Goal: Communication & Community: Answer question/provide support

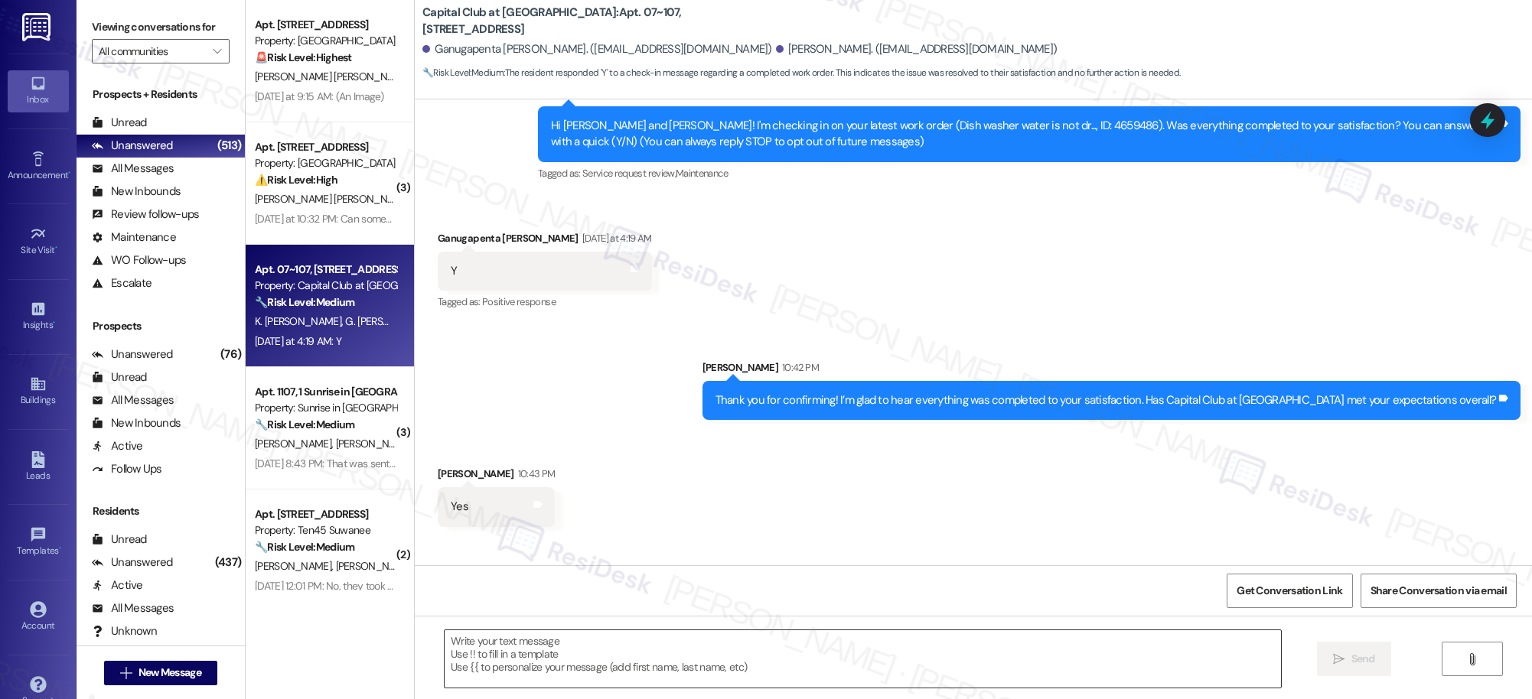
scroll to position [154, 0]
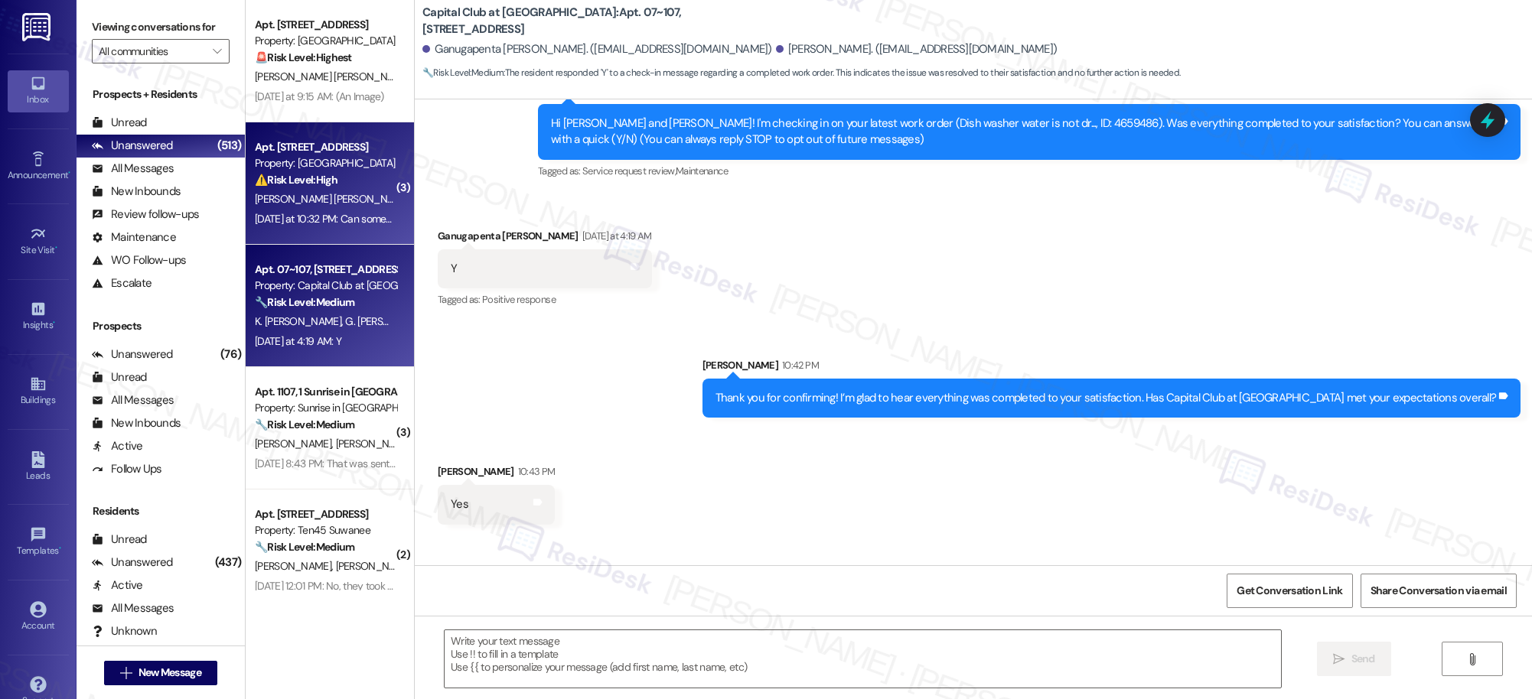
click at [334, 210] on div "Yesterday at 10:32 PM: Can someone come here and actually fix this? Yesterday a…" at bounding box center [325, 219] width 145 height 19
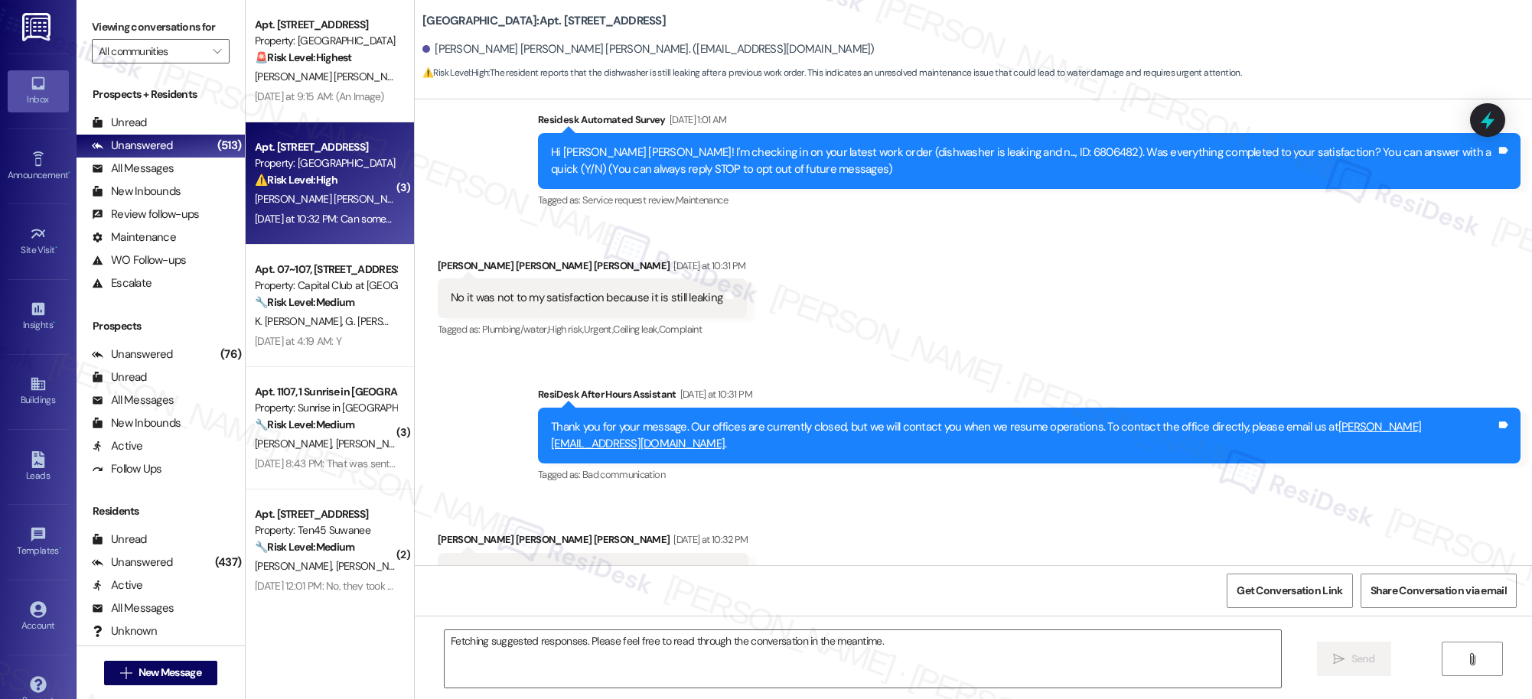
scroll to position [864, 0]
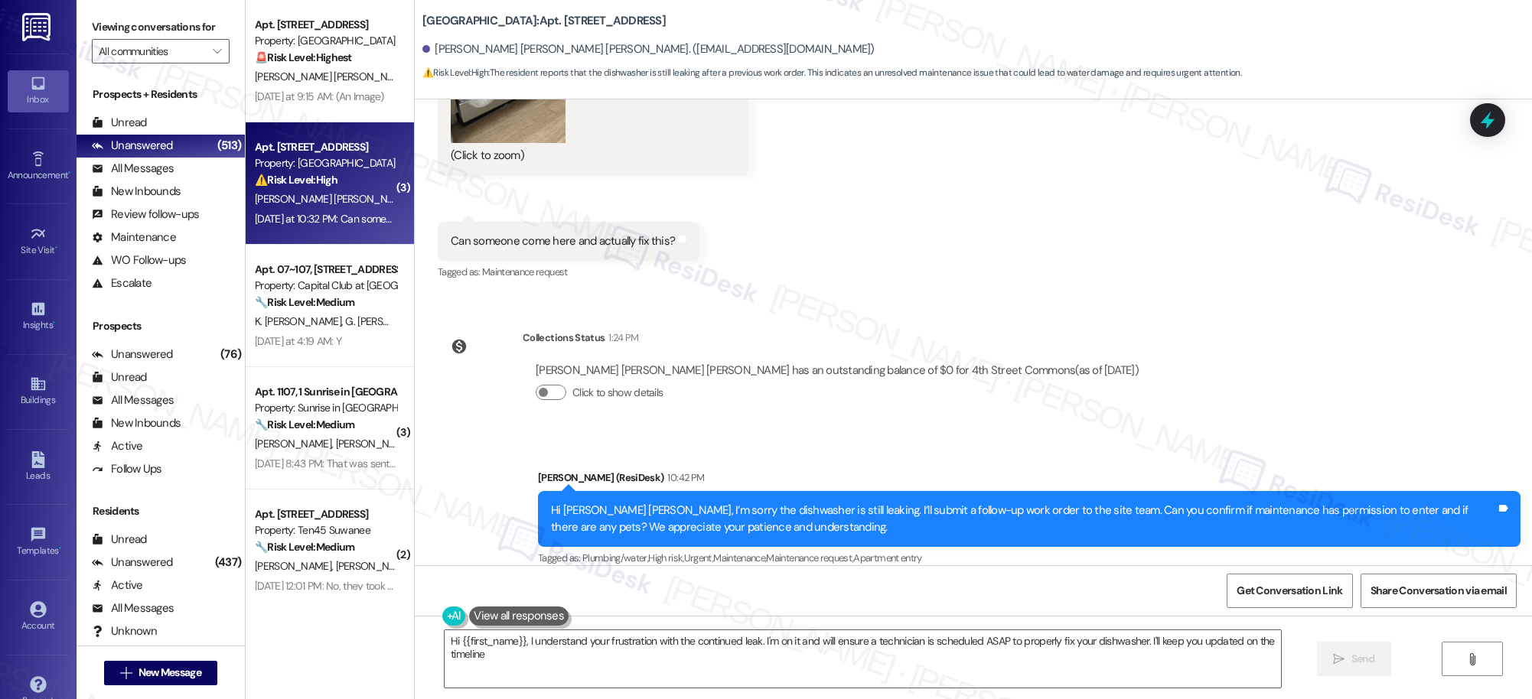
type textarea "Hi {{first_name}}, I understand your frustration with the continued leak. I'm o…"
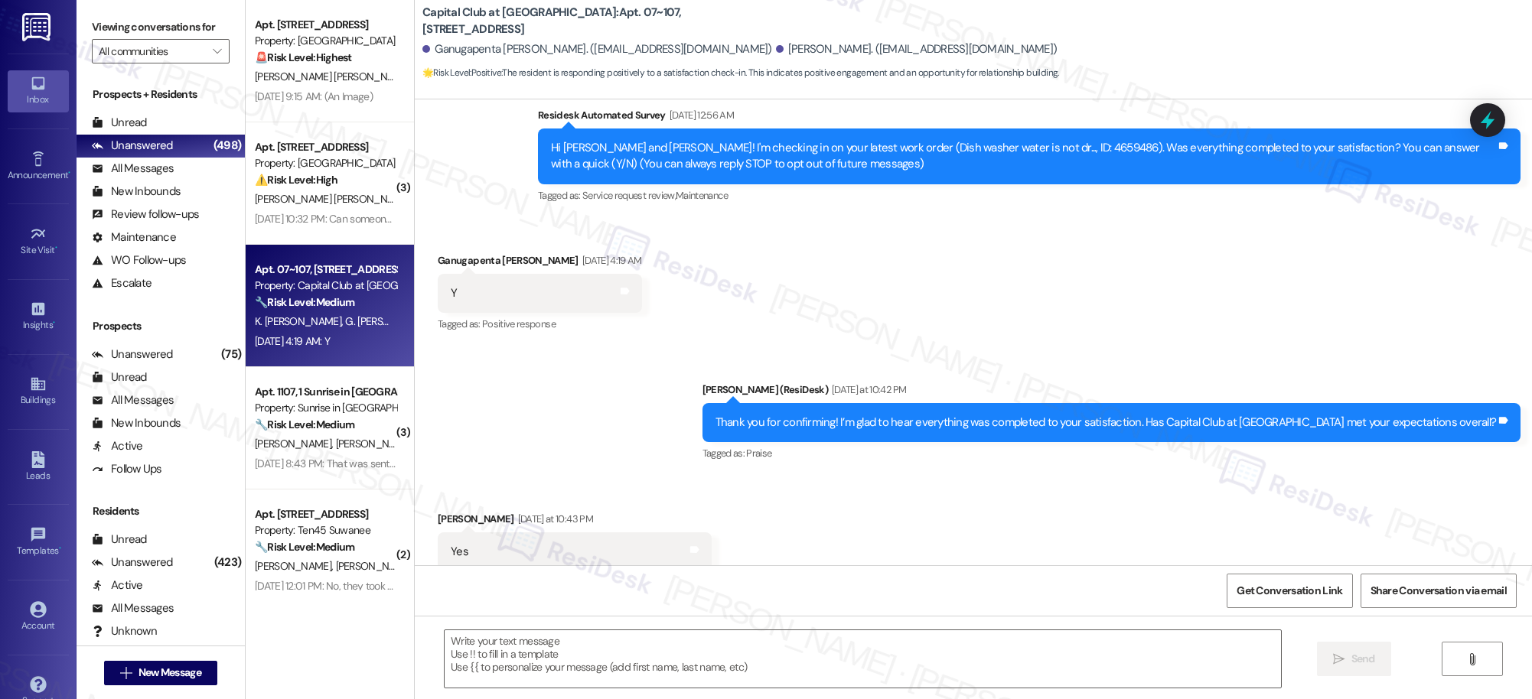
type textarea "Fetching suggested responses. Please feel free to read through the conversation…"
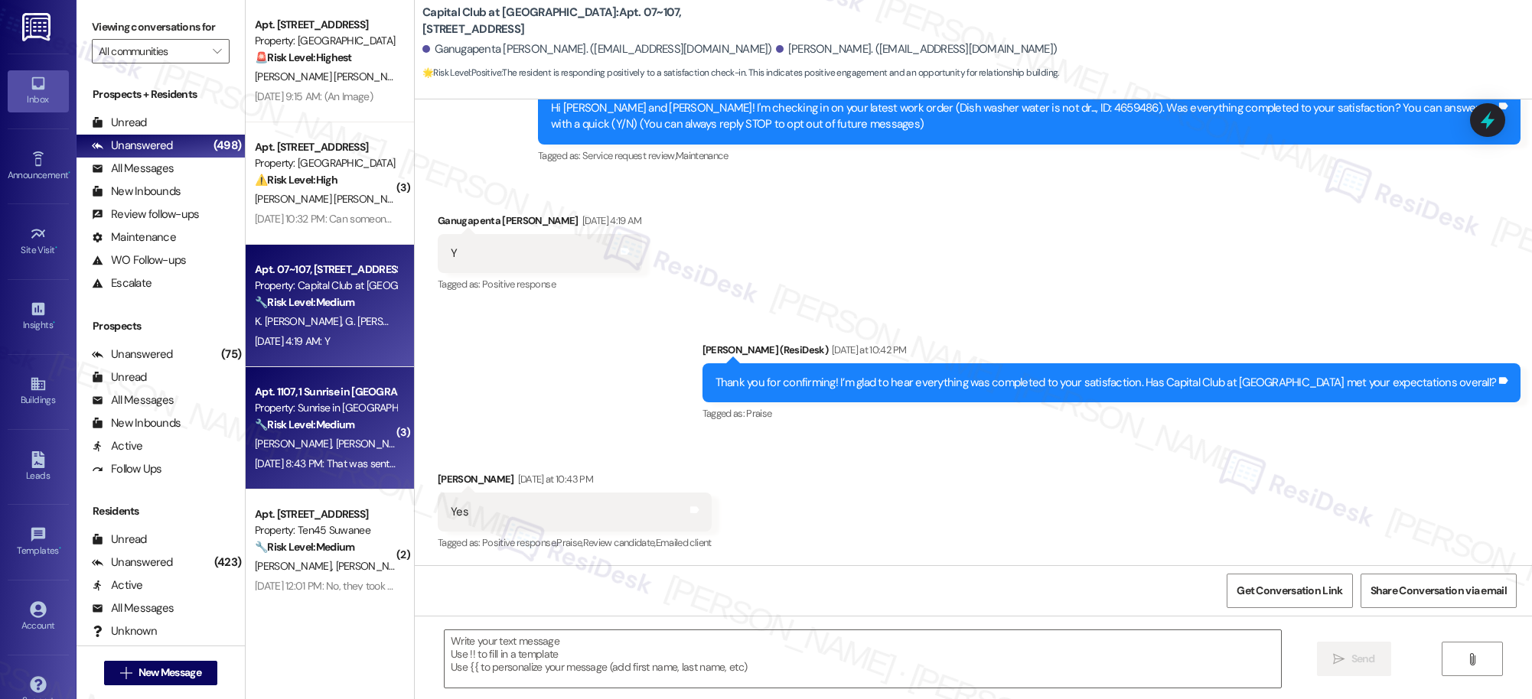
click at [266, 448] on span "R. Strickler" at bounding box center [295, 444] width 81 height 14
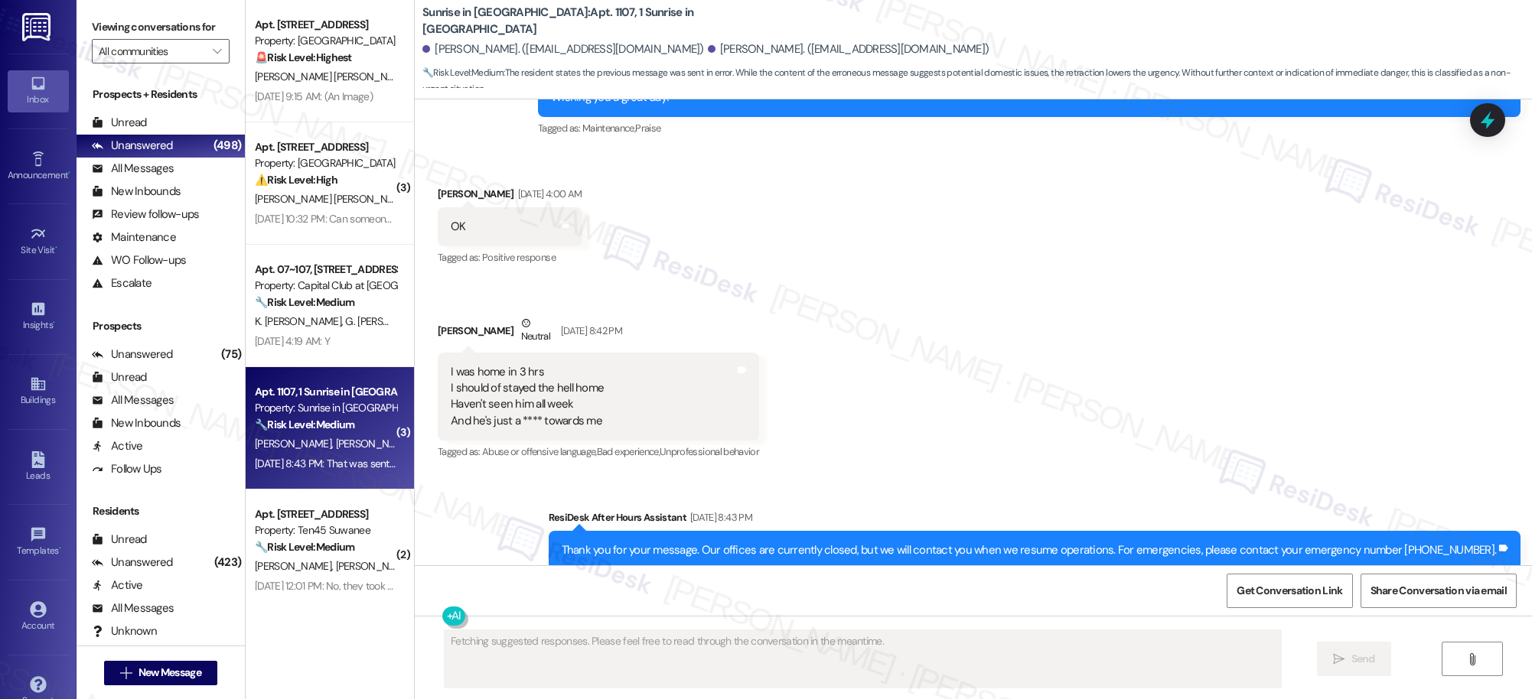
scroll to position [1445, 0]
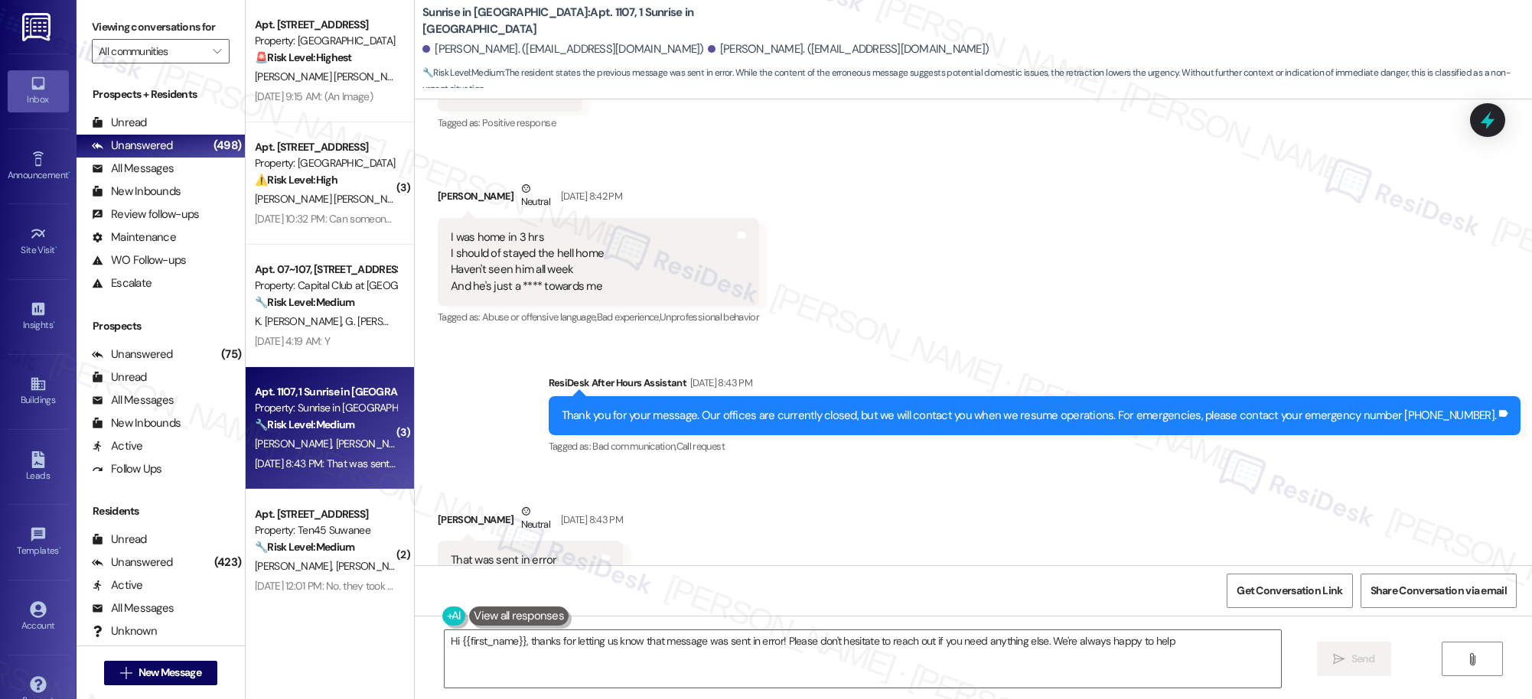
type textarea "Hi {{first_name}}, thanks for letting us know that message was sent in error! P…"
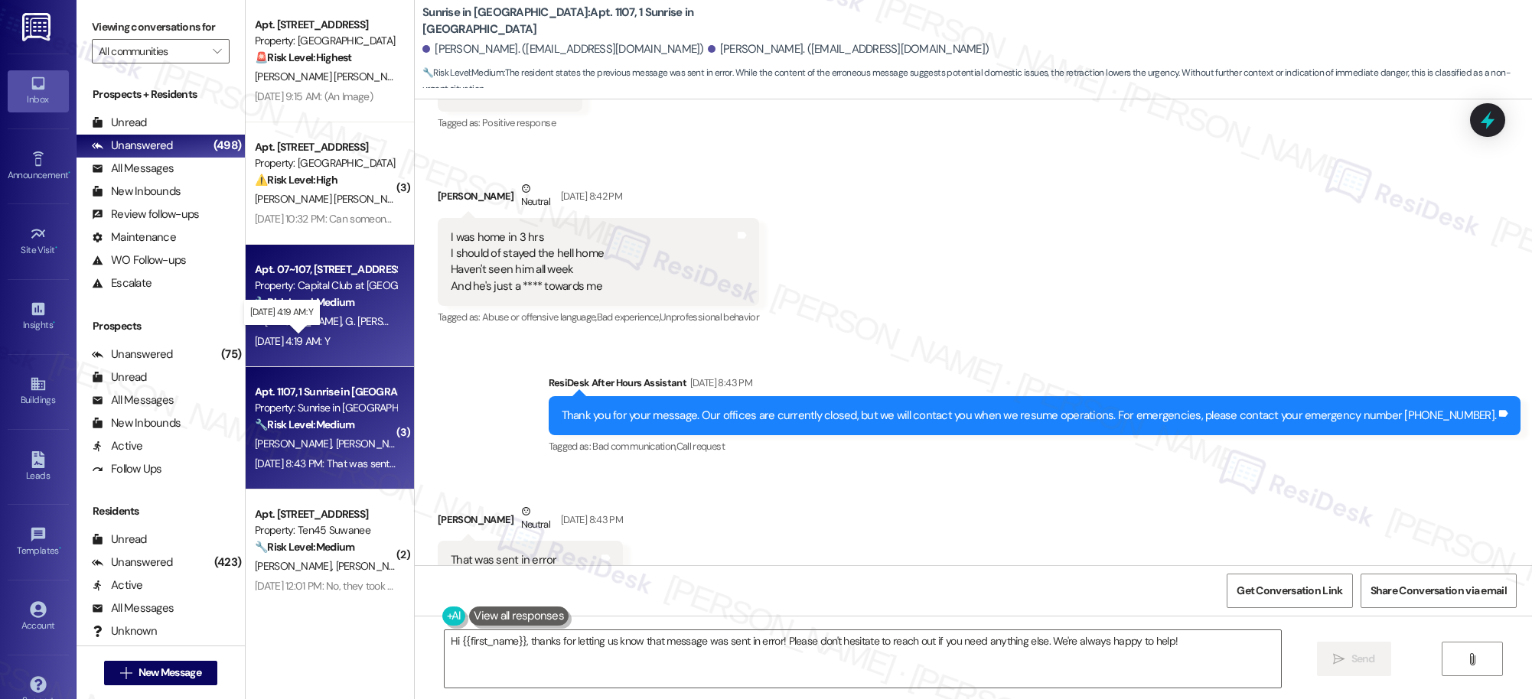
click at [266, 337] on div "Sep 14, 2025 at 4:19 AM: Y Sep 14, 2025 at 4:19 AM: Y" at bounding box center [292, 341] width 75 height 14
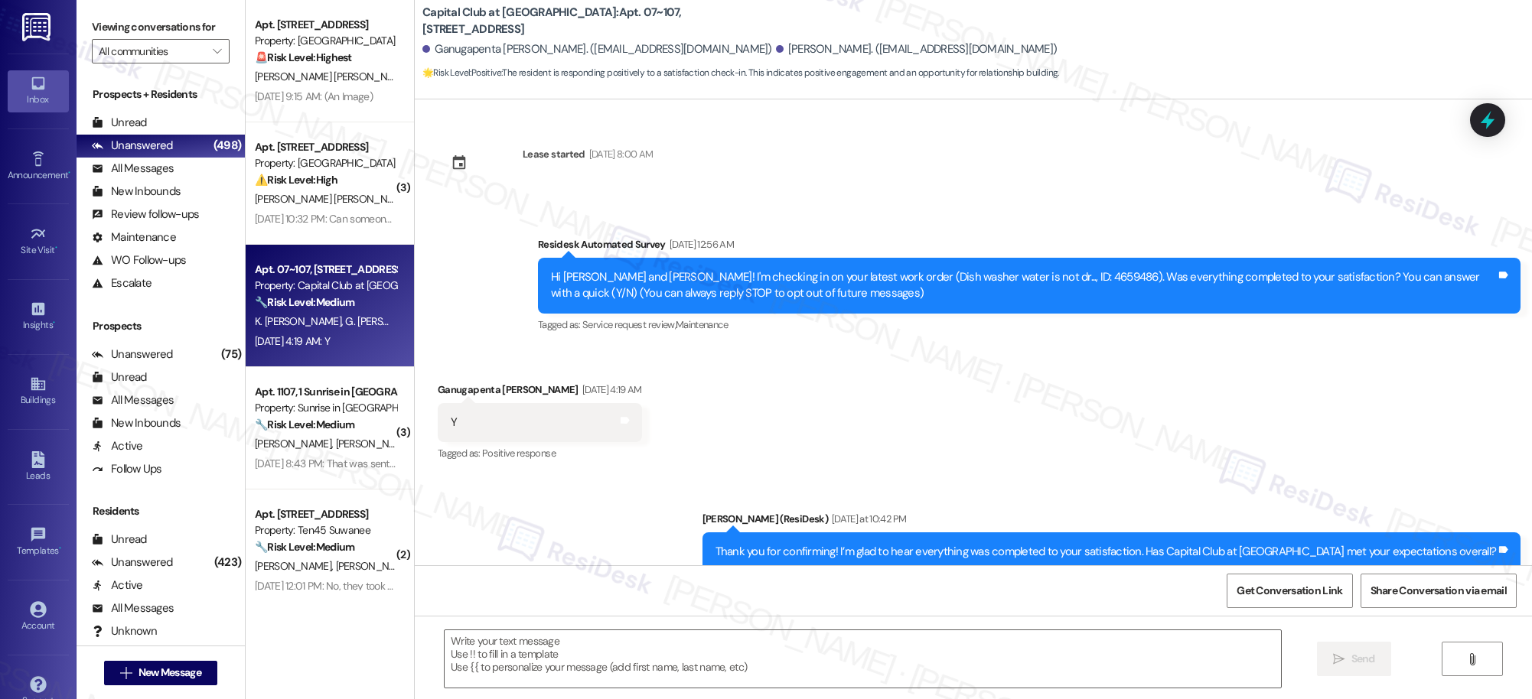
scroll to position [169, 0]
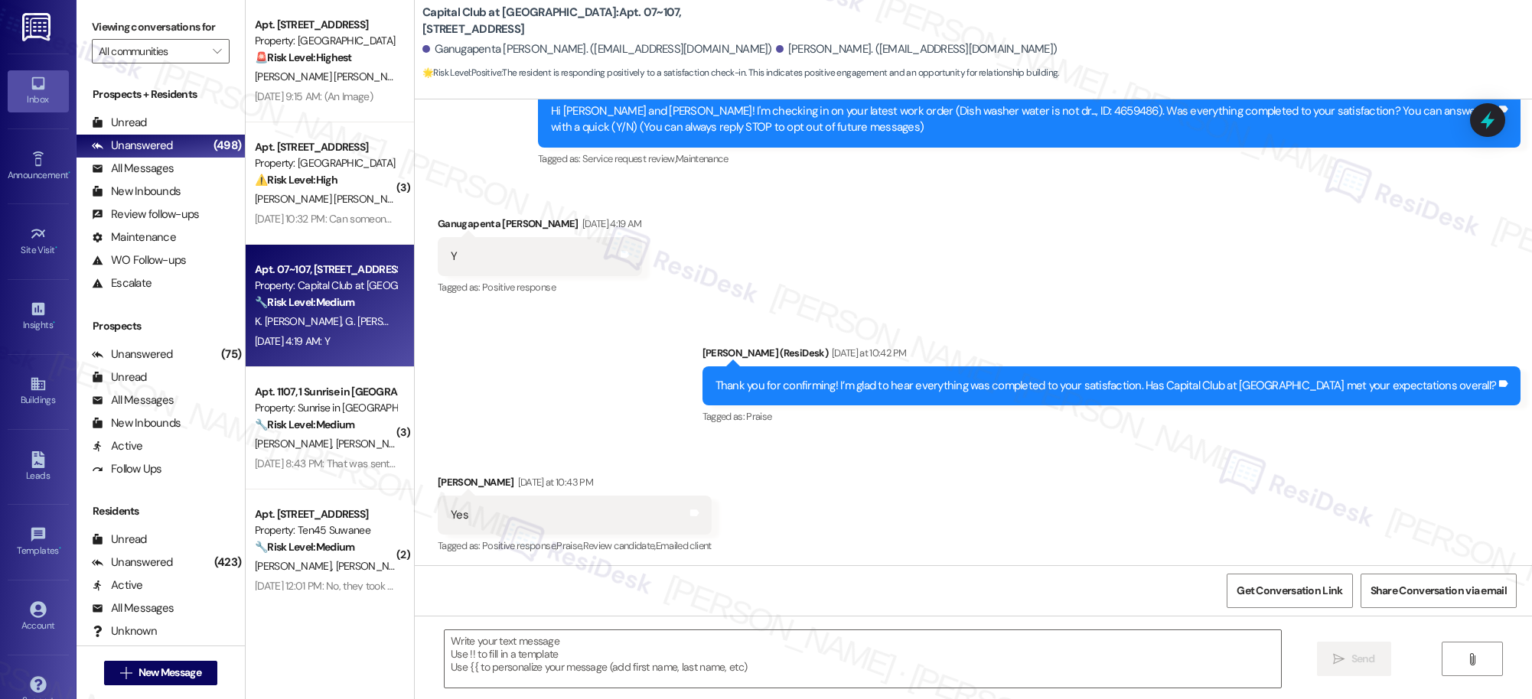
type textarea "Fetching suggested responses. Please feel free to read through the conversation…"
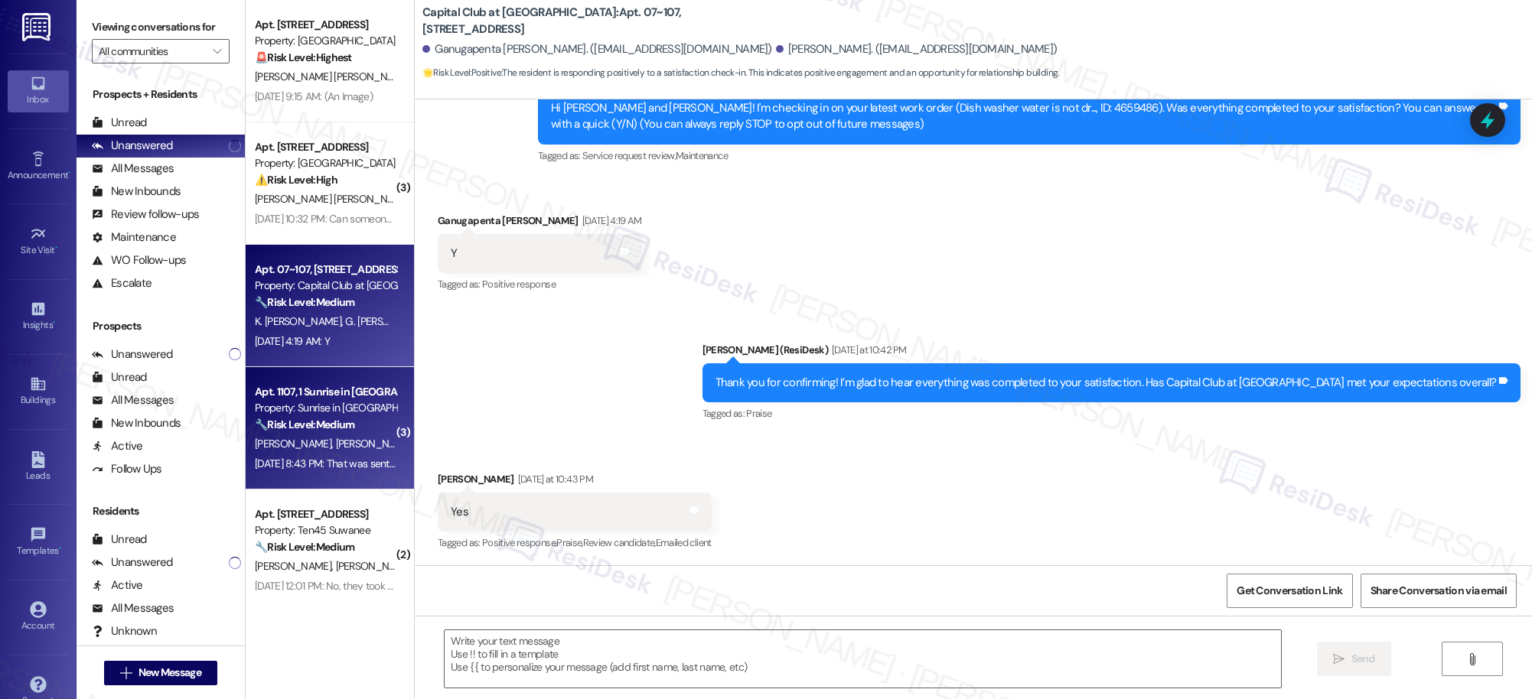
click at [336, 449] on span "A. Bennetti" at bounding box center [374, 444] width 77 height 14
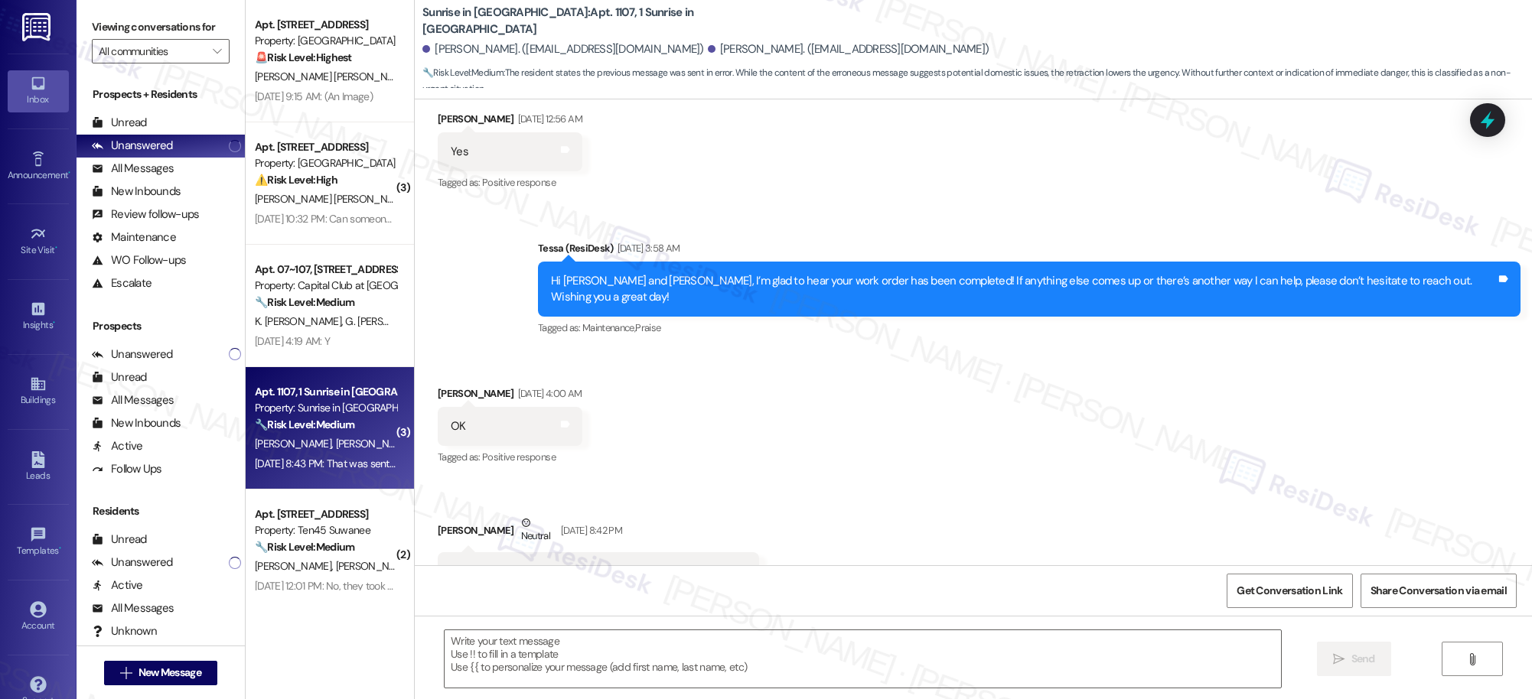
scroll to position [1445, 0]
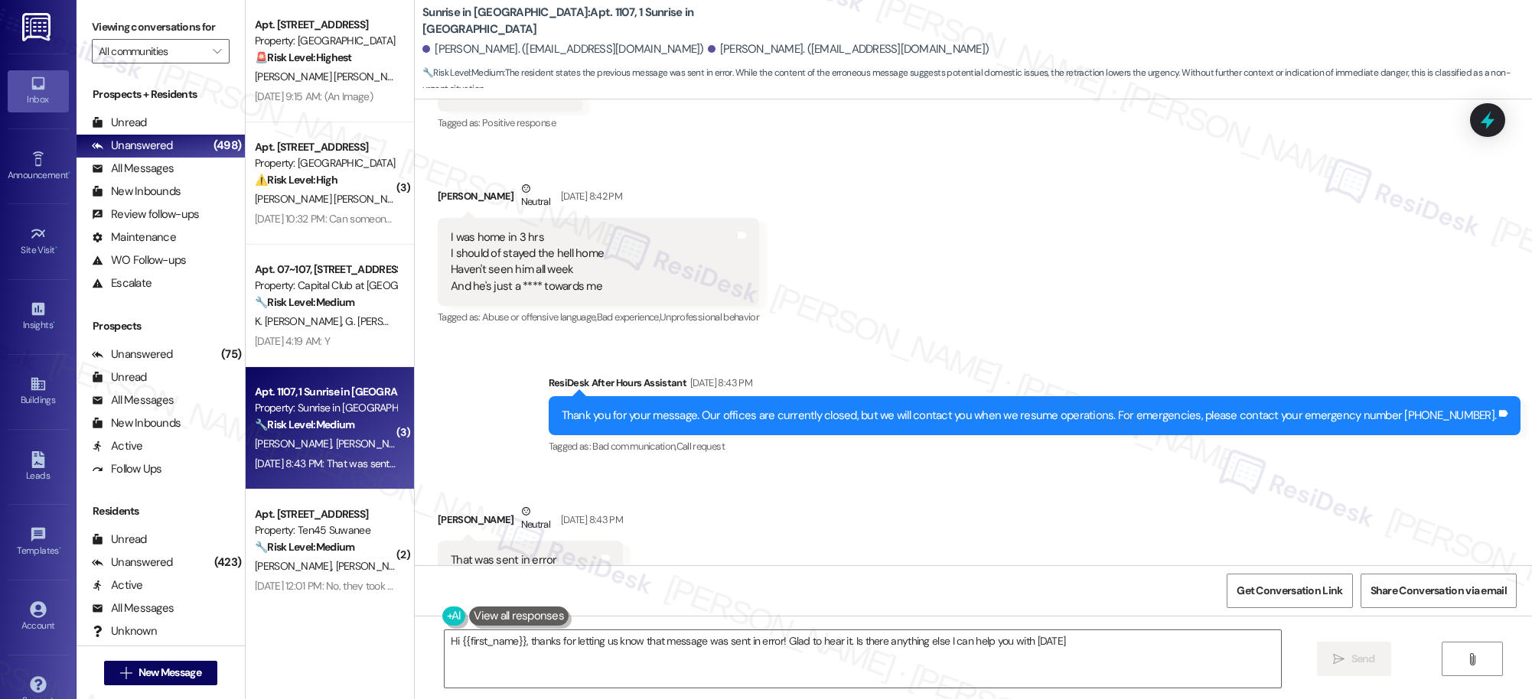
type textarea "Hi {{first_name}}, thanks for letting us know that message was sent in error! G…"
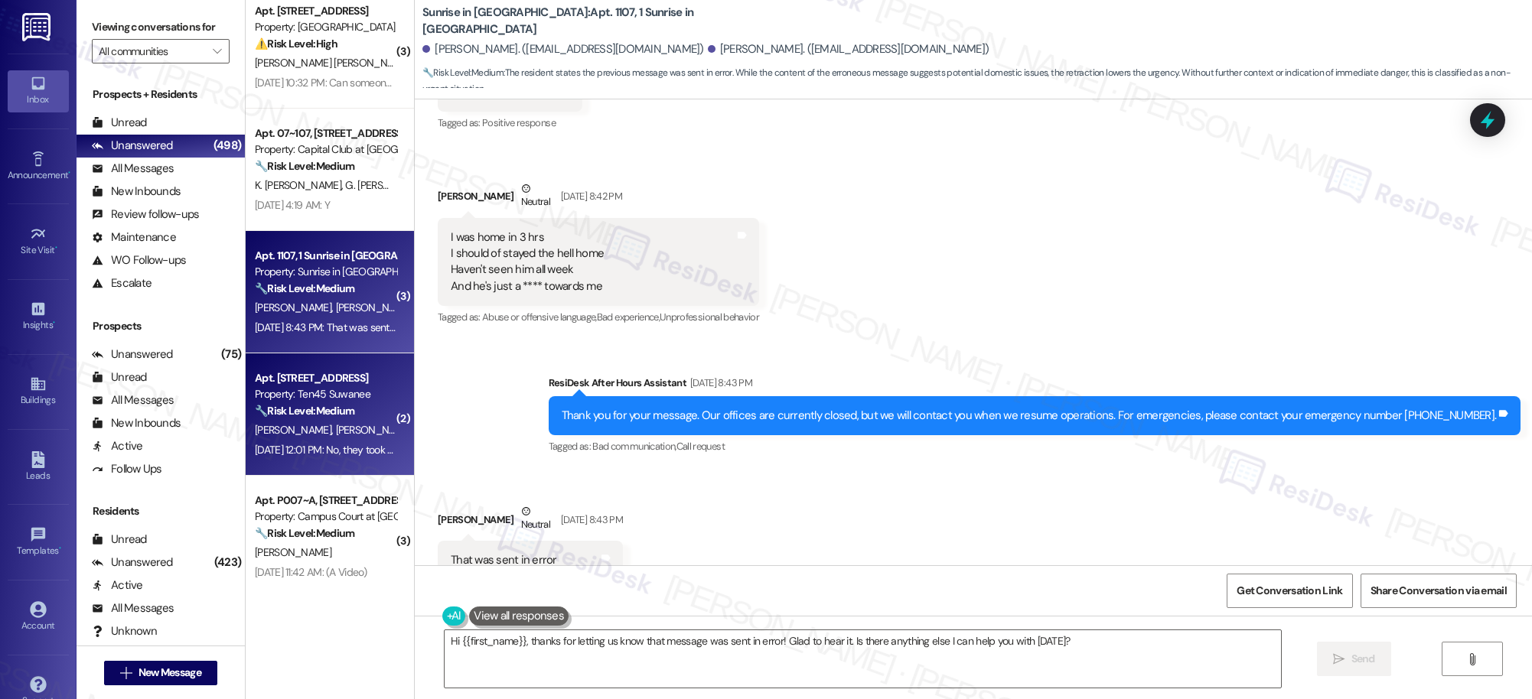
click at [321, 402] on div "Apt. 8A10, 8200 Bridge Blvd SW Property: Crescent Ridge 🚨 Risk Level: Highest T…" at bounding box center [330, 295] width 168 height 591
click at [321, 402] on div "Property: Ten45 Suwanee" at bounding box center [326, 395] width 142 height 16
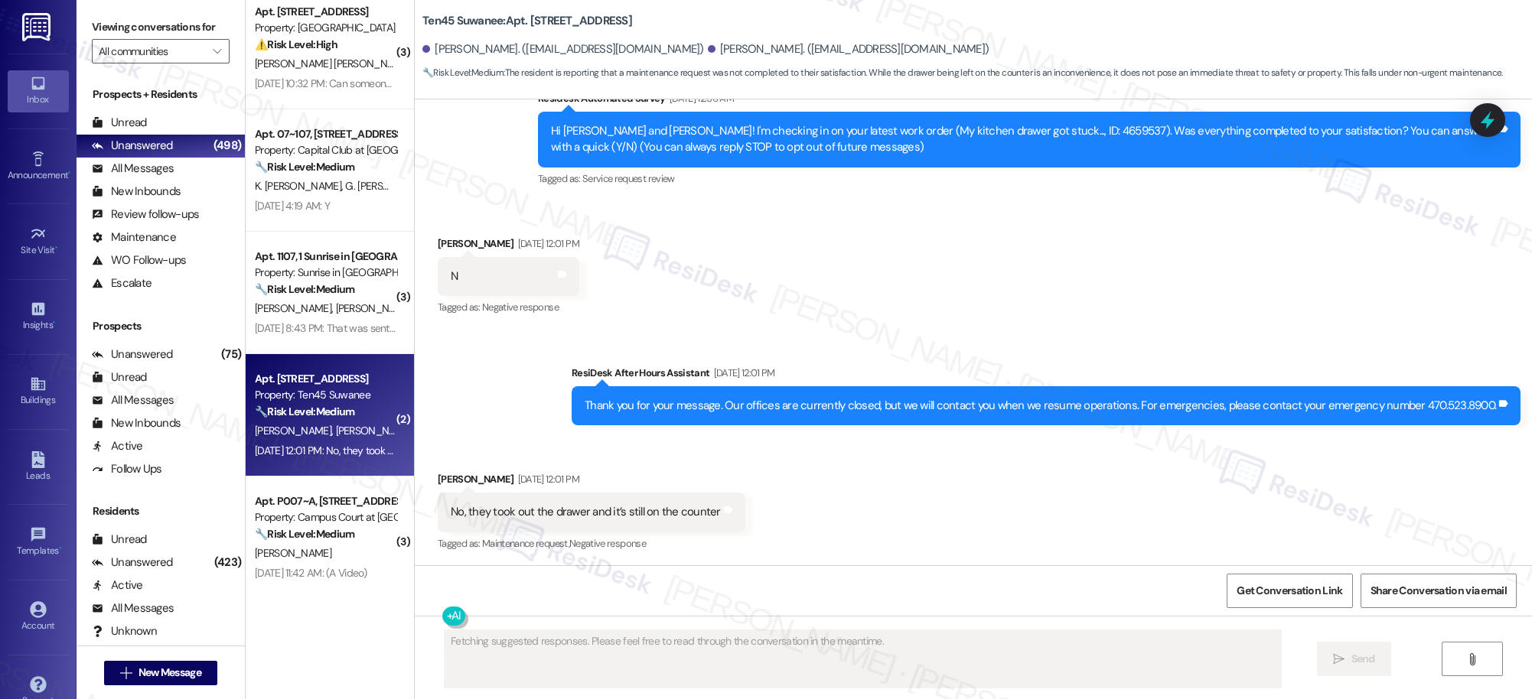
scroll to position [147, 0]
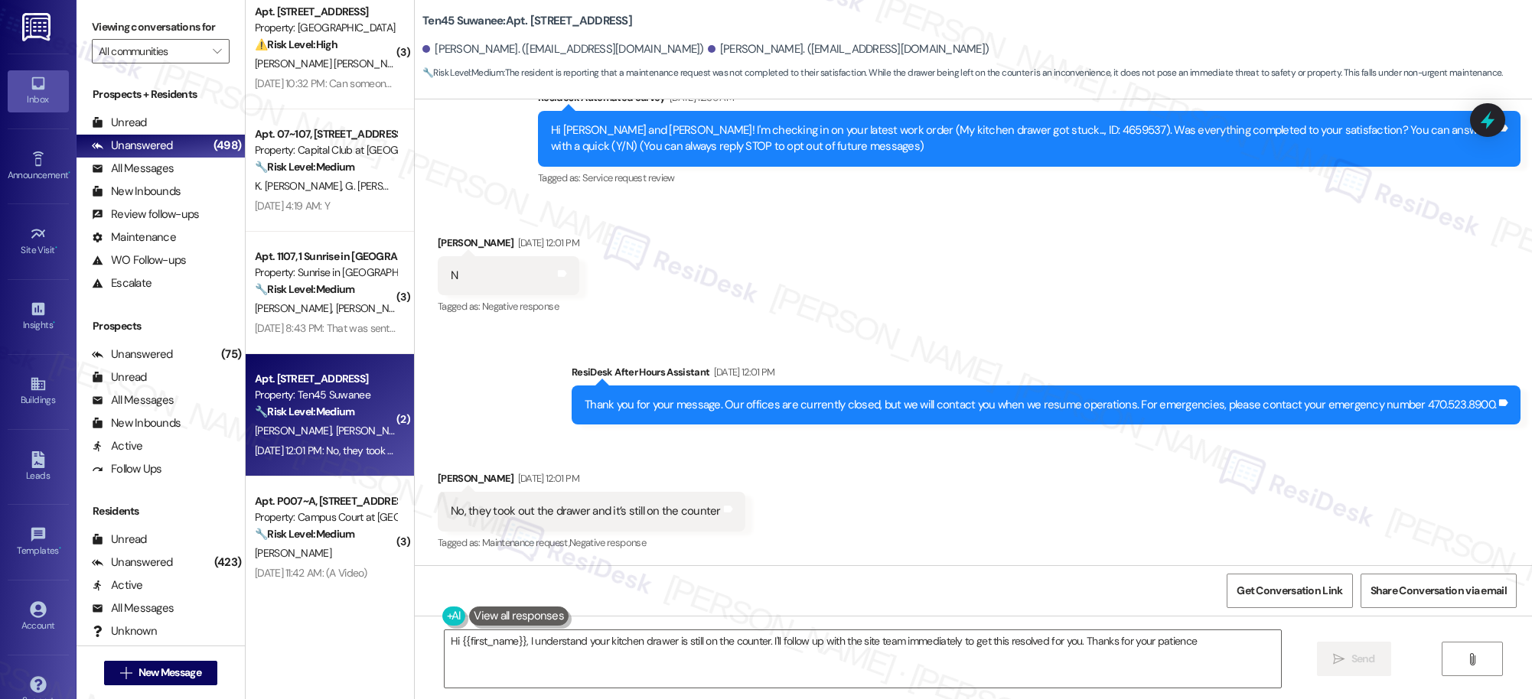
type textarea "Hi {{first_name}}, I understand your kitchen drawer is still on the counter. I'…"
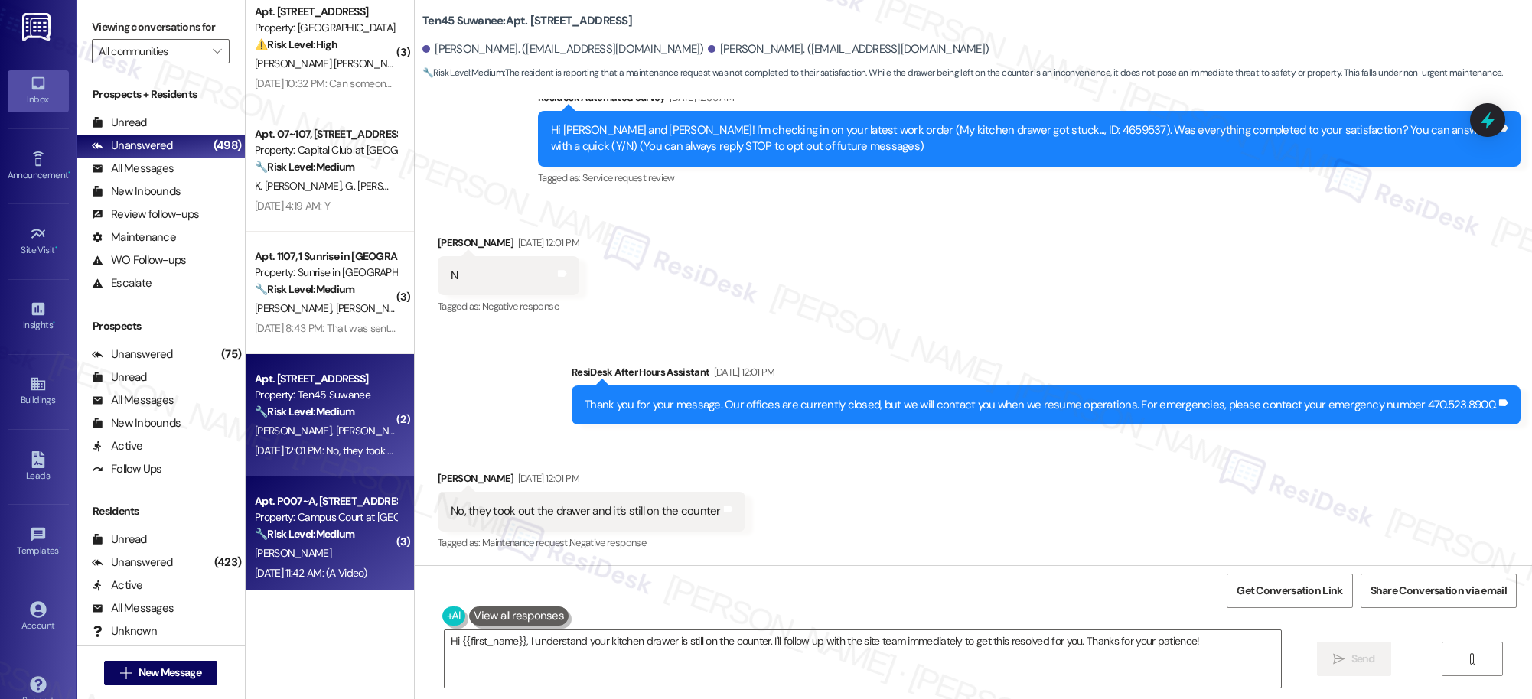
click at [288, 544] on div "K. Patton" at bounding box center [325, 553] width 145 height 19
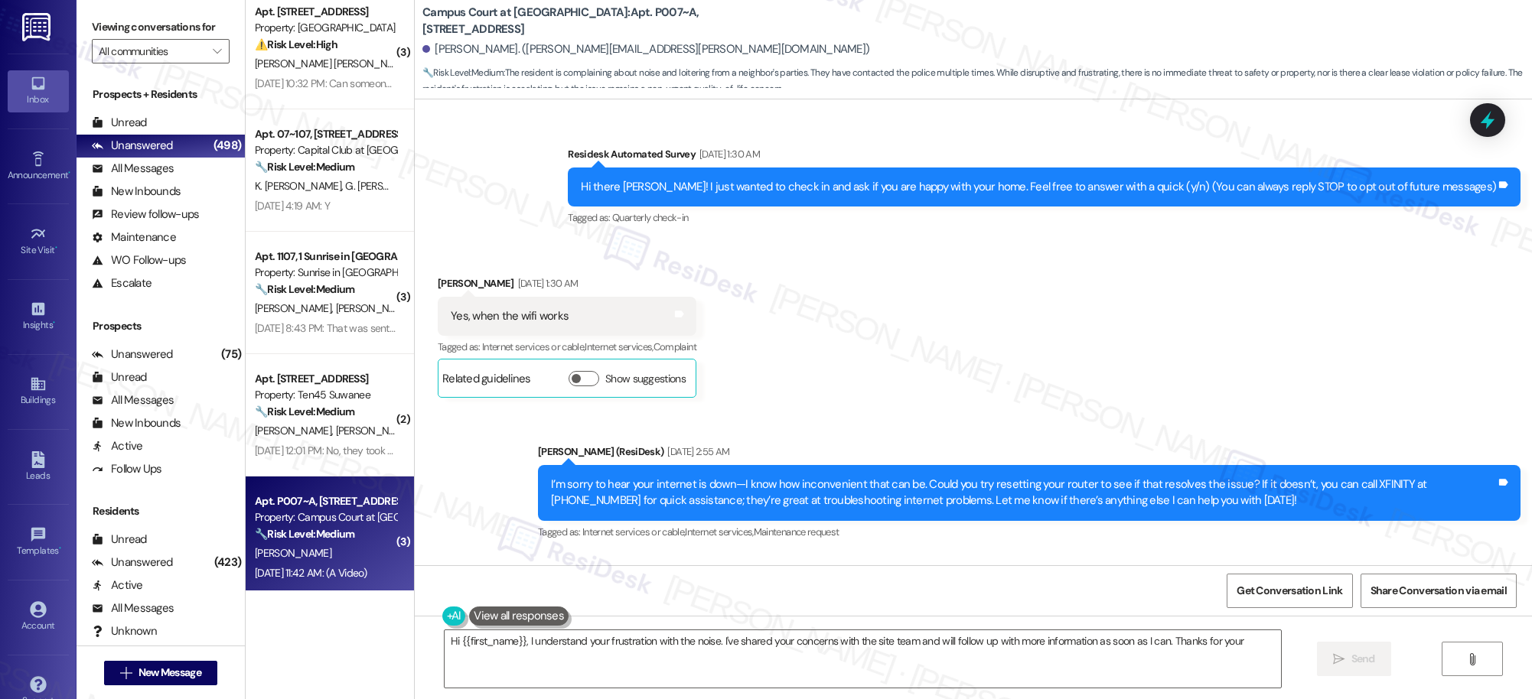
scroll to position [4396, 0]
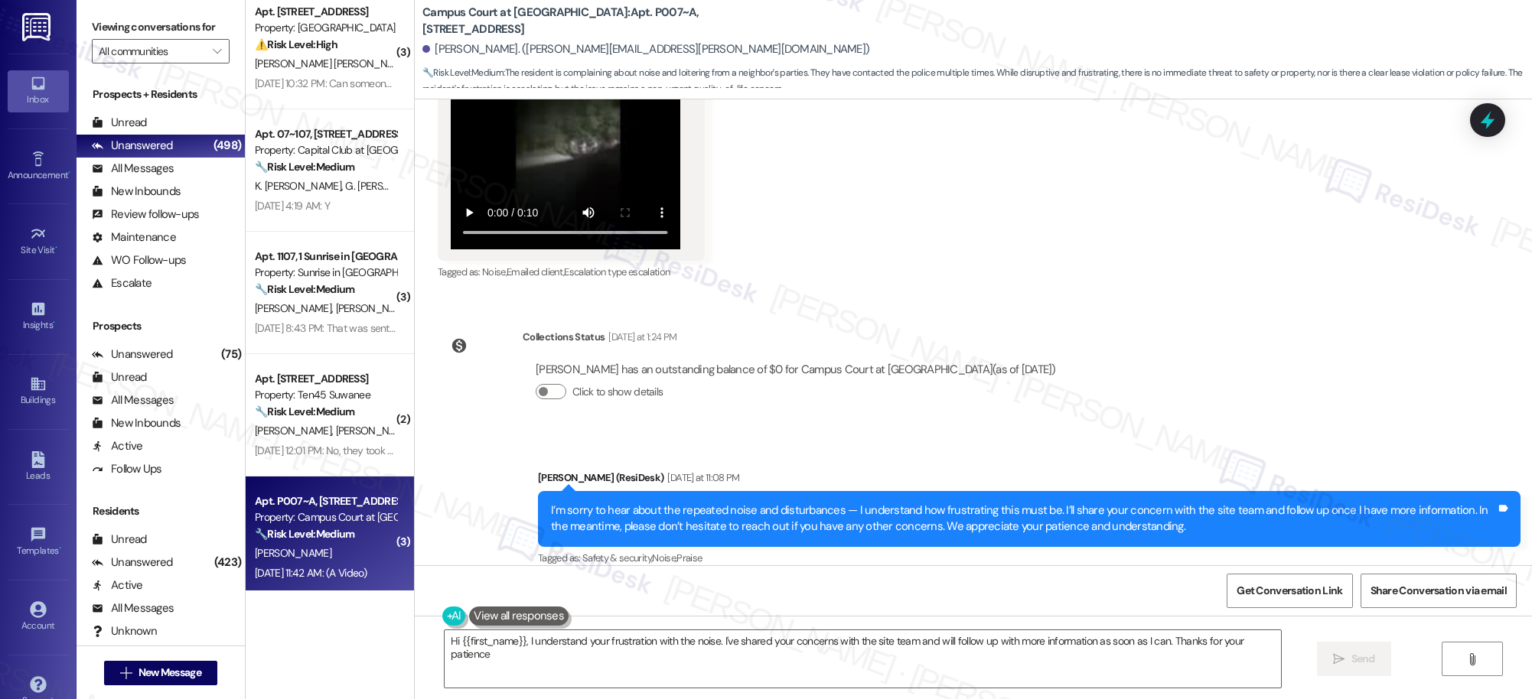
type textarea "Hi {{first_name}}, I understand your frustration with the noise. I've shared yo…"
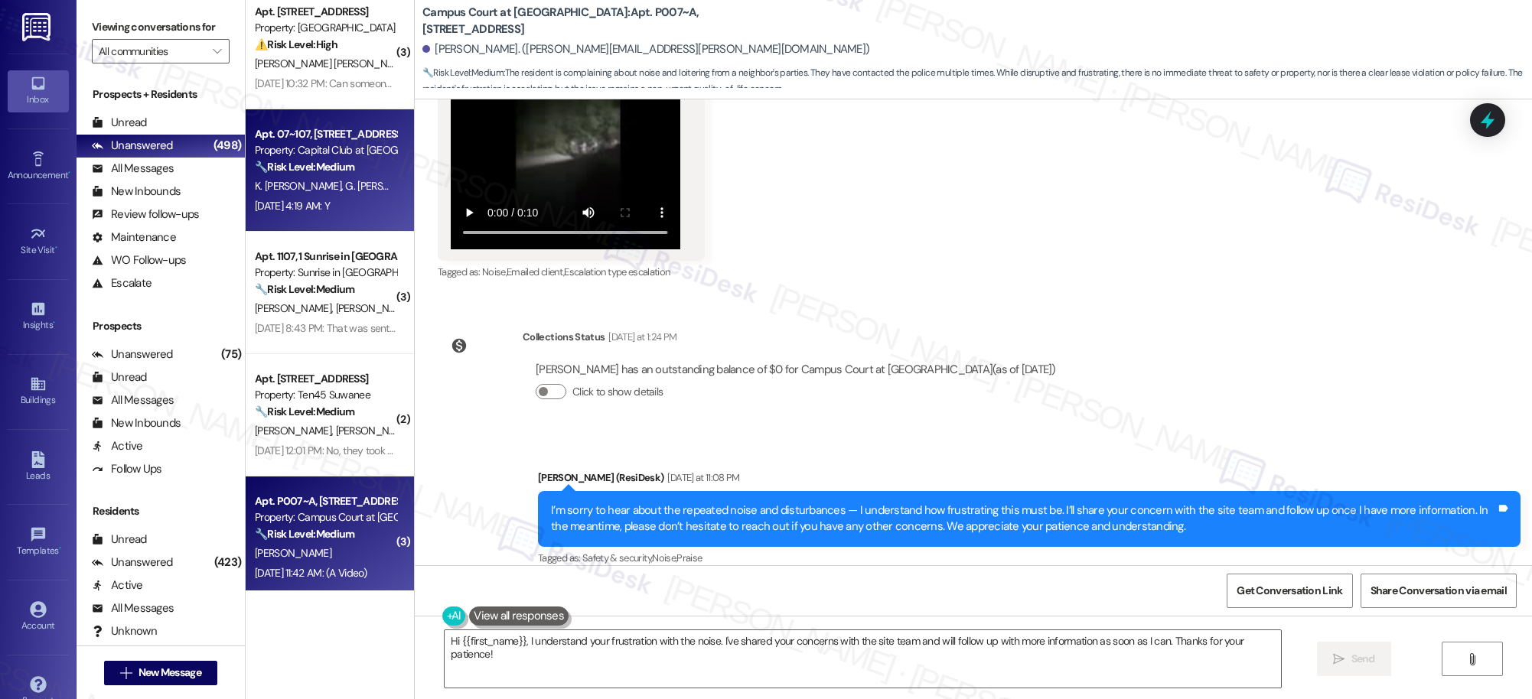
click at [266, 206] on div "Sep 14, 2025 at 4:19 AM: Y Sep 14, 2025 at 4:19 AM: Y" at bounding box center [292, 206] width 75 height 14
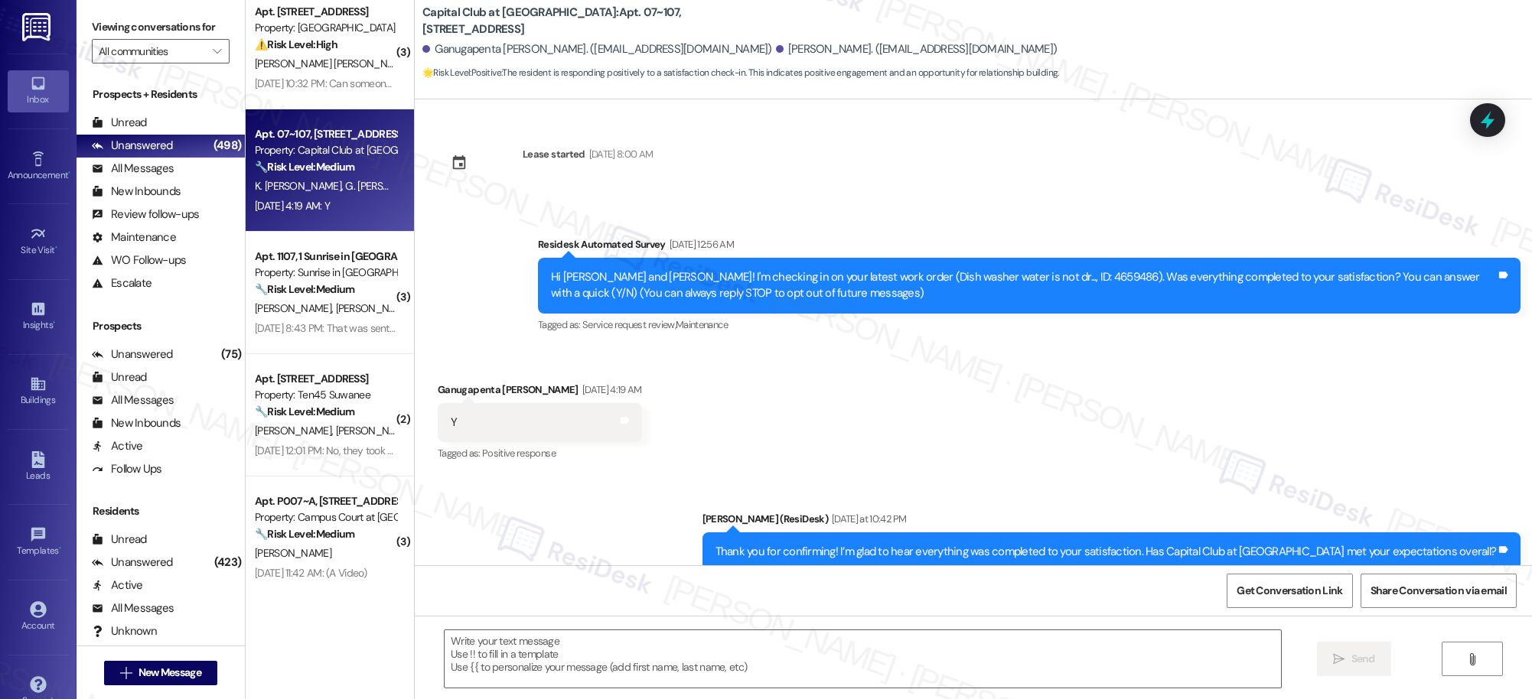
scroll to position [169, 0]
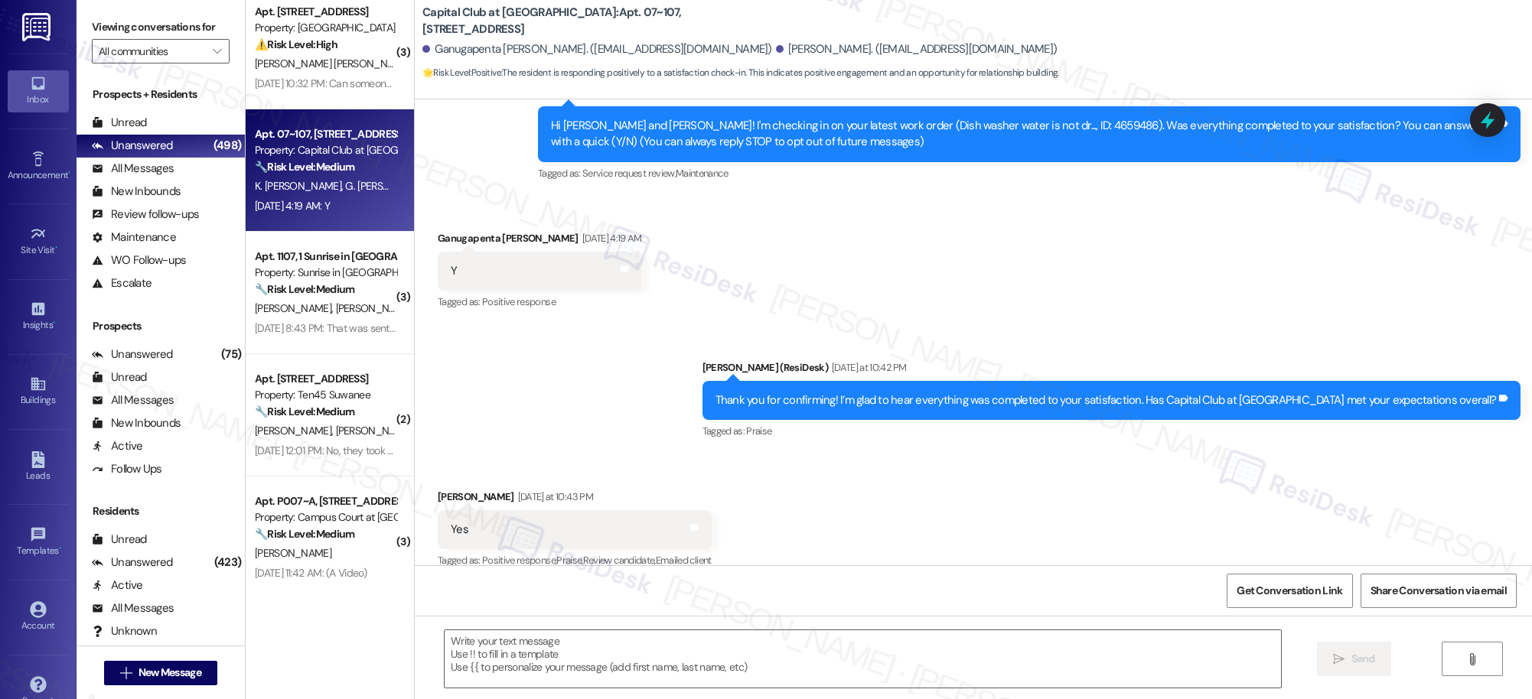
type textarea "Fetching suggested responses. Please feel free to read through the conversation…"
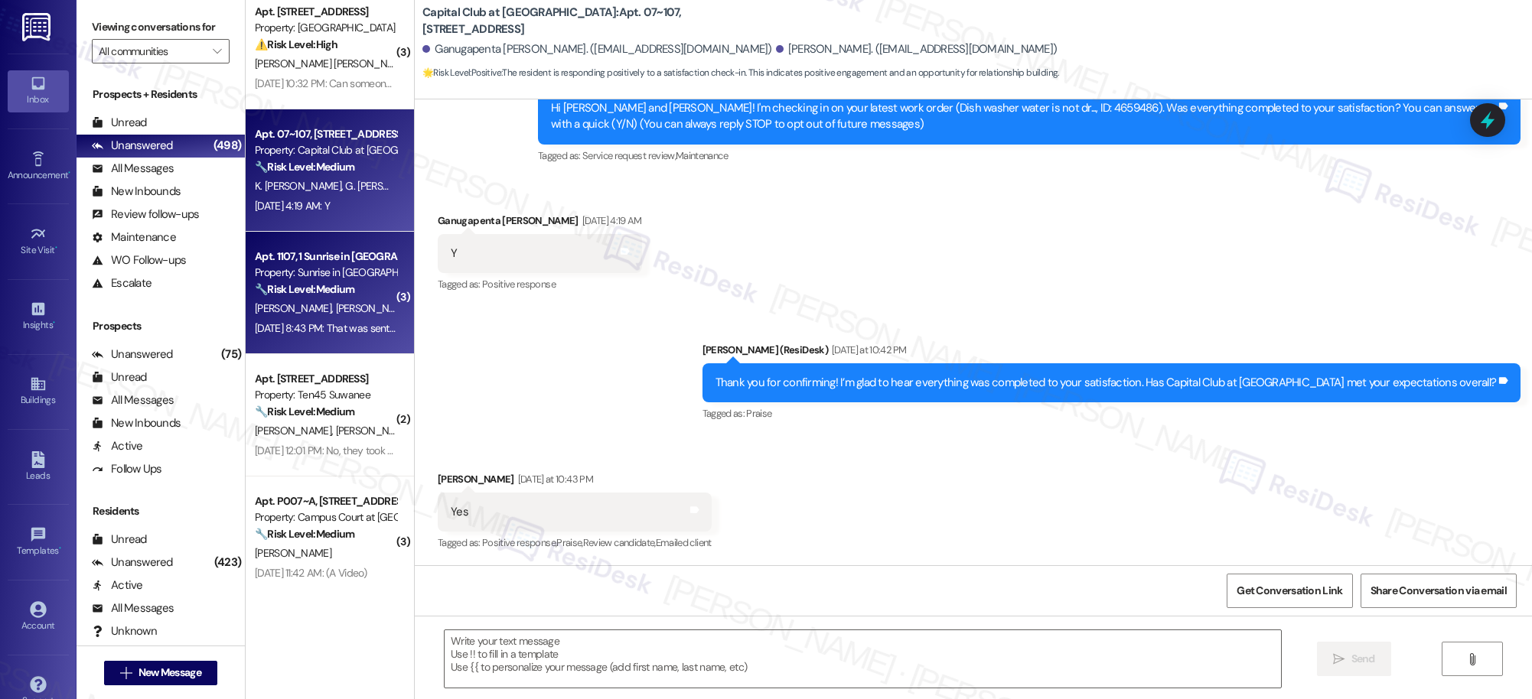
click at [303, 280] on div "Property: Sunrise in Chandler" at bounding box center [326, 273] width 142 height 16
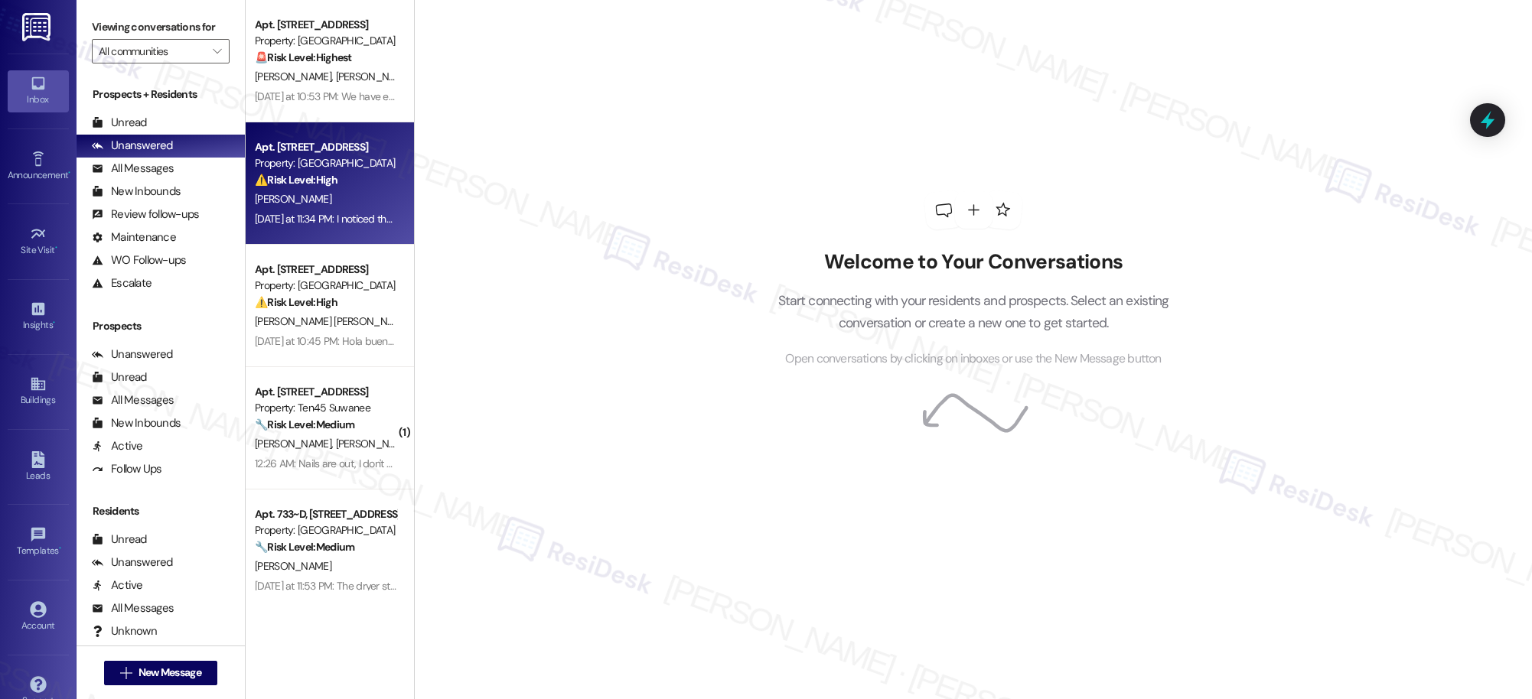
click at [324, 212] on div "[DATE] at 11:34 PM: I noticed the disposal issue the first time I tried to use …" at bounding box center [487, 219] width 464 height 14
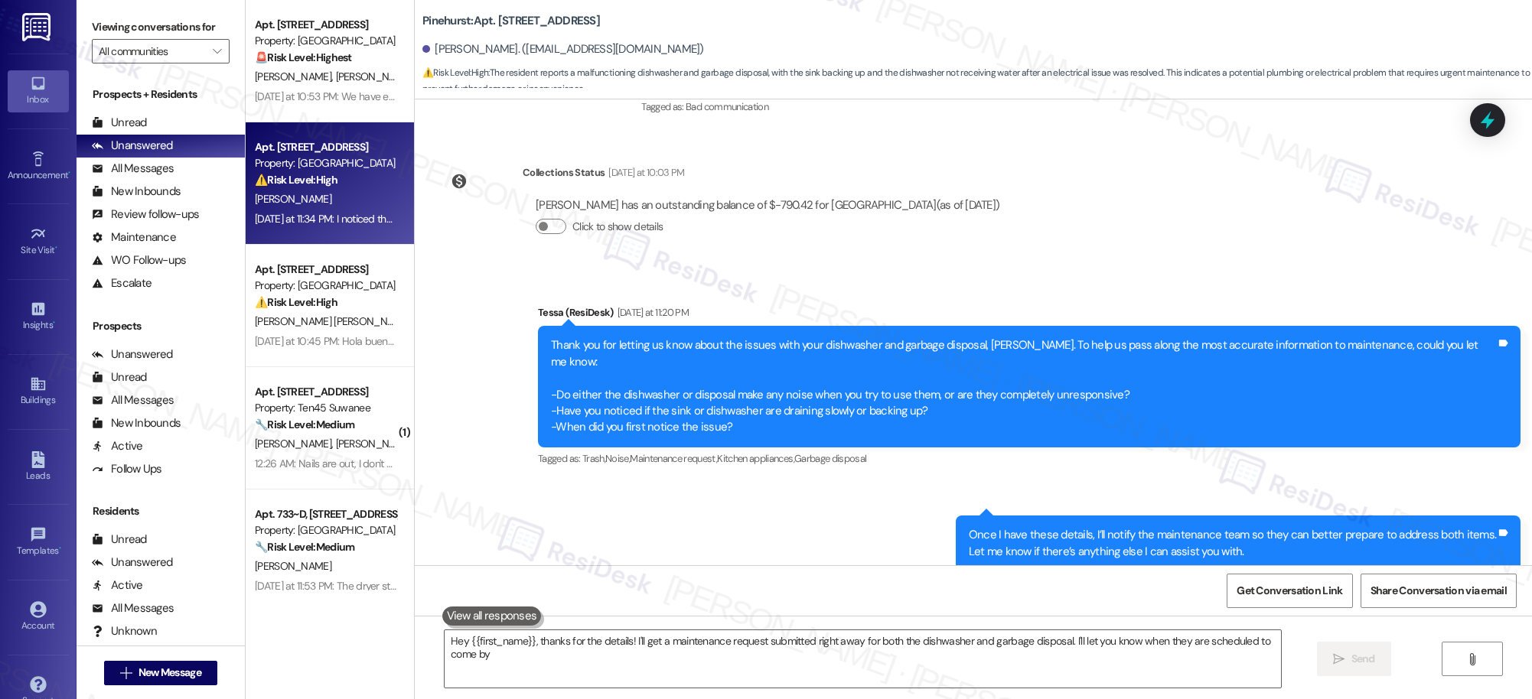
type textarea "Hey {{first_name}}, thanks for the details! I'll get a maintenance request subm…"
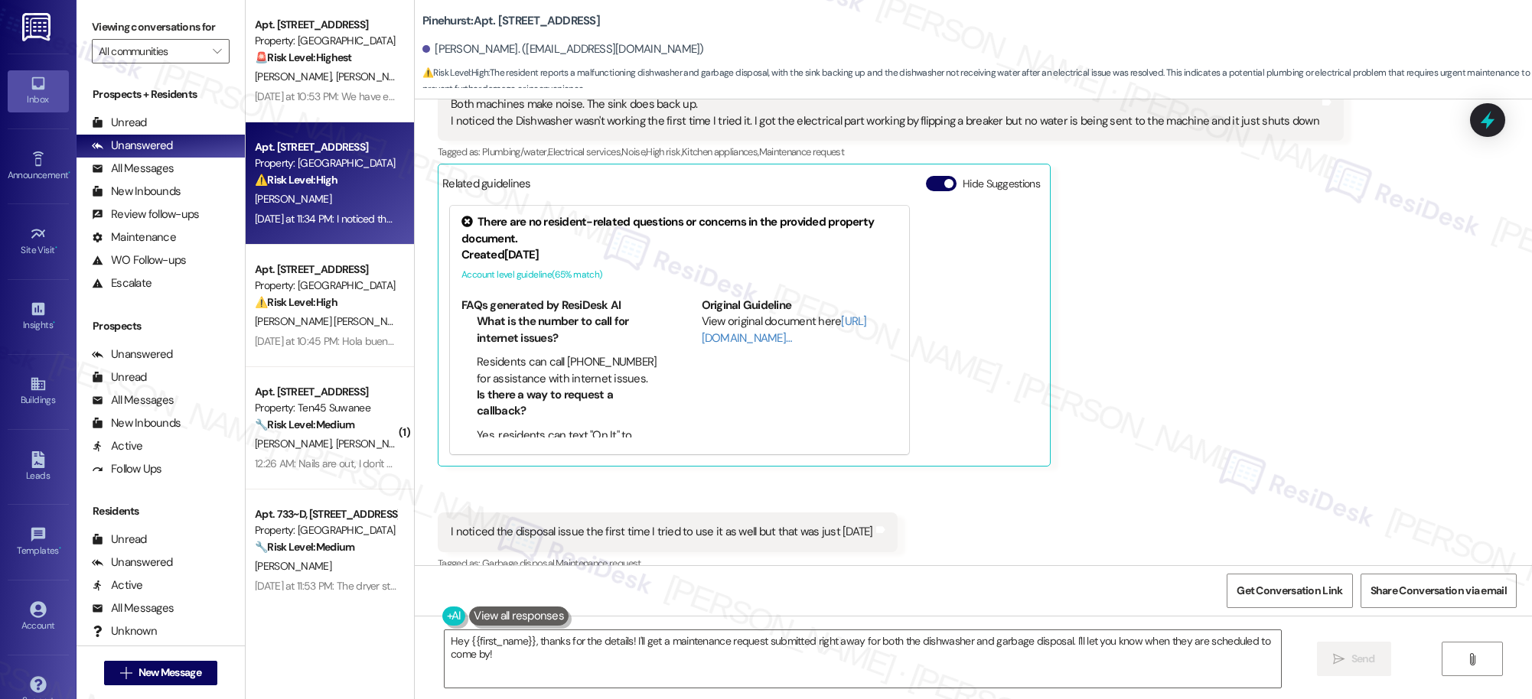
scroll to position [1073, 0]
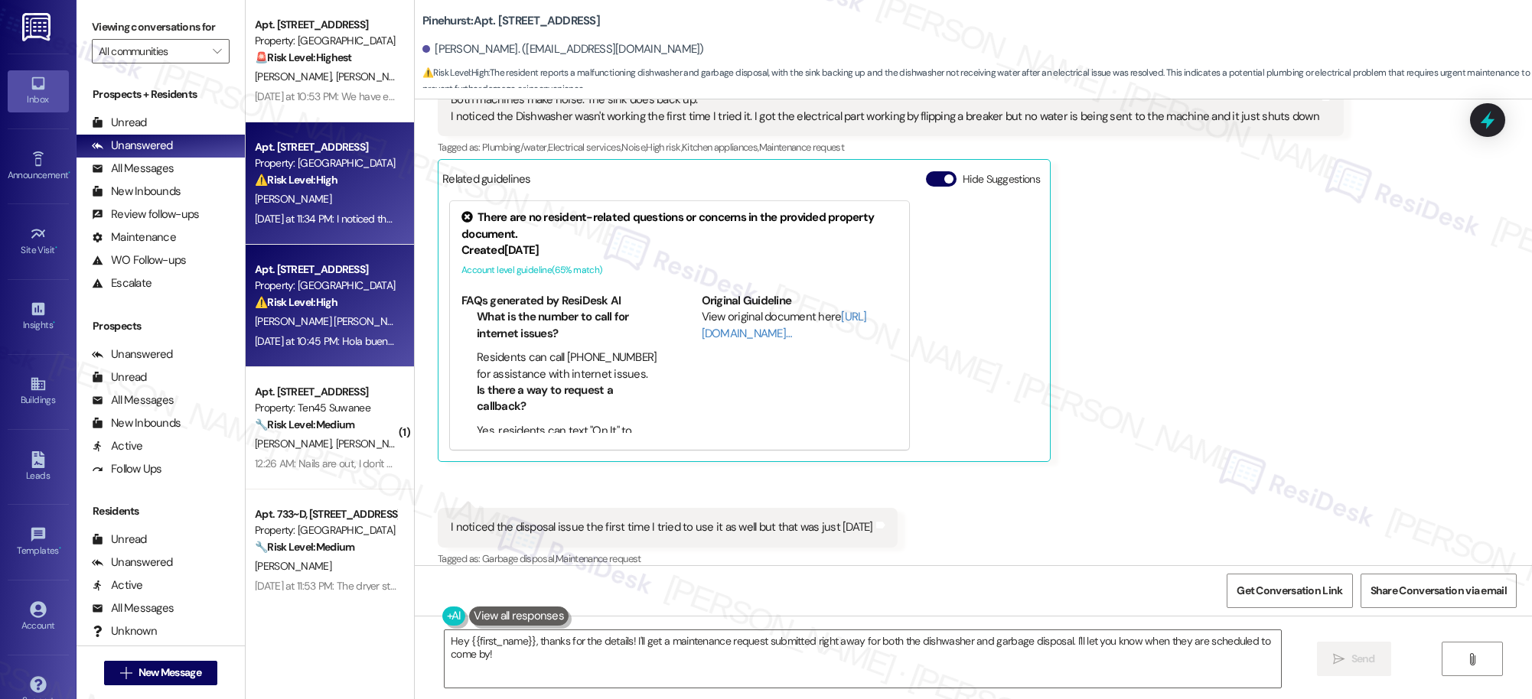
click at [314, 298] on strong "⚠️ Risk Level: High" at bounding box center [296, 302] width 83 height 14
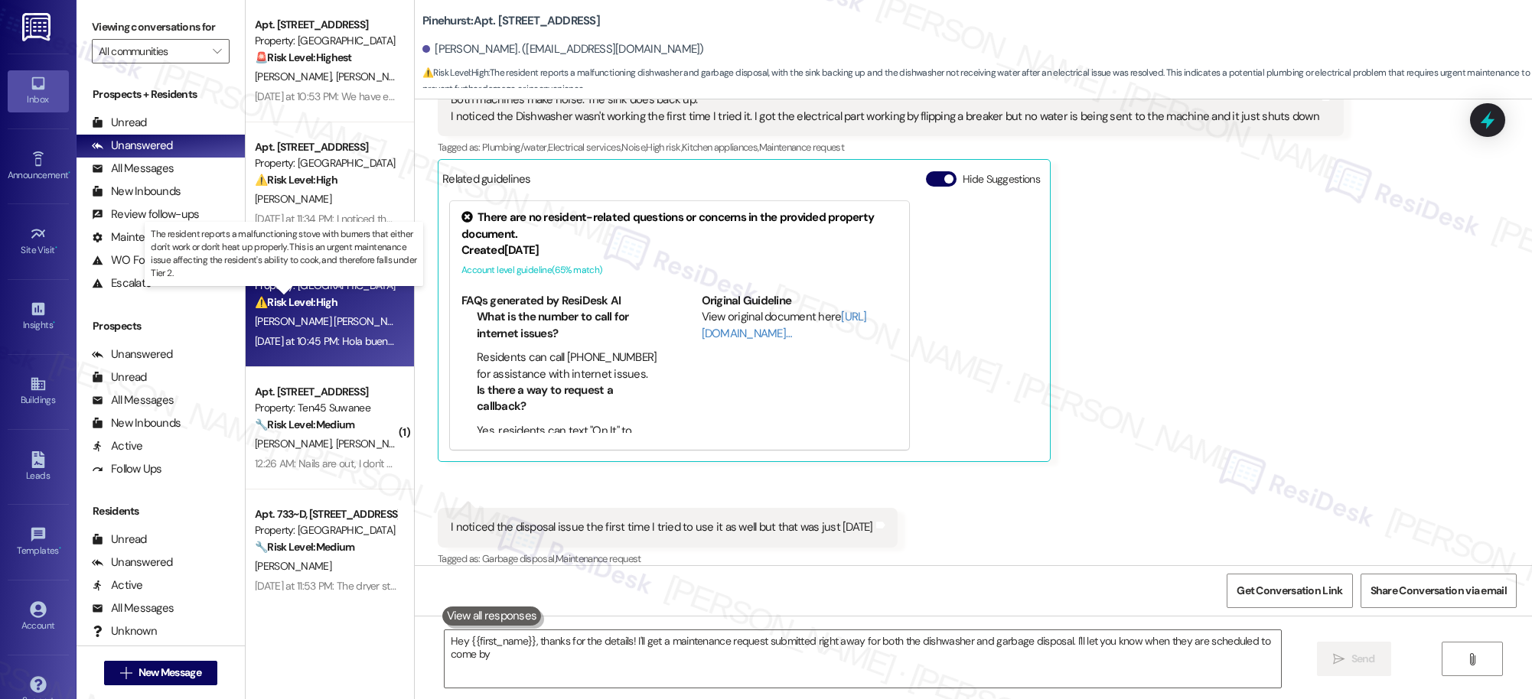
type textarea "Hey {{first_name}}, thanks for the details! I'll get a maintenance request subm…"
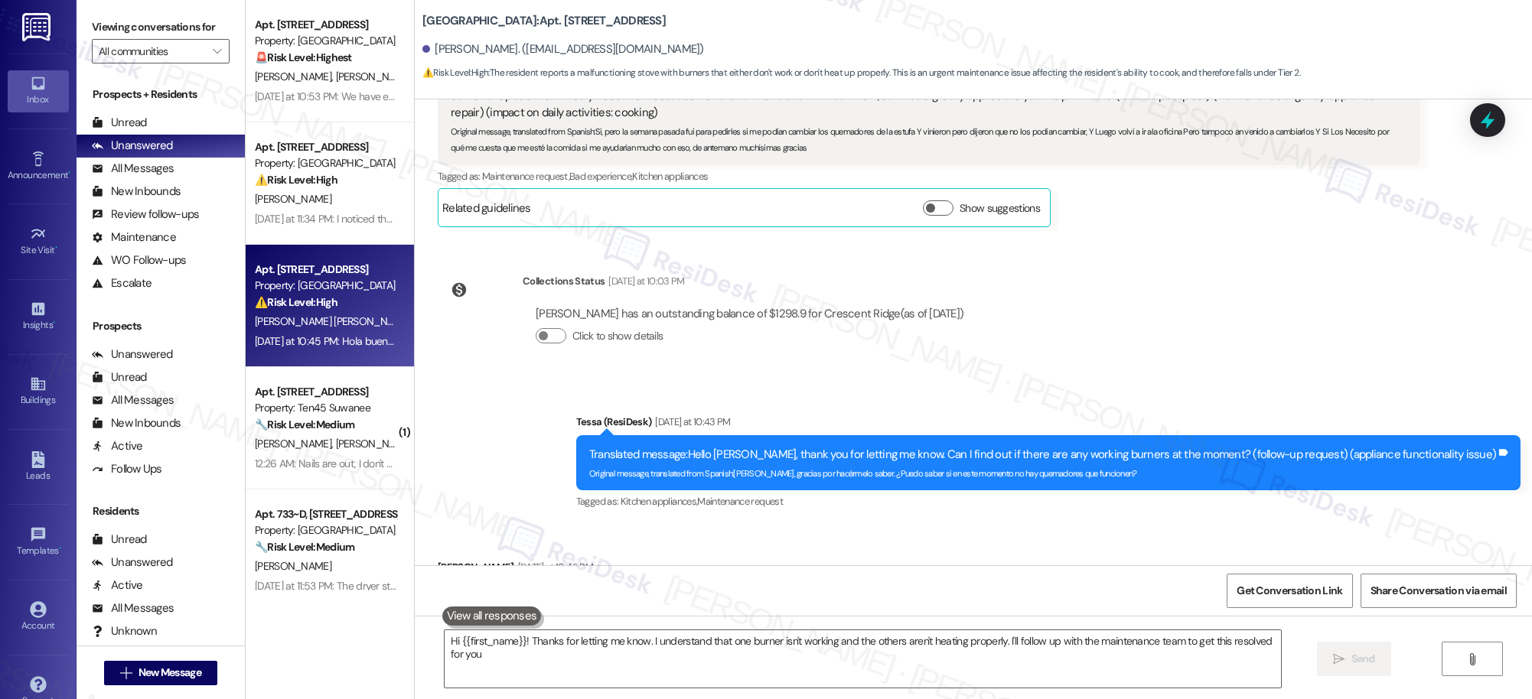
type textarea "Hi {{first_name}}! Thanks for letting me know. I understand that one burner isn…"
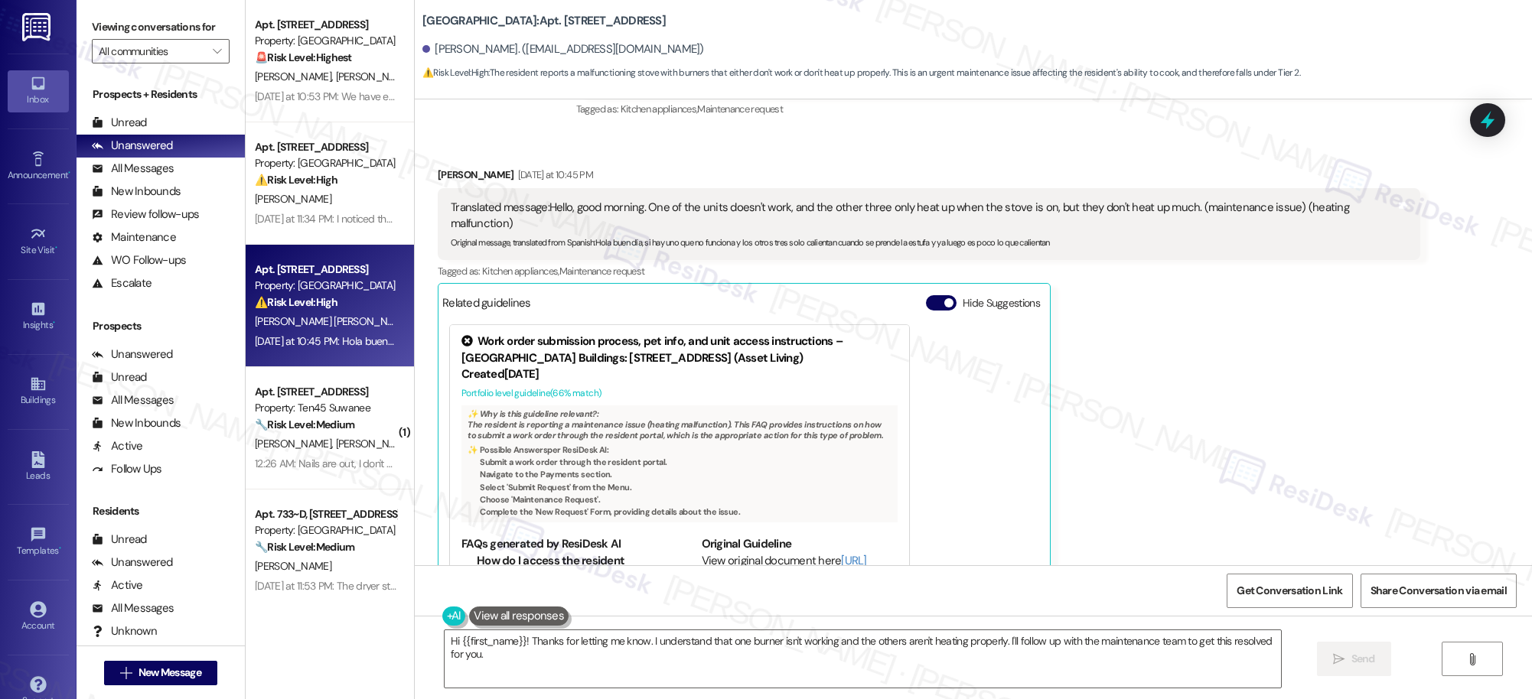
scroll to position [1120, 0]
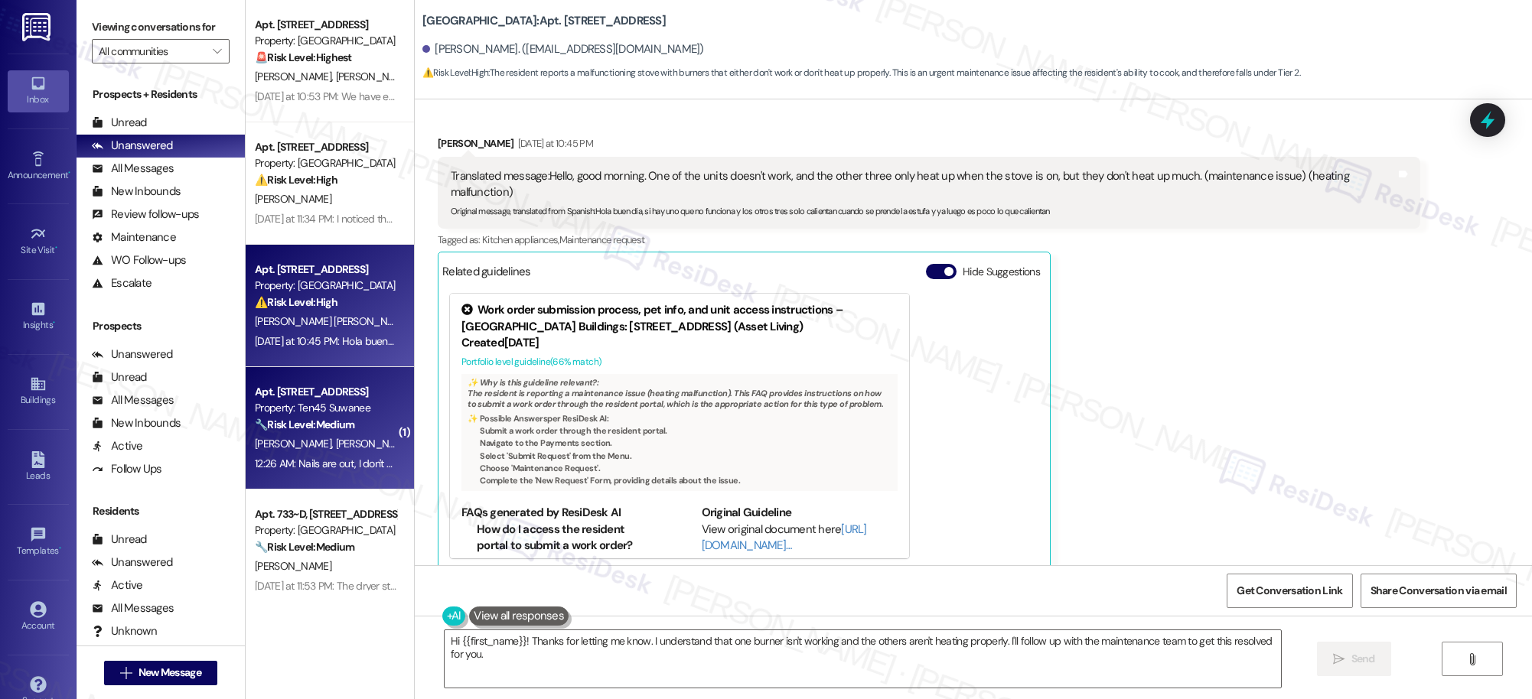
click at [324, 412] on div "Property: Ten45 Suwanee" at bounding box center [326, 408] width 142 height 16
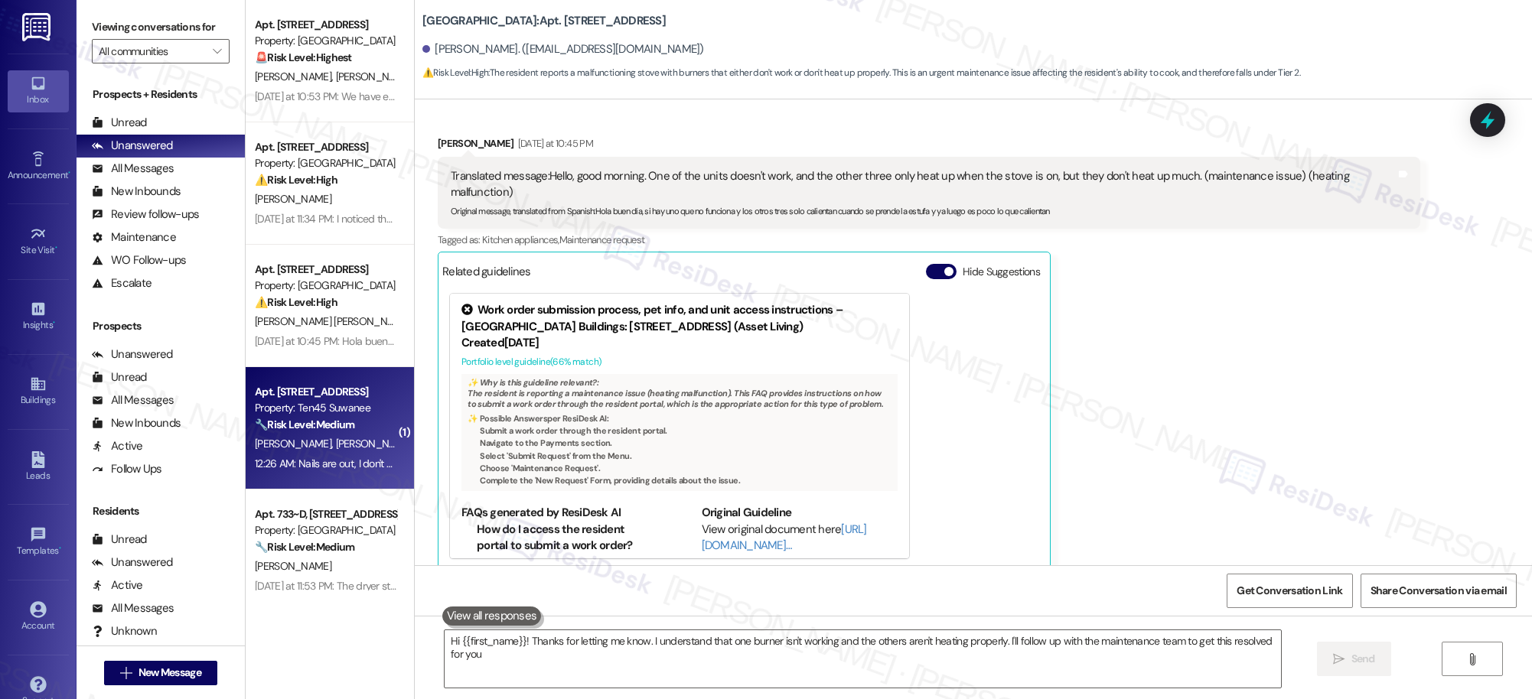
type textarea "Hi {{first_name}}! Thanks for letting me know. I understand that one burner isn…"
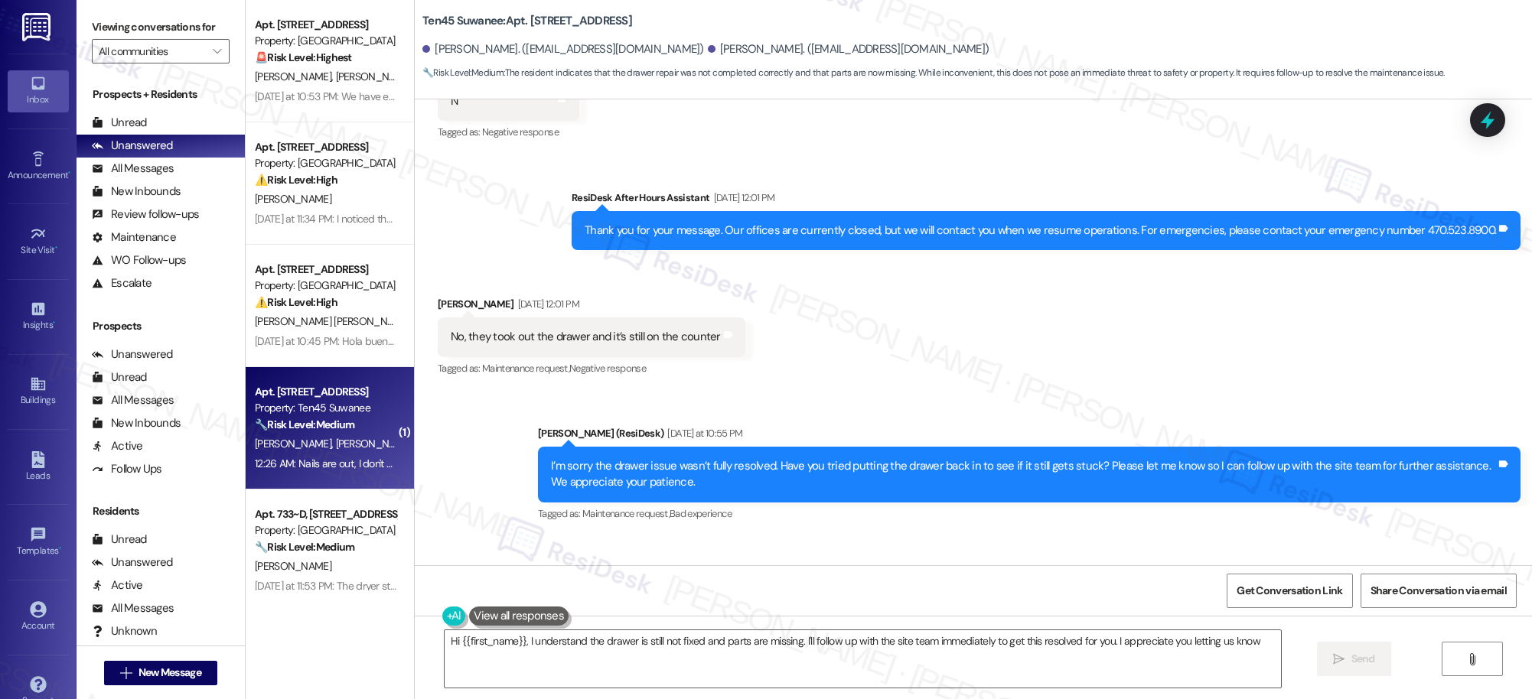
type textarea "Hi {{first_name}}, I understand the drawer is still not fixed and parts are mis…"
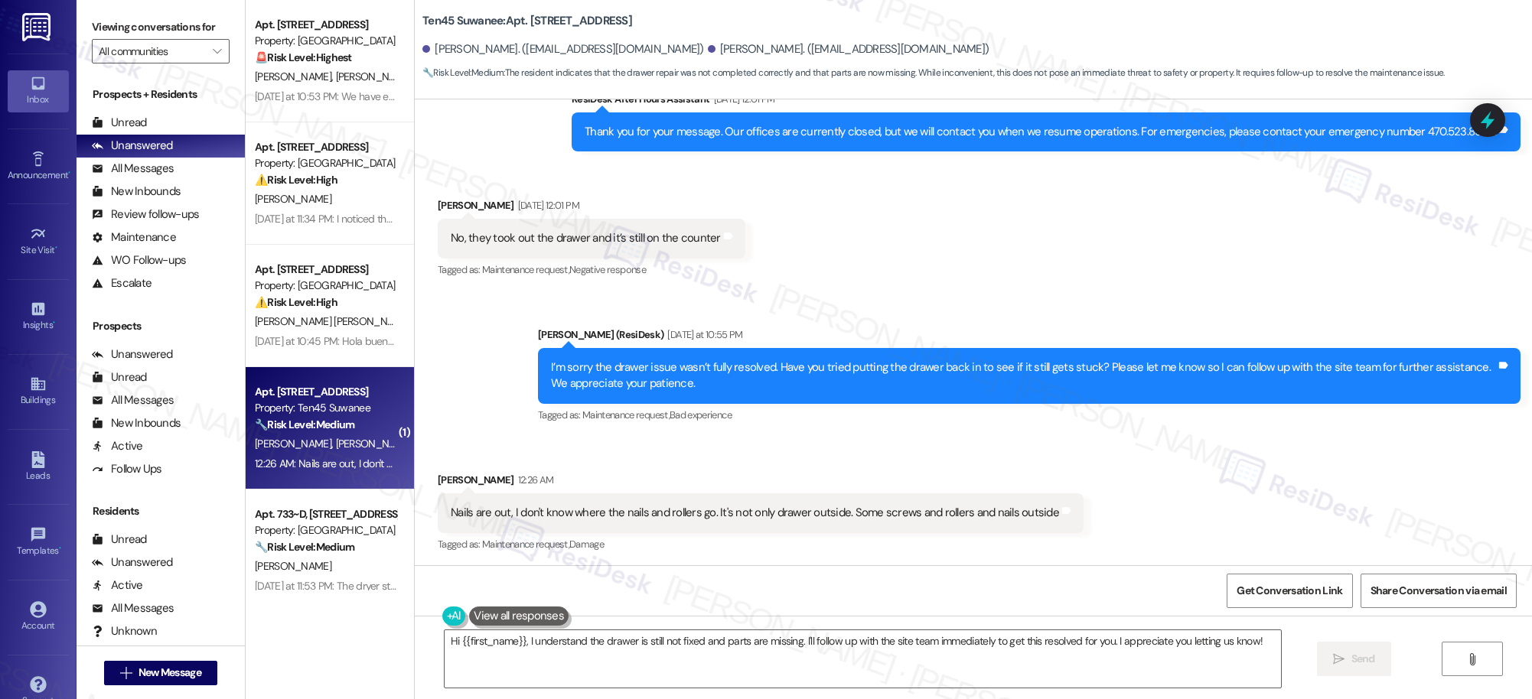
scroll to position [422, 0]
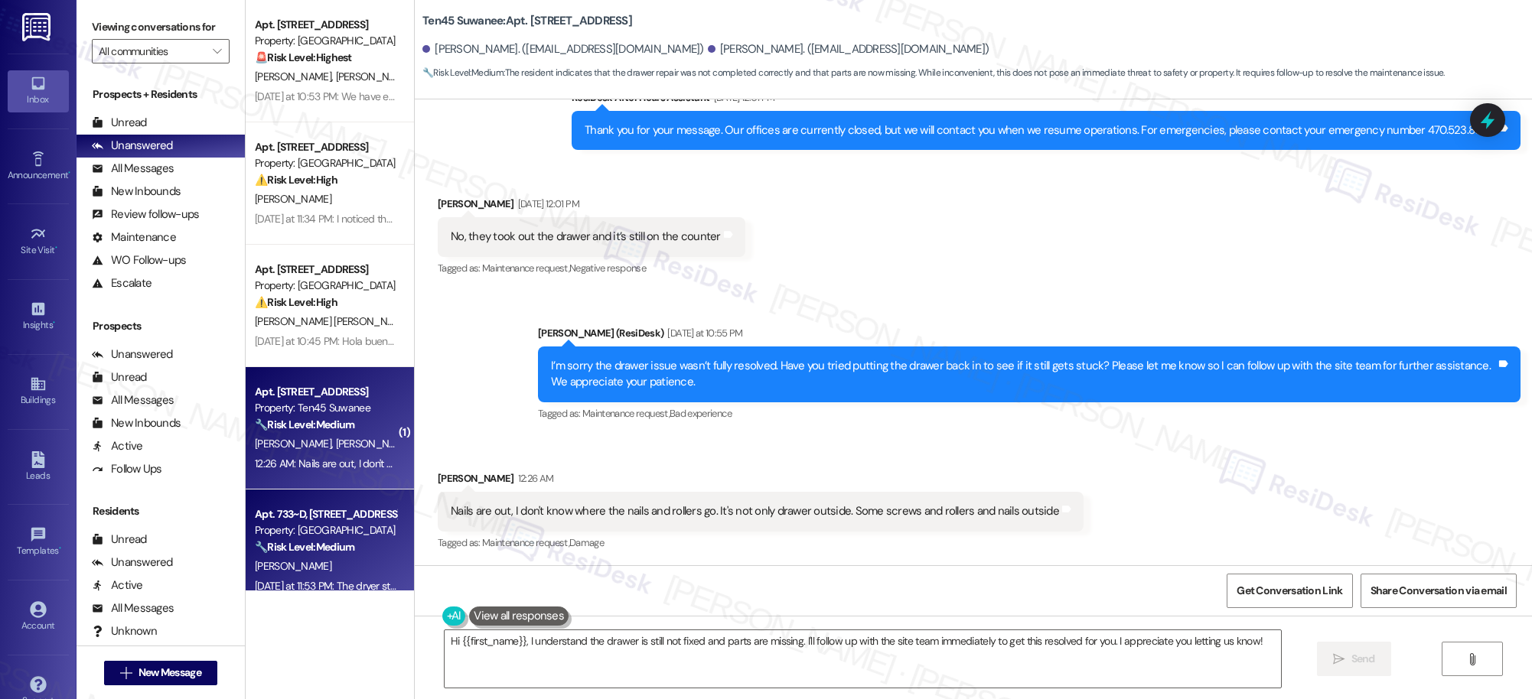
click at [310, 565] on span "[PERSON_NAME]" at bounding box center [293, 566] width 77 height 14
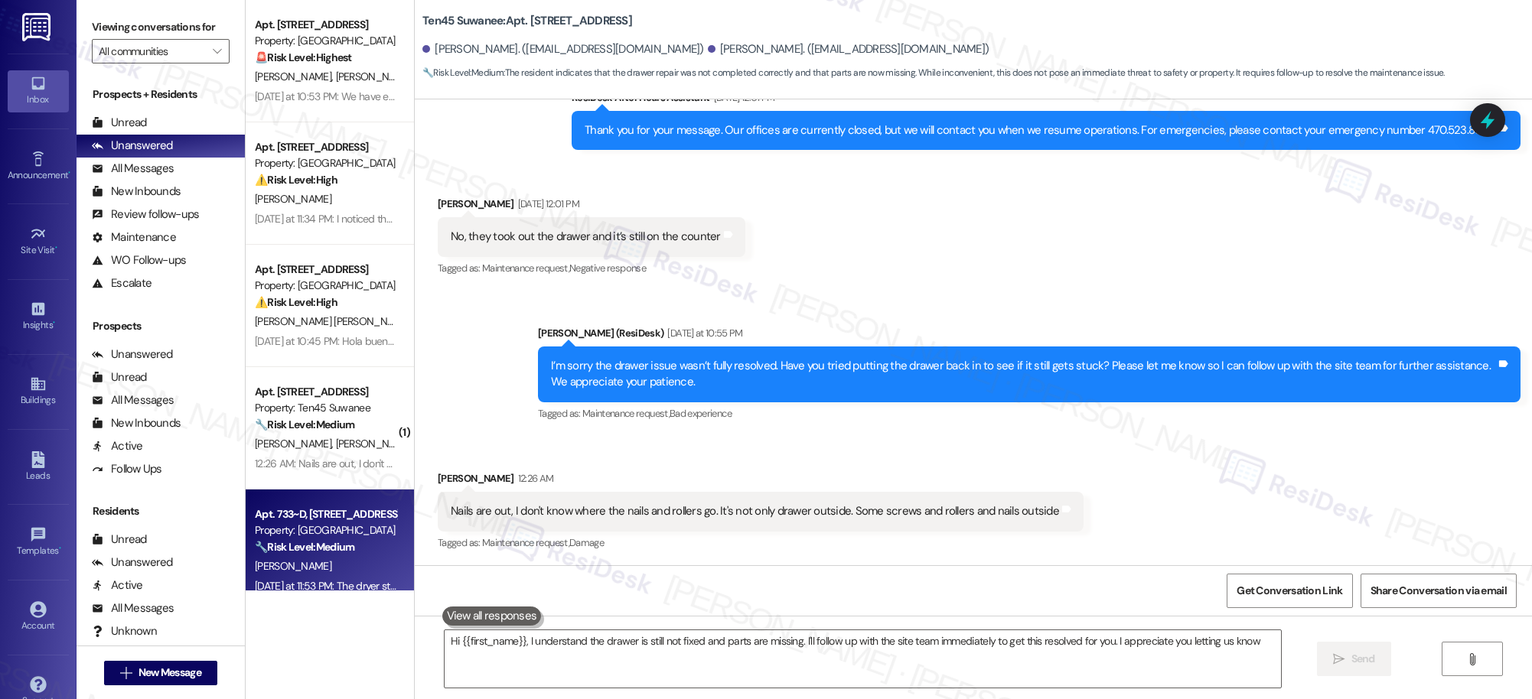
type textarea "Hi {{first_name}}, I understand the drawer is still not fixed and parts are mis…"
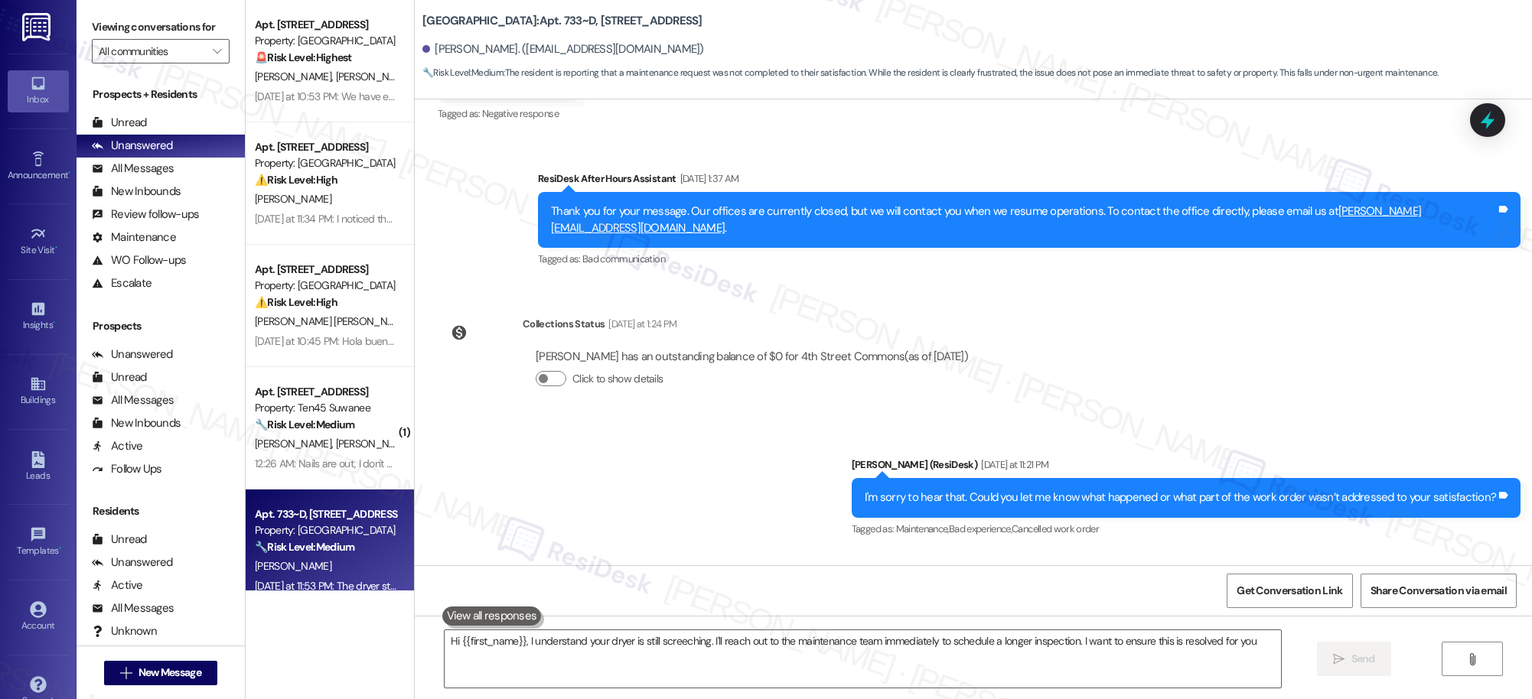
type textarea "Hi {{first_name}}, I understand your dryer is still screeching. I'll reach out …"
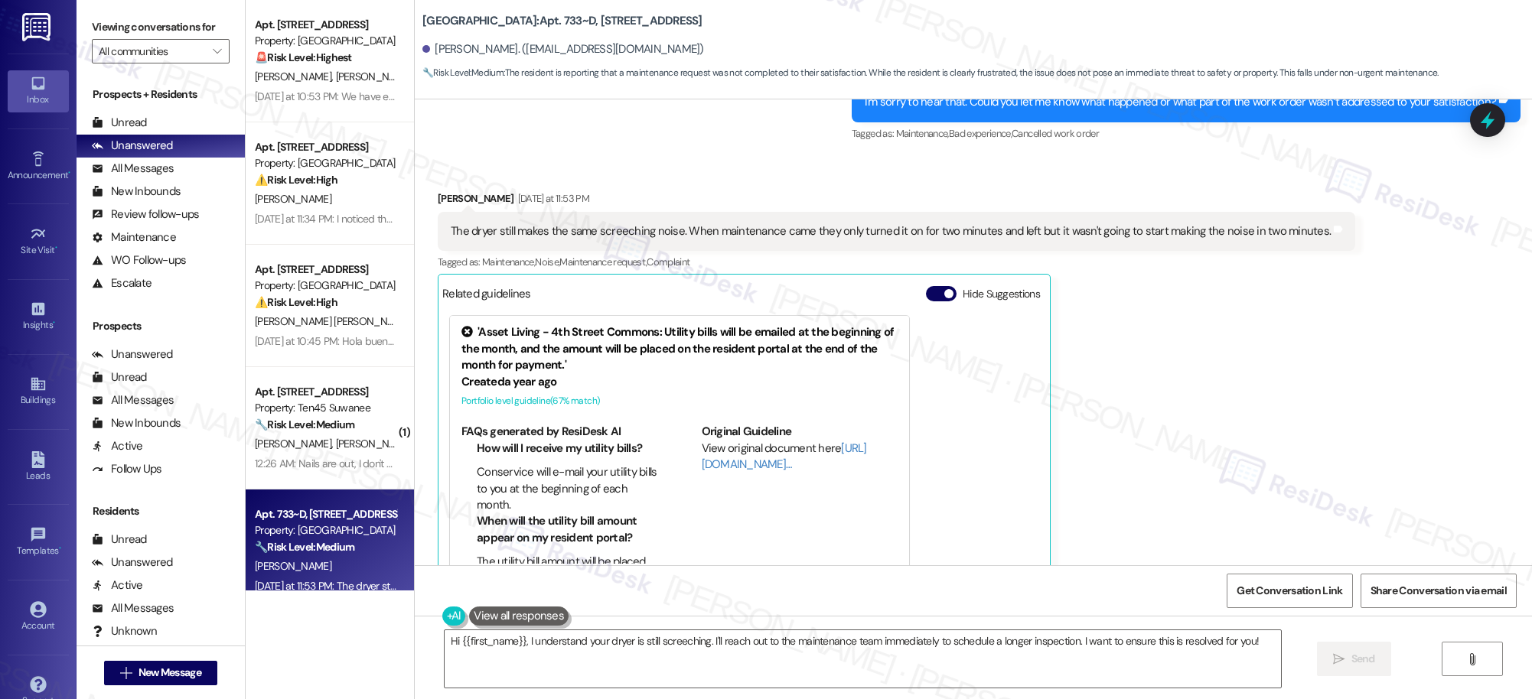
scroll to position [788, 0]
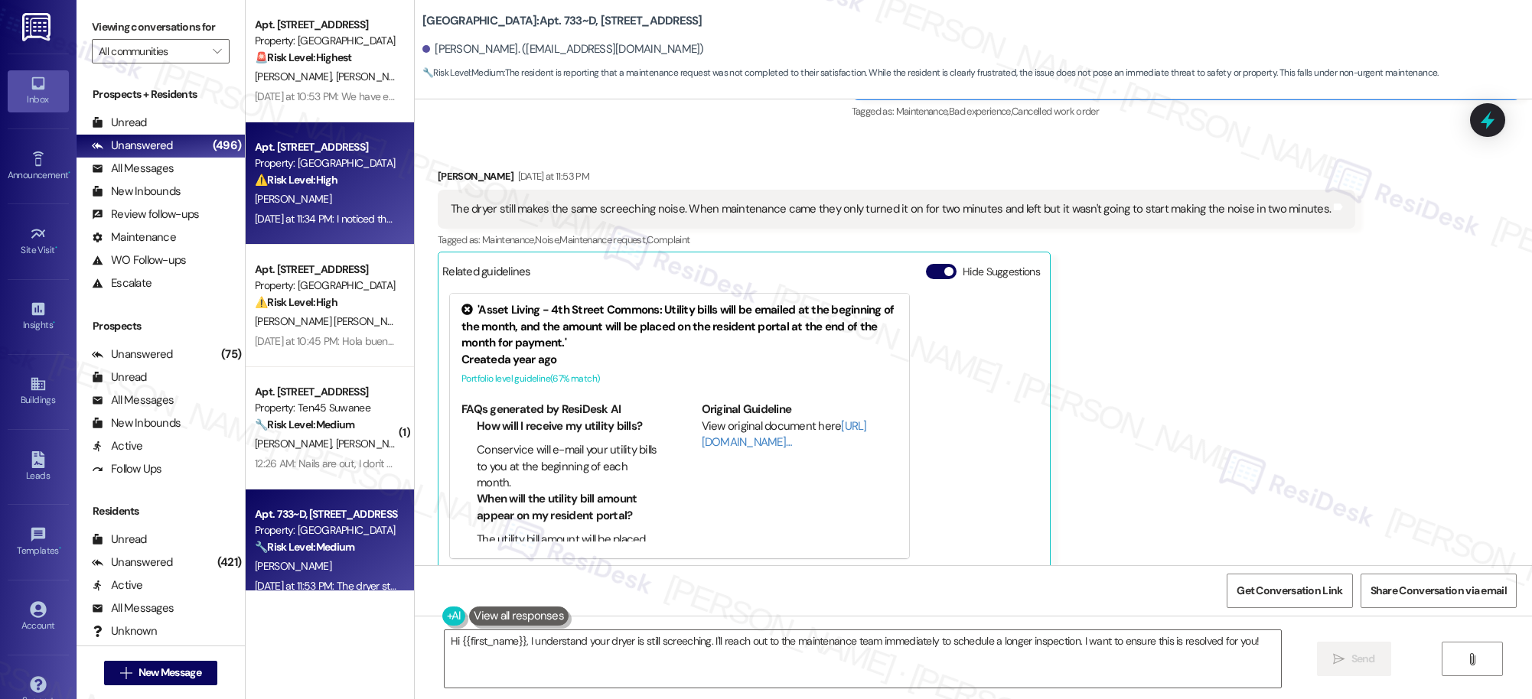
click at [309, 217] on div "[DATE] at 11:34 PM: I noticed the disposal issue the first time I tried to use …" at bounding box center [487, 219] width 464 height 14
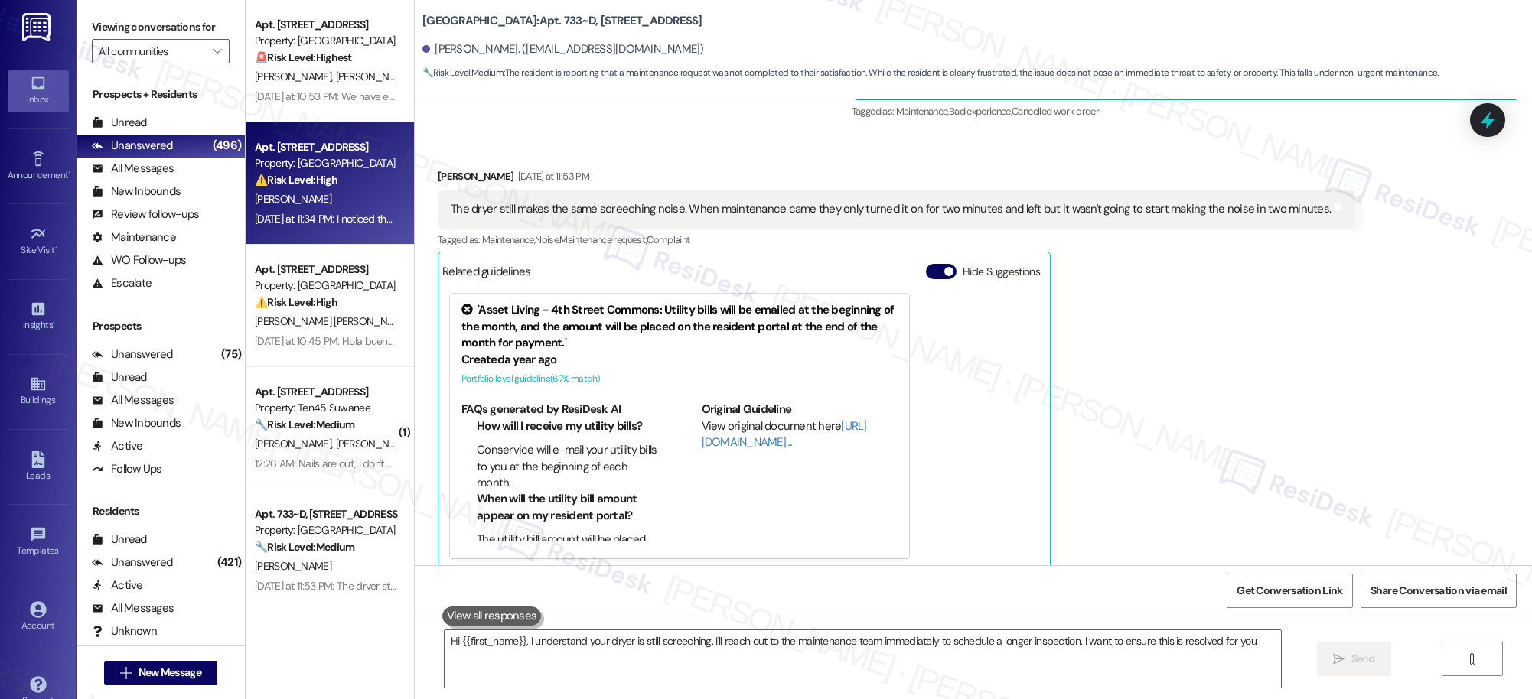
type textarea "Hi {{first_name}}, I understand your dryer is still screeching. I'll reach out …"
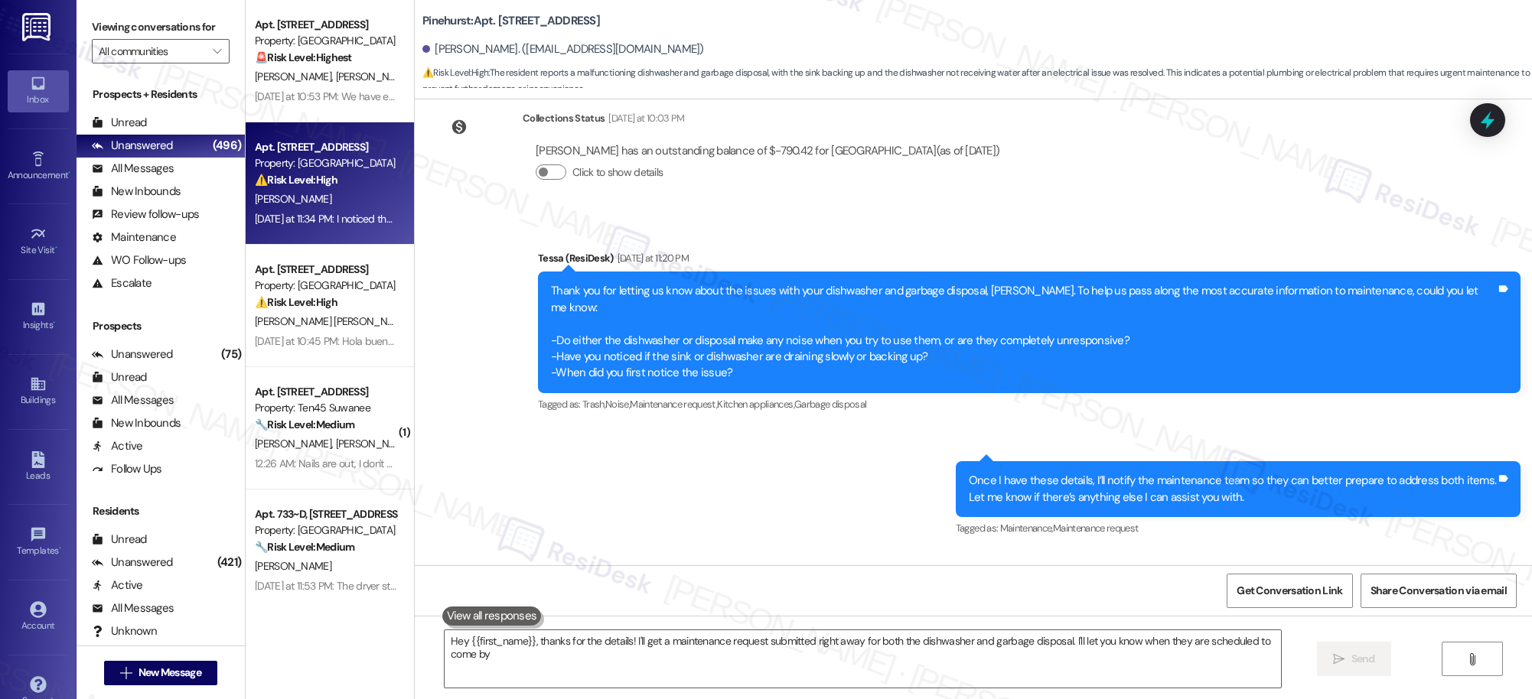
type textarea "Hey {{first_name}}, thanks for the details! I'll get a maintenance request subm…"
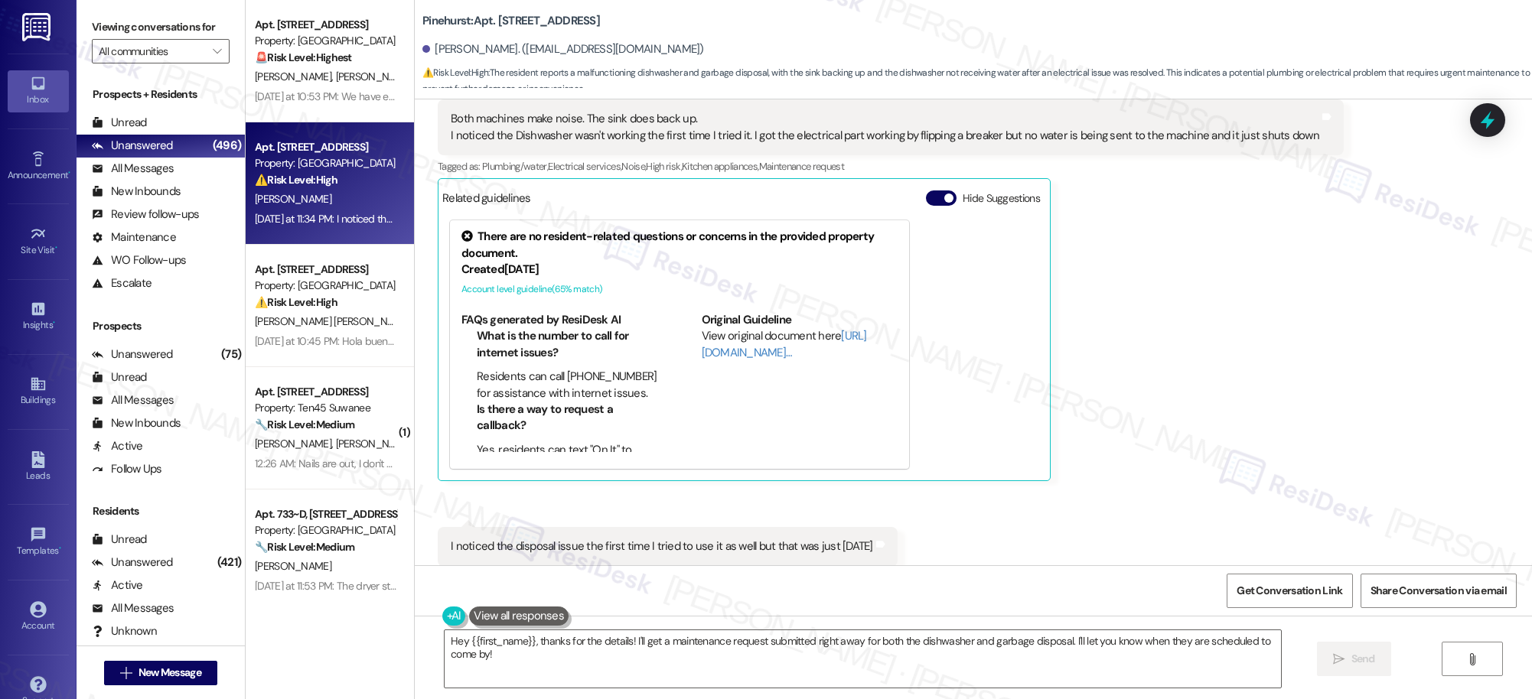
scroll to position [1073, 0]
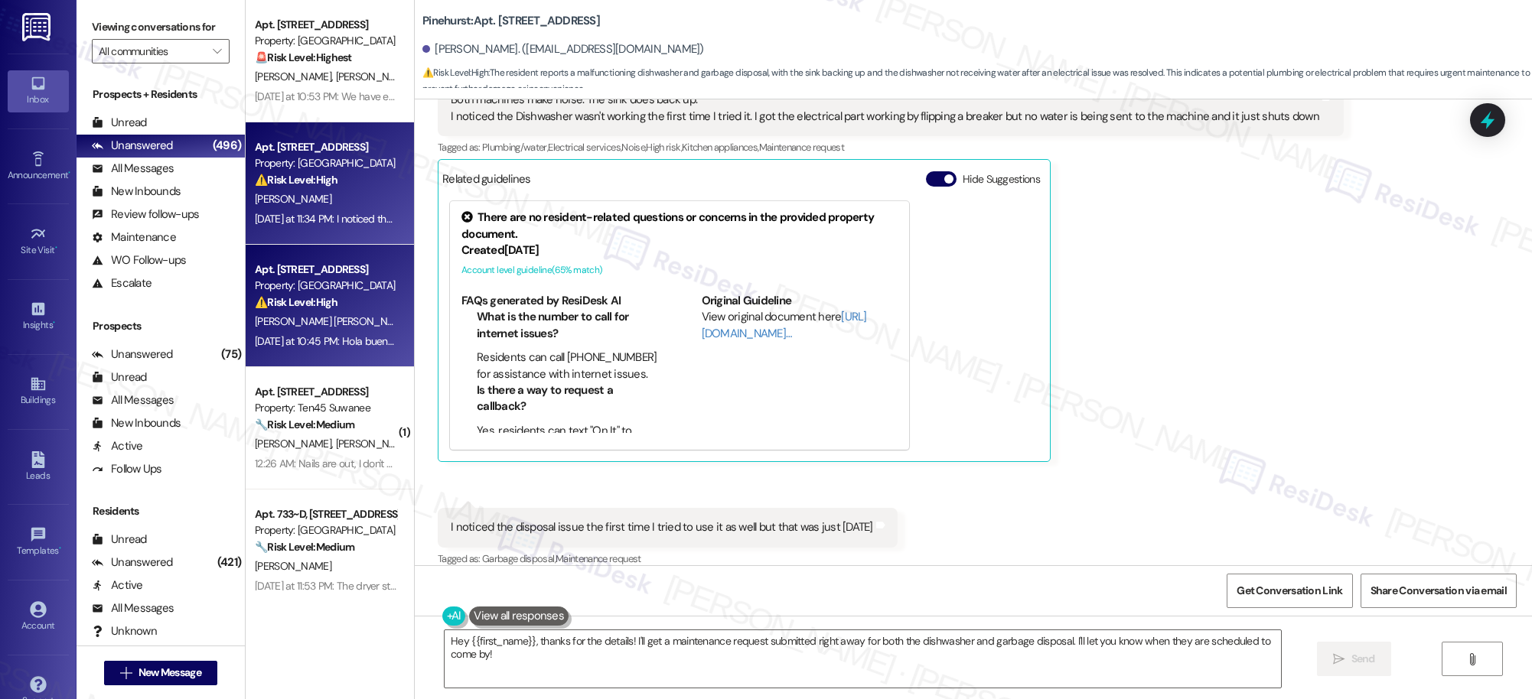
click at [311, 307] on strong "⚠️ Risk Level: High" at bounding box center [296, 302] width 83 height 14
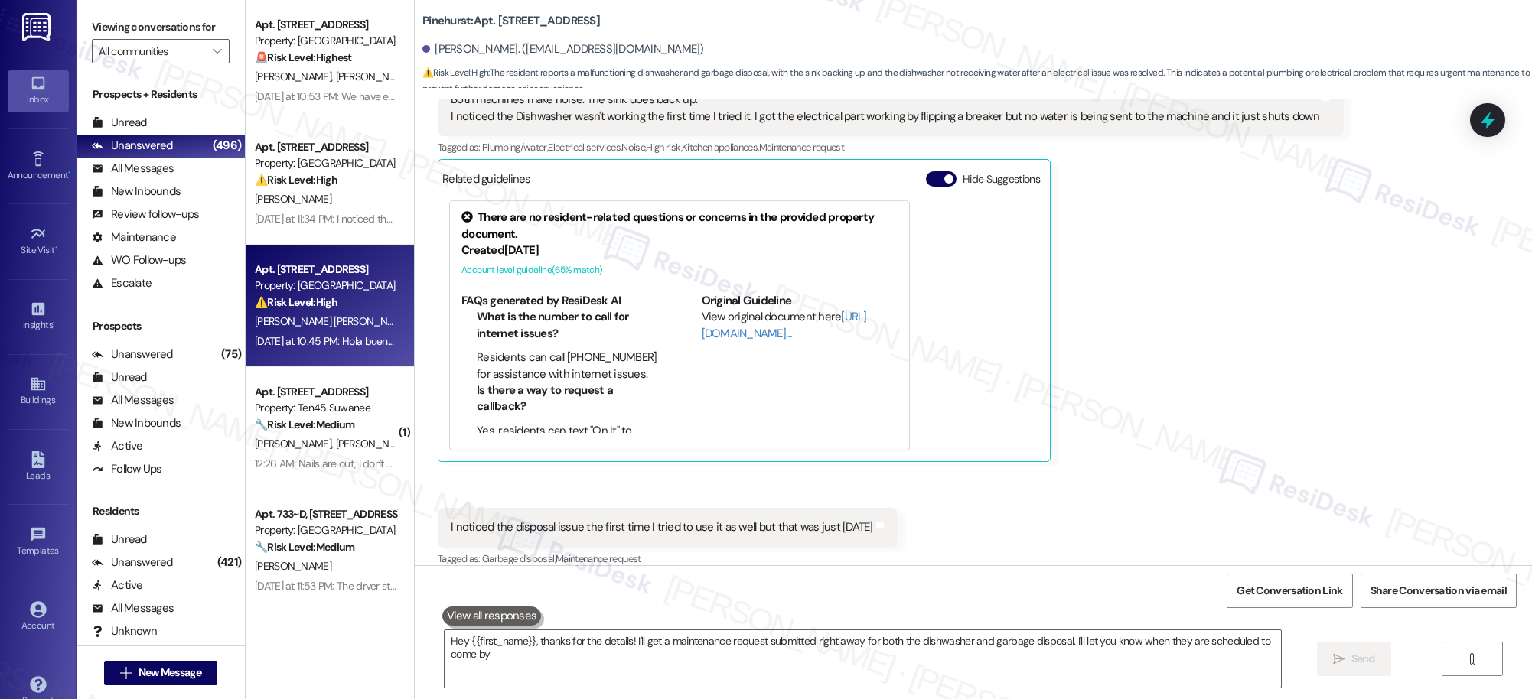
type textarea "Hey {{first_name}}, thanks for the details! I'll get a maintenance request subm…"
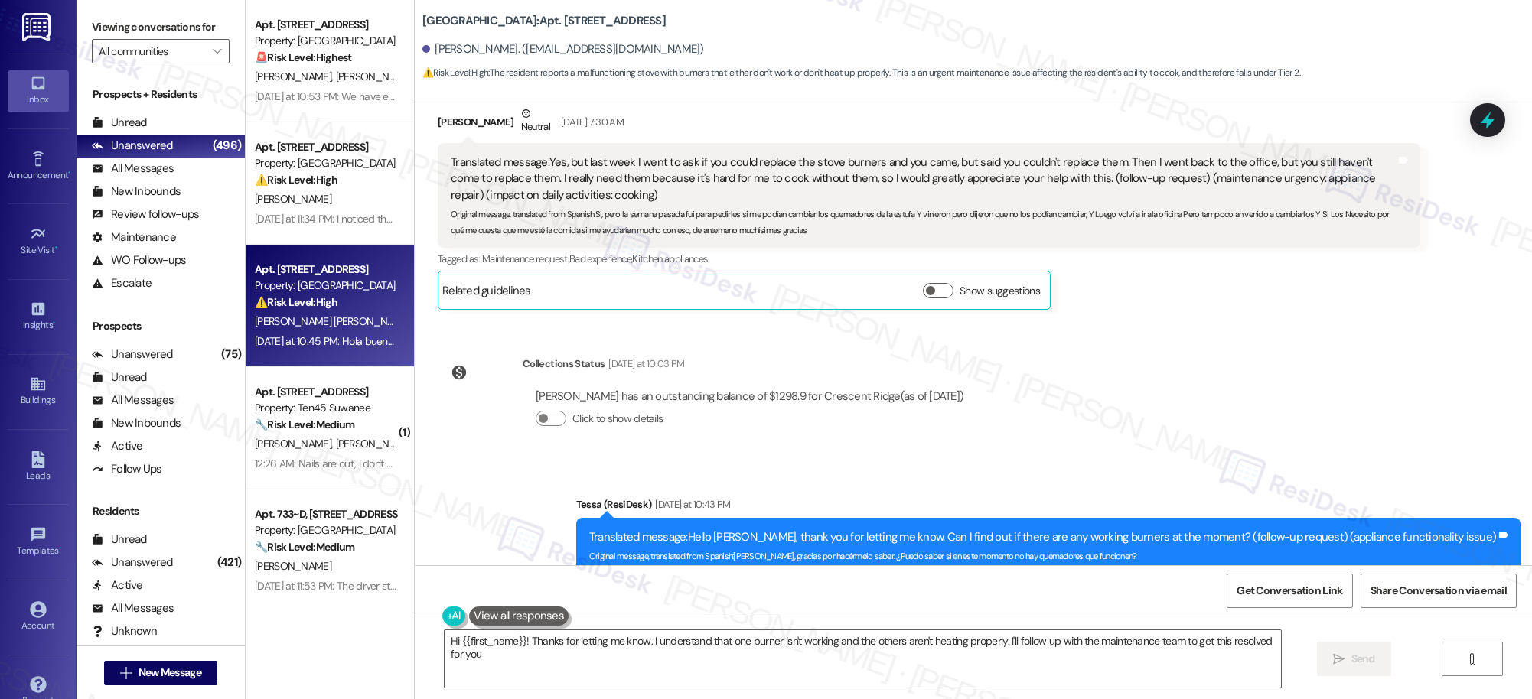
type textarea "Hi {{first_name}}! Thanks for letting me know. I understand that one burner isn…"
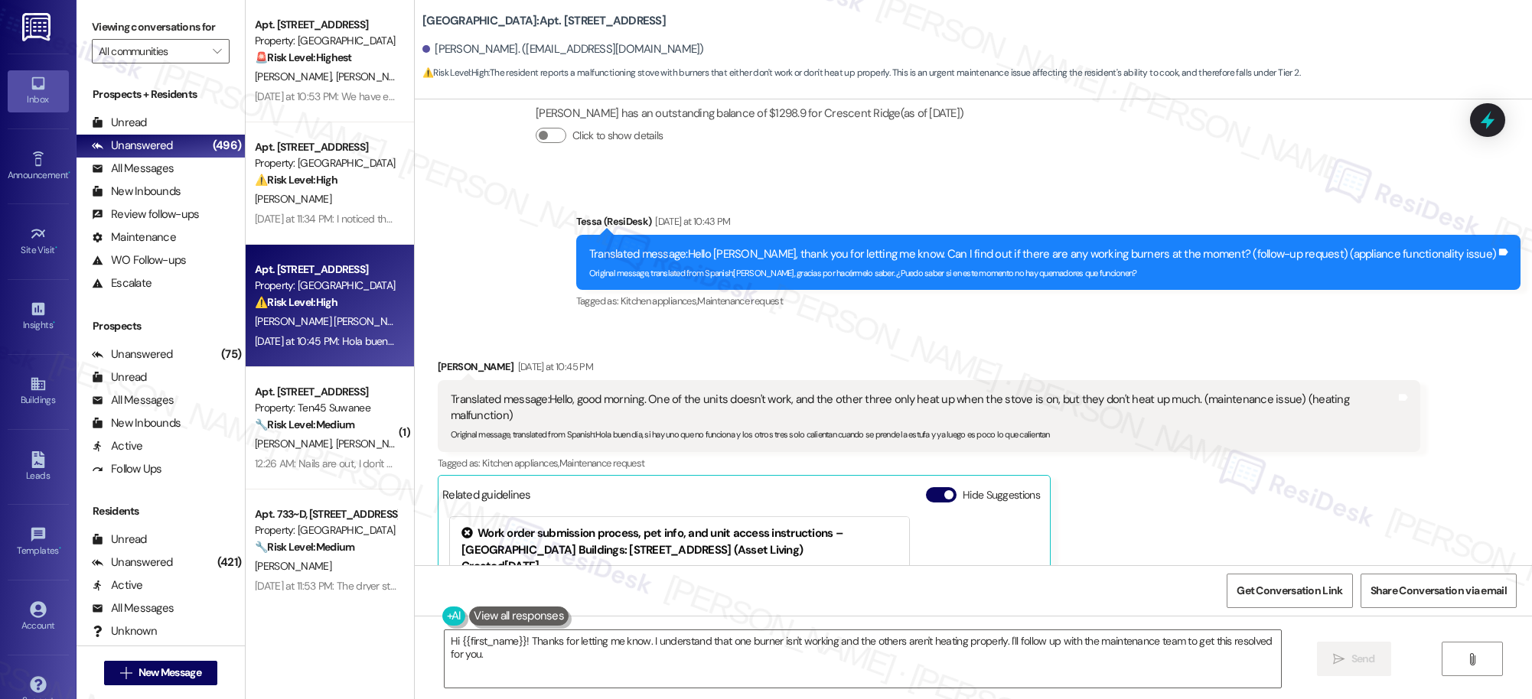
scroll to position [1120, 0]
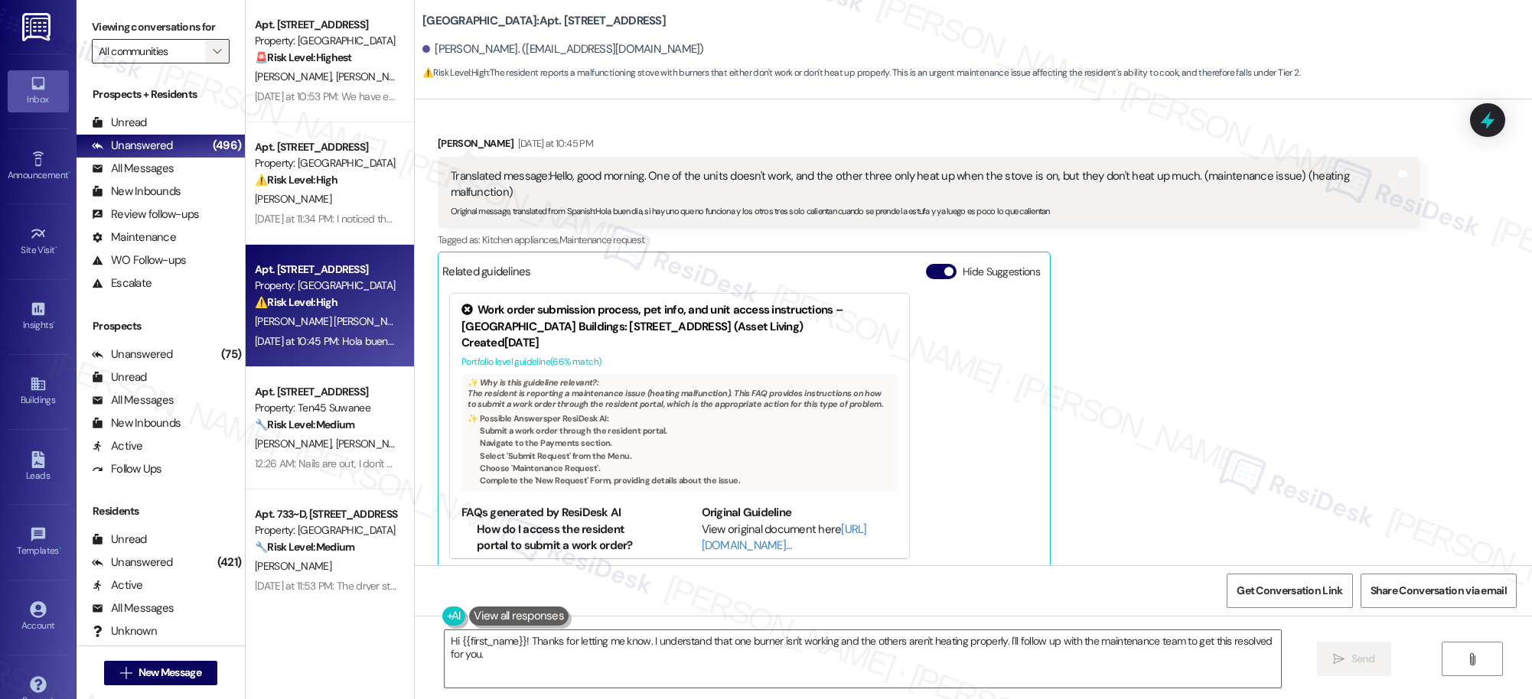
click at [213, 47] on icon "" at bounding box center [217, 51] width 8 height 12
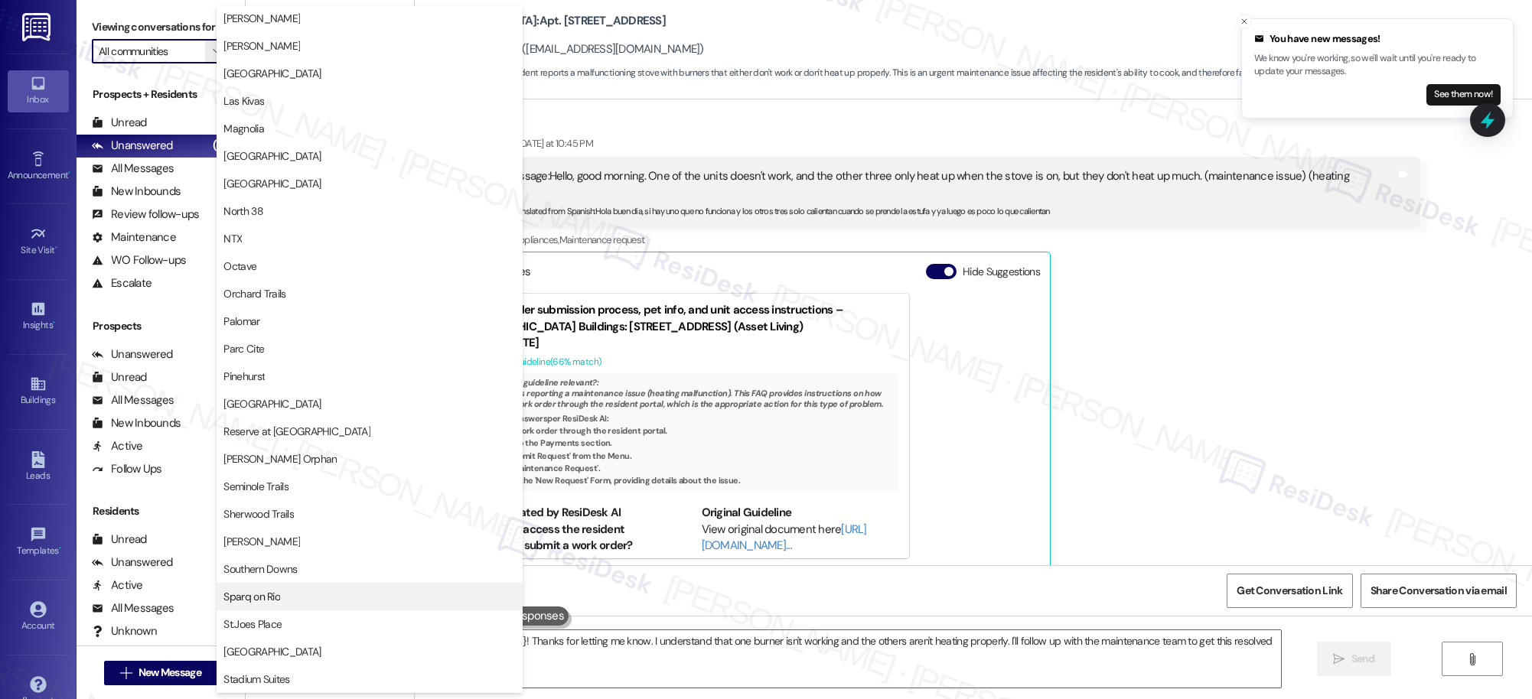
scroll to position [676, 0]
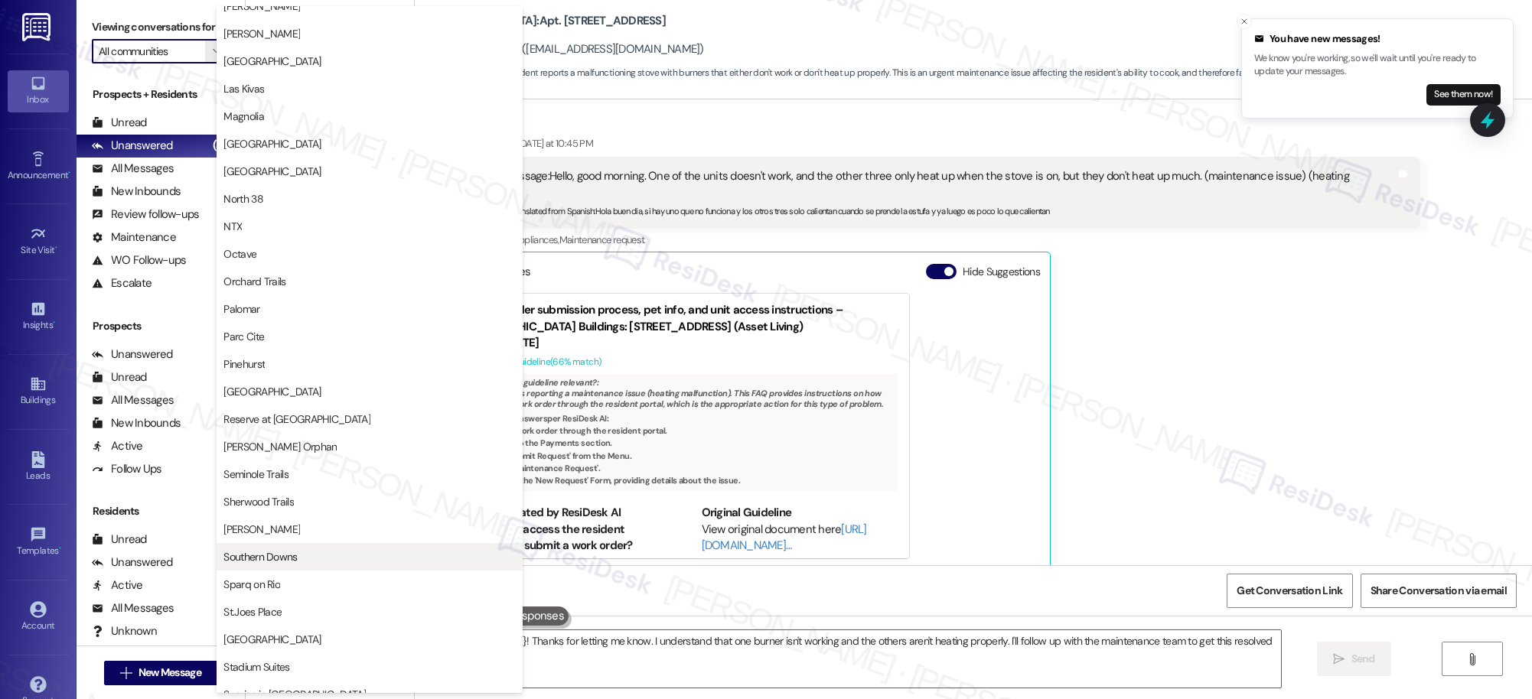
click at [300, 559] on span "Southern Downs" at bounding box center [369, 556] width 292 height 15
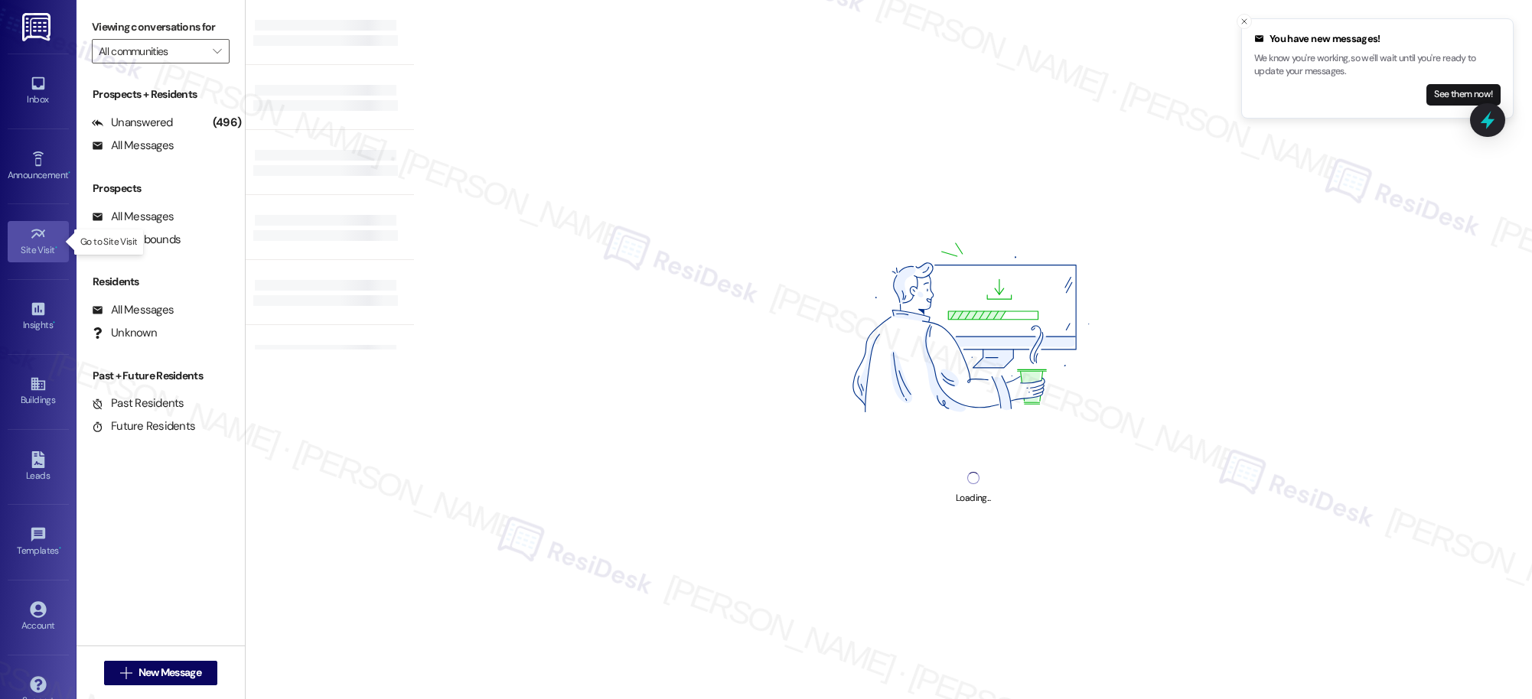
type input "Southern Downs"
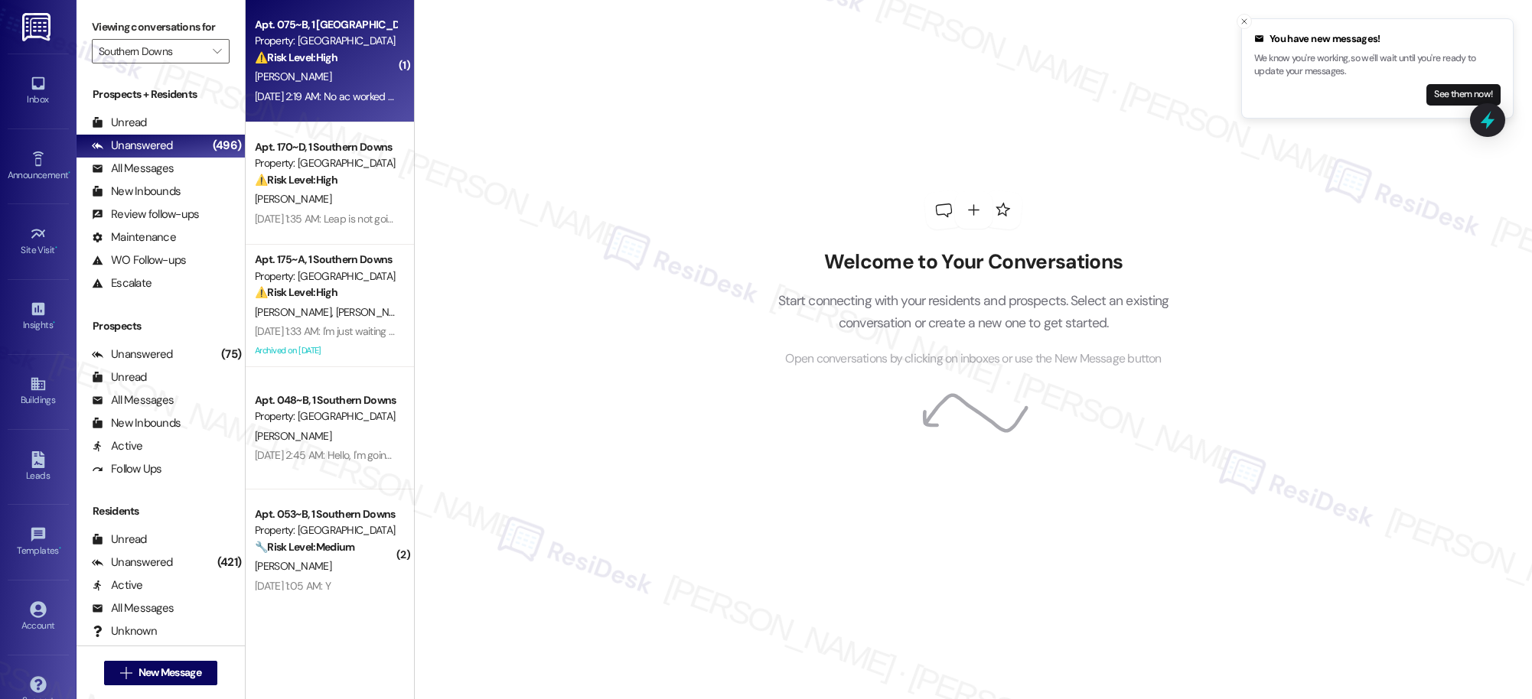
click at [289, 79] on span "[PERSON_NAME]" at bounding box center [293, 77] width 77 height 14
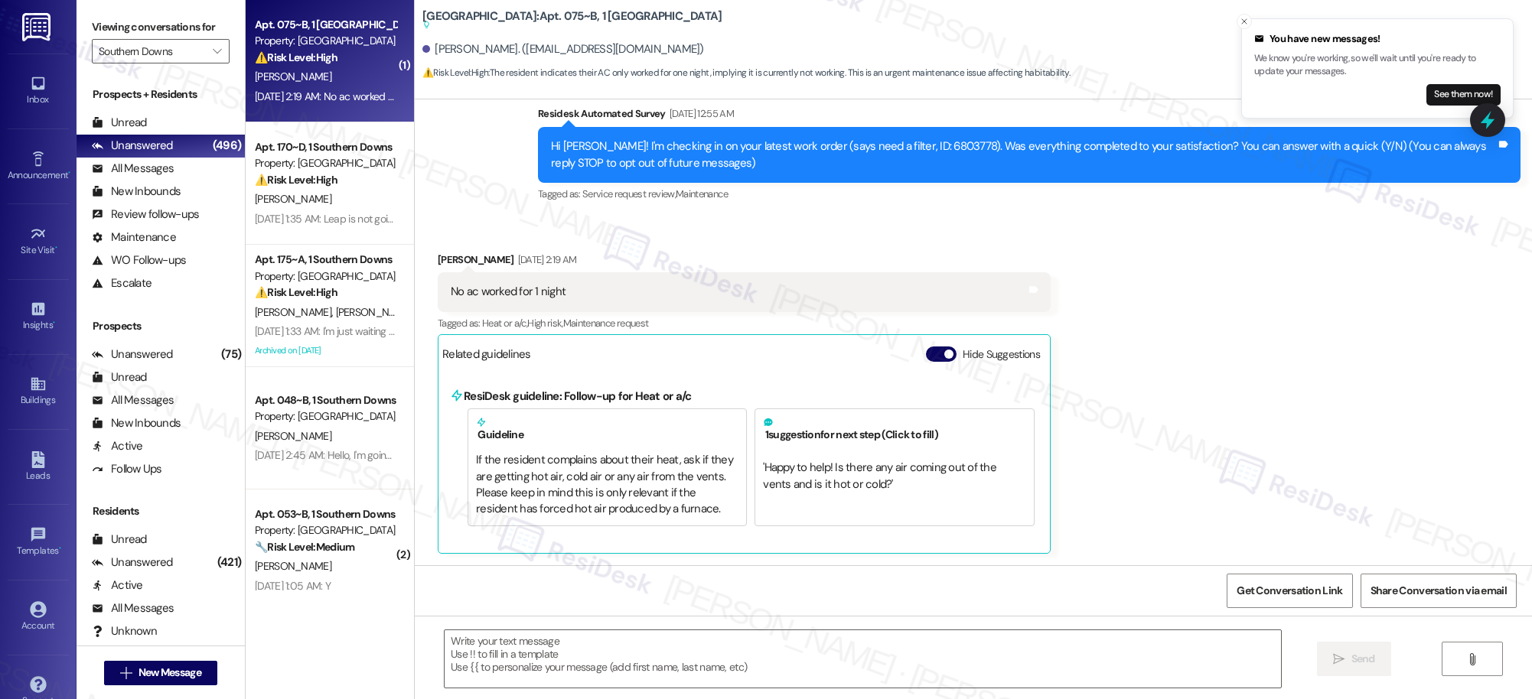
type textarea "Fetching suggested responses. Please feel free to read through the conversation…"
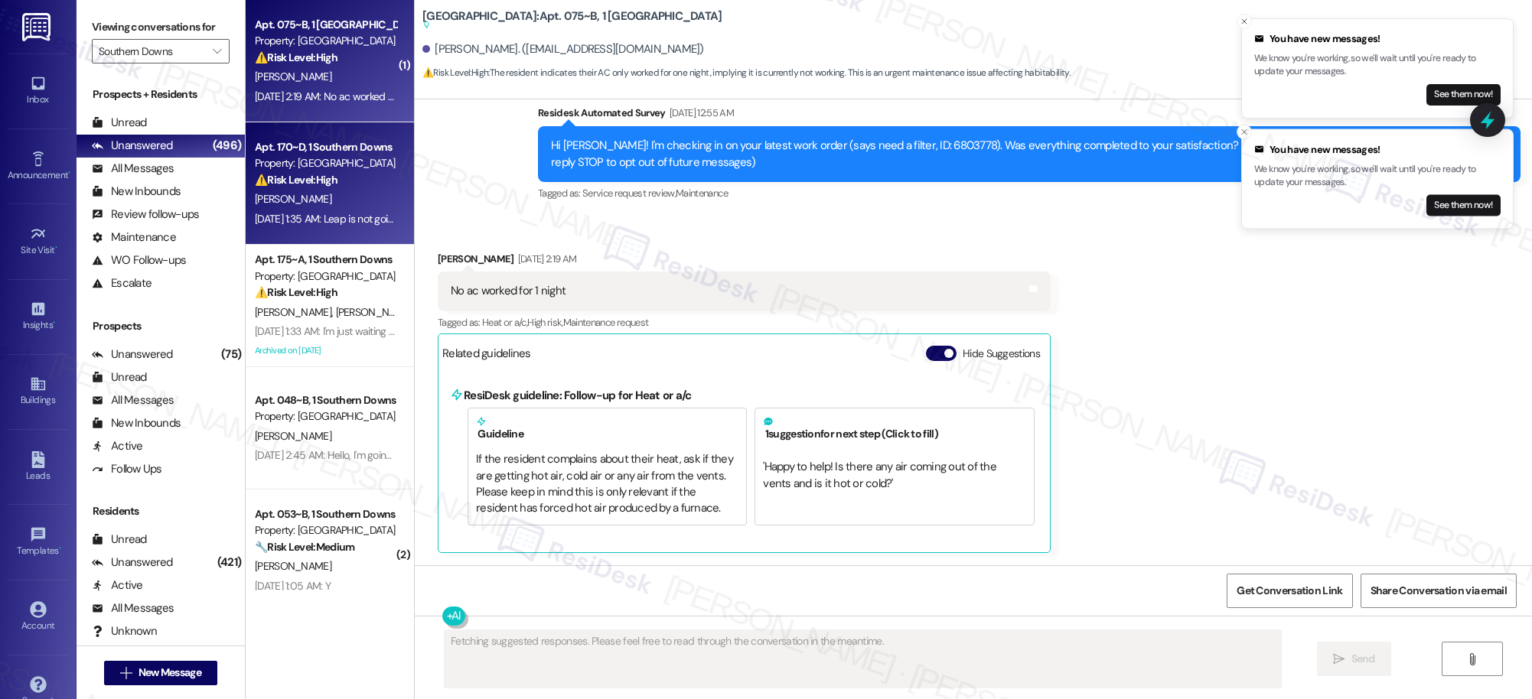
click at [344, 193] on div "[PERSON_NAME]" at bounding box center [325, 199] width 145 height 19
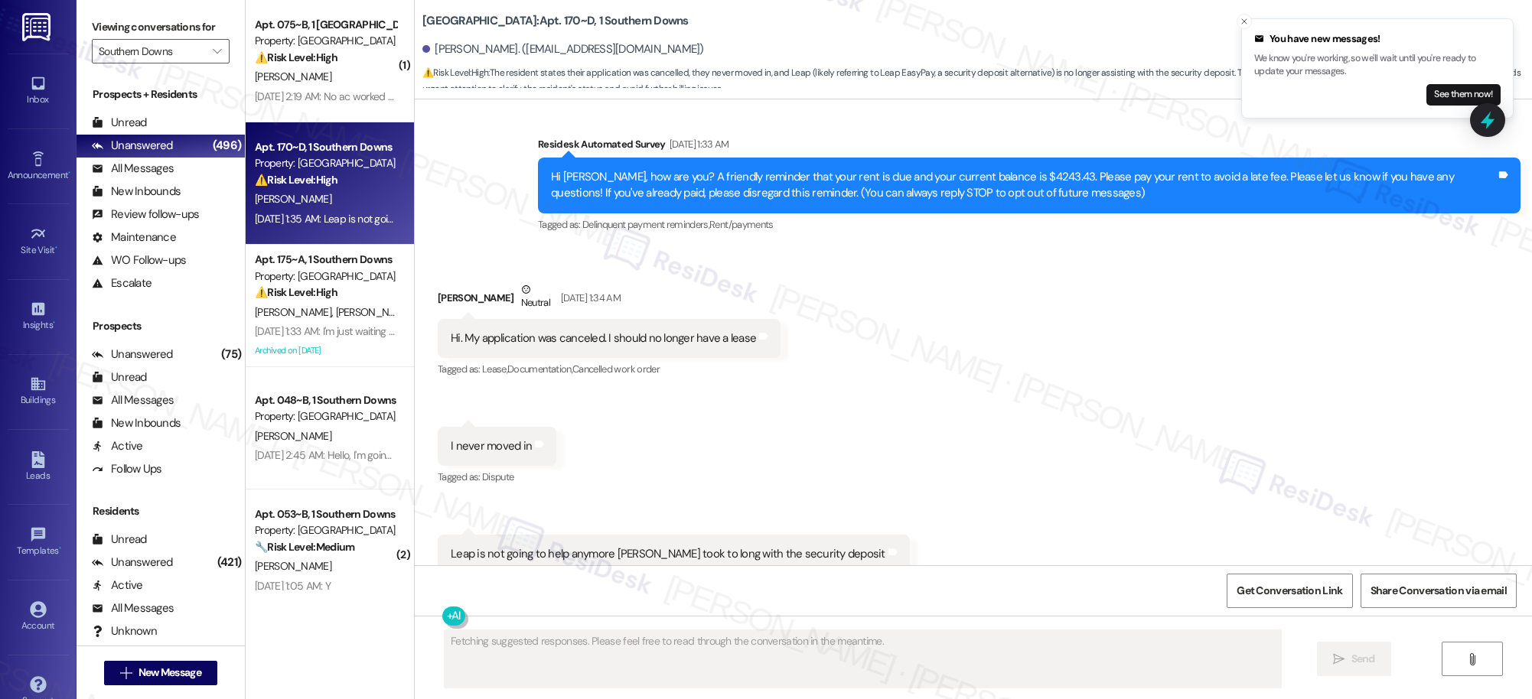
scroll to position [142, 0]
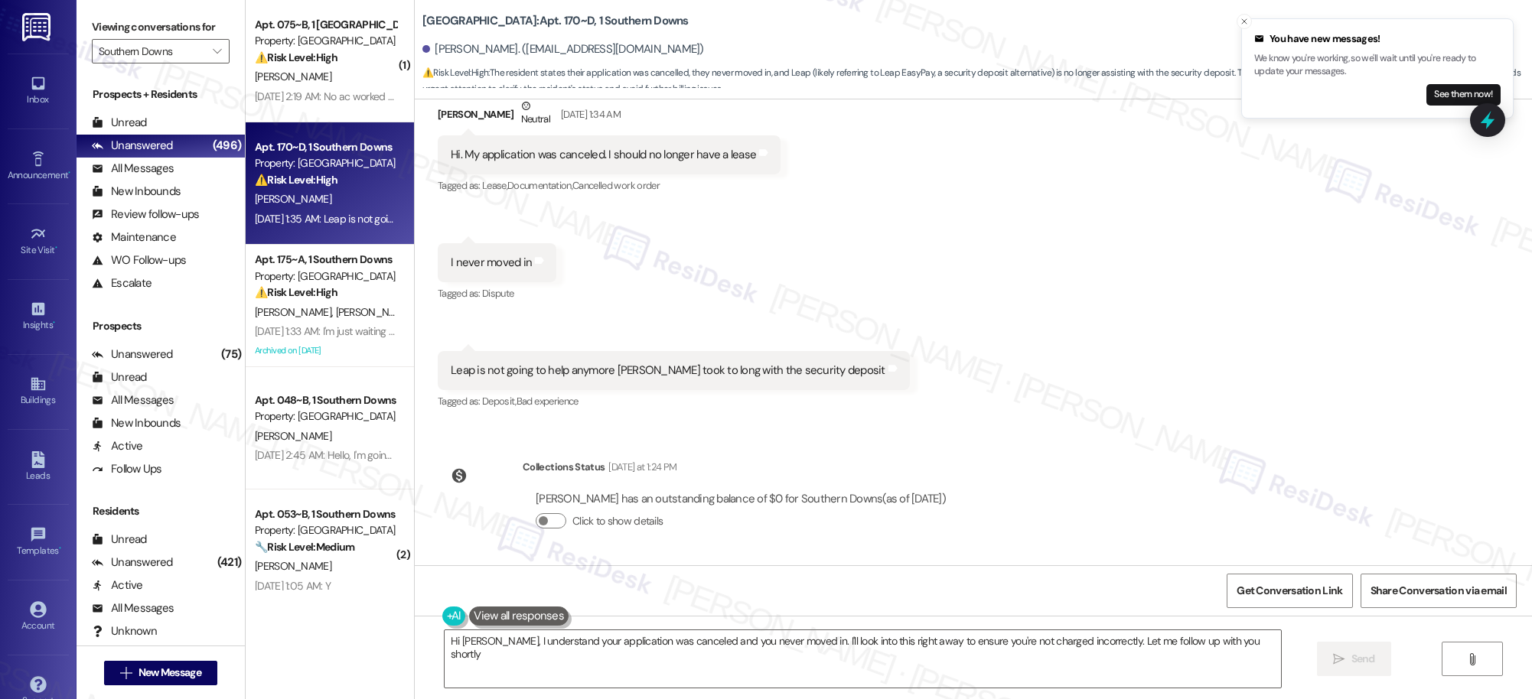
type textarea "Hi Britany, I understand your application was canceled and you never moved in. …"
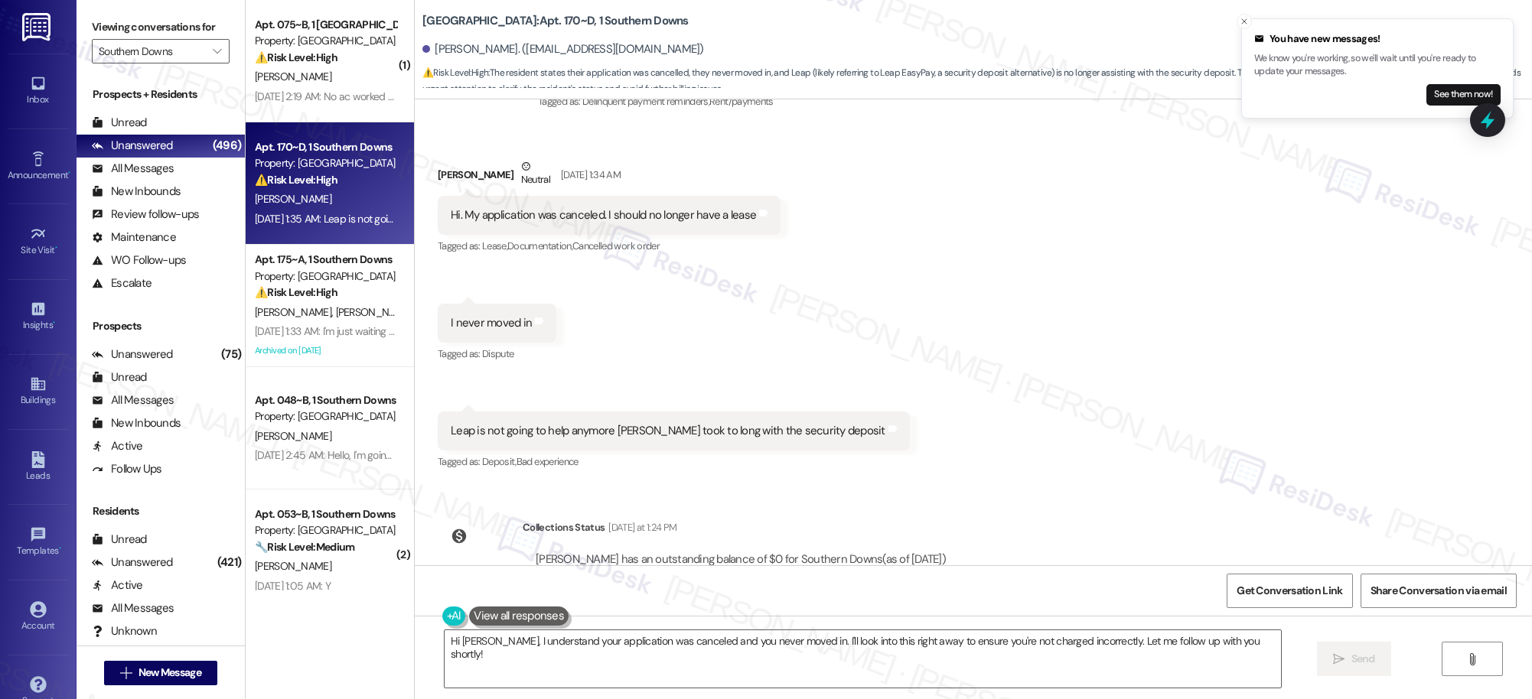
scroll to position [284, 0]
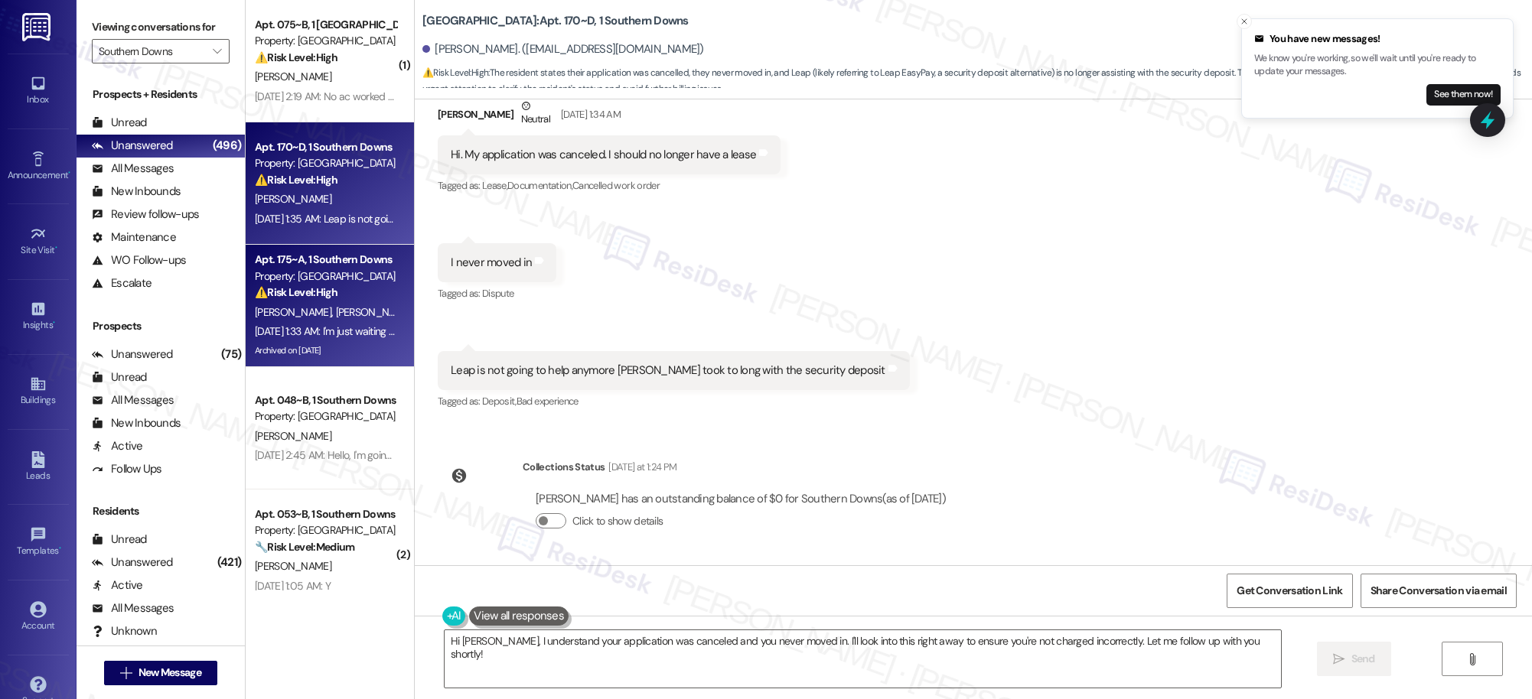
click at [284, 300] on div "⚠️ Risk Level: High The resident indicates they are waiting for a deposit to pa…" at bounding box center [326, 293] width 142 height 16
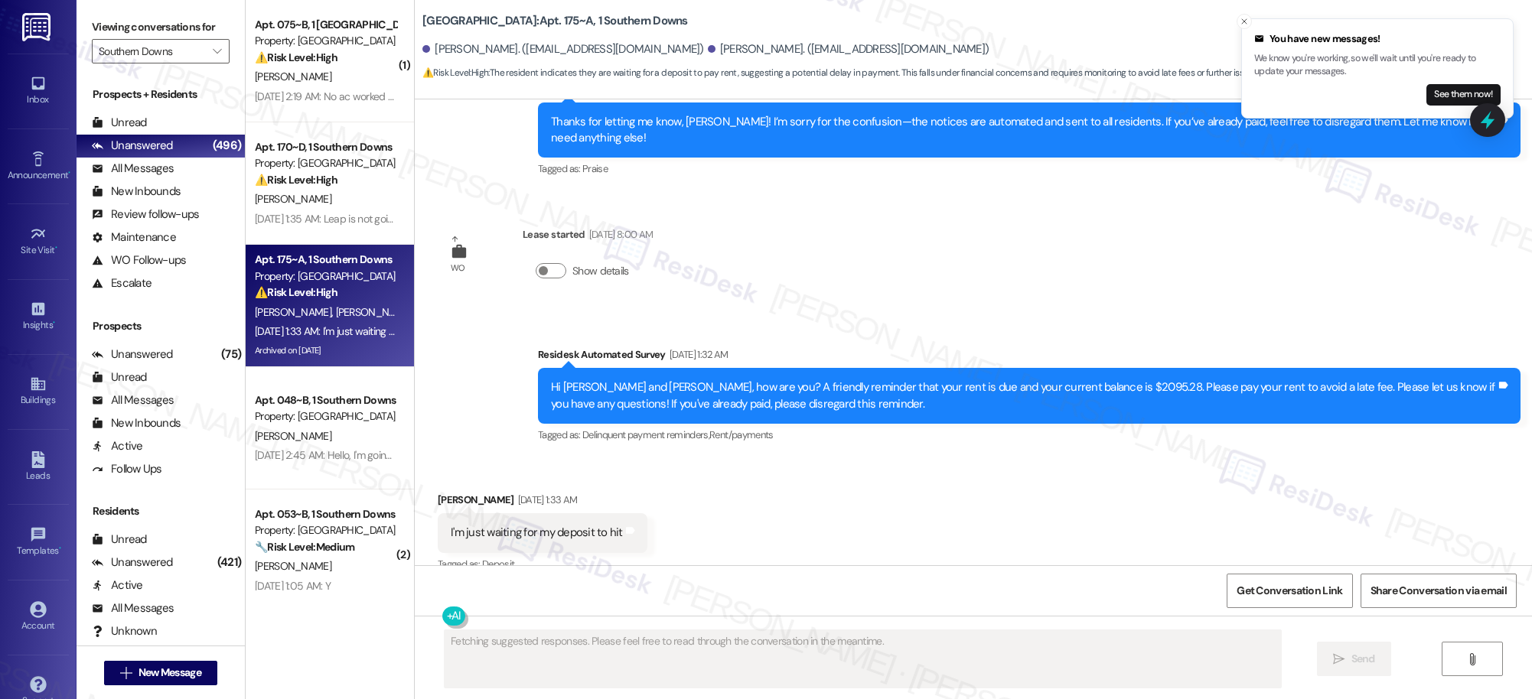
scroll to position [4897, 0]
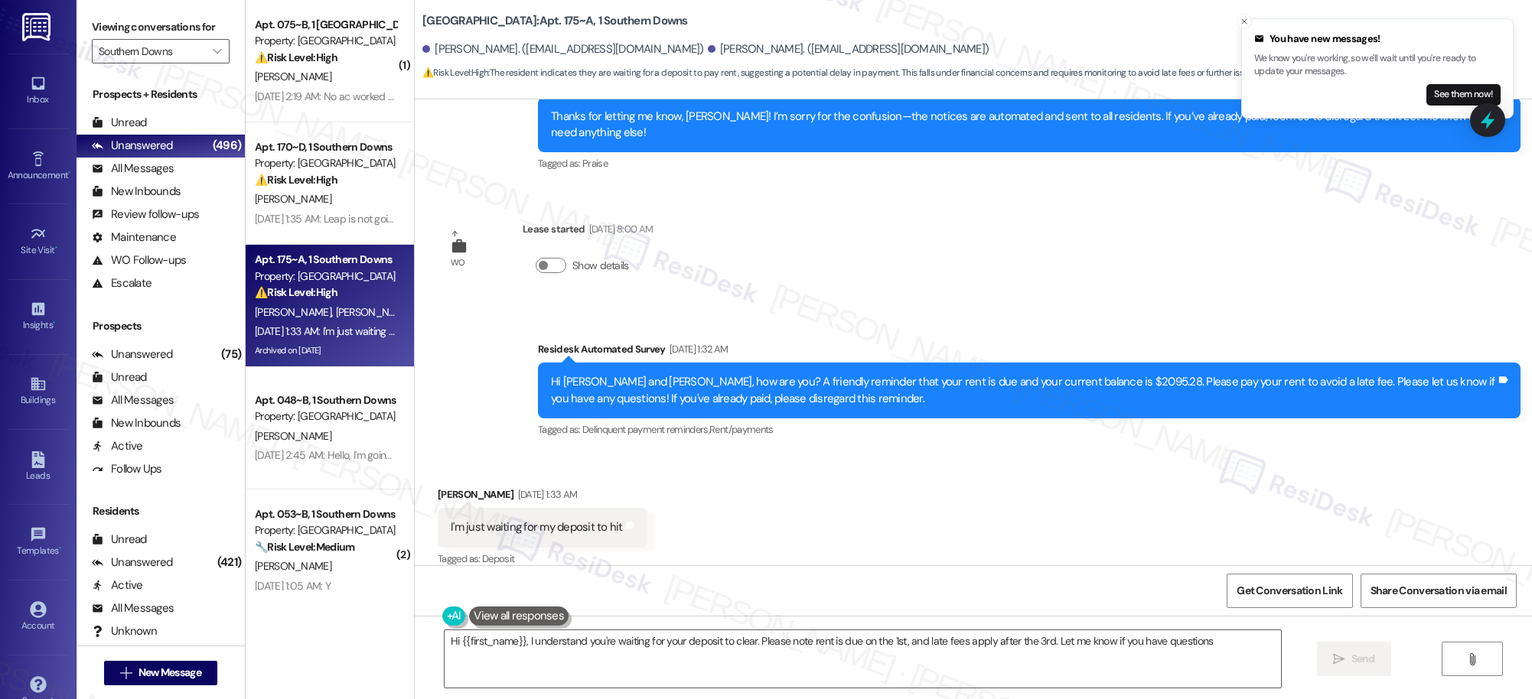
type textarea "Hi {{first_name}}, I understand you're waiting for your deposit to clear. Pleas…"
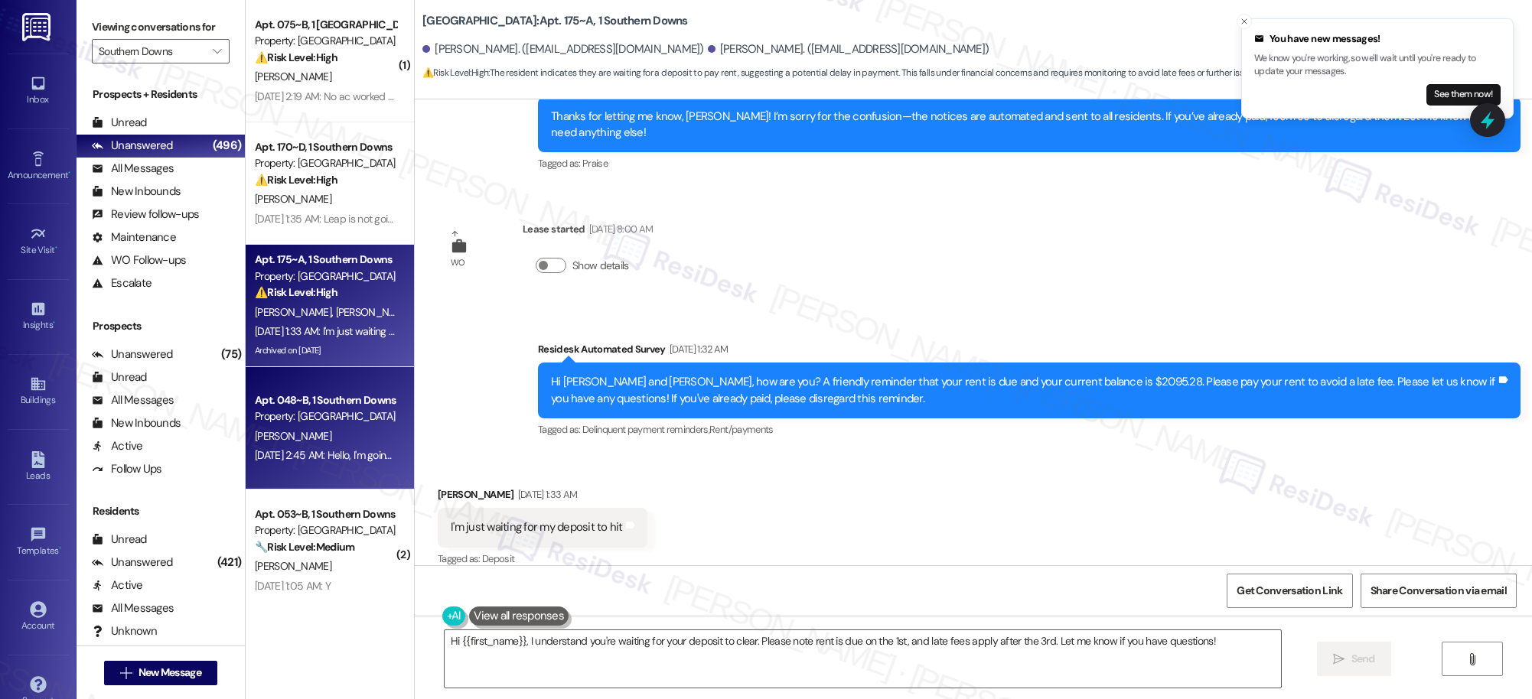
click at [348, 432] on div "E. Harrison" at bounding box center [325, 436] width 145 height 19
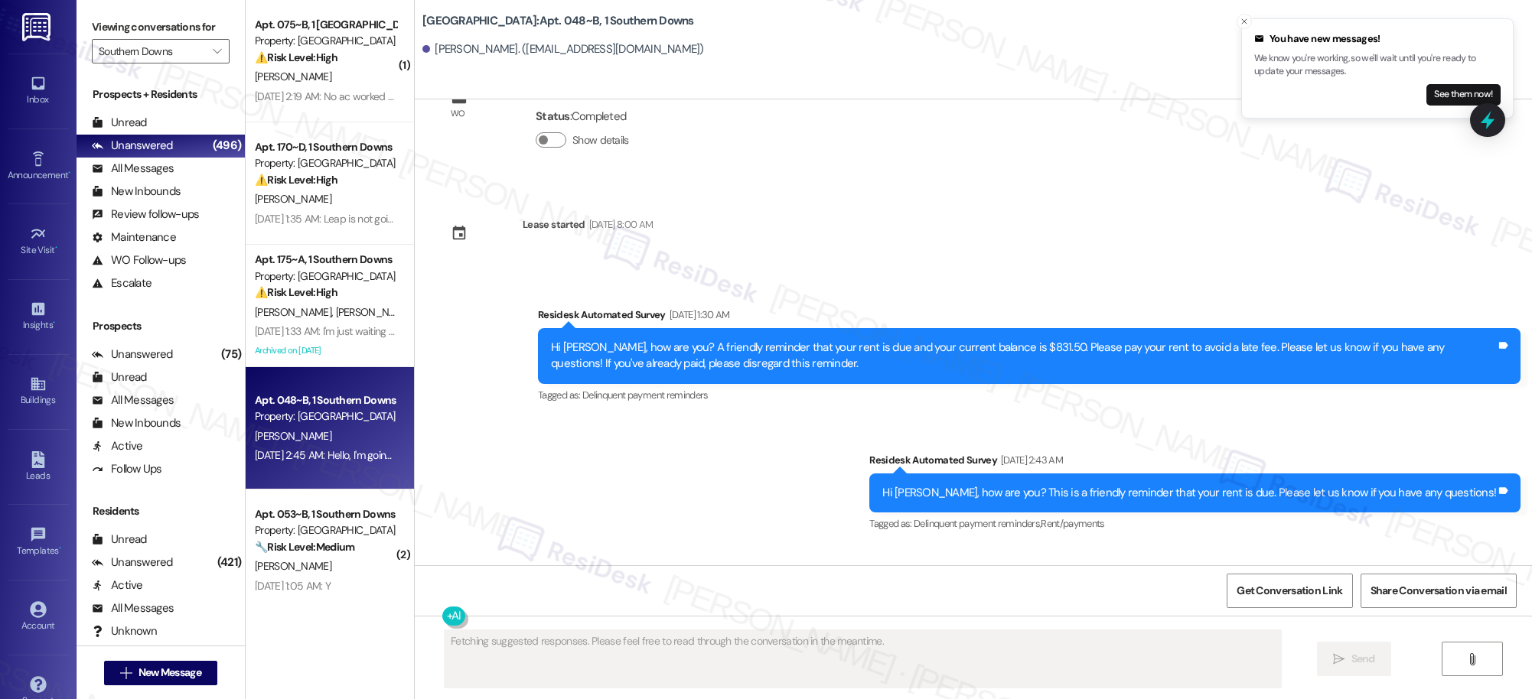
scroll to position [2761, 0]
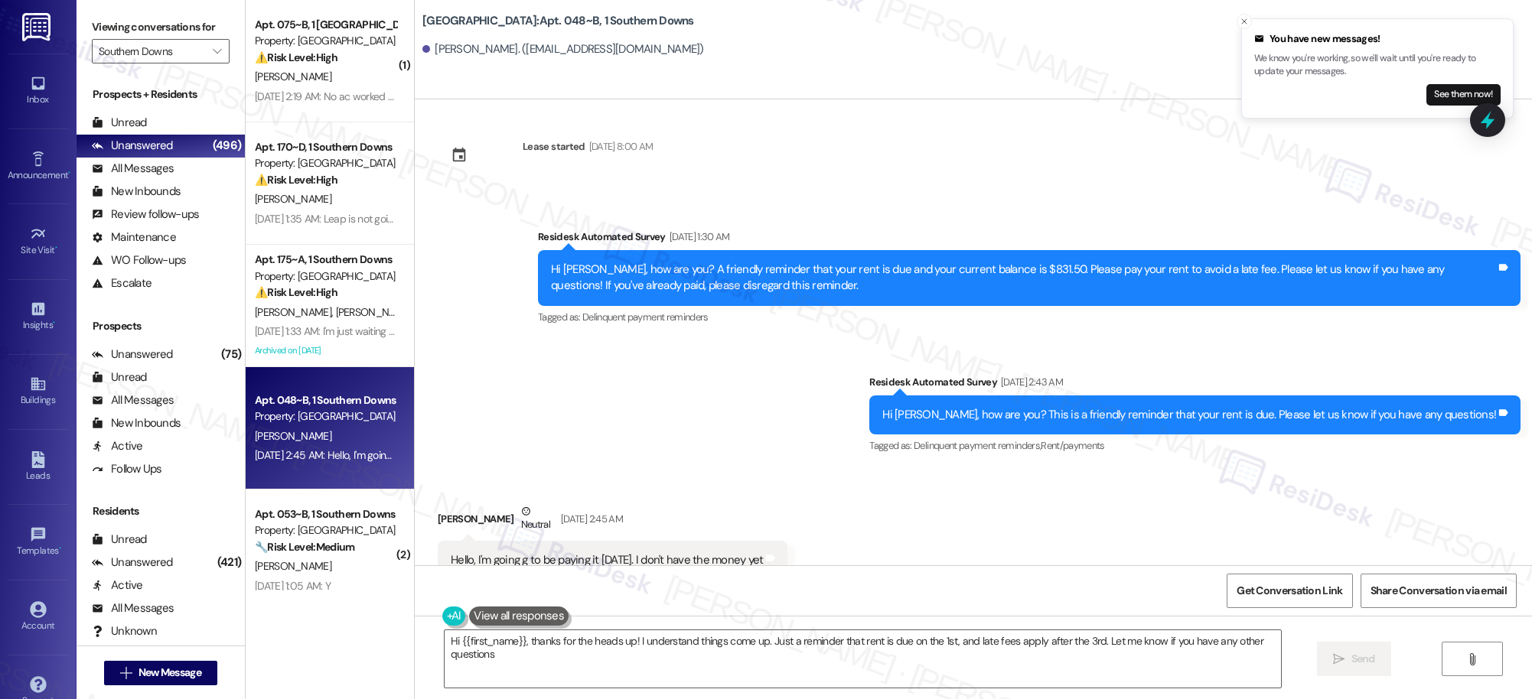
type textarea "Hi {{first_name}}, thanks for the heads up! I understand things come up. Just a…"
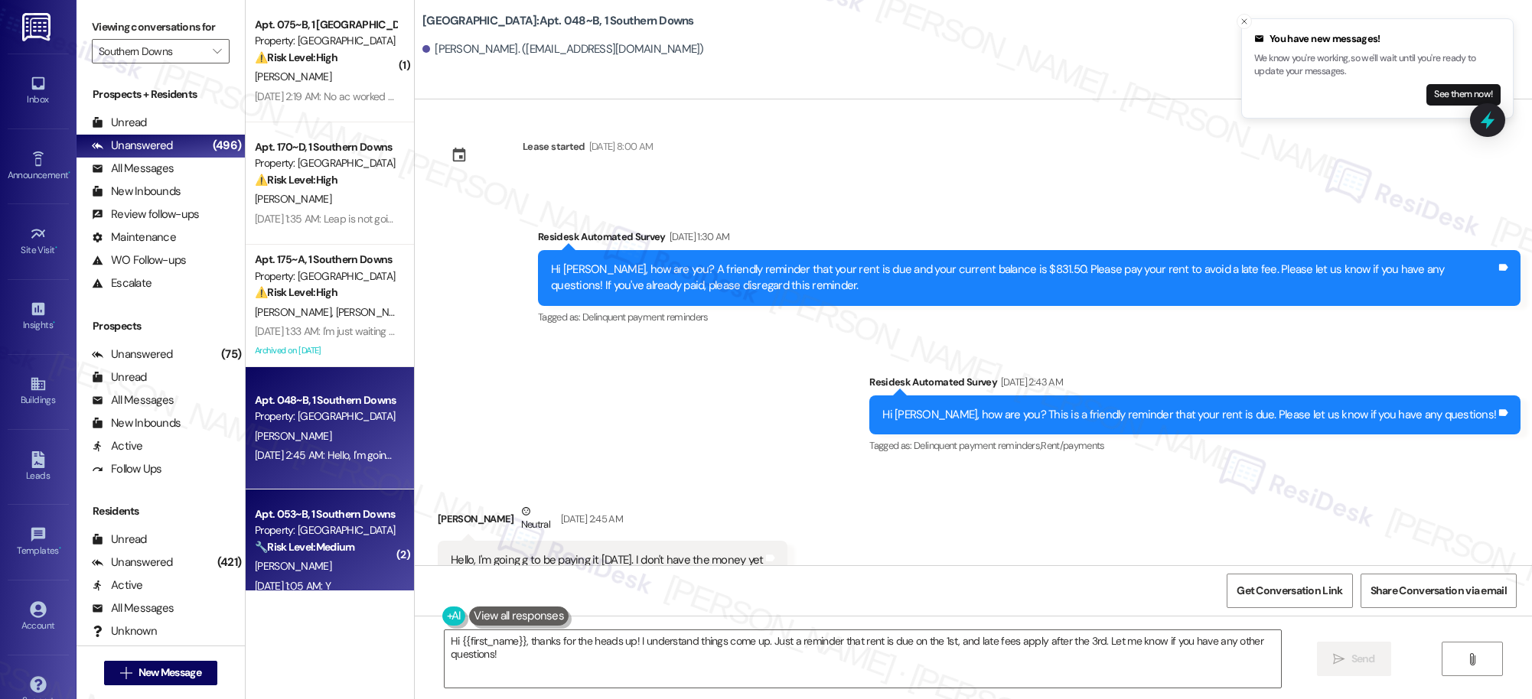
click at [358, 513] on div "Apt. 053~B, 1 Southern Downs" at bounding box center [326, 515] width 142 height 16
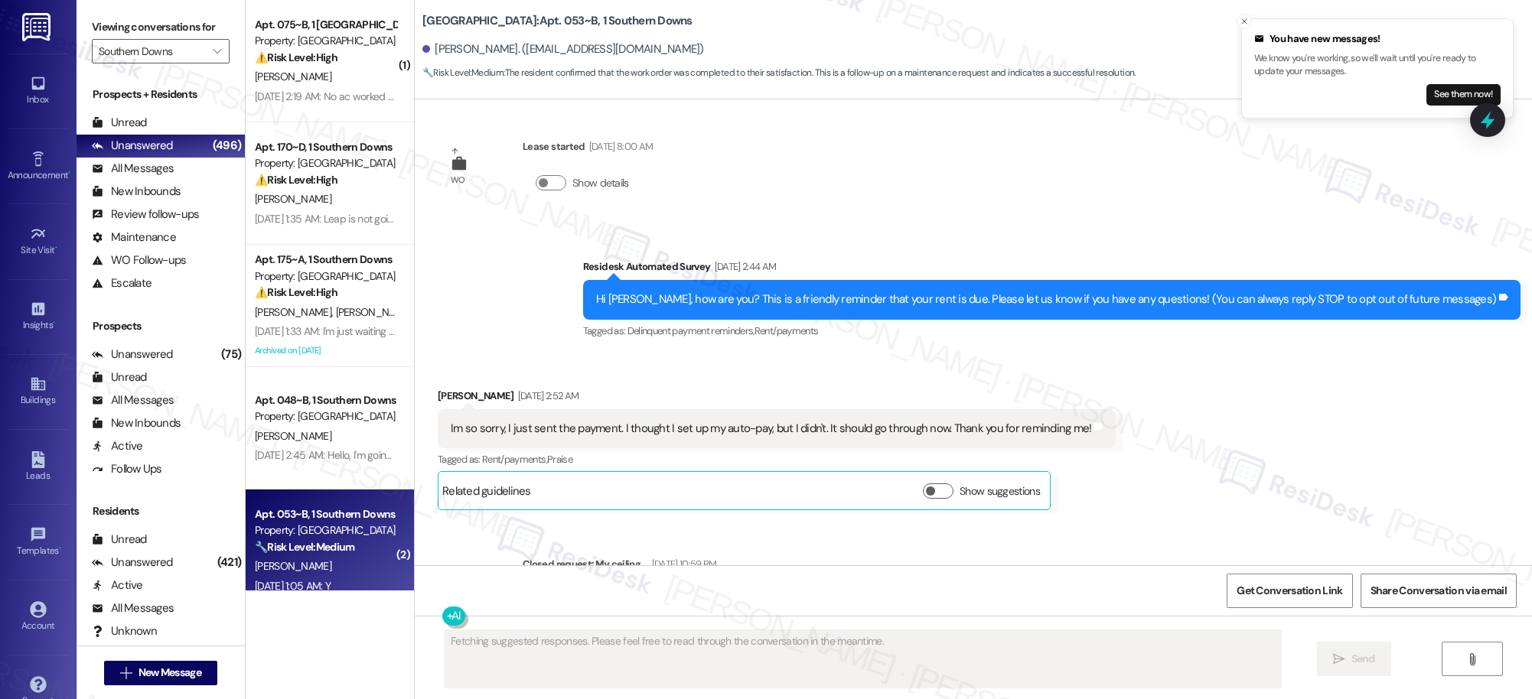
scroll to position [0, 0]
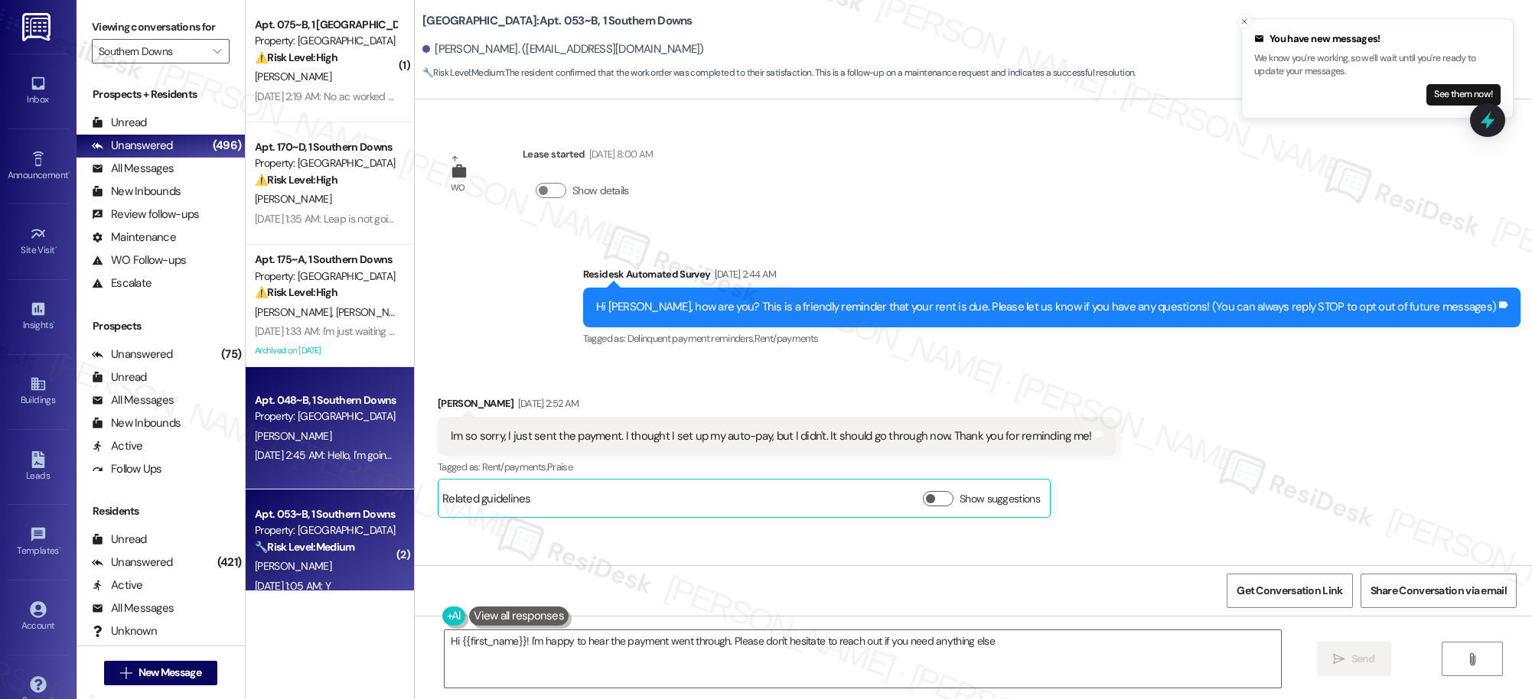
type textarea "Hi {{first_name}}! I'm happy to hear the payment went through. Please don't hes…"
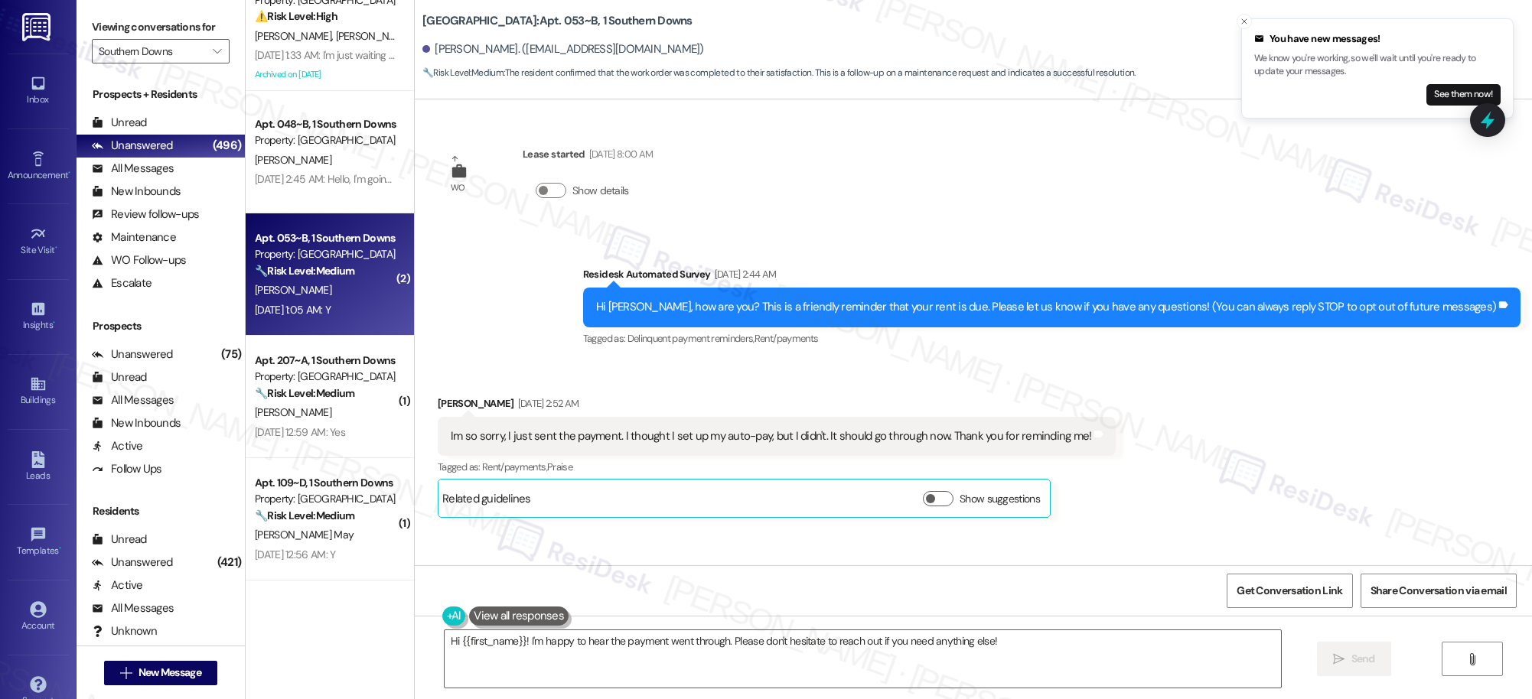
scroll to position [277, 0]
click at [333, 395] on div "Apt. 170~D, 1 Southern Downs Property: Southern Downs ⚠️ Risk Level: High The r…" at bounding box center [330, 295] width 168 height 591
click at [333, 395] on strong "🔧 Risk Level: Medium" at bounding box center [304, 393] width 99 height 14
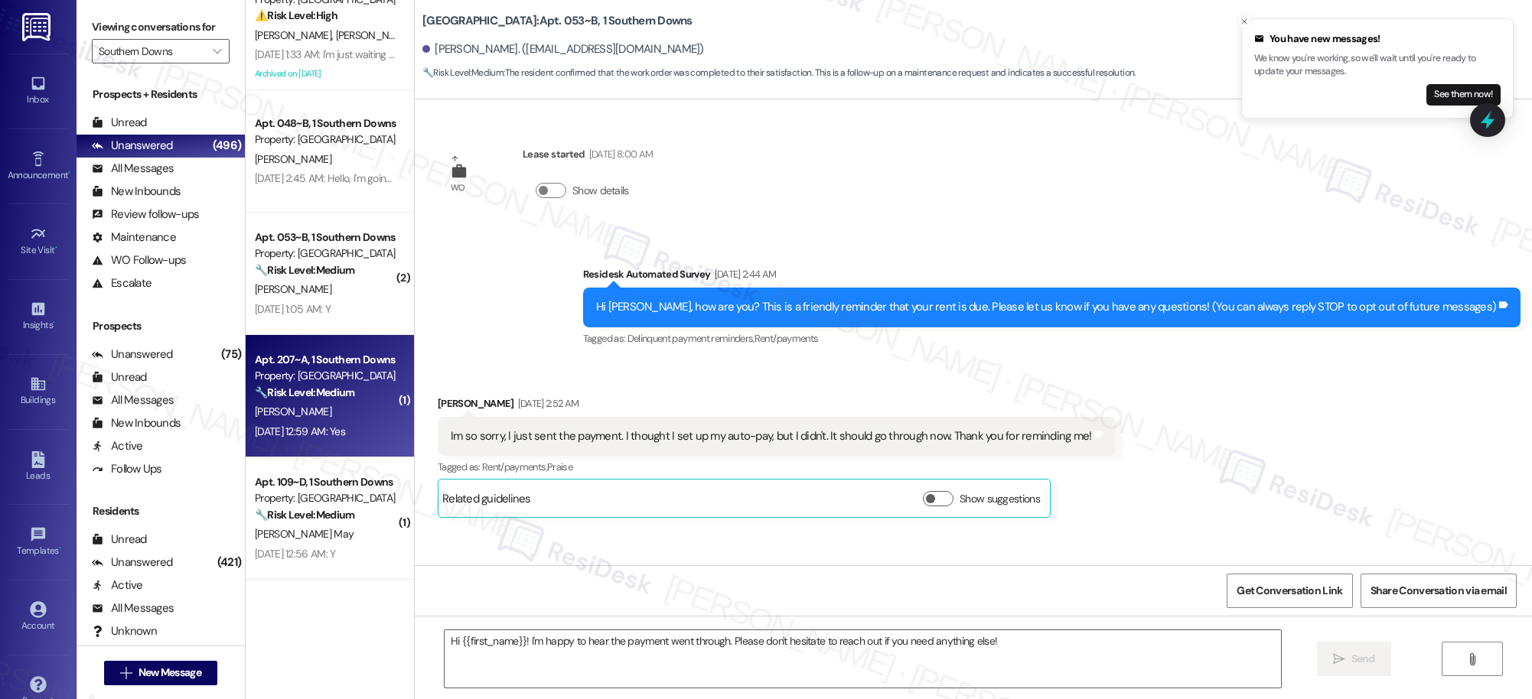
type textarea "Fetching suggested responses. Please feel free to read through the conversation…"
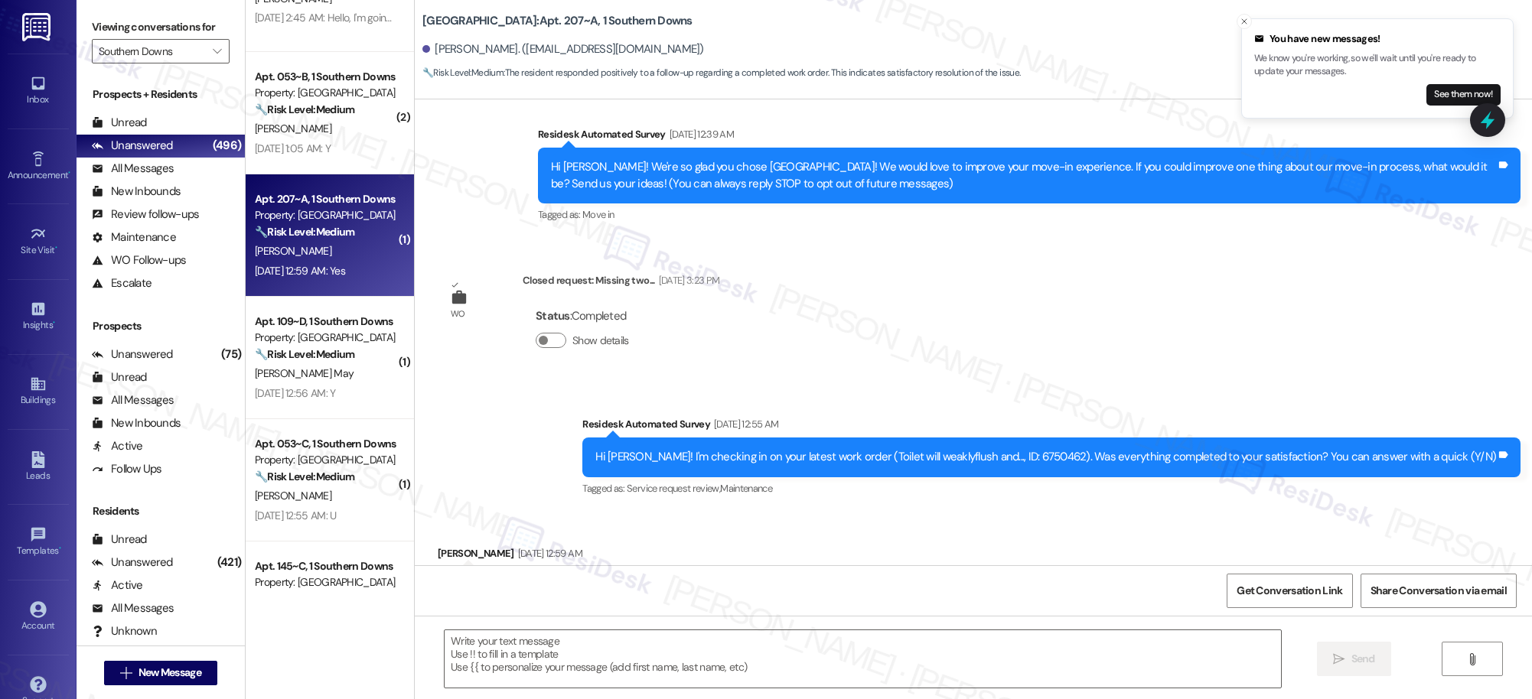
scroll to position [209, 0]
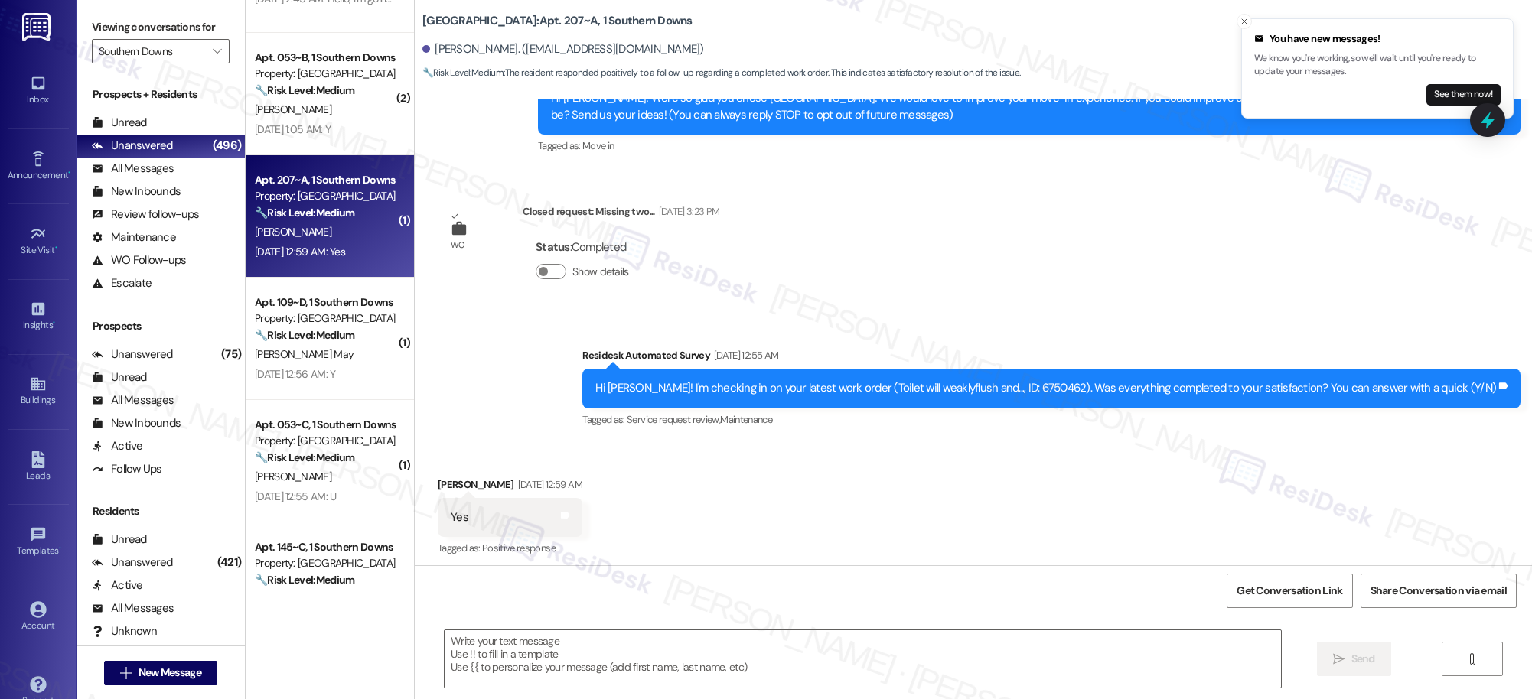
type textarea "Fetching suggested responses. Please feel free to read through the conversation…"
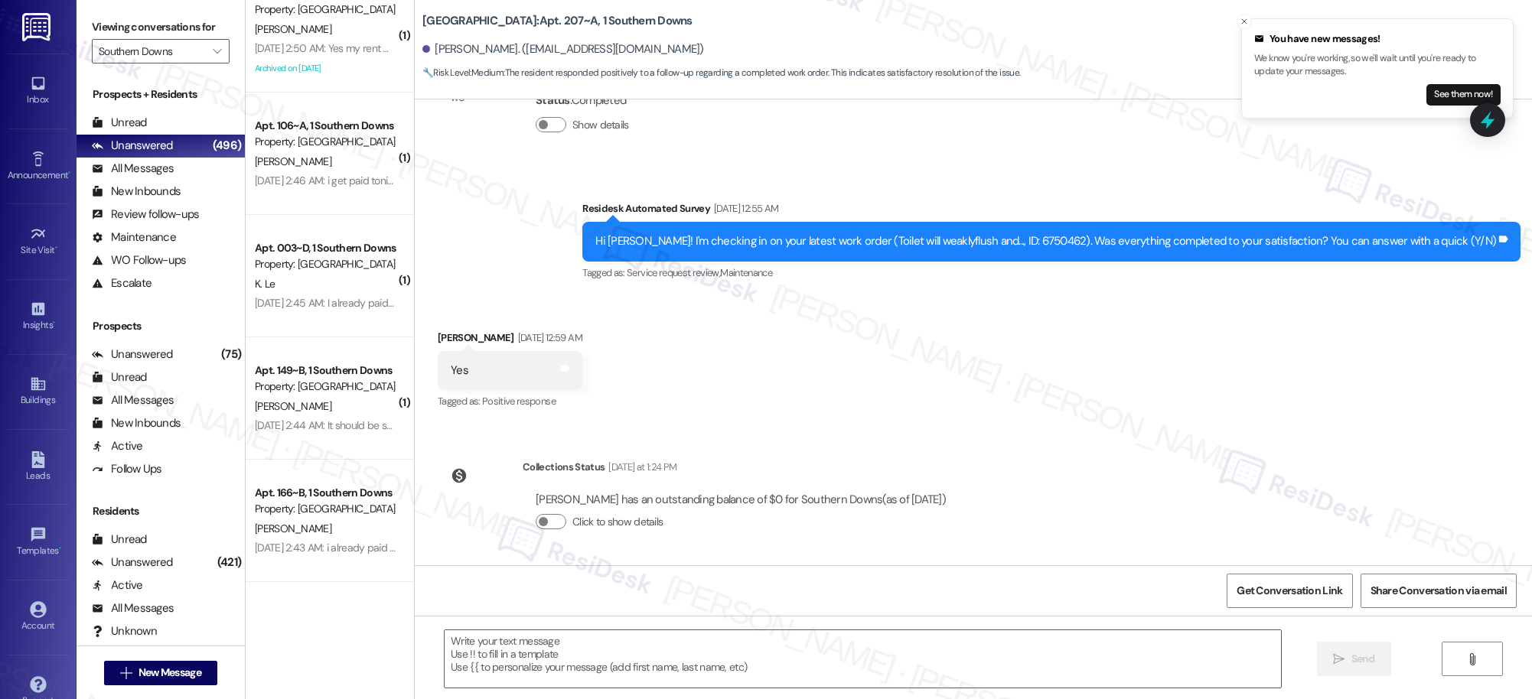
scroll to position [1634, 0]
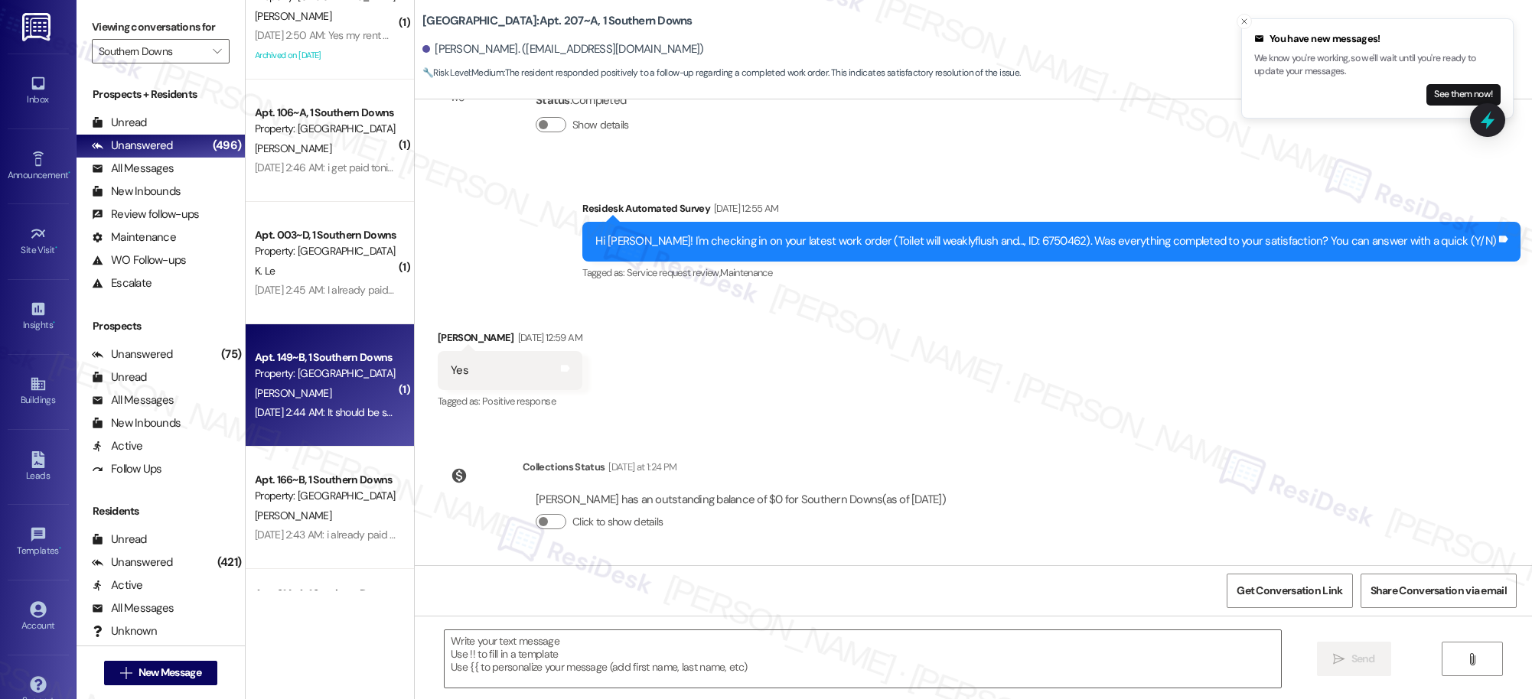
click at [325, 408] on div "Sep 04, 2025 at 2:44 AM: It should be submitted today Sep 04, 2025 at 2:44 AM: …" at bounding box center [357, 413] width 204 height 14
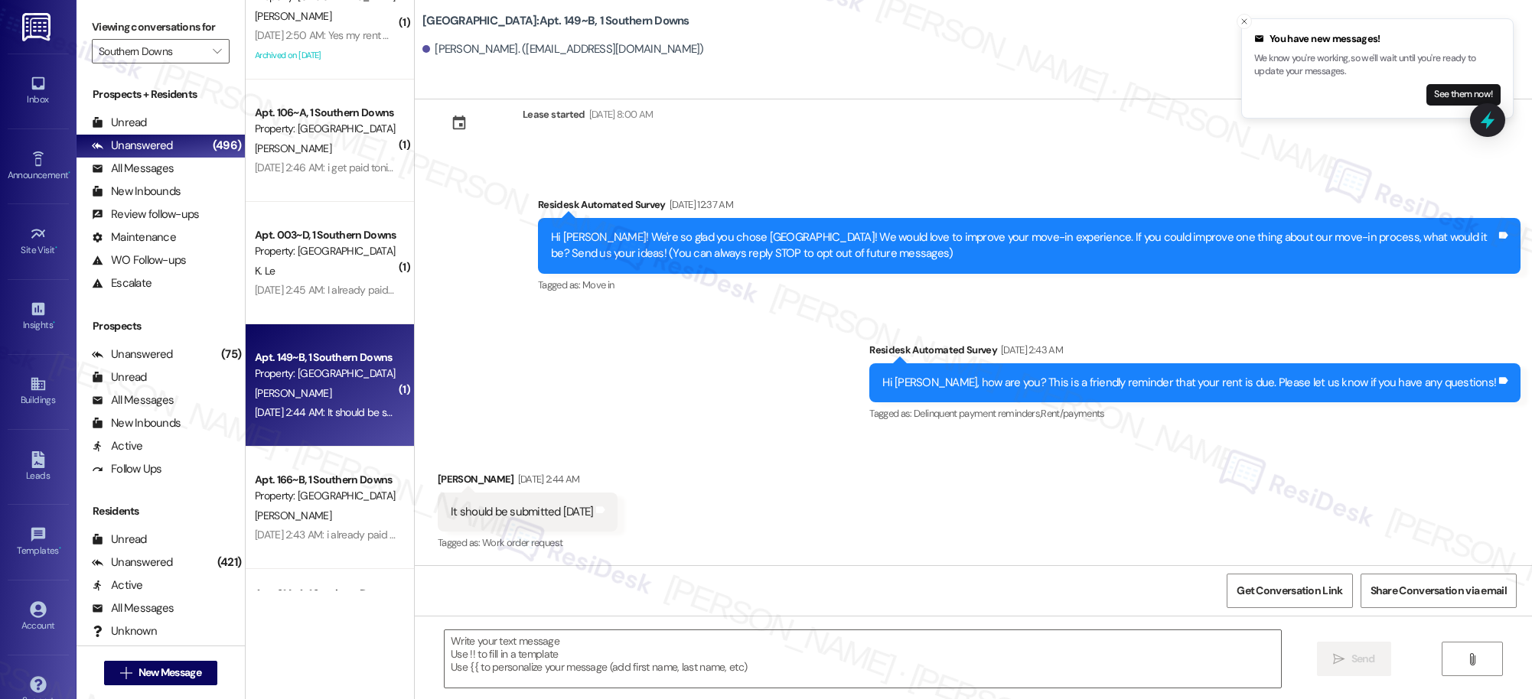
type textarea "Fetching suggested responses. Please feel free to read through the conversation…"
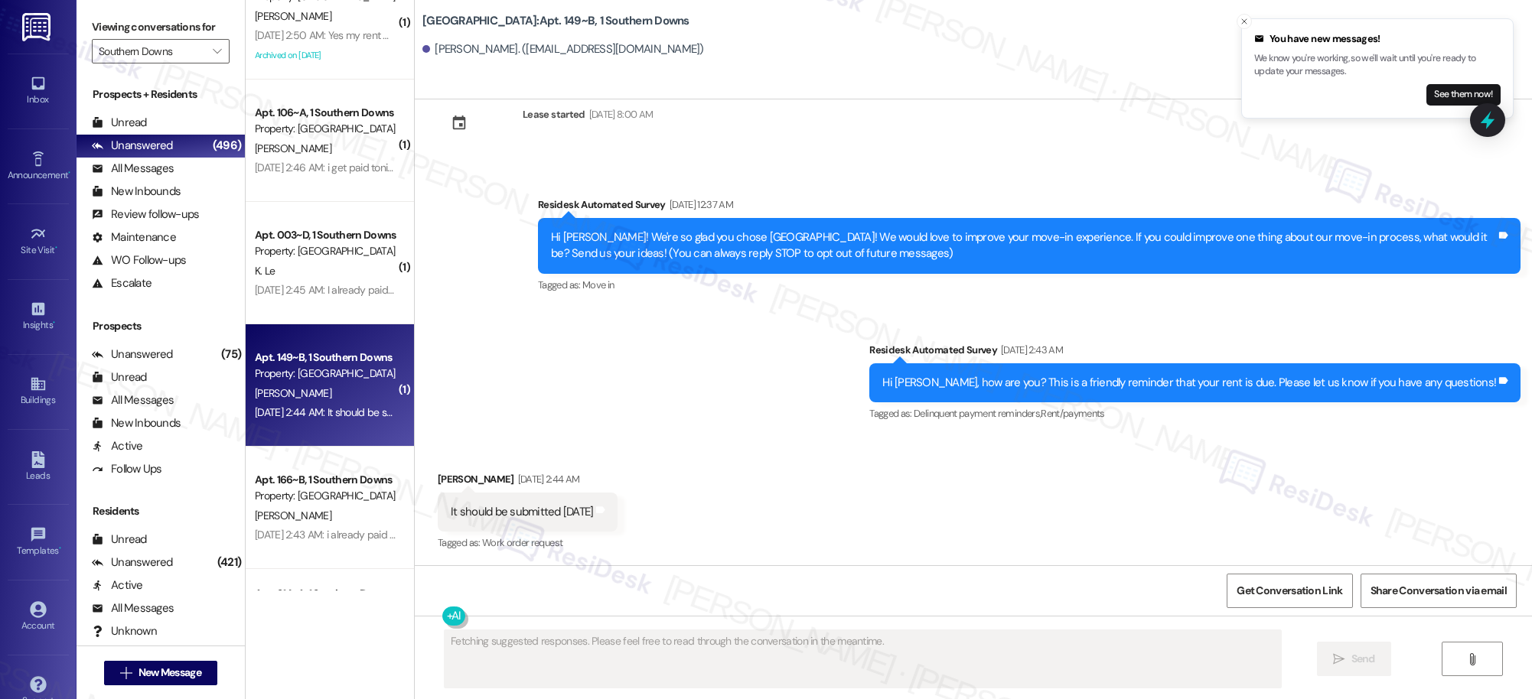
scroll to position [181, 0]
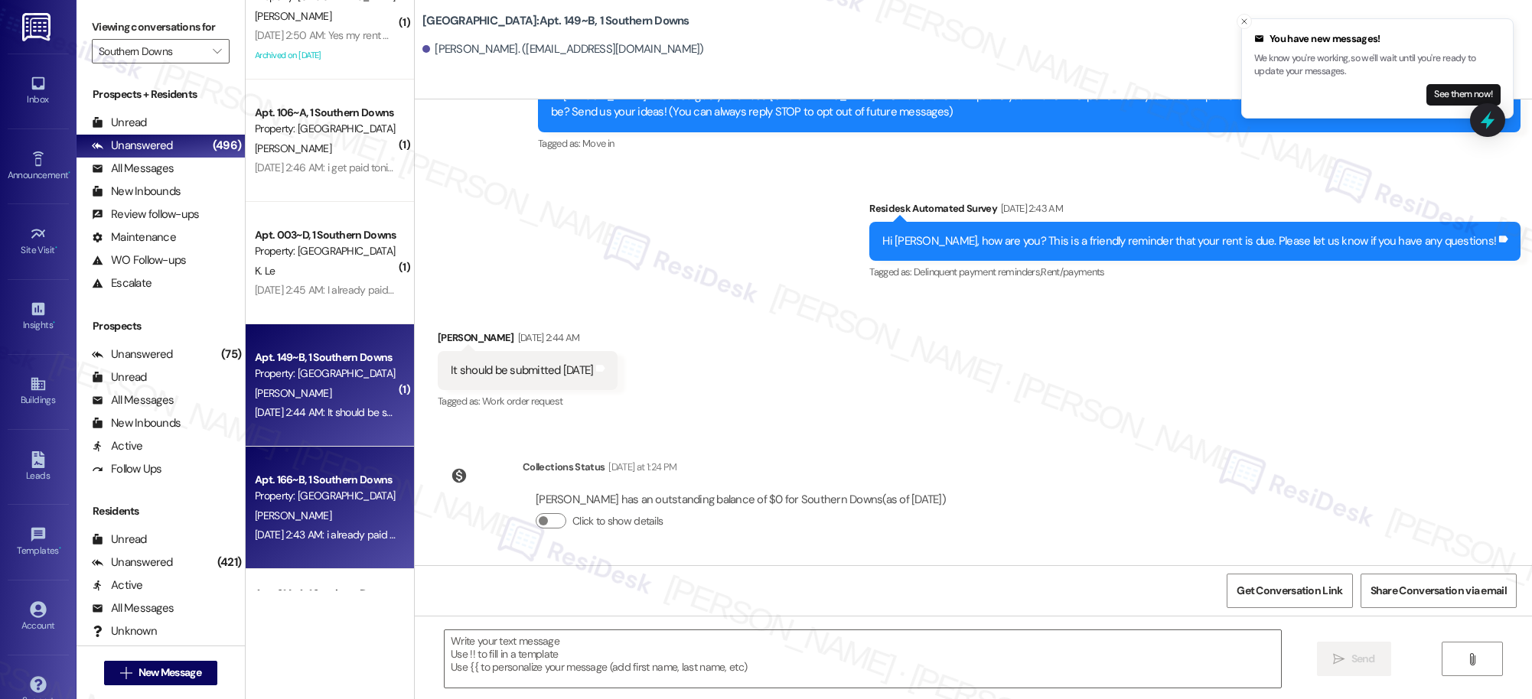
click at [303, 477] on div "Apt. 166~B, 1 Southern Downs" at bounding box center [326, 480] width 142 height 16
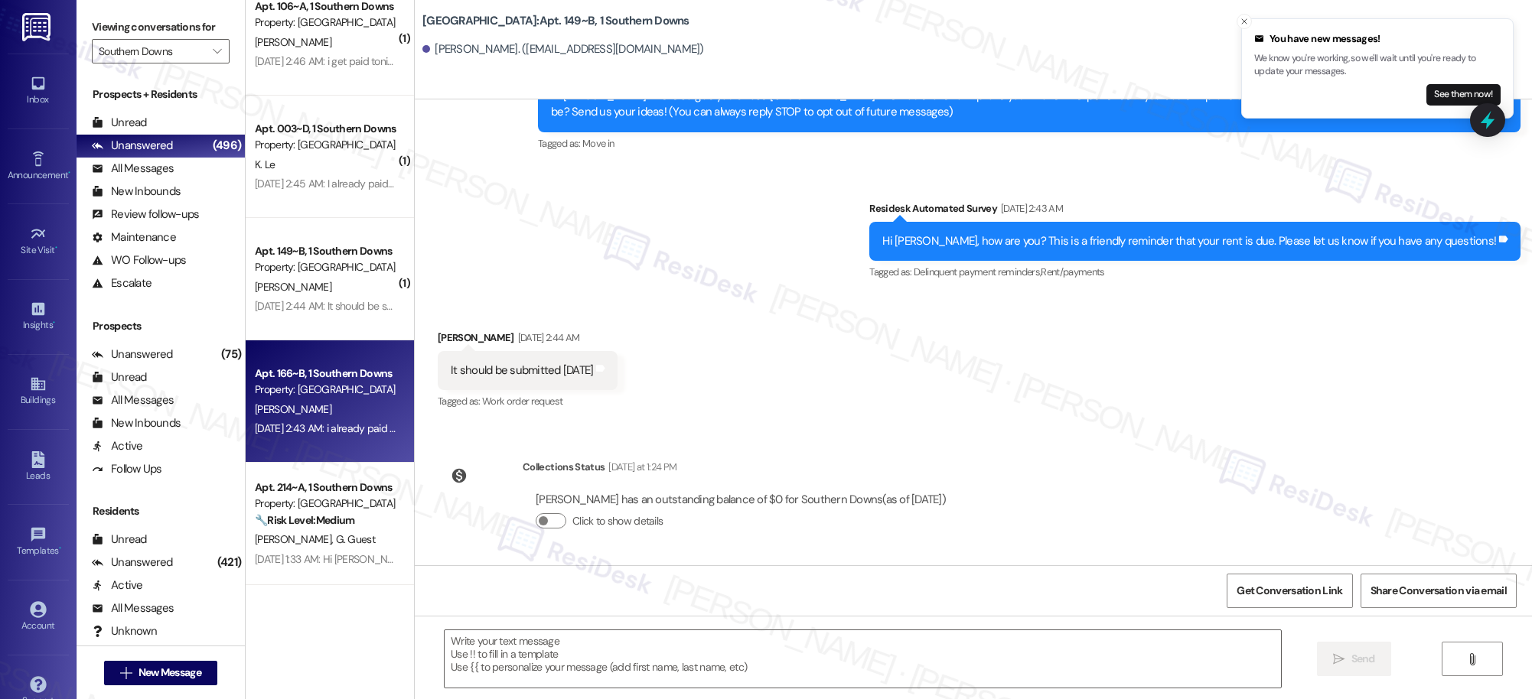
type textarea "Fetching suggested responses. Please feel free to read through the conversation…"
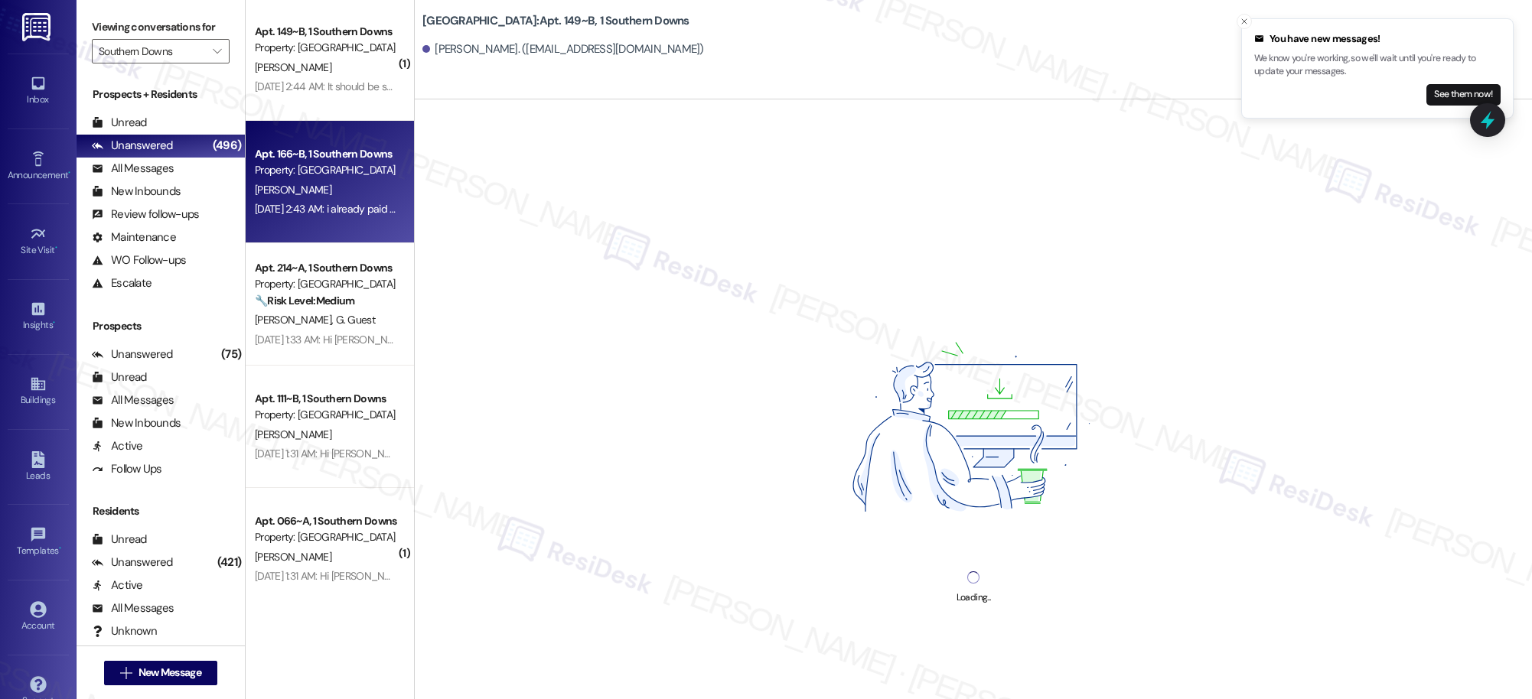
scroll to position [2064, 0]
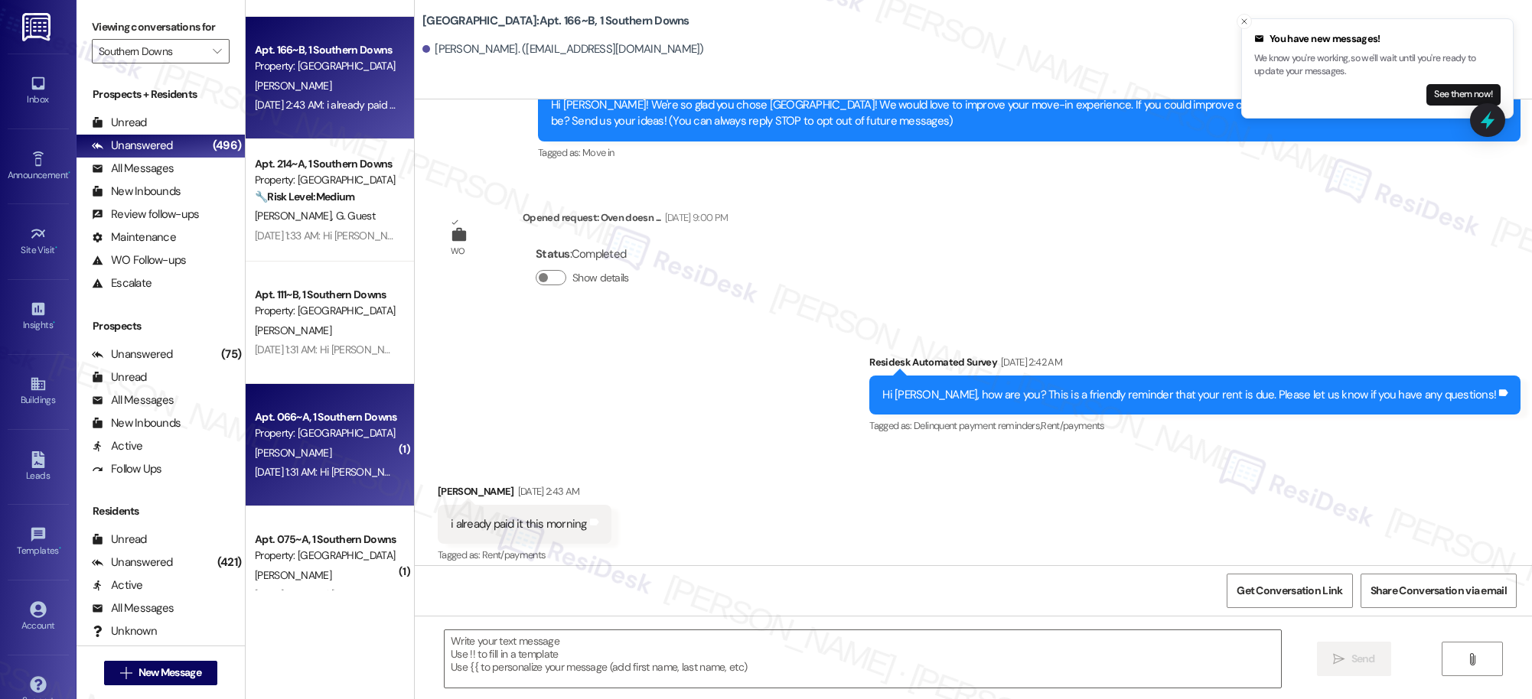
type textarea "Fetching suggested responses. Please feel free to read through the conversation…"
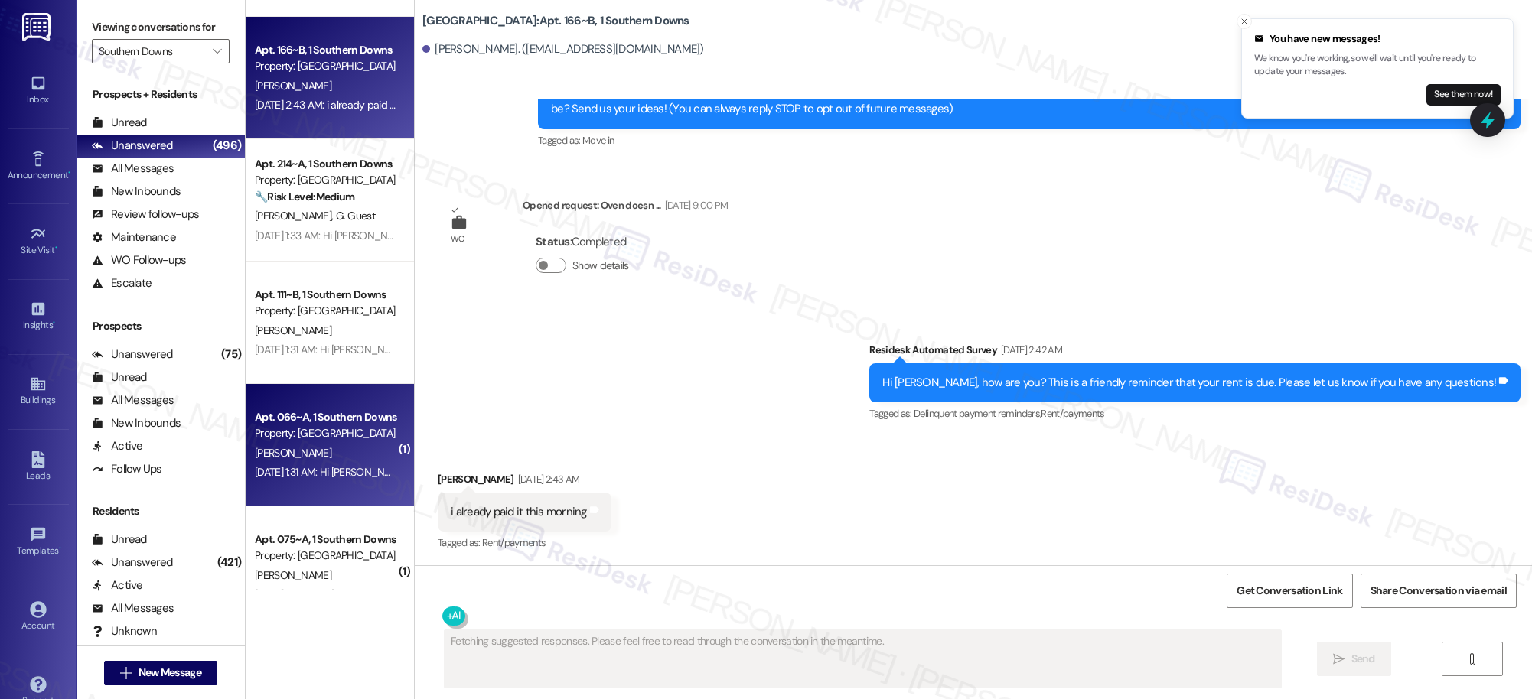
click at [339, 463] on div "Sep 06, 2025 at 1:31 AM: Hi Rachel, how are you? A friendly reminder that your …" at bounding box center [325, 472] width 145 height 19
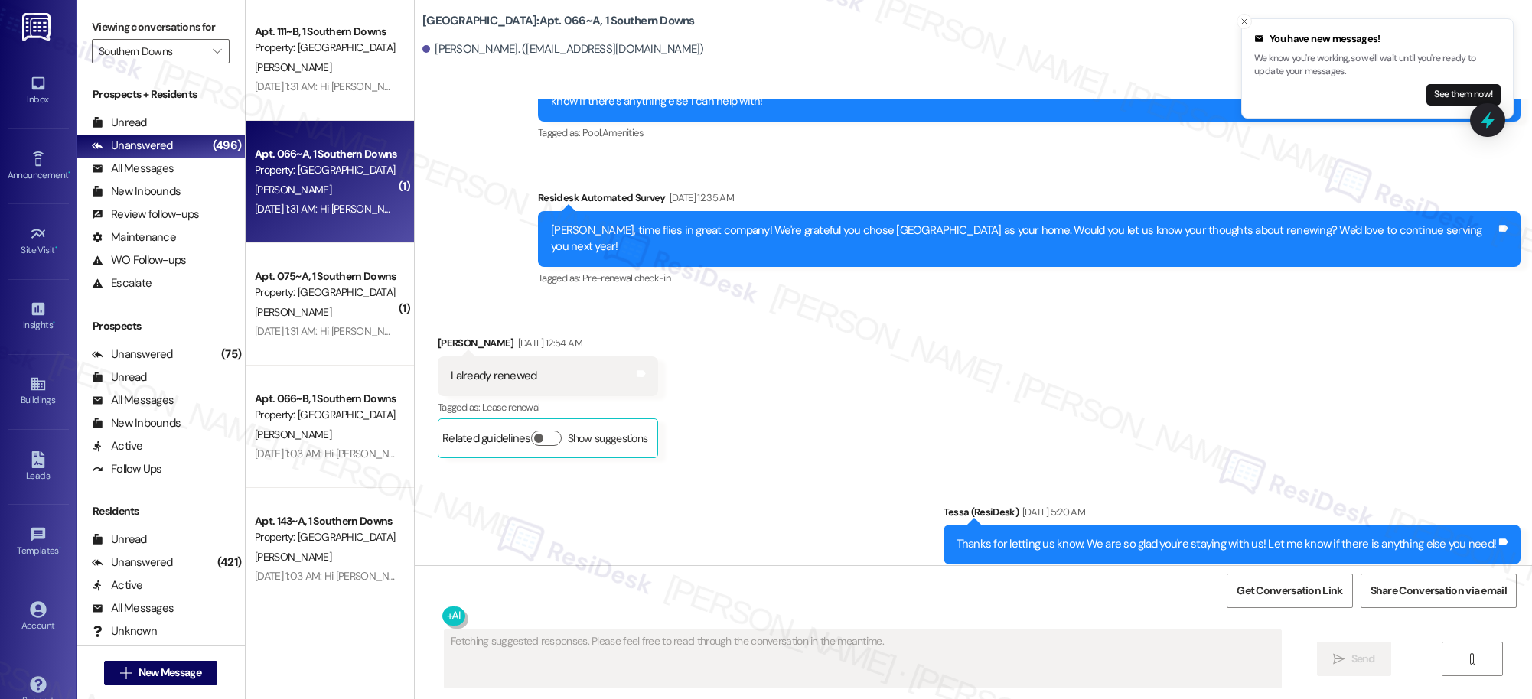
scroll to position [5035, 0]
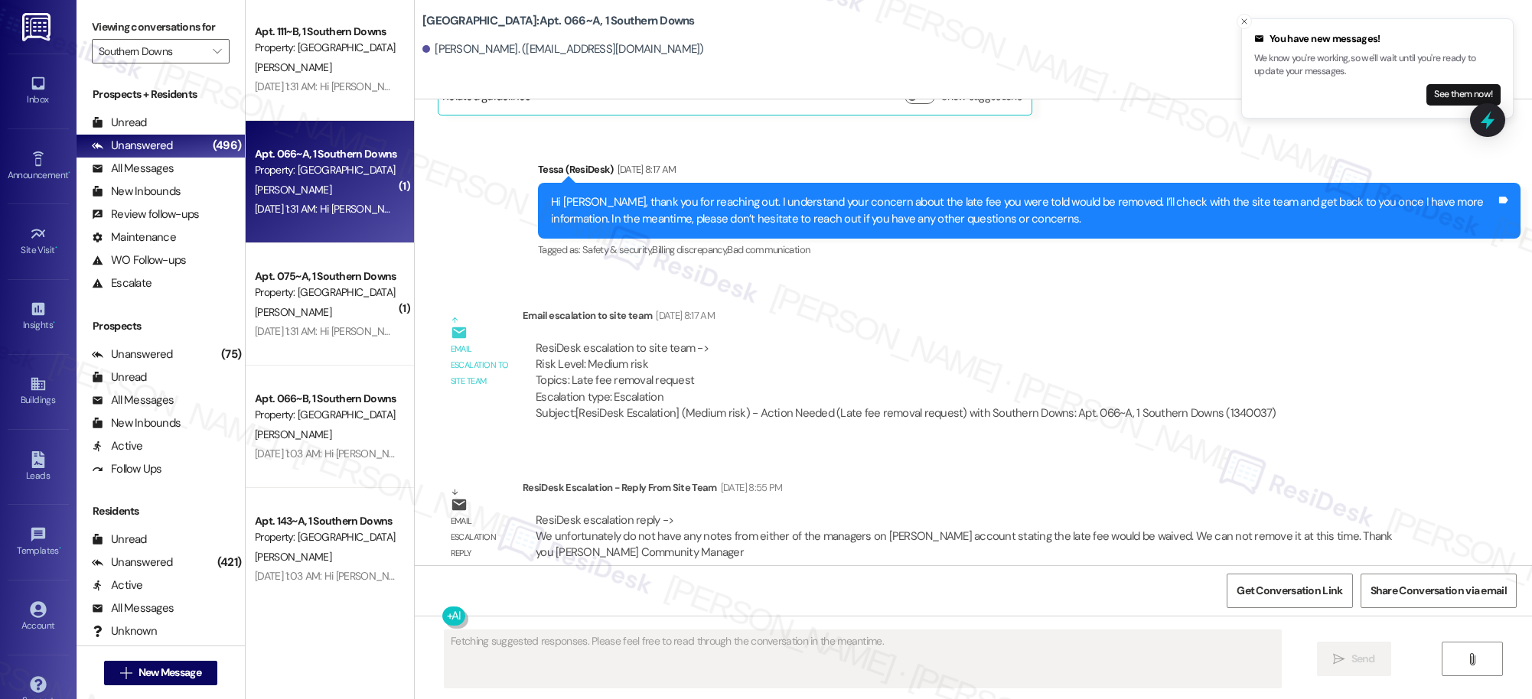
click at [344, 462] on div "Apt. 214~A, 1 Southern Downs Property: Southern Downs 🔧 Risk Level: Medium The …" at bounding box center [330, 295] width 168 height 591
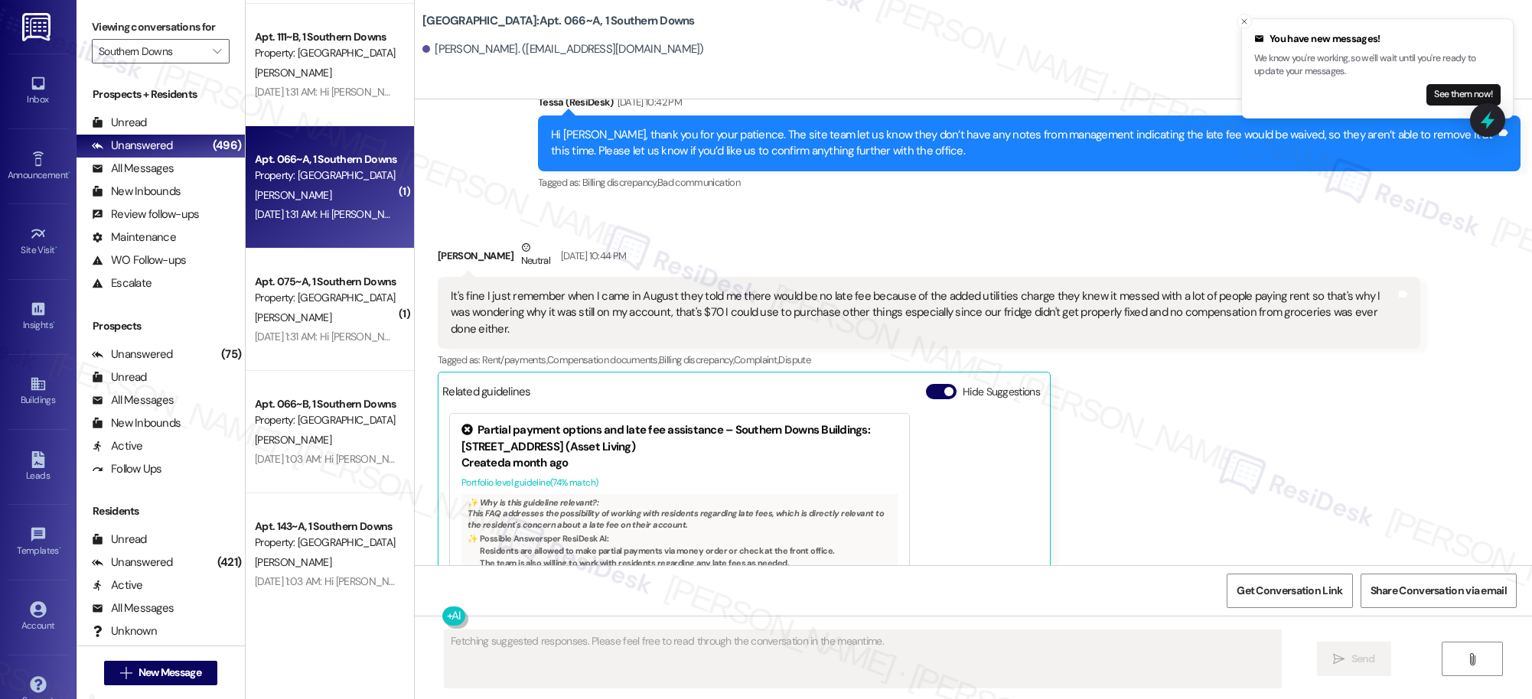
scroll to position [5560, 0]
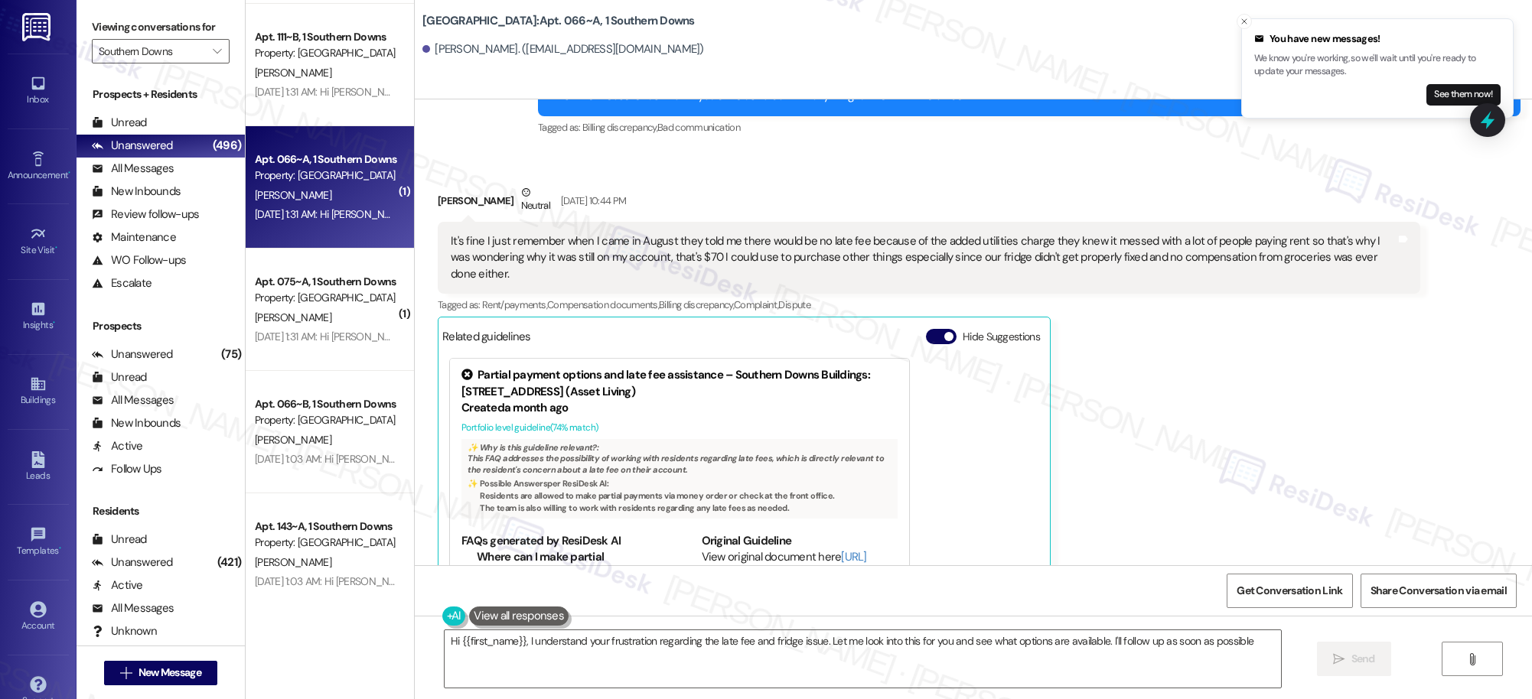
type textarea "Hi {{first_name}}, I understand your frustration regarding the late fee and fri…"
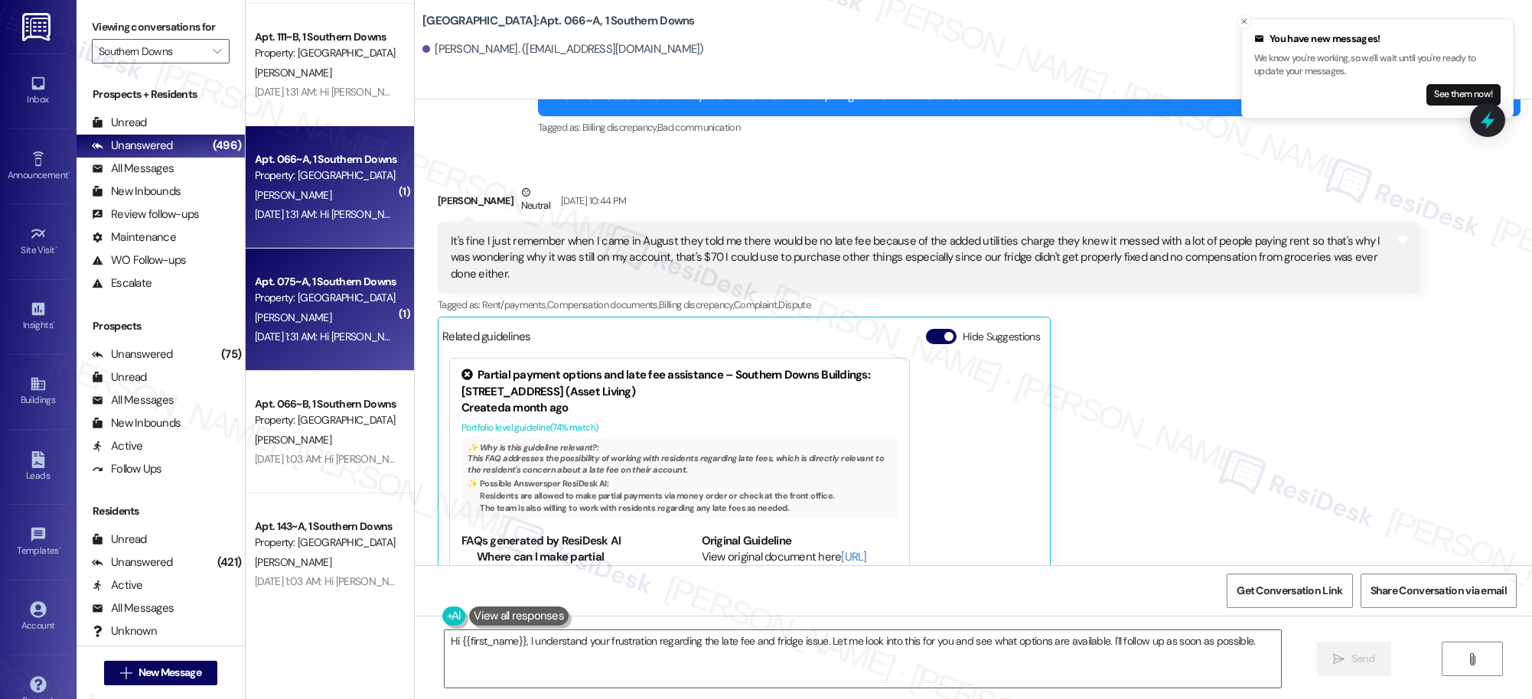
click at [322, 343] on div "Sep 06, 2025 at 1:31 AM: Hi Angelina, how are you? A friendly reminder that you…" at bounding box center [844, 337] width 1179 height 14
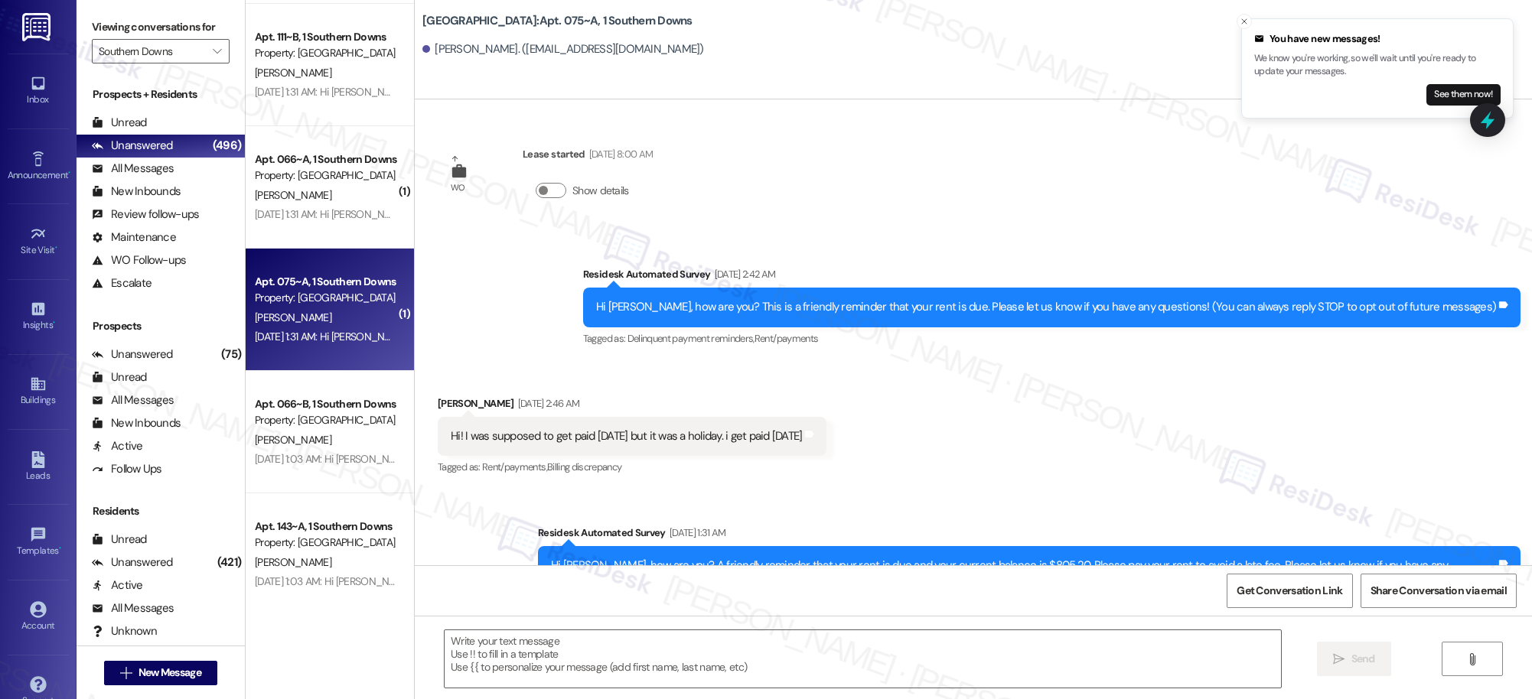
type textarea "Fetching suggested responses. Please feel free to read through the conversation…"
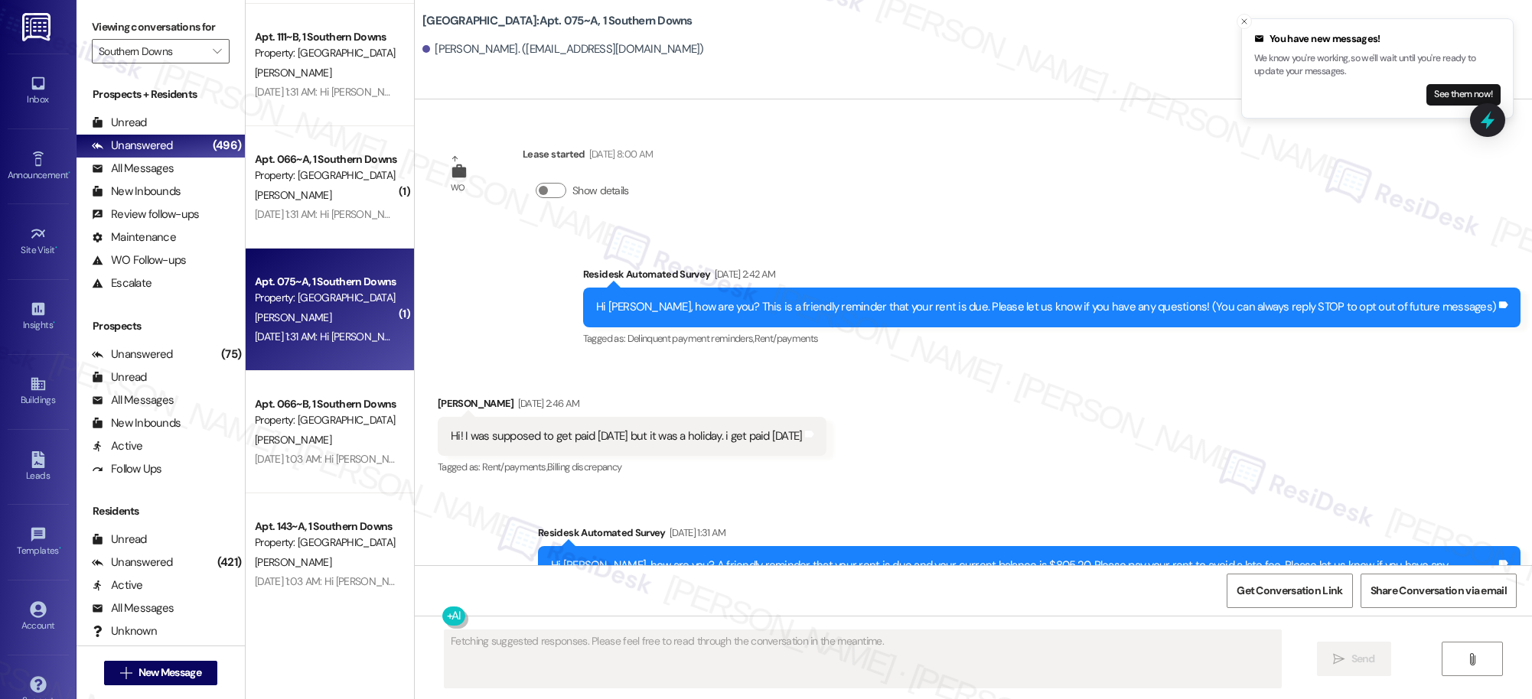
scroll to position [212, 0]
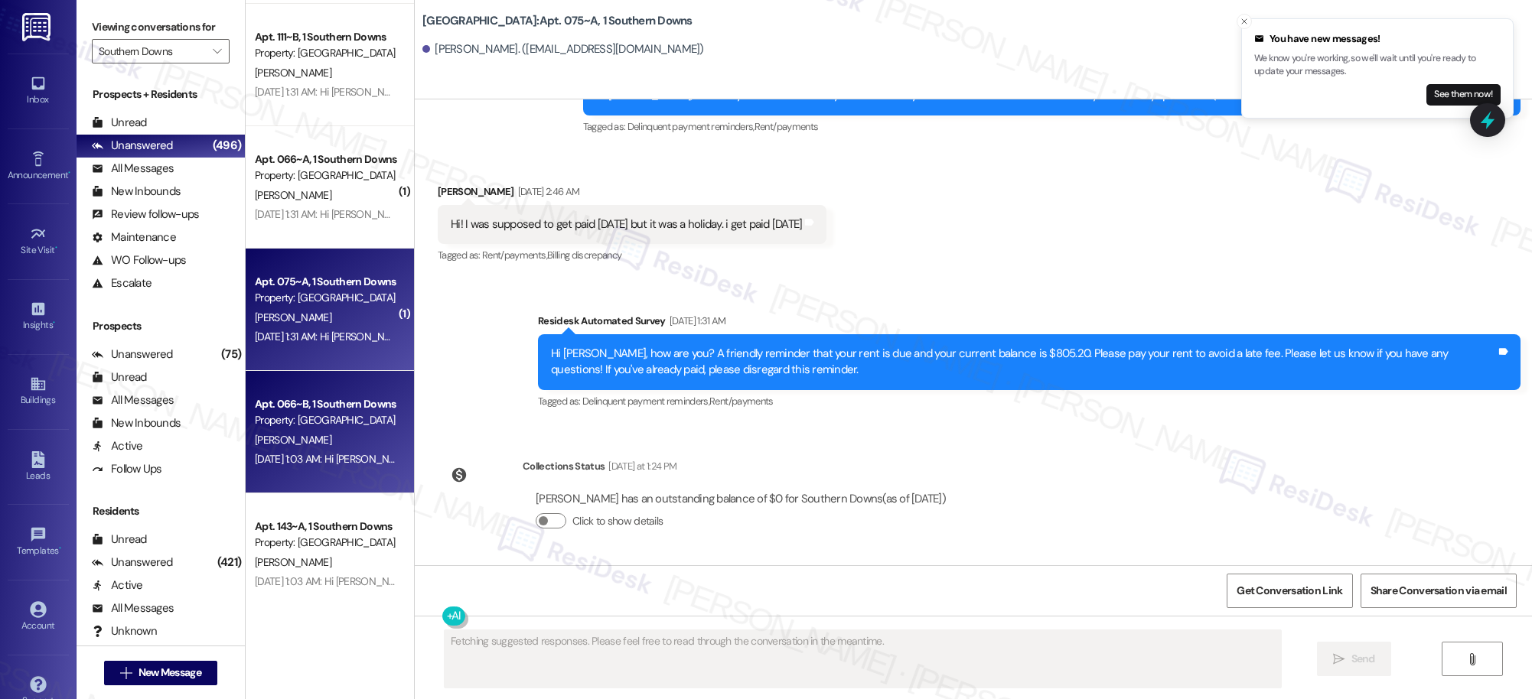
click at [347, 436] on div "K. Campbell" at bounding box center [325, 440] width 145 height 19
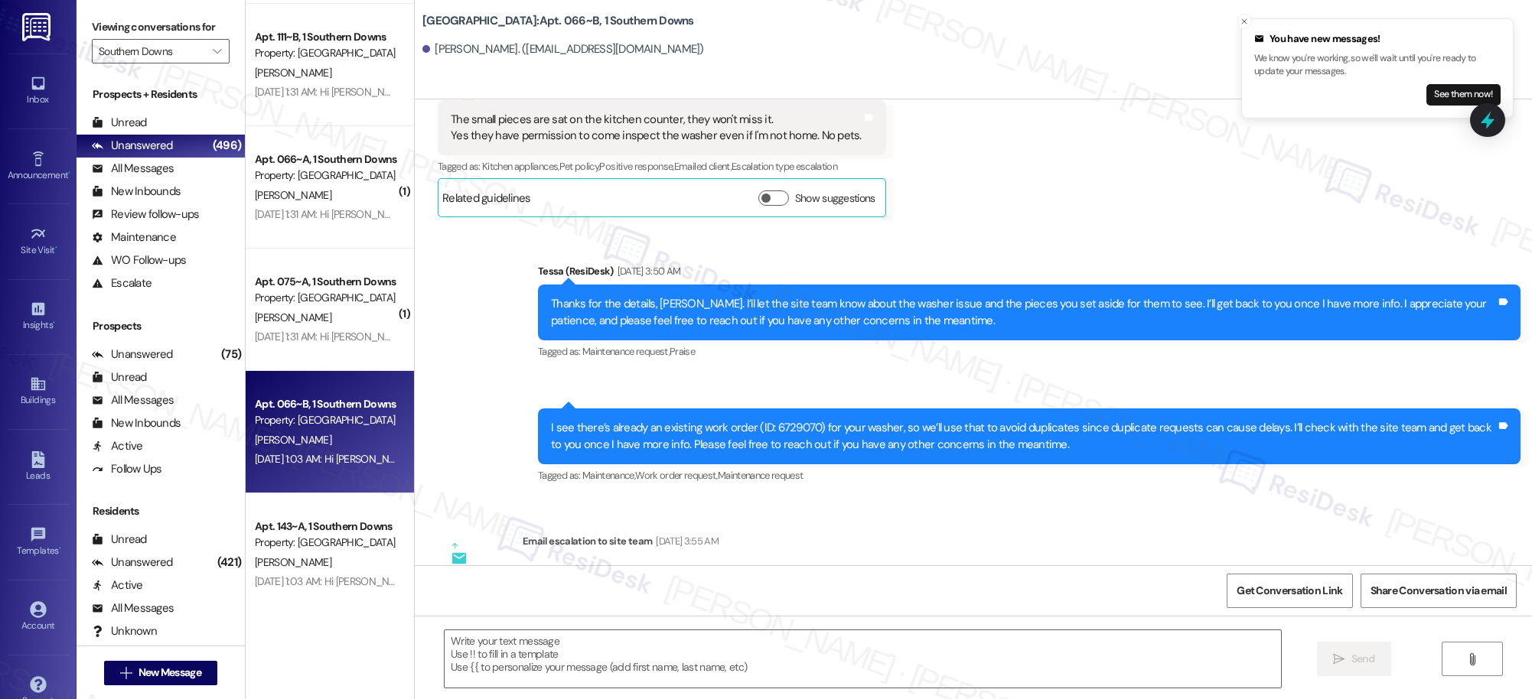
type textarea "Fetching suggested responses. Please feel free to read through the conversation…"
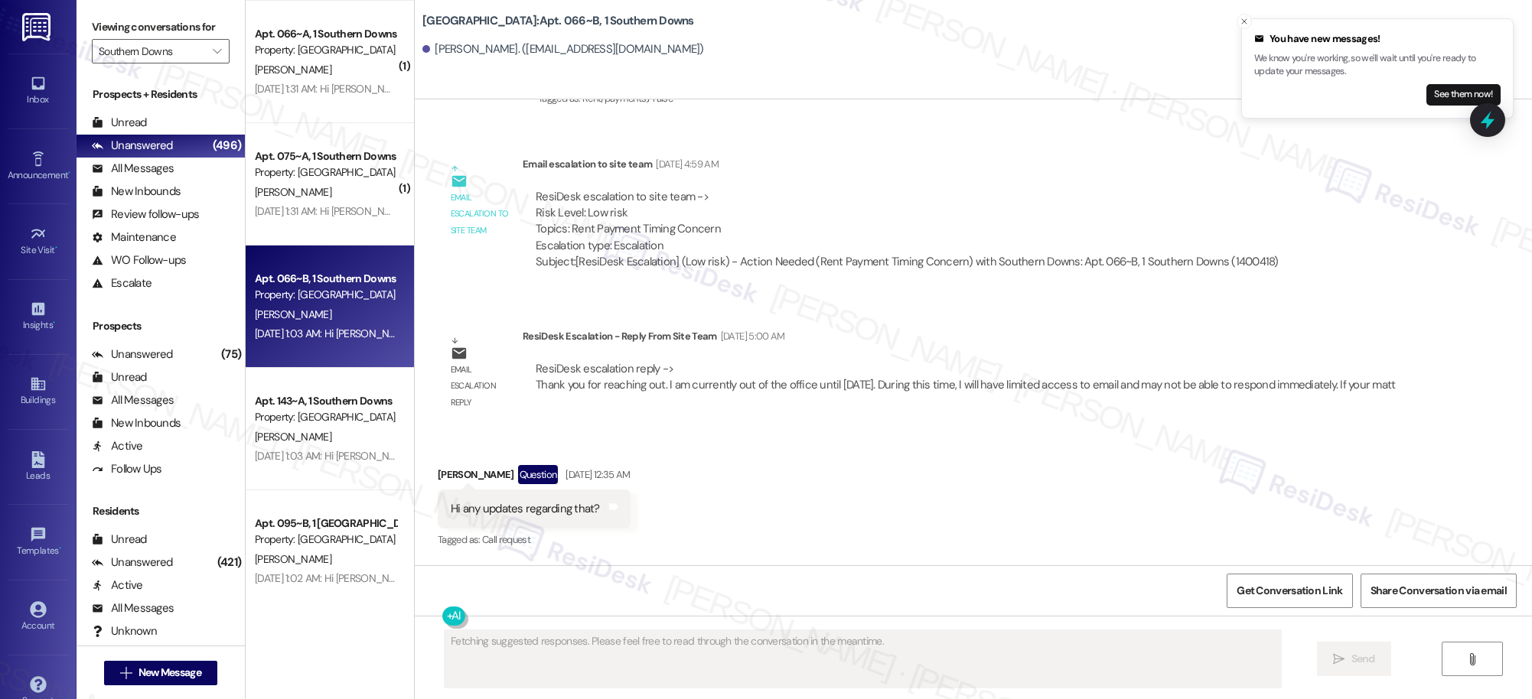
scroll to position [2463, 0]
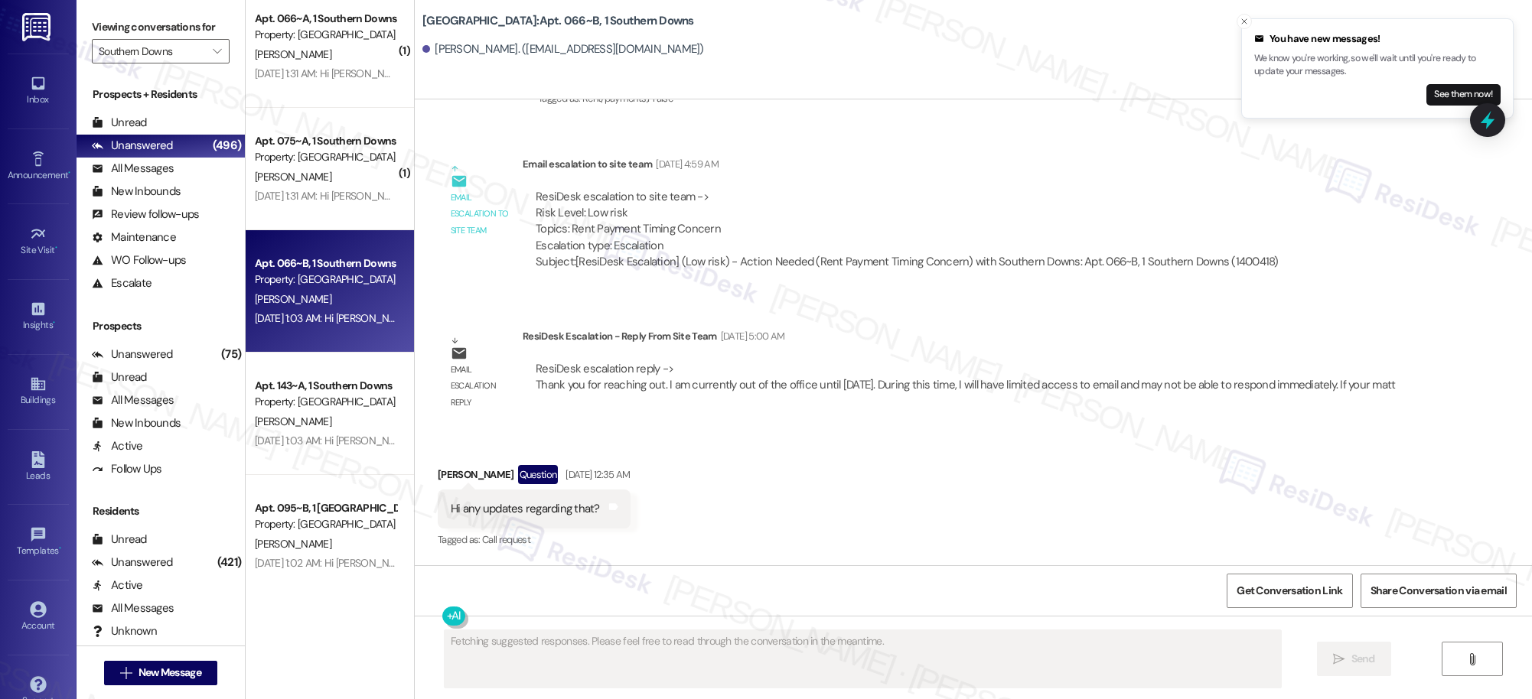
click at [306, 425] on div "Apt. 214~A, 1 Southern Downs Property: Southern Downs 🔧 Risk Level: Medium The …" at bounding box center [330, 295] width 168 height 591
click at [306, 425] on div "K. Strickland" at bounding box center [325, 421] width 145 height 19
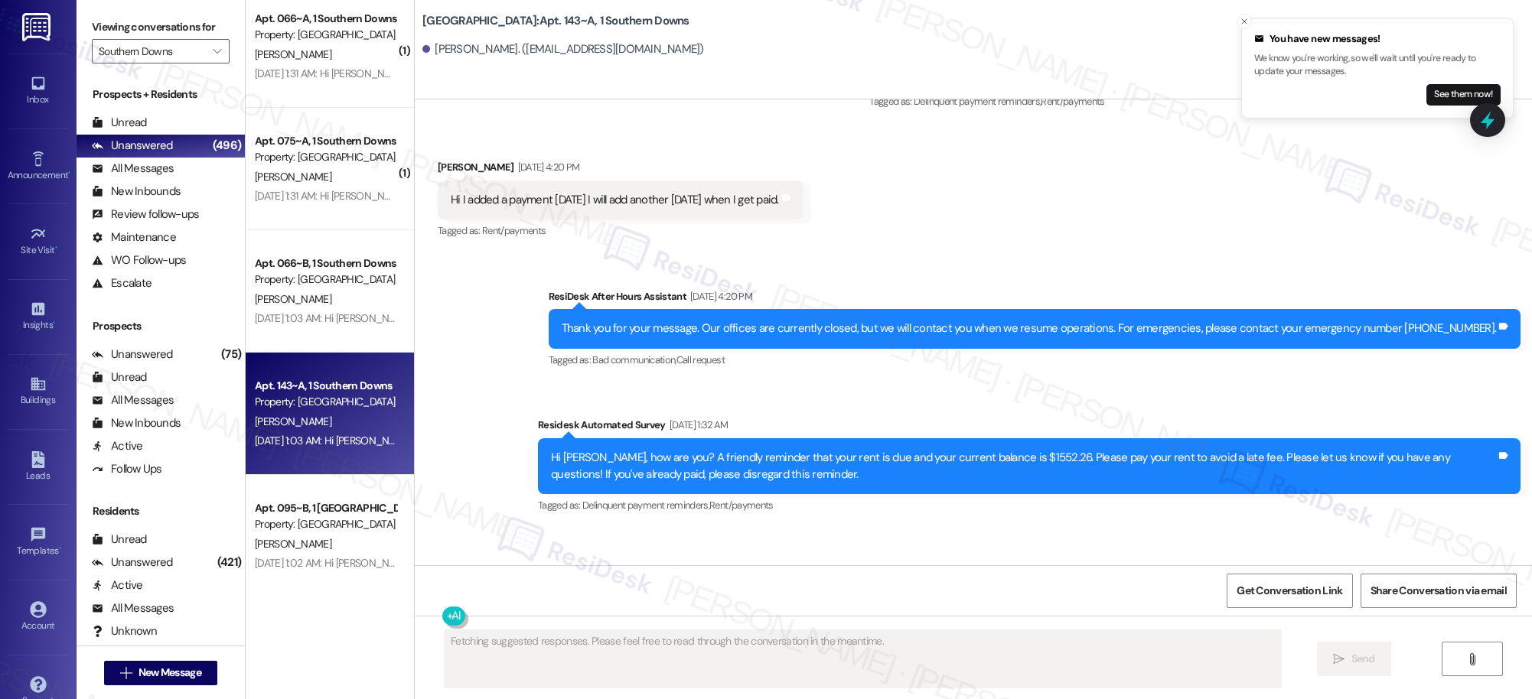
scroll to position [0, 0]
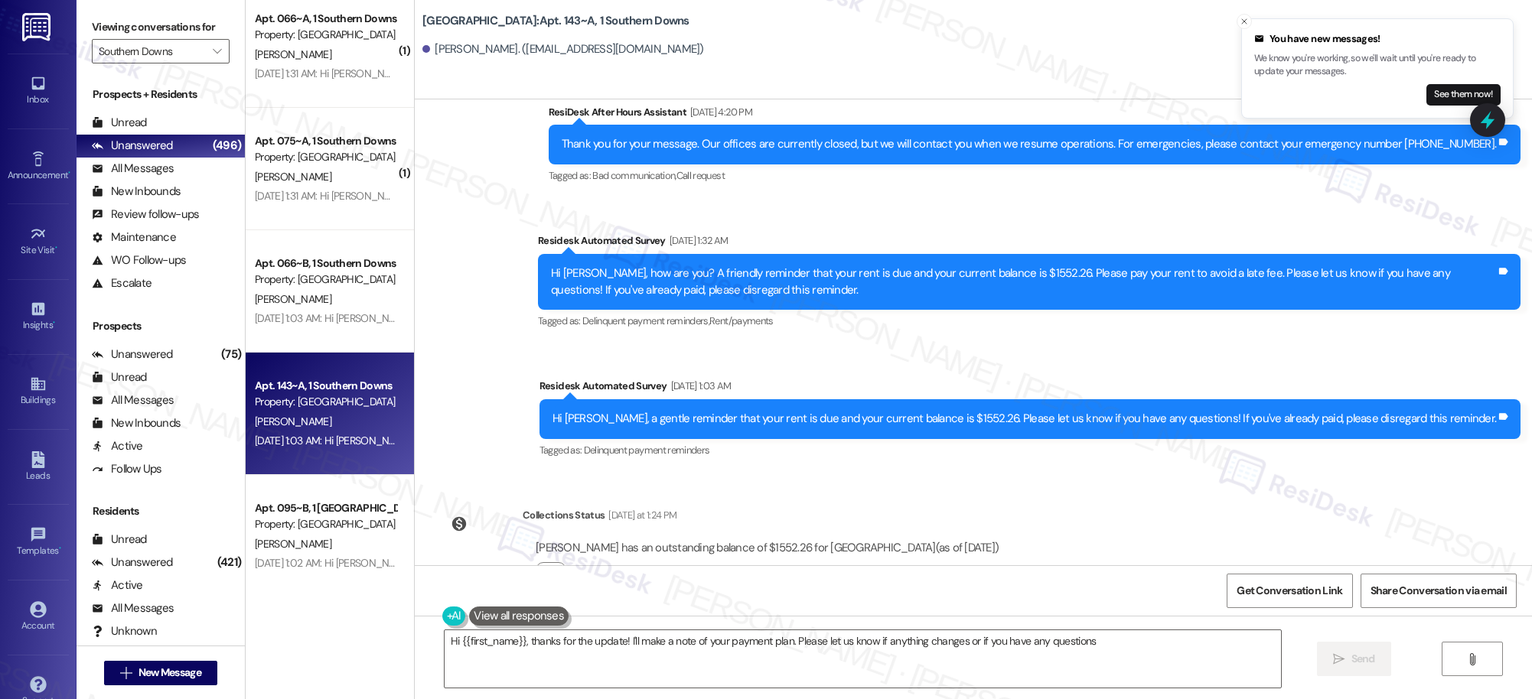
type textarea "Hi {{first_name}}, thanks for the update! I'll make a note of your payment plan…"
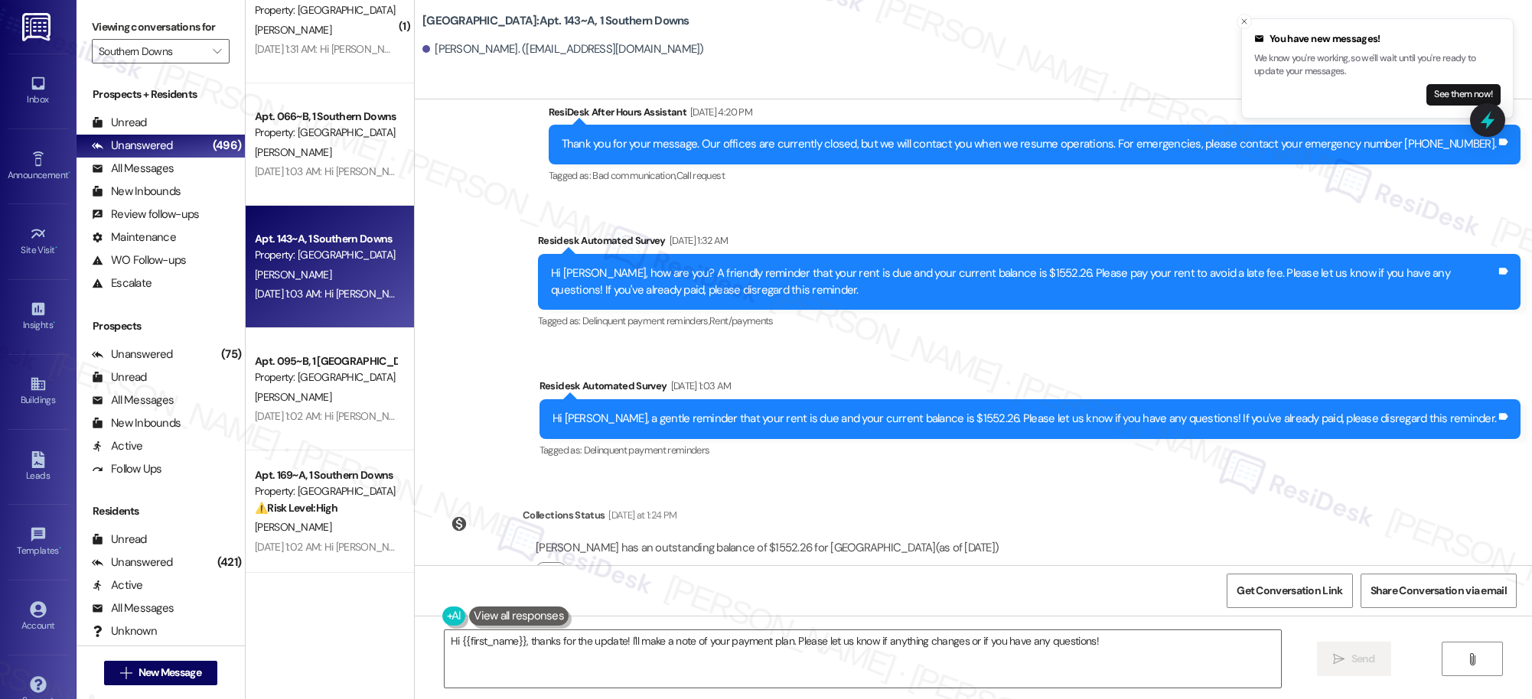
click at [327, 409] on div "Sep 11, 2025 at 1:02 AM: Hi Carrie, a gentle reminder that your rent is due and…" at bounding box center [723, 416] width 936 height 14
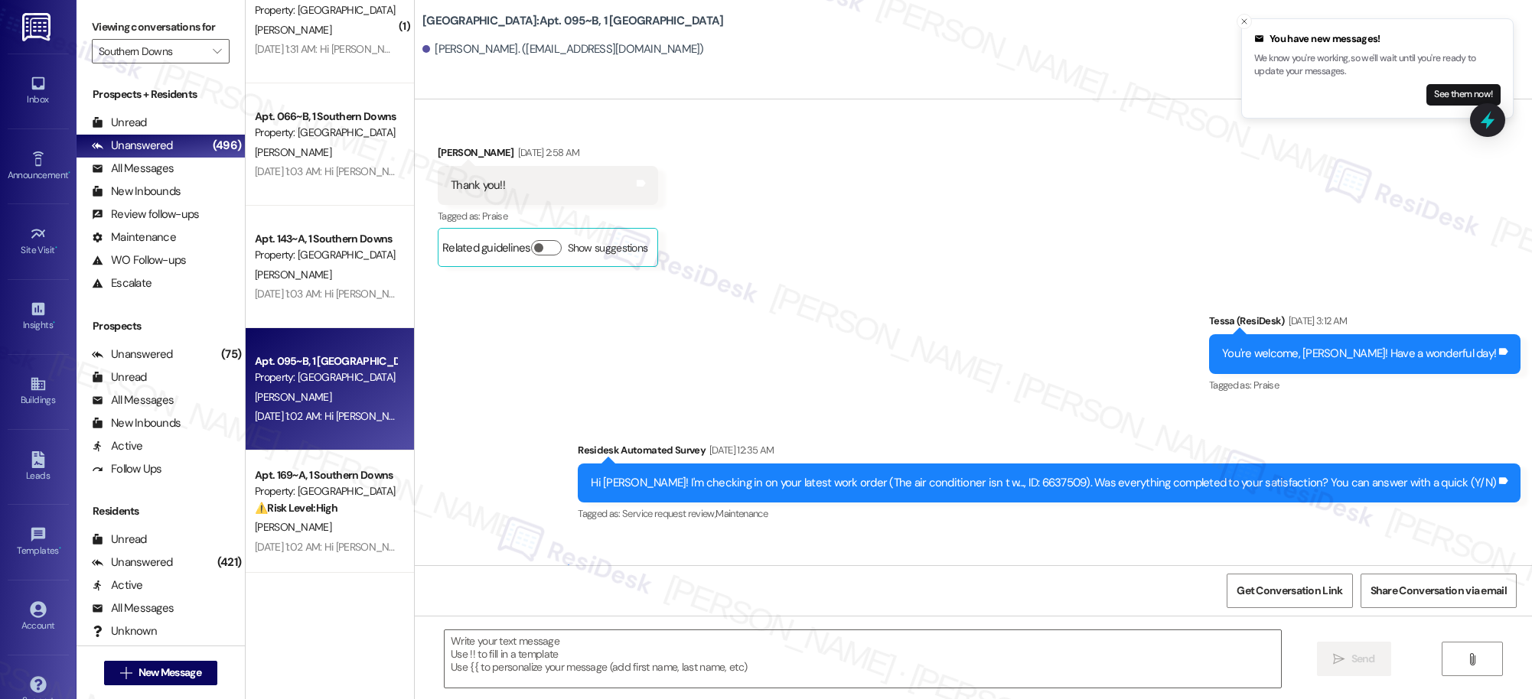
type textarea "Fetching suggested responses. Please feel free to read through the conversation…"
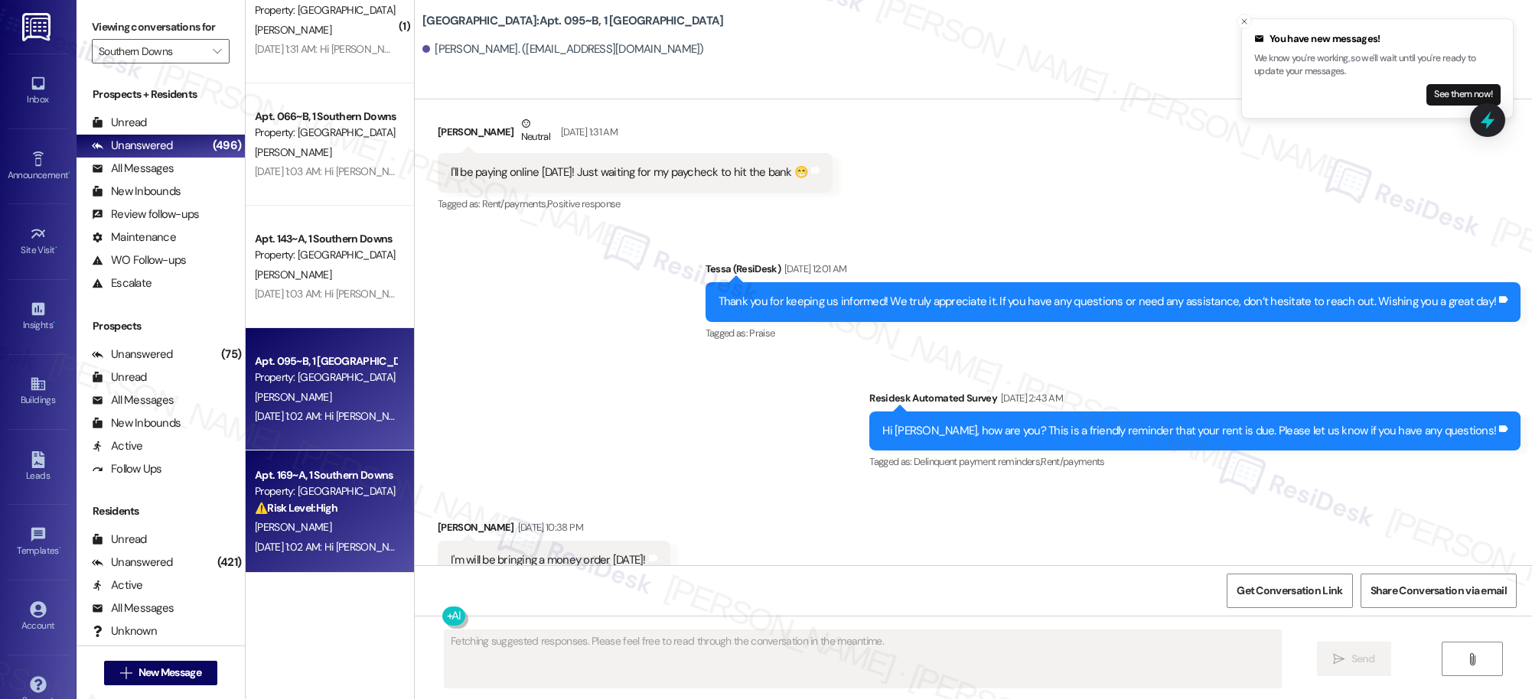
click at [368, 493] on div "Property: [GEOGRAPHIC_DATA]" at bounding box center [326, 492] width 142 height 16
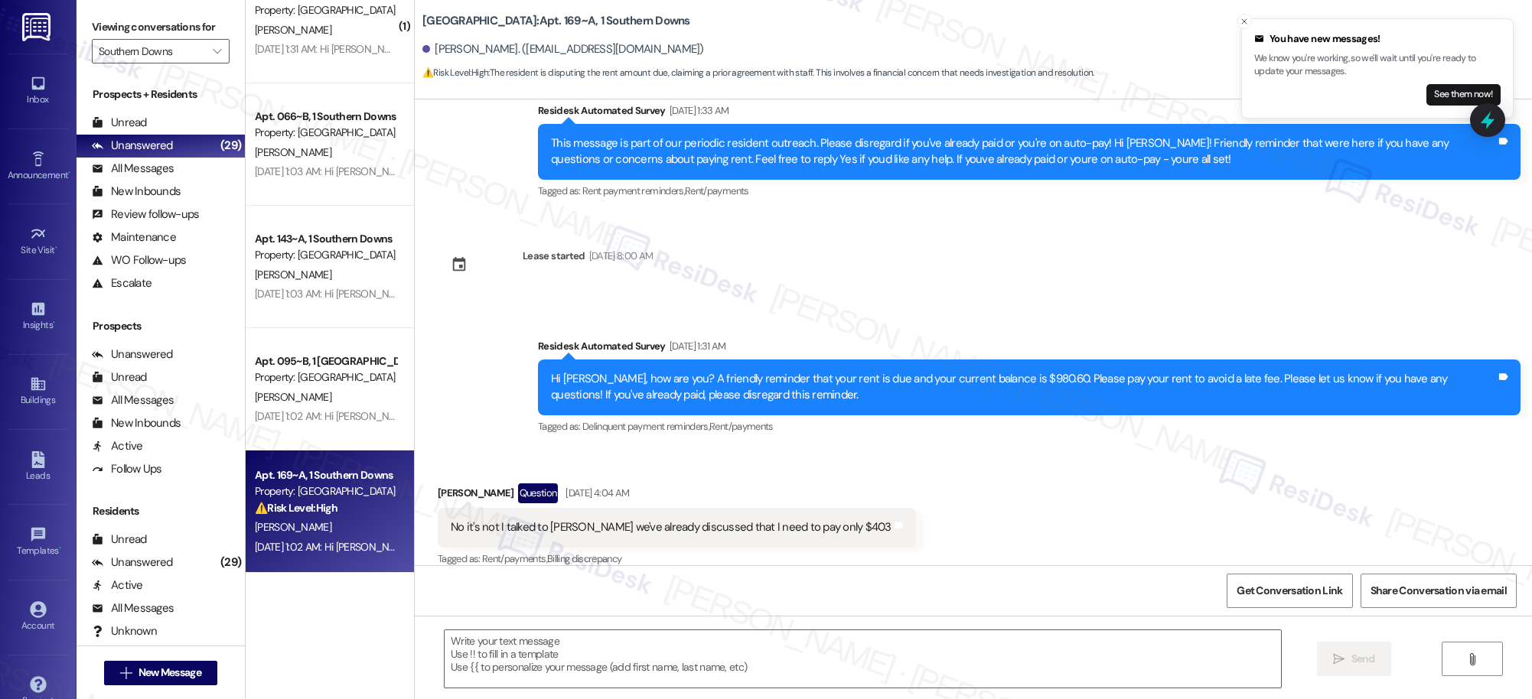
type textarea "Fetching suggested responses. Please feel free to read through the conversation…"
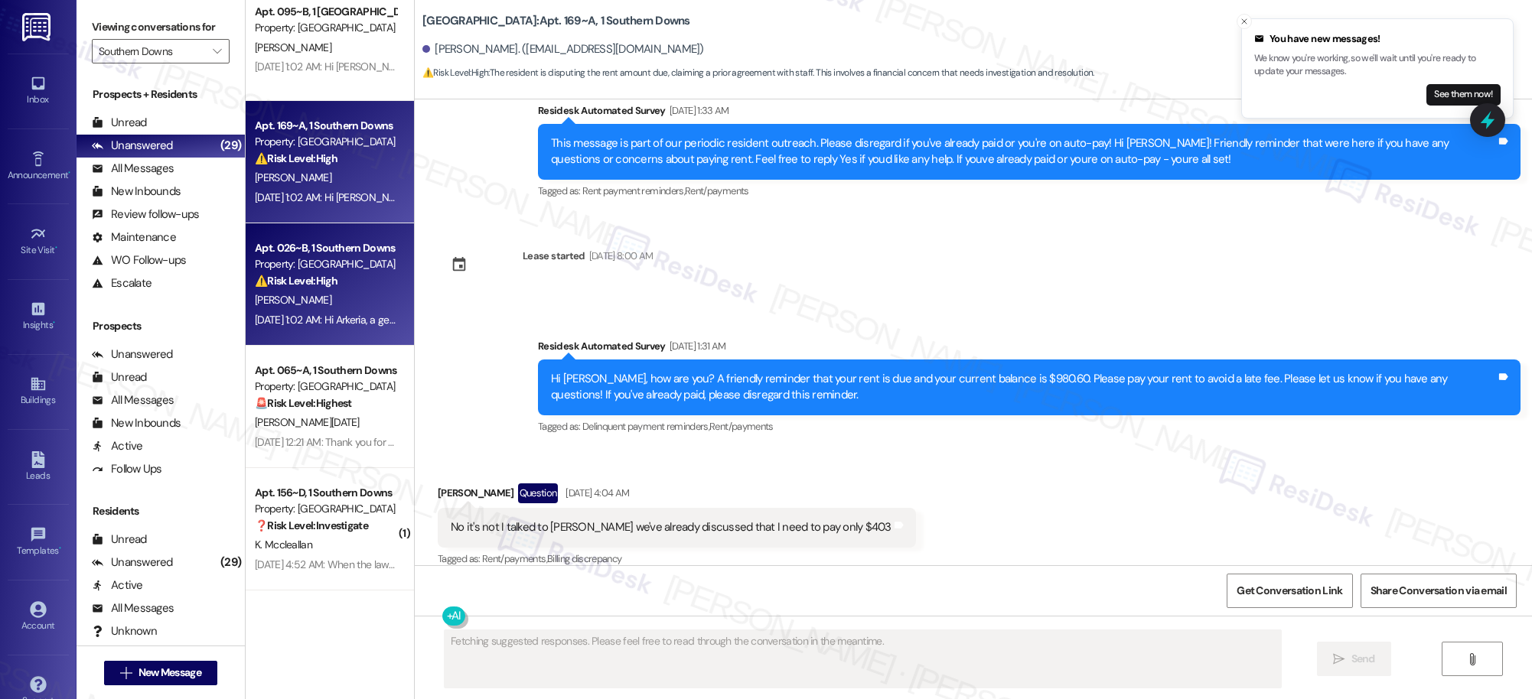
click at [347, 295] on div "A. Scott" at bounding box center [325, 300] width 145 height 19
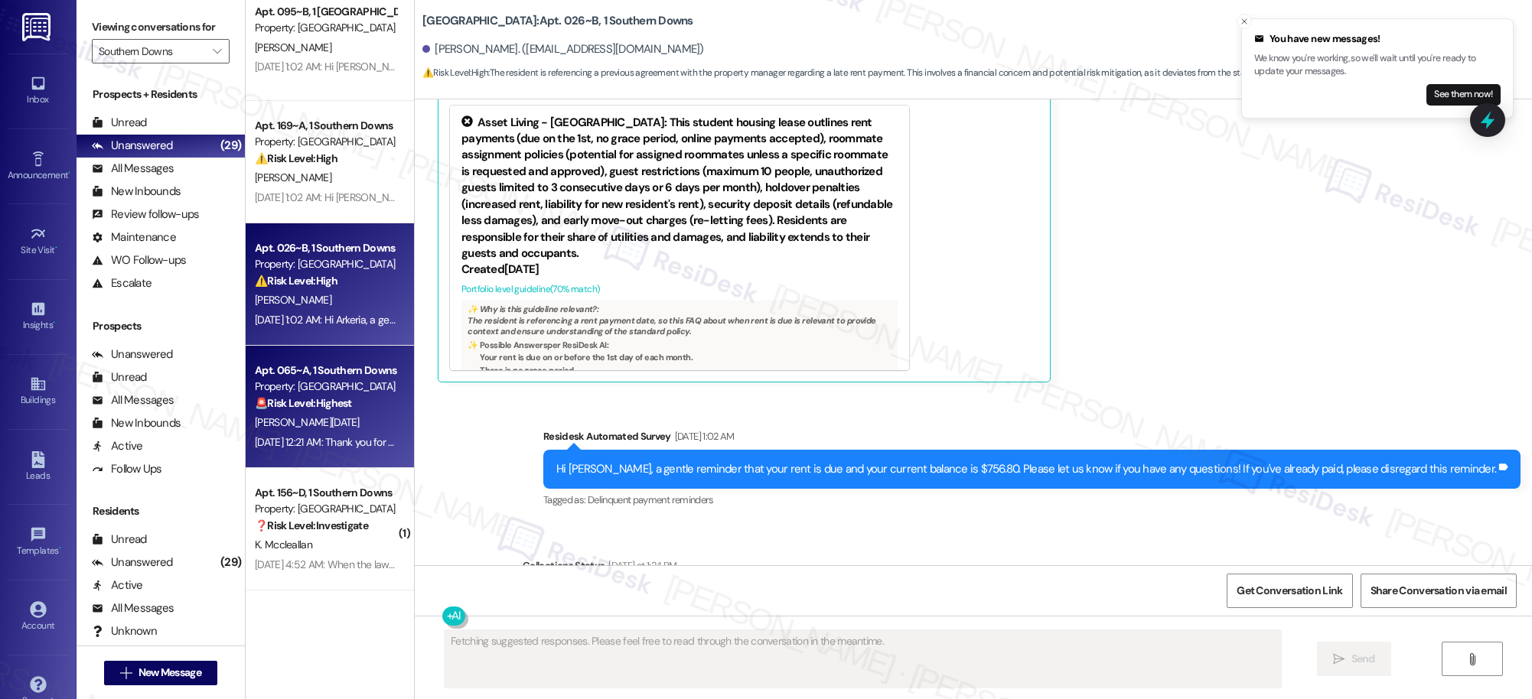
click at [342, 419] on div "M. Toussaint" at bounding box center [325, 422] width 145 height 19
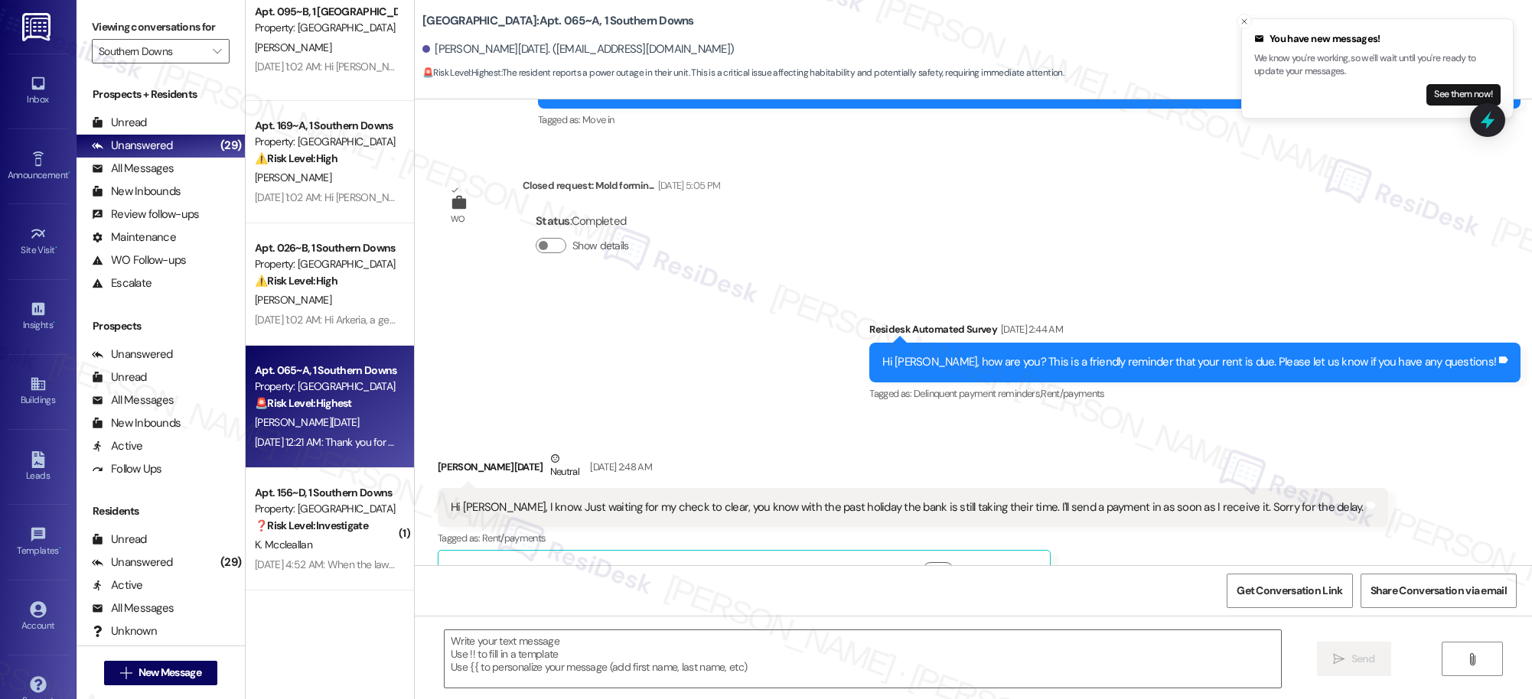
type textarea "Fetching suggested responses. Please feel free to read through the conversation…"
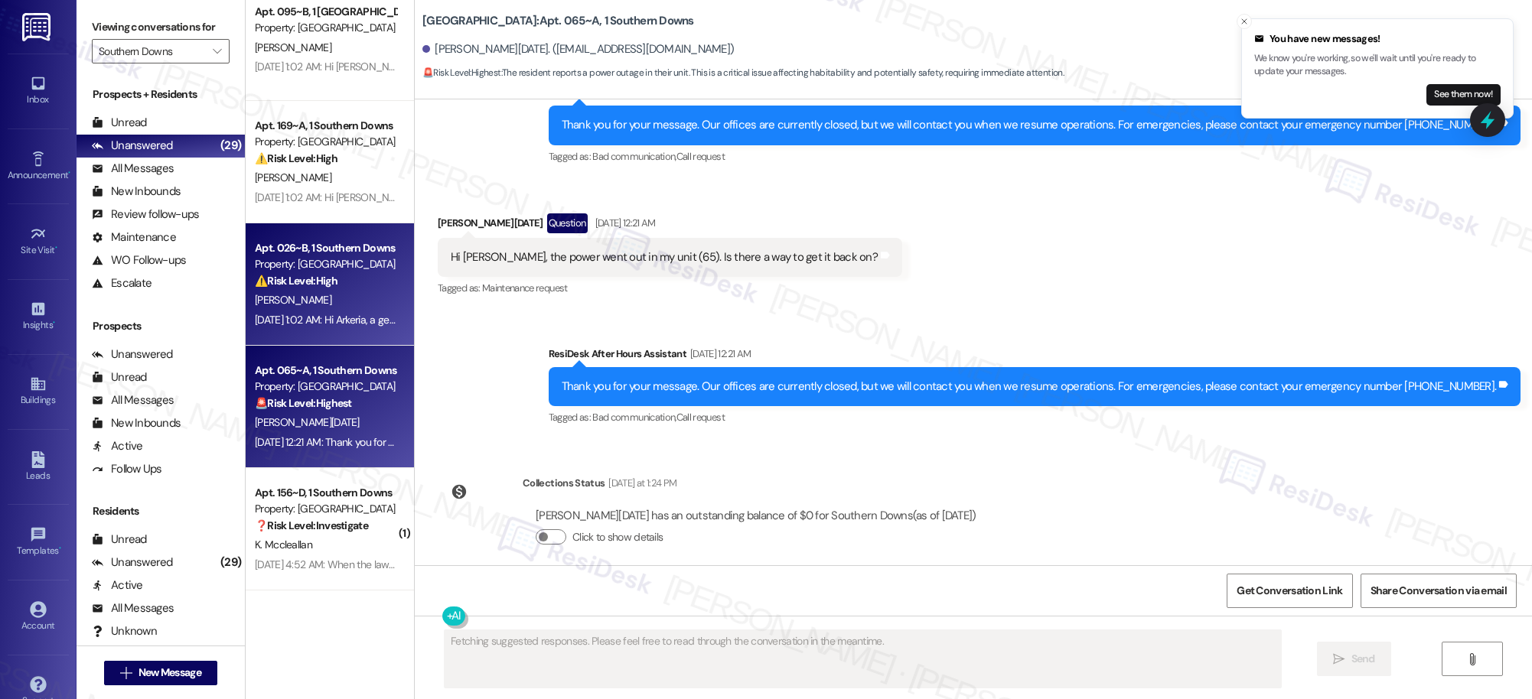
click at [355, 334] on div "Apt. 026~B, 1 Southern Downs Property: Southern Downs ⚠️ Risk Level: High The r…" at bounding box center [330, 284] width 168 height 122
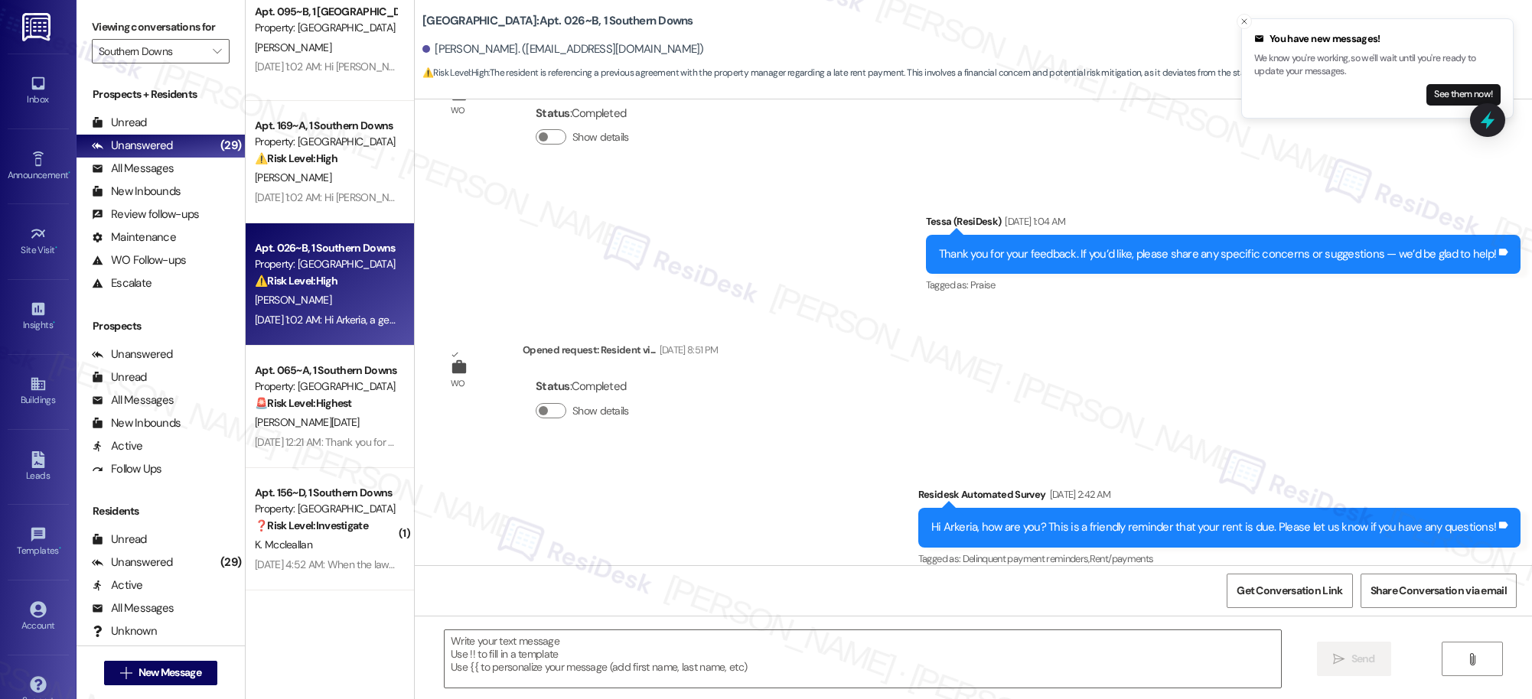
type textarea "Fetching suggested responses. Please feel free to read through the conversation…"
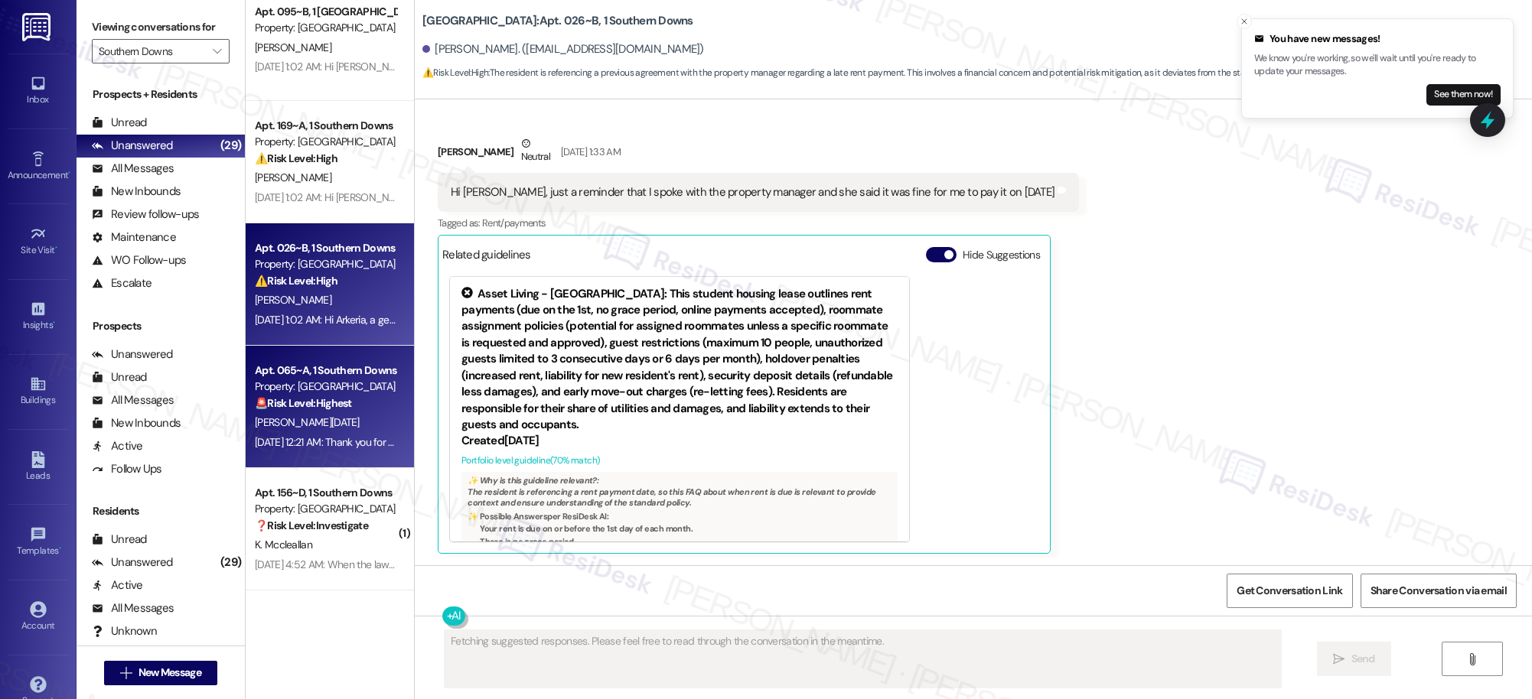
click at [327, 435] on div "Sep 07, 2025 at 12:21 AM: Thank you for your message. Our offices are currently…" at bounding box center [718, 442] width 927 height 14
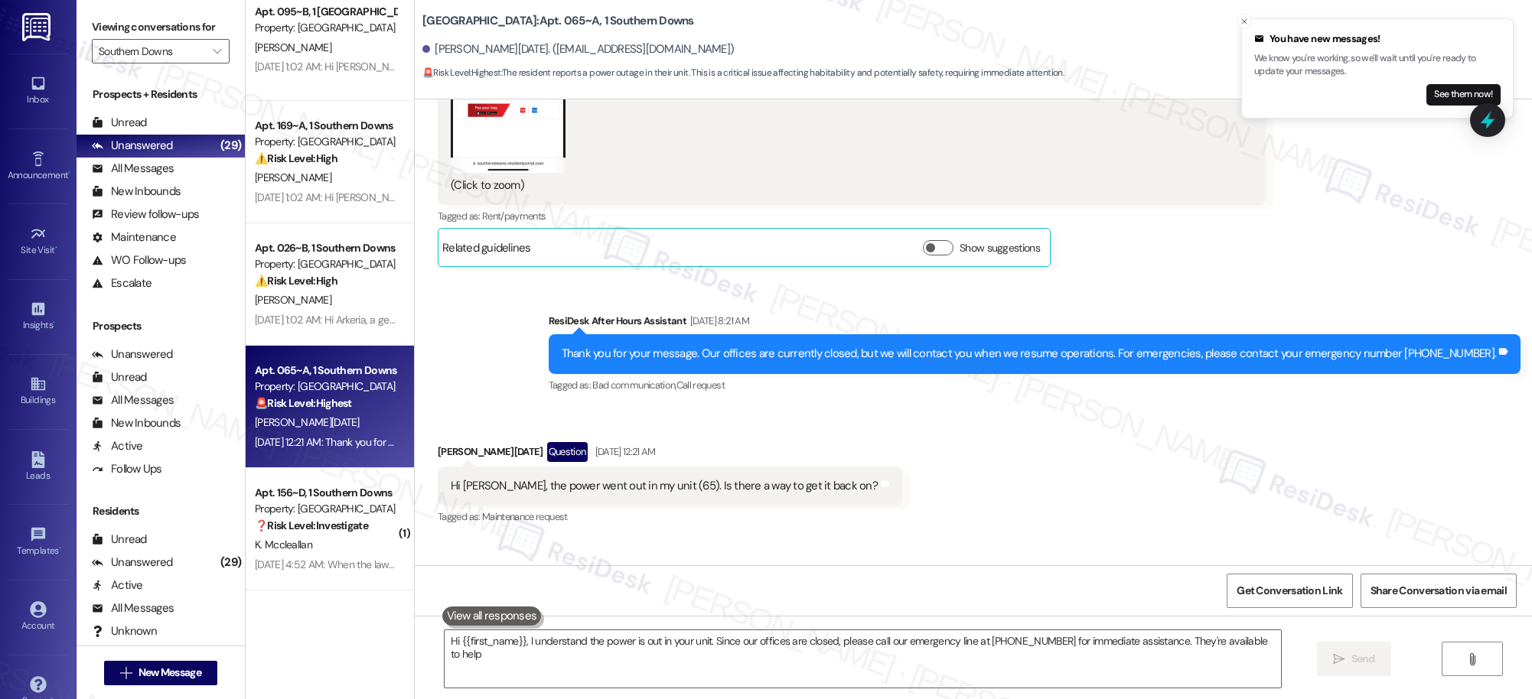
type textarea "Hi {{first_name}}, I understand the power is out in your unit. Since our office…"
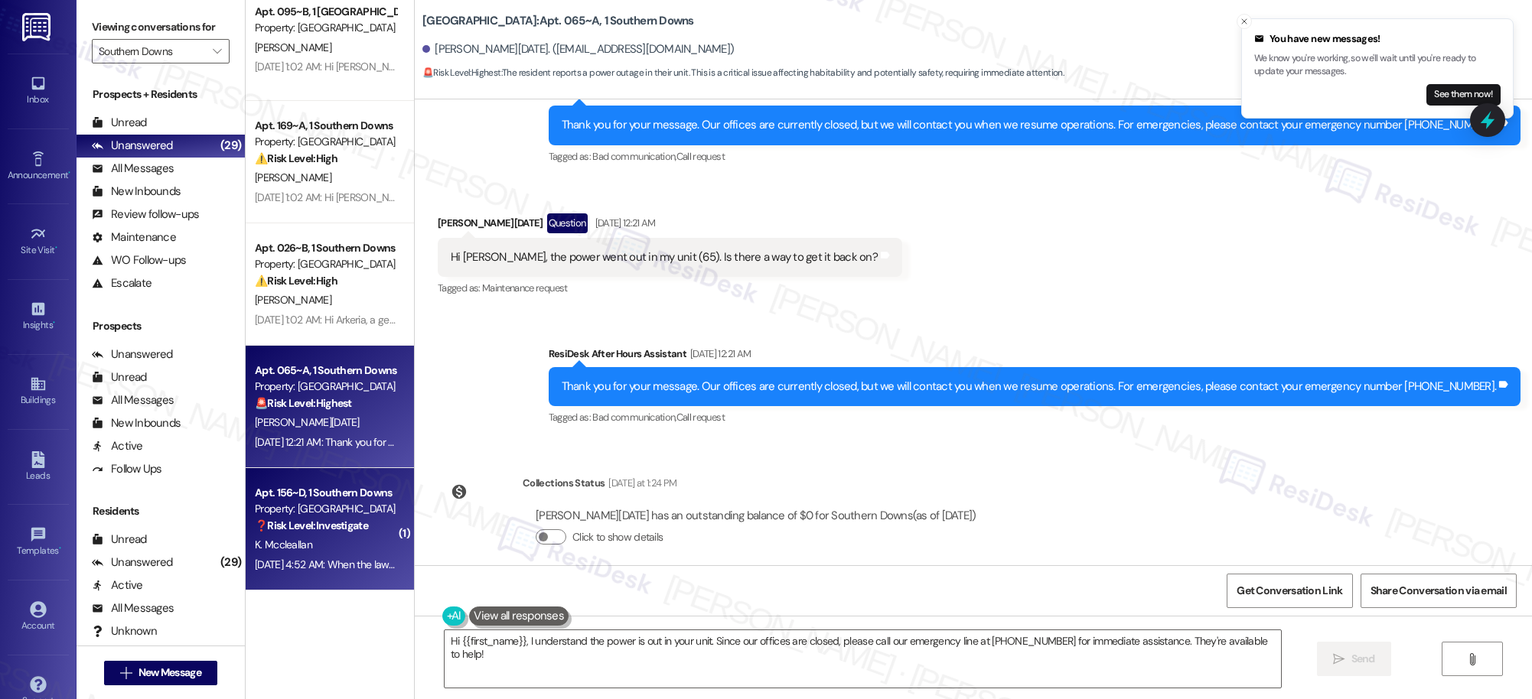
click at [322, 512] on div "Property: [GEOGRAPHIC_DATA]" at bounding box center [326, 509] width 142 height 16
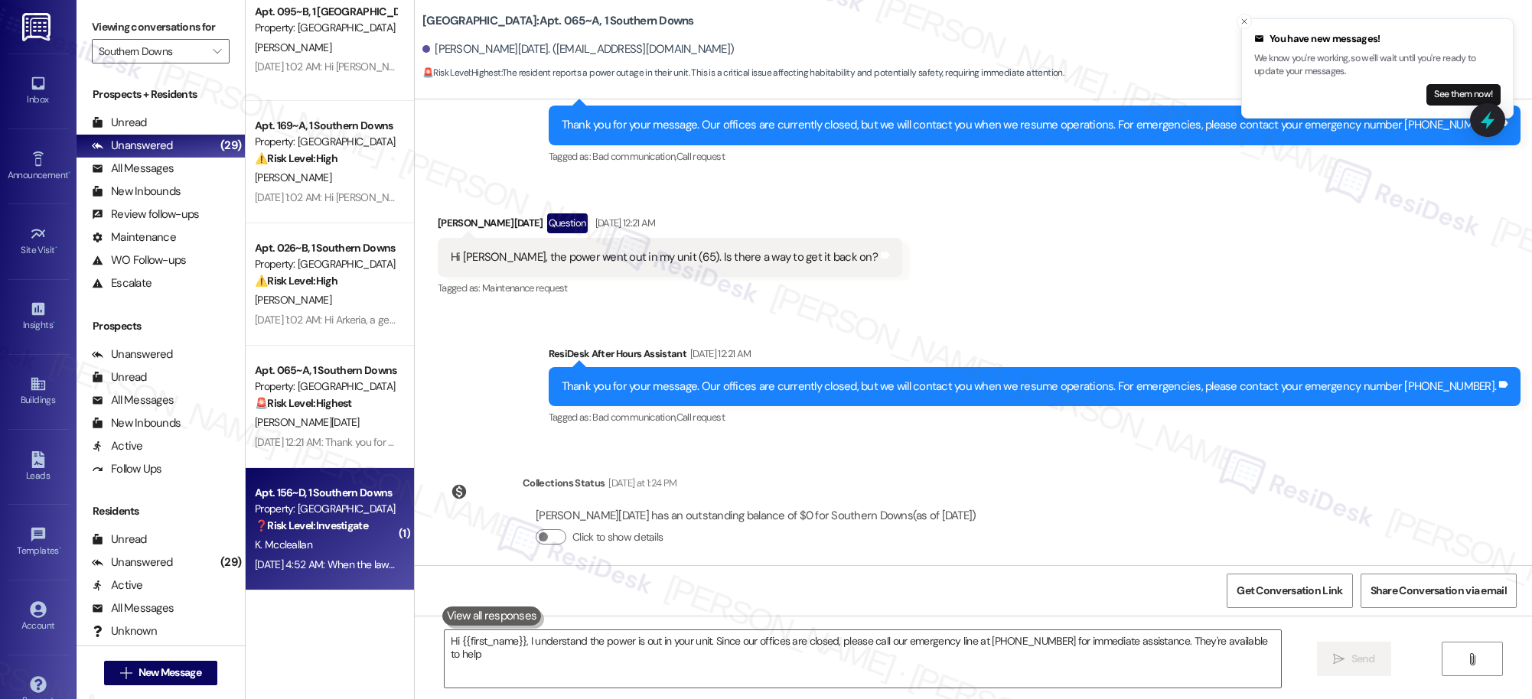
type textarea "Hi {{first_name}}, I understand the power is out in your unit. Since our office…"
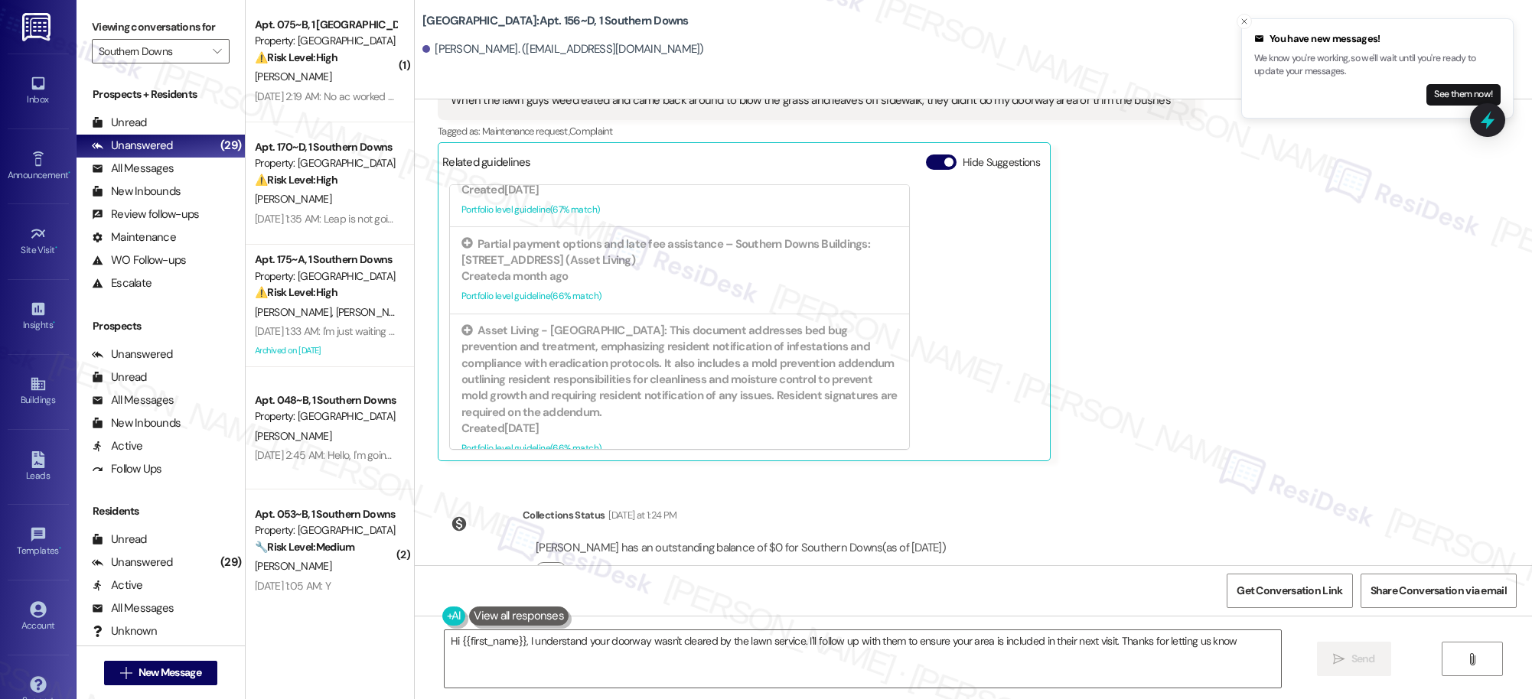
type textarea "Hi {{first_name}}, I understand your doorway wasn't cleared by the lawn service…"
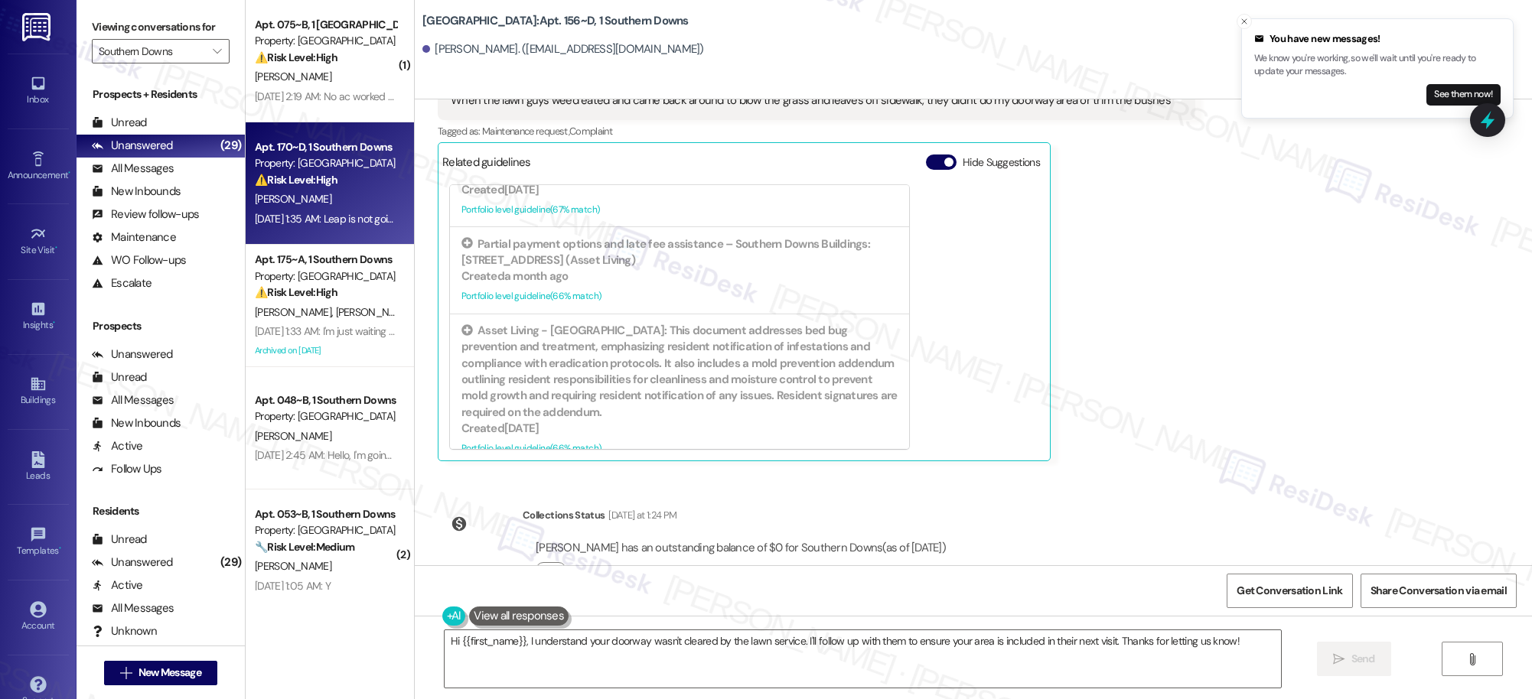
click at [344, 210] on div "Sep 06, 2025 at 1:35 AM: Leap is not going to help anymore bro took to long wit…" at bounding box center [325, 219] width 145 height 19
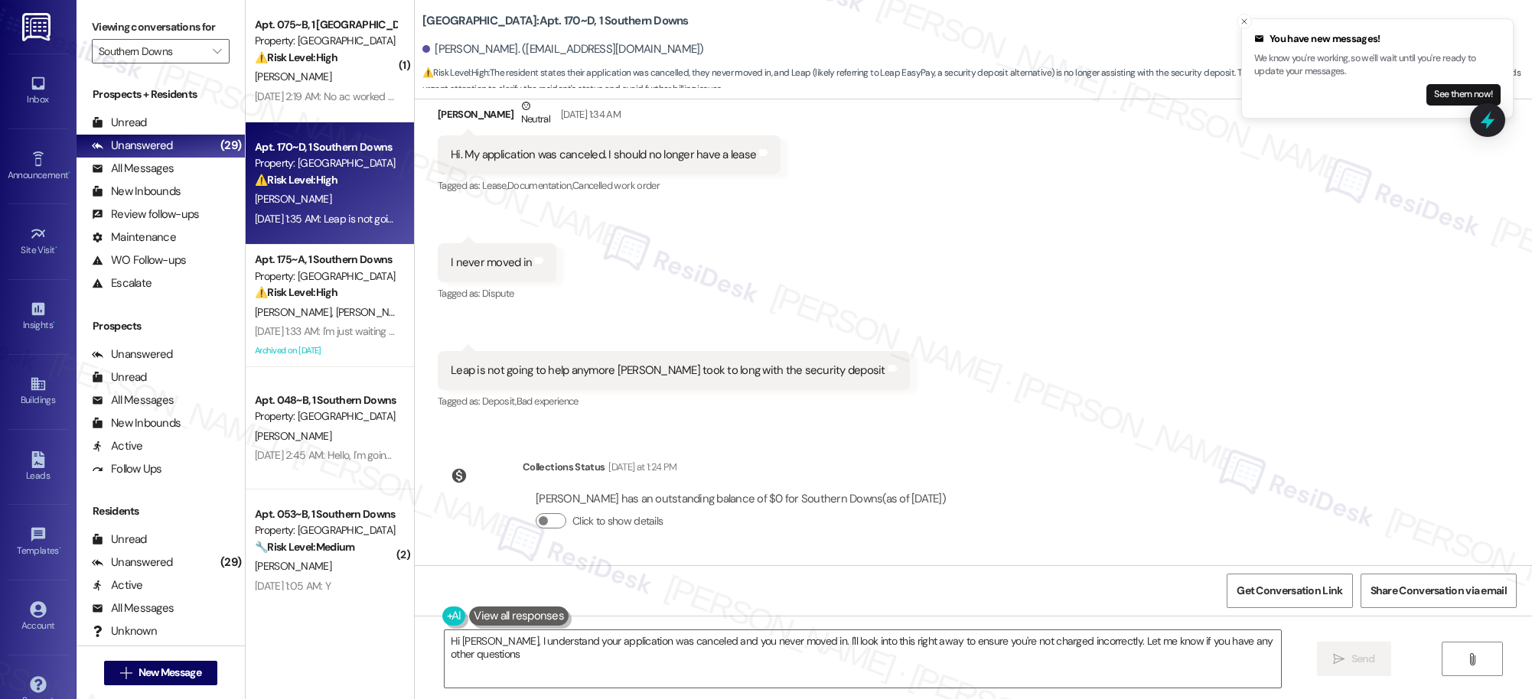
type textarea "Hi Britany, I understand your application was canceled and you never moved in. …"
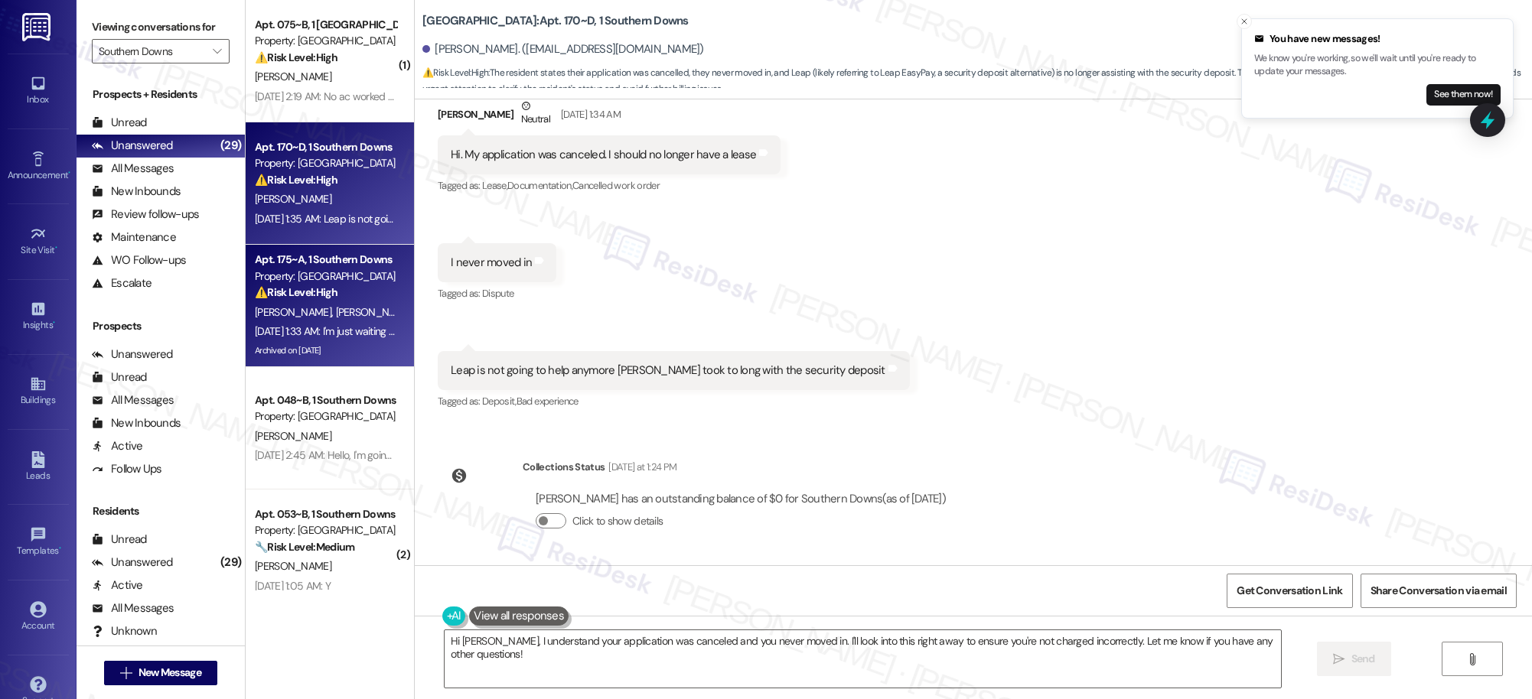
click at [315, 259] on div "Apt. 175~A, 1 Southern Downs" at bounding box center [326, 260] width 142 height 16
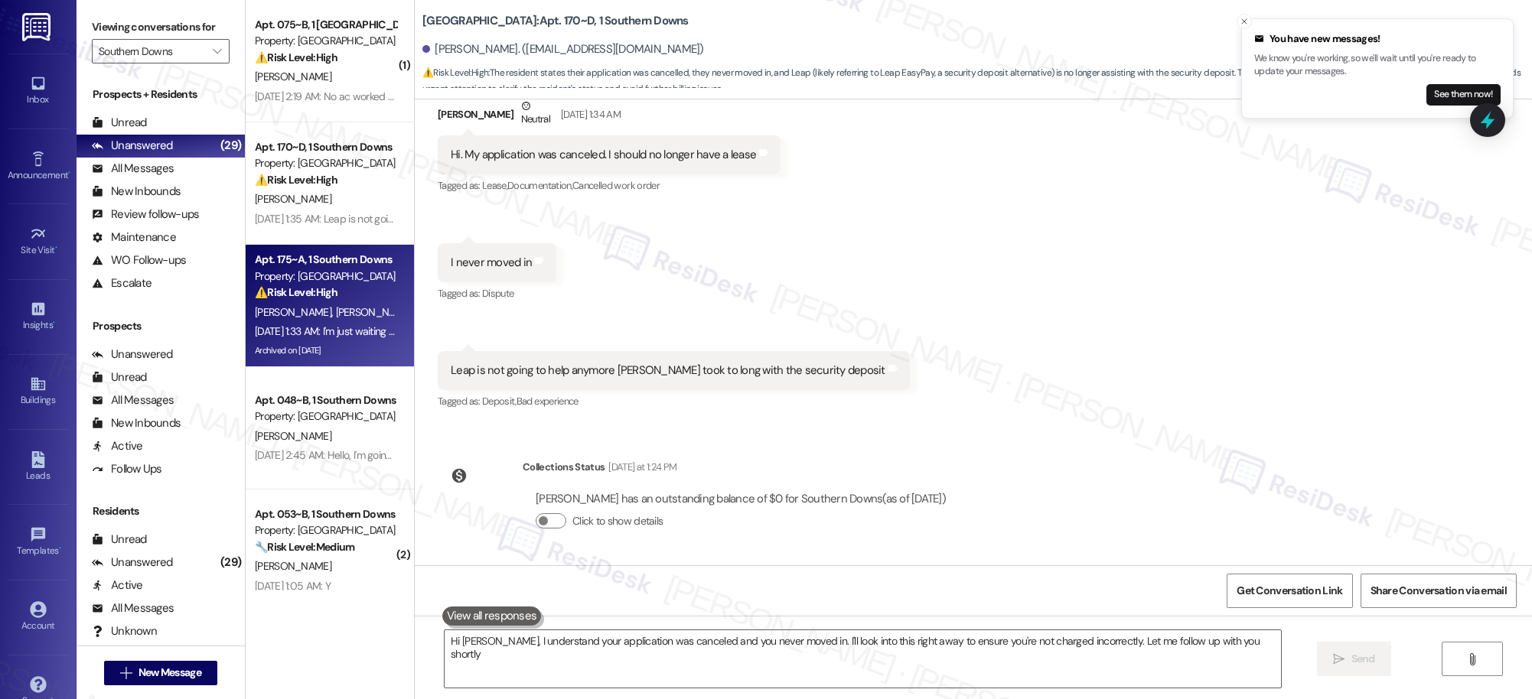
type textarea "Hi Britany, I understand your application was canceled and you never moved in. …"
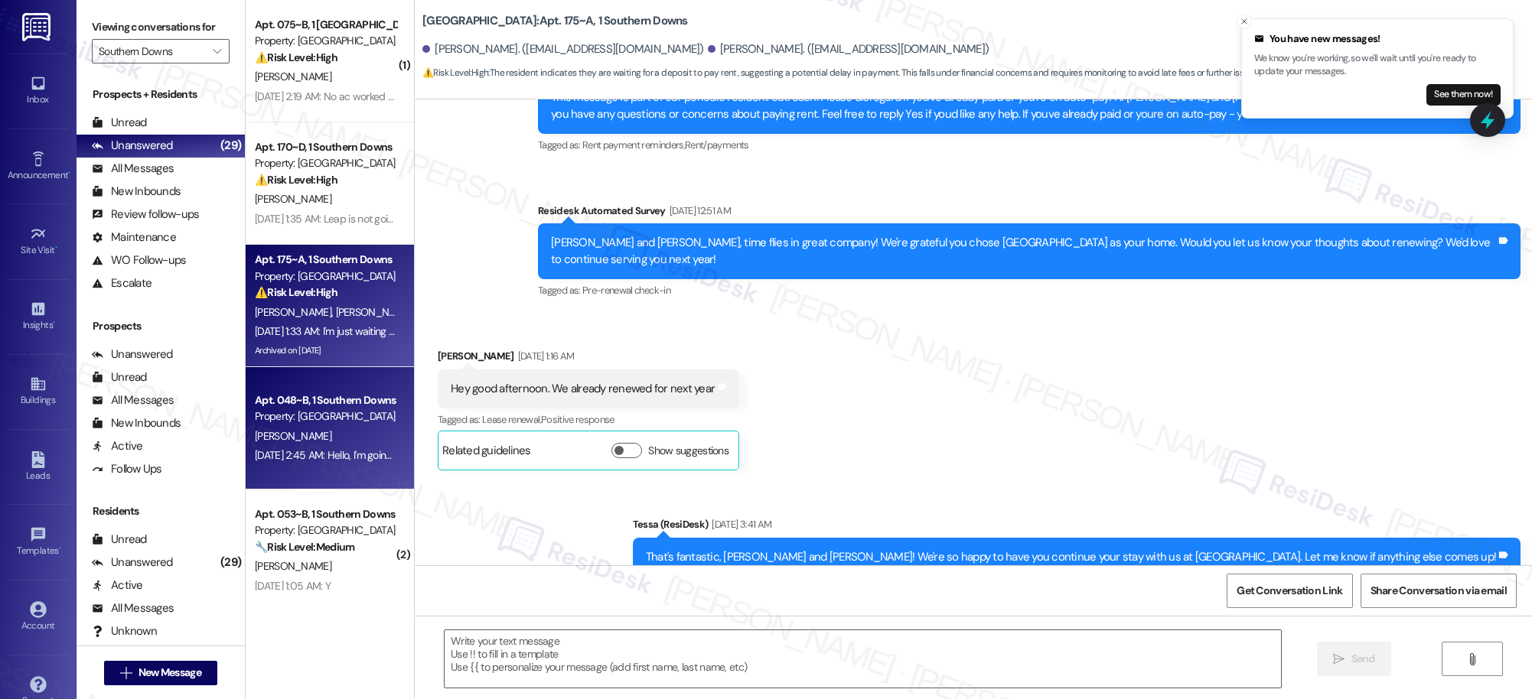
click at [330, 414] on div "Property: [GEOGRAPHIC_DATA]" at bounding box center [326, 417] width 142 height 16
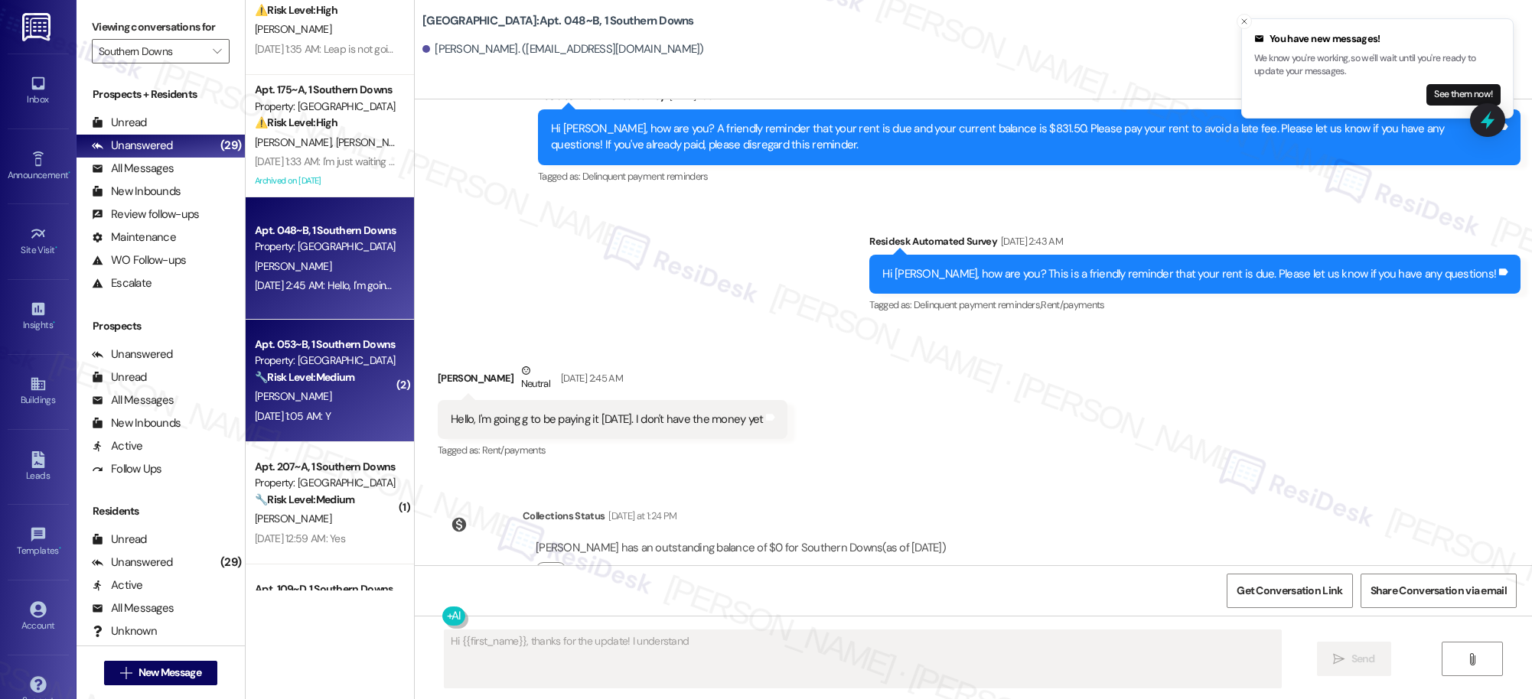
scroll to position [173, 0]
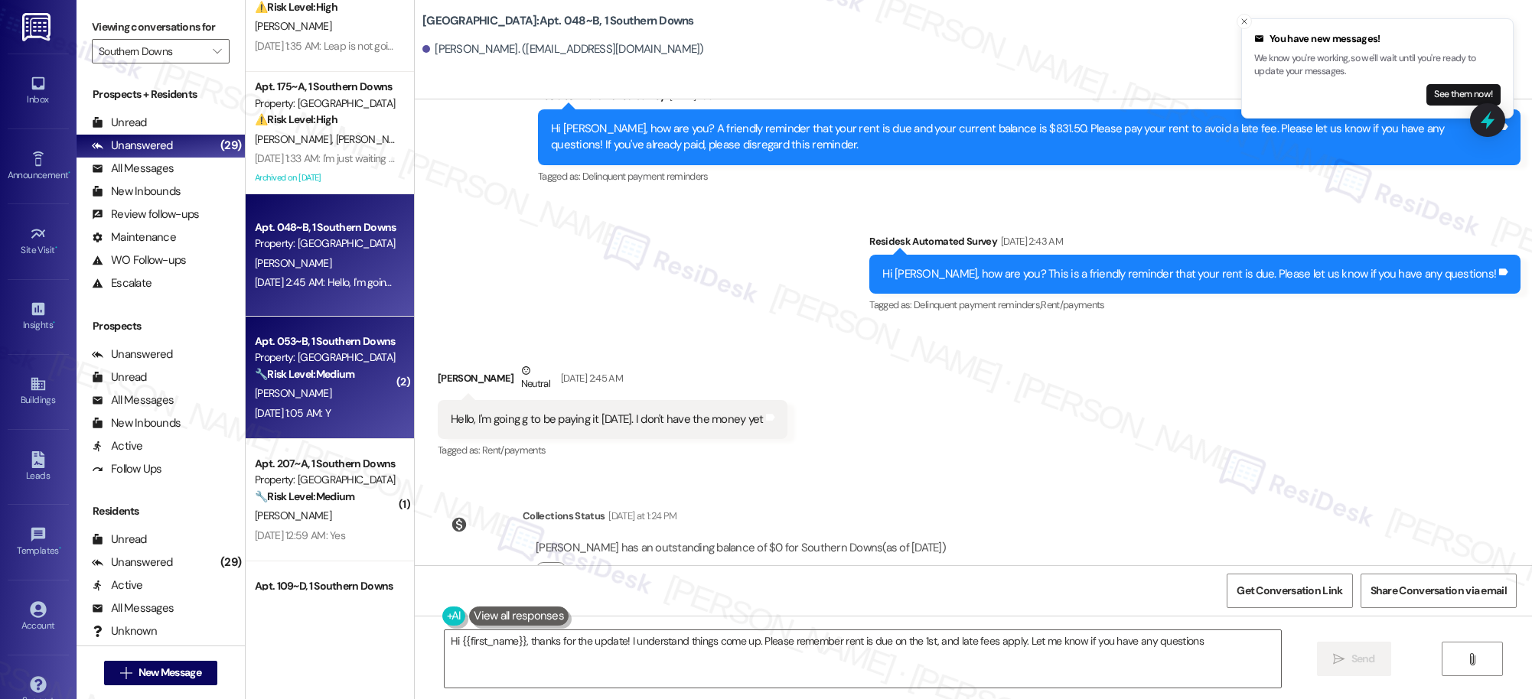
type textarea "Hi {{first_name}}, thanks for the update! I understand things come up. Please r…"
click at [335, 382] on div "🔧 Risk Level: Medium The resident confirmed that the work order was completed t…" at bounding box center [326, 375] width 142 height 16
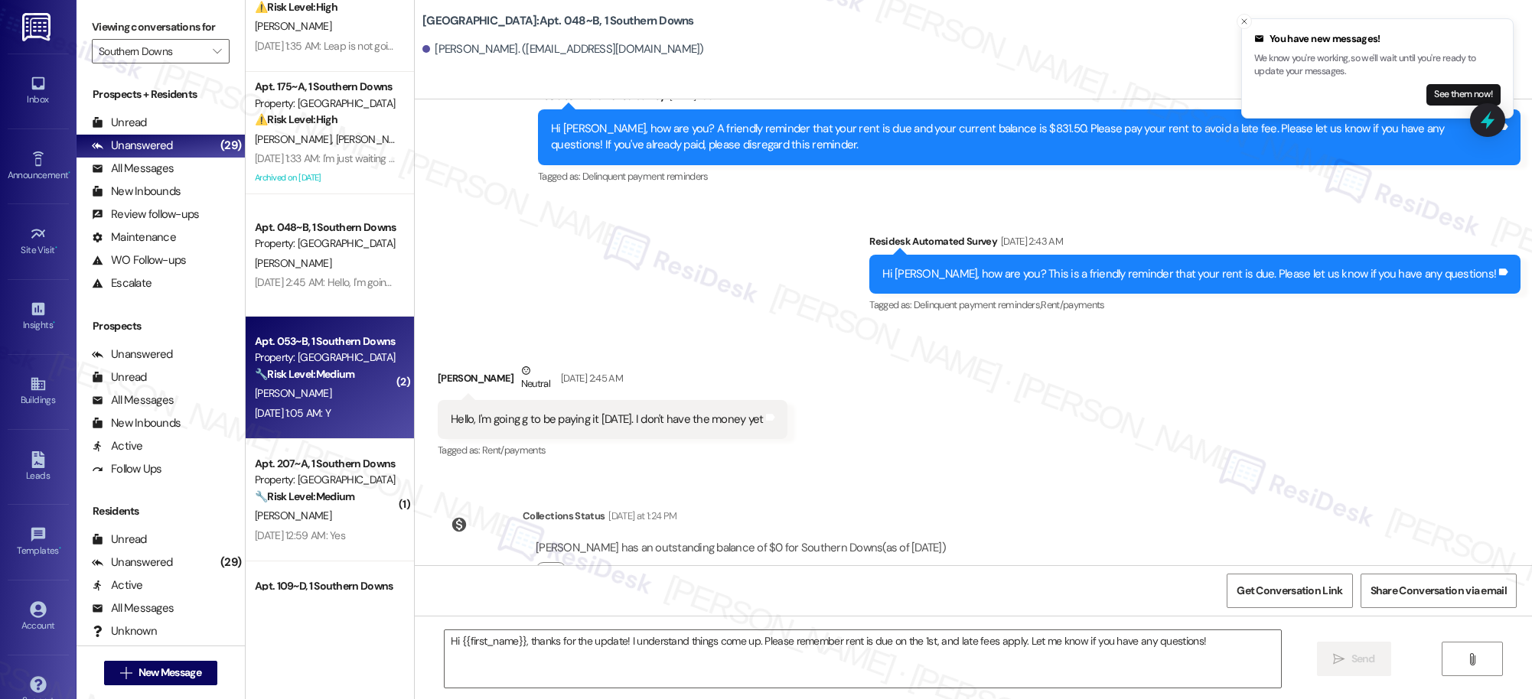
type textarea "Fetching suggested responses. Please feel free to read through the conversation…"
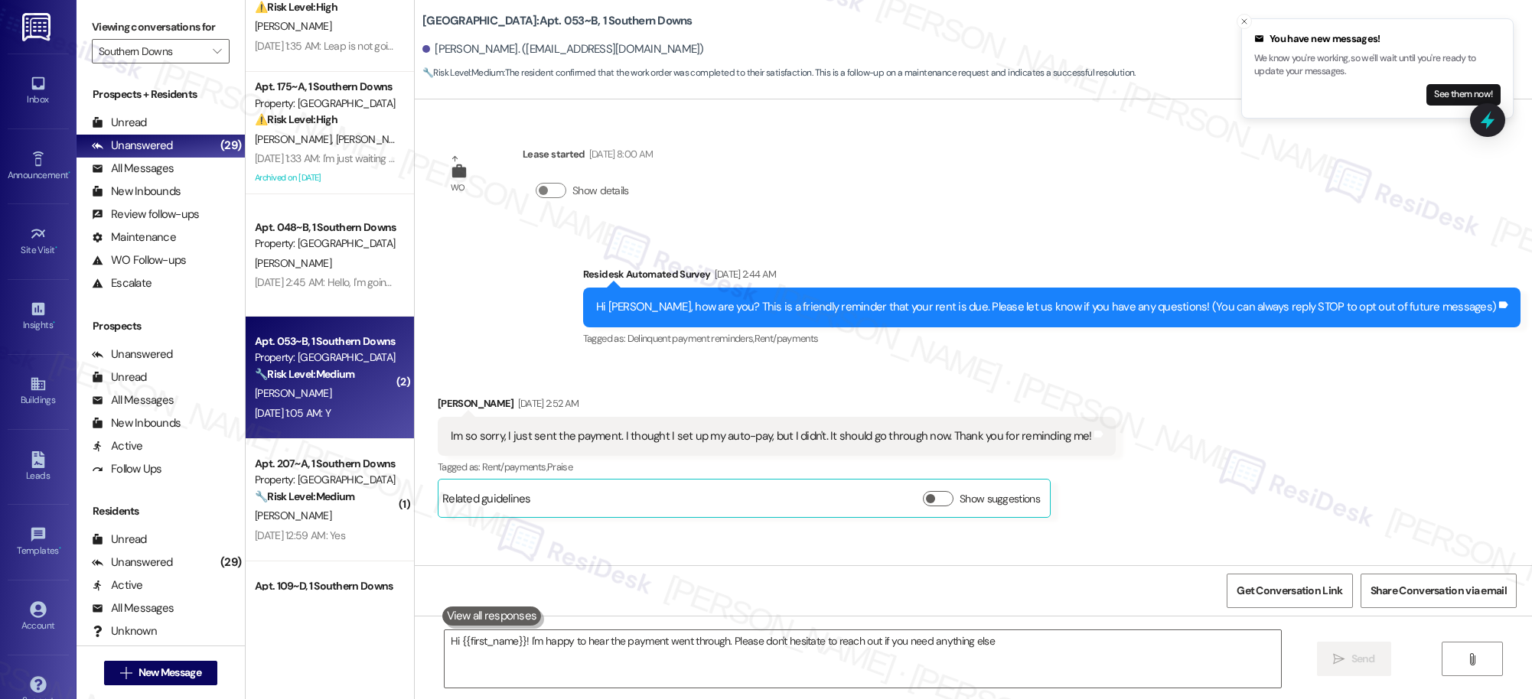
type textarea "Hi {{first_name}}! I'm happy to hear the payment went through. Please don't hes…"
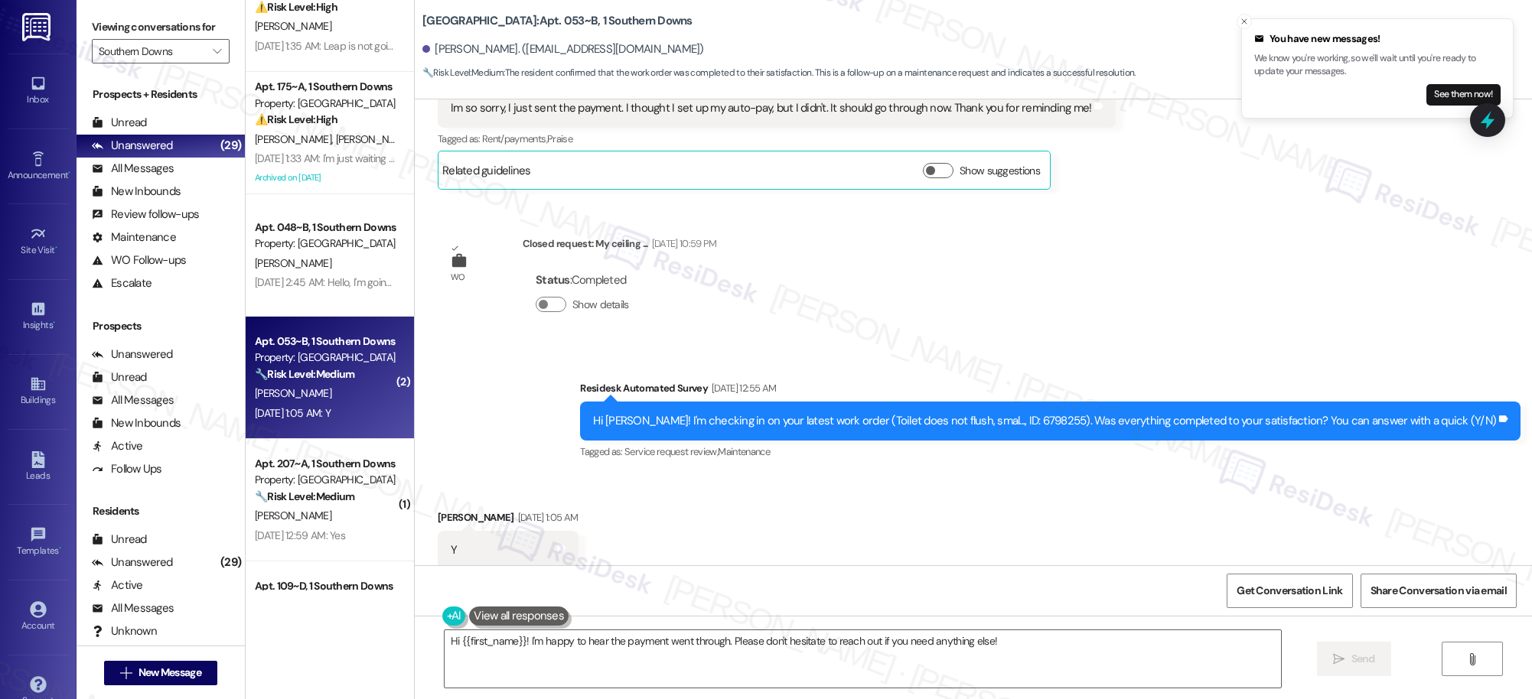
scroll to position [367, 0]
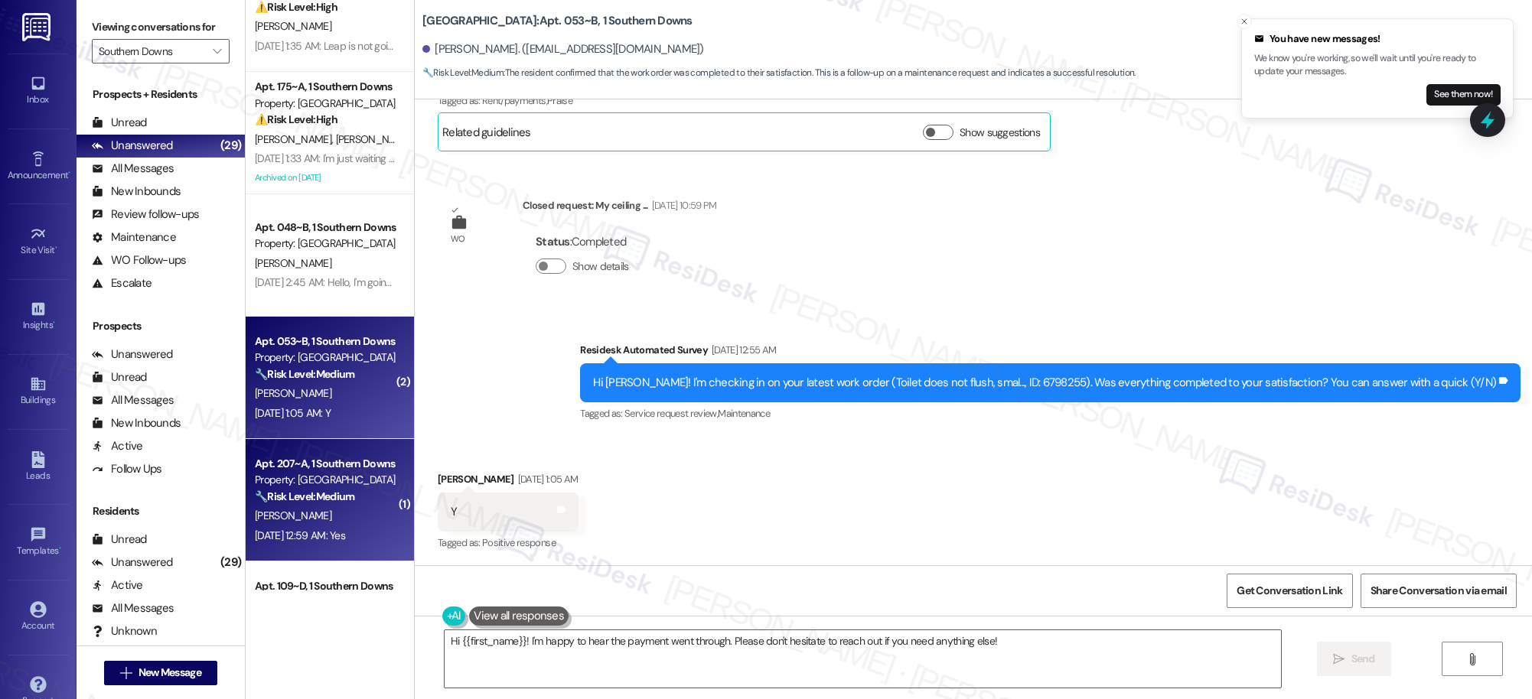
click at [308, 514] on div "C. Bostwick" at bounding box center [325, 516] width 145 height 19
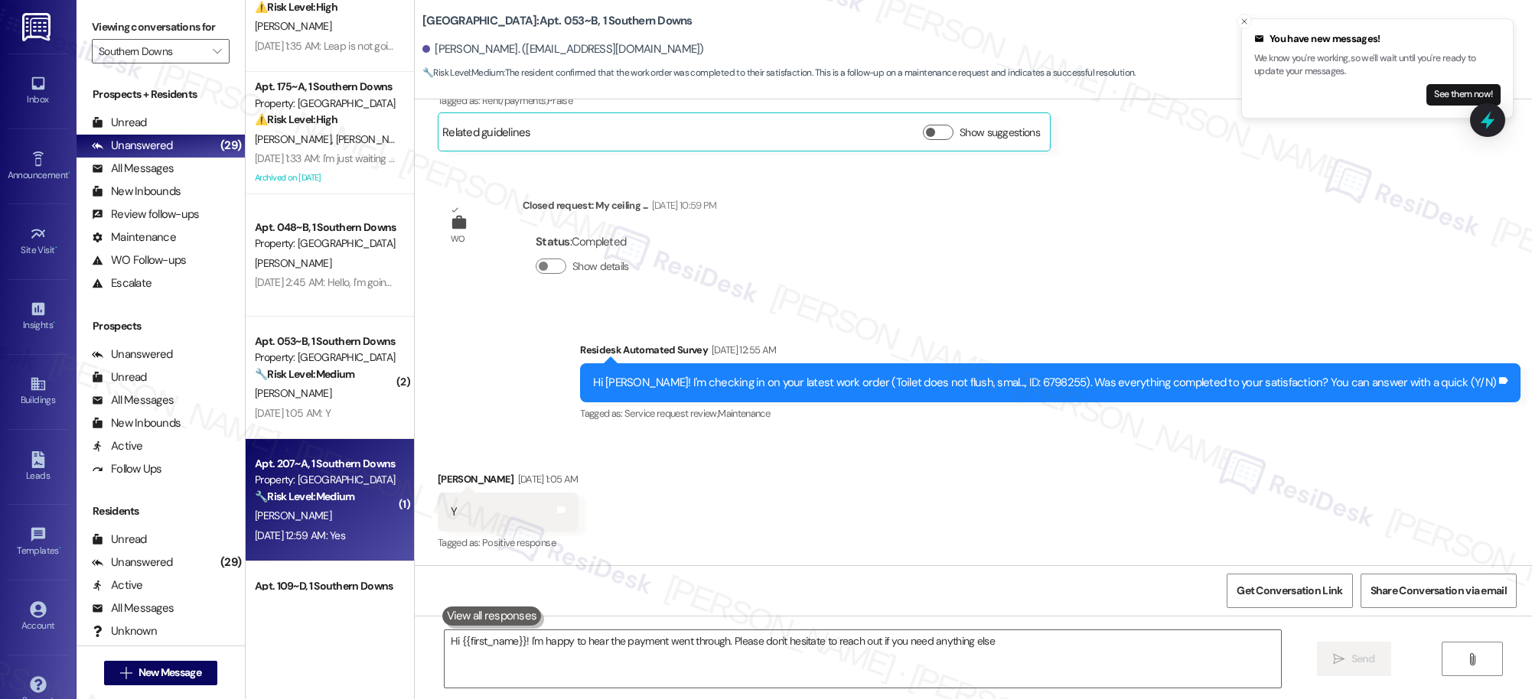
type textarea "Hi {{first_name}}! I'm happy to hear the payment went through. Please don't hes…"
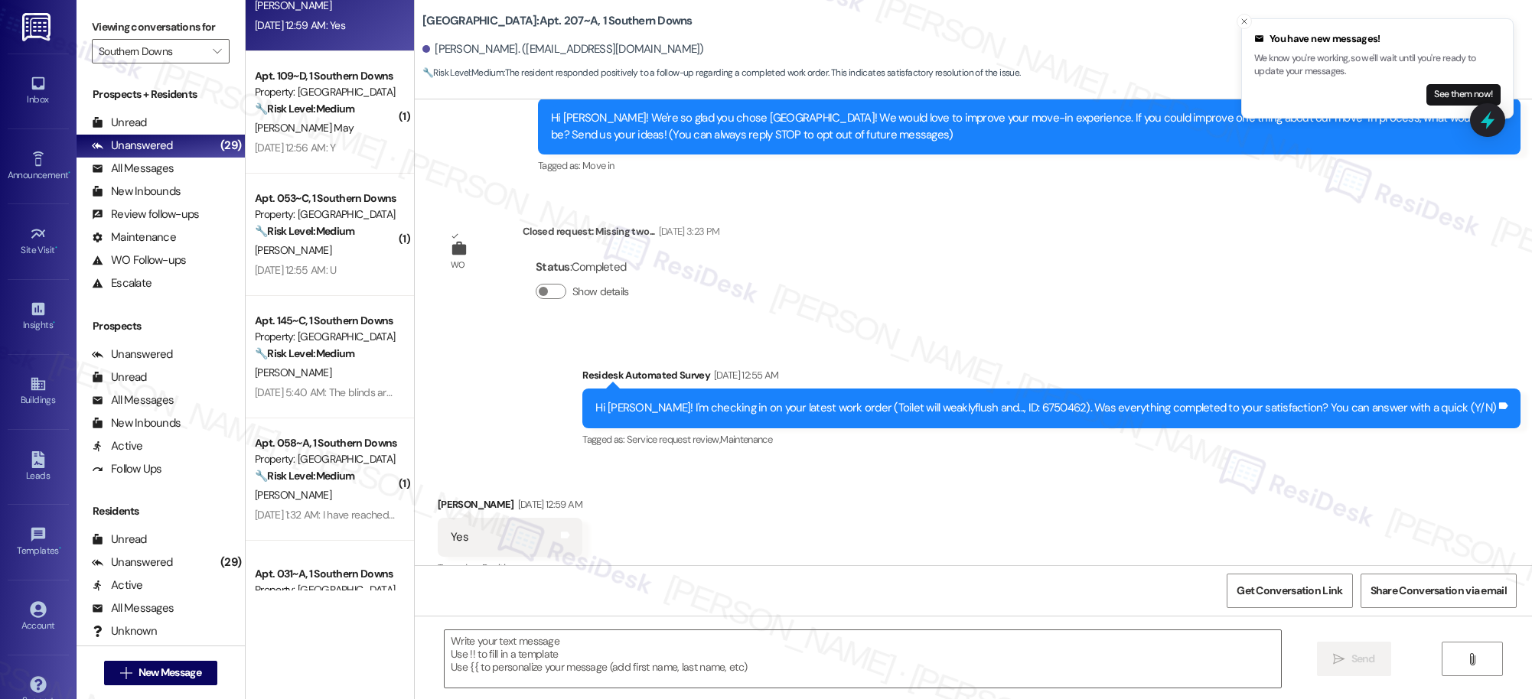
scroll to position [215, 0]
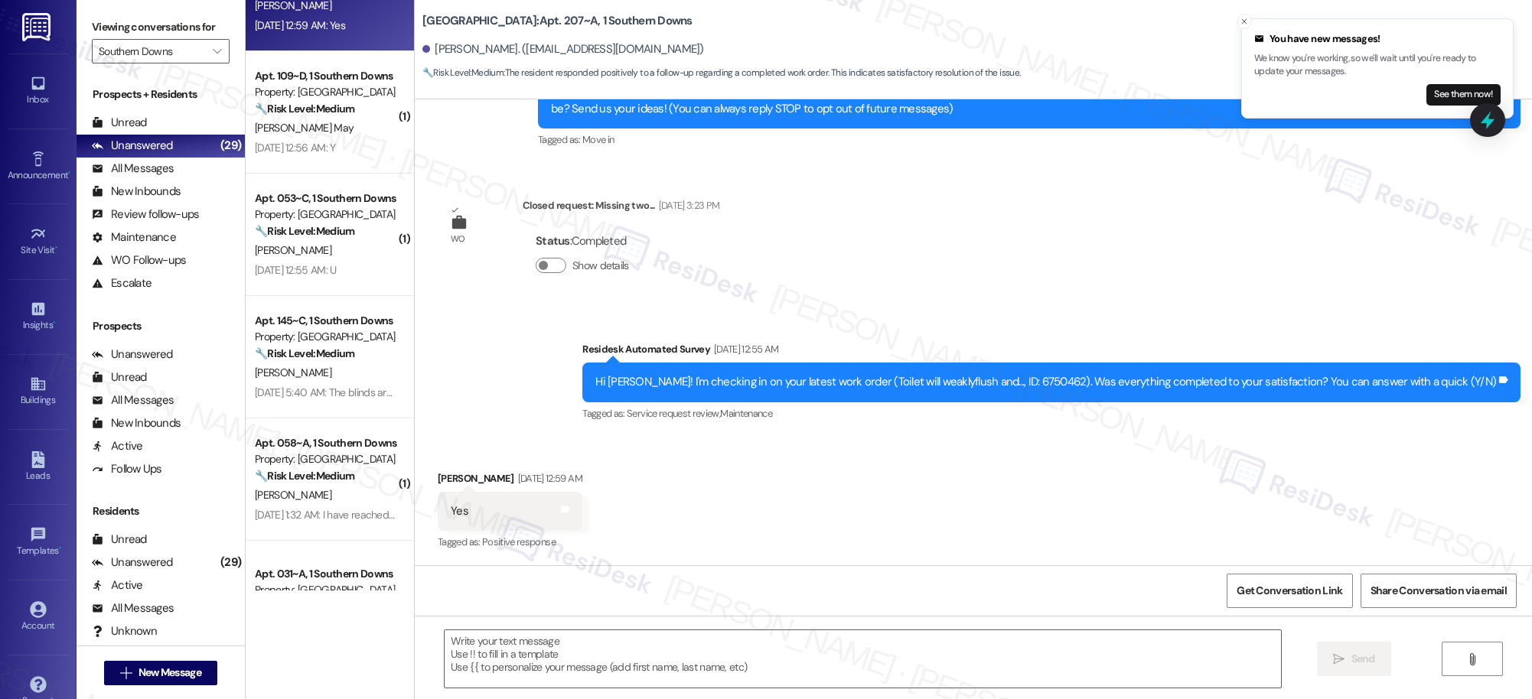
type textarea "Fetching suggested responses. Please feel free to read through the conversation…"
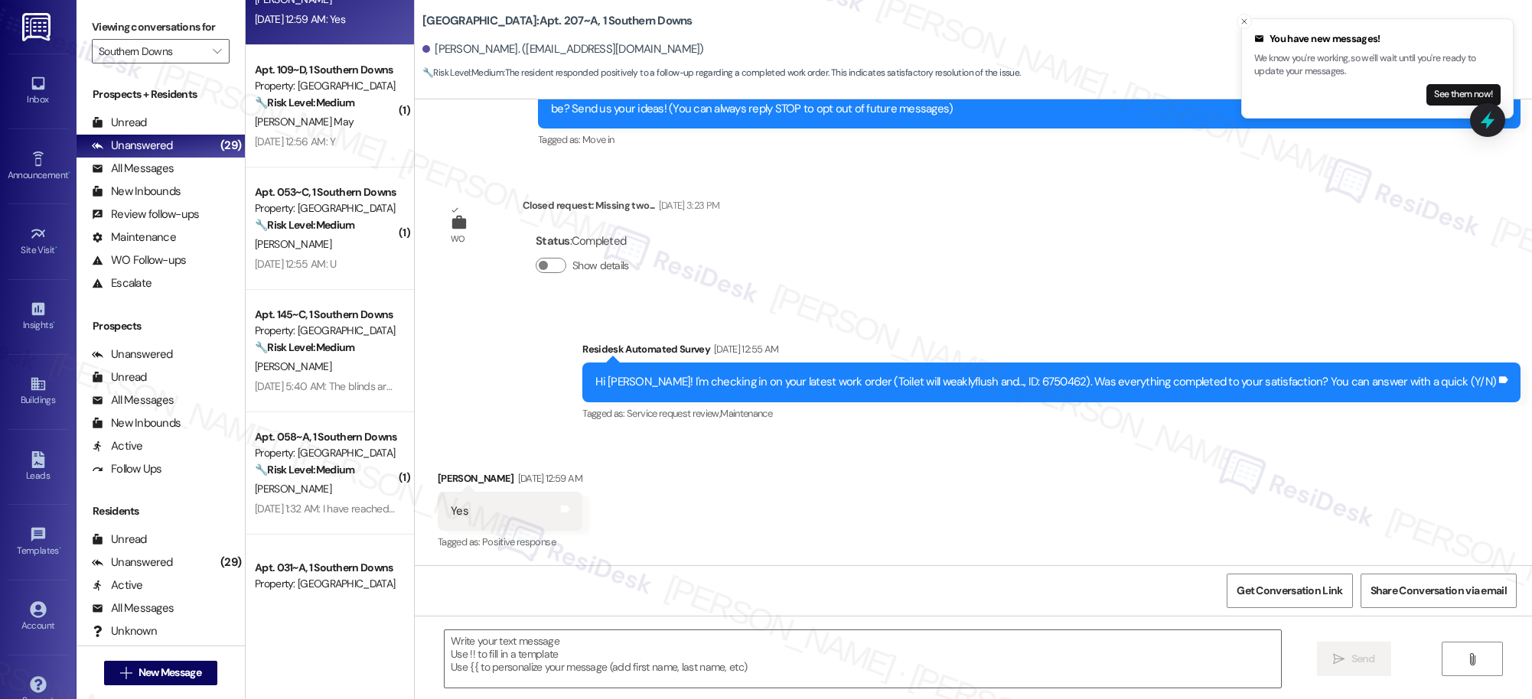
scroll to position [356, 0]
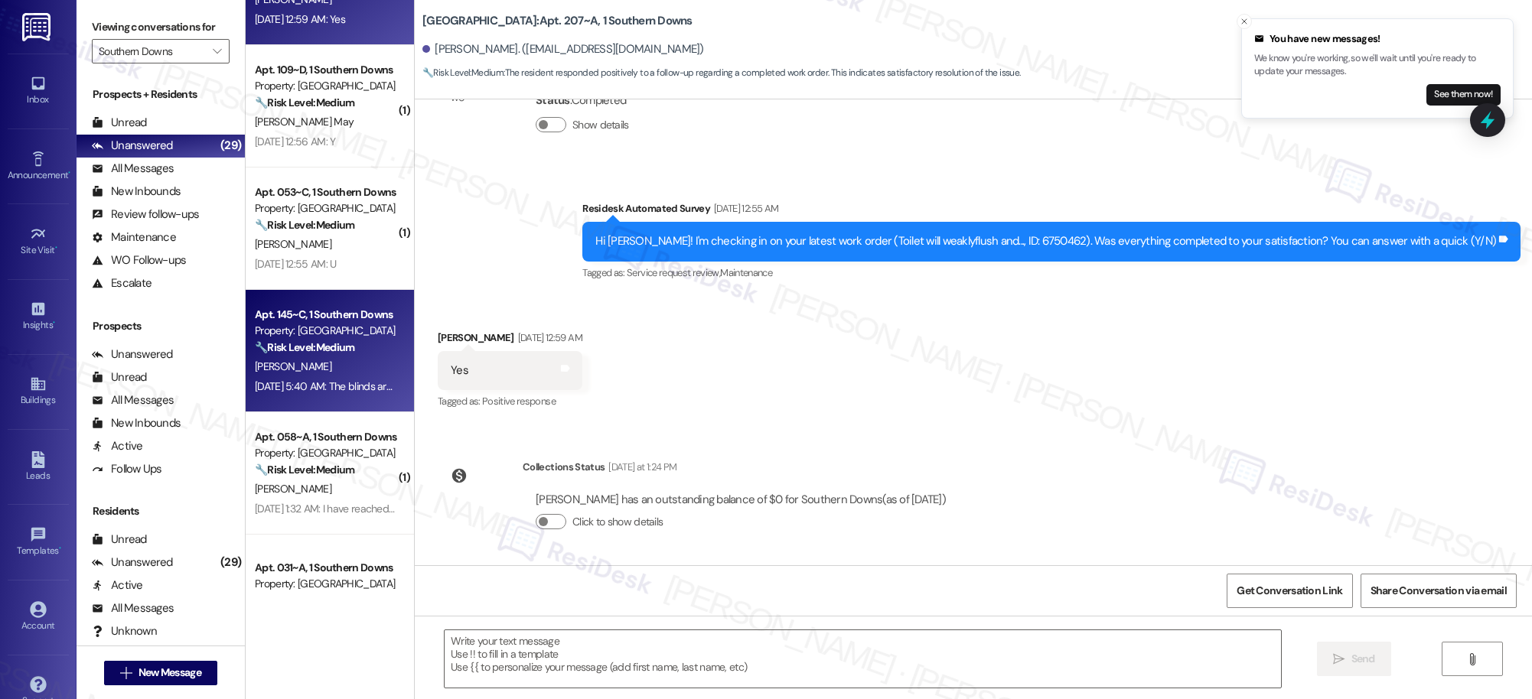
click at [348, 351] on div "🔧 Risk Level: Medium The resident indicates that the blinds are still broken af…" at bounding box center [326, 348] width 142 height 16
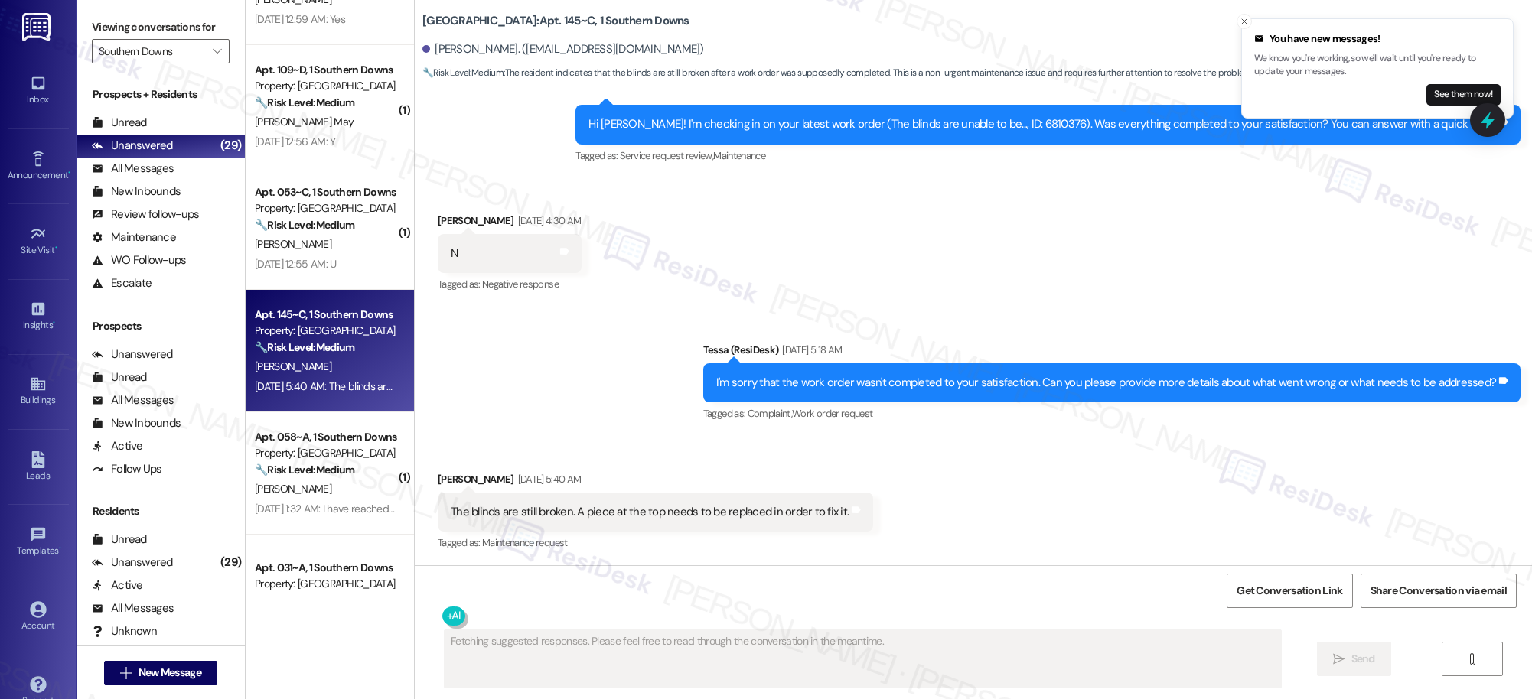
scroll to position [474, 0]
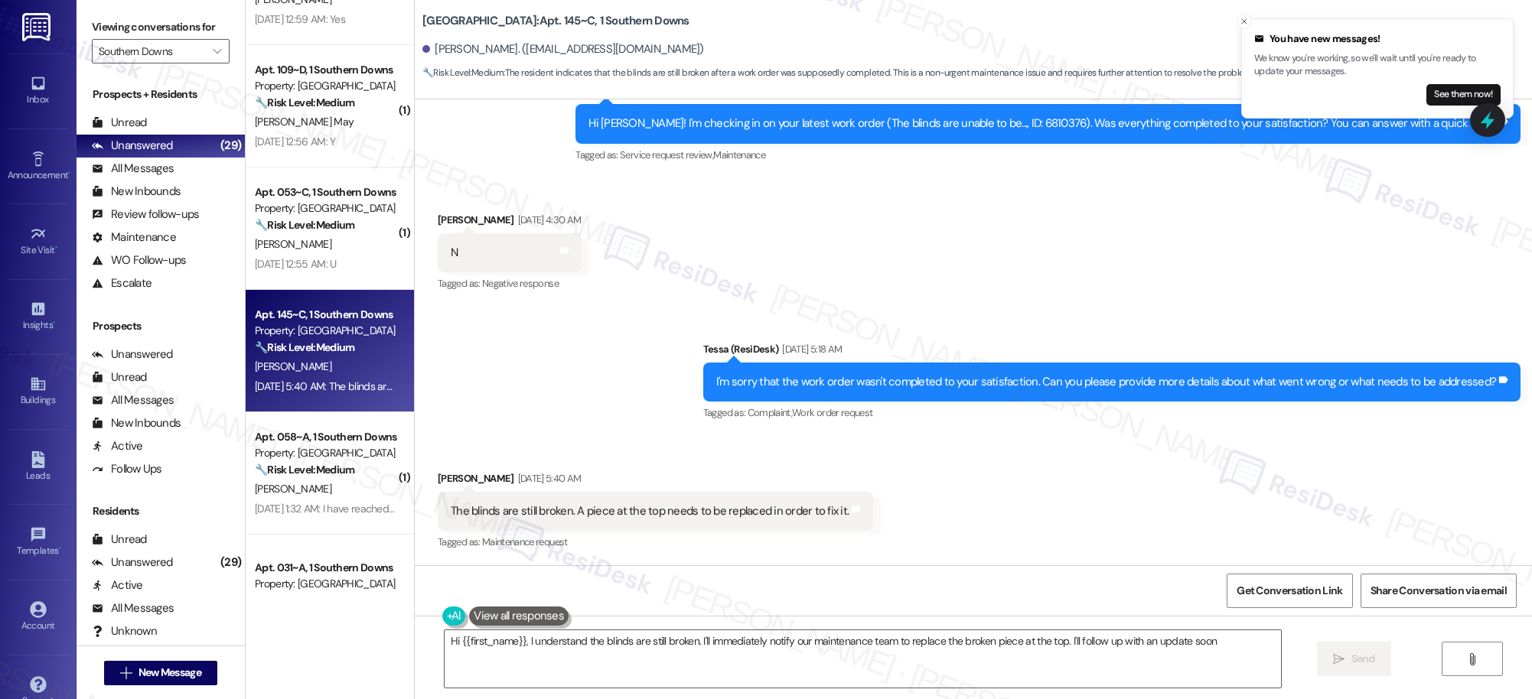
type textarea "Hi {{first_name}}, I understand the blinds are still broken. I'll immediately n…"
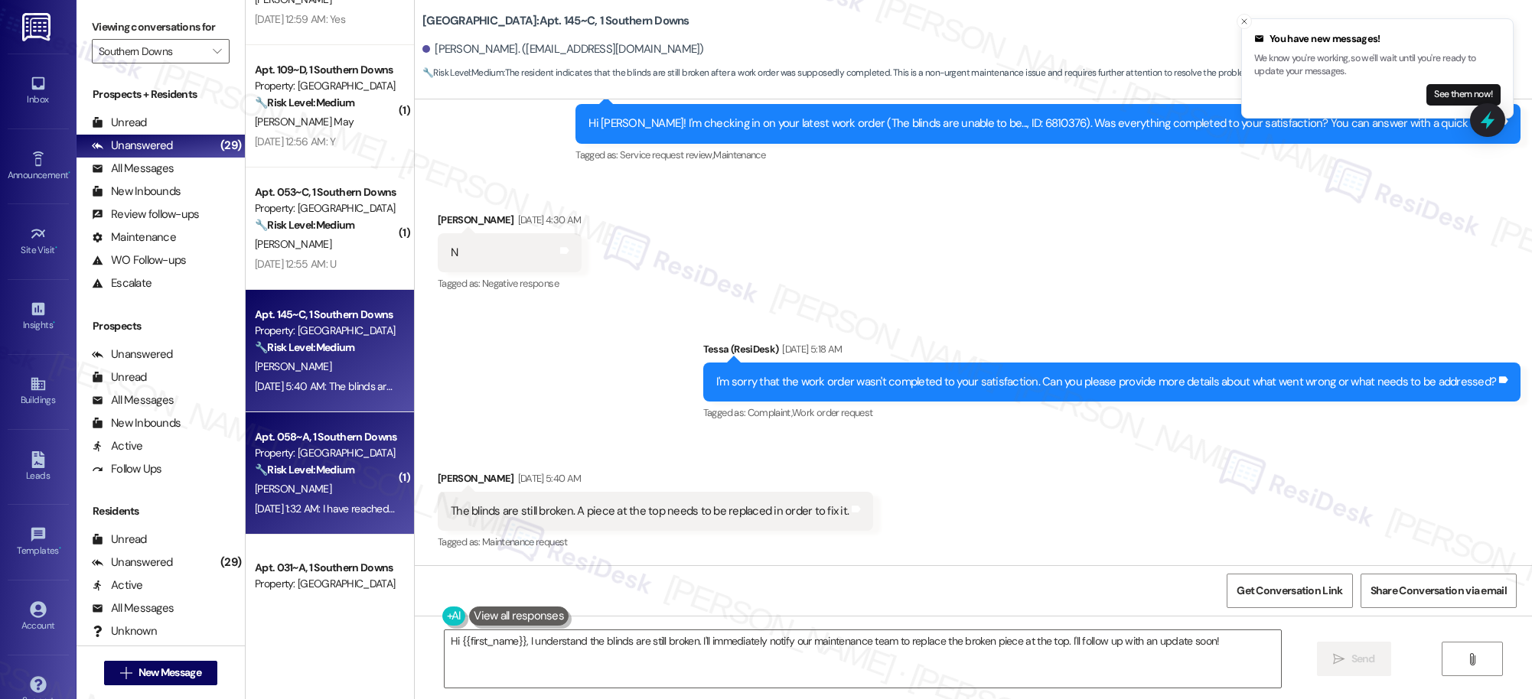
click at [312, 463] on strong "🔧 Risk Level: Medium" at bounding box center [304, 470] width 99 height 14
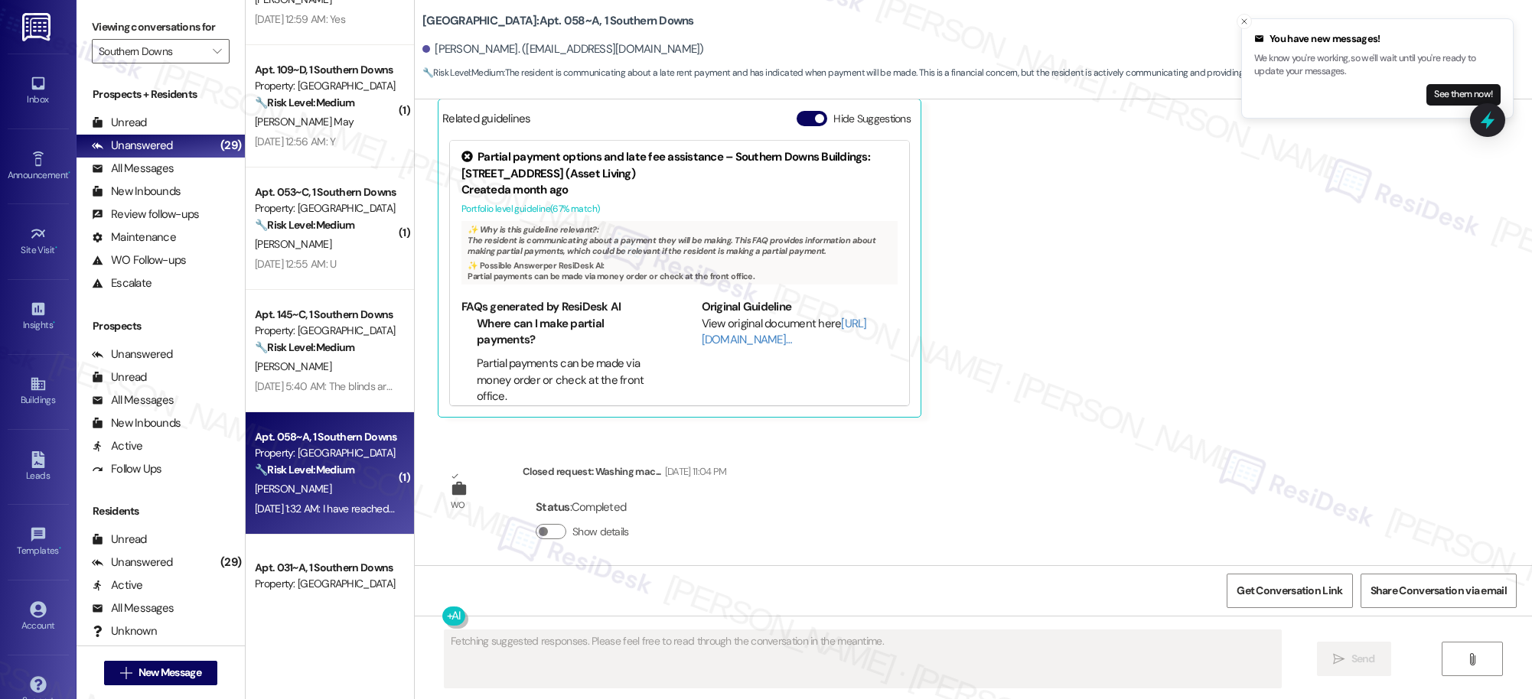
scroll to position [804, 0]
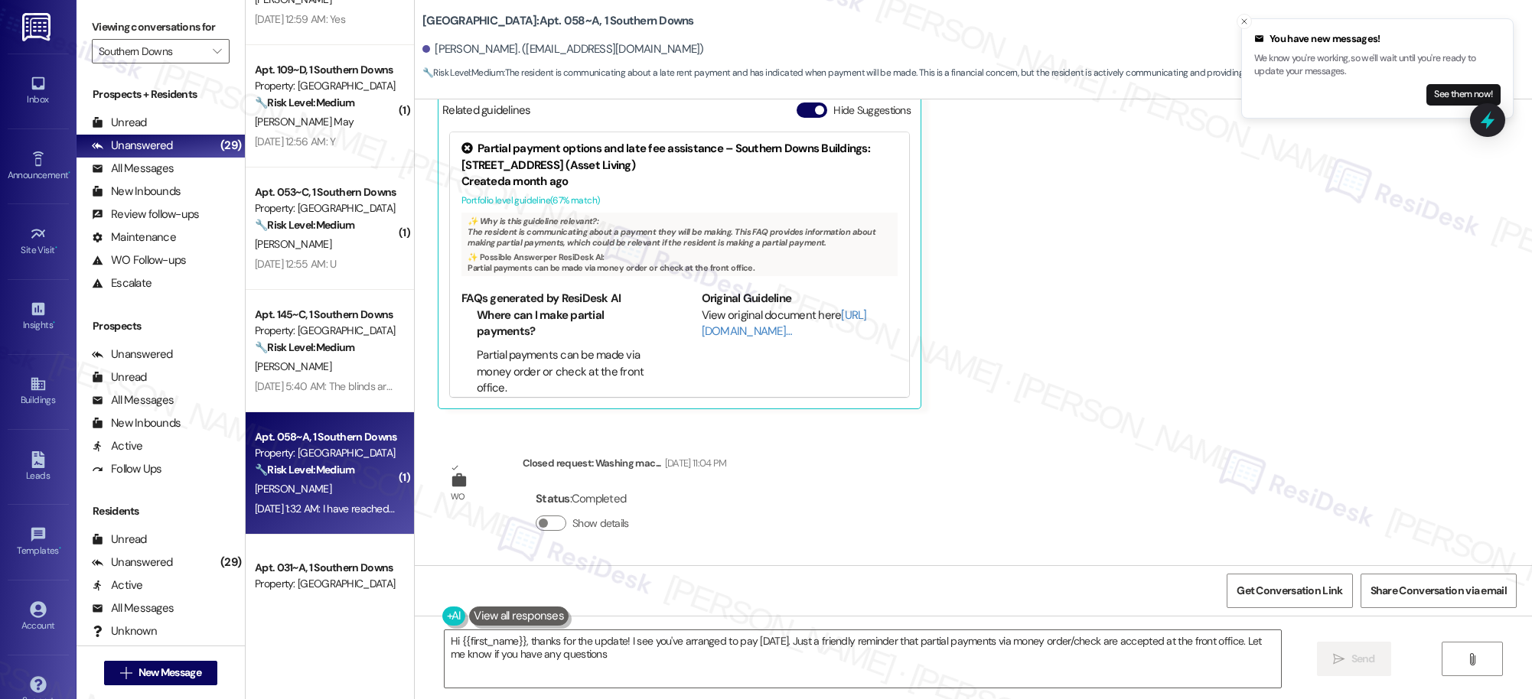
type textarea "Hi {{first_name}}, thanks for the update! I see you've arranged to pay [DATE]. …"
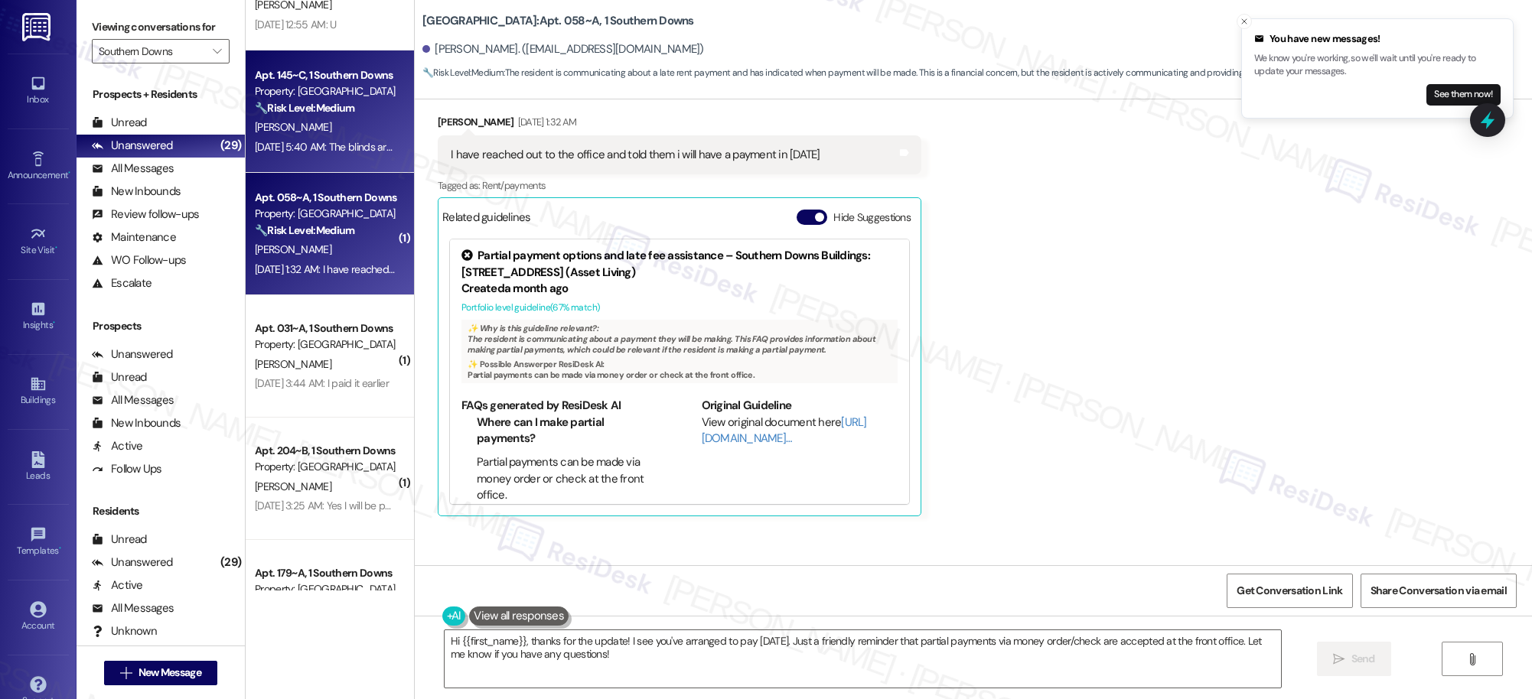
scroll to position [999, 0]
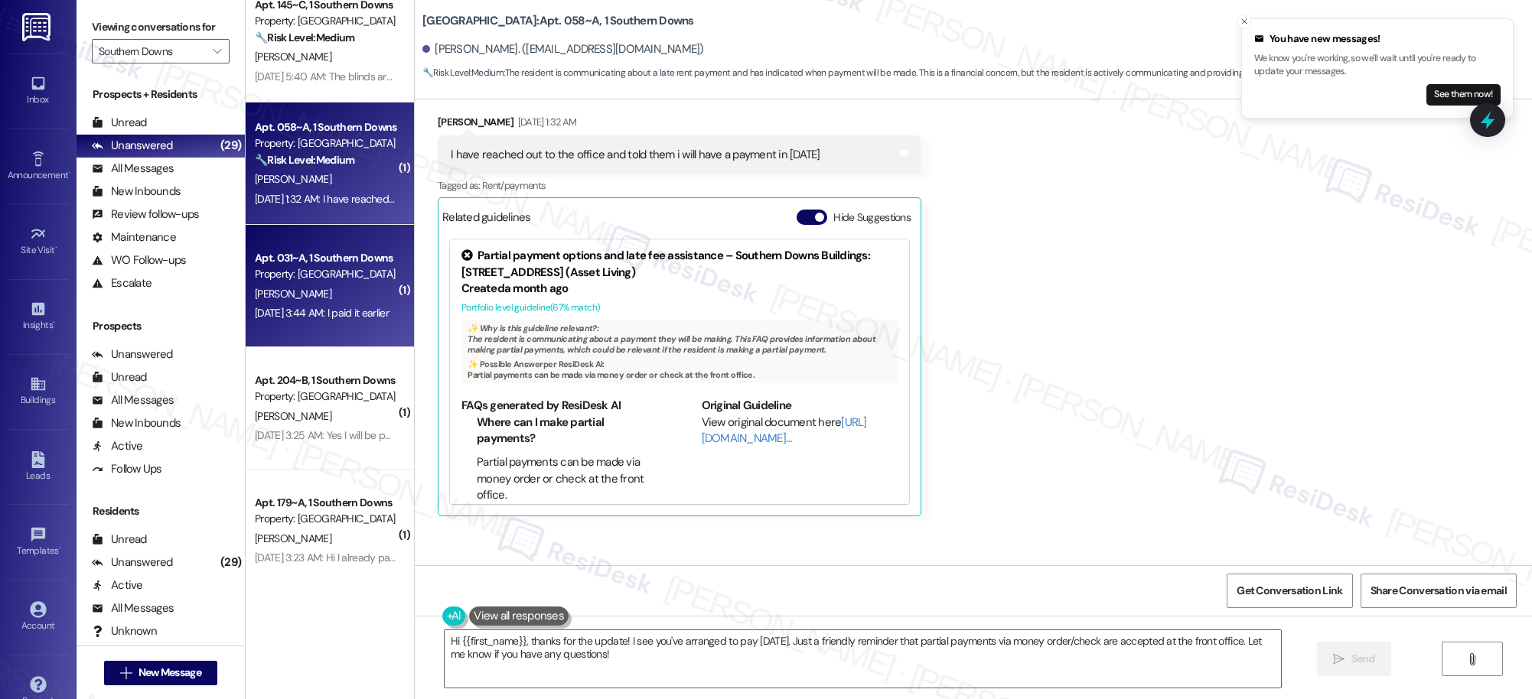
click at [327, 304] on div "Sep 04, 2025 at 3:44 AM: I paid it earlier Sep 04, 2025 at 3:44 AM: I paid it e…" at bounding box center [325, 313] width 145 height 19
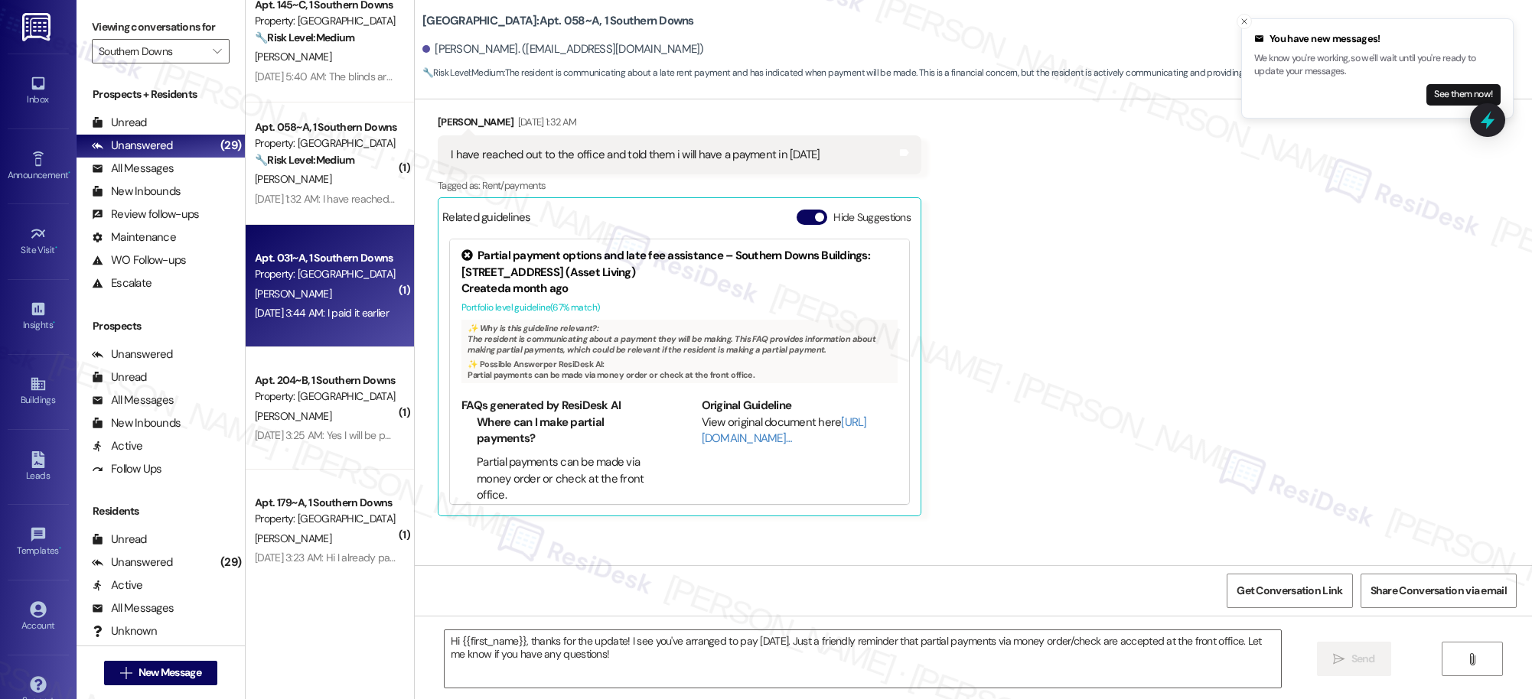
type textarea "Fetching suggested responses. Please feel free to read through the conversation…"
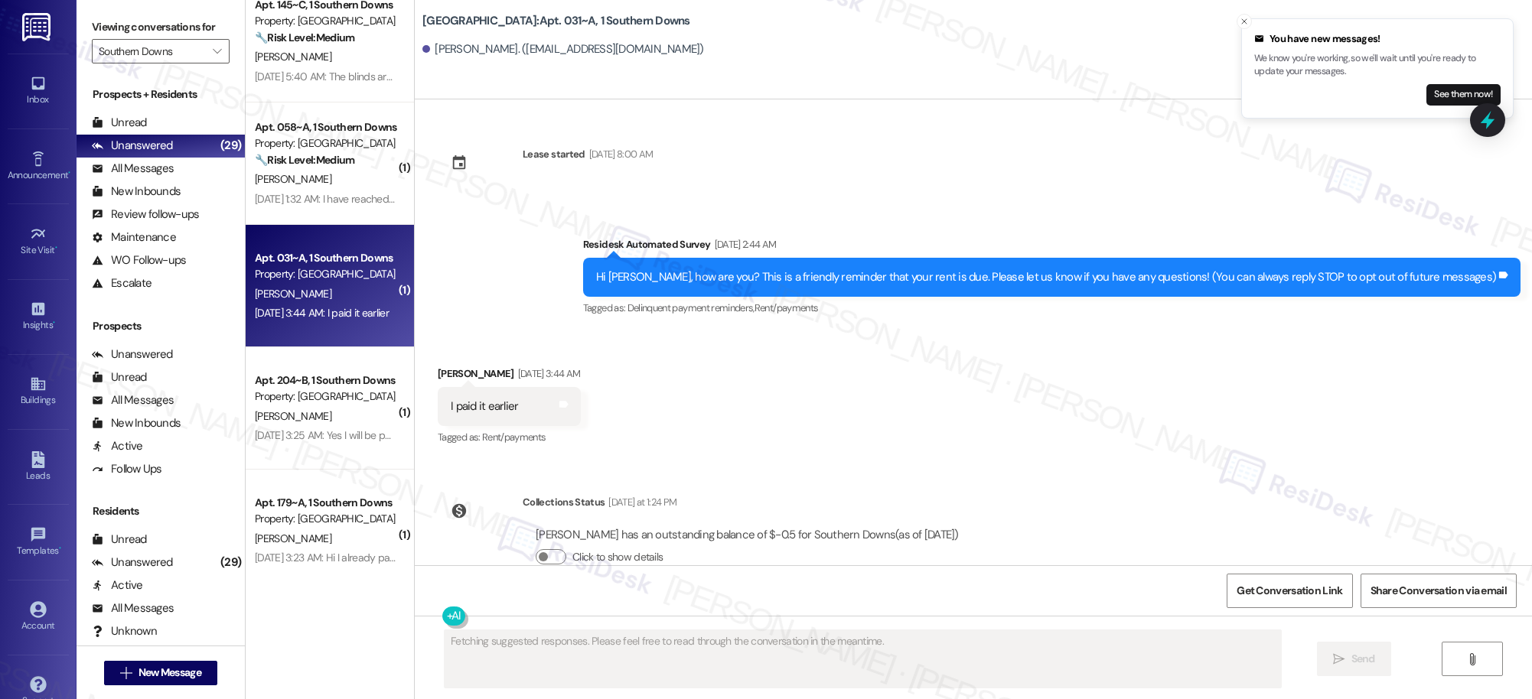
scroll to position [36, 0]
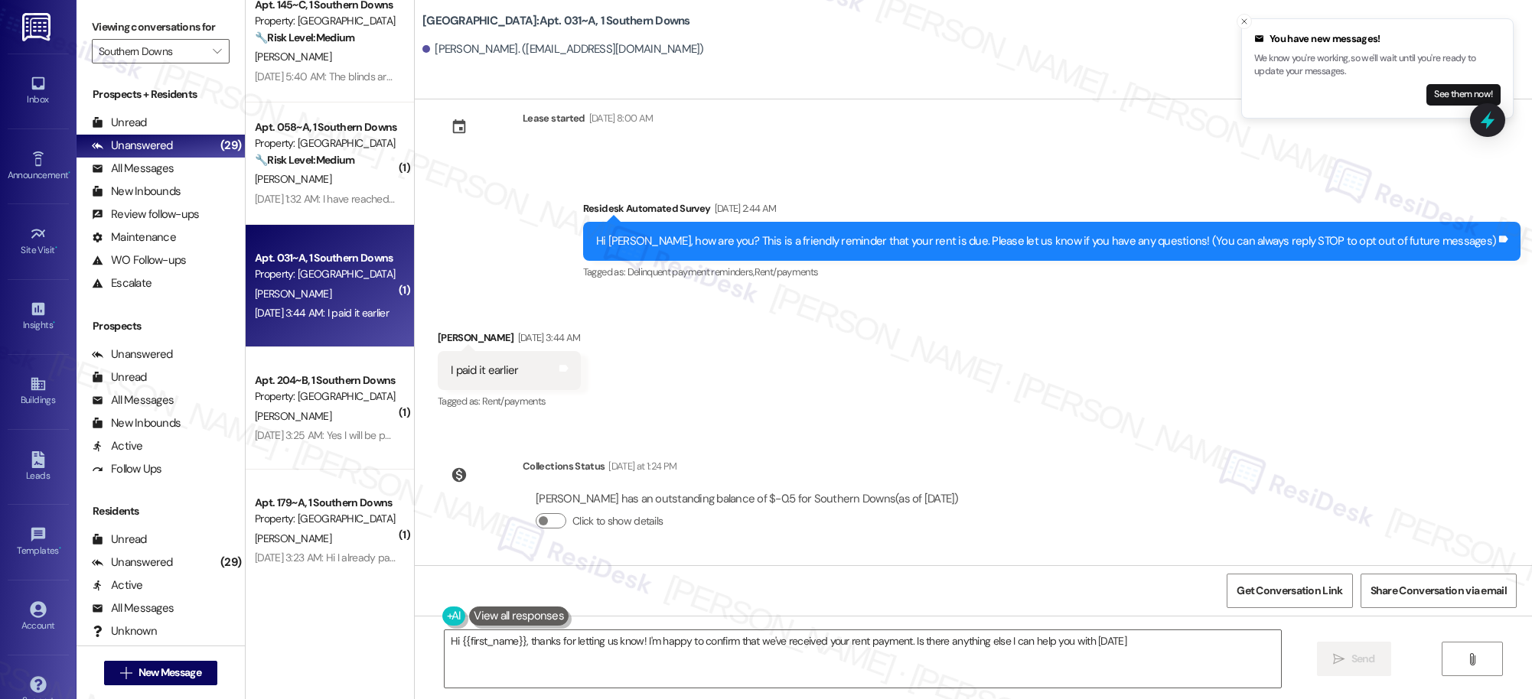
type textarea "Hi {{first_name}}, thanks for letting us know! I'm happy to confirm that we've …"
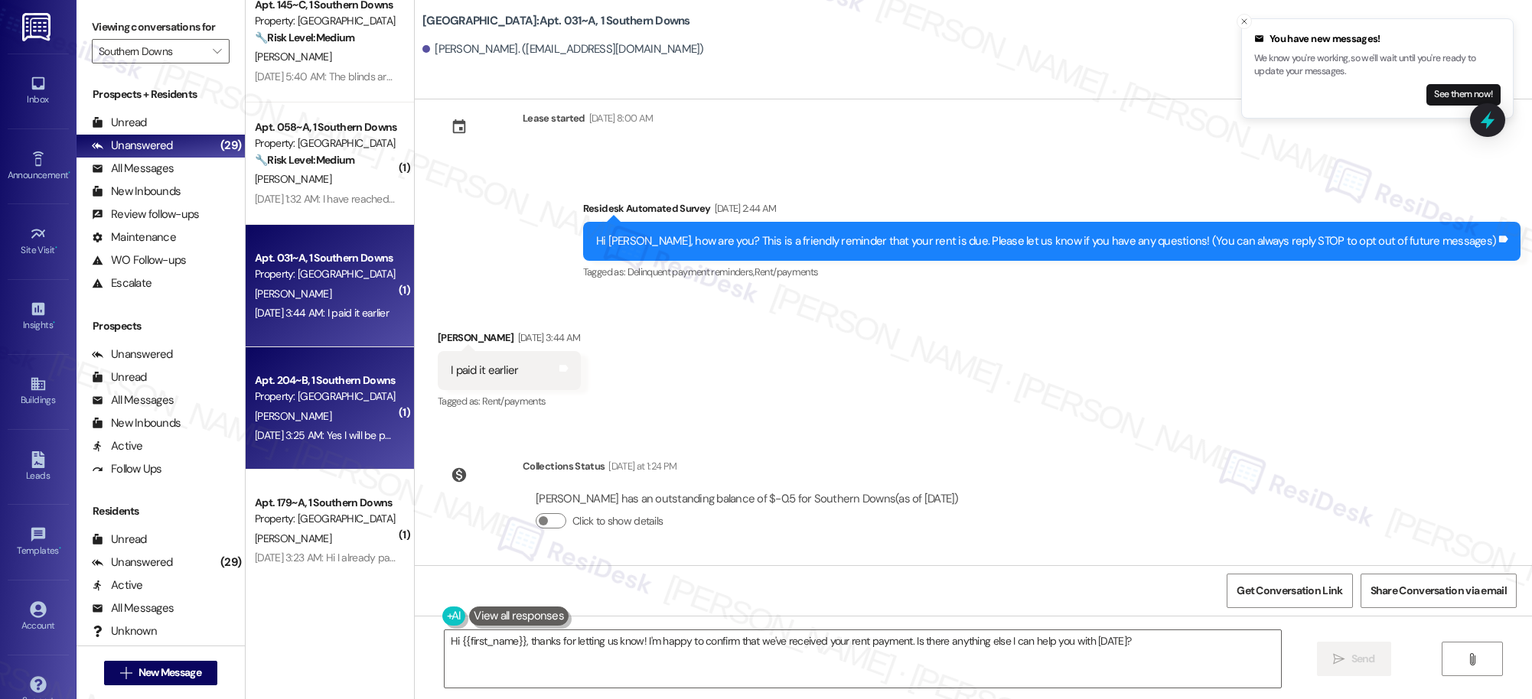
click at [327, 408] on div "J. Johnson" at bounding box center [325, 416] width 145 height 19
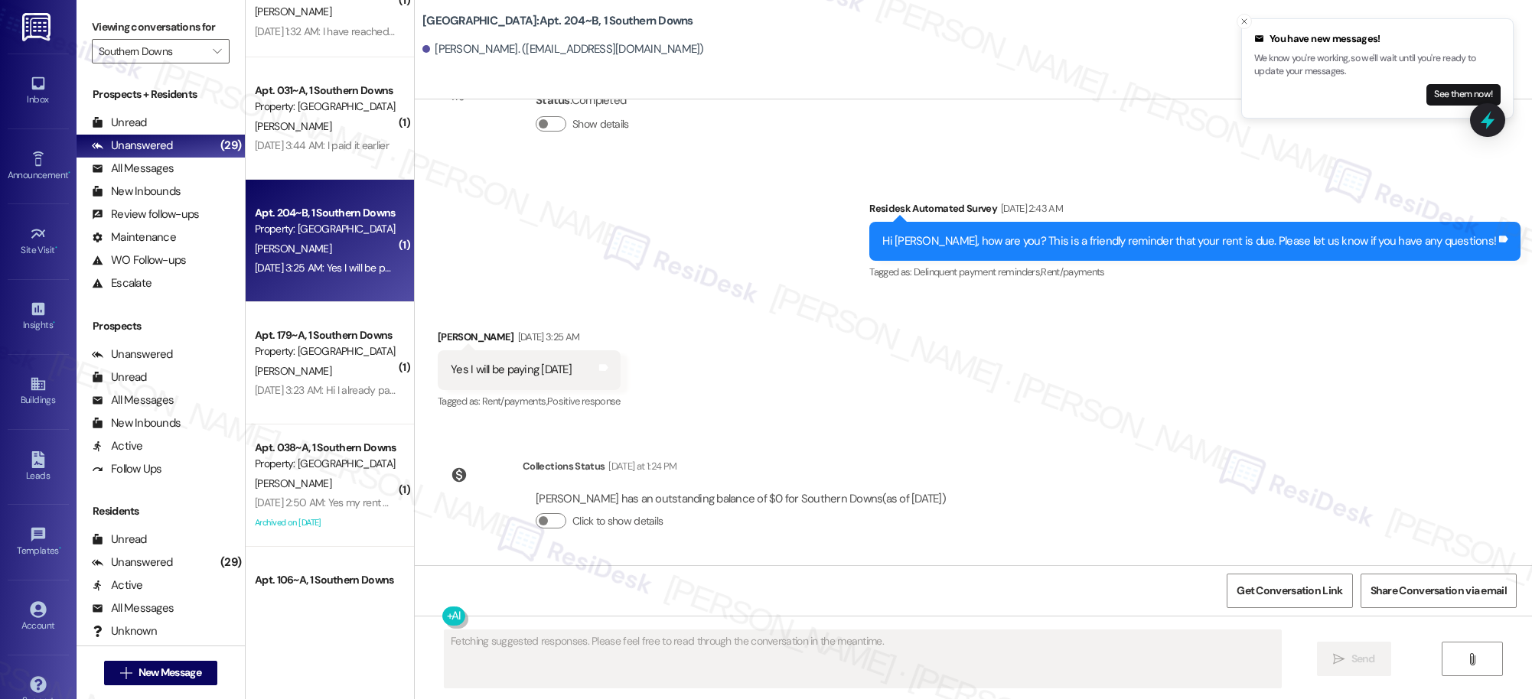
scroll to position [1171, 0]
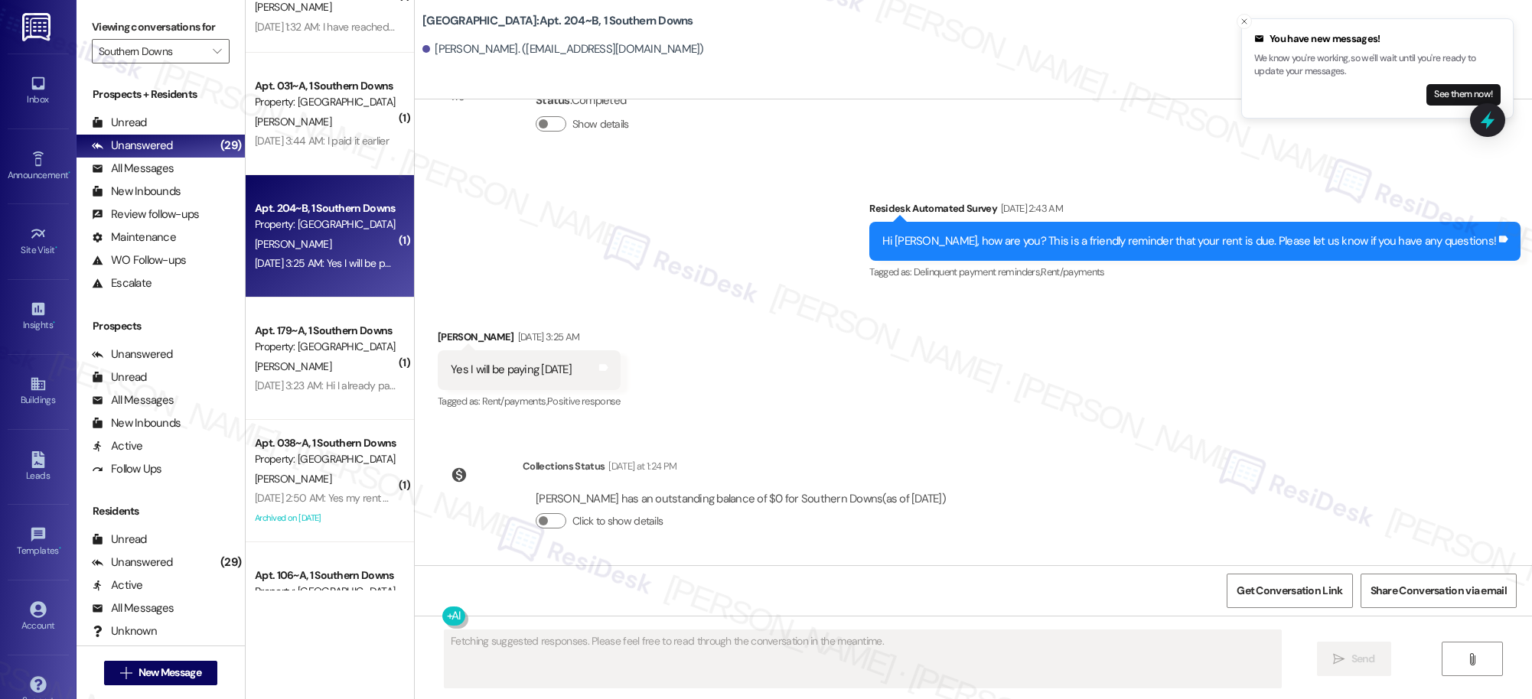
click at [334, 387] on div "Apt. 145~C, 1 Southern Downs Property: Southern Downs 🔧 Risk Level: Medium The …" at bounding box center [330, 295] width 168 height 591
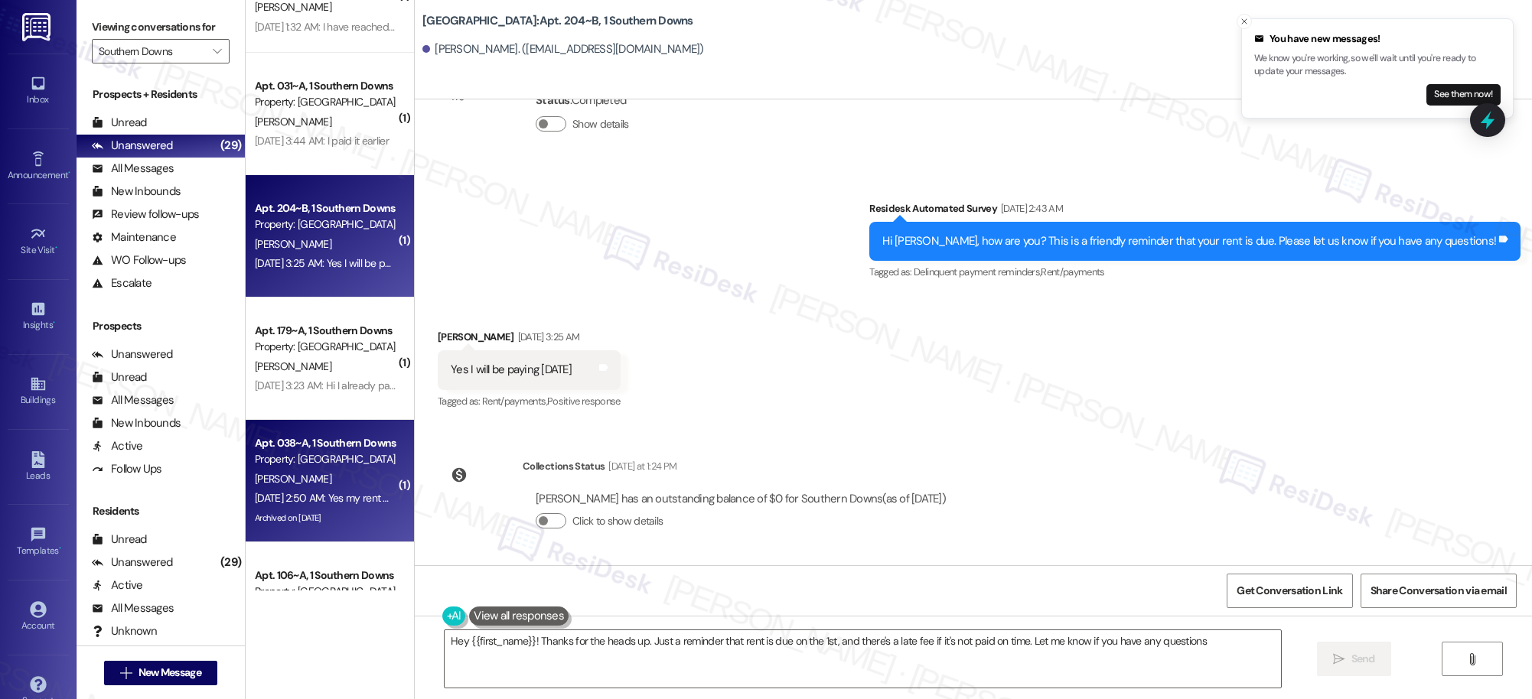
type textarea "Hey {{first_name}}! Thanks for the heads up. Just a reminder that rent is due o…"
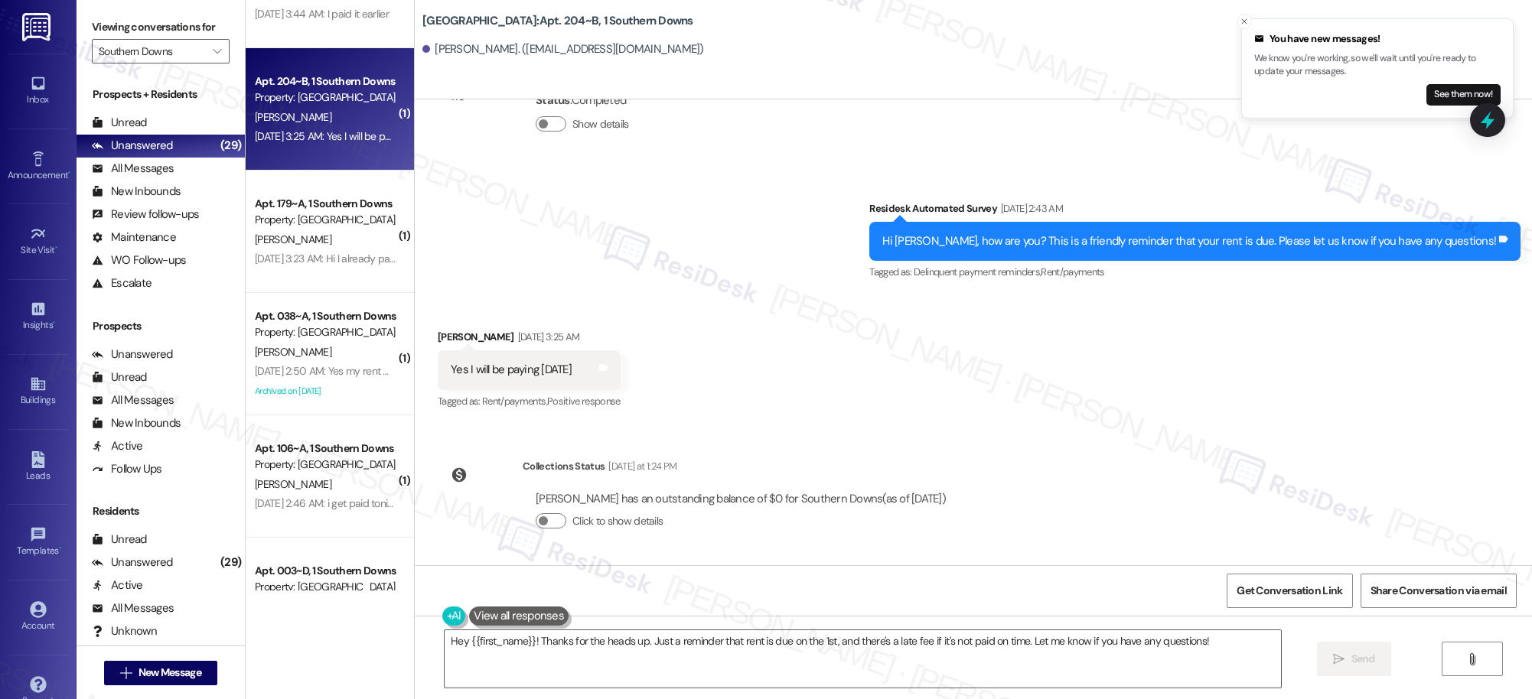
scroll to position [1325, 0]
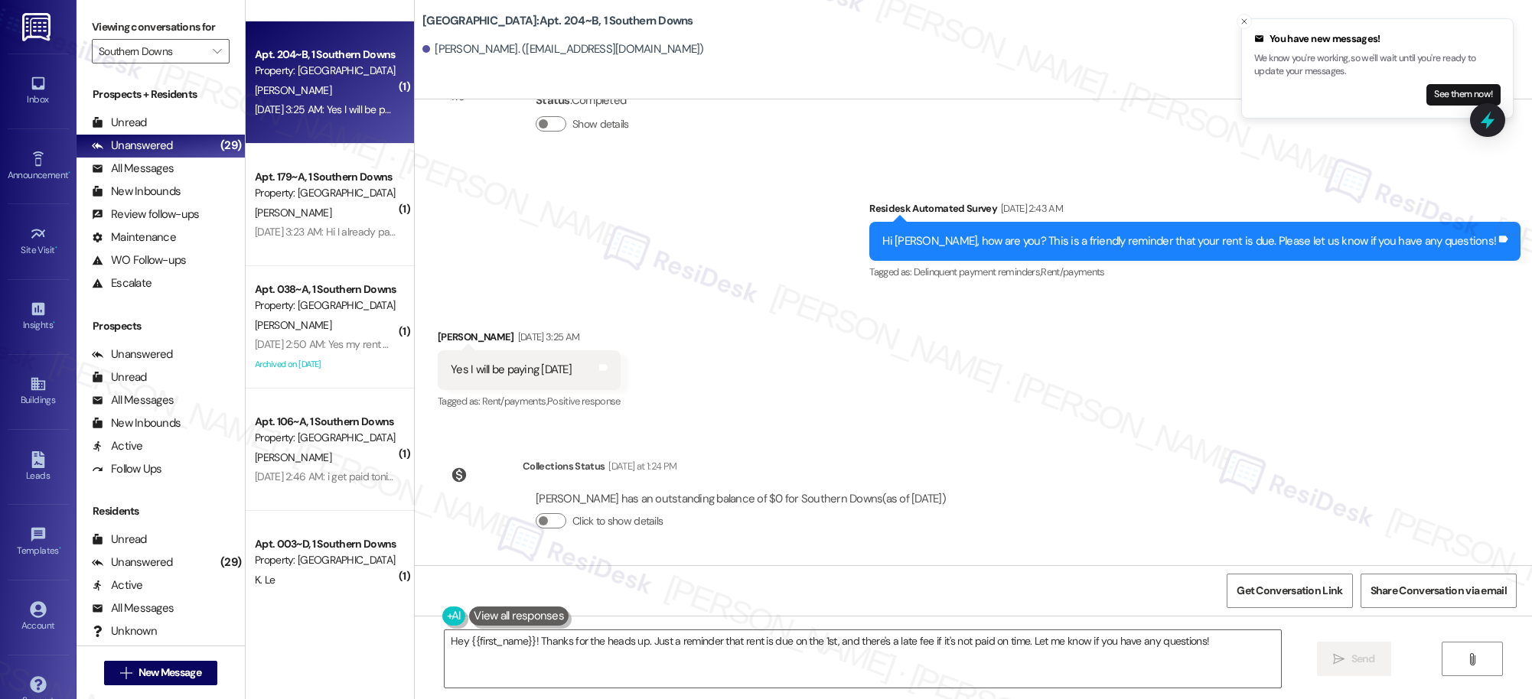
click at [337, 350] on div "( 1 ) Apt. 058~A, 1 Southern Downs Property: Southern Downs 🔧 Risk Level: Mediu…" at bounding box center [330, 295] width 168 height 591
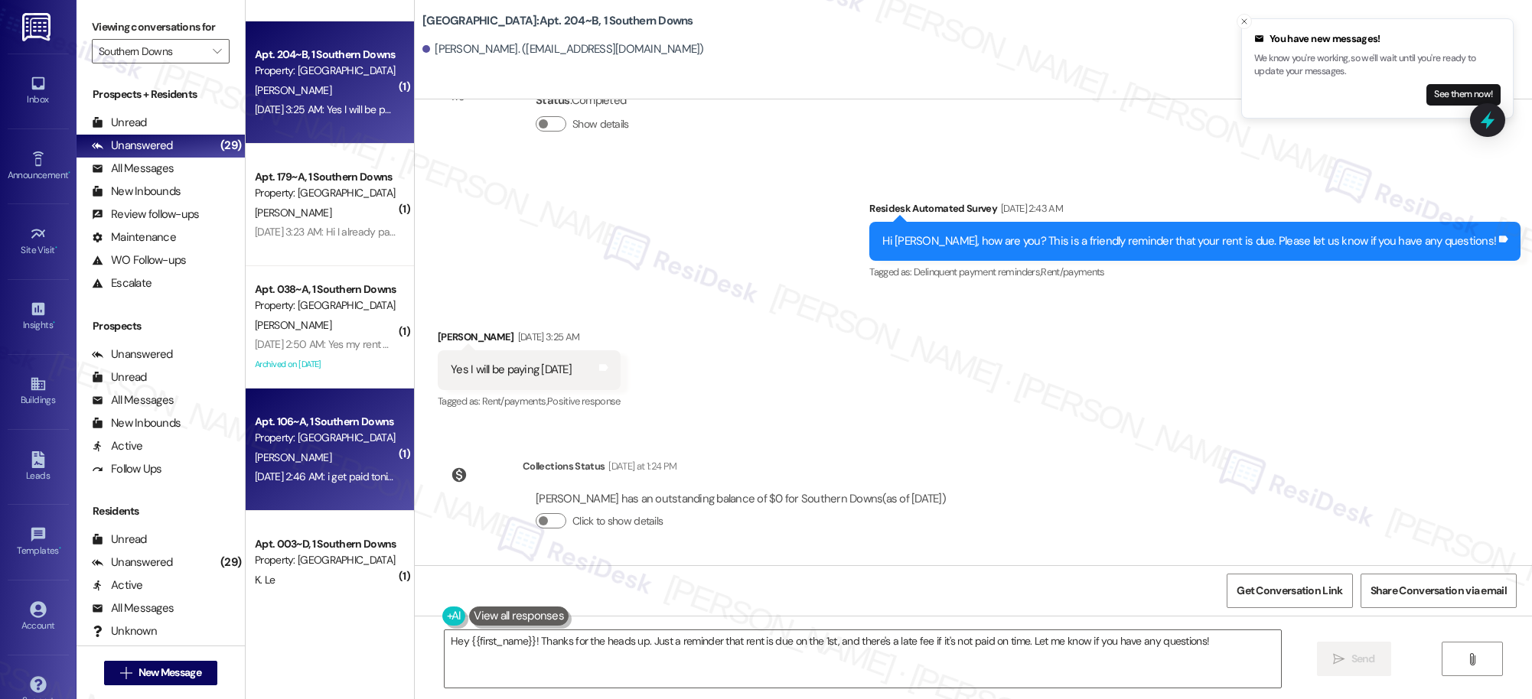
click at [337, 454] on div "D. Wells" at bounding box center [325, 457] width 145 height 19
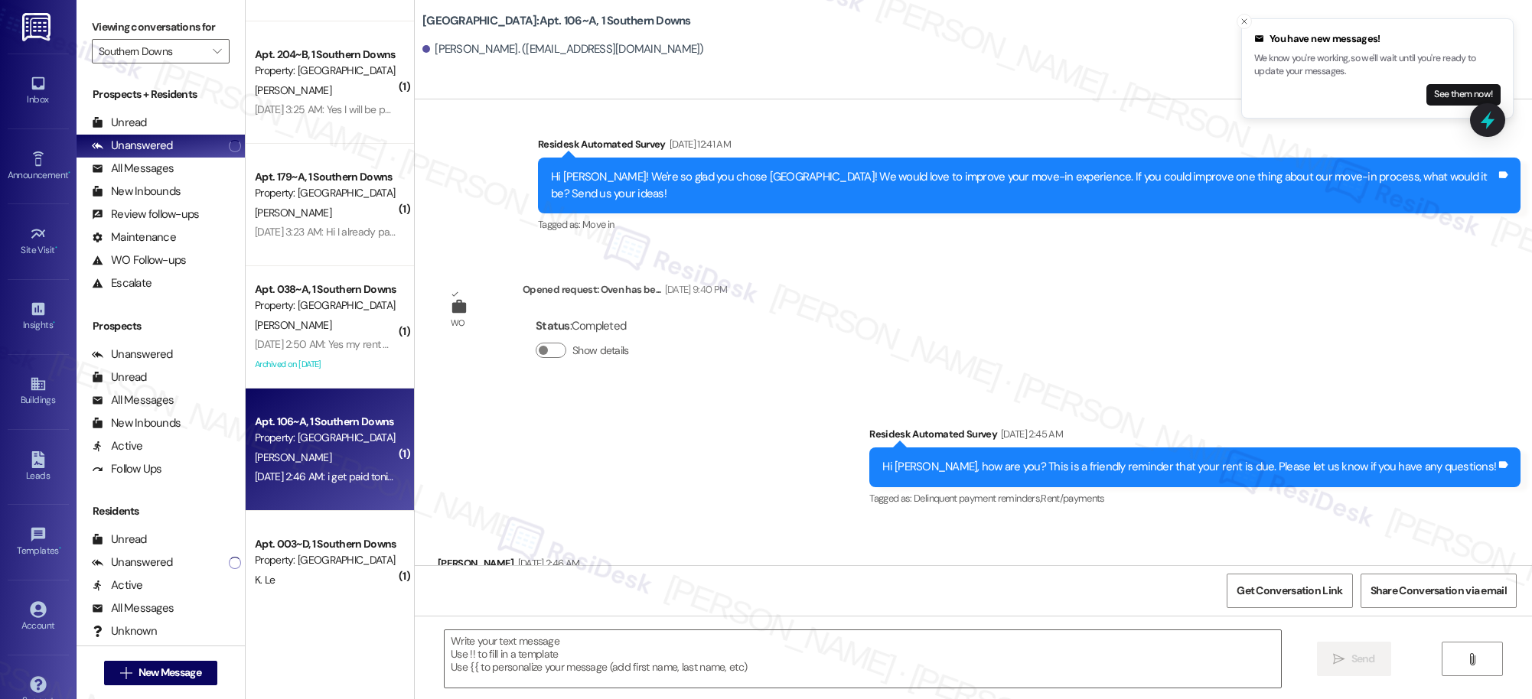
type textarea "Fetching suggested responses. Please feel free to read through the conversation…"
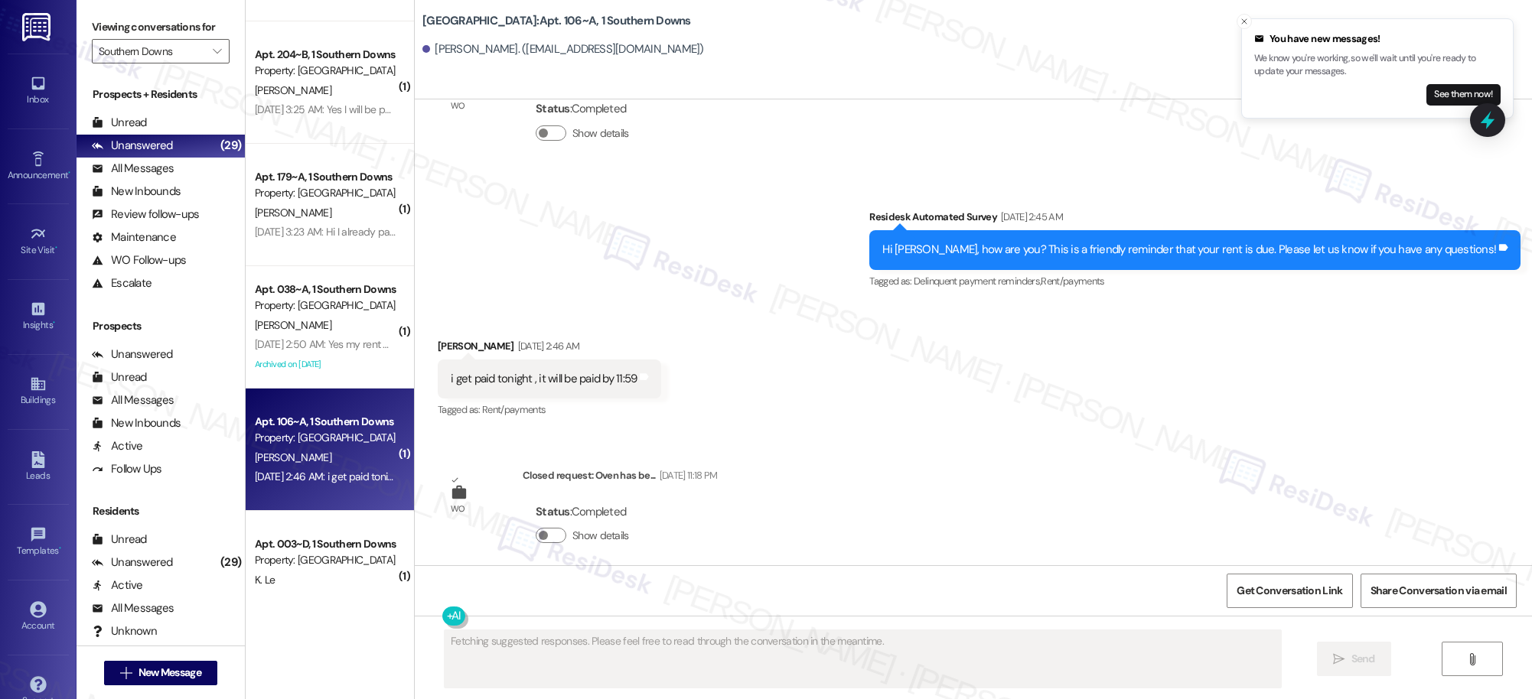
scroll to position [650, 0]
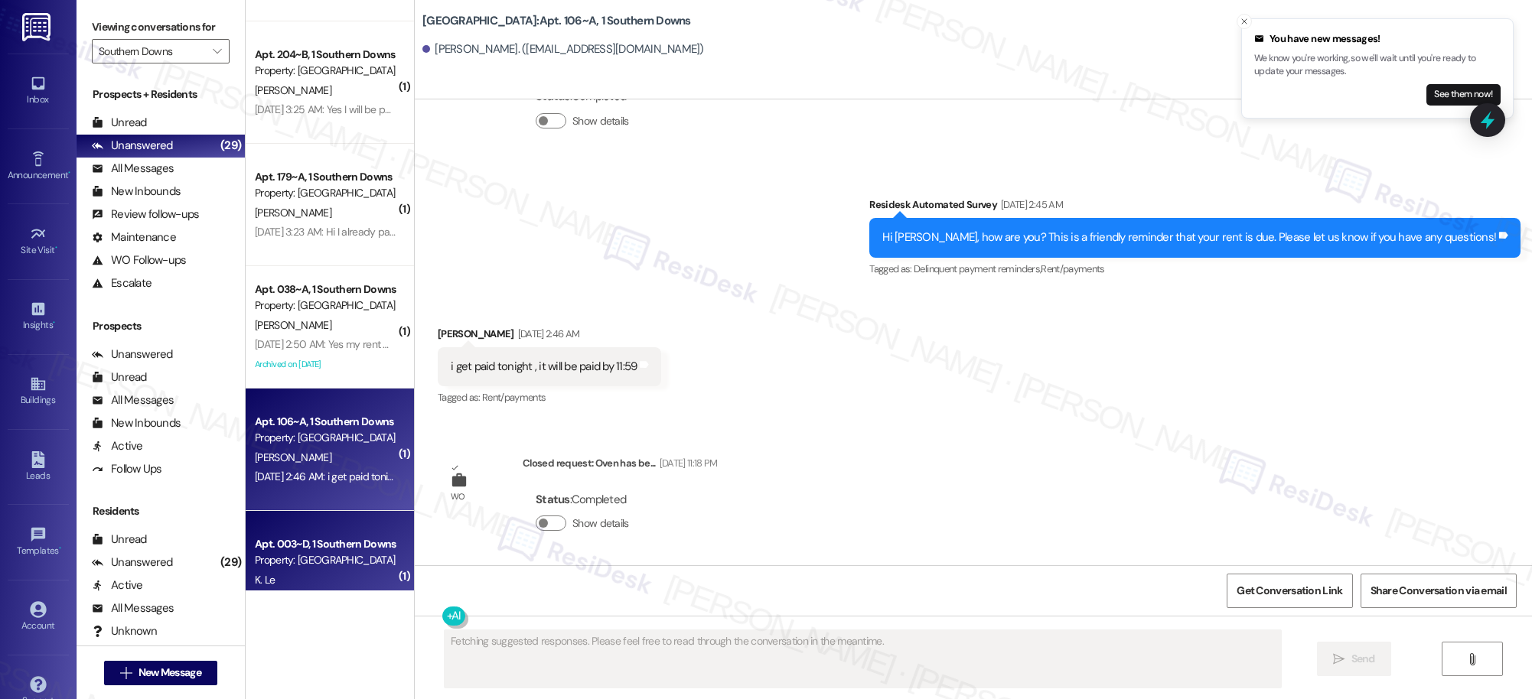
click at [346, 542] on div "Apt. 003~D, 1 Southern Downs" at bounding box center [326, 544] width 142 height 16
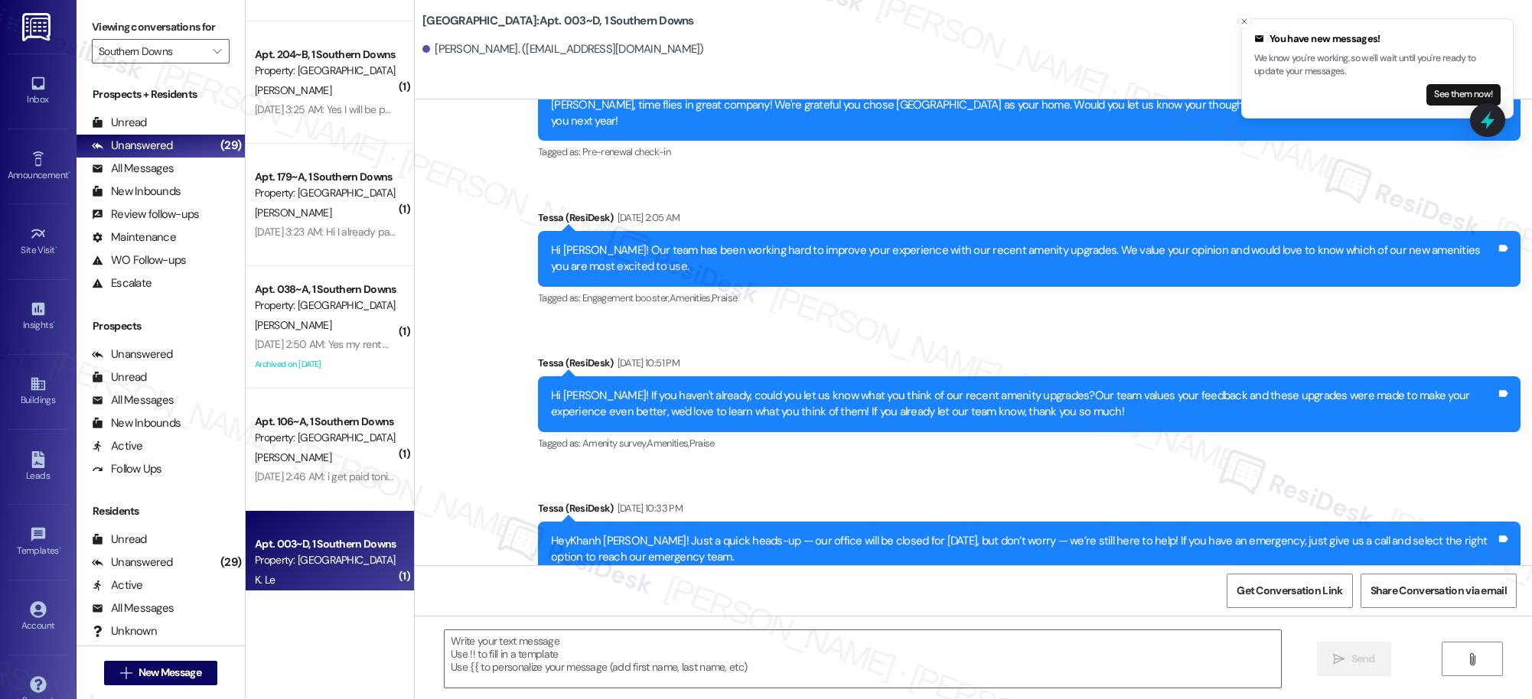
type textarea "Fetching suggested responses. Please feel free to read through the conversation…"
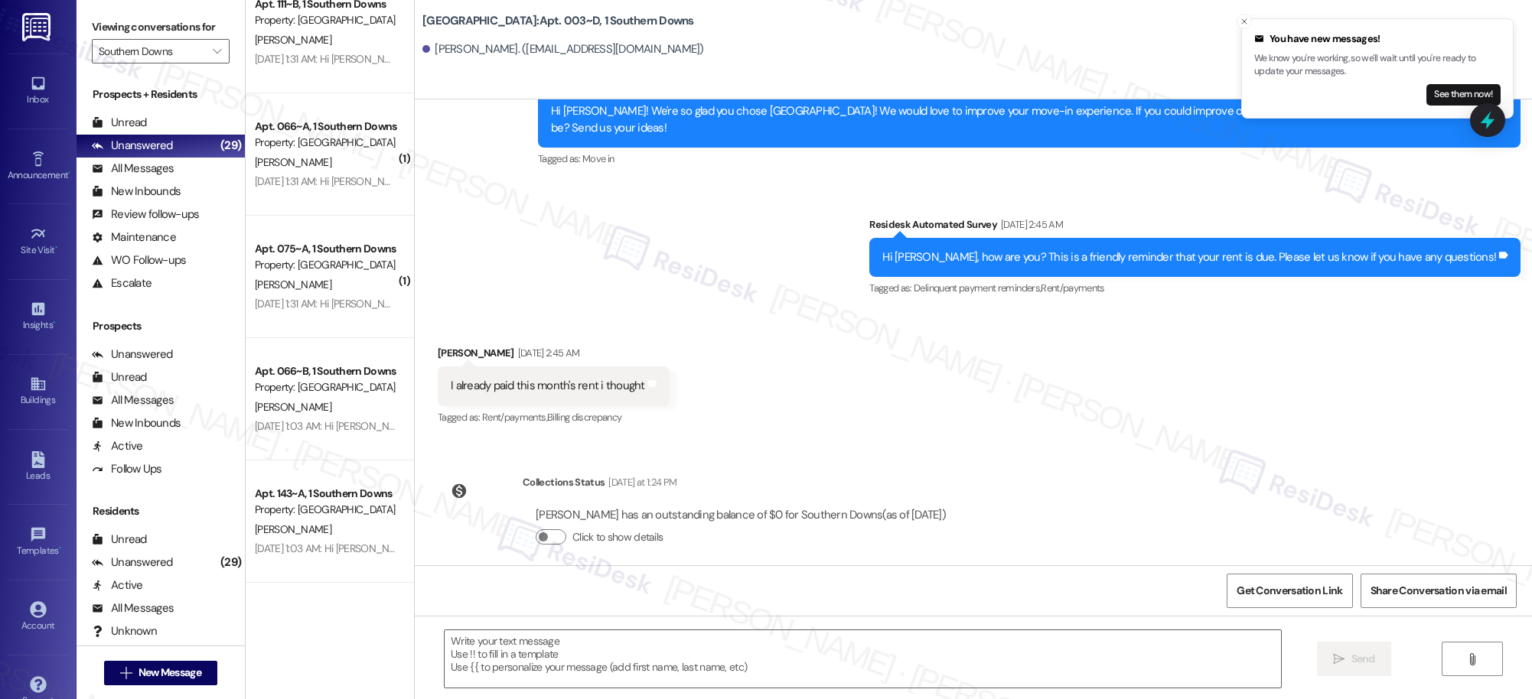
scroll to position [2356, 0]
click at [354, 304] on div "Sep 06, 2025 at 1:31 AM: Hi Angelina, how are you? A friendly reminder that you…" at bounding box center [844, 303] width 1179 height 14
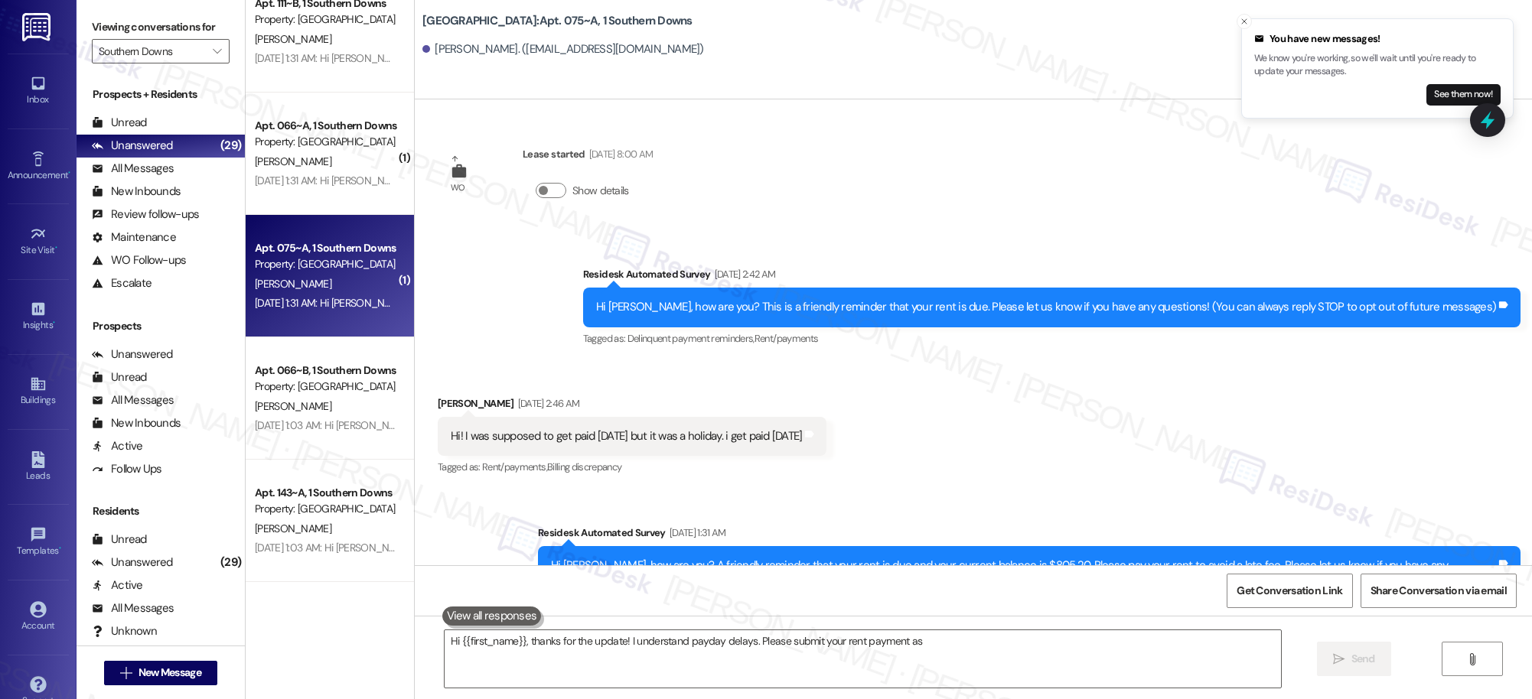
scroll to position [212, 0]
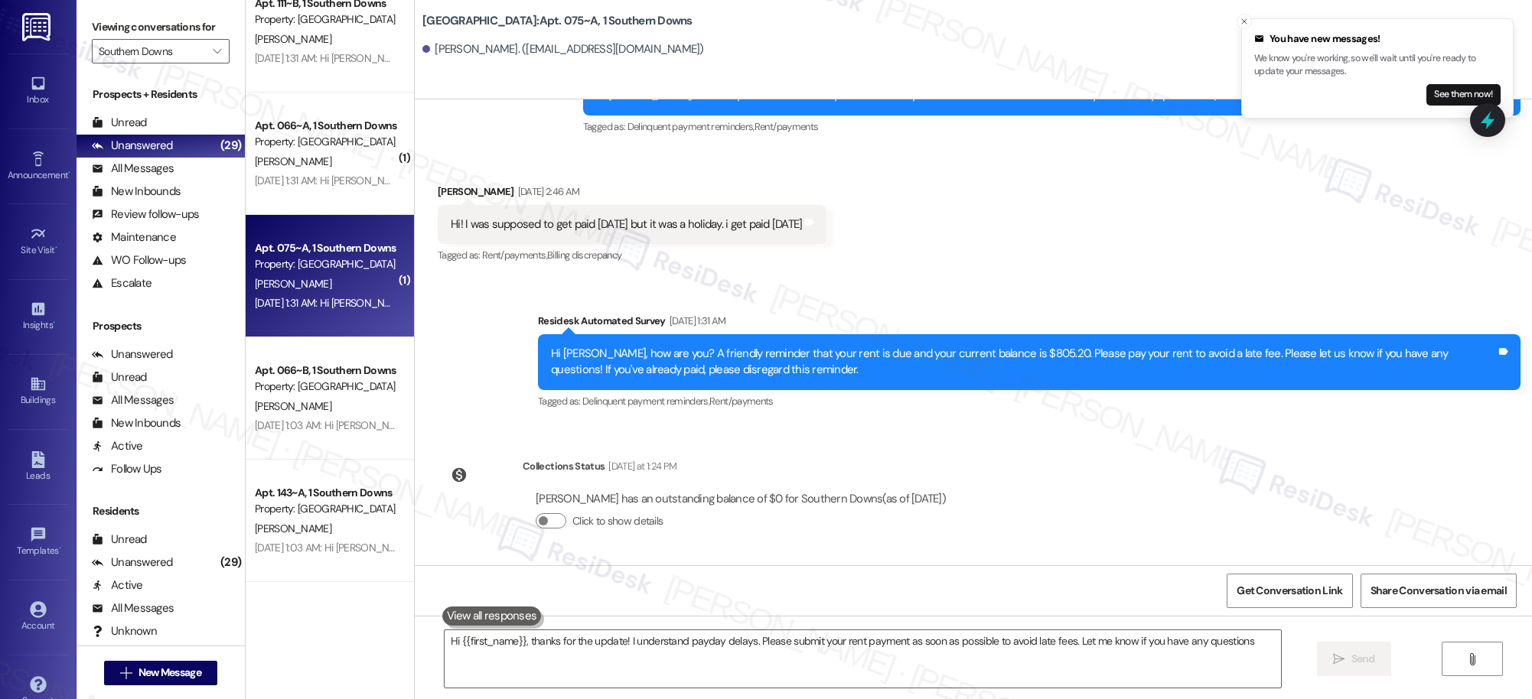
type textarea "Hi {{first_name}}, thanks for the update! I understand payday delays. Please su…"
click at [1455, 93] on button "See them now!" at bounding box center [1463, 94] width 74 height 21
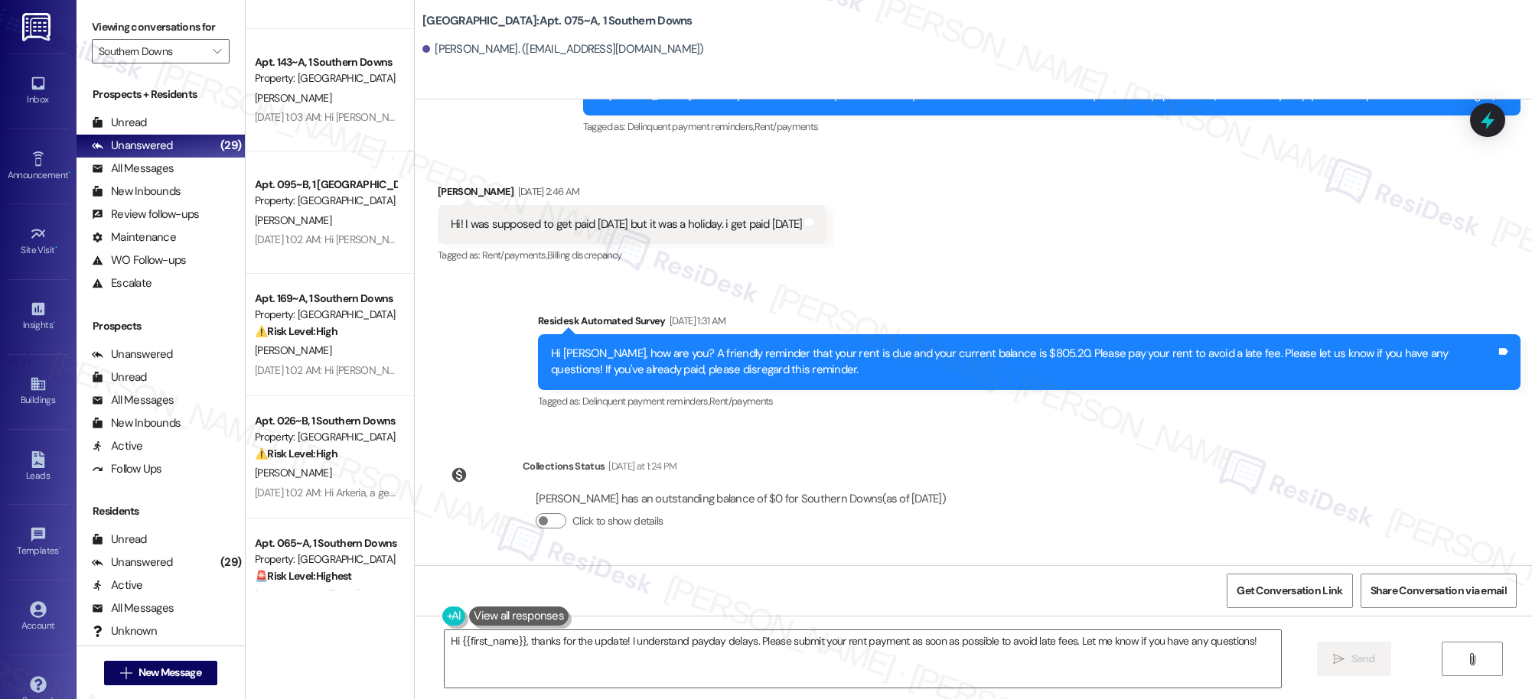
scroll to position [2960, 0]
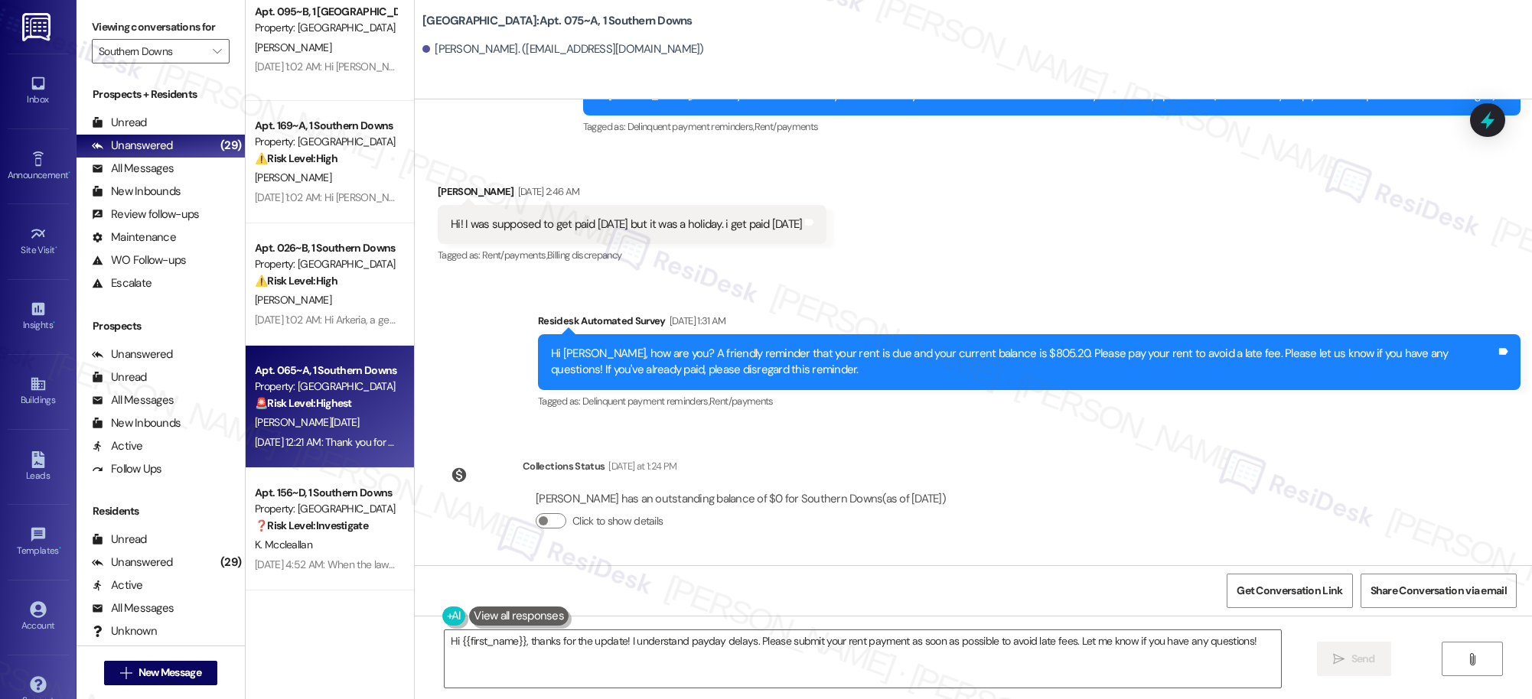
click at [333, 423] on div "M. Toussaint" at bounding box center [325, 422] width 145 height 19
type textarea "Hi {{first_name}}, thanks for the update! I understand payday delays. Please su…"
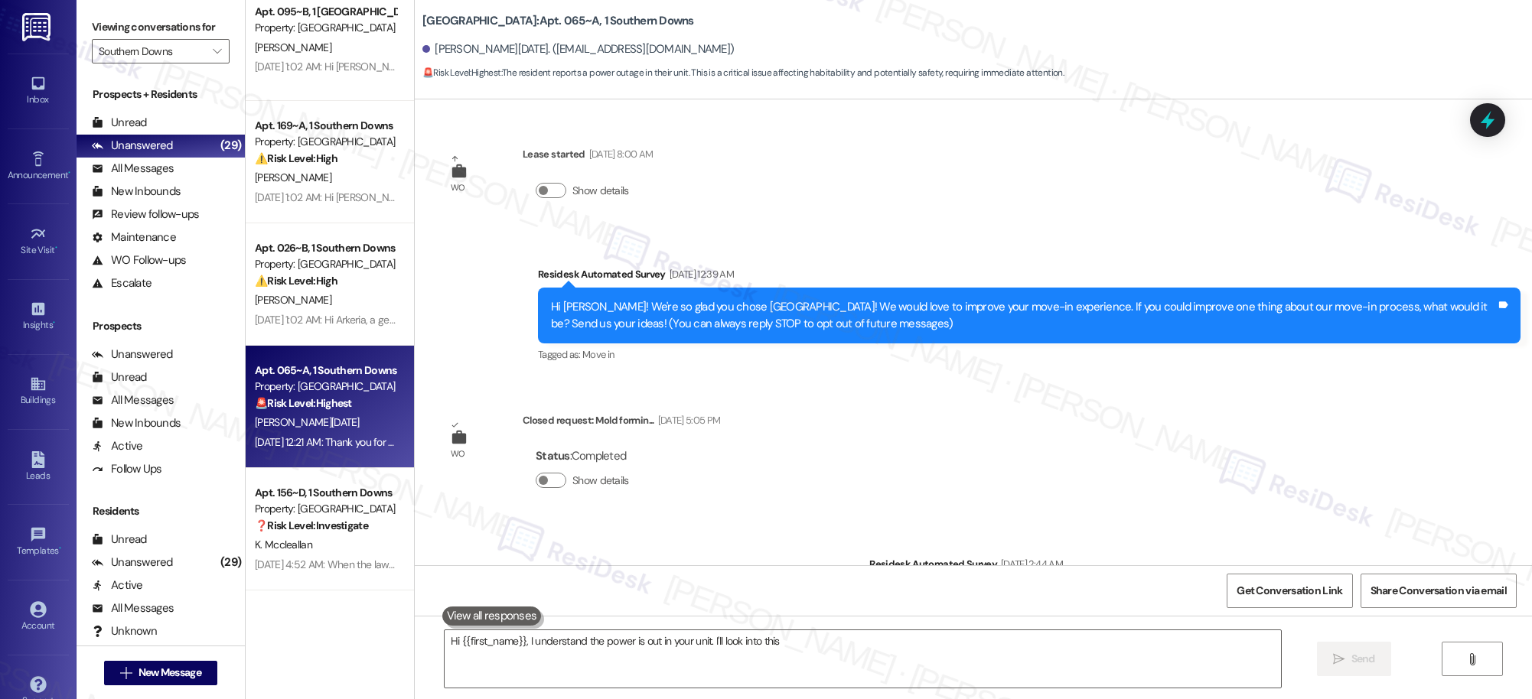
scroll to position [1520, 0]
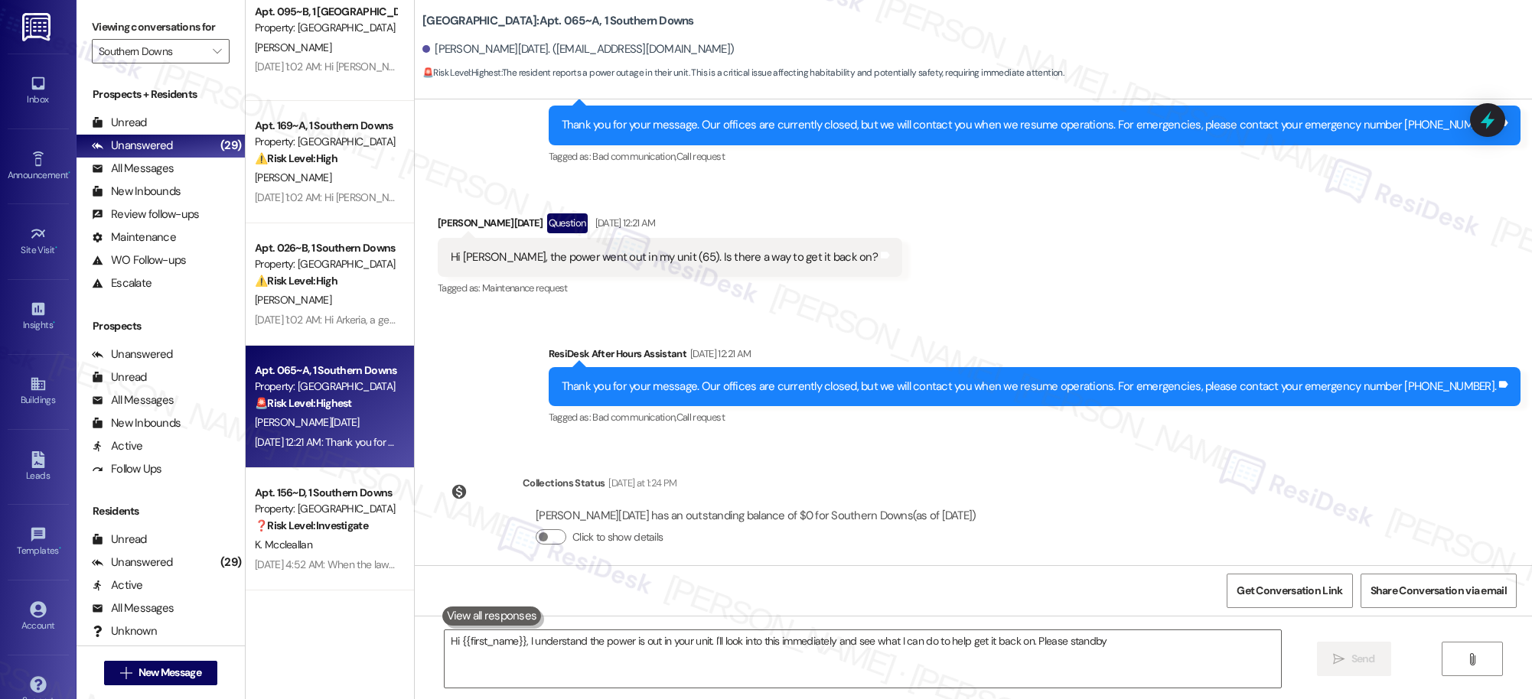
type textarea "Hi {{first_name}}, I understand the power is out in your unit. I'll look into t…"
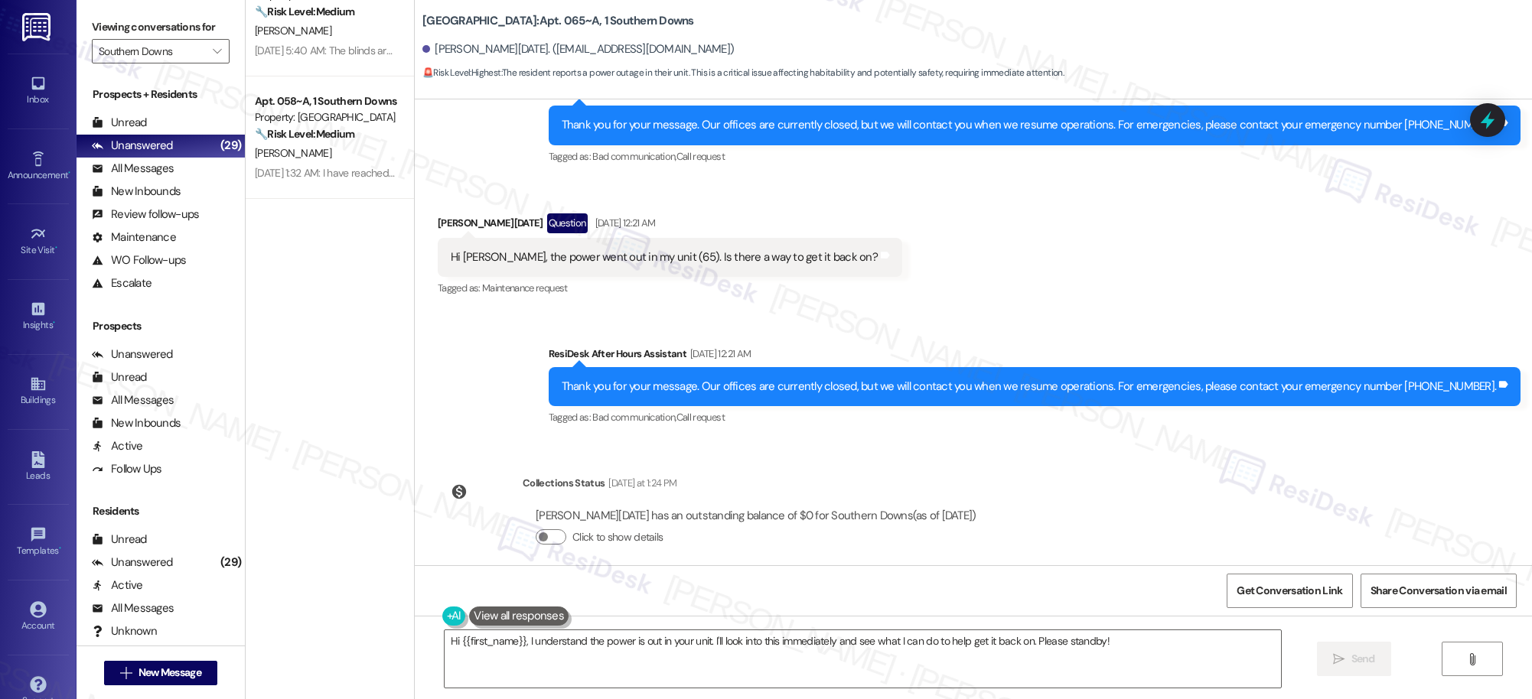
scroll to position [0, 0]
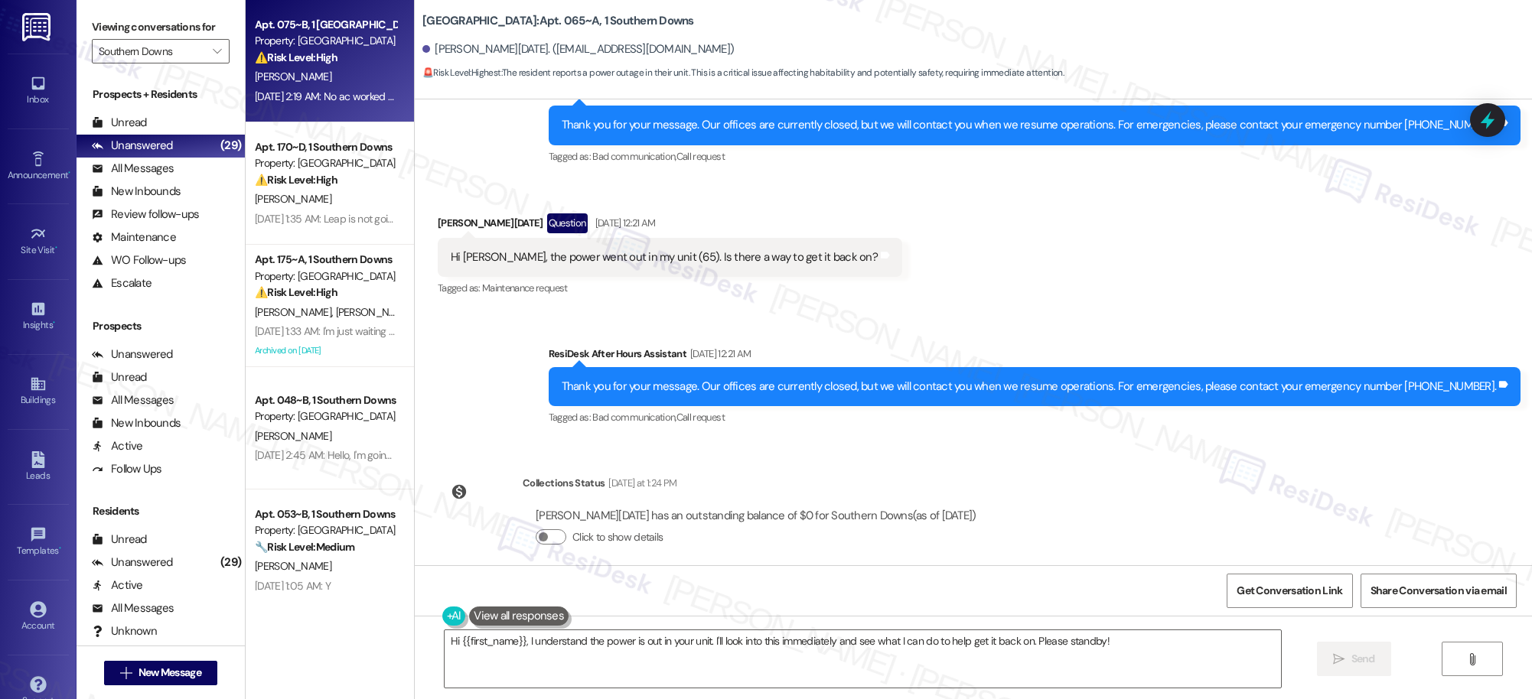
click at [315, 74] on div "[PERSON_NAME]" at bounding box center [325, 76] width 145 height 19
type textarea "Hi {{first_name}}, I understand the power is out in your unit. I'll look into t…"
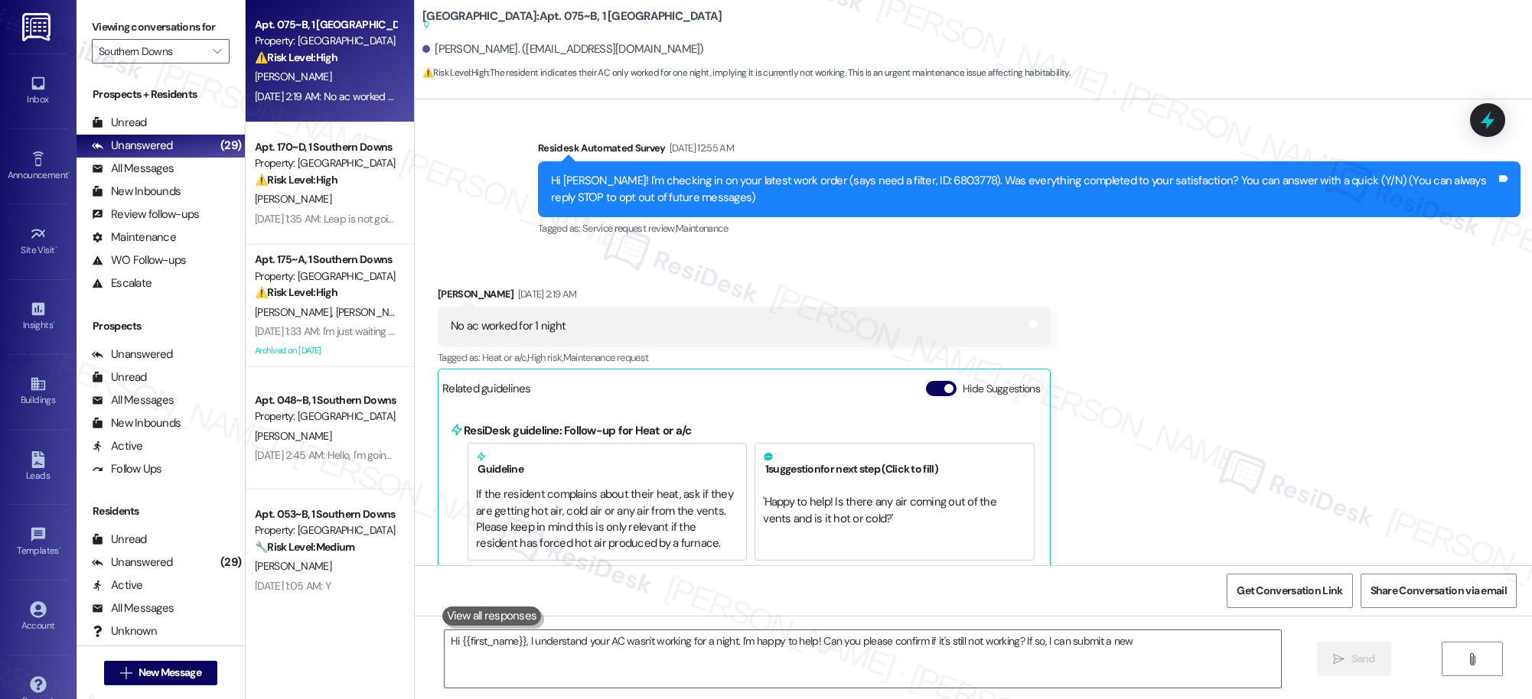
scroll to position [161, 0]
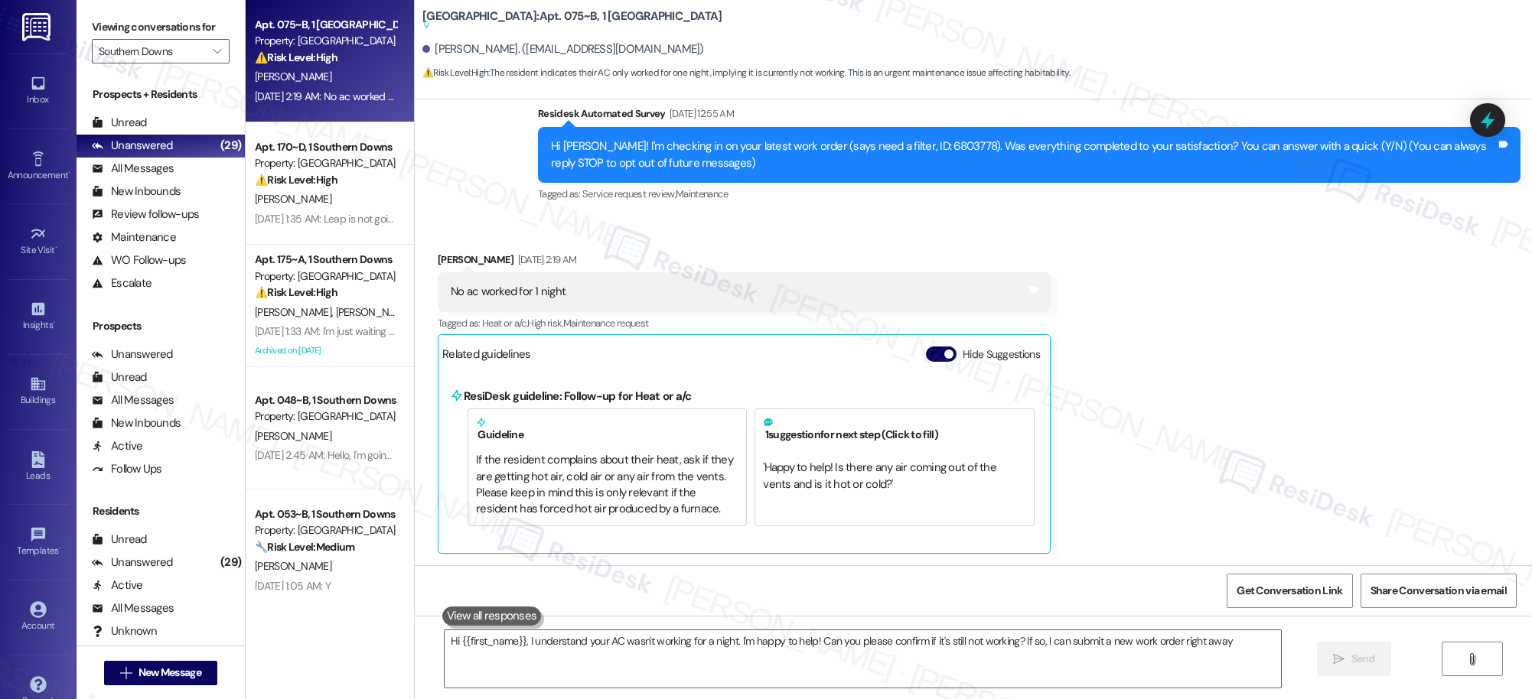
type textarea "Hi {{first_name}}, I understand your AC wasn't working for a night. I'm happy t…"
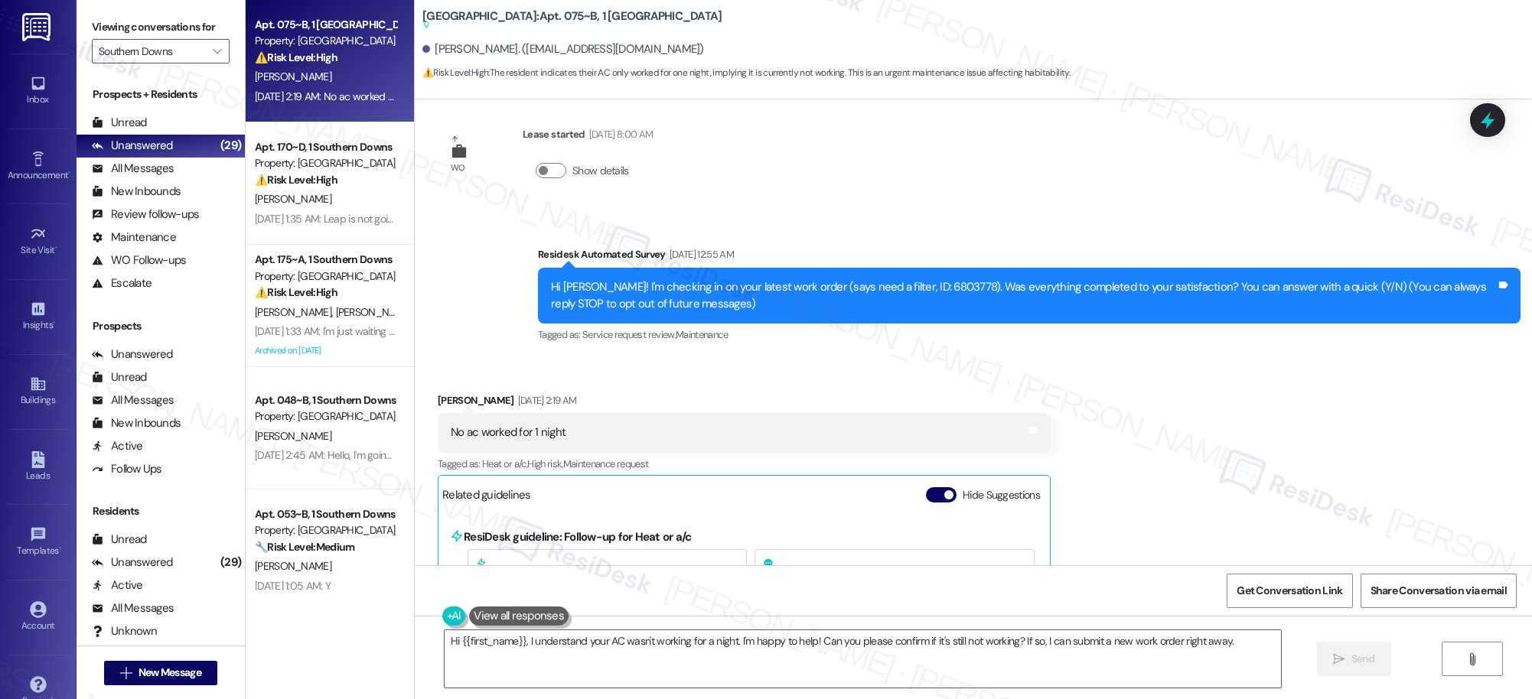
scroll to position [0, 0]
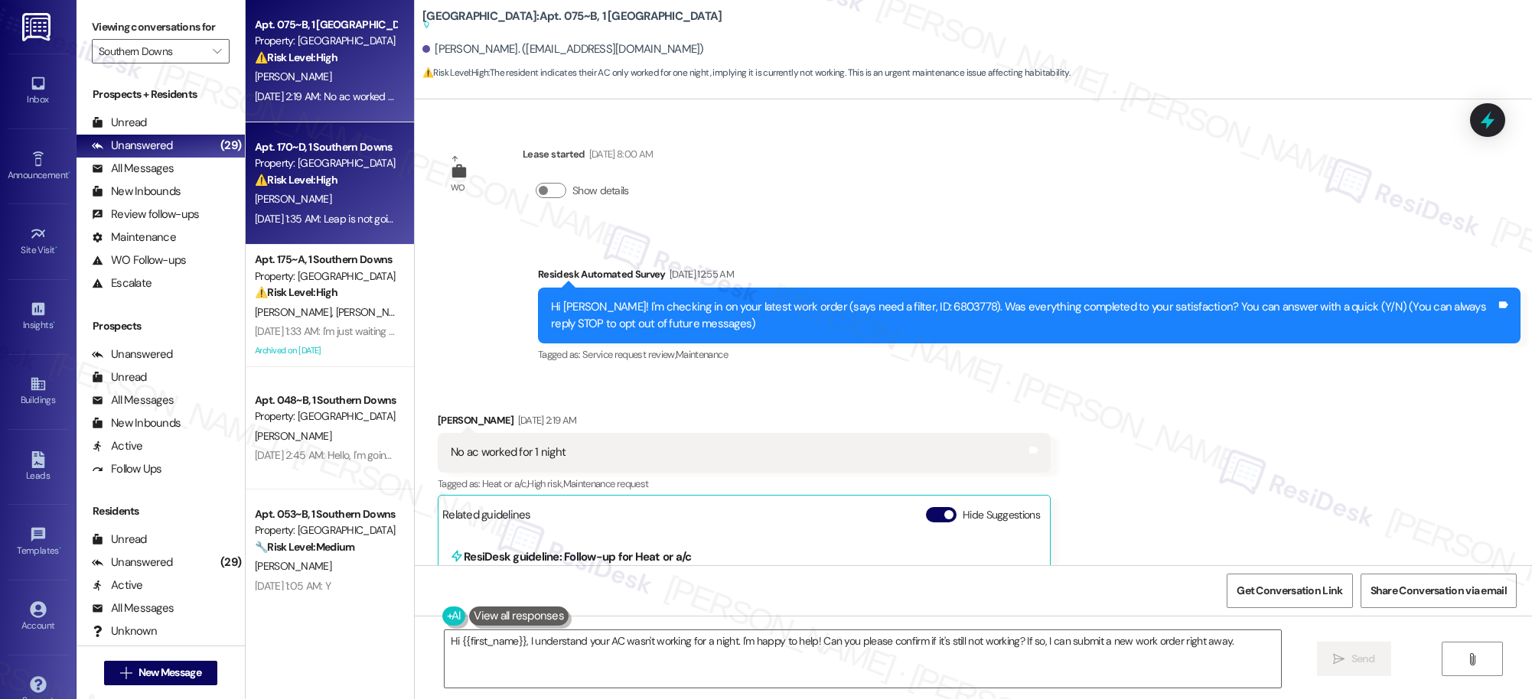
click at [319, 203] on div "[PERSON_NAME]" at bounding box center [325, 199] width 145 height 19
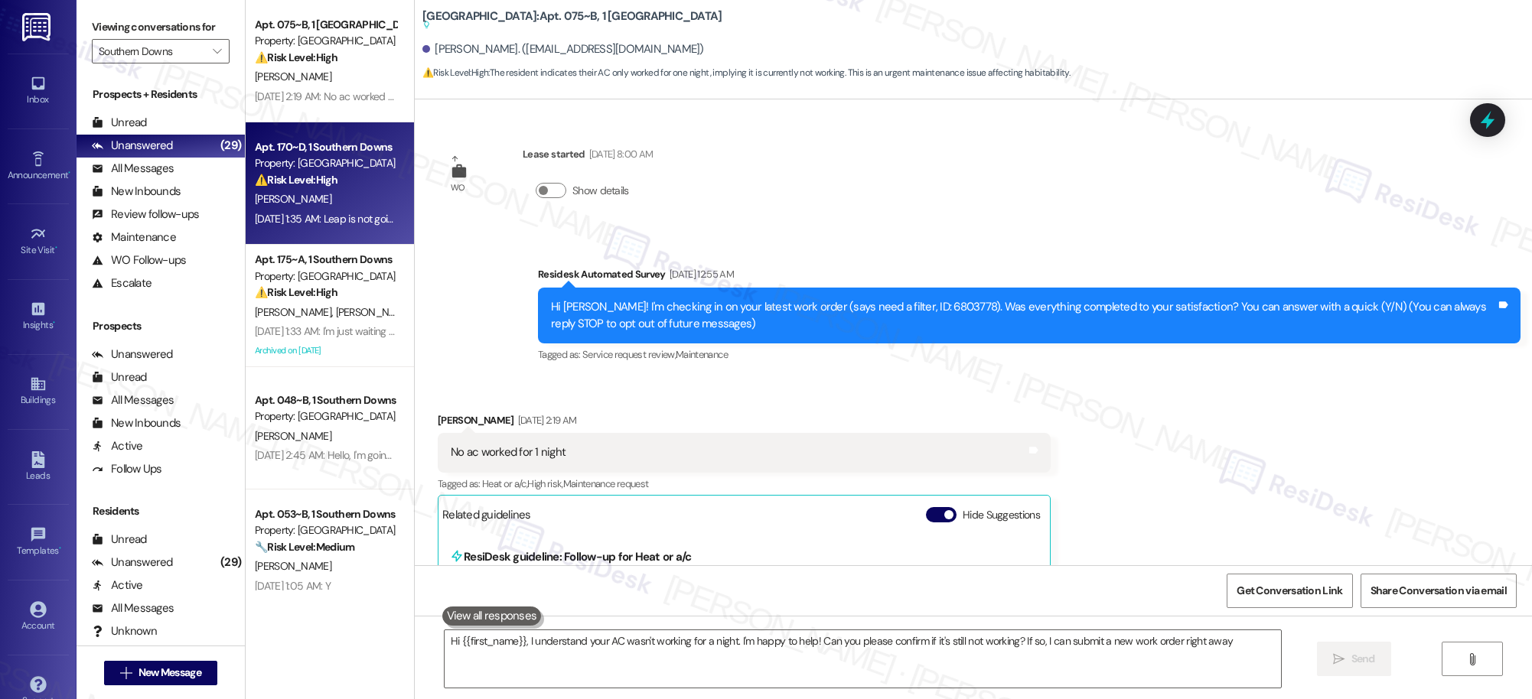
type textarea "Hi {{first_name}}, I understand your AC wasn't working for a night. I'm happy t…"
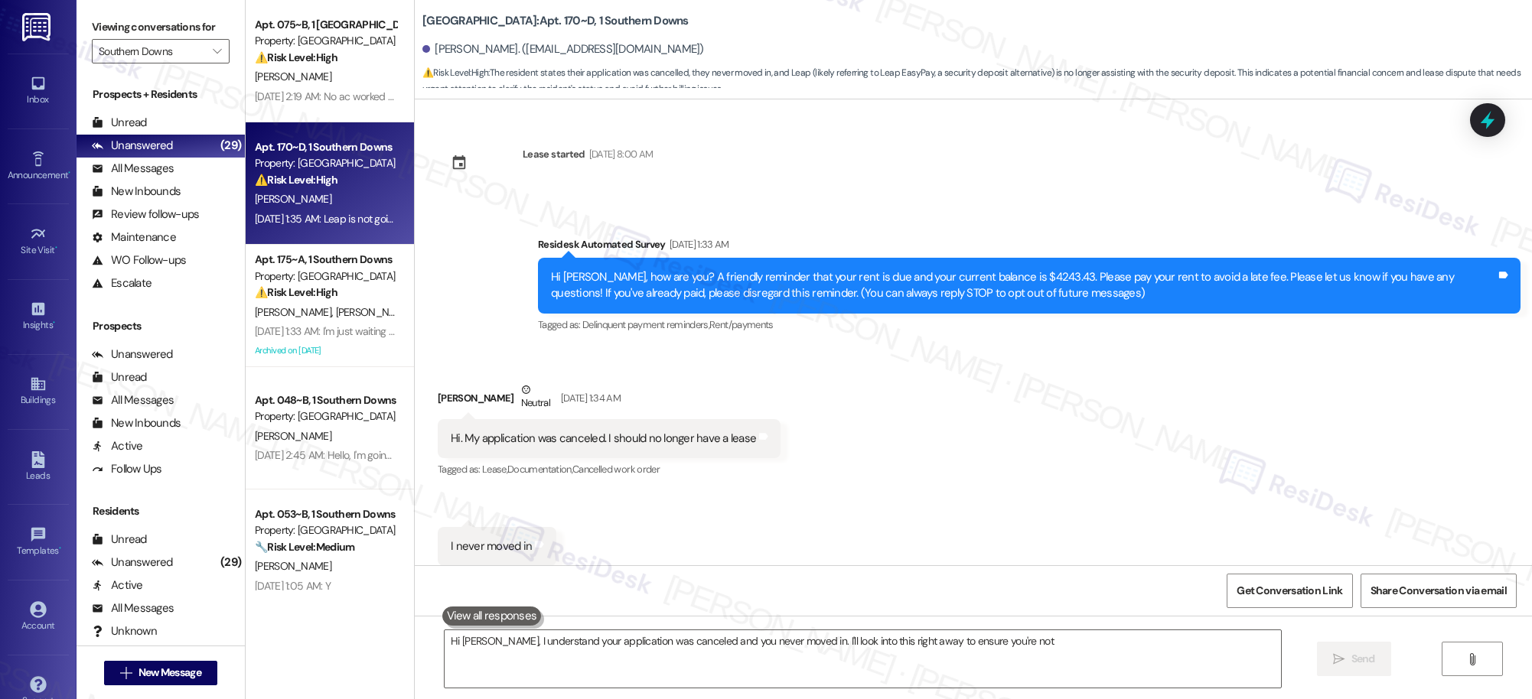
scroll to position [142, 0]
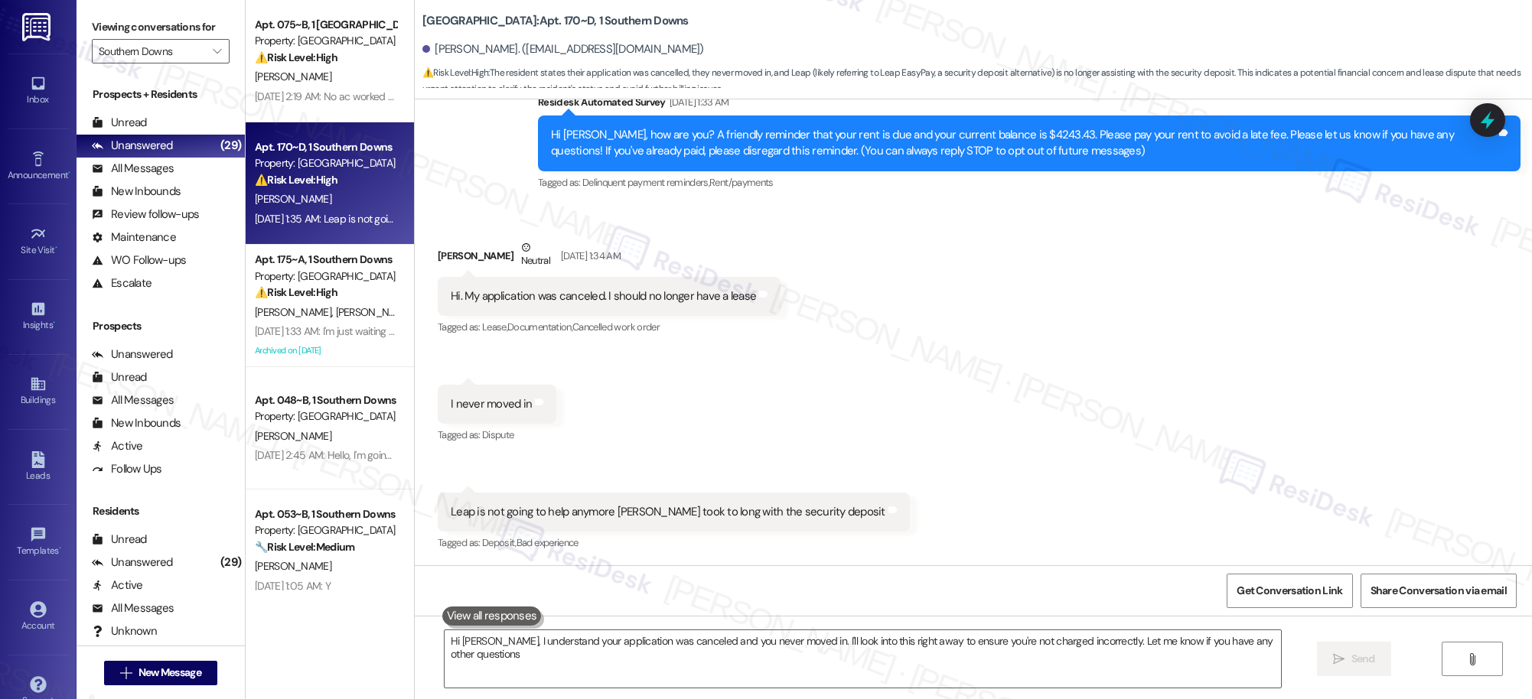
type textarea "Hi Britany, I understand your application was canceled and you never moved in. …"
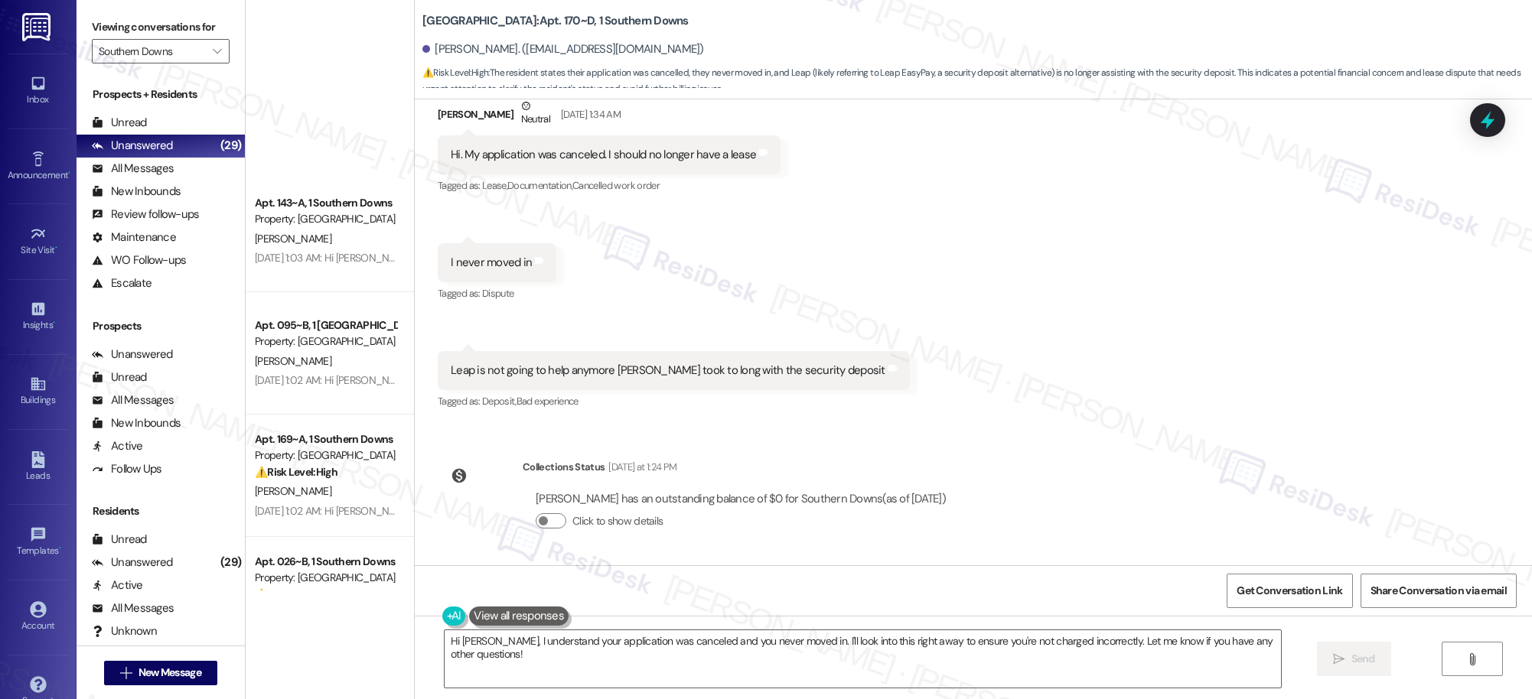
scroll to position [2960, 0]
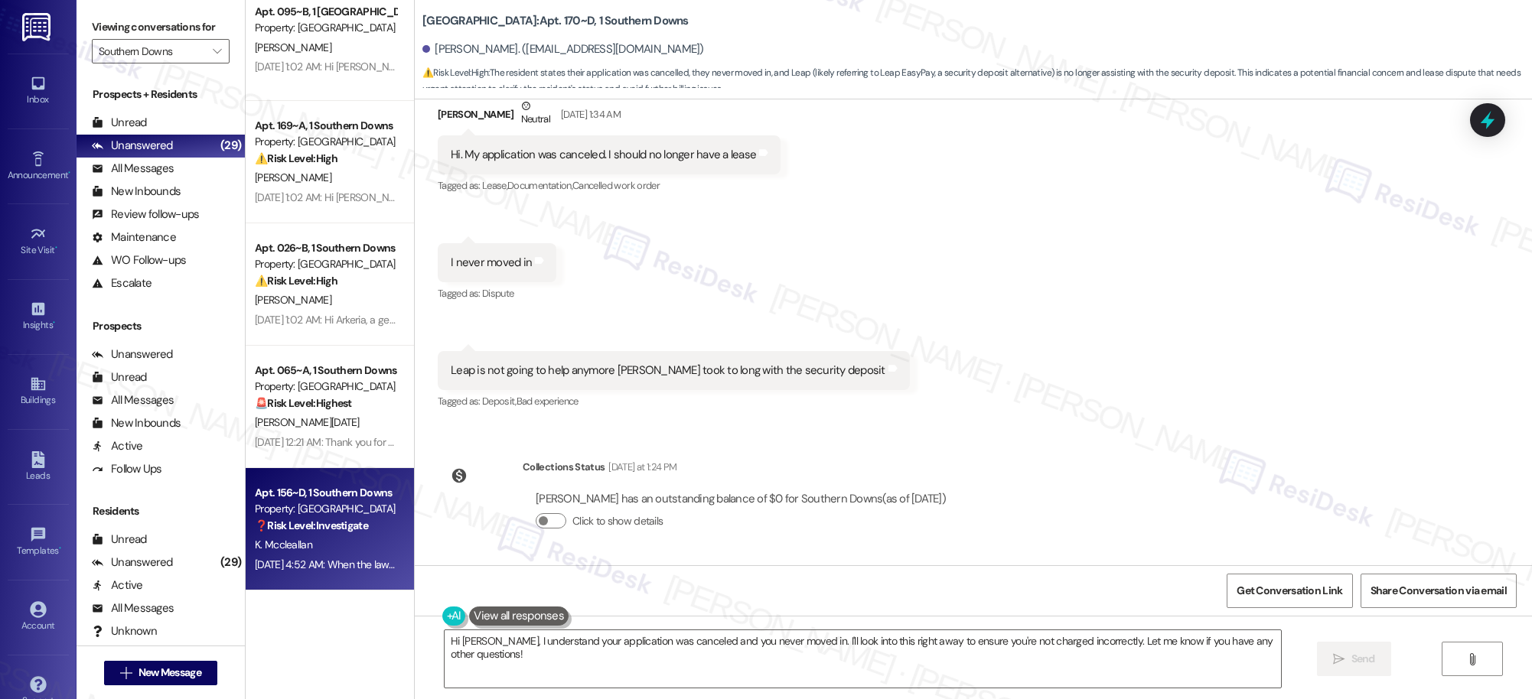
click at [323, 562] on div "Sep 06, 2025 at 4:52 AM: When the lawn guys weed eated and came back around to …" at bounding box center [627, 565] width 744 height 14
type textarea "Hi Britany, I understand your application was canceled and you never moved in. …"
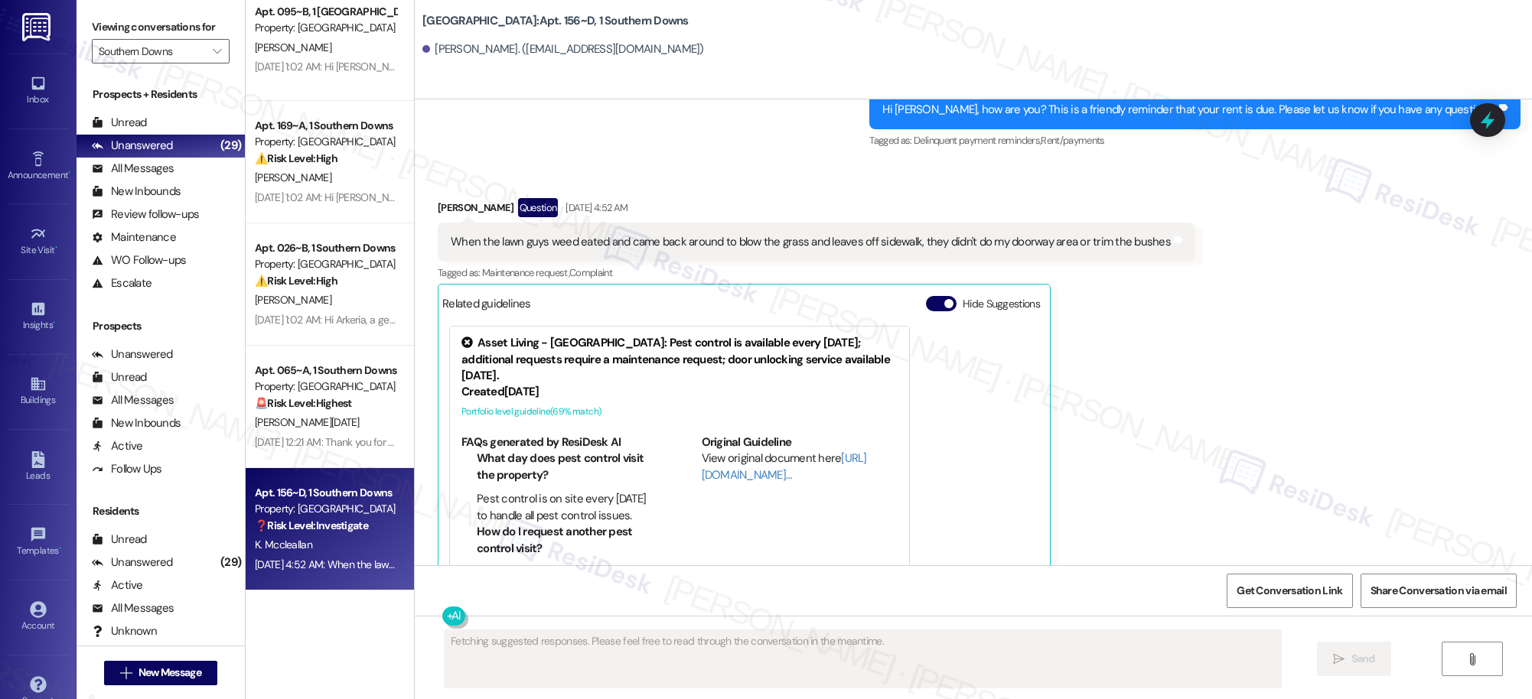
scroll to position [2184, 0]
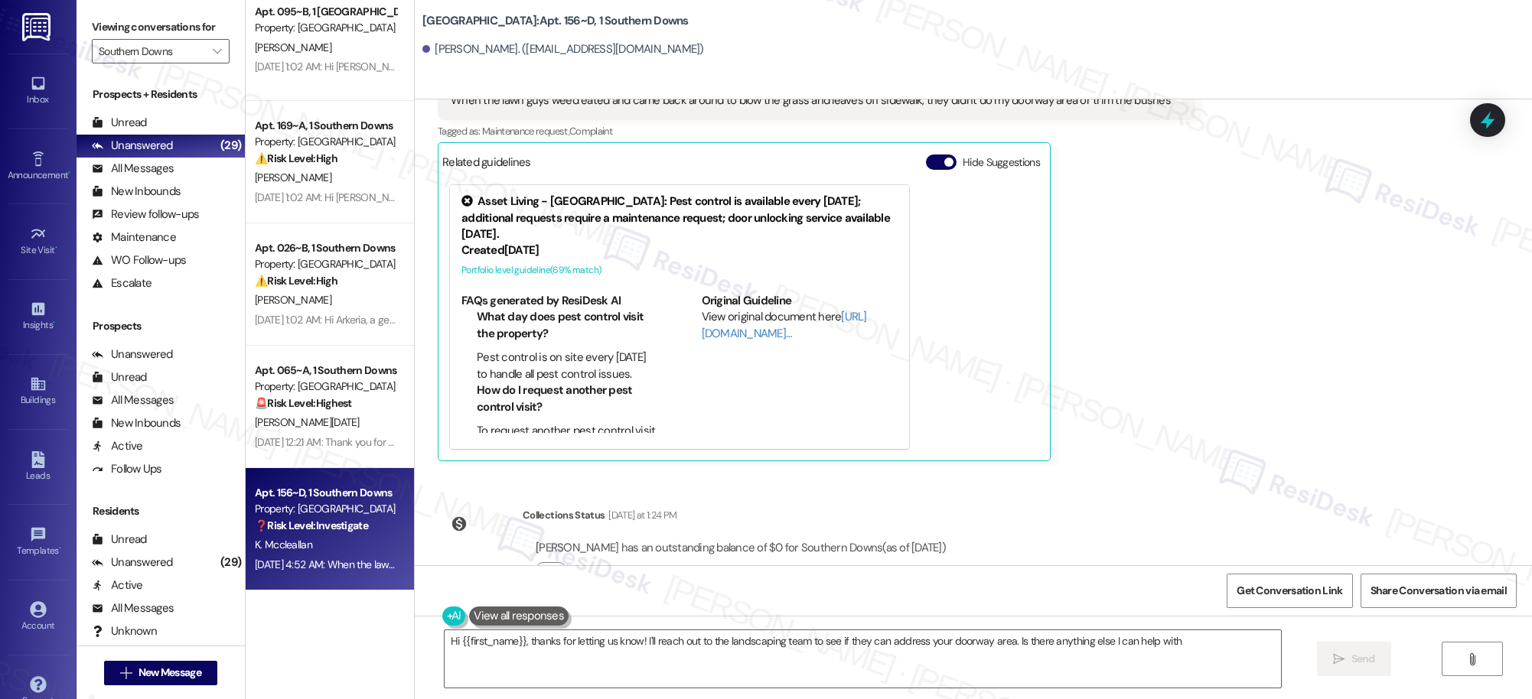
type textarea "Hi {{first_name}}, thanks for letting us know! I'll reach out to the landscapin…"
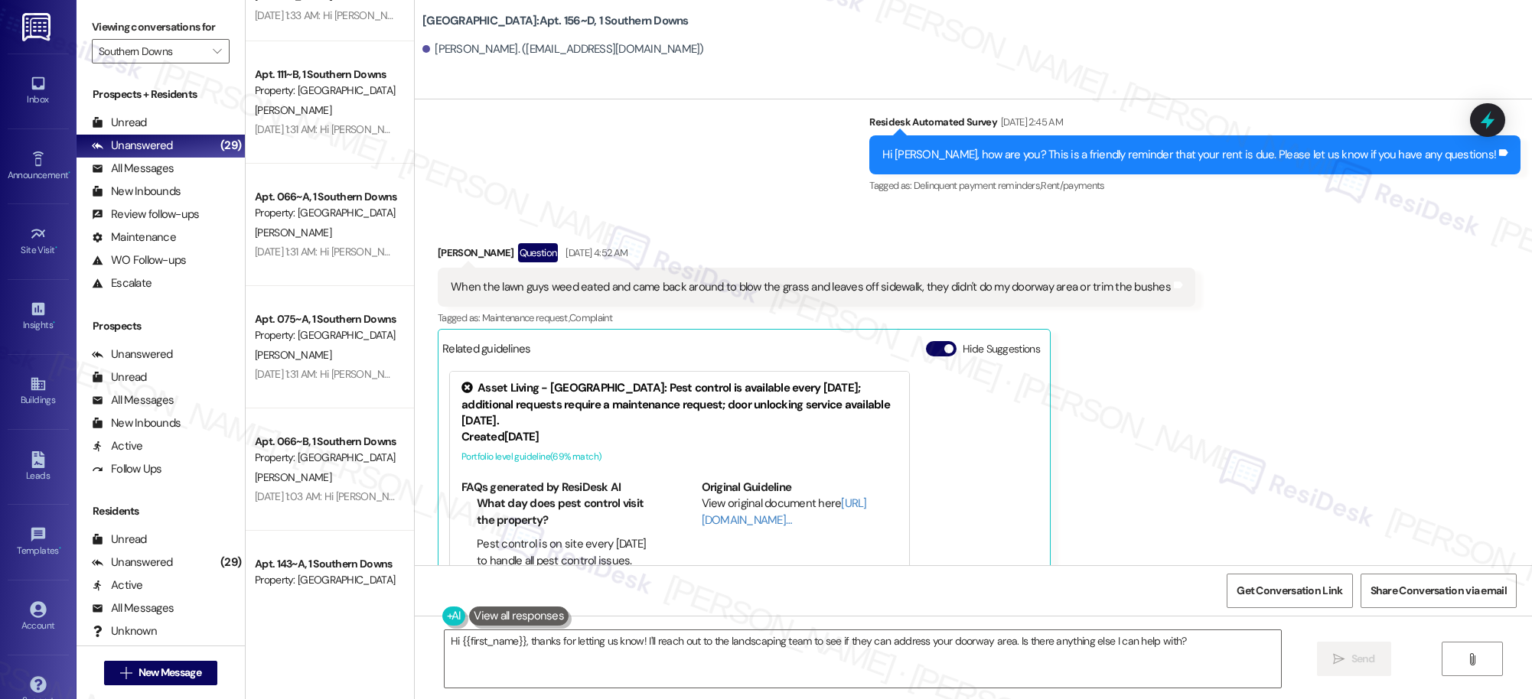
scroll to position [2280, 0]
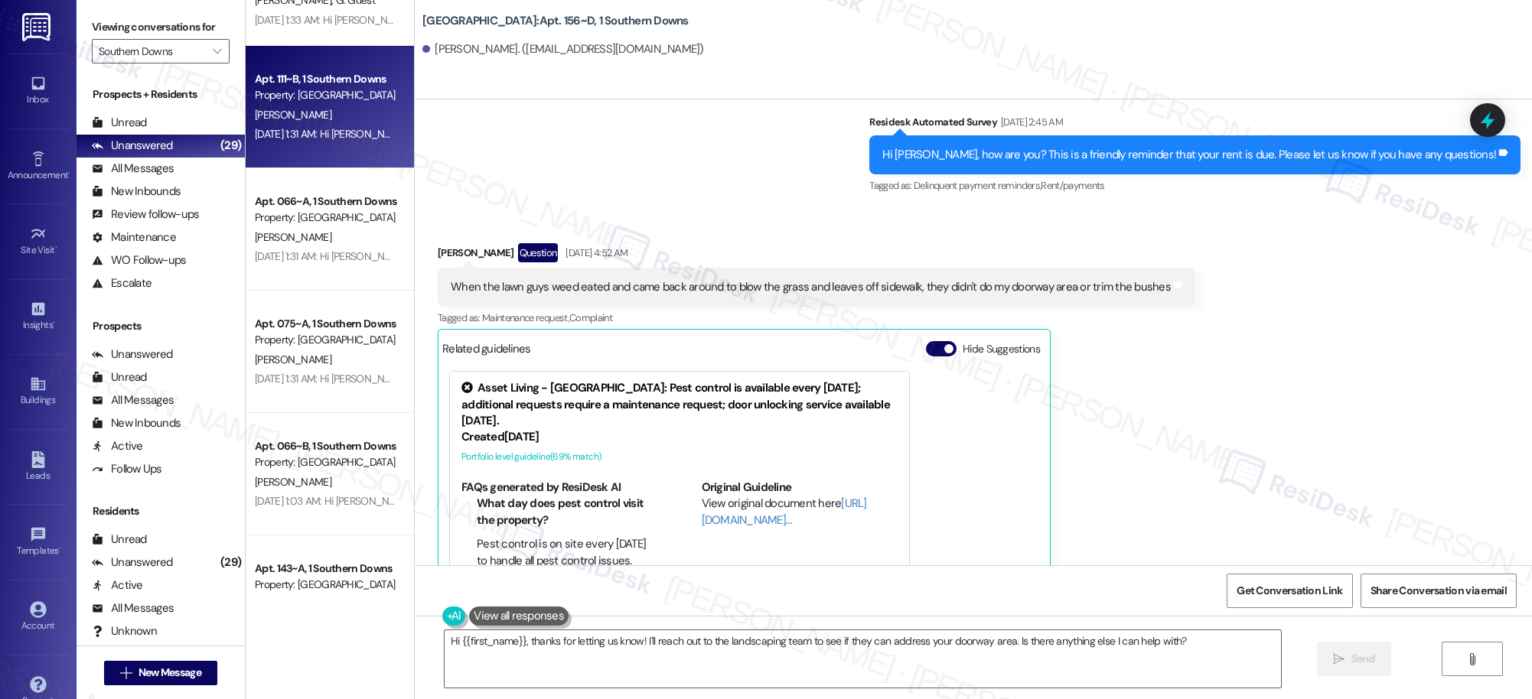
click at [340, 126] on div "Sep 06, 2025 at 1:31 AM: Hi Karla, how are you? A friendly reminder that your r…" at bounding box center [325, 134] width 145 height 19
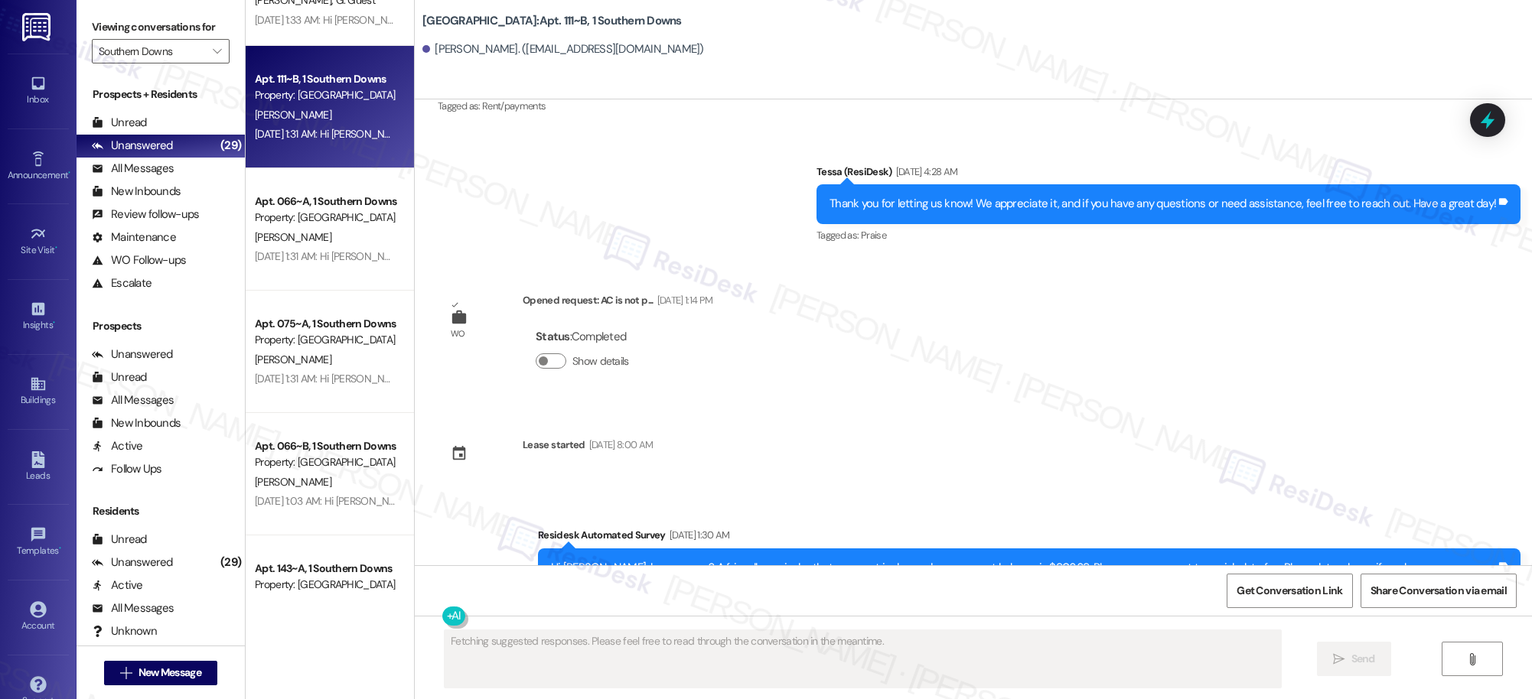
scroll to position [3566, 0]
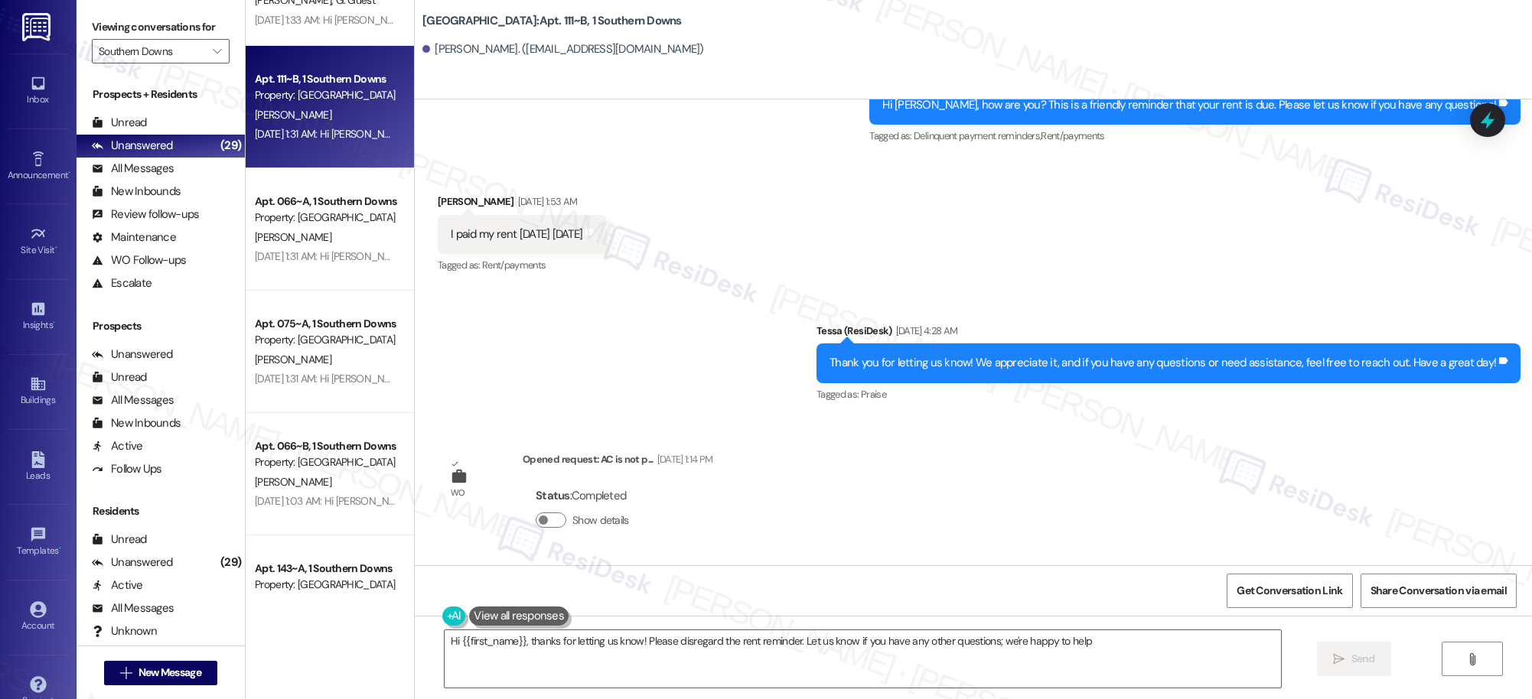
type textarea "Hi {{first_name}}, thanks for letting us know! Please disregard the rent remind…"
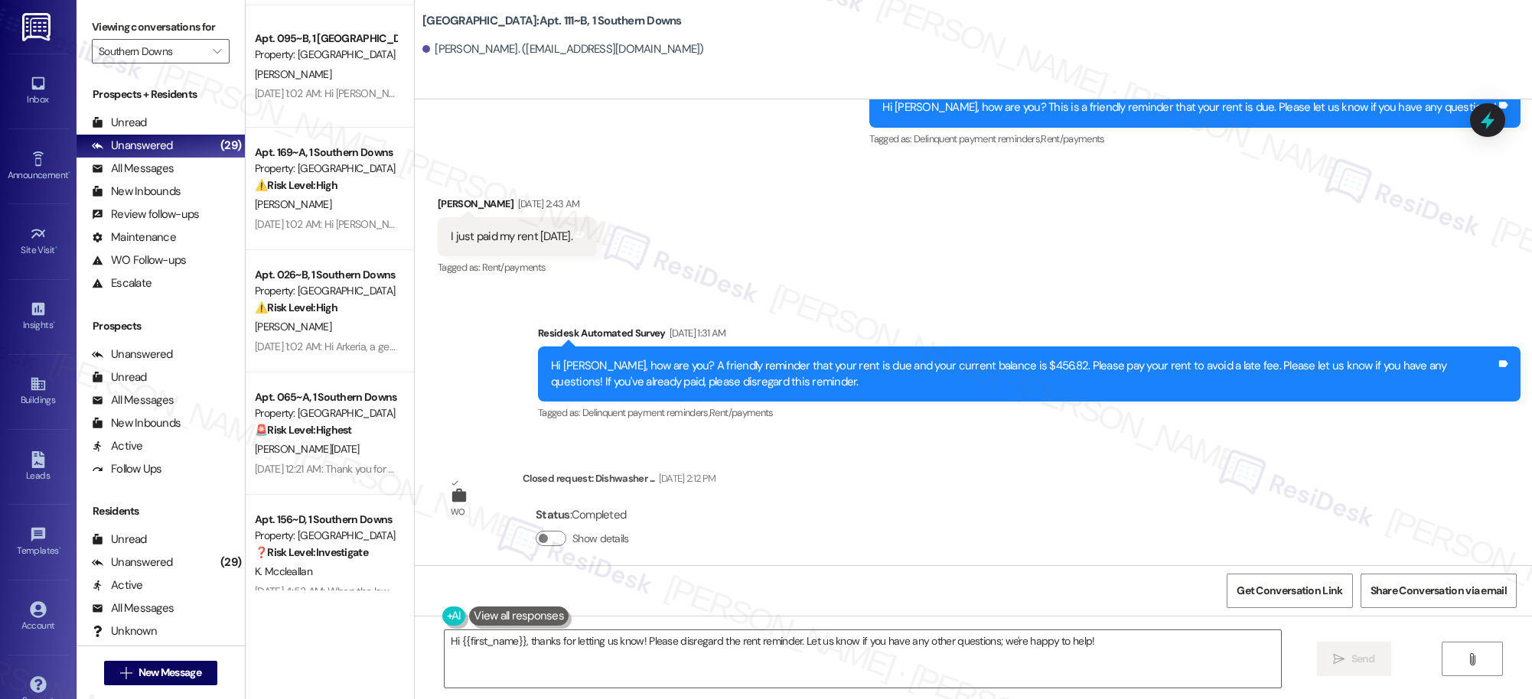
scroll to position [2960, 0]
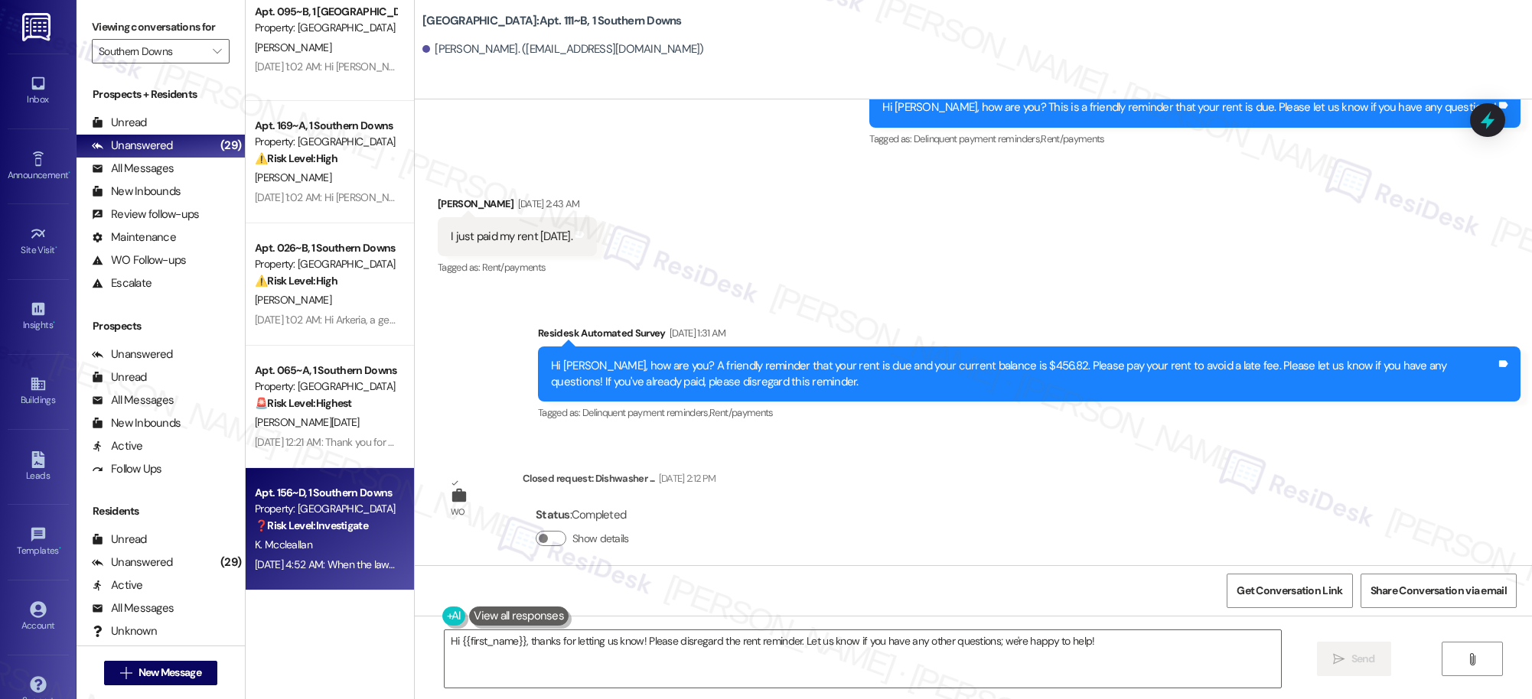
click at [316, 525] on strong "❓ Risk Level: Investigate" at bounding box center [311, 526] width 113 height 14
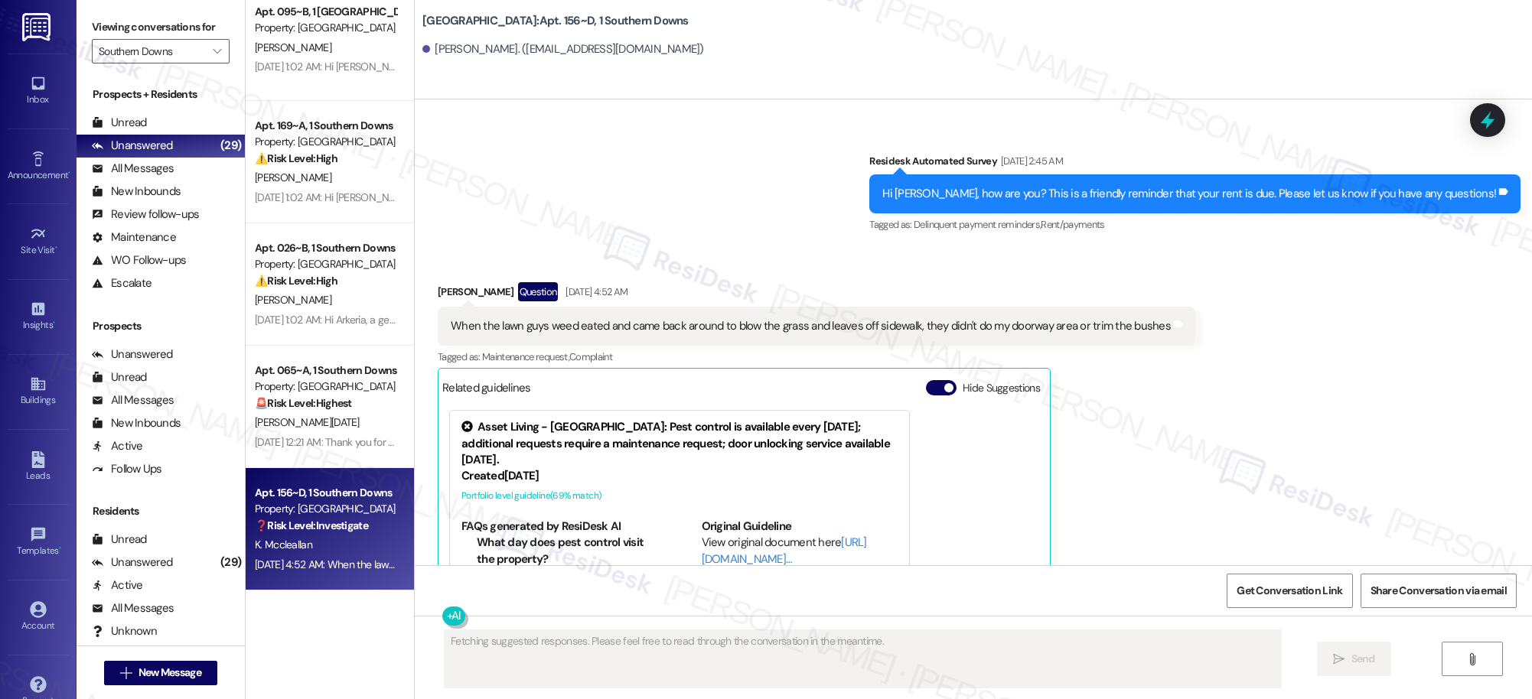
scroll to position [2043, 0]
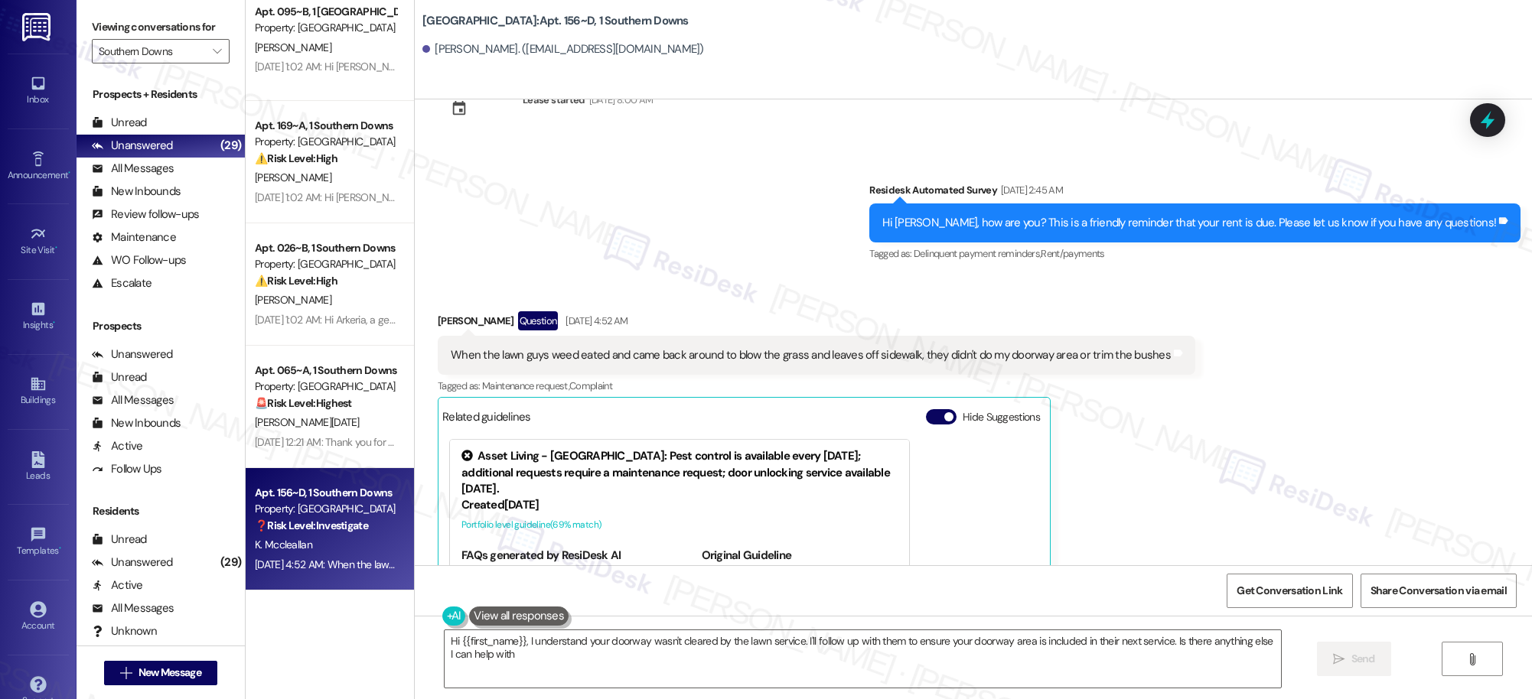
type textarea "Hi {{first_name}}, I understand your doorway wasn't cleared by the lawn service…"
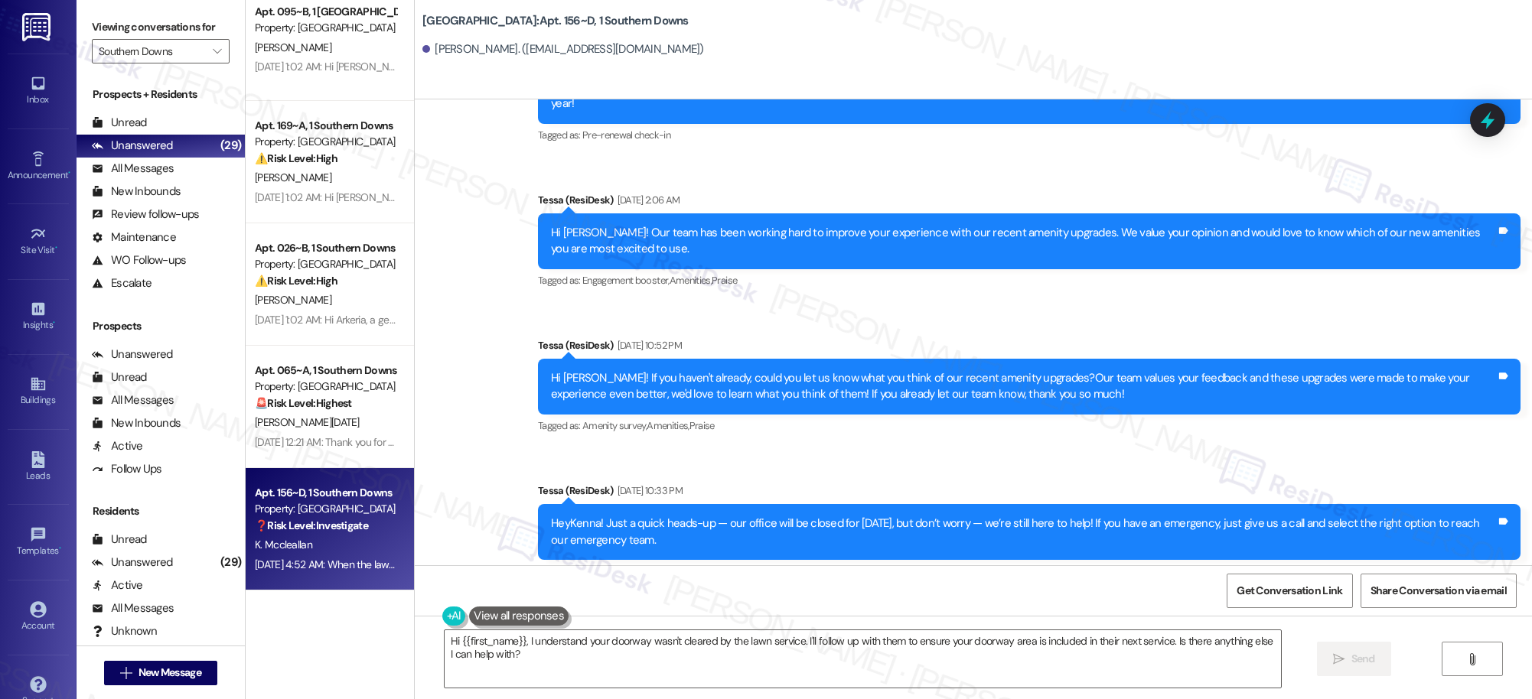
scroll to position [1122, 0]
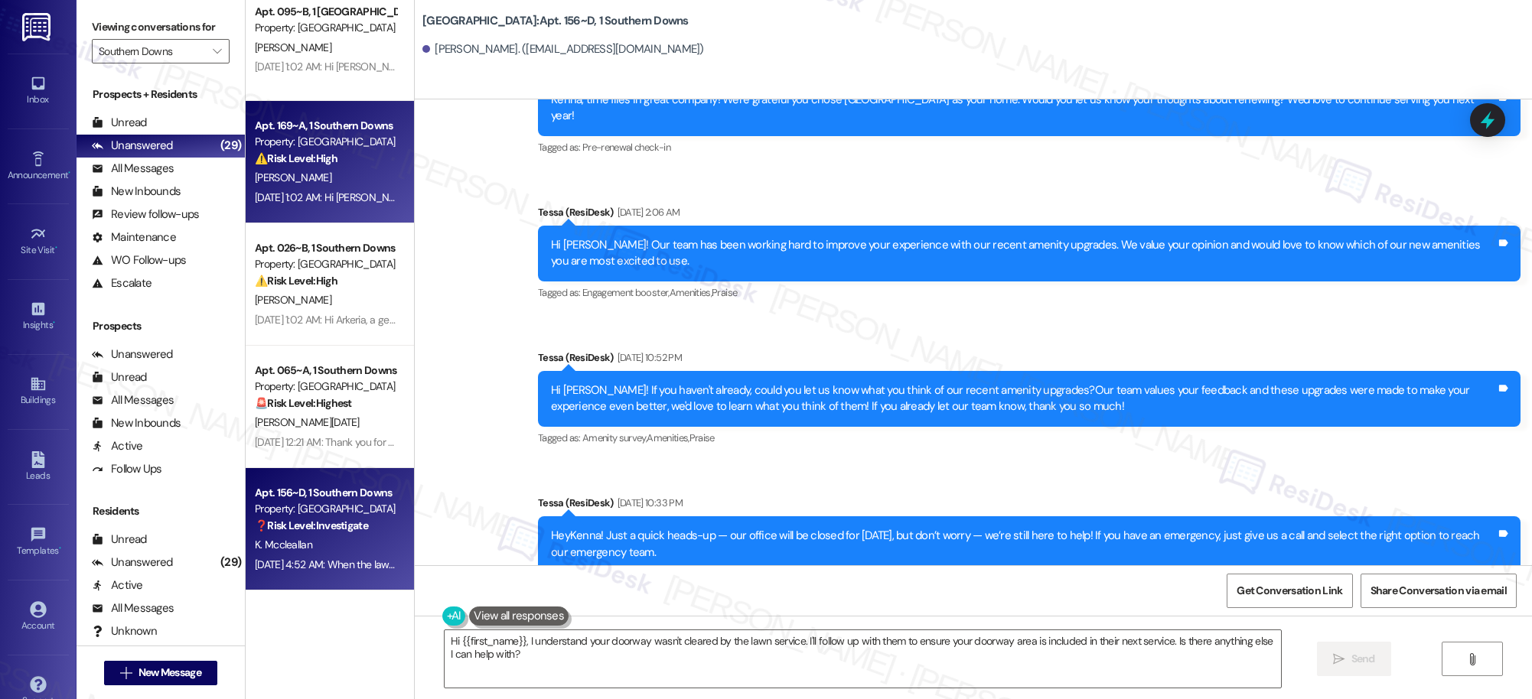
click at [342, 151] on div "⚠️ Risk Level: High The resident is disputing the rent amount due, claiming a p…" at bounding box center [326, 159] width 142 height 16
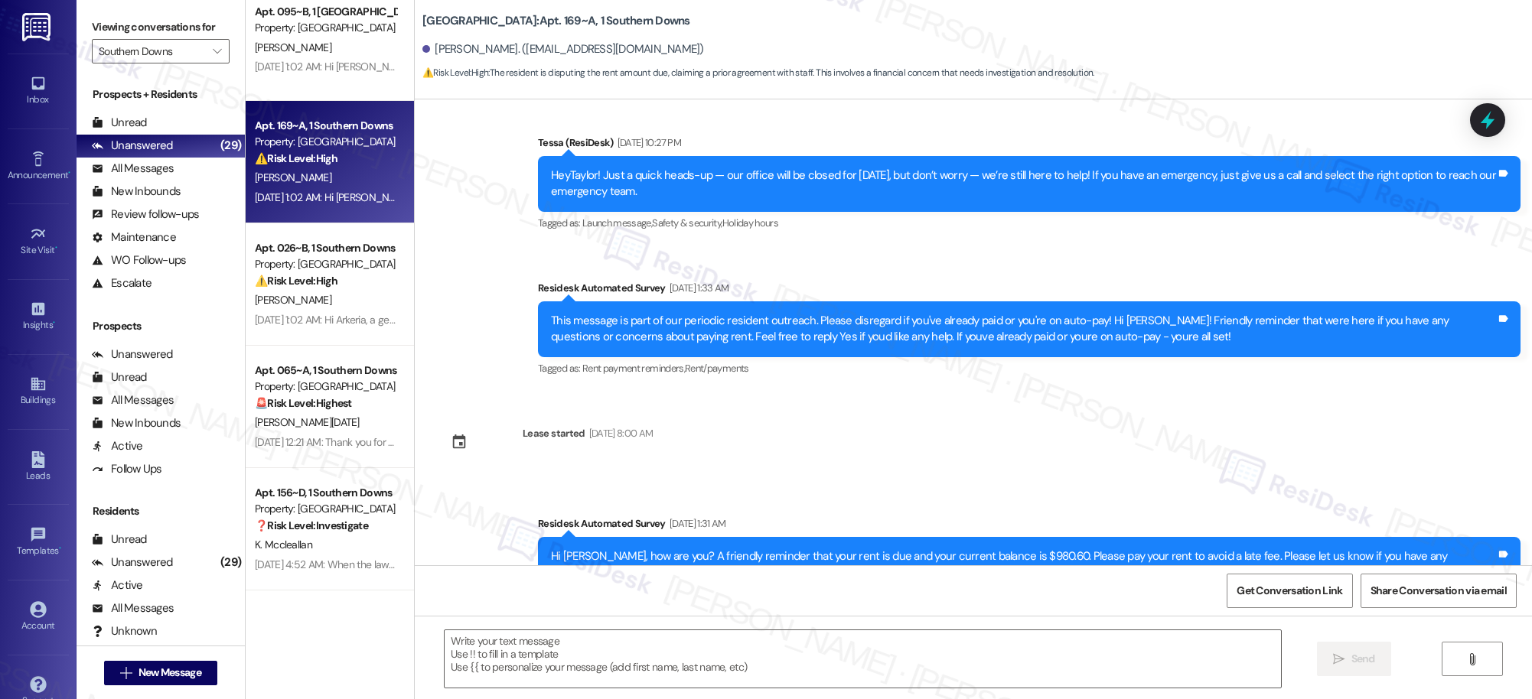
scroll to position [1247, 0]
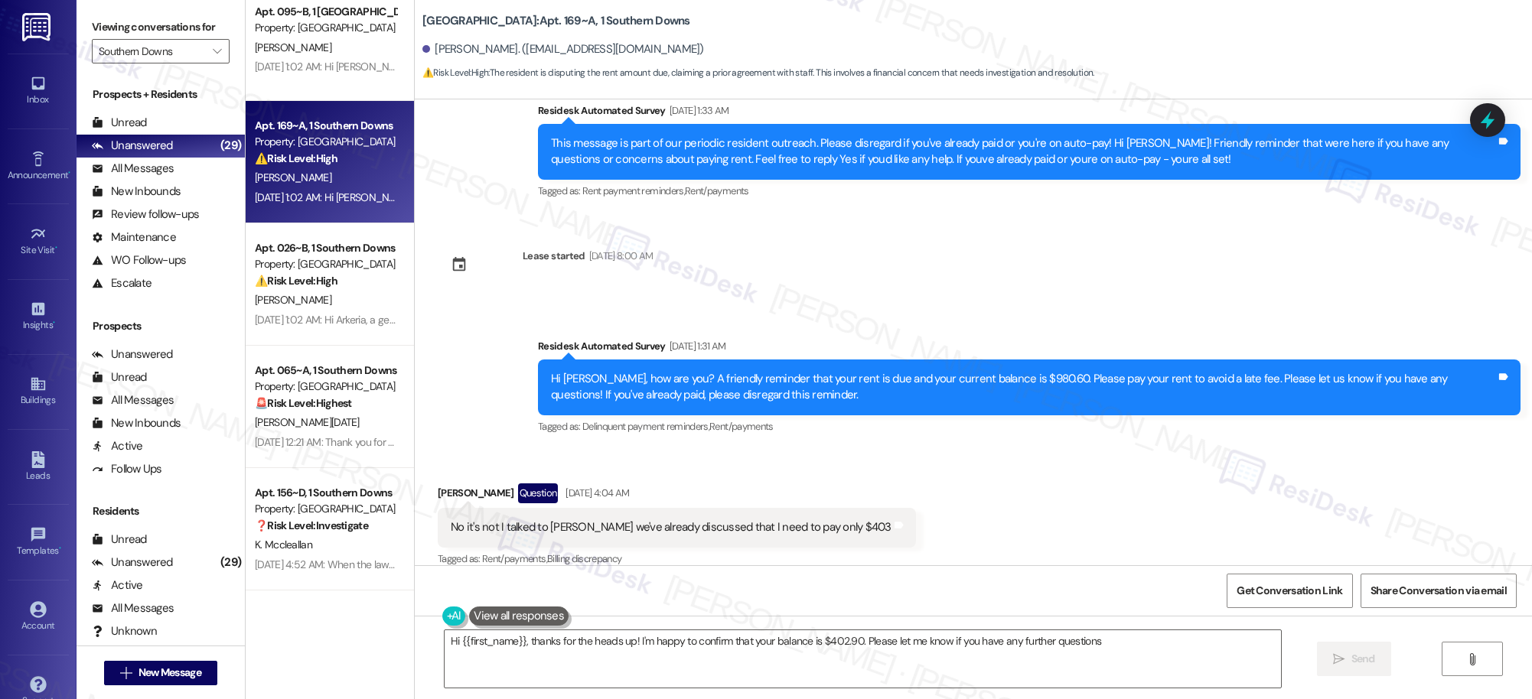
type textarea "Hi {{first_name}}, thanks for the heads up! I'm happy to confirm that your bala…"
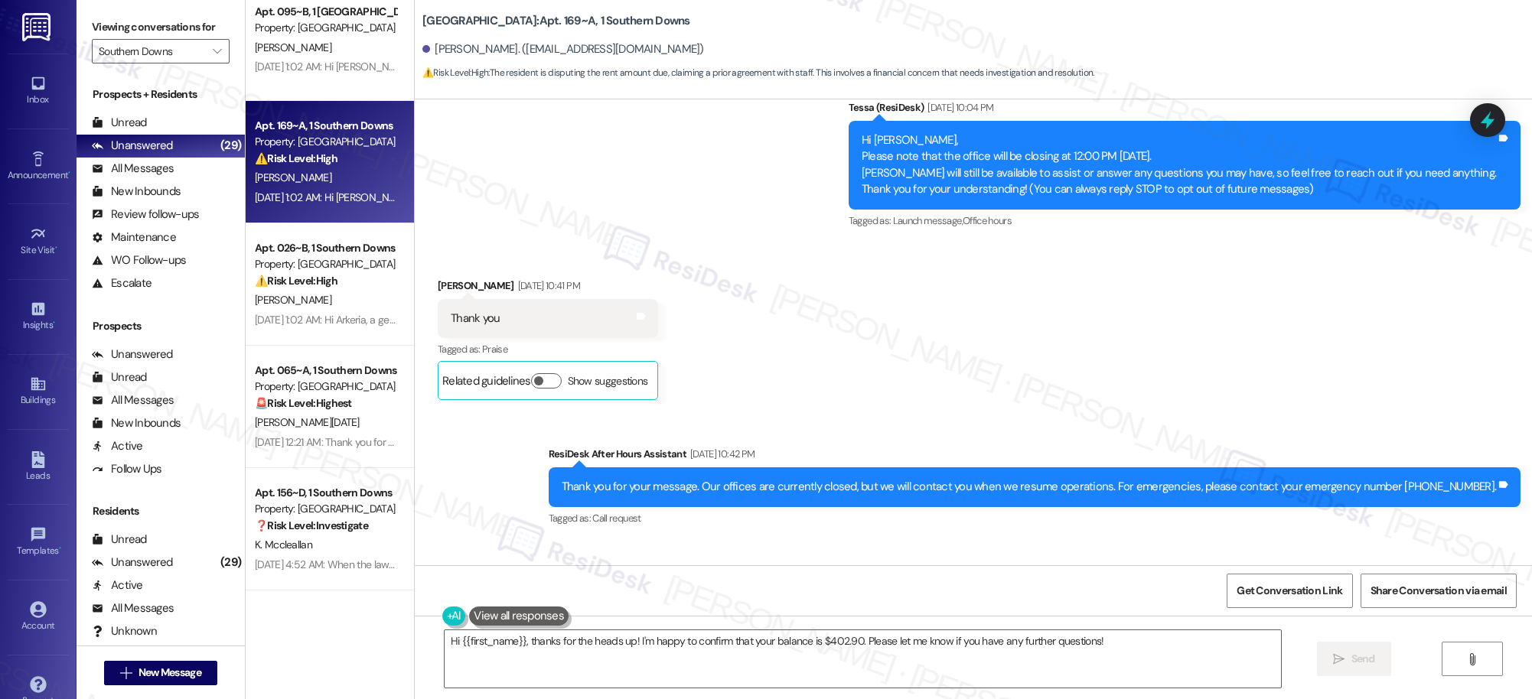
scroll to position [43, 0]
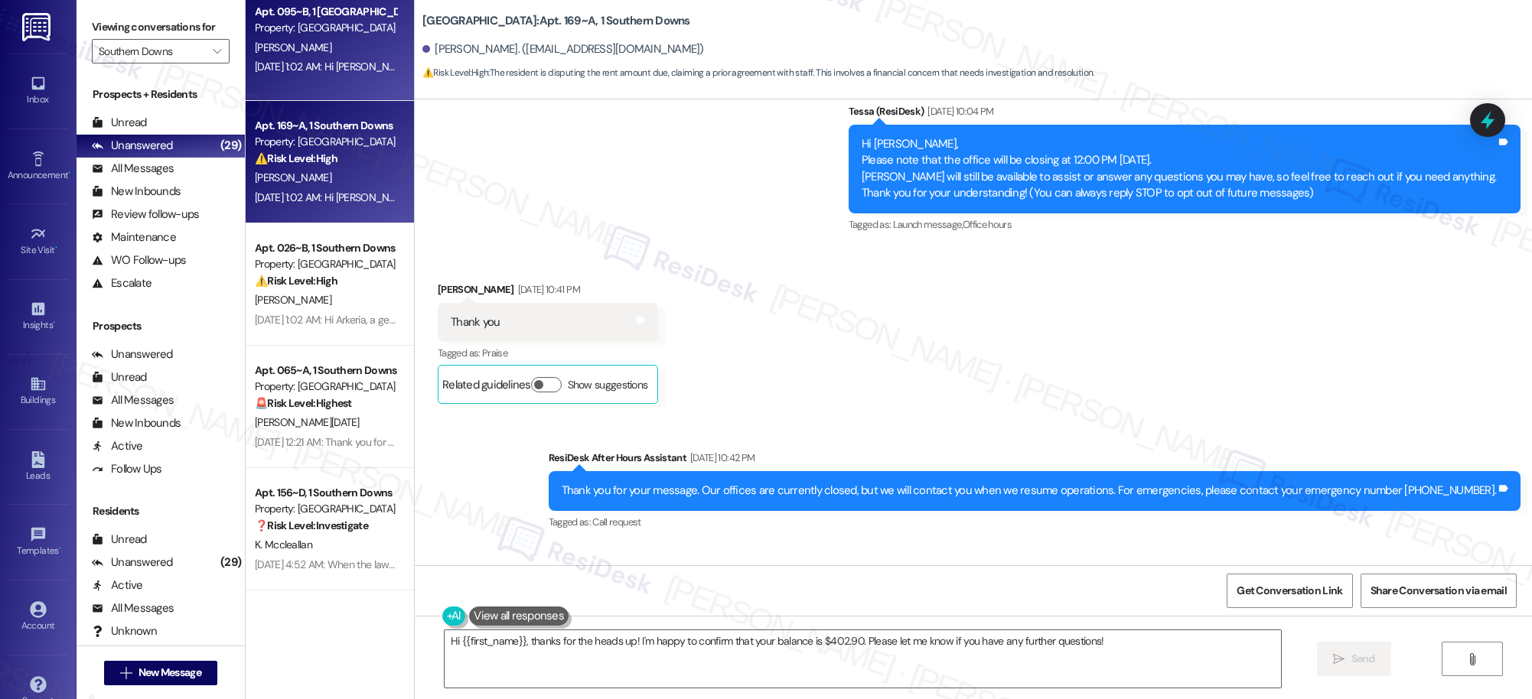
click at [327, 82] on div "Apt. 095~B, 1 Southern Downs Property: Southern Downs C. Anderson Sep 11, 2025 …" at bounding box center [330, 40] width 168 height 122
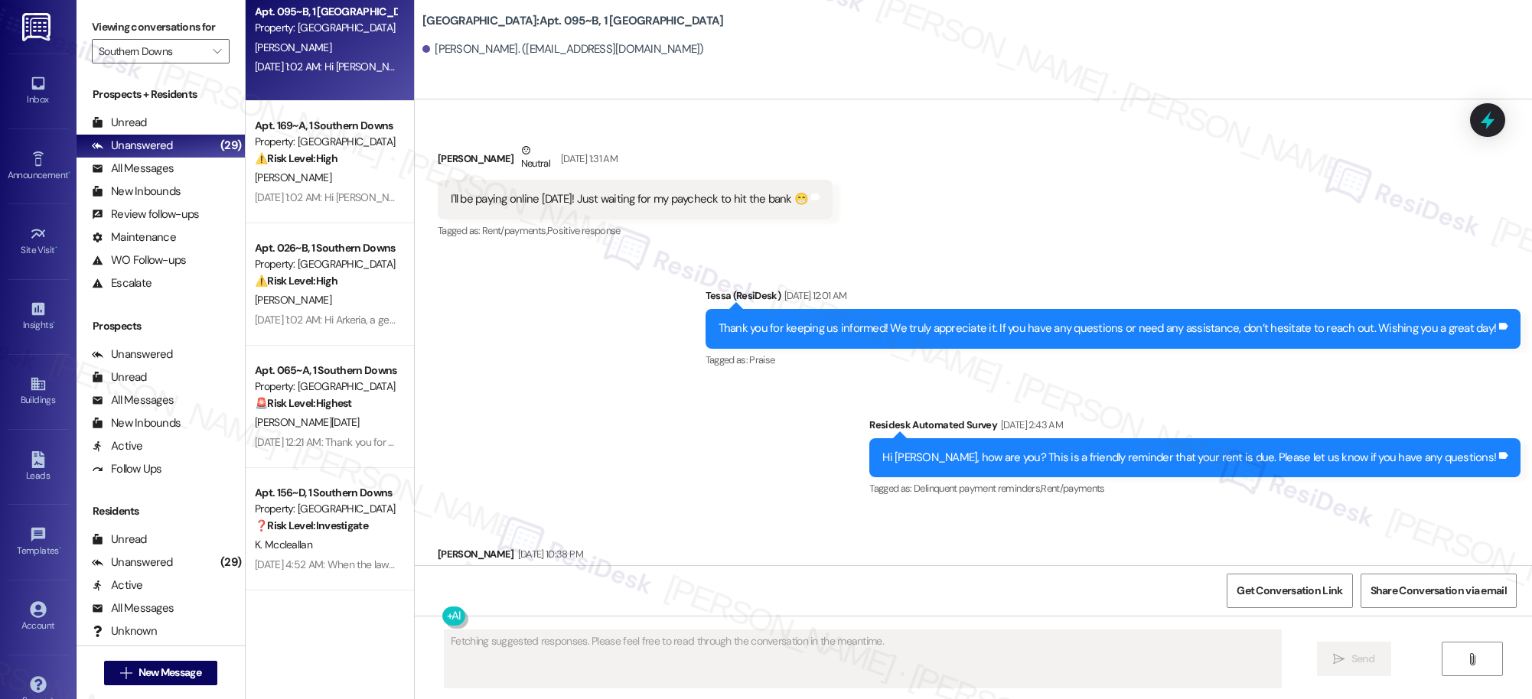
scroll to position [6199, 0]
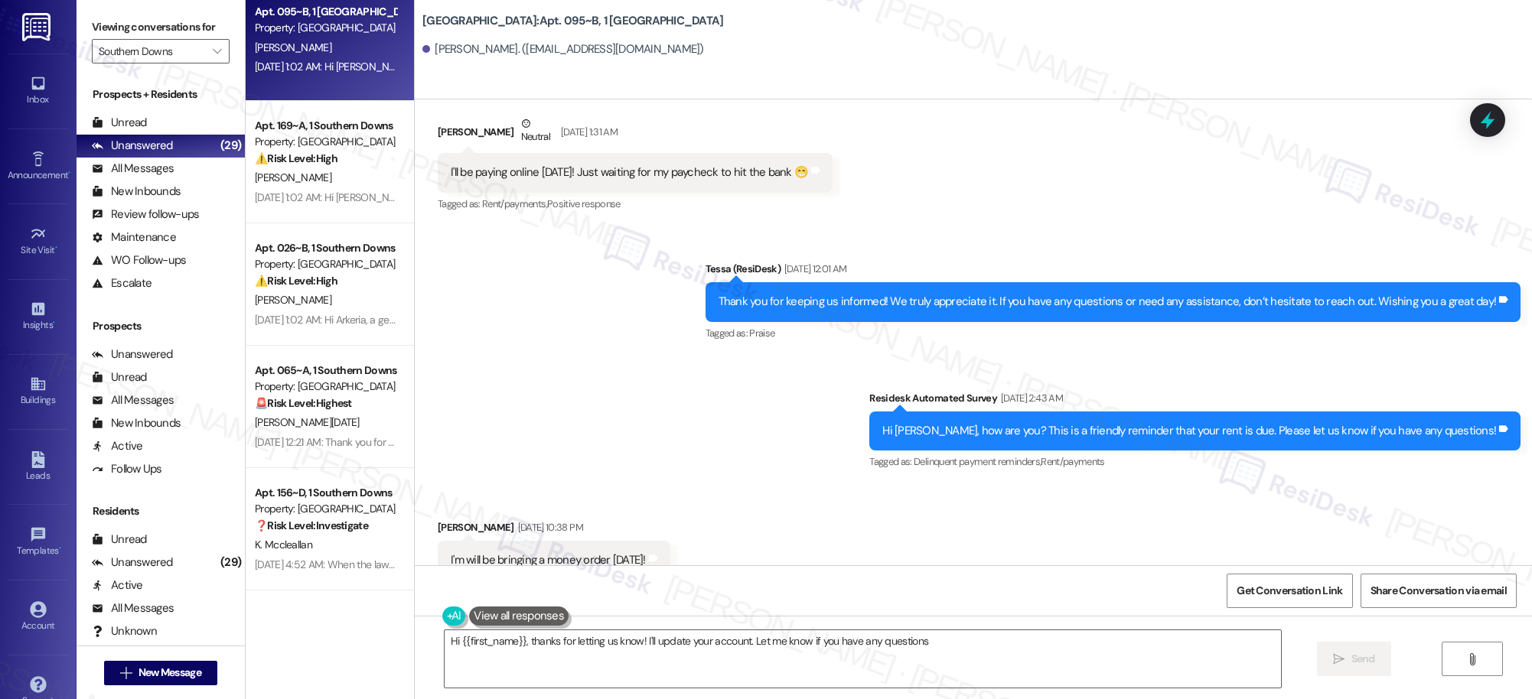
type textarea "Hi {{first_name}}, thanks for letting us know! I'll update your account. Let me…"
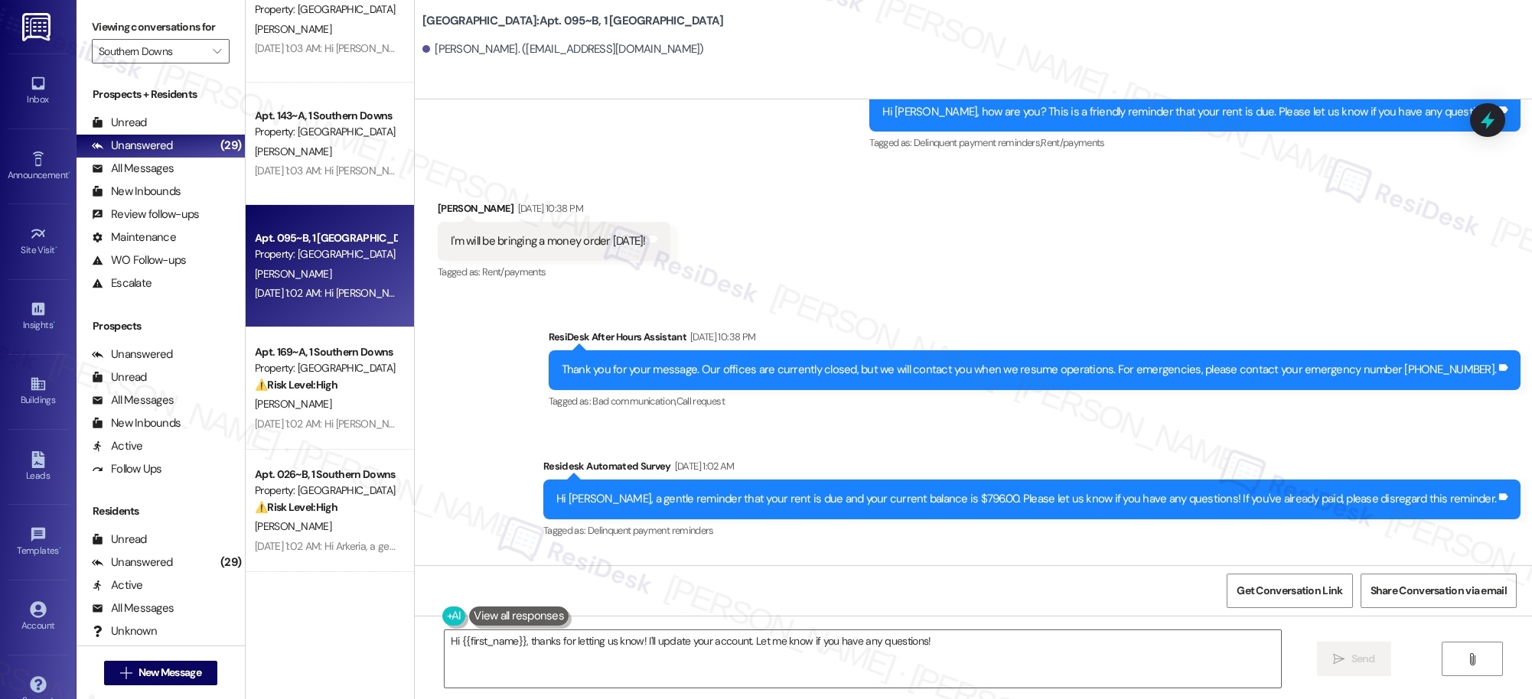
scroll to position [2724, 0]
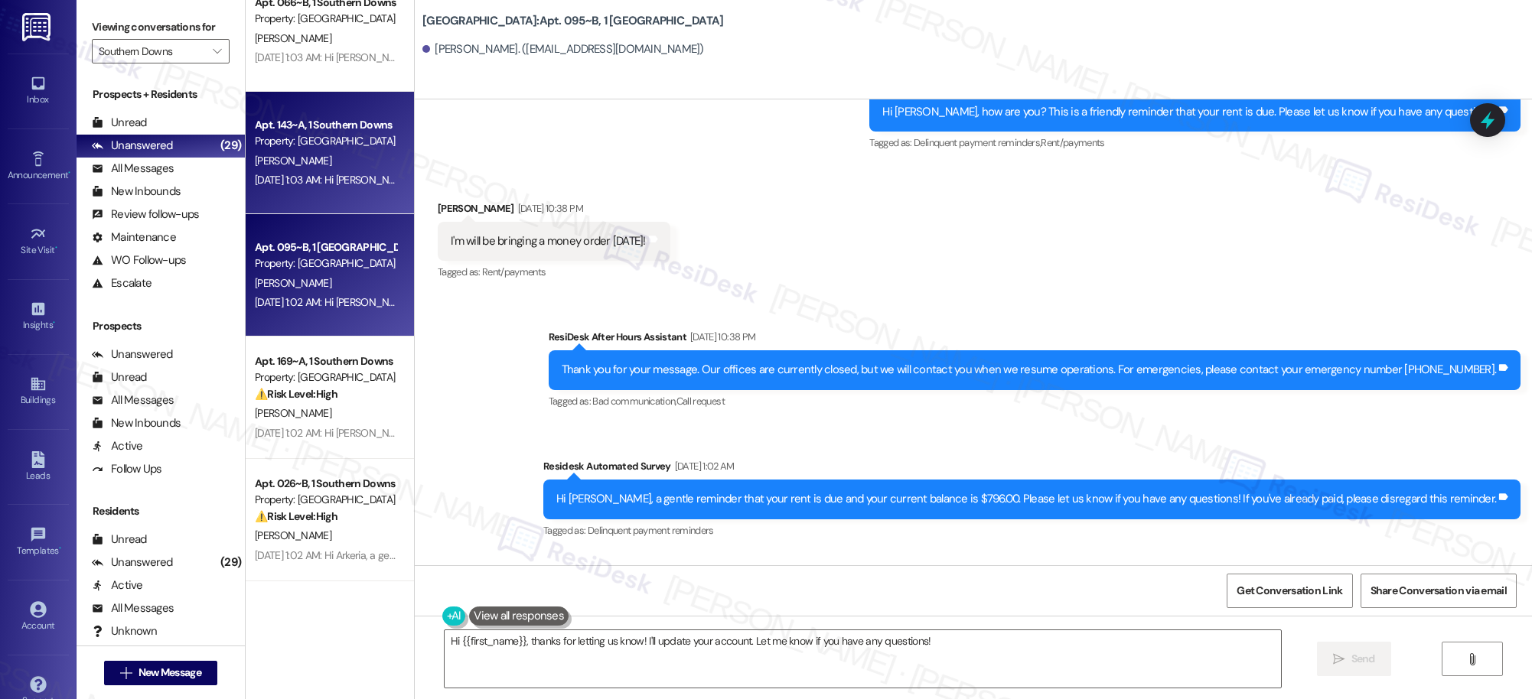
click at [314, 195] on div "Apt. 143~A, 1 Southern Downs Property: Southern Downs K. Strickland Sep 11, 202…" at bounding box center [330, 153] width 168 height 122
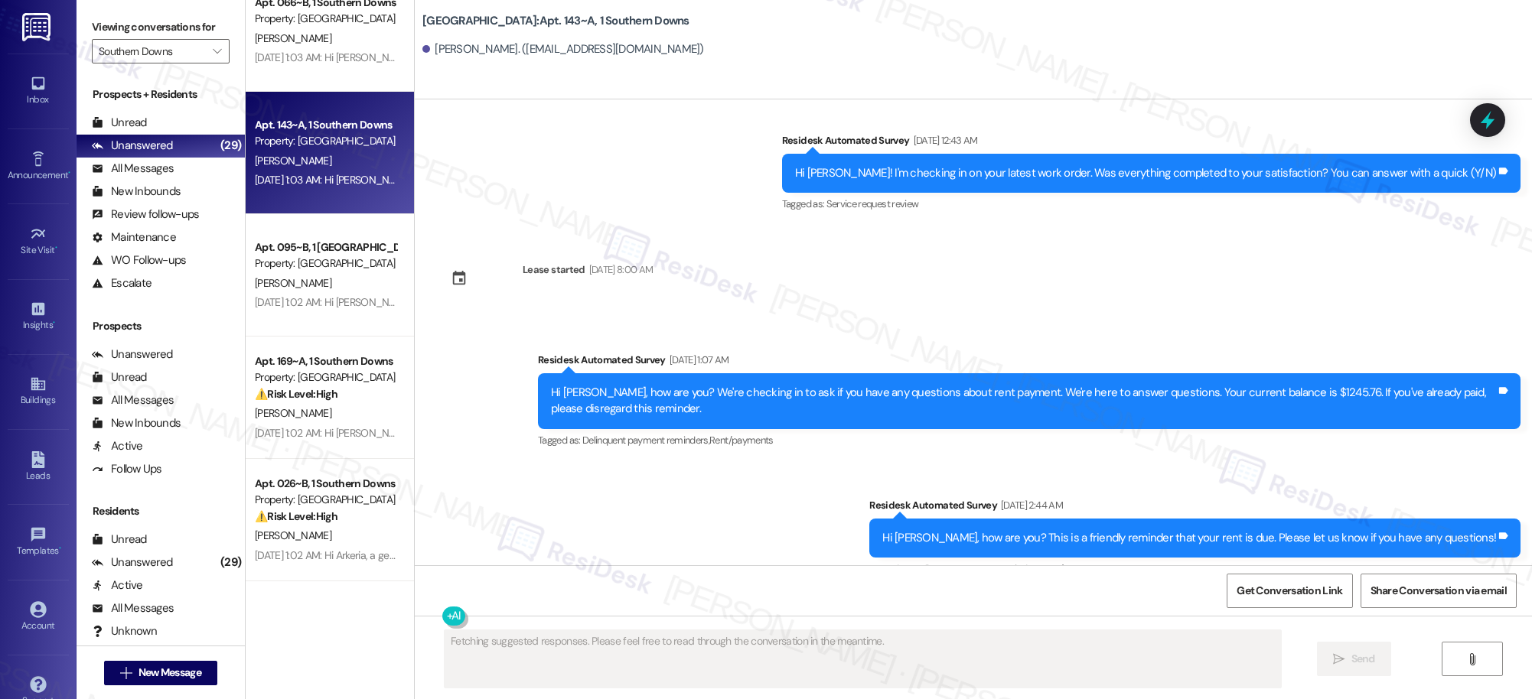
scroll to position [1899, 0]
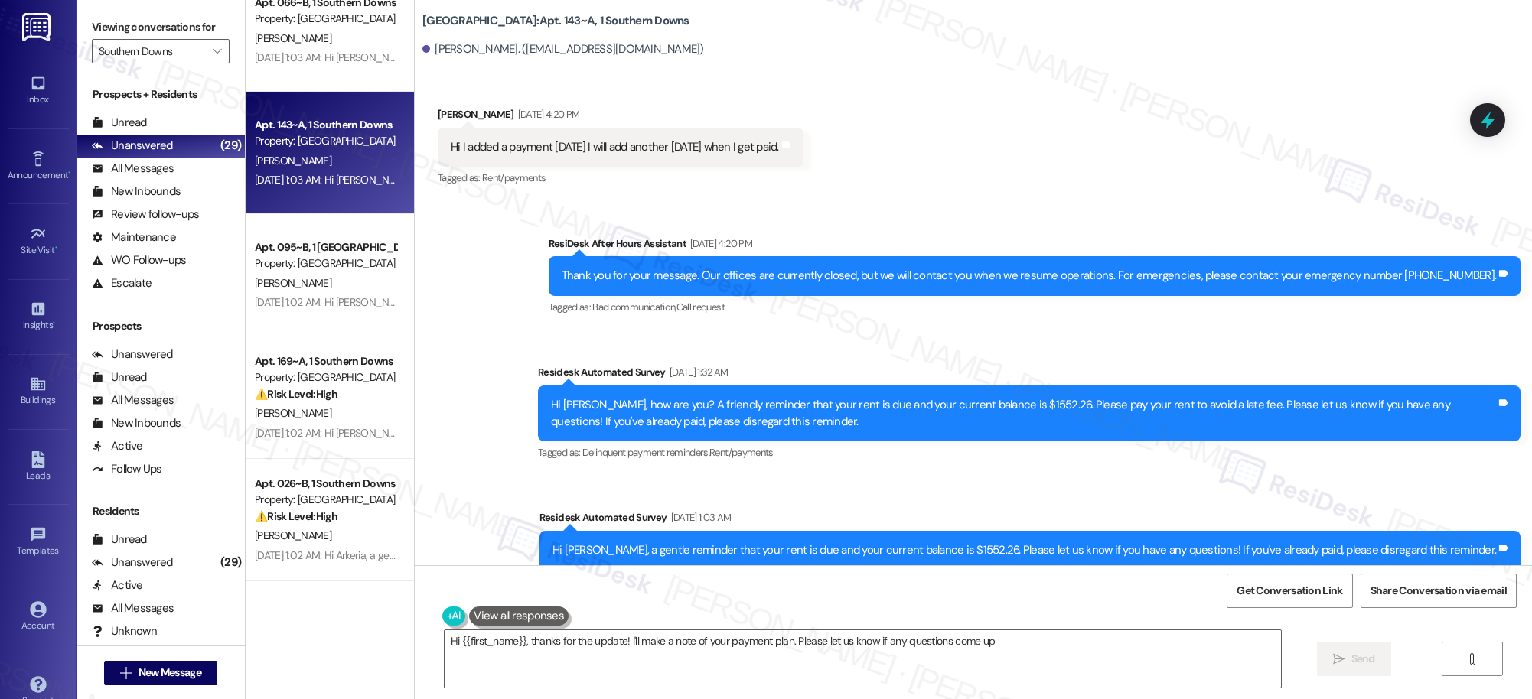
type textarea "Hi {{first_name}}, thanks for the update! I'll make a note of your payment plan…"
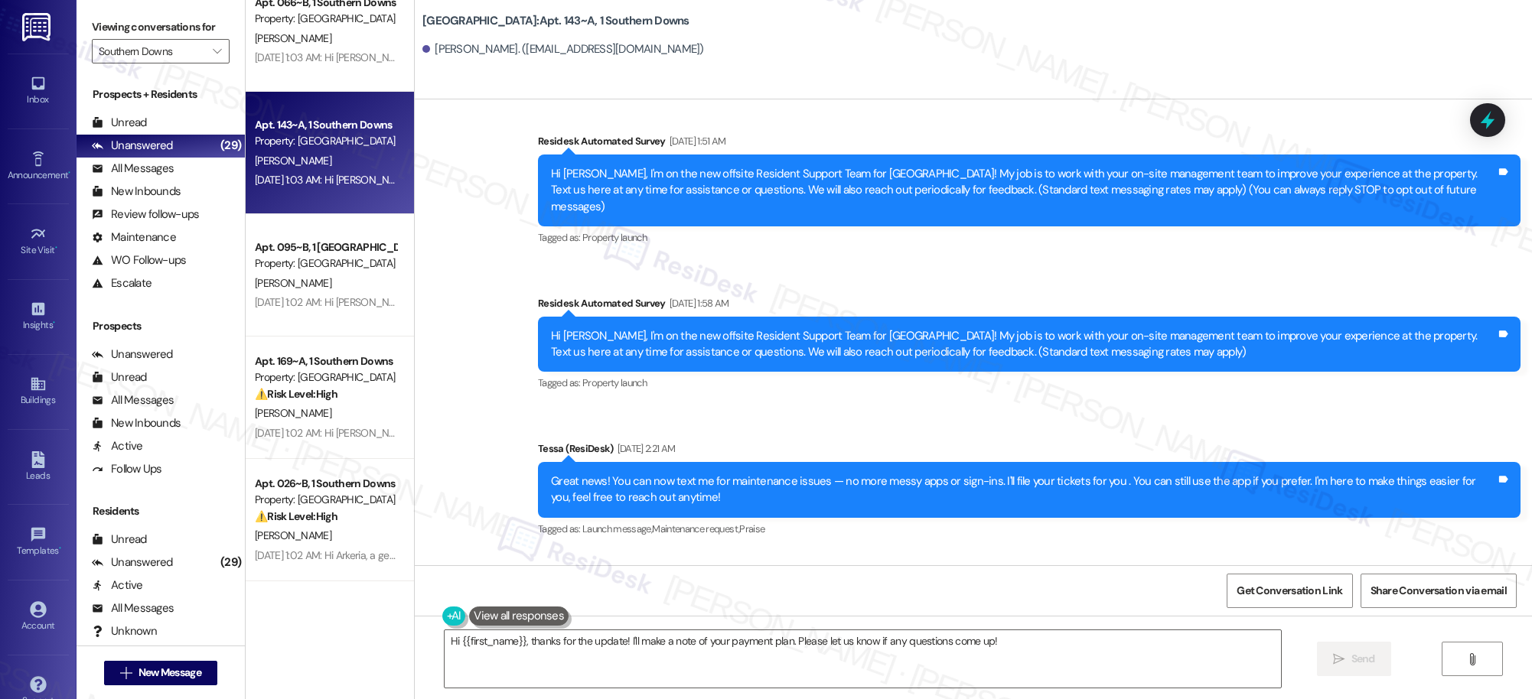
scroll to position [0, 0]
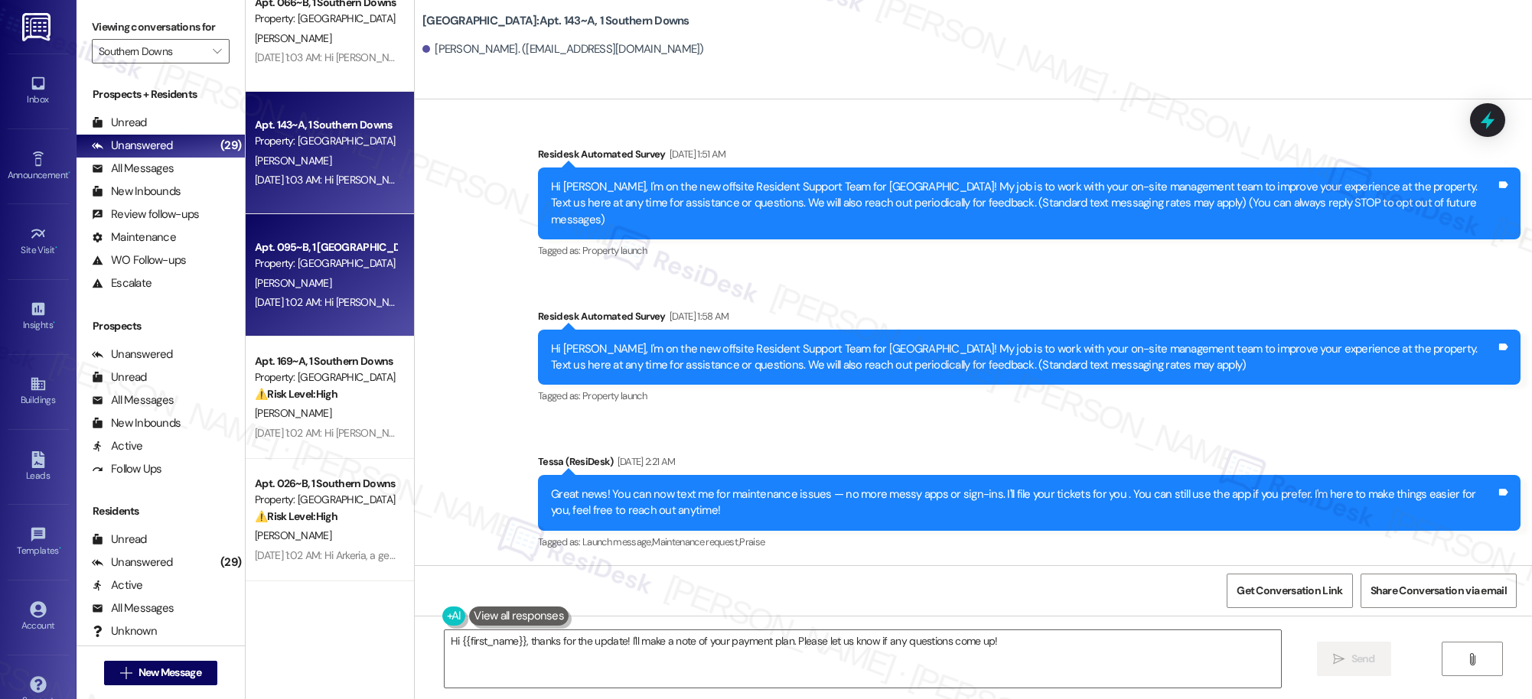
click at [288, 296] on div "Sep 11, 2025 at 1:02 AM: Hi Carrie, a gentle reminder that your rent is due and…" at bounding box center [723, 302] width 936 height 14
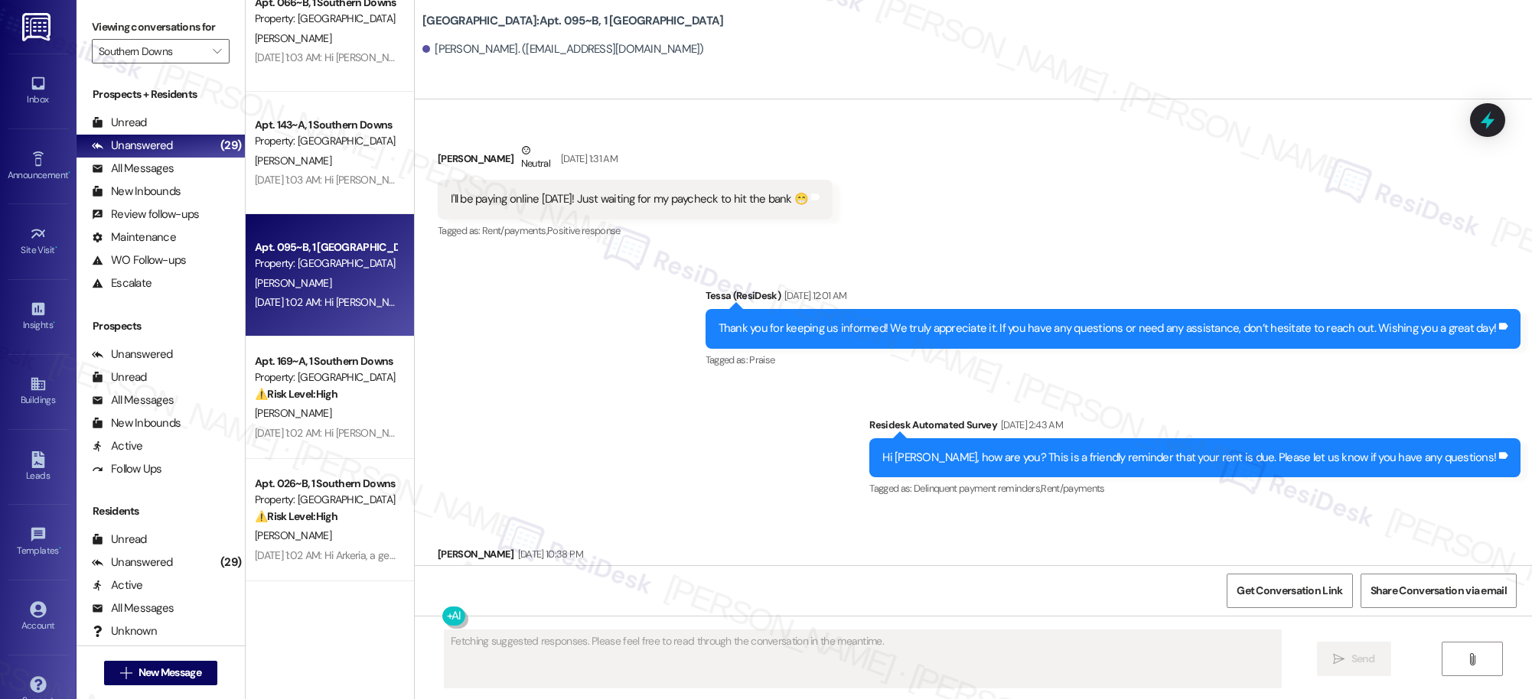
scroll to position [6199, 0]
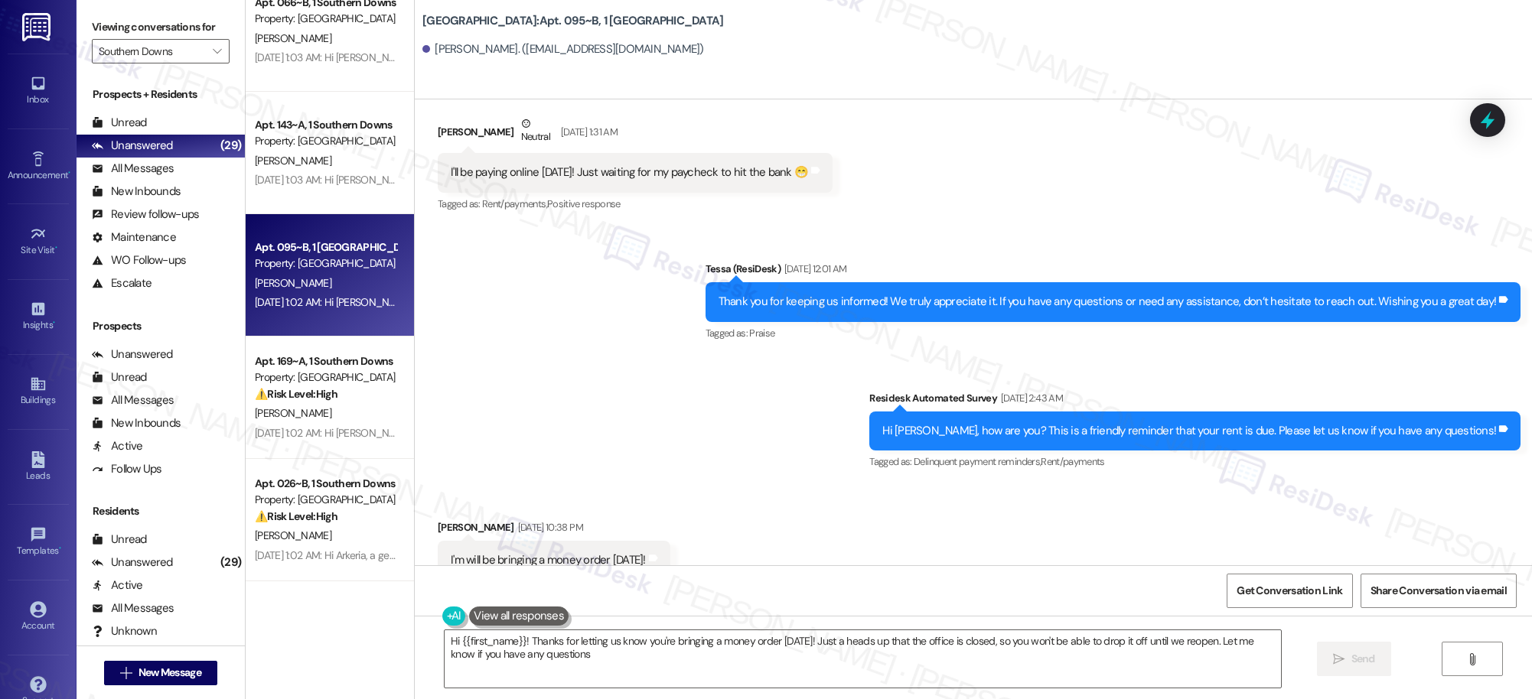
type textarea "Hi {{first_name}}! Thanks for letting us know you're bringing a money order tod…"
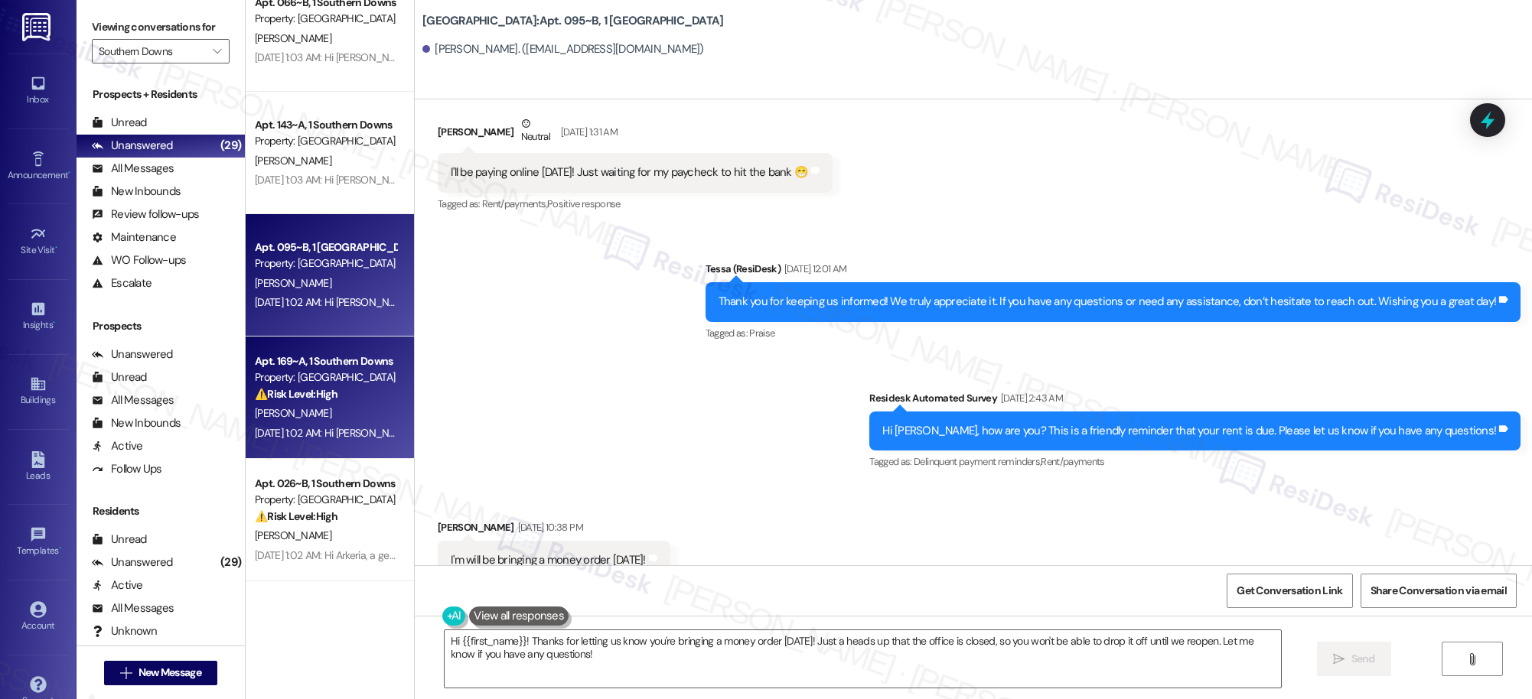
click at [366, 406] on div "T. Phillips" at bounding box center [325, 413] width 145 height 19
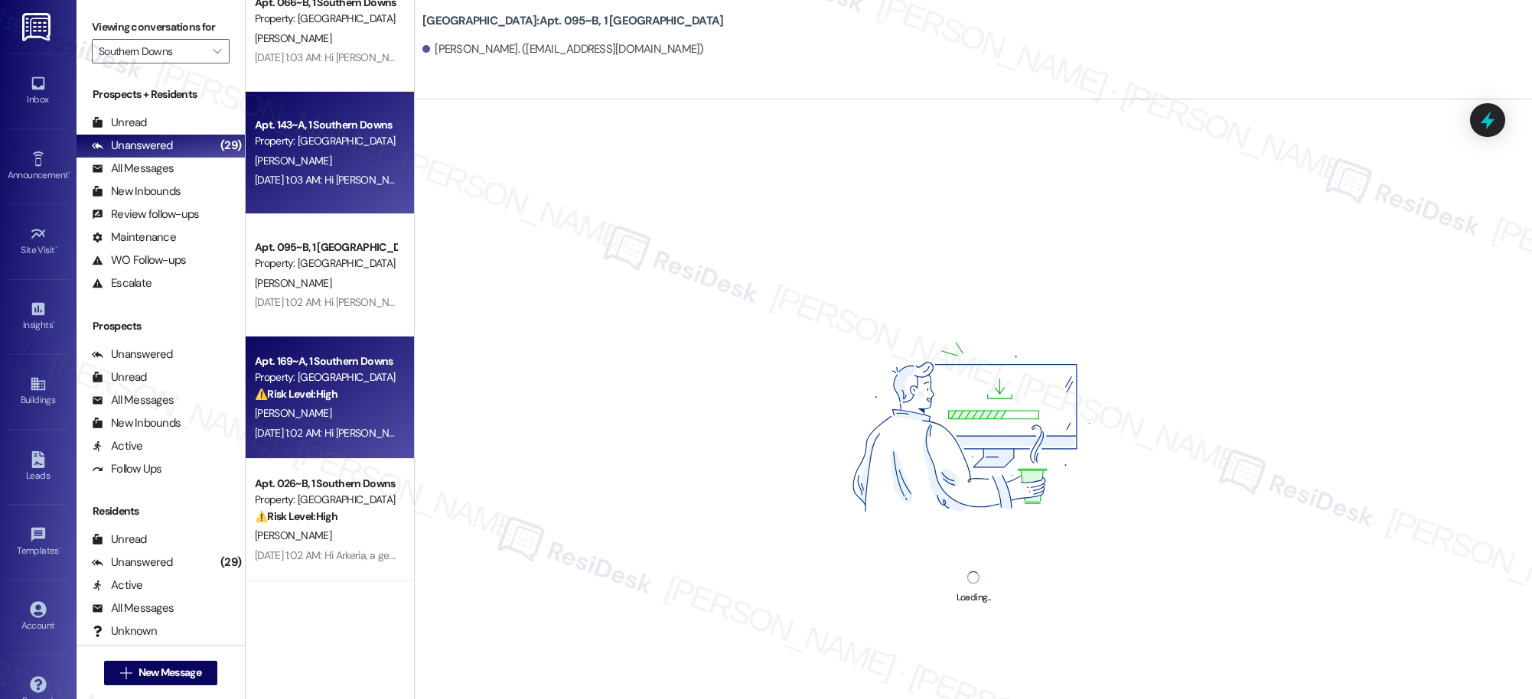
click at [360, 170] on div "K. Strickland" at bounding box center [325, 160] width 145 height 19
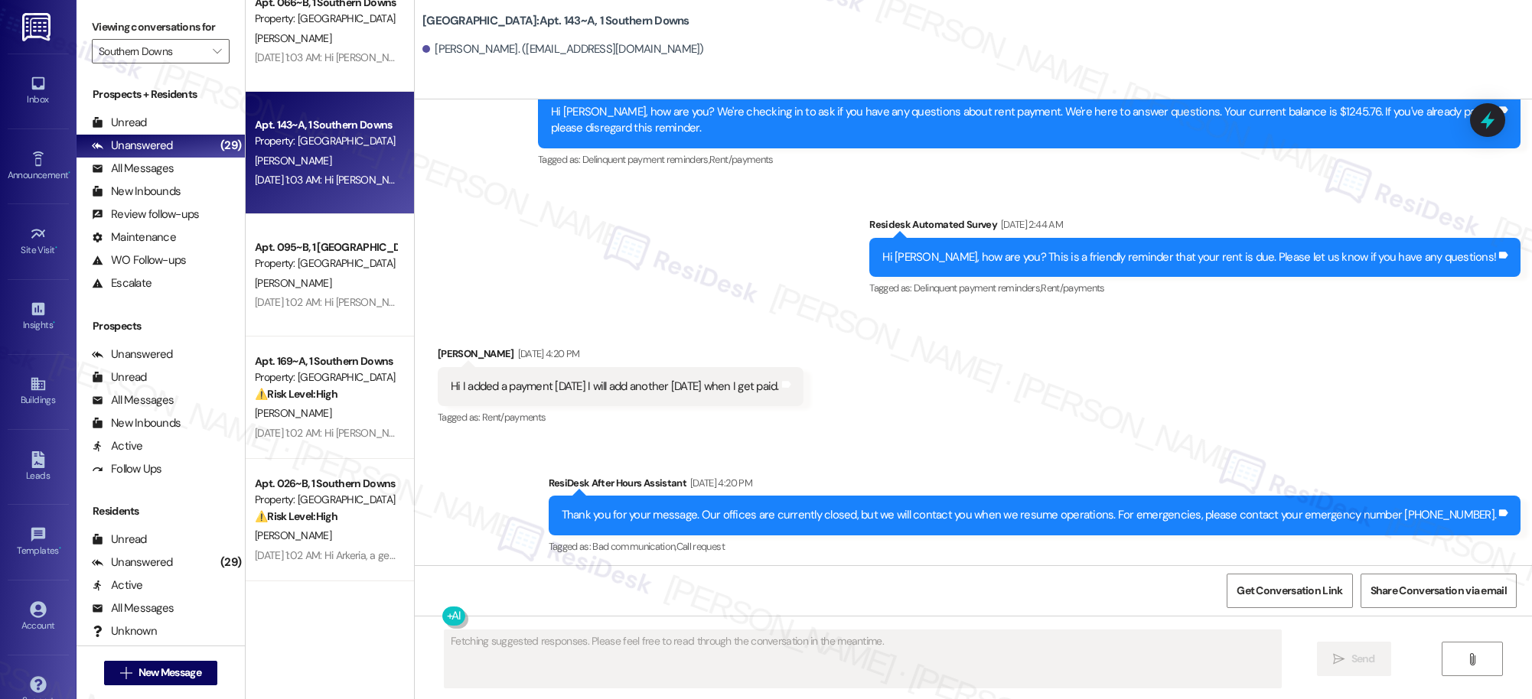
scroll to position [2080, 0]
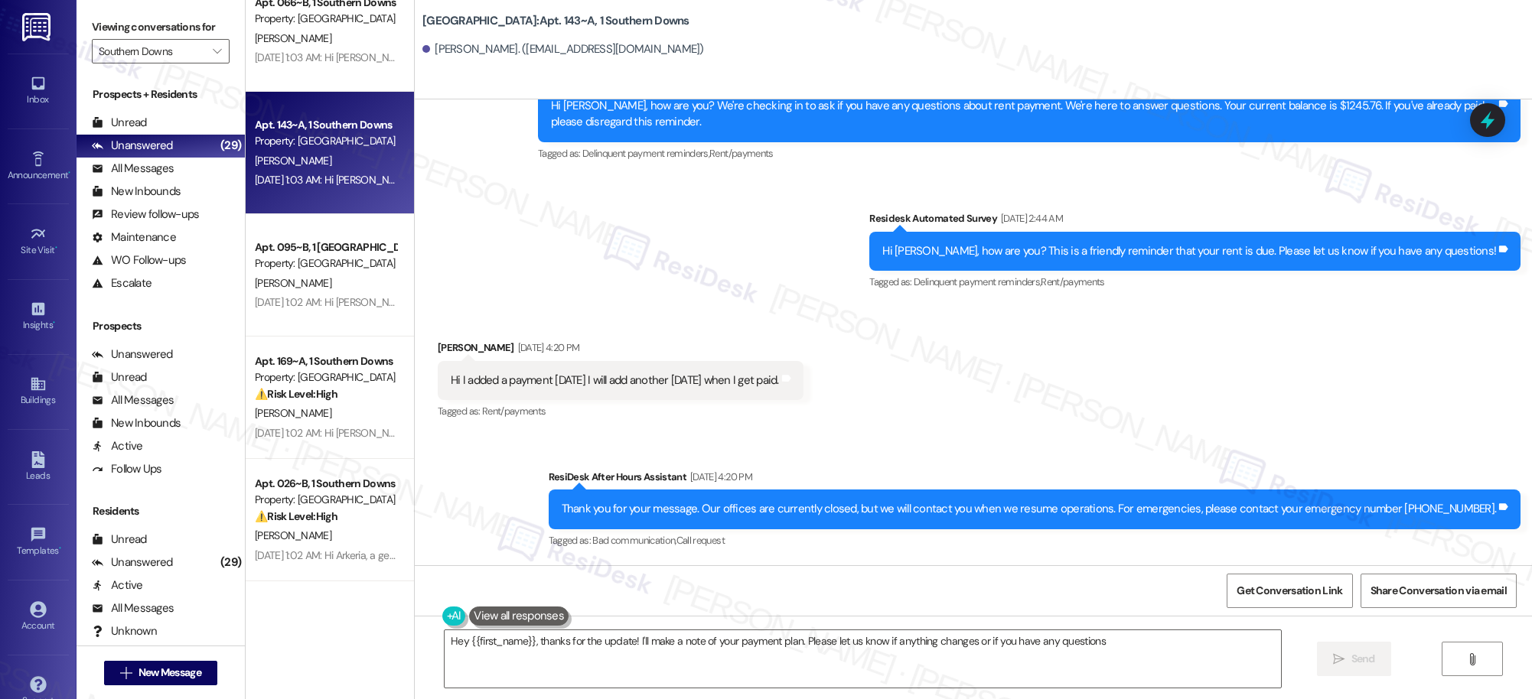
type textarea "Hey {{first_name}}, thanks for the update! I'll make a note of your payment pla…"
click at [213, 50] on icon "" at bounding box center [217, 51] width 8 height 12
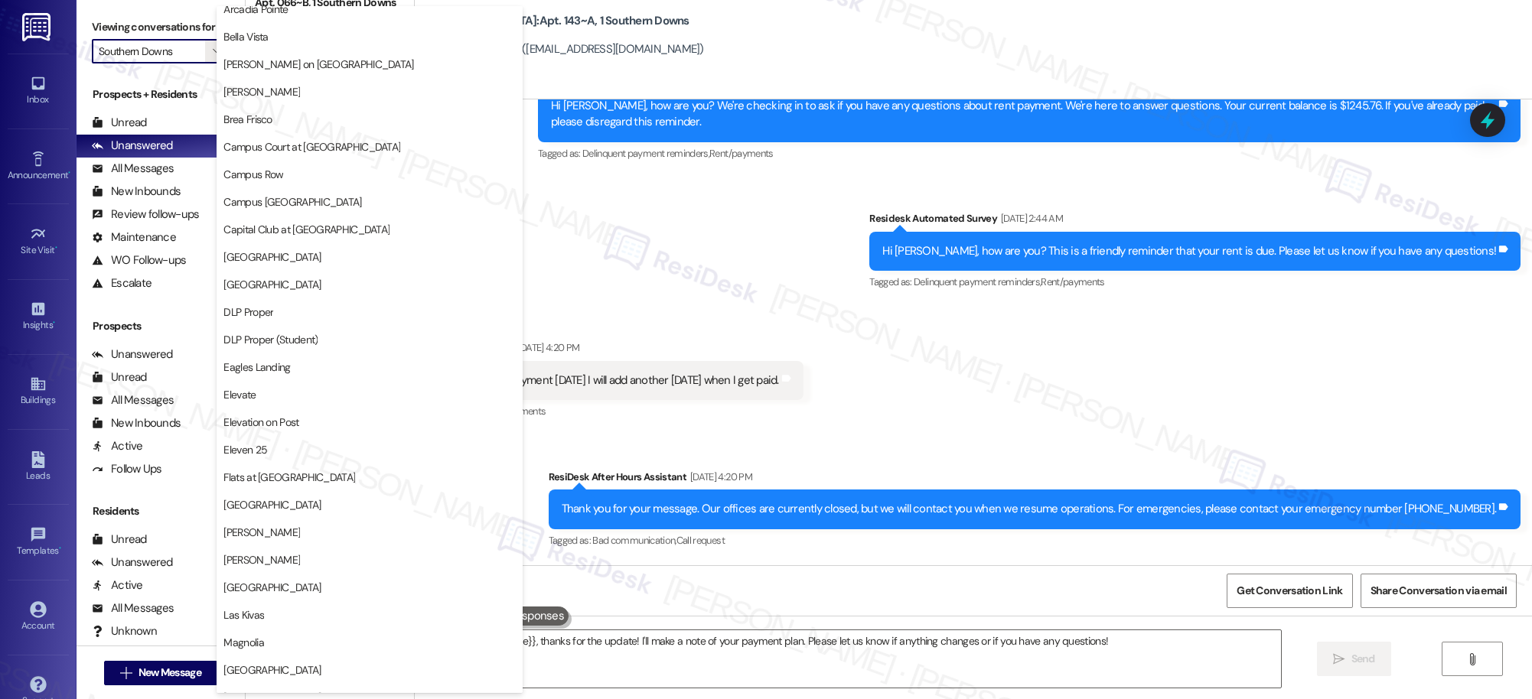
scroll to position [0, 0]
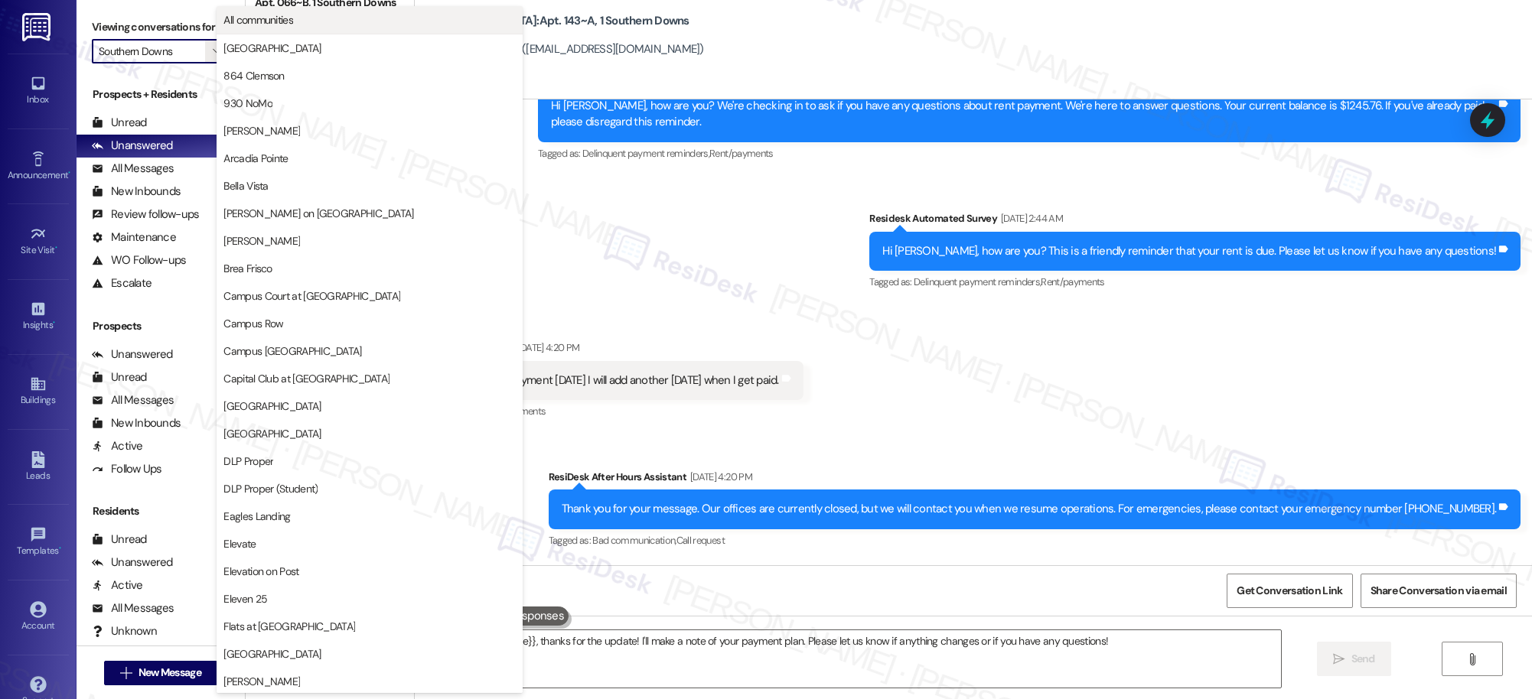
click at [266, 18] on span "All communities" at bounding box center [258, 19] width 70 height 15
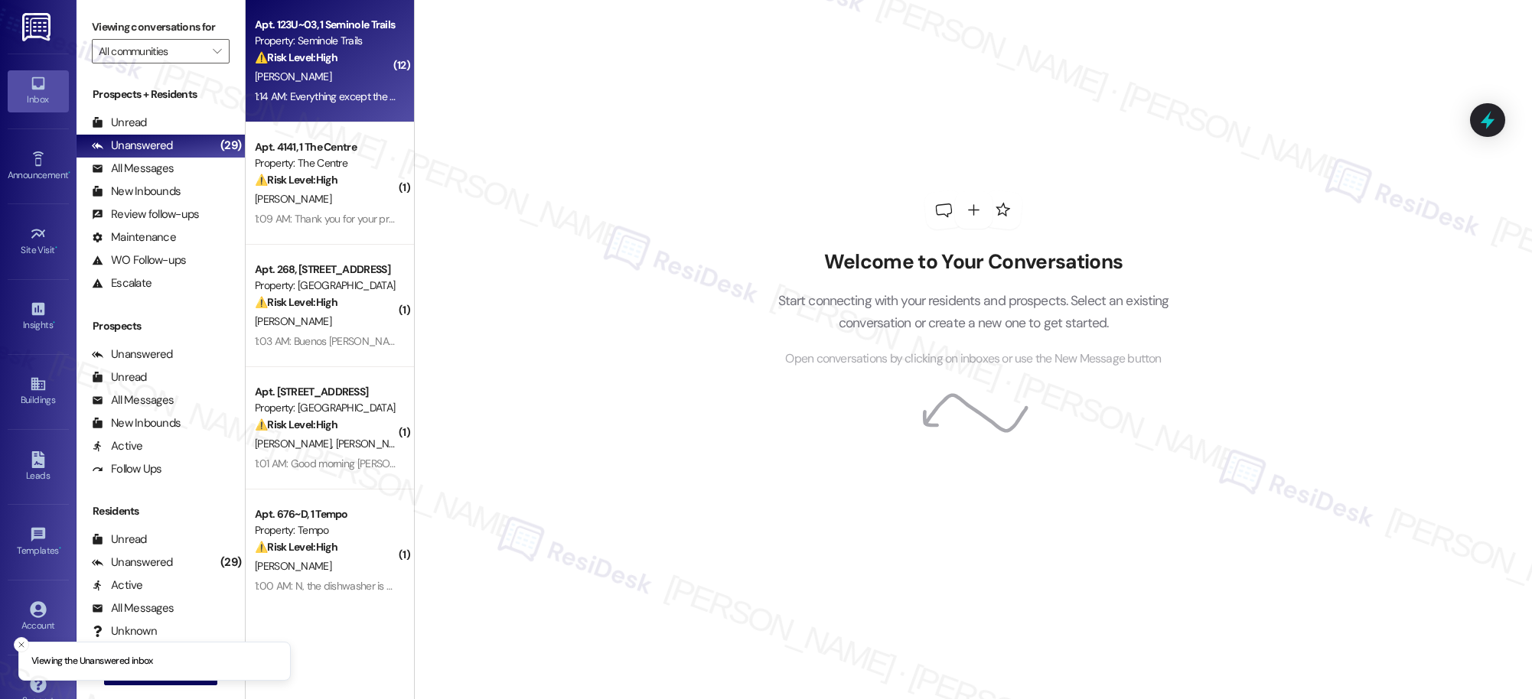
click at [331, 99] on div "1:14 AM: Everything except the refrigerator and microwave the maintenance man s…" at bounding box center [968, 97] width 1426 height 14
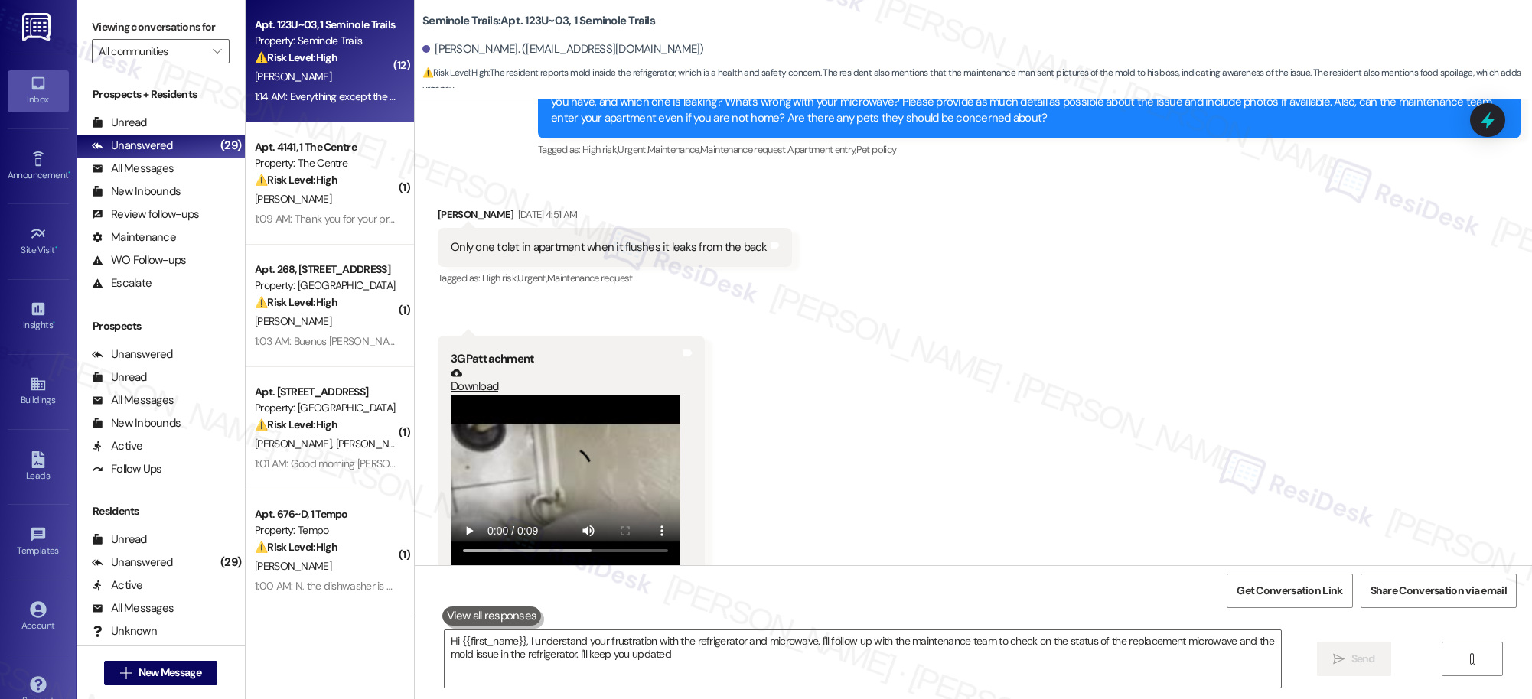
type textarea "Hi {{first_name}}, I understand your frustration with the refrigerator and micr…"
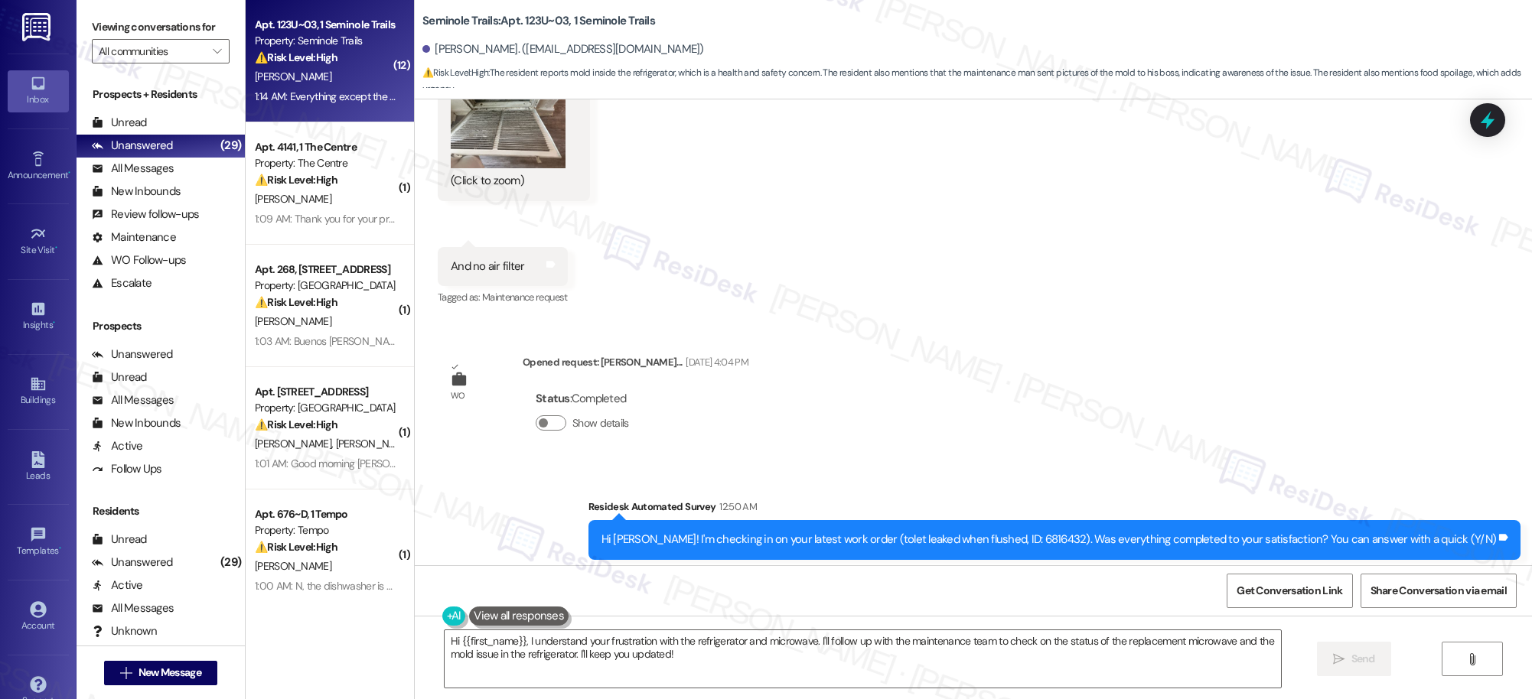
scroll to position [6505, 0]
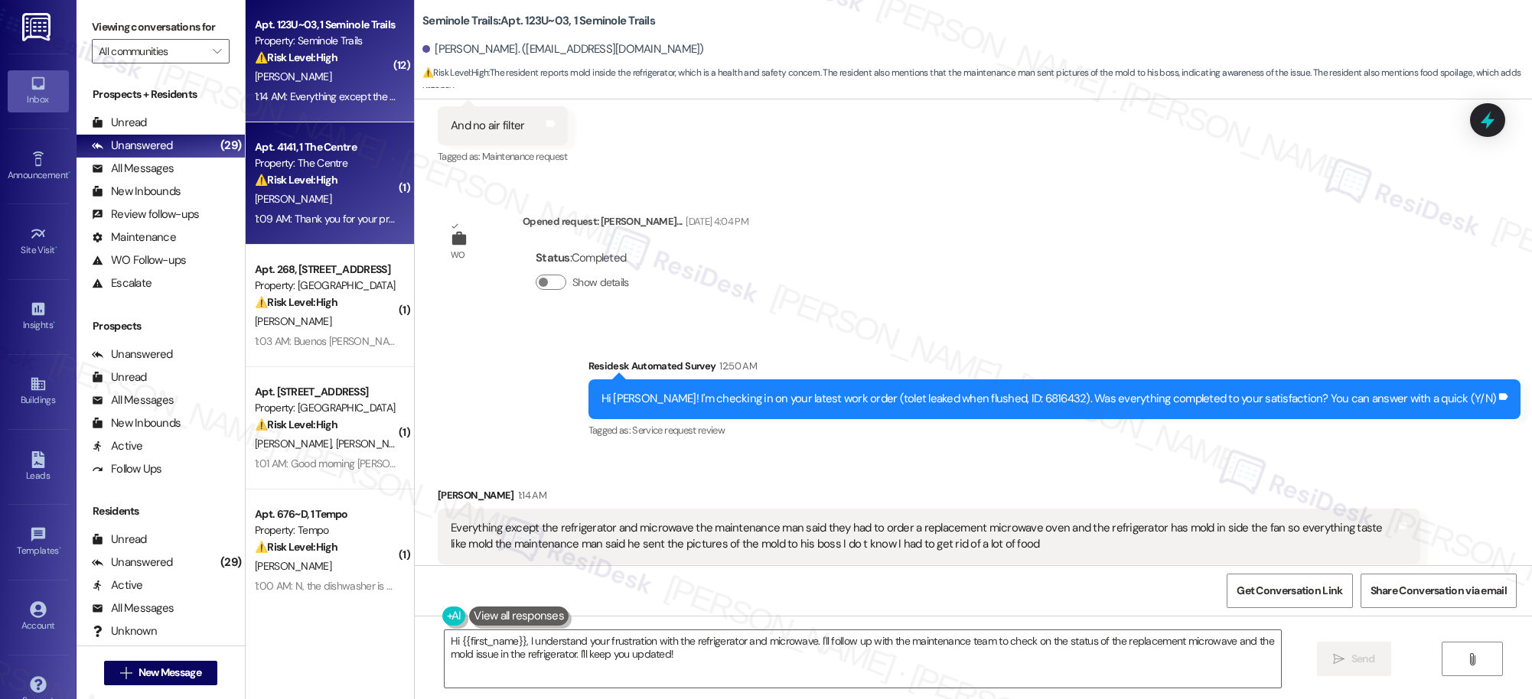
click at [309, 216] on div "1:09 AM: Thank you for your prompt response and I am working very hard to get i…" at bounding box center [964, 219] width 1419 height 14
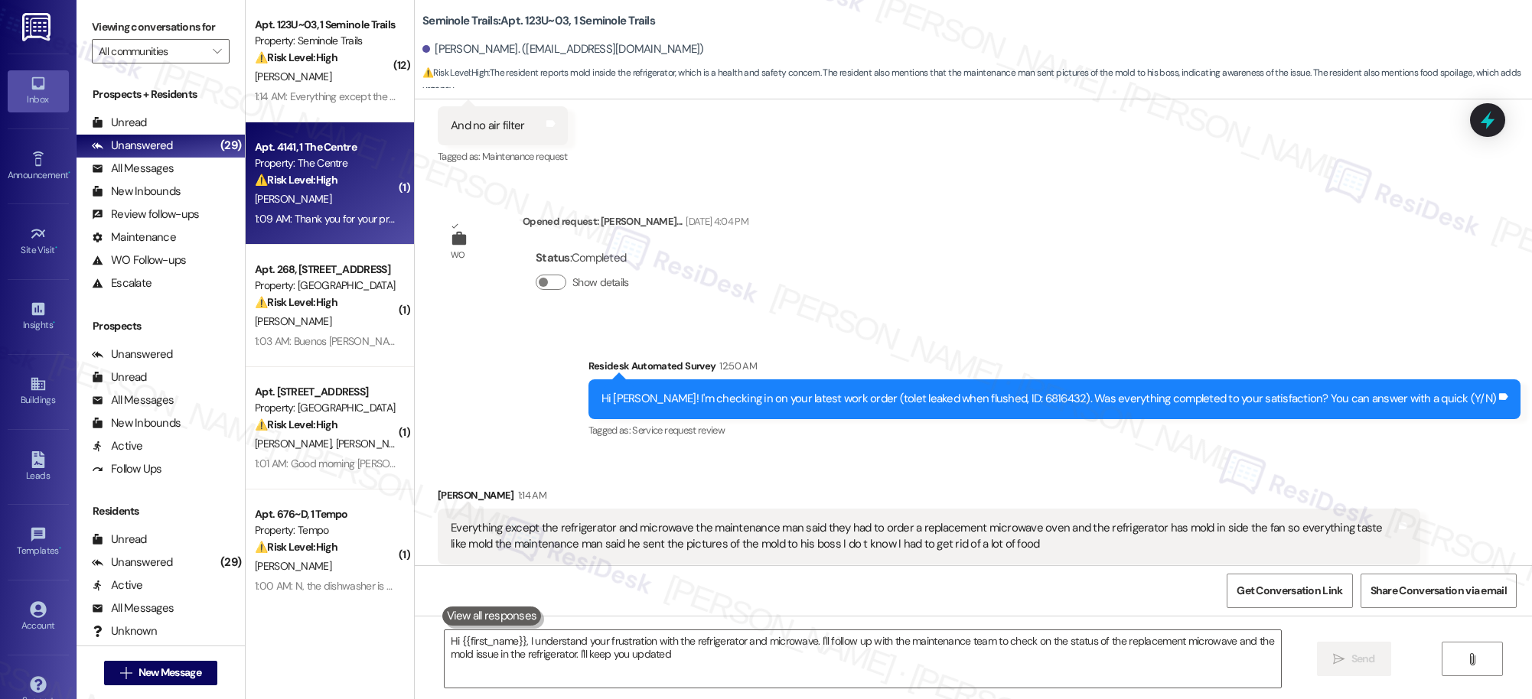
type textarea "Hi {{first_name}}, I understand your frustration with the refrigerator and micr…"
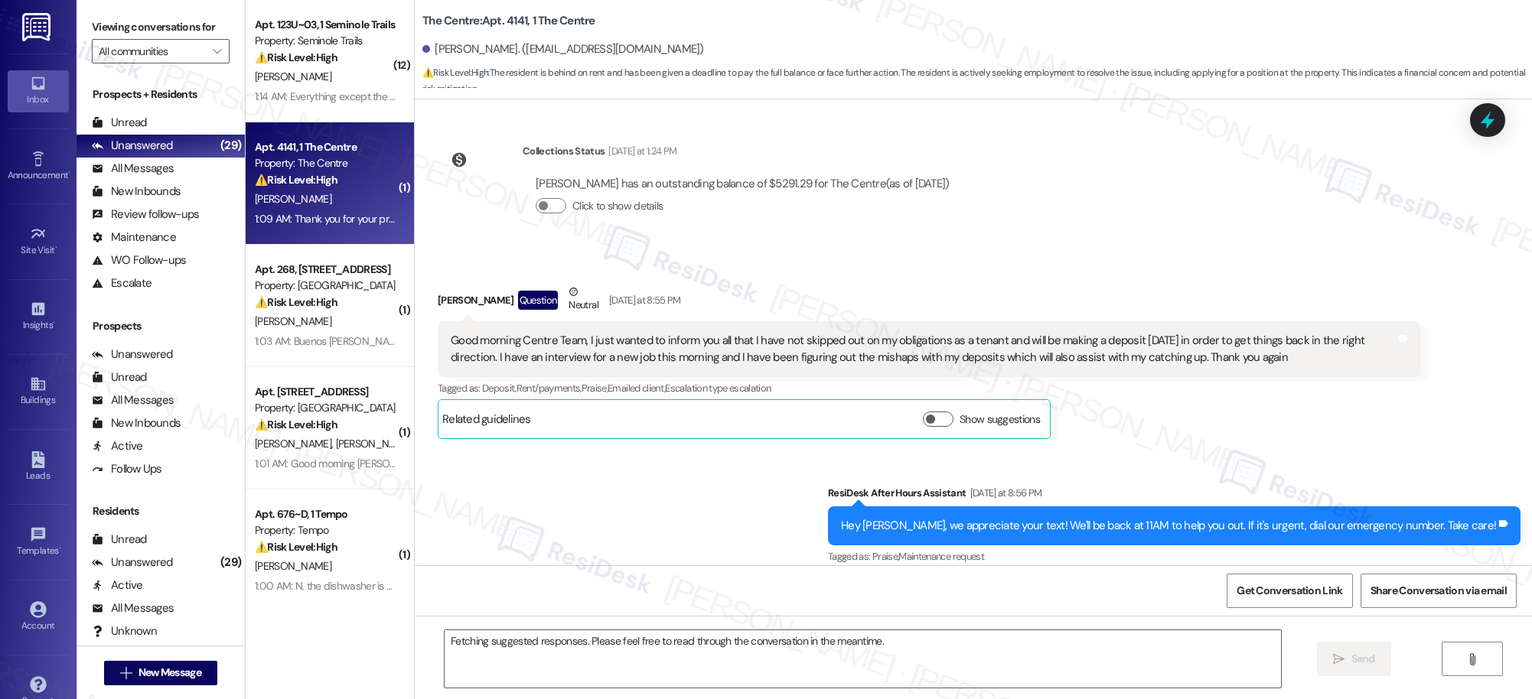
scroll to position [9391, 0]
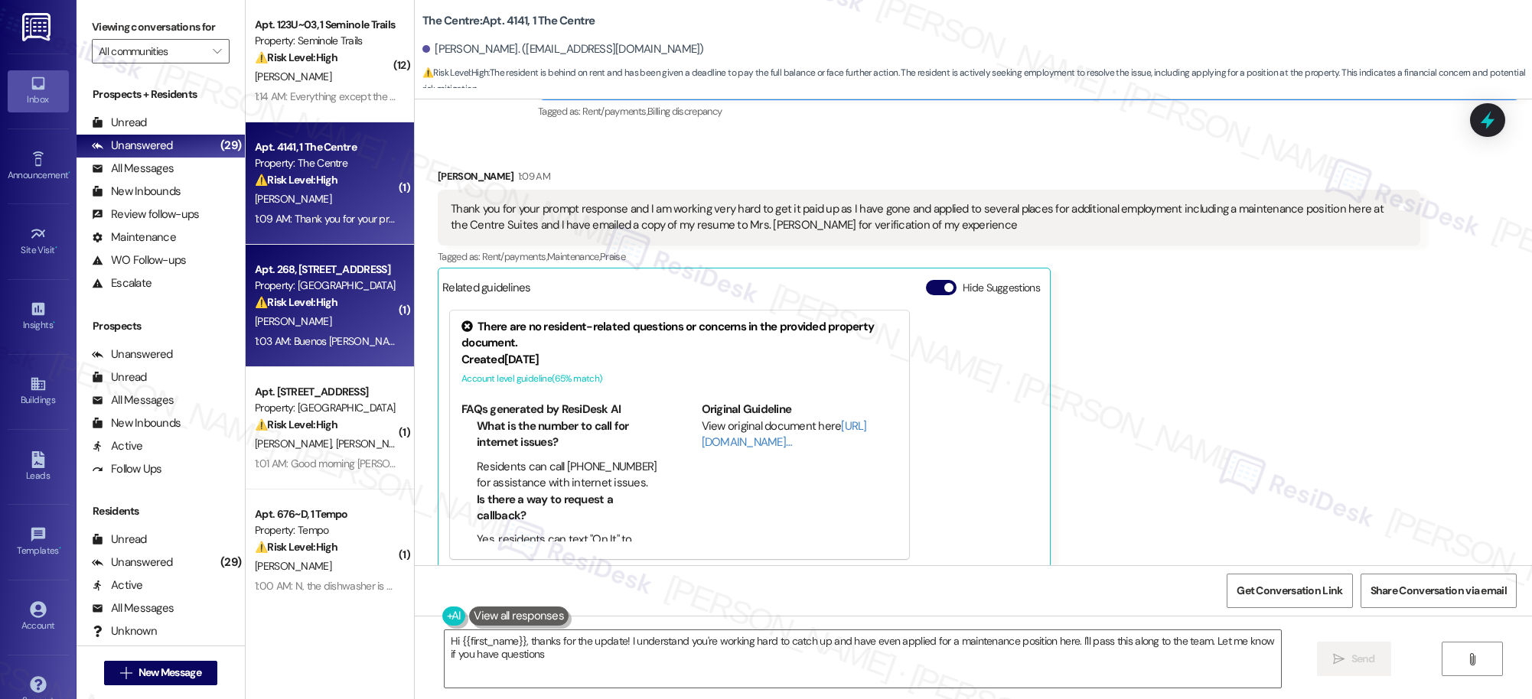
type textarea "Hi {{first_name}}, thanks for the update! I understand you're working hard to c…"
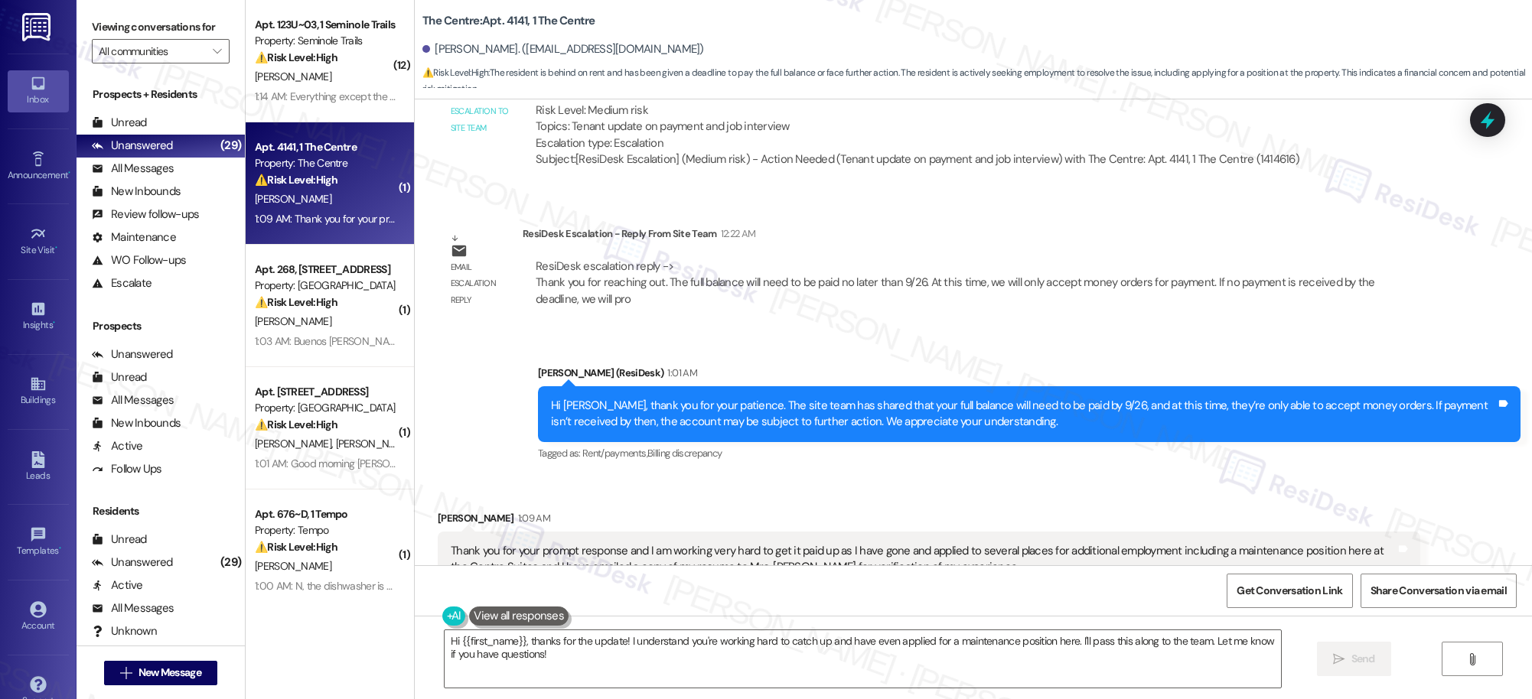
scroll to position [8960, 0]
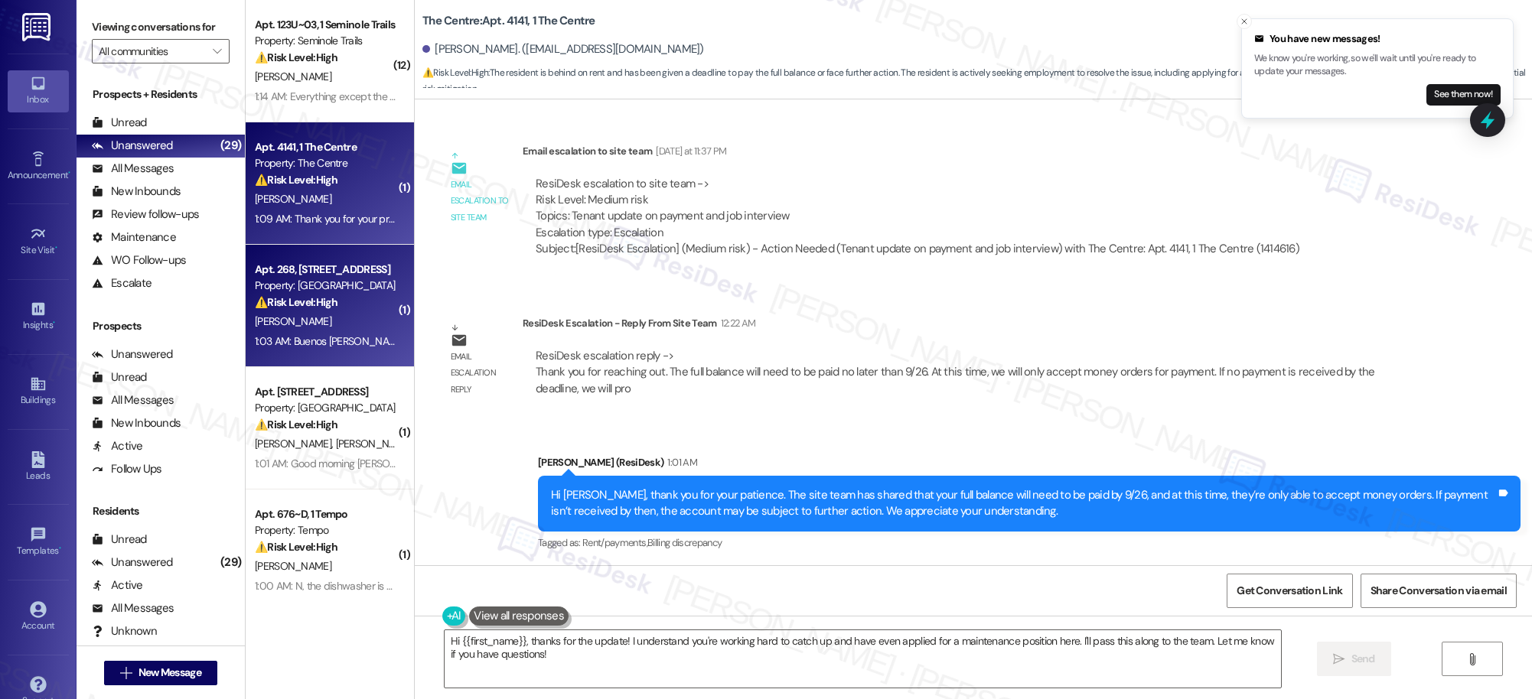
click at [310, 321] on div "S. Yanez" at bounding box center [325, 321] width 145 height 19
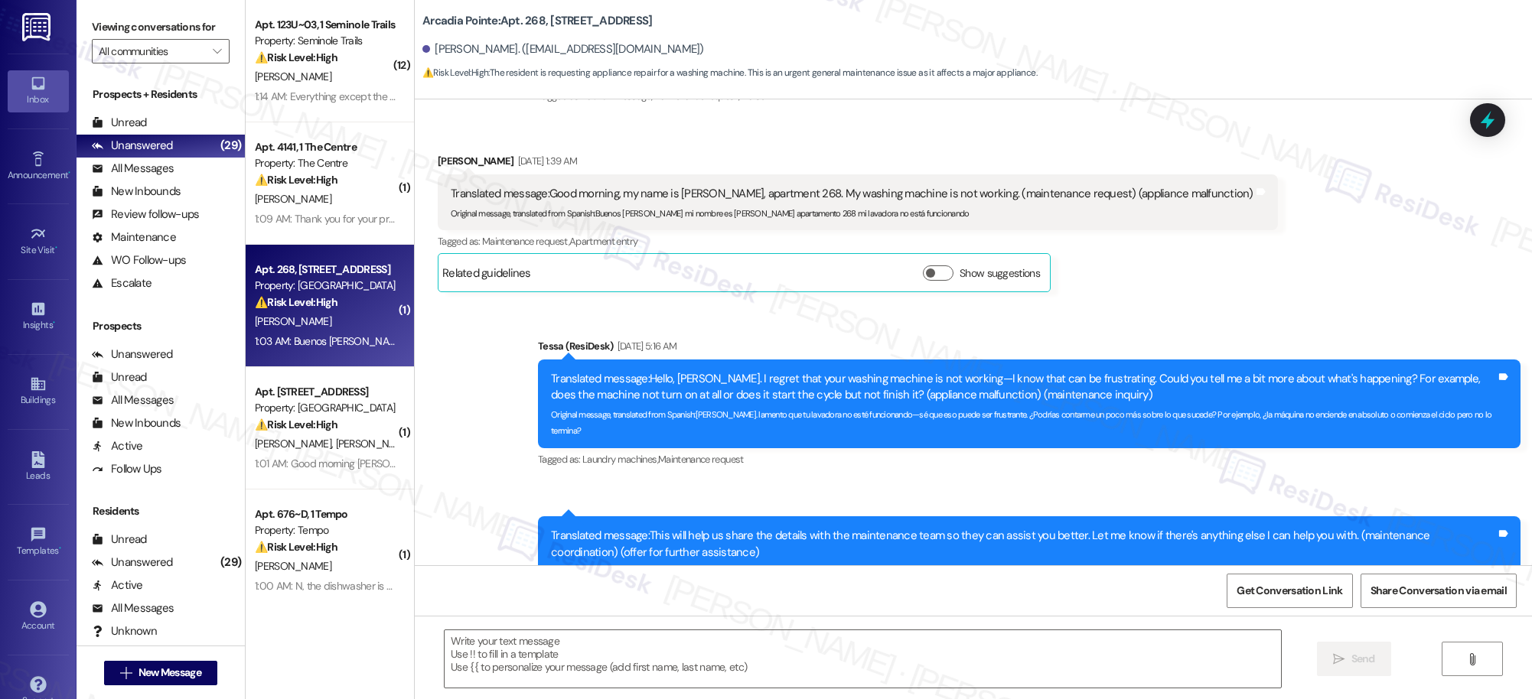
type textarea "Fetching suggested responses. Please feel free to read through the conversation…"
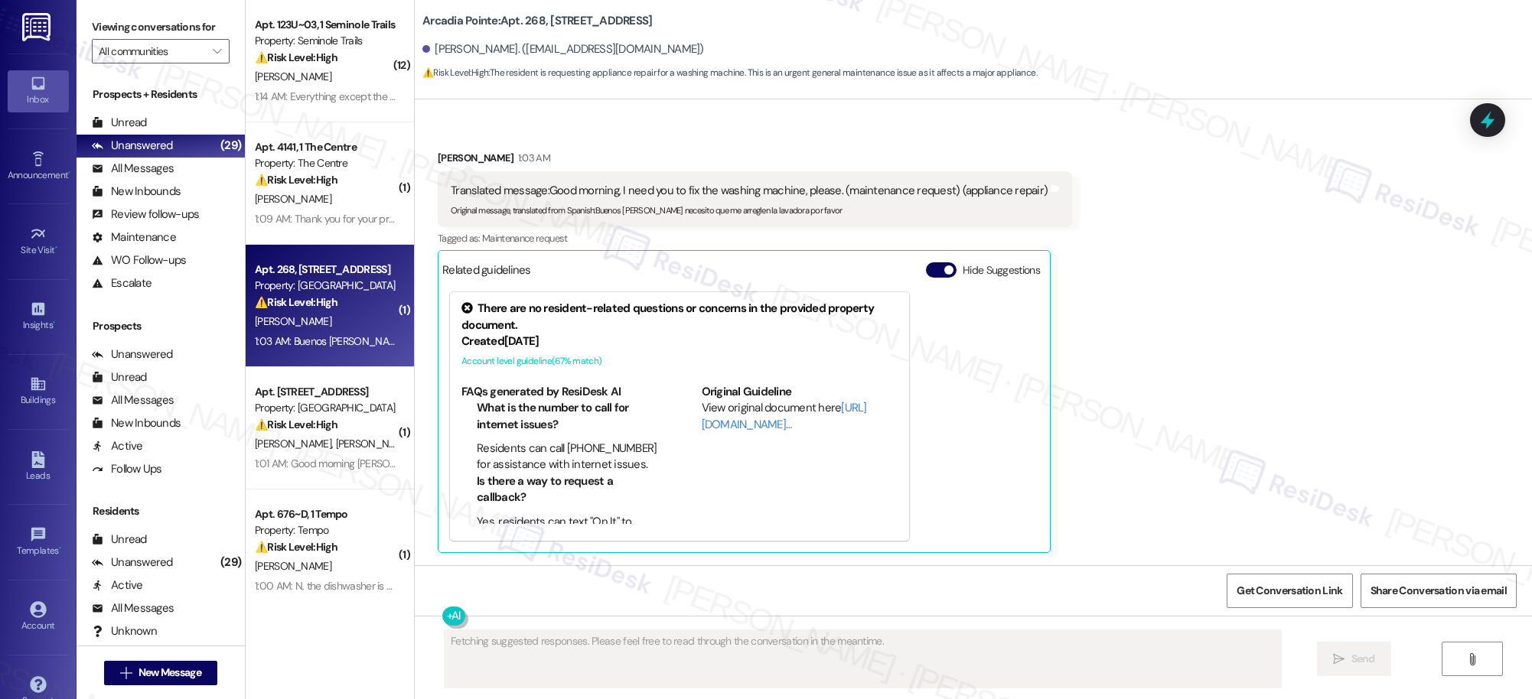
scroll to position [2244, 0]
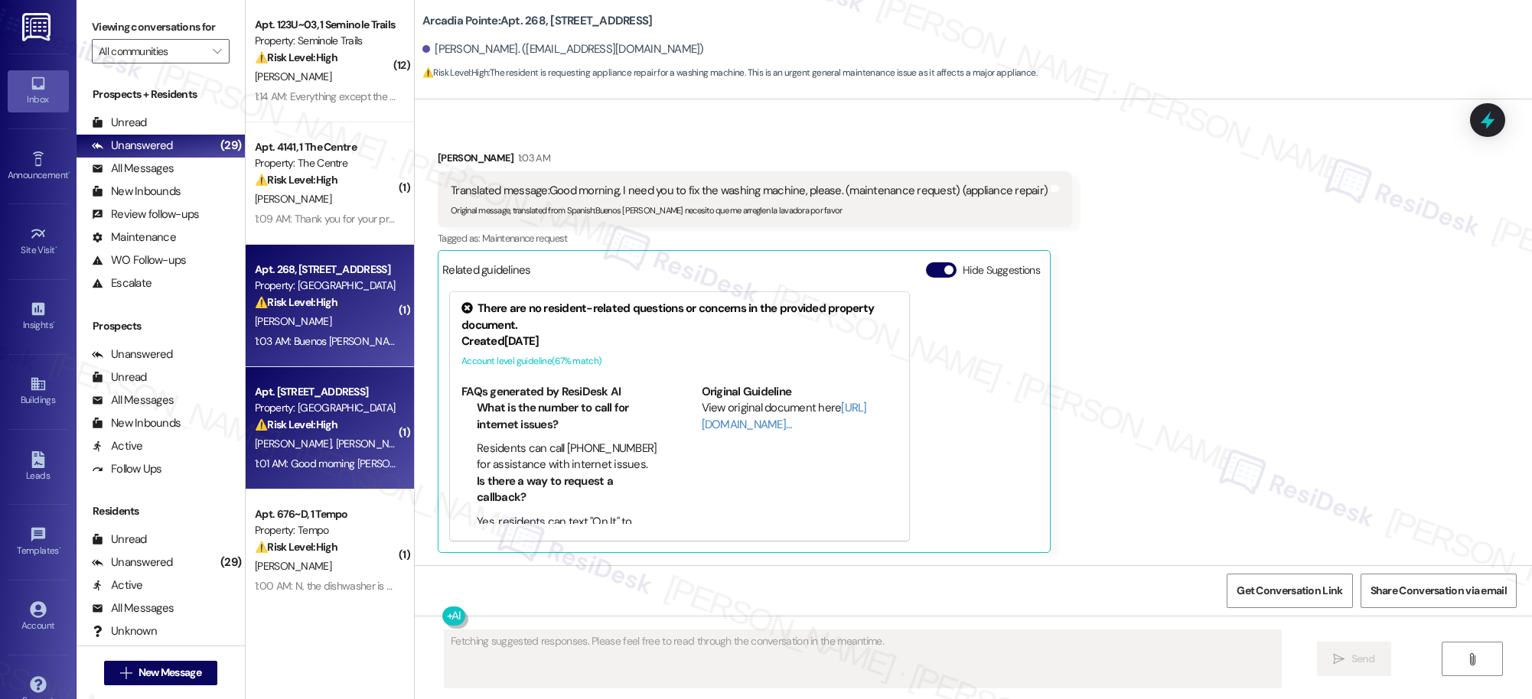
click at [336, 448] on span "K. Martin" at bounding box center [376, 444] width 81 height 14
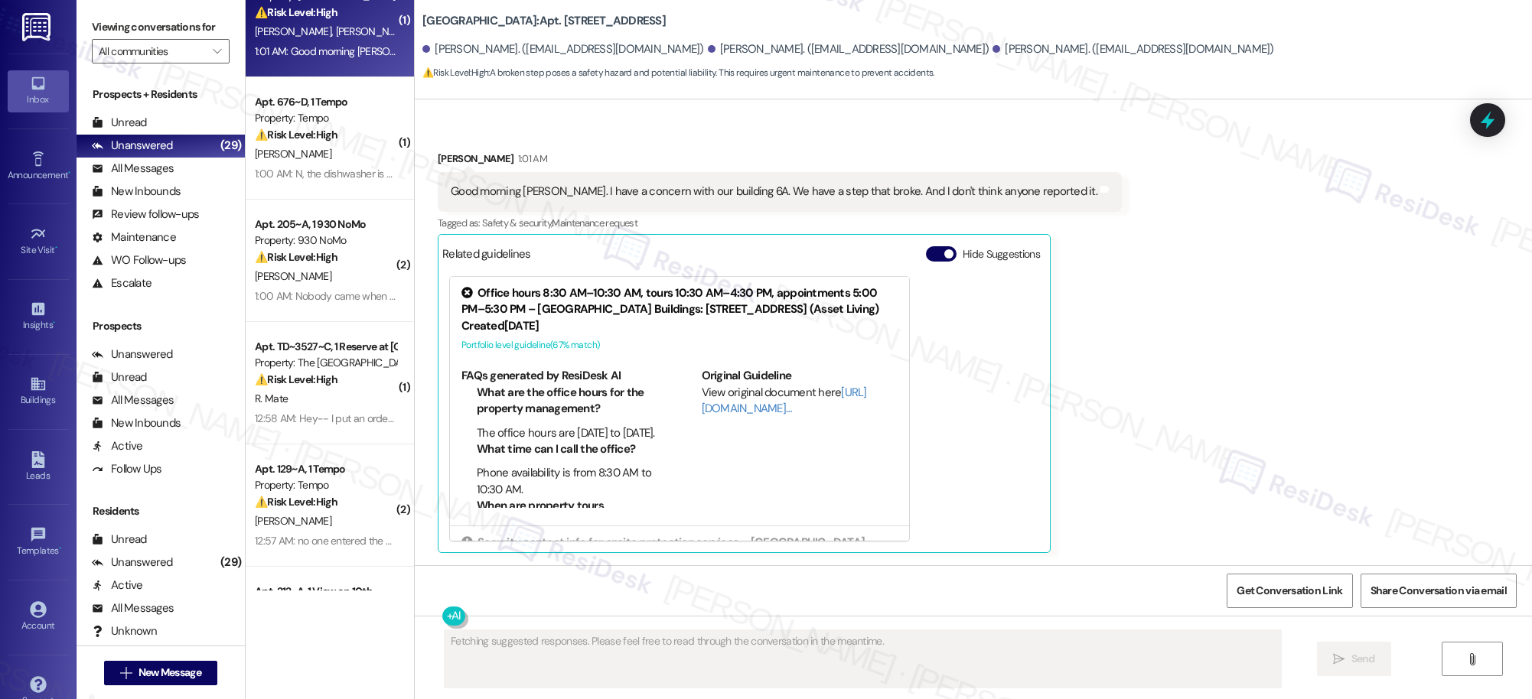
scroll to position [415, 0]
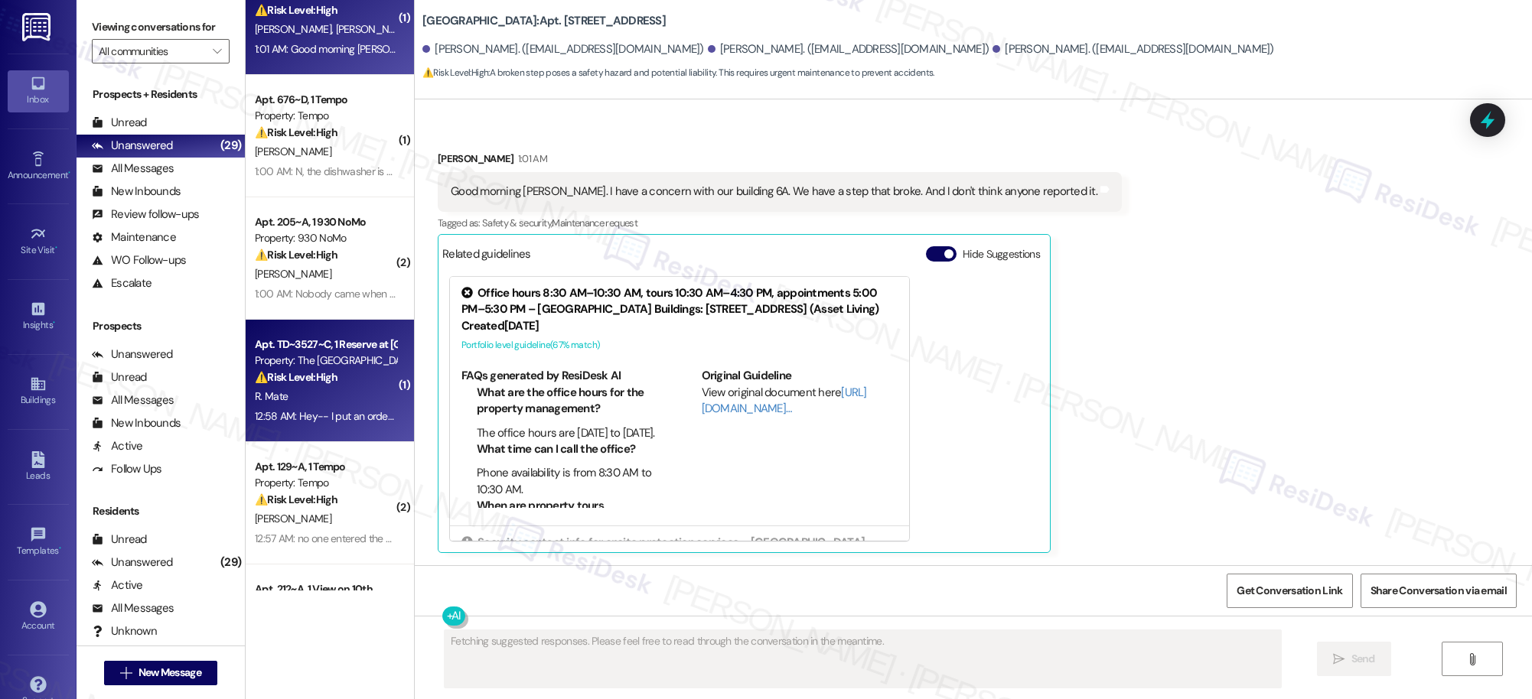
click at [337, 419] on div "12:58 AM: Hey-- I put an order in back in May for two leaking windows but went …" at bounding box center [1063, 416] width 1616 height 14
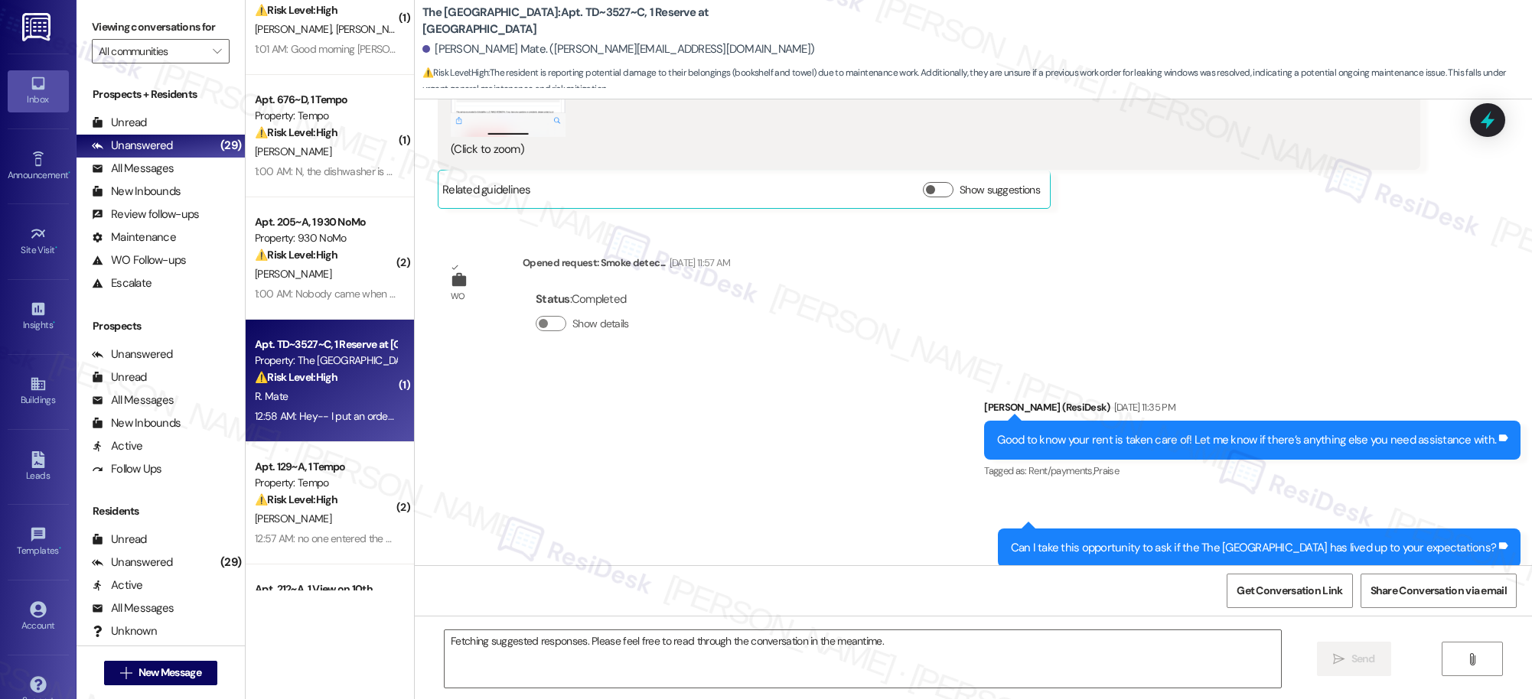
scroll to position [11164, 0]
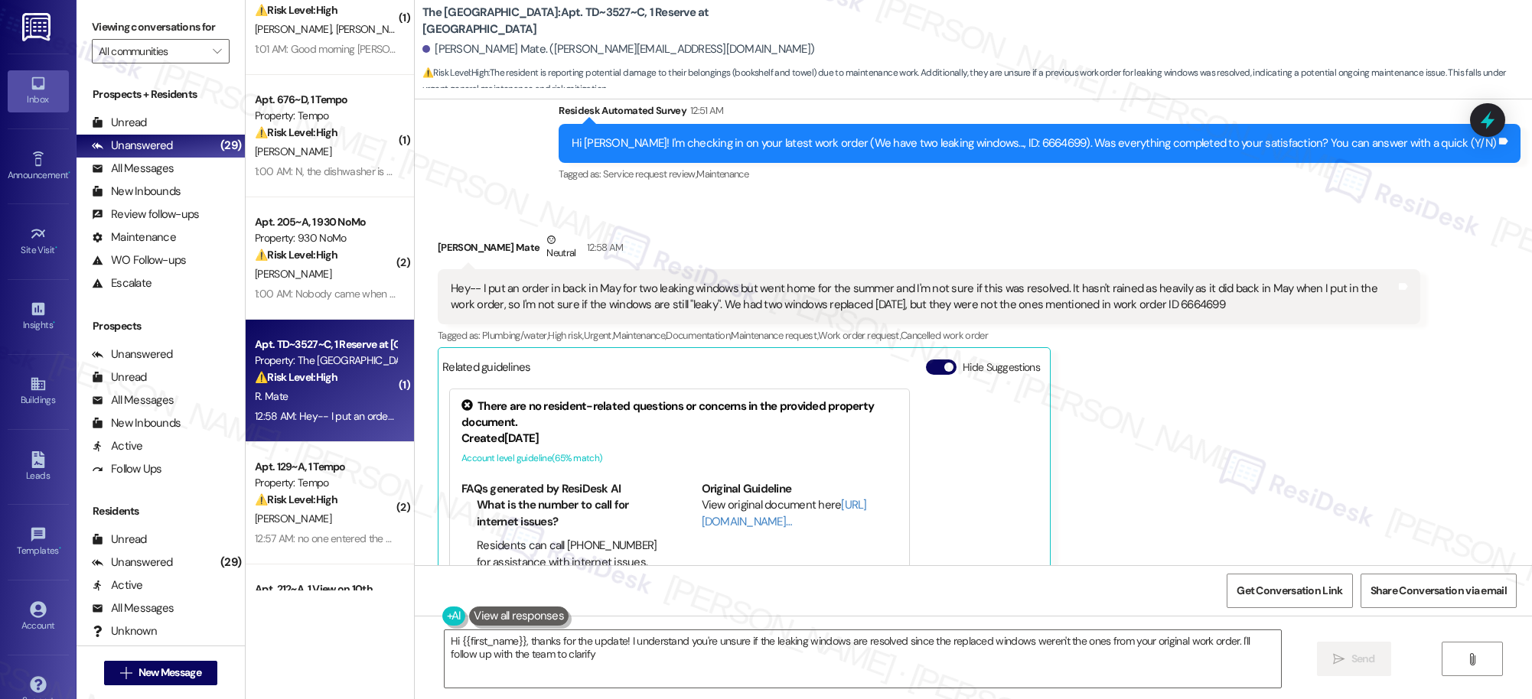
type textarea "Hi {{first_name}}, thanks for the update! I understand you're unsure if the lea…"
click at [213, 48] on icon "" at bounding box center [217, 51] width 8 height 12
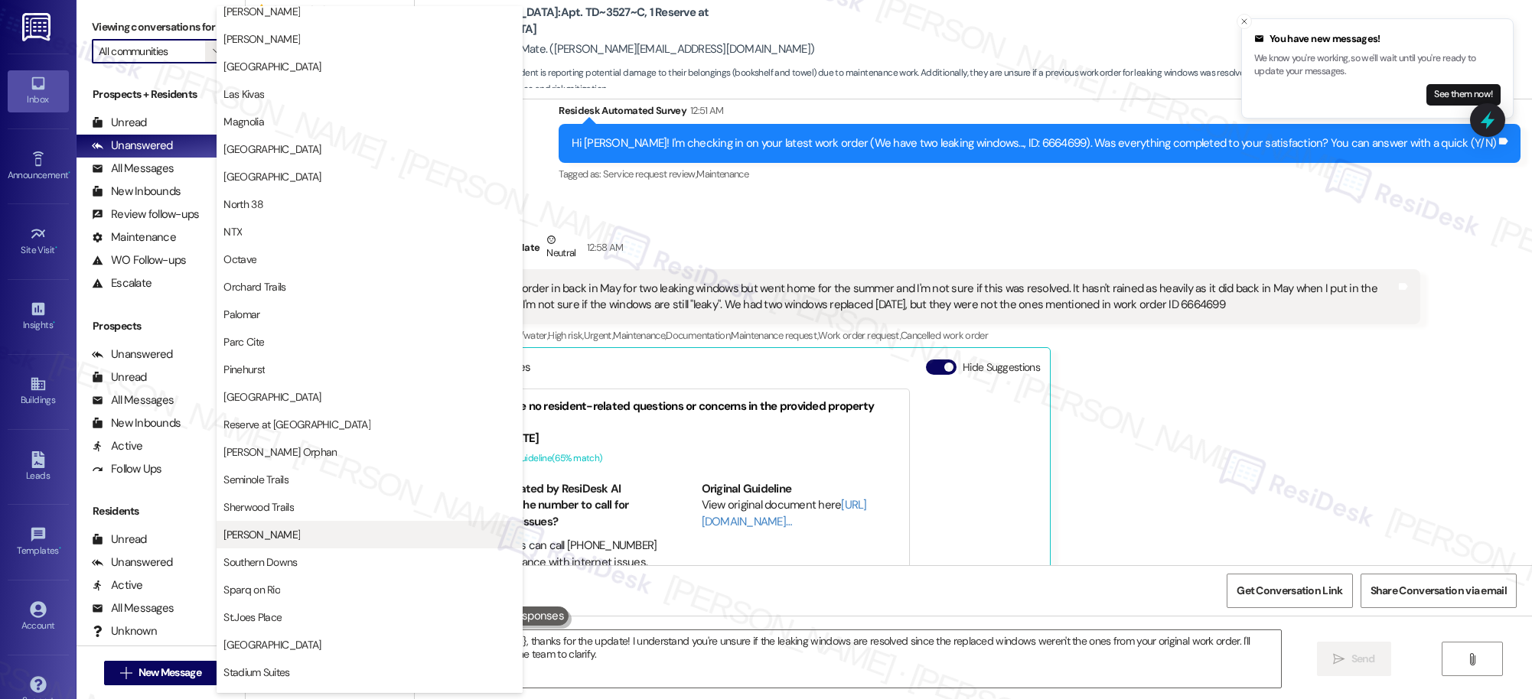
scroll to position [673, 0]
click at [813, 269] on div "Hey-- I put an order in back in May for two leaking windows but went home for t…" at bounding box center [929, 297] width 982 height 56
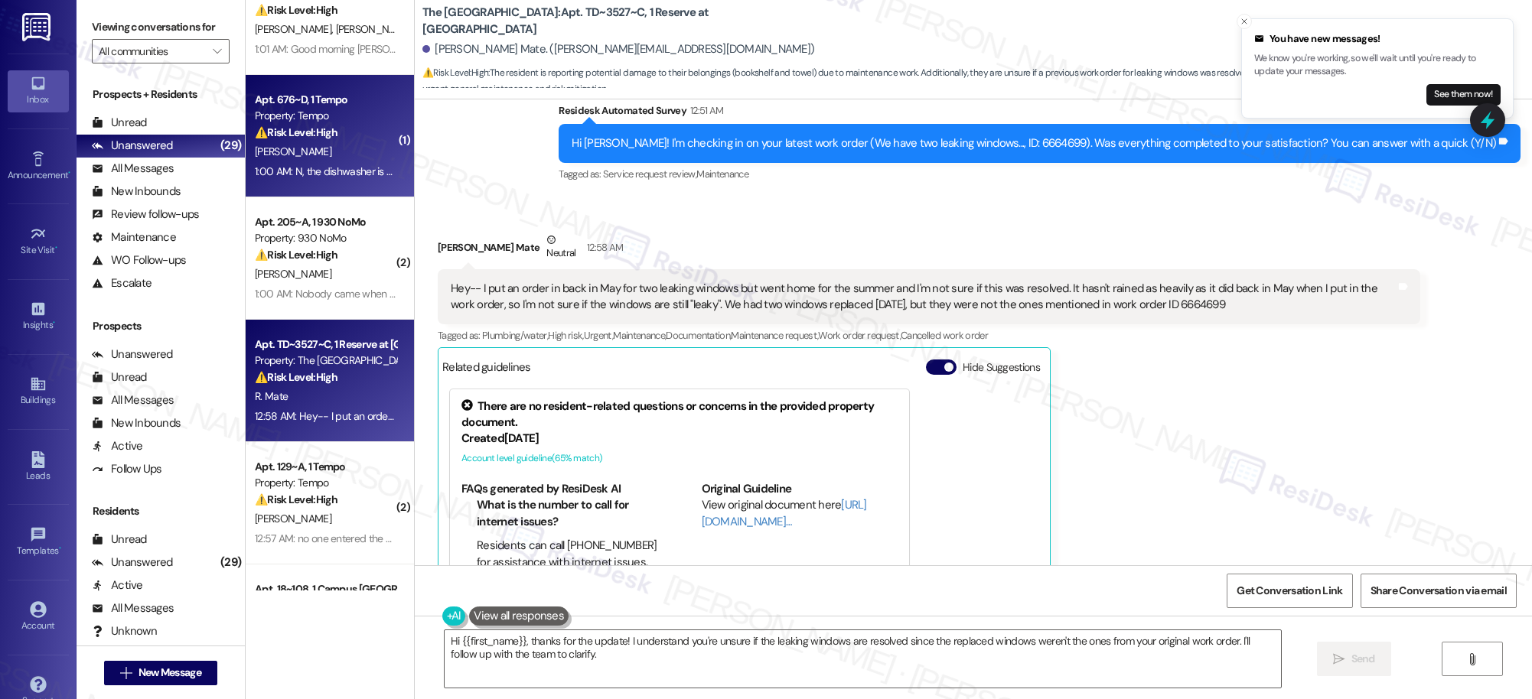
click at [318, 147] on div "[PERSON_NAME]" at bounding box center [325, 151] width 145 height 19
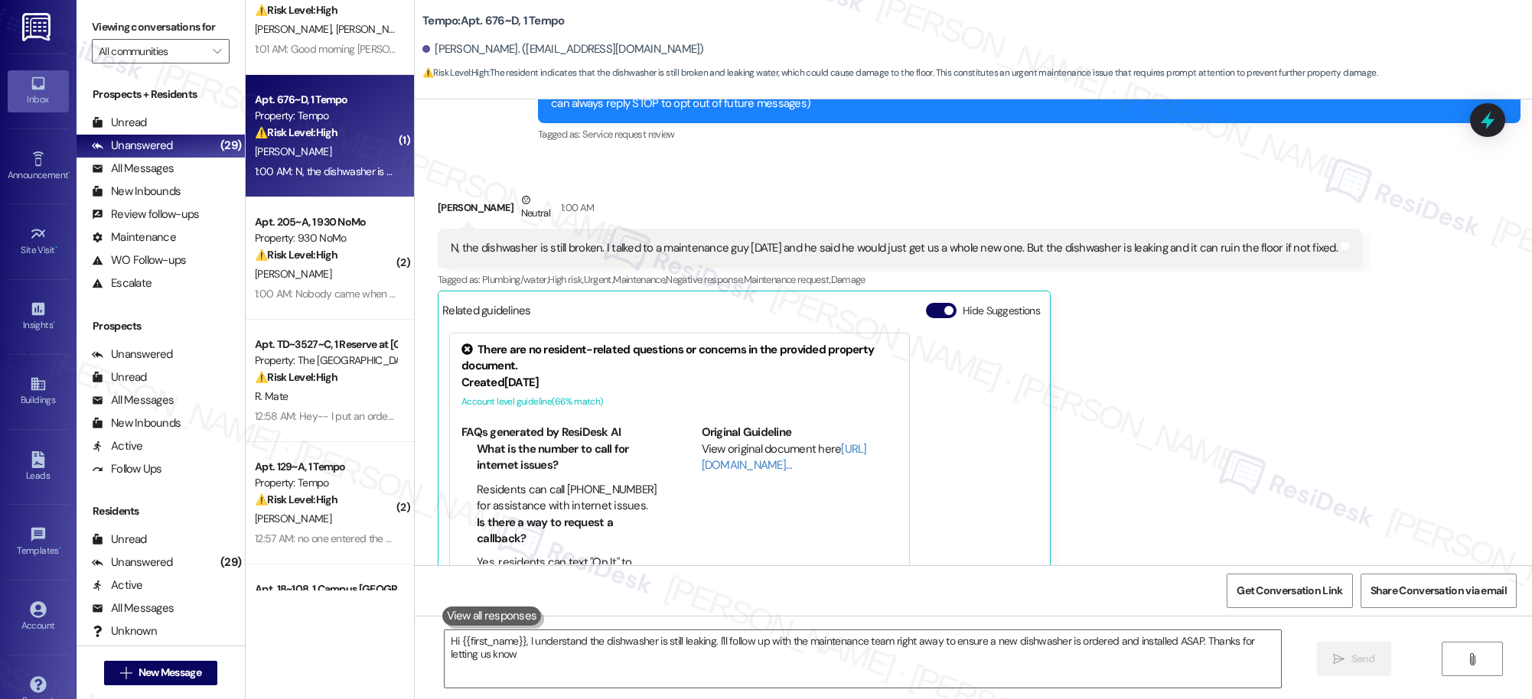
type textarea "Hi {{first_name}}, I understand the dishwasher is still leaking. I'll follow up…"
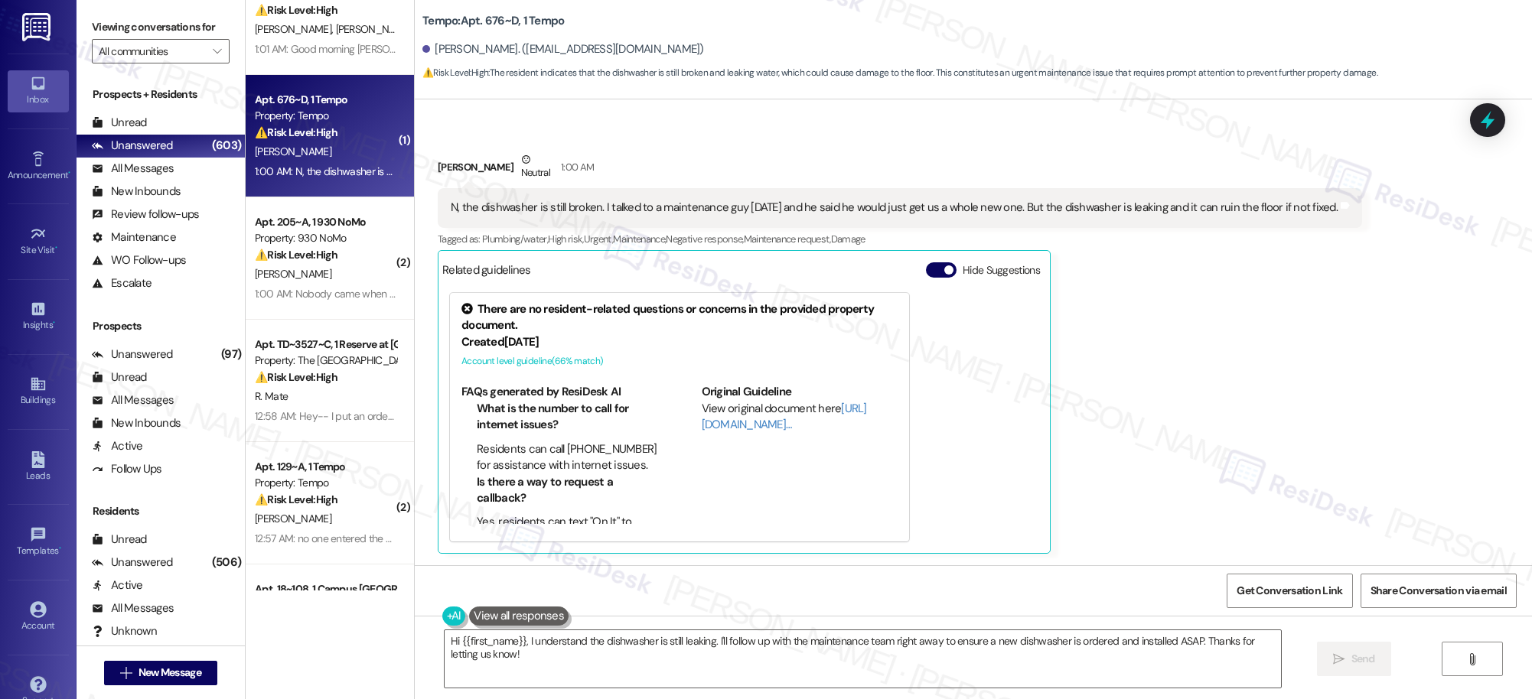
click at [1253, 141] on div "Received via SMS Gabriella Nelson Neutral 1:00 AM N, the dishwasher is still br…" at bounding box center [899, 352] width 947 height 425
click at [337, 259] on div "⚠️ Risk Level: High The resident indicates that a work order was marked as comp…" at bounding box center [326, 255] width 142 height 16
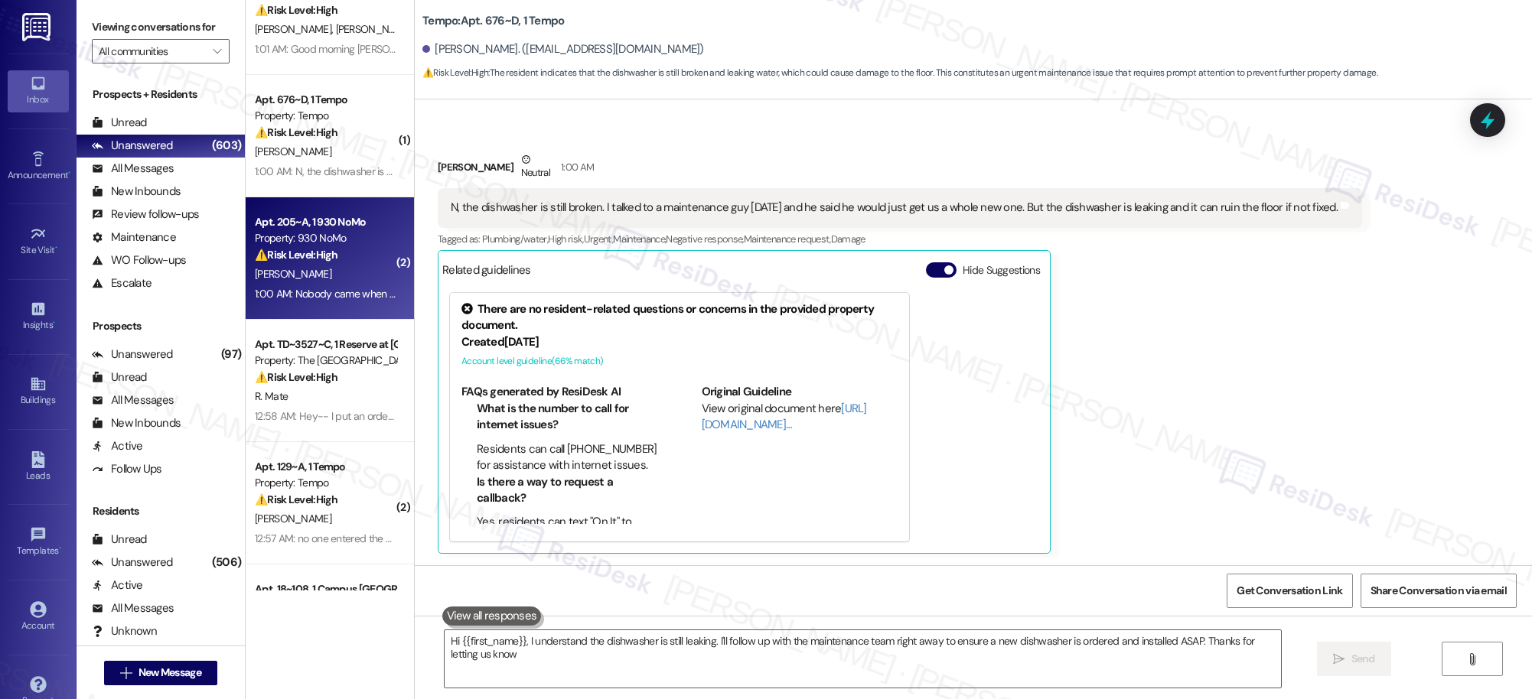
type textarea "Hi {{first_name}}, I understand the dishwasher is still leaking. I'll follow up…"
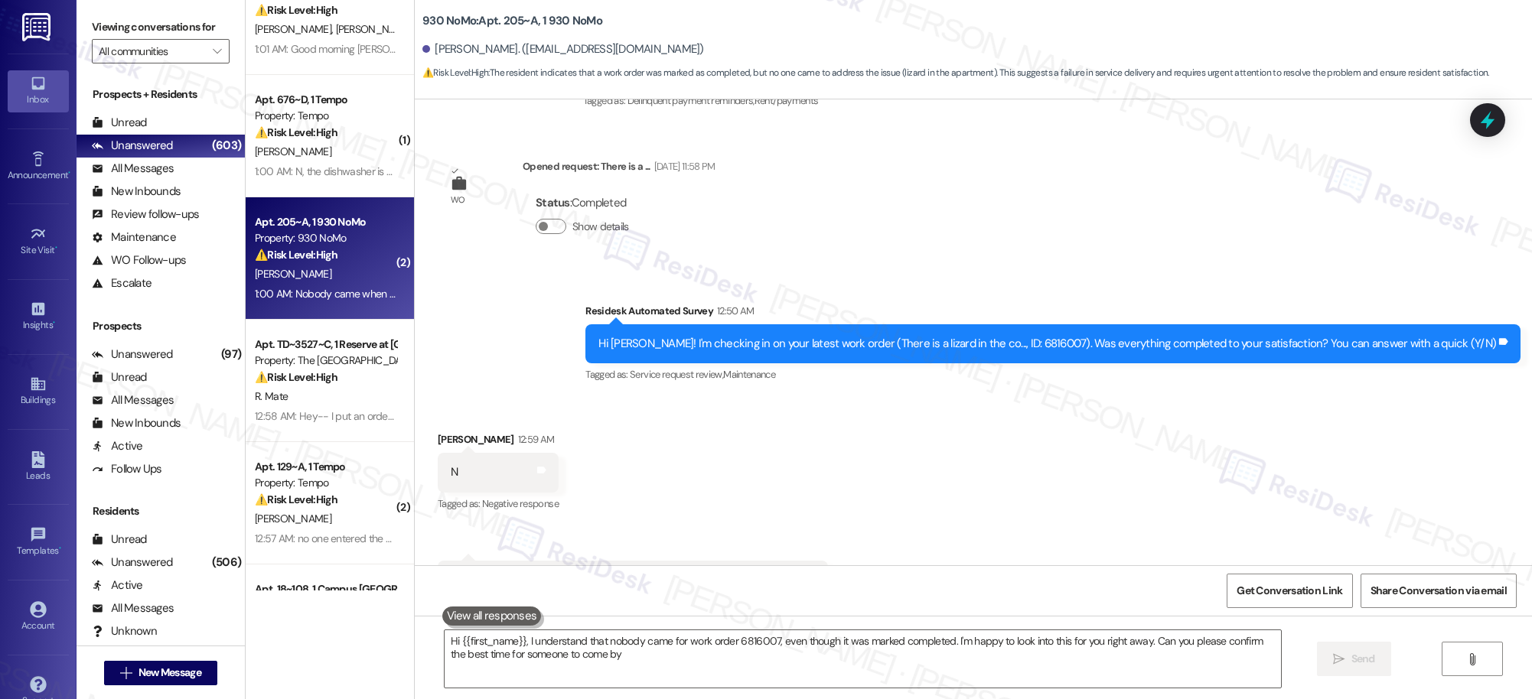
type textarea "Hi {{first_name}}, I understand that nobody came for work order 6816007, even t…"
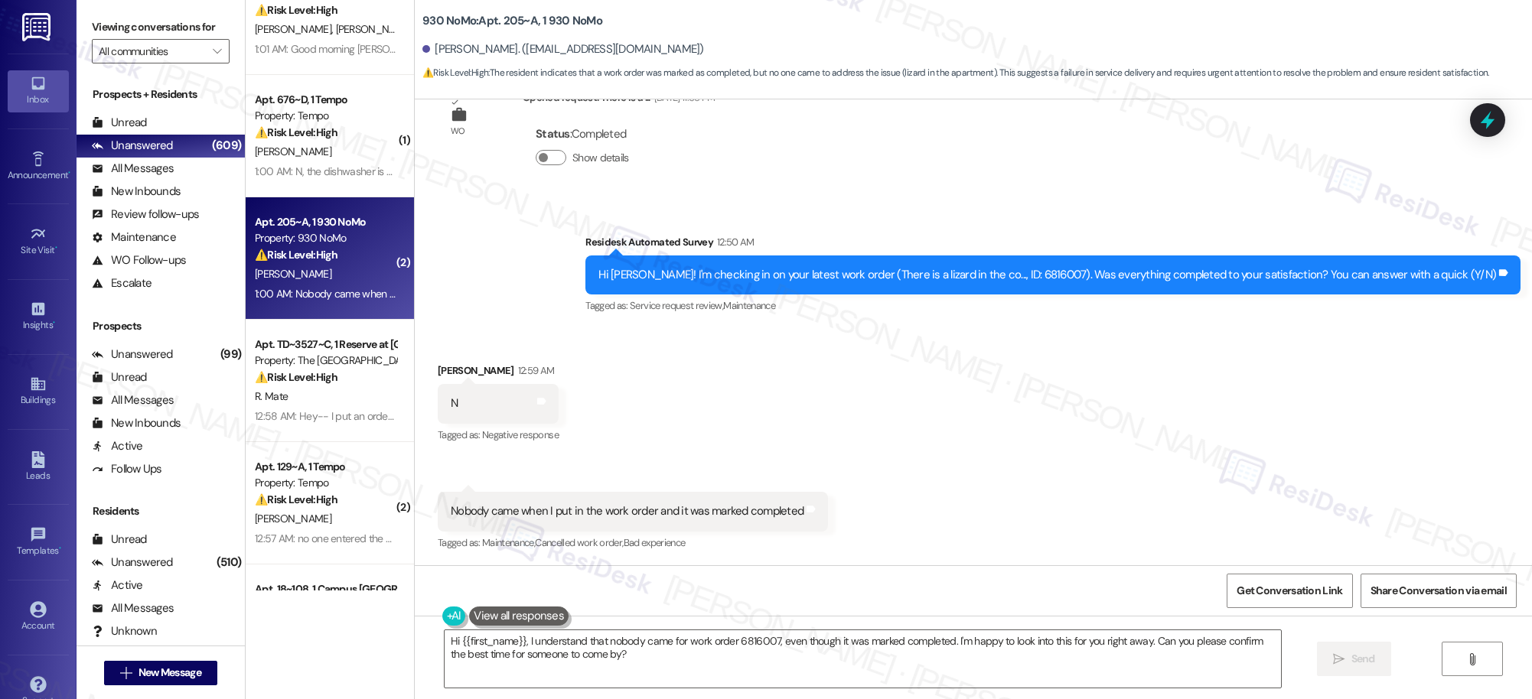
scroll to position [448, 0]
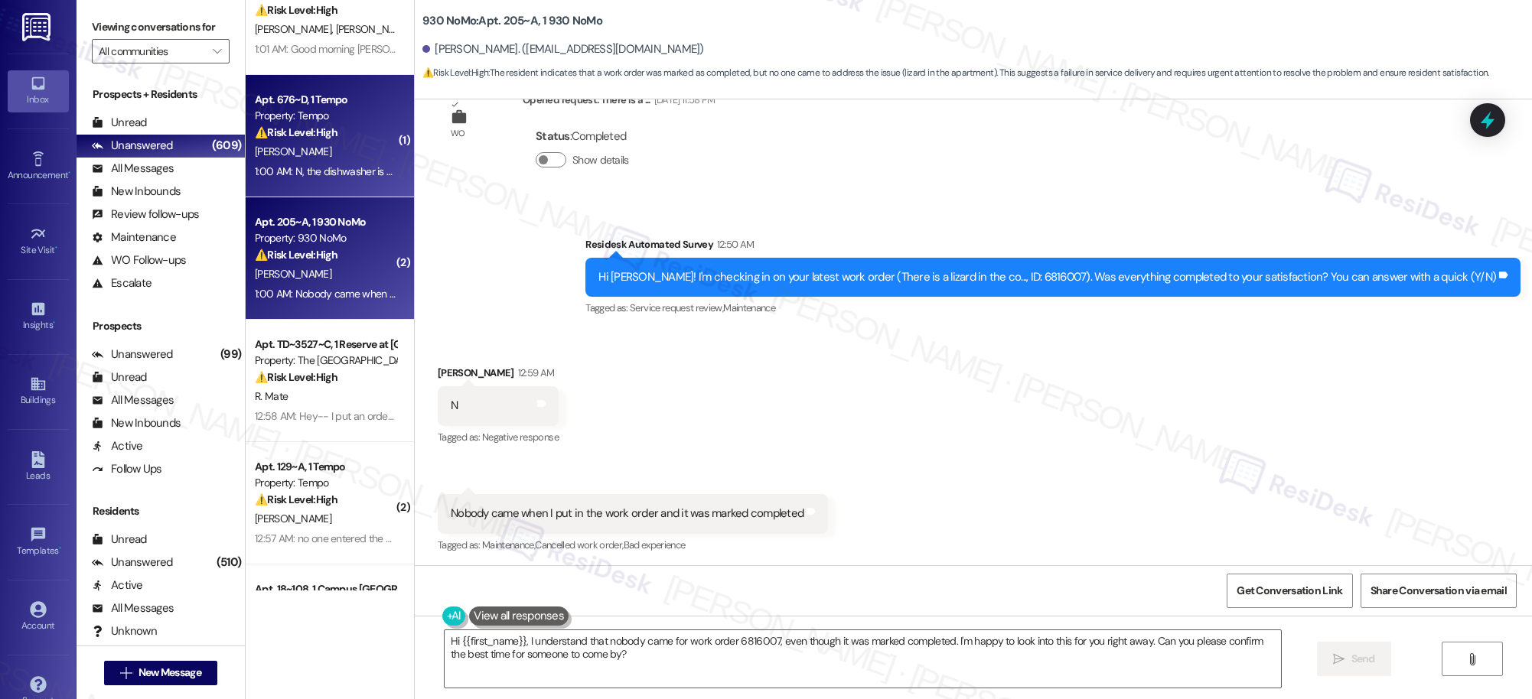
click at [318, 147] on div "[PERSON_NAME]" at bounding box center [325, 151] width 145 height 19
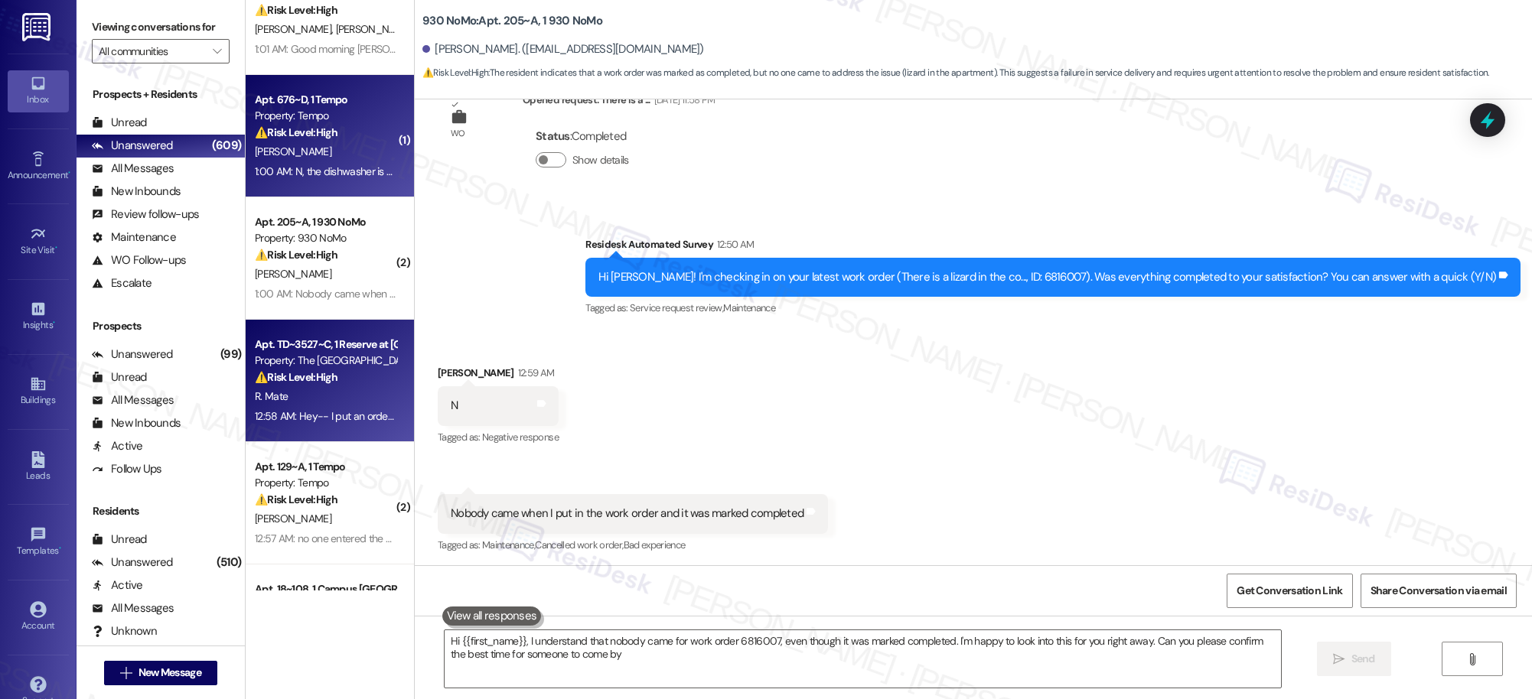
type textarea "Hi {{first_name}}, I understand that nobody came for work order 6816007, even t…"
click at [327, 388] on div "R. Mate" at bounding box center [325, 396] width 145 height 19
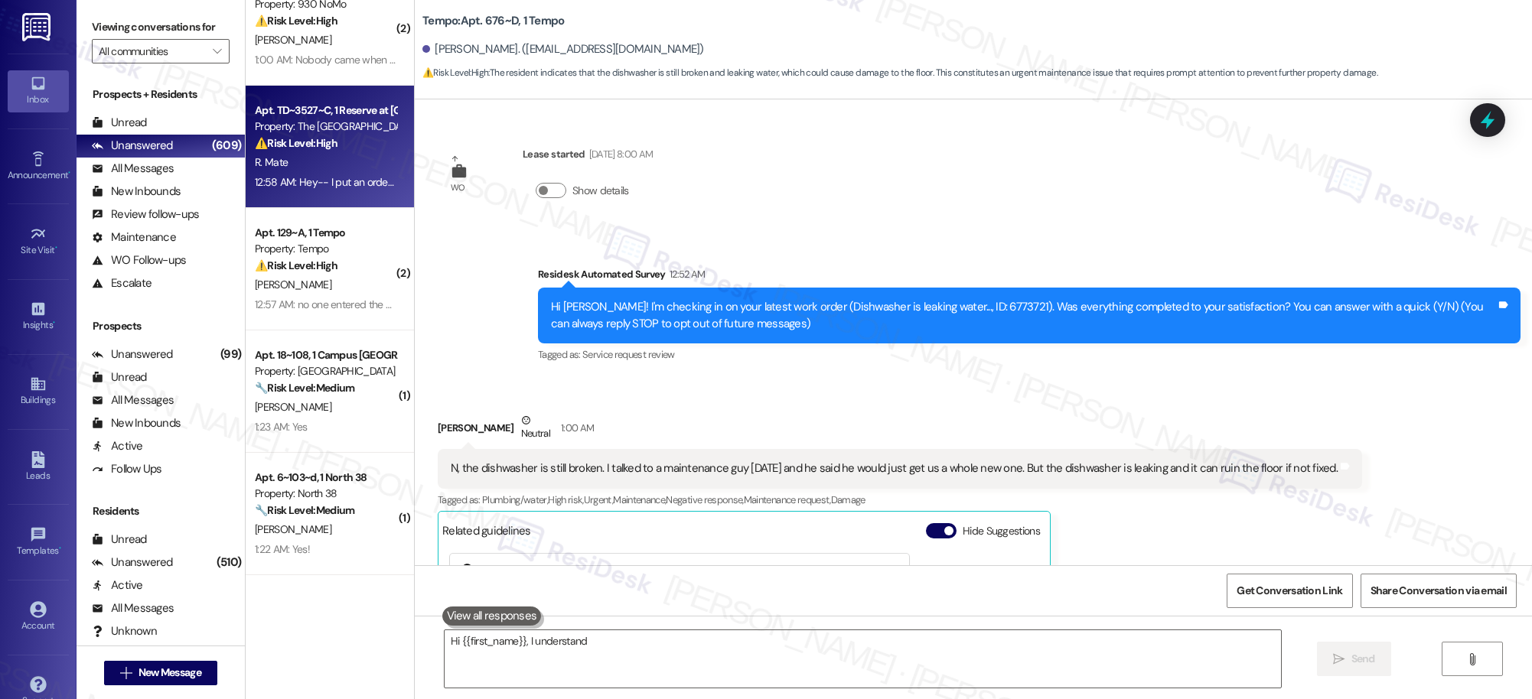
scroll to position [759, 0]
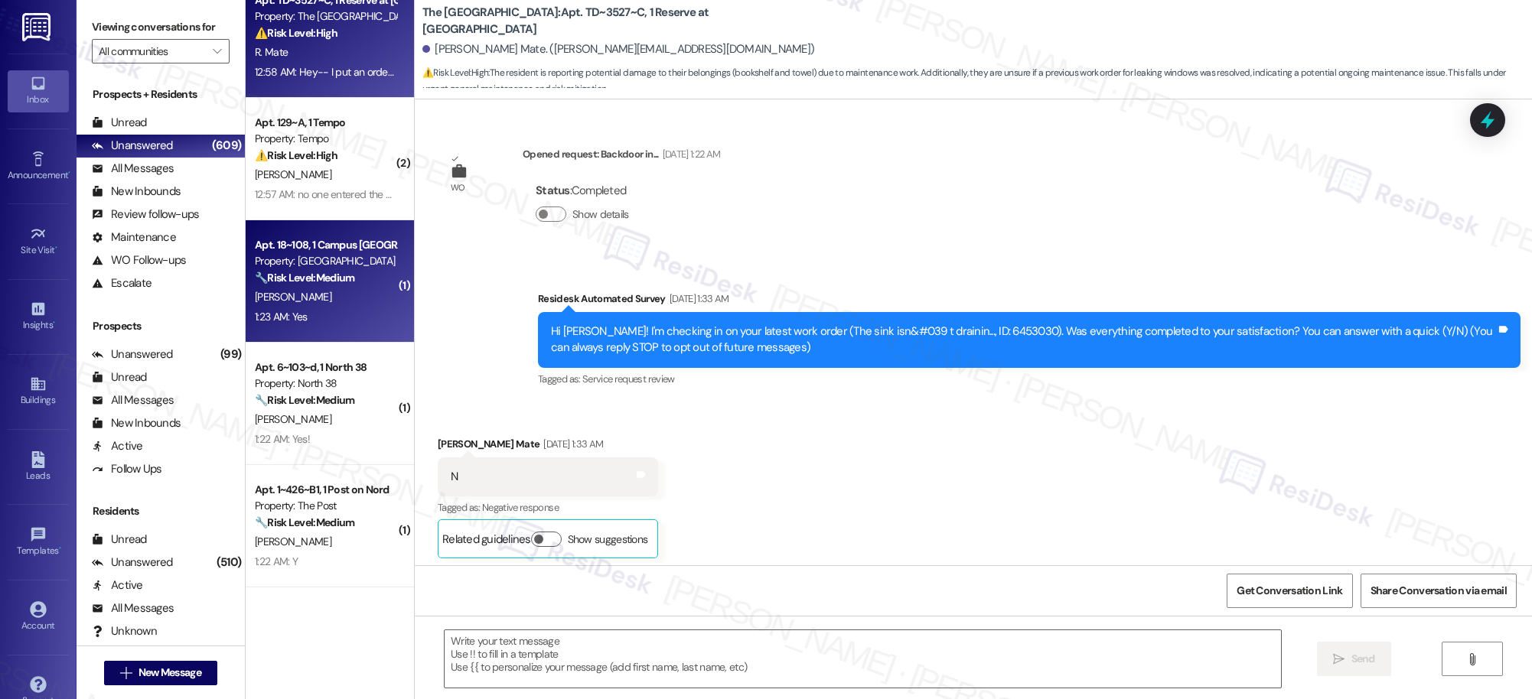
click at [332, 320] on div "1:23 AM: Yes 1:23 AM: Yes" at bounding box center [325, 317] width 145 height 19
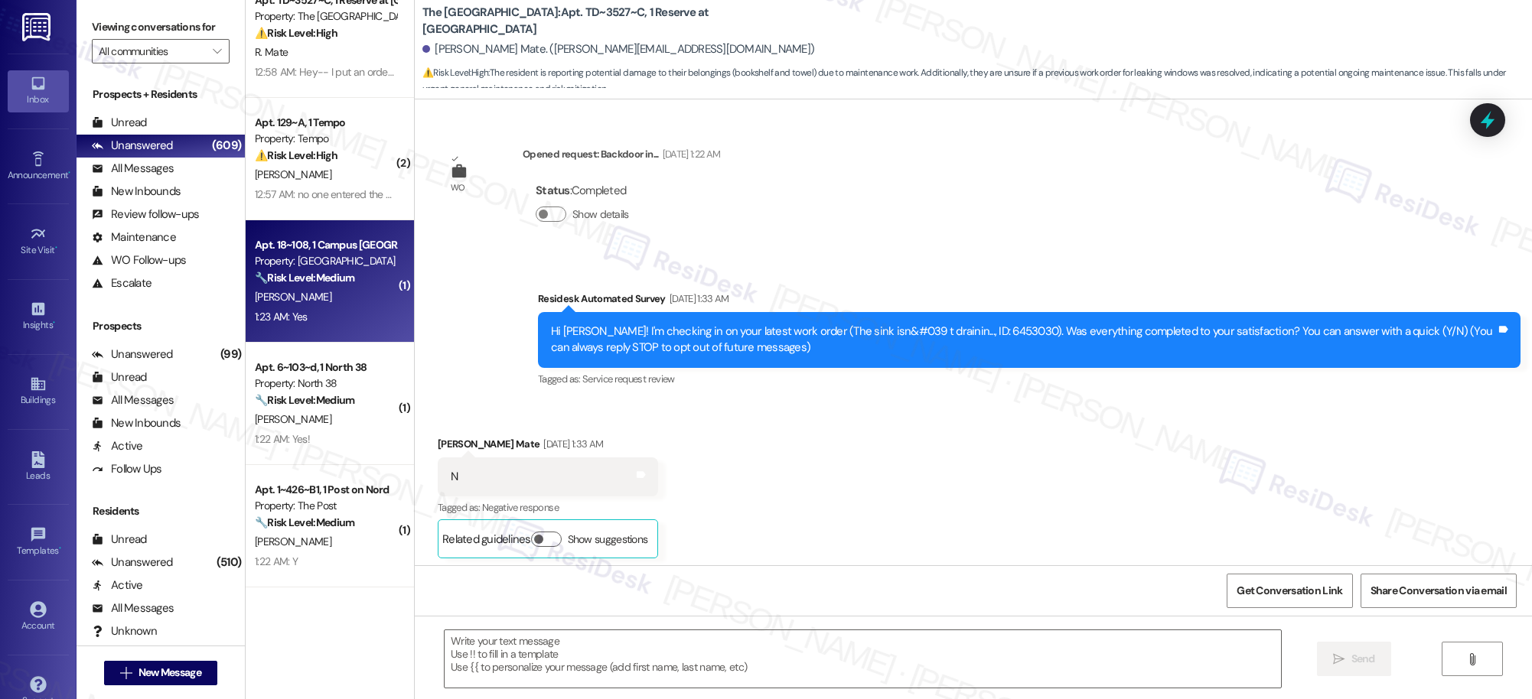
scroll to position [11164, 0]
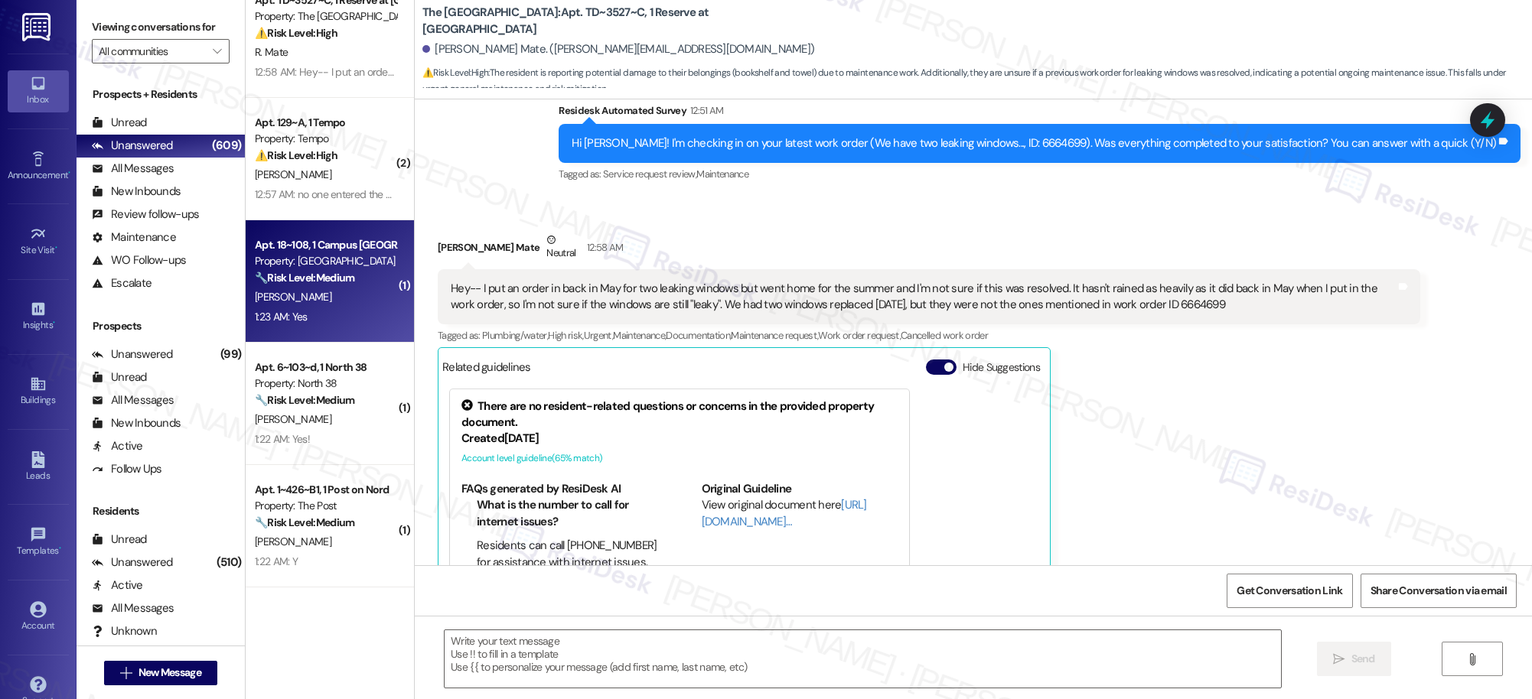
type textarea "Fetching suggested responses. Please feel free to read through the conversation…"
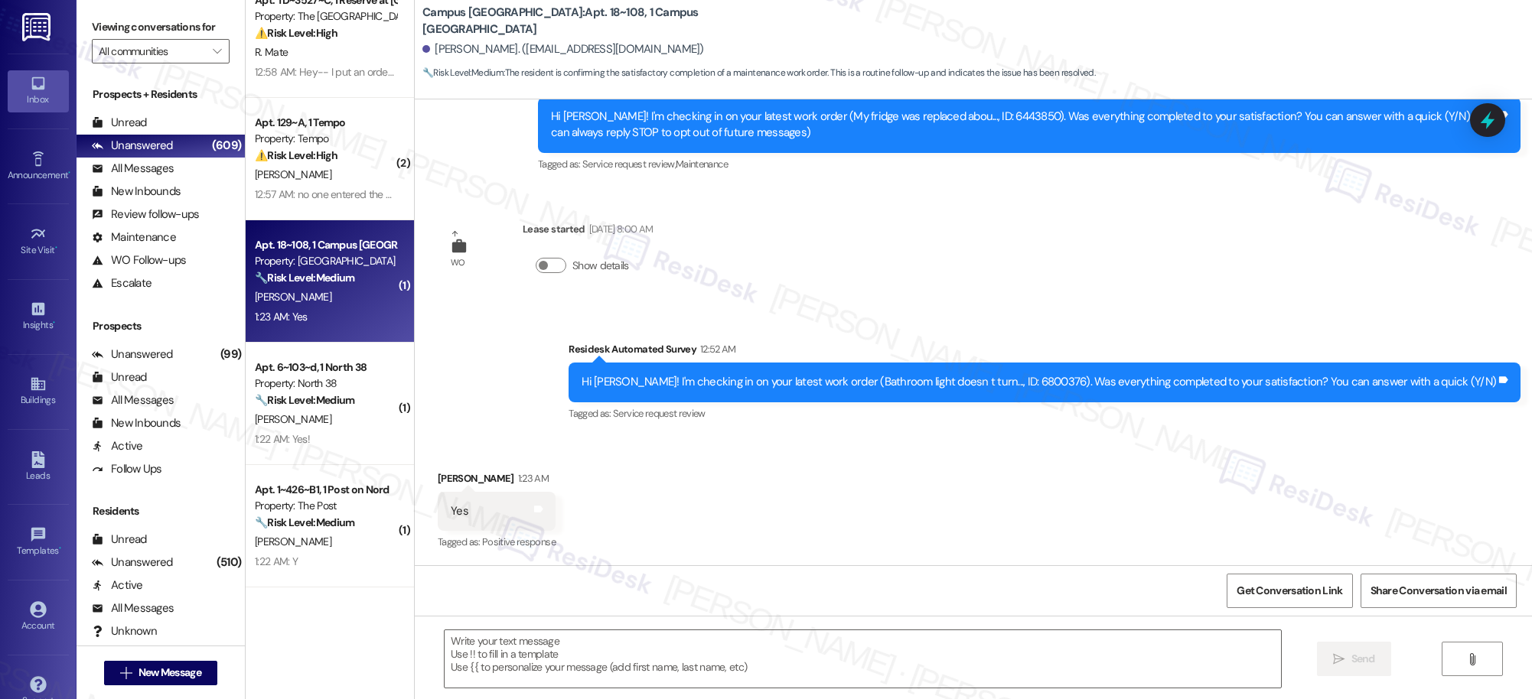
type textarea "Fetching suggested responses. Please feel free to read through the conversation…"
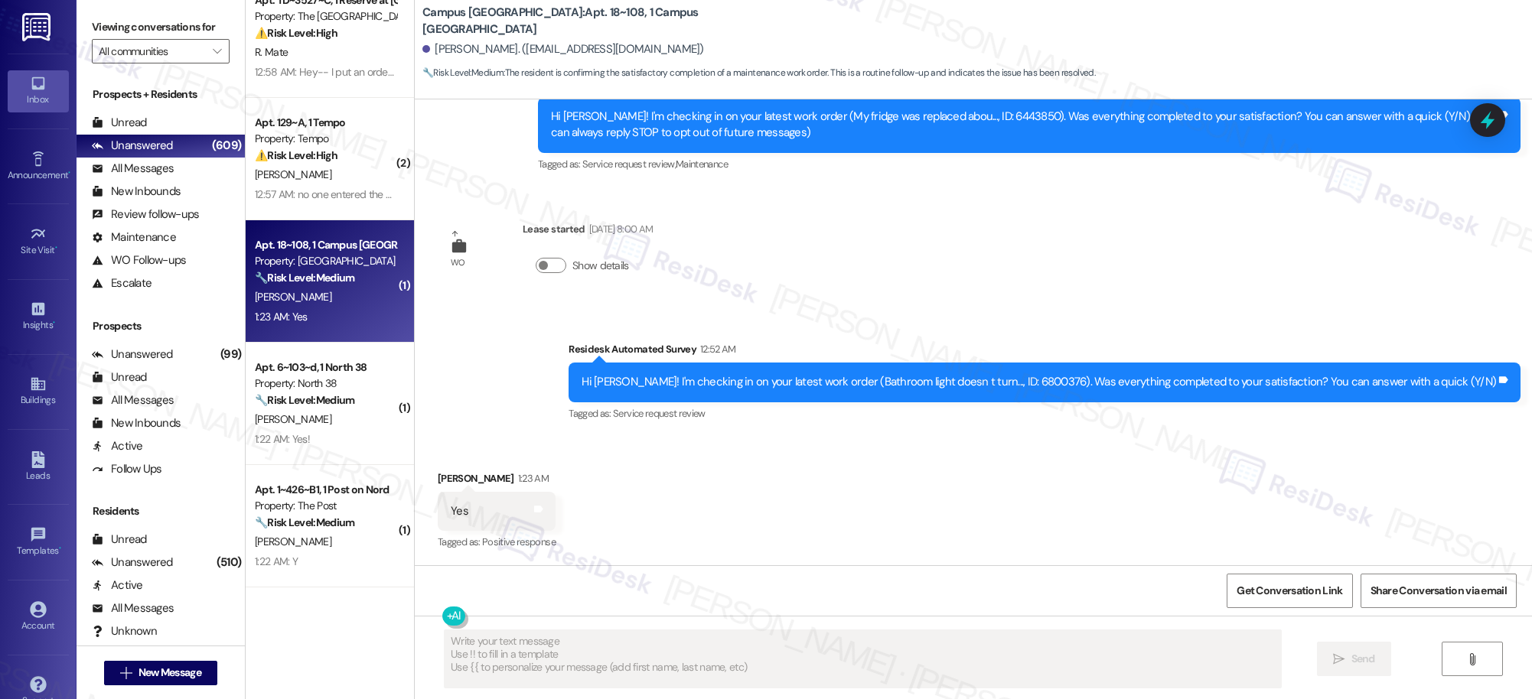
scroll to position [216, 0]
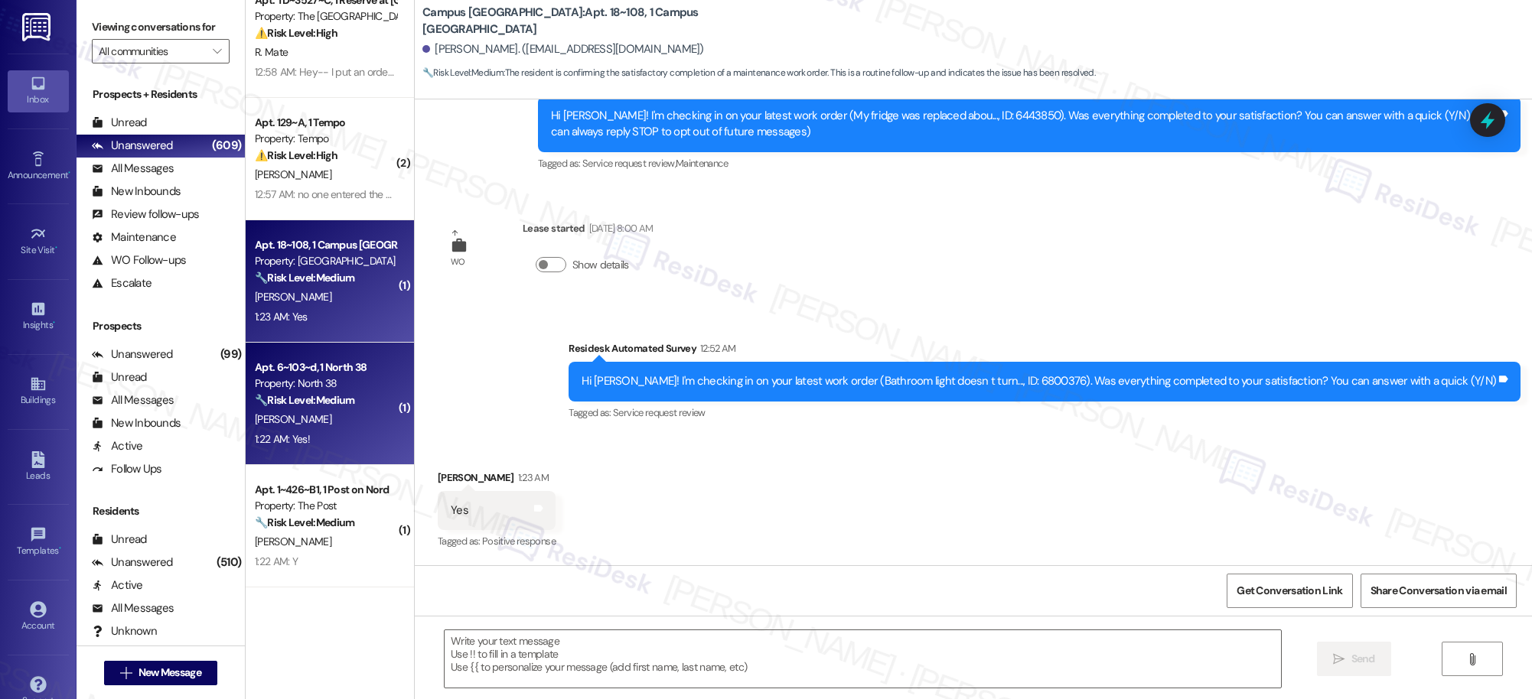
click at [305, 421] on div "L. Herwig" at bounding box center [325, 419] width 145 height 19
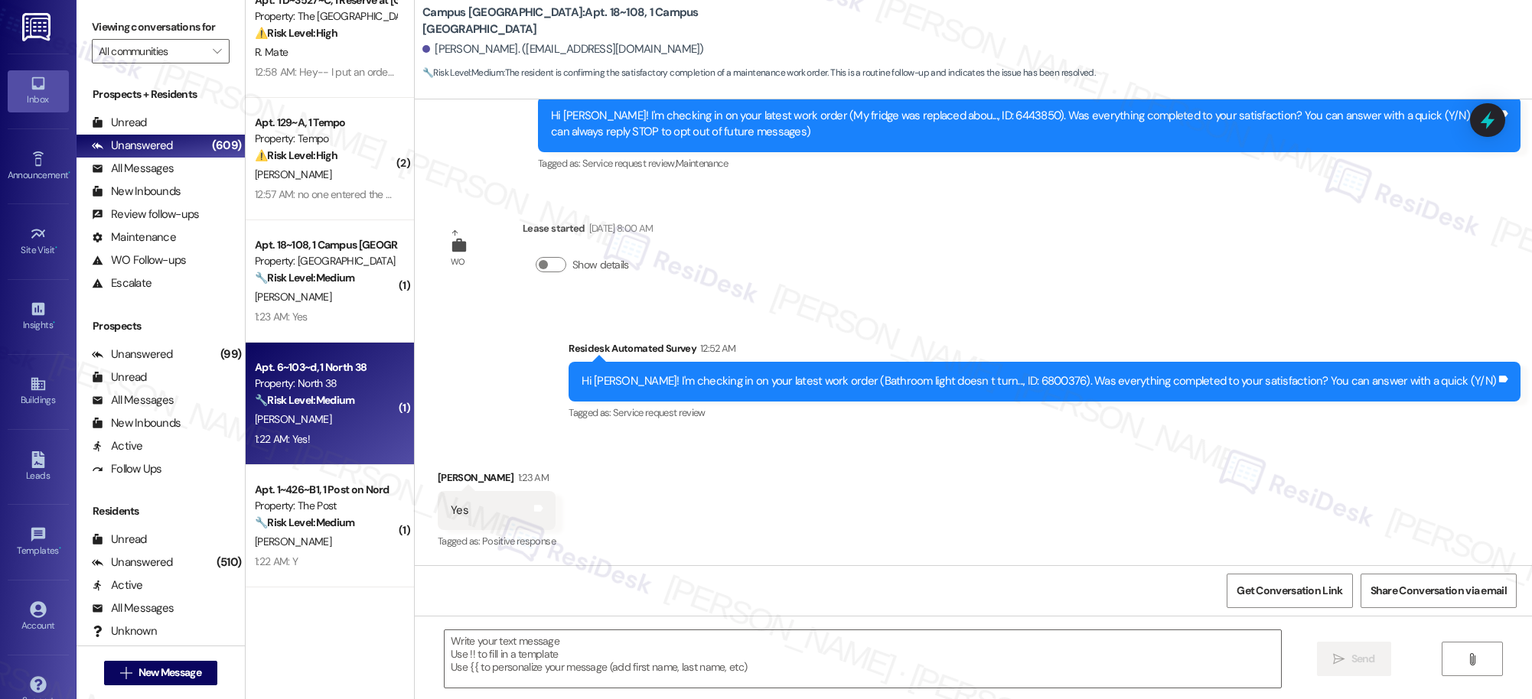
type textarea "Fetching suggested responses. Please feel free to read through the conversation…"
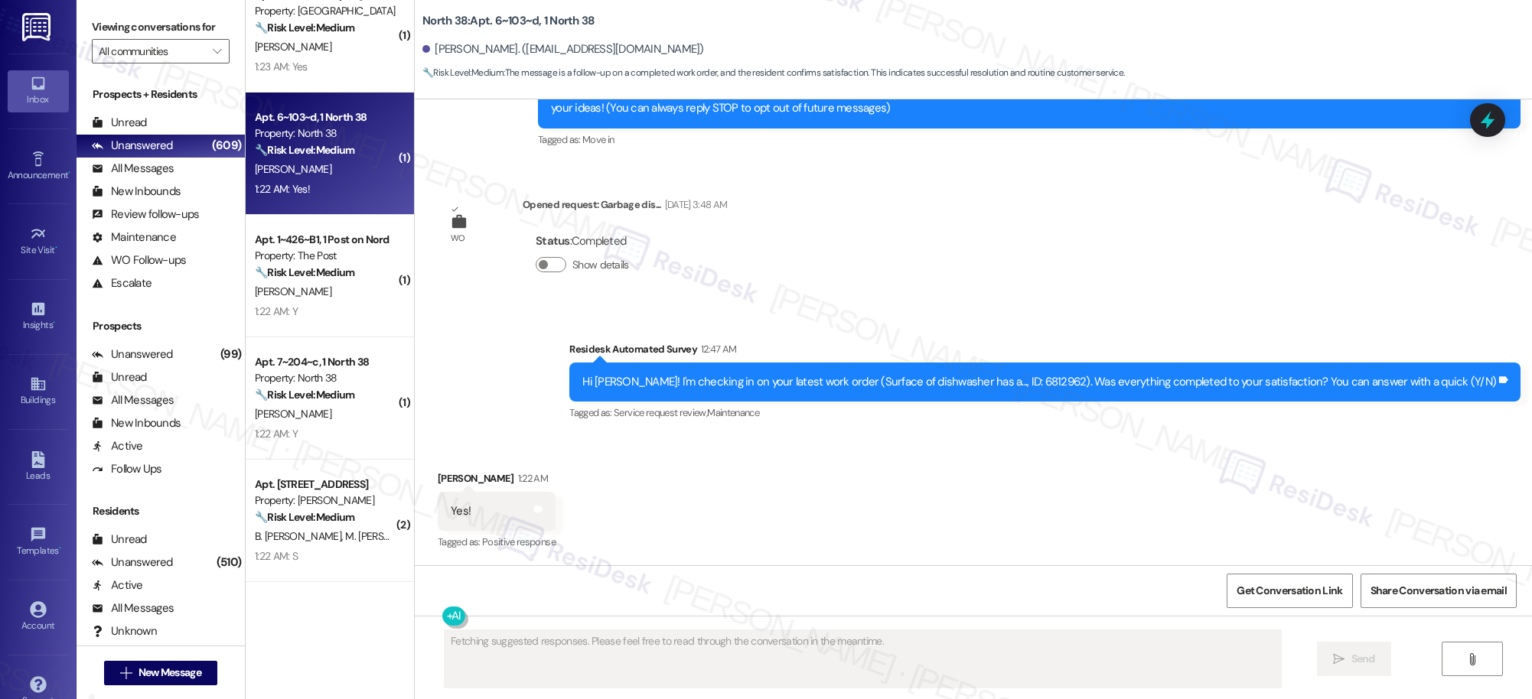
scroll to position [1068, 0]
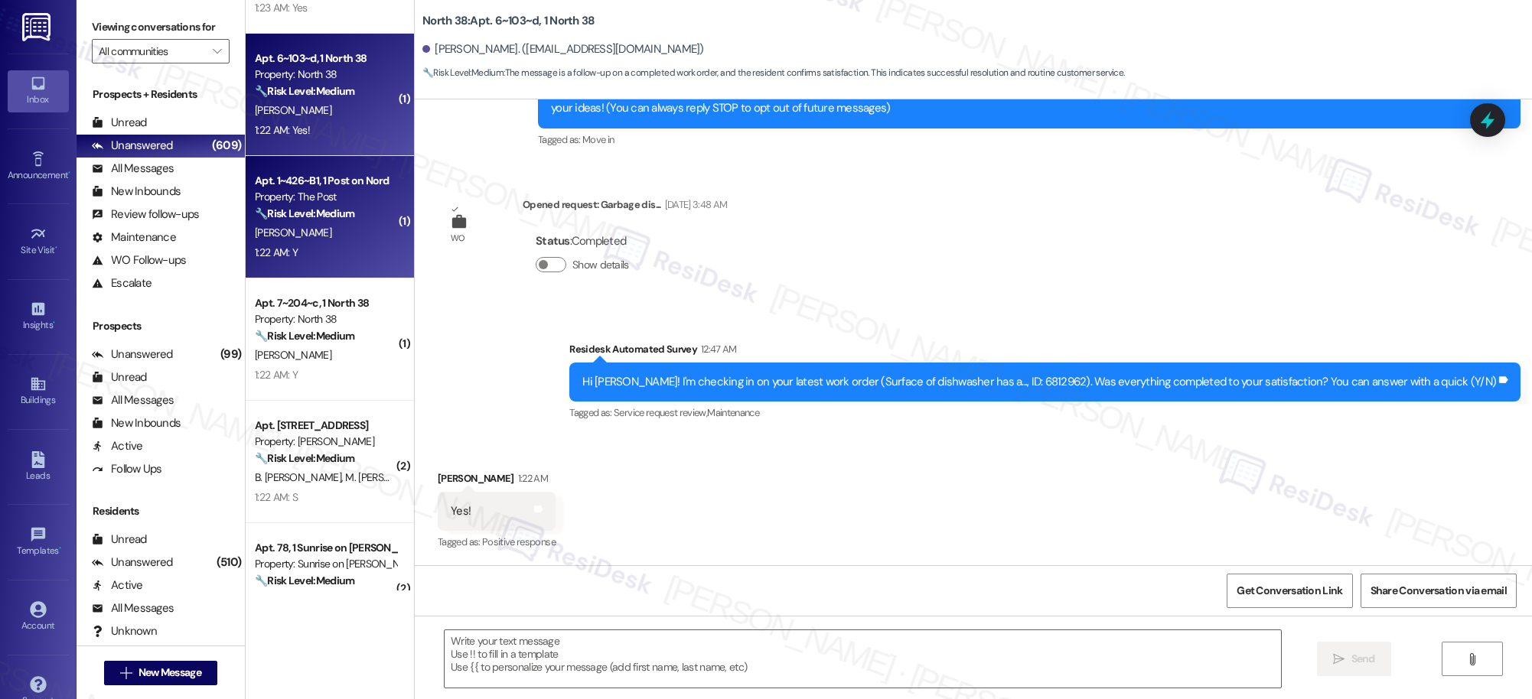
click at [347, 255] on div "1:22 AM: Y 1:22 AM: Y" at bounding box center [325, 252] width 145 height 19
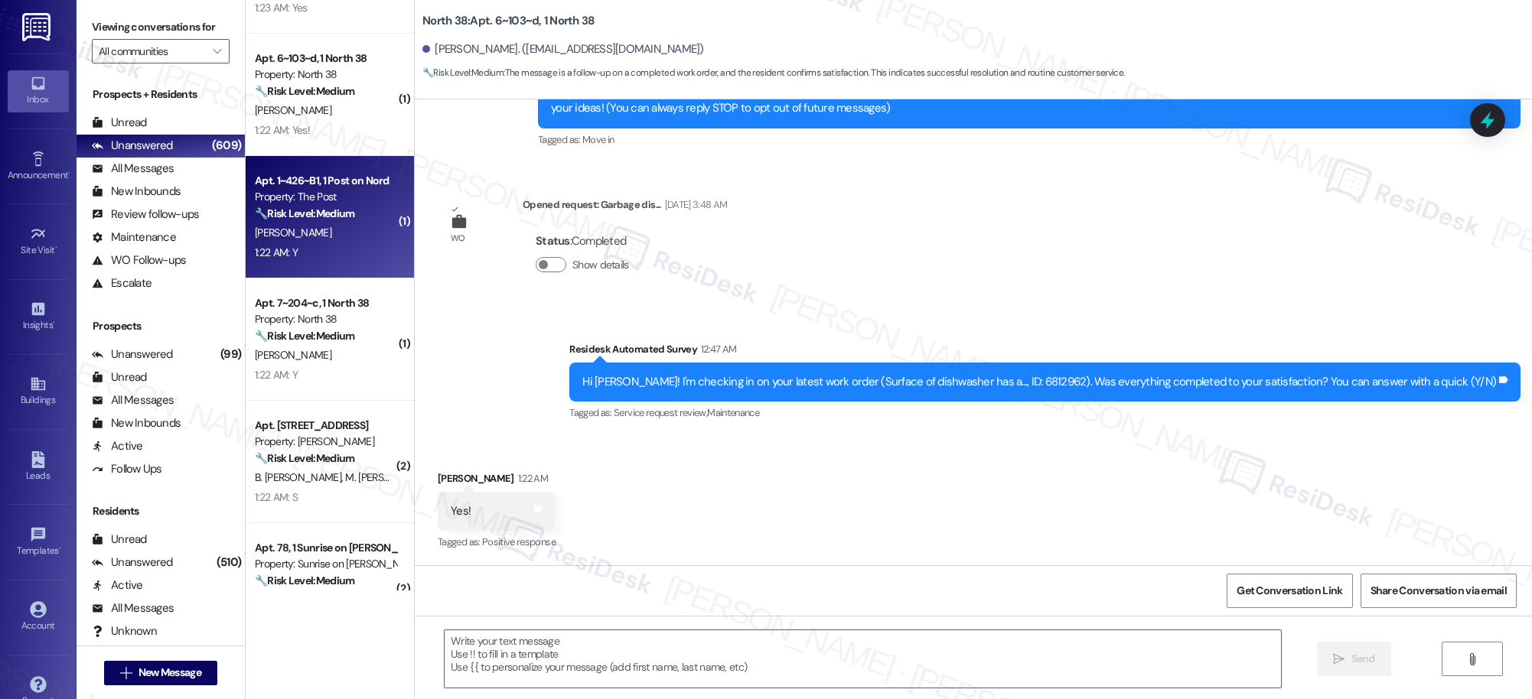
type textarea "Fetching suggested responses. Please feel free to read through the conversation…"
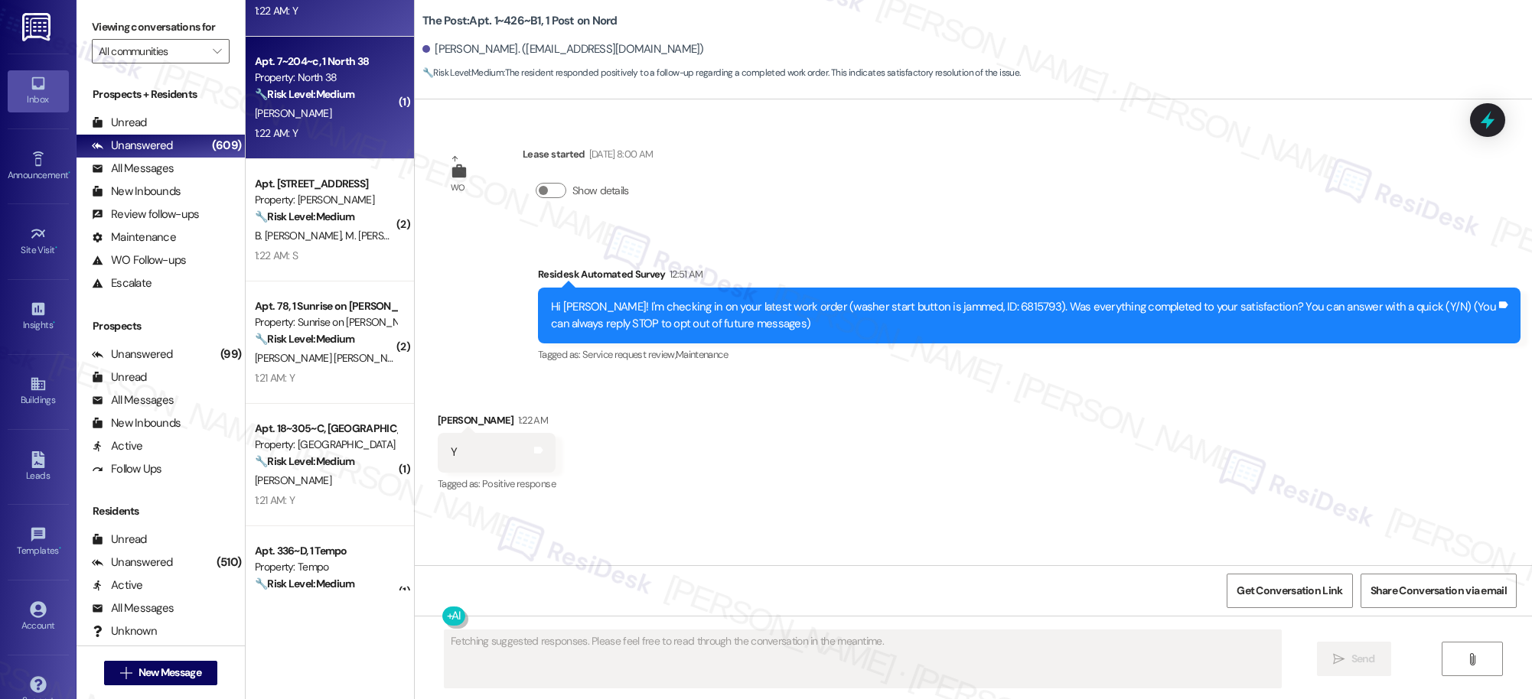
scroll to position [1351, 0]
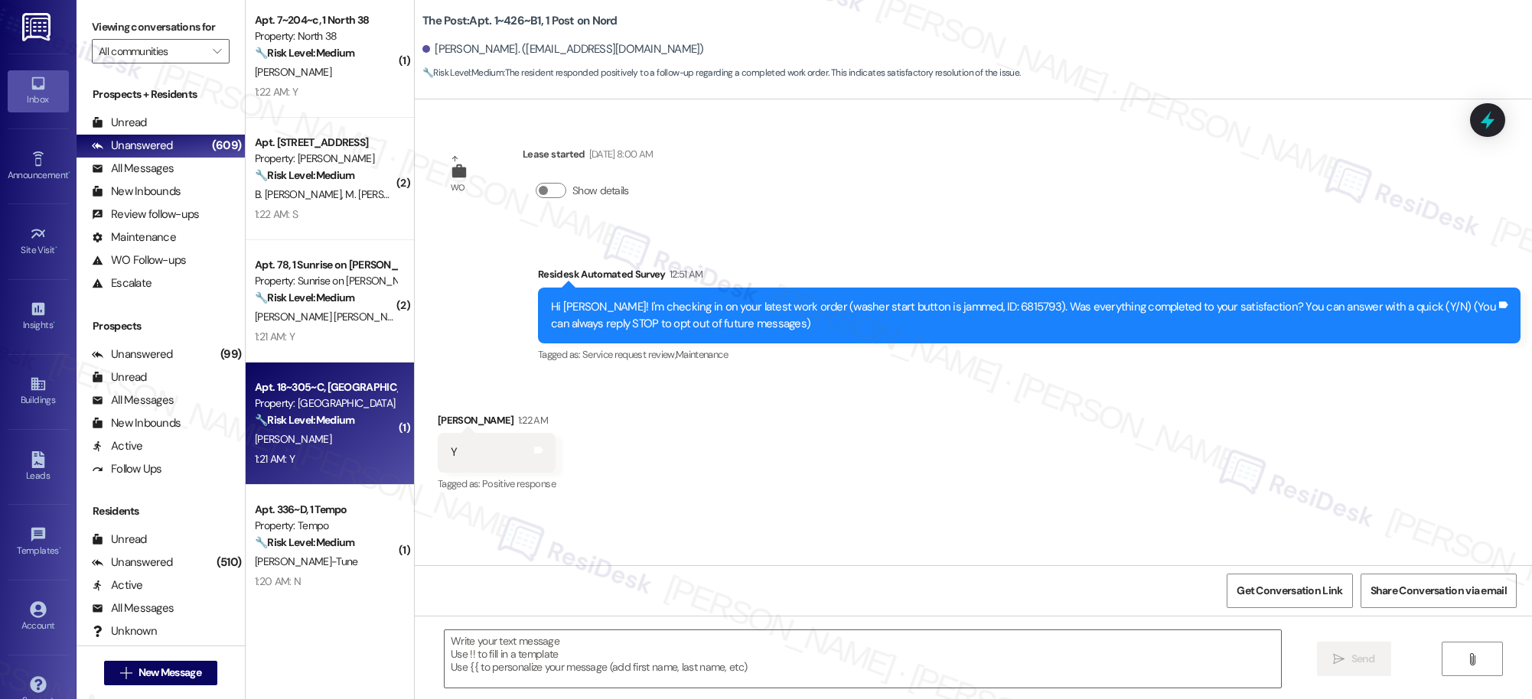
click at [357, 412] on div "🔧 Risk Level: Medium The resident responded positively to a follow-up regarding…" at bounding box center [326, 420] width 142 height 16
type textarea "Fetching suggested responses. Please feel free to read through the conversation…"
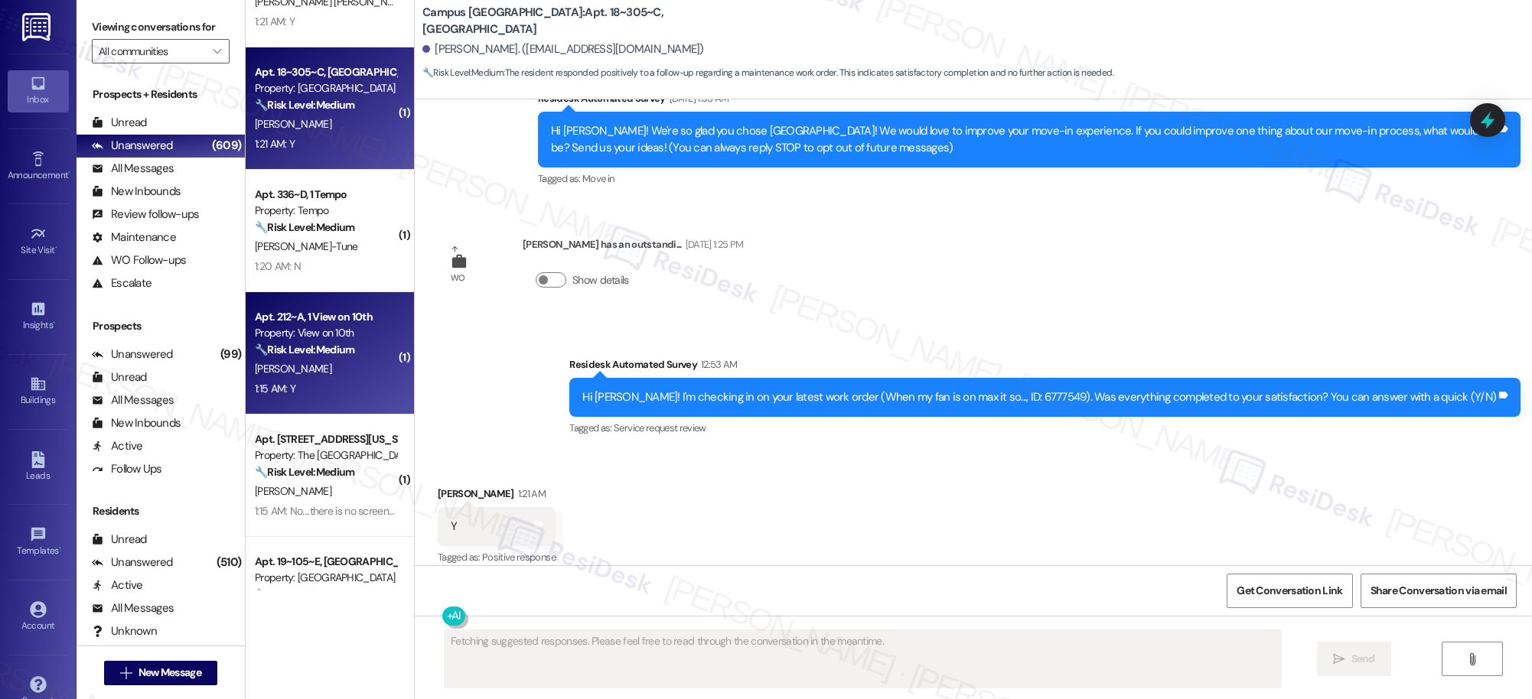
scroll to position [191, 0]
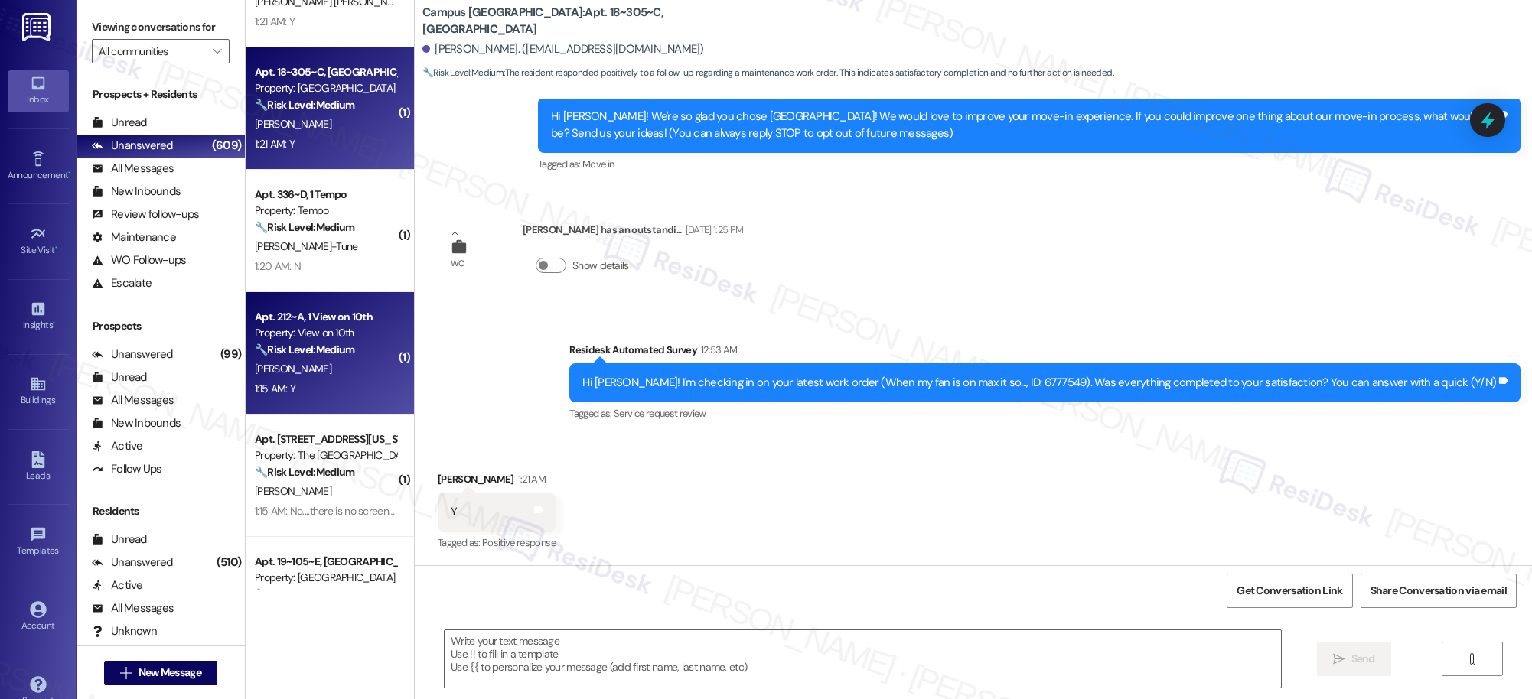
click at [347, 383] on div "1:15 AM: Y 1:15 AM: Y" at bounding box center [325, 389] width 145 height 19
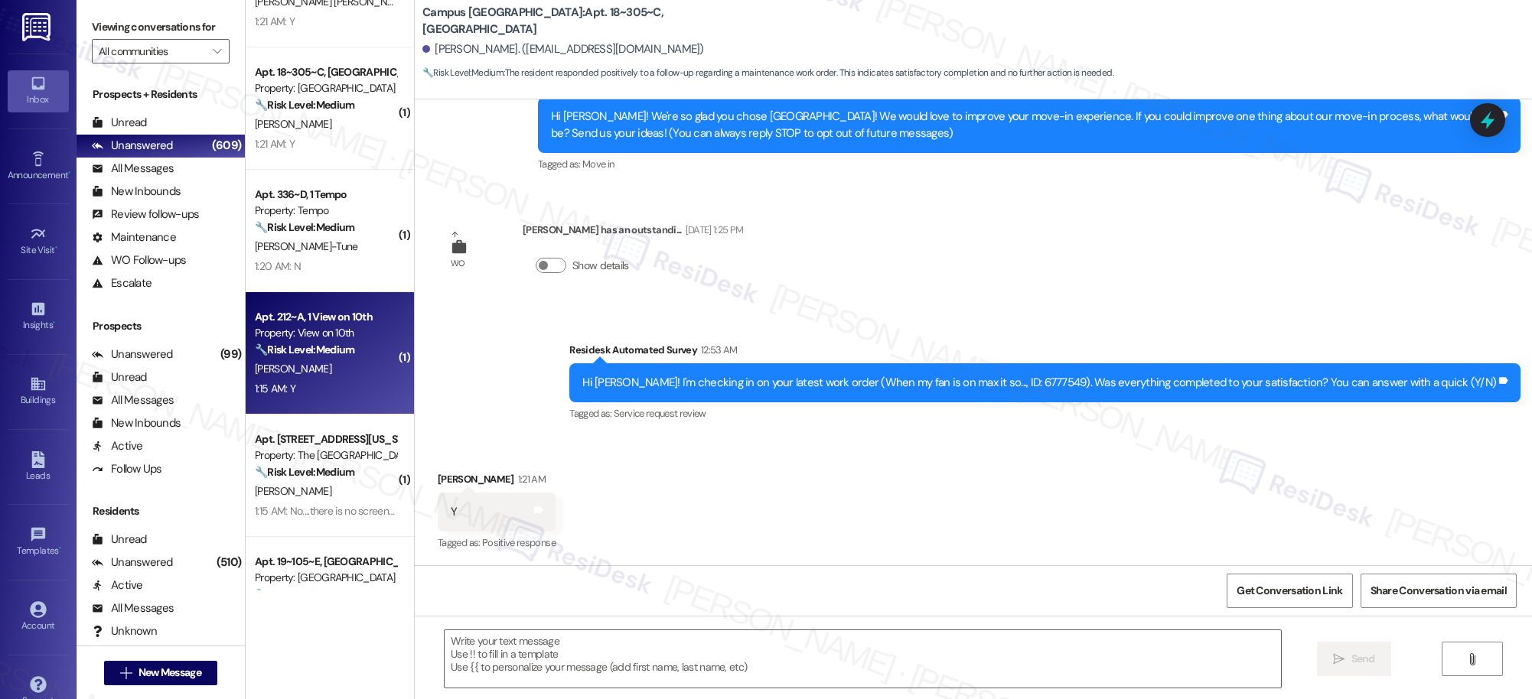
click at [350, 280] on div "Apt. 336~D, 1 Tempo Property: Tempo 🔧 Risk Level: Medium The resident is respon…" at bounding box center [330, 231] width 168 height 122
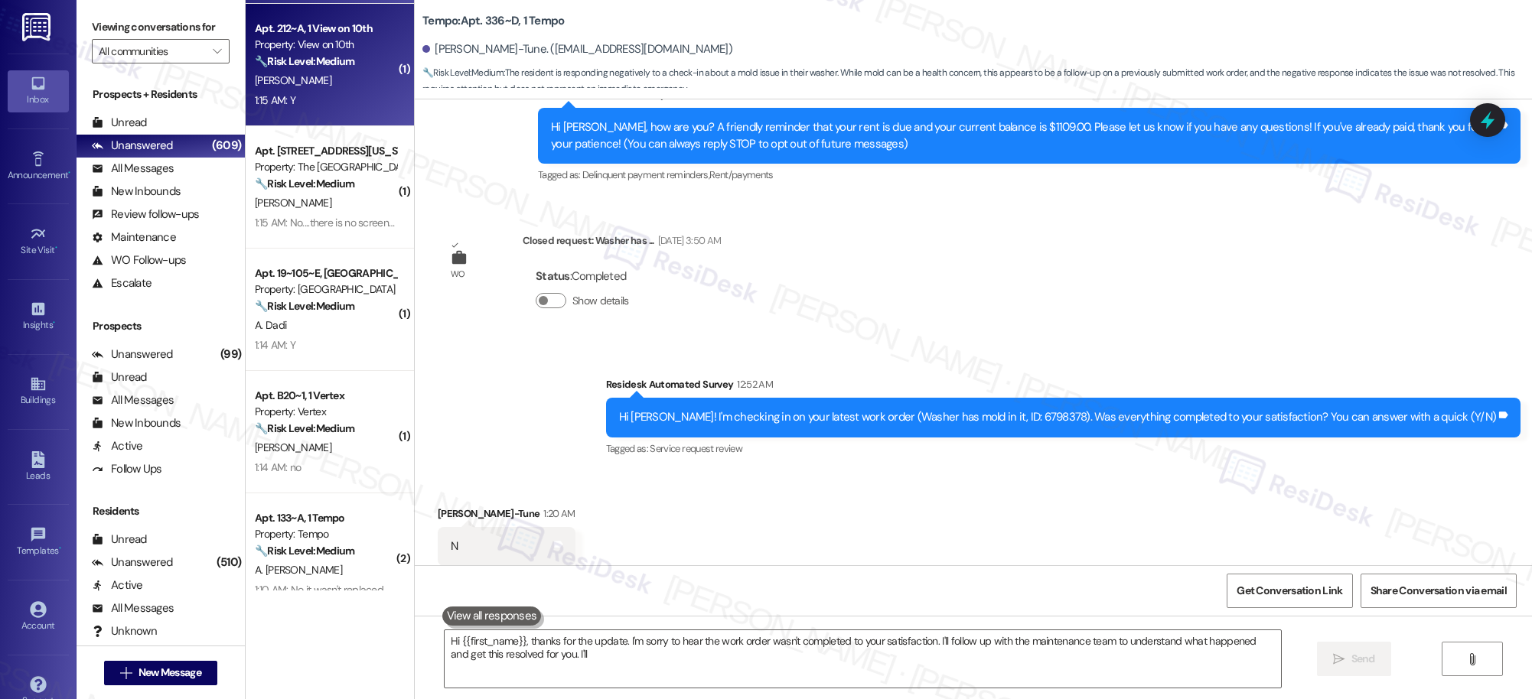
scroll to position [1957, 0]
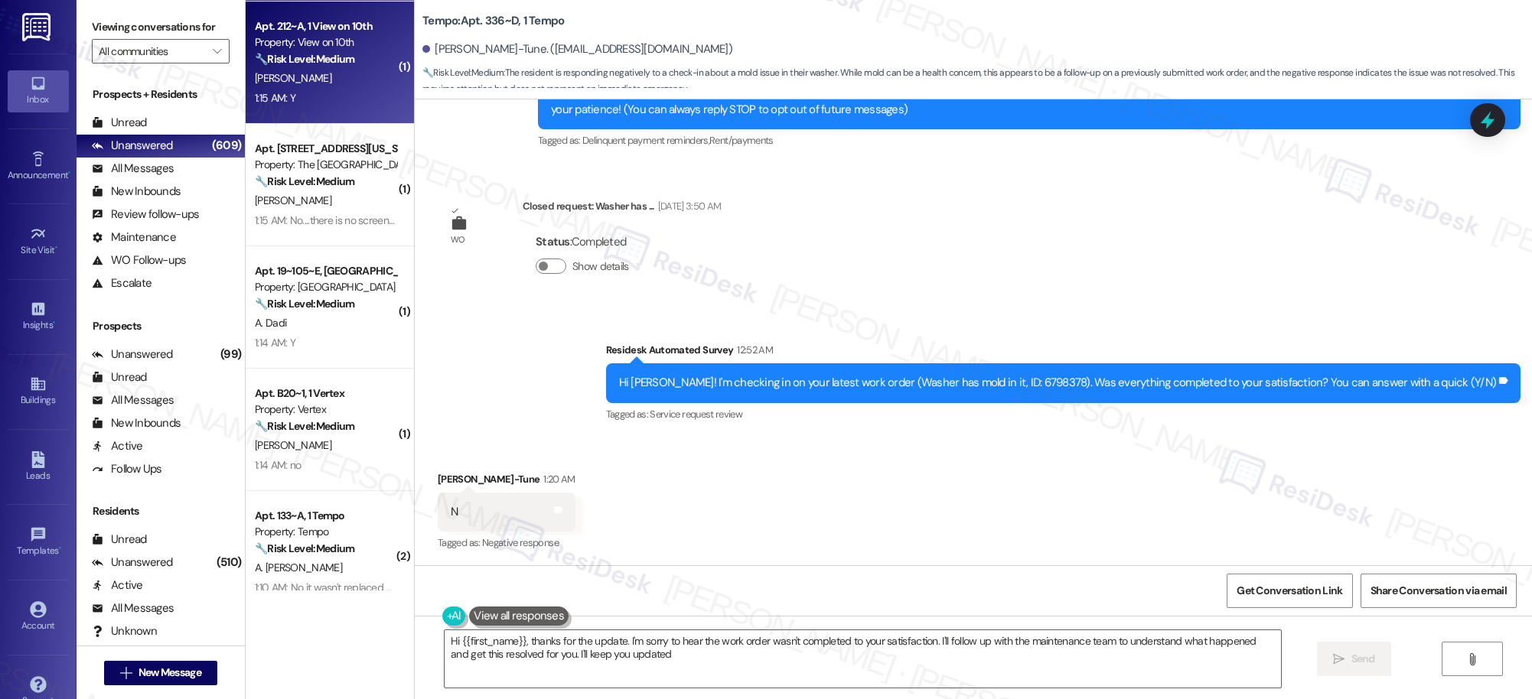
type textarea "Hi {{first_name}}, thanks for the update. I'm sorry to hear the work order wasn…"
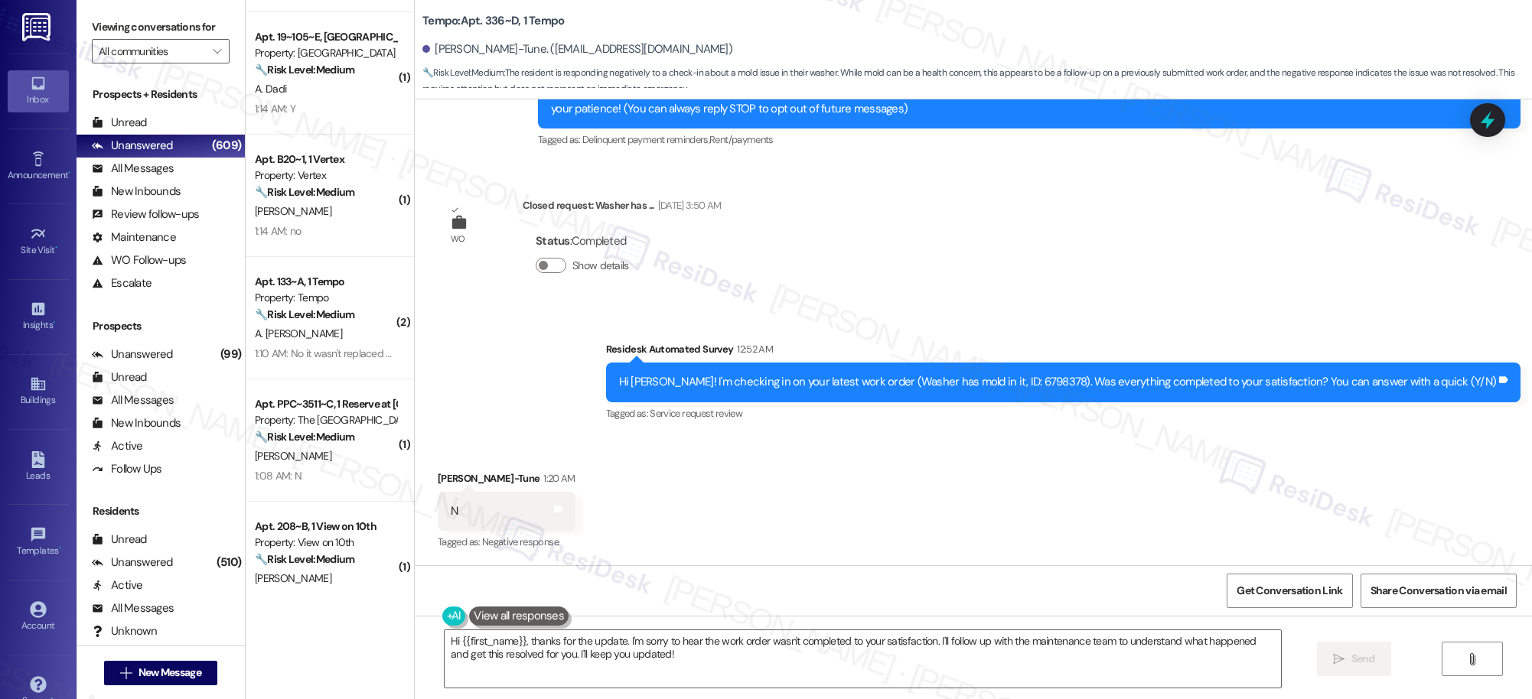
scroll to position [2207, 0]
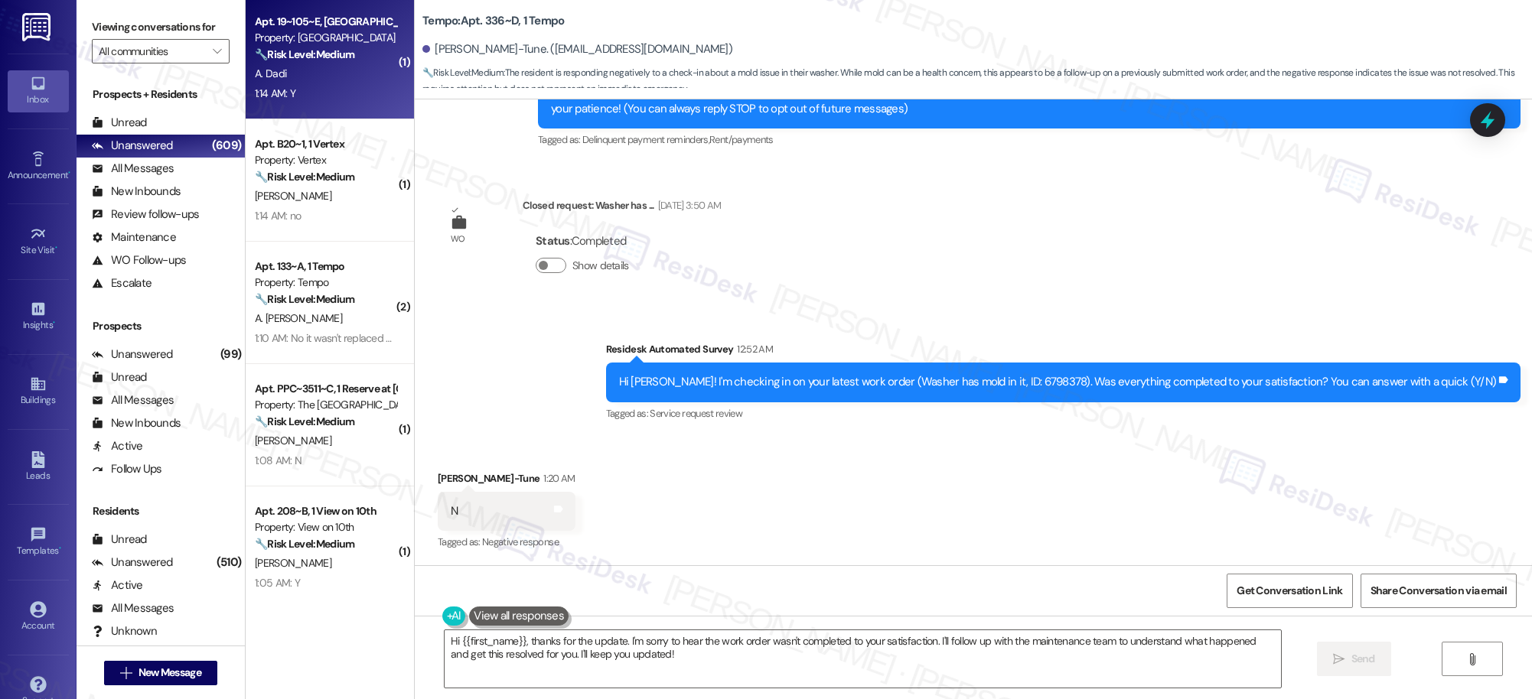
click at [345, 99] on div "1:14 AM: Y 1:14 AM: Y" at bounding box center [325, 93] width 145 height 19
type textarea "Hi {{first_name}}, thanks for the update. I'm sorry to hear the work order wasn…"
click at [339, 168] on div "Property: Vertex" at bounding box center [326, 160] width 142 height 16
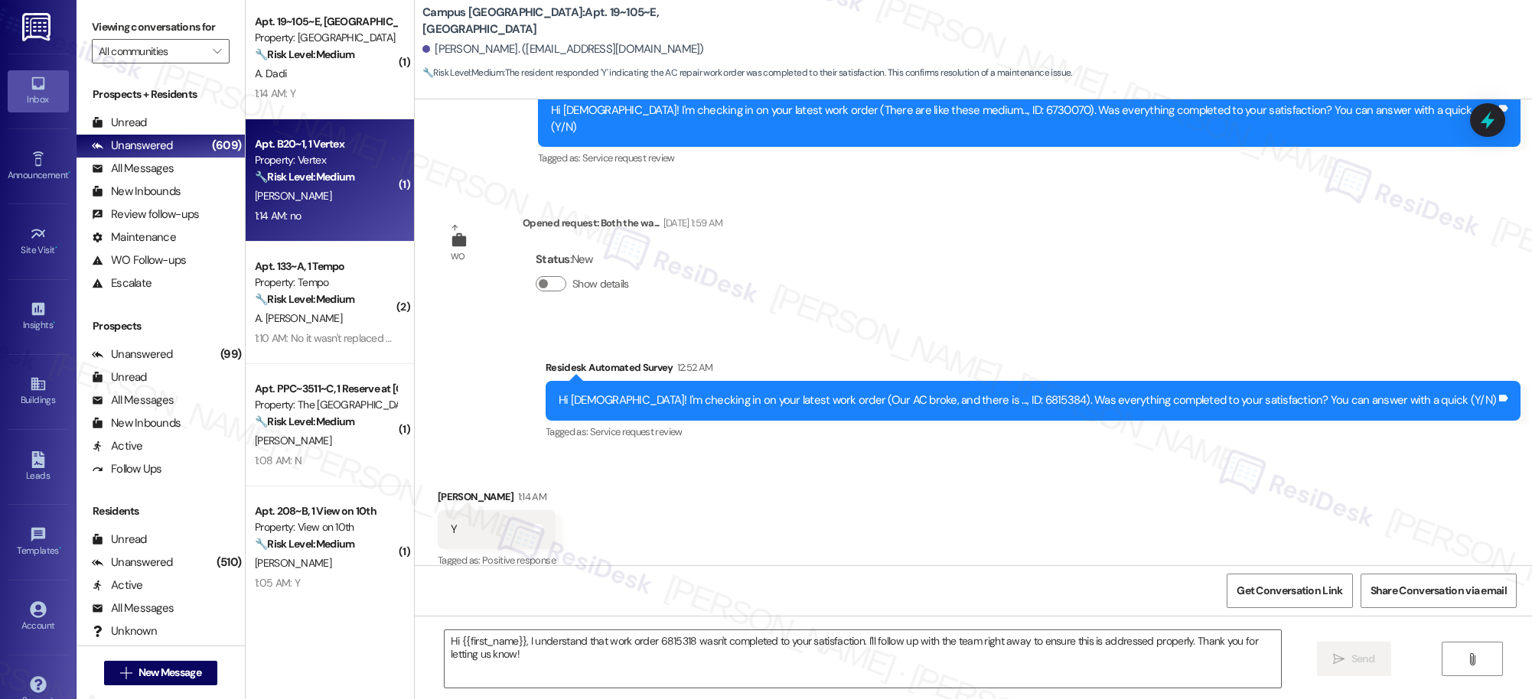
type textarea "Fetching suggested responses. Please feel free to read through the conversation…"
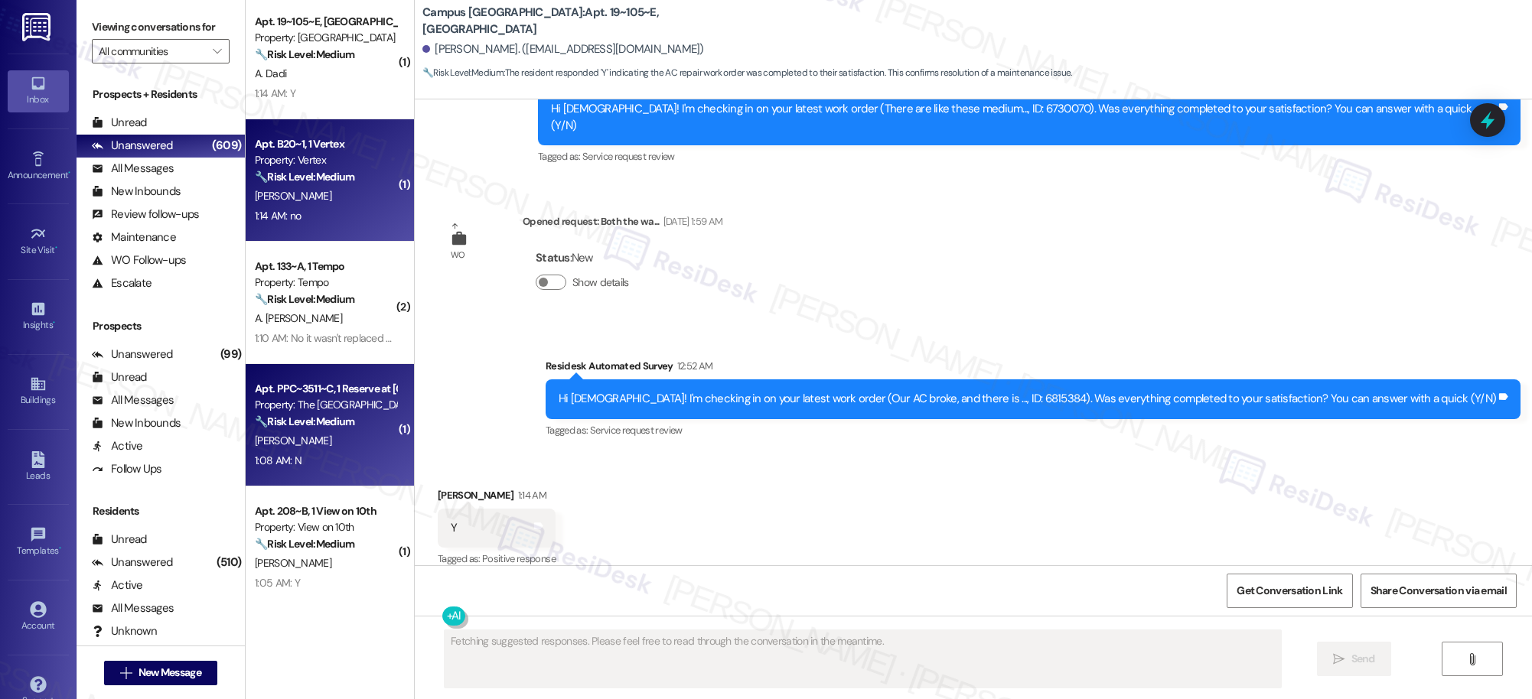
click at [353, 466] on div "1:08 AM: N 1:08 AM: N" at bounding box center [325, 460] width 145 height 19
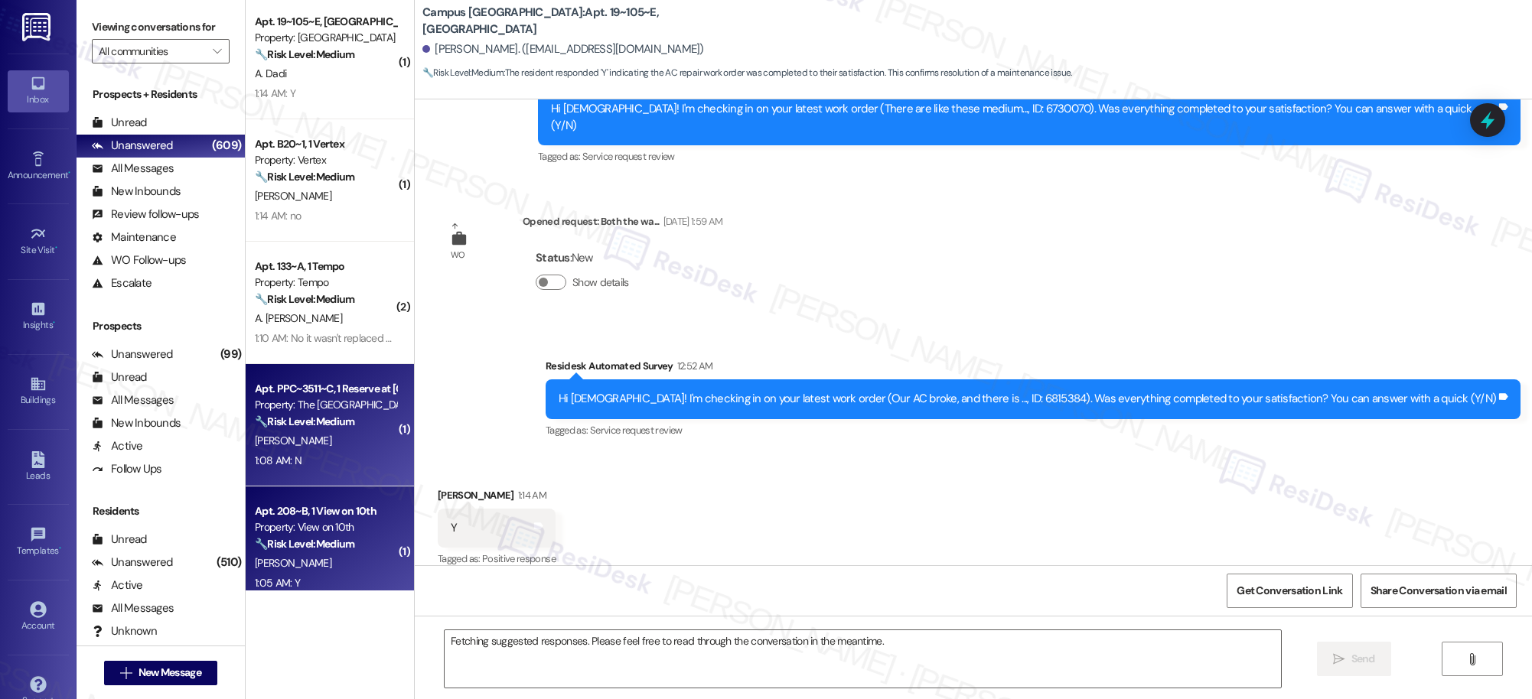
click at [318, 561] on div "L. Rios" at bounding box center [325, 563] width 145 height 19
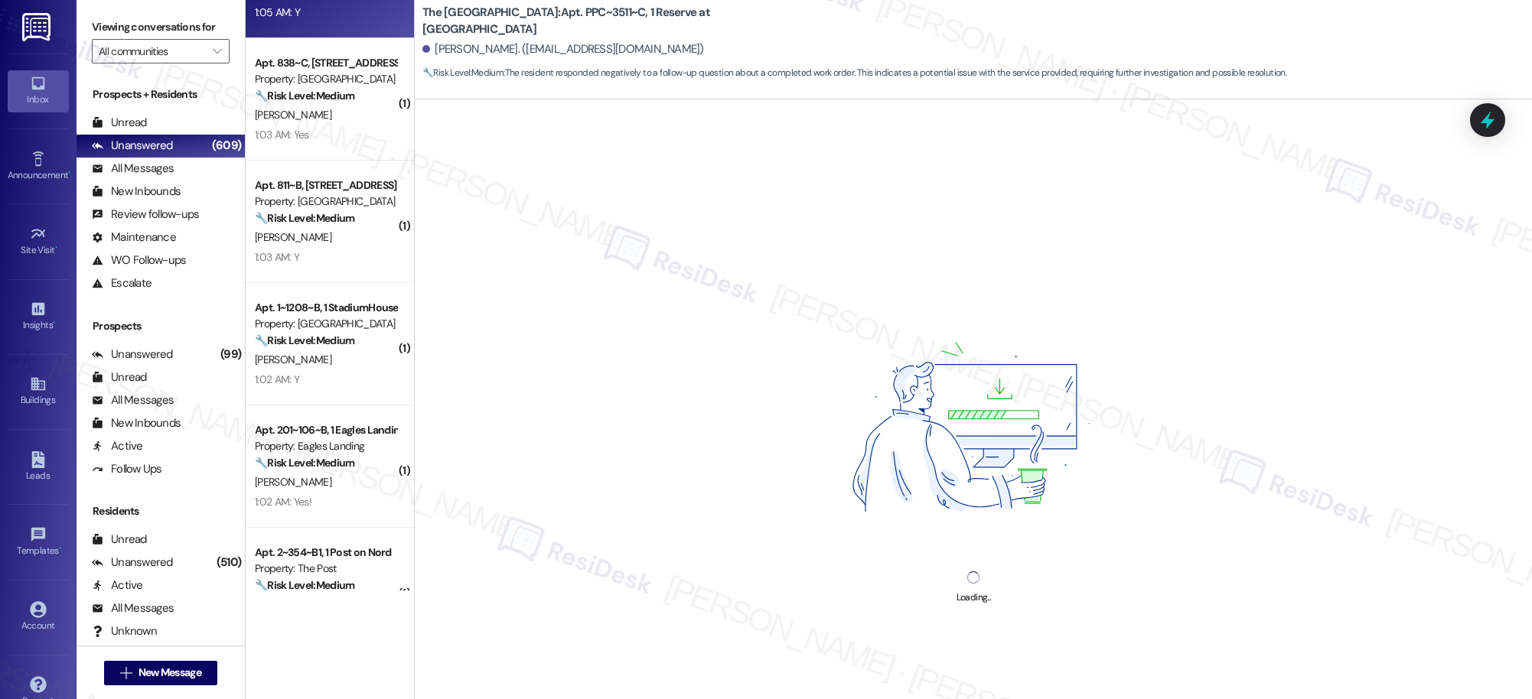
scroll to position [2947, 0]
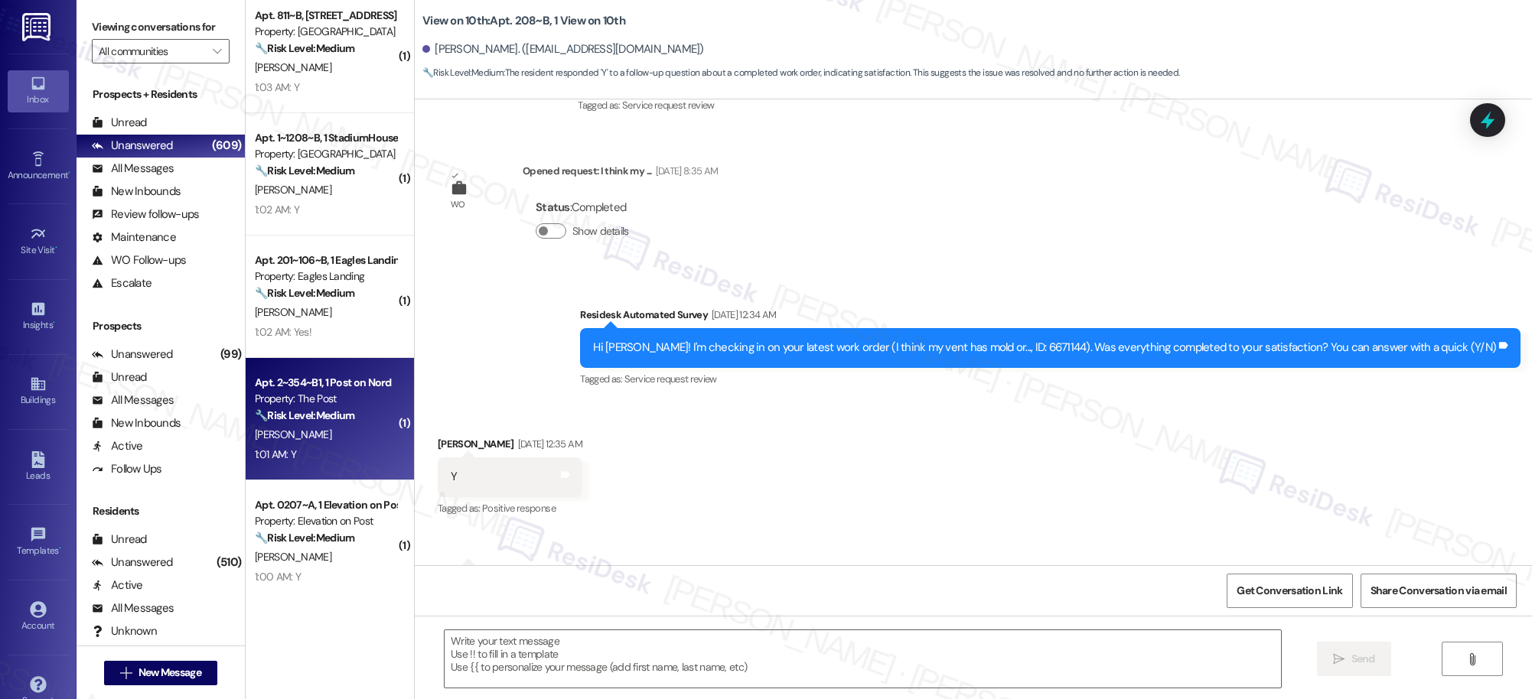
type textarea "Fetching suggested responses. Please feel free to read through the conversation…"
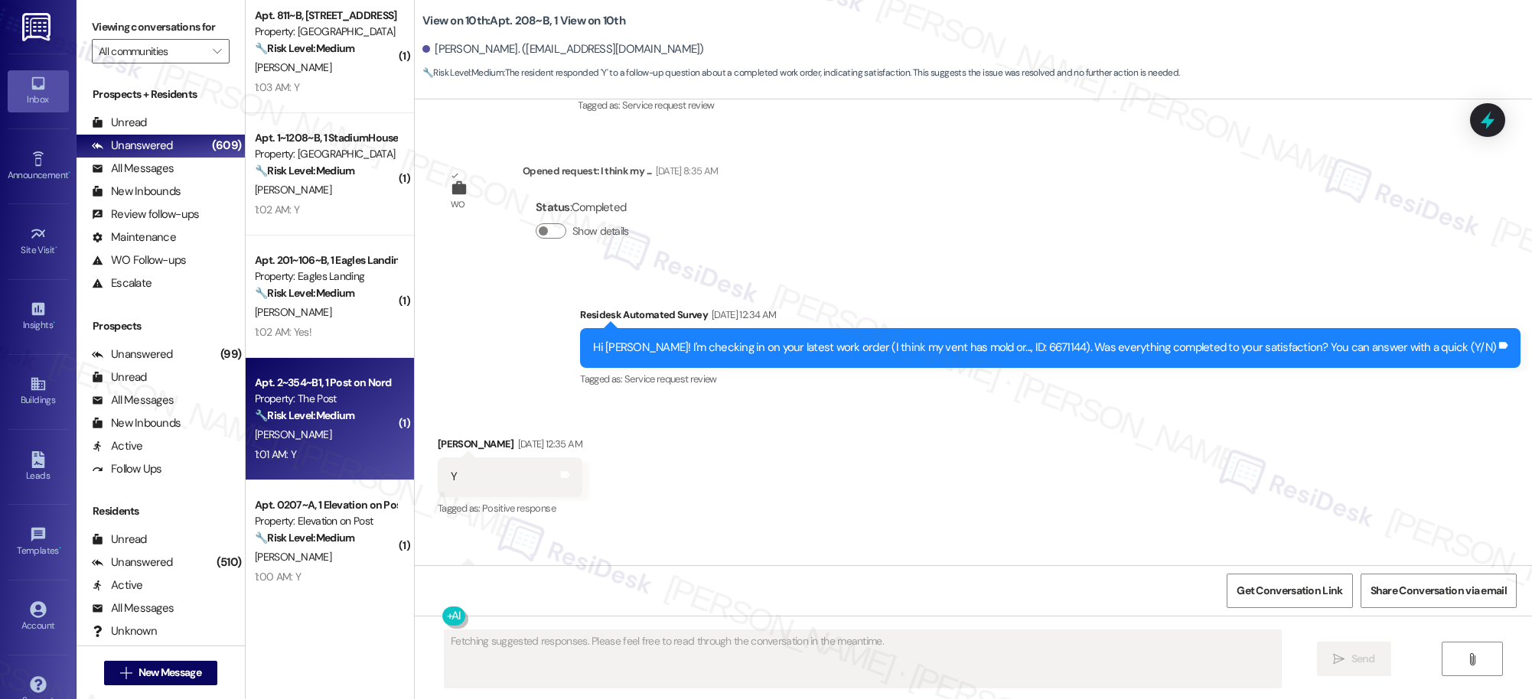
click at [333, 448] on div "1:01 AM: Y 1:01 AM: Y" at bounding box center [325, 454] width 145 height 19
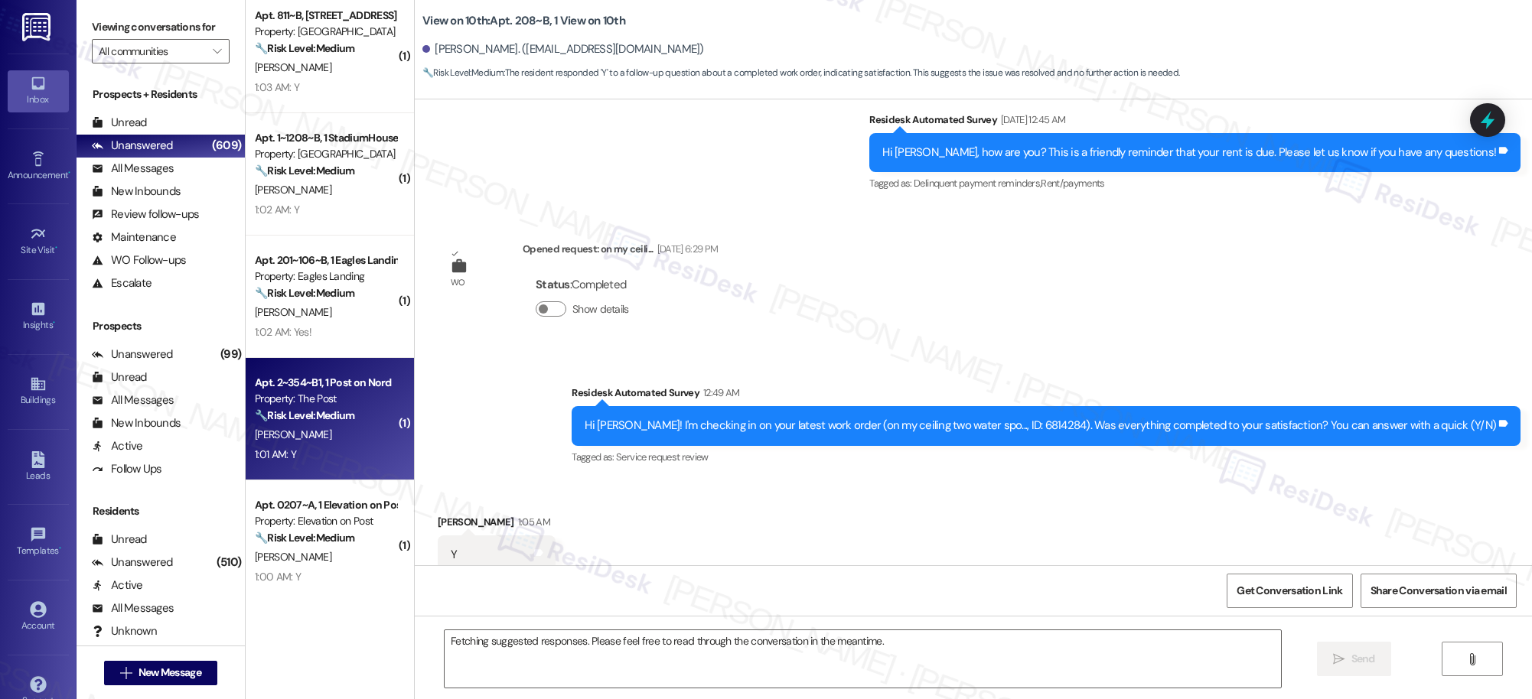
scroll to position [2774, 0]
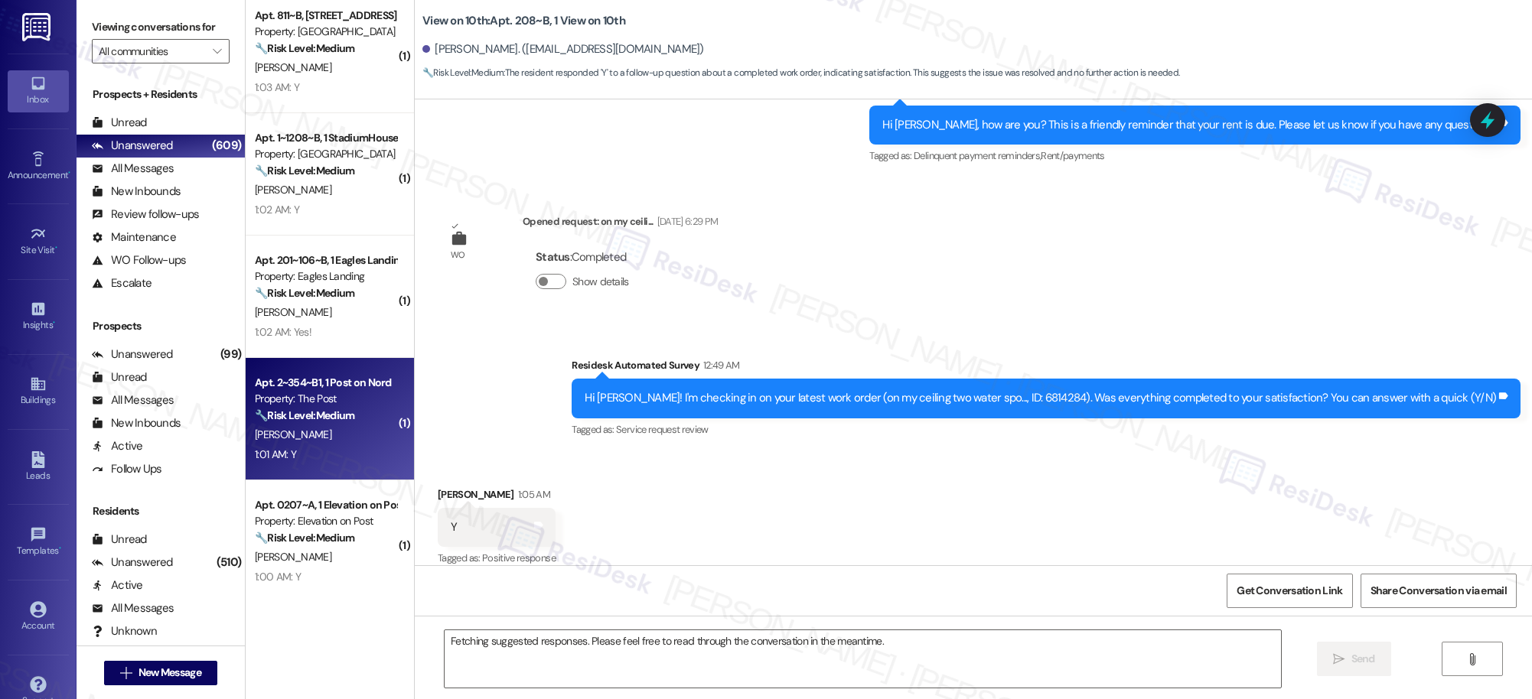
click at [327, 307] on div "A. Patterson" at bounding box center [325, 312] width 145 height 19
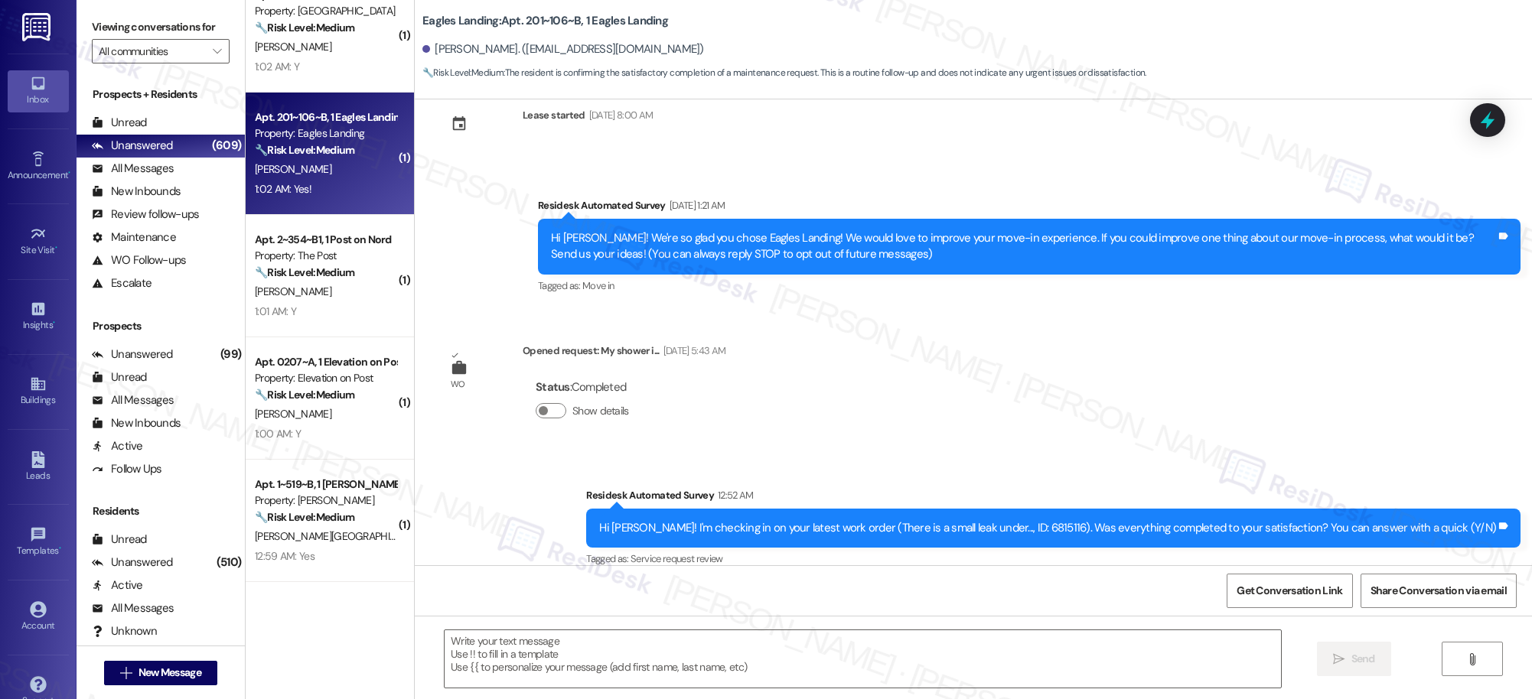
scroll to position [133, 0]
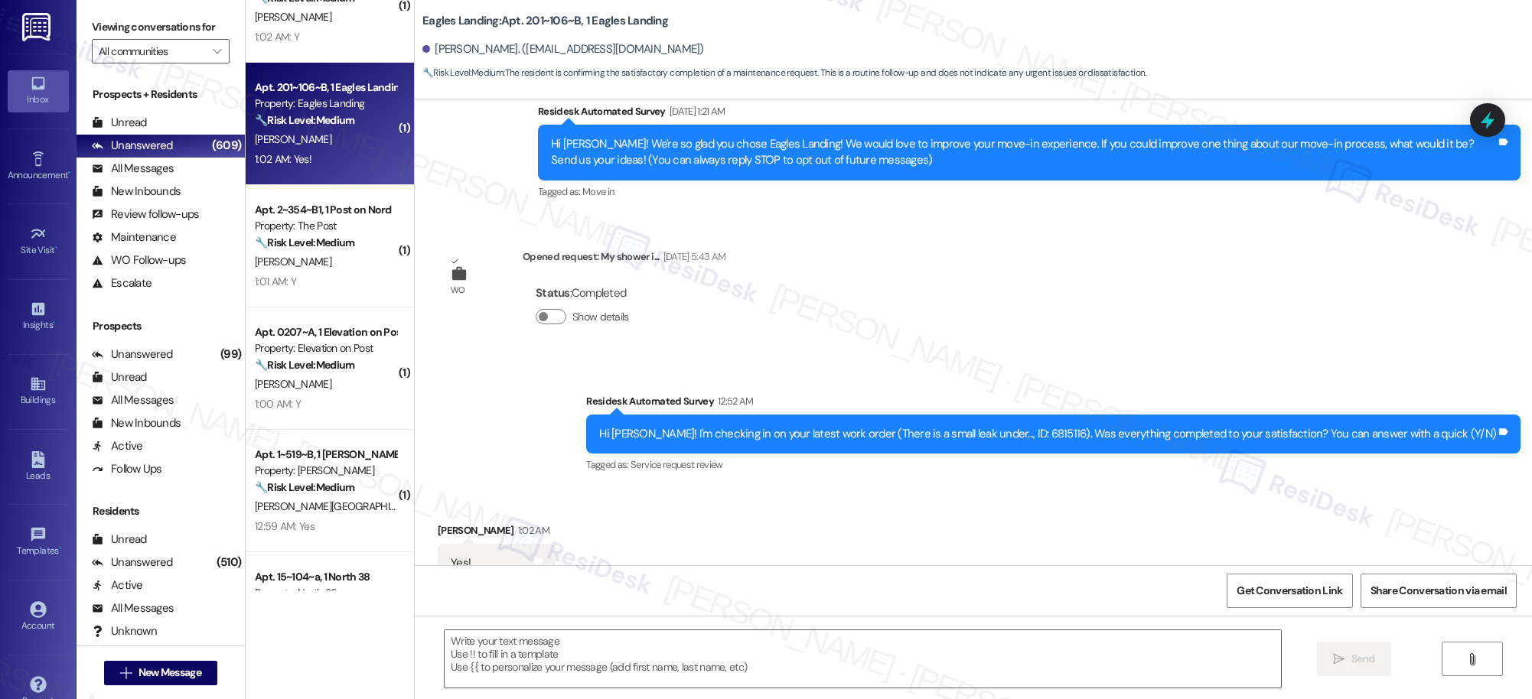
type textarea "Fetching suggested responses. Please feel free to read through the conversation…"
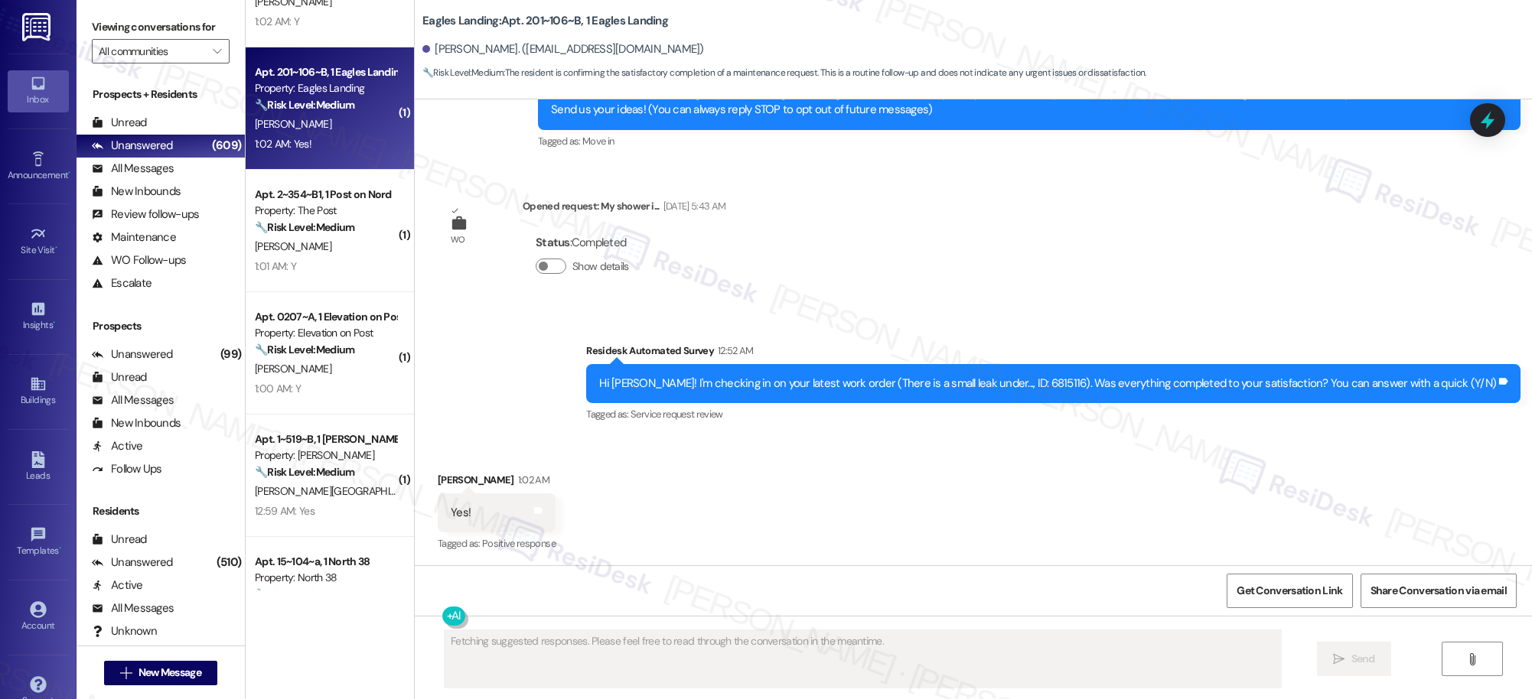
scroll to position [184, 0]
click at [327, 386] on div "( 1 ) Apt. 811~B, 1 4th Street Commons Property: 4th Street Commons 🔧 Risk Leve…" at bounding box center [330, 295] width 168 height 591
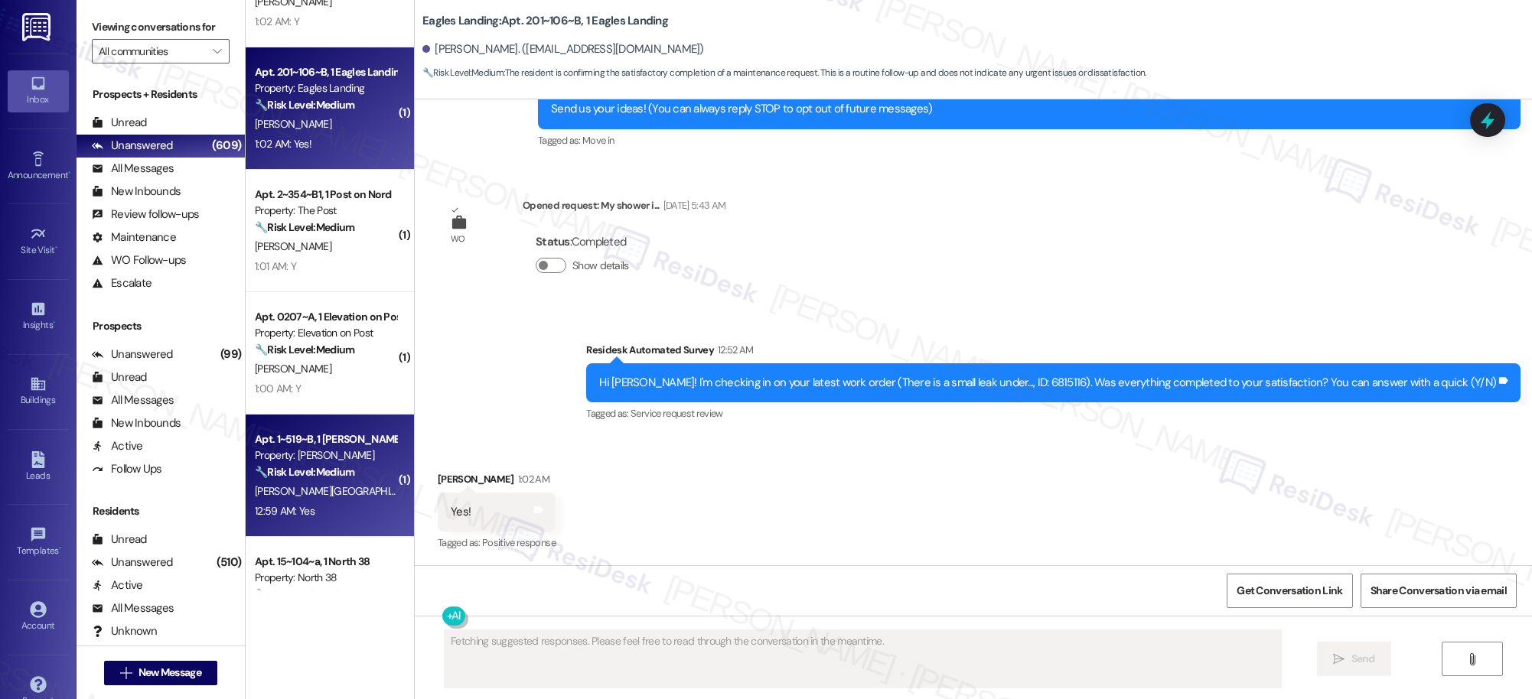
click at [288, 451] on div "Property: TODD" at bounding box center [326, 456] width 142 height 16
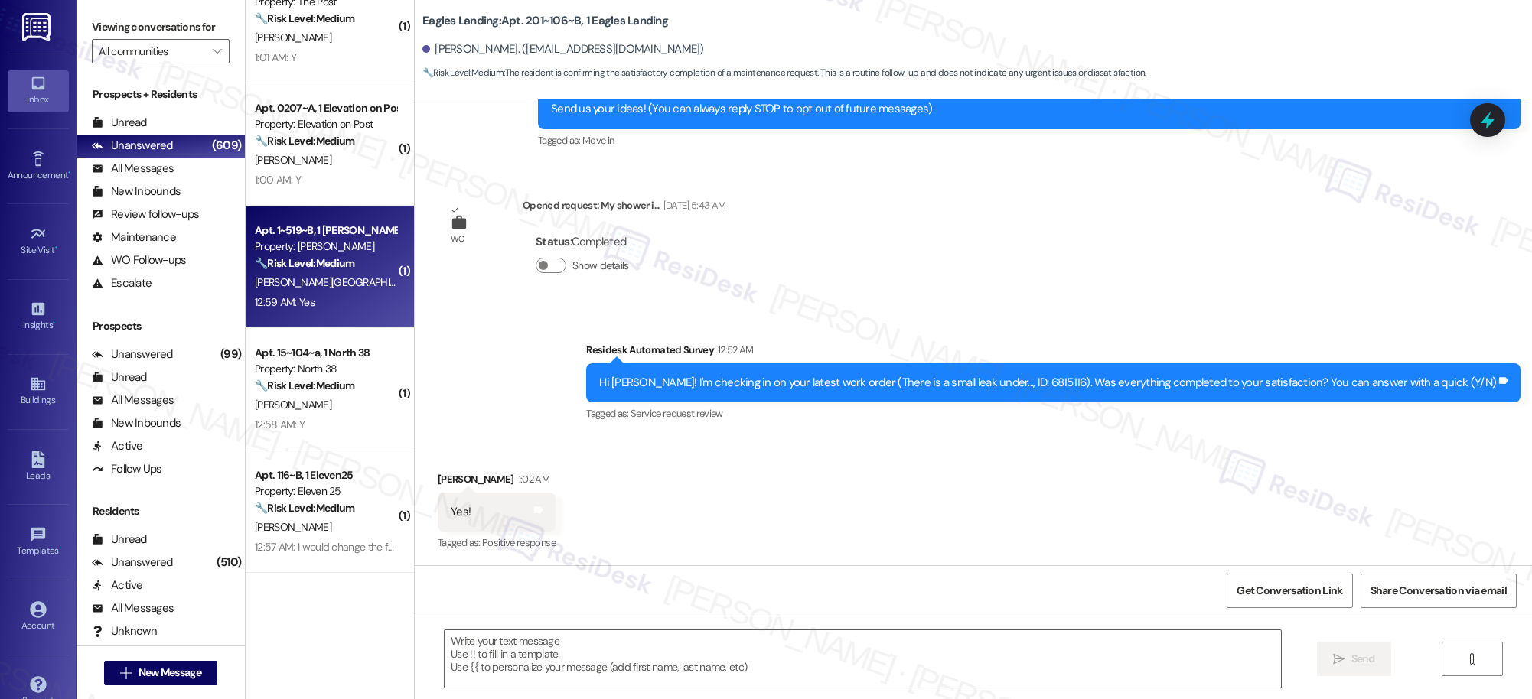
type textarea "Fetching suggested responses. Please feel free to read through the conversation…"
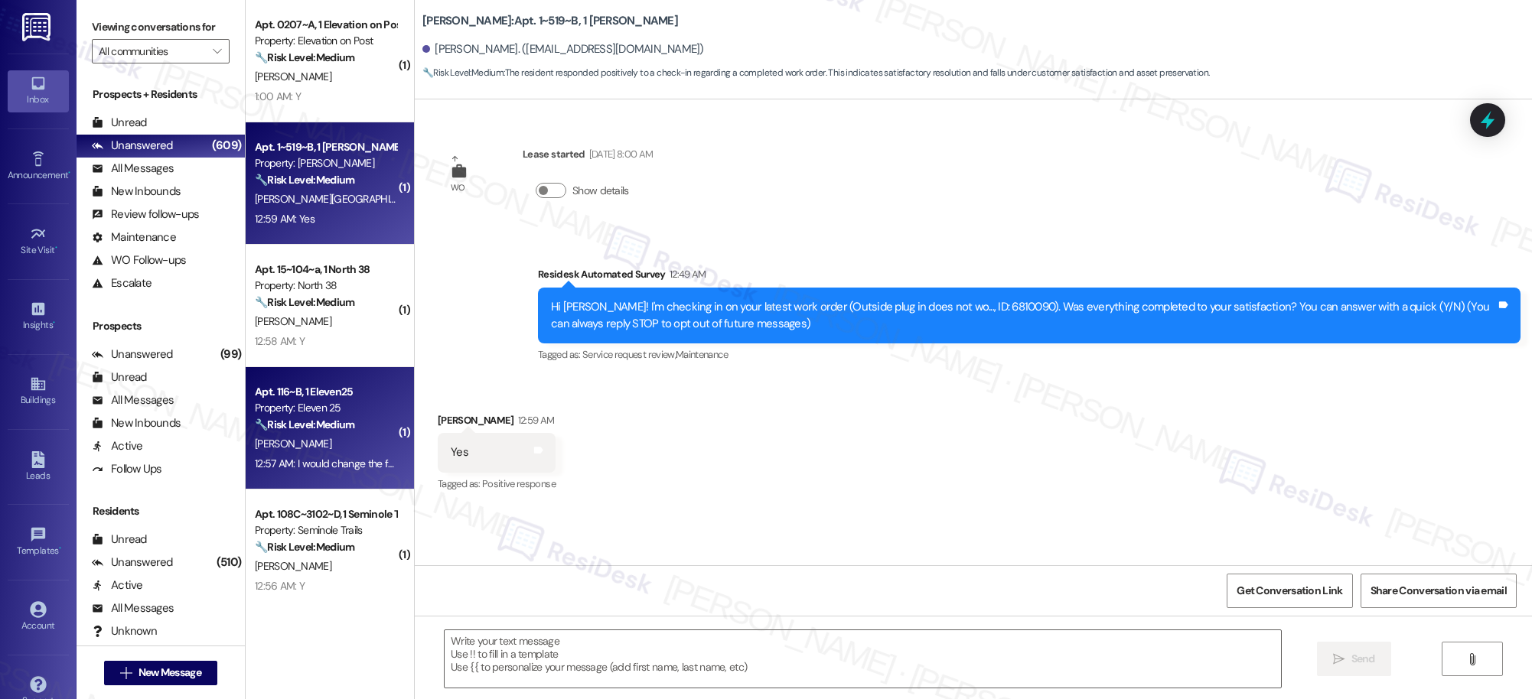
type textarea "Fetching suggested responses. Please feel free to read through the conversation…"
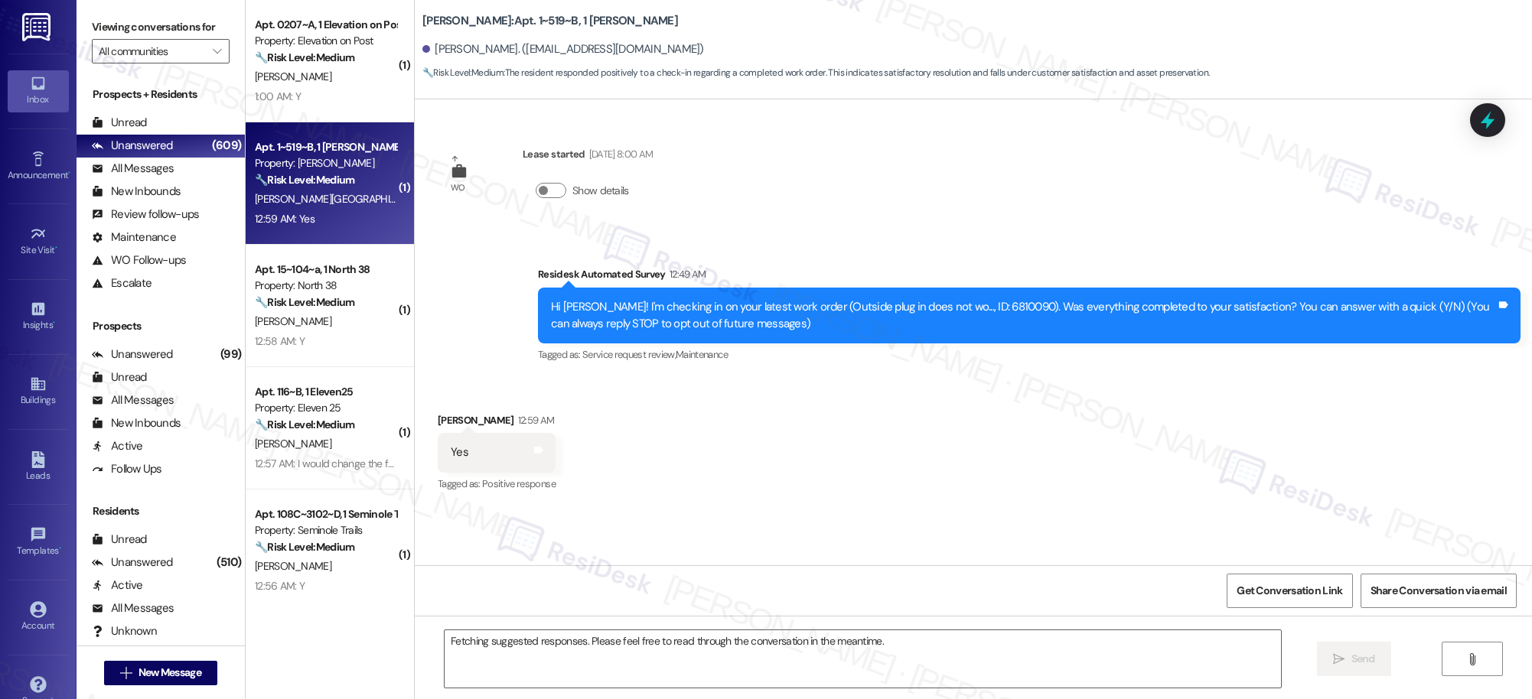
scroll to position [3429, 0]
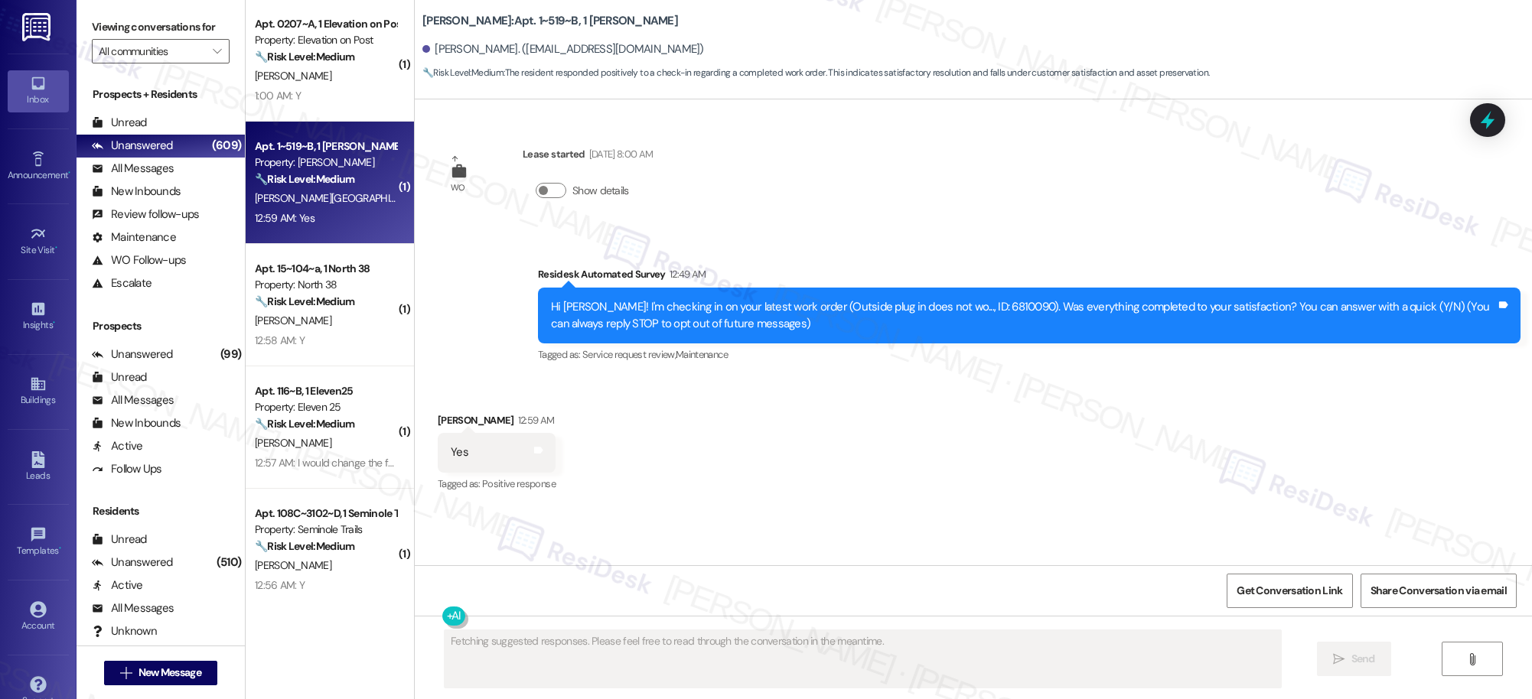
click at [331, 325] on div "R. Quinones" at bounding box center [325, 320] width 145 height 19
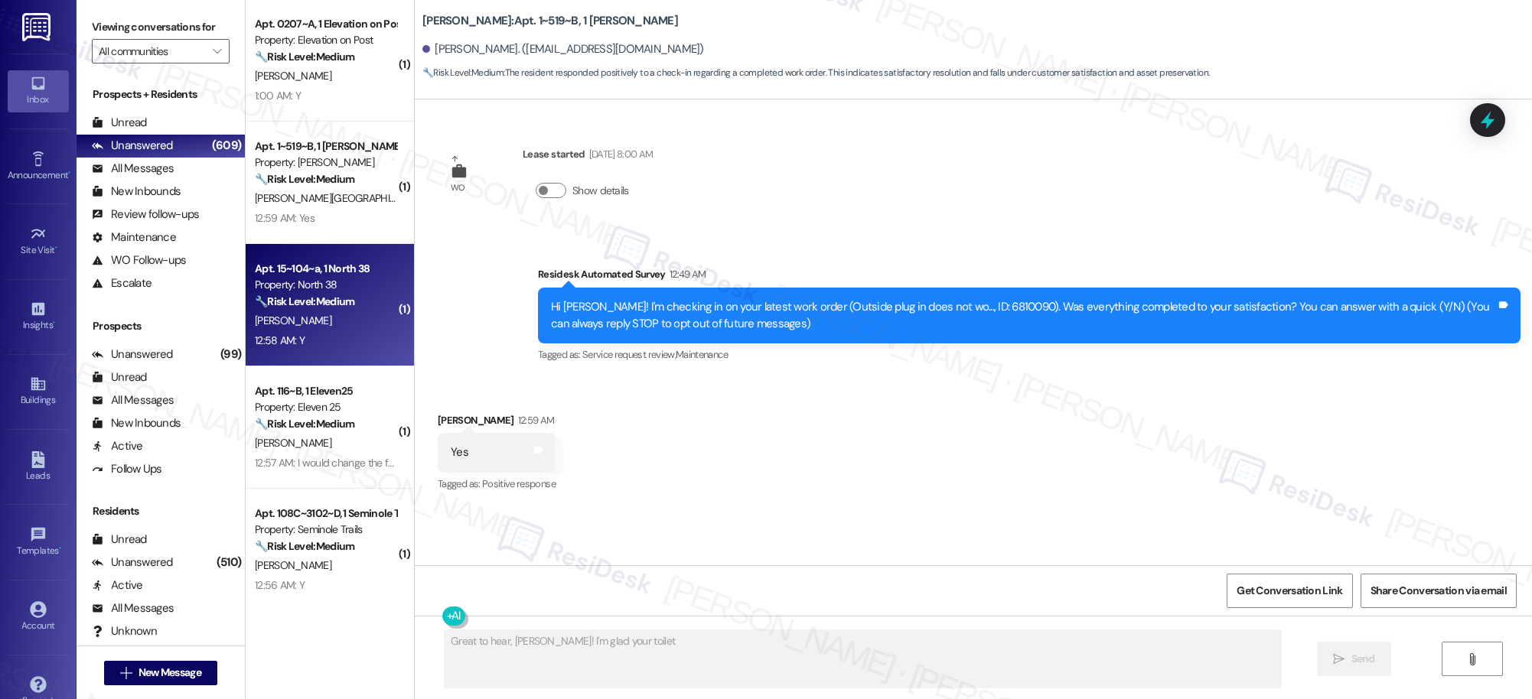
type textarea "Great to hear, Ryan! I'm glad your toilet"
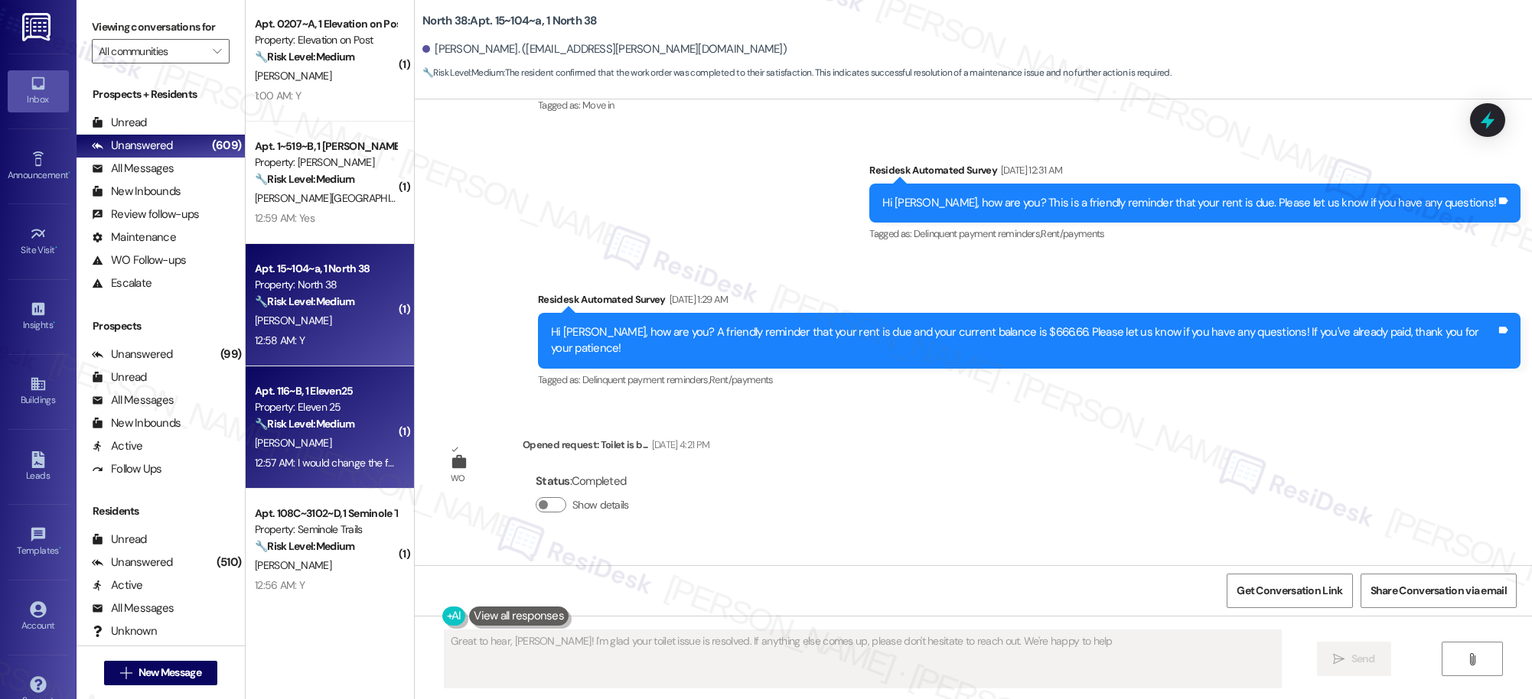
type textarea "Great to hear, Ryan! I'm glad your toilet issue is resolved. If anything else c…"
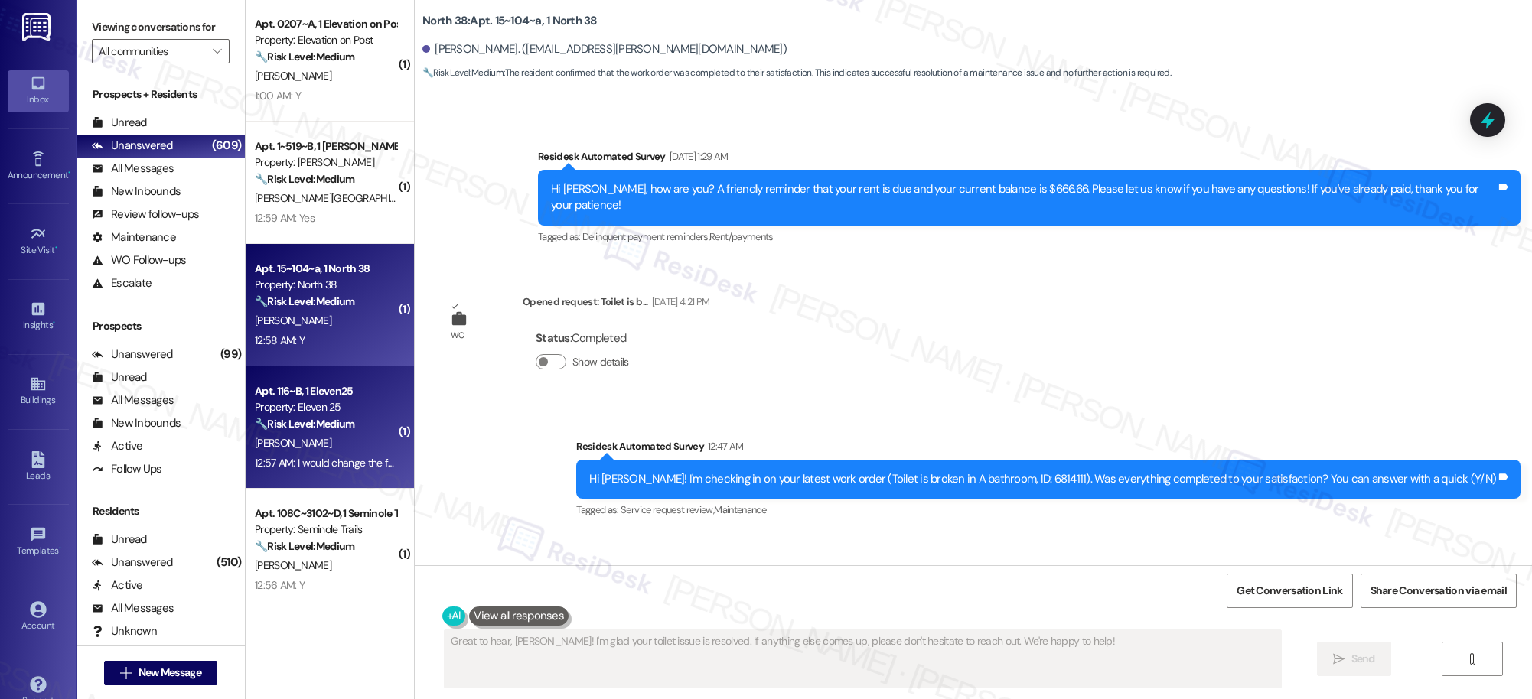
scroll to position [436, 0]
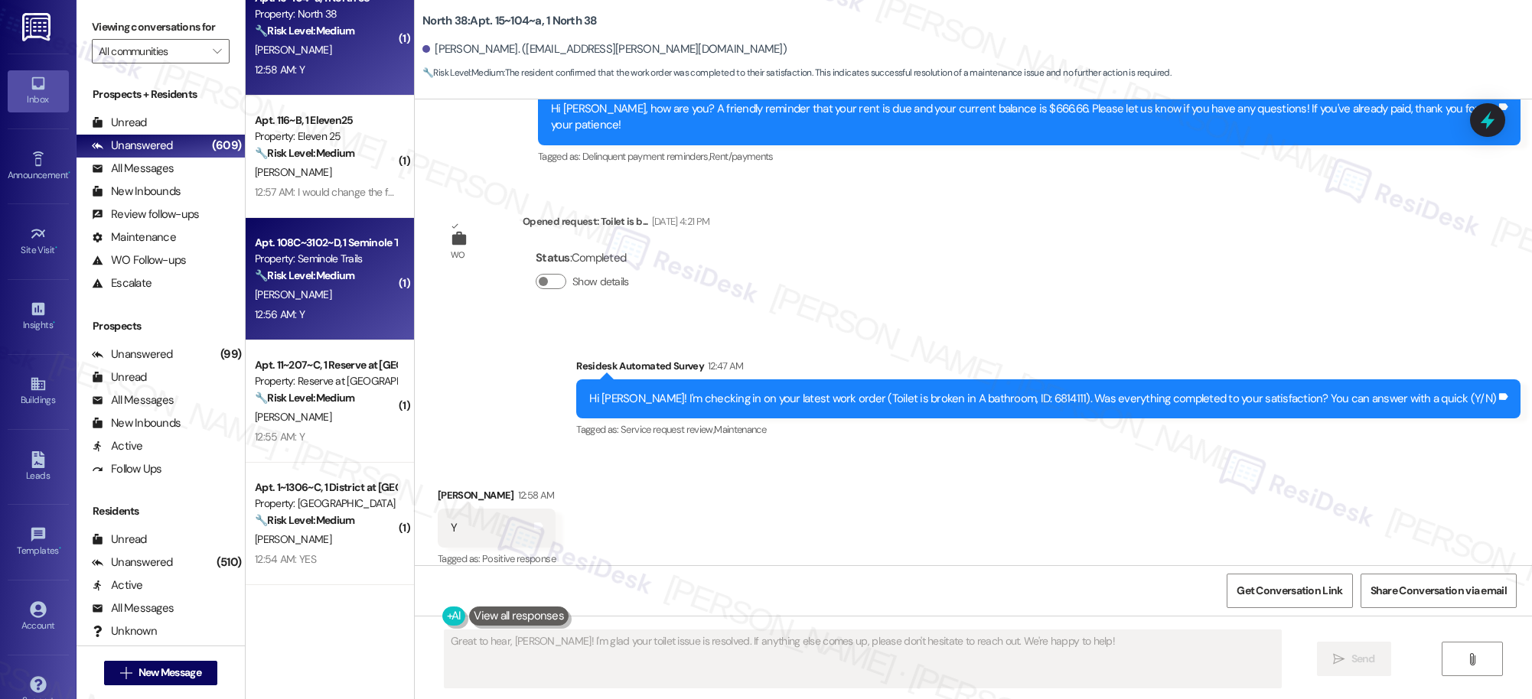
click at [314, 266] on div "Property: Seminole Trails" at bounding box center [326, 259] width 142 height 16
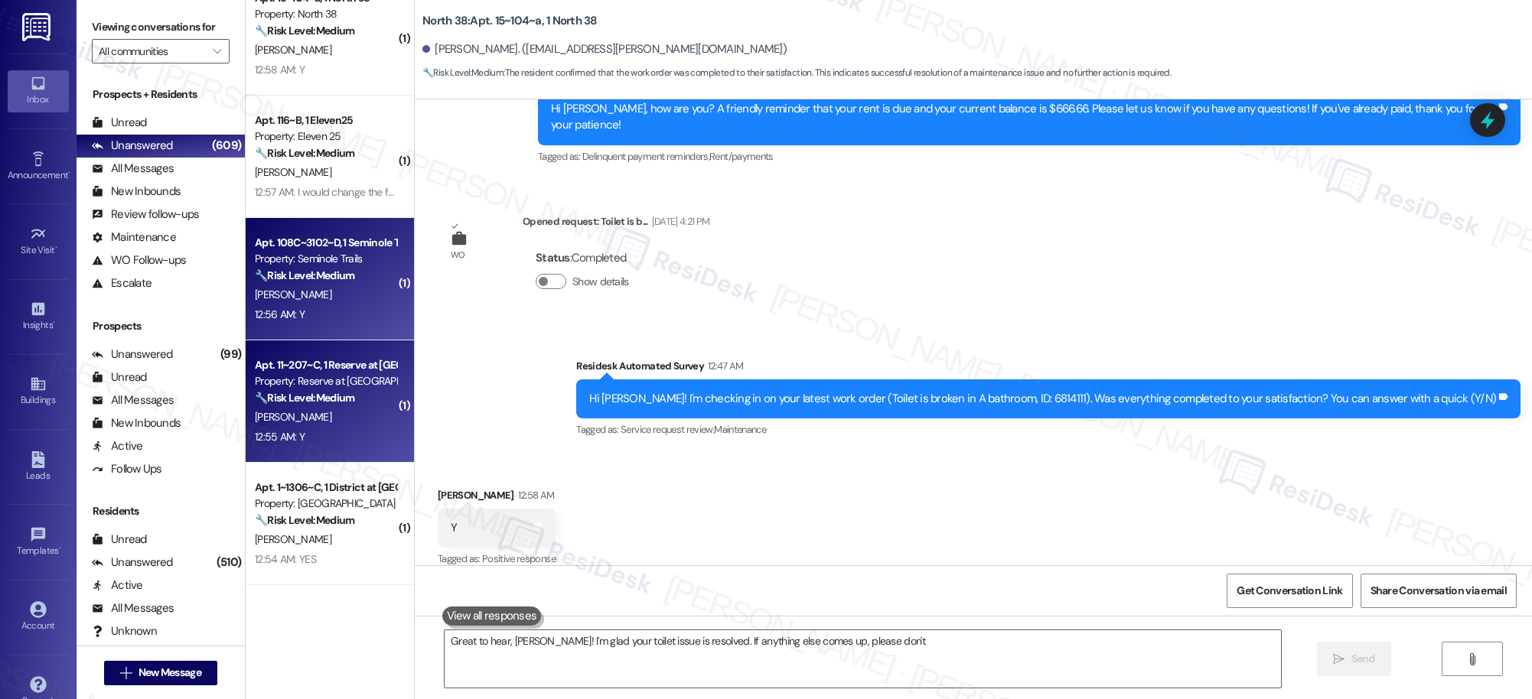
type textarea "Great to hear, Ryan! I'm glad your toilet issue is resolved. If anything else c…"
click at [288, 373] on div "Apt. 11~207~C, 1 Reserve at San Antonio" at bounding box center [326, 365] width 142 height 16
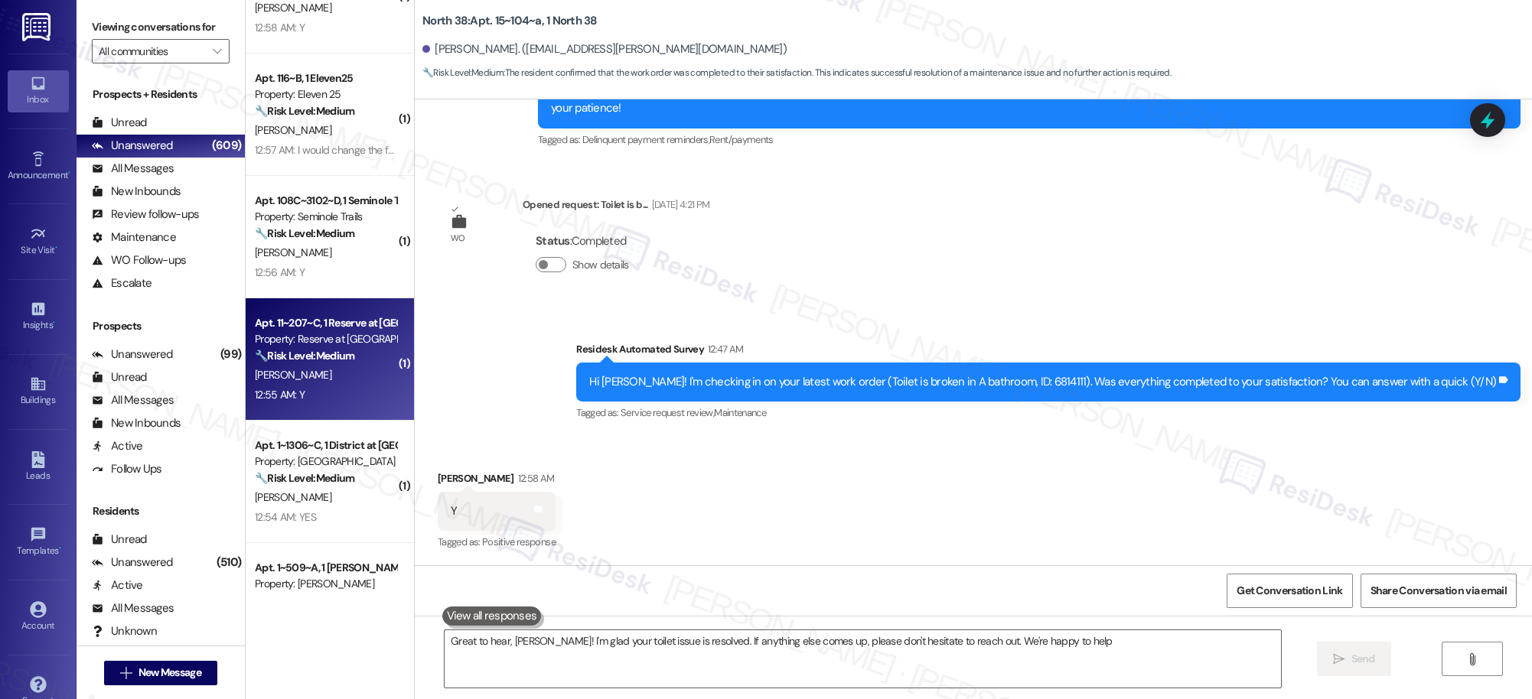
type textarea "Great to hear, Ryan! I'm glad your toilet issue is resolved. If anything else c…"
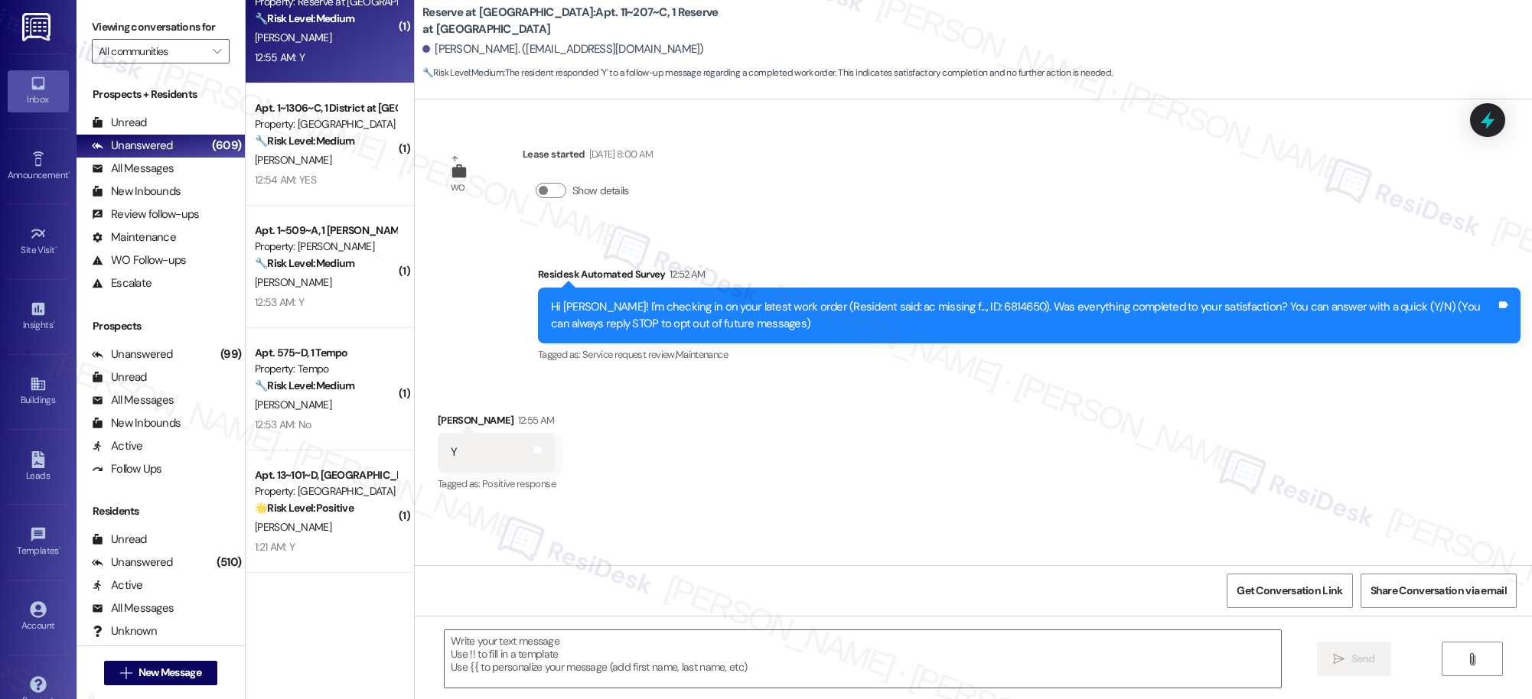
type textarea "Fetching suggested responses. Please feel free to read through the conversation…"
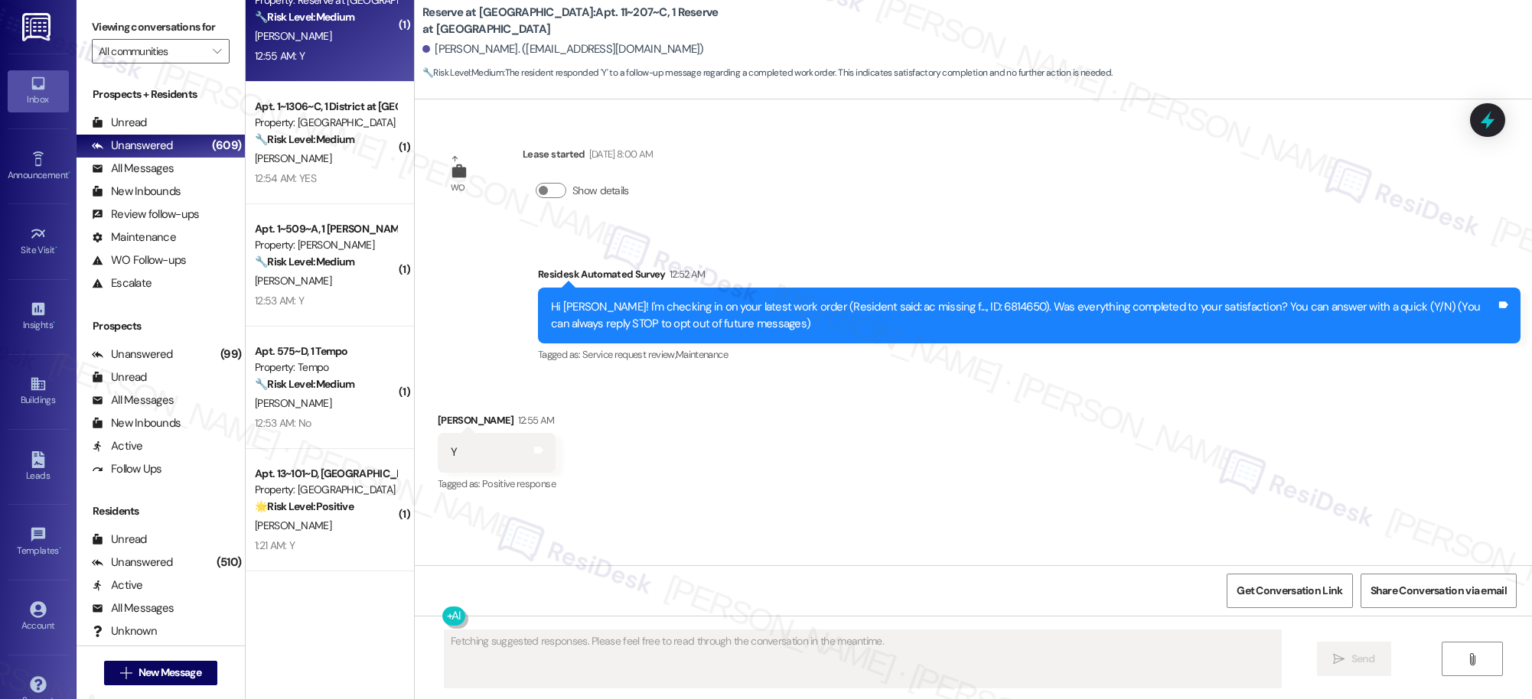
click at [332, 359] on div "( 1 ) Apt. 108C~3102~D, 1 Seminole Trails Property: Seminole Trails 🔧 Risk Leve…" at bounding box center [330, 295] width 168 height 591
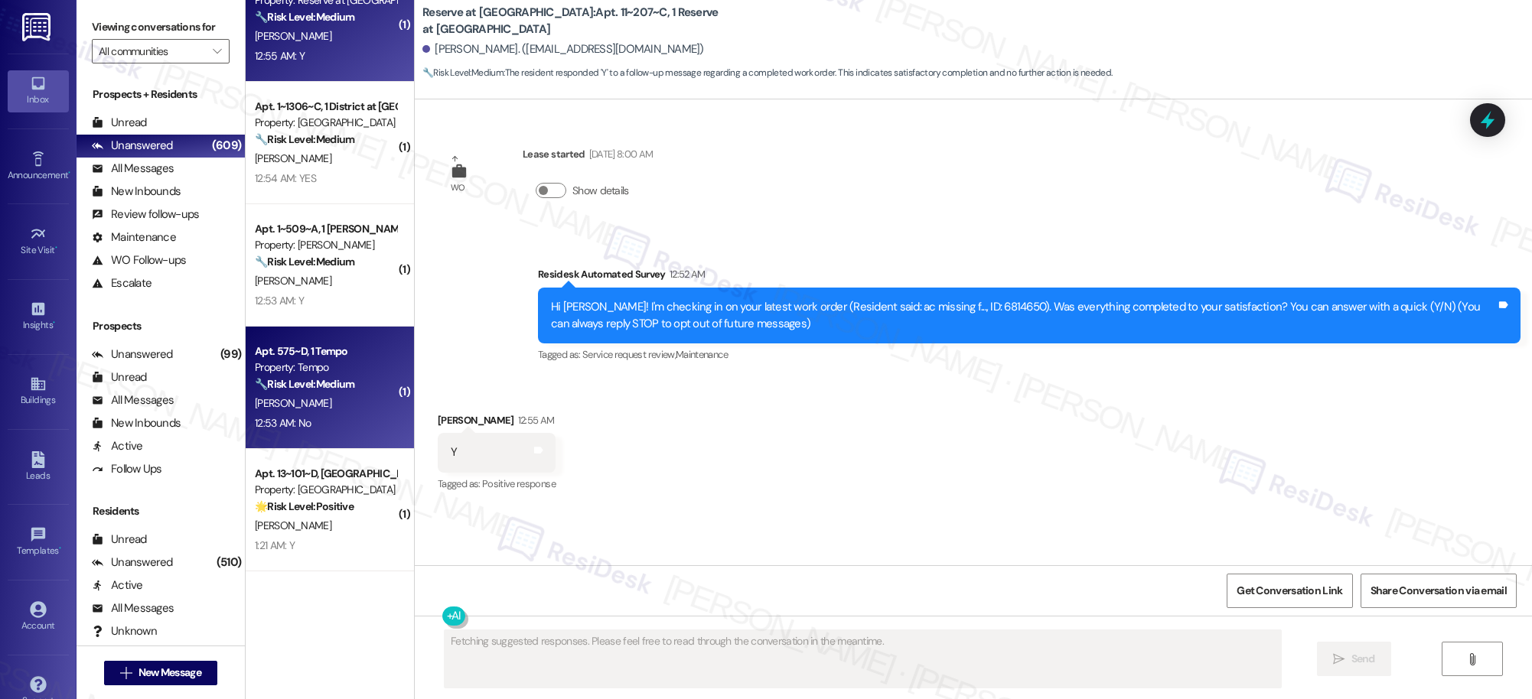
click at [327, 412] on div "[PERSON_NAME]" at bounding box center [325, 403] width 145 height 19
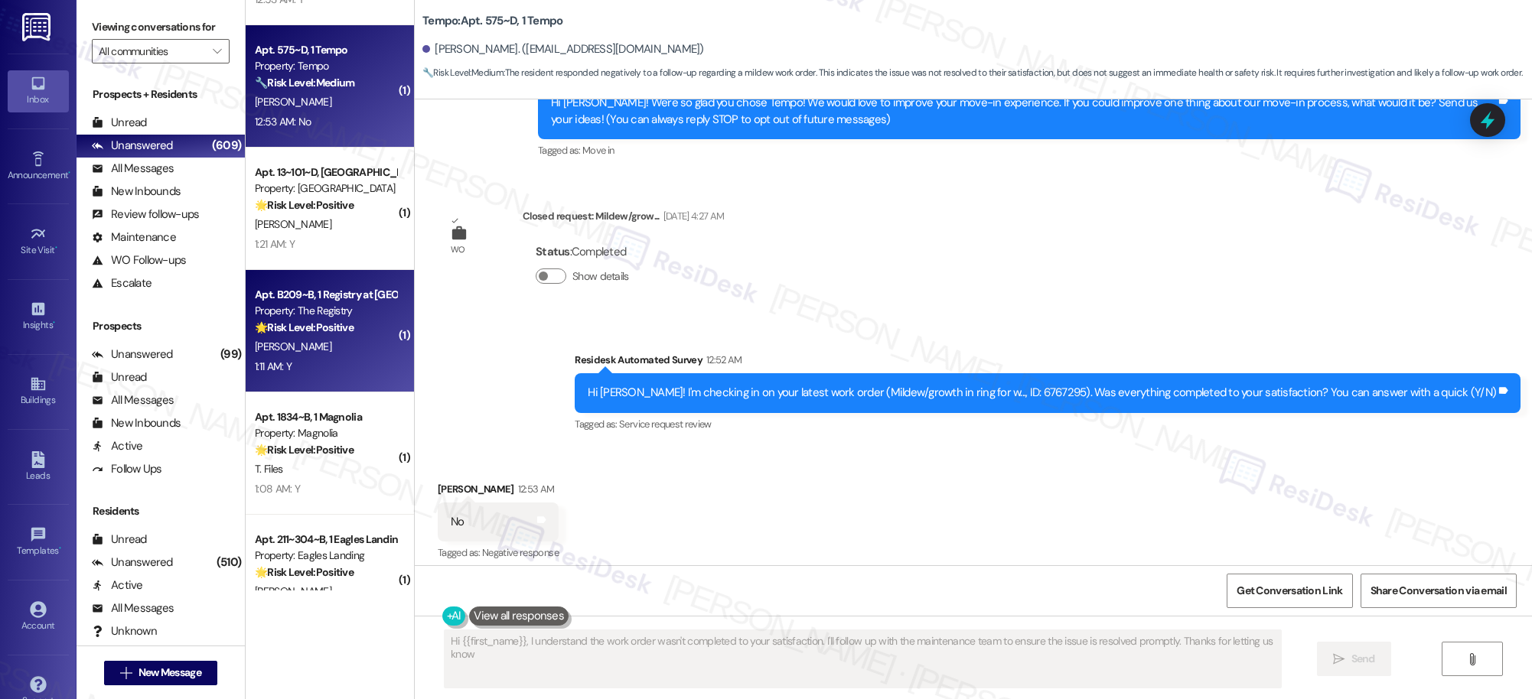
type textarea "Hi {{first_name}}, I understand the work order wasn't completed to your satisfa…"
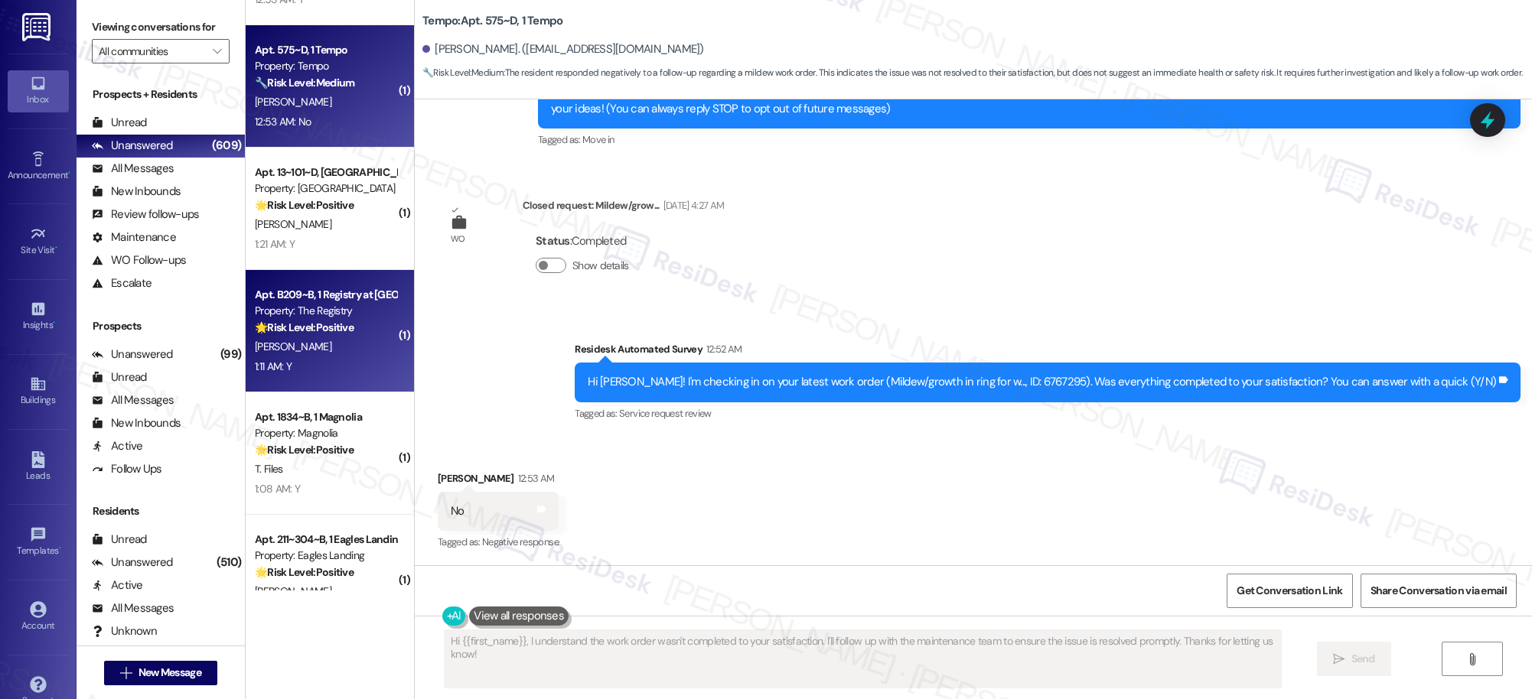
click at [324, 371] on div "1:11 AM: Y 1:11 AM: Y" at bounding box center [325, 366] width 145 height 19
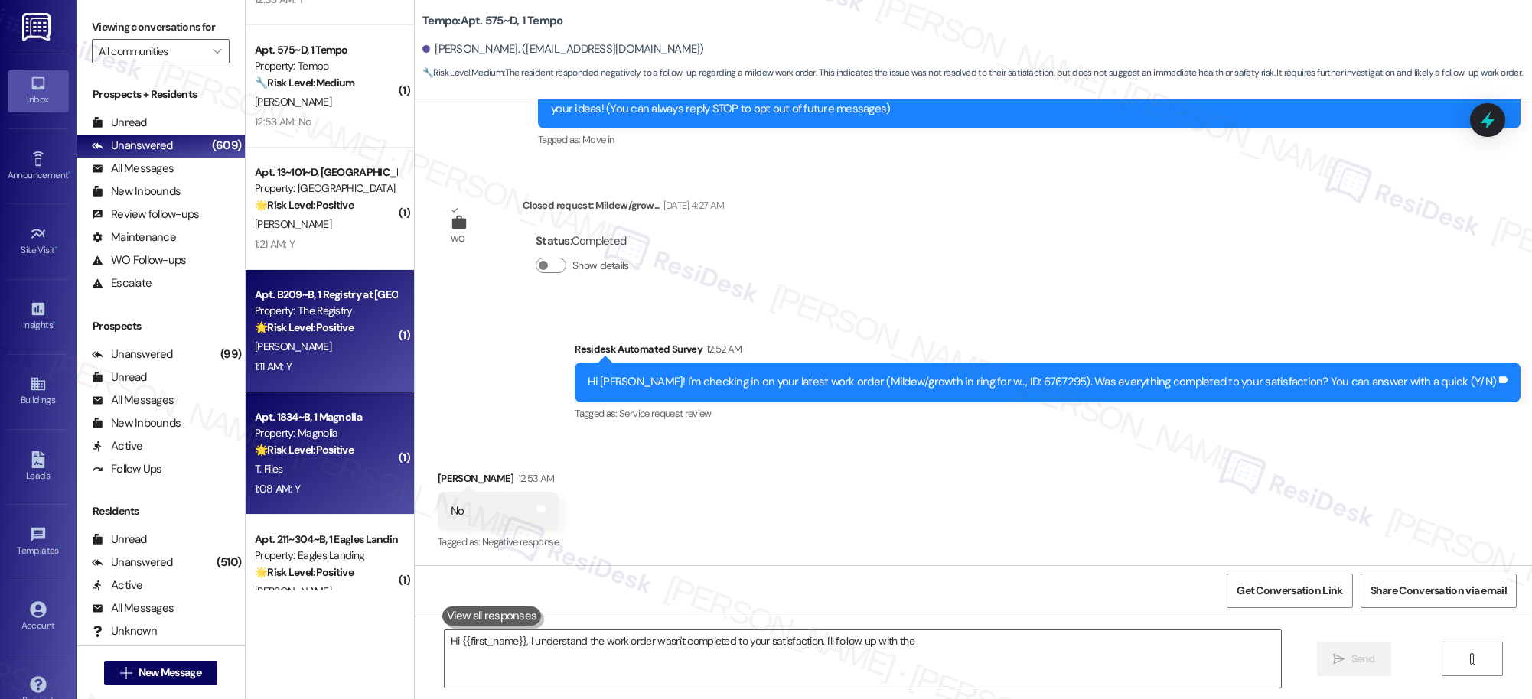
type textarea "Hi {{first_name}}, I understand the work order wasn't completed to your satisfa…"
click at [308, 474] on div "T. Files" at bounding box center [325, 469] width 145 height 19
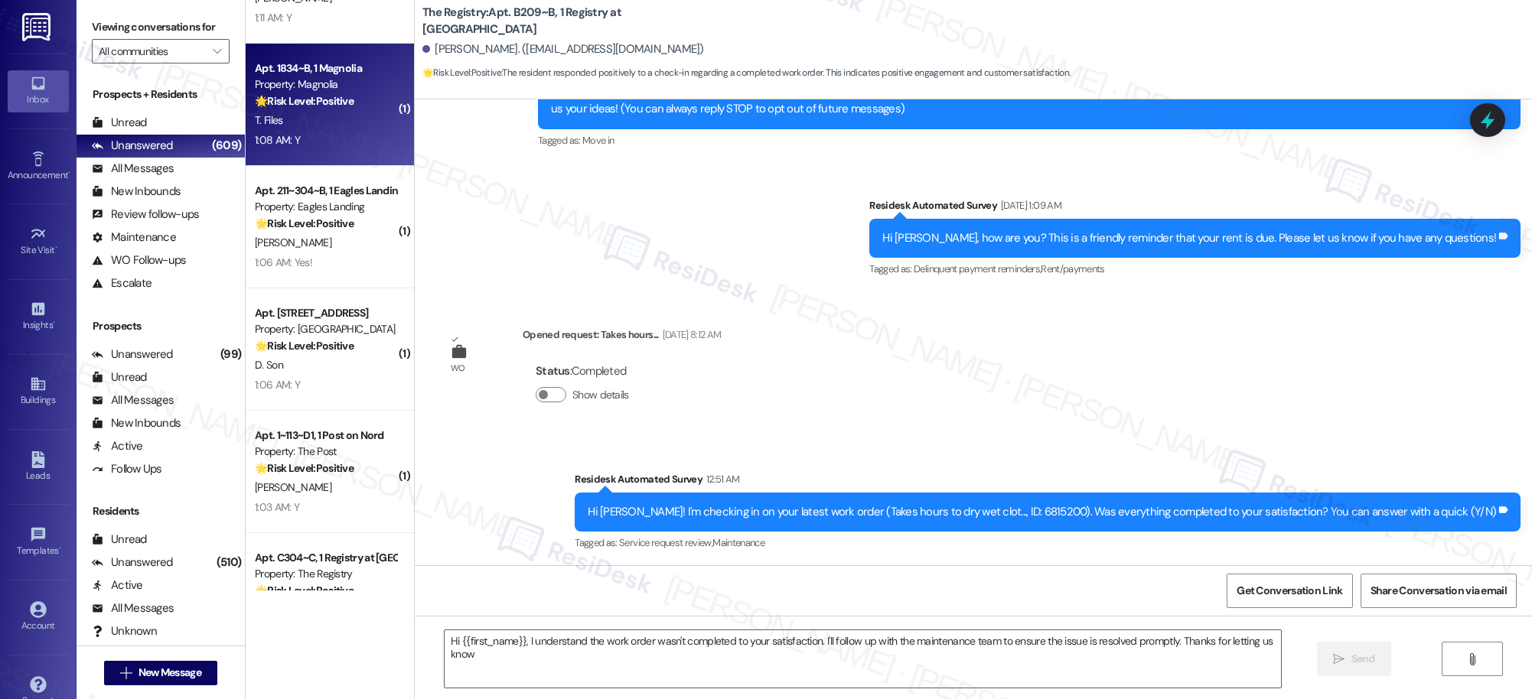
type textarea "Hi {{first_name}}, I understand the work order wasn't completed to your satisfa…"
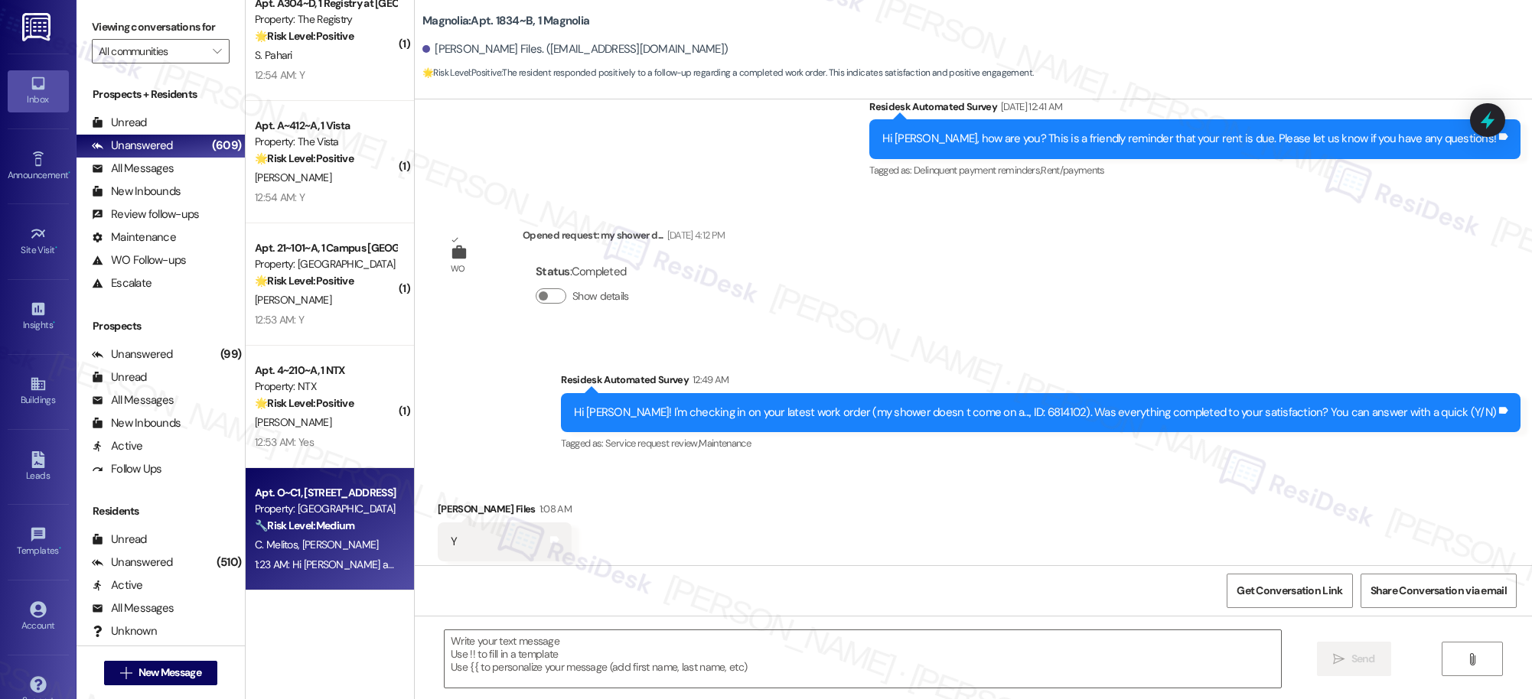
click at [300, 565] on div "1:23 AM: Hi Christos and Julianna! I understand your concern about the ants. I'…" at bounding box center [654, 565] width 798 height 14
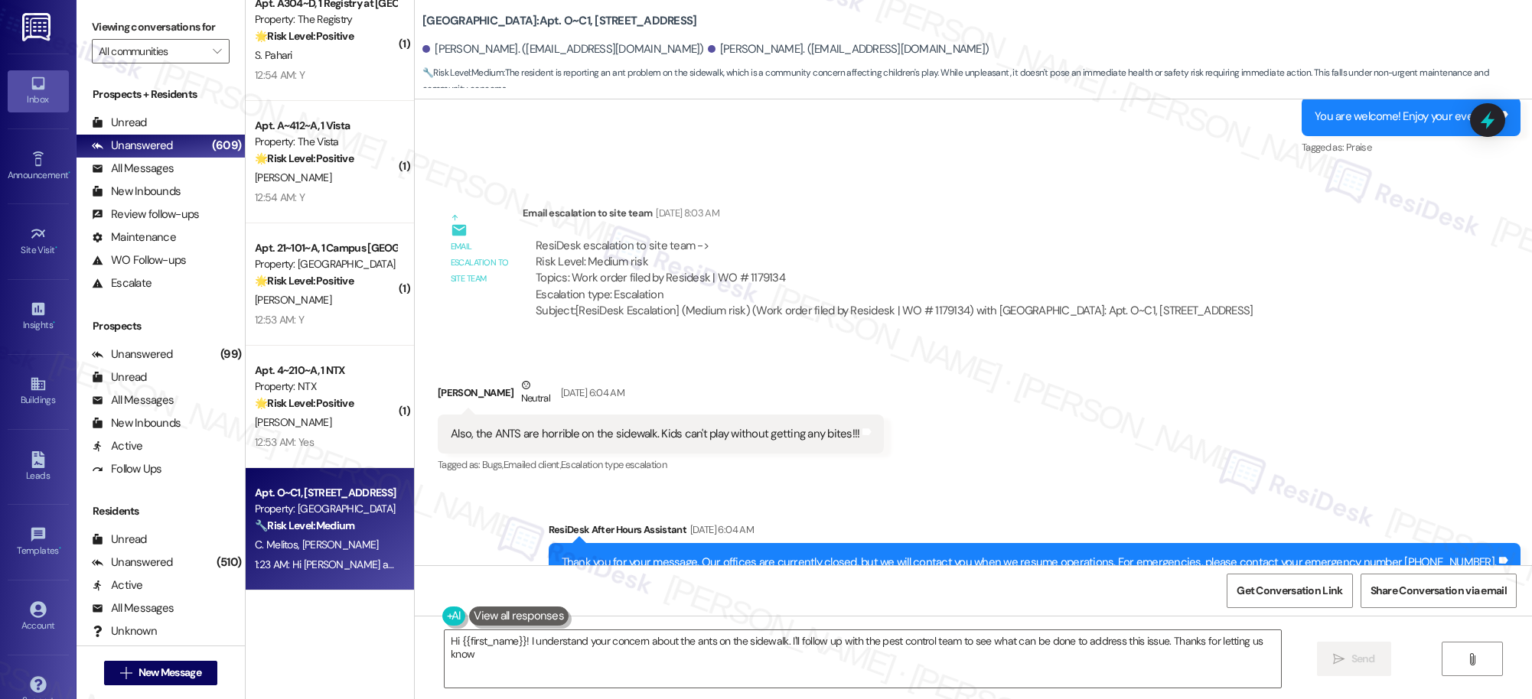
type textarea "Hi {{first_name}}! I understand your concern about the ants on the sidewalk. I'…"
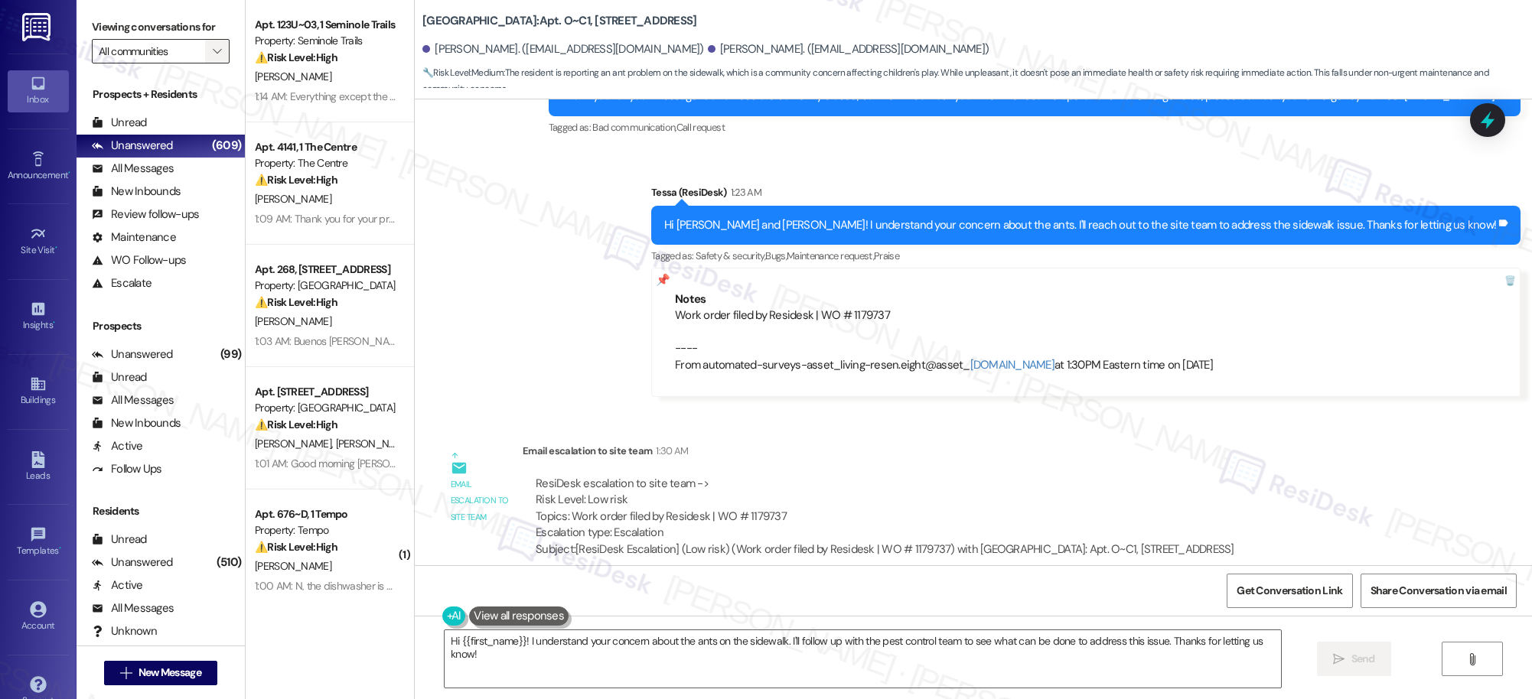
click at [213, 47] on icon "" at bounding box center [217, 51] width 8 height 12
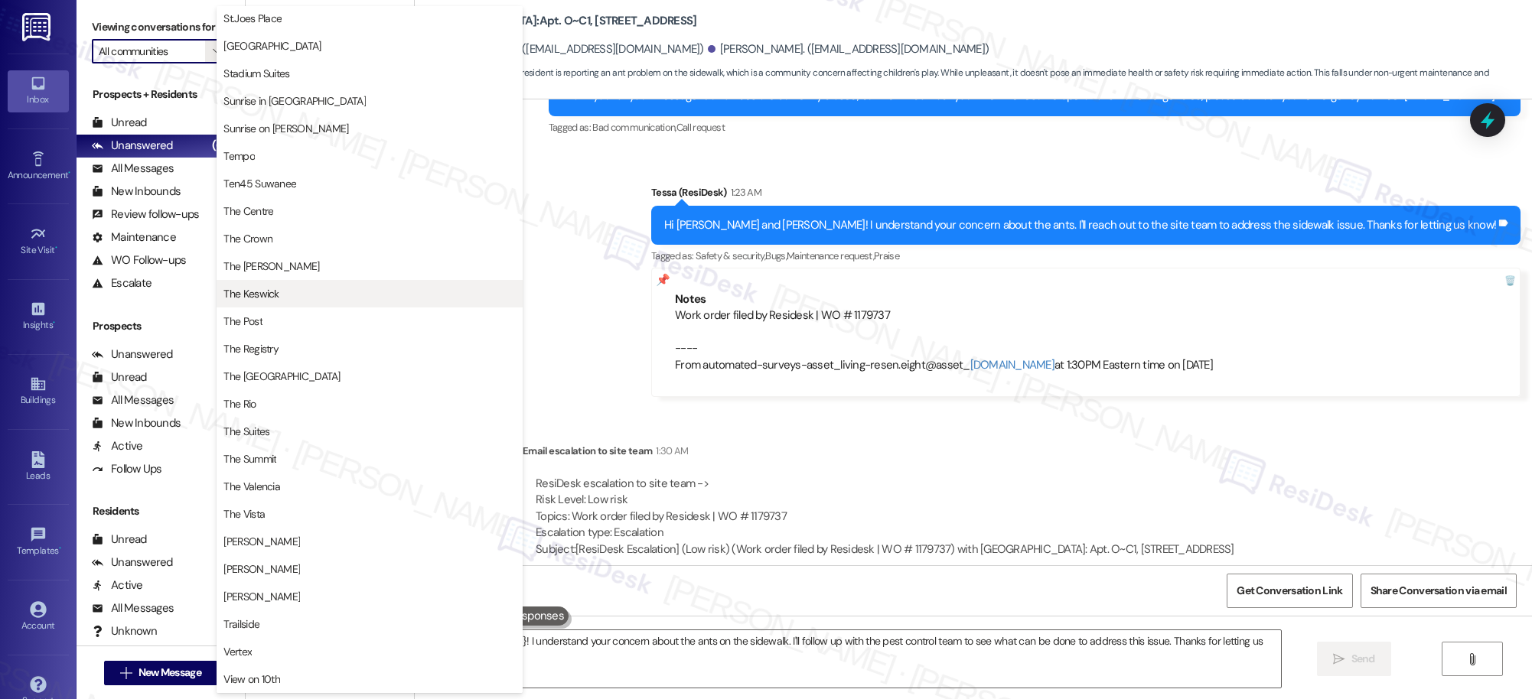
scroll to position [1271, 0]
click at [296, 264] on span "The [PERSON_NAME]" at bounding box center [369, 264] width 292 height 15
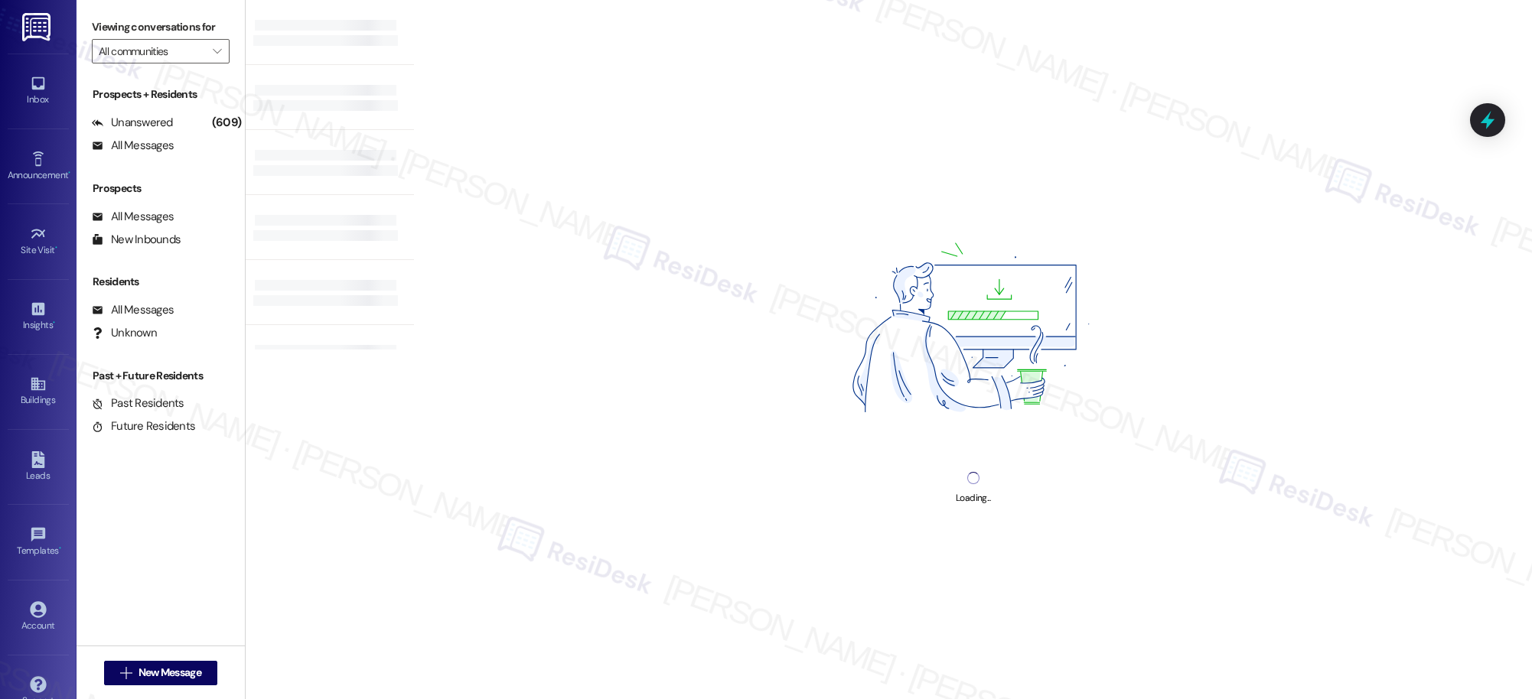
type input "The [PERSON_NAME]"
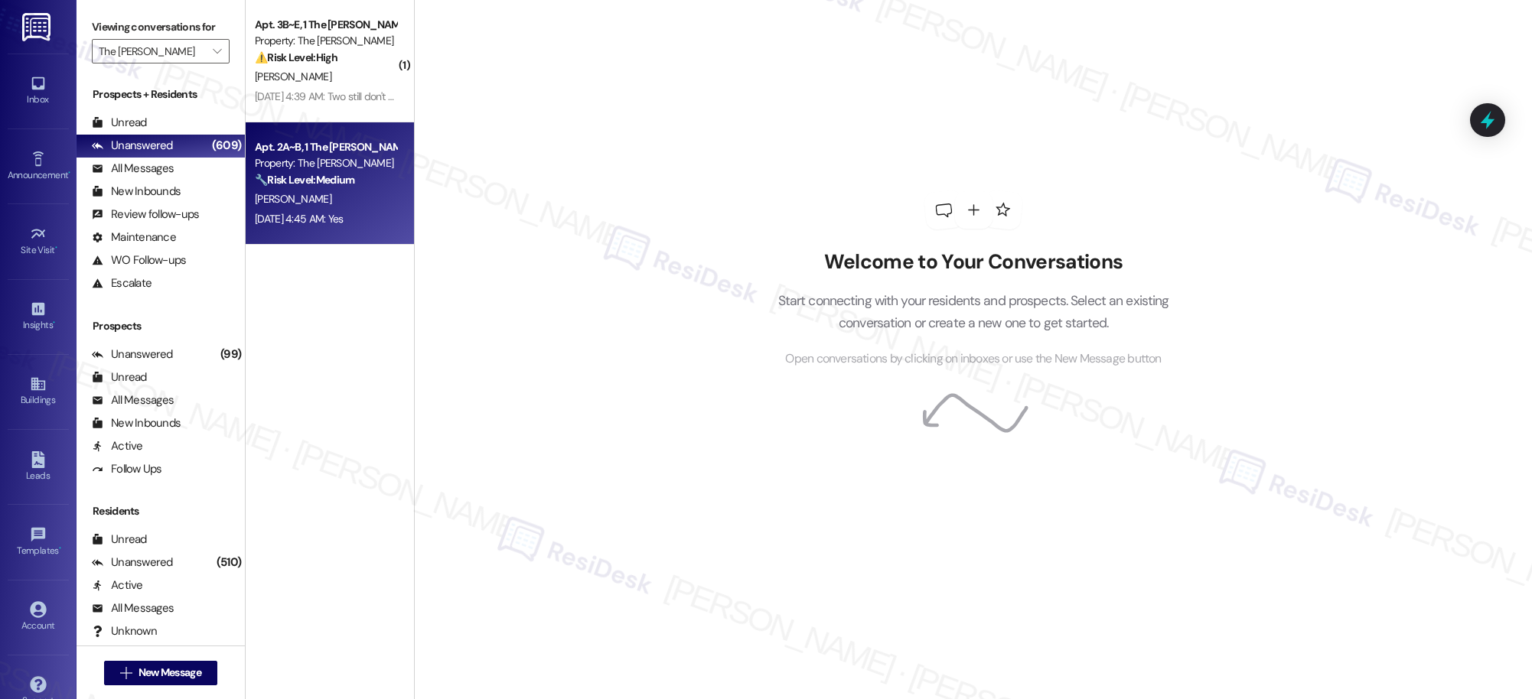
click at [368, 182] on div "🔧 Risk Level: Medium The resident is reporting that the air vents are still not…" at bounding box center [326, 180] width 142 height 16
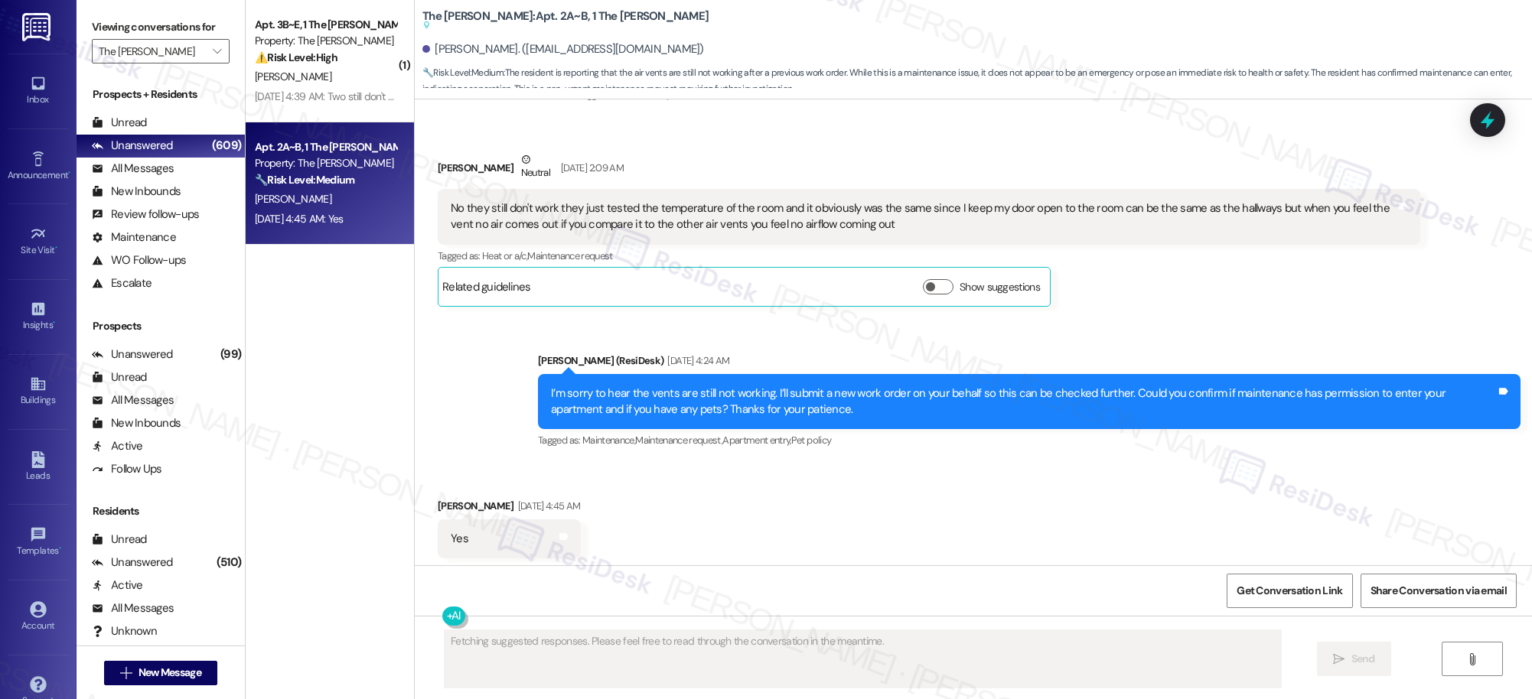
scroll to position [2603, 0]
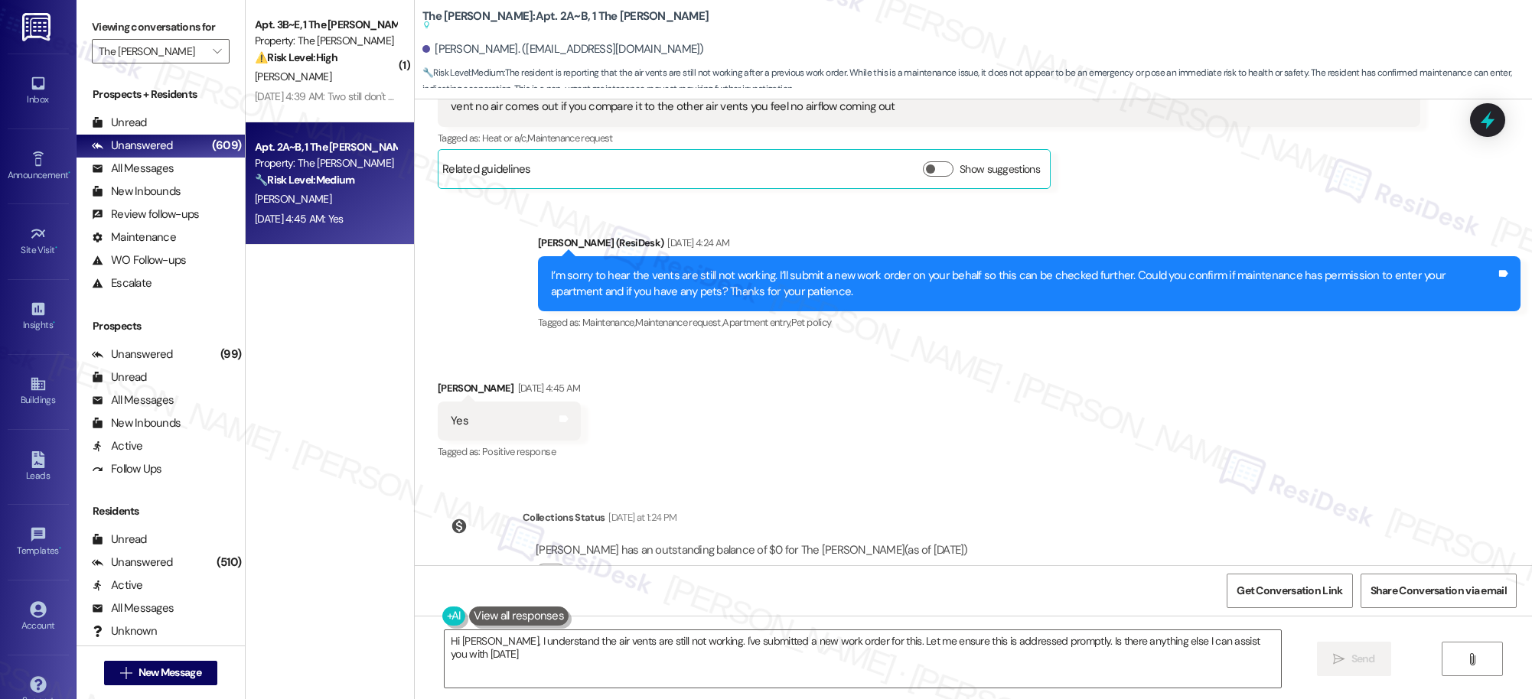
type textarea "Hi Laura, I understand the air vents are still not working. I've submitted a ne…"
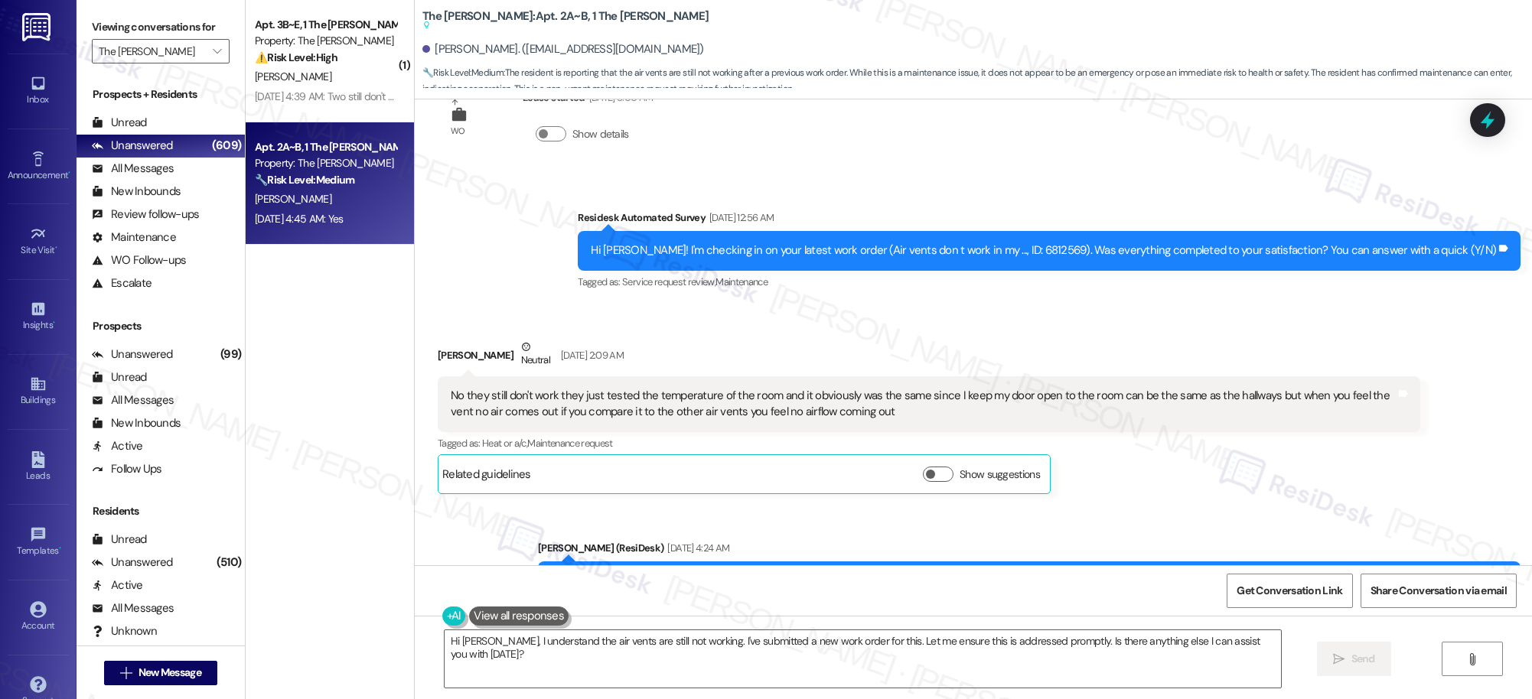
scroll to position [2307, 0]
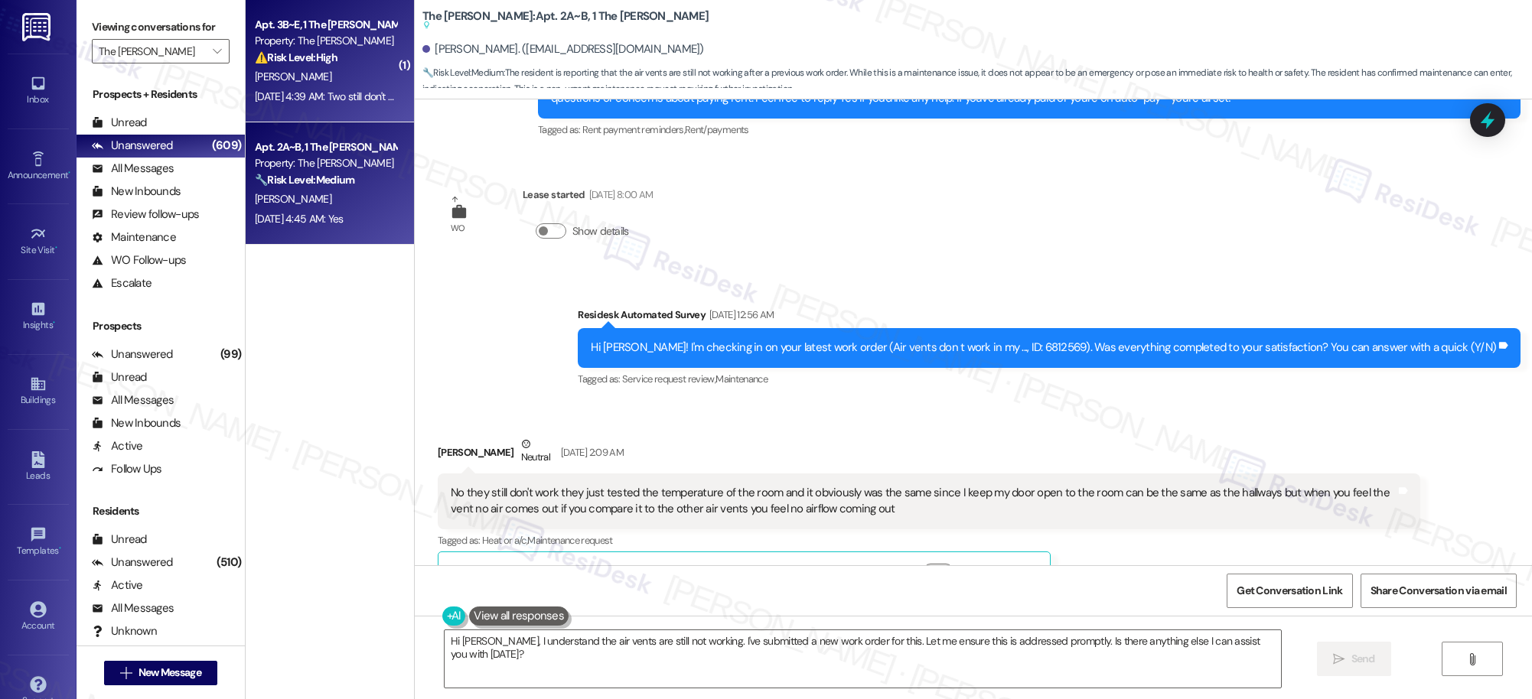
click at [337, 99] on div "Sep 13, 2025 at 4:39 AM: Two still don't work Sep 13, 2025 at 4:39 AM: Two stil…" at bounding box center [332, 97] width 155 height 14
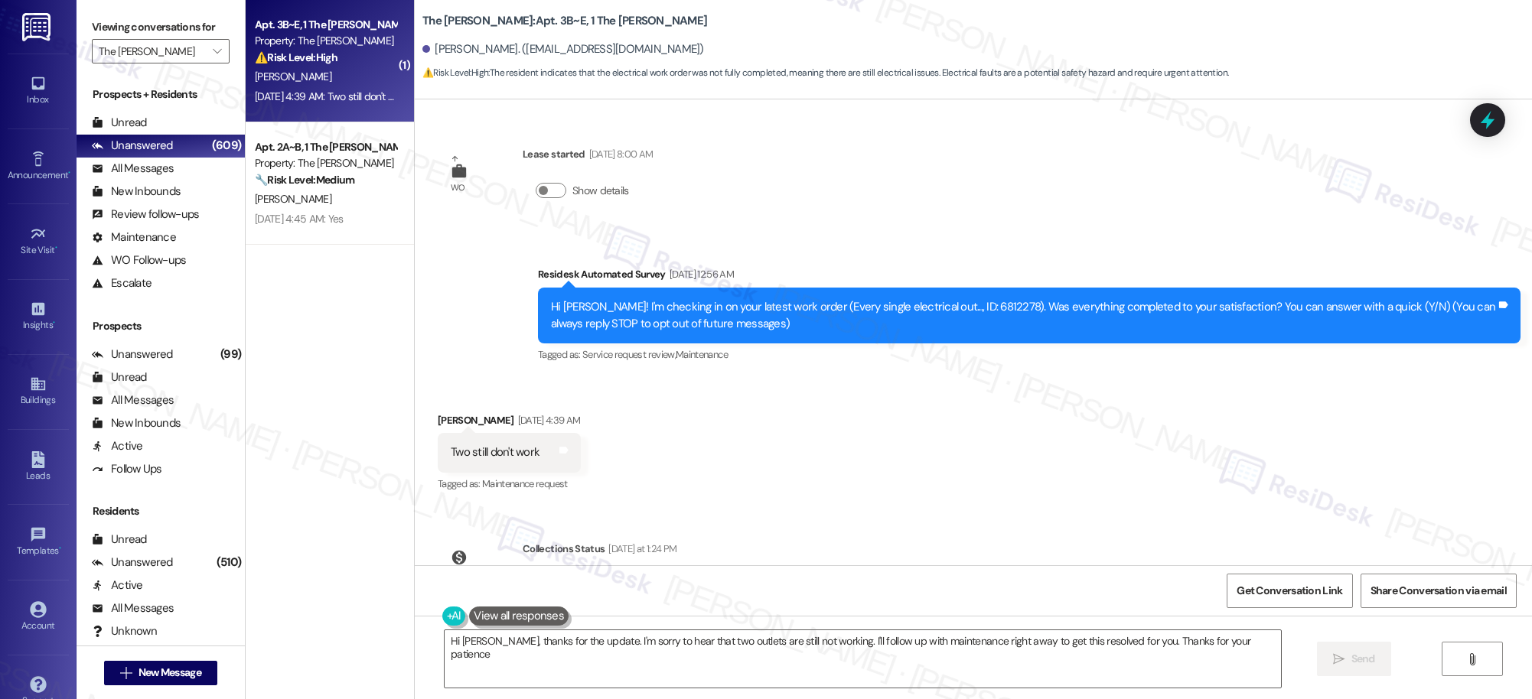
type textarea "Hi Jake, thanks for the update. I'm sorry to hear that two outlets are still no…"
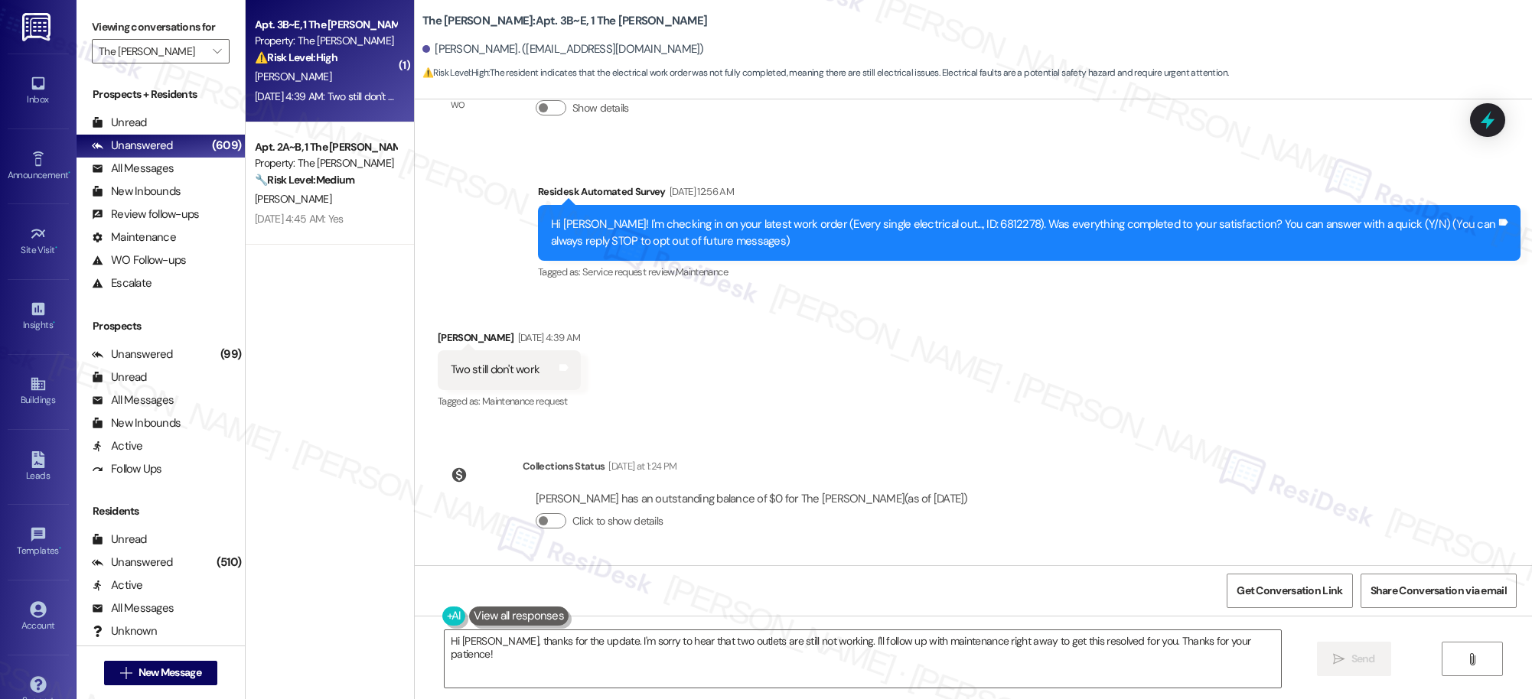
scroll to position [0, 0]
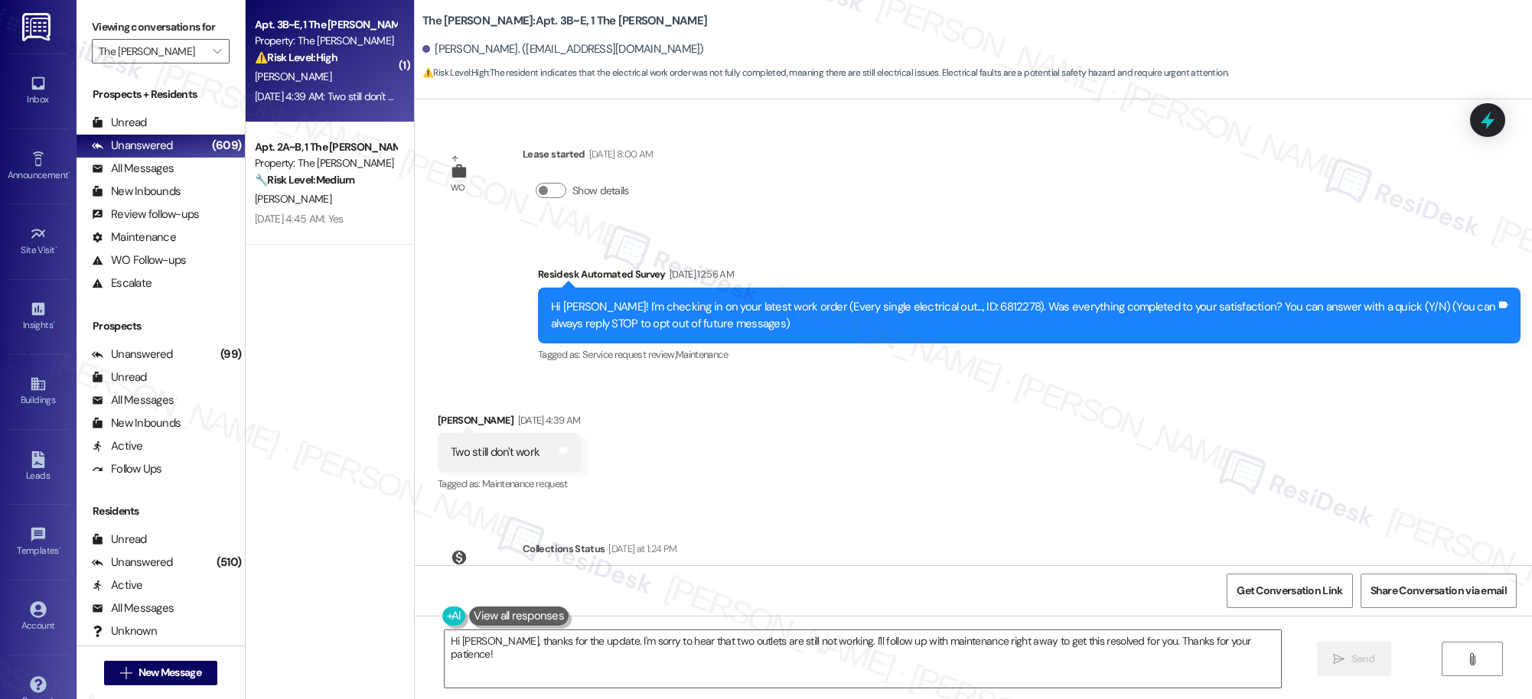
click at [915, 311] on div "Hi Jake! I'm checking in on your latest work order (Every single electrical out…" at bounding box center [1023, 315] width 945 height 33
click at [951, 306] on div "Hi Jake! I'm checking in on your latest work order (Every single electrical out…" at bounding box center [1023, 315] width 945 height 33
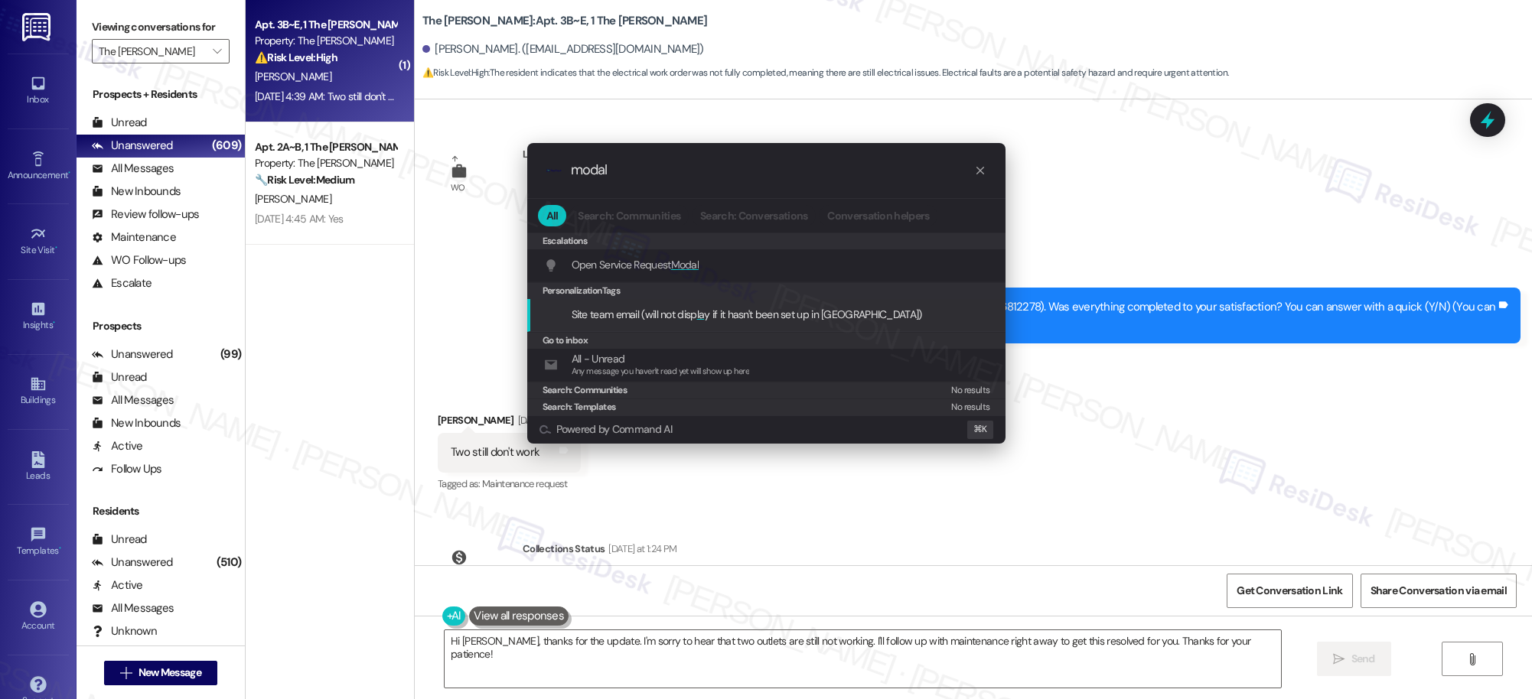
type input "modal"
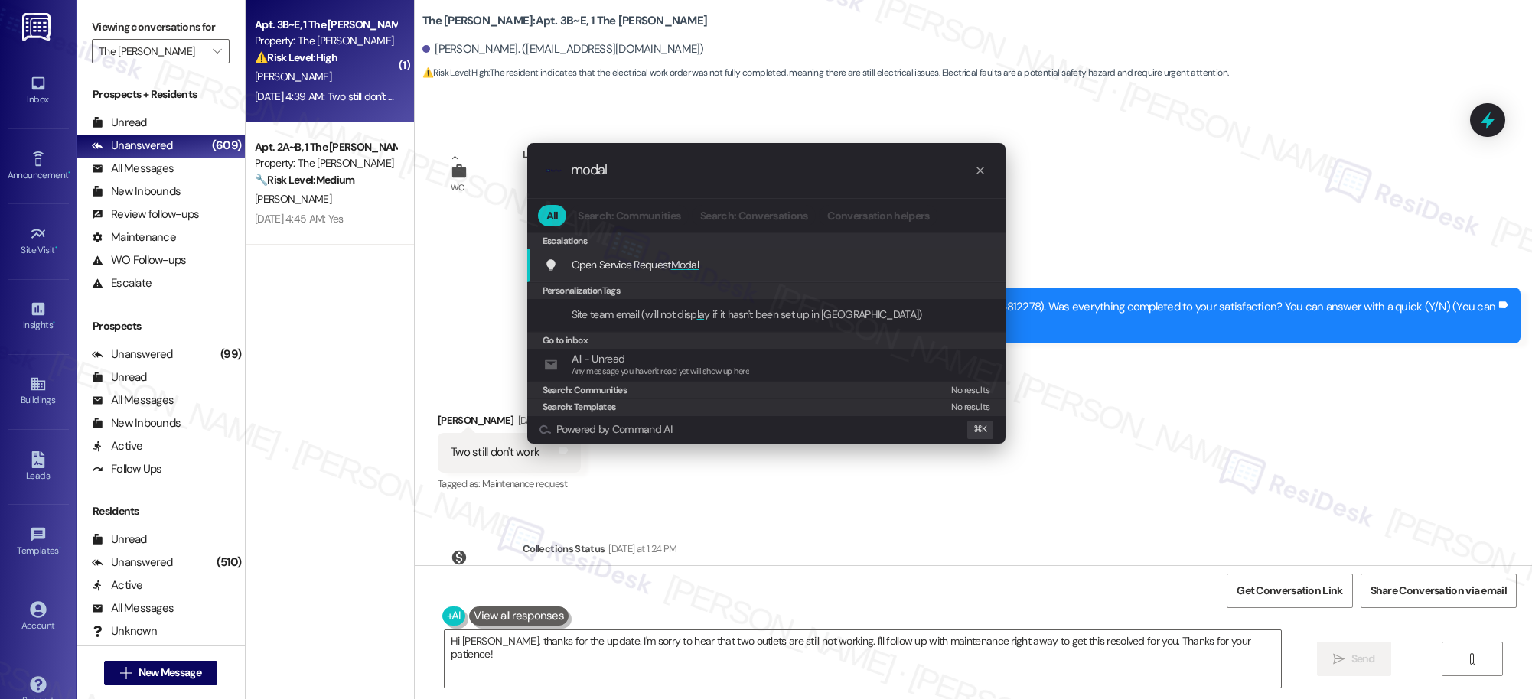
click at [700, 272] on div "Open Service Request Modal Add shortcut" at bounding box center [768, 264] width 448 height 17
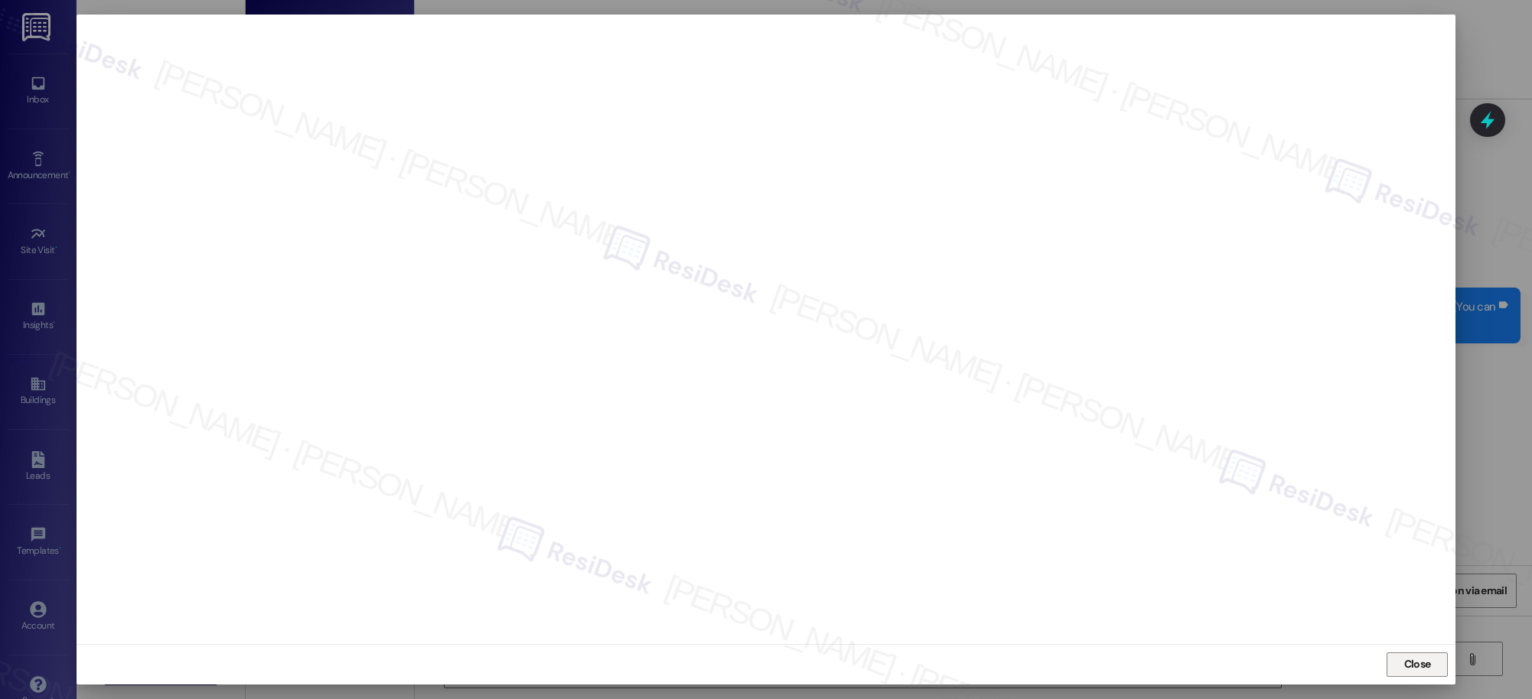
click at [1408, 666] on span "Close" at bounding box center [1417, 664] width 27 height 16
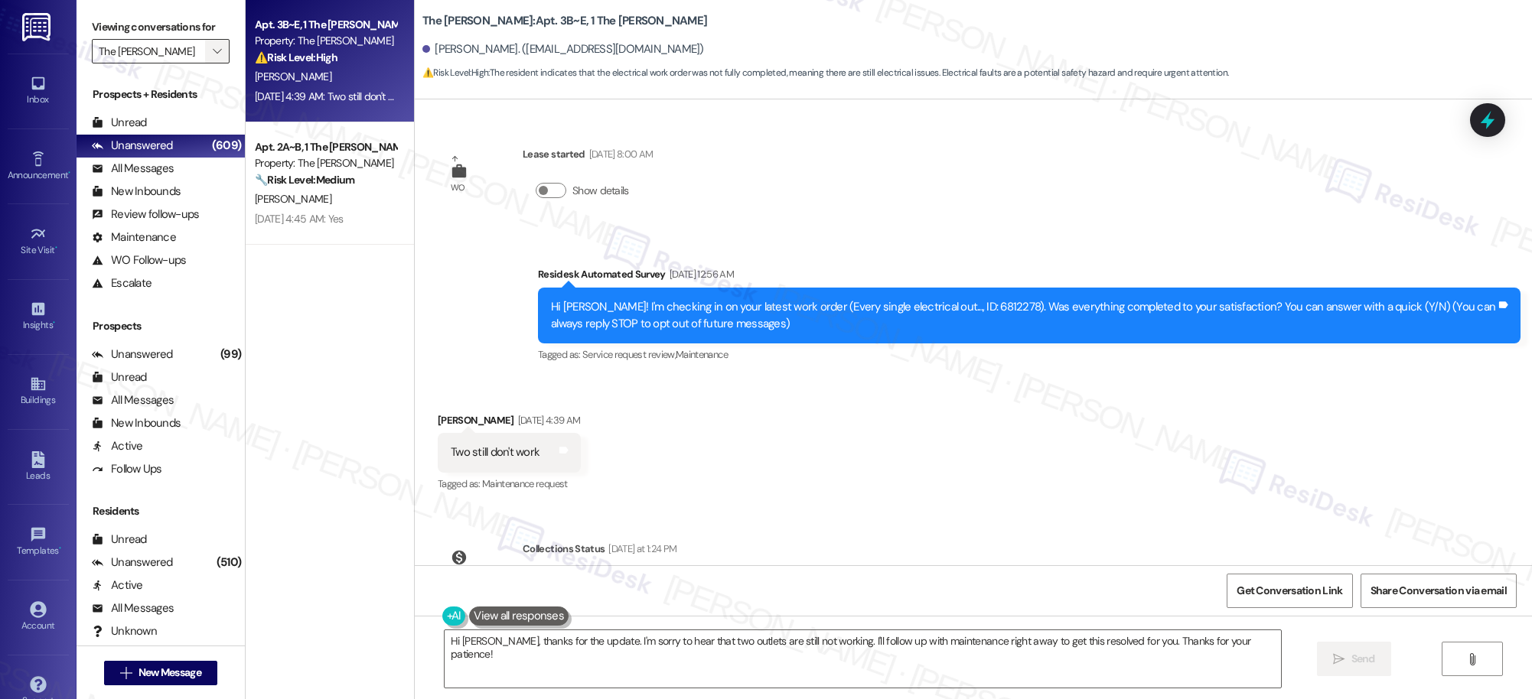
click at [213, 46] on icon "" at bounding box center [217, 51] width 8 height 12
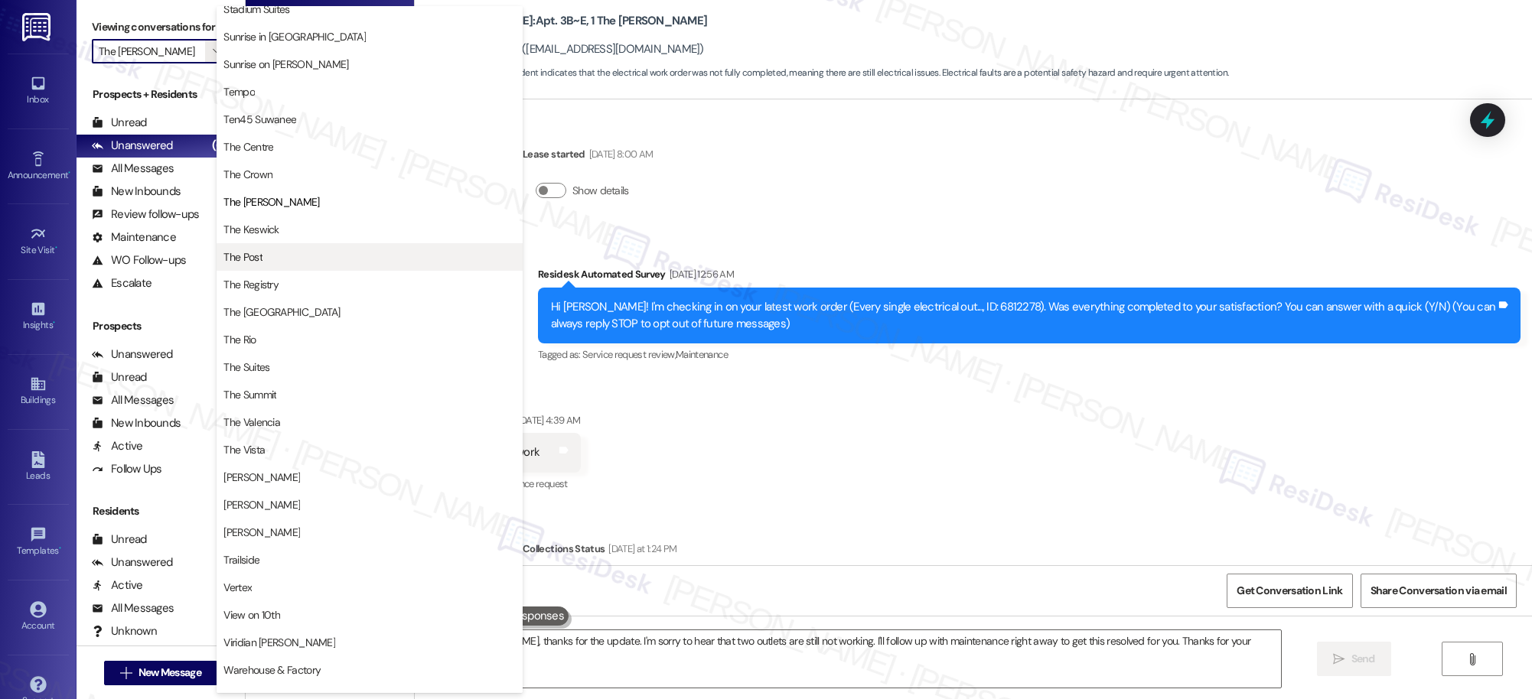
scroll to position [1352, 0]
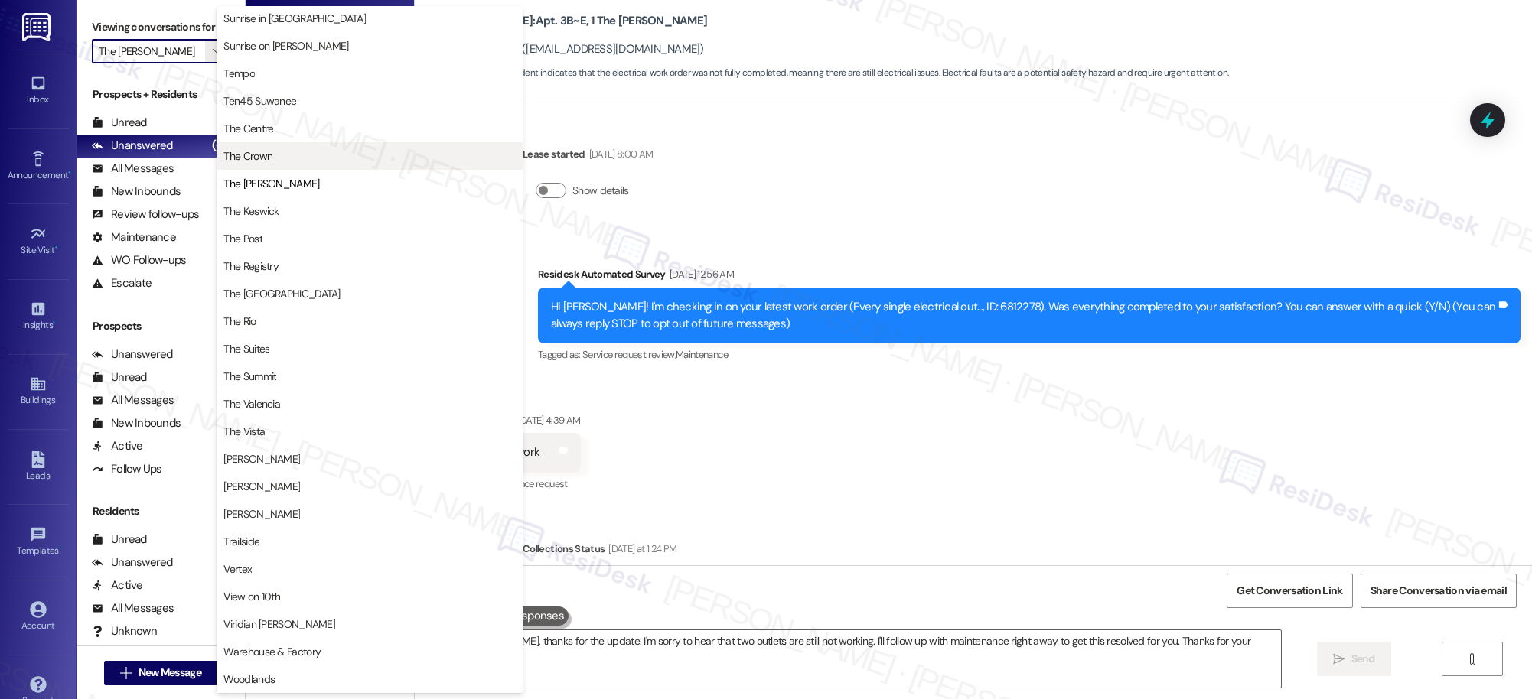
click at [301, 155] on span "The Crown" at bounding box center [369, 155] width 292 height 15
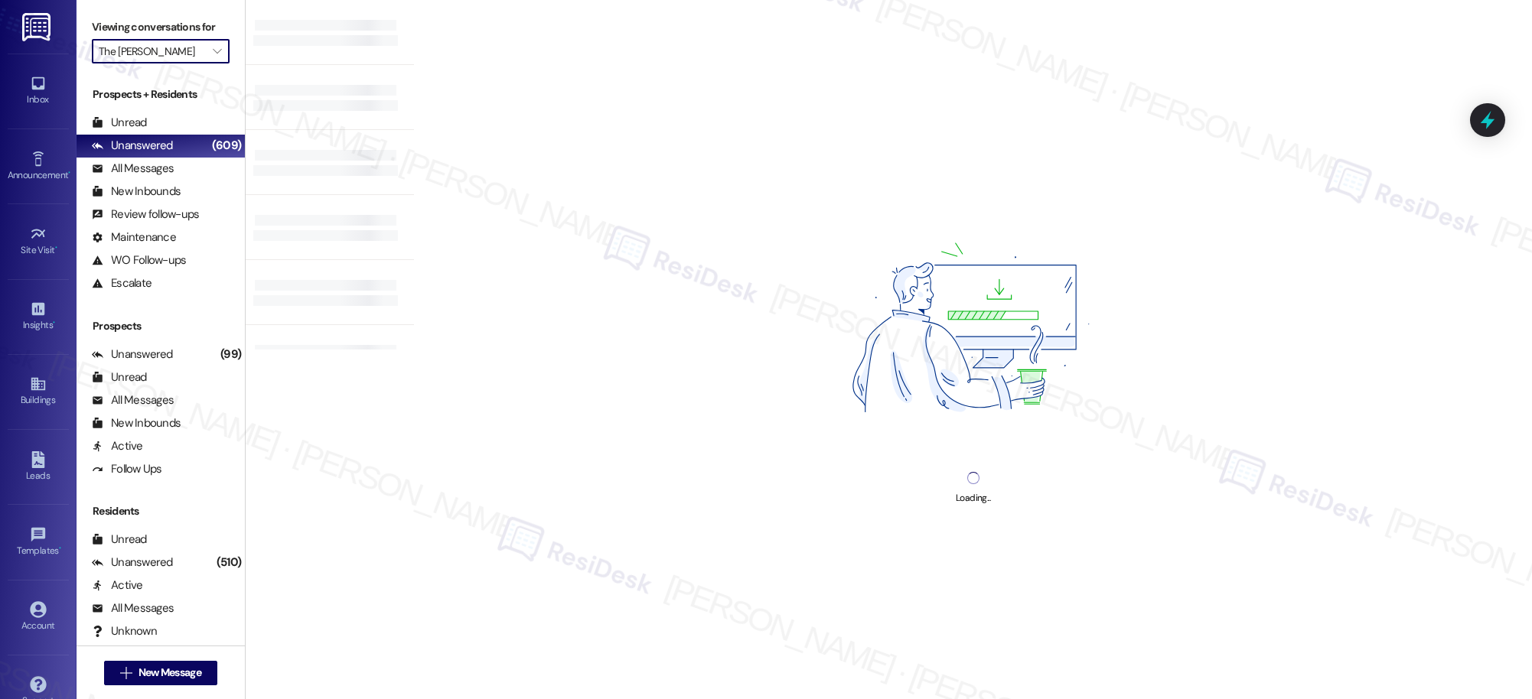
type input "The Crown"
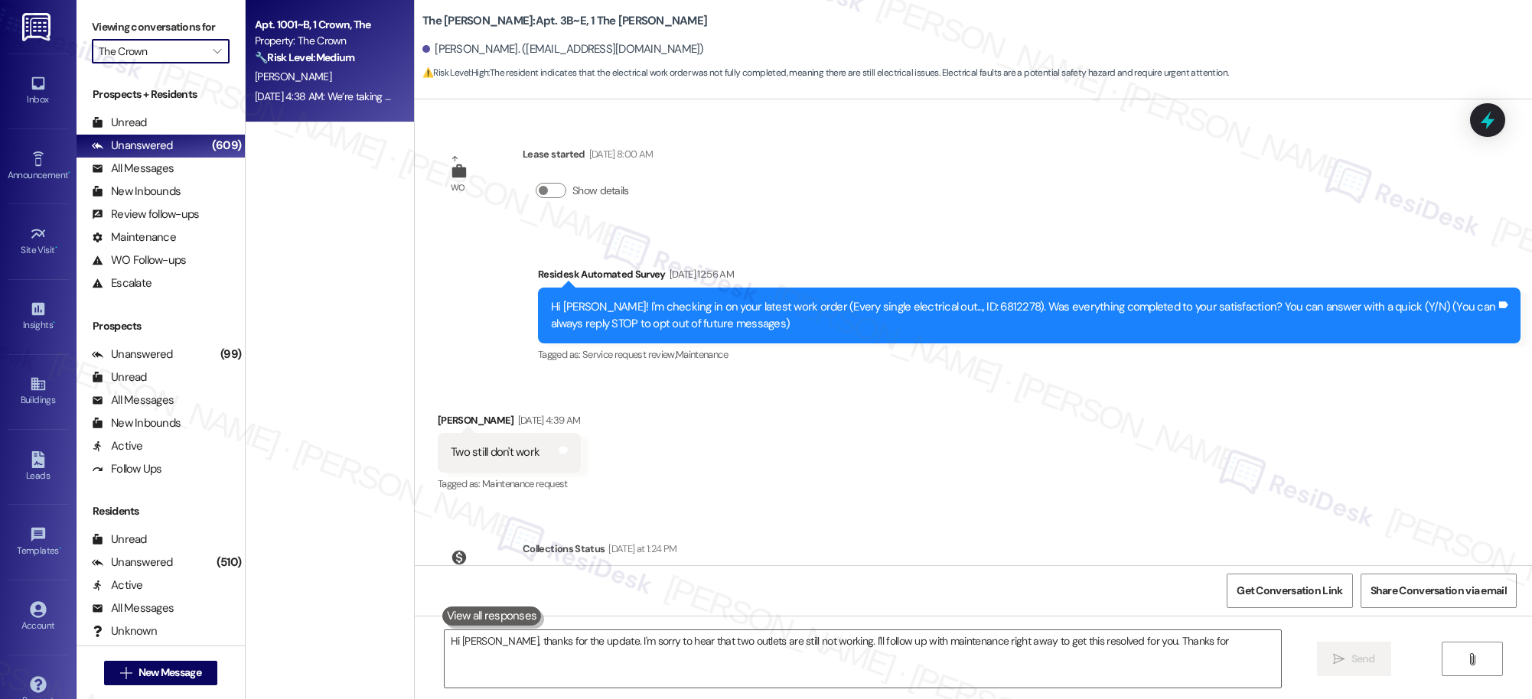
type textarea "Hi Jake, thanks for the update. I'm sorry to hear that two outlets are still no…"
click at [321, 104] on div "Sep 13, 2025 at 4:38 AM: We’re taking a short break from this texting service a…" at bounding box center [325, 96] width 145 height 19
type textarea "Hi Jake, thanks for the update. I'm sorry to hear that two outlets are still no…"
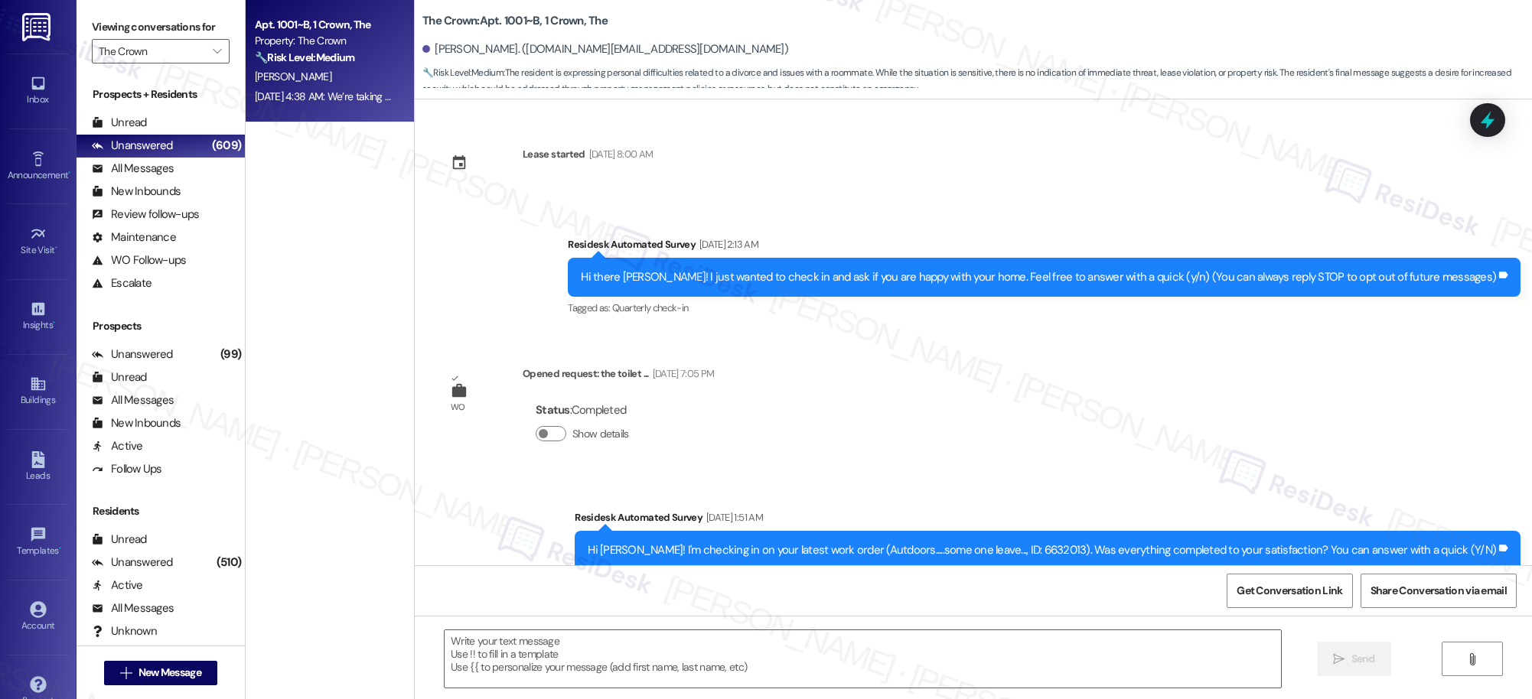
type textarea "Fetching suggested responses. Please feel free to read through the conversation…"
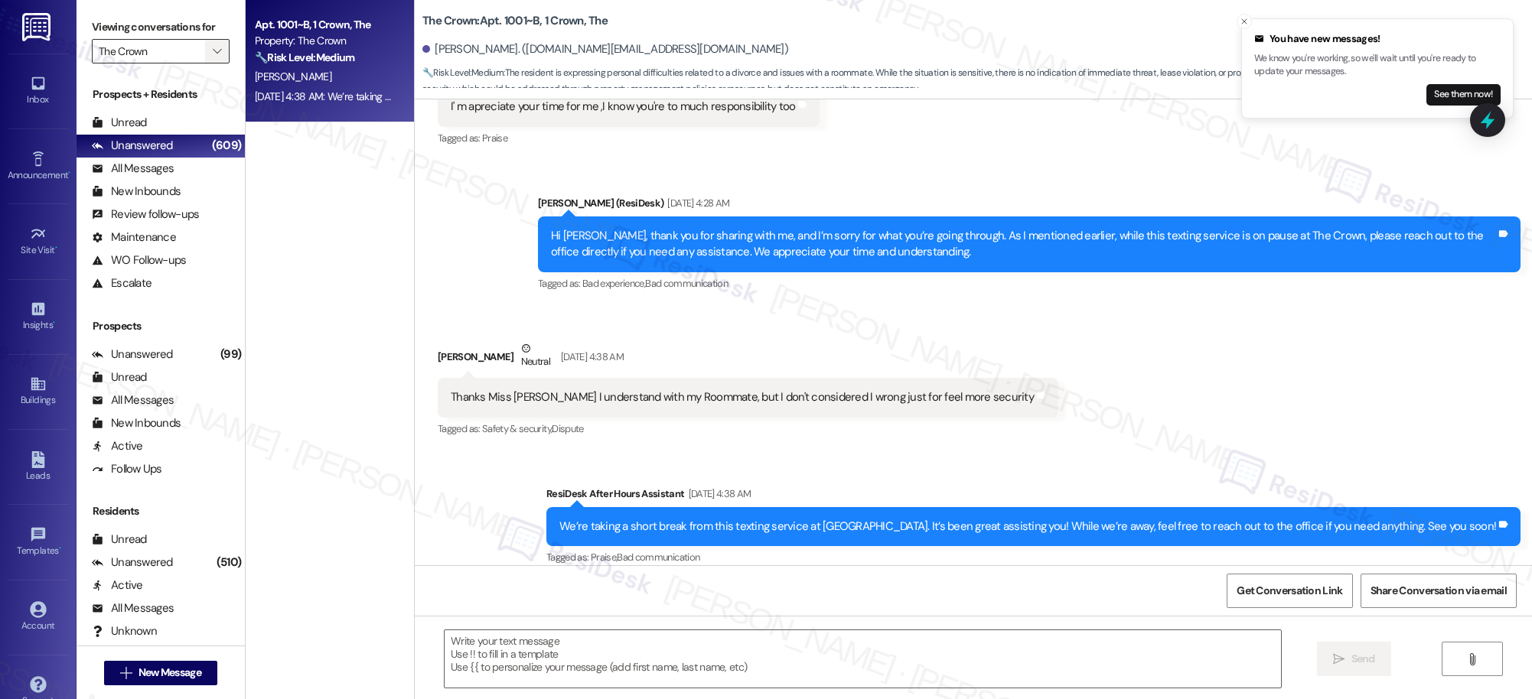
click at [213, 50] on icon "" at bounding box center [217, 51] width 8 height 12
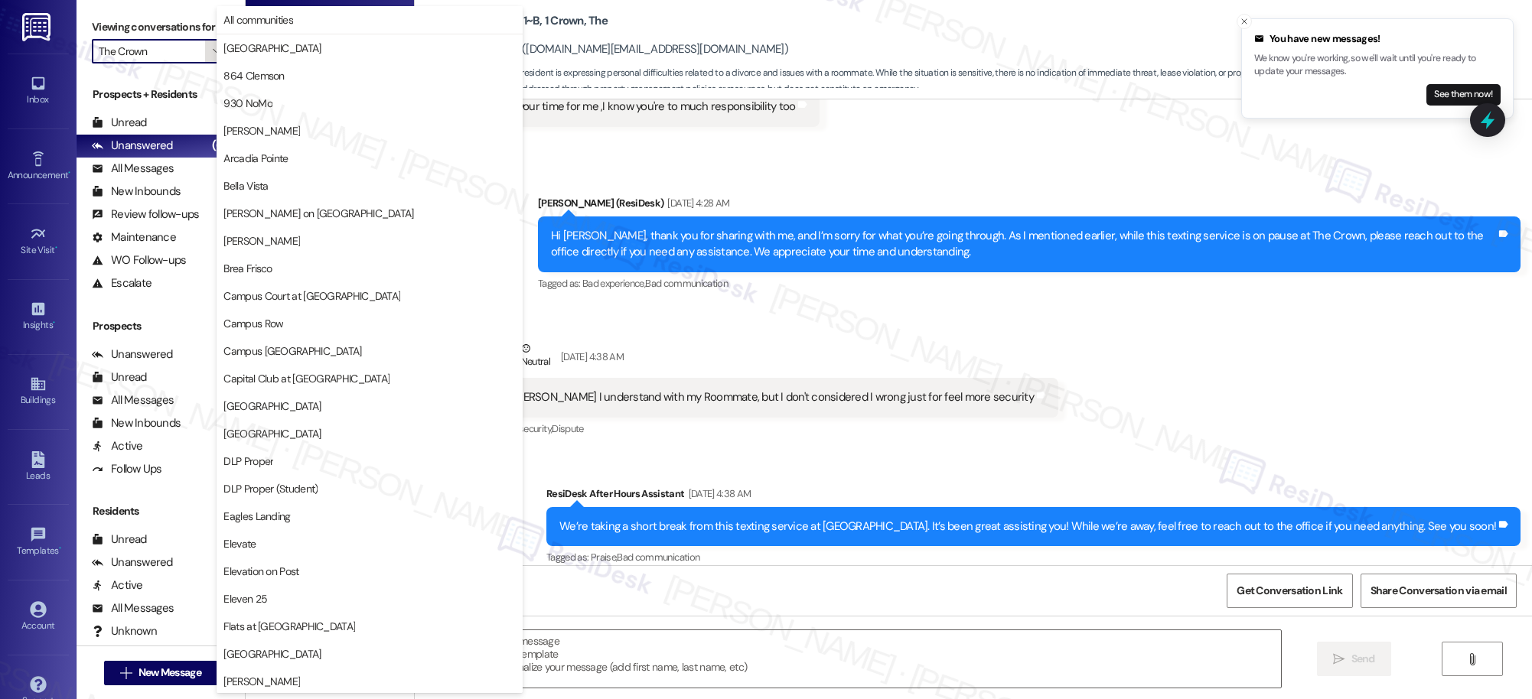
scroll to position [1334, 0]
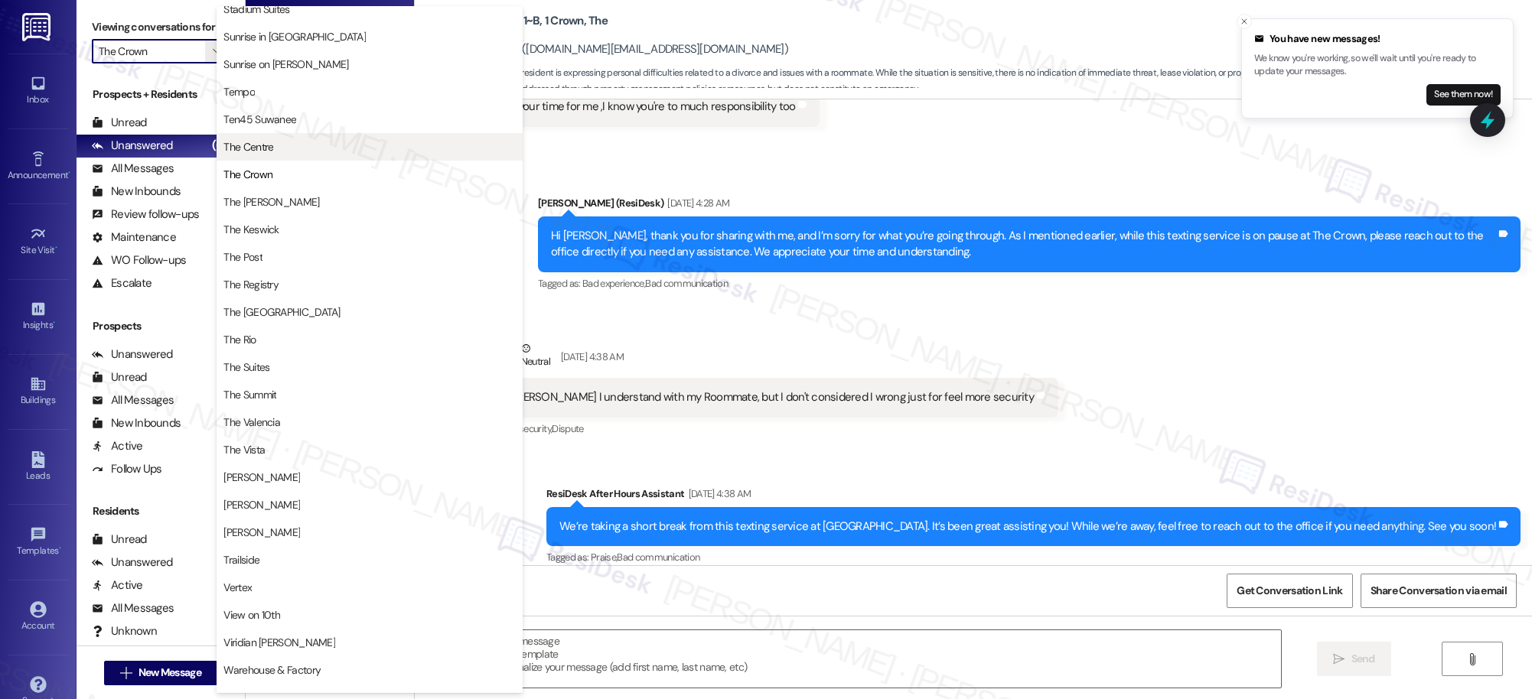
click at [275, 146] on span "The Centre" at bounding box center [369, 146] width 292 height 15
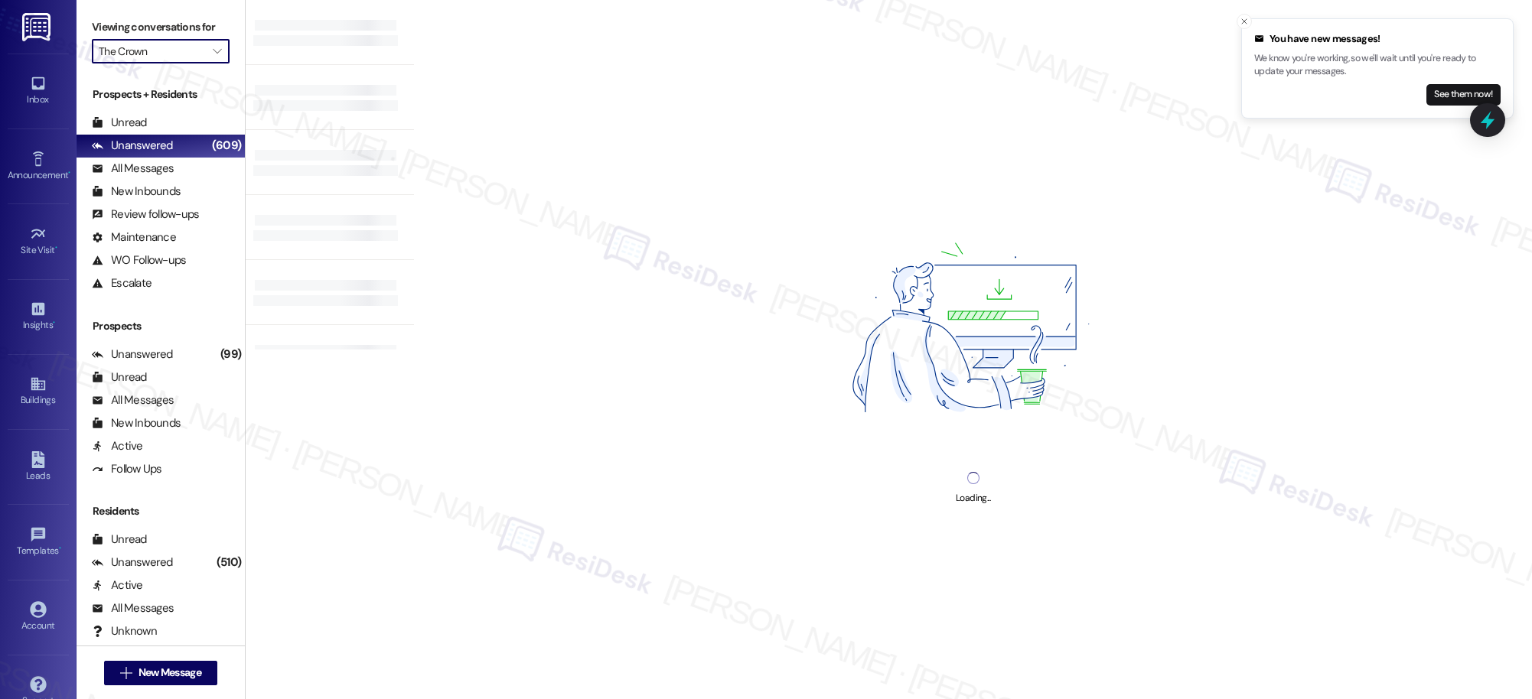
type input "The Centre"
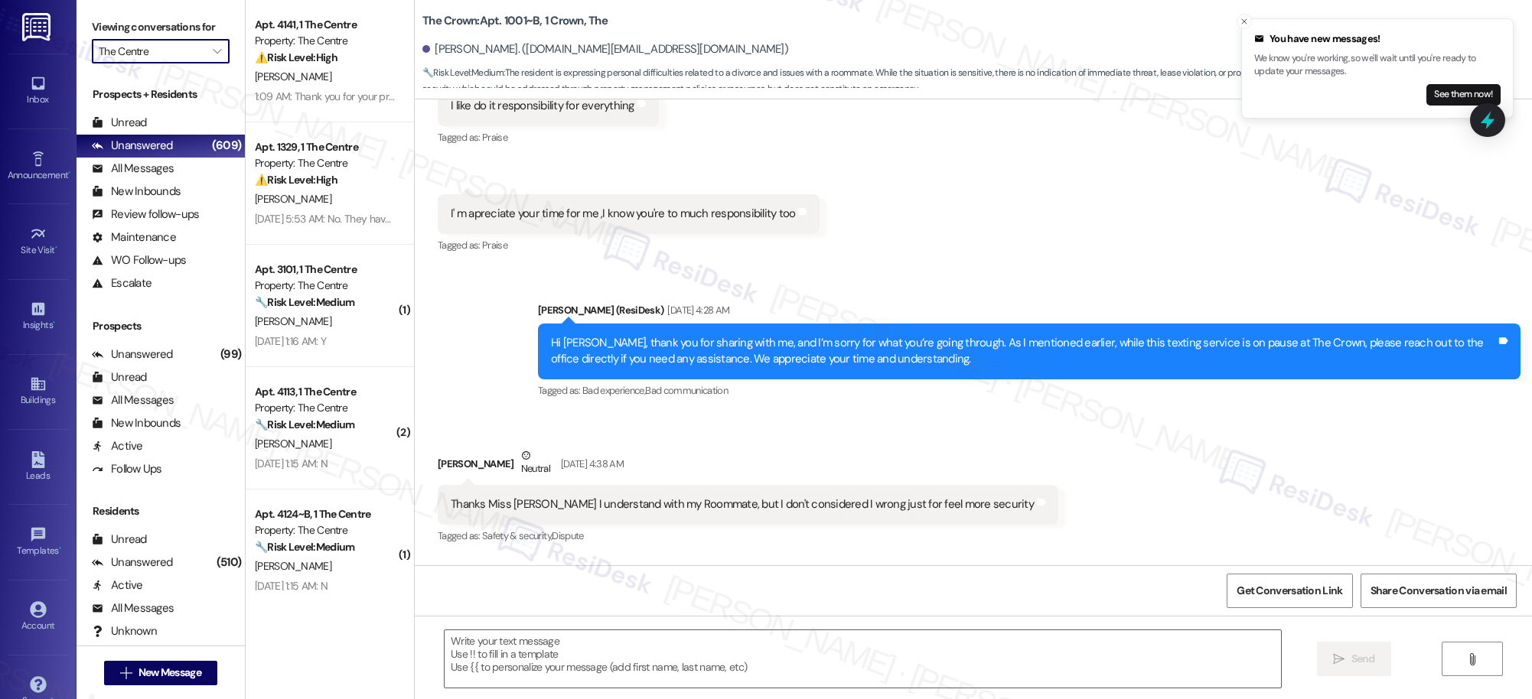
type textarea "Fetching suggested responses. Please feel free to read through the conversation…"
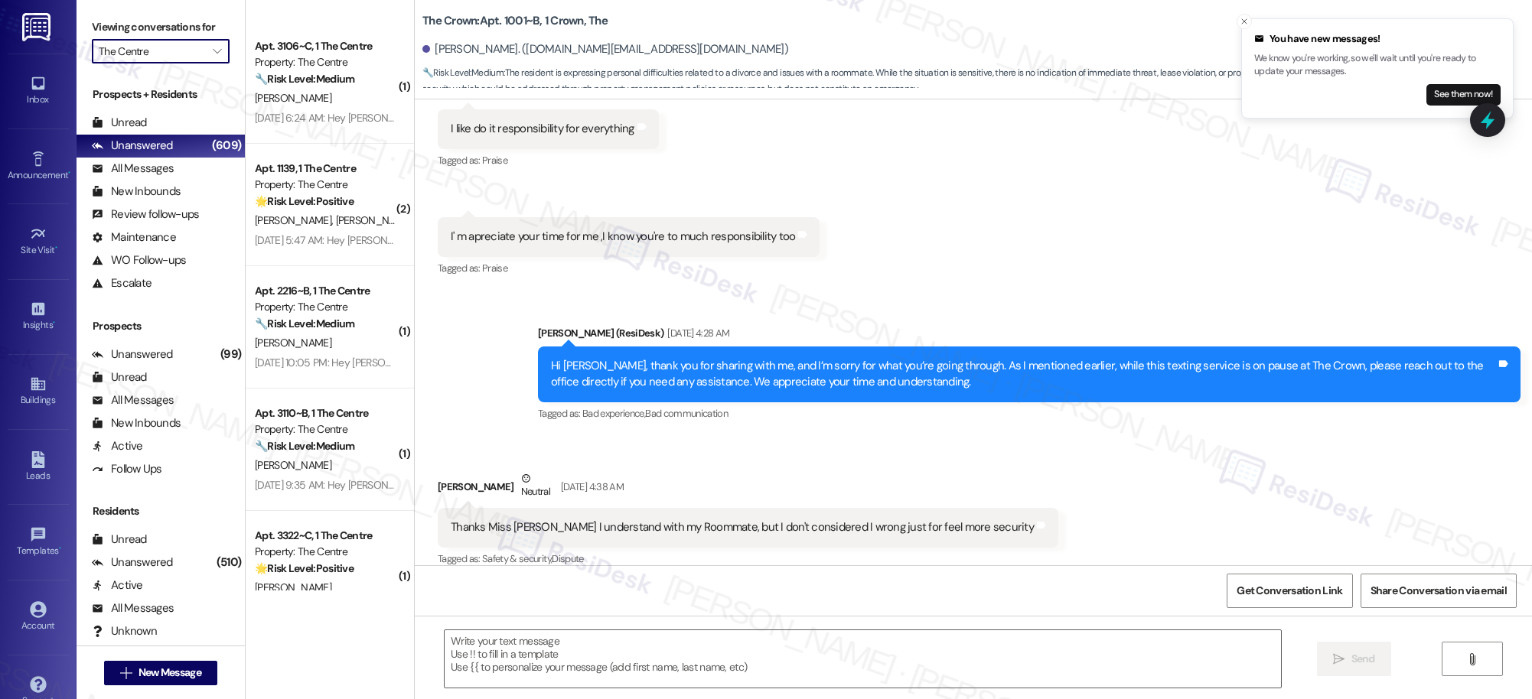
scroll to position [2347, 0]
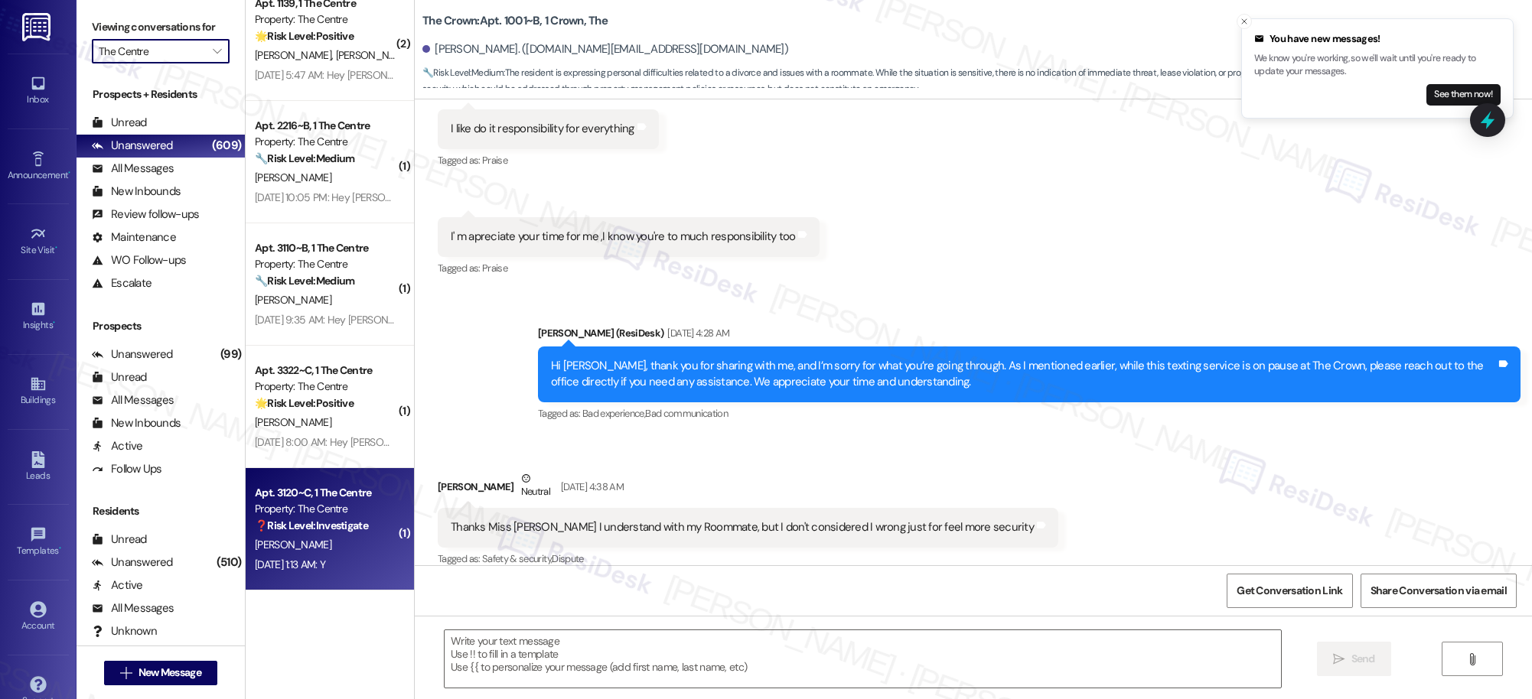
click at [353, 556] on div "Sep 13, 2025 at 1:13 AM: Y Sep 13, 2025 at 1:13 AM: Y" at bounding box center [325, 564] width 145 height 19
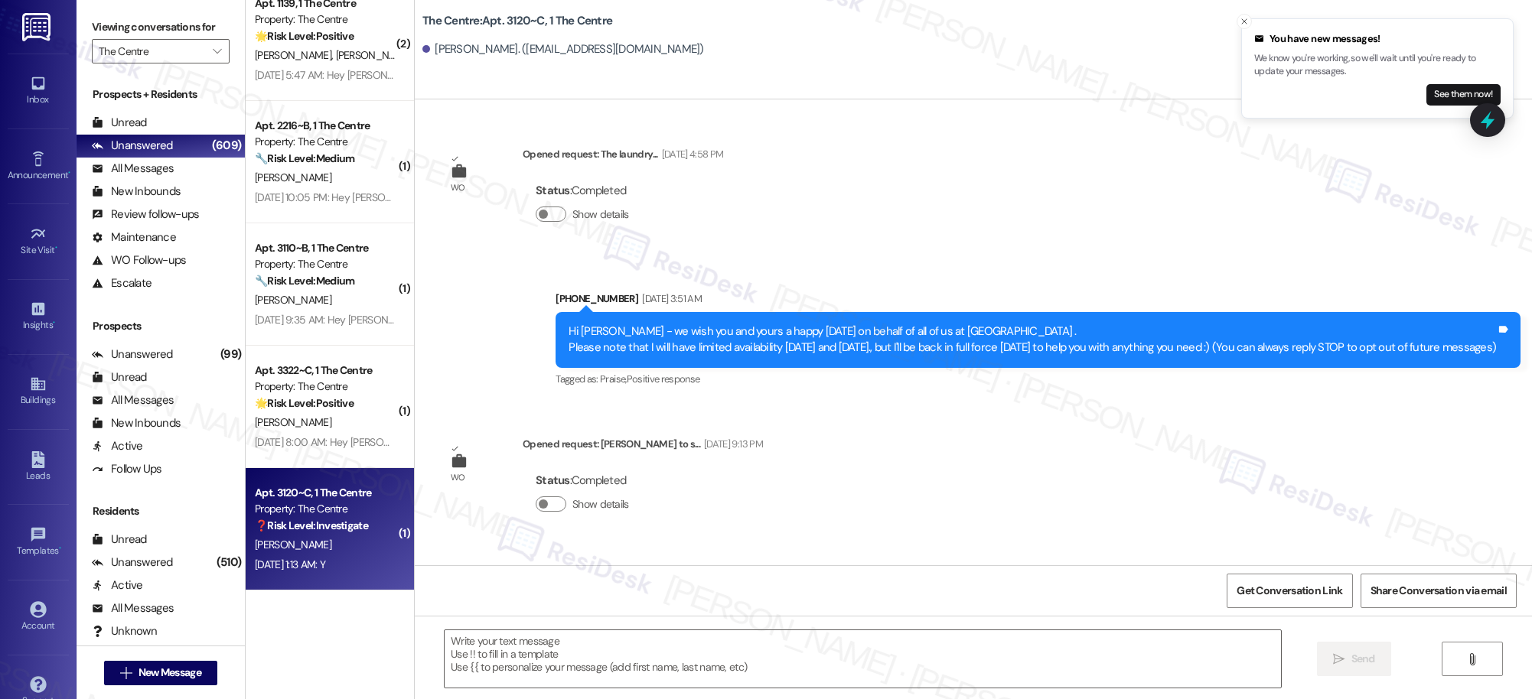
scroll to position [7293, 0]
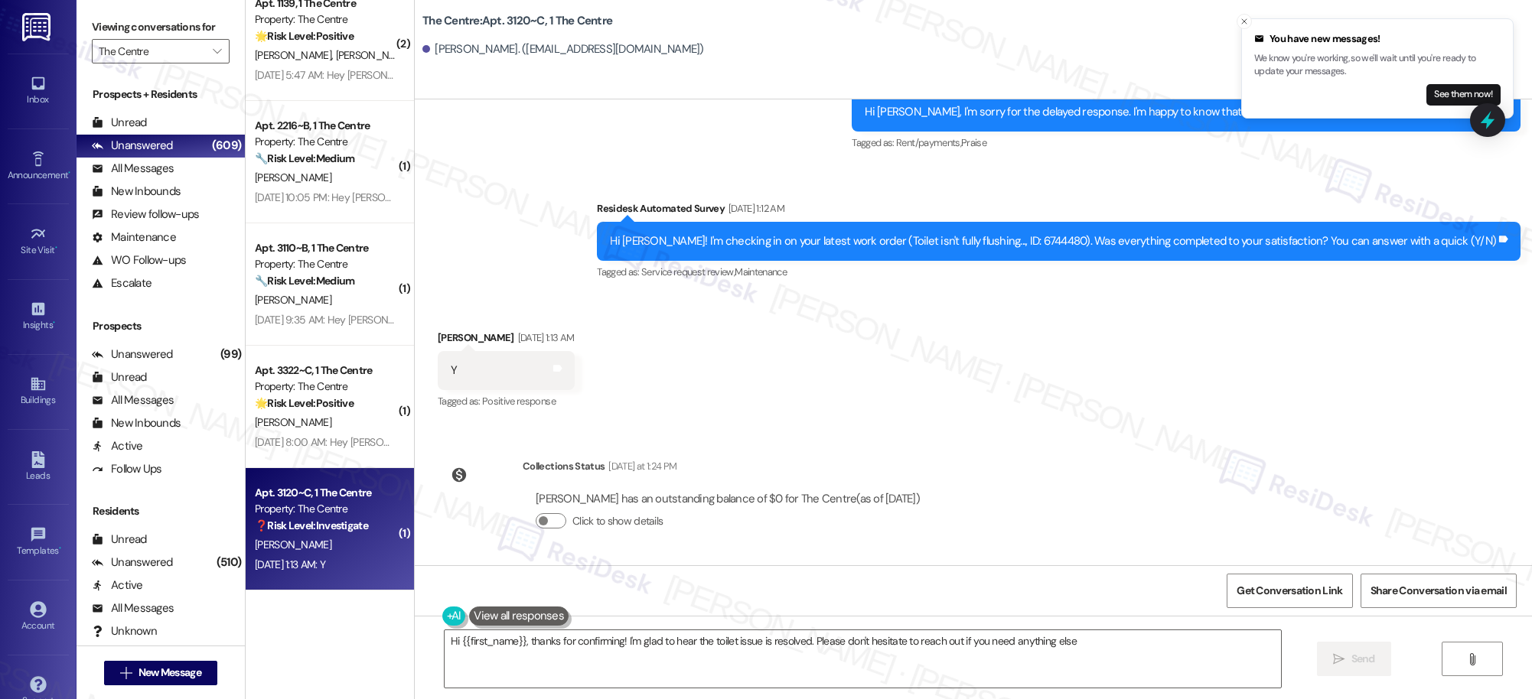
type textarea "Hi {{first_name}}, thanks for confirming! I'm glad to hear the toilet issue is …"
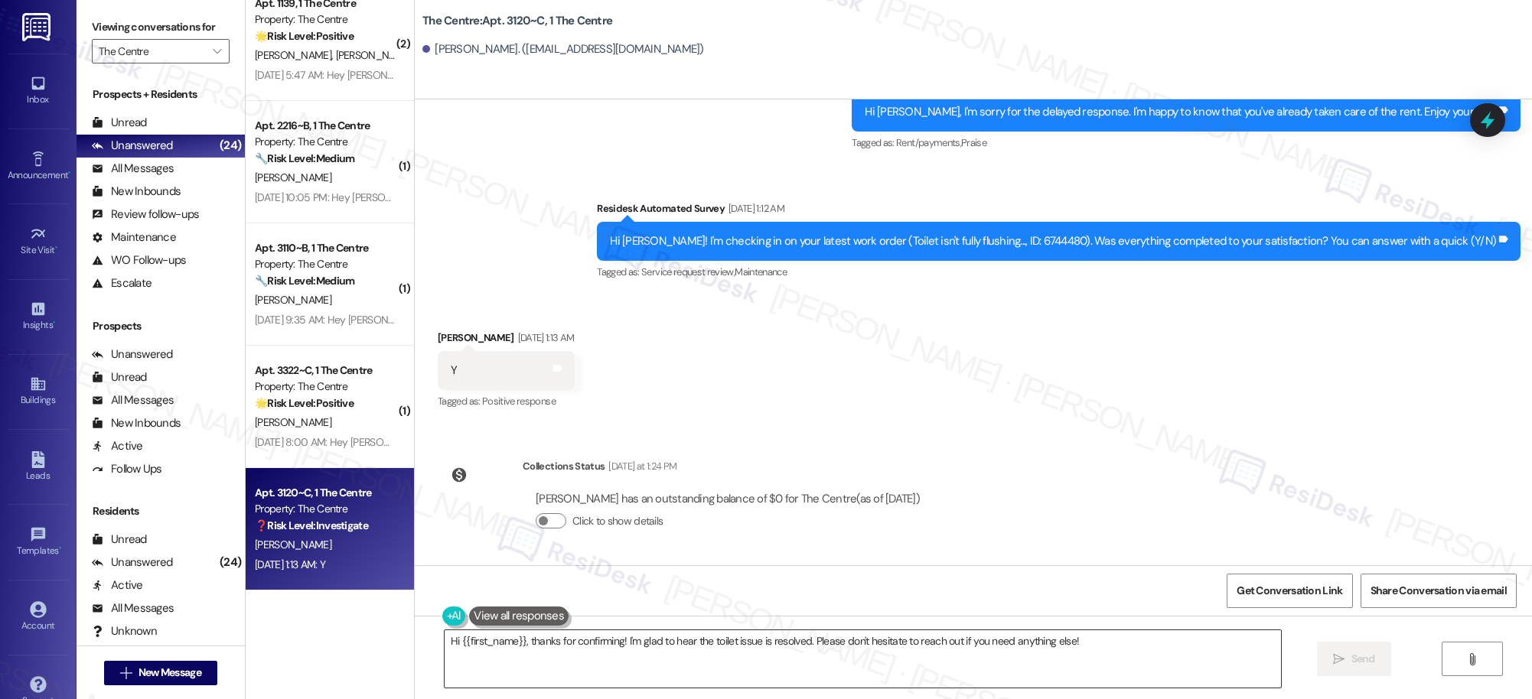
click at [597, 648] on textarea "Hi {{first_name}}, thanks for confirming! I'm glad to hear the toilet issue is …" at bounding box center [863, 658] width 836 height 57
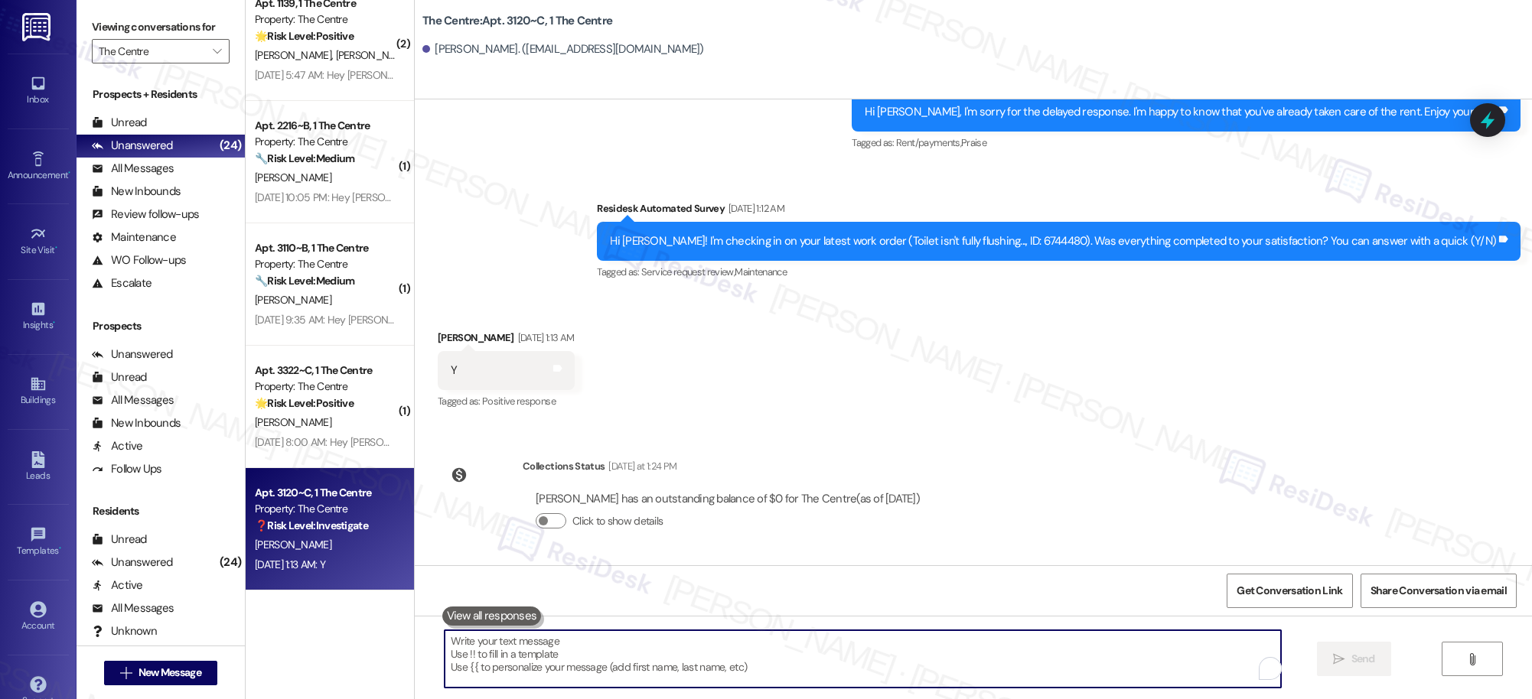
paste textarea "We’re glad everything went well with your work order! Let us know if there’s an…"
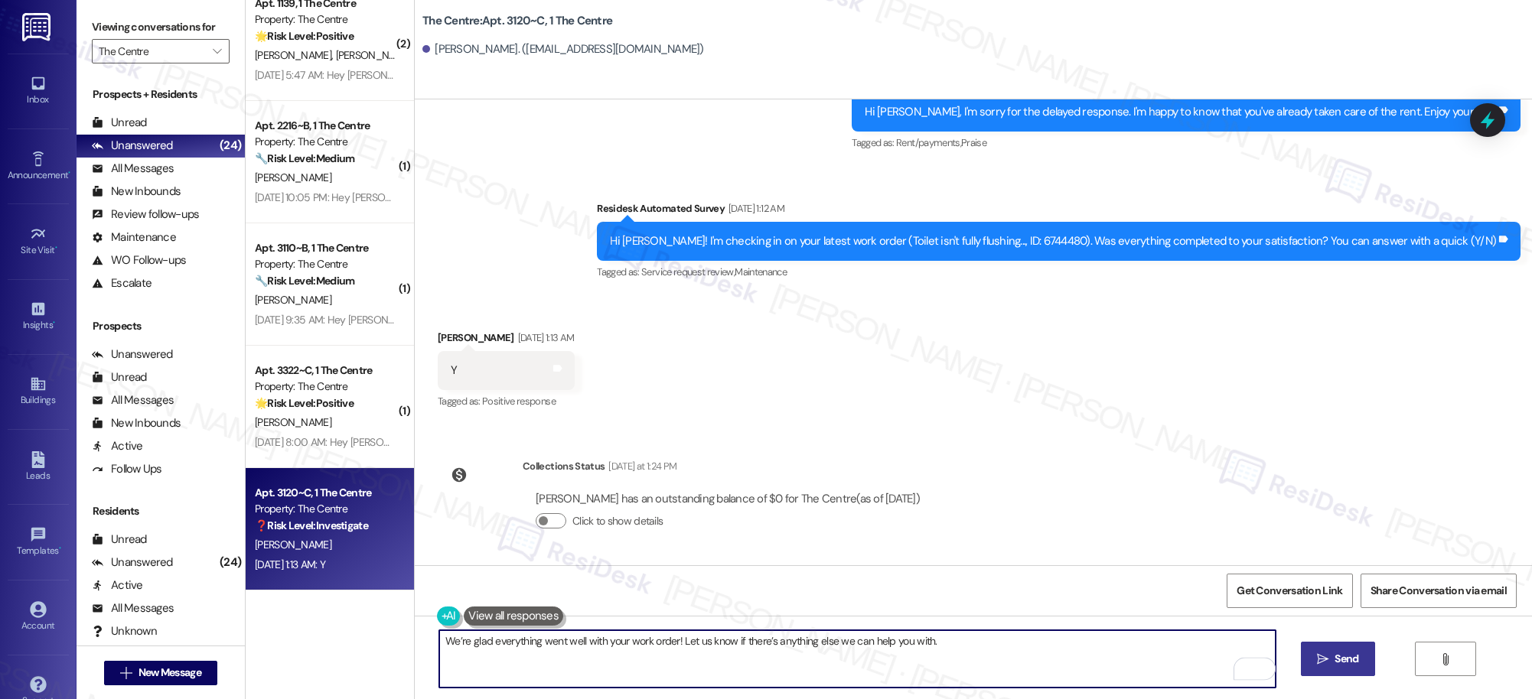
type textarea "We’re glad everything went well with your work order! Let us know if there’s an…"
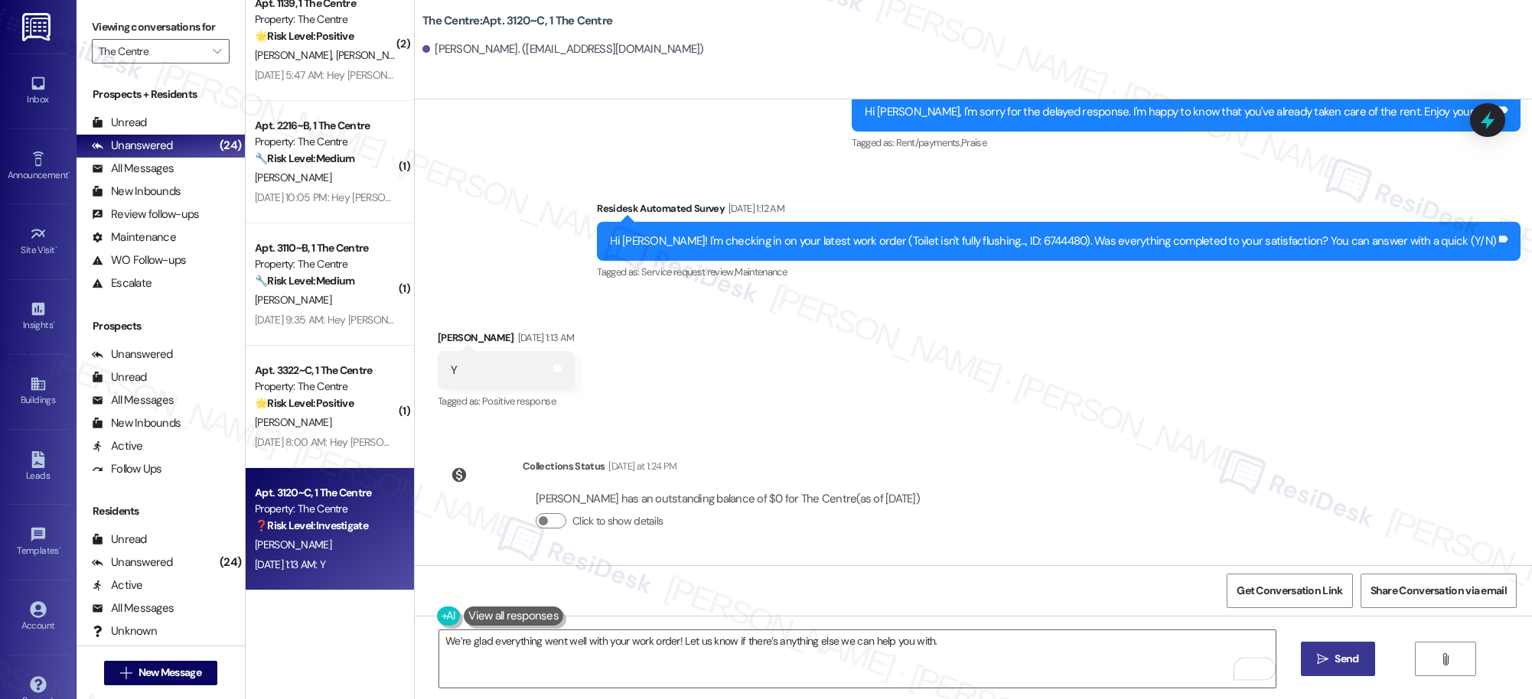
click at [1346, 655] on span "Send" at bounding box center [1346, 659] width 24 height 16
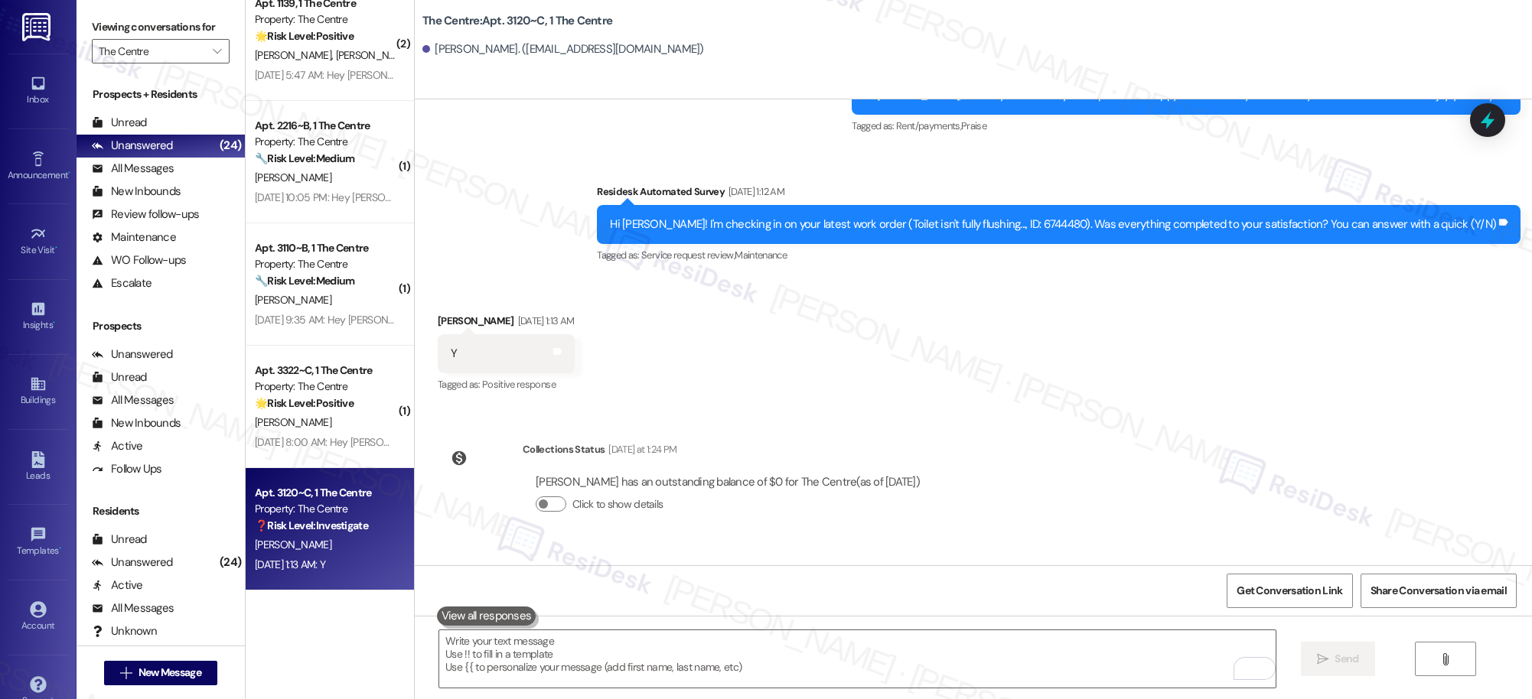
scroll to position [7152, 0]
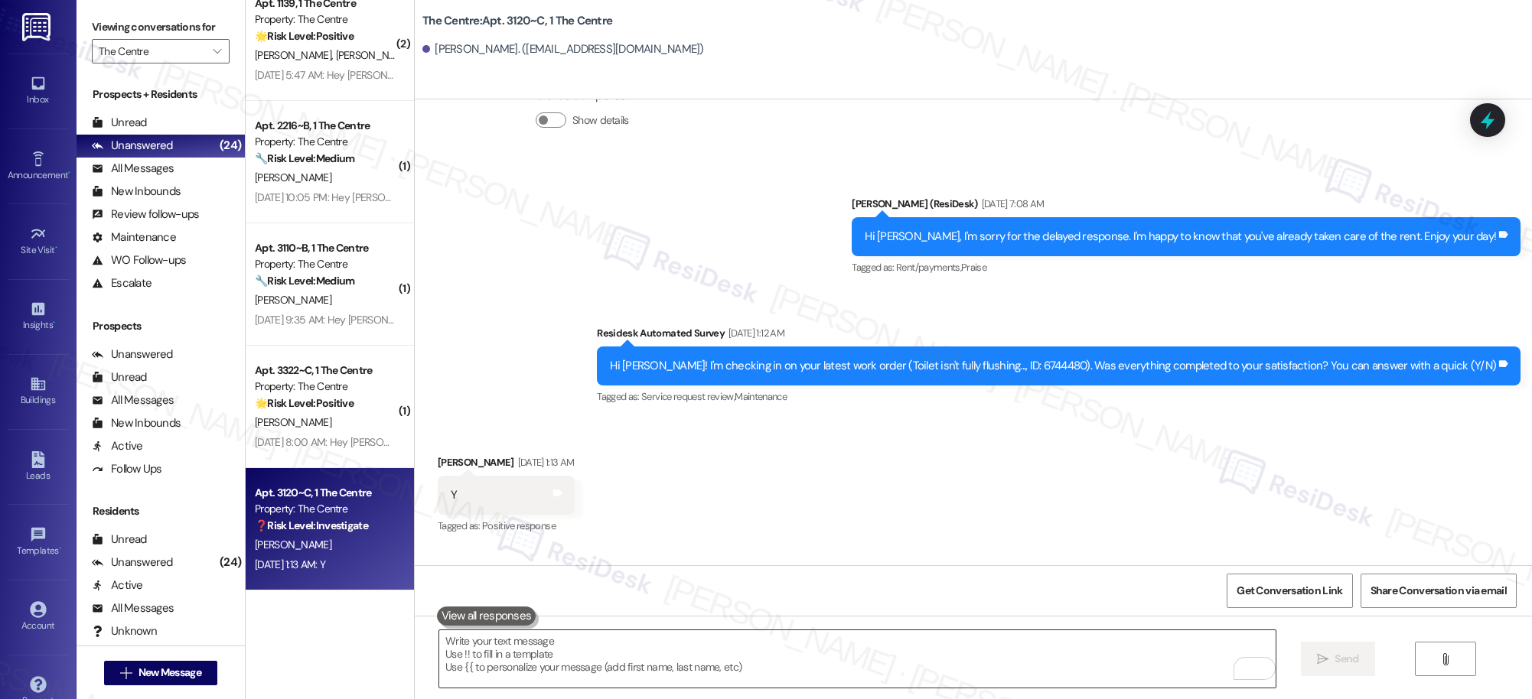
click at [809, 633] on textarea "To enrich screen reader interactions, please activate Accessibility in Grammarl…" at bounding box center [857, 658] width 836 height 57
click at [795, 640] on textarea "To enrich screen reader interactions, please activate Accessibility in Grammarl…" at bounding box center [857, 658] width 836 height 57
click at [780, 650] on textarea "To enrich screen reader interactions, please activate Accessibility in Grammarl…" at bounding box center [857, 658] width 836 height 57
paste textarea "I also wanted to check in and see if you have had a chance to leave us a review…"
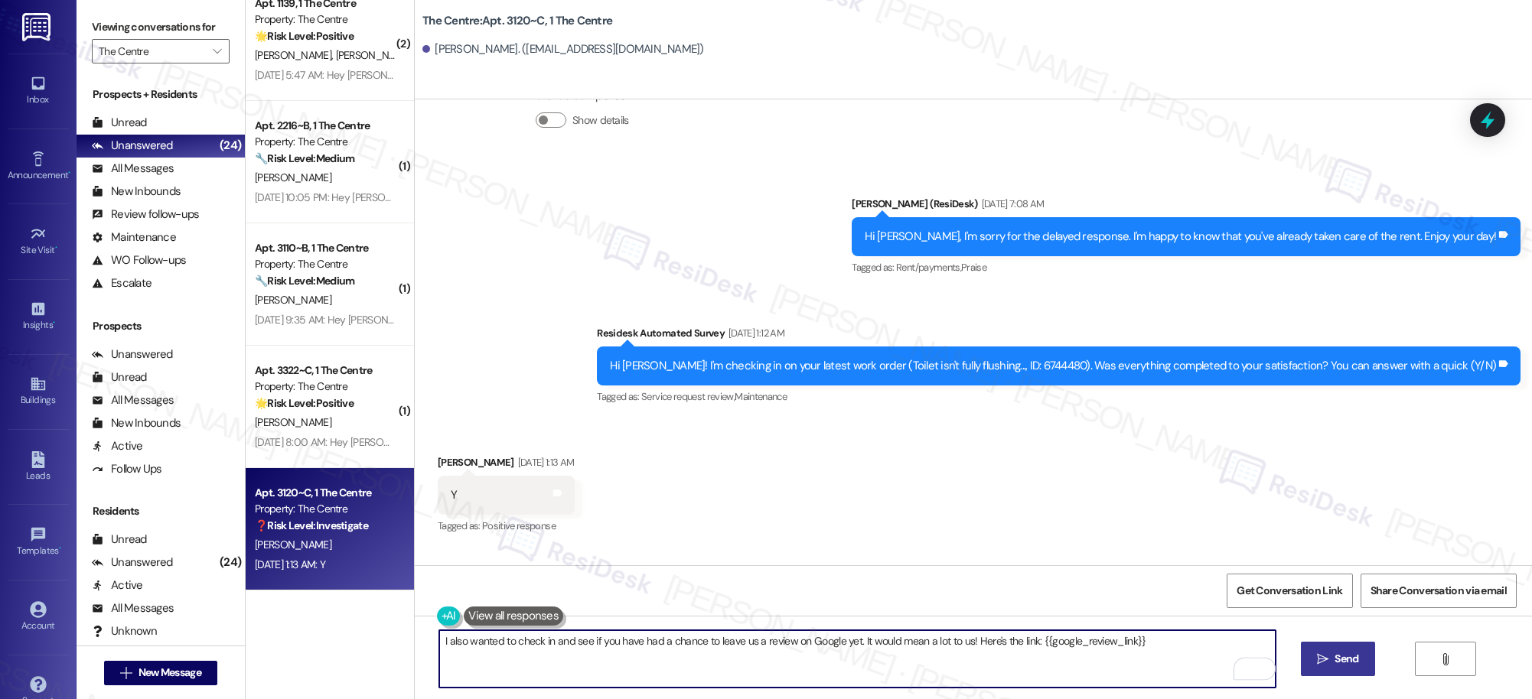
type textarea "I also wanted to check in and see if you have had a chance to leave us a review…"
click at [1334, 661] on span "Send" at bounding box center [1346, 659] width 24 height 16
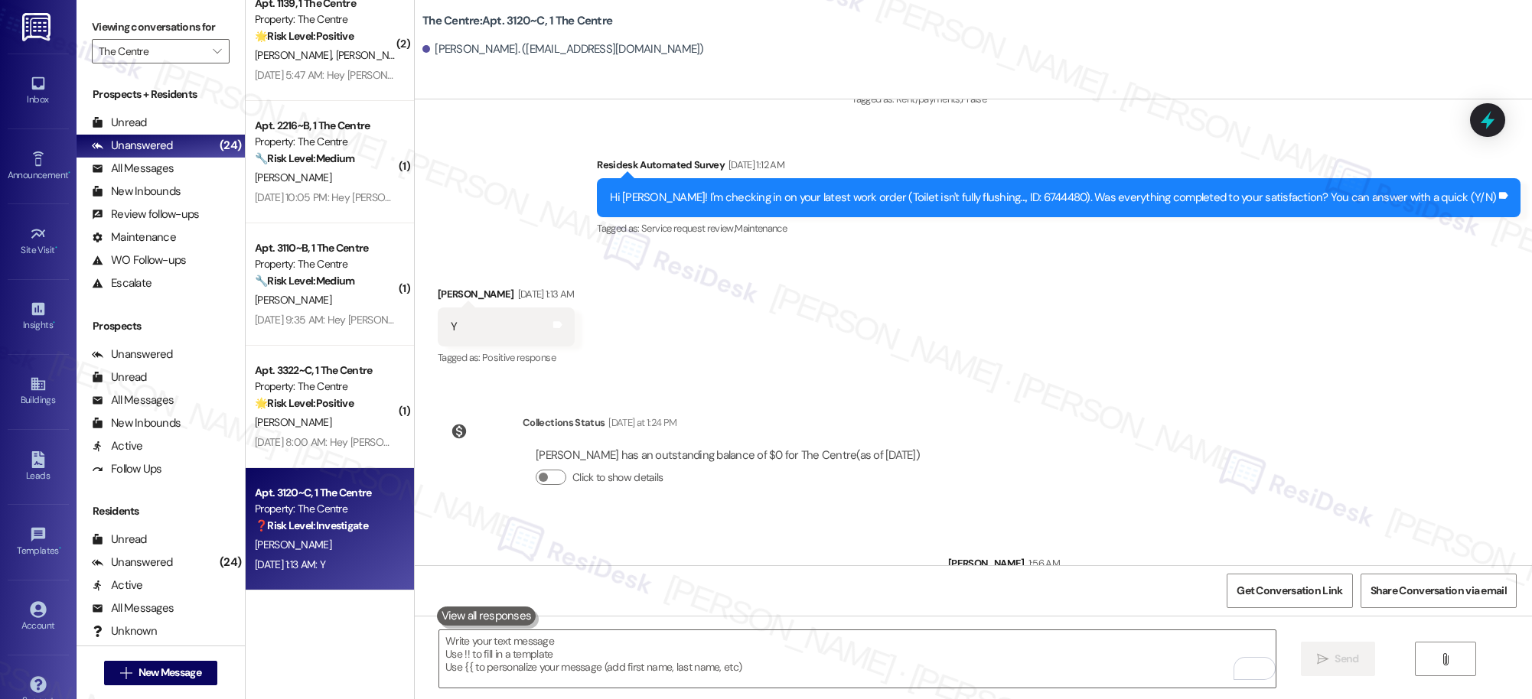
scroll to position [7507, 0]
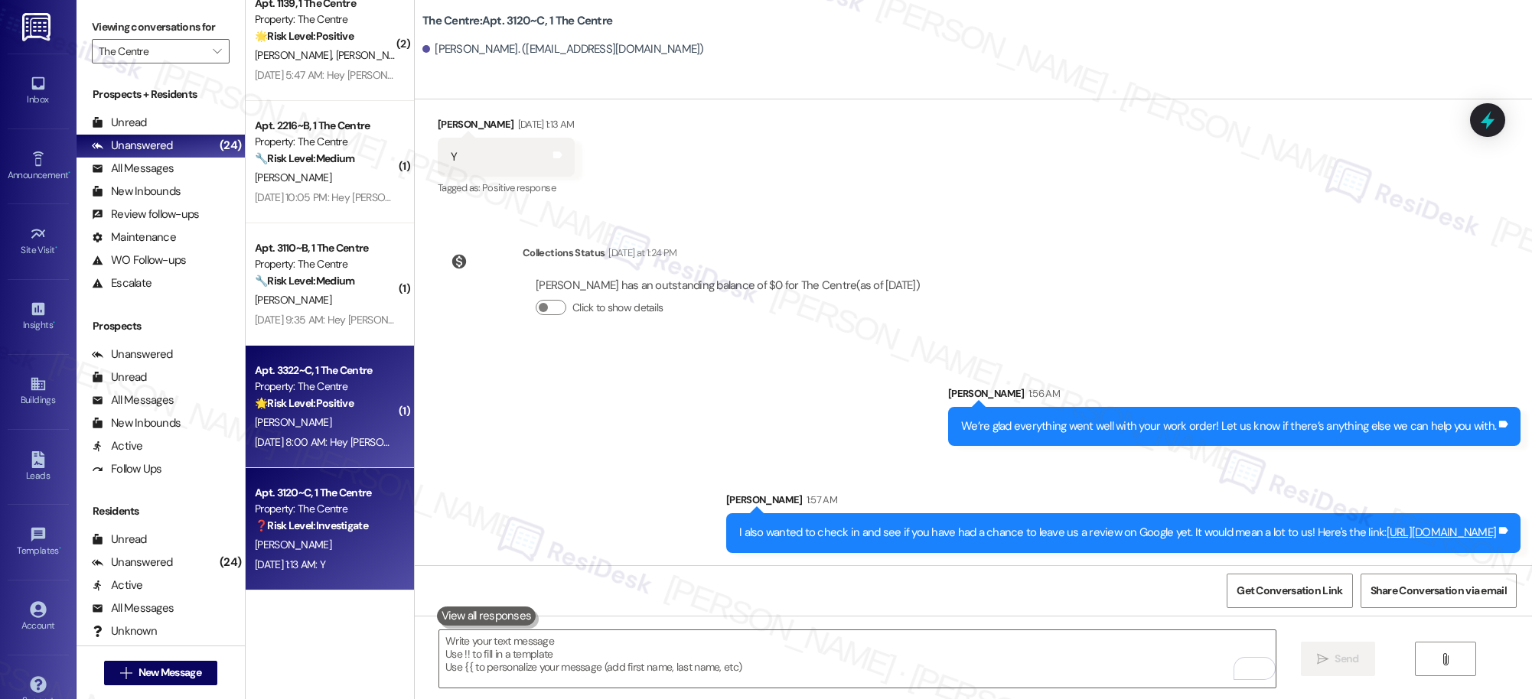
click at [295, 427] on div "J. Mcgee" at bounding box center [325, 422] width 145 height 19
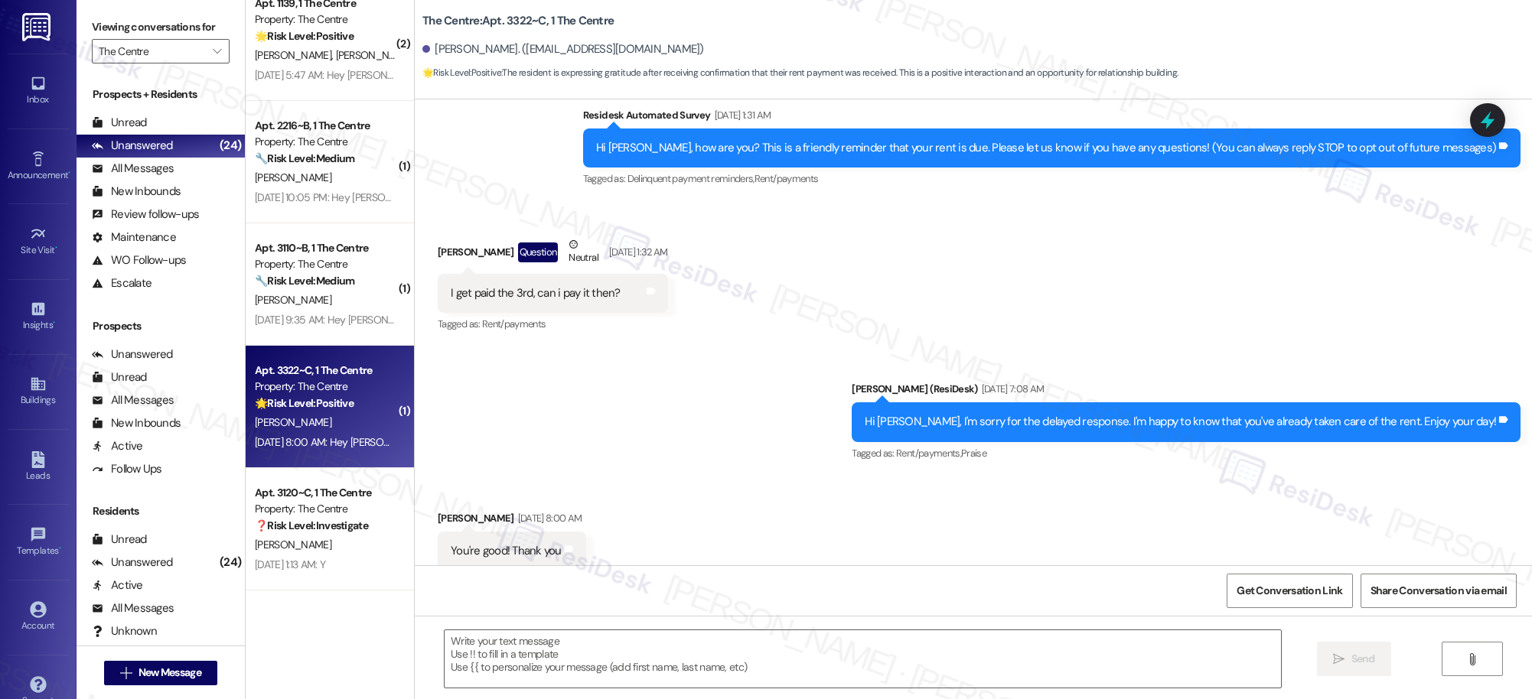
scroll to position [169, 0]
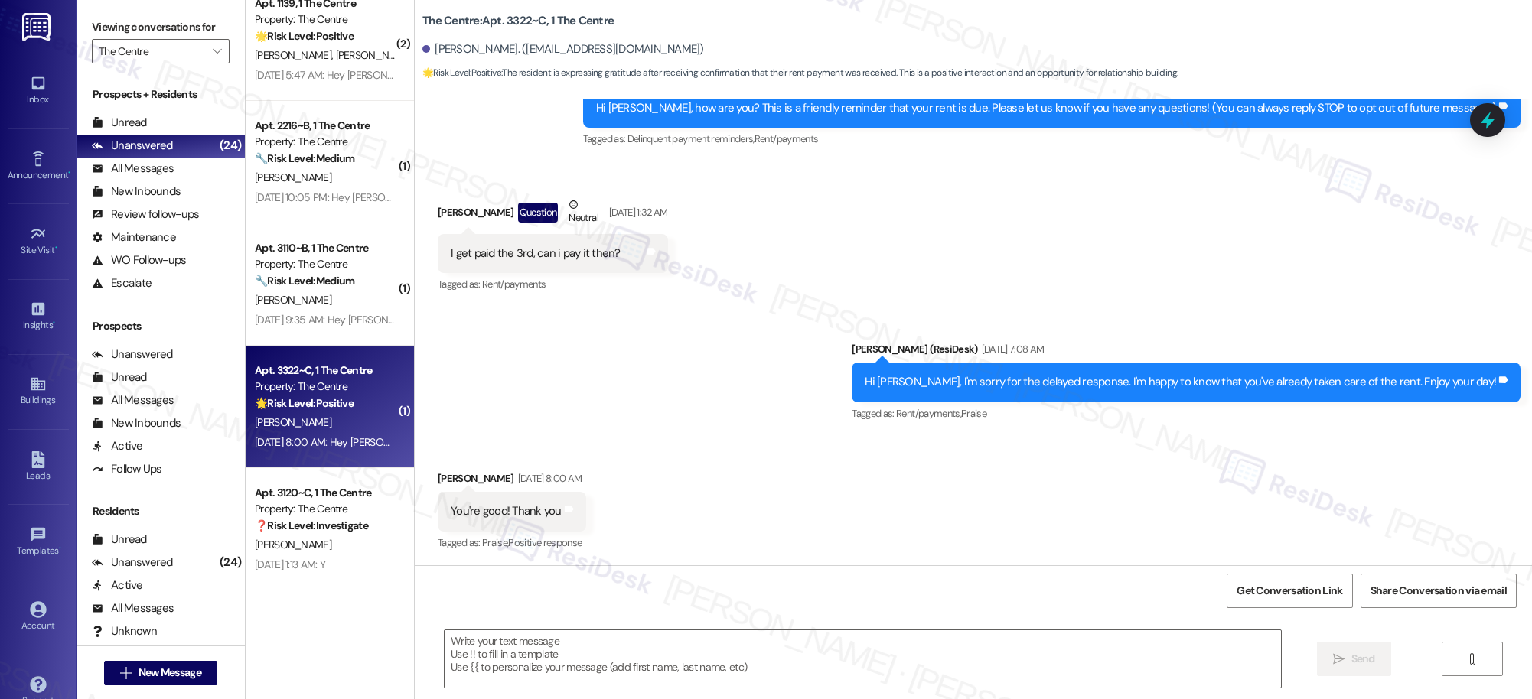
type textarea "Fetching suggested responses. Please feel free to read through the conversation…"
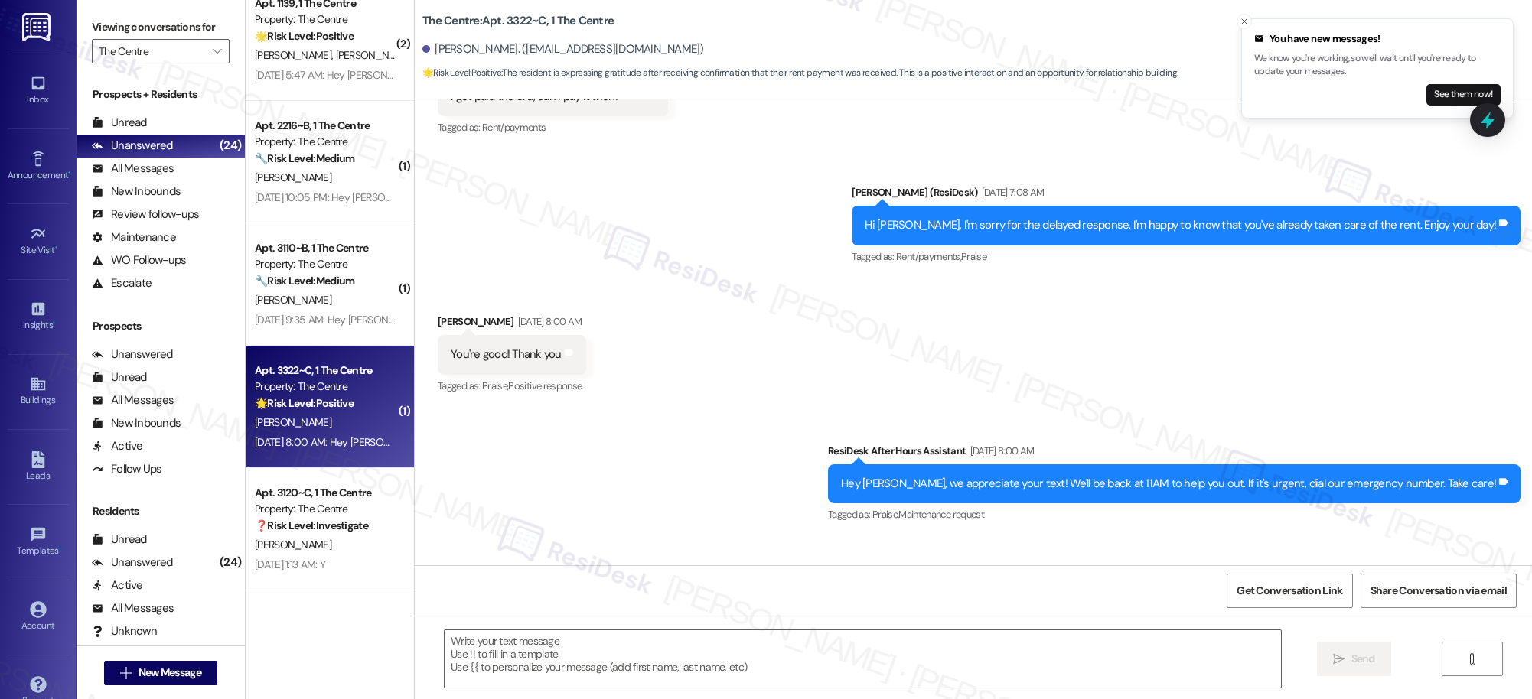
scroll to position [439, 0]
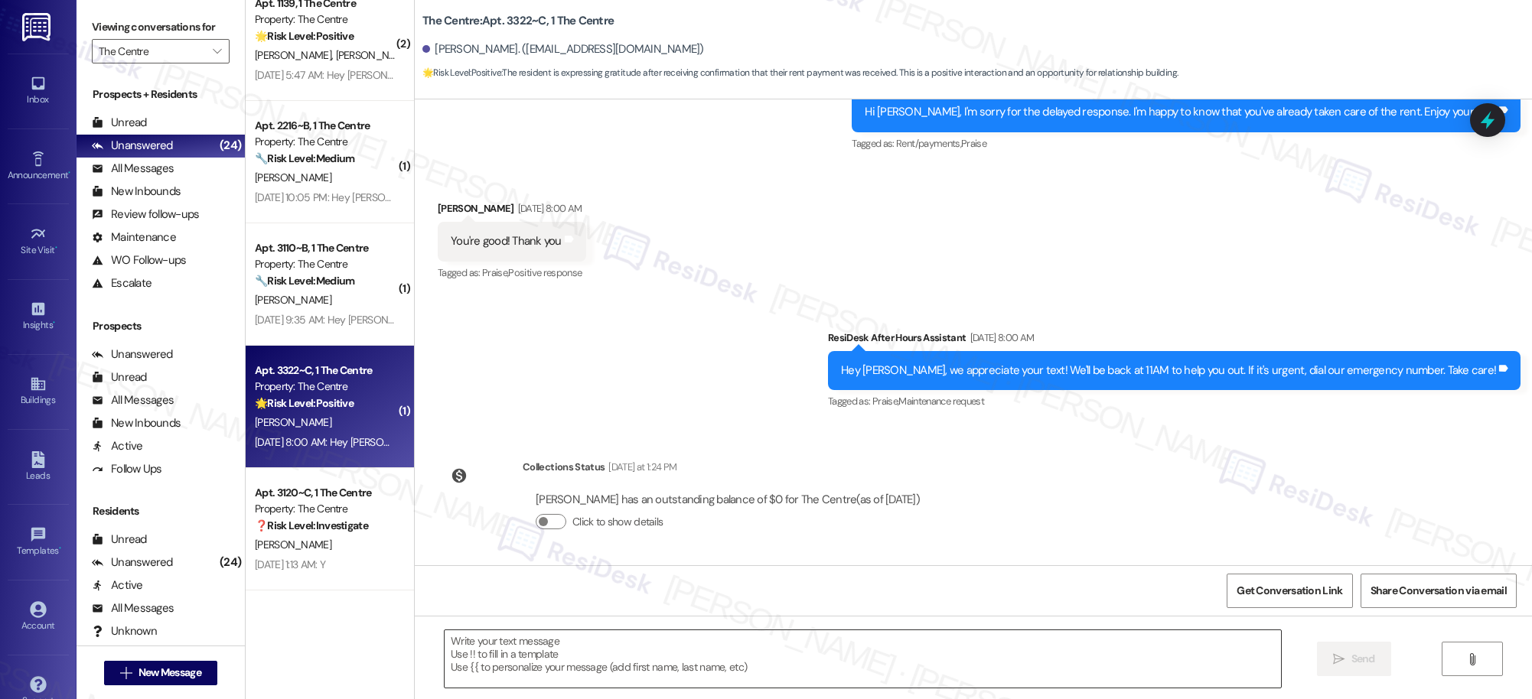
click at [564, 655] on textarea at bounding box center [863, 658] width 836 height 57
click at [563, 655] on textarea "To enrich screen reader interactions, please activate Accessibility in Grammarl…" at bounding box center [863, 658] width 836 height 57
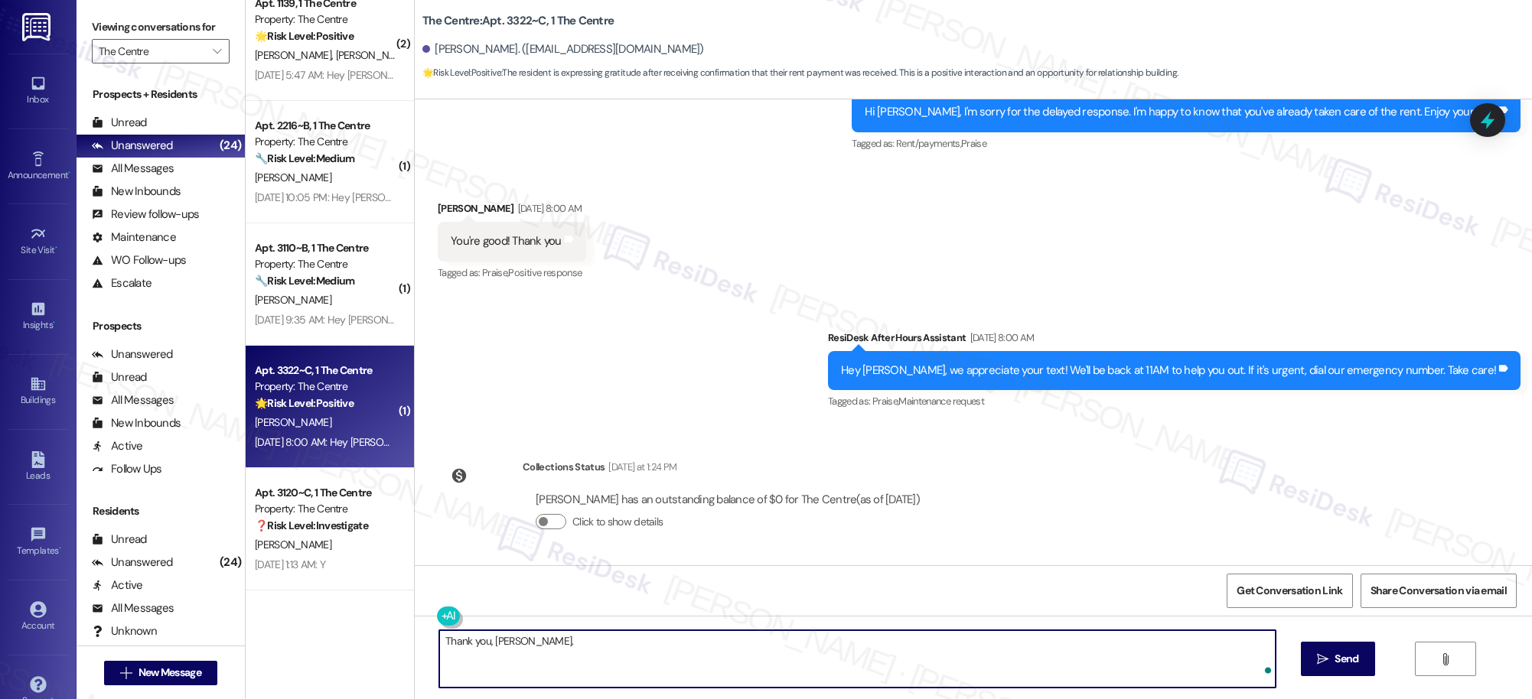
paste textarea "If you have any other questions or concerns, we’re here to help."
click at [608, 642] on textarea "Thank you, Jocelynn. If you have any other questions or concerns, we’re here to…" at bounding box center [857, 658] width 836 height 57
type textarea "Thank you, Jocelynn. If you have any questions or concerns, we’re here to help."
click at [1331, 660] on span "Send" at bounding box center [1346, 659] width 30 height 16
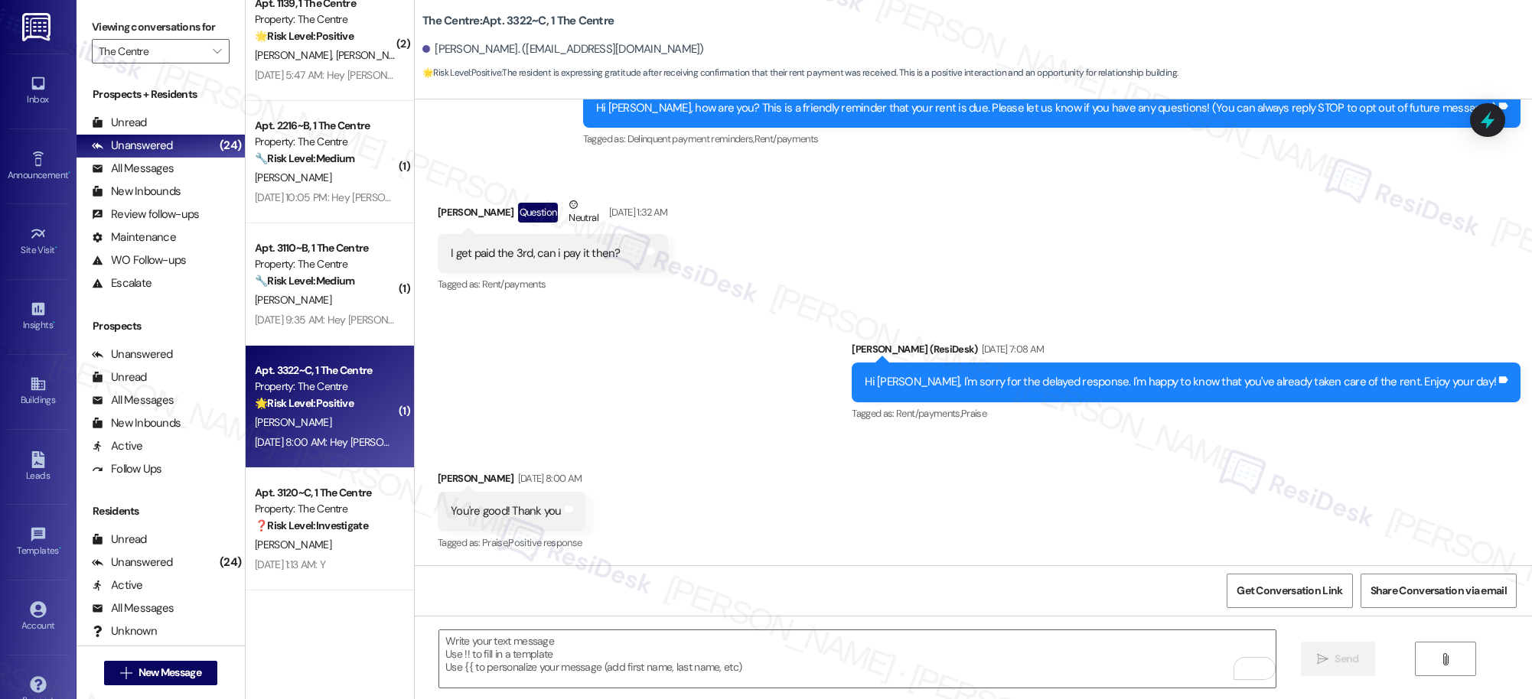
scroll to position [546, 0]
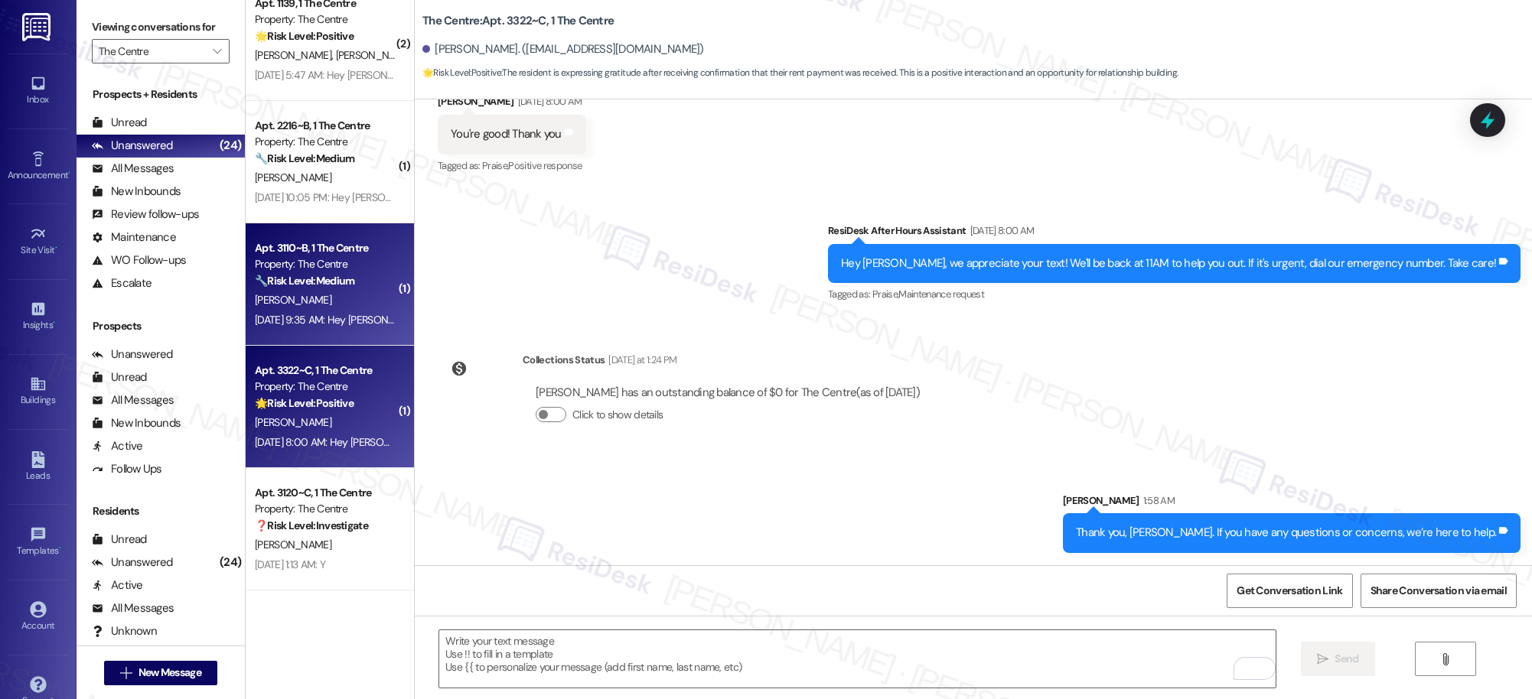
click at [343, 328] on div "Sep 13, 2025 at 9:35 AM: Hey Jonathan, we appreciate your text! We'll be back a…" at bounding box center [325, 320] width 145 height 19
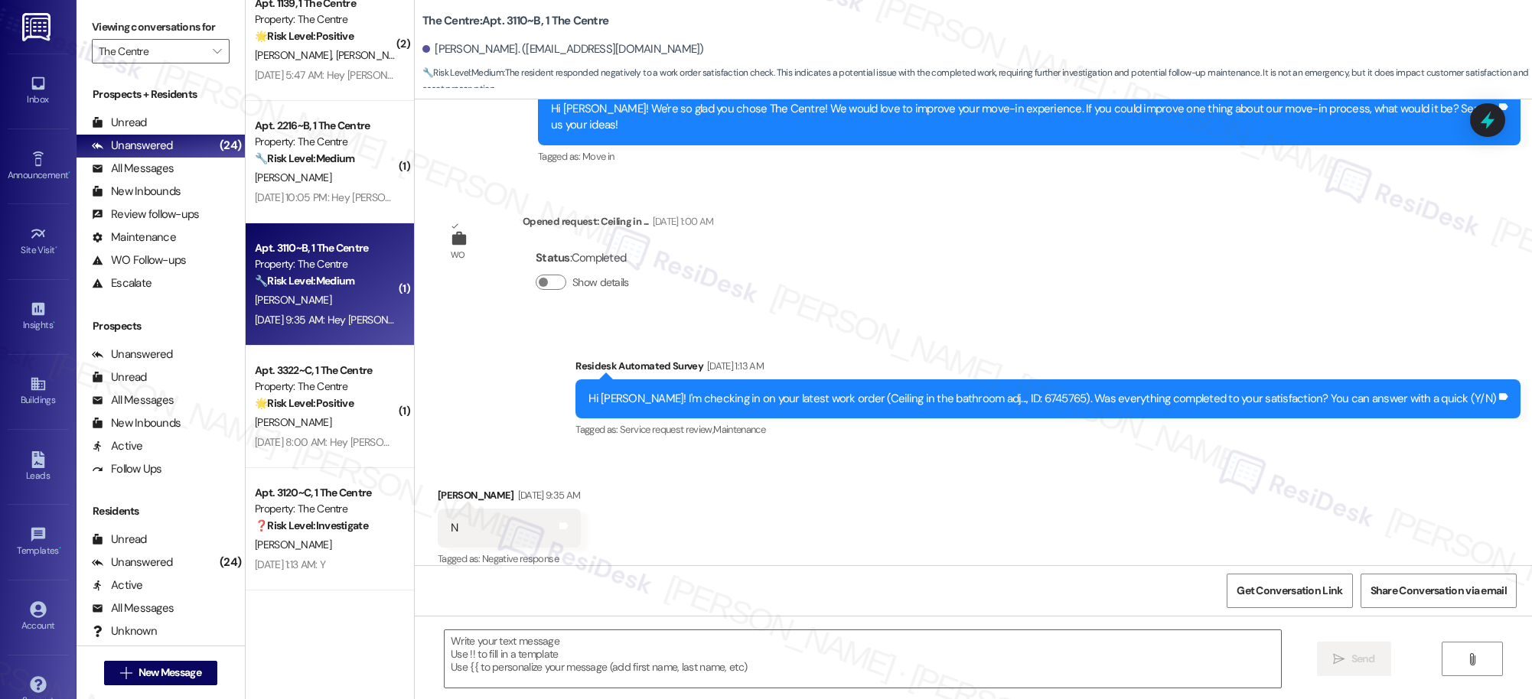
type textarea "Fetching suggested responses. Please feel free to read through the conversation…"
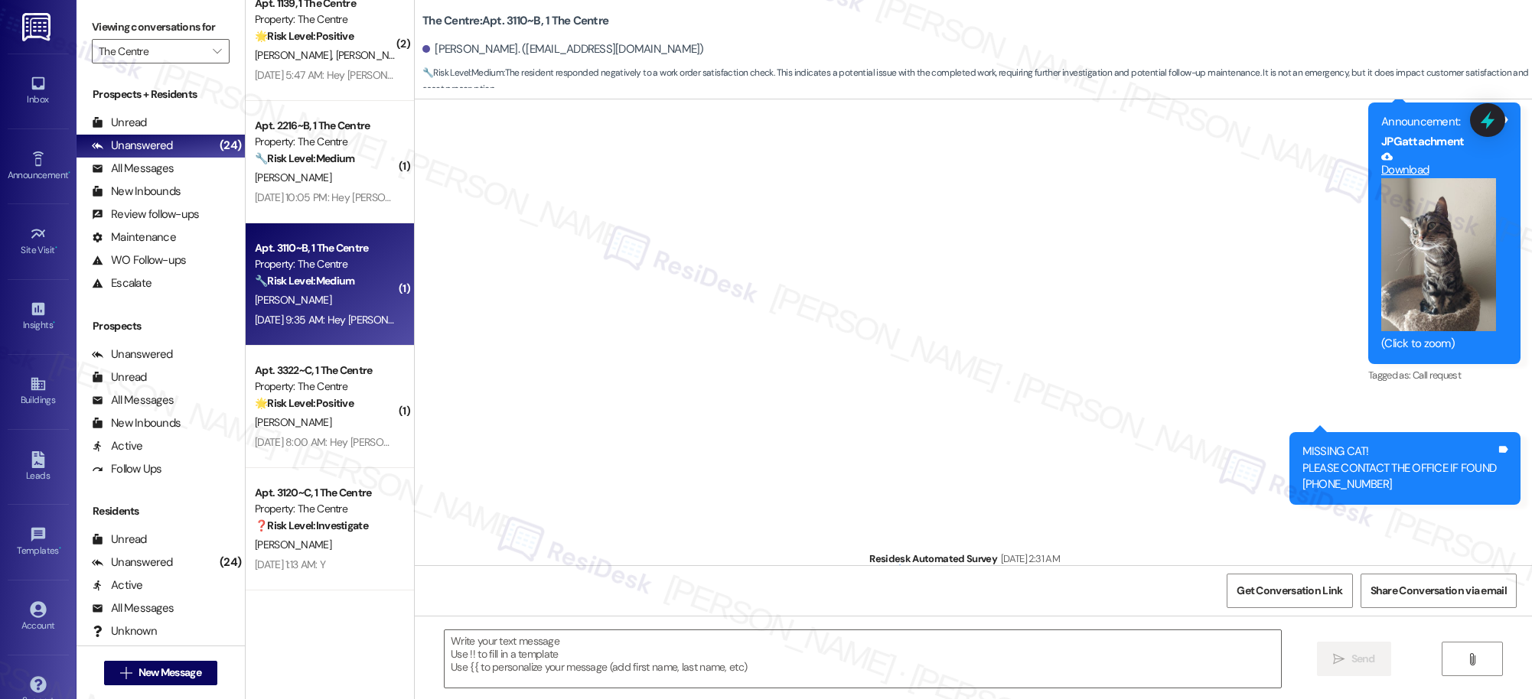
scroll to position [0, 0]
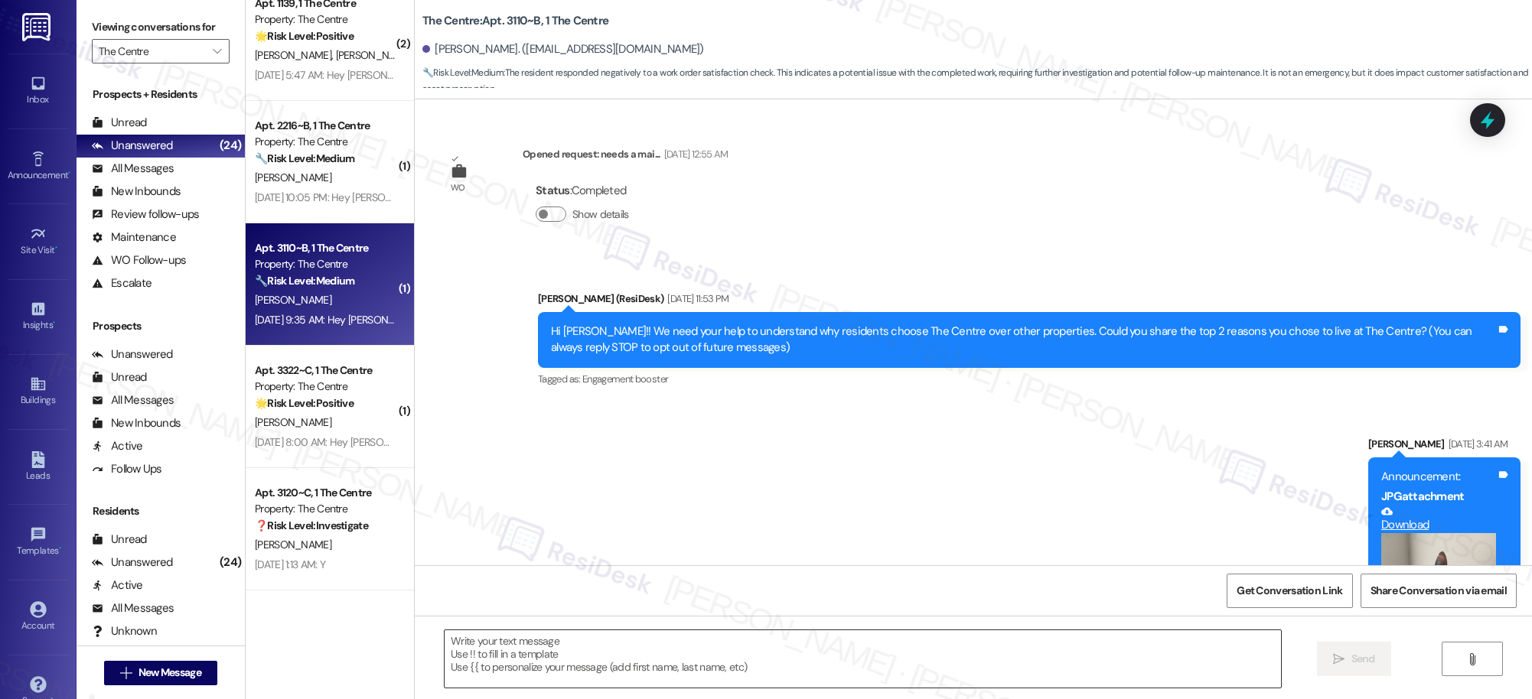
click at [773, 669] on textarea at bounding box center [863, 658] width 836 height 57
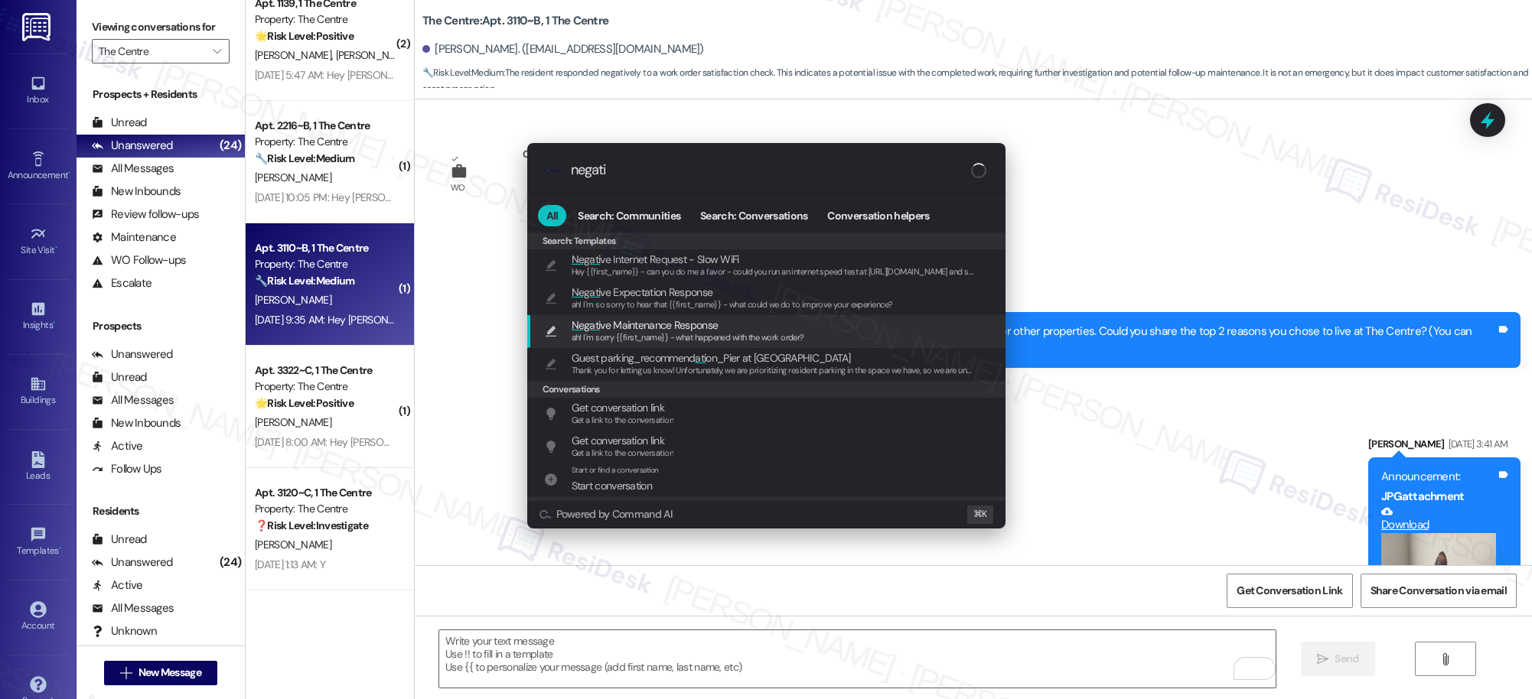
type input "negati"
click at [694, 324] on span "Negati ve Maintenance Response" at bounding box center [645, 325] width 147 height 17
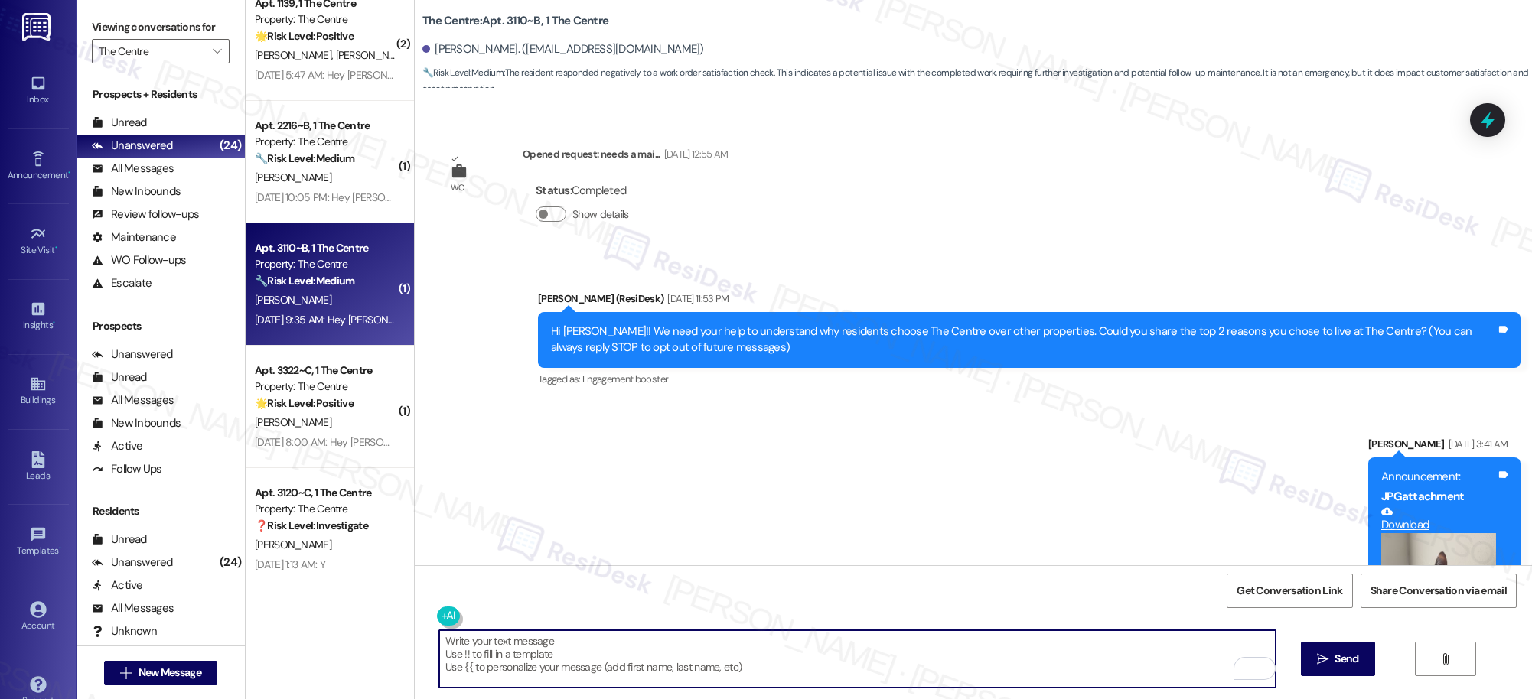
type textarea "ah! I'm sorry {{first_name}} - what happened with the work order?"
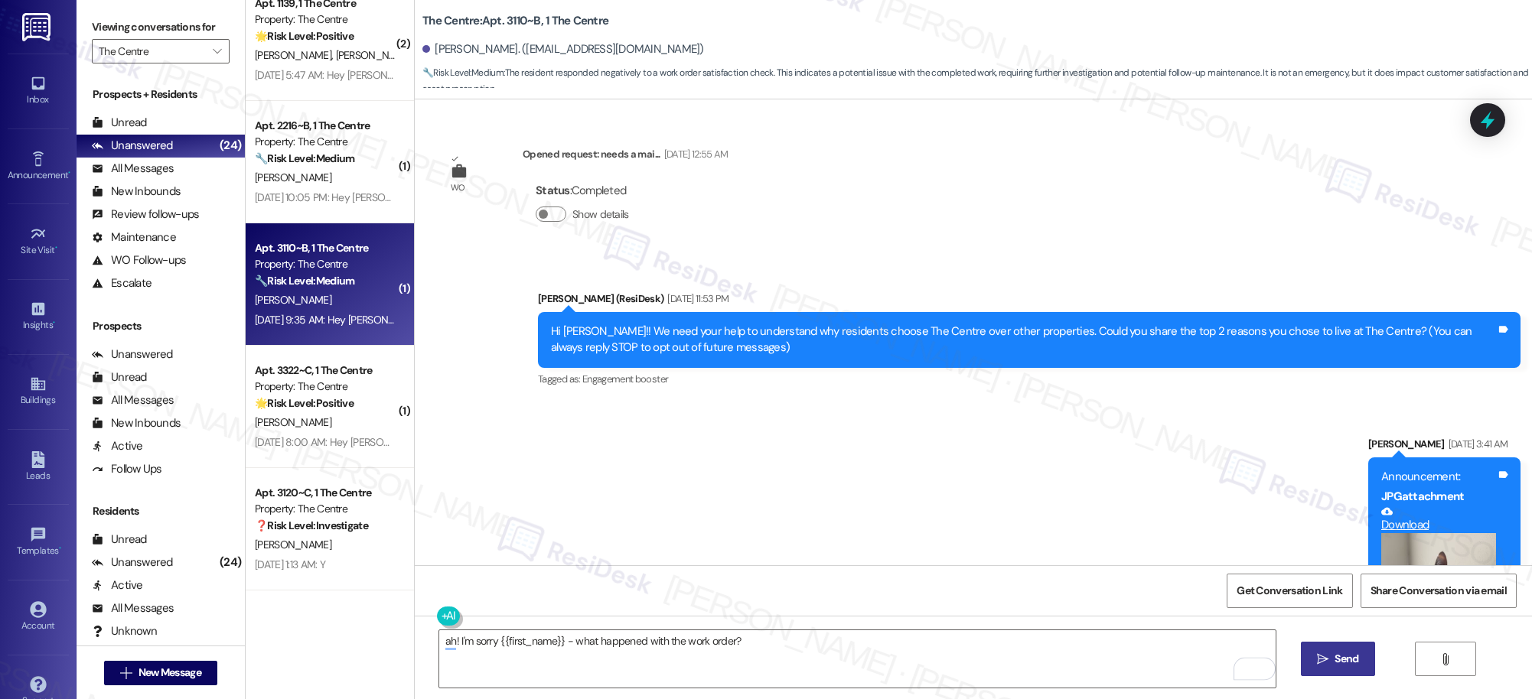
click at [1331, 658] on span "Send" at bounding box center [1346, 659] width 30 height 16
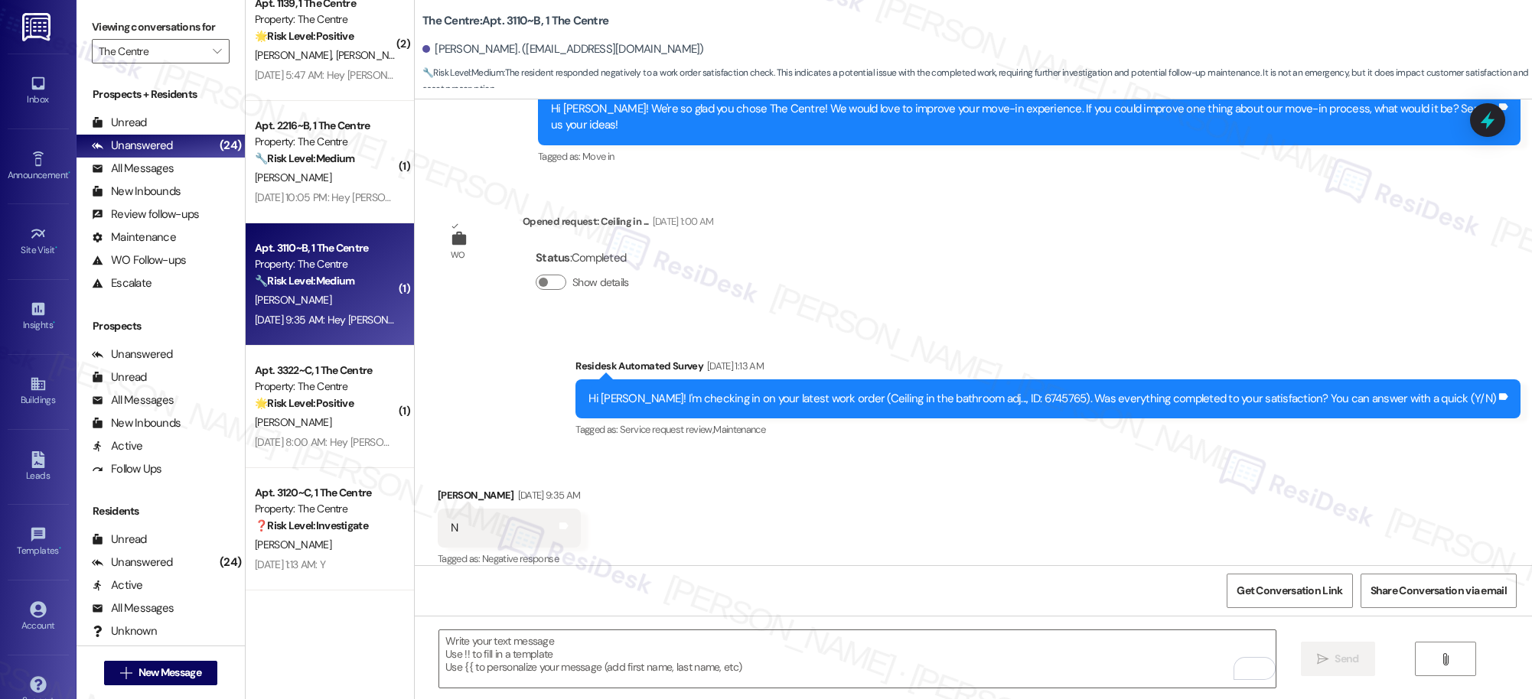
scroll to position [2642, 0]
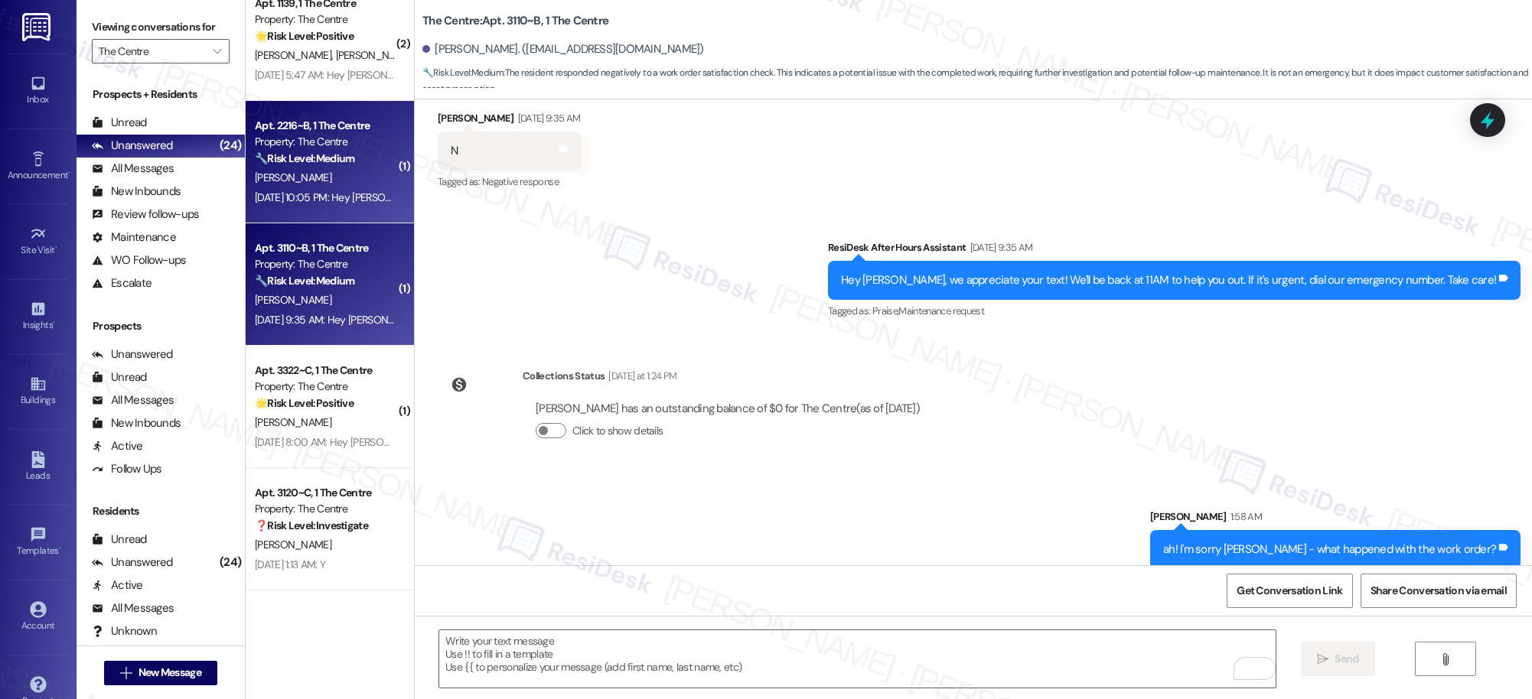
click at [297, 204] on div "Sep 13, 2025 at 10:05 PM: Hey Gabriela, we appreciate your text! We'll be back …" at bounding box center [325, 197] width 145 height 19
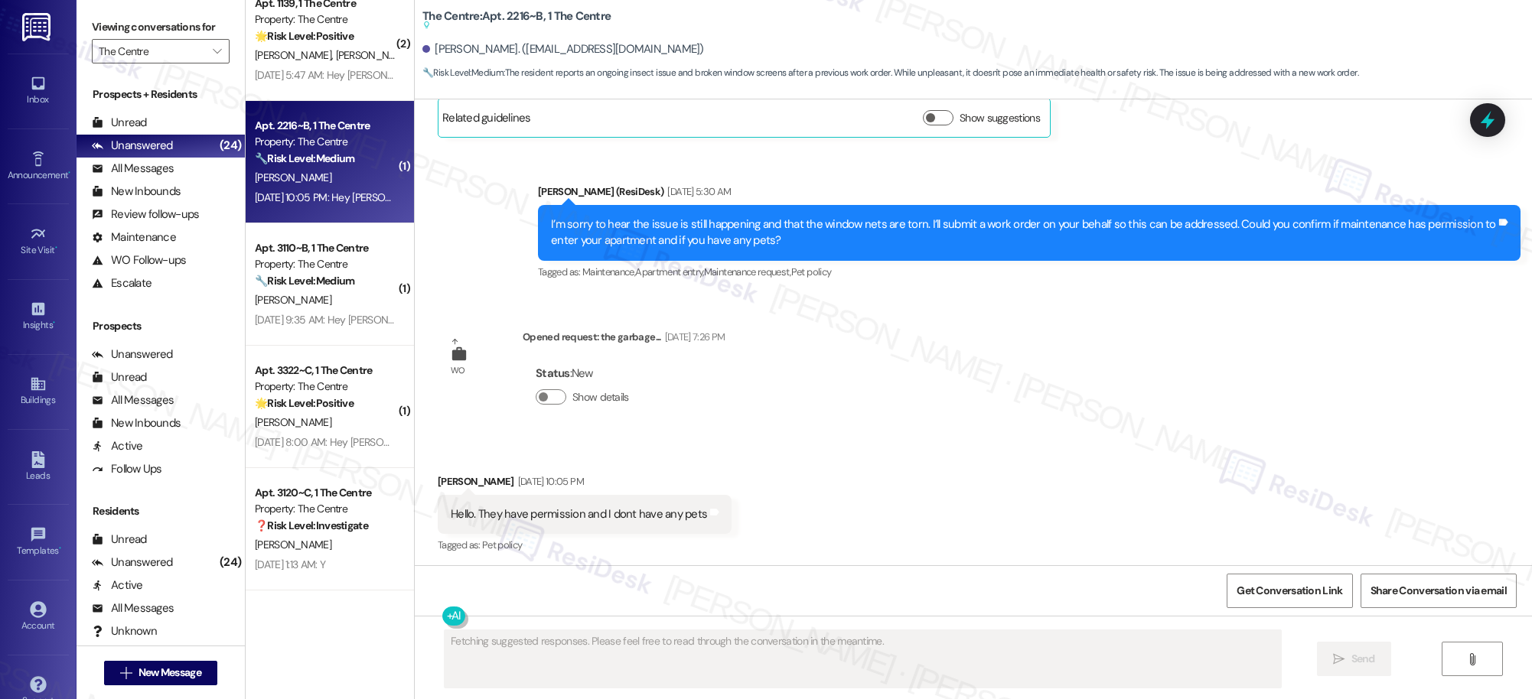
scroll to position [2545, 0]
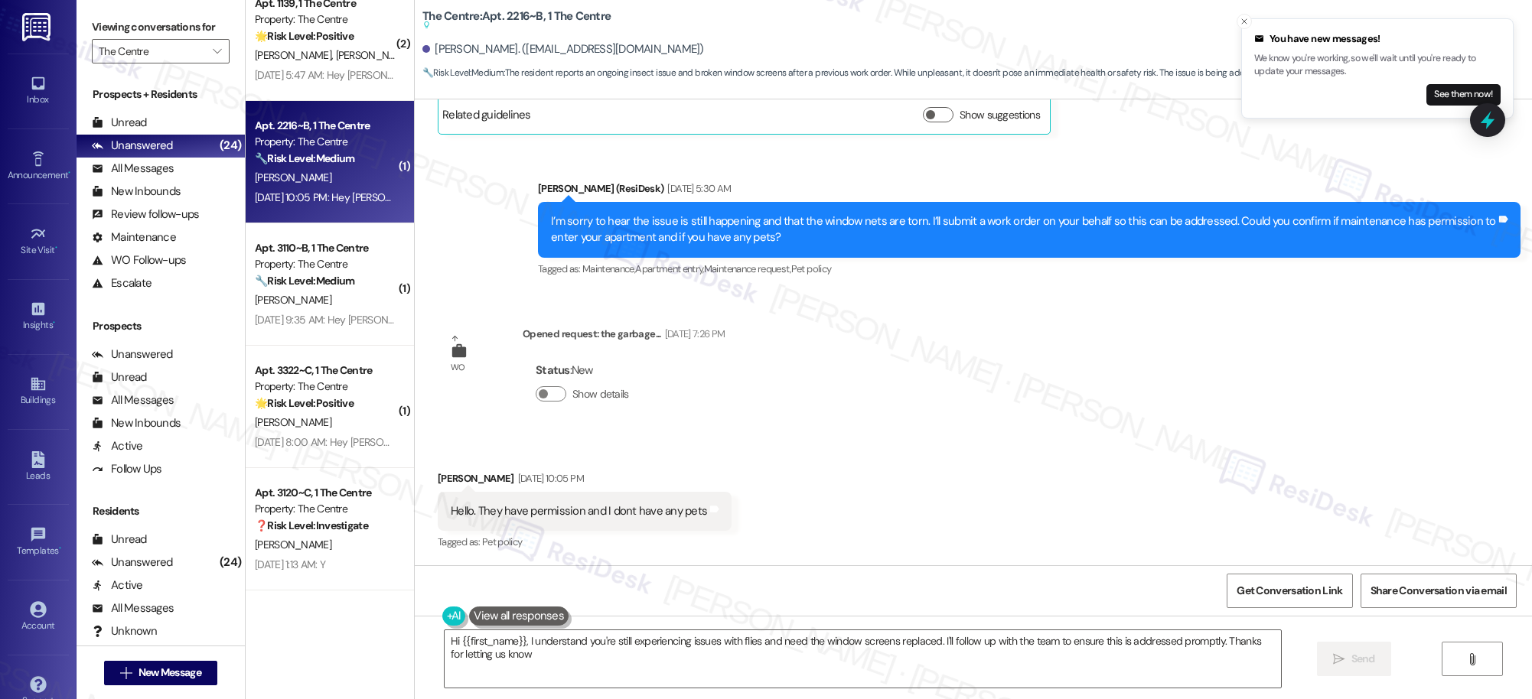
type textarea "Hi {{first_name}}, I understand you're still experiencing issues with flies and…"
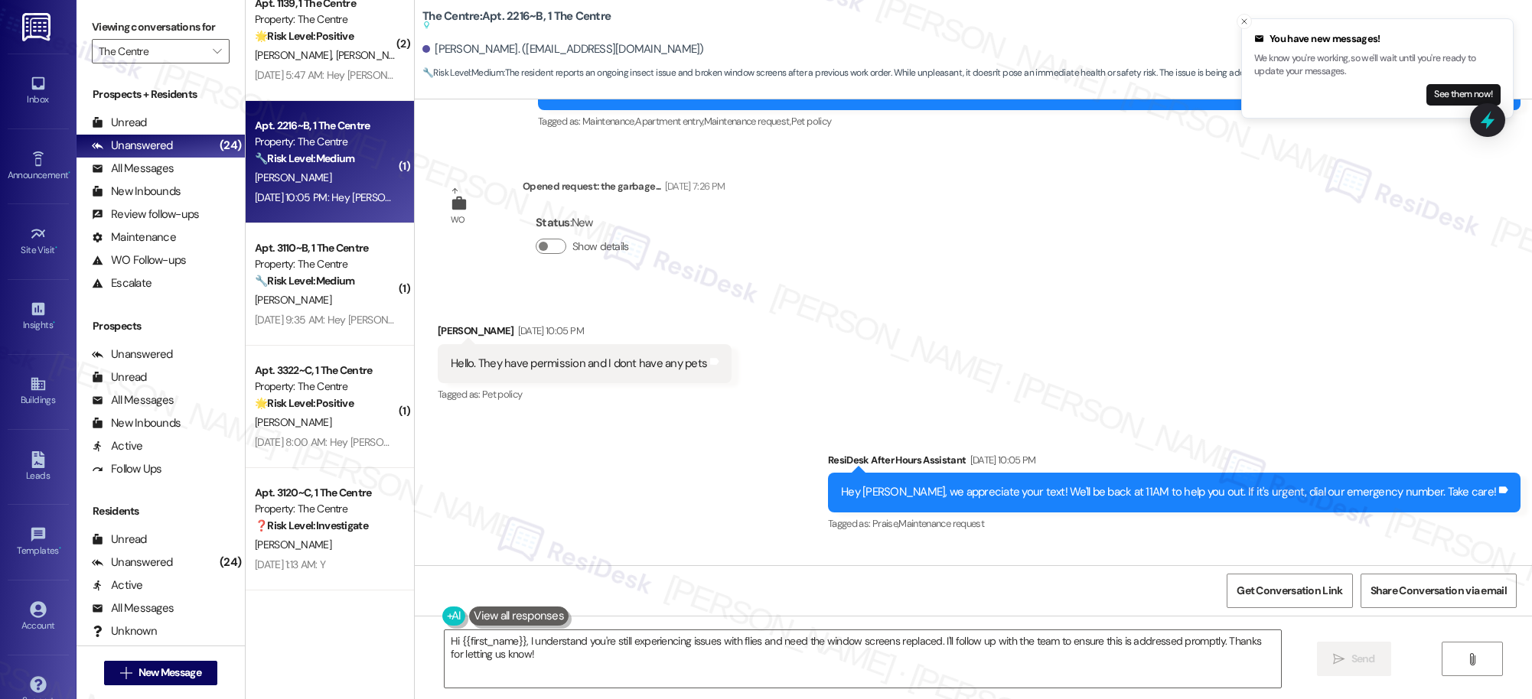
scroll to position [2815, 0]
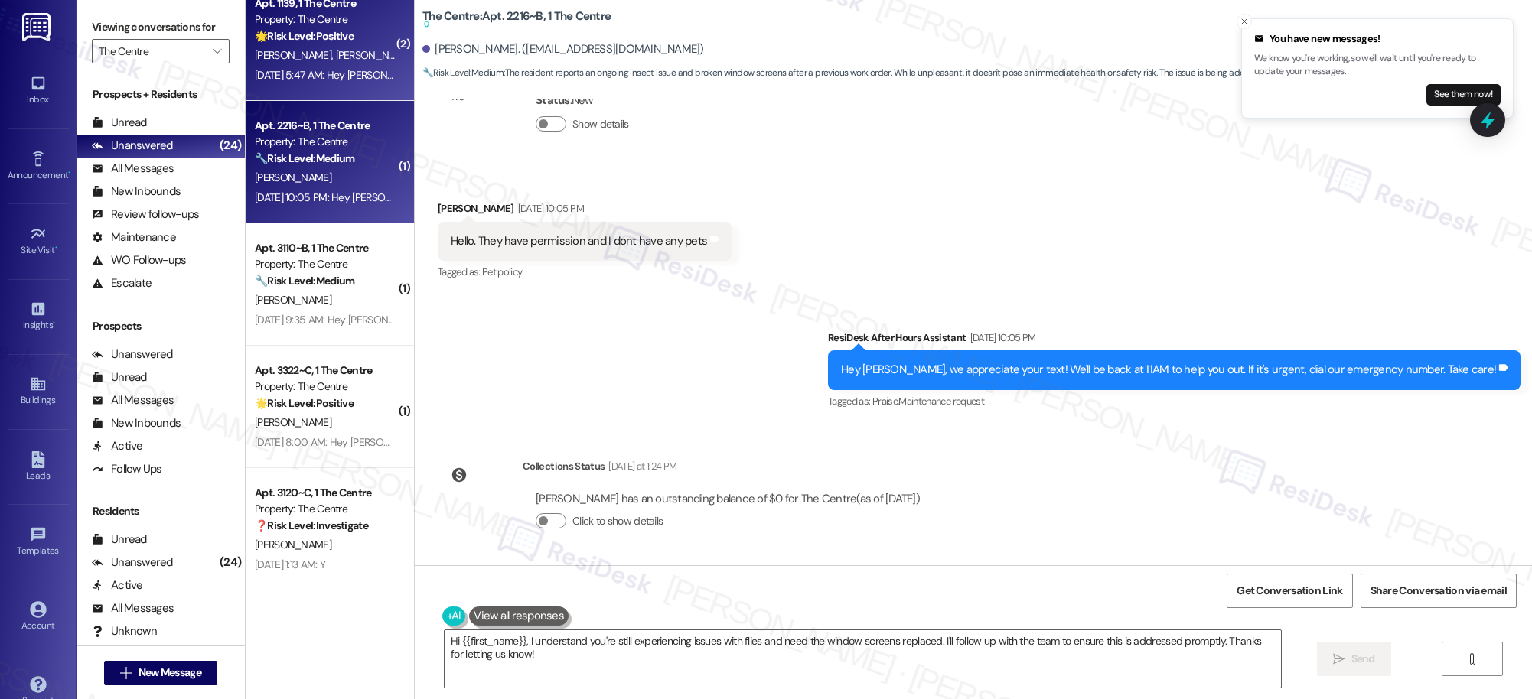
click at [336, 51] on span "Z. Kamil" at bounding box center [374, 55] width 77 height 14
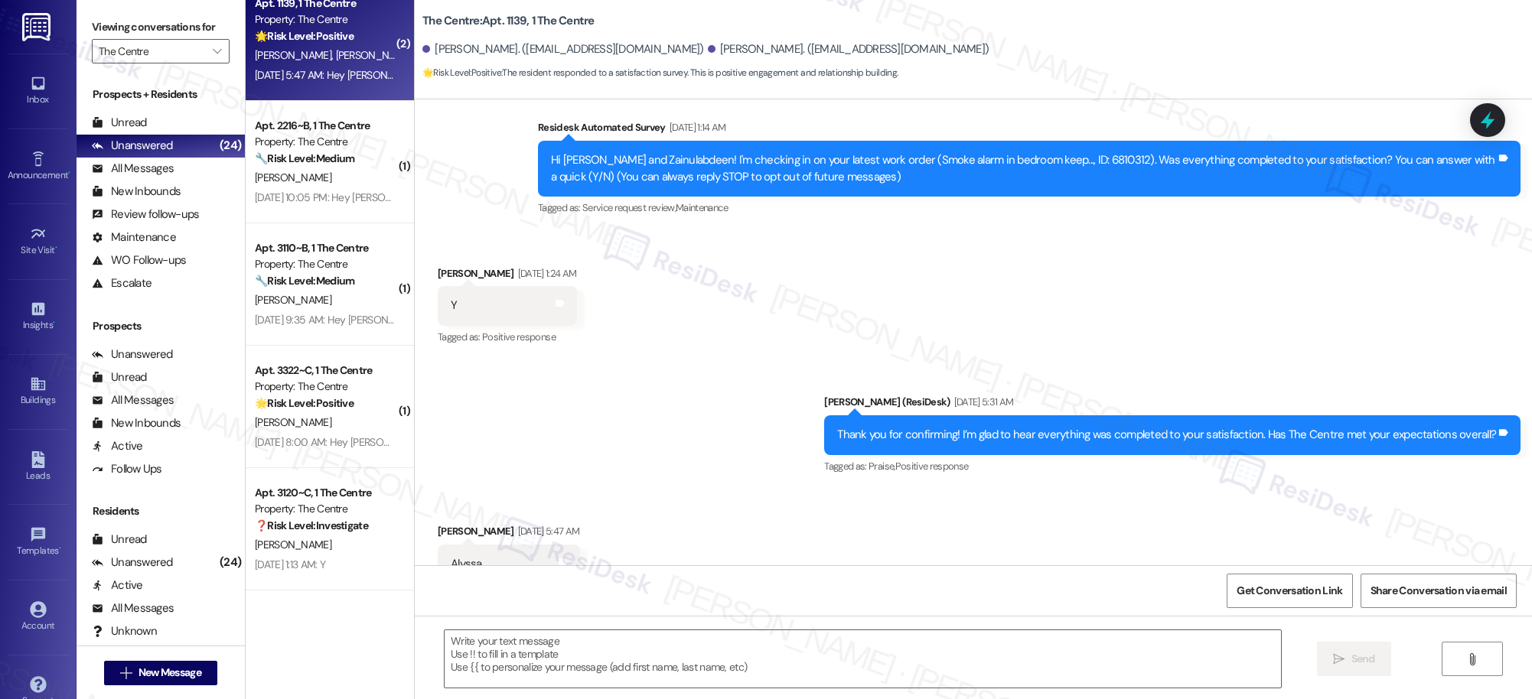
scroll to position [262, 0]
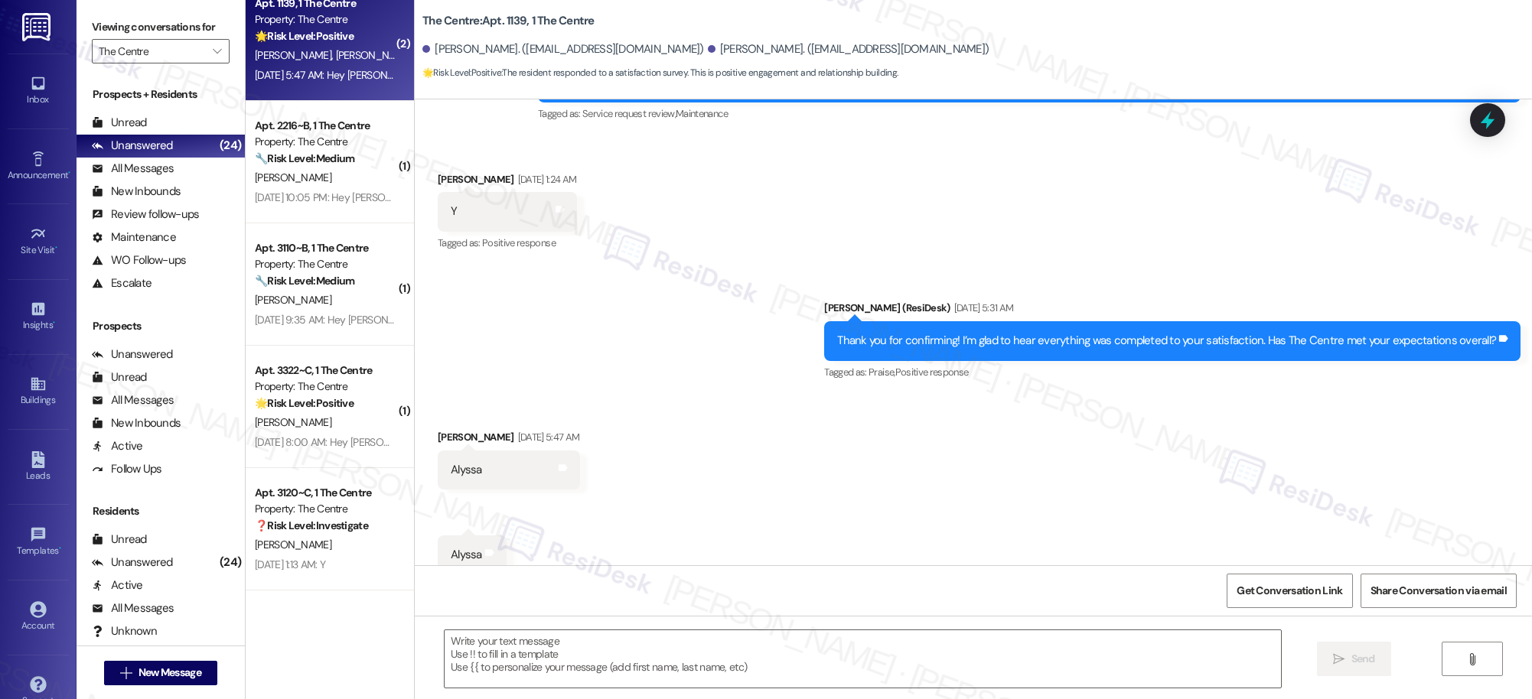
type textarea "Fetching suggested responses. Please feel free to read through the conversation…"
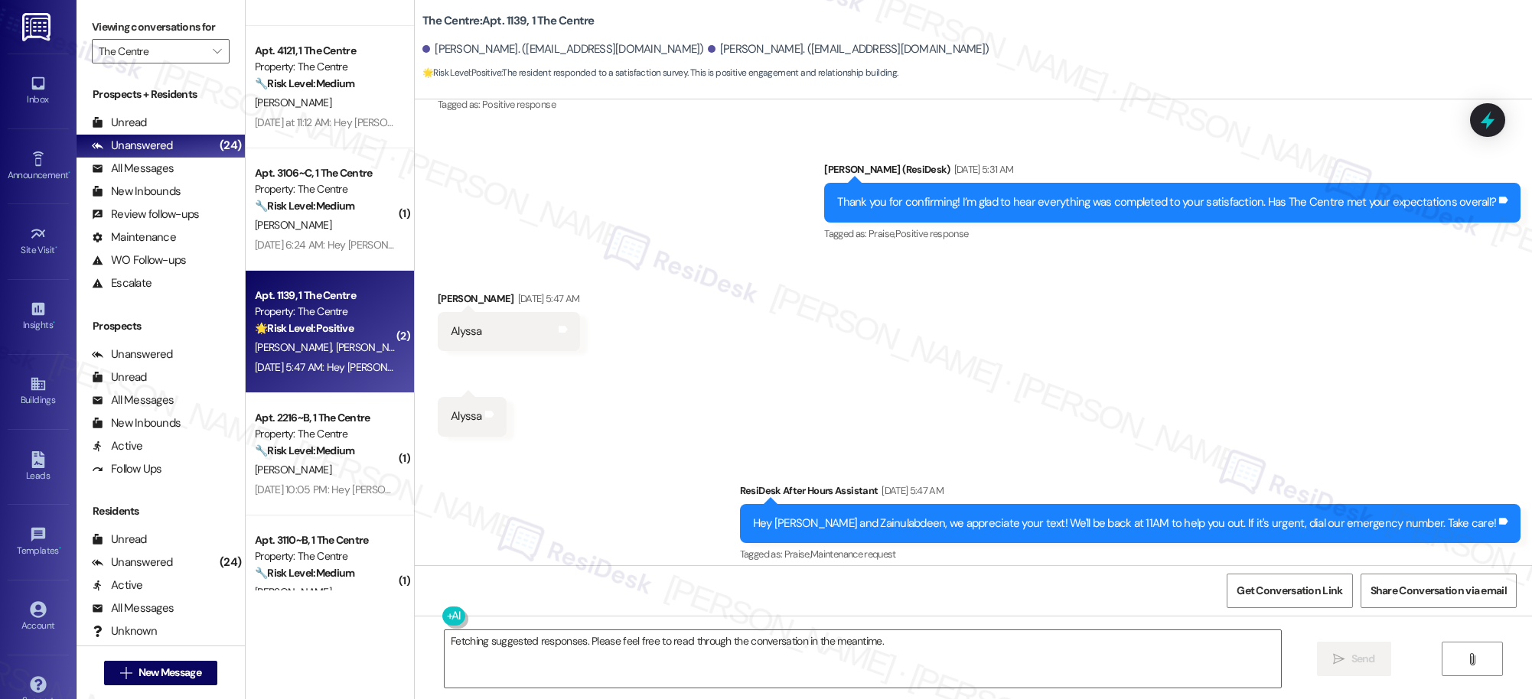
scroll to position [2040, 0]
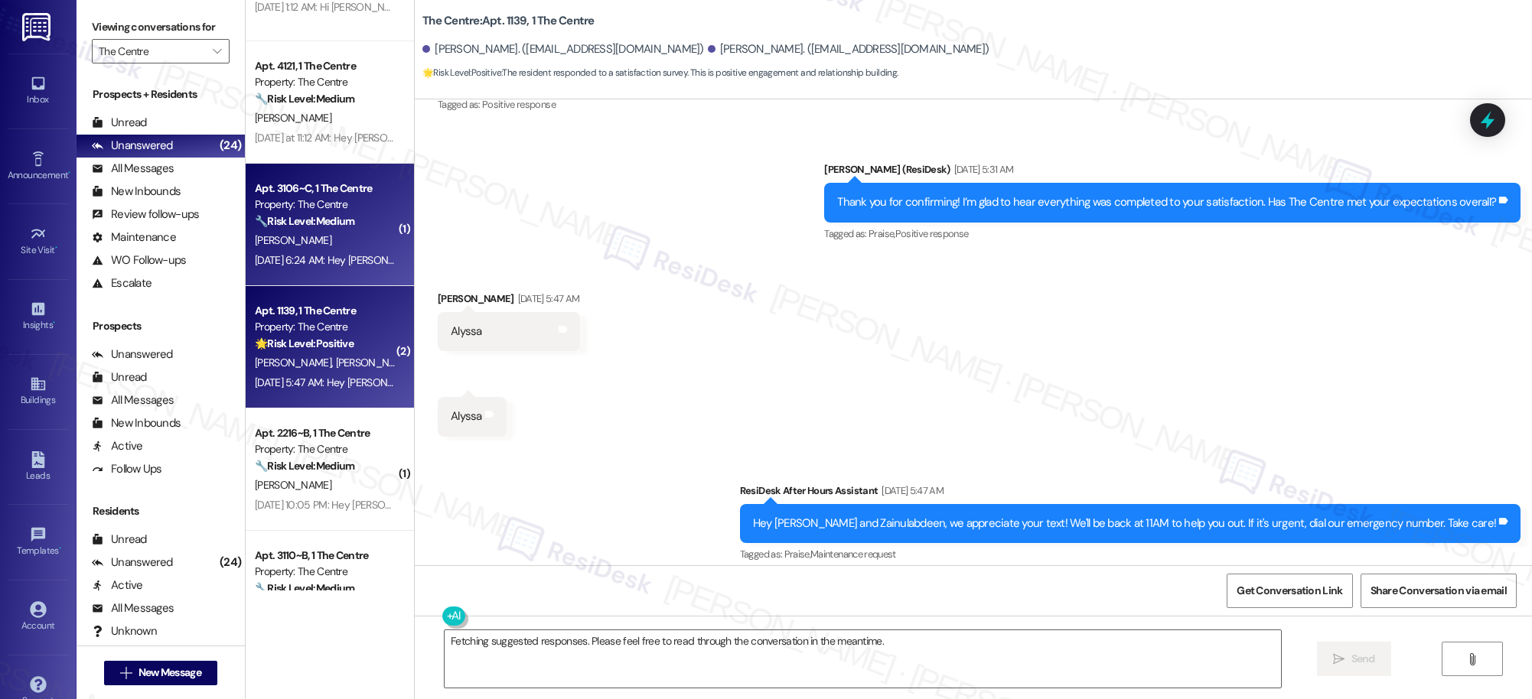
click at [343, 254] on div "Sep 14, 2025 at 6:24 AM: Hey Mckenzey, we appreciate your text! We'll be back a…" at bounding box center [594, 260] width 678 height 14
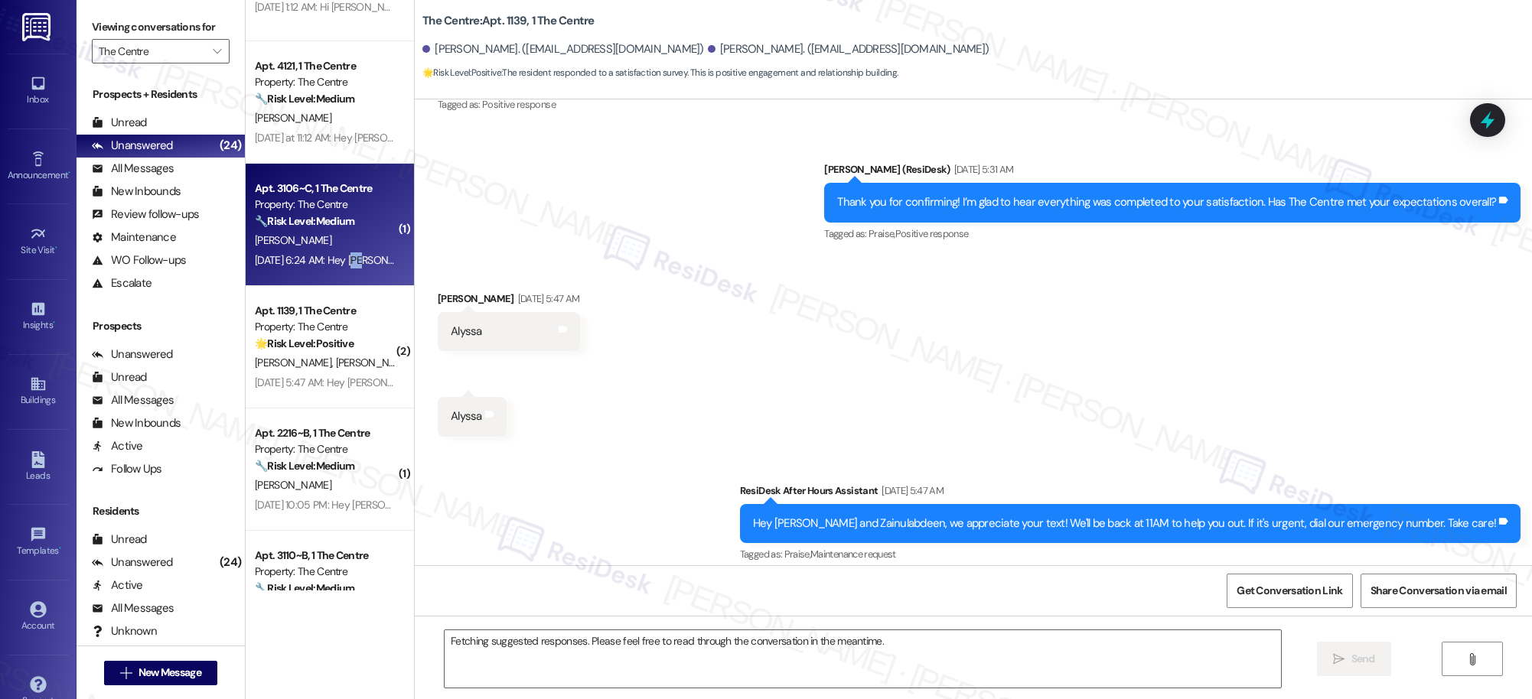
click at [343, 254] on div "Sep 14, 2025 at 6:24 AM: Hey Mckenzey, we appreciate your text! We'll be back a…" at bounding box center [594, 260] width 678 height 14
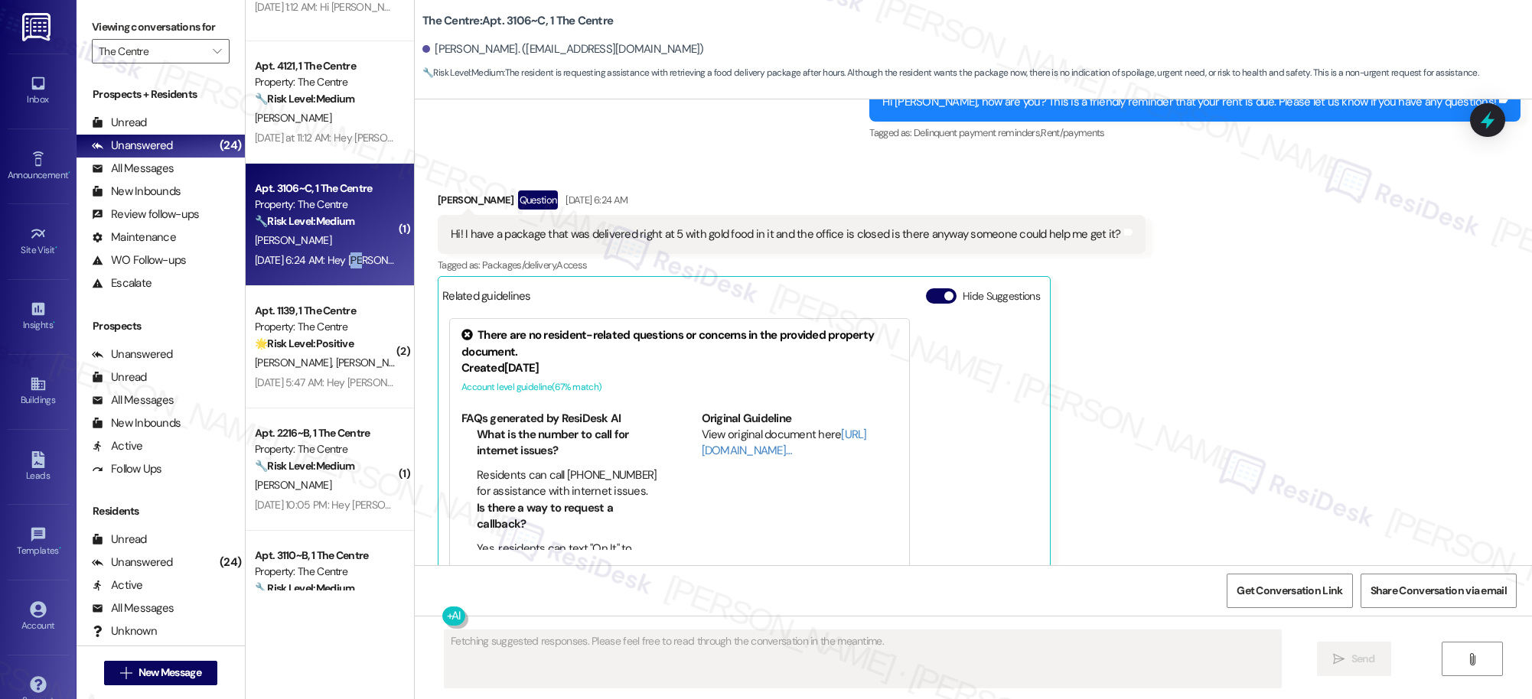
scroll to position [991, 0]
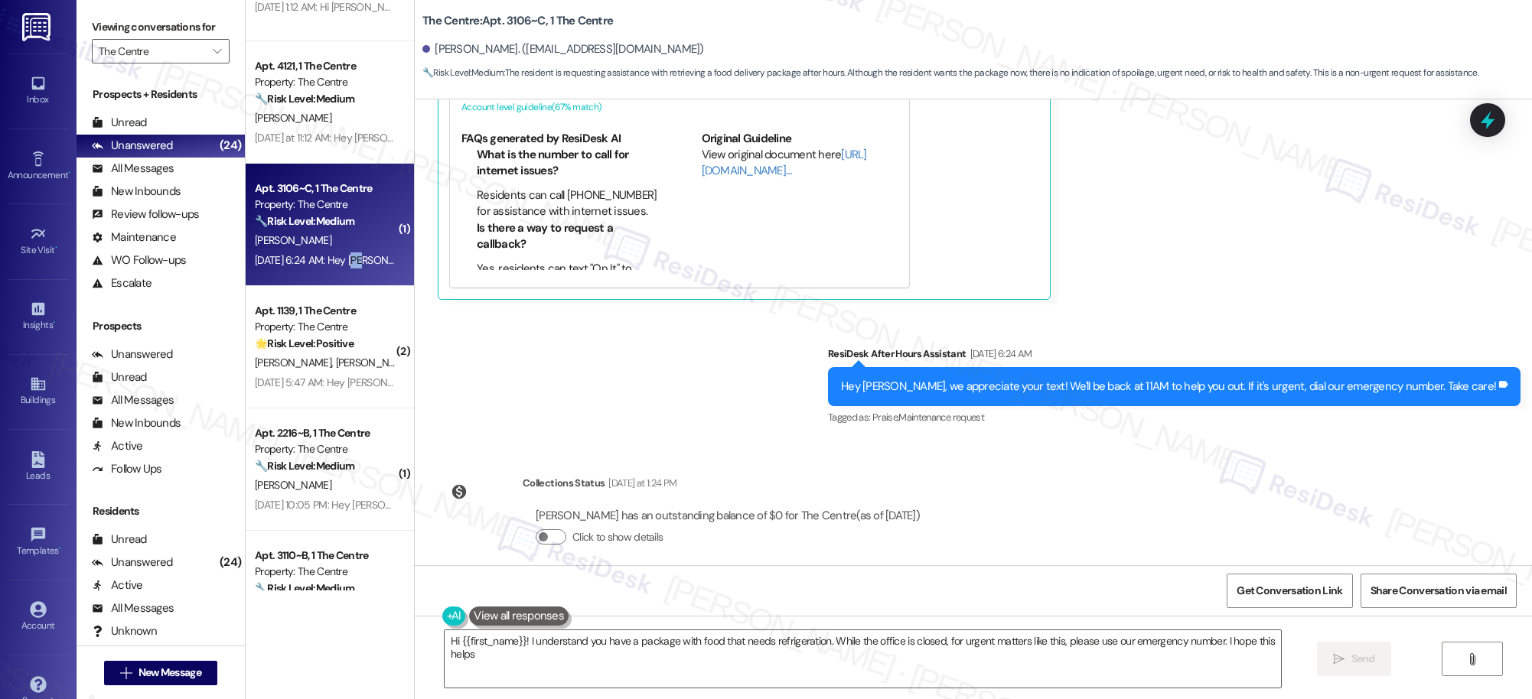
type textarea "Hi {{first_name}}! I understand you have a package with food that needs refrige…"
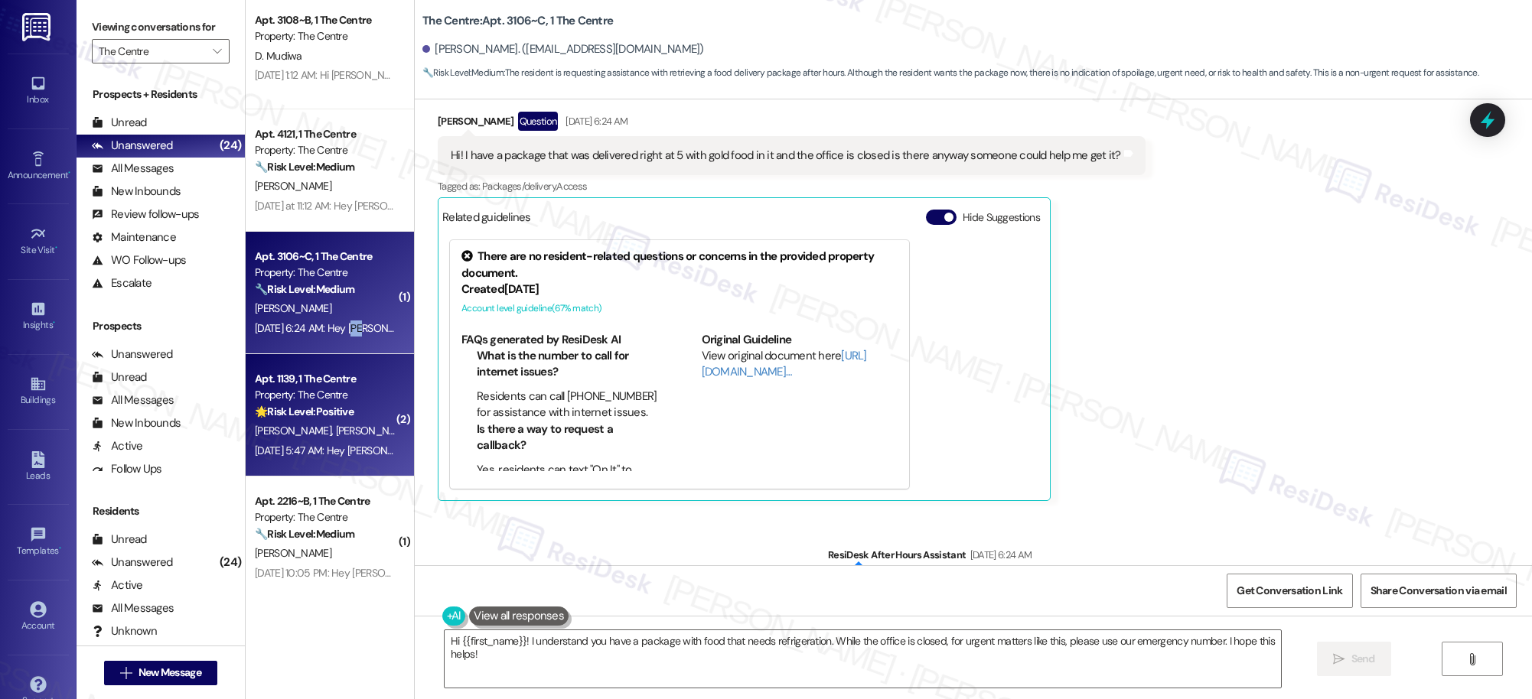
scroll to position [1964, 0]
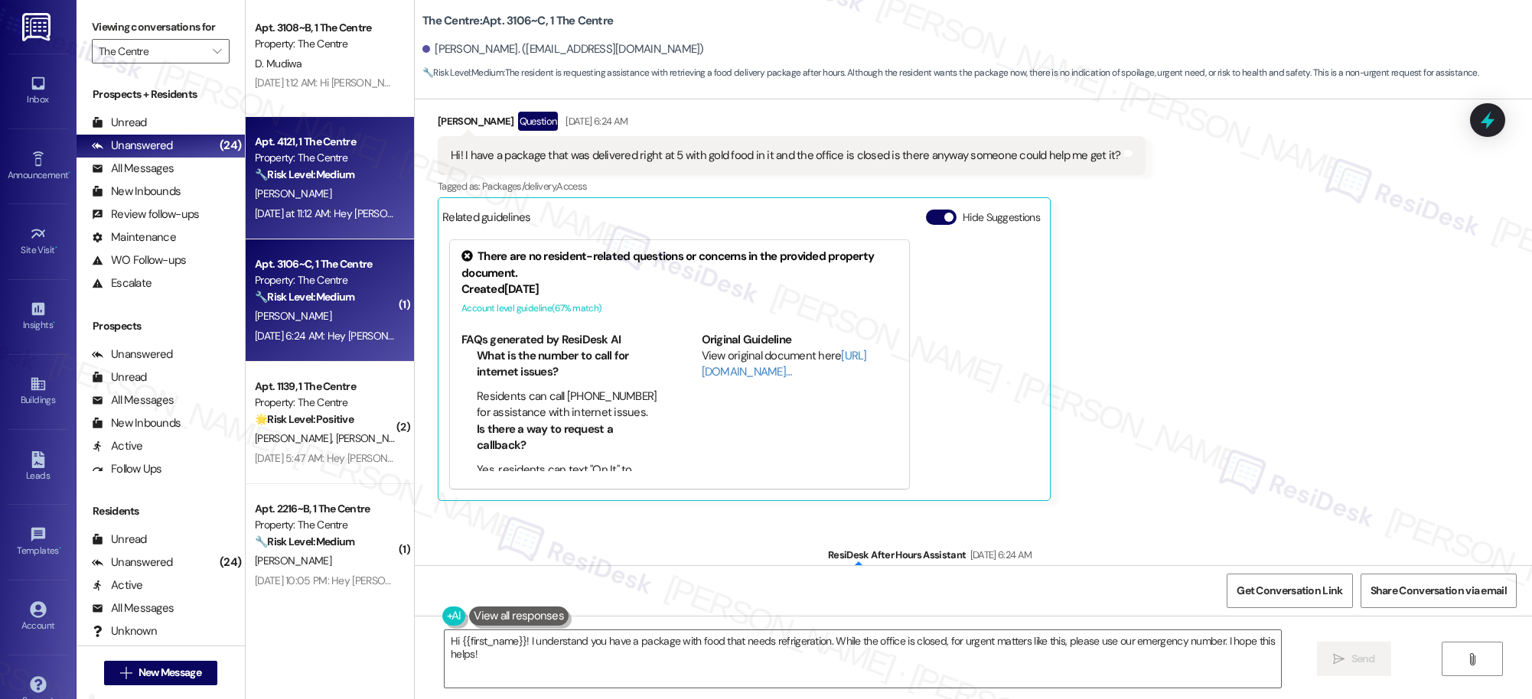
click at [327, 230] on div "Apt. 4121, 1 The Centre Property: The Centre 🔧 Risk Level: Medium The resident …" at bounding box center [330, 178] width 168 height 122
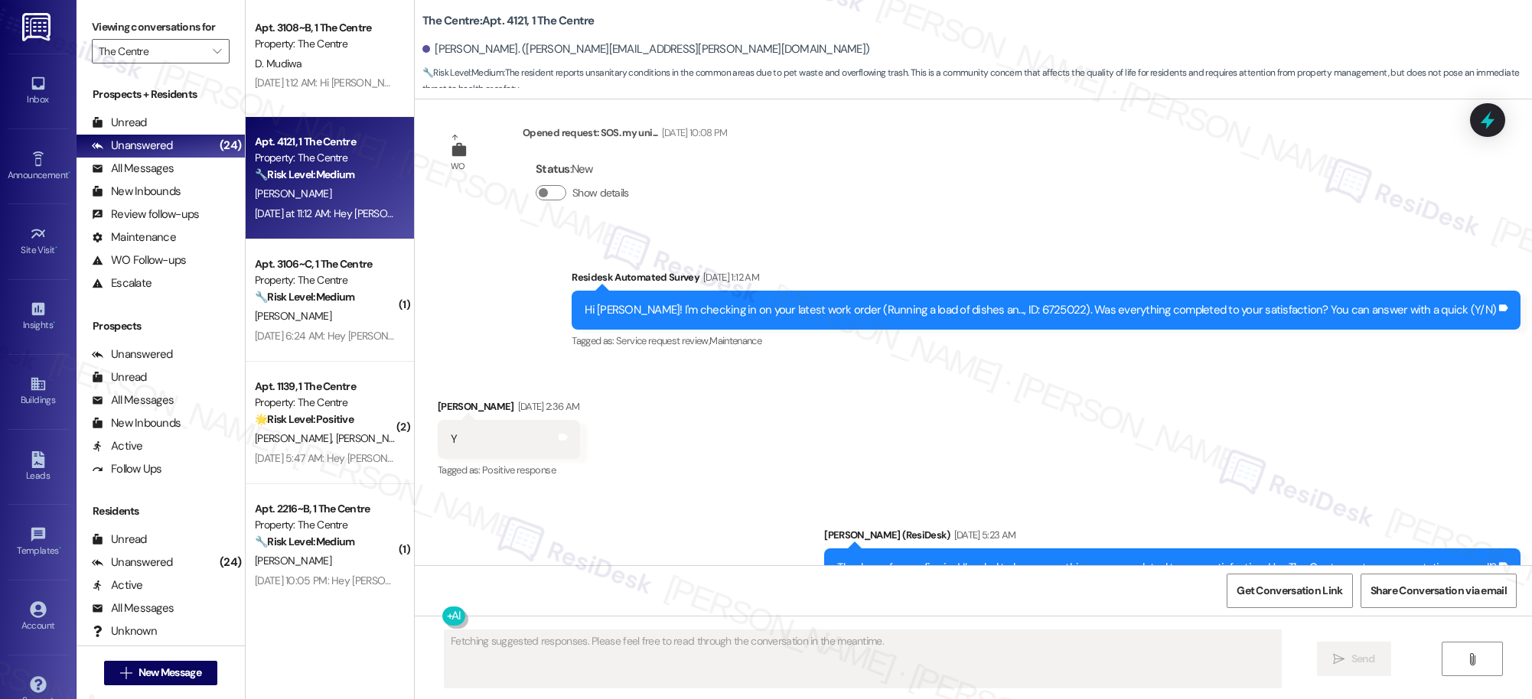
scroll to position [19058, 0]
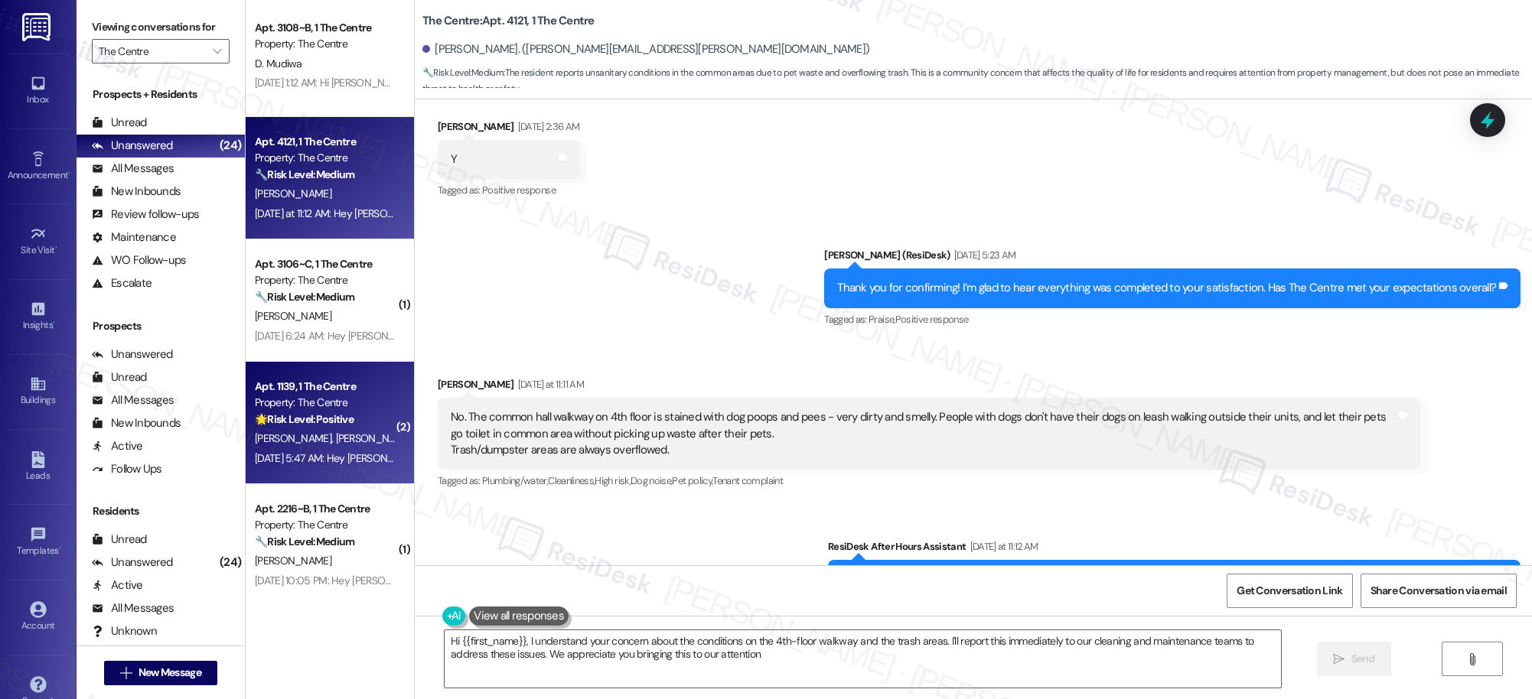
type textarea "Hi {{first_name}}, I understand your concern about the conditions on the 4th-fl…"
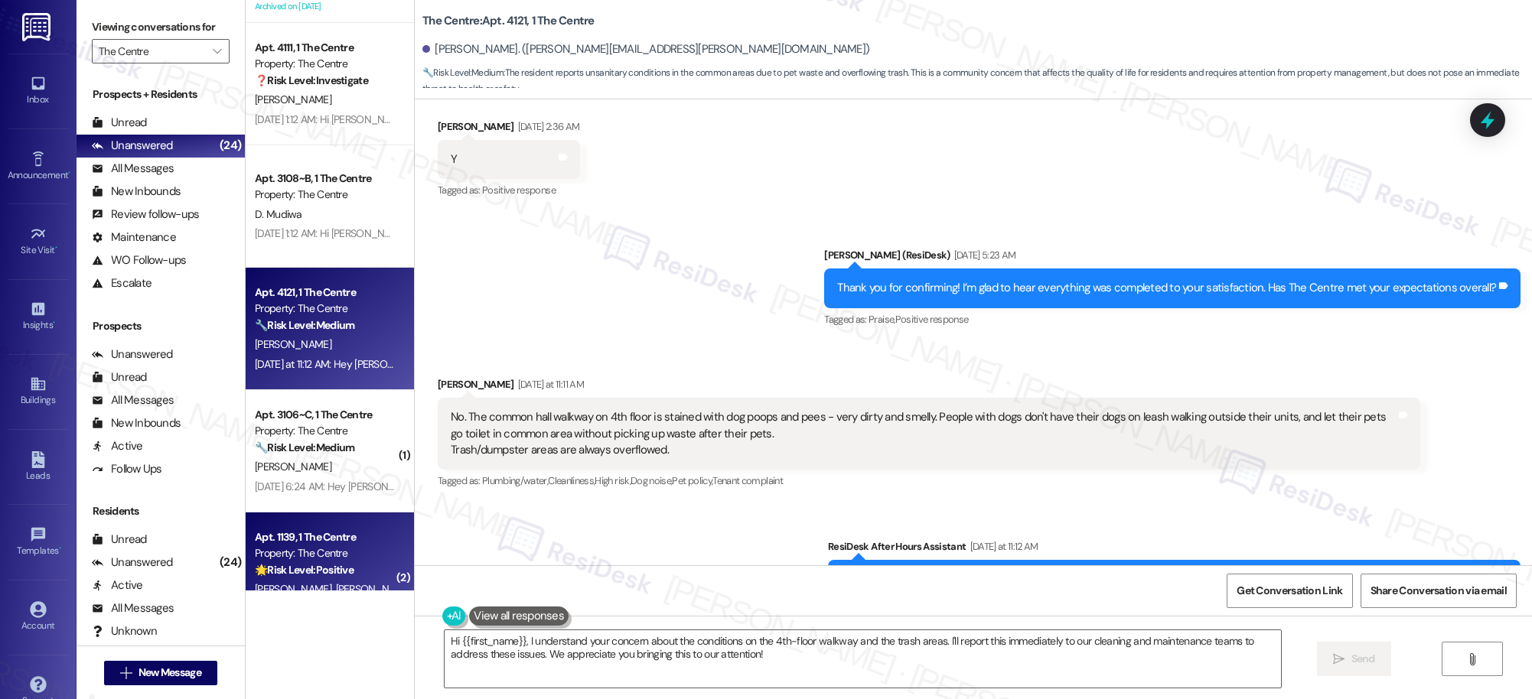
scroll to position [1811, 0]
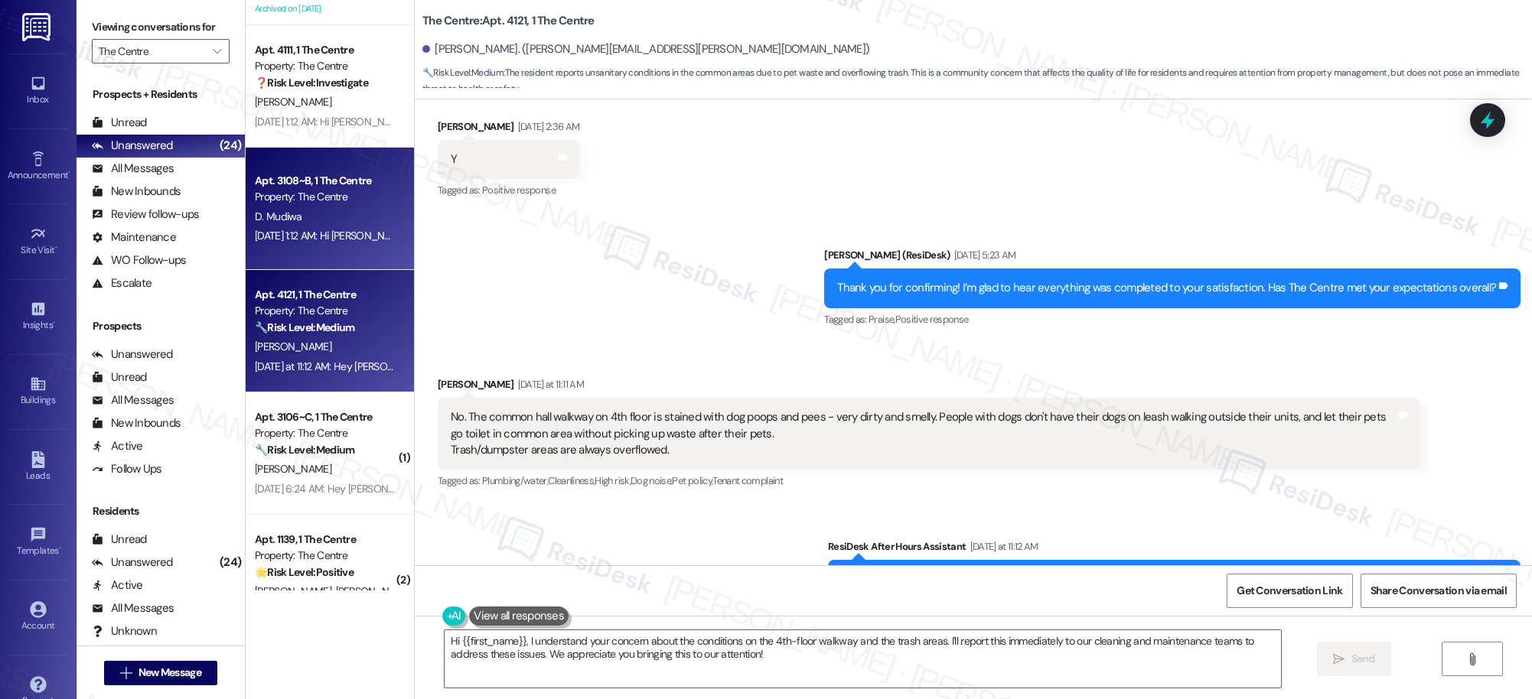
click at [309, 237] on div "Sep 13, 2025 at 1:12 AM: Hi Doreen, a gentle reminder that your rent is due and…" at bounding box center [801, 236] width 1092 height 14
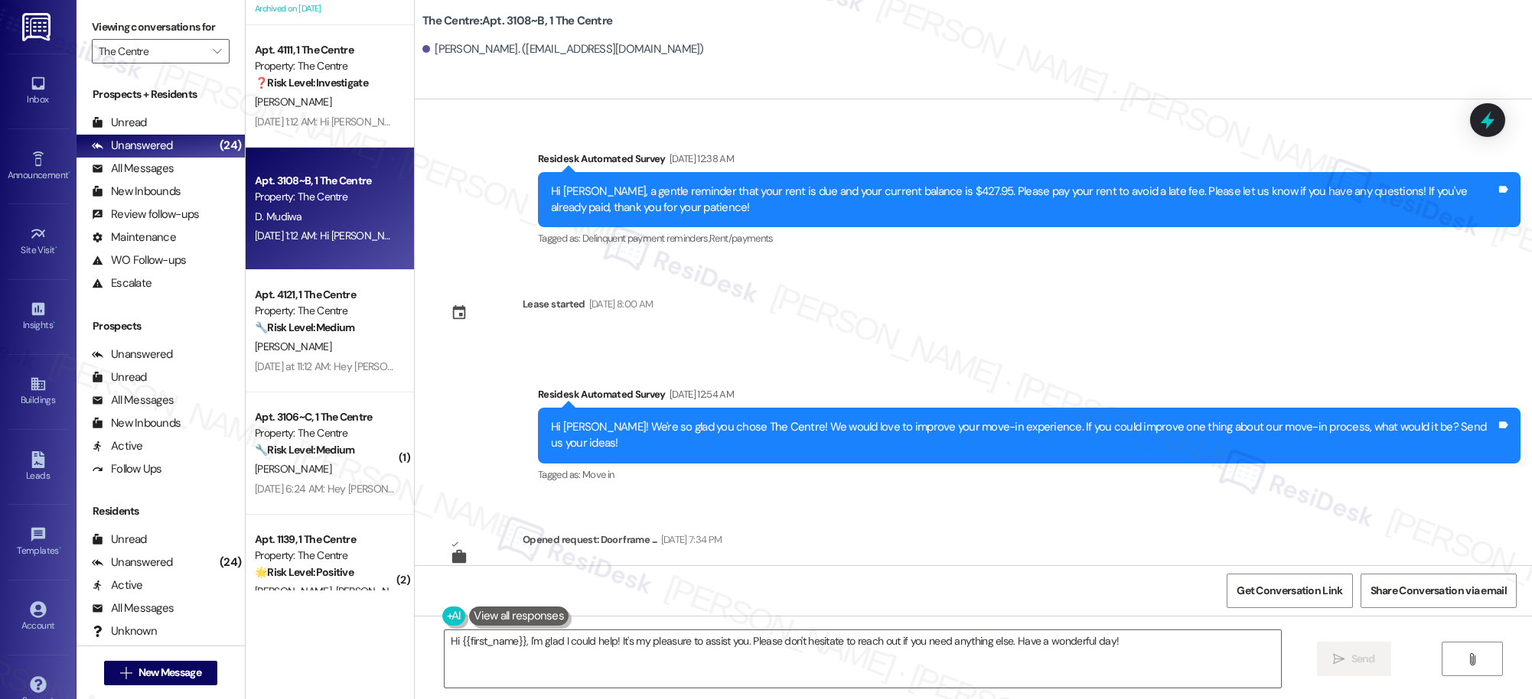
scroll to position [2656, 0]
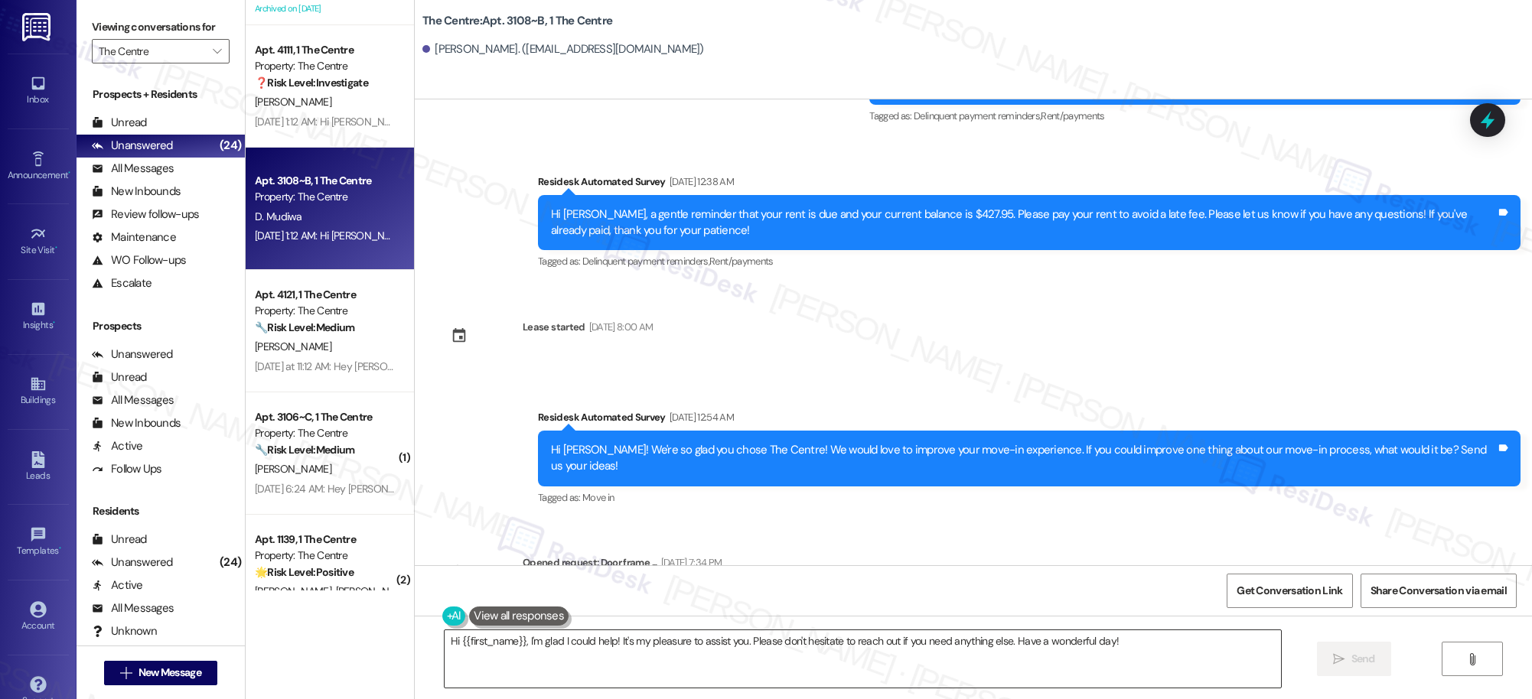
click at [665, 640] on textarea "Hi {{first_name}}, I'm glad I could help! It's my pleasure to assist you. Pleas…" at bounding box center [863, 658] width 836 height 57
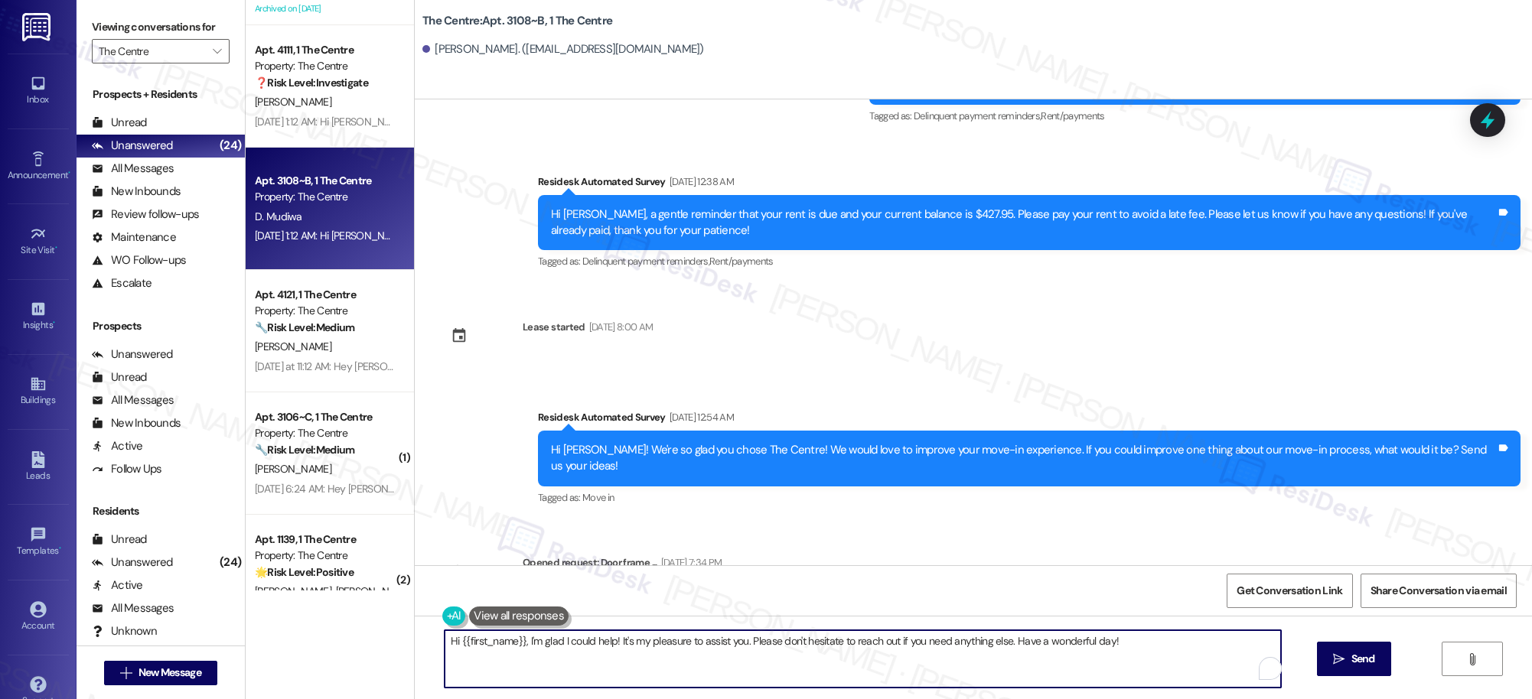
click at [665, 640] on textarea "Hi {{first_name}}, I'm glad I could help! It's my pleasure to assist you. Pleas…" at bounding box center [863, 658] width 836 height 57
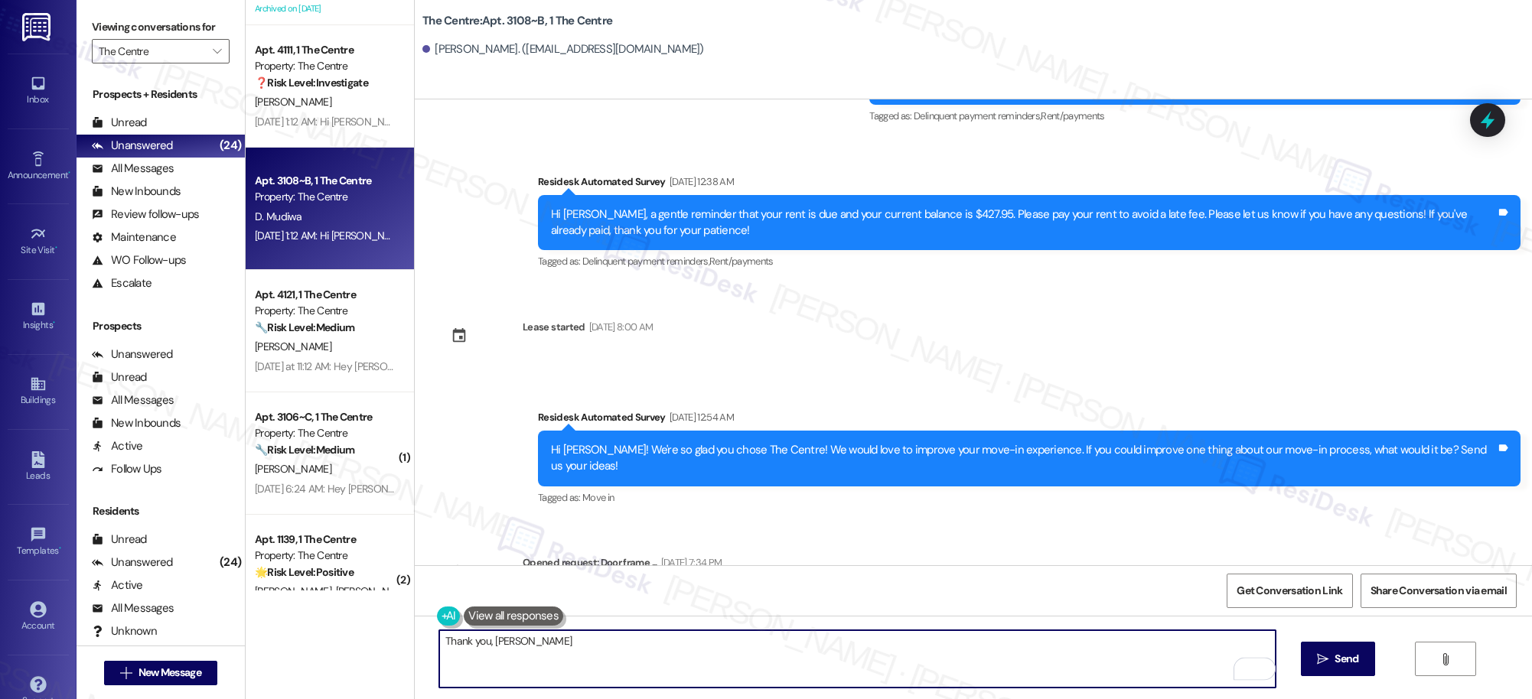
click at [495, 641] on textarea "Thank you, Dorreen" at bounding box center [857, 658] width 836 height 57
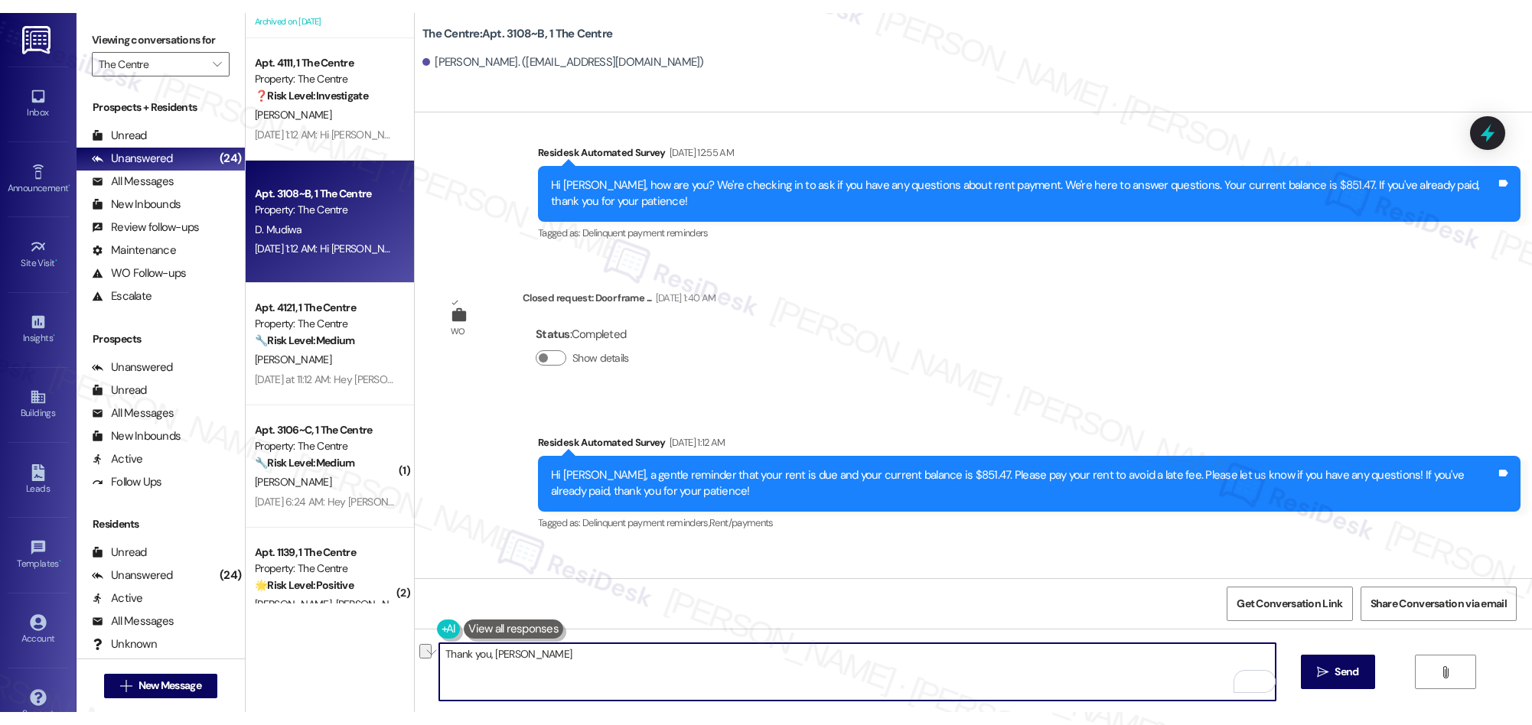
scroll to position [4224, 0]
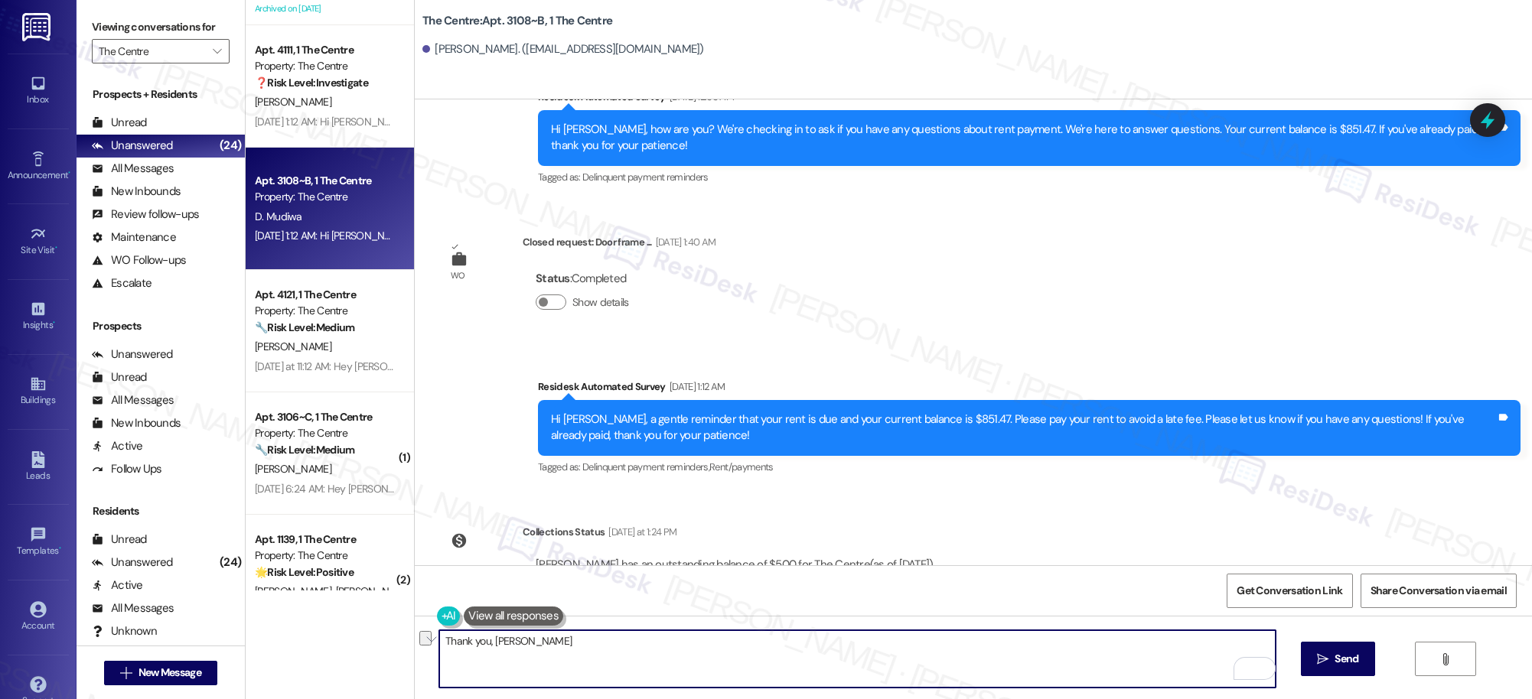
click at [548, 648] on textarea "Thank you, Dorreen" at bounding box center [857, 658] width 836 height 57
paste textarea "If you have any other questions or concerns, we’re here to help."
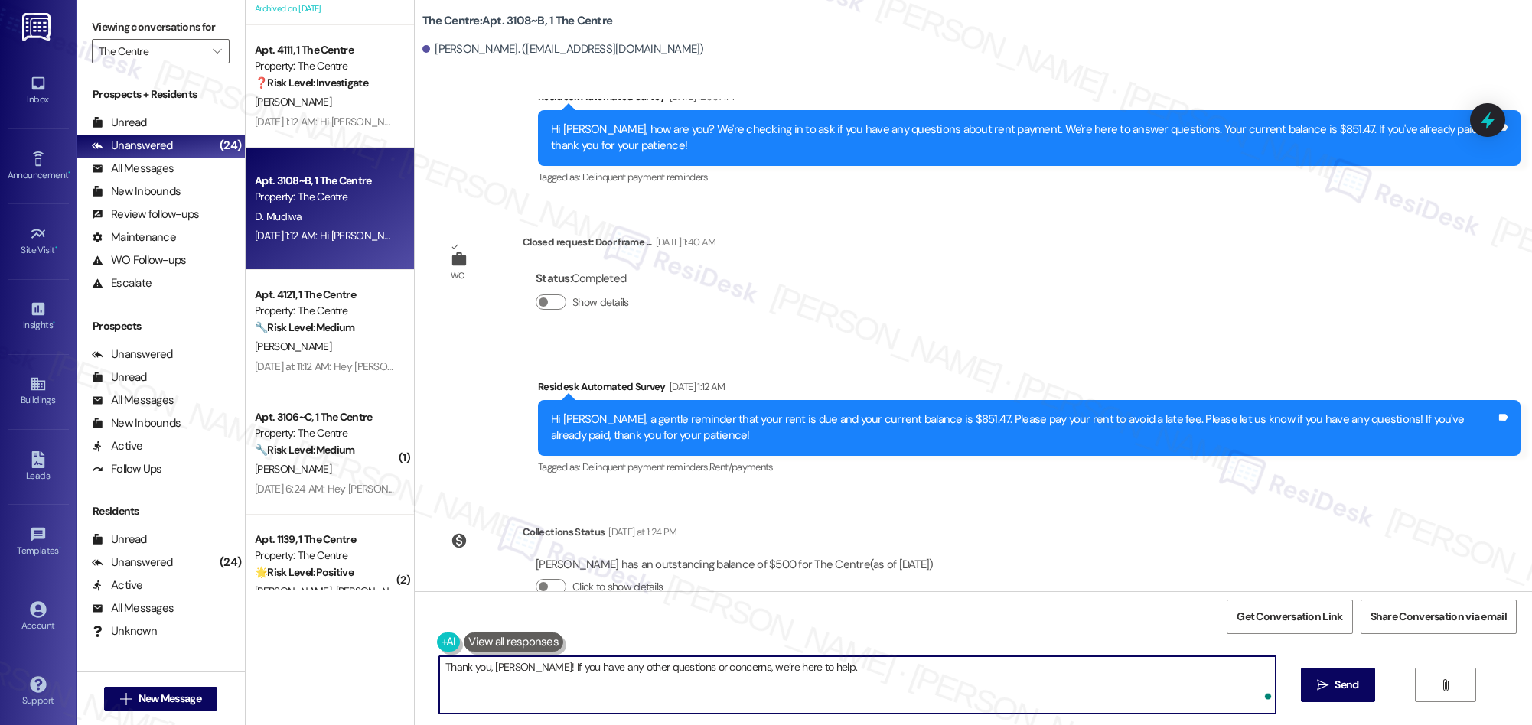
scroll to position [4198, 0]
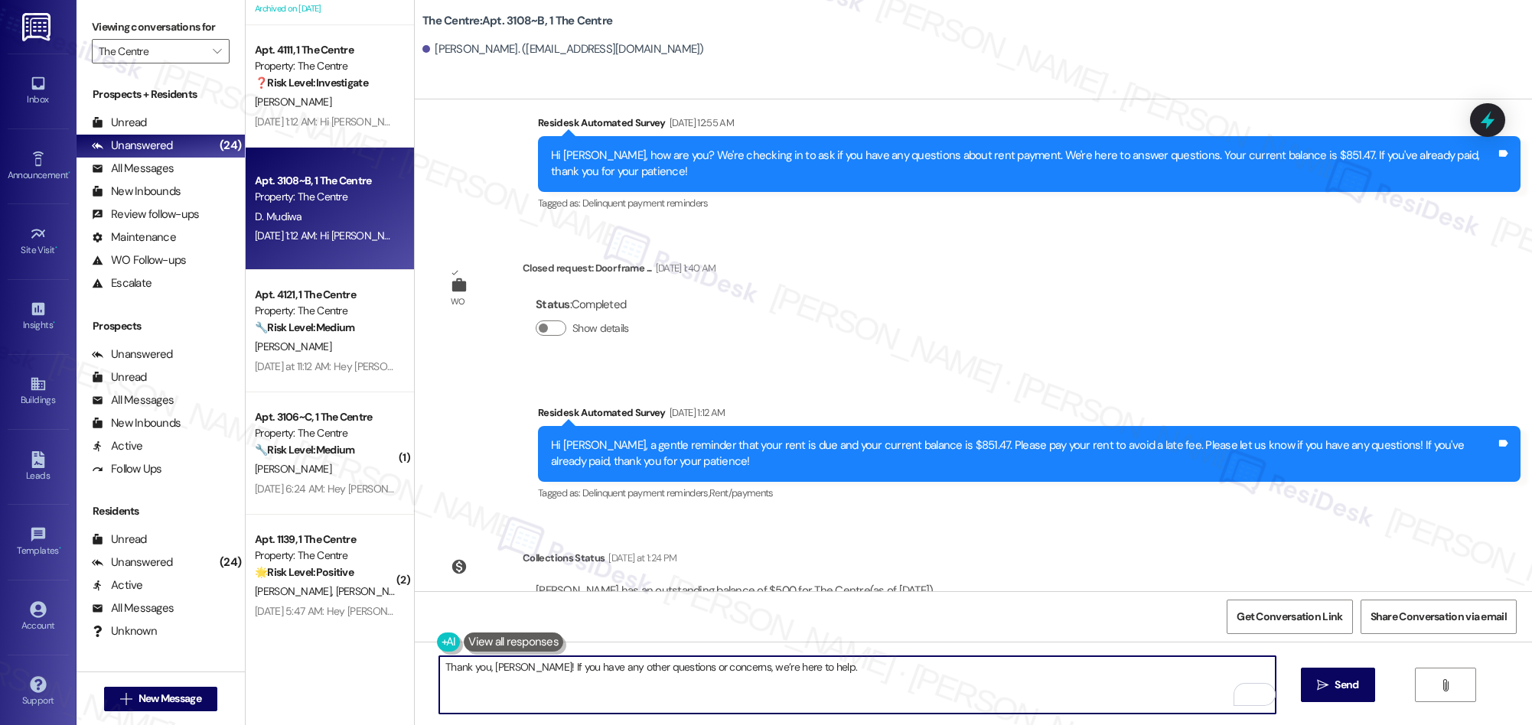
click at [601, 668] on textarea "Thank you, Doreen! If you have any other questions or concerns, we’re here to h…" at bounding box center [857, 684] width 836 height 57
click at [853, 672] on textarea "Thank you, Doreen! If you have any questions or concerns, we’re here to help." at bounding box center [857, 684] width 836 height 57
type textarea "Thank you, Doreen! If you have any questions or concerns, we’re here to help."
click at [1331, 682] on span "Send" at bounding box center [1346, 685] width 30 height 16
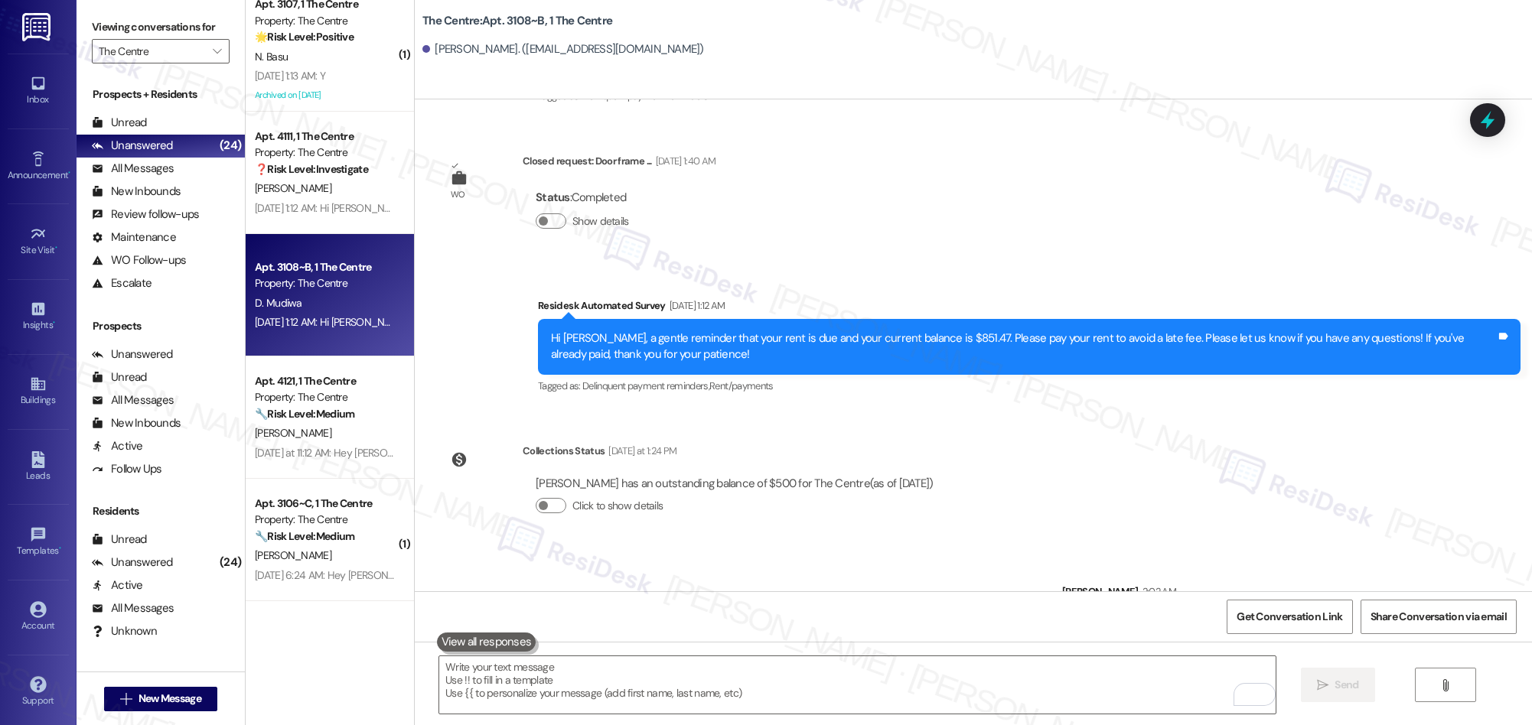
scroll to position [1698, 0]
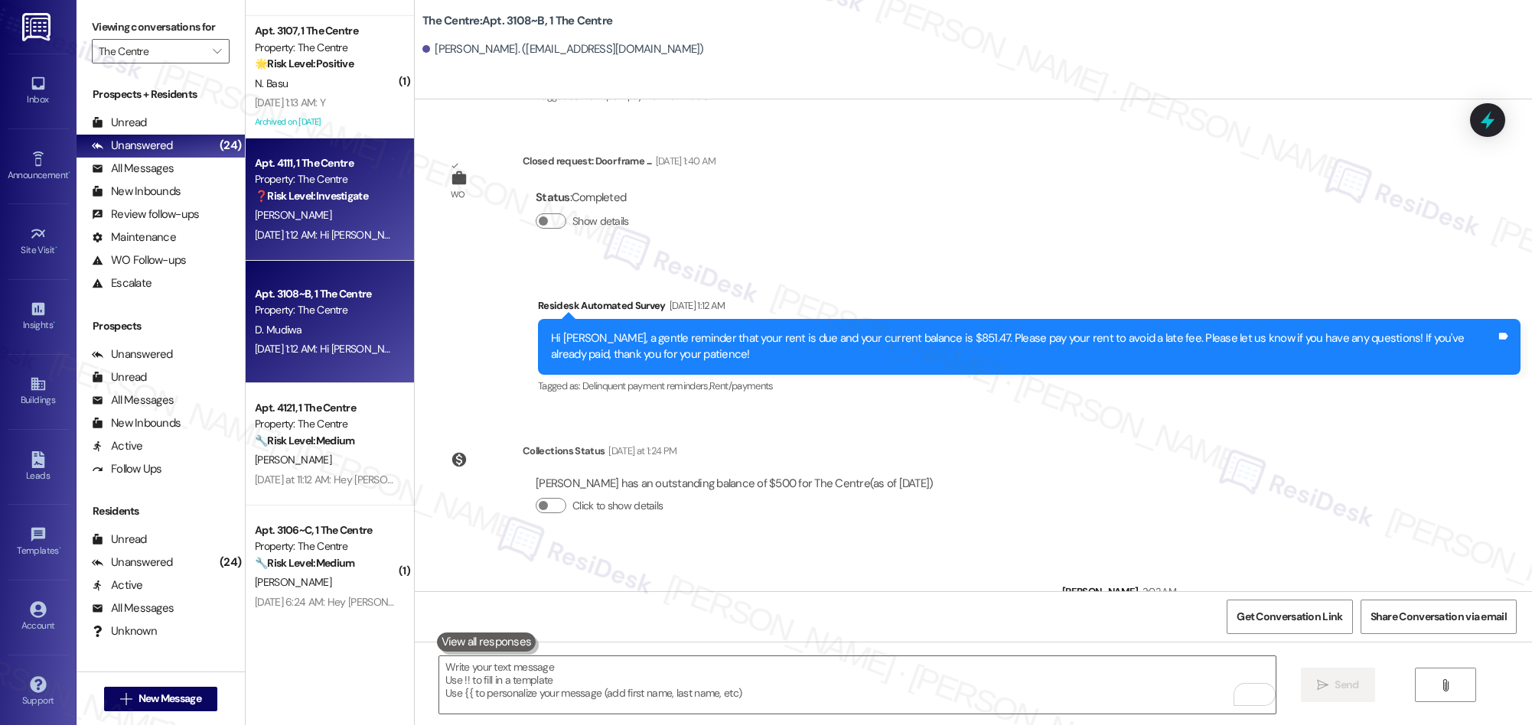
click at [337, 220] on div "D. Johnson" at bounding box center [325, 215] width 145 height 19
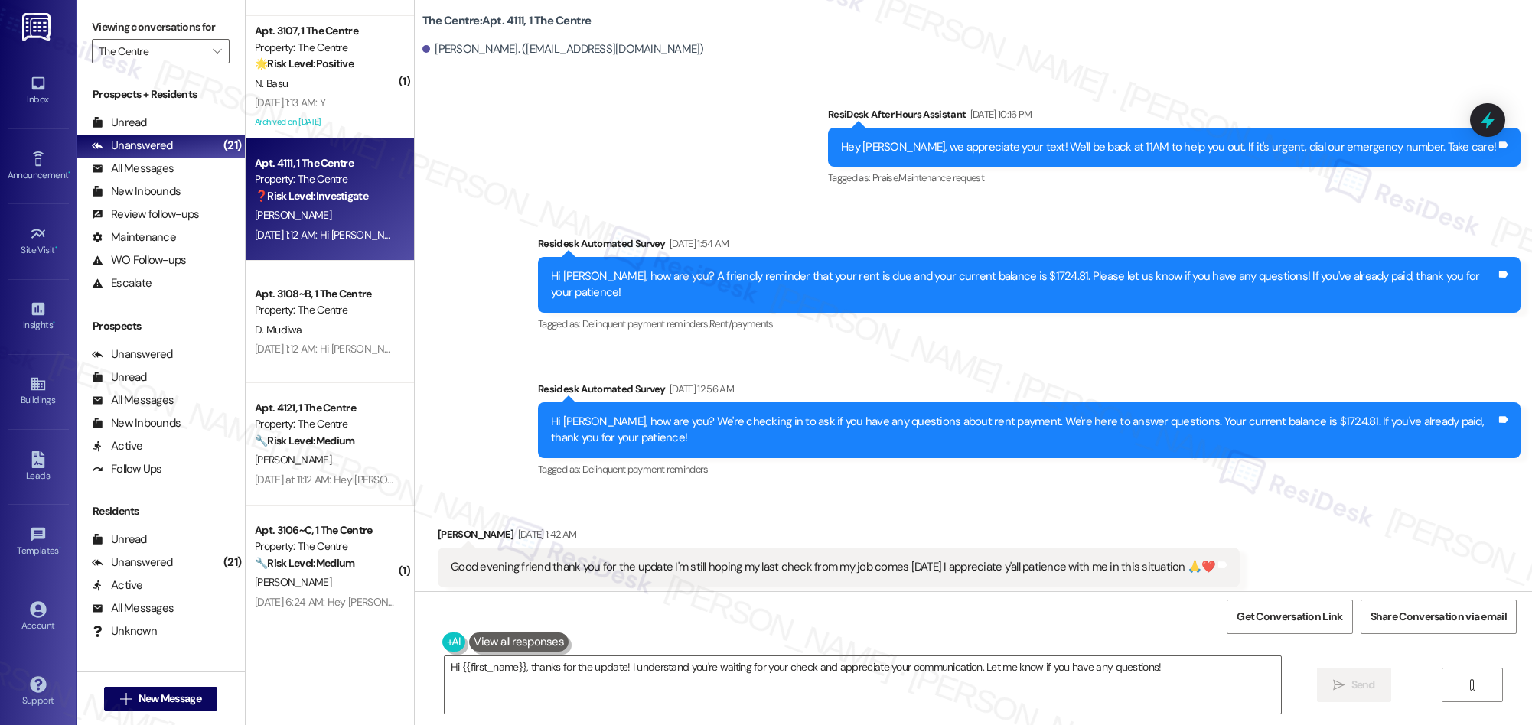
scroll to position [7074, 0]
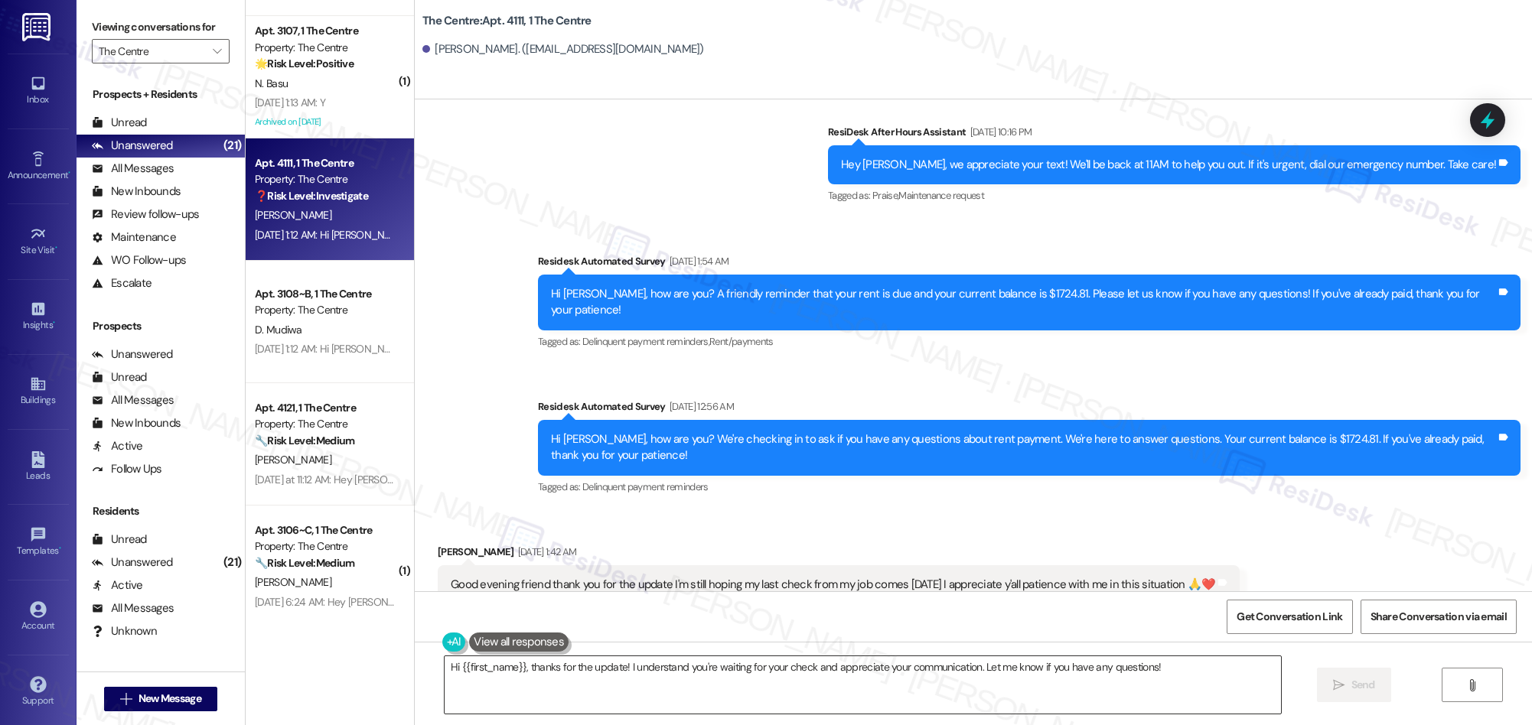
click at [602, 670] on textarea "Hi {{first_name}}, thanks for the update! I understand you're waiting for your …" at bounding box center [863, 684] width 836 height 57
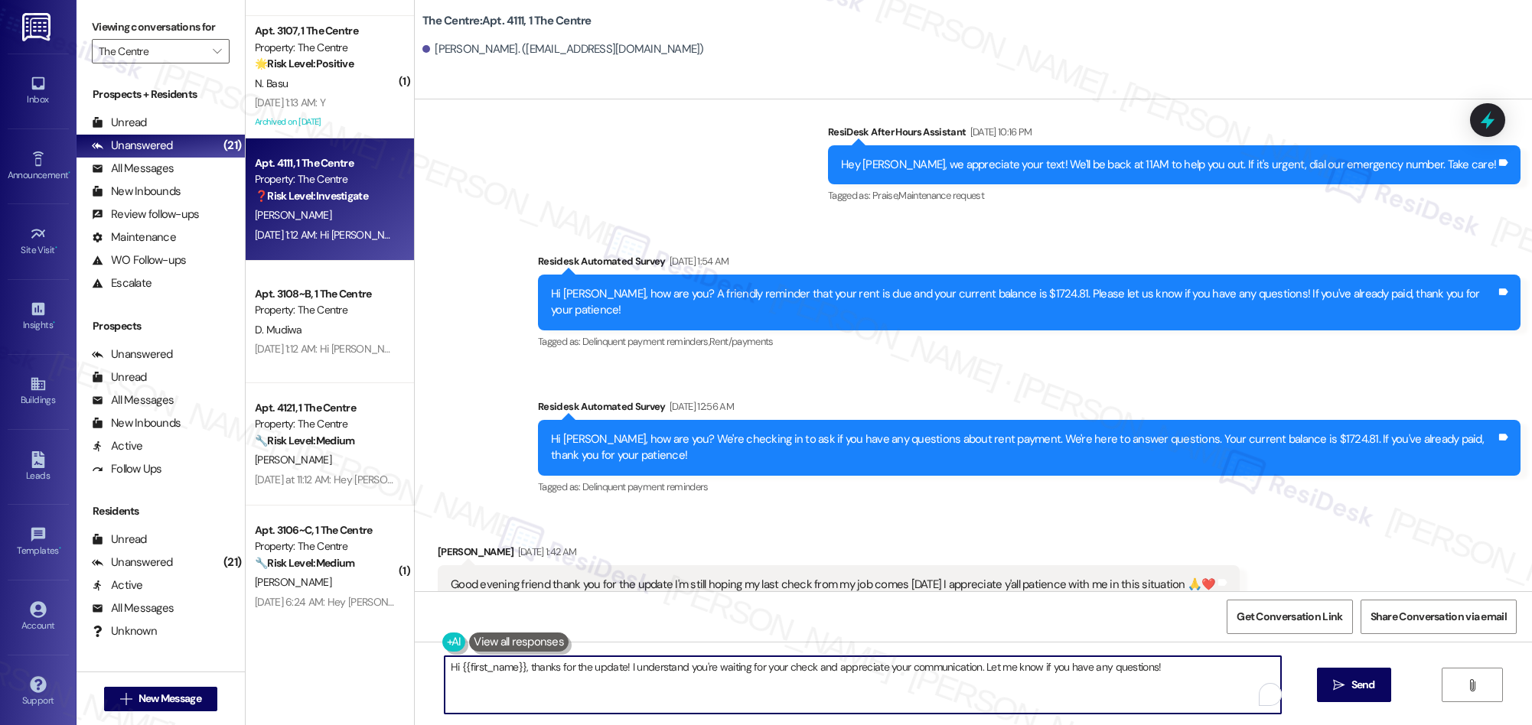
click at [602, 670] on textarea "Hi {{first_name}}, thanks for the update! I understand you're waiting for your …" at bounding box center [863, 684] width 836 height 57
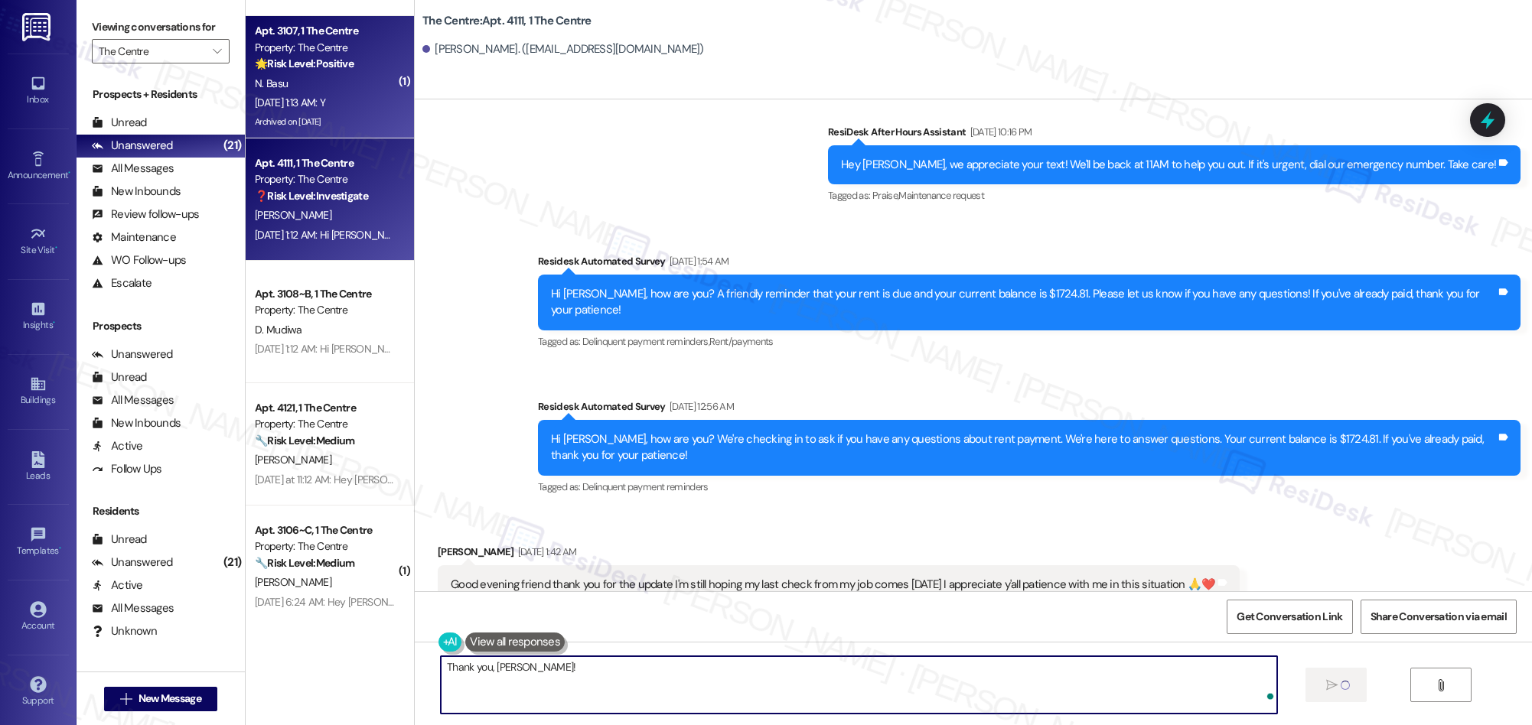
type textarea "Thank you, Derion!"
click at [325, 99] on div "Sep 13, 2025 at 1:13 AM: Y Sep 13, 2025 at 1:13 AM: Y" at bounding box center [290, 103] width 70 height 14
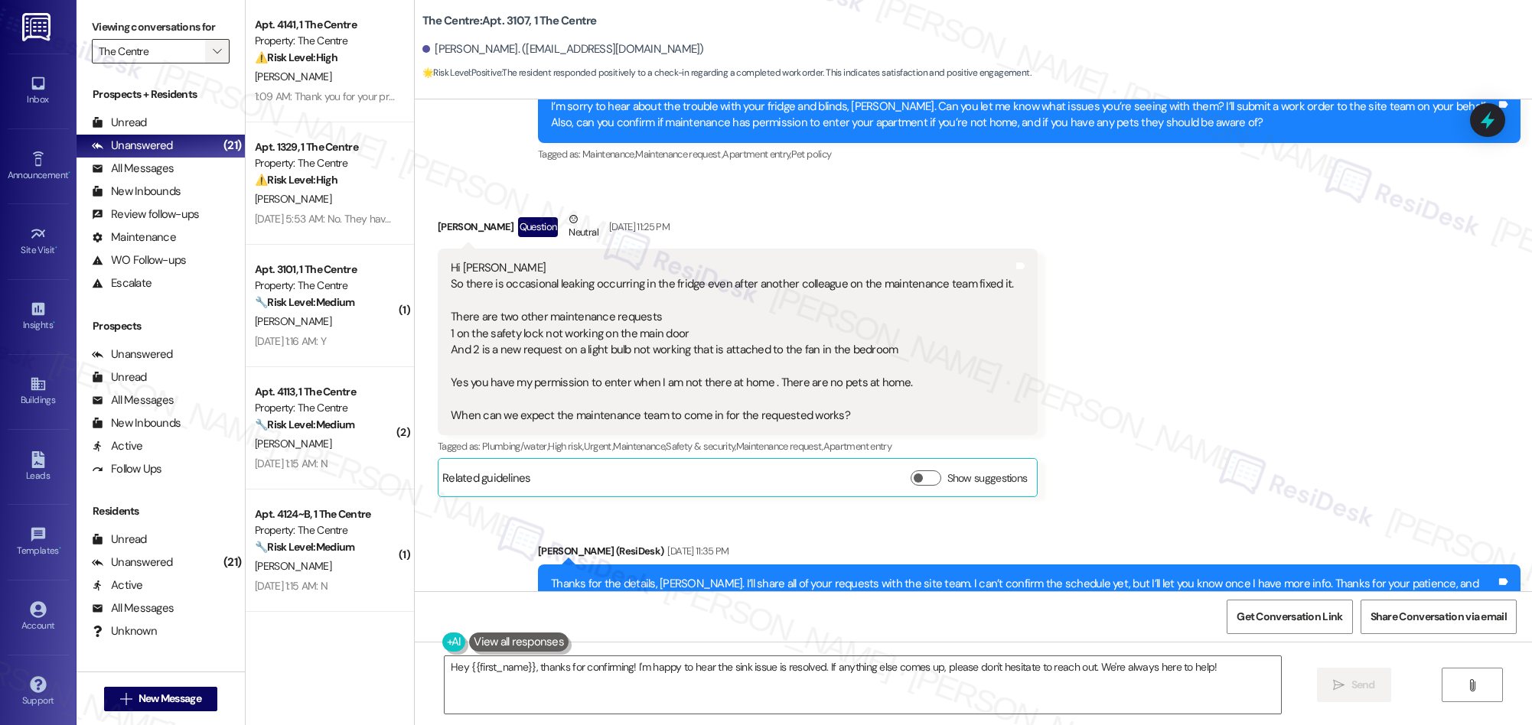
click at [213, 50] on icon "" at bounding box center [217, 51] width 8 height 12
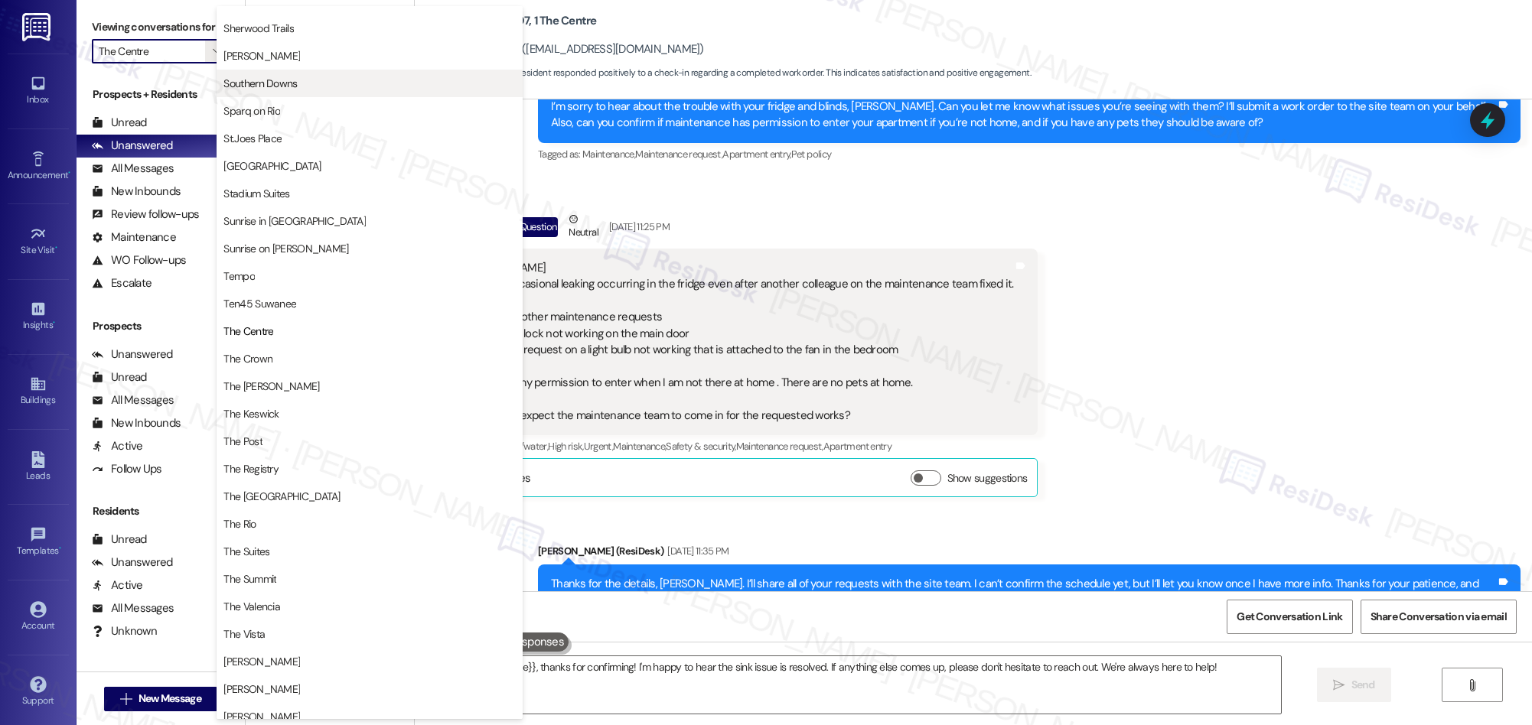
scroll to position [1147, 0]
click at [305, 85] on span "Southern Downs" at bounding box center [369, 85] width 292 height 15
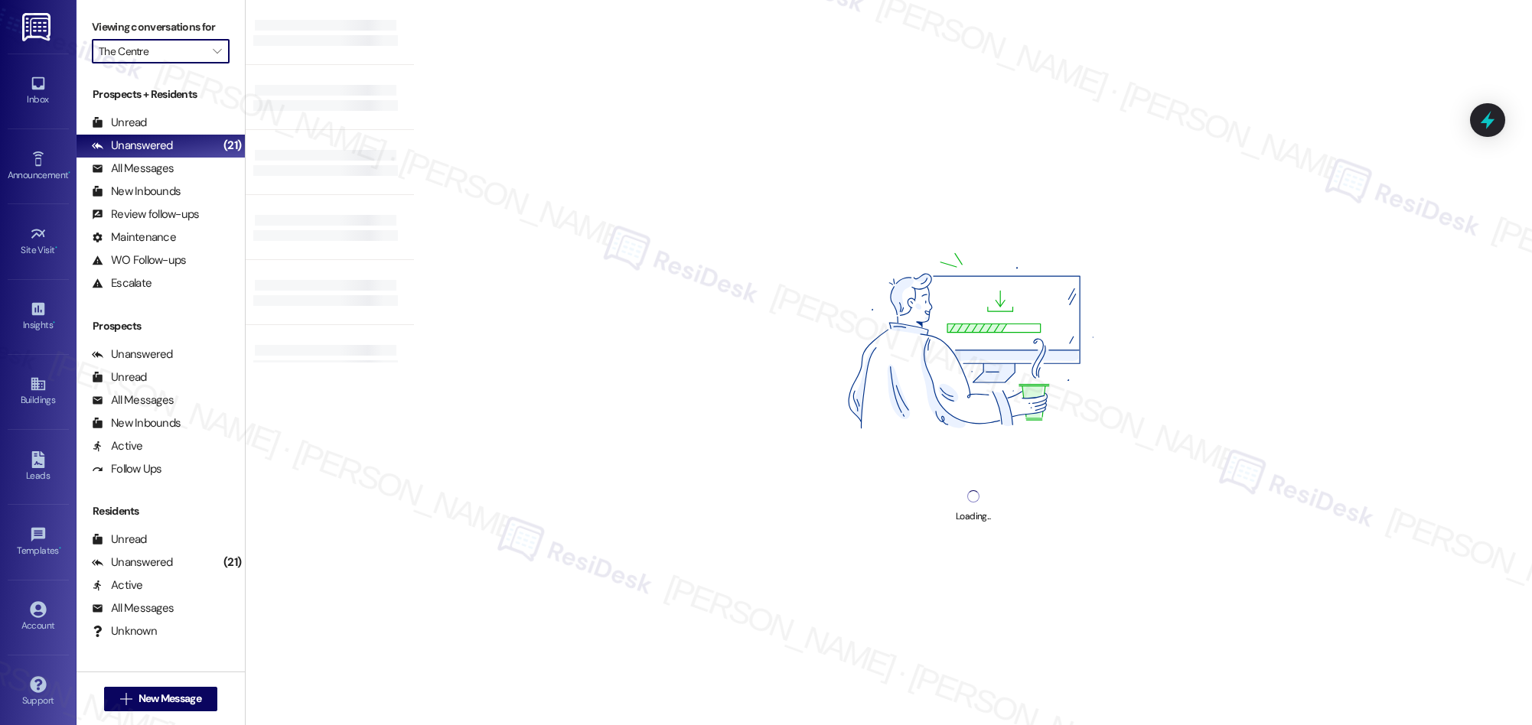
type input "Southern Downs"
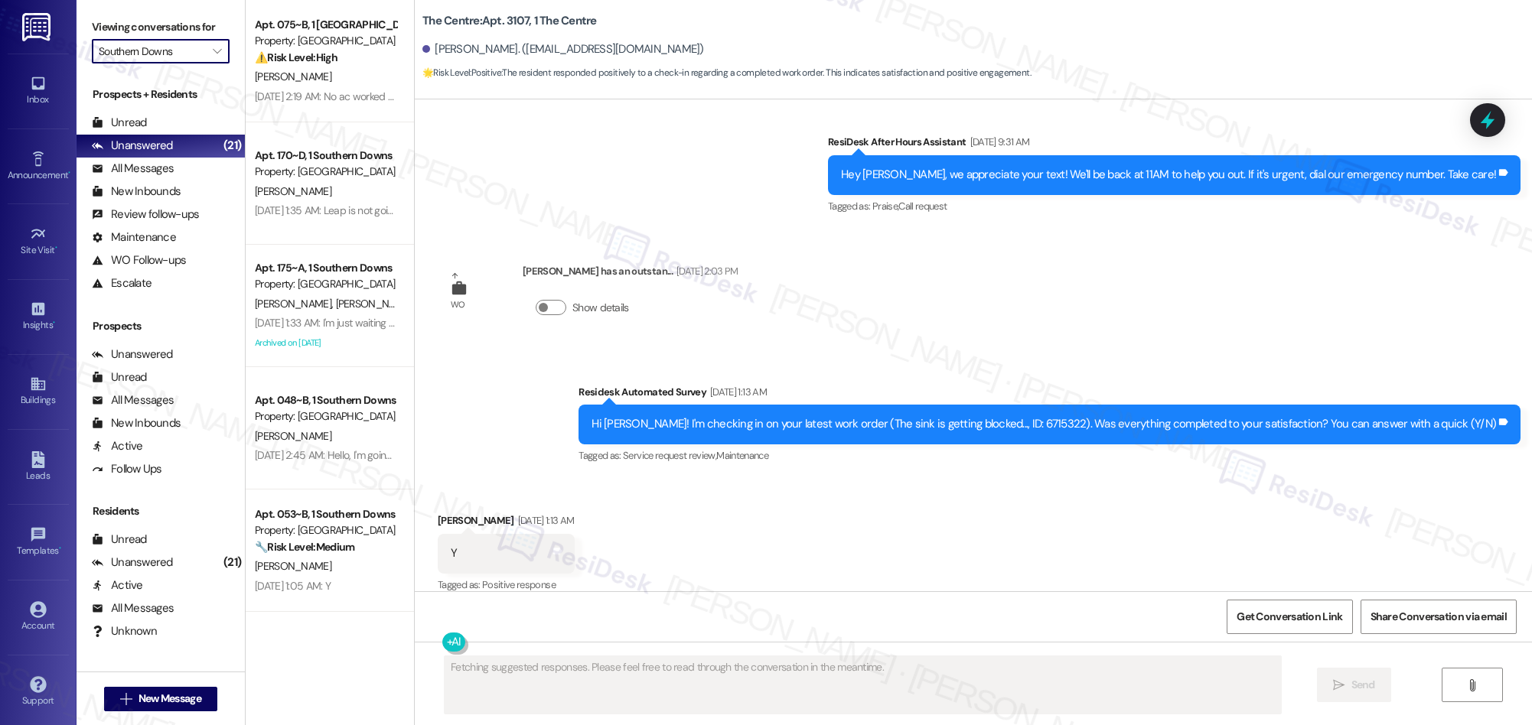
scroll to position [2645, 0]
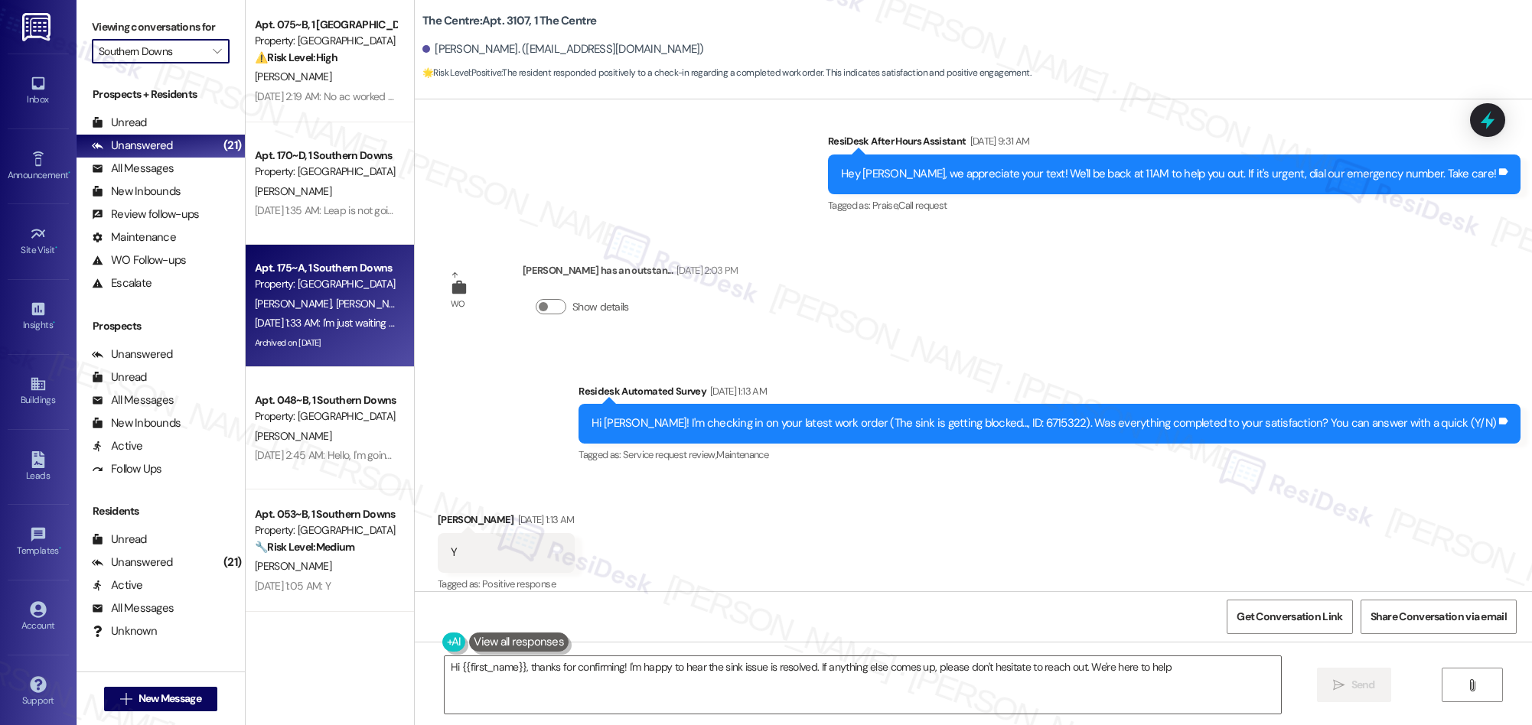
type textarea "Hi {{first_name}}, thanks for confirming! I'm happy to hear the sink issue is r…"
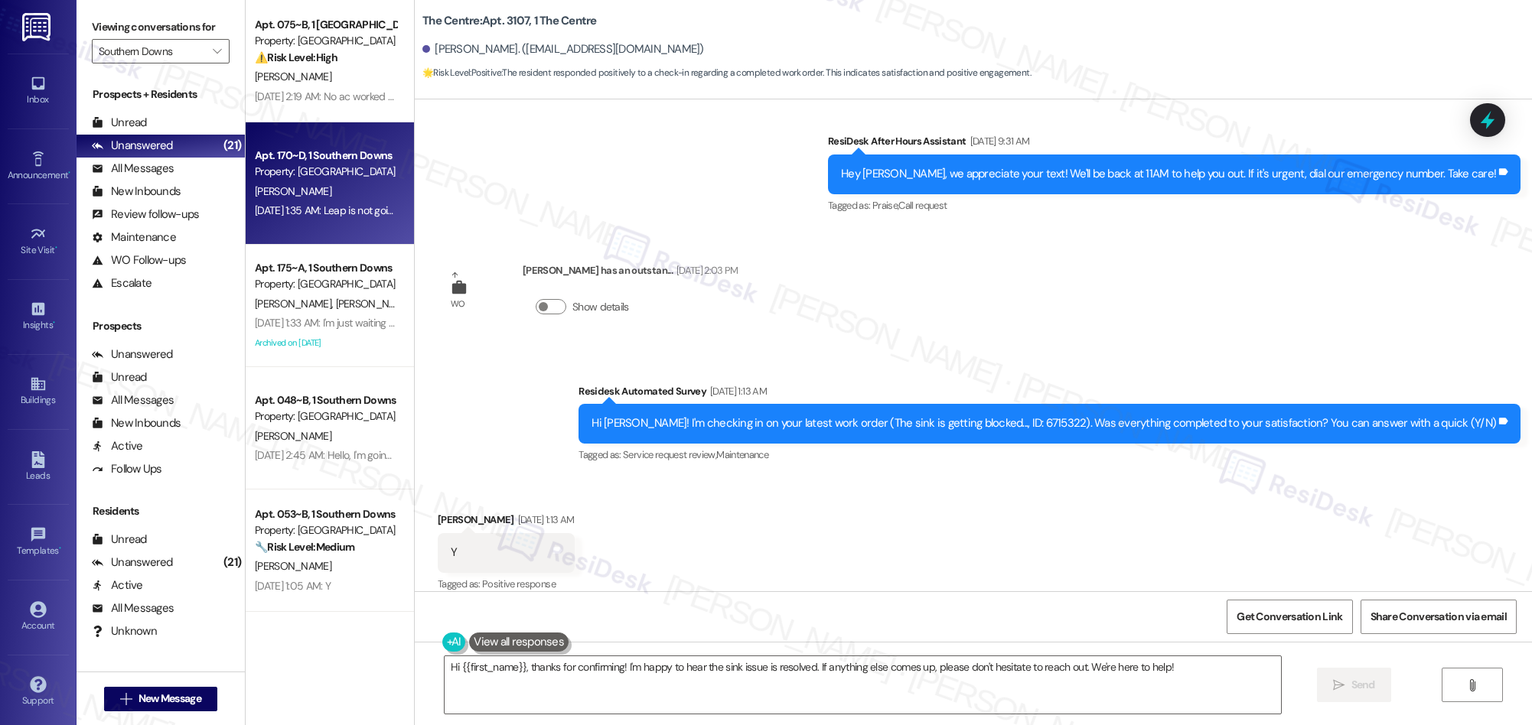
click at [313, 184] on div "[PERSON_NAME]" at bounding box center [325, 191] width 145 height 19
type textarea "Fetching suggested responses. Please feel free to read through the conversation…"
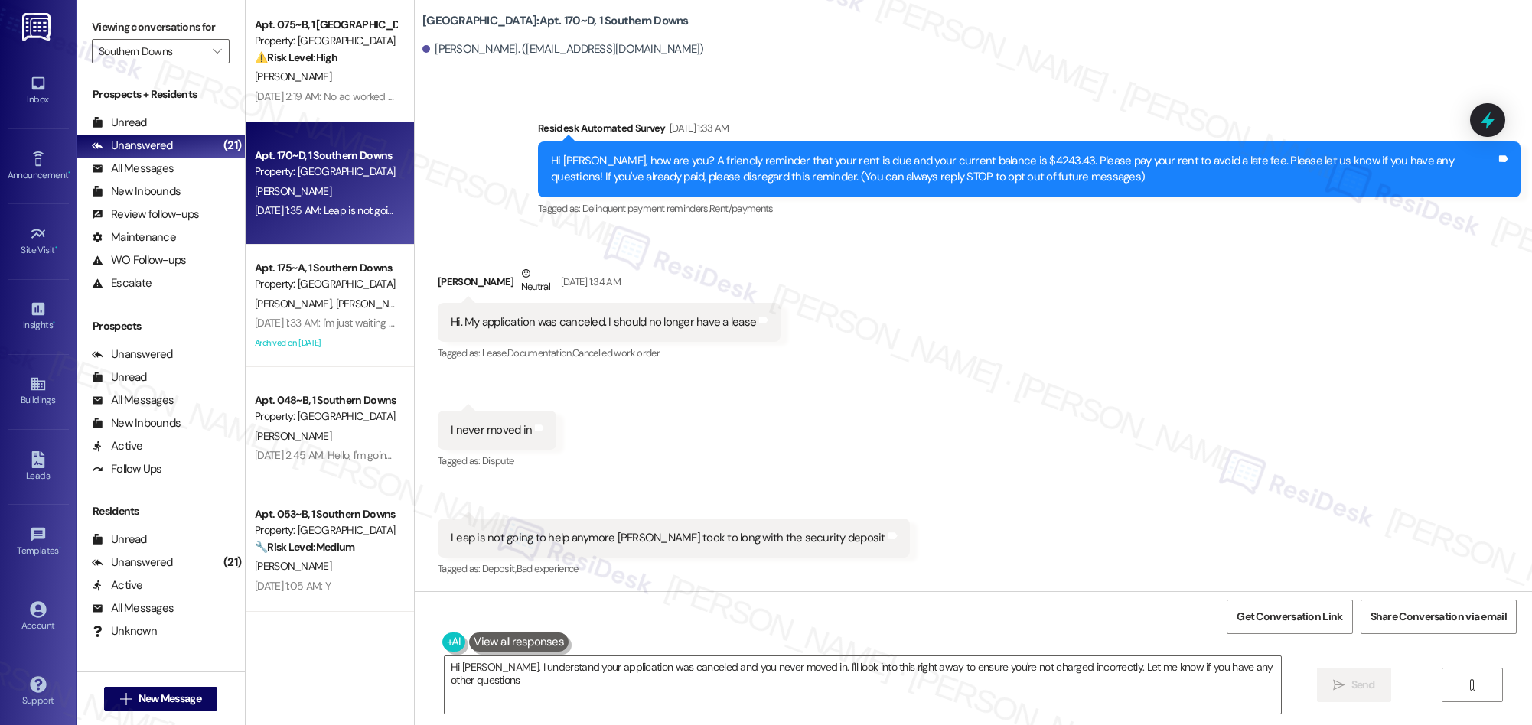
type textarea "Hi [PERSON_NAME], I understand your application was canceled and you never move…"
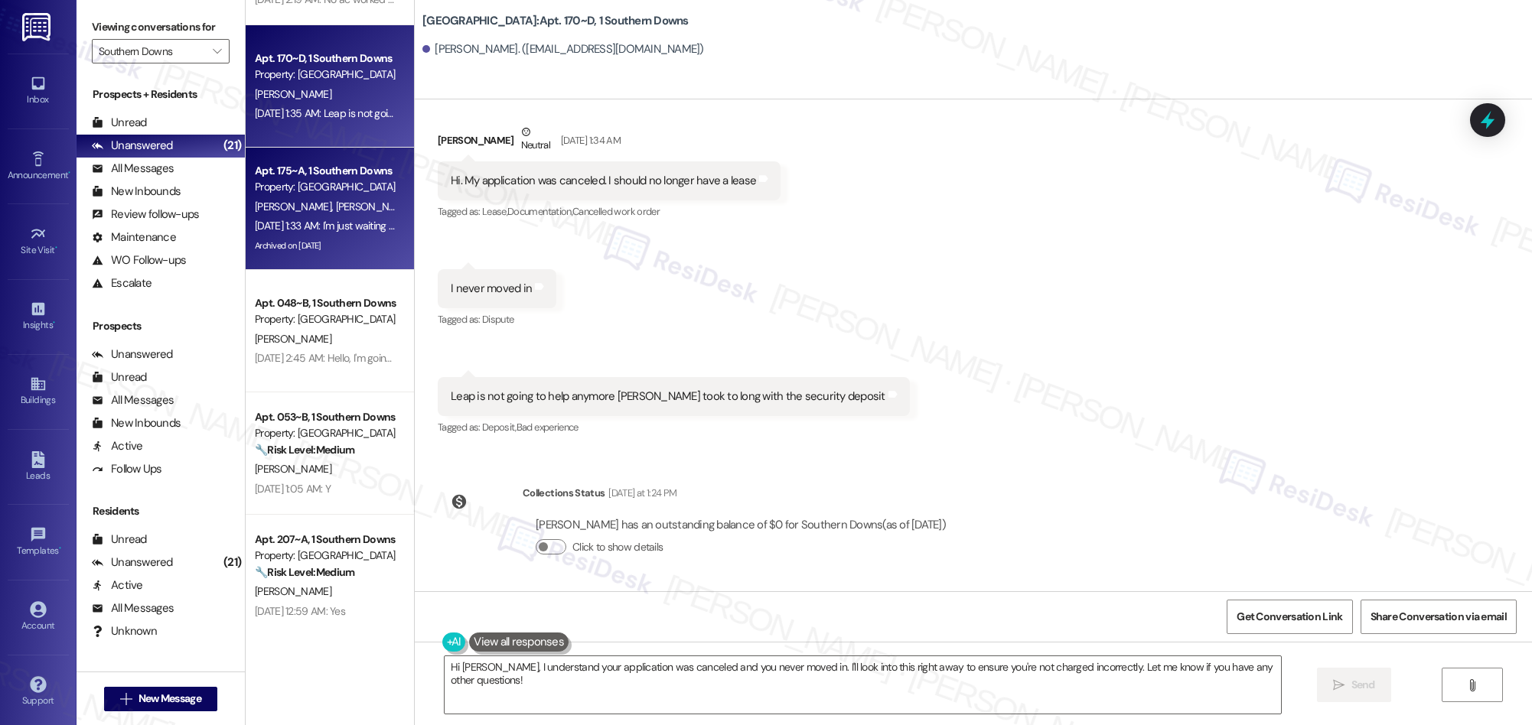
scroll to position [115, 0]
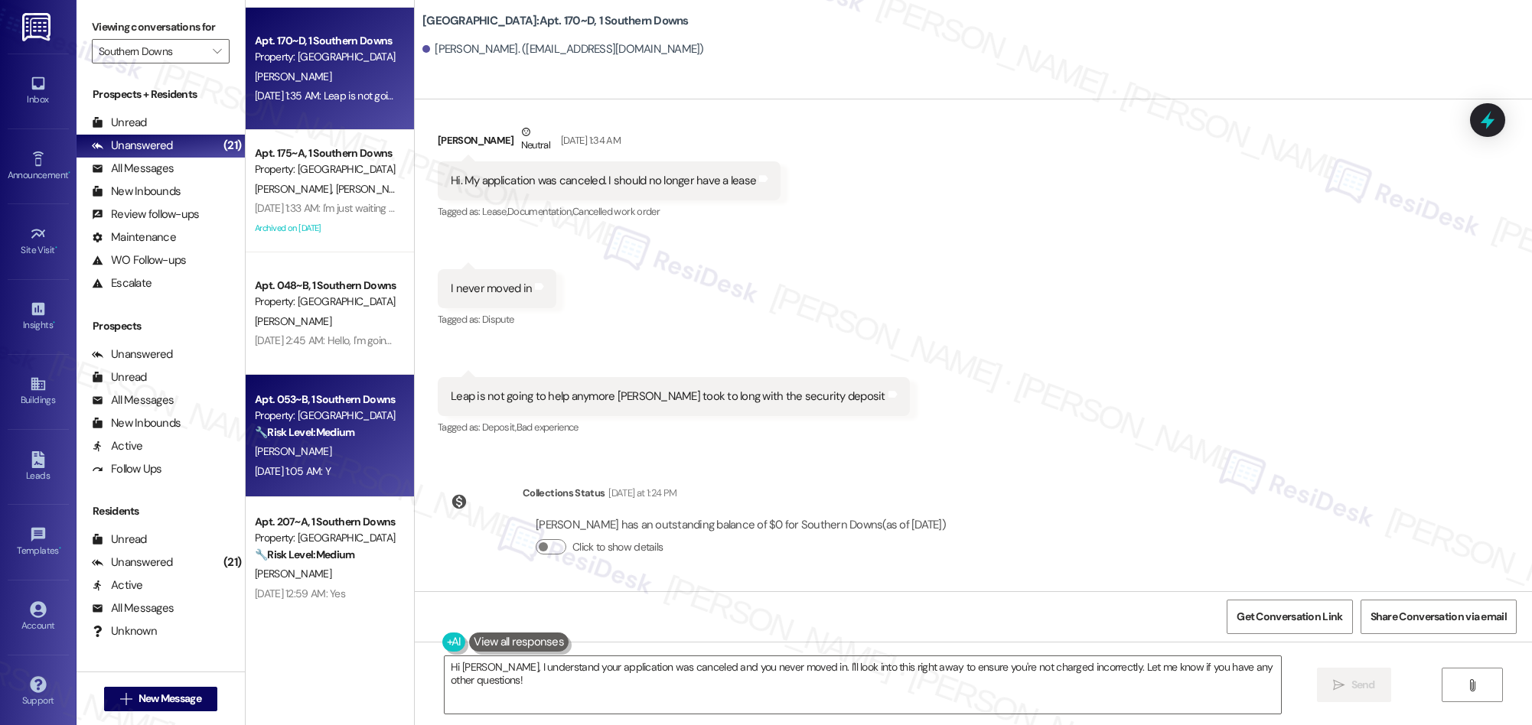
click at [304, 437] on strong "🔧 Risk Level: Medium" at bounding box center [304, 432] width 99 height 14
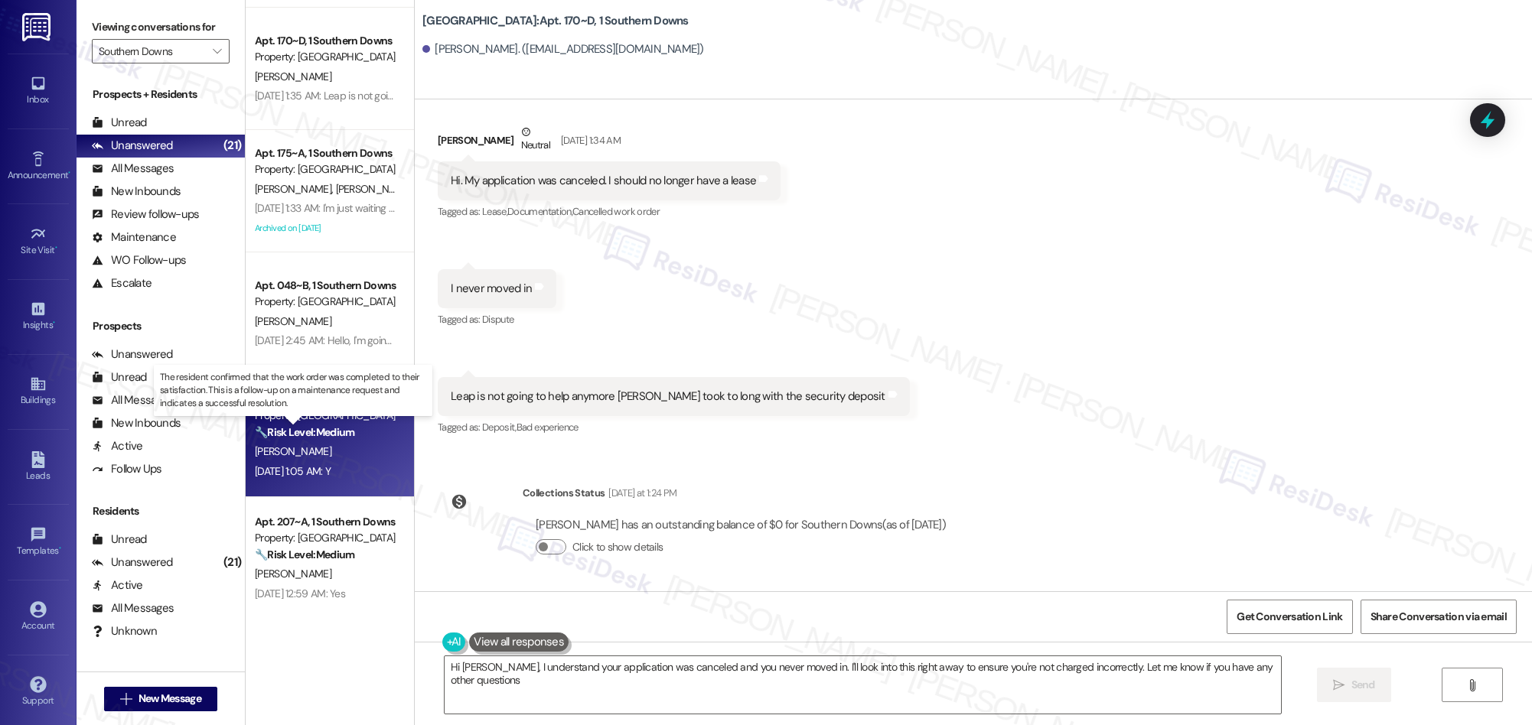
type textarea "Hi [PERSON_NAME], I understand your application was canceled and you never move…"
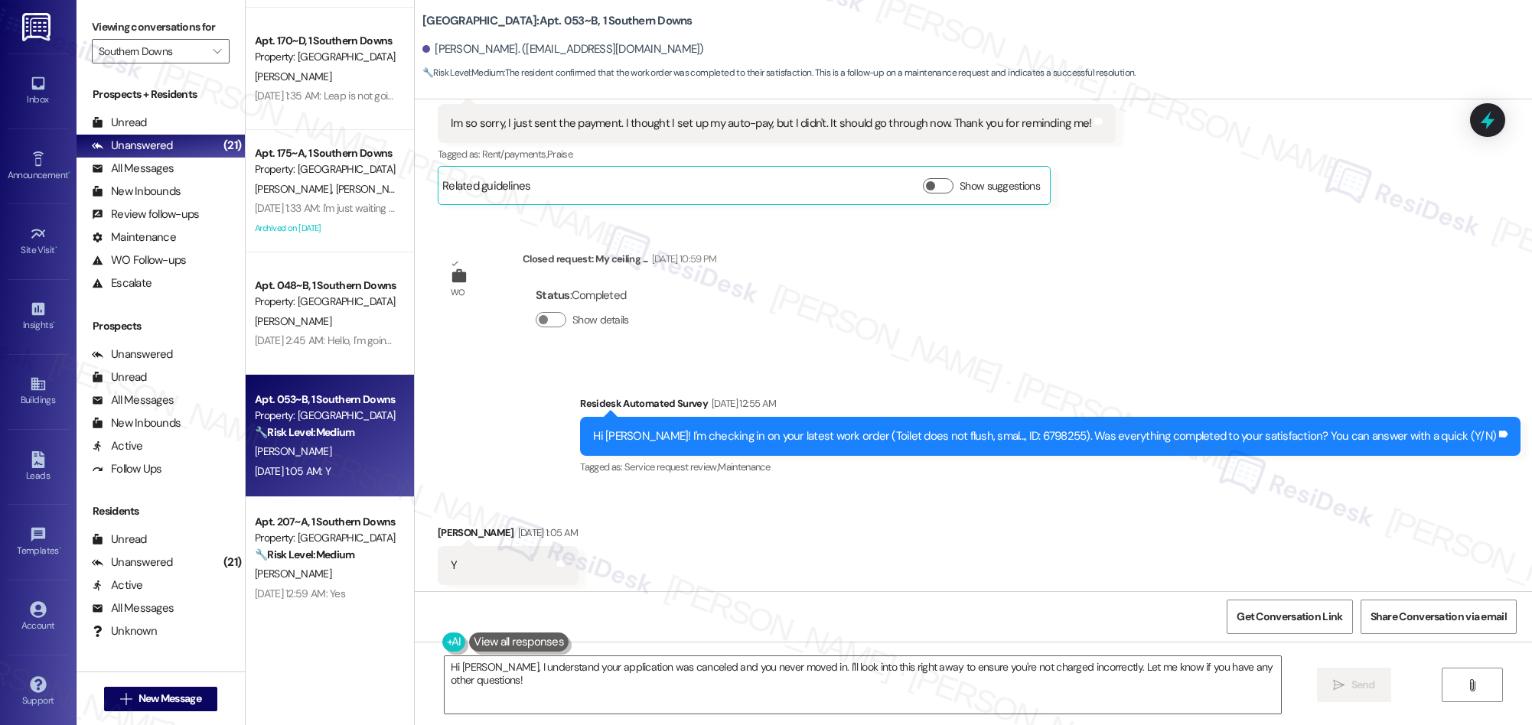
scroll to position [482, 0]
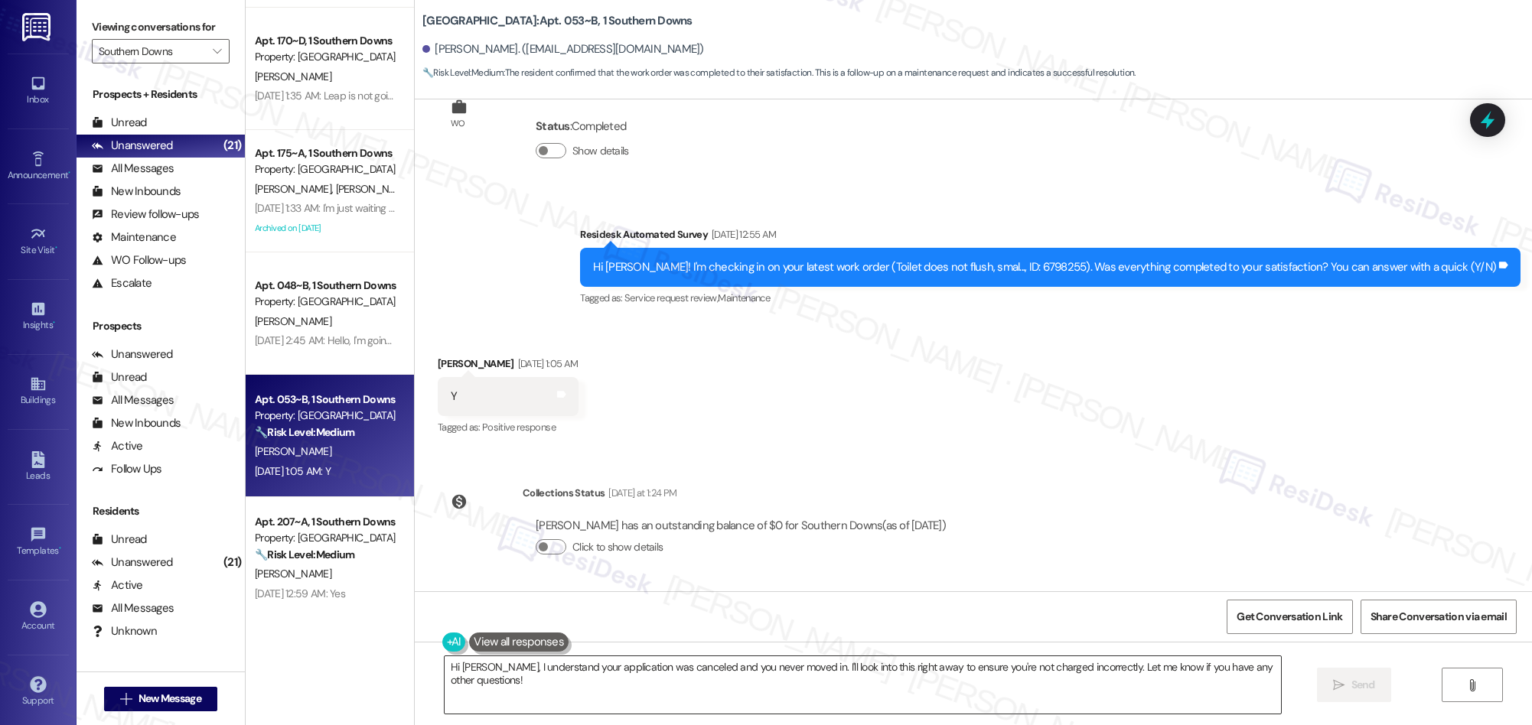
click at [794, 671] on textarea "Hi [PERSON_NAME], I understand your application was canceled and you never move…" at bounding box center [863, 684] width 836 height 57
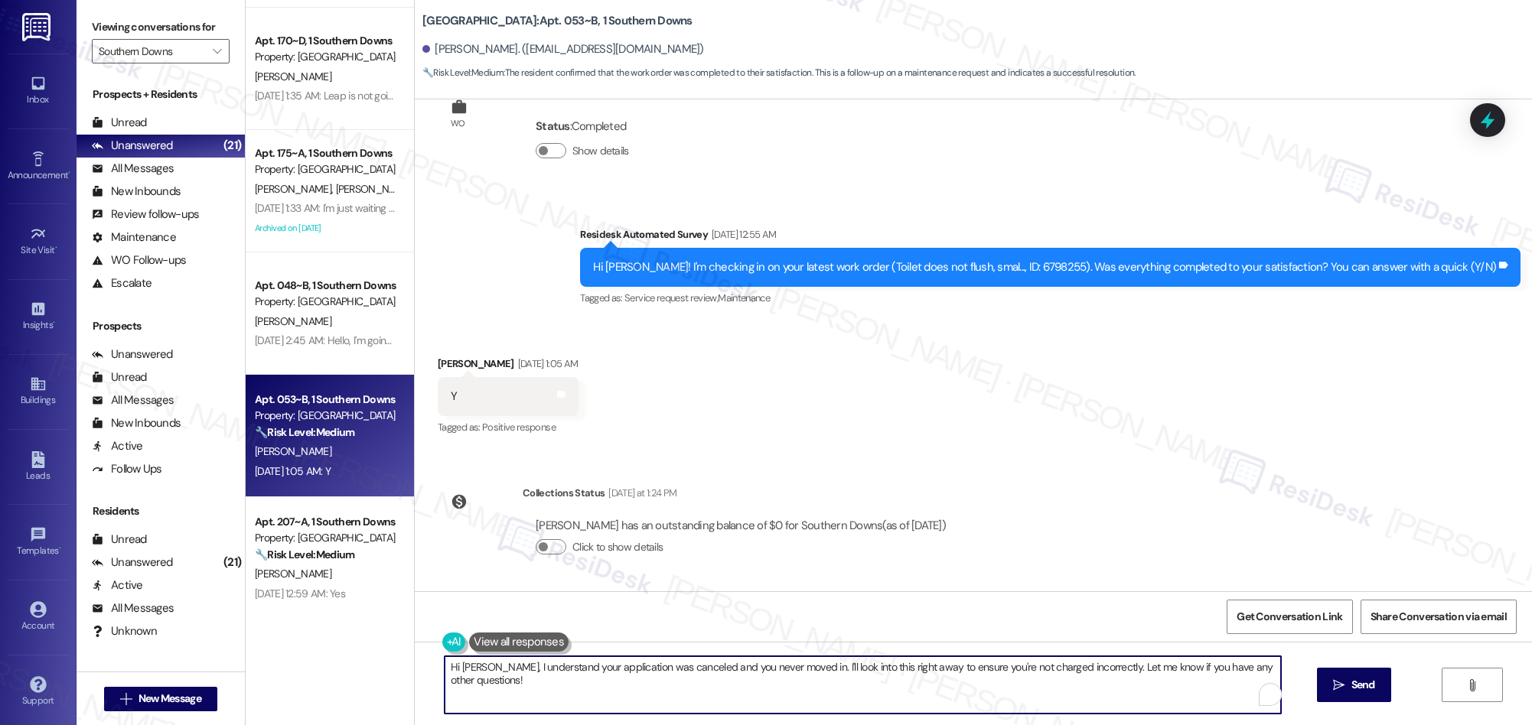
click at [794, 671] on textarea "Hi Britany, I understand your application was canceled and you never moved in. …" at bounding box center [863, 684] width 836 height 57
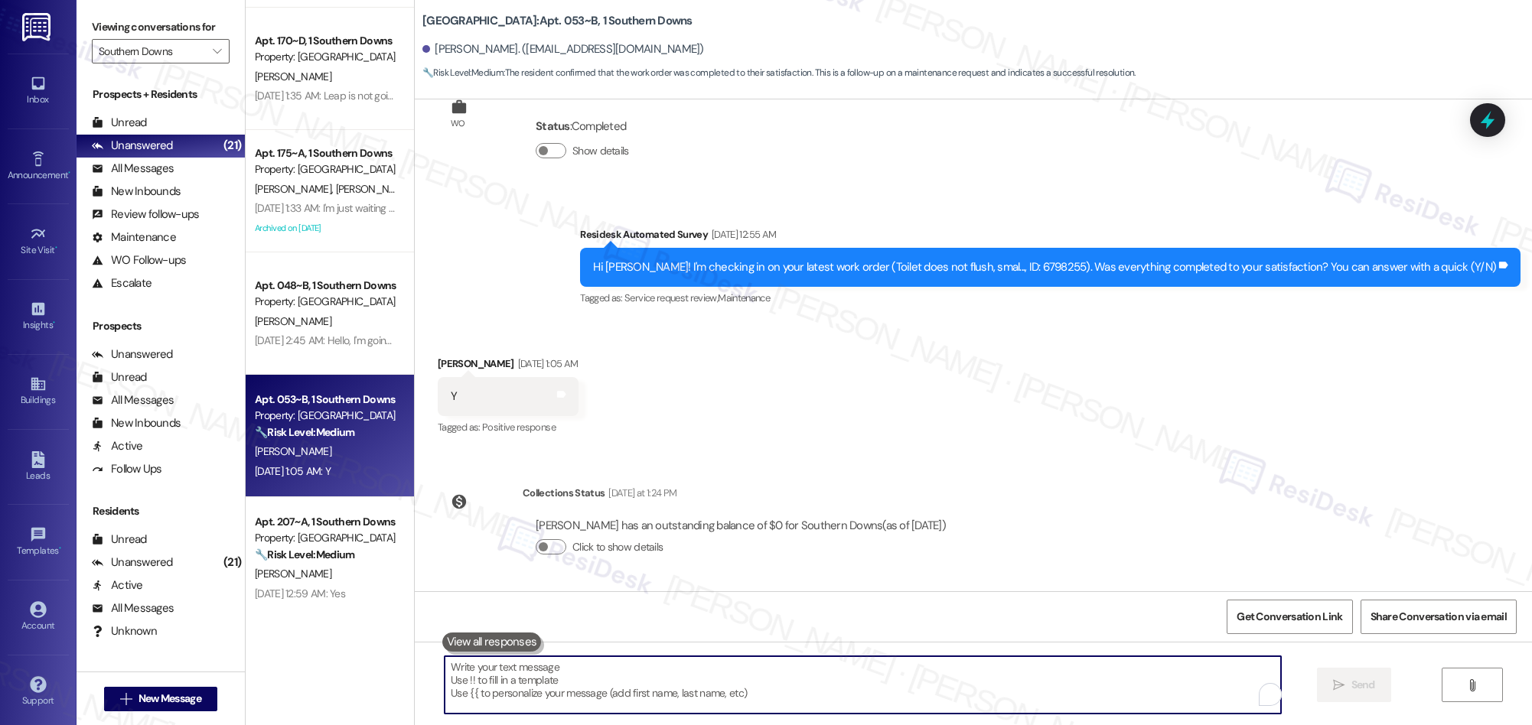
paste textarea "We’re glad everything went well with your work order! Let us know if there’s an…"
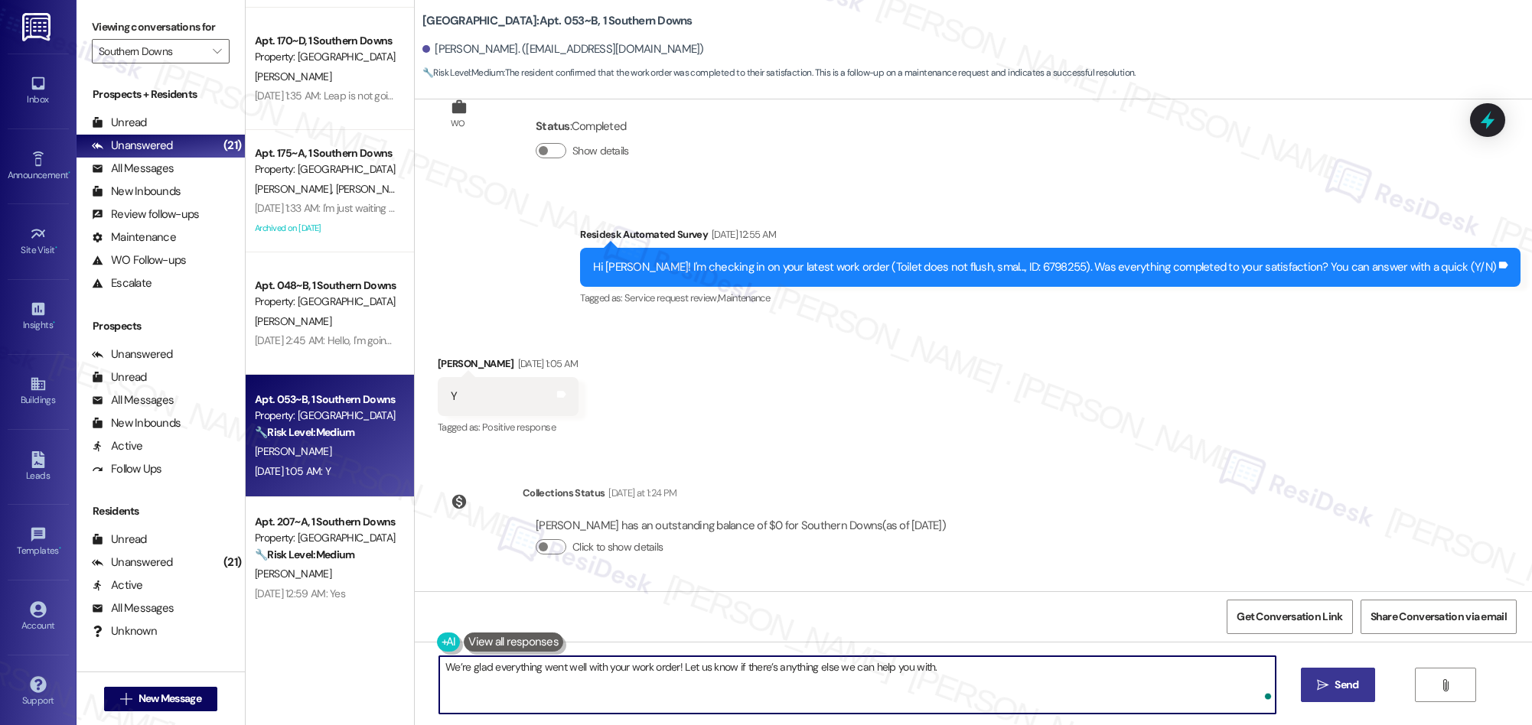
type textarea "We’re glad everything went well with your work order! Let us know if there’s an…"
click at [1331, 686] on span "Send" at bounding box center [1346, 685] width 30 height 16
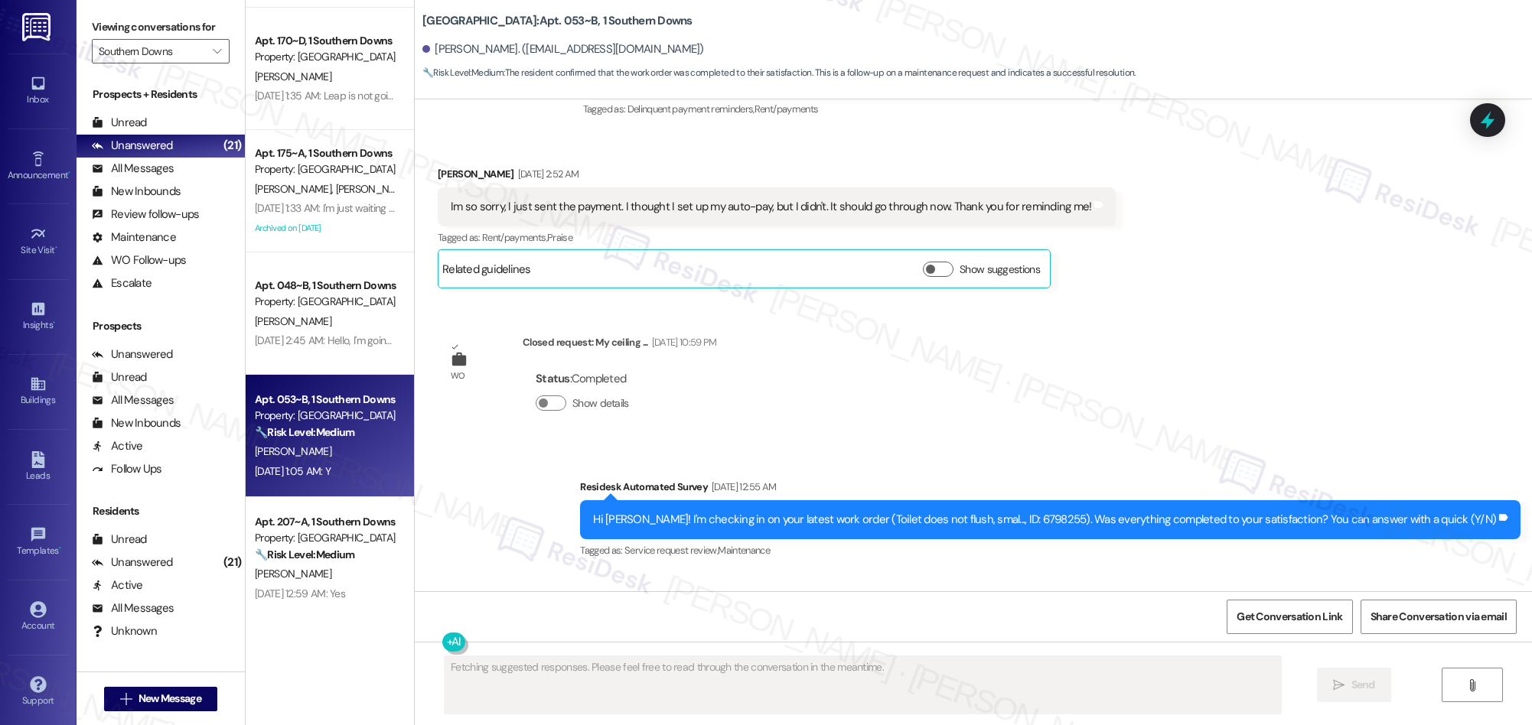
scroll to position [340, 0]
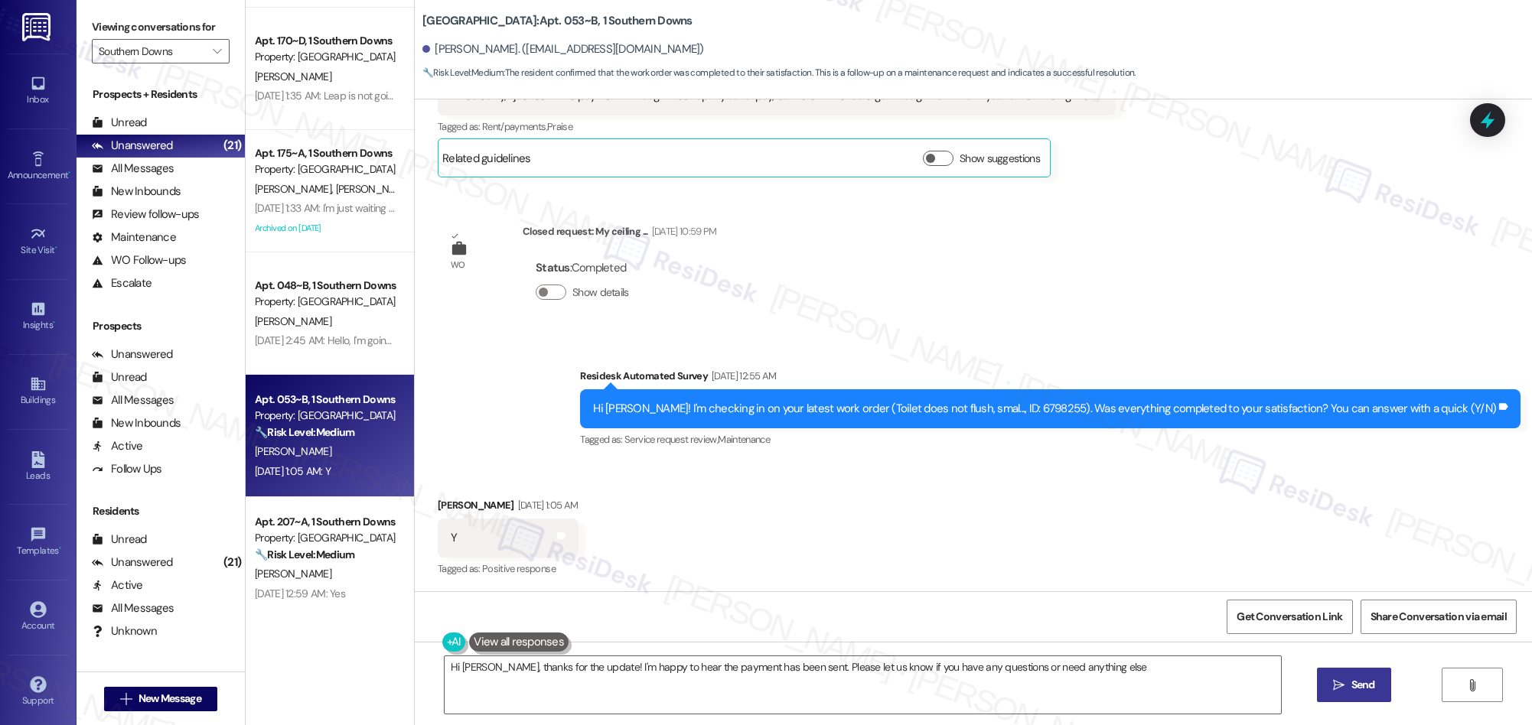
type textarea "Hi Carlos, thanks for the update! I'm happy to hear the payment has been sent. …"
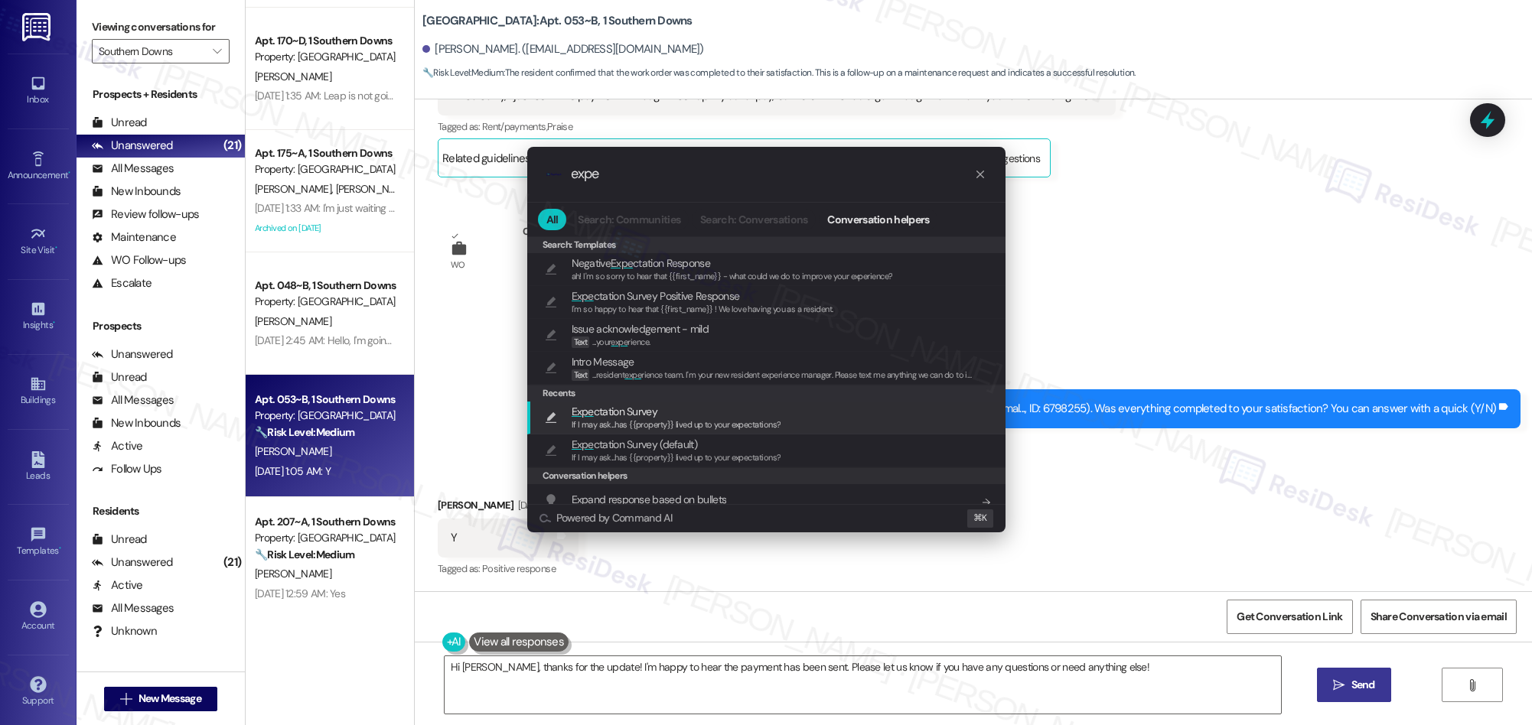
type input "expe"
click at [623, 422] on span "If I may ask...has {{property}} lived up to your expectations?" at bounding box center [677, 424] width 210 height 11
type textarea "If I may ask...has {{property}} lived up to your expectations?"
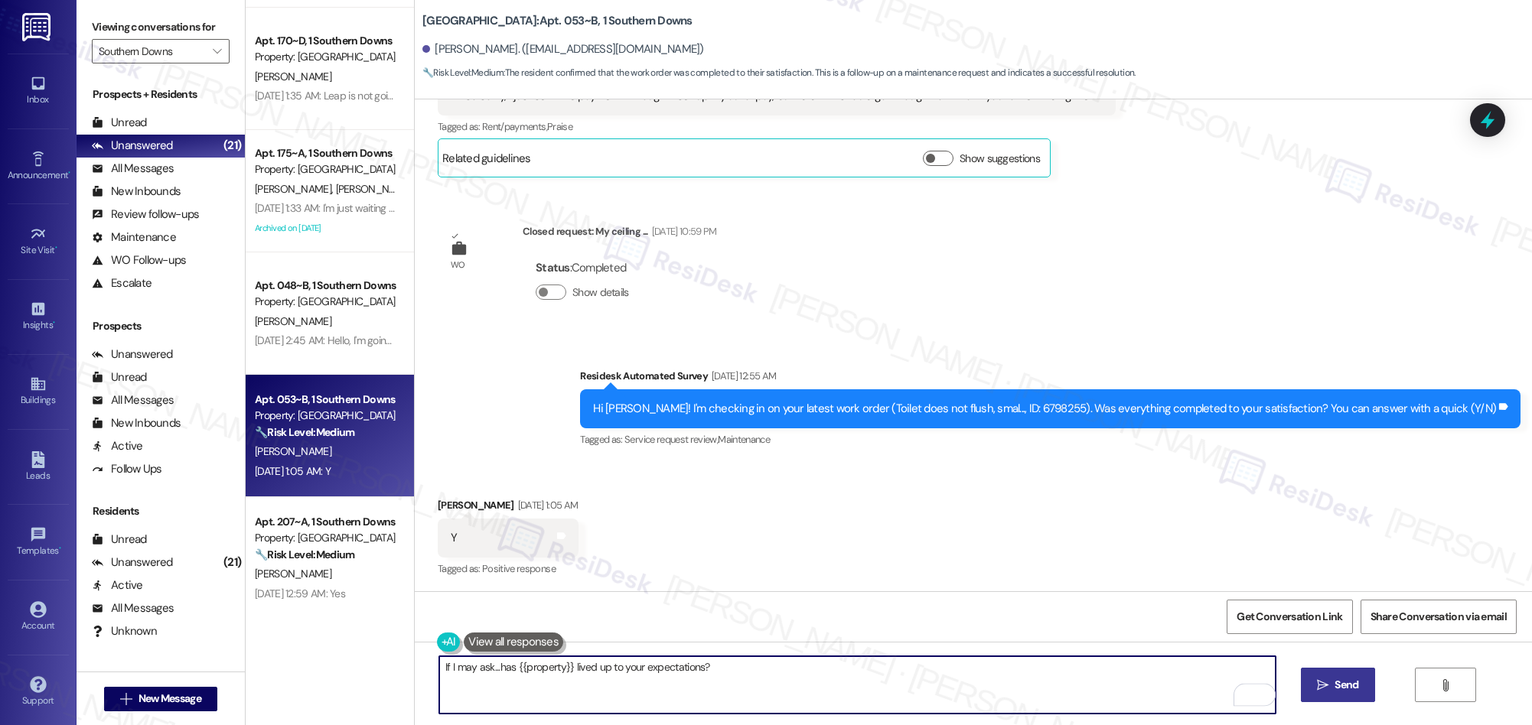
click at [1354, 682] on span "Send" at bounding box center [1346, 685] width 24 height 16
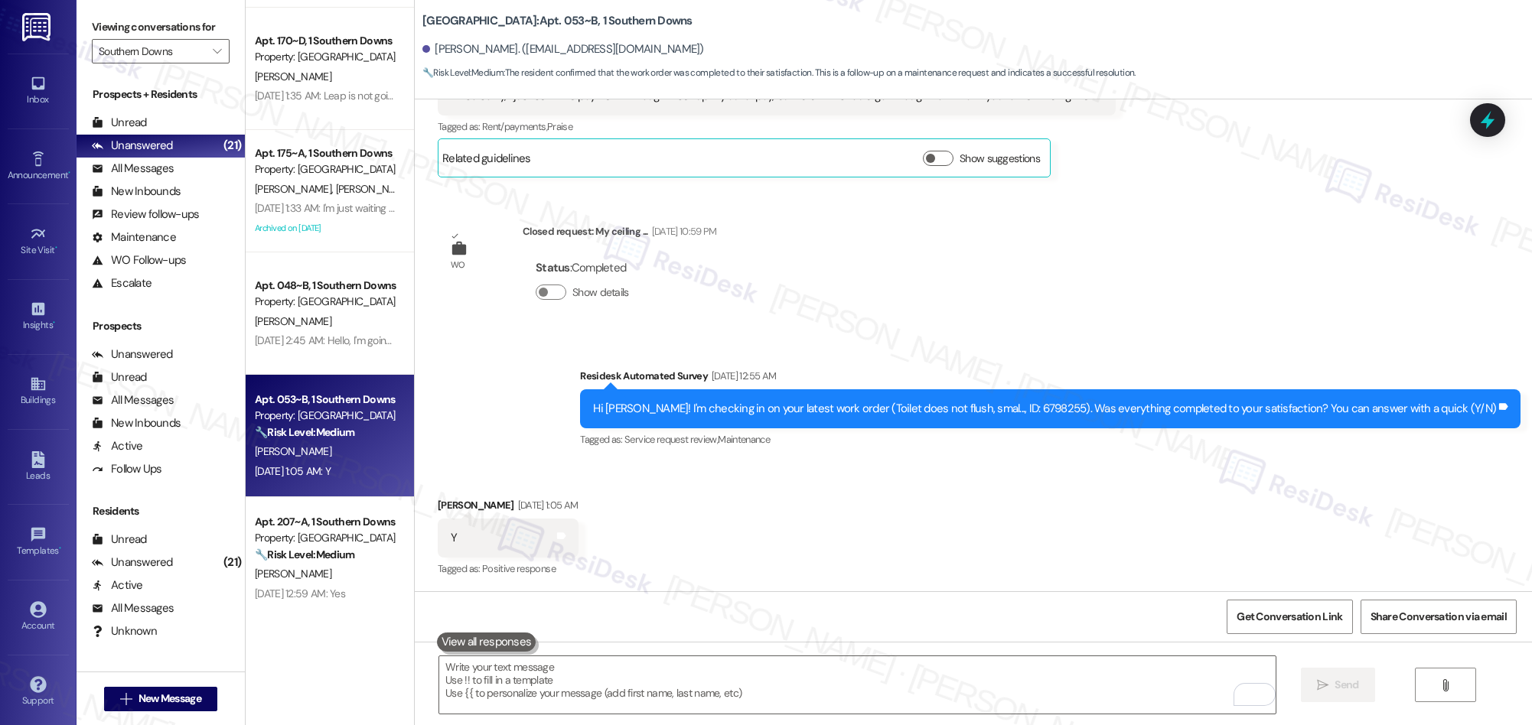
scroll to position [696, 0]
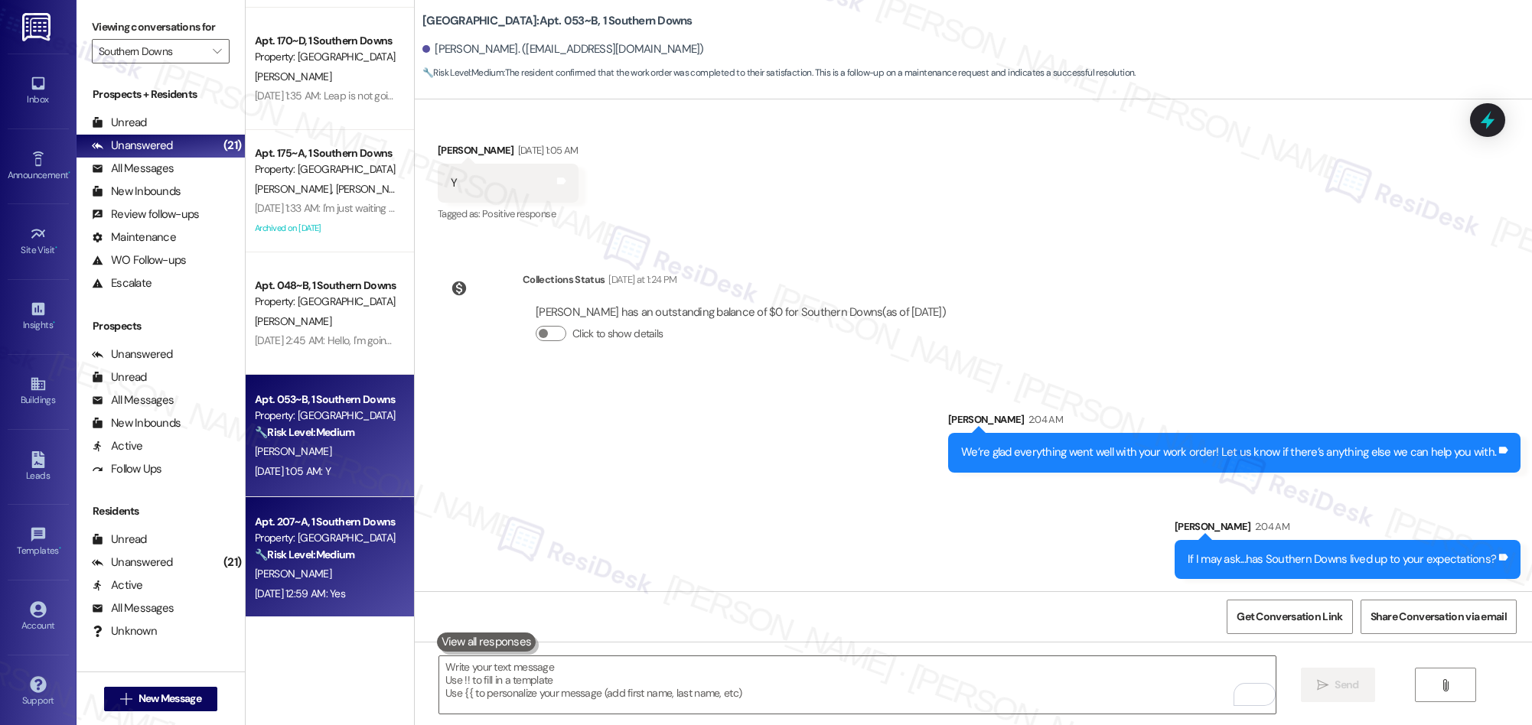
click at [290, 539] on div "Property: [GEOGRAPHIC_DATA]" at bounding box center [326, 538] width 142 height 16
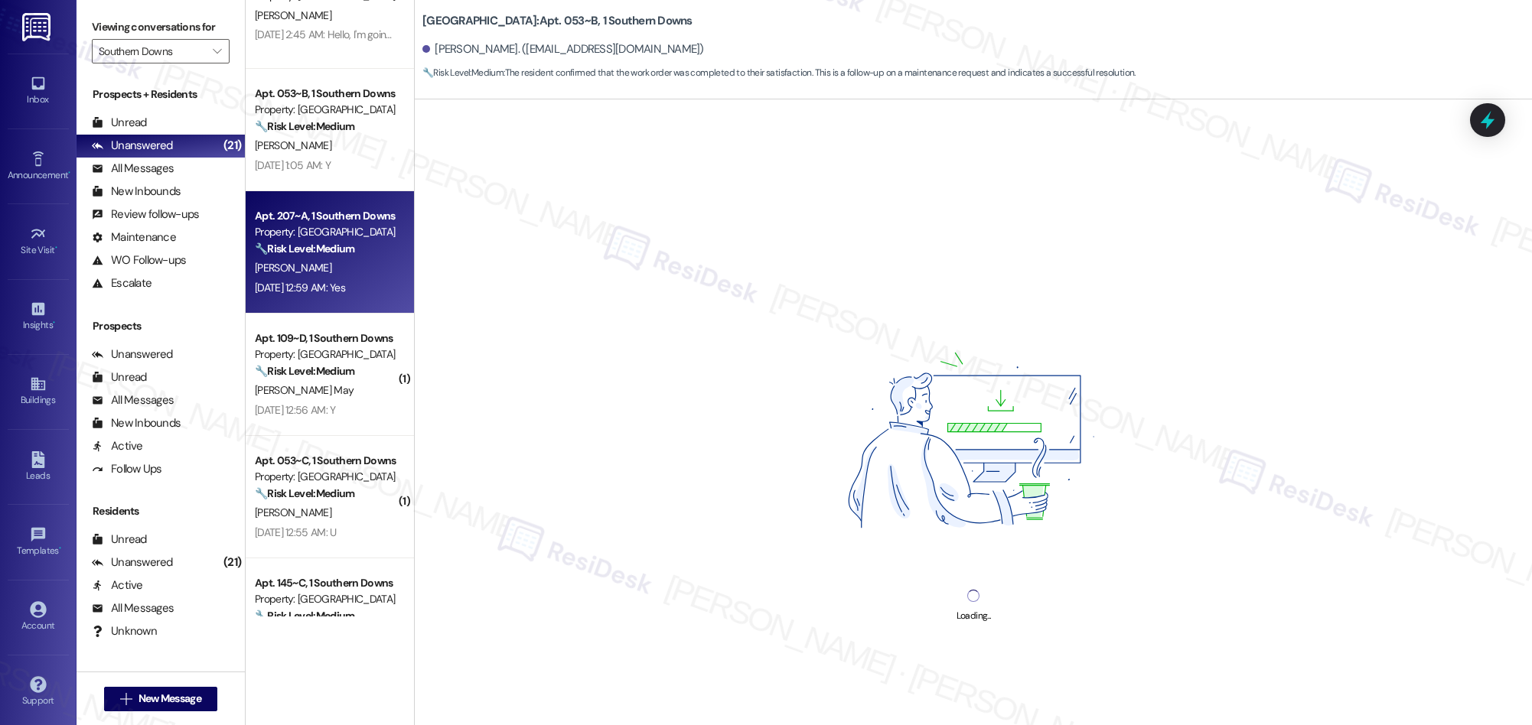
scroll to position [423, 0]
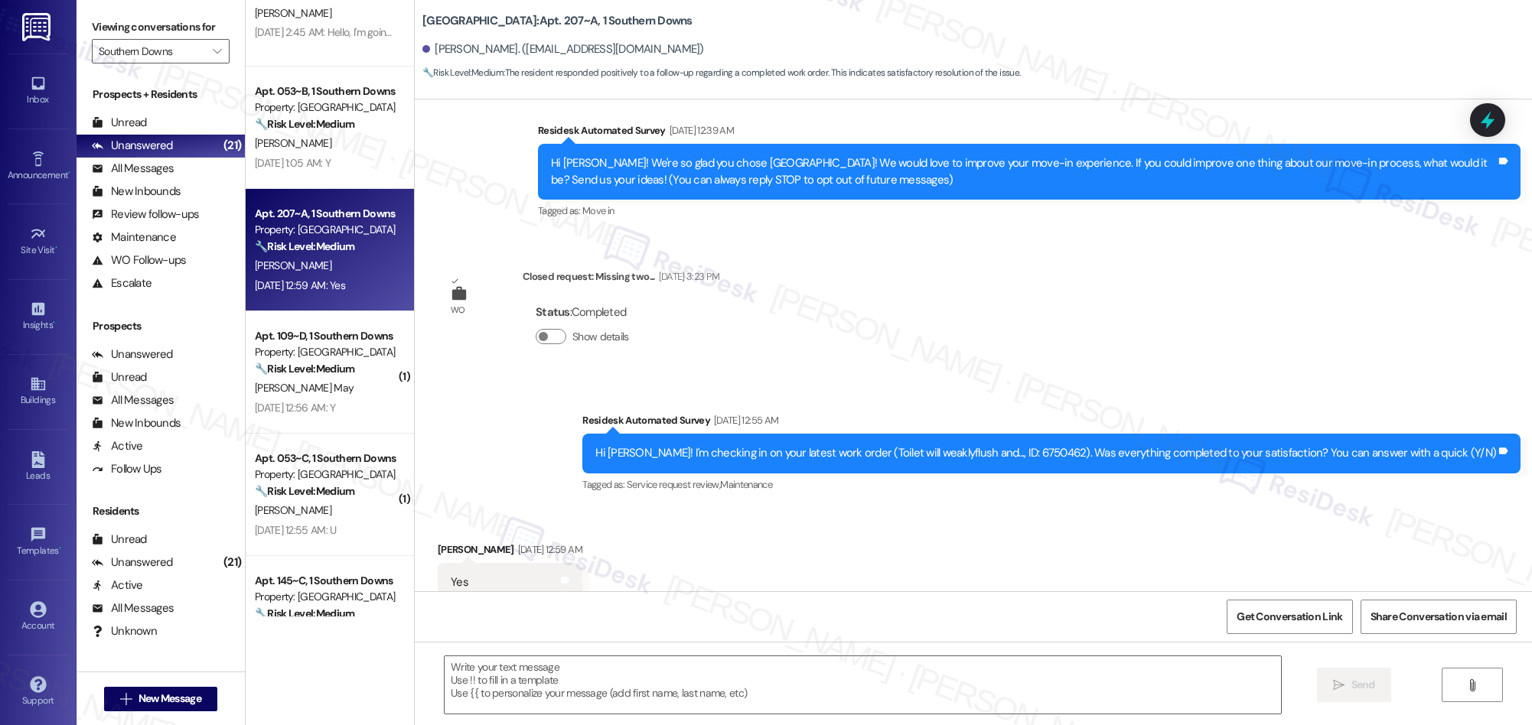
type textarea "Fetching suggested responses. Please feel free to read through the conversation…"
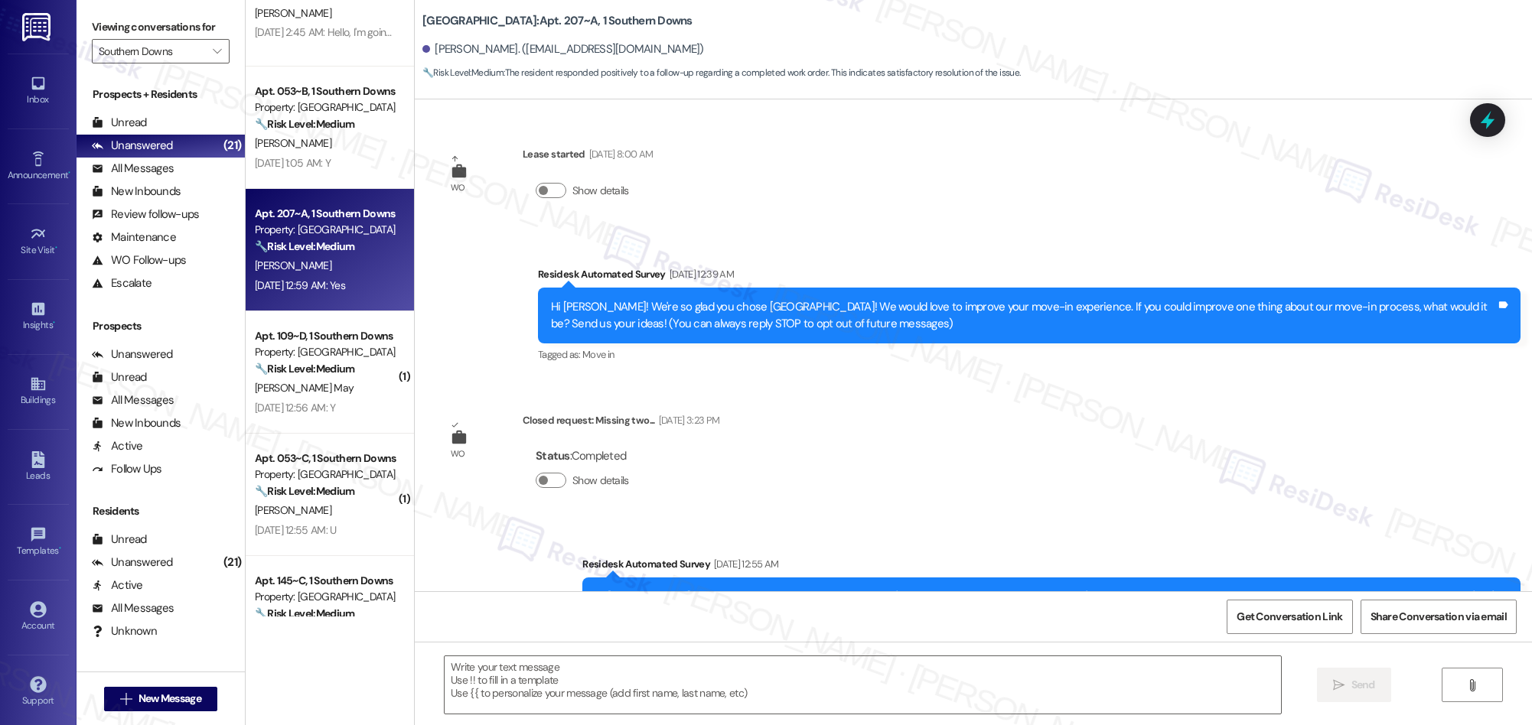
scroll to position [330, 0]
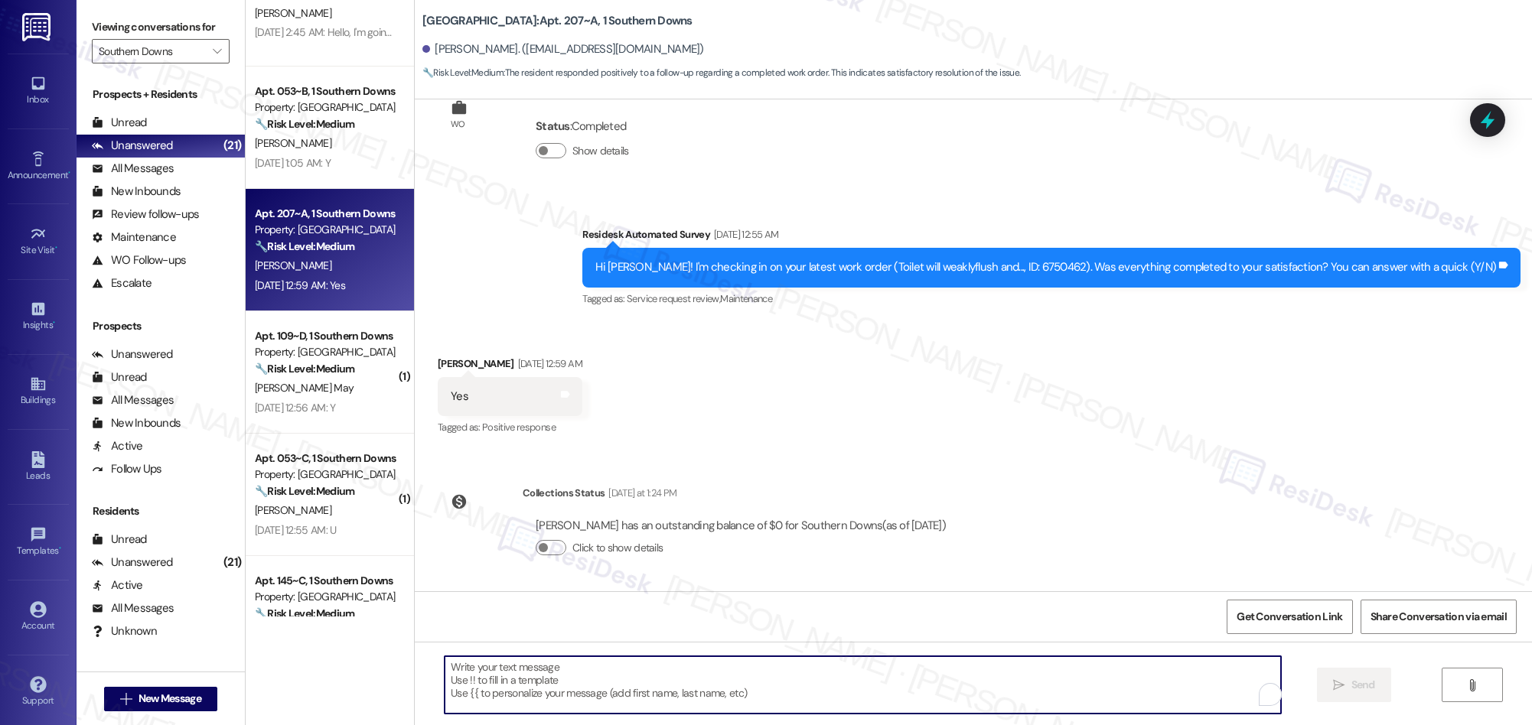
click at [880, 683] on textarea "To enrich screen reader interactions, please activate Accessibility in Grammarl…" at bounding box center [863, 684] width 836 height 57
paste textarea "We’re glad everything went well with your work order! Let us know if there’s an…"
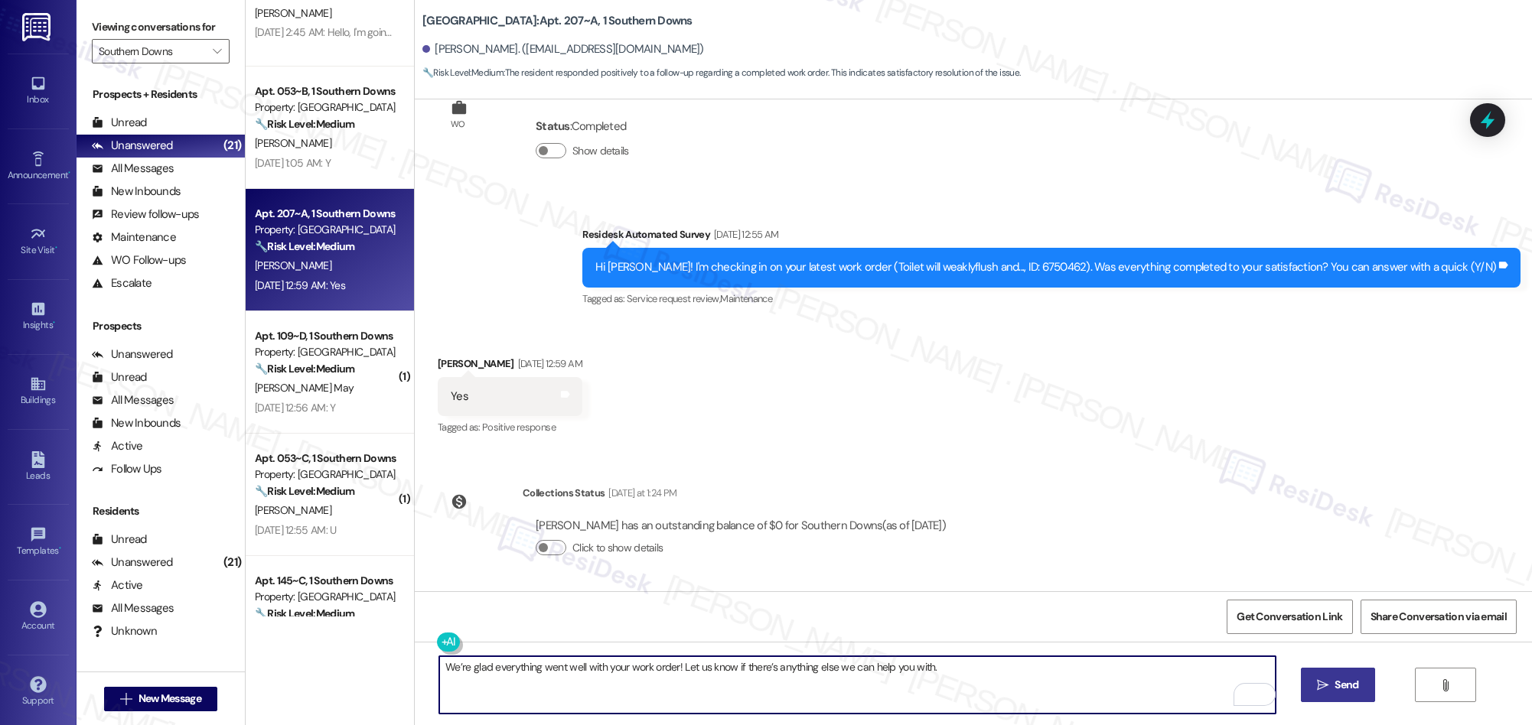
type textarea "We’re glad everything went well with your work order! Let us know if there’s an…"
click at [1341, 683] on span "Send" at bounding box center [1346, 685] width 24 height 16
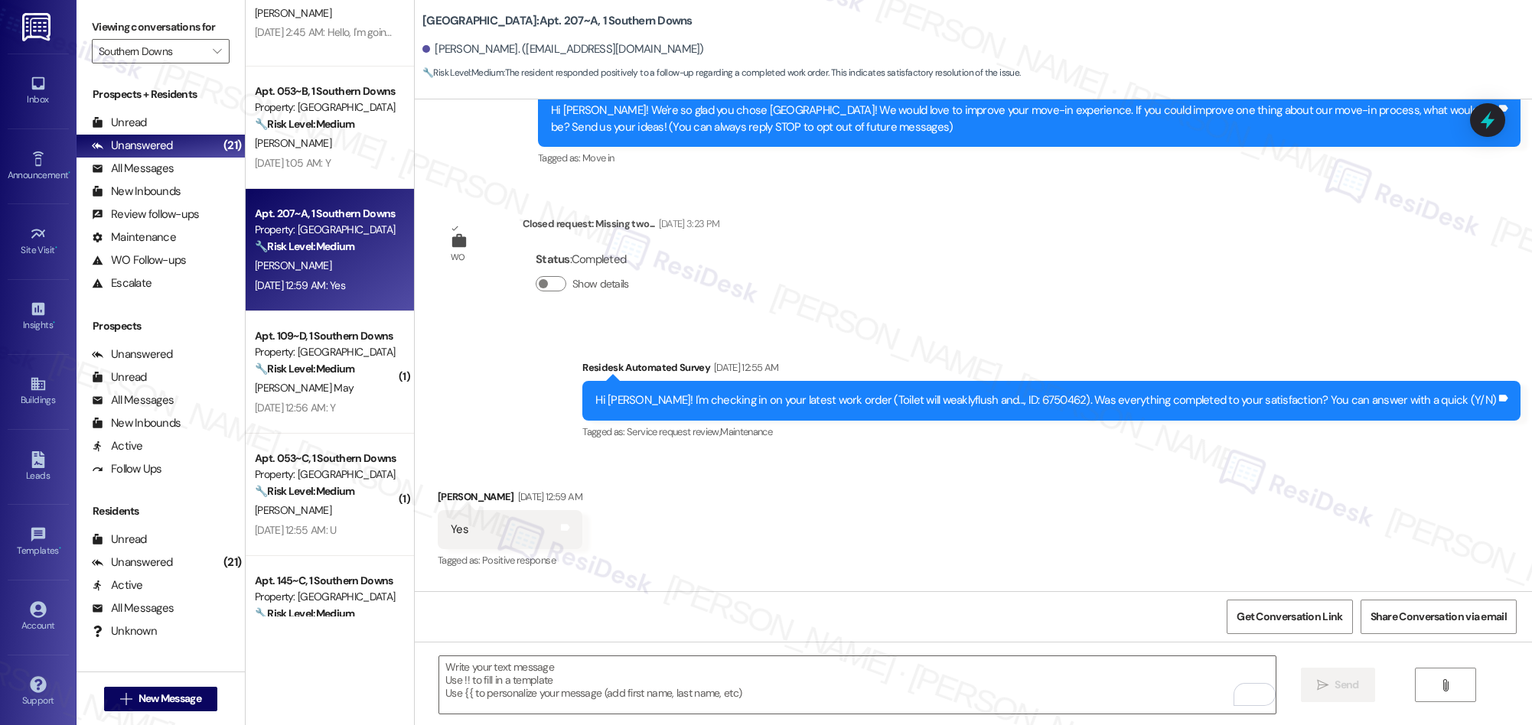
scroll to position [189, 0]
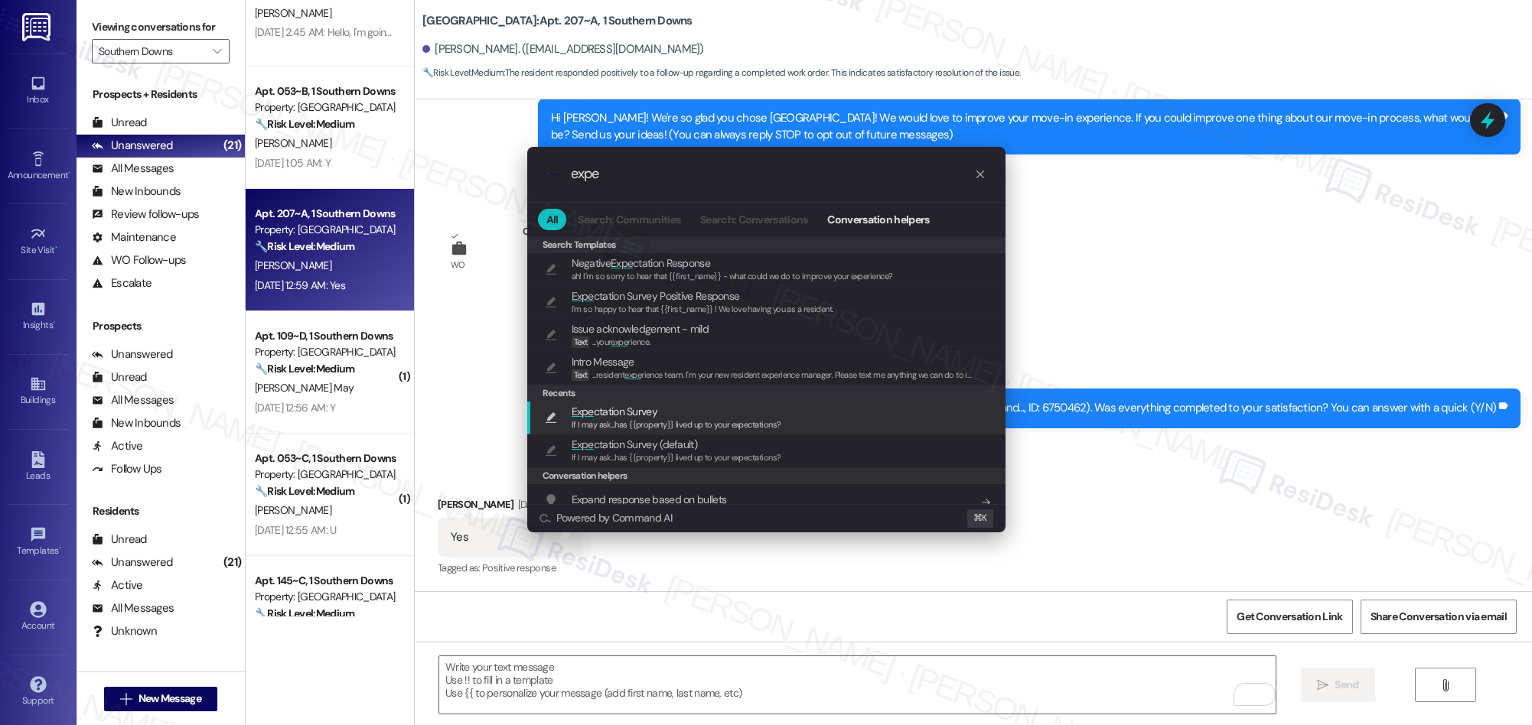
type input "expe"
click at [703, 414] on span "Expe ctation Survey" at bounding box center [677, 411] width 210 height 17
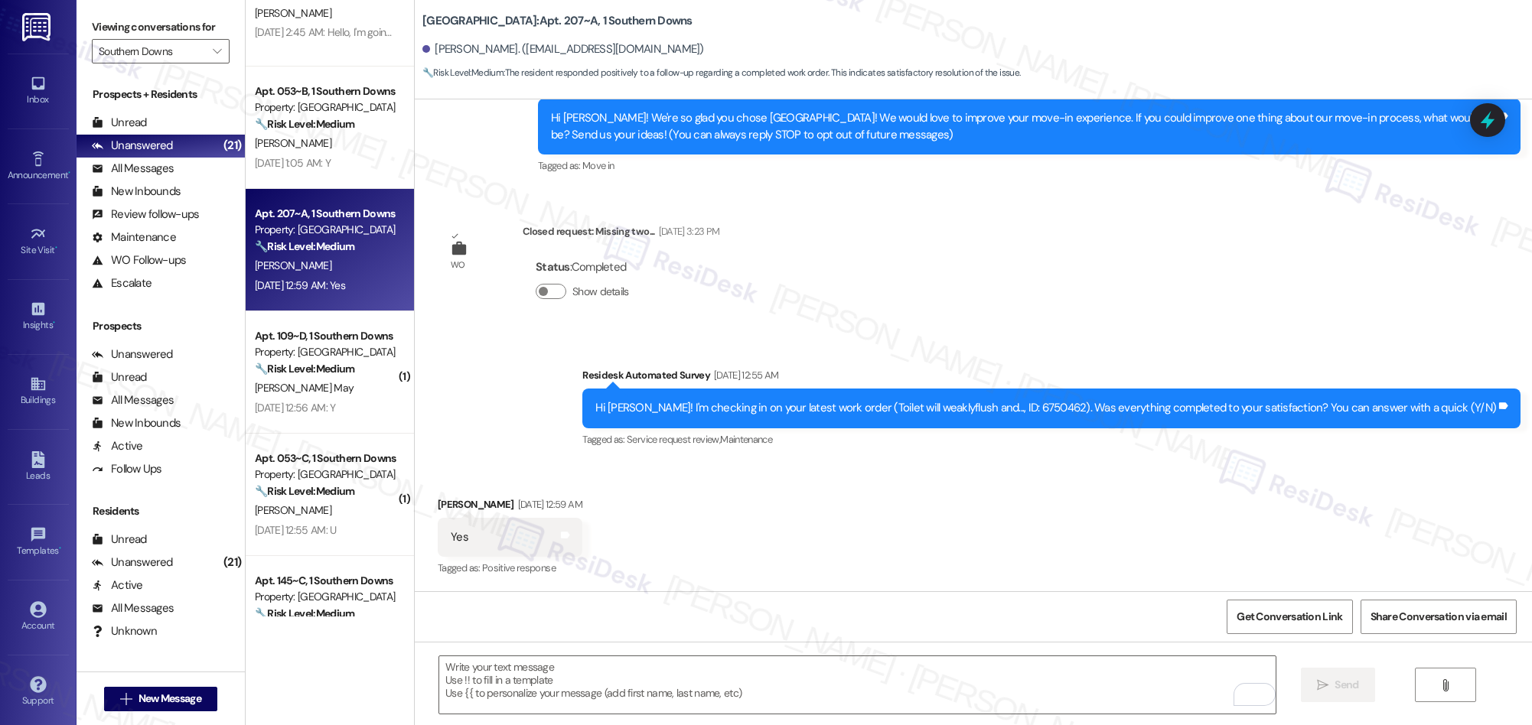
type textarea "If I may ask...has {{property}} lived up to your expectations?"
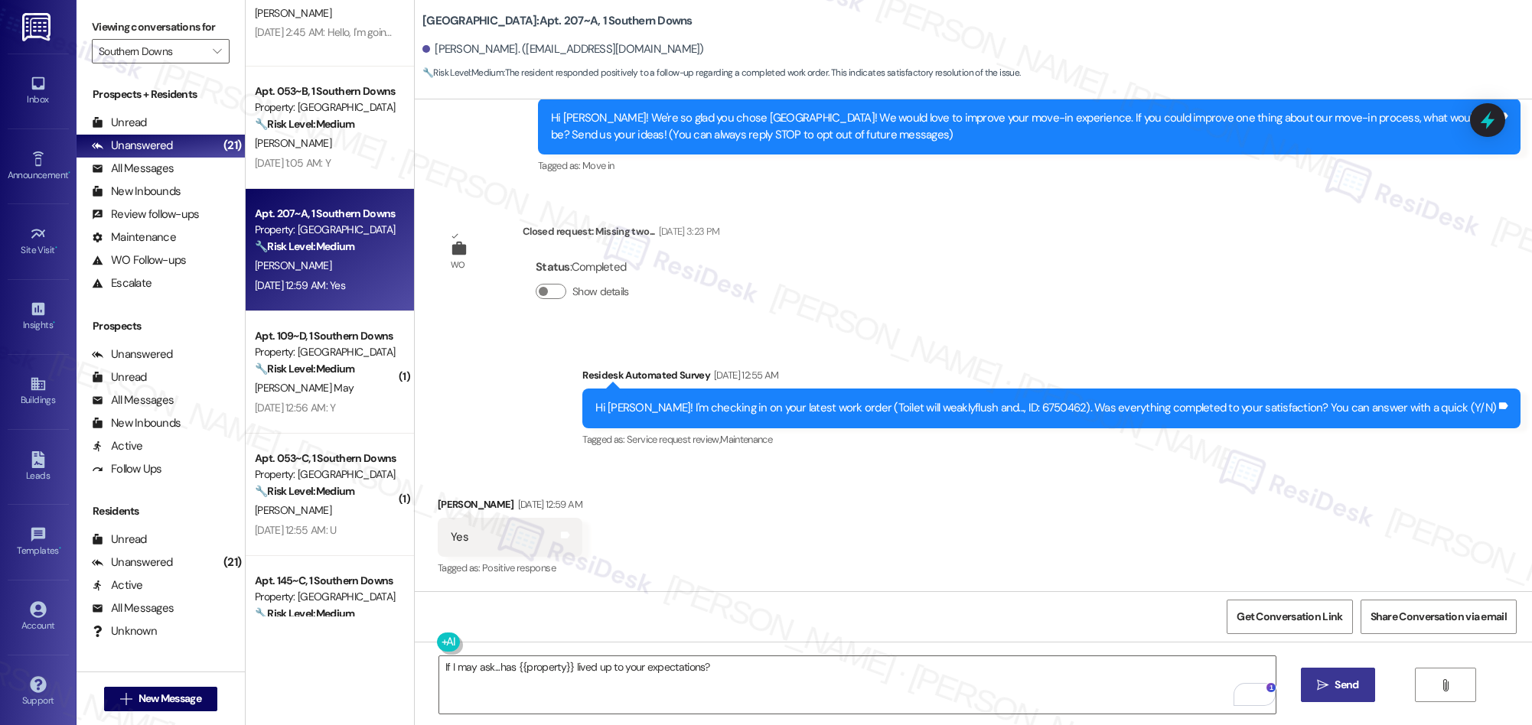
click at [1325, 685] on icon "" at bounding box center [1322, 685] width 11 height 12
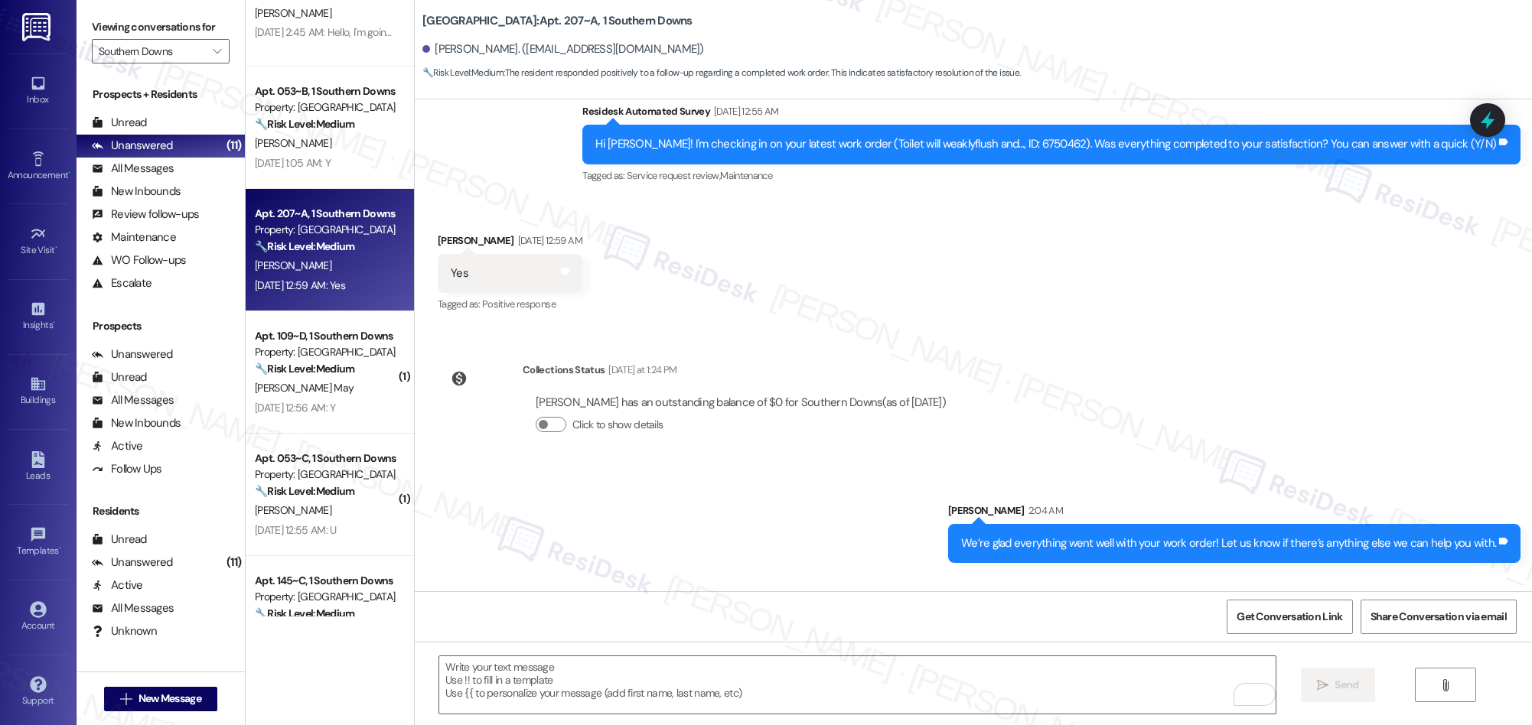
scroll to position [451, 0]
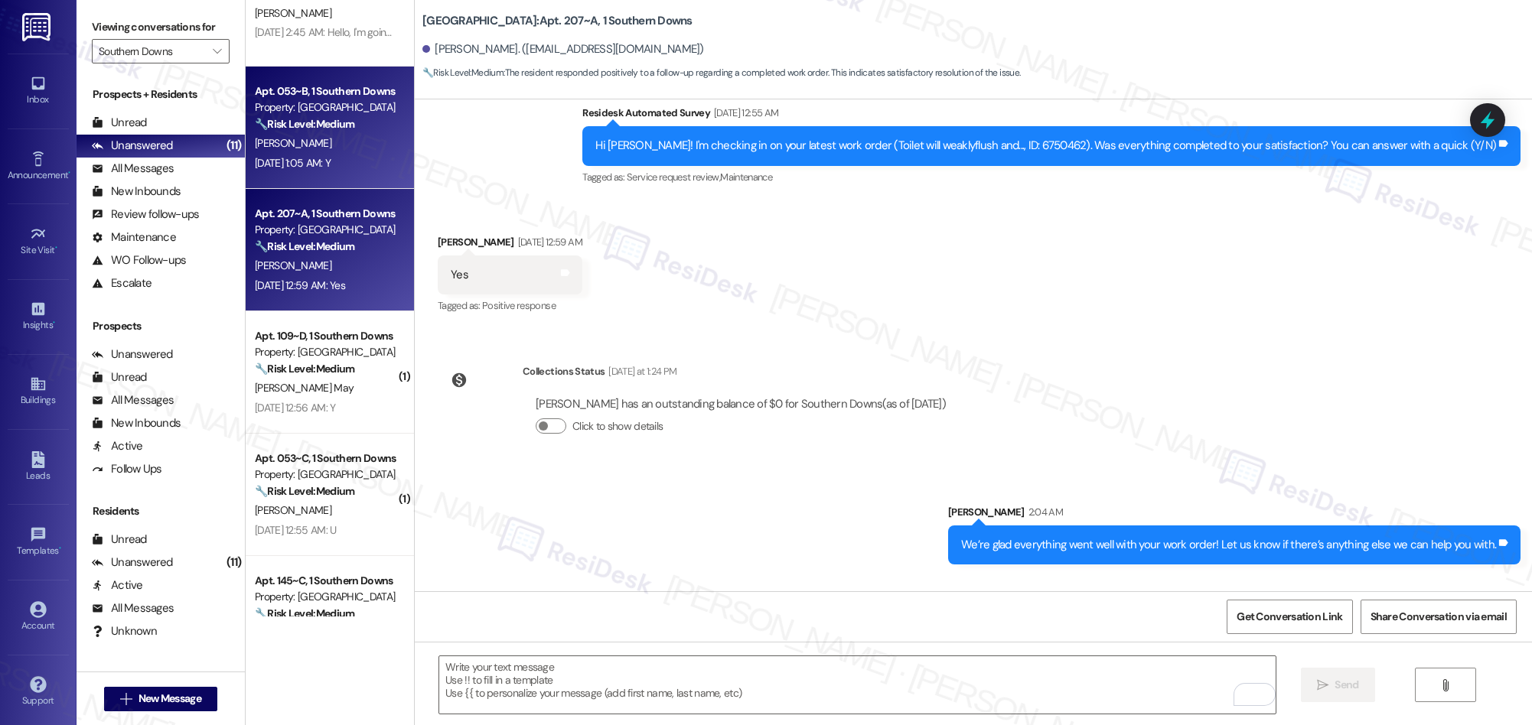
click at [353, 147] on div "C. Cifuentes" at bounding box center [325, 143] width 145 height 19
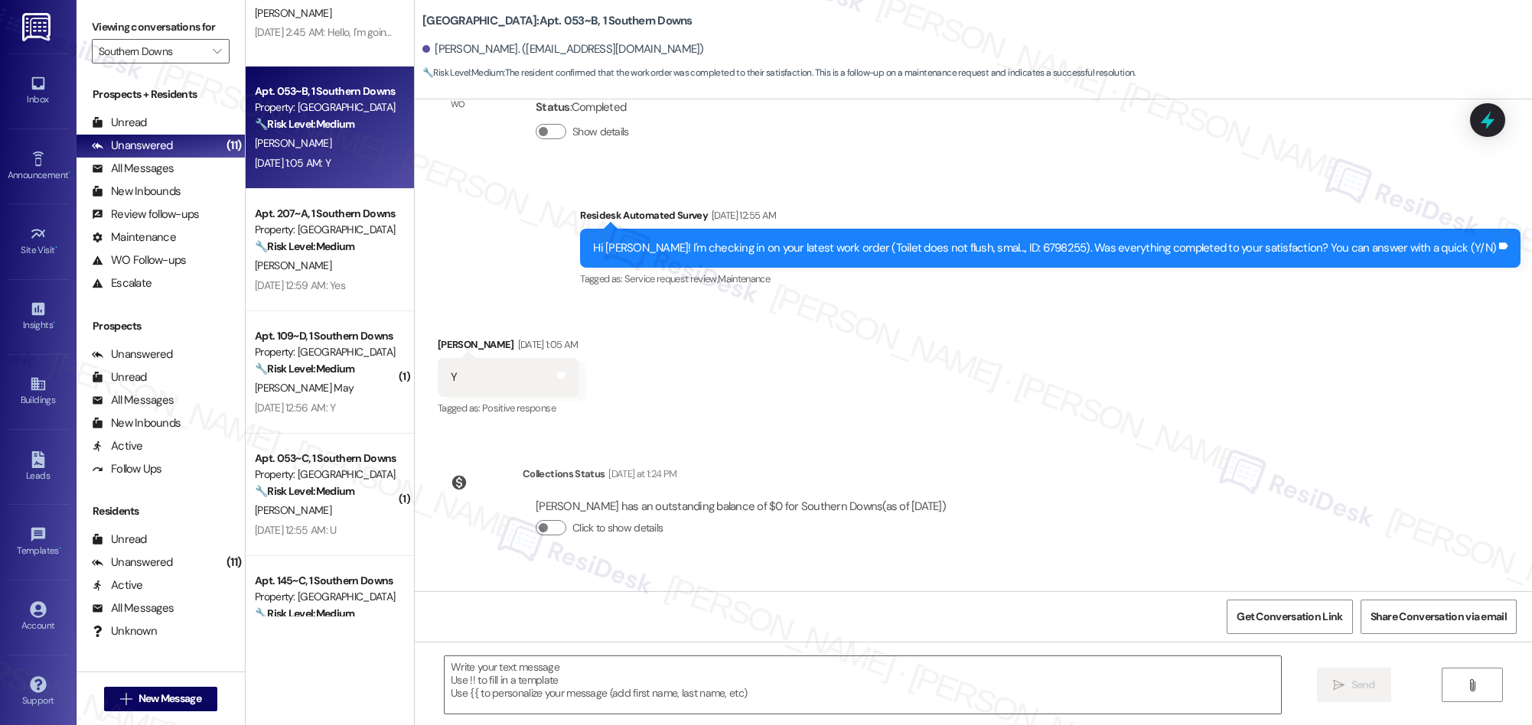
scroll to position [719, 0]
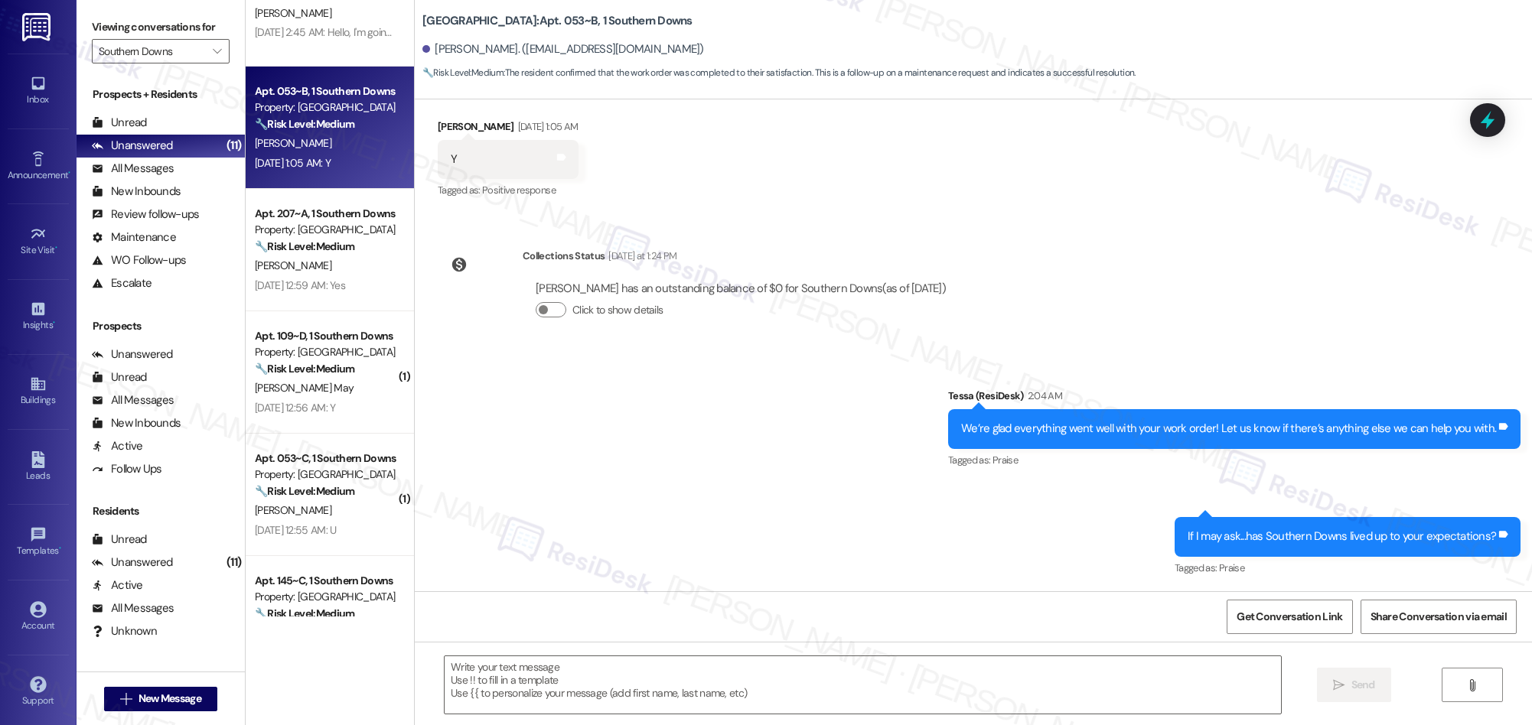
type textarea "Fetching suggested responses. Please feel free to read through the conversation…"
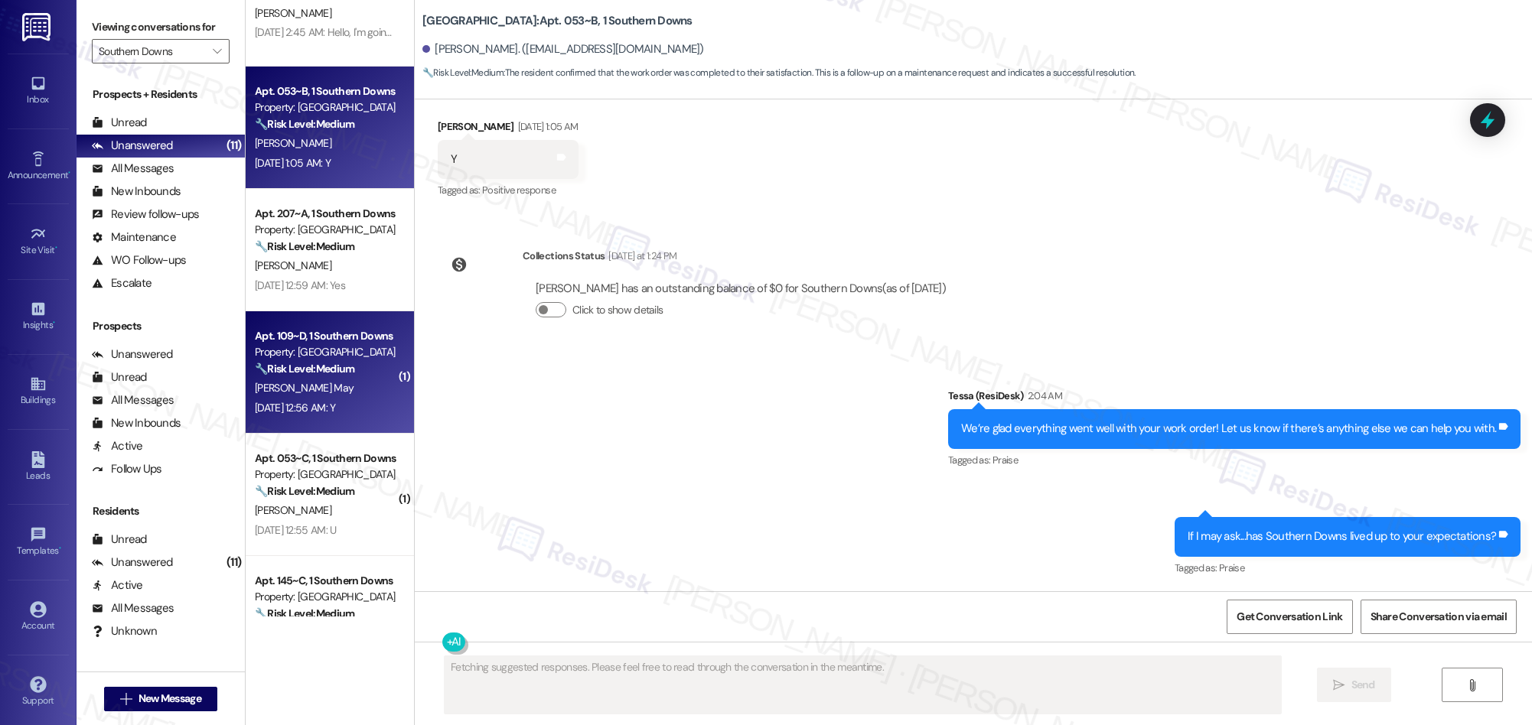
click at [368, 399] on div "Sep 13, 2025 at 12:56 AM: Y Sep 13, 2025 at 12:56 AM: Y" at bounding box center [325, 408] width 145 height 19
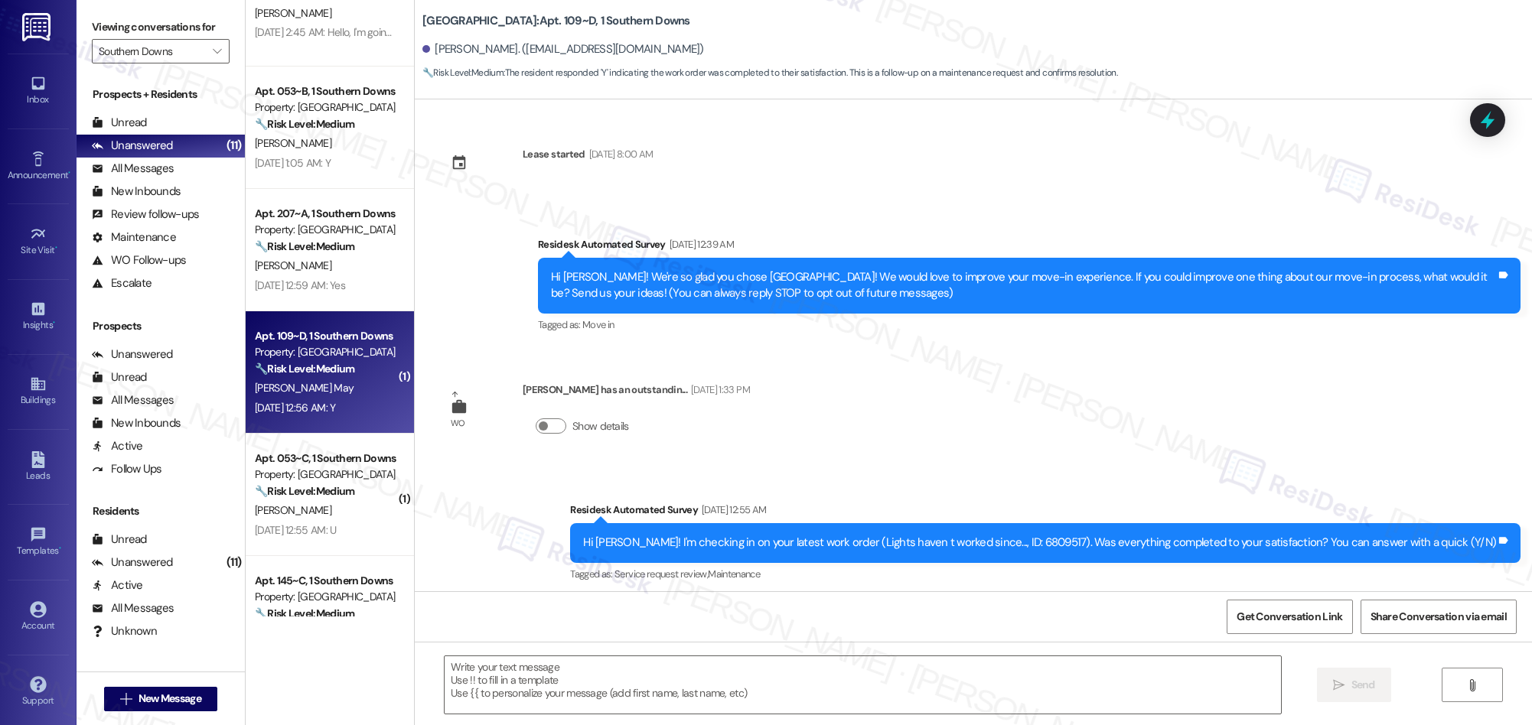
scroll to position [135, 0]
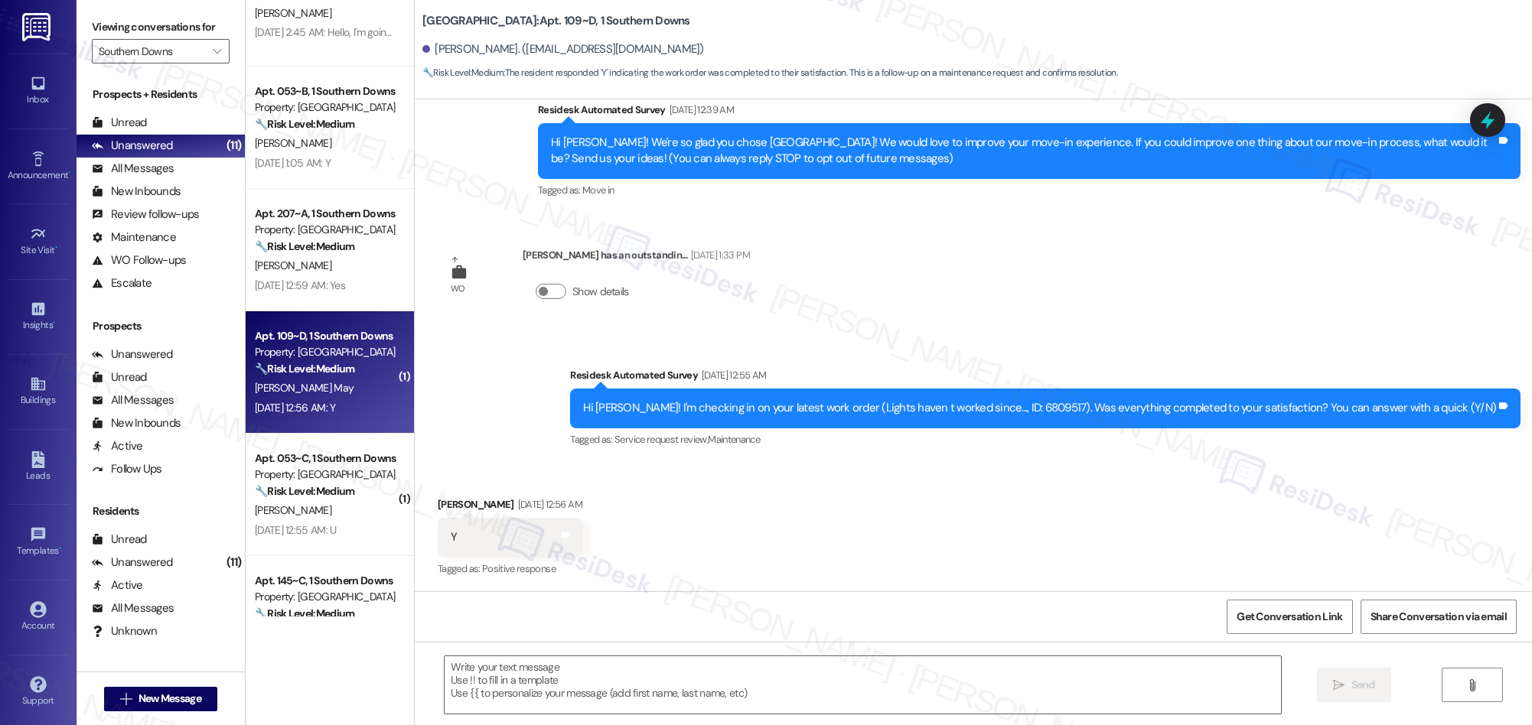
type textarea "Fetching suggested responses. Please feel free to read through the conversation…"
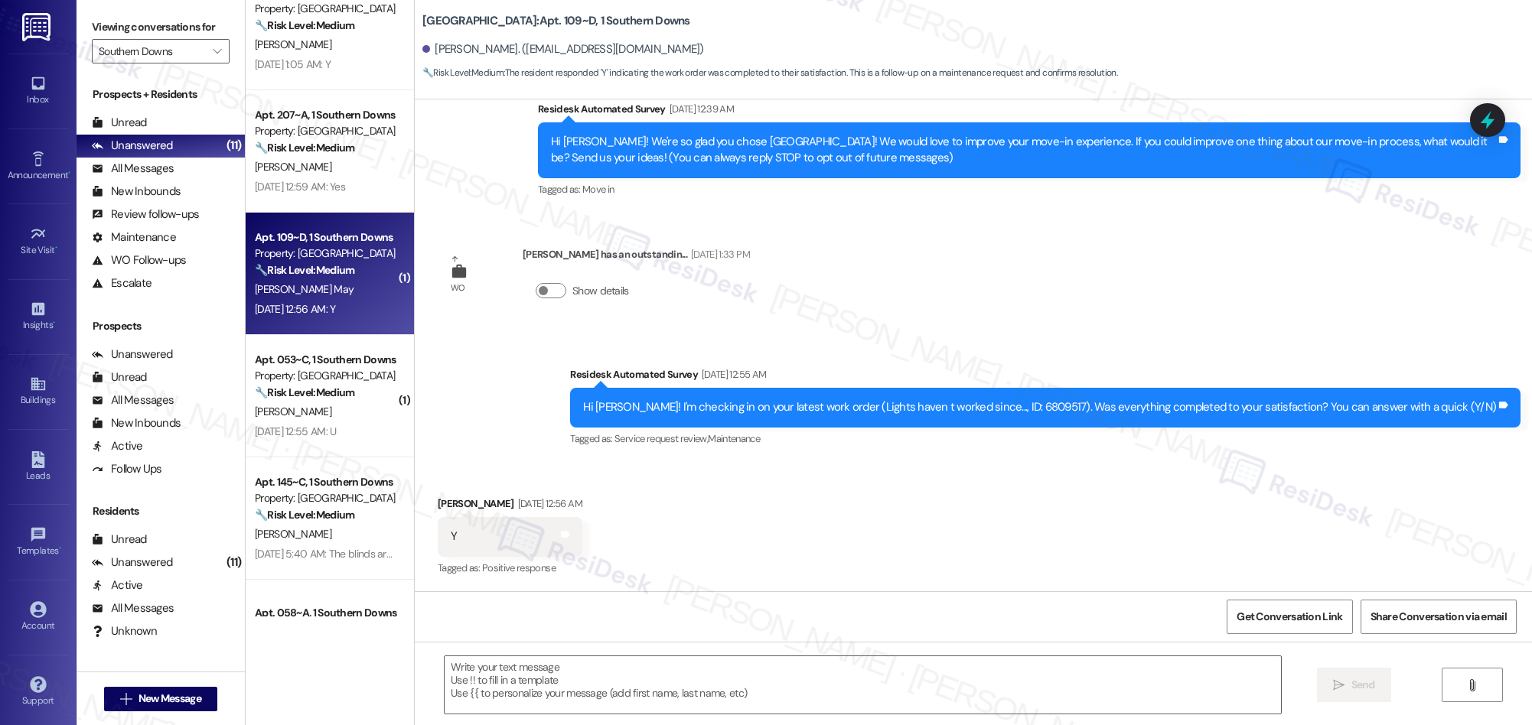
scroll to position [0, 0]
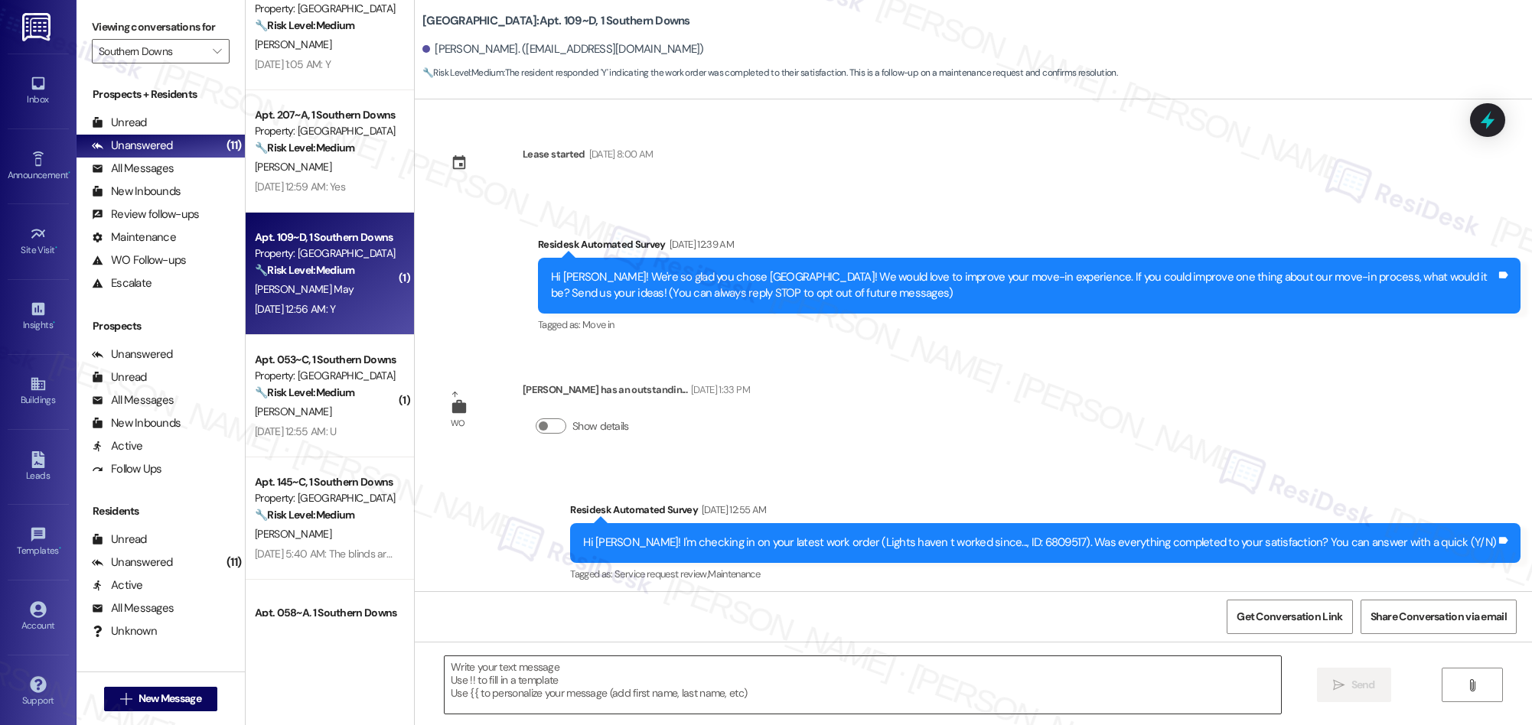
click at [744, 705] on textarea at bounding box center [863, 684] width 836 height 57
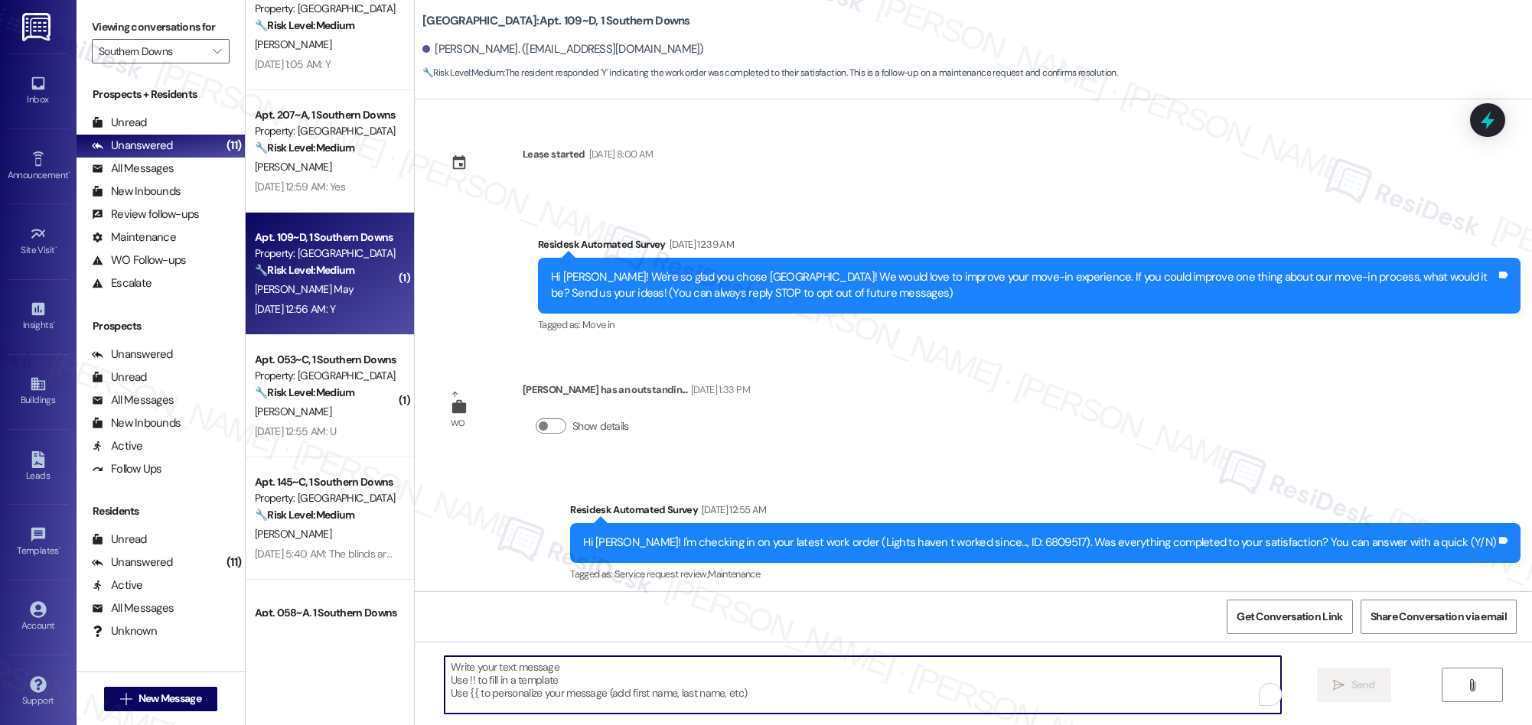
click at [744, 705] on textarea "To enrich screen reader interactions, please activate Accessibility in Grammarl…" at bounding box center [863, 684] width 836 height 57
paste textarea "We’re glad everything went well with your work order! Let us know if there’s an…"
type textarea "We’re glad everything went well with your work order! Let us know if there’s an…"
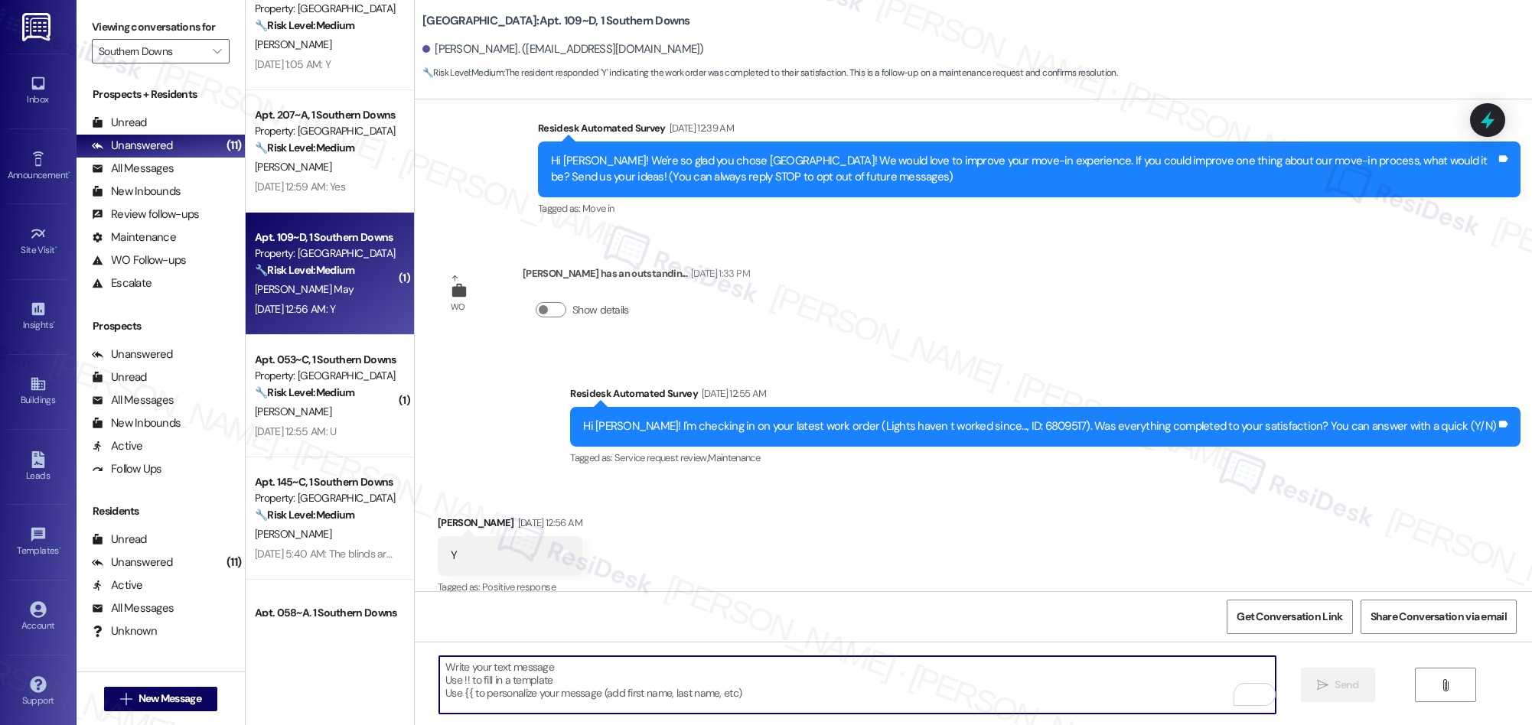
scroll to position [135, 0]
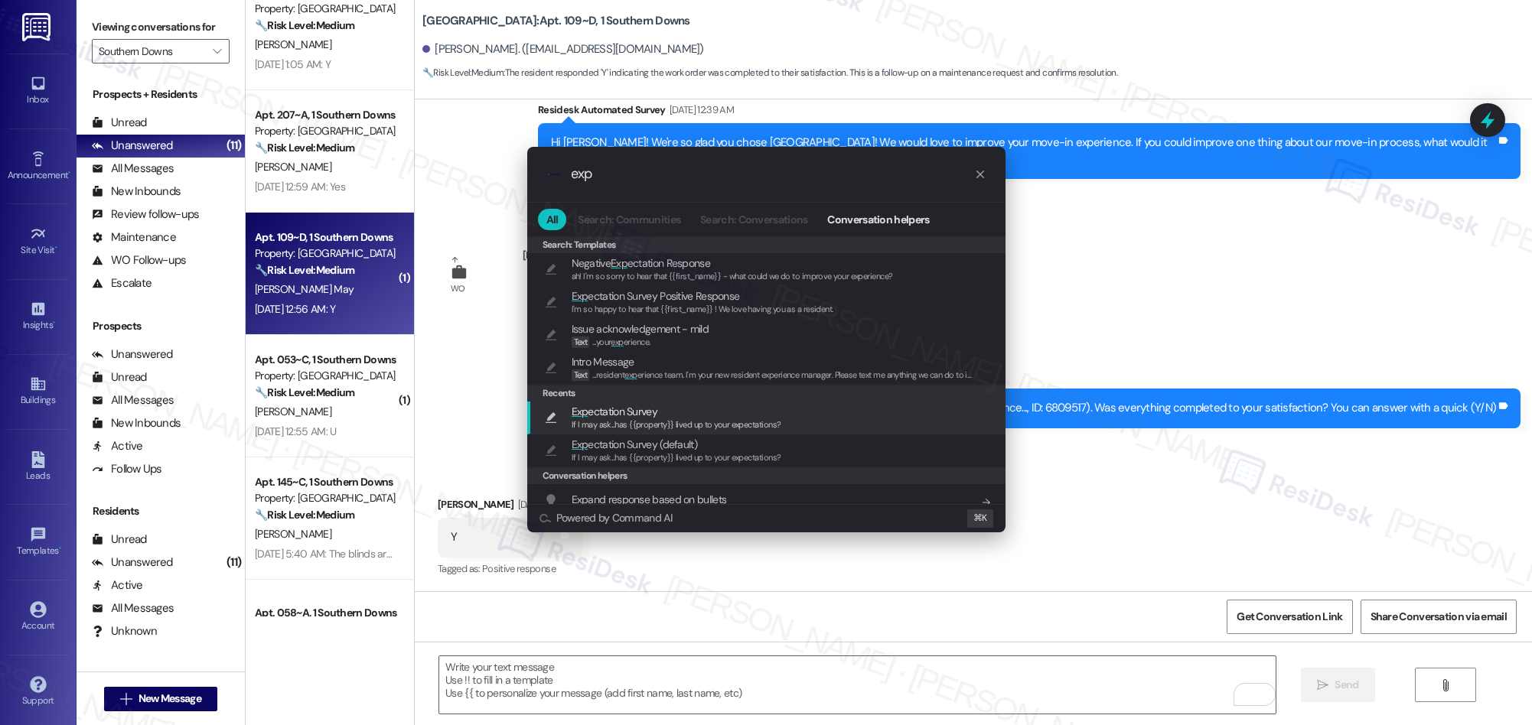
type input "exp"
click at [634, 419] on span "If I may ask...has {{property}} lived up to your expectations?" at bounding box center [677, 424] width 210 height 11
type textarea "If I may ask...has {{property}} lived up to your expectations?"
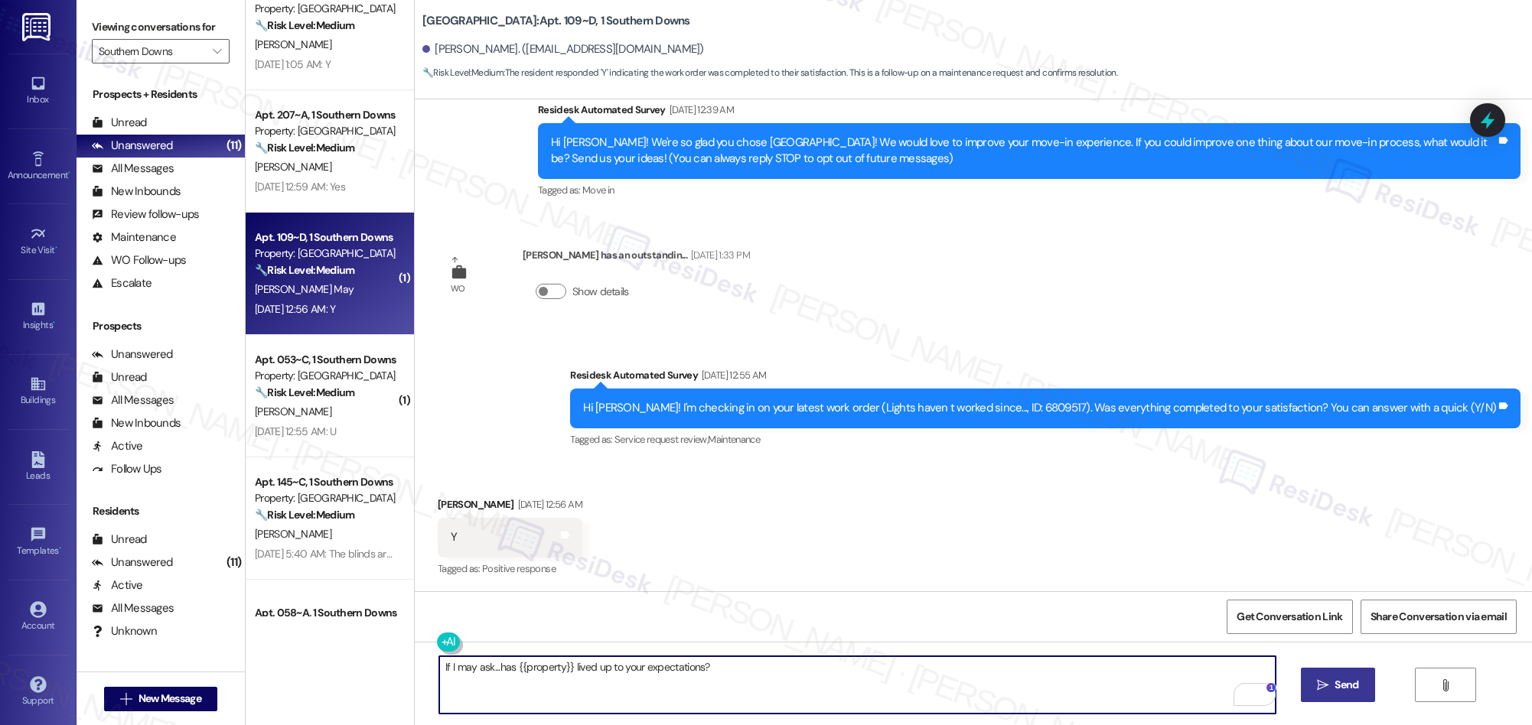
click at [1316, 692] on span " Send" at bounding box center [1338, 685] width 48 height 16
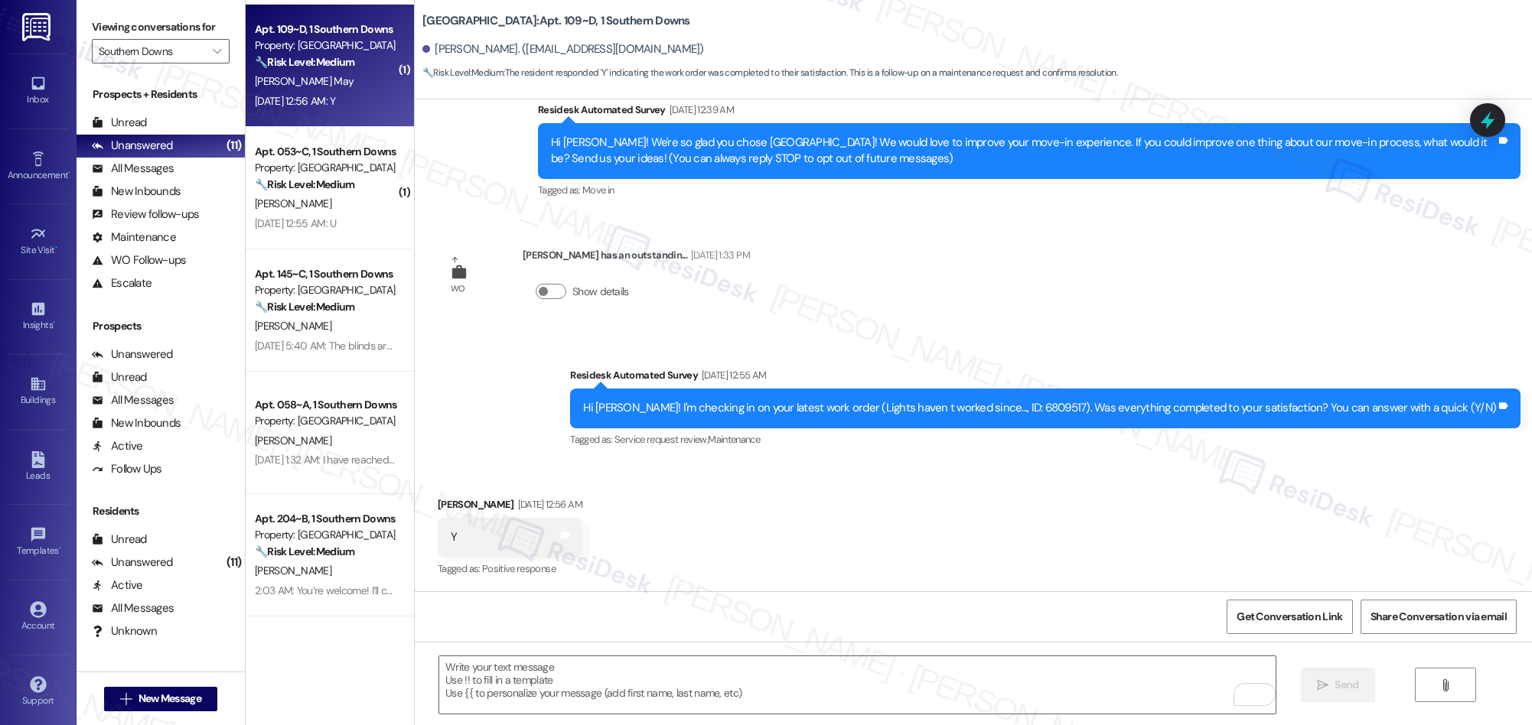
scroll to position [349, 0]
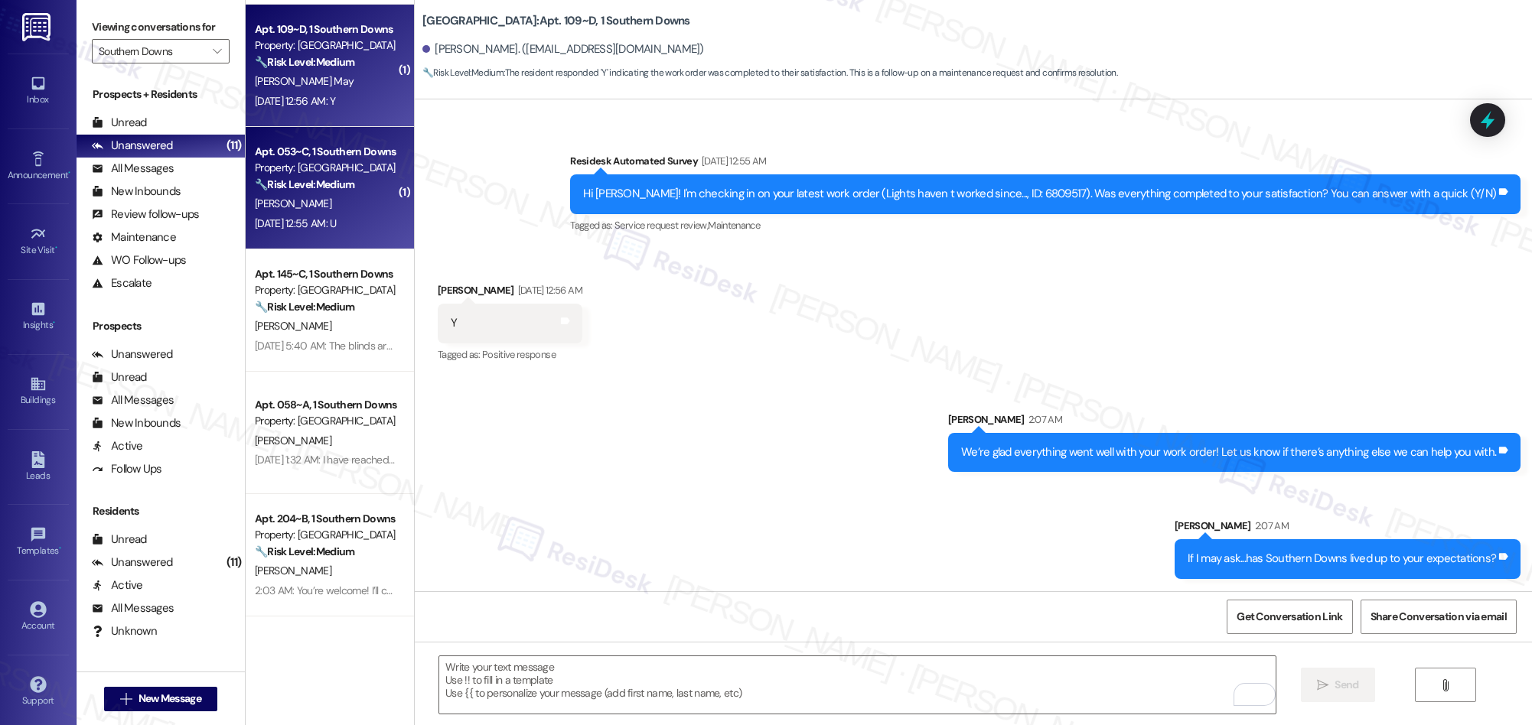
click at [354, 214] on div "Sep 13, 2025 at 12:55 AM: U Sep 13, 2025 at 12:55 AM: U" at bounding box center [325, 223] width 145 height 19
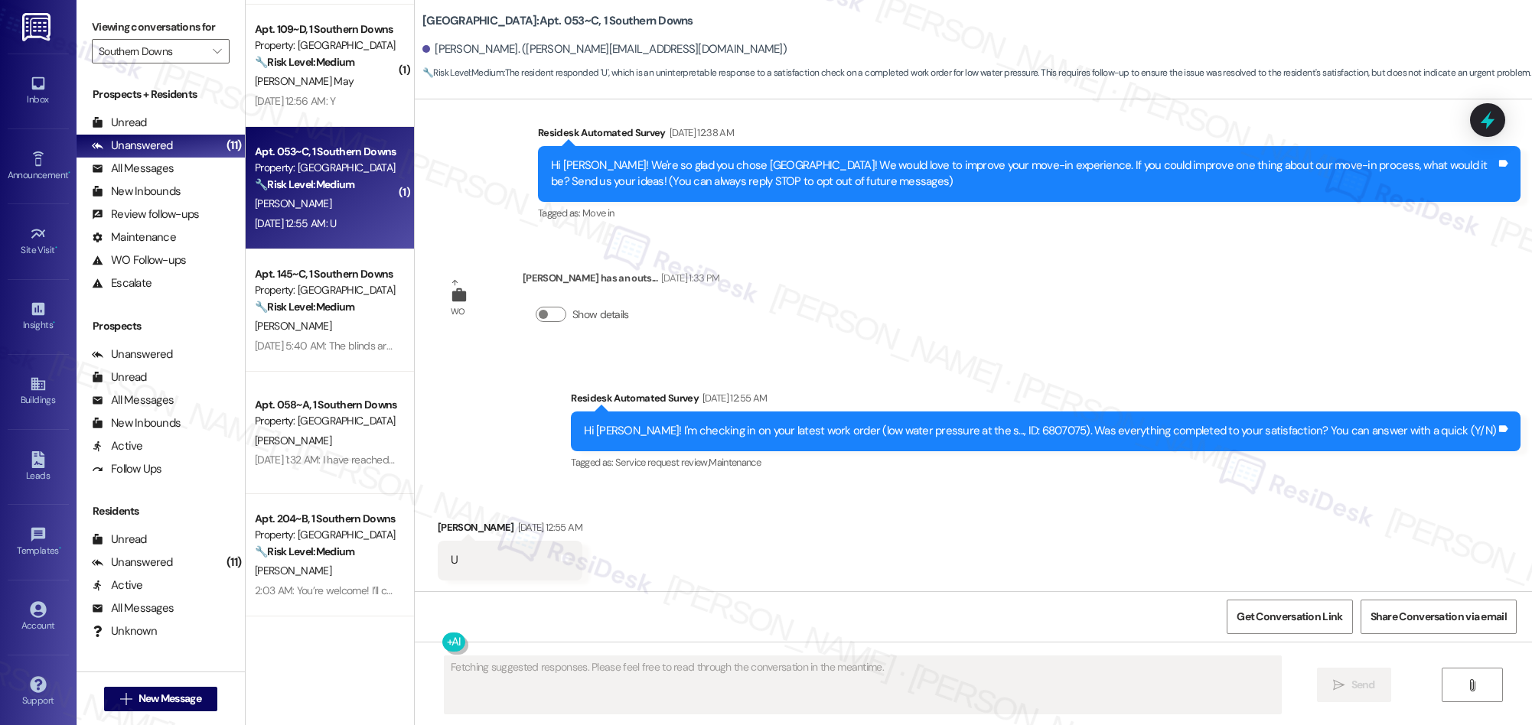
scroll to position [0, 0]
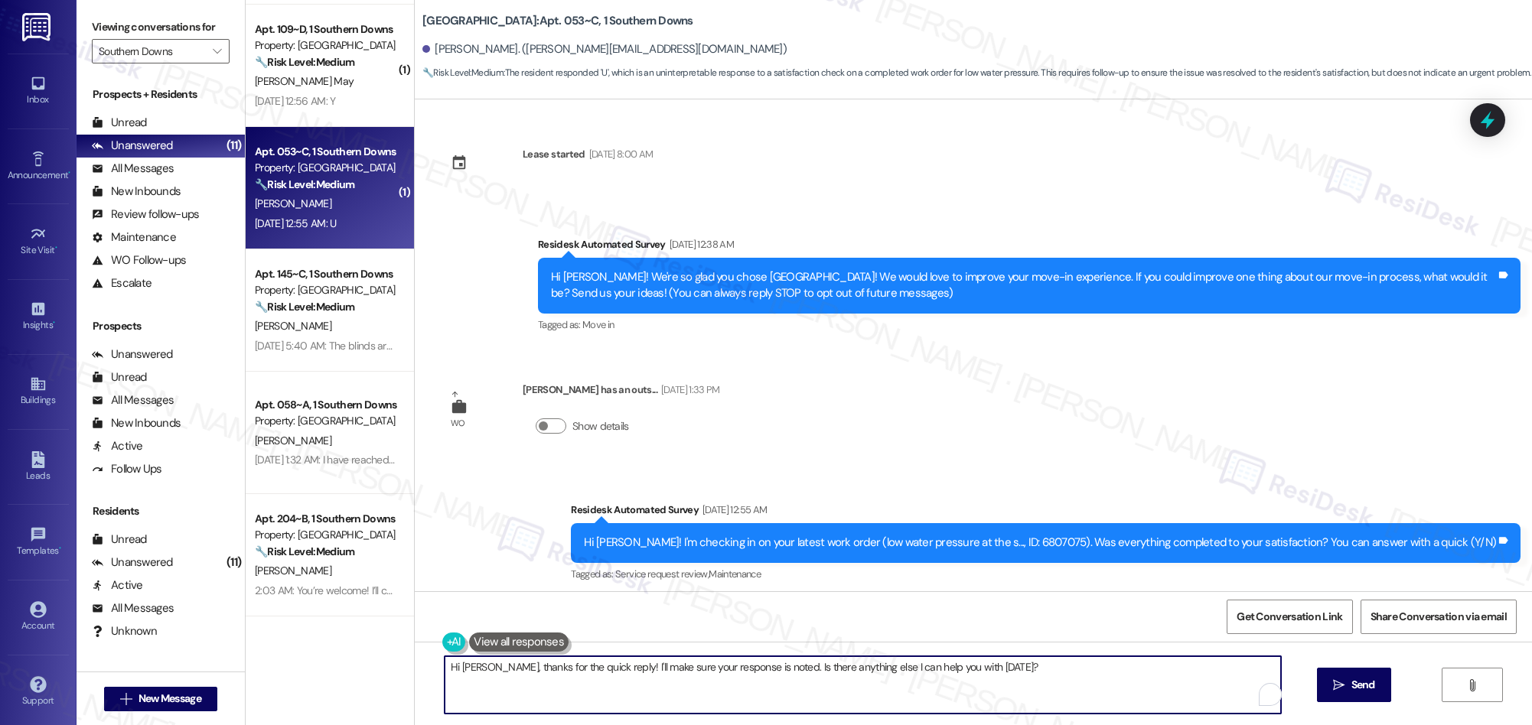
click at [730, 673] on textarea "Hi Anthony, thanks for the quick reply! I'll make sure your response is noted. …" at bounding box center [863, 684] width 836 height 57
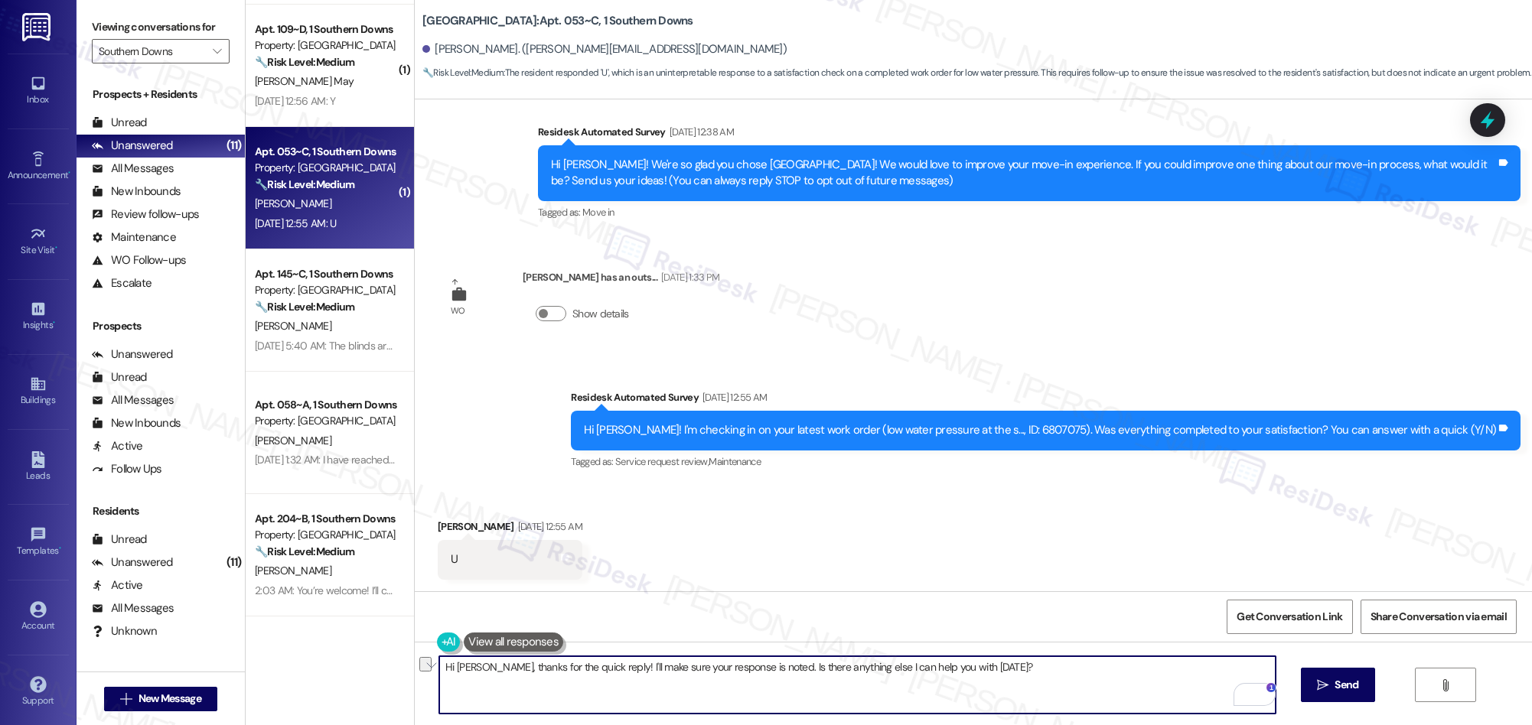
click at [649, 666] on textarea "Hi Anthony, thanks for the quick reply! I'll make sure your response is noted. …" at bounding box center [857, 684] width 836 height 57
click at [596, 705] on textarea "Hi Anthony, thanks for the quick reply! I'll make sure your response is noted. …" at bounding box center [857, 684] width 836 height 57
click at [488, 667] on textarea "Hi Anthony, thanks for the quick reply! I'll make sure your response is noted. …" at bounding box center [857, 684] width 836 height 57
drag, startPoint x: 488, startPoint y: 667, endPoint x: 1001, endPoint y: 675, distance: 512.7
click at [1001, 675] on textarea "Hi Anthony, thanks for the quick reply! I'll make sure your response is noted. …" at bounding box center [857, 684] width 836 height 57
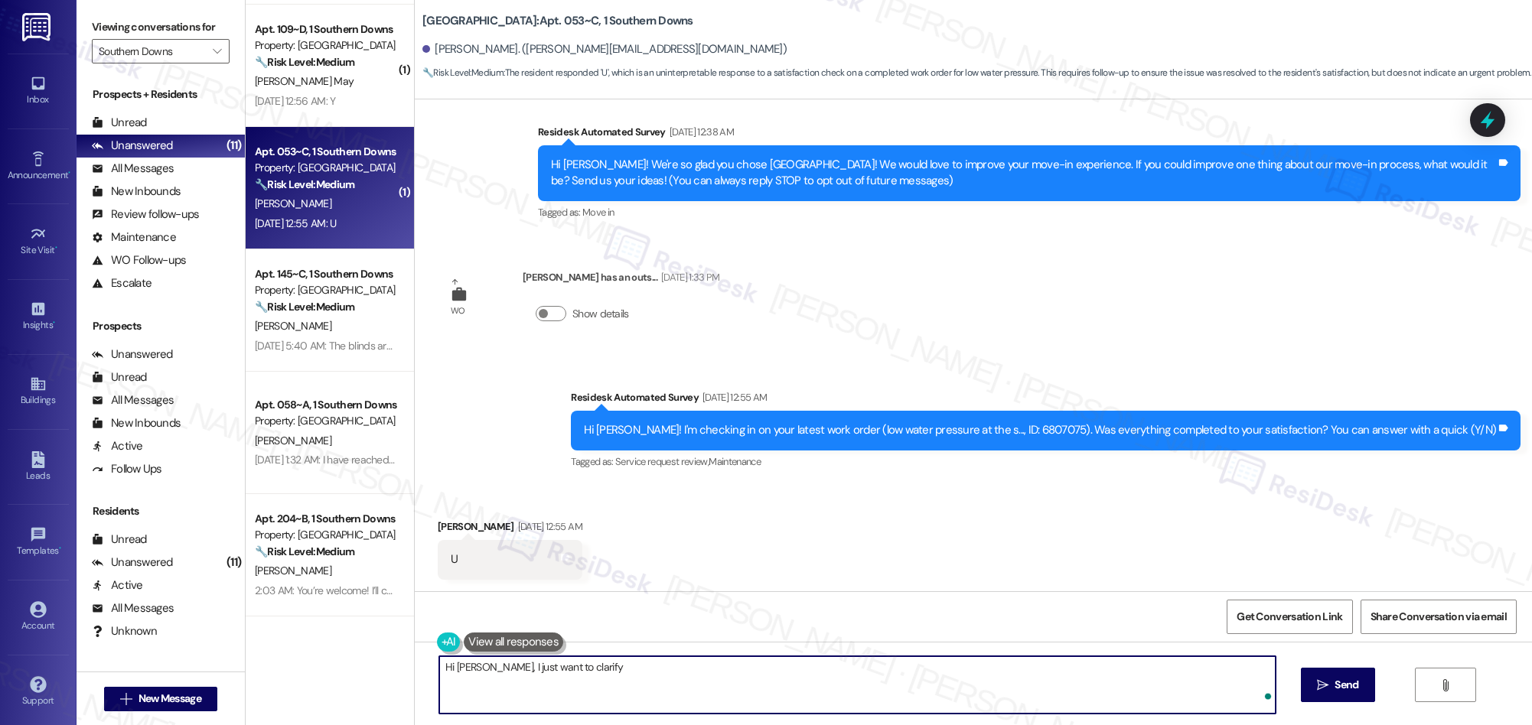
paste textarea "We’re glad everything went well with your work order! Let us know if there’s an…"
drag, startPoint x: 572, startPoint y: 670, endPoint x: 623, endPoint y: 665, distance: 51.5
click at [623, 665] on textarea "Hi Anthony, I just want to clarify We’re glad everything went well with your wo…" at bounding box center [857, 684] width 836 height 57
click at [782, 669] on textarea "Hi Anthony, I just want to clarify that everything went well with your work ord…" at bounding box center [857, 684] width 836 height 57
click at [579, 666] on textarea "Hi Anthony, I just want to clarify that everything went well with your work ord…" at bounding box center [857, 684] width 836 height 57
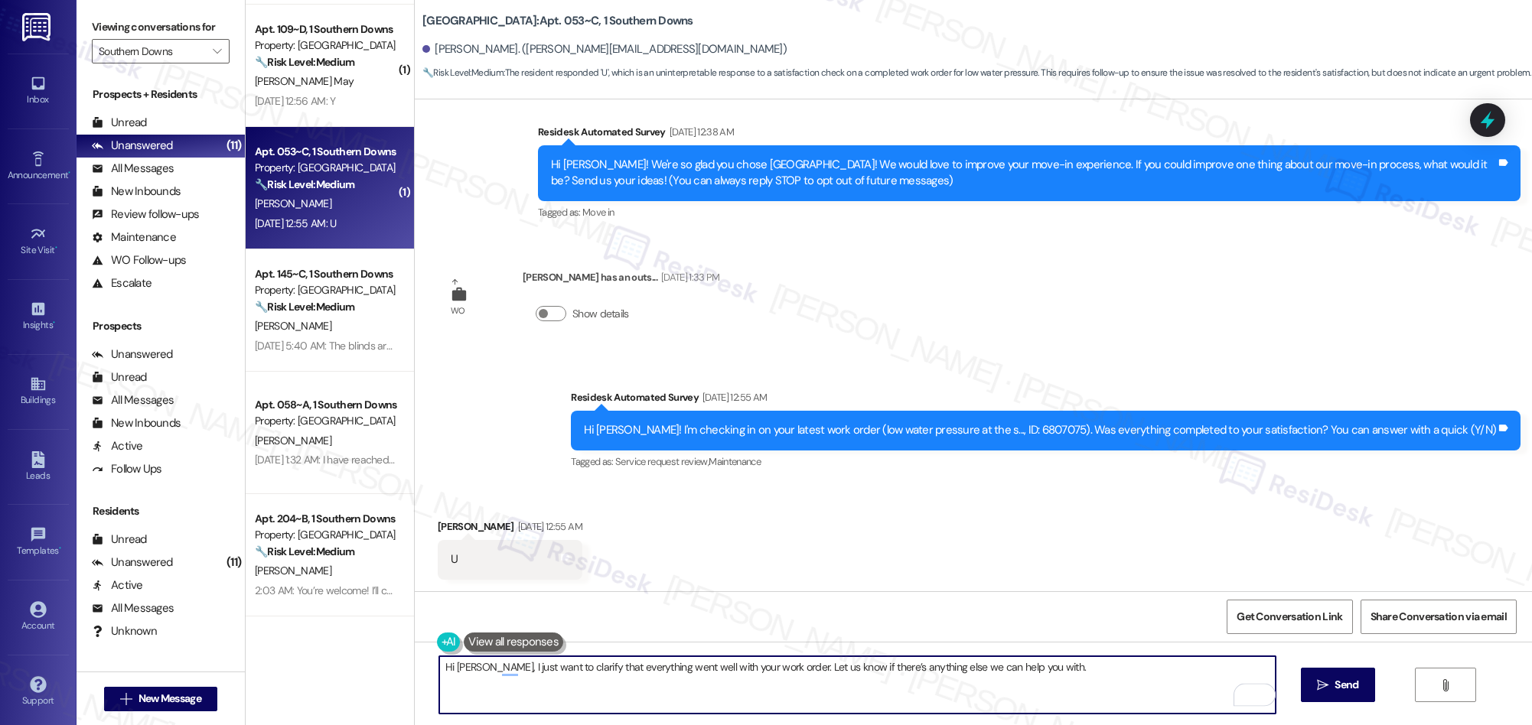
click at [579, 666] on textarea "Hi Anthony, I just want to clarify that everything went well with your work ord…" at bounding box center [857, 684] width 836 height 57
type textarea "Hi Anthony, I just want to clarify if everything went well with your work order…"
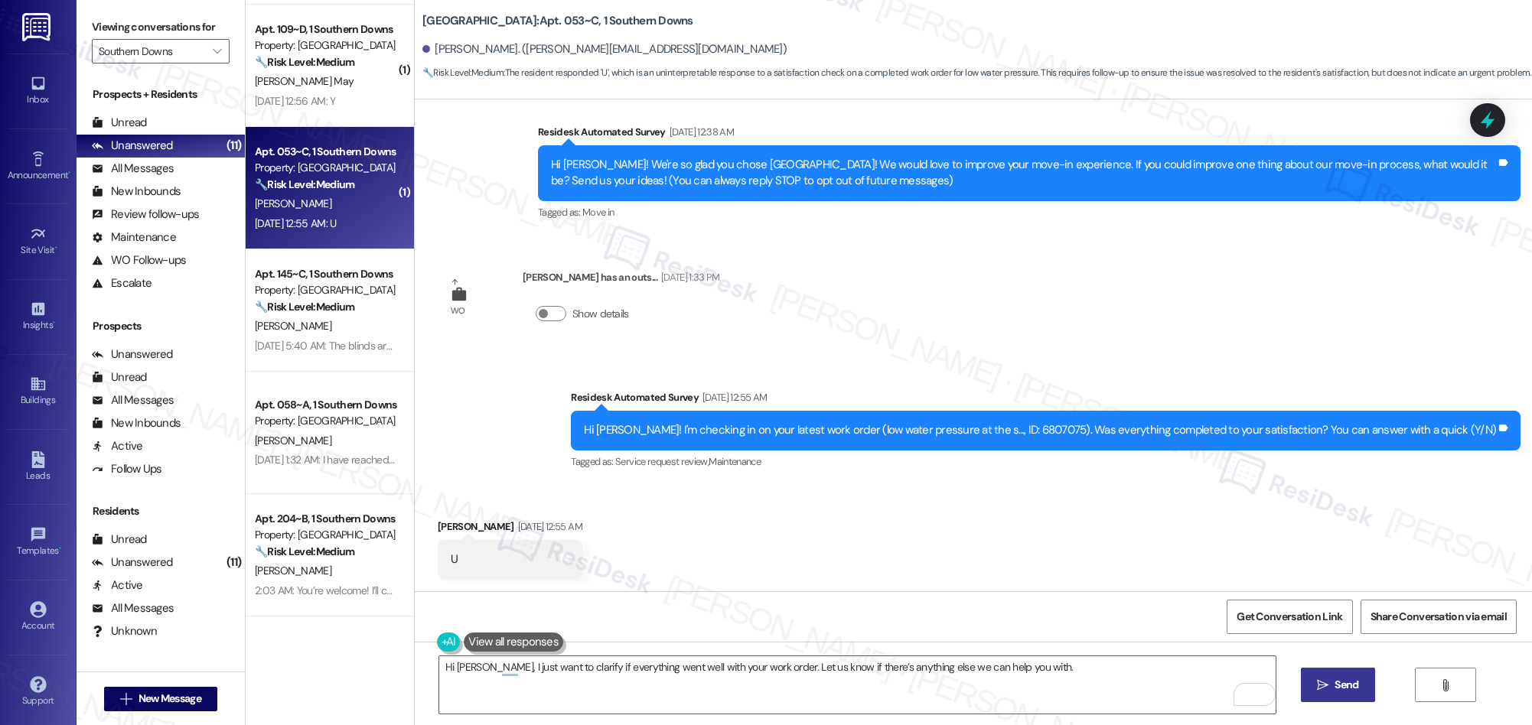
click at [1331, 682] on span "Send" at bounding box center [1346, 685] width 30 height 16
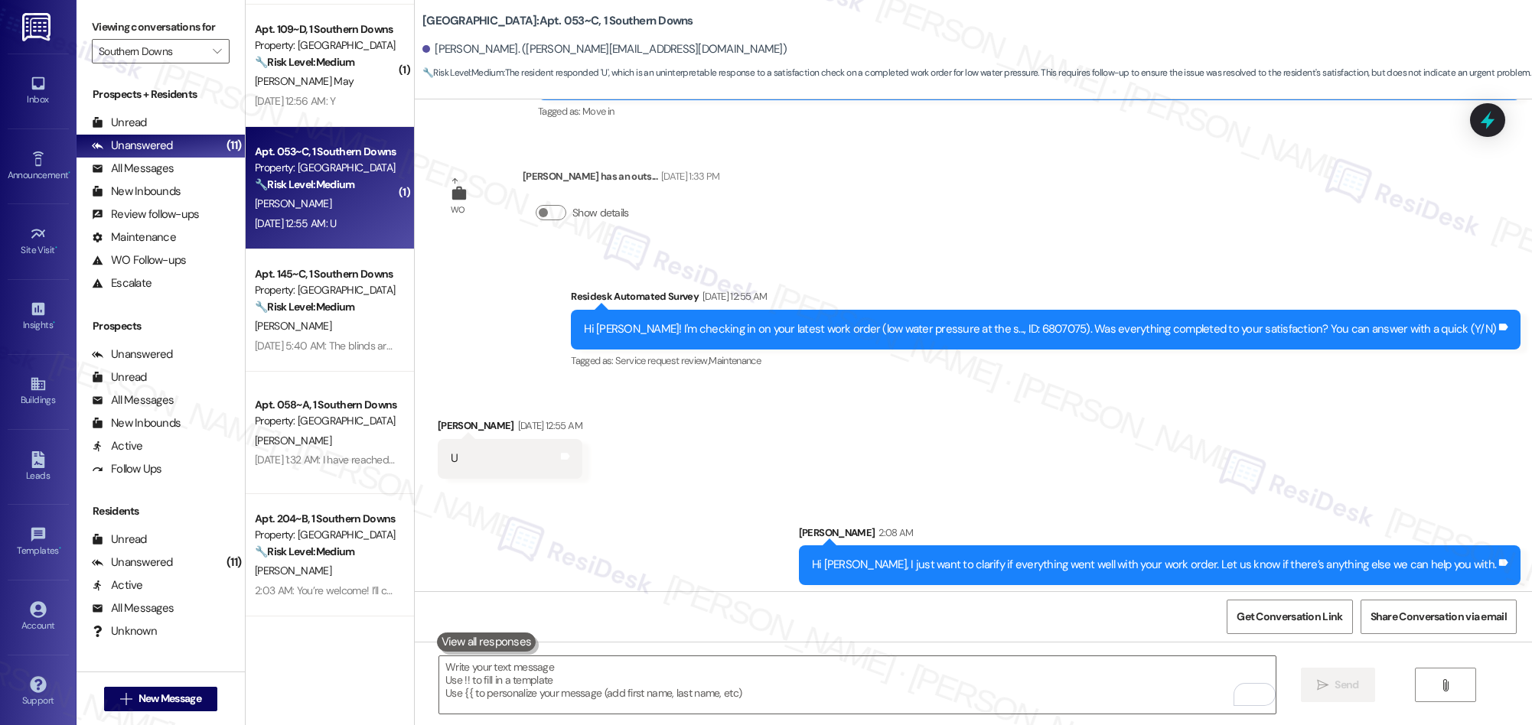
scroll to position [220, 0]
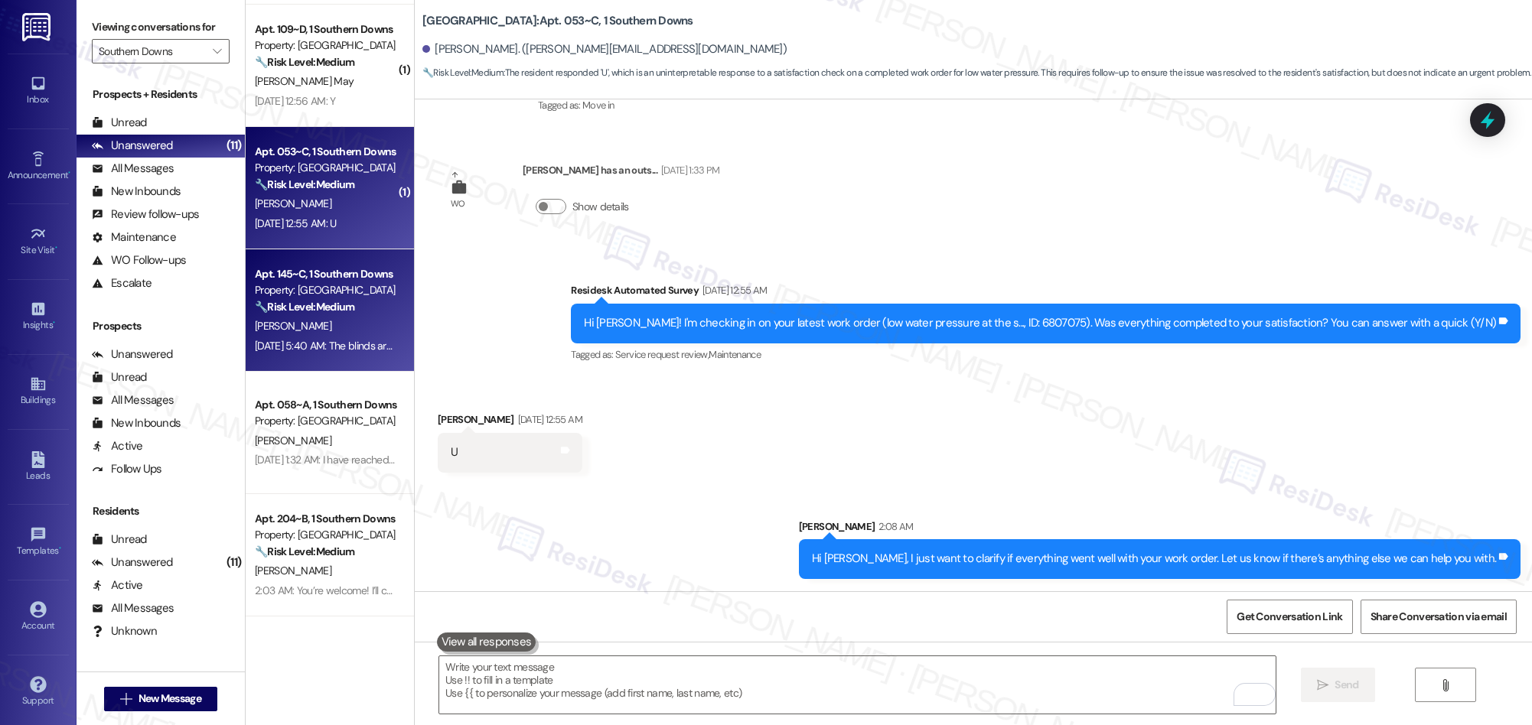
click at [282, 349] on div "Sep 11, 2025 at 5:40 AM: The blinds are still broken. A piece at the top needs …" at bounding box center [474, 346] width 438 height 14
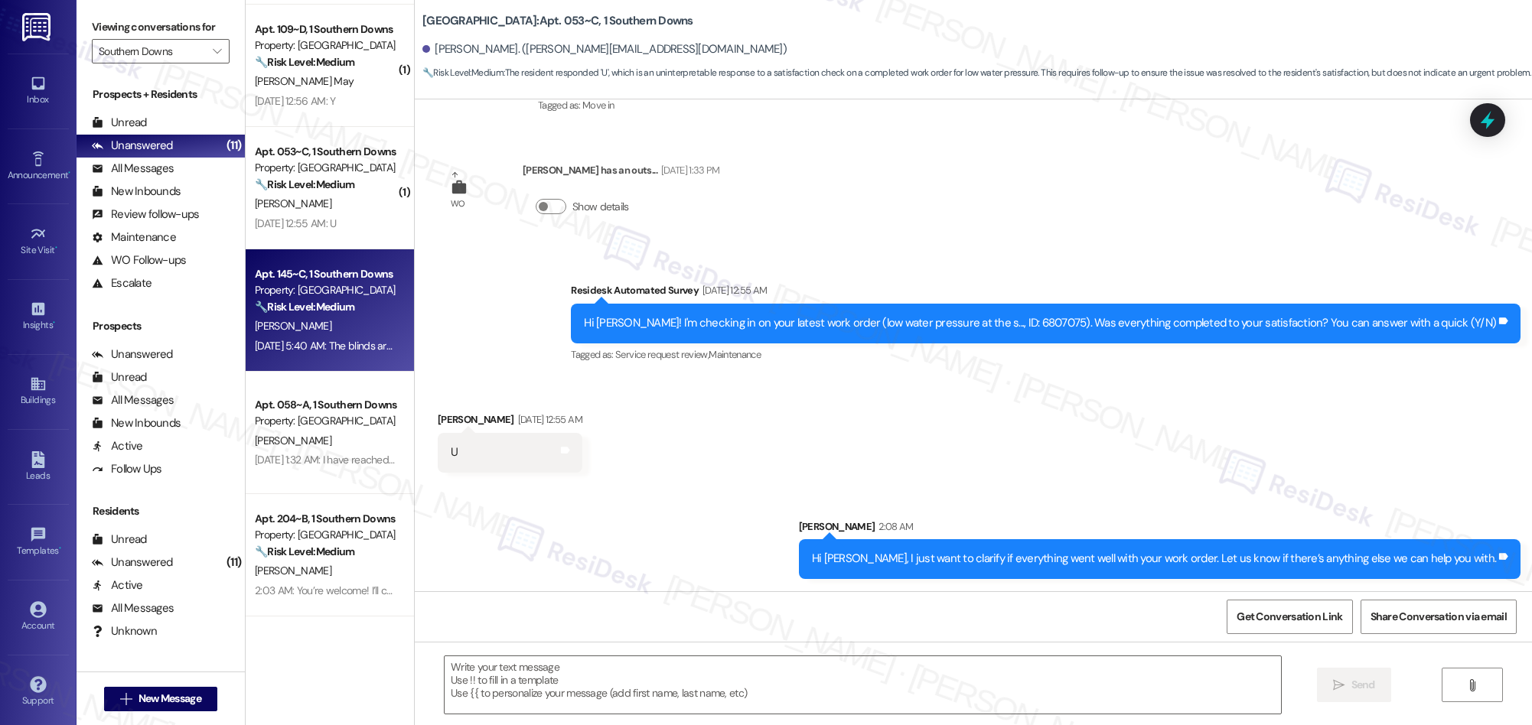
type textarea "Fetching suggested responses. Please feel free to read through the conversation…"
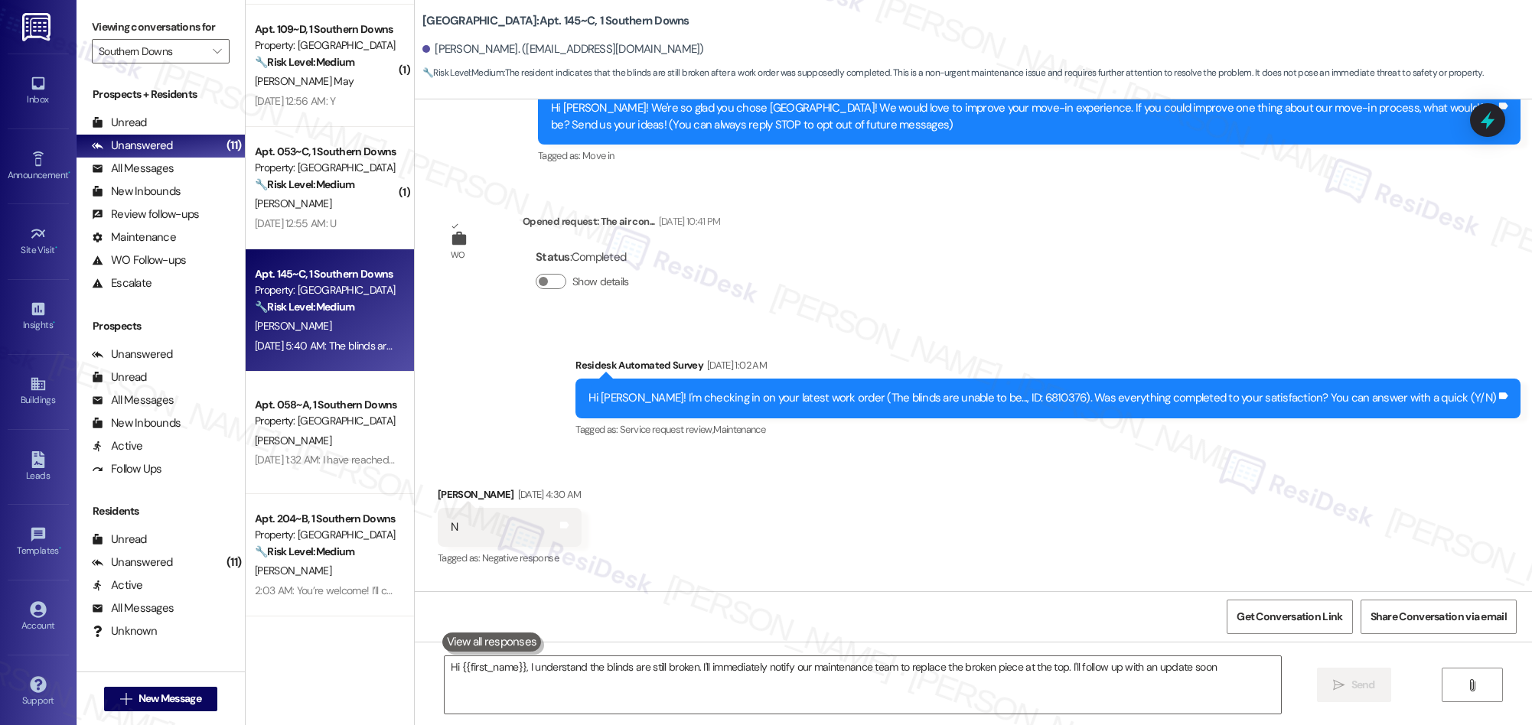
type textarea "Hi {{first_name}}, I understand the blinds are still broken. I'll immediately n…"
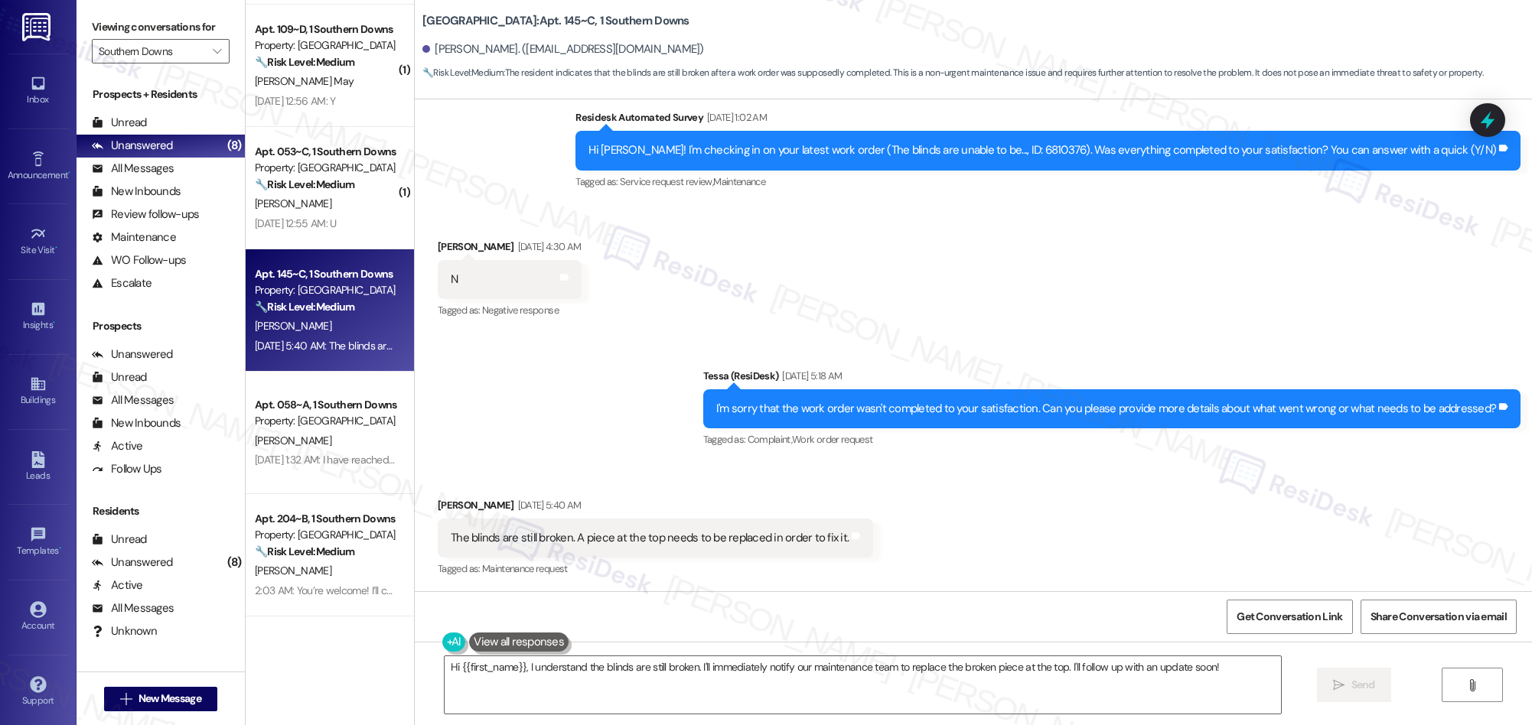
scroll to position [448, 0]
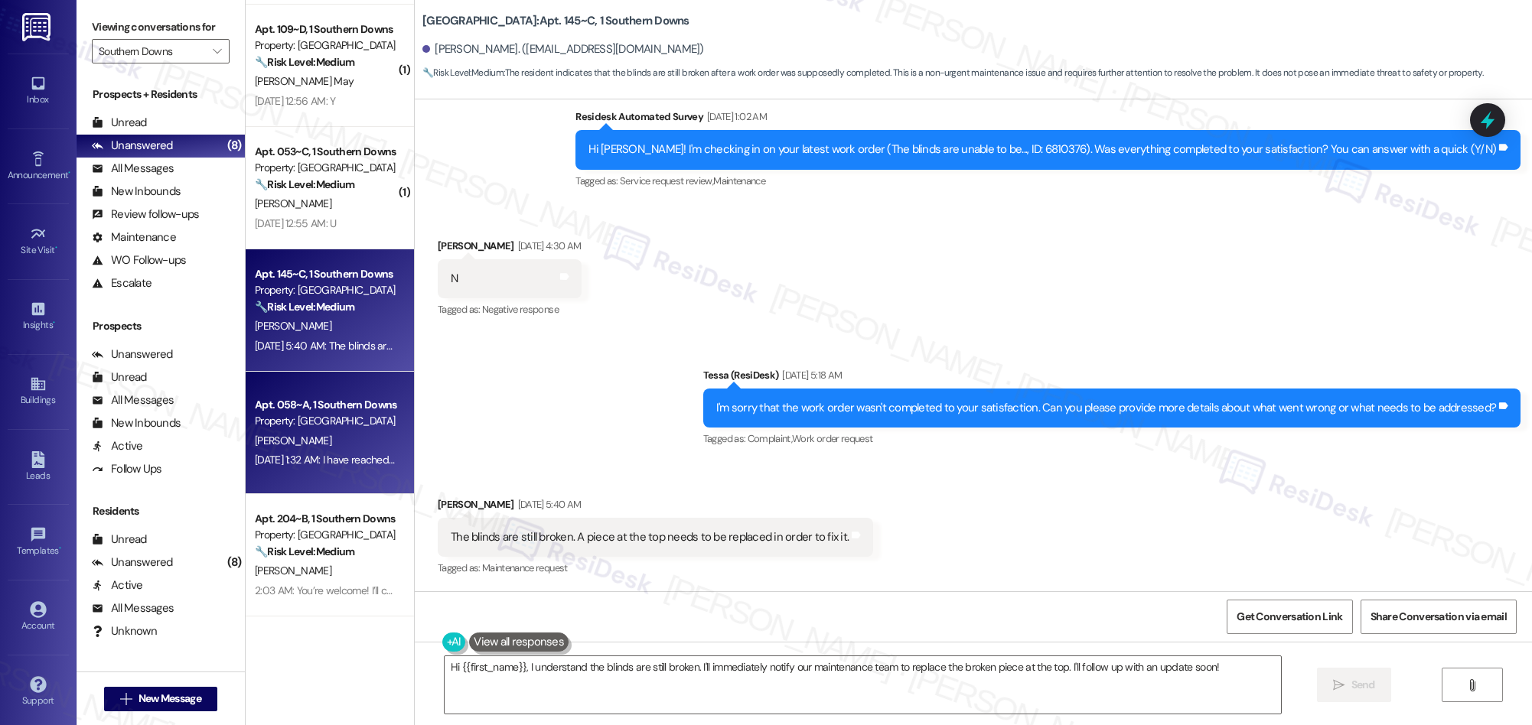
click at [346, 456] on div "[DATE] 1:32 AM: I have reached out to the office and told them i will have a pa…" at bounding box center [459, 460] width 408 height 14
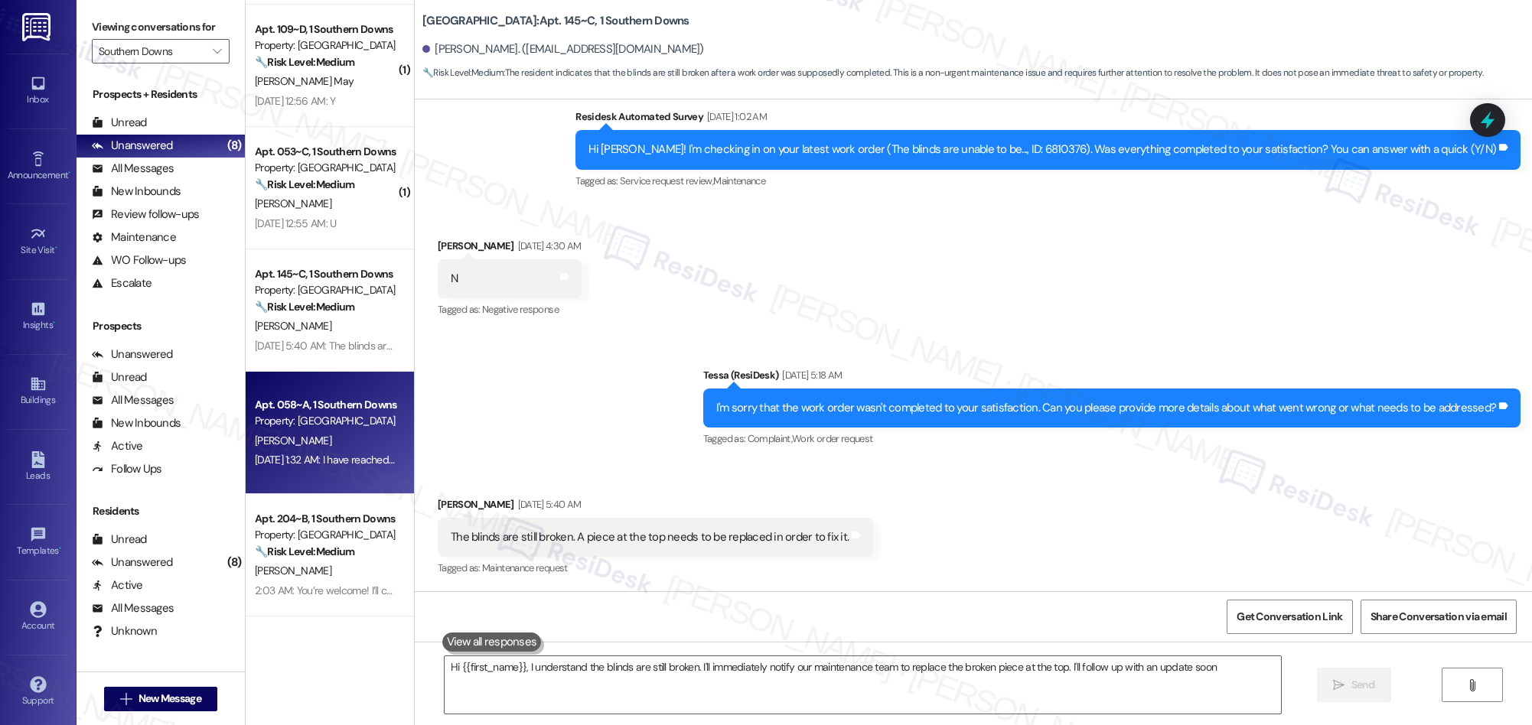
type textarea "Hi {{first_name}}, I understand the blinds are still broken. I'll immediately n…"
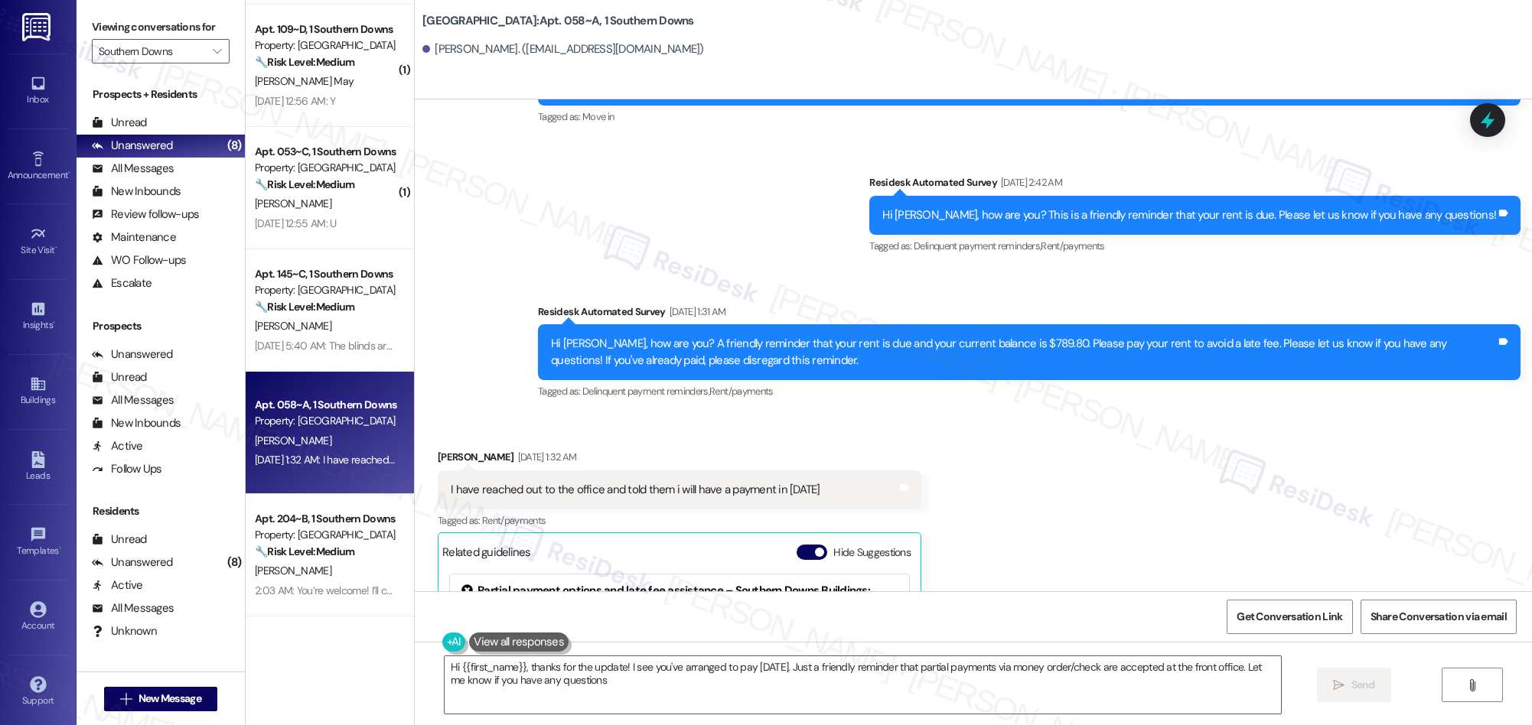
type textarea "Hi {{first_name}}, thanks for the update! I see you've arranged to pay [DATE]. …"
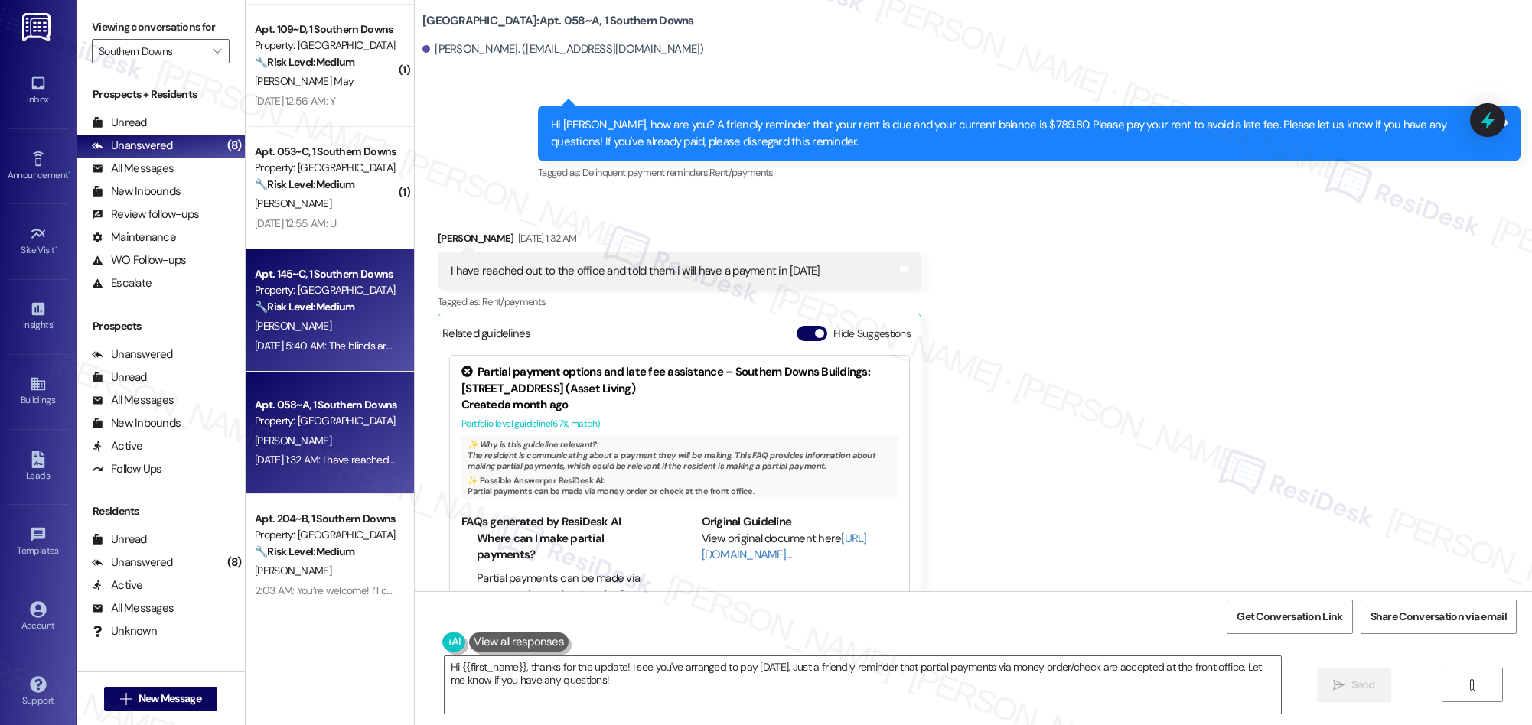
scroll to position [0, 0]
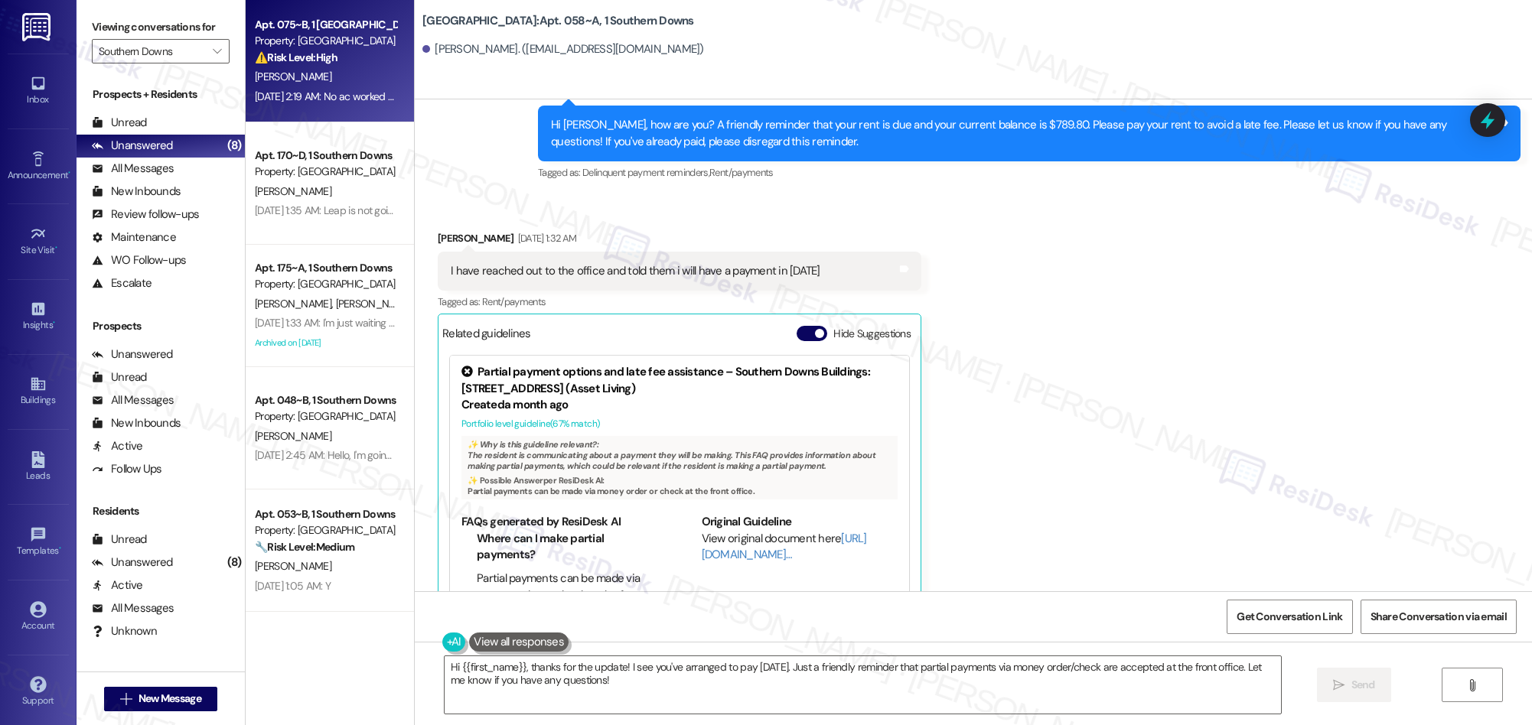
click at [345, 79] on div "[PERSON_NAME]" at bounding box center [325, 76] width 145 height 19
type textarea "Hi {{first_name}}, thanks for the update! I see you've arranged to pay [DATE]. …"
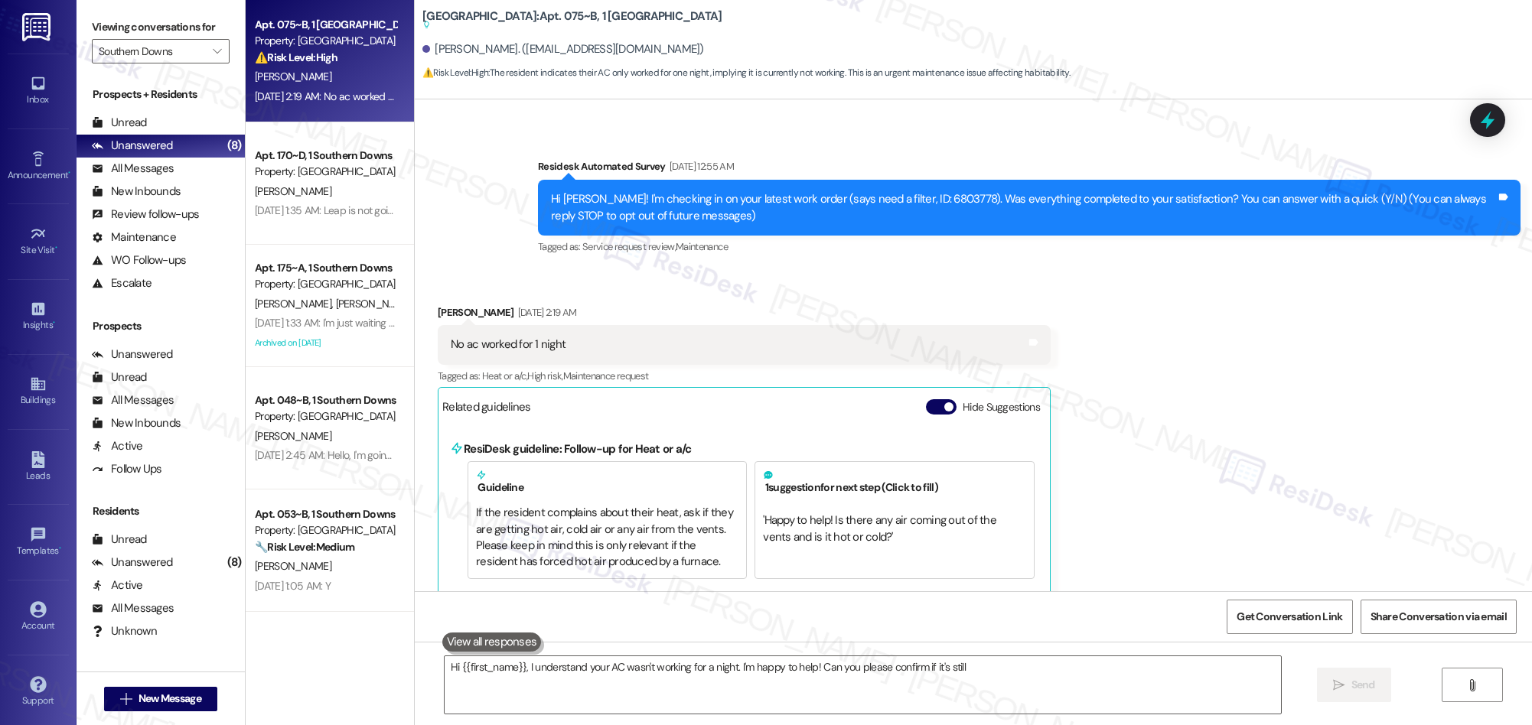
scroll to position [135, 0]
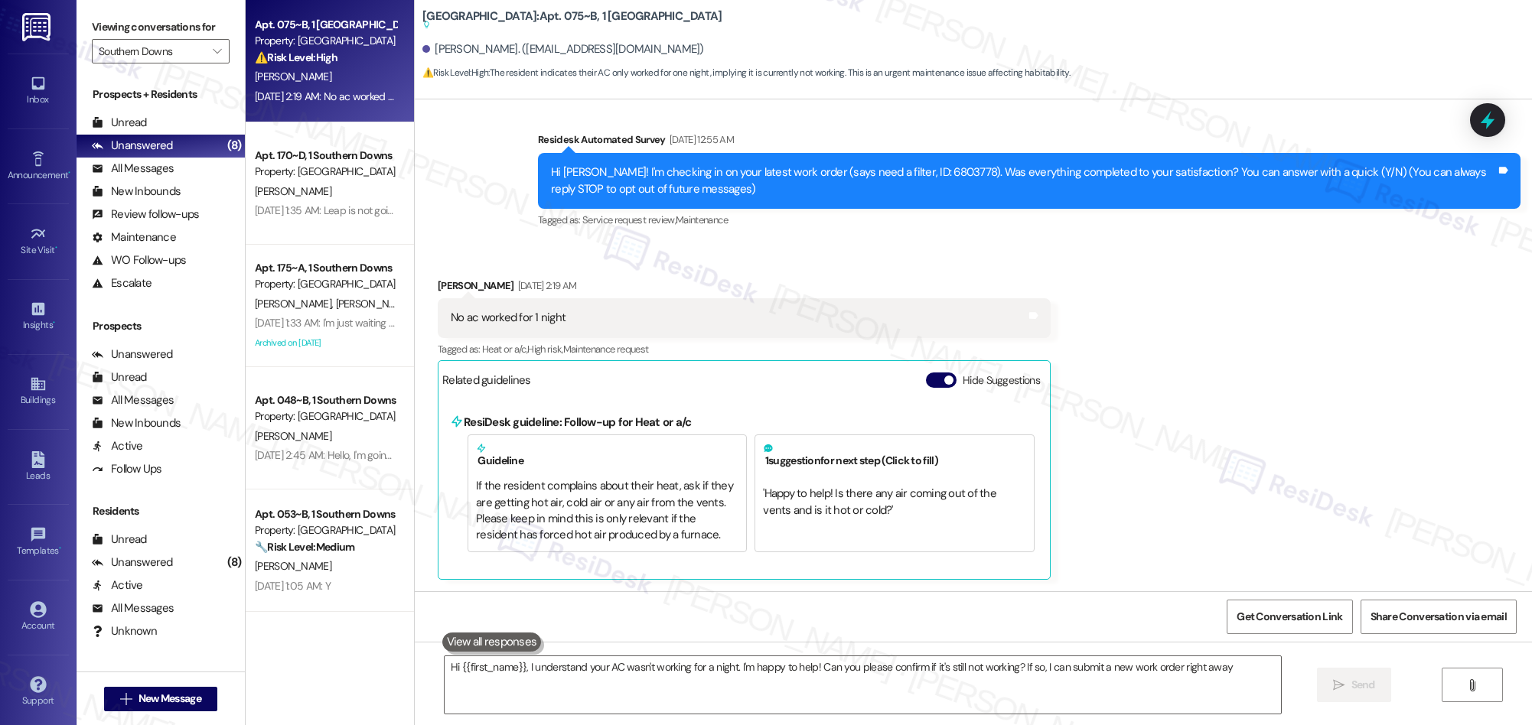
type textarea "Hi {{first_name}}, I understand your AC wasn't working for a night. I'm happy t…"
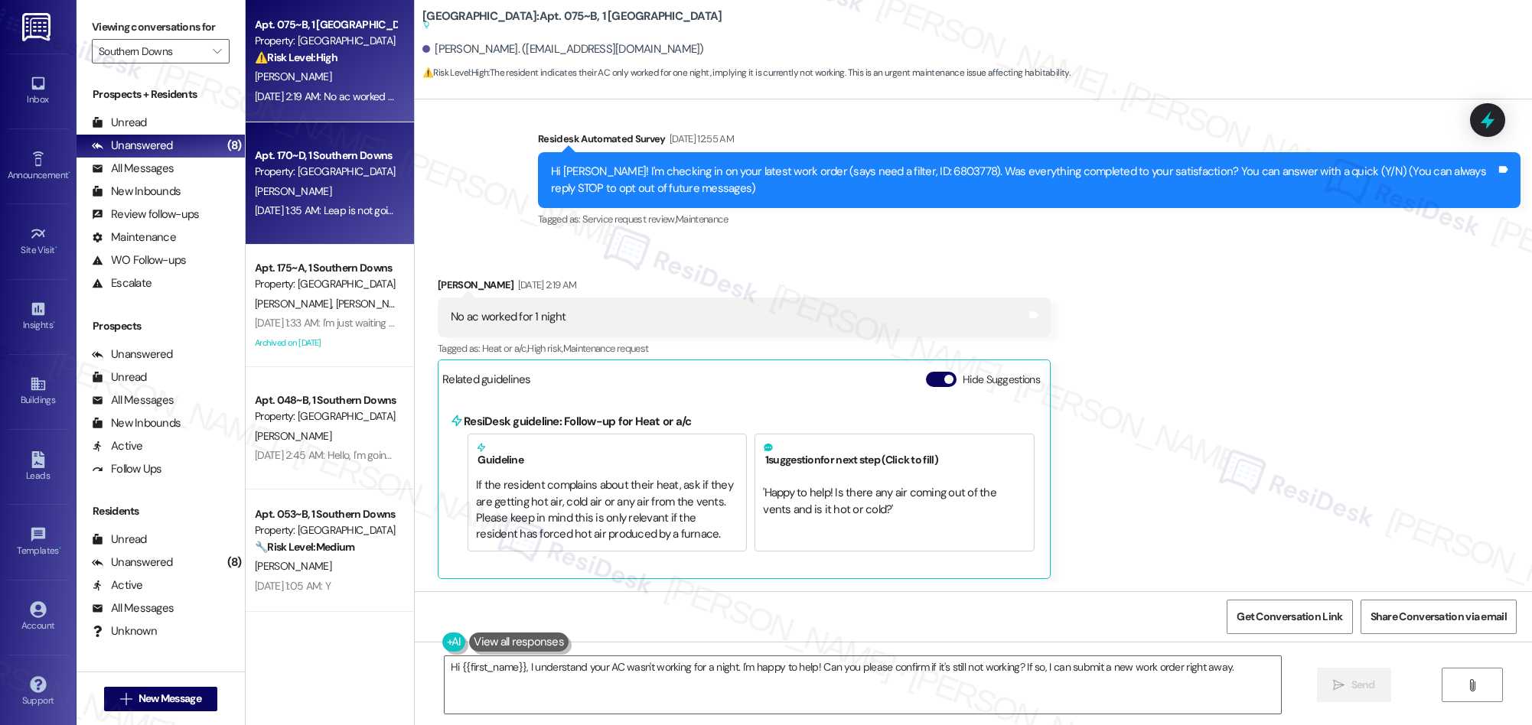
click at [332, 202] on div "Sep 06, 2025 at 1:35 AM: Leap is not going to help anymore bro took to long wit…" at bounding box center [325, 210] width 145 height 19
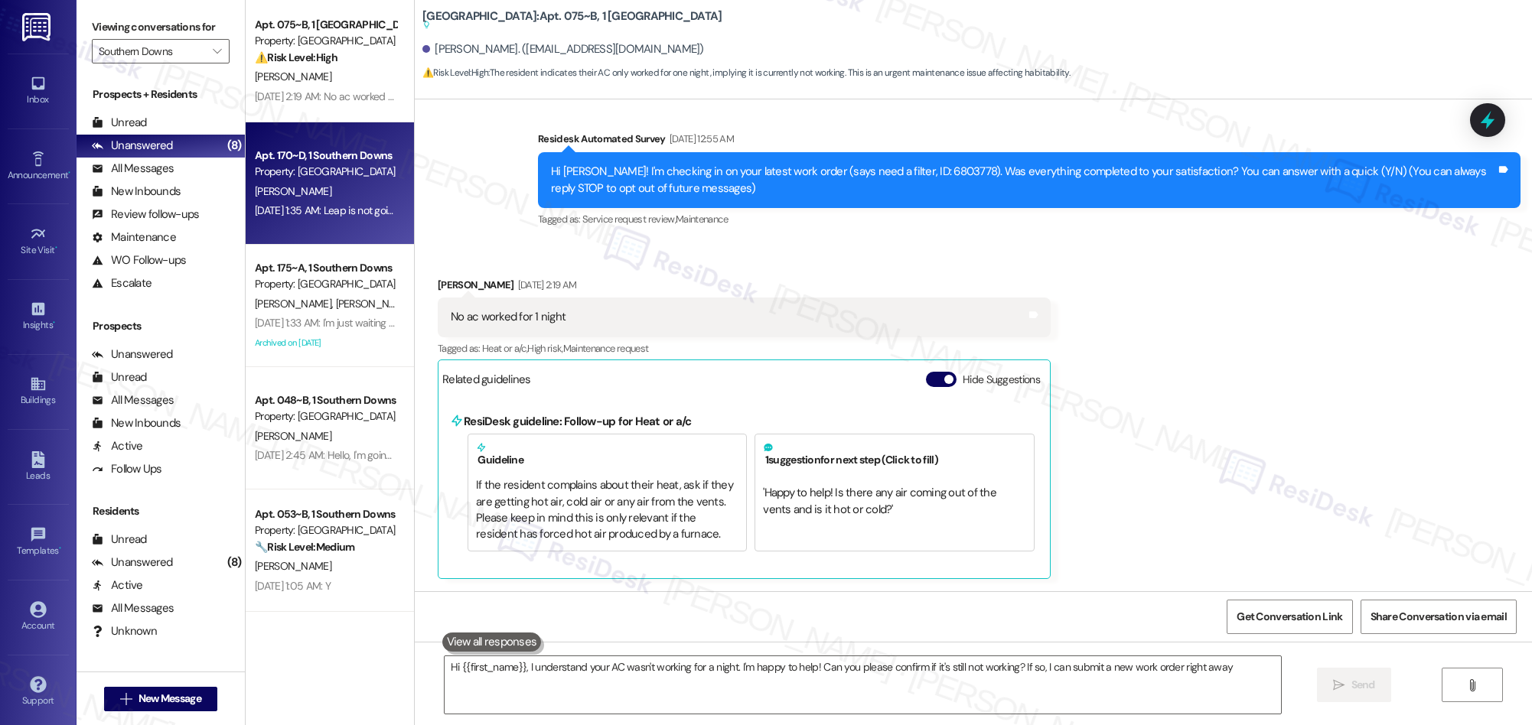
type textarea "Hi {{first_name}}, I understand your AC wasn't working for a night. I'm happy t…"
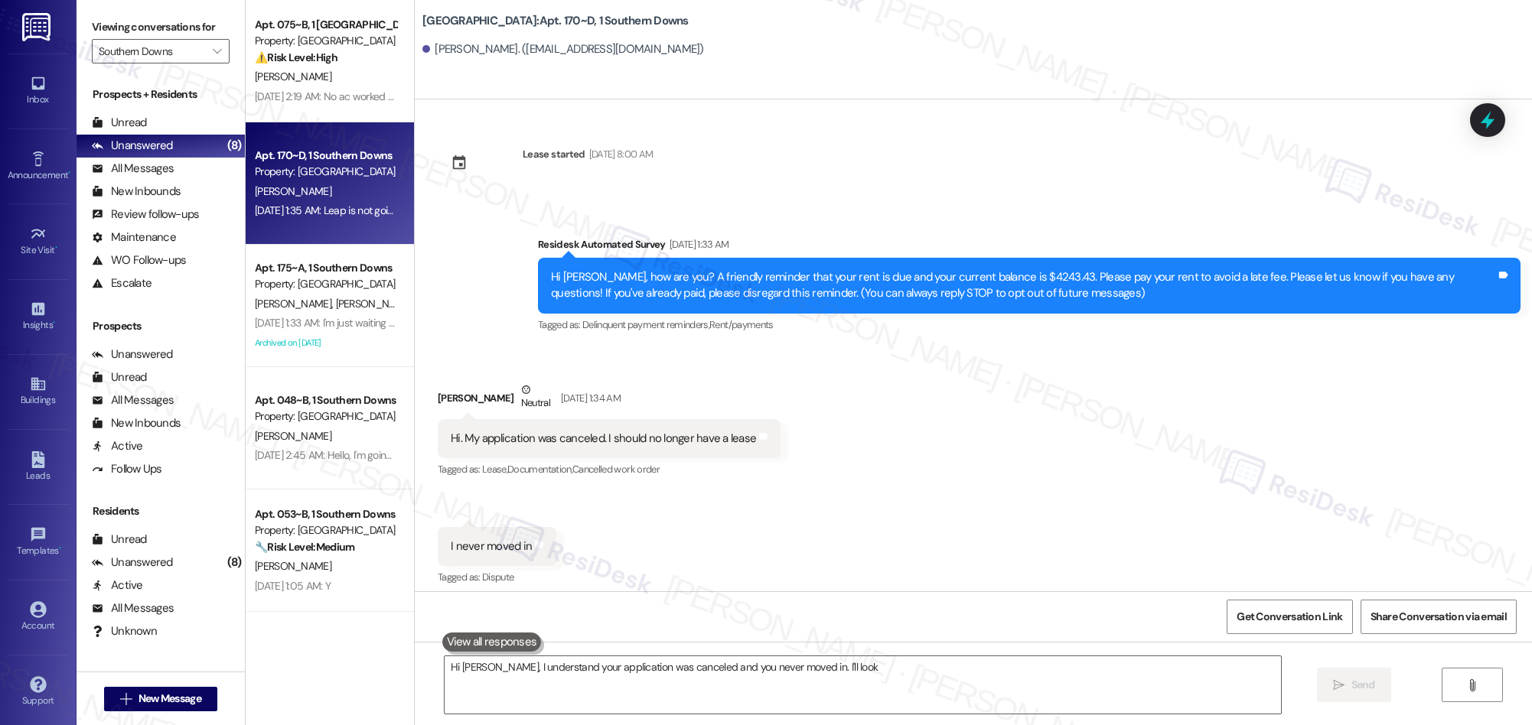
scroll to position [116, 0]
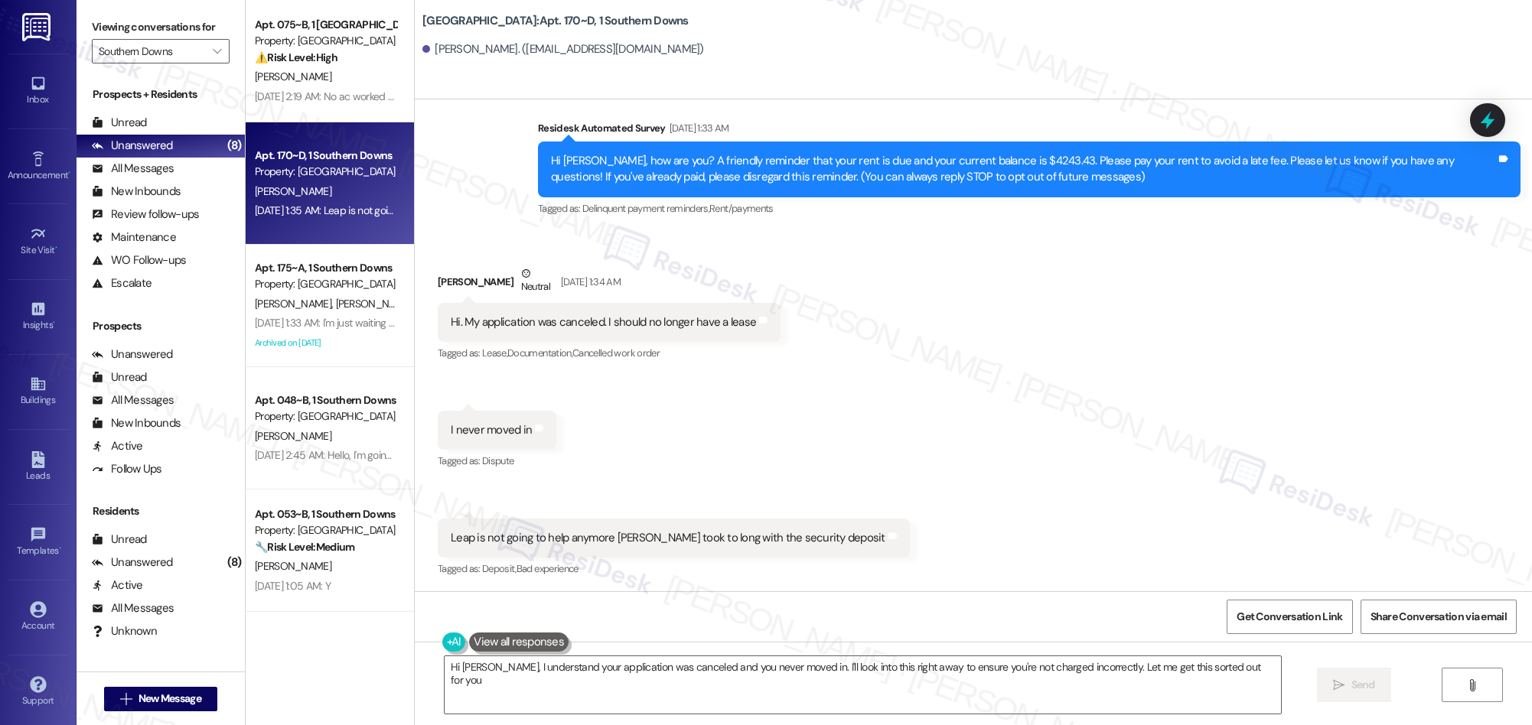
type textarea "Hi Britany, I understand your application was canceled and you never moved in. …"
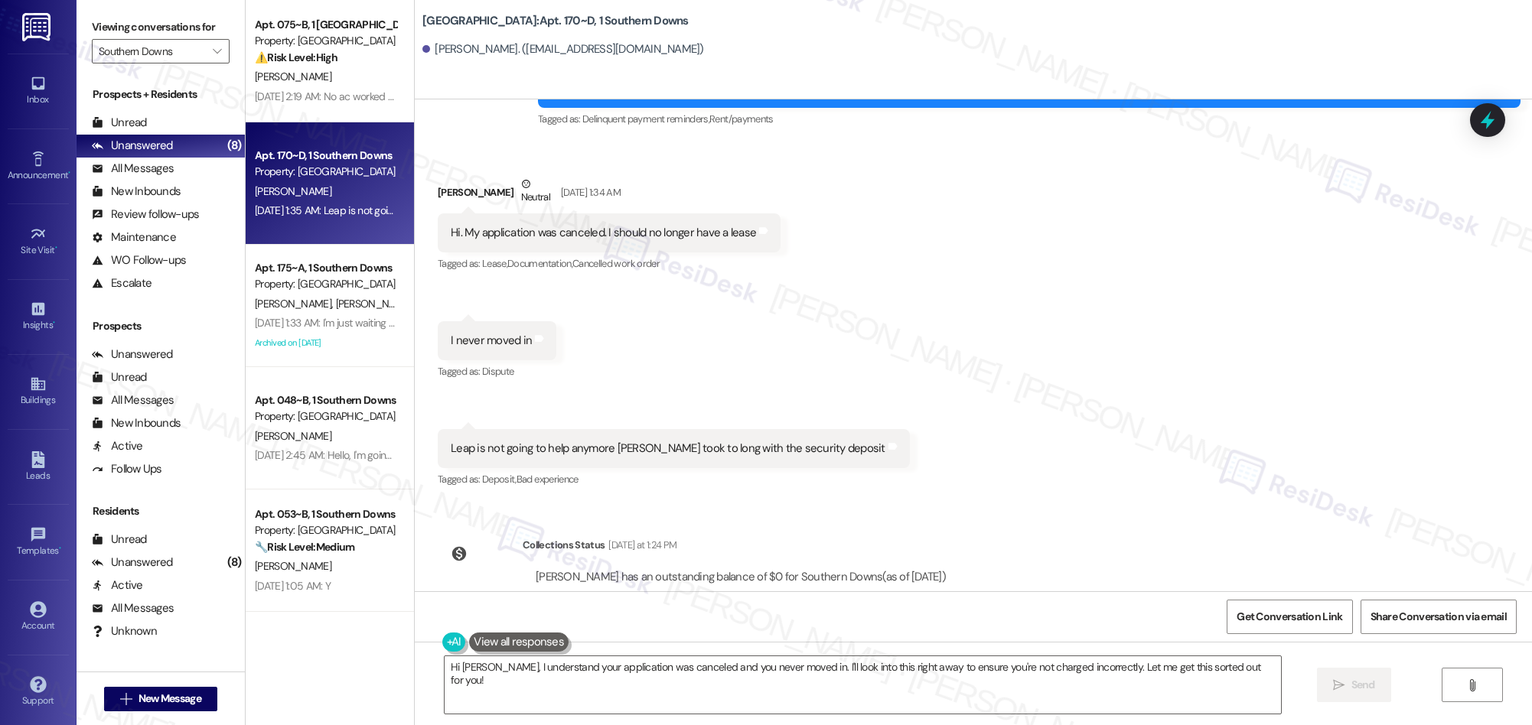
scroll to position [258, 0]
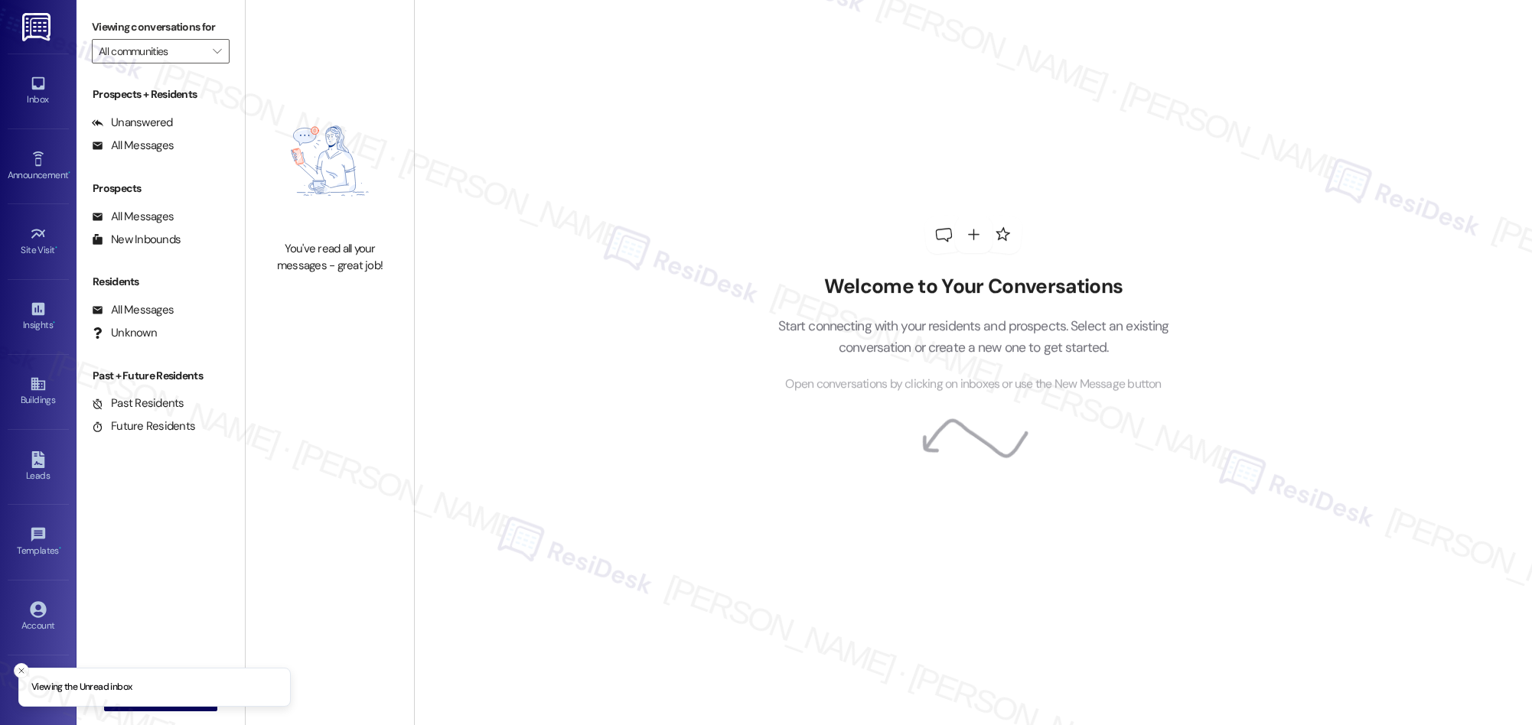
type input "Southern Downs"
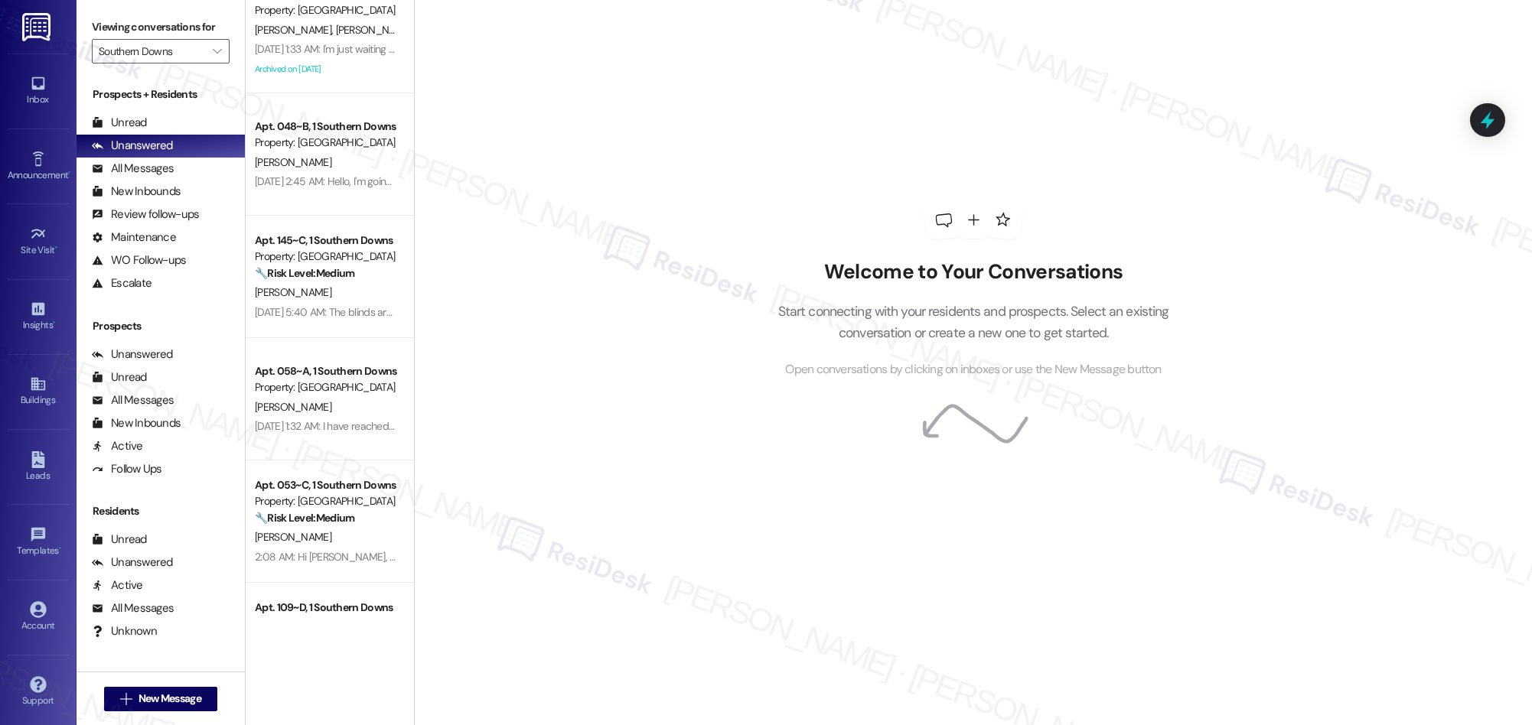
click at [332, 210] on div "Apt. 048~B, 1 Southern Downs Property: [GEOGRAPHIC_DATA] [PERSON_NAME] [DATE] 2…" at bounding box center [330, 154] width 168 height 122
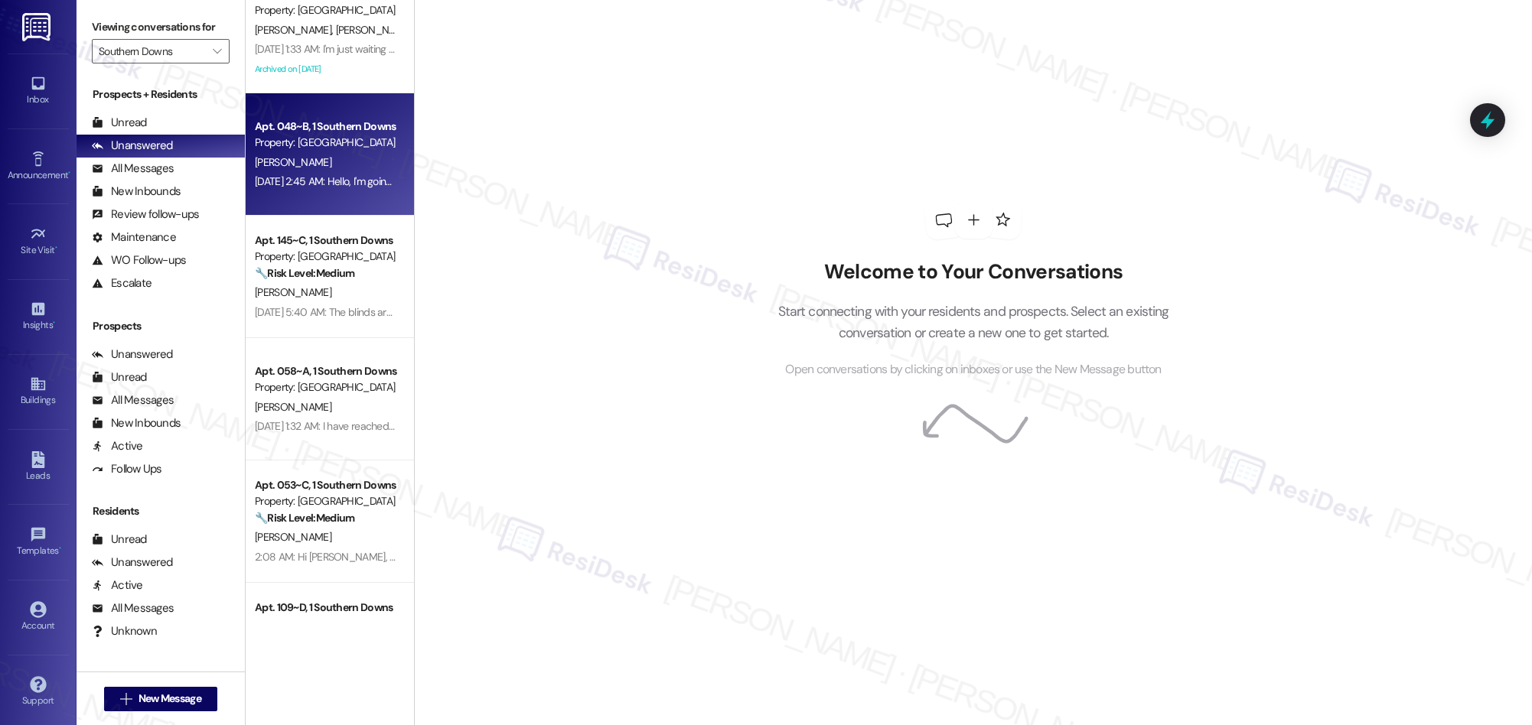
scroll to position [275, 0]
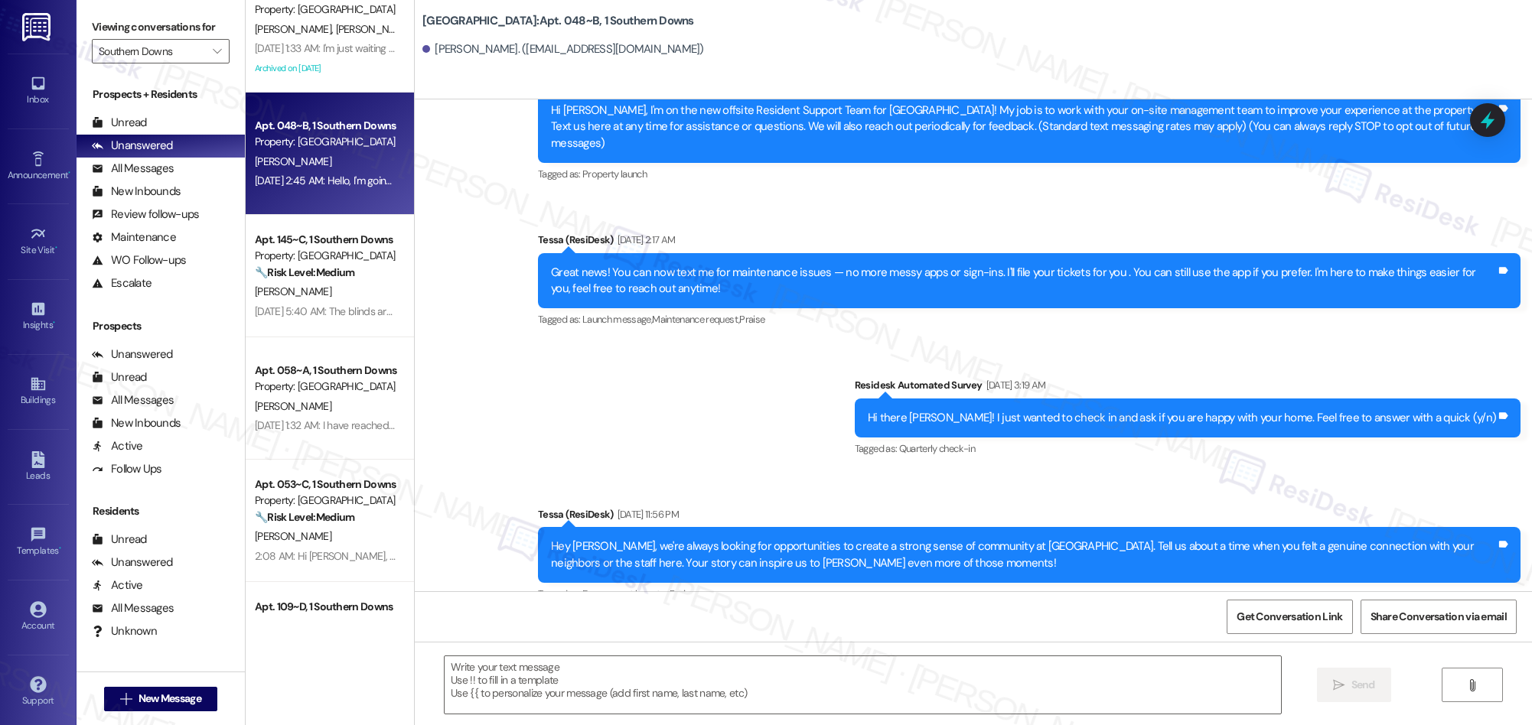
click at [332, 207] on div "Apt. 048~B, 1 Southern Downs Property: [GEOGRAPHIC_DATA] [PERSON_NAME] [DATE] 2…" at bounding box center [330, 154] width 168 height 122
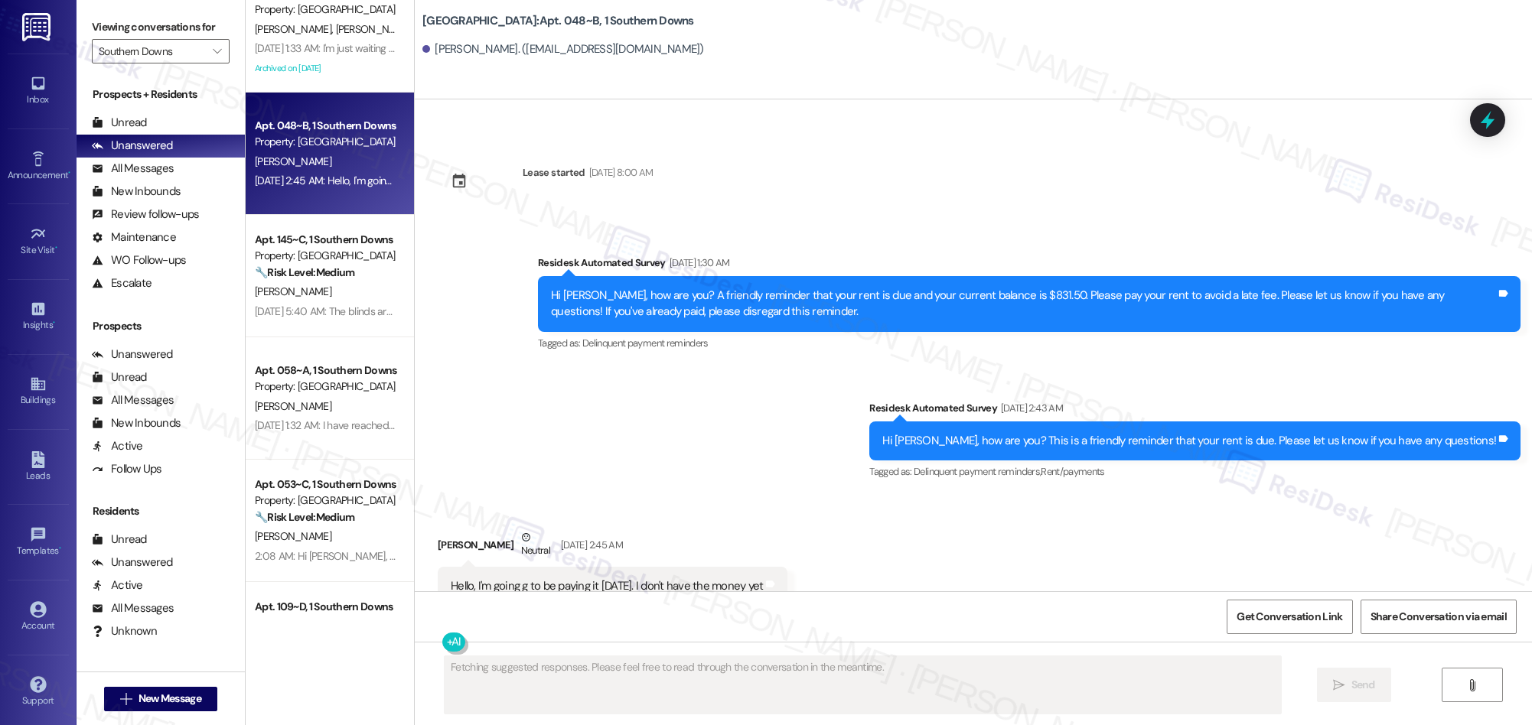
scroll to position [2875, 0]
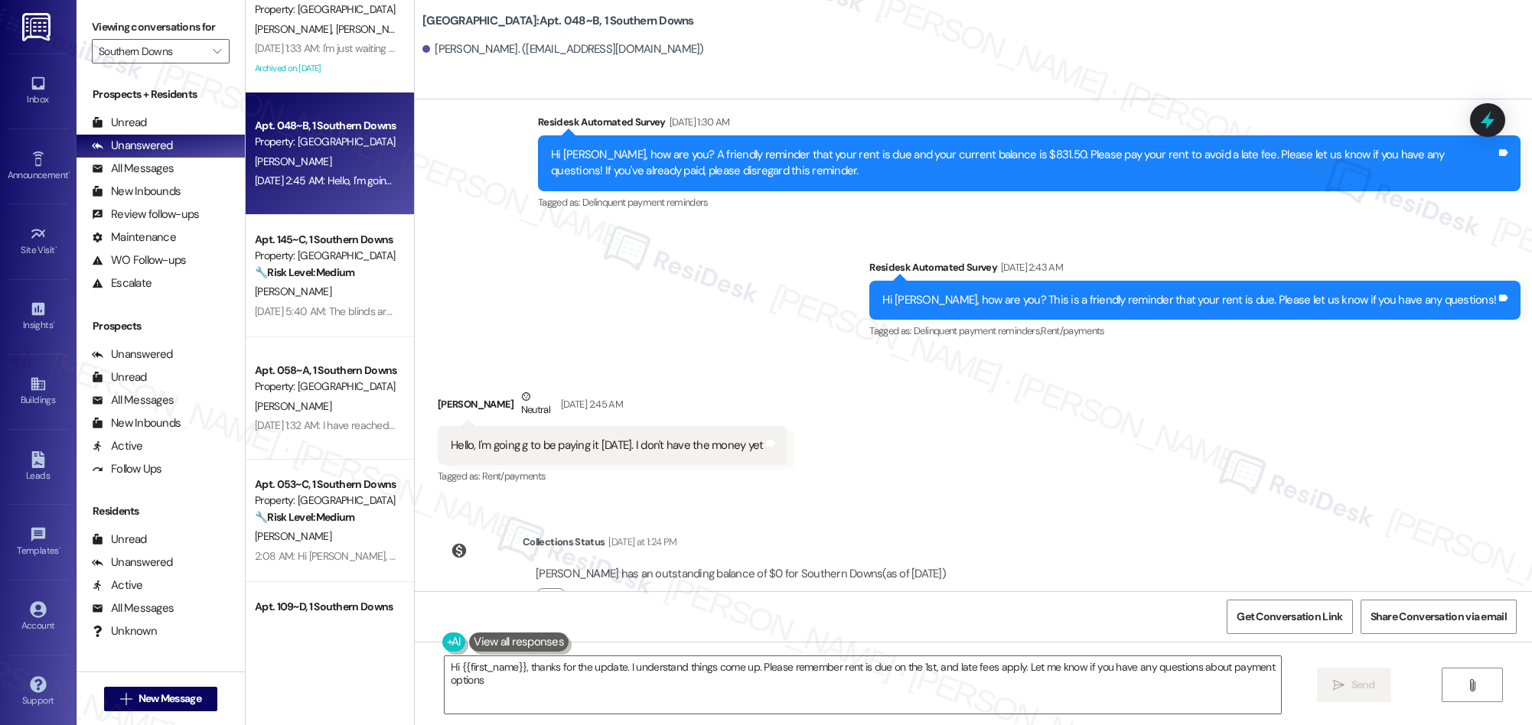
type textarea "Hi {{first_name}}, thanks for the update. I understand things come up. Please r…"
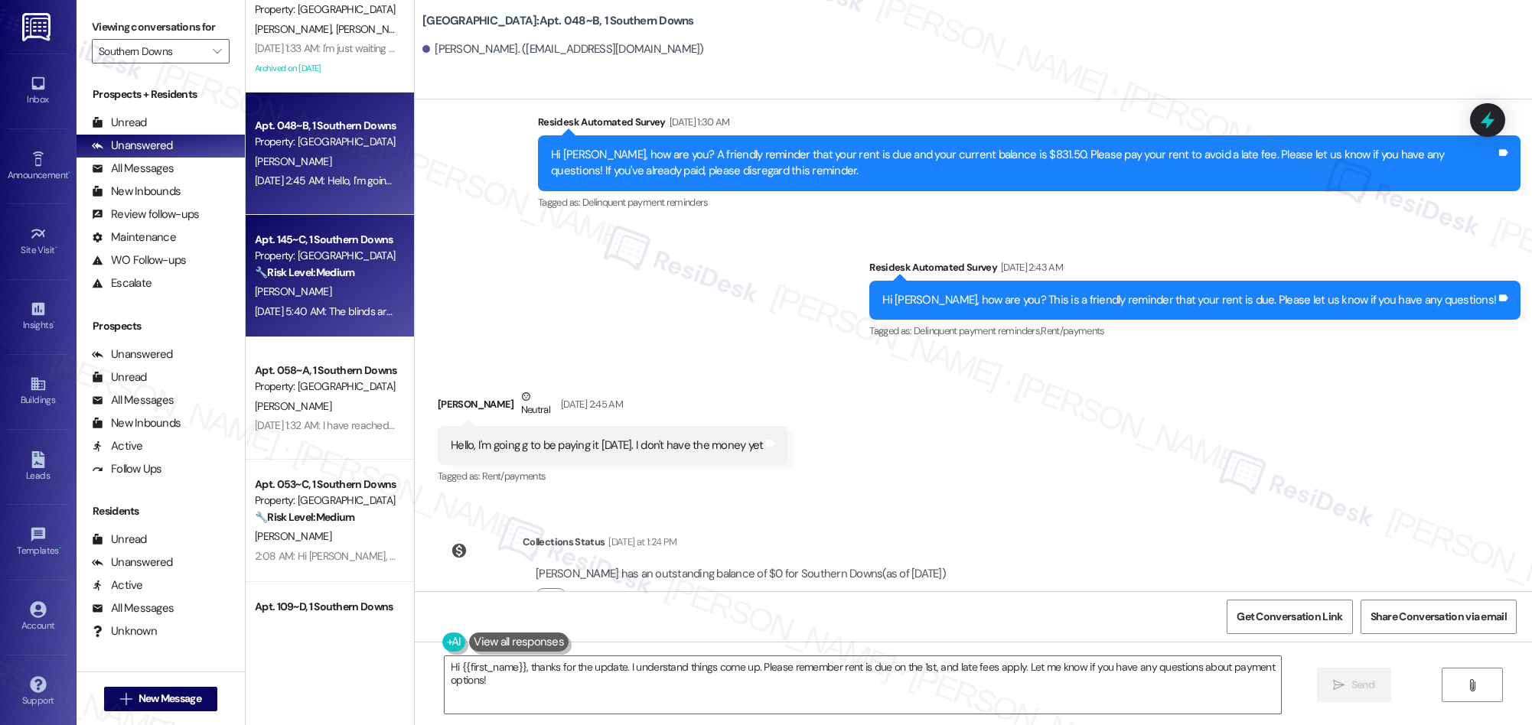
click at [353, 277] on div "🔧 Risk Level: Medium The resident indicates that the blinds are still broken af…" at bounding box center [326, 273] width 142 height 16
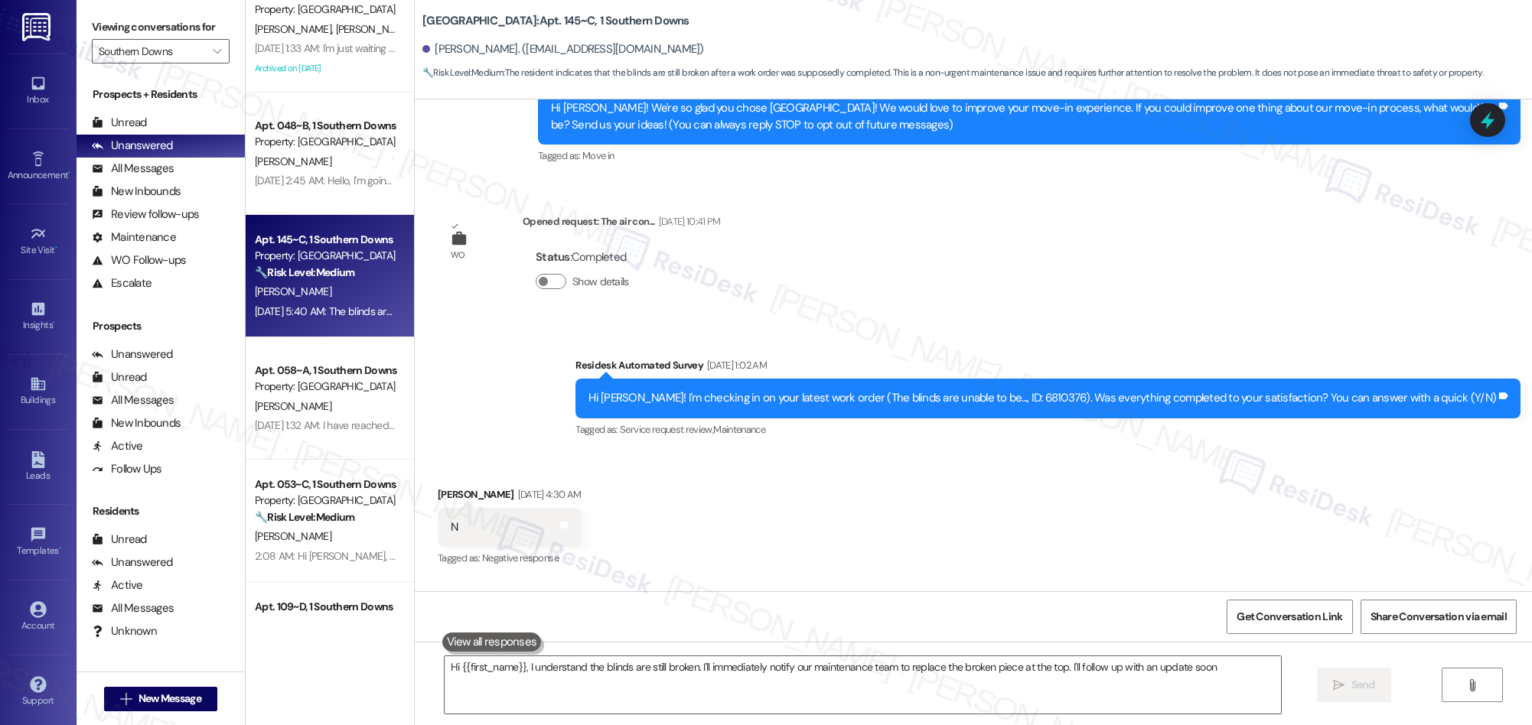
type textarea "Hi {{first_name}}, I understand the blinds are still broken. I'll immediately n…"
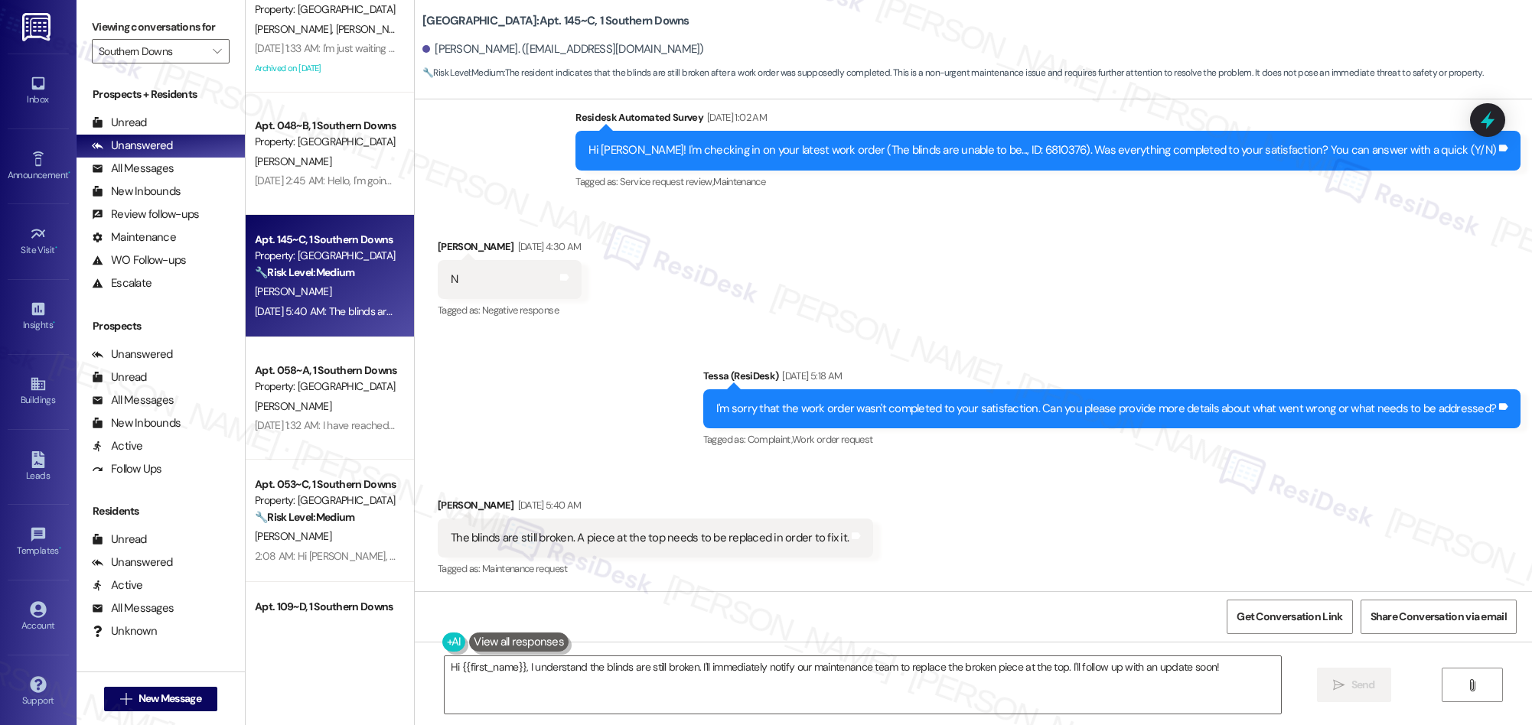
scroll to position [448, 0]
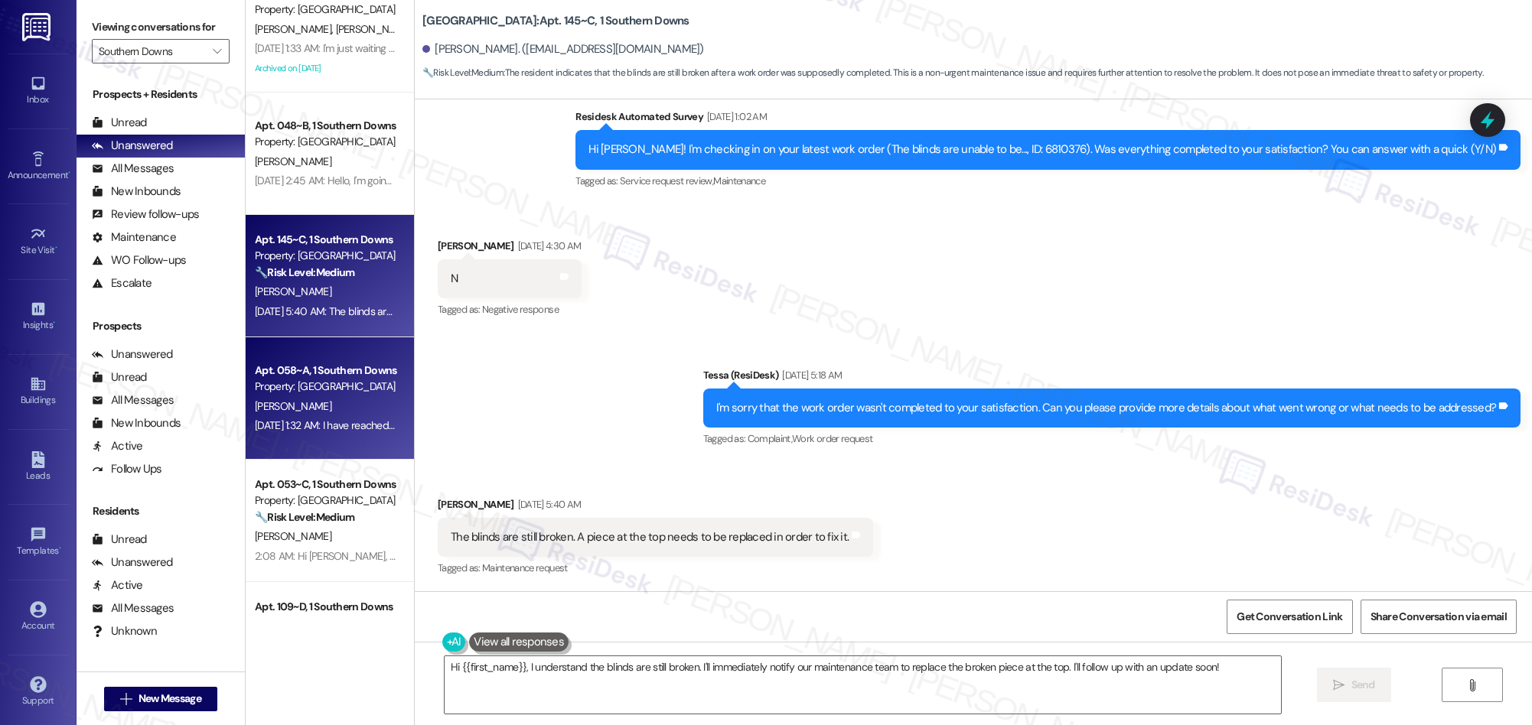
click at [332, 416] on div "Sep 06, 2025 at 1:32 AM: I have reached out to the office and told them i will …" at bounding box center [325, 425] width 145 height 19
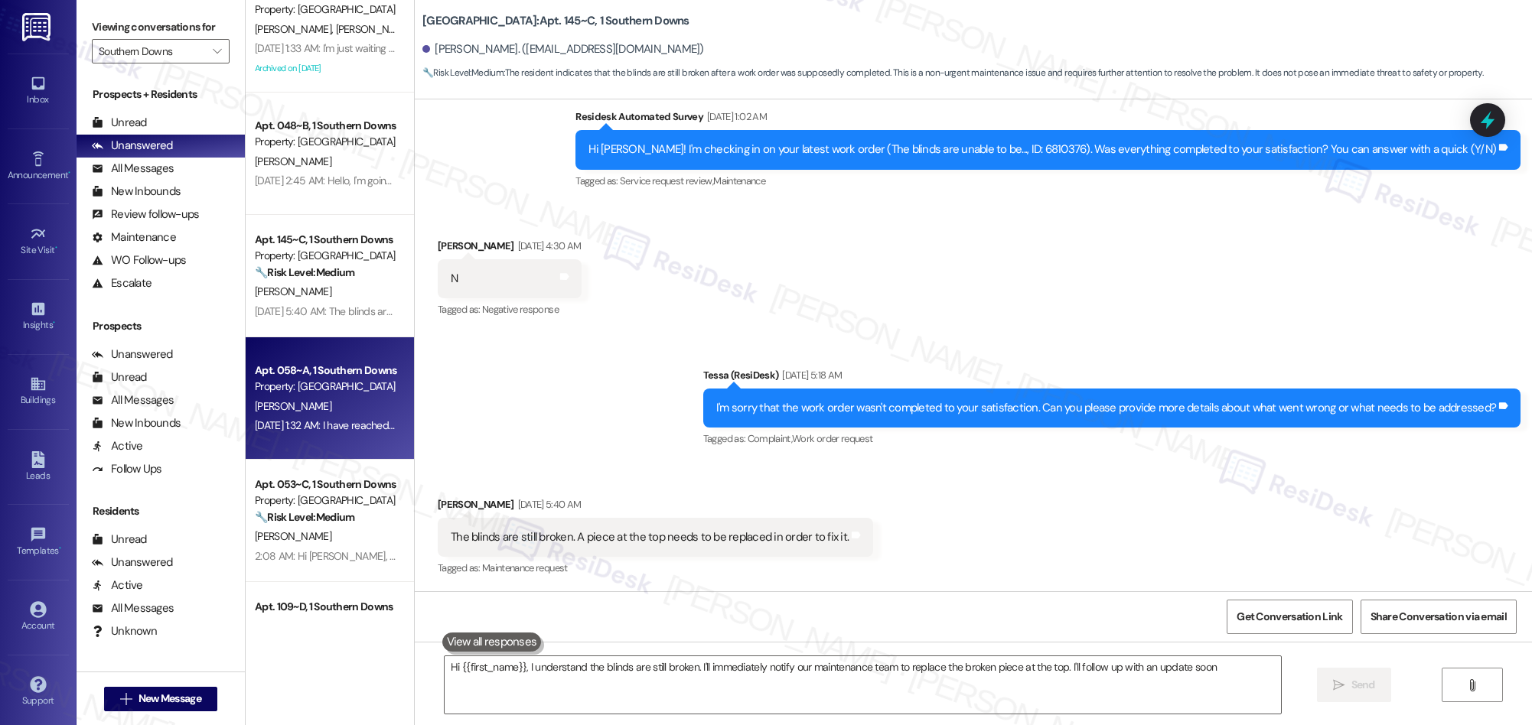
type textarea "Hi {{first_name}}, I understand the blinds are still broken. I'll immediately n…"
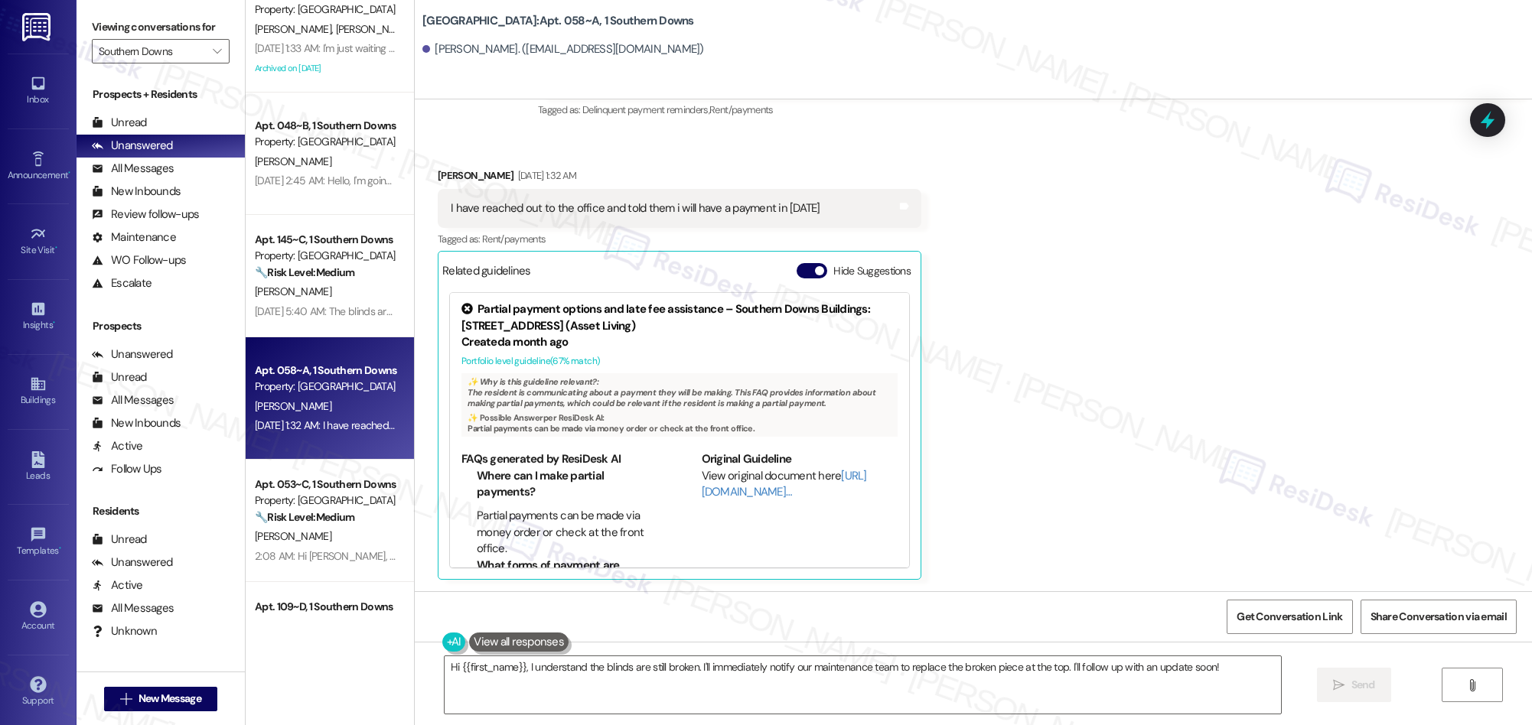
scroll to position [789, 0]
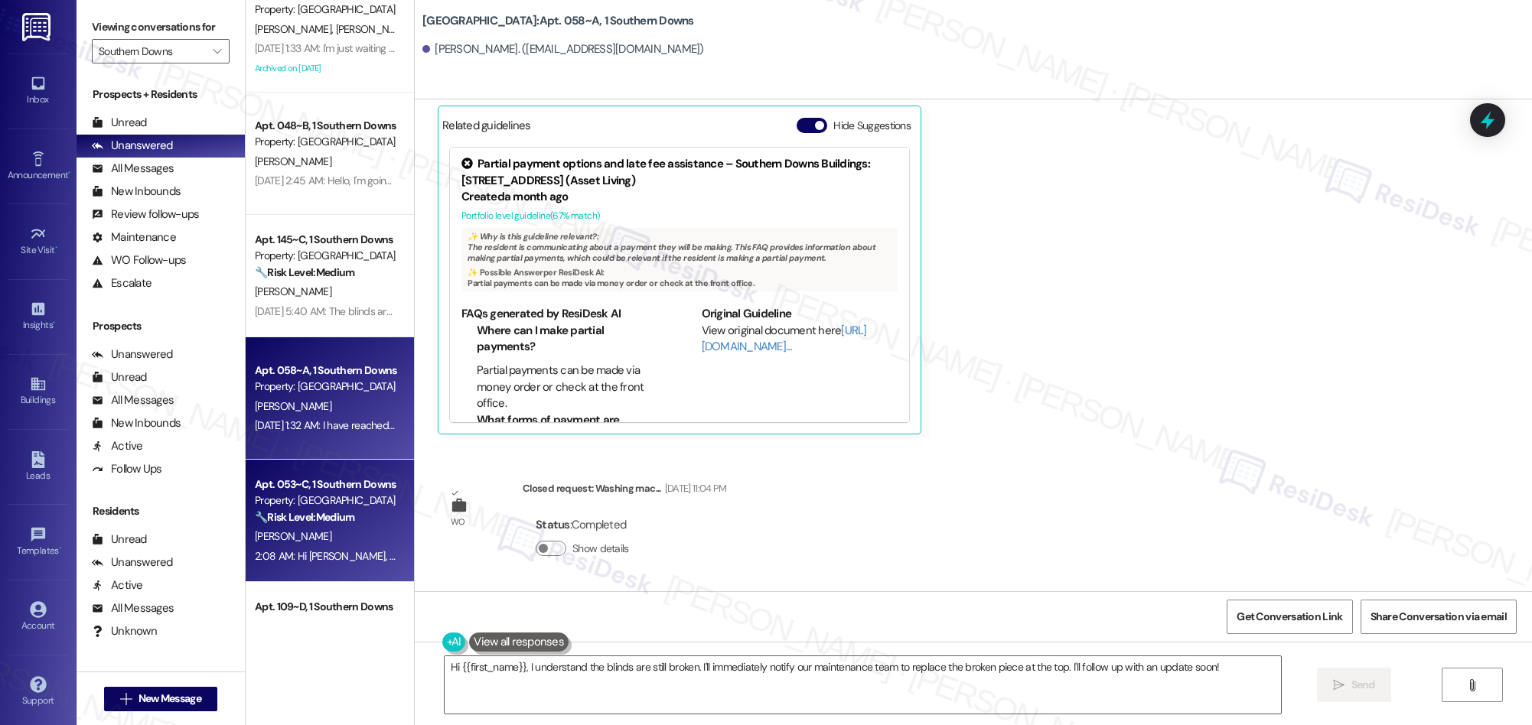
click at [295, 526] on div "Apt. 053~C, 1 Southern Downs Property: Southern Downs 🔧 Risk Level: Medium The …" at bounding box center [325, 501] width 145 height 52
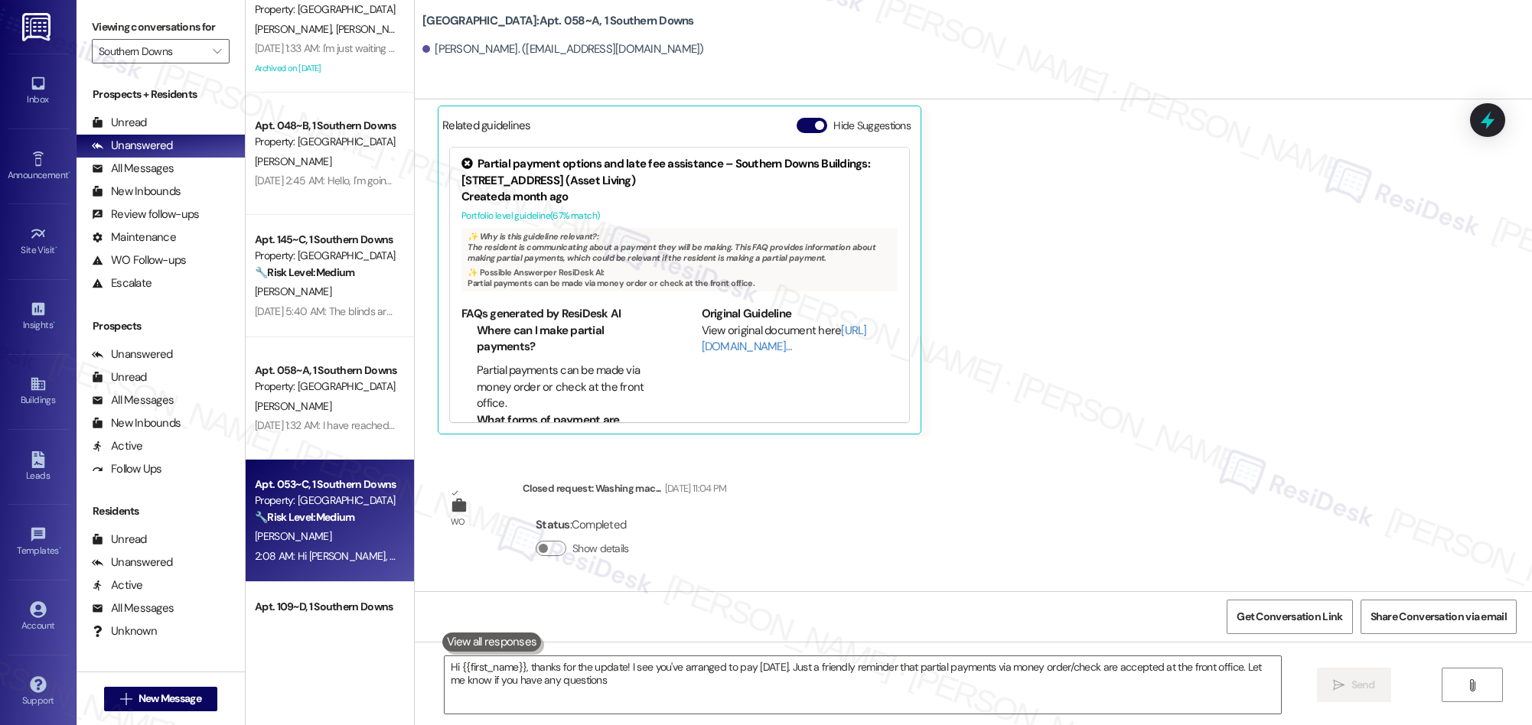
type textarea "Hi {{first_name}}, thanks for the update! I see you've arranged to pay [DATE]. …"
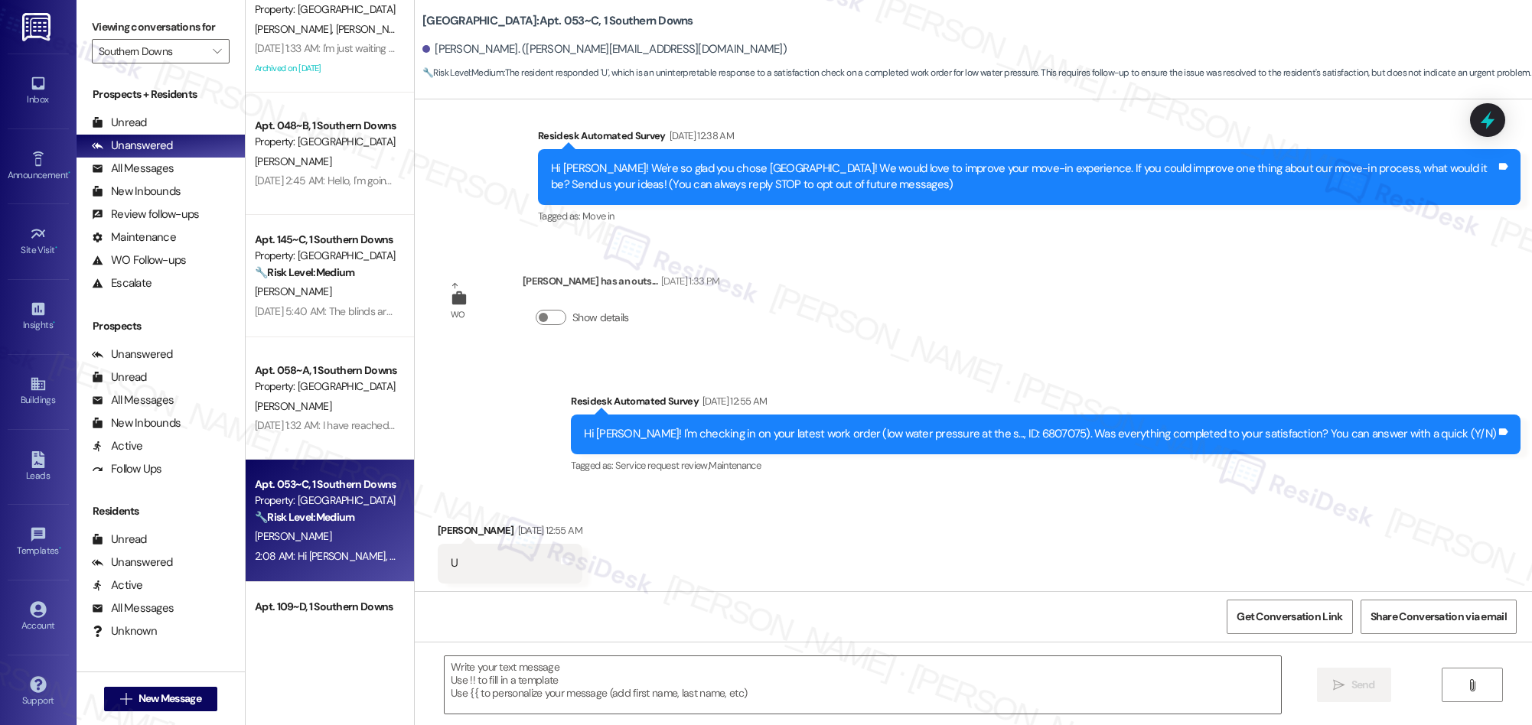
type textarea "Fetching suggested responses. Please feel free to read through the conversation…"
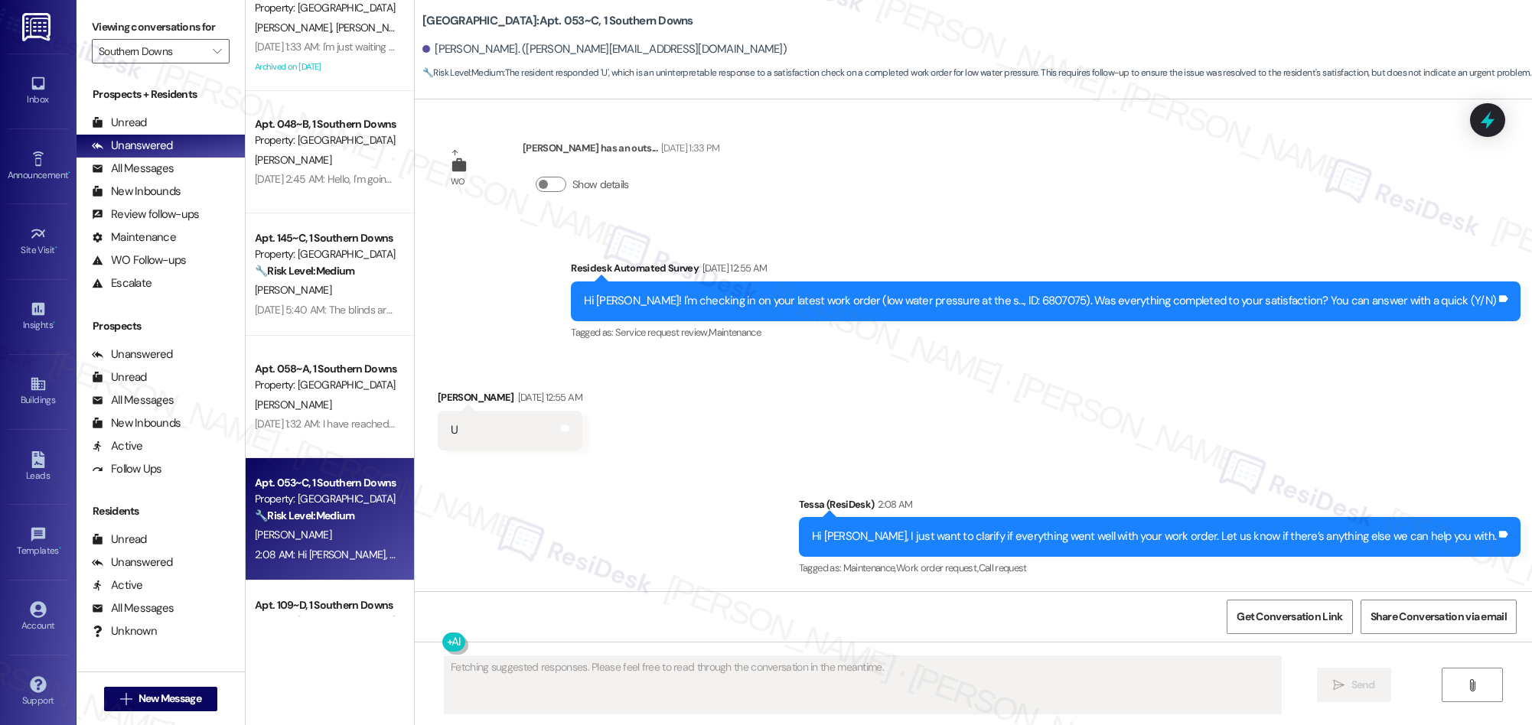
scroll to position [363, 0]
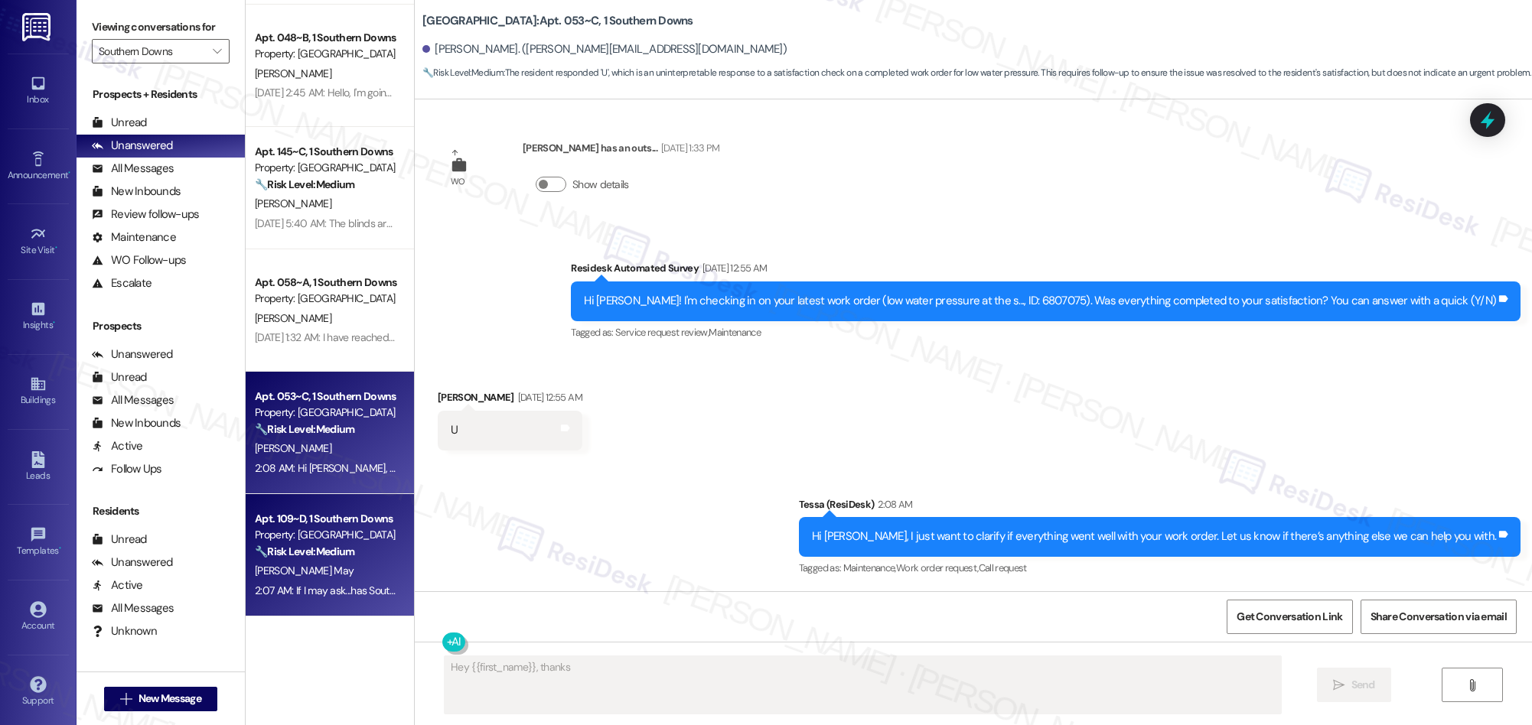
click at [359, 530] on div "Property: [GEOGRAPHIC_DATA]" at bounding box center [326, 535] width 142 height 16
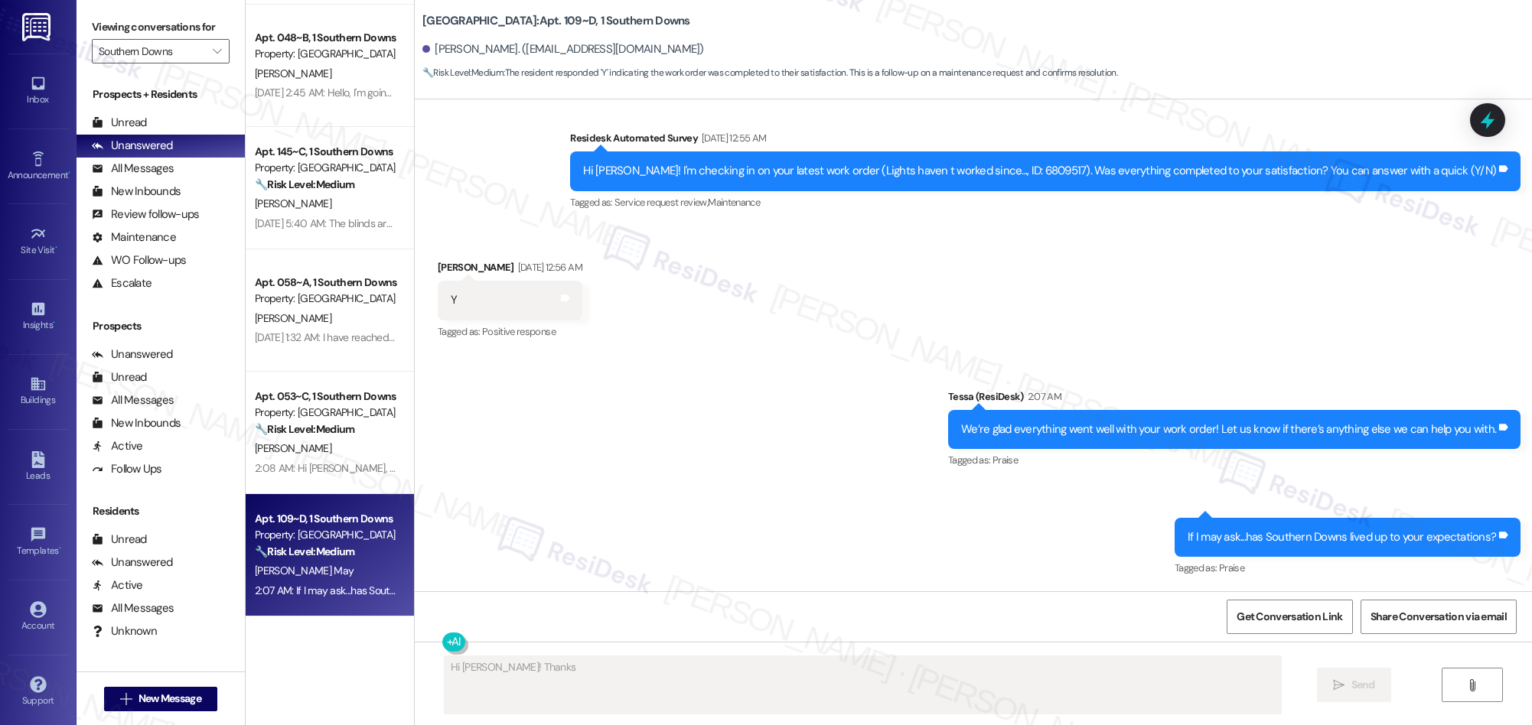
scroll to position [0, 0]
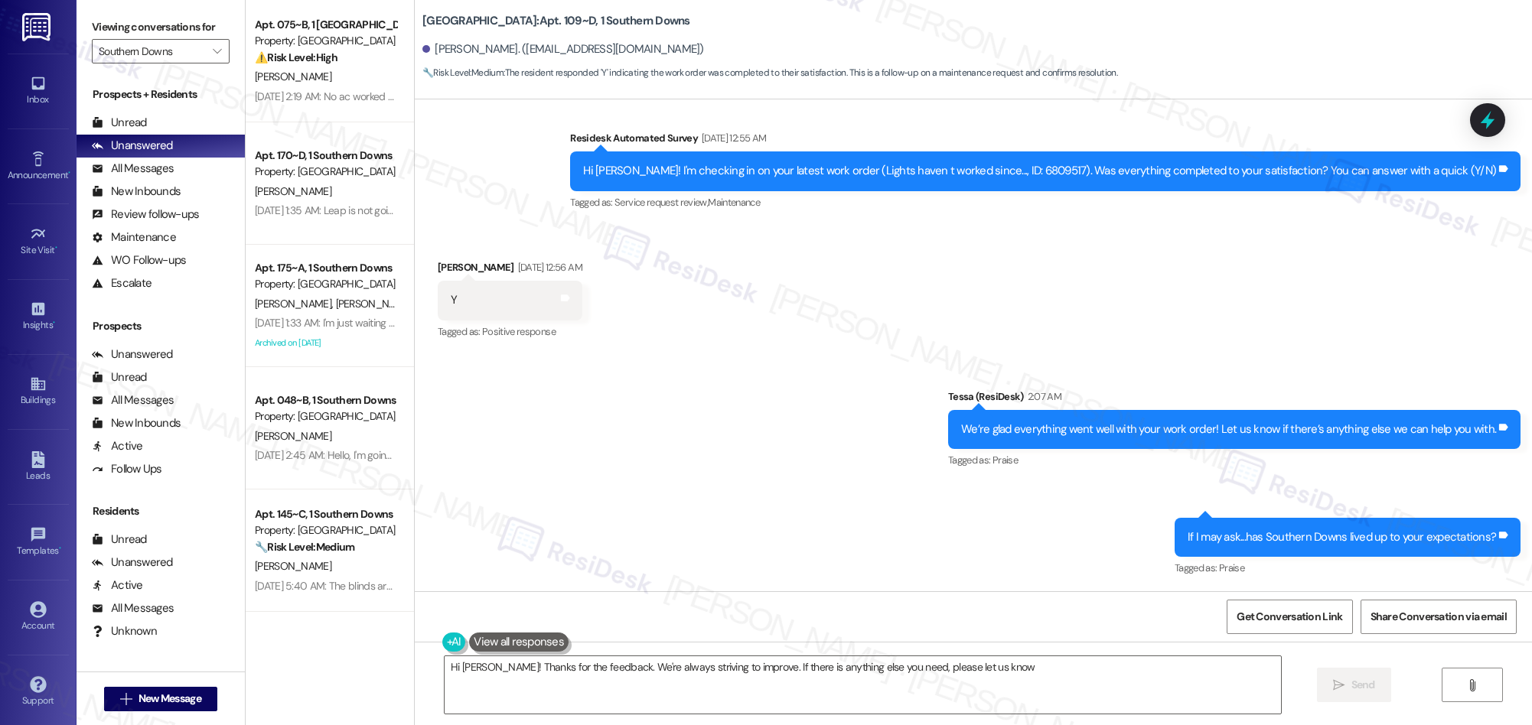
type textarea "Hi James! Thanks for the feedback. We're always striving to improve. If there i…"
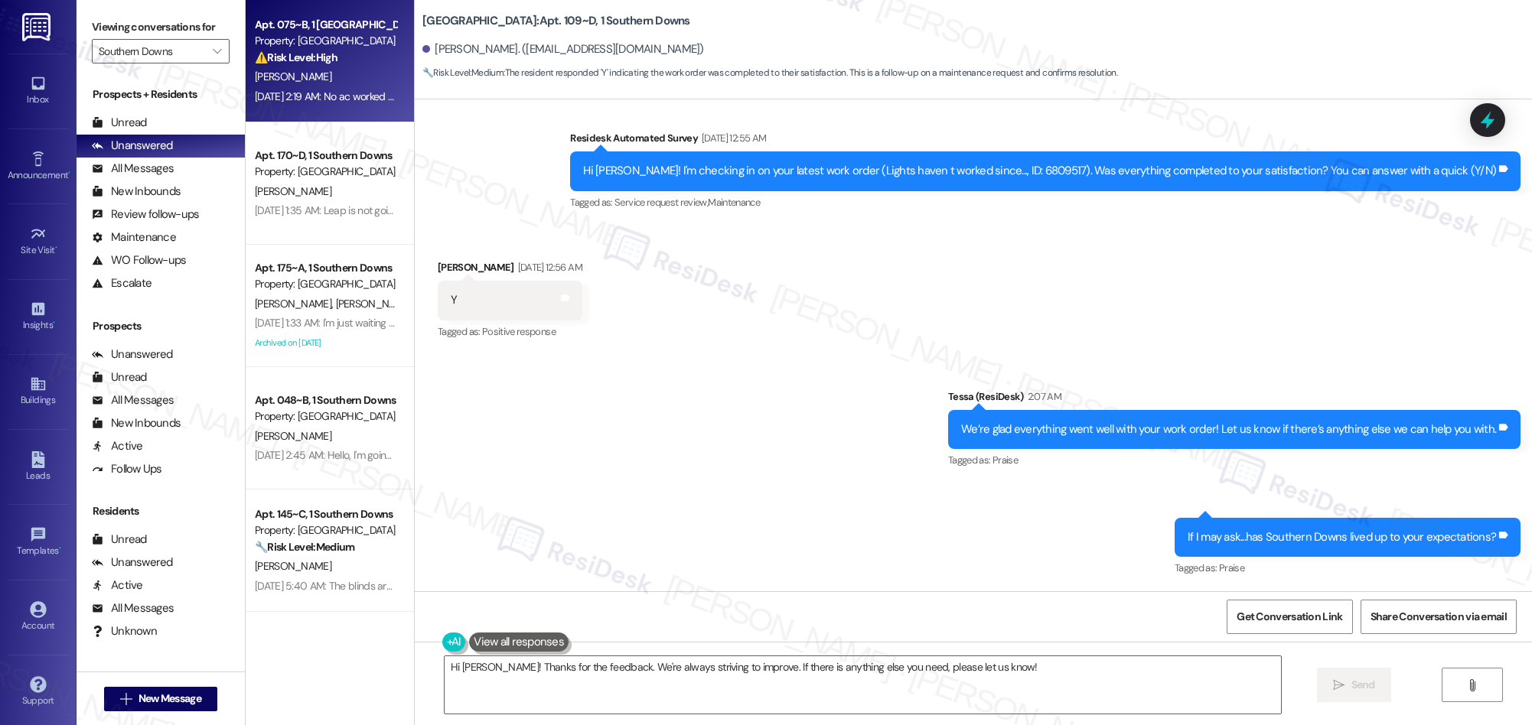
click at [354, 83] on div "[PERSON_NAME]" at bounding box center [325, 76] width 145 height 19
type textarea "Fetching suggested responses. Please feel free to read through the conversation…"
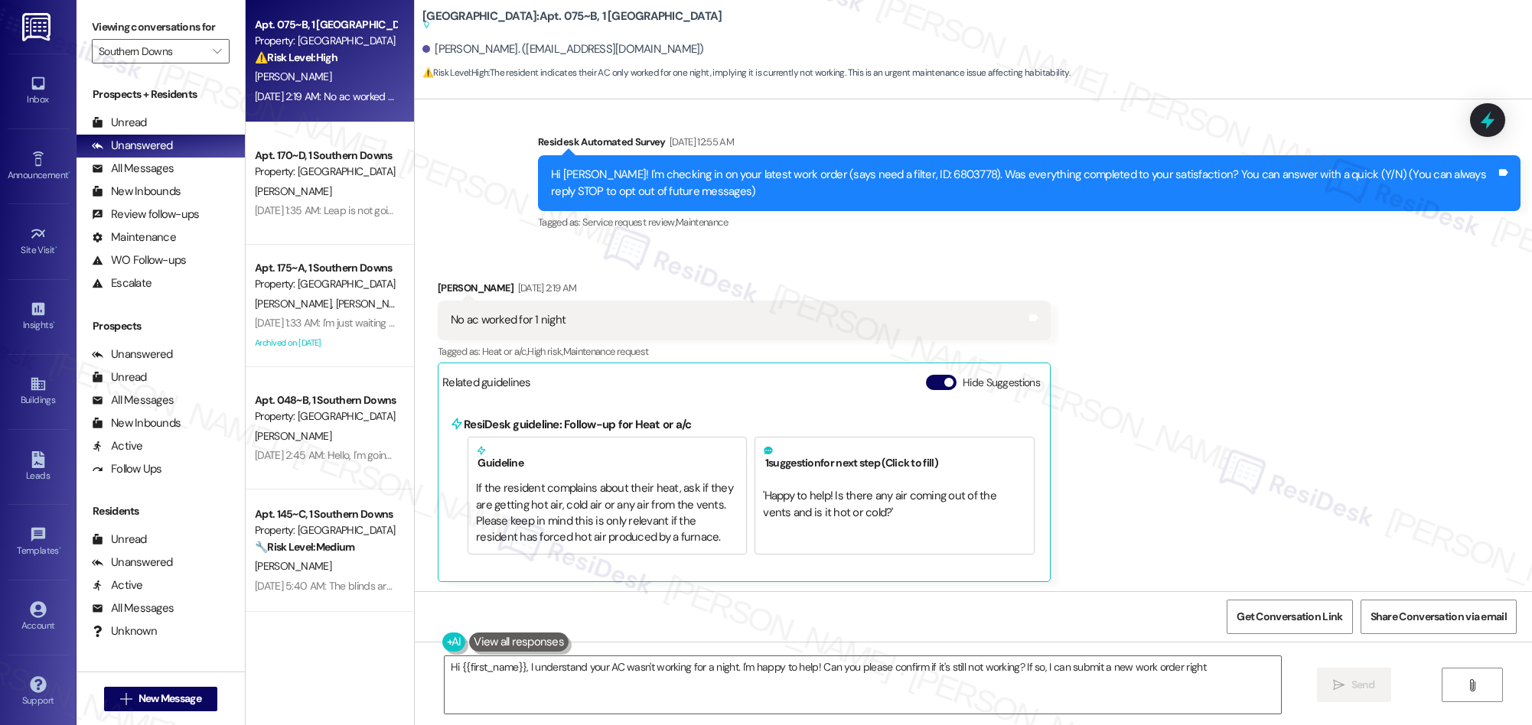
scroll to position [135, 0]
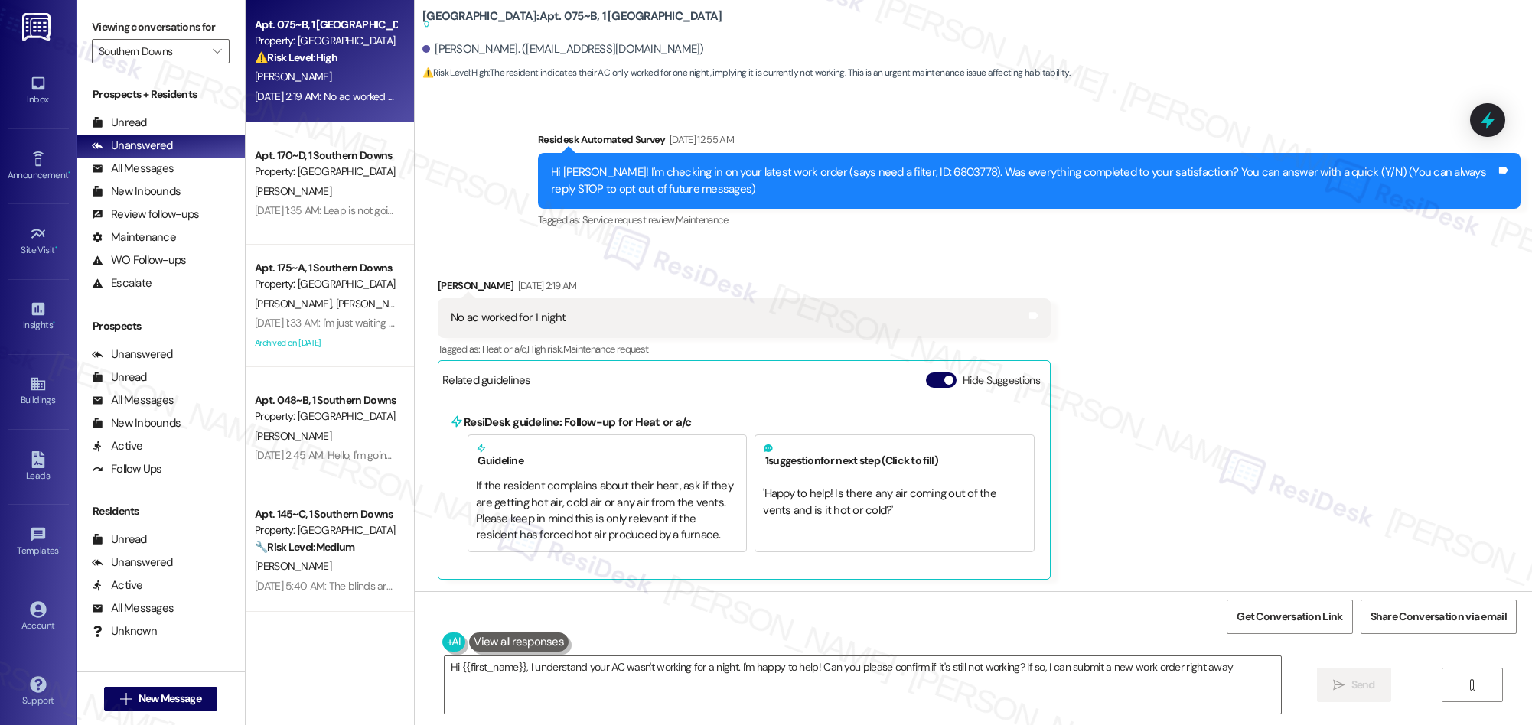
type textarea "Hi {{first_name}}, I understand your AC wasn't working for a night. I'm happy t…"
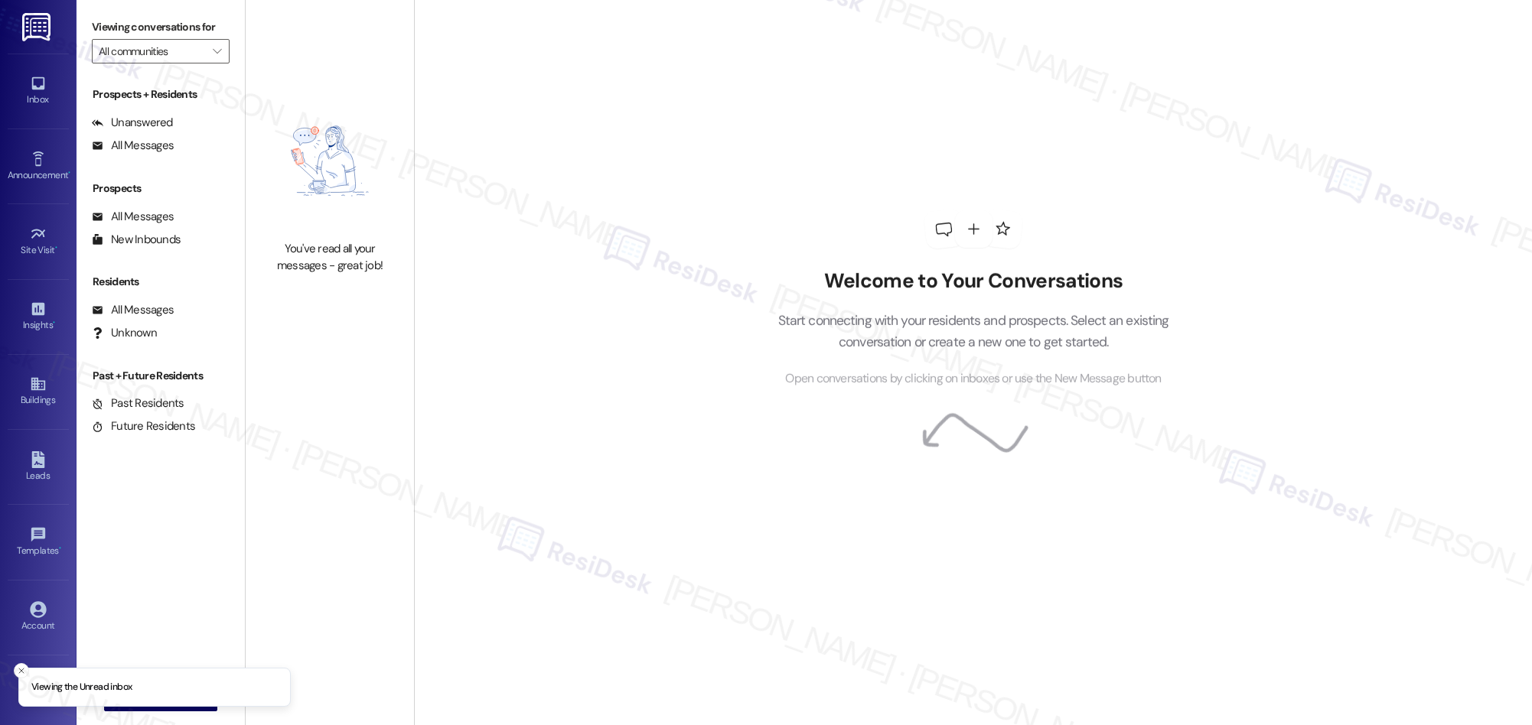
type input "Southern Downs"
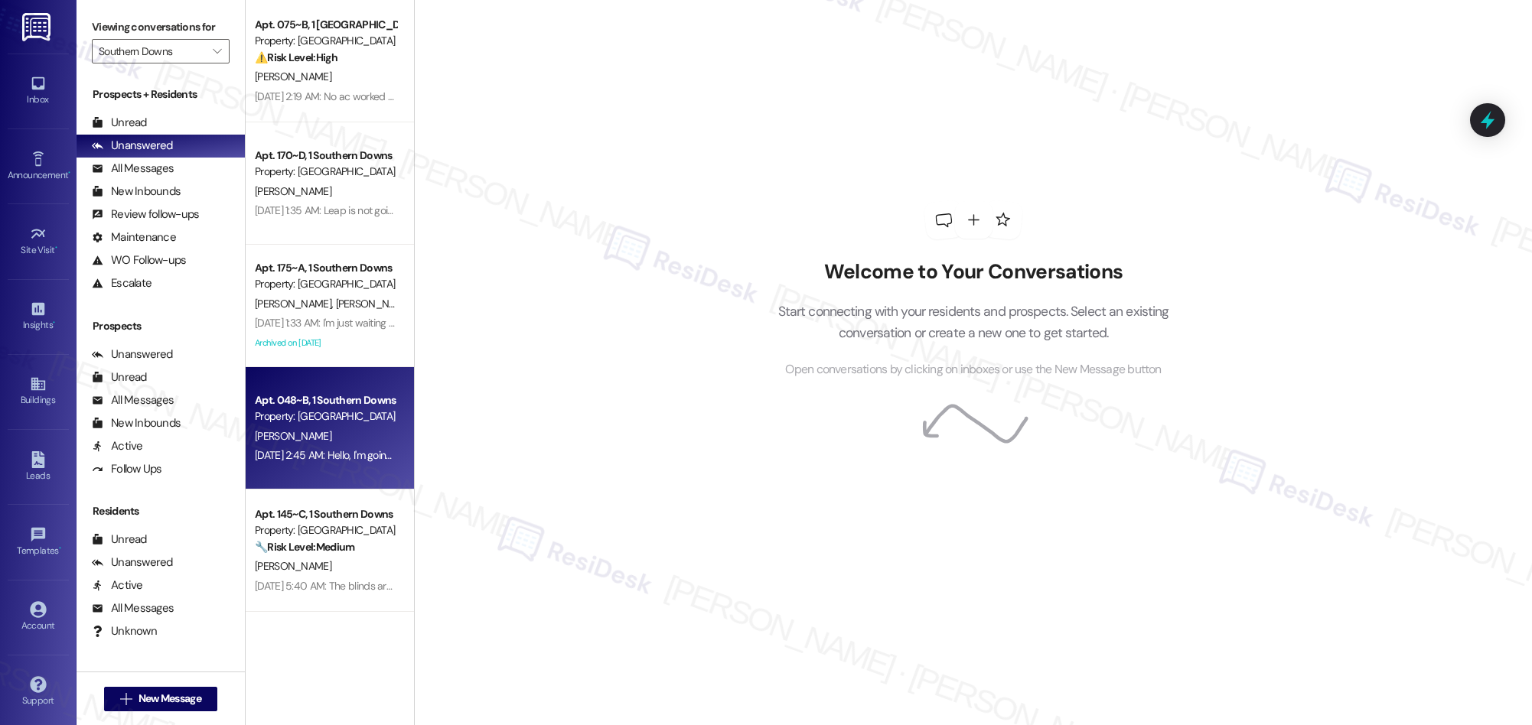
click at [332, 412] on div "Property: [GEOGRAPHIC_DATA]" at bounding box center [326, 417] width 142 height 16
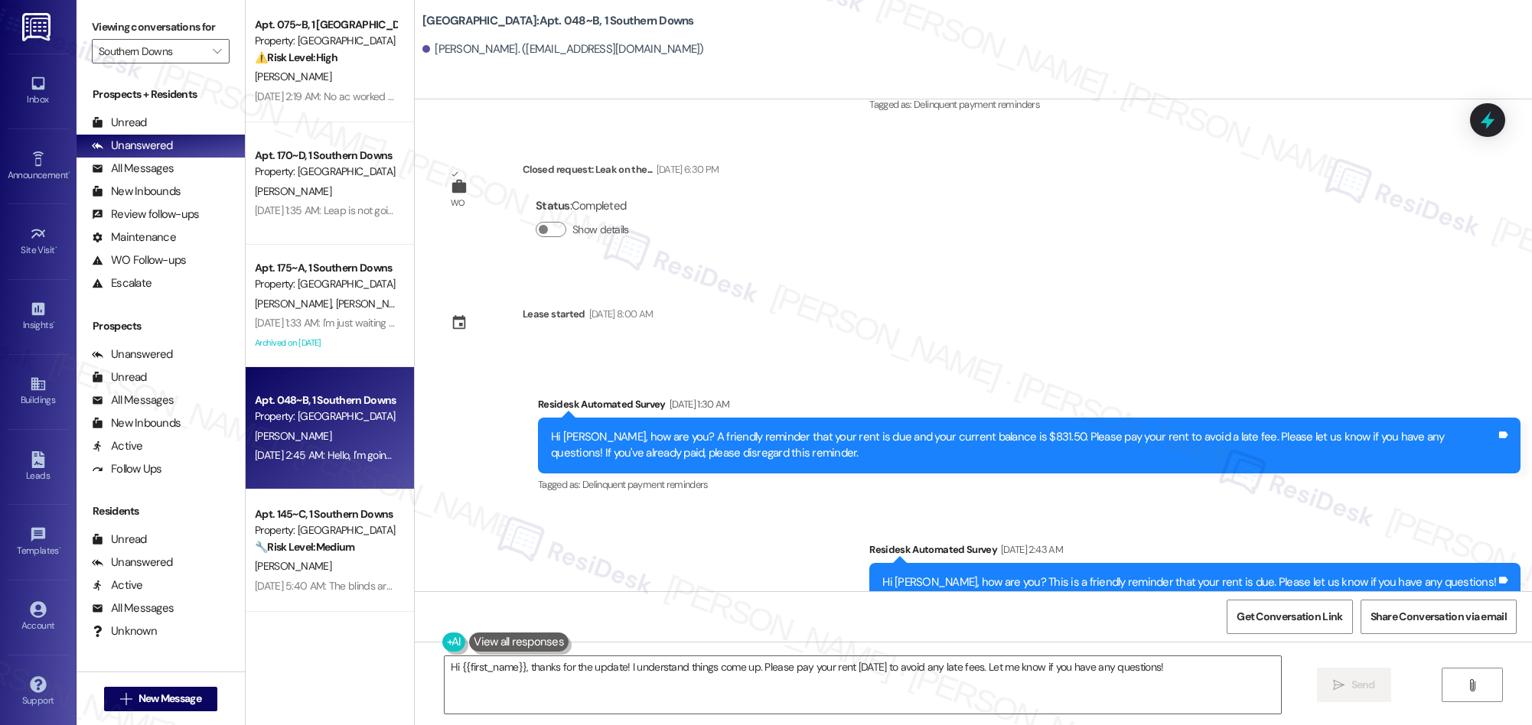
scroll to position [2875, 0]
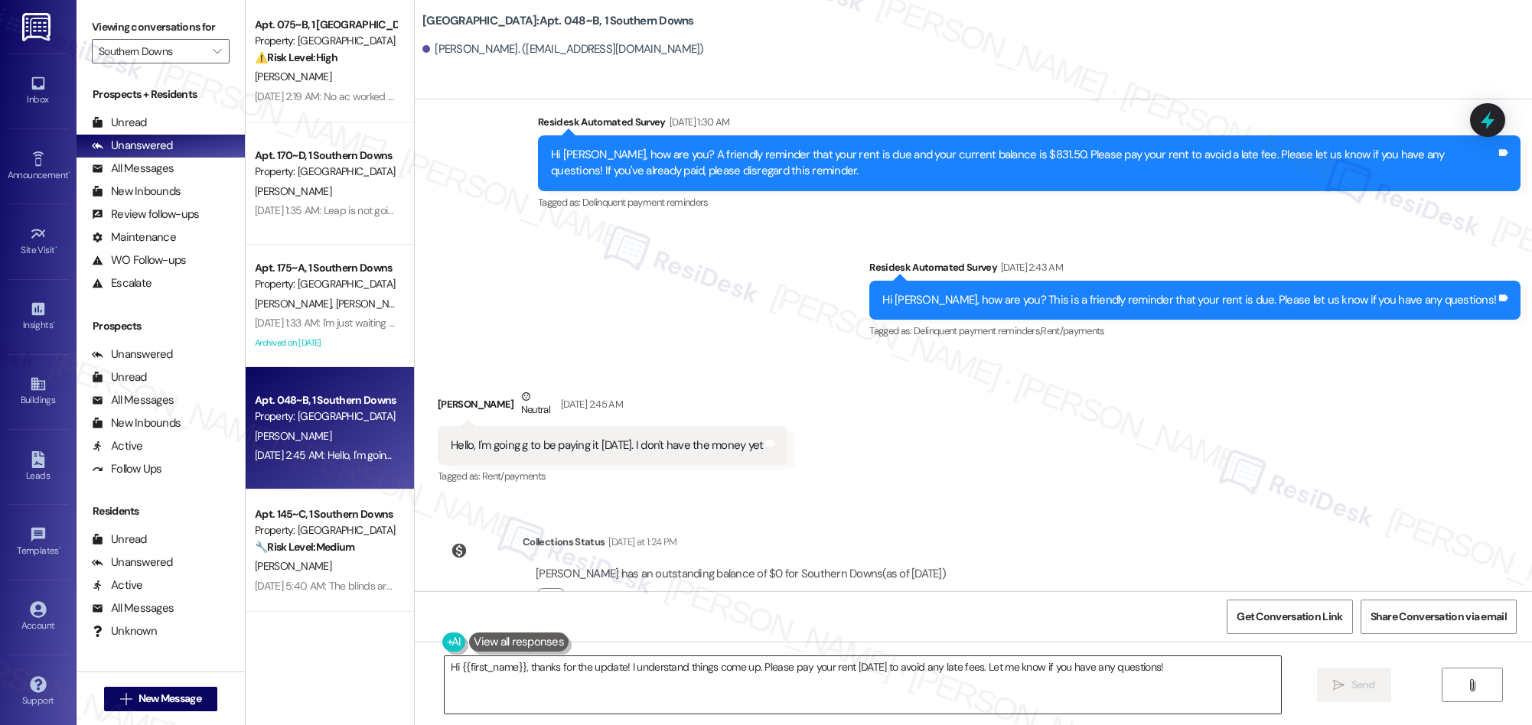
click at [758, 675] on textarea "Hi {{first_name}}, thanks for the update! I understand things come up. Please p…" at bounding box center [863, 684] width 836 height 57
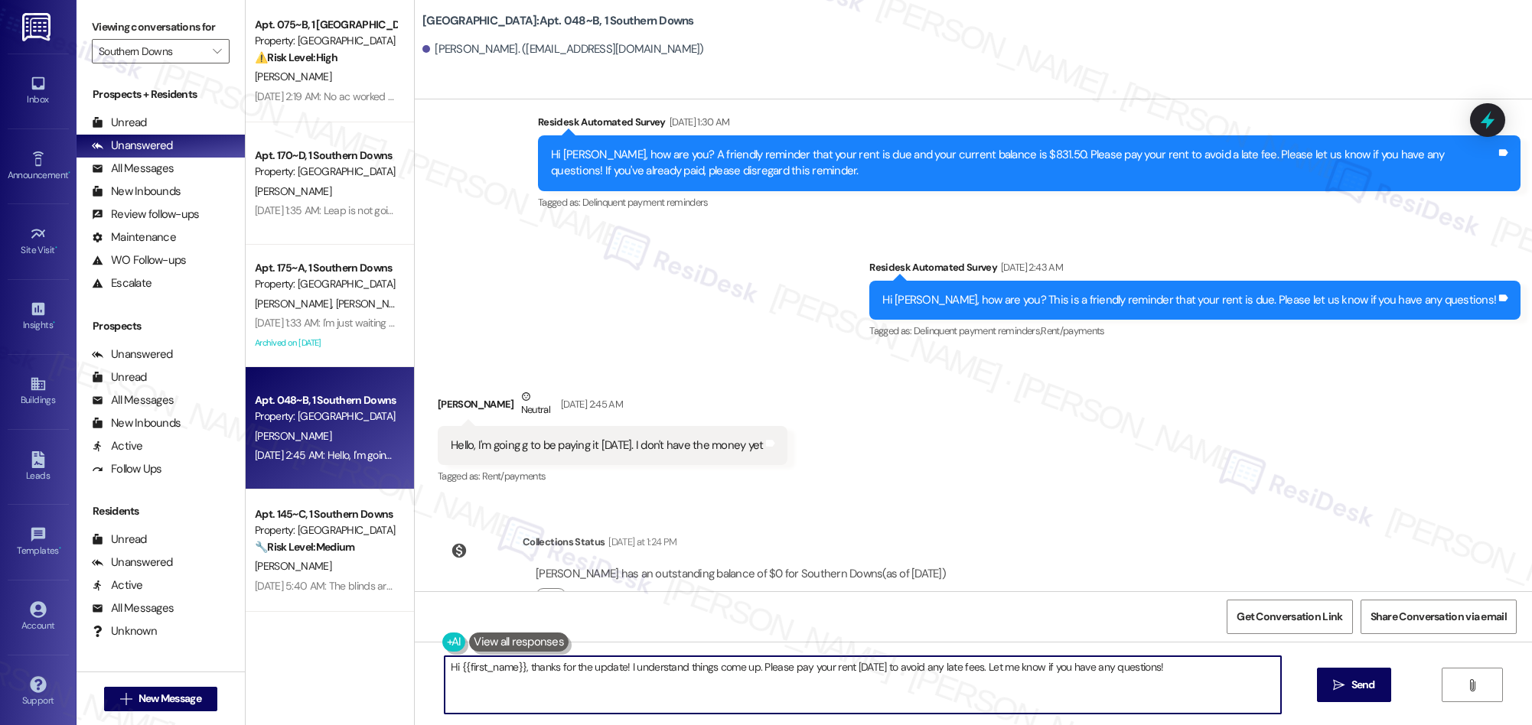
click at [758, 675] on textarea "Hi {{first_name}}, thanks for the update! I understand things come up. Please p…" at bounding box center [863, 684] width 836 height 57
click at [764, 687] on textarea "Hi {{first_name}}, thanks for the update! I understand things come up. Please p…" at bounding box center [857, 684] width 836 height 57
drag, startPoint x: 744, startPoint y: 667, endPoint x: 1174, endPoint y: 675, distance: 429.3
click at [1174, 675] on textarea "Hi {{first_name}}, thanks for the update! I understand things come up. Please p…" at bounding box center [857, 684] width 836 height 57
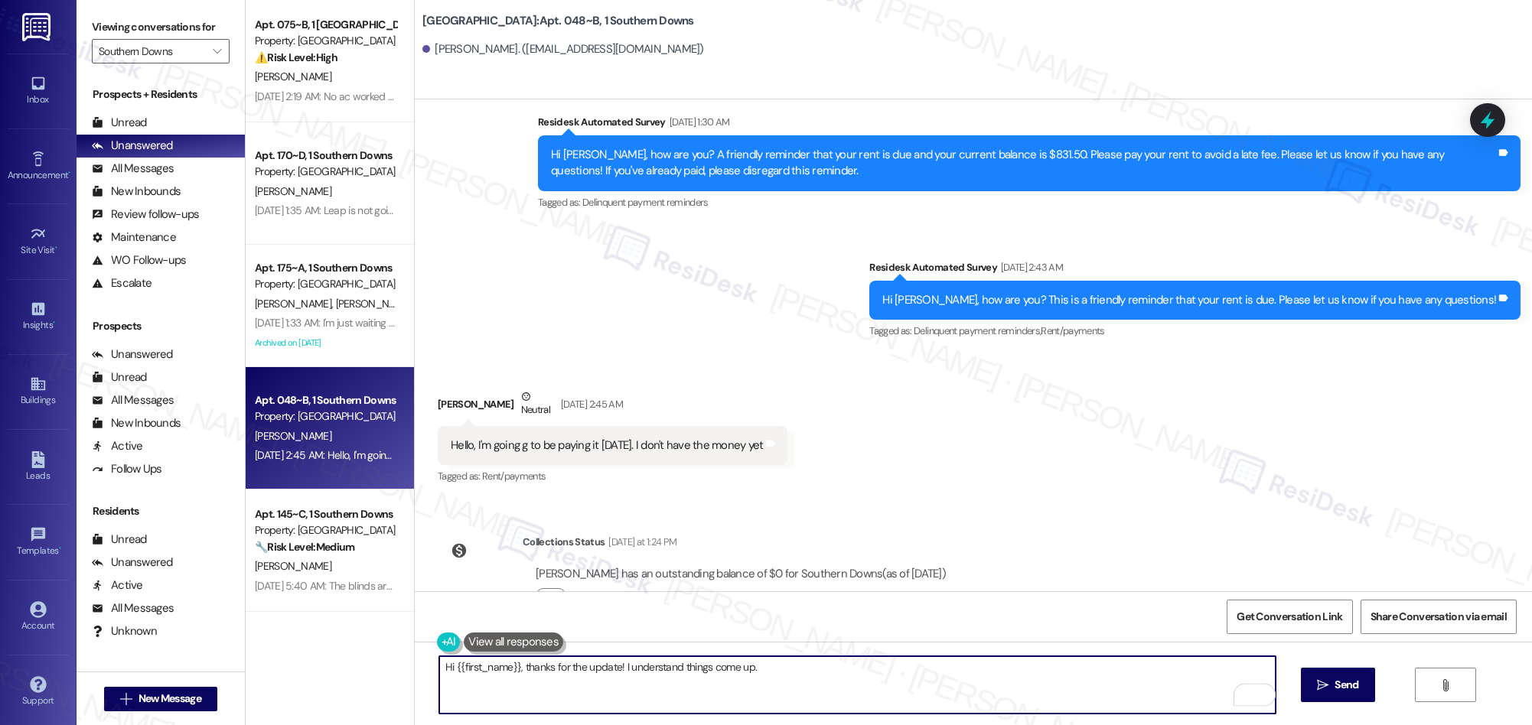
paste textarea "If you have more questions or concerns, we’d love to assist you.""
click at [803, 667] on textarea "Hi {{first_name}}, thanks for the update! I understand things come up. If you h…" at bounding box center [857, 684] width 836 height 57
click at [1027, 670] on textarea "Hi {{first_name}}, thanks for the update! I understand things come up. If you h…" at bounding box center [857, 684] width 836 height 57
click at [806, 592] on div "Get Conversation Link Share Conversation via email" at bounding box center [973, 616] width 1117 height 50
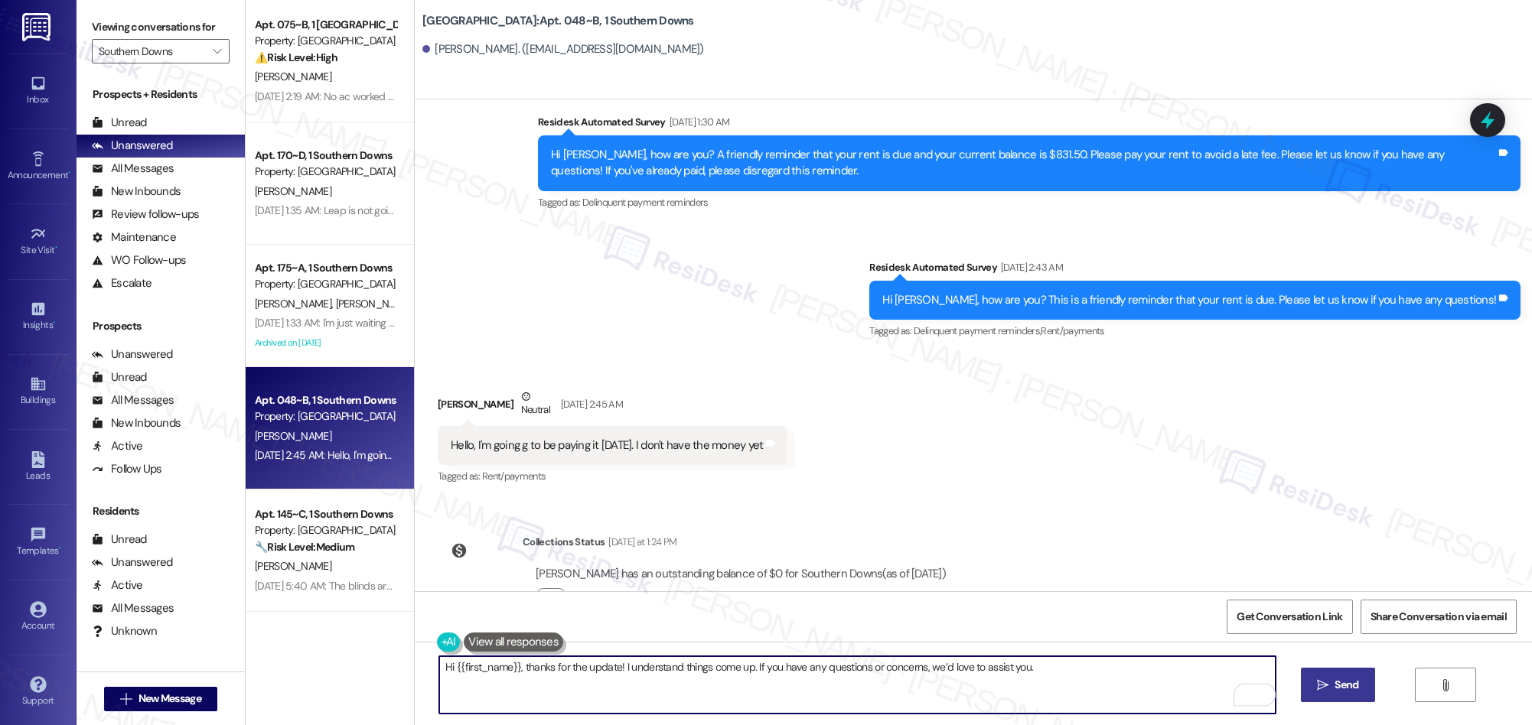
type textarea "Hi {{first_name}}, thanks for the update! I understand things come up. If you h…"
drag, startPoint x: 1333, startPoint y: 680, endPoint x: 1315, endPoint y: 516, distance: 165.4
click at [1334, 680] on span "Send" at bounding box center [1346, 685] width 24 height 16
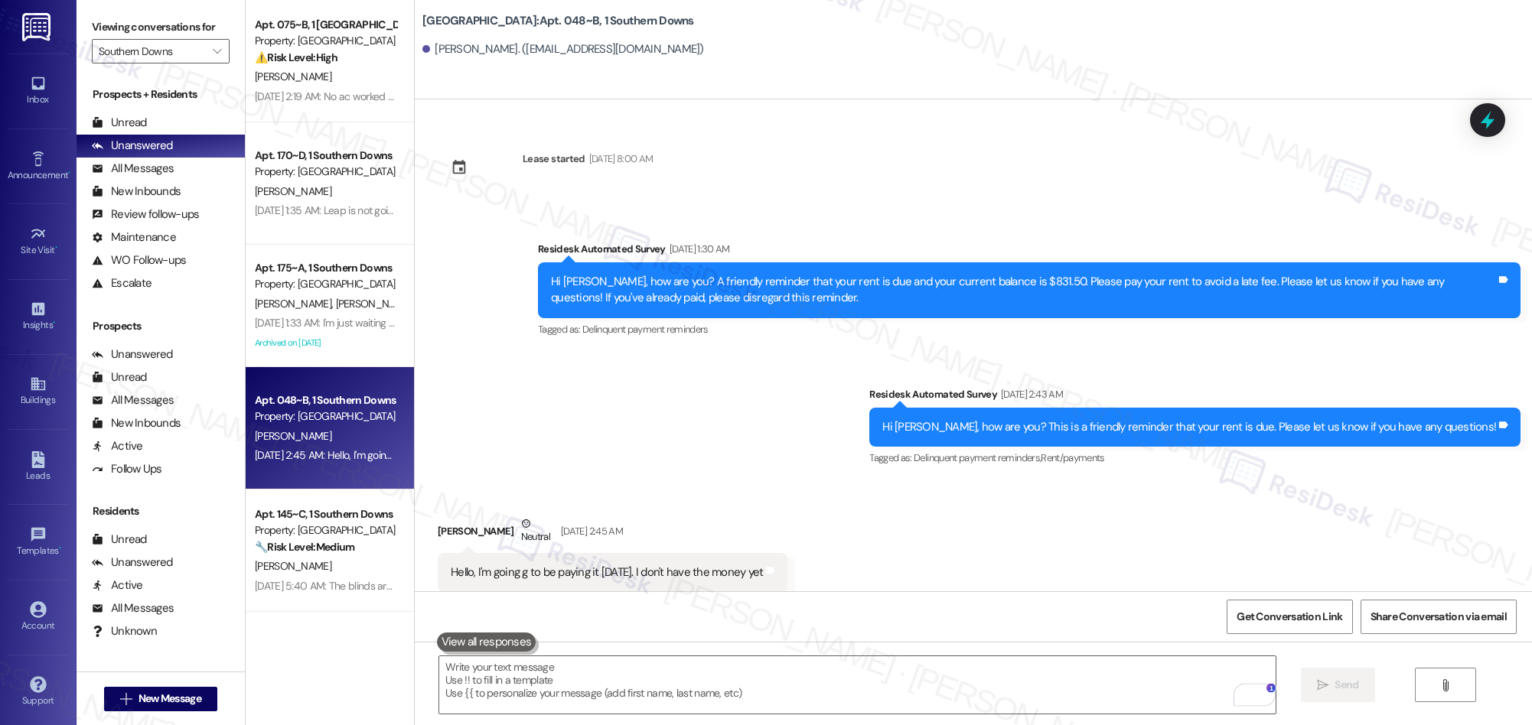
scroll to position [2735, 0]
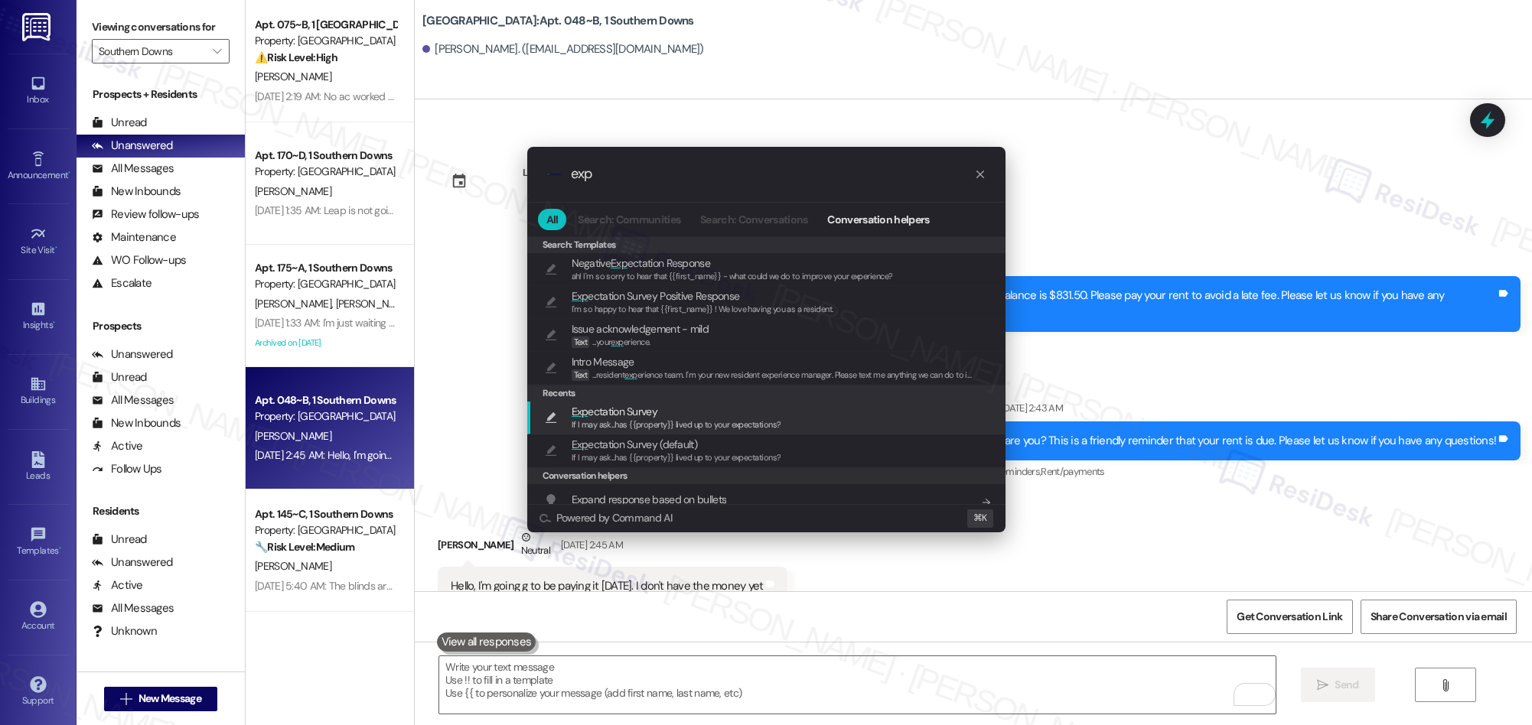
type input "exp"
click at [675, 422] on span "If I may ask...has {{property}} lived up to your expectations?" at bounding box center [677, 424] width 210 height 11
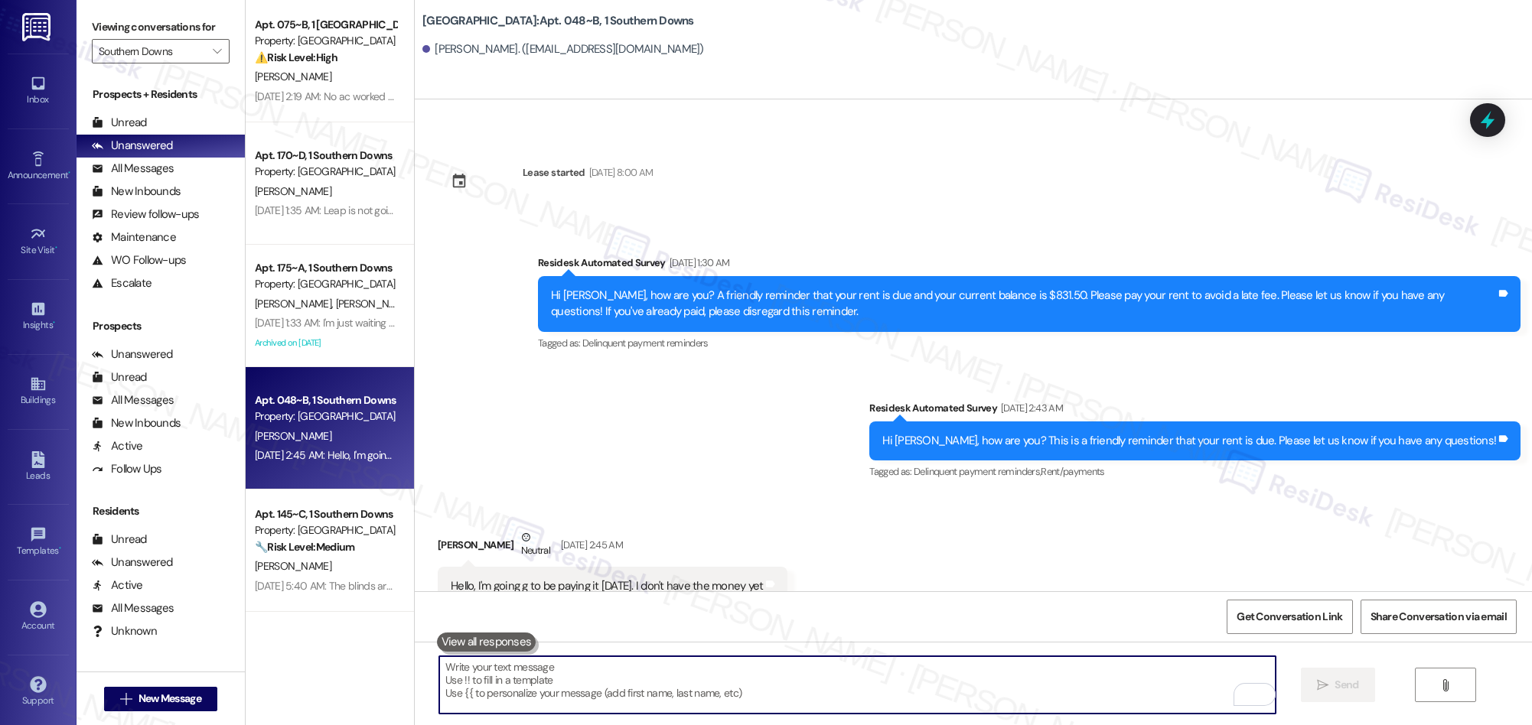
type textarea "If I may ask...has {{property}} lived up to your expectations?"
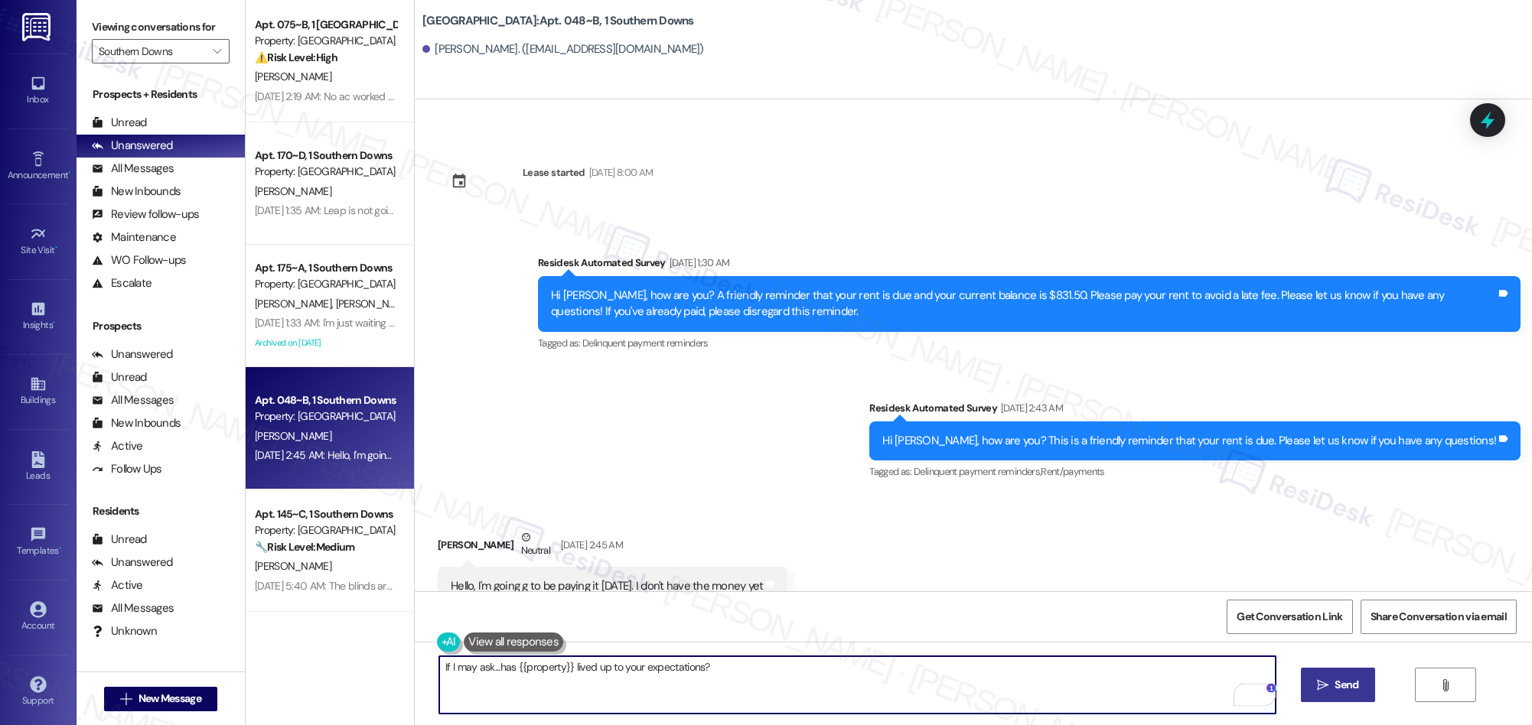
click at [1317, 679] on icon "" at bounding box center [1322, 685] width 11 height 12
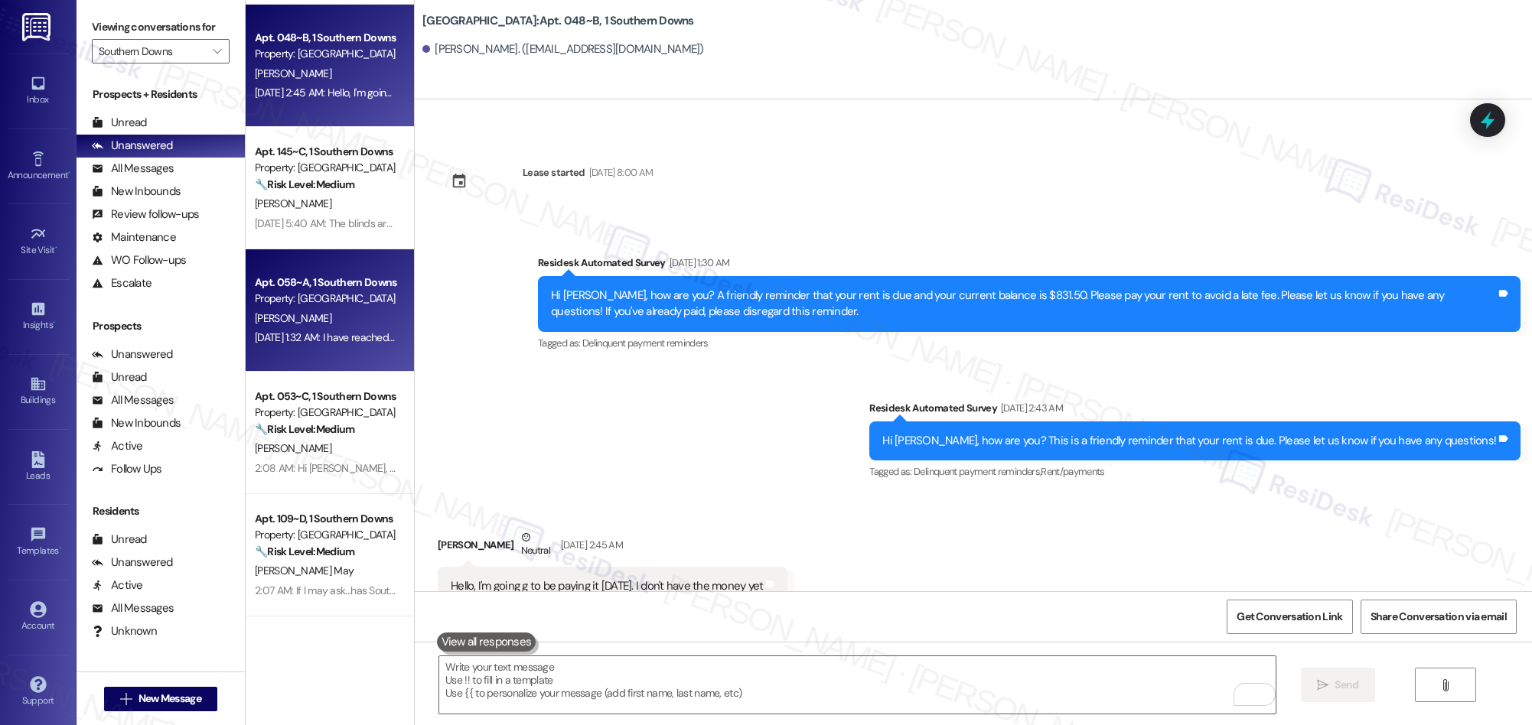
click at [331, 345] on div "Sep 06, 2025 at 1:32 AM: I have reached out to the office and told them i will …" at bounding box center [325, 337] width 145 height 19
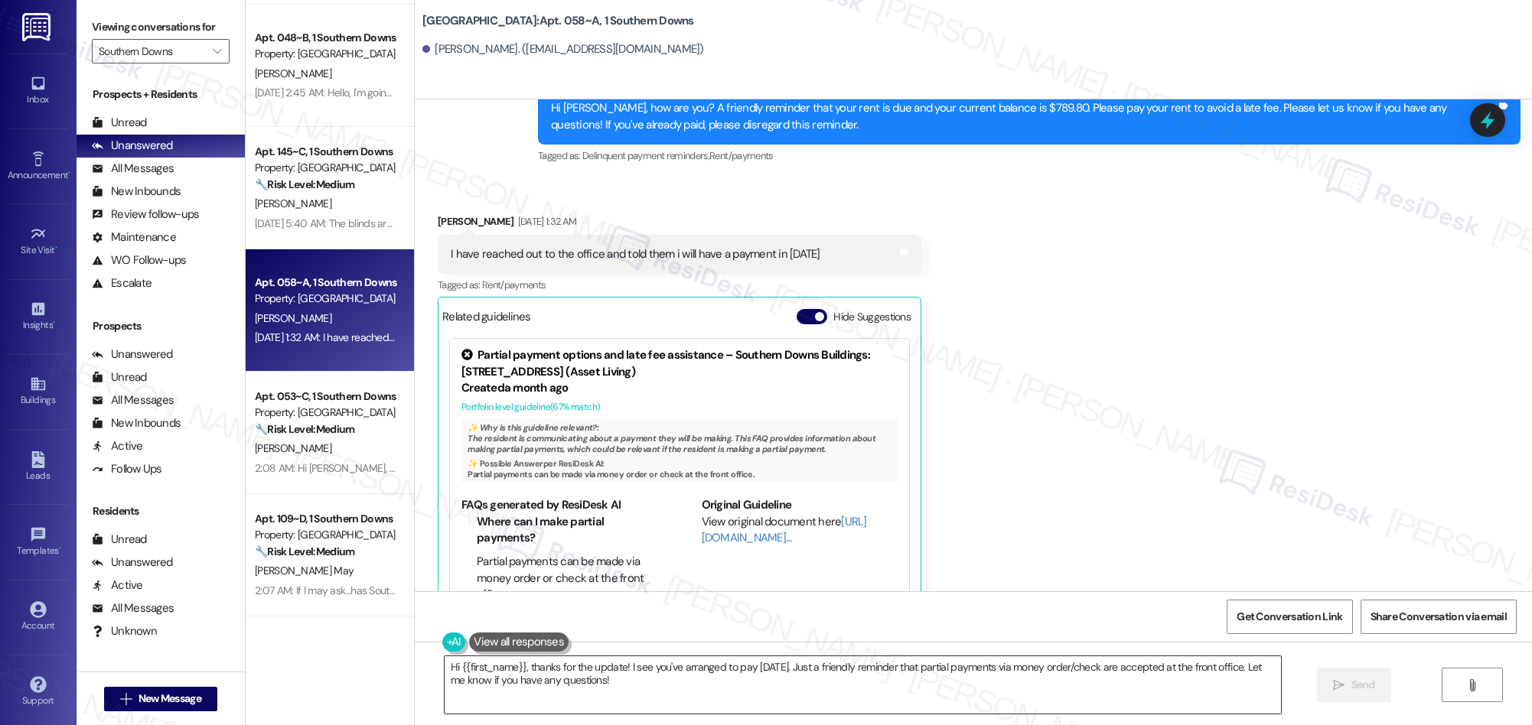
scroll to position [689, 0]
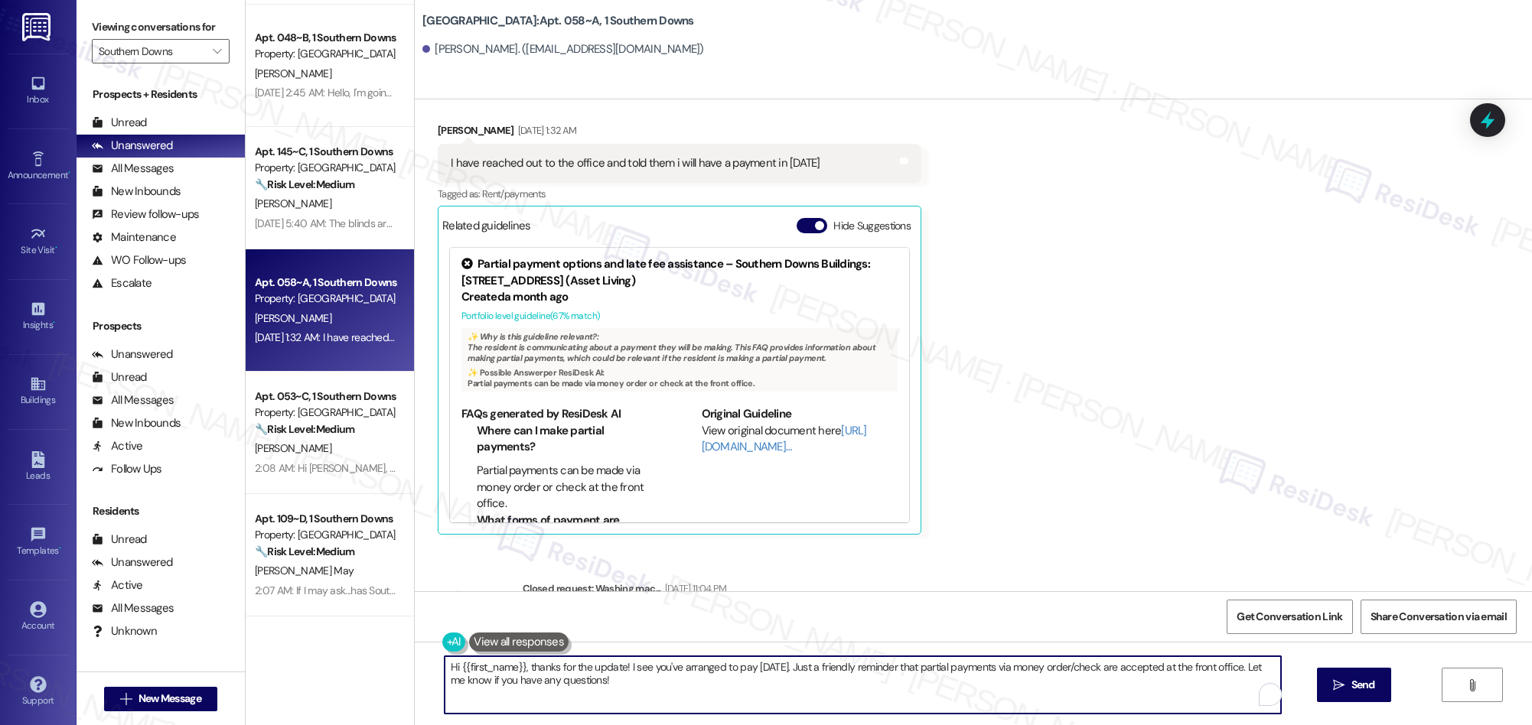
drag, startPoint x: 617, startPoint y: 669, endPoint x: 625, endPoint y: 683, distance: 16.8
click at [625, 683] on textarea "Hi {{first_name}}, thanks for the update! I see you've arranged to pay on Monda…" at bounding box center [863, 684] width 836 height 57
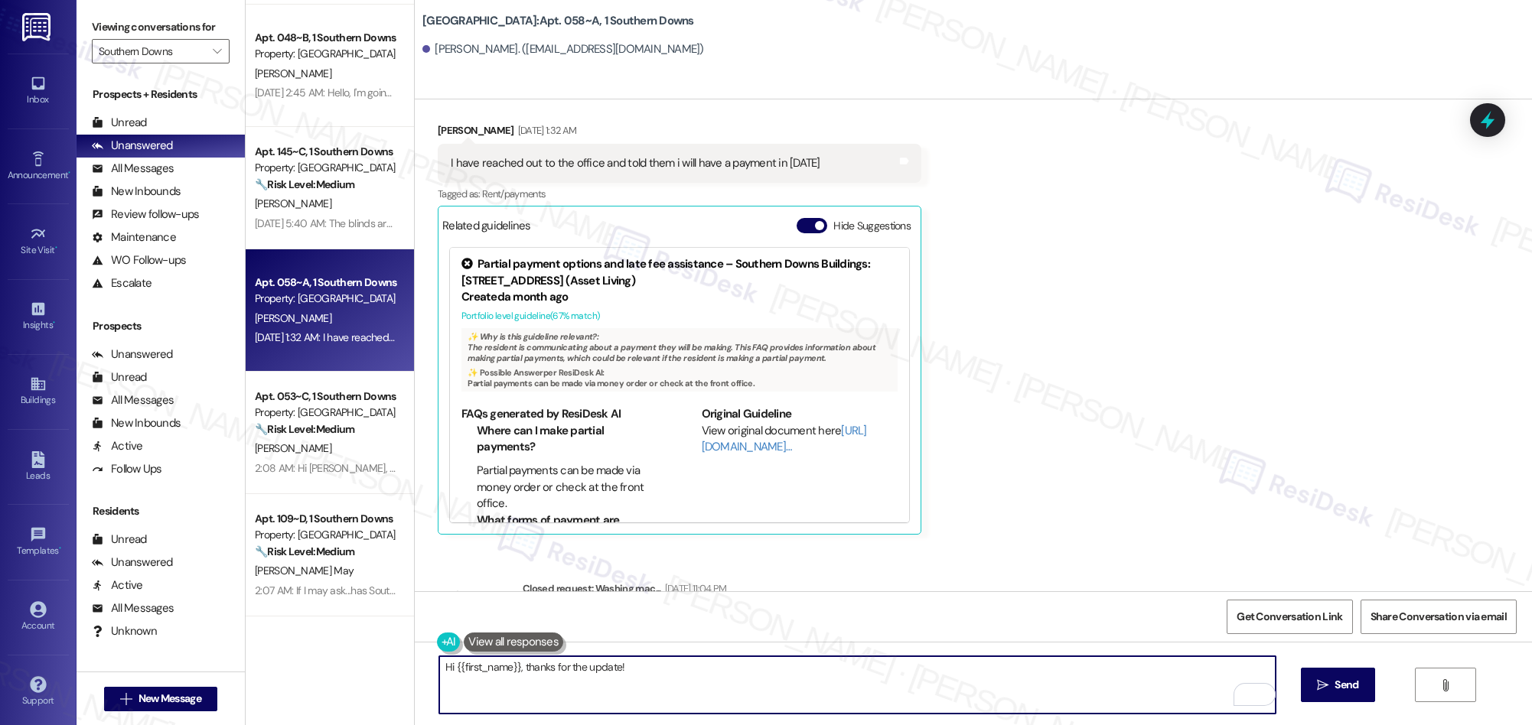
paste textarea "If you have more questions or concerns, we’d love to assist you.""
click at [667, 671] on textarea "Hi {{first_name}}, thanks for the update! If you have more questions or concern…" at bounding box center [857, 684] width 836 height 57
click at [910, 670] on textarea "Hi {{first_name}}, thanks for the update! If you have any questions or concerns…" at bounding box center [857, 684] width 836 height 57
type textarea "Hi {{first_name}}, thanks for the update! If you have any questions or concerns…"
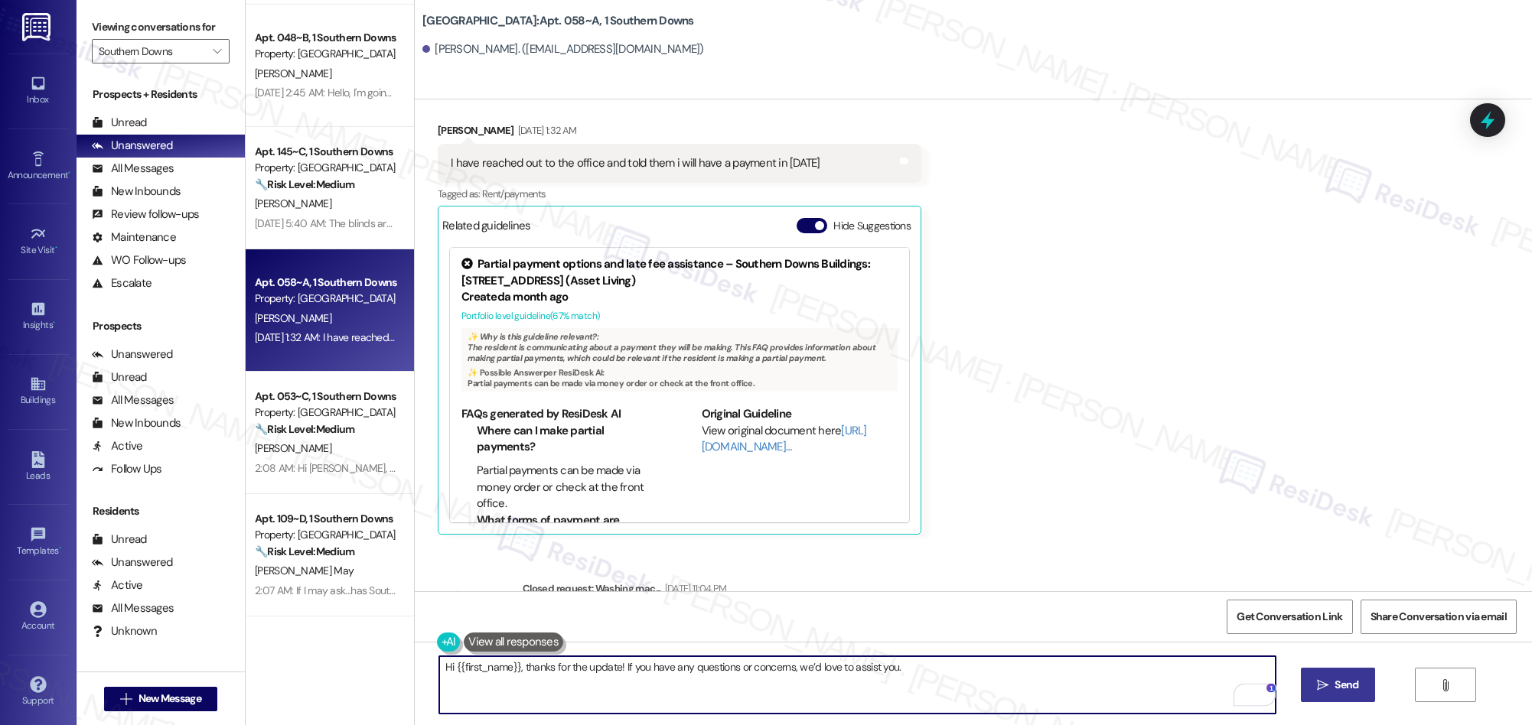
click at [1344, 684] on span "Send" at bounding box center [1346, 685] width 24 height 16
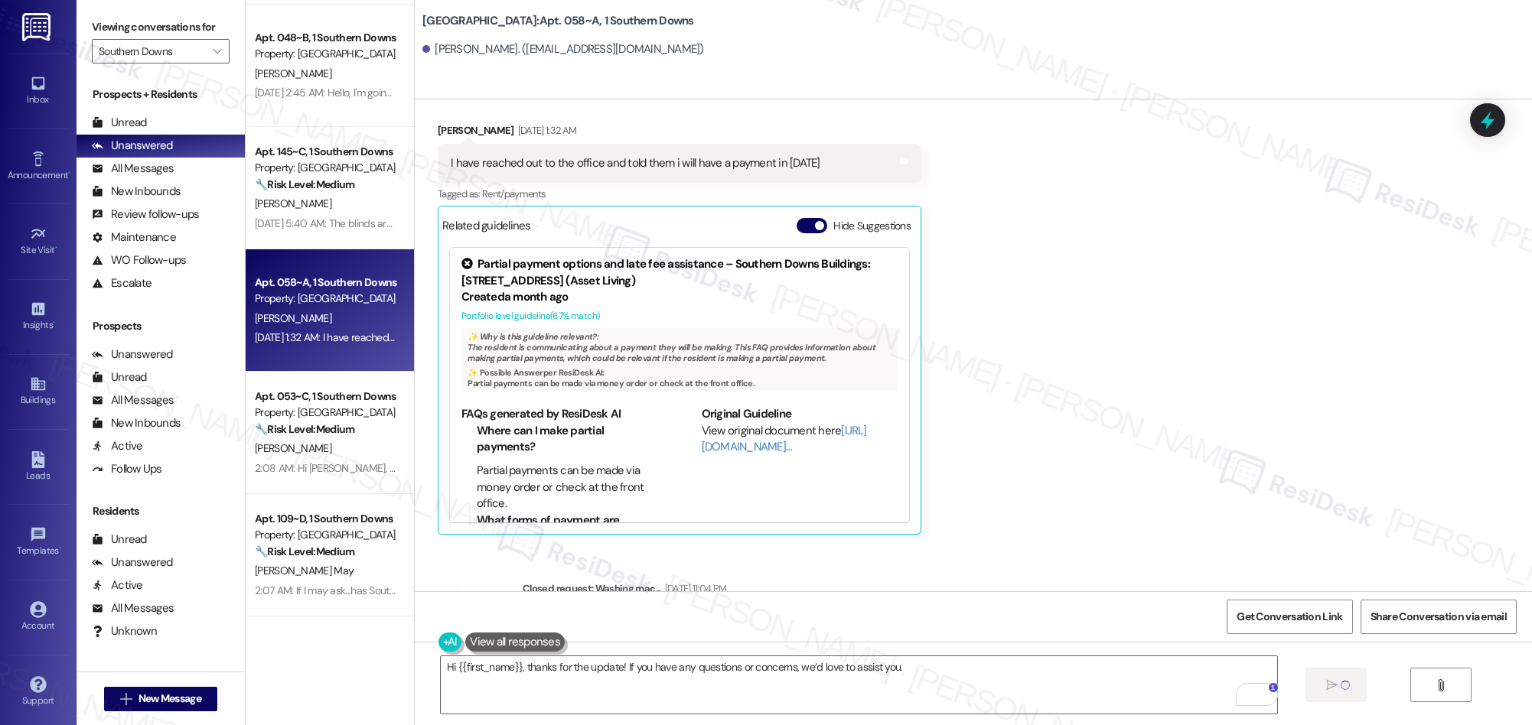
scroll to position [789, 0]
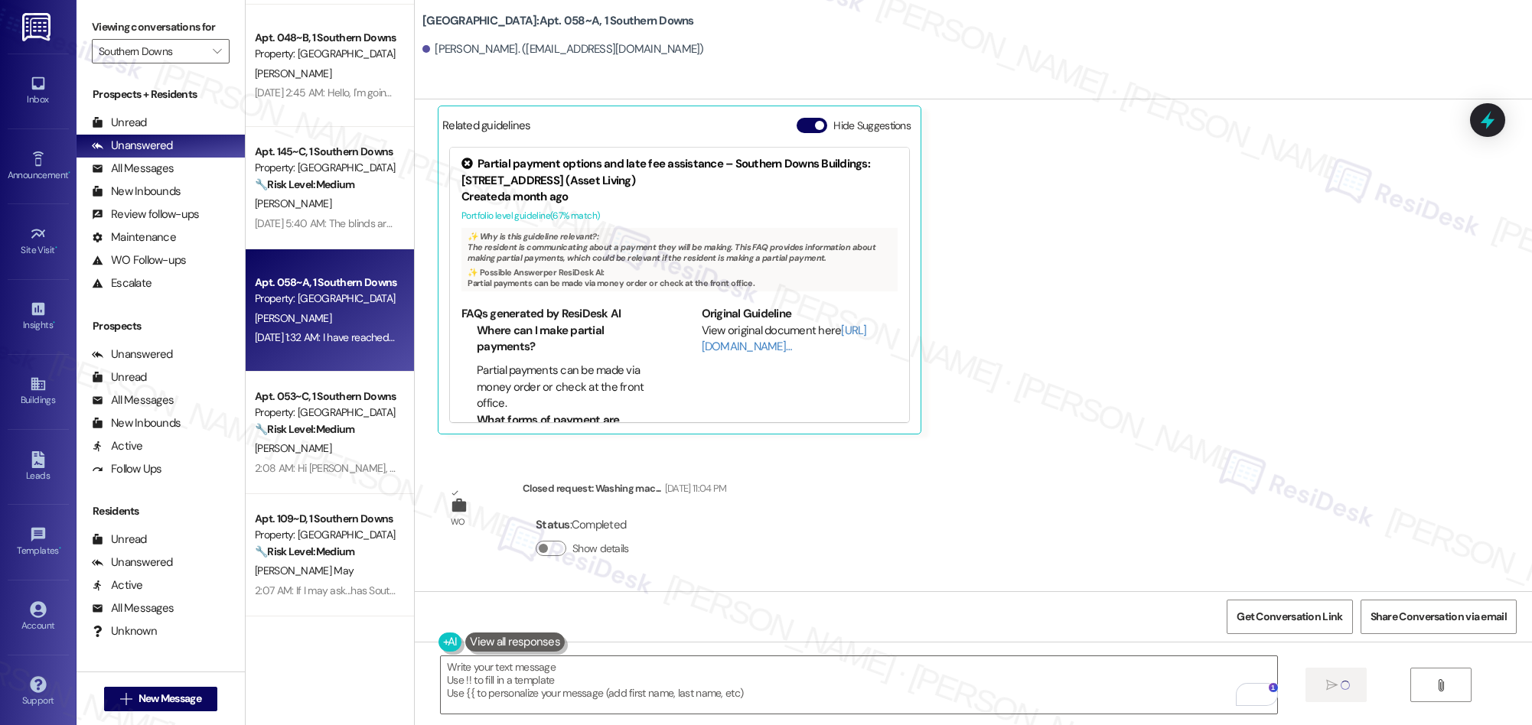
type textarea "Fetching suggested responses. Please feel free to read through the conversation…"
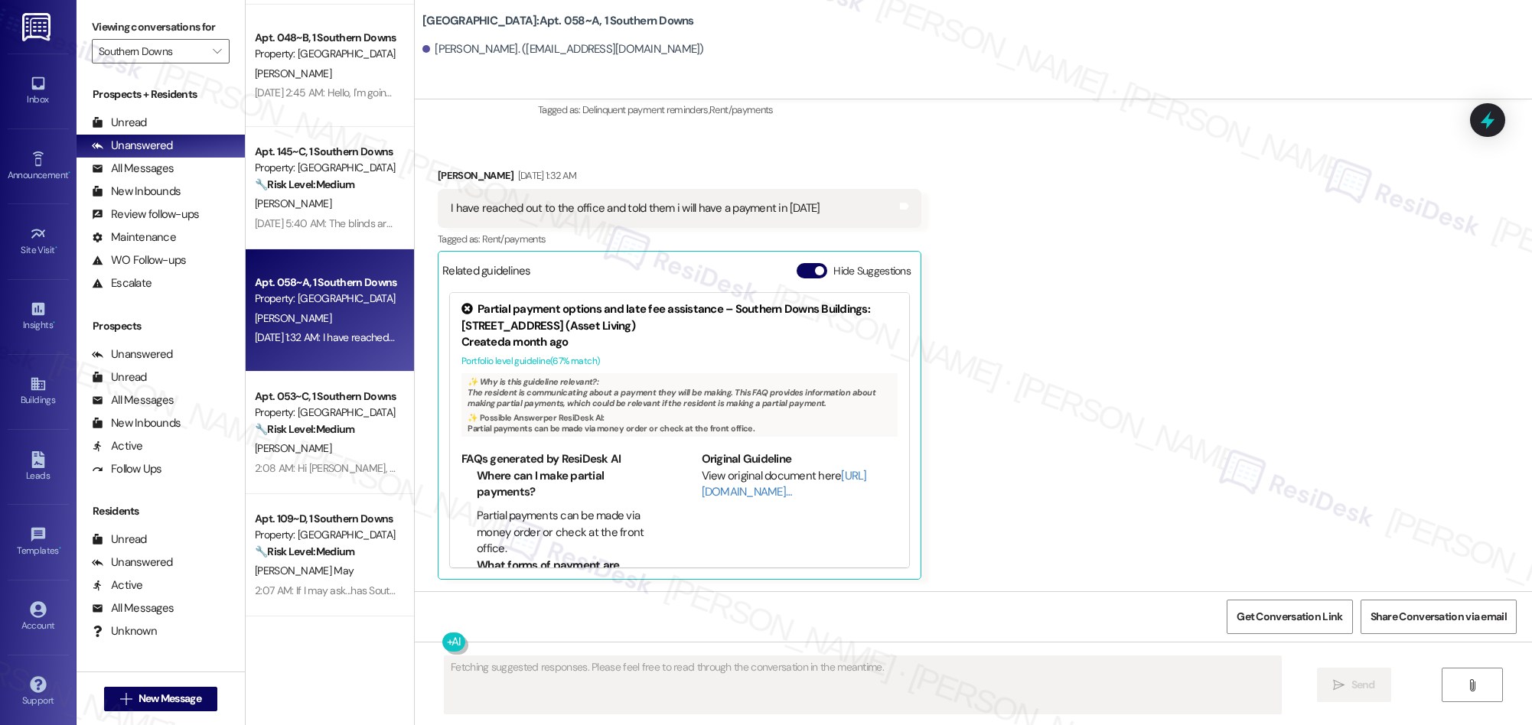
scroll to position [895, 0]
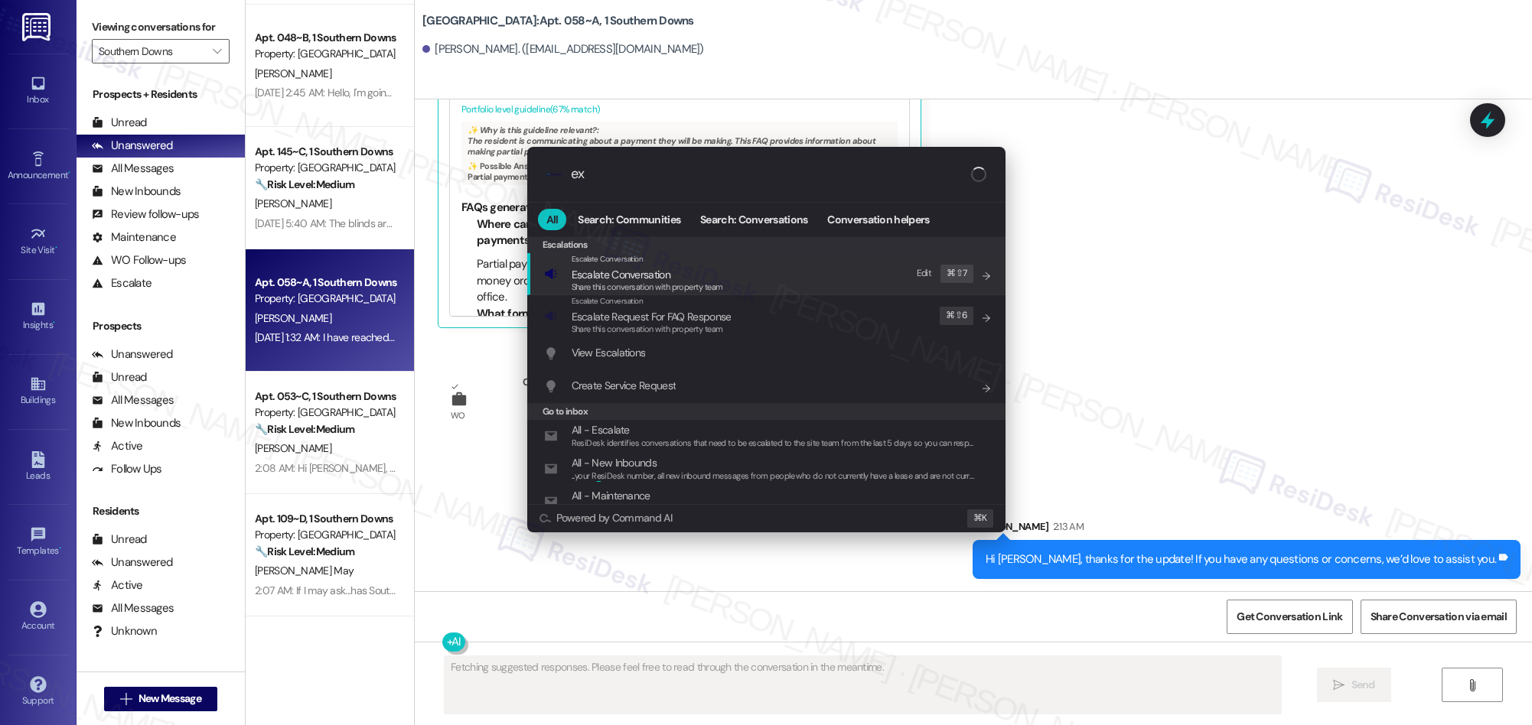
type input "exp"
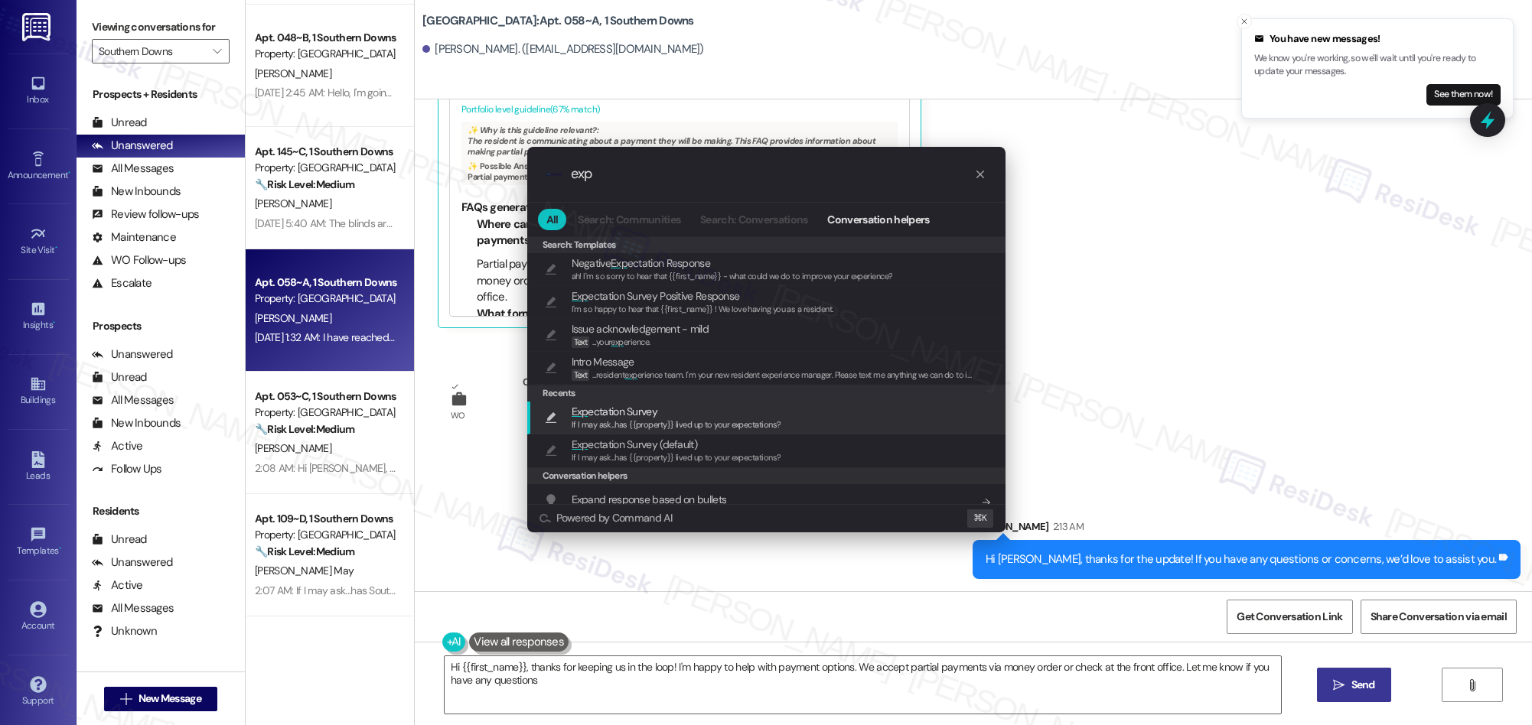
type textarea "Hi {{first_name}}, thanks for keeping us in the loop! I'm happy to help with pa…"
type input "exp"
click span "If I may ask...has {{property}} lived up to your expectations?"
type textarea "If I may ask...has {{property}} lived up to your expectations?"
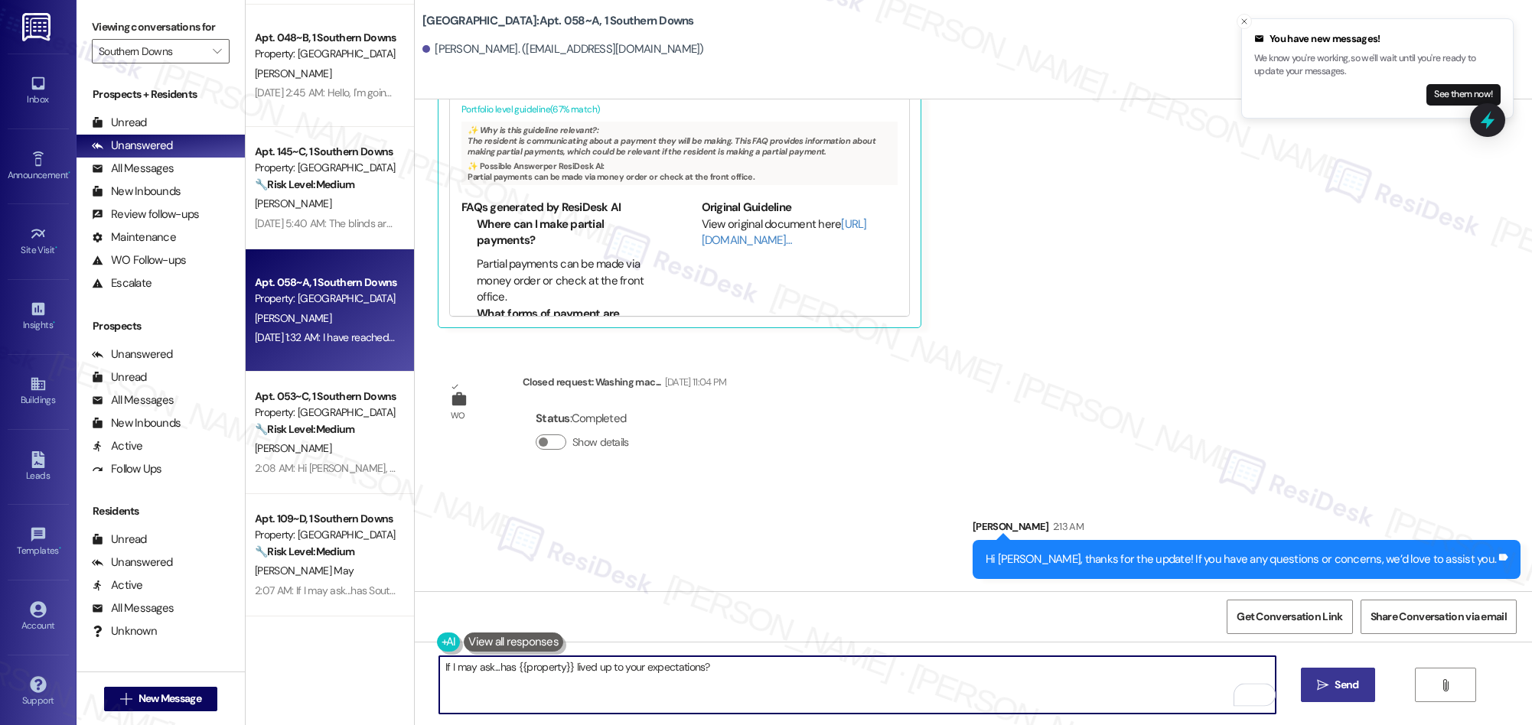
click span "Send"
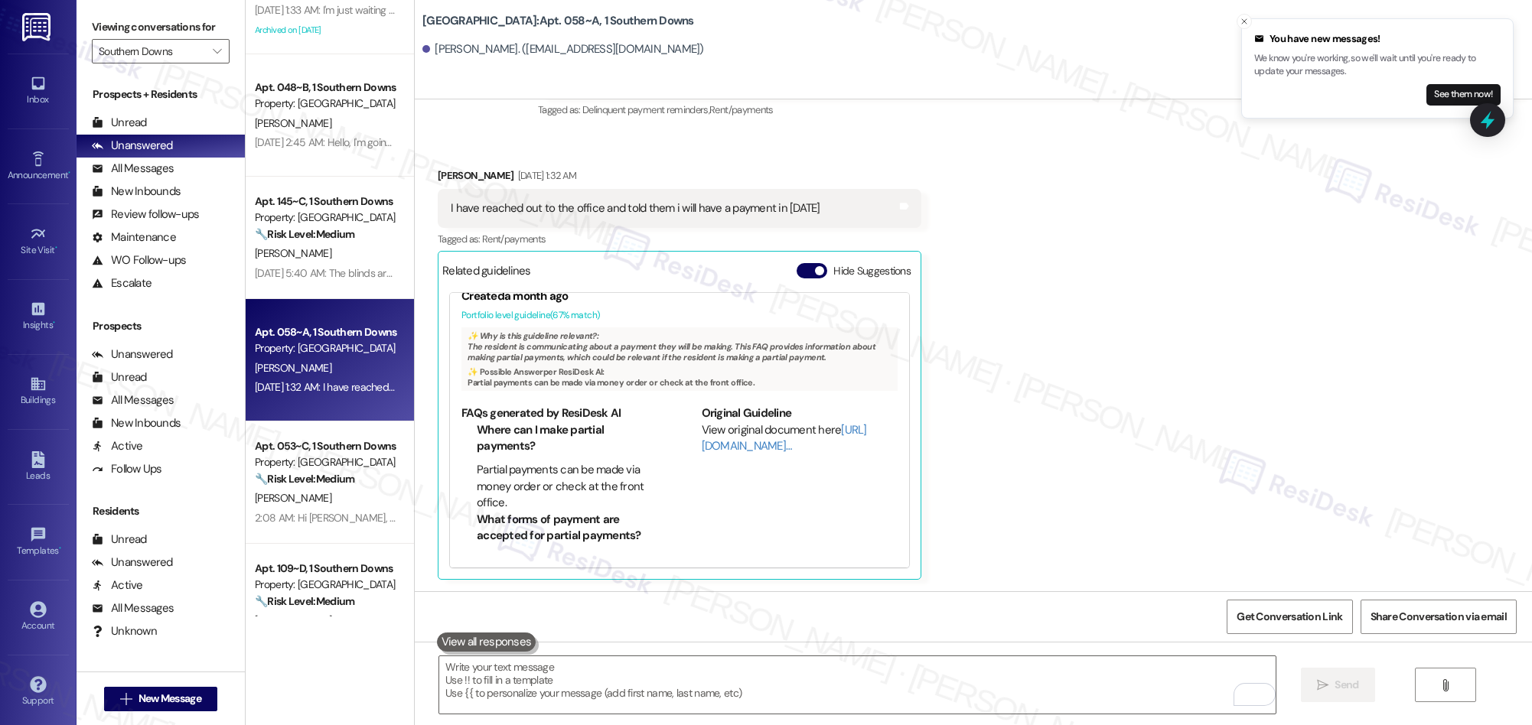
scroll to position [1002, 0]
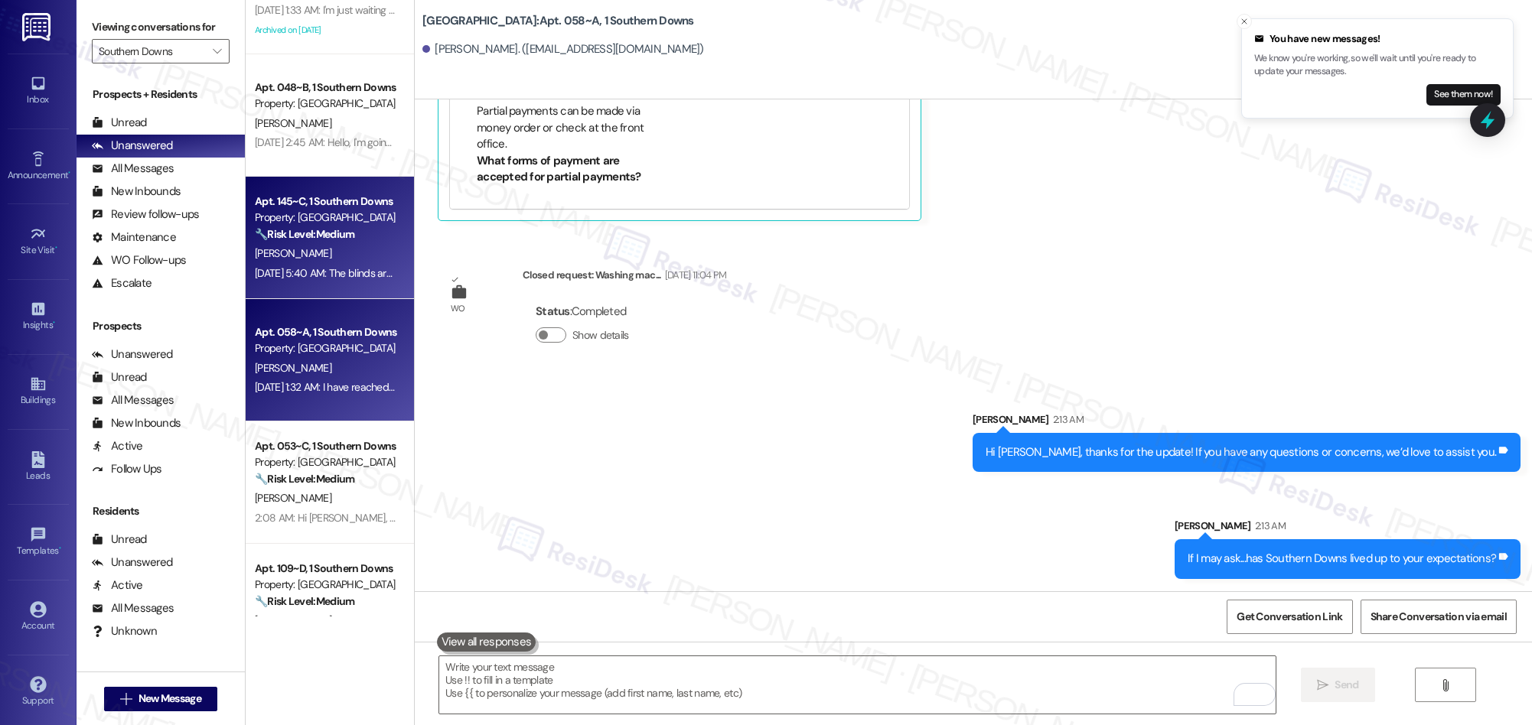
click div "M. Gayle"
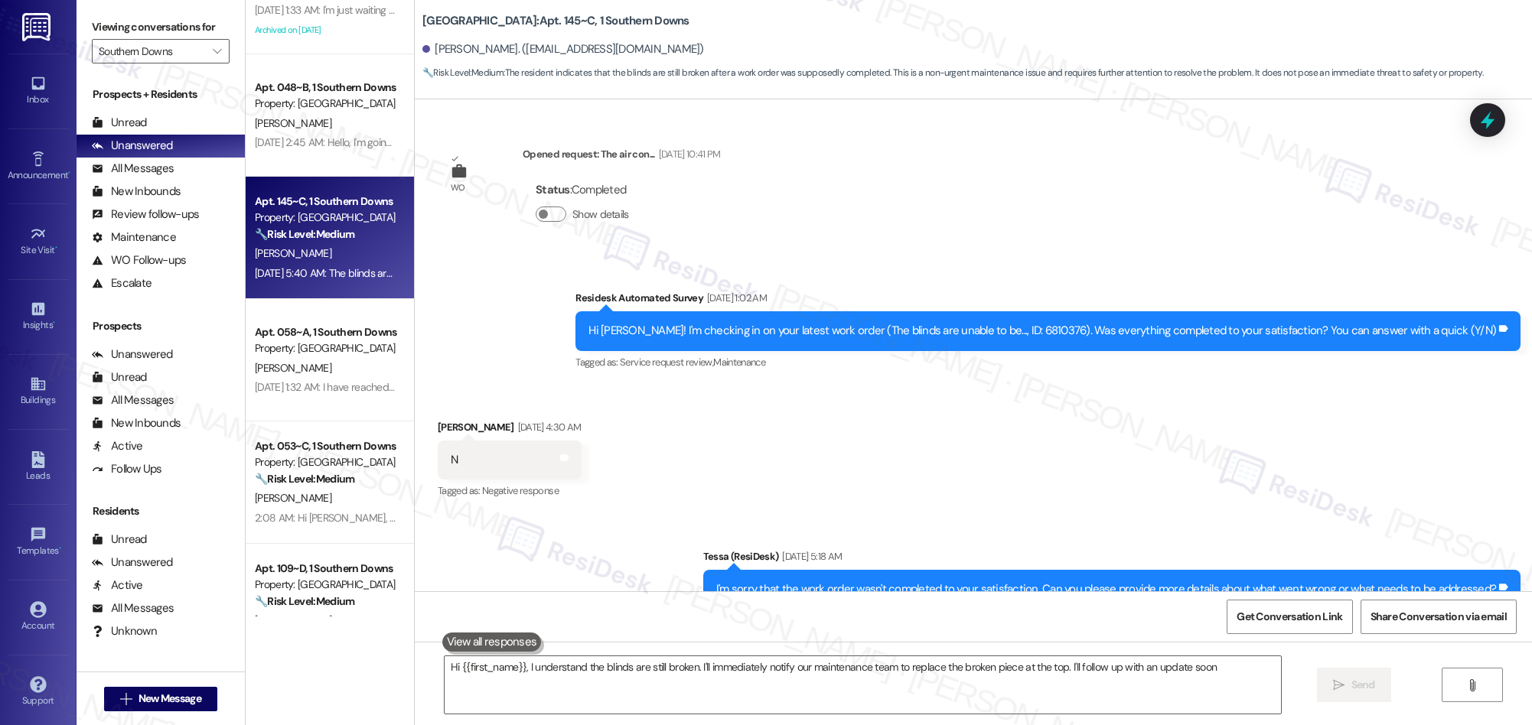
type textarea "Hi {{first_name}}, I understand the blinds are still broken. I'll immediately n…"
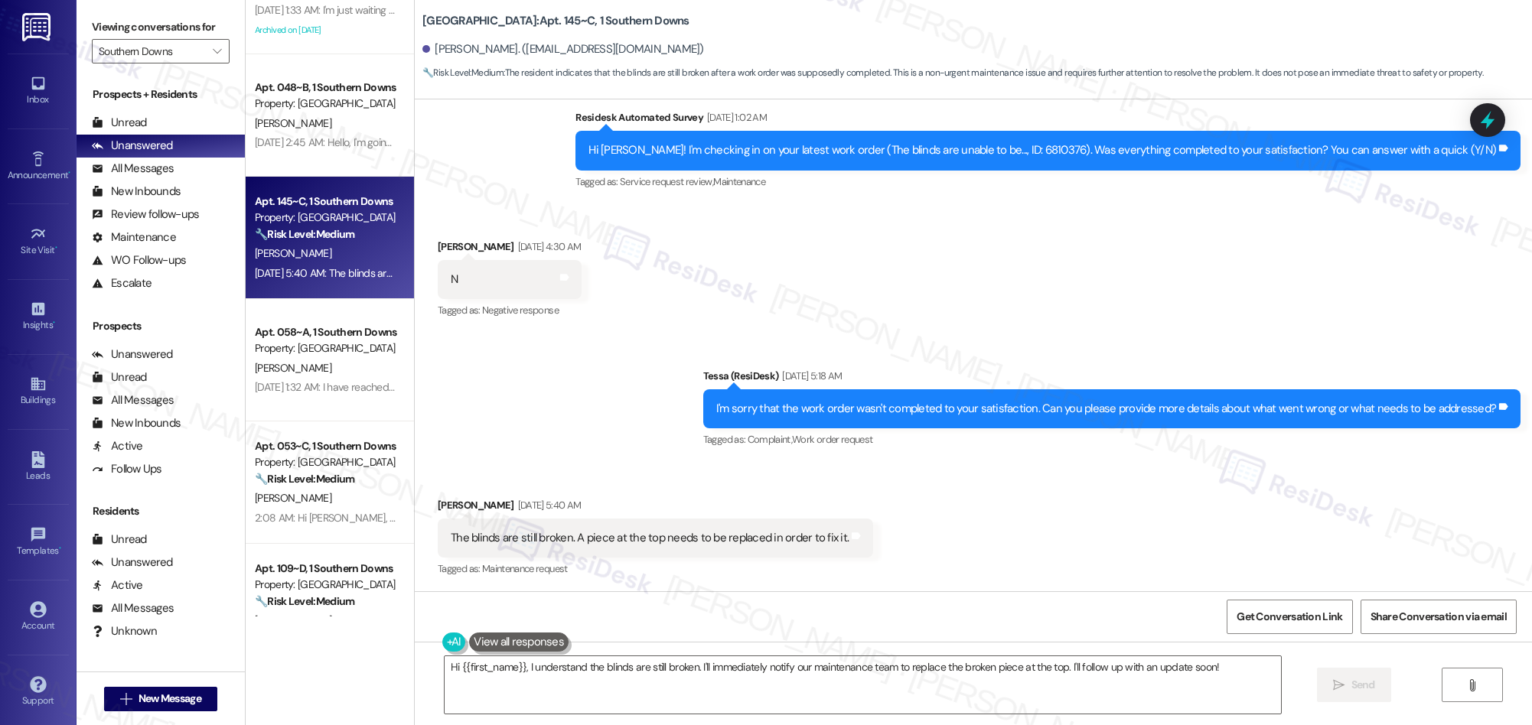
scroll to position [448, 0]
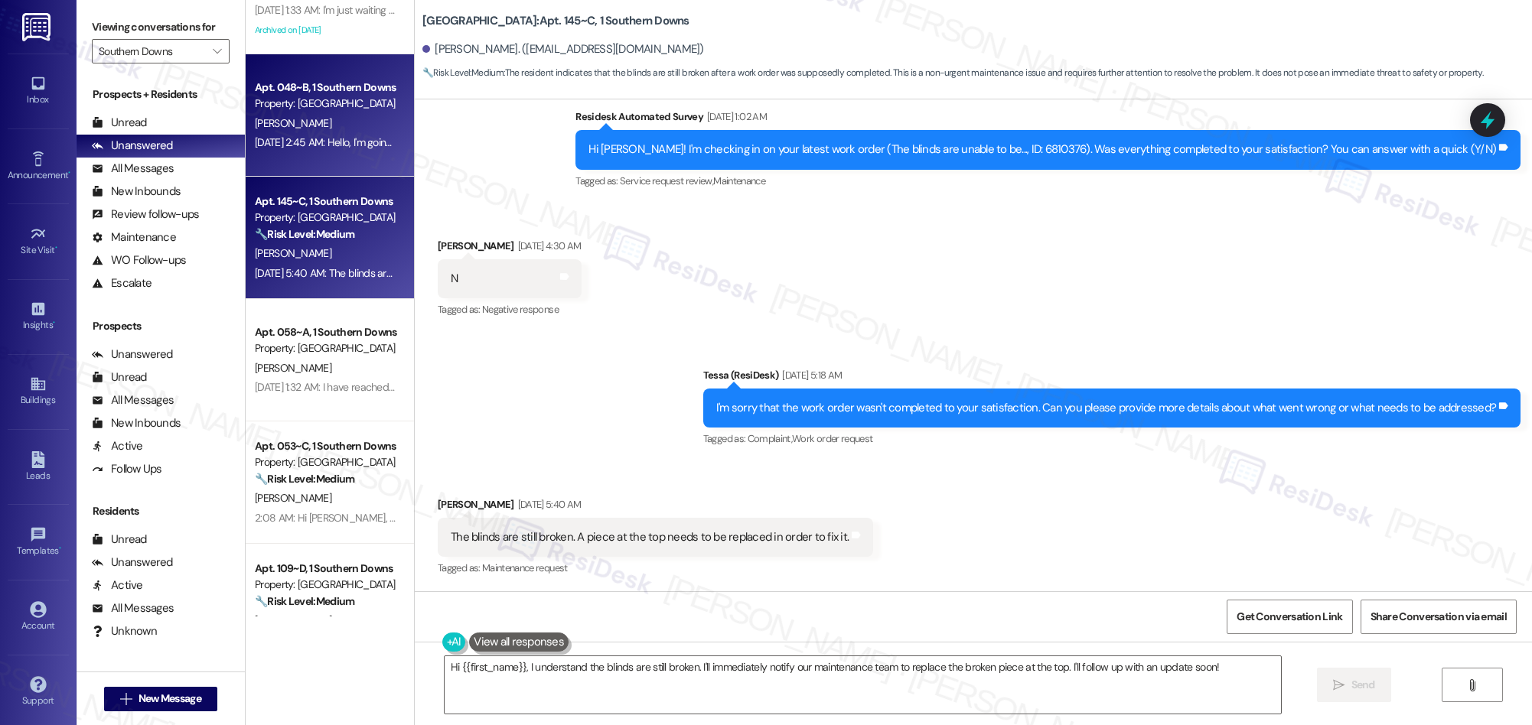
click div "Apt. 048~B, 1 Southern Downs Property: Southern Downs E. Harrison Sep 04, 2025 …"
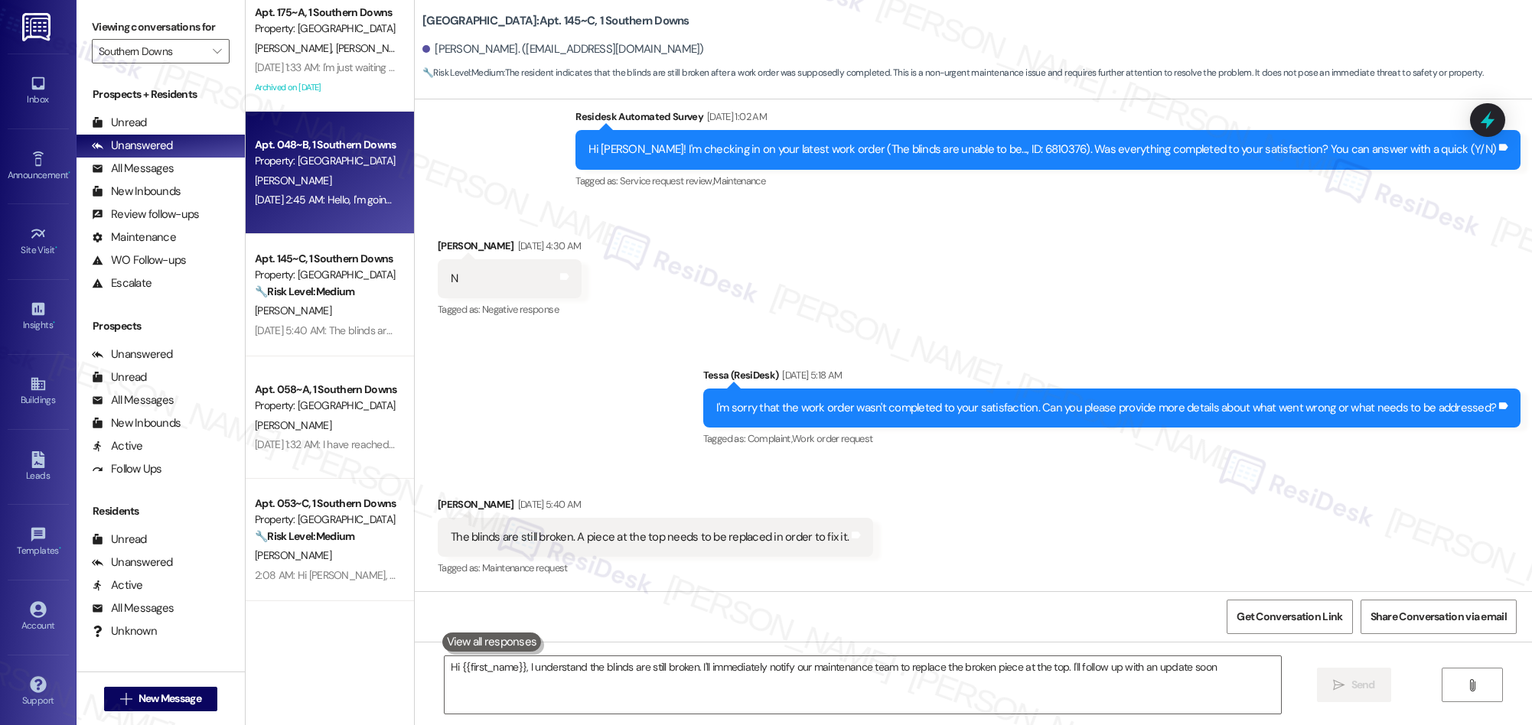
type textarea "Hi {{first_name}}, I understand the blinds are still broken. I'll immediately n…"
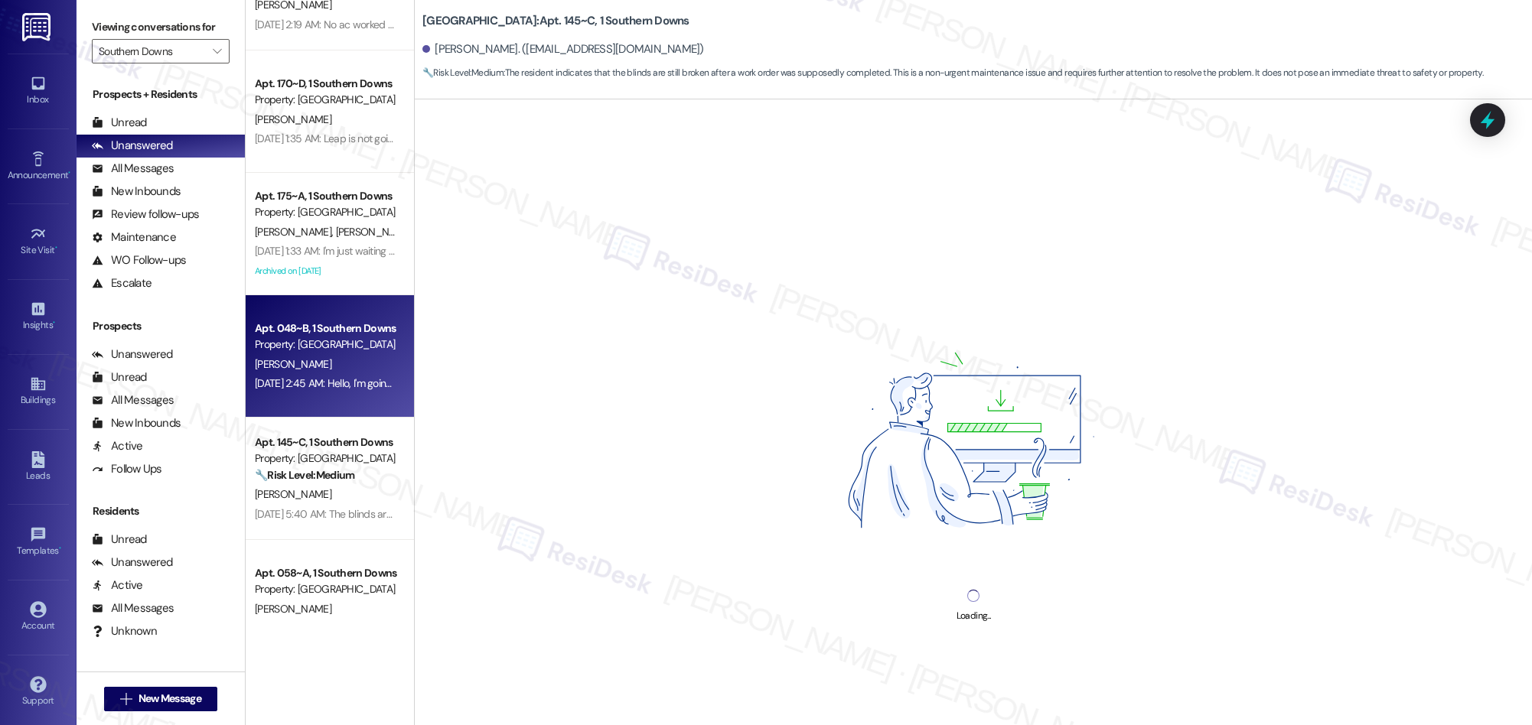
scroll to position [71, 0]
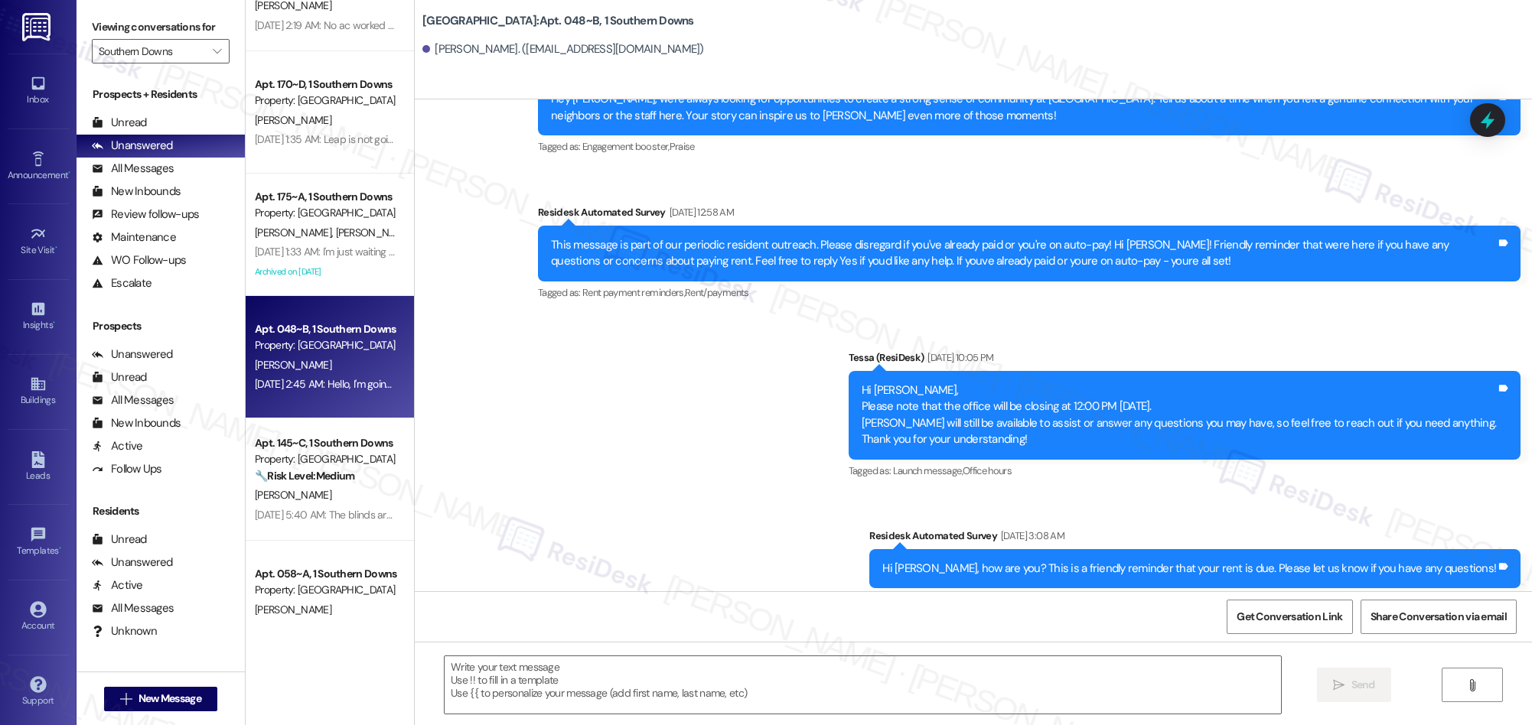
type textarea "Fetching suggested responses. Please feel free to read through the conversation…"
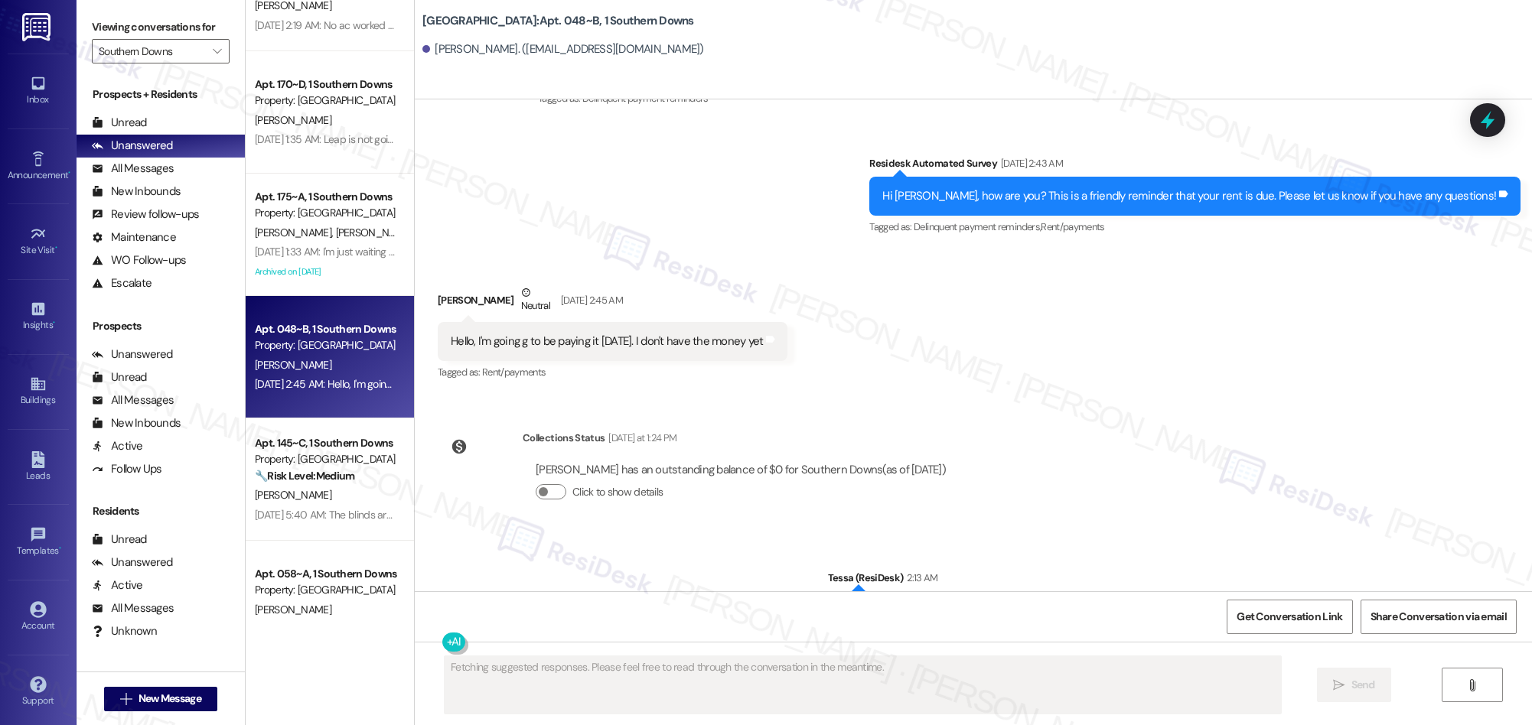
scroll to position [2973, 0]
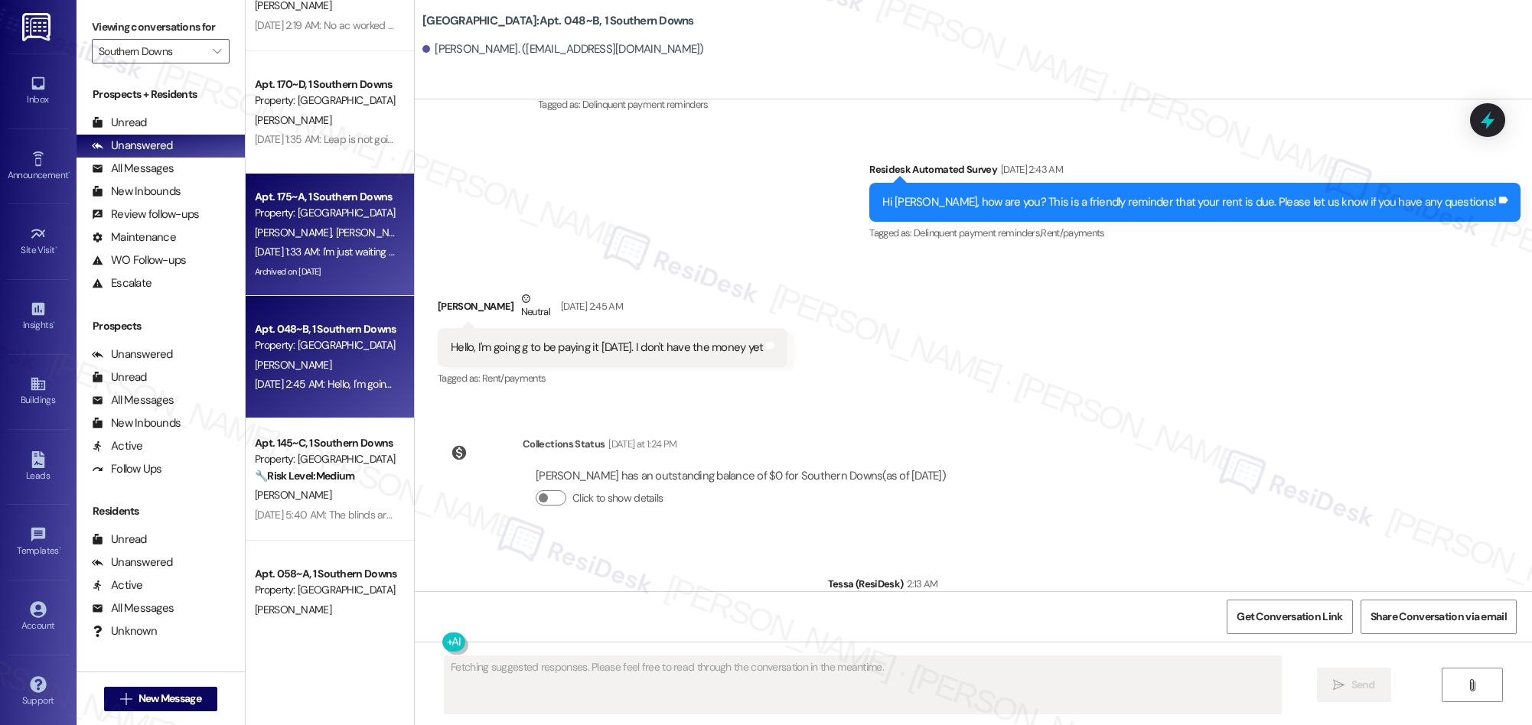
click div "Sep 06, 2025 at 1:33 AM: I'm just waiting for my deposit to hit Sep 06, 2025 at…"
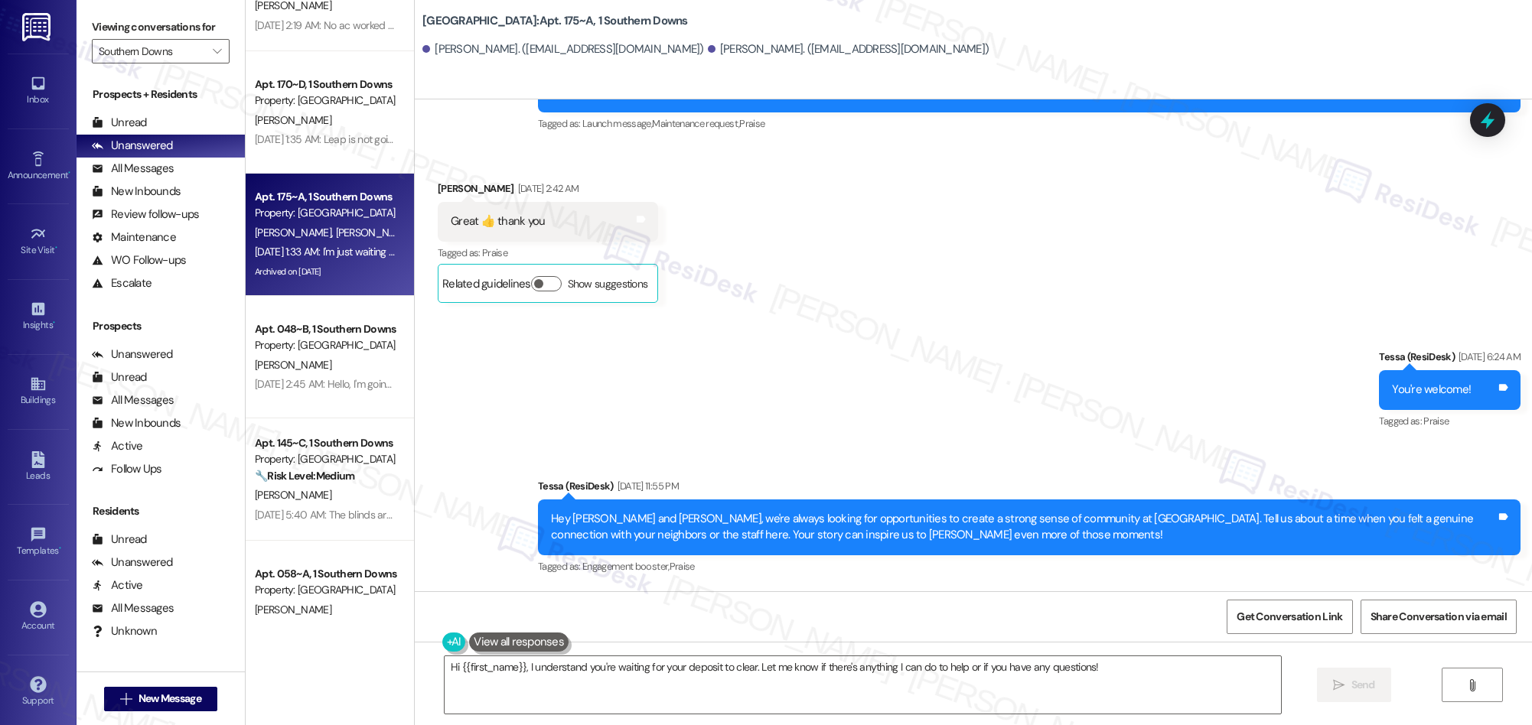
scroll to position [0, 0]
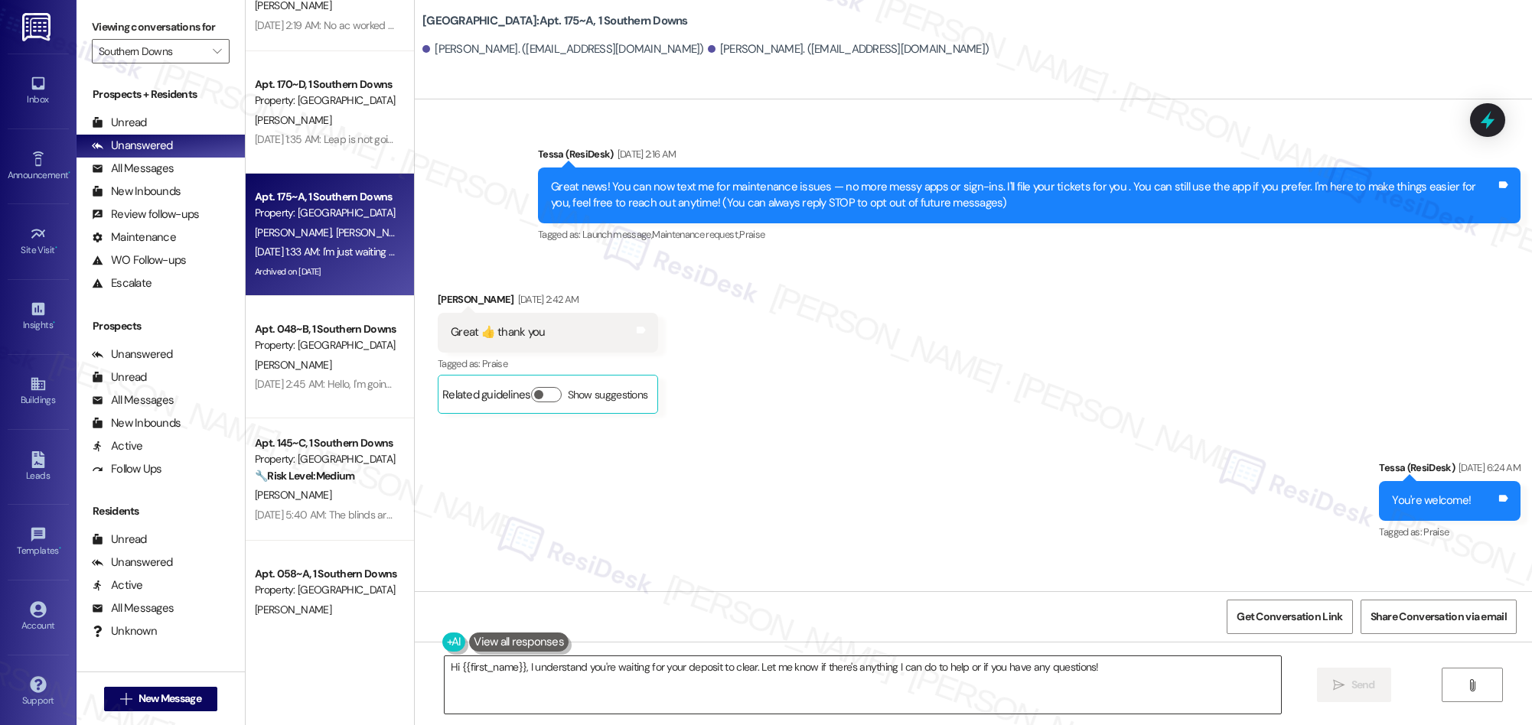
click textarea "Hi {{first_name}}, I understand you're waiting for your deposit to clear. Let m…"
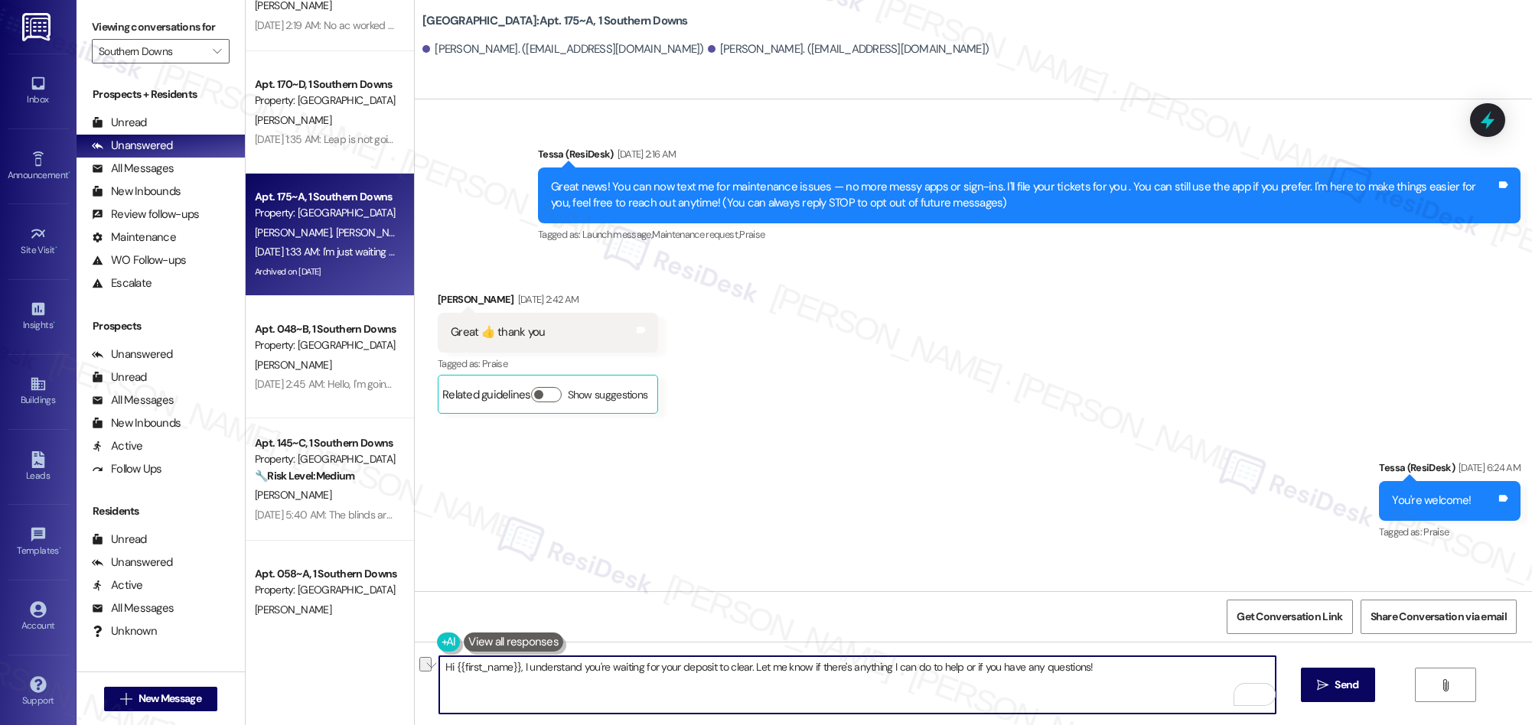
drag, startPoint x: 512, startPoint y: 667, endPoint x: 1106, endPoint y: 677, distance: 594.6
click textarea "Hi {{first_name}}, I understand you're waiting for your deposit to clear. Let m…"
paste textarea "If you have more questions or concerns, we’d love to assist you.""
click textarea "Hi {{first_name}}, thank you for the update. If you have more questions or conc…"
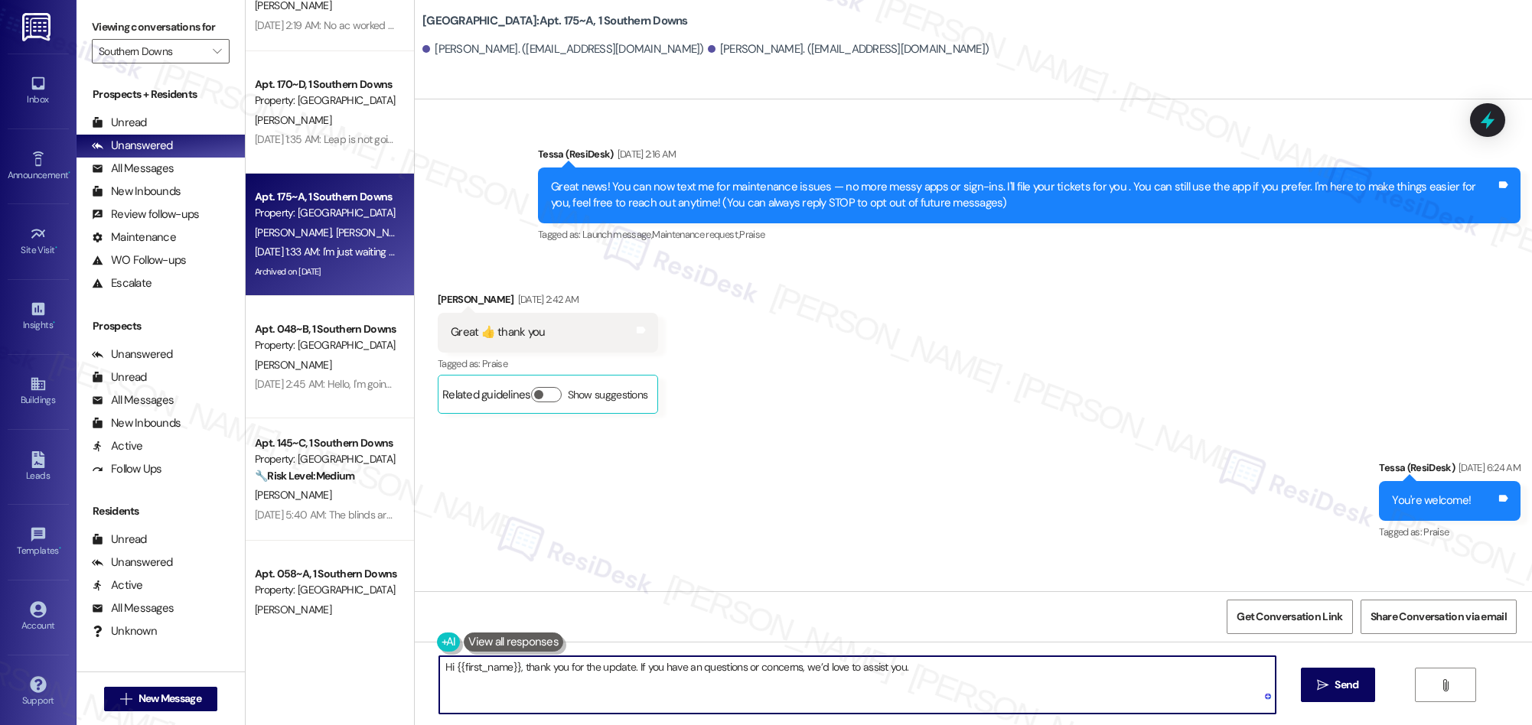
type textarea "Hi {{first_name}}, thank you for the update. If you have any questions or conce…"
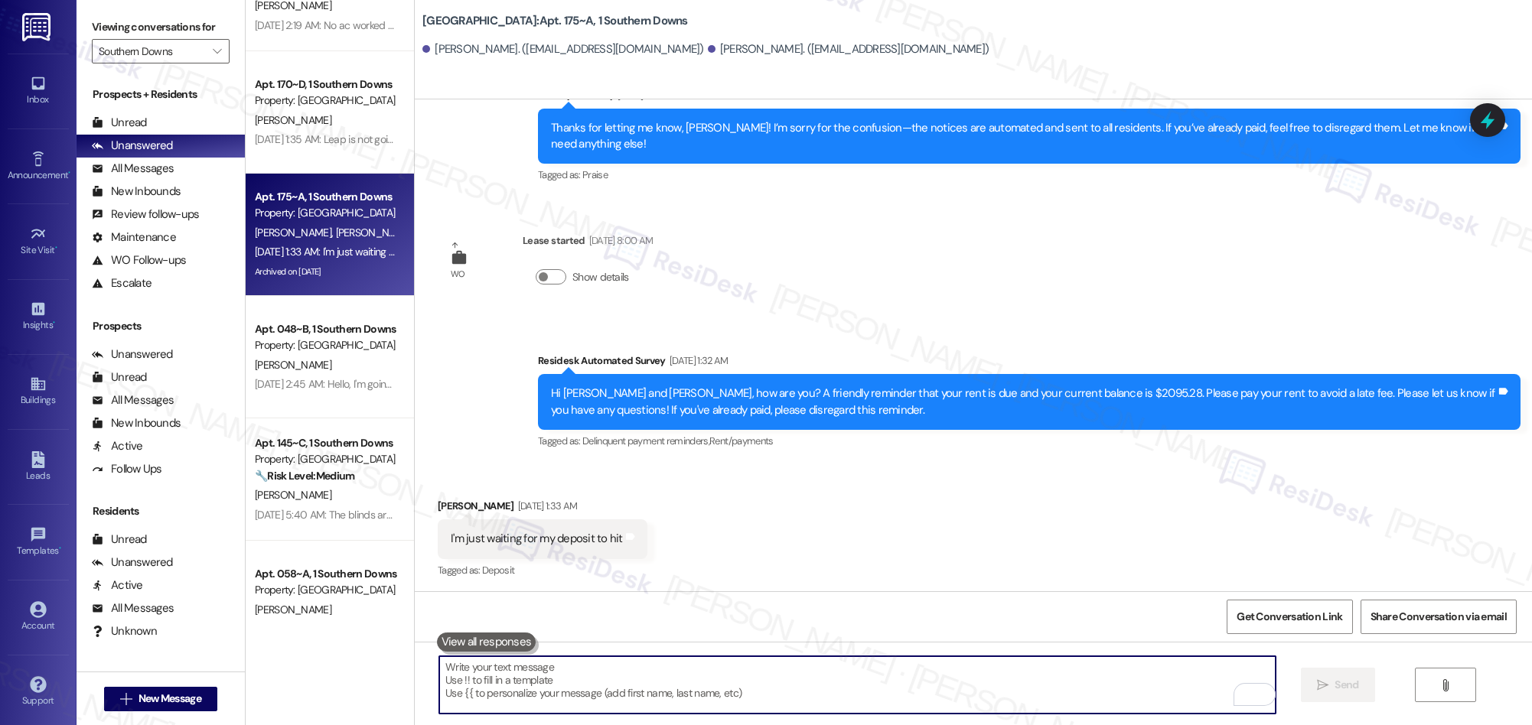
scroll to position [5120, 0]
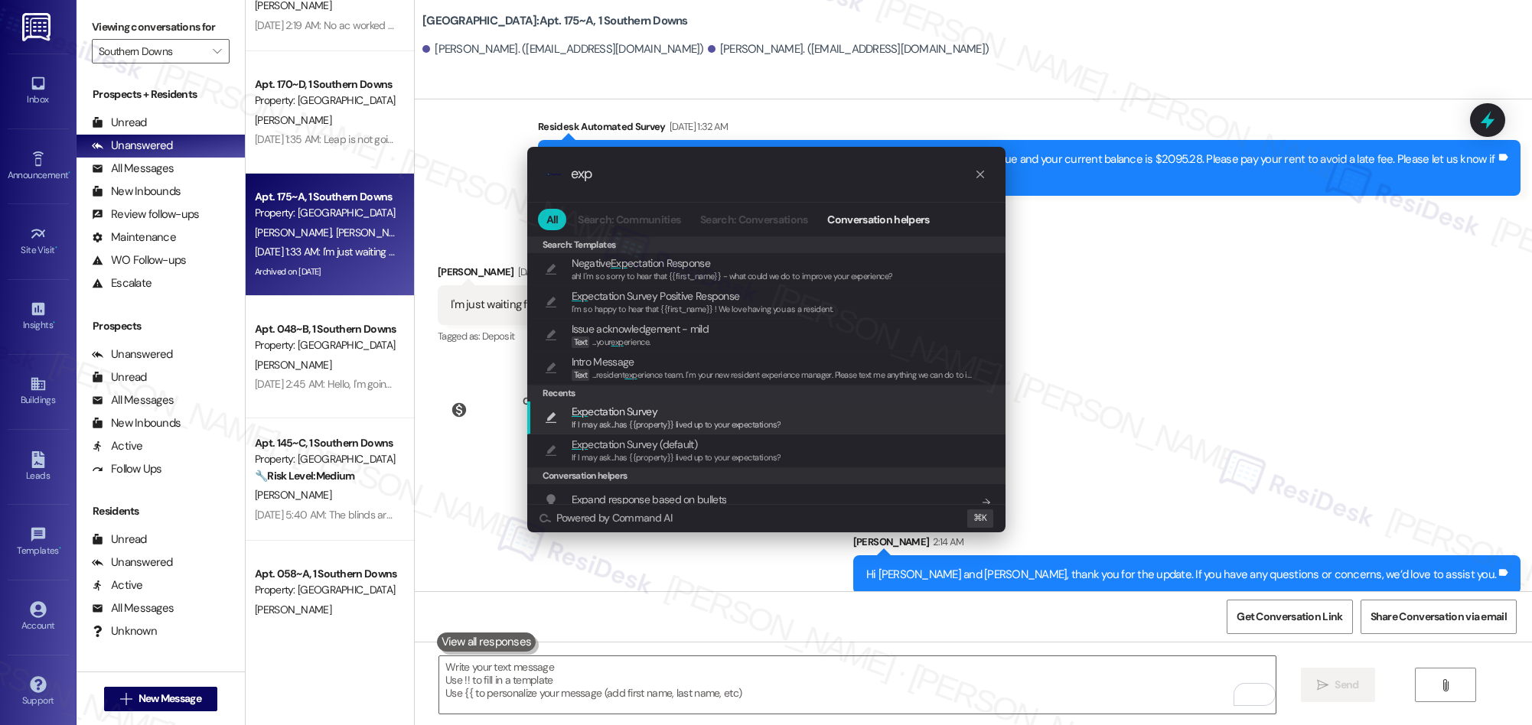
type input "exp"
click span "If I may ask...has {{property}} lived up to your expectations?"
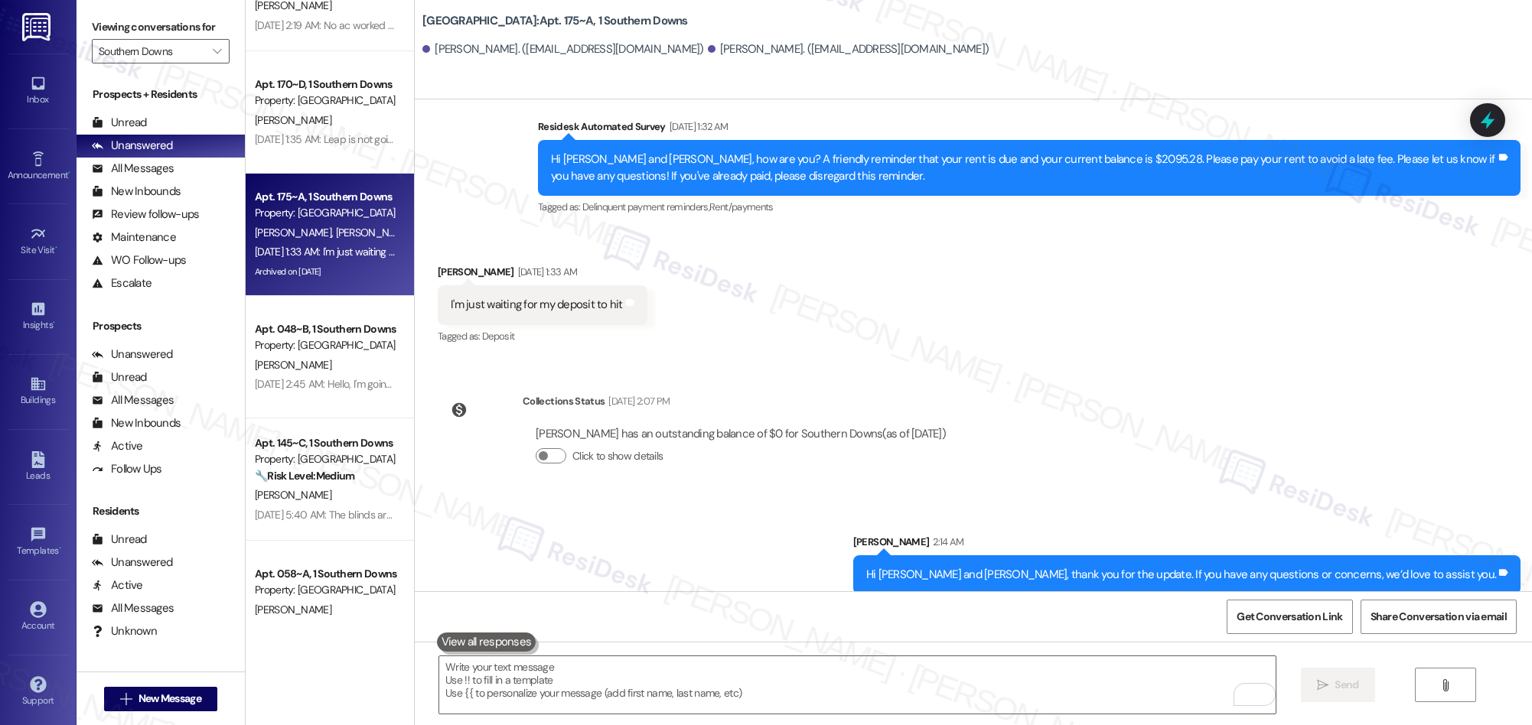
type textarea "If I may ask...has {{property}} lived up to your expectations?"
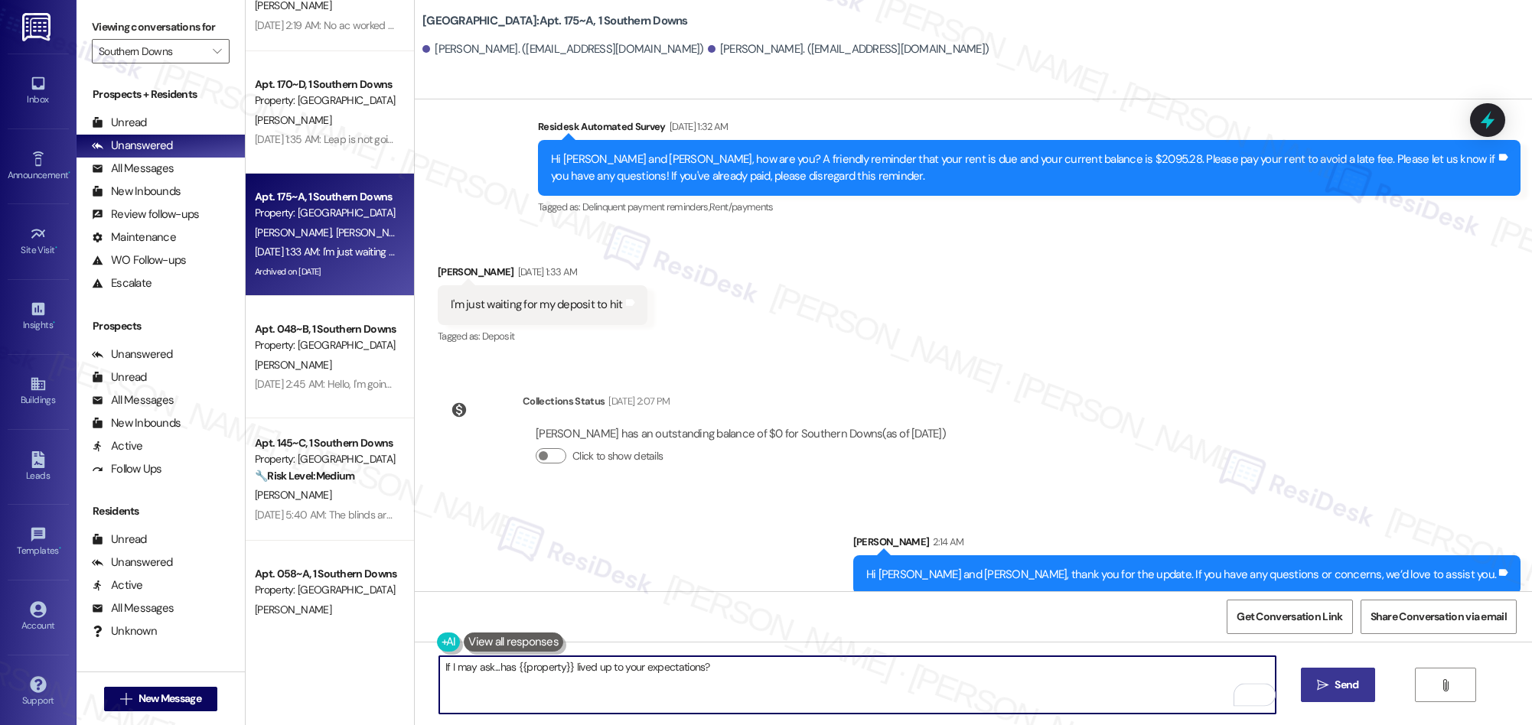
click icon ""
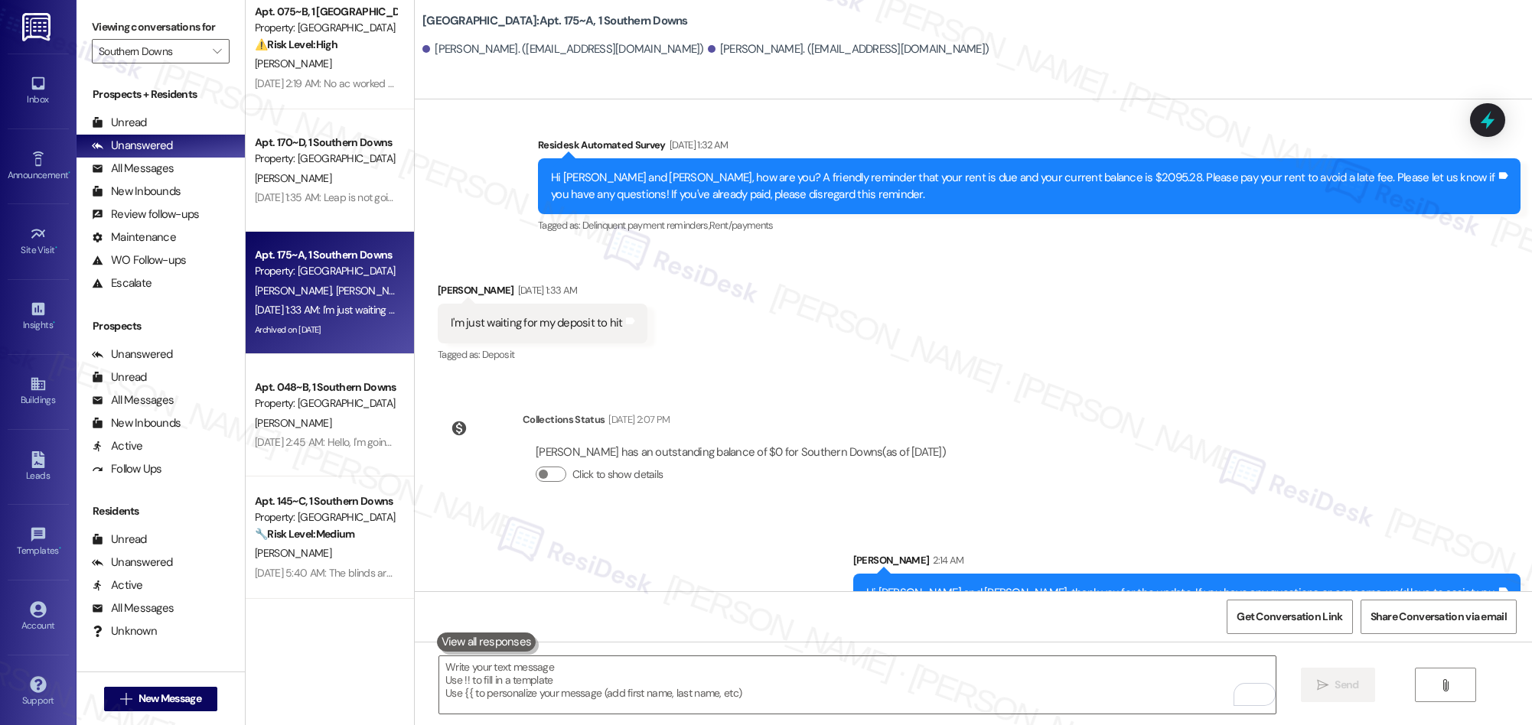
scroll to position [5104, 0]
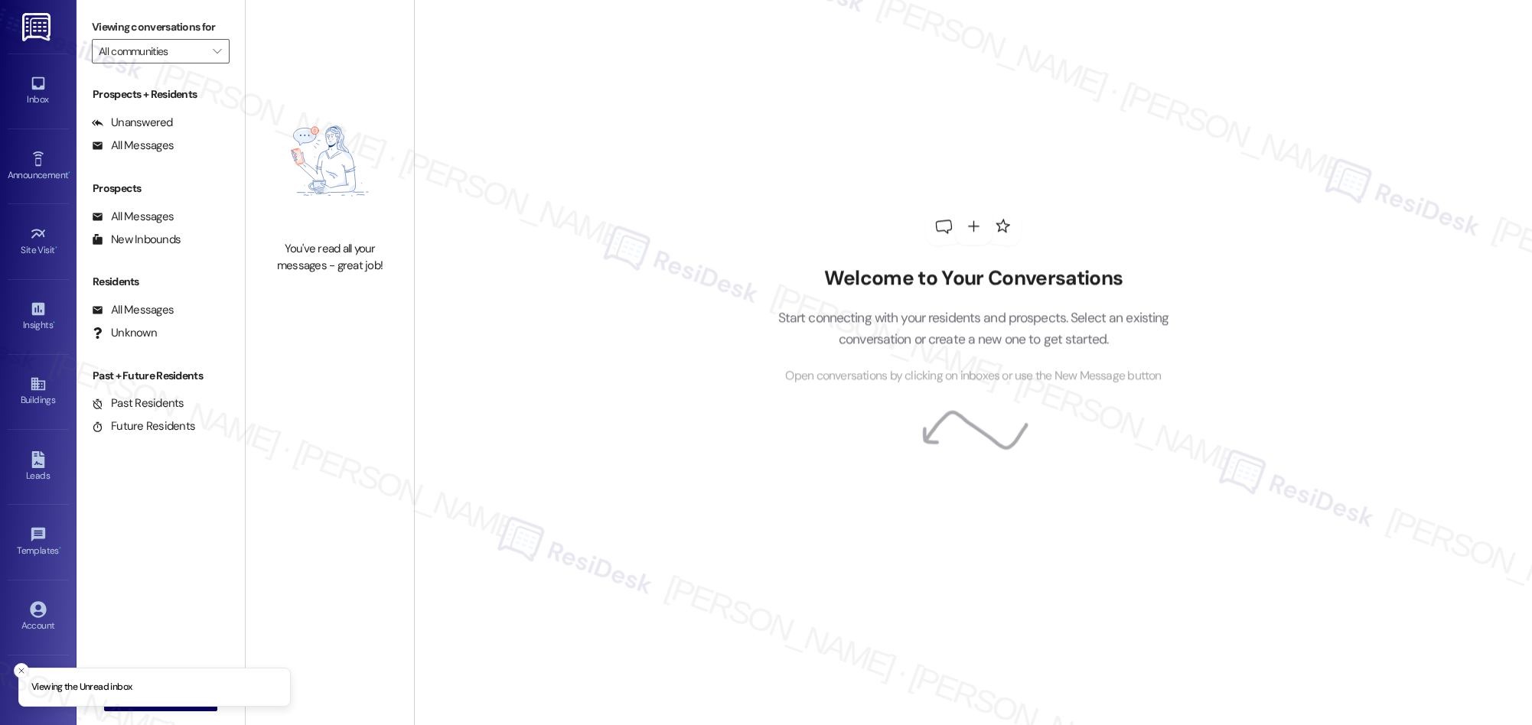
type input "Southern Downs"
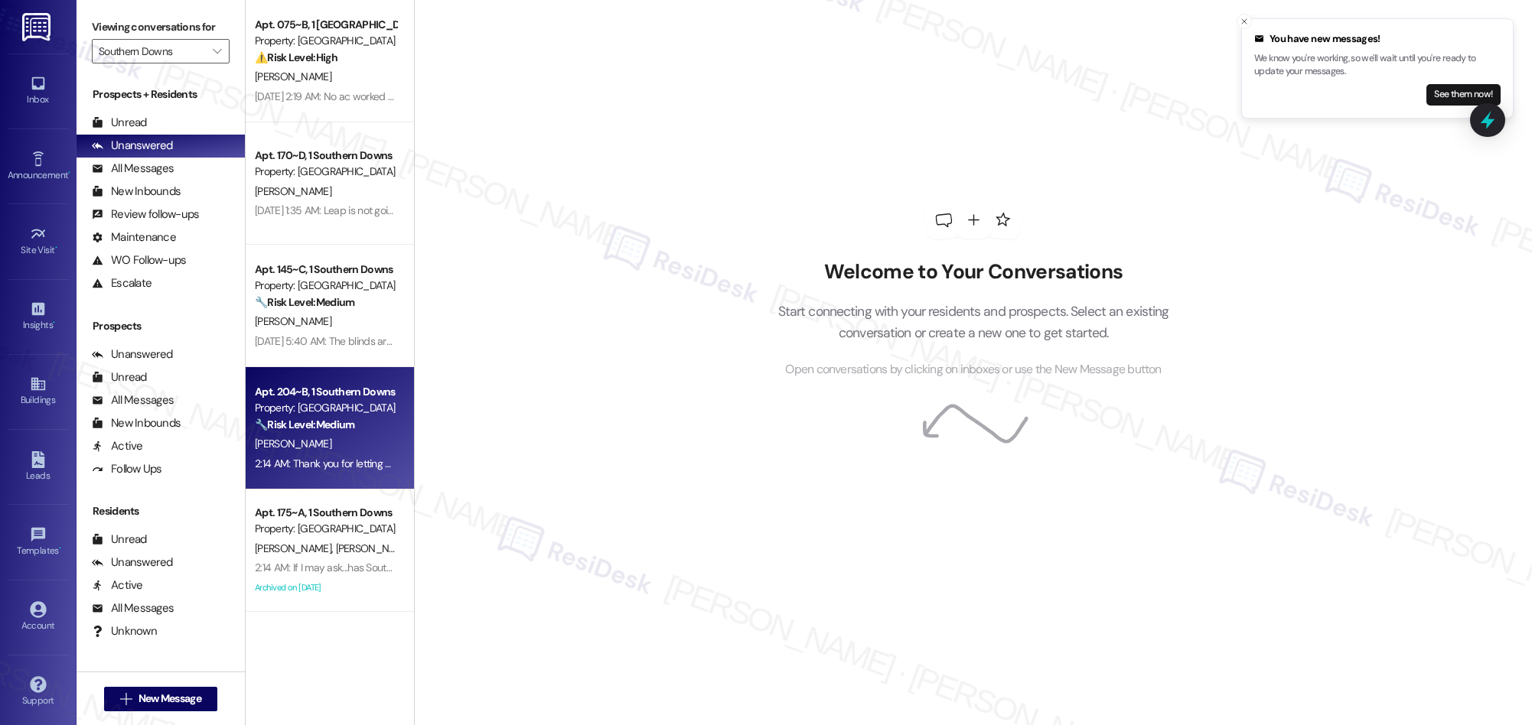
click at [356, 445] on div "[PERSON_NAME]" at bounding box center [325, 444] width 145 height 19
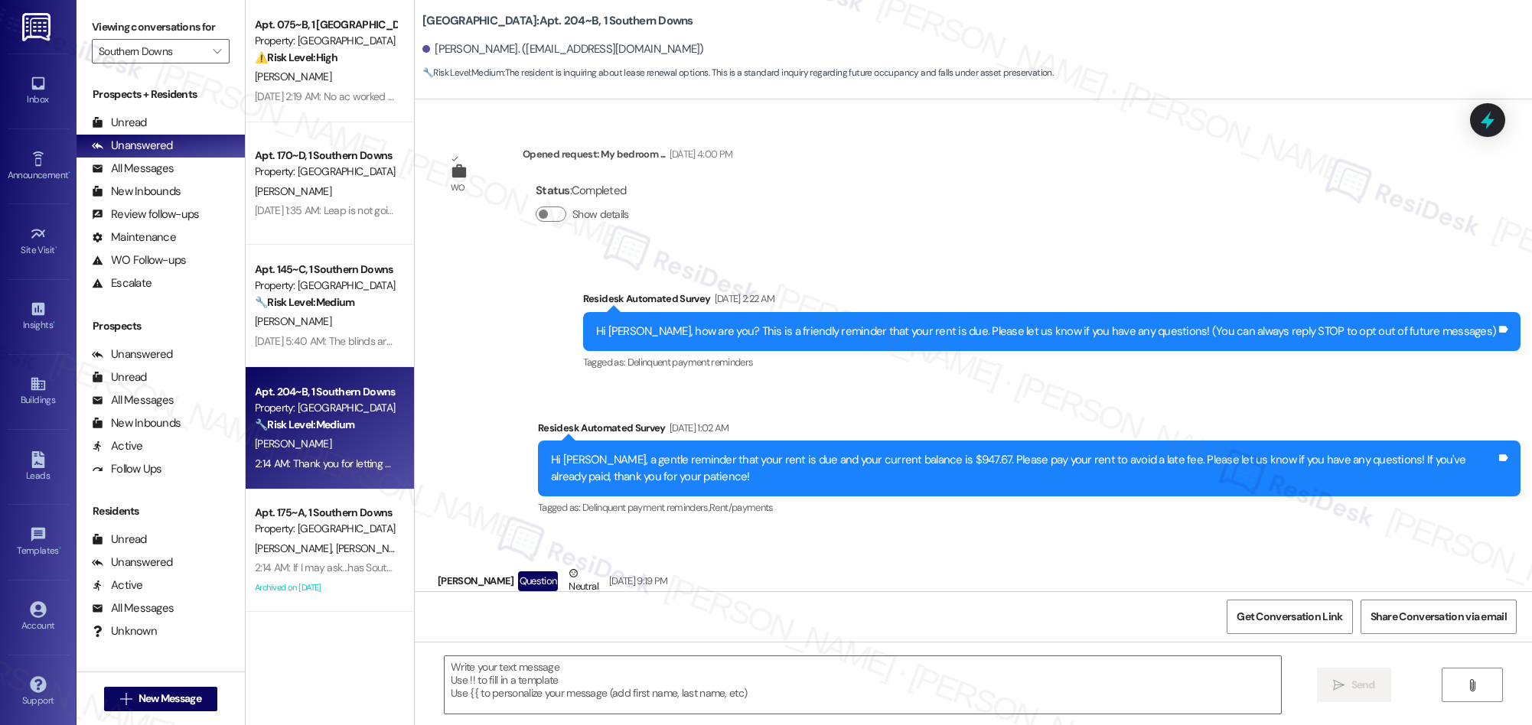
scroll to position [6099, 0]
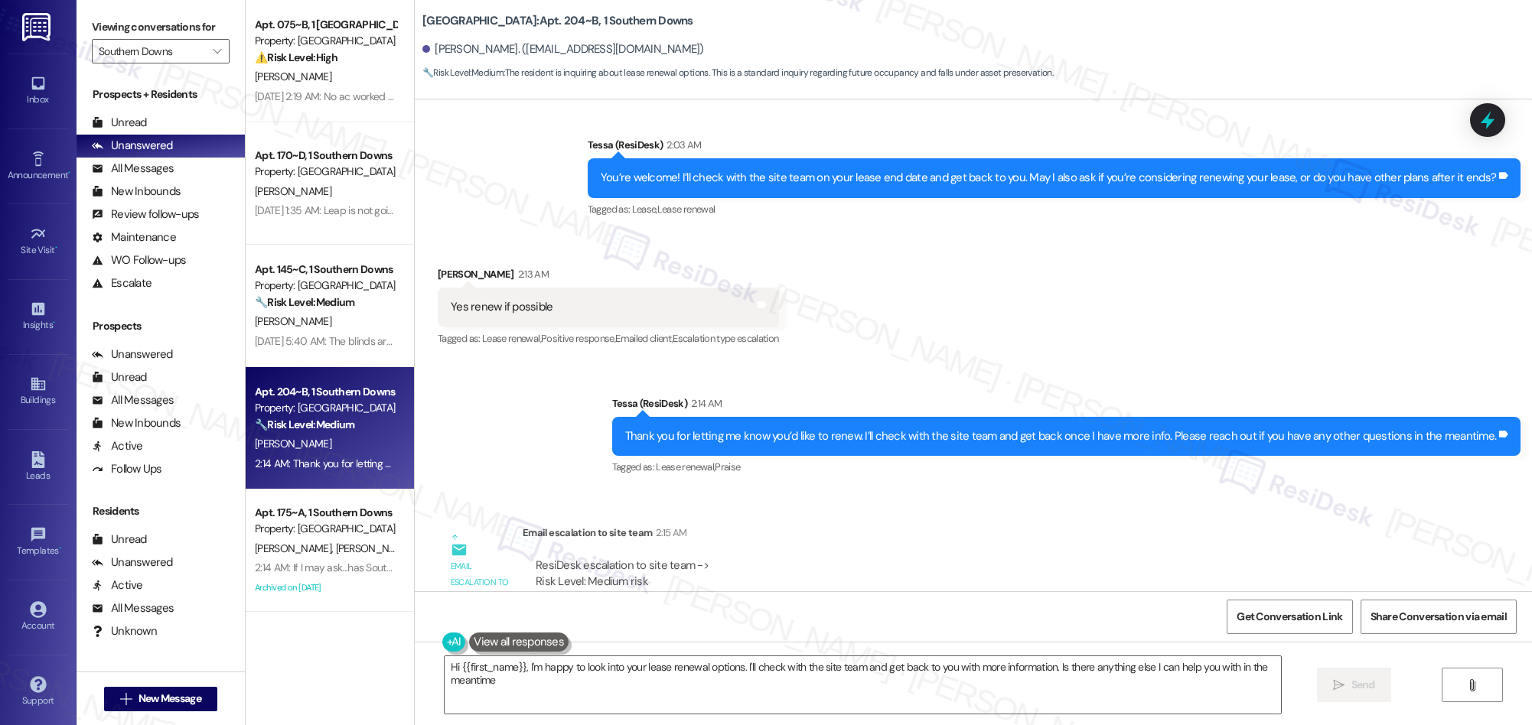
type textarea "Hi {{first_name}}, I'm happy to look into your lease renewal options. I'll chec…"
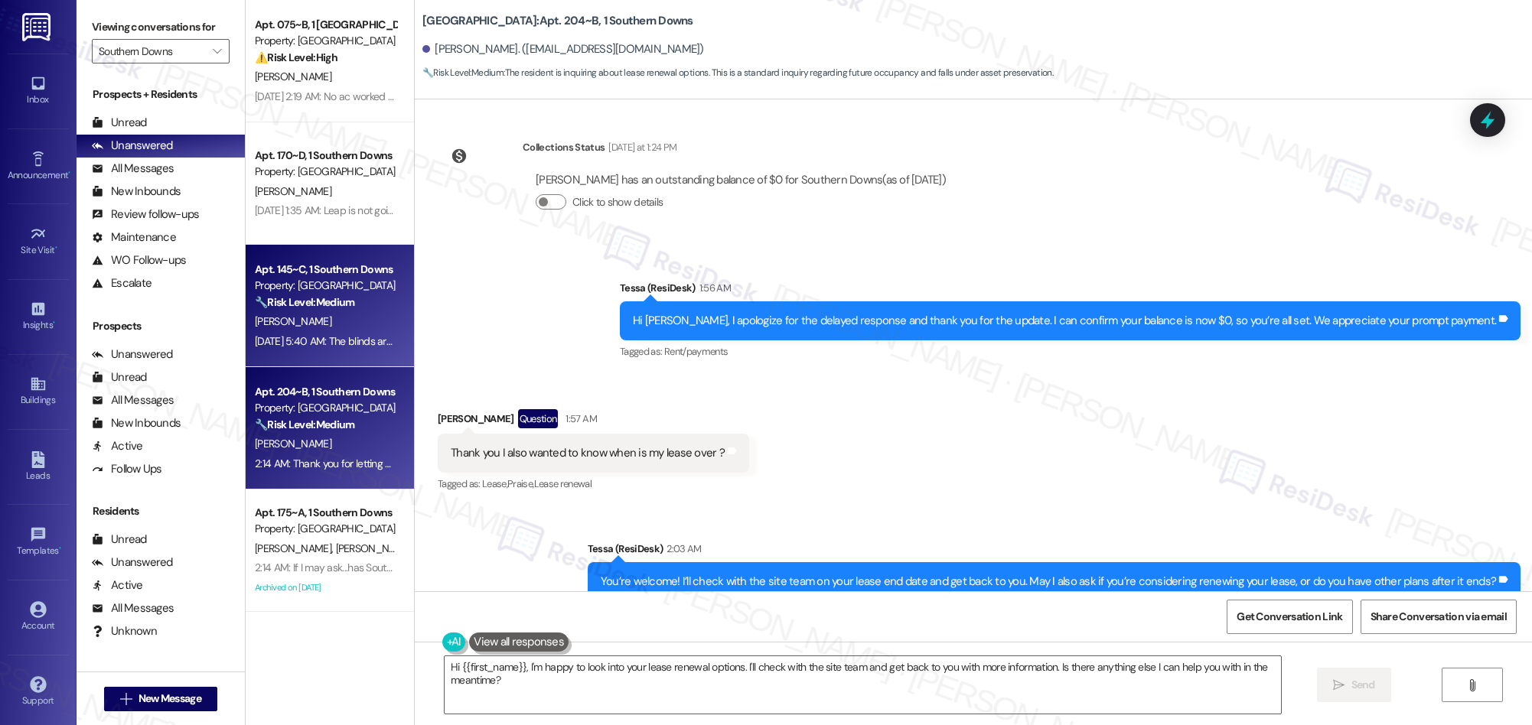
scroll to position [5631, 0]
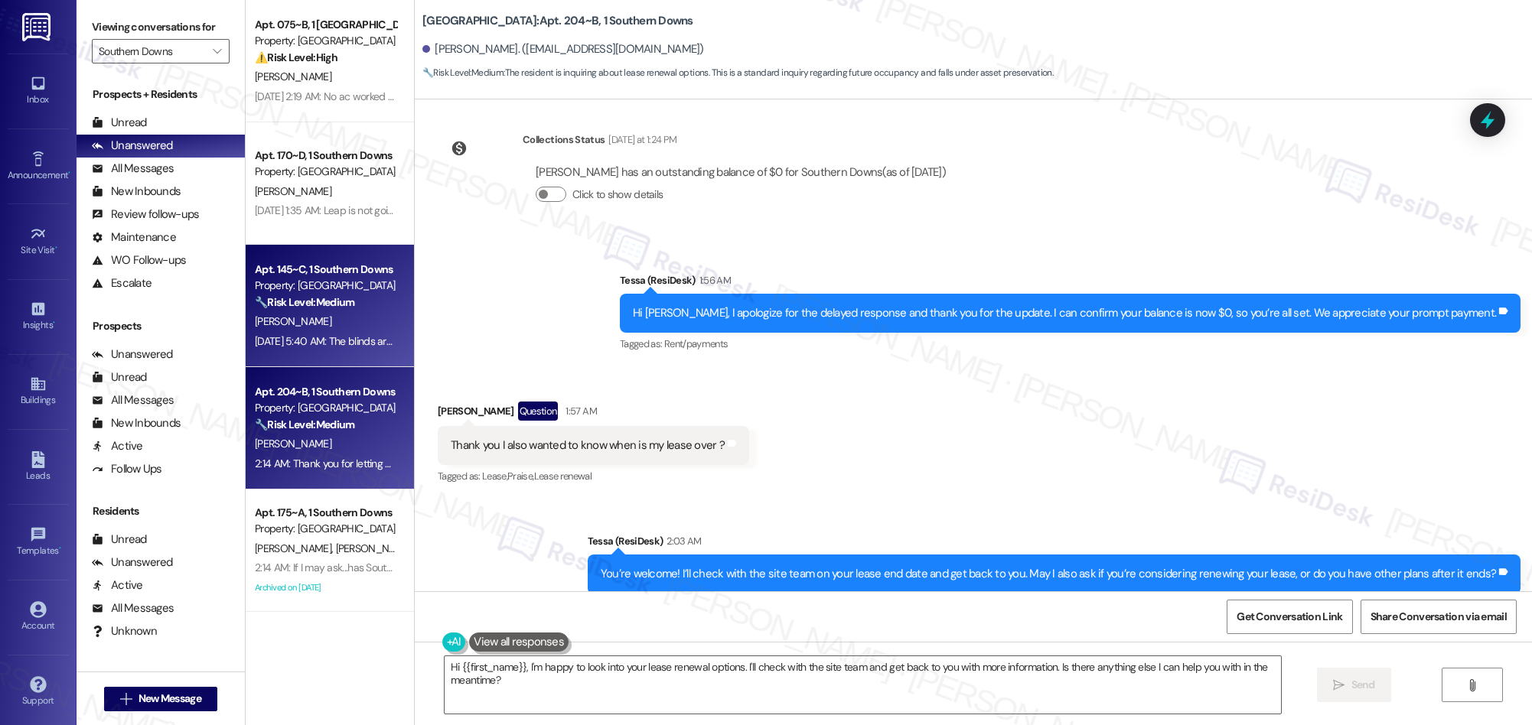
click at [288, 308] on strong "🔧 Risk Level: Medium" at bounding box center [304, 302] width 99 height 14
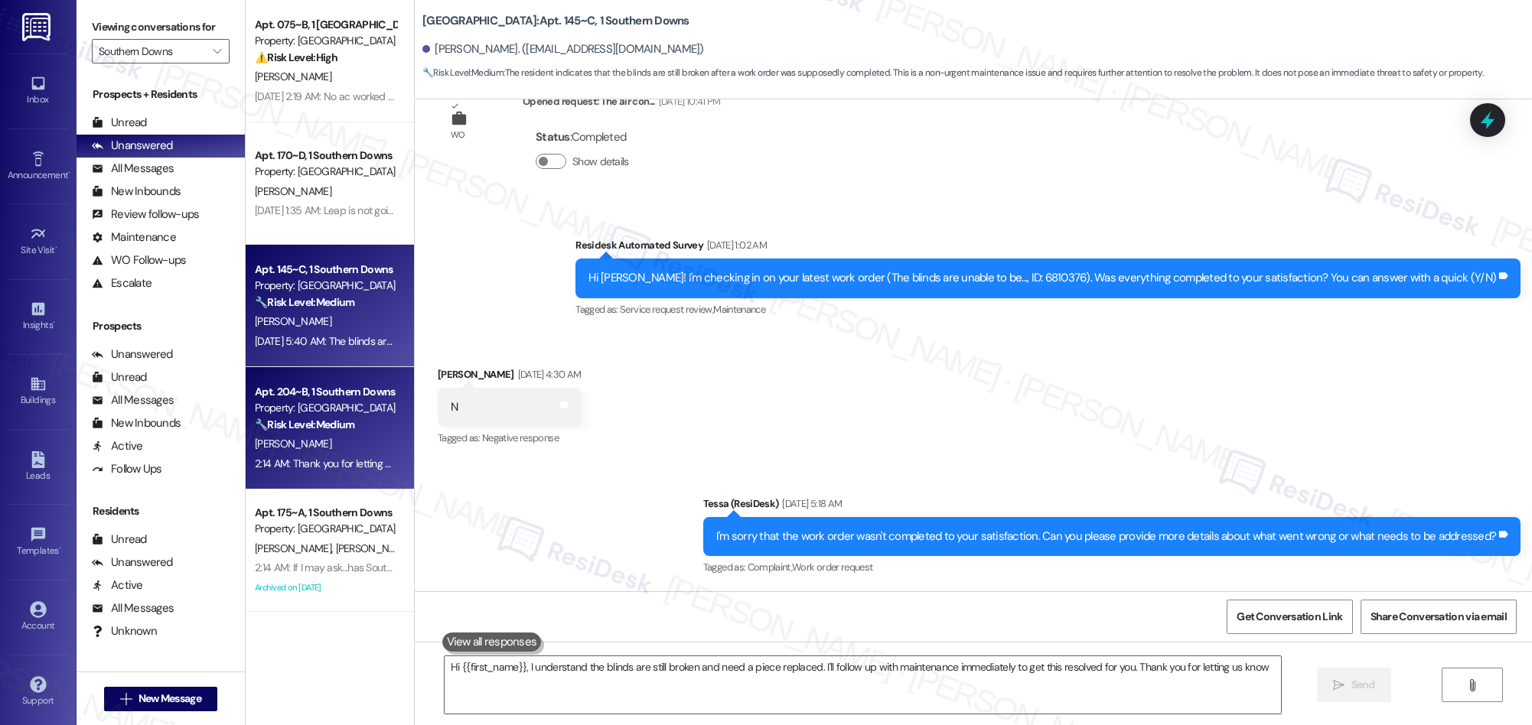
type textarea "Hi {{first_name}}, I understand the blinds are still broken and need a piece re…"
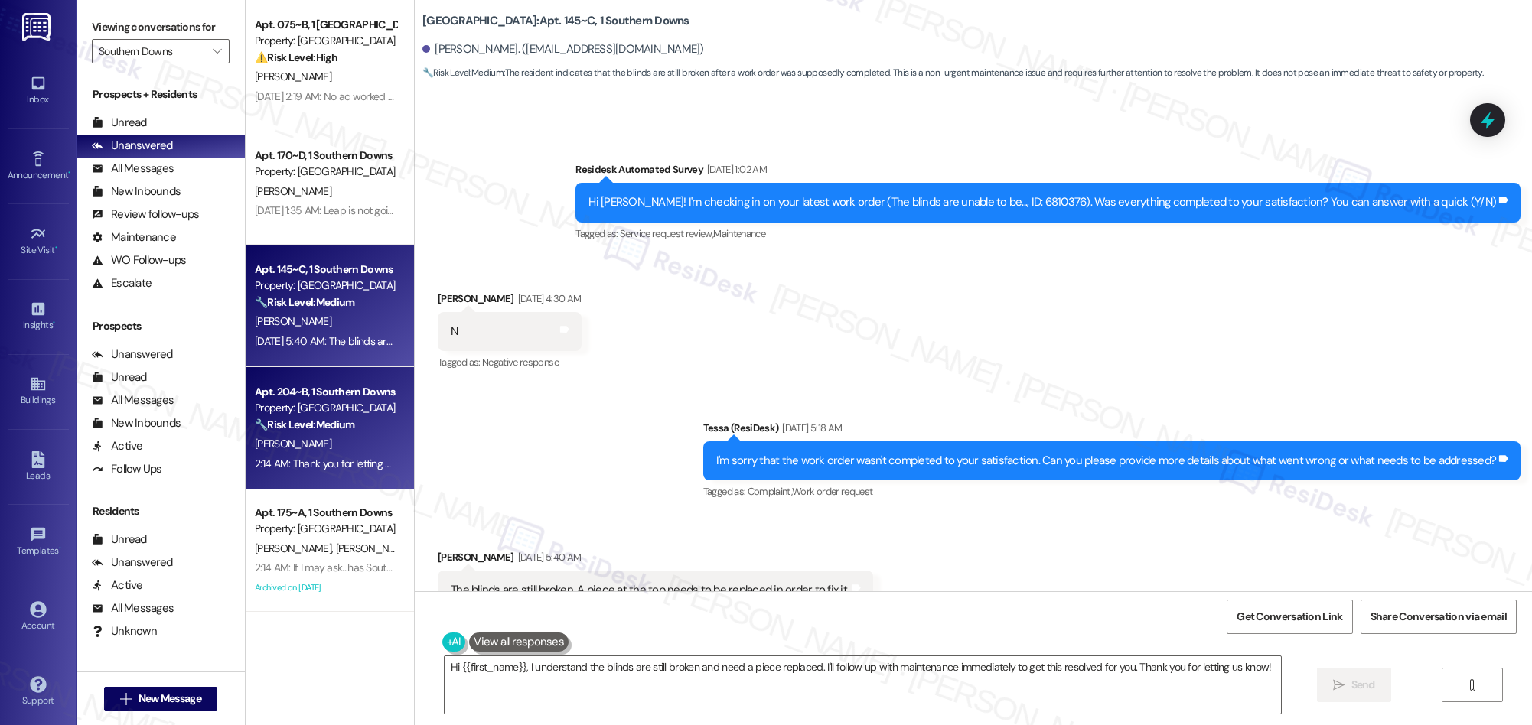
click at [348, 409] on div "Property: [GEOGRAPHIC_DATA]" at bounding box center [326, 408] width 142 height 16
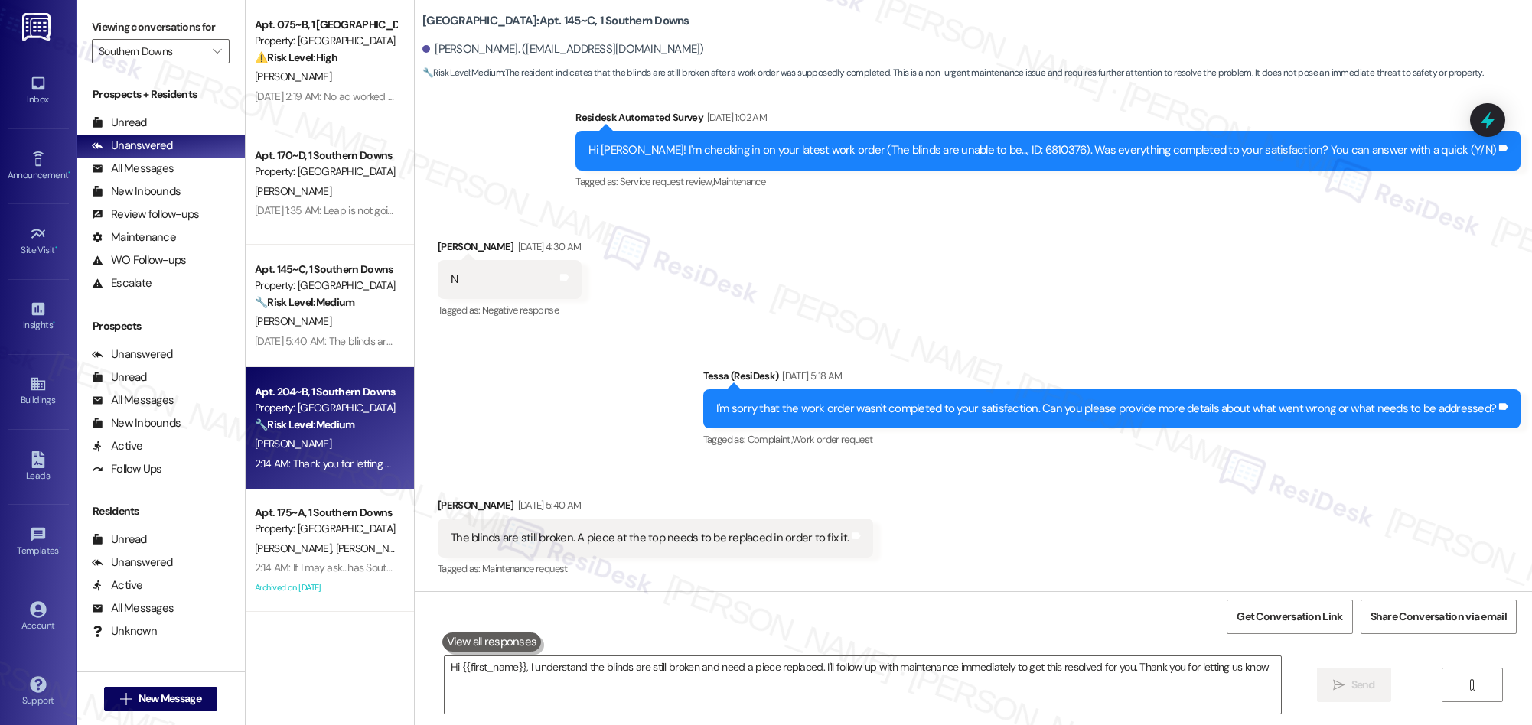
type textarea "Hi {{first_name}}, I understand the blinds are still broken and need a piece re…"
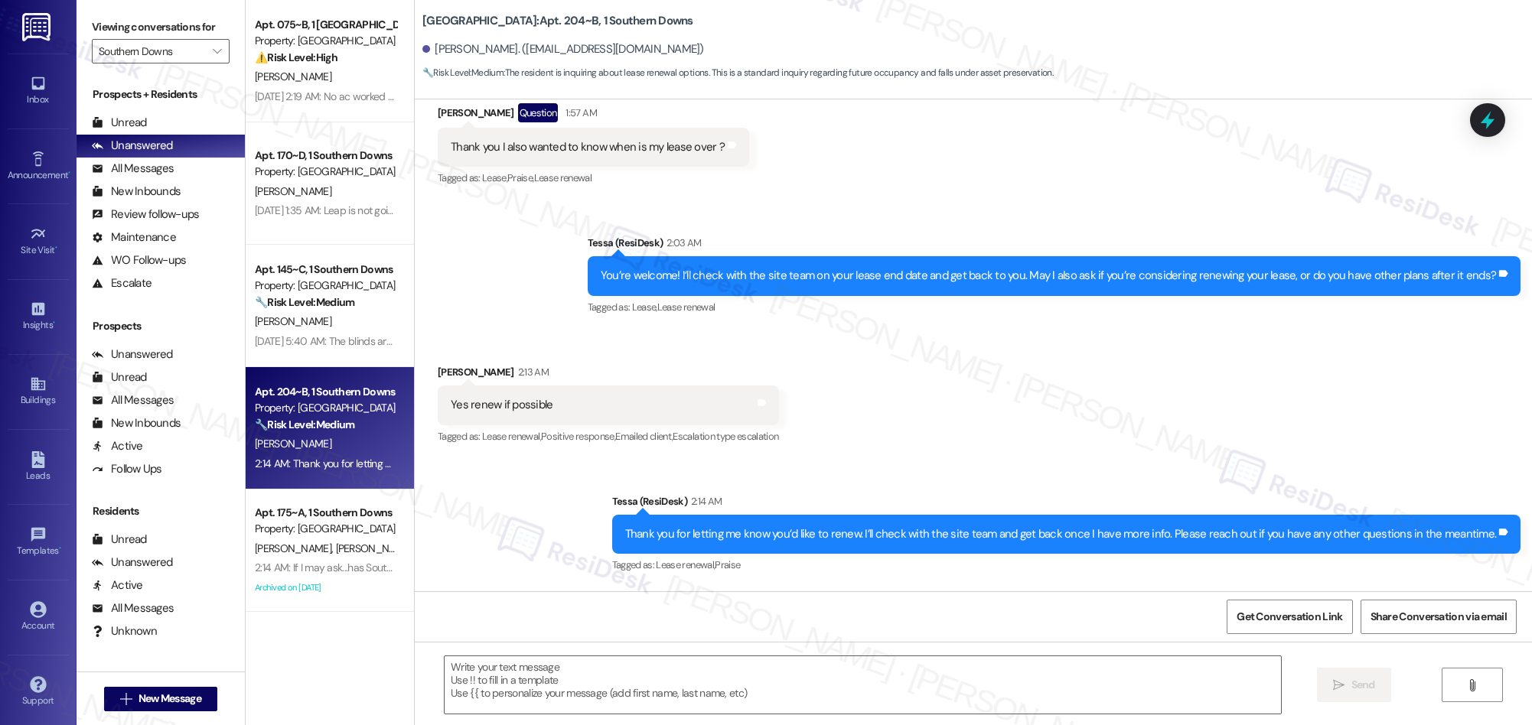
type textarea "Fetching suggested responses. Please feel free to read through the conversation…"
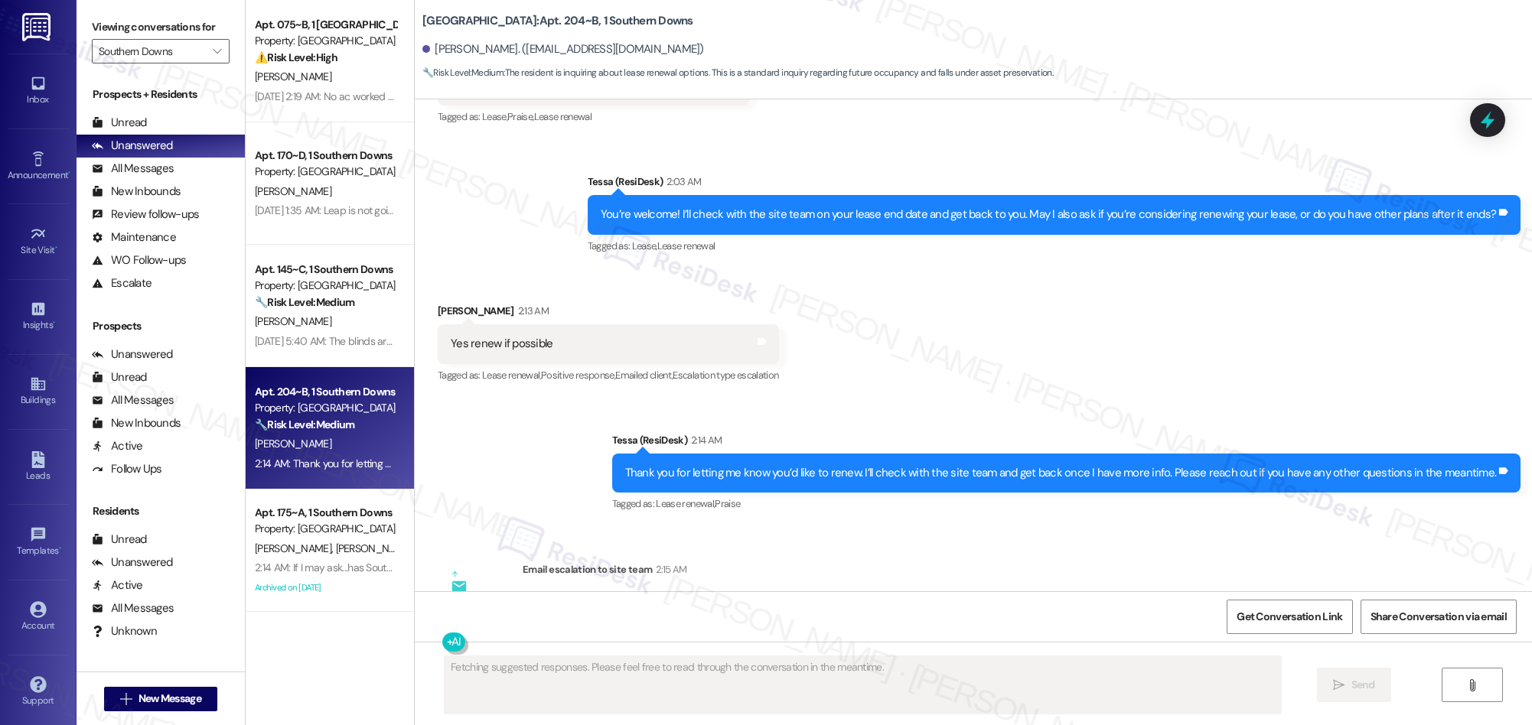
scroll to position [6099, 0]
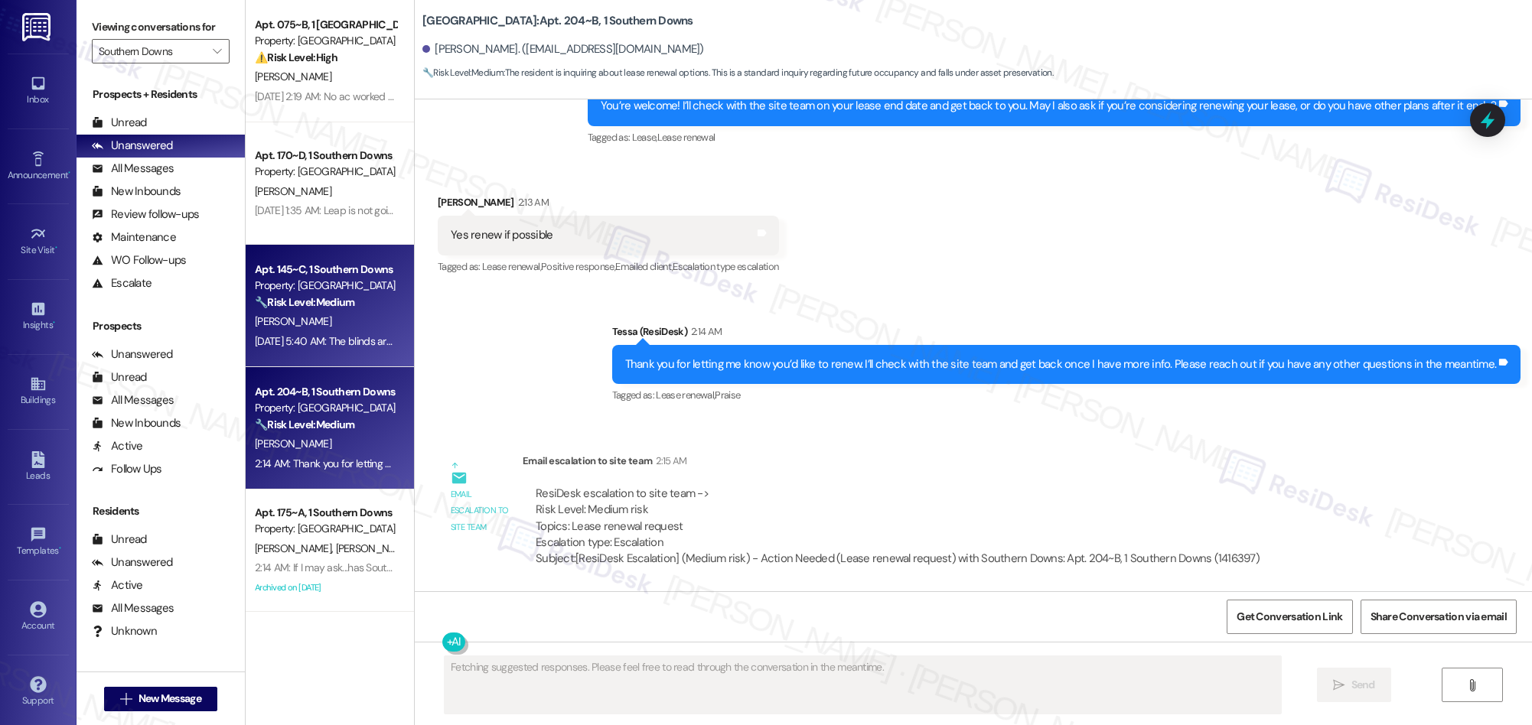
click at [310, 347] on div "[DATE] 5:40 AM: The blinds are still broken. A piece at the top needs to be rep…" at bounding box center [474, 341] width 438 height 14
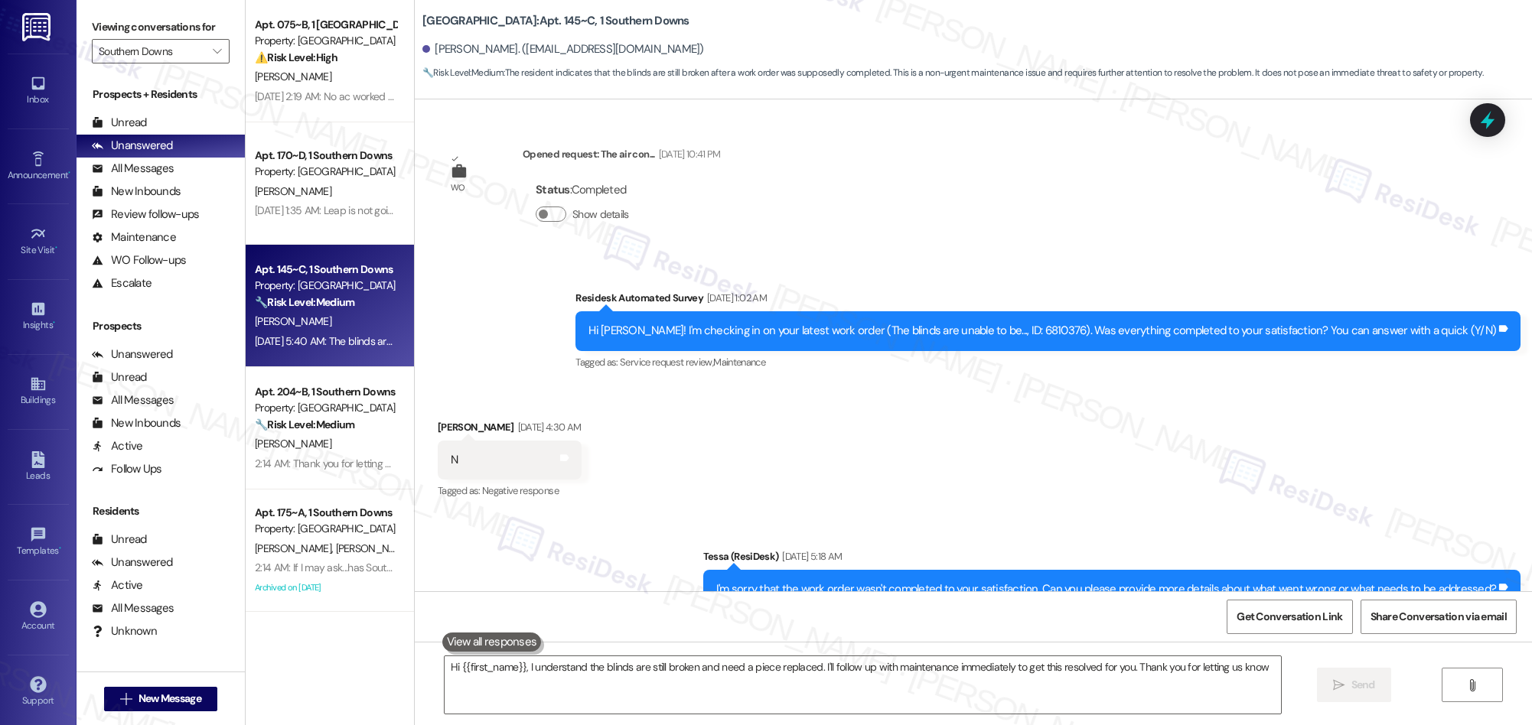
type textarea "Hi {{first_name}}, I understand the blinds are still broken and need a piece re…"
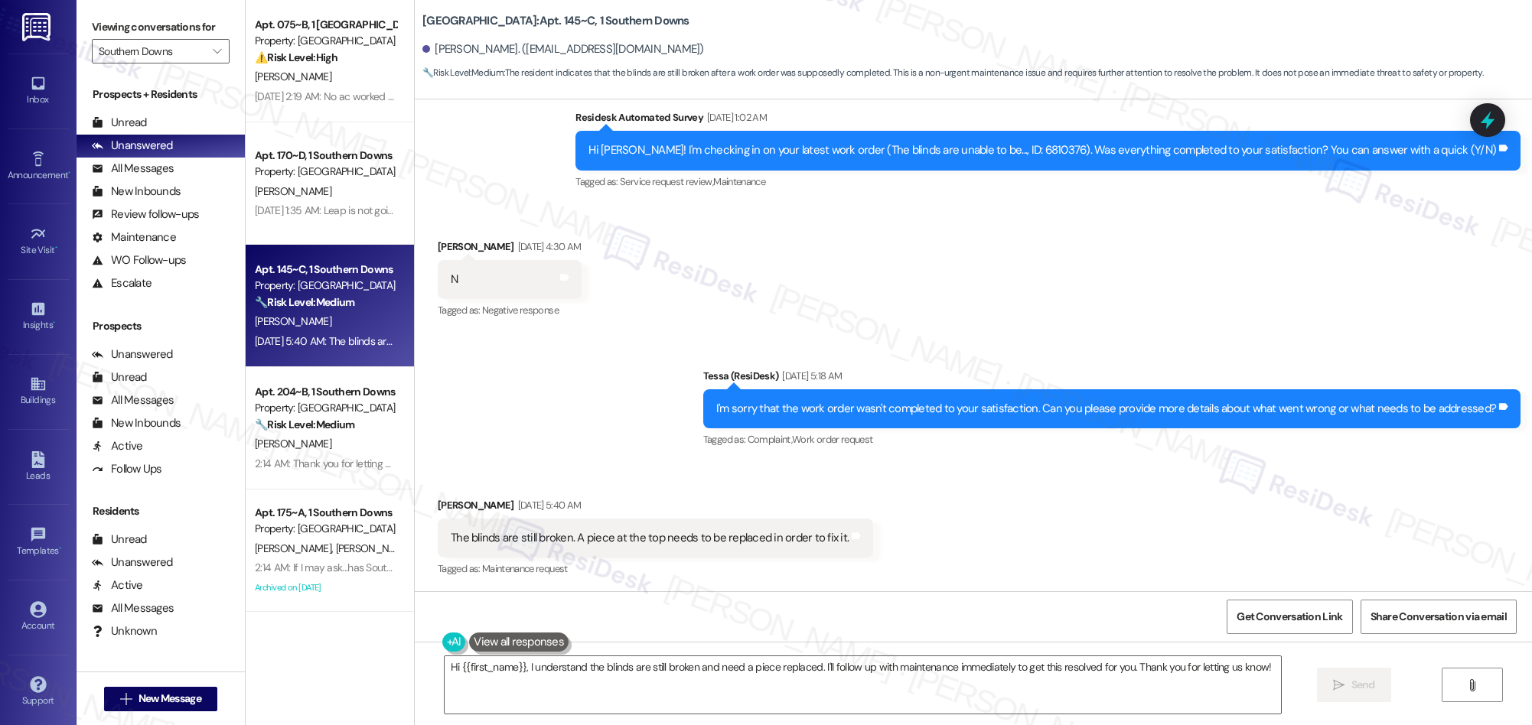
scroll to position [448, 0]
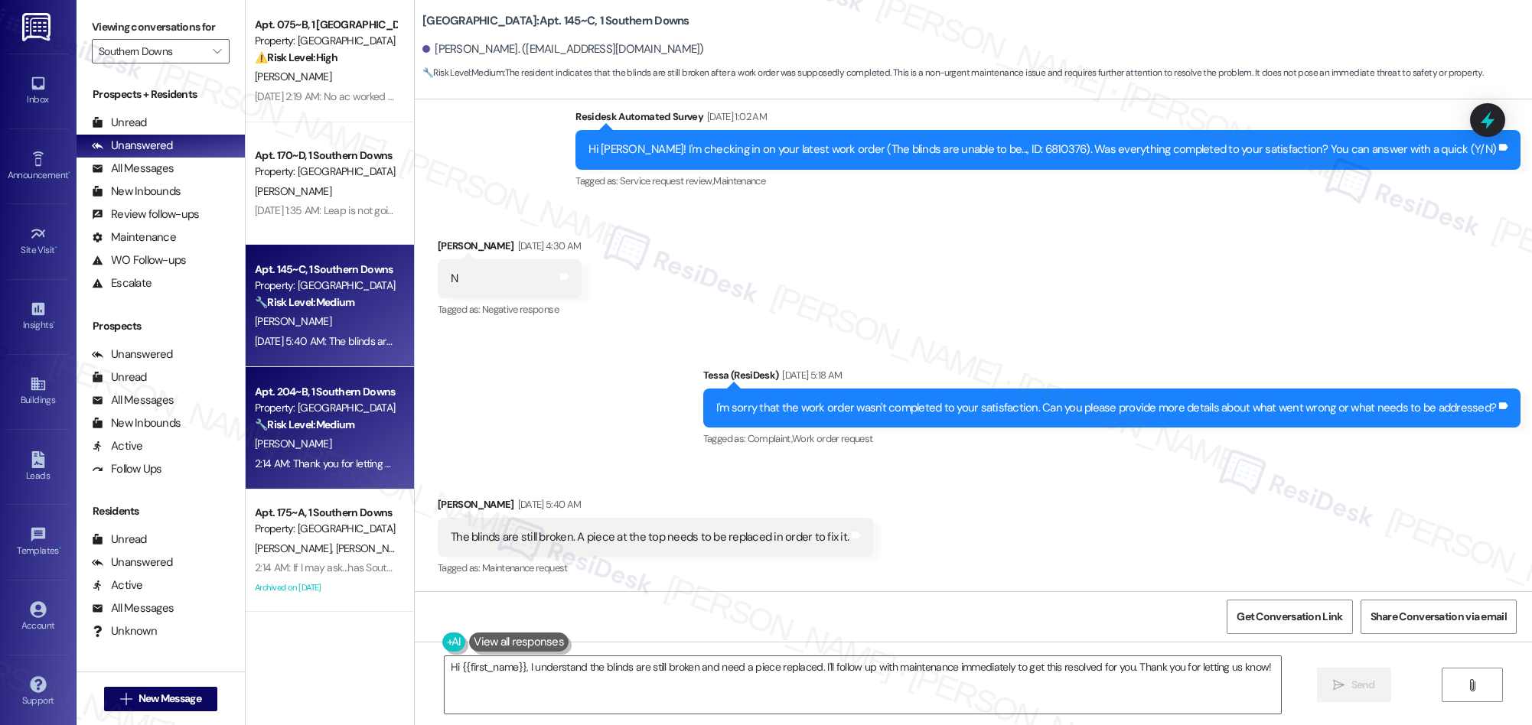
click at [340, 448] on div "[PERSON_NAME]" at bounding box center [325, 444] width 145 height 19
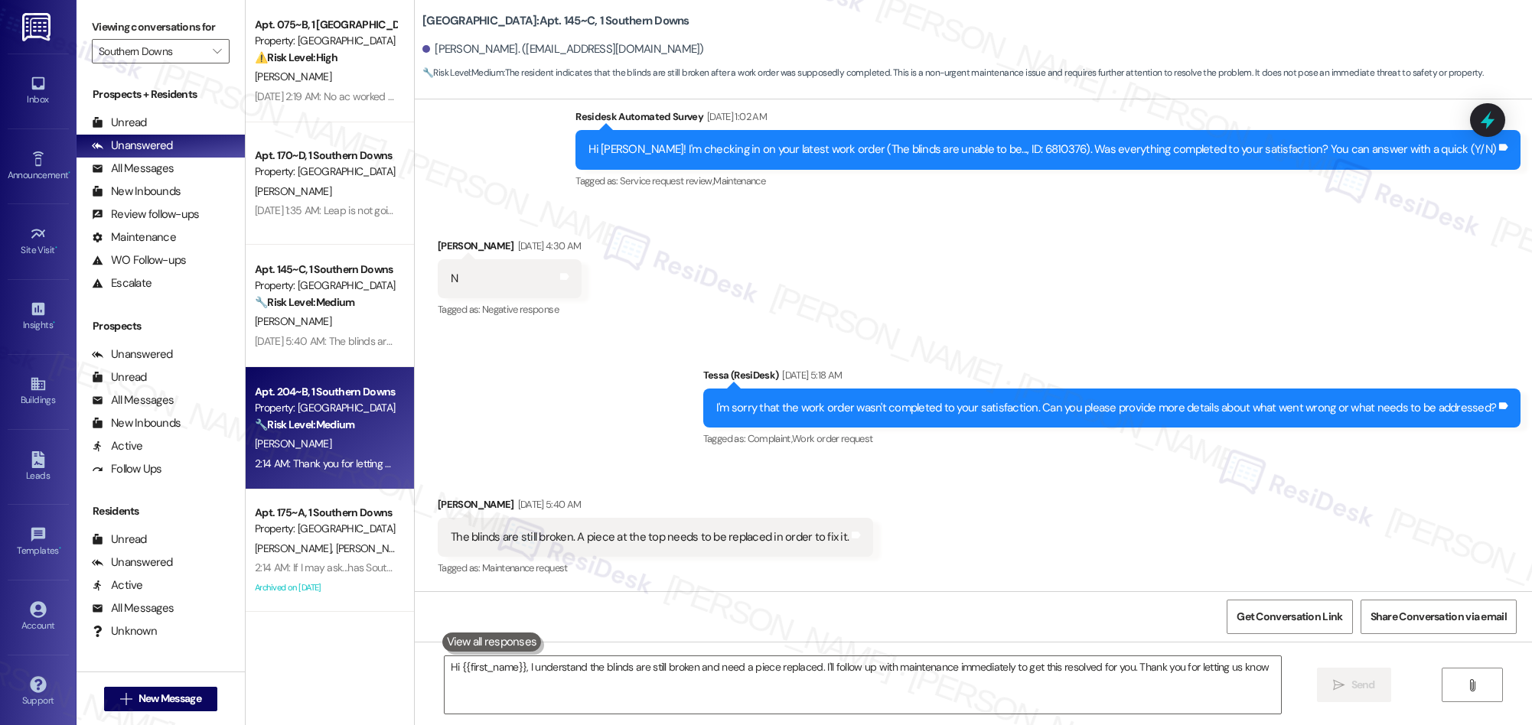
type textarea "Hi {{first_name}}, I understand the blinds are still broken and need a piece re…"
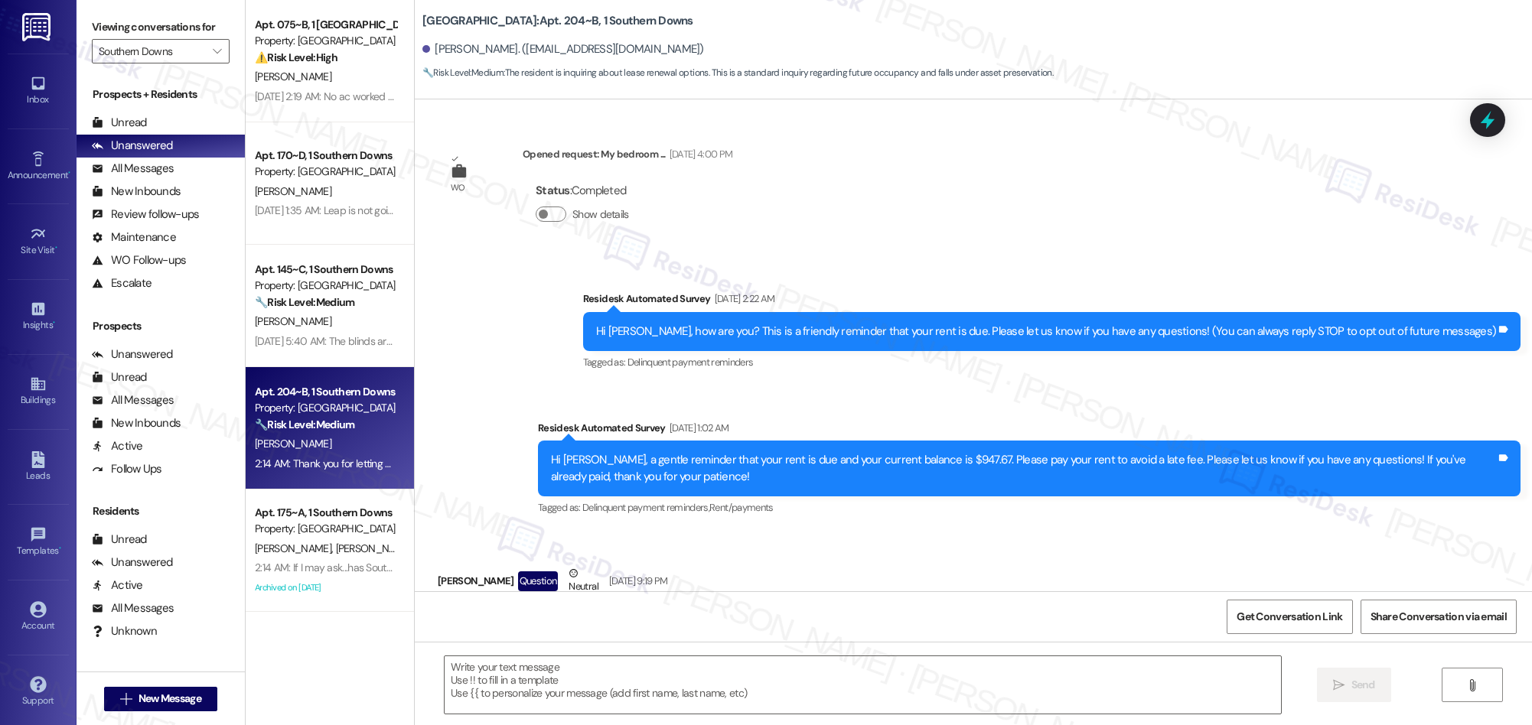
scroll to position [6099, 0]
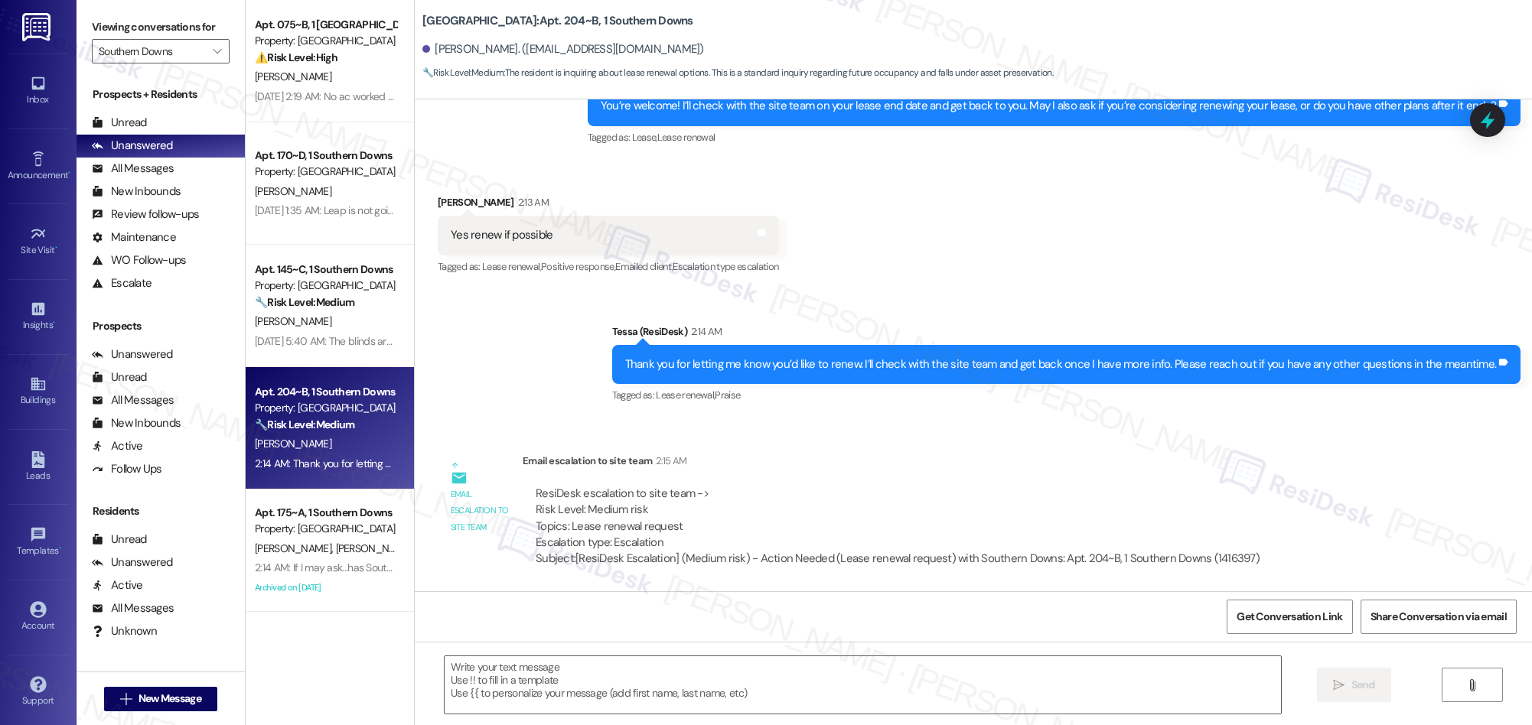
type textarea "Fetching suggested responses. Please feel free to read through the conversation…"
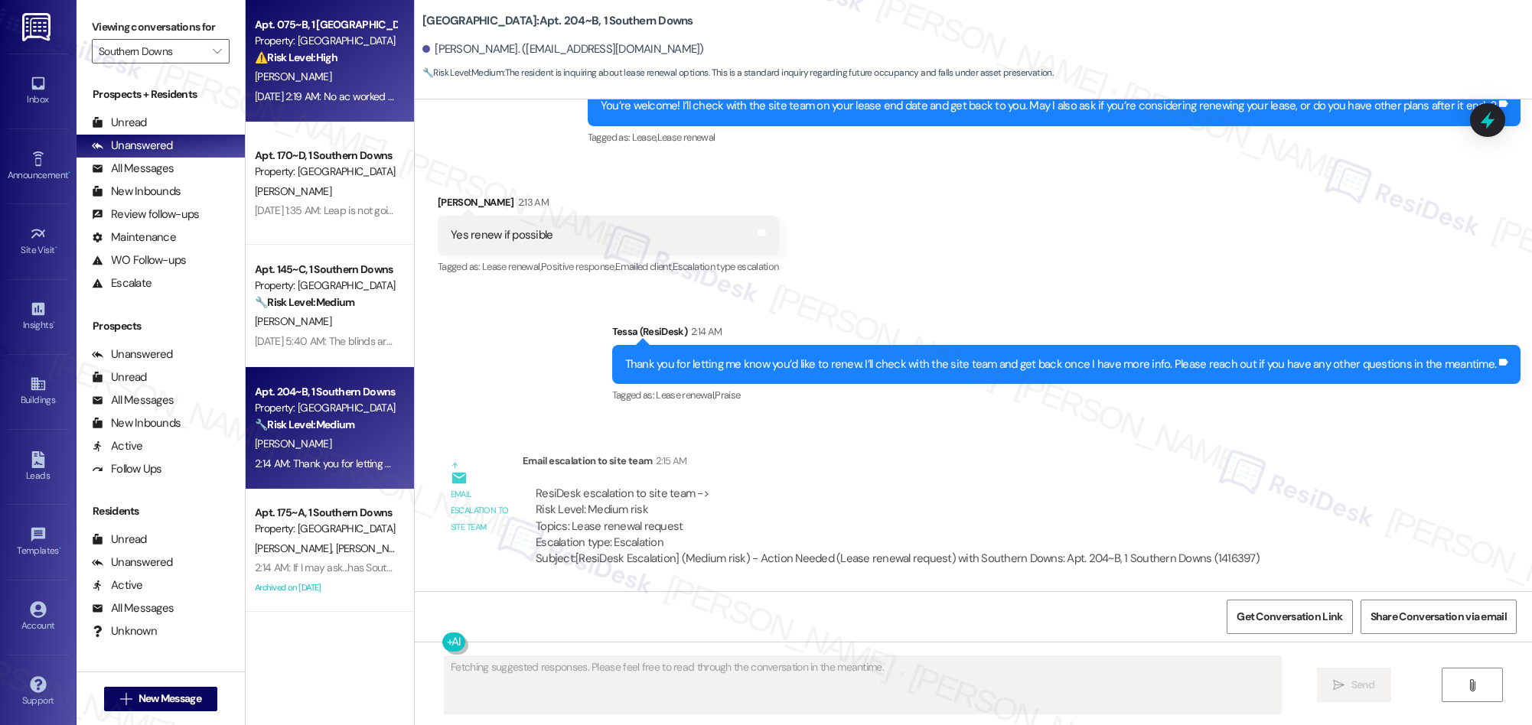
click at [325, 93] on div "[DATE] 2:19 AM: No ac worked for 1 night [DATE] 2:19 AM: No ac worked for 1 nig…" at bounding box center [342, 97] width 174 height 14
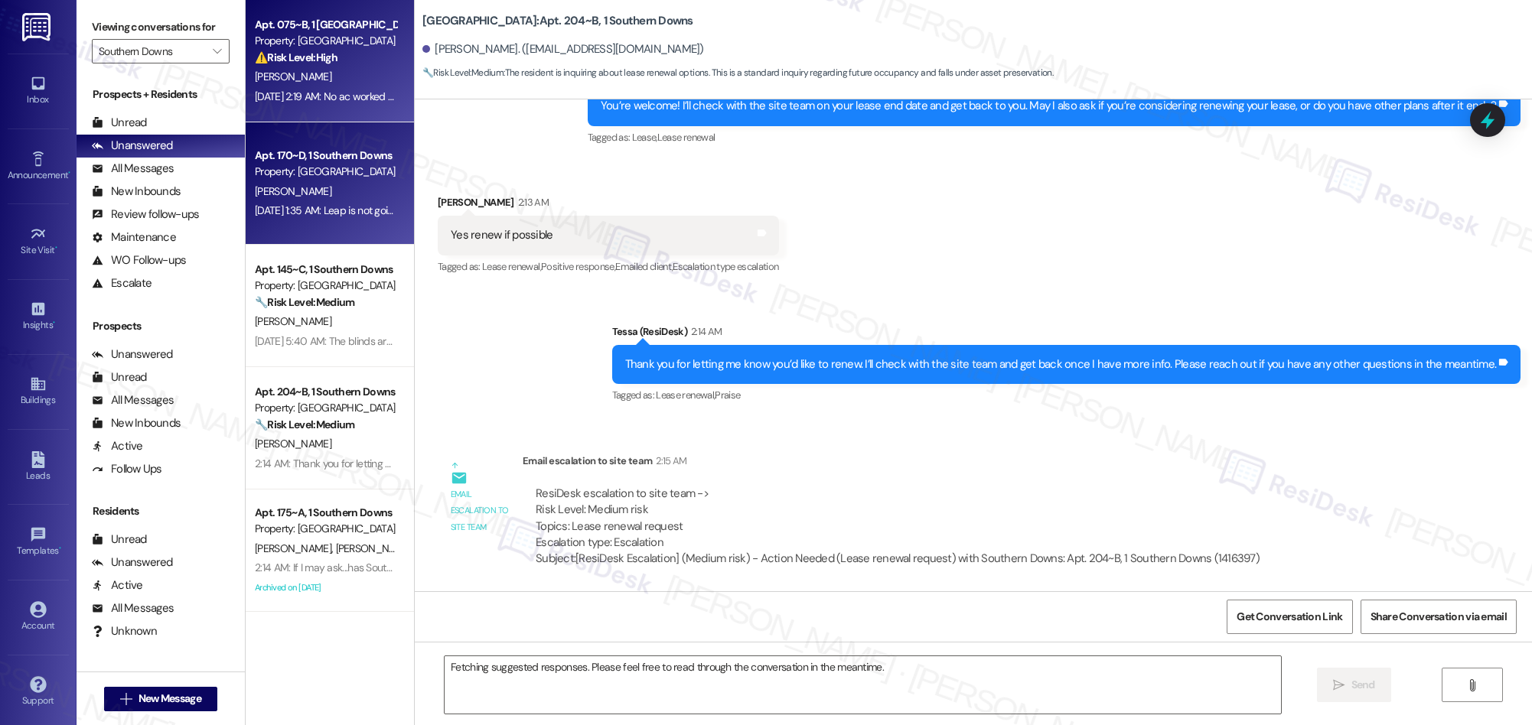
click at [307, 189] on div "[PERSON_NAME]" at bounding box center [325, 191] width 145 height 19
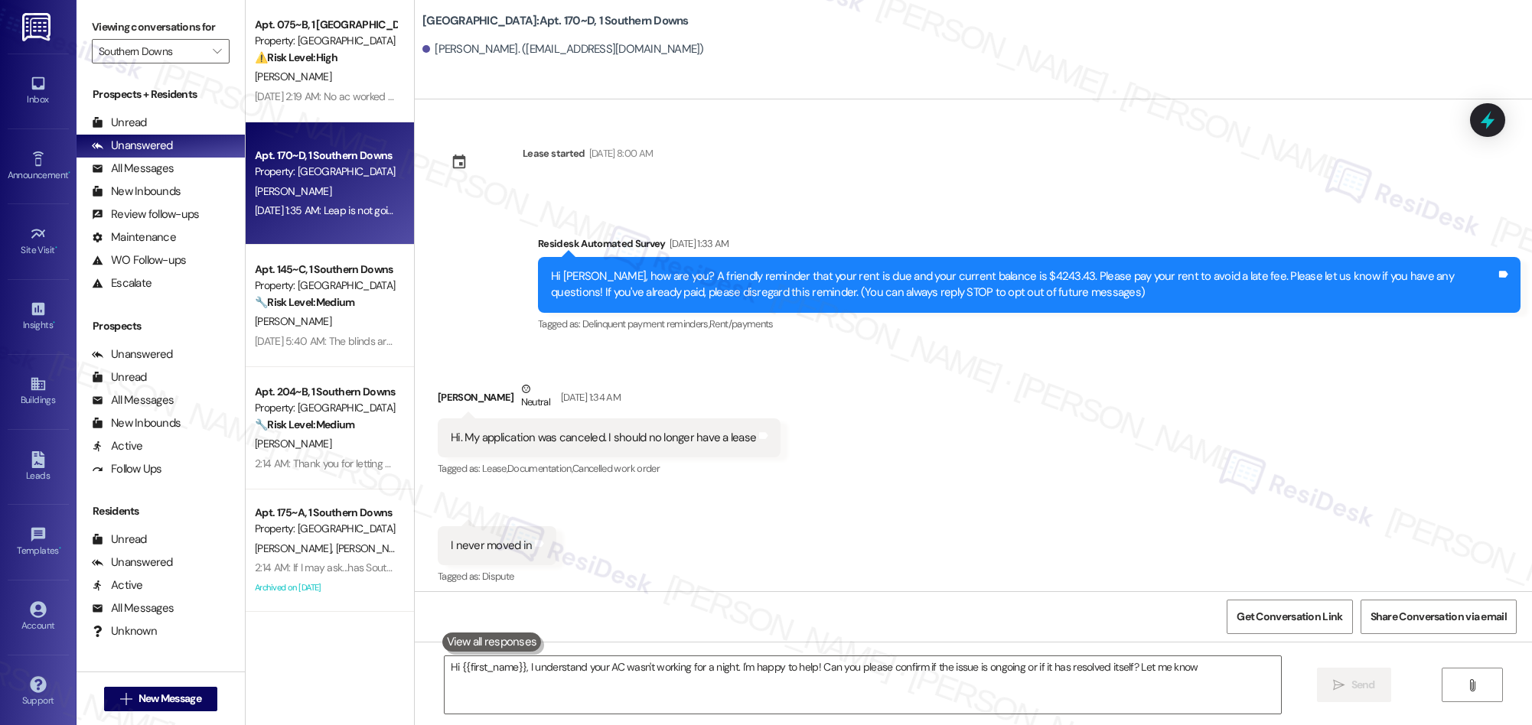
type textarea "Hi {{first_name}}, I understand your AC wasn't working for a night. I'm happy t…"
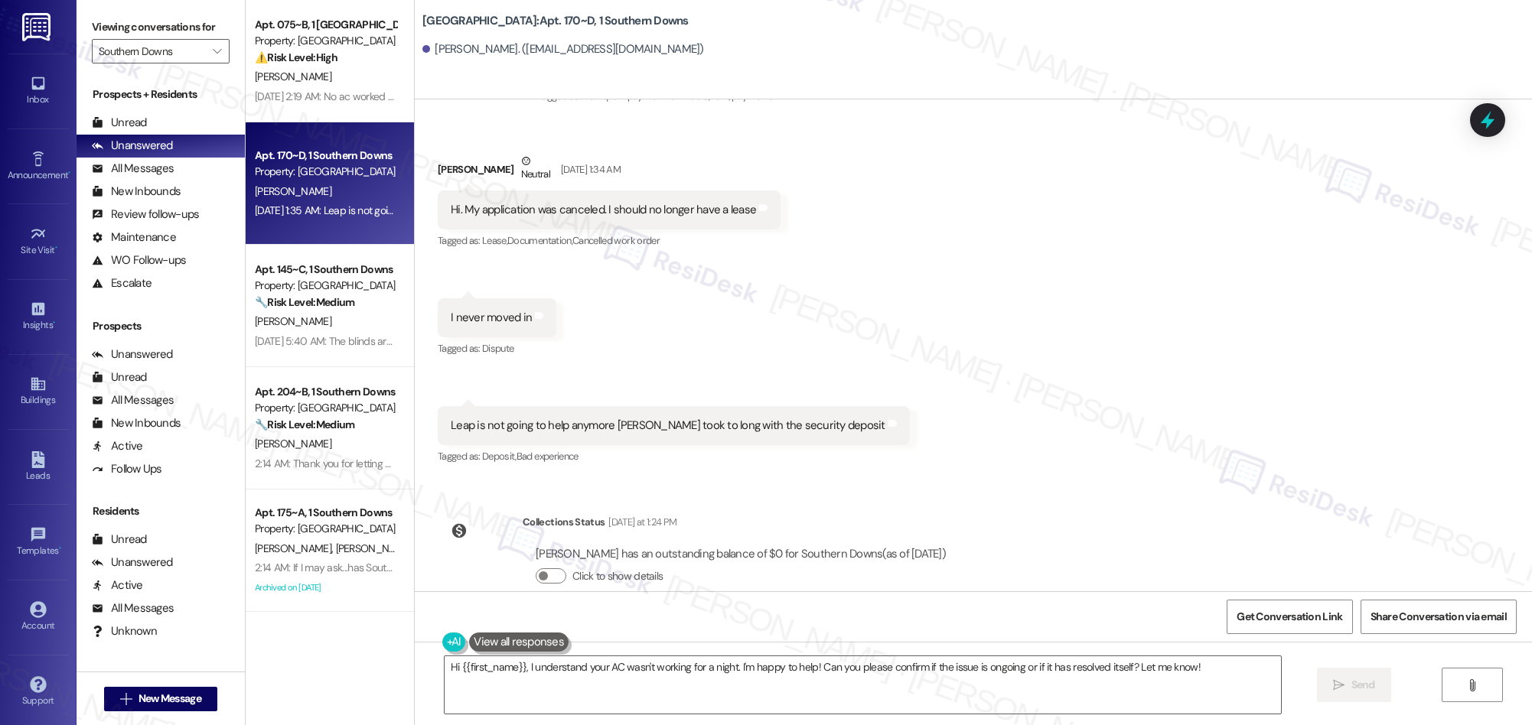
scroll to position [258, 0]
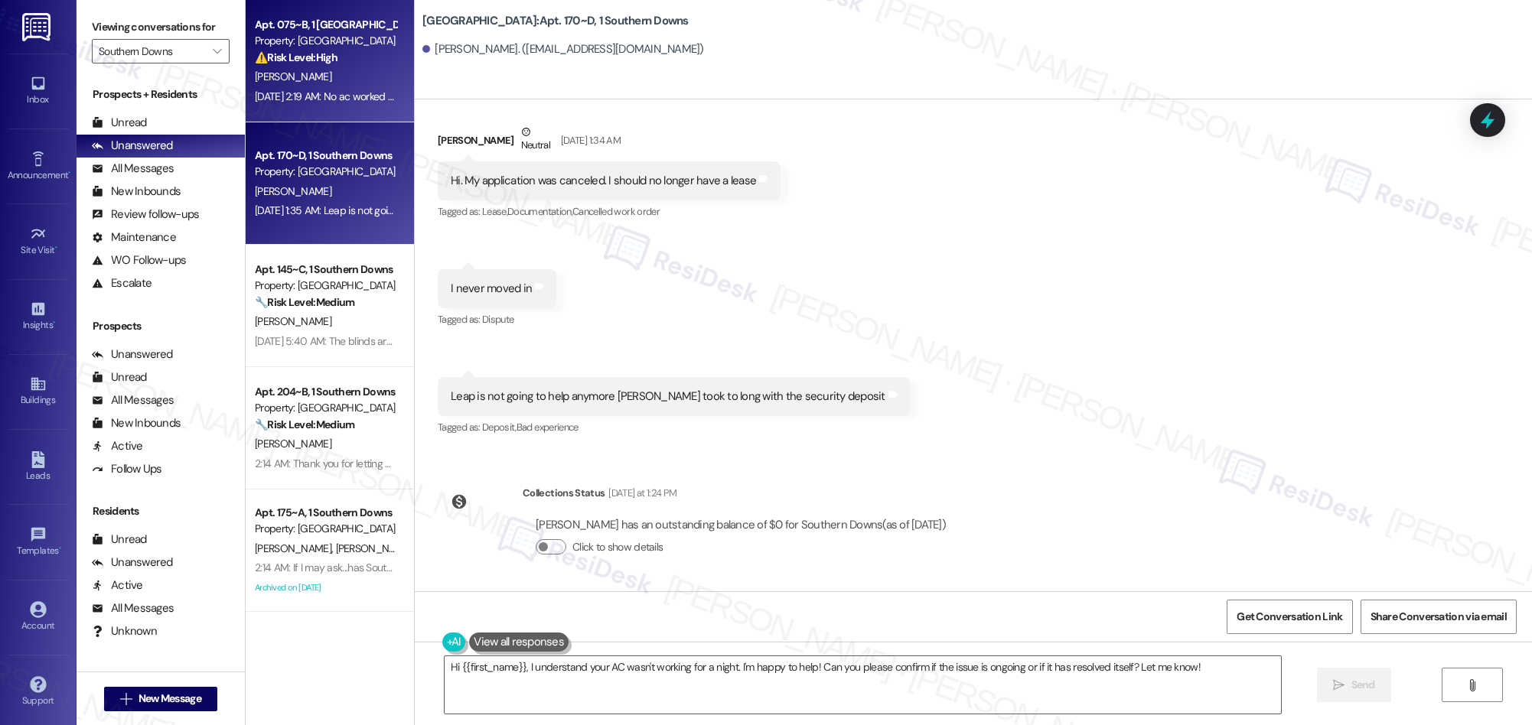
click at [300, 85] on div "[PERSON_NAME]" at bounding box center [325, 76] width 145 height 19
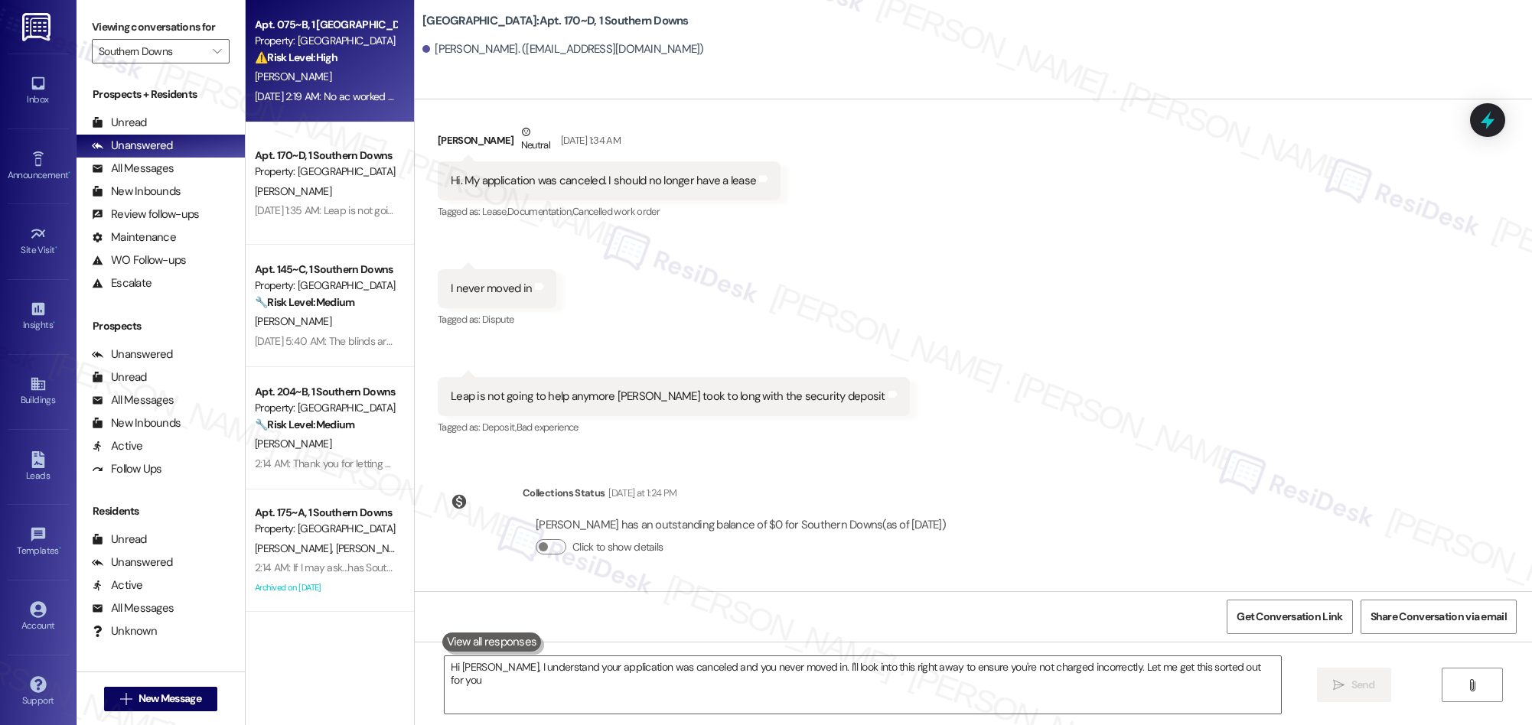
type textarea "Hi Britany, I understand your application was canceled and you never moved in. …"
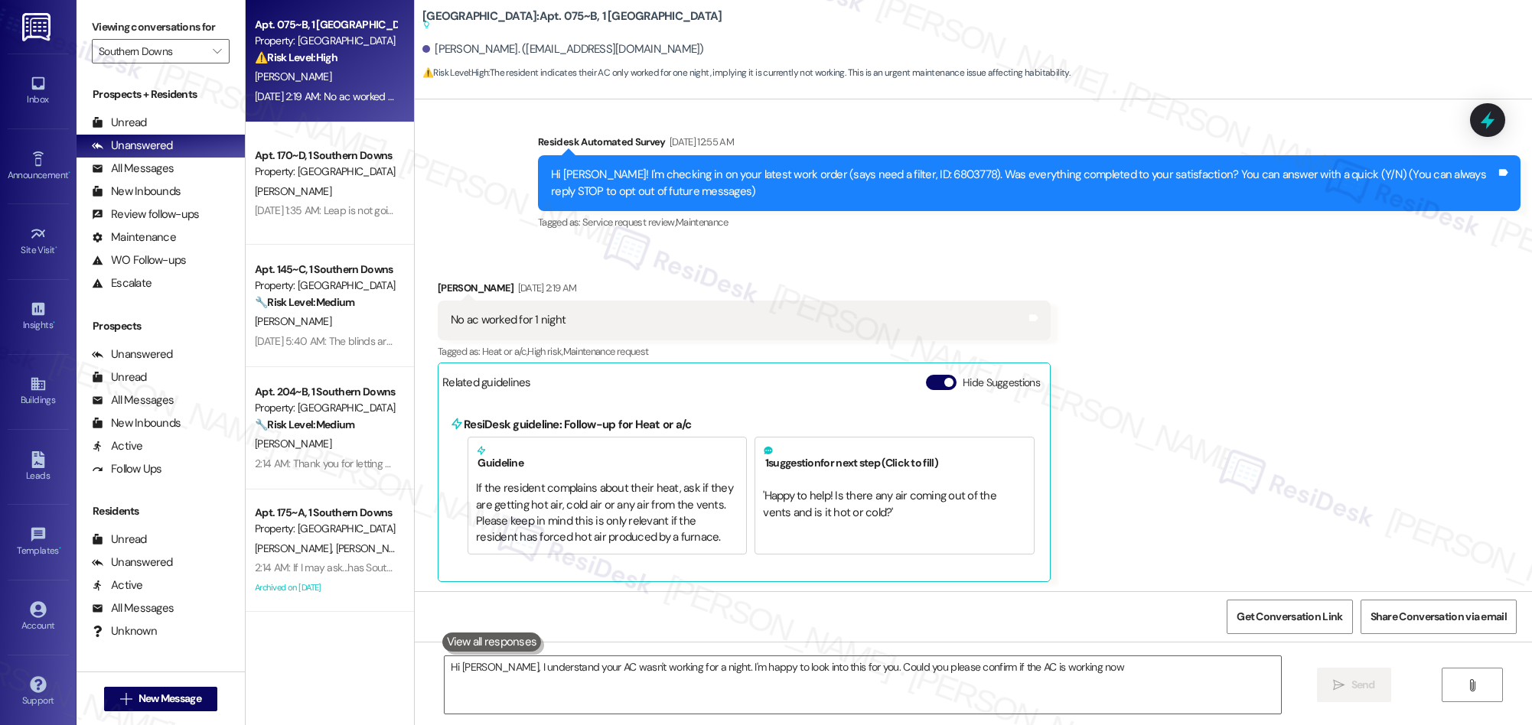
type textarea "Hi Noah, I understand your AC wasn't working for a night. I'm happy to look int…"
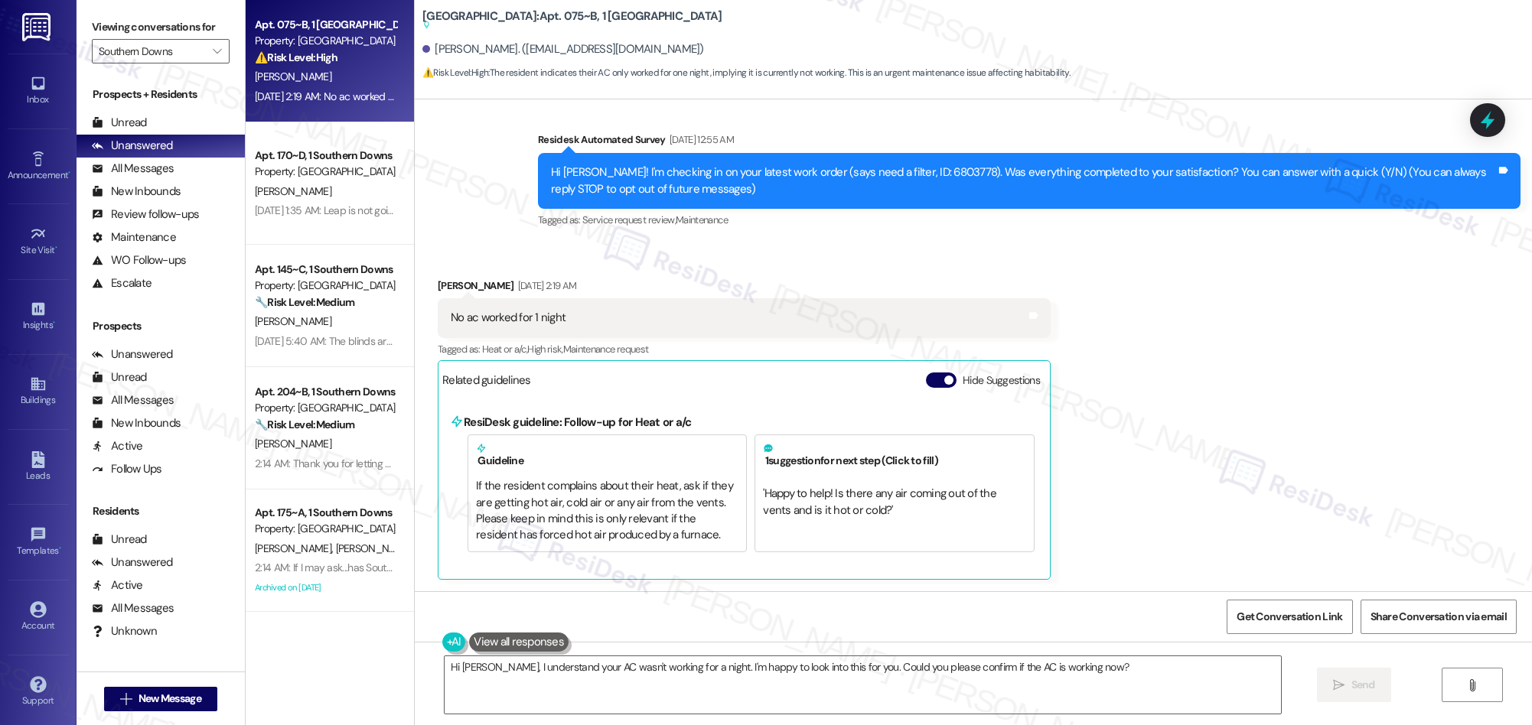
scroll to position [0, 0]
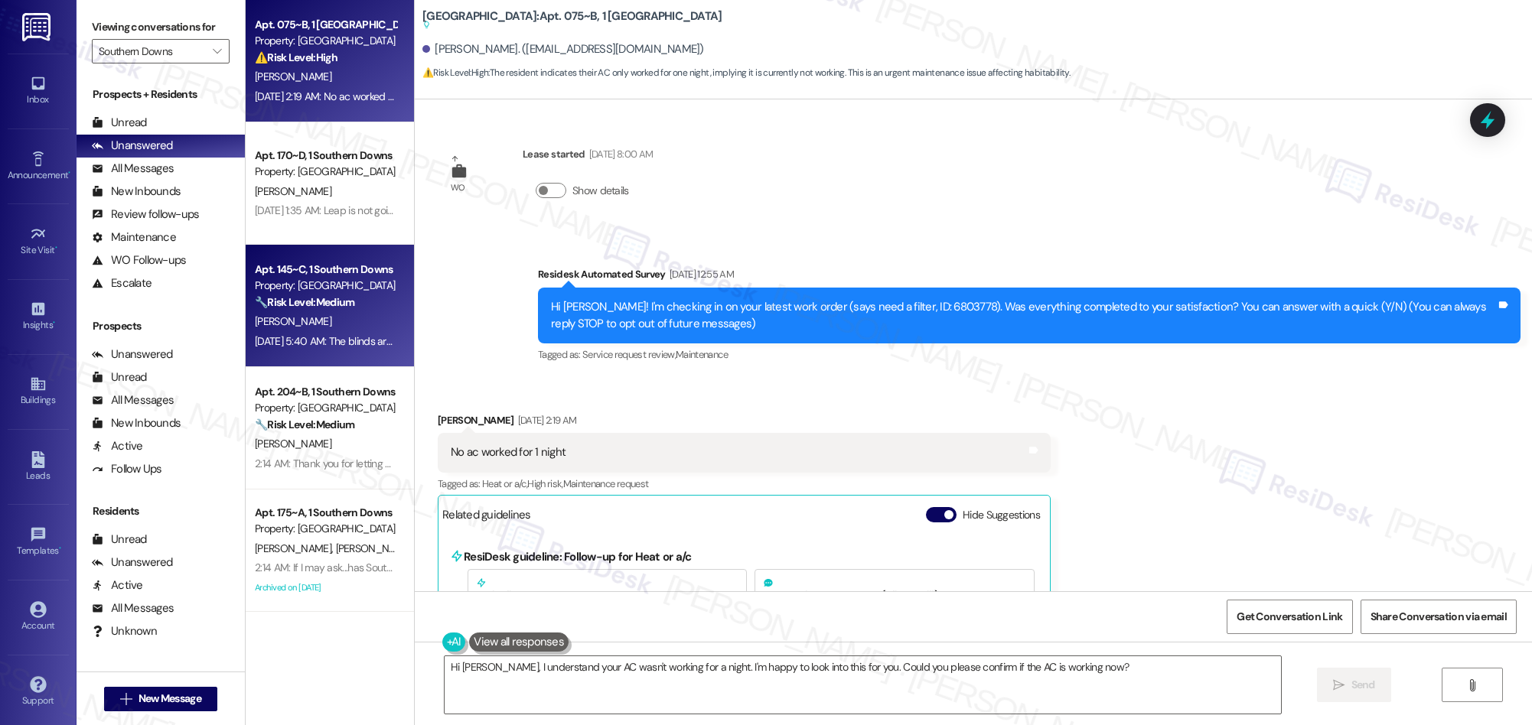
click at [340, 322] on div "[PERSON_NAME]" at bounding box center [325, 321] width 145 height 19
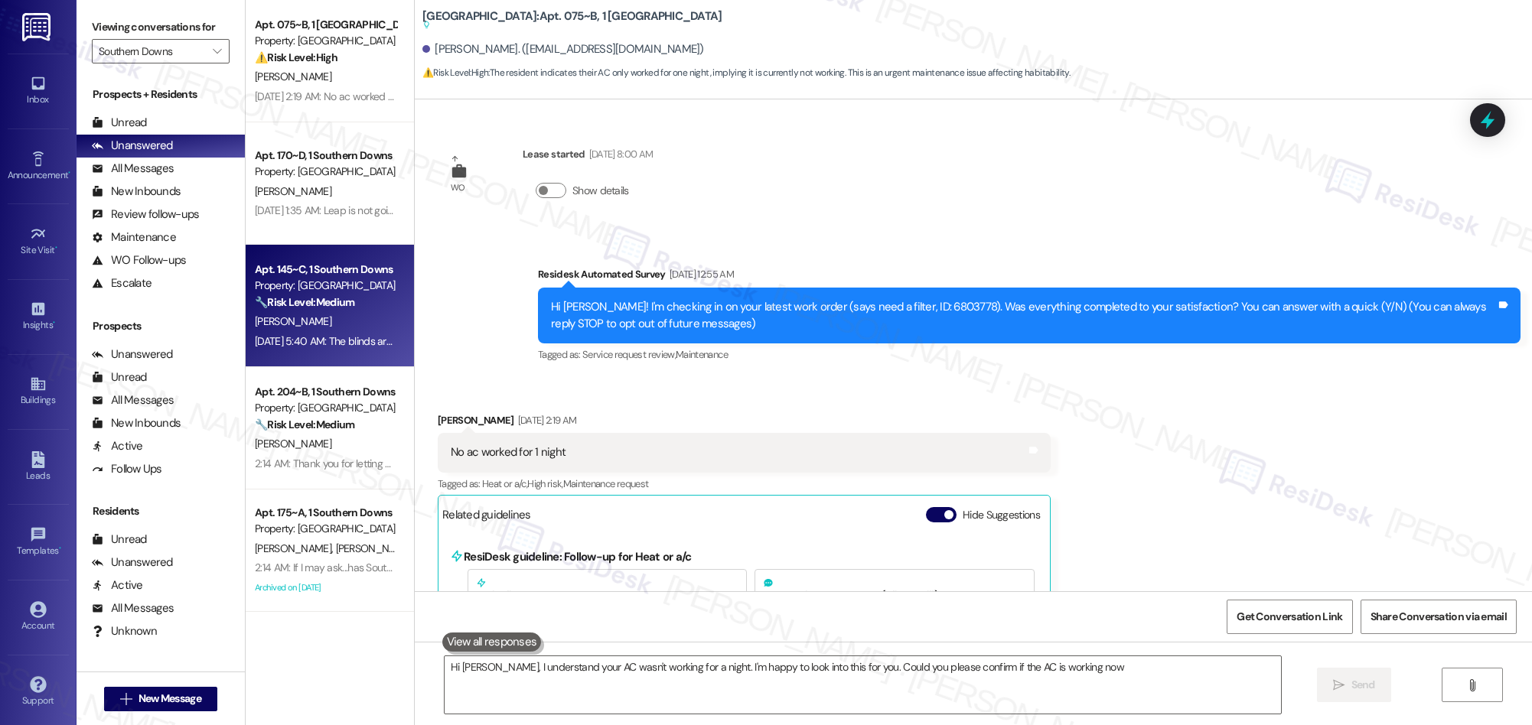
type textarea "Hi Noah, I understand your AC wasn't working for a night. I'm happy to look int…"
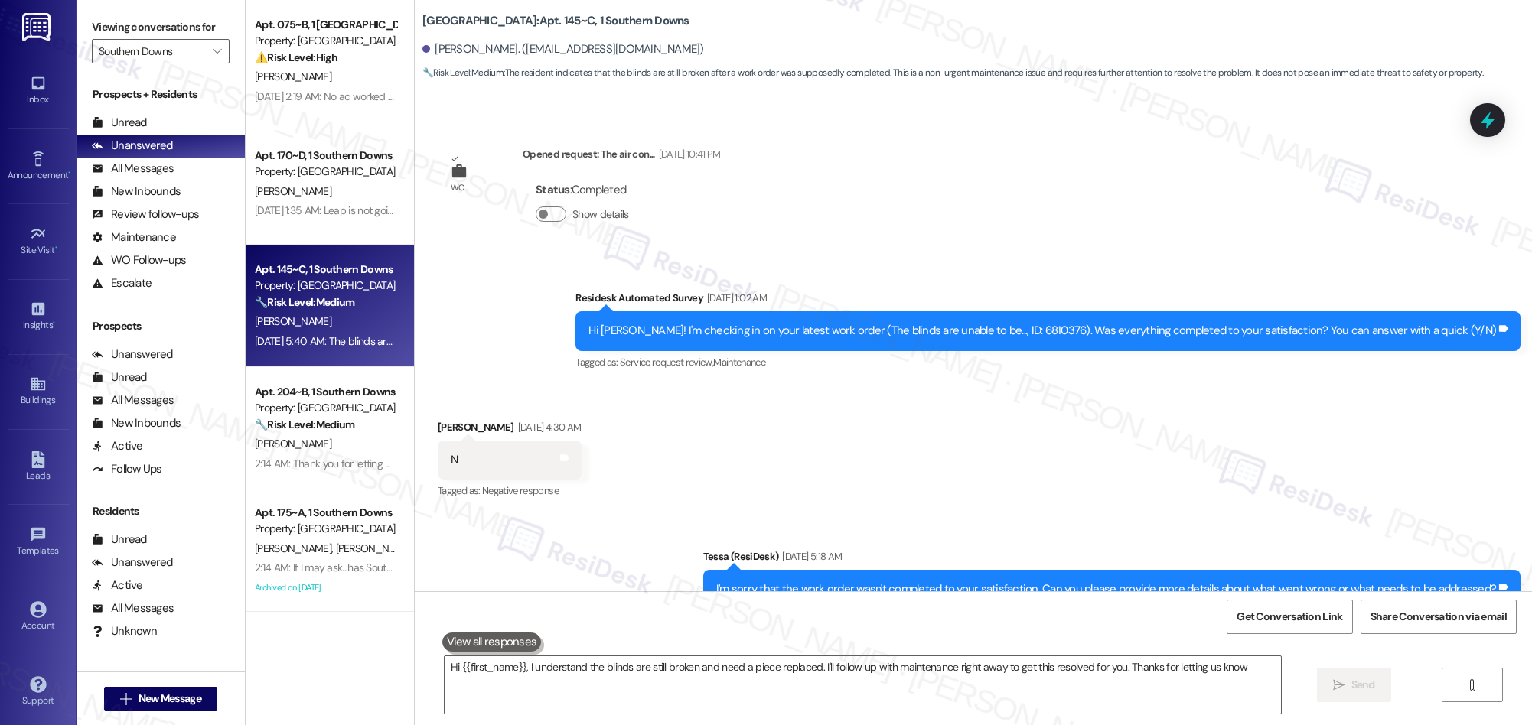
type textarea "Hi {{first_name}}, I understand the blinds are still broken and need a piece re…"
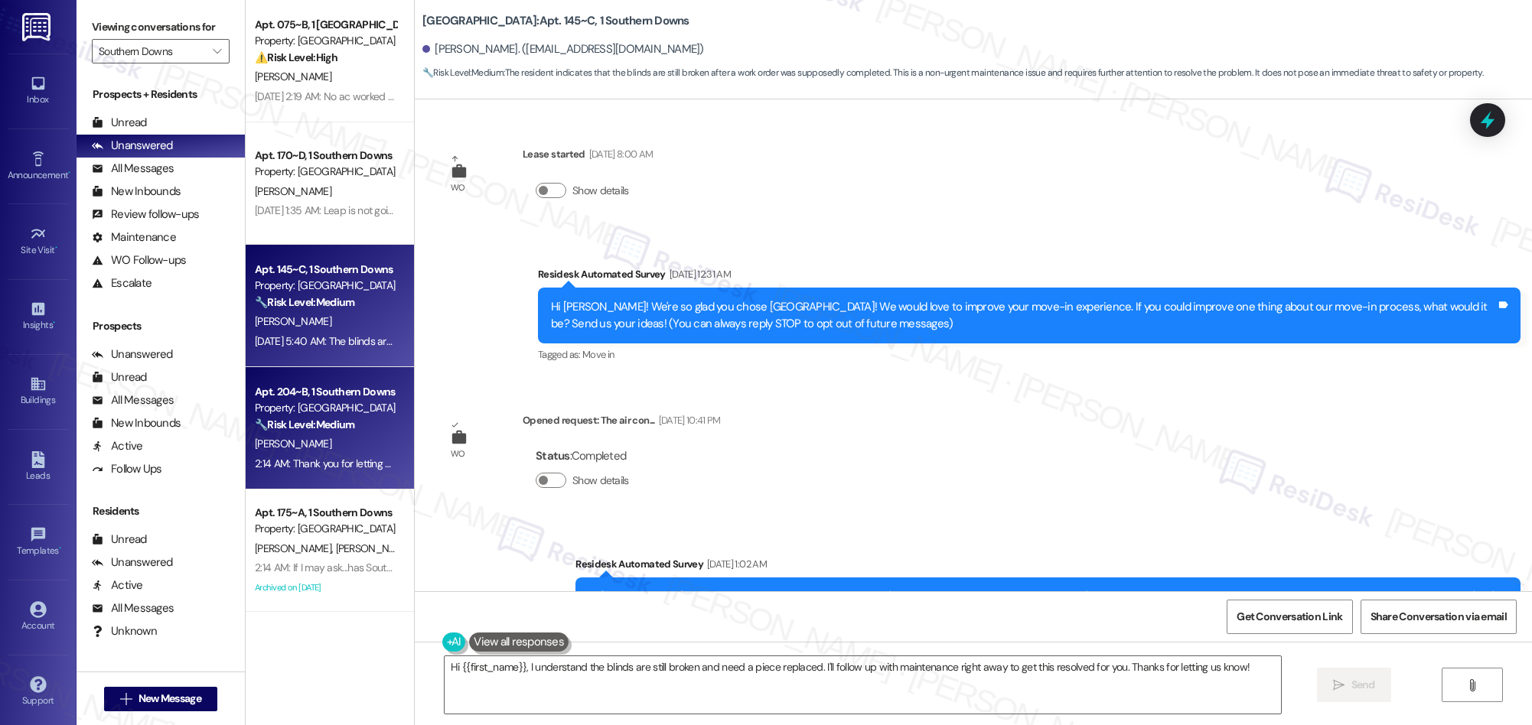
click at [368, 435] on div "J. Johnson" at bounding box center [325, 444] width 145 height 19
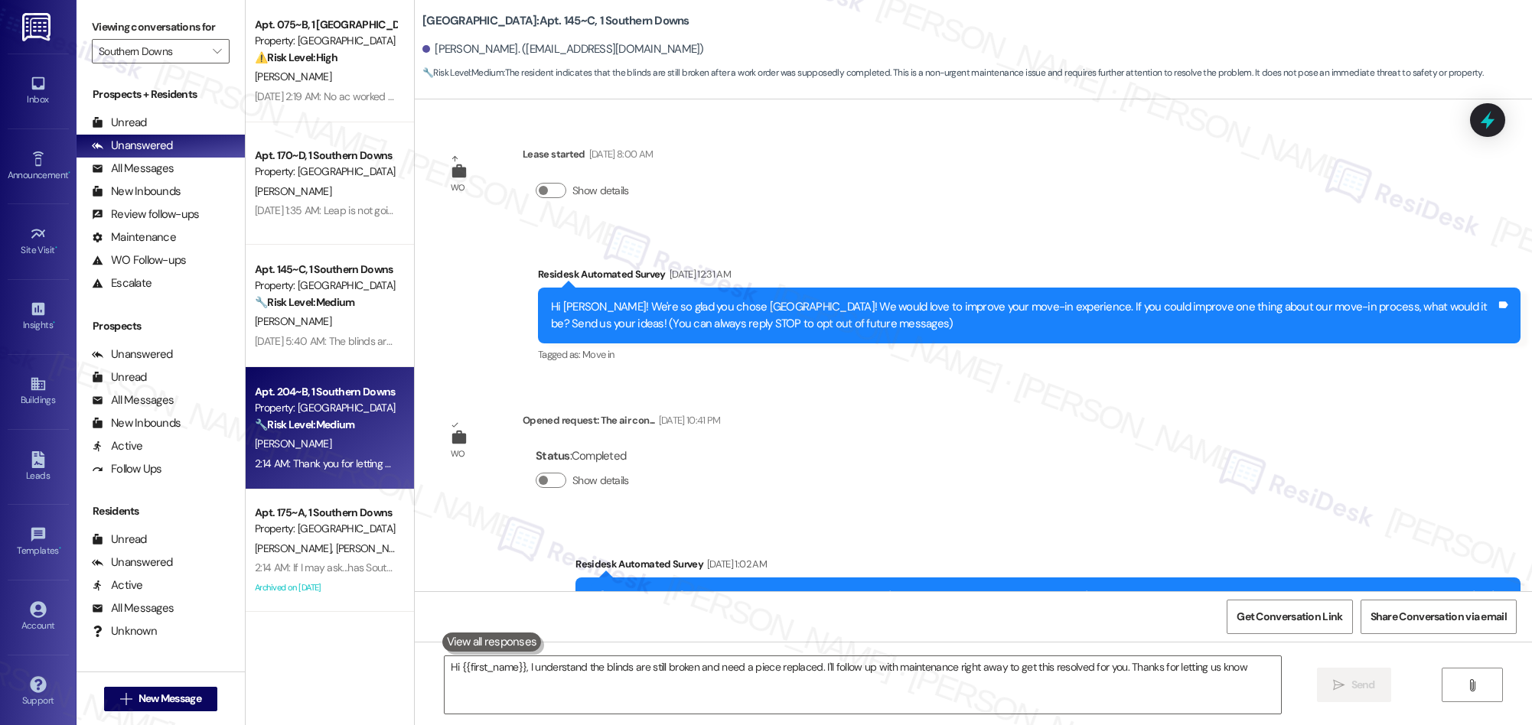
type textarea "Hi {{first_name}}, I understand the blinds are still broken and need a piece re…"
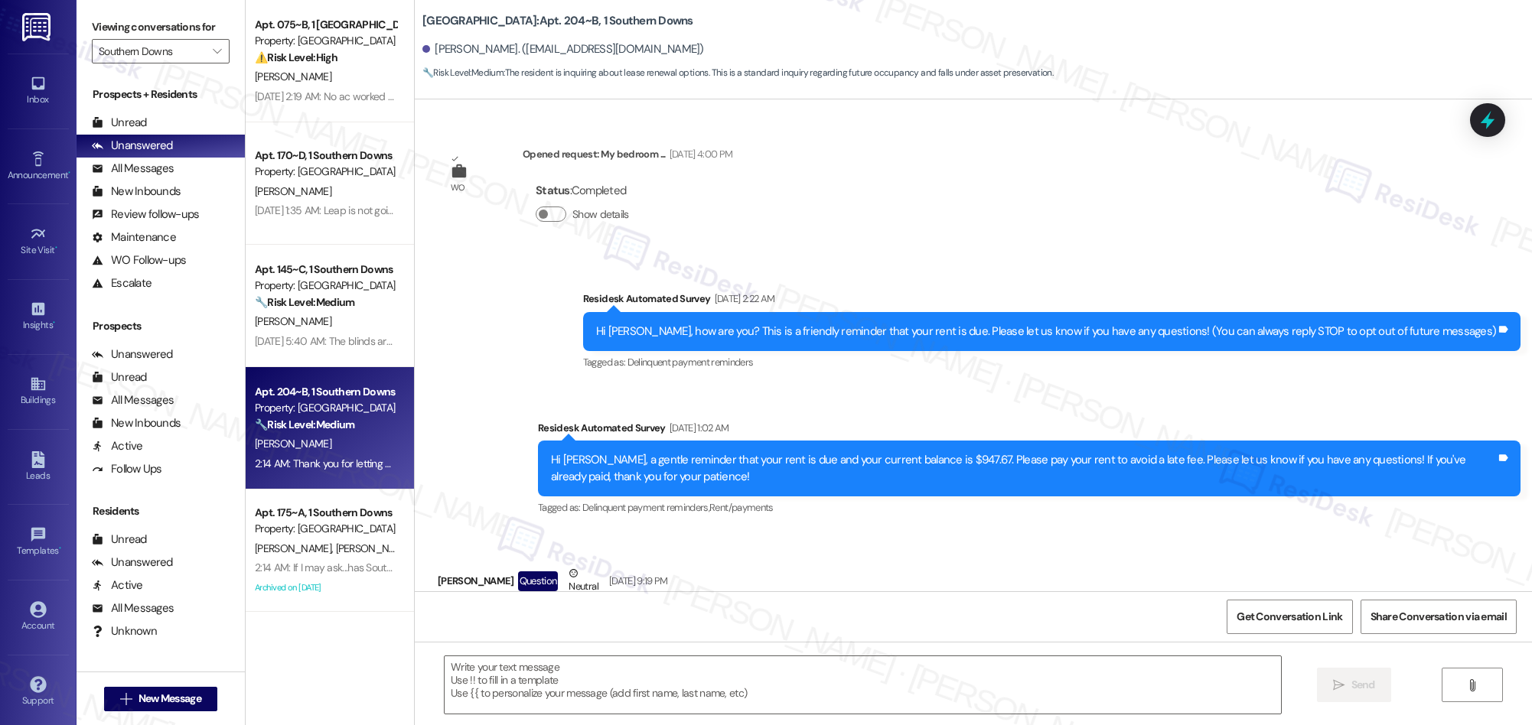
scroll to position [6099, 0]
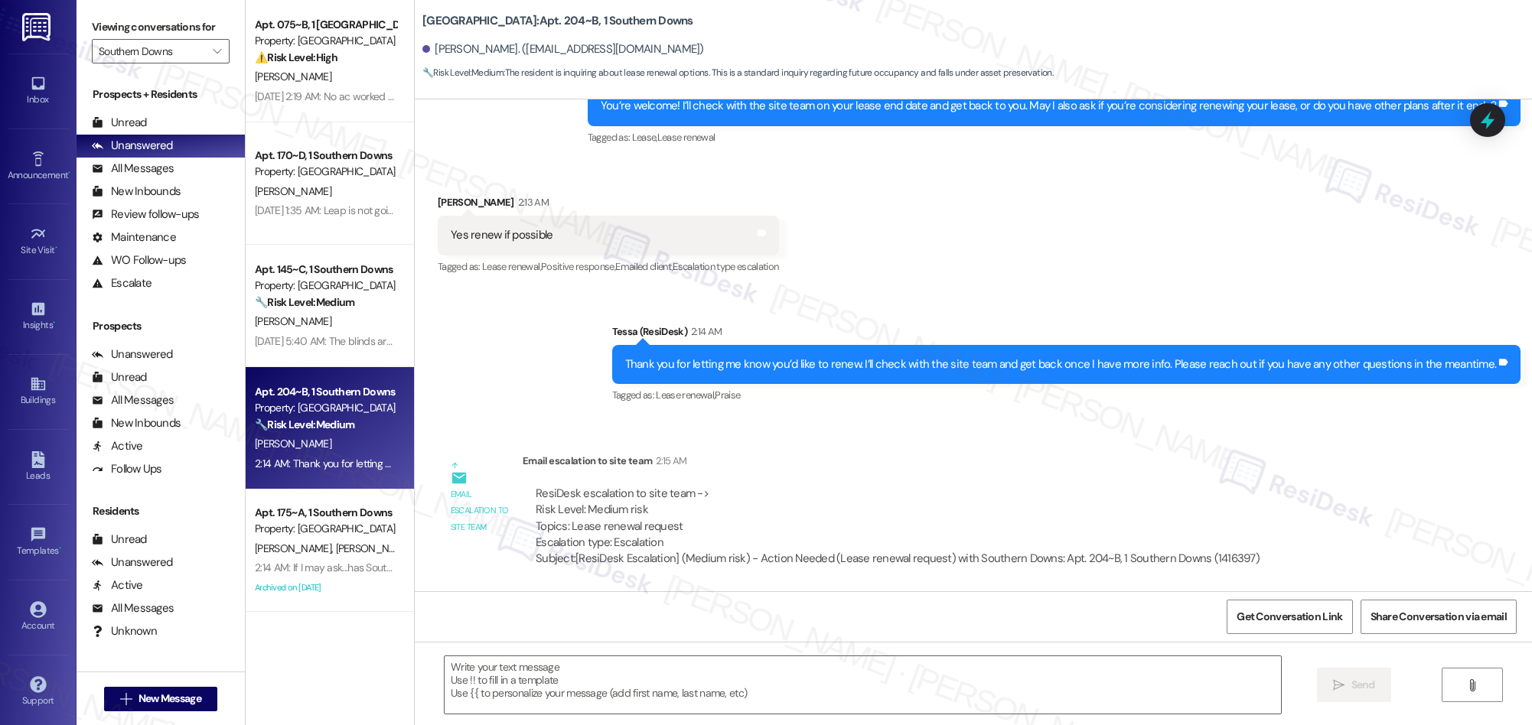
type textarea "Fetching suggested responses. Please feel free to read through the conversation…"
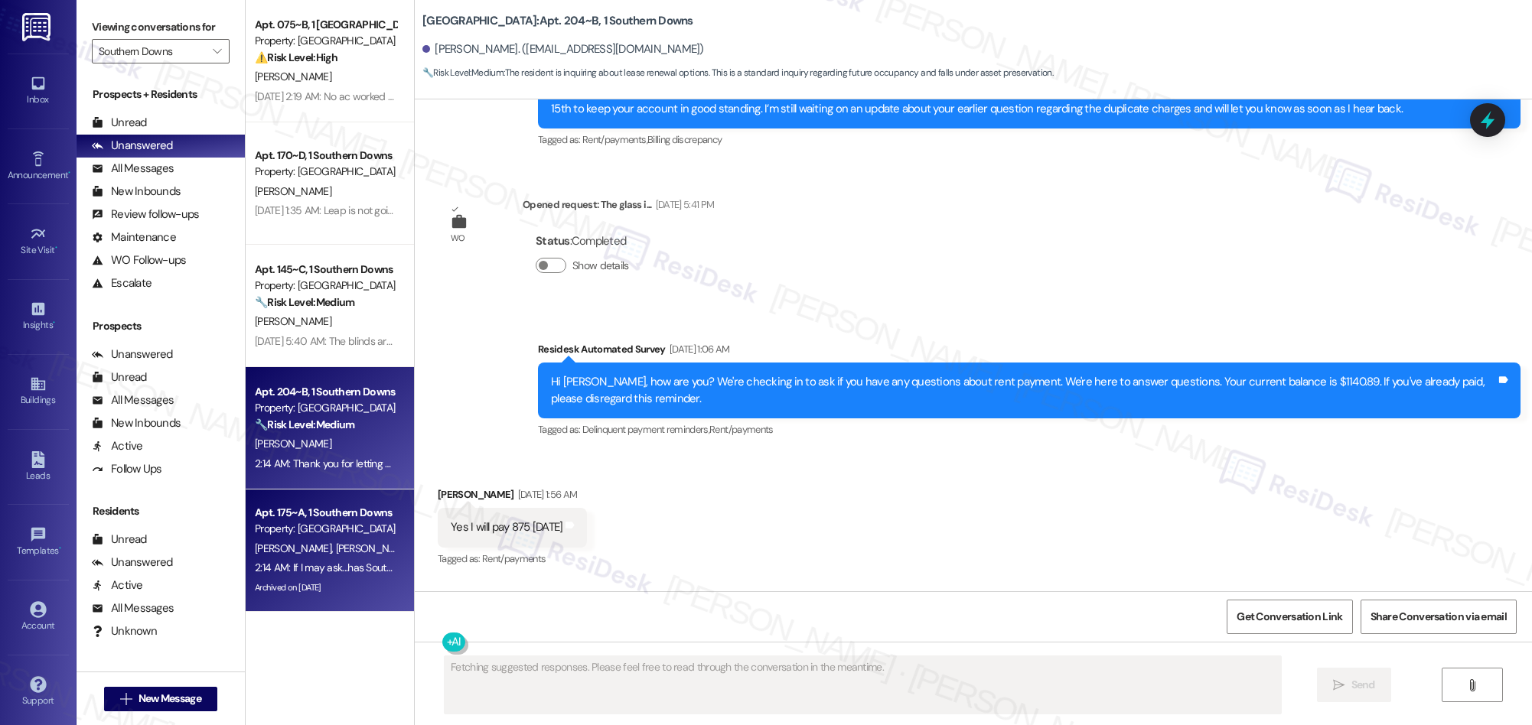
scroll to position [4595, 0]
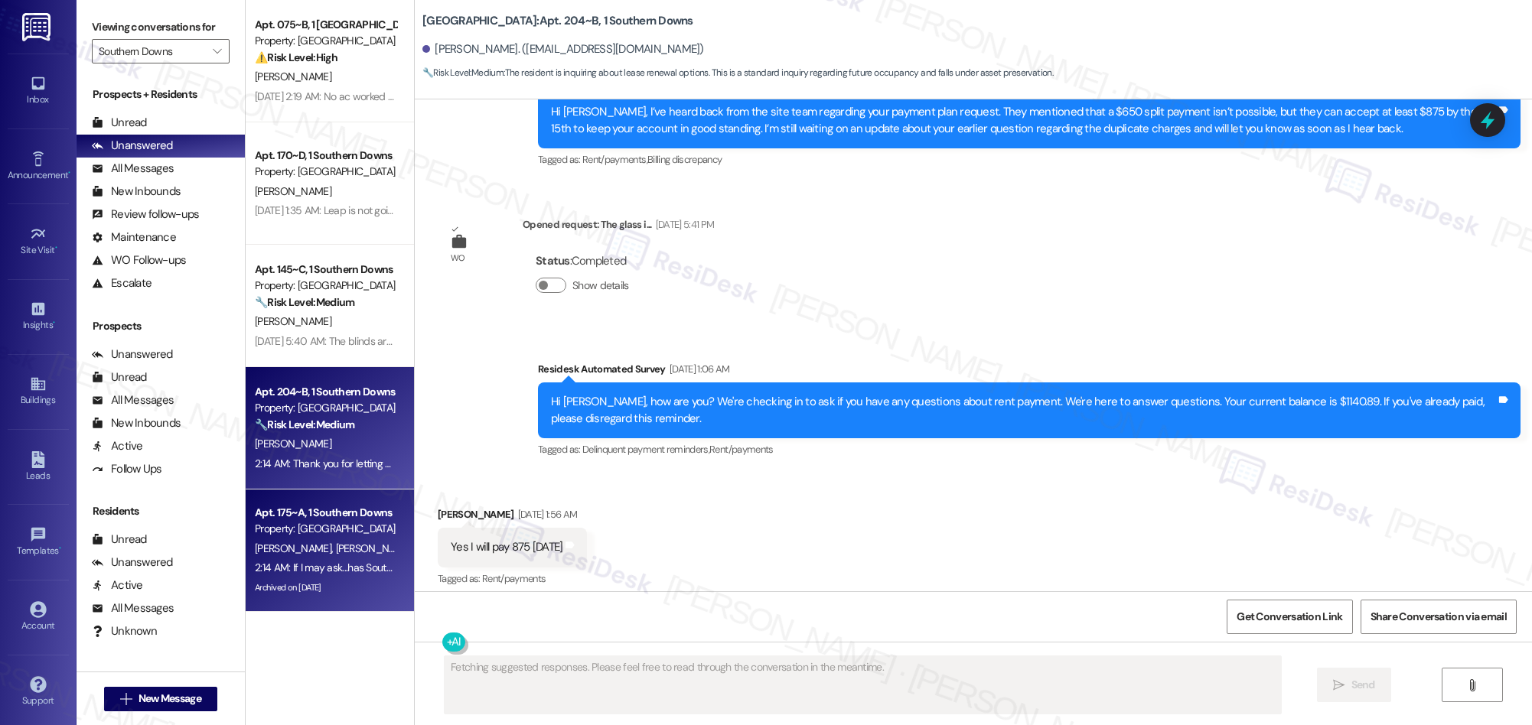
click at [336, 552] on span "[PERSON_NAME]" at bounding box center [374, 549] width 77 height 14
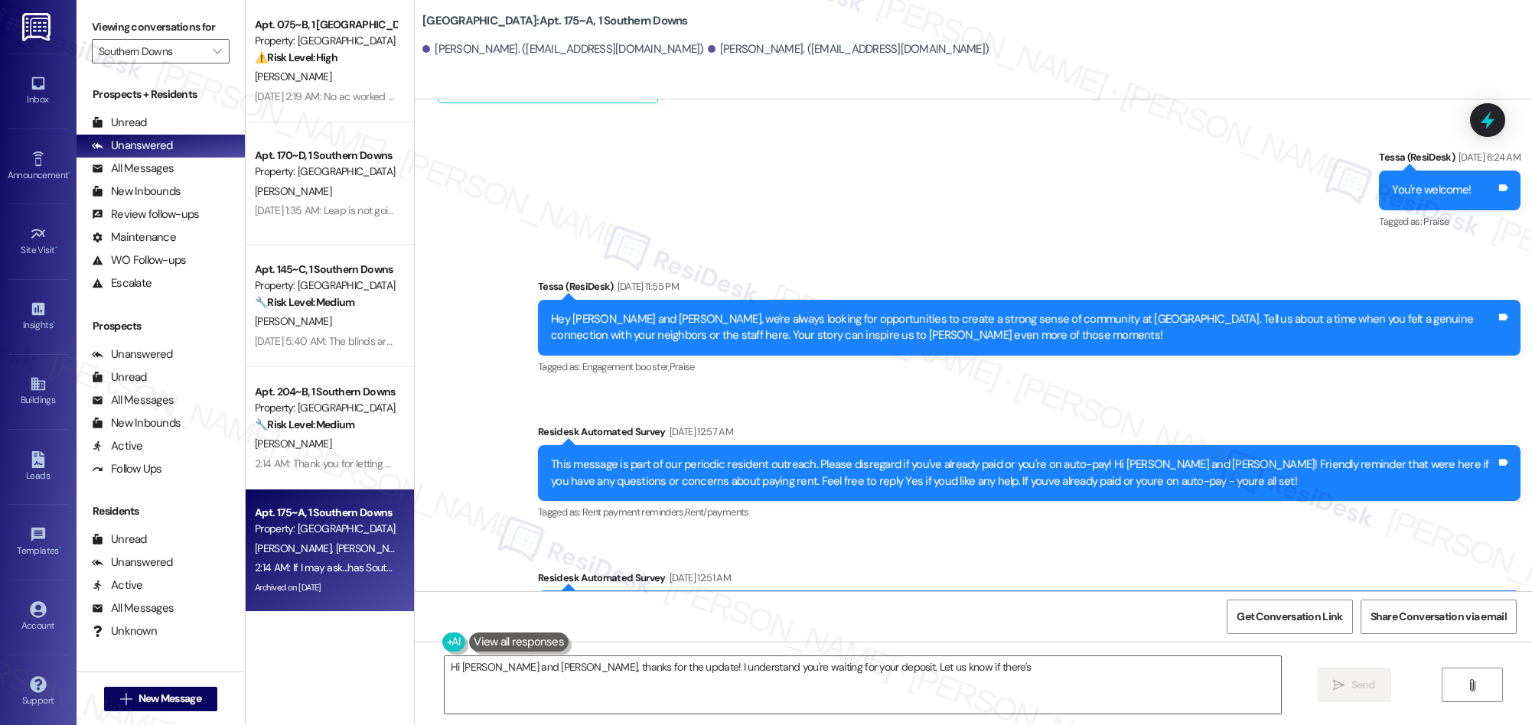
scroll to position [0, 0]
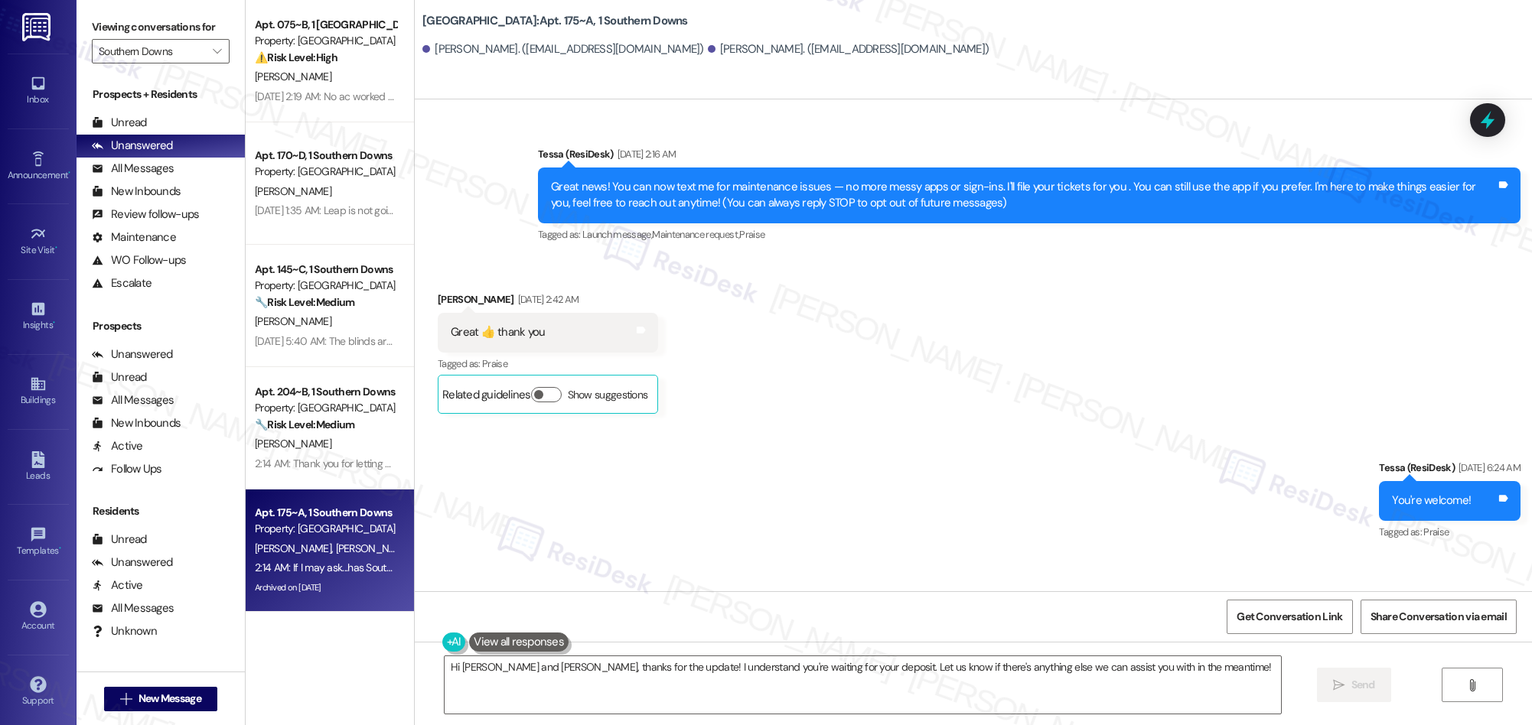
type textarea "Hi Bryan and Kim, thanks for the update! I understand you're waiting for your d…"
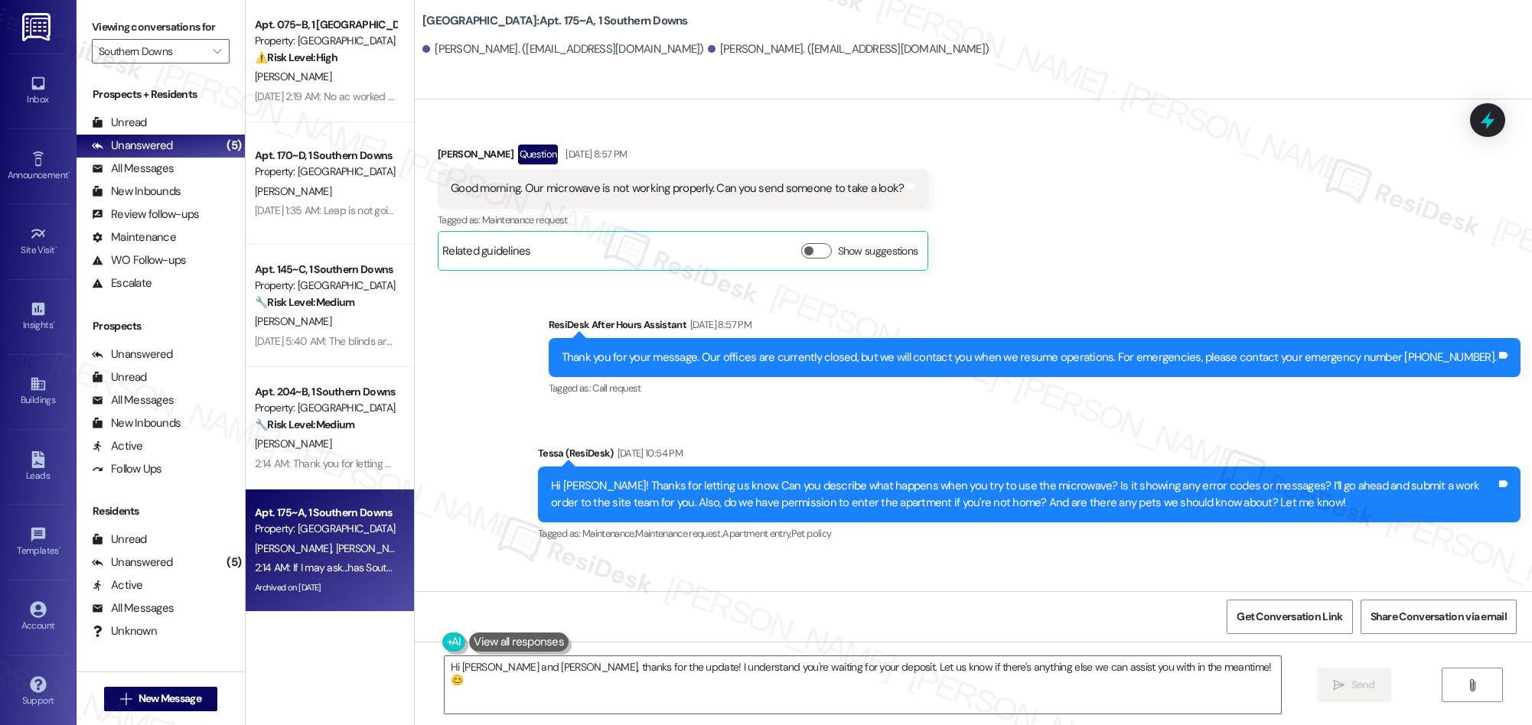
scroll to position [1370, 0]
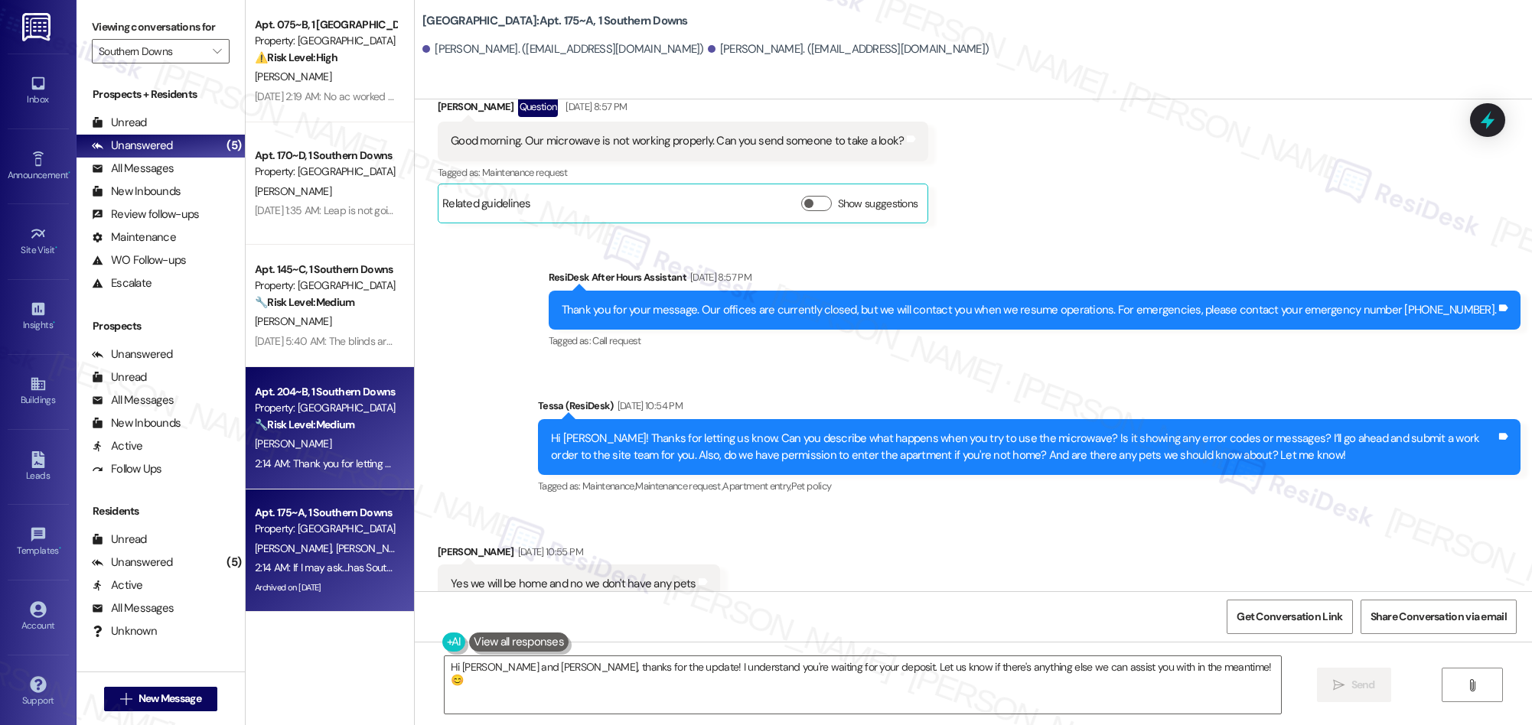
click at [334, 468] on div "2:14 AM: Thank you for letting me know you’d like to renew. I’ll check with the…" at bounding box center [671, 464] width 832 height 14
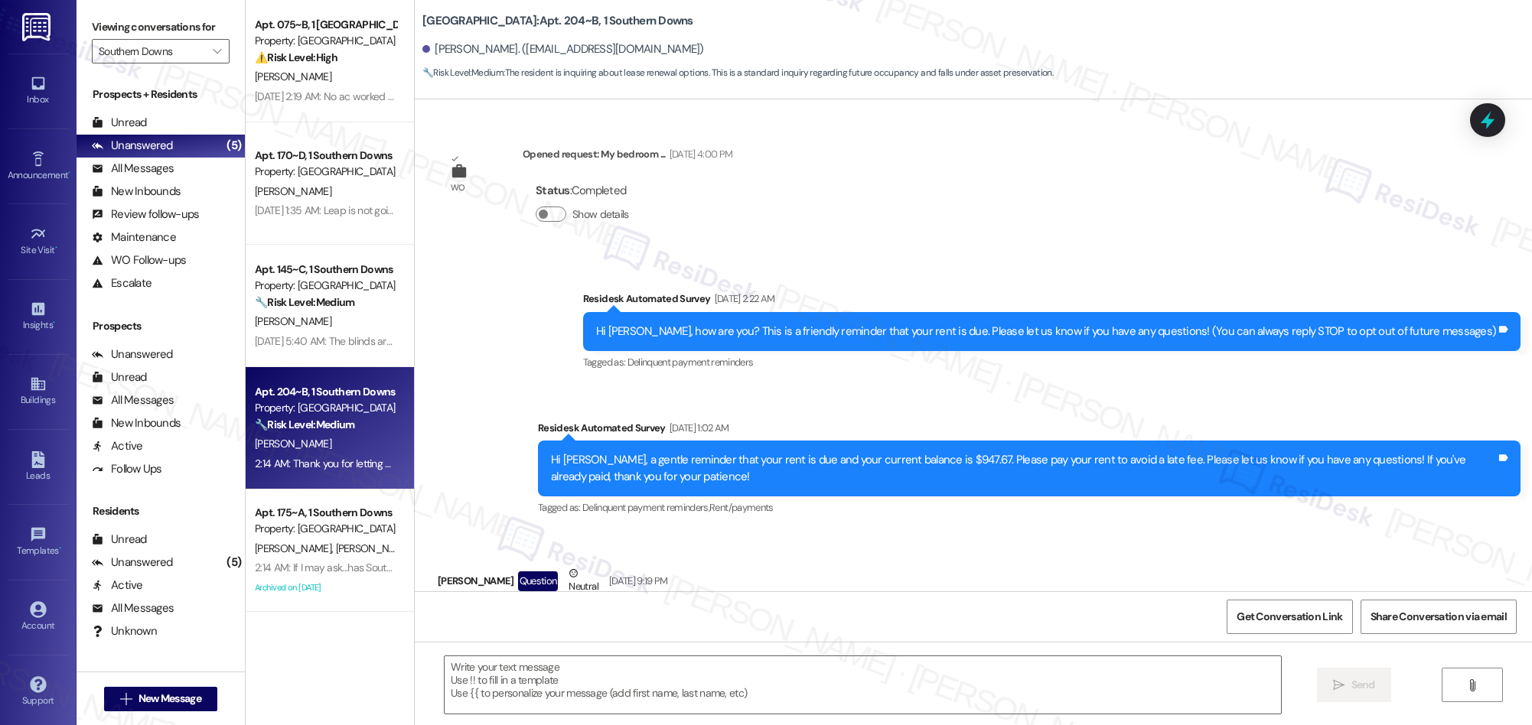
scroll to position [6099, 0]
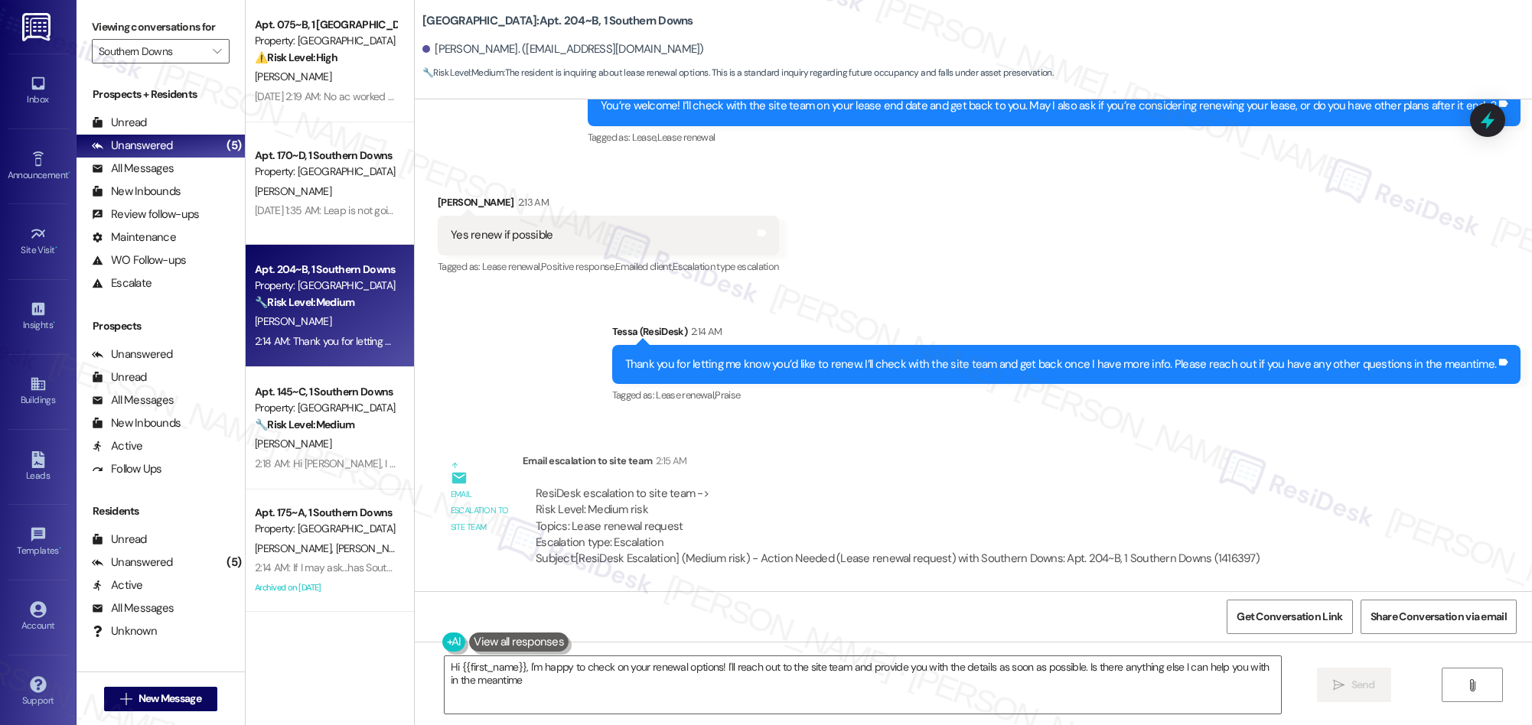
type textarea "Hi {{first_name}}, I'm happy to check on your renewal options! I'll reach out t…"
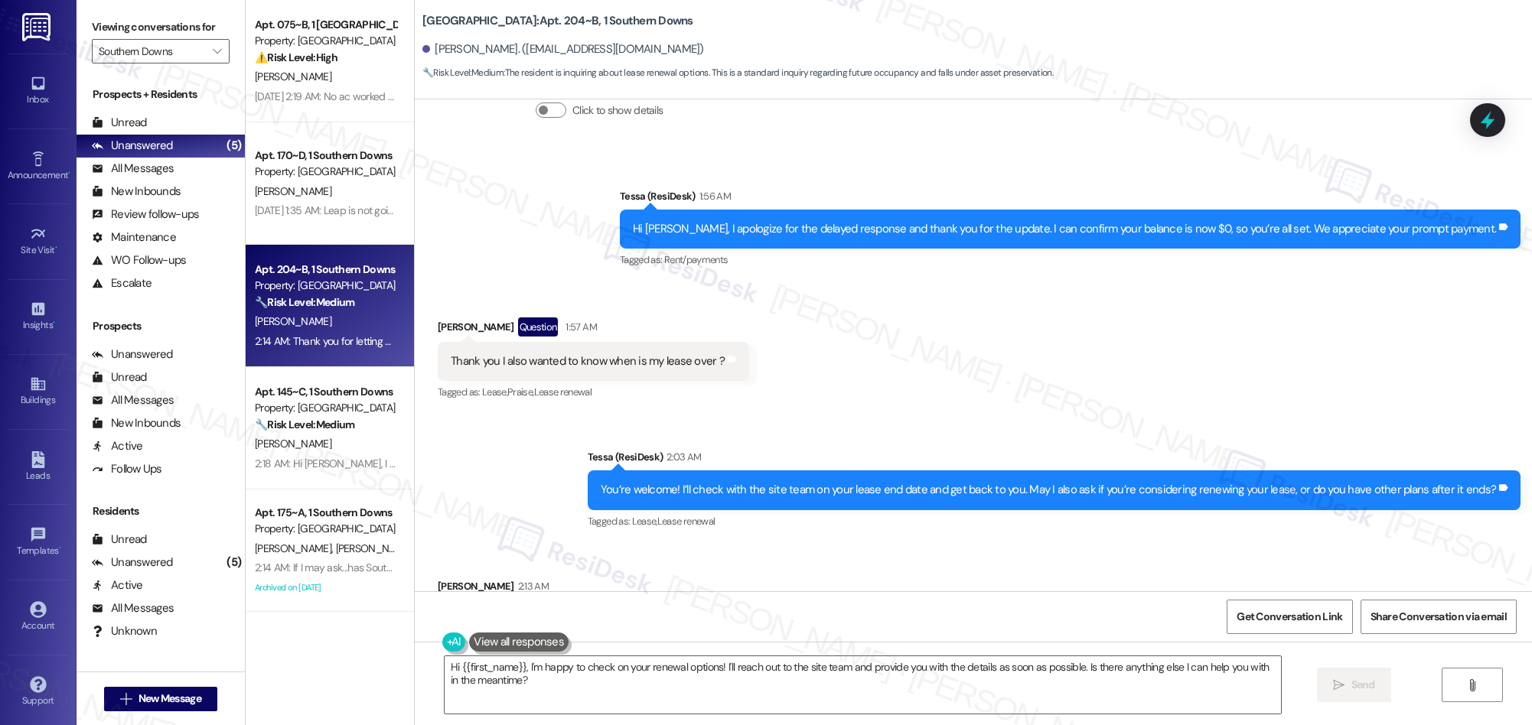
scroll to position [5713, 0]
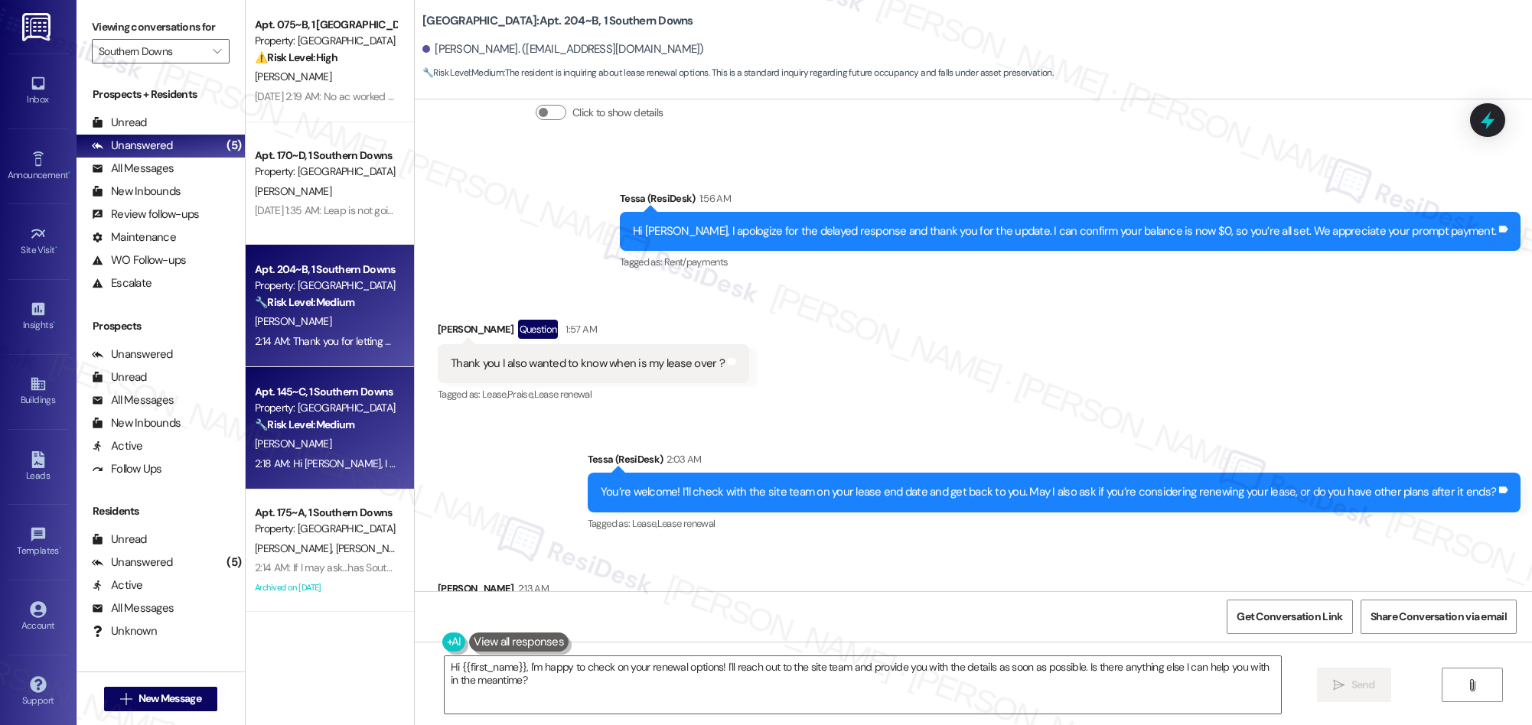
click at [276, 432] on div "🔧 Risk Level: Medium The resident indicates that the blinds are still broken af…" at bounding box center [326, 425] width 142 height 16
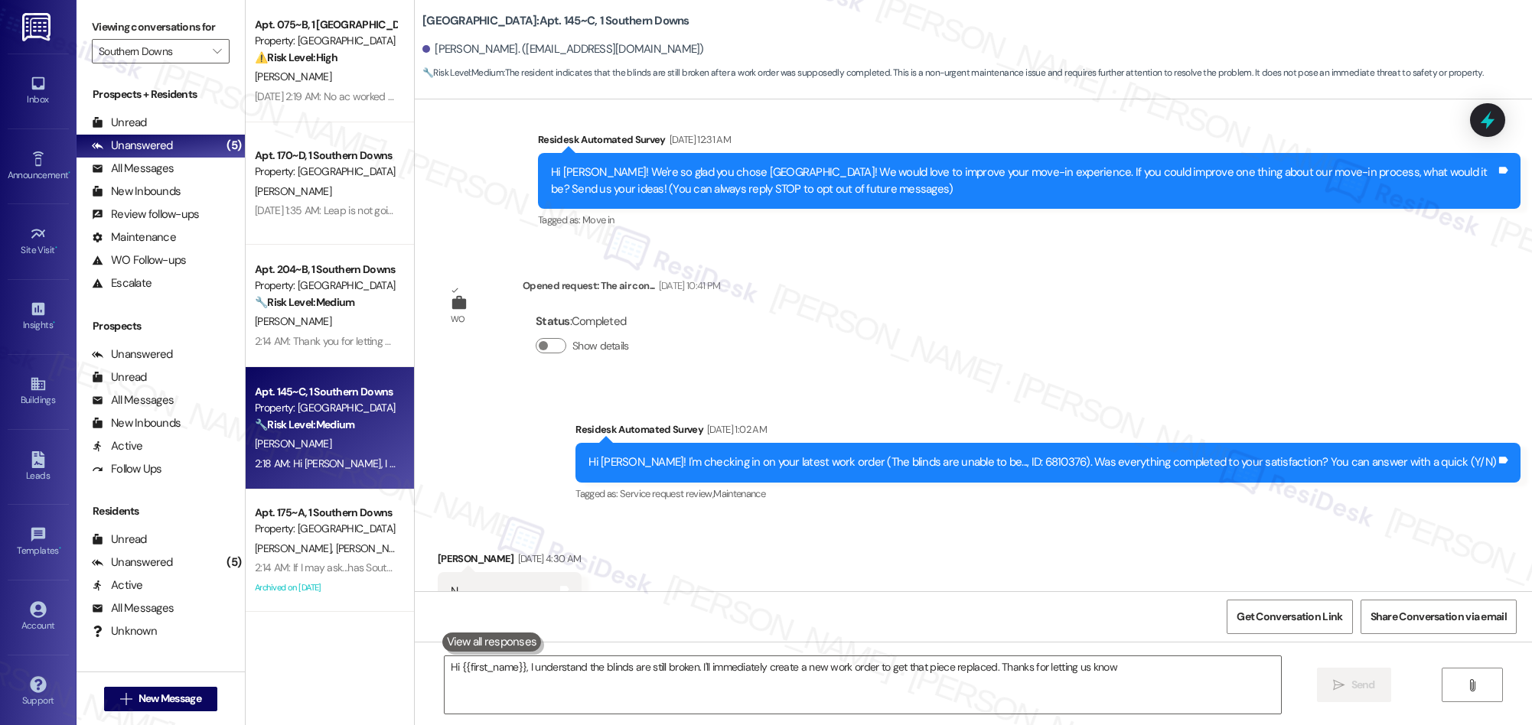
type textarea "Hi {{first_name}}, I understand the blinds are still broken. I'll immediately c…"
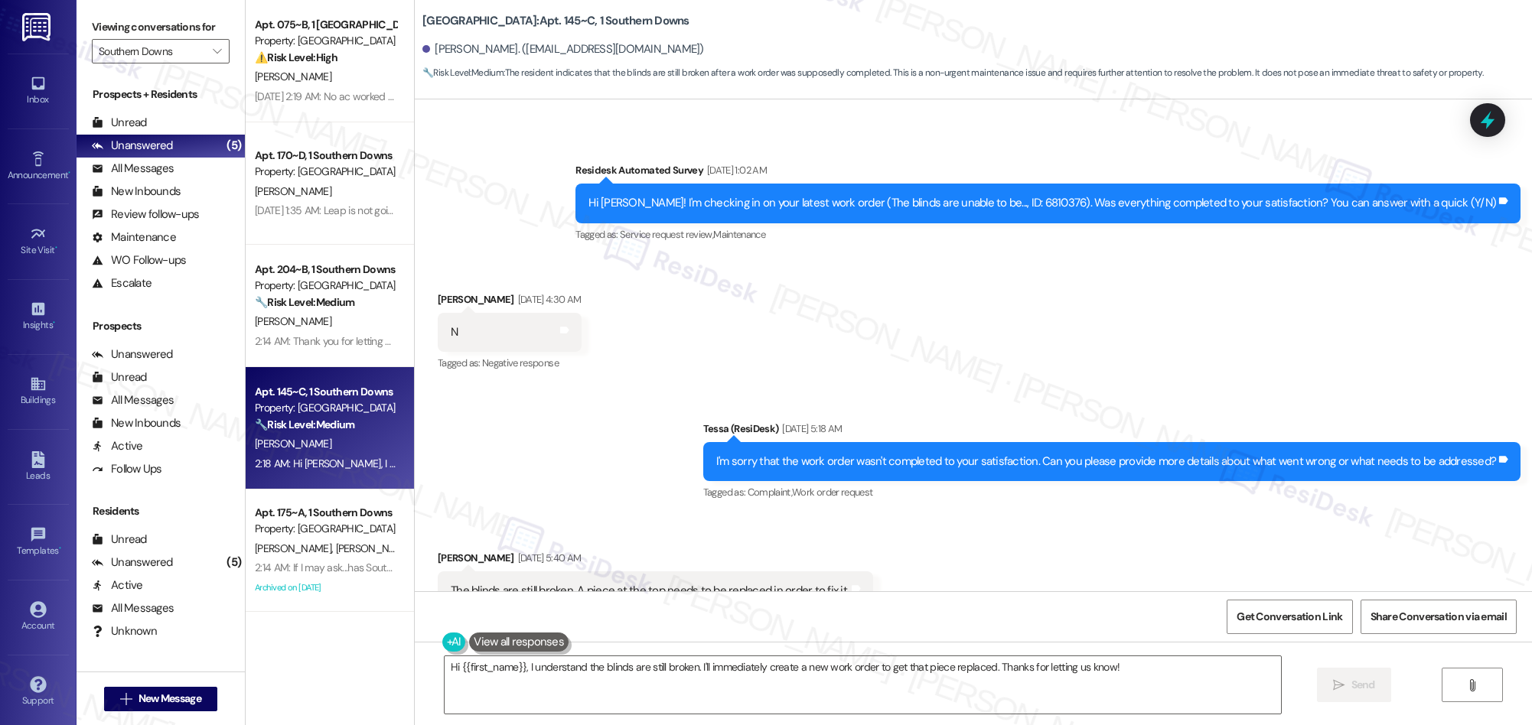
scroll to position [447, 0]
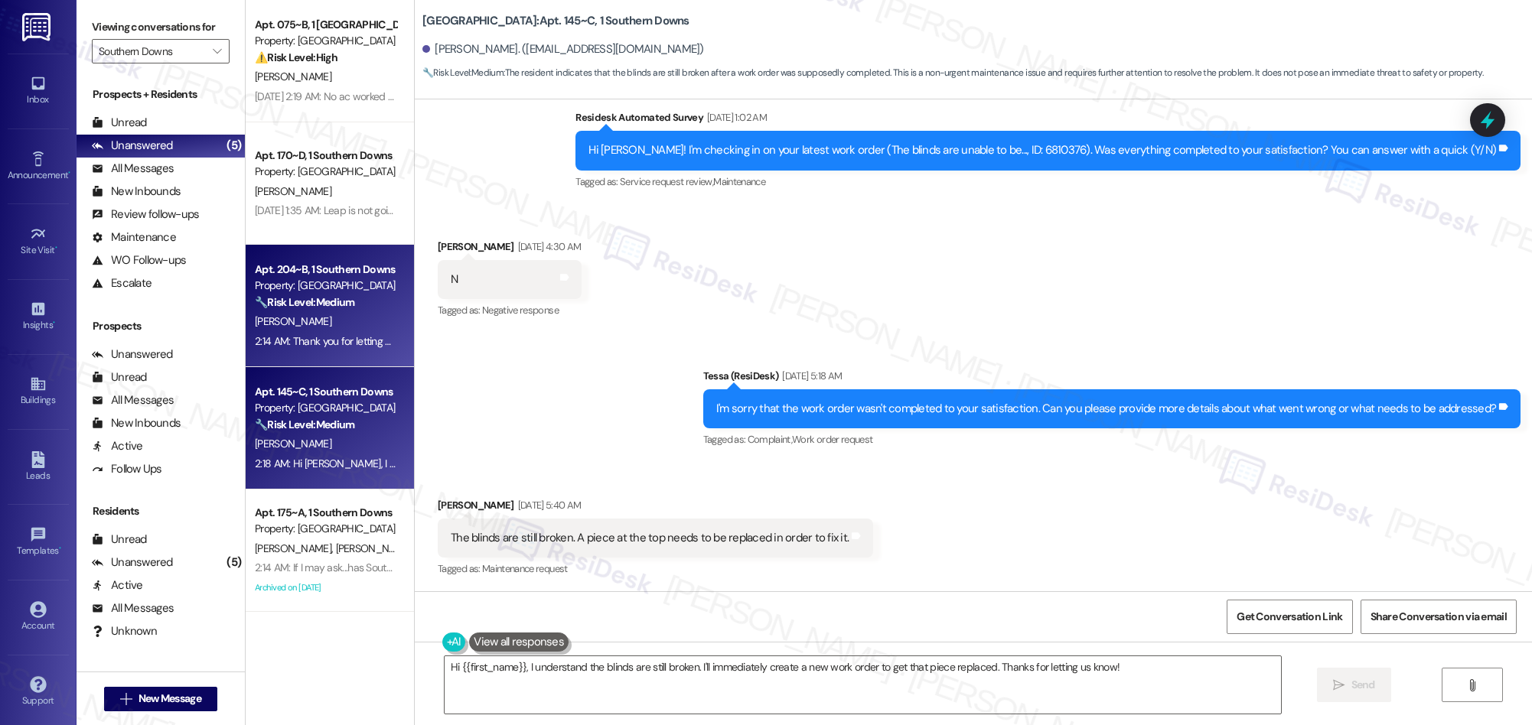
click at [301, 334] on div "2:14 AM: Thank you for letting me know you’d like to renew. I’ll check with the…" at bounding box center [671, 341] width 832 height 14
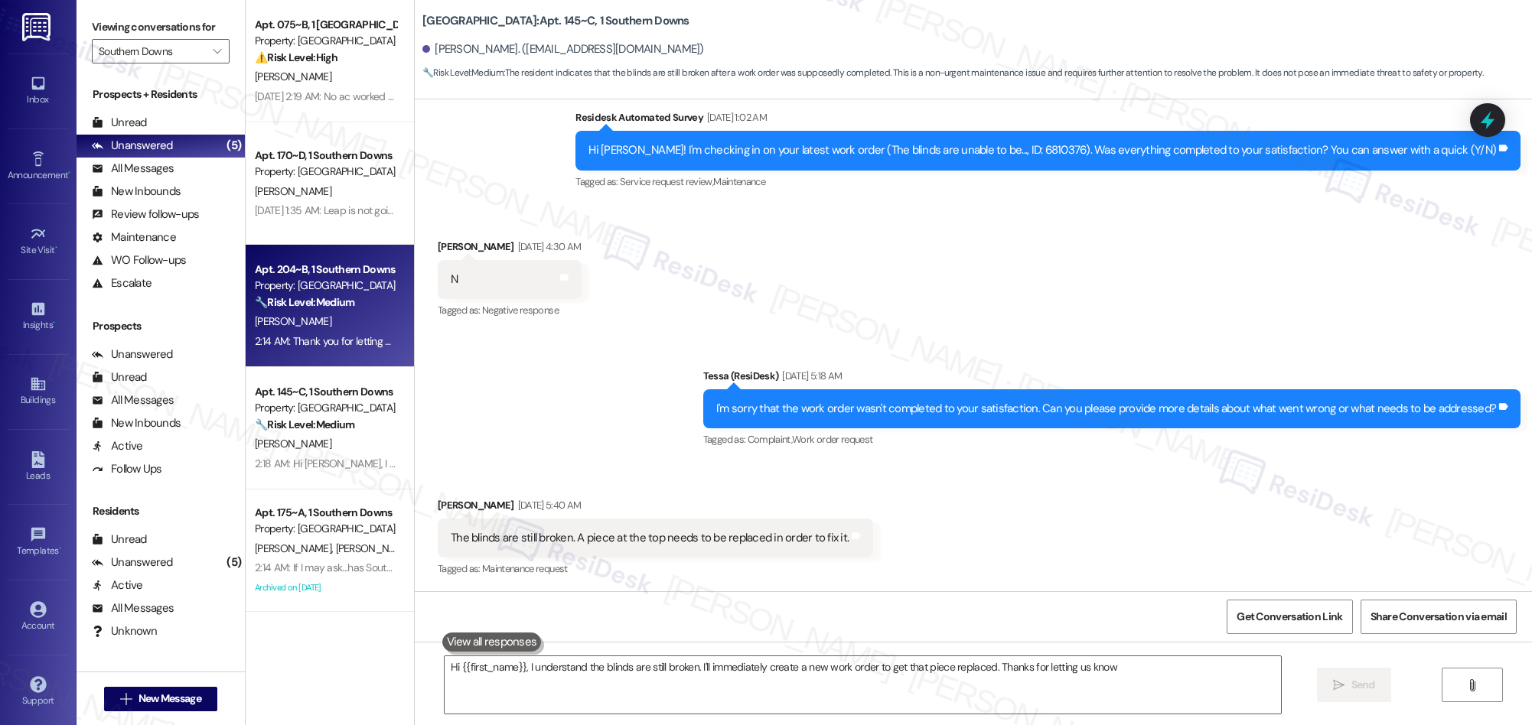
type textarea "Hi {{first_name}}, I understand the blinds are still broken. I'll immediately c…"
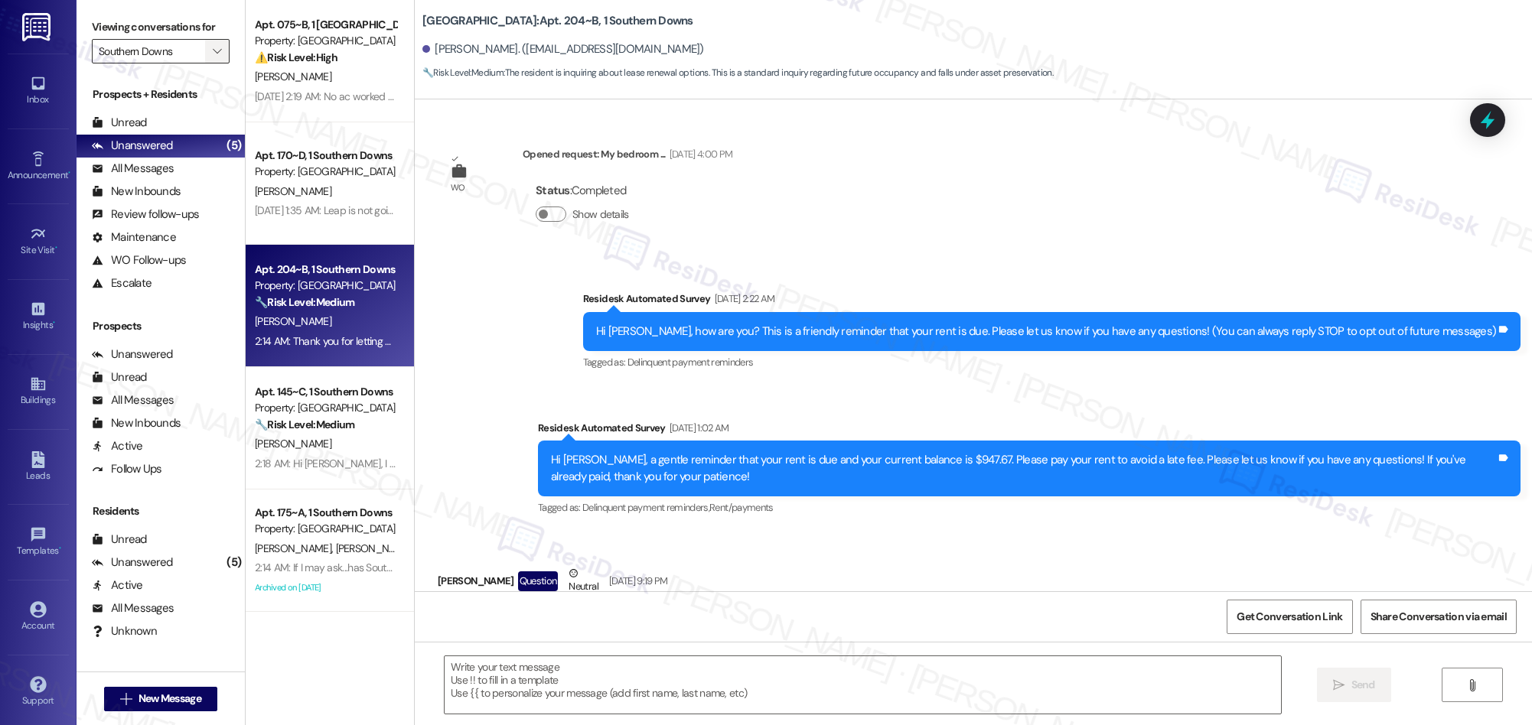
scroll to position [6099, 0]
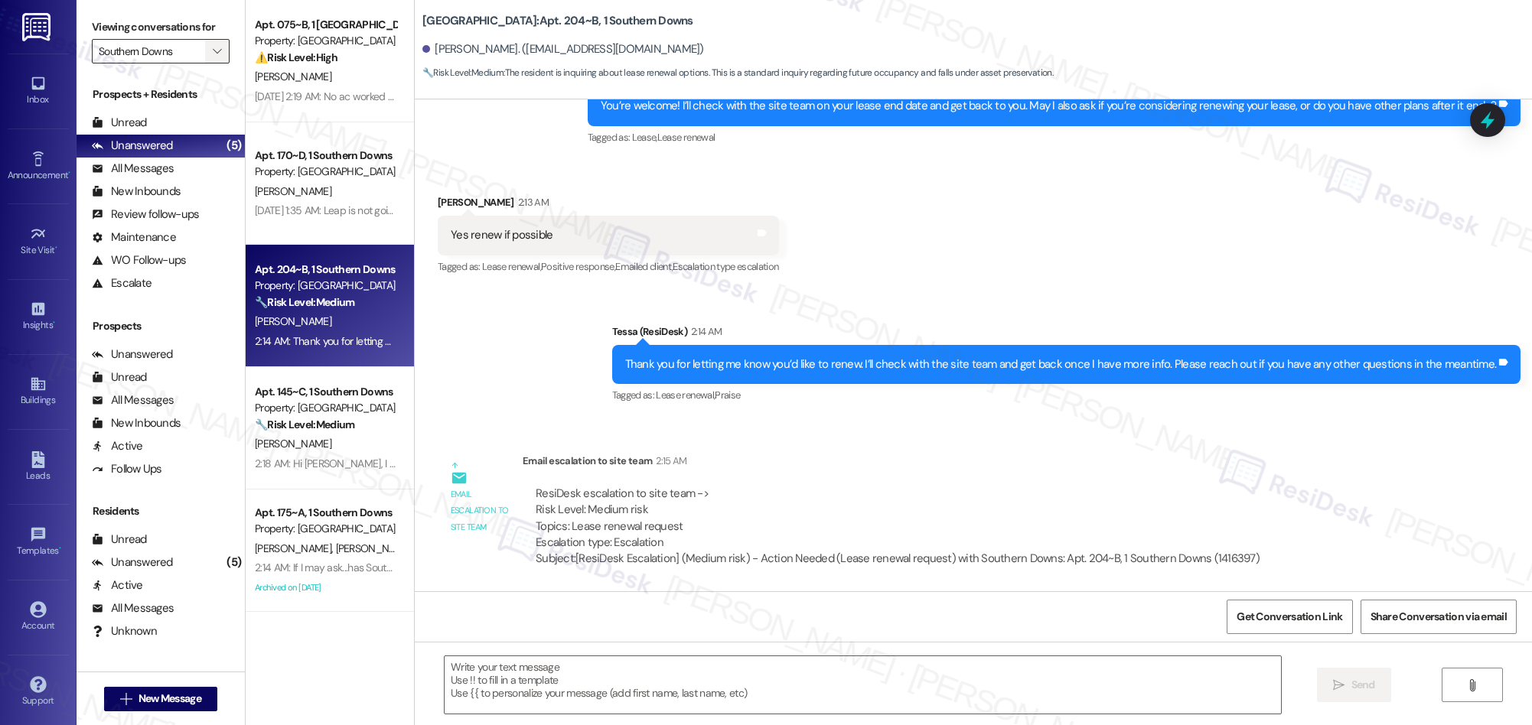
type textarea "Fetching suggested responses. Please feel free to read through the conversation…"
click at [210, 50] on span "" at bounding box center [217, 51] width 15 height 24
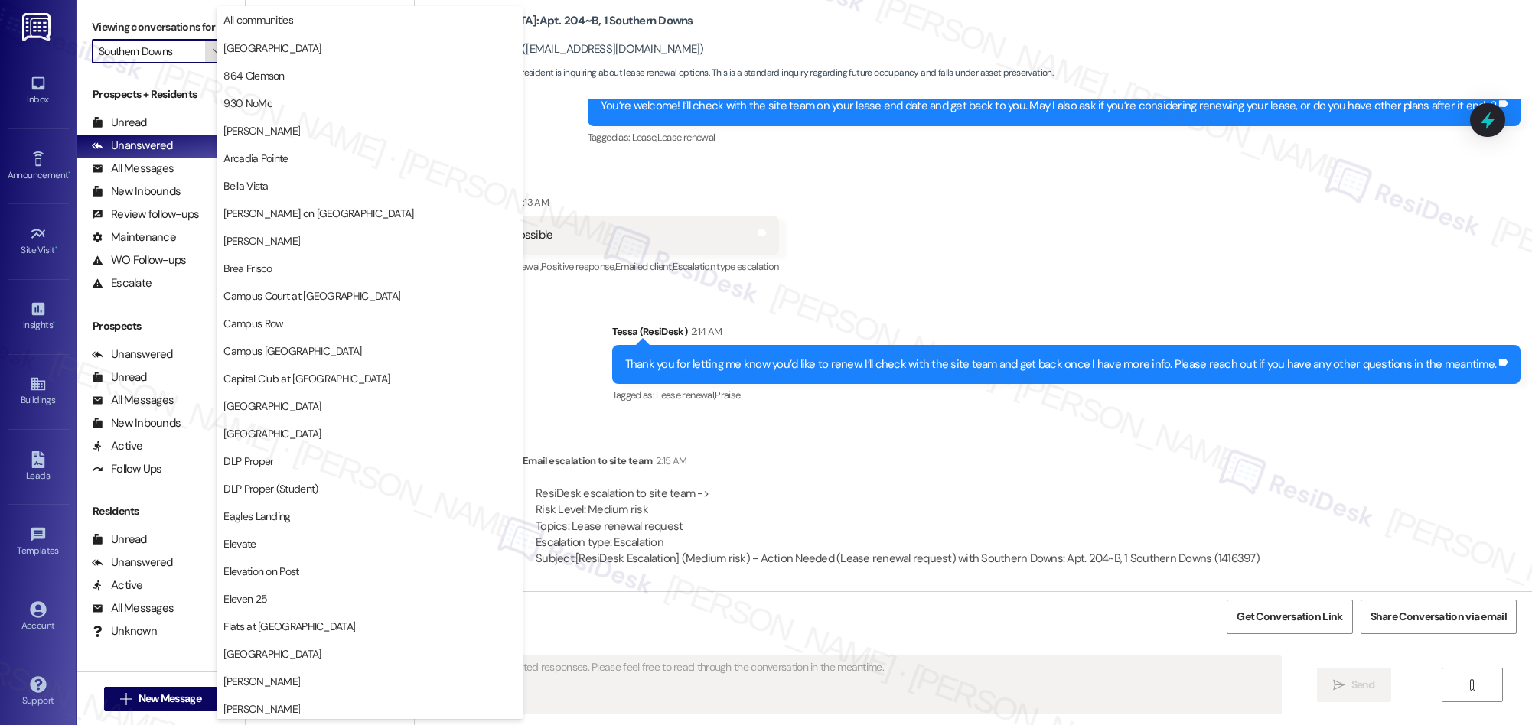
scroll to position [1067, 0]
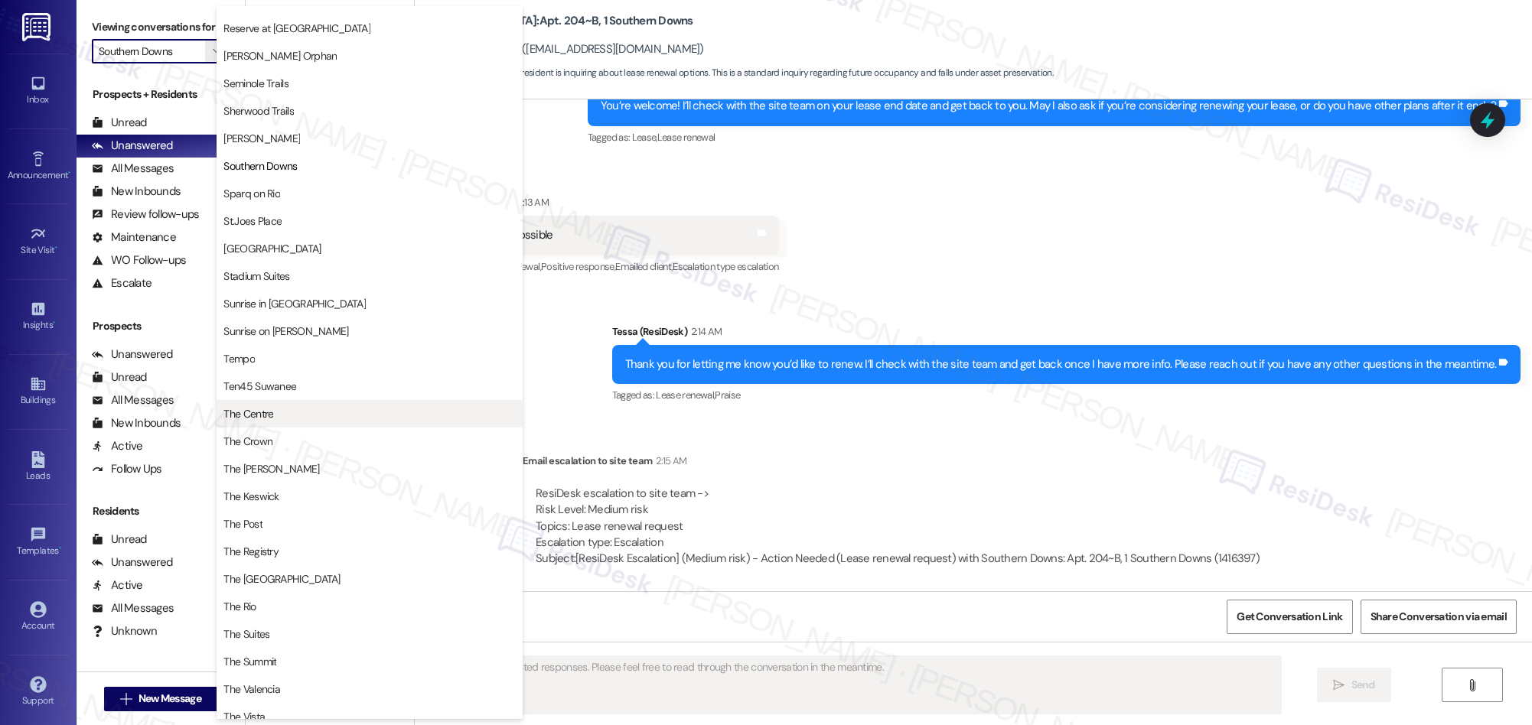
click at [287, 410] on span "The Centre" at bounding box center [369, 413] width 292 height 15
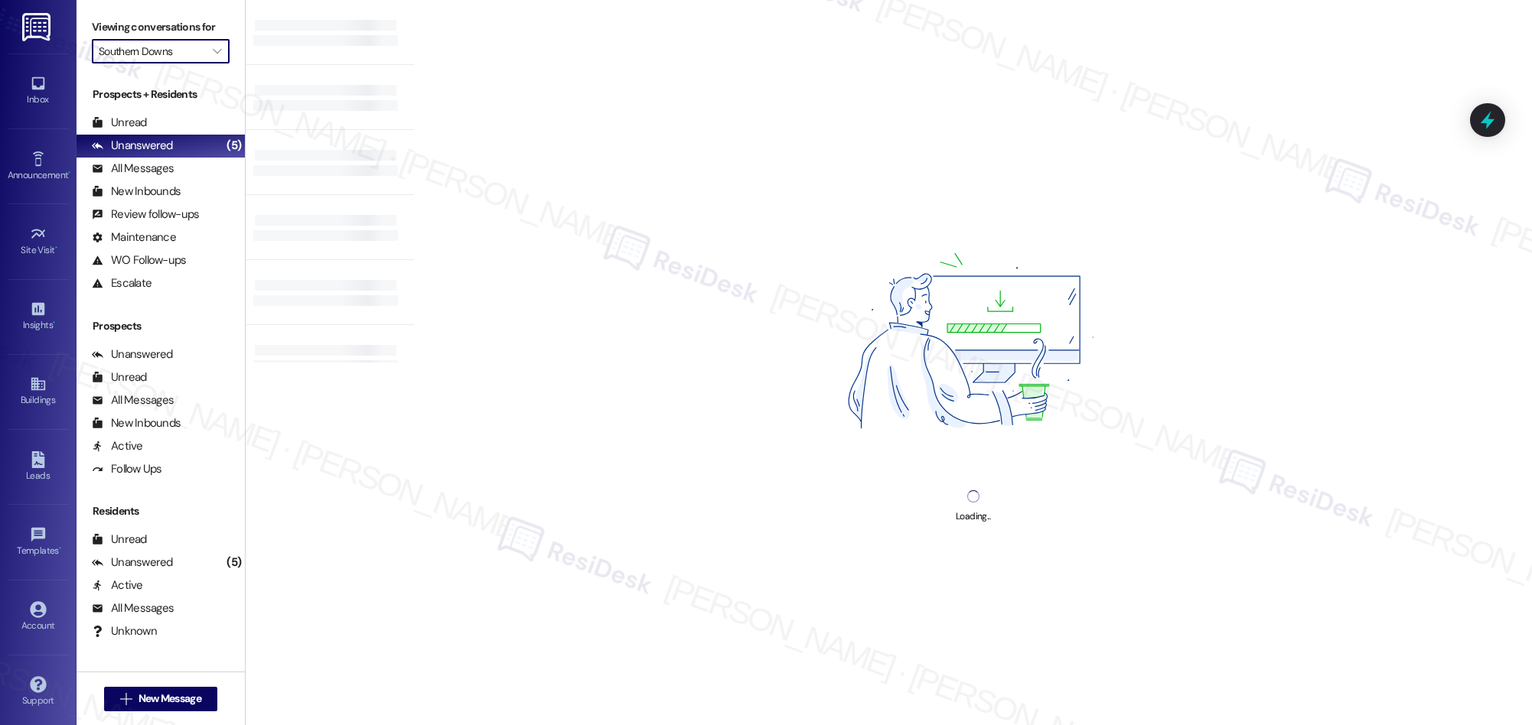
type input "The Centre"
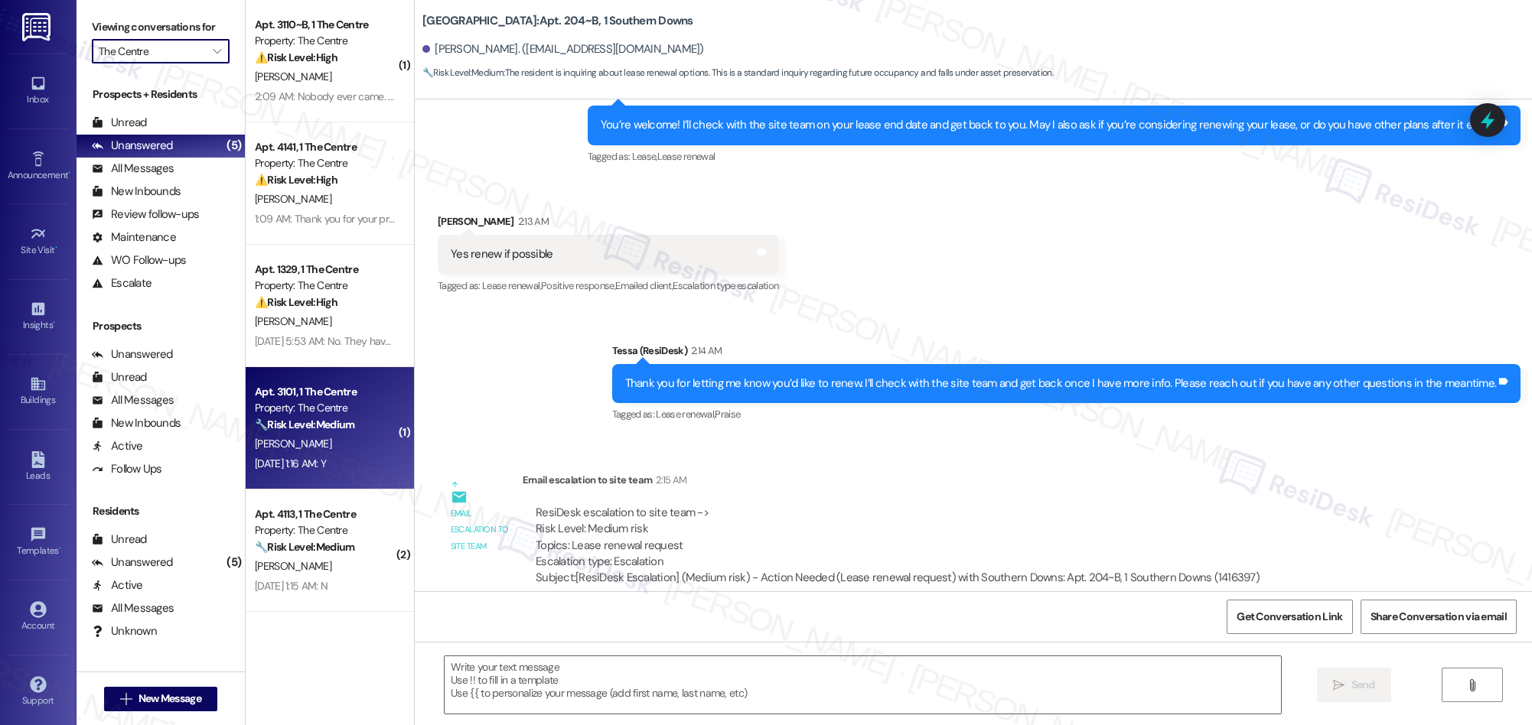
type textarea "Fetching suggested responses. Please feel free to read through the conversation…"
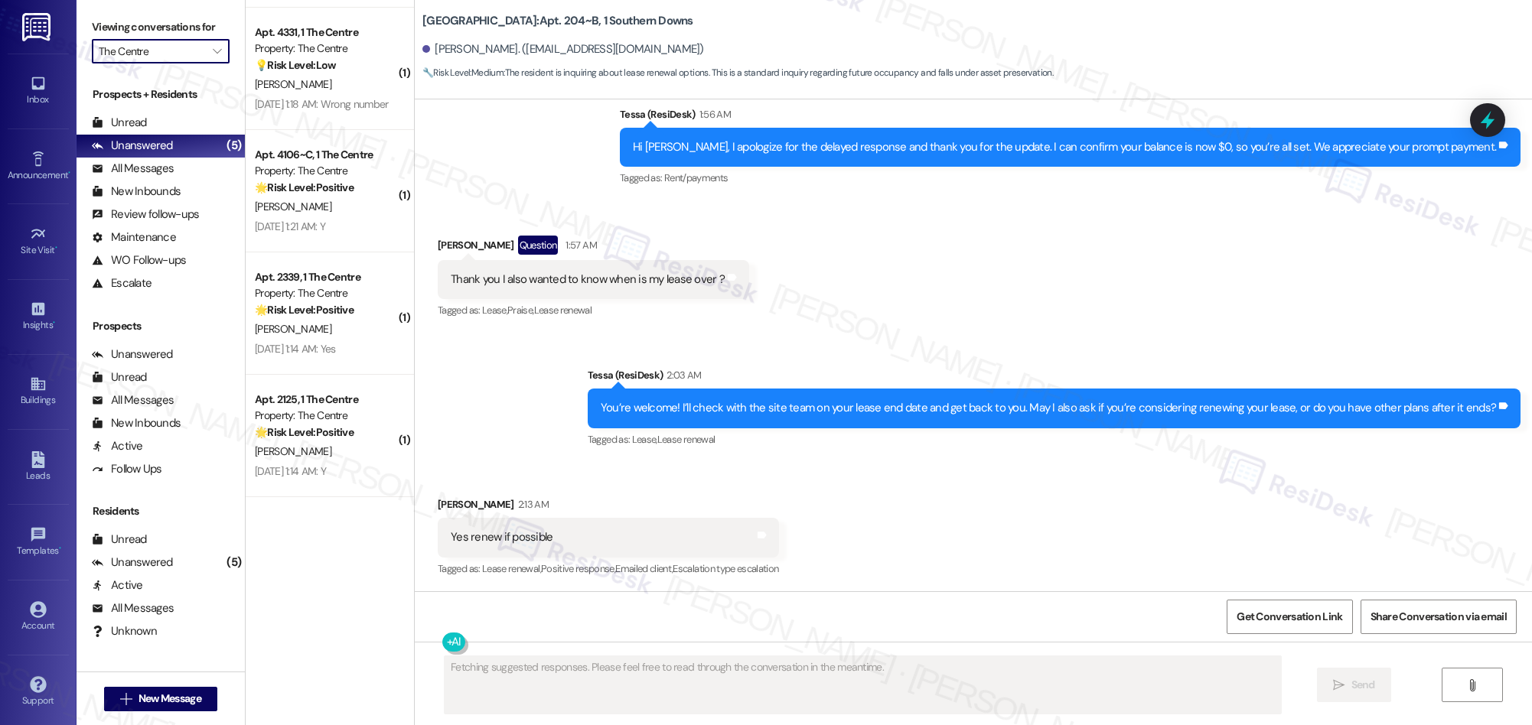
scroll to position [1832, 0]
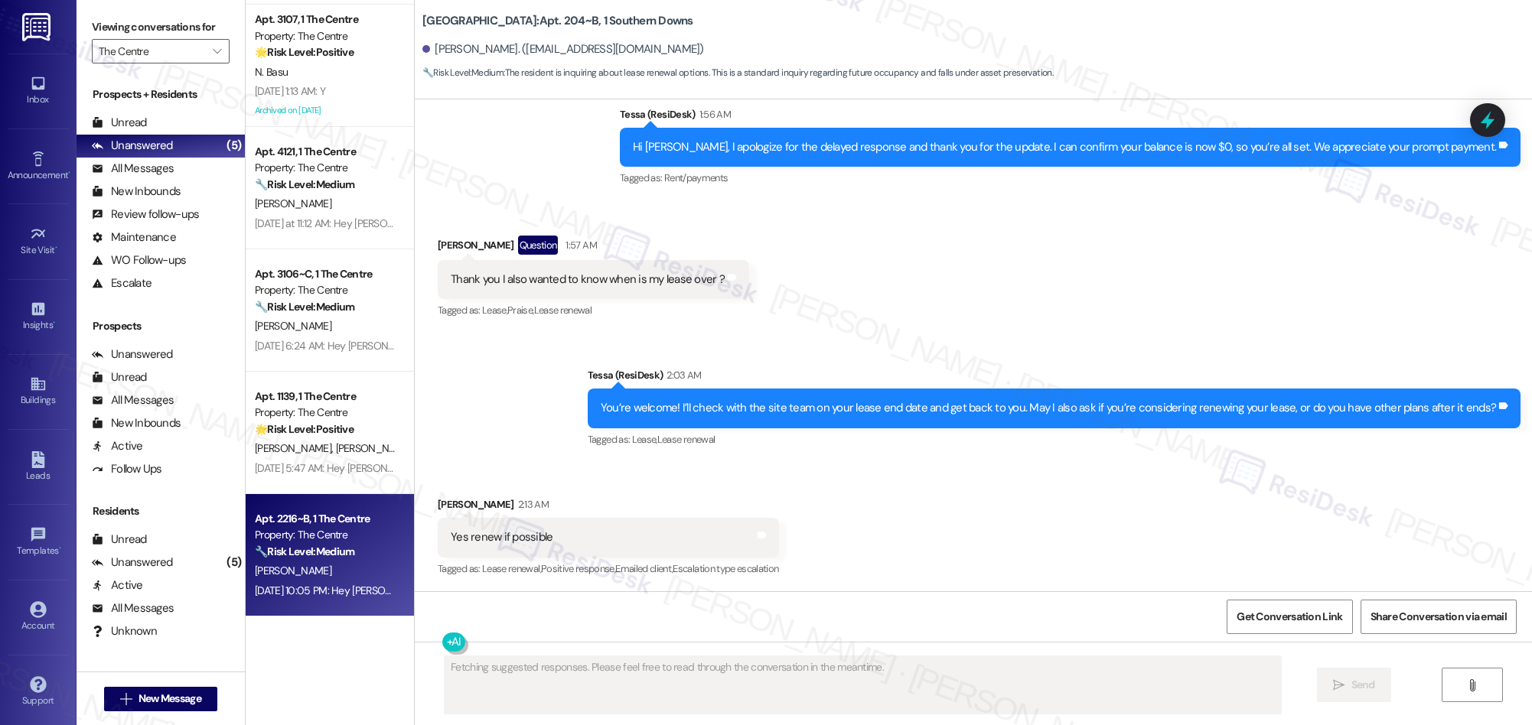
click at [380, 559] on div "Apt. 2216~B, 1 The Centre Property: The Centre 🔧 Risk Level: Medium The residen…" at bounding box center [330, 555] width 168 height 122
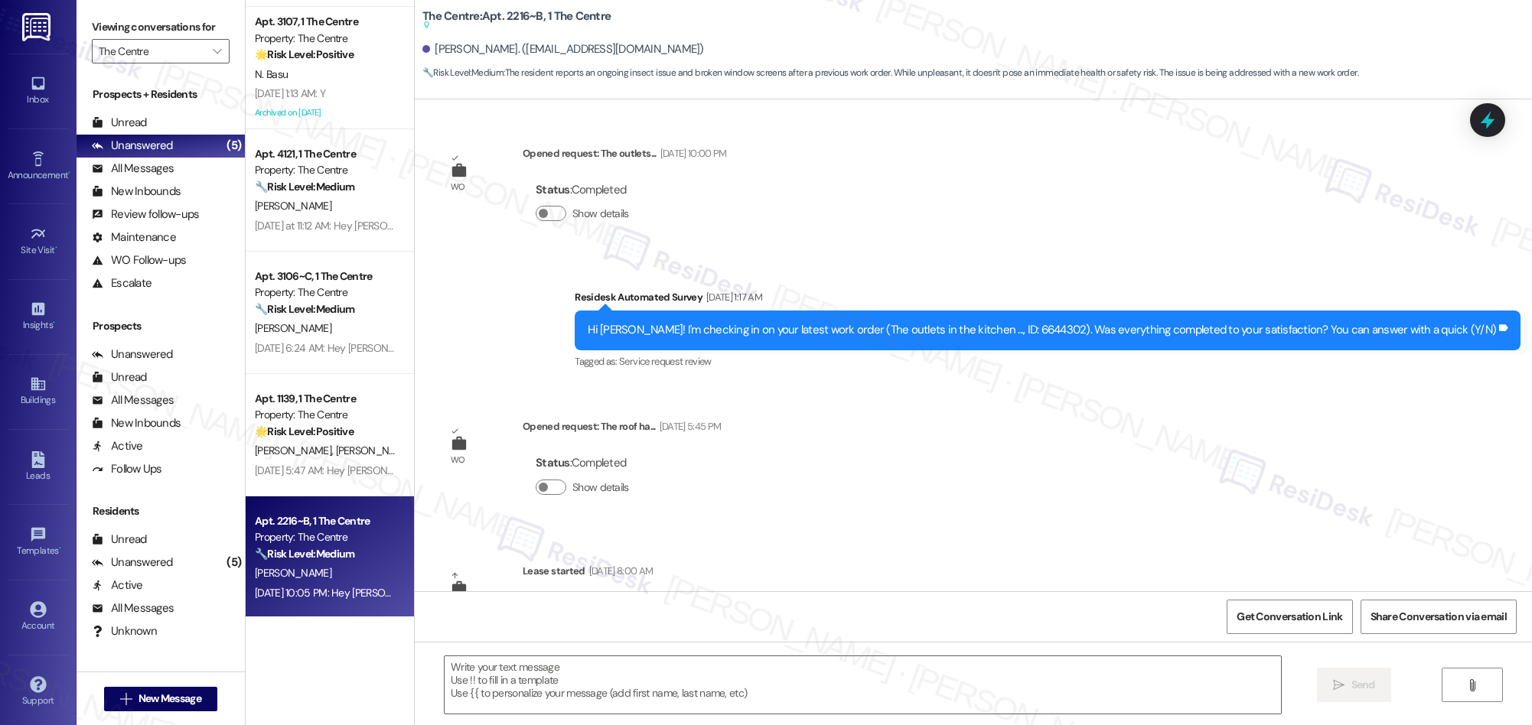
type textarea "Fetching suggested responses. Please feel free to read through the conversation…"
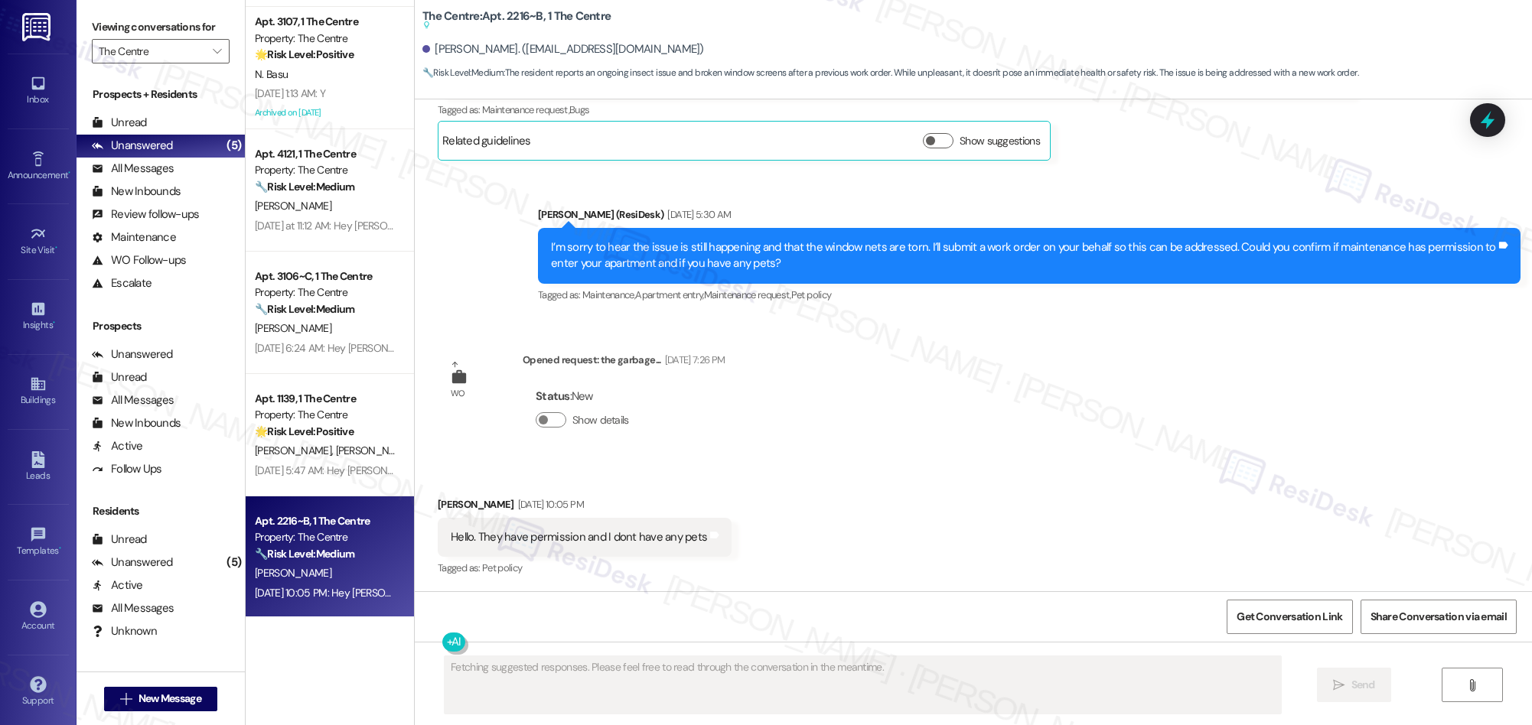
scroll to position [2789, 0]
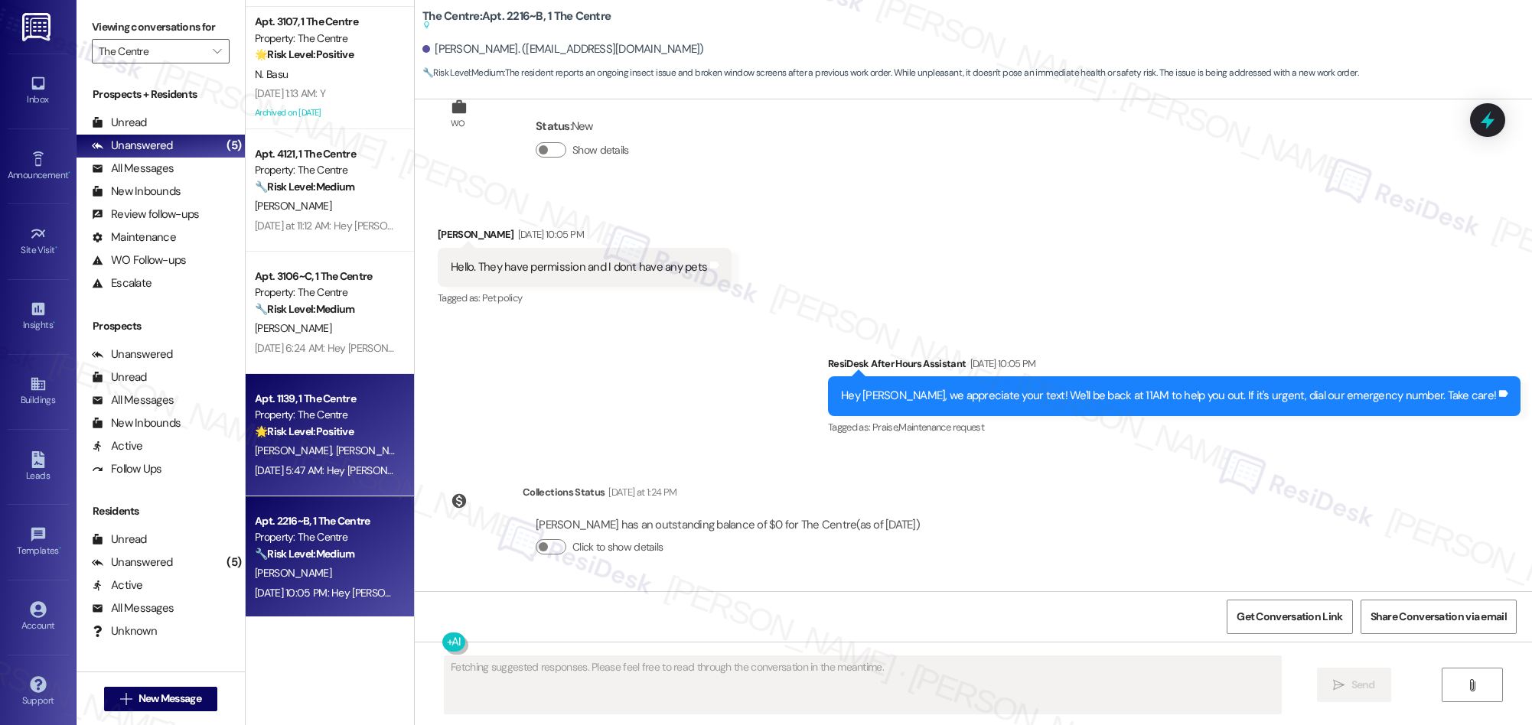
click at [349, 474] on div "Sep 14, 2025 at 5:47 AM: Hey Alyssa and Zainulabdeen, we appreciate your text! …" at bounding box center [635, 471] width 761 height 14
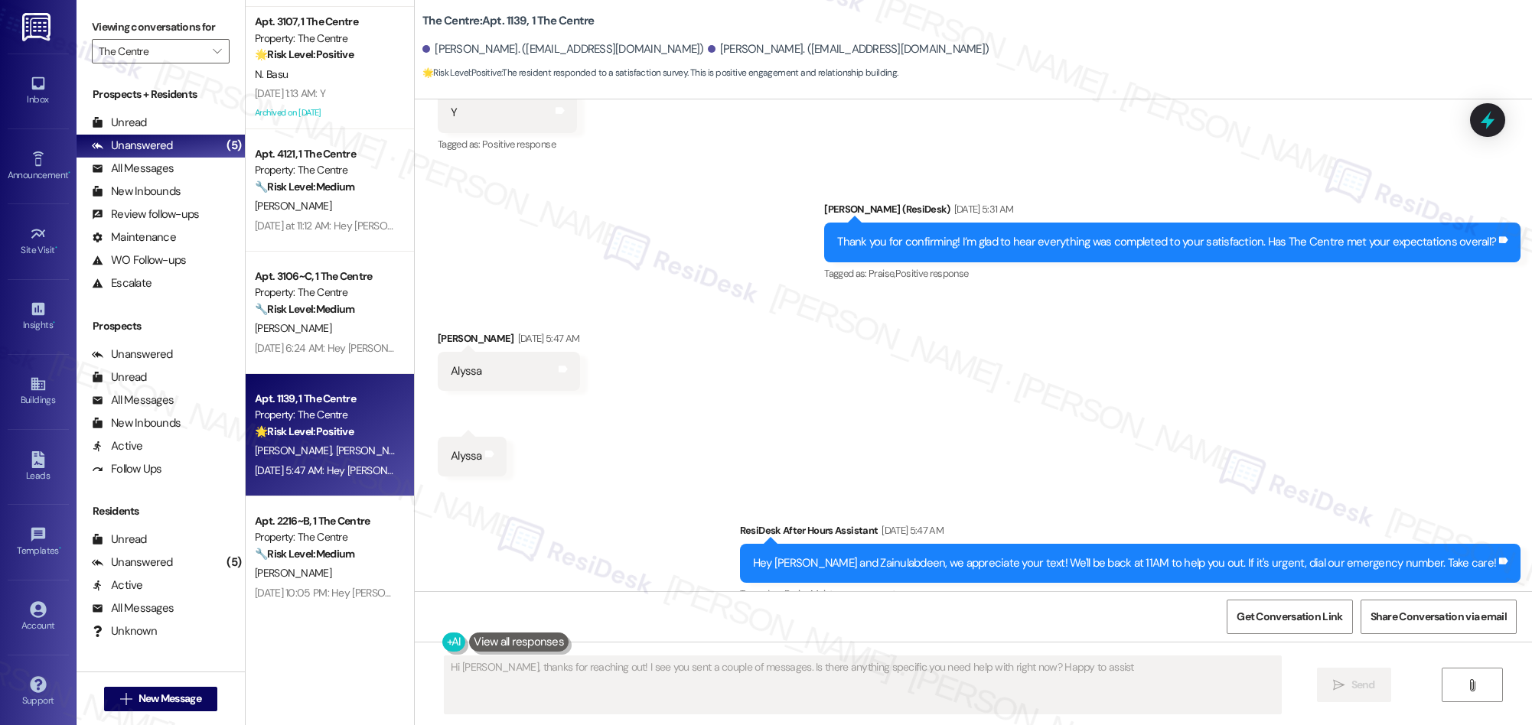
type textarea "Hi Alyssa, thanks for reaching out! I see you sent a couple of messages. Is the…"
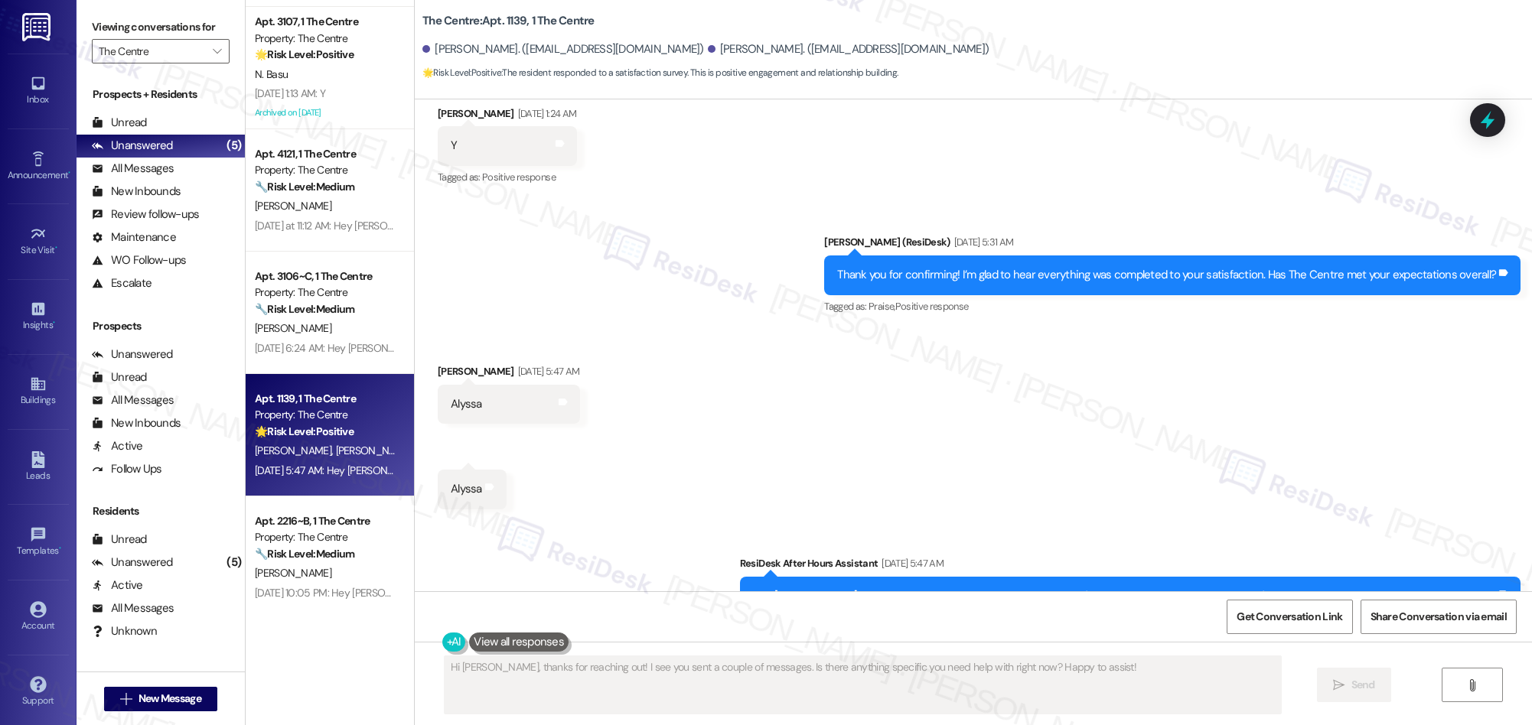
scroll to position [236, 0]
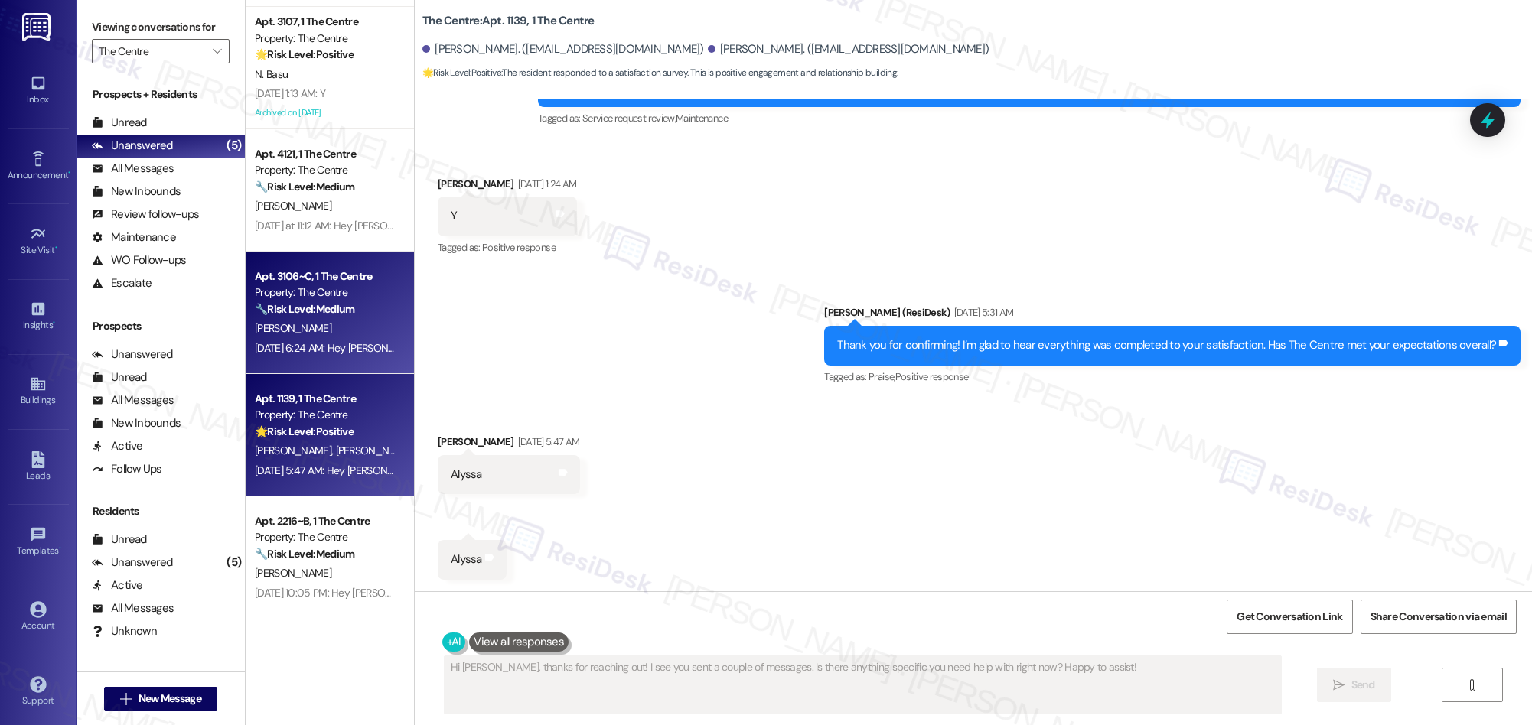
click at [315, 349] on div "Sep 14, 2025 at 6:24 AM: Hey Mckenzey, we appreciate your text! We'll be back a…" at bounding box center [594, 348] width 678 height 14
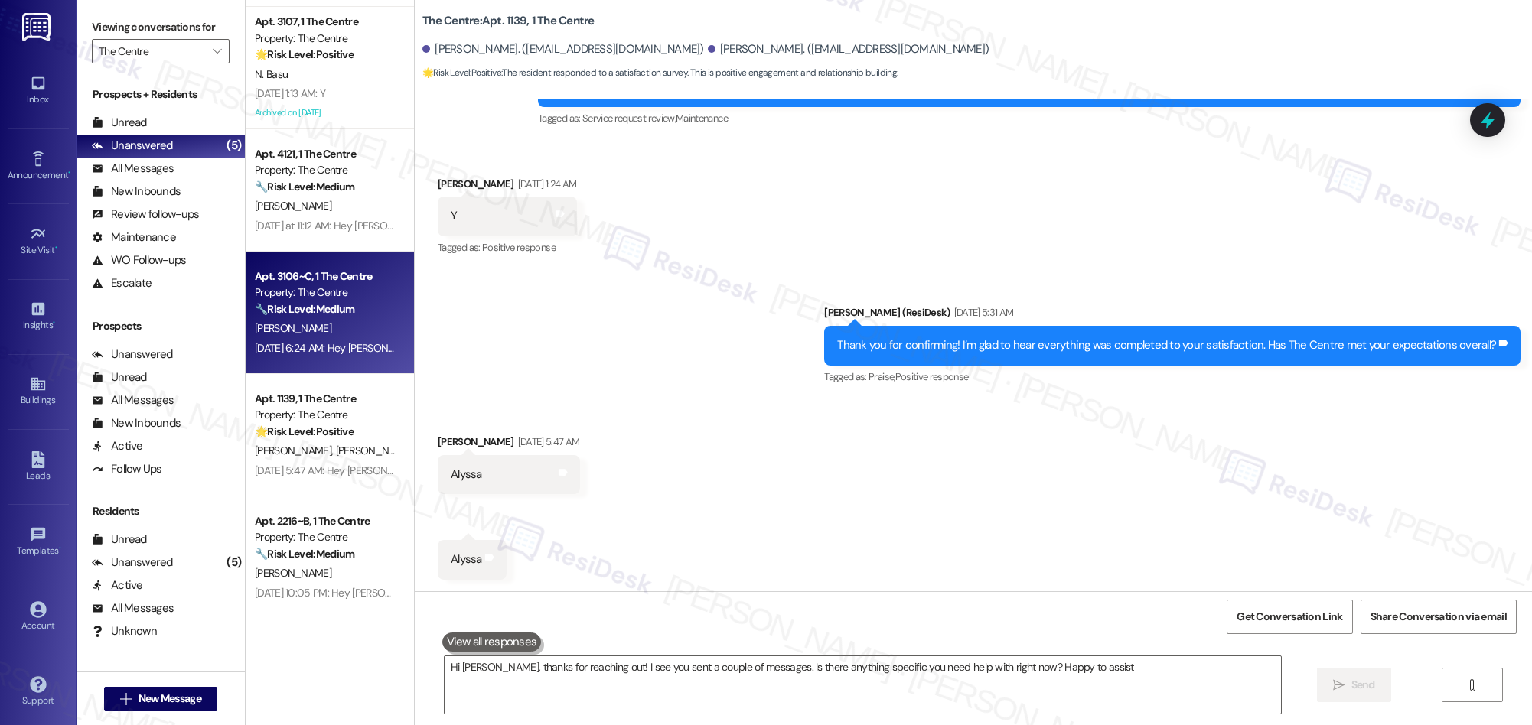
type textarea "Hi Alyssa, thanks for reaching out! I see you sent a couple of messages. Is the…"
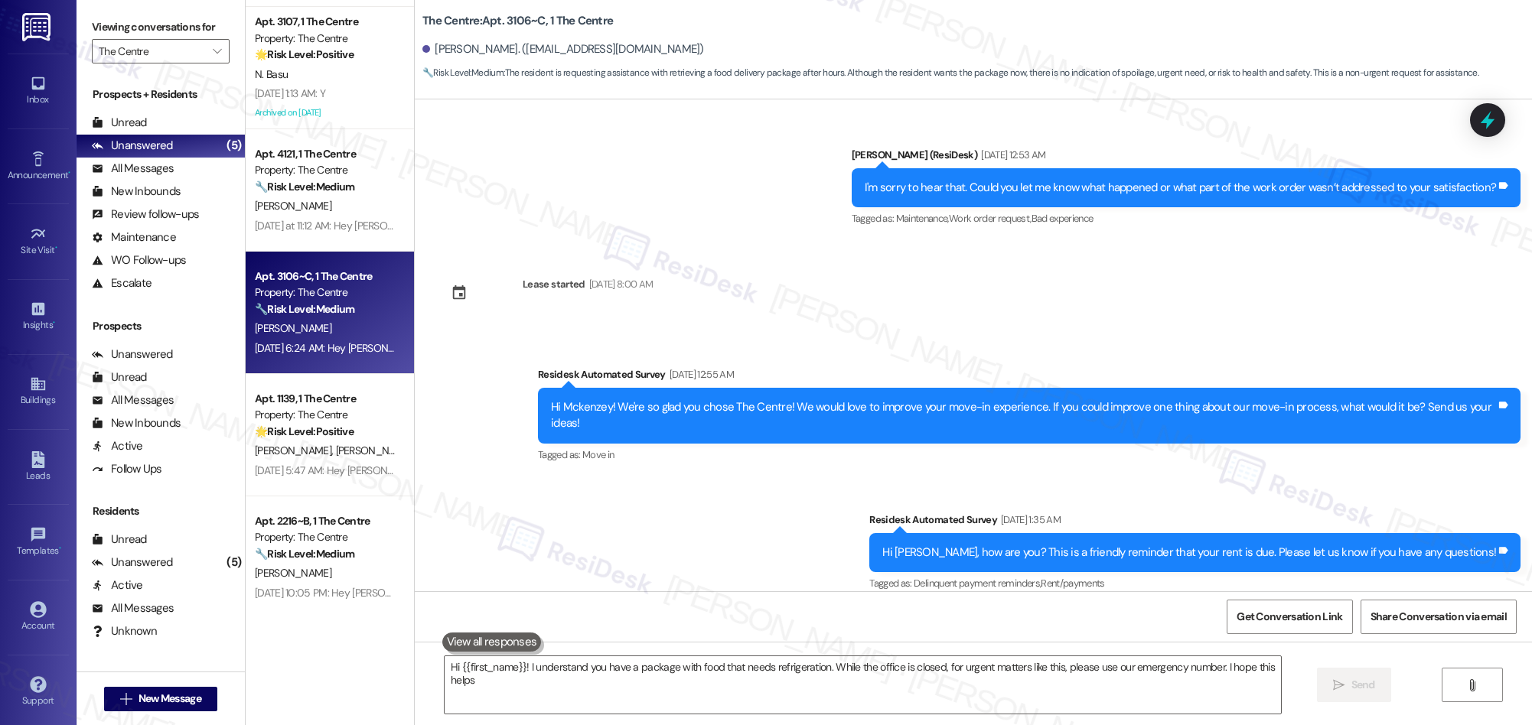
type textarea "Hi {{first_name}}! I understand you have a package with food that needs refrige…"
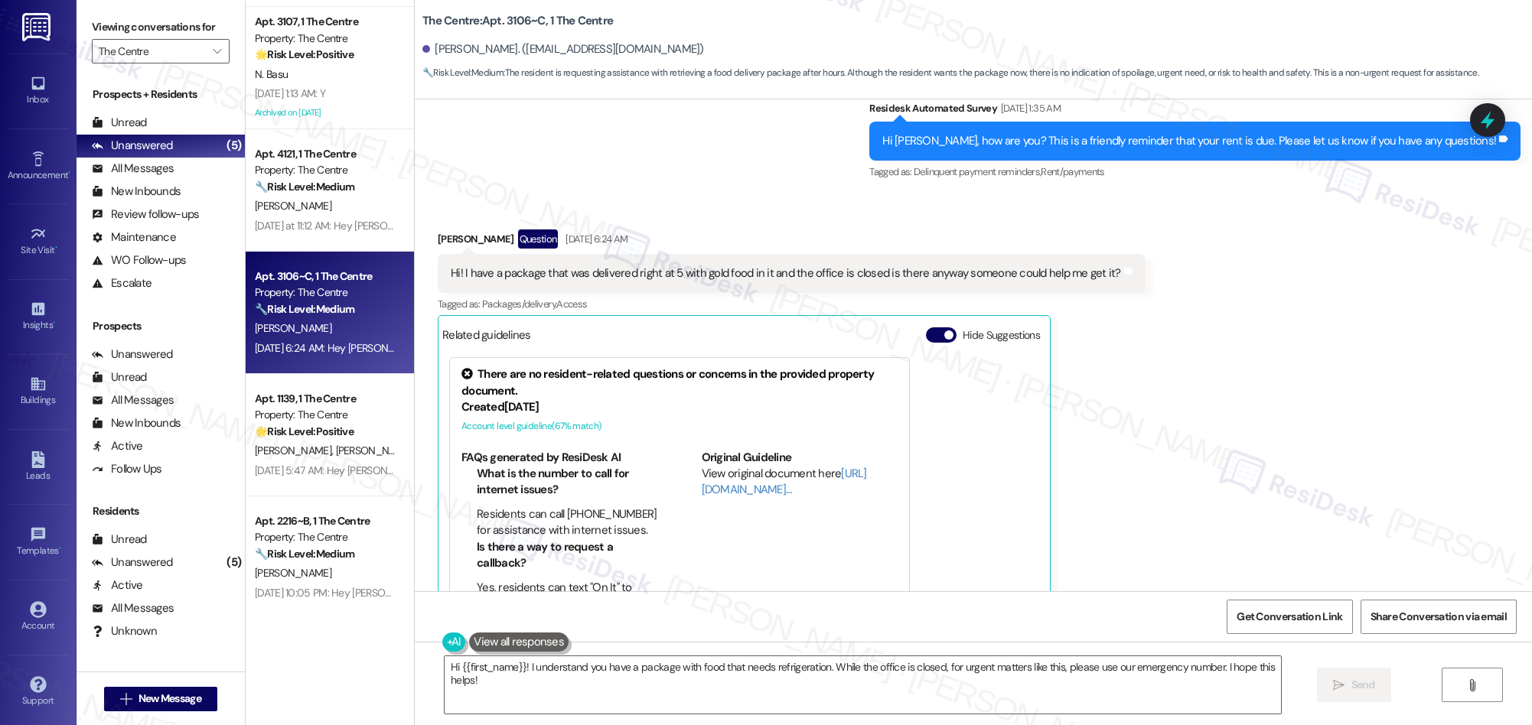
scroll to position [970, 0]
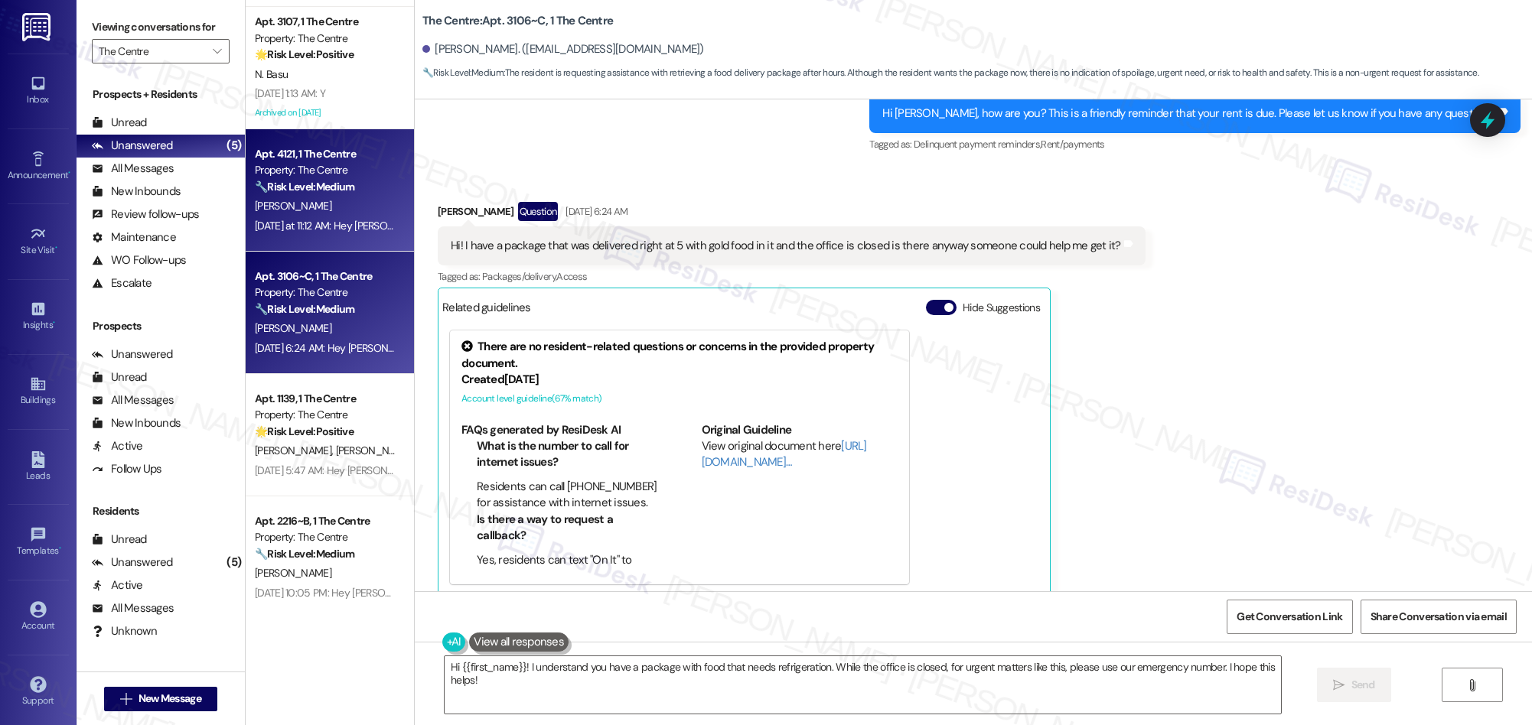
click at [331, 200] on div "U. Nguyen" at bounding box center [325, 206] width 145 height 19
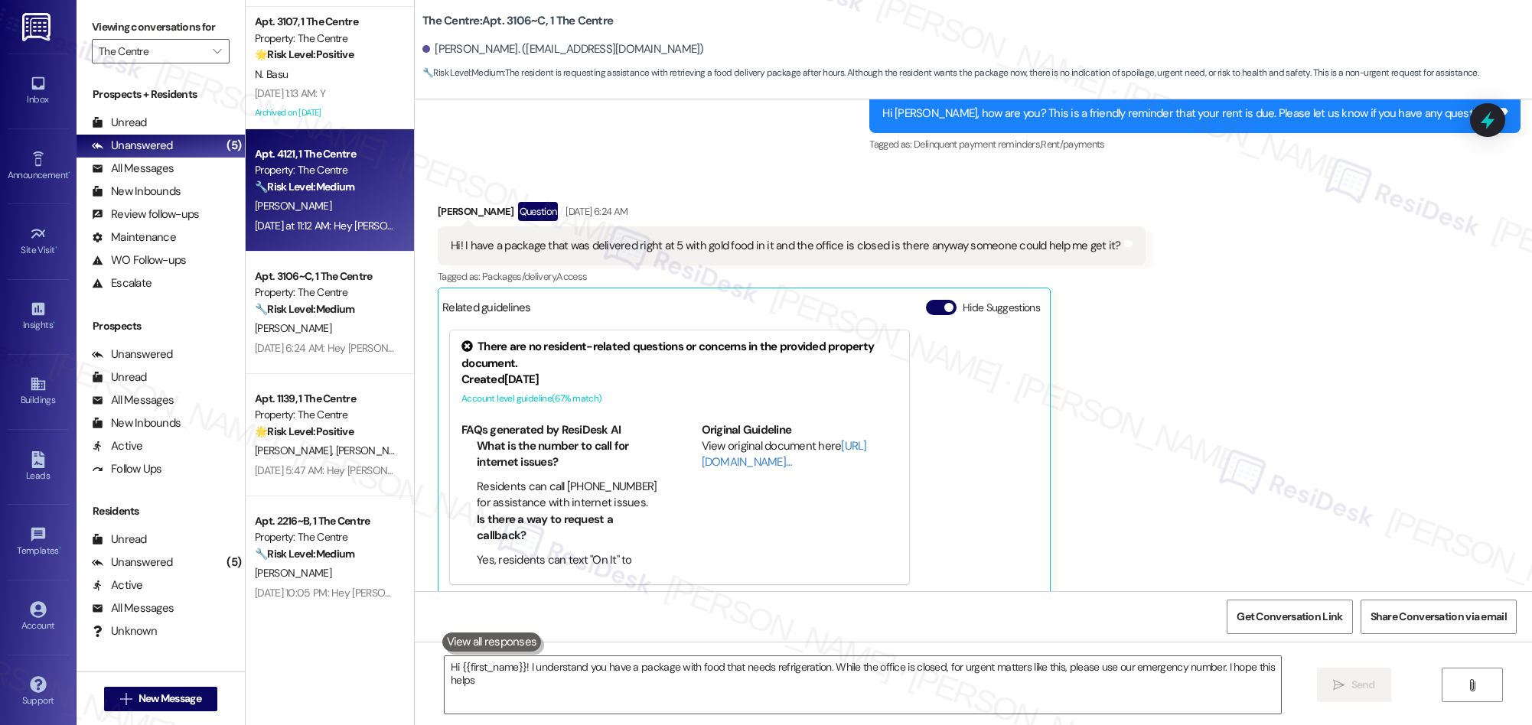
type textarea "Hi {{first_name}}! I understand you have a package with food that needs refrige…"
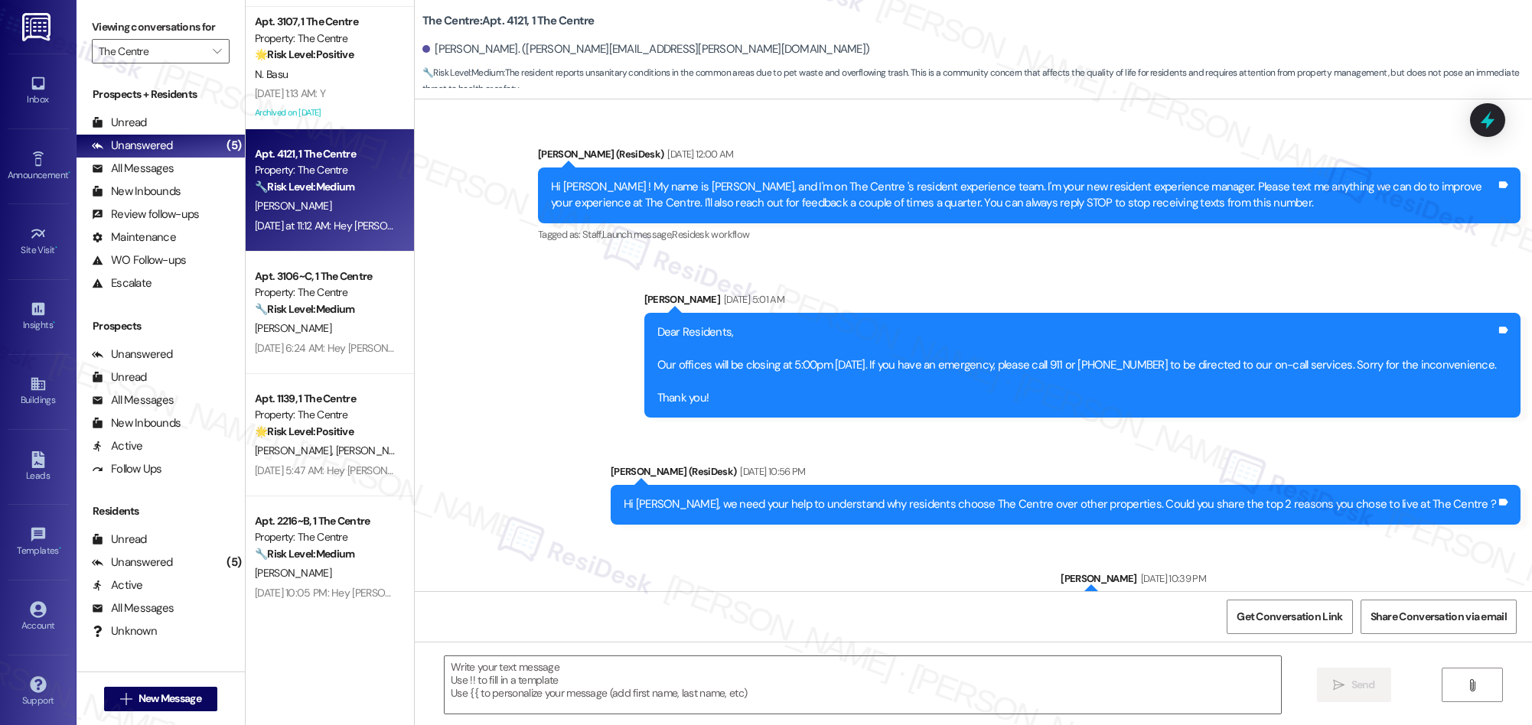
scroll to position [19032, 0]
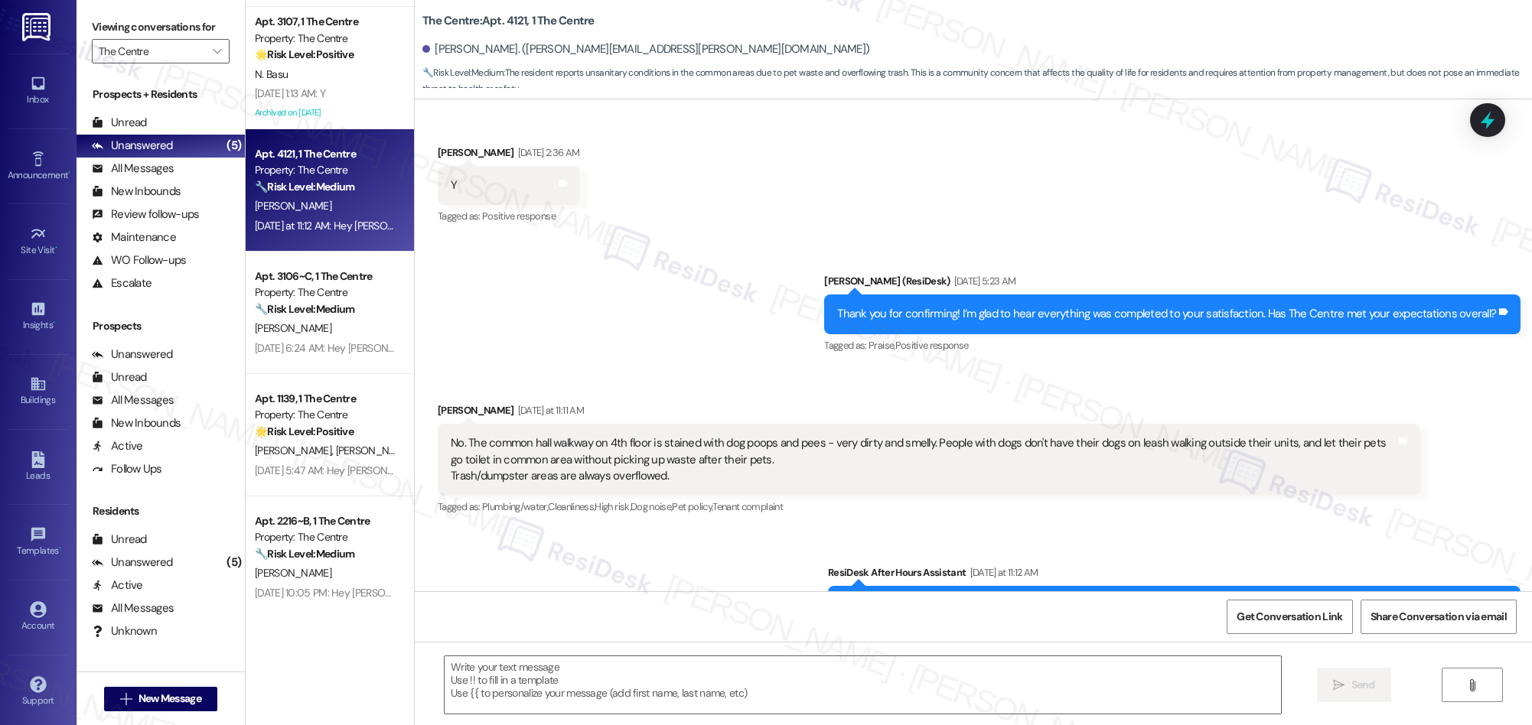
type textarea "Fetching suggested responses. Please feel free to read through the conversation…"
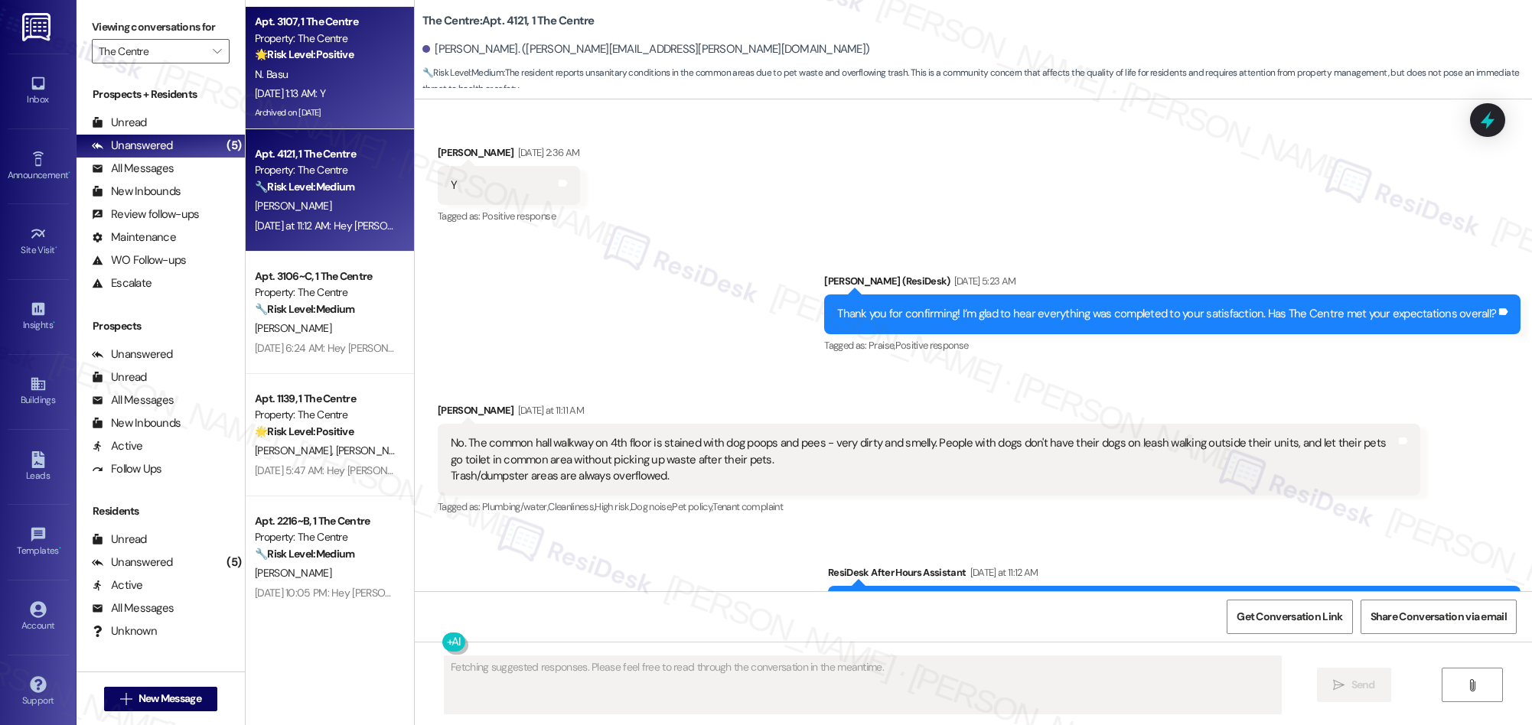
click at [356, 100] on div "Sep 13, 2025 at 1:13 AM: Y Sep 13, 2025 at 1:13 AM: Y" at bounding box center [325, 93] width 145 height 19
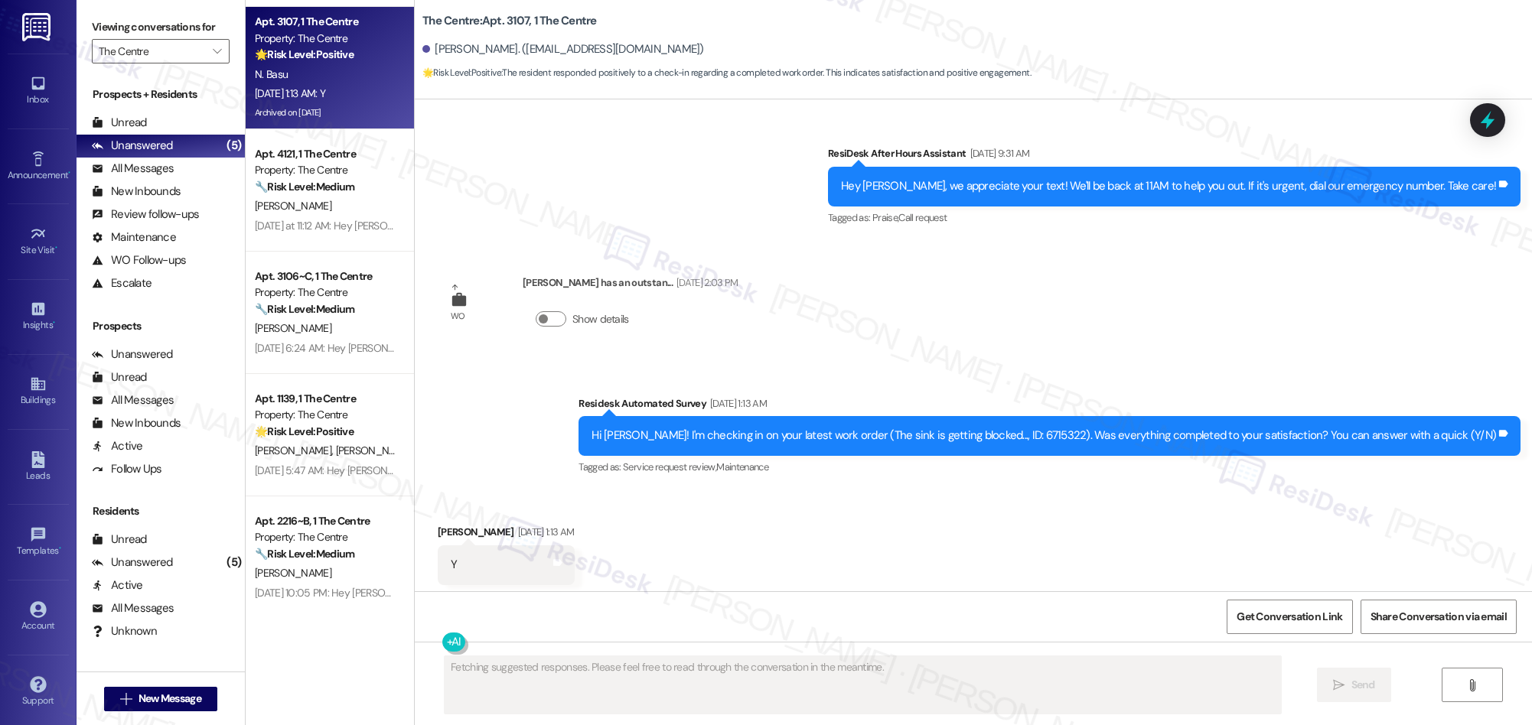
scroll to position [2644, 0]
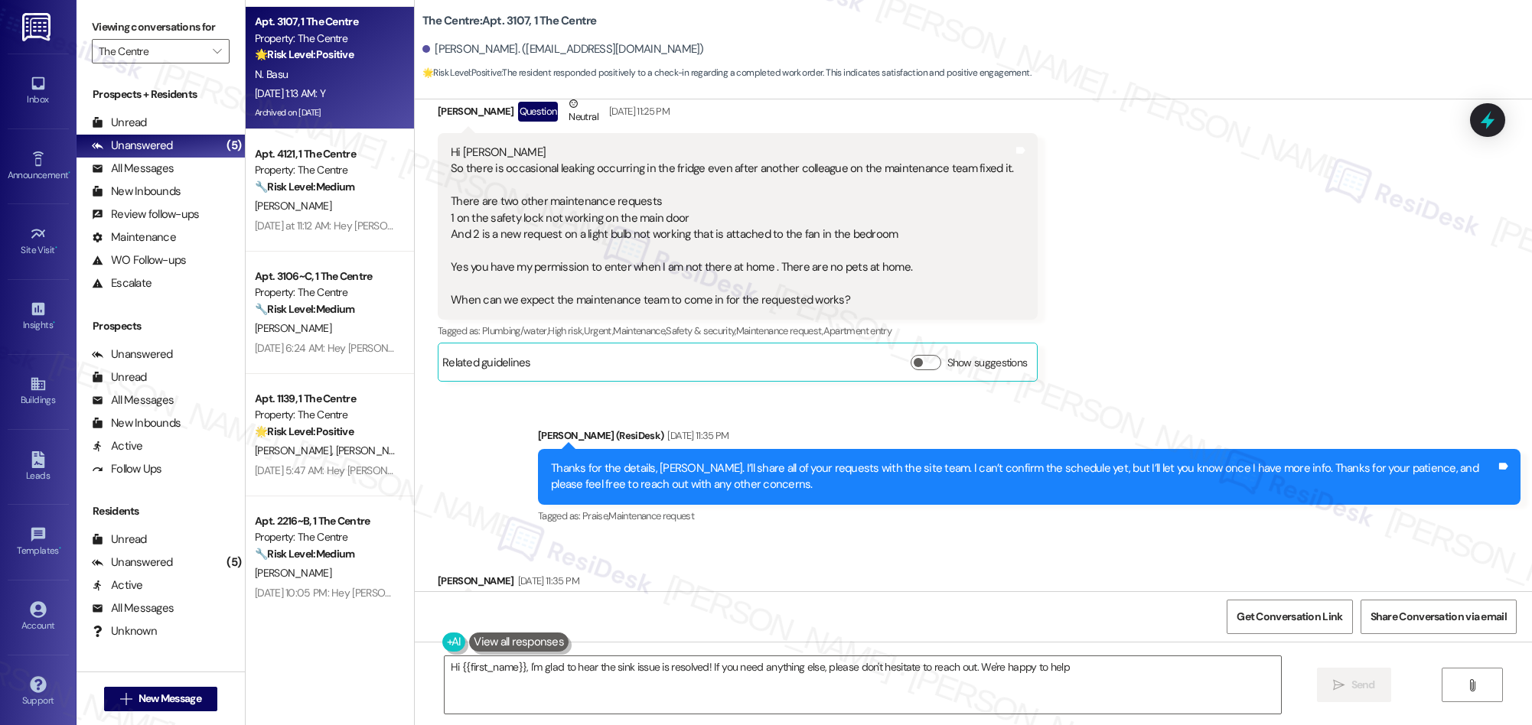
type textarea "Hi {{first_name}}, I'm glad to hear the sink issue is resolved! If you need any…"
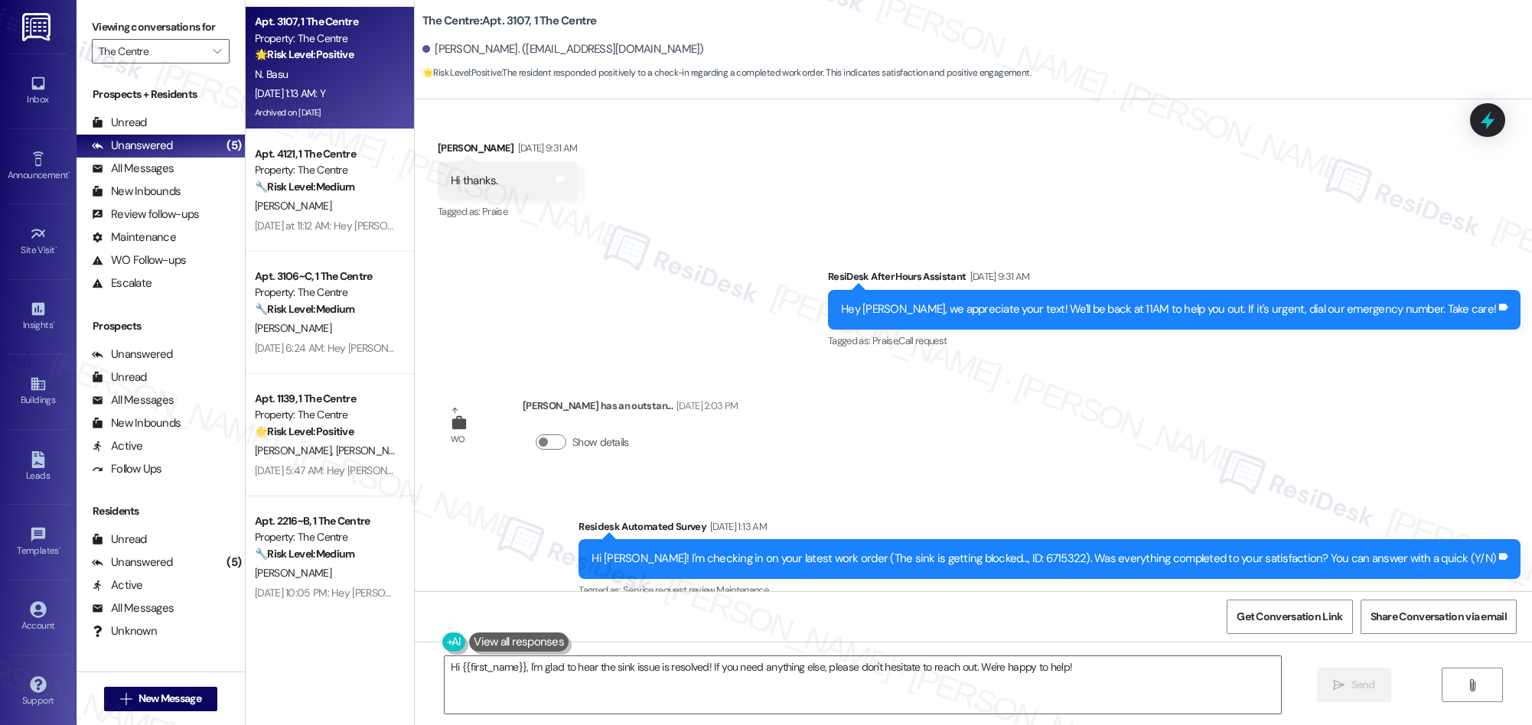
scroll to position [2645, 0]
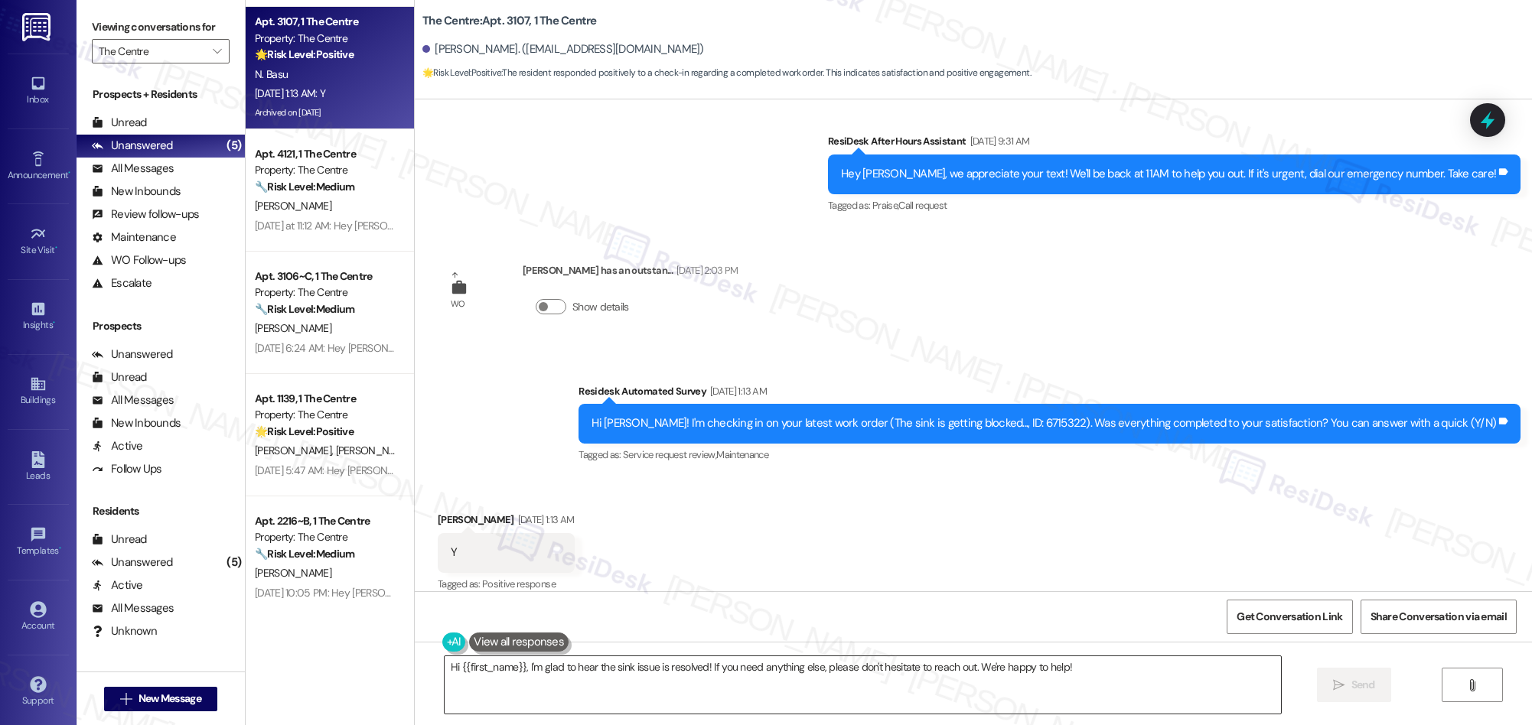
click at [664, 673] on textarea "Hi {{first_name}}, I'm glad to hear the sink issue is resolved! If you need any…" at bounding box center [863, 684] width 836 height 57
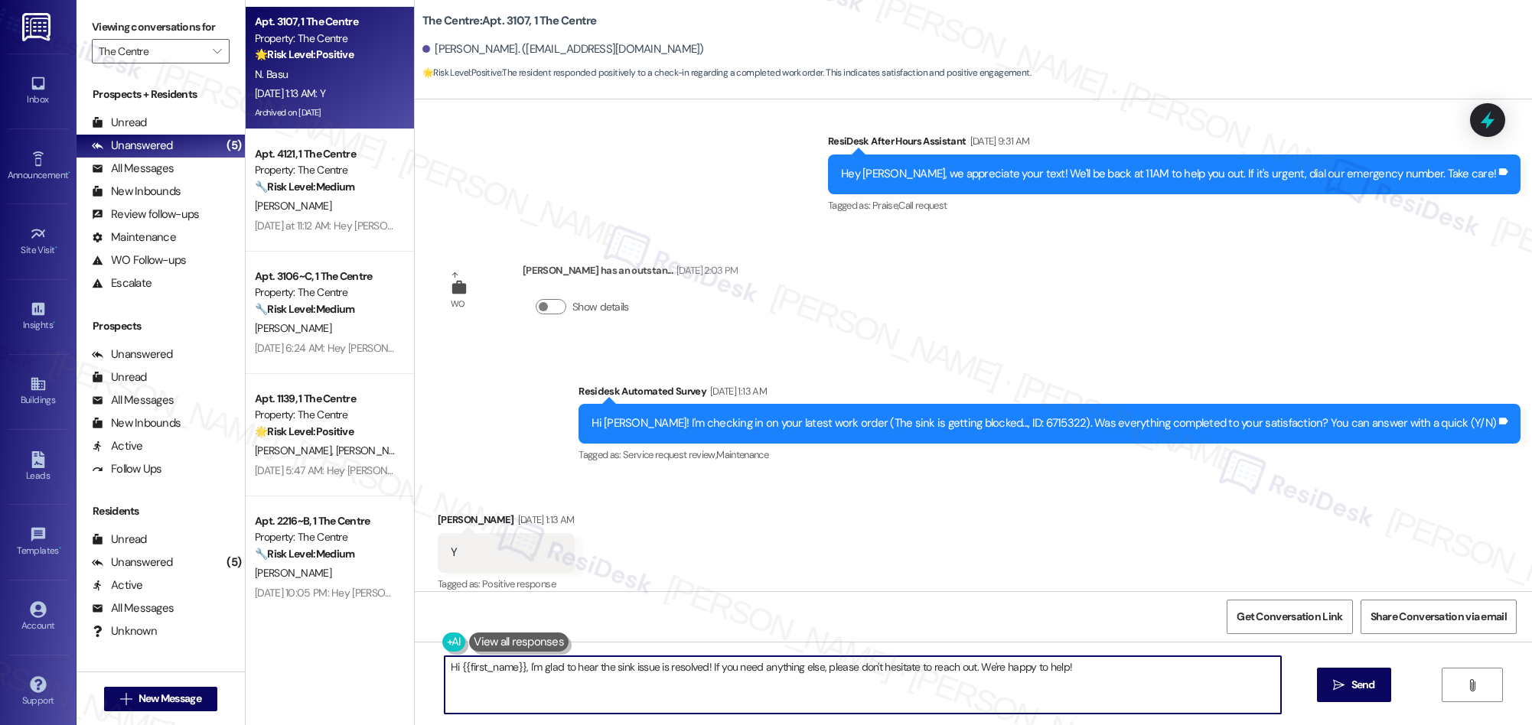
click at [664, 673] on textarea "Hi {{first_name}}, I'm glad to hear the sink issue is resolved! If you need any…" at bounding box center [863, 684] width 836 height 57
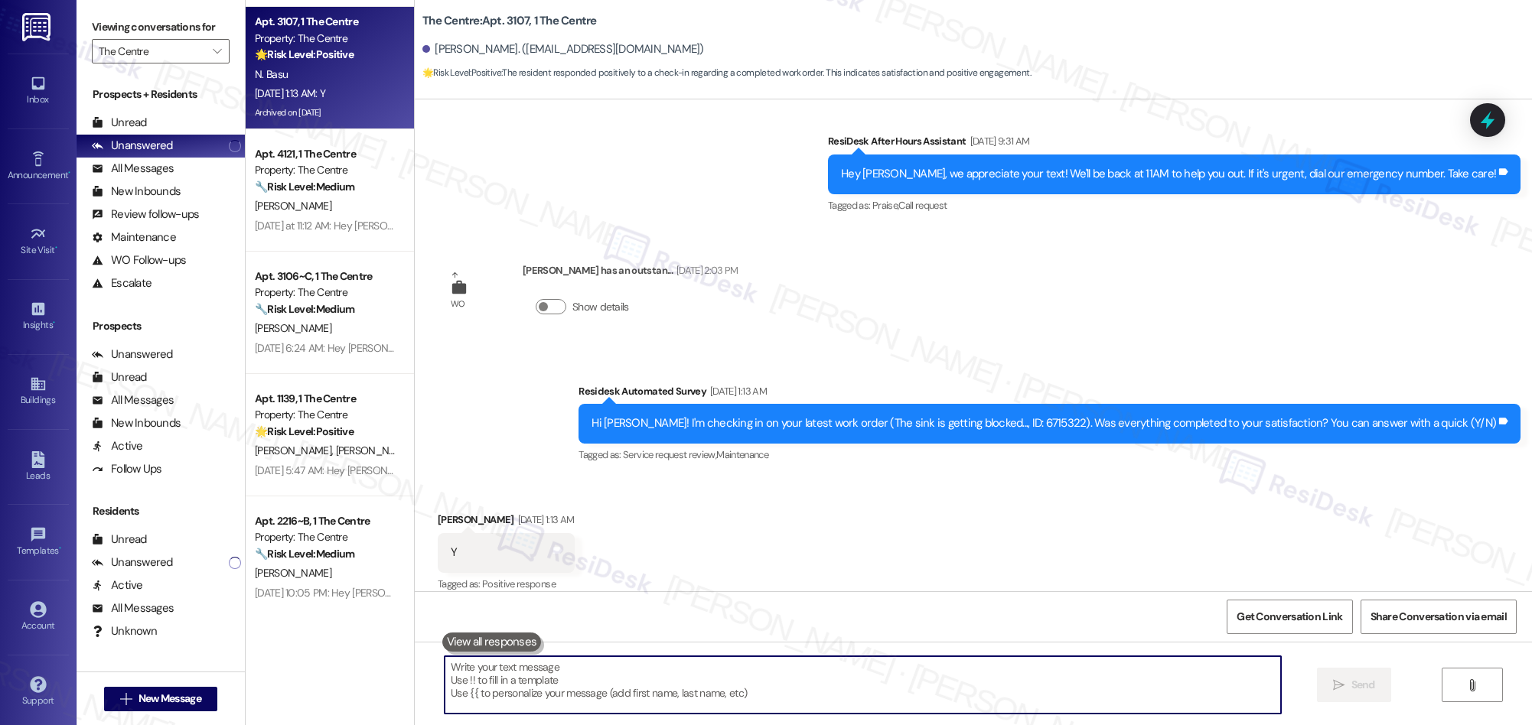
paste textarea "We’re glad everything went well with your work order! Let us know if there’s an…"
type textarea "We’re glad everything went well with your work order! Let us know if there’s an…"
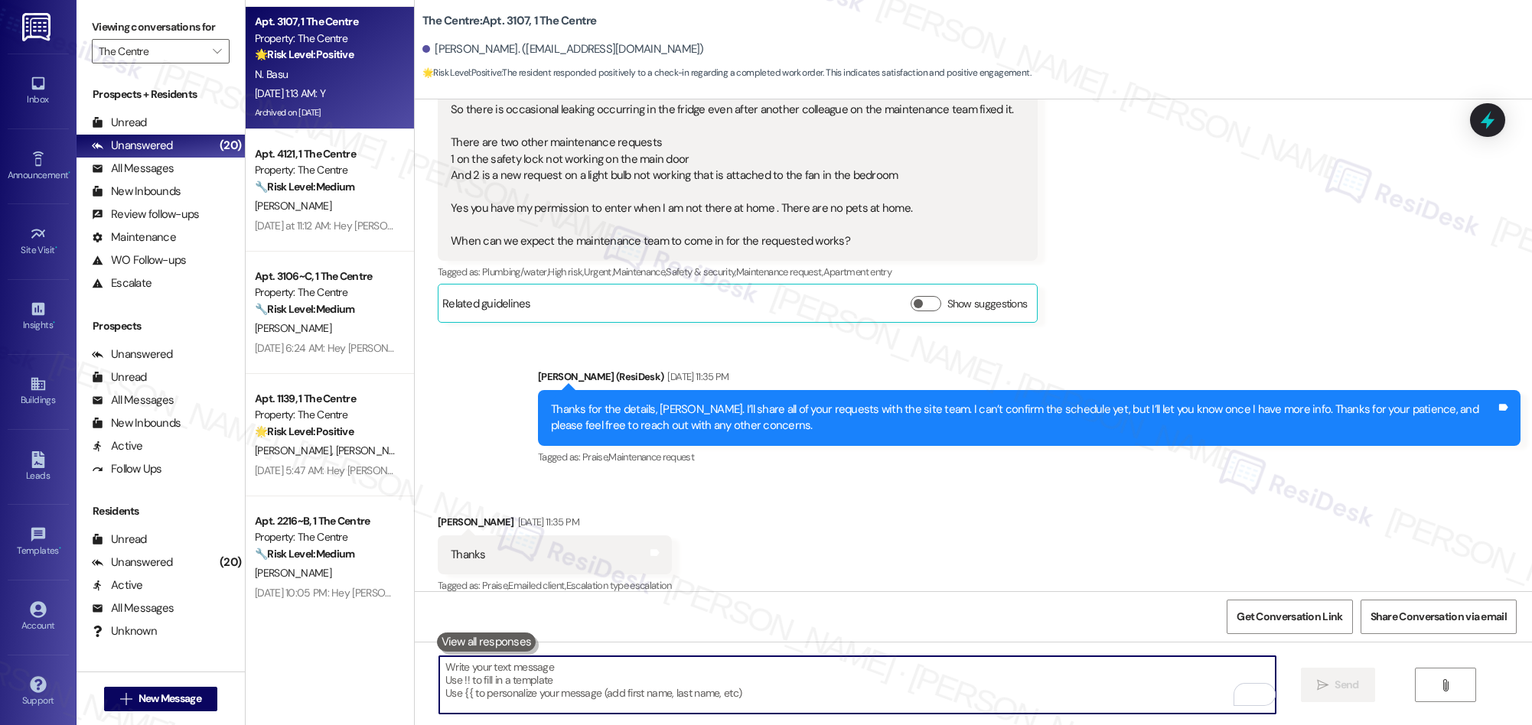
scroll to position [1706, 0]
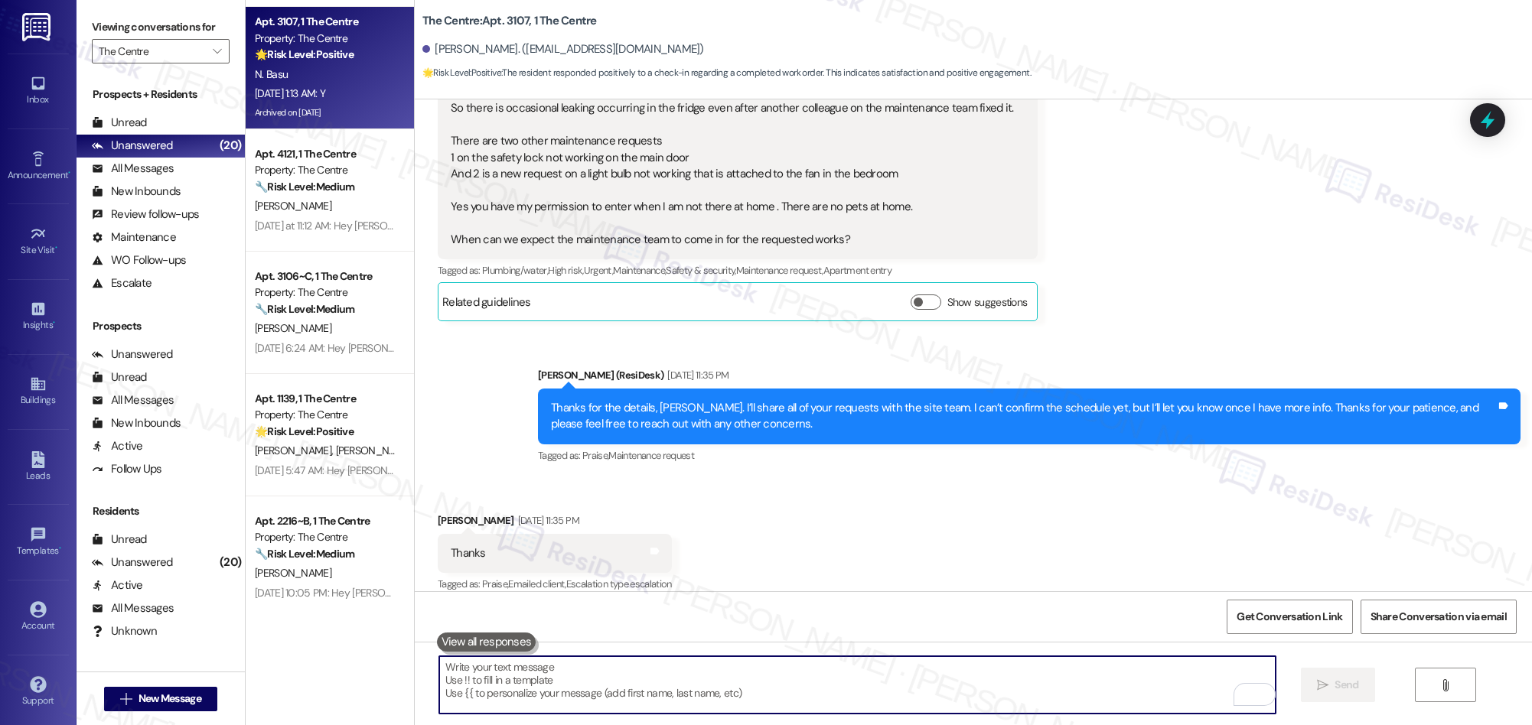
click at [859, 695] on textarea "To enrich screen reader interactions, please activate Accessibility in Grammarl…" at bounding box center [857, 684] width 836 height 57
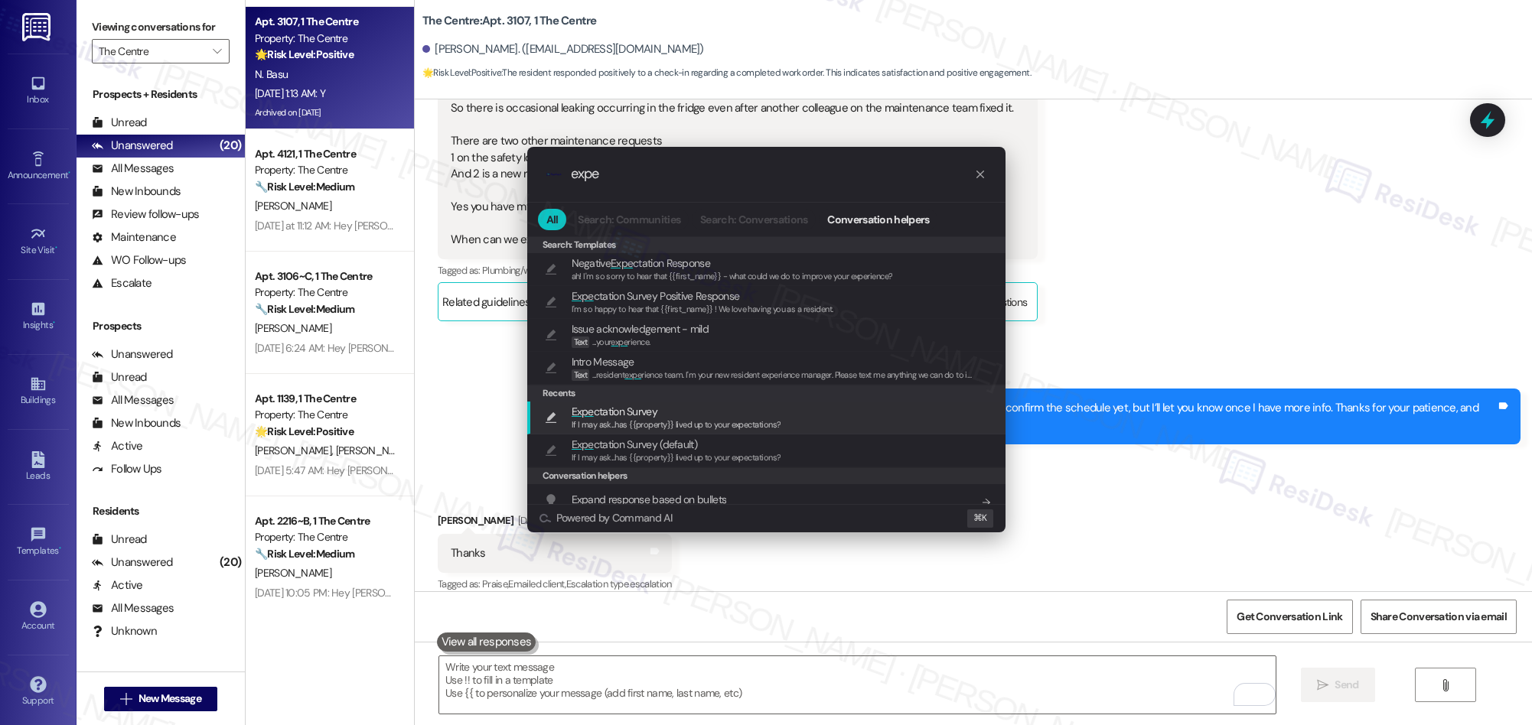
type input "expe"
click at [647, 410] on span "Expe ctation Survey" at bounding box center [615, 411] width 86 height 17
type textarea "If I may ask...has {{property}} lived up to your expectations?"
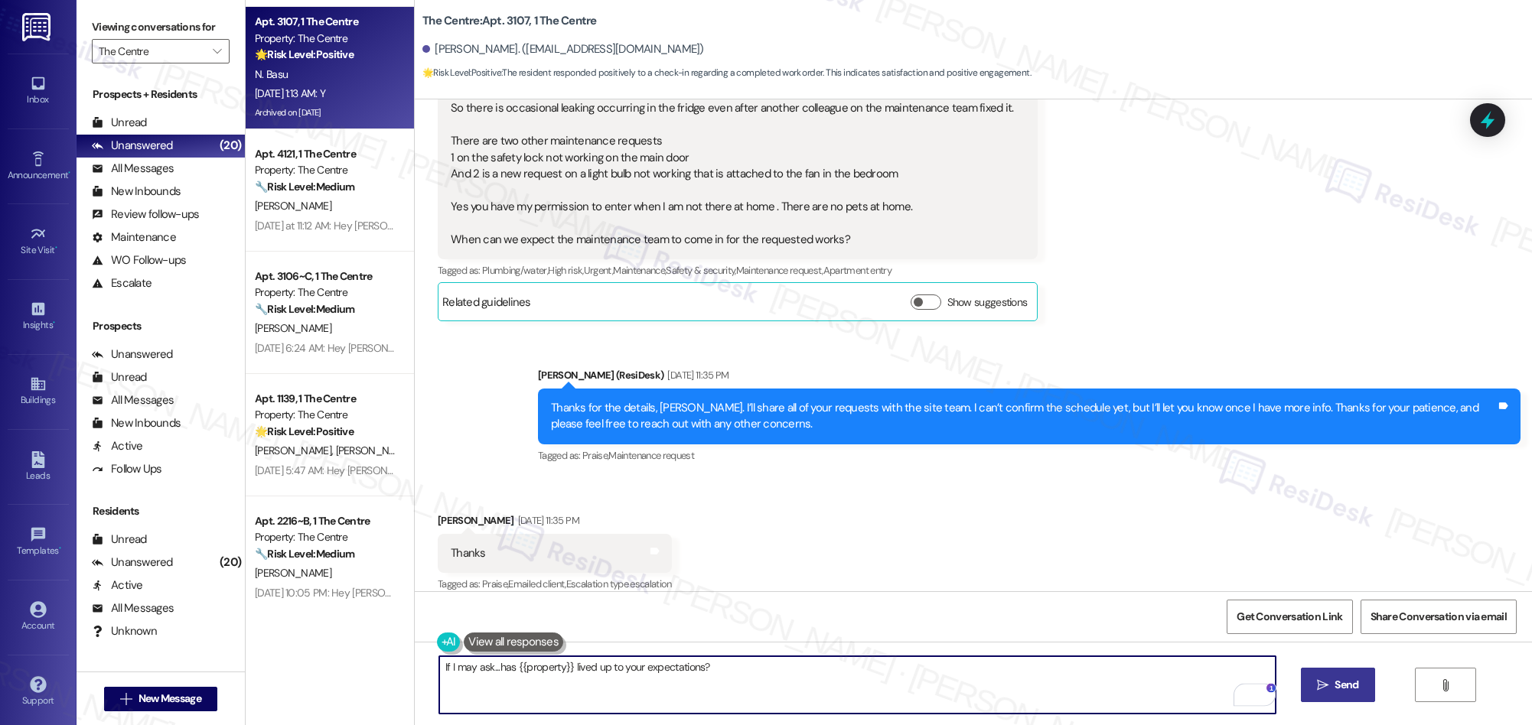
click at [1335, 687] on span "Send" at bounding box center [1346, 685] width 24 height 16
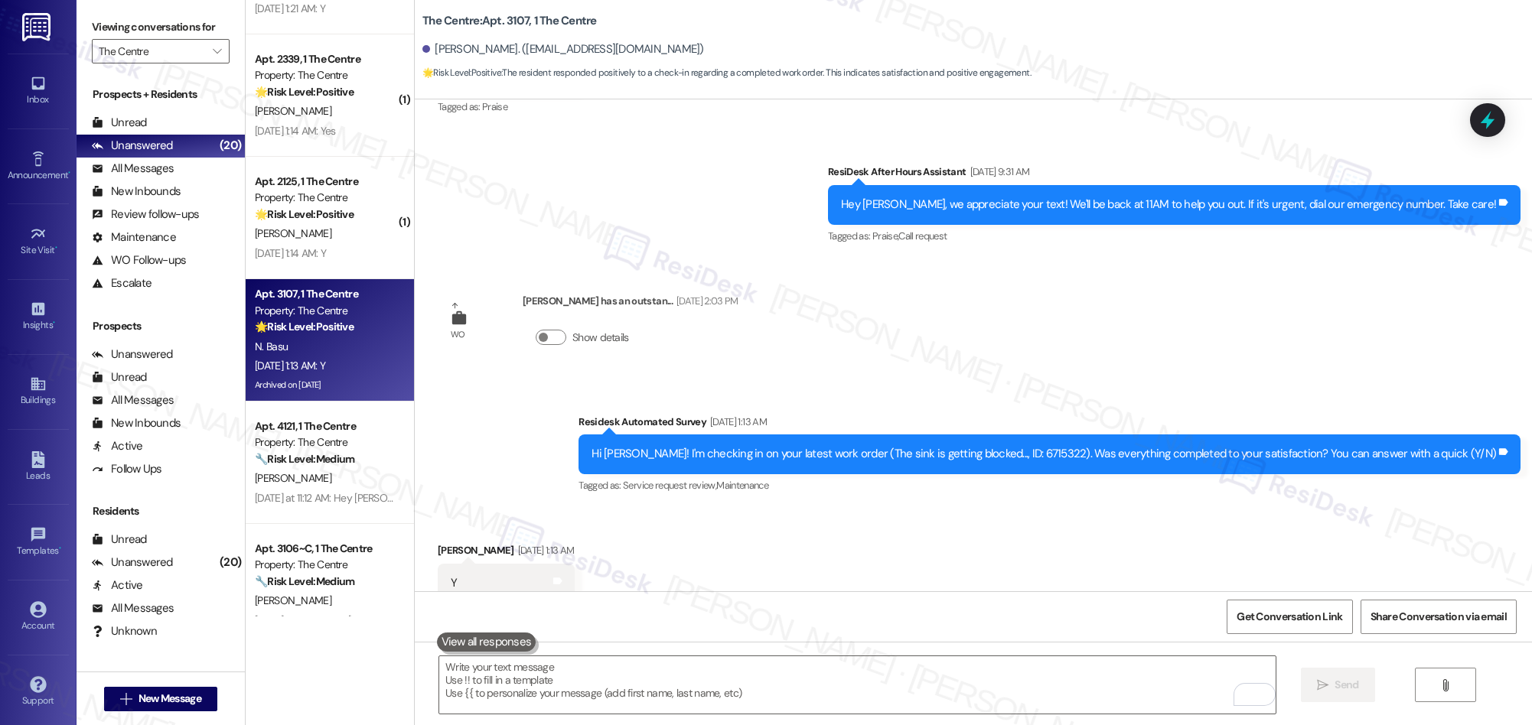
scroll to position [1555, 0]
click at [328, 245] on div "( 1 ) Apt. 1145, 1 The Centre Property: The Centre 🔧 Risk Level: Medium The res…" at bounding box center [330, 308] width 168 height 617
click at [328, 245] on div "J. Boone" at bounding box center [325, 235] width 145 height 19
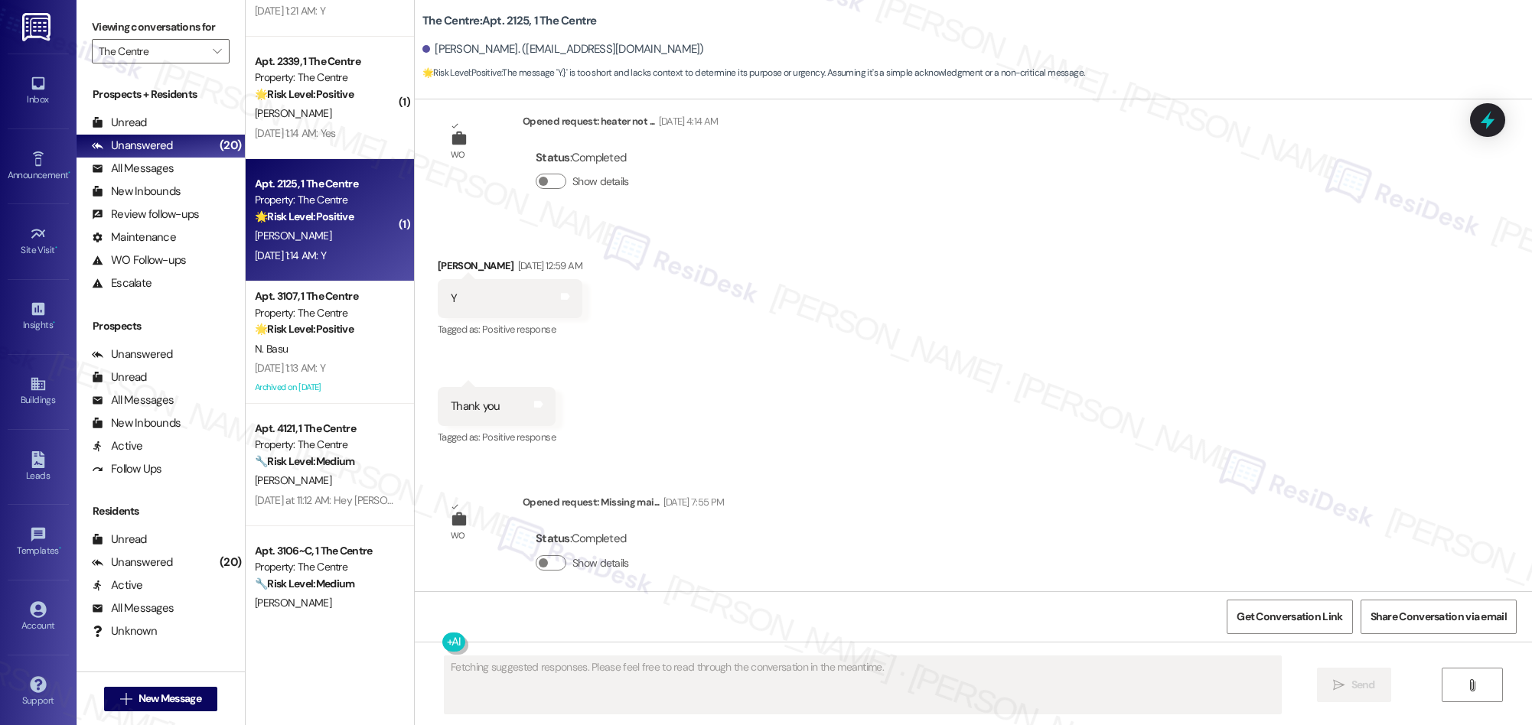
scroll to position [0, 0]
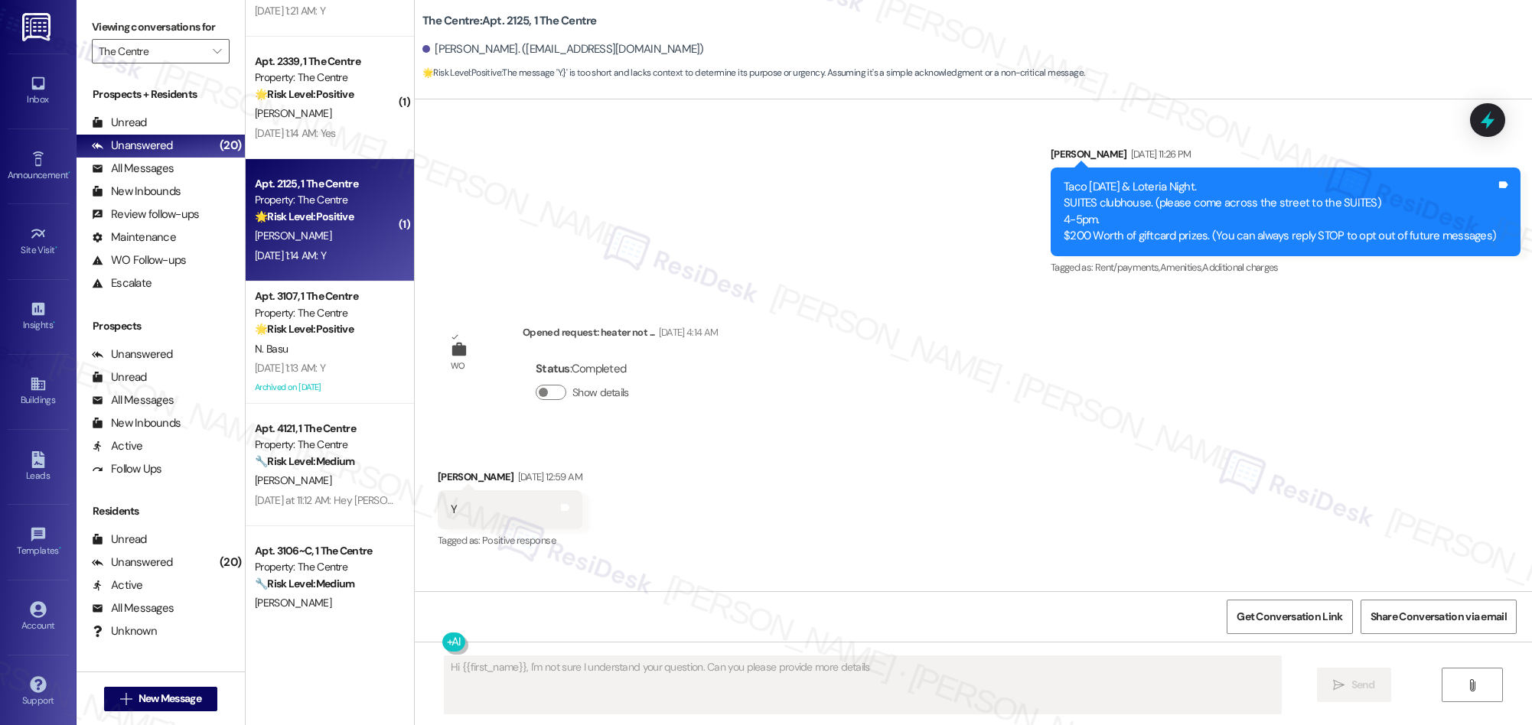
type textarea "Hi {{first_name}}, I'm not sure I understand your question. Can you please prov…"
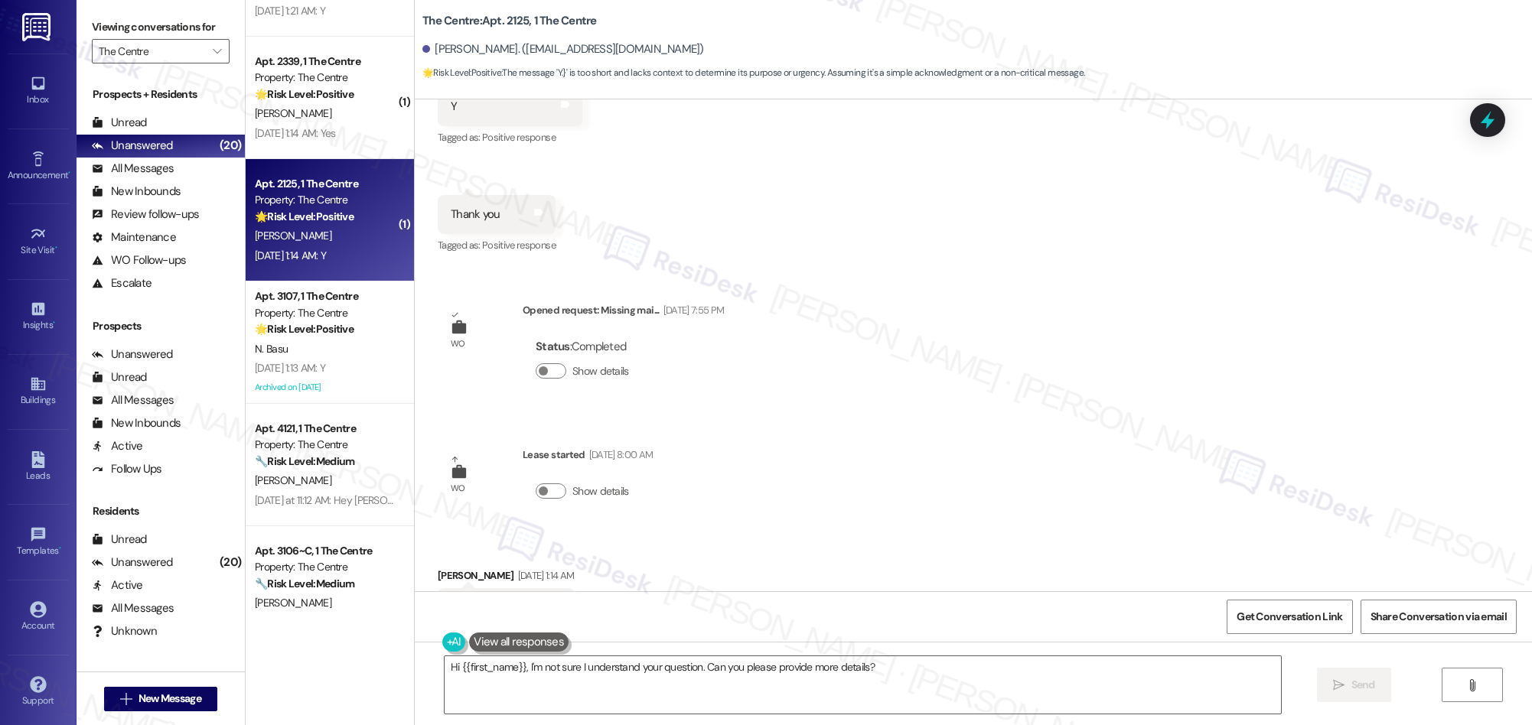
scroll to position [615, 0]
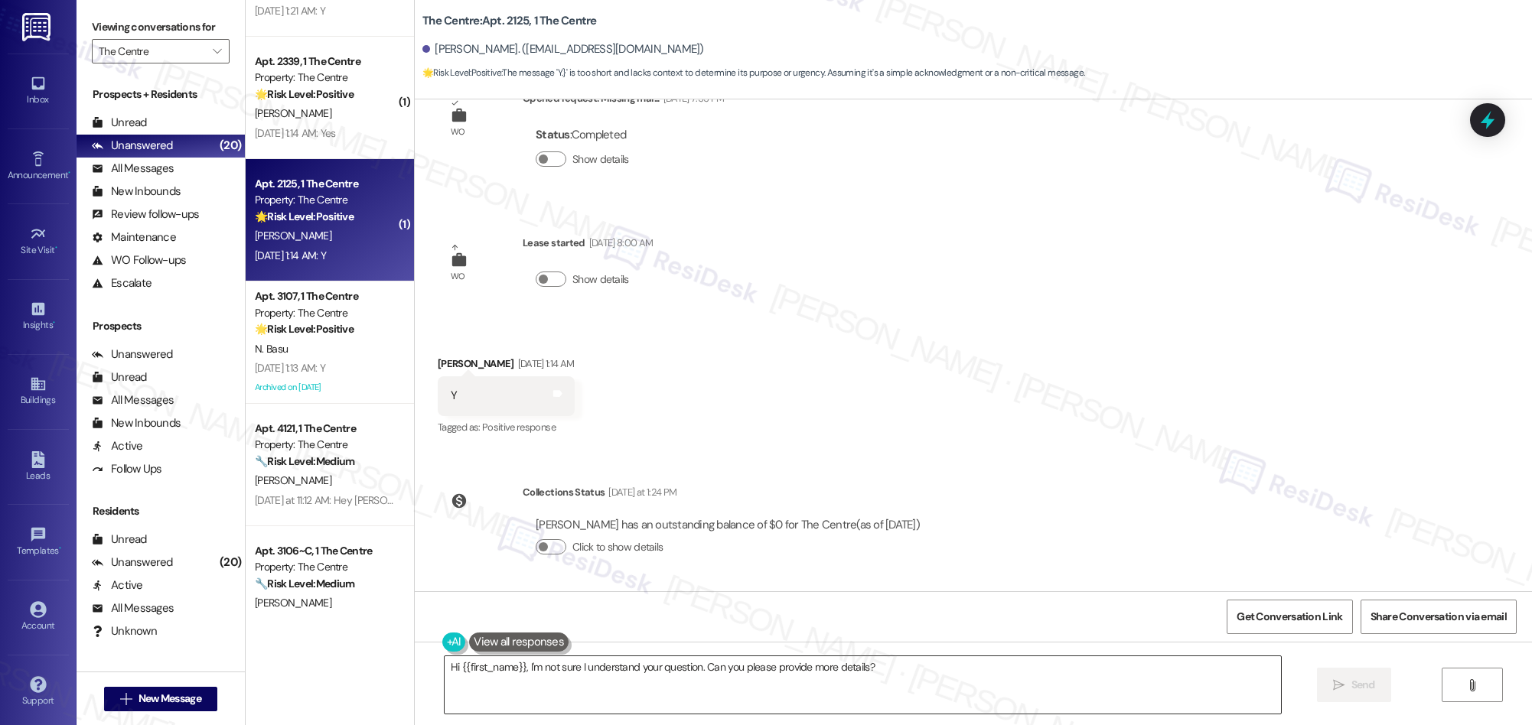
click at [803, 677] on textarea "Hi {{first_name}}, I'm not sure I understand your question. Can you please prov…" at bounding box center [863, 684] width 836 height 57
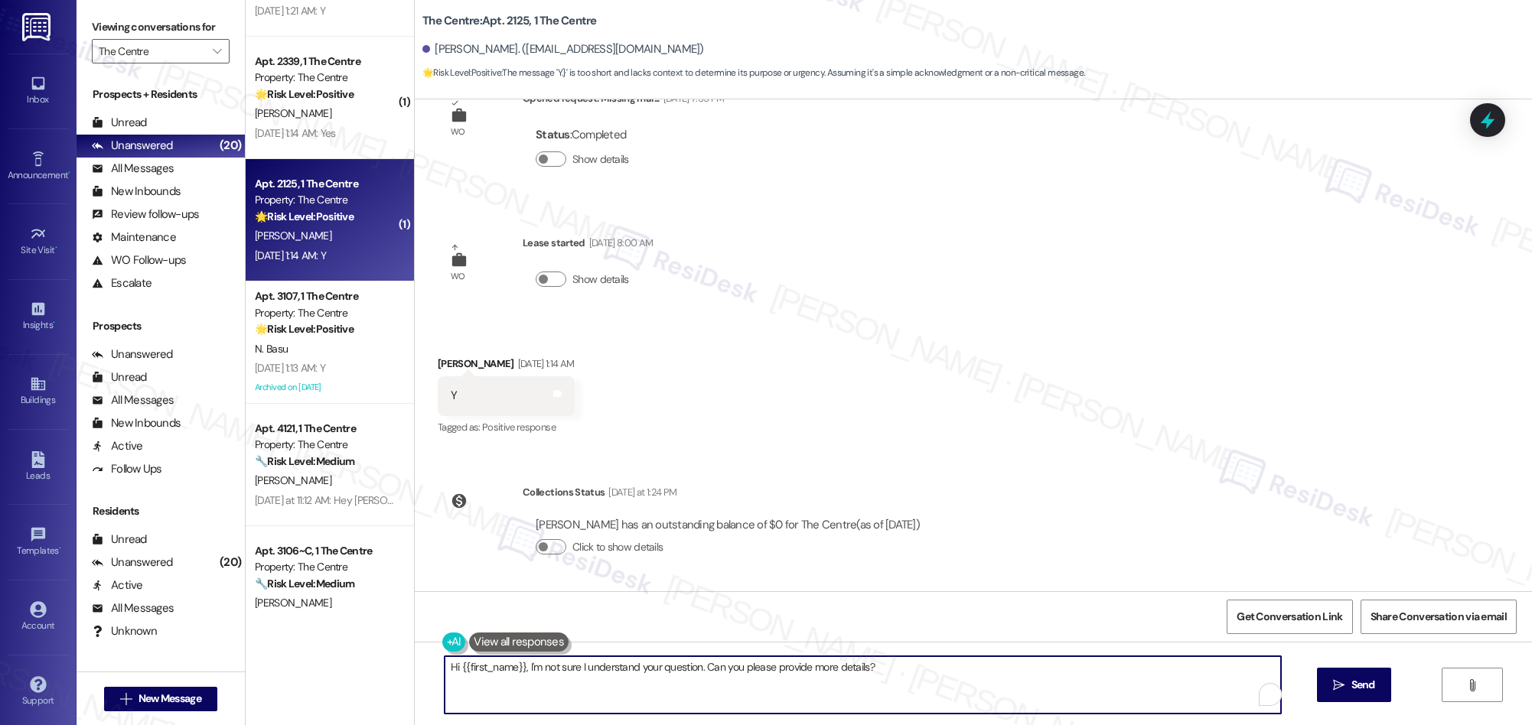
click at [803, 677] on textarea "Hi {{first_name}}, I'm not sure I understand your question. Can you please prov…" at bounding box center [863, 684] width 836 height 57
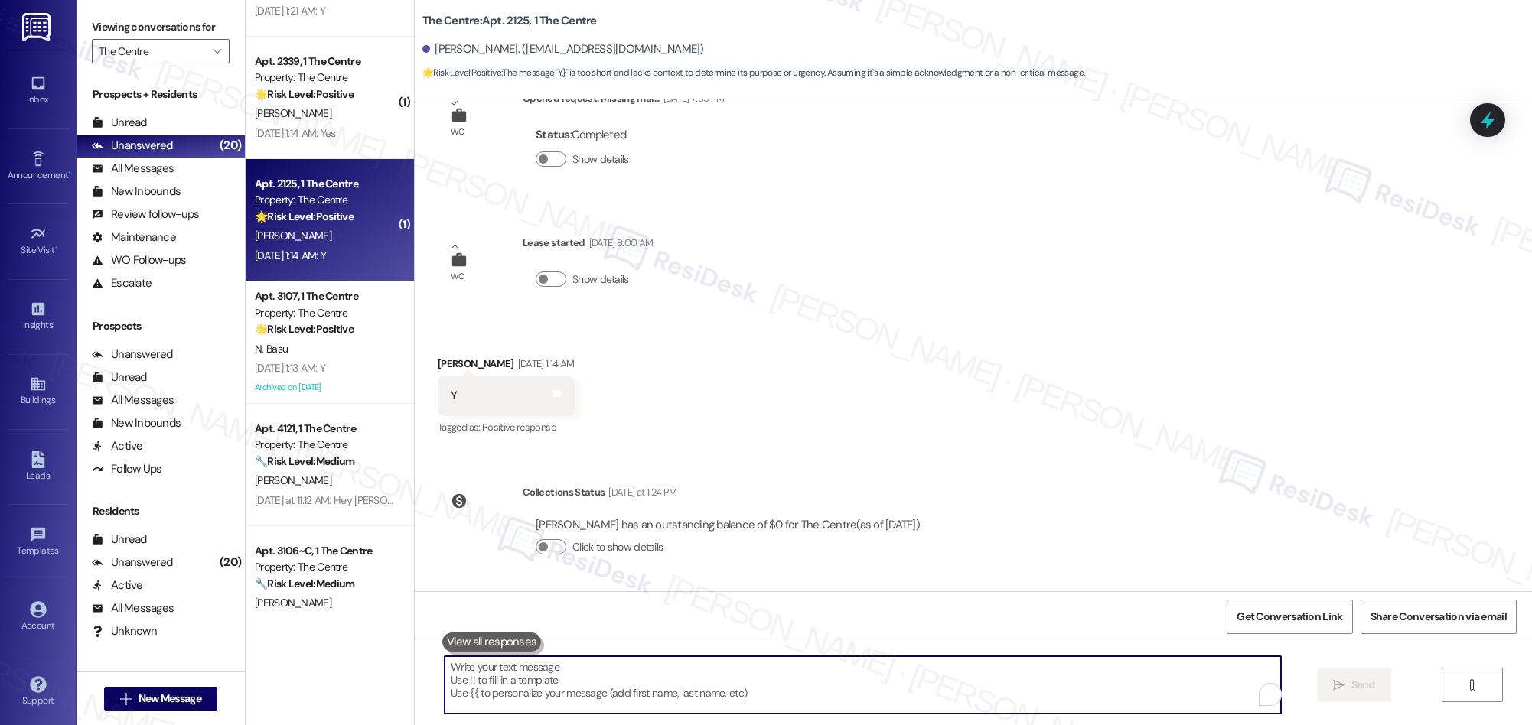
paste textarea "We’re glad everything went well with your work order! Let us know if there’s an…"
type textarea "We’re glad everything went well with your work order! Let us know if there’s an…"
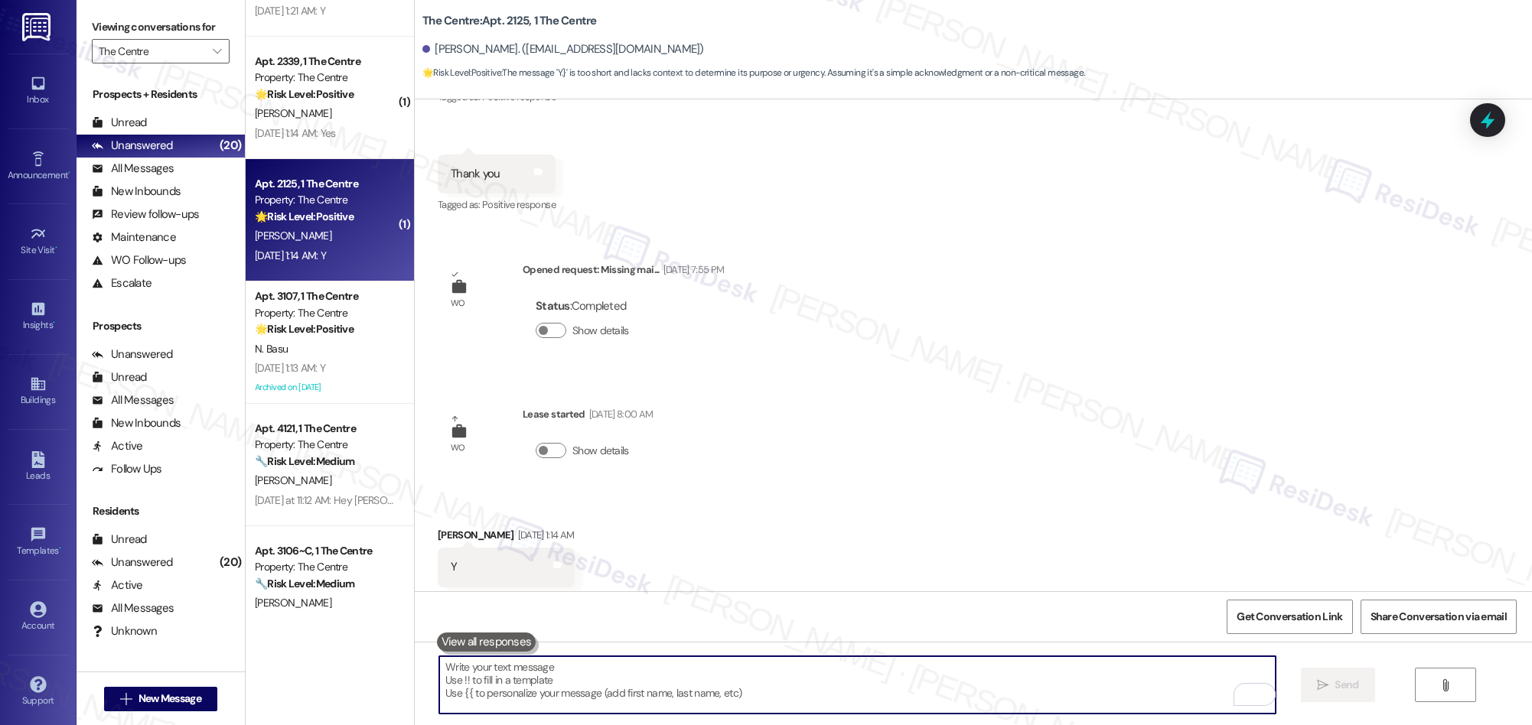
scroll to position [474, 0]
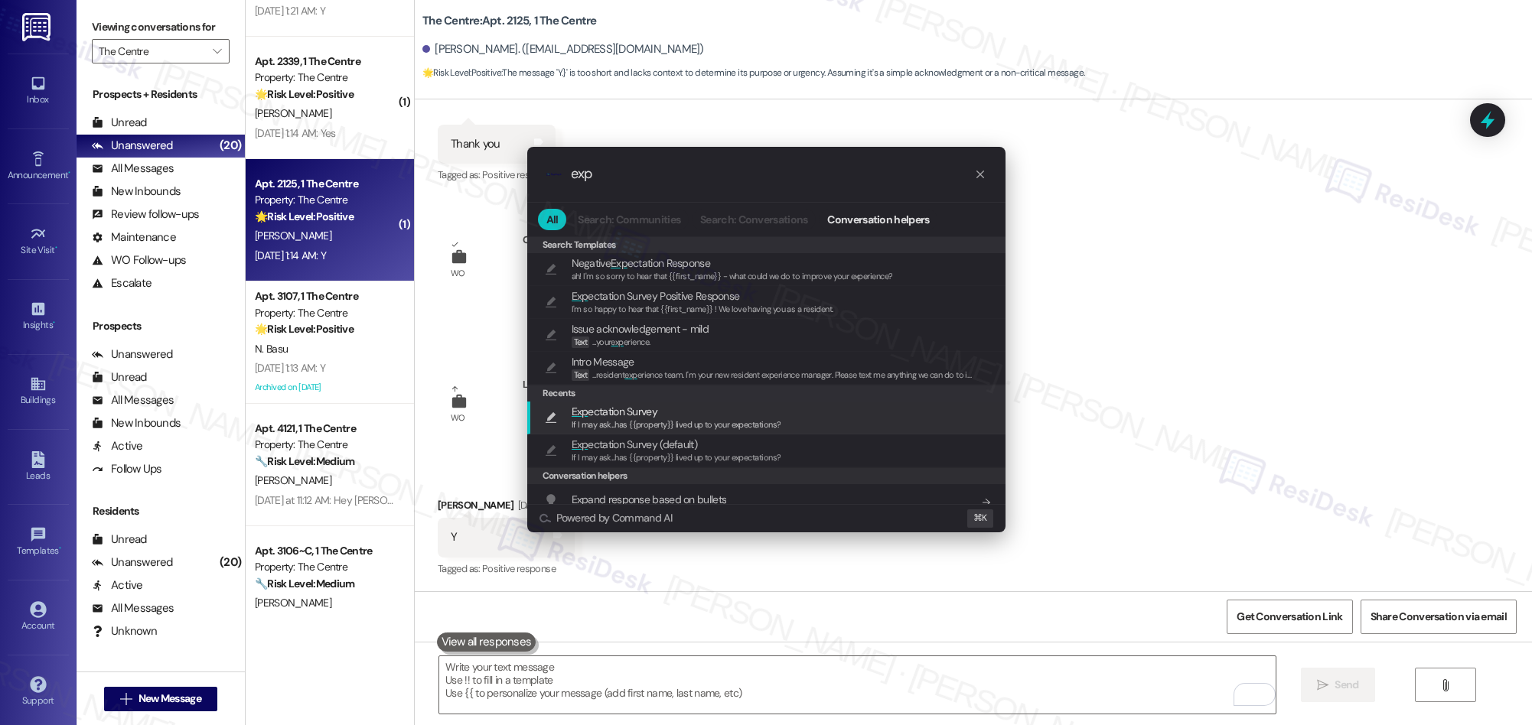
type input "exp"
click at [627, 424] on span "If I may ask...has {{property}} lived up to your expectations?" at bounding box center [677, 424] width 210 height 11
type textarea "If I may ask...has {{property}} lived up to your expectations?"
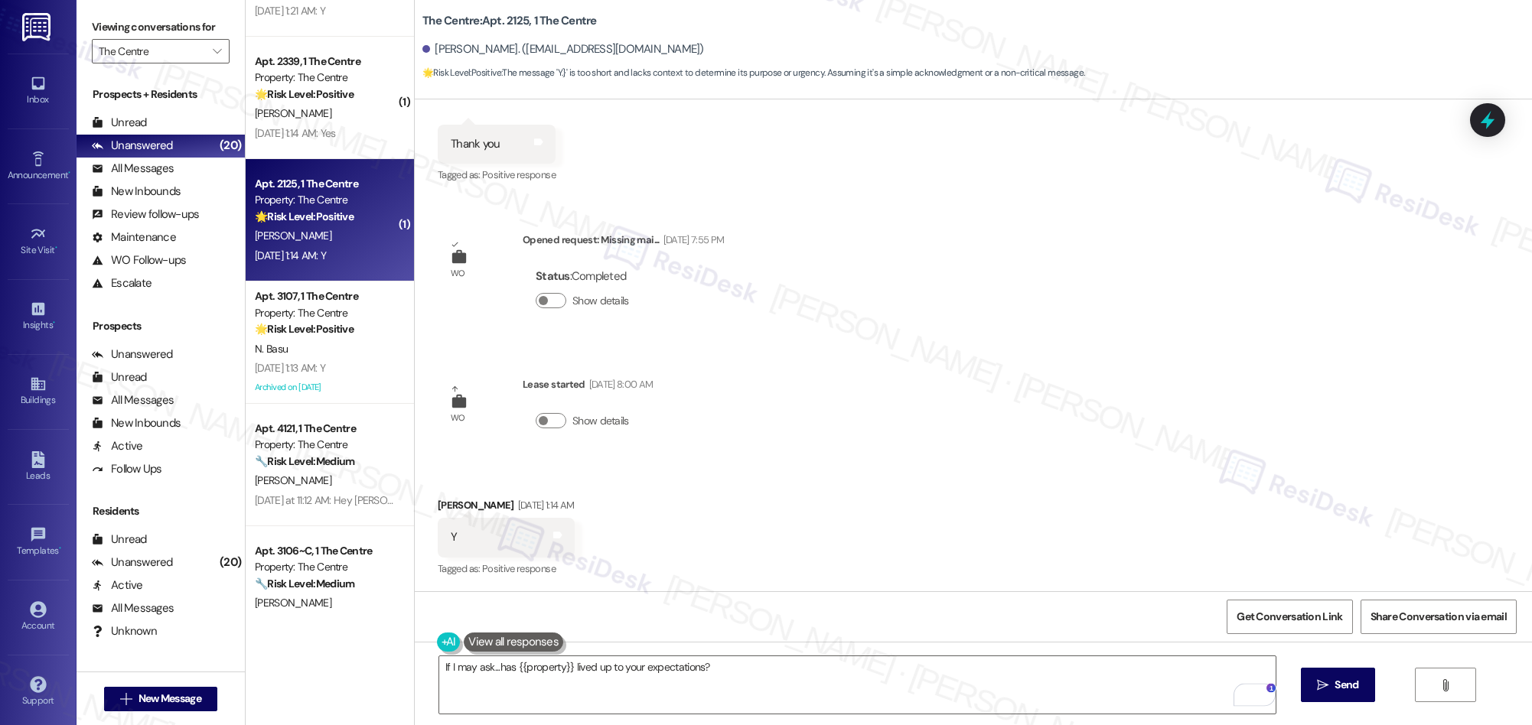
drag, startPoint x: 1319, startPoint y: 683, endPoint x: 810, endPoint y: 402, distance: 581.5
click at [1318, 683] on icon "" at bounding box center [1322, 685] width 11 height 12
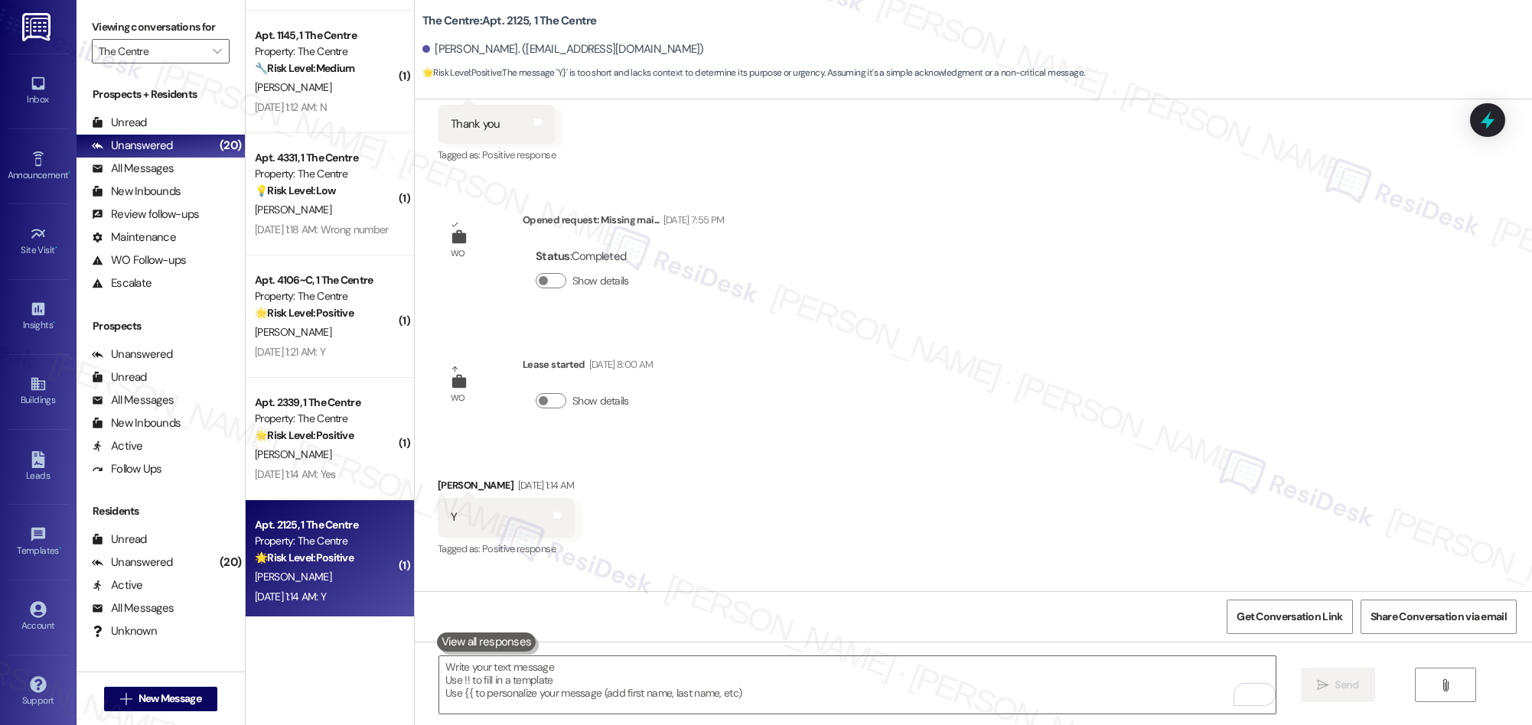
scroll to position [829, 0]
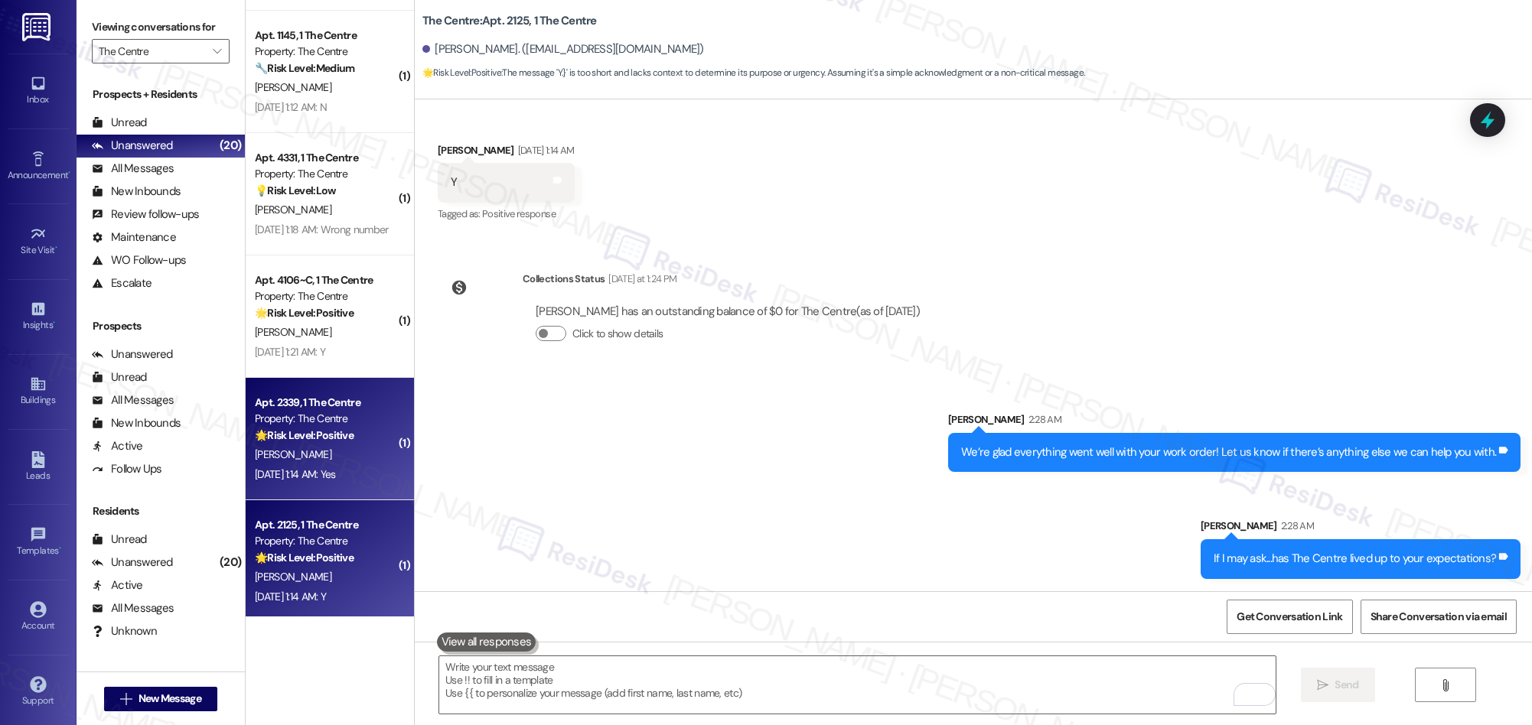
click at [268, 437] on strong "🌟 Risk Level: Positive" at bounding box center [304, 435] width 99 height 14
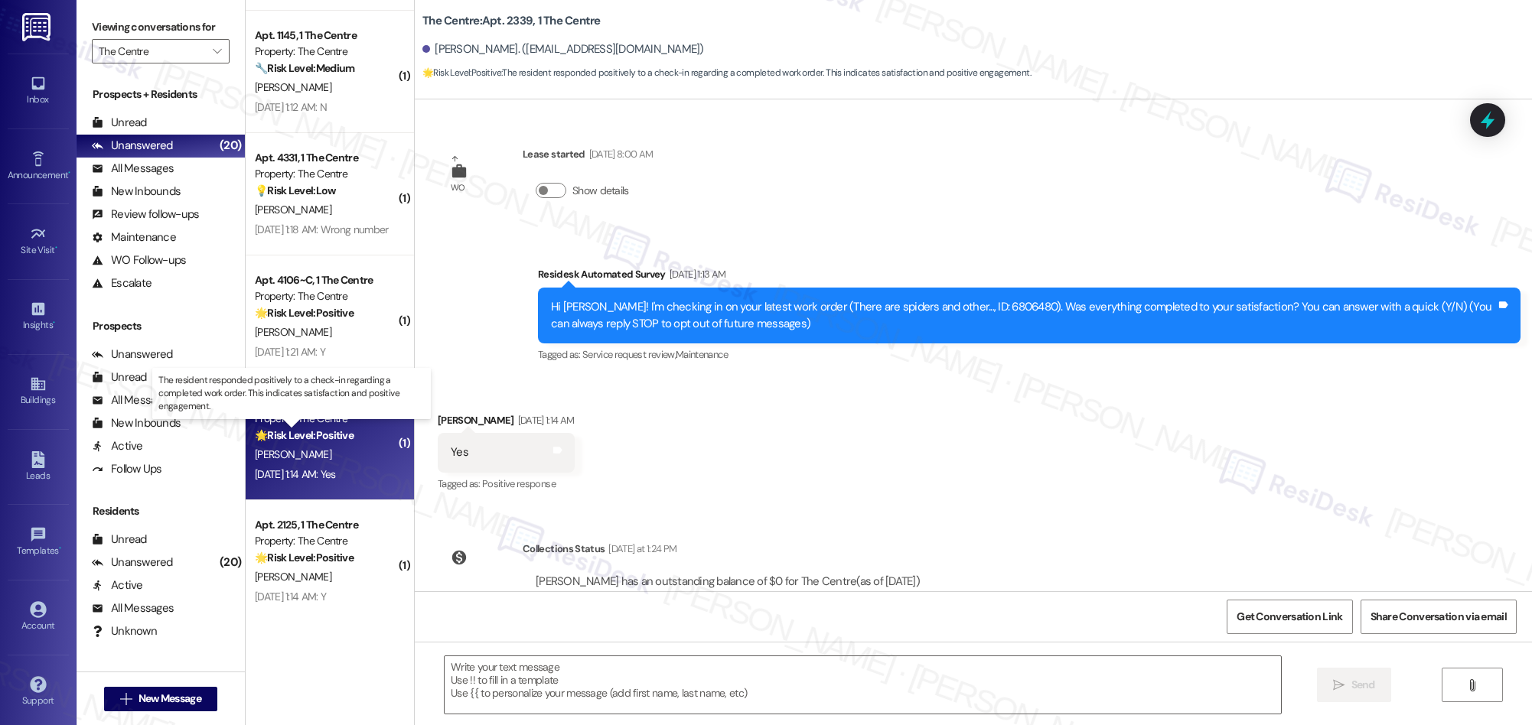
type textarea "Fetching suggested responses. Please feel free to read through the conversation…"
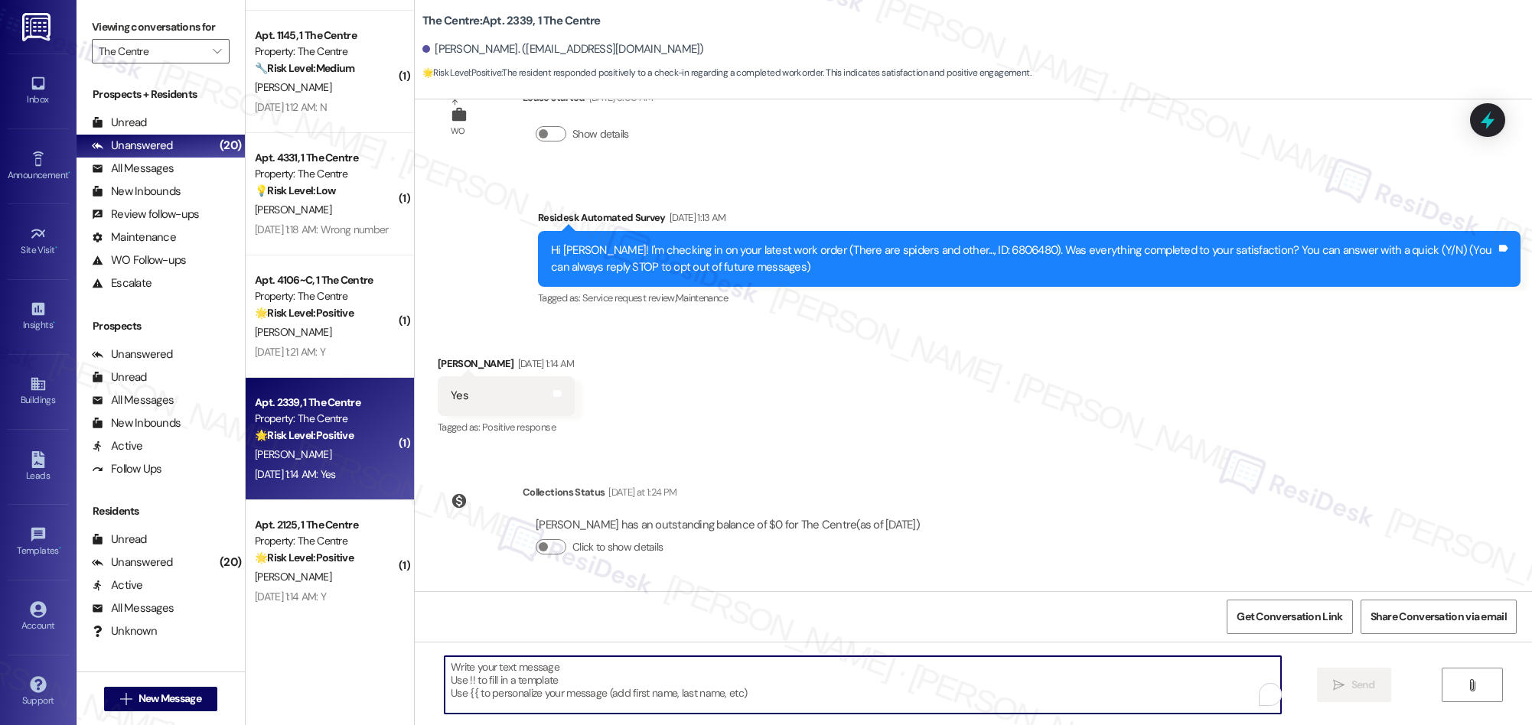
click at [779, 693] on textarea "To enrich screen reader interactions, please activate Accessibility in Grammarl…" at bounding box center [863, 684] width 836 height 57
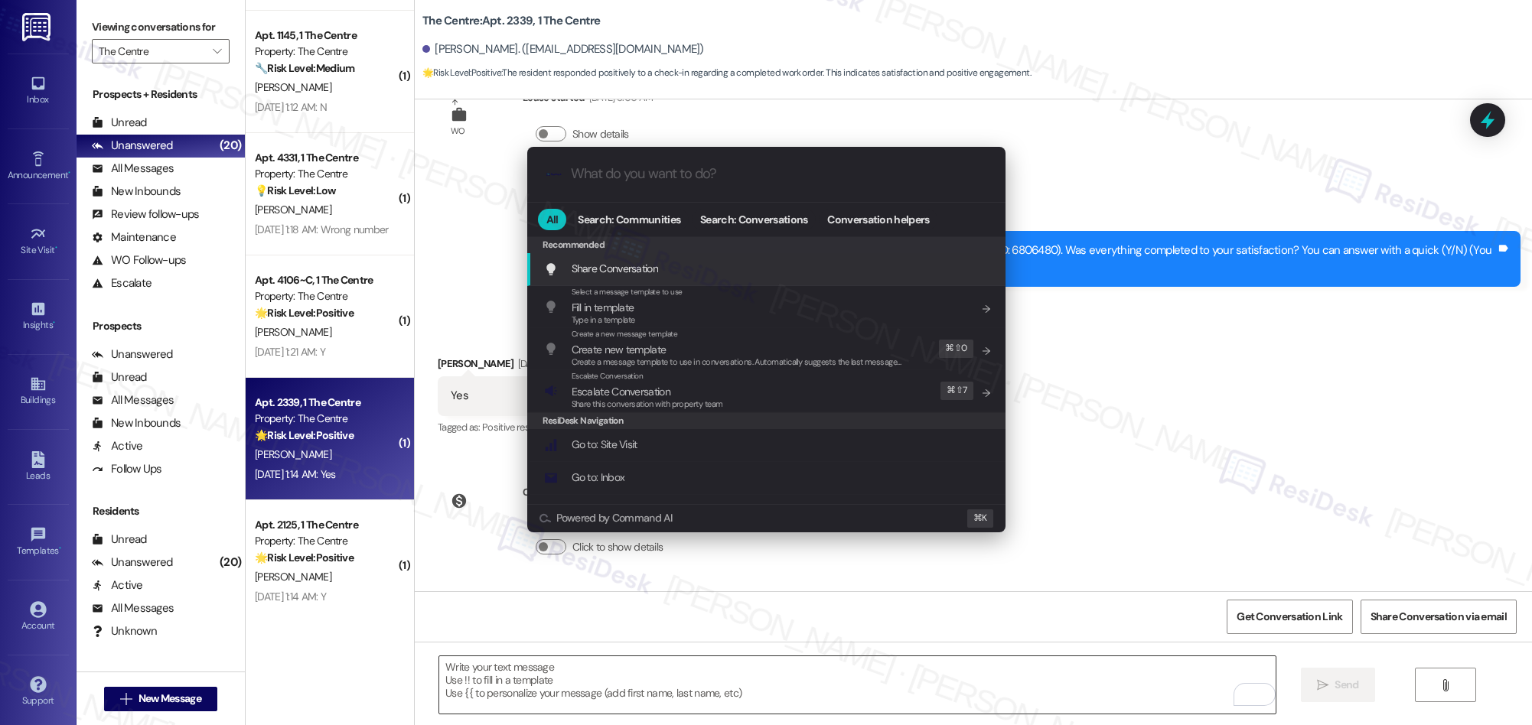
click at [779, 693] on div ".cls-1{fill:#0a055f;}.cls-2{fill:#0cc4c4;} resideskLogoBlueOrange All Search: C…" at bounding box center [766, 362] width 1532 height 725
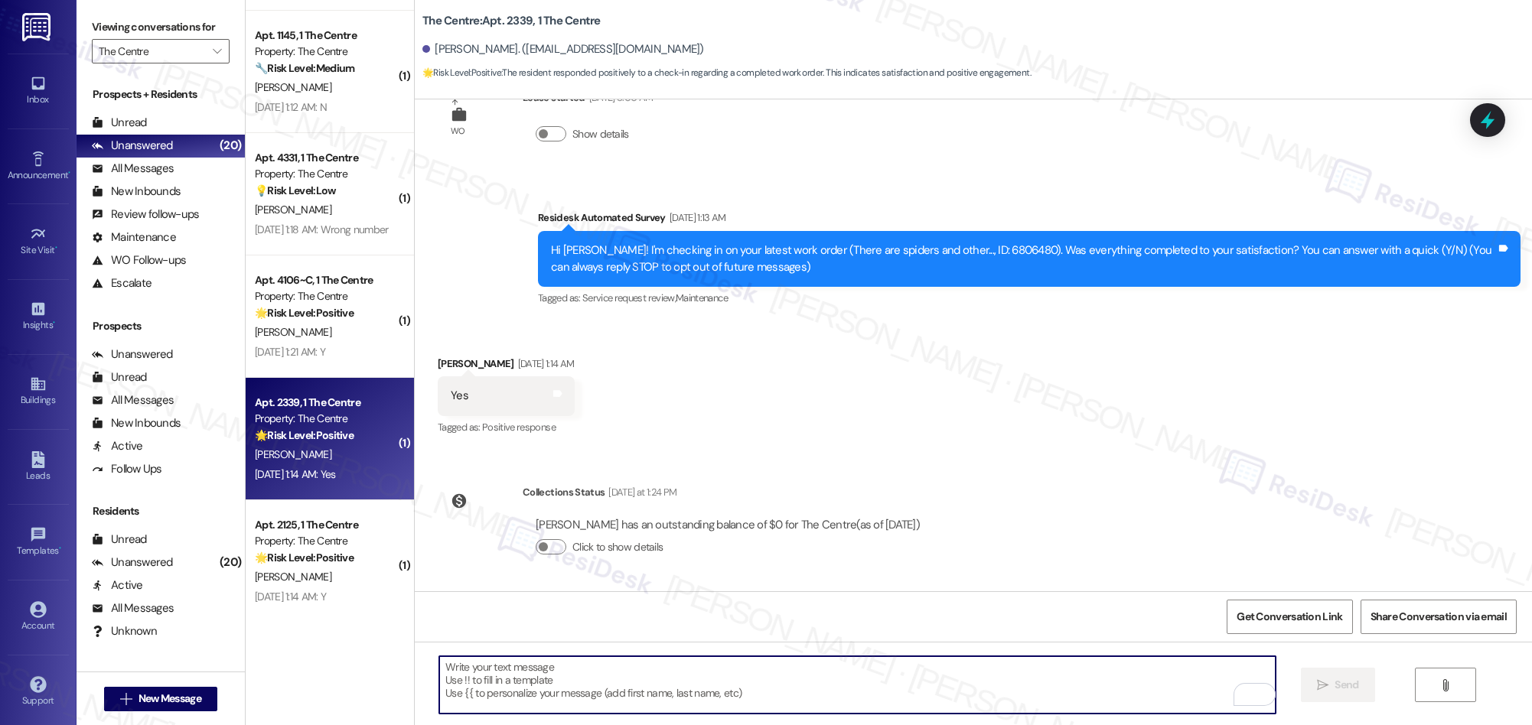
click at [779, 693] on textarea "To enrich screen reader interactions, please activate Accessibility in Grammarl…" at bounding box center [857, 684] width 836 height 57
paste textarea "We’re glad everything went well with your work order! Let us know if there’s an…"
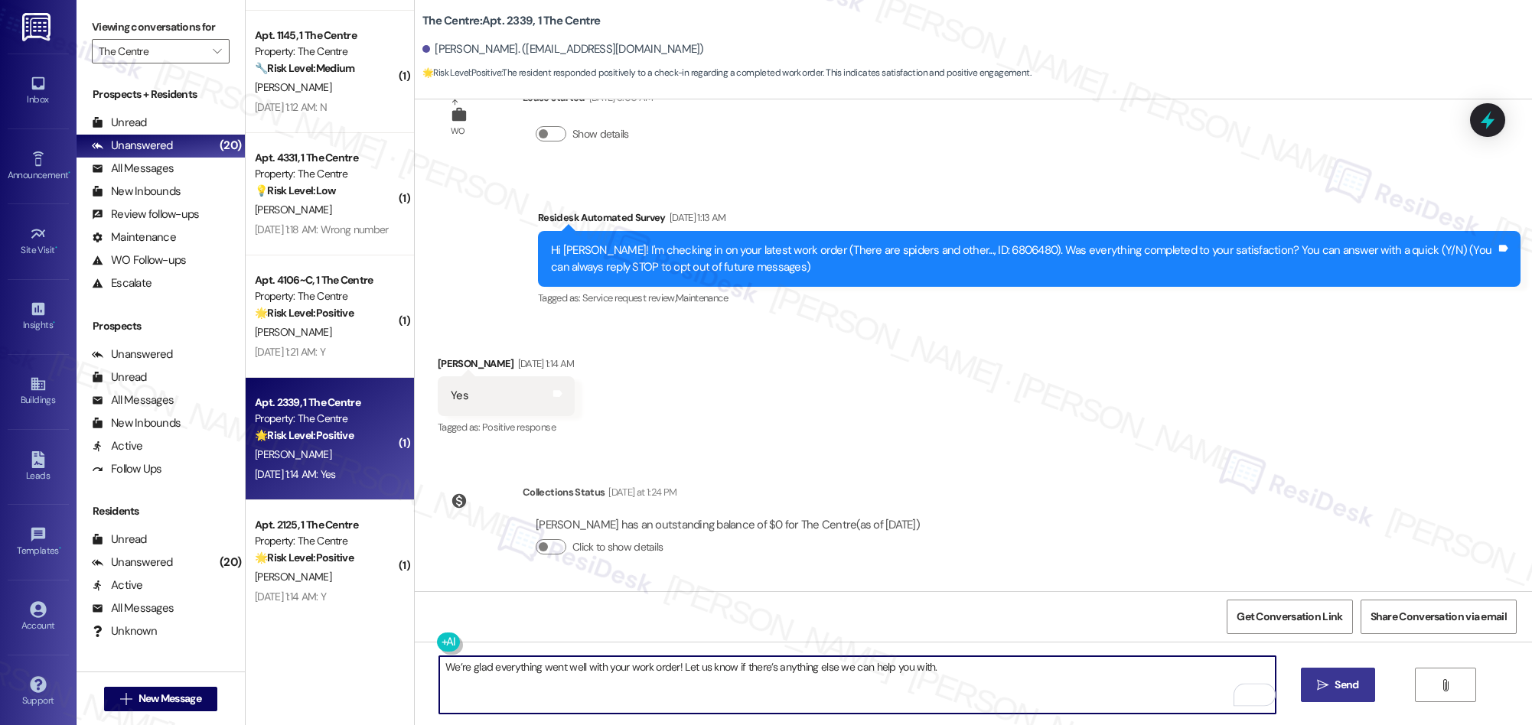
type textarea "We’re glad everything went well with your work order! Let us know if there’s an…"
click at [1320, 692] on span " Send" at bounding box center [1338, 685] width 48 height 16
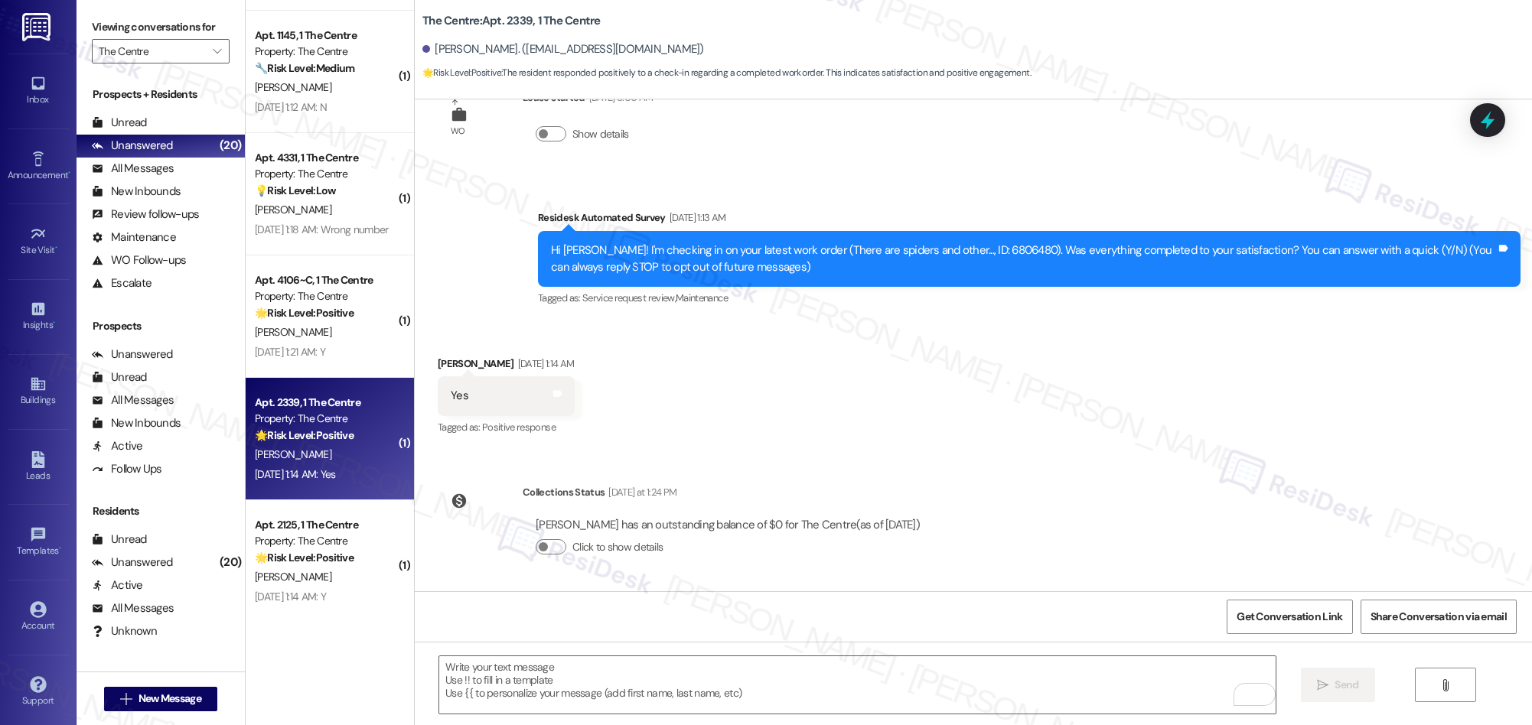
scroll to position [0, 0]
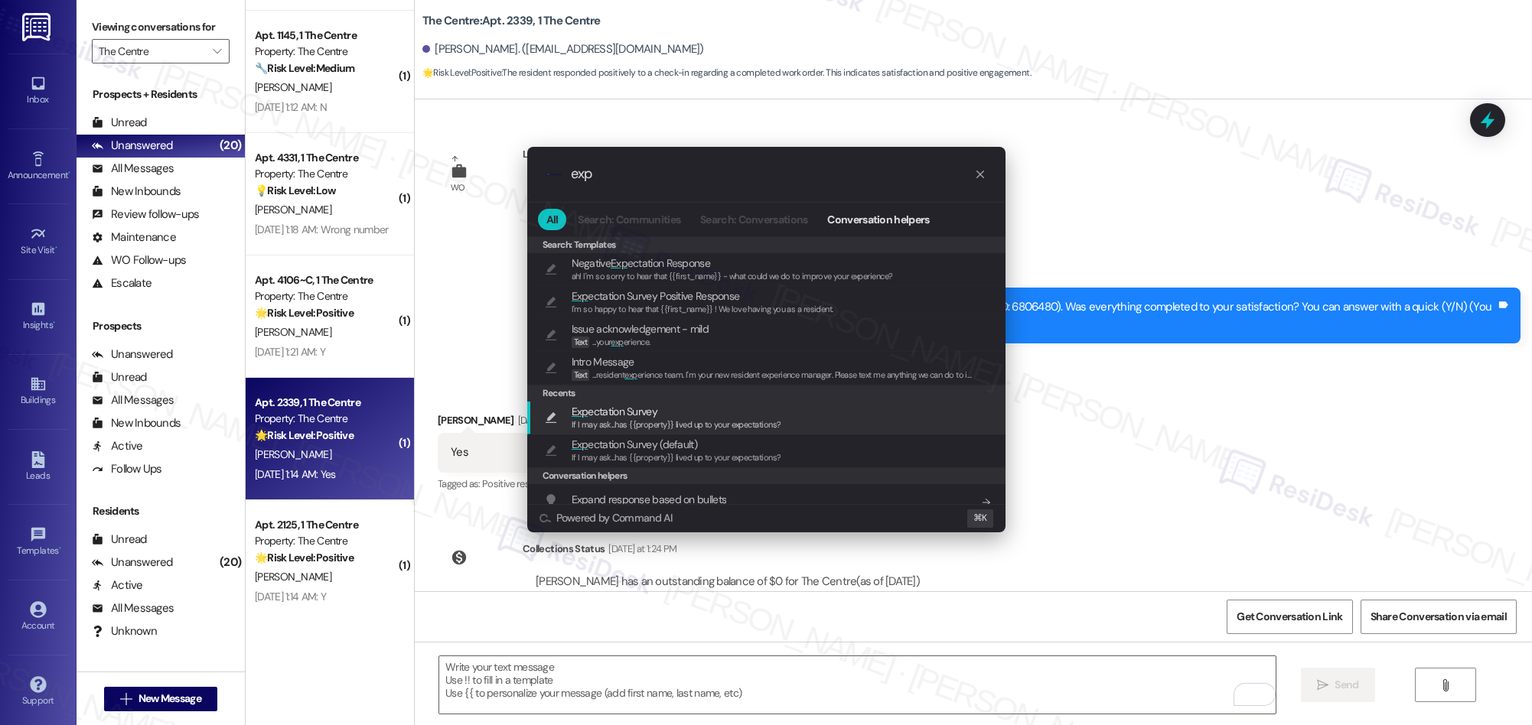
type input "exp"
click at [660, 412] on span "Exp ectation Survey" at bounding box center [677, 411] width 210 height 17
type textarea "If I may ask...has {{property}} lived up to your expectations?"
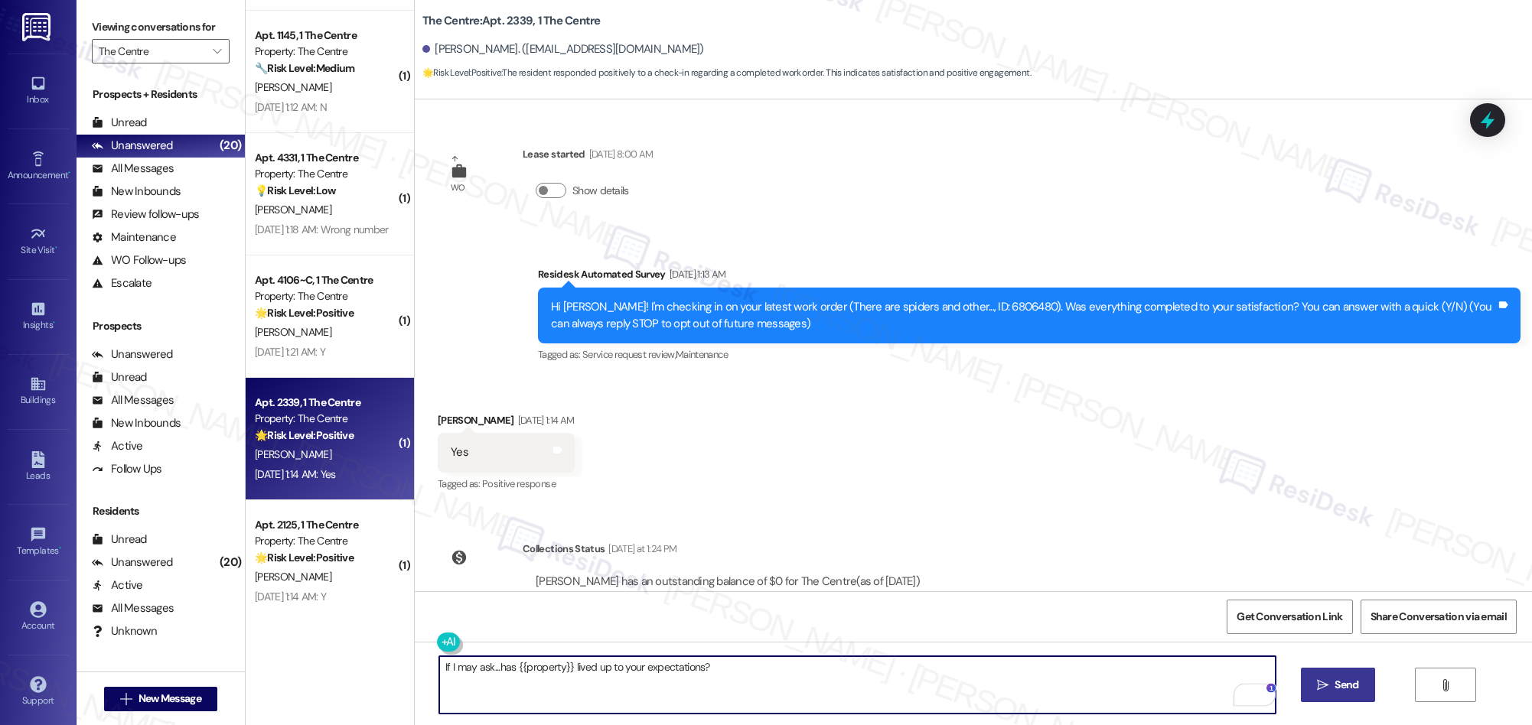
click at [1321, 699] on button " Send" at bounding box center [1338, 685] width 74 height 34
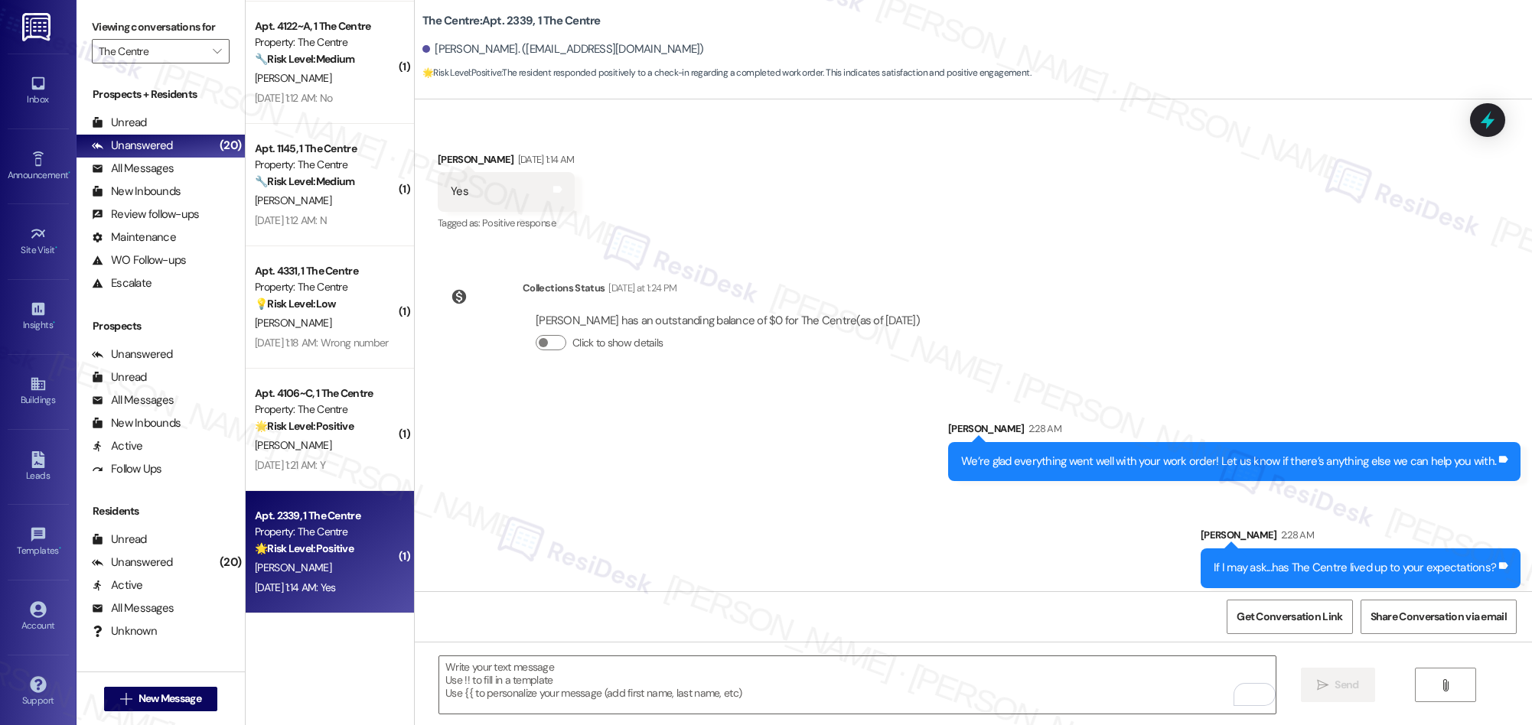
scroll to position [270, 0]
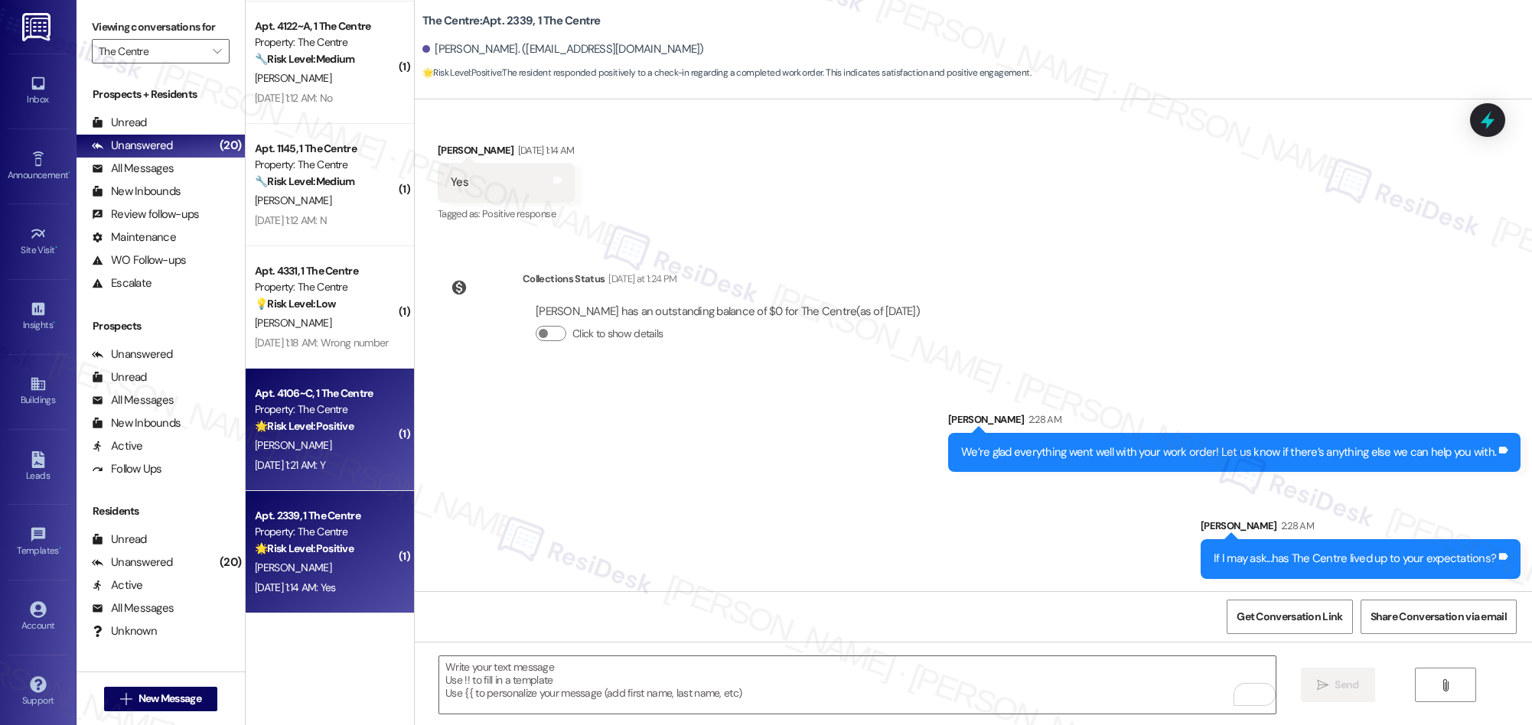
click at [323, 443] on div "E. Mccartney" at bounding box center [325, 445] width 145 height 19
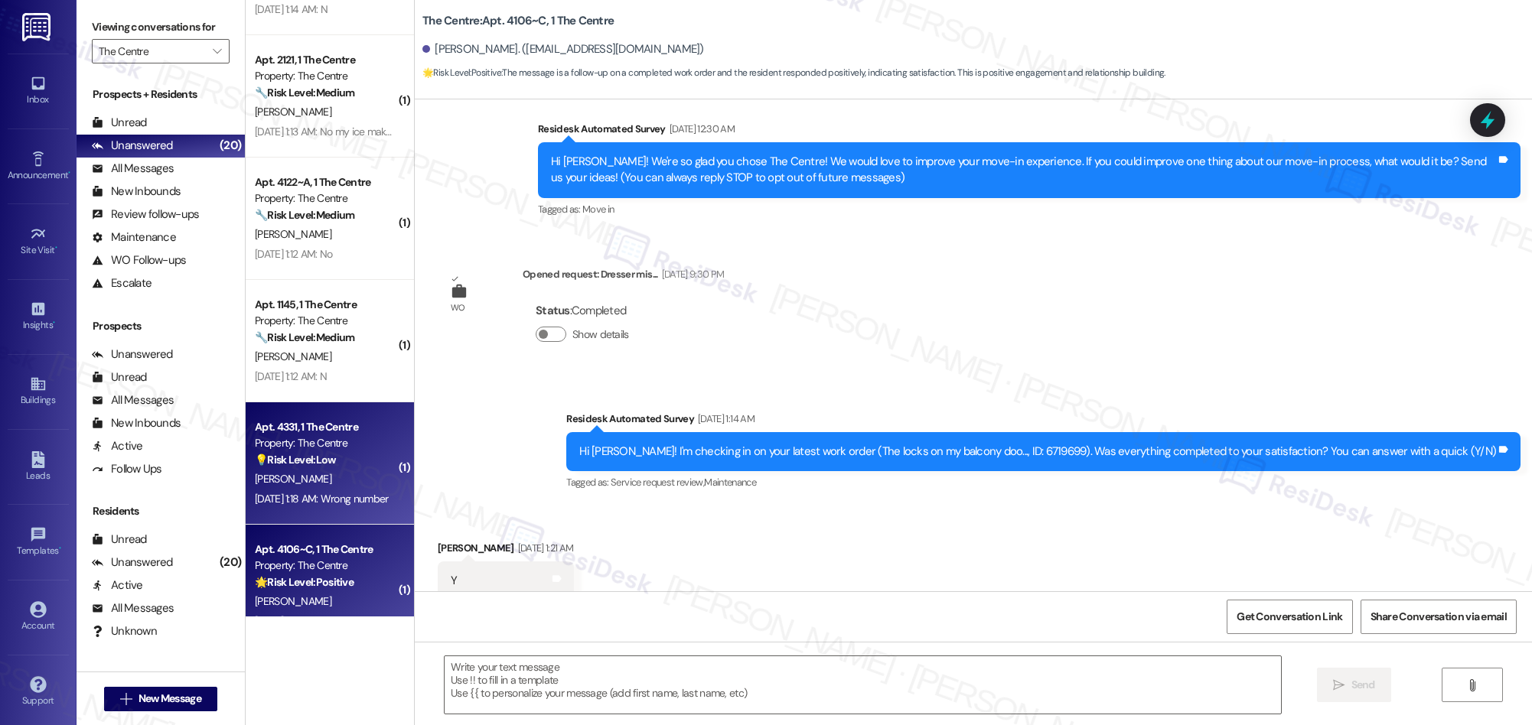
scroll to position [158, 0]
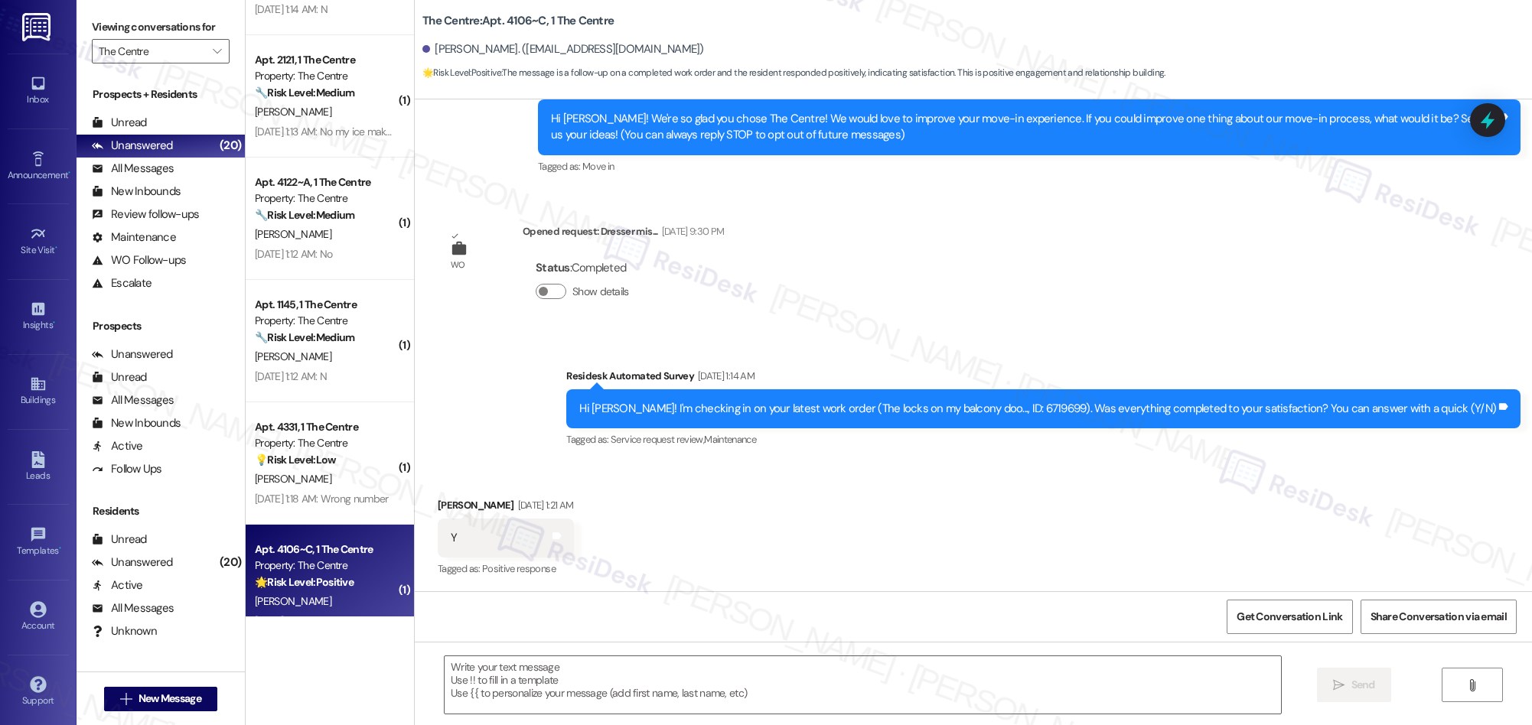
type textarea "Fetching suggested responses. Please feel free to read through the conversation…"
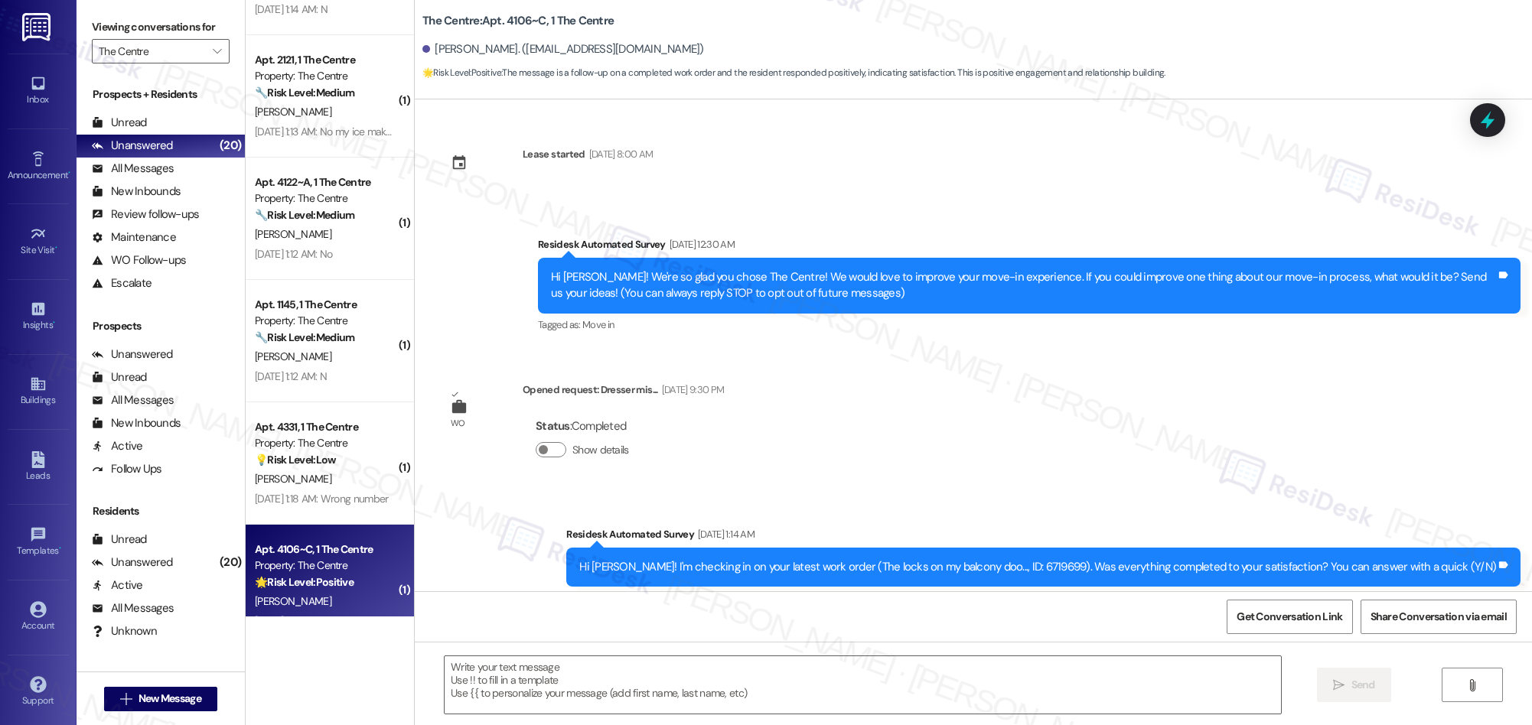
scroll to position [300, 0]
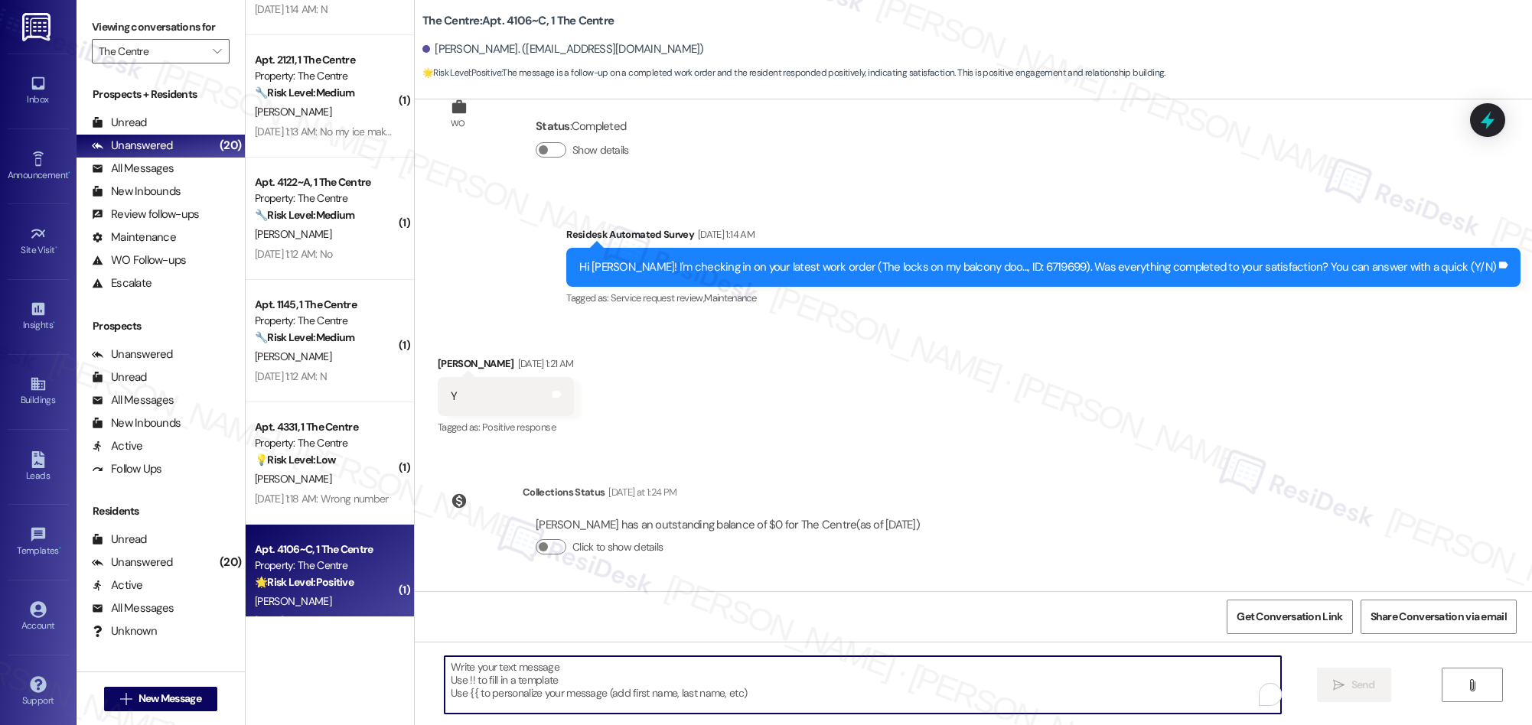
click at [735, 677] on textarea "To enrich screen reader interactions, please activate Accessibility in Grammarl…" at bounding box center [863, 684] width 836 height 57
paste textarea "We’re glad everything went well with your work order! Let us know if there’s an…"
type textarea "We’re glad everything went well with your work order! Let us know if there’s an…"
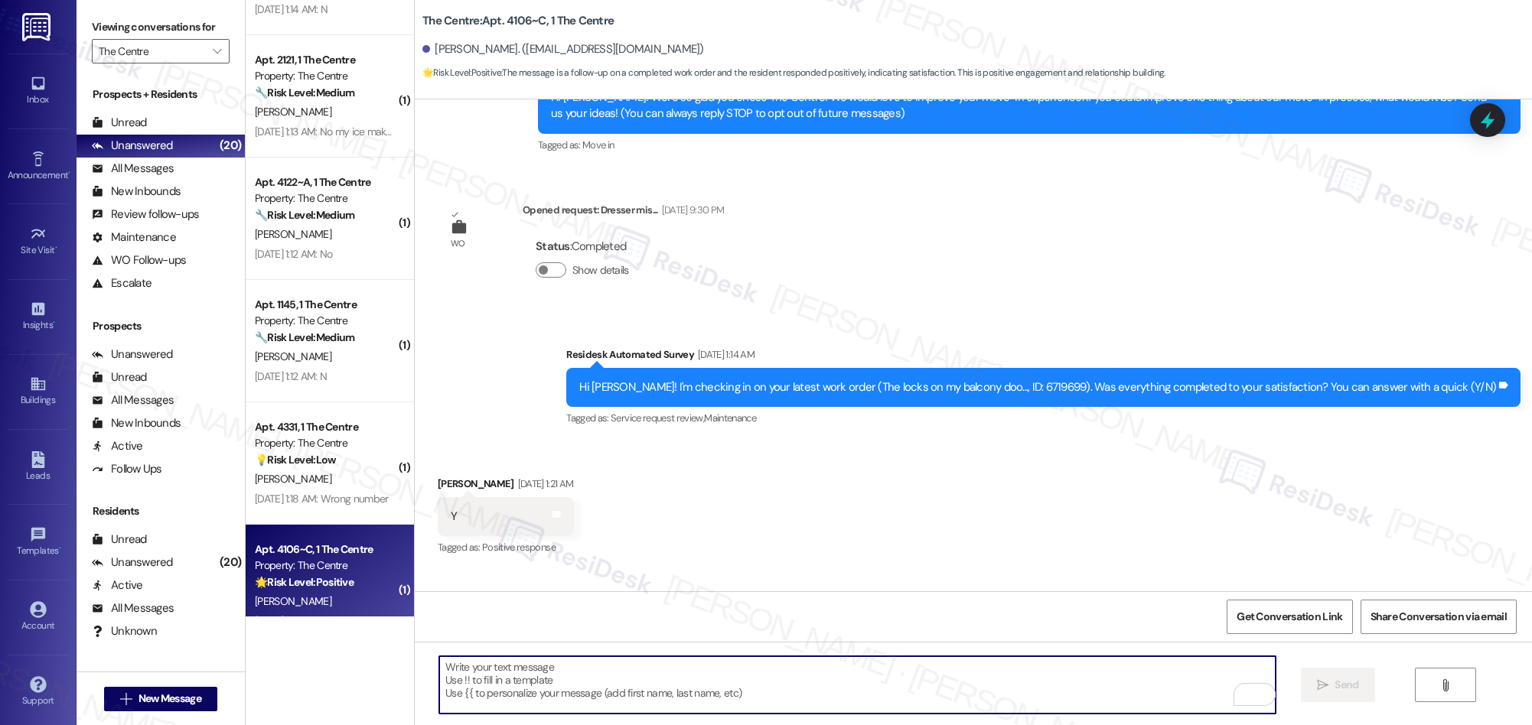
scroll to position [158, 0]
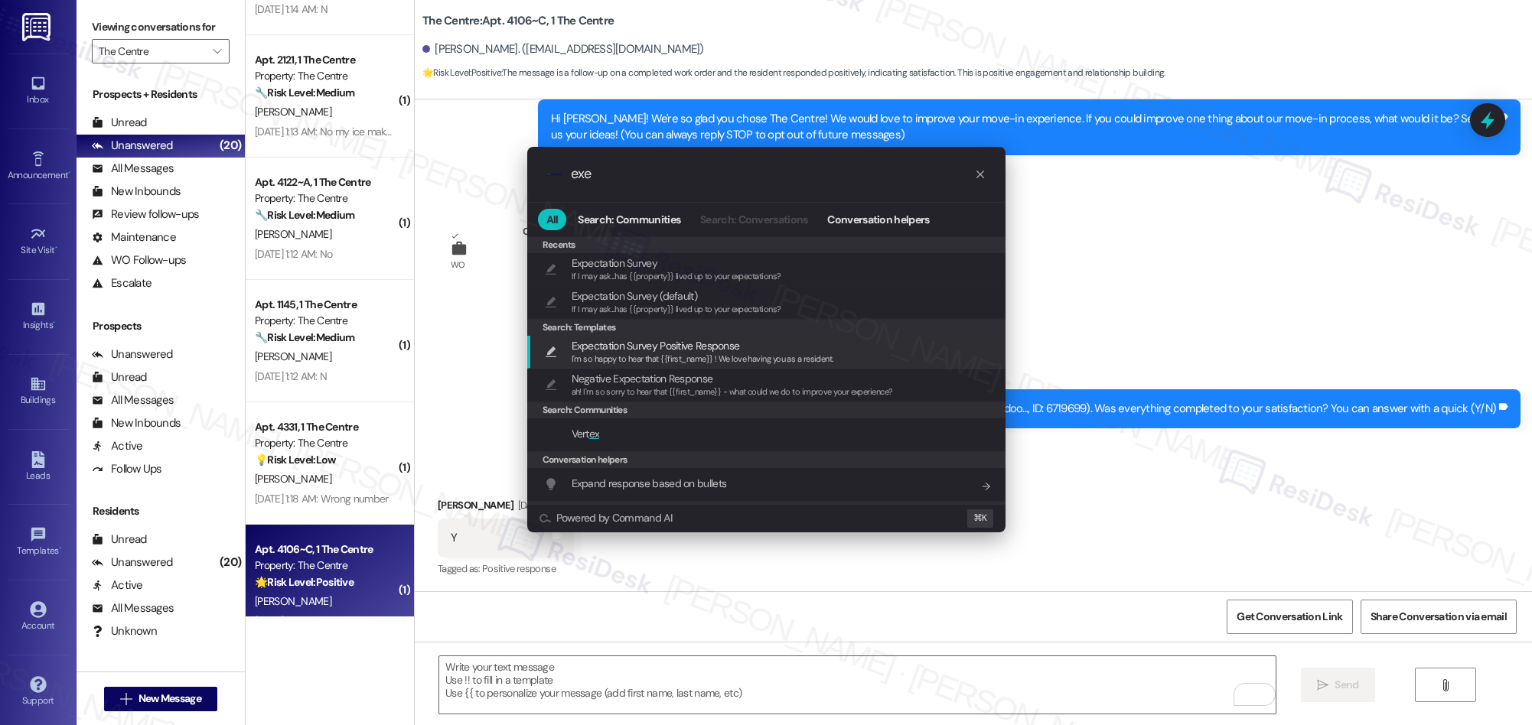
type input "exe"
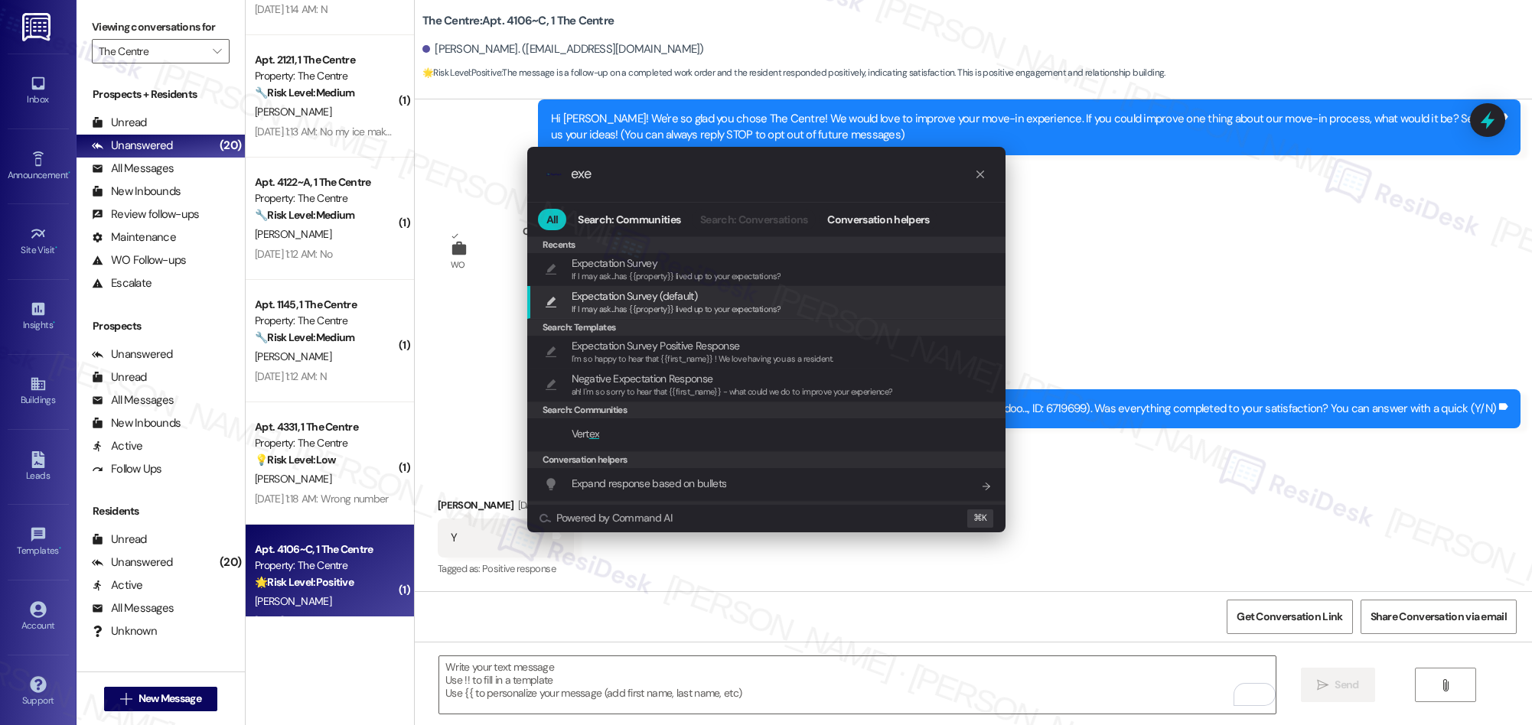
click at [694, 313] on span "If I may ask...has {{property}} lived up to your expectations?" at bounding box center [677, 309] width 210 height 11
type textarea "If I may ask...has {{property}} lived up to your expectations?"
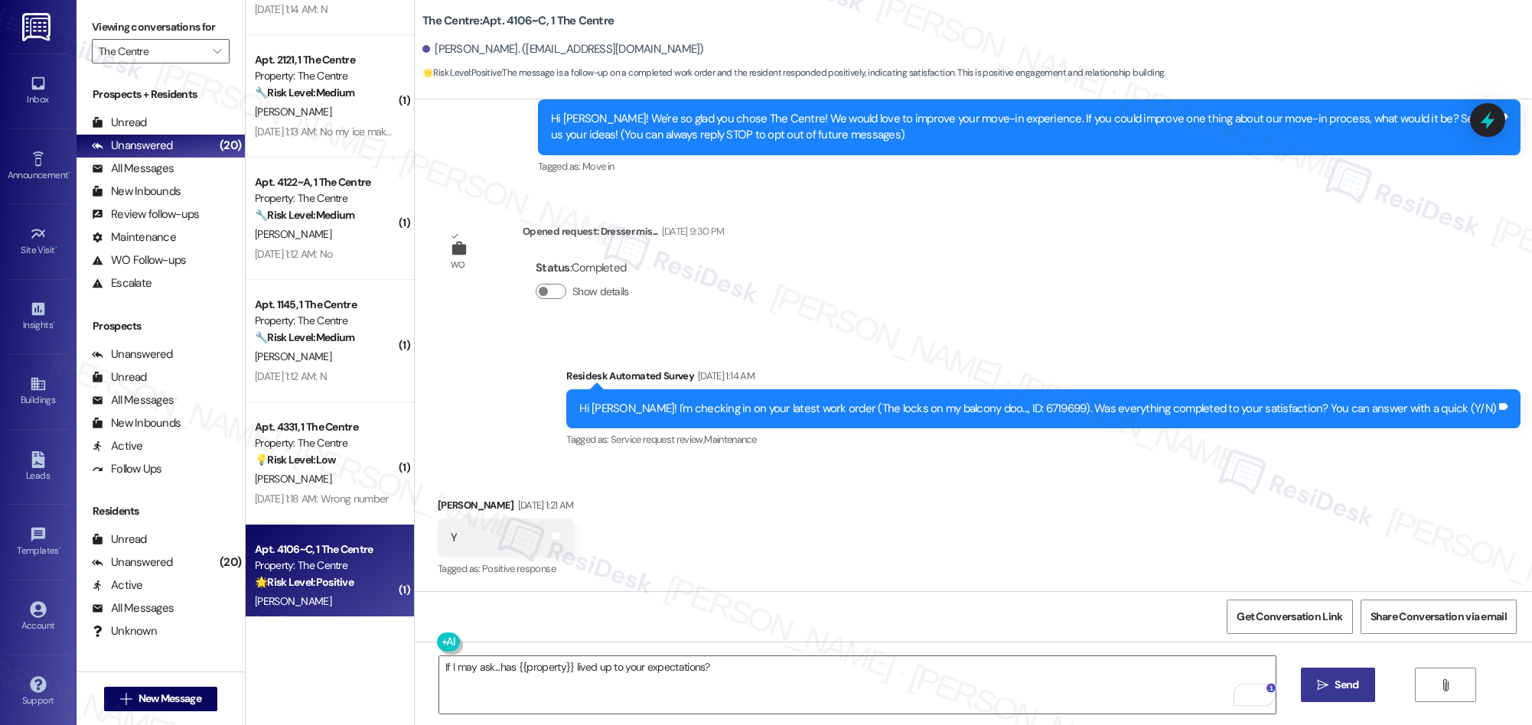
click at [1324, 685] on icon "" at bounding box center [1322, 685] width 11 height 12
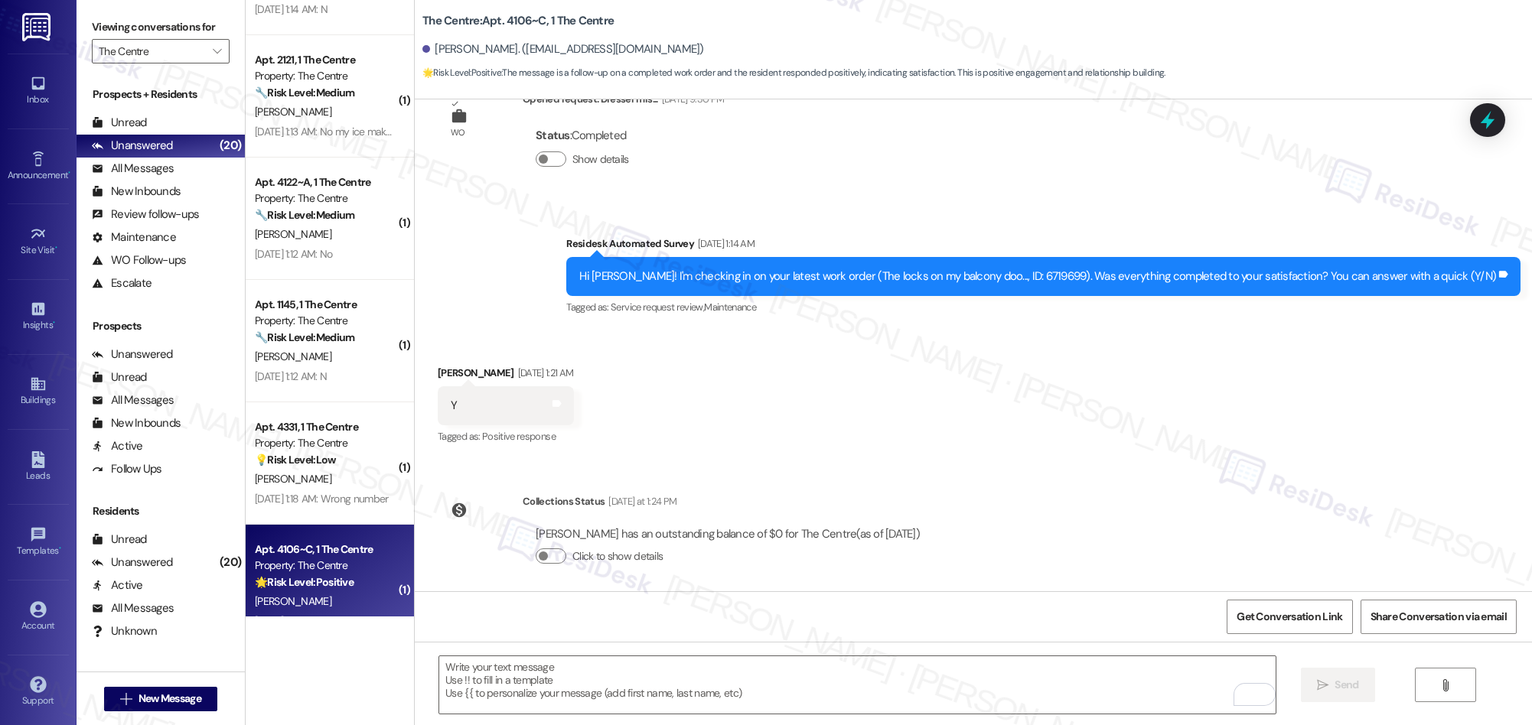
scroll to position [513, 0]
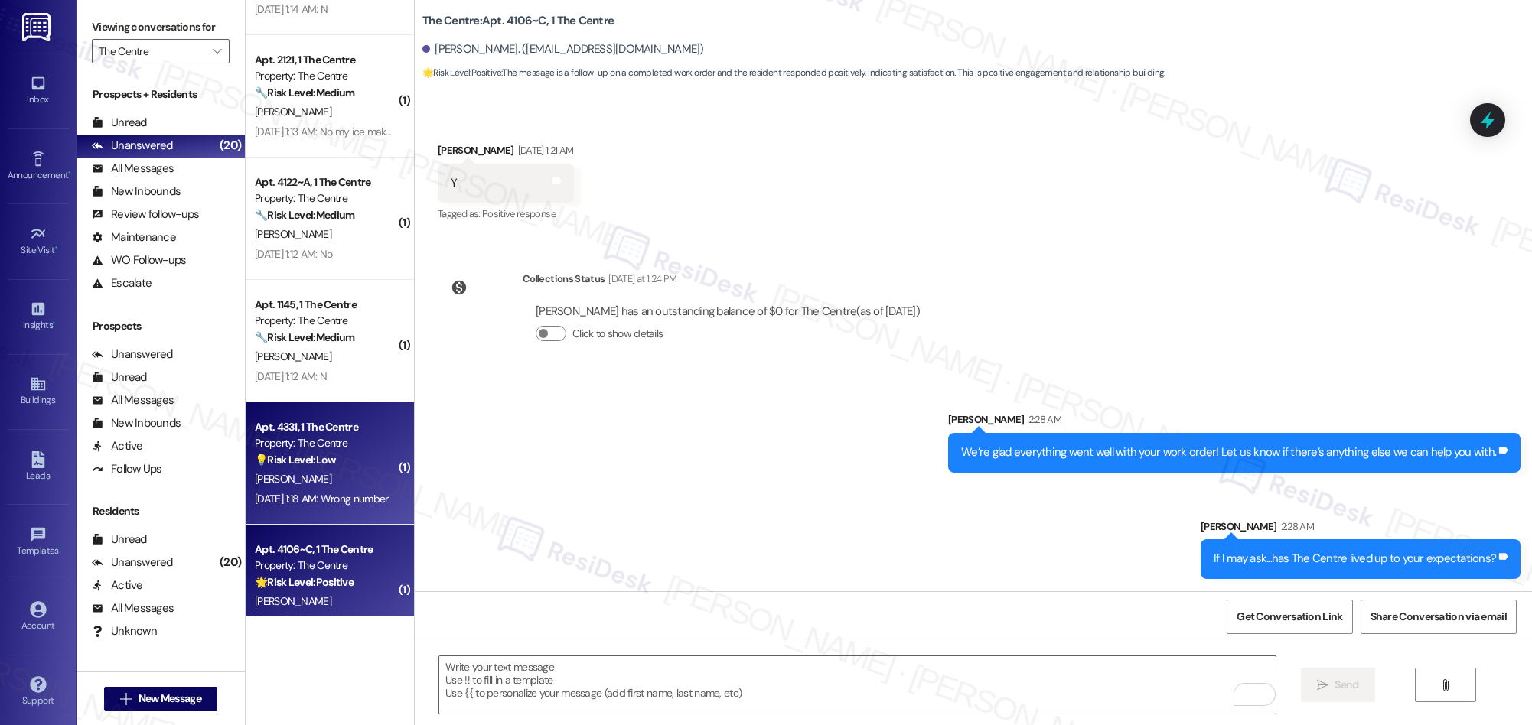
click at [318, 465] on strong "💡 Risk Level: Low" at bounding box center [295, 460] width 81 height 14
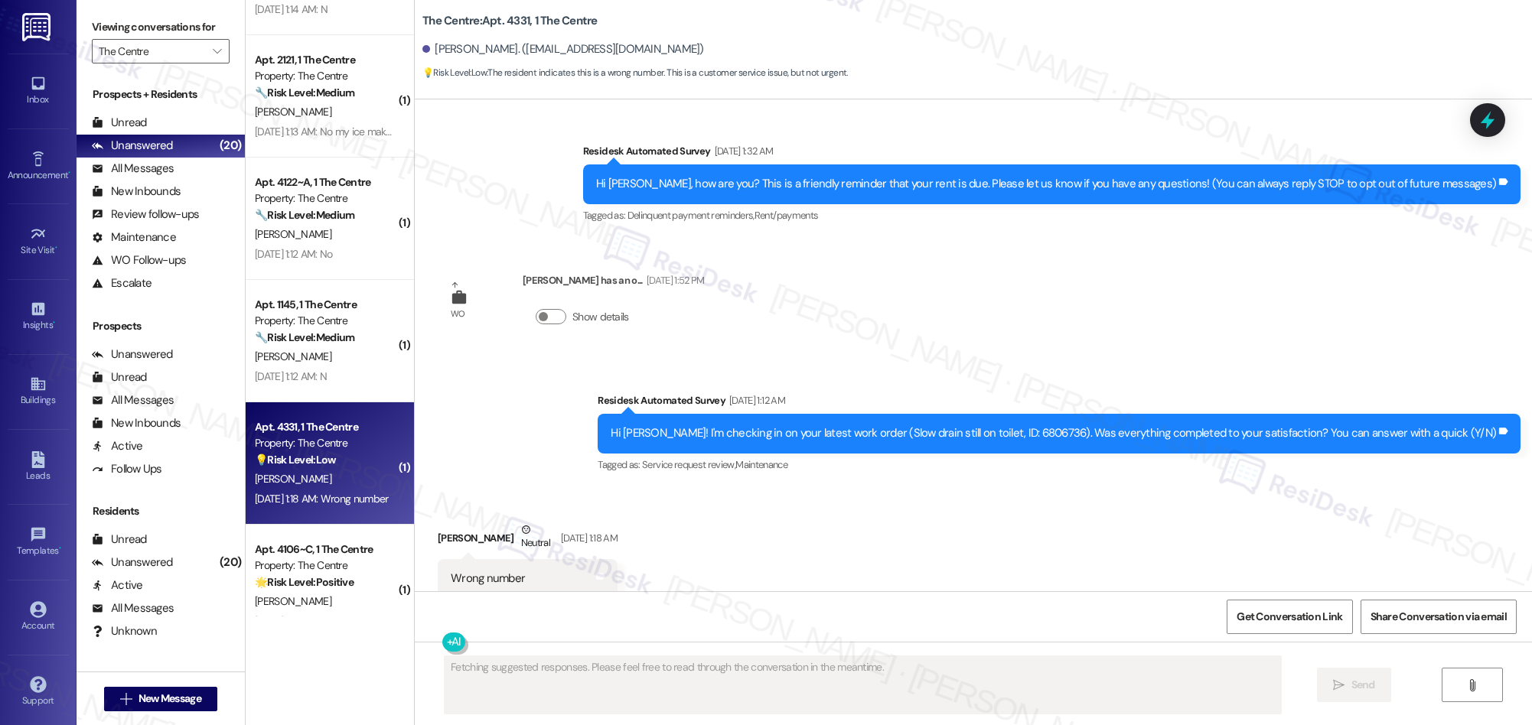
scroll to position [165, 0]
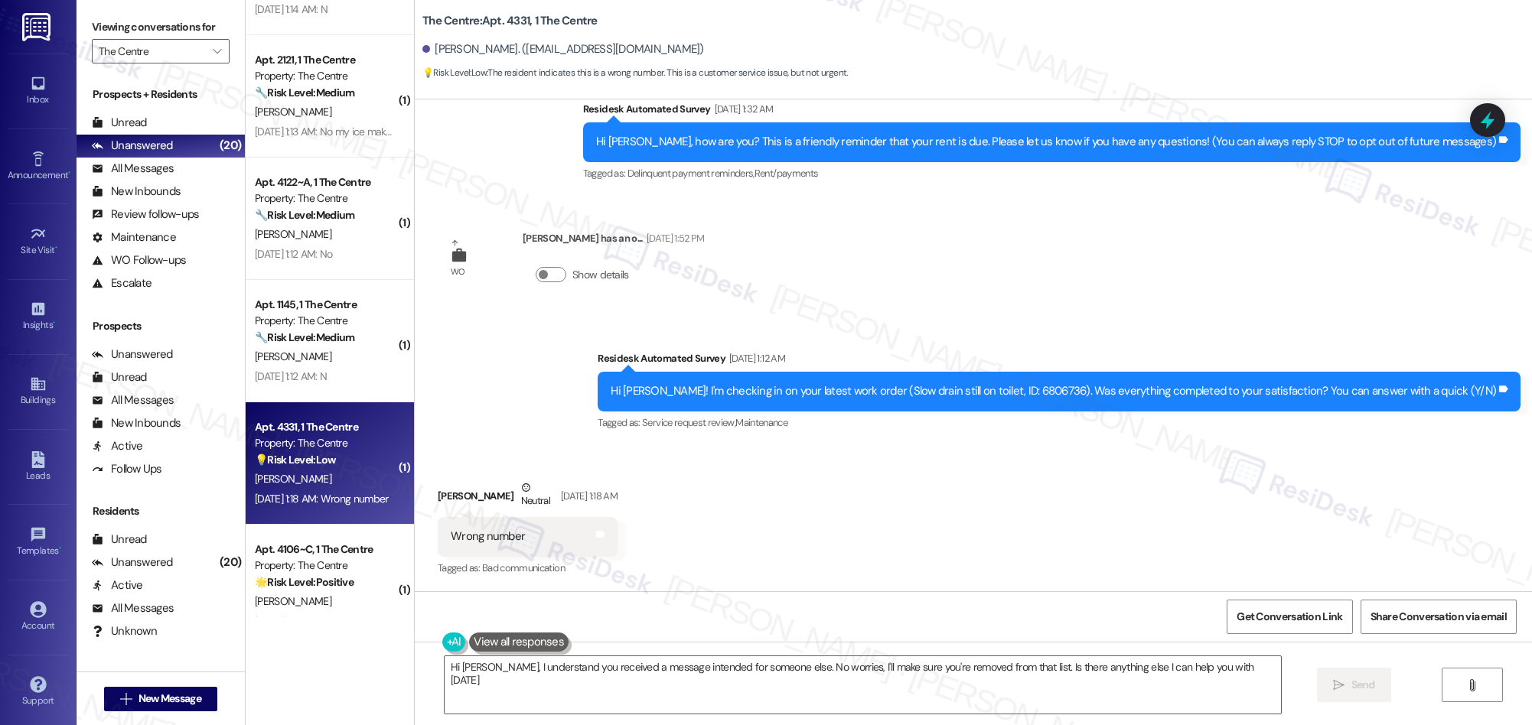
type textarea "Hi Anthony, I understand you received a message intended for someone else. No w…"
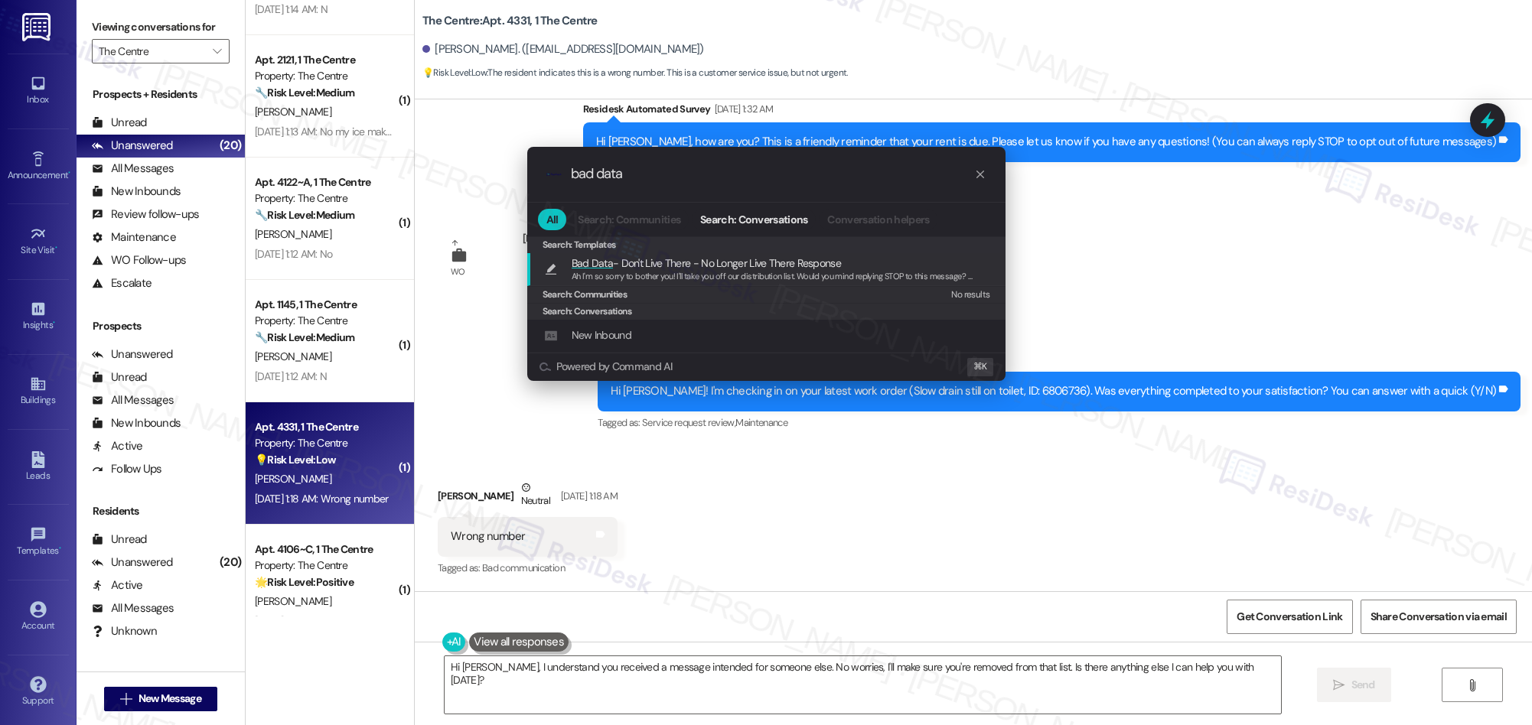
type input "bad data"
click at [683, 280] on span "Ah I'm so sorry to bother you! I'll take you off our distribution list. Would y…" at bounding box center [882, 276] width 621 height 11
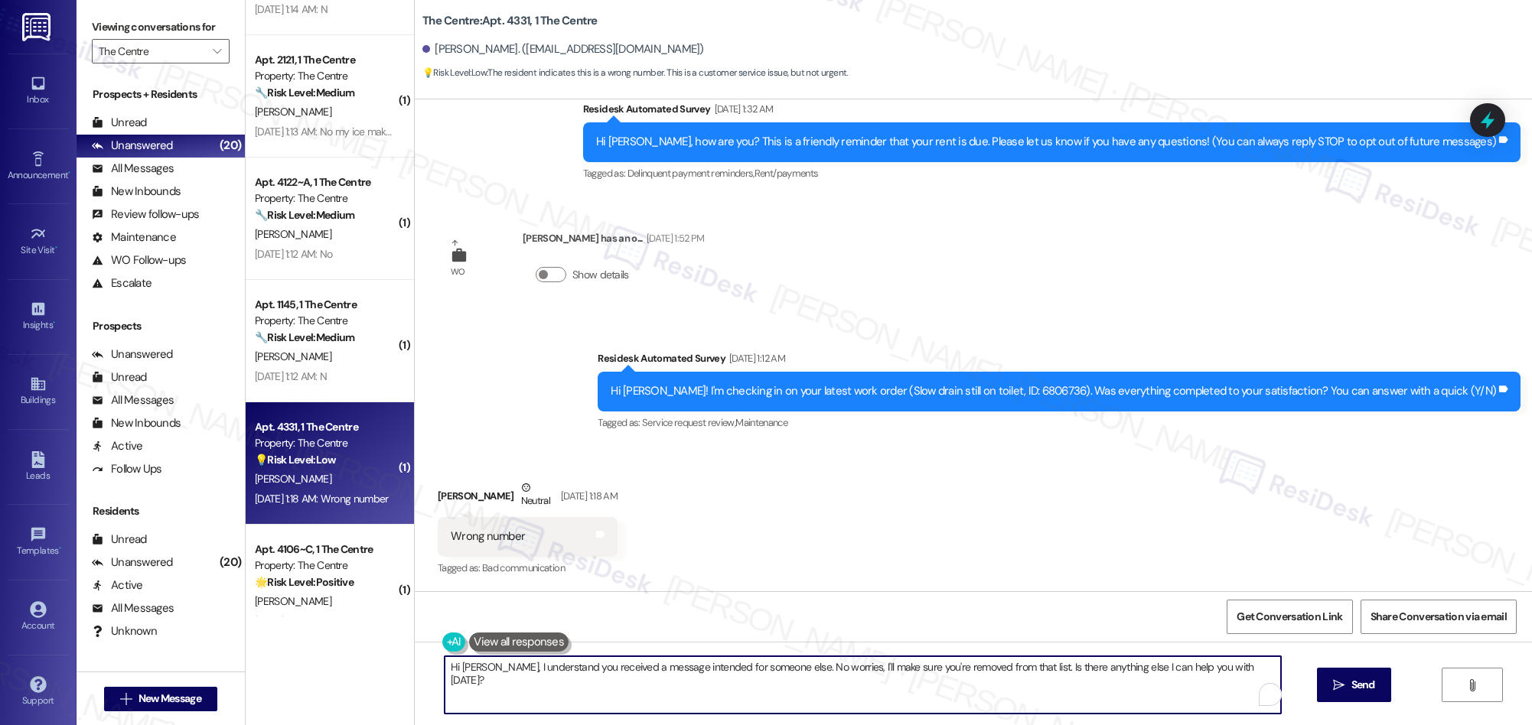
type textarea "Ah I'm so sorry to bother you! I'll take you off our distribution list. Would y…"
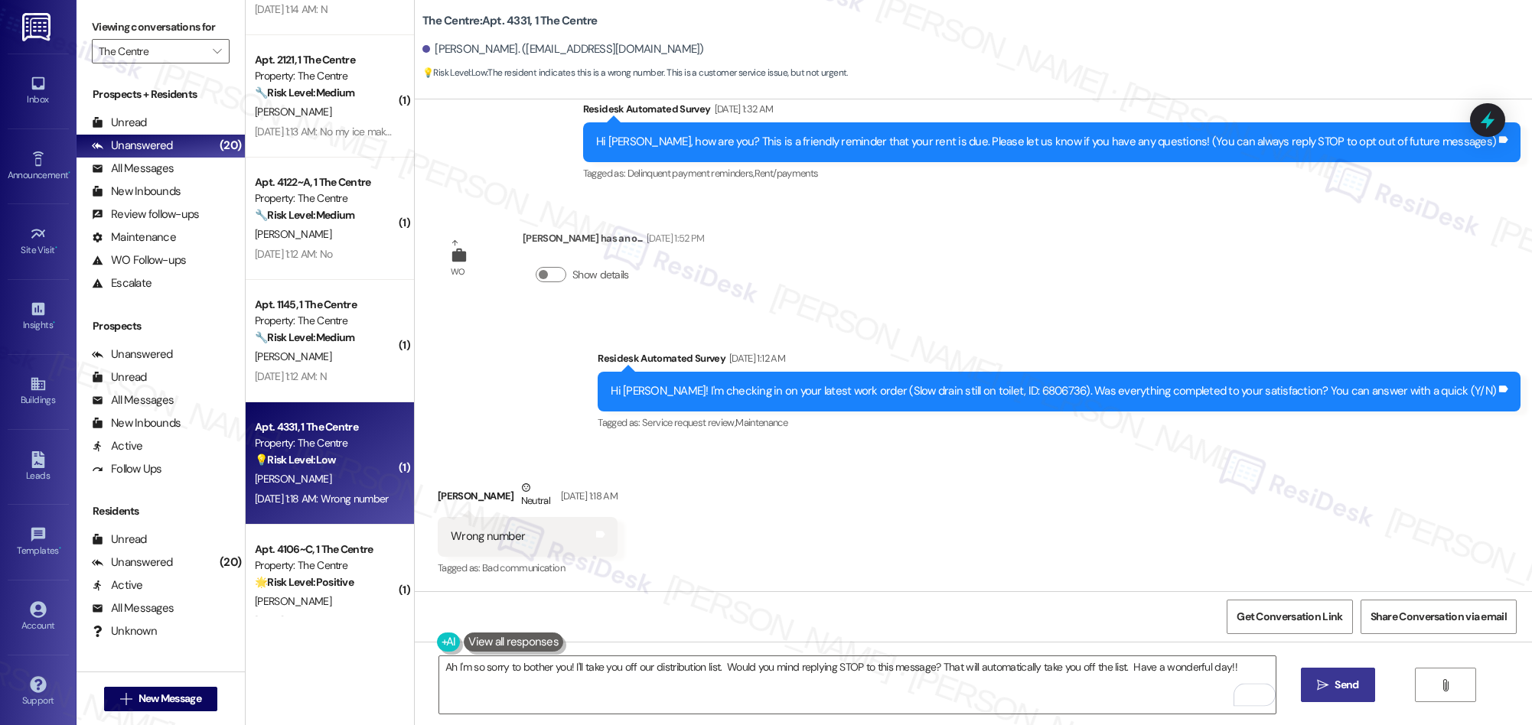
click at [1324, 686] on icon "" at bounding box center [1322, 685] width 11 height 12
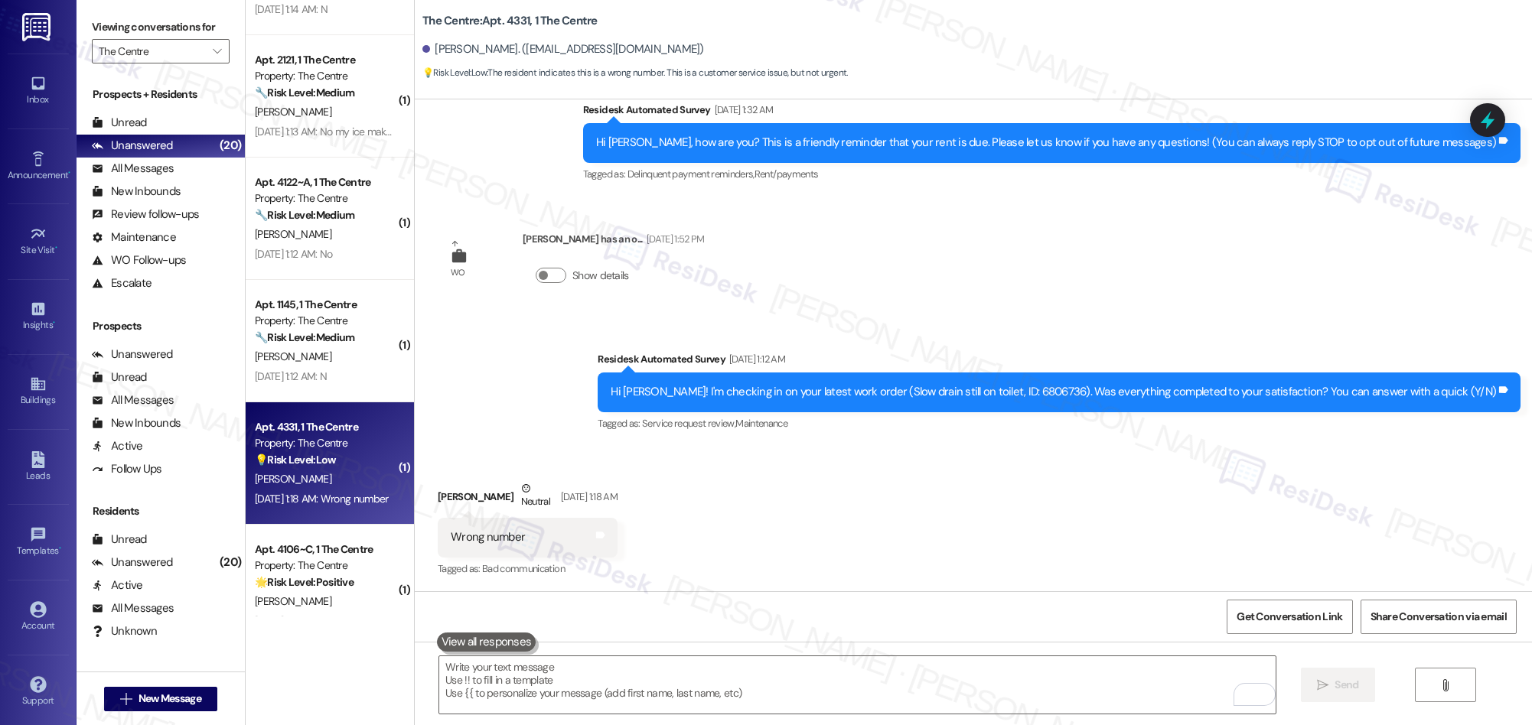
scroll to position [272, 0]
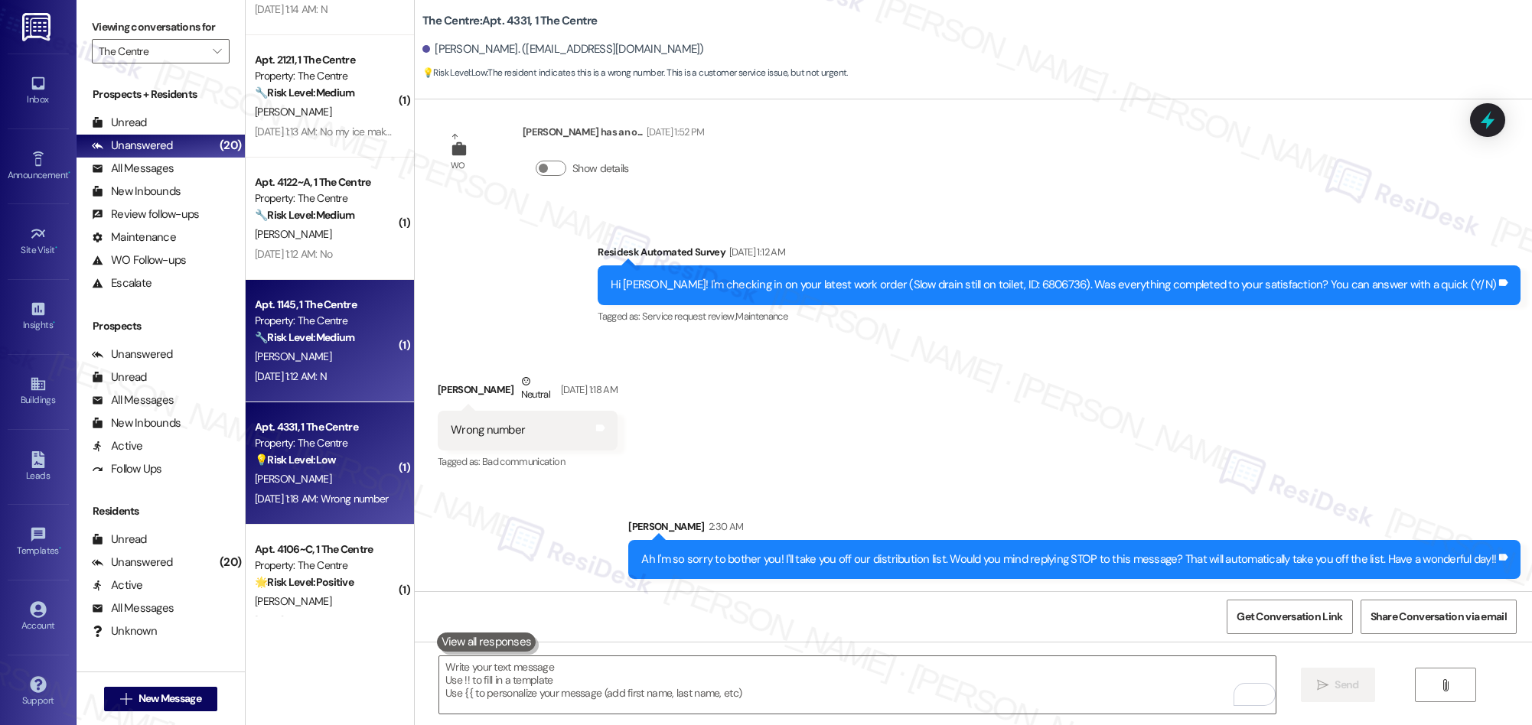
click at [282, 370] on div "Sep 13, 2025 at 1:12 AM: N Sep 13, 2025 at 1:12 AM: N" at bounding box center [291, 377] width 72 height 14
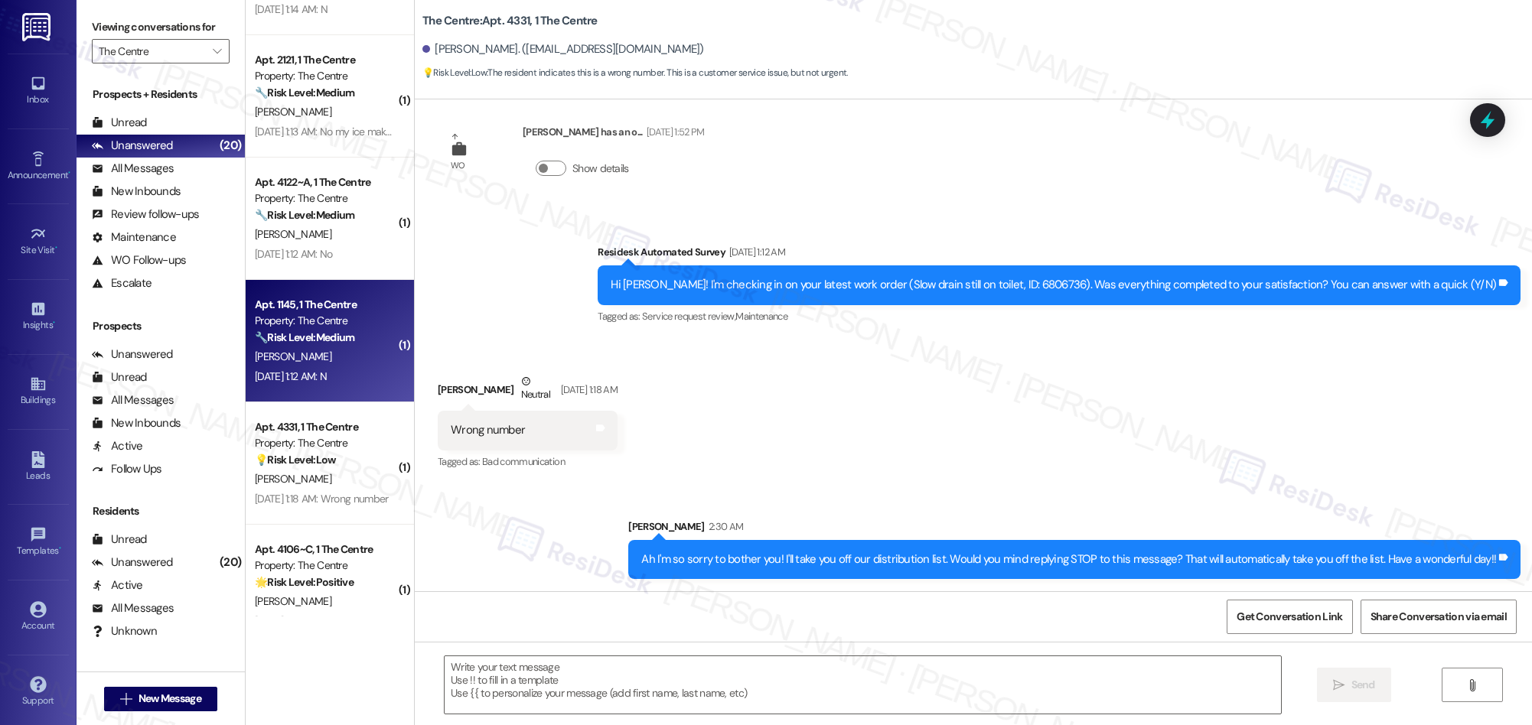
type textarea "Fetching suggested responses. Please feel free to read through the conversation…"
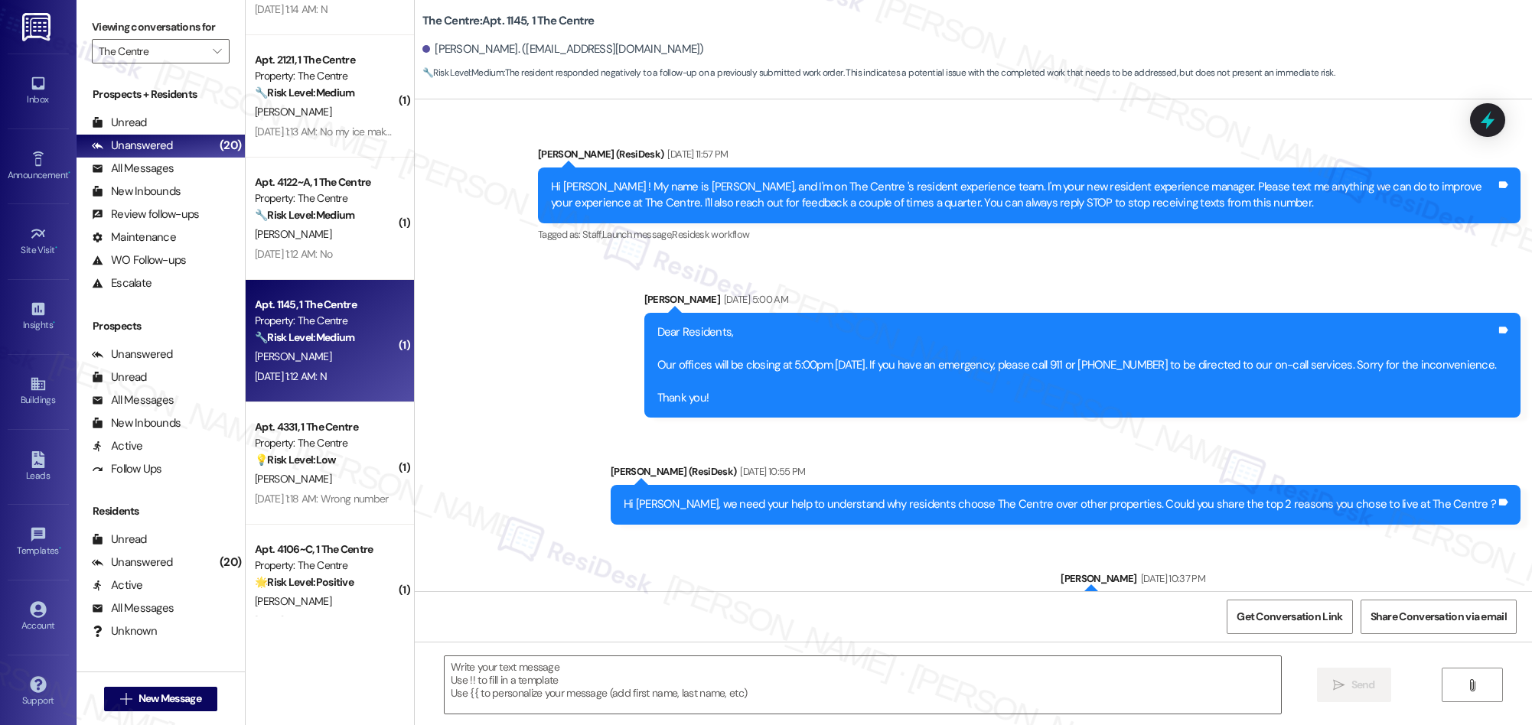
type textarea "Fetching suggested responses. Please feel free to read through the conversation…"
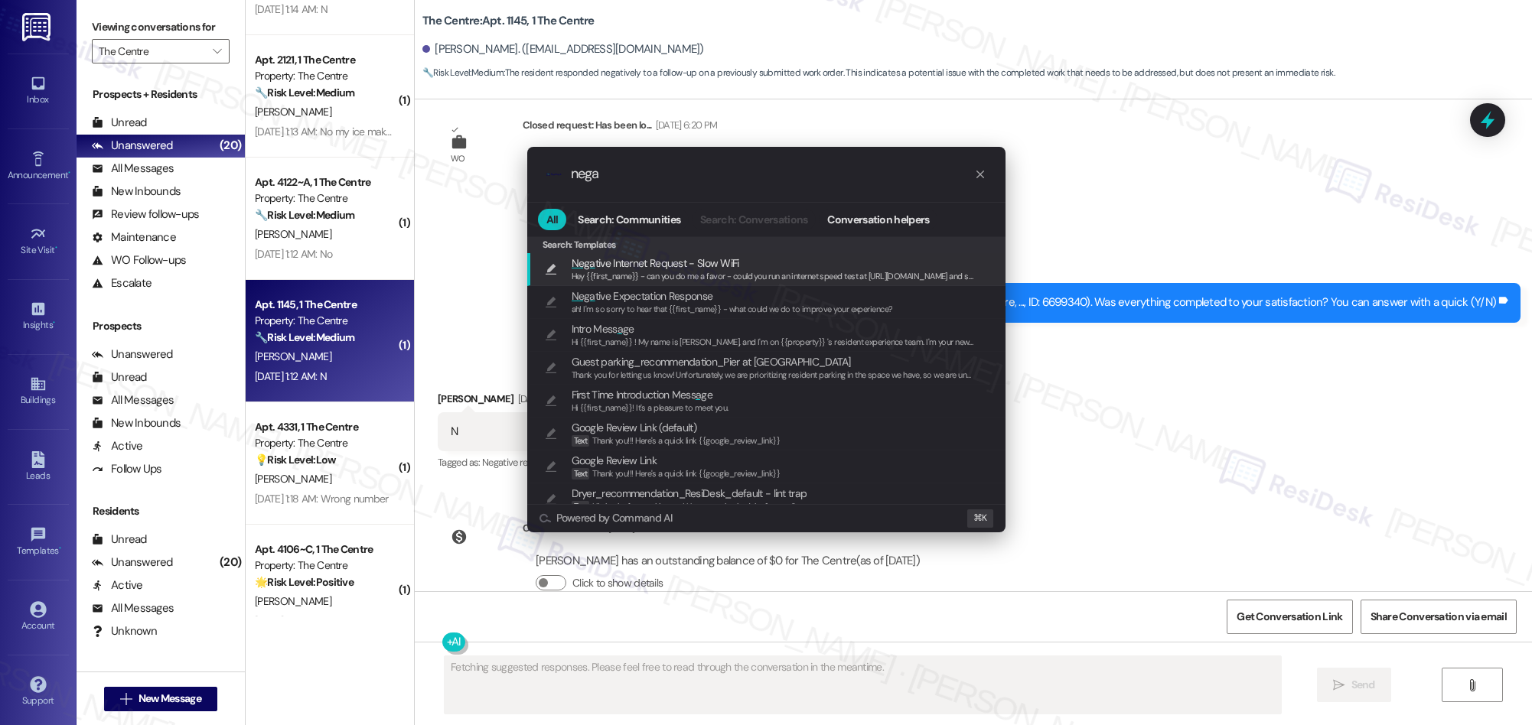
type input "negat"
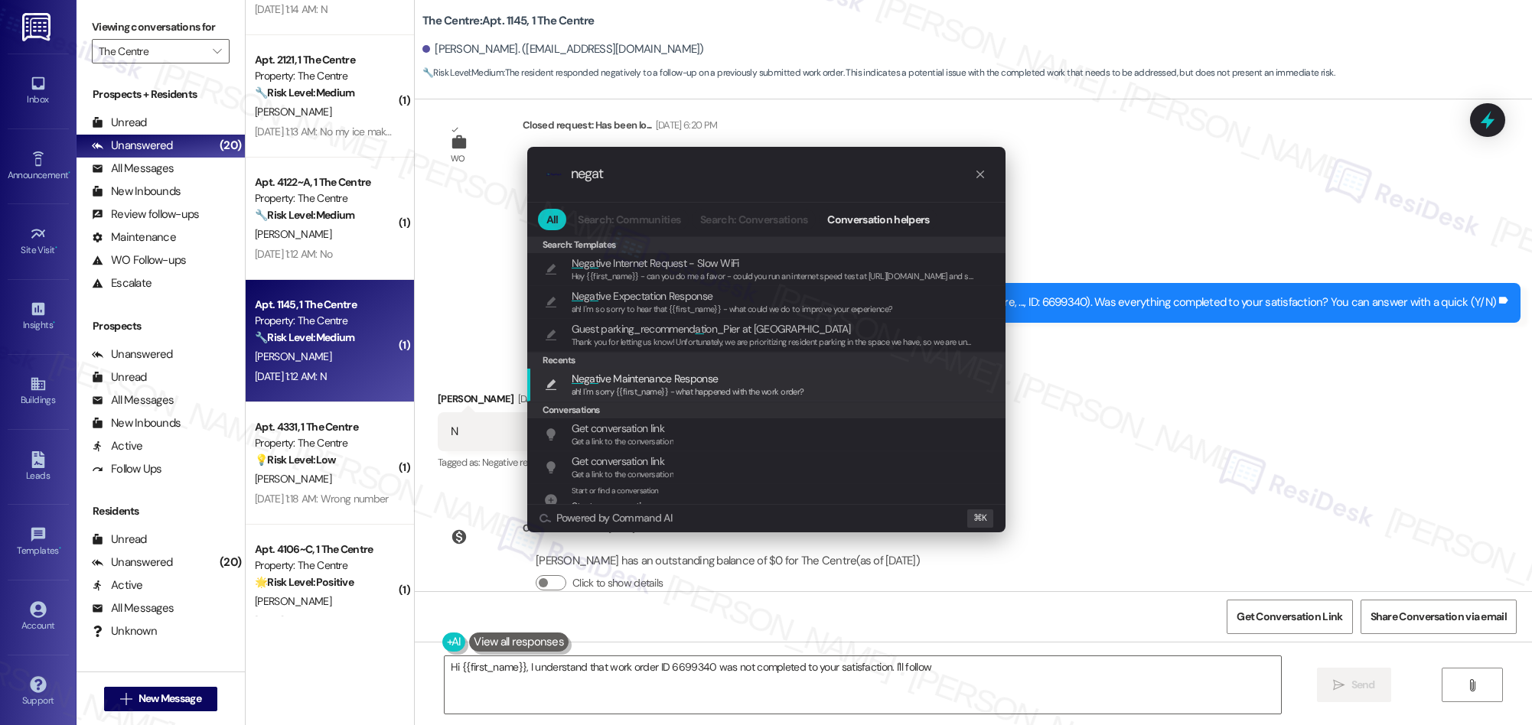
type textarea "Hi {{first_name}}, I understand that work order ID 6699340 was not completed to…"
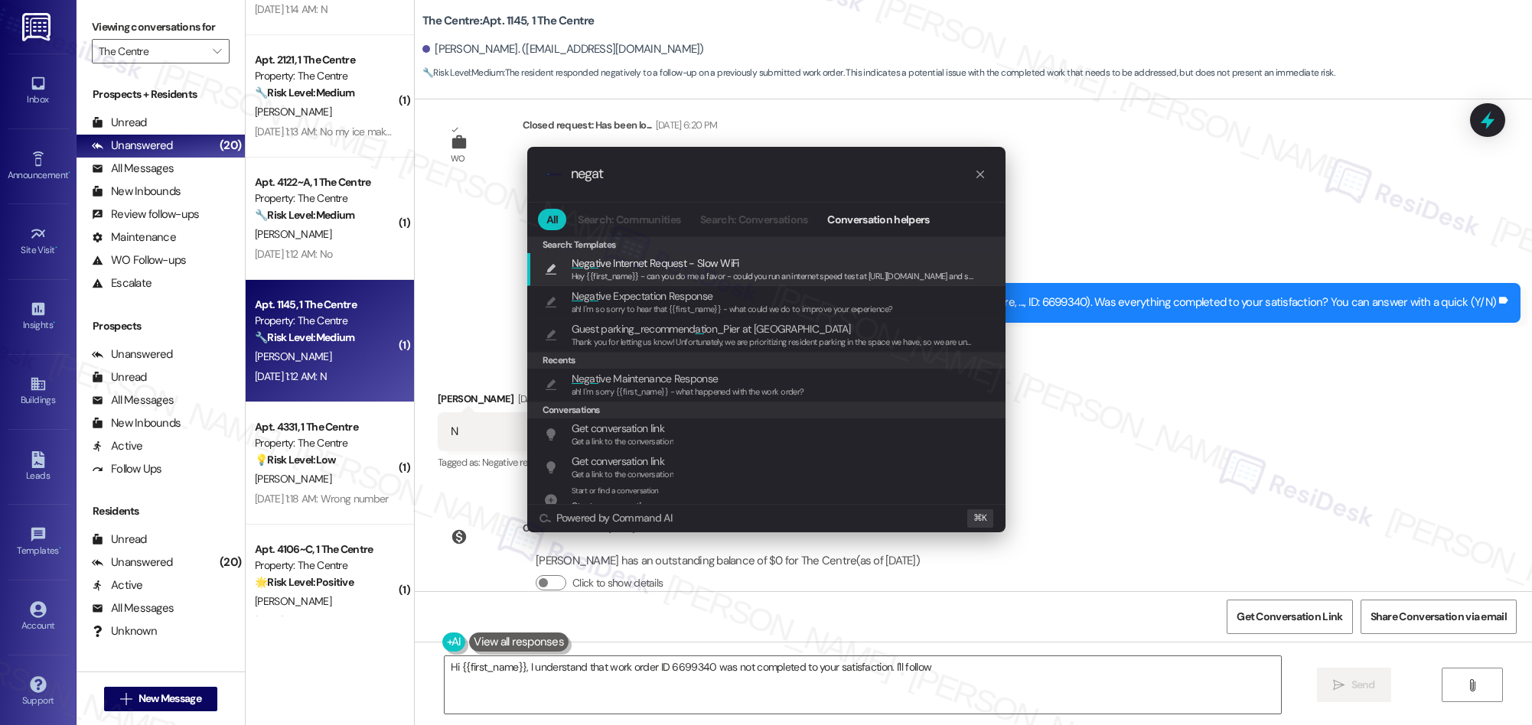
type input "negat"
type textarea "Hi {{first_name}}, I understand that work order ID 6699340 was not completed to…"
click at [751, 386] on span "ah! I'm sorry {{first_name}} - what happened with the work order?" at bounding box center [688, 391] width 233 height 11
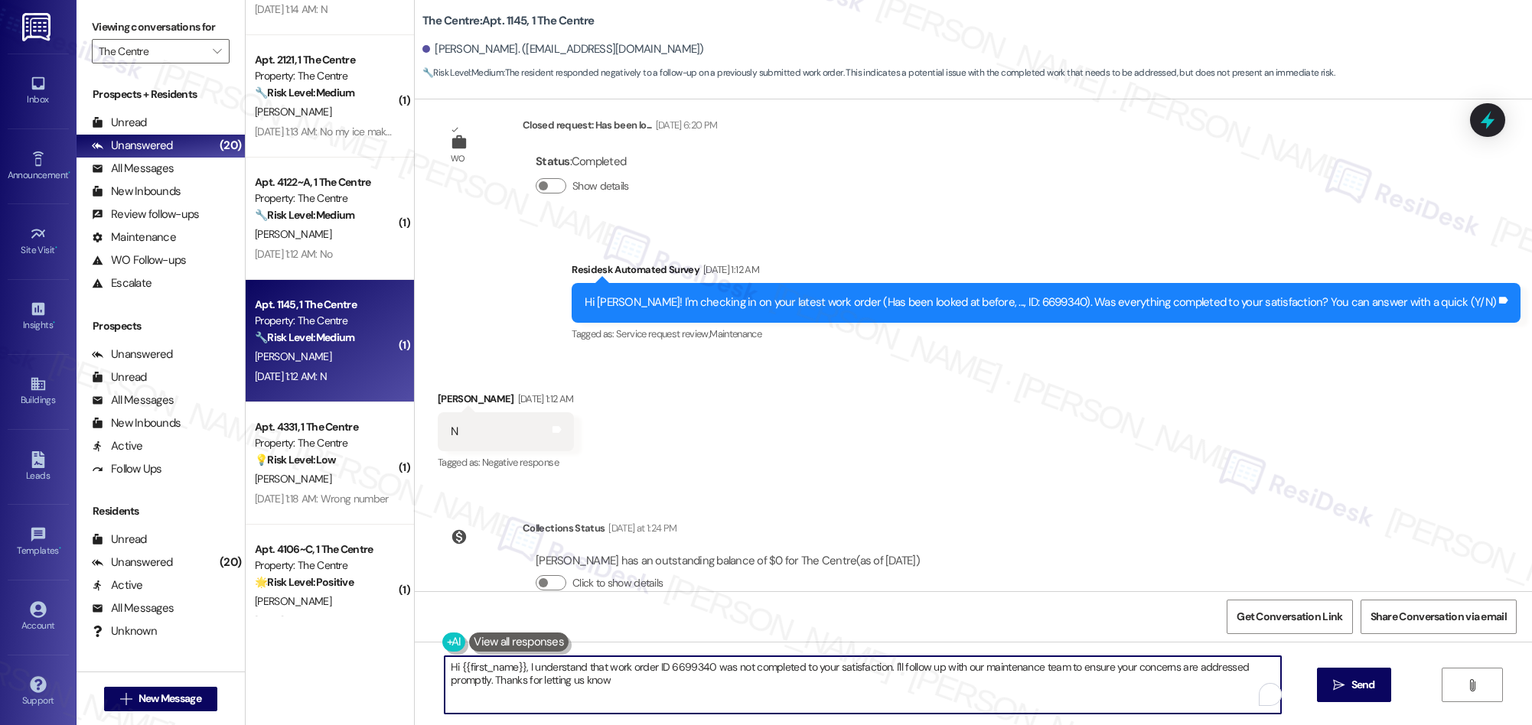
type textarea "Hi {{first_name}}, I understand that work order ID 6699340 was not completed to…"
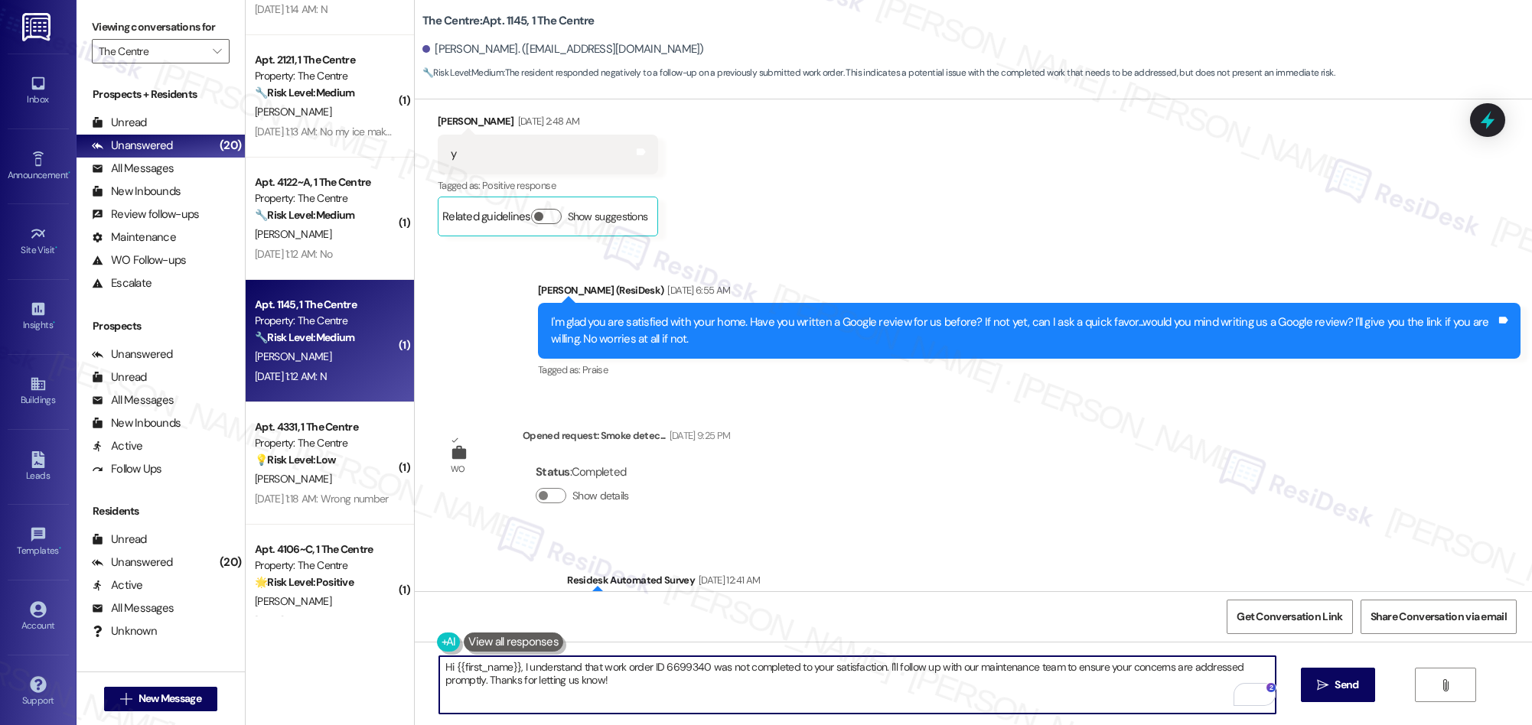
scroll to position [18348, 0]
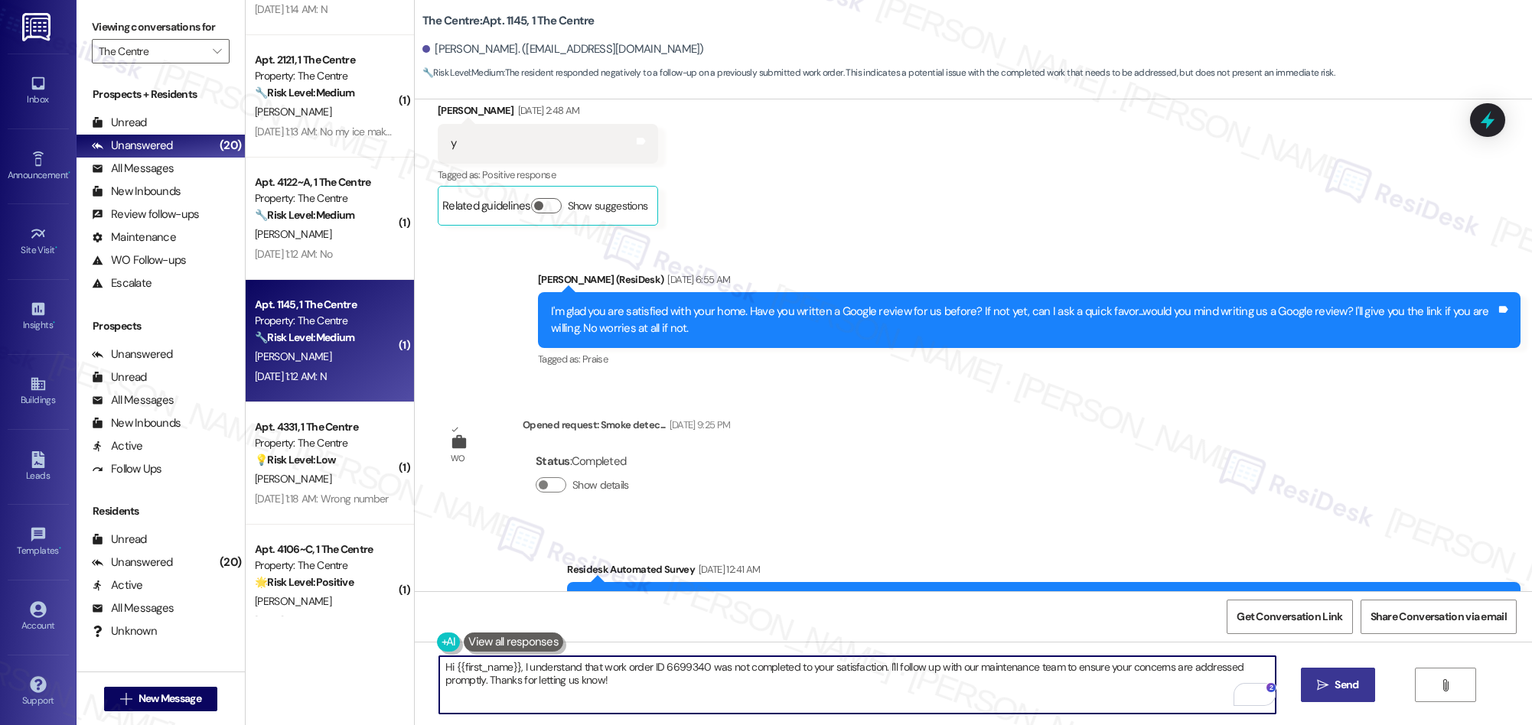
click at [1328, 677] on span " Send" at bounding box center [1338, 685] width 48 height 16
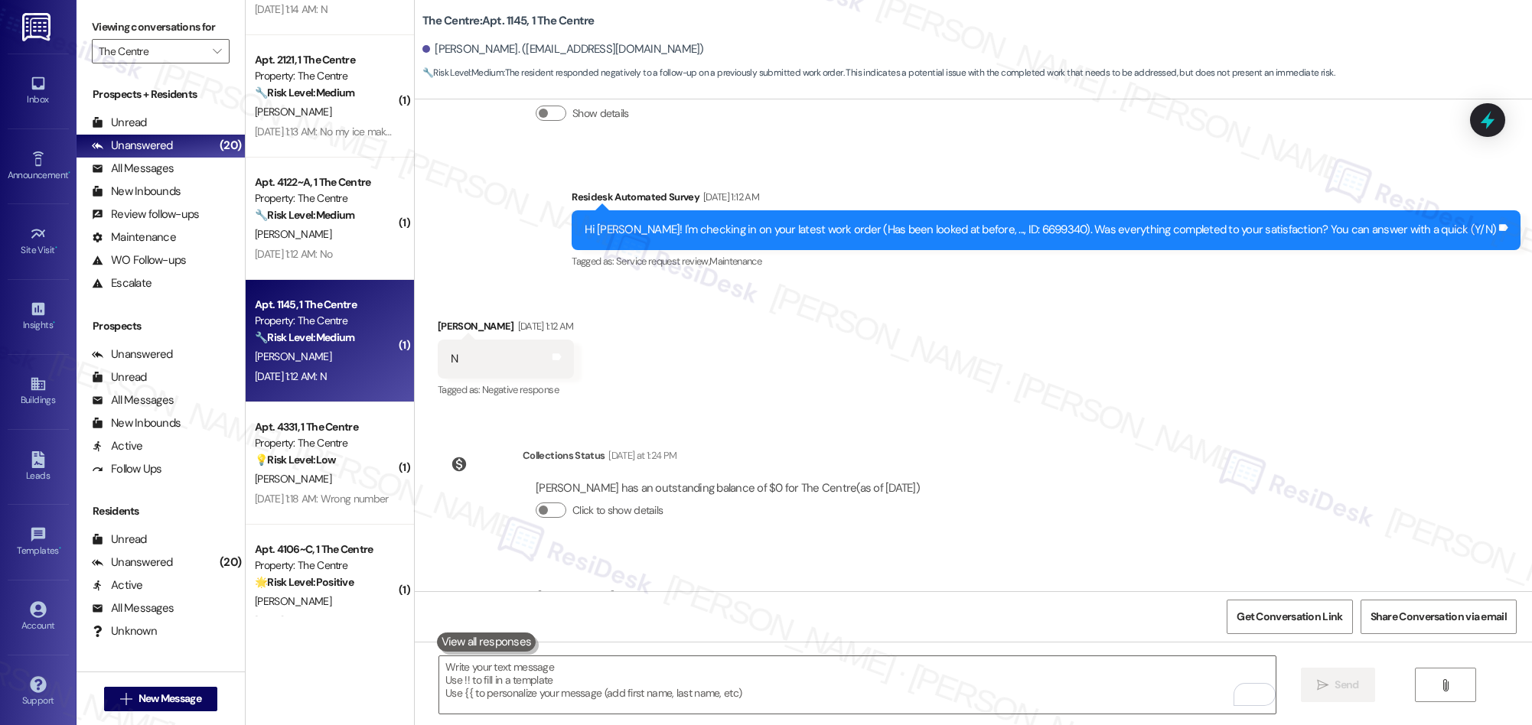
scroll to position [19280, 0]
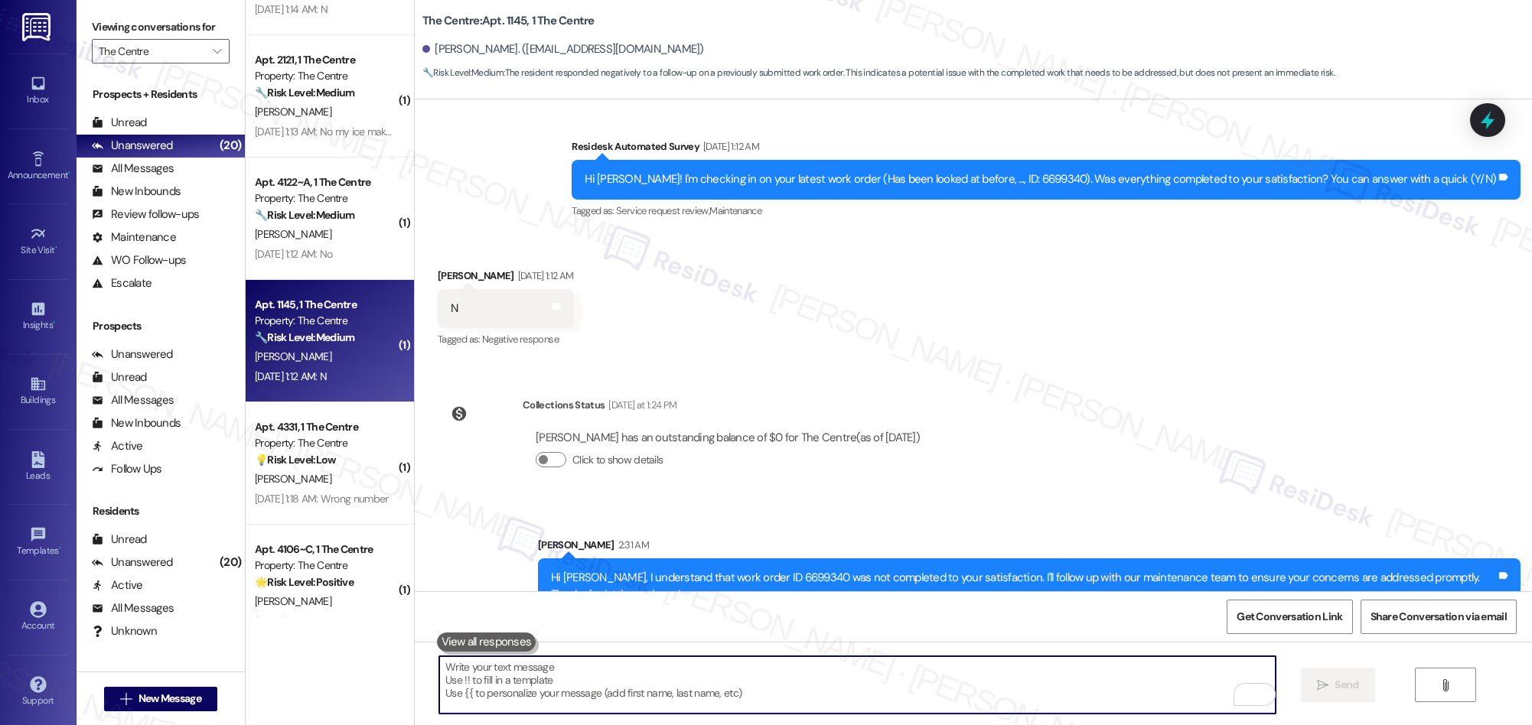
click at [694, 683] on textarea "To enrich screen reader interactions, please activate Accessibility in Grammarl…" at bounding box center [857, 684] width 836 height 57
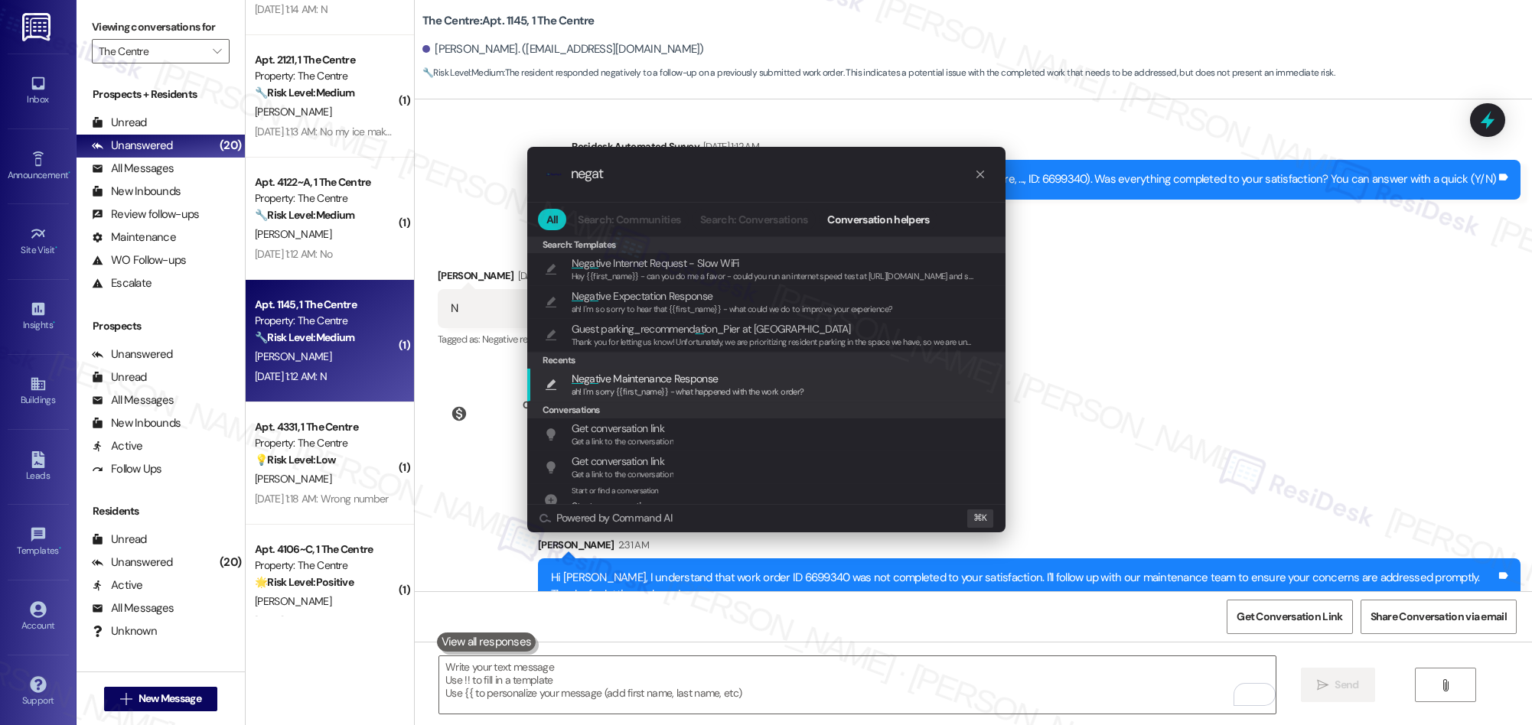
type input "negat"
click at [708, 392] on span "ah! I'm sorry {{first_name}} - what happened with the work order?" at bounding box center [688, 391] width 233 height 11
type textarea "ah! I'm sorry {{first_name}} - what happened with the work order?"
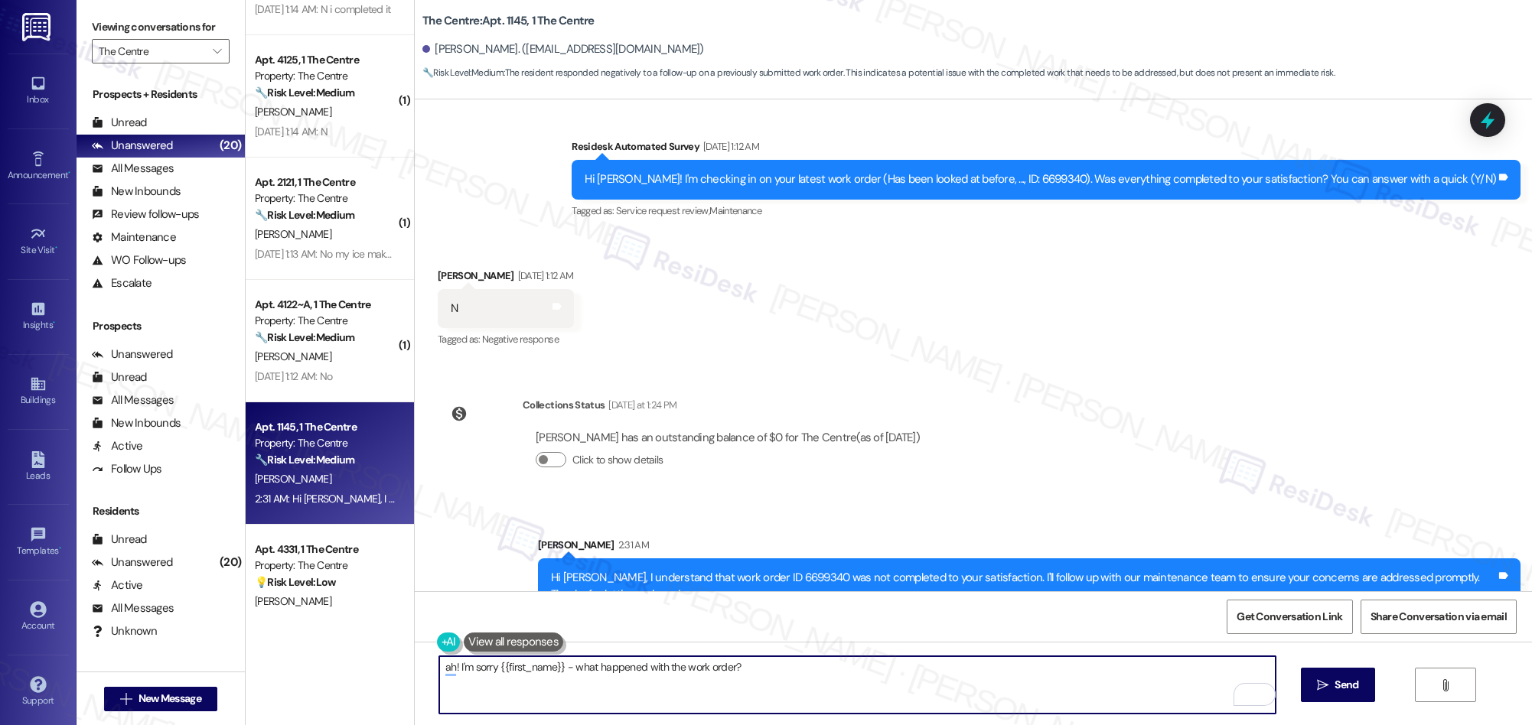
click at [680, 670] on textarea "ah! I'm sorry {{first_name}} - what happened with the work order?" at bounding box center [857, 684] width 836 height 57
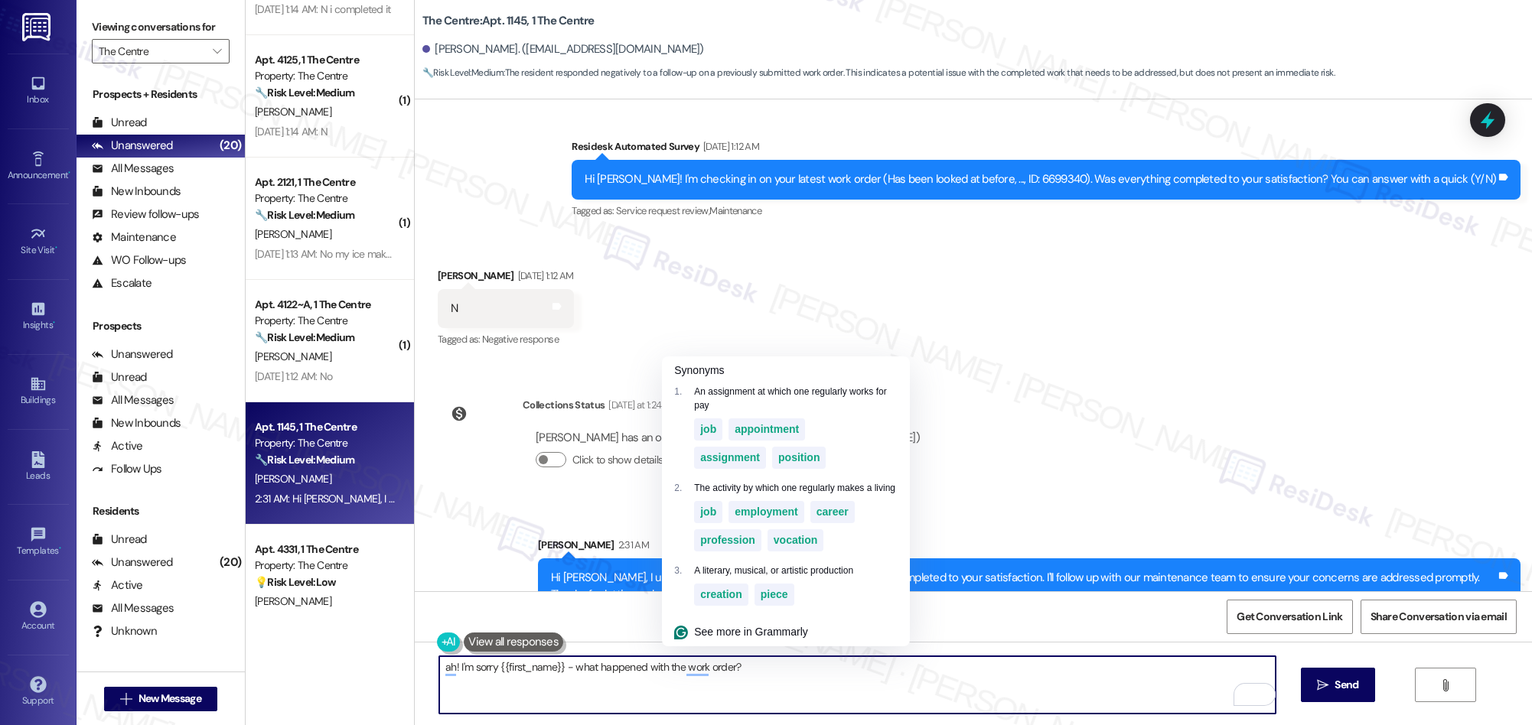
click at [644, 666] on textarea "ah! I'm sorry {{first_name}} - what happened with the work order?" at bounding box center [857, 684] width 836 height 57
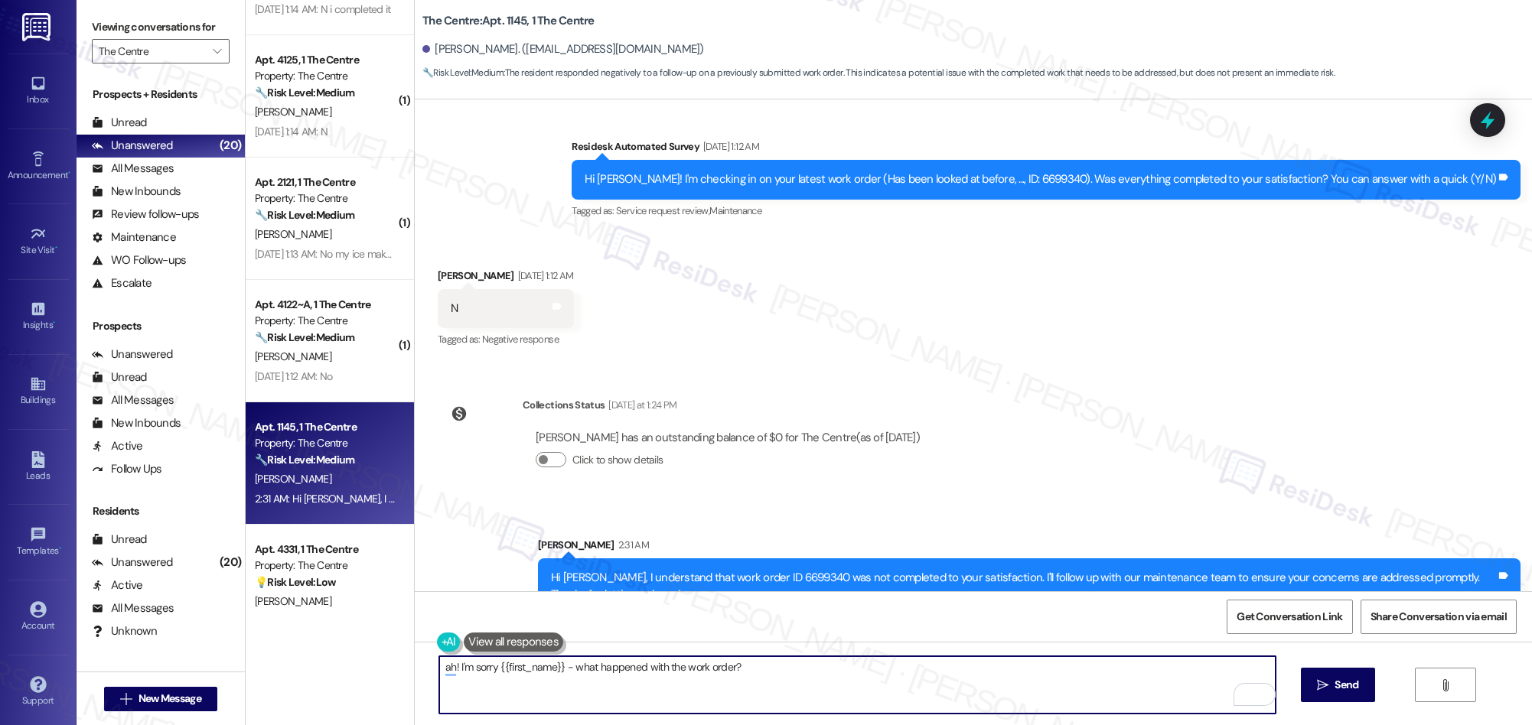
click at [644, 666] on textarea "ah! I'm sorry {{first_name}} - what happened with the work order?" at bounding box center [857, 684] width 836 height 57
paste textarea "ould you share a bit more about what wasn’t resolved or what could’ve been done…"
type textarea "Could you share a bit more about what wasn’t resolved or what could’ve been don…"
drag, startPoint x: 1323, startPoint y: 688, endPoint x: 1298, endPoint y: 658, distance: 38.6
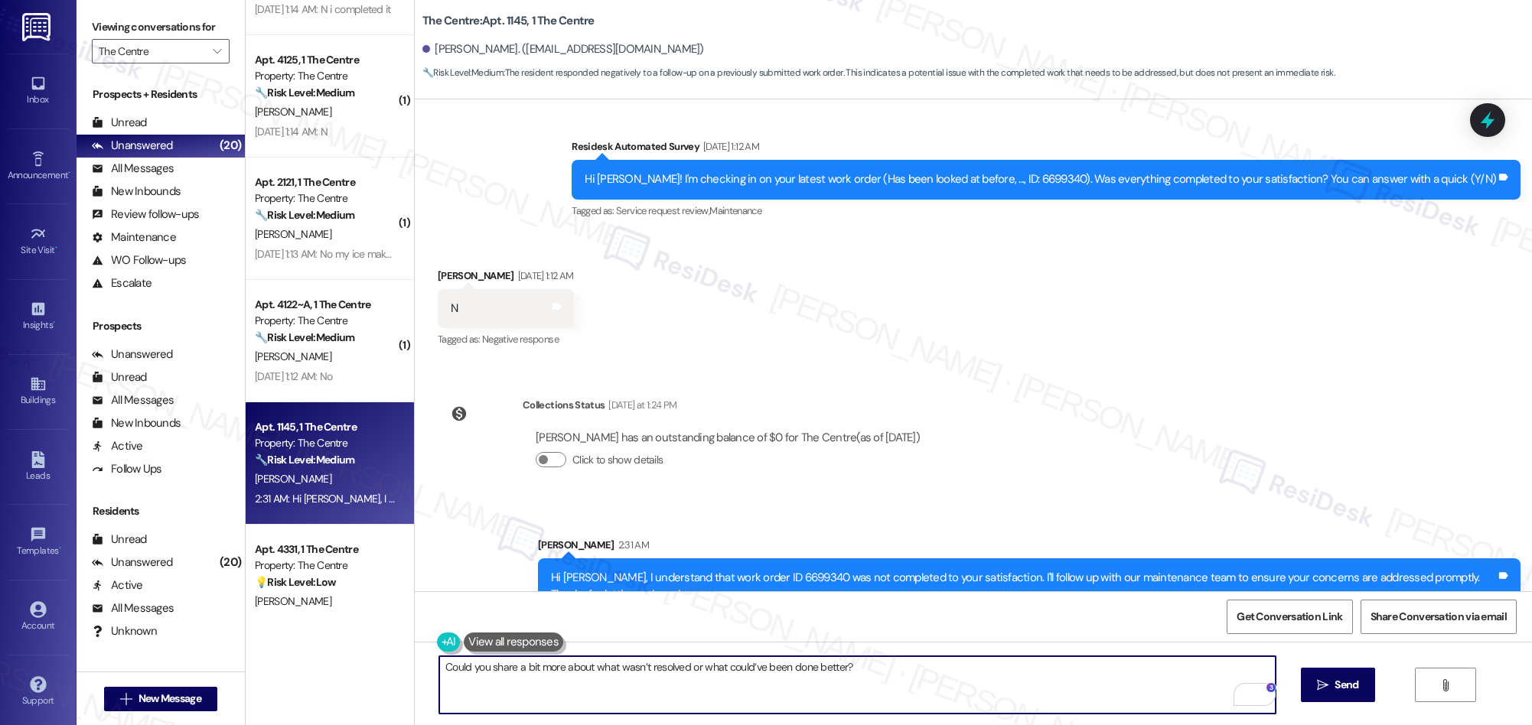
click at [1321, 687] on icon "" at bounding box center [1322, 685] width 11 height 12
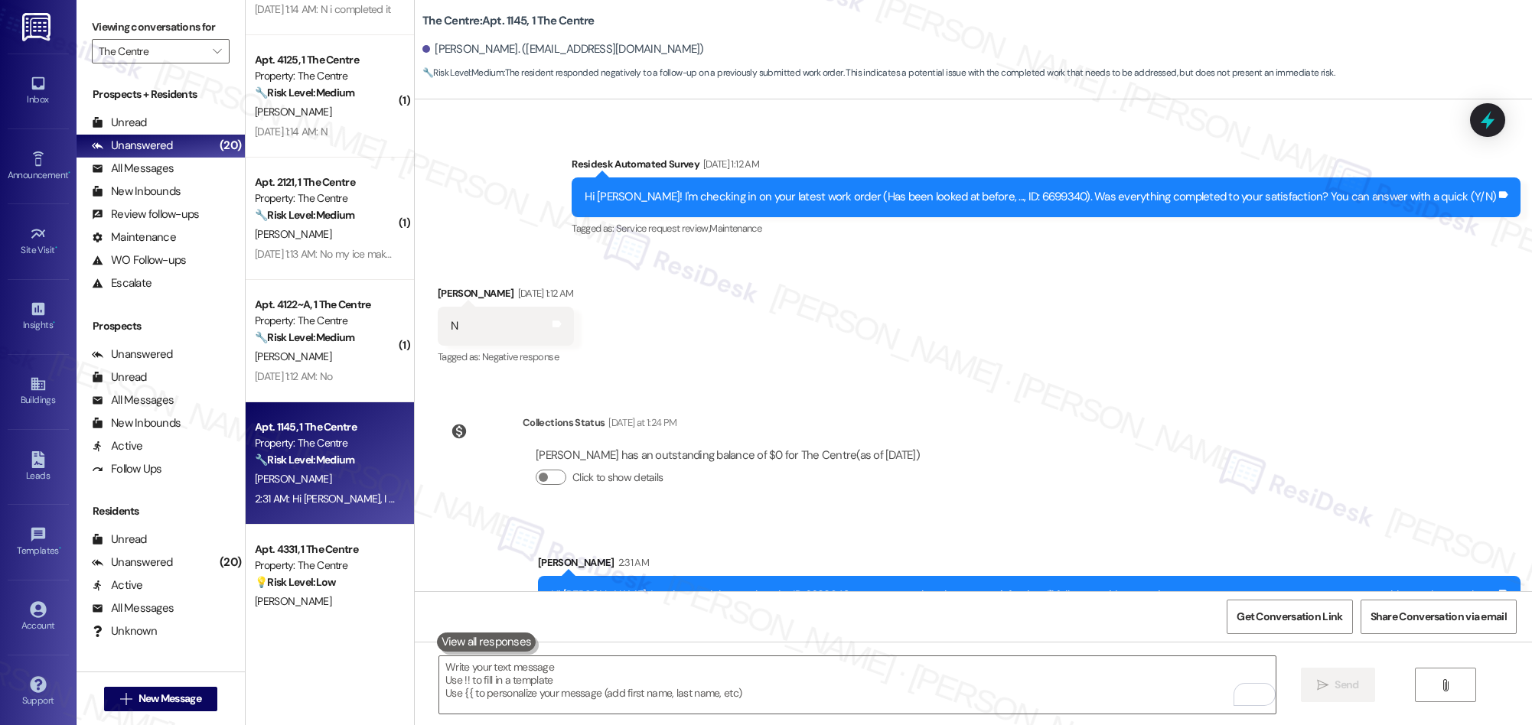
scroll to position [19386, 0]
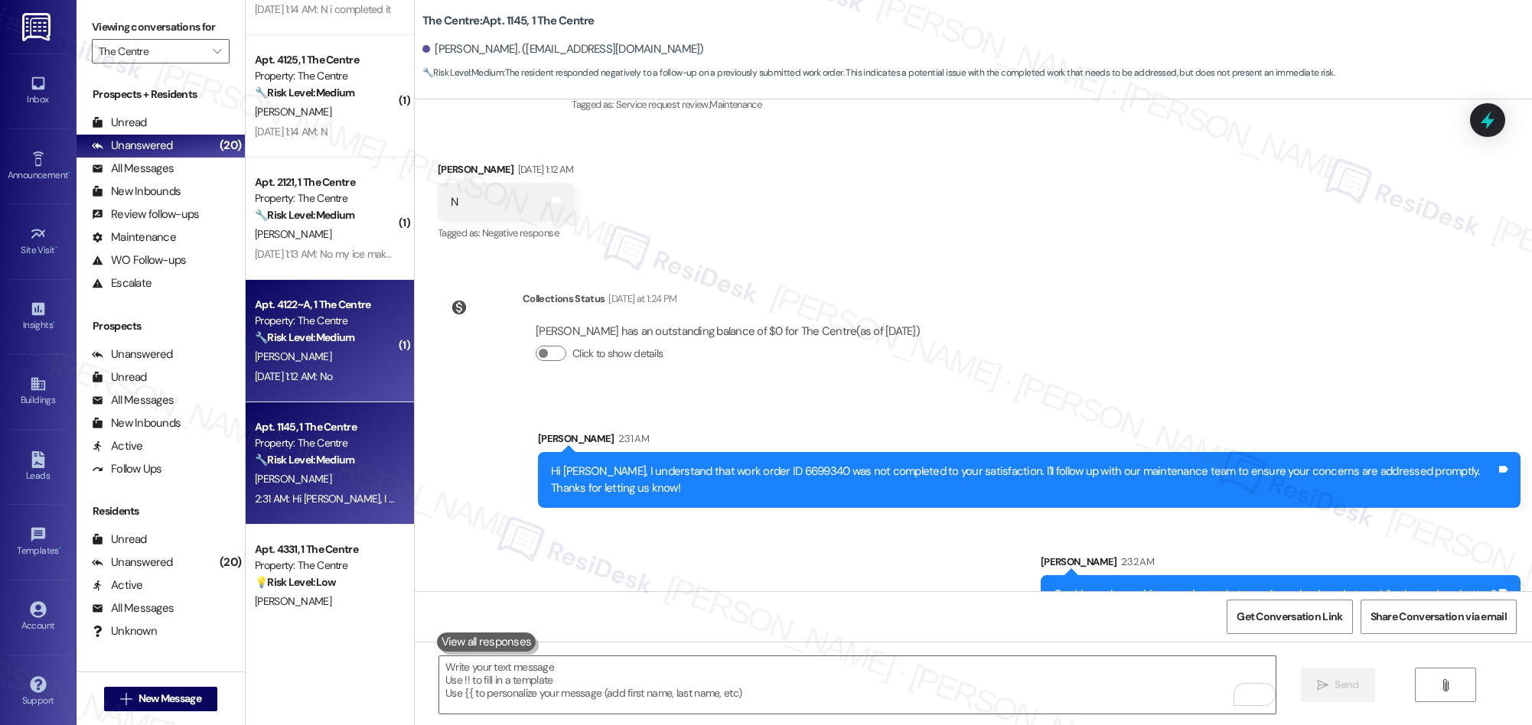
click at [318, 348] on div "[PERSON_NAME]" at bounding box center [325, 356] width 145 height 19
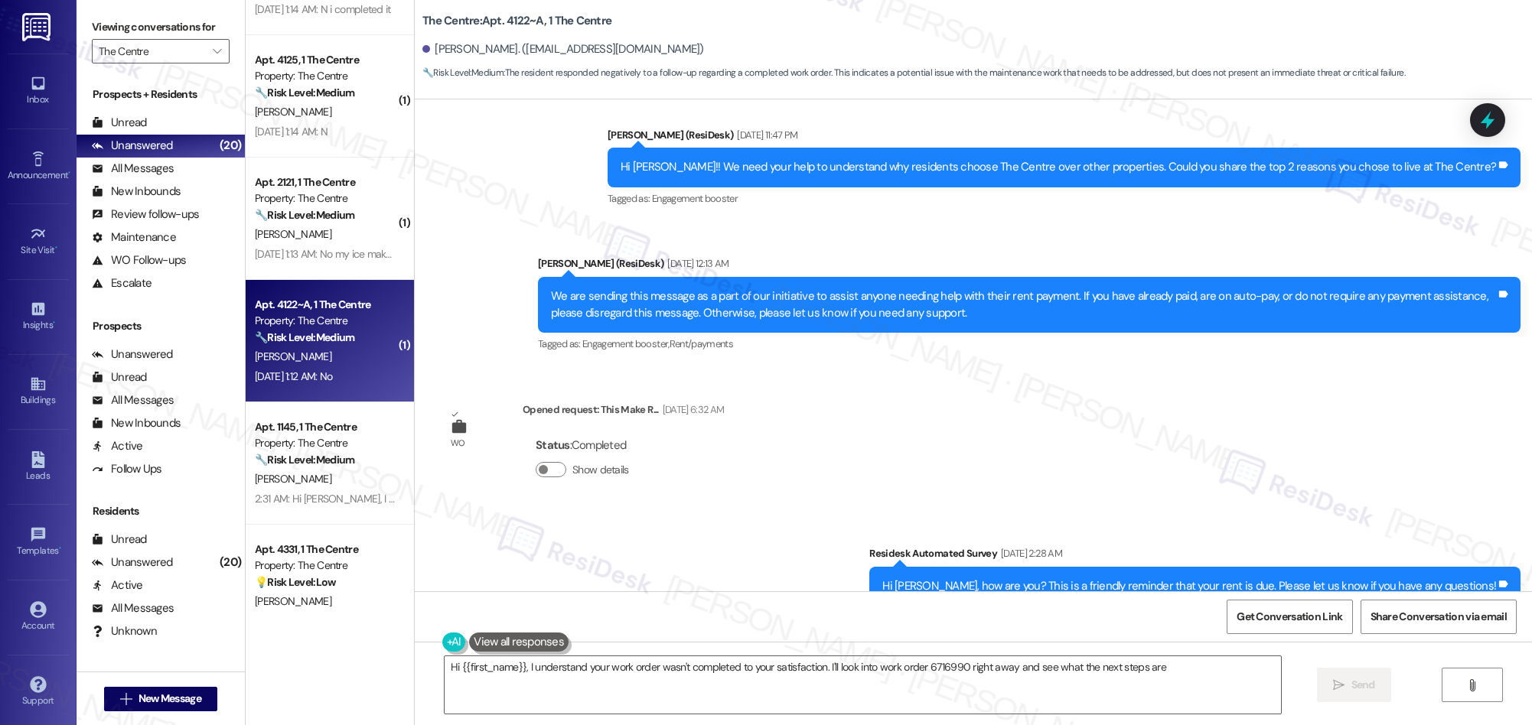
scroll to position [514, 0]
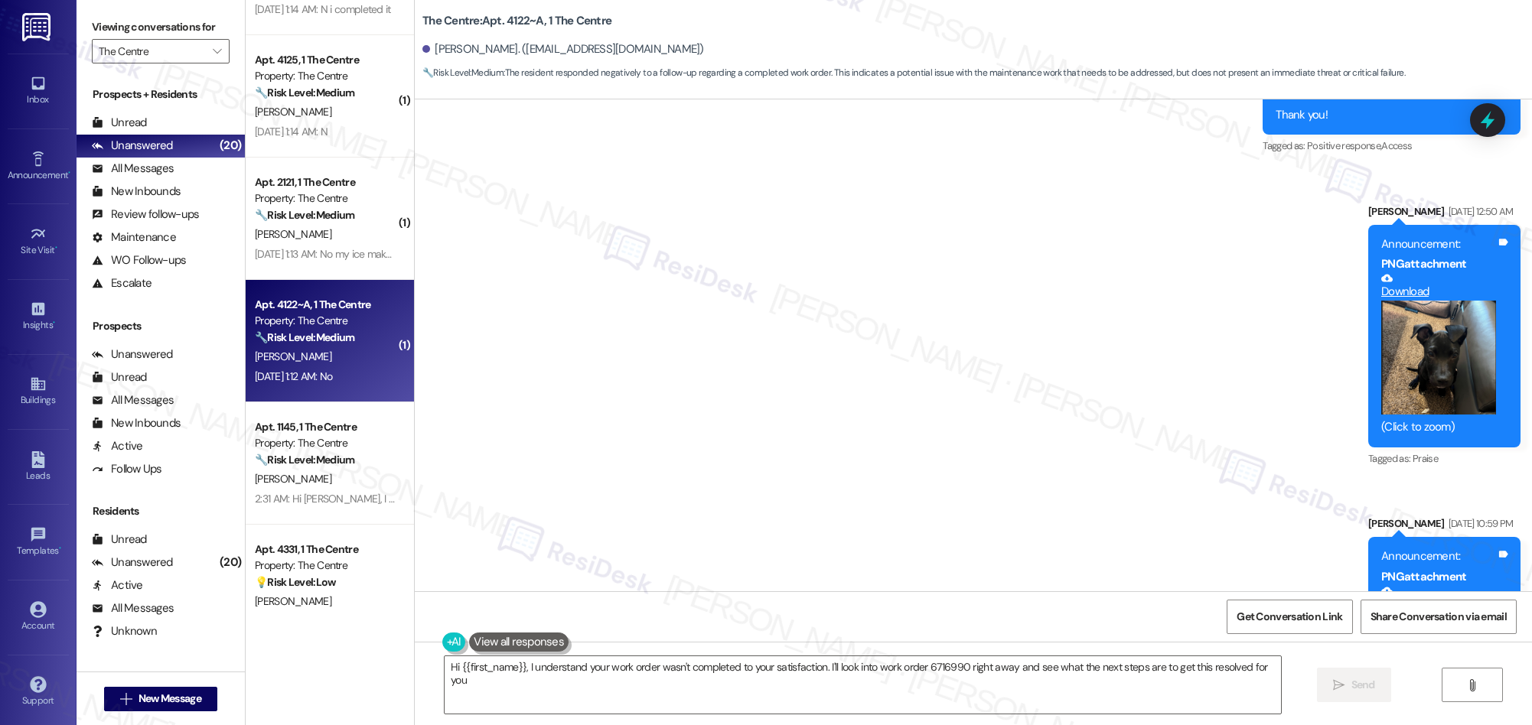
type textarea "Hi {{first_name}}, I understand your work order wasn't completed to your satisf…"
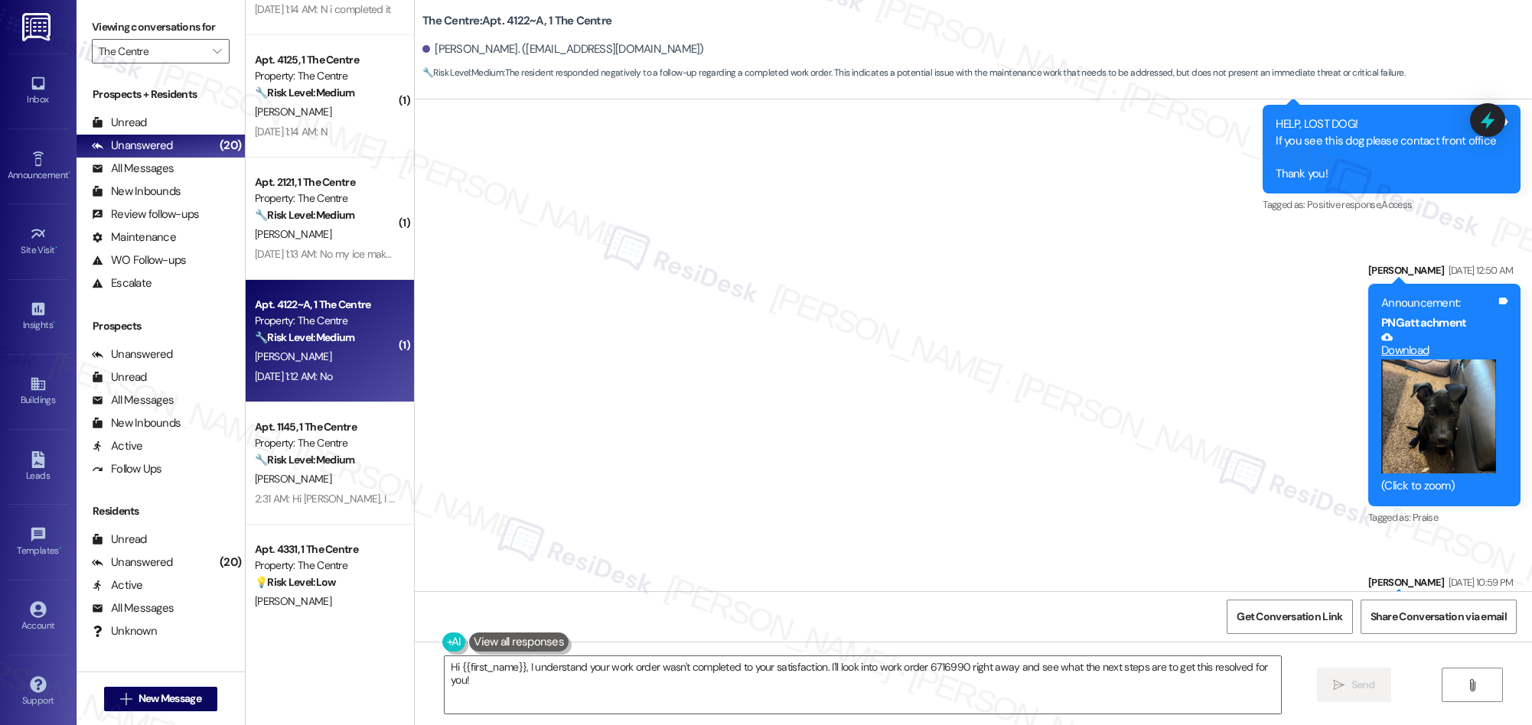
scroll to position [0, 0]
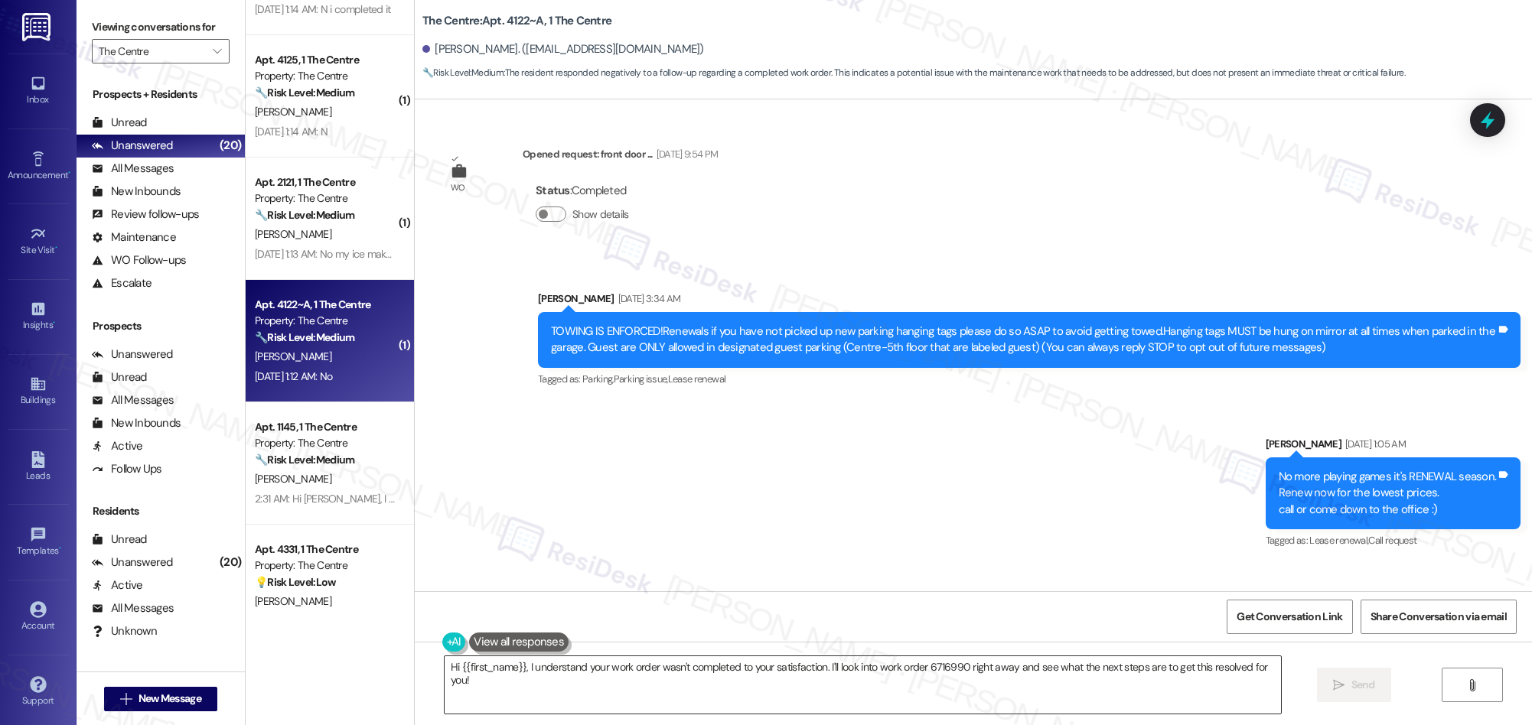
click at [670, 662] on textarea "Hi {{first_name}}, I understand your work order wasn't completed to your satisf…" at bounding box center [863, 684] width 836 height 57
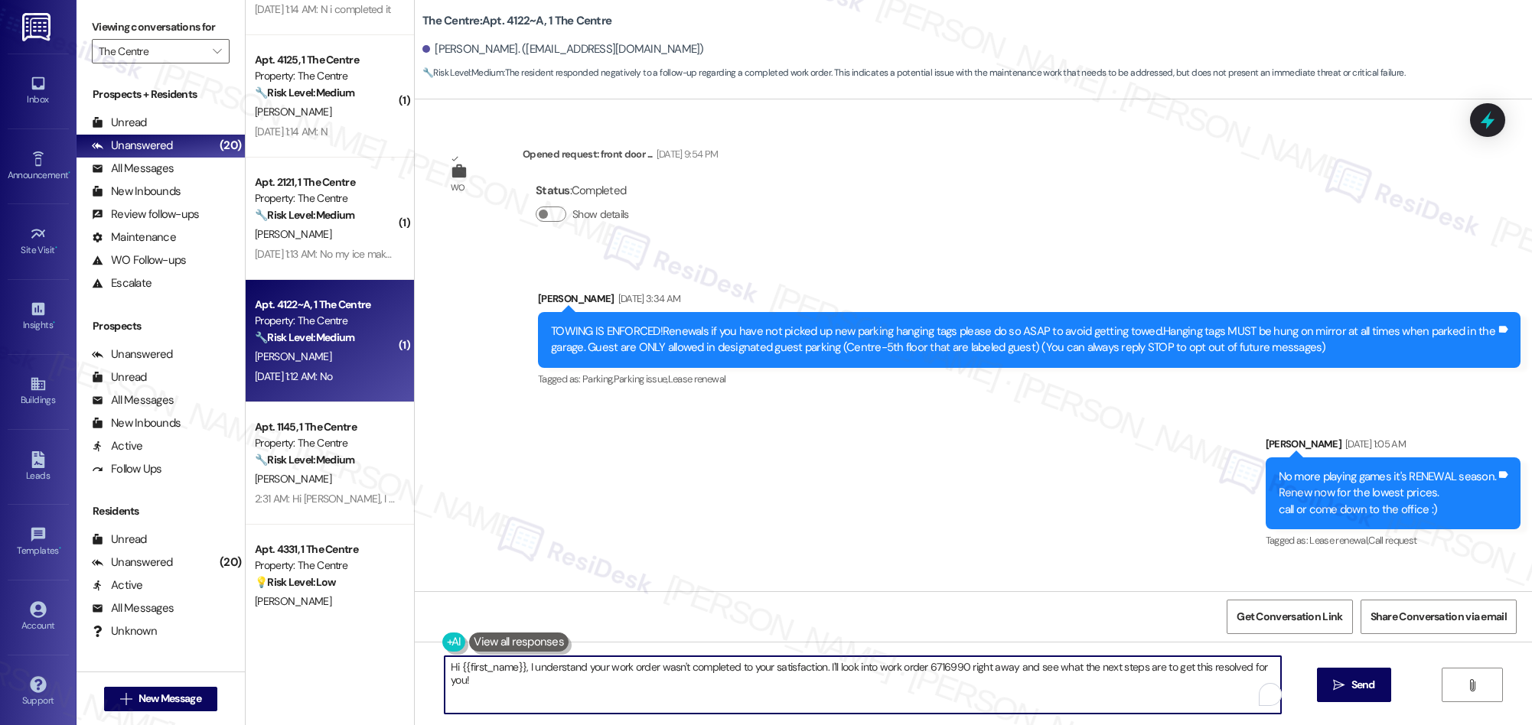
click at [666, 670] on textarea "Hi {{first_name}}, I understand your work order wasn't completed to your satisf…" at bounding box center [863, 684] width 836 height 57
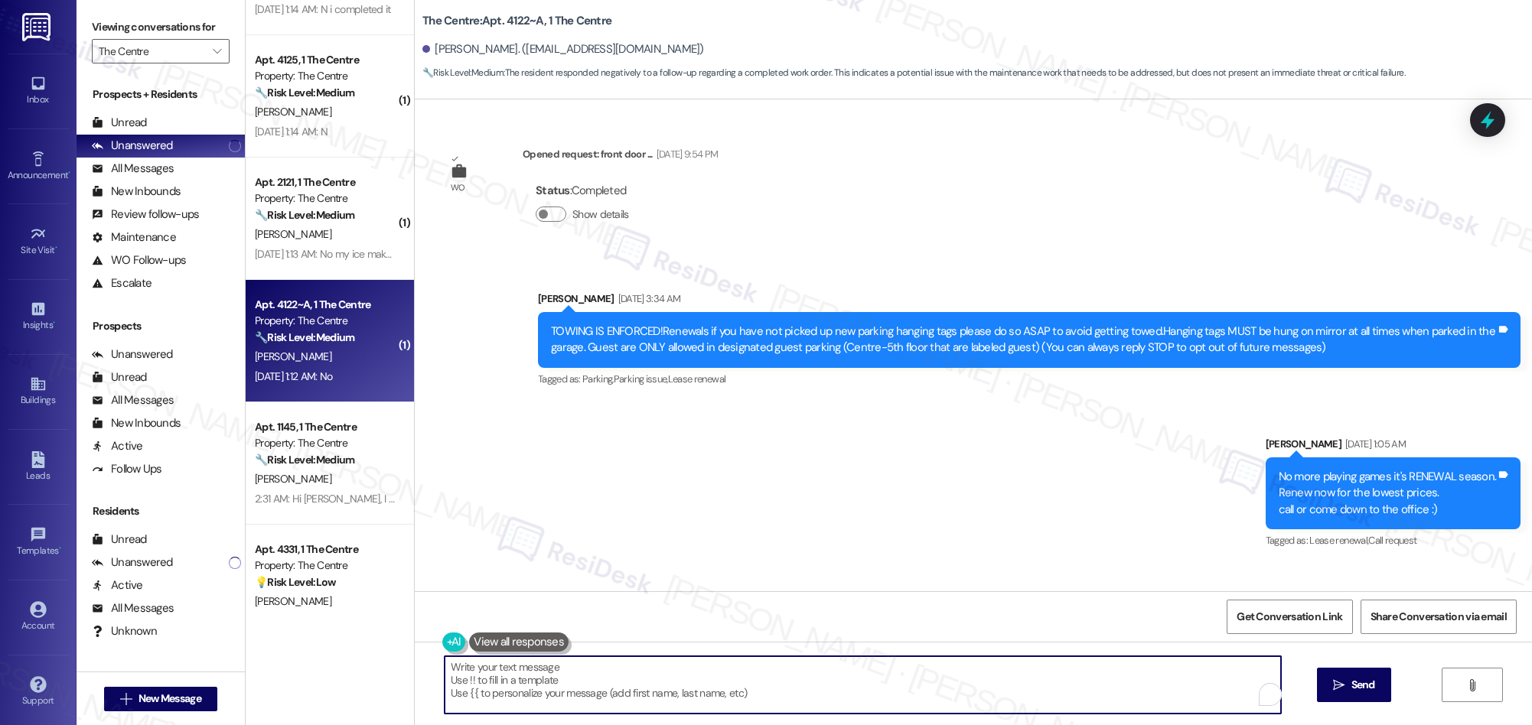
paste textarea "I’m really sorry to hear that the work didn’t meet your expectations. I’d like …"
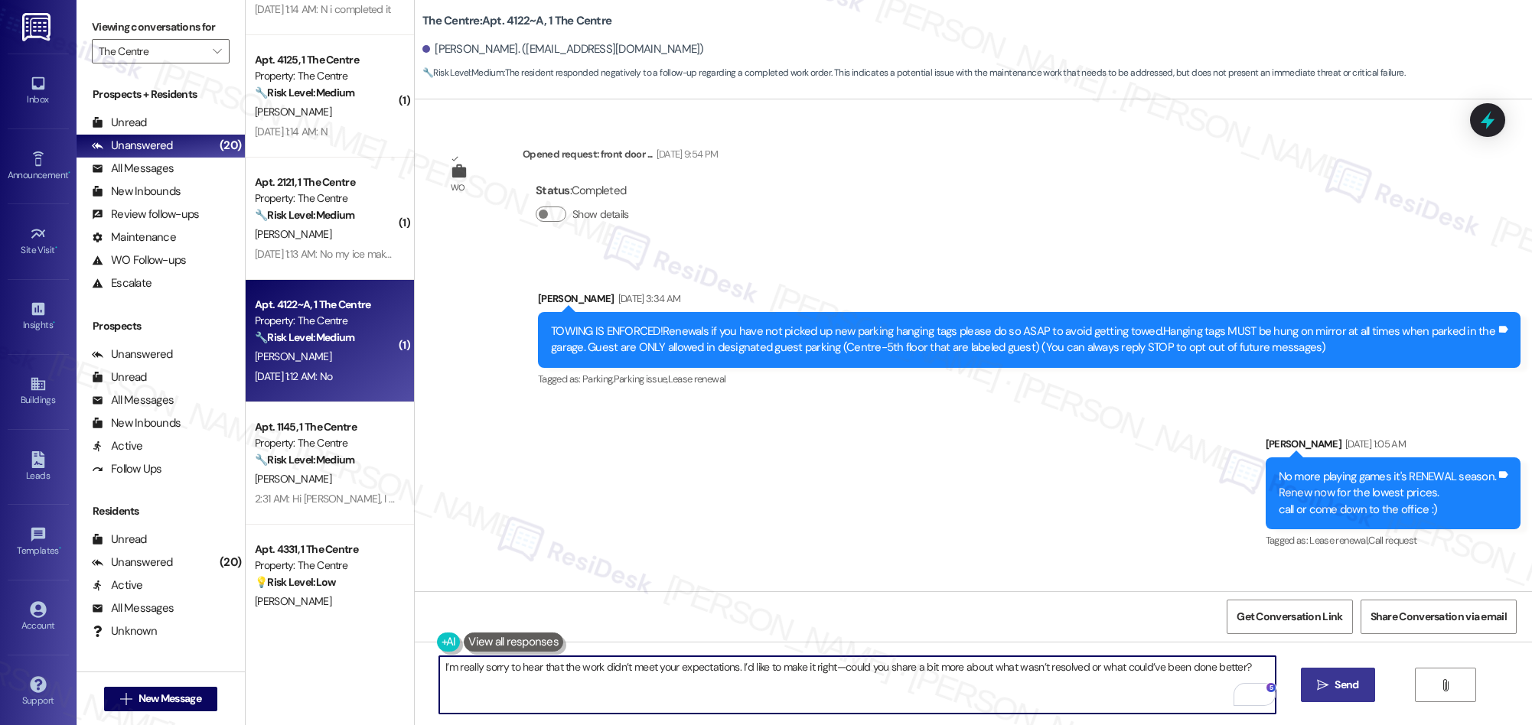
type textarea "I’m really sorry to hear that the work didn’t meet your expectations. I’d like …"
click at [1328, 692] on span " Send" at bounding box center [1338, 685] width 48 height 16
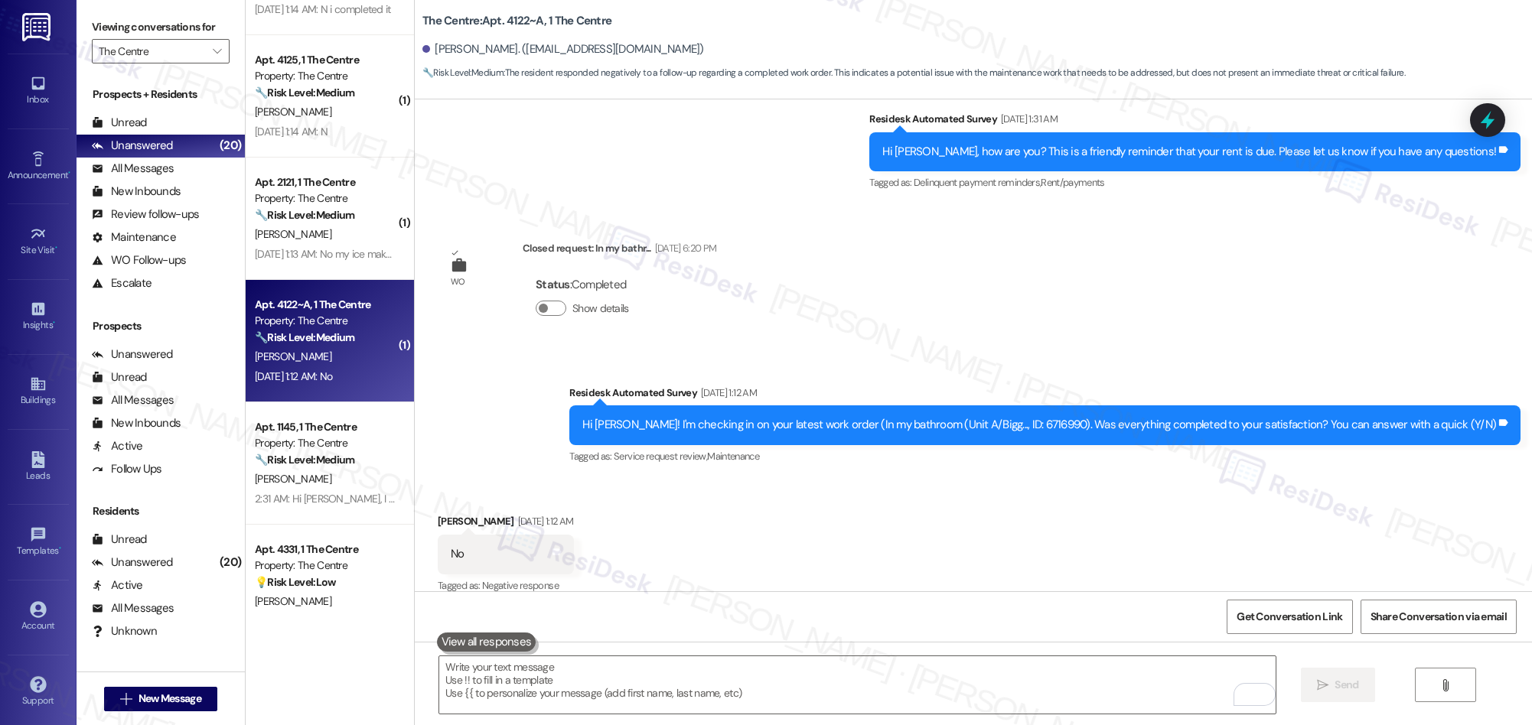
scroll to position [3209, 0]
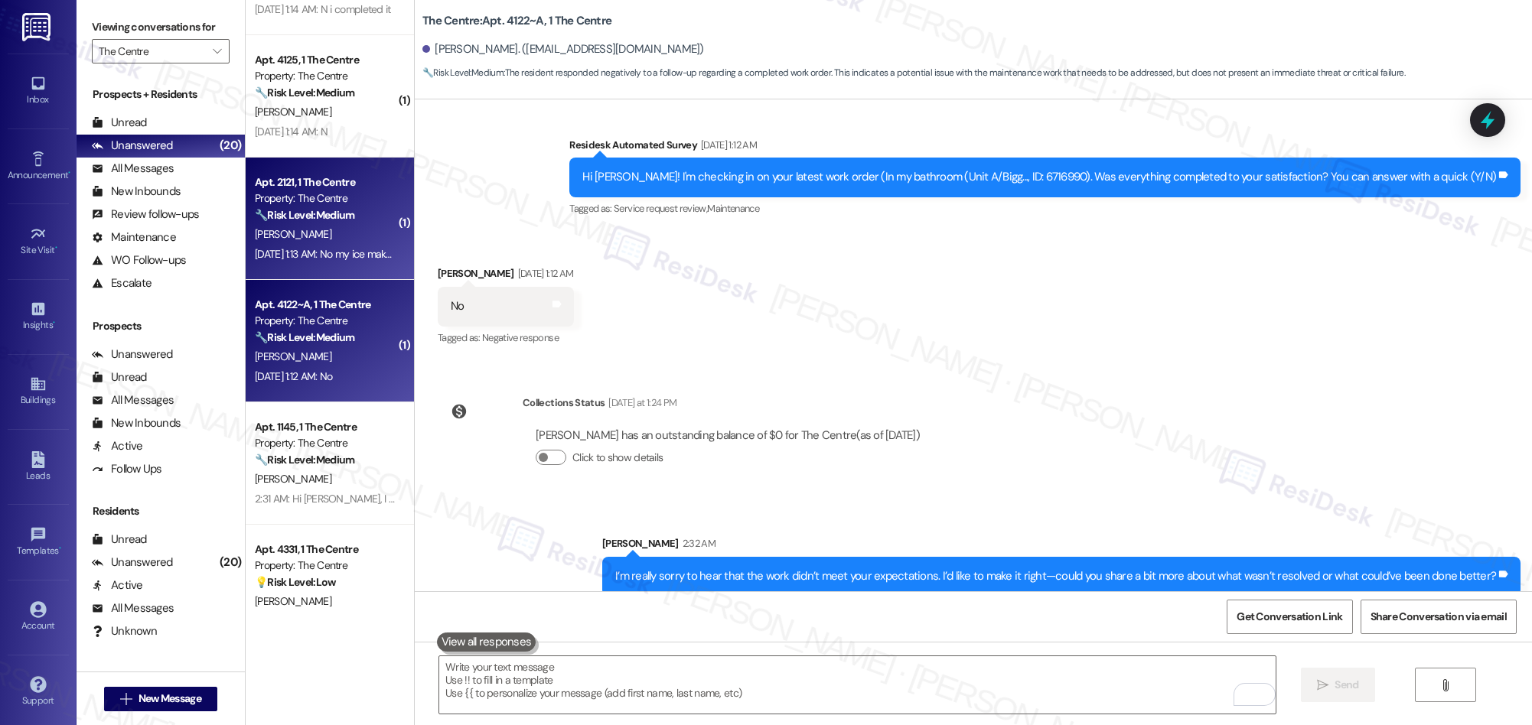
click at [311, 224] on div "Apt. 2121, 1 The Centre Property: The Centre 🔧 Risk Level: Medium The resident …" at bounding box center [325, 199] width 145 height 52
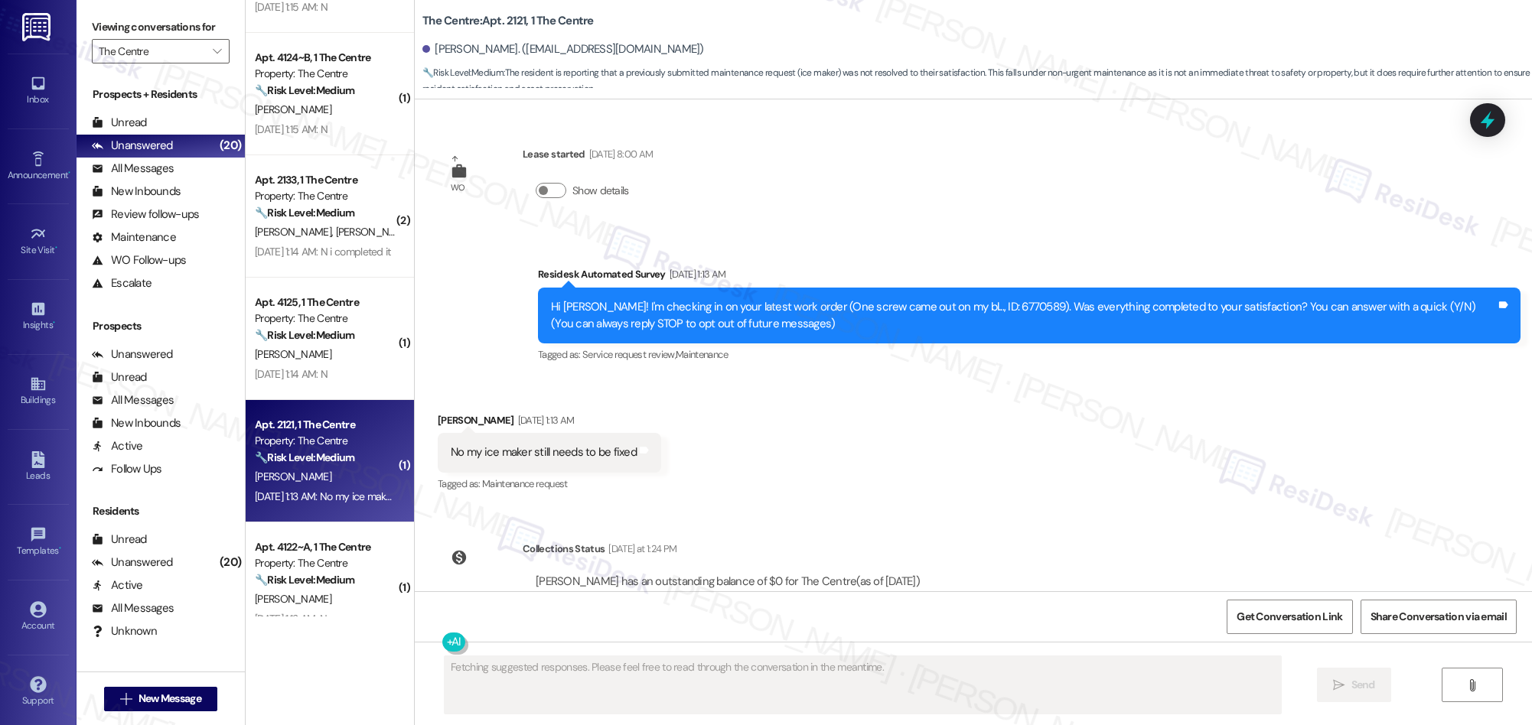
scroll to position [57, 0]
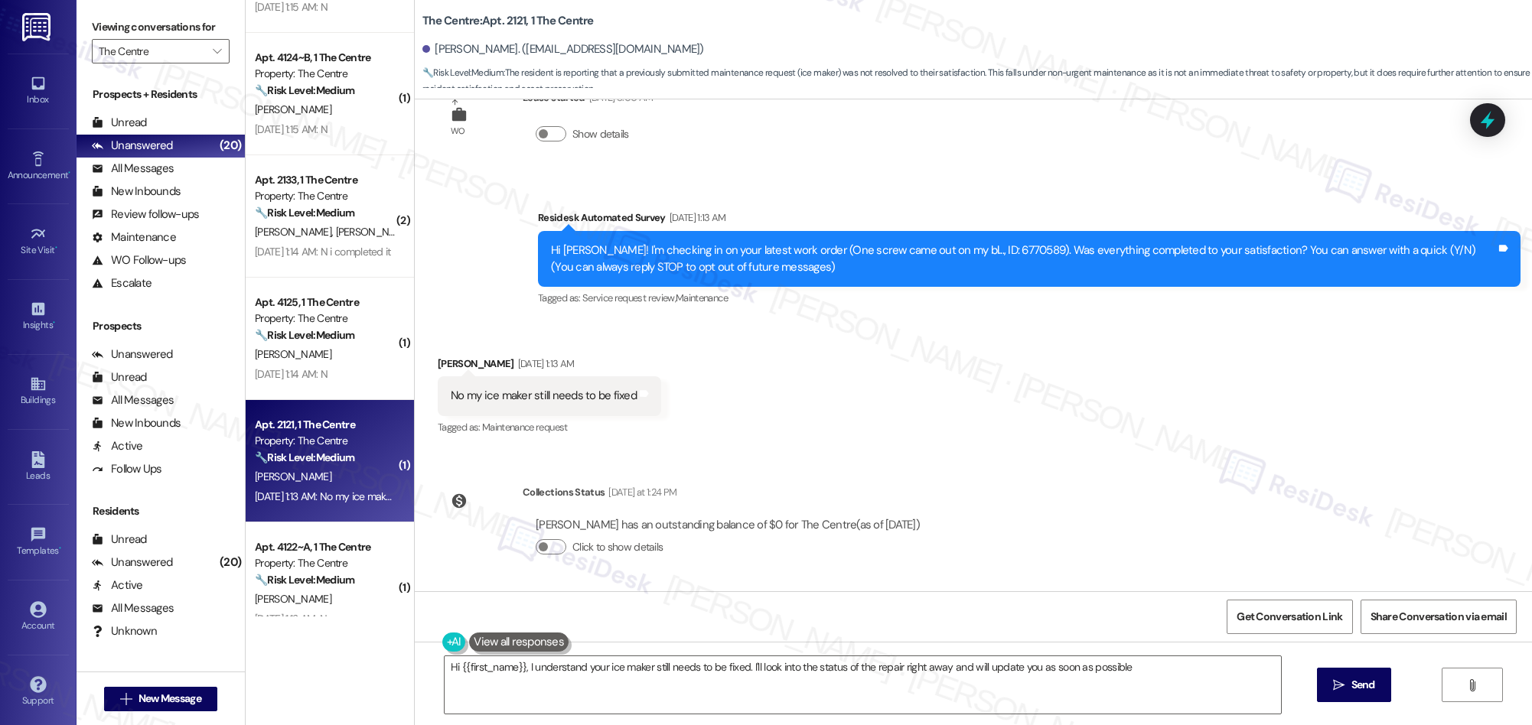
type textarea "Hi {{first_name}}, I understand your ice maker still needs to be fixed. I'll lo…"
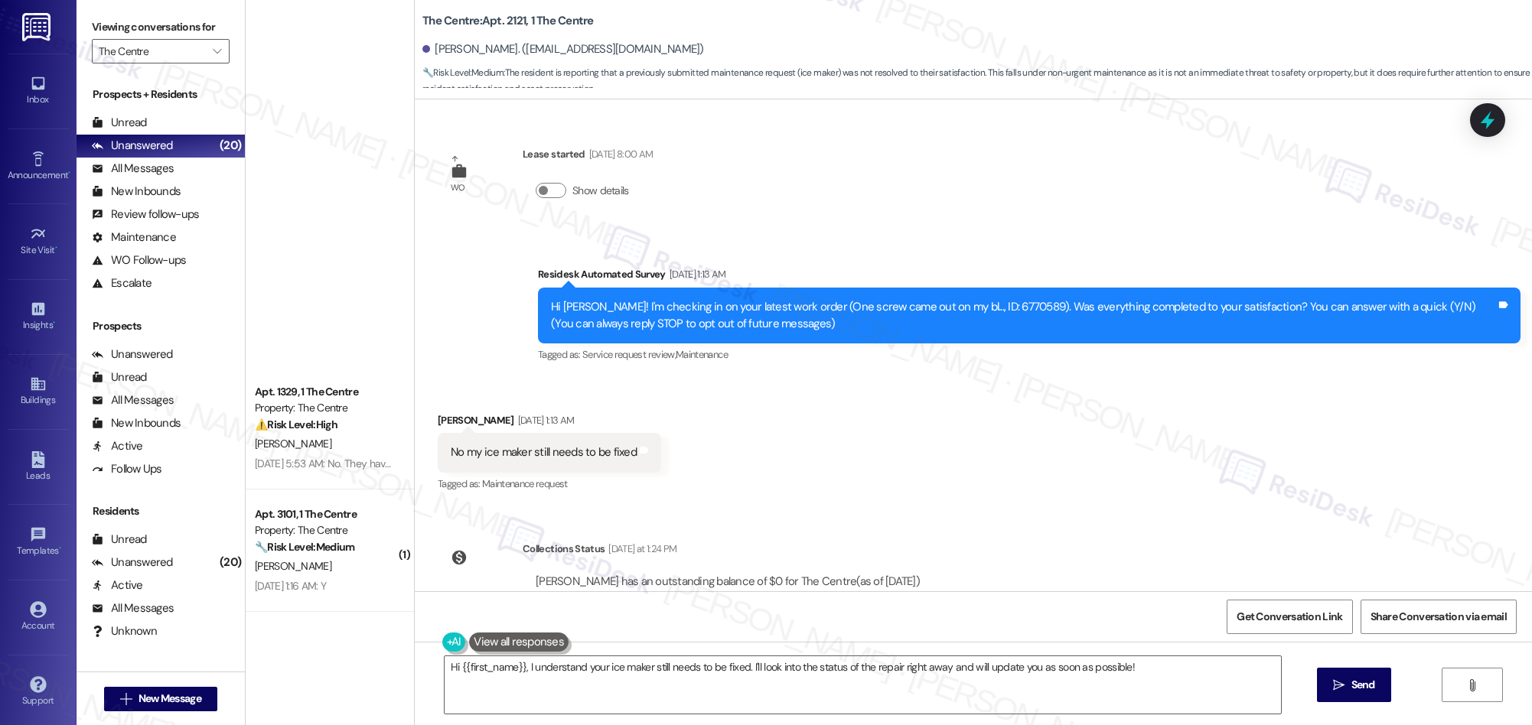
scroll to position [57, 0]
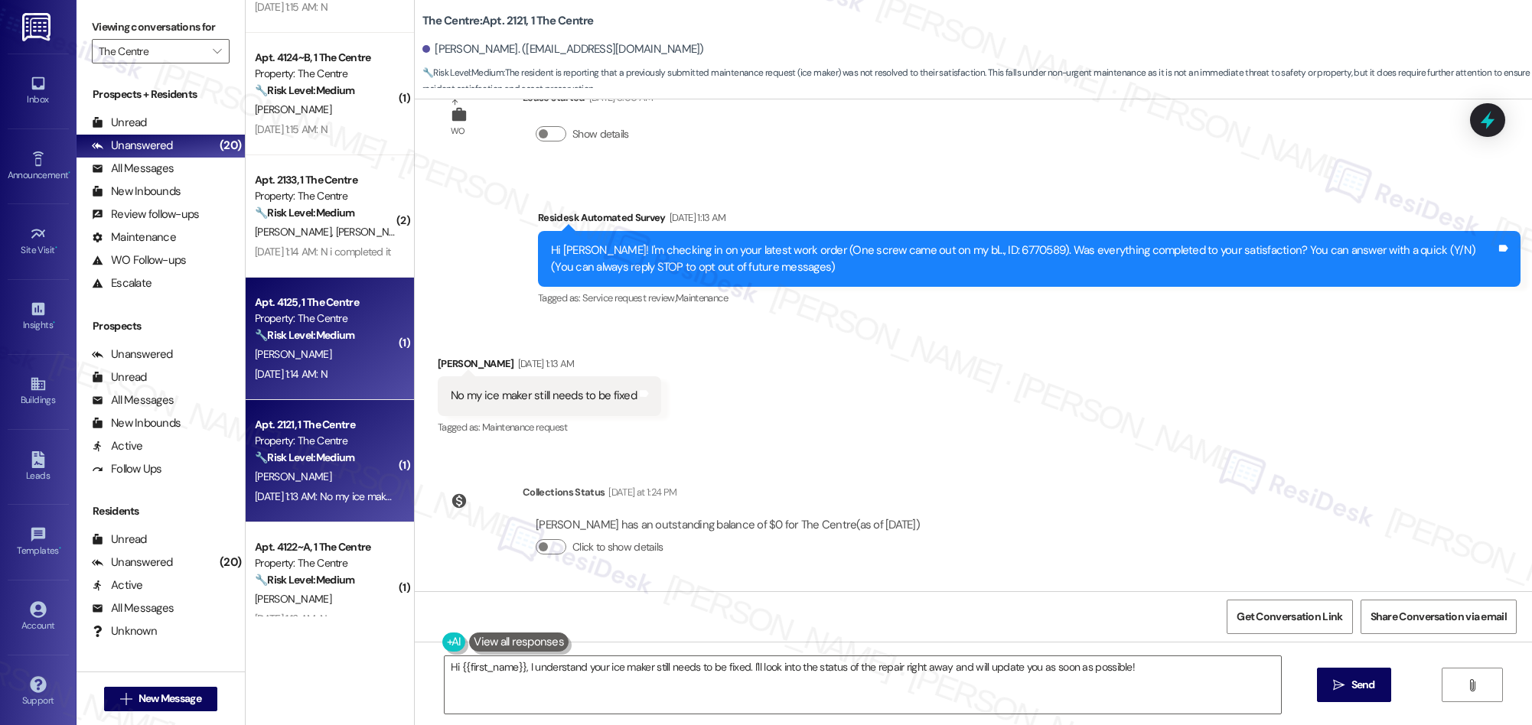
click at [311, 327] on div "Property: The Centre" at bounding box center [326, 319] width 142 height 16
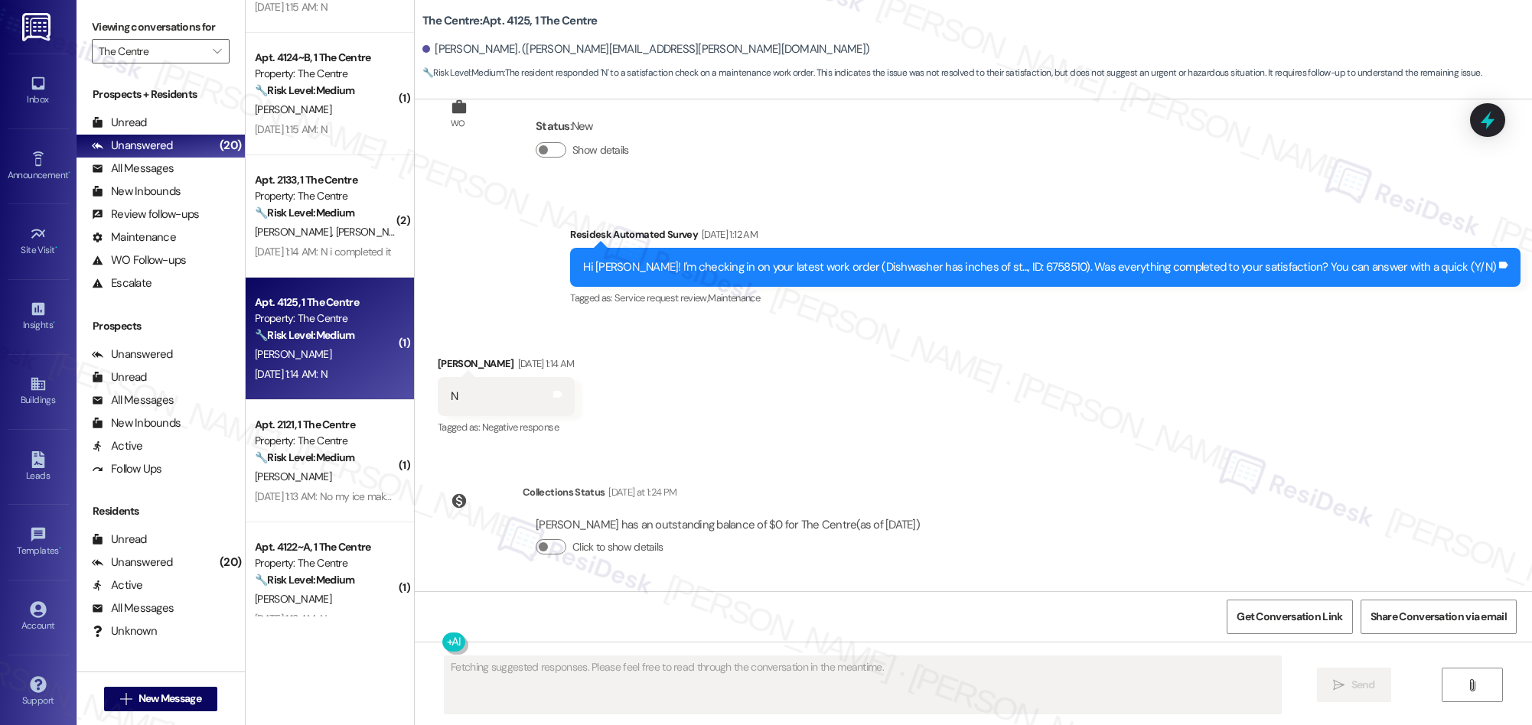
scroll to position [0, 0]
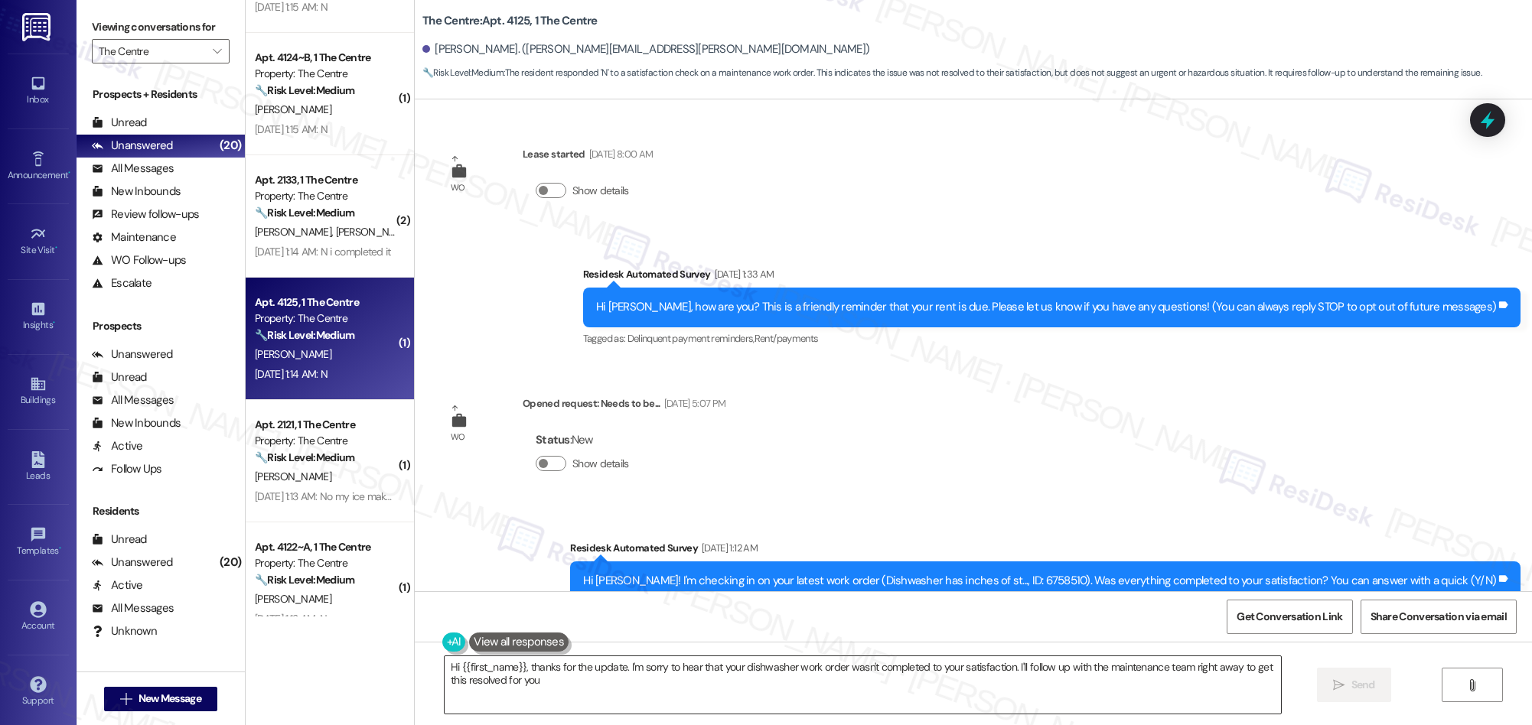
type textarea "Hi {{first_name}}, thanks for the update. I'm sorry to hear that your dishwashe…"
click at [774, 684] on textarea "Hi {{first_name}}, thanks for the update. I'm sorry to hear that your dishwashe…" at bounding box center [863, 684] width 836 height 57
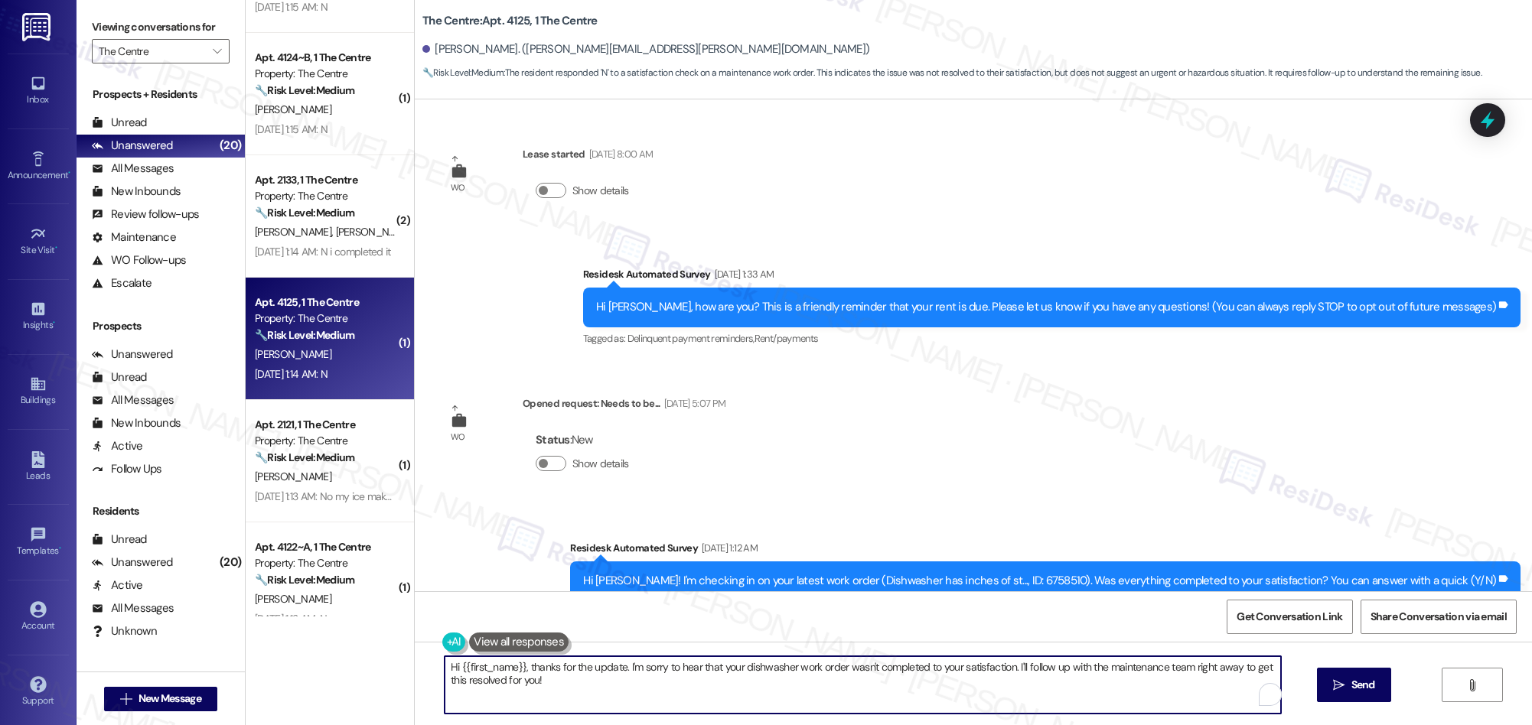
click at [773, 684] on textarea "Hi {{first_name}}, thanks for the update. I'm sorry to hear that your dishwashe…" at bounding box center [863, 684] width 836 height 57
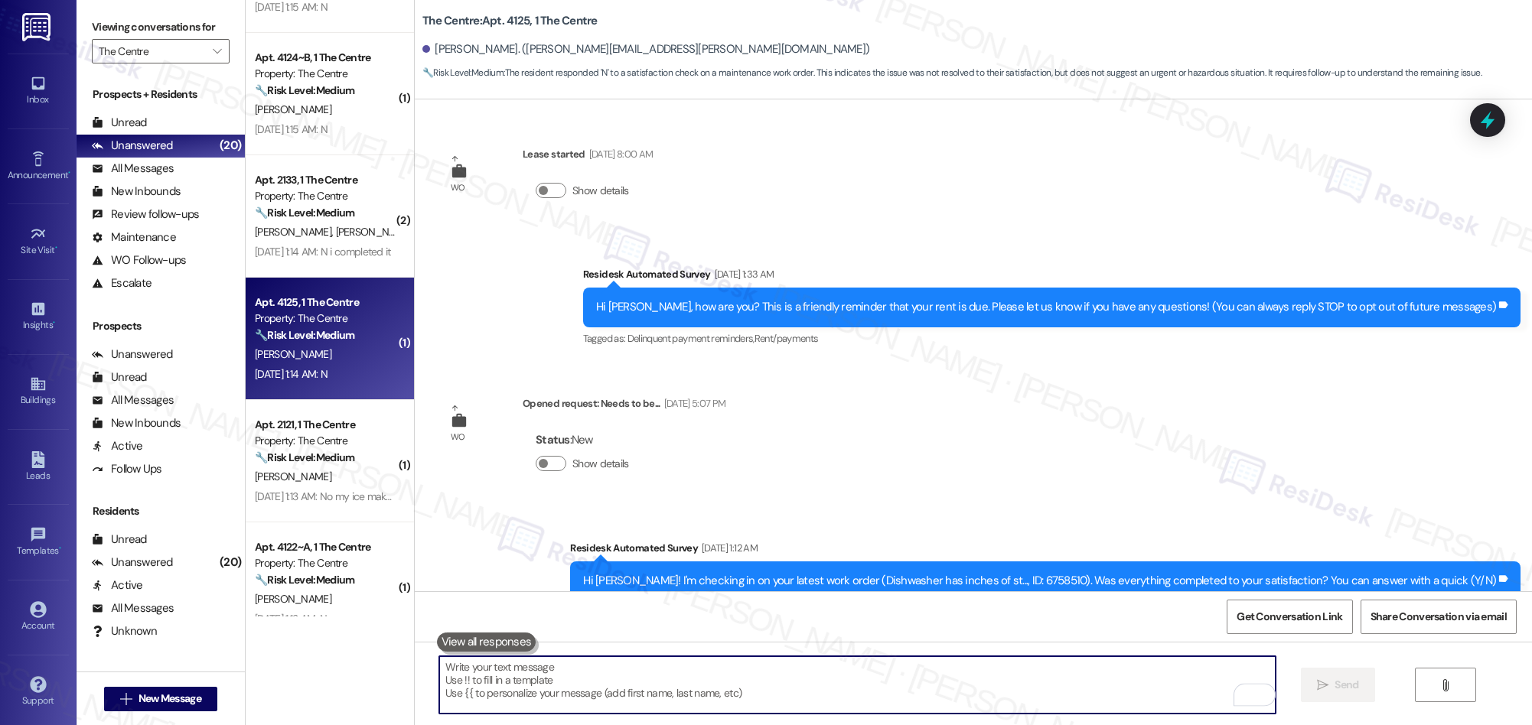
paste textarea "I’m really sorry to hear that the work didn’t meet your expectations. I’d like …"
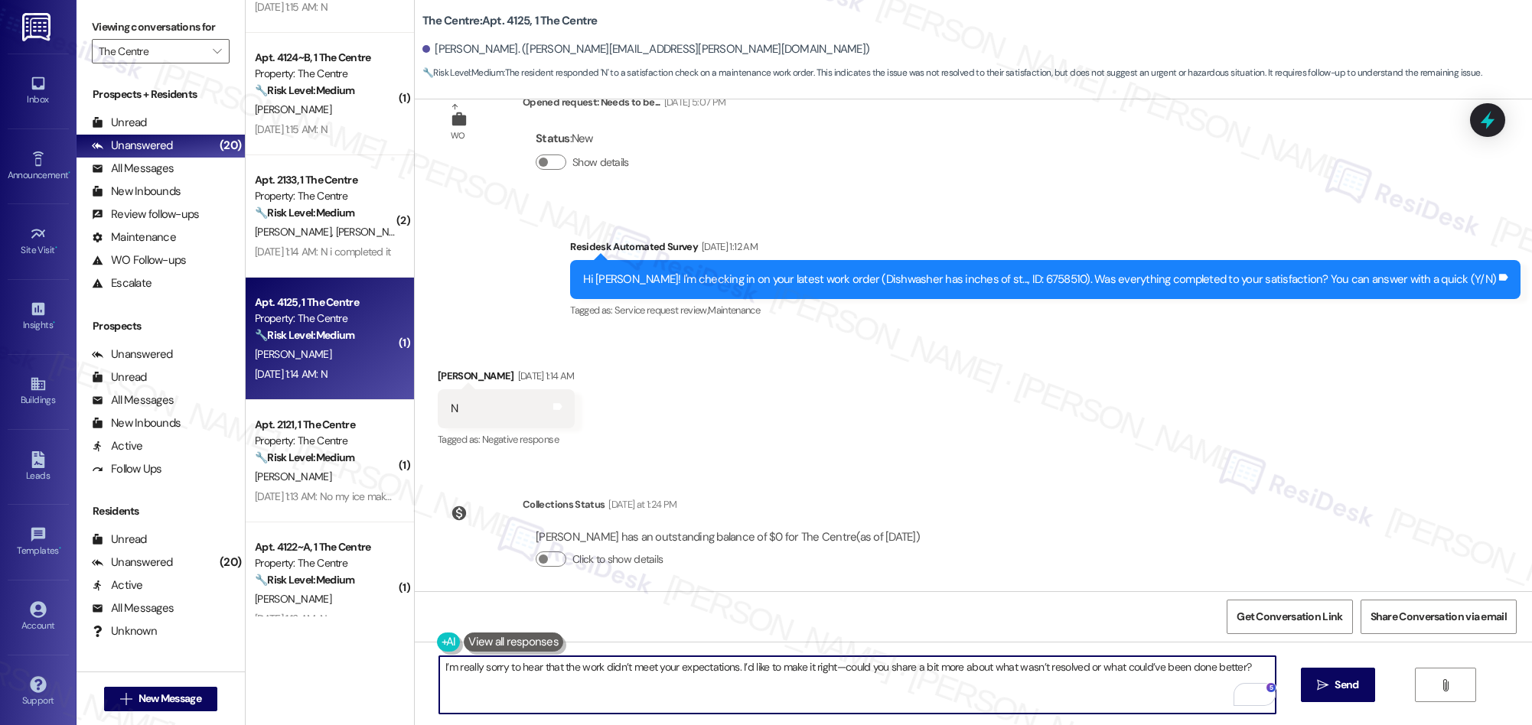
scroll to position [314, 0]
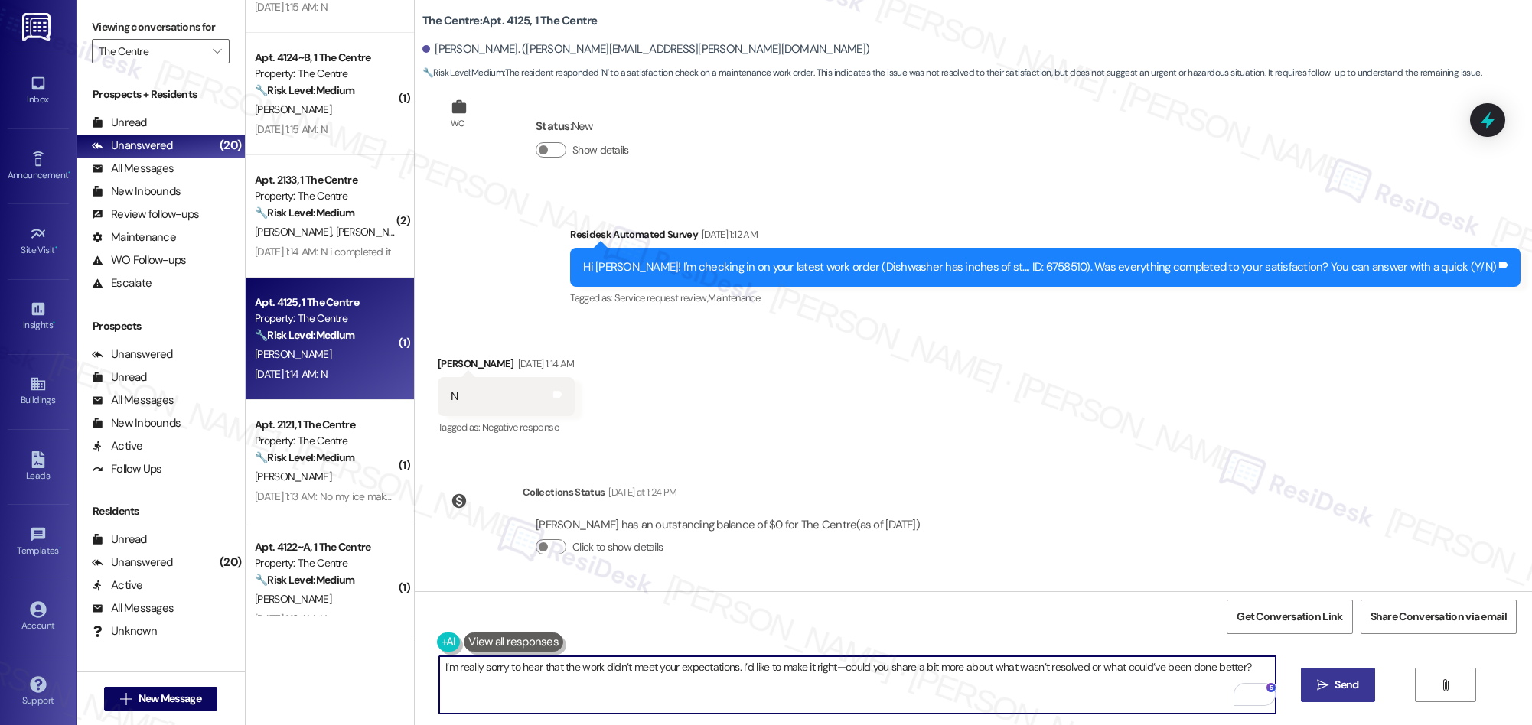
type textarea "I’m really sorry to hear that the work didn’t meet your expectations. I’d like …"
drag, startPoint x: 1338, startPoint y: 685, endPoint x: 1295, endPoint y: 670, distance: 45.2
click at [1338, 684] on span "Send" at bounding box center [1346, 685] width 24 height 16
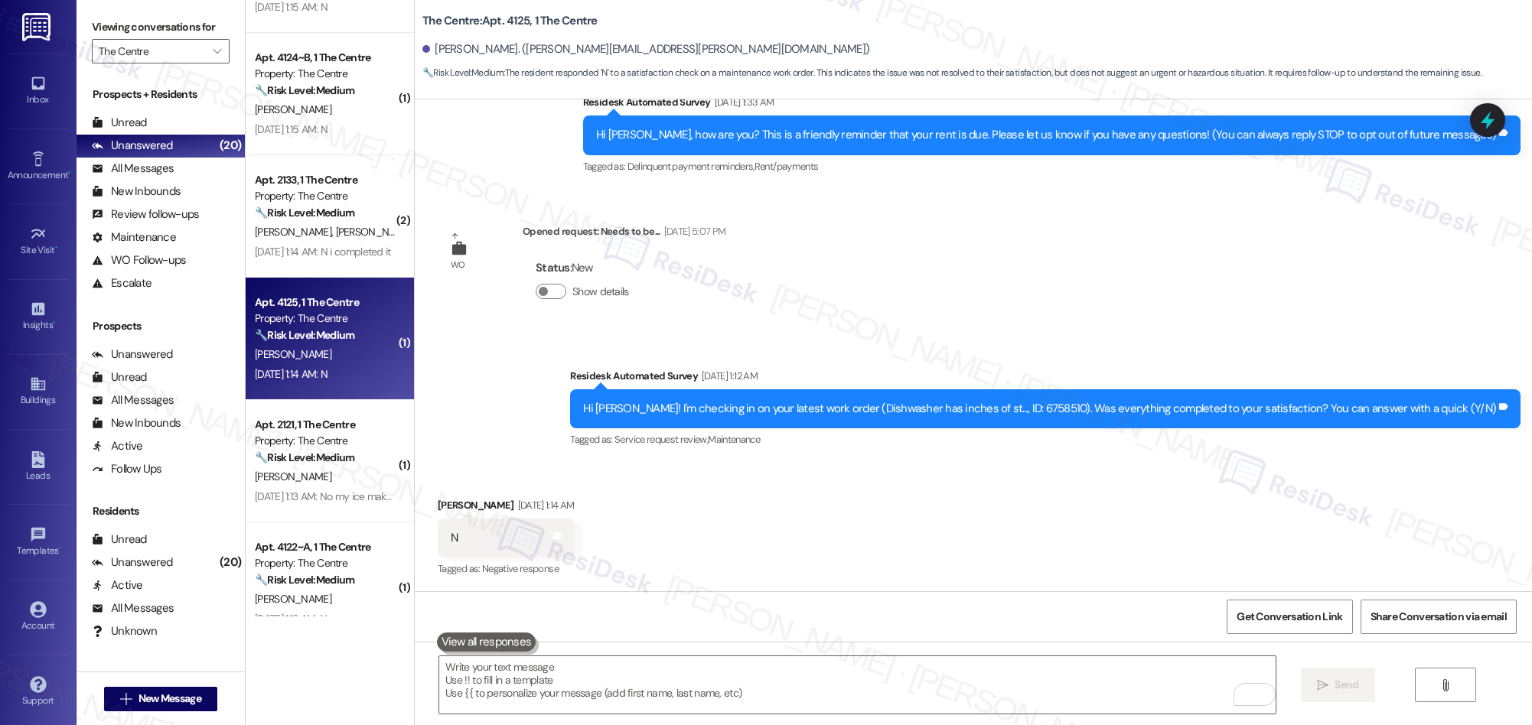
scroll to position [420, 0]
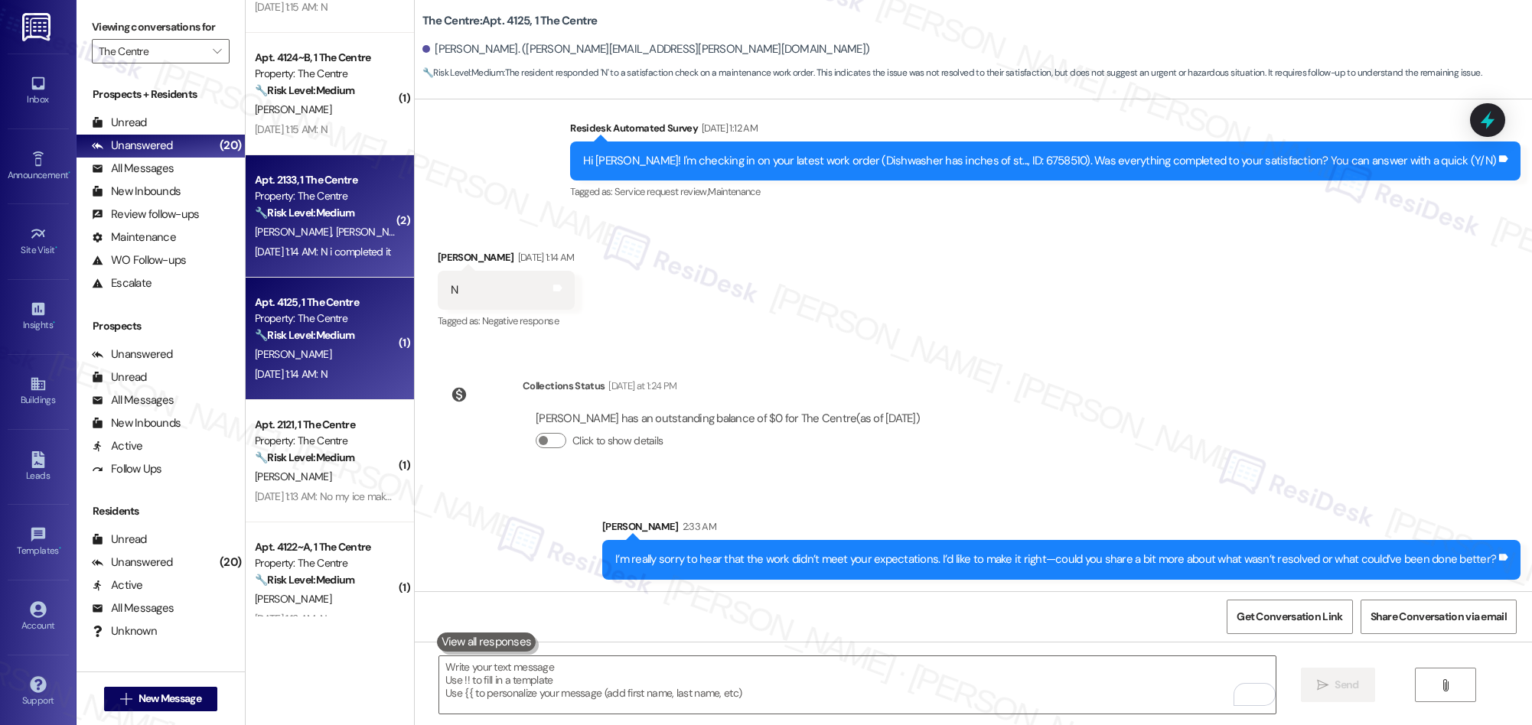
click at [316, 222] on div "Apt. 2133, 1 The Centre Property: The Centre 🔧 Risk Level: Medium The resident …" at bounding box center [325, 197] width 145 height 52
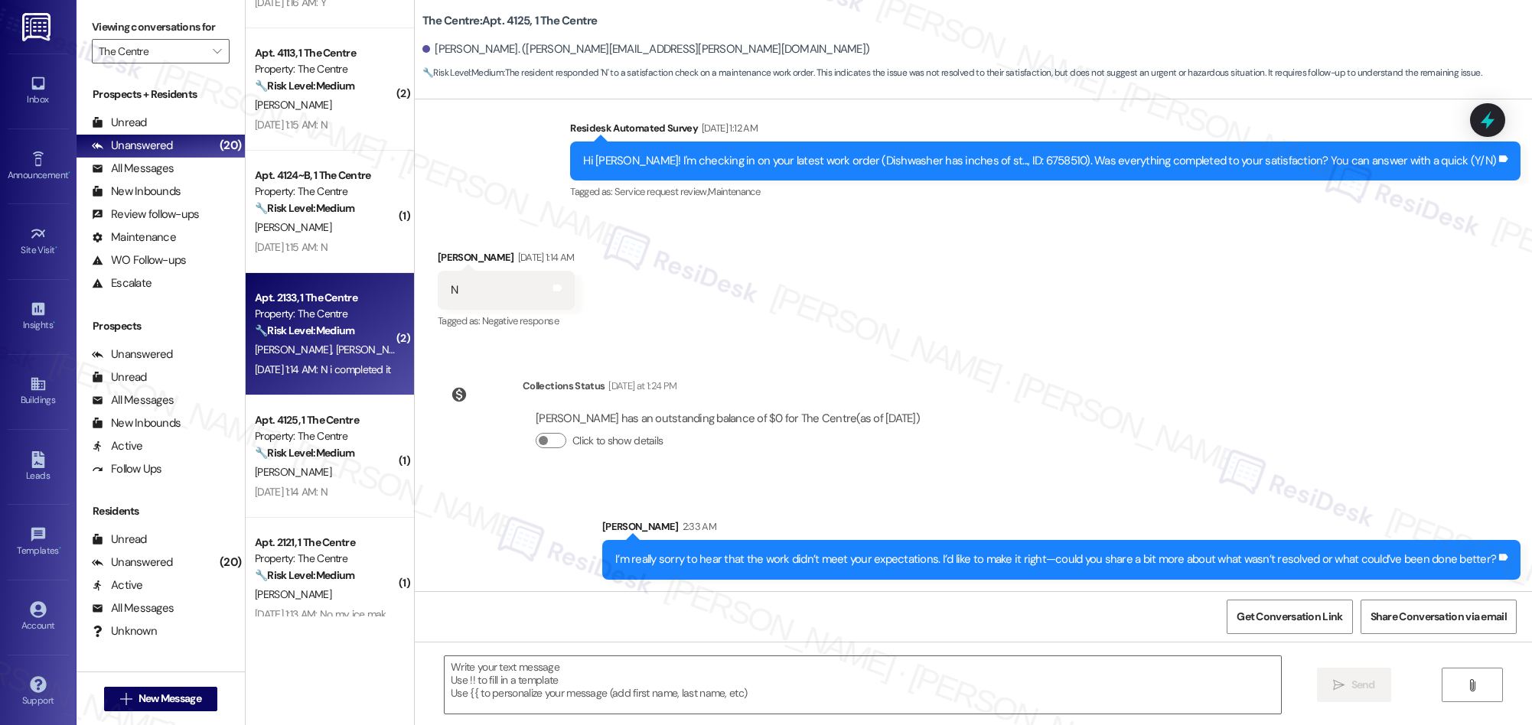
type textarea "Fetching suggested responses. Please feel free to read through the conversation…"
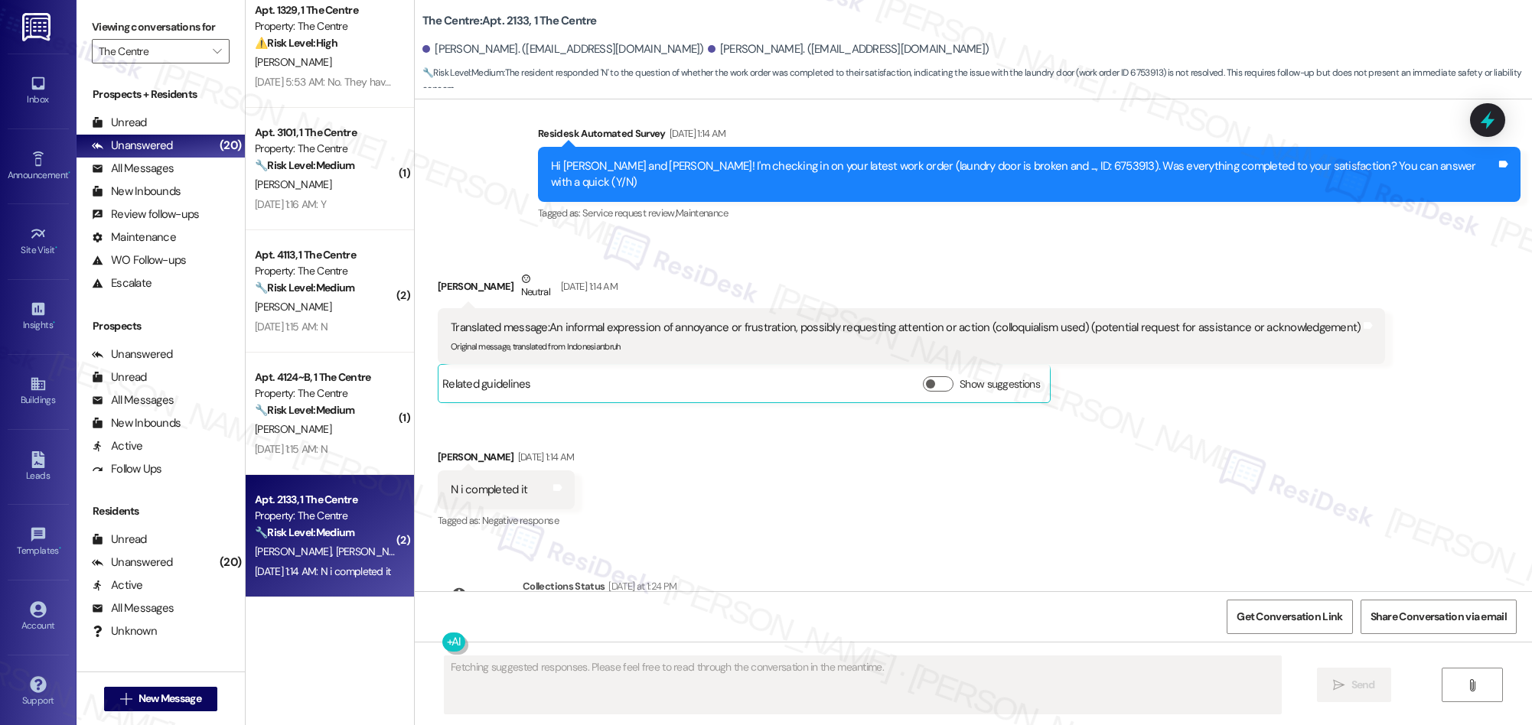
scroll to position [2450, 0]
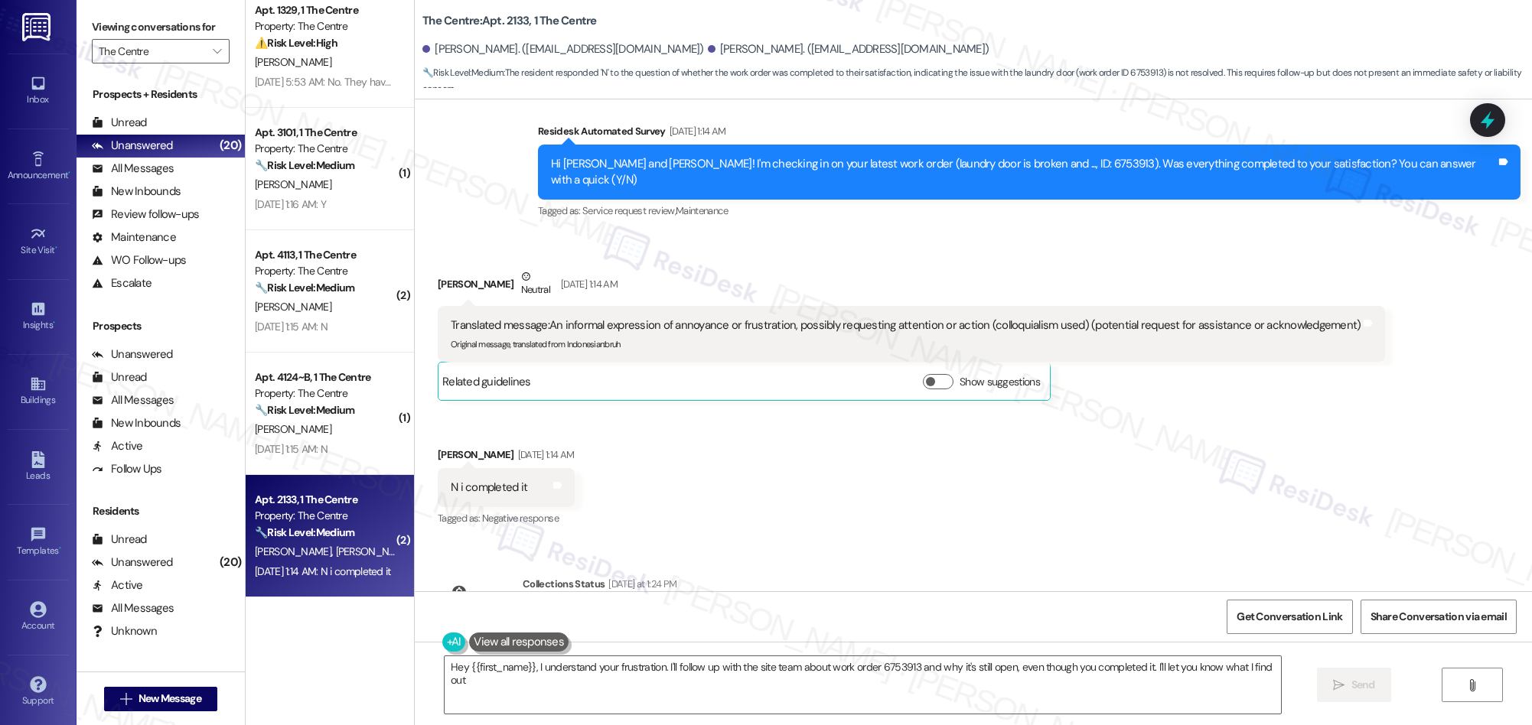
type textarea "Hey {{first_name}}, I understand your frustration. I'll follow up with the site…"
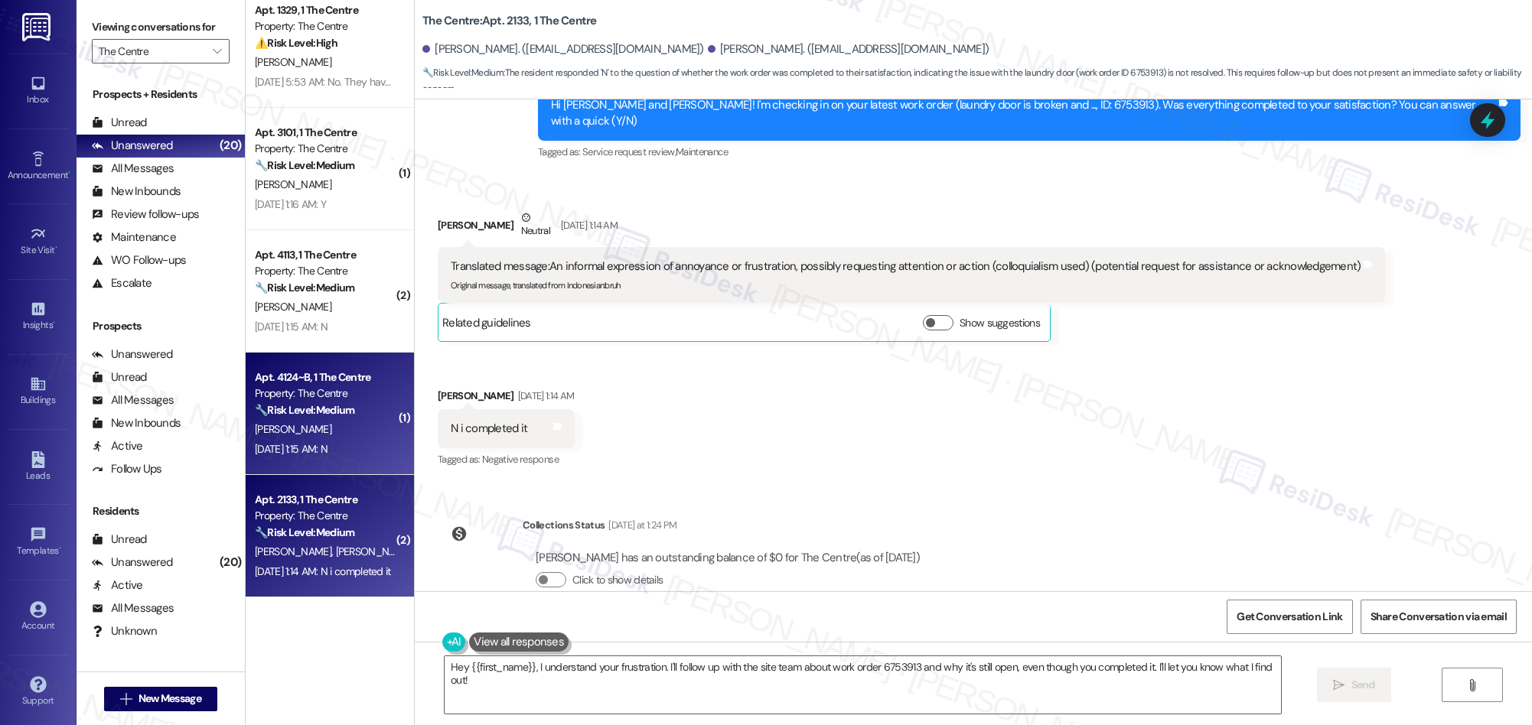
click at [337, 436] on div "[PERSON_NAME]" at bounding box center [325, 429] width 145 height 19
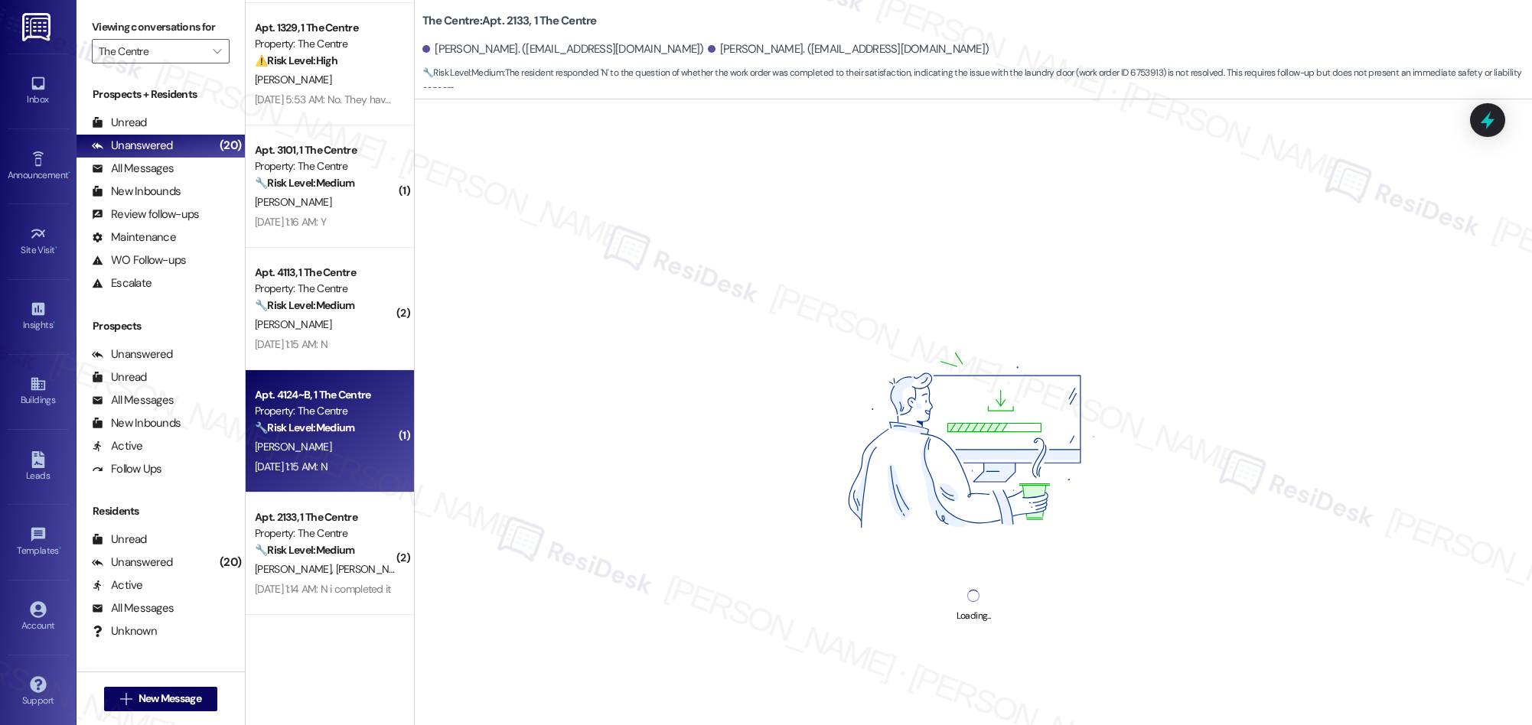
scroll to position [363, 0]
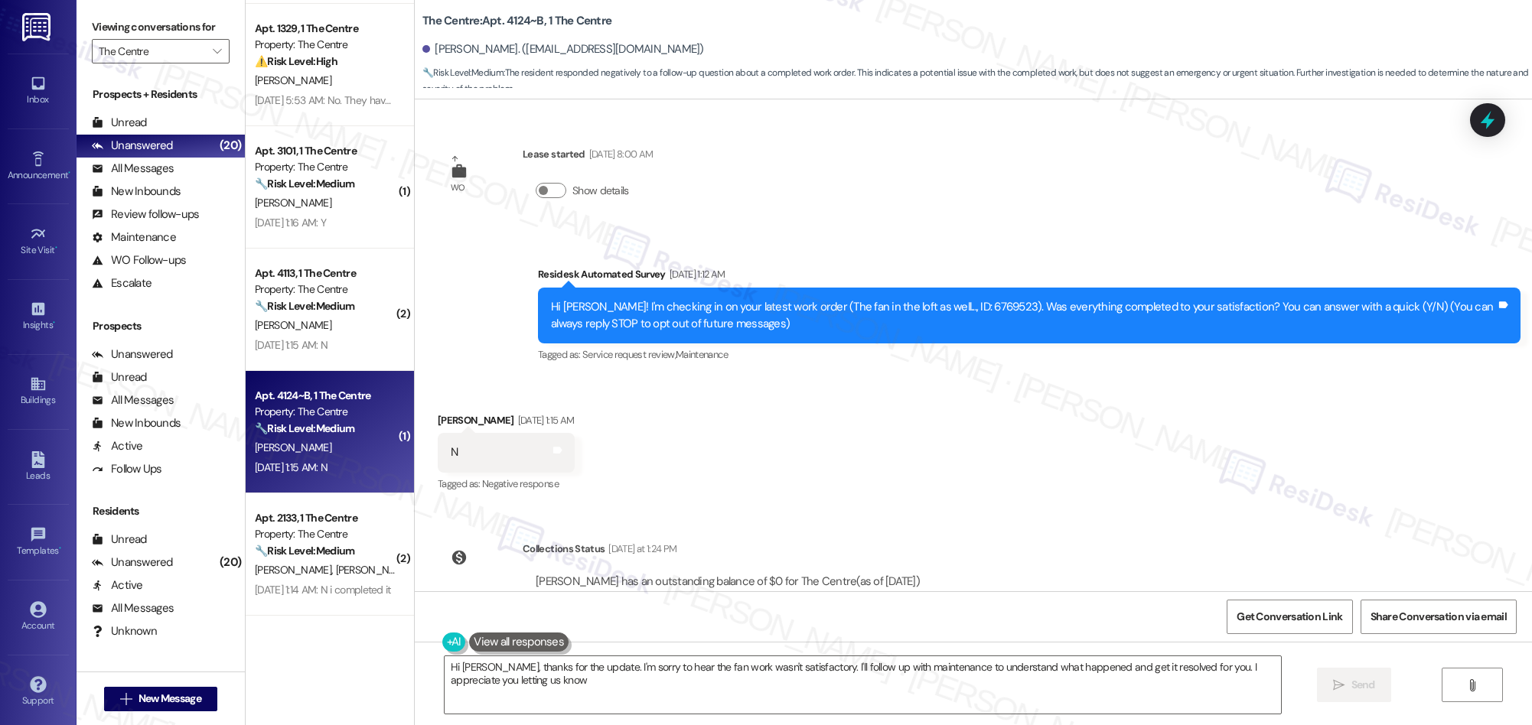
type textarea "Hi [PERSON_NAME], thanks for the update. I'm sorry to hear the fan work wasn't …"
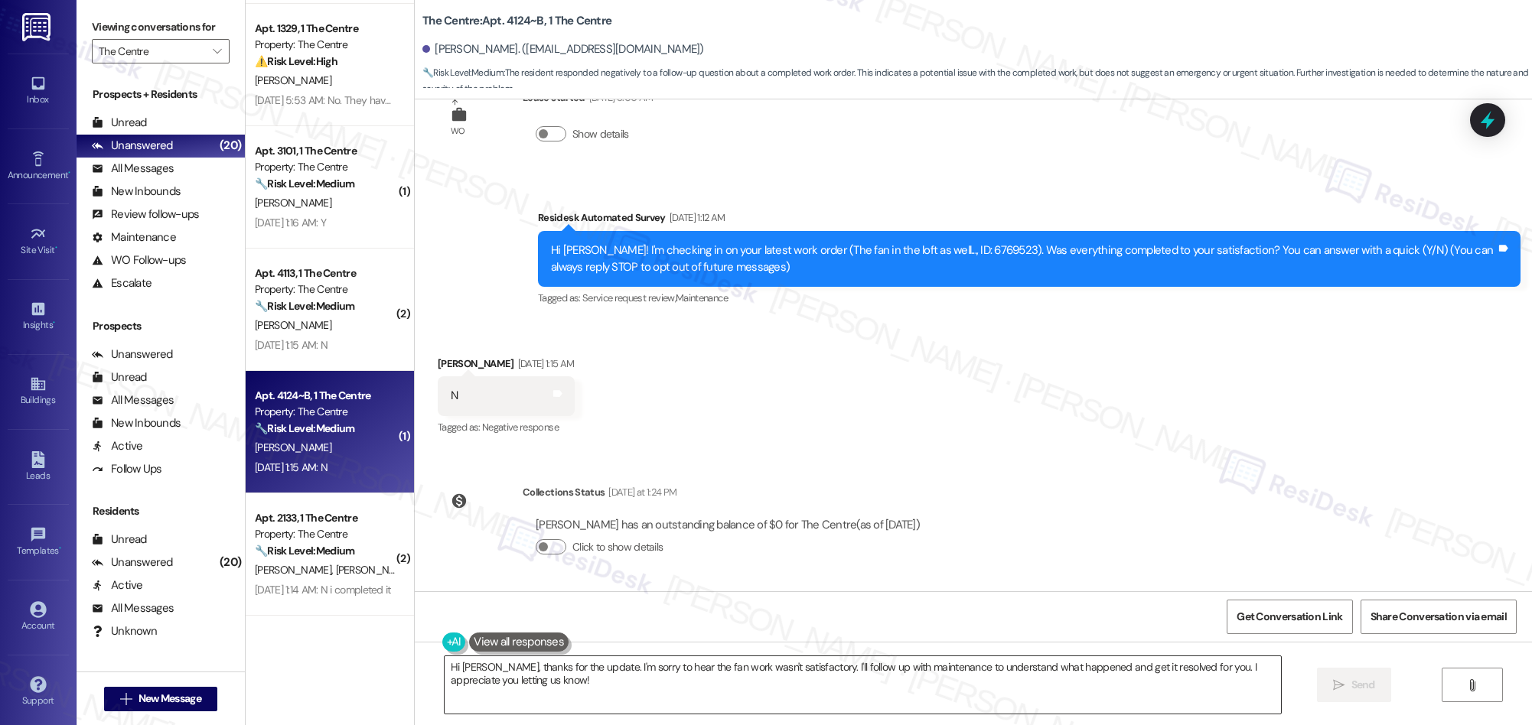
click at [631, 668] on textarea "Hi [PERSON_NAME], thanks for the update. I'm sorry to hear the fan work wasn't …" at bounding box center [863, 684] width 836 height 57
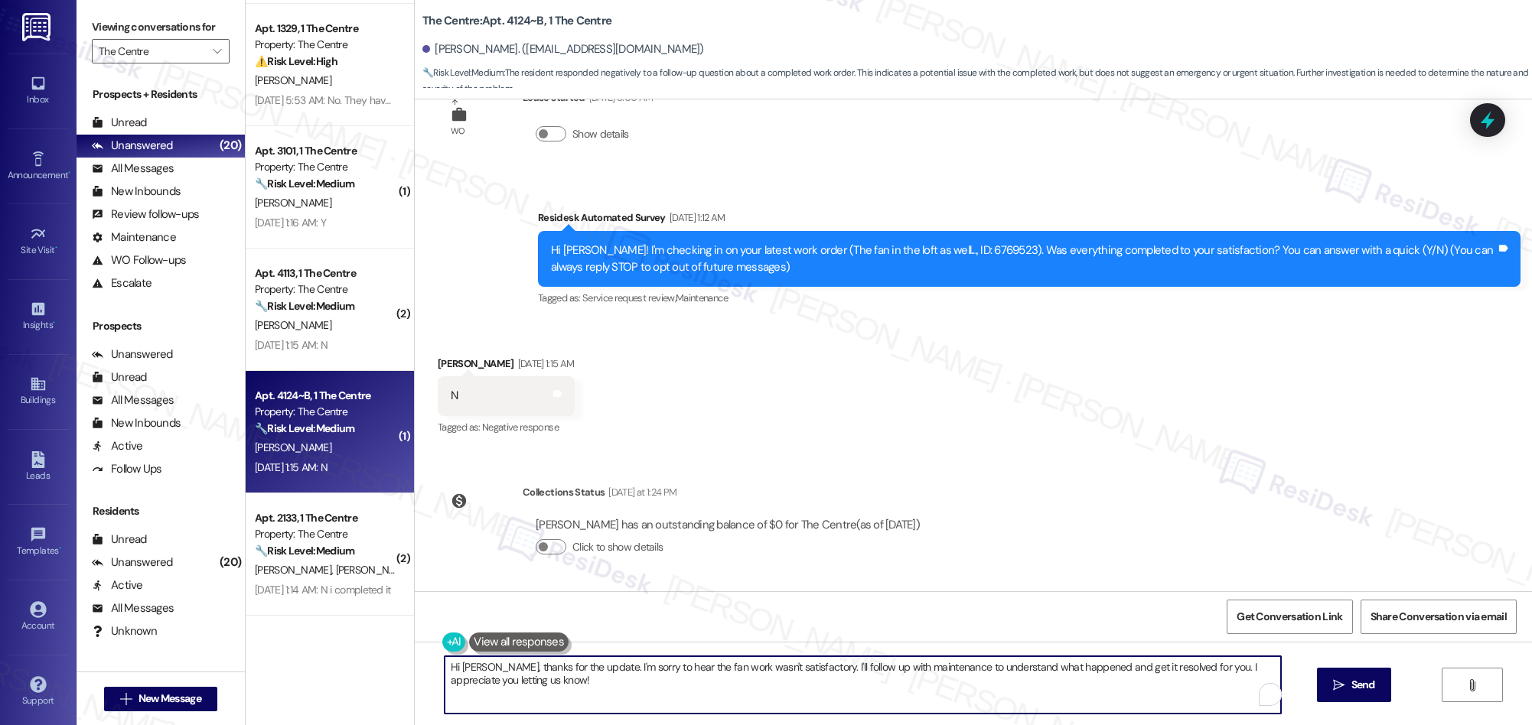
click at [631, 668] on textarea "Hi [PERSON_NAME], thanks for the update. I'm sorry to hear the fan work wasn't …" at bounding box center [863, 684] width 836 height 57
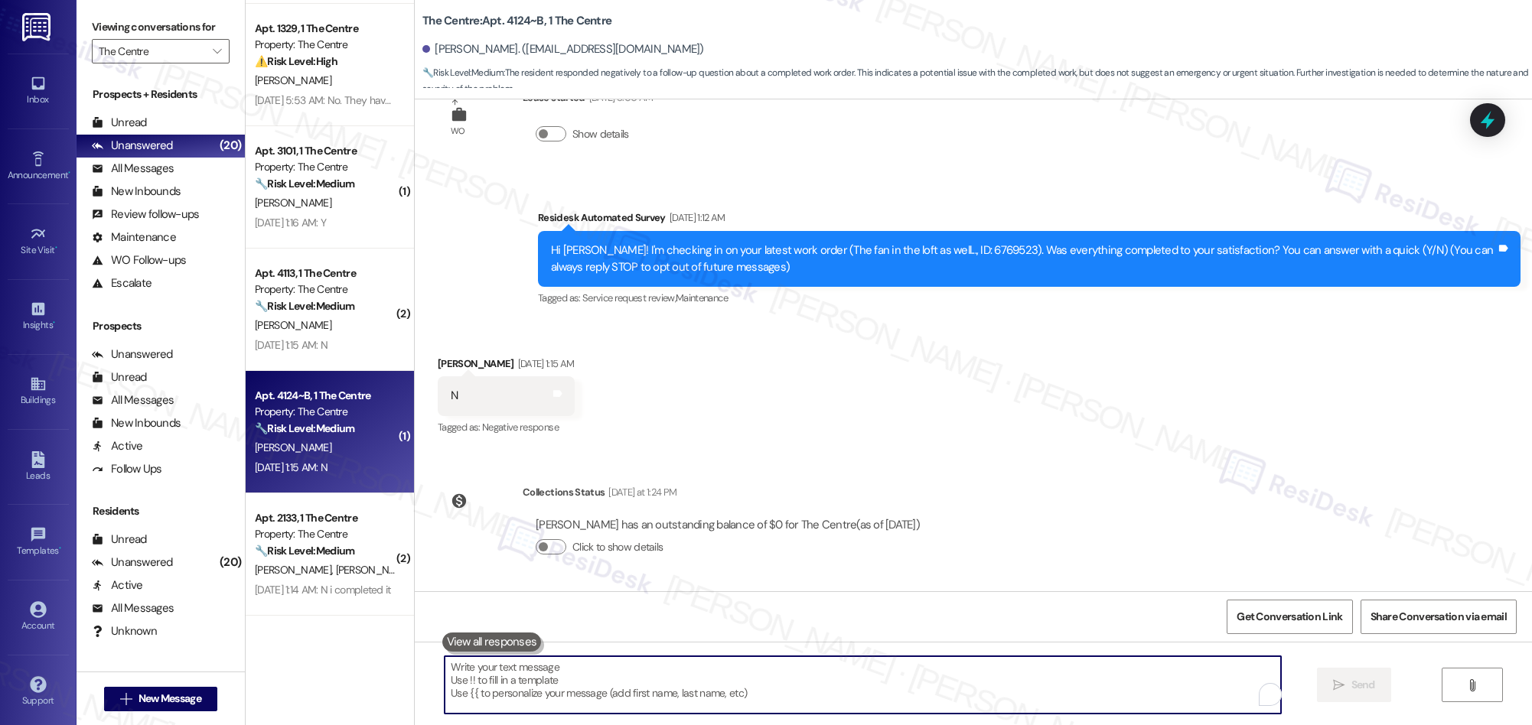
paste textarea "I’m really sorry to hear that the work didn’t meet your expectations. I’d like …"
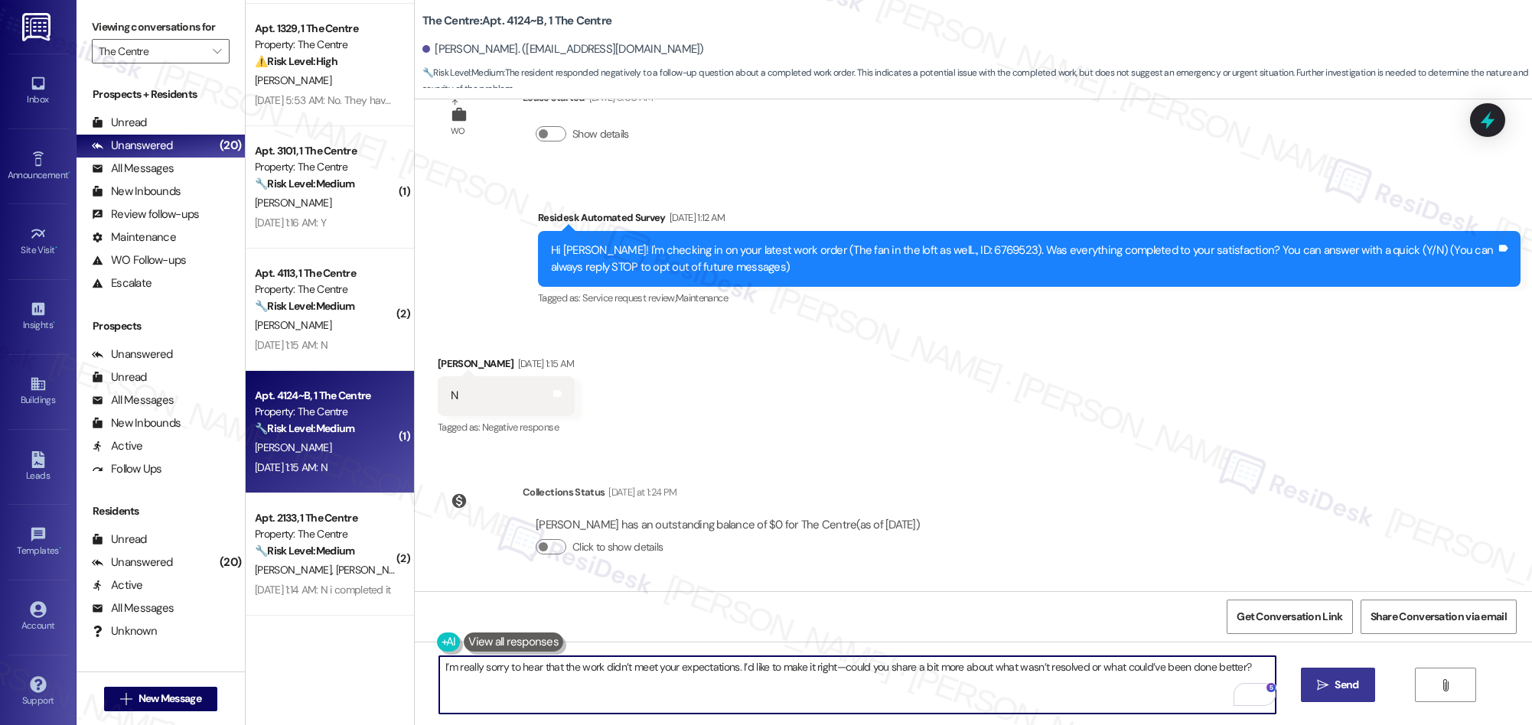
type textarea "I’m really sorry to hear that the work didn’t meet your expectations. I’d like …"
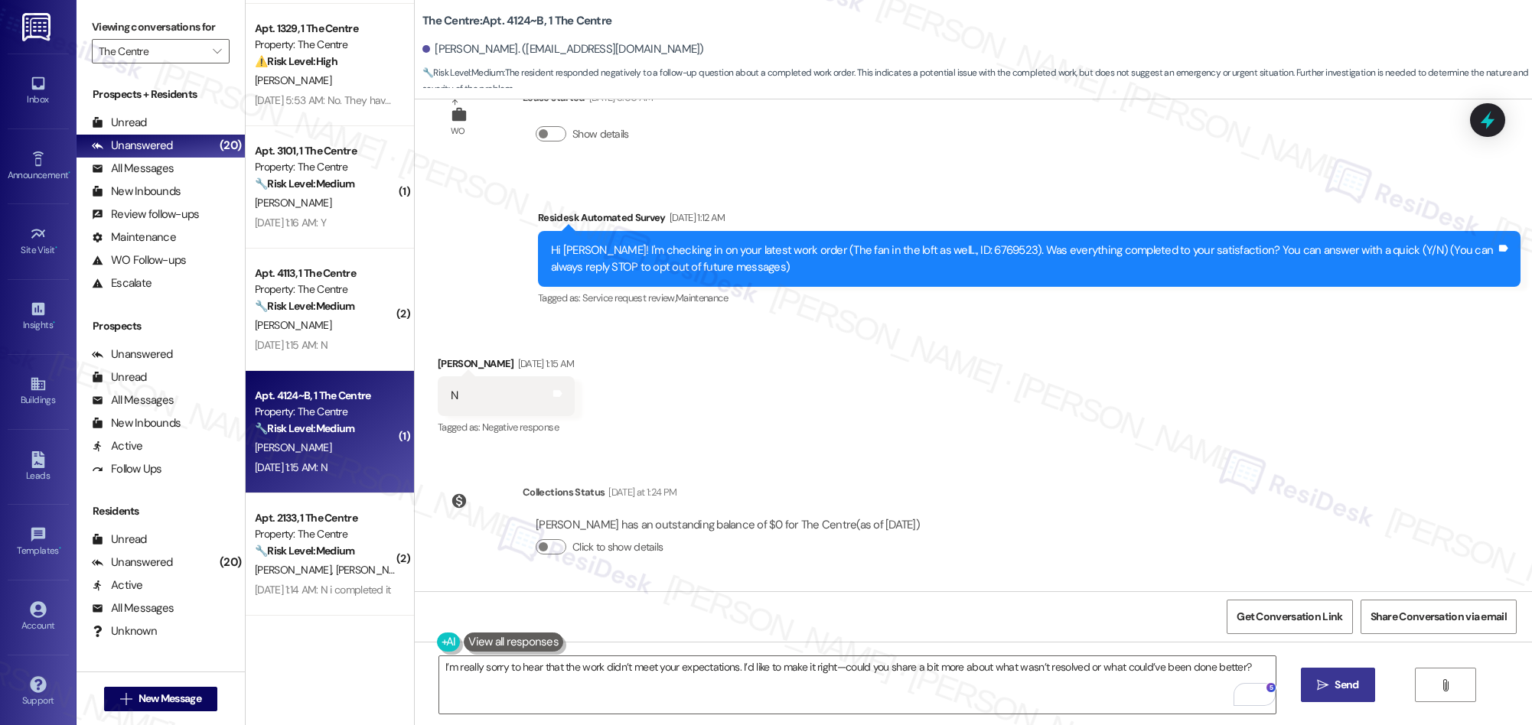
click at [1336, 691] on span "Send" at bounding box center [1346, 685] width 24 height 16
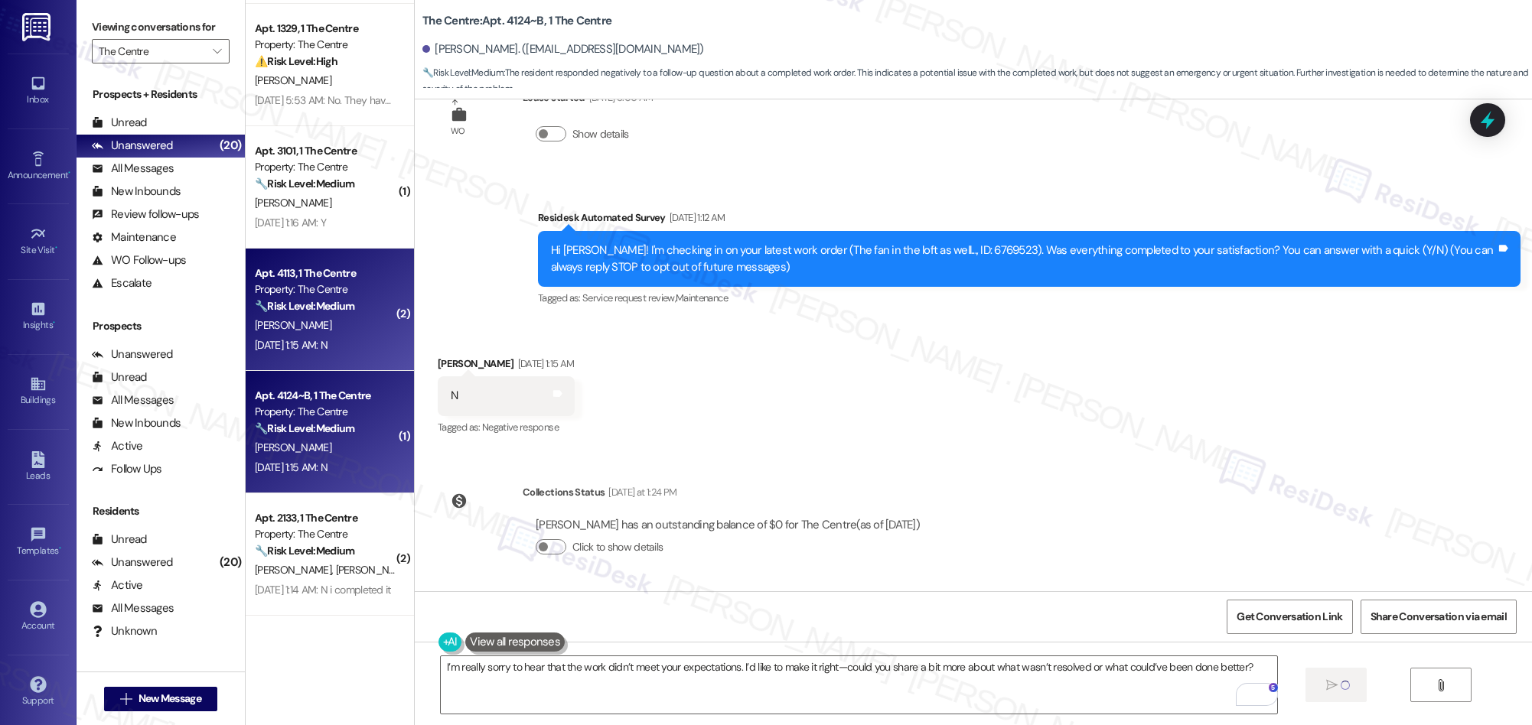
click at [332, 332] on div "[PERSON_NAME]" at bounding box center [325, 325] width 145 height 19
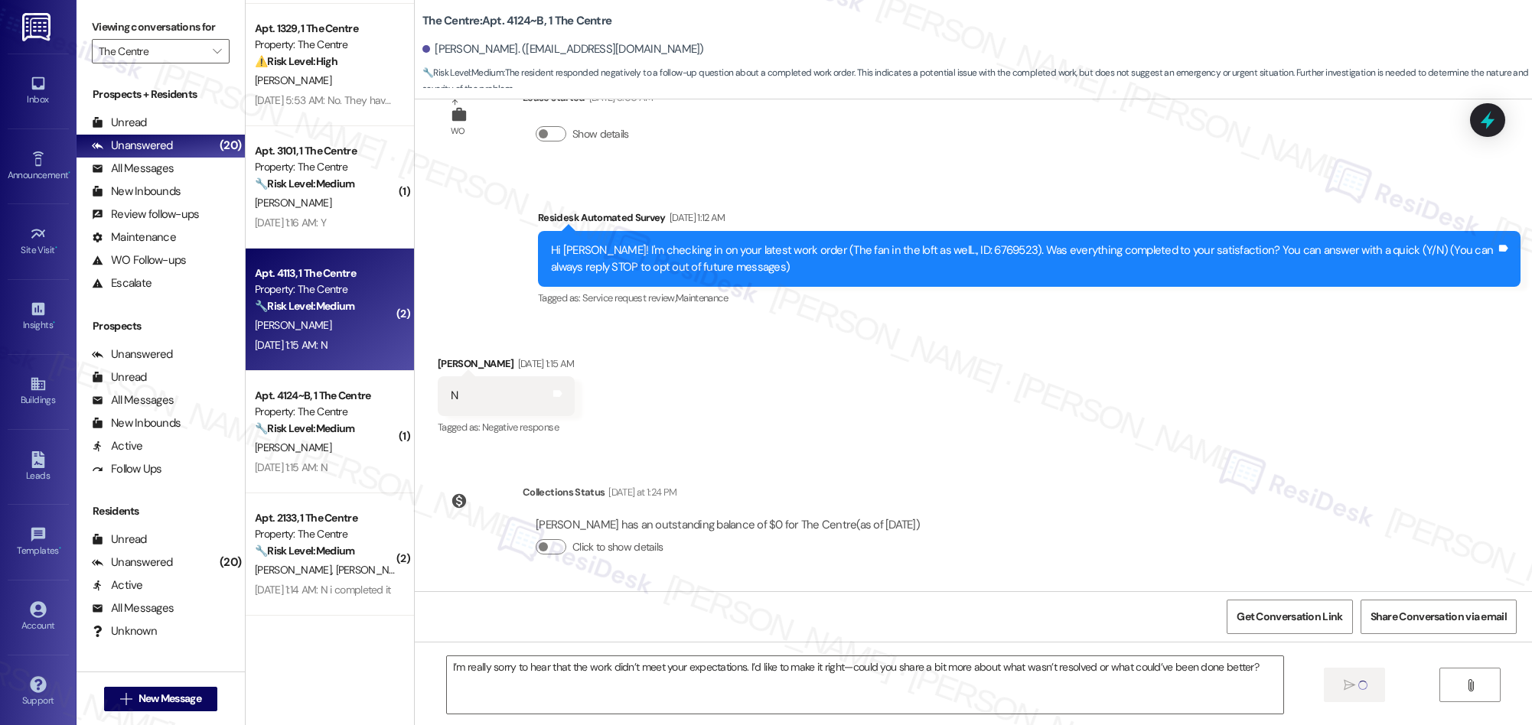
type textarea "Fetching suggested responses. Please feel free to read through the conversation…"
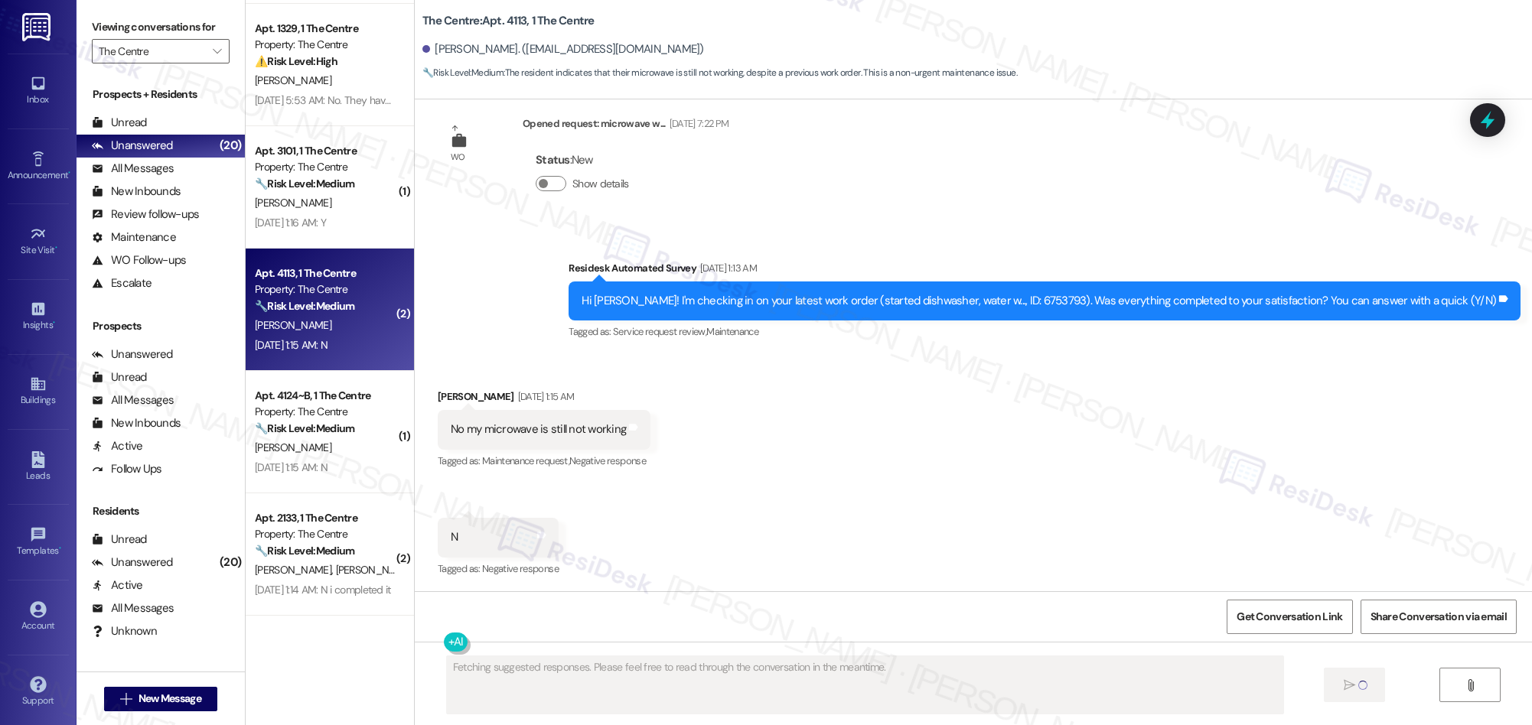
scroll to position [412, 0]
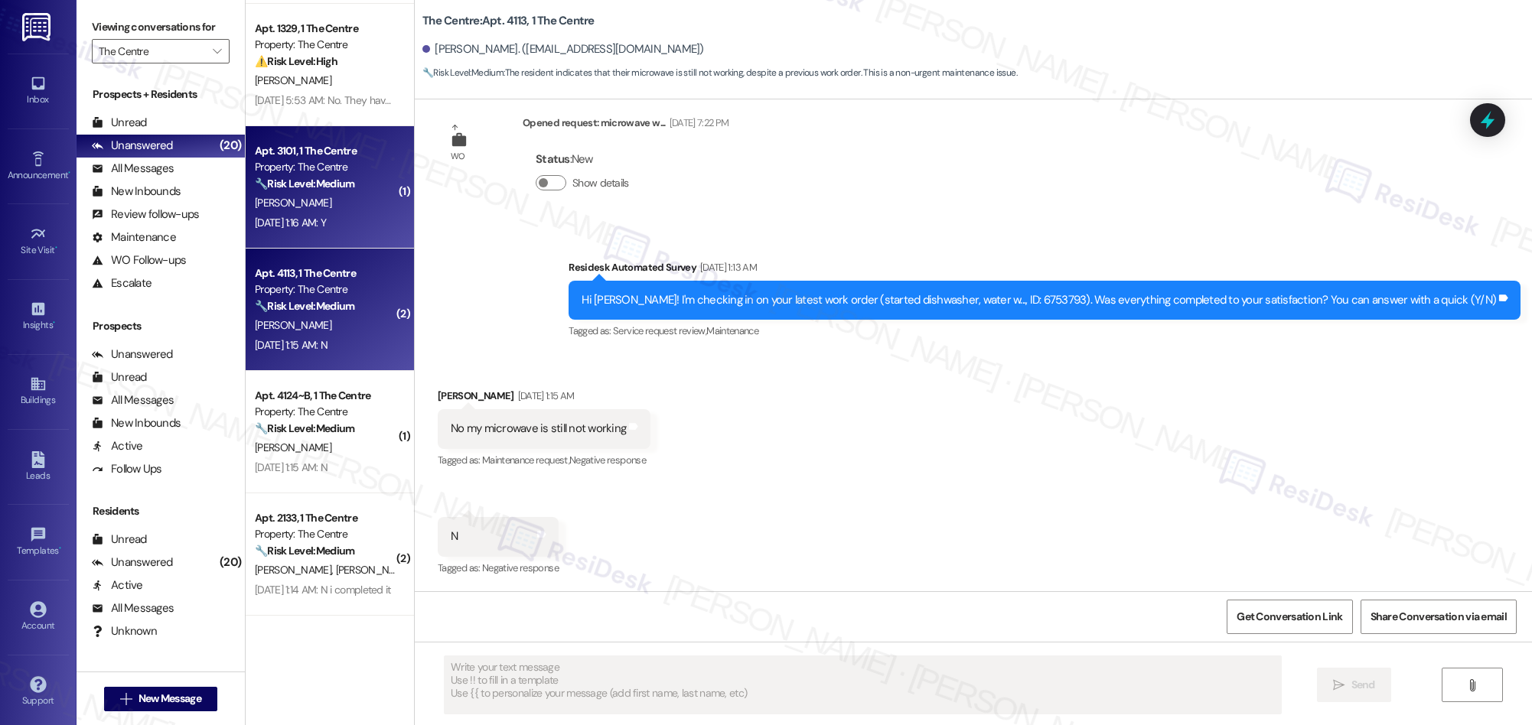
click at [326, 218] on div "[DATE] 1:16 AM: Y [DATE] 1:16 AM: Y" at bounding box center [290, 223] width 71 height 14
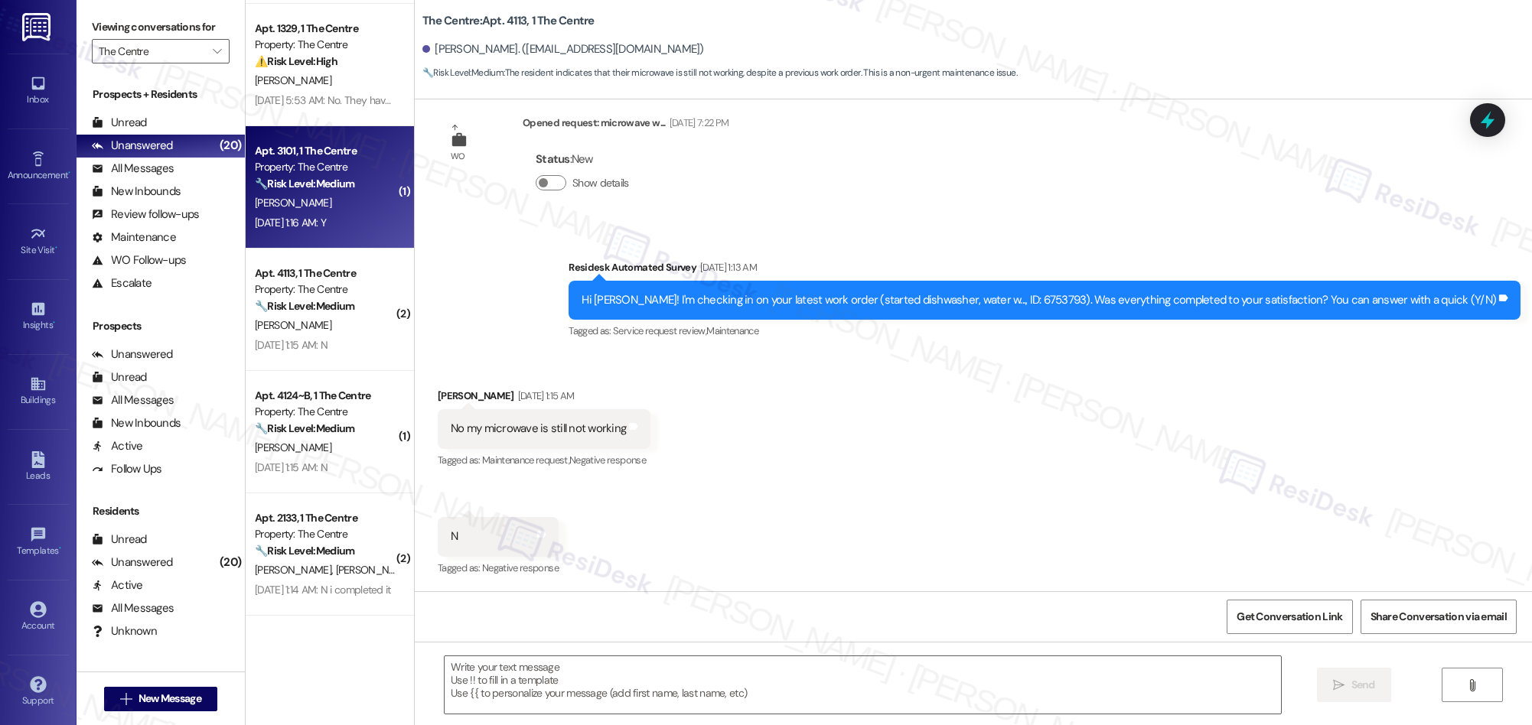
type textarea "Fetching suggested responses. Please feel free to read through the conversation…"
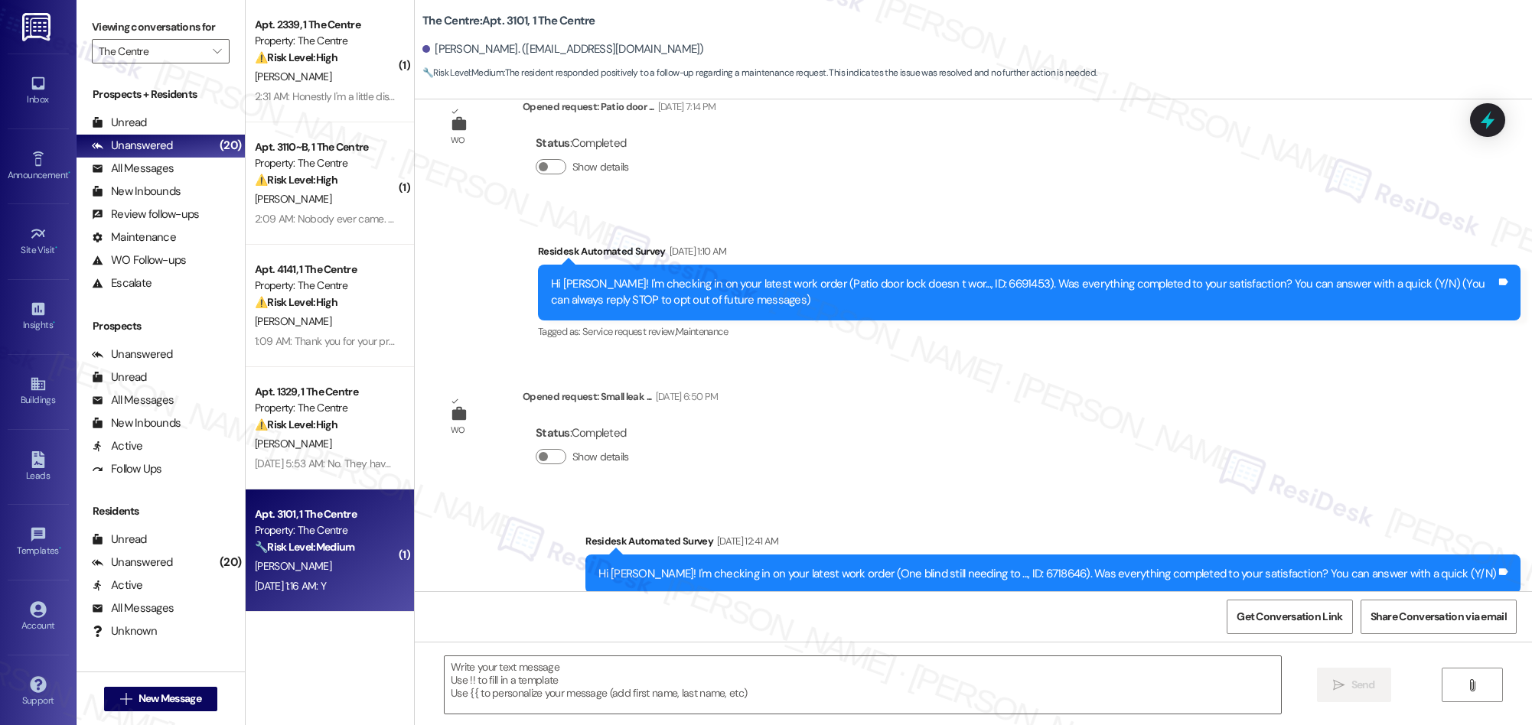
scroll to position [0, 0]
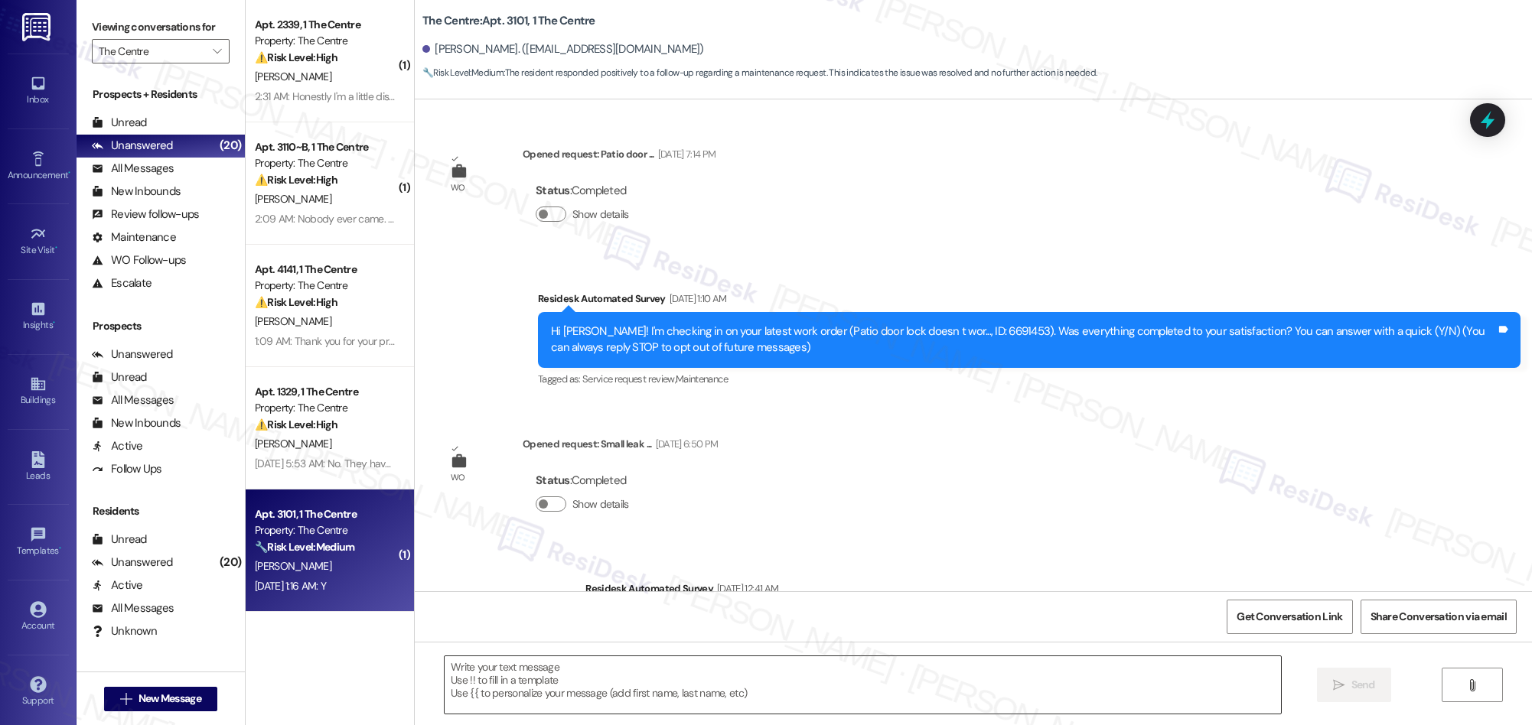
click at [751, 676] on textarea at bounding box center [863, 684] width 836 height 57
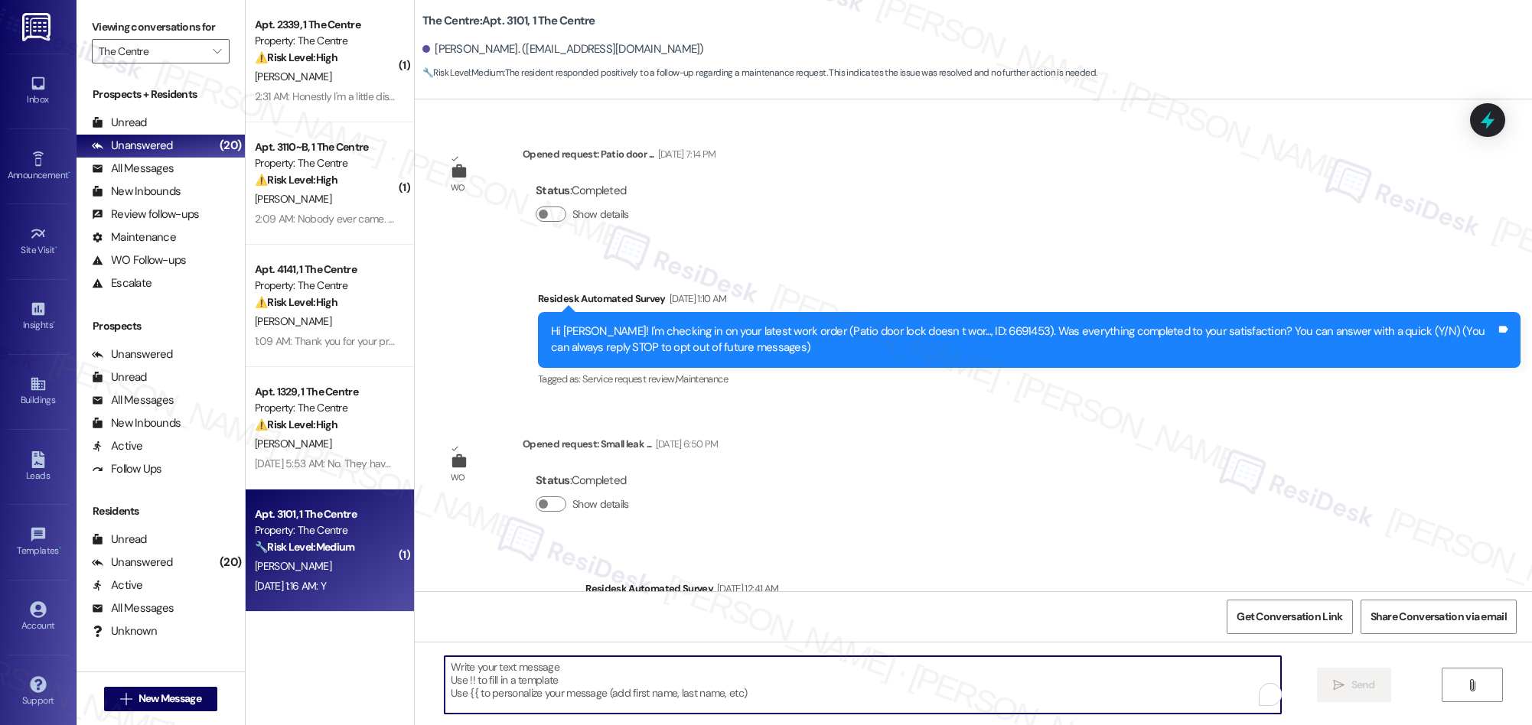
click at [751, 676] on textarea "To enrich screen reader interactions, please activate Accessibility in Grammarl…" at bounding box center [863, 684] width 836 height 57
paste textarea "We’re glad everything went well with your work order! Let us know if there’s an…"
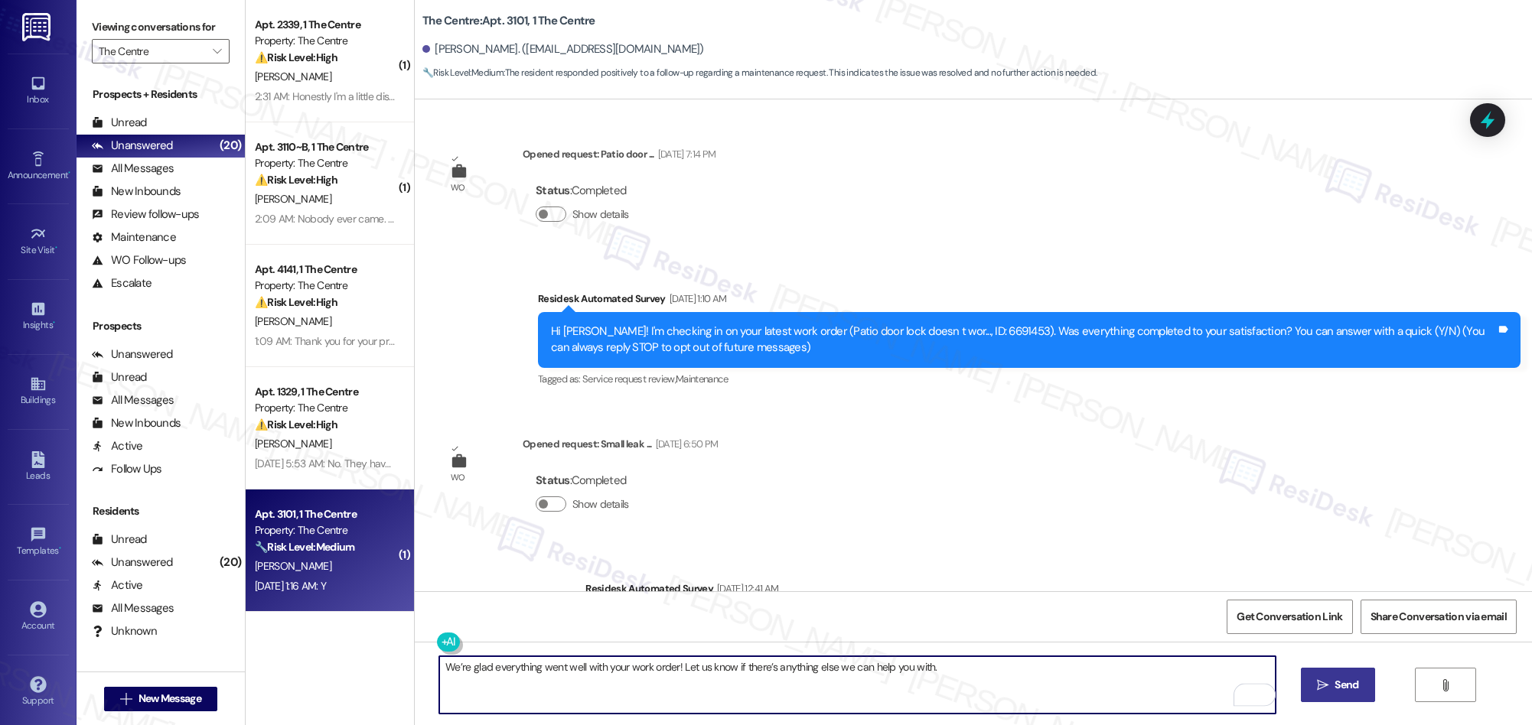
type textarea "We’re glad everything went well with your work order! Let us know if there’s an…"
click at [1331, 689] on span "Send" at bounding box center [1346, 685] width 30 height 16
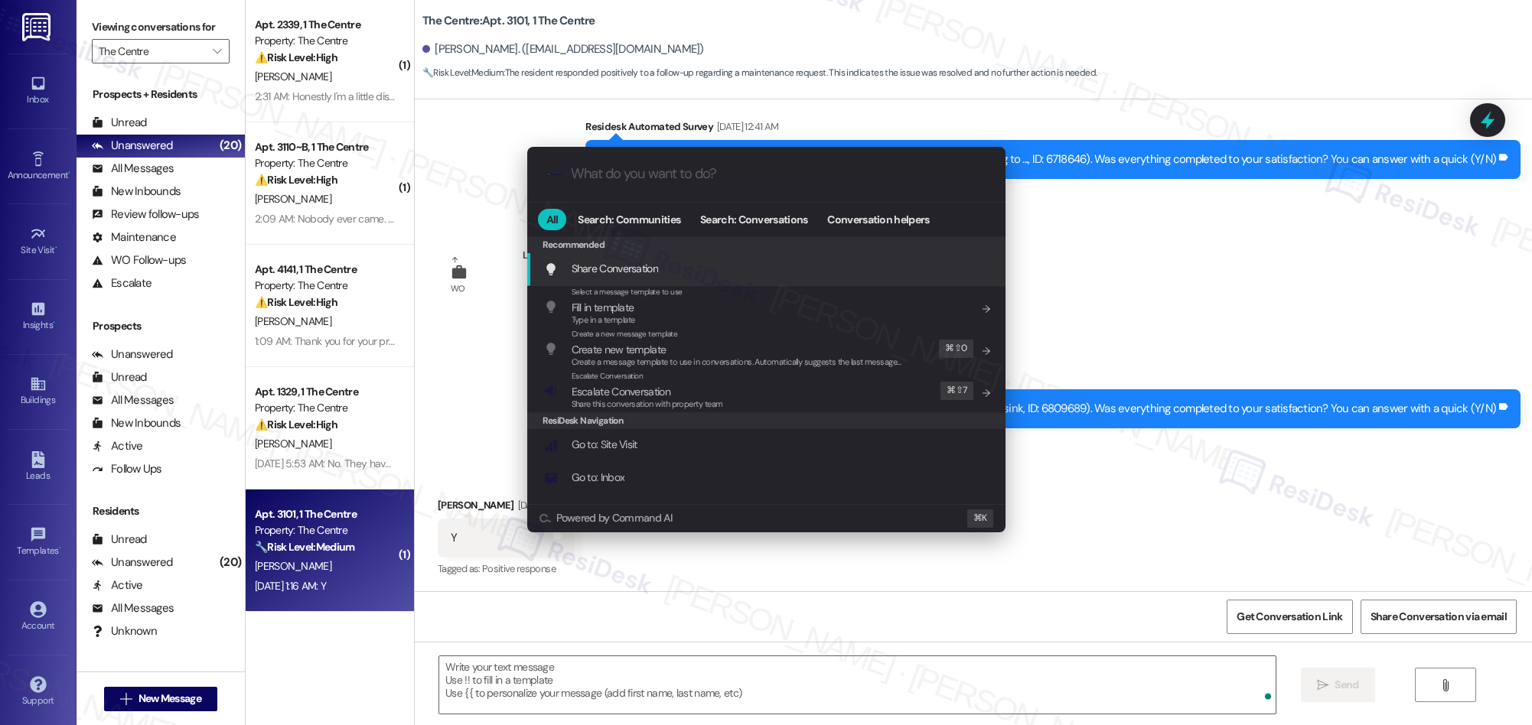
scroll to position [462, 0]
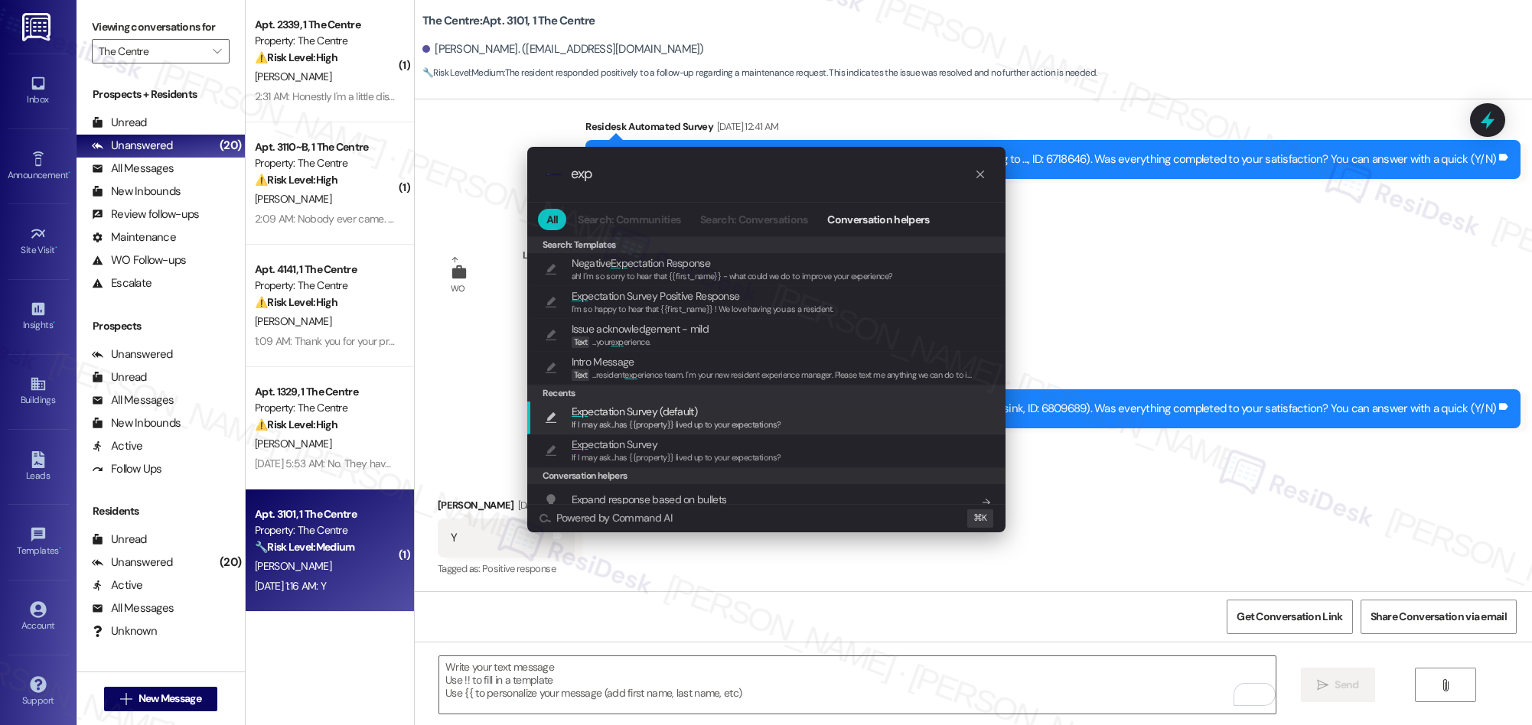
type input "exp"
drag, startPoint x: 684, startPoint y: 421, endPoint x: 719, endPoint y: 439, distance: 39.7
click at [684, 421] on span "If I may ask...has {{property}} lived up to your expectations?" at bounding box center [677, 424] width 210 height 11
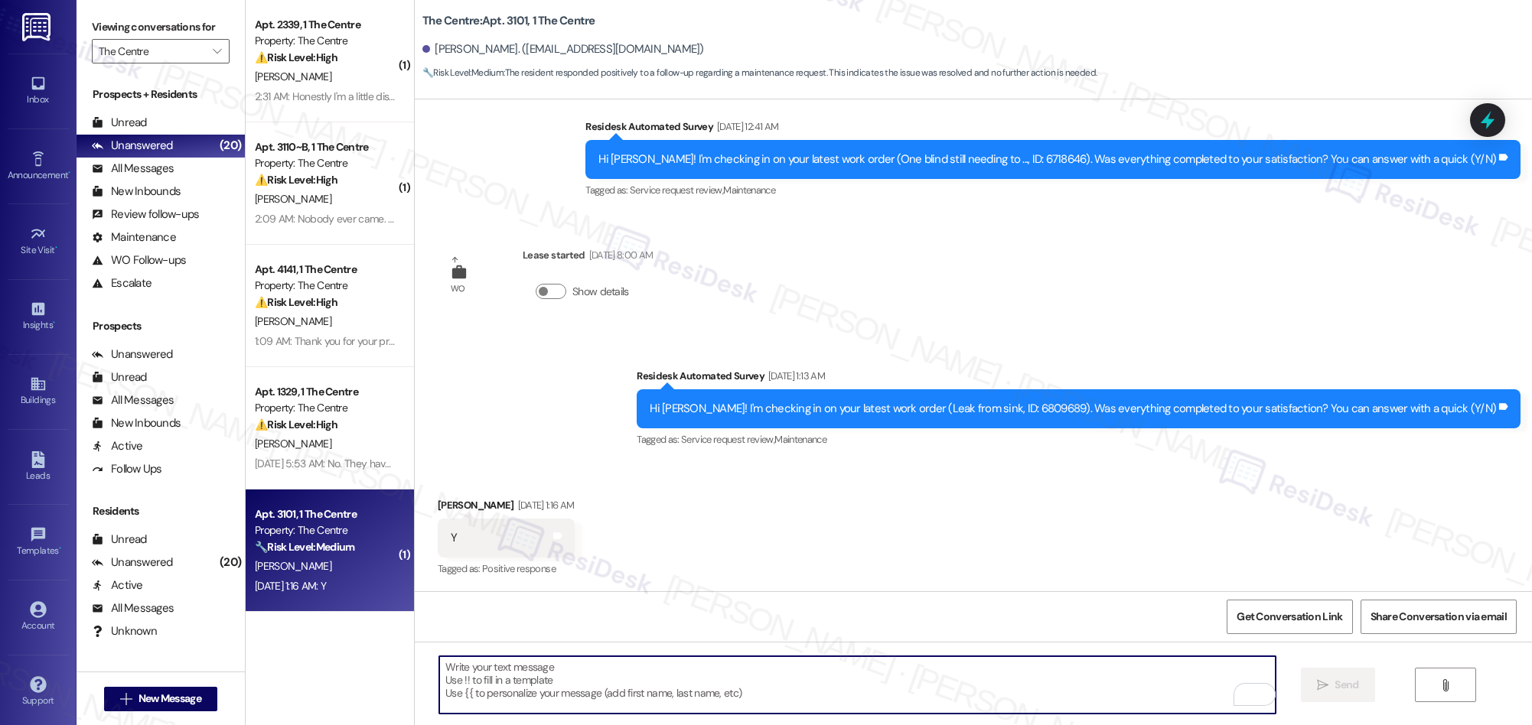
type textarea "If I may ask...has {{property}} lived up to your expectations?"
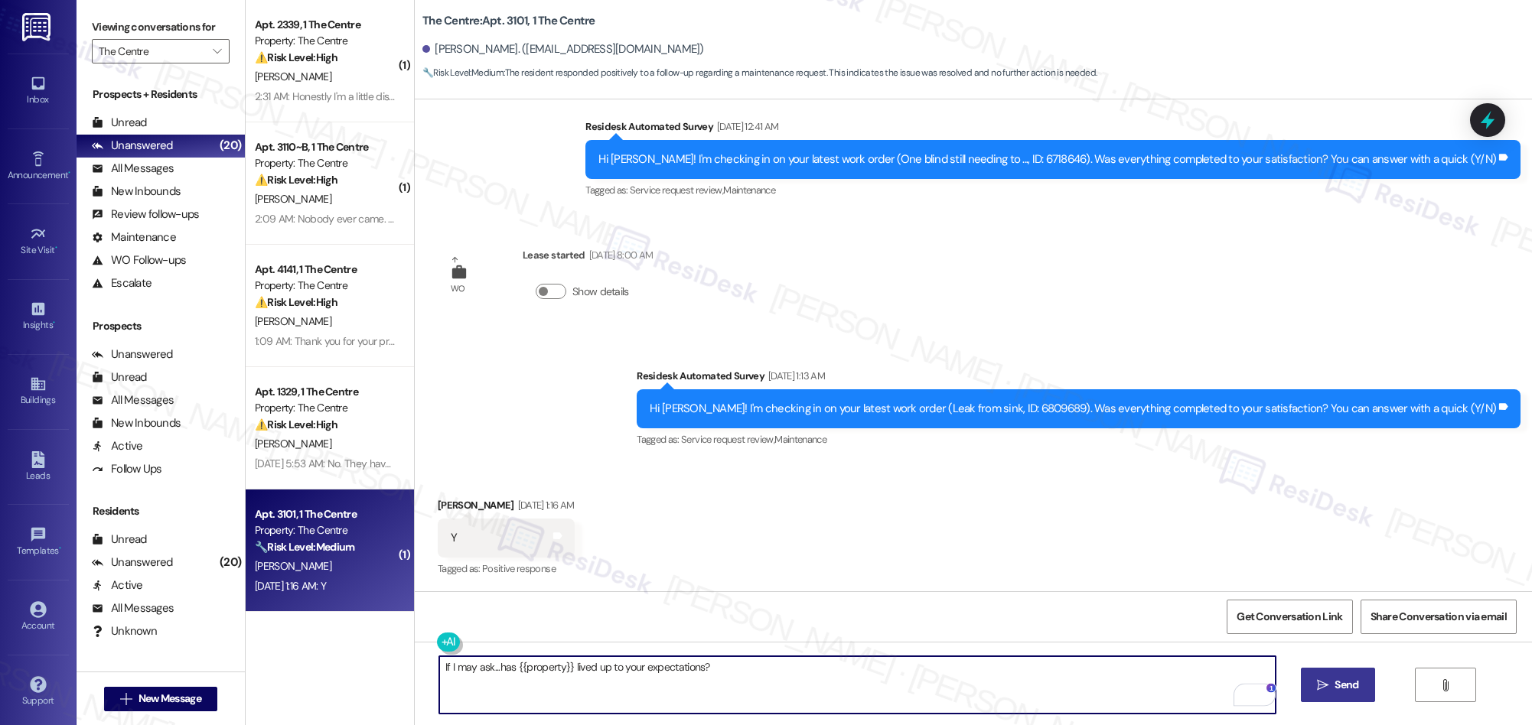
click at [1314, 687] on span " Send" at bounding box center [1338, 685] width 48 height 16
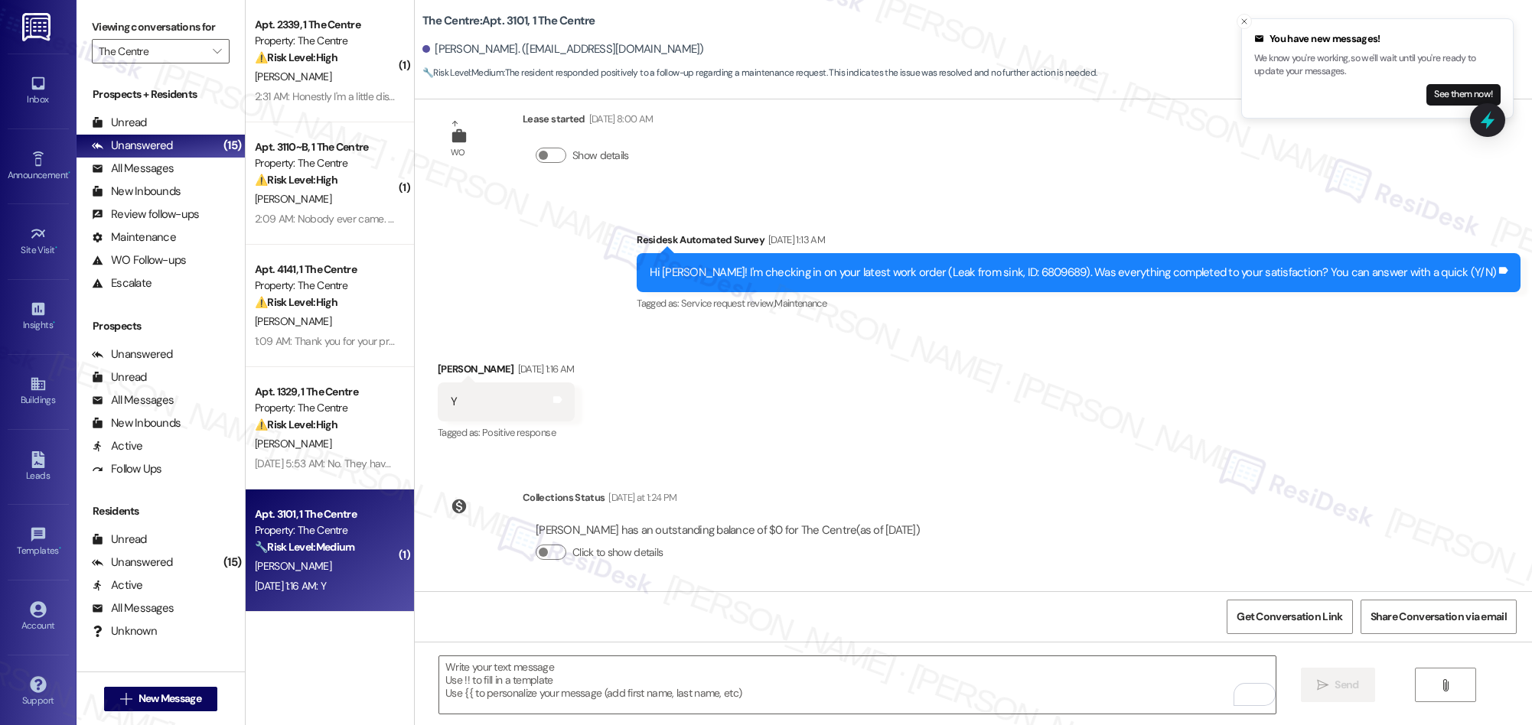
scroll to position [817, 0]
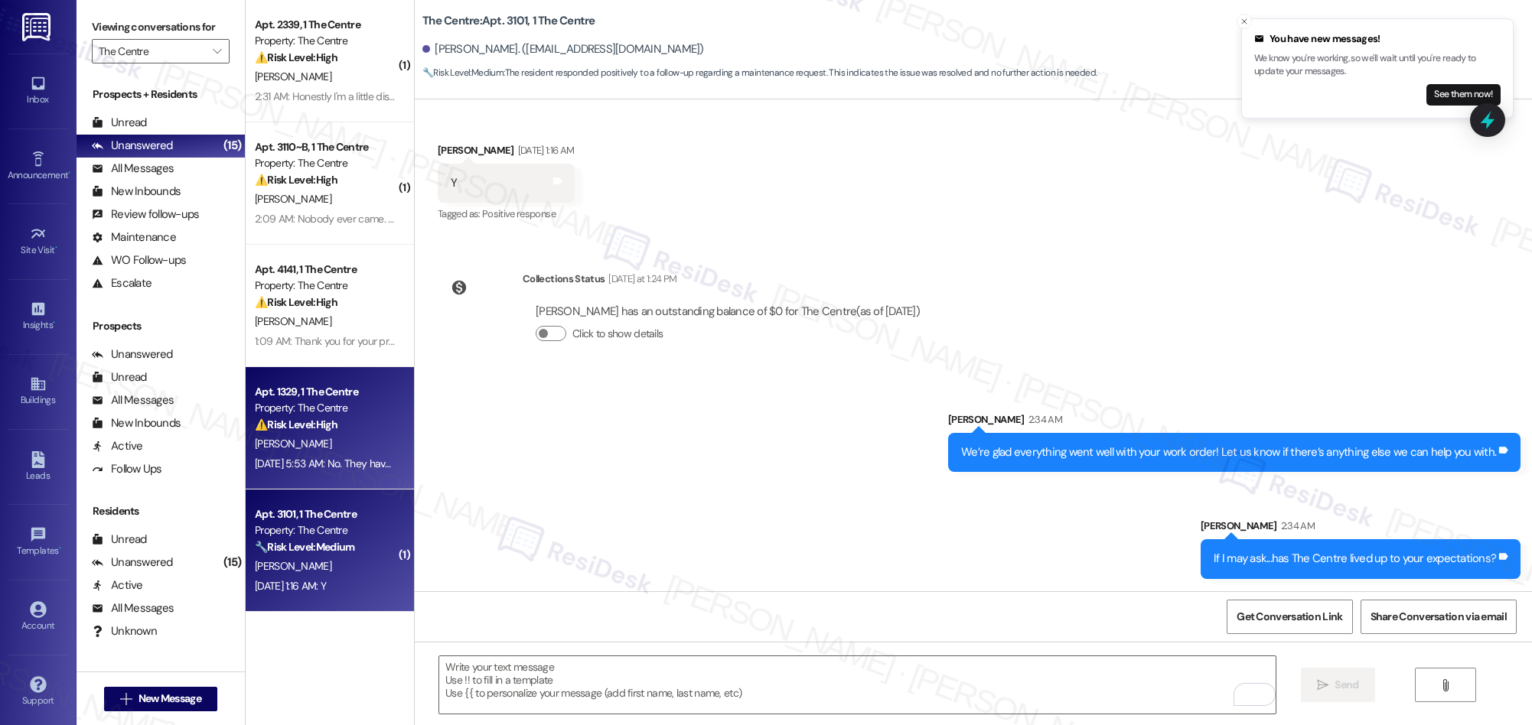
click at [356, 434] on div "Apt. 1329, 1 The Centre Property: The Centre ⚠️ Risk Level: High The resident i…" at bounding box center [325, 409] width 145 height 52
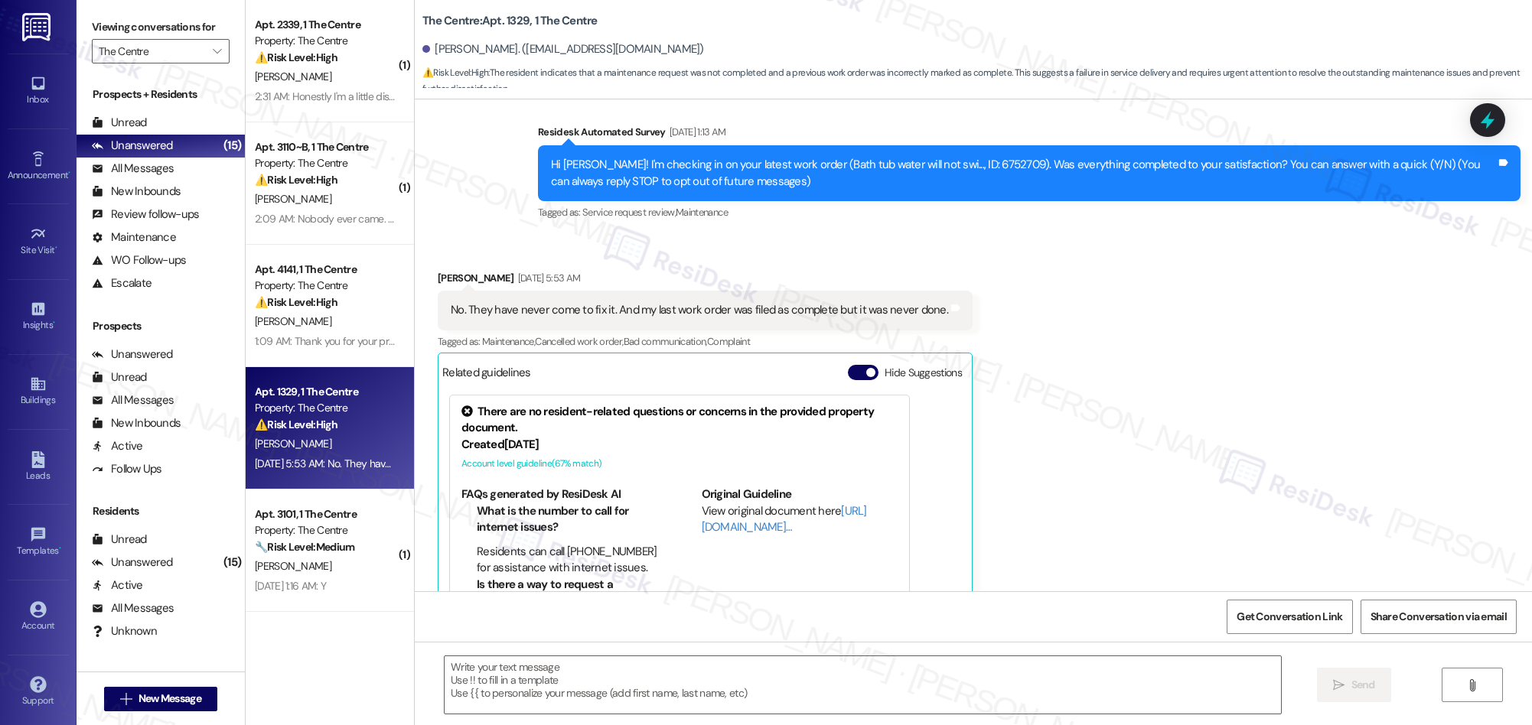
scroll to position [223, 0]
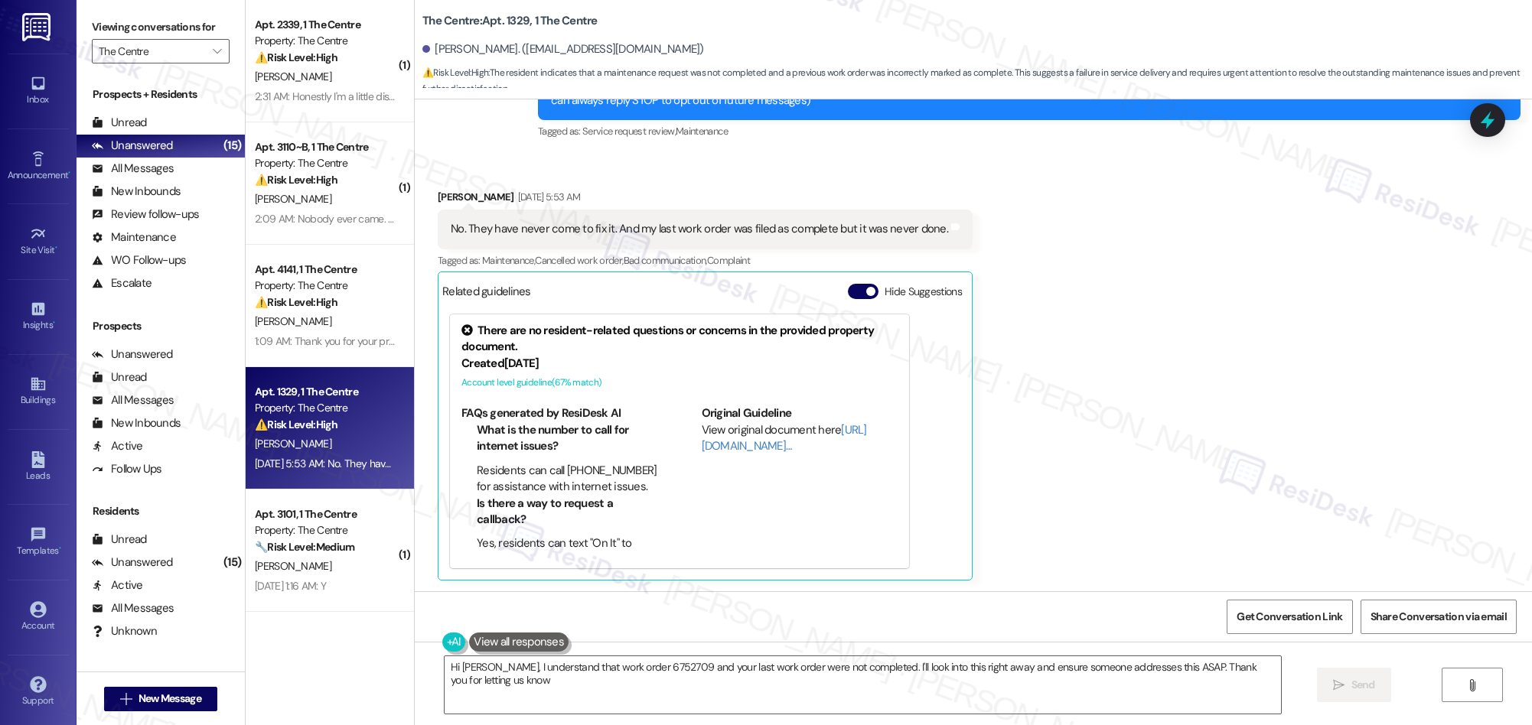
type textarea "Hi [PERSON_NAME], I understand that work order 6752709 and your last work order…"
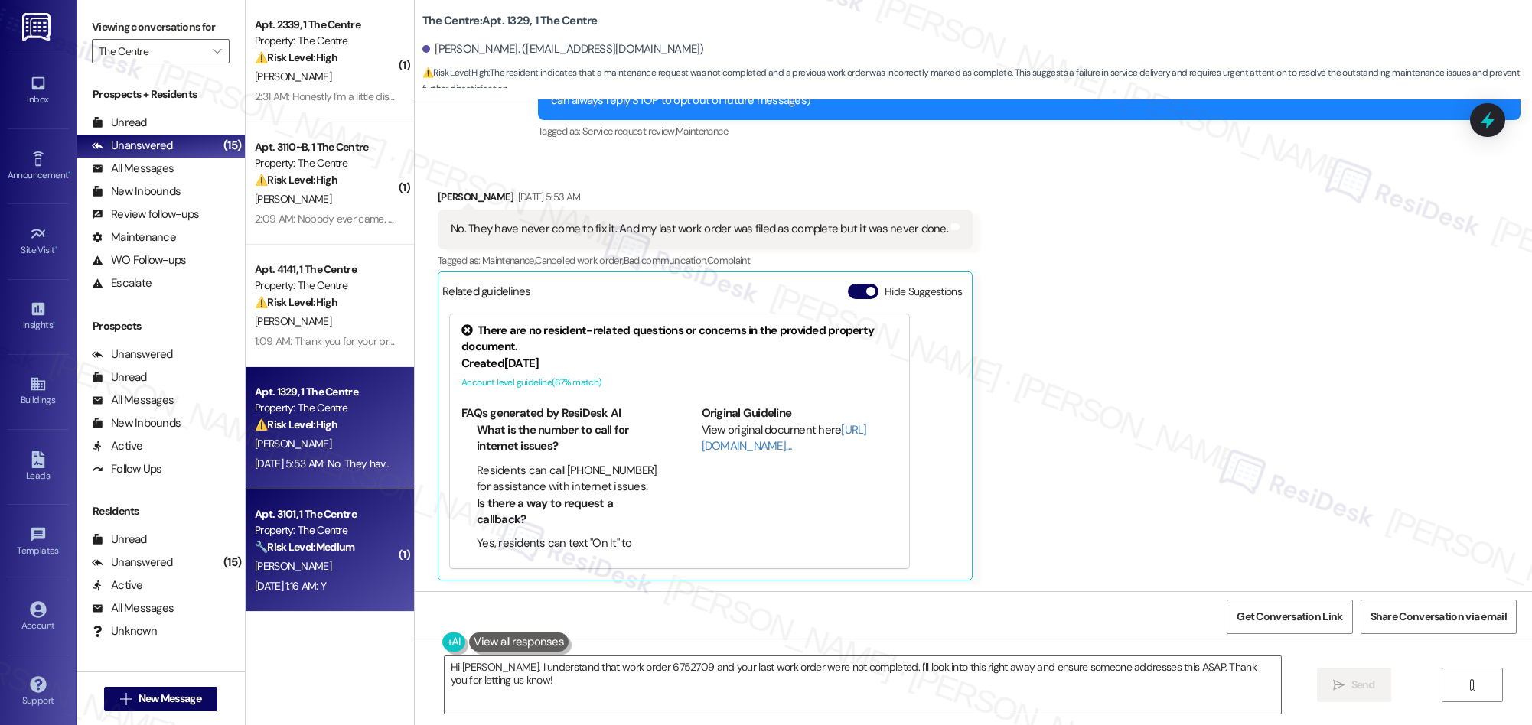
click at [328, 511] on div "Apt. 3101, 1 The Centre" at bounding box center [326, 515] width 142 height 16
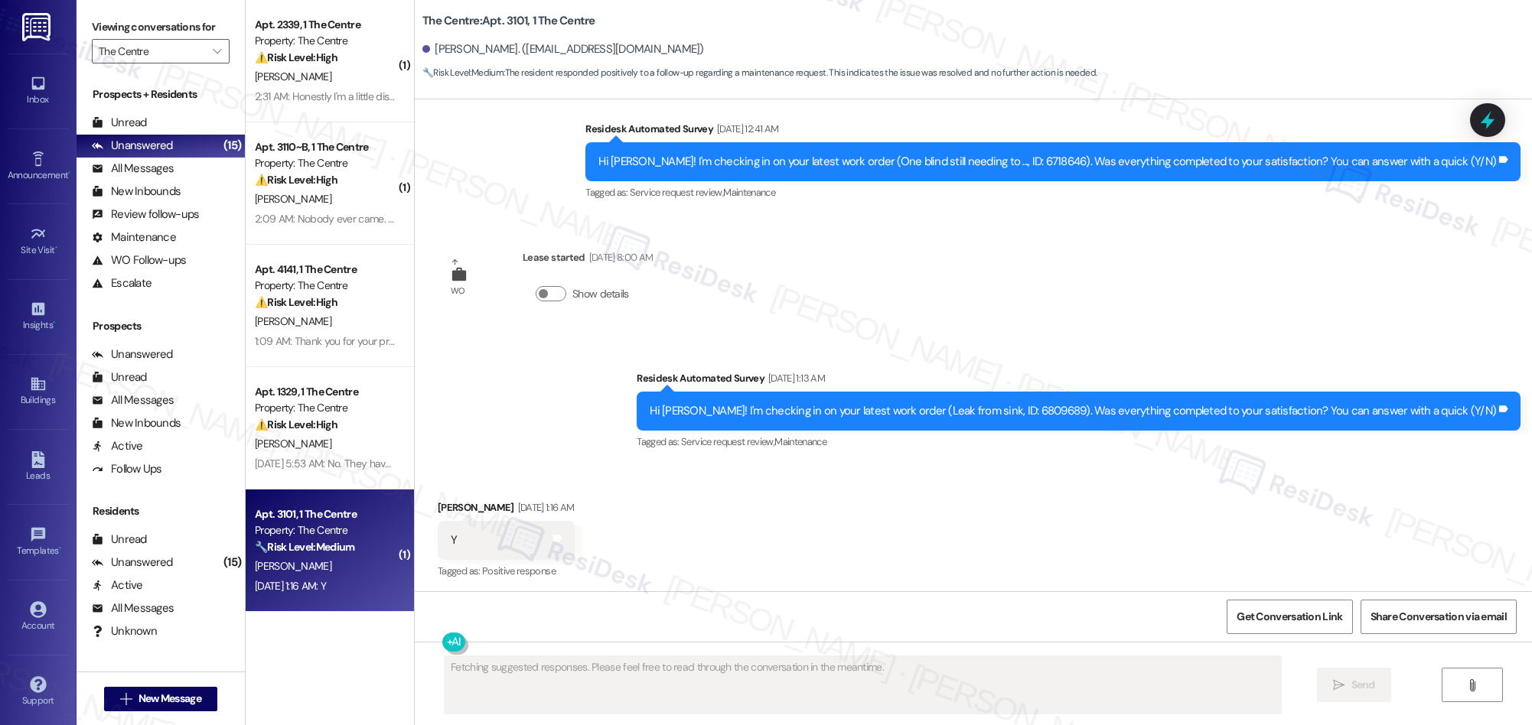
scroll to position [462, 0]
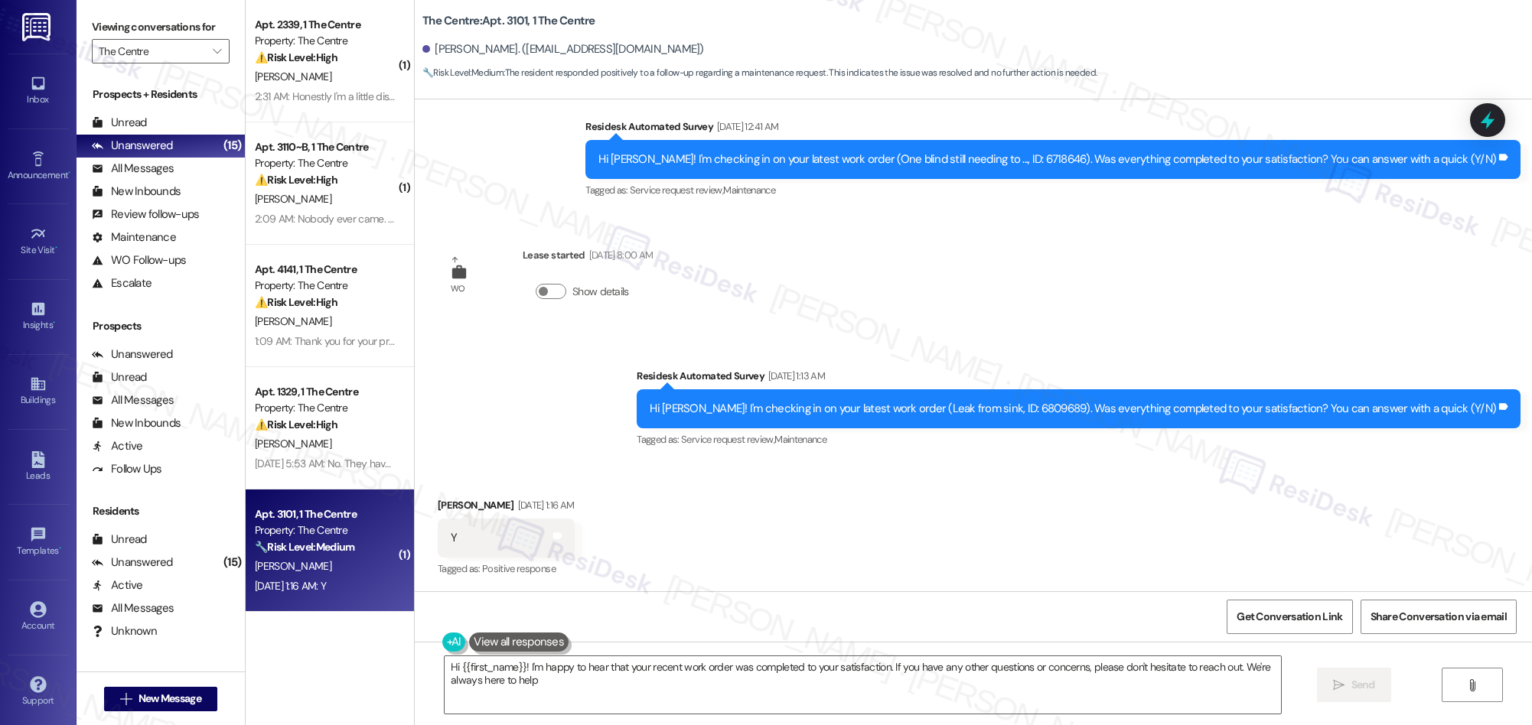
type textarea "Hi {{first_name}}! I'm happy to hear that your recent work order was completed …"
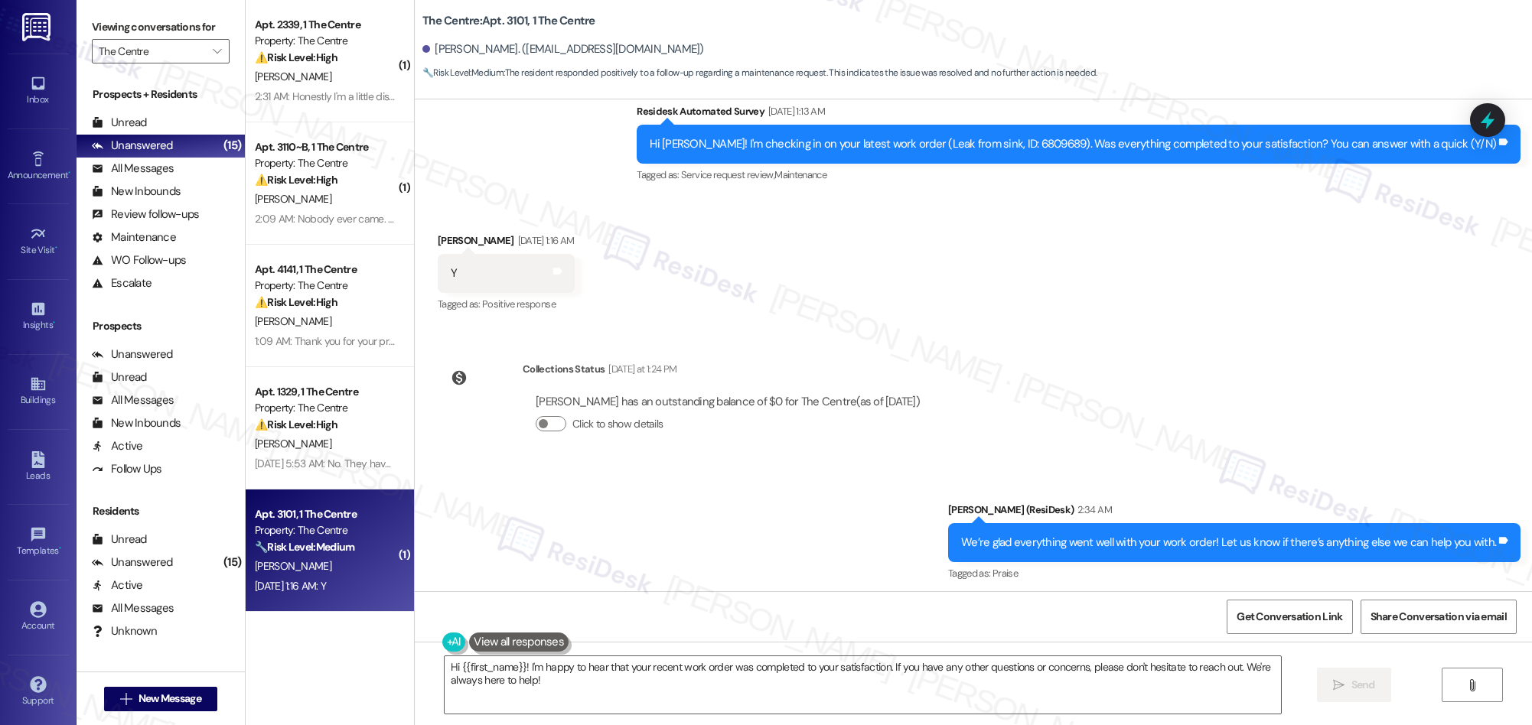
scroll to position [841, 0]
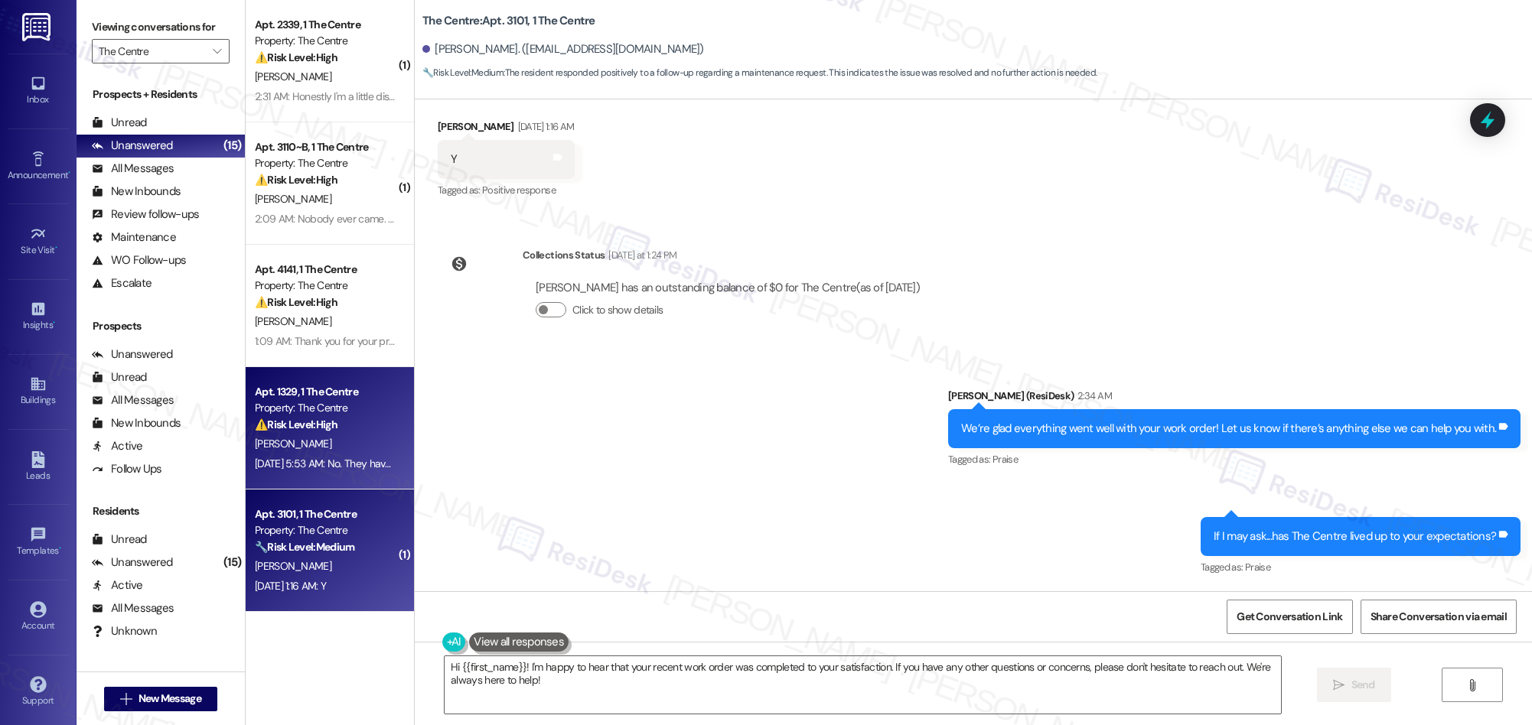
click at [314, 451] on div "[PERSON_NAME]" at bounding box center [325, 444] width 145 height 19
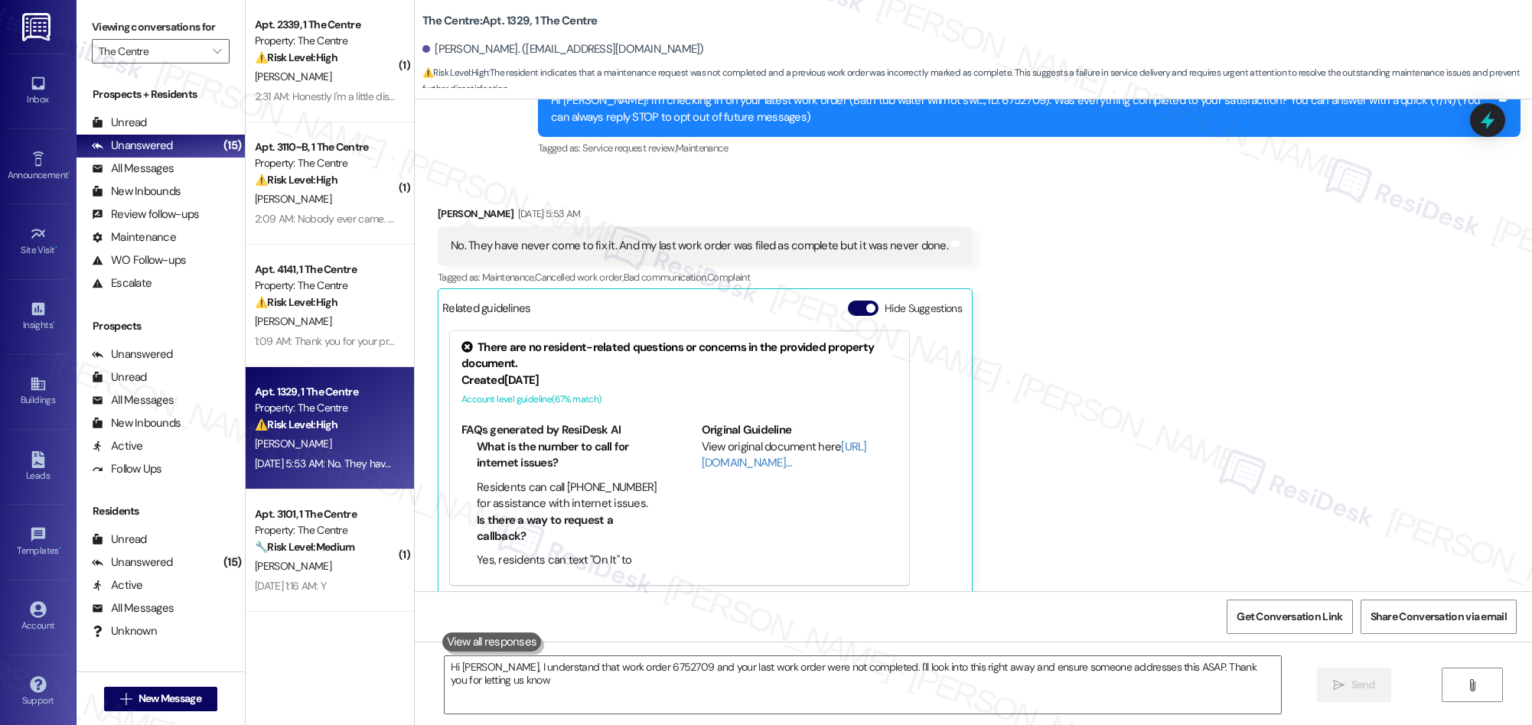
type textarea "Hi [PERSON_NAME], I understand that work order 6752709 and your last work order…"
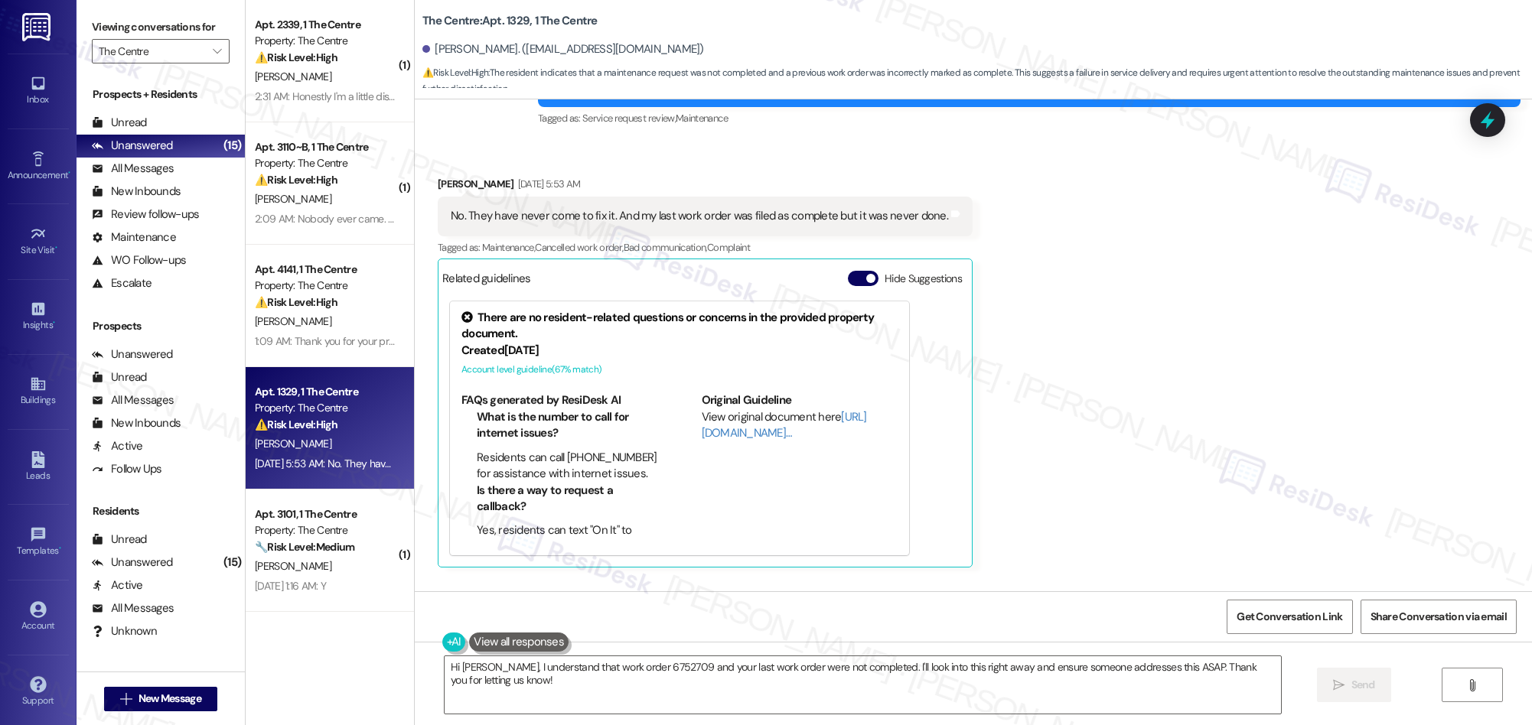
scroll to position [222, 0]
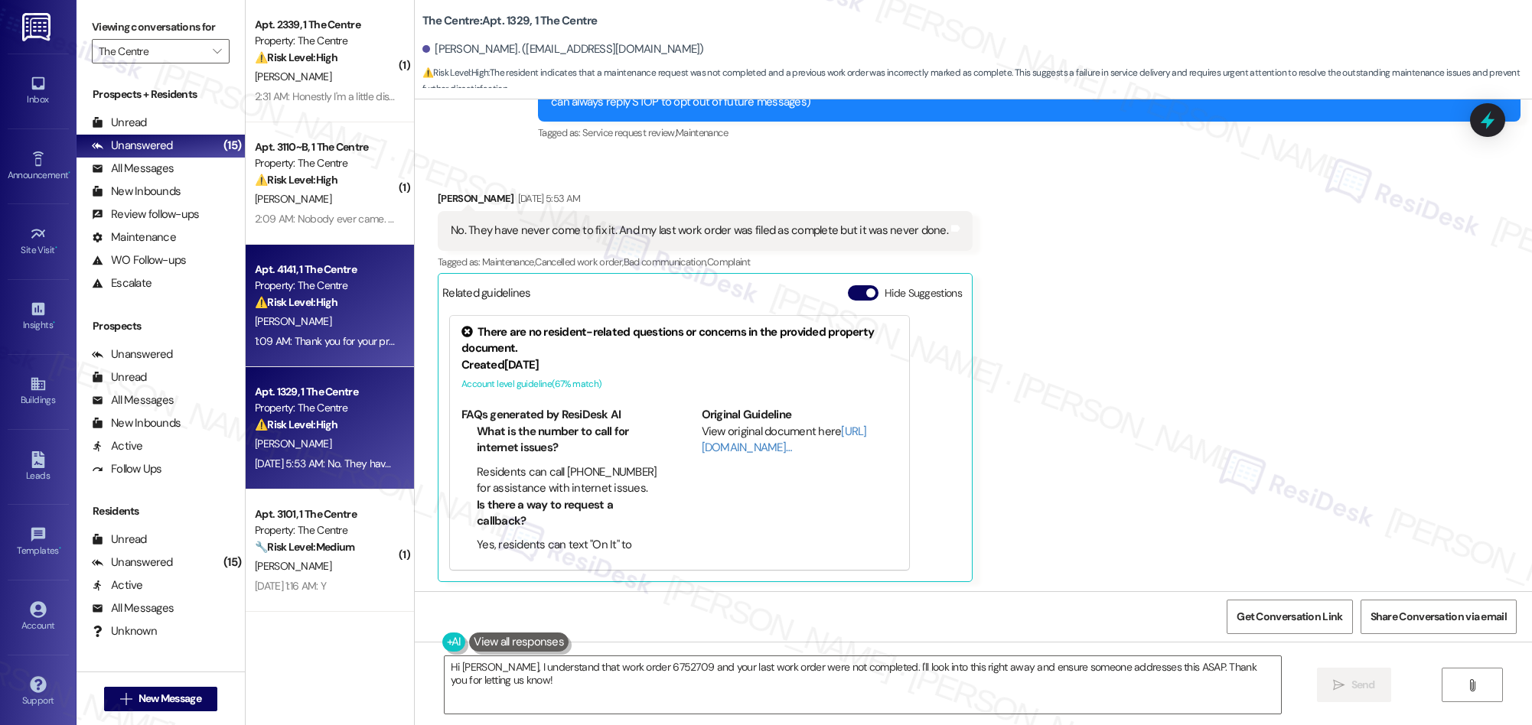
click at [342, 322] on div "[PERSON_NAME]" at bounding box center [325, 321] width 145 height 19
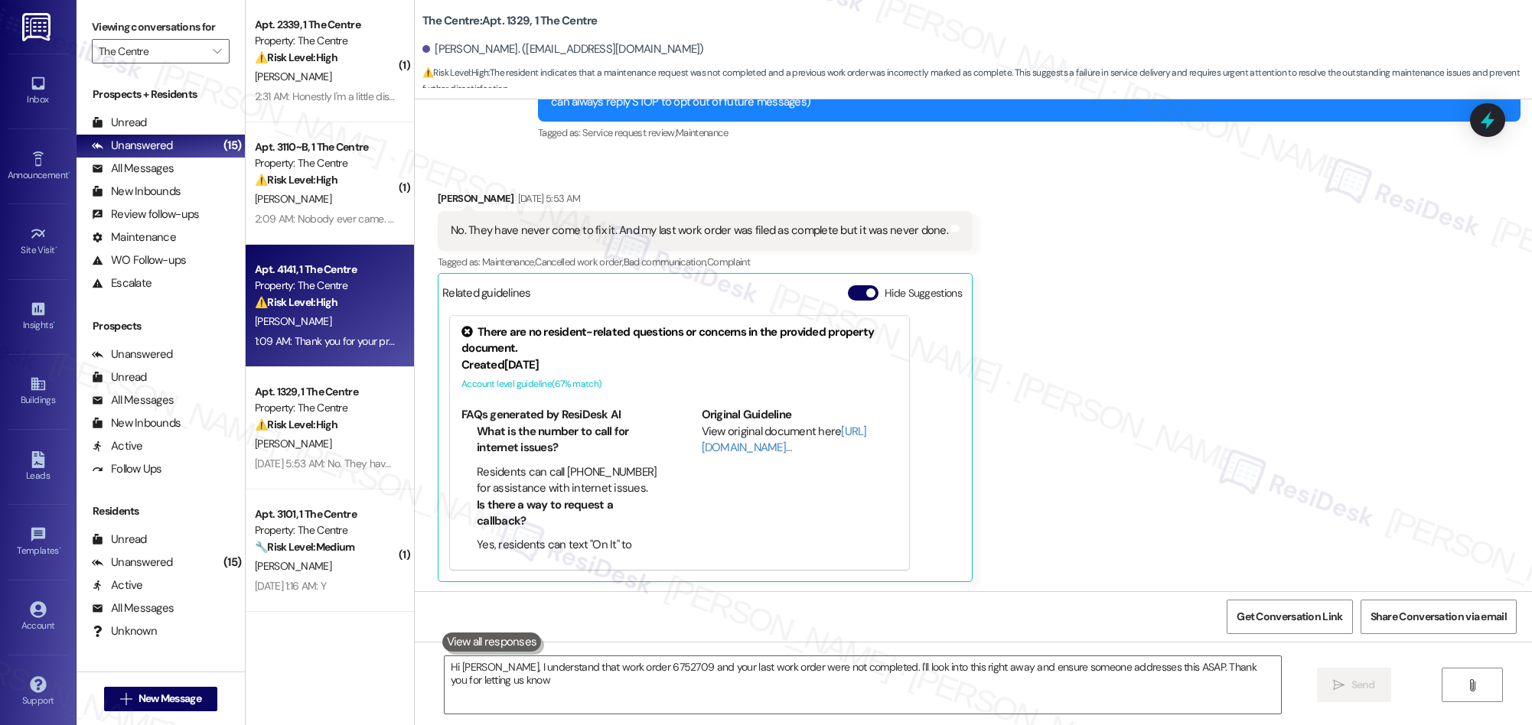
type textarea "Hi [PERSON_NAME], I understand that work order 6752709 and your last work order…"
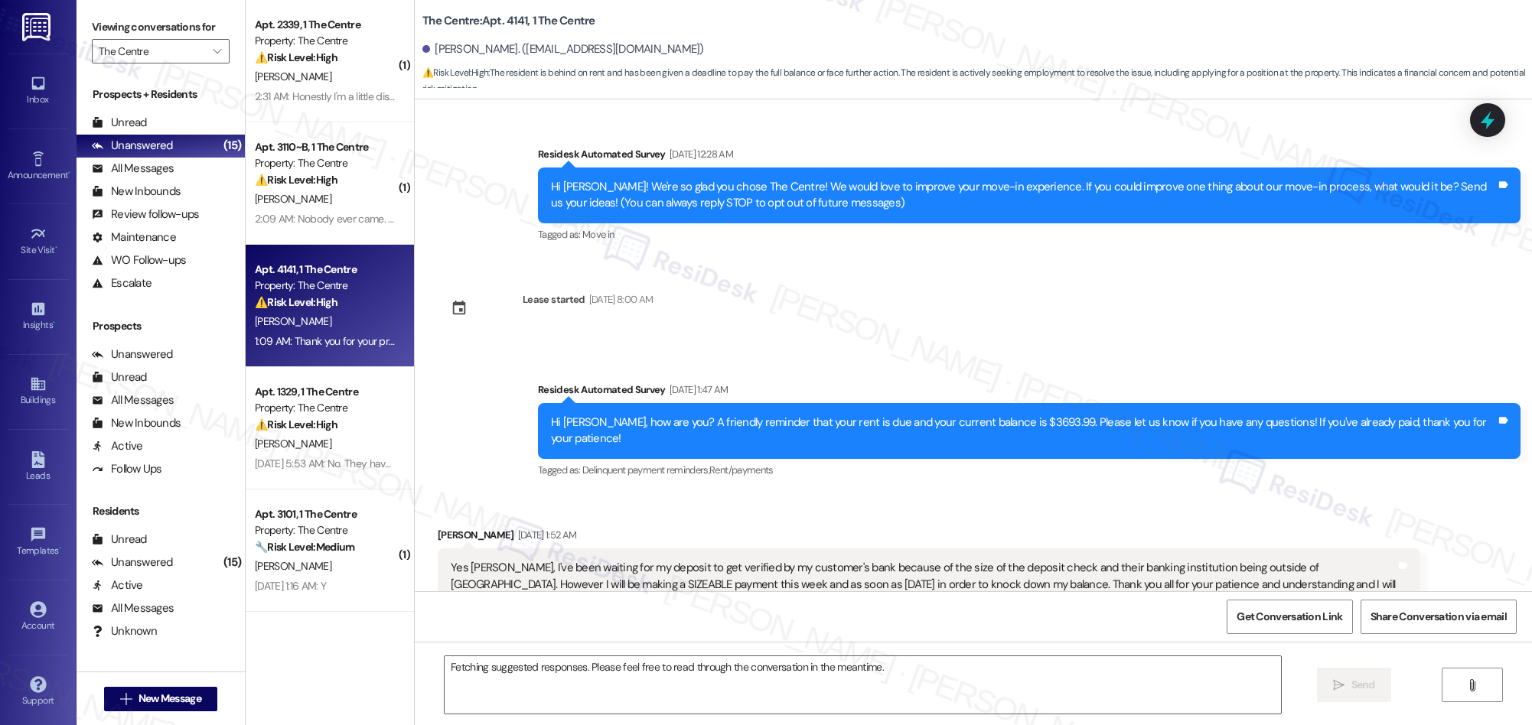
scroll to position [9371, 0]
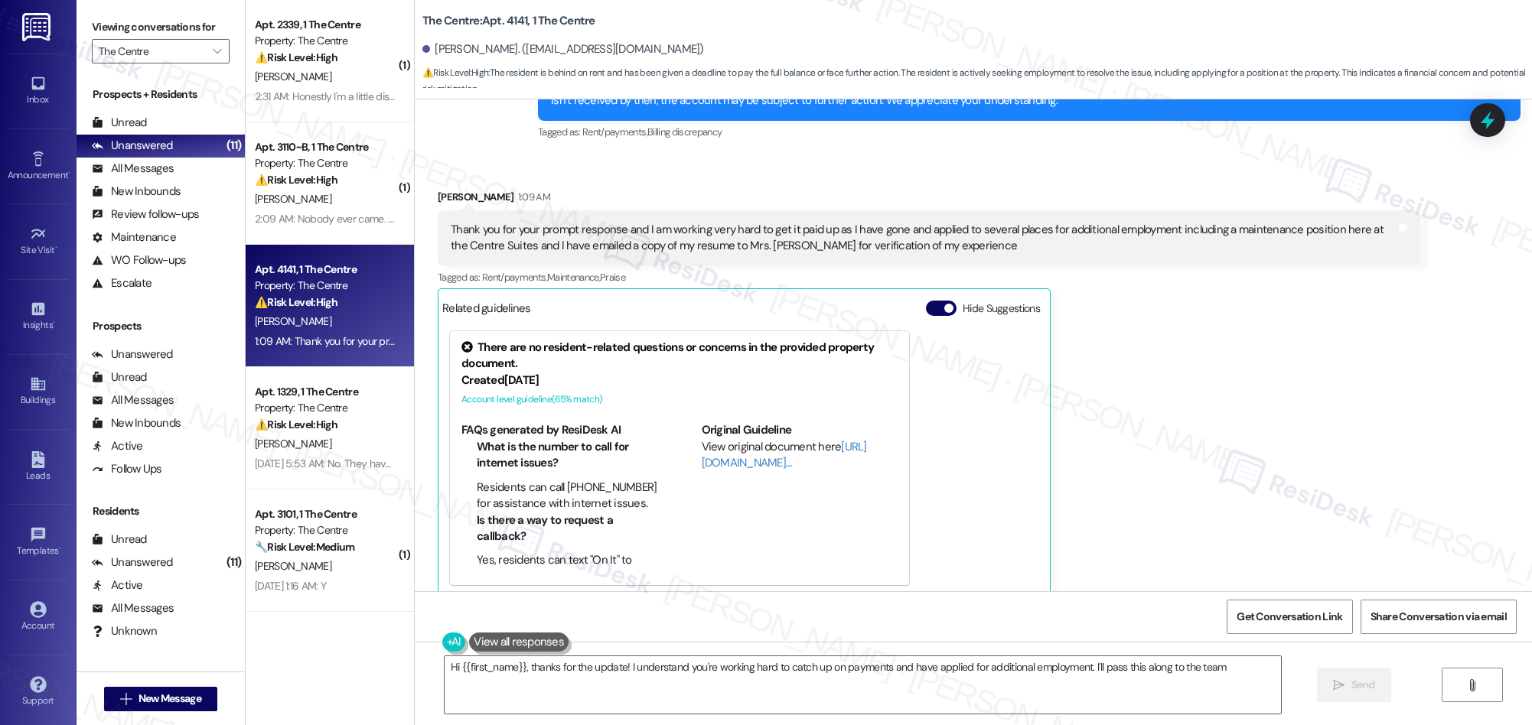
type textarea "Hi {{first_name}}, thanks for the update! I understand you're working hard to c…"
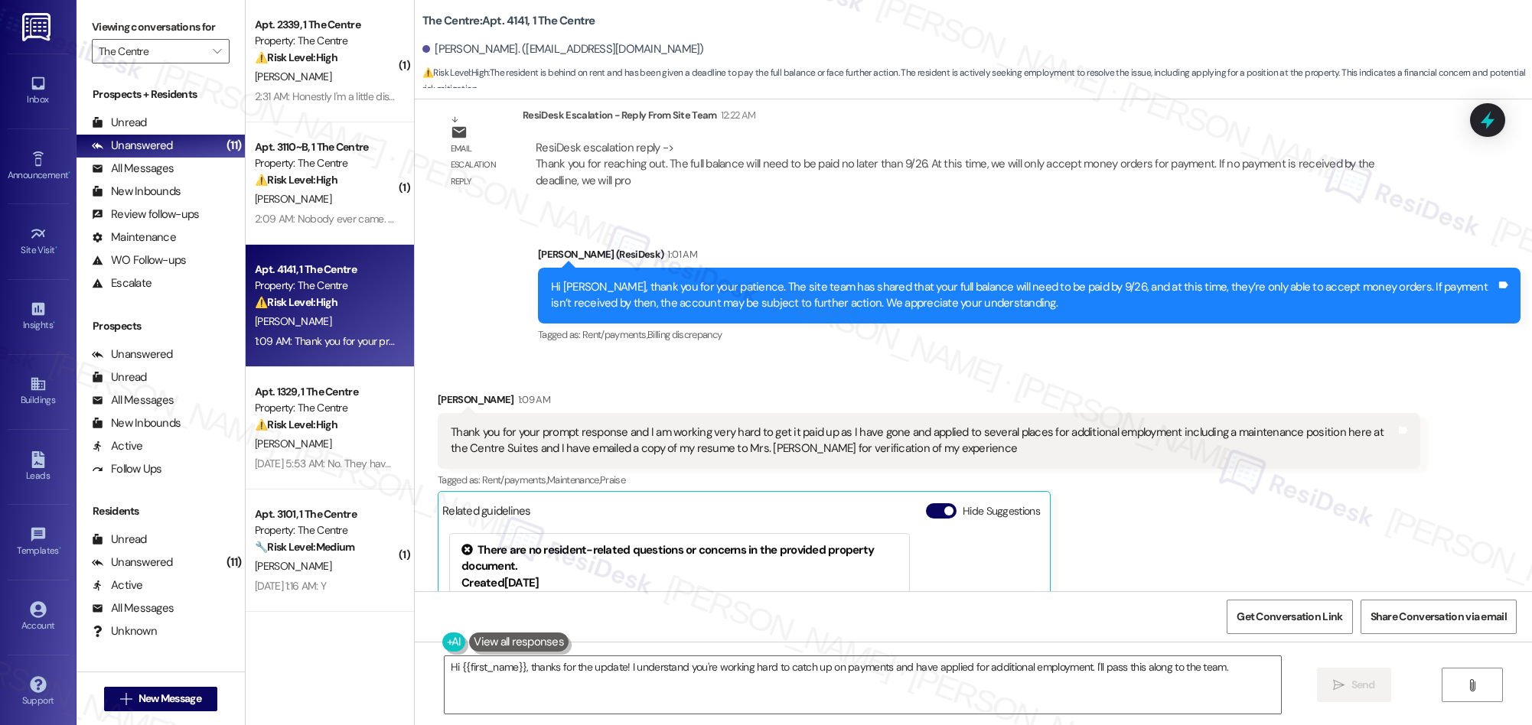
scroll to position [9165, 0]
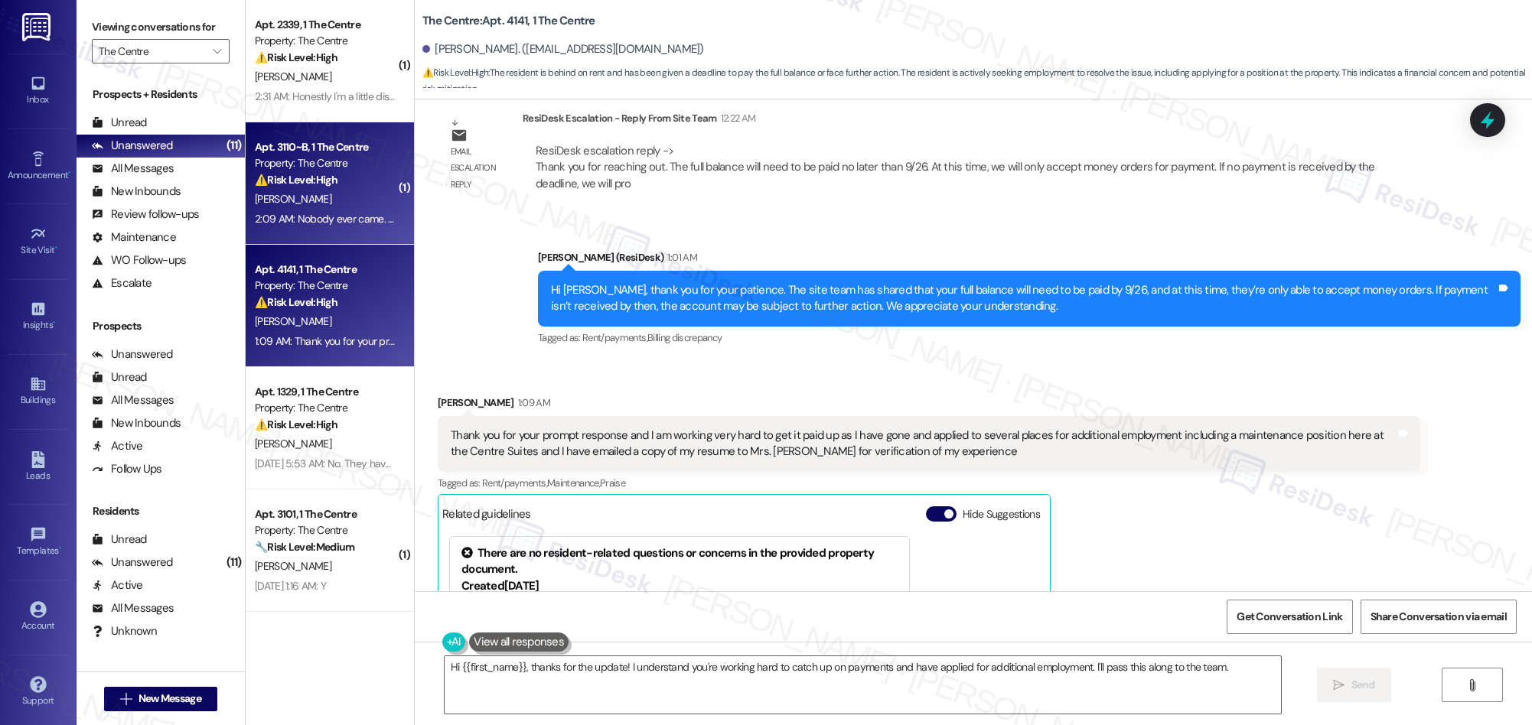
click at [353, 205] on div "[PERSON_NAME]" at bounding box center [325, 199] width 145 height 19
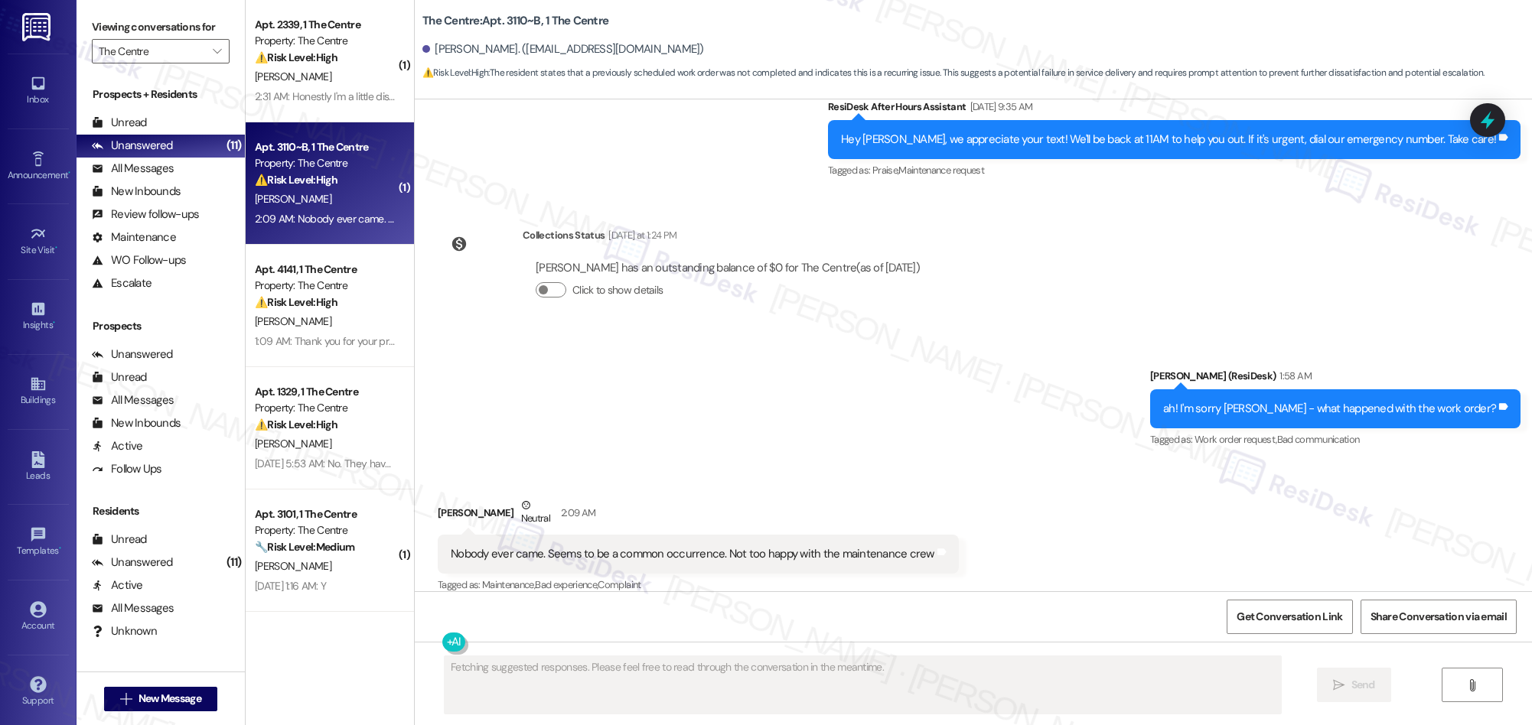
scroll to position [2784, 0]
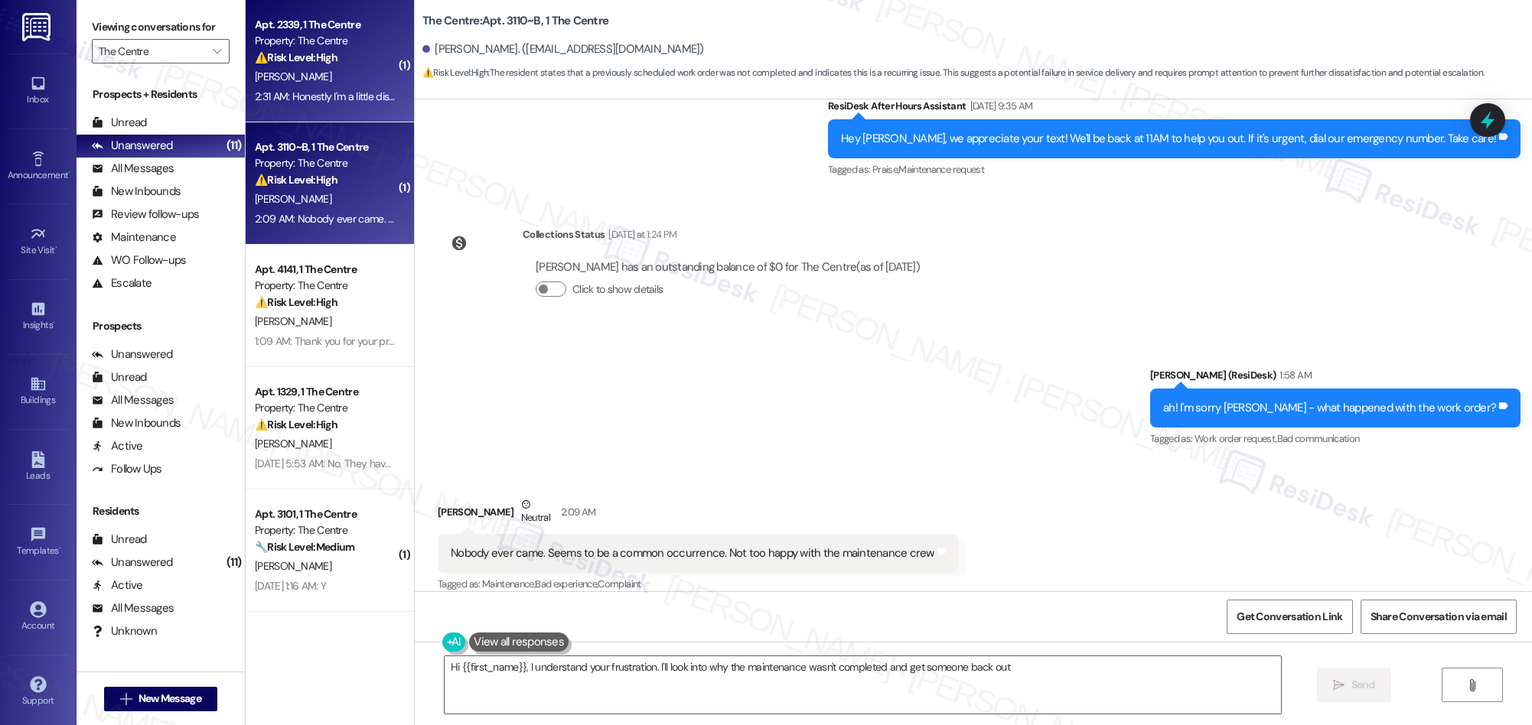
type textarea "Hi {{first_name}}, I understand your frustration. I'll look into why the mainte…"
click at [350, 97] on div "2:31 AM: Honestly I'm a little disappointed. I have been waiting for my front d…" at bounding box center [656, 97] width 803 height 14
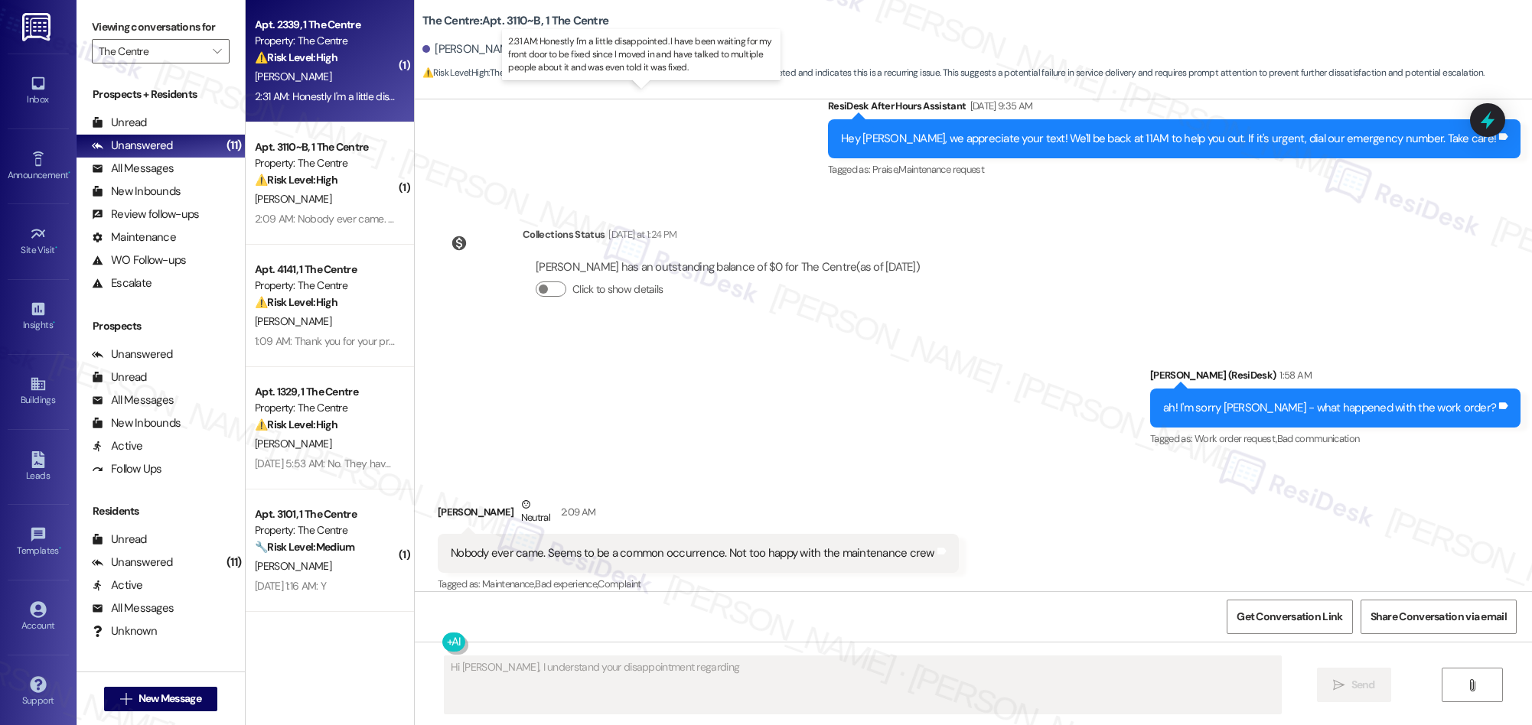
scroll to position [748, 0]
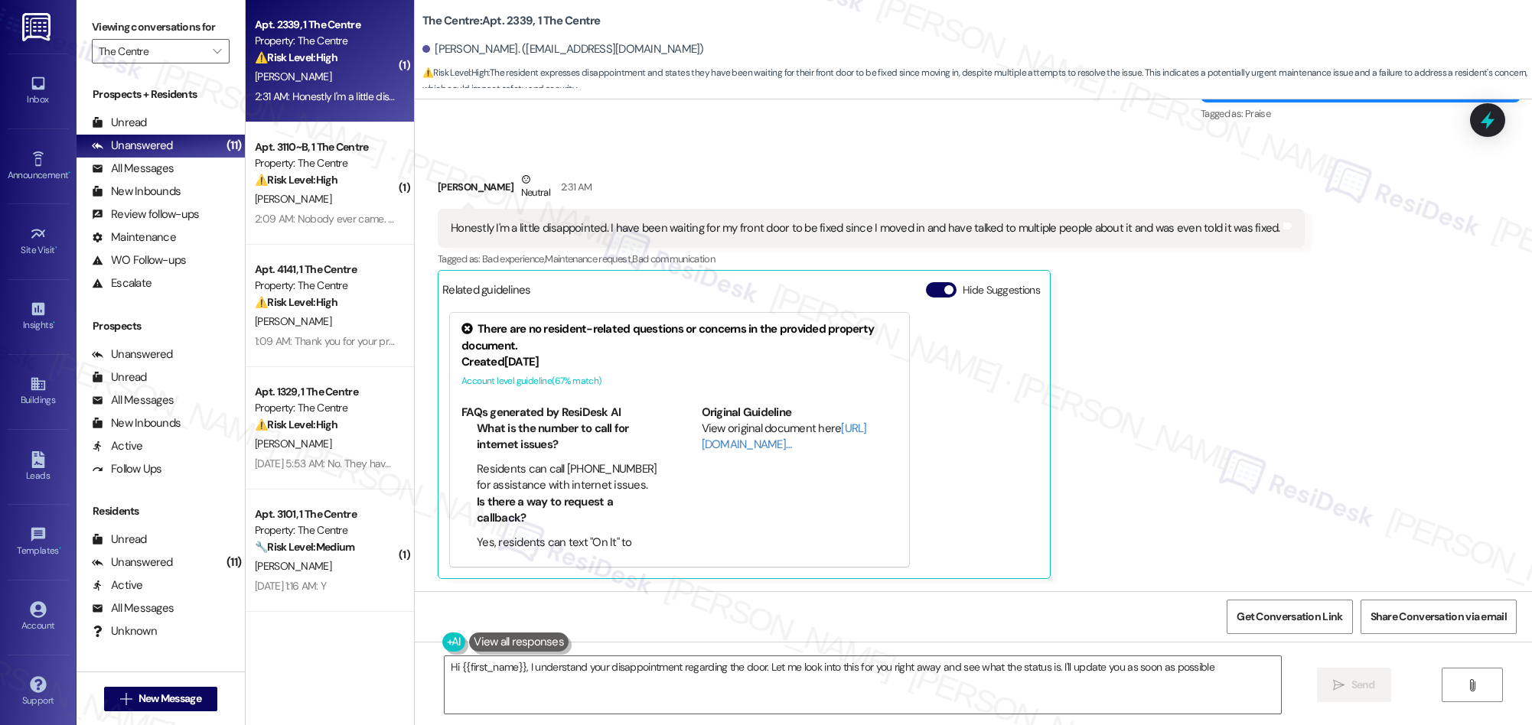
type textarea "Hi {{first_name}}, I understand your disappointment regarding the door. Let me …"
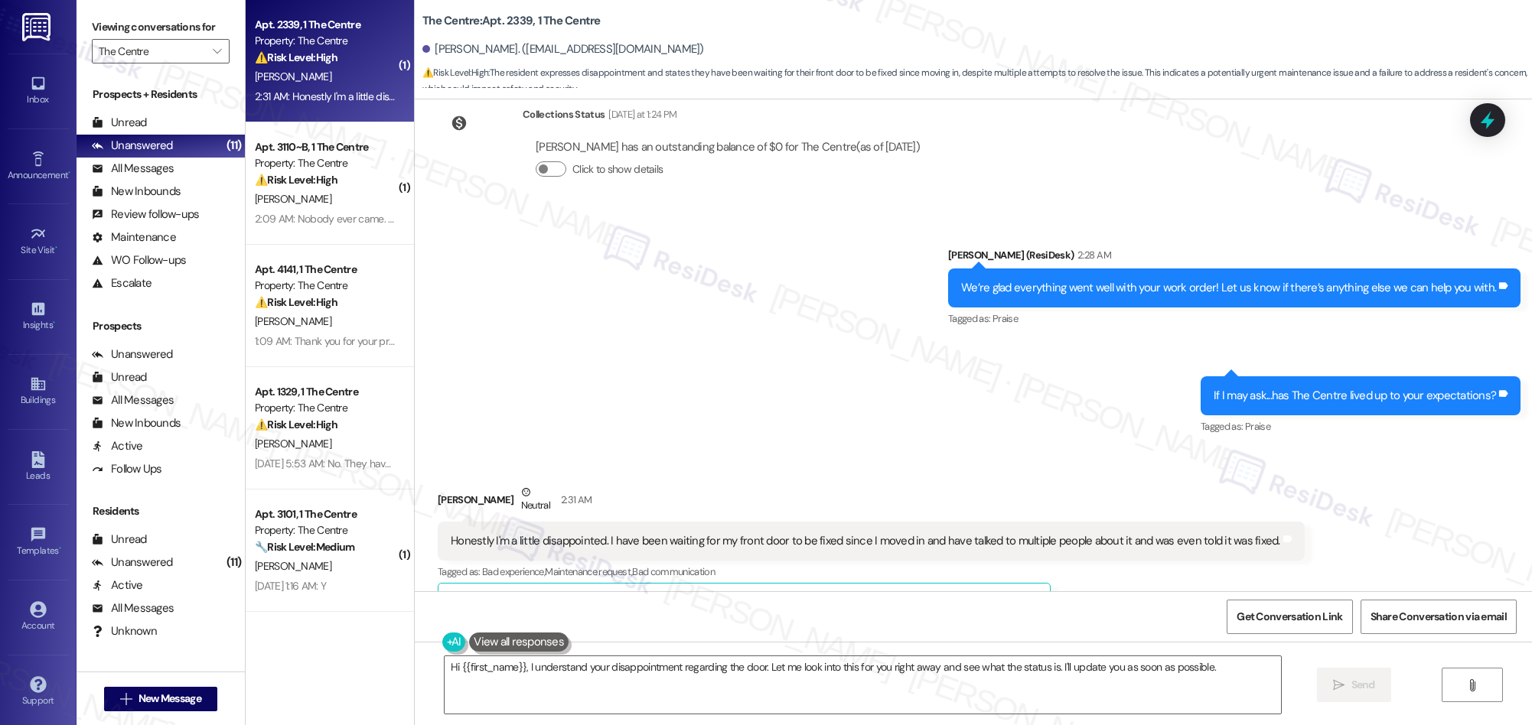
scroll to position [434, 0]
click at [213, 51] on icon "" at bounding box center [217, 51] width 8 height 12
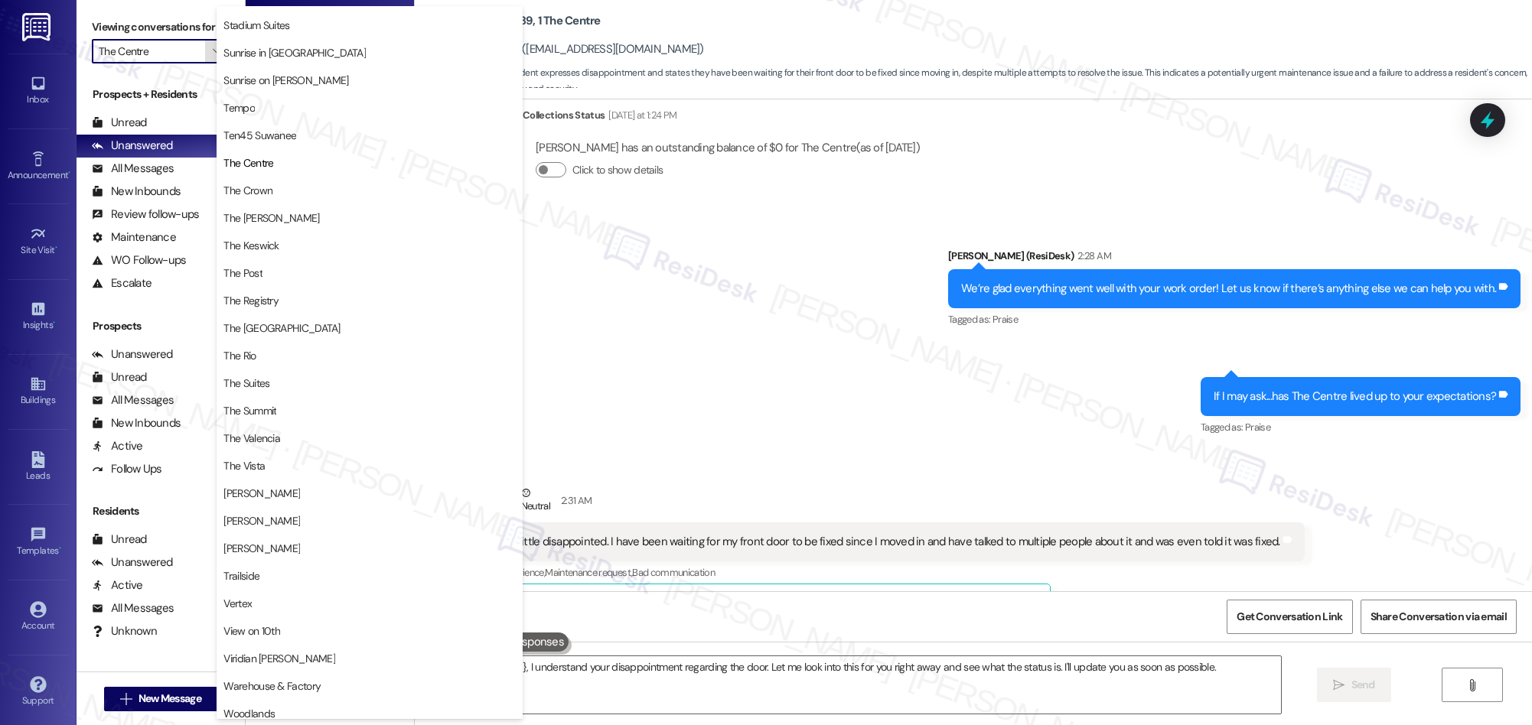
scroll to position [1326, 0]
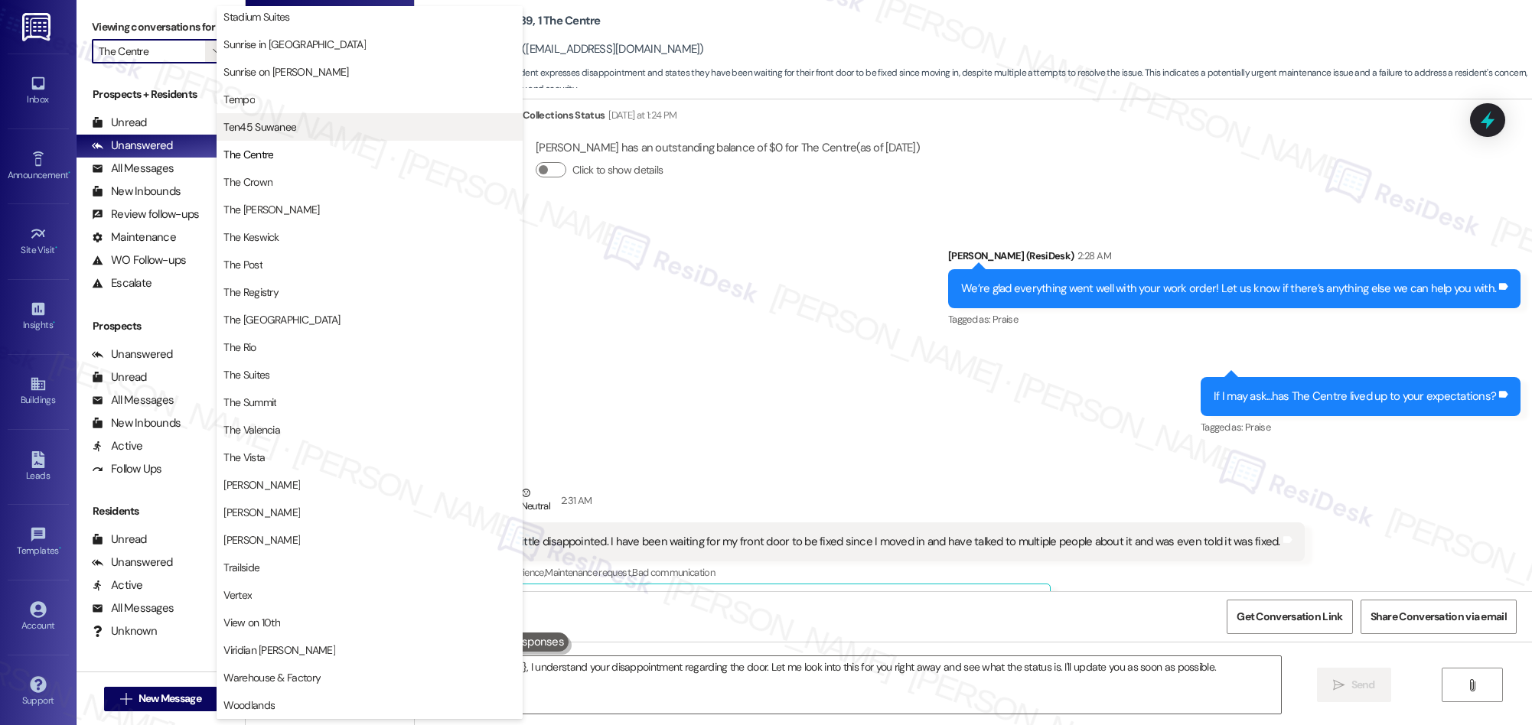
click at [340, 123] on span "Ten45 Suwanee" at bounding box center [369, 126] width 292 height 15
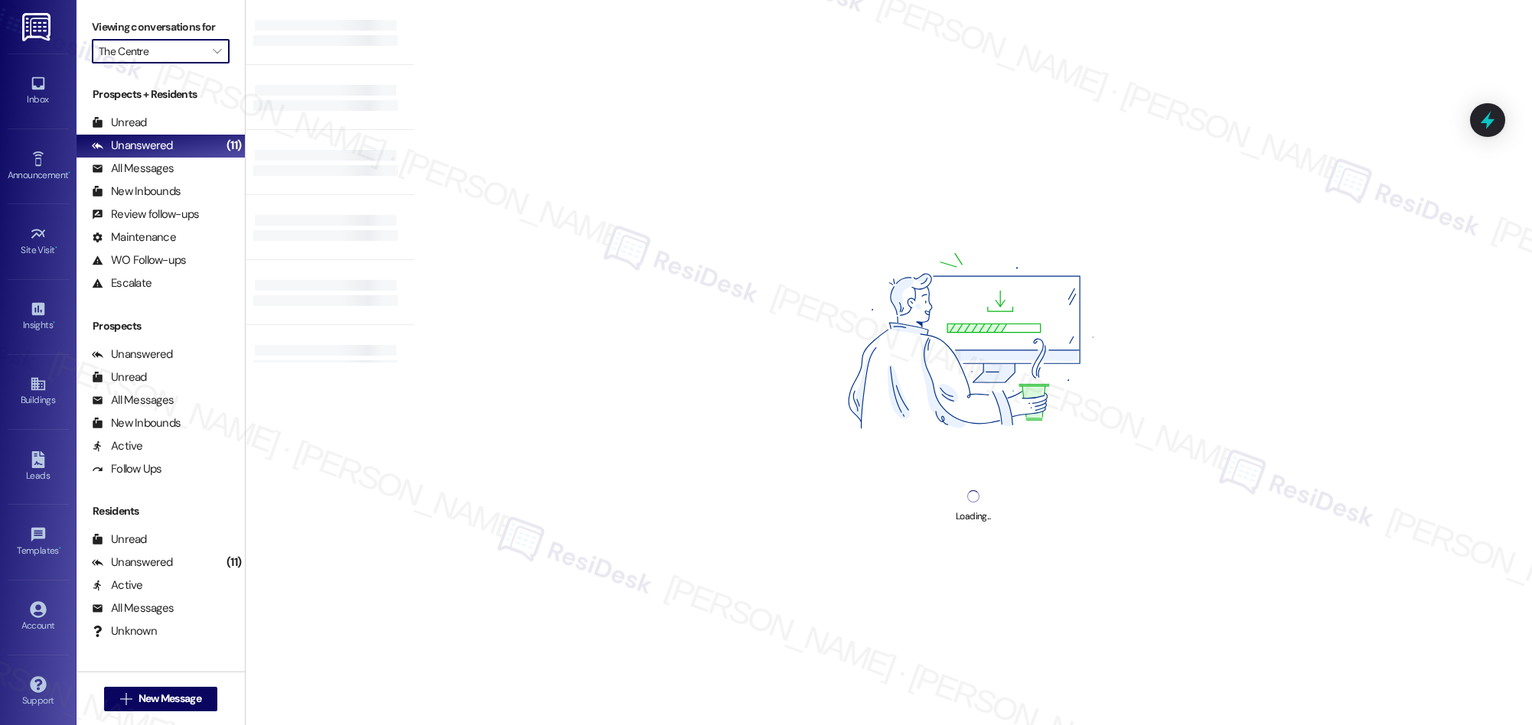
type input "Ten45 Suwanee"
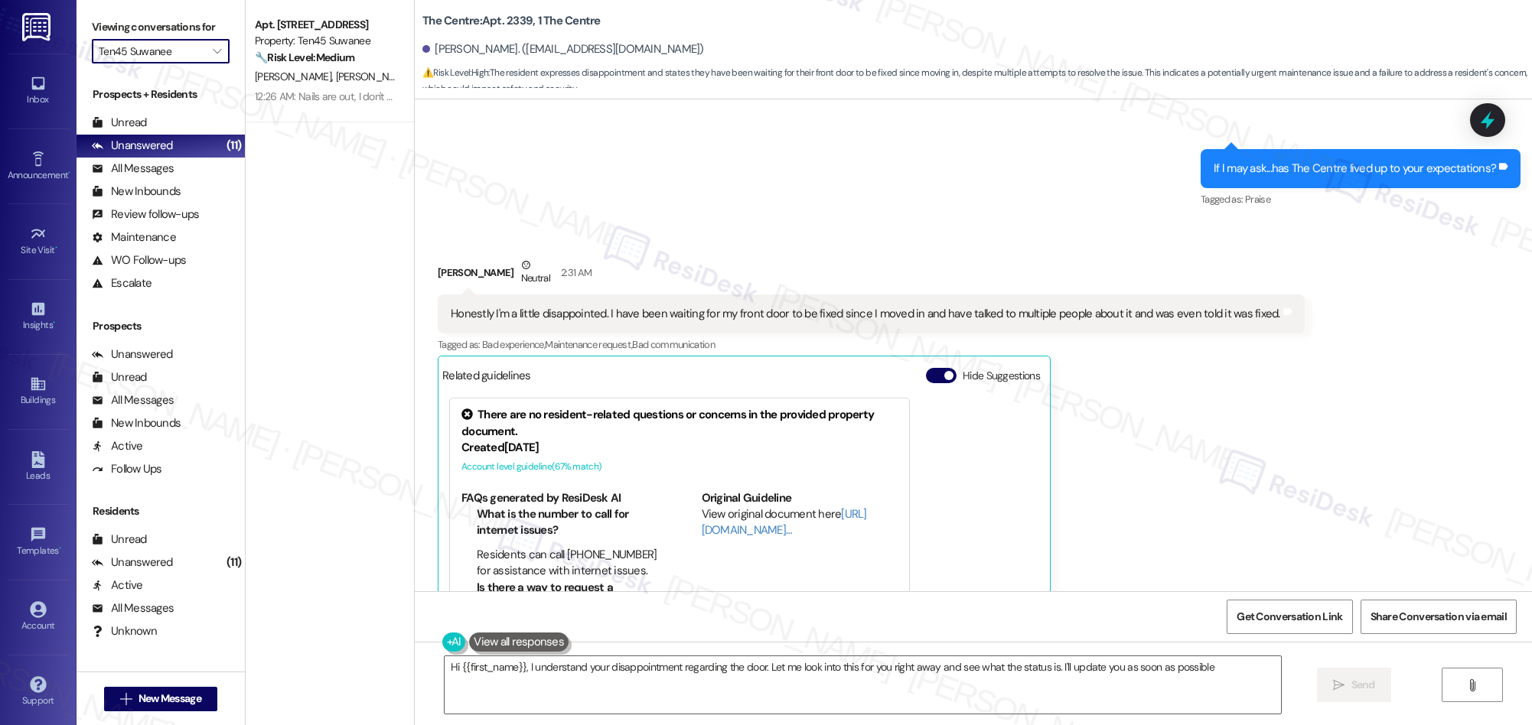
type textarea "Hi {{first_name}}, I understand your disappointment regarding the door. Let me …"
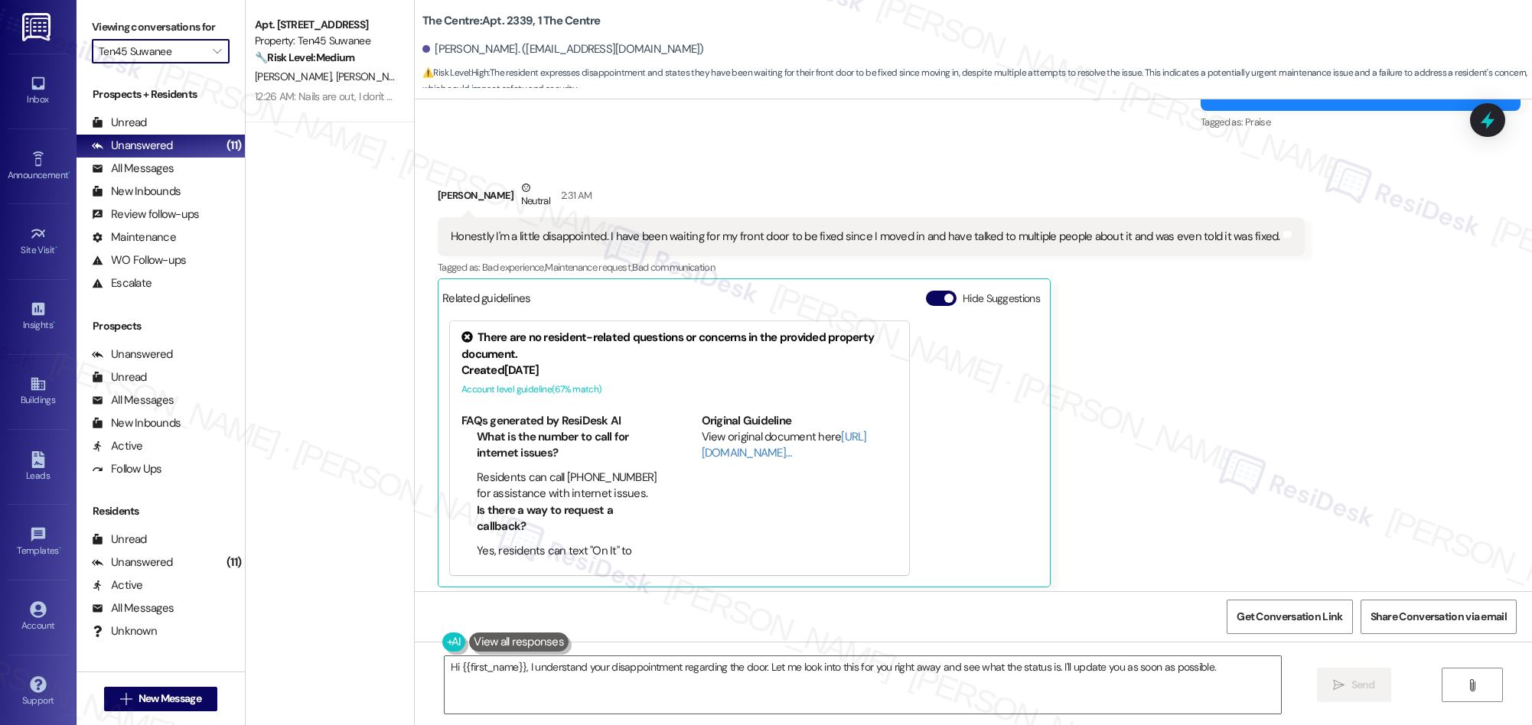
scroll to position [747, 0]
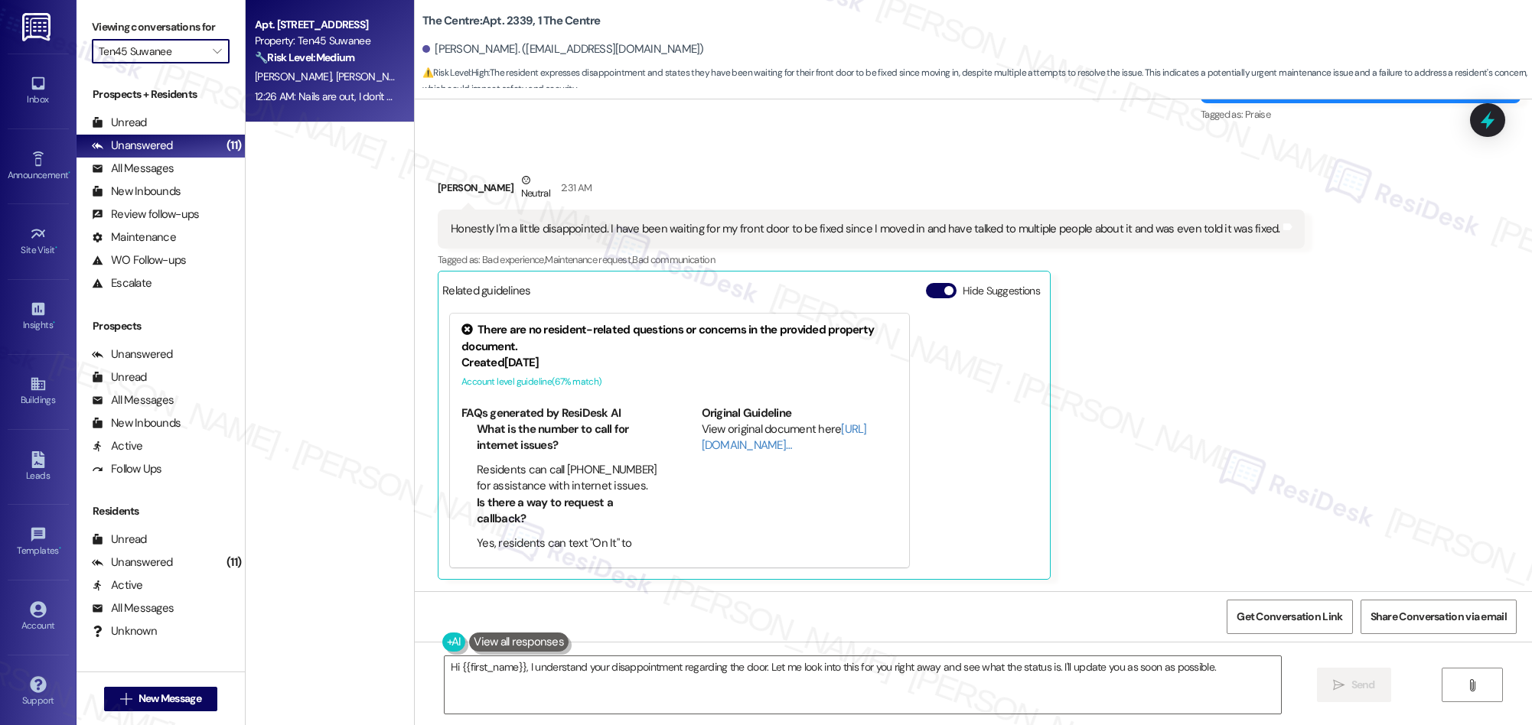
click at [364, 106] on div "Apt. 3312, [STREET_ADDRESS] Property: Ten45 Suwanee 🔧 Risk Level: Medium The re…" at bounding box center [330, 61] width 168 height 122
type textarea "Hi {{first_name}}, I understand your disappointment regarding the door. Let me …"
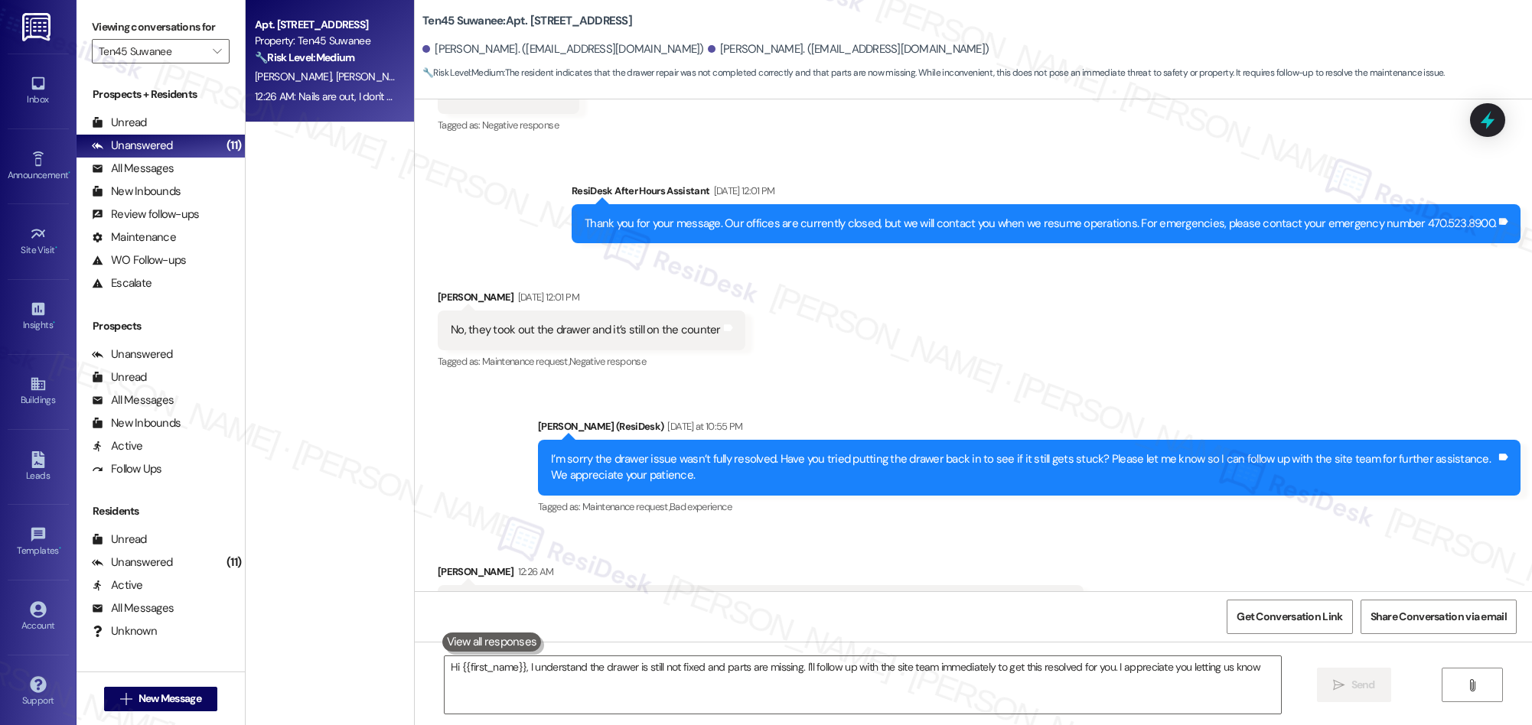
type textarea "Hi {{first_name}}, I understand the drawer is still not fixed and parts are mis…"
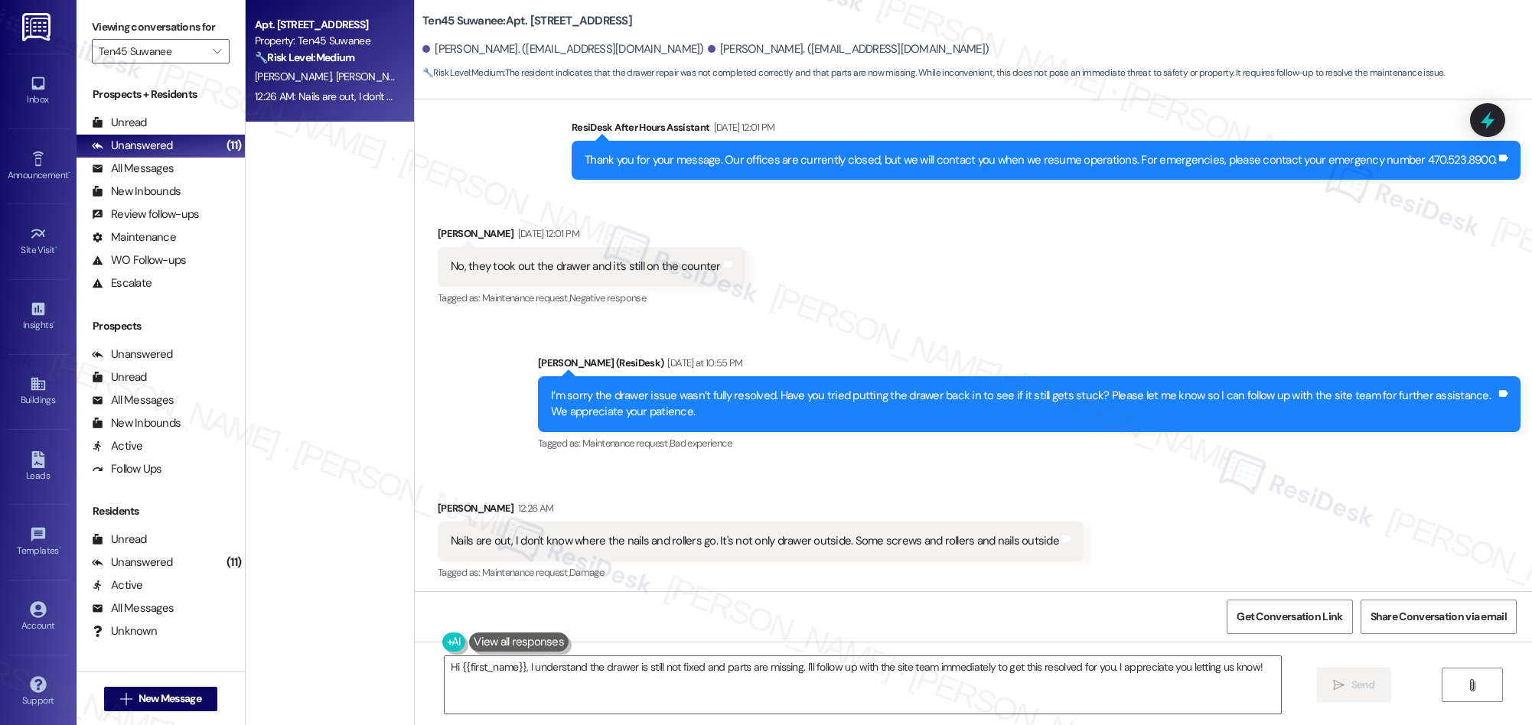
scroll to position [396, 0]
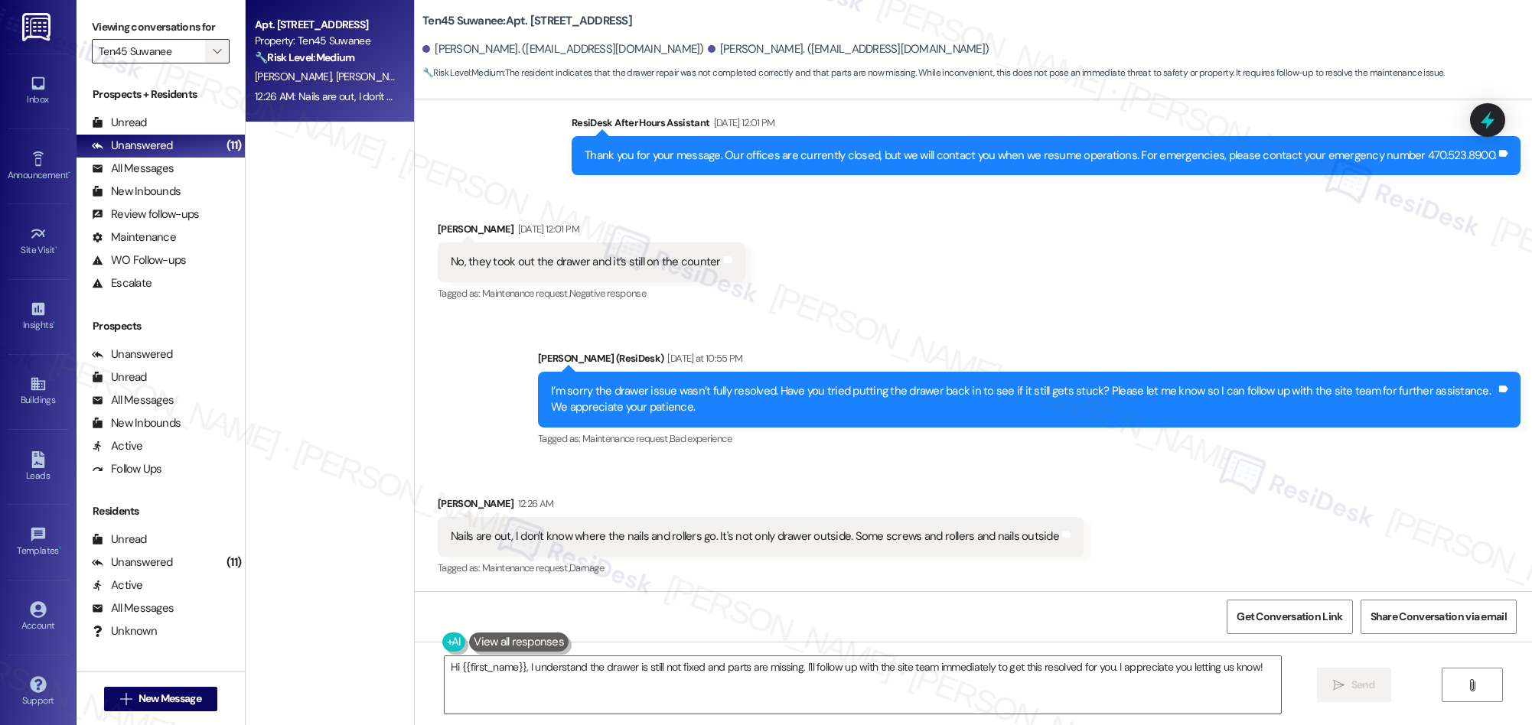
click at [210, 47] on span "" at bounding box center [217, 51] width 15 height 24
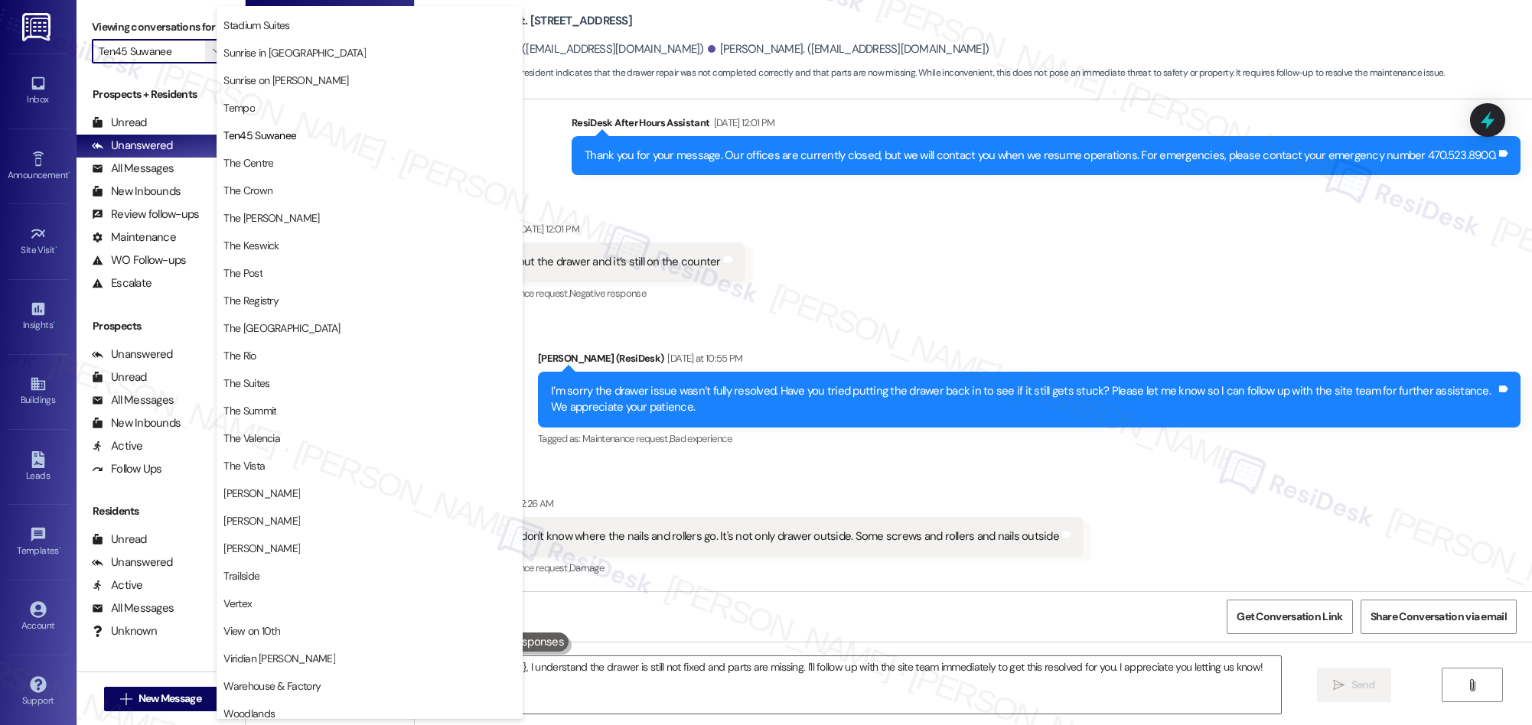
scroll to position [1326, 0]
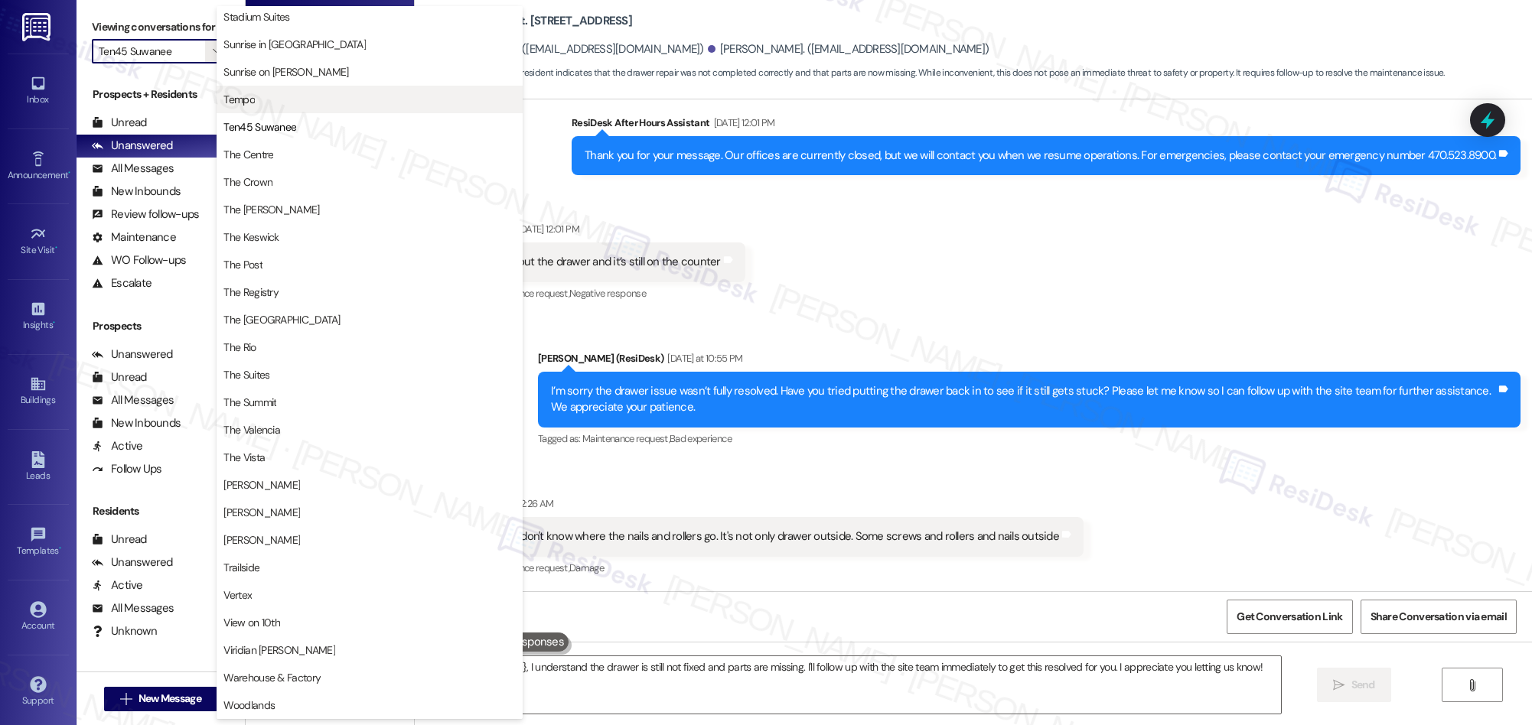
click at [274, 103] on span "Tempo" at bounding box center [369, 99] width 292 height 15
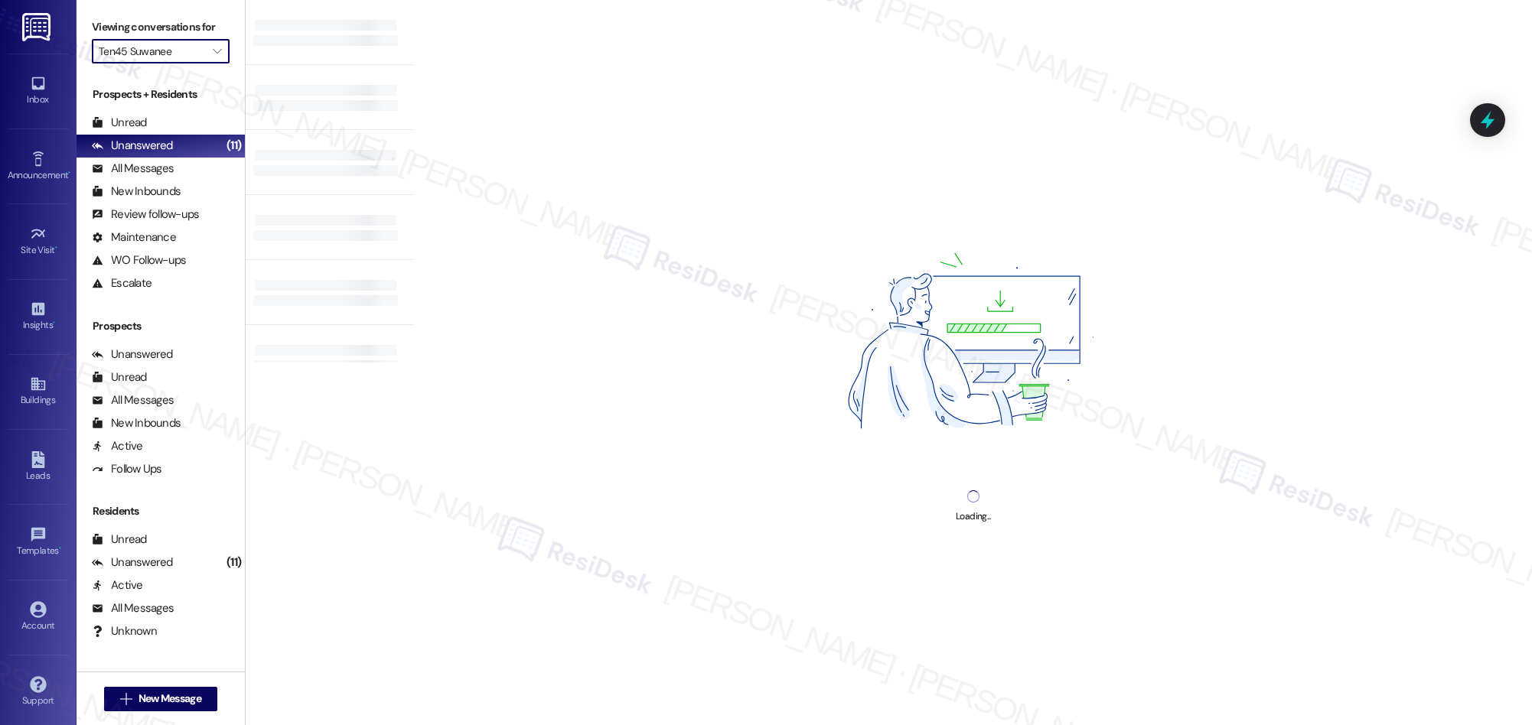
type input "Tempo"
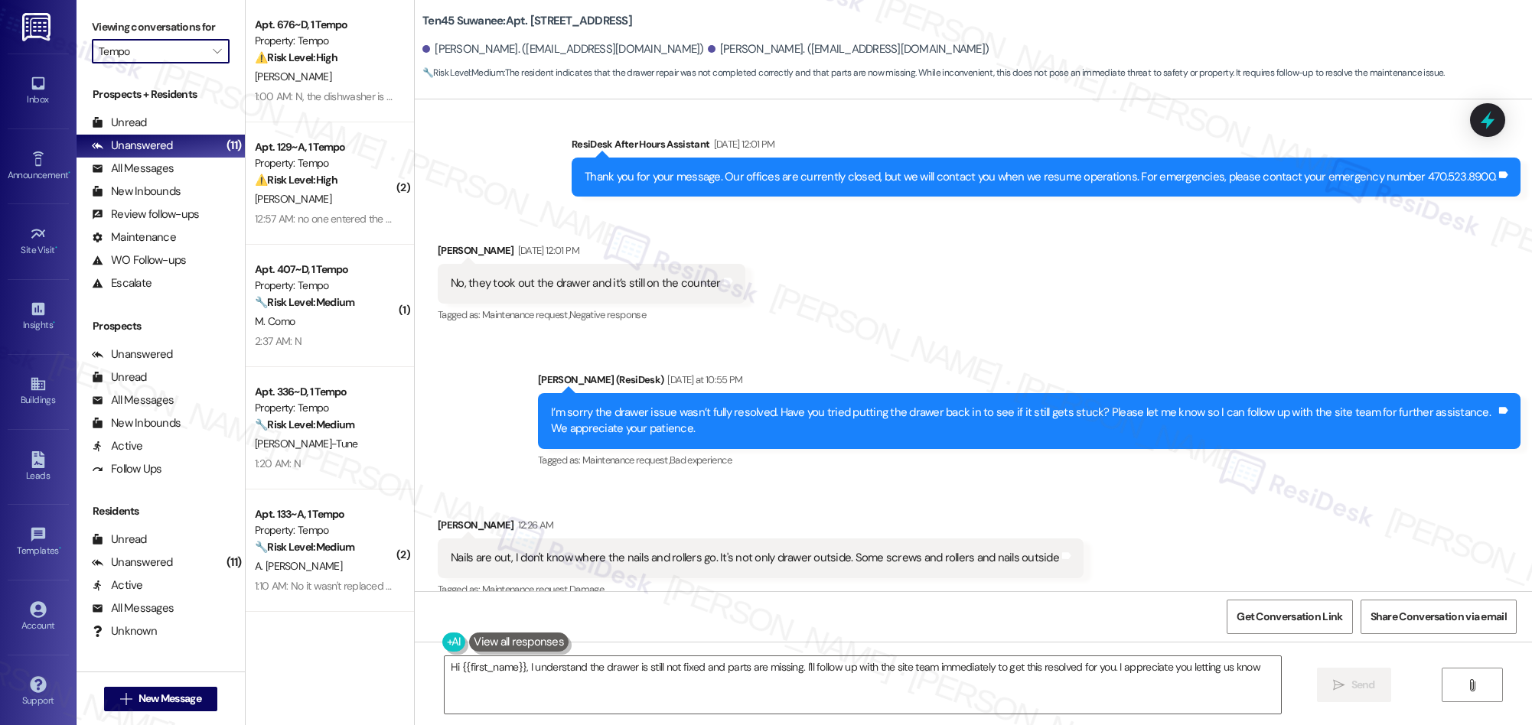
type textarea "Hi {{first_name}}, I understand the drawer is still not fixed and parts are mis…"
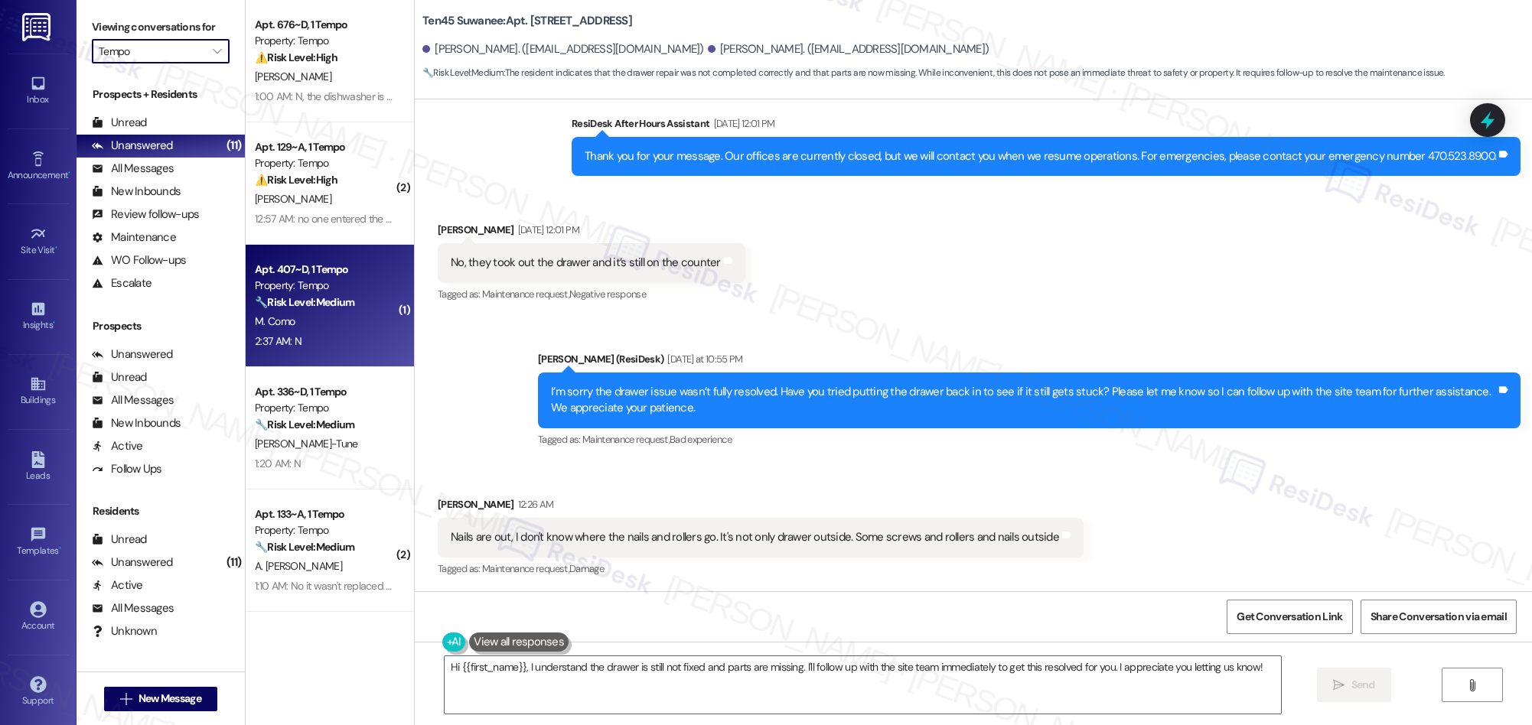
scroll to position [485, 0]
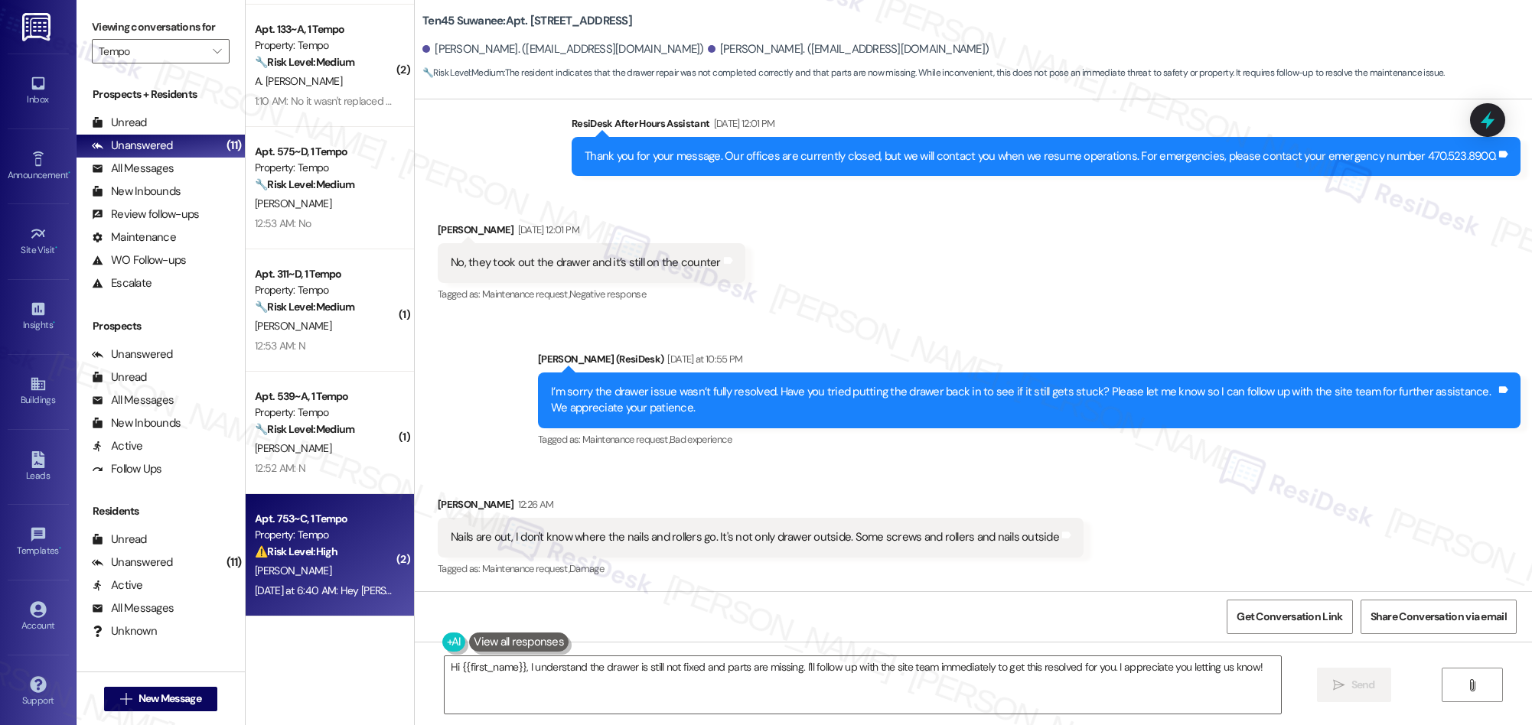
click at [360, 582] on div "[DATE] at 6:40 AM: Hey [PERSON_NAME], we appreciate your text! We'll be back at…" at bounding box center [325, 591] width 145 height 19
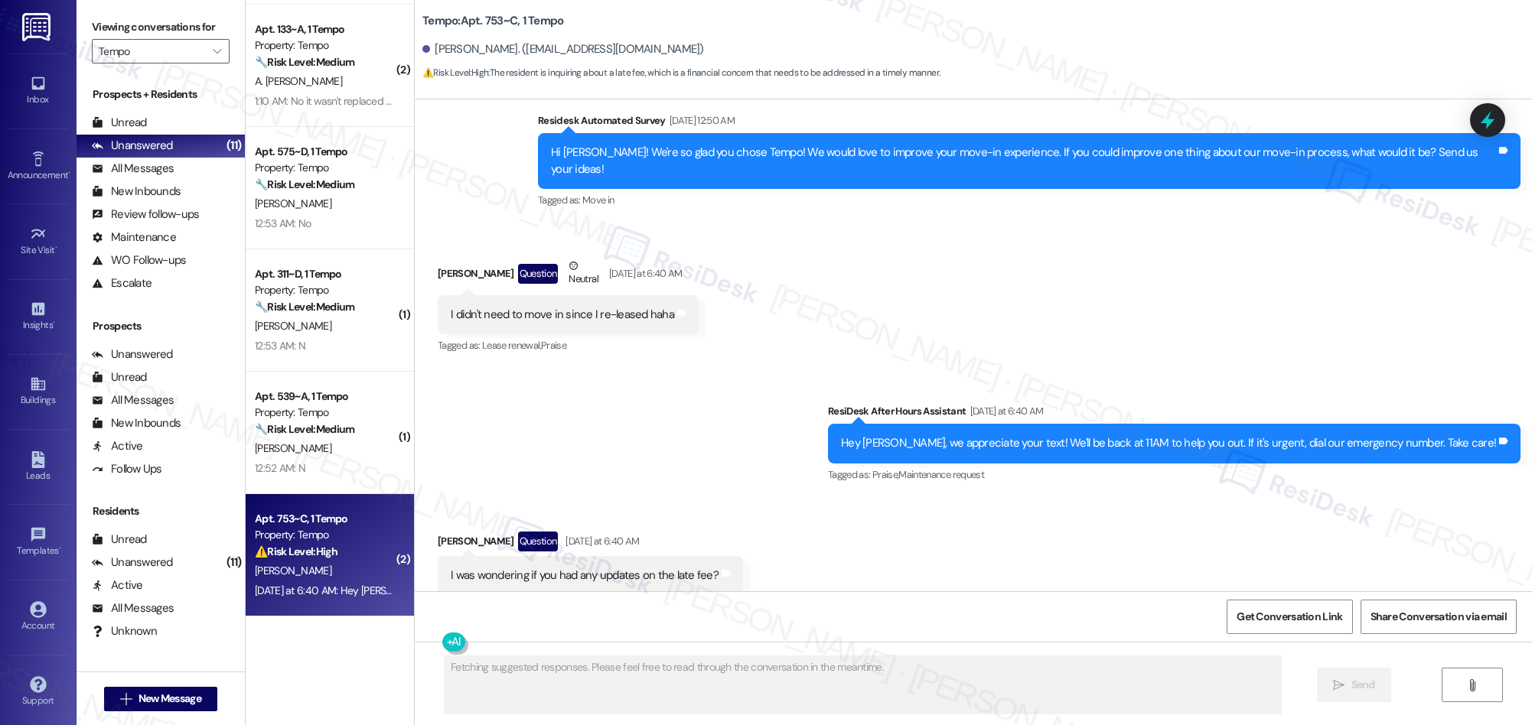
scroll to position [2828, 0]
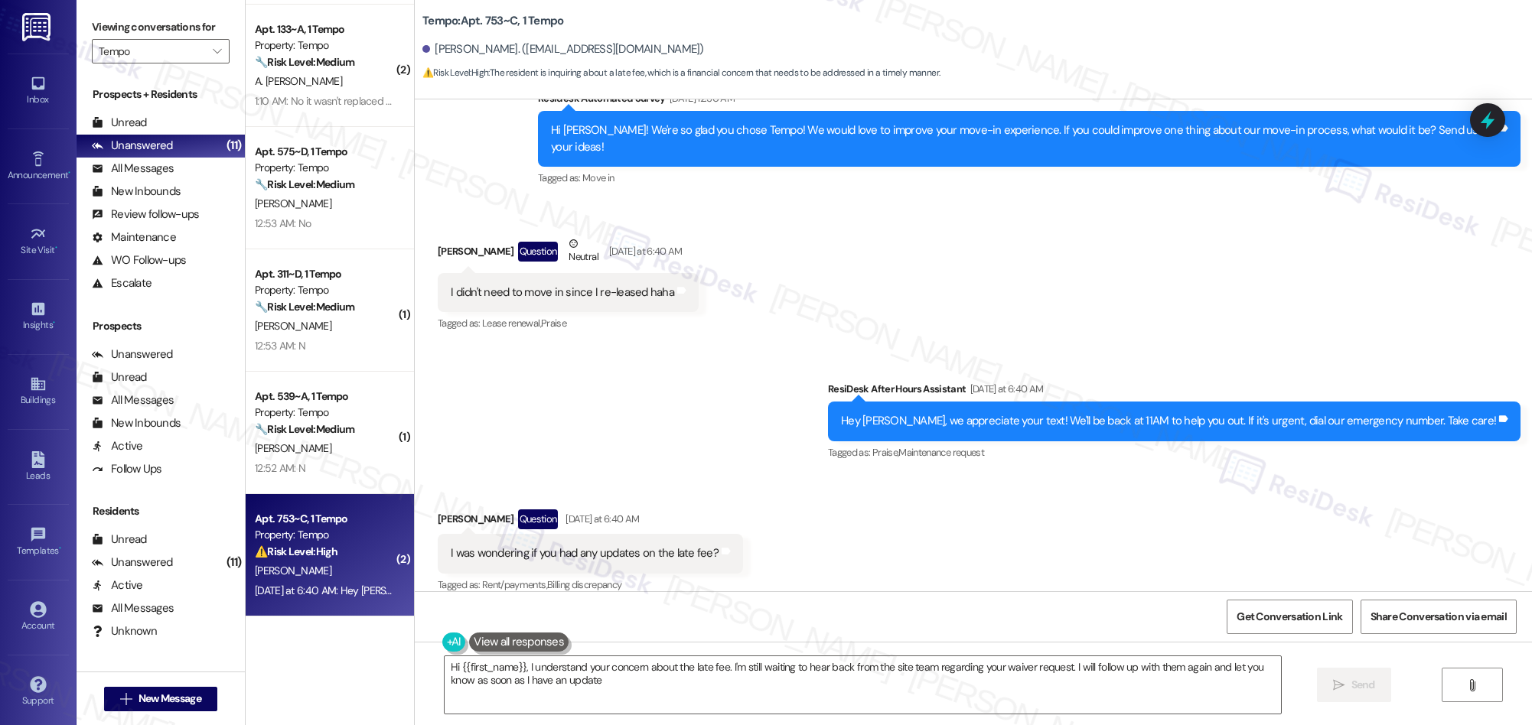
type textarea "Hi {{first_name}}, I understand your concern about the late fee. I'm still wait…"
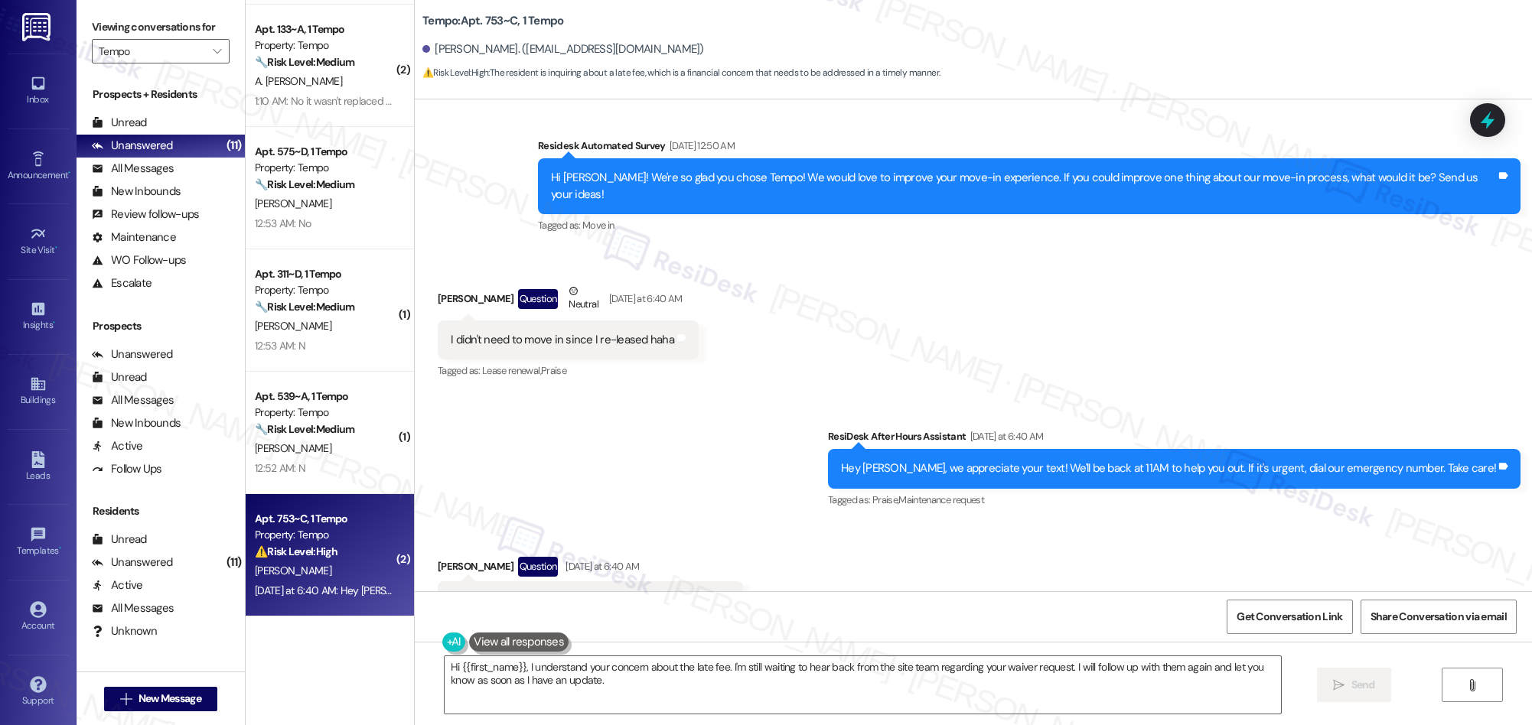
scroll to position [3099, 0]
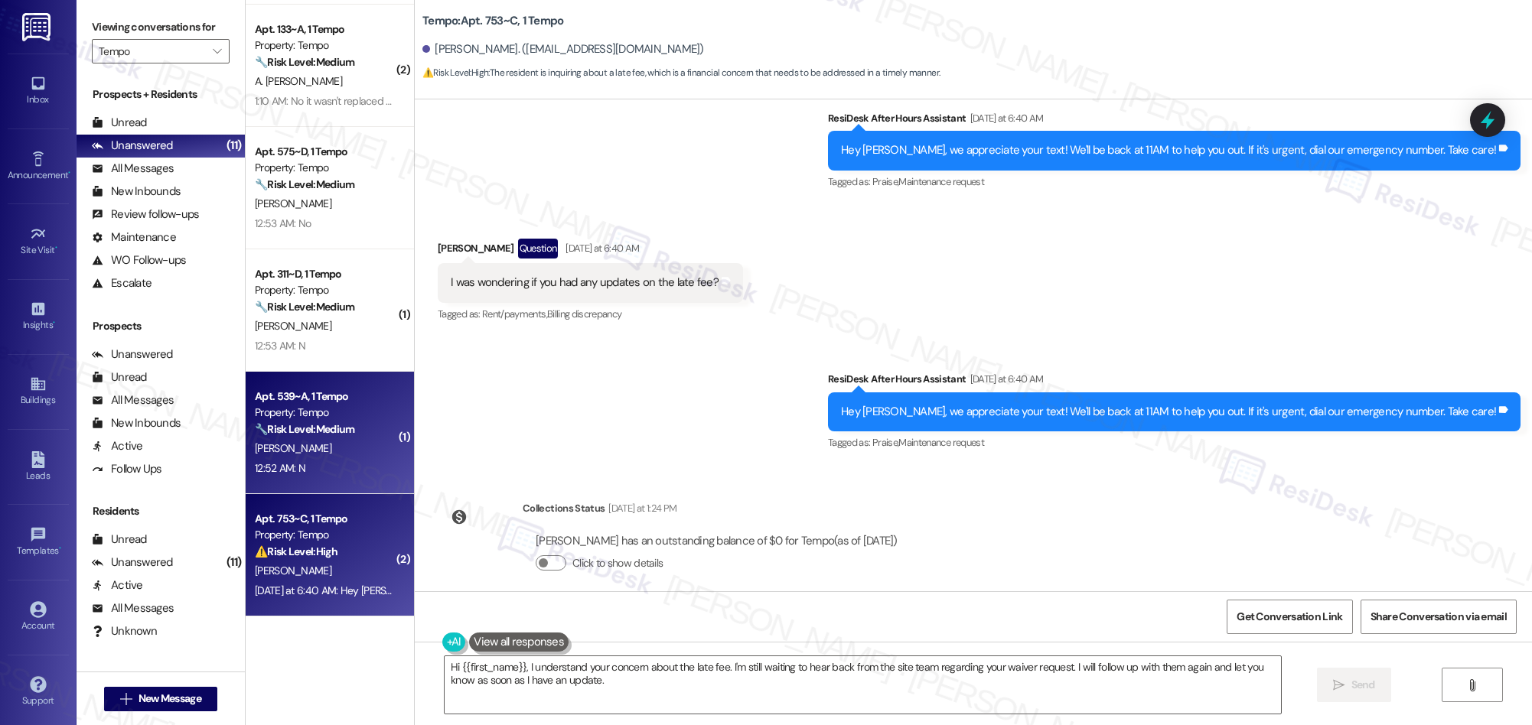
click at [357, 484] on div "Apt. 539~A, 1 Tempo Property: Tempo 🔧 Risk Level: Medium The resident responded…" at bounding box center [330, 433] width 168 height 122
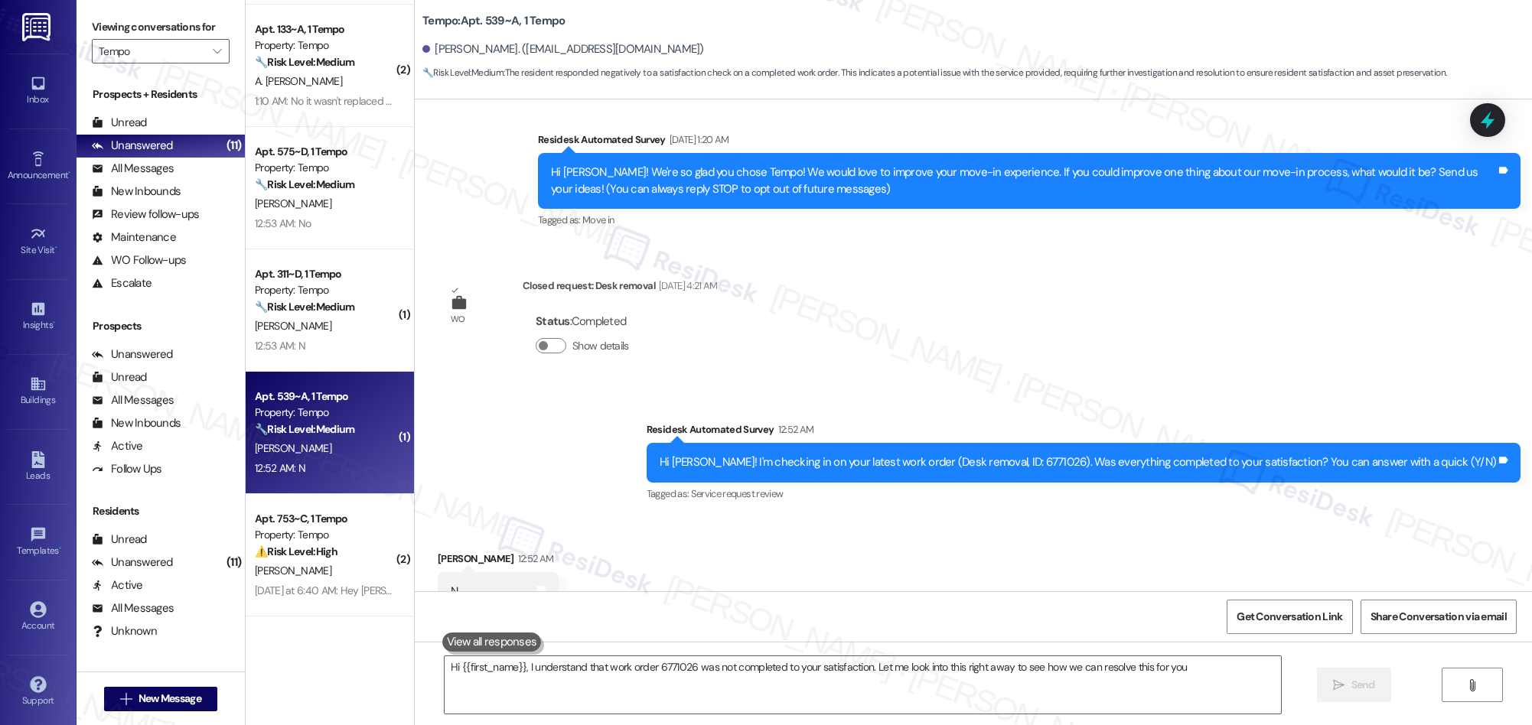
type textarea "Hi {{first_name}}, I understand that work order 6771026 was not completed to yo…"
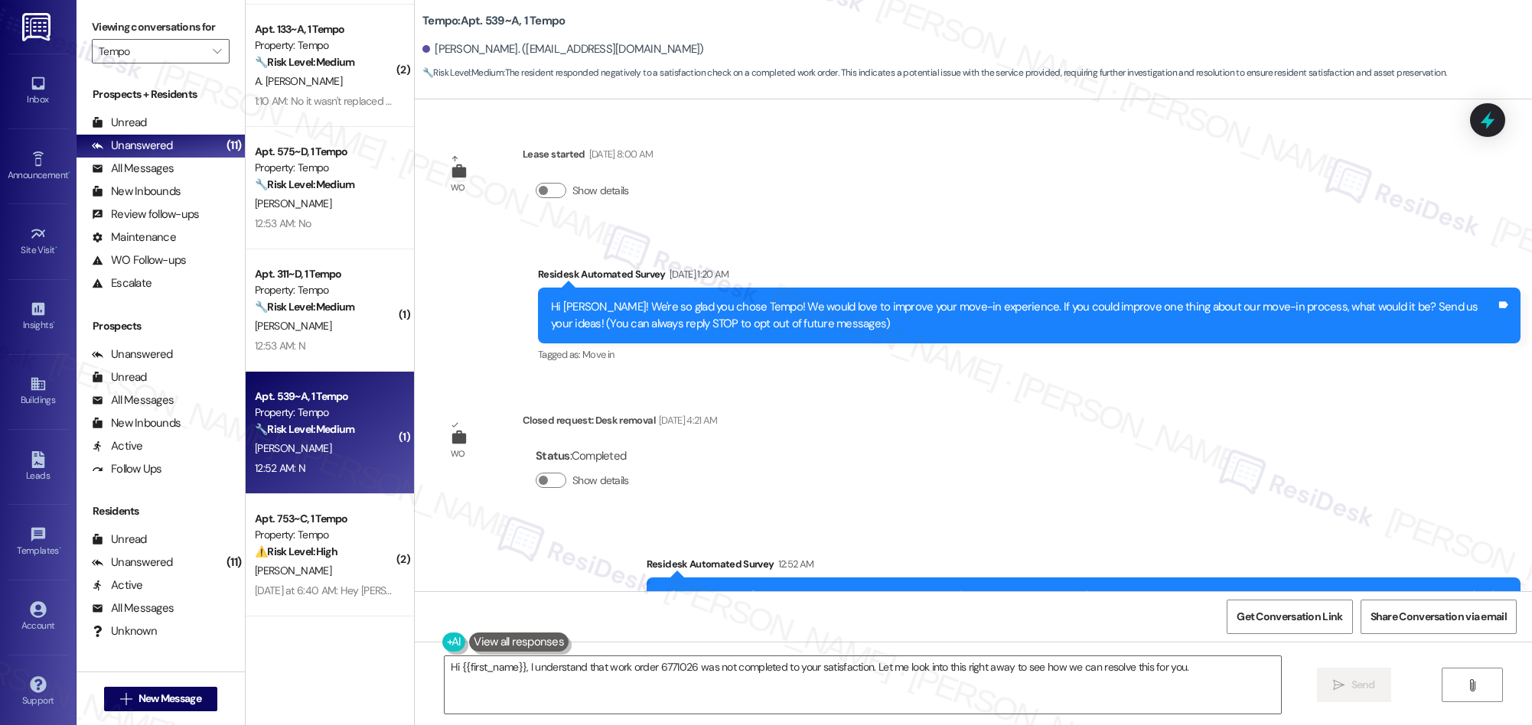
scroll to position [190, 0]
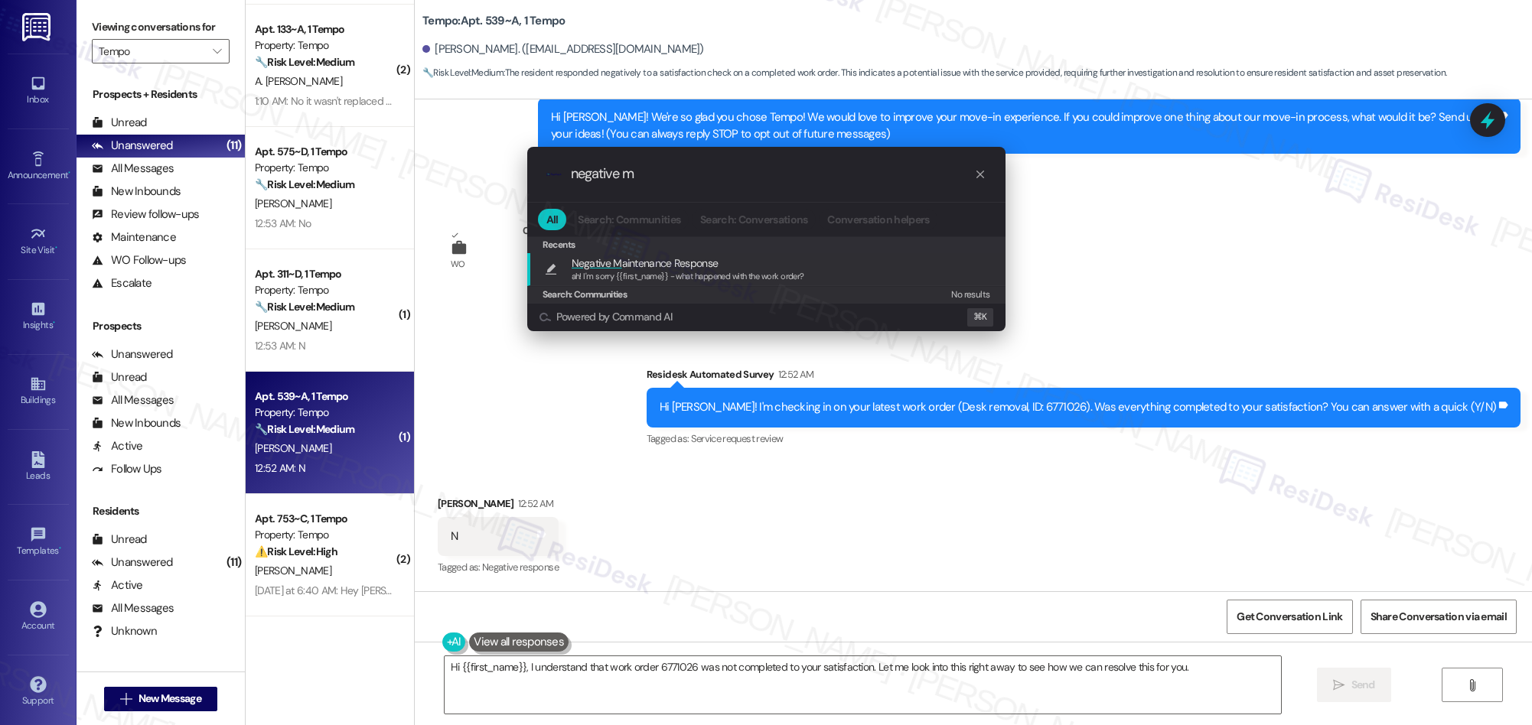
type input "negative m"
click at [665, 270] on div "ah! I'm sorry {{first_name}} - what happened with the work order?" at bounding box center [688, 277] width 233 height 14
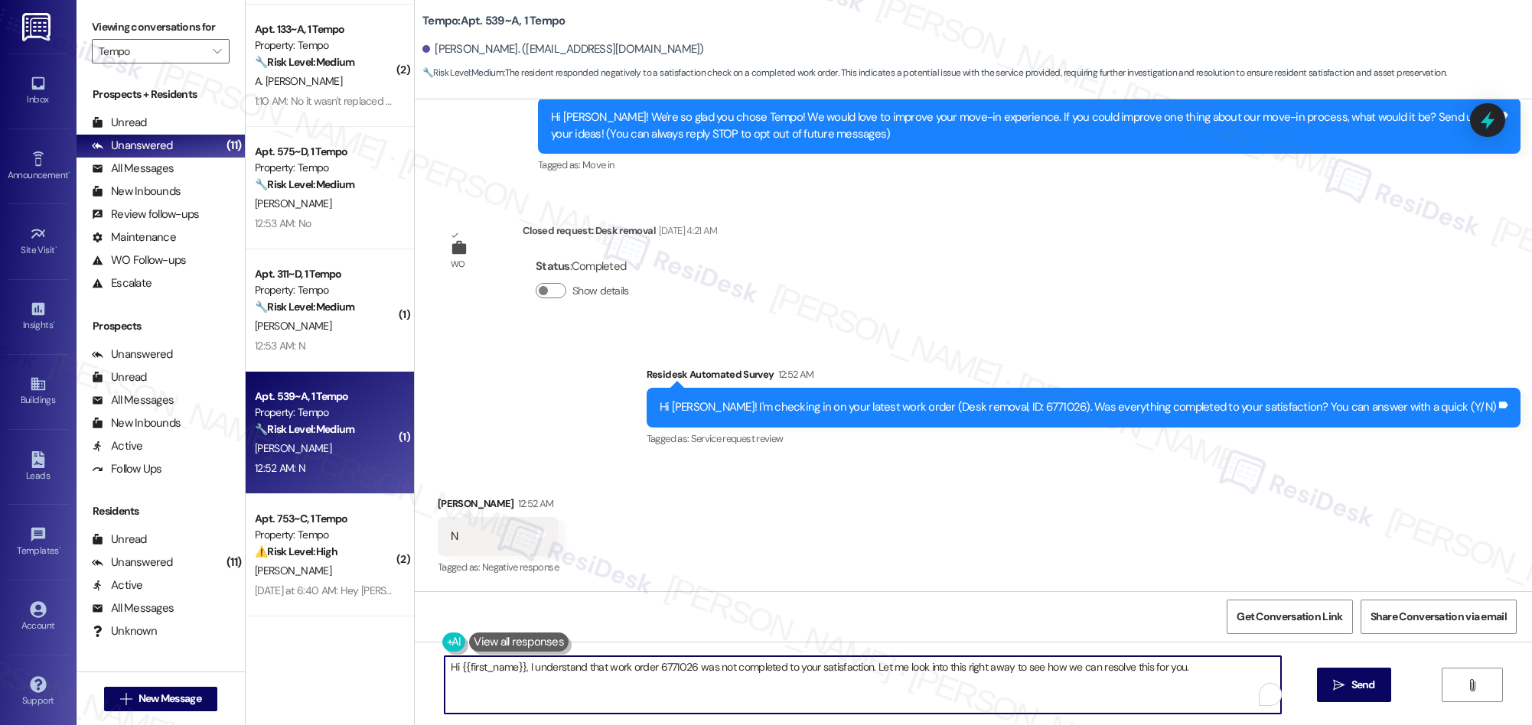
type textarea "ah! I'm sorry {{first_name}} - what happened with the work order?"
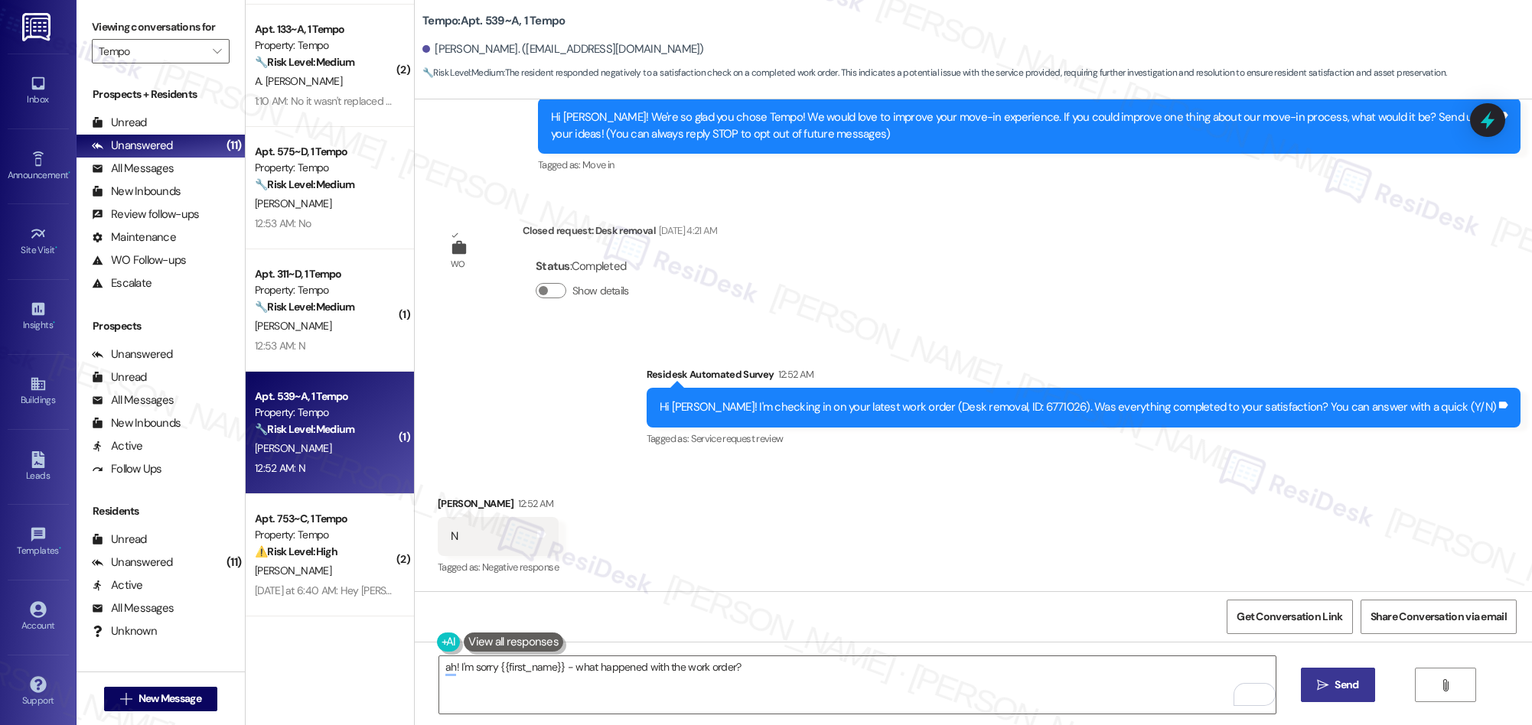
click at [1342, 683] on span "Send" at bounding box center [1346, 685] width 24 height 16
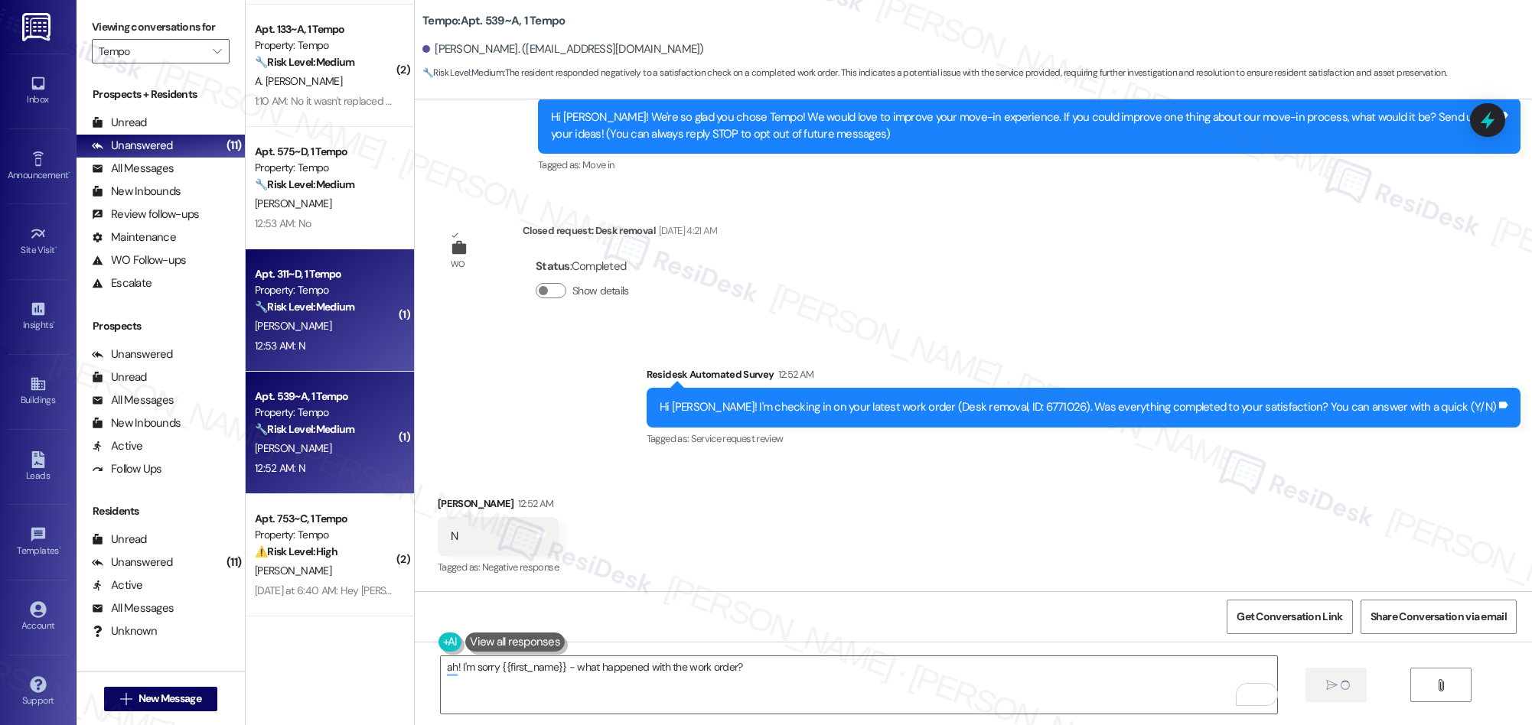
click at [309, 333] on div "[PERSON_NAME]" at bounding box center [325, 326] width 145 height 19
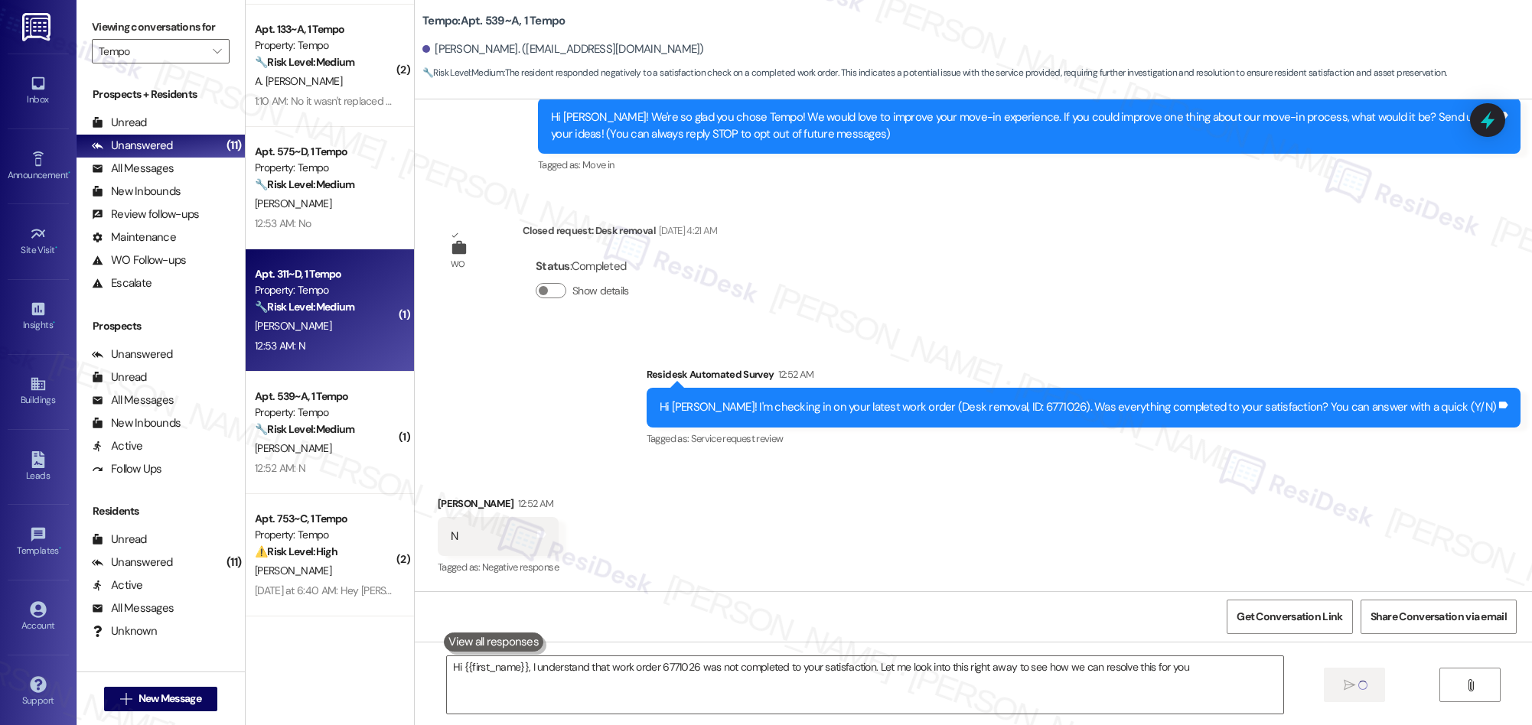
type textarea "Hi {{first_name}}, I understand that work order 6771026 was not completed to yo…"
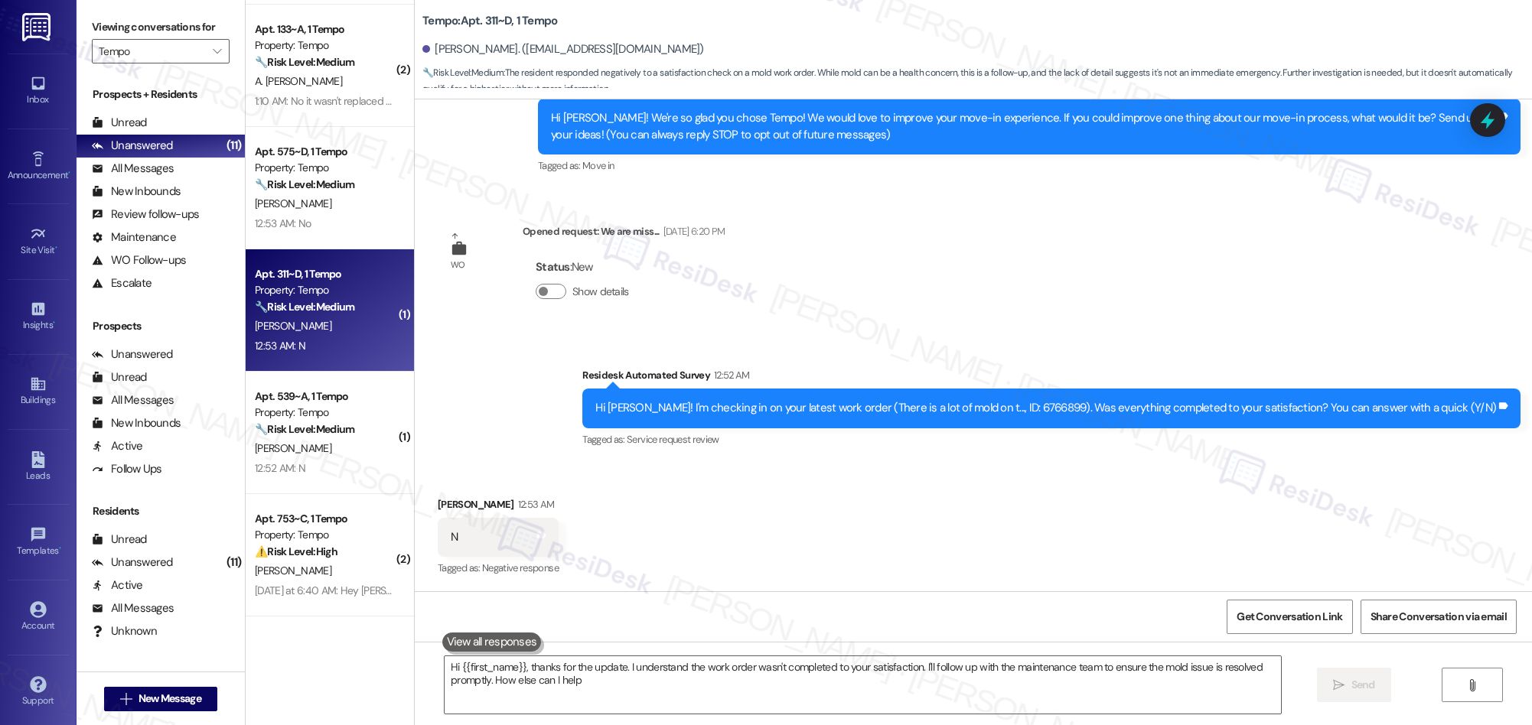
type textarea "Hi {{first_name}}, thanks for the update. I understand the work order wasn't co…"
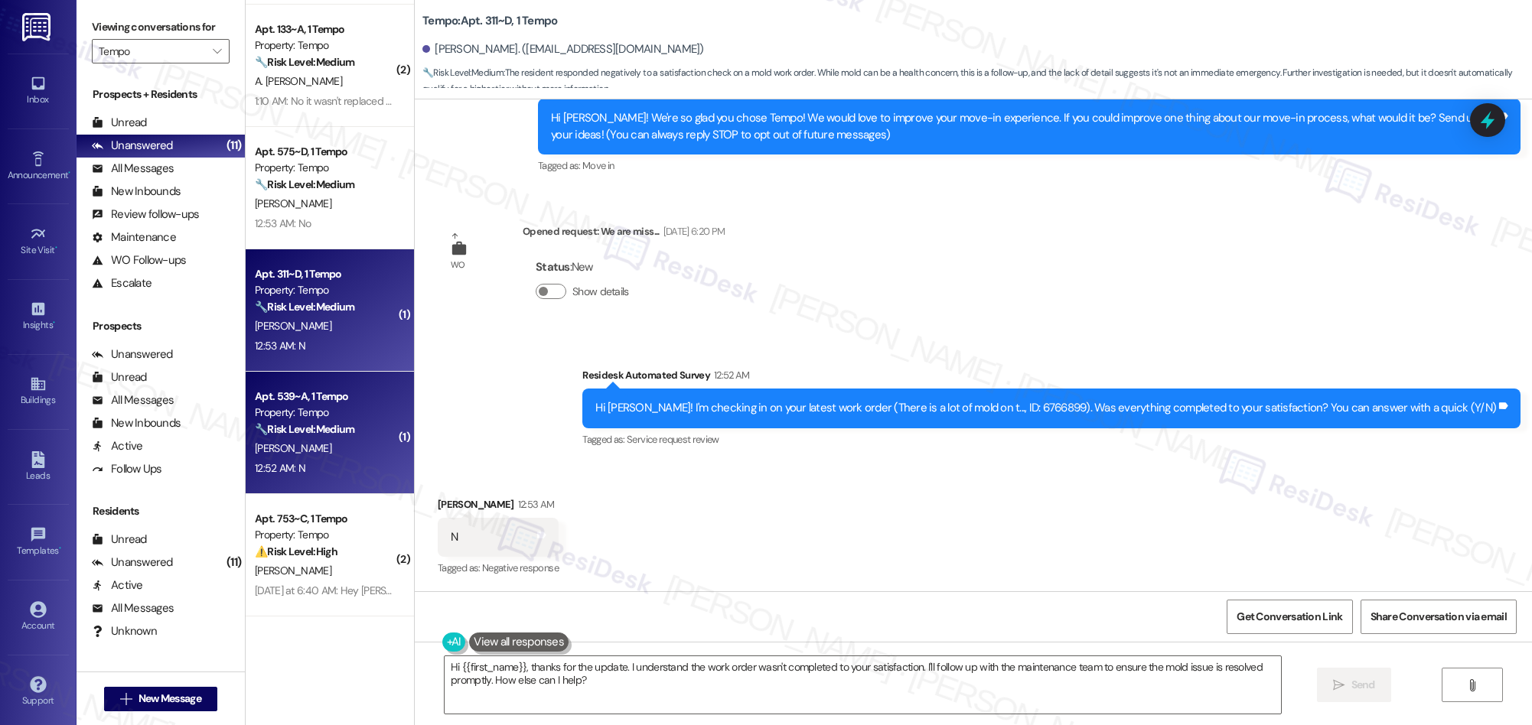
click at [333, 446] on div "[PERSON_NAME]" at bounding box center [325, 448] width 145 height 19
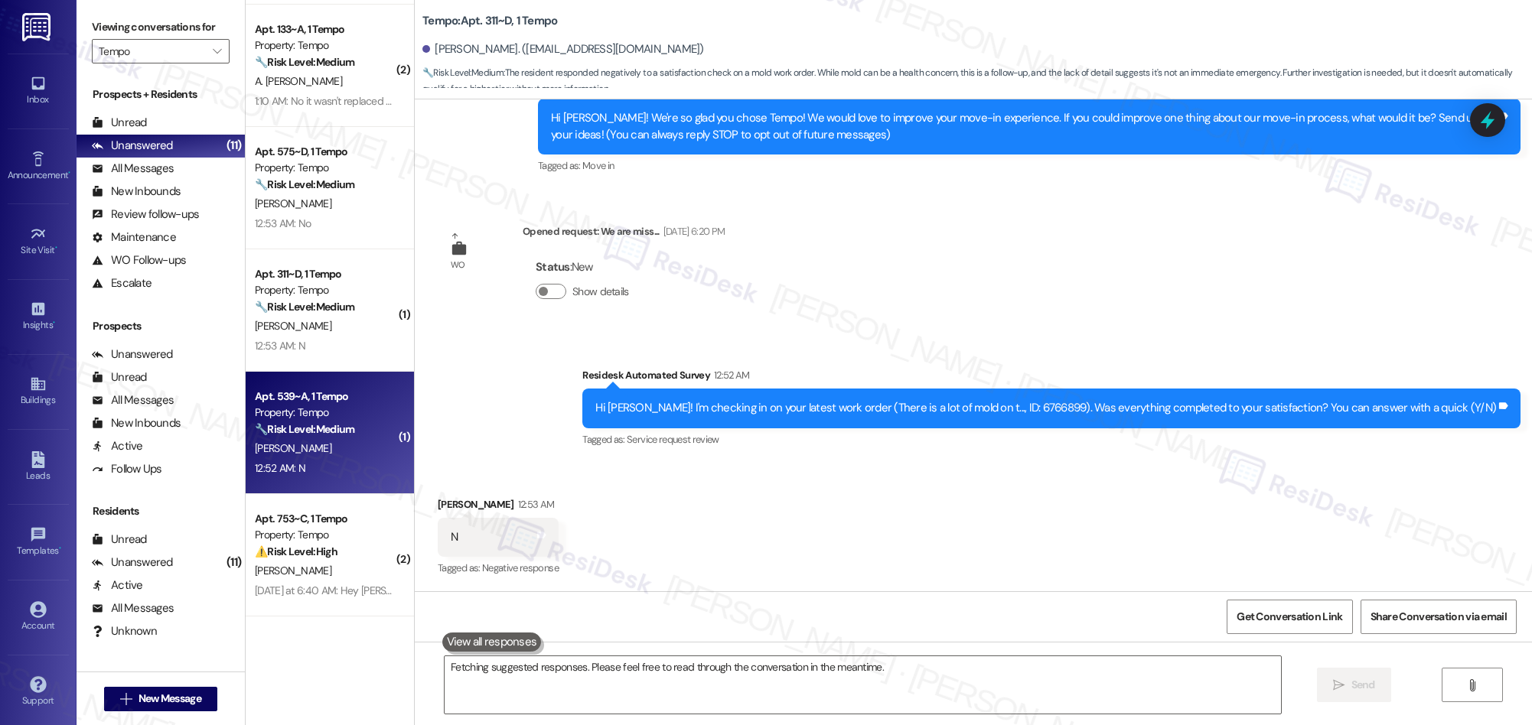
type textarea "Hi {{first_name}}, thanks for the update. I understand the work order wasn't co…"
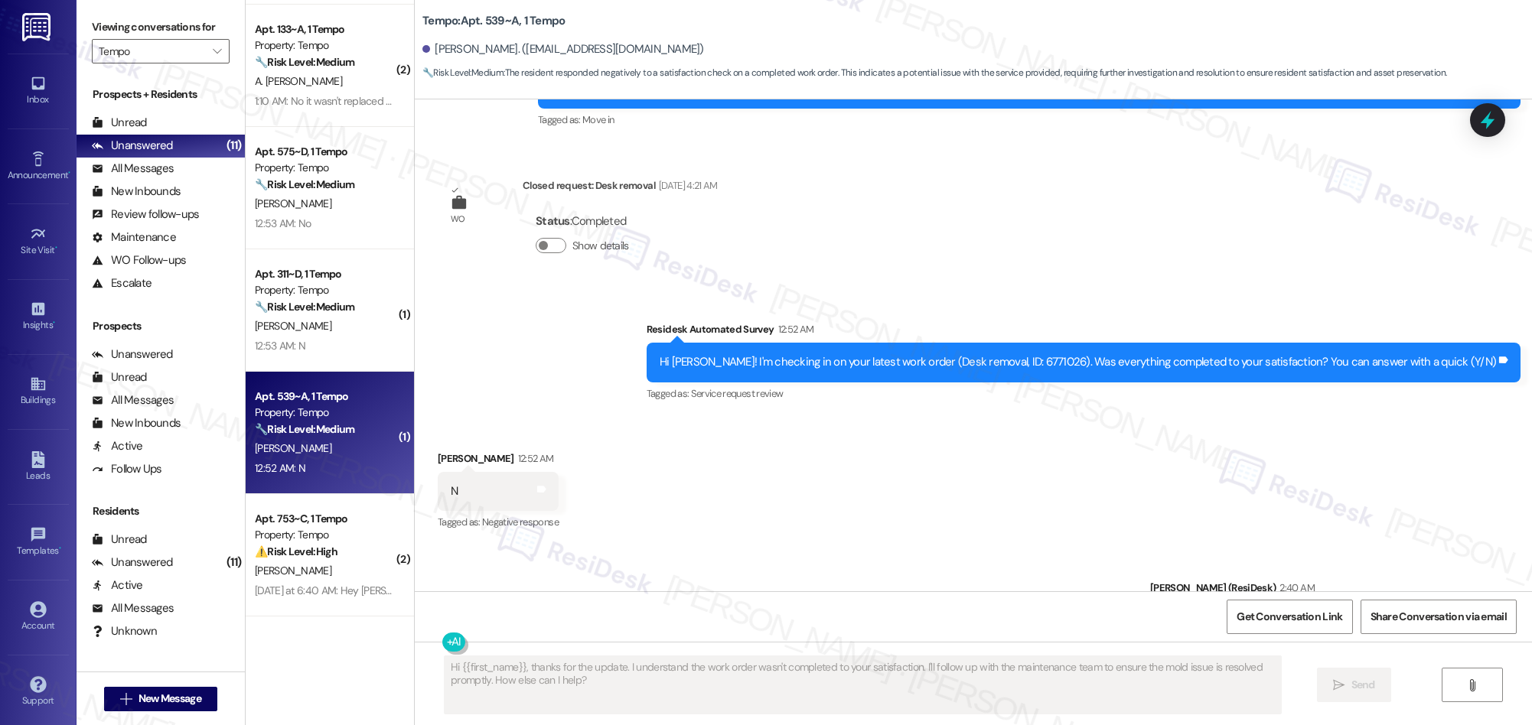
scroll to position [296, 0]
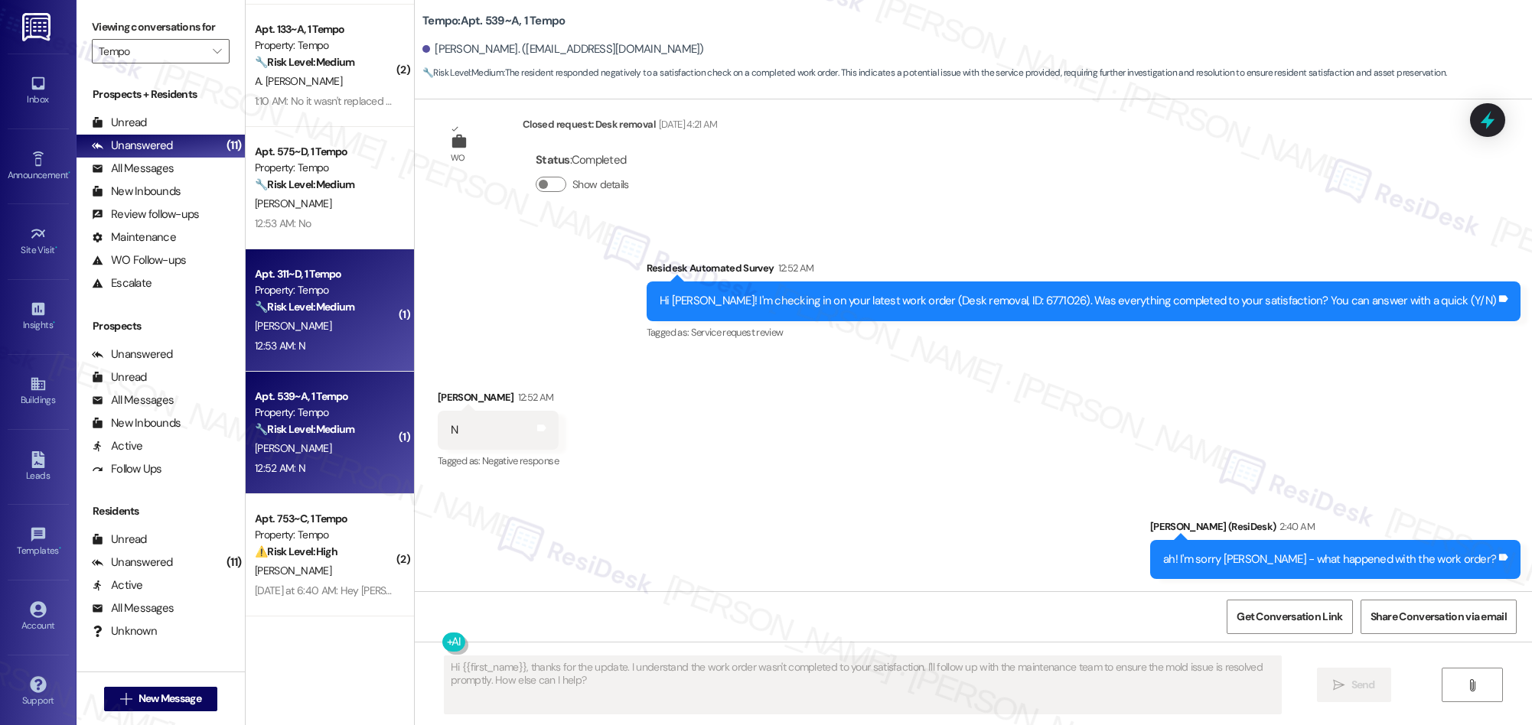
click at [340, 328] on div "[PERSON_NAME]" at bounding box center [325, 326] width 145 height 19
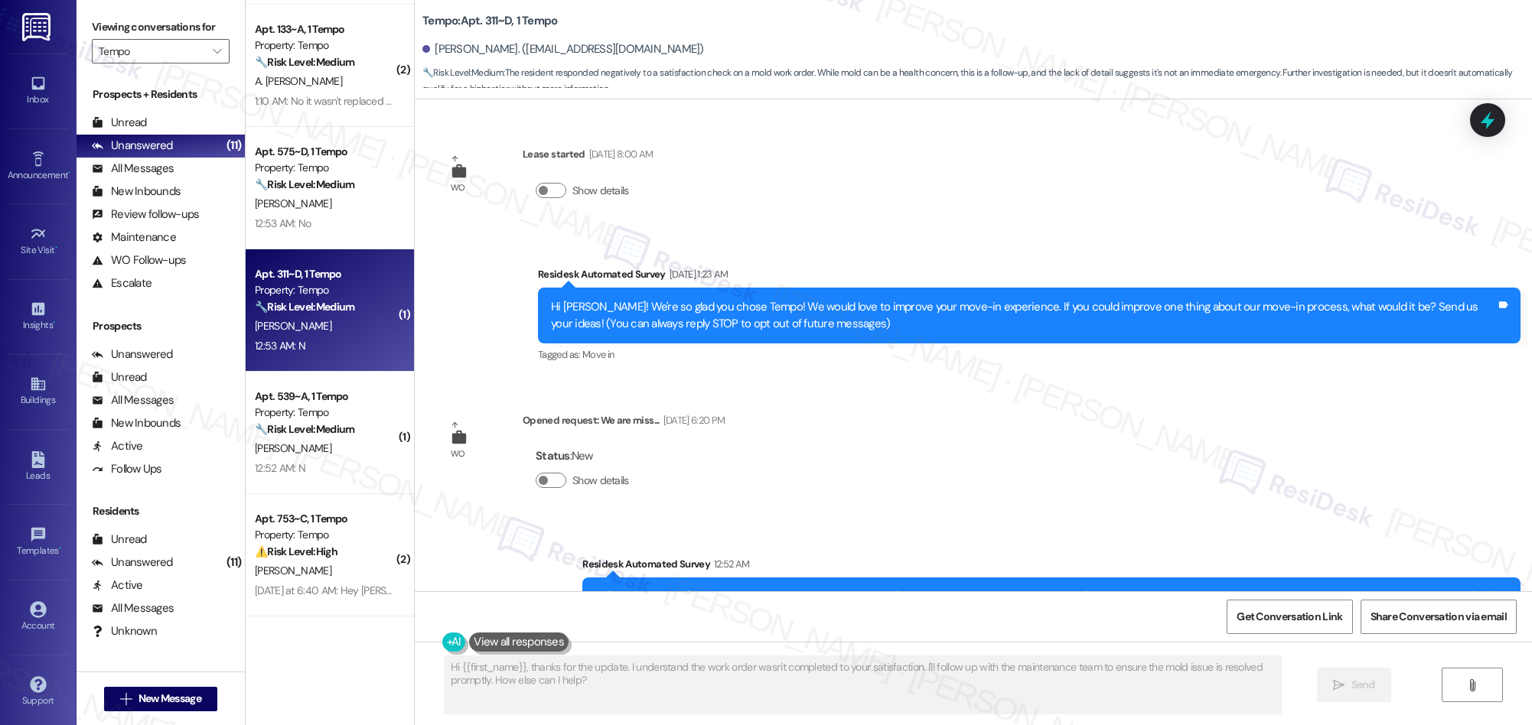
scroll to position [190, 0]
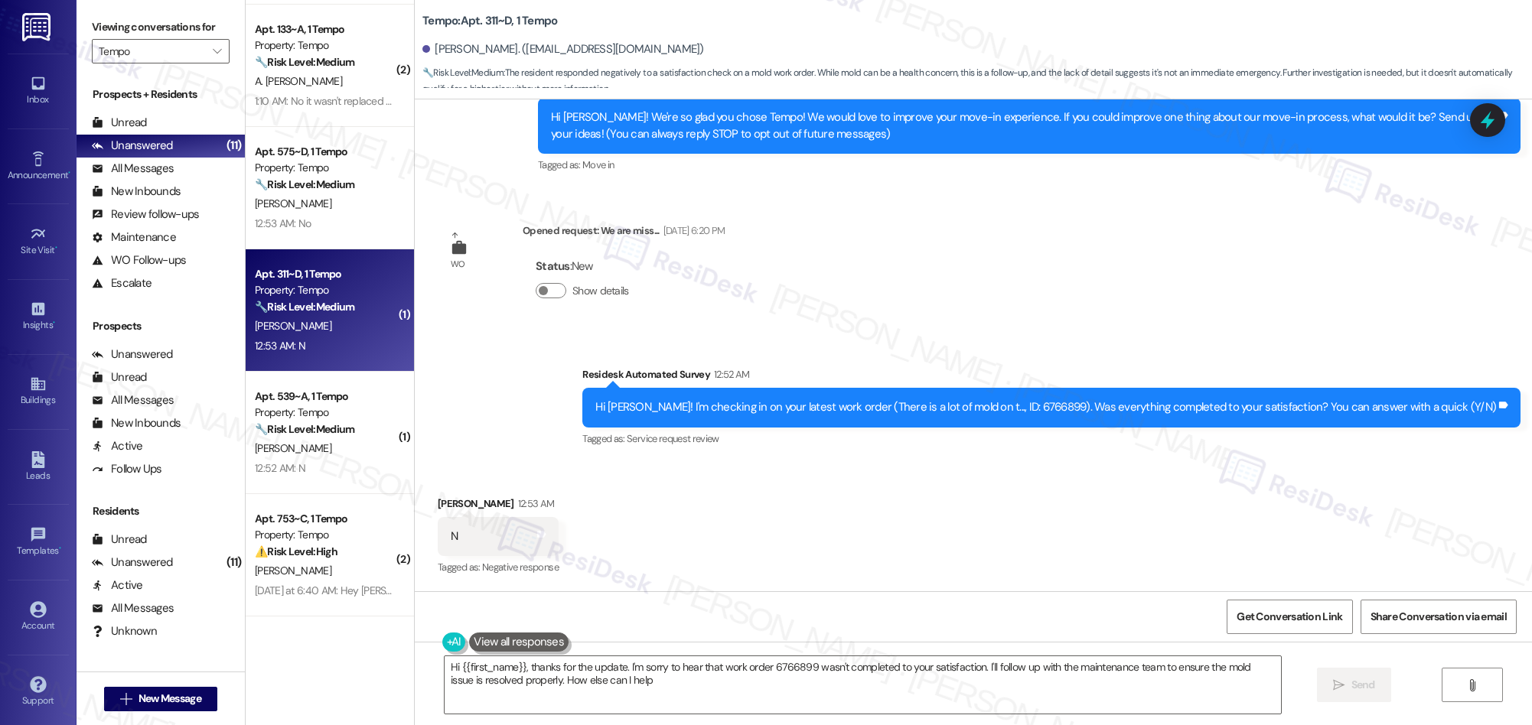
type textarea "Hi {{first_name}}, thanks for the update. I'm sorry to hear that work order 676…"
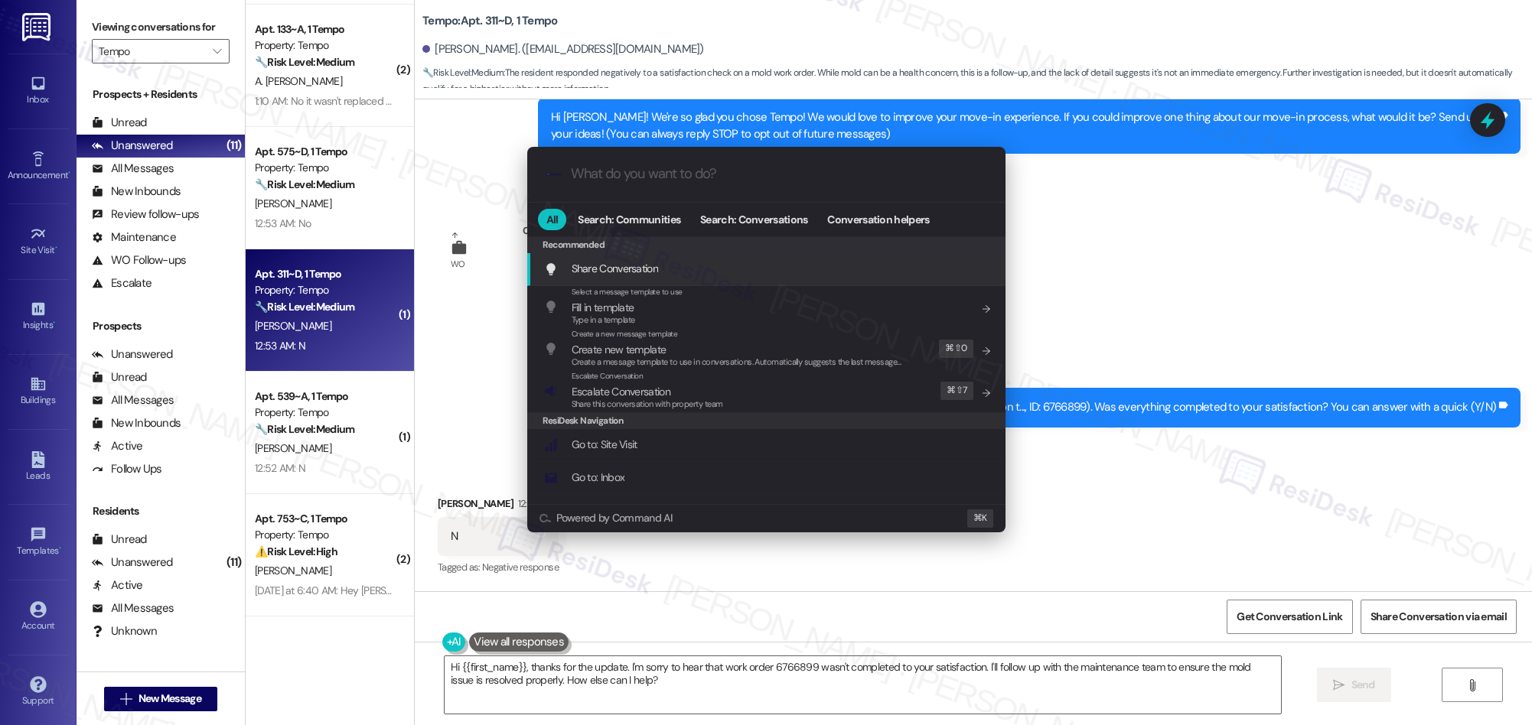
click at [709, 665] on div ".cls-1{fill:#0a055f;}.cls-2{fill:#0cc4c4;} resideskLogoBlueOrange All Search: C…" at bounding box center [766, 362] width 1532 height 725
click at [709, 665] on textarea "Hi {{first_name}}, thanks for the update. I'm sorry to hear that work order 676…" at bounding box center [863, 684] width 836 height 57
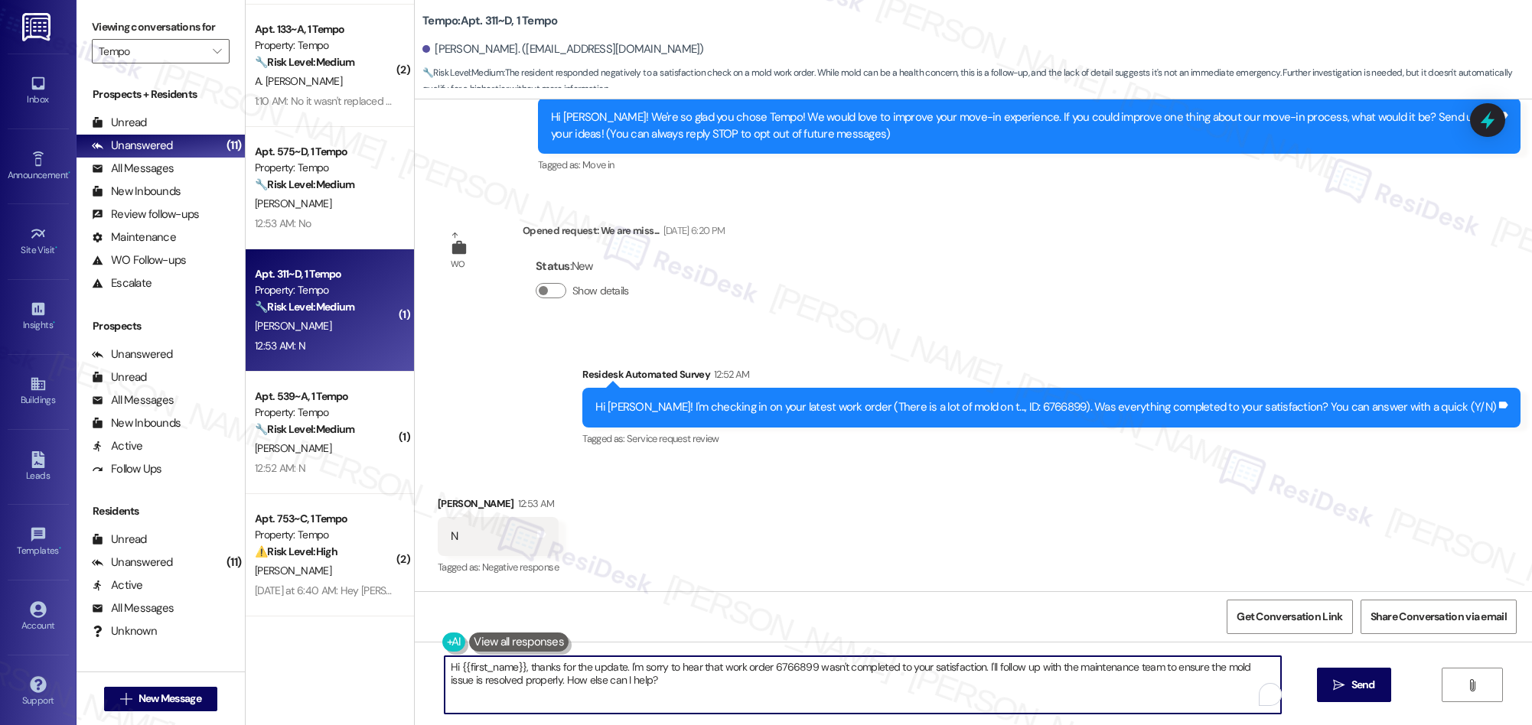
click at [709, 665] on textarea "Hi {{first_name}}, thanks for the update. I'm sorry to hear that work order 676…" at bounding box center [863, 684] width 836 height 57
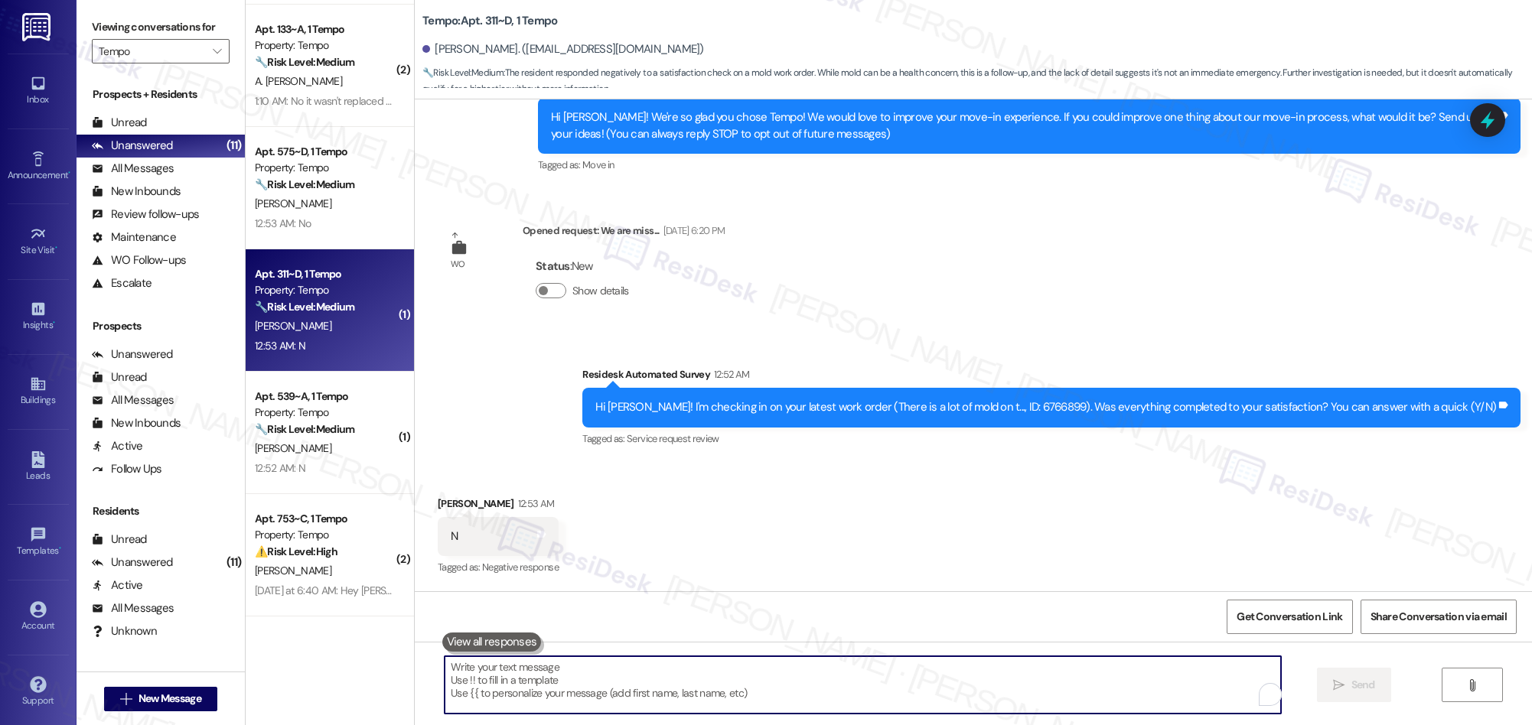
paste textarea "We’re glad everything went well with your work order! Let us know if there’s an…"
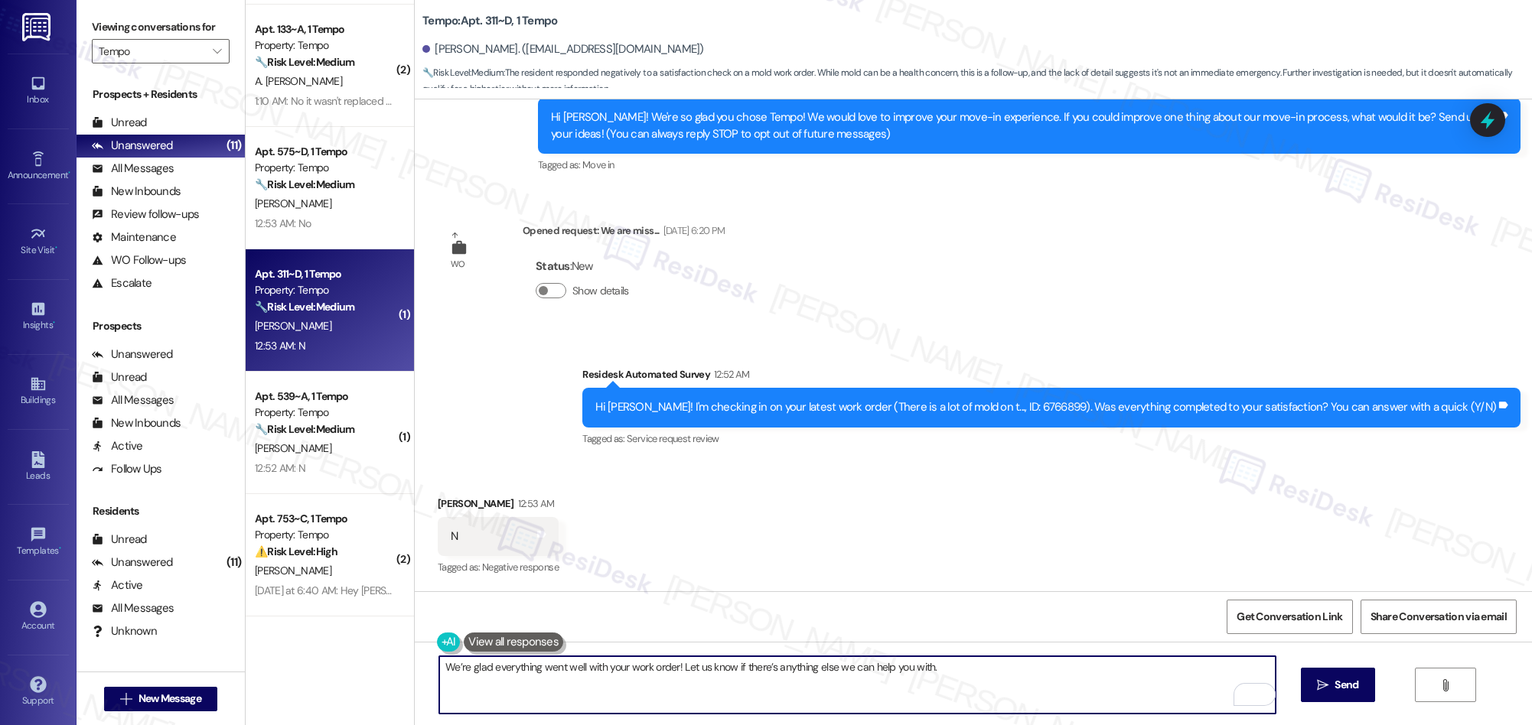
type textarea "We’re glad everything went well with your work order! Let us know if there’s an…"
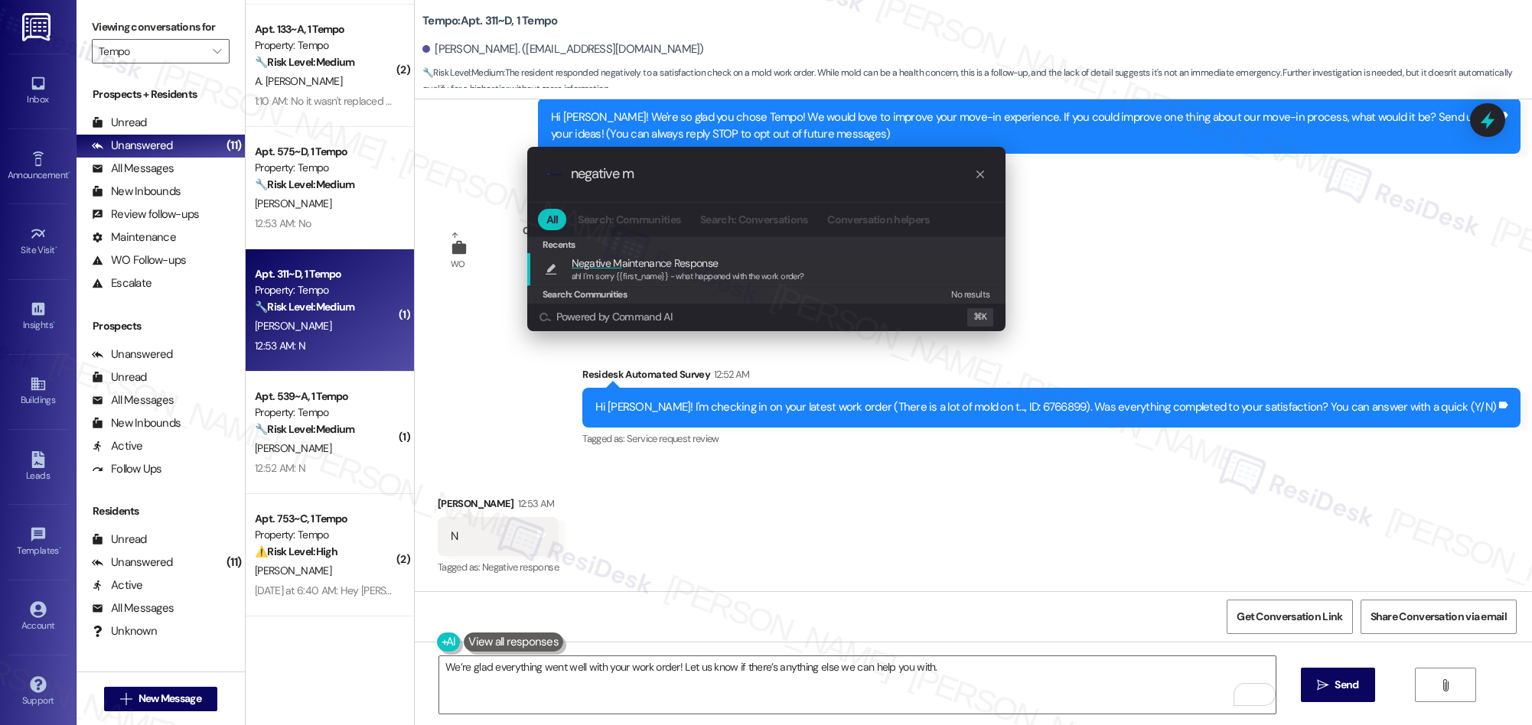
type input "negative m"
click at [678, 272] on span "ah! I'm sorry {{first_name}} - what happened with the work order?" at bounding box center [688, 276] width 233 height 11
type textarea "ah! I'm sorry {{first_name}} - what happened with the work order?"
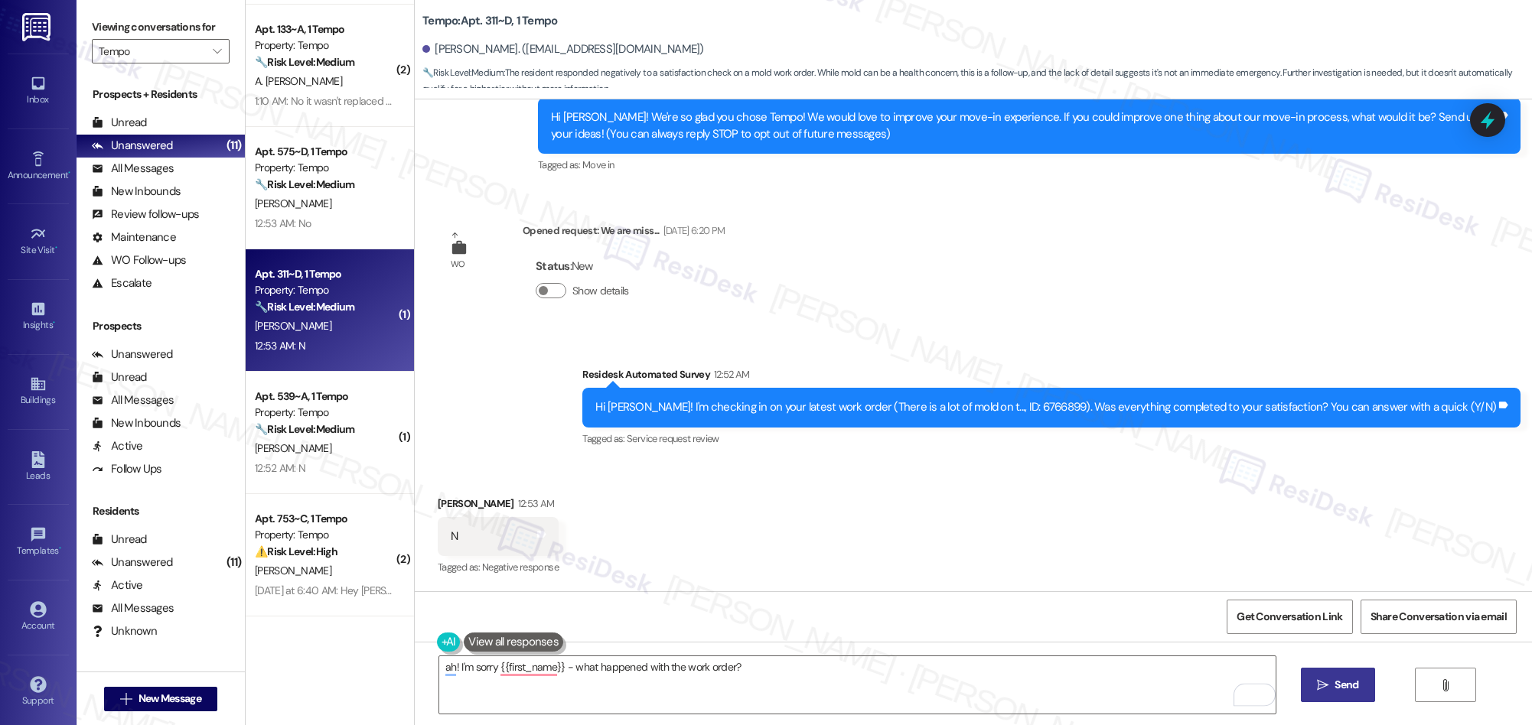
click at [1338, 683] on span "Send" at bounding box center [1346, 685] width 24 height 16
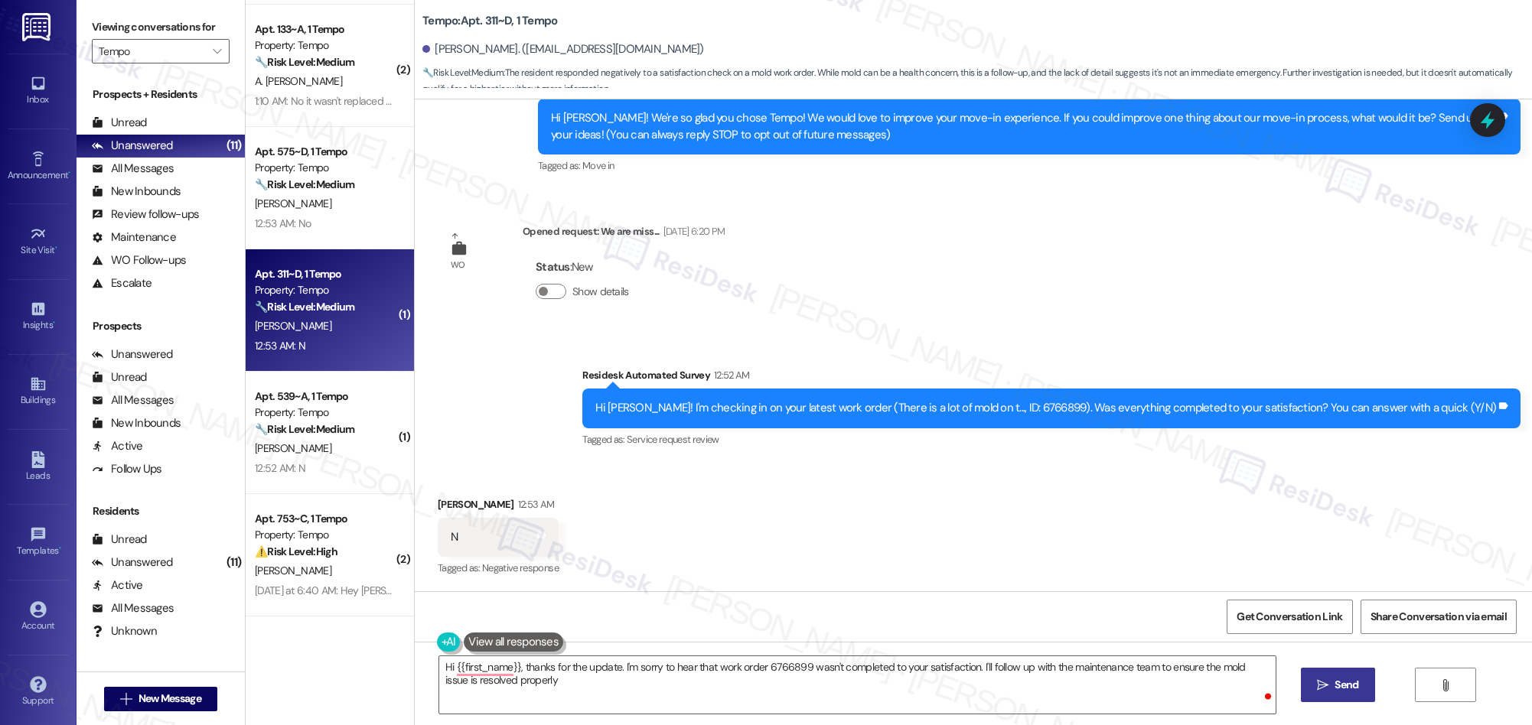
scroll to position [296, 0]
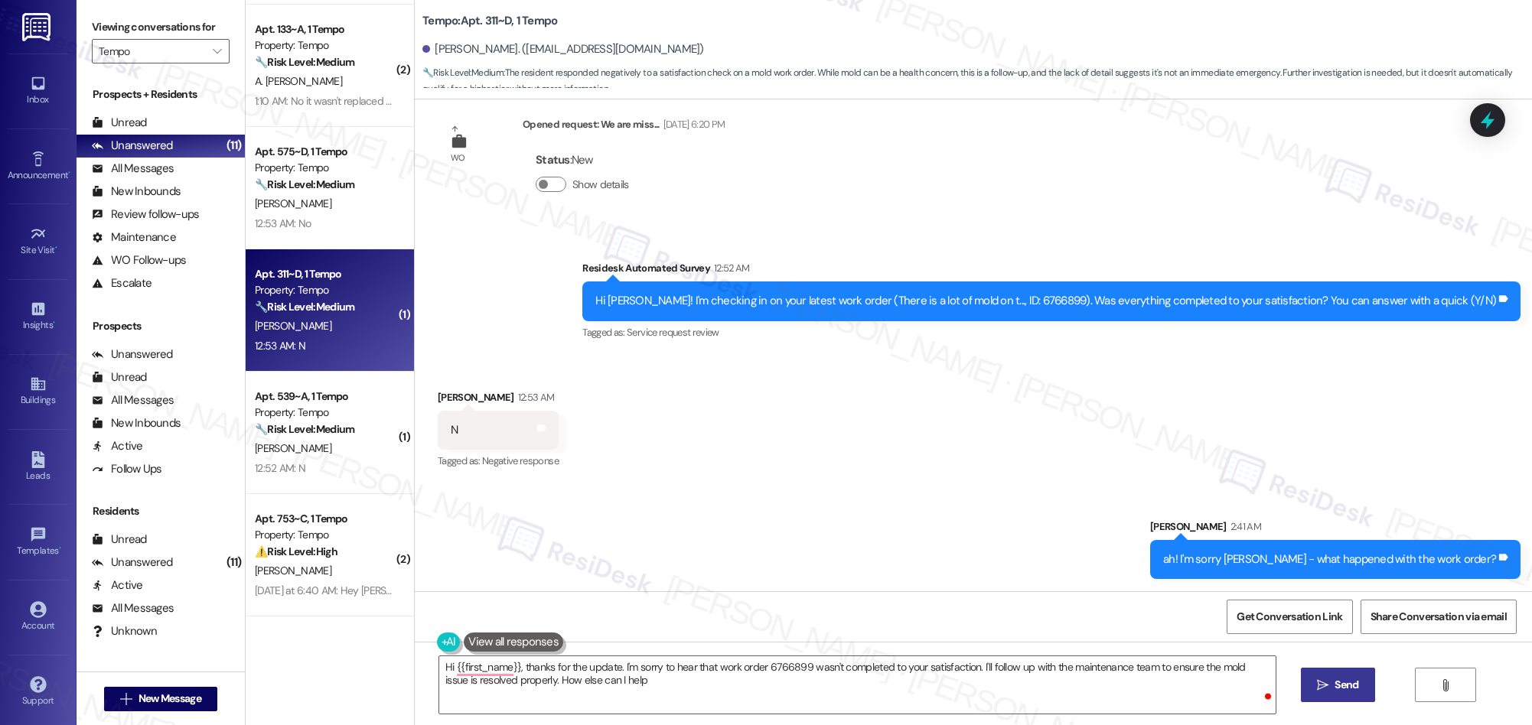
type textarea "Hi {{first_name}}, thanks for the update. I'm sorry to hear that work order 676…"
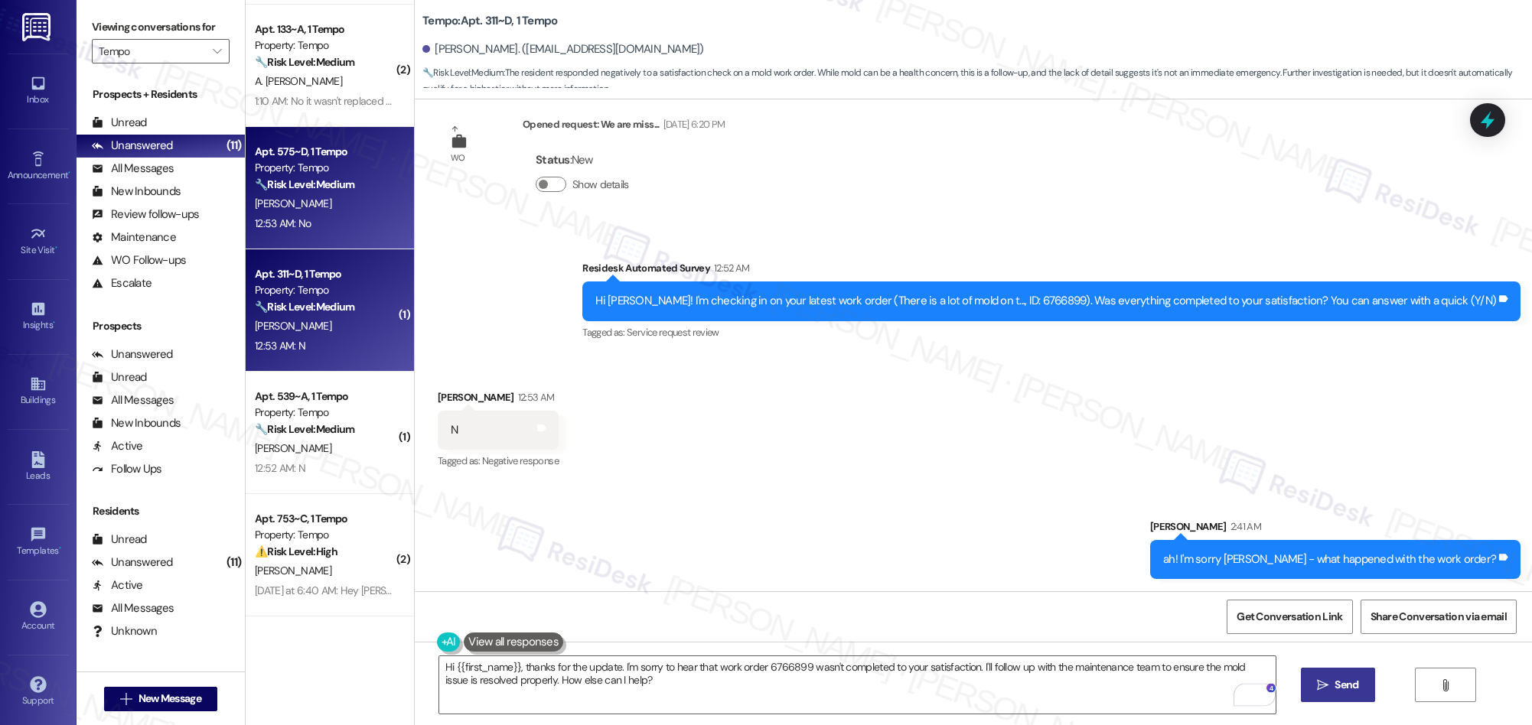
click at [322, 204] on div "K. Sterling" at bounding box center [325, 203] width 145 height 19
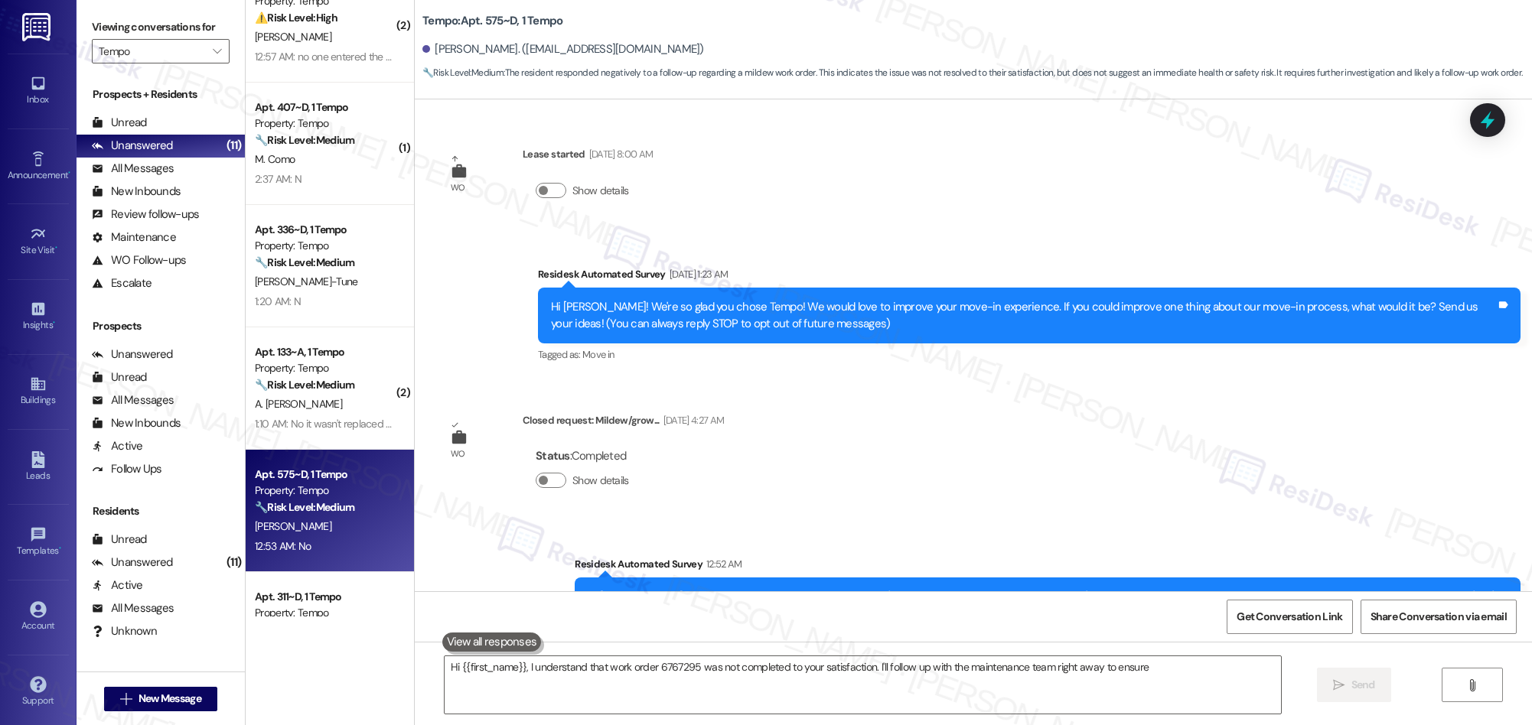
scroll to position [160, 0]
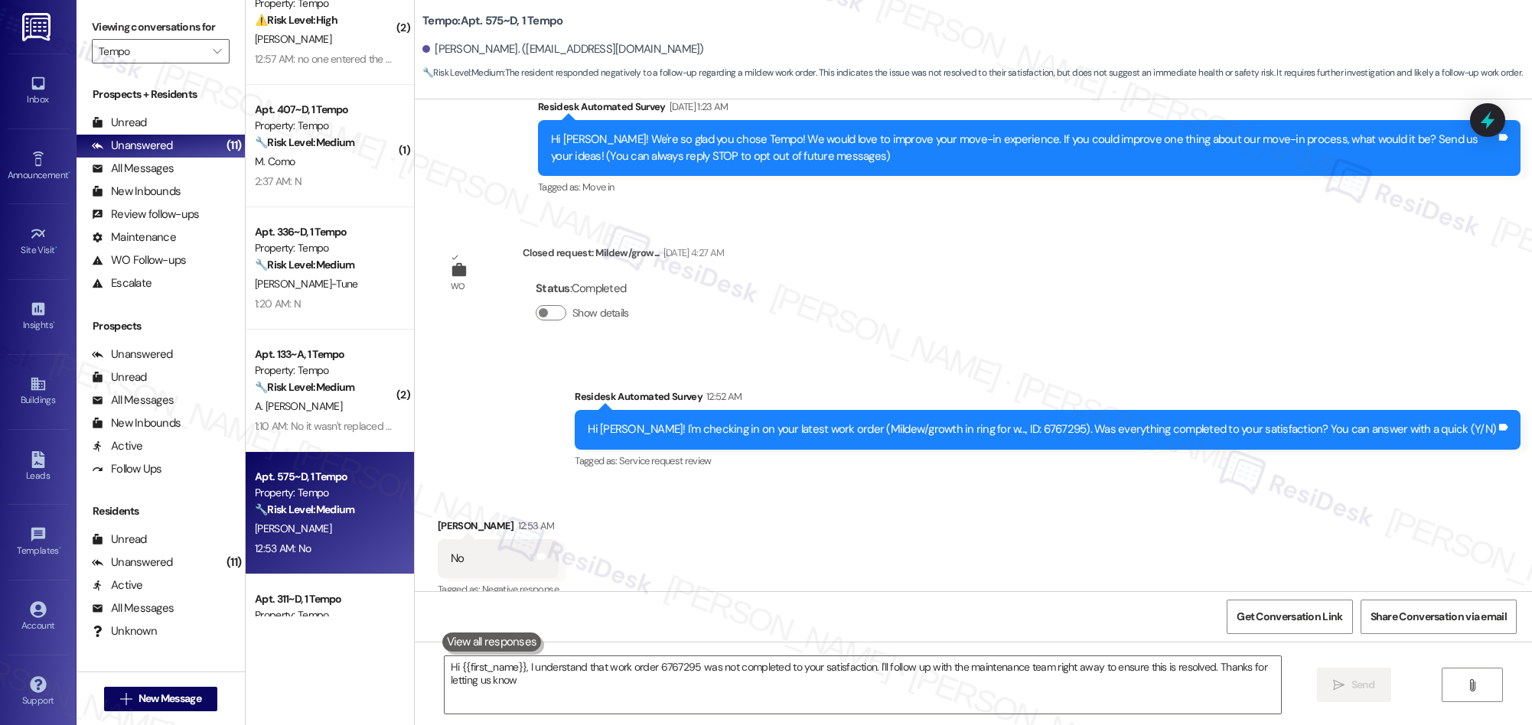
type textarea "Hi {{first_name}}, I understand that work order 6767295 was not completed to yo…"
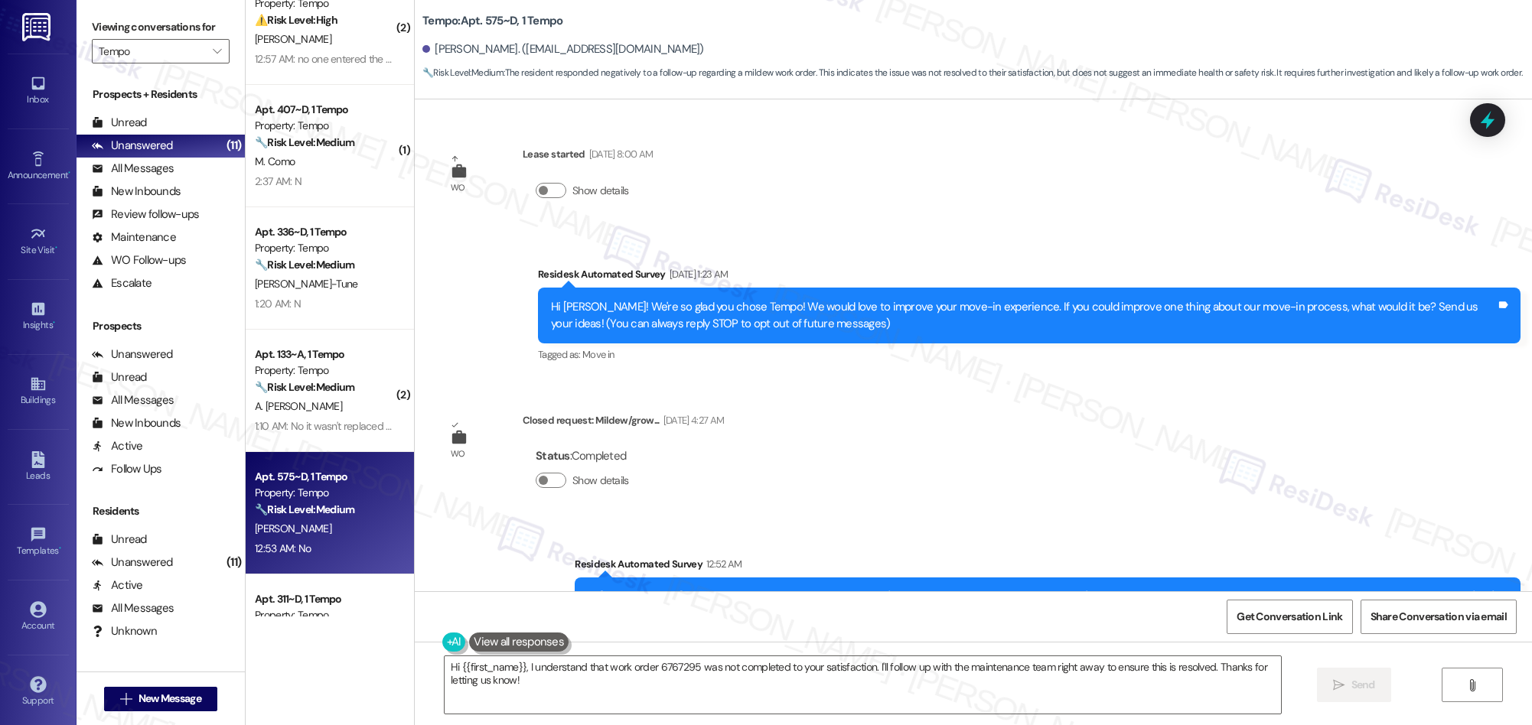
scroll to position [190, 0]
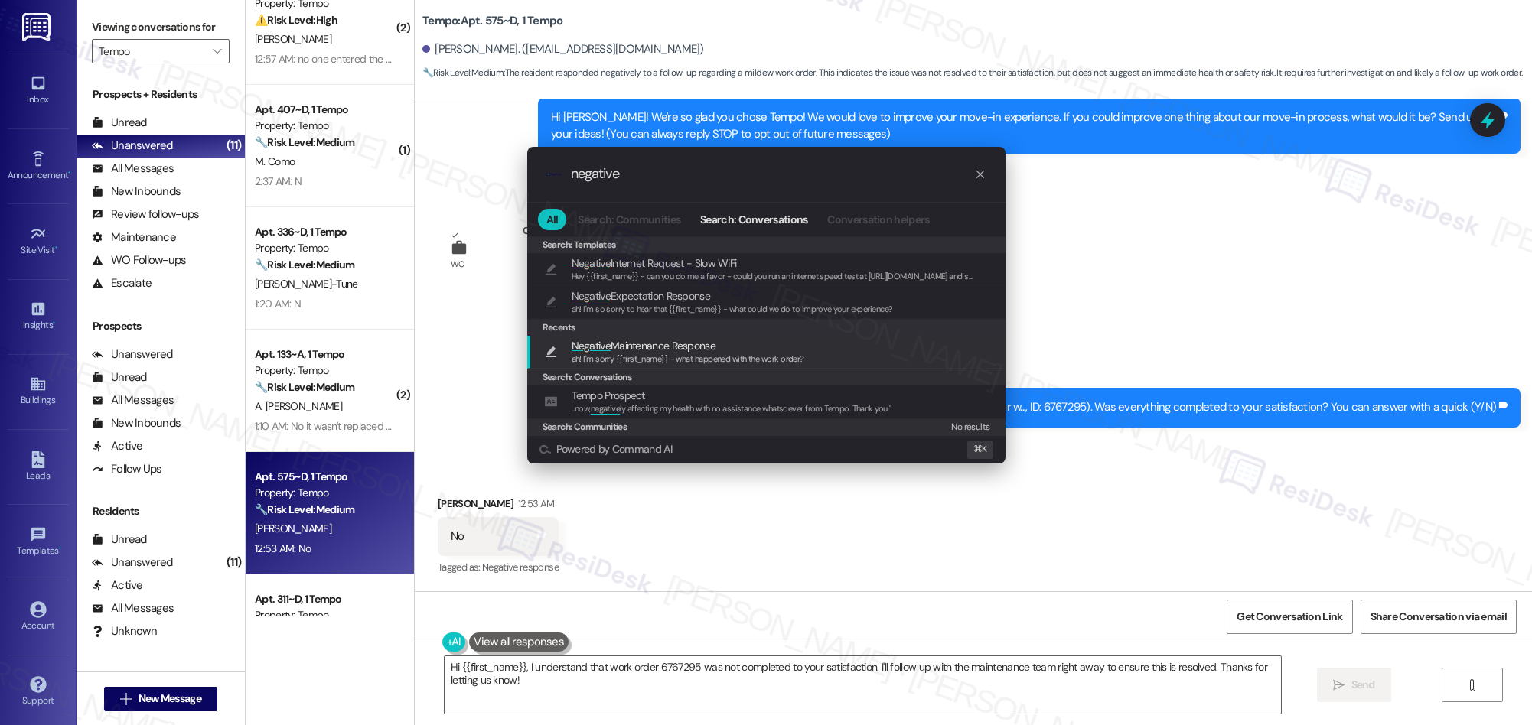
type input "negative"
click at [637, 356] on span "ah! I'm sorry {{first_name}} - what happened with the work order?" at bounding box center [688, 358] width 233 height 11
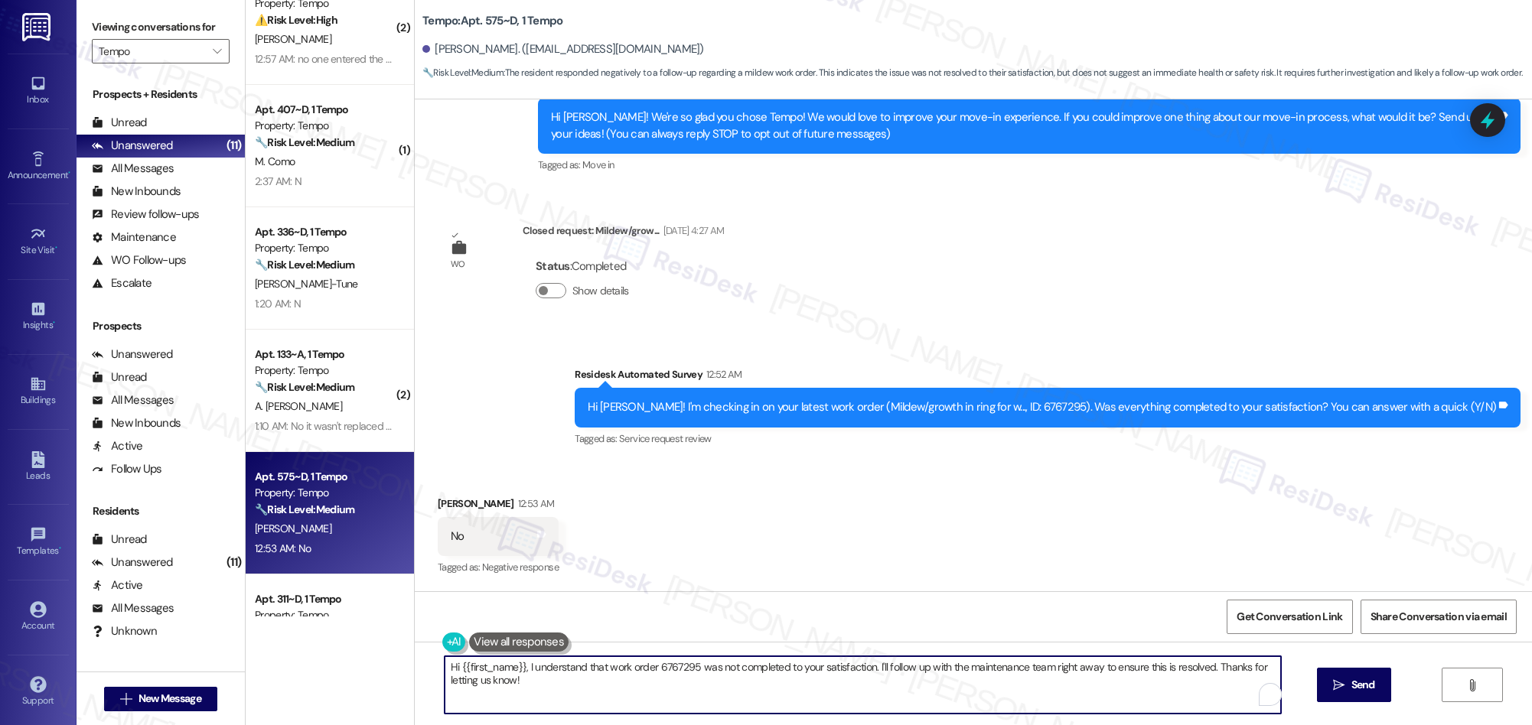
type textarea "ah! I'm sorry {{first_name}} - what happened with the work order?"
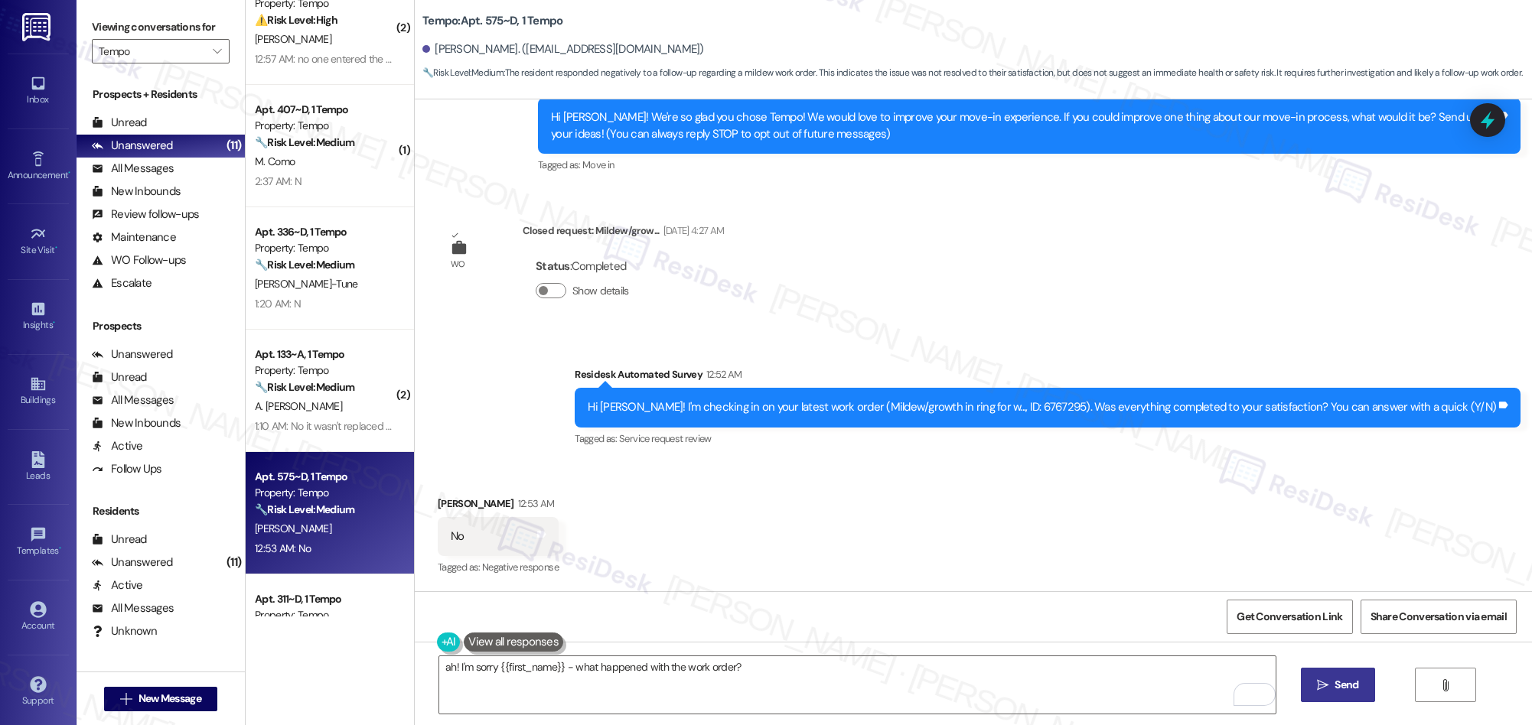
click at [1346, 689] on span "Send" at bounding box center [1346, 685] width 24 height 16
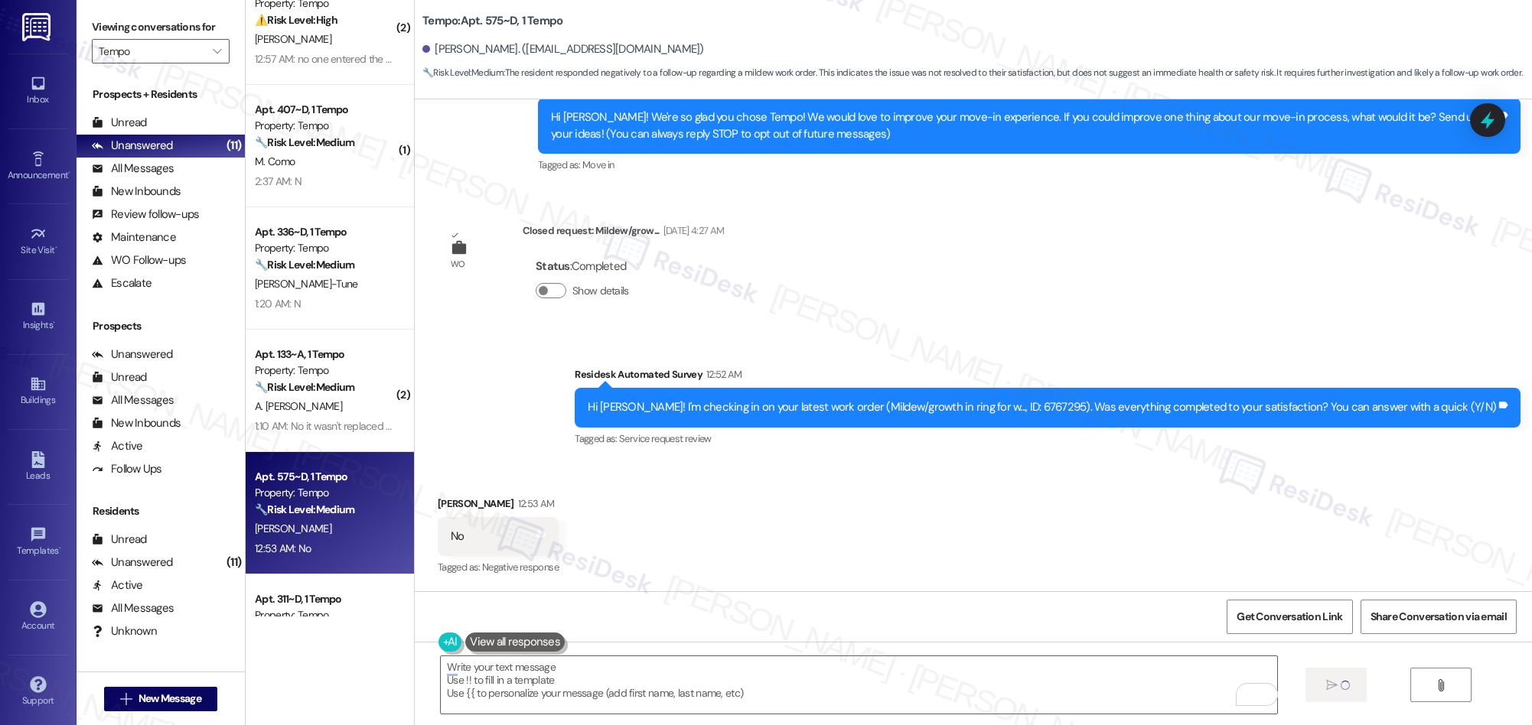
type textarea "Fetching suggested responses. Please feel free to read through the conversation…"
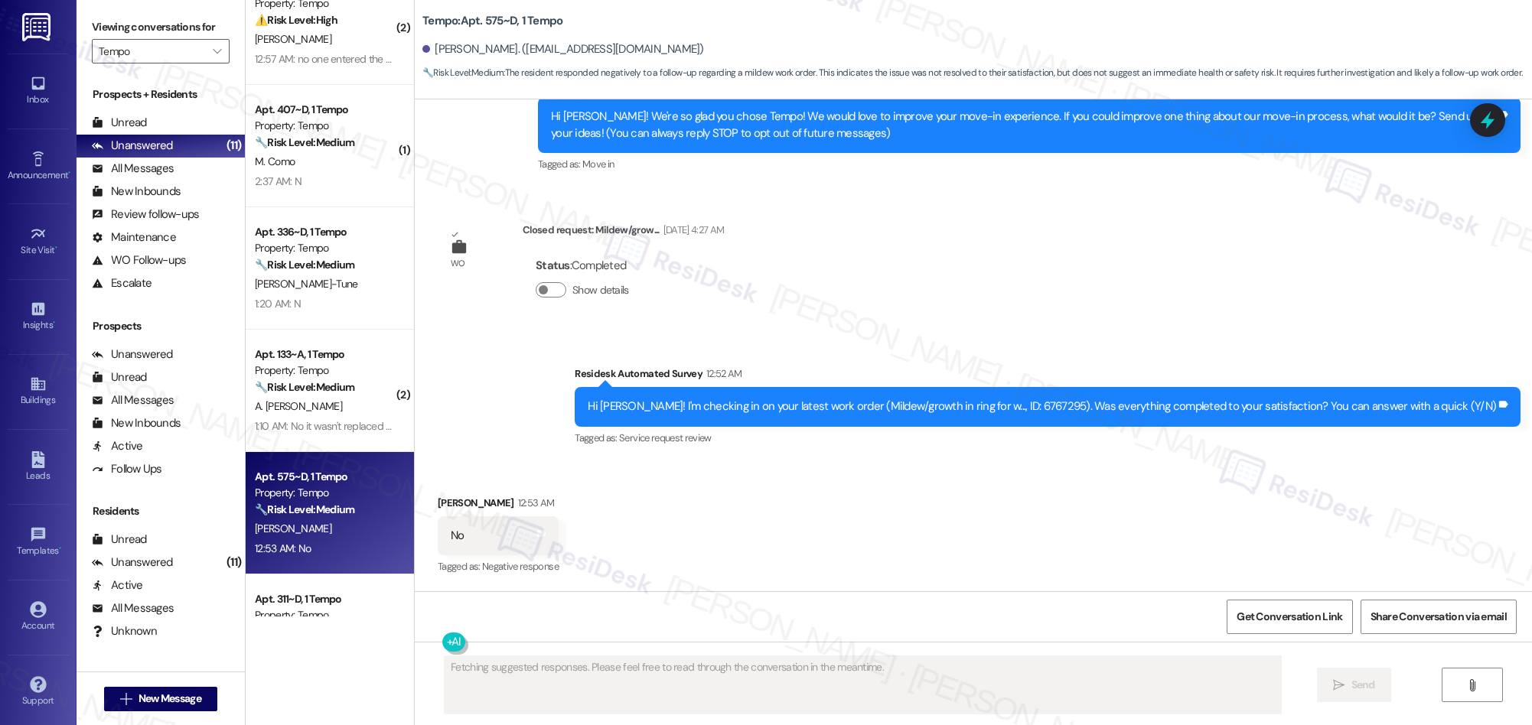
scroll to position [296, 0]
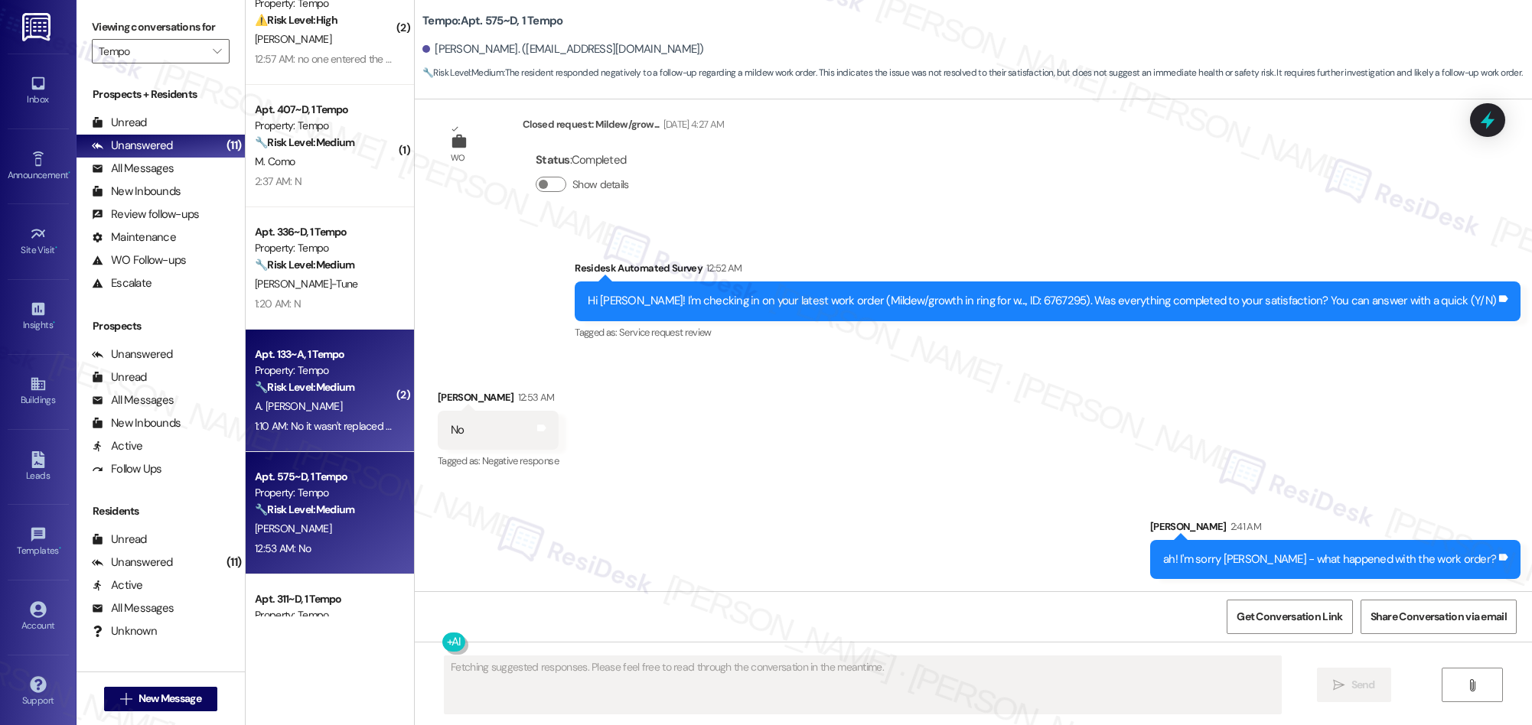
click at [331, 438] on div "Apt. 133~A, 1 Tempo Property: Tempo 🔧 Risk Level: Medium The resident responded…" at bounding box center [330, 391] width 168 height 122
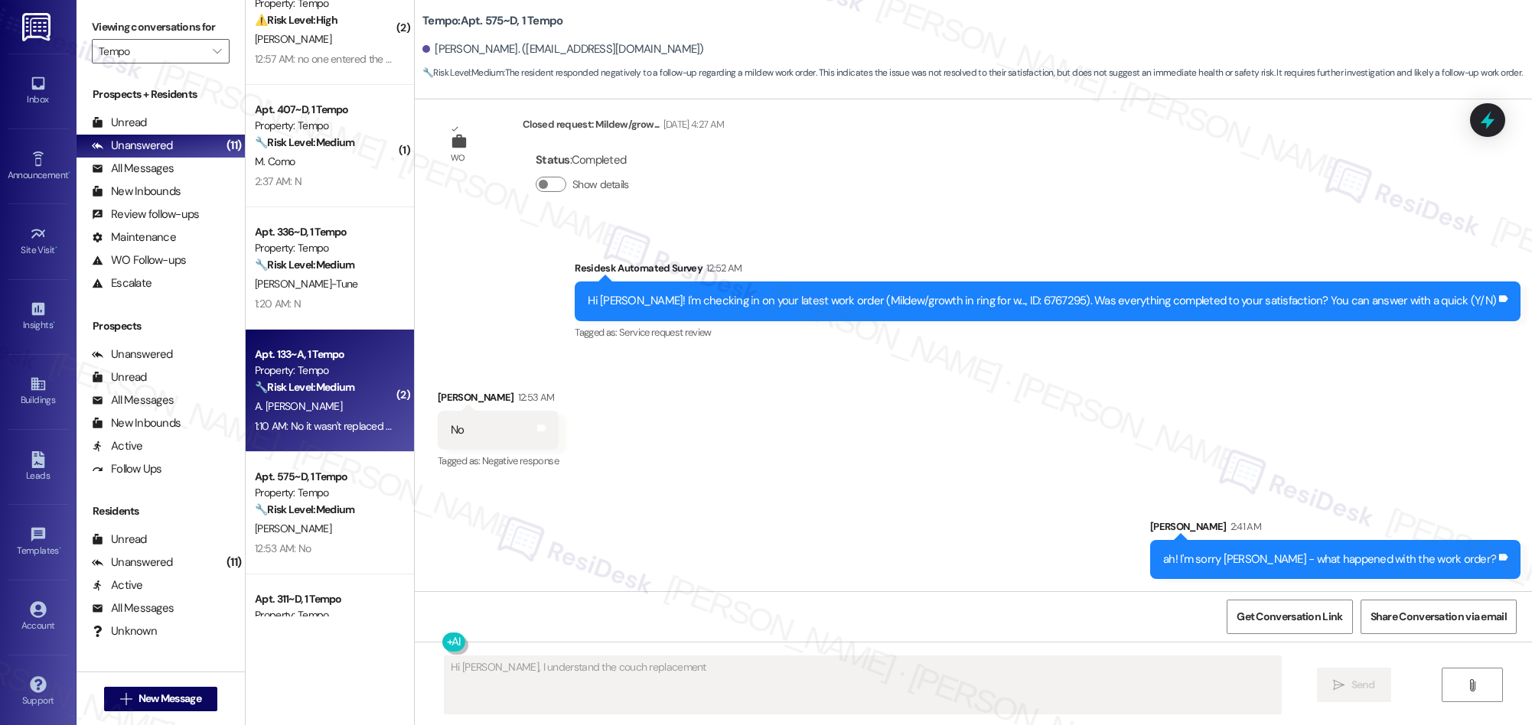
scroll to position [23, 0]
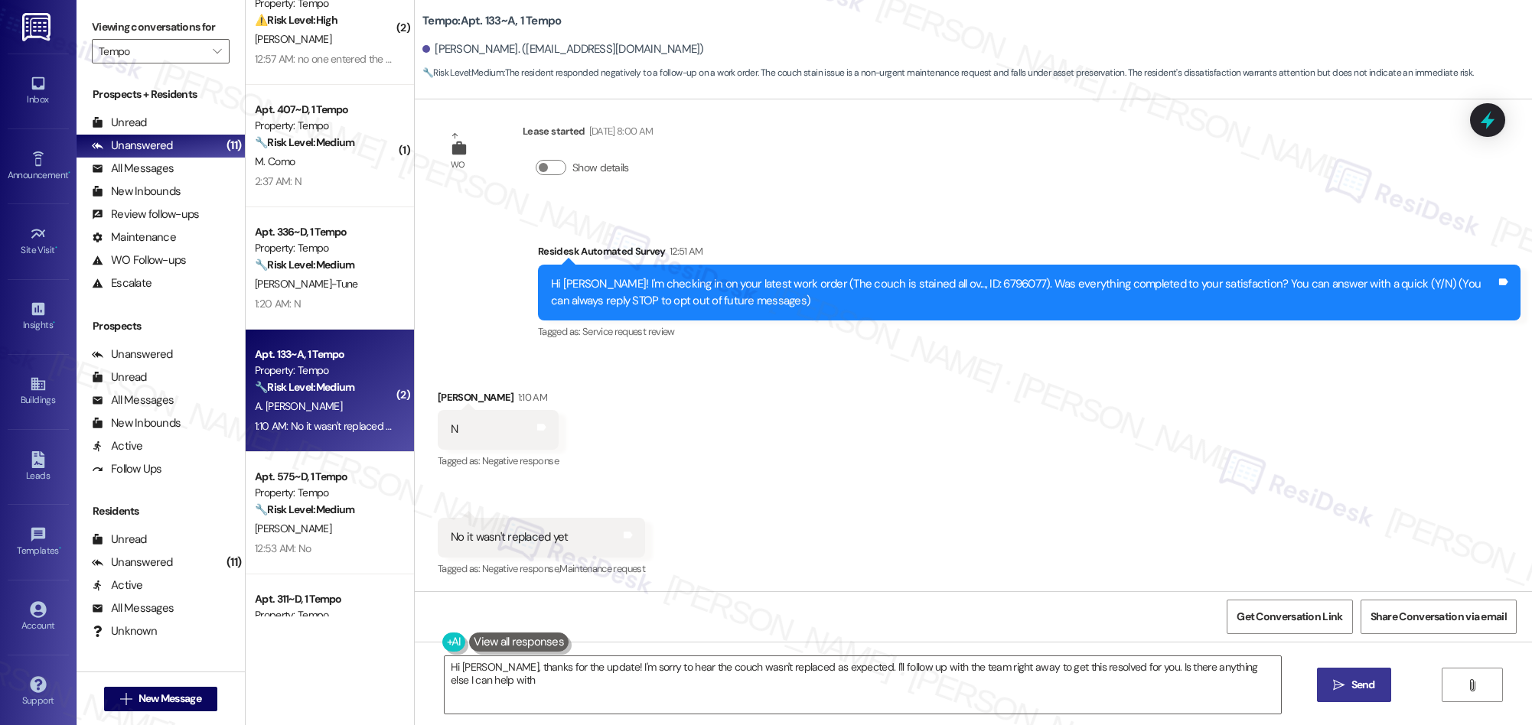
type textarea "Hi [PERSON_NAME], thanks for the update! I'm sorry to hear the couch wasn't rep…"
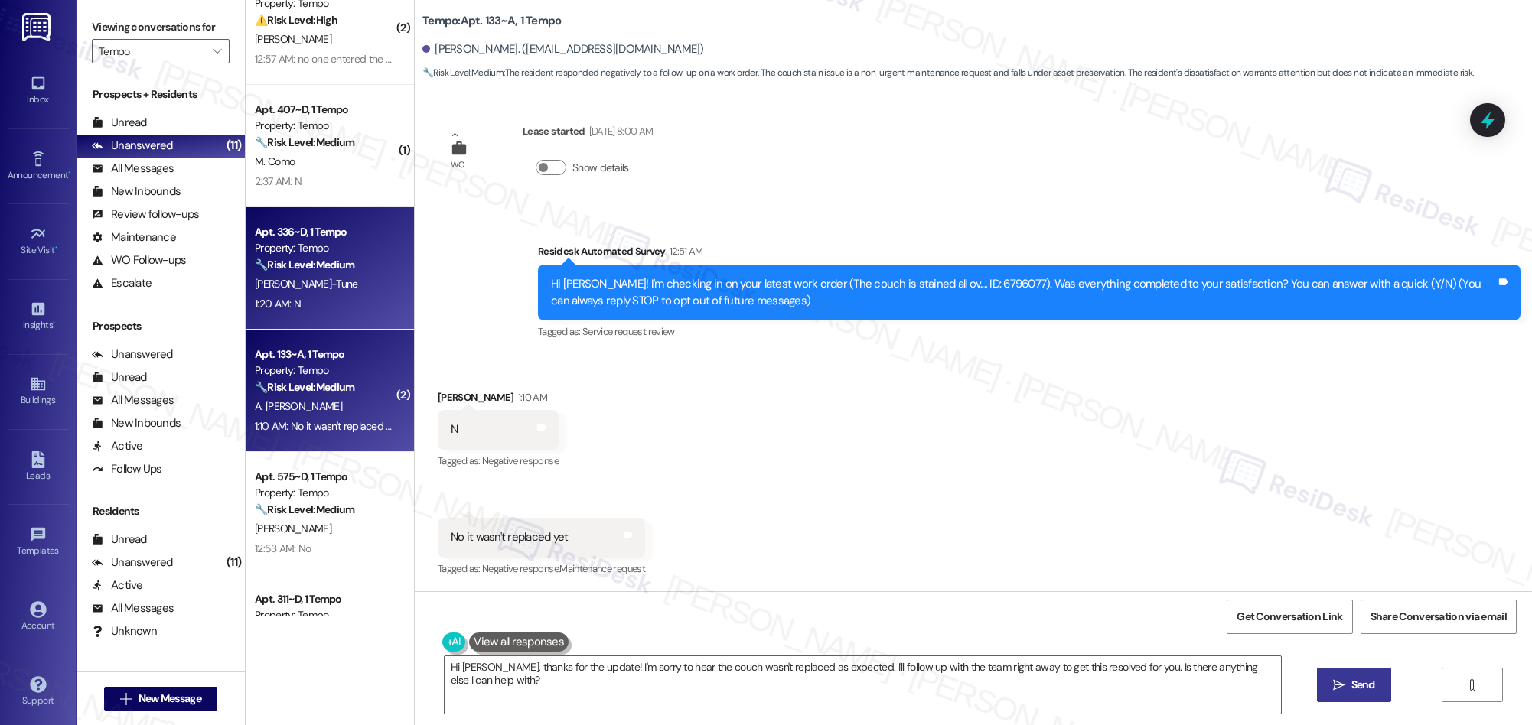
click at [382, 292] on div "Apt. 336~D, 1 Tempo Property: Tempo 🔧 Risk Level: Medium The resident is respon…" at bounding box center [330, 268] width 168 height 122
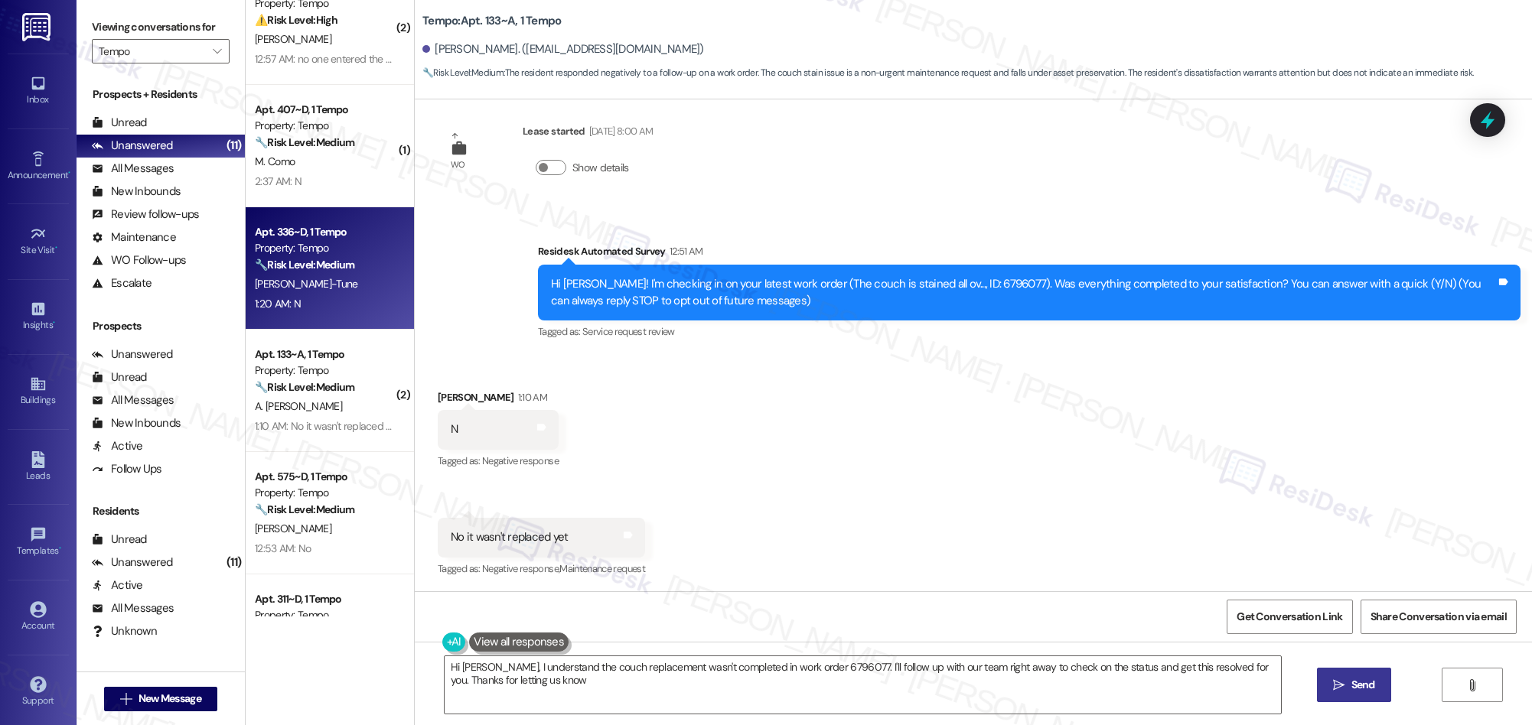
type textarea "Hi Ashlyn, I understand the couch replacement wasn't completed in work order 67…"
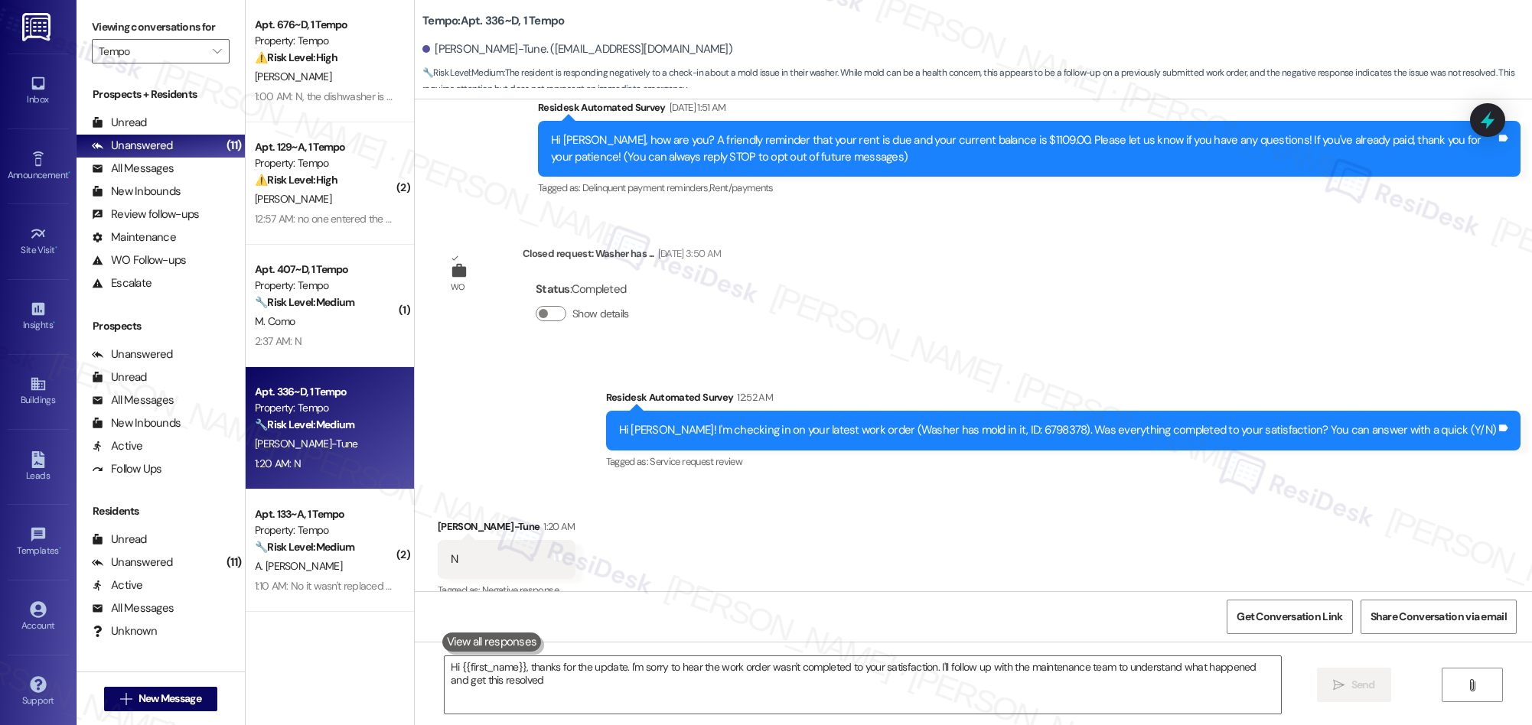
scroll to position [189, 0]
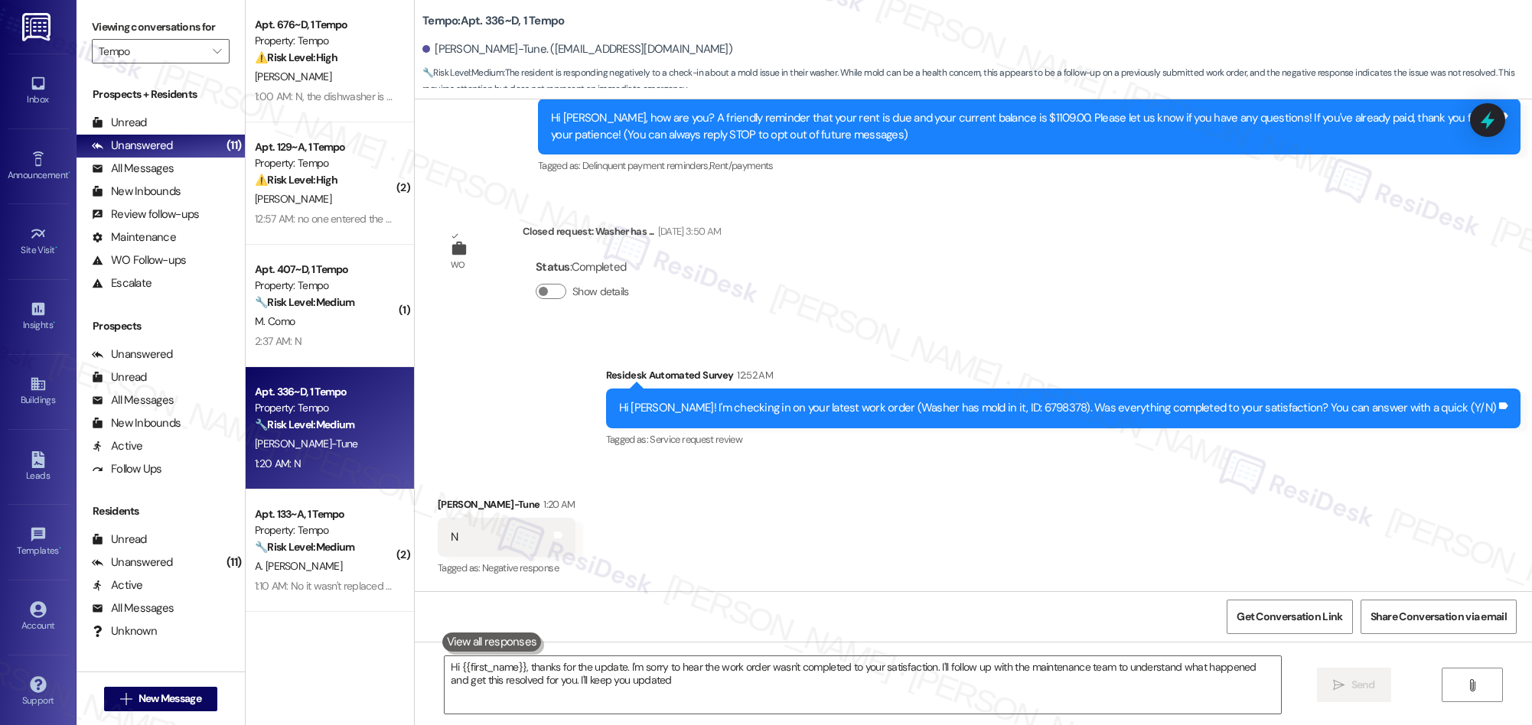
type textarea "Hi {{first_name}}, thanks for the update. I'm sorry to hear the work order wasn…"
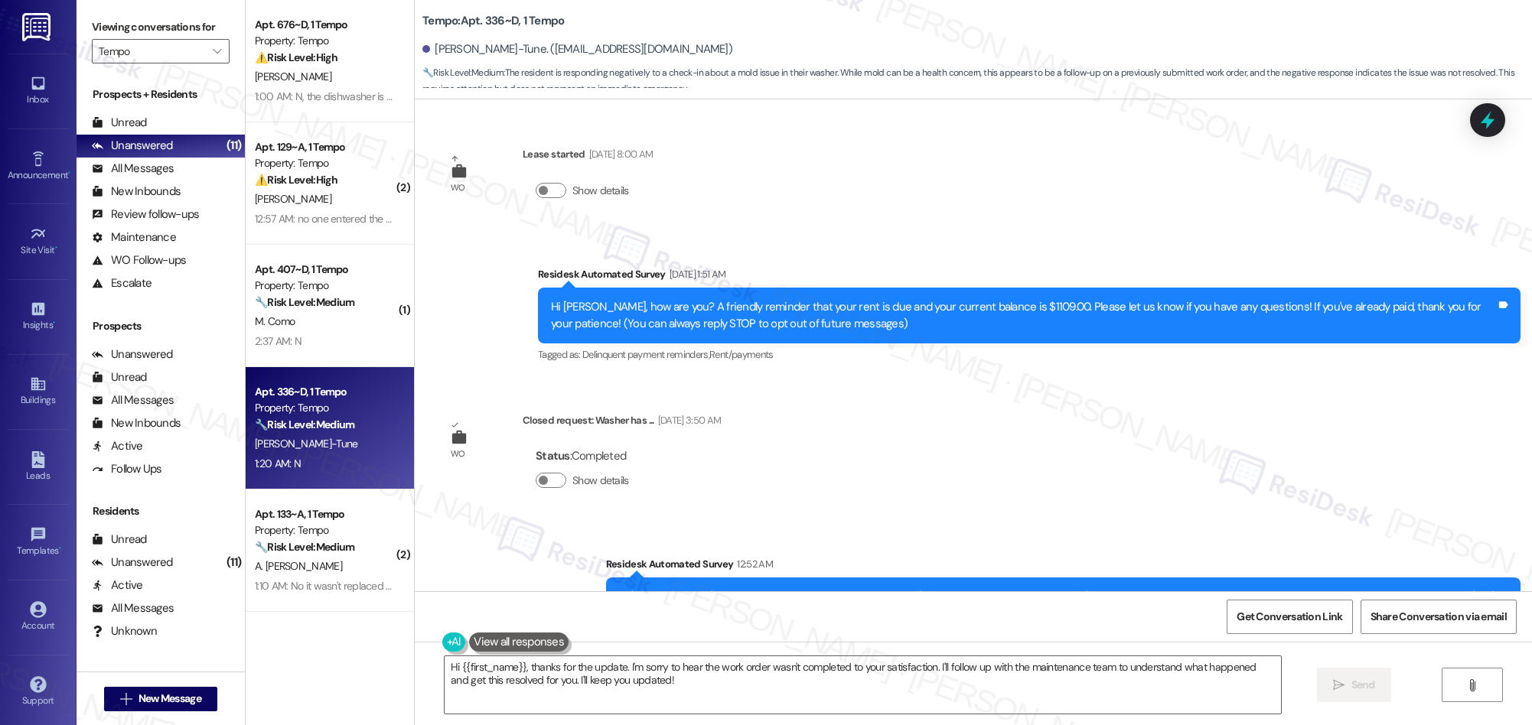
scroll to position [190, 0]
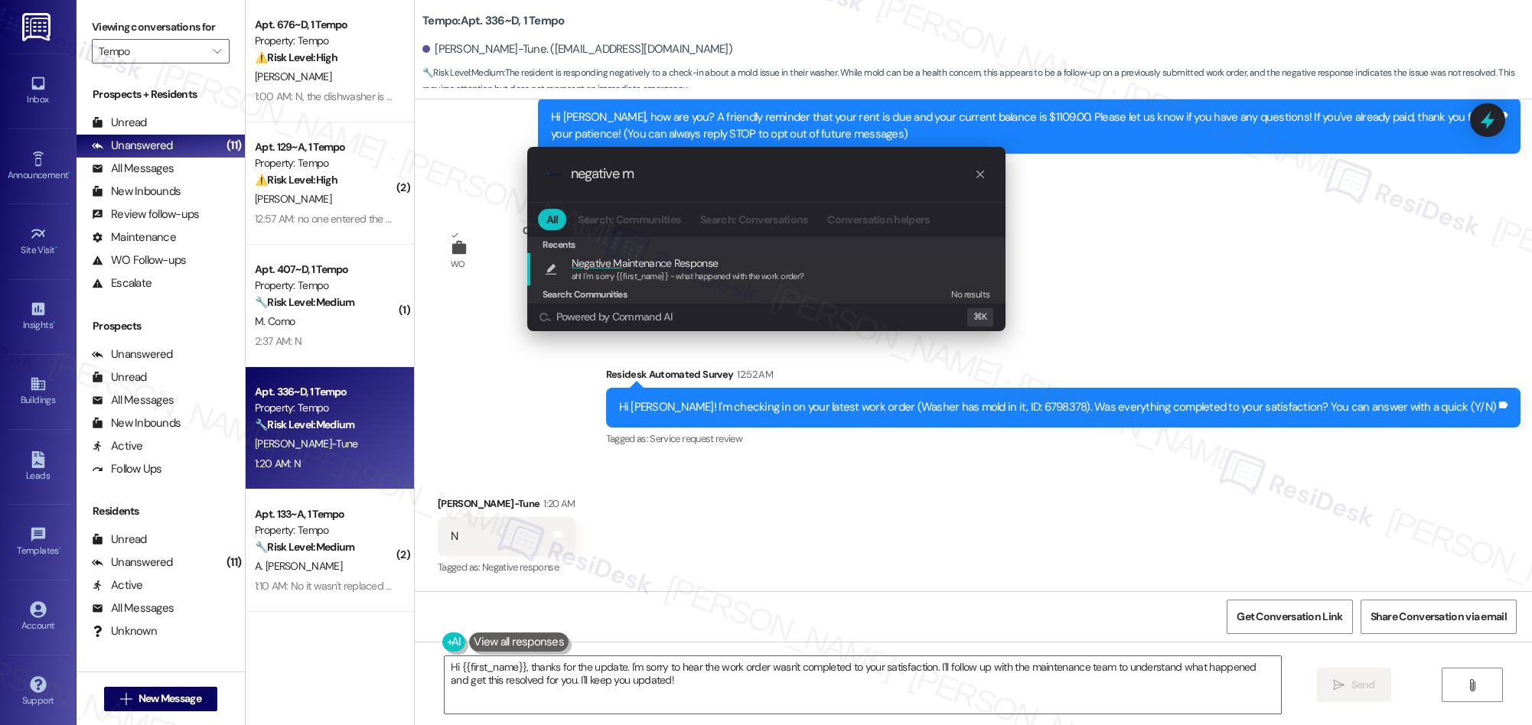
type input "negative m"
click at [591, 252] on div "Recents" at bounding box center [766, 244] width 478 height 17
click at [666, 278] on span "ah! I'm sorry {{first_name}} - what happened with the work order?" at bounding box center [688, 276] width 233 height 11
type textarea "ah! I'm sorry {{first_name}} - what happened with the work order?"
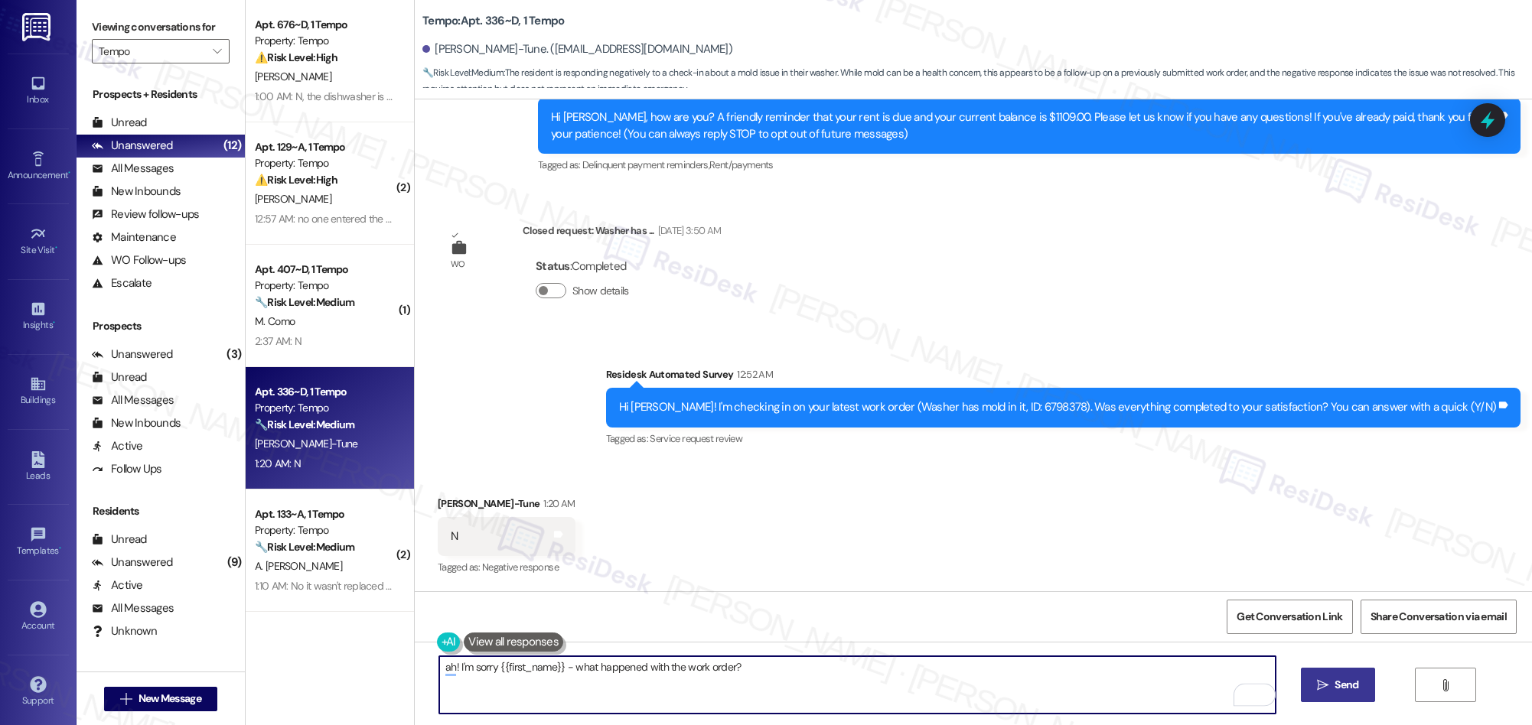
click at [1326, 686] on icon "" at bounding box center [1322, 685] width 11 height 12
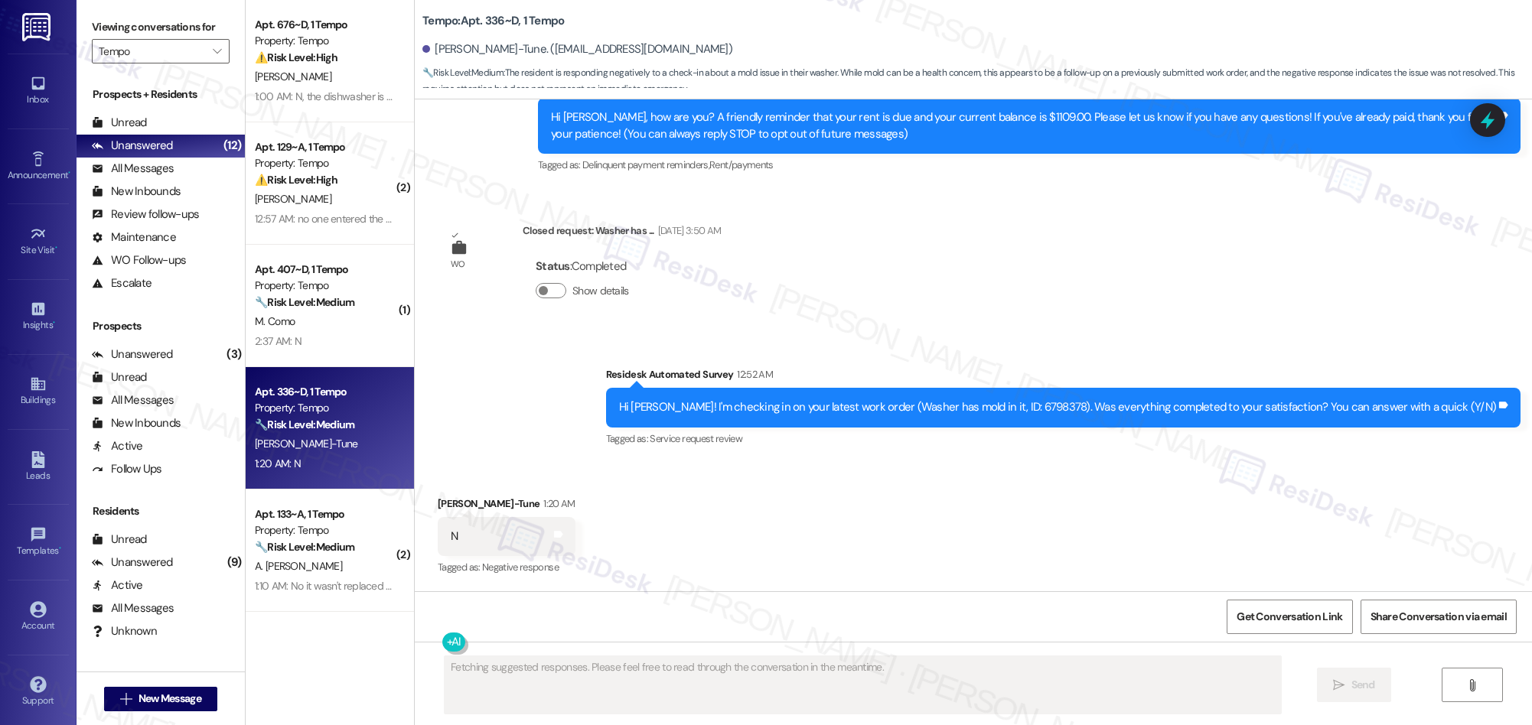
scroll to position [189, 0]
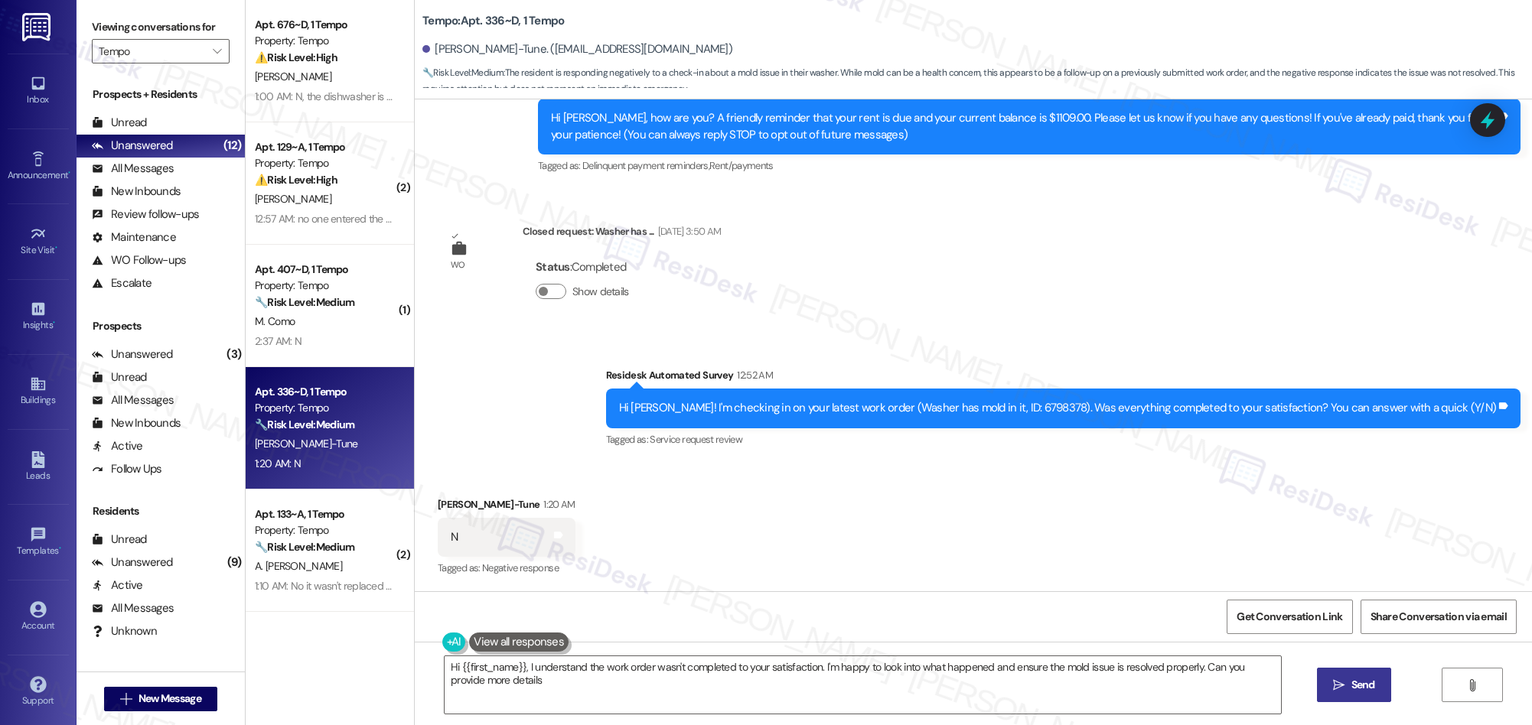
type textarea "Hi {{first_name}}, I understand the work order wasn't completed to your satisfa…"
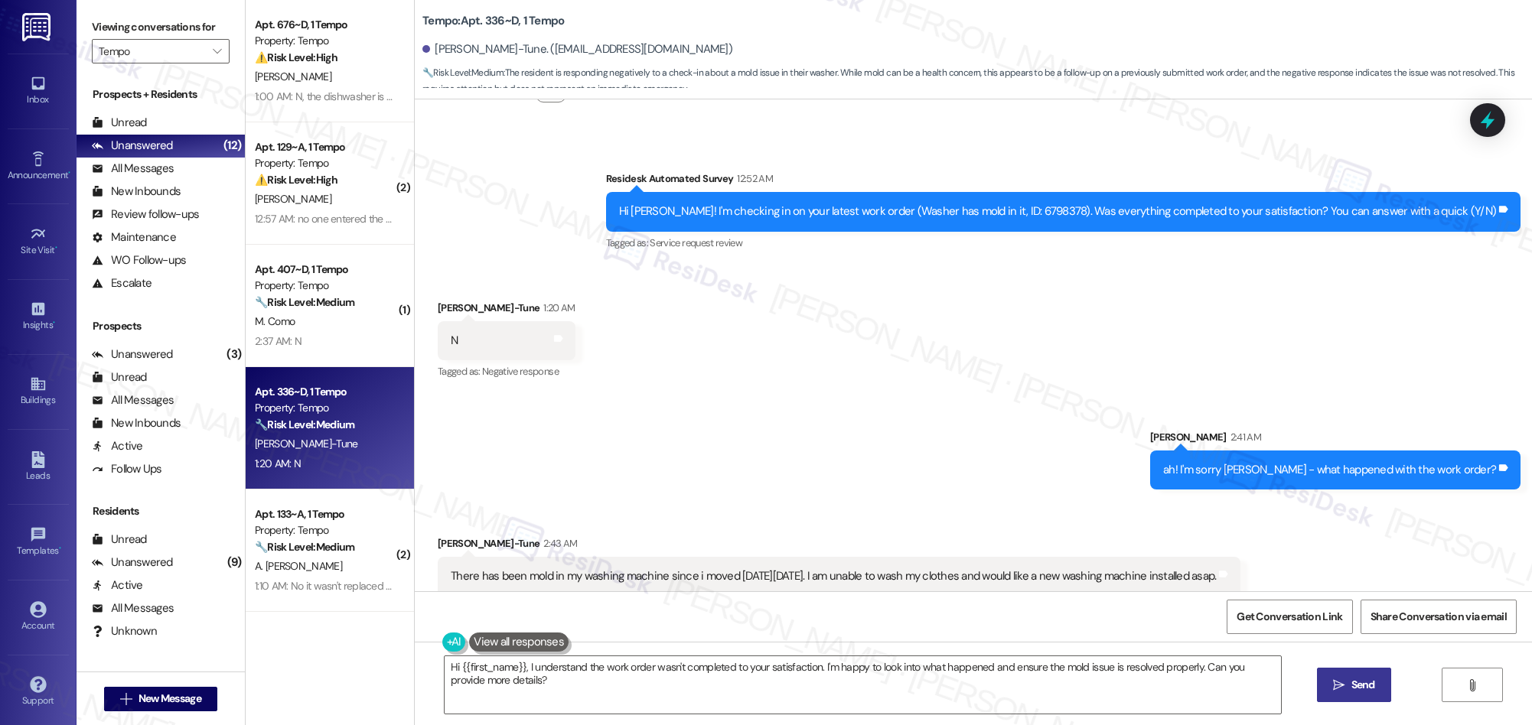
scroll to position [402, 0]
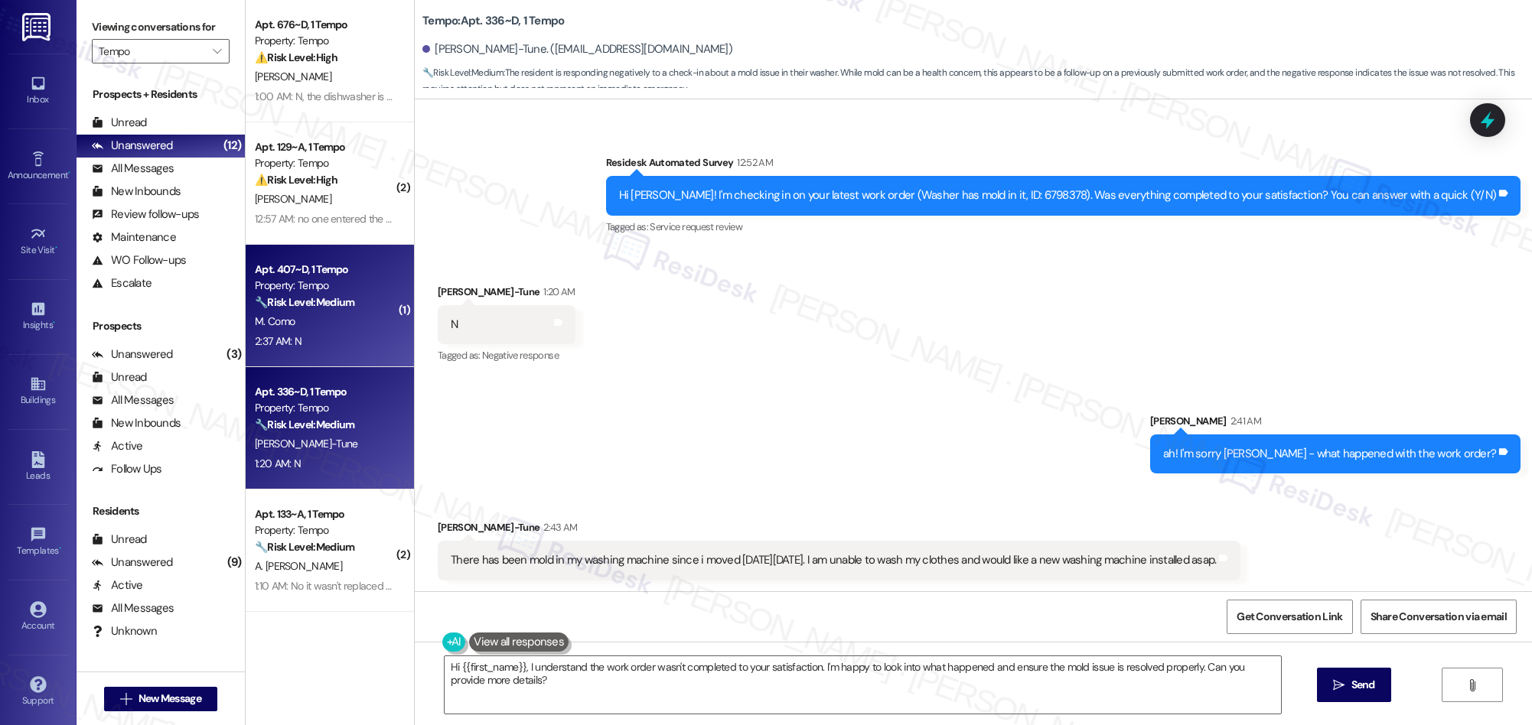
click at [363, 327] on div "M. Como" at bounding box center [325, 321] width 145 height 19
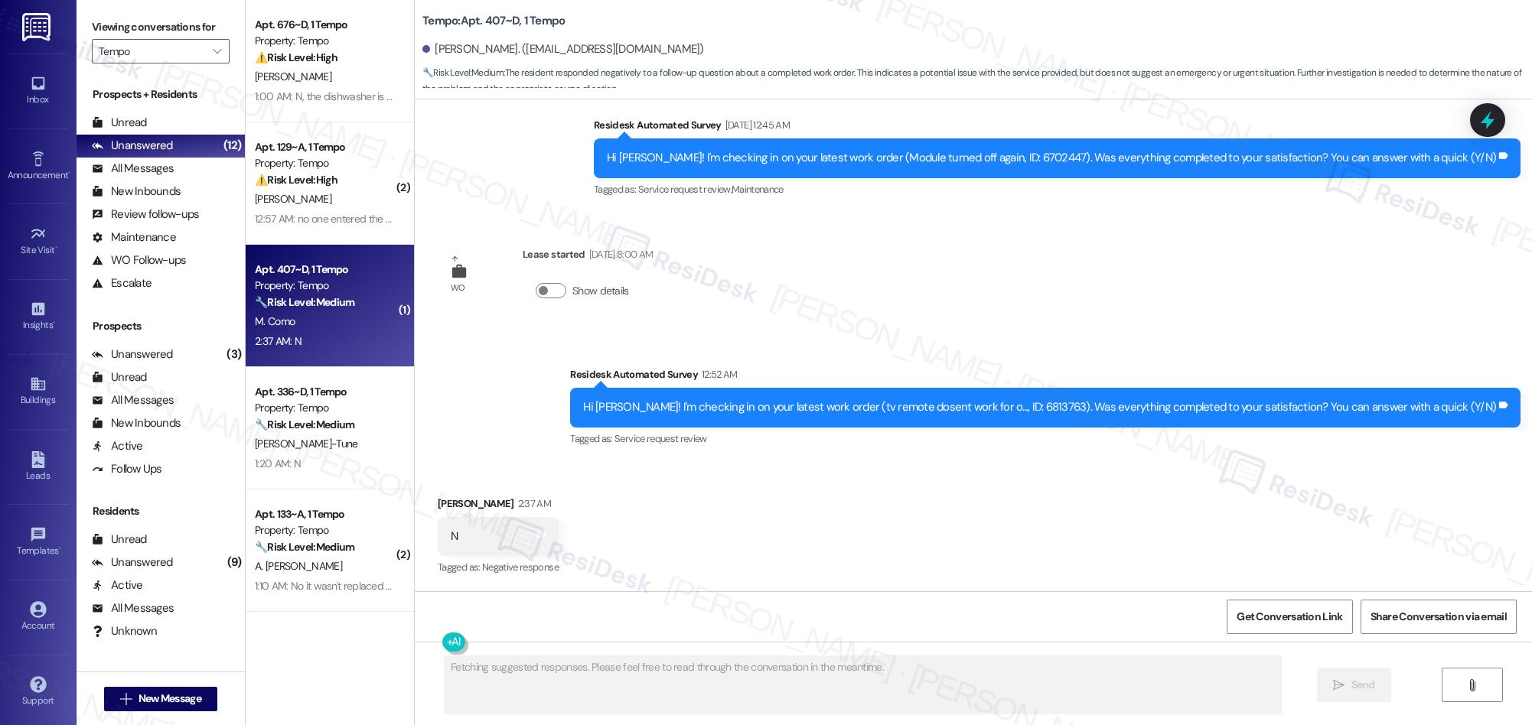
scroll to position [0, 0]
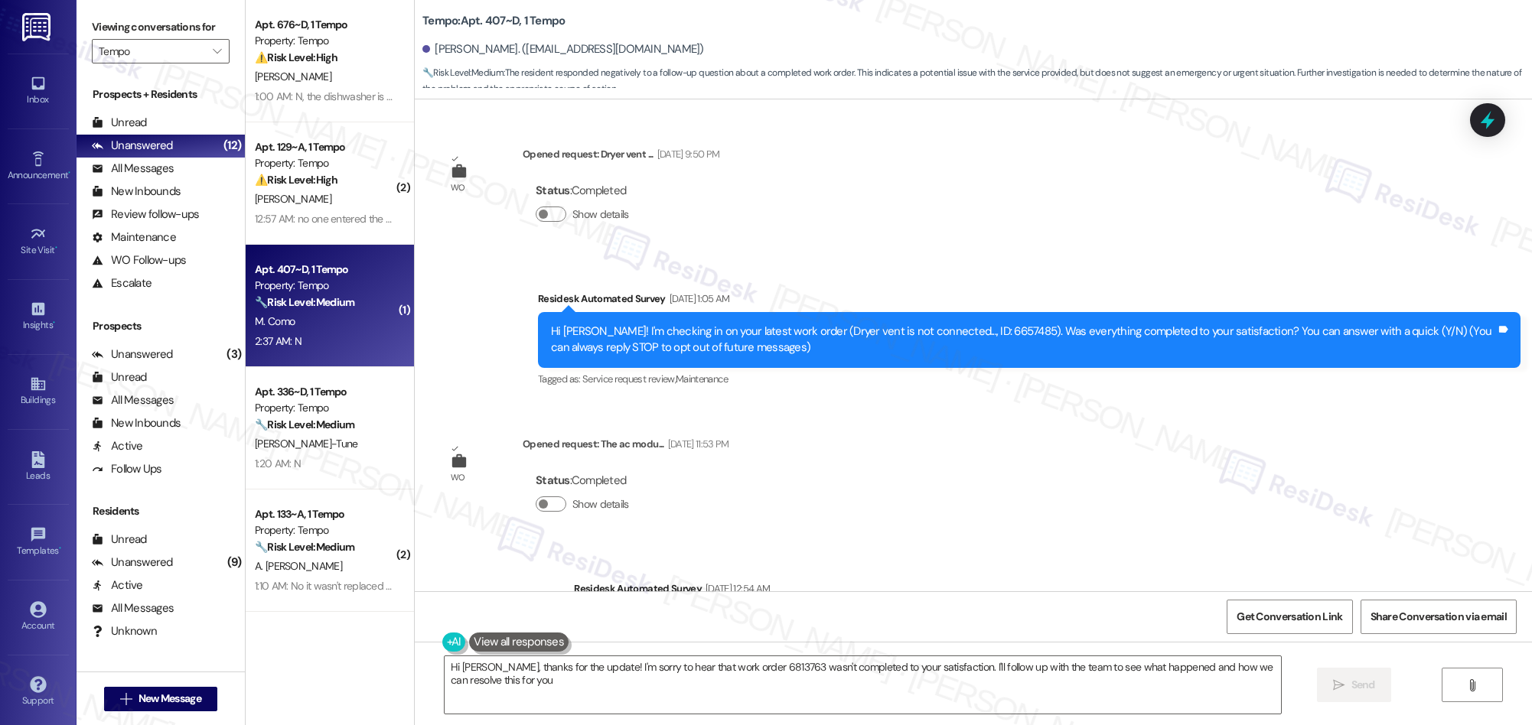
type textarea "Hi Matteo, thanks for the update! I'm sorry to hear that work order 6813763 was…"
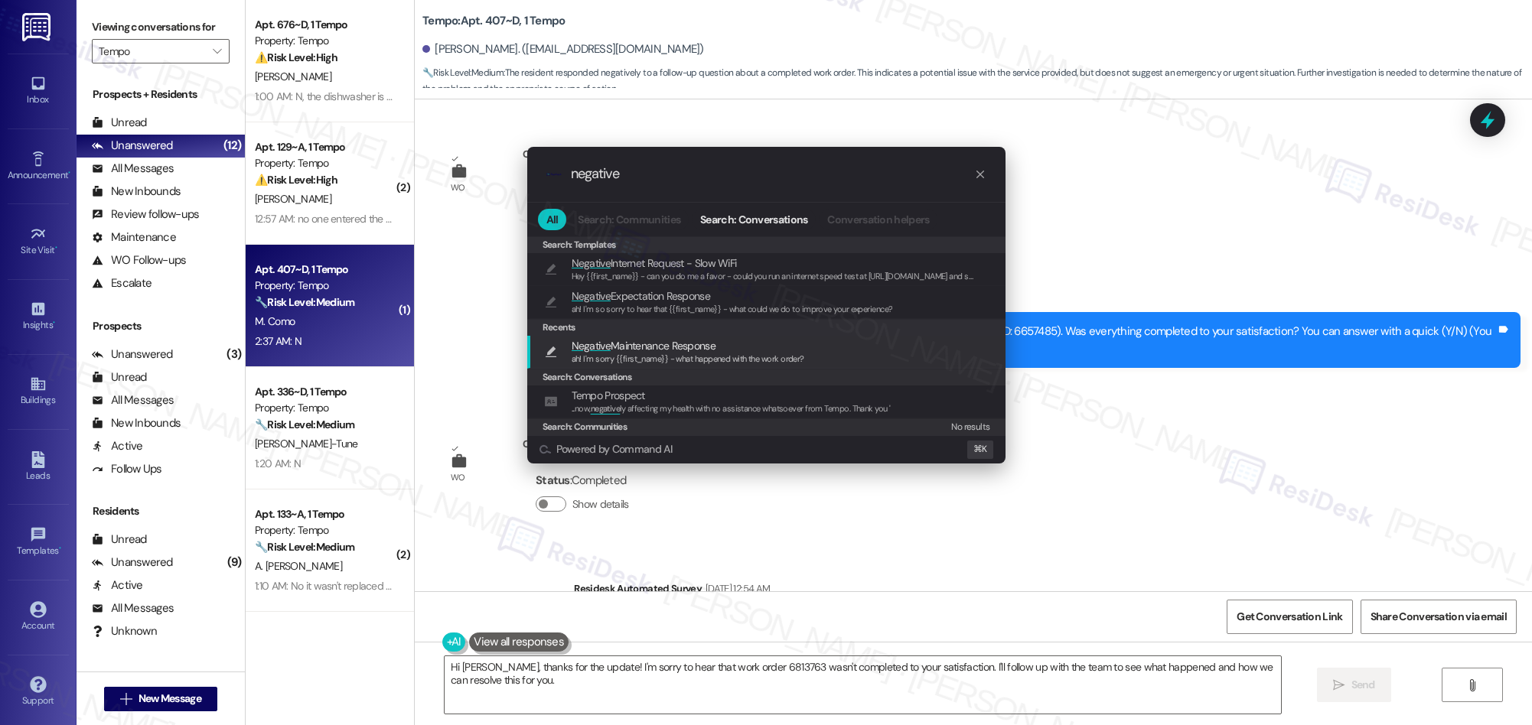
type input "negative"
click at [671, 349] on span "Negative Maintenance Response" at bounding box center [644, 345] width 144 height 17
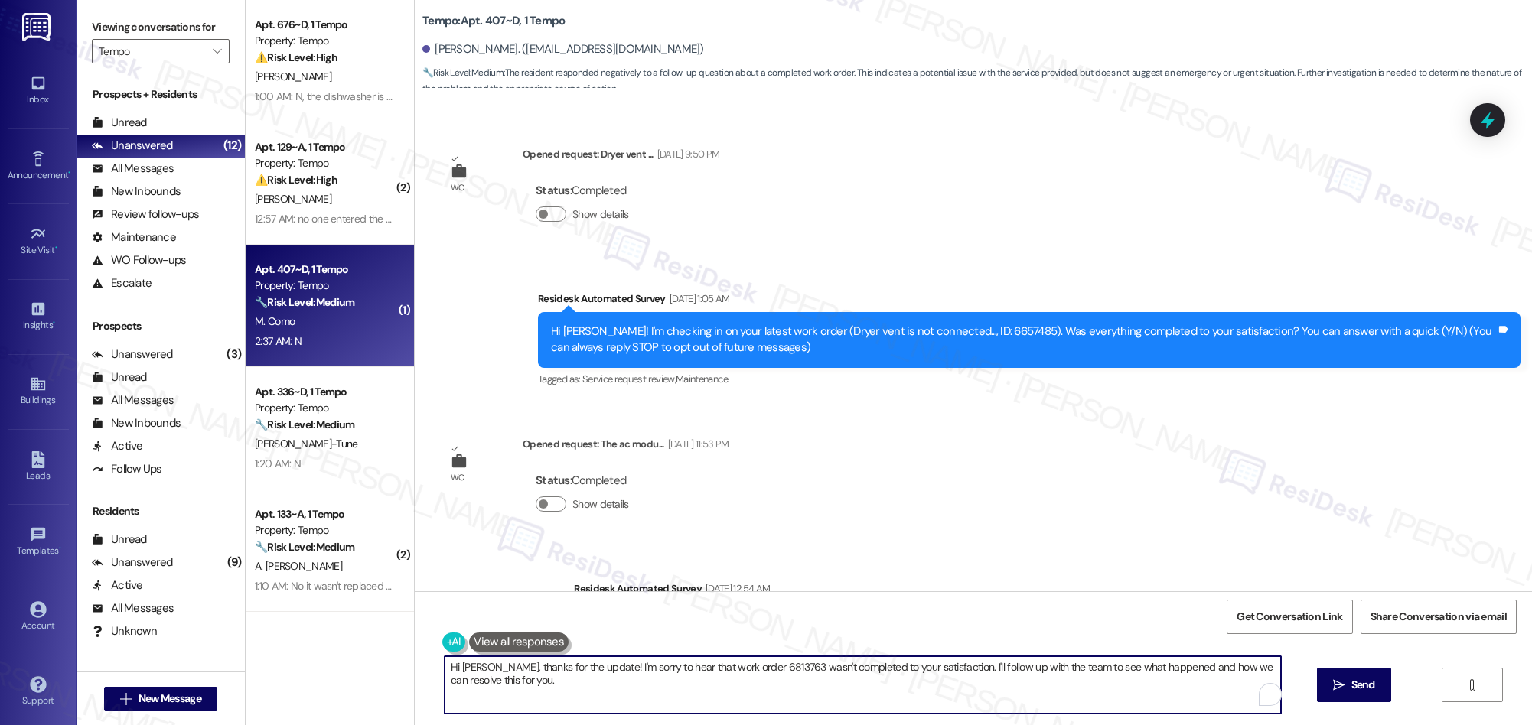
type textarea "ah! I'm sorry {{first_name}} - what happened with the work order?"
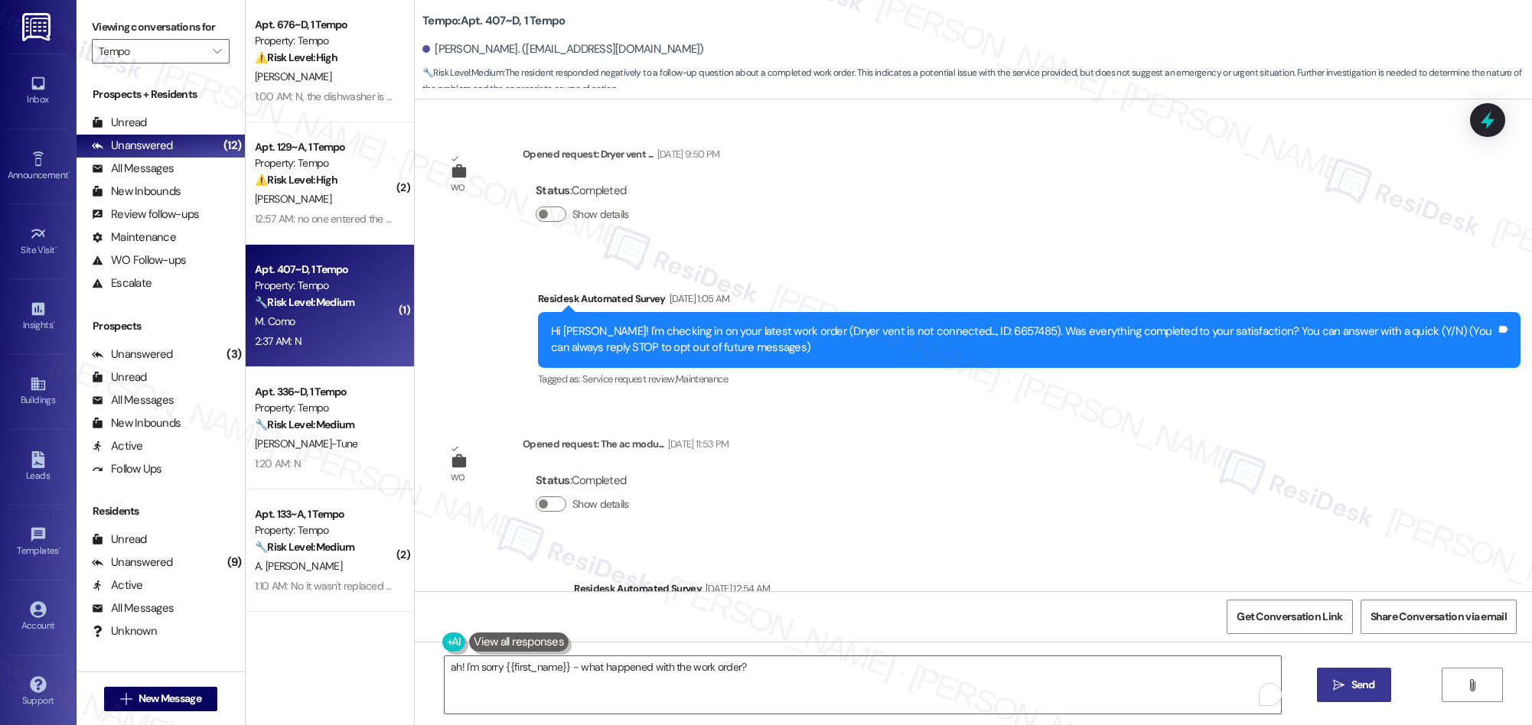
click at [1332, 692] on span " Send" at bounding box center [1354, 685] width 48 height 16
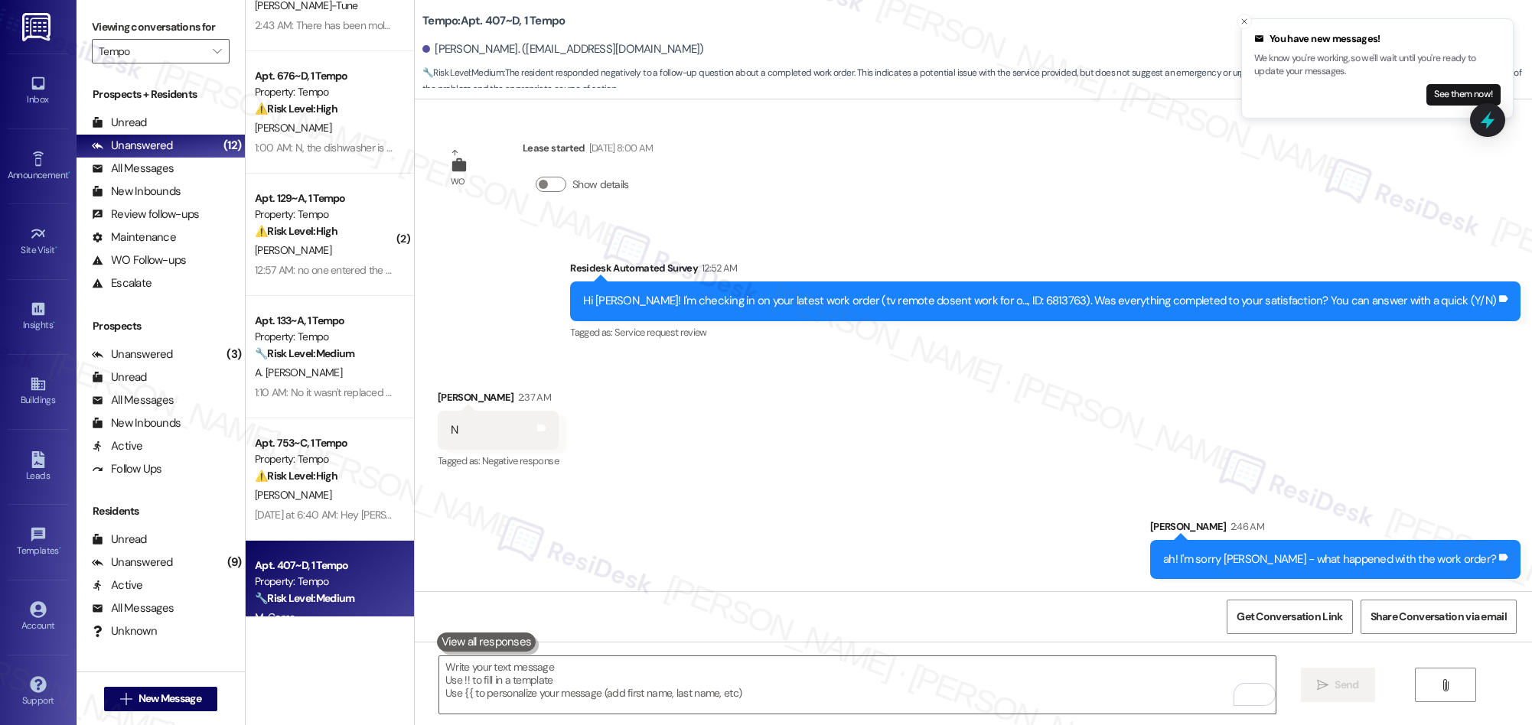
scroll to position [74, 0]
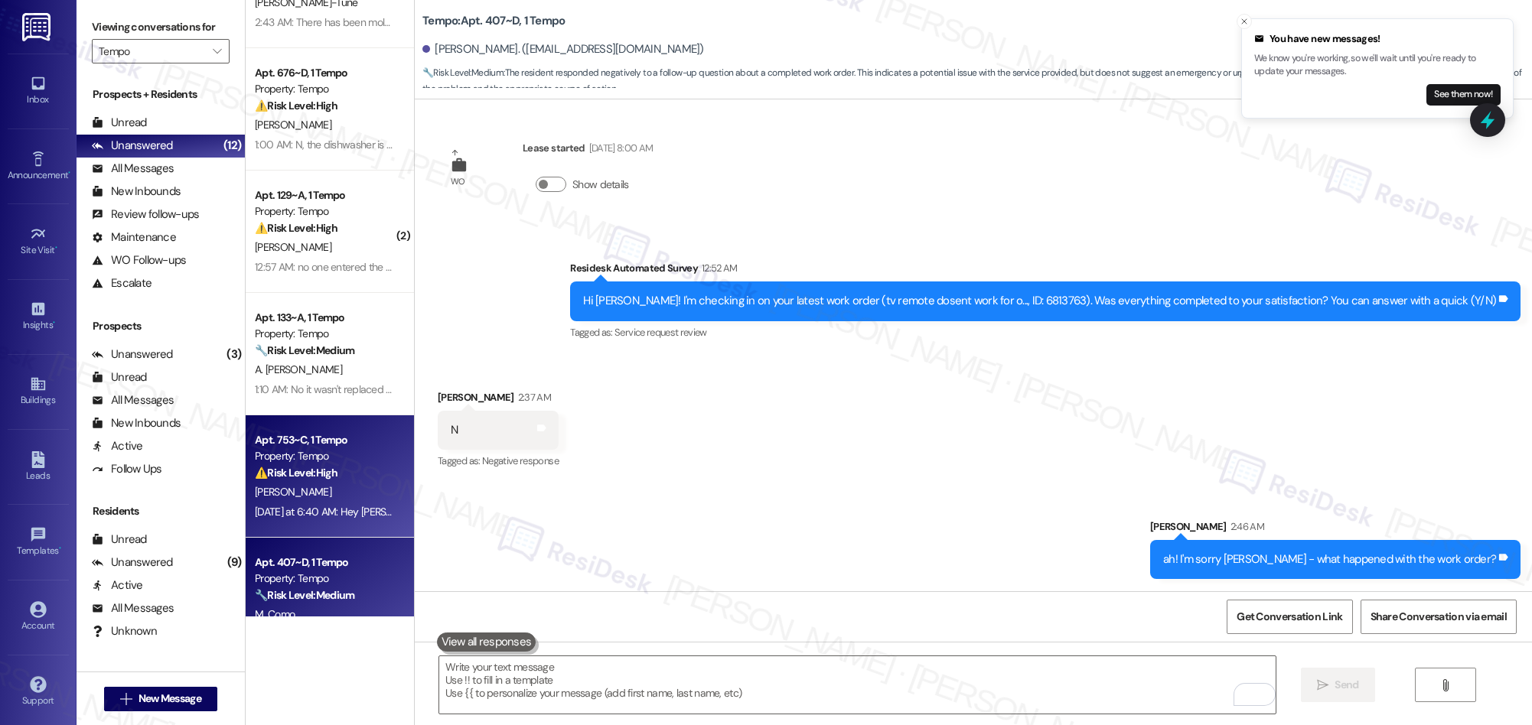
click at [354, 465] on div "⚠️ Risk Level: High The resident is inquiring about a late fee, which is a fina…" at bounding box center [326, 473] width 142 height 16
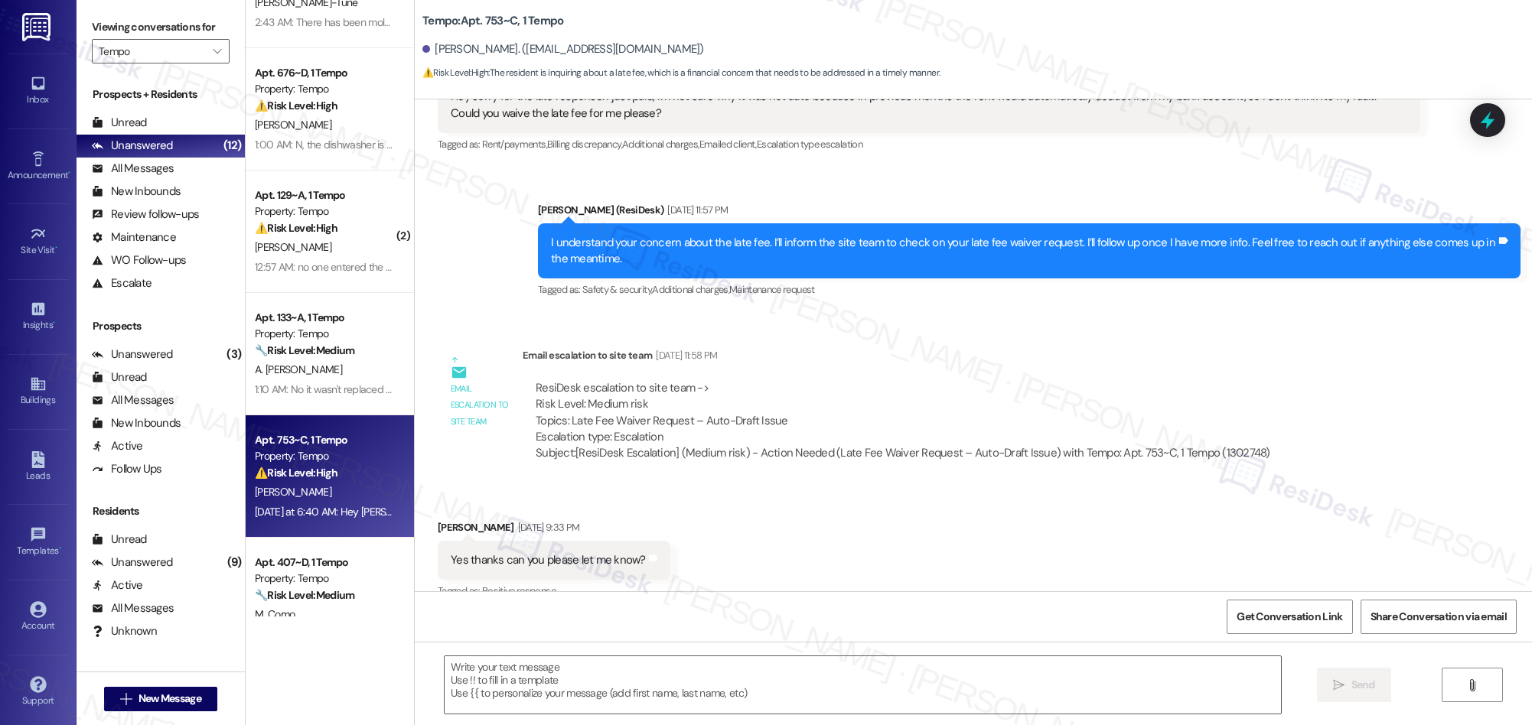
type textarea "Fetching suggested responses. Please feel free to read through the conversation…"
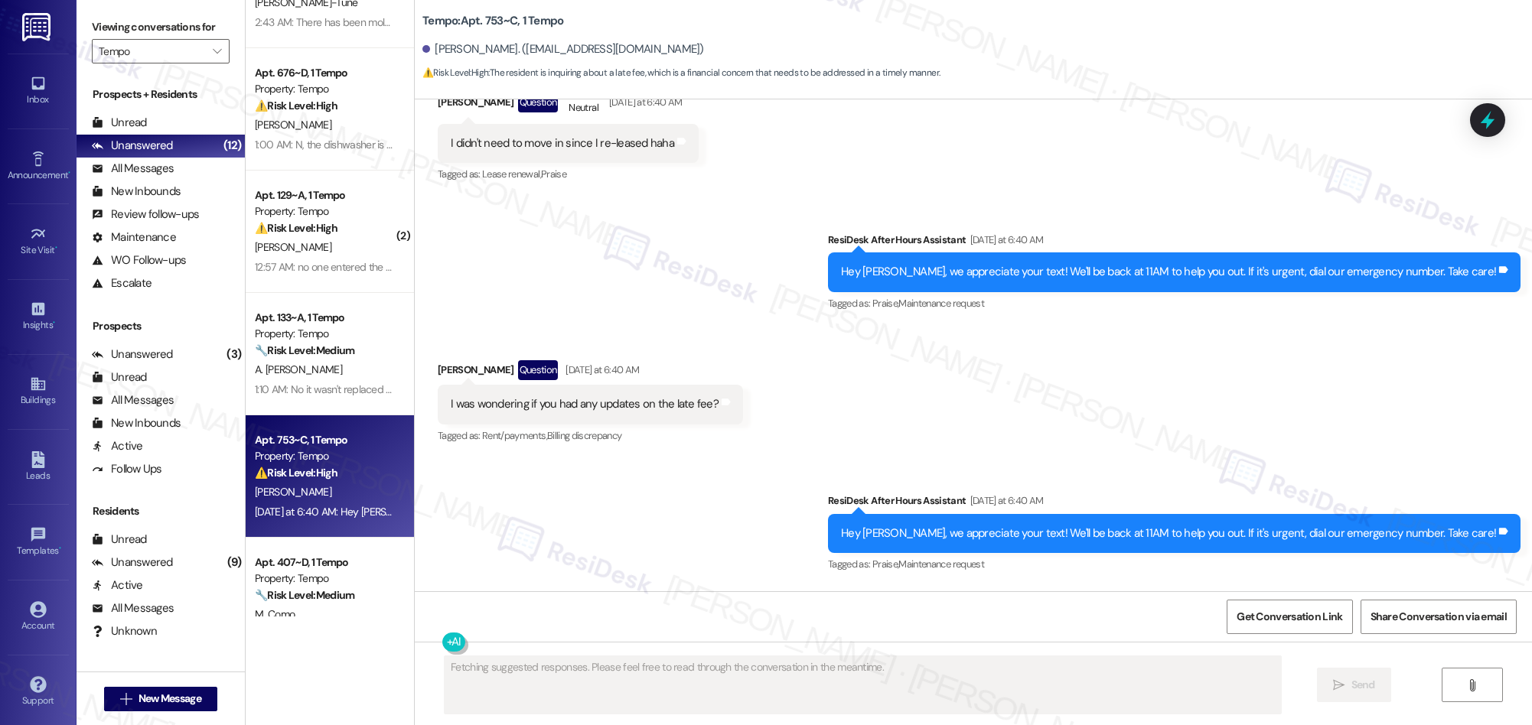
scroll to position [3099, 0]
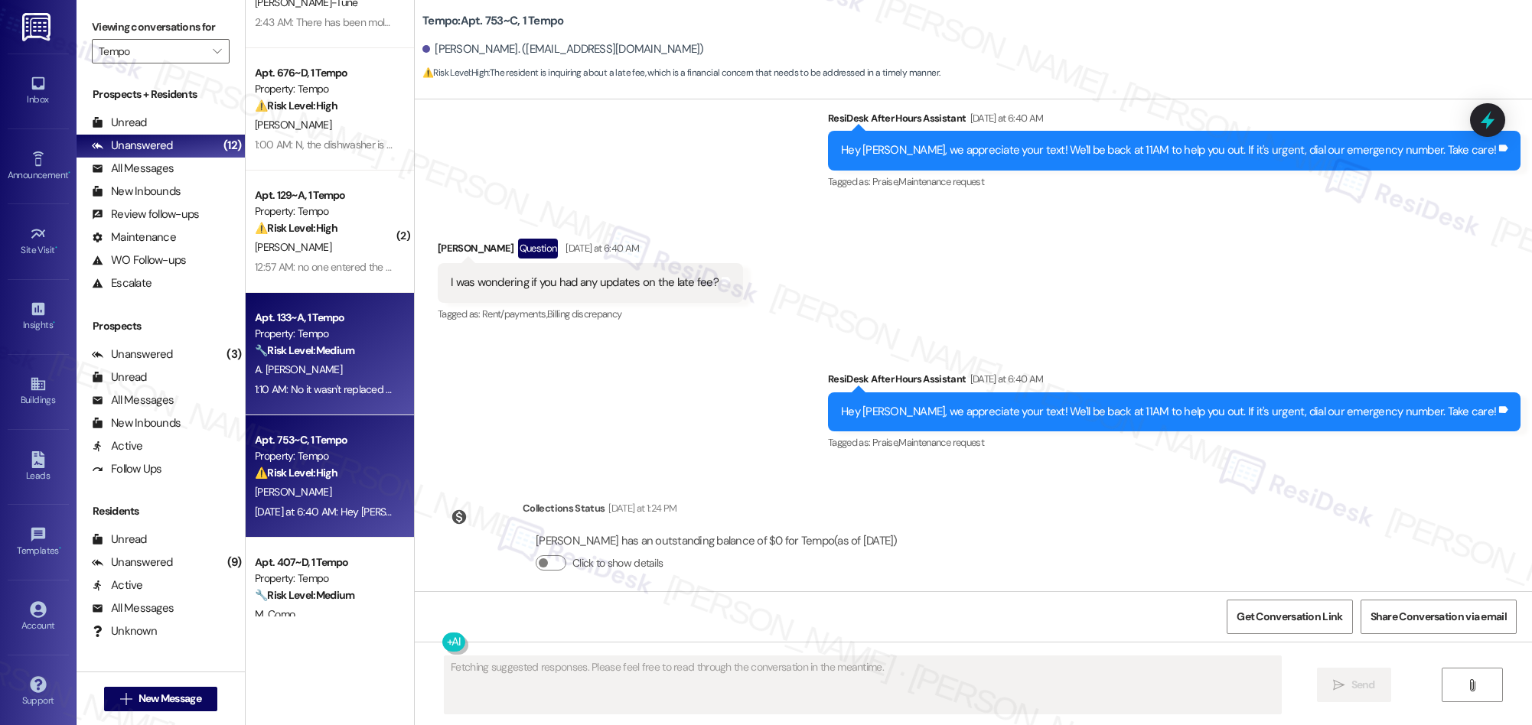
click at [311, 367] on div "A. [PERSON_NAME]" at bounding box center [325, 369] width 145 height 19
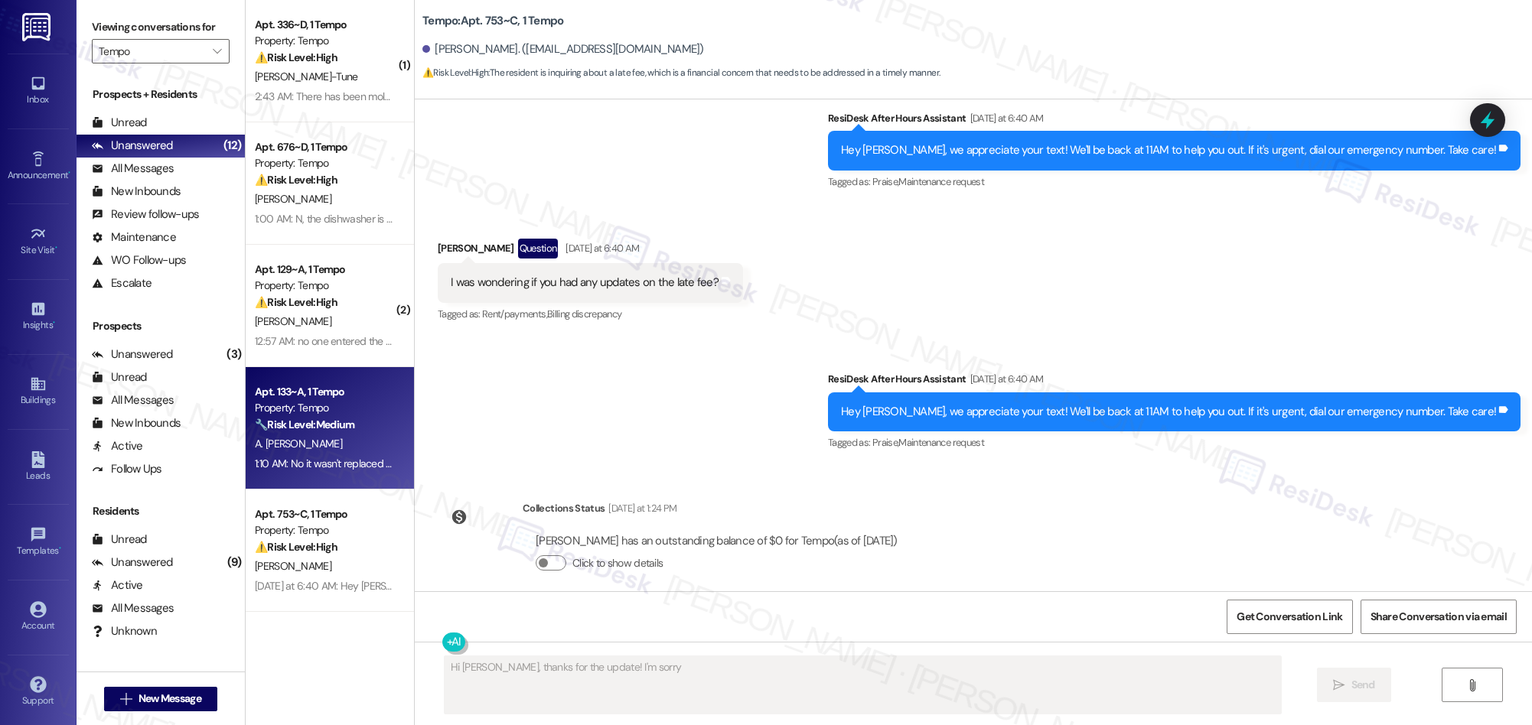
scroll to position [24, 0]
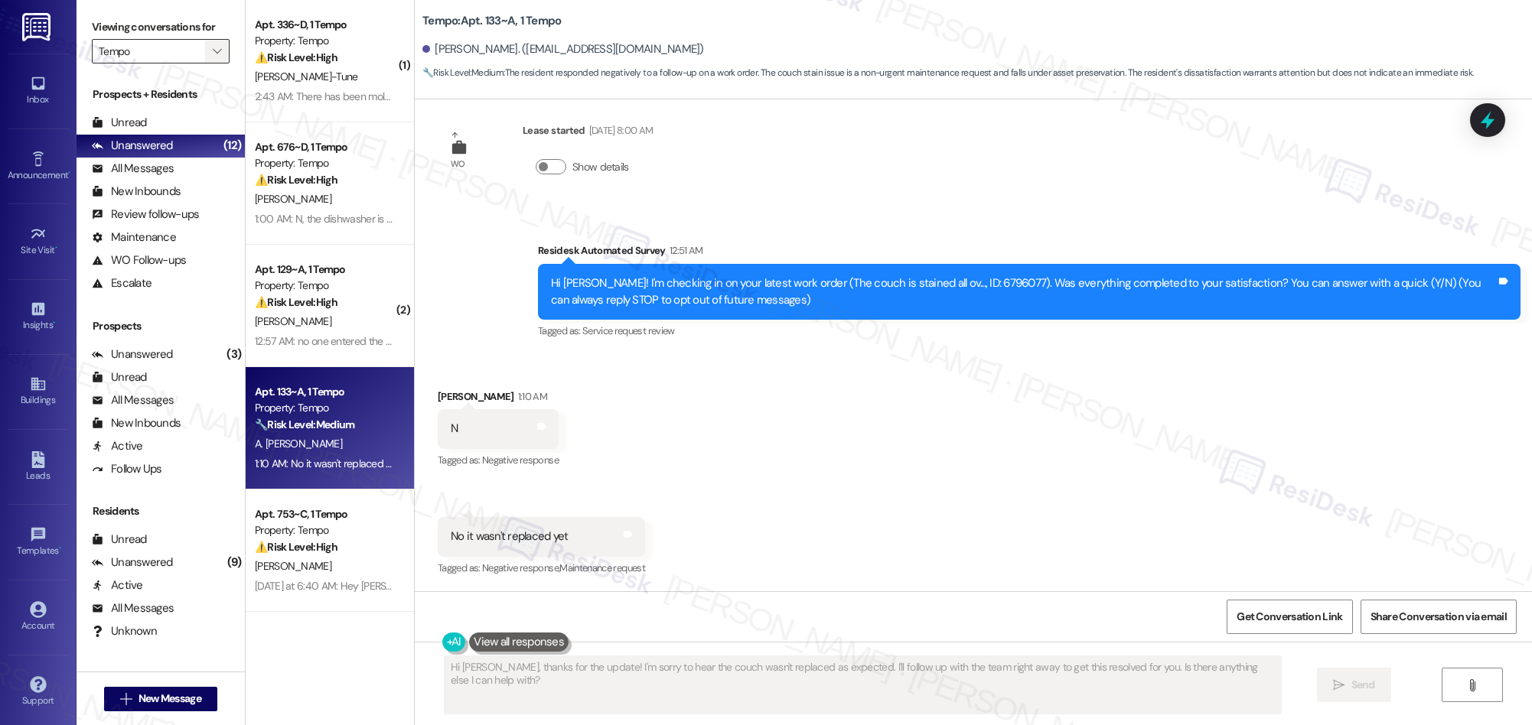
click at [213, 47] on icon "" at bounding box center [217, 51] width 8 height 12
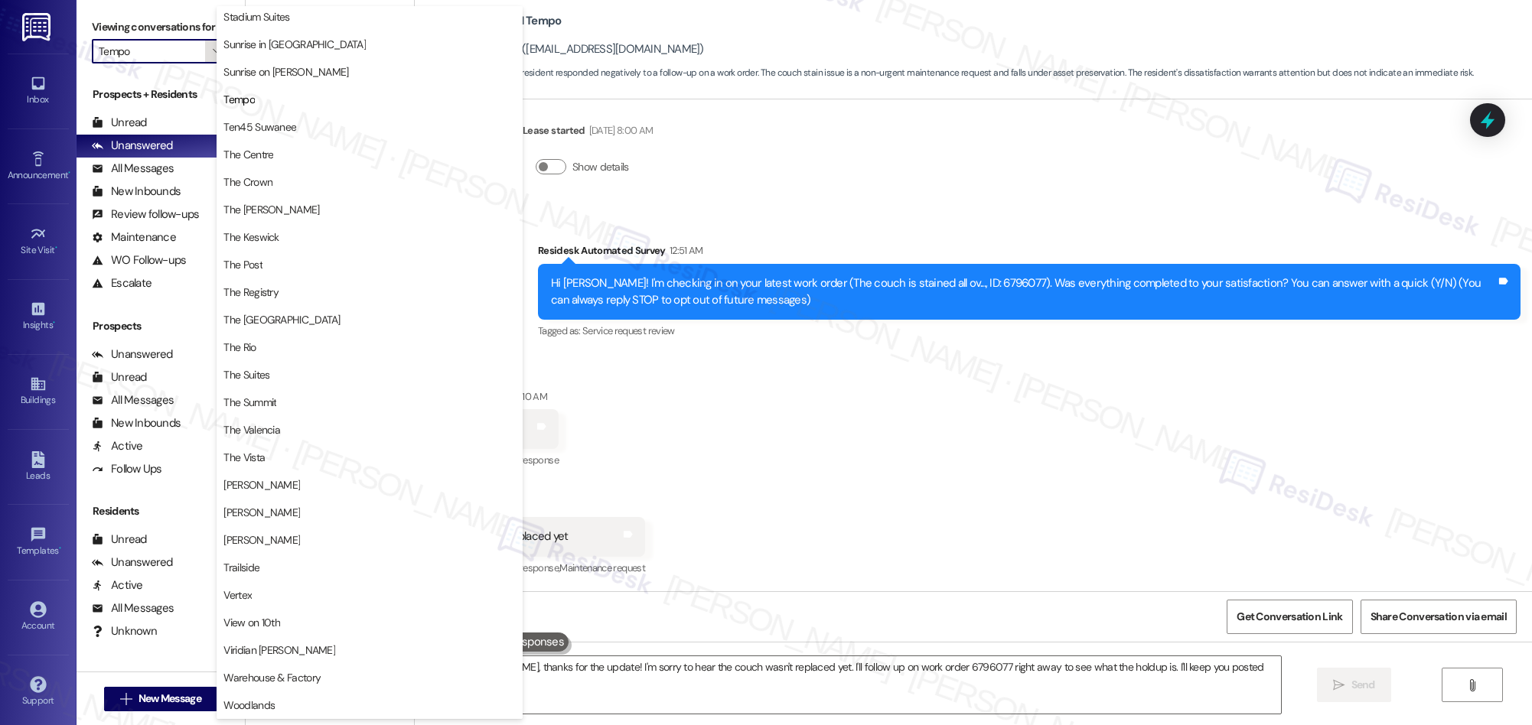
type textarea "Hi [PERSON_NAME], thanks for the update! I'm sorry to hear the couch wasn't rep…"
click at [279, 69] on span "Sunrise on [PERSON_NAME]" at bounding box center [285, 71] width 125 height 15
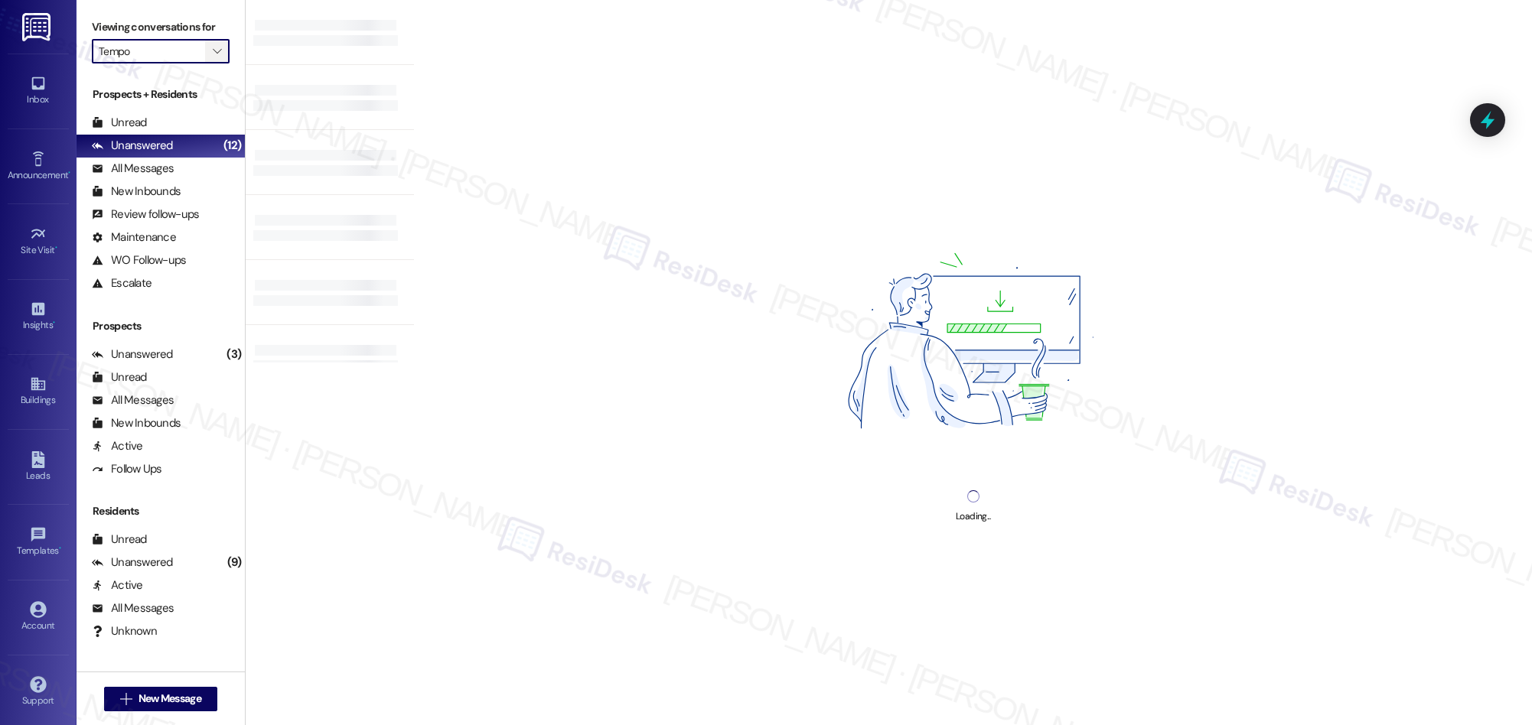
type input "Sunrise on [PERSON_NAME]"
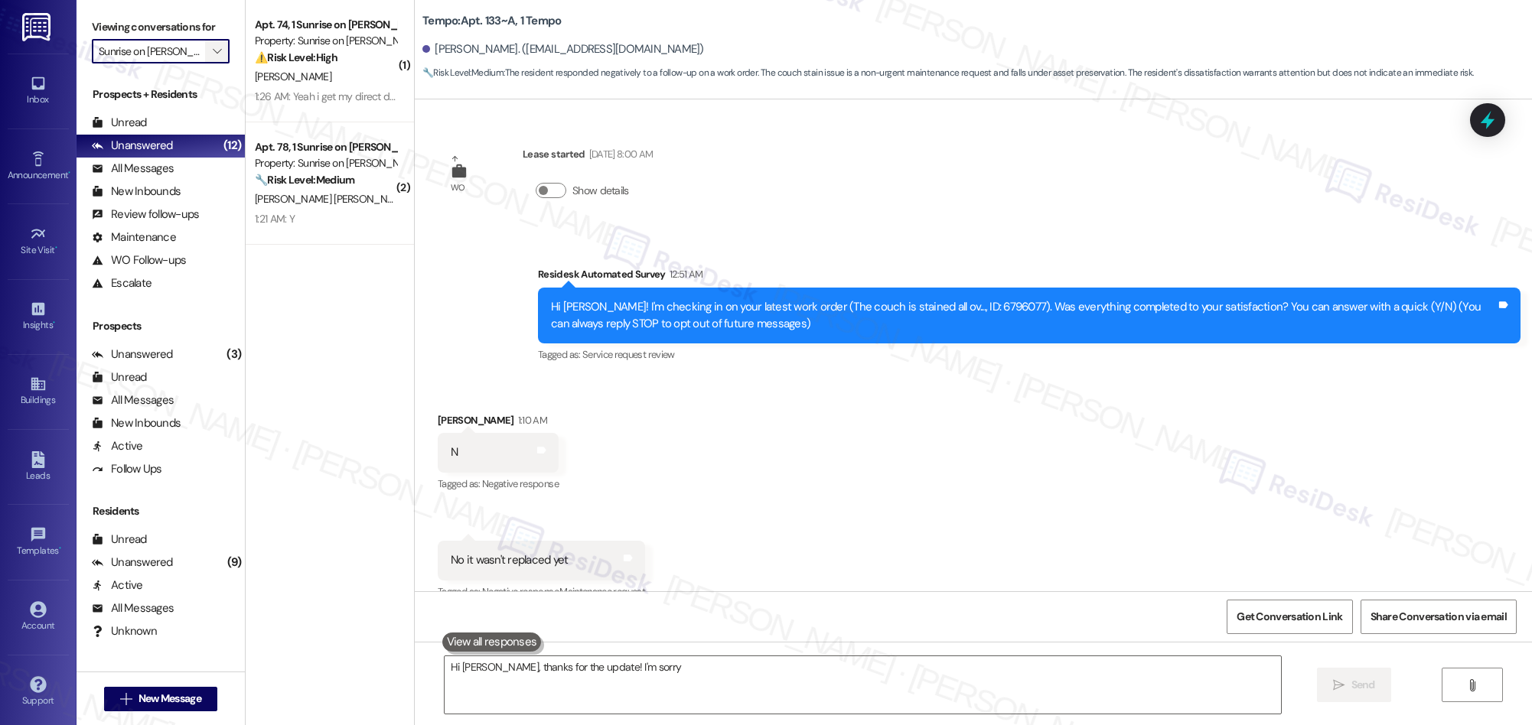
scroll to position [23, 0]
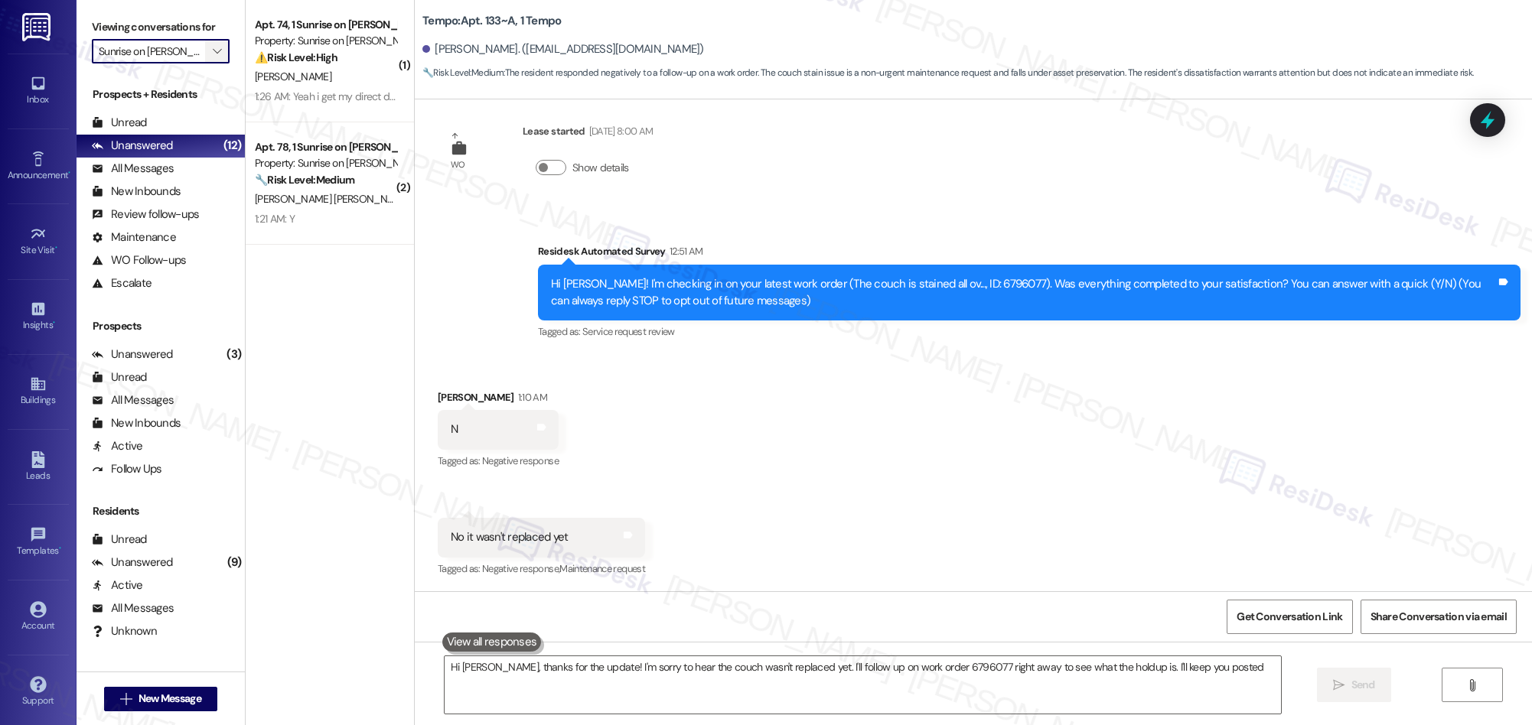
type textarea "Hi [PERSON_NAME], thanks for the update! I'm sorry to hear the couch wasn't rep…"
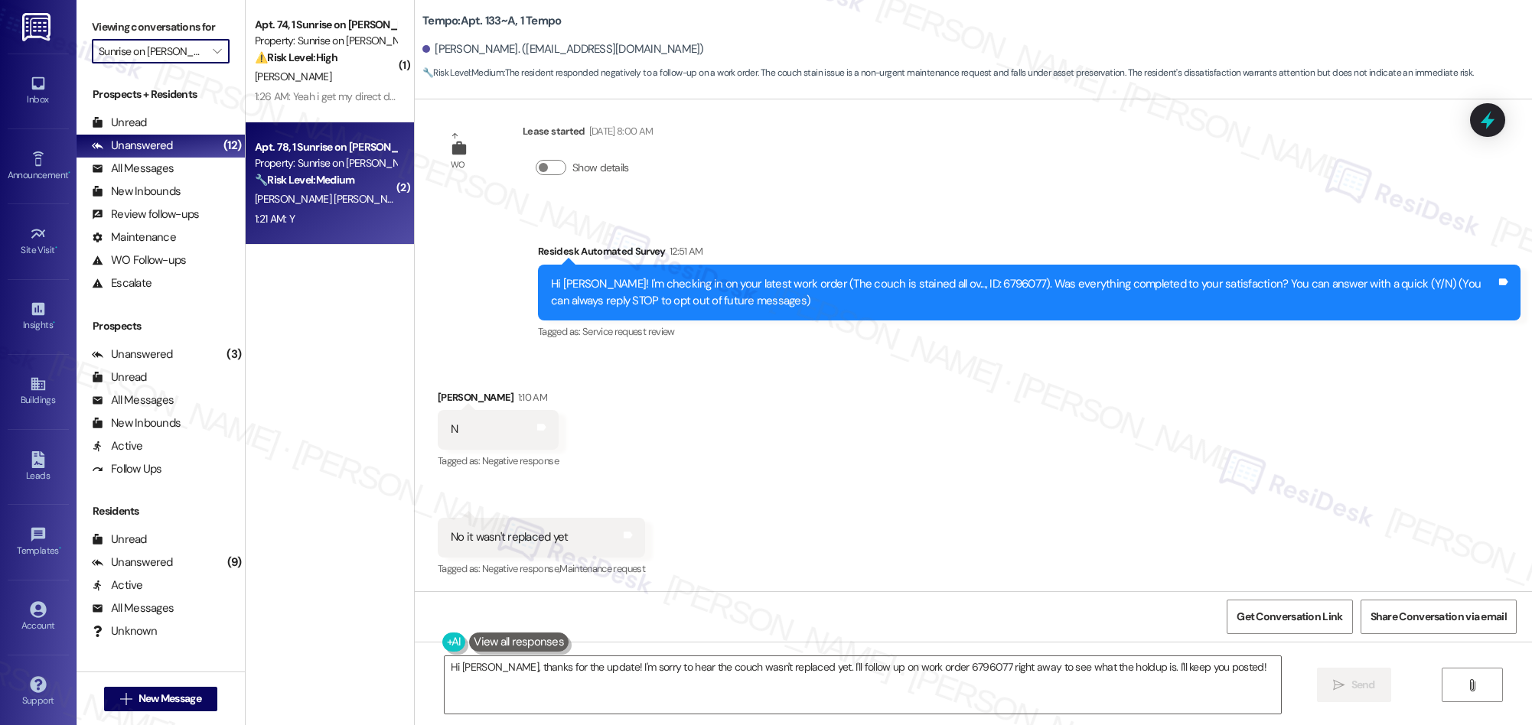
click at [318, 173] on strong "🔧 Risk Level: Medium" at bounding box center [304, 180] width 99 height 14
type textarea "Hi [PERSON_NAME], thanks for the update! I'm sorry to hear the couch wasn't rep…"
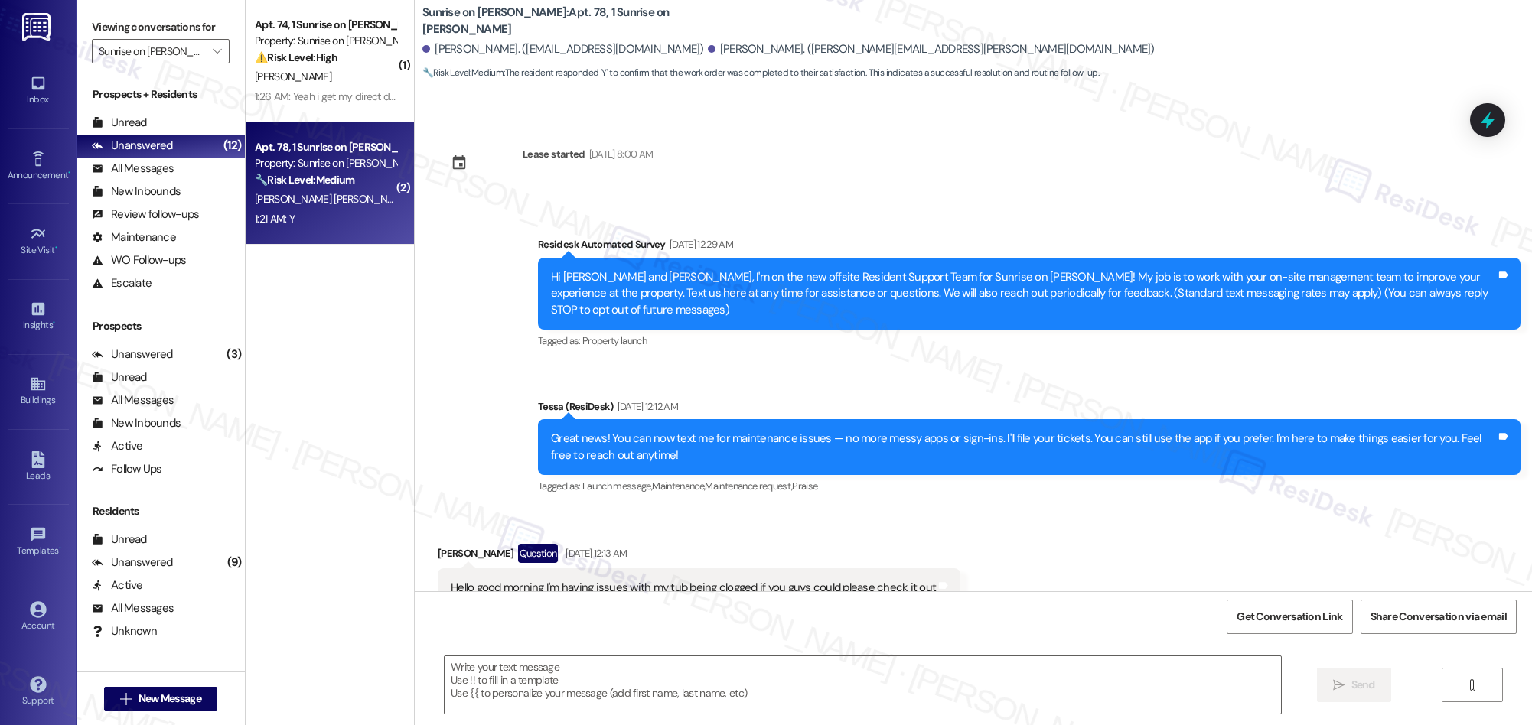
scroll to position [4063, 0]
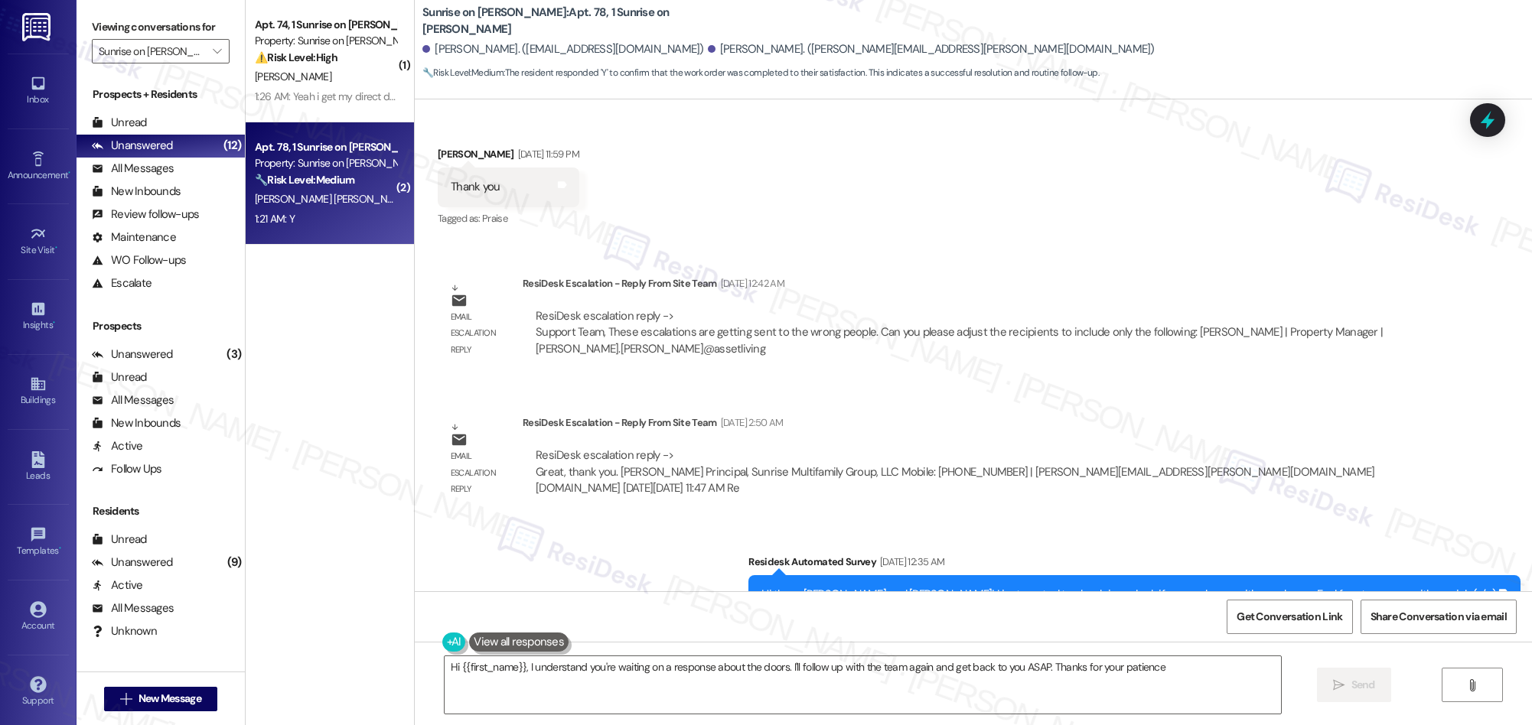
type textarea "Hi {{first_name}}, I understand you're waiting on a response about the doors. I…"
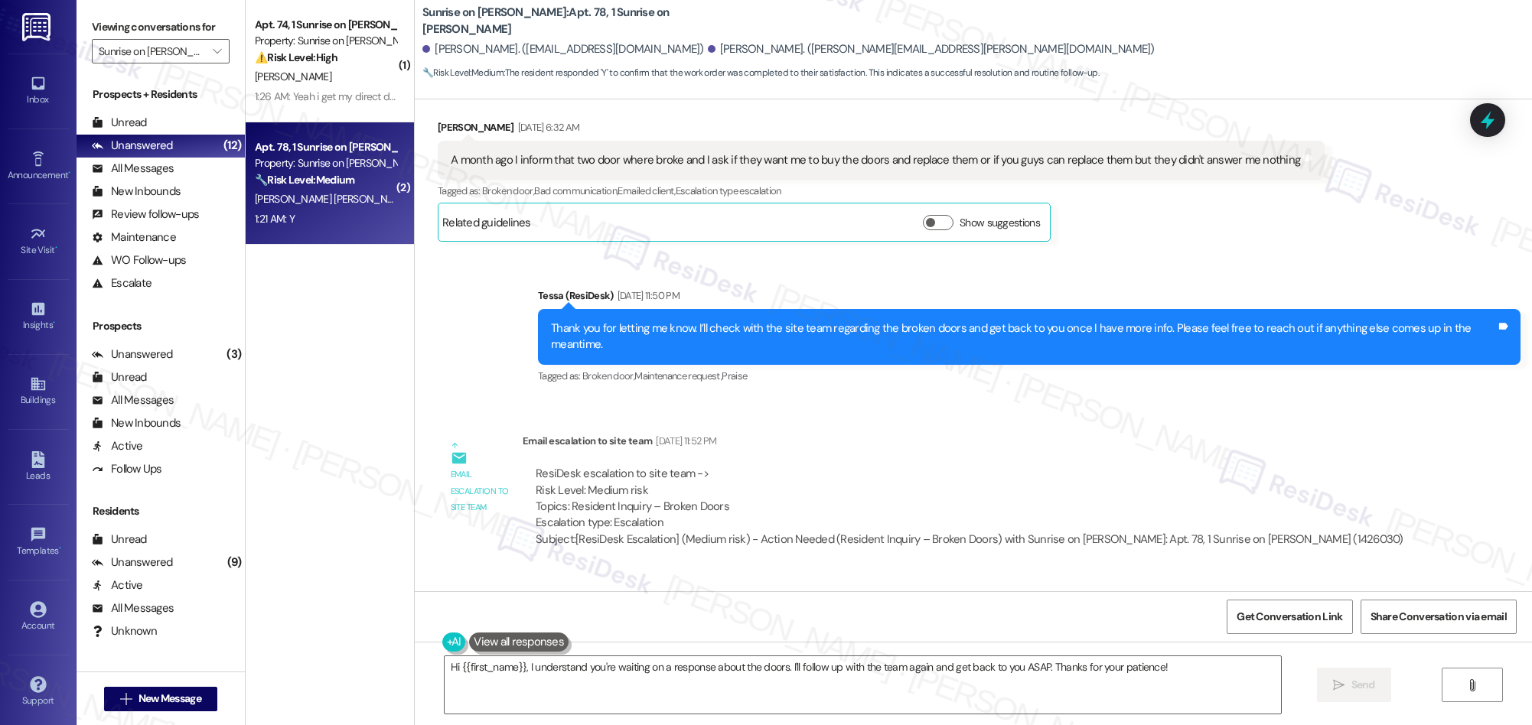
scroll to position [3223, 0]
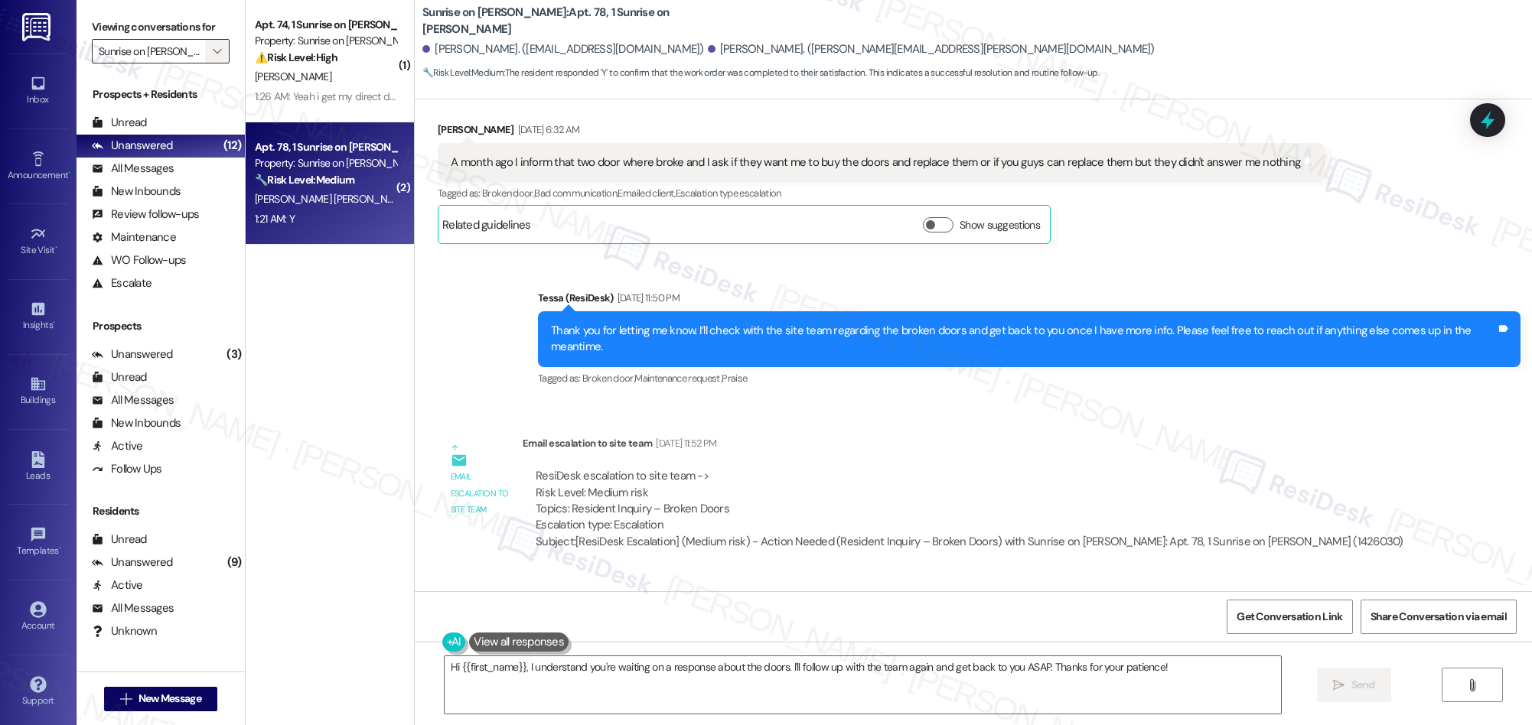
click at [212, 49] on button "" at bounding box center [217, 51] width 24 height 24
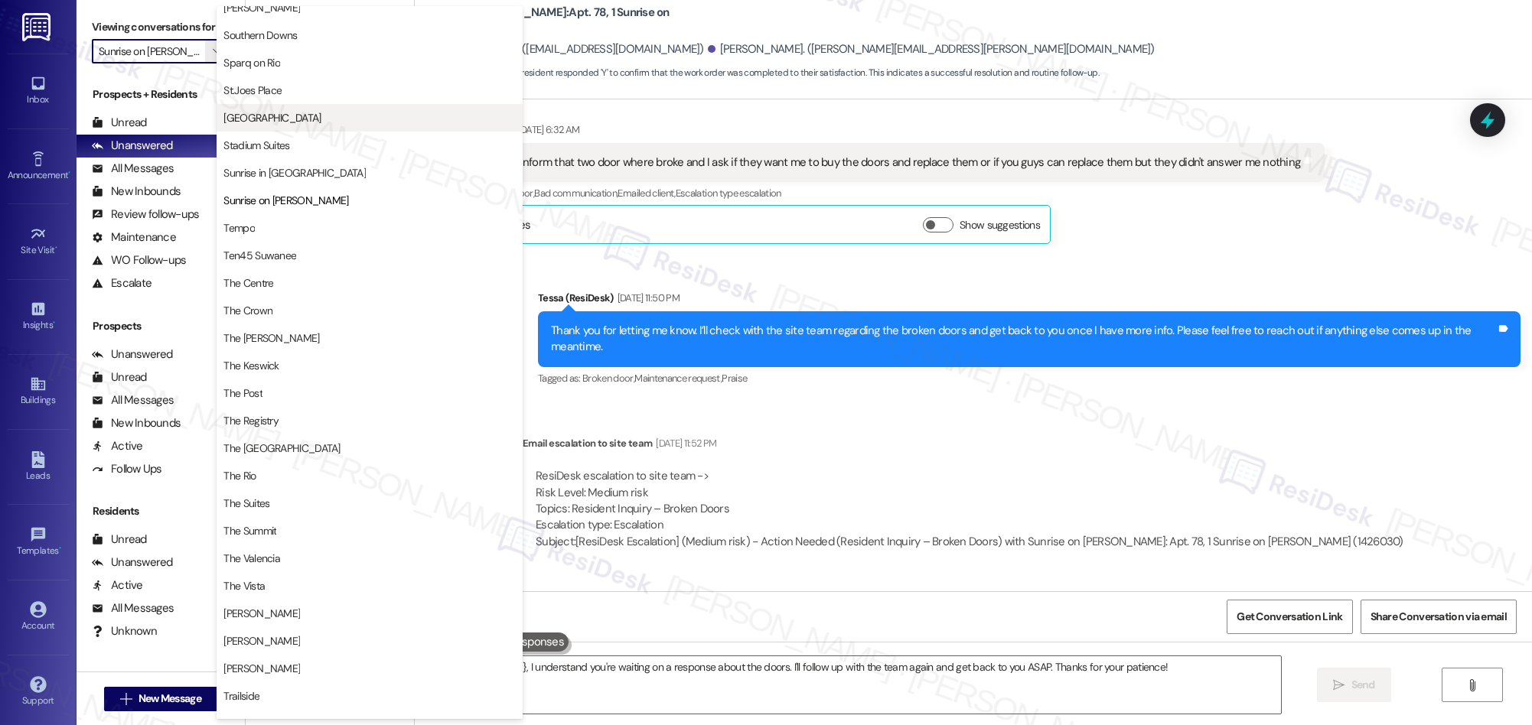
scroll to position [1192, 0]
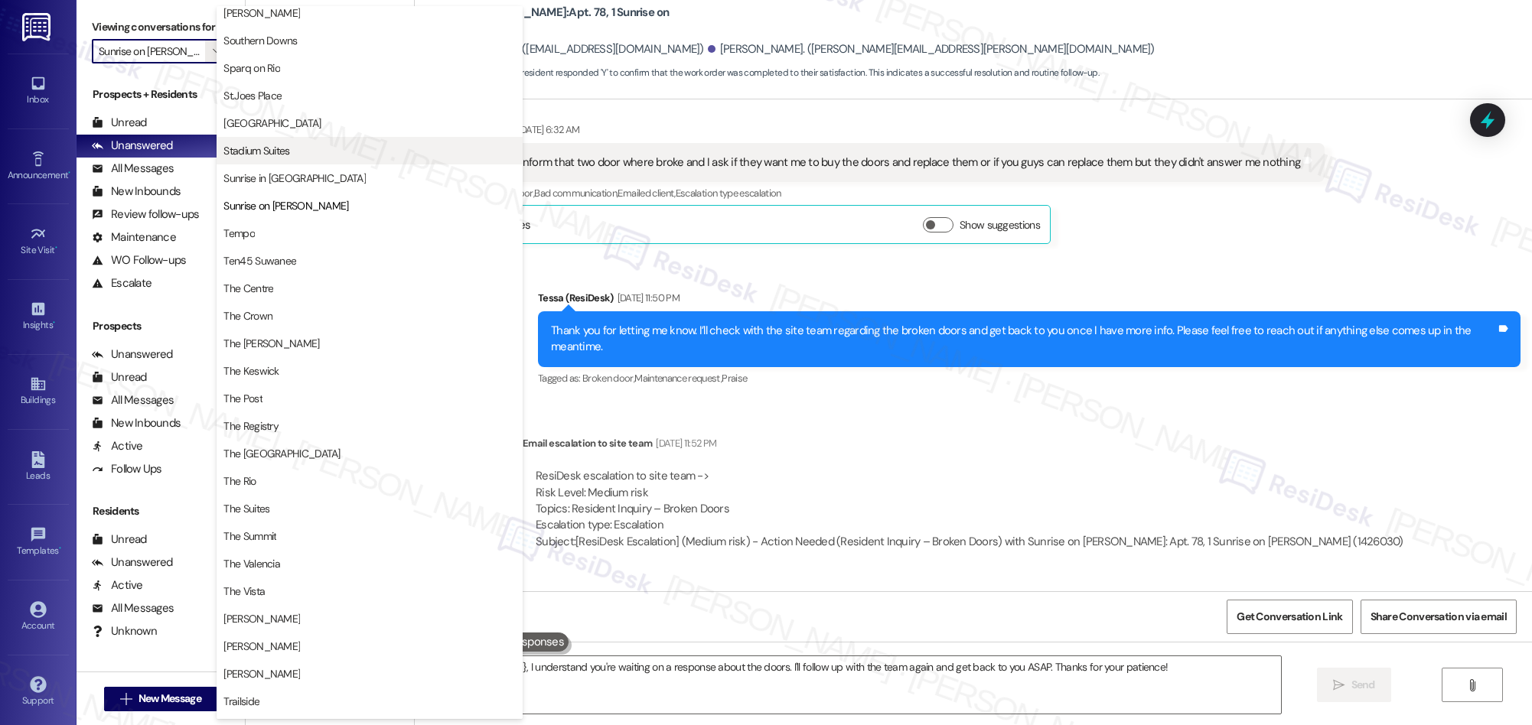
click at [263, 148] on span "Stadium Suites" at bounding box center [256, 150] width 66 height 15
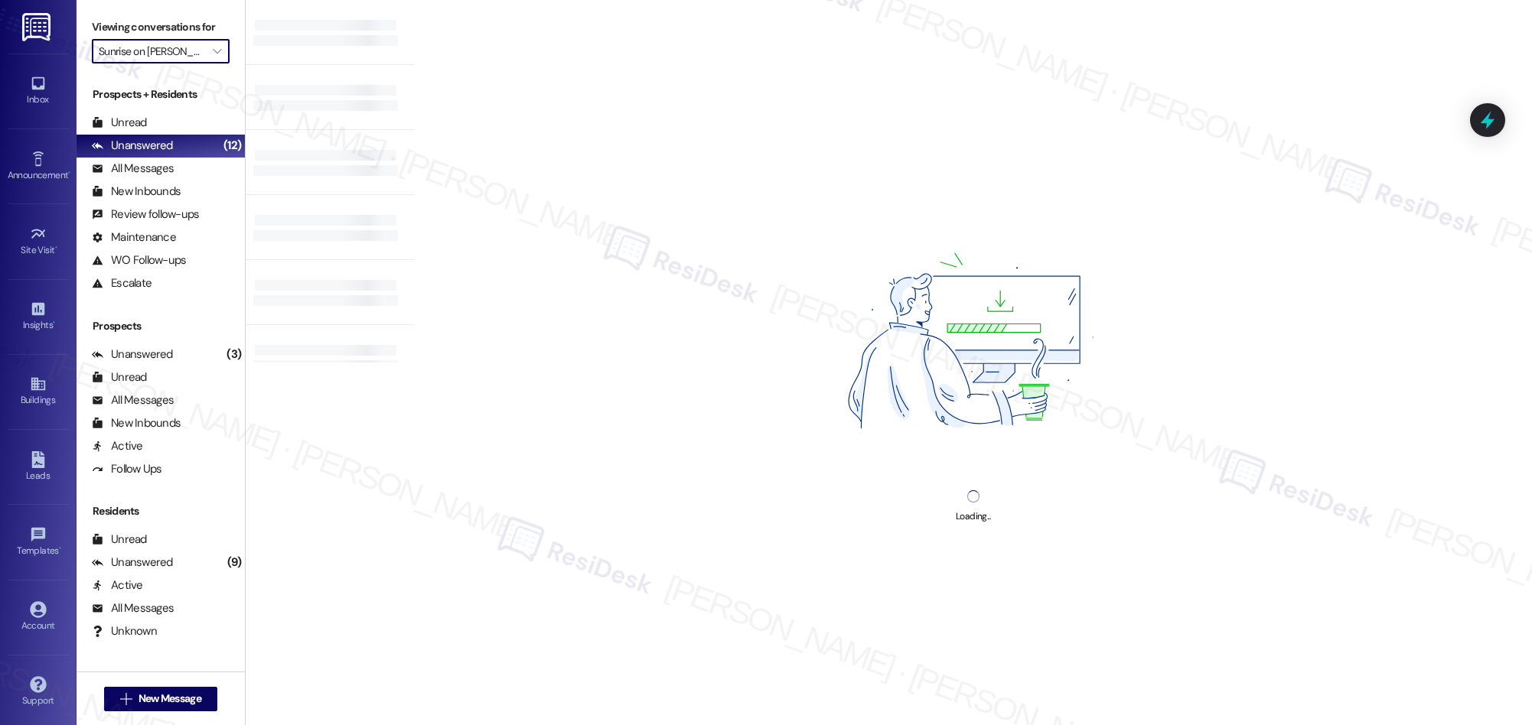
type input "Stadium Suites"
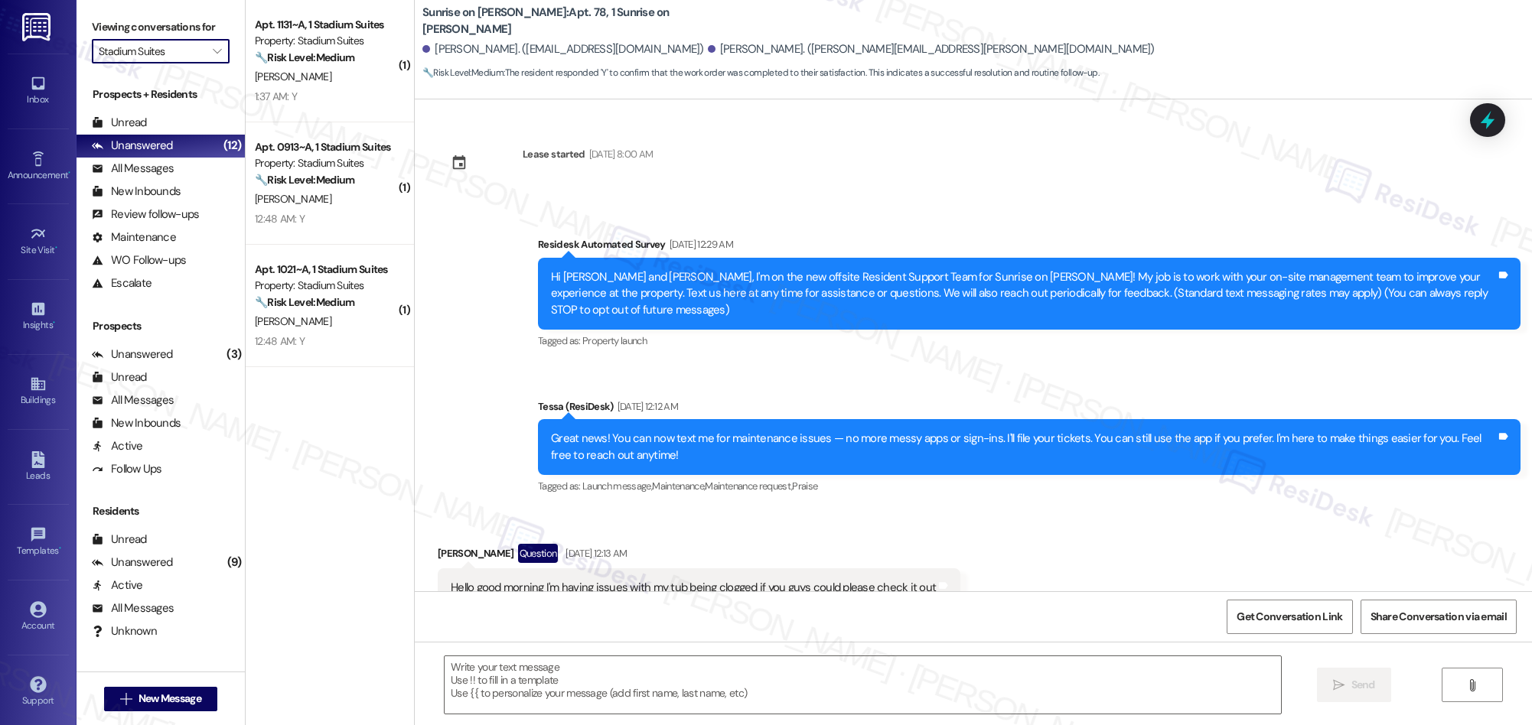
scroll to position [4062, 0]
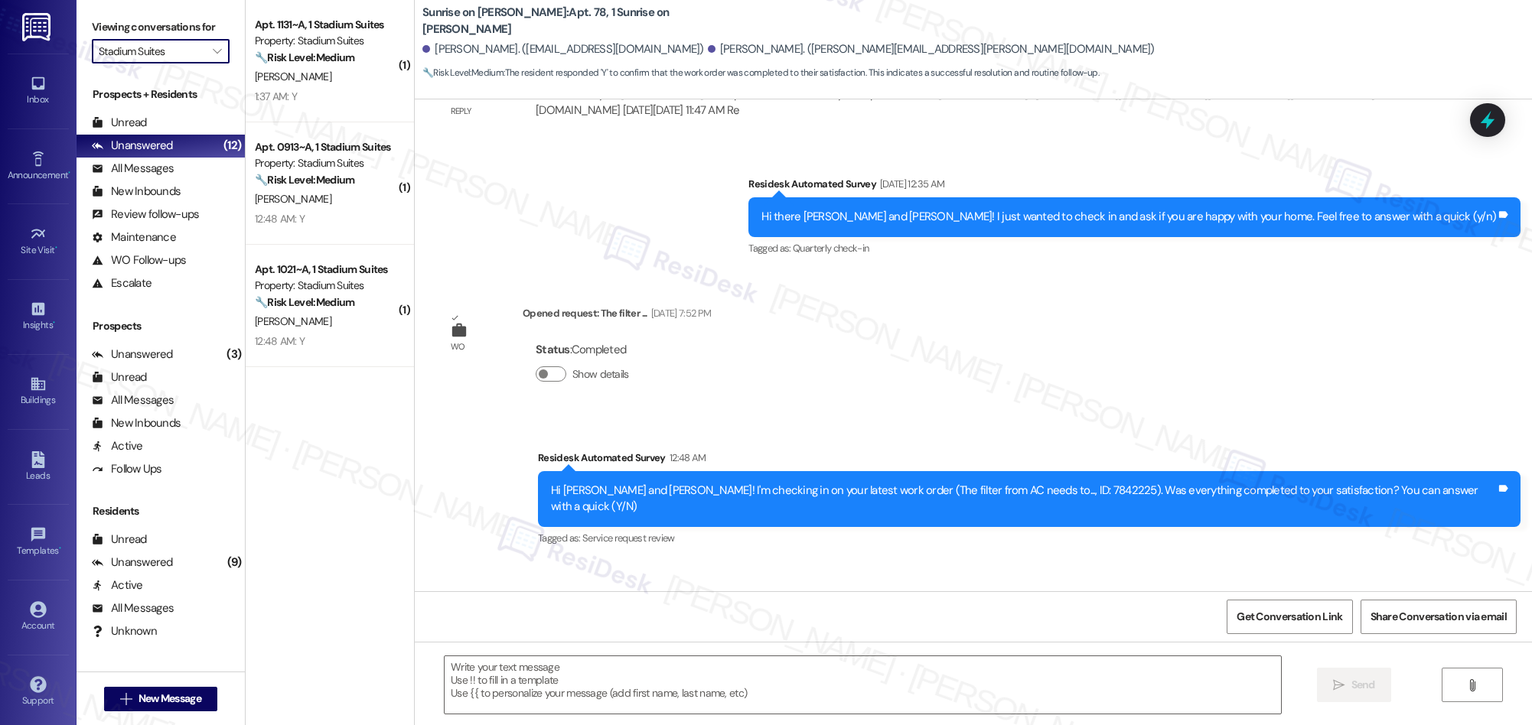
type textarea "Fetching suggested responses. Please feel free to read through the conversation…"
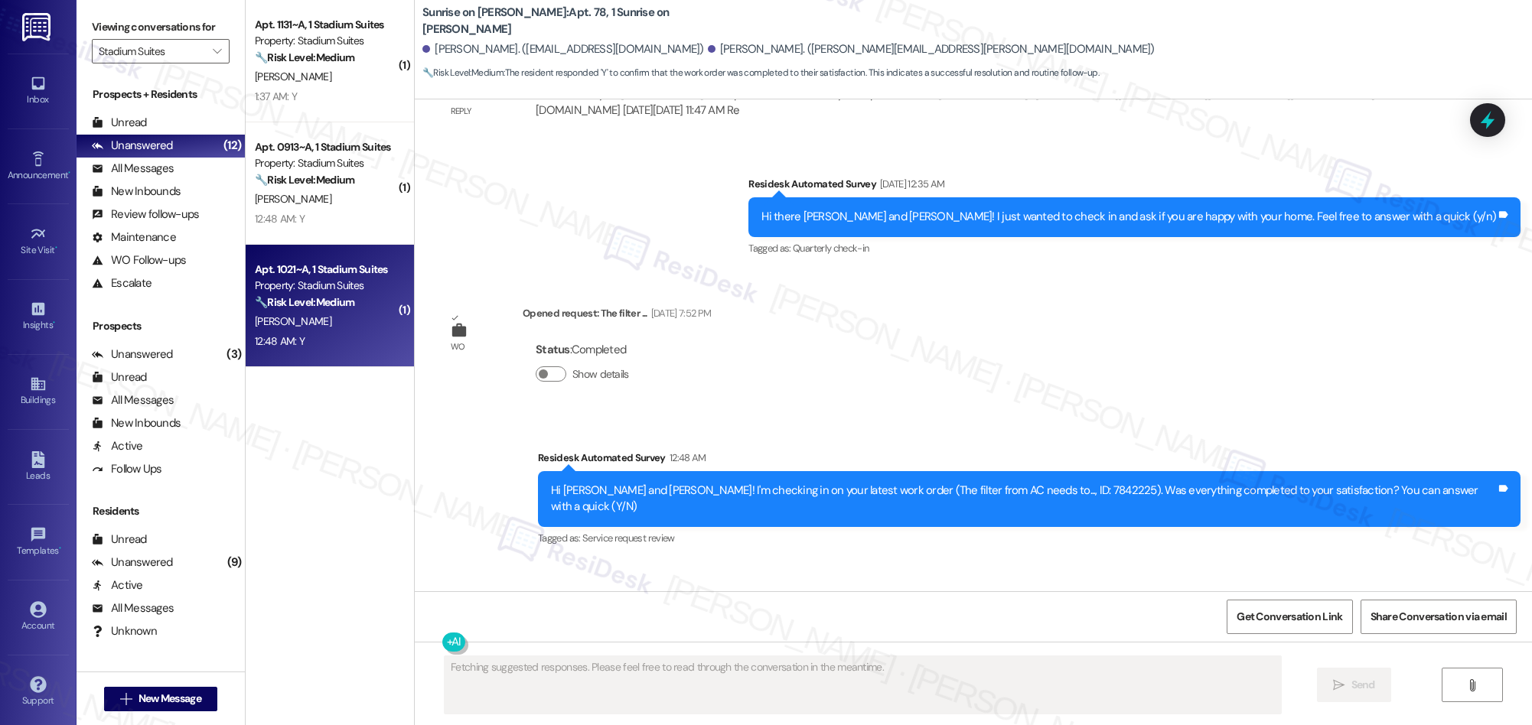
click at [342, 329] on div "N. Rickaby" at bounding box center [325, 321] width 145 height 19
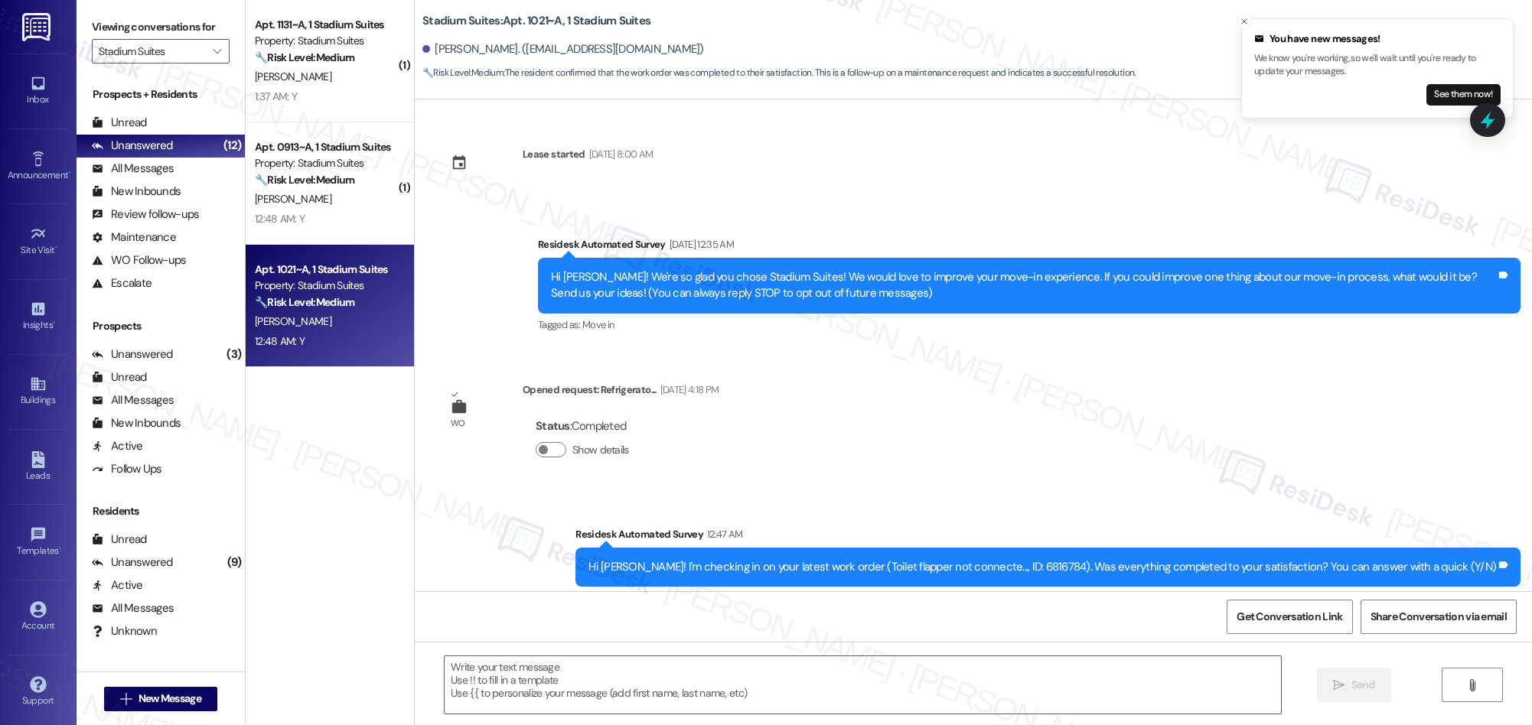
scroll to position [159, 0]
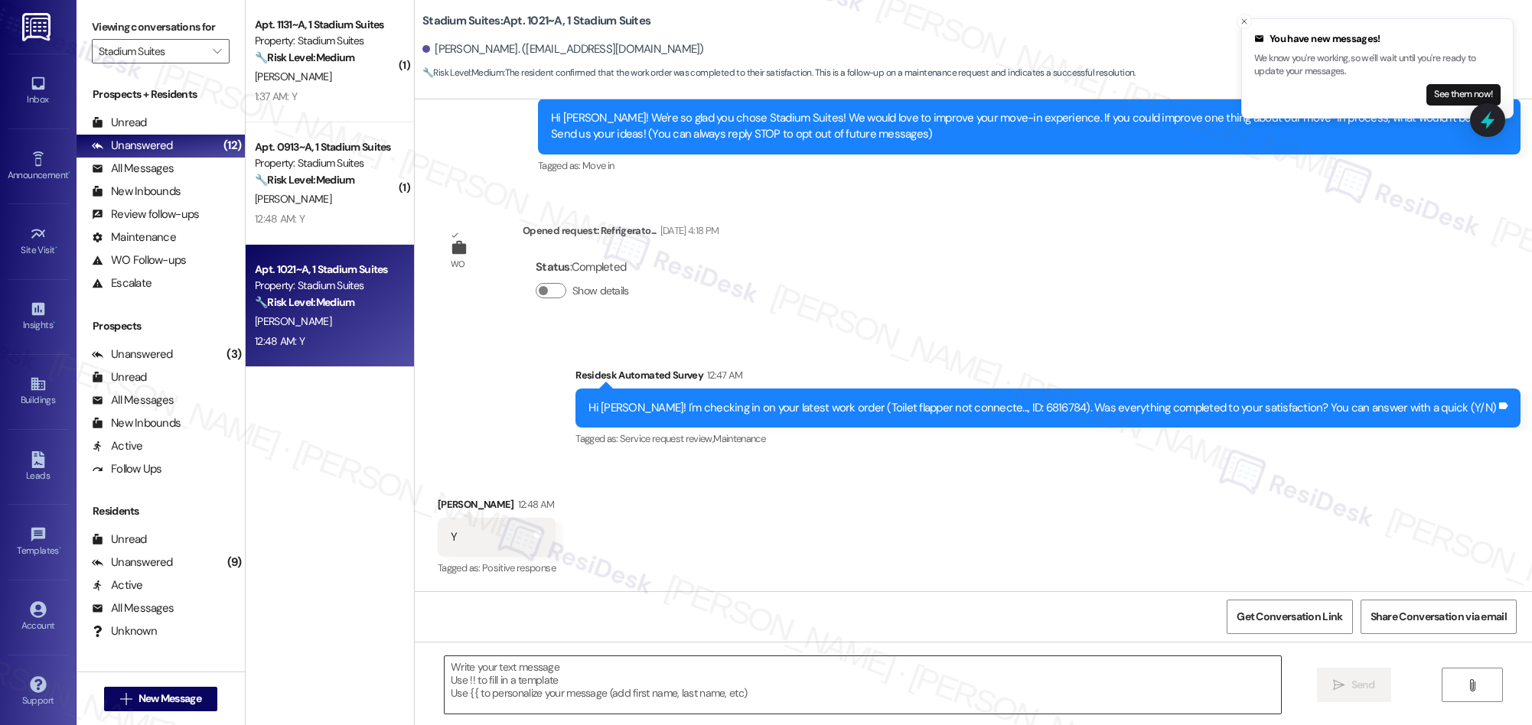
click at [802, 687] on textarea at bounding box center [863, 684] width 836 height 57
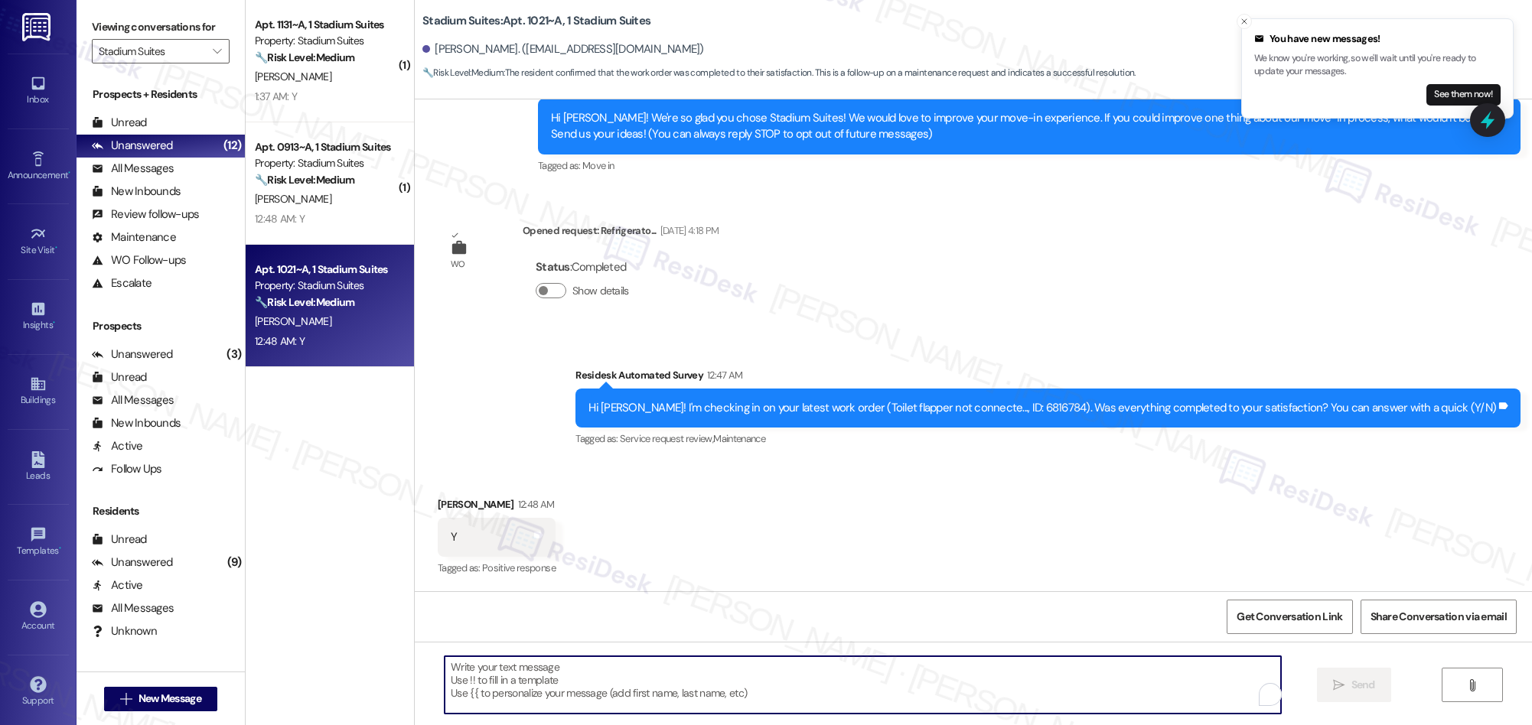
paste textarea "We’re glad everything went well with your work order! Let us know if there’s an…"
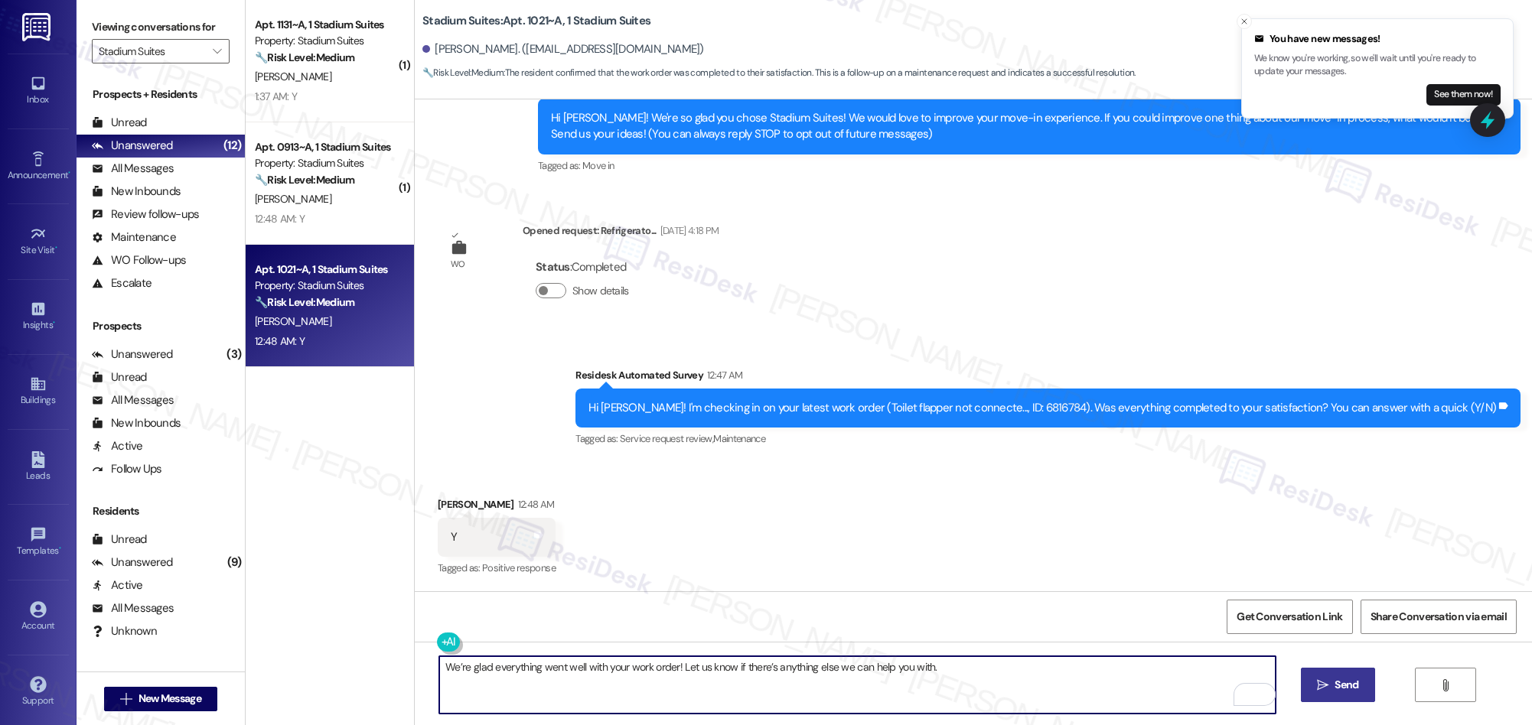
type textarea "We’re glad everything went well with your work order! Let us know if there’s an…"
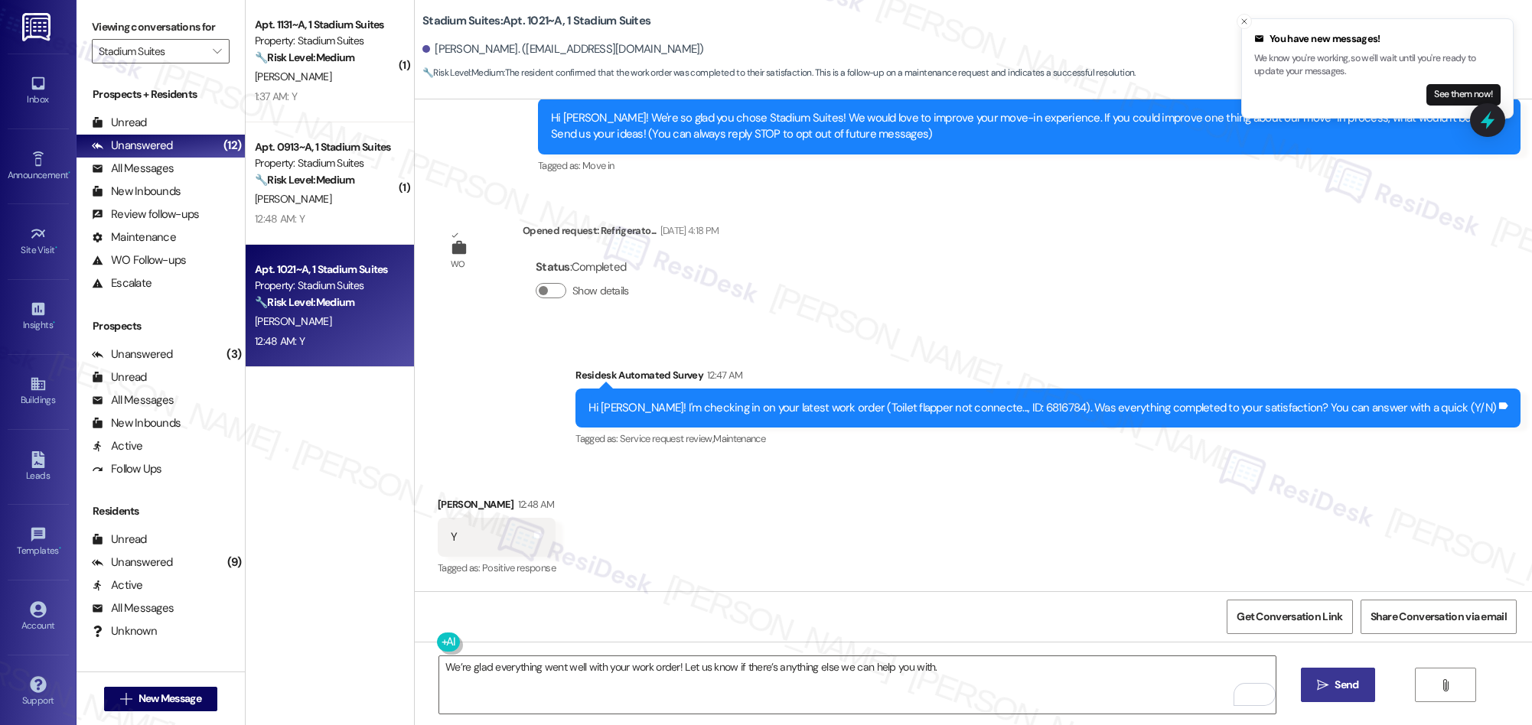
click at [1314, 689] on span " Send" at bounding box center [1338, 685] width 48 height 16
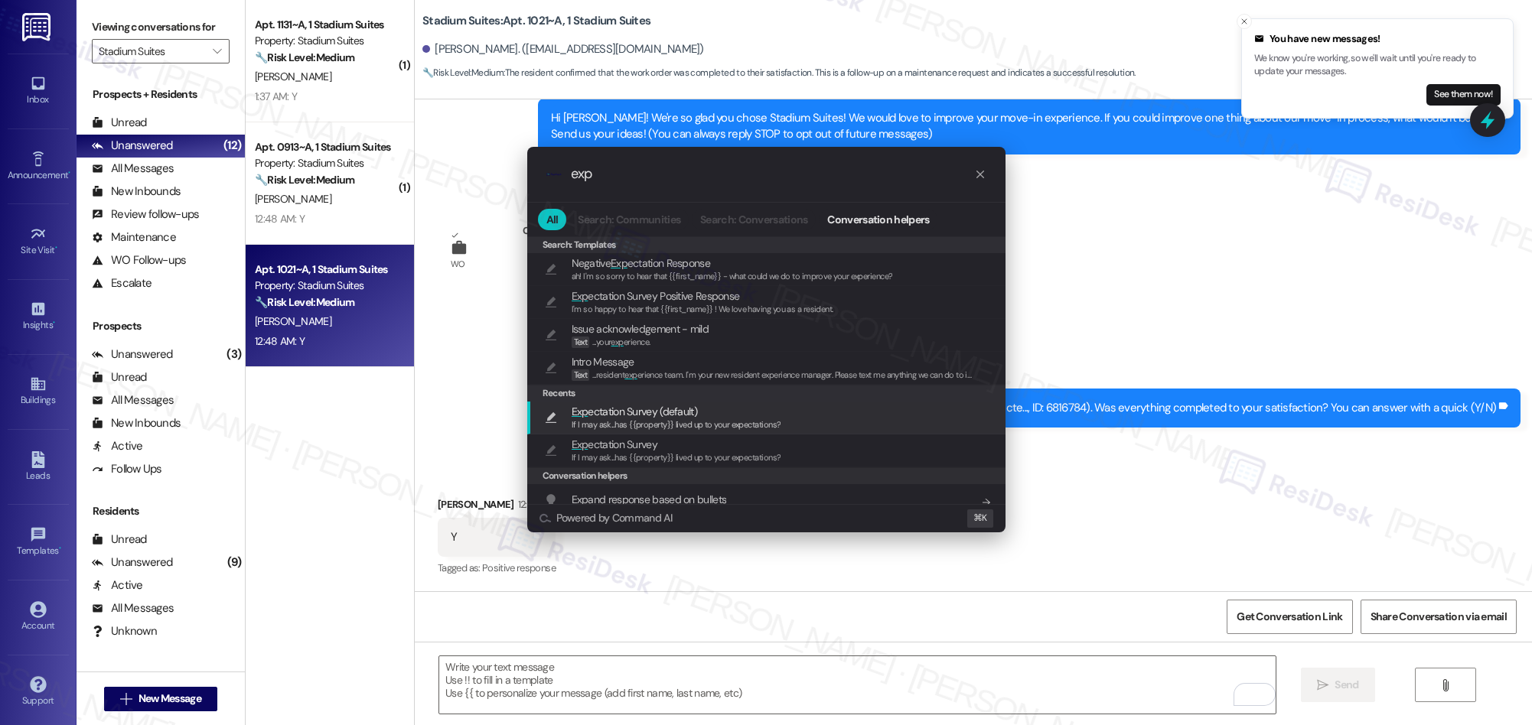
type input "exp"
click at [680, 419] on div "If I may ask...has {{property}} lived up to your expectations?" at bounding box center [677, 426] width 210 height 14
type textarea "If I may ask...has {{property}} lived up to your expectations?"
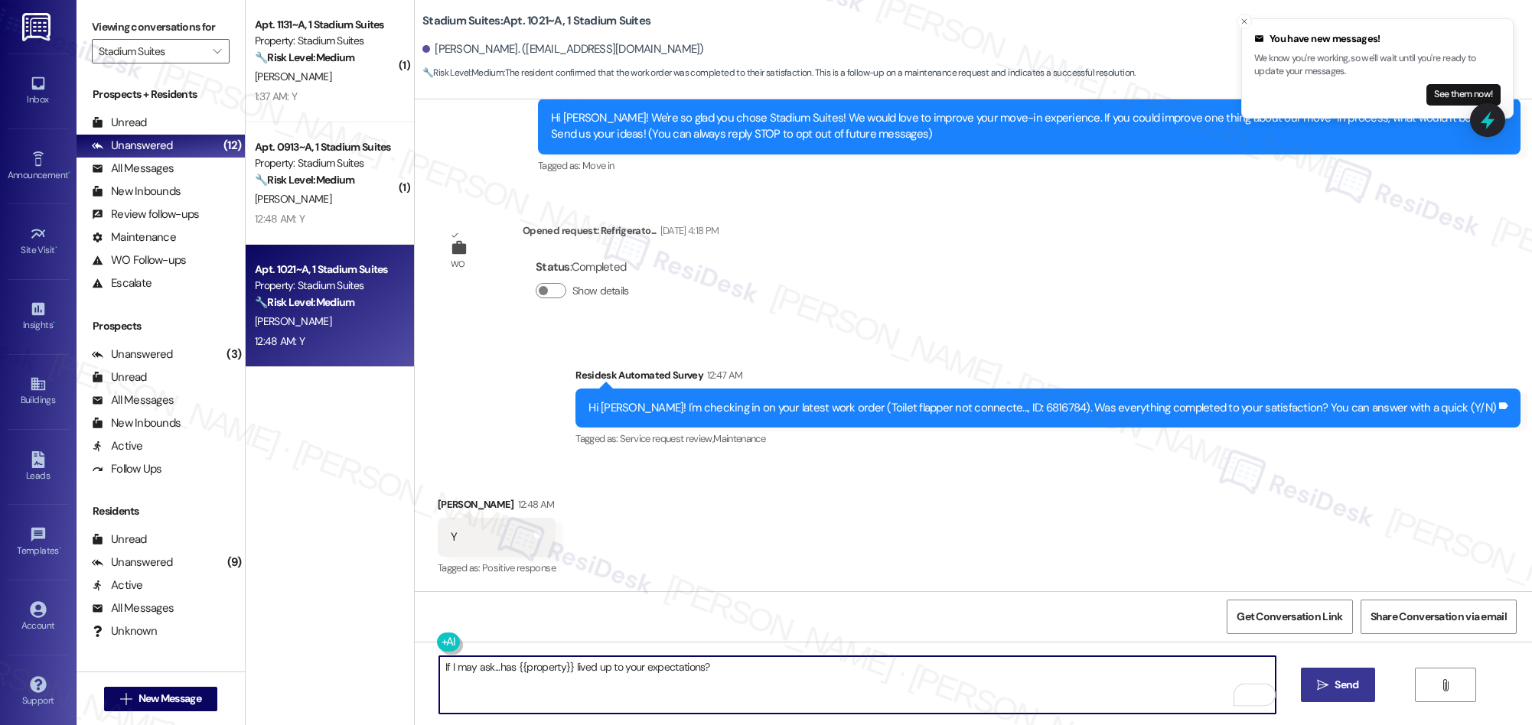
click at [1326, 692] on span " Send" at bounding box center [1338, 685] width 48 height 16
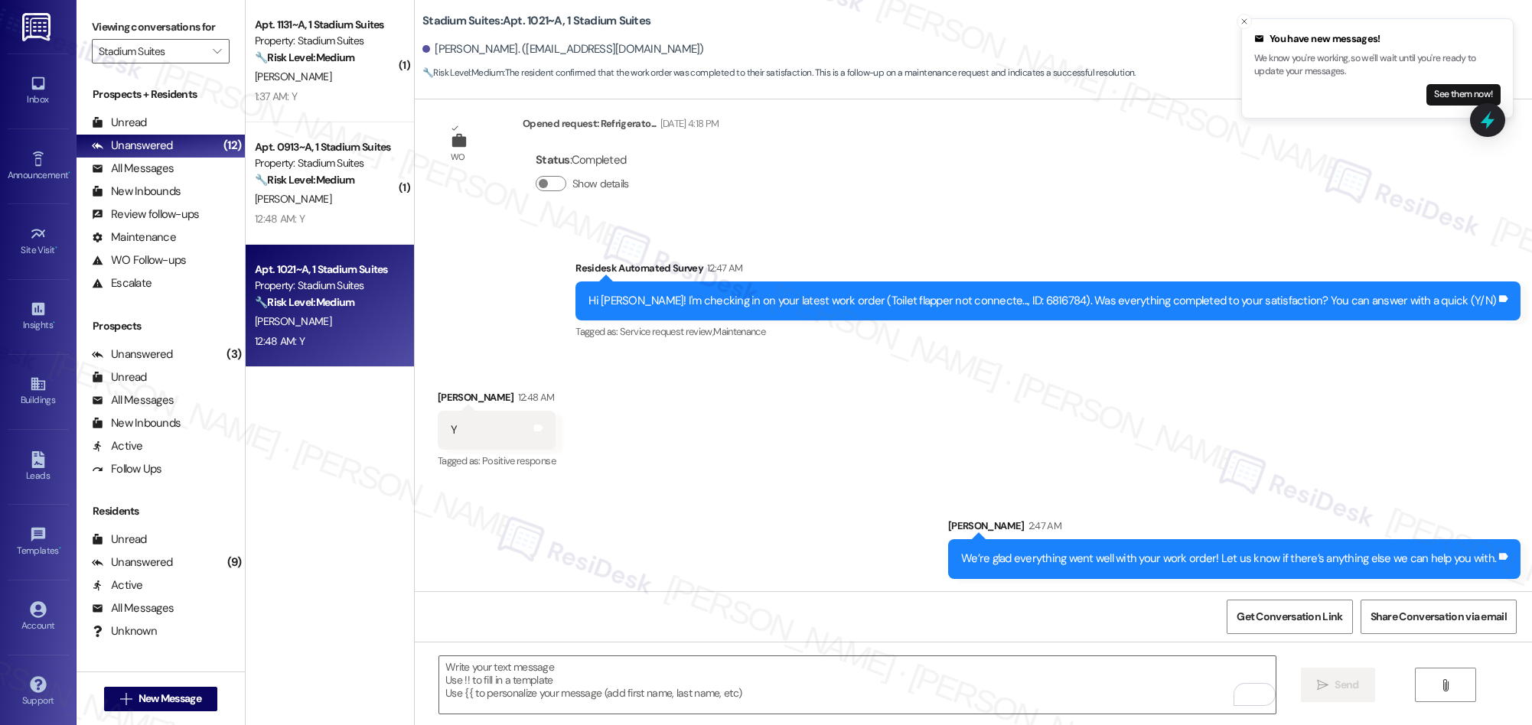
scroll to position [373, 0]
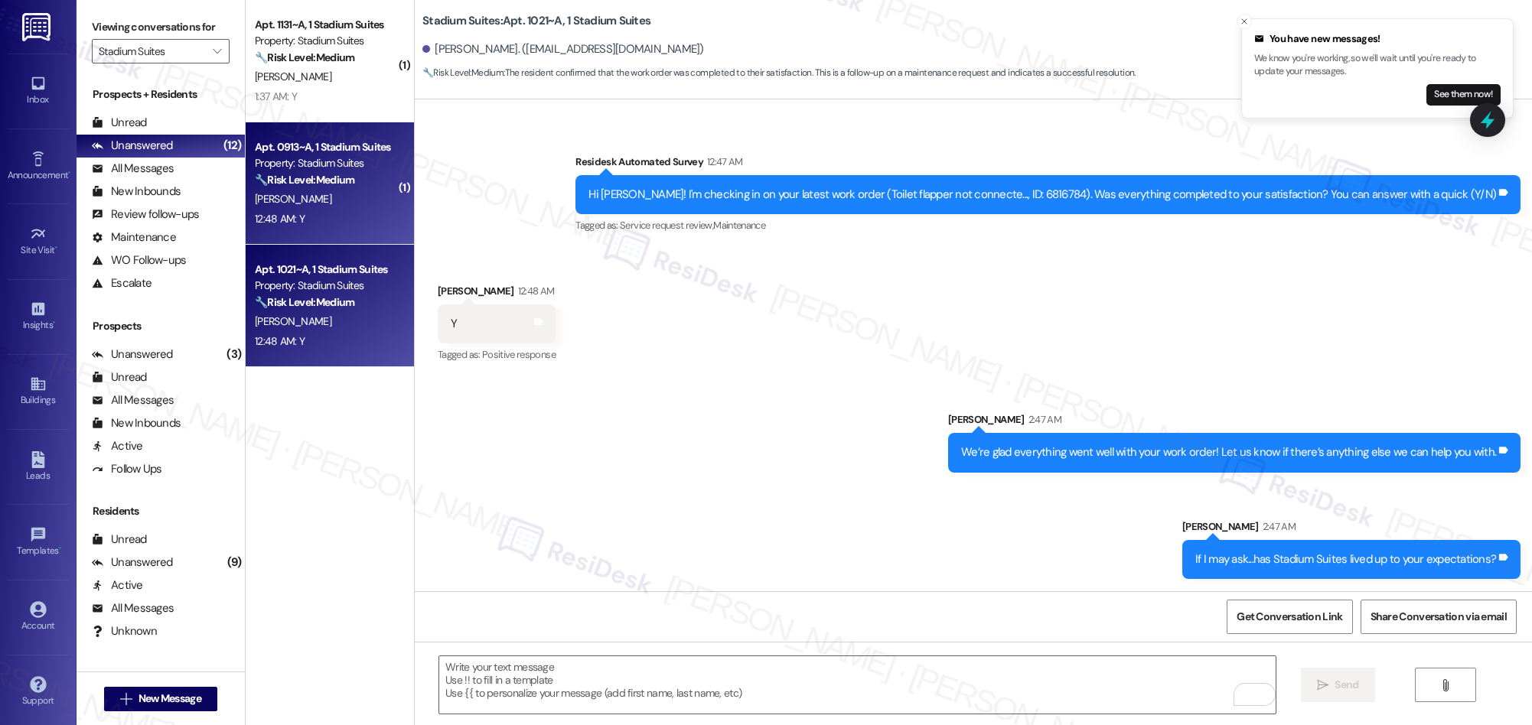
click at [325, 202] on div "R. Owens" at bounding box center [325, 199] width 145 height 19
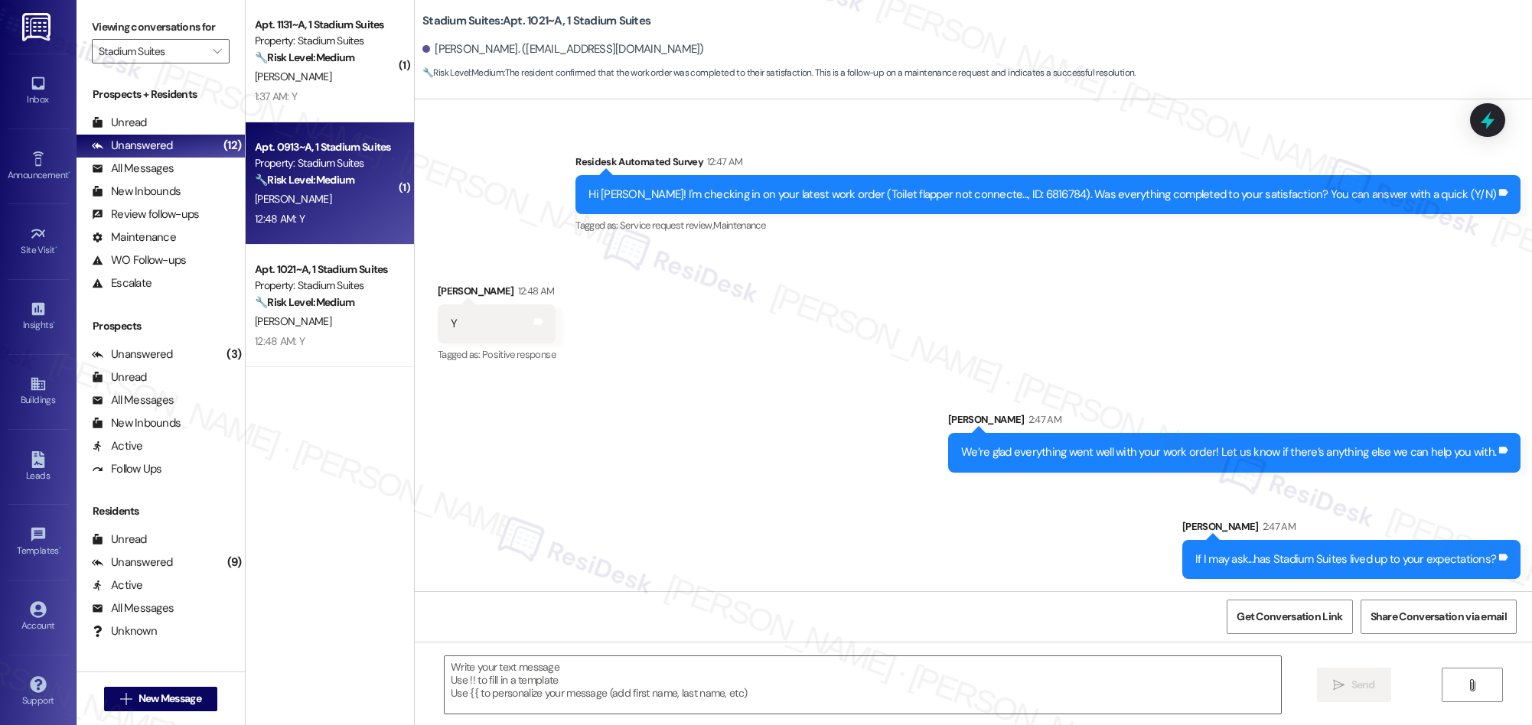
type textarea "Fetching suggested responses. Please feel free to read through the conversation…"
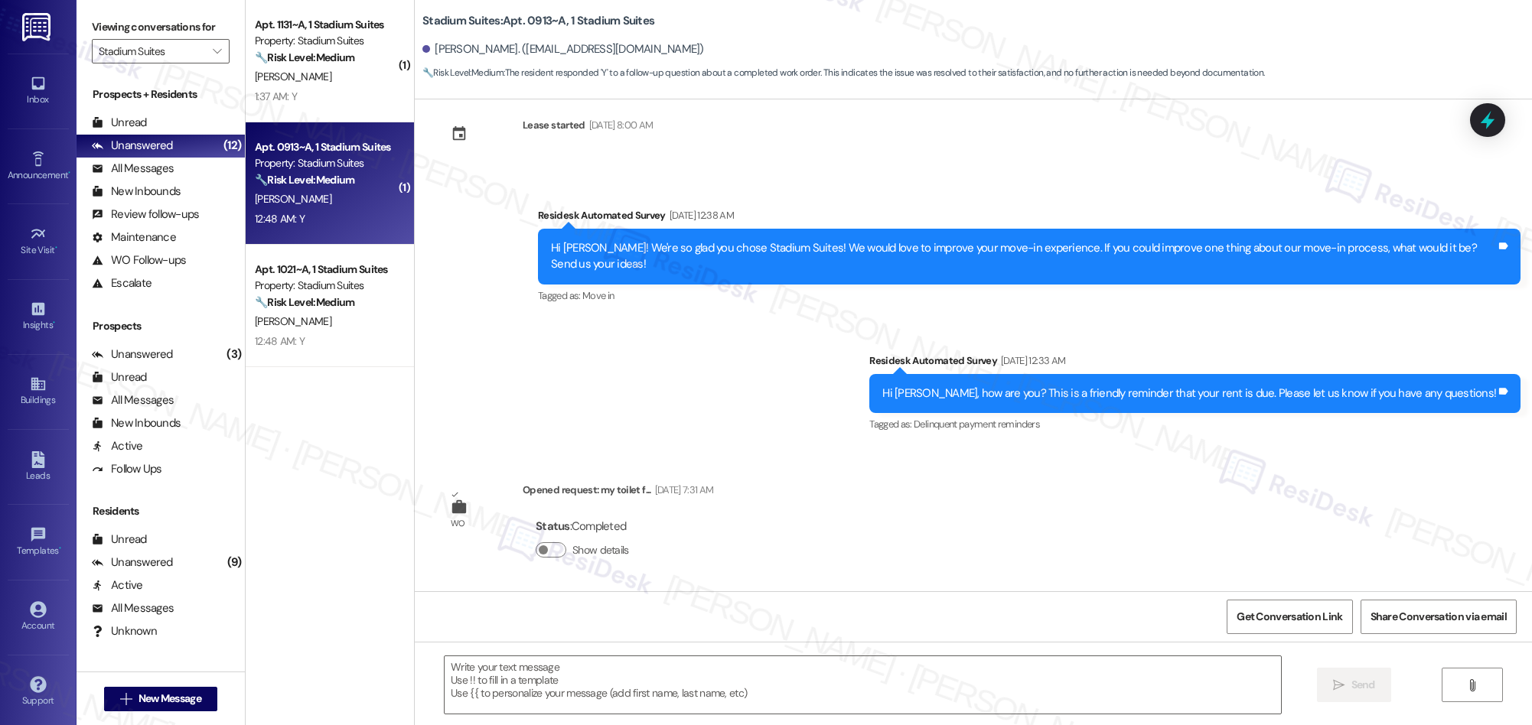
scroll to position [983, 0]
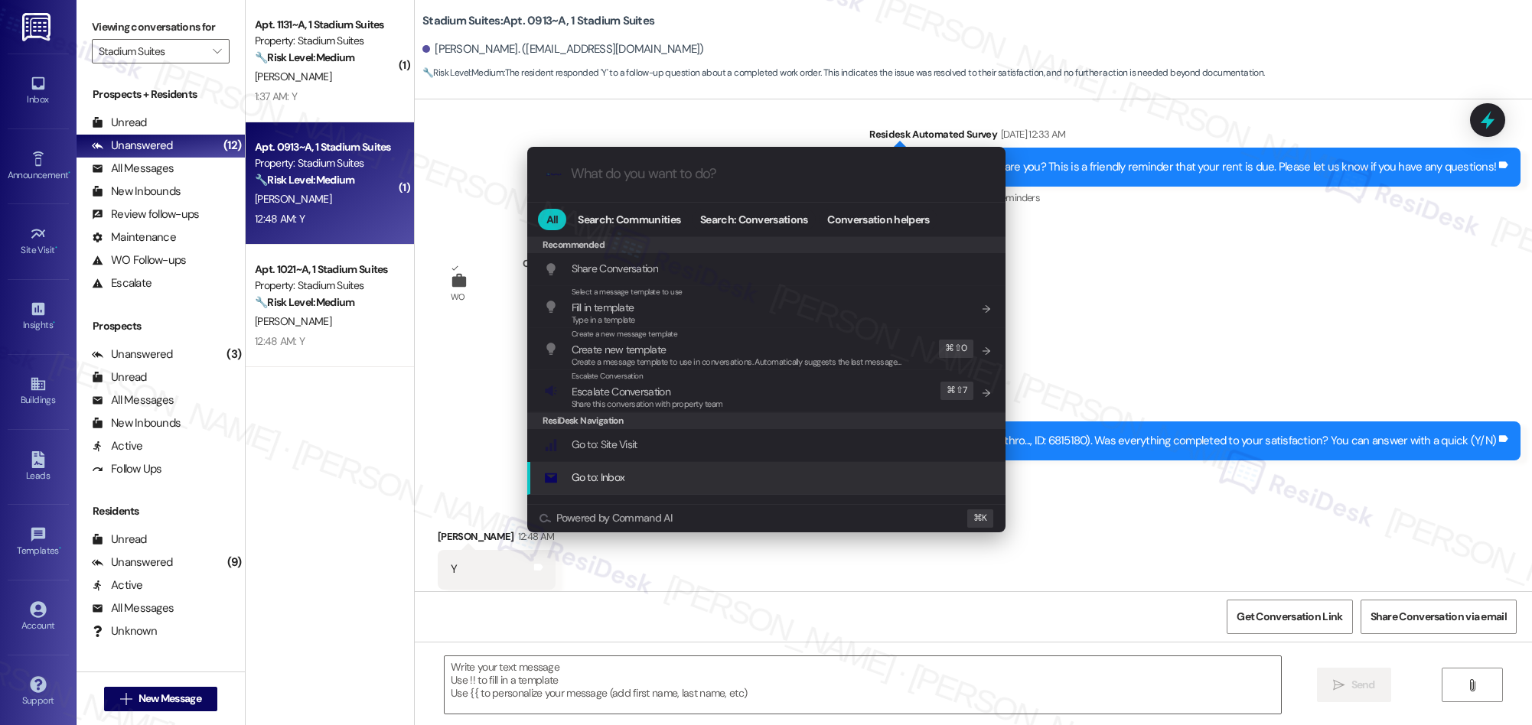
click at [510, 679] on div ".cls-1{fill:#0a055f;}.cls-2{fill:#0cc4c4;} resideskLogoBlueOrange All Search: C…" at bounding box center [766, 362] width 1532 height 725
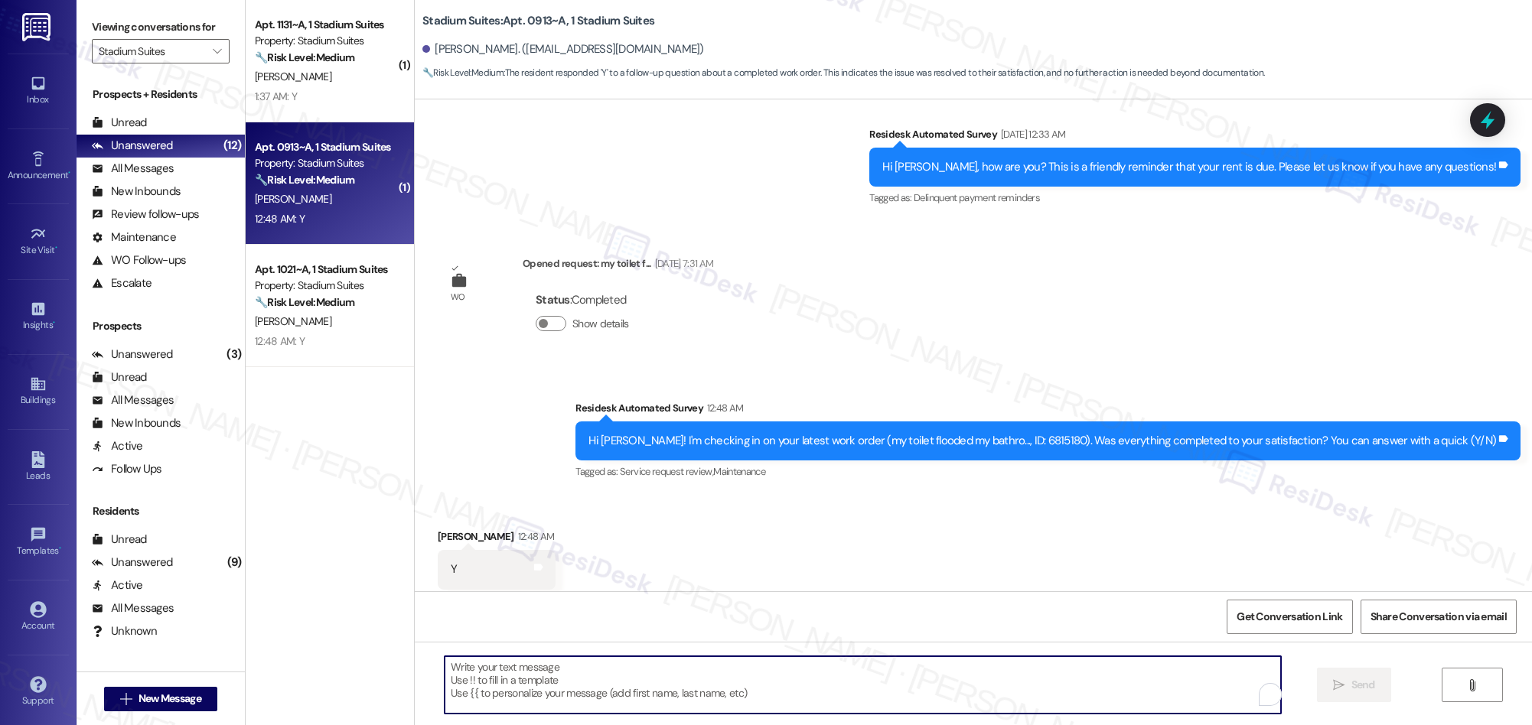
click at [510, 679] on textarea "To enrich screen reader interactions, please activate Accessibility in Grammarl…" at bounding box center [863, 684] width 836 height 57
paste textarea "We’re glad everything went well with your work order! Let us know if there’s an…"
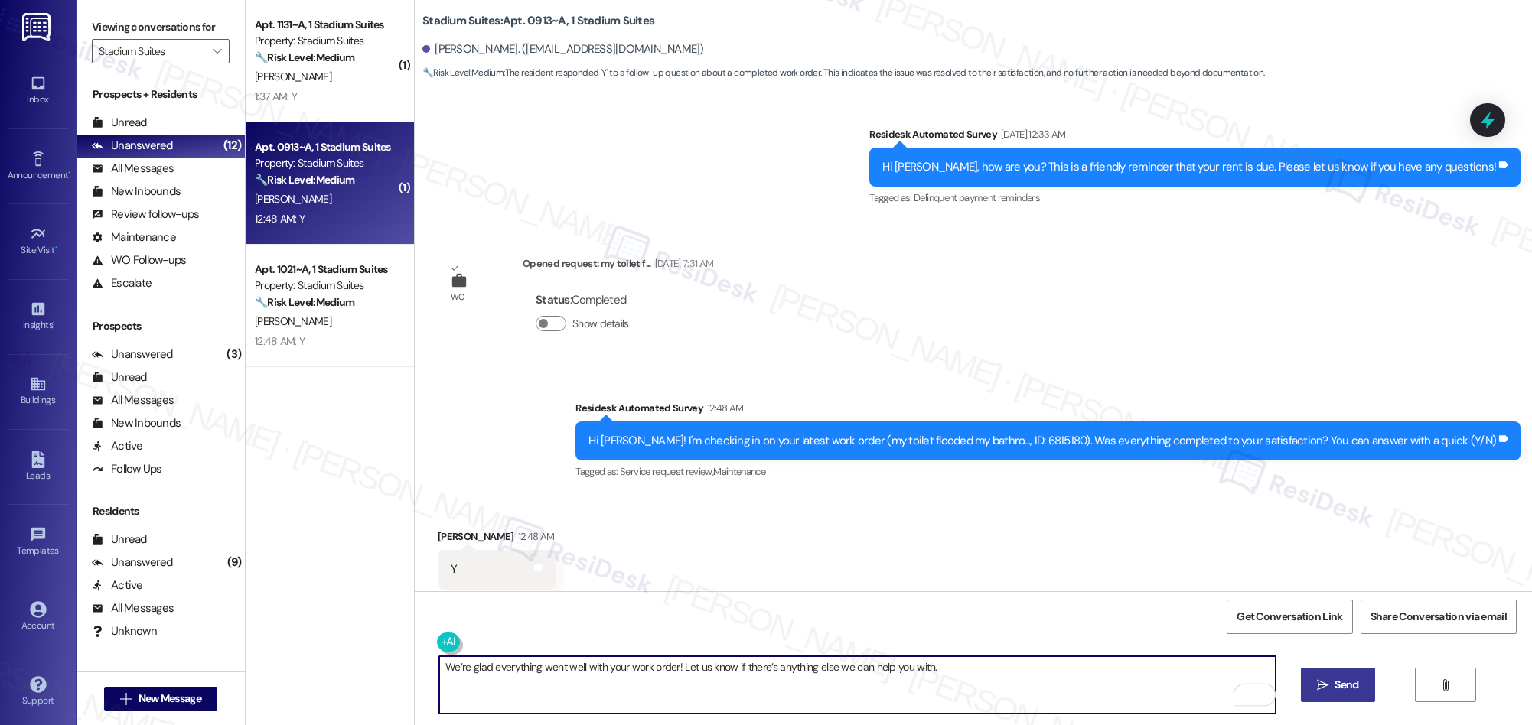
type textarea "We’re glad everything went well with your work order! Let us know if there’s an…"
click at [1344, 688] on span "Send" at bounding box center [1346, 685] width 24 height 16
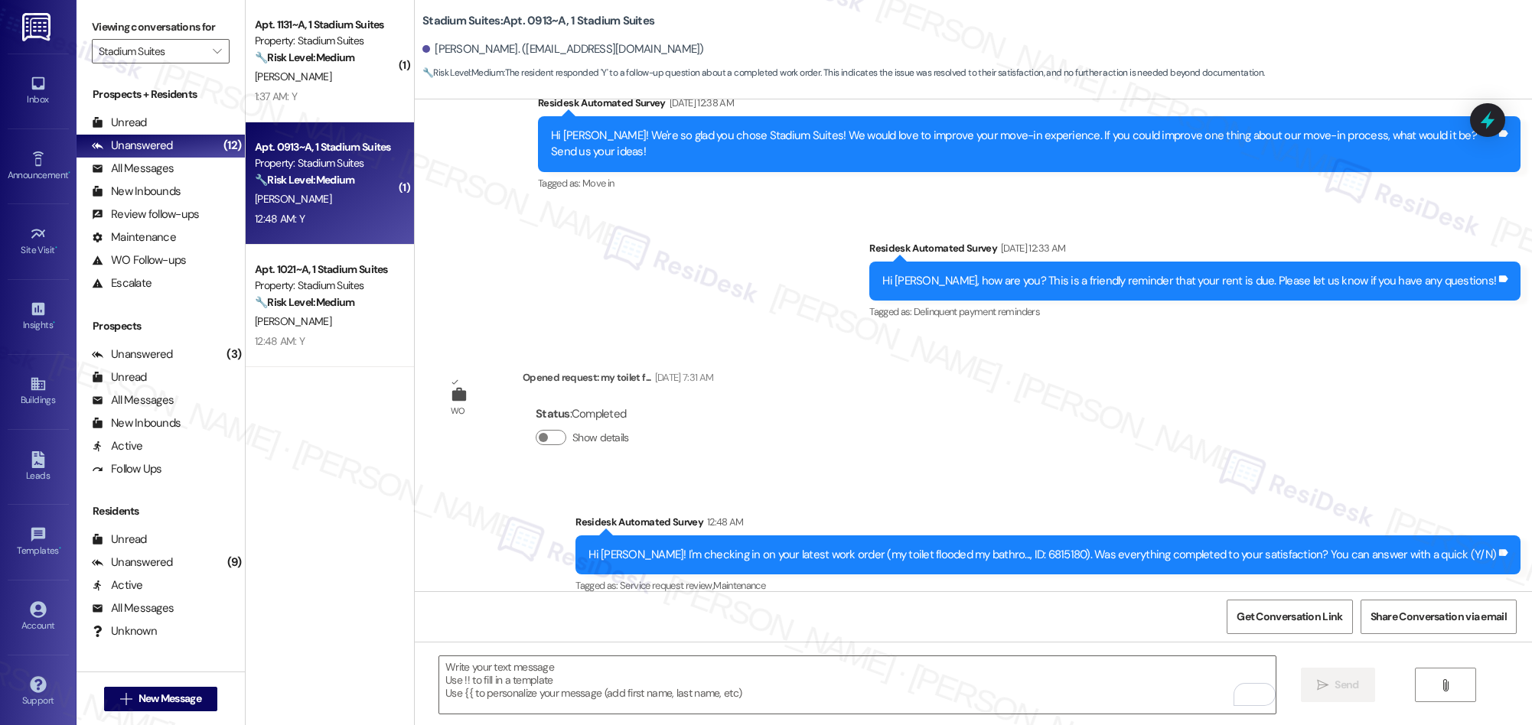
scroll to position [854, 0]
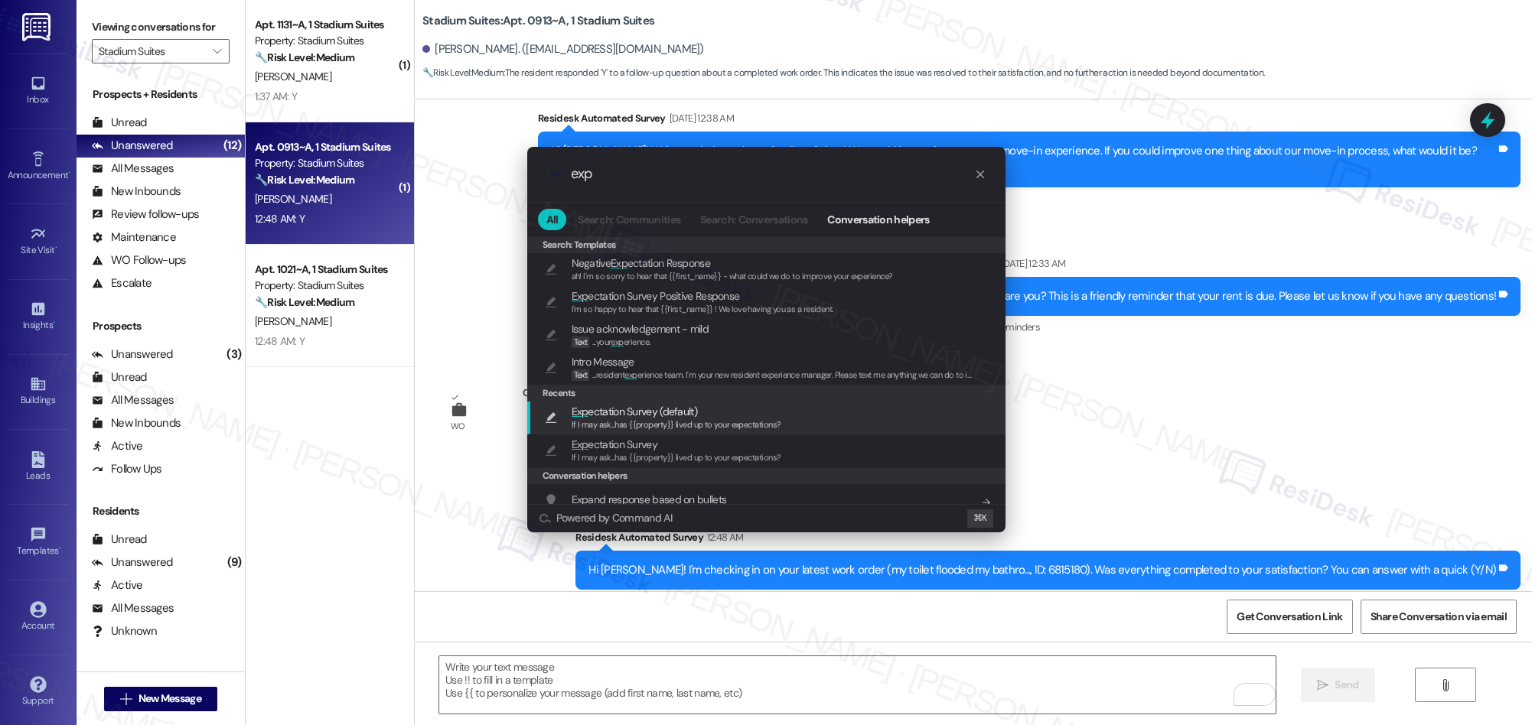
type input "exp"
drag, startPoint x: 595, startPoint y: 421, endPoint x: 699, endPoint y: 430, distance: 104.5
click at [594, 421] on span "If I may ask...has {{property}} lived up to your expectations?" at bounding box center [677, 424] width 210 height 11
type textarea "If I may ask...has {{property}} lived up to your expectations?"
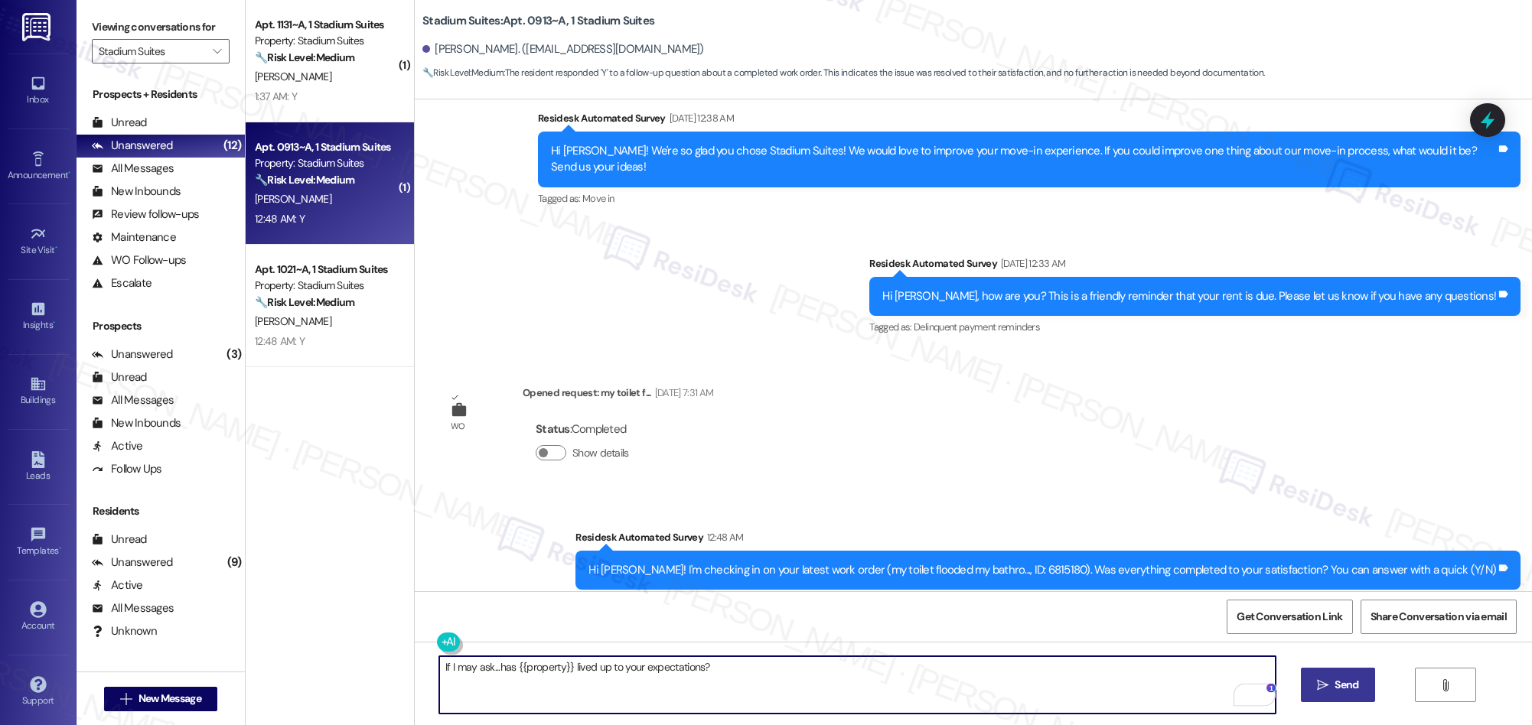
click at [1325, 688] on icon "" at bounding box center [1322, 685] width 11 height 12
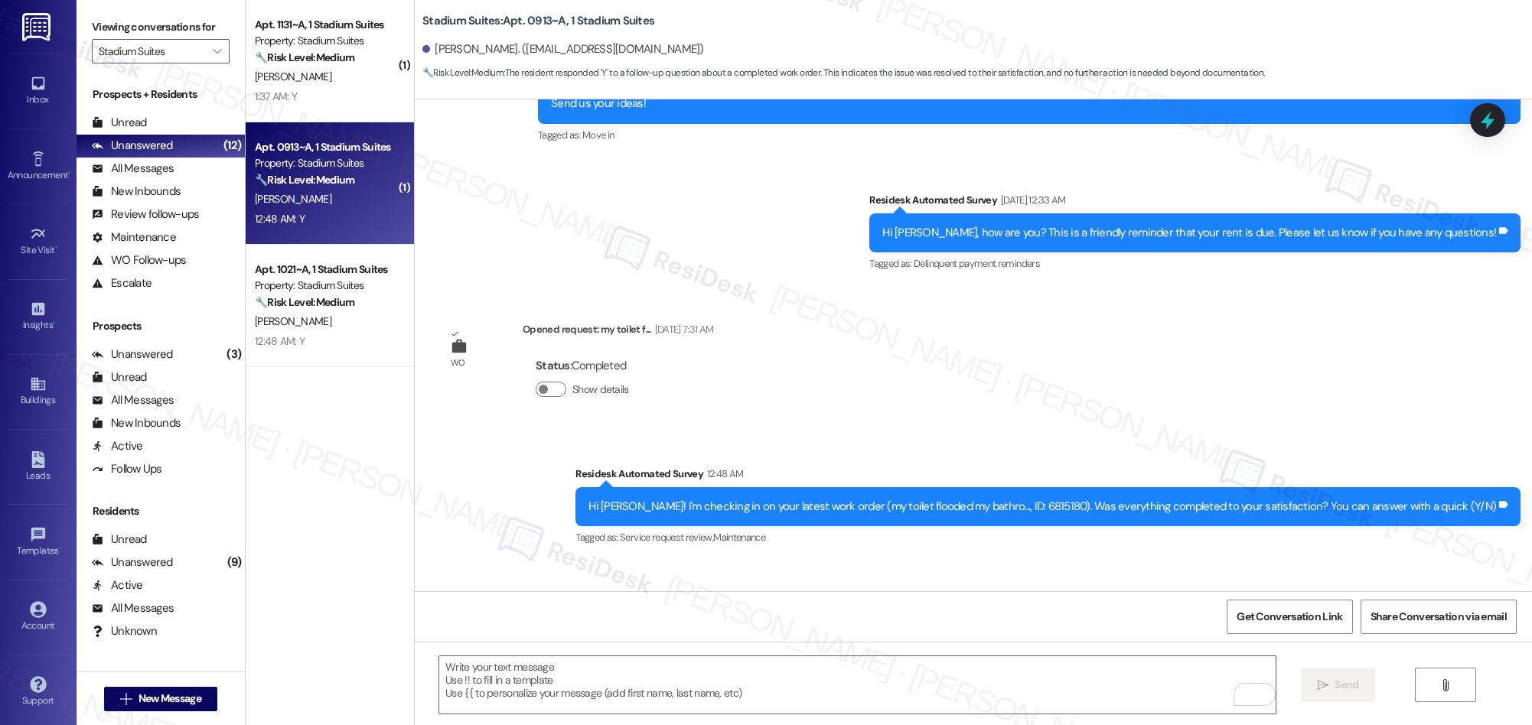
scroll to position [1197, 0]
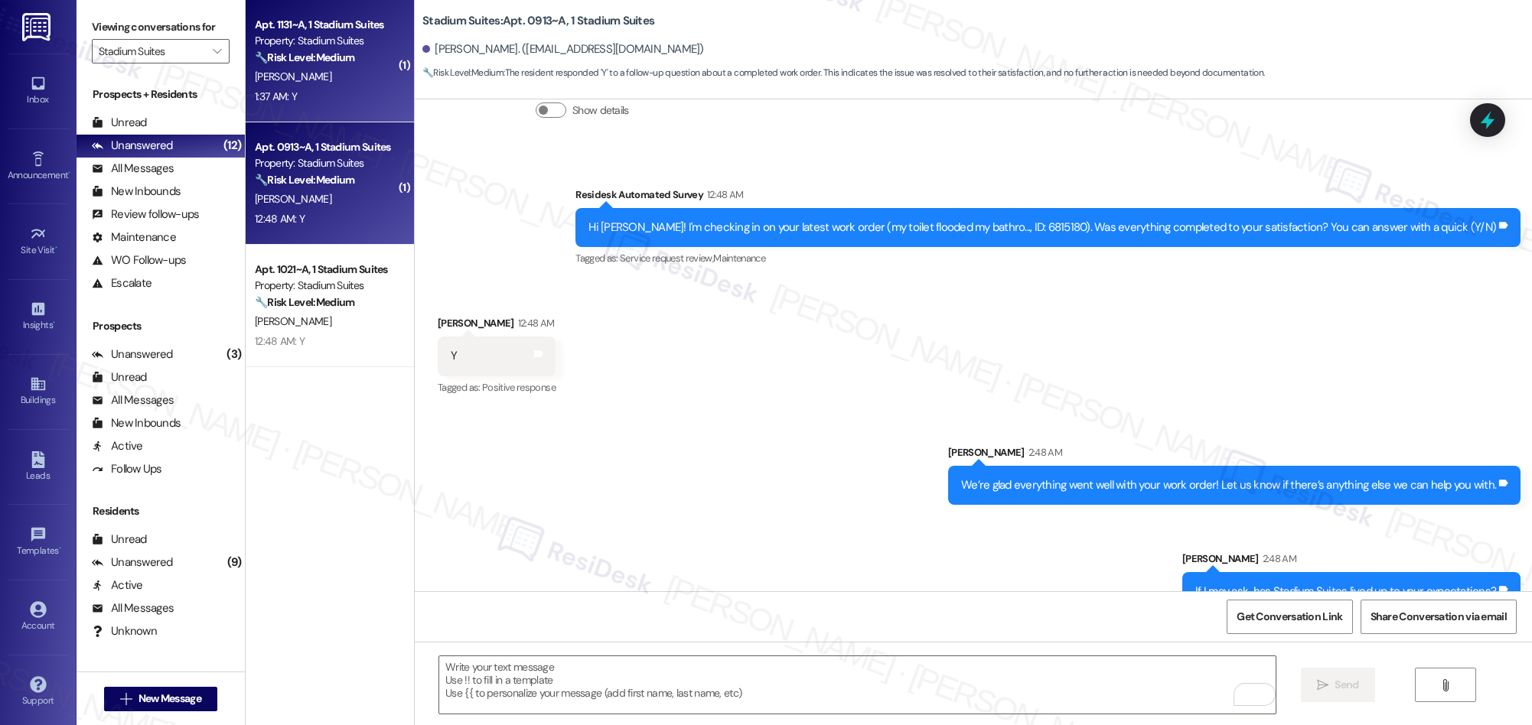
click at [285, 77] on div "G. West" at bounding box center [325, 76] width 145 height 19
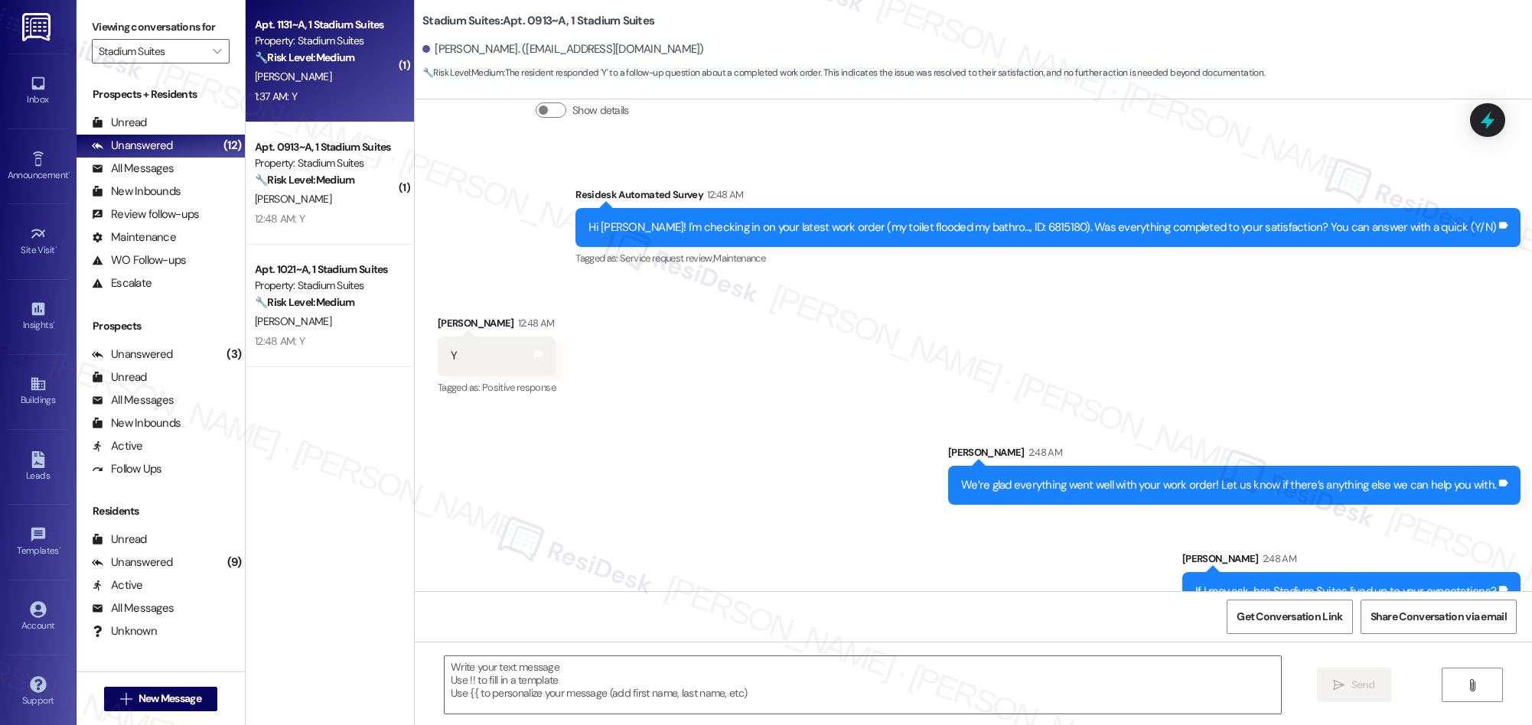
type textarea "Fetching suggested responses. Please feel free to read through the conversation…"
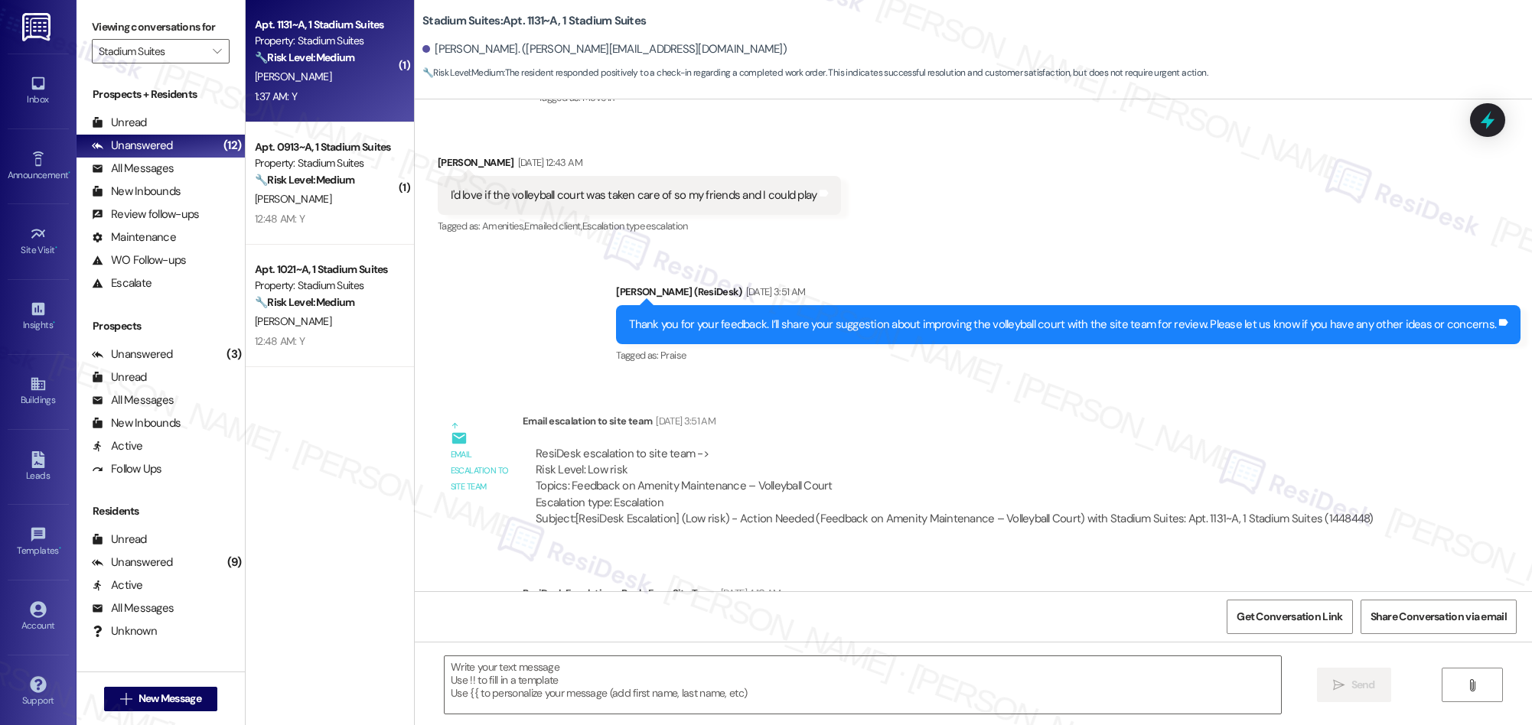
type textarea "Fetching suggested responses. Please feel free to read through the conversation…"
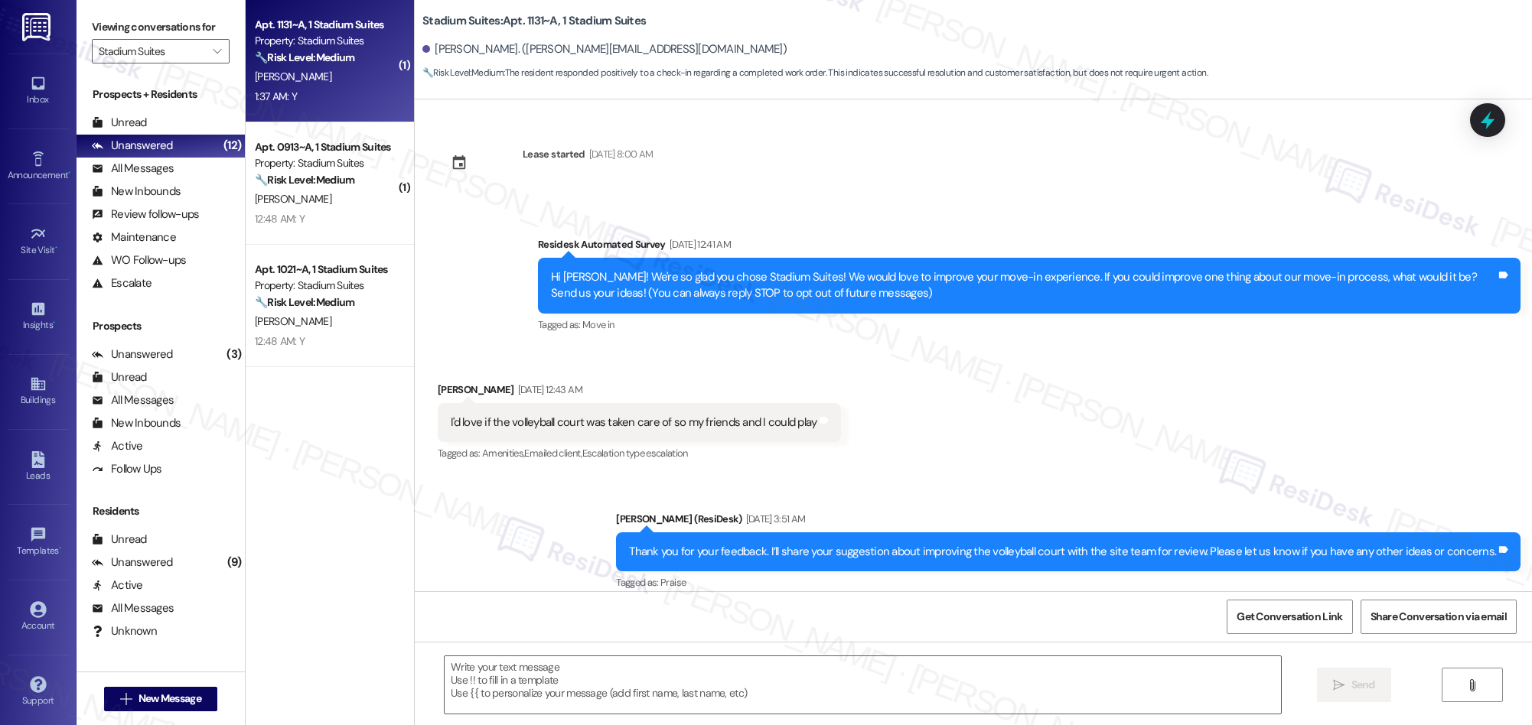
scroll to position [2, 0]
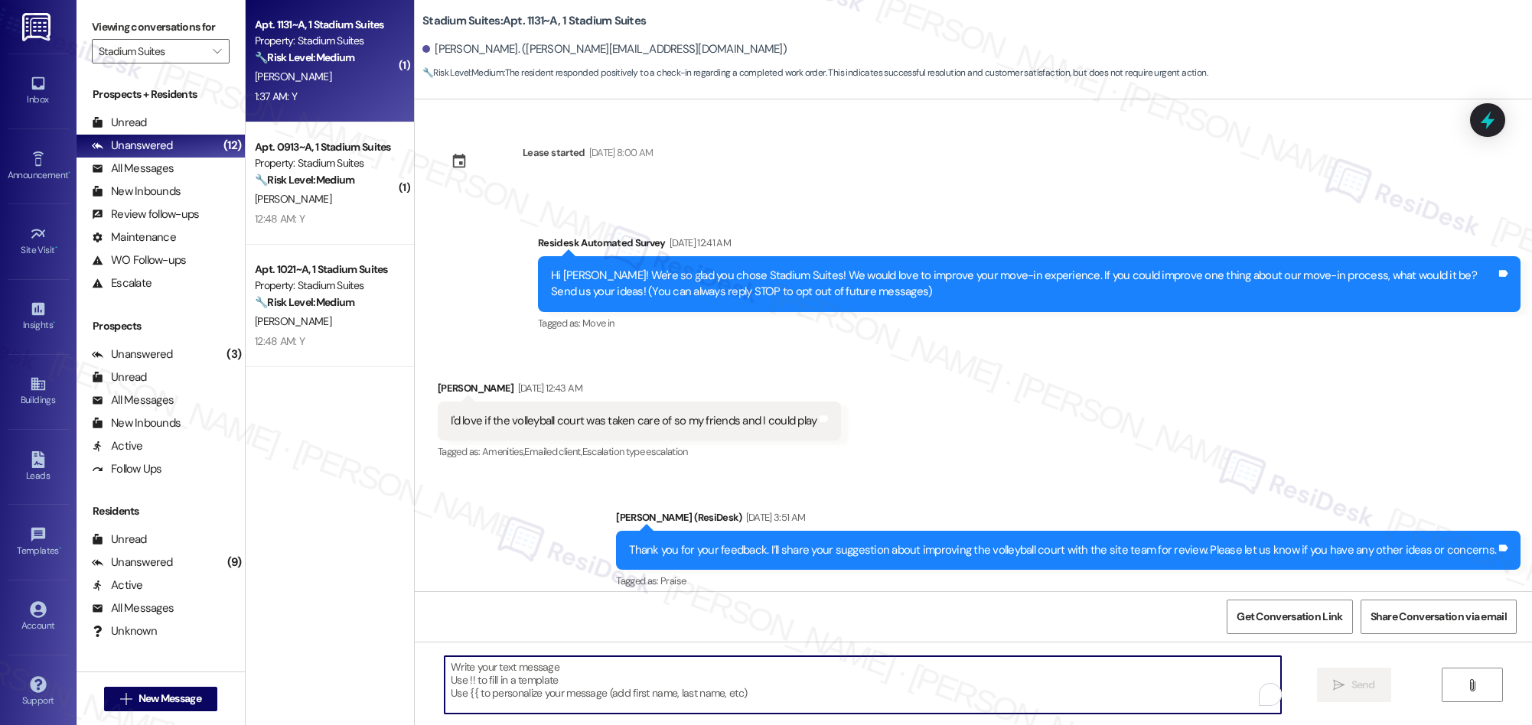
click at [717, 683] on textarea "To enrich screen reader interactions, please activate Accessibility in Grammarl…" at bounding box center [863, 684] width 836 height 57
paste textarea "We’re glad everything went well with your work order! Let us know if there’s an…"
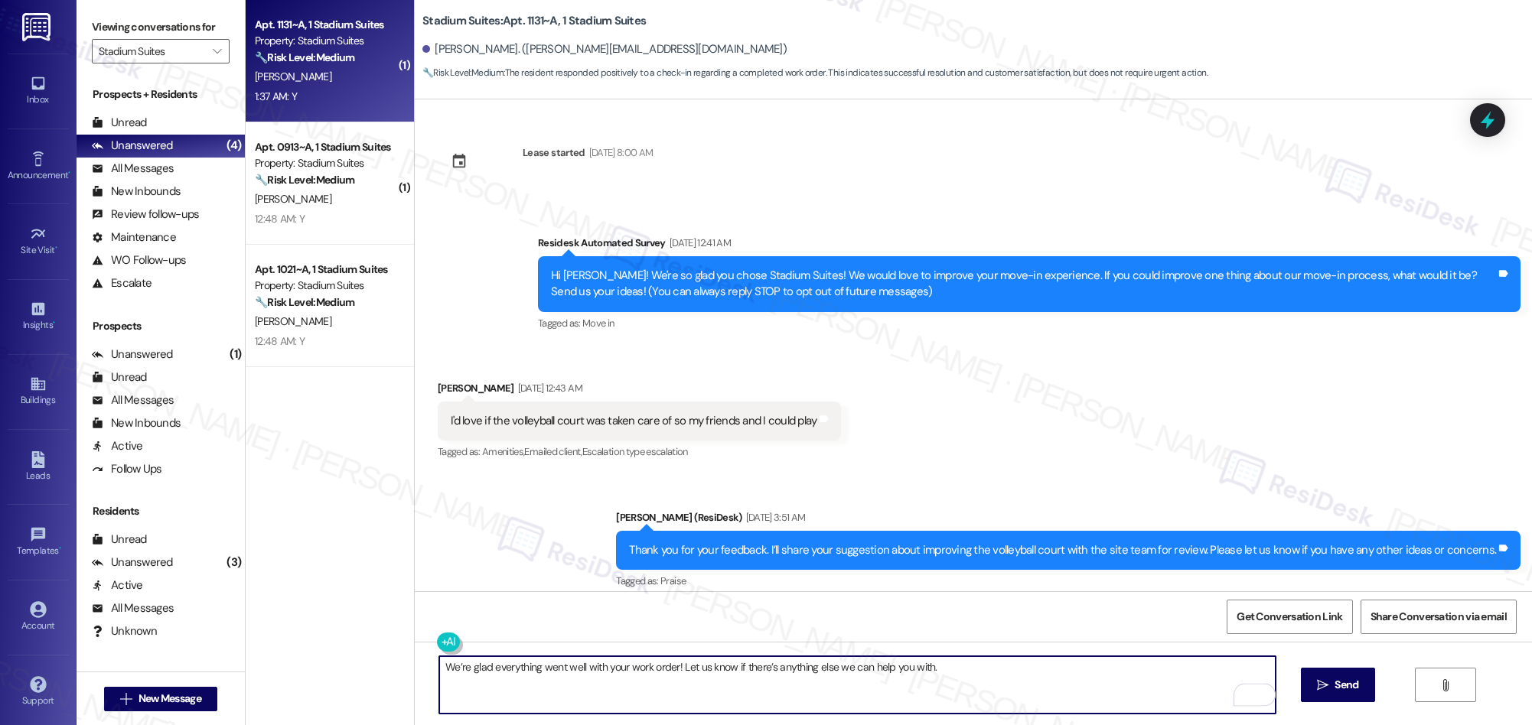
scroll to position [858, 0]
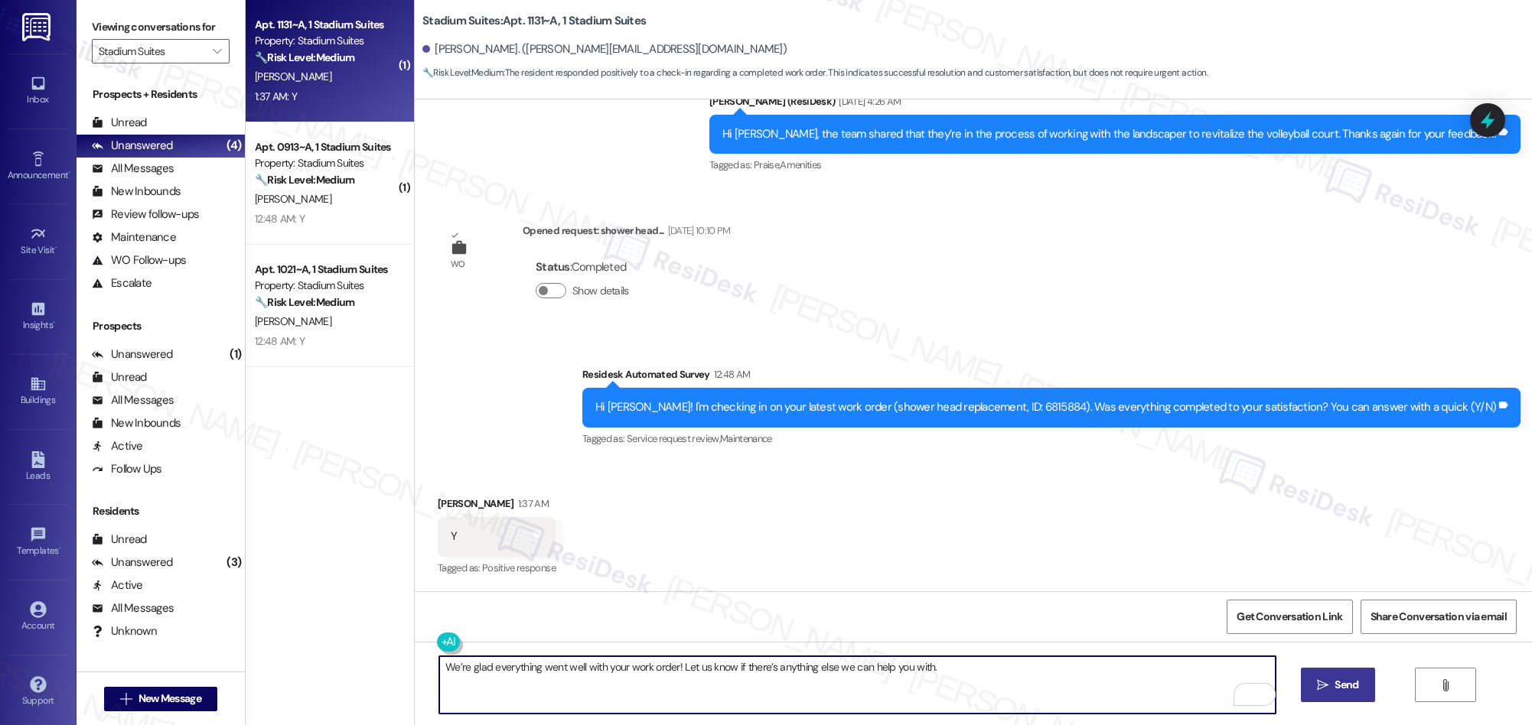
type textarea "We’re glad everything went well with your work order! Let us know if there’s an…"
click at [1334, 685] on span "Send" at bounding box center [1346, 685] width 24 height 16
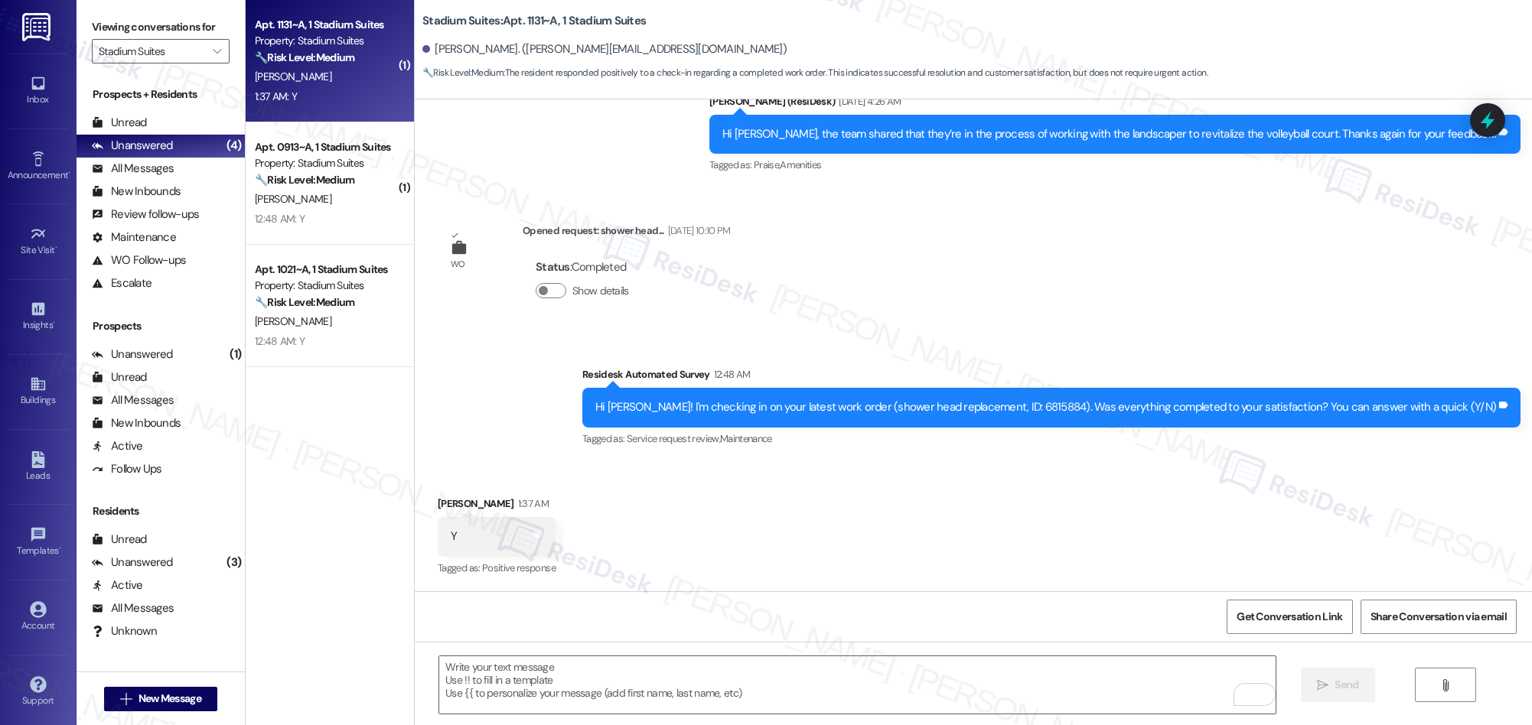
scroll to position [858, 0]
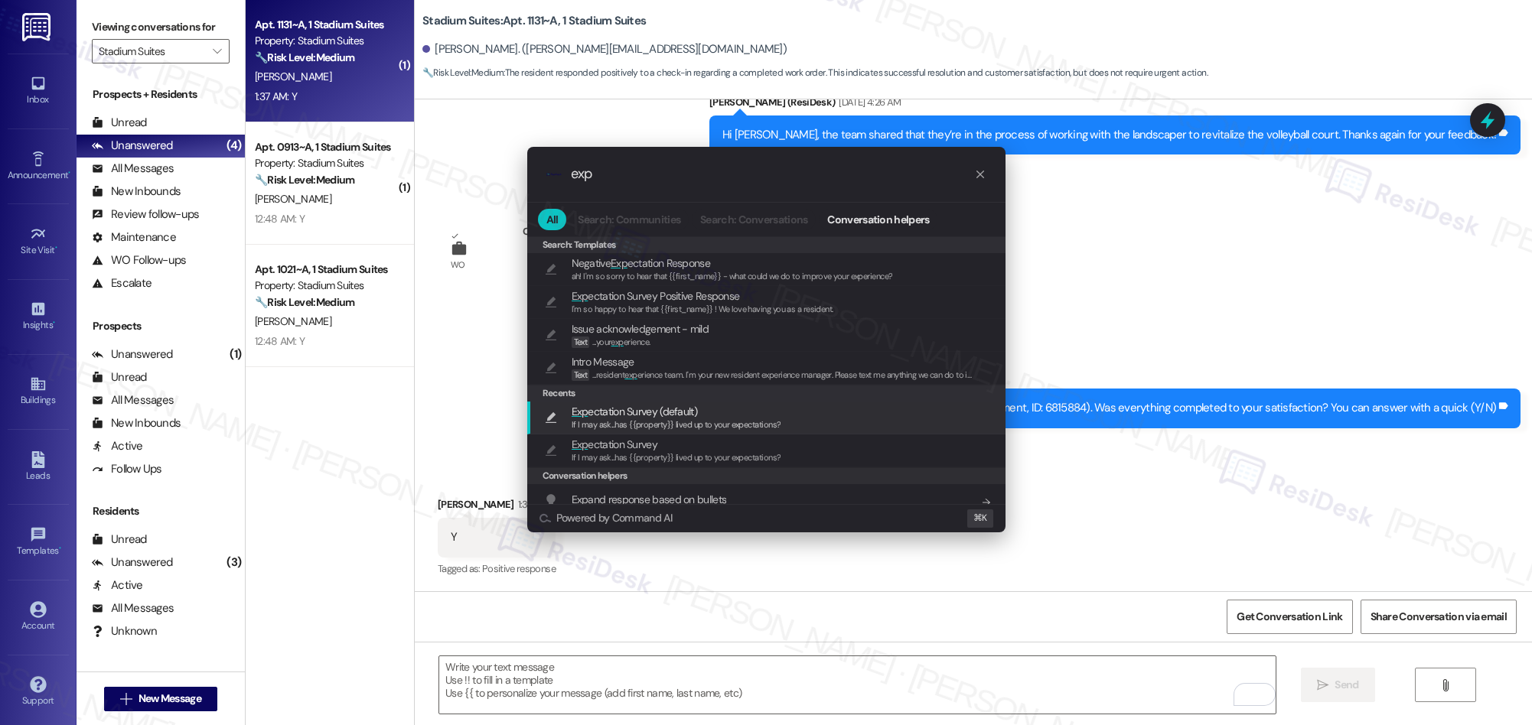
type input "exp"
click at [638, 410] on span "Exp ectation Survey (default)" at bounding box center [634, 411] width 125 height 17
type textarea "If I may ask...has {{property}} lived up to your expectations?"
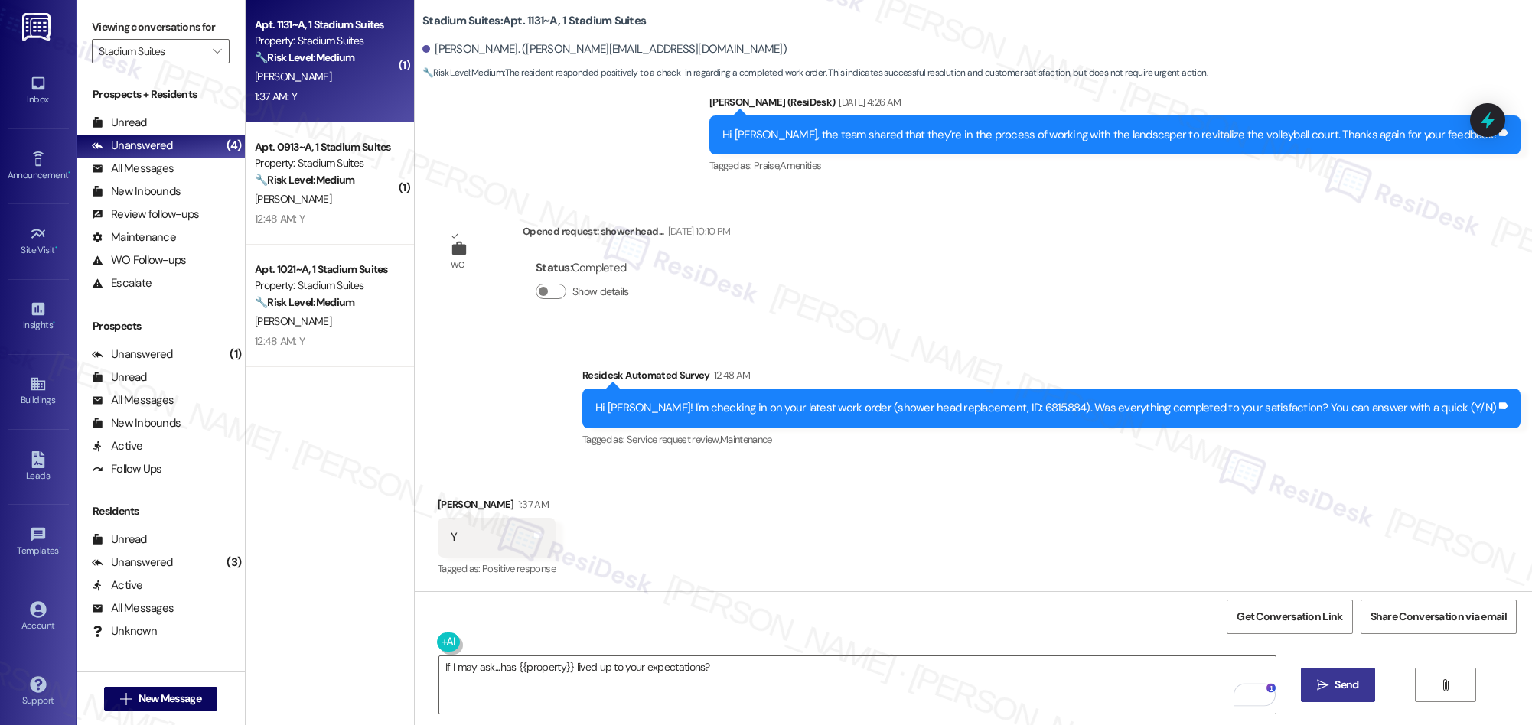
click at [1315, 695] on button " Send" at bounding box center [1338, 685] width 74 height 34
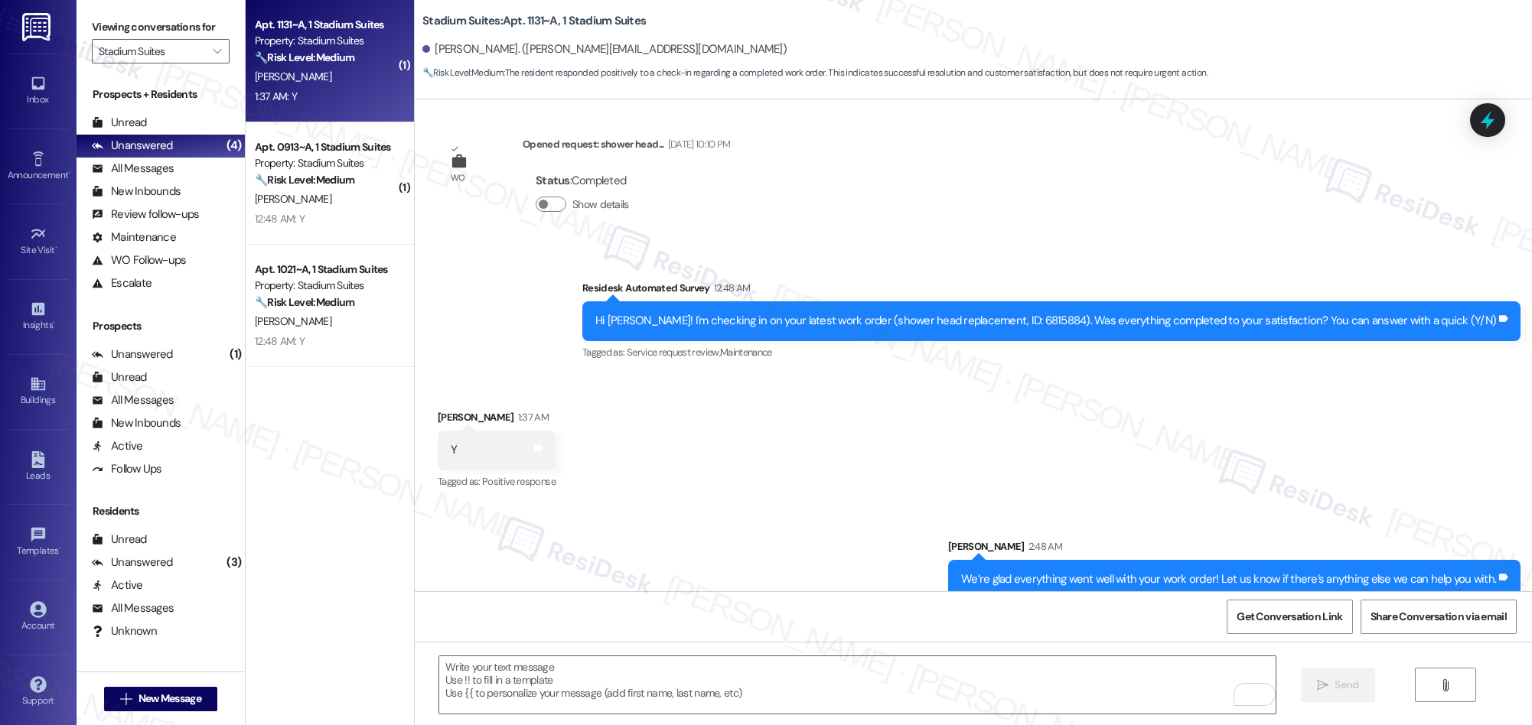
scroll to position [1072, 0]
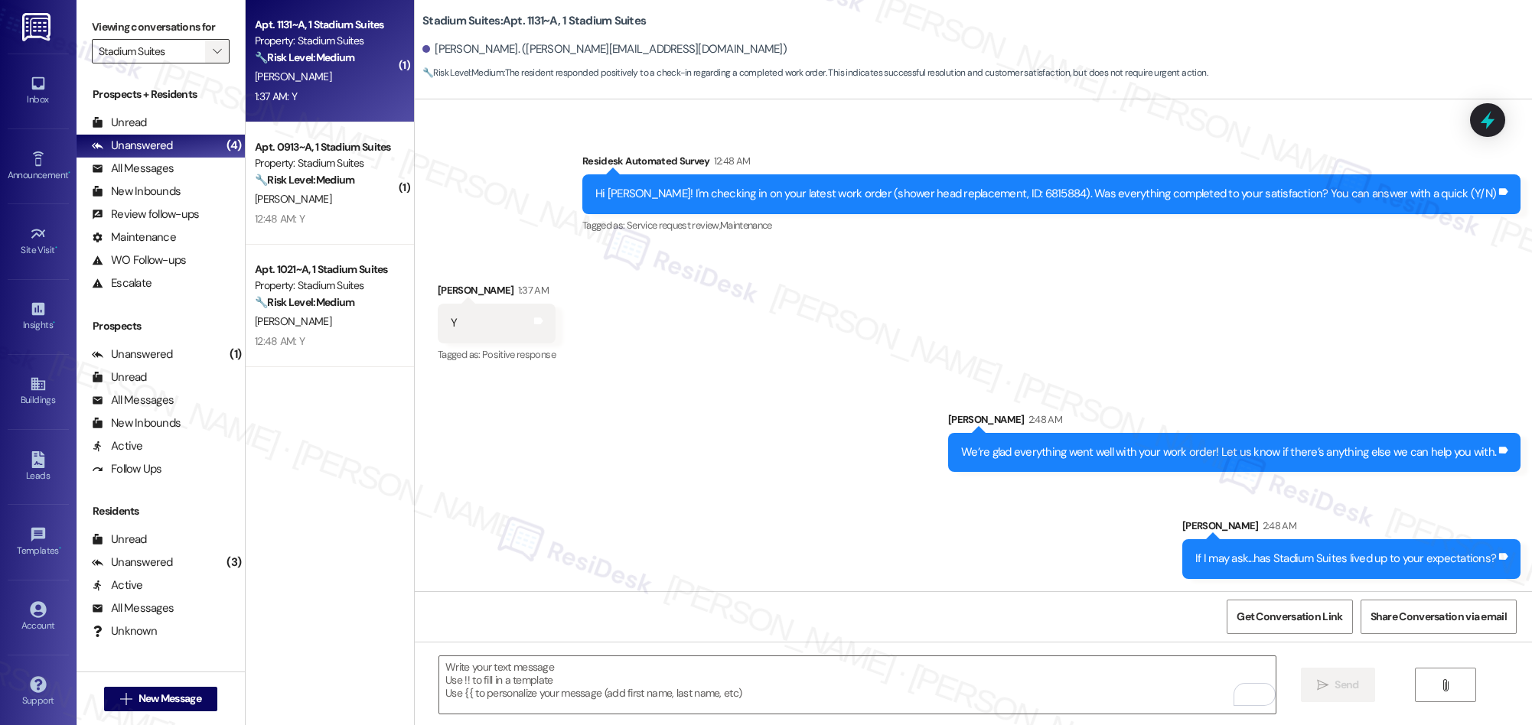
click at [213, 51] on icon "" at bounding box center [217, 51] width 8 height 12
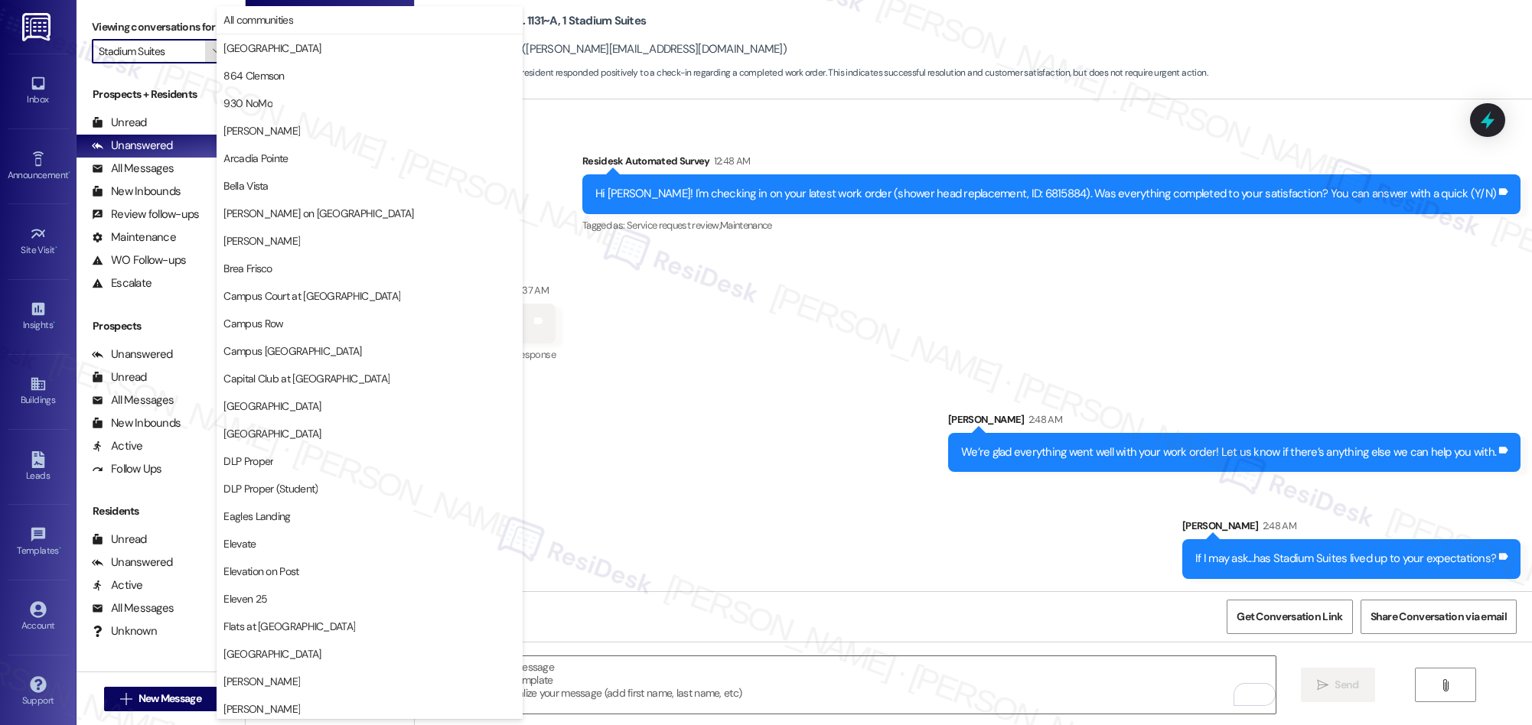
scroll to position [1067, 0]
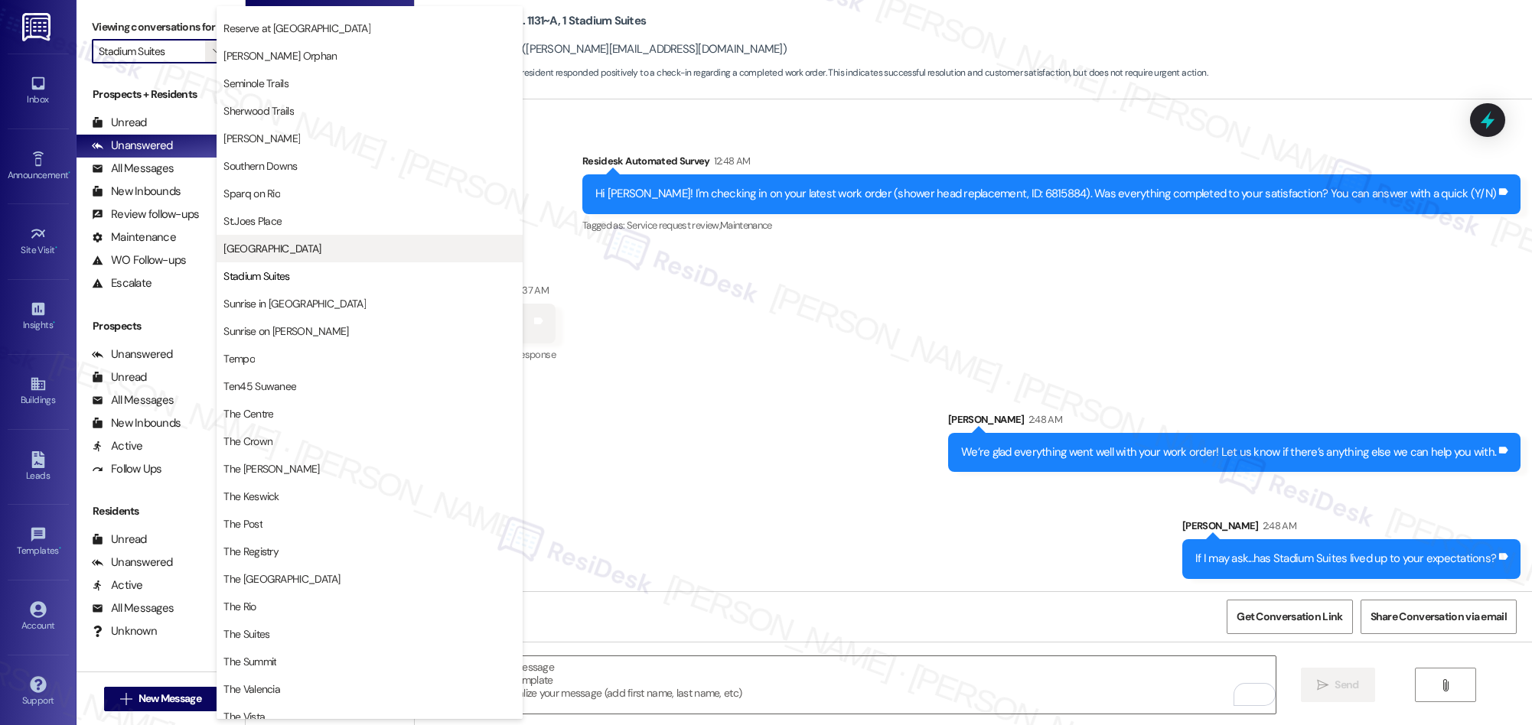
click at [260, 249] on span "[GEOGRAPHIC_DATA]" at bounding box center [271, 248] width 97 height 15
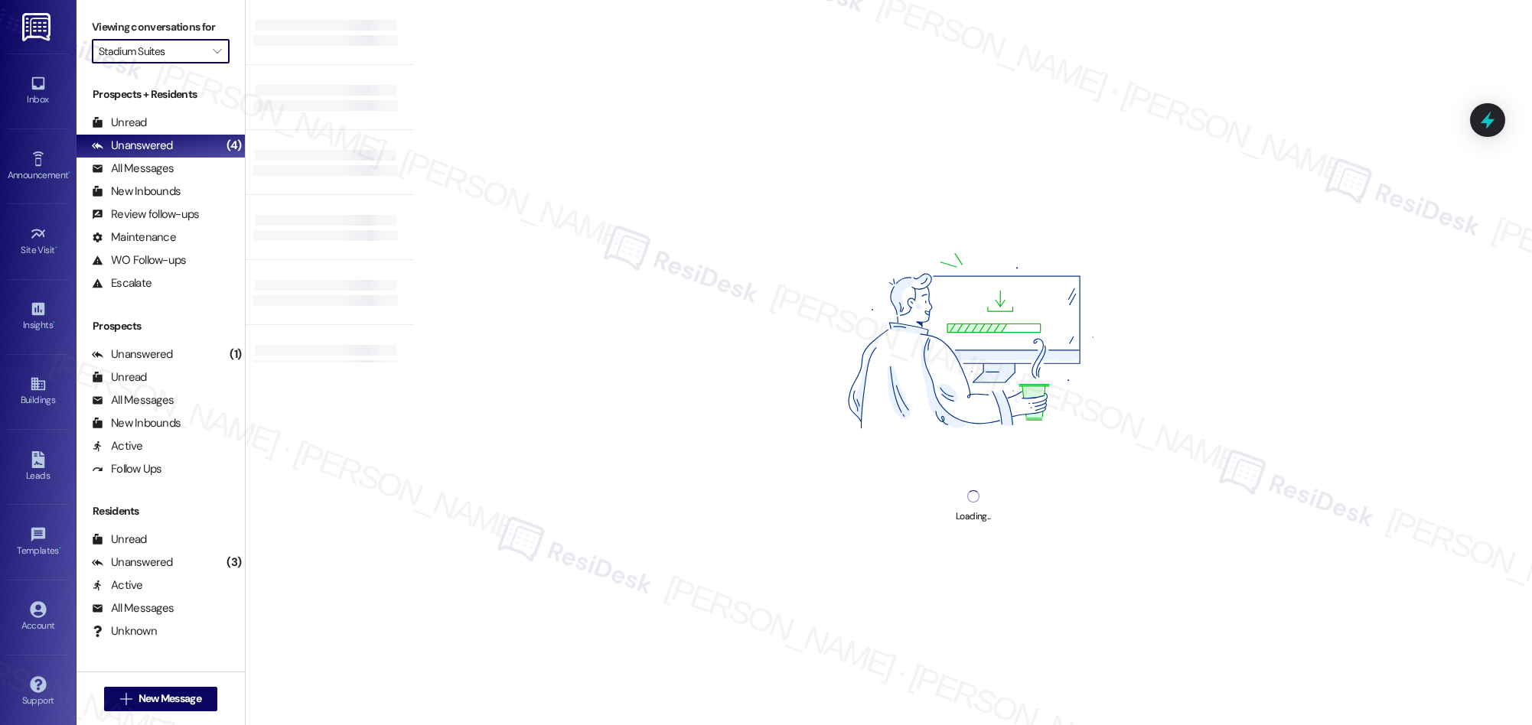
type input "[GEOGRAPHIC_DATA]"
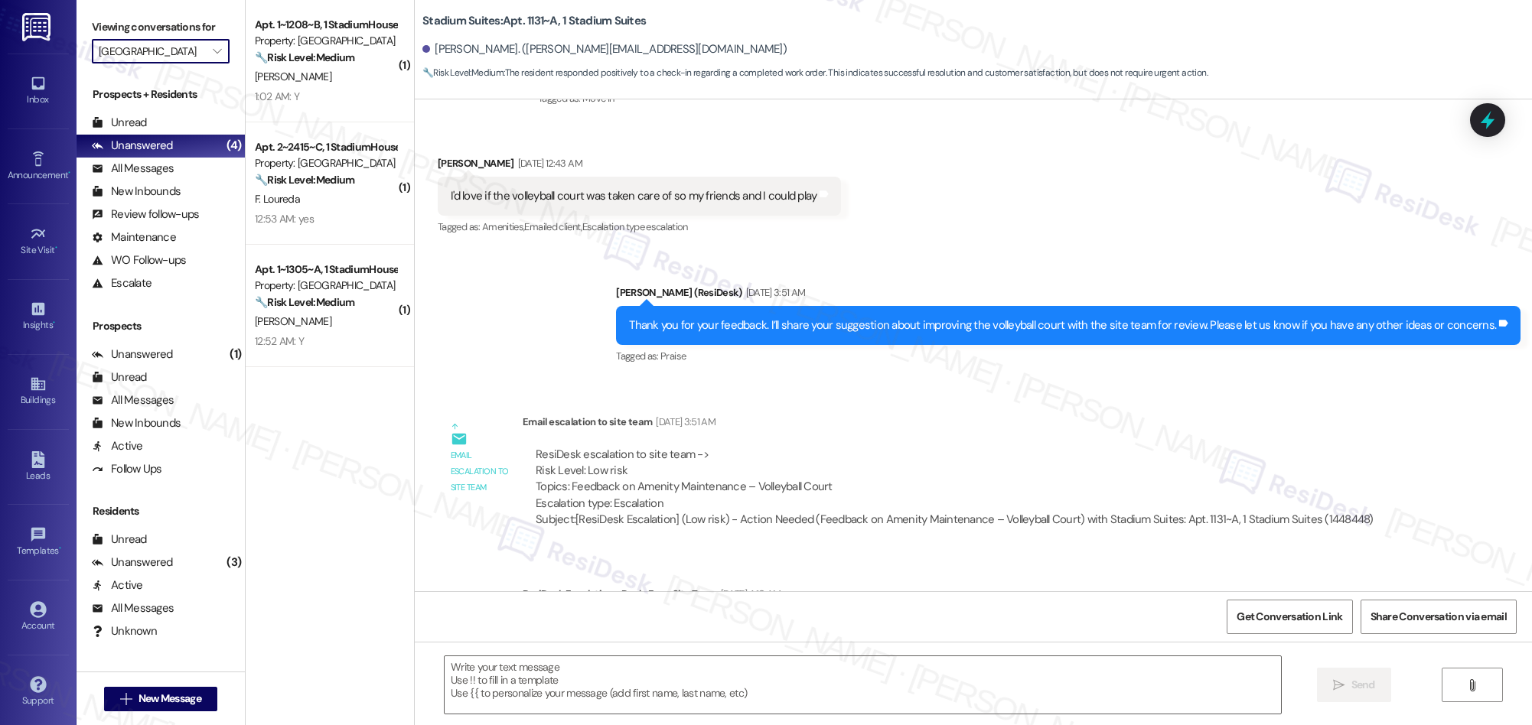
type textarea "Fetching suggested responses. Please feel free to read through the conversation…"
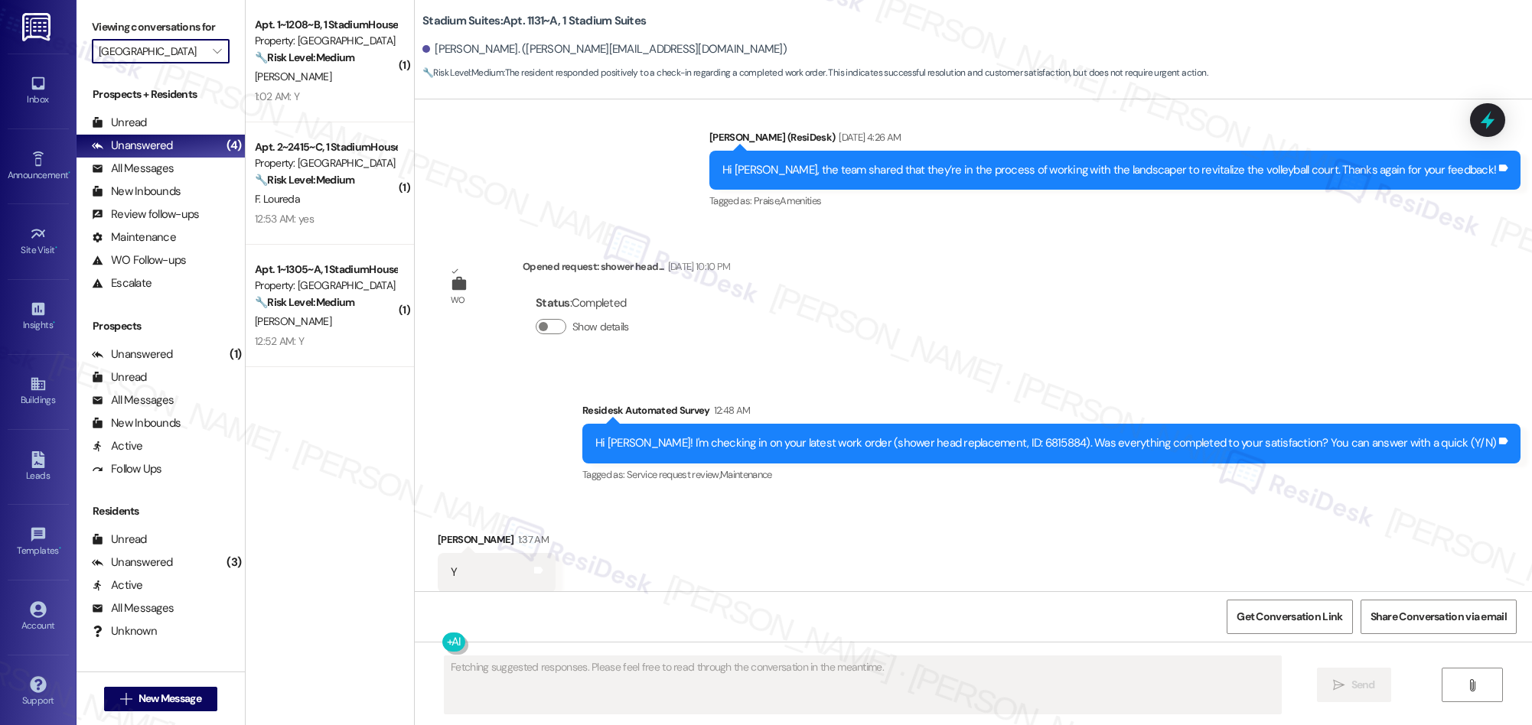
click at [351, 336] on div "12:52 AM: Y 12:52 AM: Y" at bounding box center [325, 341] width 145 height 19
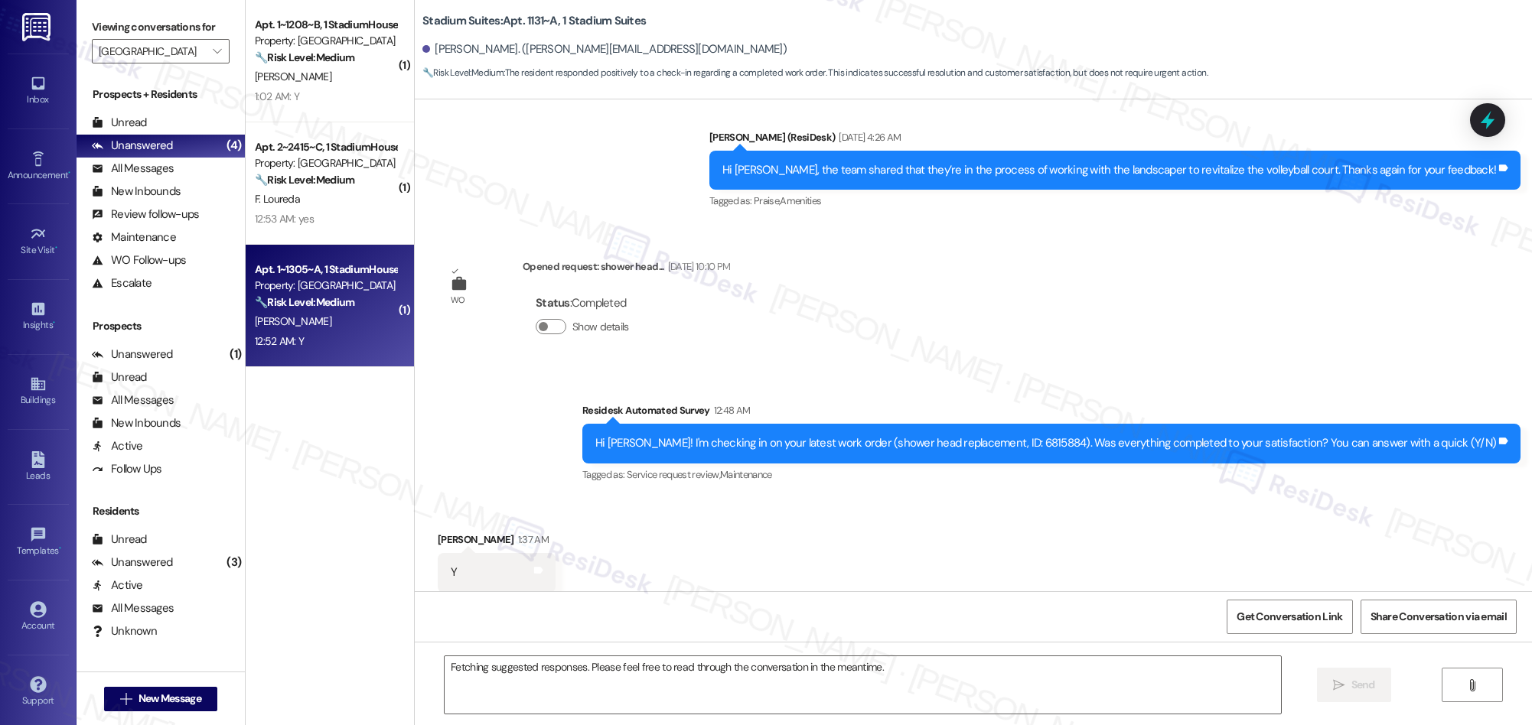
scroll to position [858, 0]
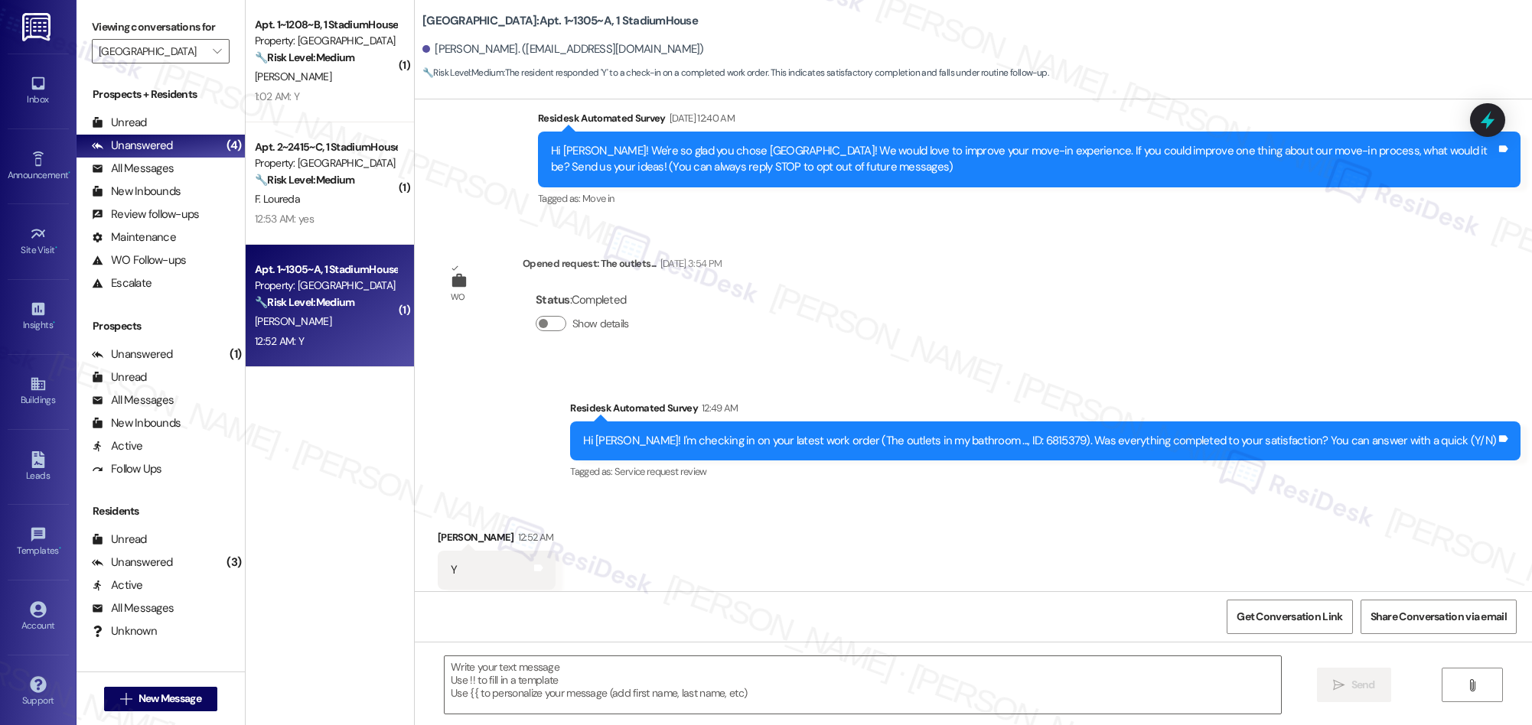
type textarea "Fetching suggested responses. Please feel free to read through the conversation…"
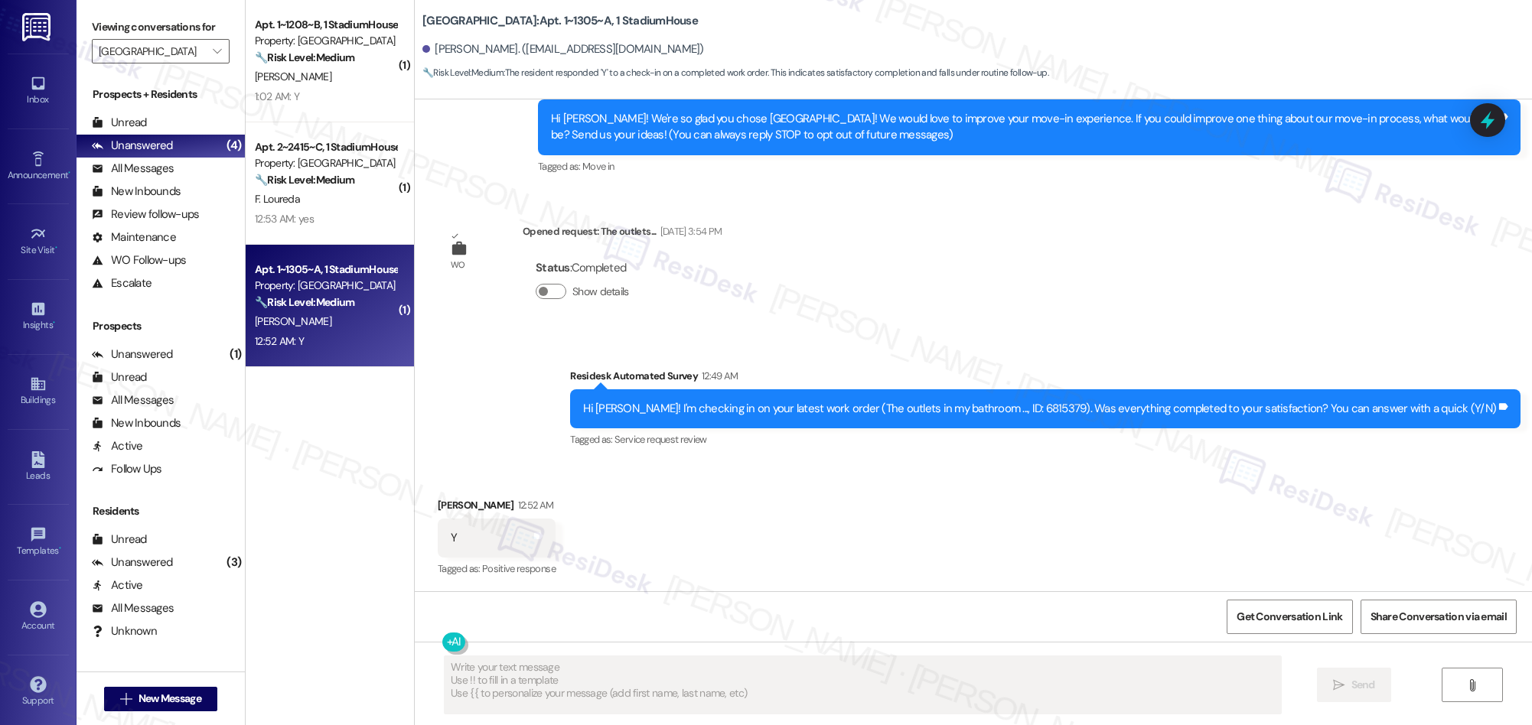
scroll to position [0, 0]
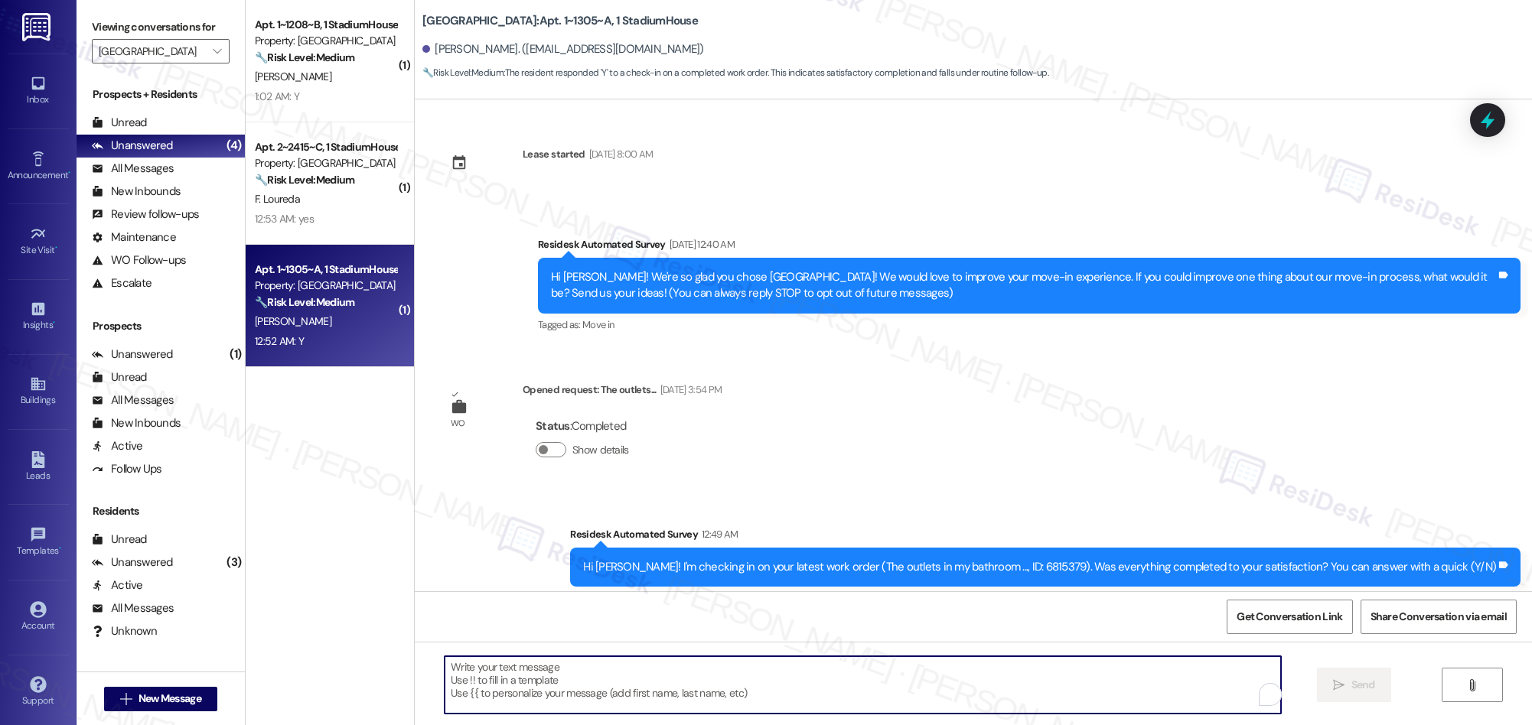
click at [702, 698] on textarea "To enrich screen reader interactions, please activate Accessibility in Grammarl…" at bounding box center [863, 684] width 836 height 57
paste textarea "We’re glad everything went well with your work order! Let us know if there’s an…"
type textarea "We’re glad everything went well with your work order! Let us know if there’s an…"
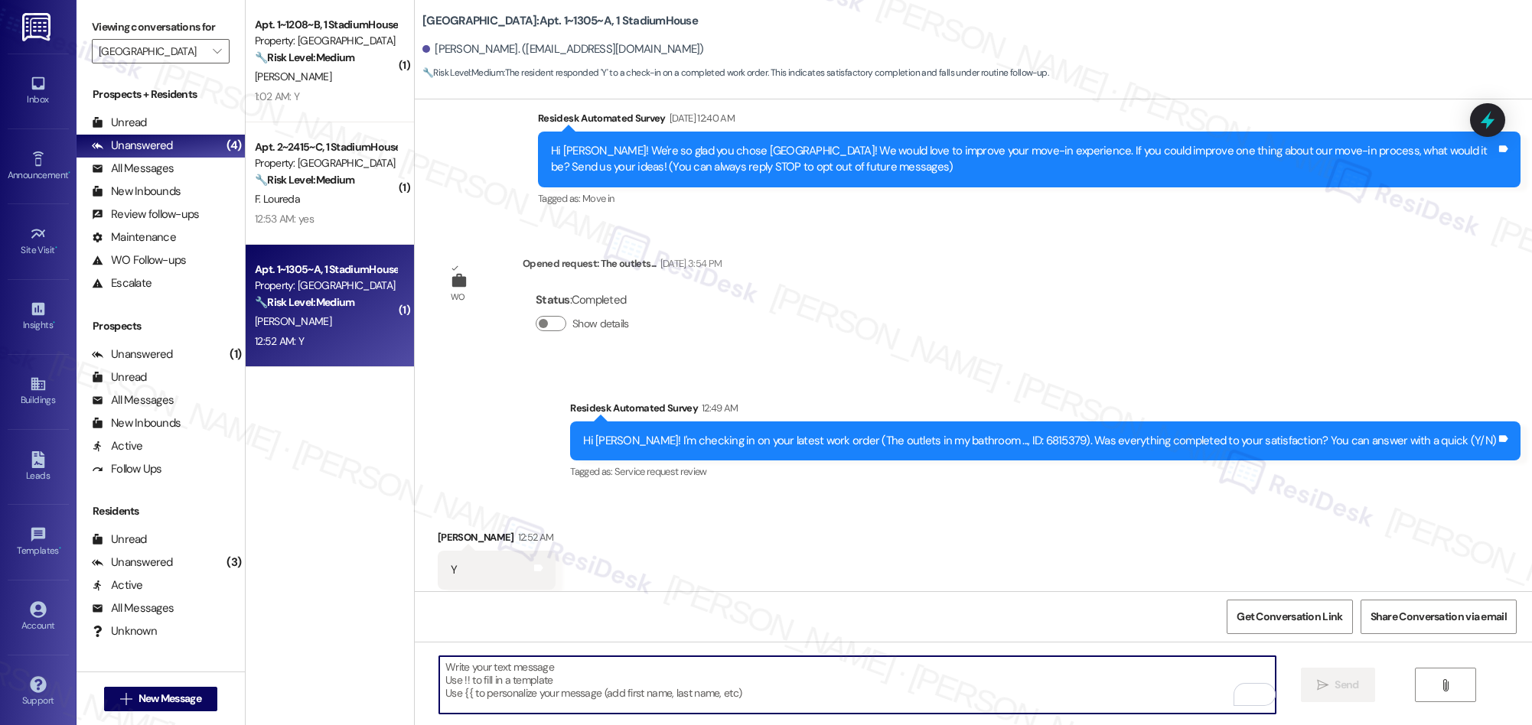
scroll to position [158, 0]
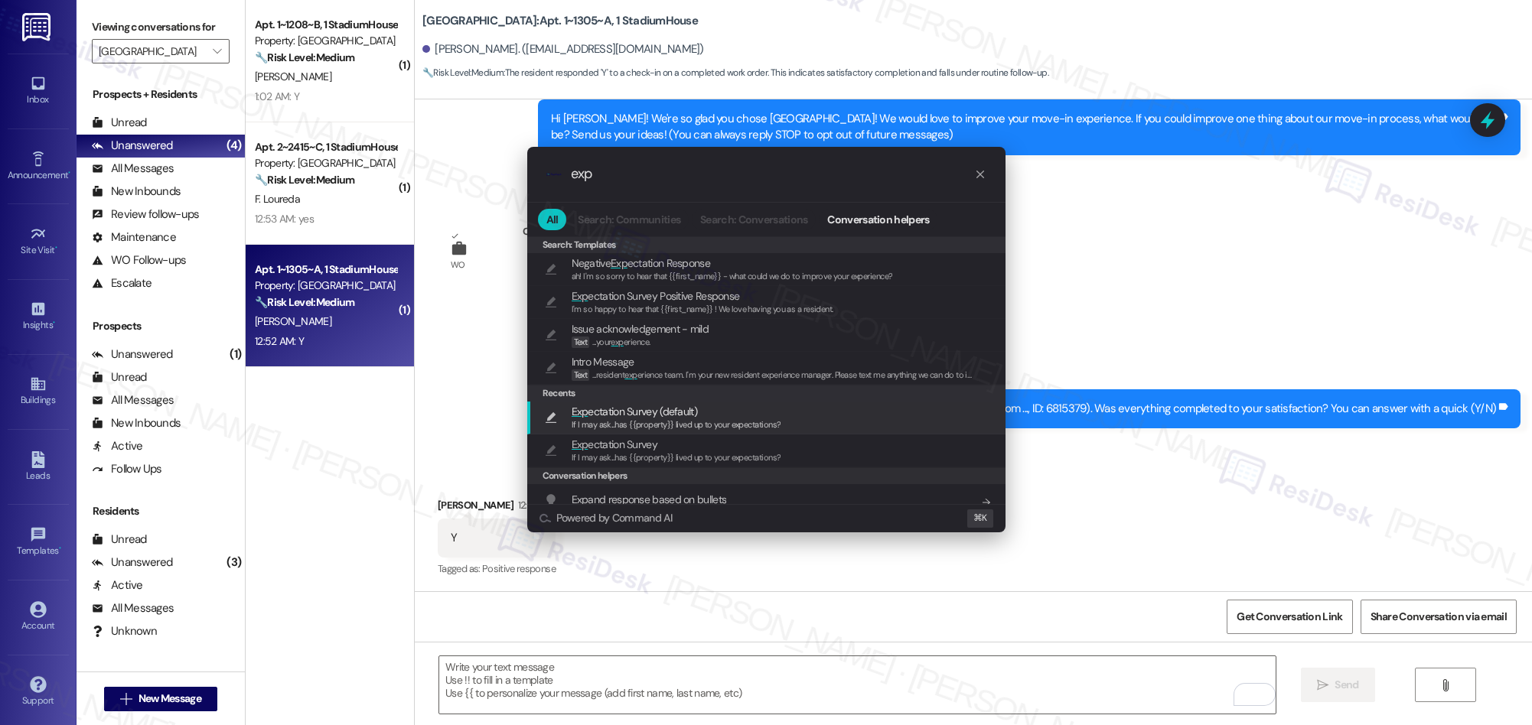
type input "exp"
click at [603, 409] on span "Exp ectation Survey (default)" at bounding box center [634, 411] width 125 height 17
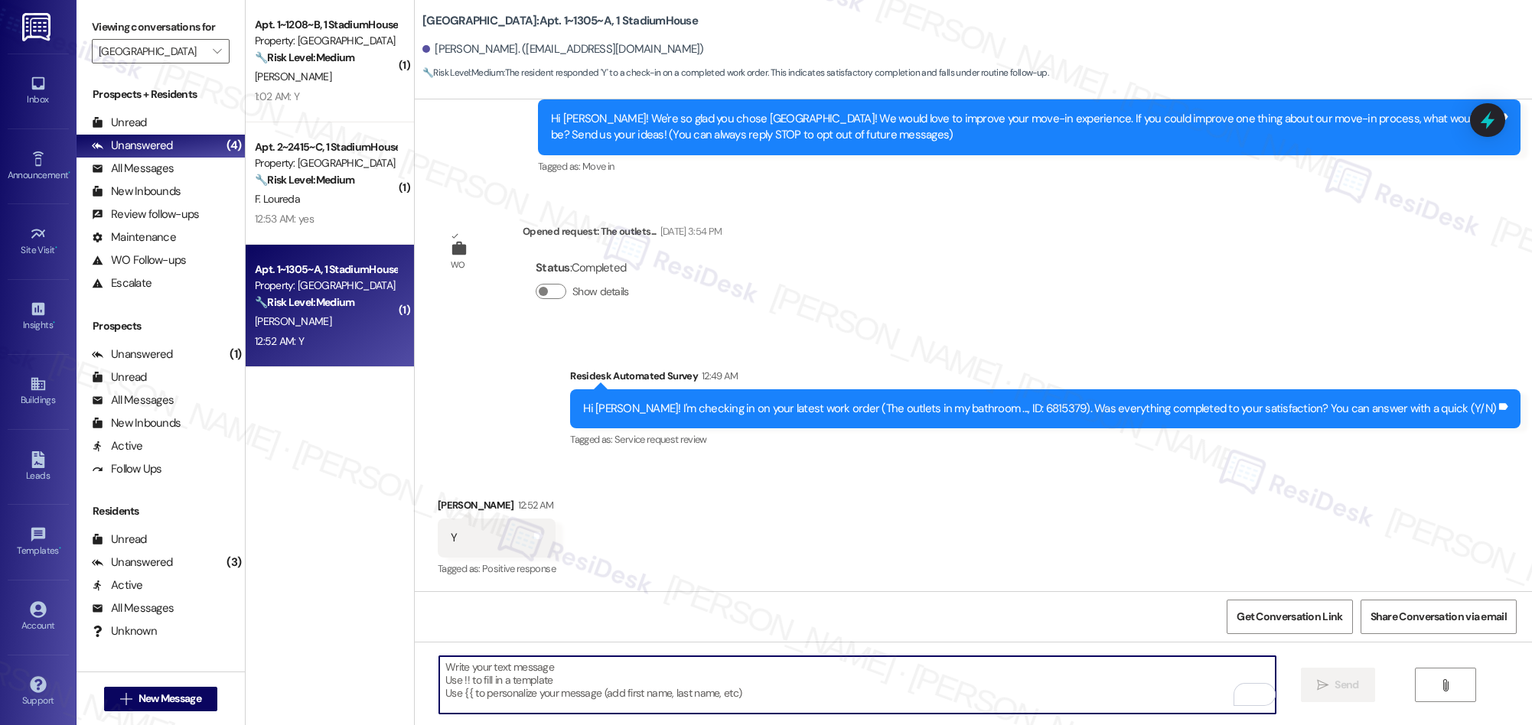
type textarea "If I may ask...has {{property}} lived up to your expectations?"
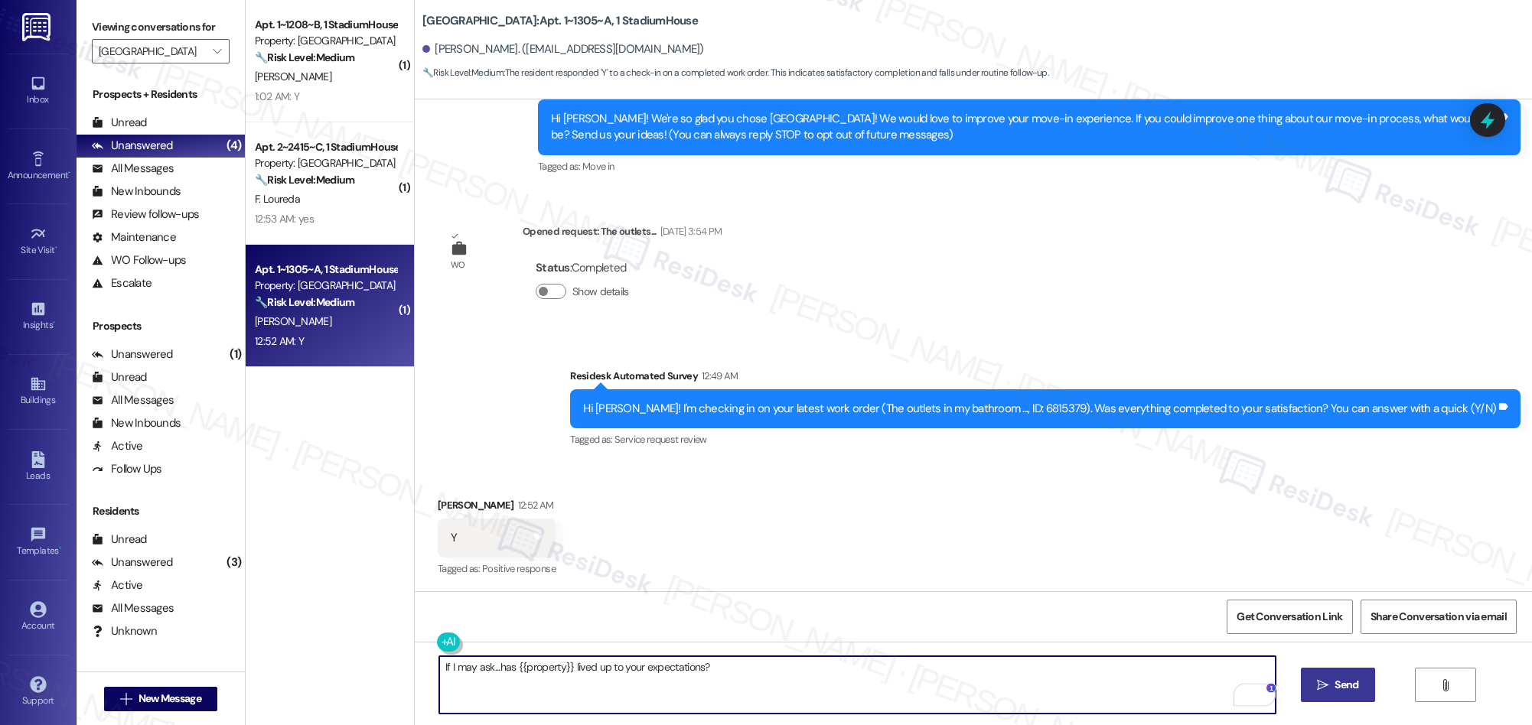
click at [1330, 697] on button " Send" at bounding box center [1338, 685] width 74 height 34
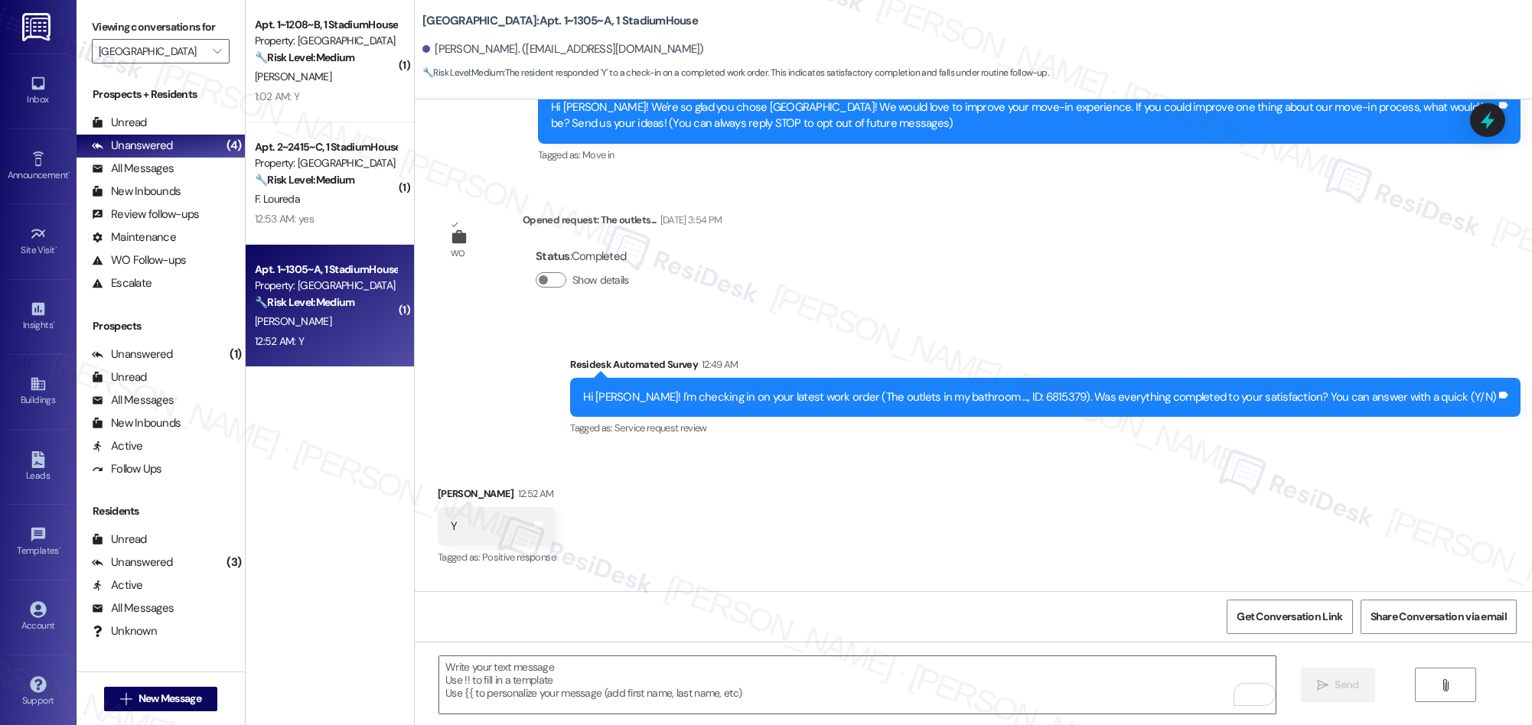
scroll to position [373, 0]
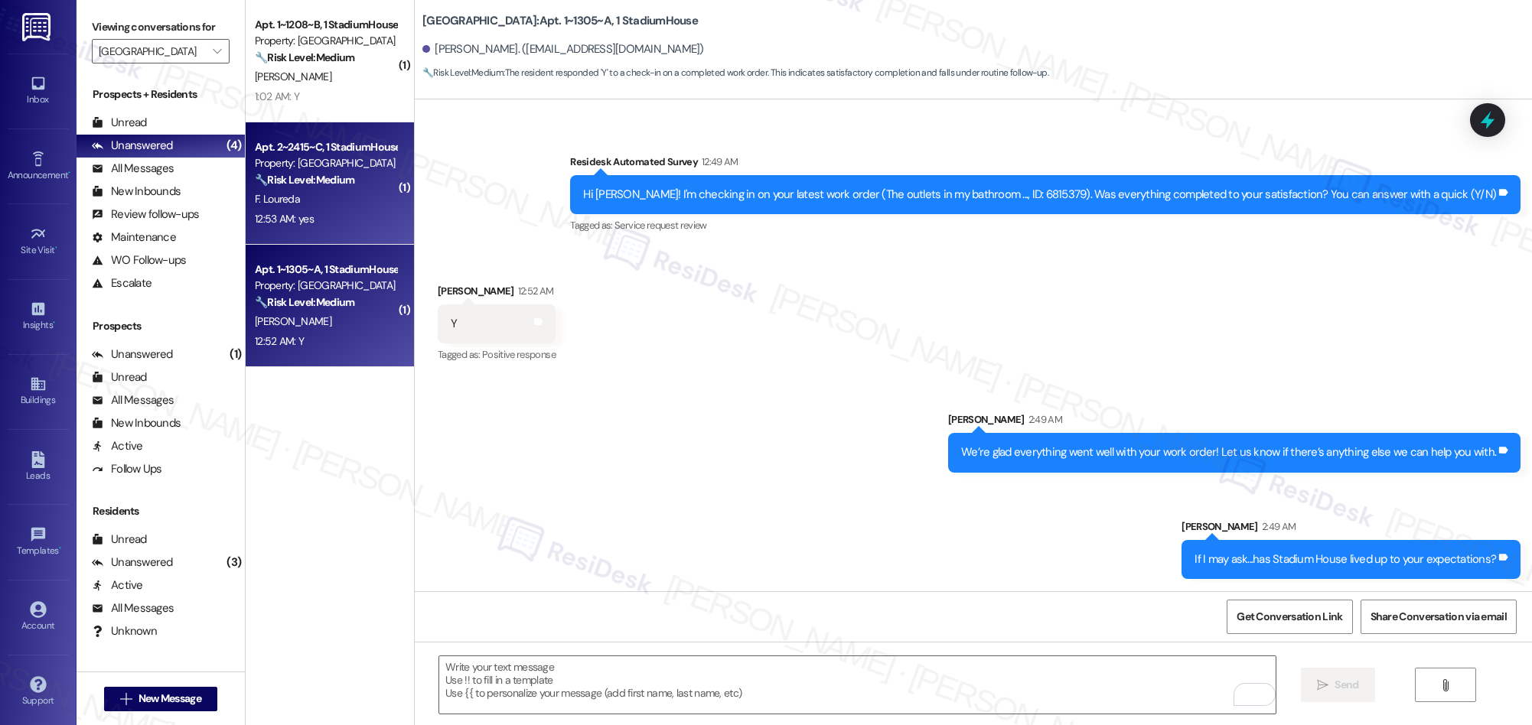
click at [285, 208] on div "F. Loureda" at bounding box center [325, 199] width 145 height 19
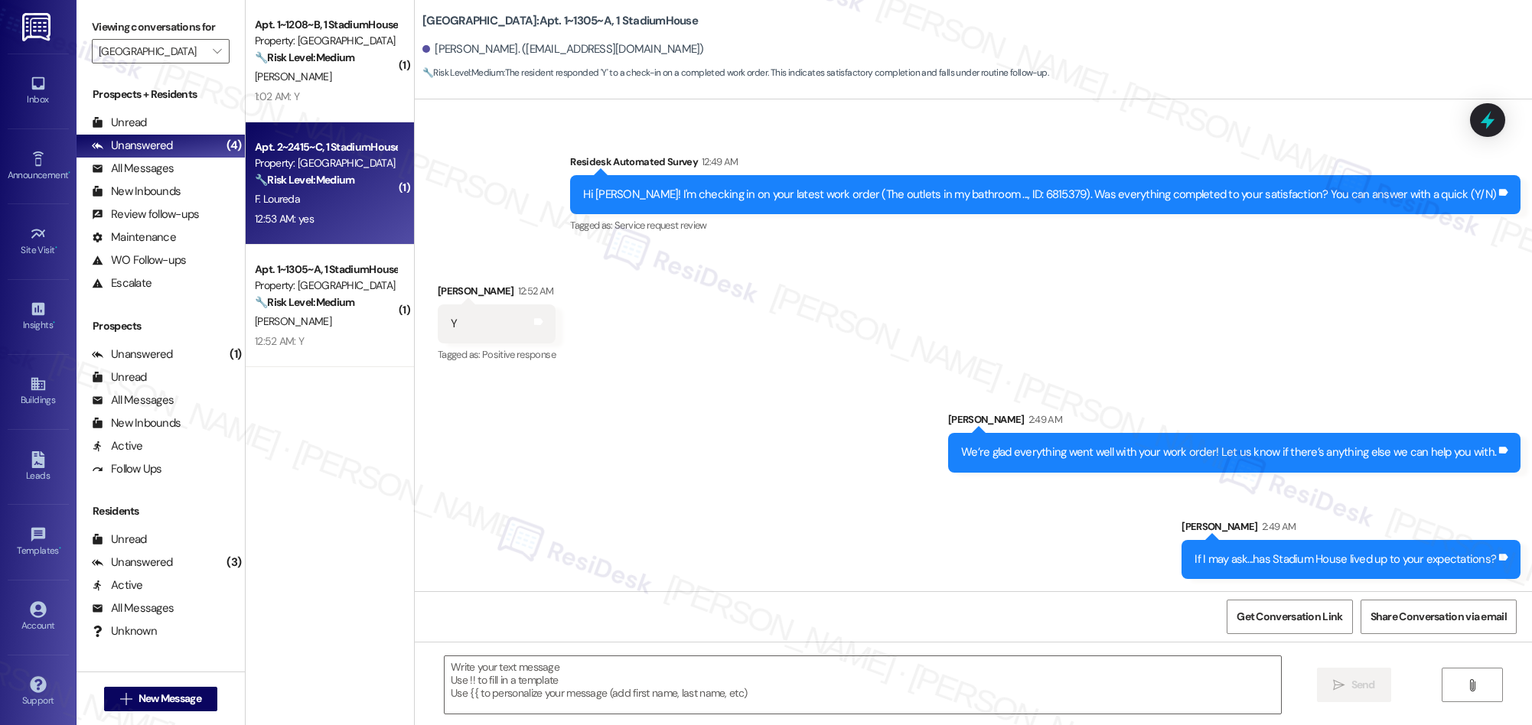
type textarea "Fetching suggested responses. Please feel free to read through the conversation…"
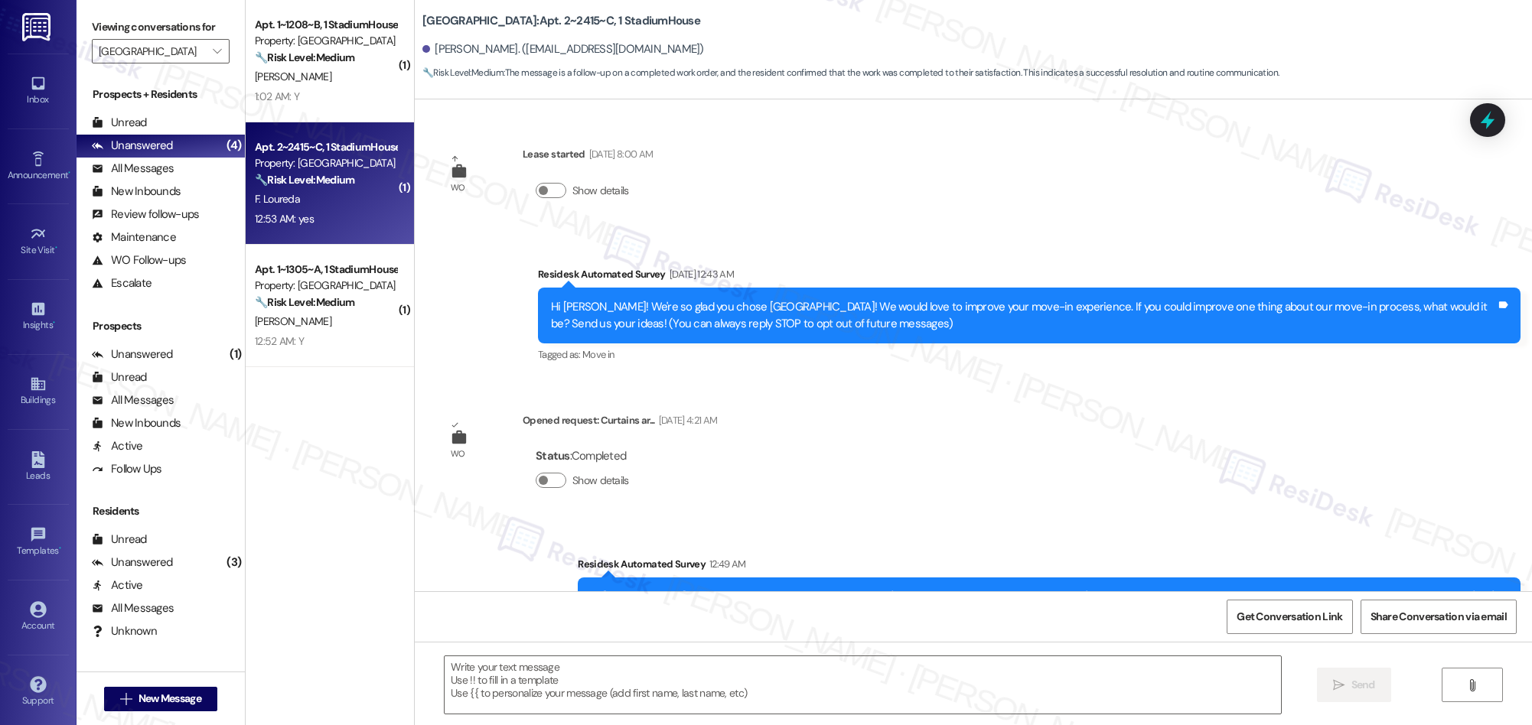
scroll to position [190, 0]
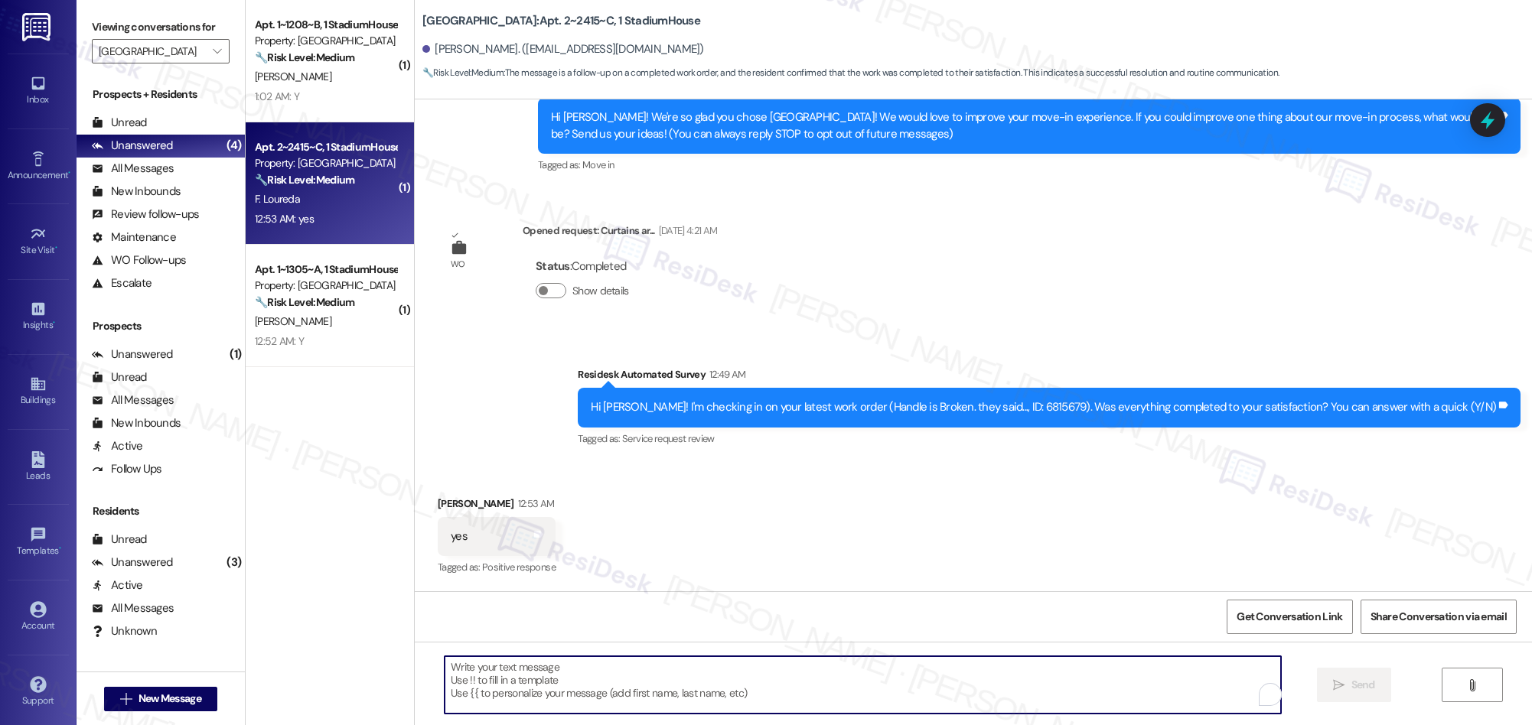
click at [724, 709] on textarea "To enrich screen reader interactions, please activate Accessibility in Grammarl…" at bounding box center [863, 684] width 836 height 57
paste textarea "We’re glad everything went well with your work order! Let us know if there’s an…"
type textarea "We’re glad everything went well with your work order! Let us know if there’s an…"
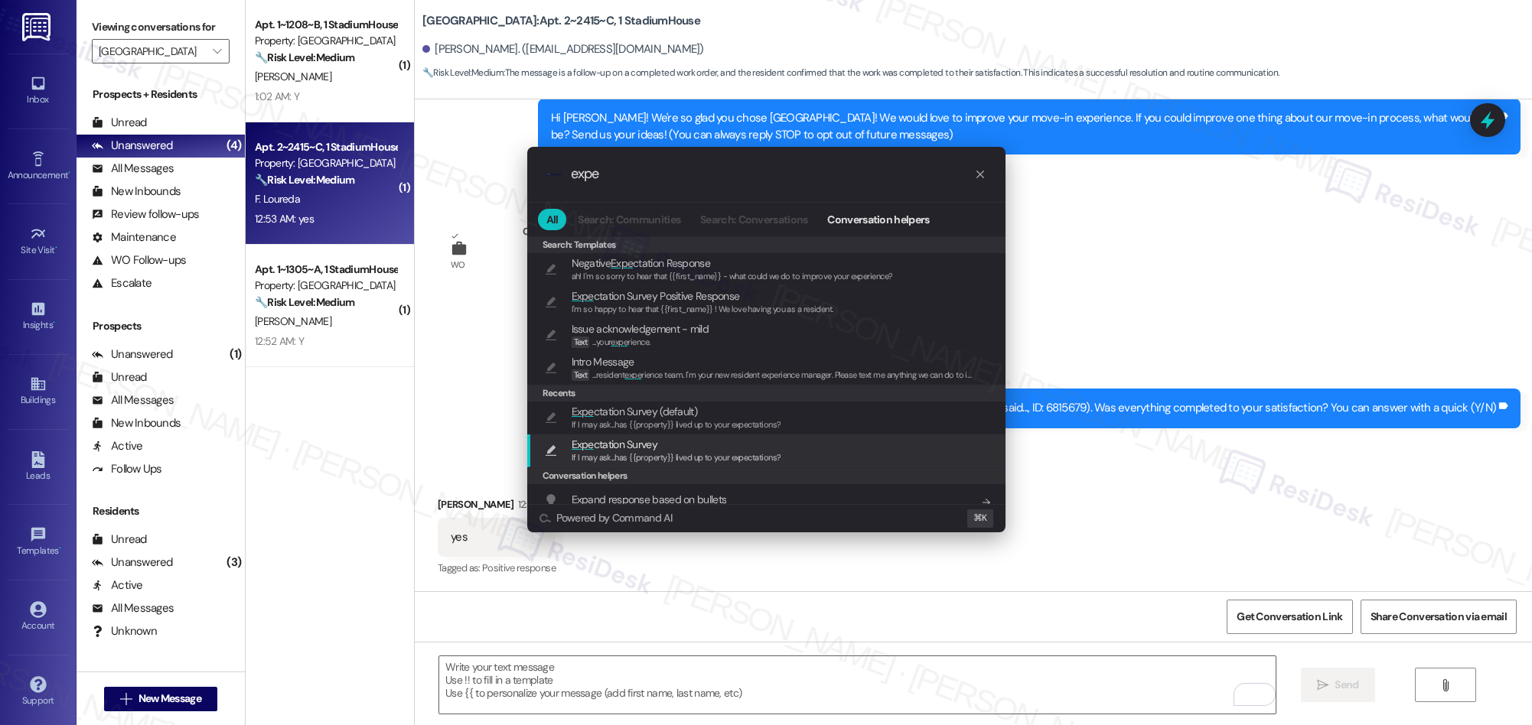
type input "expe"
click at [675, 429] on span "If I may ask...has {{property}} lived up to your expectations?" at bounding box center [677, 424] width 210 height 11
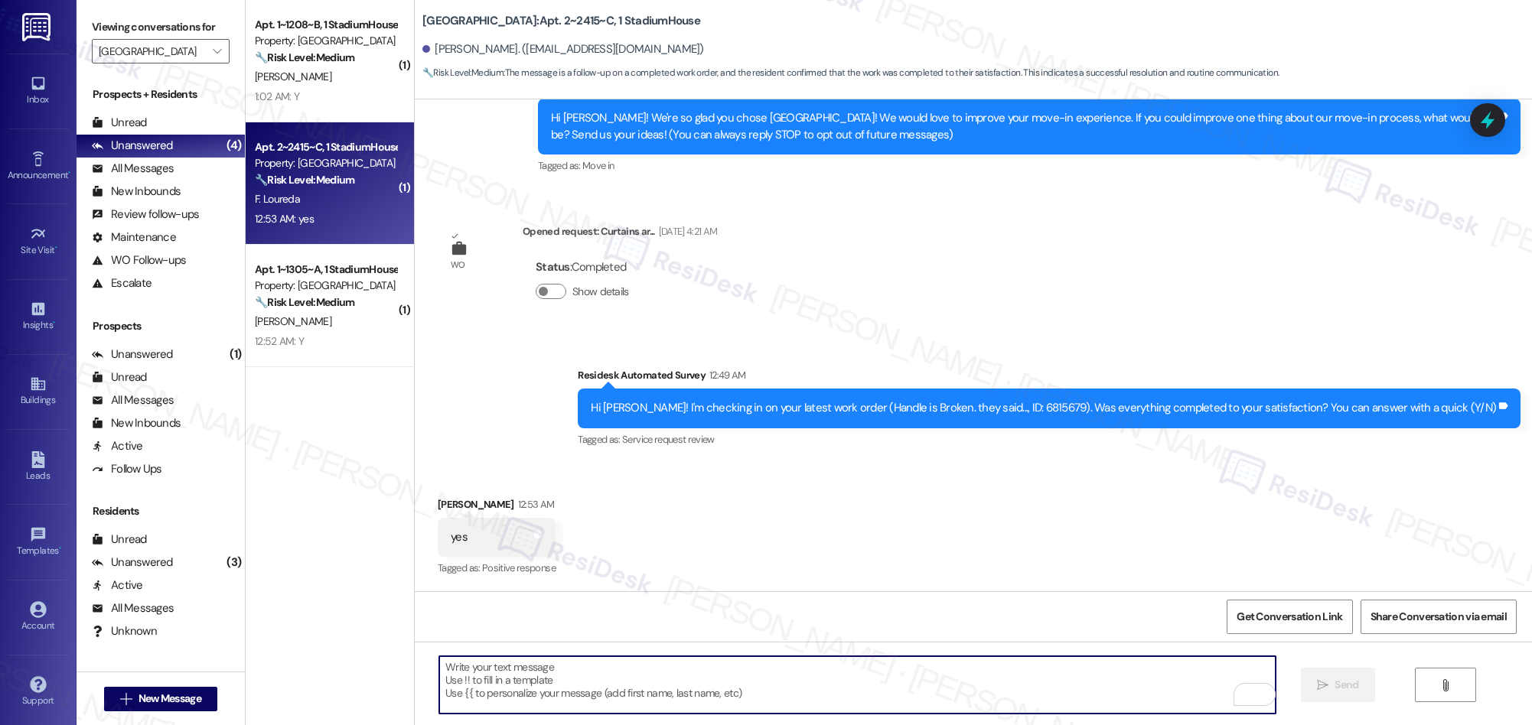
type textarea "If I may ask...has {{property}} lived up to your expectations?"
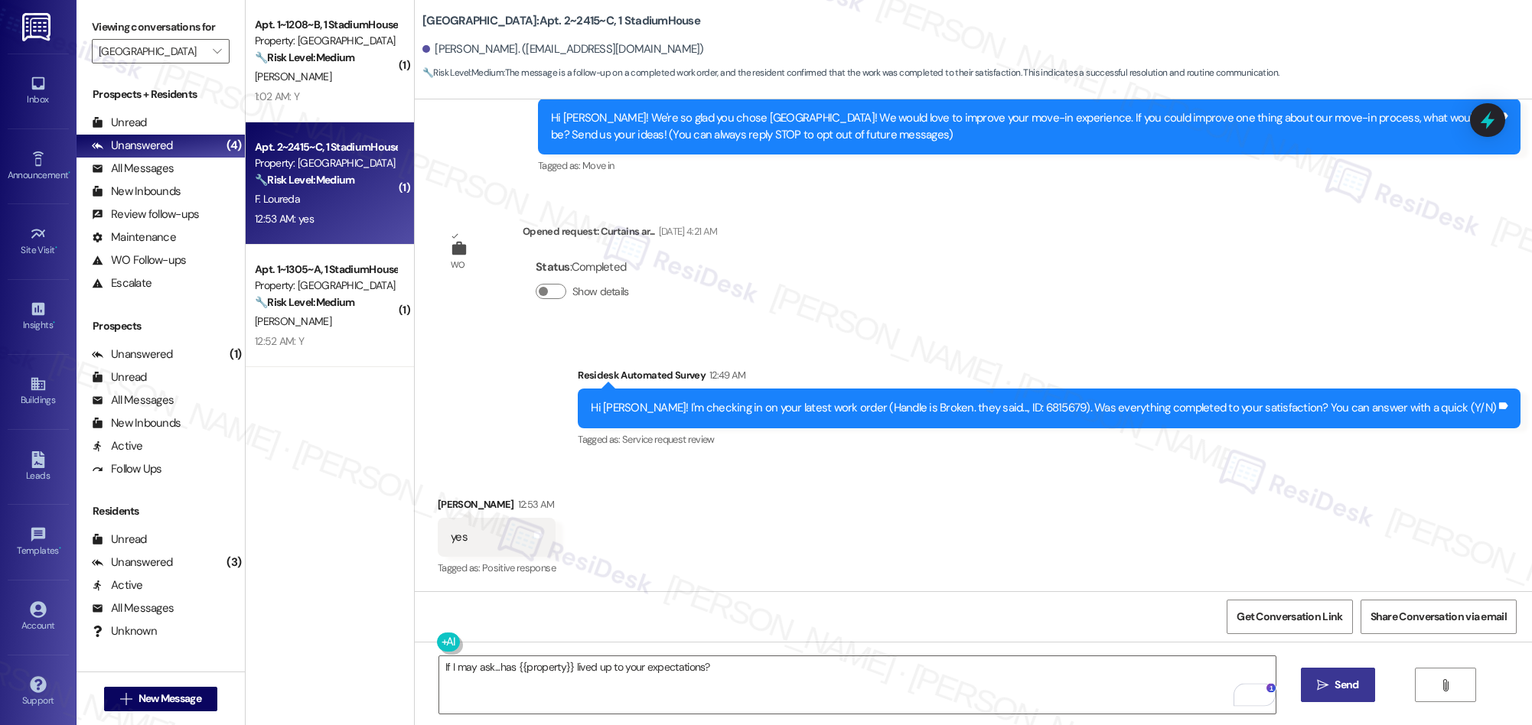
click at [1331, 695] on button " Send" at bounding box center [1338, 685] width 74 height 34
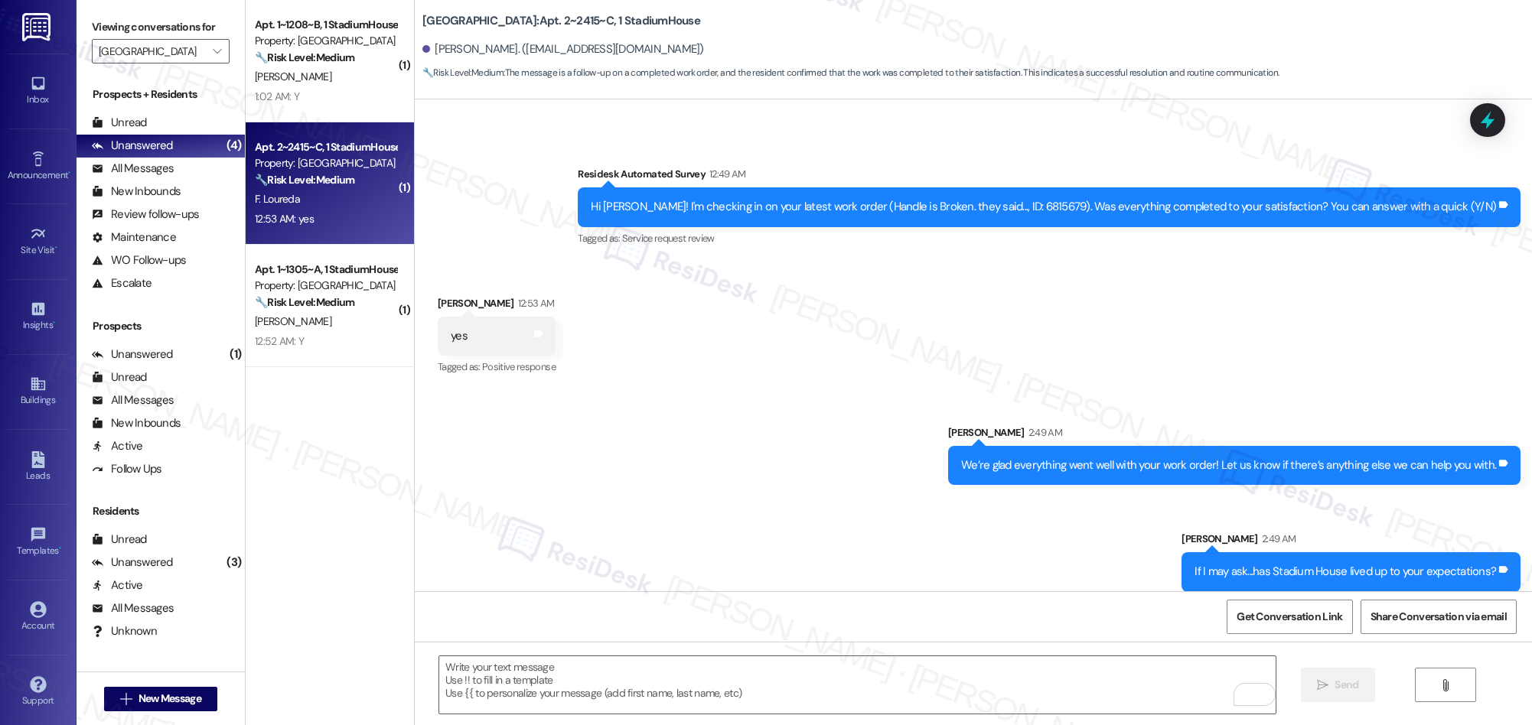
scroll to position [402, 0]
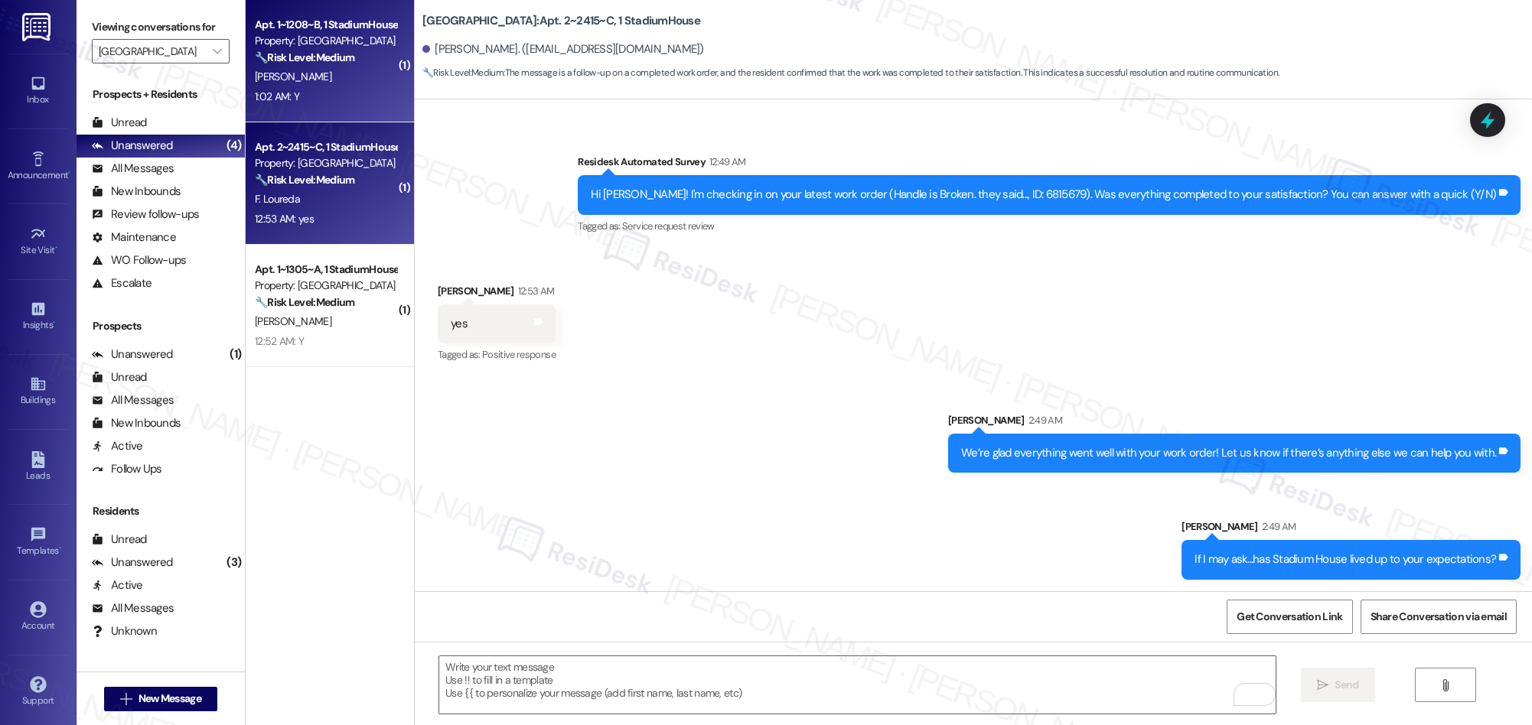
click at [301, 108] on div "Apt. 1~1208~B, 1 StadiumHouse Property: Stadium House 🔧 Risk Level: Medium The …" at bounding box center [330, 61] width 168 height 122
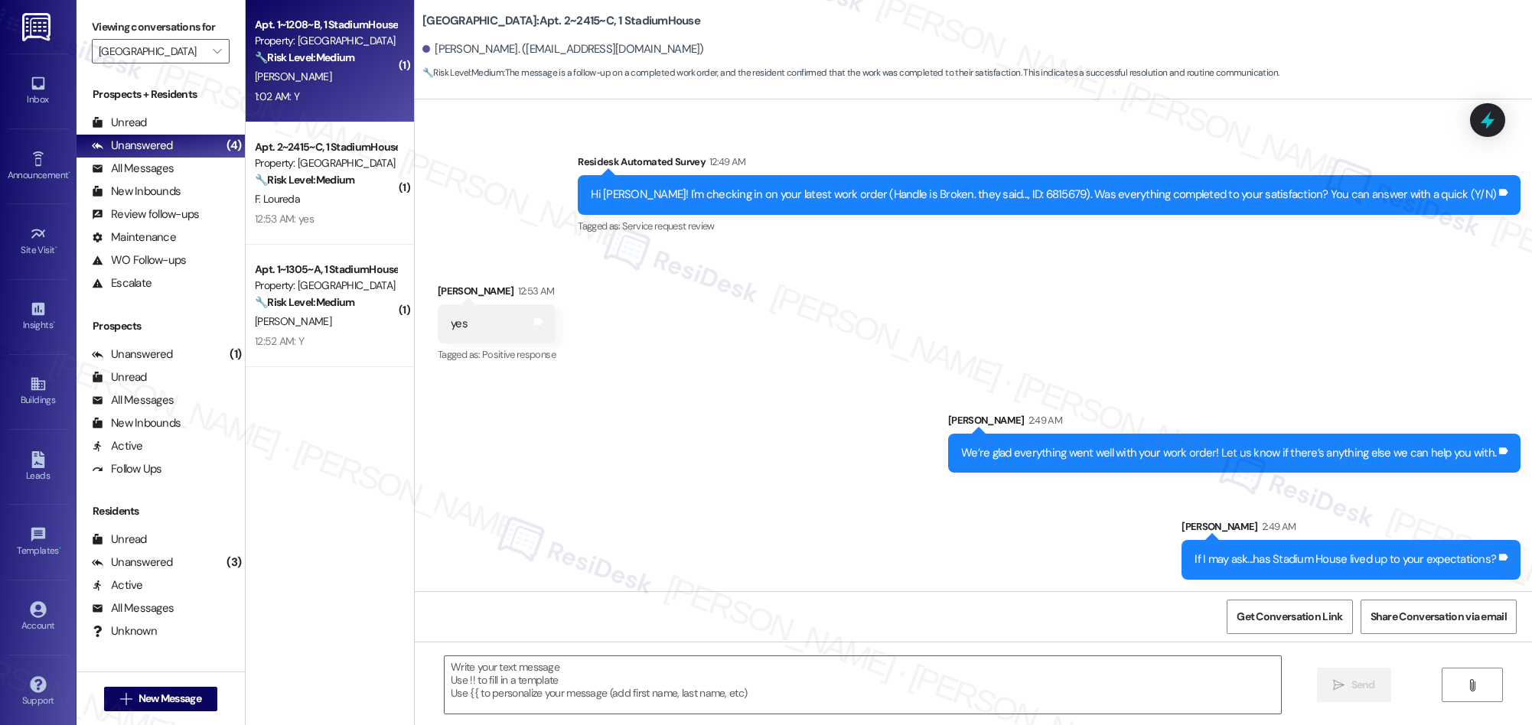
type textarea "Fetching suggested responses. Please feel free to read through the conversation…"
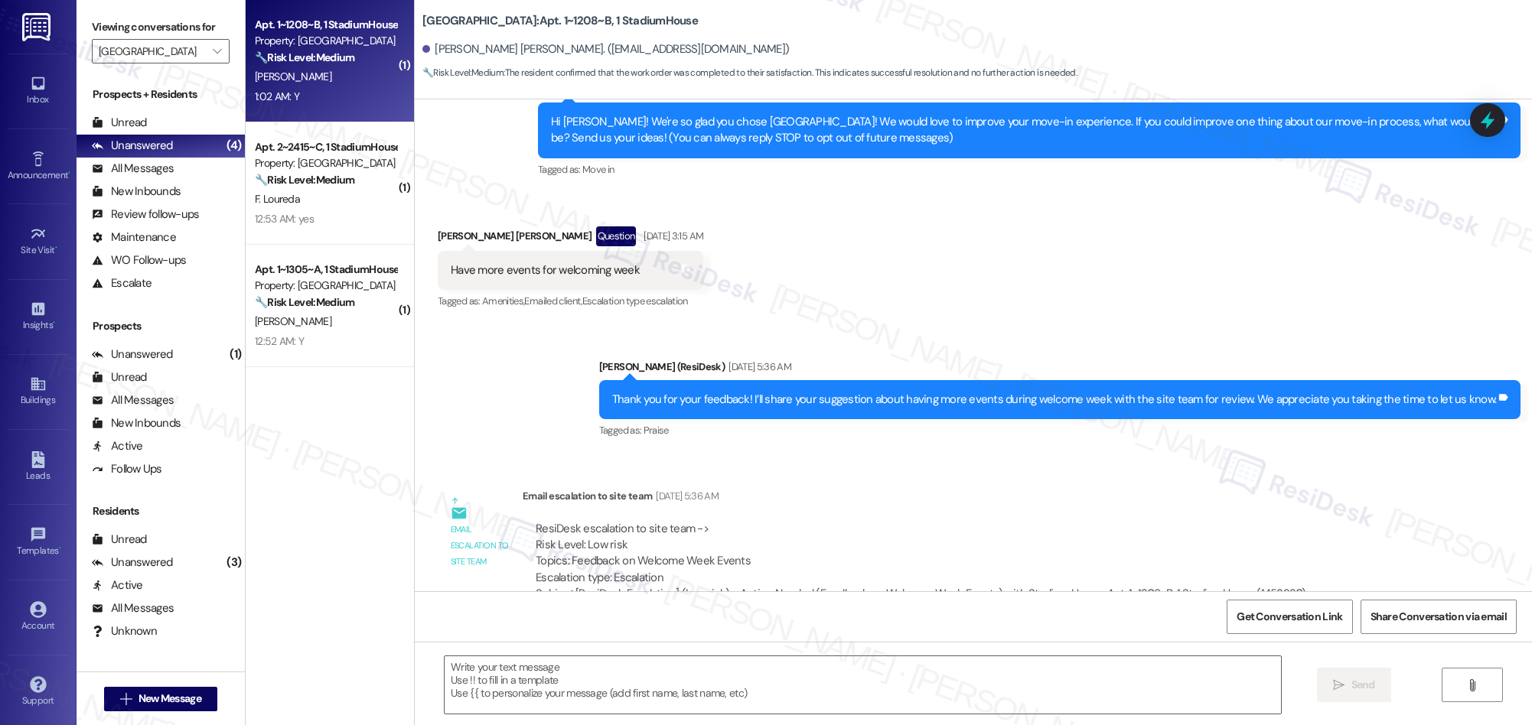
type textarea "Fetching suggested responses. Please feel free to read through the conversation…"
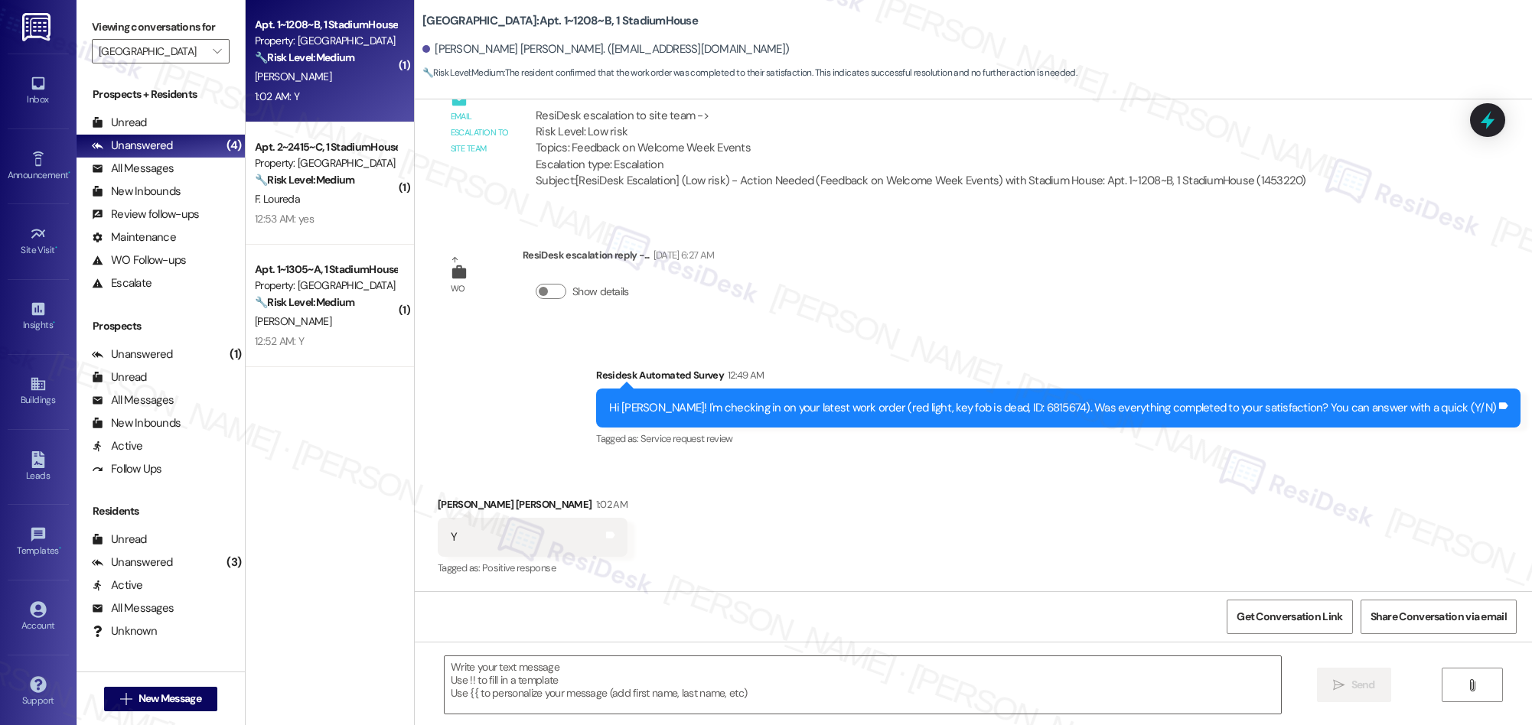
scroll to position [0, 0]
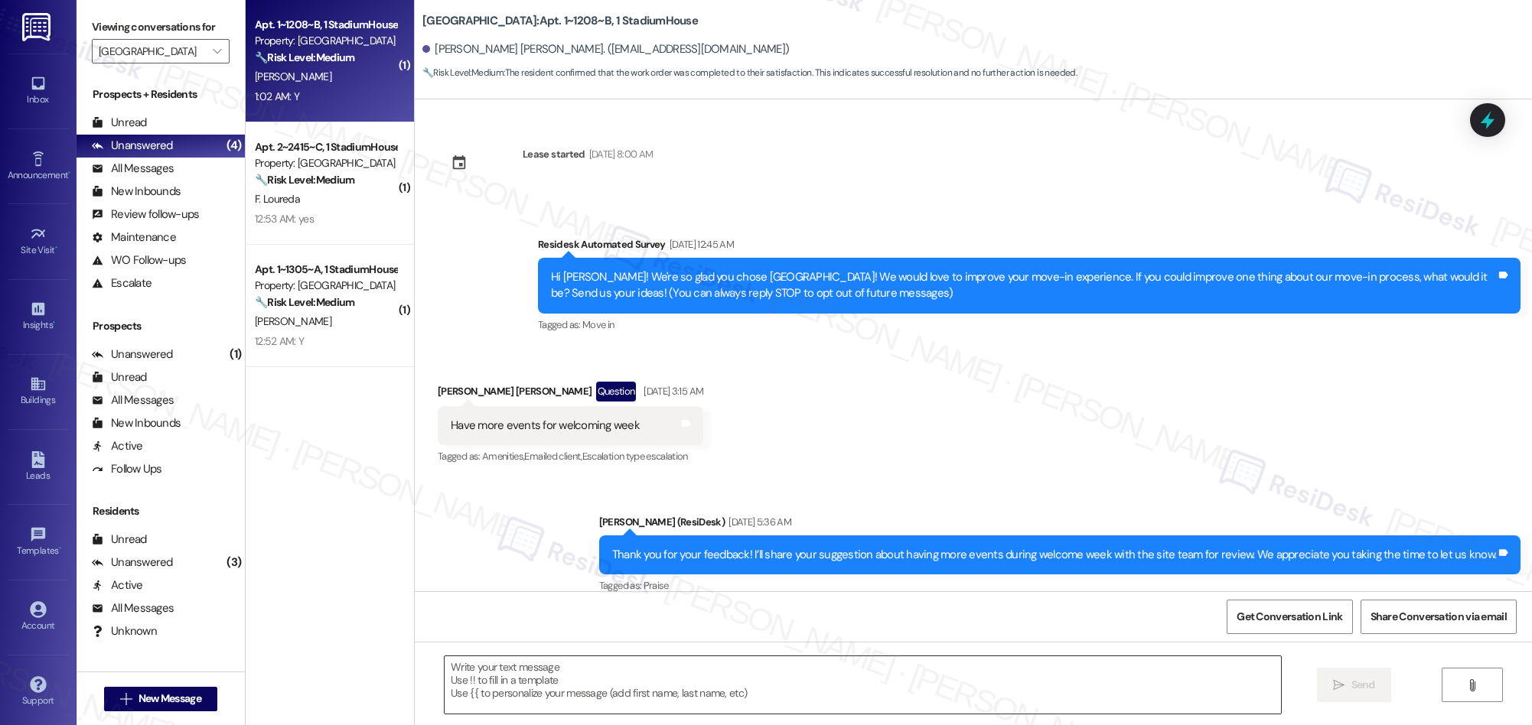
click at [626, 667] on textarea at bounding box center [863, 684] width 836 height 57
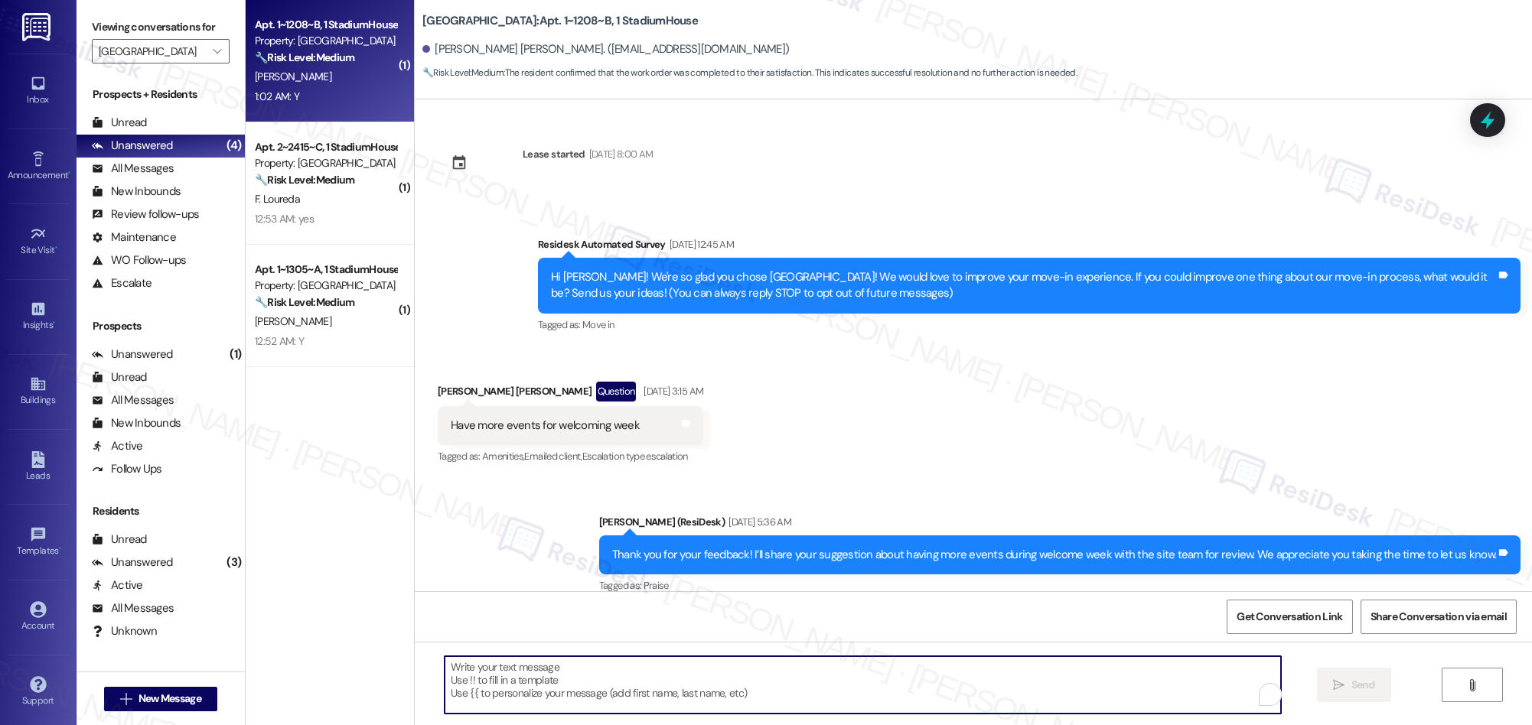
paste textarea "We’re glad everything went well with your work order! Let us know if there’s an…"
type textarea "We’re glad everything went well with your work order! Let us know if there’s an…"
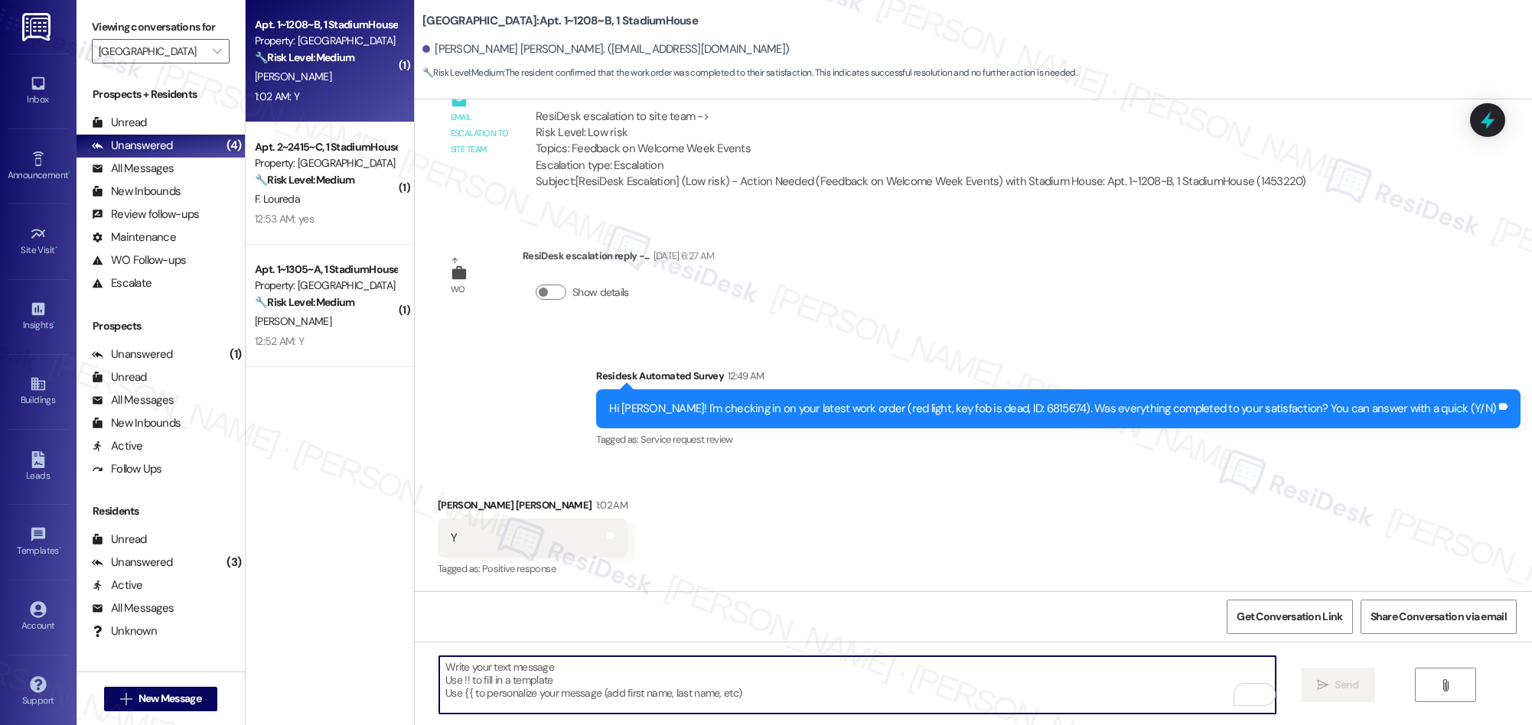
scroll to position [676, 0]
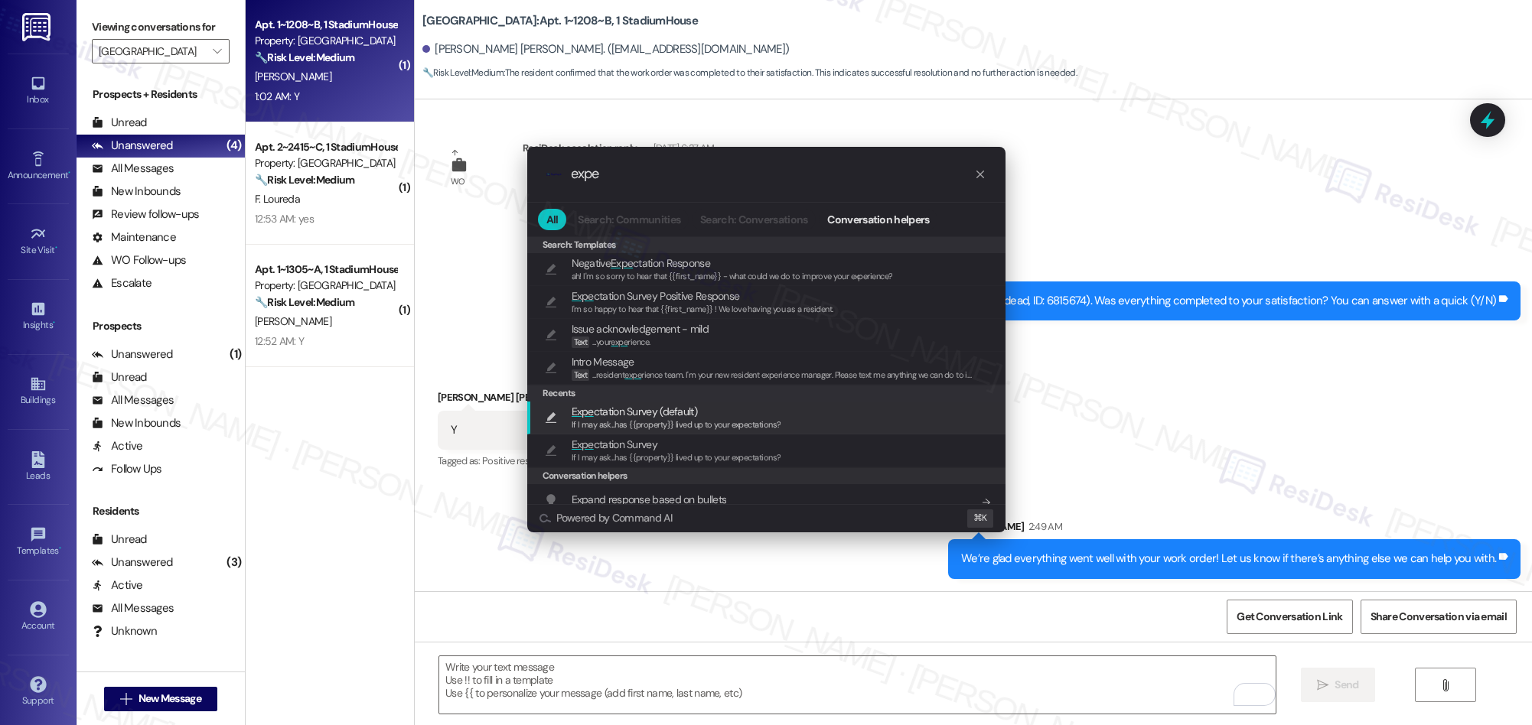
type input "expe"
click at [660, 428] on span "If I may ask...has {{property}} lived up to your expectations?" at bounding box center [677, 424] width 210 height 11
type textarea "If I may ask...has {{property}} lived up to your expectations?"
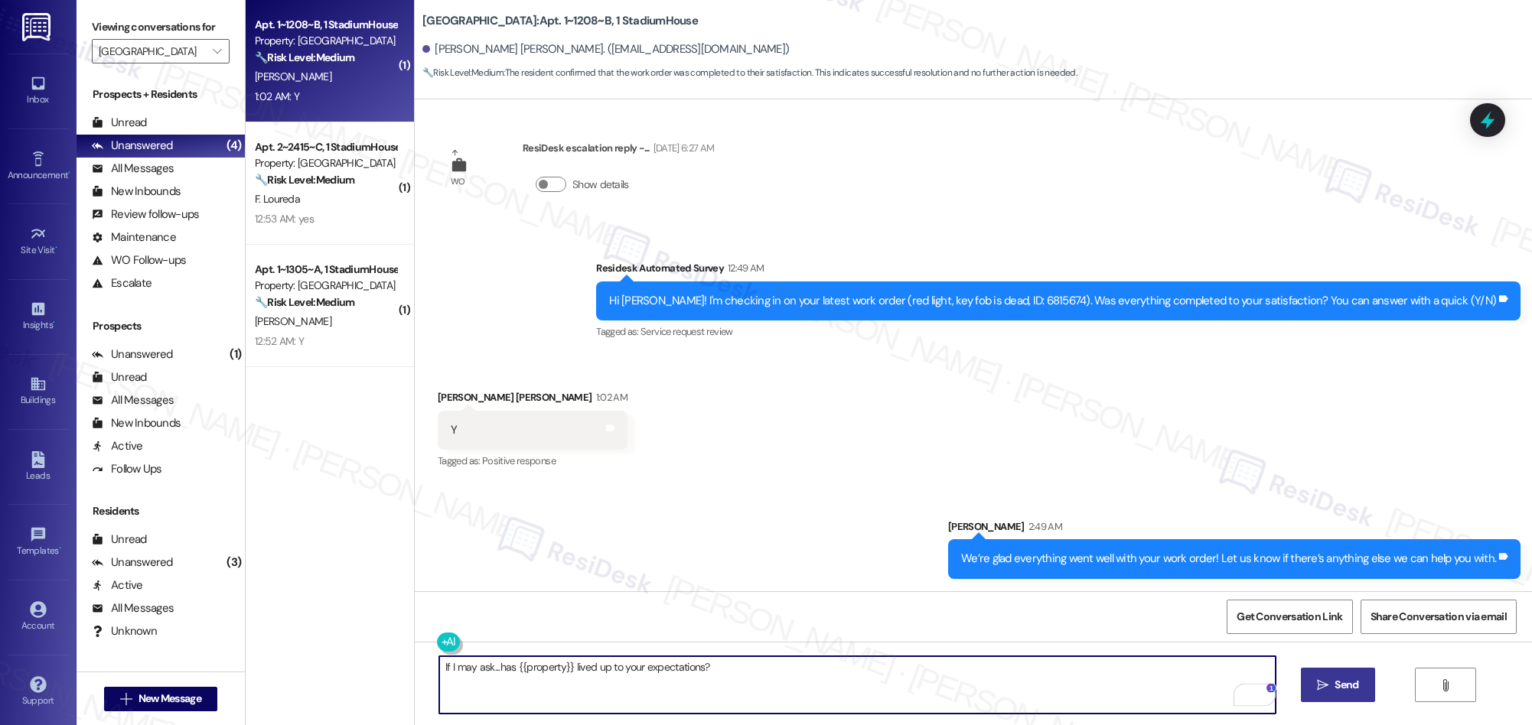
click at [1340, 692] on span "Send" at bounding box center [1346, 685] width 24 height 16
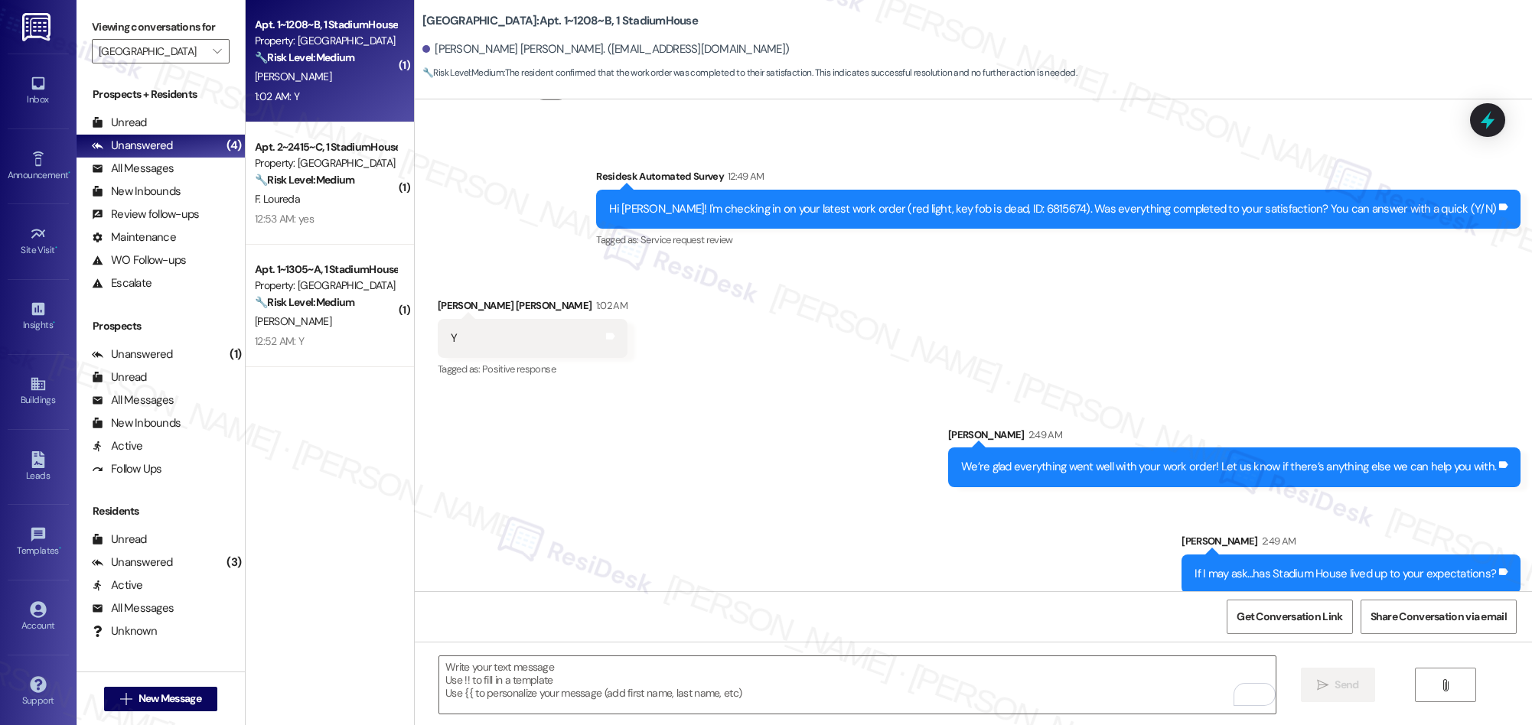
scroll to position [782, 0]
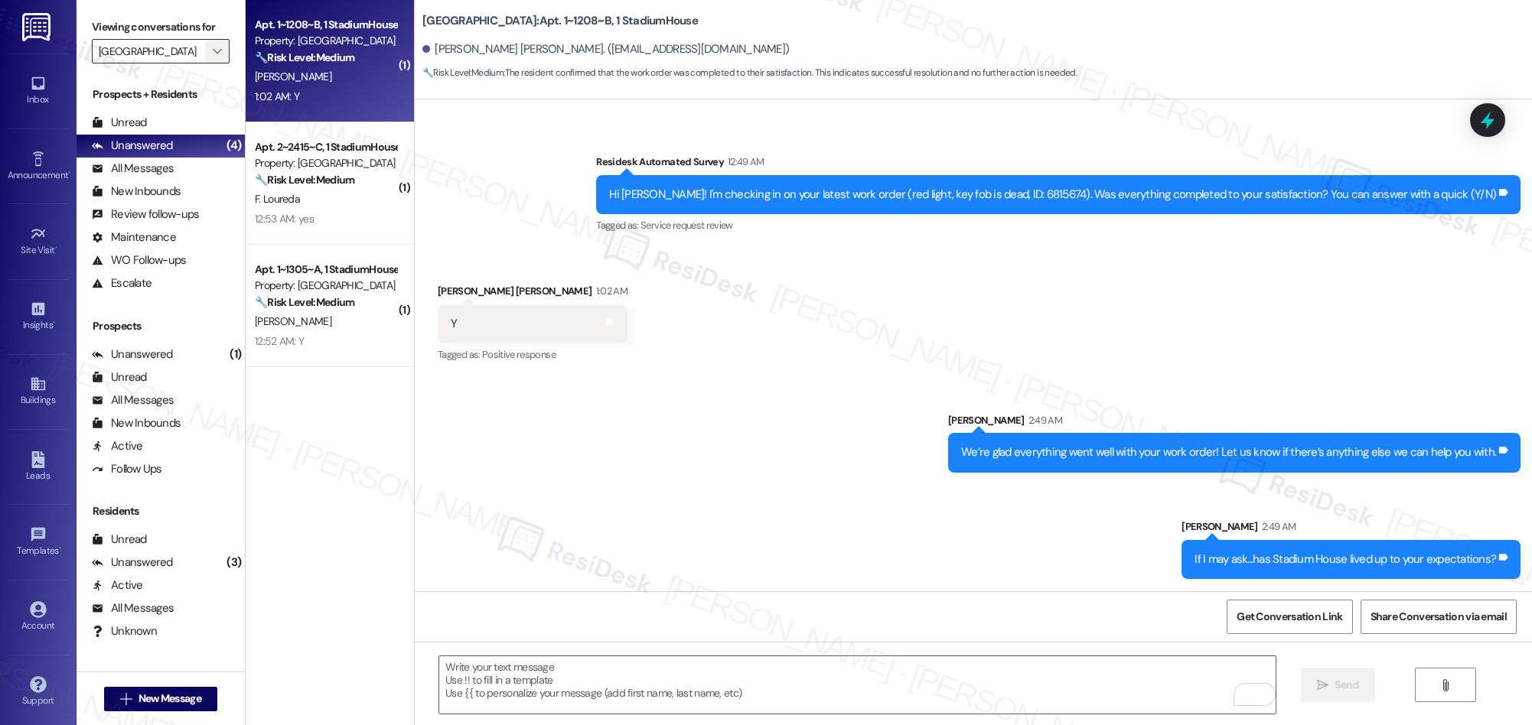
click at [210, 53] on span "" at bounding box center [217, 51] width 15 height 24
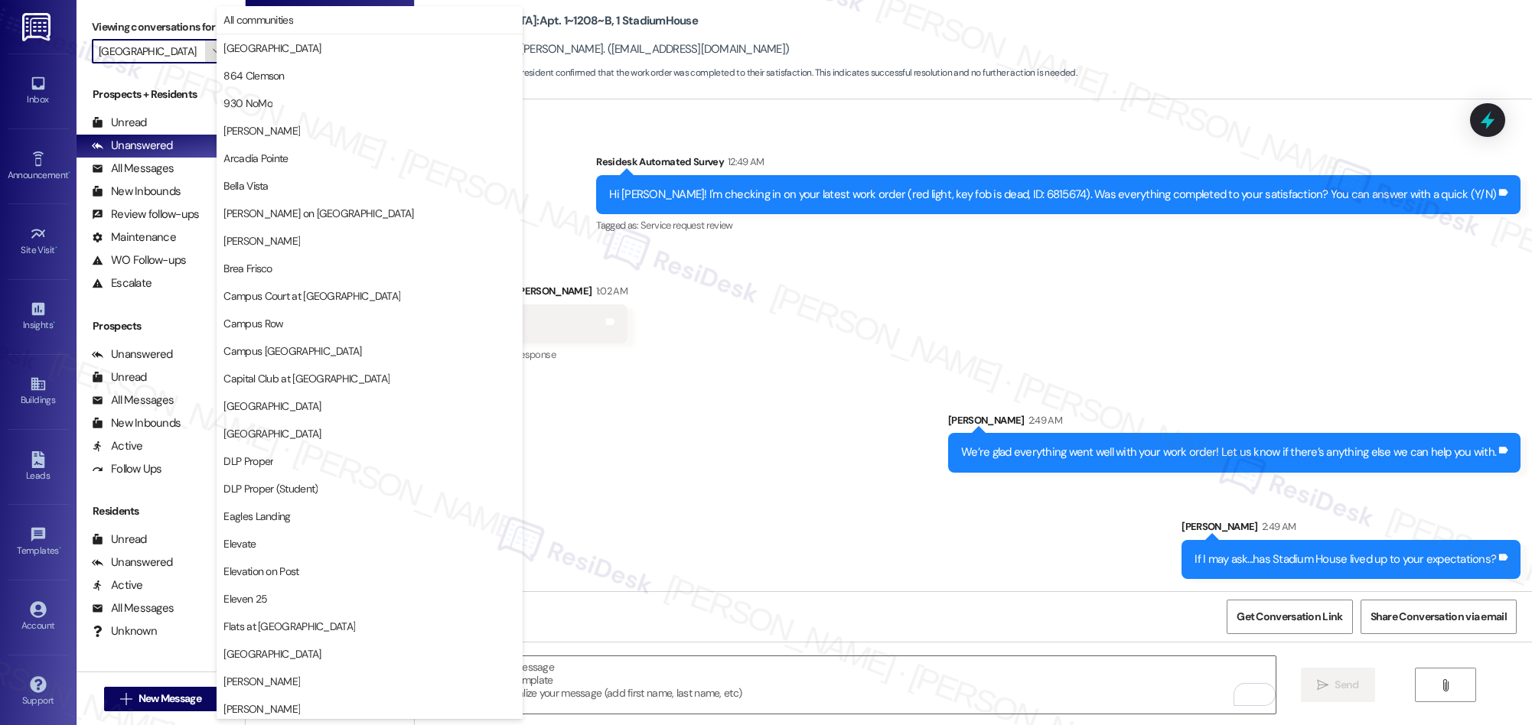
scroll to position [1067, 0]
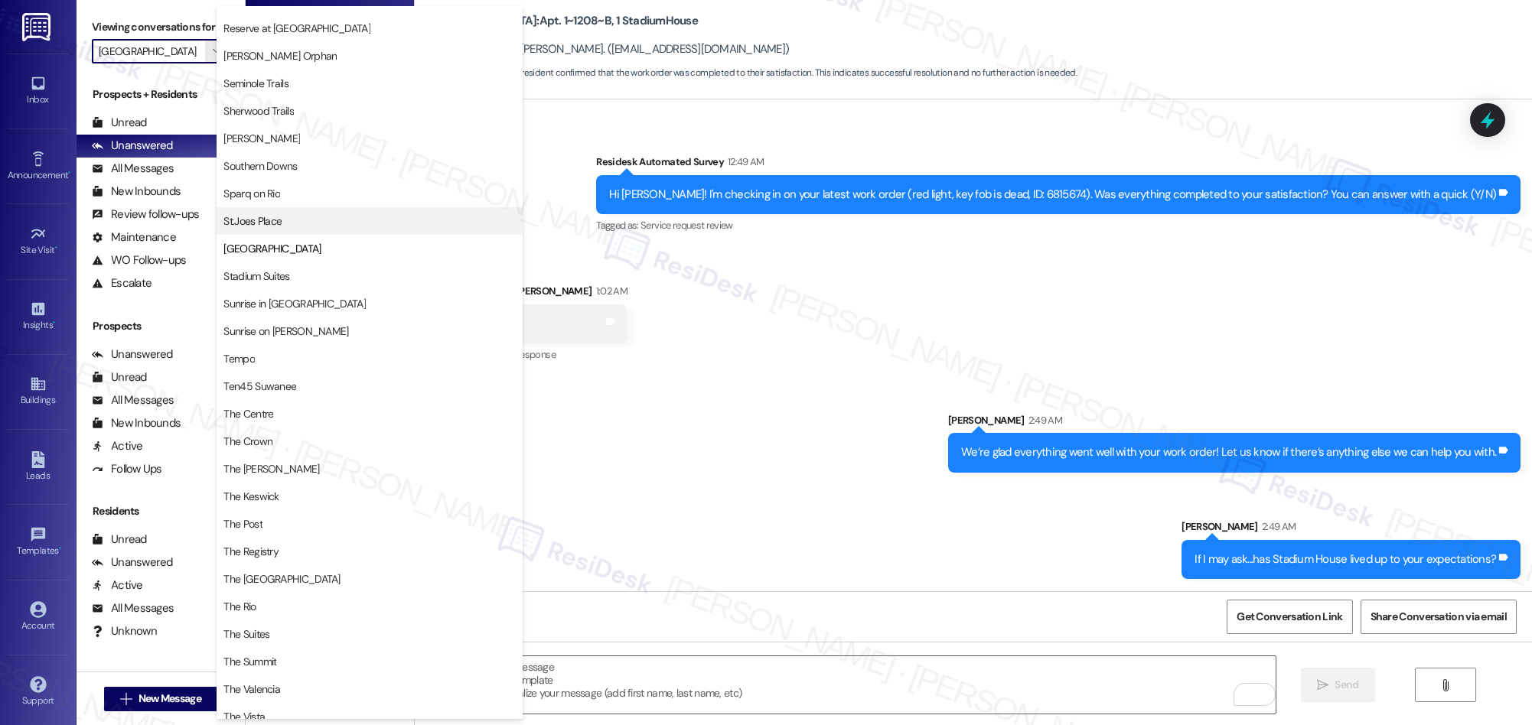
click at [247, 214] on span "St.Joes Place" at bounding box center [252, 220] width 58 height 15
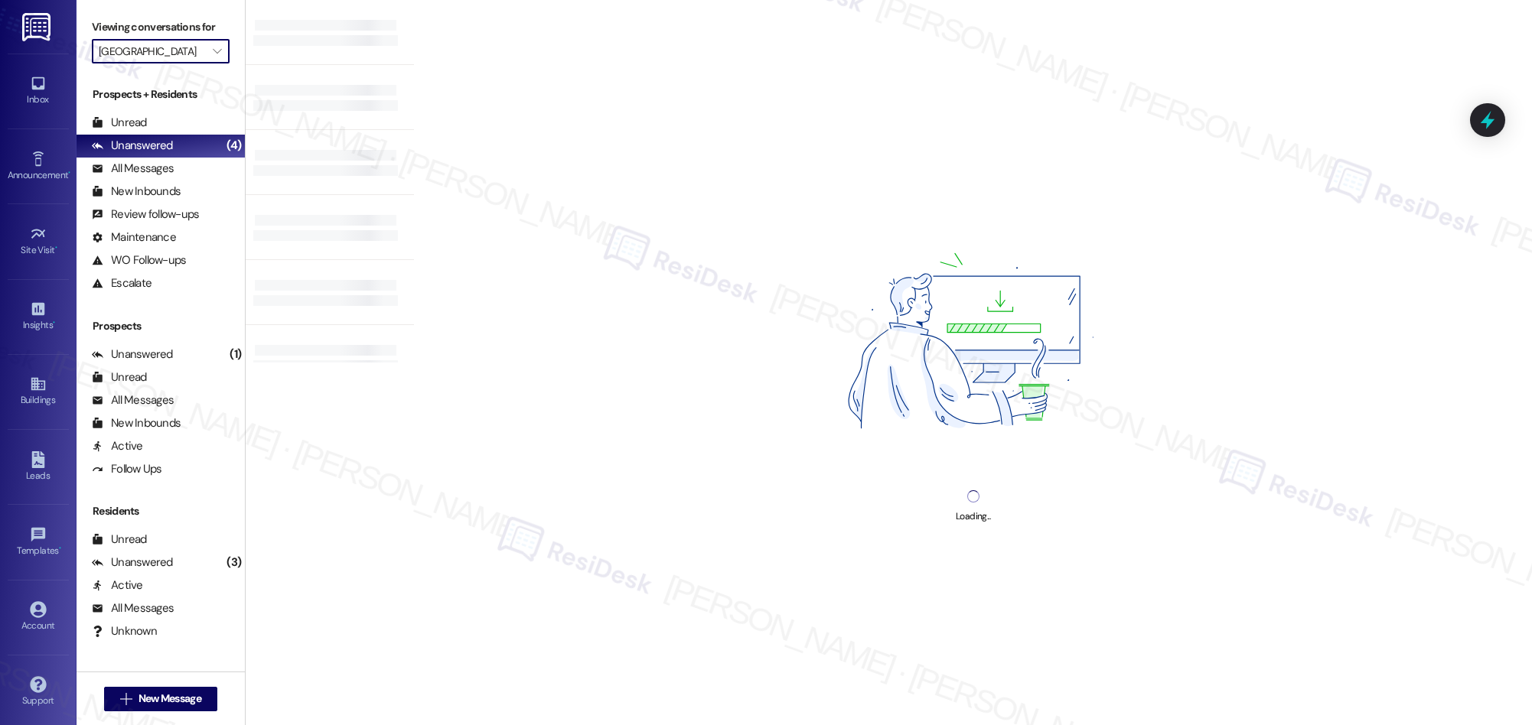
type input "St.Joes Place"
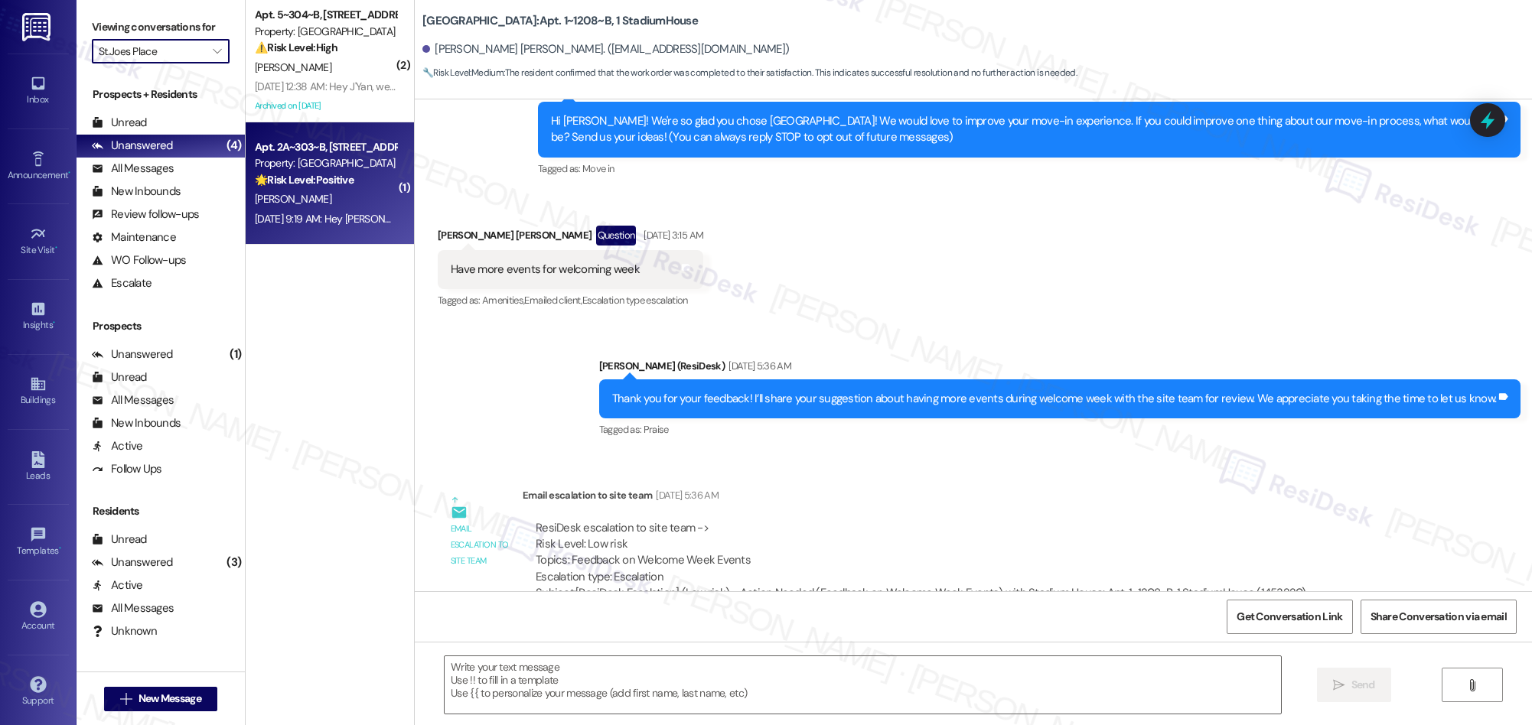
type textarea "Fetching suggested responses. Please feel free to read through the conversation…"
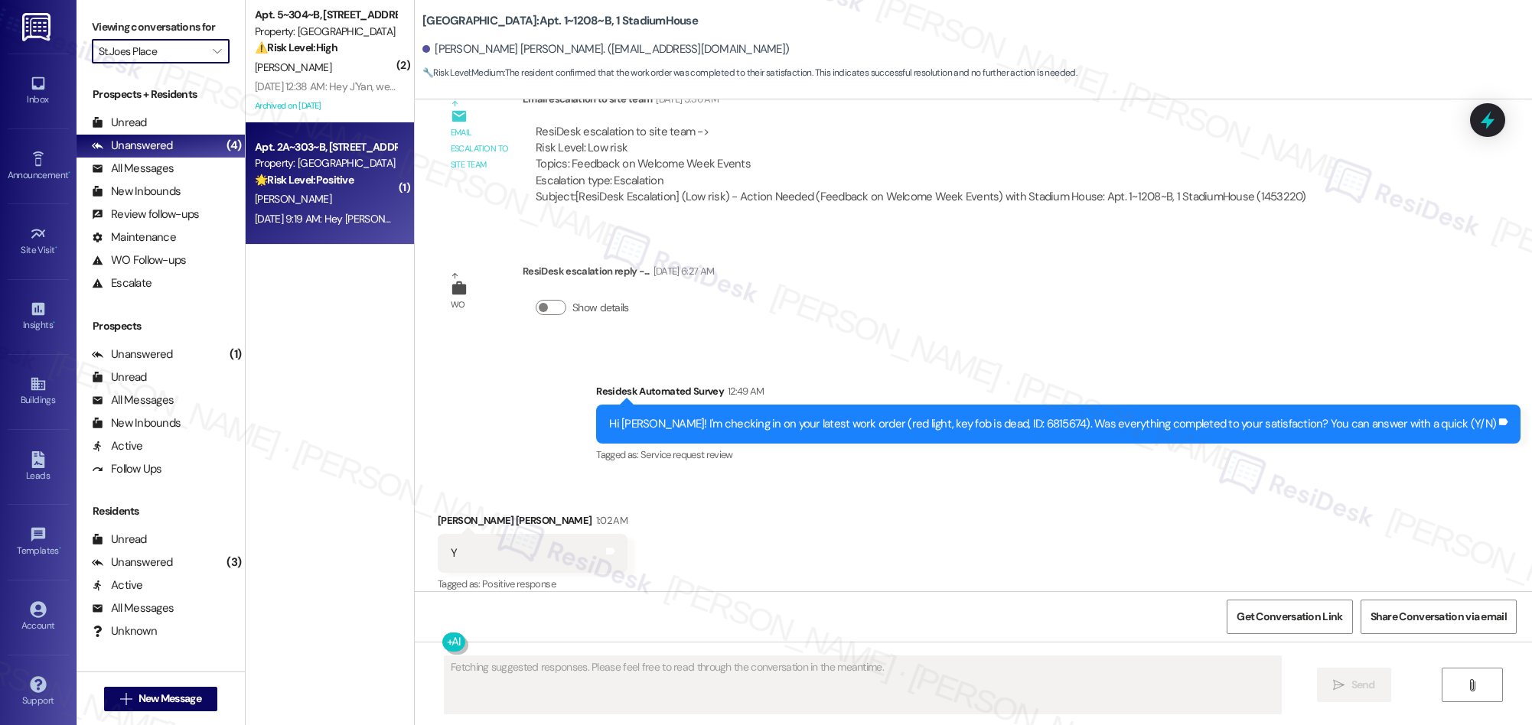
scroll to position [568, 0]
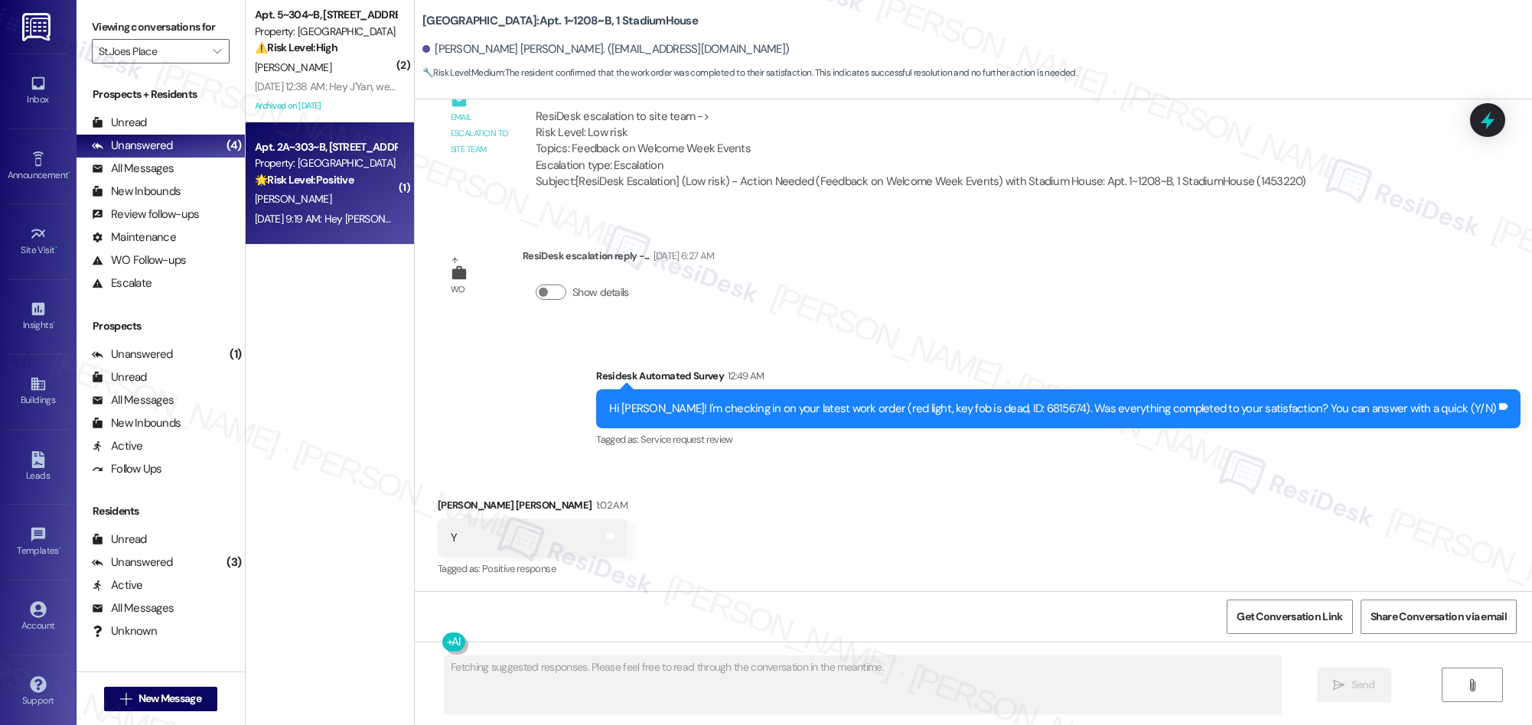
click at [314, 214] on div "Sep 13, 2025 at 9:19 AM: Hey Aditya, we appreciate your text! We'll be back at …" at bounding box center [592, 219] width 675 height 14
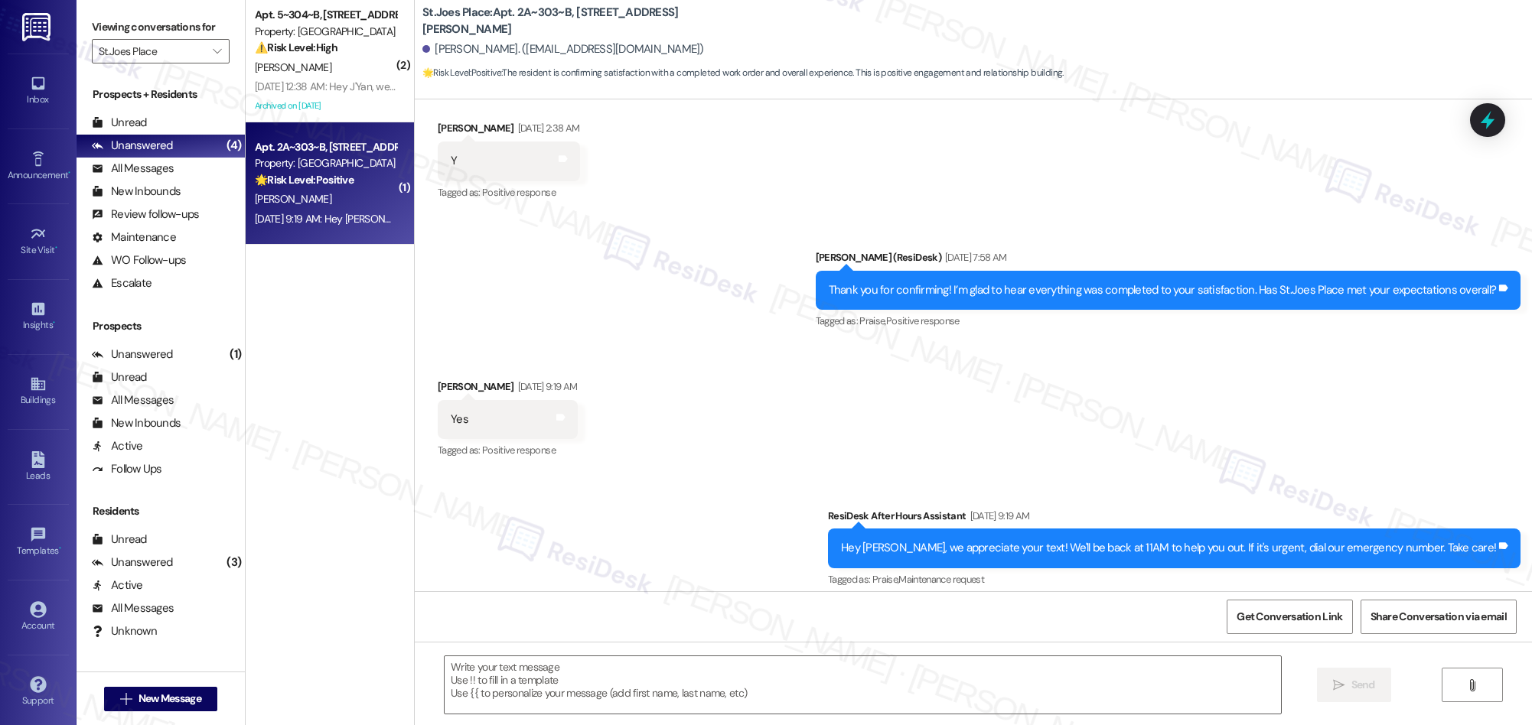
scroll to position [665, 0]
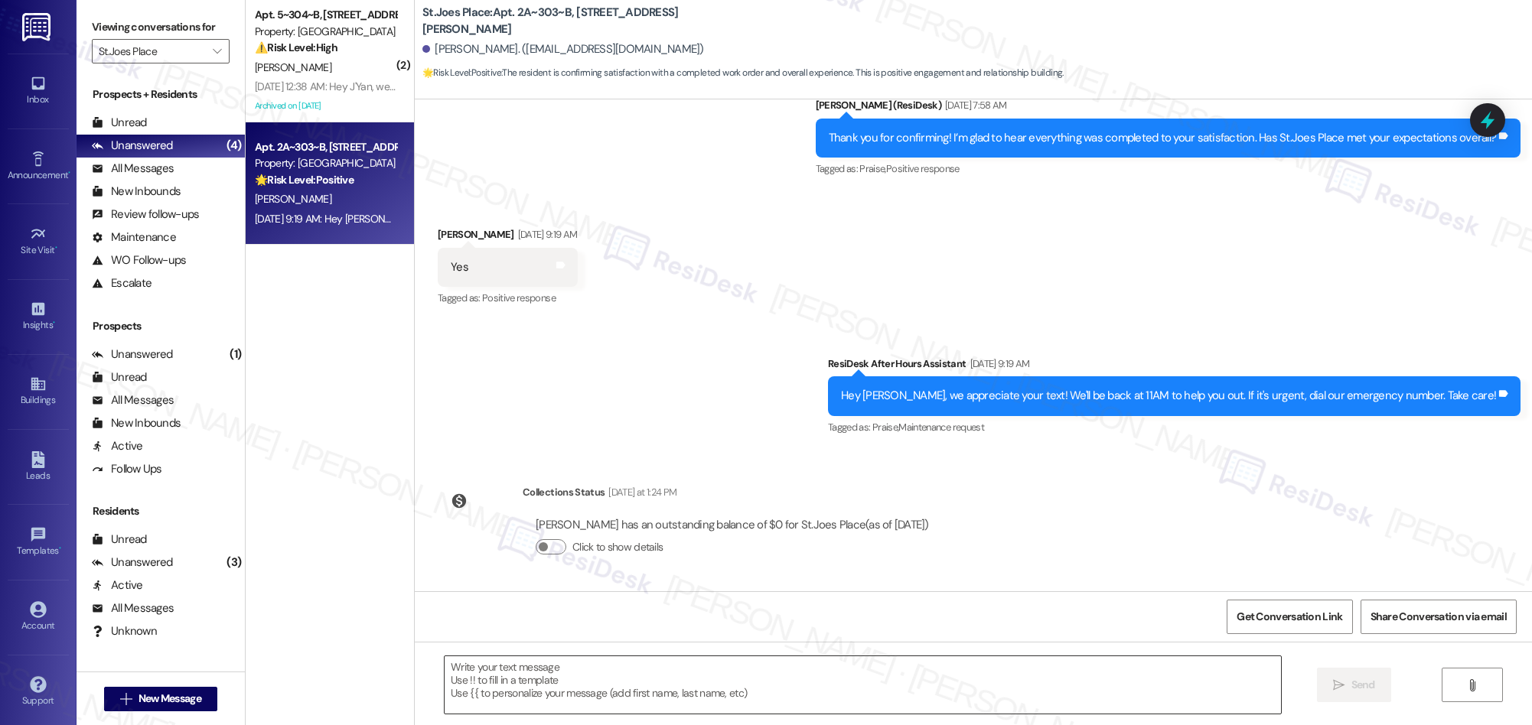
click at [867, 686] on textarea at bounding box center [863, 684] width 836 height 57
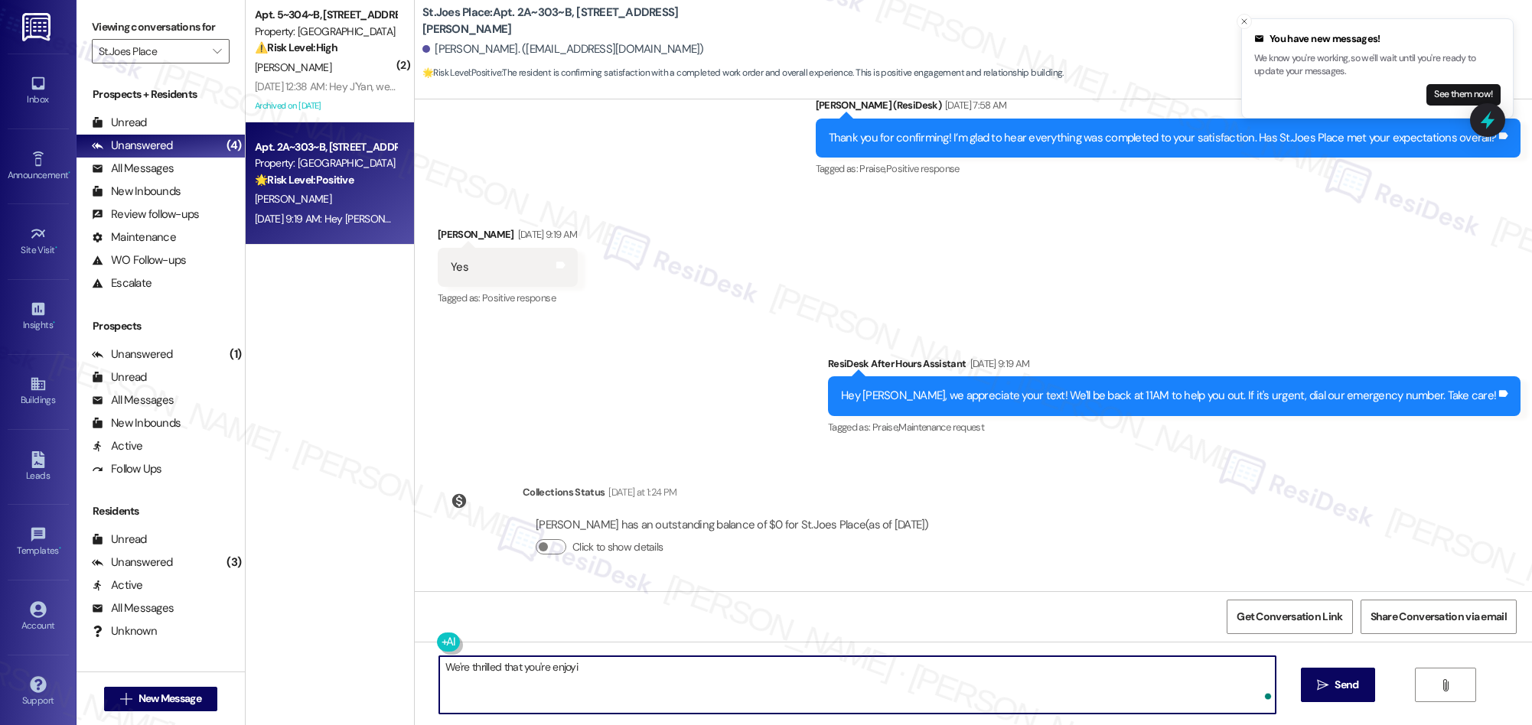
type textarea "We're thrilled that you're enjoyin"
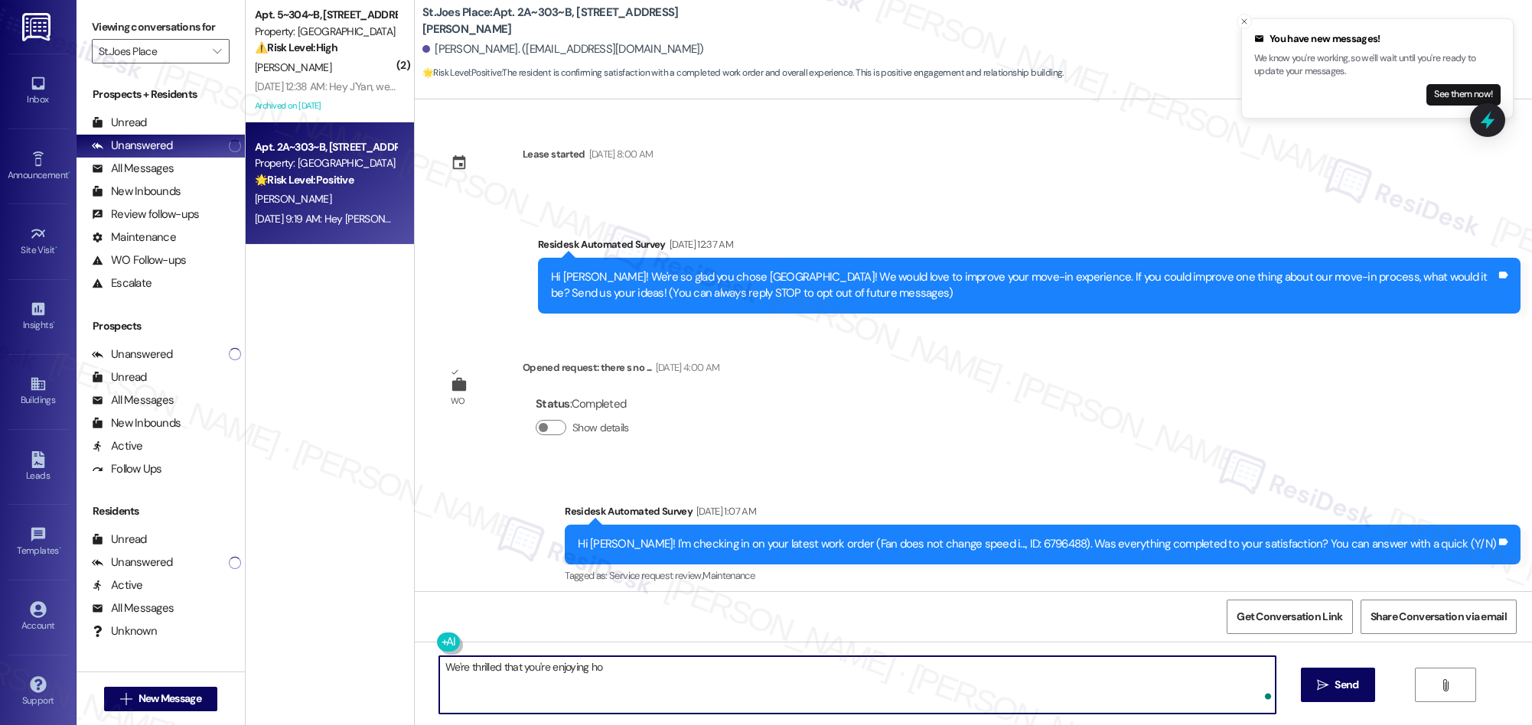
scroll to position [665, 0]
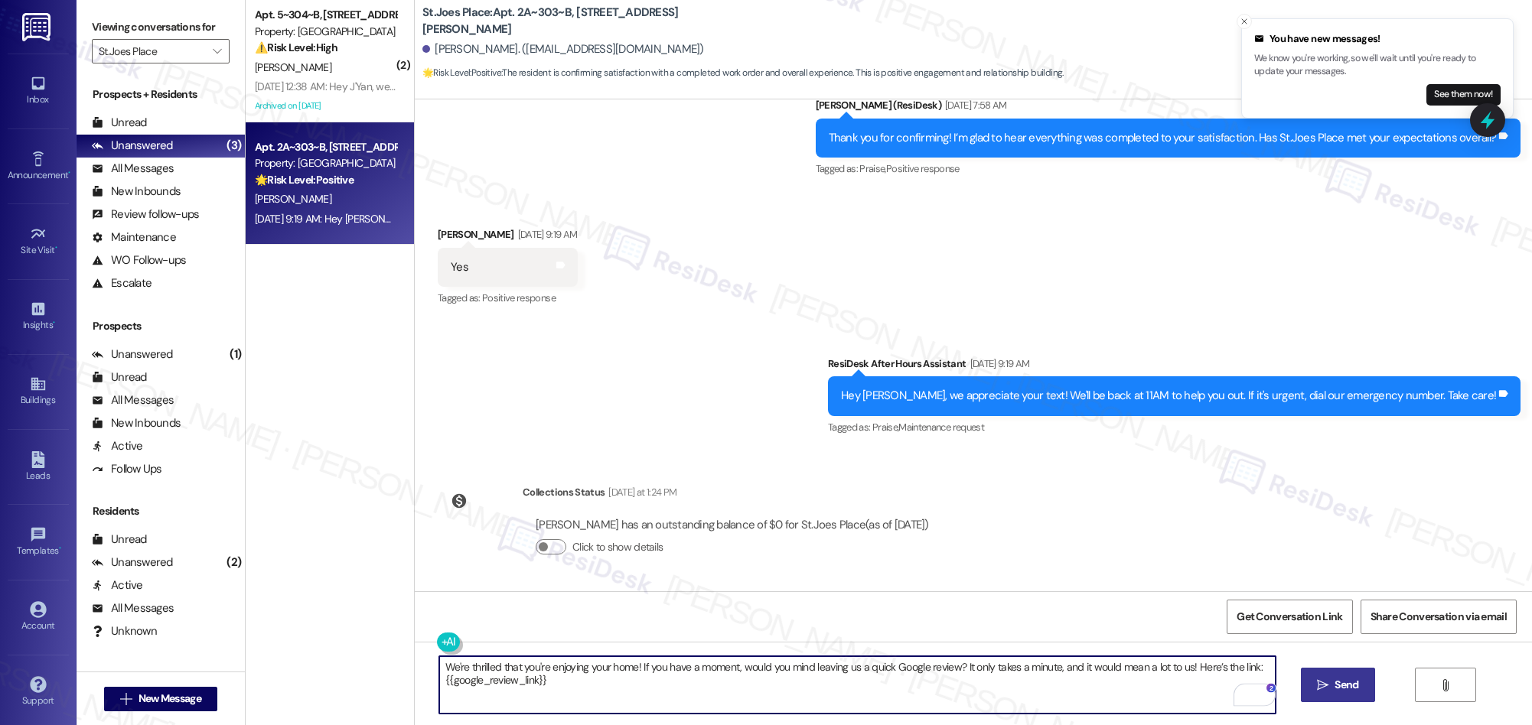
type textarea "We're thrilled that you're enjoying your home! If you have a moment, would you …"
click at [1326, 687] on icon "" at bounding box center [1322, 685] width 11 height 12
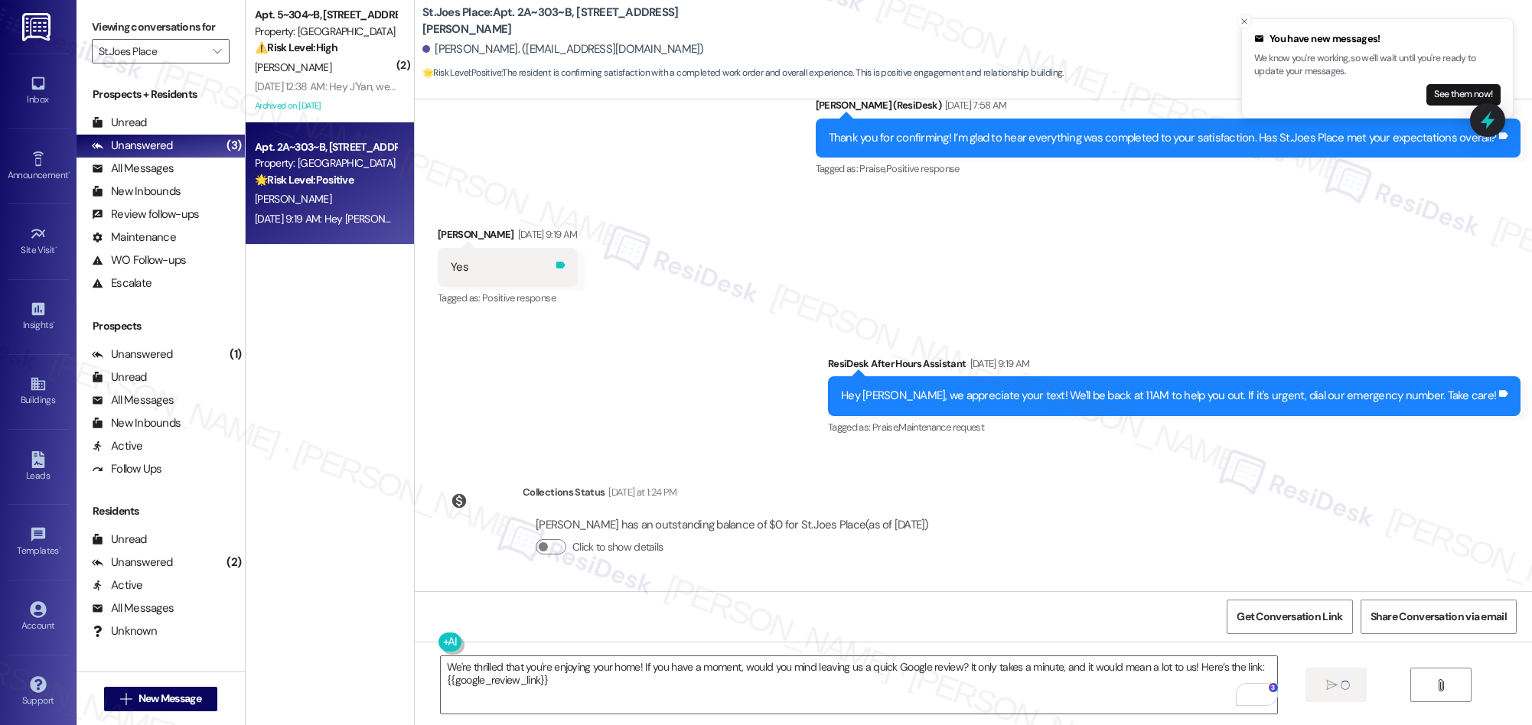
click at [566, 264] on icon at bounding box center [560, 264] width 11 height 11
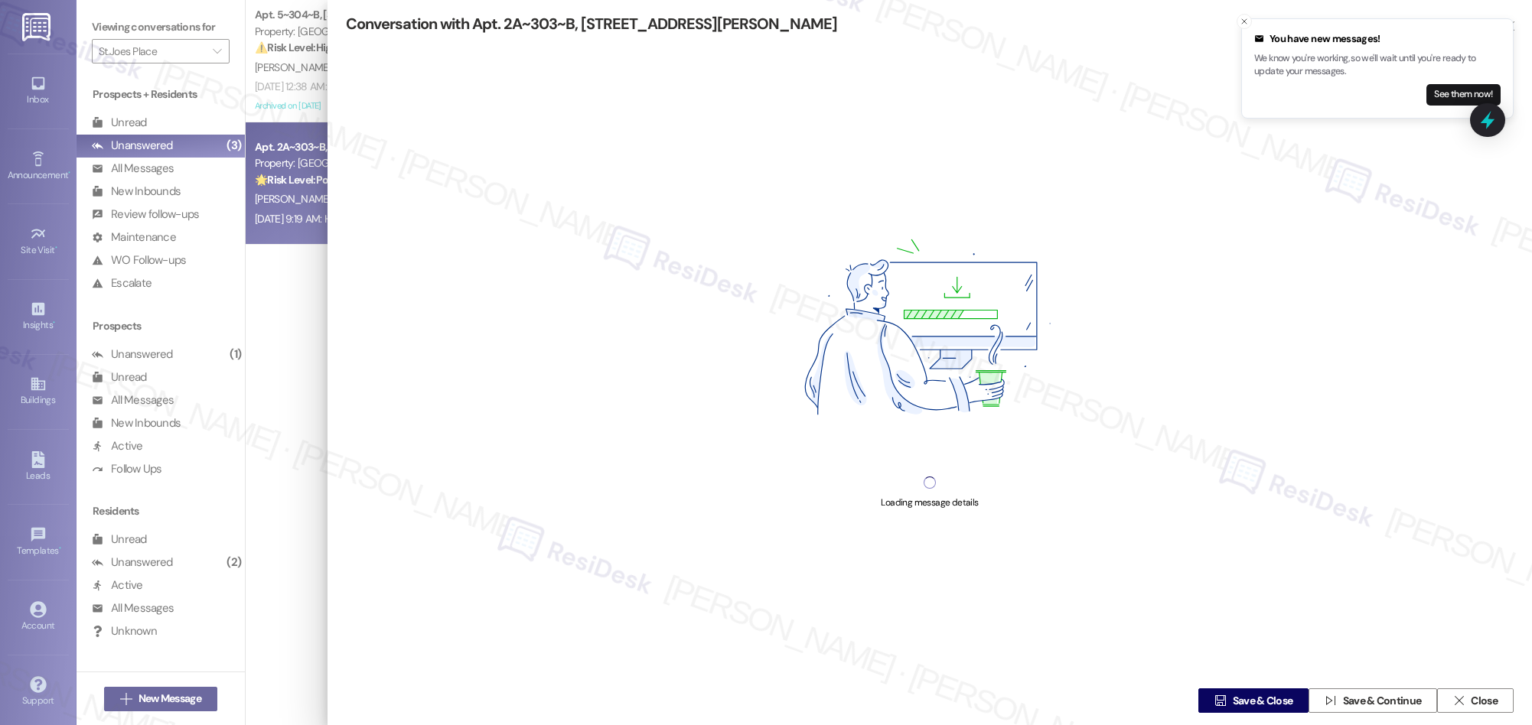
scroll to position [523, 0]
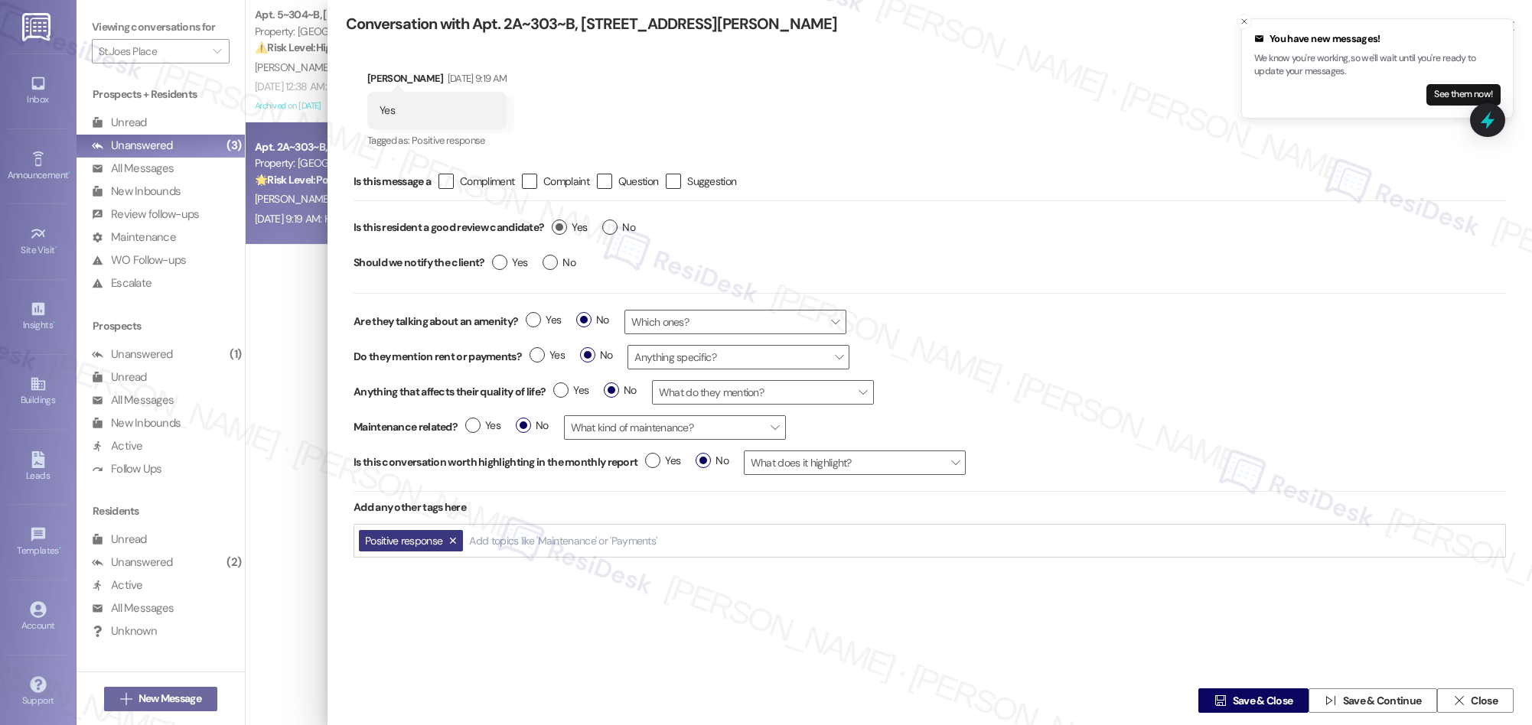
click at [555, 229] on label "Yes" at bounding box center [569, 228] width 35 height 16
click at [555, 229] on input "Yes" at bounding box center [569, 230] width 35 height 20
radio input "true"
click at [1249, 698] on span "Save & Close" at bounding box center [1263, 701] width 60 height 16
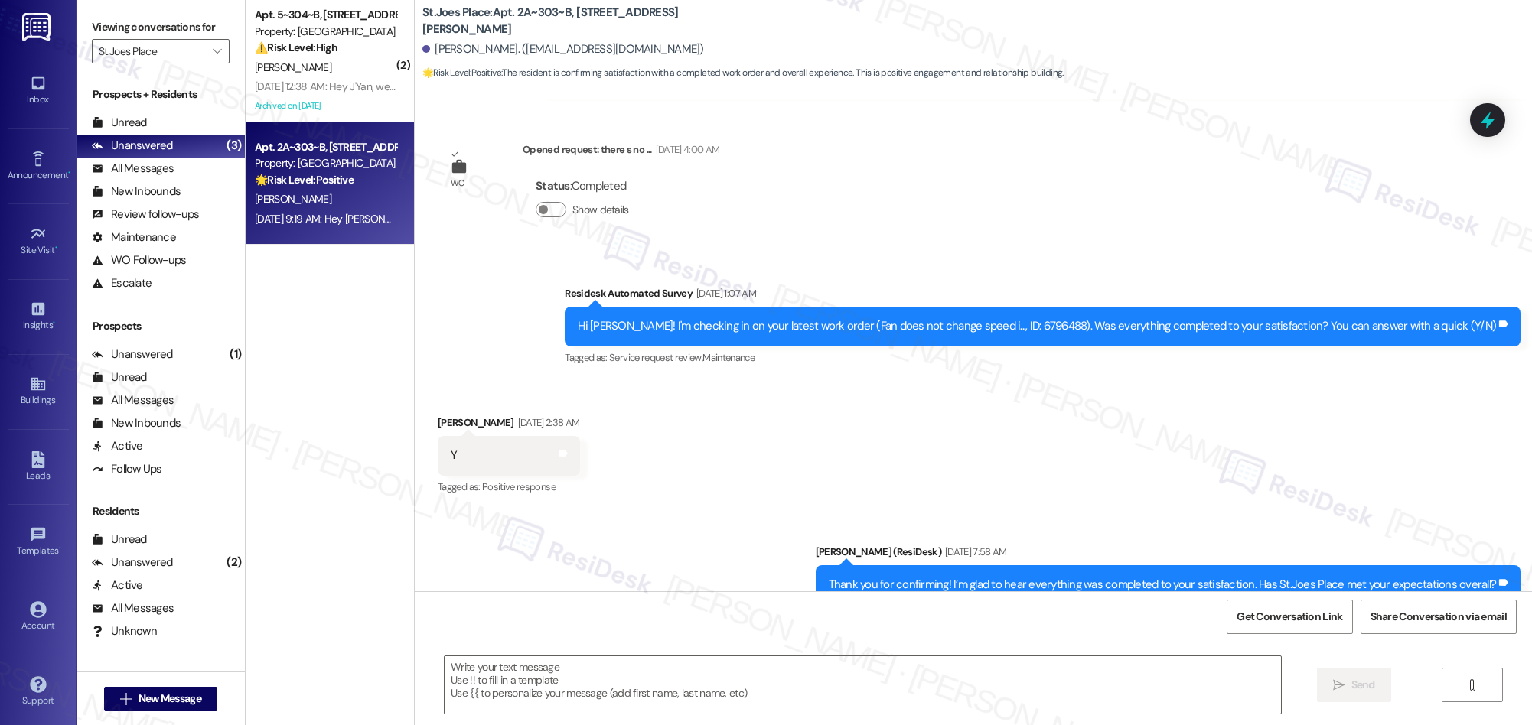
type textarea "Fetching suggested responses. Please feel free to read through the conversation…"
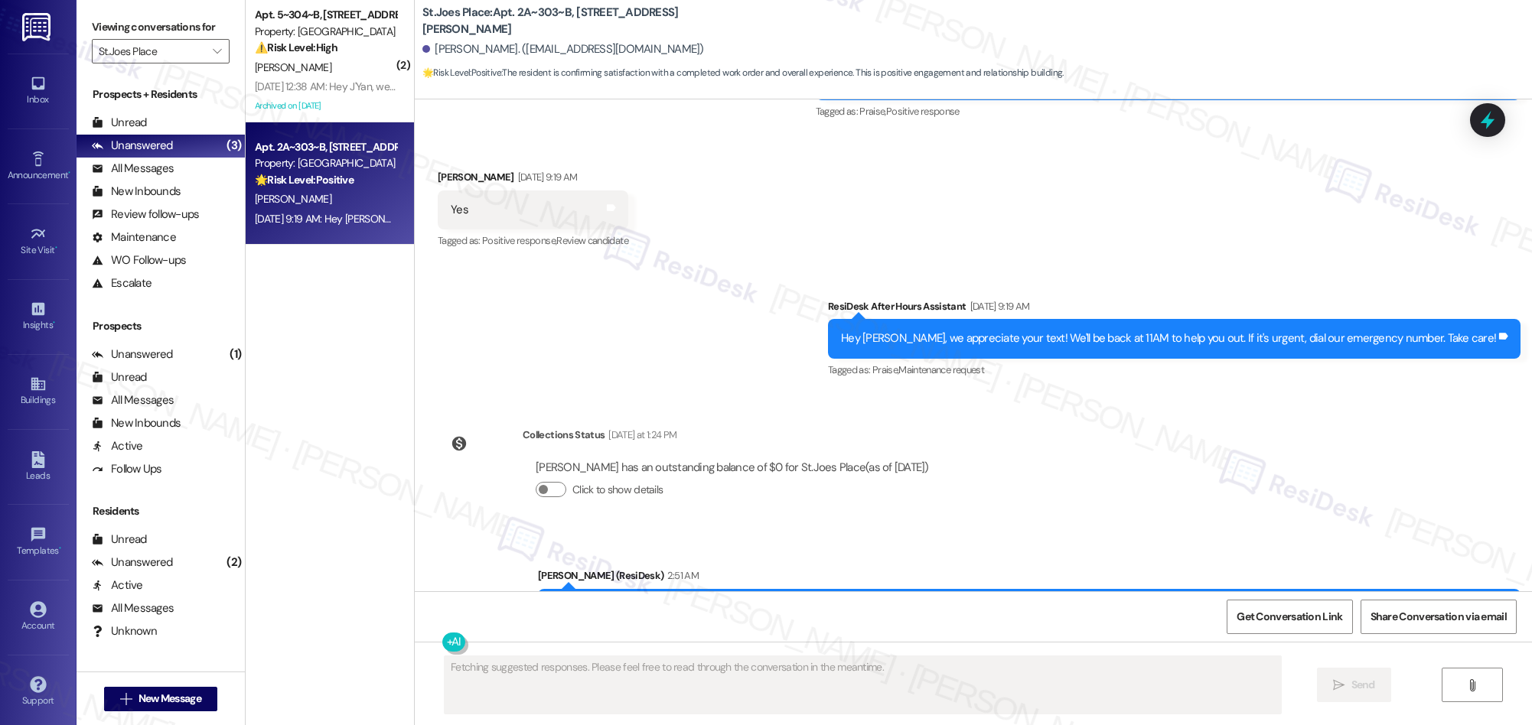
scroll to position [843, 0]
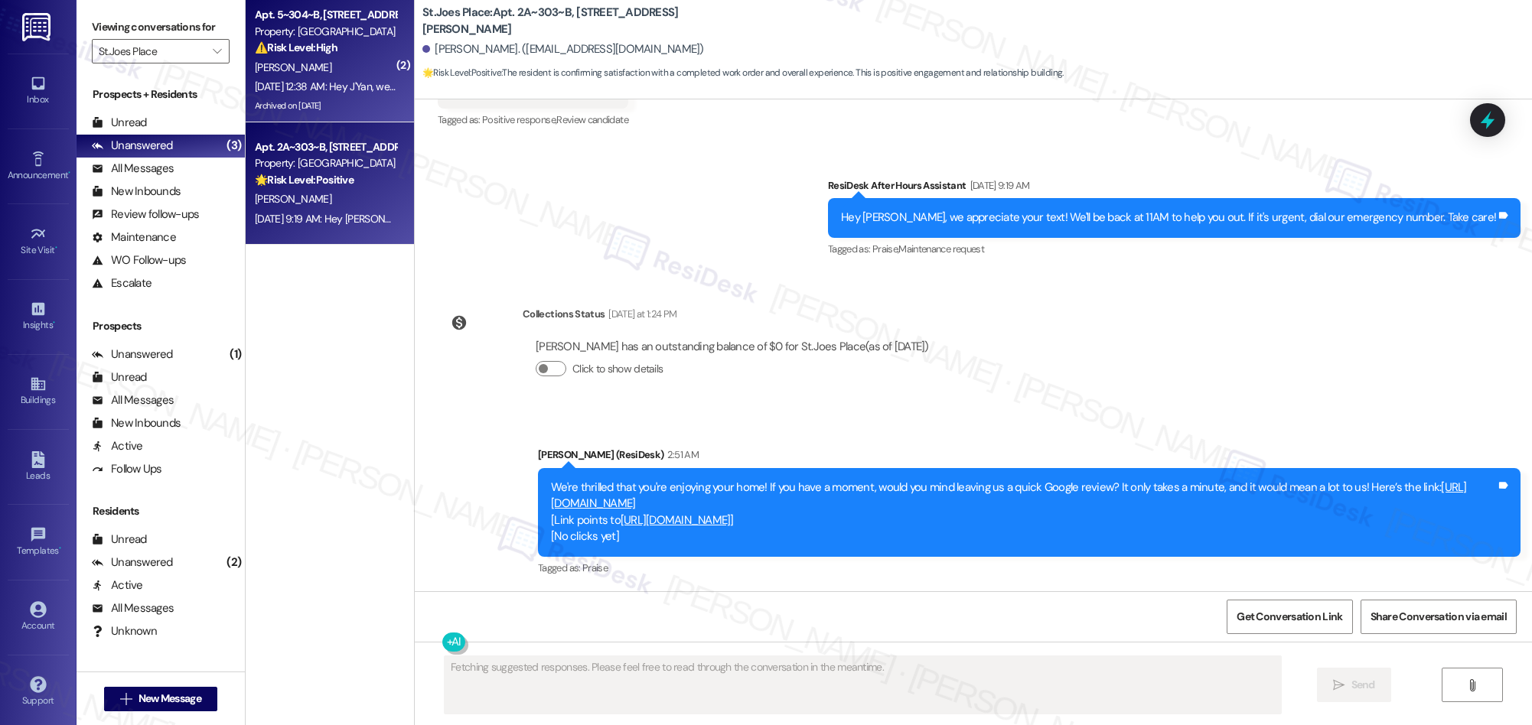
click at [348, 93] on div "[DATE] 12:38 AM: Hey J'Yan, we appreciate your text! We'll be back at 11AM to h…" at bounding box center [567, 87] width 625 height 14
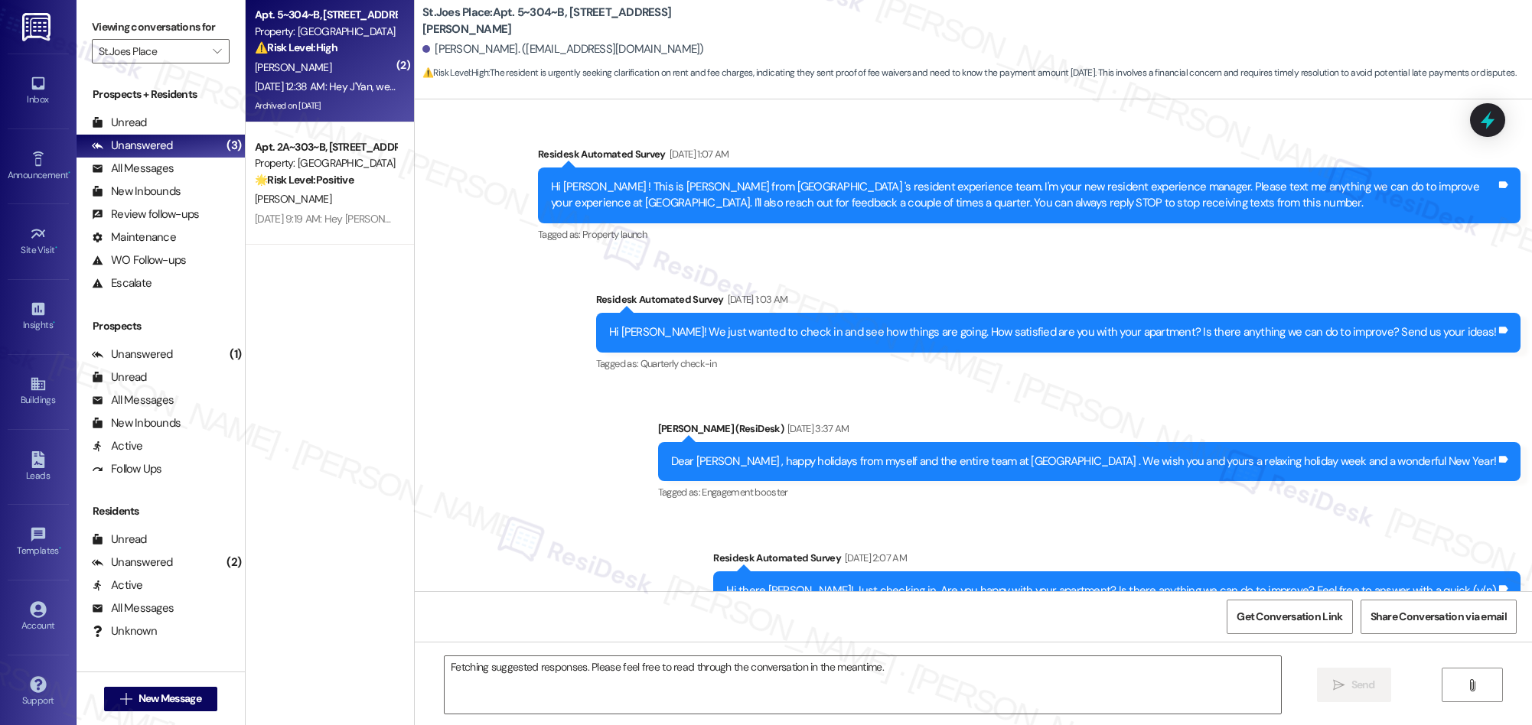
scroll to position [9230, 0]
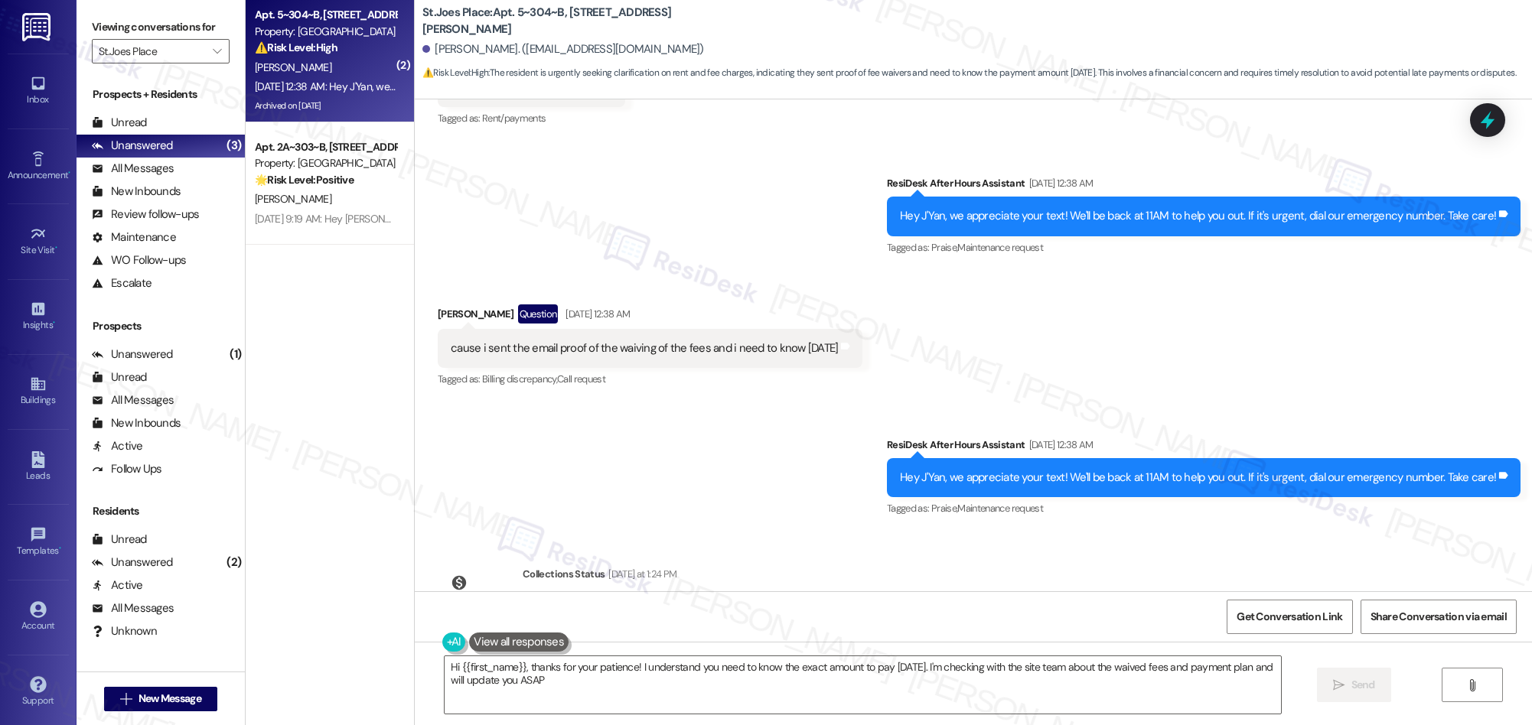
type textarea "Hi {{first_name}}, thanks for your patience! I understand you need to know the …"
click at [213, 48] on icon "" at bounding box center [217, 51] width 8 height 12
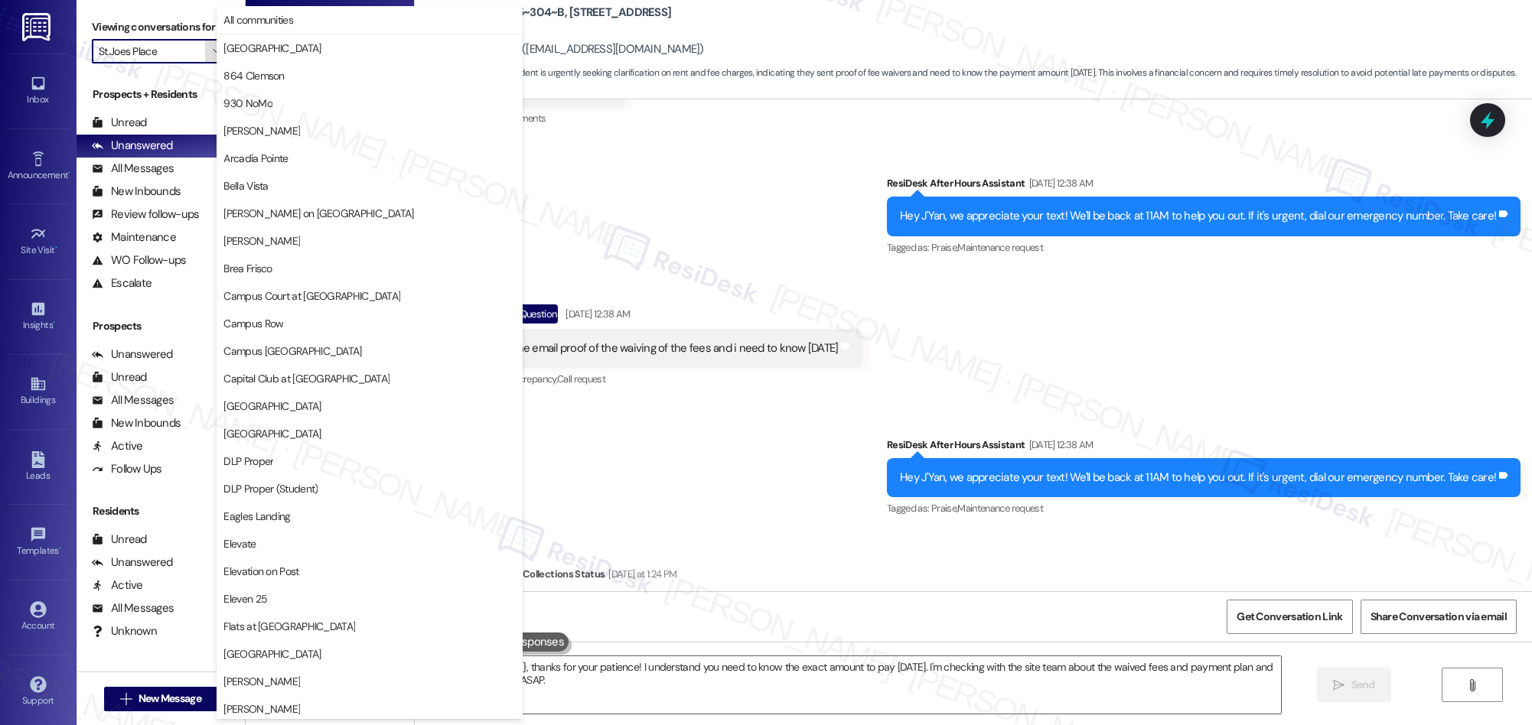
scroll to position [1067, 0]
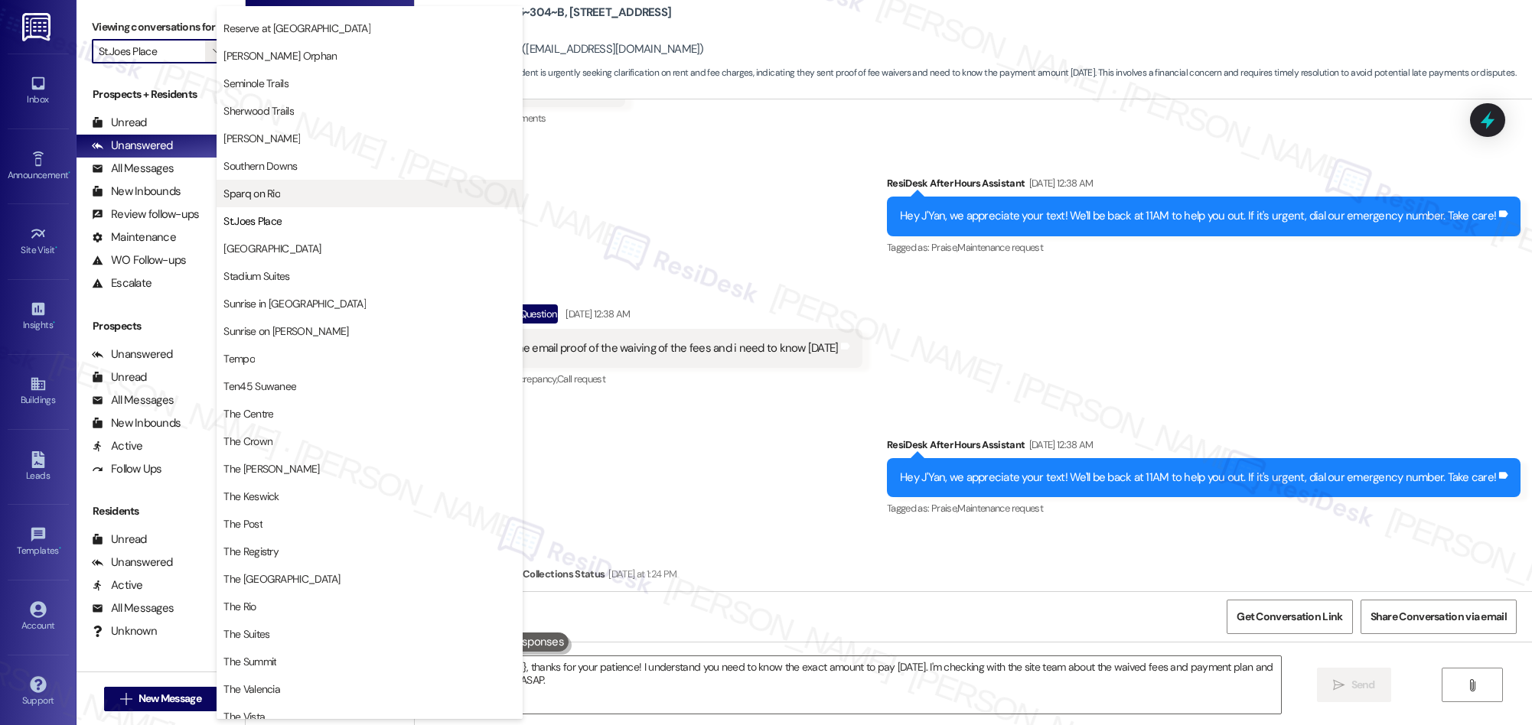
click at [255, 196] on span "Sparq on Rio" at bounding box center [251, 193] width 57 height 15
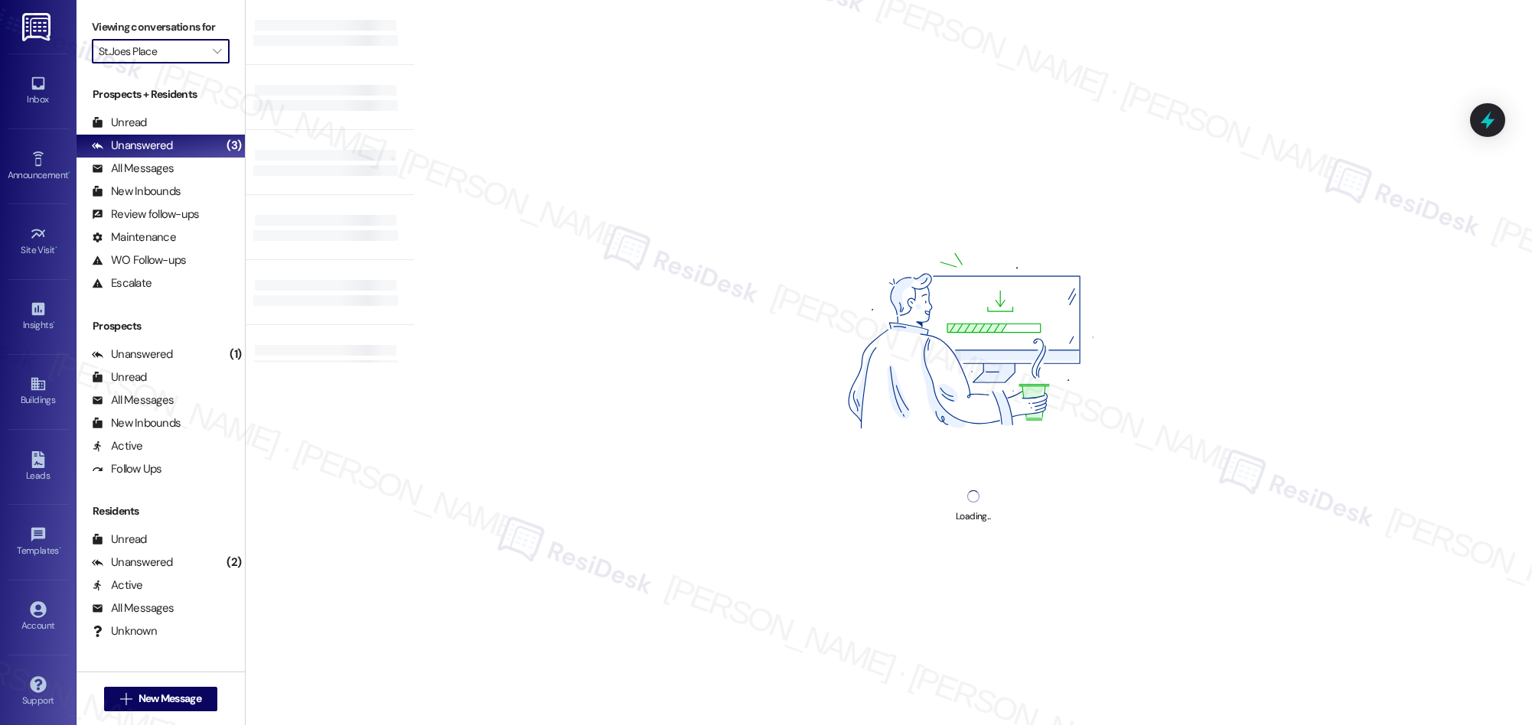
type input "Sparq on Rio"
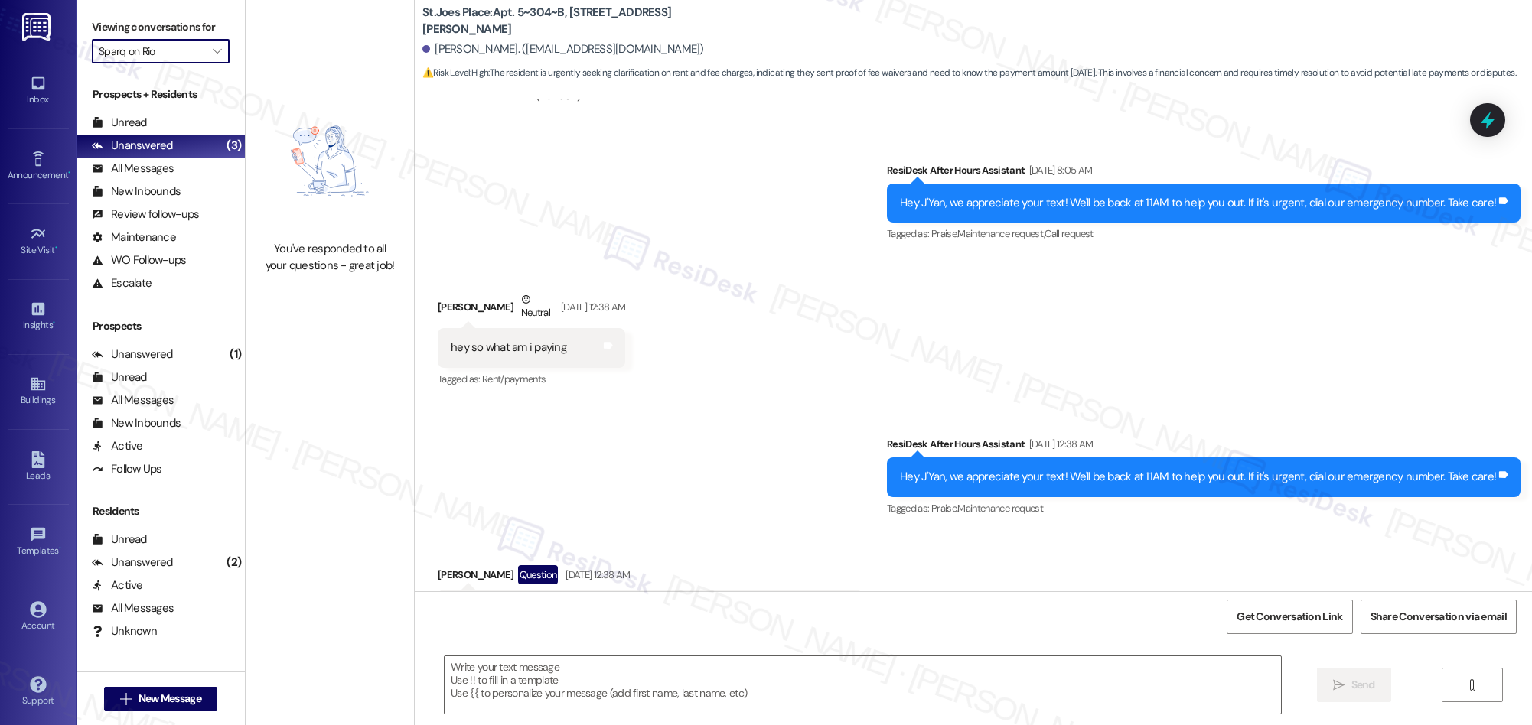
scroll to position [8960, 0]
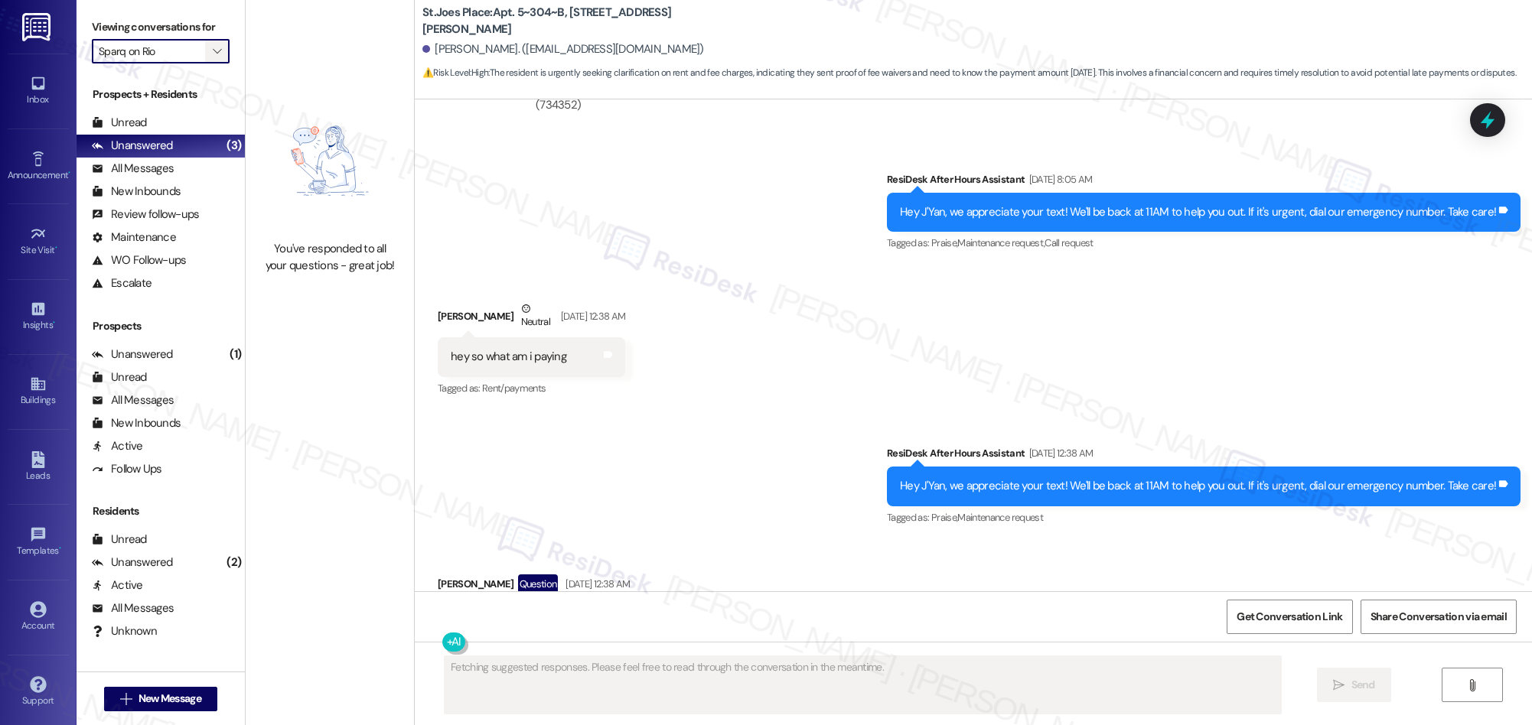
click at [213, 51] on icon "" at bounding box center [217, 51] width 8 height 12
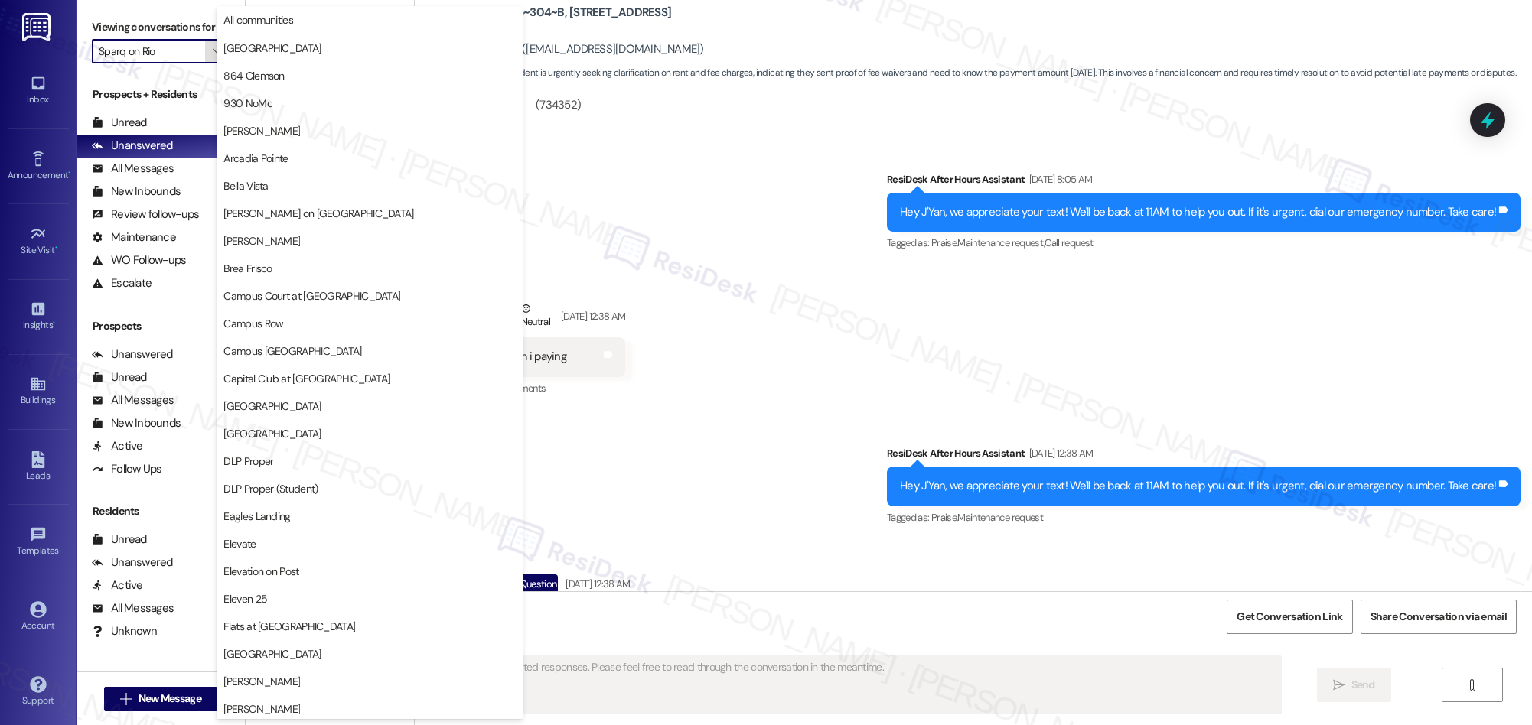
scroll to position [1067, 0]
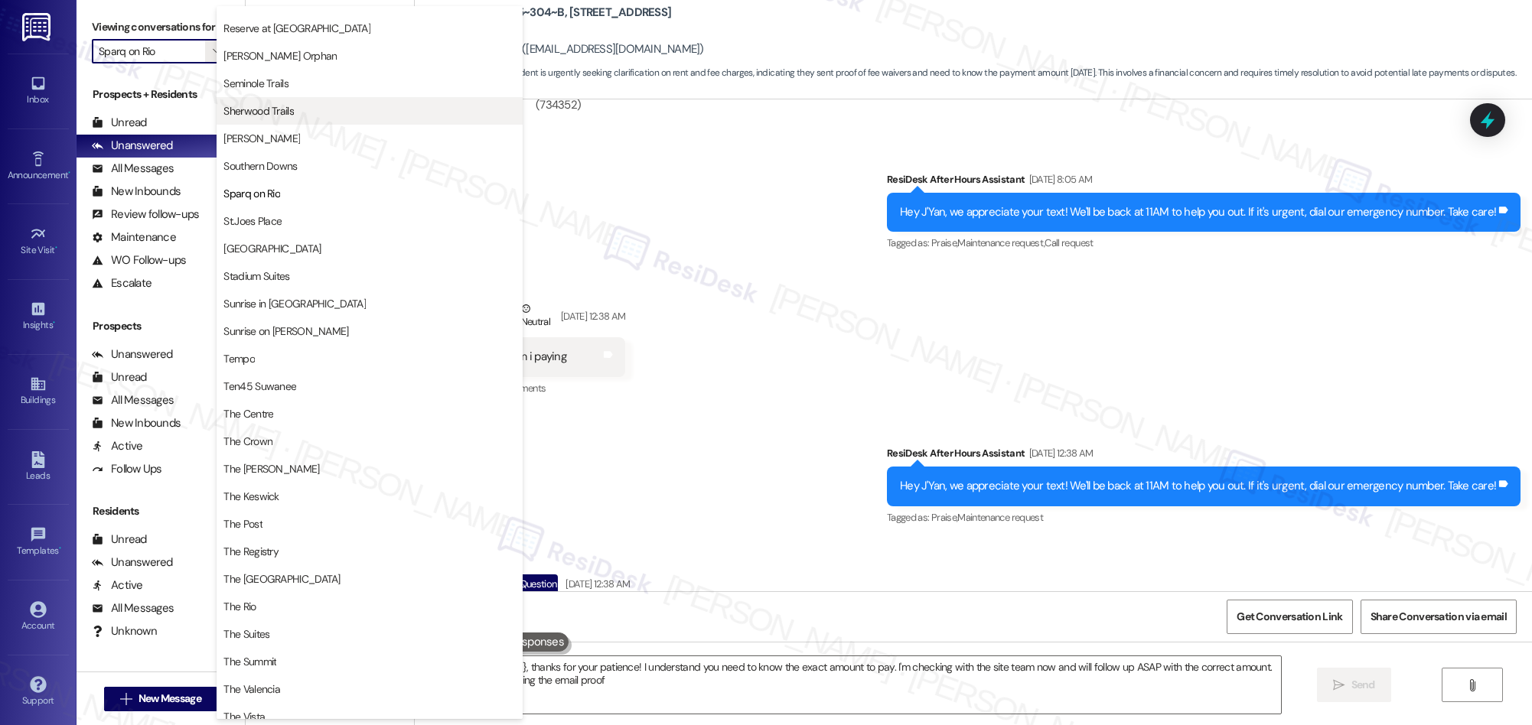
type textarea "Hi {{first_name}}, thanks for your patience! I understand you need to know the …"
click at [285, 163] on span "Southern Downs" at bounding box center [259, 165] width 73 height 15
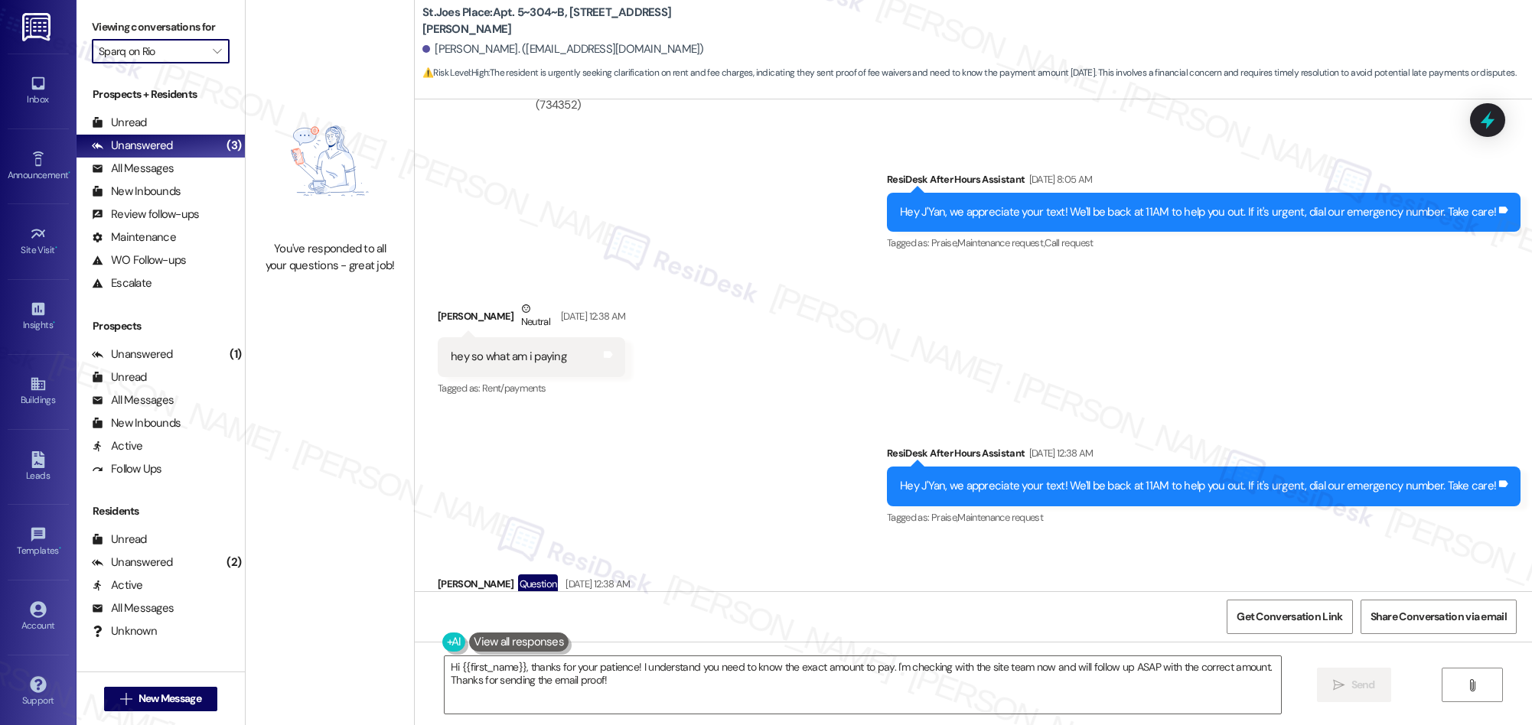
type input "Southern Downs"
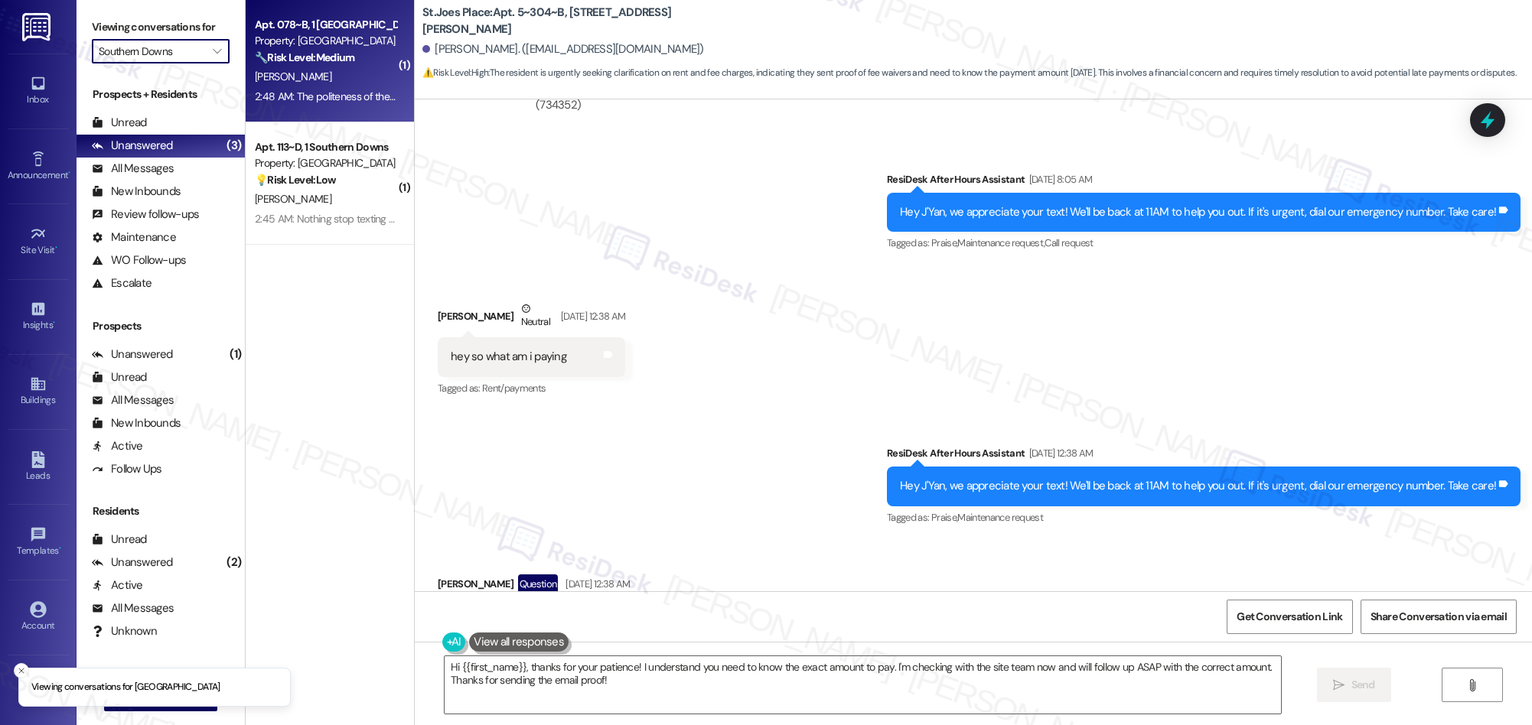
click at [349, 90] on div "2:48 AM: The politeness of the staff is phenomenal. The wait on getting a dishw…" at bounding box center [617, 97] width 724 height 14
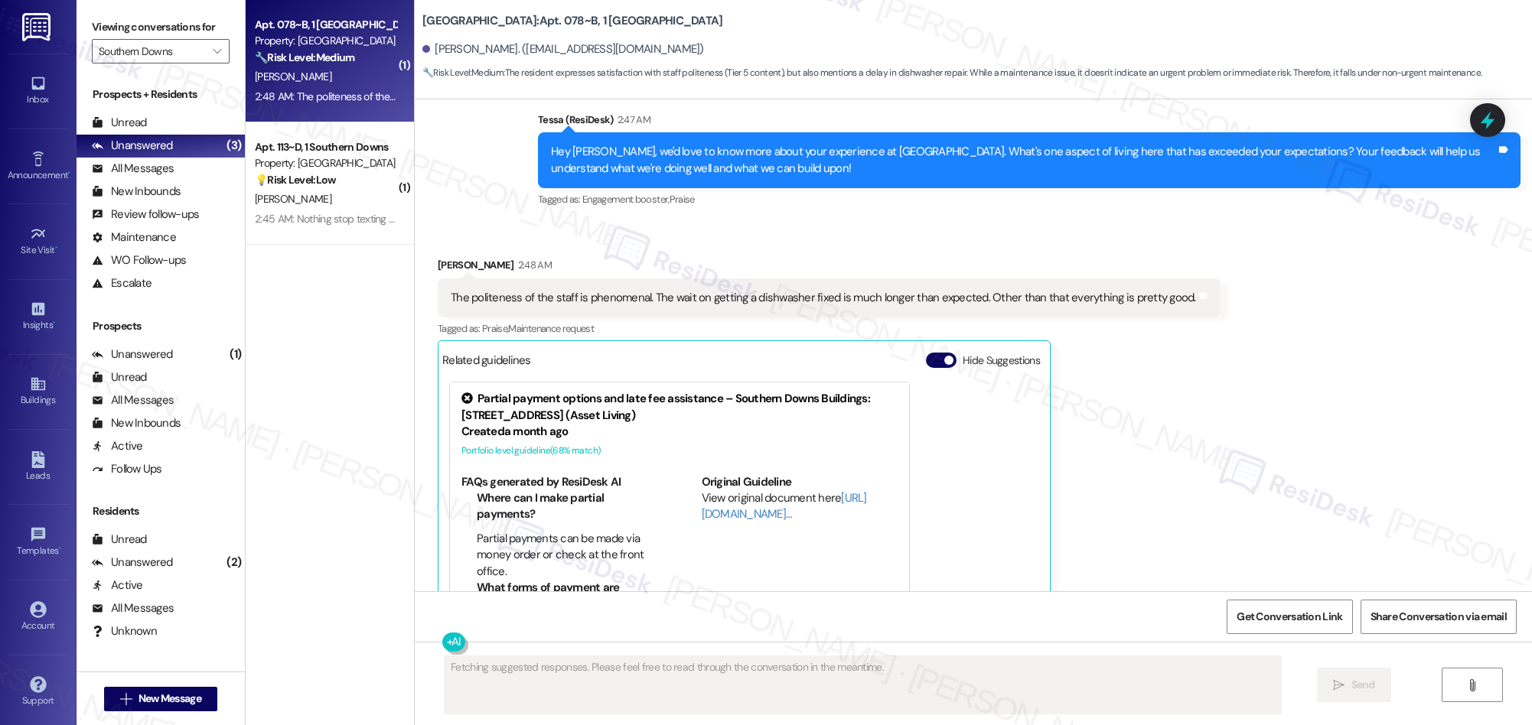
scroll to position [568, 0]
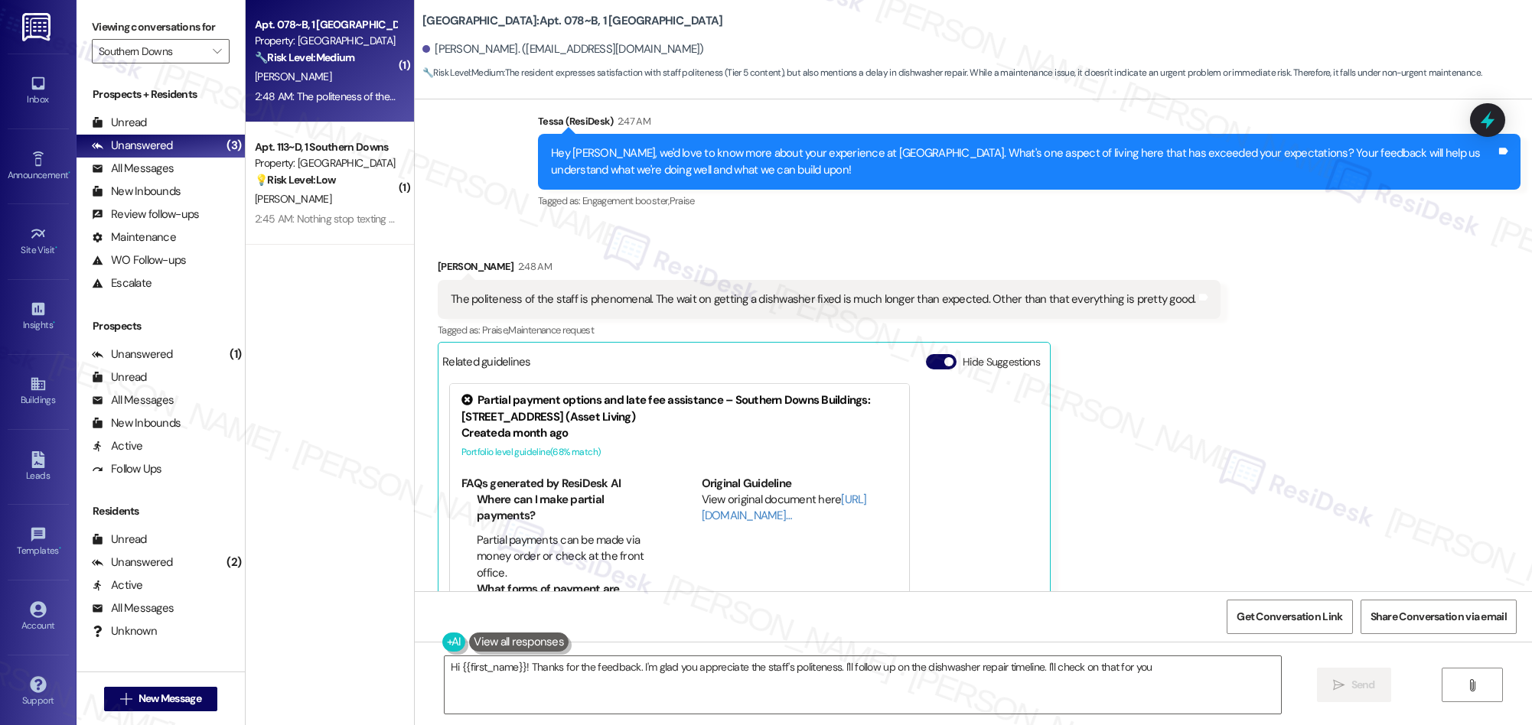
type textarea "Hi {{first_name}}! Thanks for the feedback. I'm glad you appreciate the staff's…"
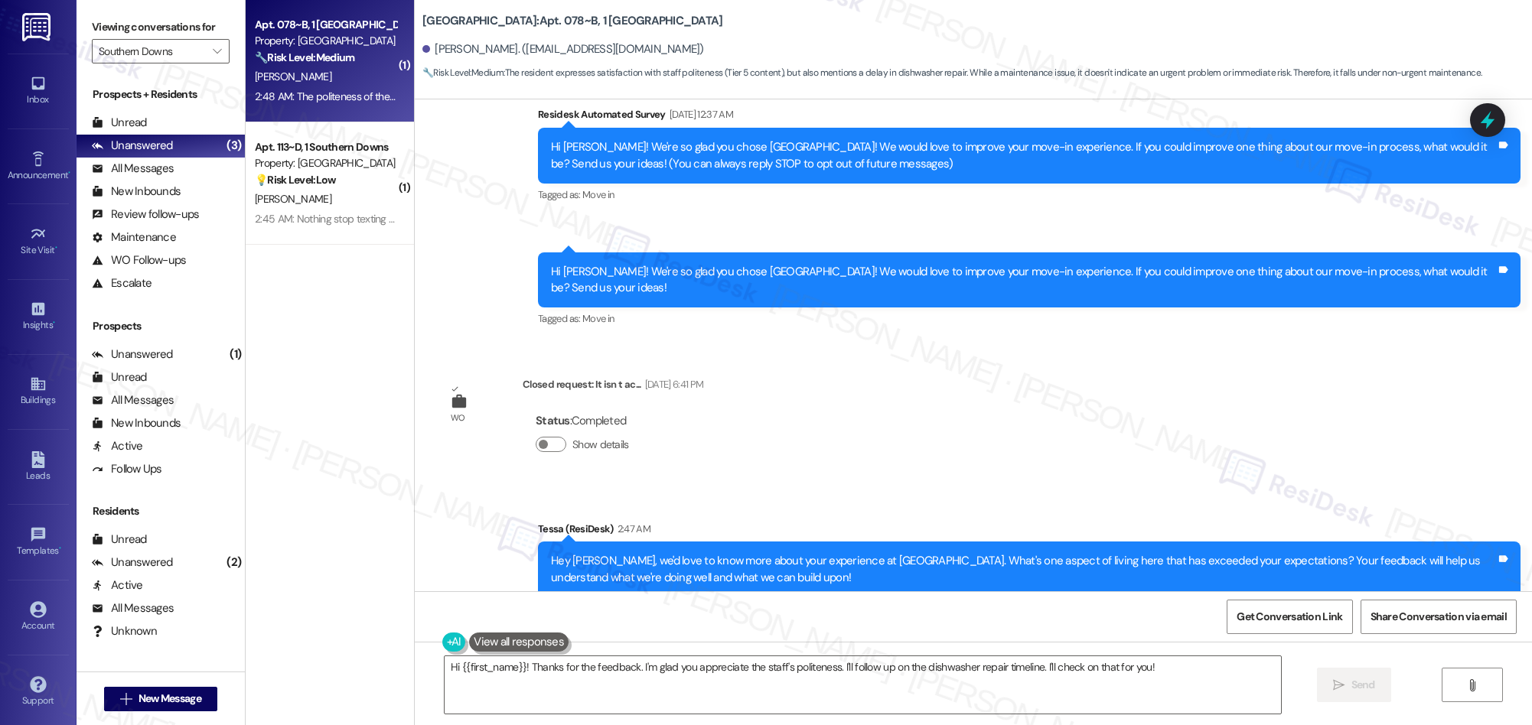
scroll to position [0, 0]
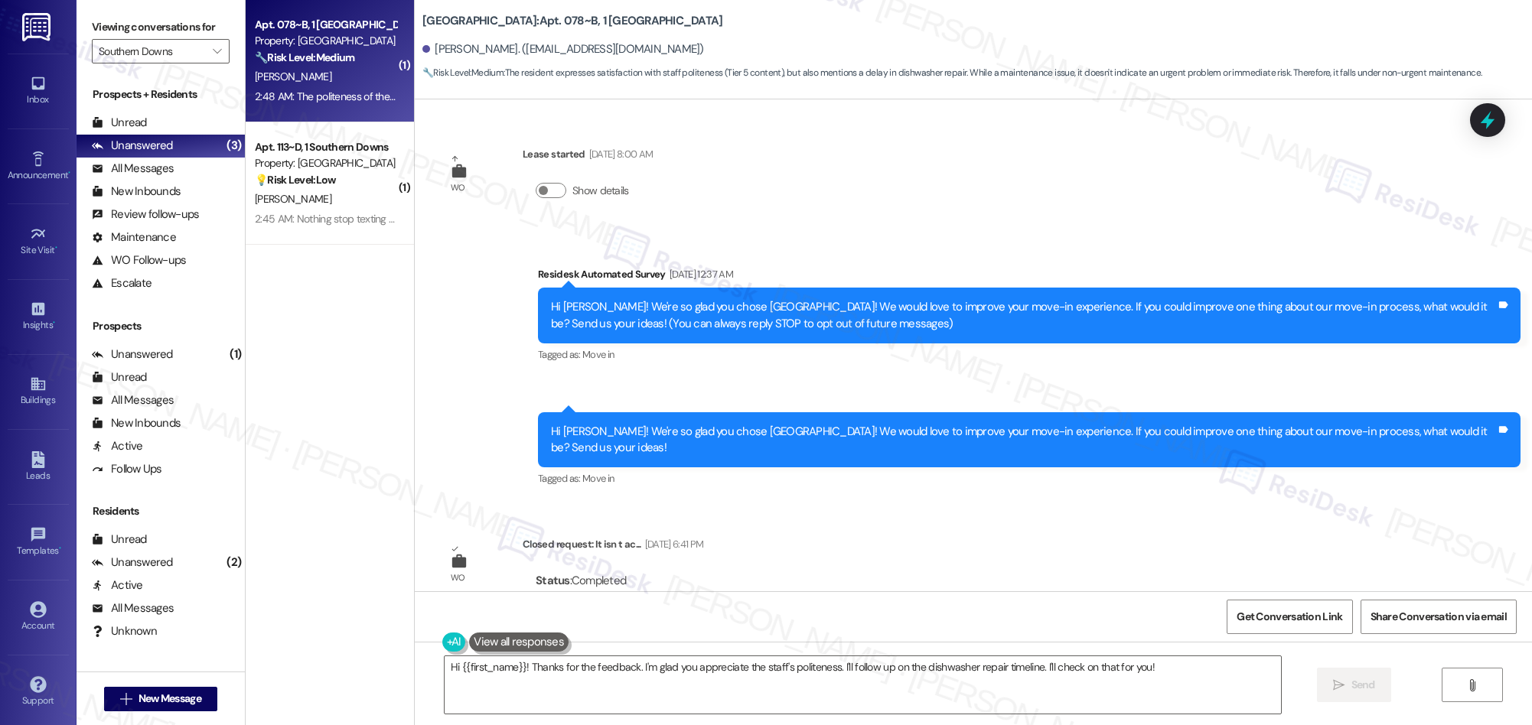
click at [308, 217] on div "2:45 AM: Nothing stop texting me 2:45 AM: Nothing stop texting me" at bounding box center [329, 219] width 148 height 14
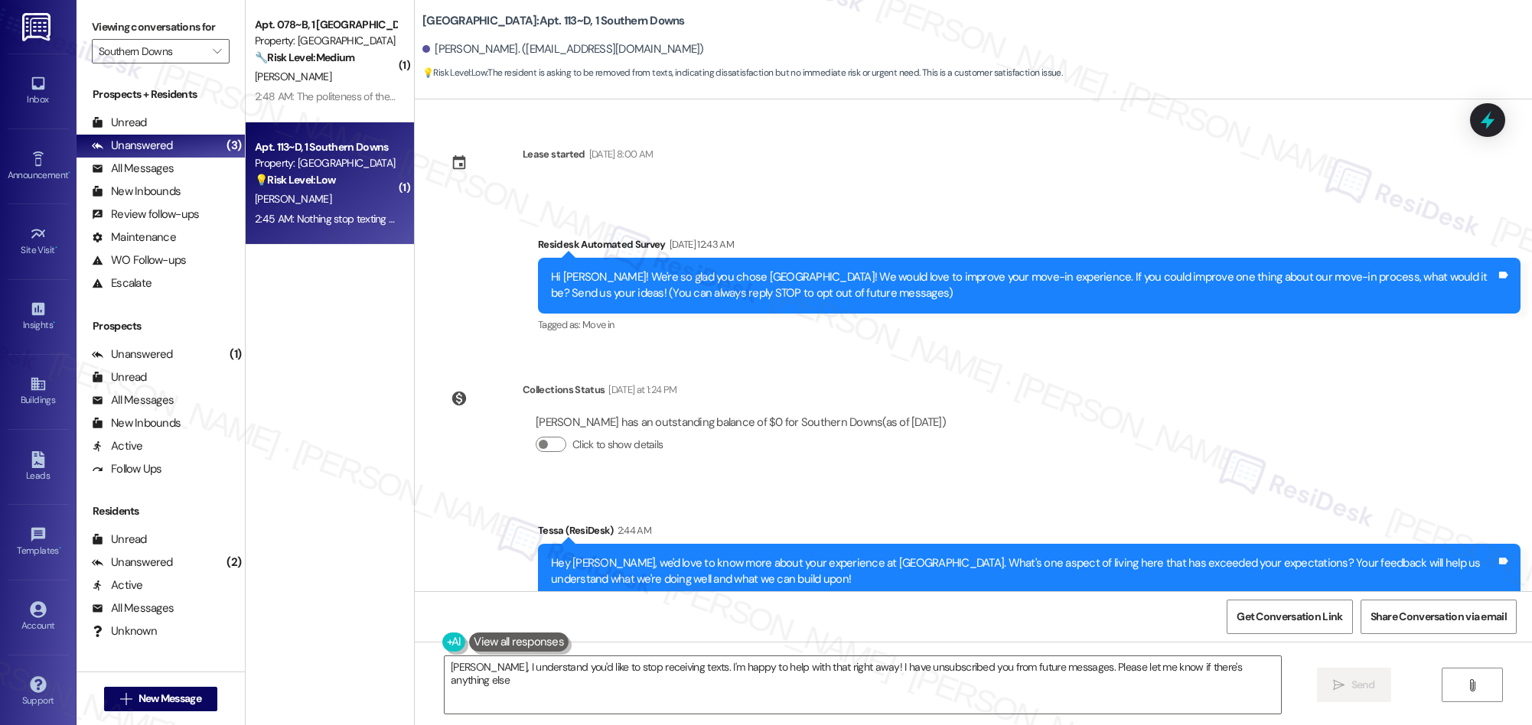
type textarea "Aliyah, I understand you'd like to stop receiving texts. I'm happy to help with…"
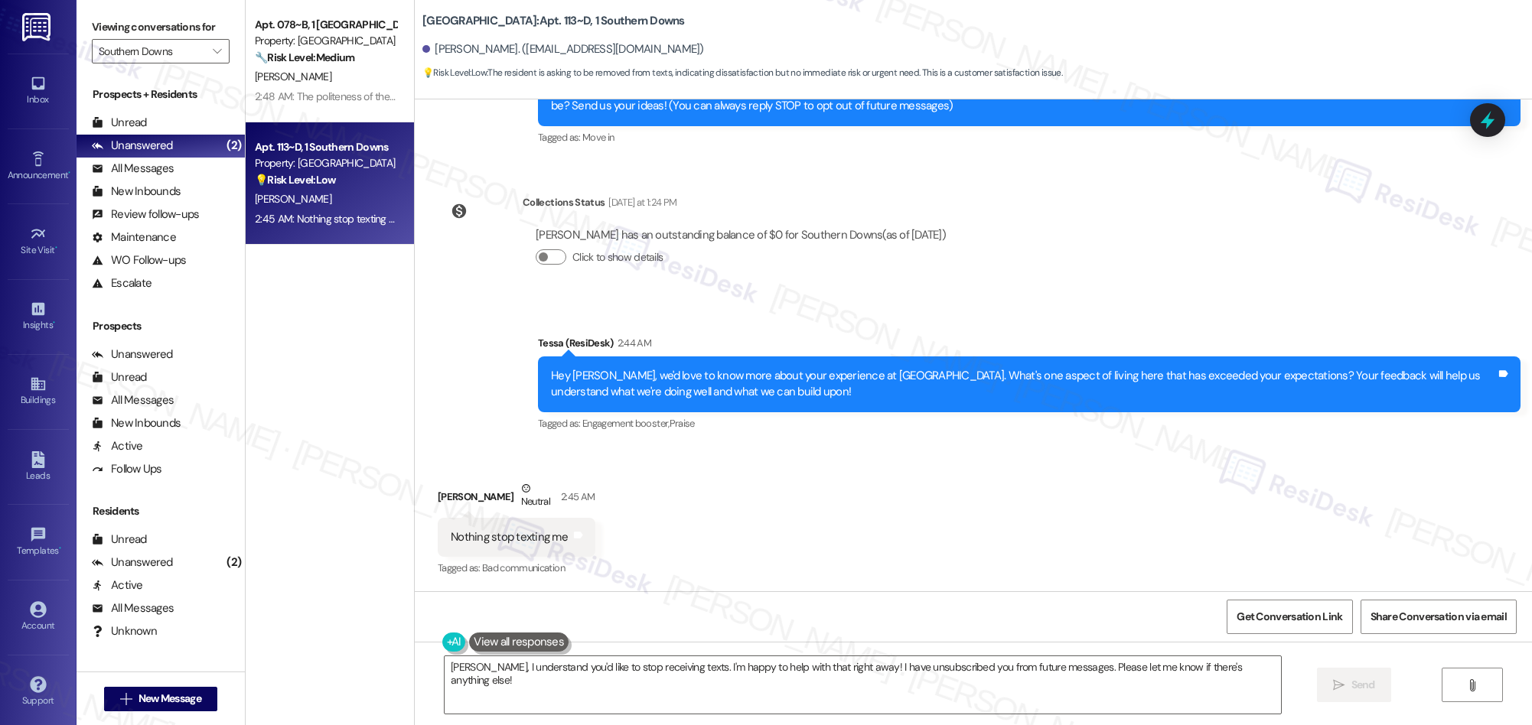
scroll to position [295, 0]
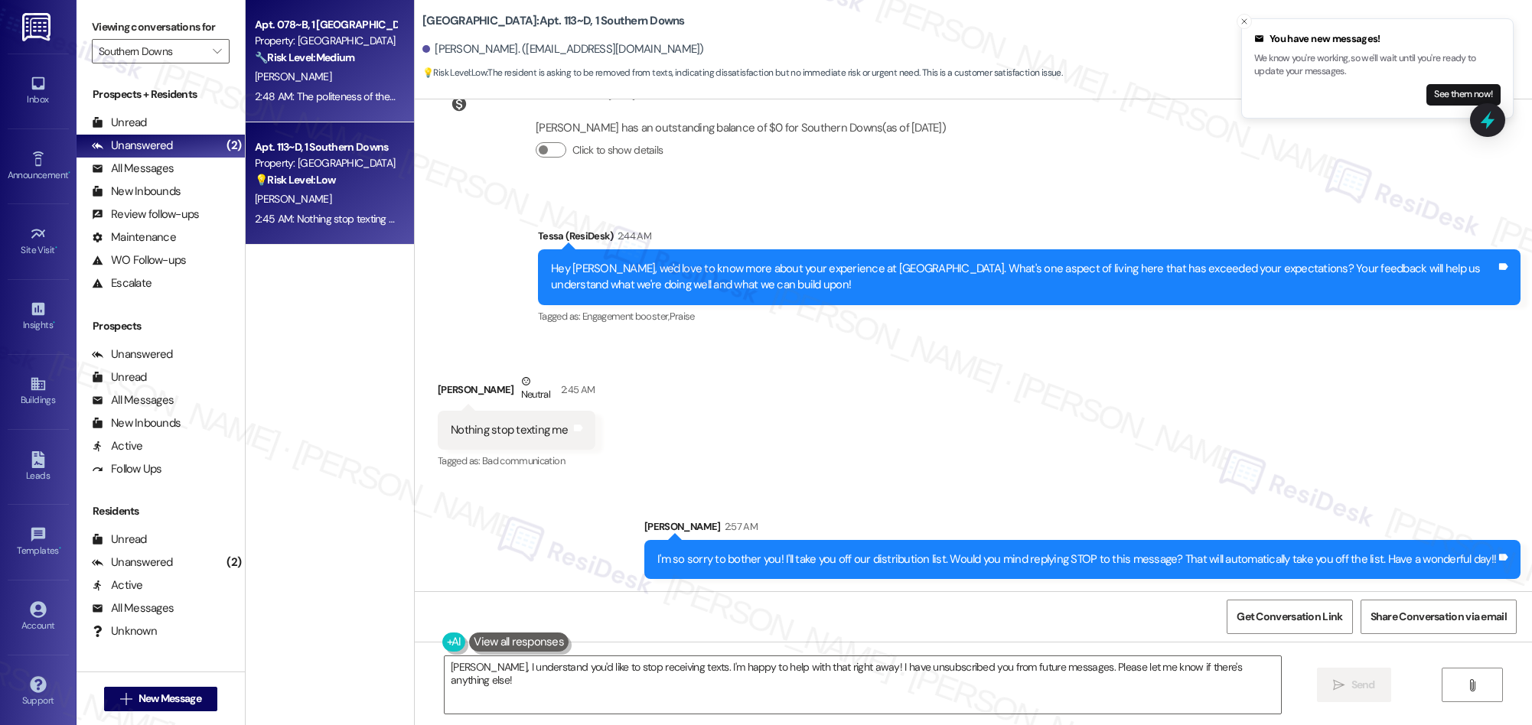
click at [354, 109] on div "Apt. 078~B, 1 Southern Downs Property: Southern Downs 🔧 Risk Level: Medium The …" at bounding box center [330, 61] width 168 height 122
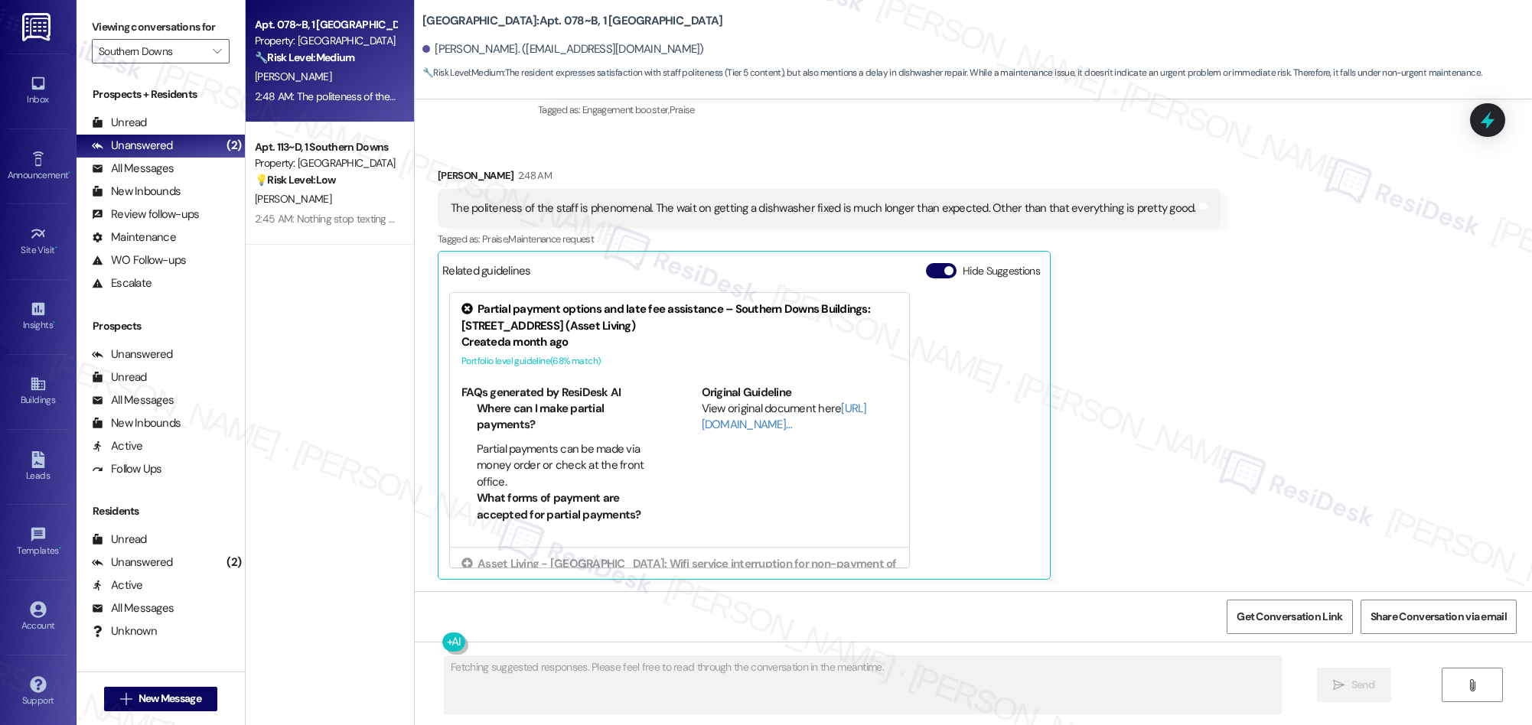
scroll to position [660, 0]
click at [137, 164] on div "All Messages" at bounding box center [133, 169] width 82 height 16
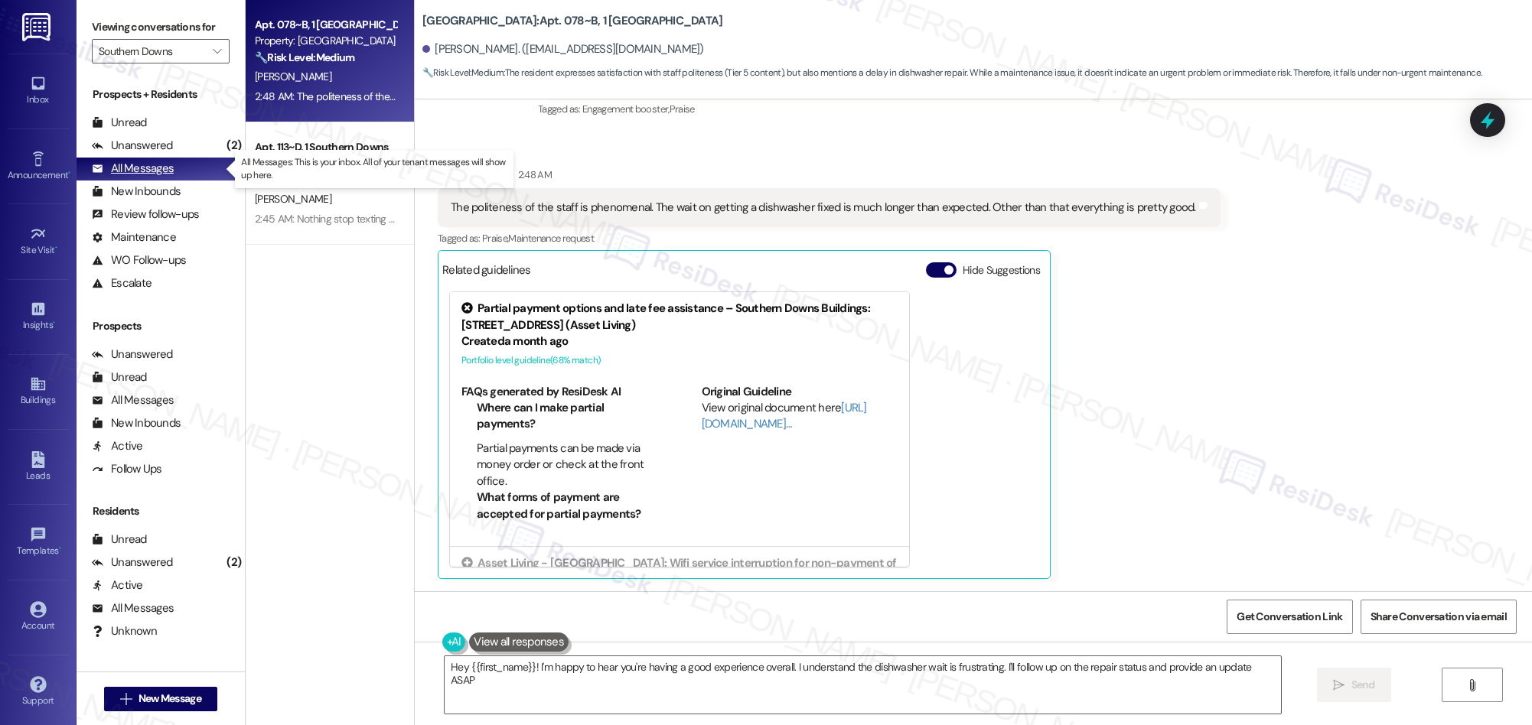
type textarea "Hey {{first_name}}! I'm happy to hear you're having a good experience overall. …"
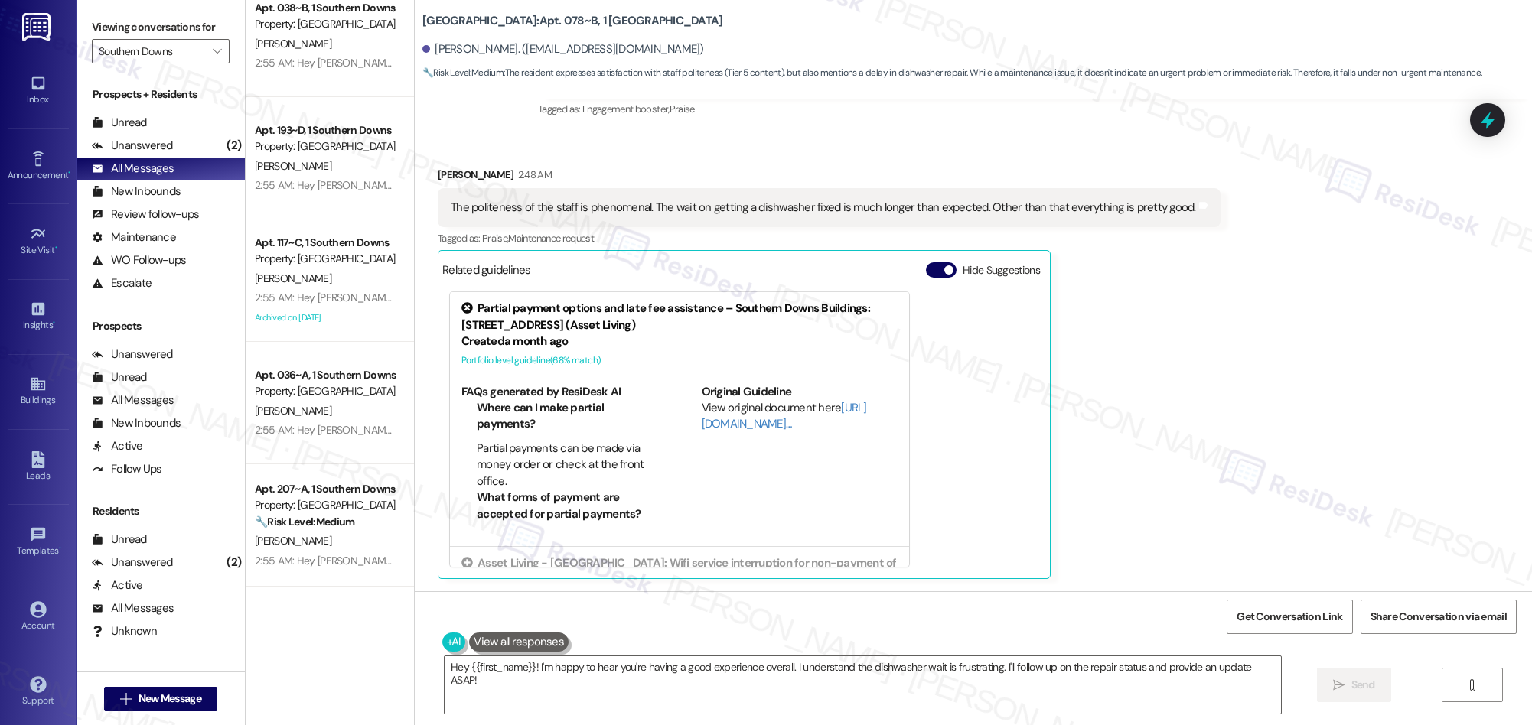
scroll to position [5504, 0]
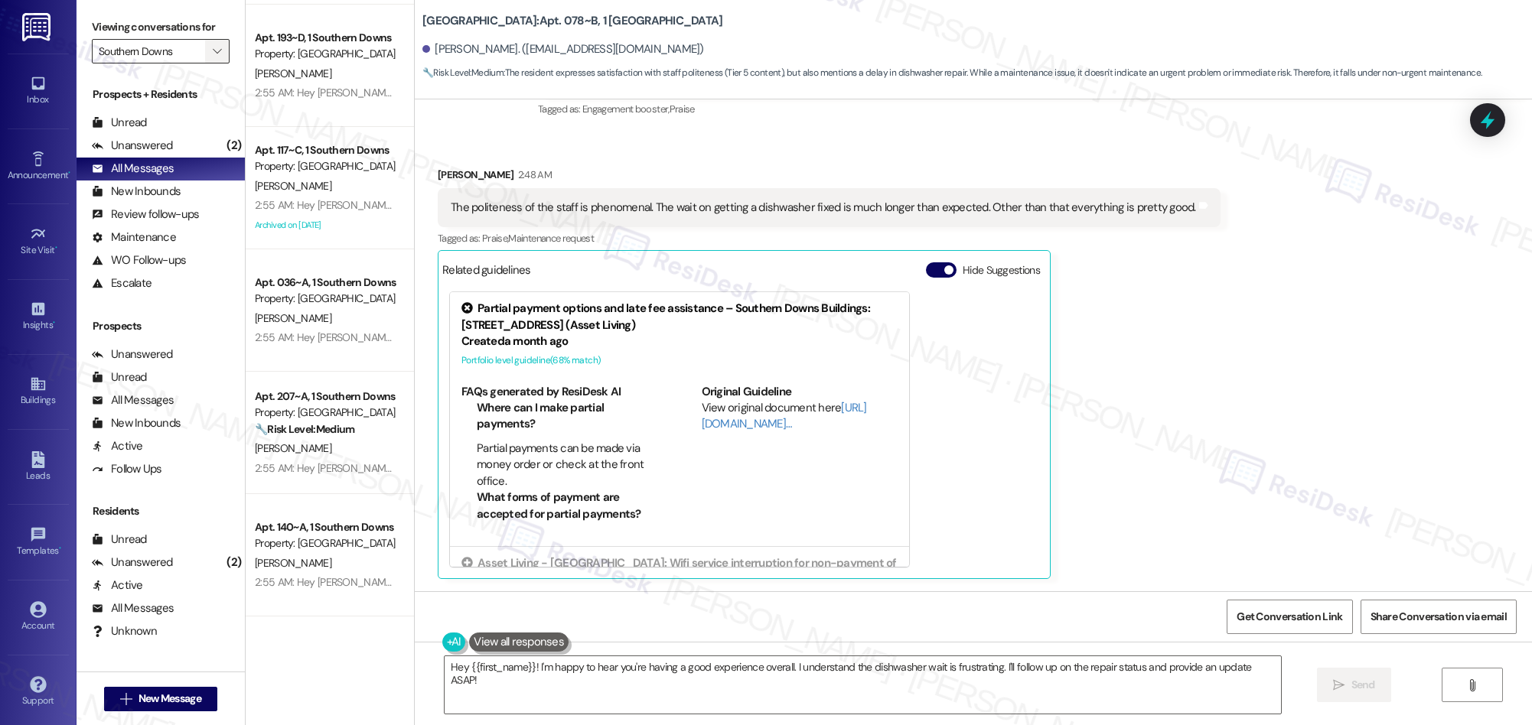
click at [213, 53] on icon "" at bounding box center [217, 51] width 8 height 12
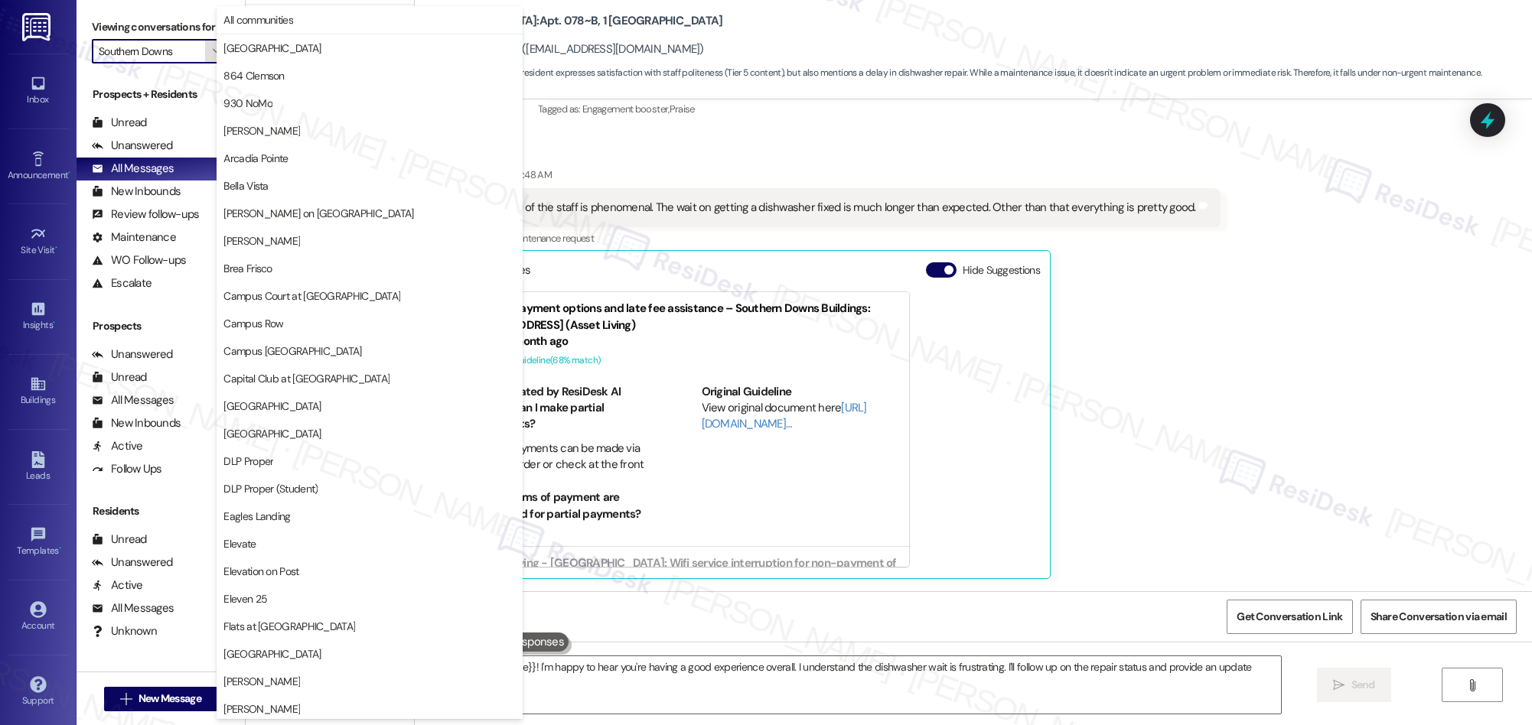
scroll to position [1067, 0]
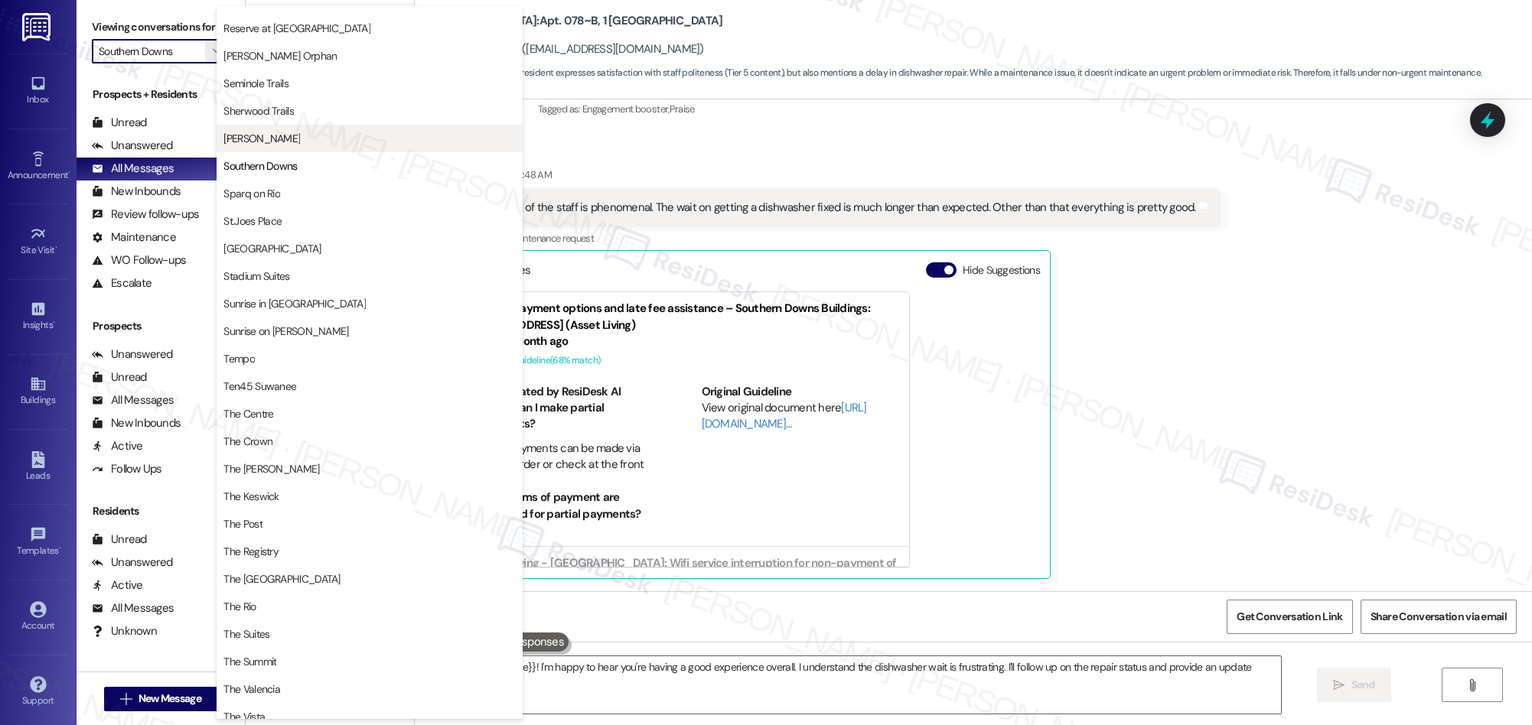
click at [261, 138] on span "[PERSON_NAME]" at bounding box center [261, 138] width 77 height 15
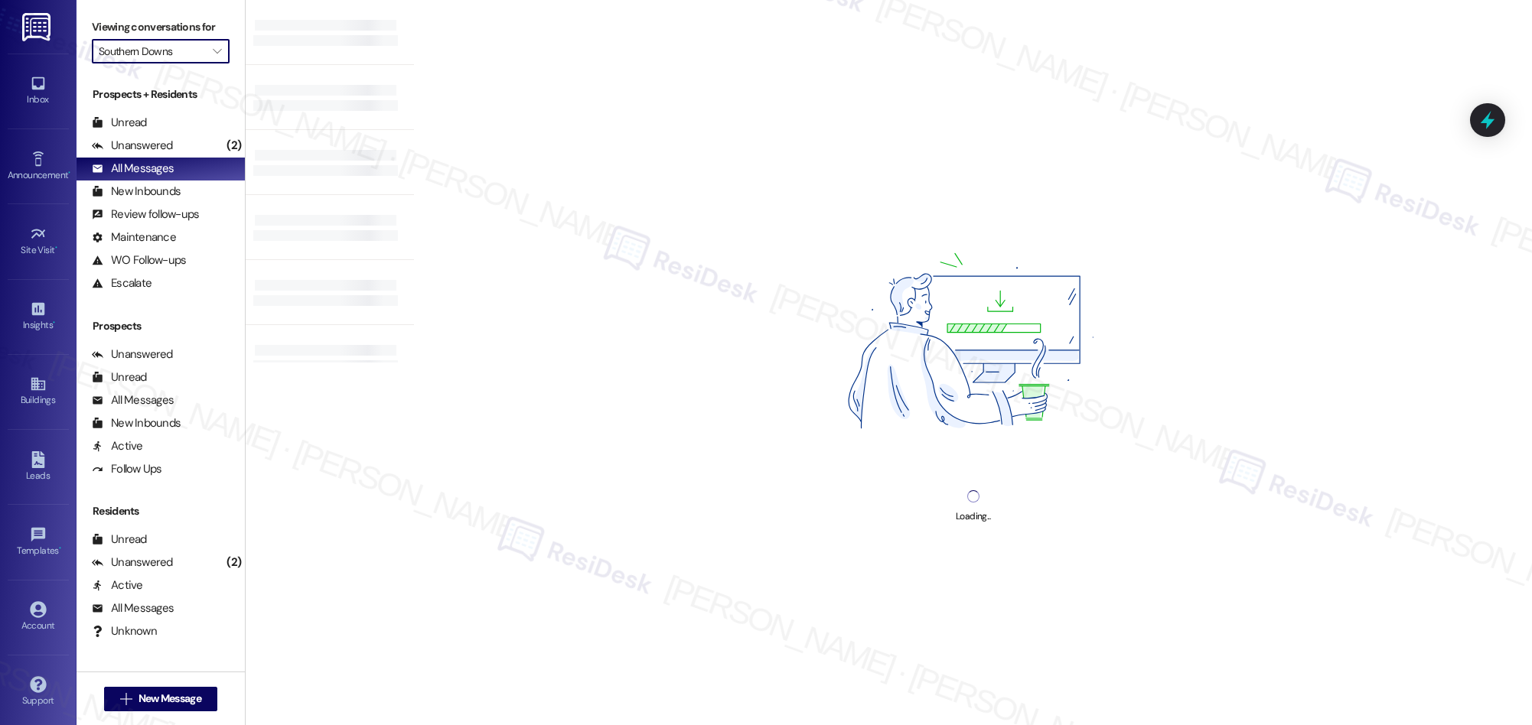
type input "[PERSON_NAME]"
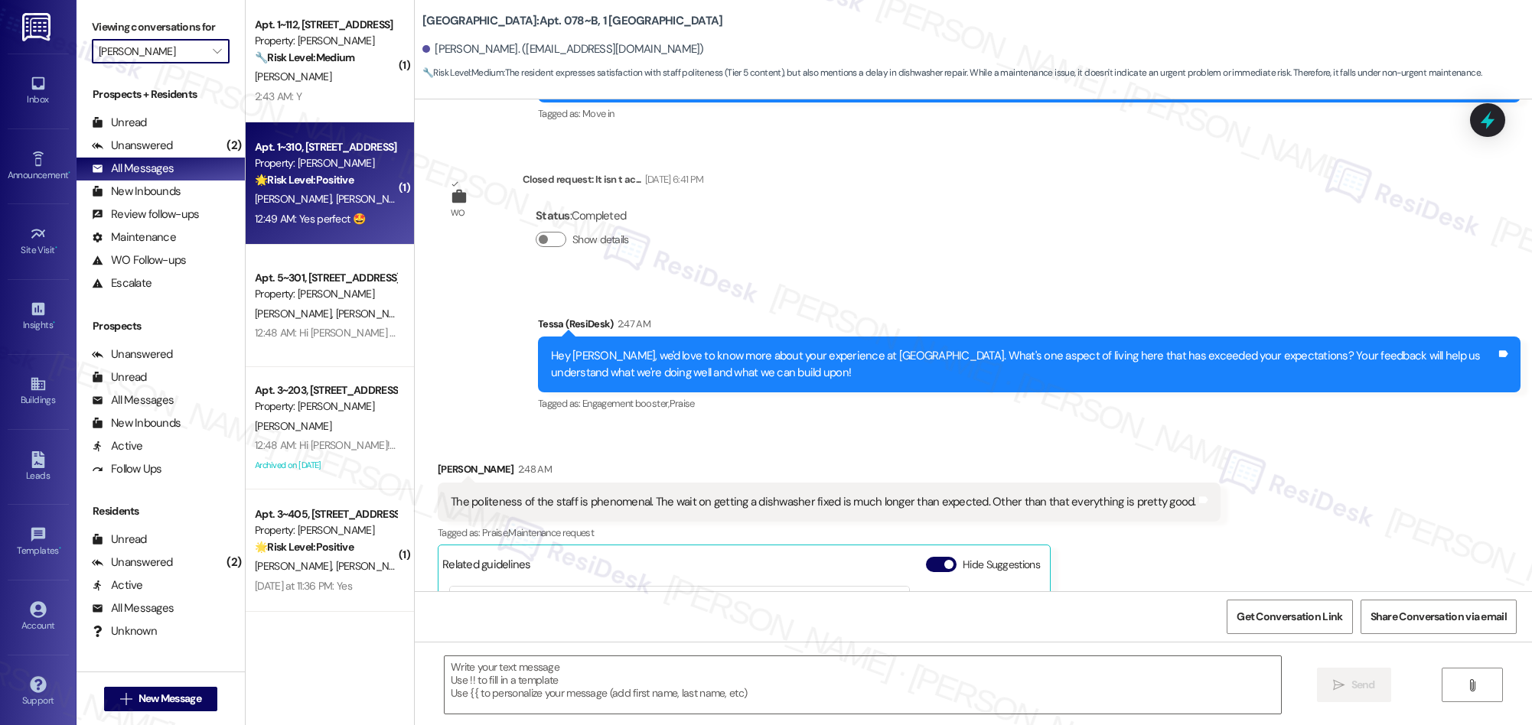
type textarea "Fetching suggested responses. Please feel free to read through the conversation…"
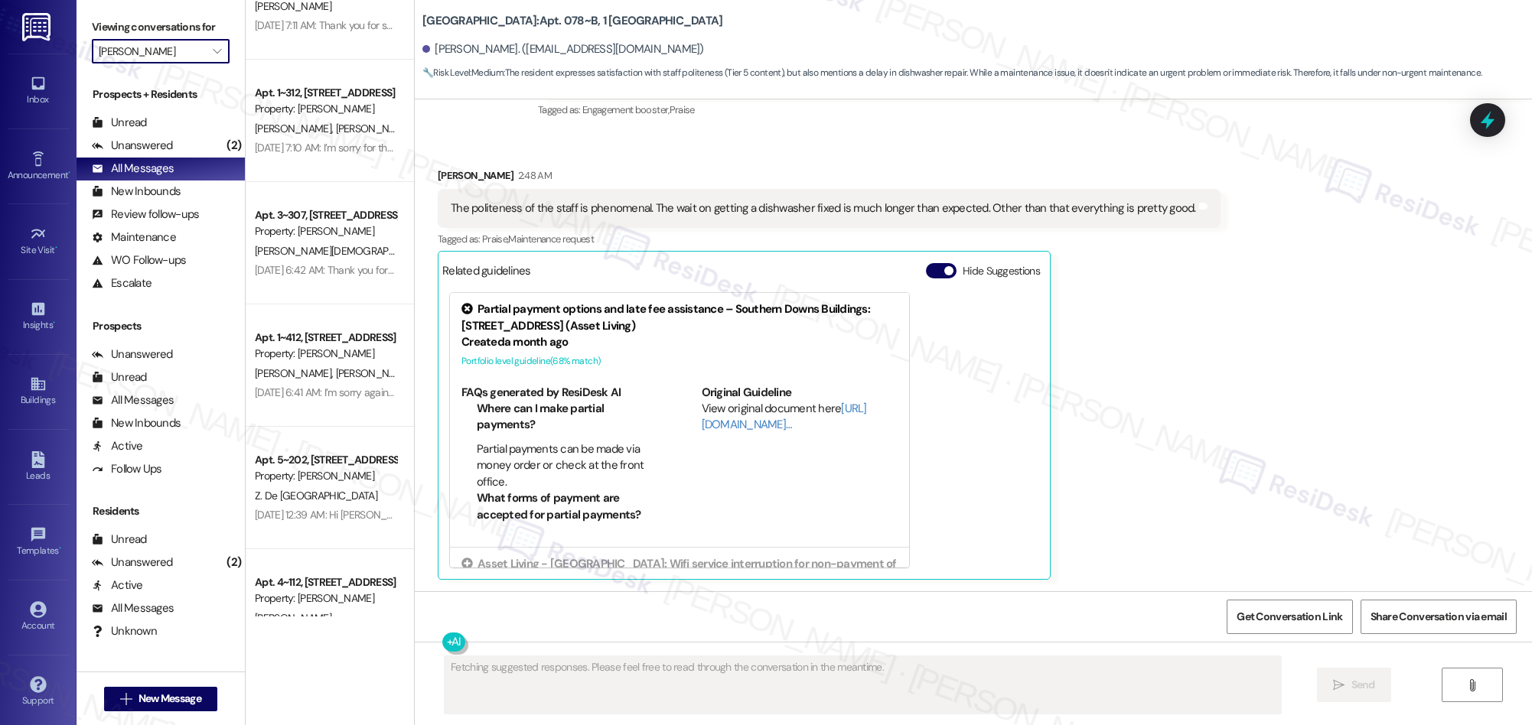
scroll to position [4892, 0]
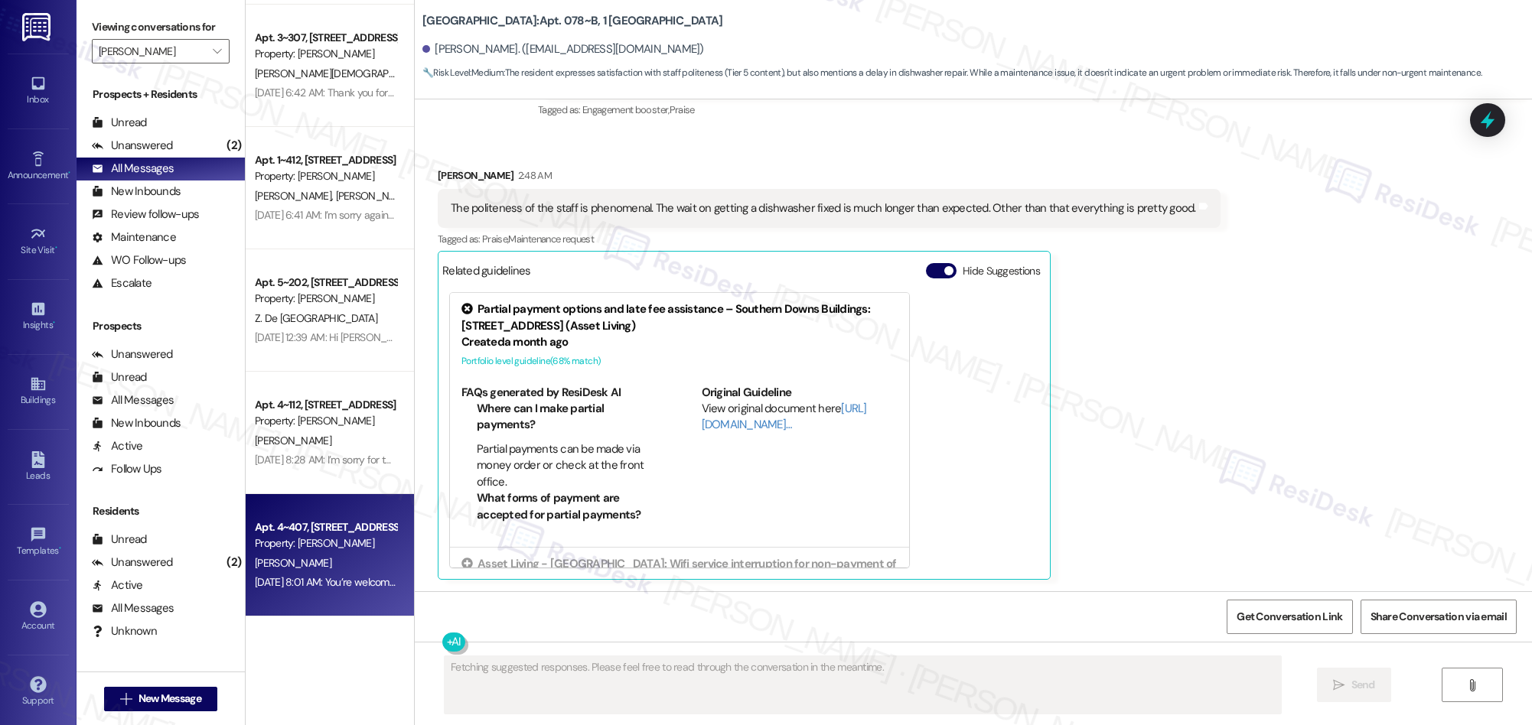
click at [308, 604] on div "Apt. 4~407, 1632 Clearwater Largo Rd Property: Solano Belleair H. Dietz Aug 29,…" at bounding box center [330, 555] width 168 height 122
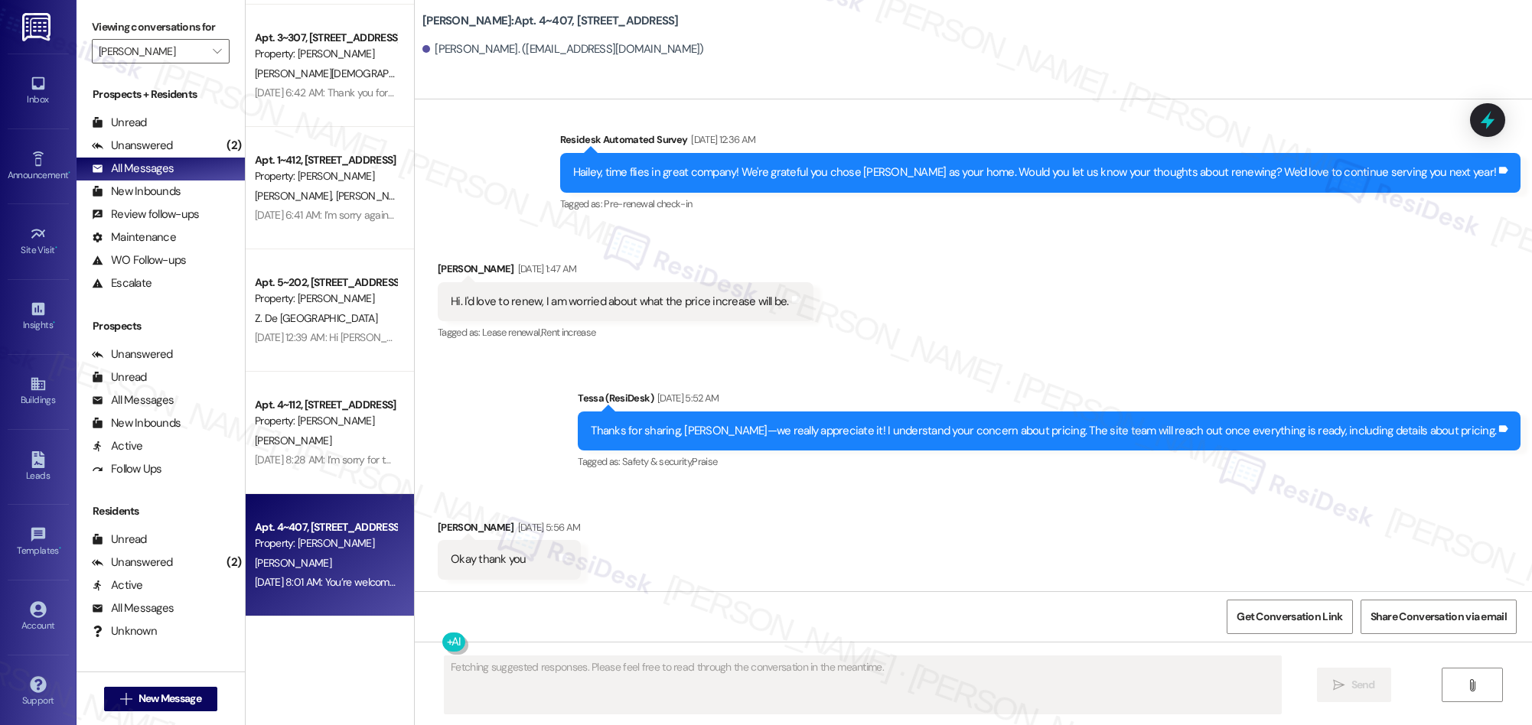
scroll to position [1626, 0]
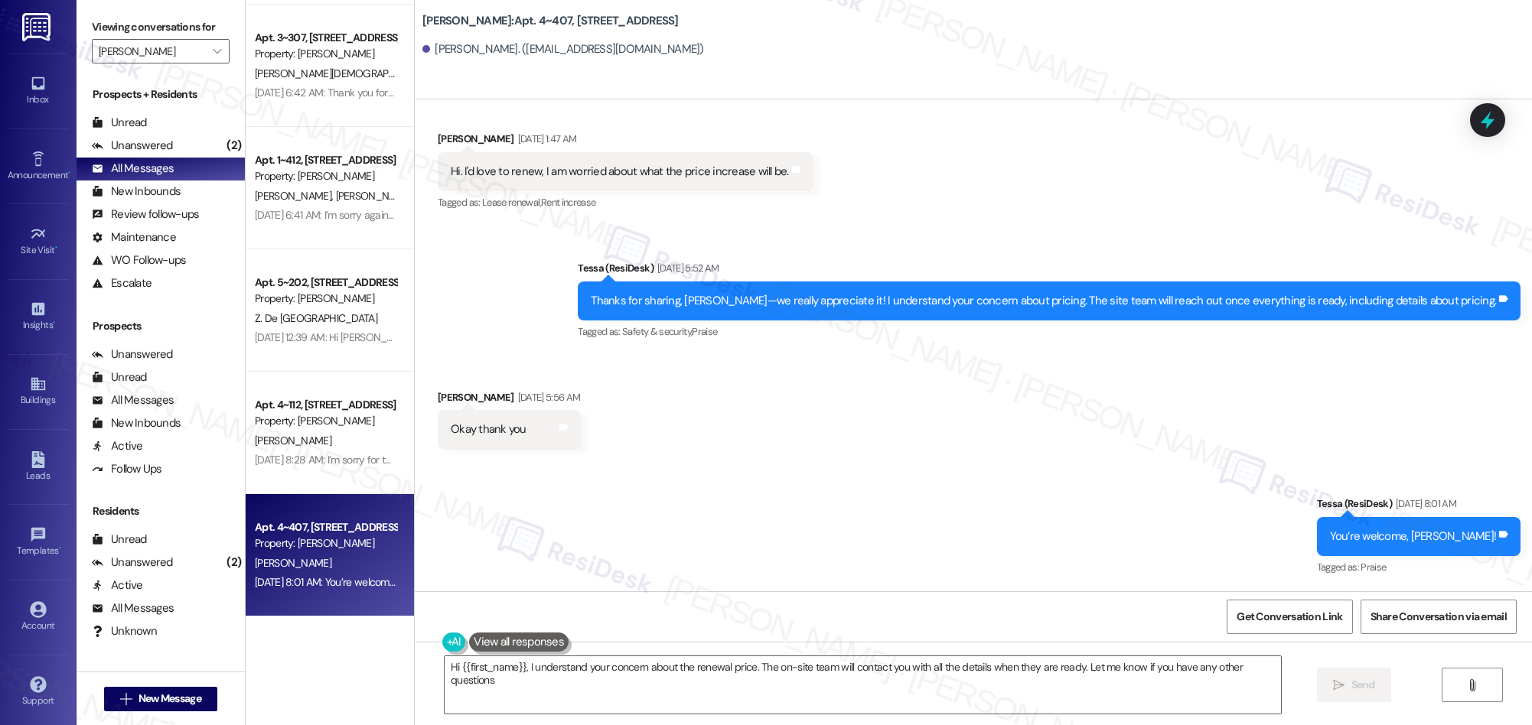
type textarea "Hi {{first_name}}, I understand your concern about the renewal price. The on-si…"
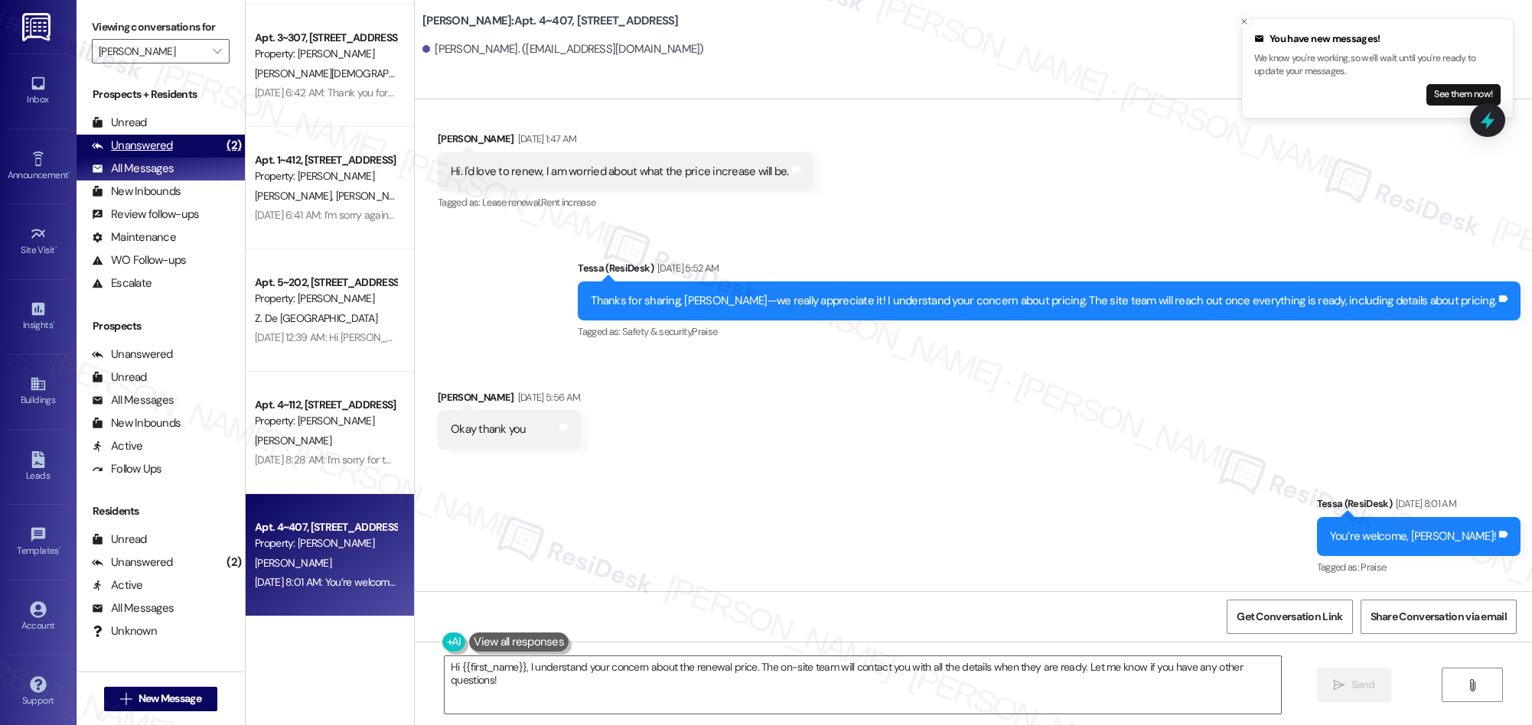
click at [160, 145] on div "Unanswered" at bounding box center [132, 146] width 81 height 16
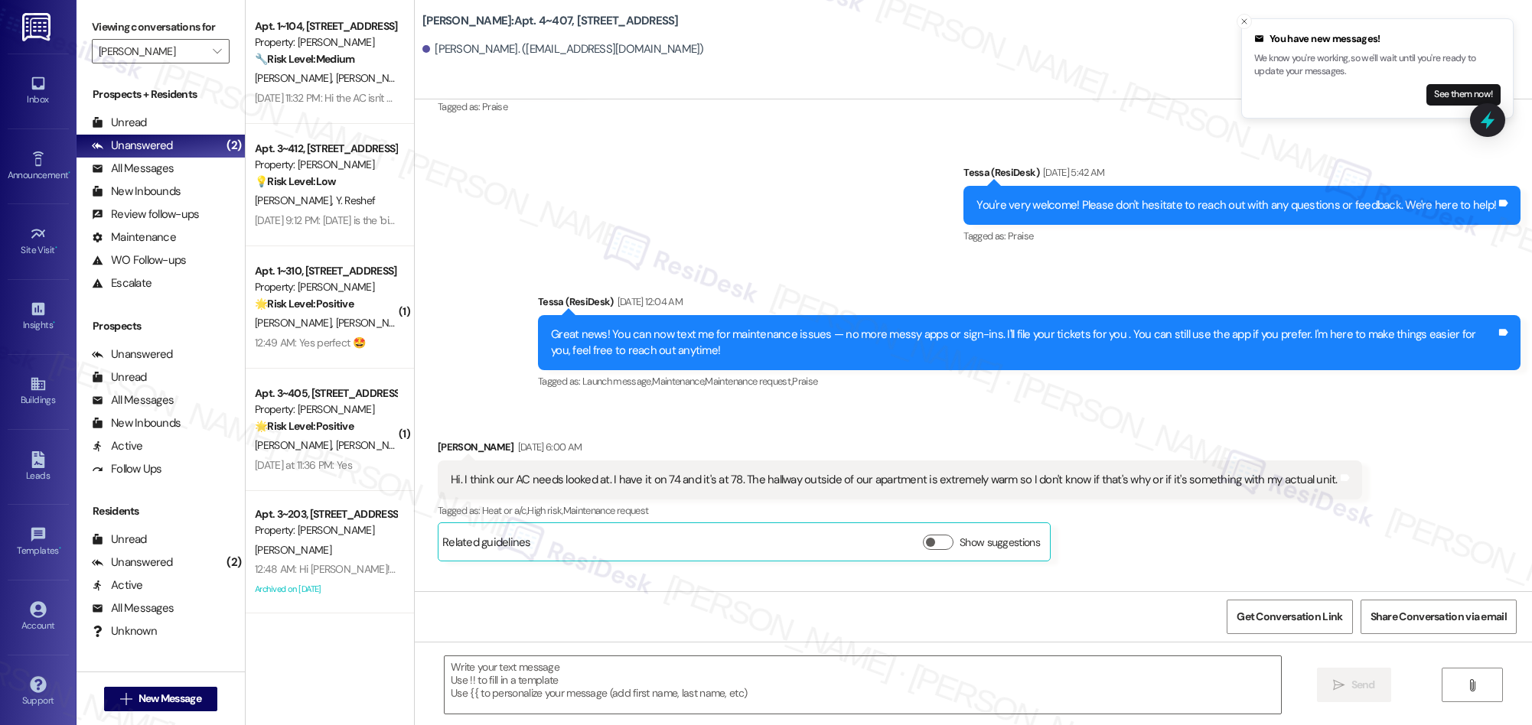
scroll to position [1220, 0]
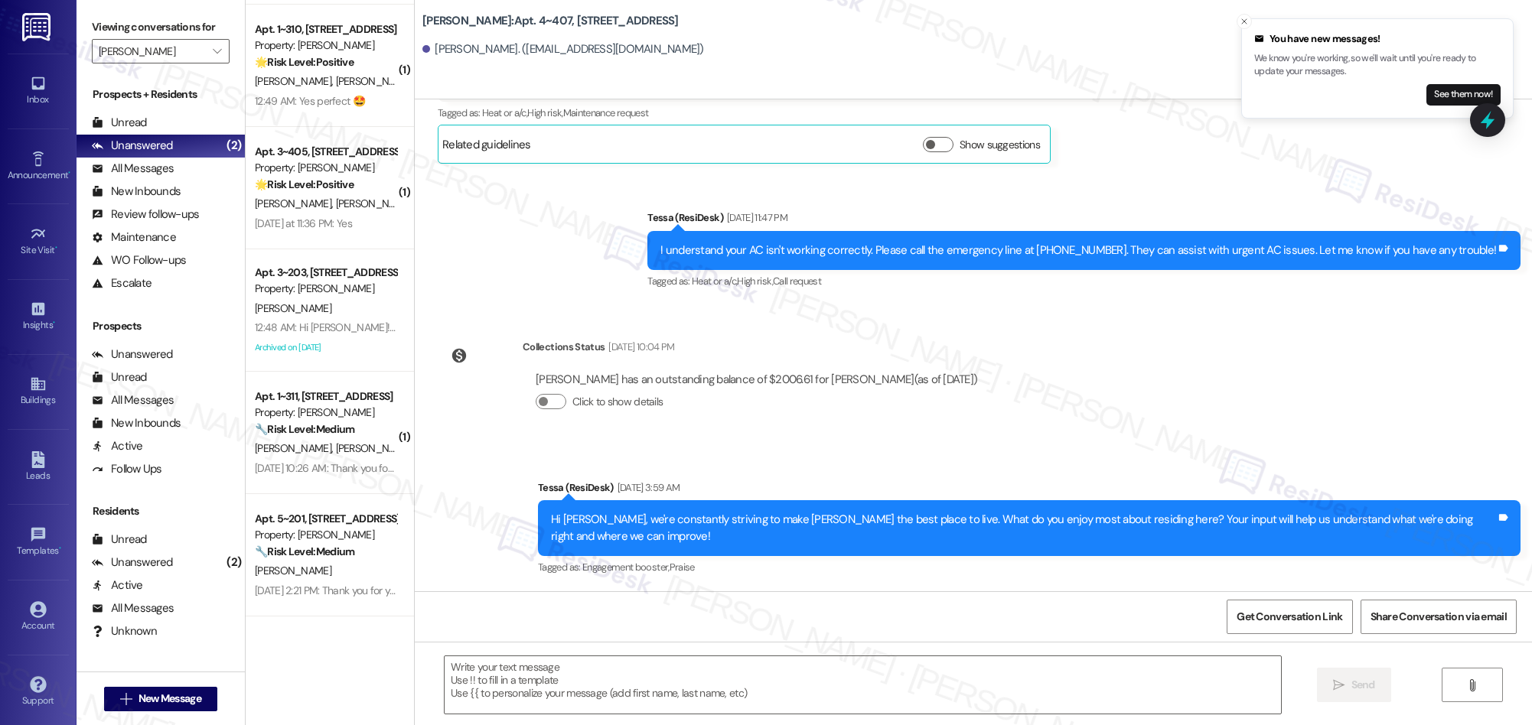
type textarea "Fetching suggested responses. Please feel free to read through the conversation…"
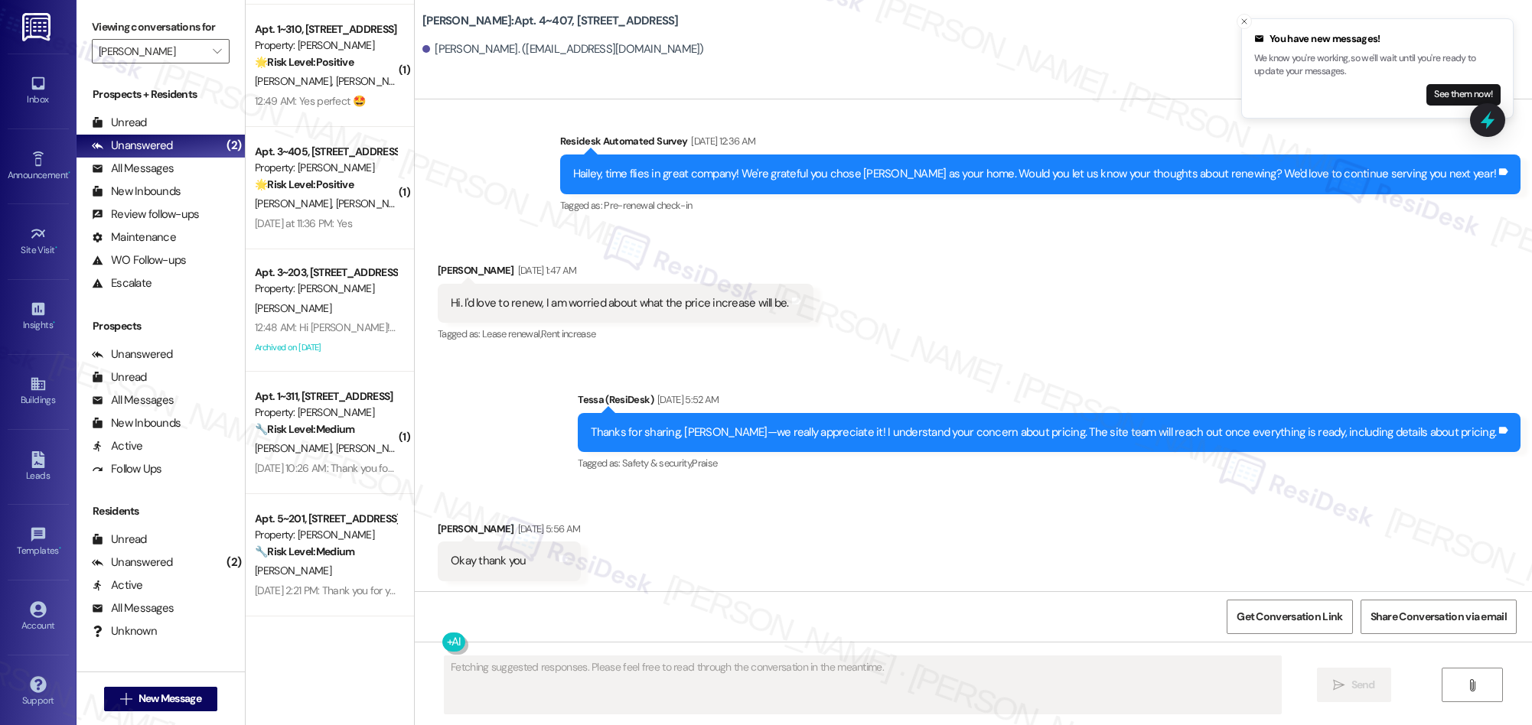
scroll to position [1496, 0]
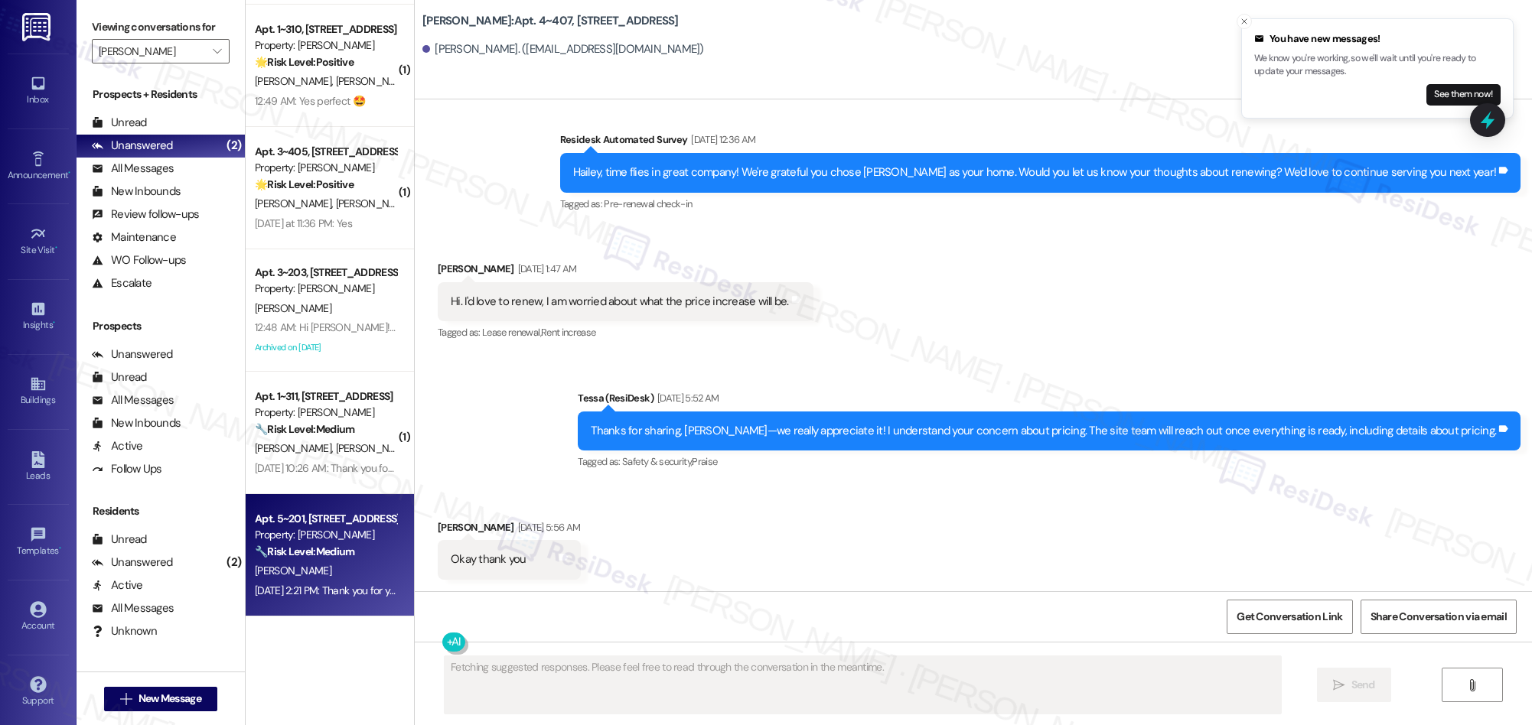
click at [348, 534] on div "Property: Solano Belleair" at bounding box center [326, 535] width 142 height 16
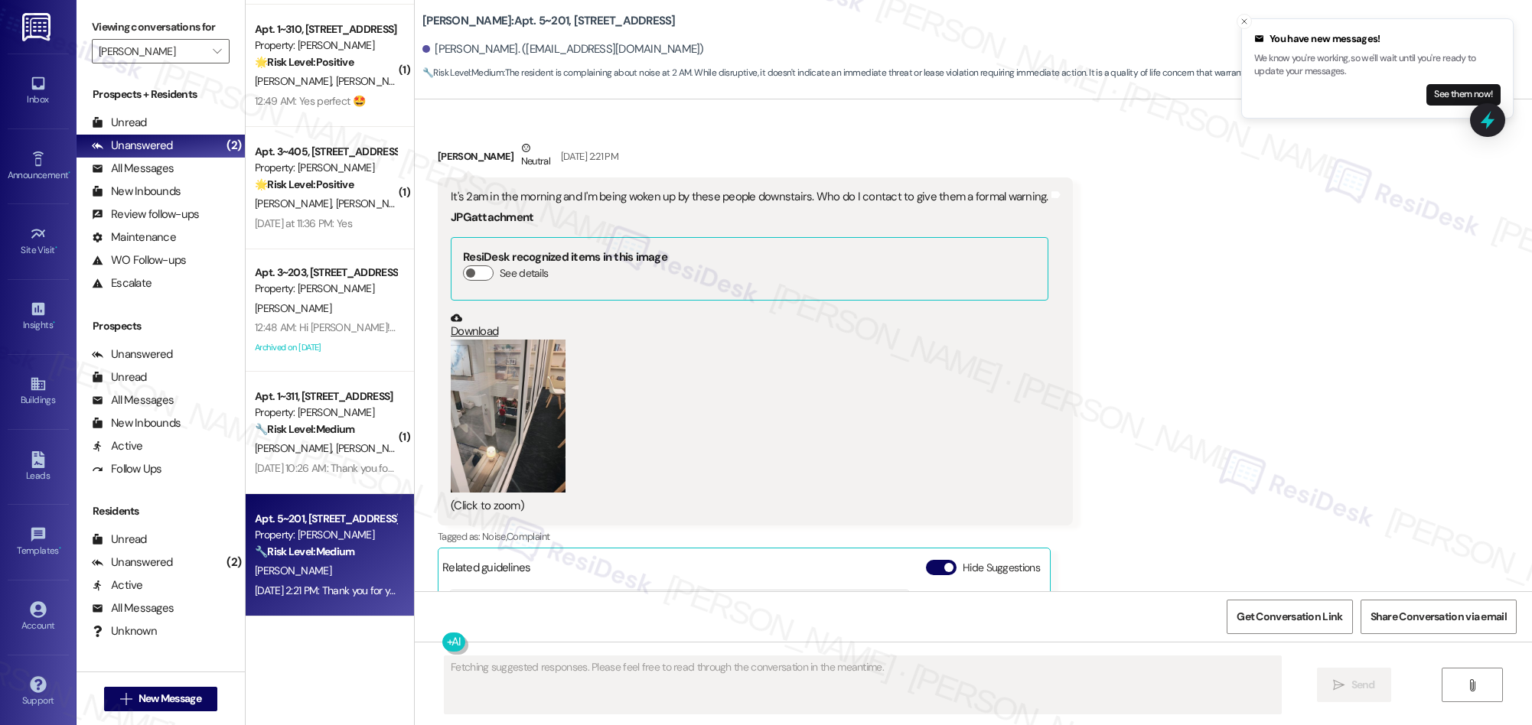
scroll to position [669, 0]
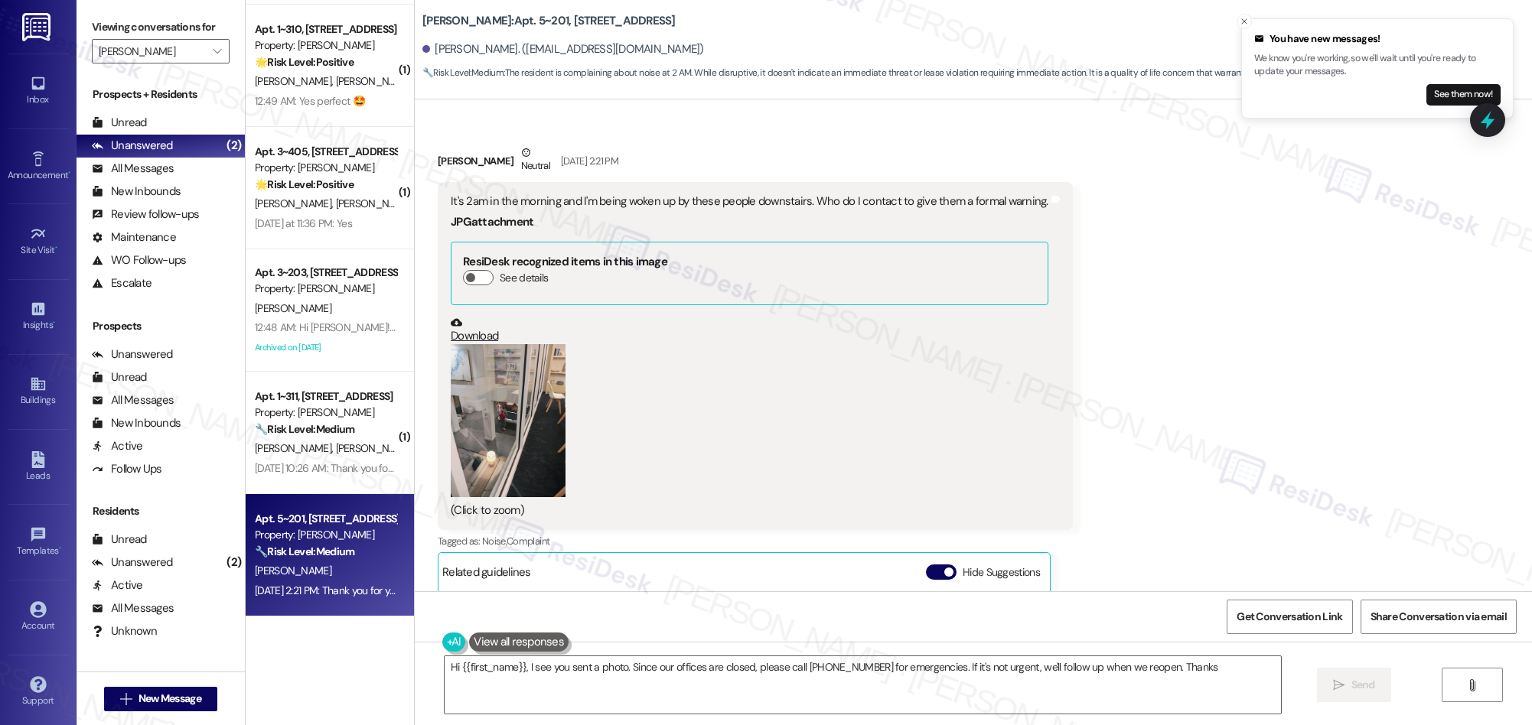
type textarea "Hi {{first_name}}, I see you sent a photo. Since our offices are closed, please…"
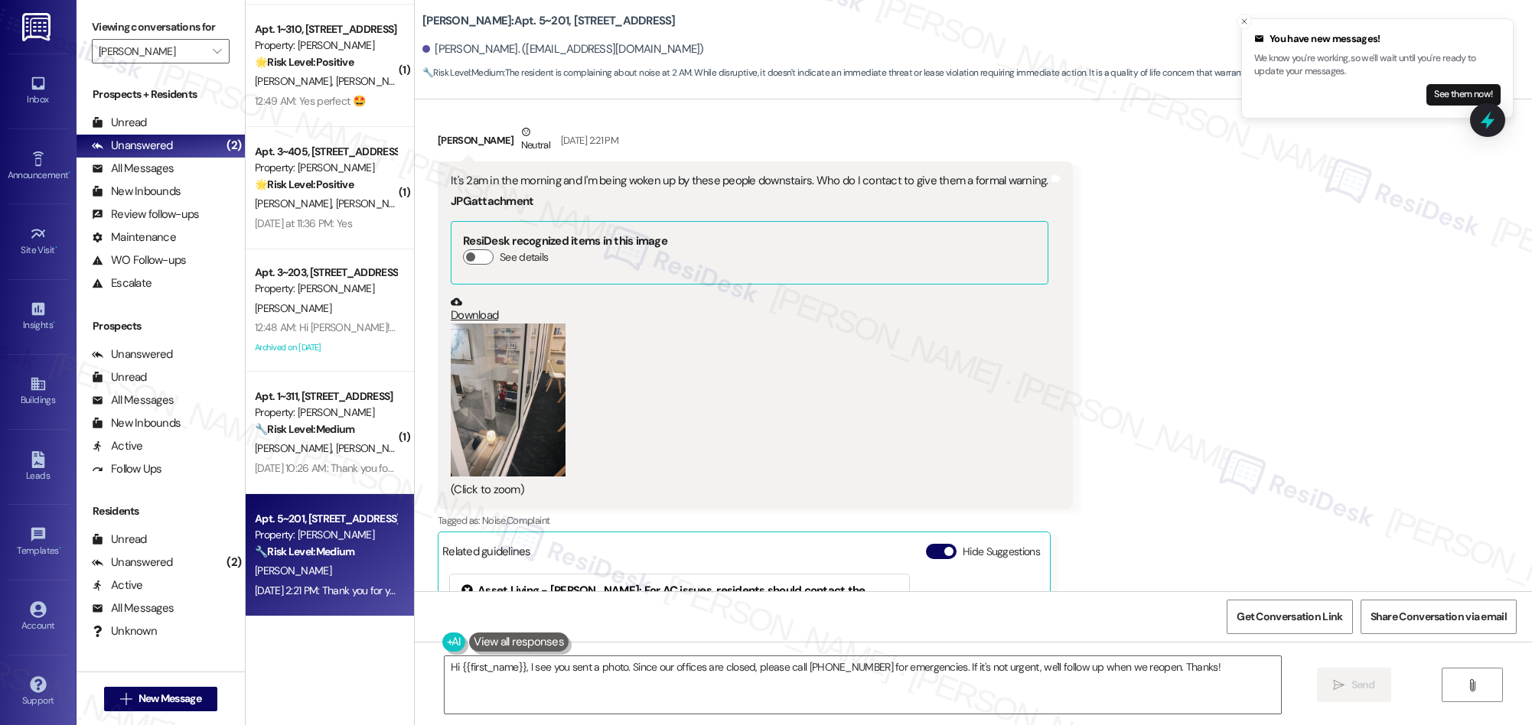
scroll to position [654, 0]
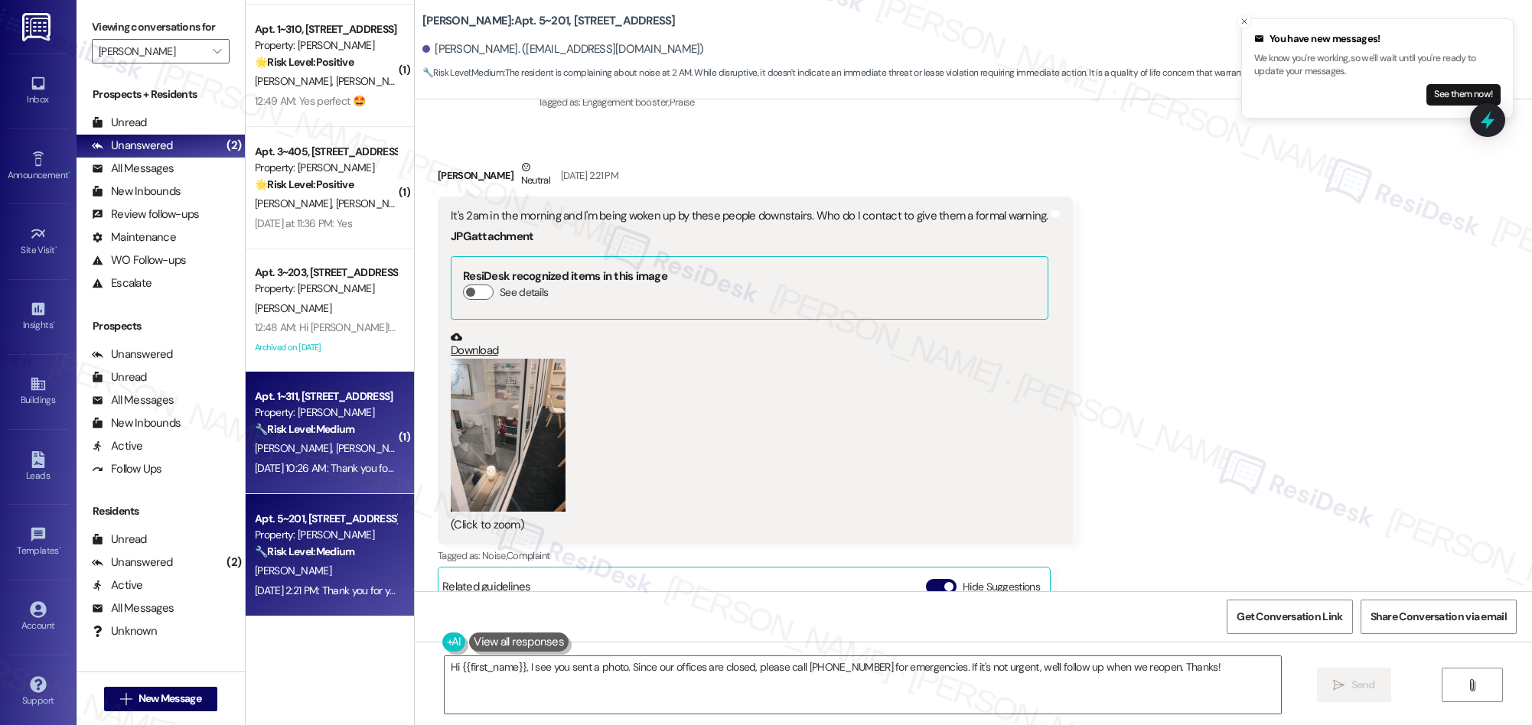
click at [365, 433] on div "🔧 Risk Level: Medium The resident confirmed payment after a late rent reminder …" at bounding box center [326, 430] width 142 height 16
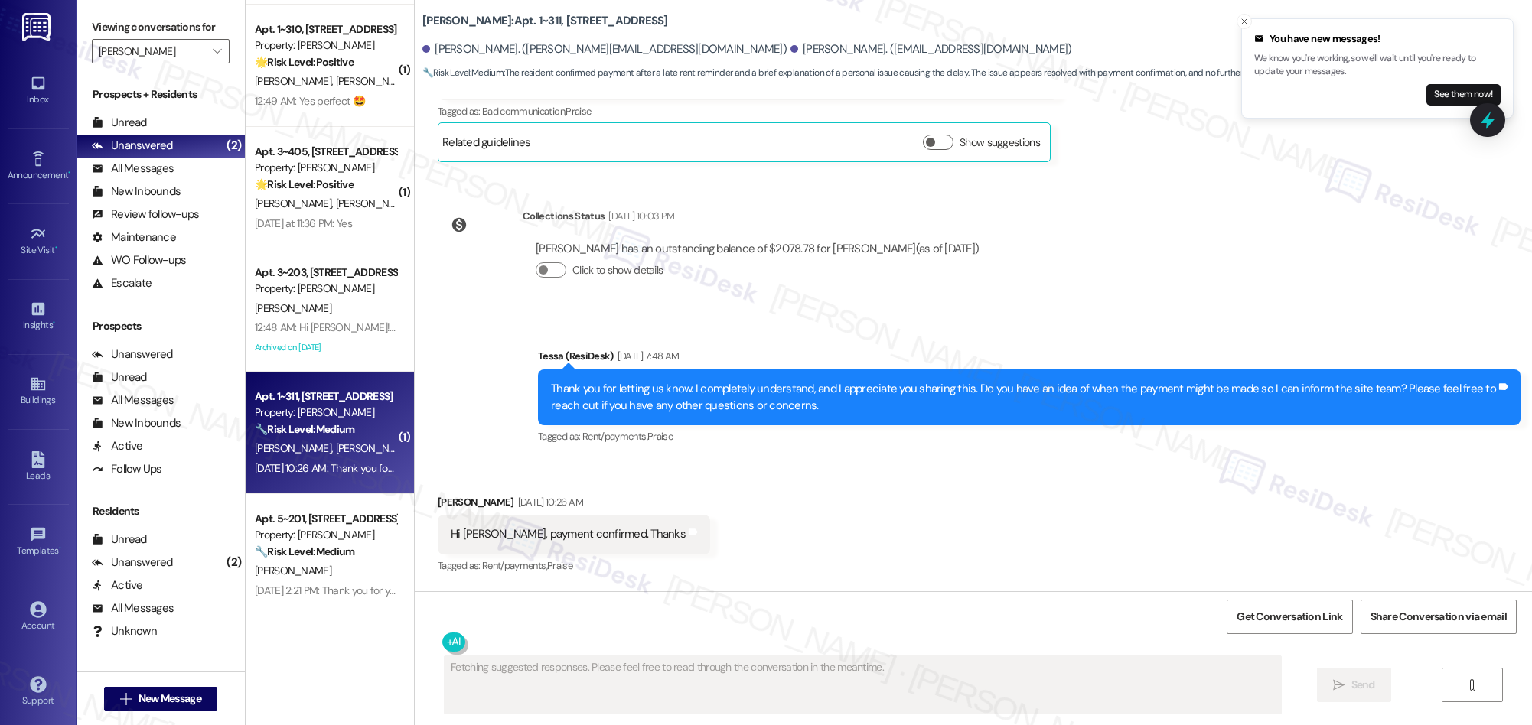
scroll to position [4885, 0]
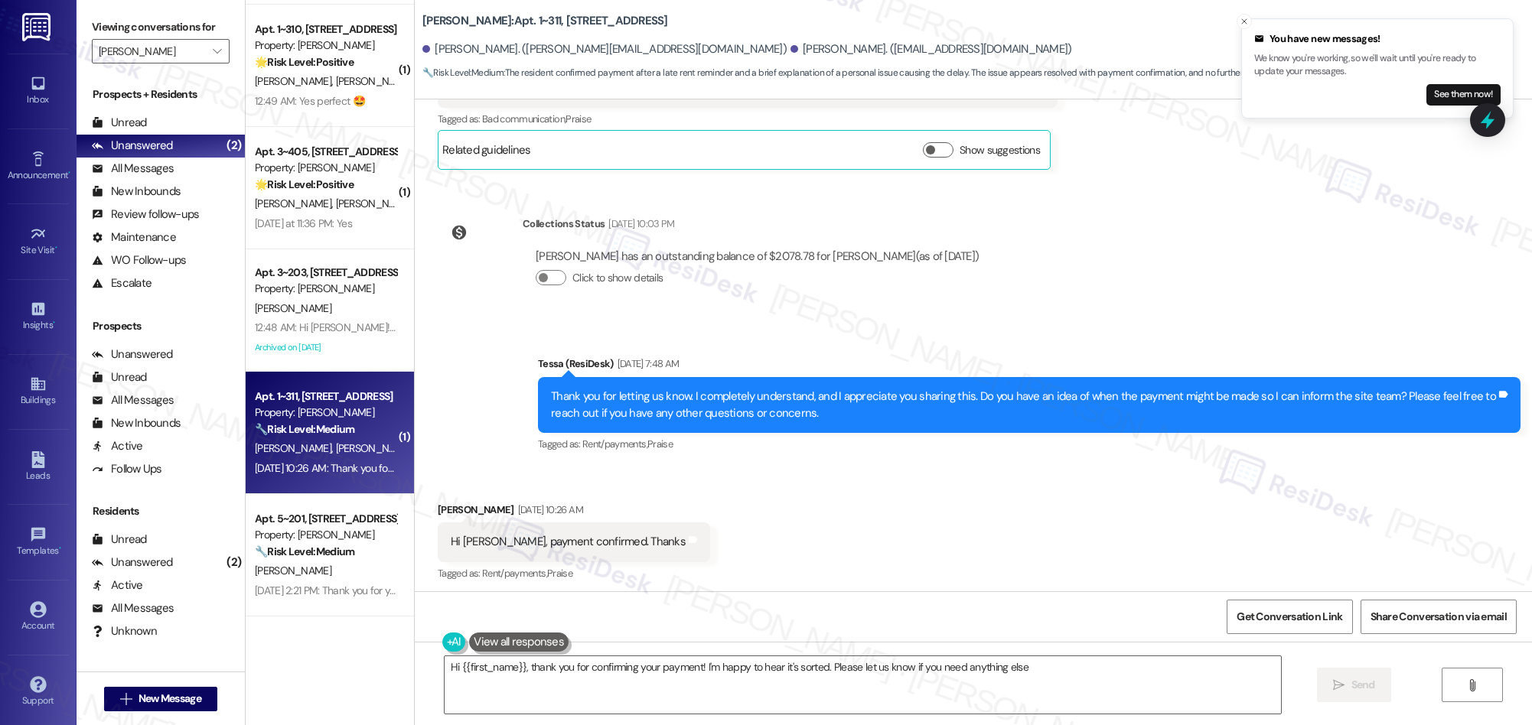
type textarea "Hi {{first_name}}, thank you for confirming your payment! I'm happy to hear it'…"
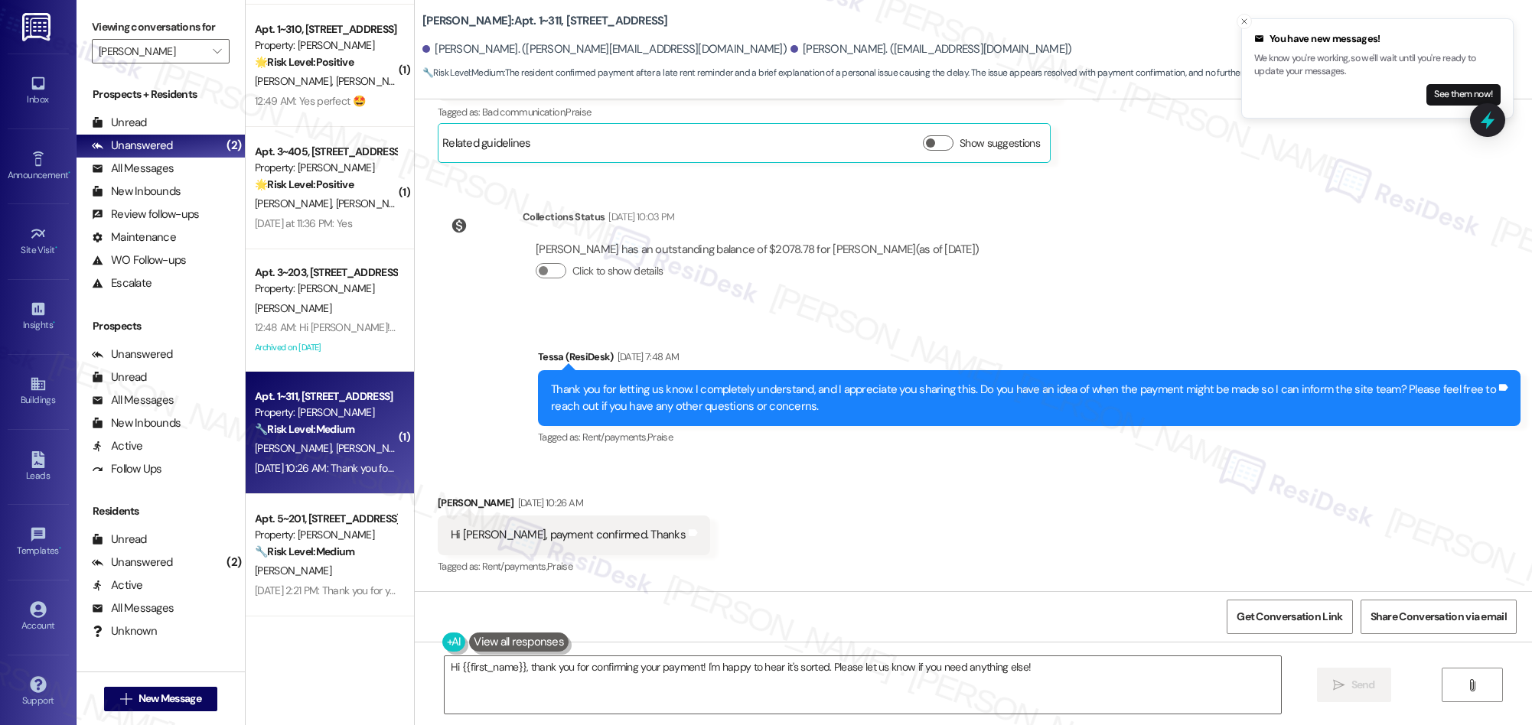
scroll to position [4988, 0]
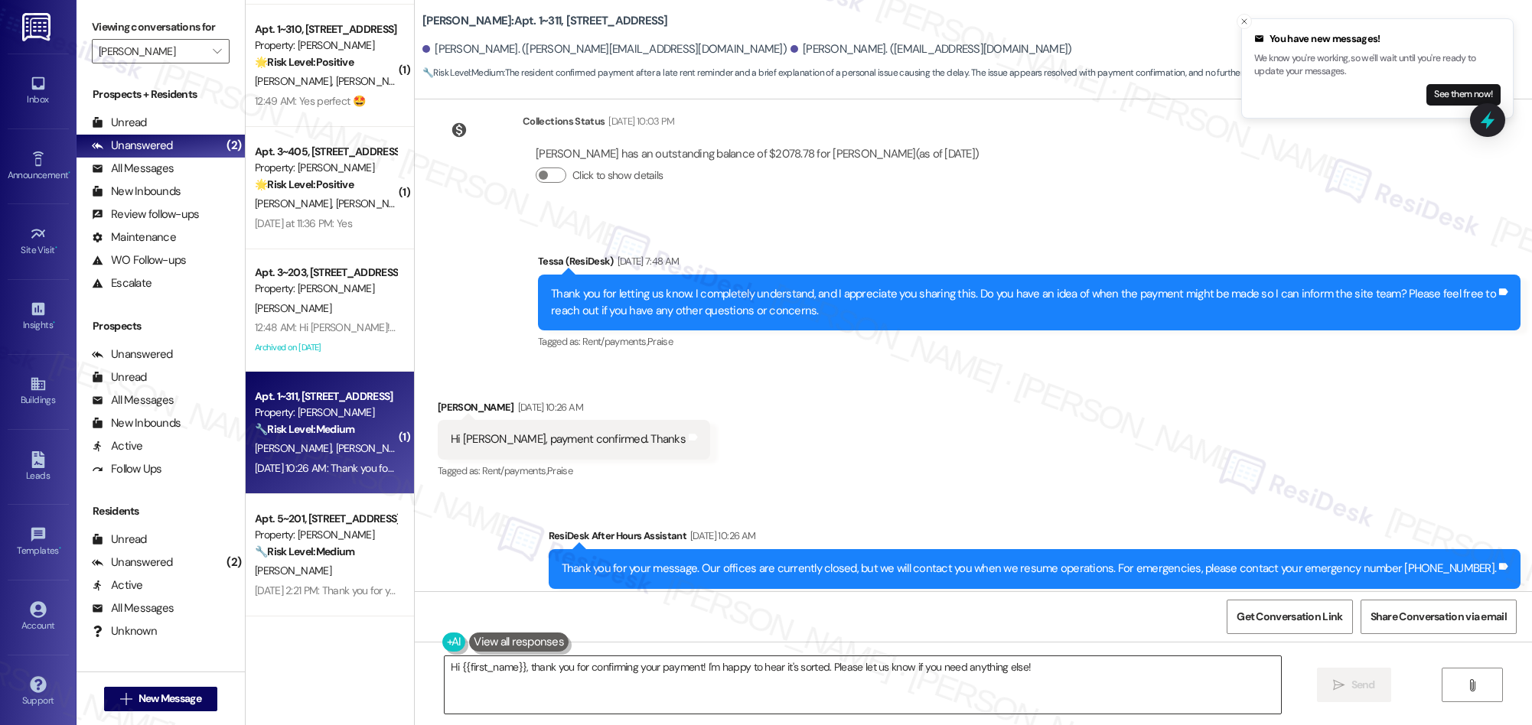
click at [1142, 689] on textarea "Hi {{first_name}}, thank you for confirming your payment! I'm happy to hear it'…" at bounding box center [863, 684] width 836 height 57
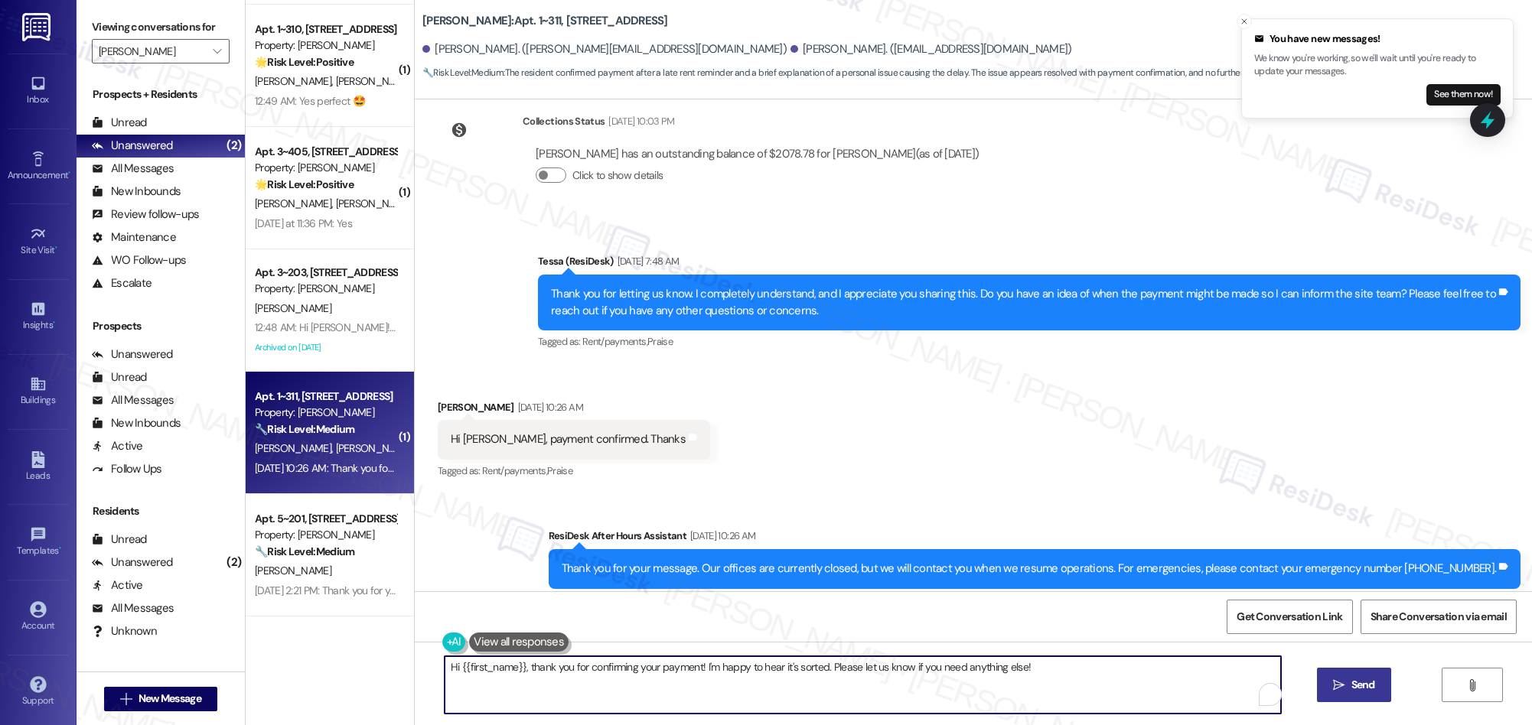
click at [1345, 680] on span " Send" at bounding box center [1354, 685] width 48 height 16
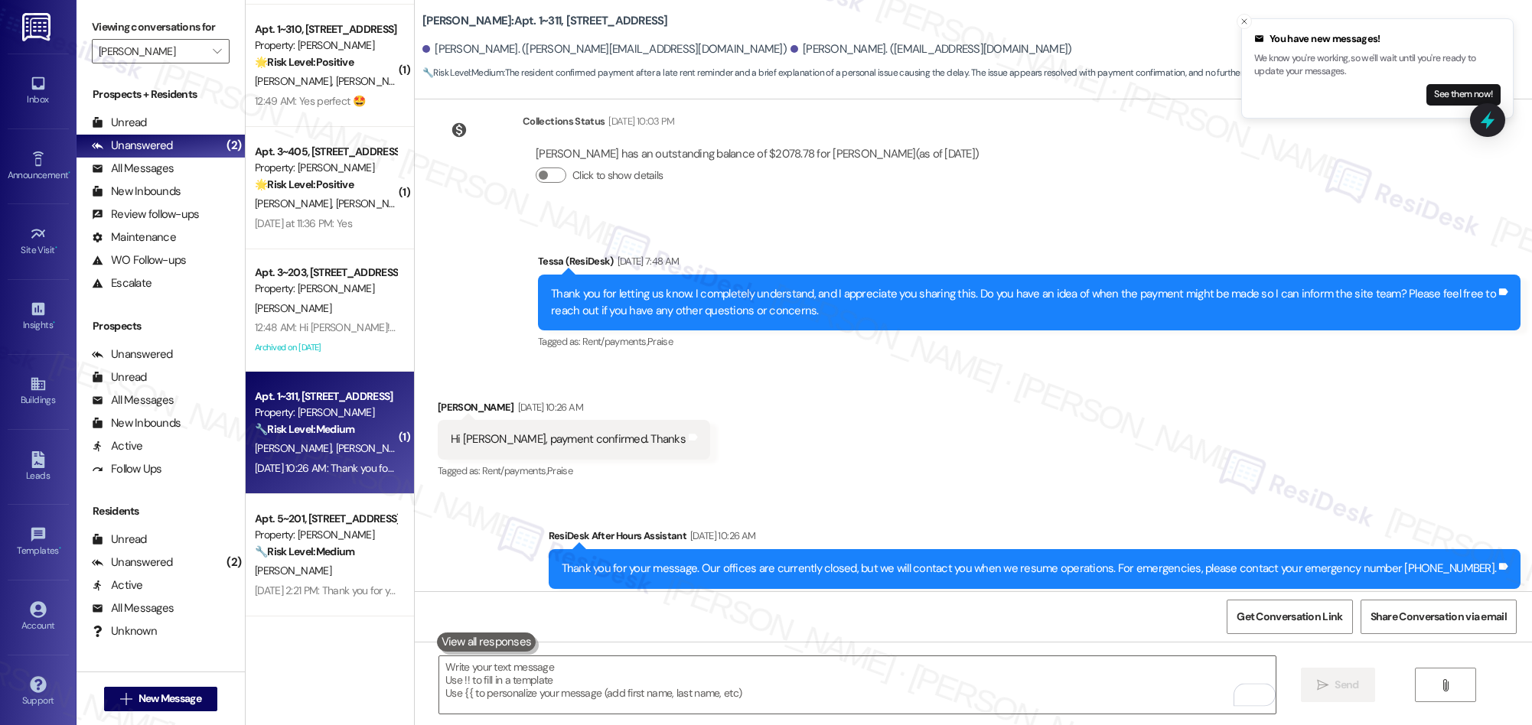
scroll to position [4858, 0]
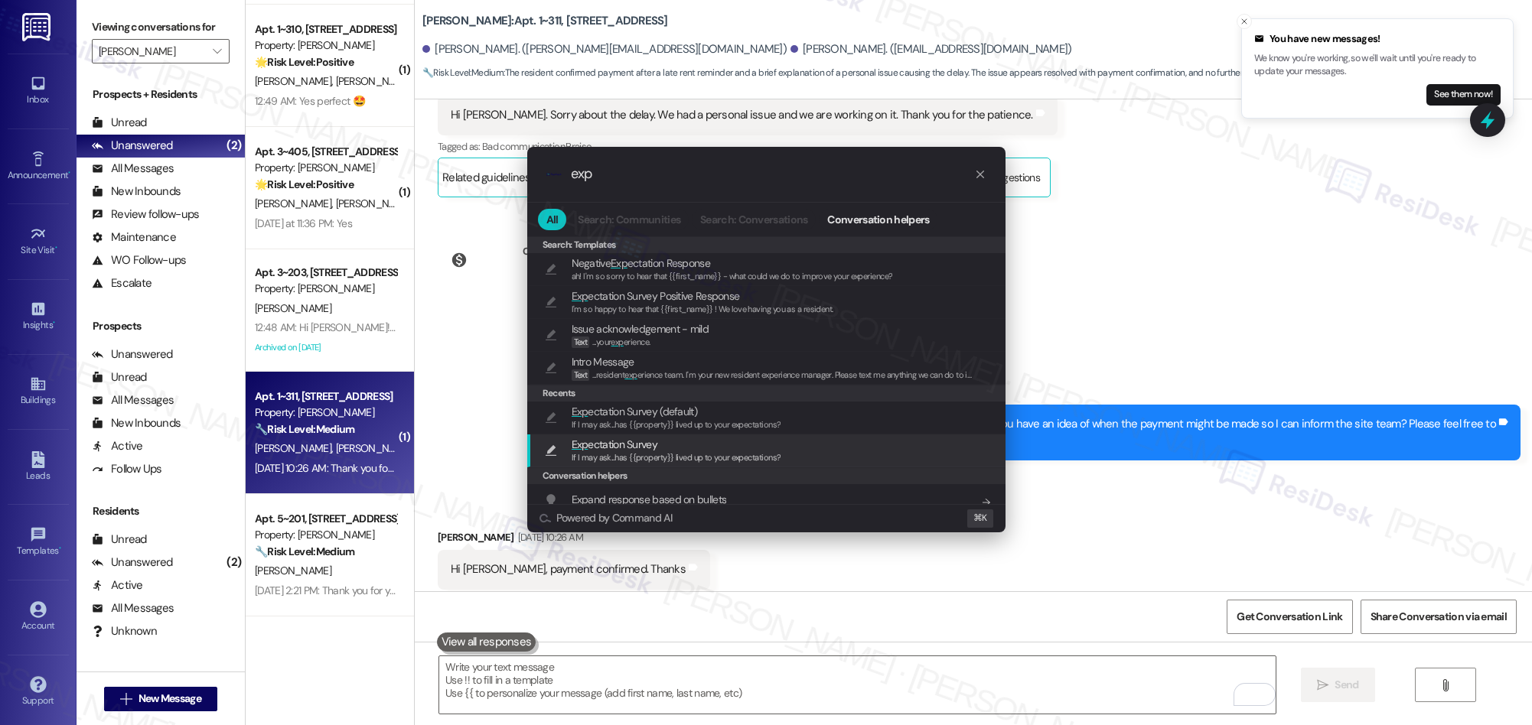
type input "exp"
click at [667, 458] on span "If I may ask...has {{property}} lived up to your expectations?" at bounding box center [677, 457] width 210 height 11
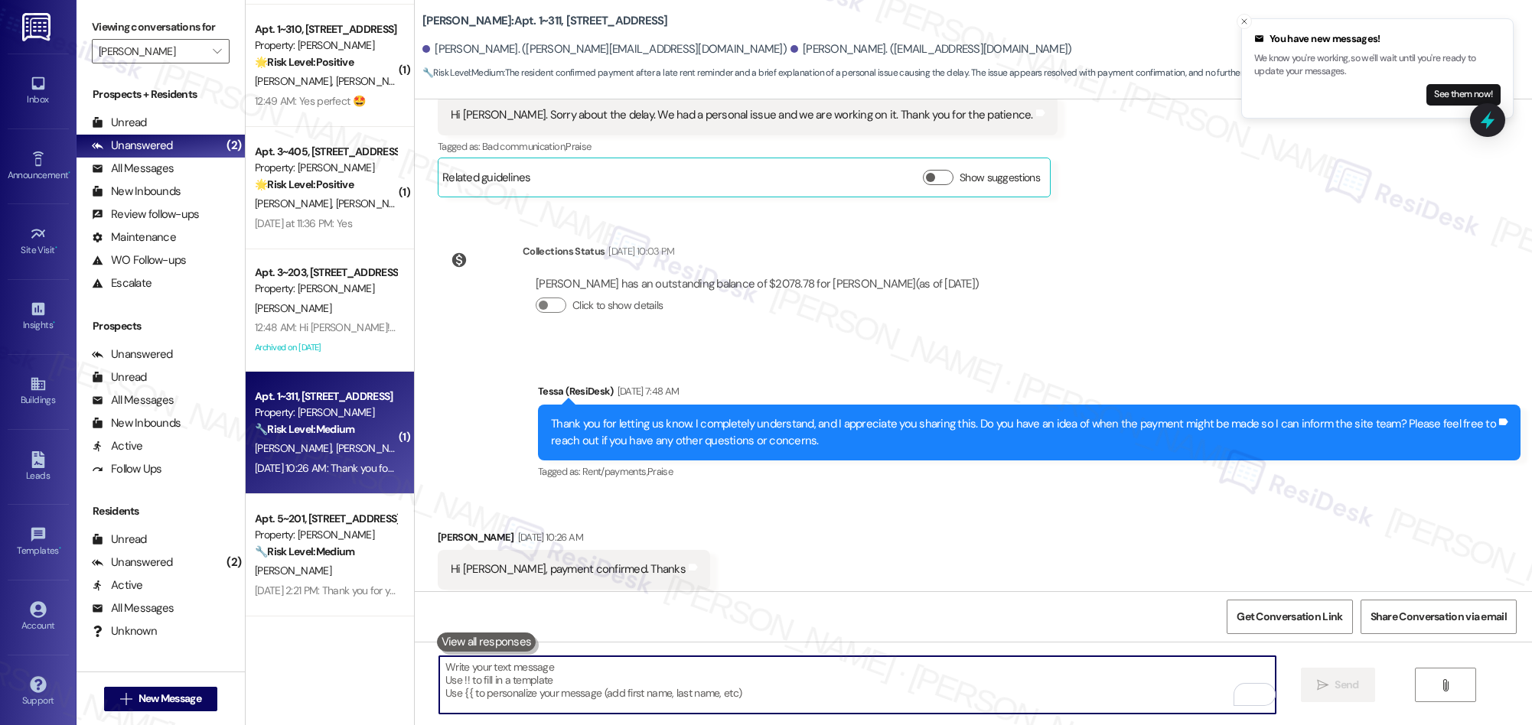
type textarea "If I may ask...has {{property}} lived up to your expectations?"
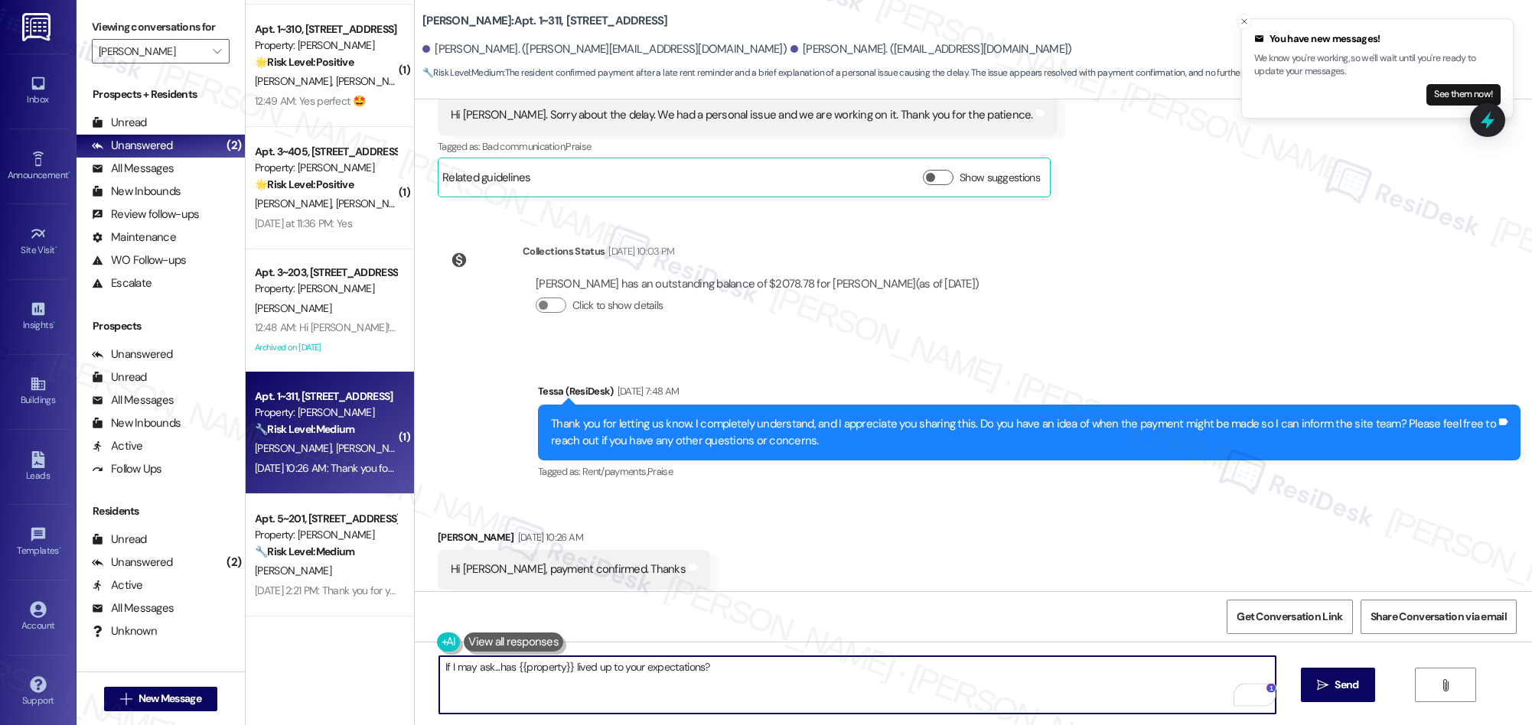
drag, startPoint x: 1321, startPoint y: 688, endPoint x: 1204, endPoint y: 601, distance: 146.0
click at [1320, 687] on icon "" at bounding box center [1322, 685] width 11 height 12
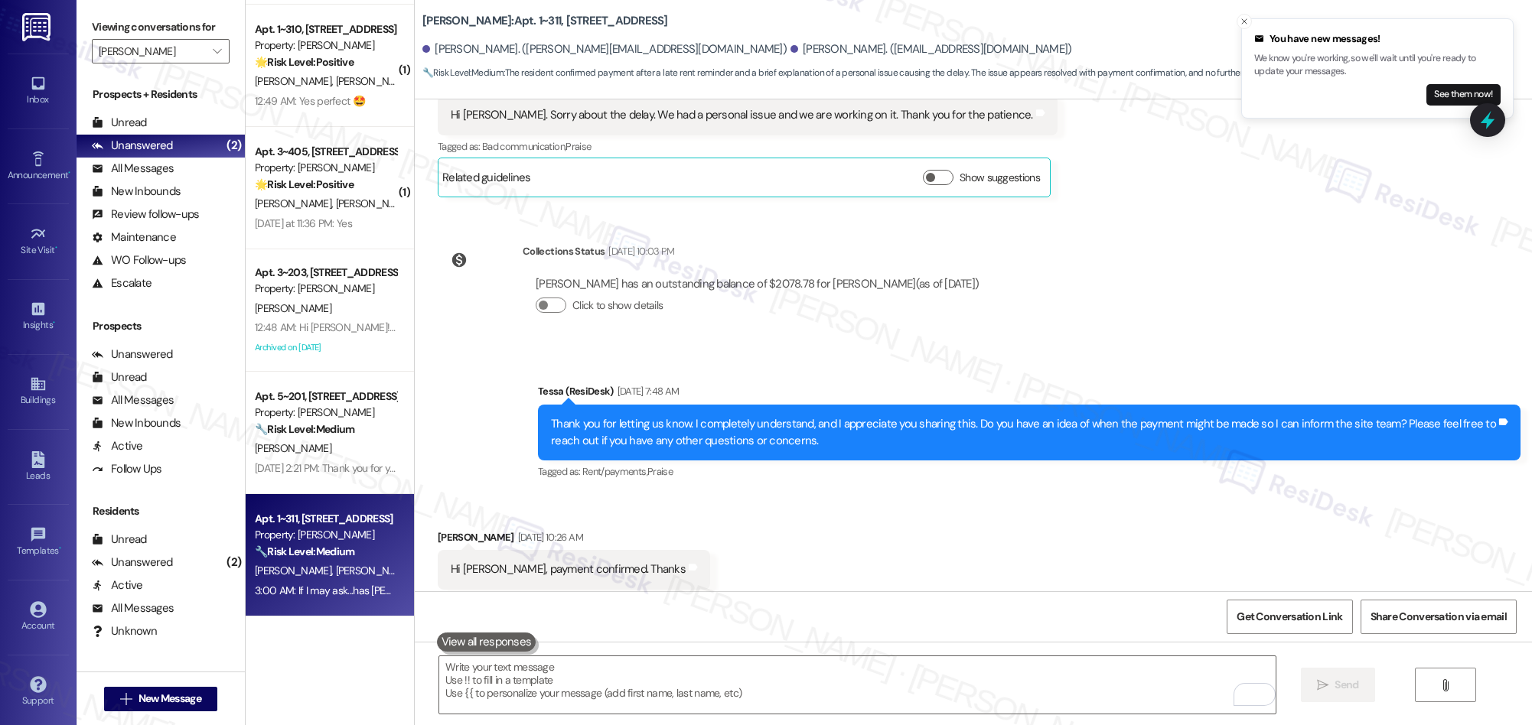
scroll to position [5201, 0]
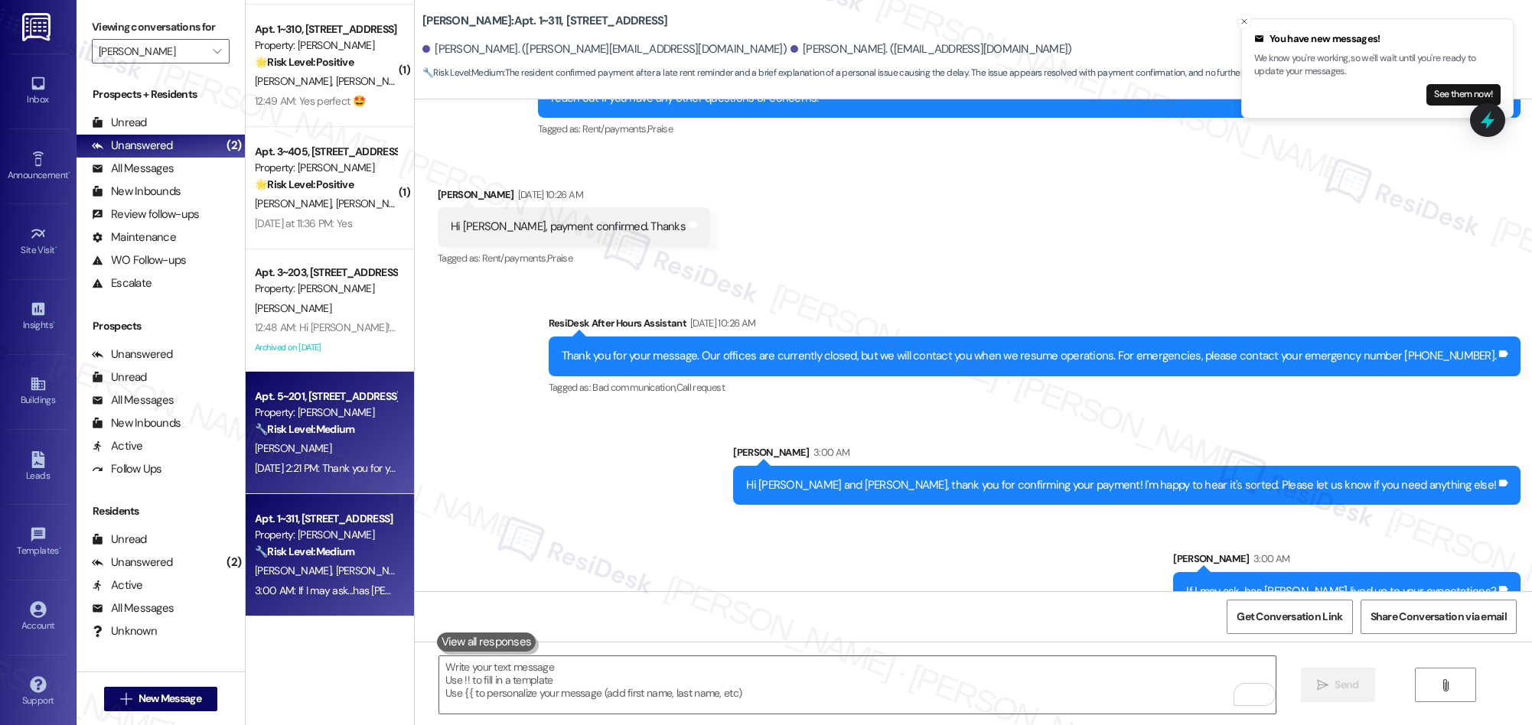
click at [350, 472] on div "Sep 07, 2025 at 2:21 PM: Thank you for your message. Our offices are currently …" at bounding box center [716, 468] width 923 height 14
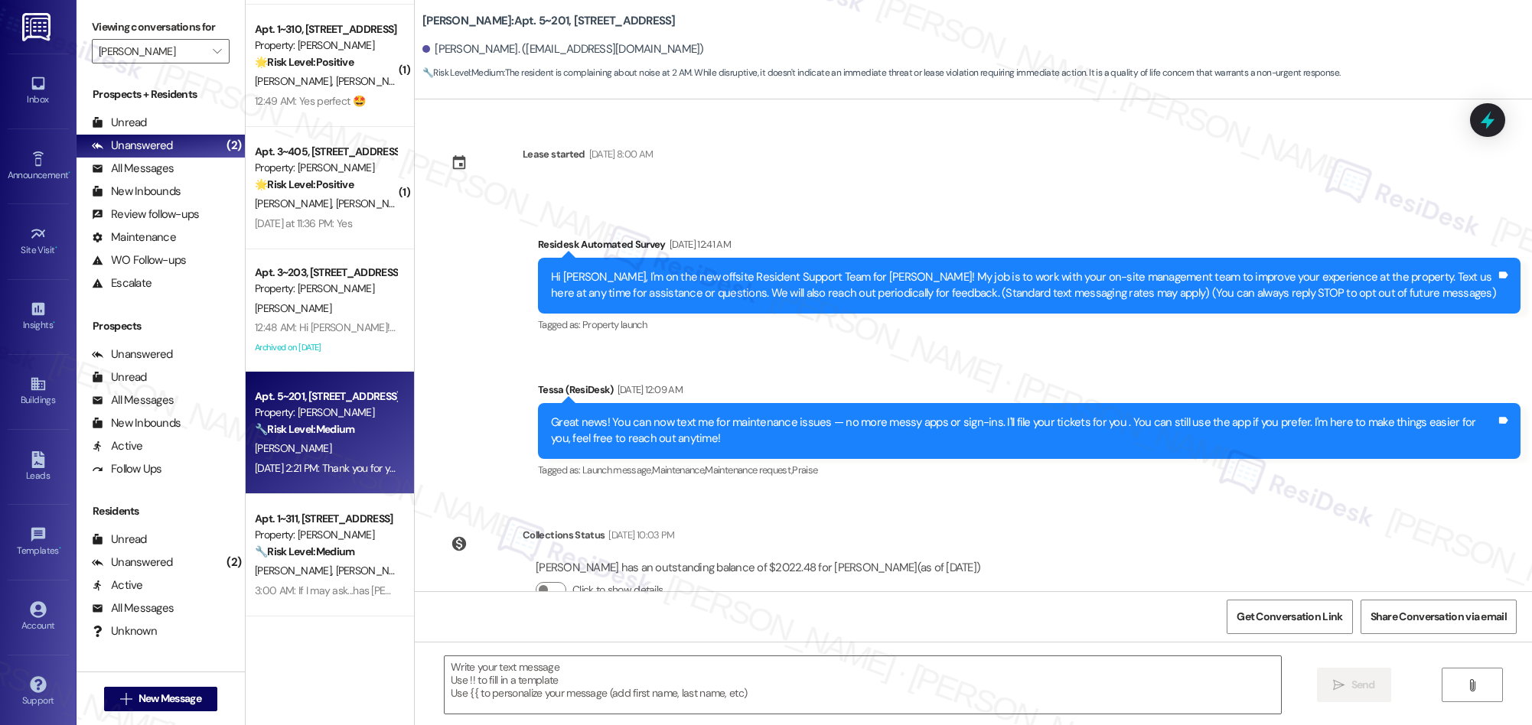
scroll to position [1100, 0]
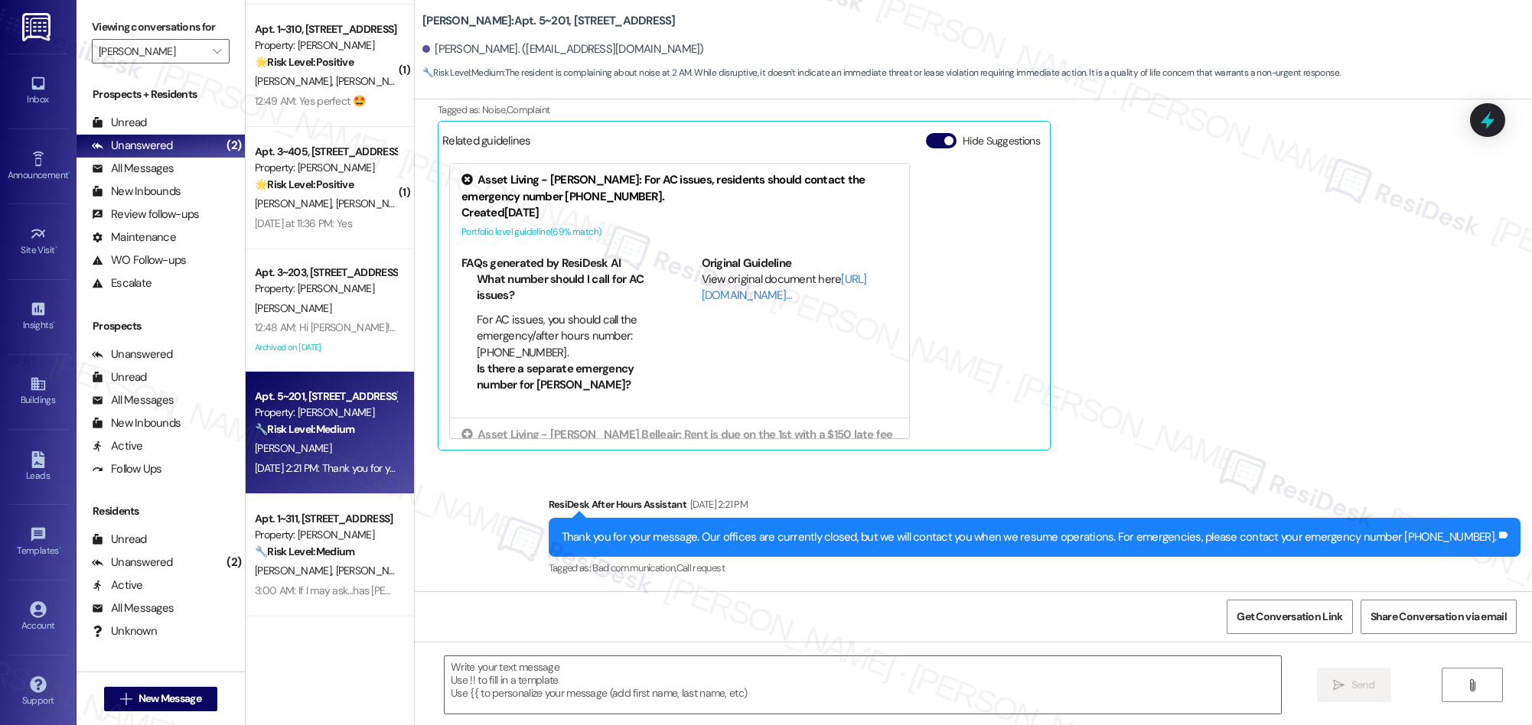
type textarea "Fetching suggested responses. Please feel free to read through the conversation…"
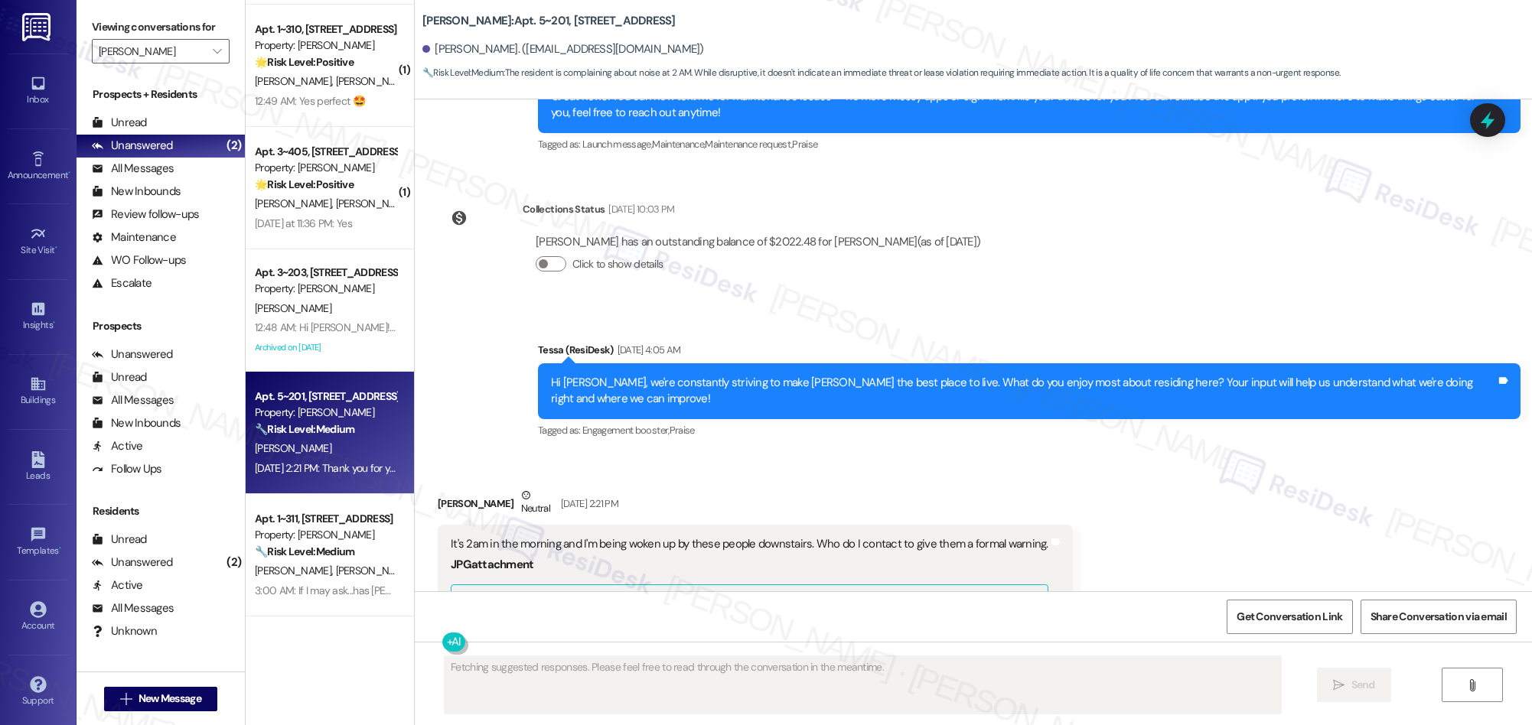
scroll to position [306, 0]
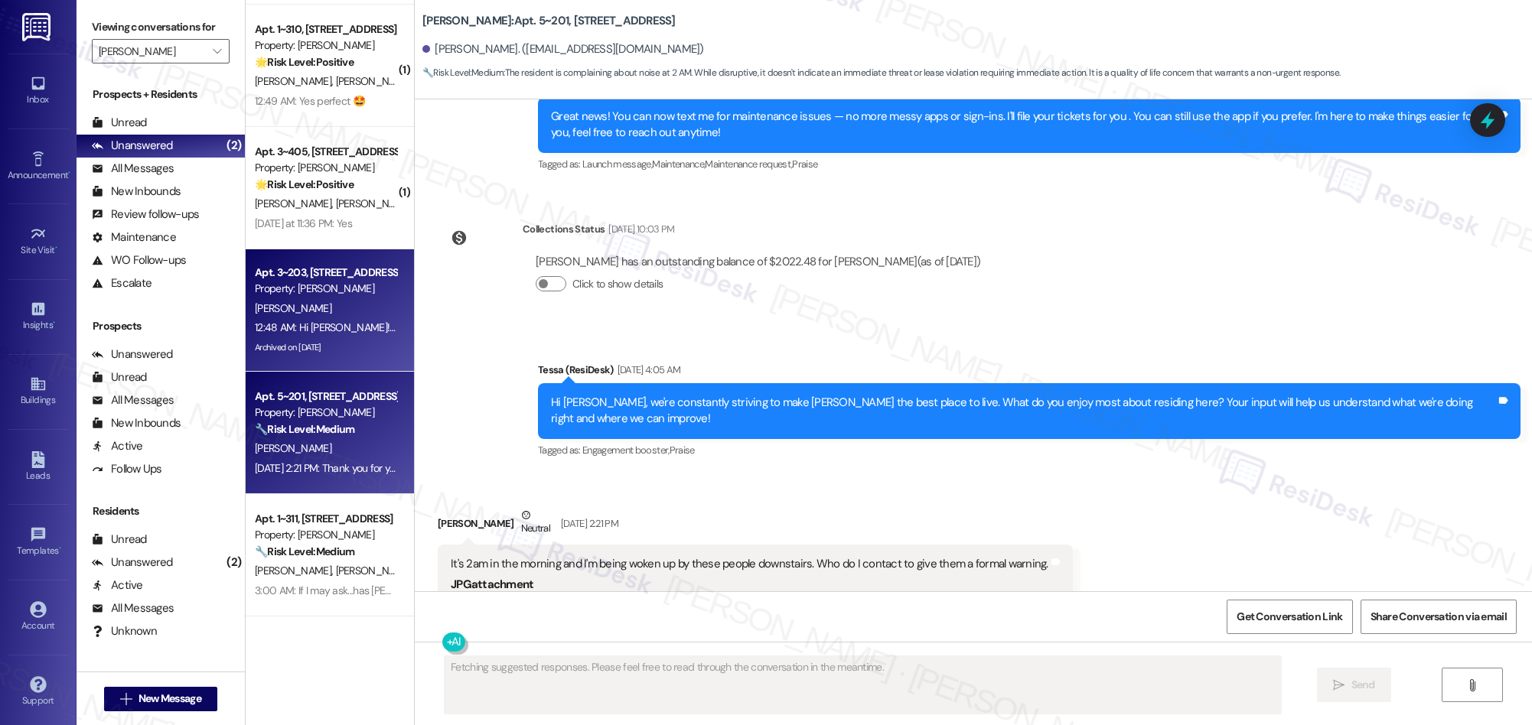
click at [338, 299] on div "C. Jackson" at bounding box center [325, 308] width 145 height 19
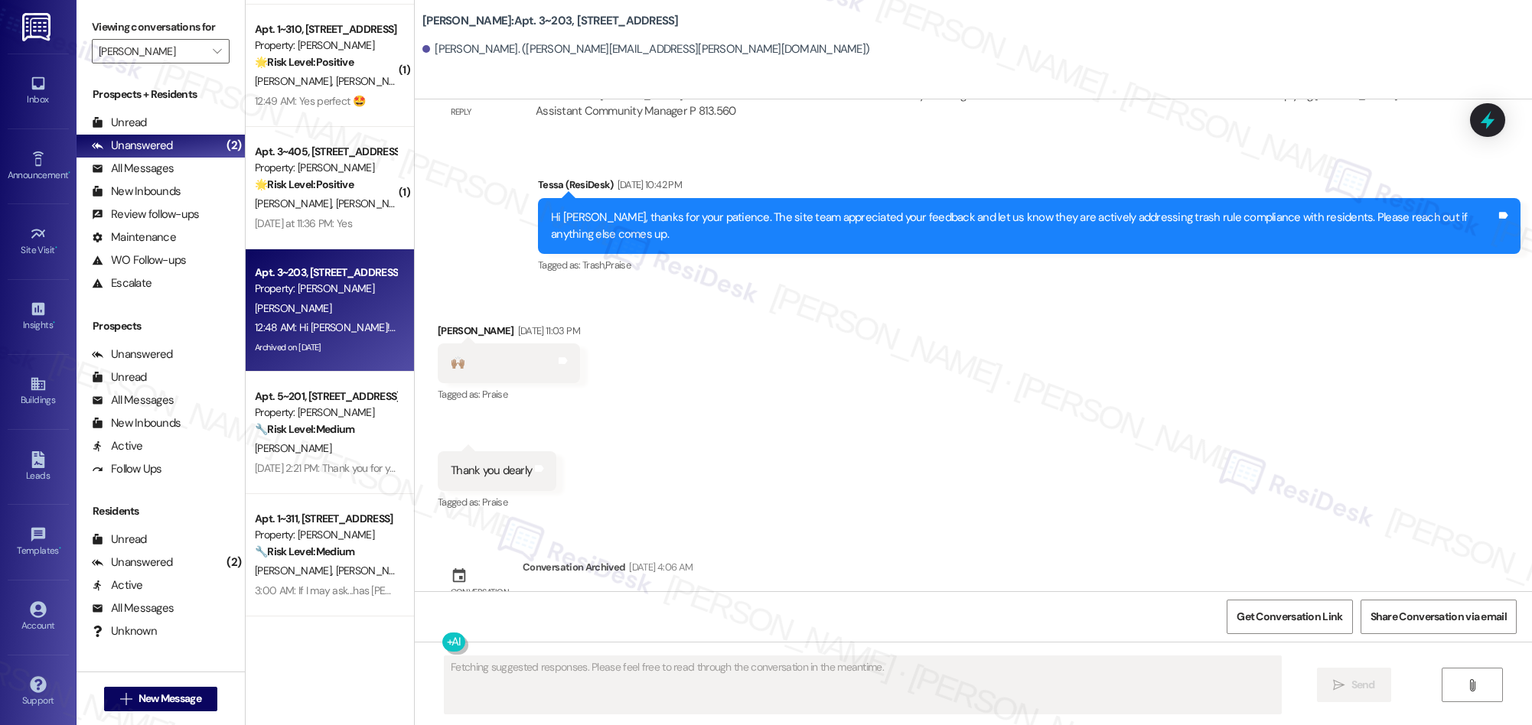
scroll to position [5612, 0]
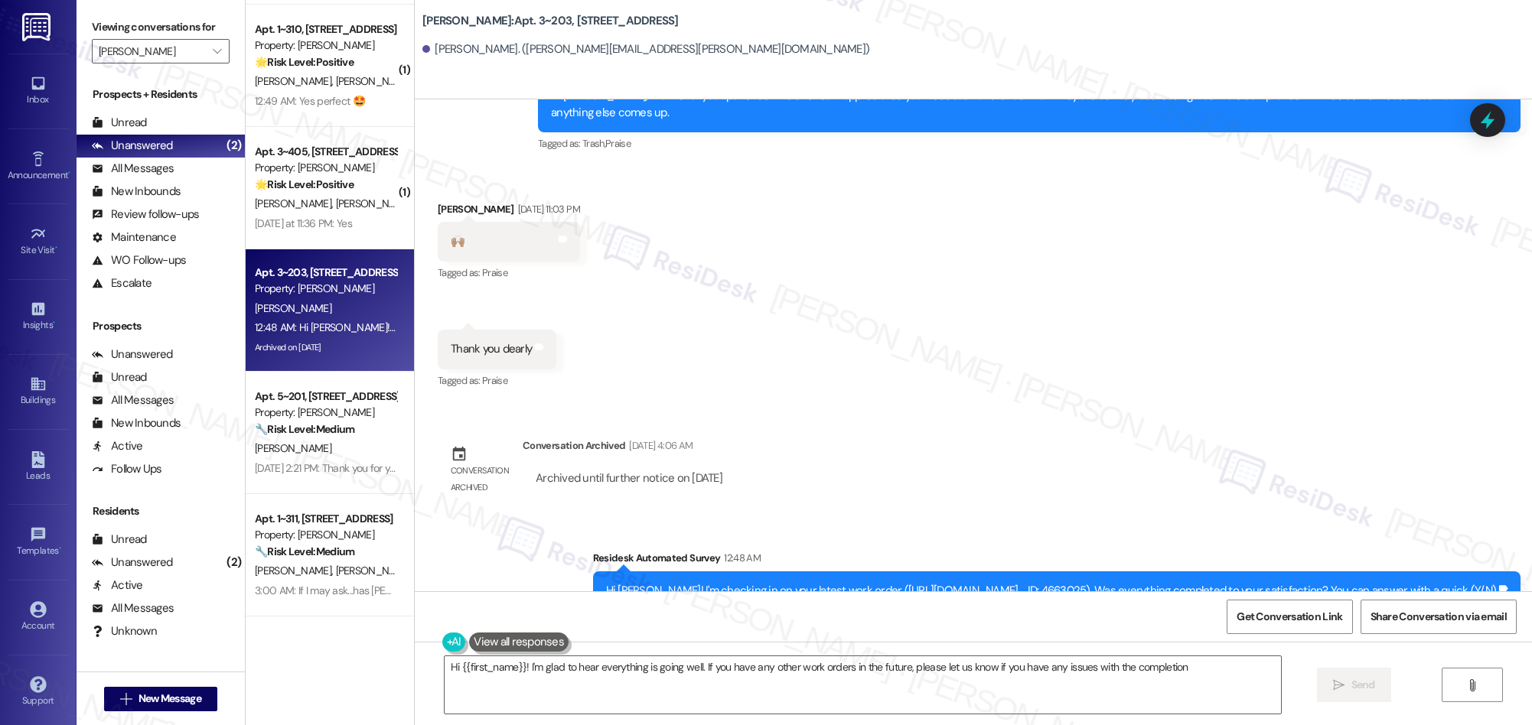
type textarea "Hi {{first_name}}! I'm glad to hear everything is going well. If you have any o…"
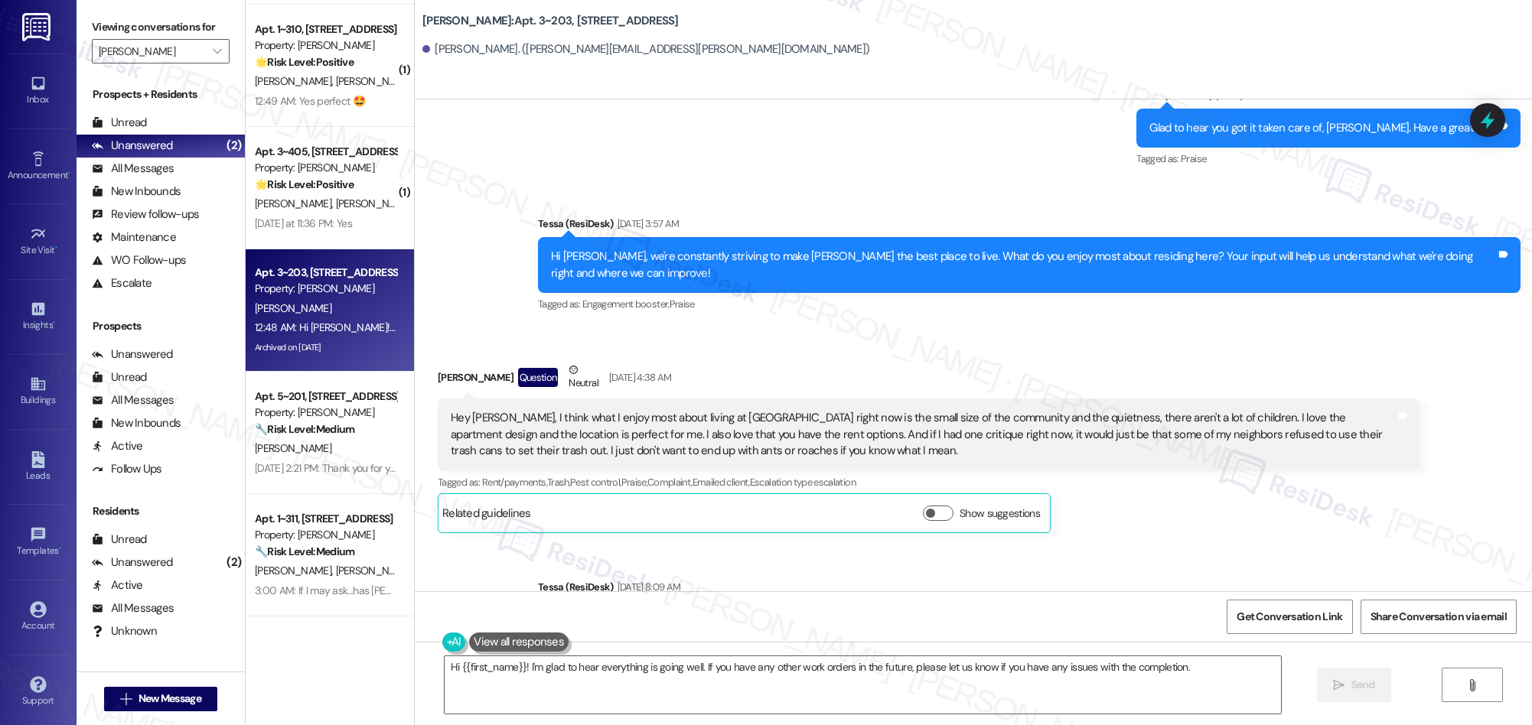
scroll to position [4380, 0]
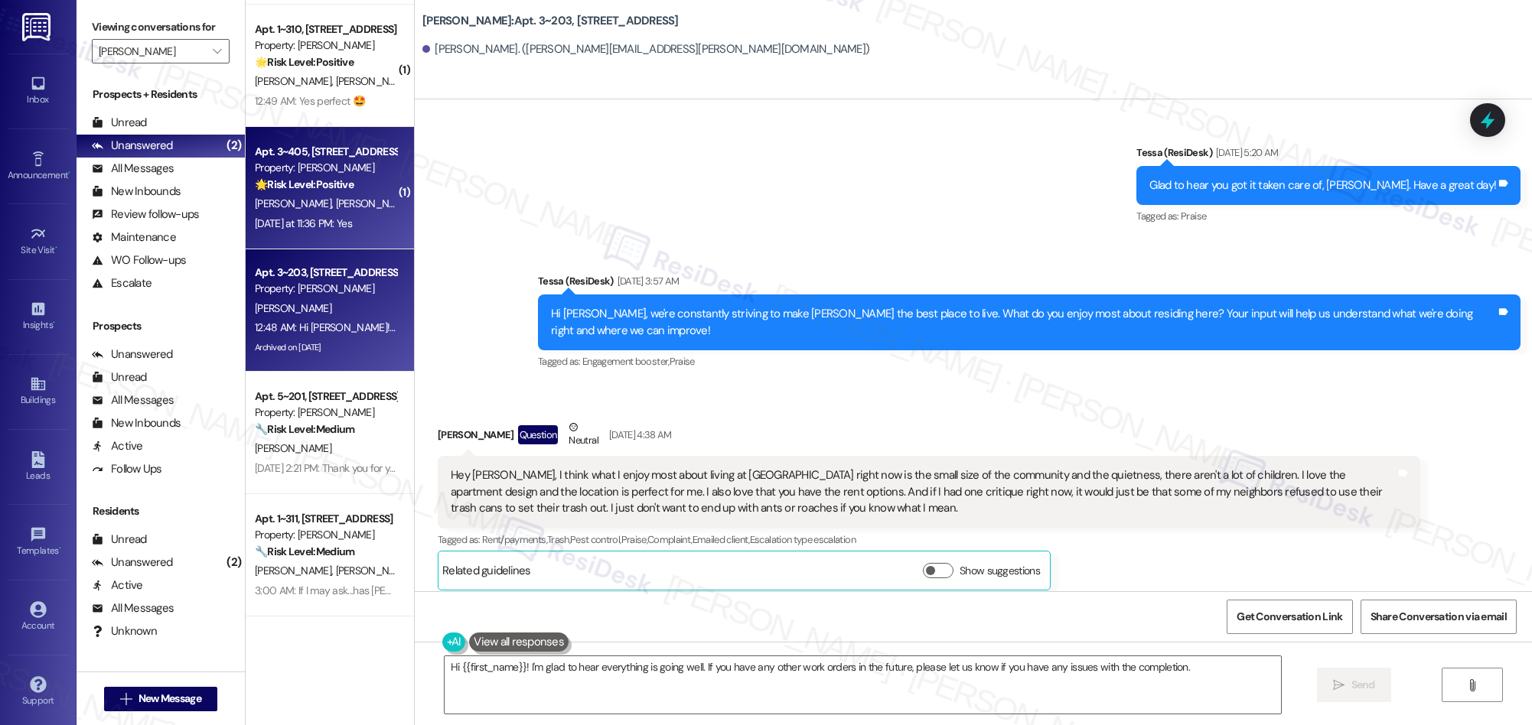
click at [314, 191] on strong "🌟 Risk Level: Positive" at bounding box center [304, 185] width 99 height 14
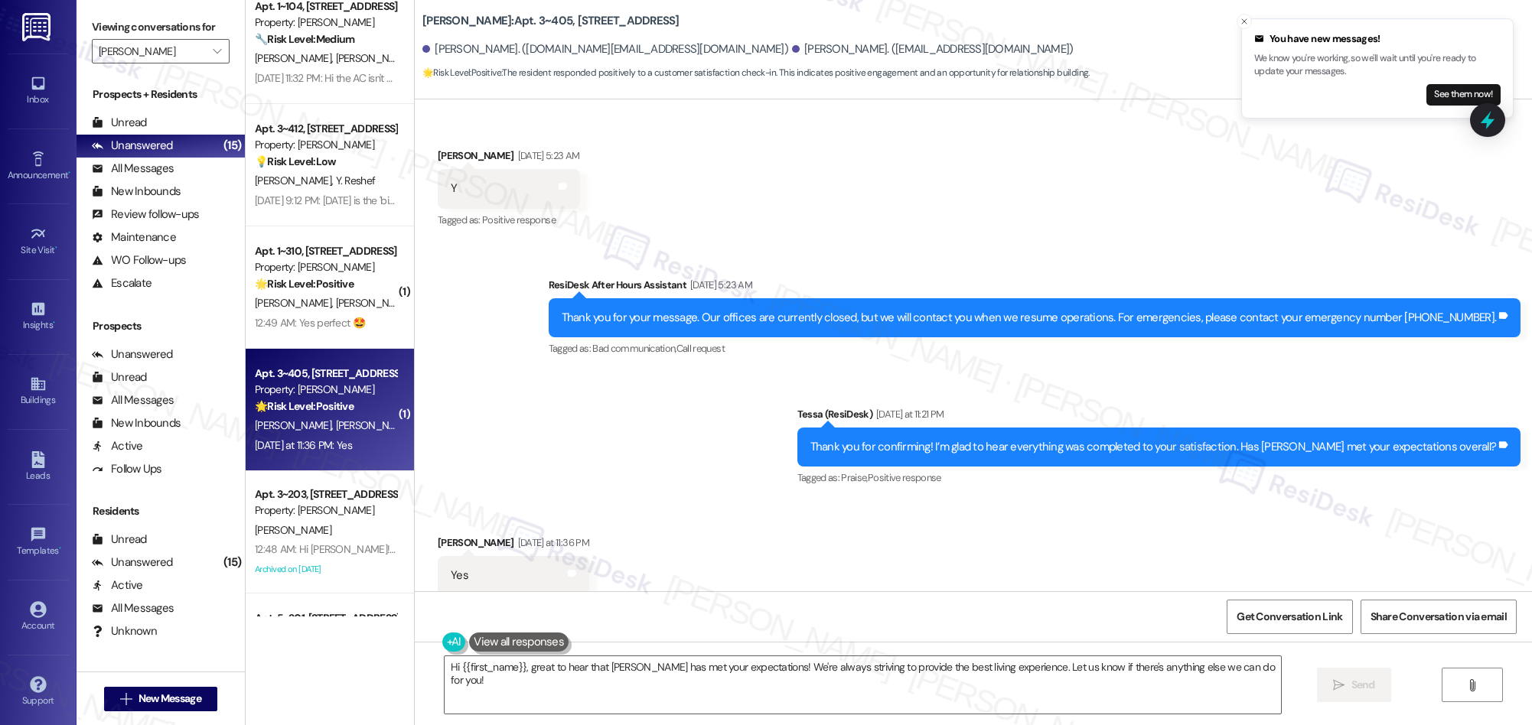
scroll to position [4845, 0]
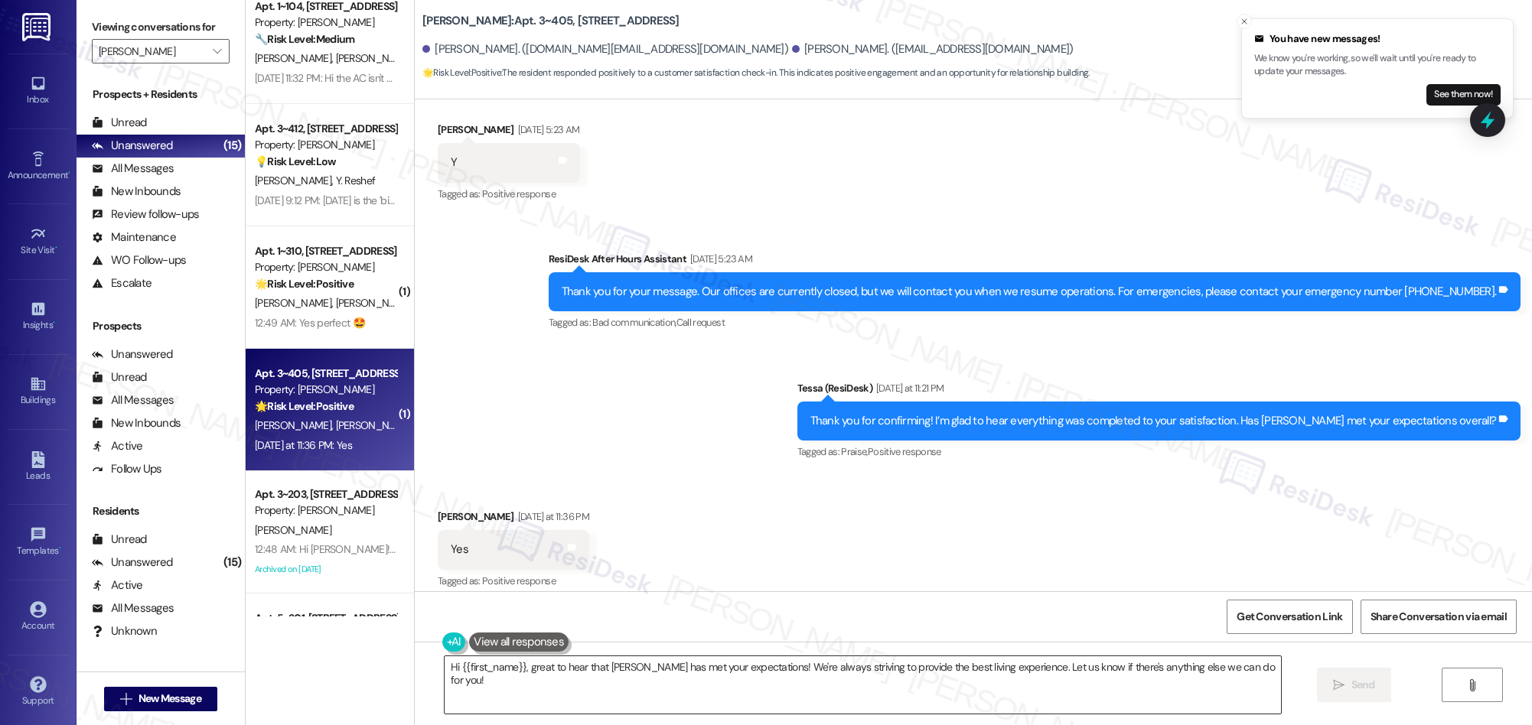
click at [513, 666] on textarea "Hi {{first_name}}, great to hear that Solano Belleair has met your expectations…" at bounding box center [863, 684] width 836 height 57
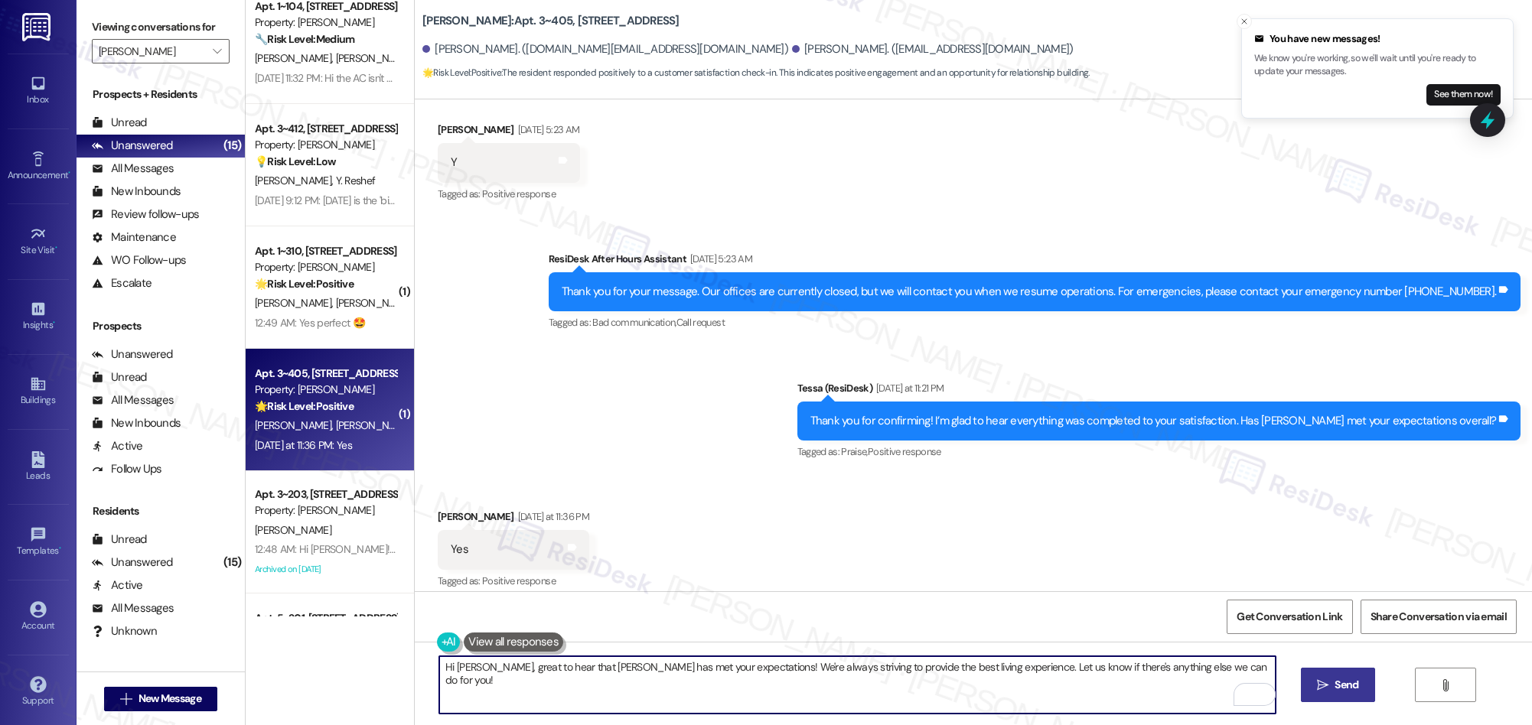
type textarea "Hi Kathleen, great to hear that Solano Belleair has met your expectations! We'r…"
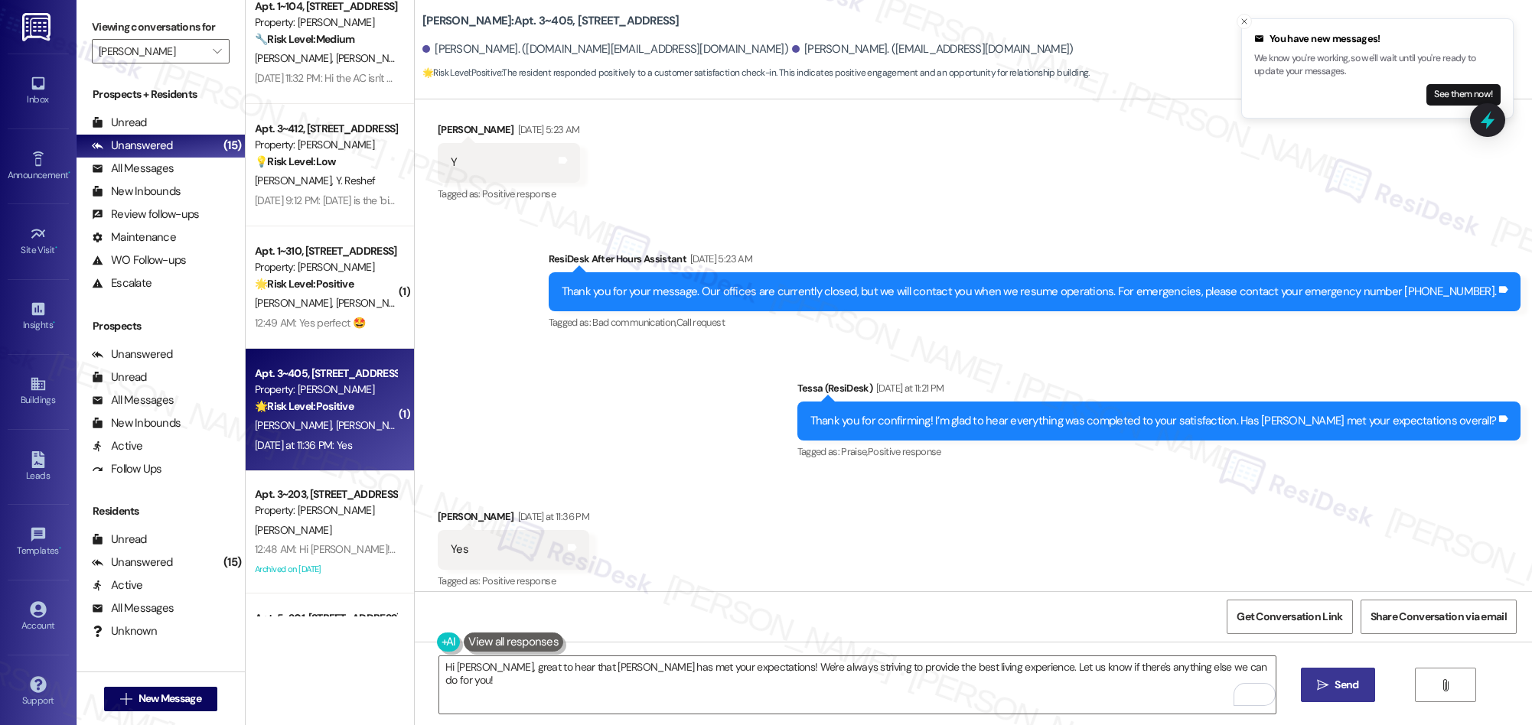
click at [1314, 686] on span " Send" at bounding box center [1338, 685] width 48 height 16
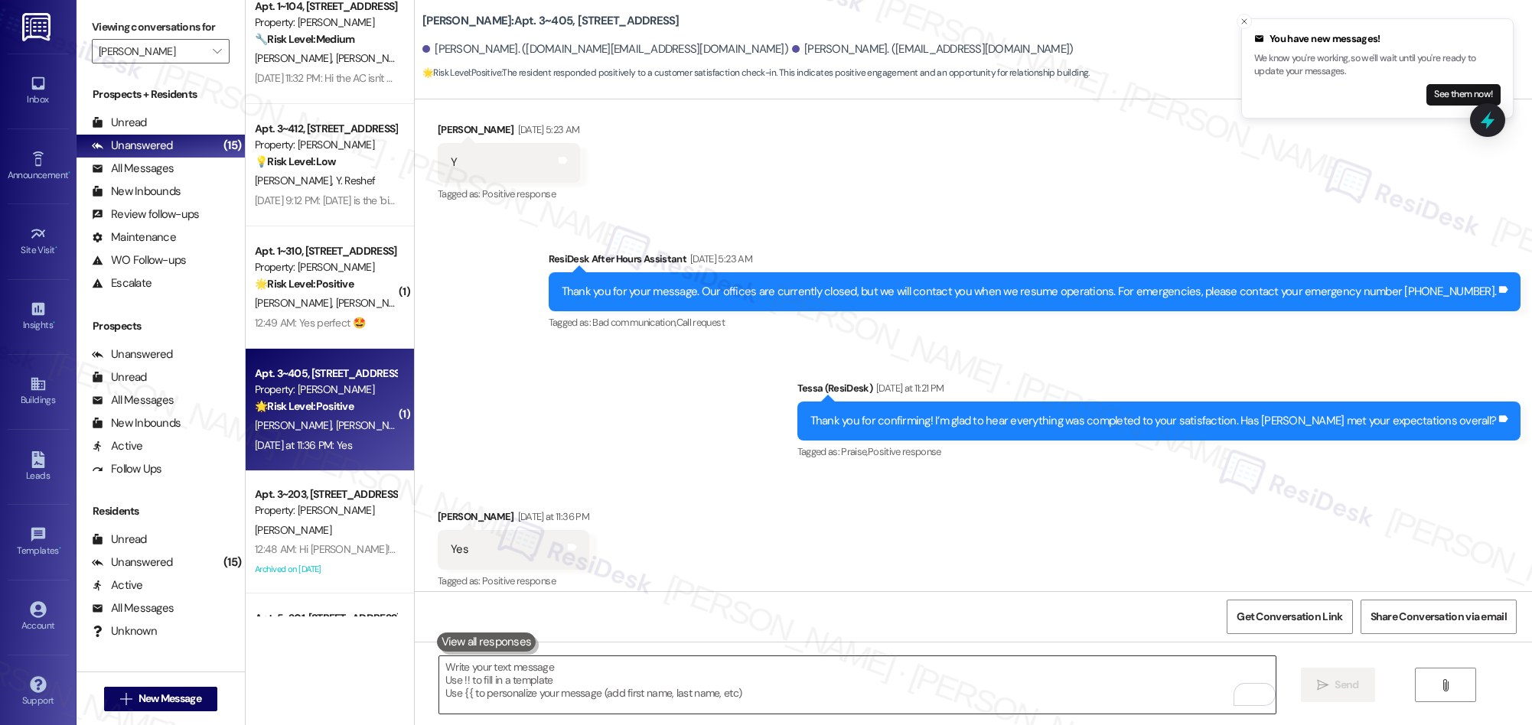
scroll to position [4844, 0]
click at [862, 676] on textarea "To enrich screen reader interactions, please activate Accessibility in Grammarl…" at bounding box center [857, 684] width 836 height 57
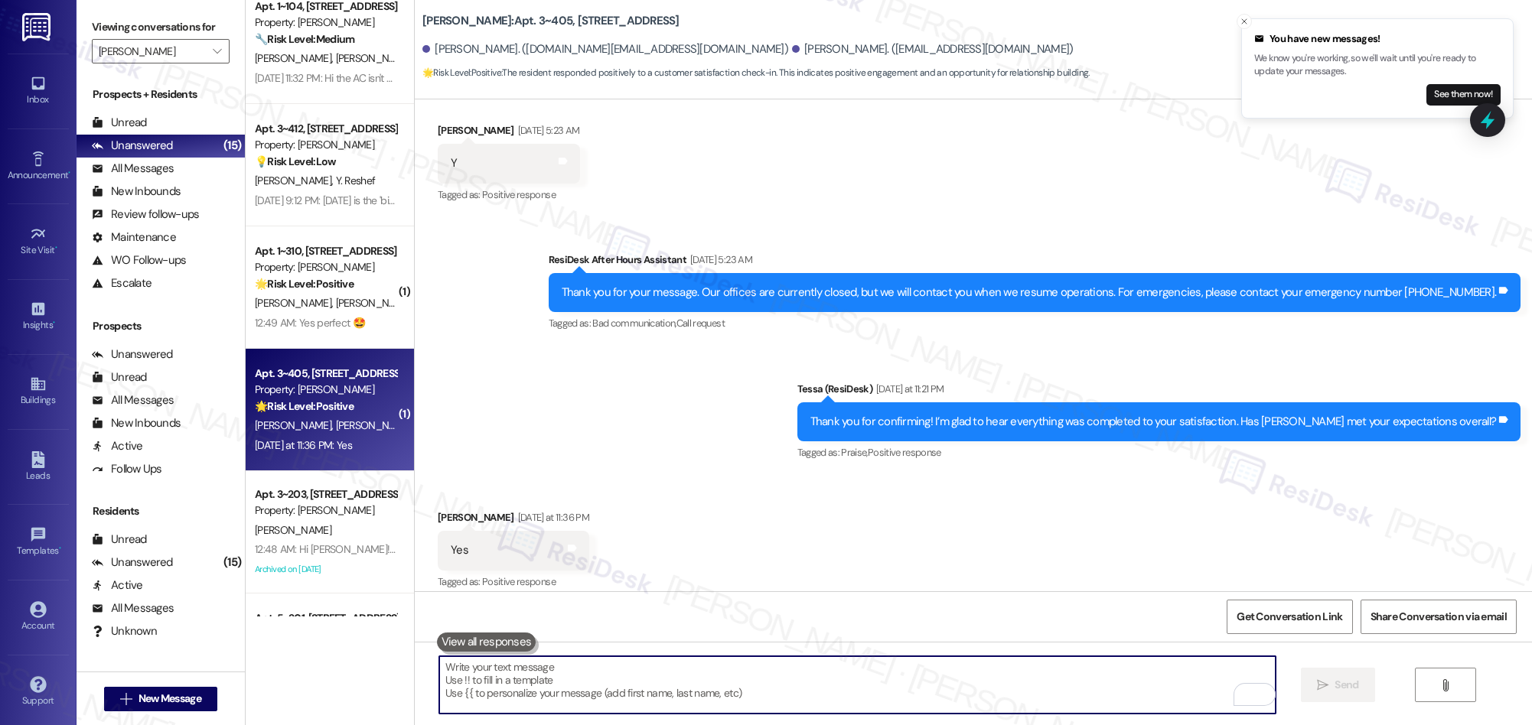
paste textarea "If you have a moment, would you mind leaving us a quick Google review? It only …"
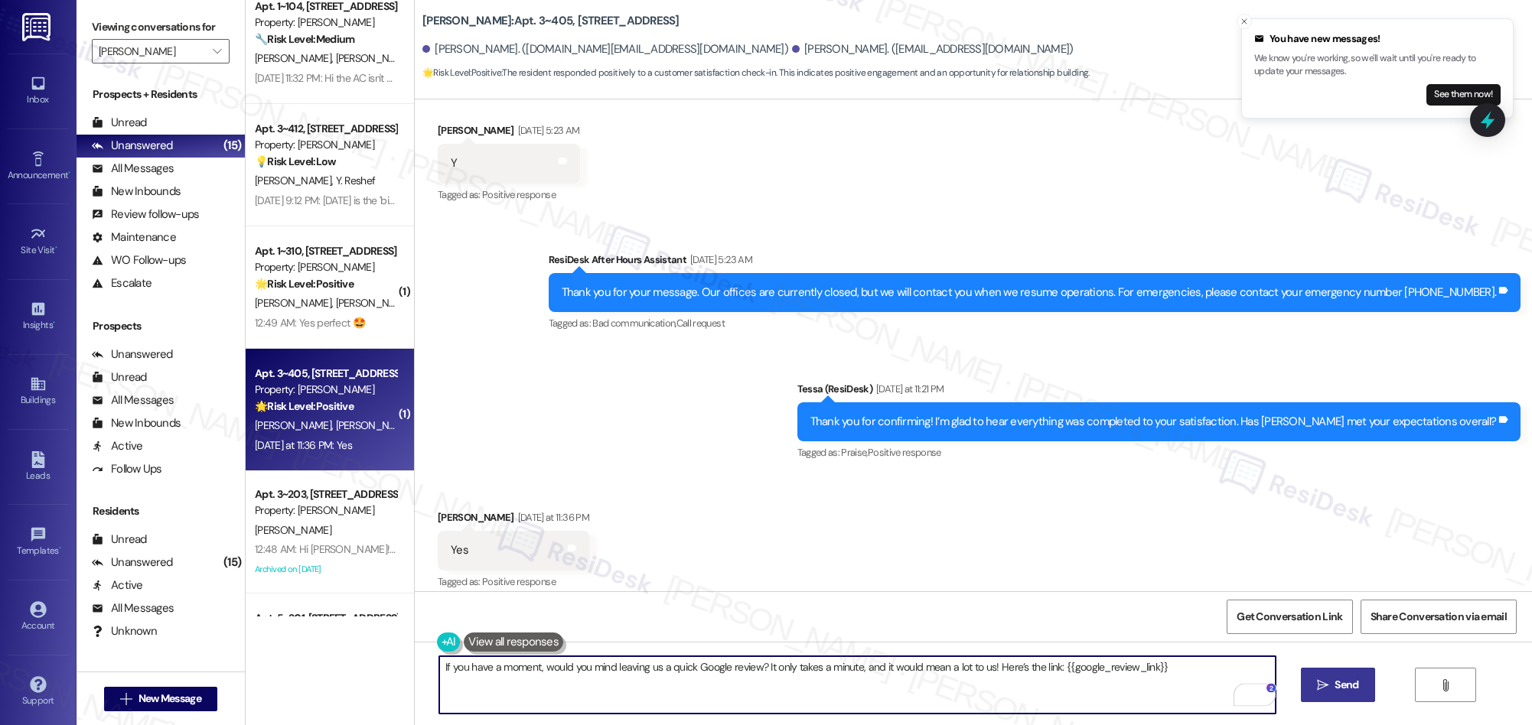
type textarea "If you have a moment, would you mind leaving us a quick Google review? It only …"
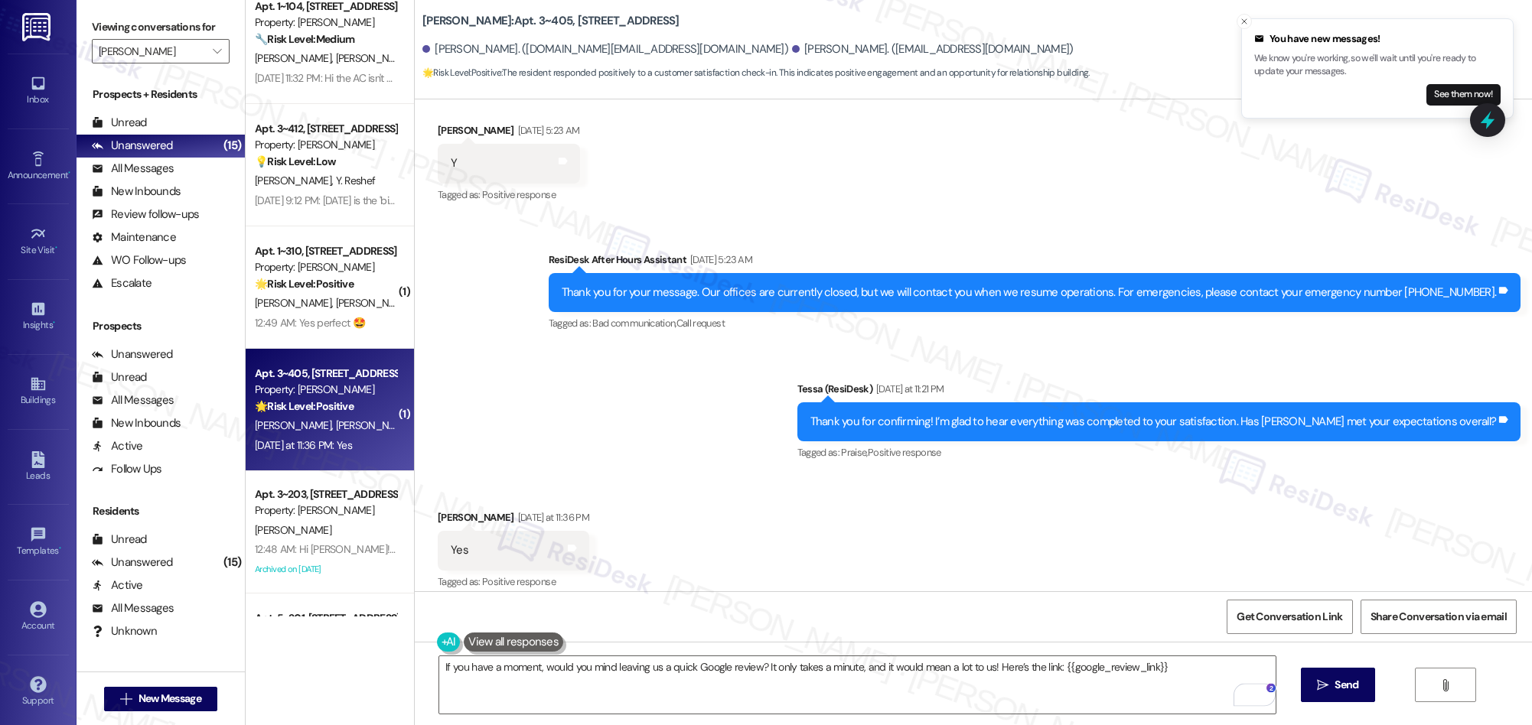
drag, startPoint x: 1315, startPoint y: 694, endPoint x: 1217, endPoint y: 720, distance: 100.6
click at [1314, 694] on button " Send" at bounding box center [1338, 685] width 74 height 34
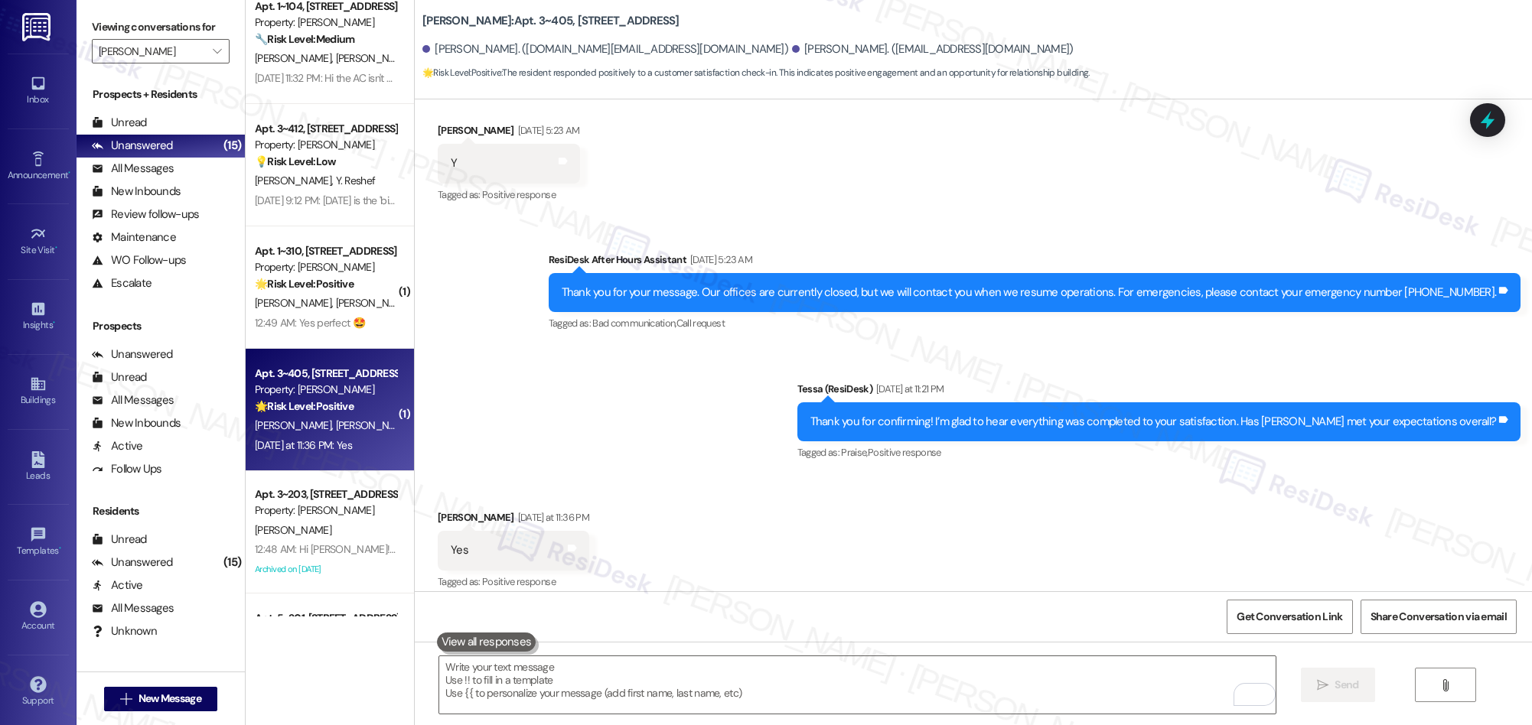
scroll to position [5058, 0]
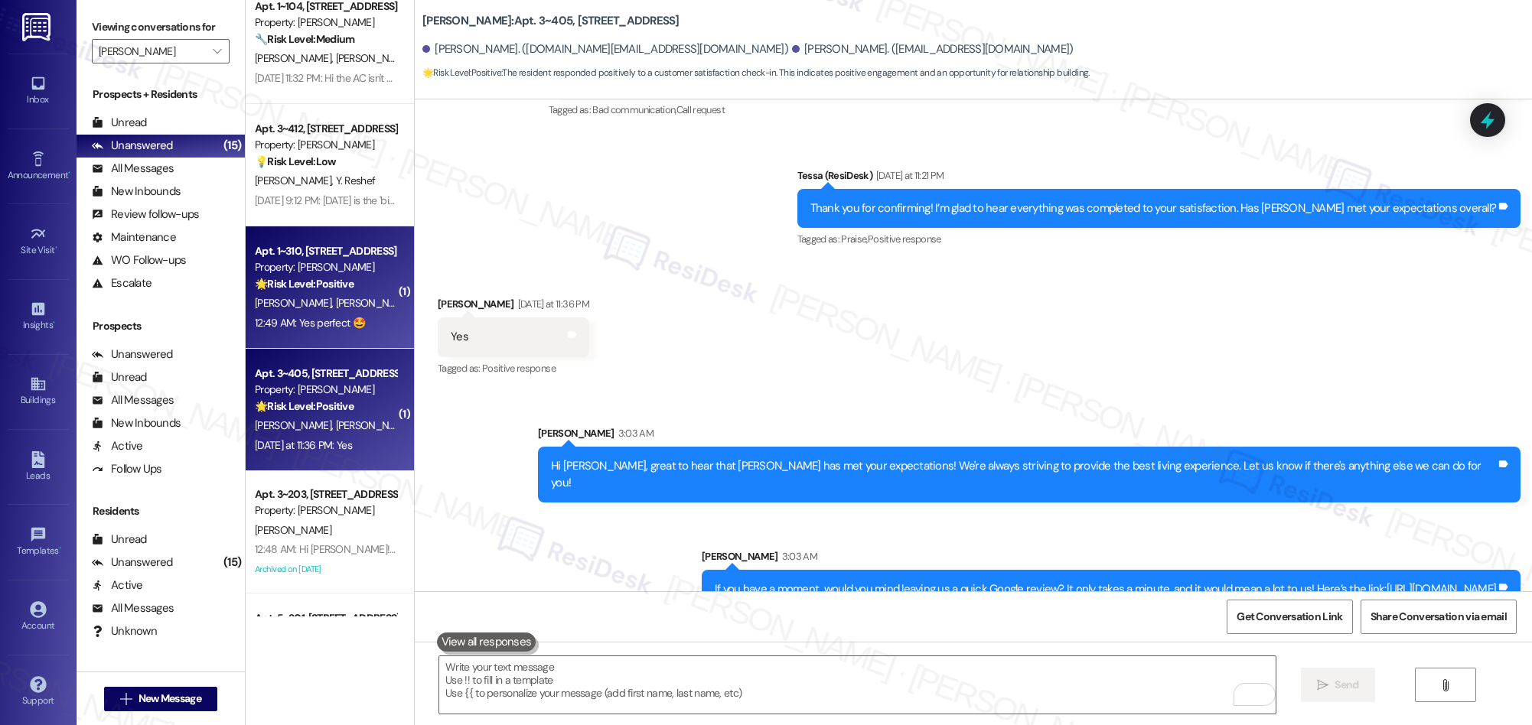
click at [345, 316] on div "12:49 AM: Yes perfect 🤩 12:49 AM: Yes perfect 🤩" at bounding box center [310, 323] width 110 height 14
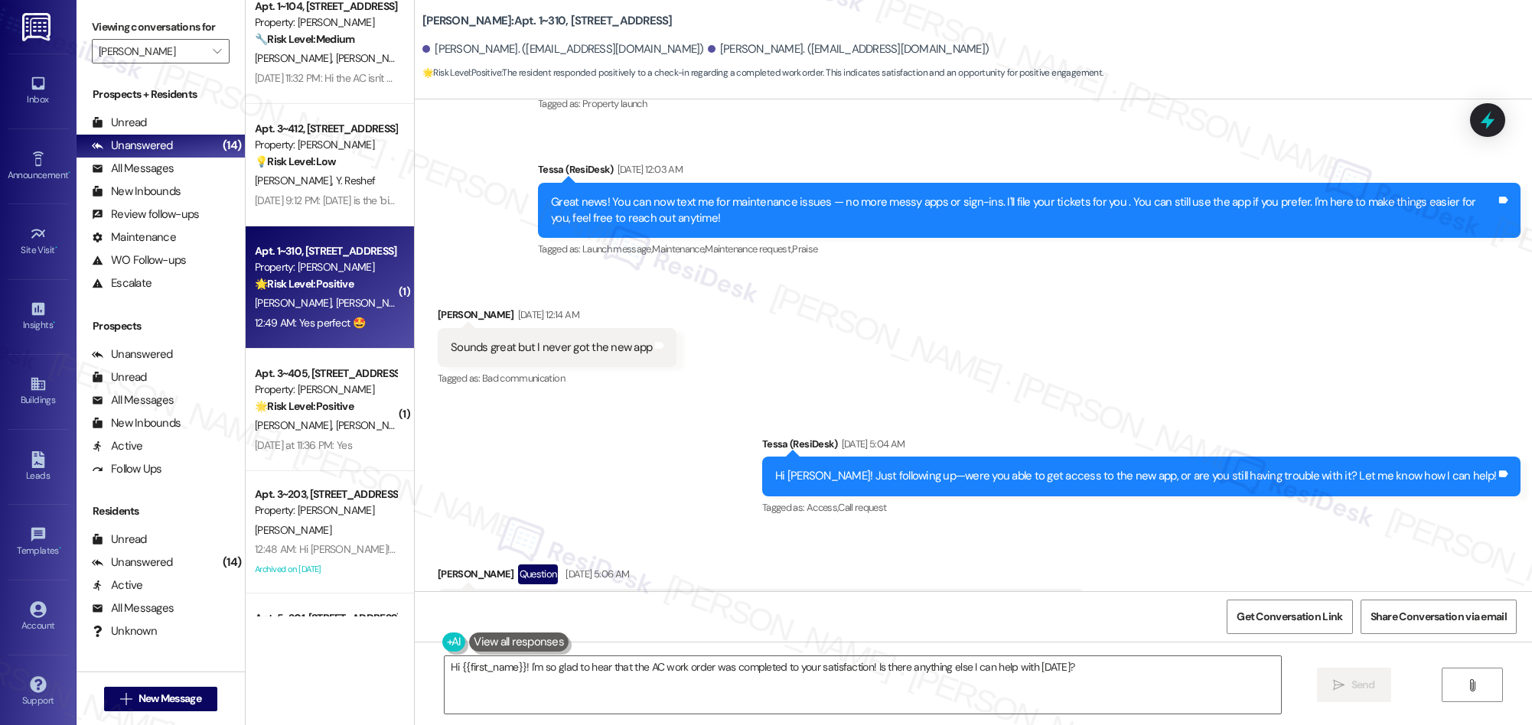
scroll to position [0, 0]
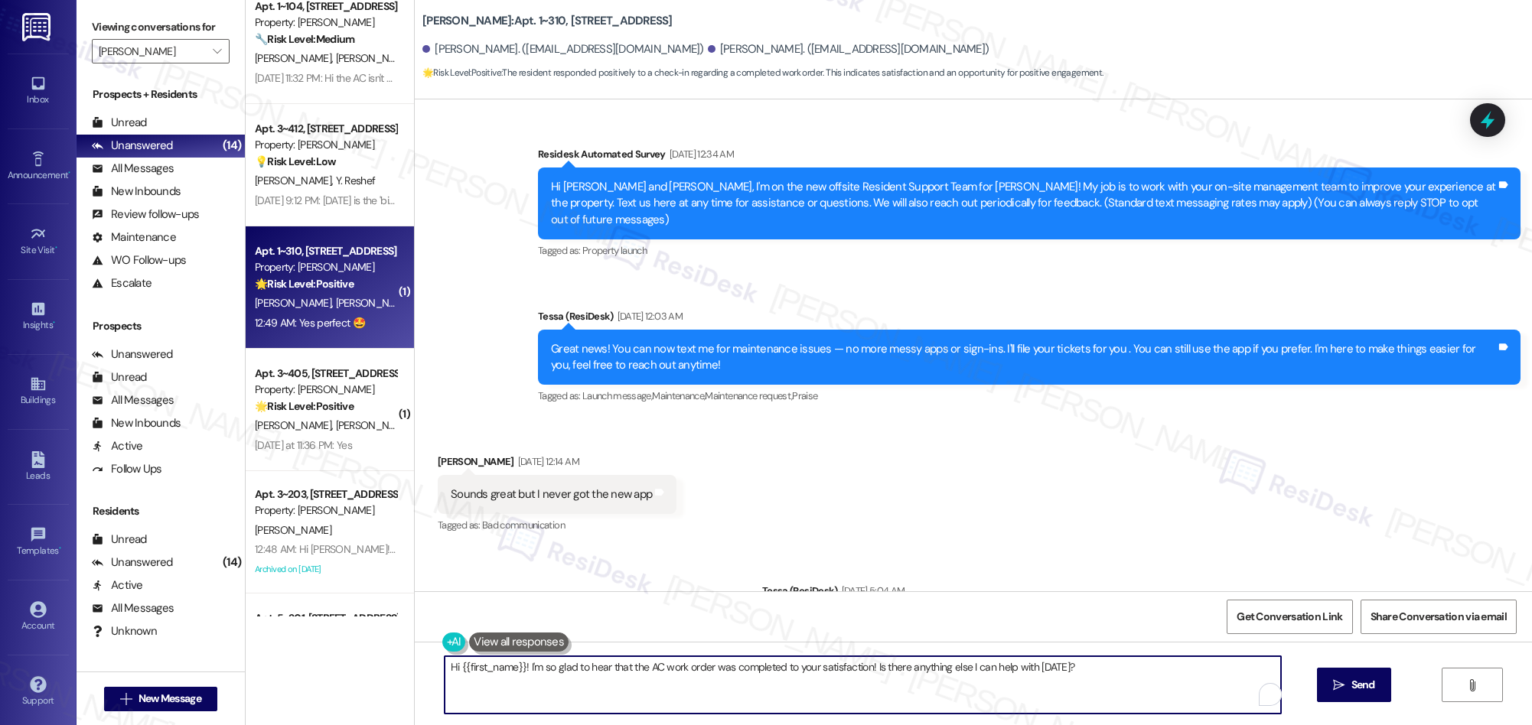
click at [415, 668] on div "Hi {{first_name}}! I'm so glad to hear that the AC work order was completed to …" at bounding box center [973, 699] width 1117 height 115
click at [1021, 670] on textarea "I'm so glad to hear that the AC work order was completed to your satisfaction! …" at bounding box center [857, 684] width 836 height 57
click at [783, 670] on textarea "I'm so glad to hear that the AC work order was completed to your satisfaction! …" at bounding box center [857, 684] width 836 height 57
click at [786, 688] on textarea "I'm so glad to hear that the AC work order was completed to your satisfaction! …" at bounding box center [857, 684] width 836 height 57
drag, startPoint x: 783, startPoint y: 669, endPoint x: 988, endPoint y: 684, distance: 205.6
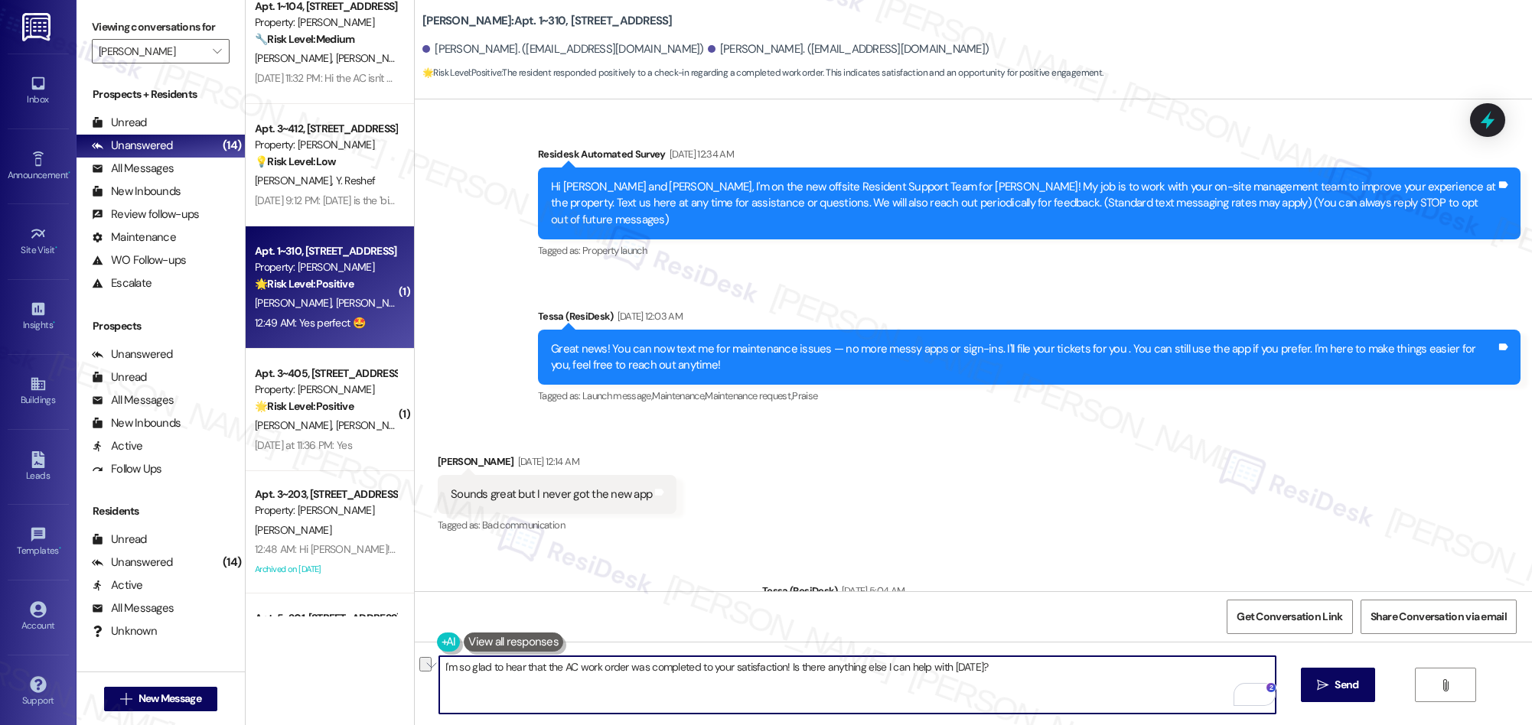
click at [988, 684] on textarea "I'm so glad to hear that the AC work order was completed to your satisfaction! …" at bounding box center [857, 684] width 836 height 57
type textarea "I'm so glad to hear that the AC work order was completed to your satisfaction! …"
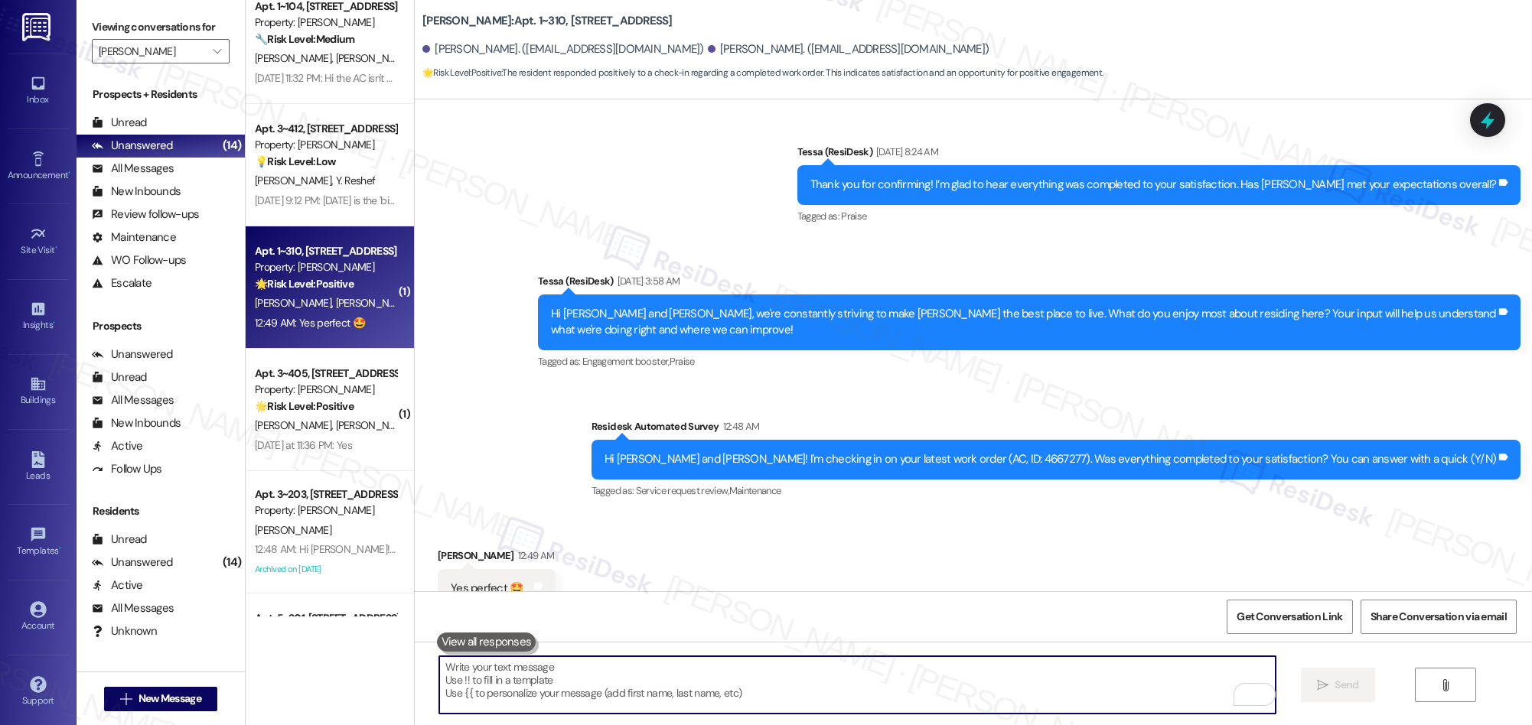
scroll to position [2110, 0]
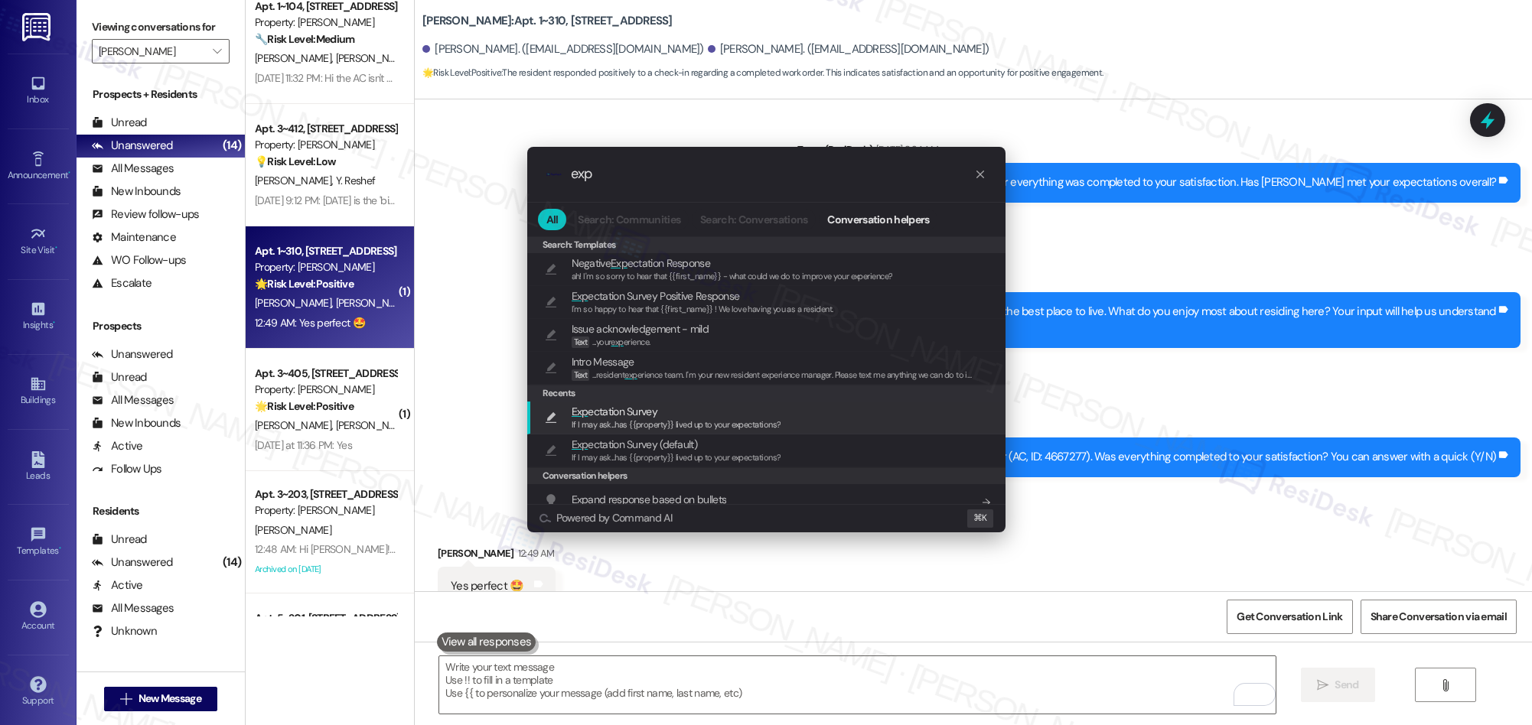
type input "exp"
click at [628, 415] on span "Exp ectation Survey" at bounding box center [615, 411] width 86 height 17
type textarea "If I may ask...has {{property}} lived up to your expectations?"
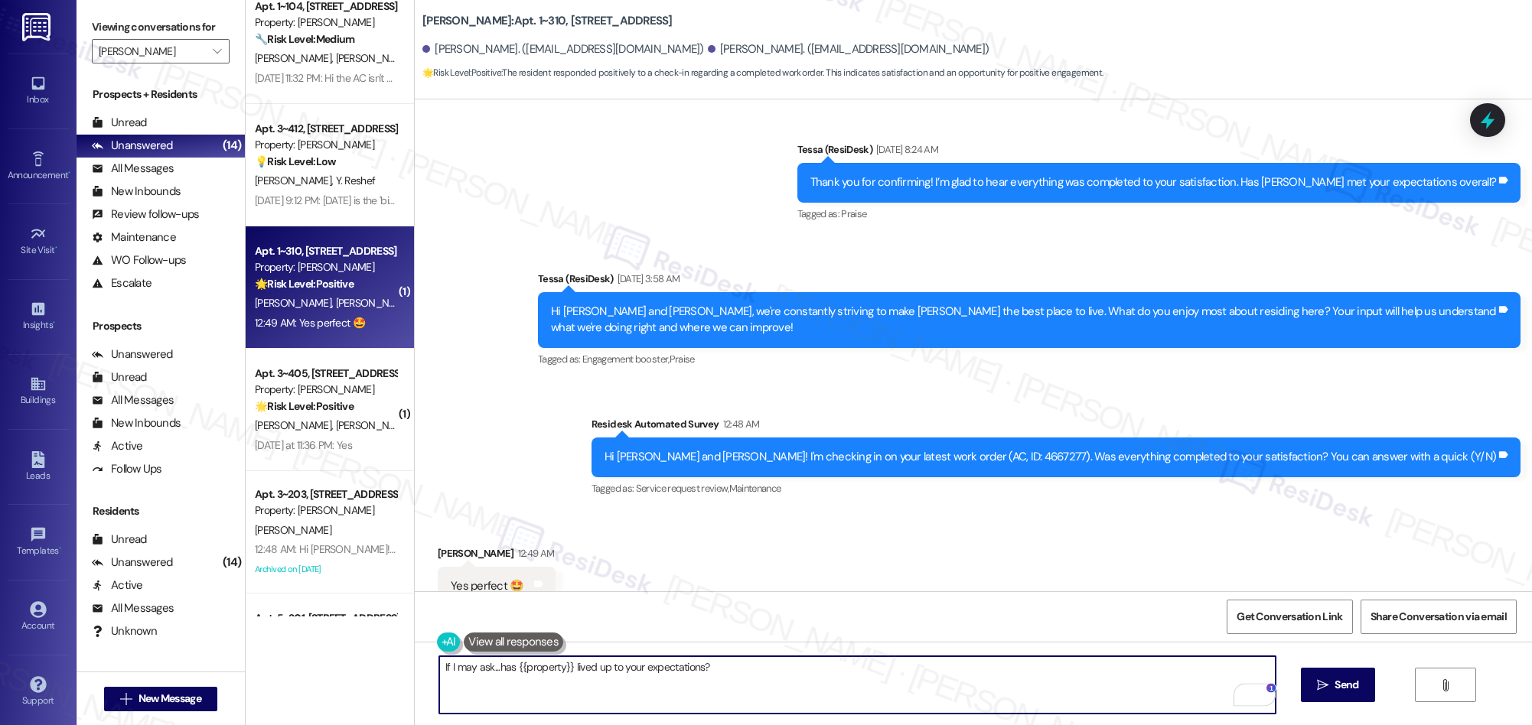
drag, startPoint x: 1321, startPoint y: 691, endPoint x: 1236, endPoint y: 542, distance: 171.4
click at [1320, 690] on icon "" at bounding box center [1322, 685] width 11 height 12
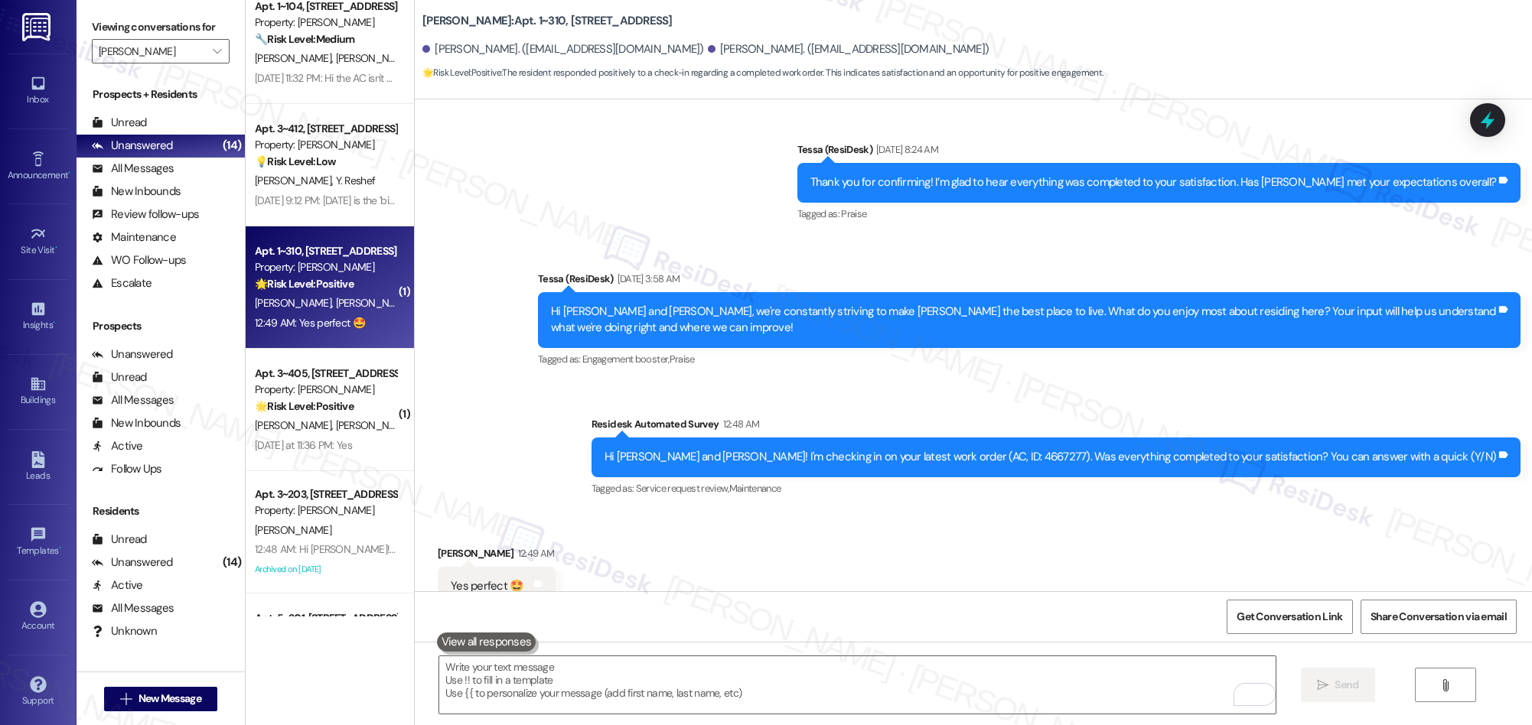
scroll to position [2324, 0]
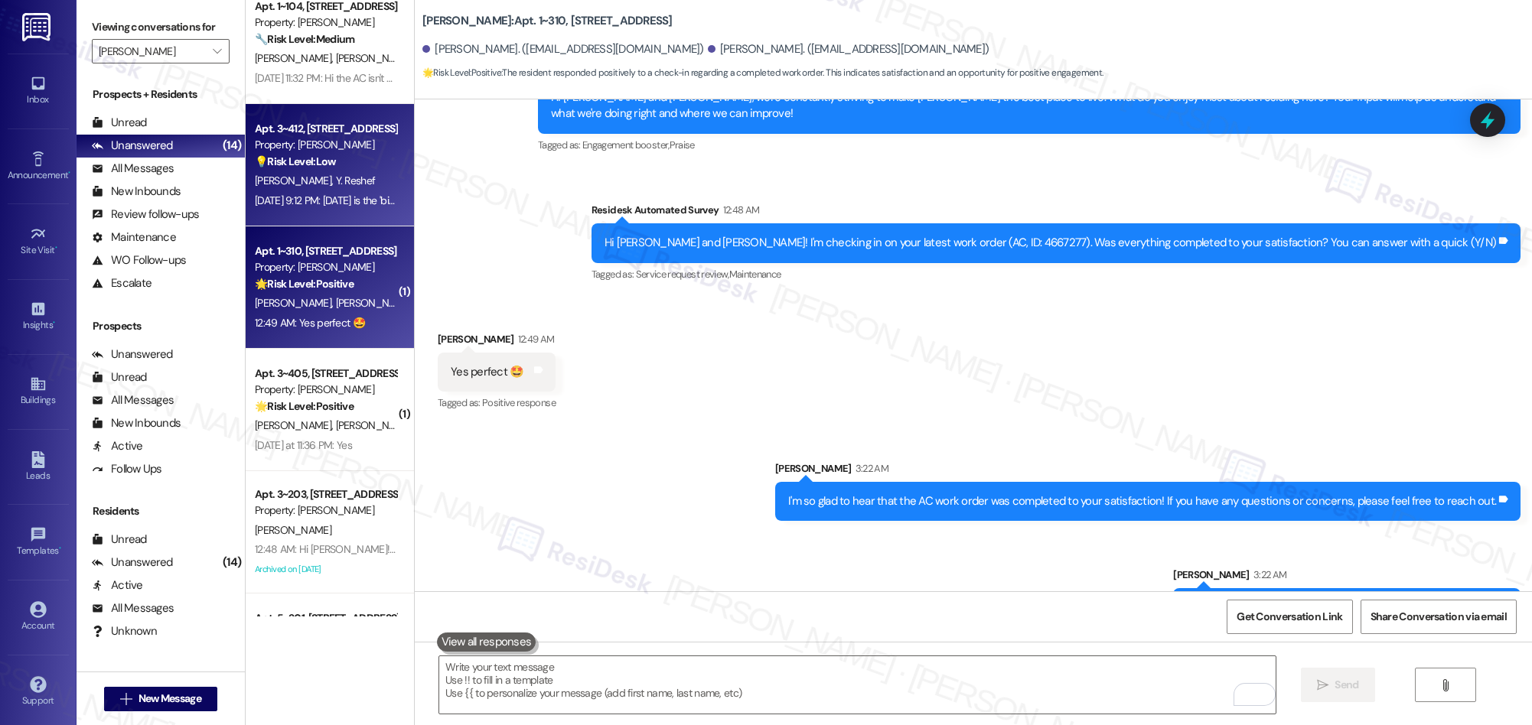
click at [347, 191] on div "L. Contreras Y. Reshef" at bounding box center [325, 180] width 145 height 19
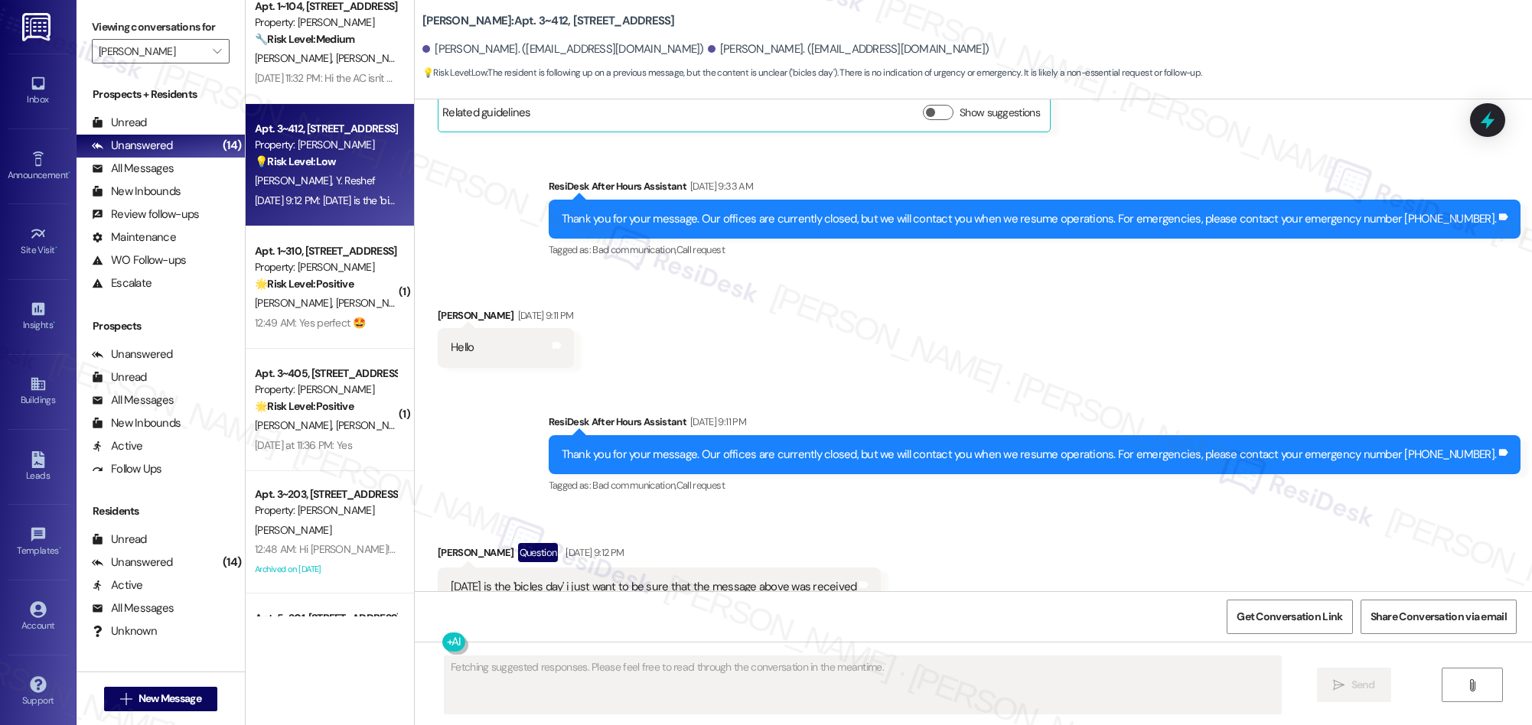
scroll to position [2165, 0]
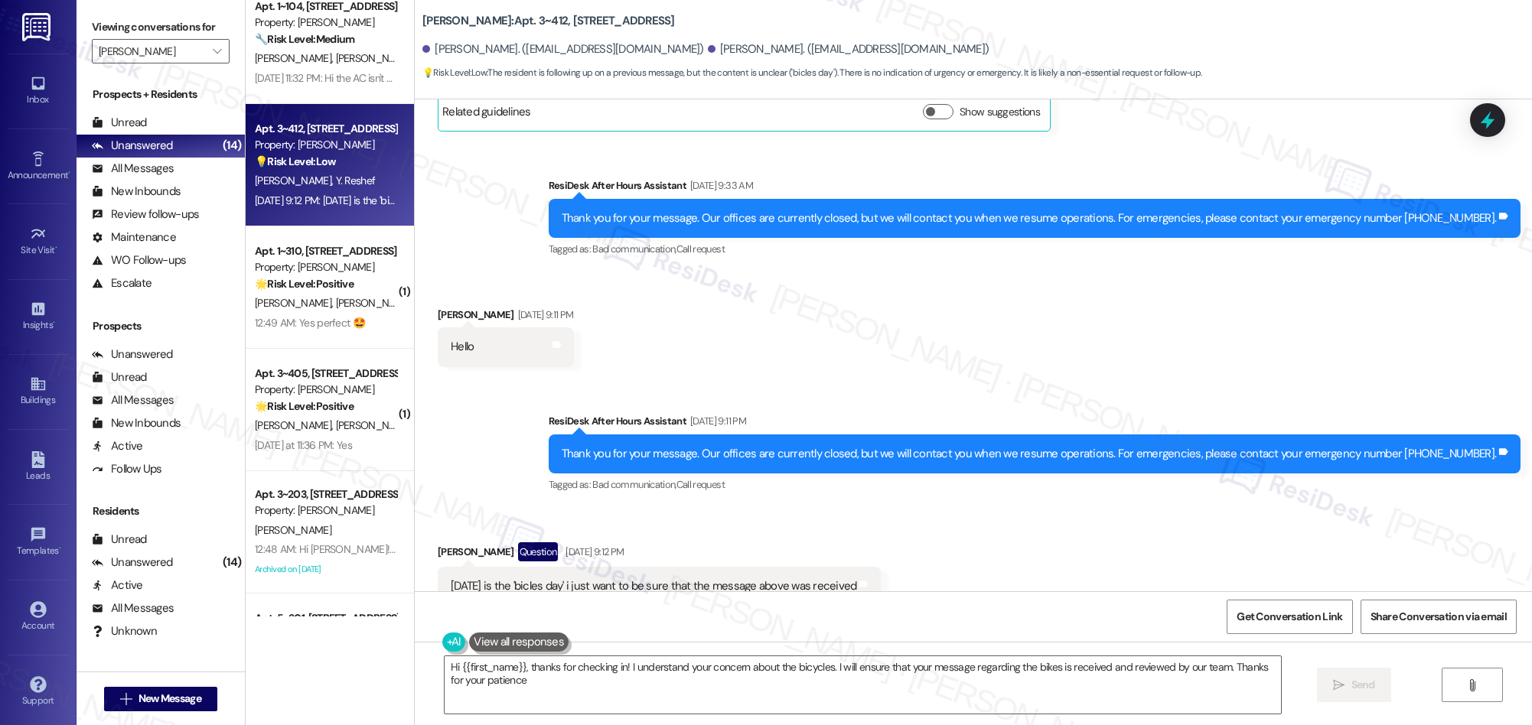
type textarea "Hi {{first_name}}, thanks for checking in! I understand your concern about the …"
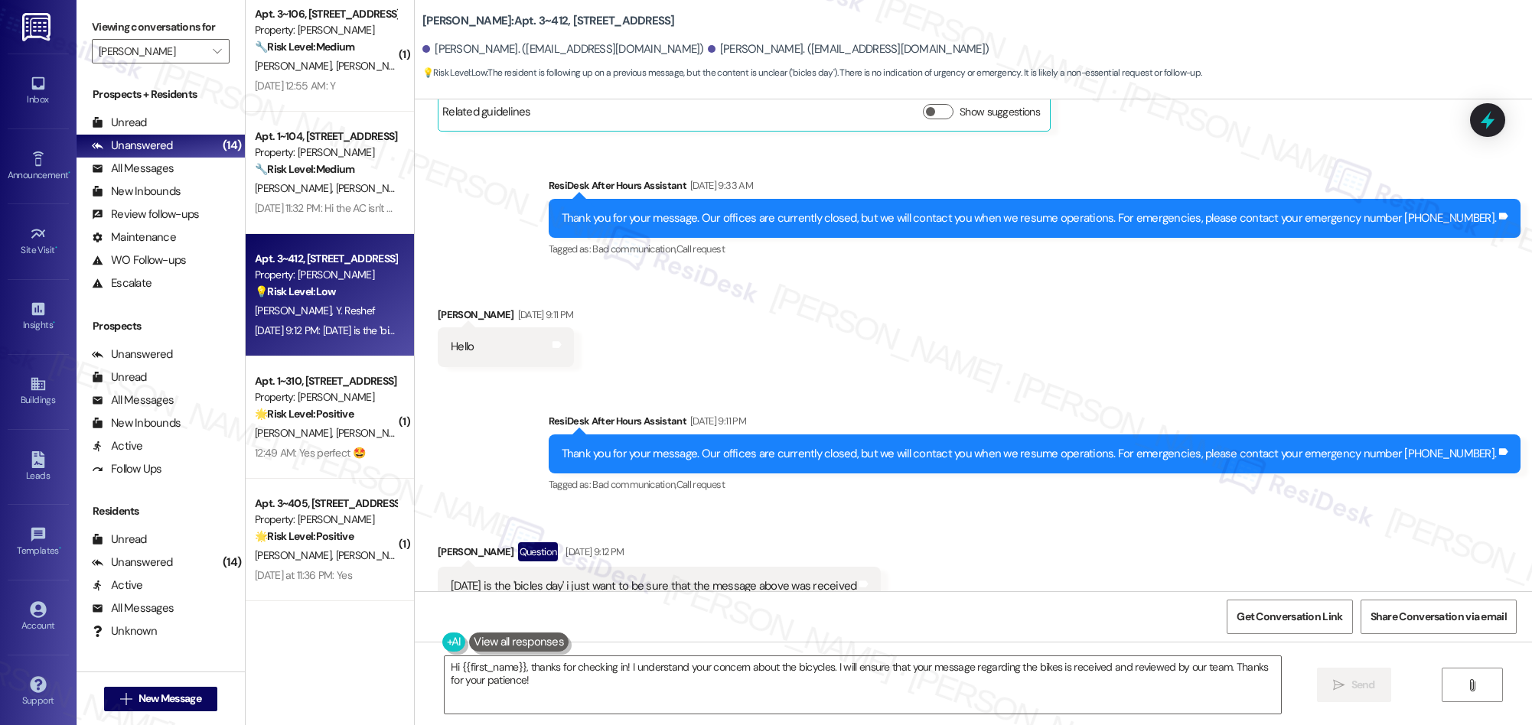
scroll to position [829, 0]
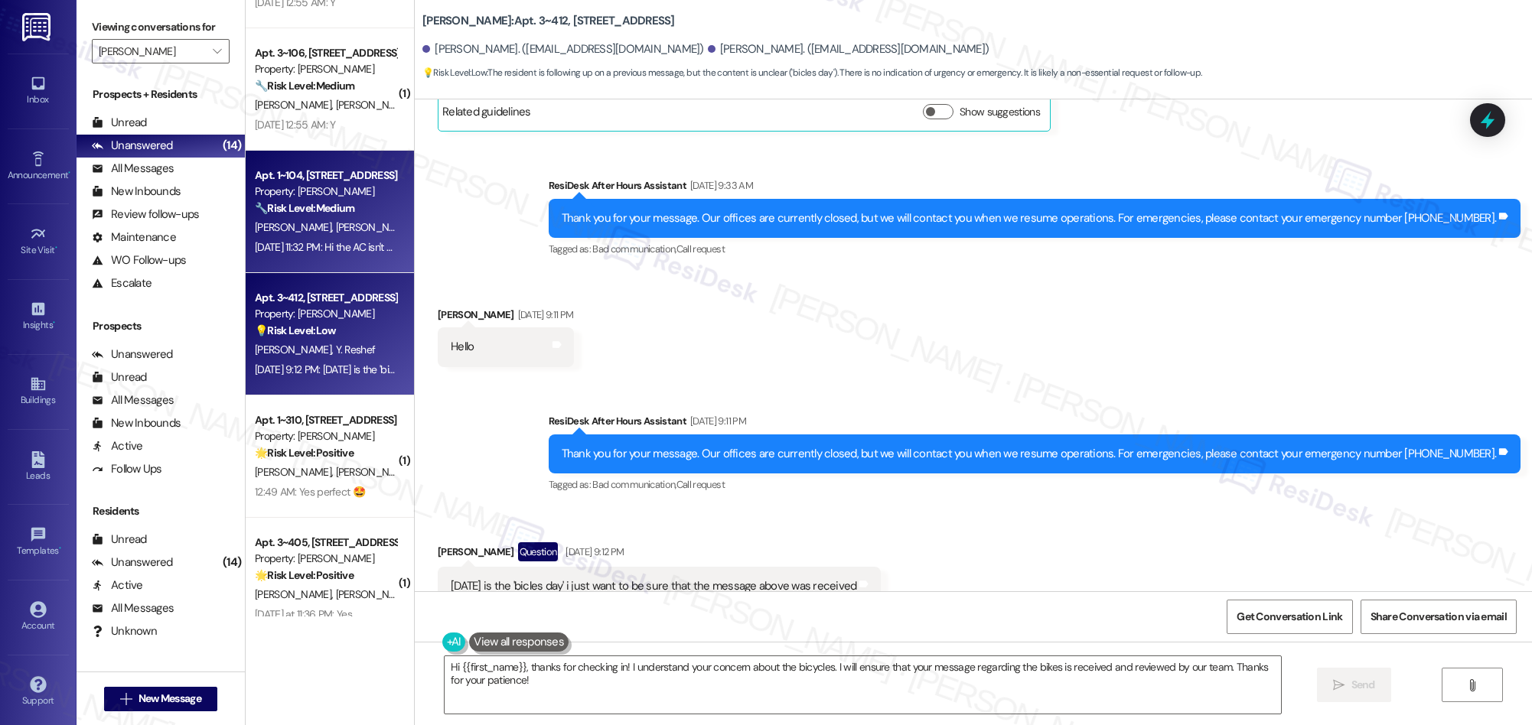
click at [345, 246] on div "Sep 08, 2025 at 11:32 PM: Hi the AC isn't working. It's set at 78 but it won't …" at bounding box center [421, 247] width 332 height 14
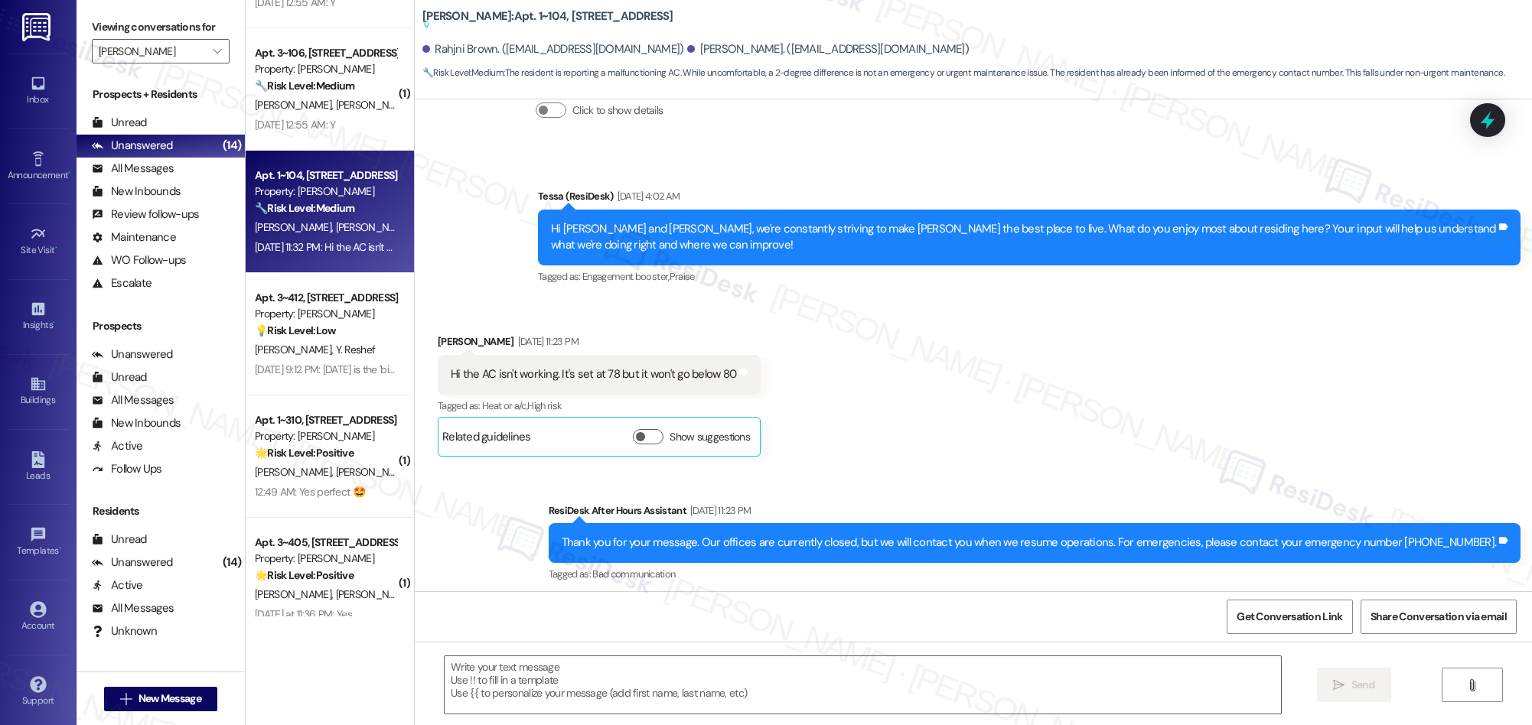
type textarea "Fetching suggested responses. Please feel free to read through the conversation…"
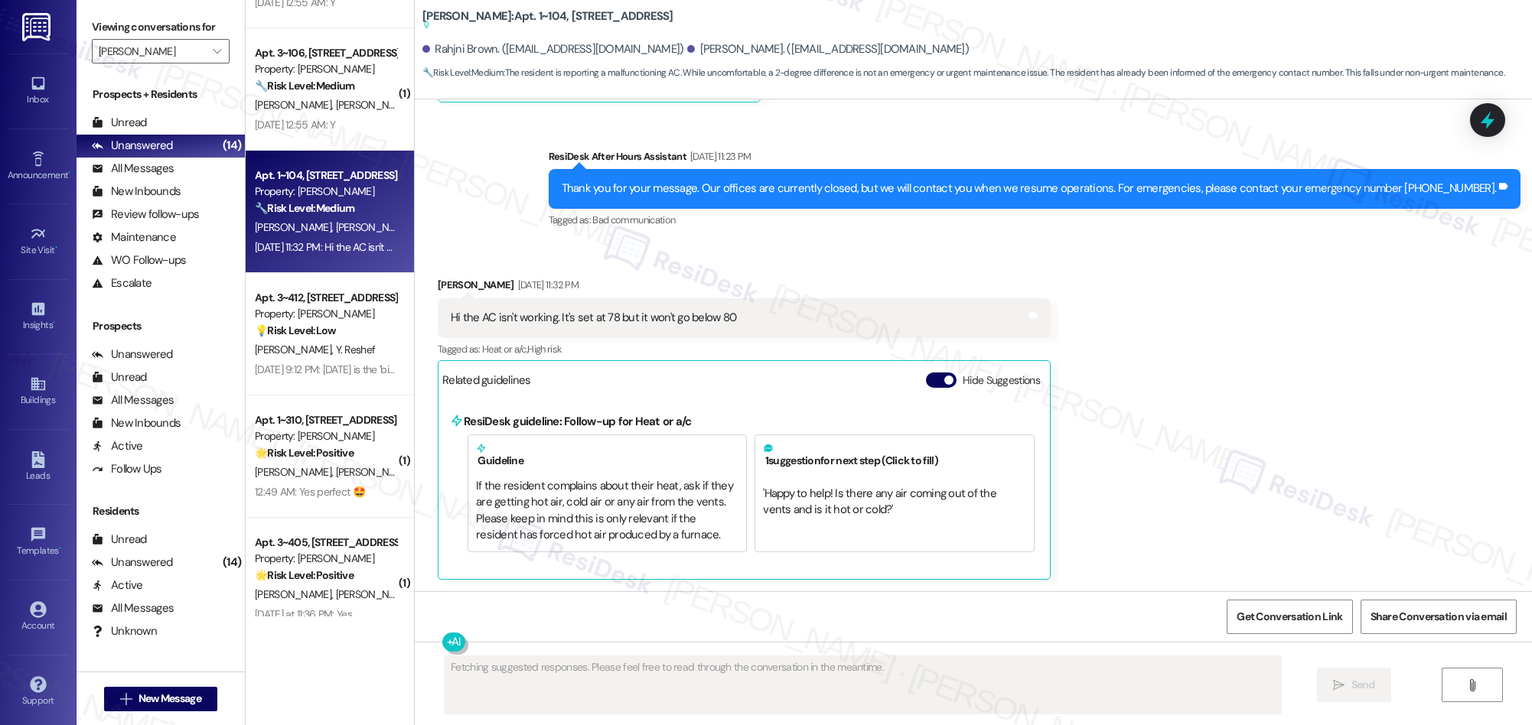
scroll to position [1367, 0]
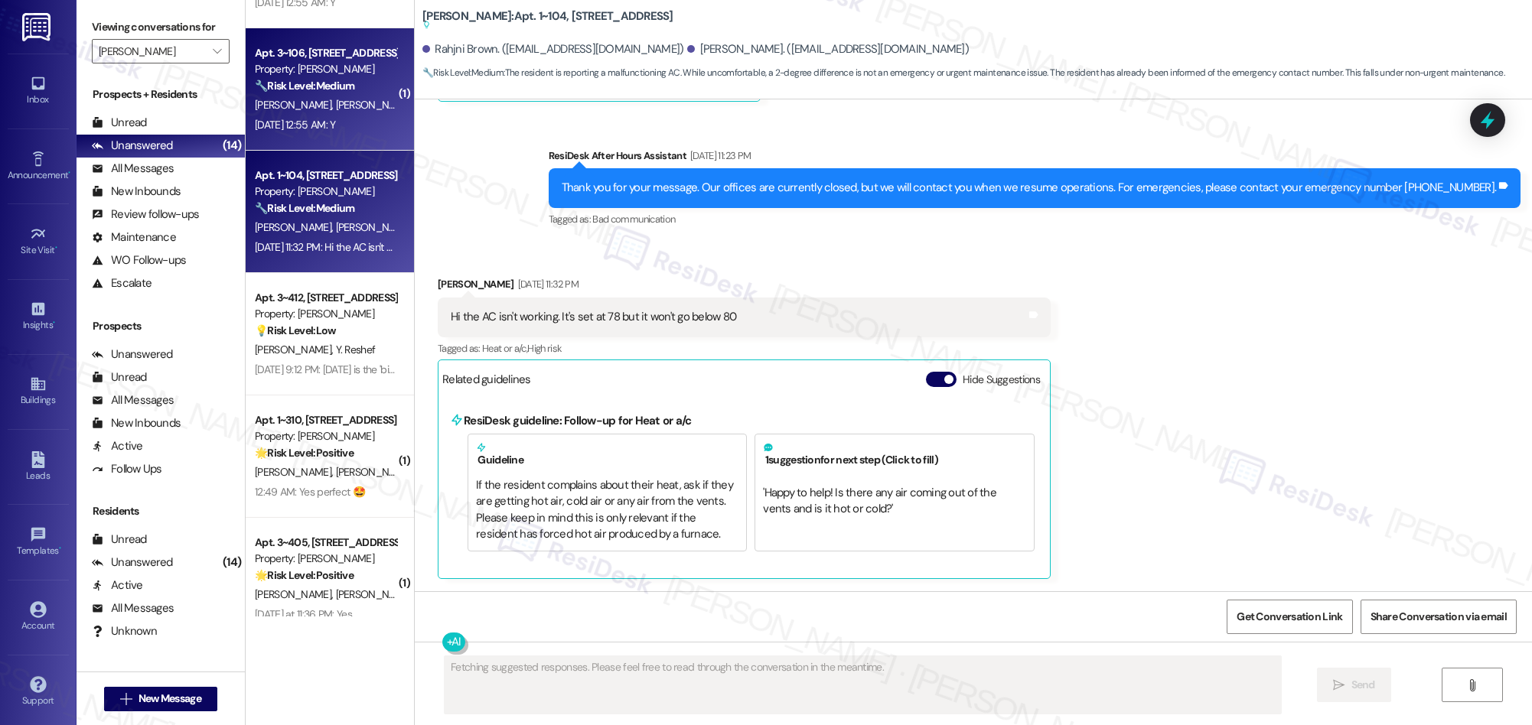
click at [324, 119] on div "Sep 13, 2025 at 12:55 AM: Y Sep 13, 2025 at 12:55 AM: Y" at bounding box center [295, 125] width 80 height 14
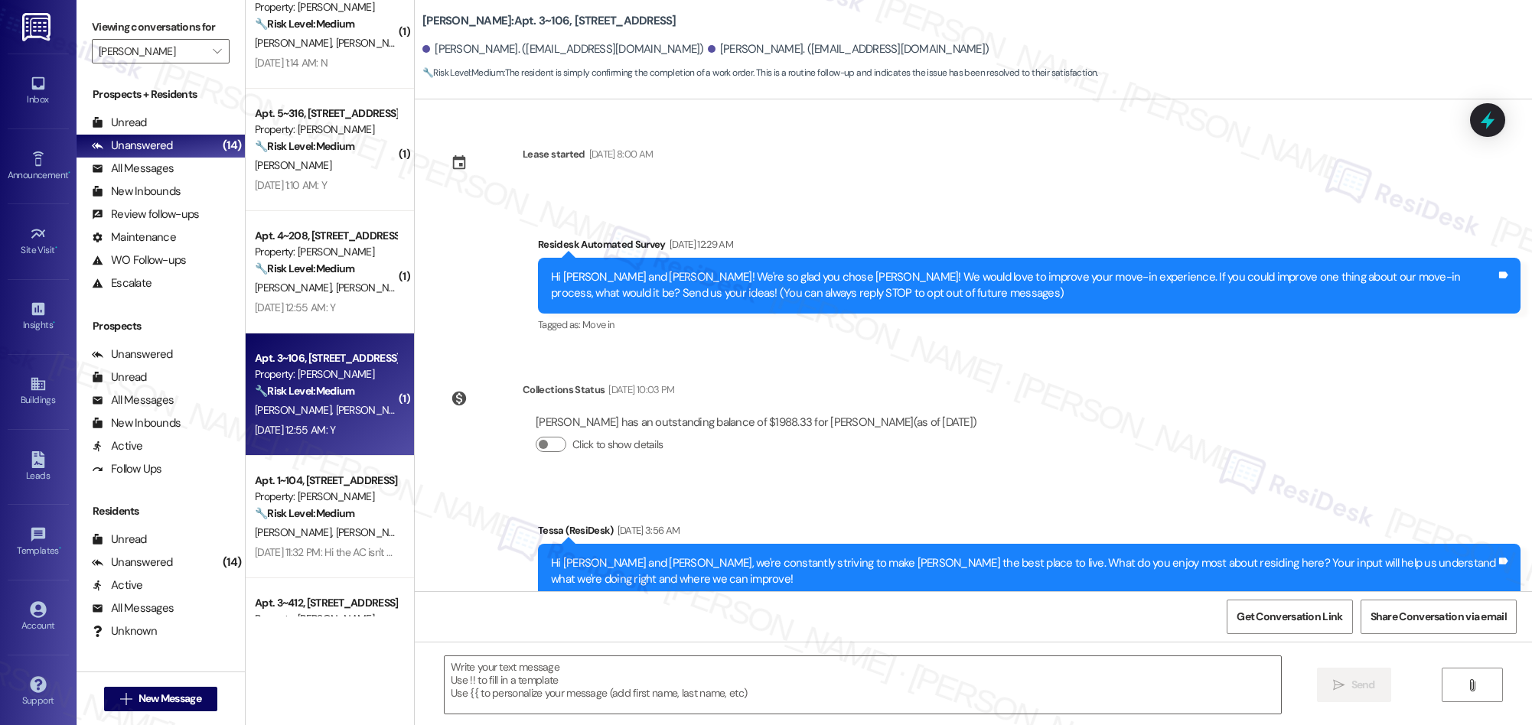
scroll to position [301, 0]
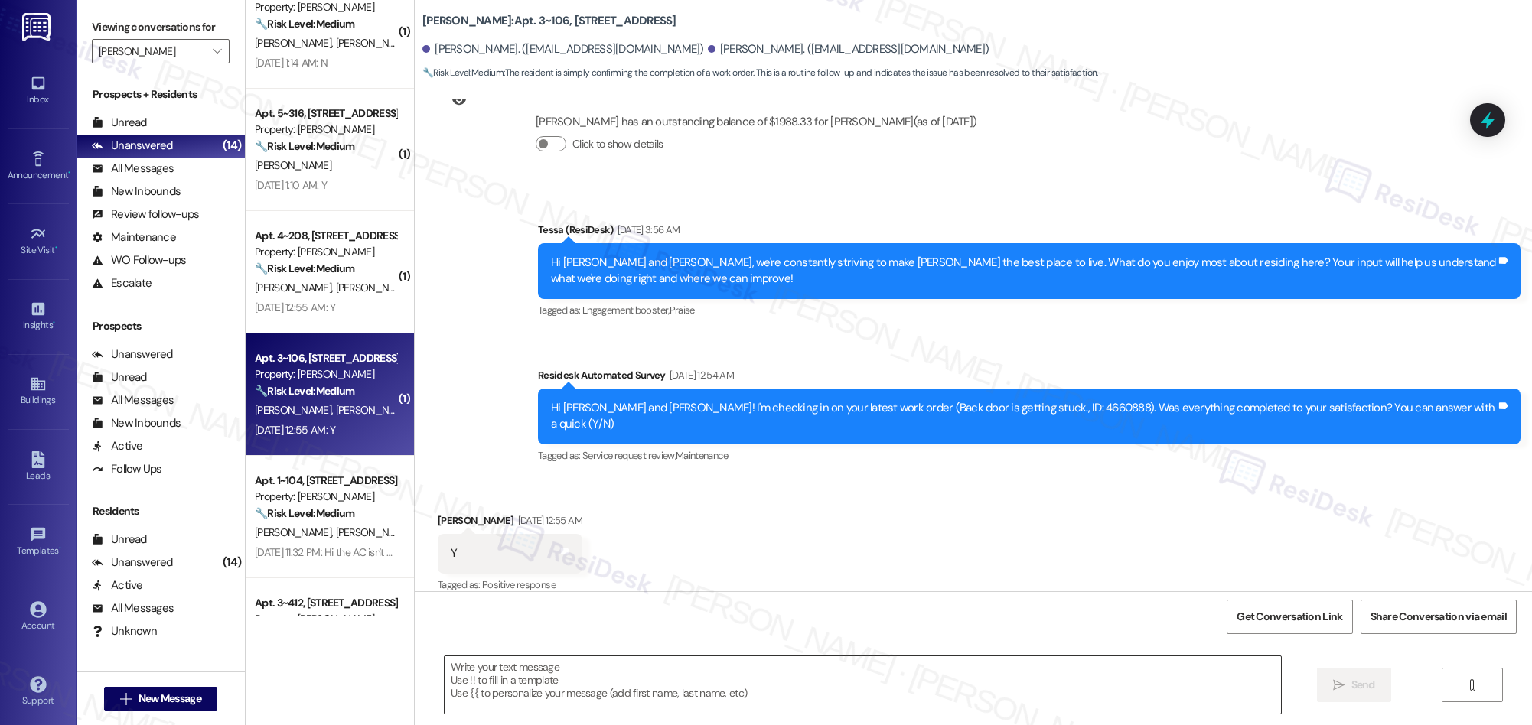
click at [809, 693] on textarea at bounding box center [863, 684] width 836 height 57
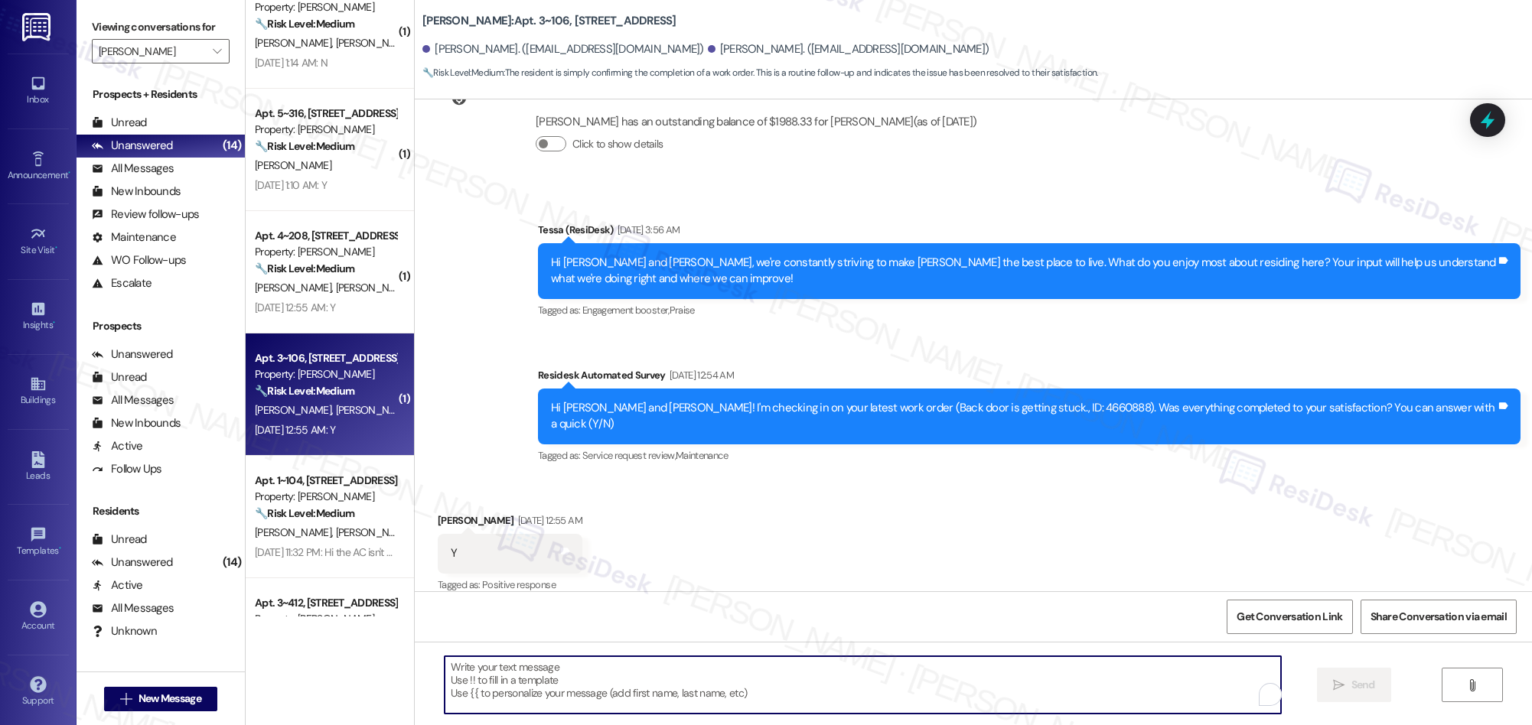
paste textarea "If you have a moment, would you mind leaving us a quick Google review? It only …"
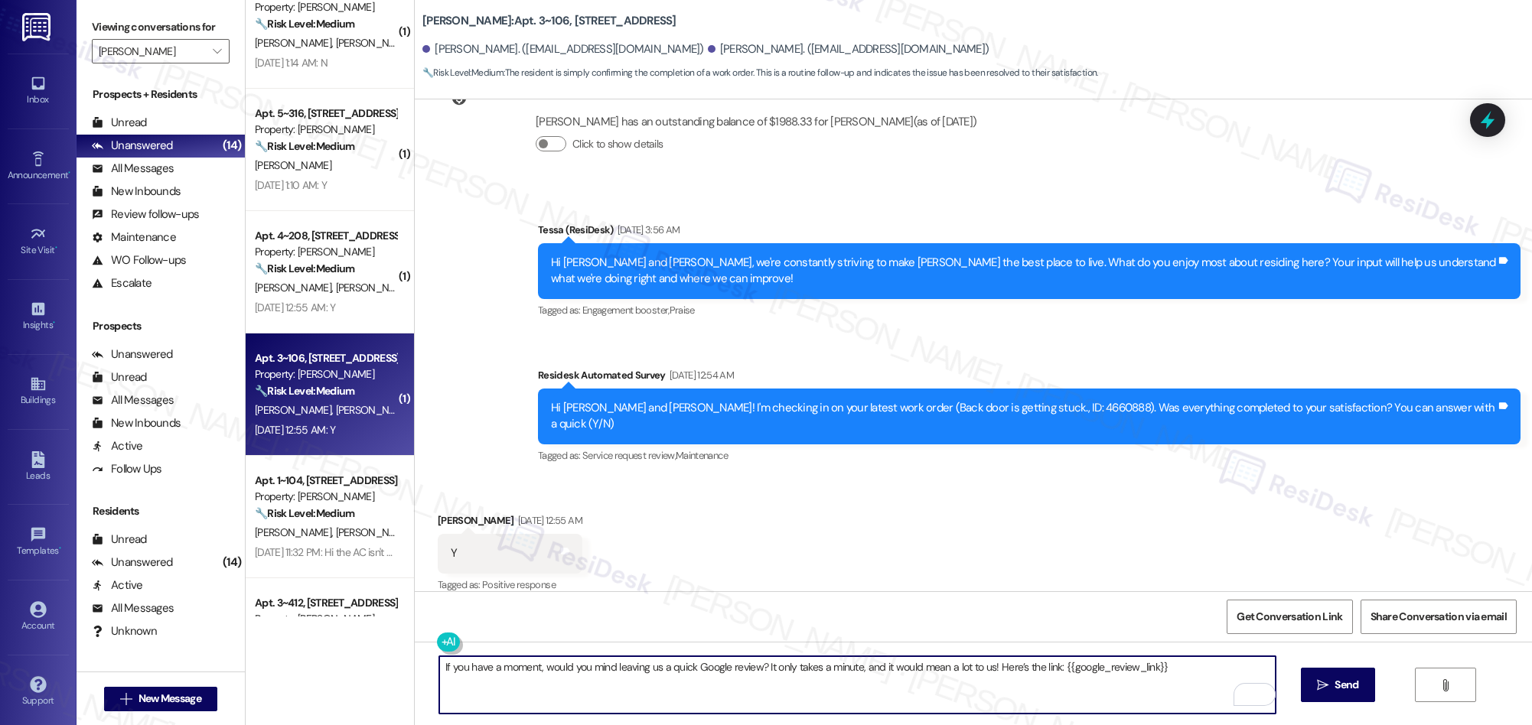
type textarea "If you have a moment, would you mind leaving us a quick Google review? It only …"
click at [528, 669] on textarea "If you have a moment, would you mind leaving us a quick Google review? It only …" at bounding box center [857, 684] width 836 height 57
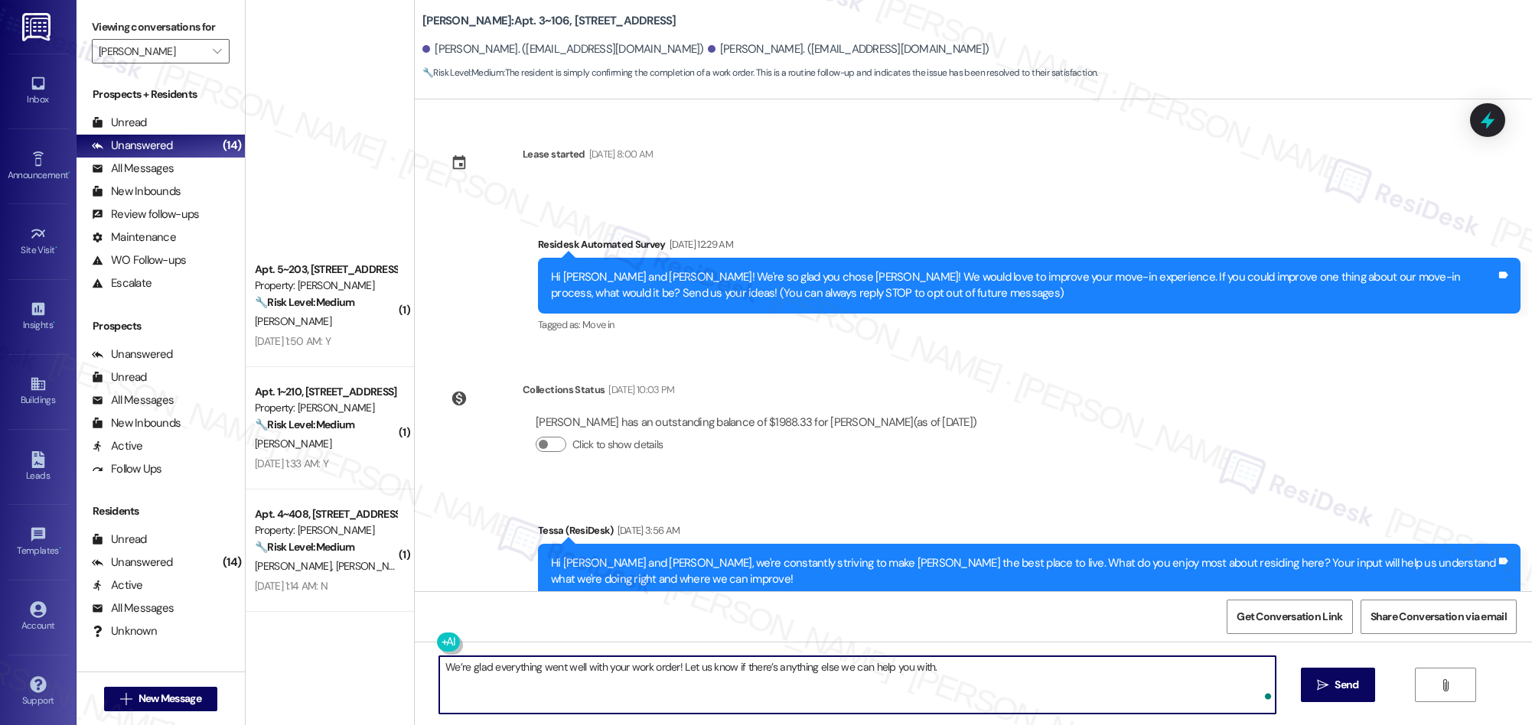
scroll to position [301, 0]
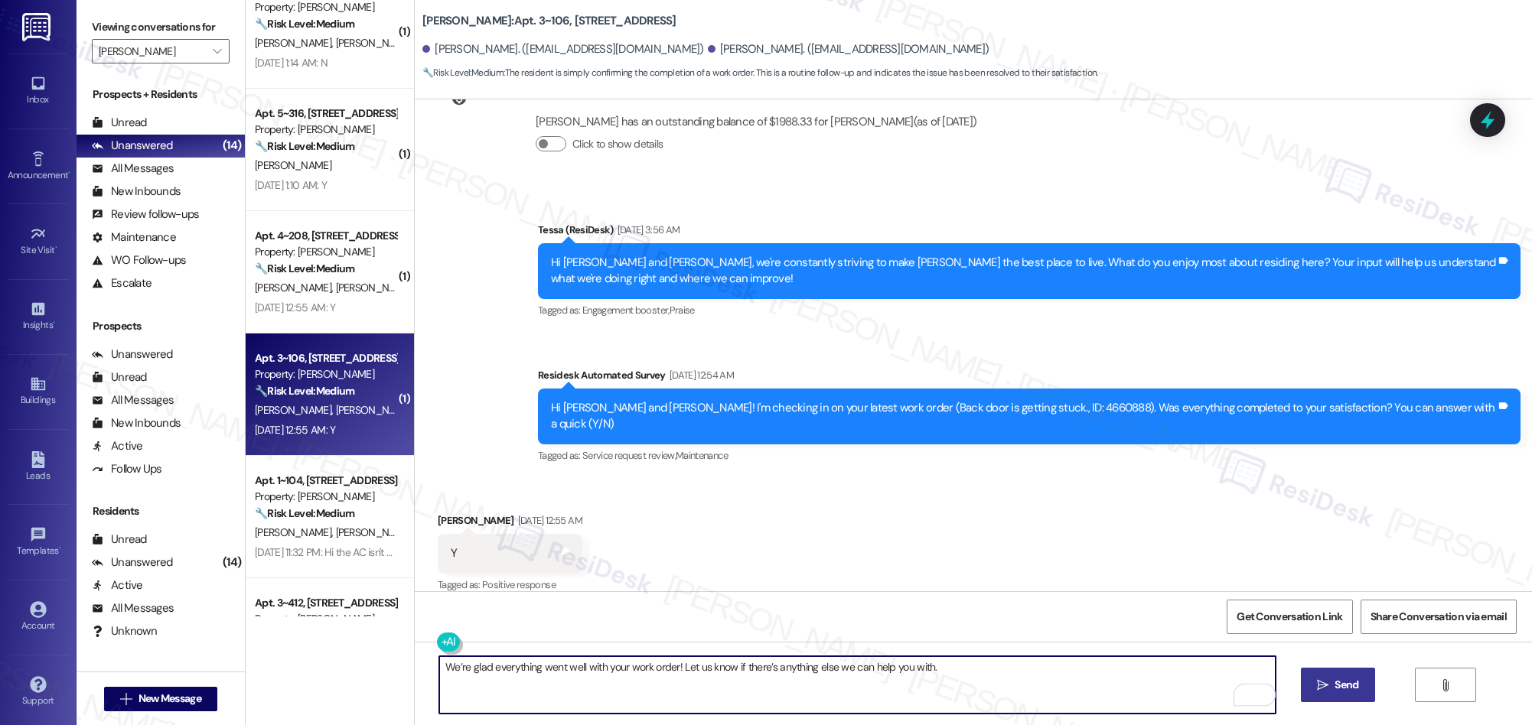
type textarea "We’re glad everything went well with your work order! Let us know if there’s an…"
click at [1318, 686] on icon "" at bounding box center [1322, 685] width 11 height 12
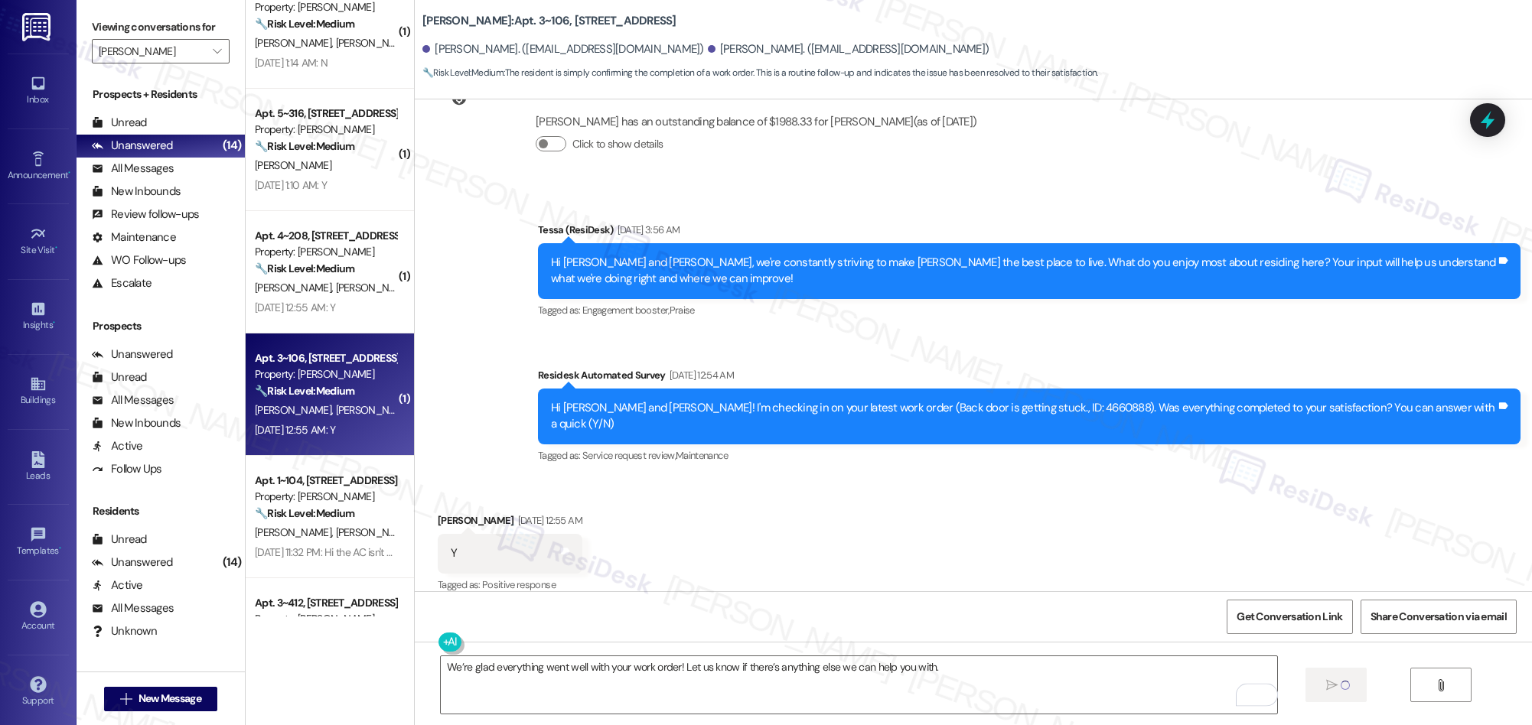
scroll to position [0, 0]
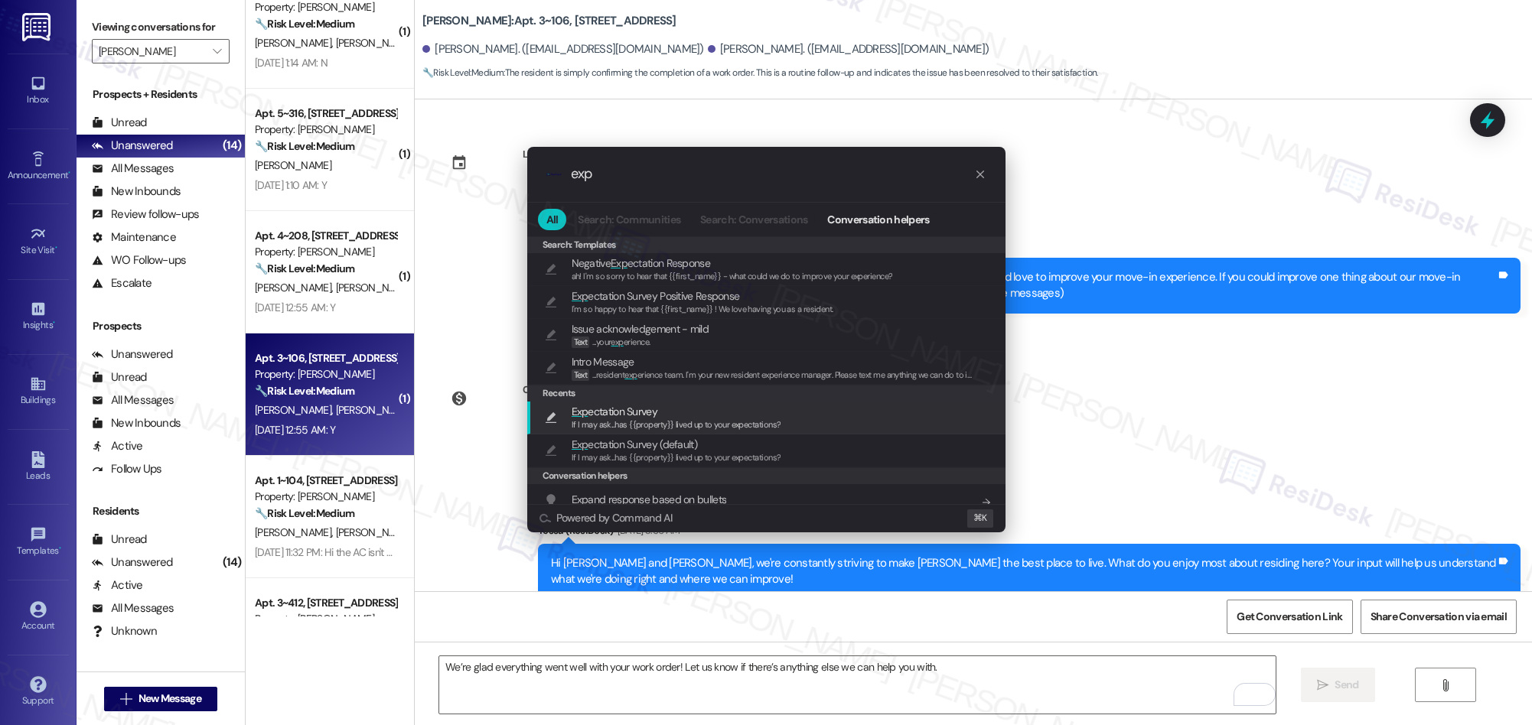
type input "exp"
drag, startPoint x: 660, startPoint y: 416, endPoint x: 904, endPoint y: 502, distance: 258.7
click at [661, 416] on span "Exp ectation Survey" at bounding box center [677, 411] width 210 height 17
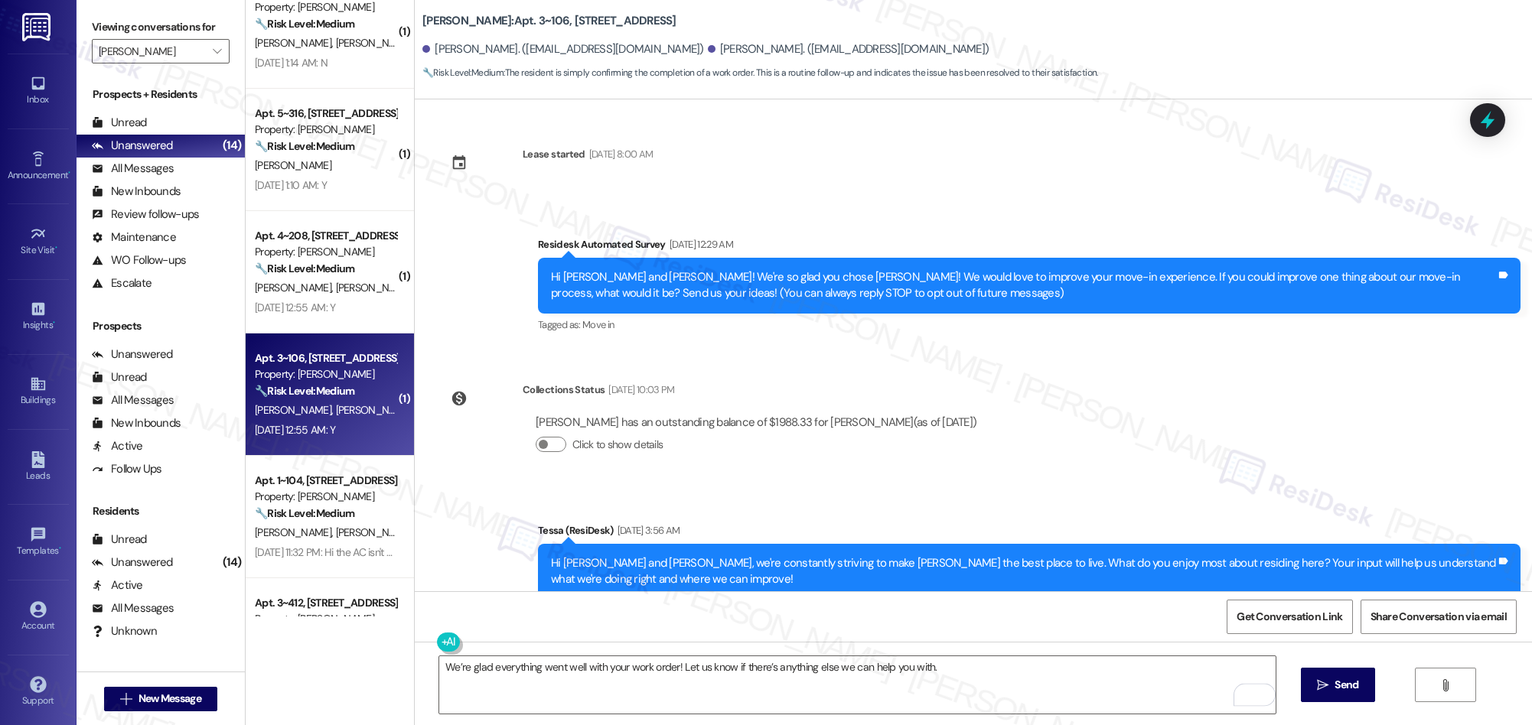
drag, startPoint x: 1318, startPoint y: 683, endPoint x: 937, endPoint y: 541, distance: 407.2
click at [1318, 682] on icon "" at bounding box center [1322, 685] width 11 height 12
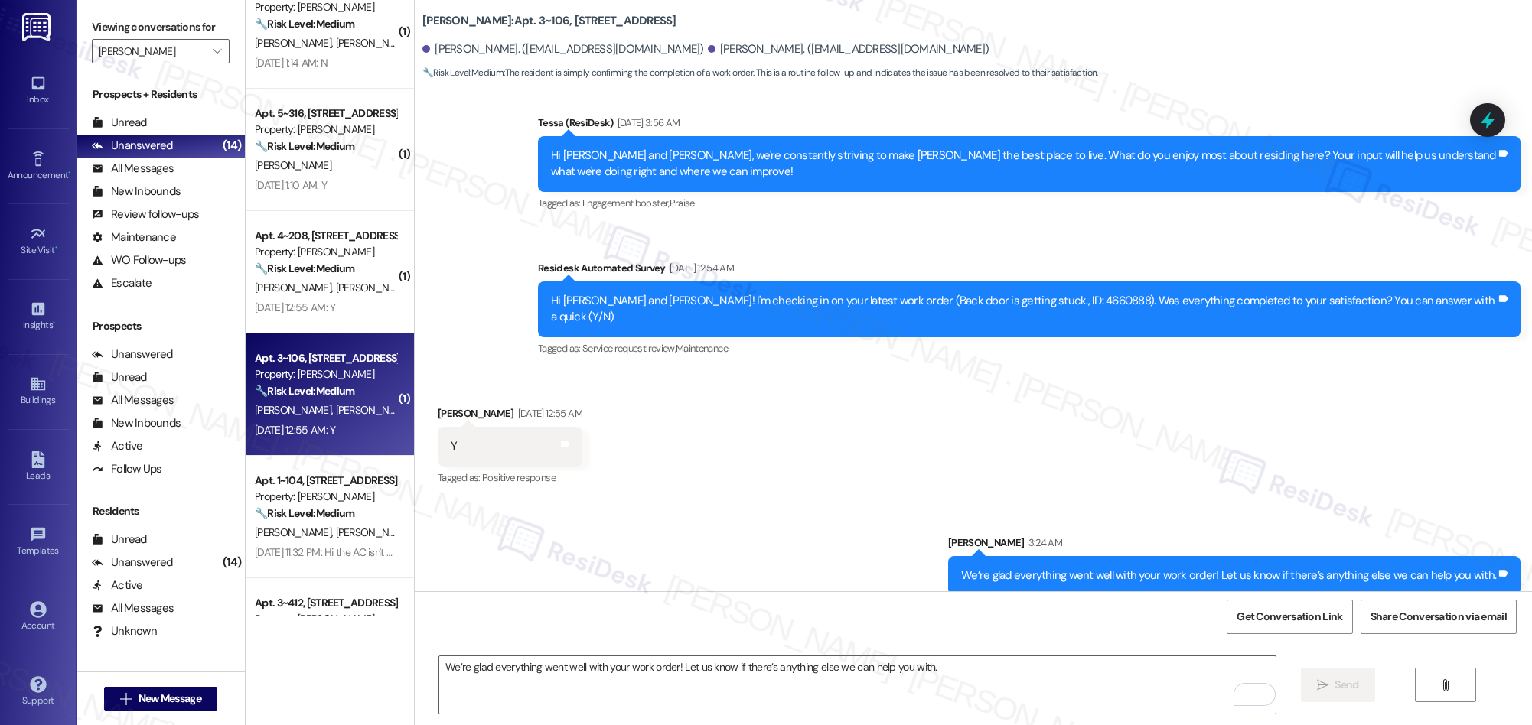
scroll to position [514, 0]
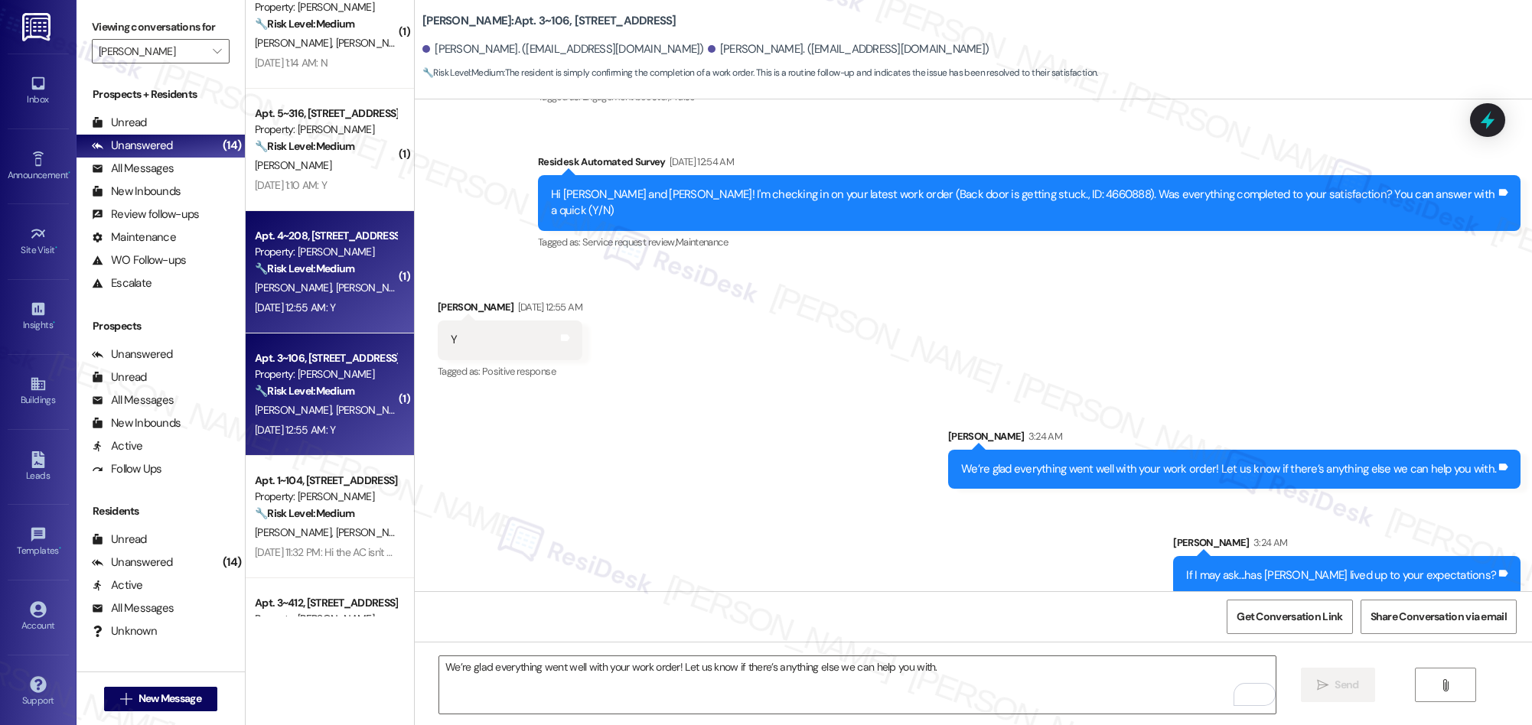
click at [336, 295] on span "C. Schilling" at bounding box center [374, 288] width 77 height 14
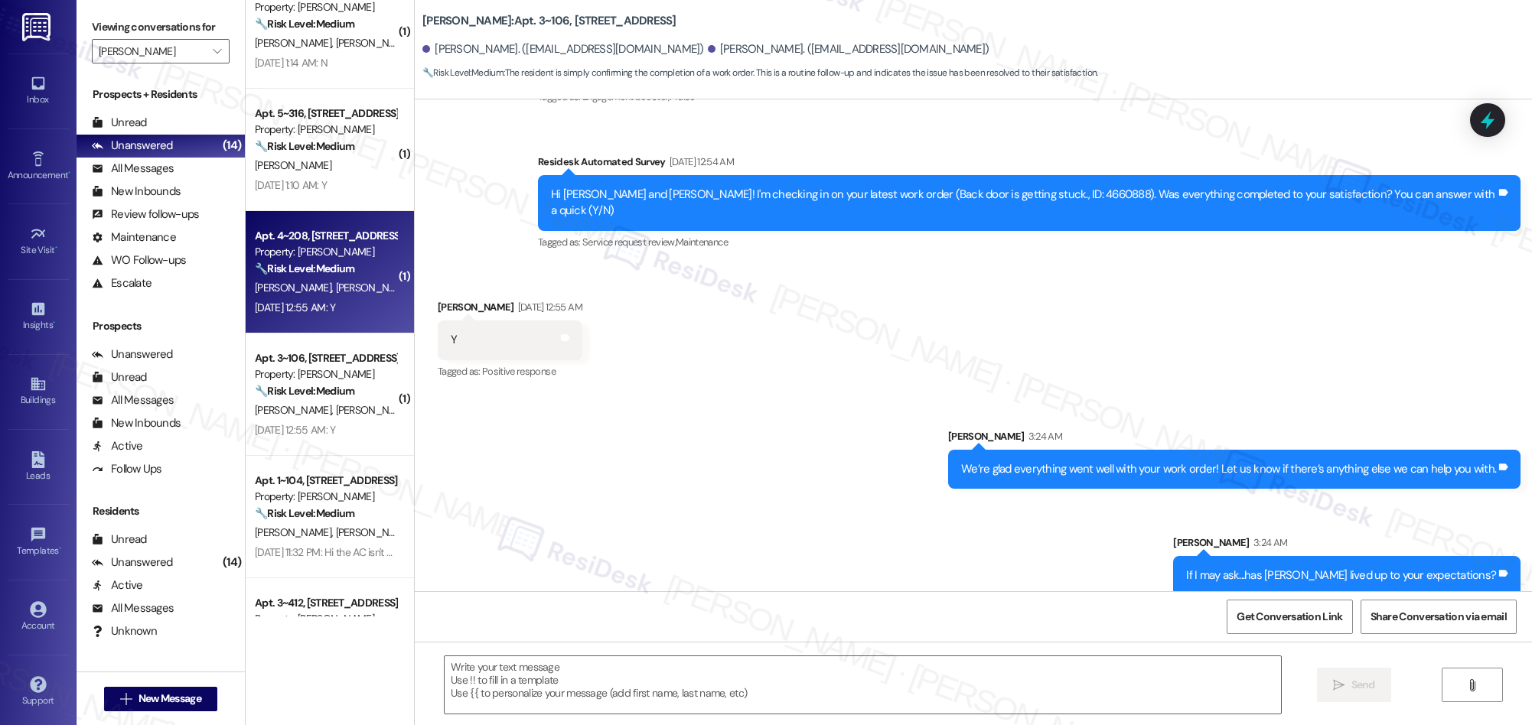
type textarea "Fetching suggested responses. Please feel free to read through the conversation…"
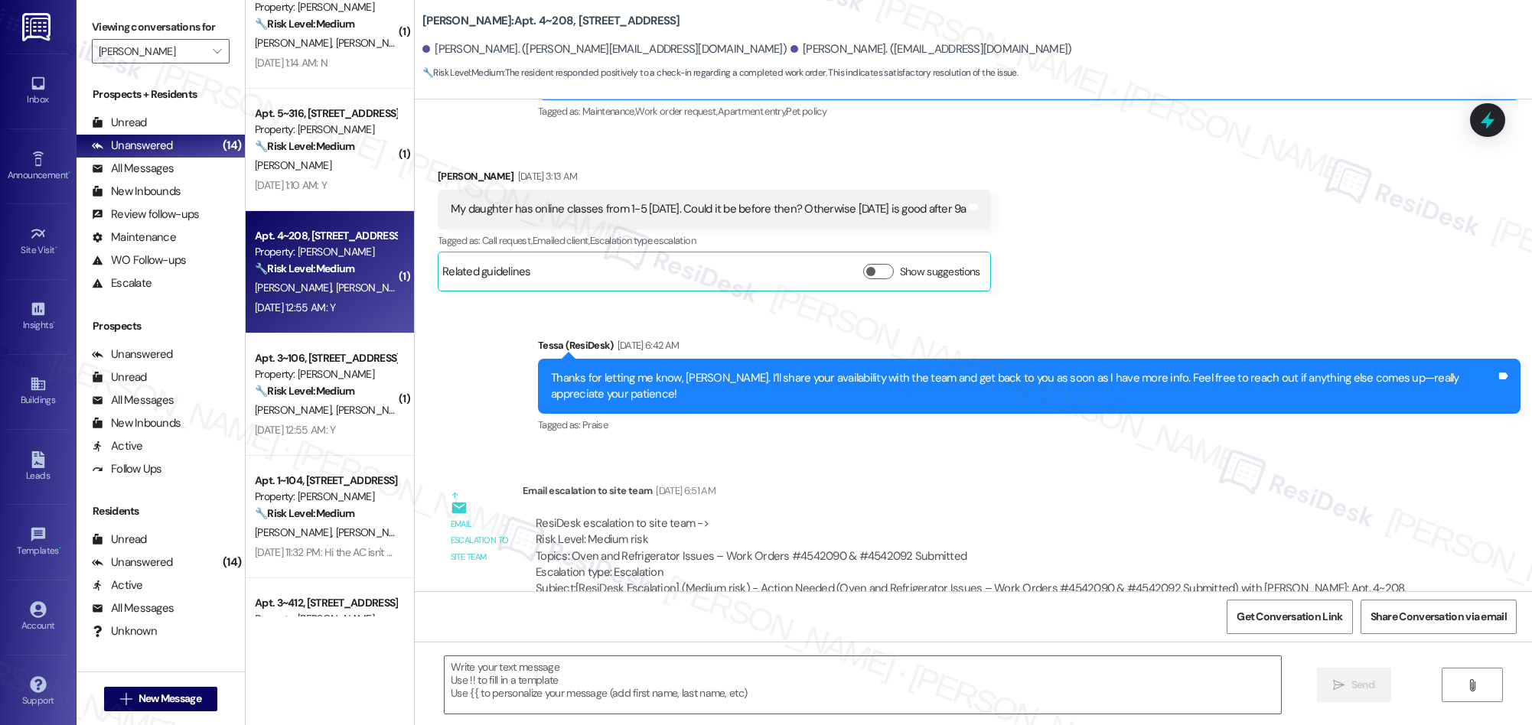
type textarea "Fetching suggested responses. Please feel free to read through the conversation…"
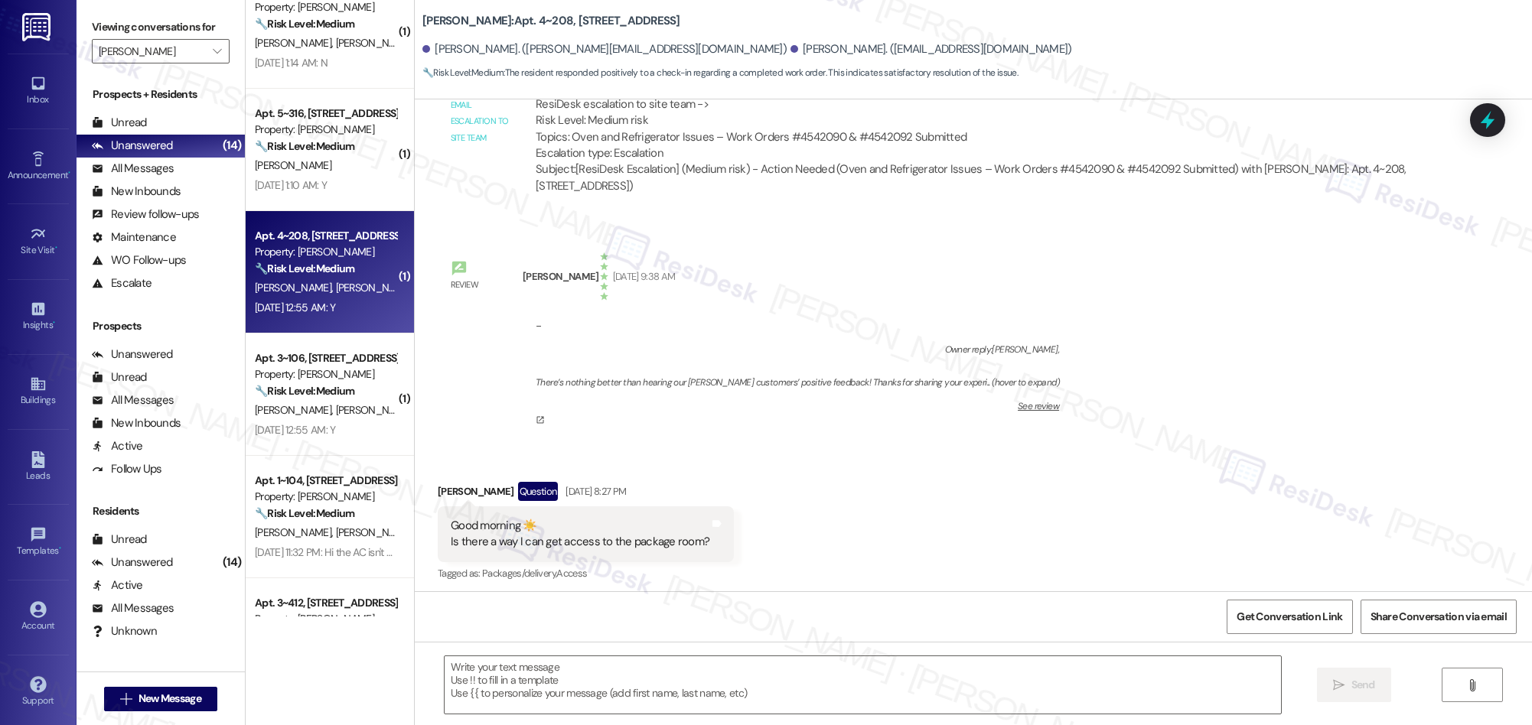
scroll to position [1446, 0]
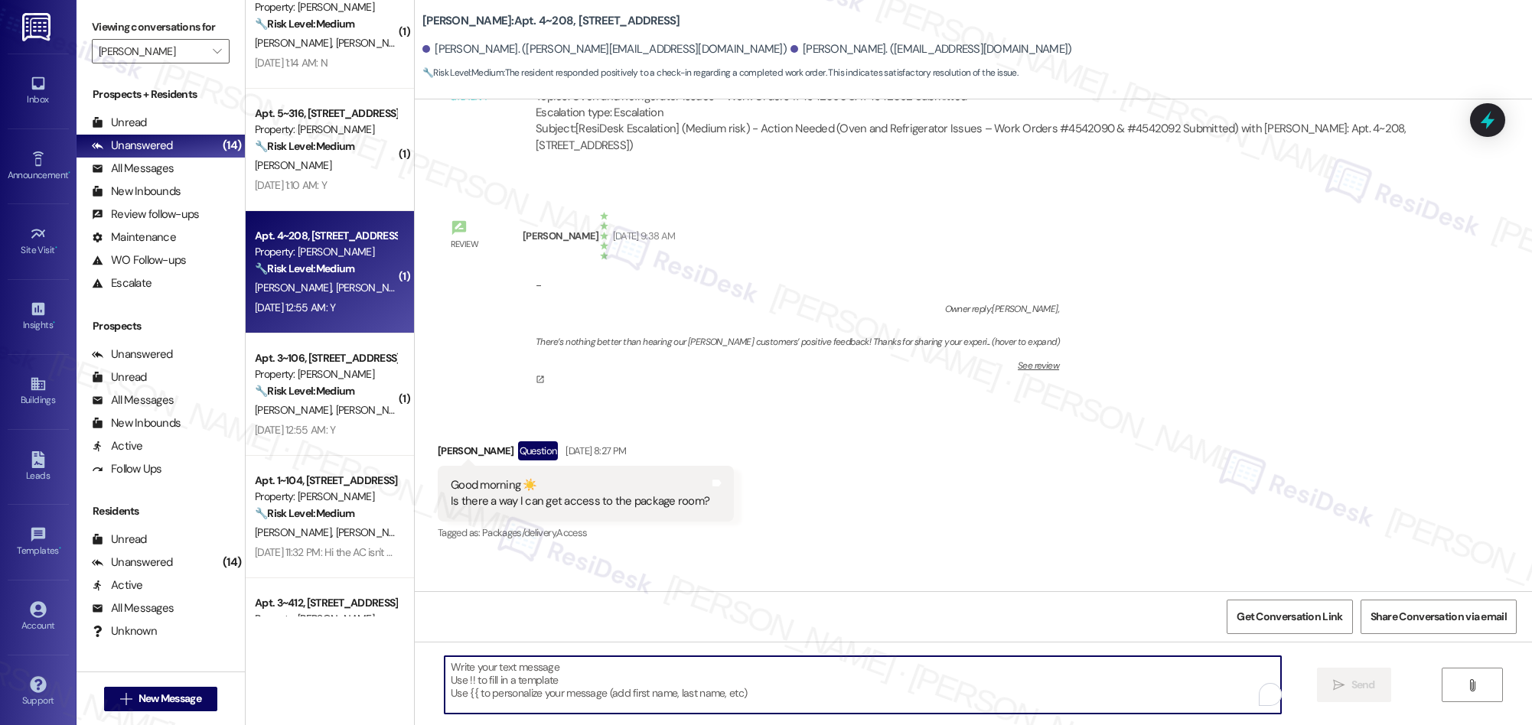
click at [852, 695] on textarea "To enrich screen reader interactions, please activate Accessibility in Grammarl…" at bounding box center [863, 684] width 836 height 57
paste textarea "We’re glad everything went well with your work order! Let us know if there’s an…"
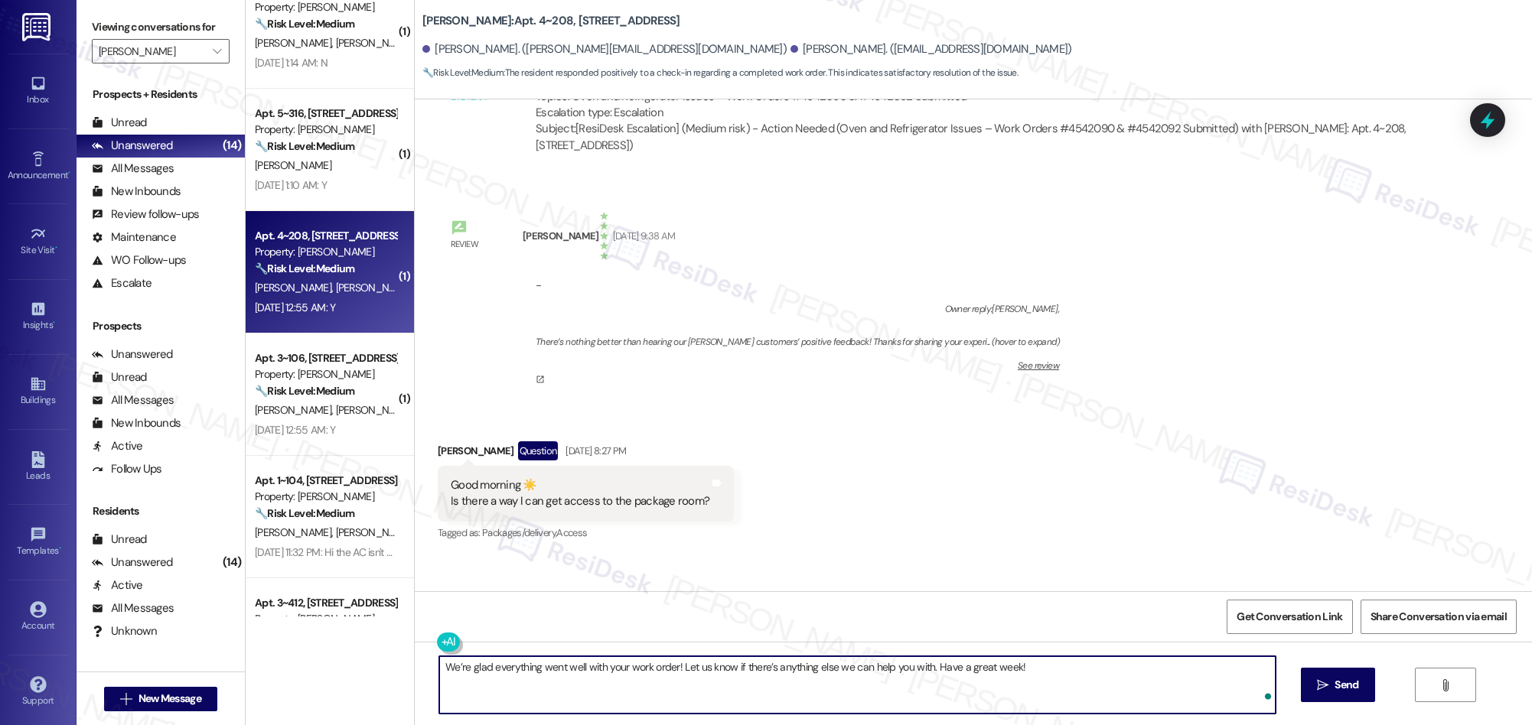
type textarea "We’re glad everything went well with your work order! Let us know if there’s an…"
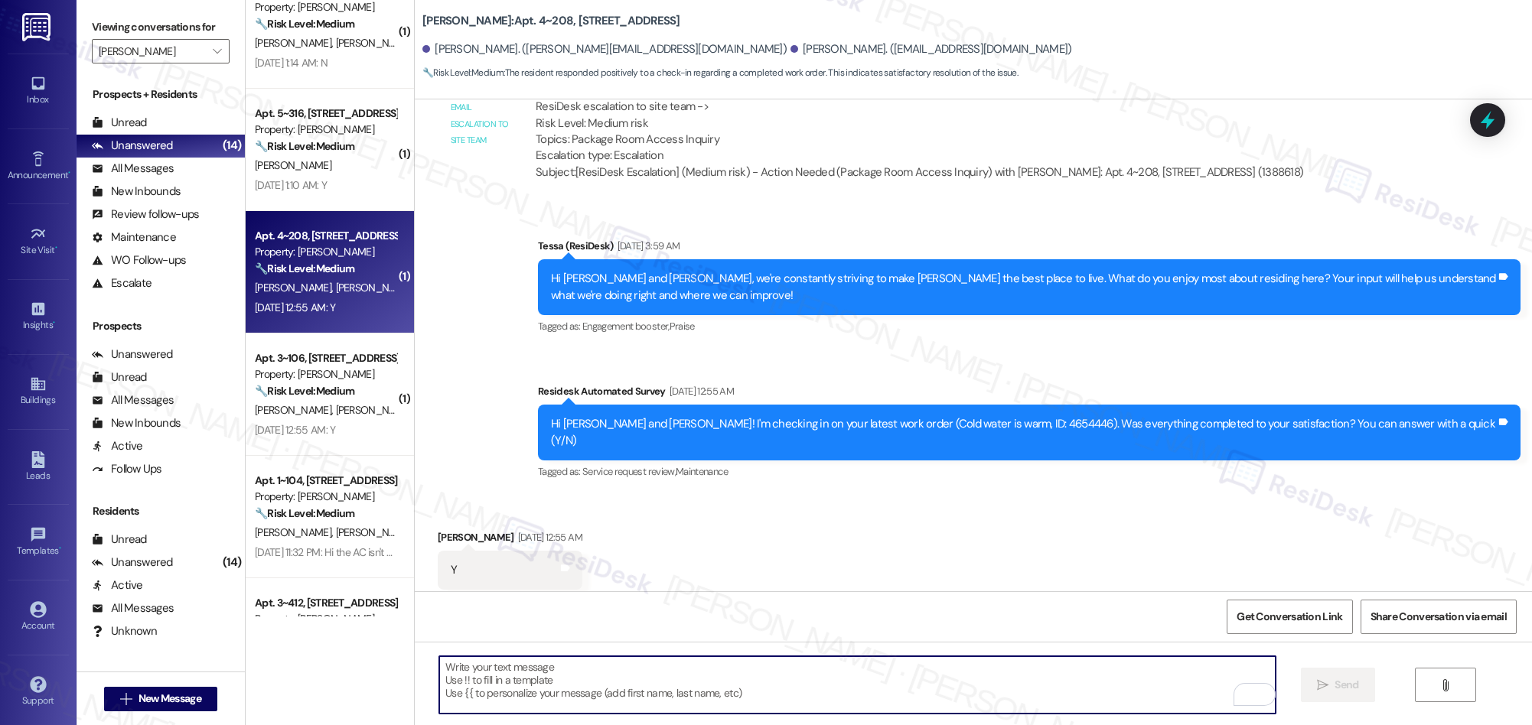
scroll to position [2497, 0]
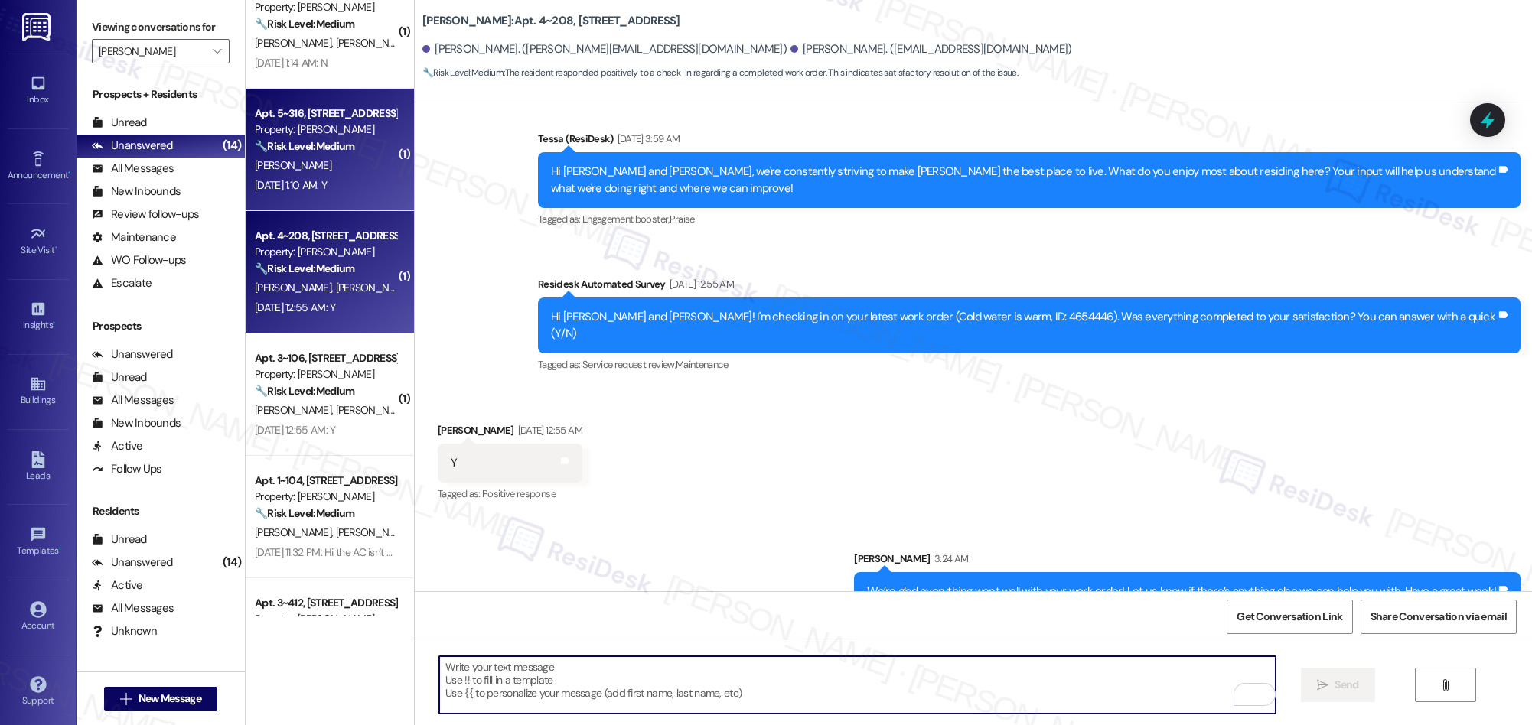
click at [355, 187] on div "Sep 13, 2025 at 1:10 AM: Y Sep 13, 2025 at 1:10 AM: Y" at bounding box center [325, 185] width 145 height 19
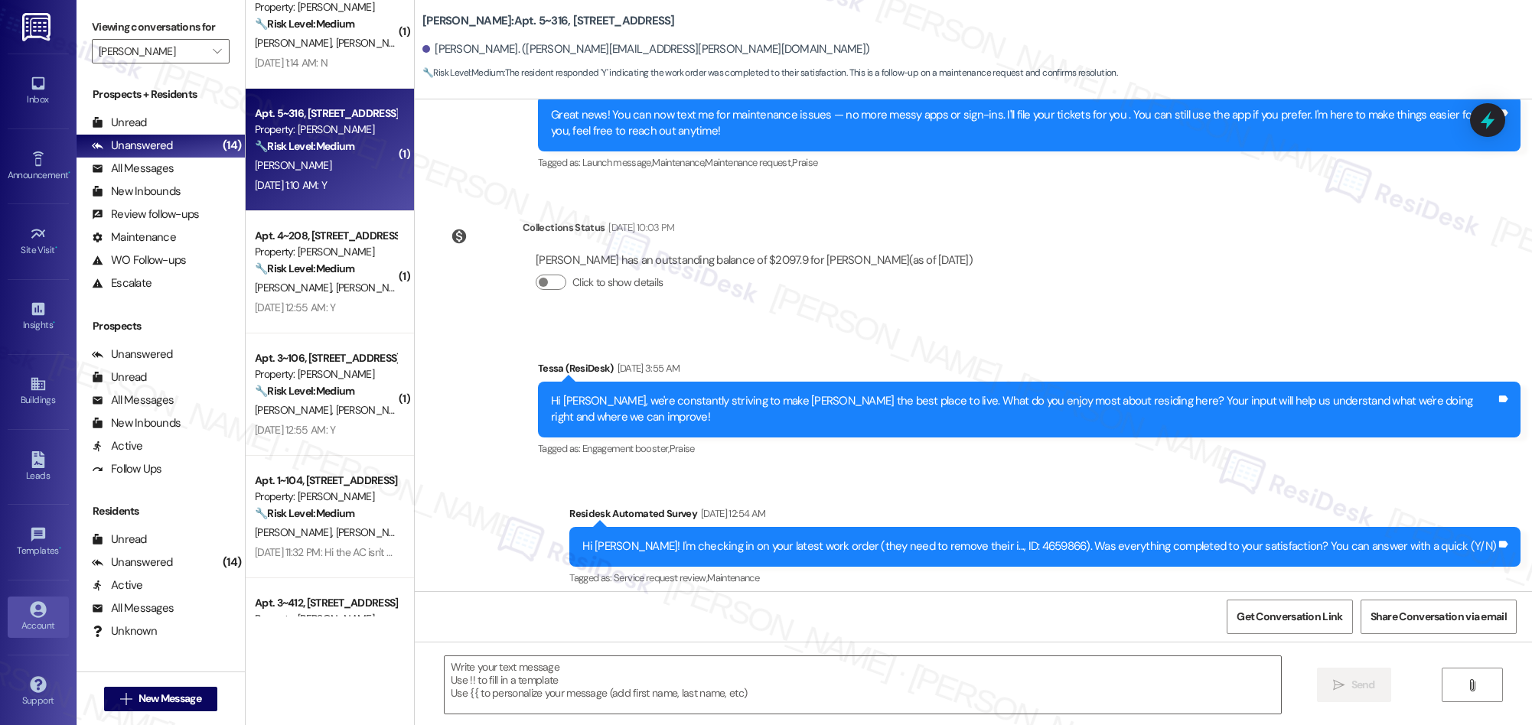
type textarea "Fetching suggested responses. Please feel free to read through the conversation…"
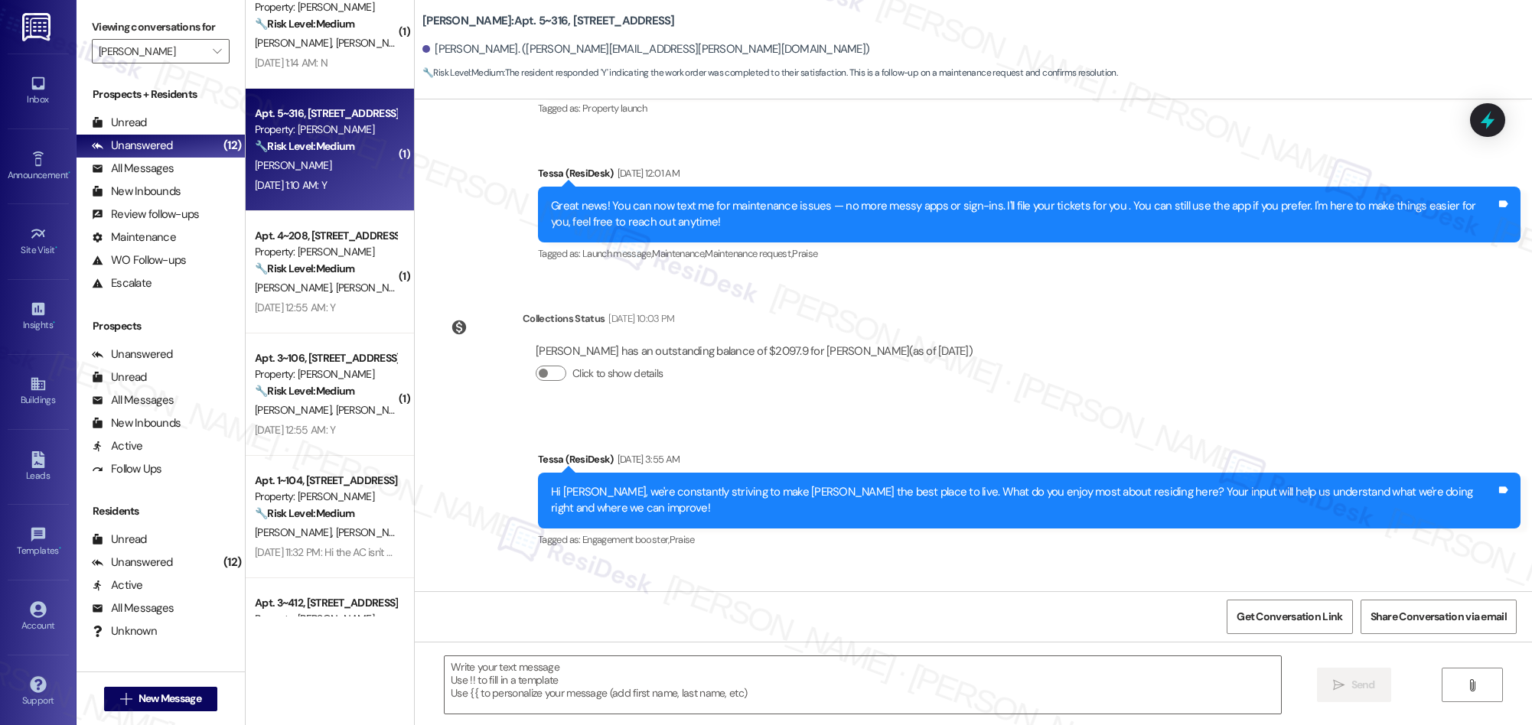
scroll to position [0, 0]
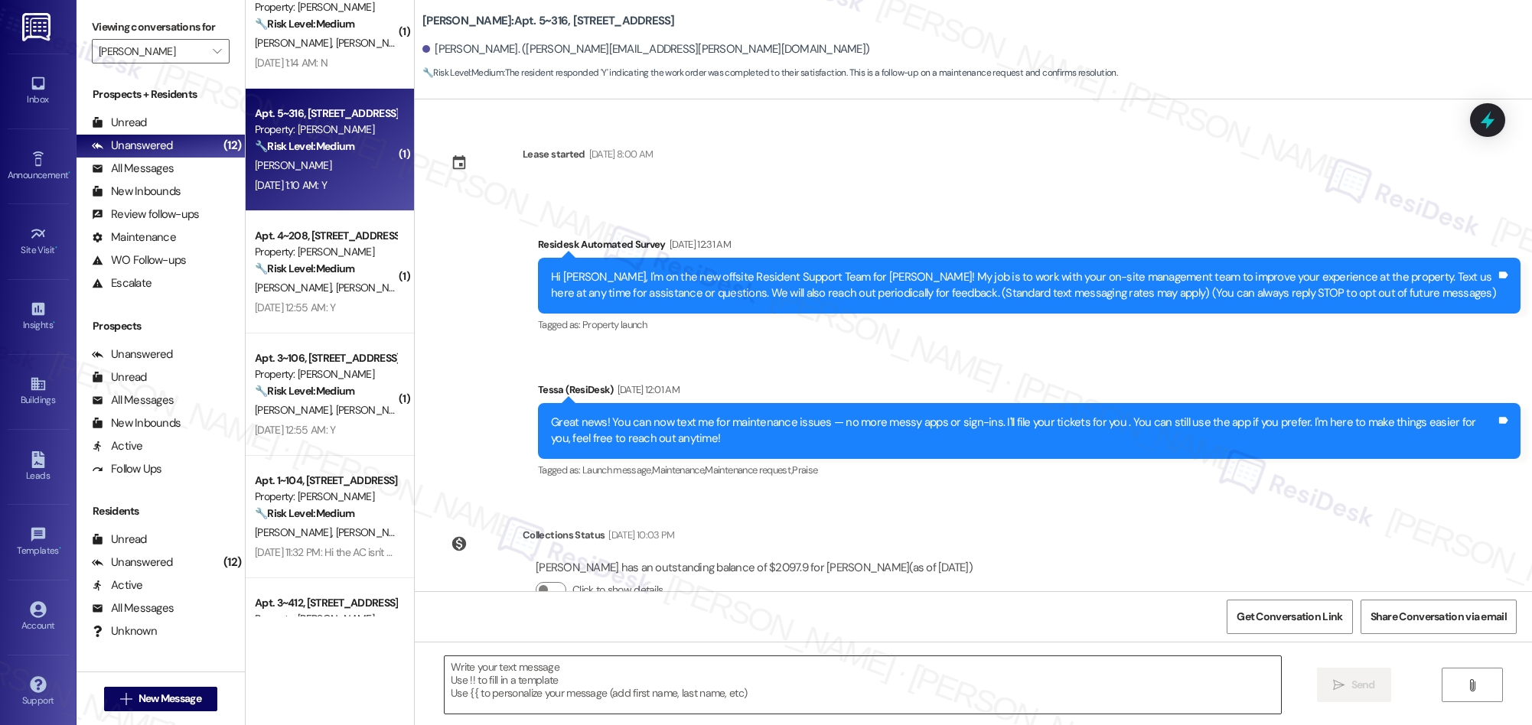
click at [812, 674] on textarea at bounding box center [863, 684] width 836 height 57
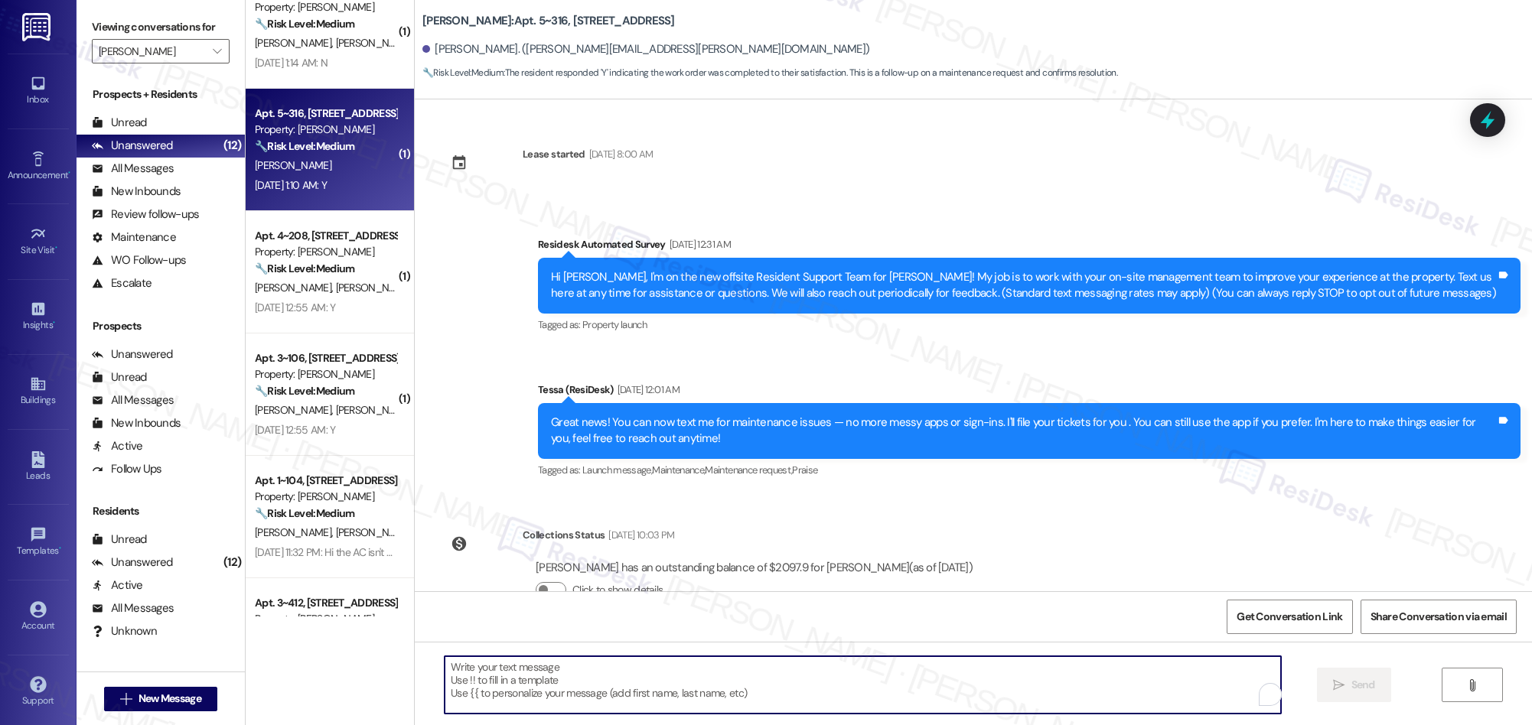
click at [812, 674] on textarea "To enrich screen reader interactions, please activate Accessibility in Grammarl…" at bounding box center [863, 684] width 836 height 57
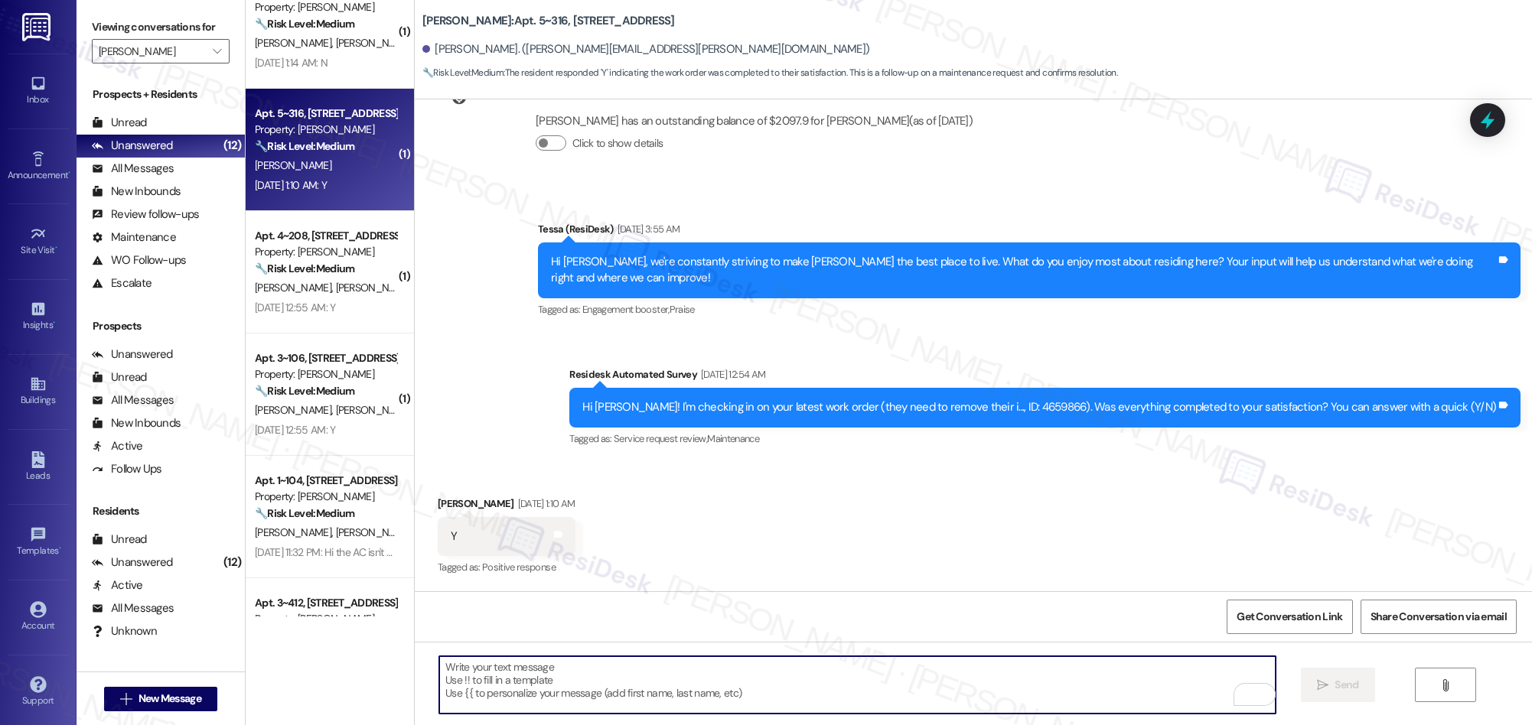
paste textarea "We’re glad everything went well with your work order! Let us know if there’s an…"
type textarea "We’re glad everything went well with your work order! Let us know if there’s an…"
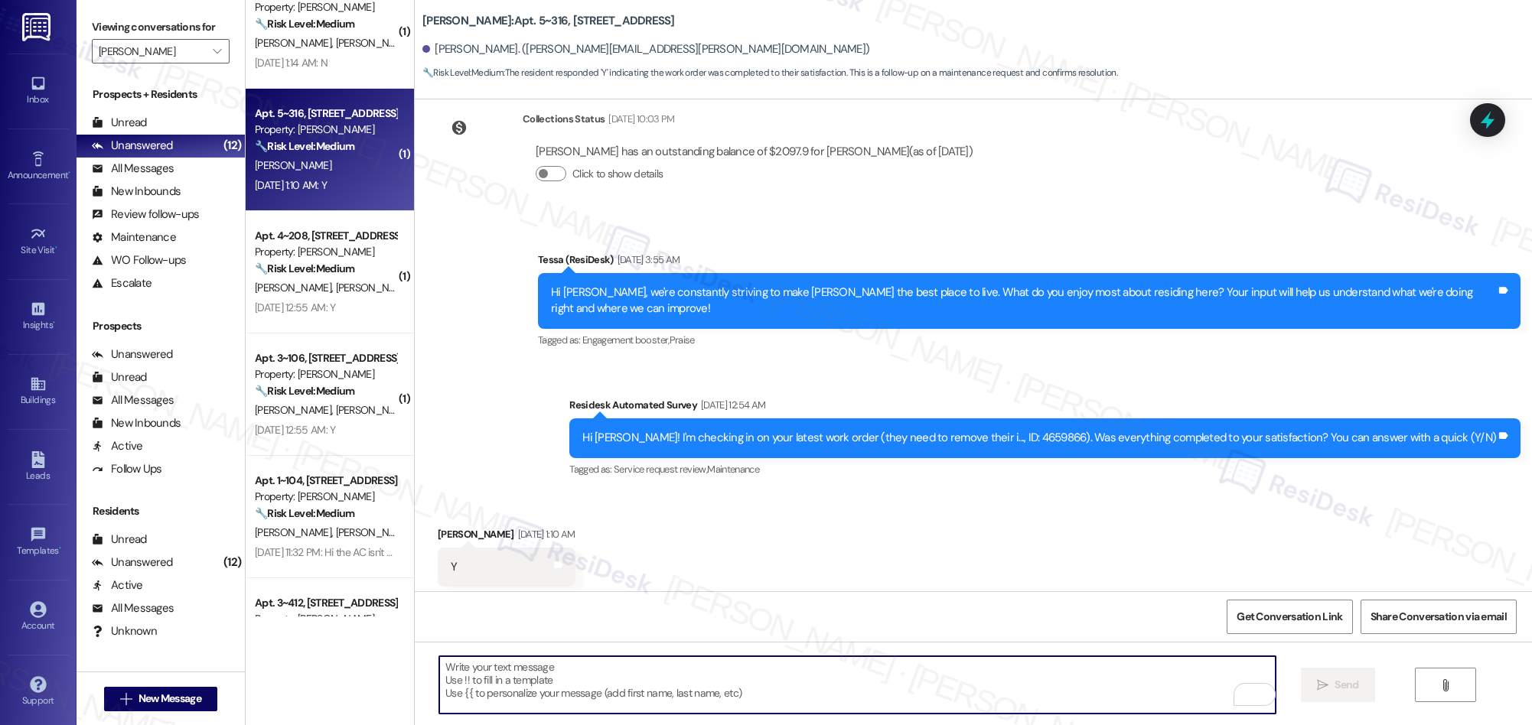
scroll to position [446, 0]
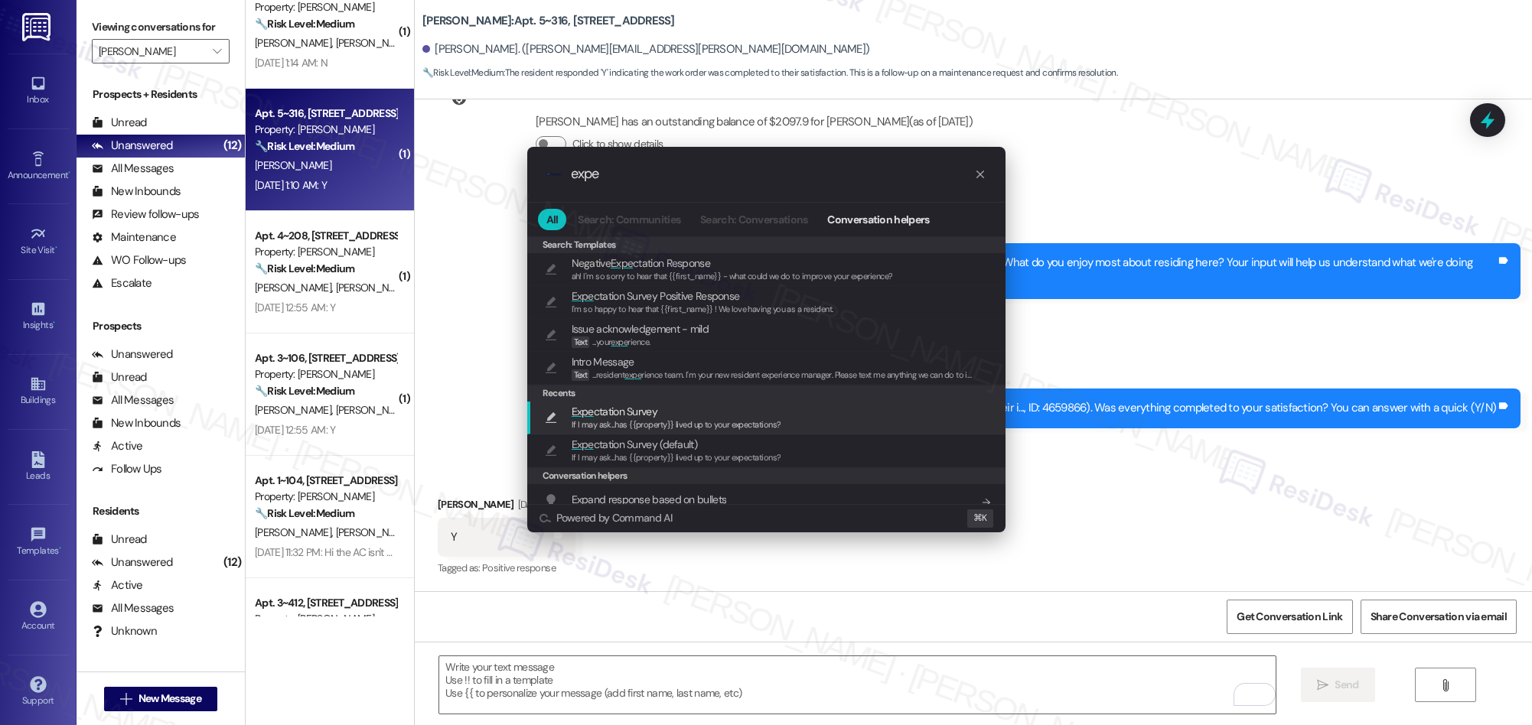
type input "expe"
click at [621, 414] on span "Expe ctation Survey" at bounding box center [615, 411] width 86 height 17
type textarea "If I may ask...has {{property}} lived up to your expectations?"
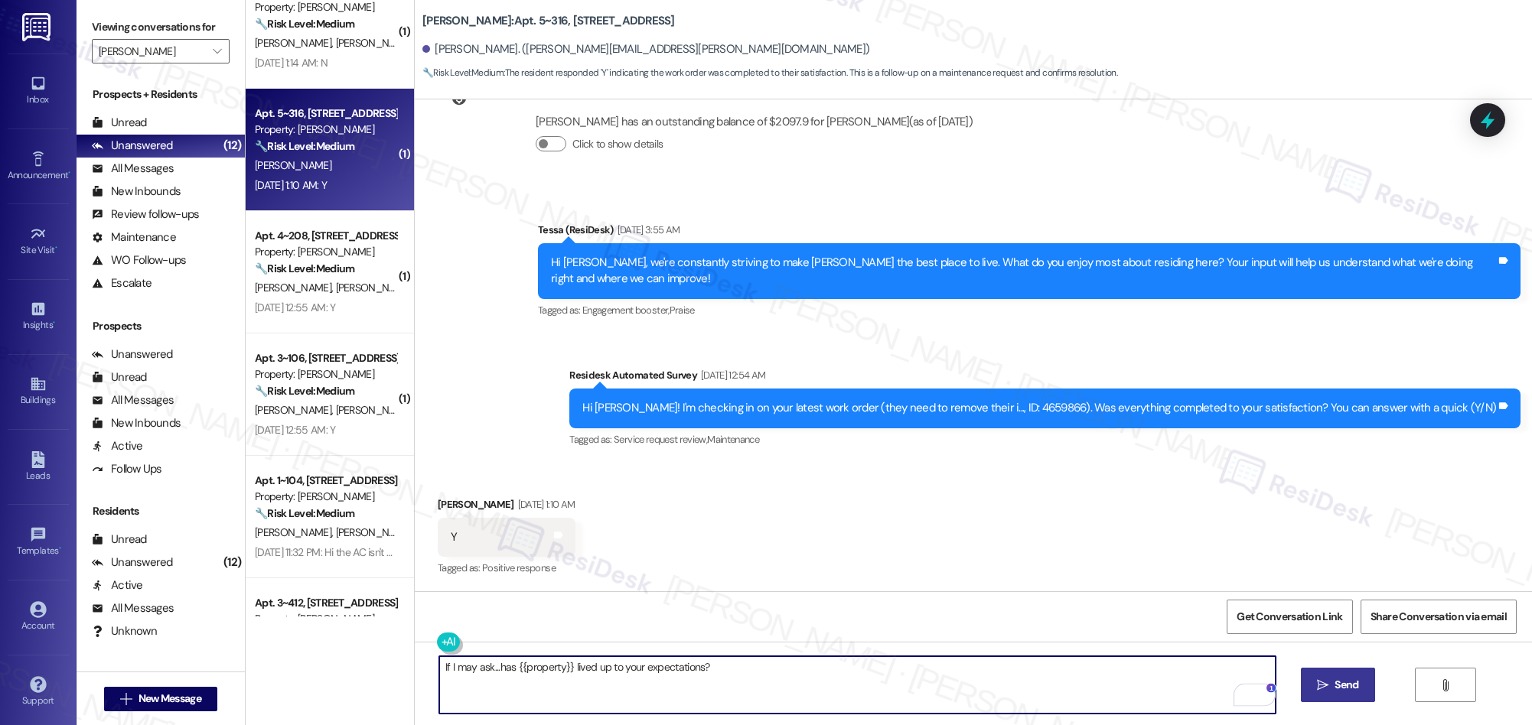
click at [1334, 686] on span "Send" at bounding box center [1346, 685] width 24 height 16
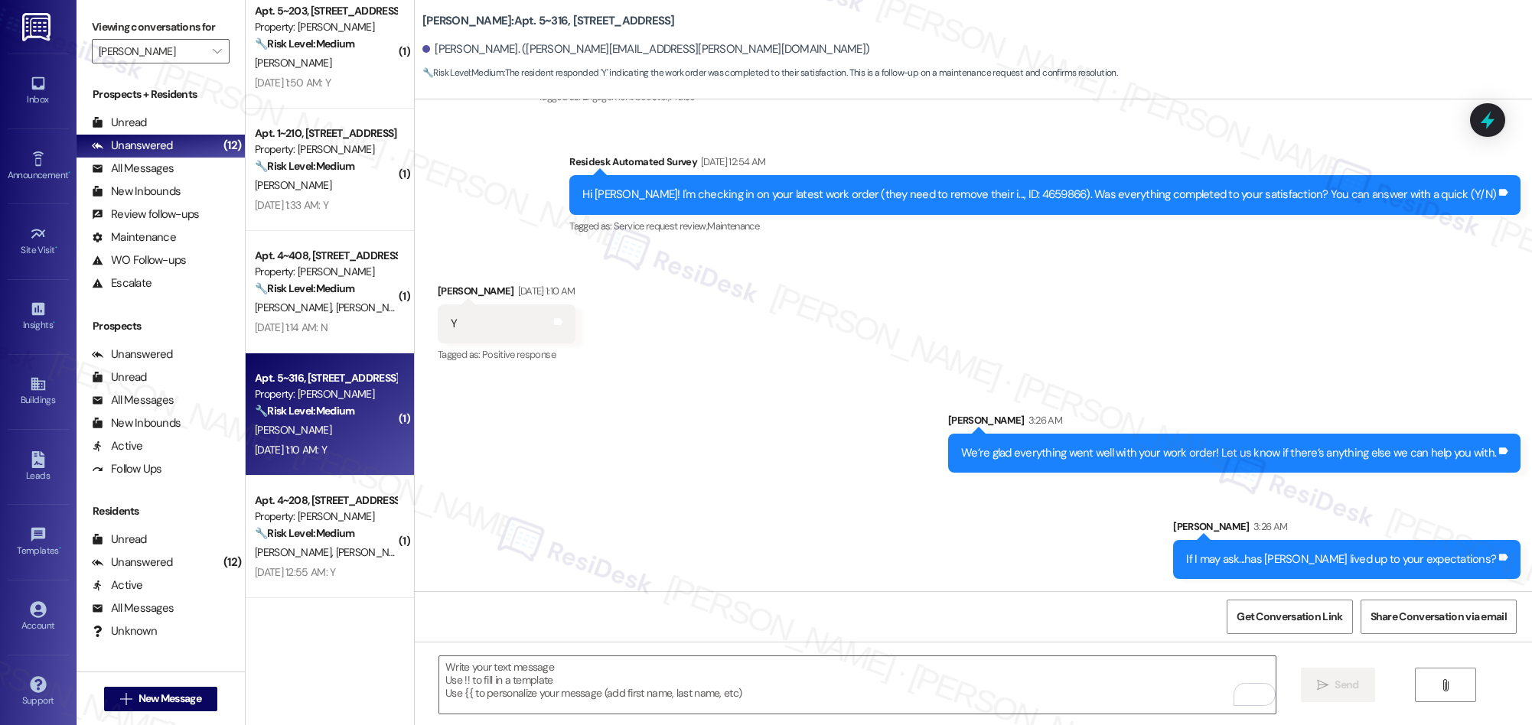
scroll to position [237, 0]
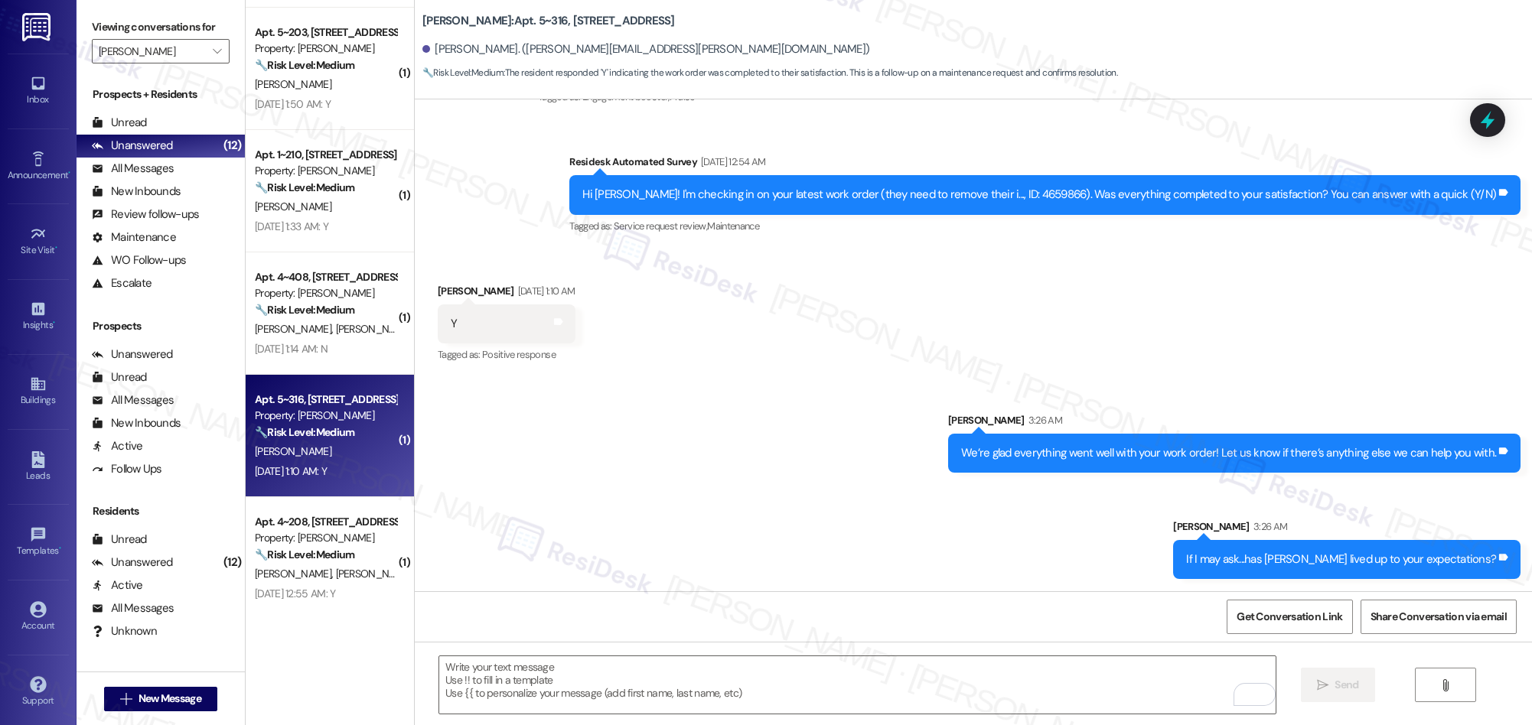
click at [360, 331] on div "Apt. 2~210, 1632 Clearwater Largo Rd Property: Solano Belleair ⚠️ Risk Level: H…" at bounding box center [330, 308] width 168 height 617
click at [360, 331] on div "L. Pestrikoff L. Nuzzo" at bounding box center [325, 329] width 145 height 19
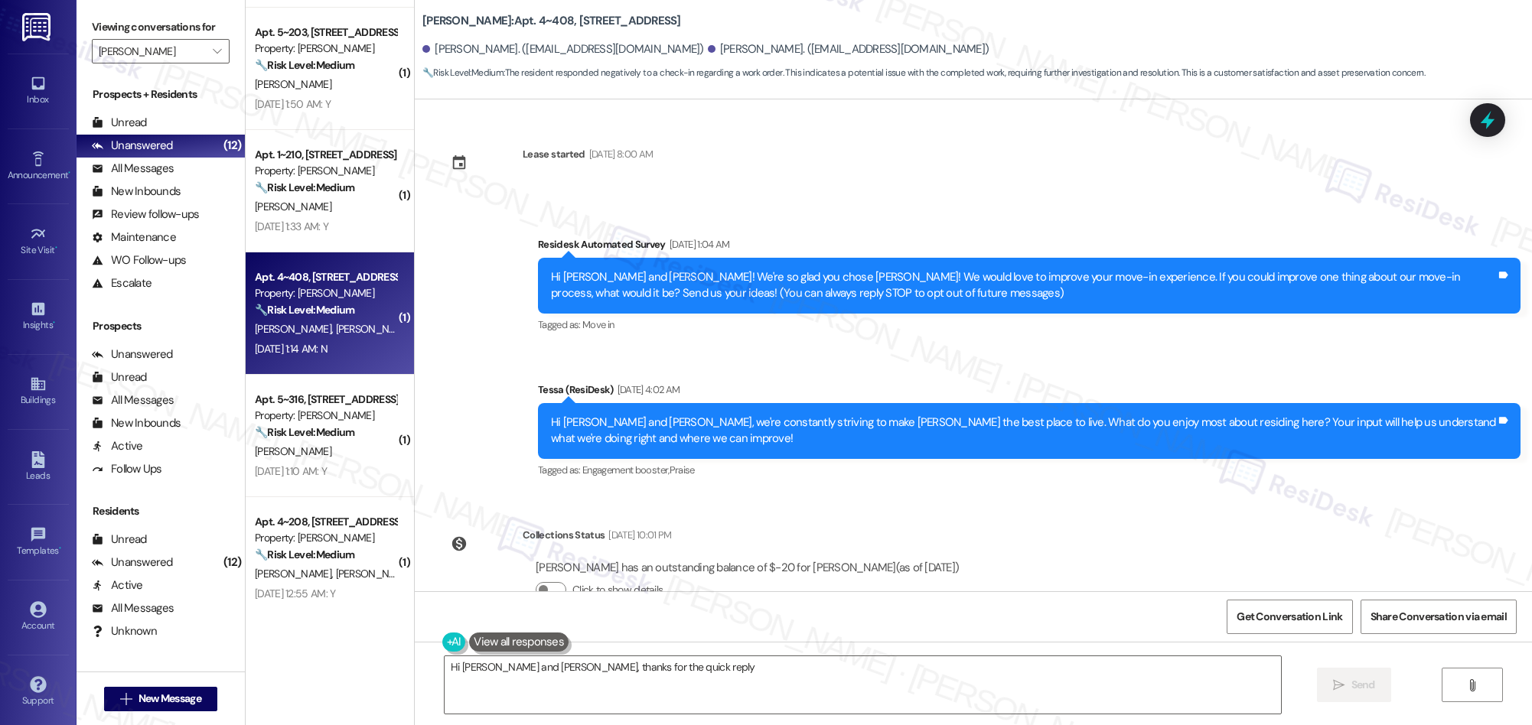
scroll to position [301, 0]
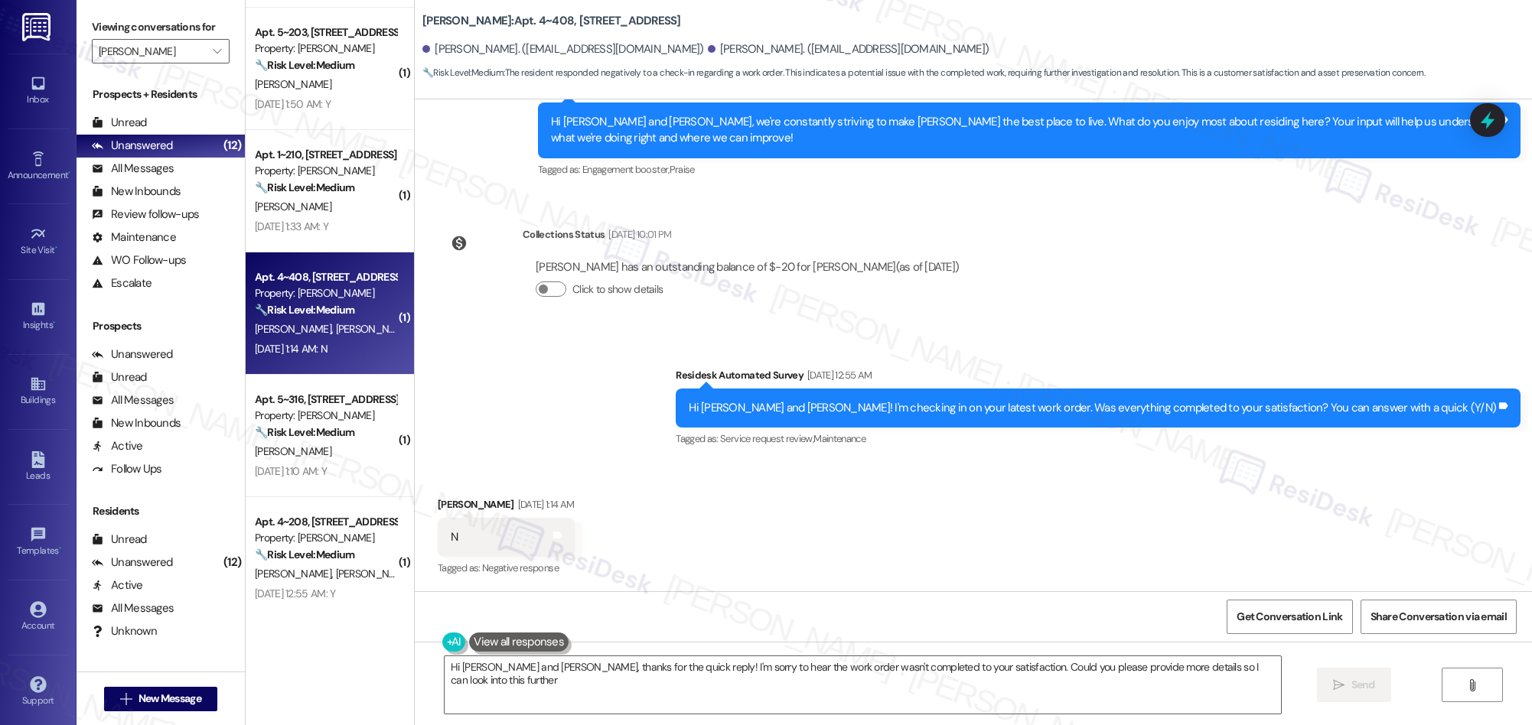
type textarea "Hi Linda and Leon, thanks for the quick reply! I'm sorry to hear the work order…"
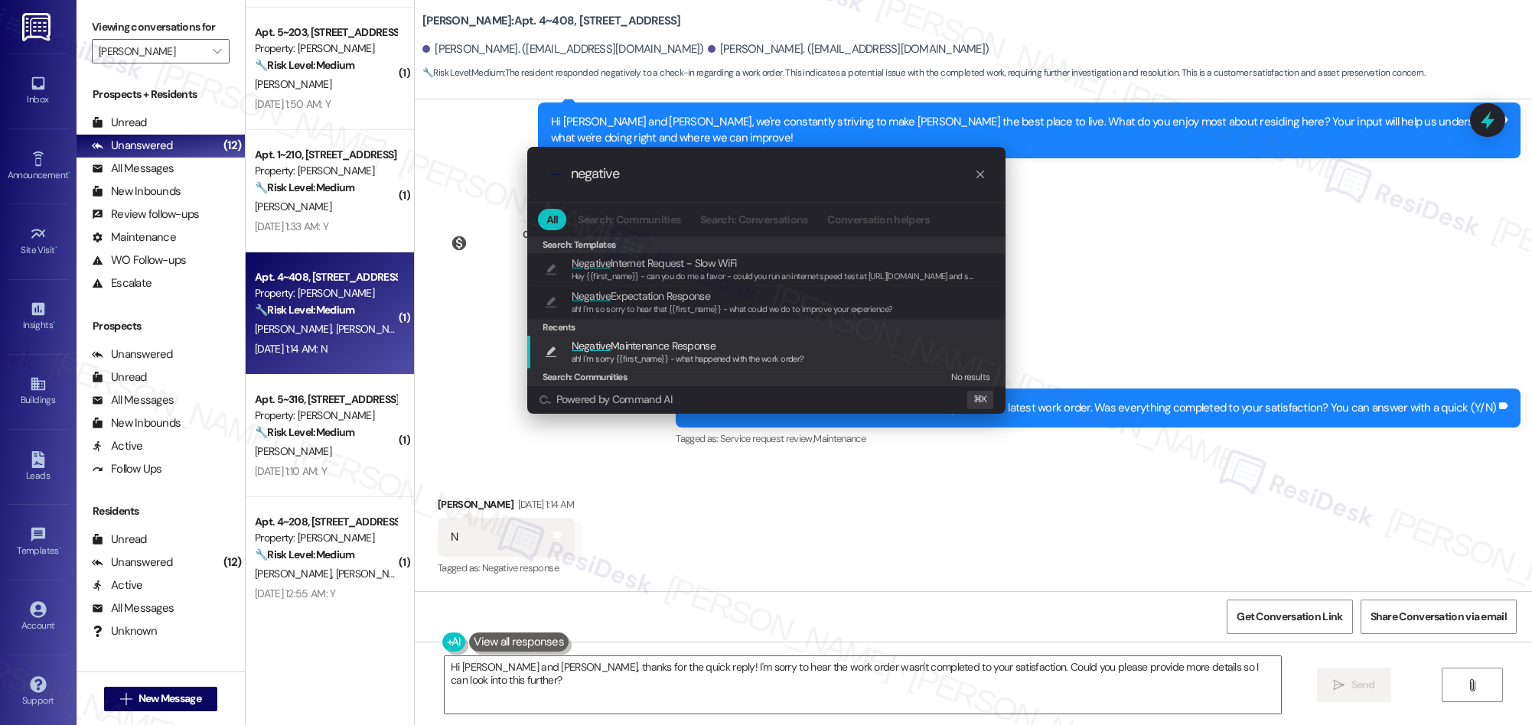
type input "negative"
click at [715, 358] on span "ah! I'm sorry {{first_name}} - what happened with the work order?" at bounding box center [688, 358] width 233 height 11
type textarea "ah! I'm sorry {{first_name}} - what happened with the work order?"
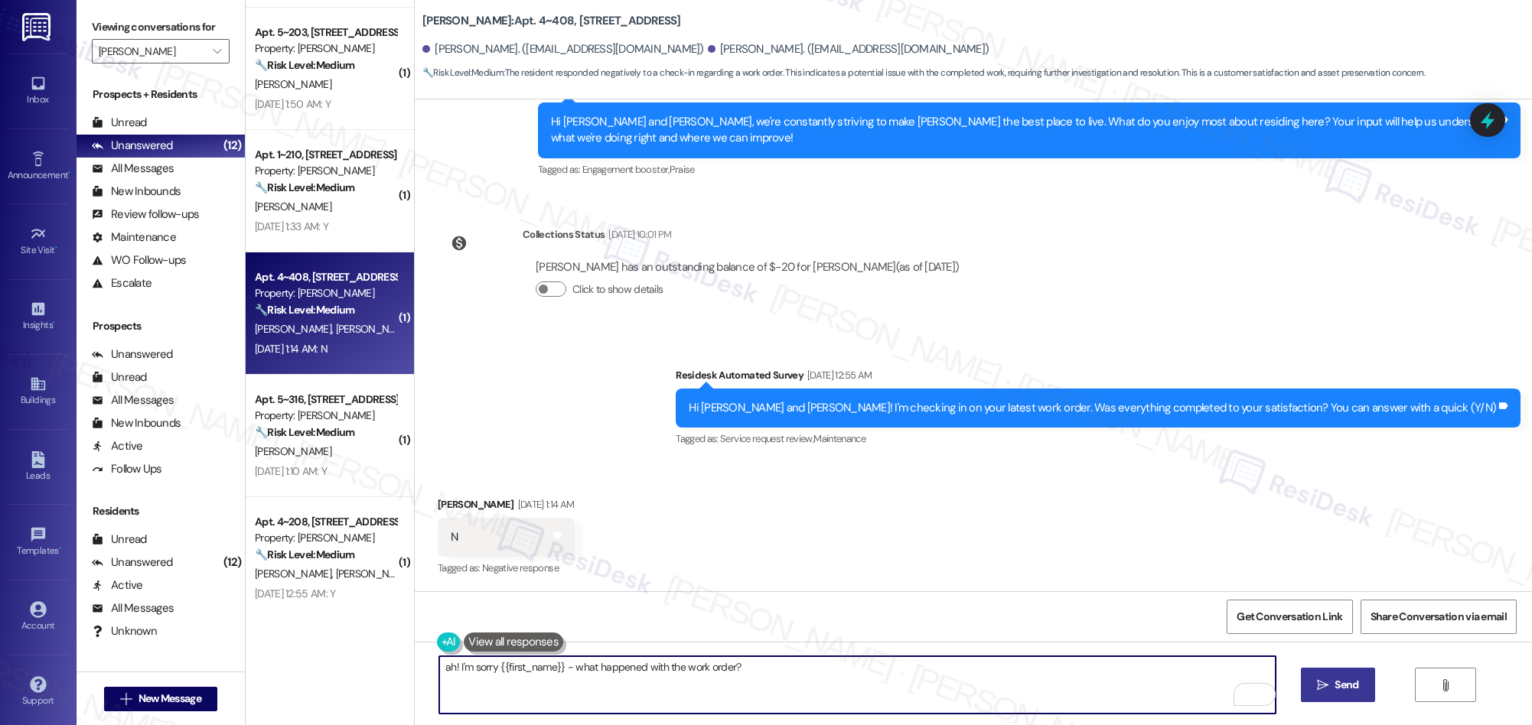
click at [1336, 682] on span "Send" at bounding box center [1346, 685] width 24 height 16
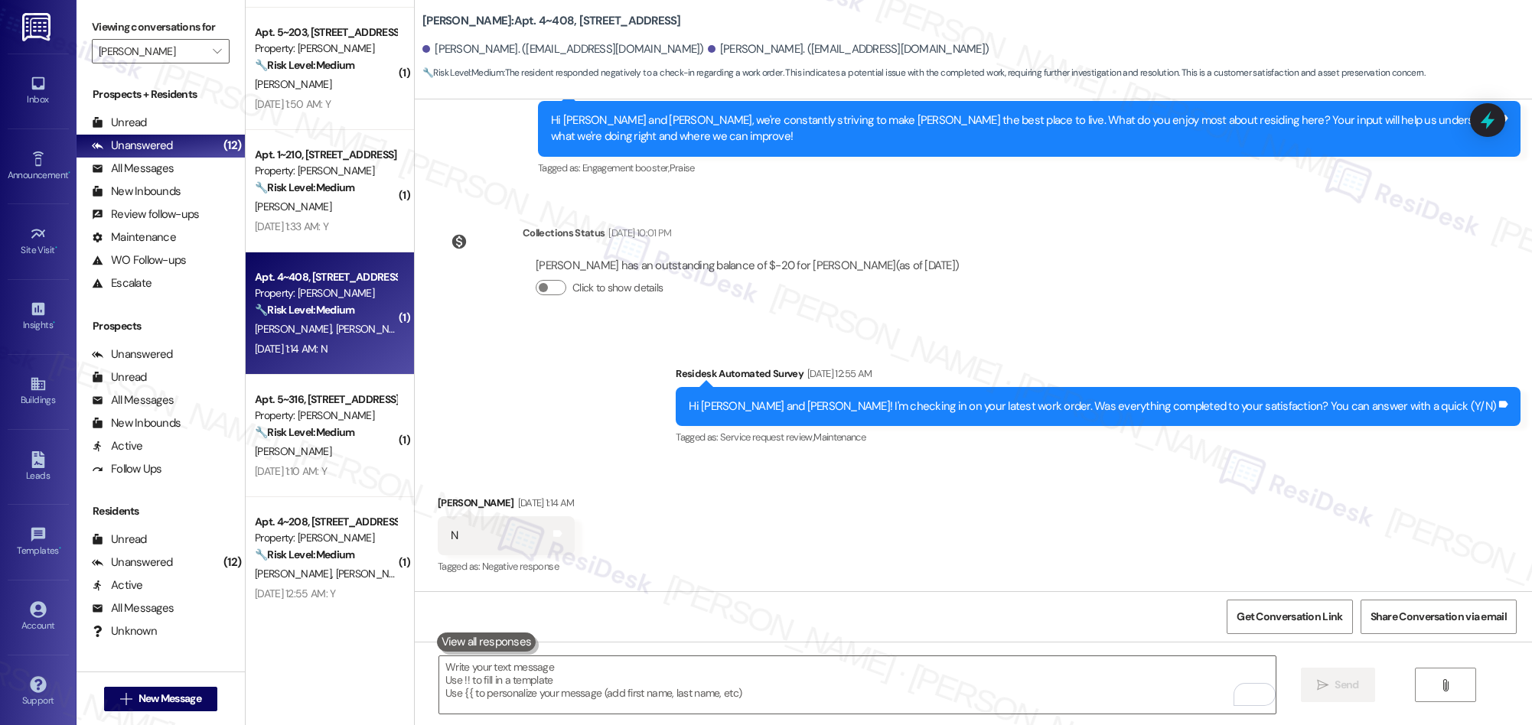
scroll to position [408, 0]
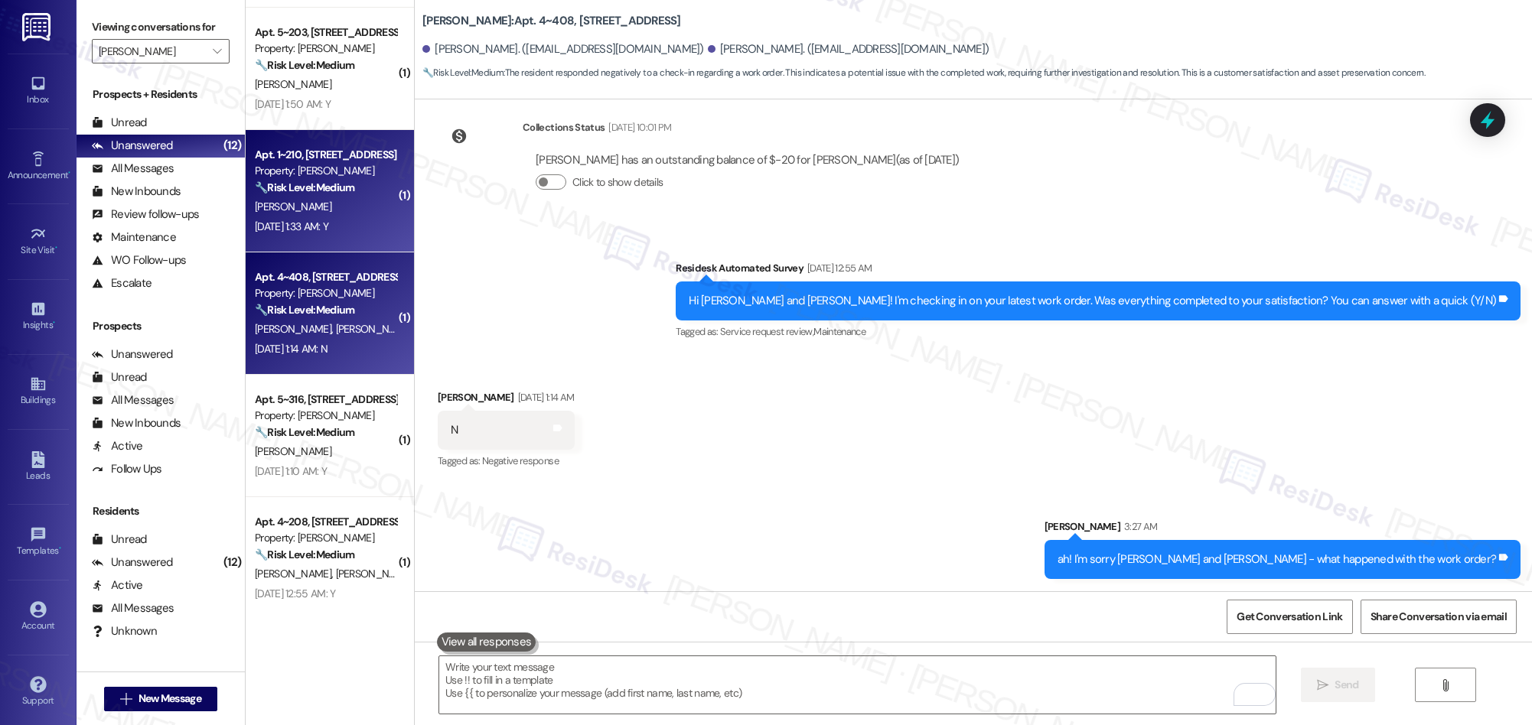
click at [353, 181] on div "🔧 Risk Level: Medium The message is a follow-up on a completed work order and t…" at bounding box center [326, 188] width 142 height 16
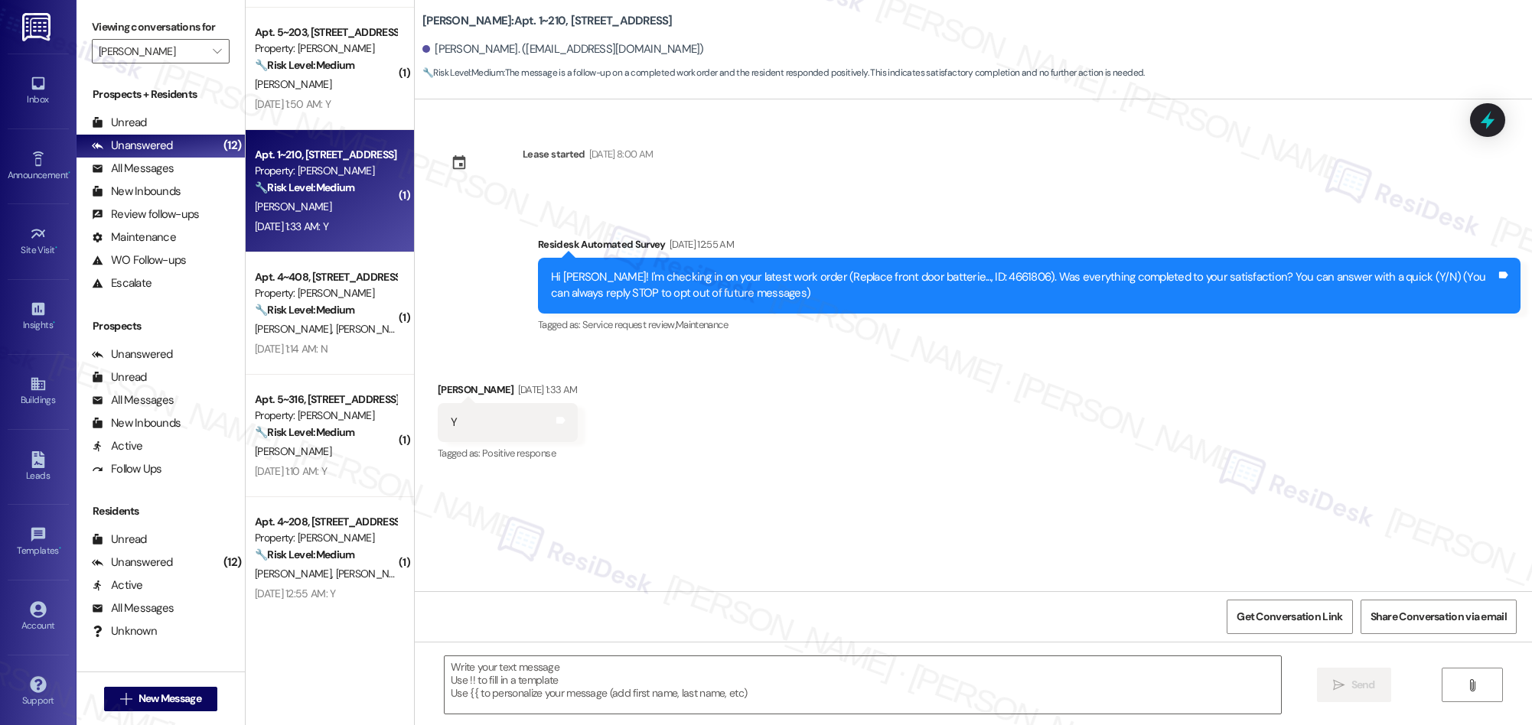
type textarea "Fetching suggested responses. Please feel free to read through the conversation…"
click at [702, 679] on textarea at bounding box center [863, 684] width 836 height 57
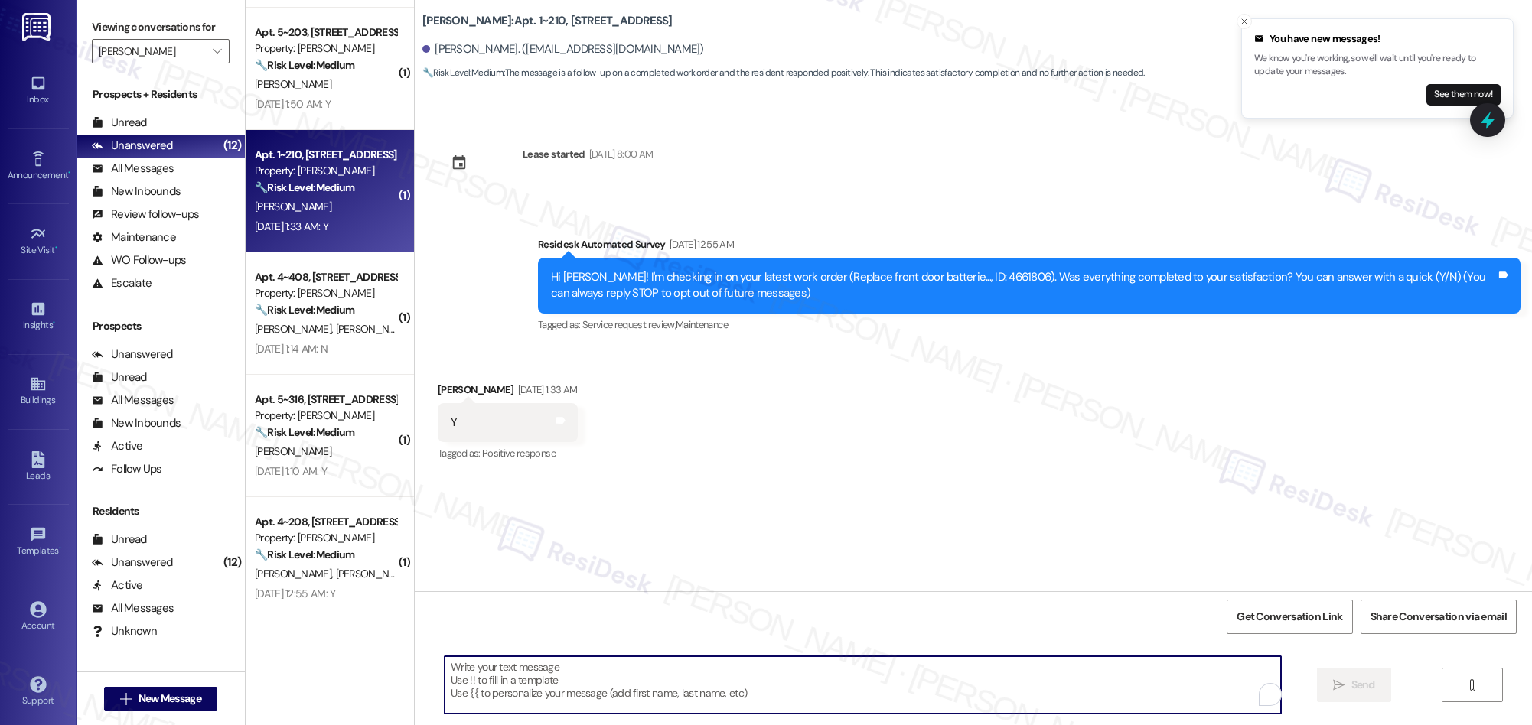
paste textarea "We’re glad everything went well with your work order! Let us know if there’s an…"
type textarea "We’re glad everything went well with your work order! Let us know if there’s an…"
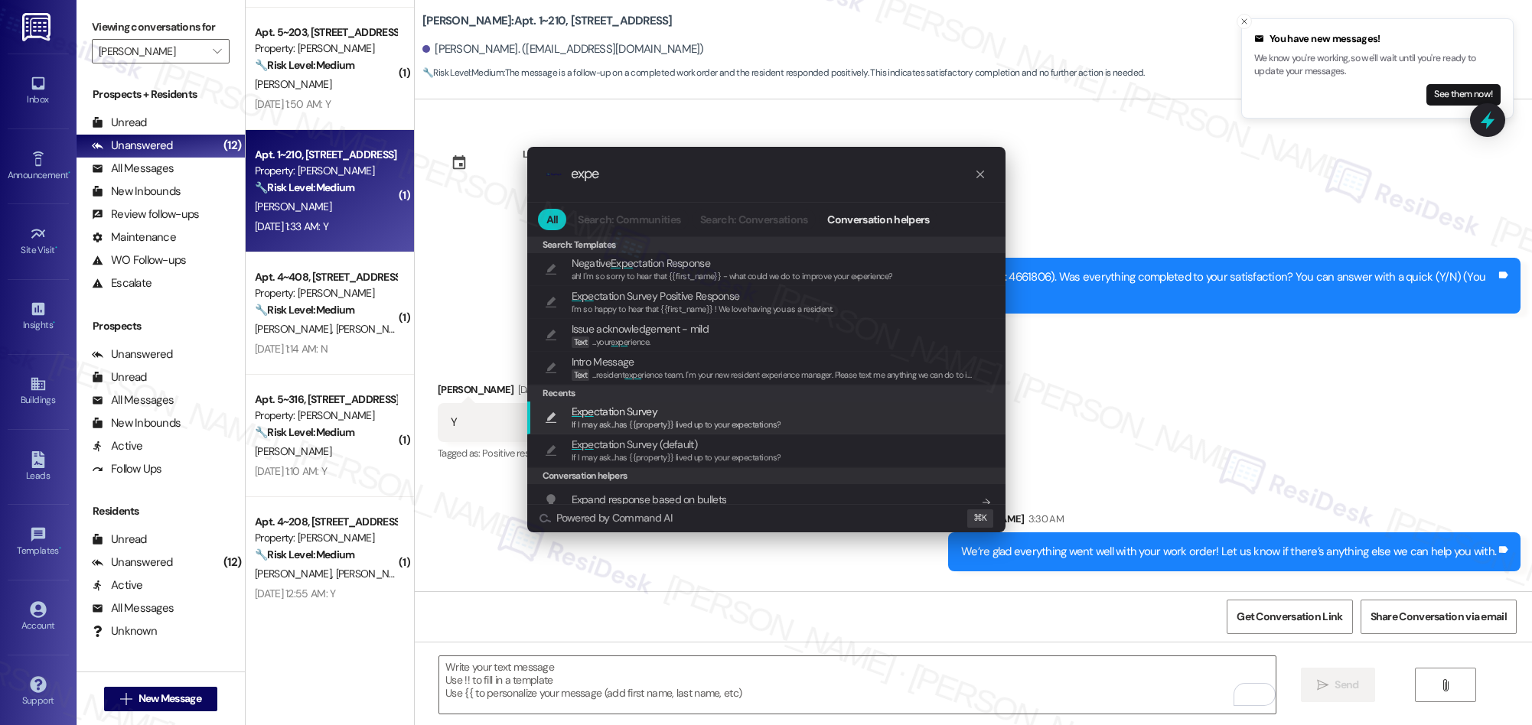
type input "expe"
click at [621, 417] on span "Expe ctation Survey" at bounding box center [615, 411] width 86 height 17
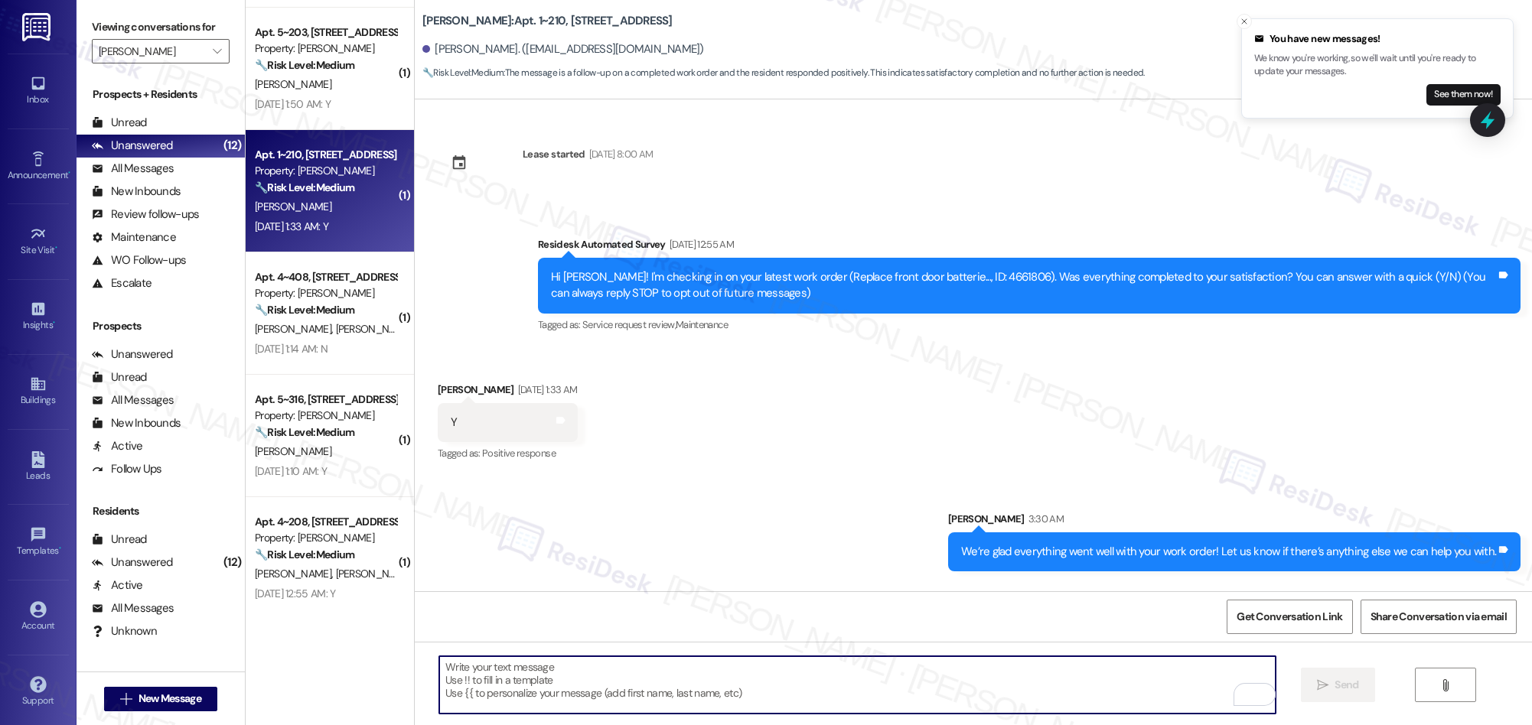
type textarea "If I may ask...has {{property}} lived up to your expectations?"
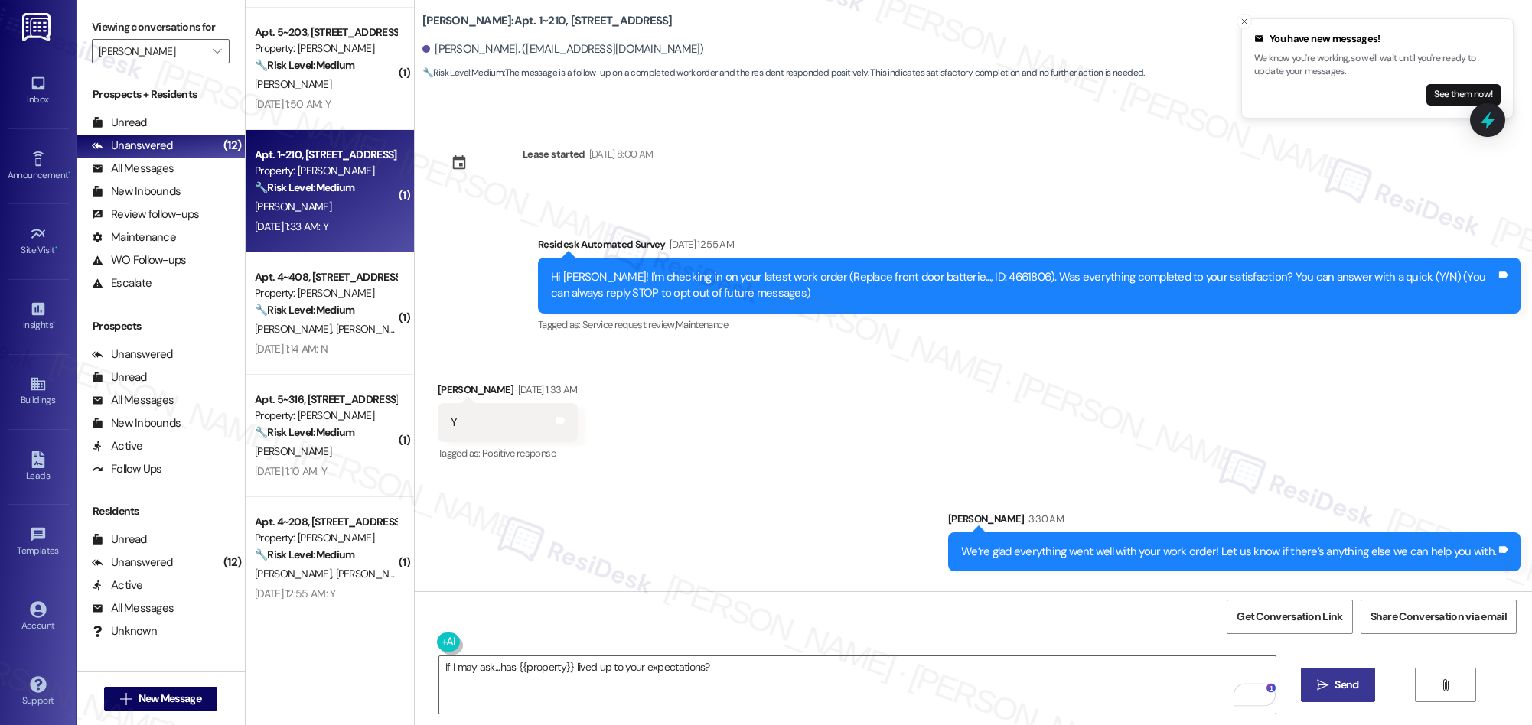
click at [1326, 689] on icon "" at bounding box center [1322, 685] width 11 height 12
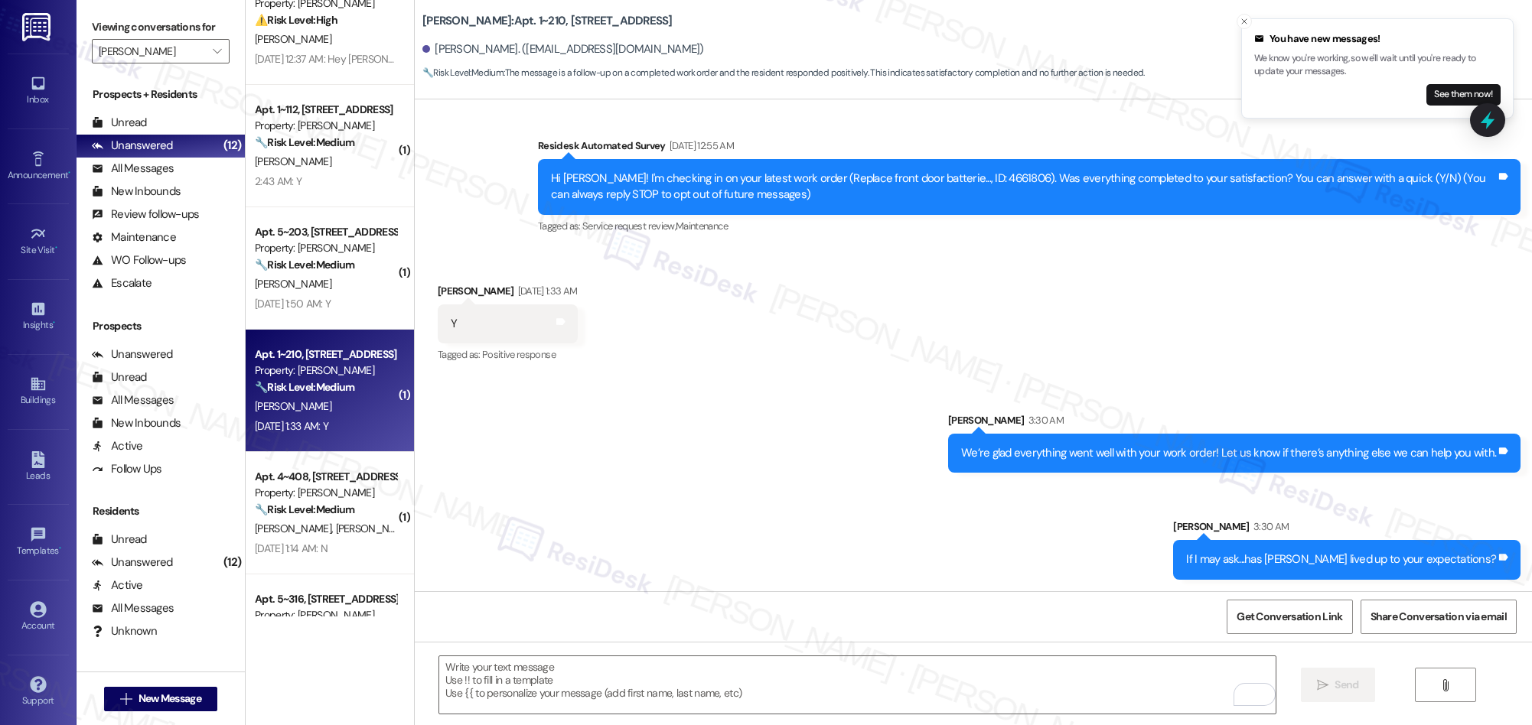
scroll to position [30, 0]
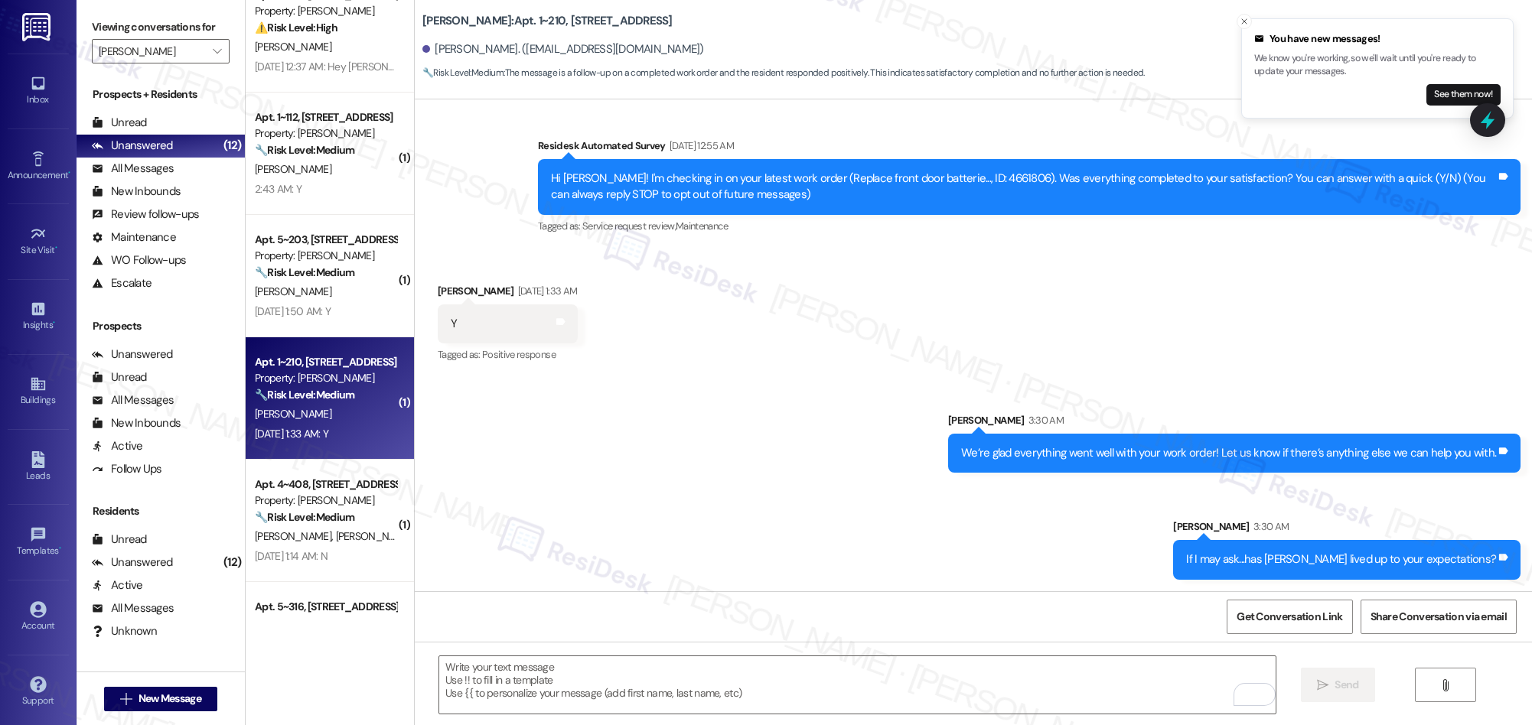
click at [331, 309] on div "Sep 13, 2025 at 1:50 AM: Y Sep 13, 2025 at 1:50 AM: Y" at bounding box center [293, 312] width 76 height 14
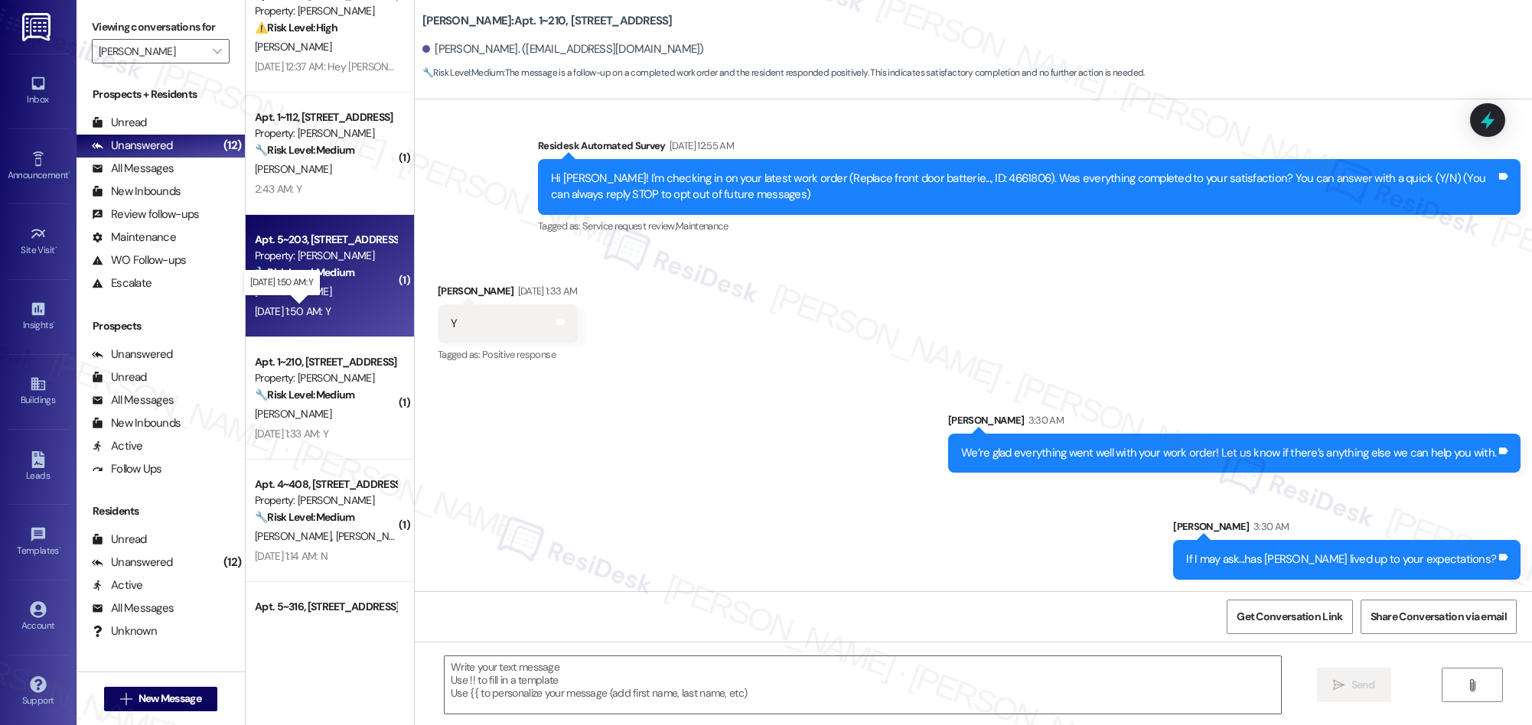
type textarea "Fetching suggested responses. Please feel free to read through the conversation…"
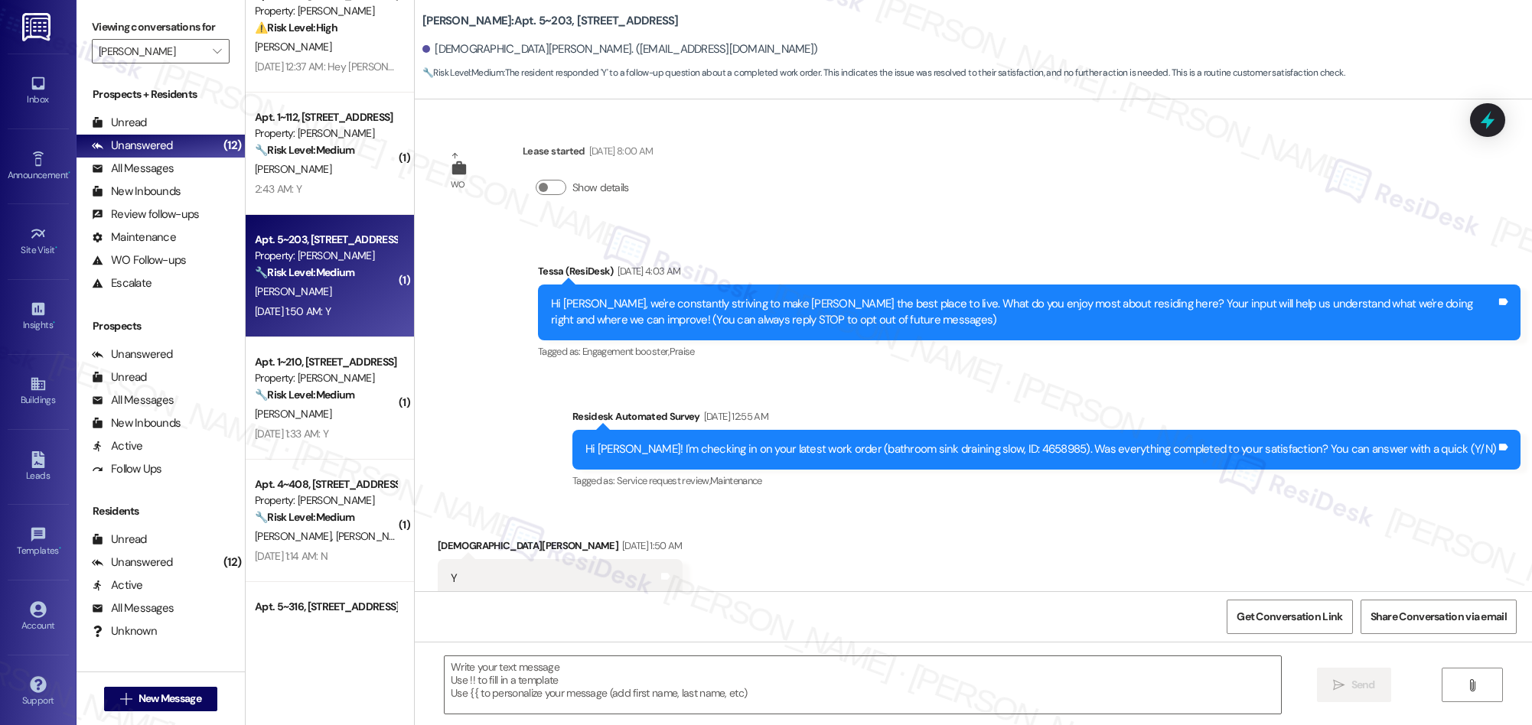
type textarea "Fetching suggested responses. Please feel free to read through the conversation…"
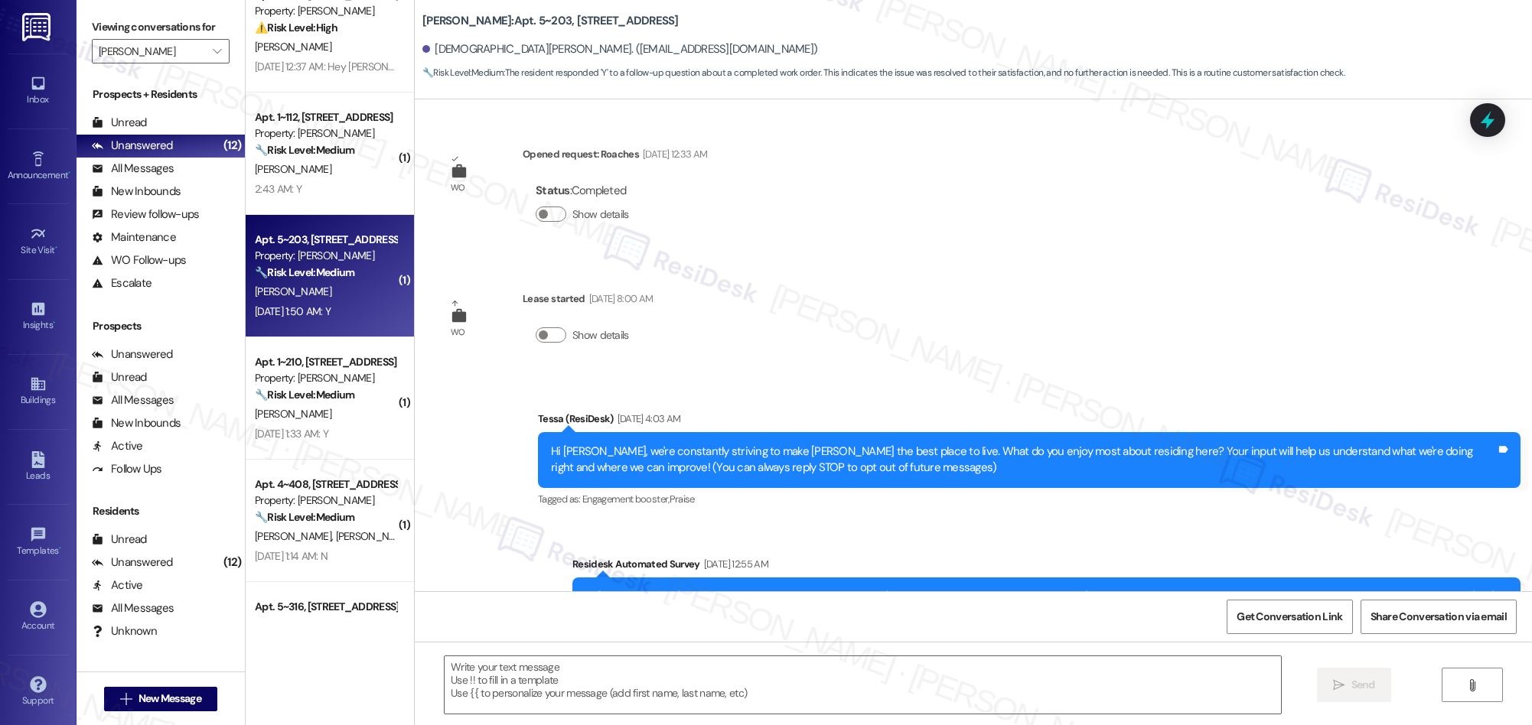
scroll to position [190, 0]
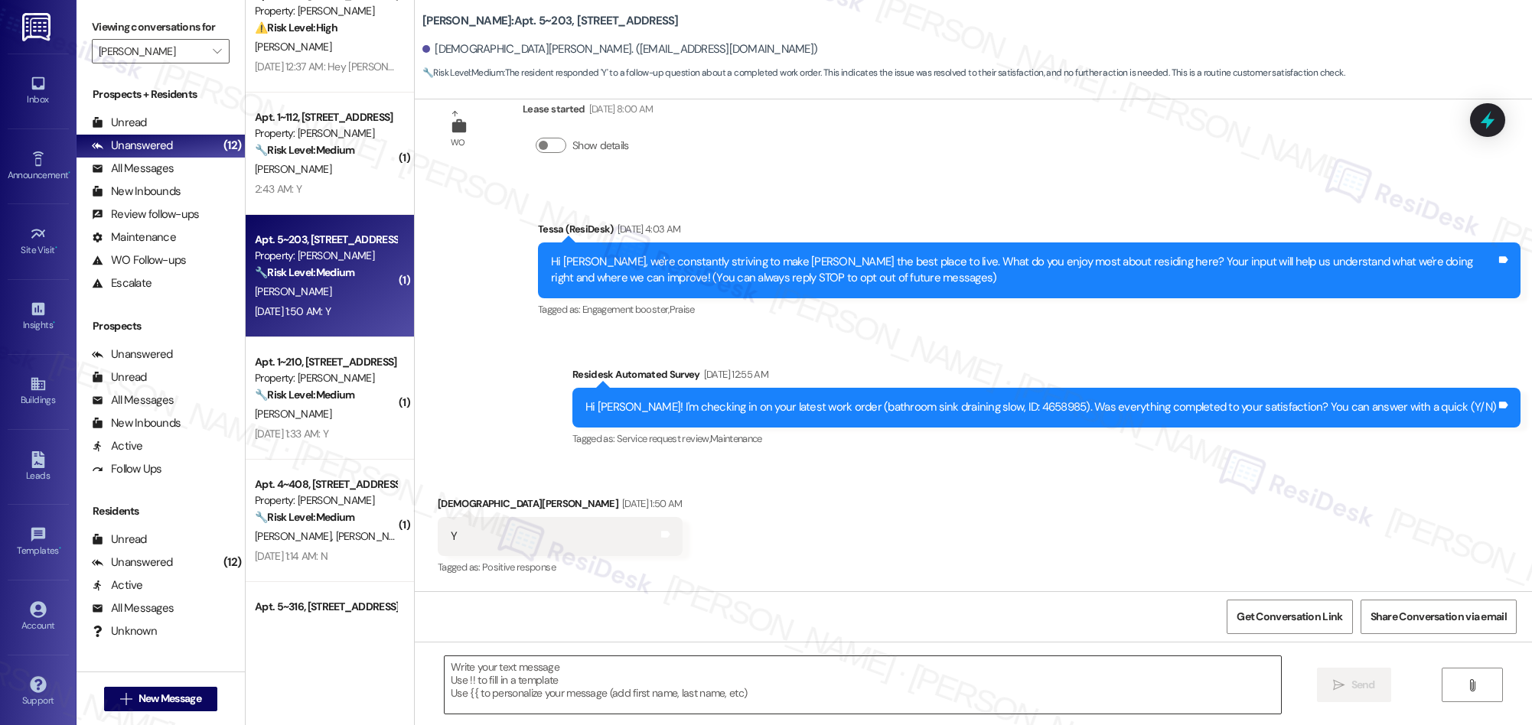
click at [722, 689] on textarea at bounding box center [863, 684] width 836 height 57
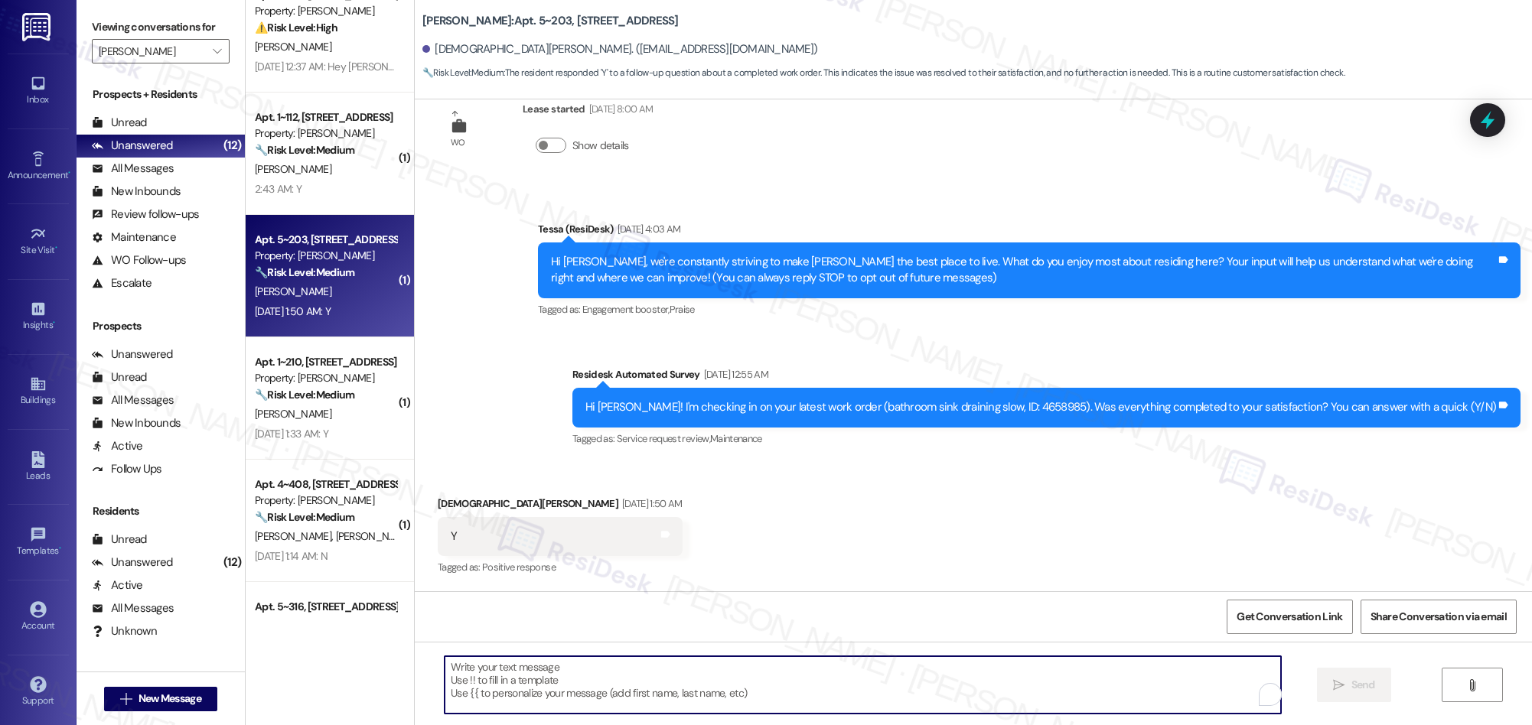
paste textarea "We’re glad everything went well with your work order! Let us know if there’s an…"
type textarea "We’re glad everything went well with your work order! Let us know if there’s an…"
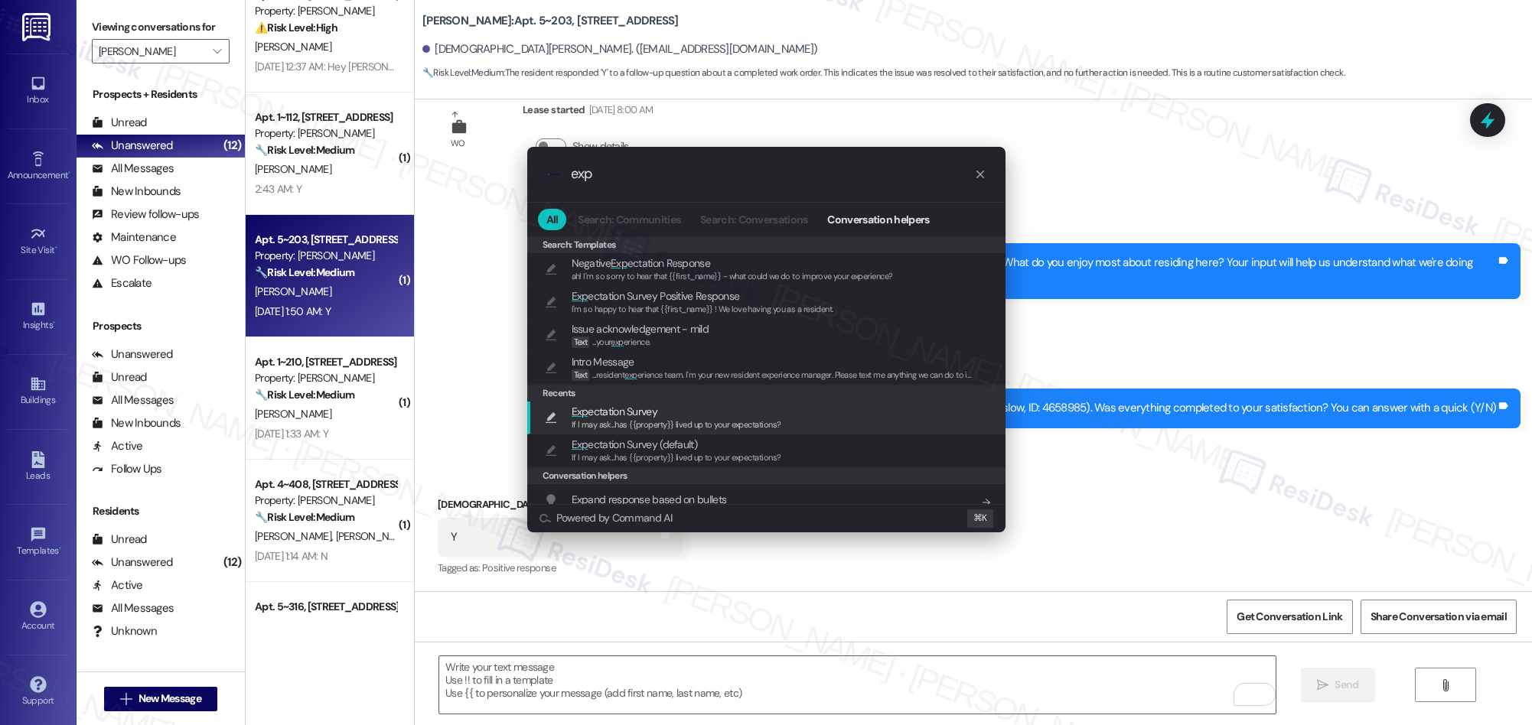
type input "exp"
click at [617, 416] on span "Exp ectation Survey" at bounding box center [615, 411] width 86 height 17
type textarea "If I may ask...has {{property}} lived up to your expectations?"
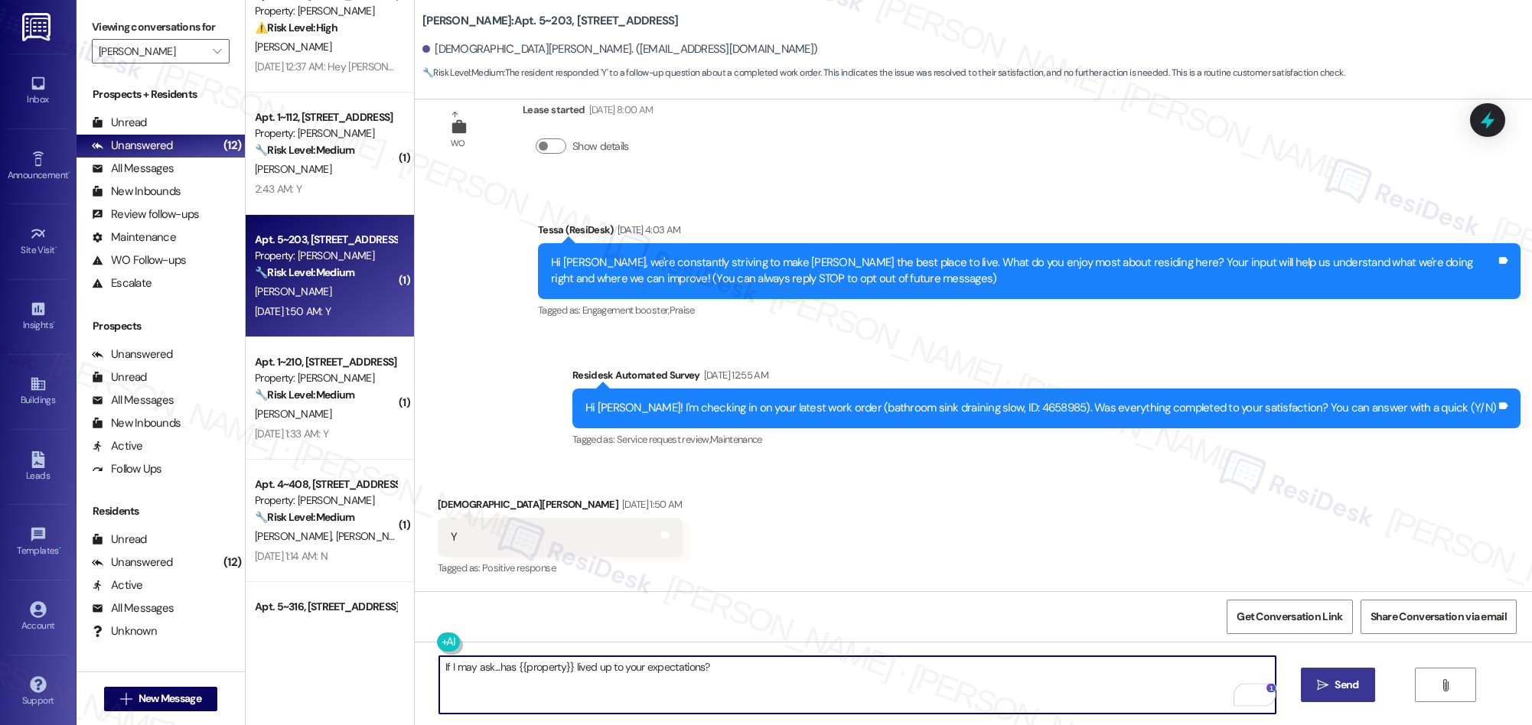
click at [1329, 693] on button " Send" at bounding box center [1338, 685] width 74 height 34
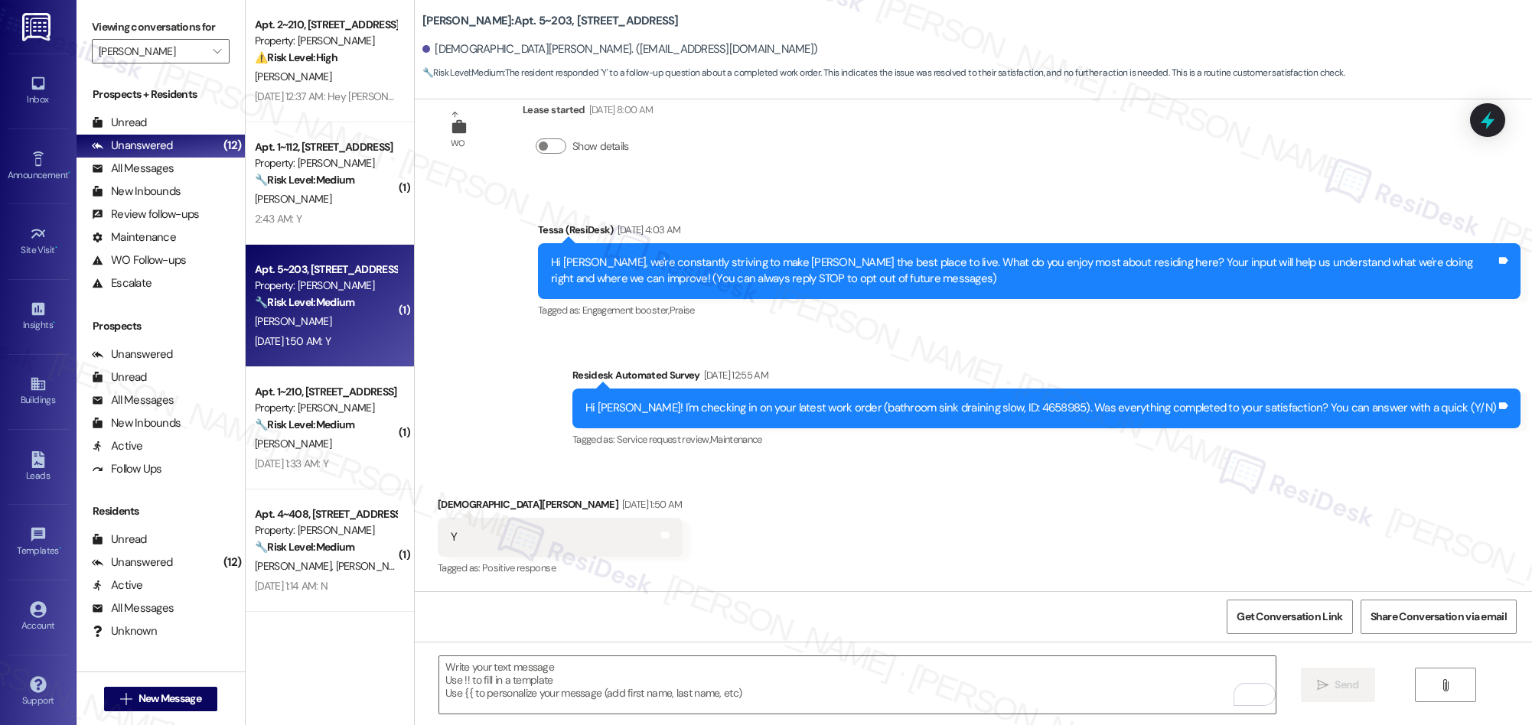
scroll to position [402, 0]
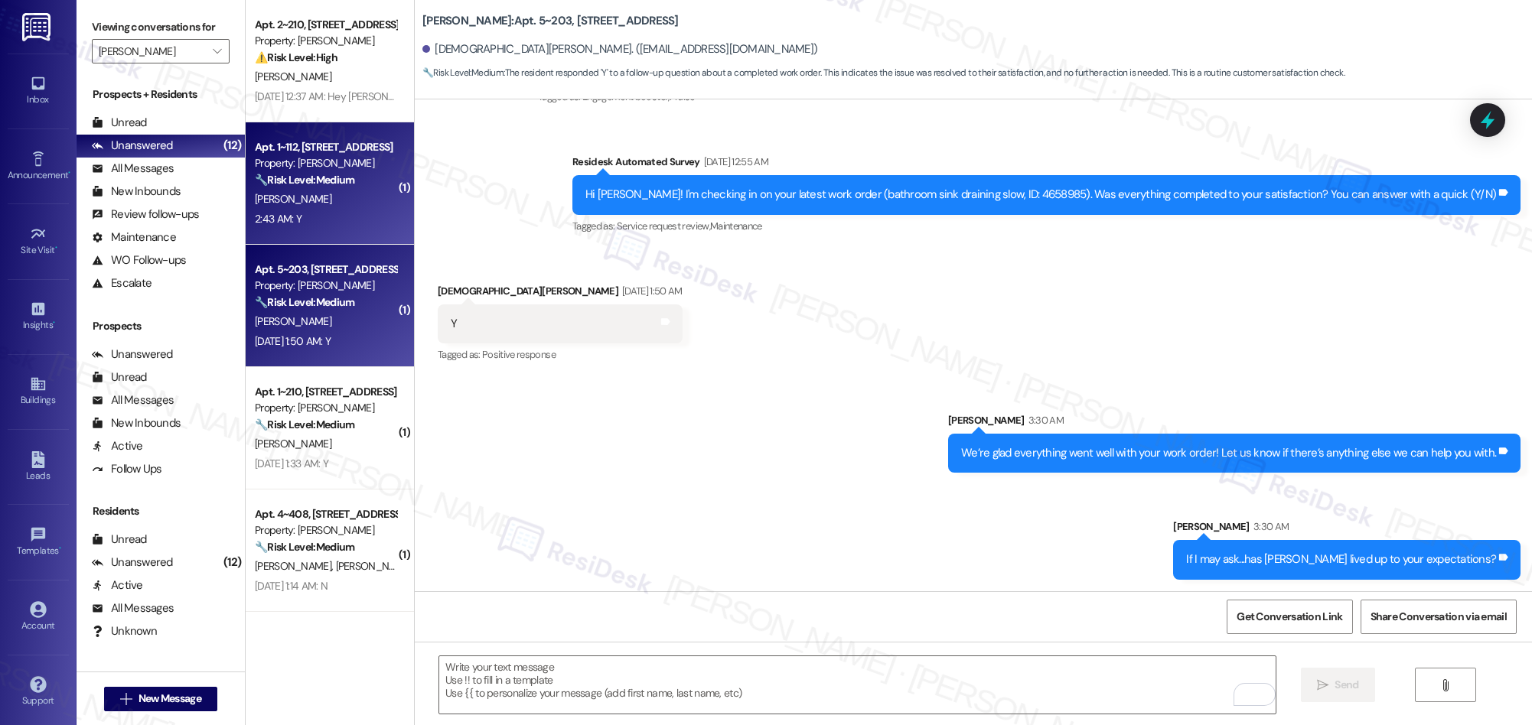
click at [324, 208] on div "T. Boyd" at bounding box center [325, 199] width 145 height 19
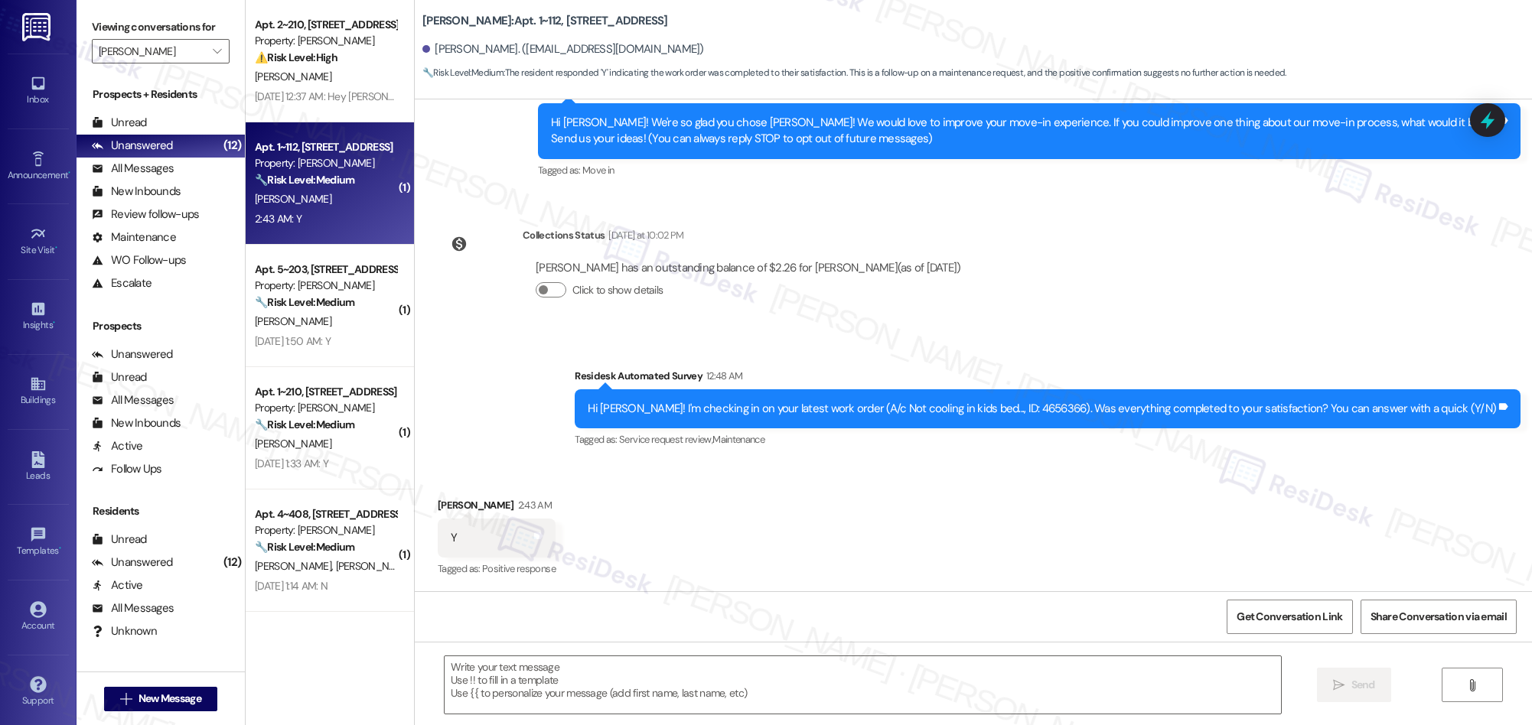
type textarea "Fetching suggested responses. Please feel free to read through the conversation…"
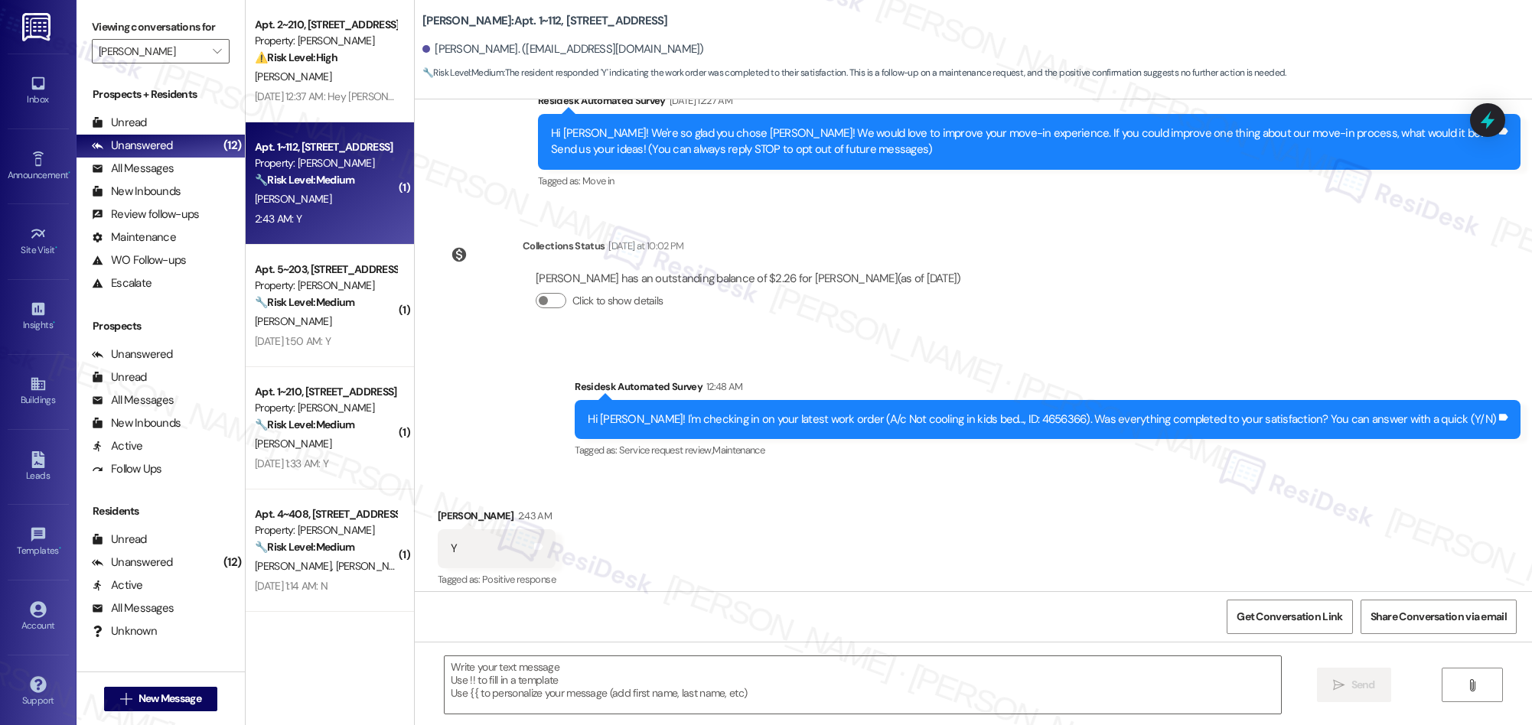
scroll to position [155, 0]
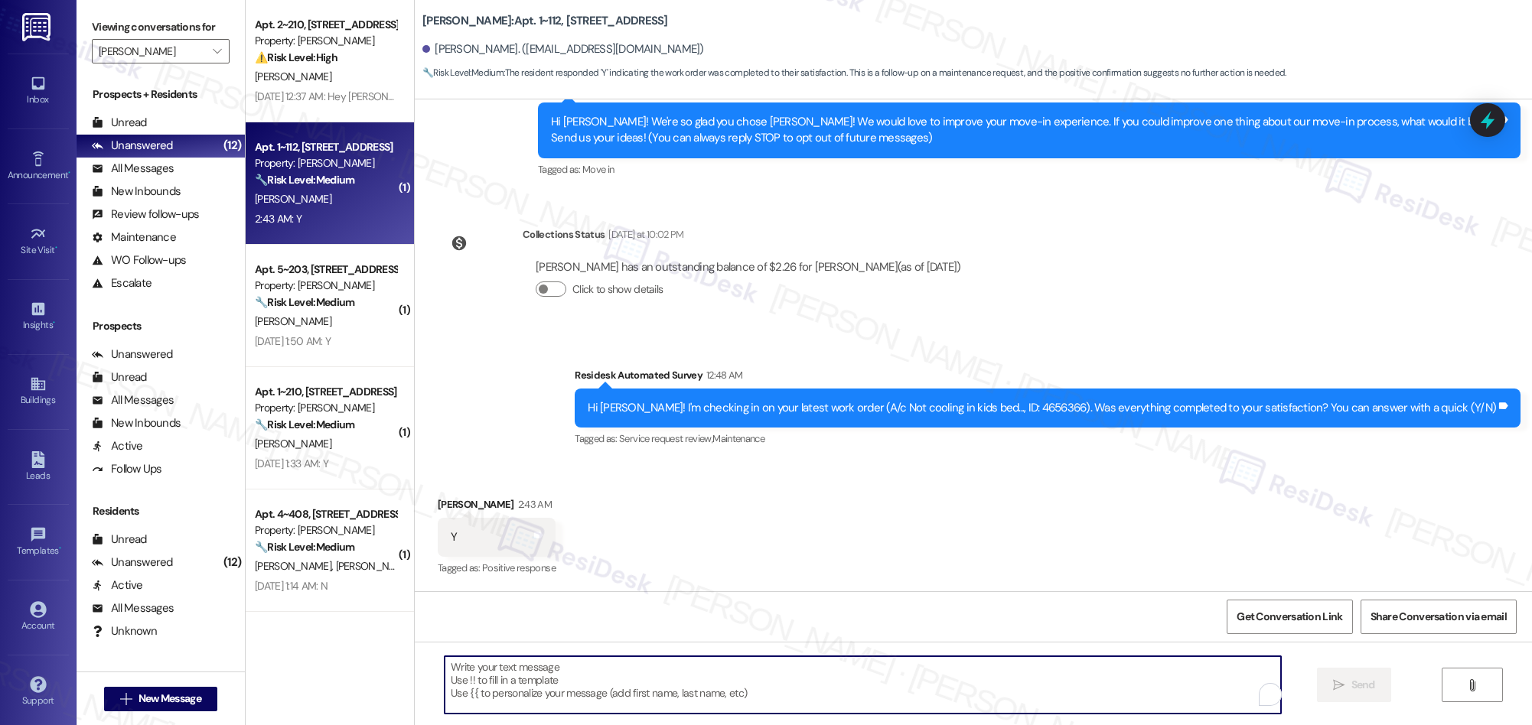
click at [684, 682] on textarea "To enrich screen reader interactions, please activate Accessibility in Grammarl…" at bounding box center [863, 684] width 836 height 57
paste textarea "We’re glad everything went well with your work order! Let us know if there’s an…"
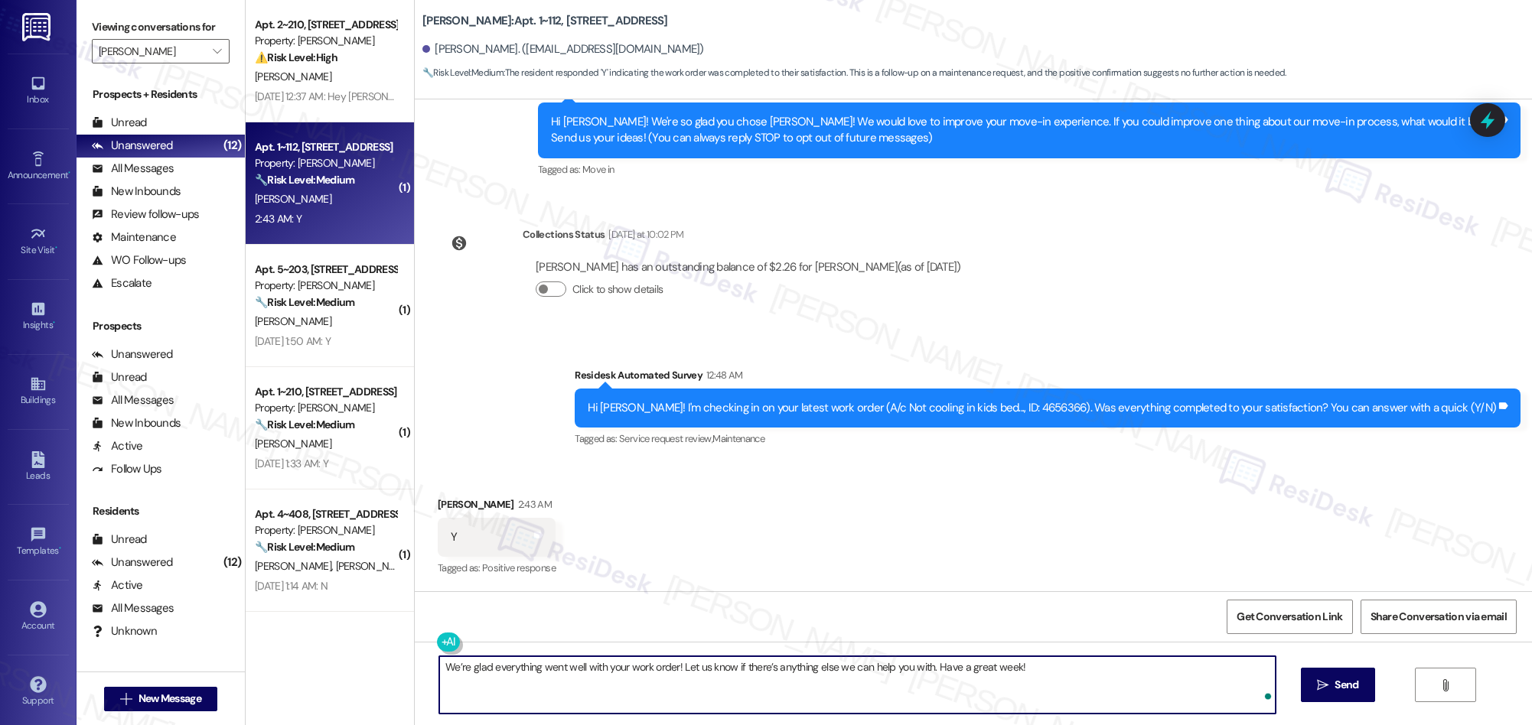
type textarea "We’re glad everything went well with your work order! Let us know if there’s an…"
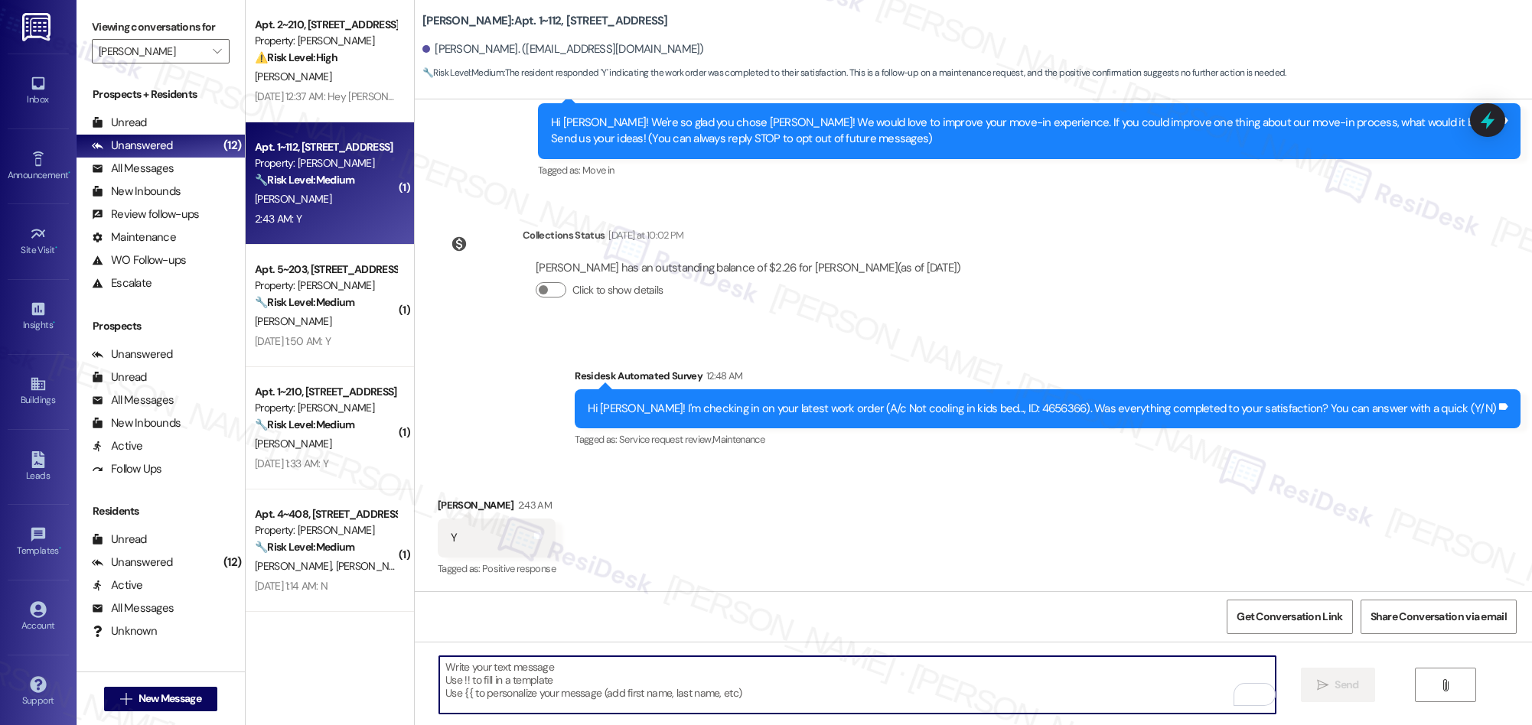
scroll to position [262, 0]
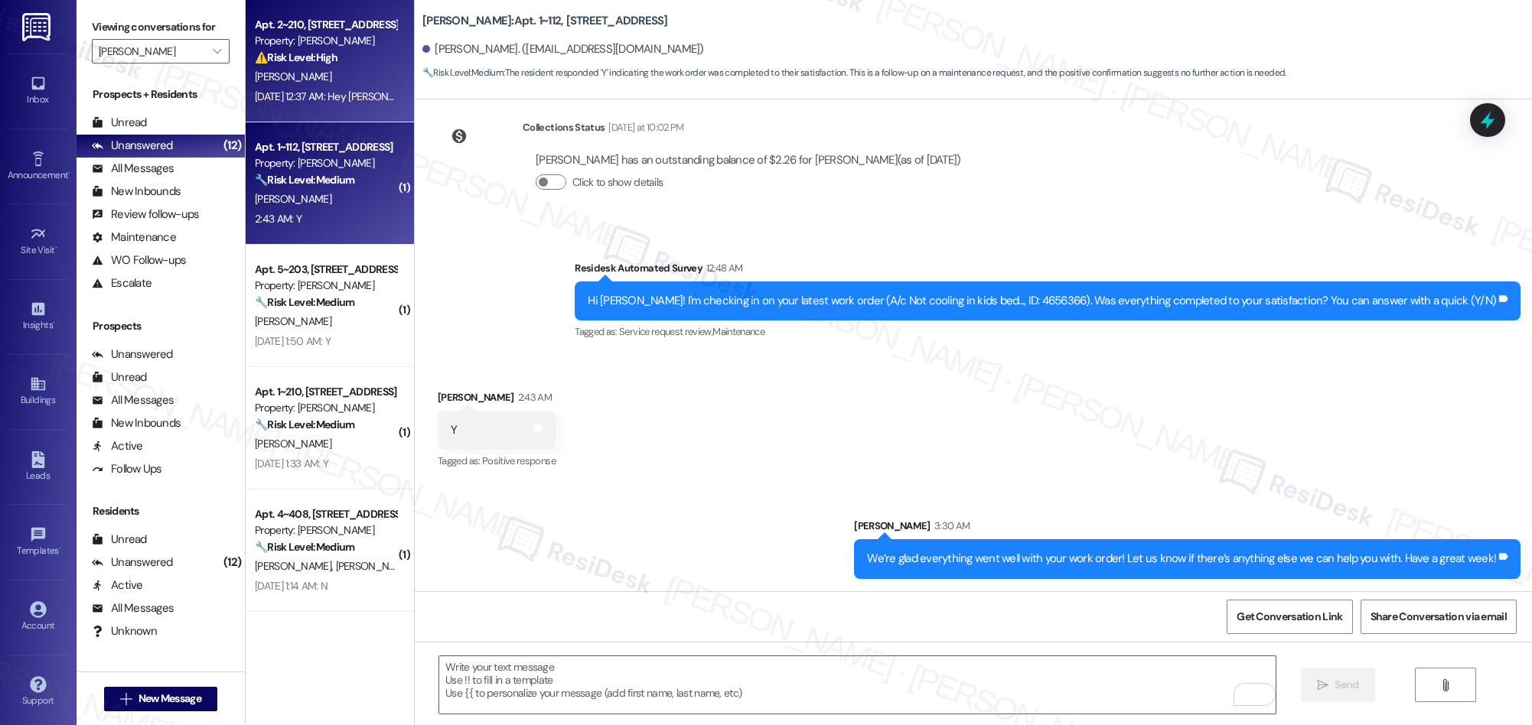
click at [310, 77] on div "J. Vaughan" at bounding box center [325, 76] width 145 height 19
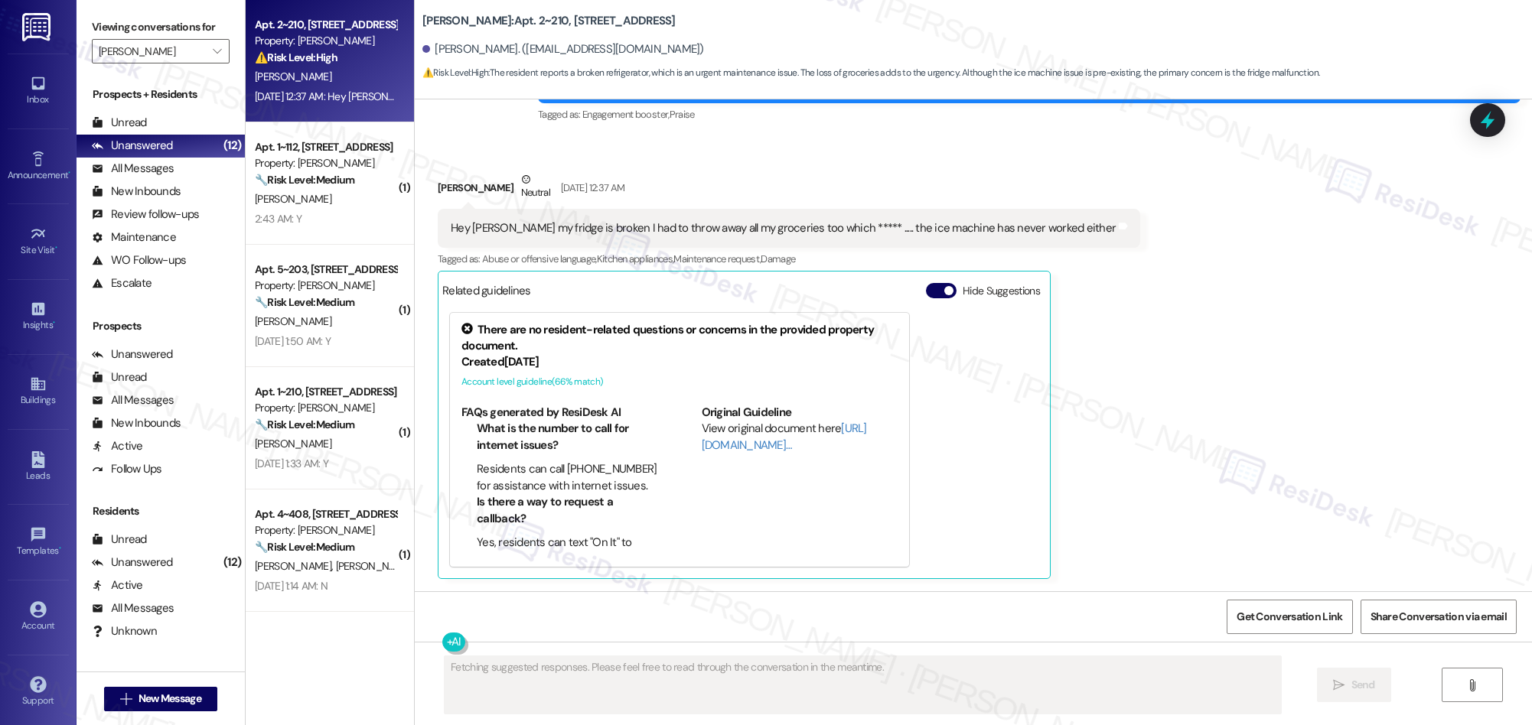
scroll to position [1917, 0]
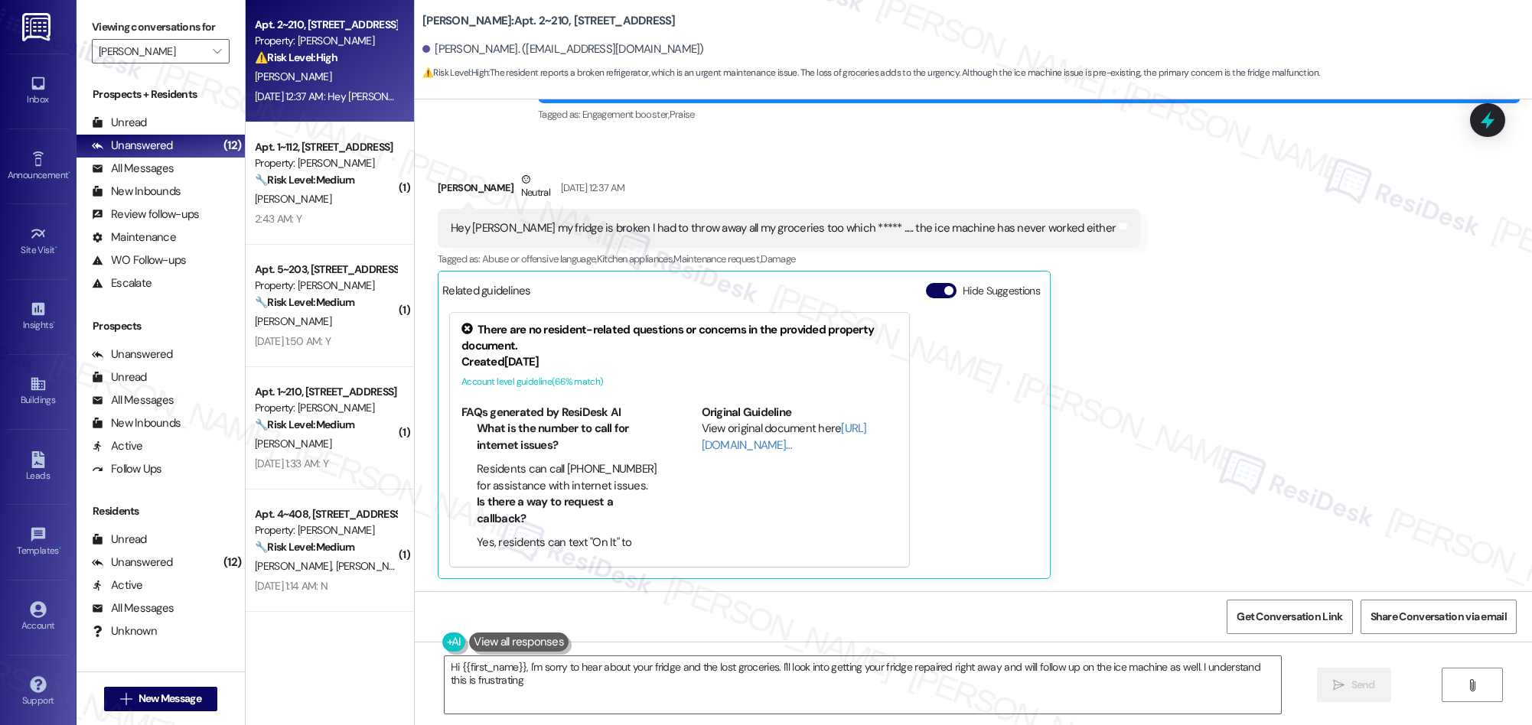
type textarea "Hi {{first_name}}, I'm sorry to hear about your fridge and the lost groceries. …"
click at [210, 48] on span "" at bounding box center [217, 51] width 15 height 24
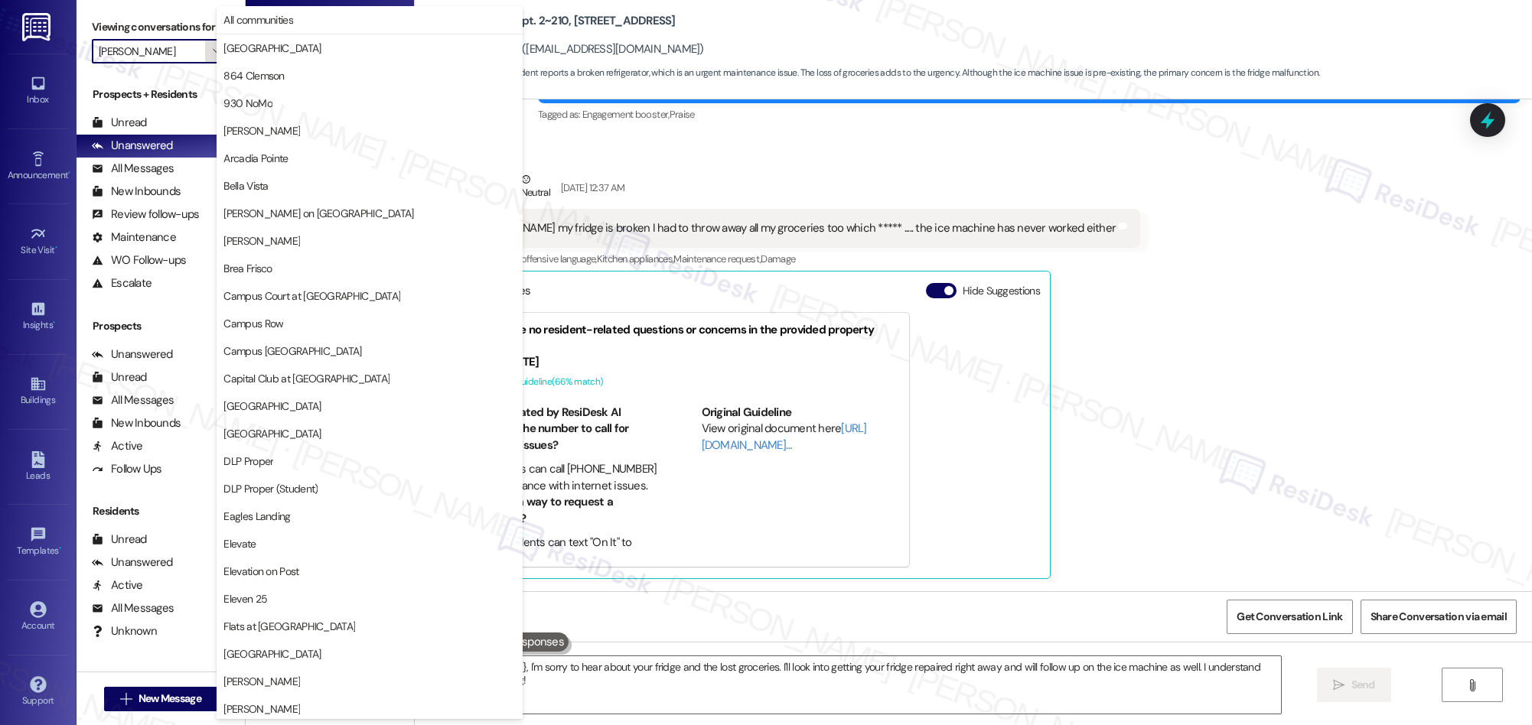
scroll to position [1067, 0]
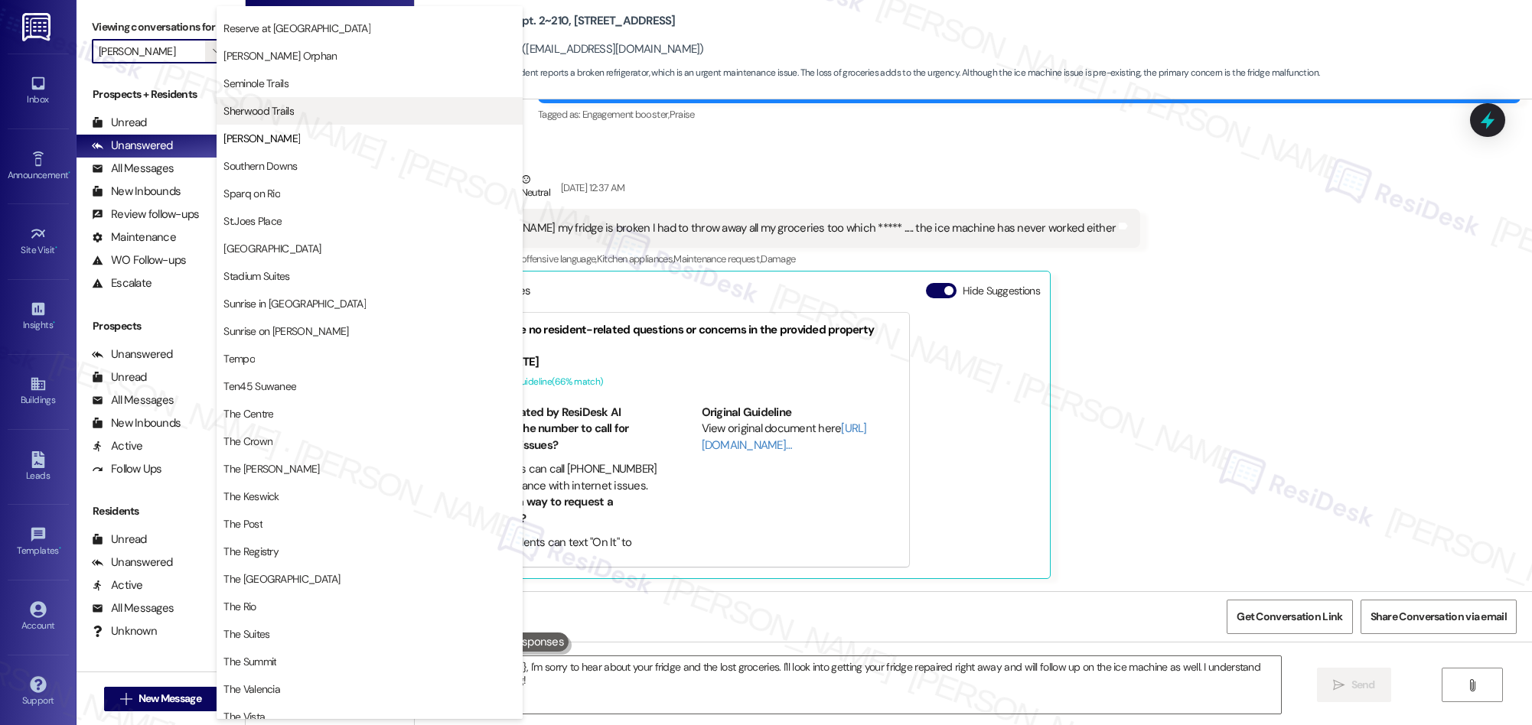
click at [275, 112] on span "Sherwood Trails" at bounding box center [258, 110] width 70 height 15
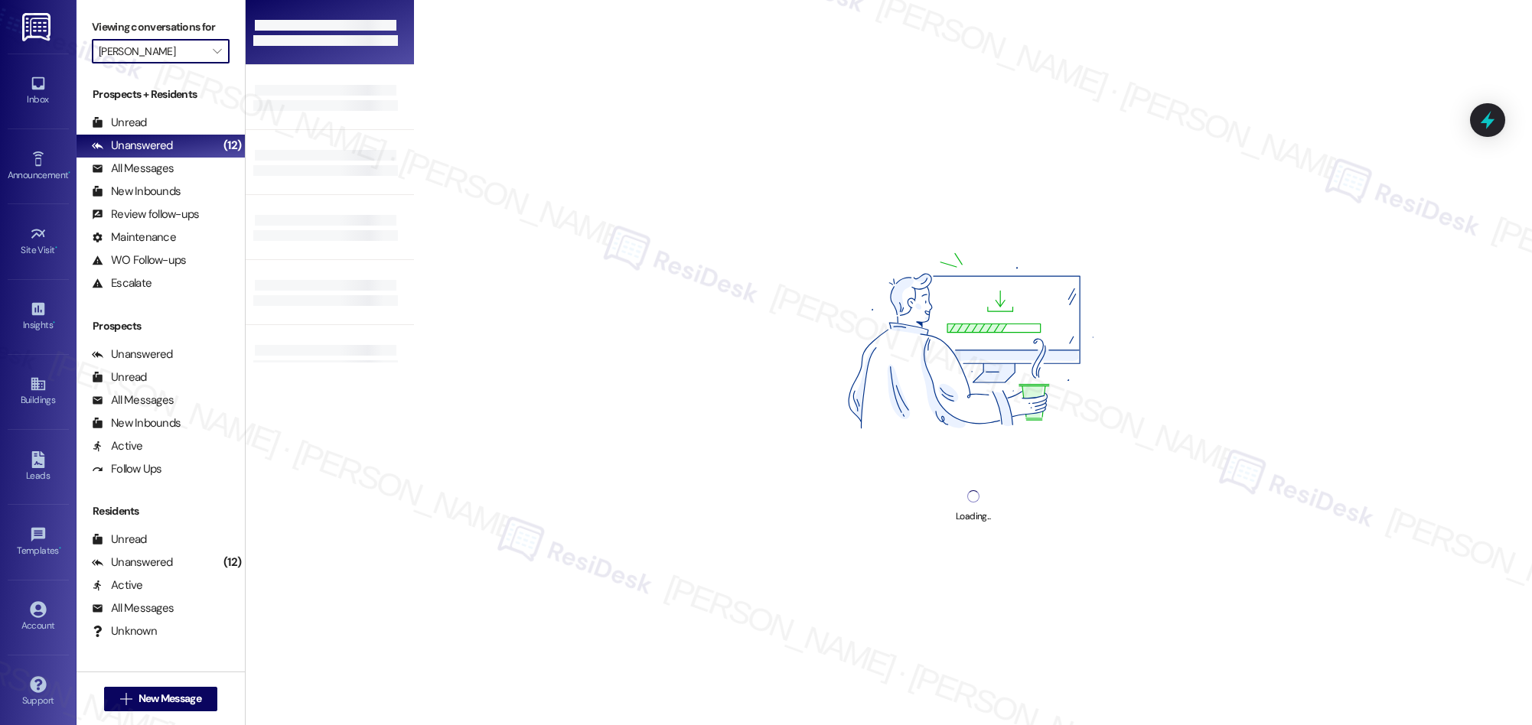
type input "Sherwood Trails"
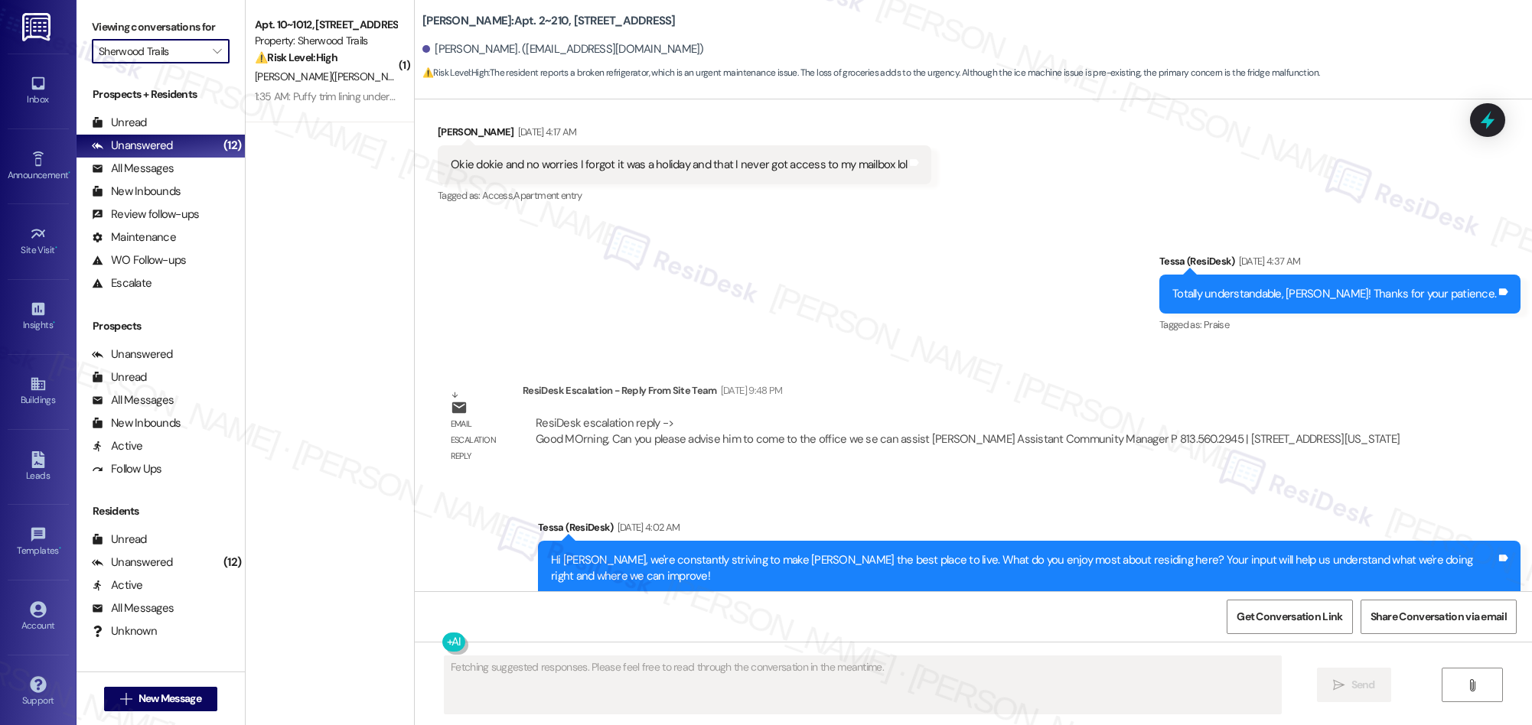
scroll to position [1737, 0]
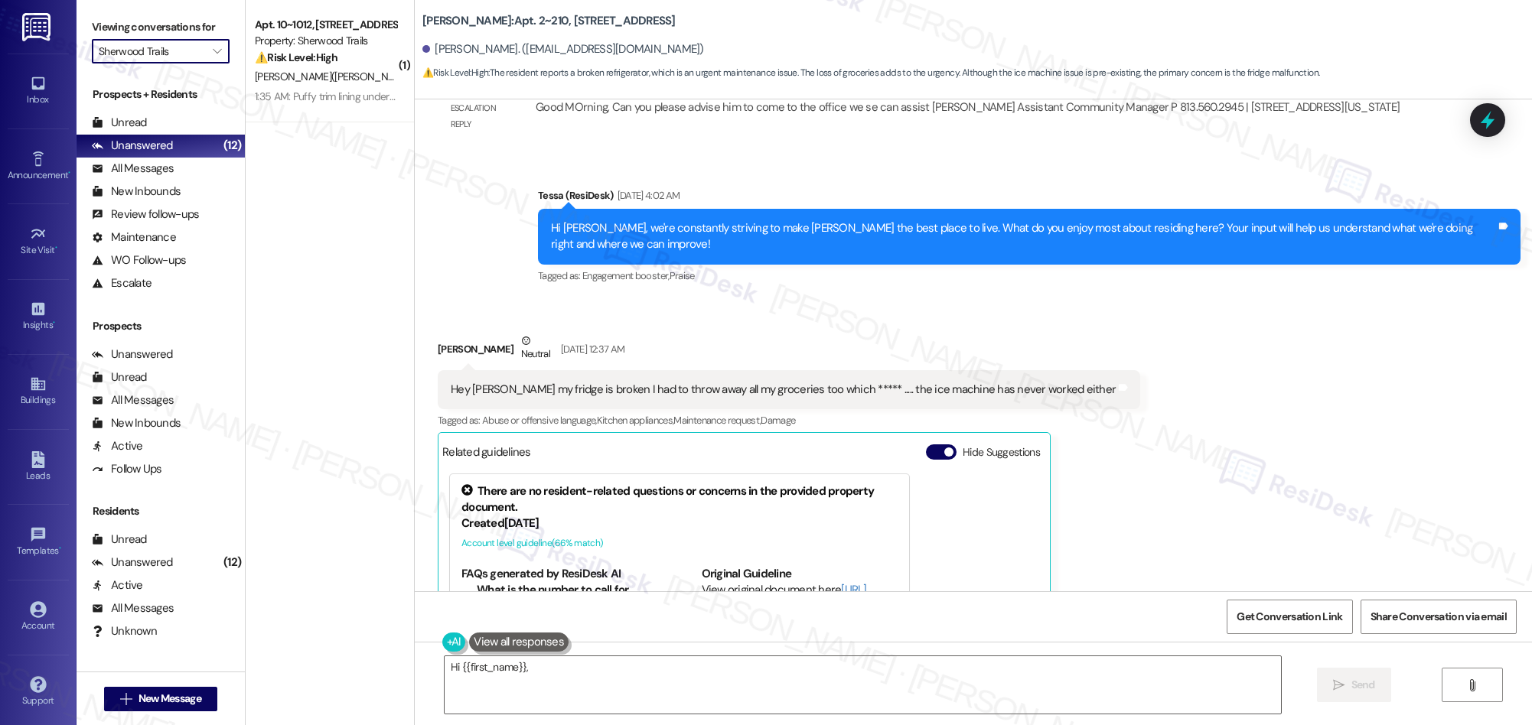
type textarea "Hi {{first_name}}, I"
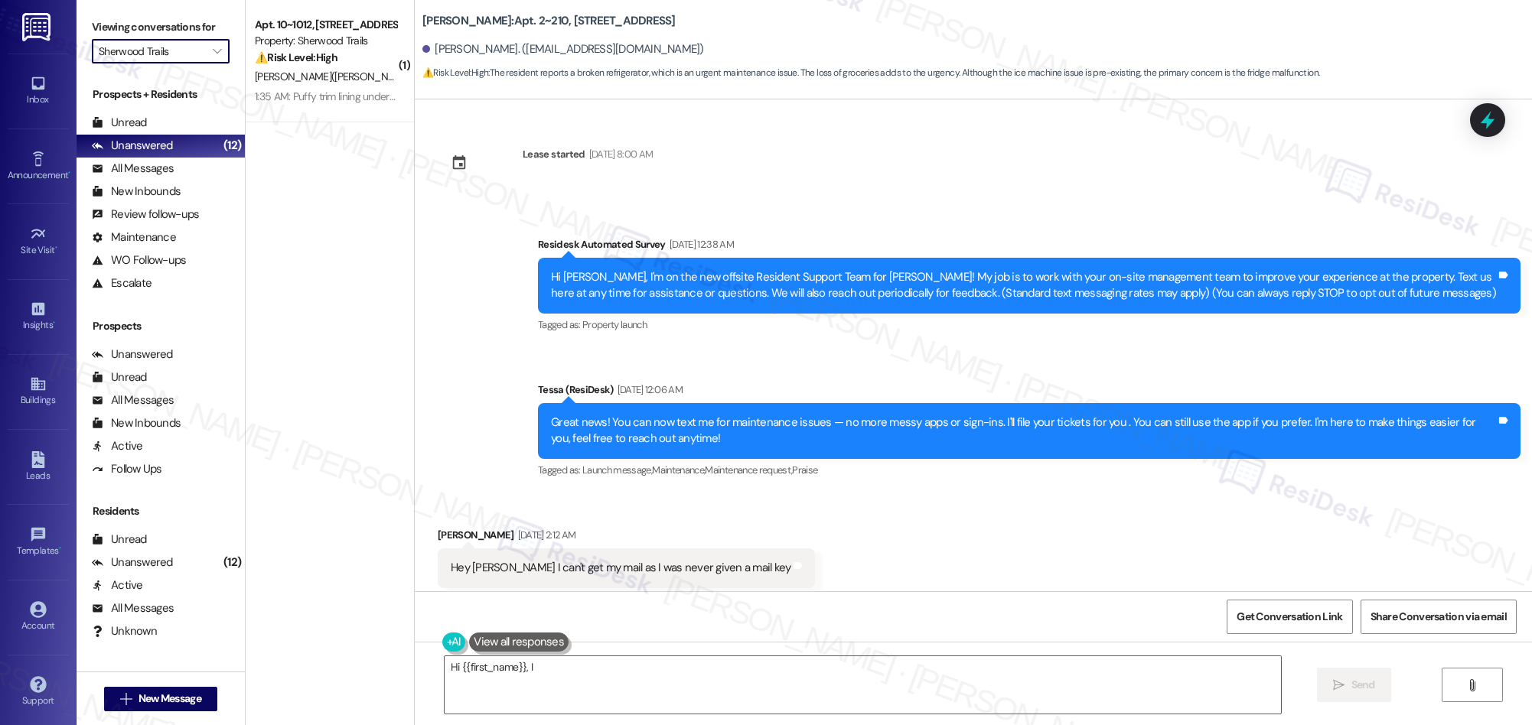
scroll to position [1917, 0]
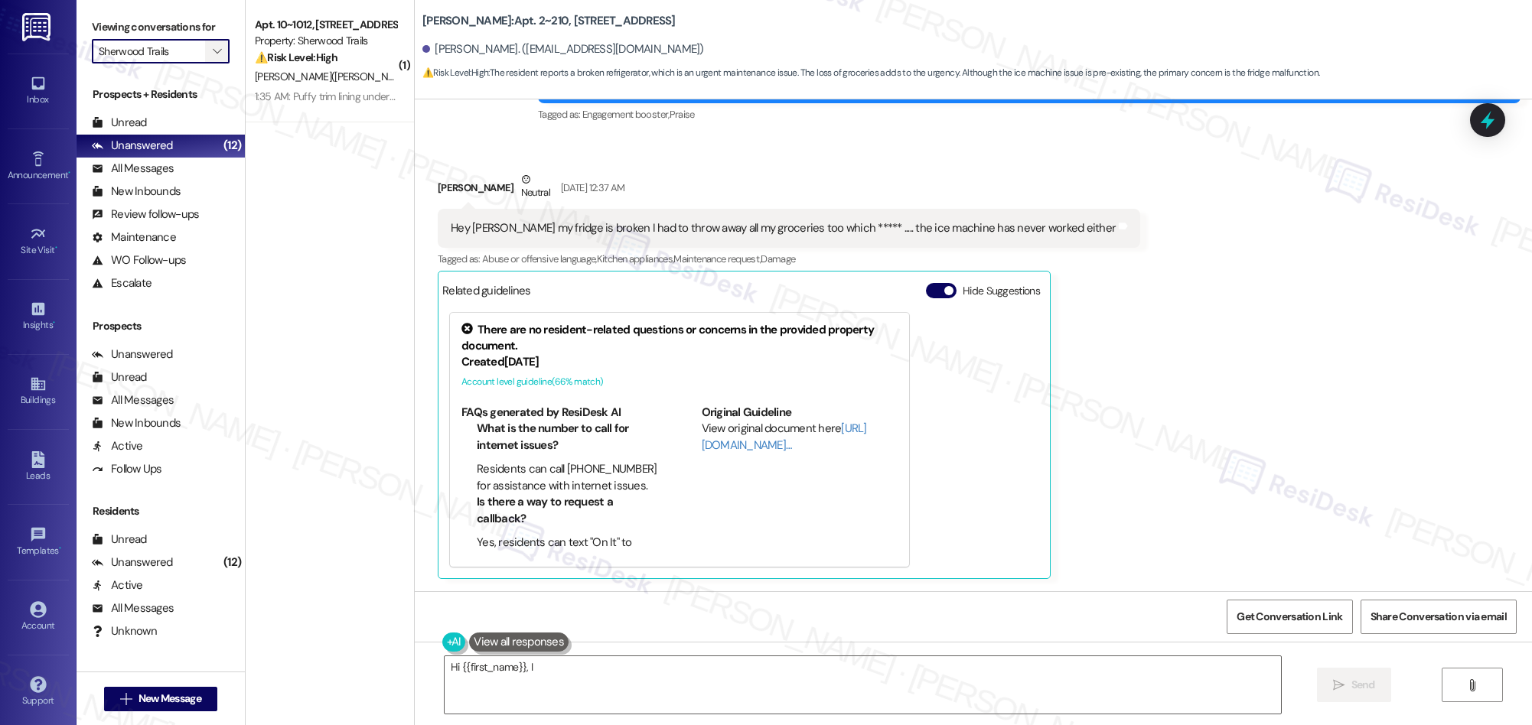
click at [210, 53] on span "" at bounding box center [217, 51] width 15 height 24
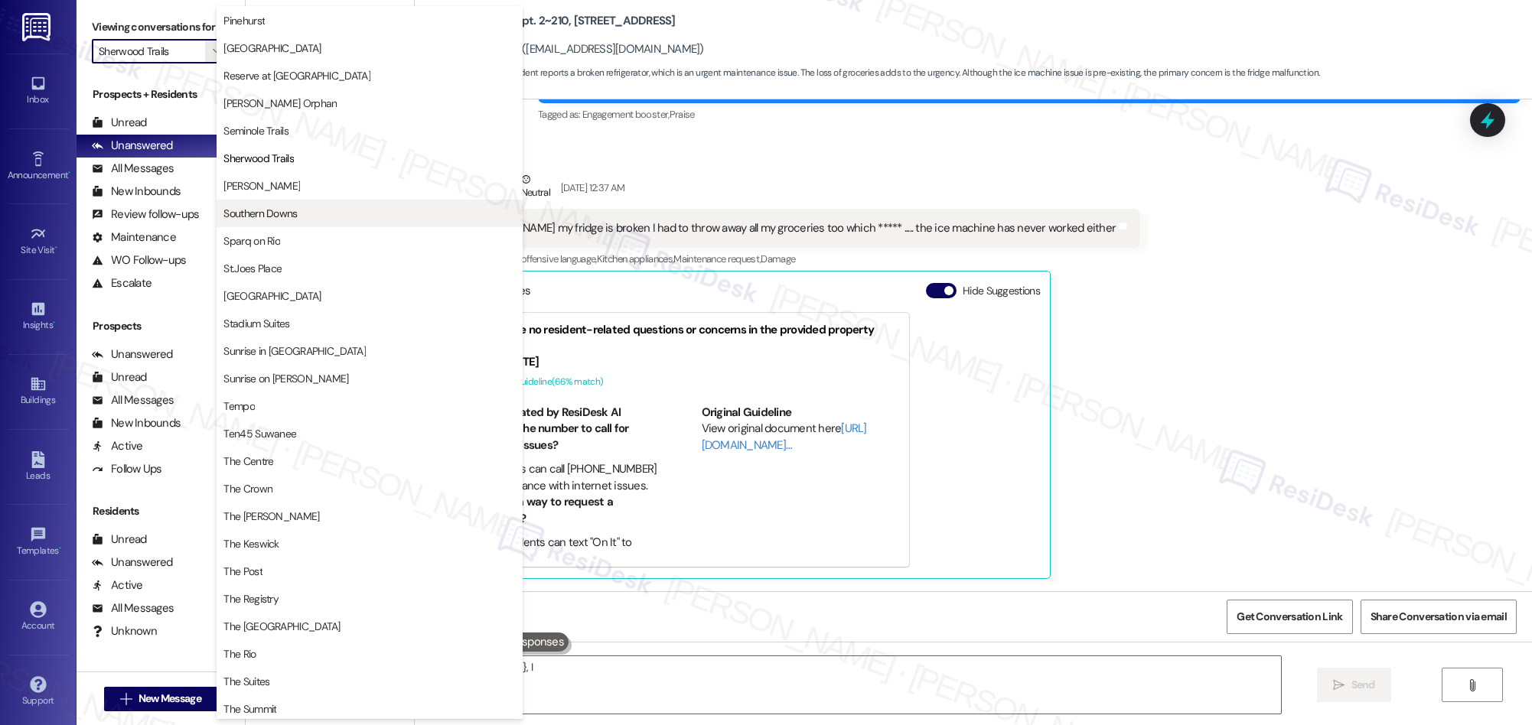
scroll to position [1014, 0]
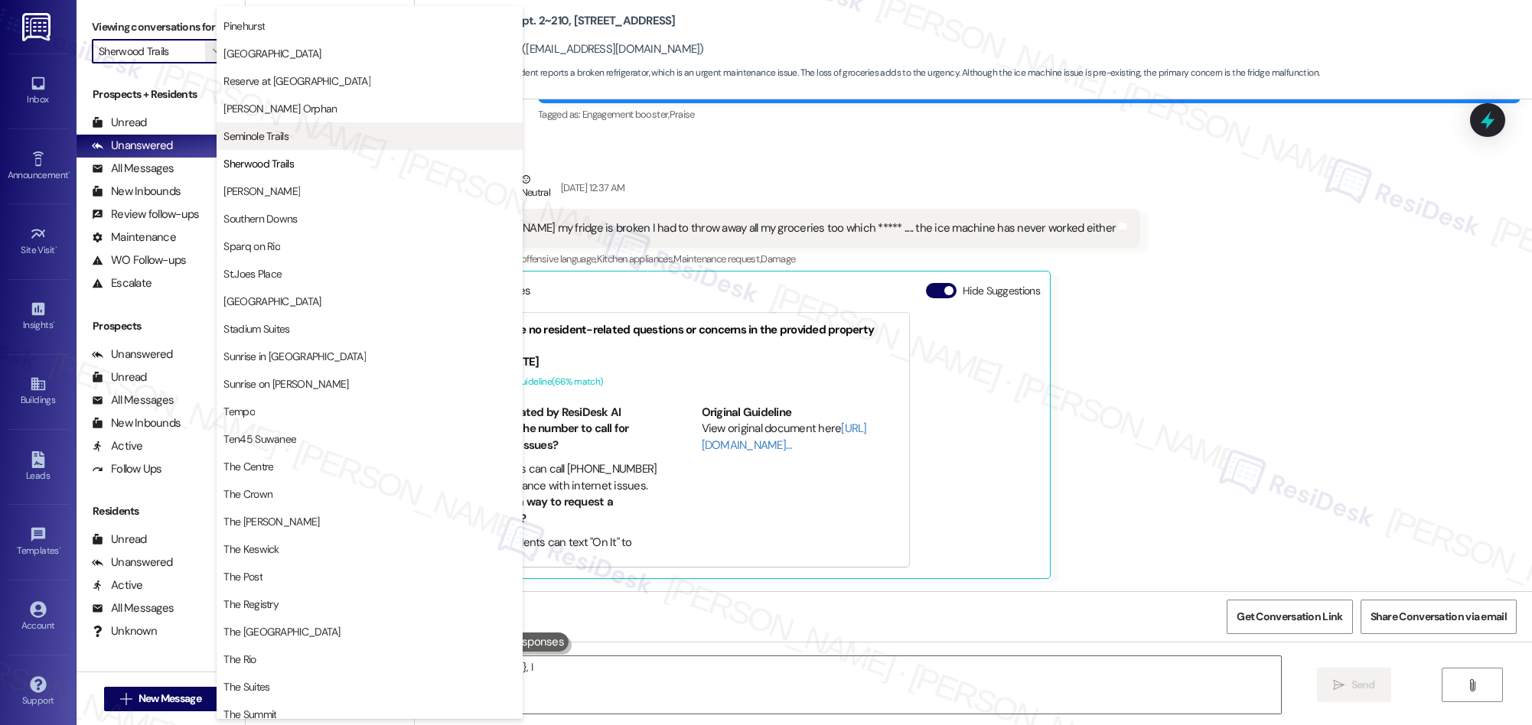
click at [294, 133] on span "Seminole Trails" at bounding box center [369, 136] width 292 height 15
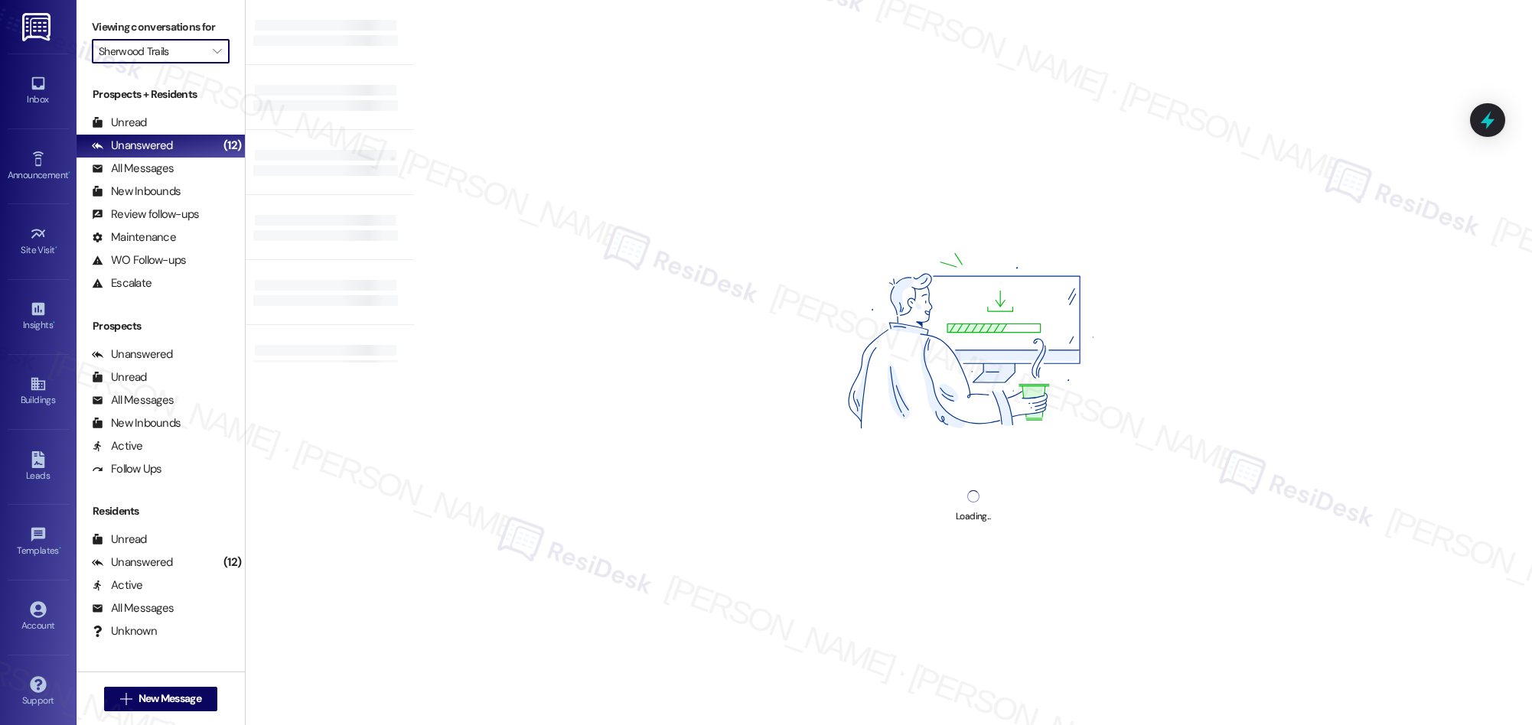
type input "Seminole Trails"
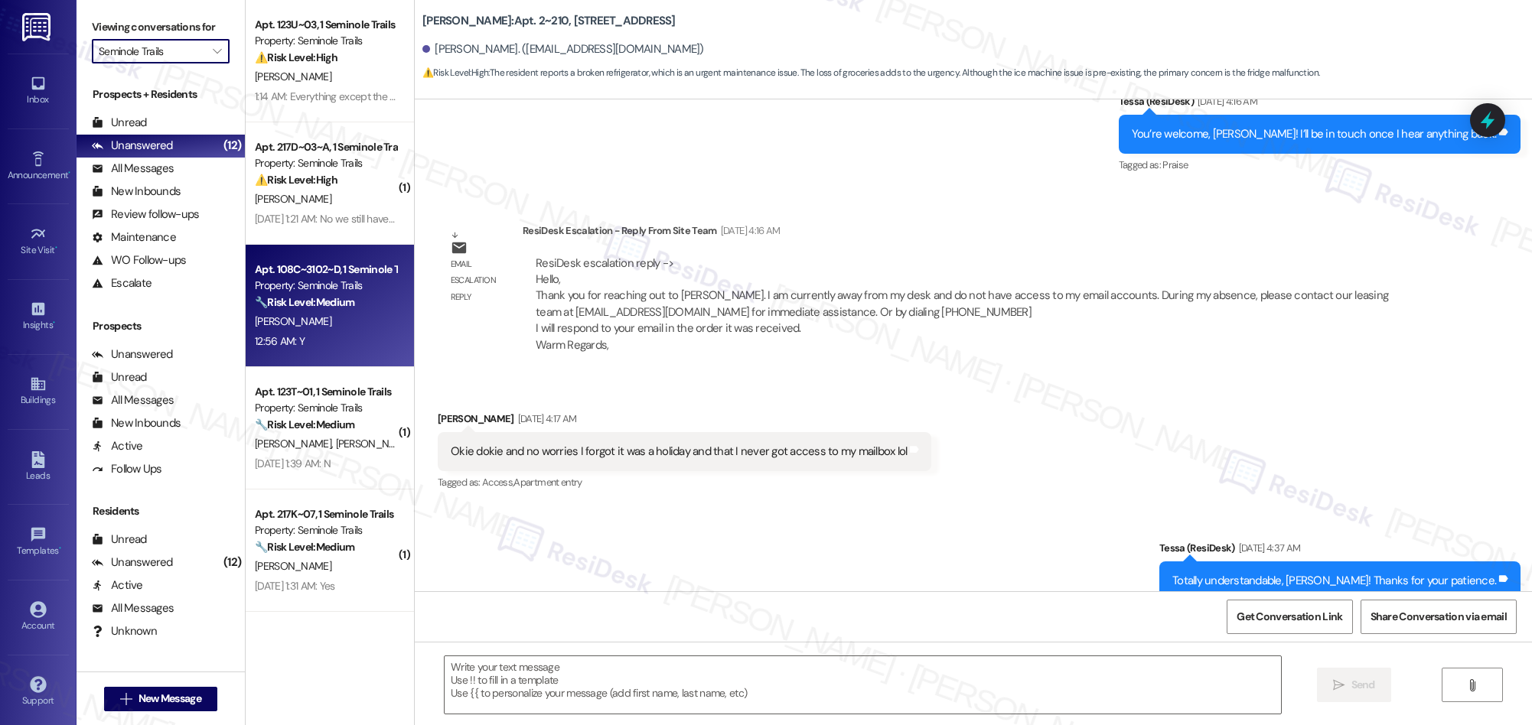
type textarea "Fetching suggested responses. Please feel free to read through the conversation…"
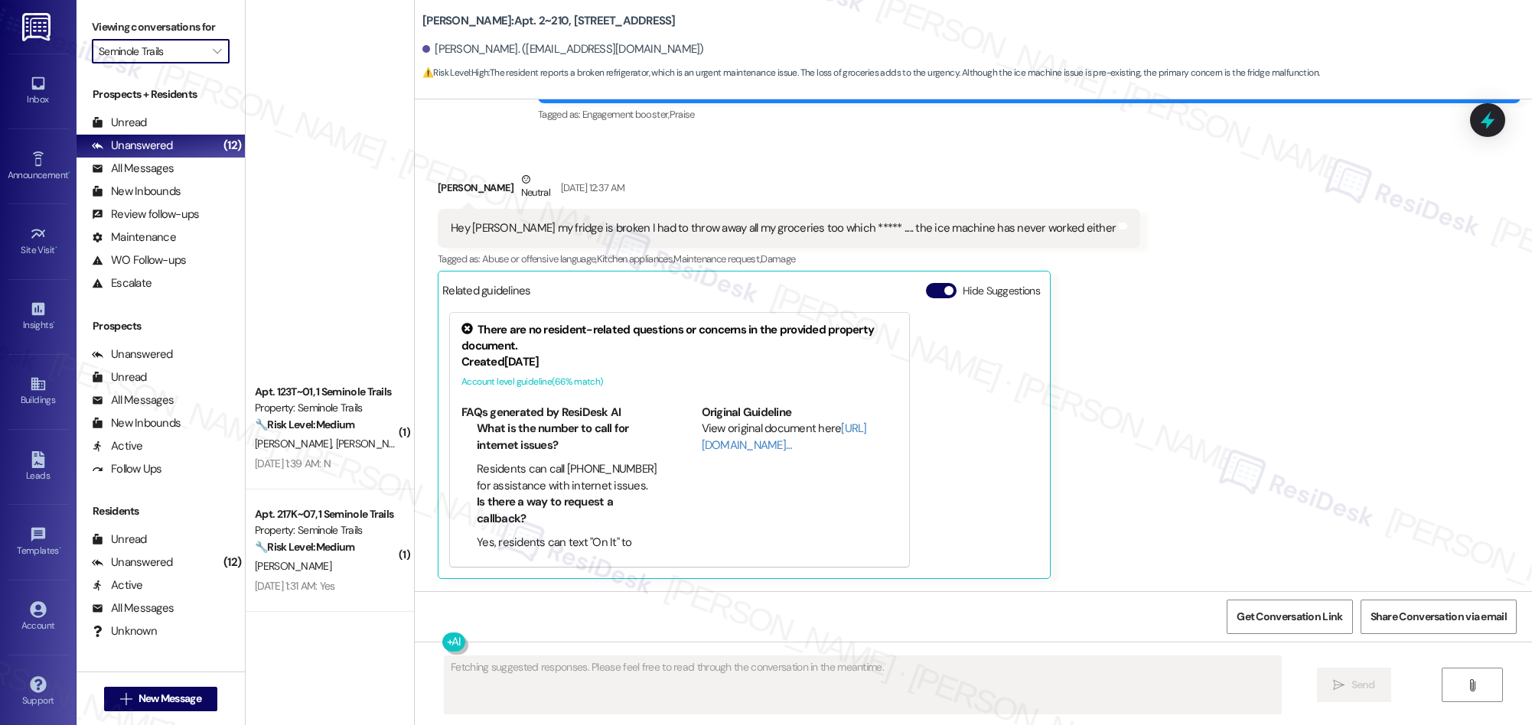
scroll to position [730, 0]
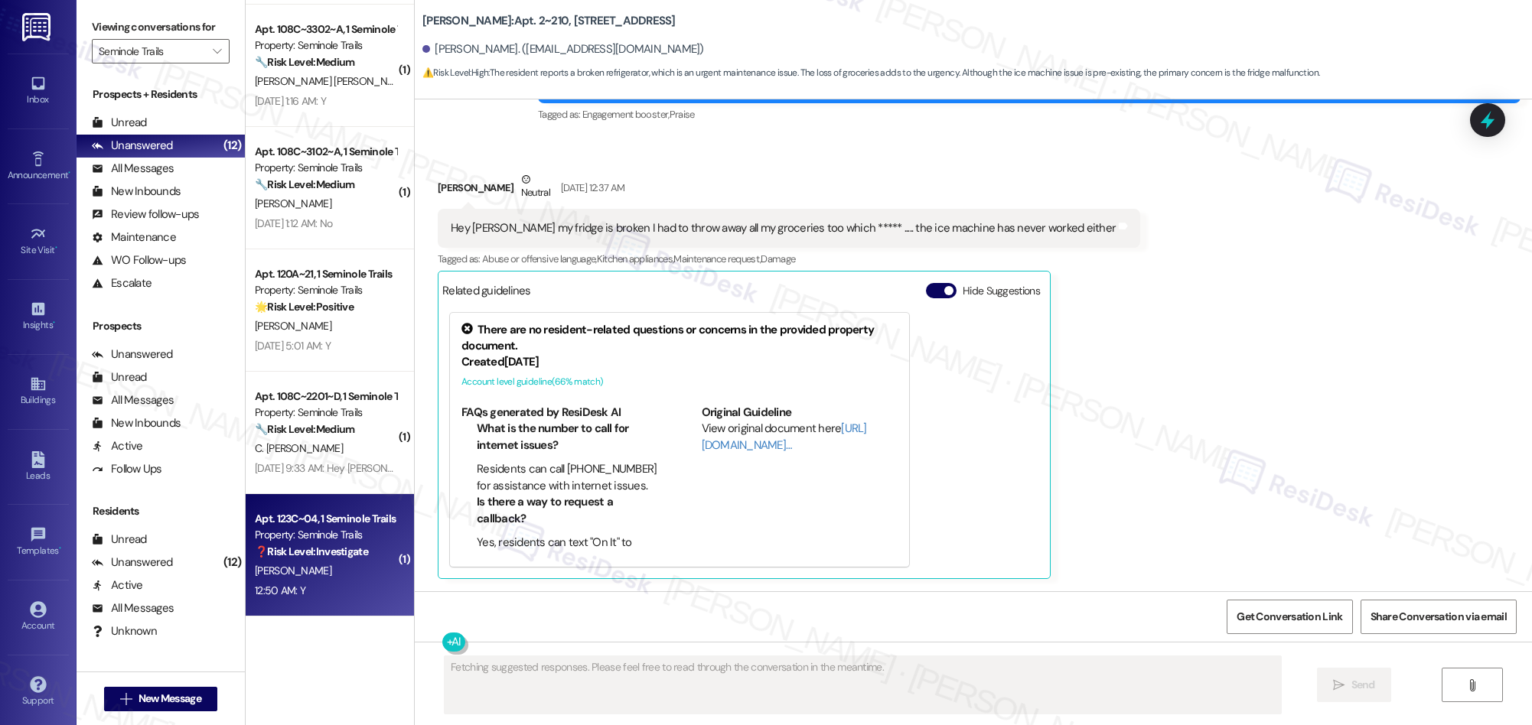
click at [357, 579] on div "[PERSON_NAME]" at bounding box center [325, 571] width 145 height 19
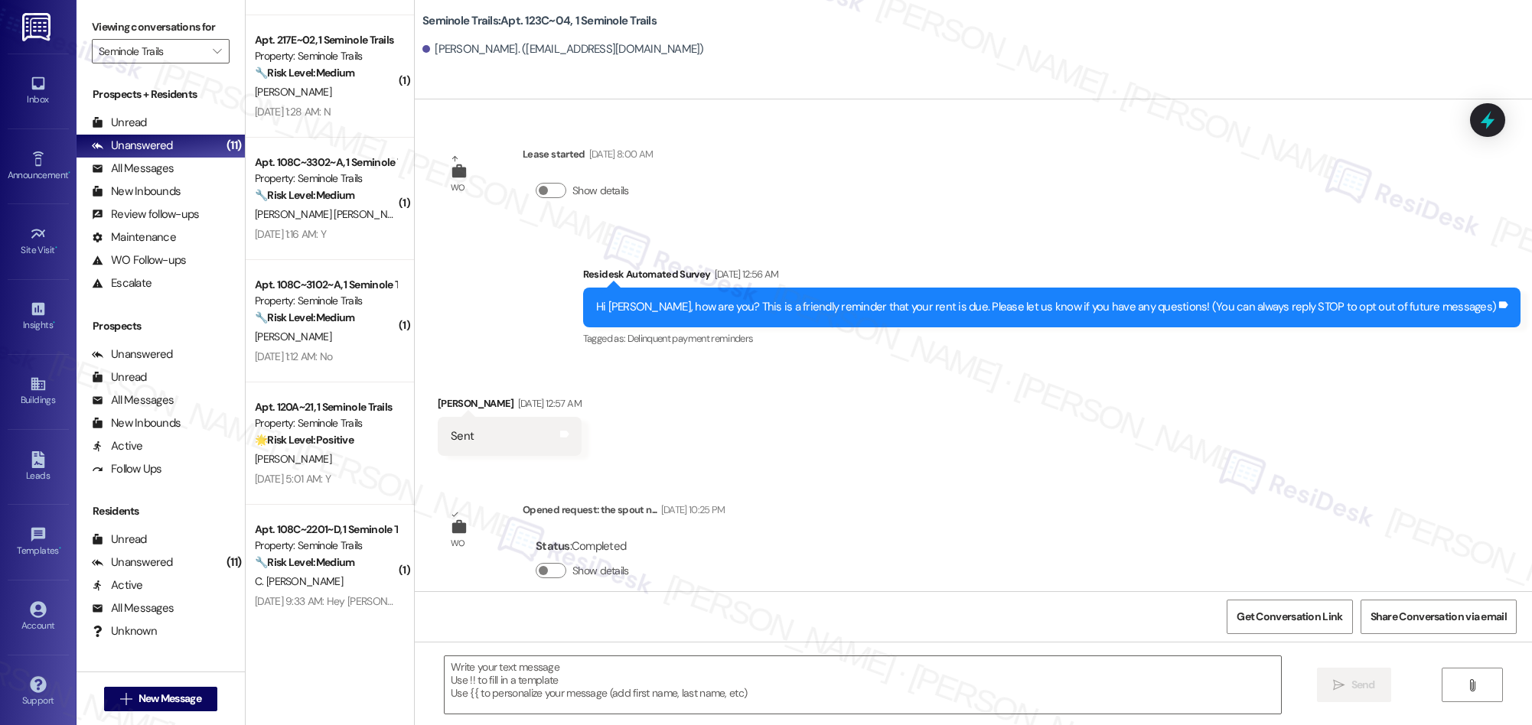
scroll to position [553, 0]
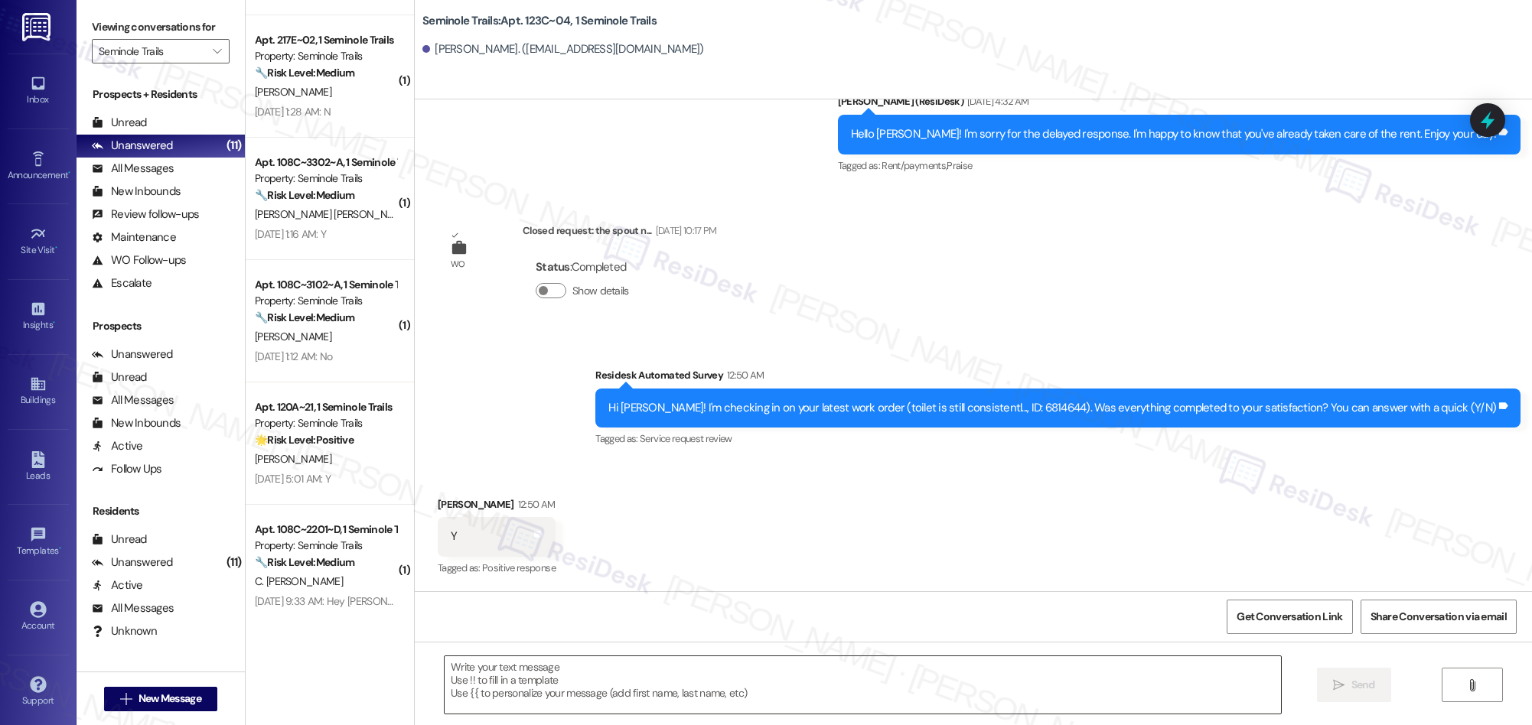
click at [690, 683] on textarea at bounding box center [863, 684] width 836 height 57
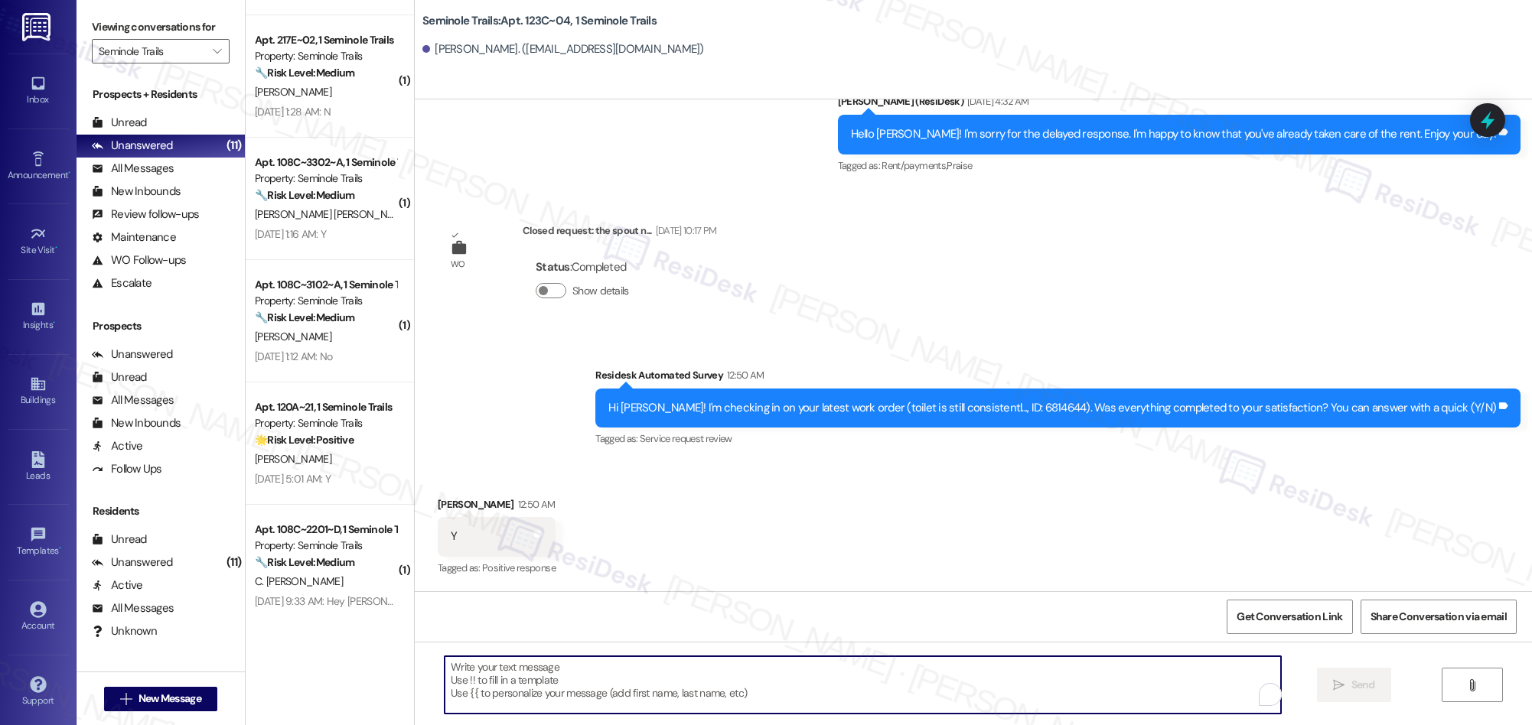
paste textarea "We’re glad everything went well with your work order! Let us know if there’s an…"
type textarea "We’re glad everything went well with your work order! Let us know if there’s an…"
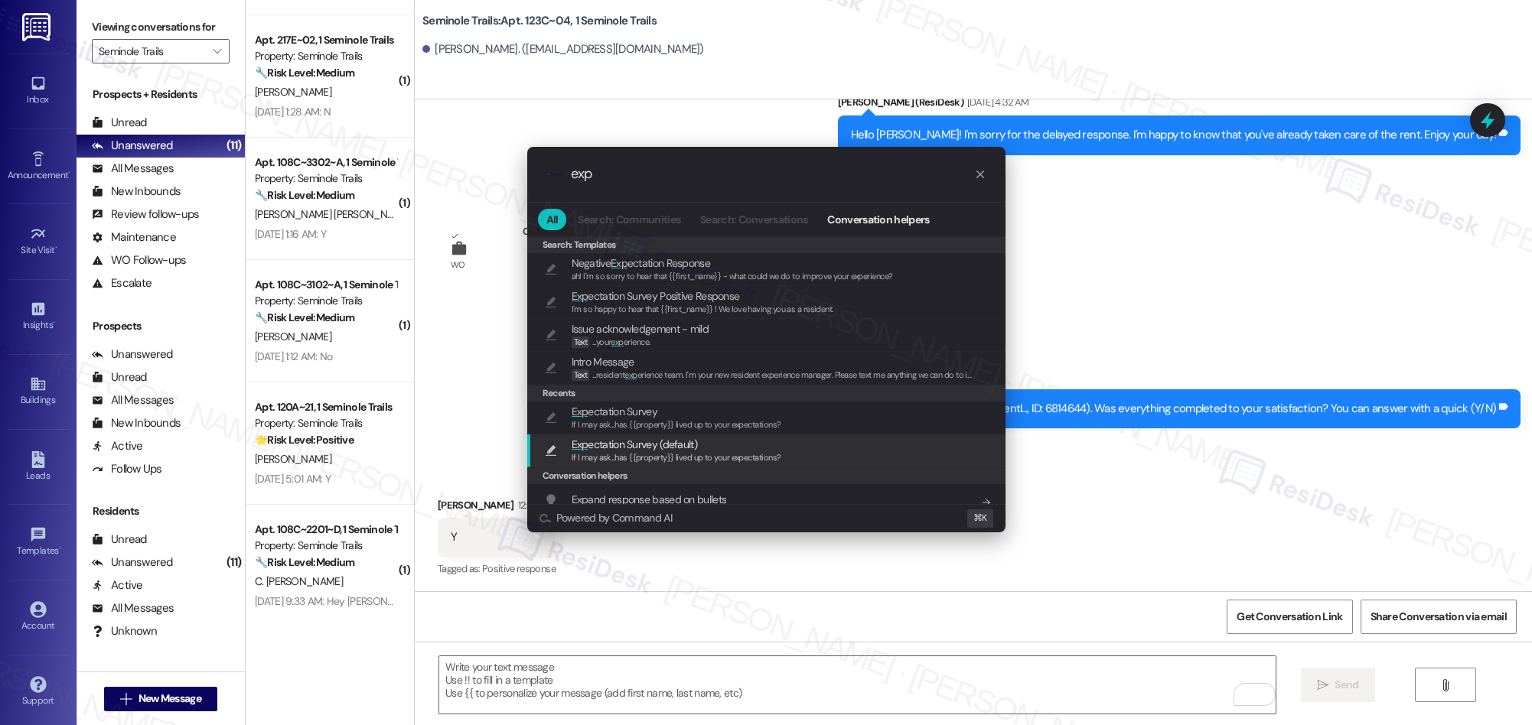
type input "exp"
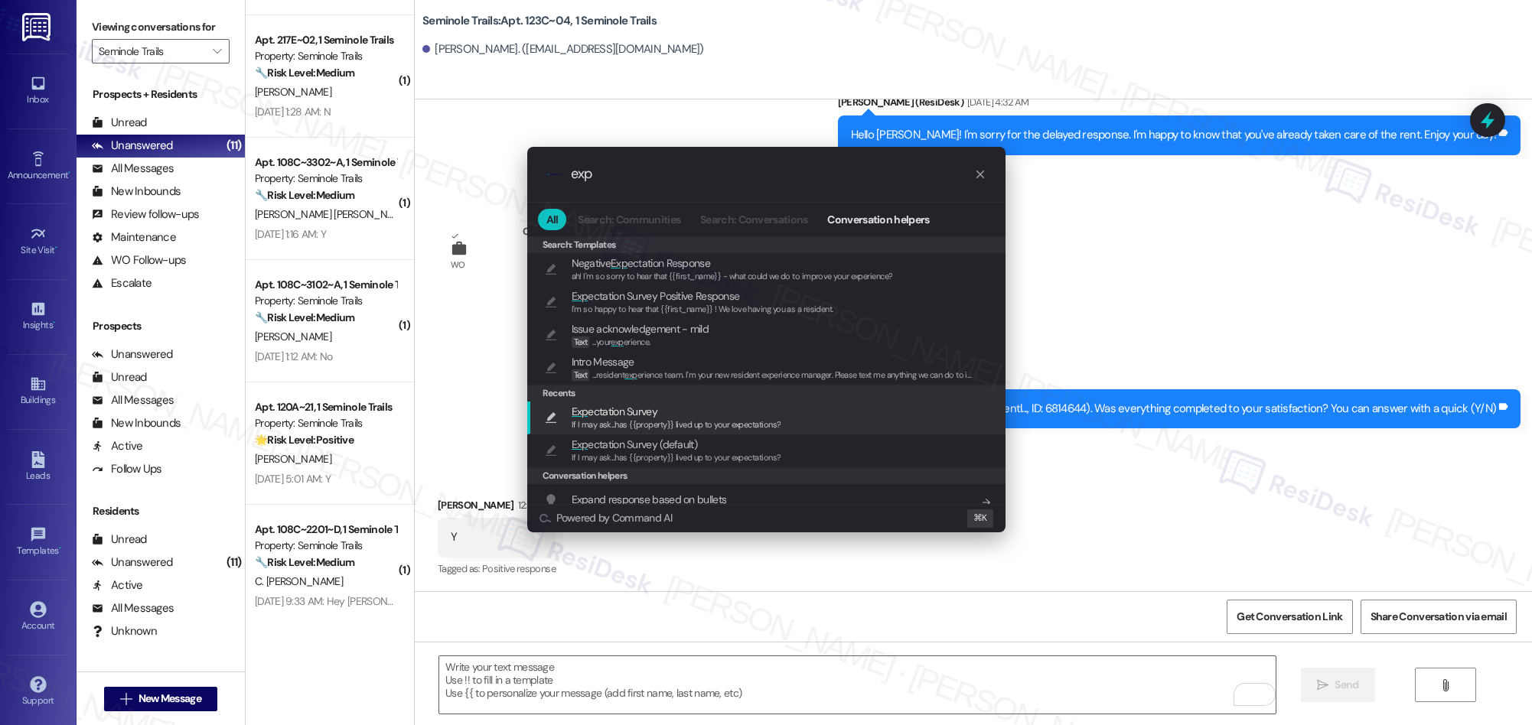
click at [656, 428] on span "If I may ask...has {{property}} lived up to your expectations?" at bounding box center [677, 424] width 210 height 11
type textarea "If I may ask...has {{property}} lived up to your expectations?"
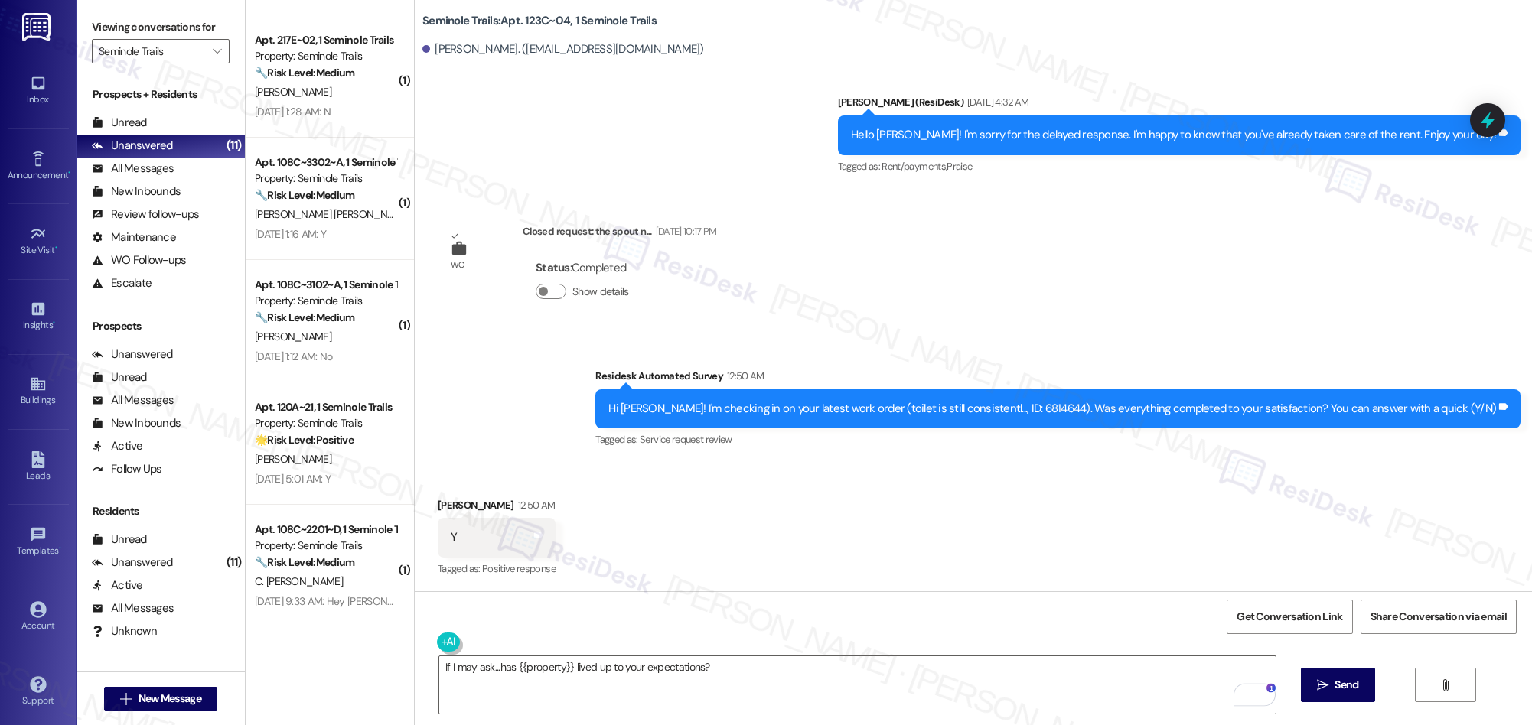
drag, startPoint x: 1317, startPoint y: 684, endPoint x: 399, endPoint y: 695, distance: 918.2
click at [1317, 684] on icon "" at bounding box center [1322, 685] width 11 height 12
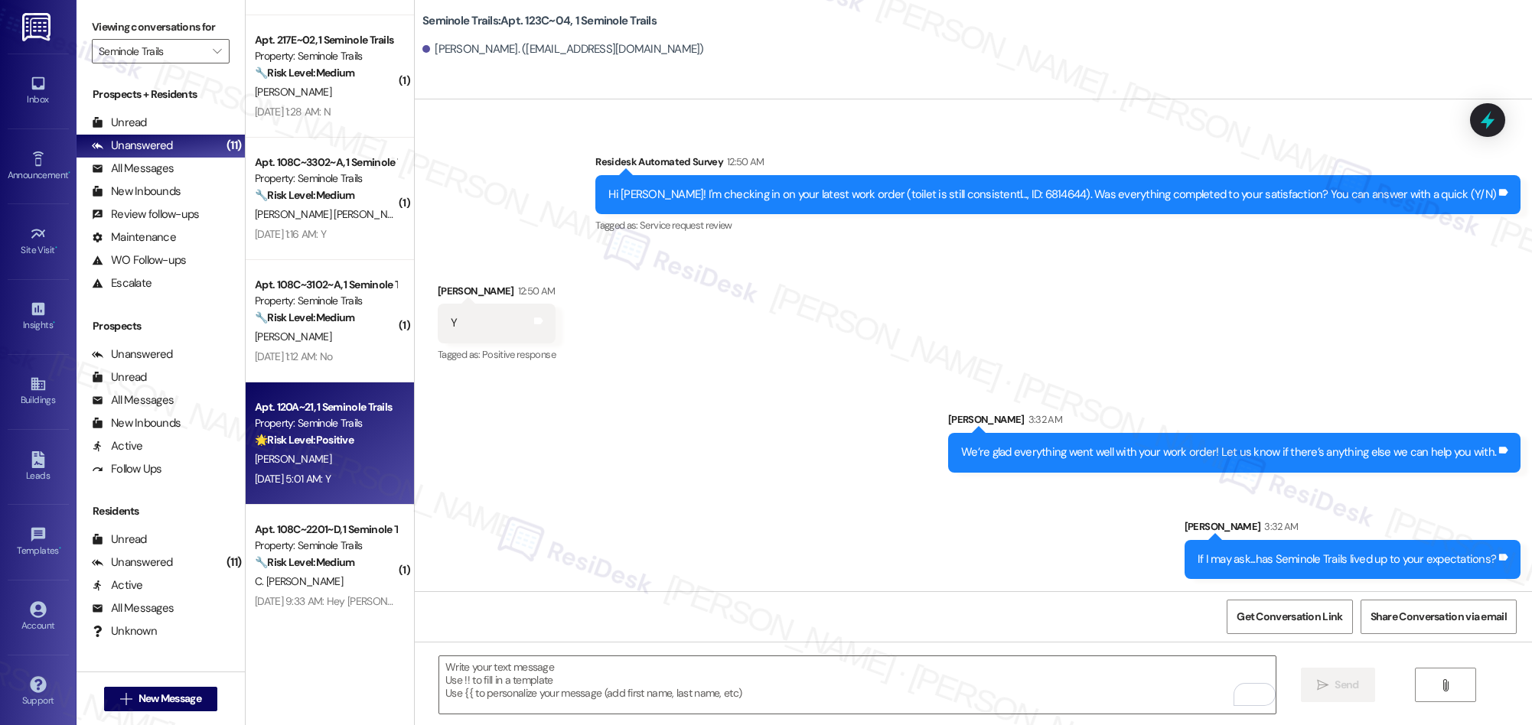
scroll to position [730, 0]
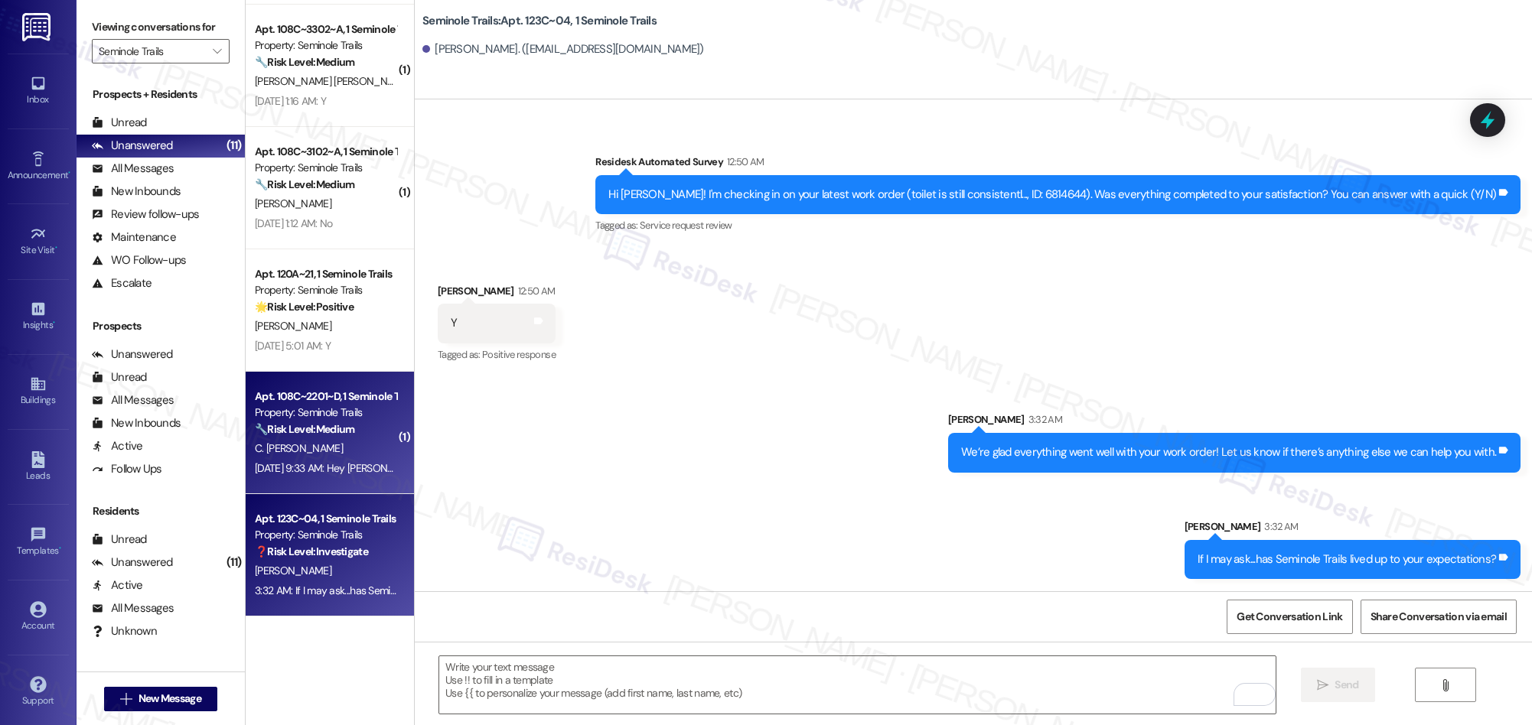
click at [337, 475] on div "[DATE] 9:33 AM: Hey [PERSON_NAME], we appreciate your text! We'll be back at 11…" at bounding box center [325, 468] width 145 height 19
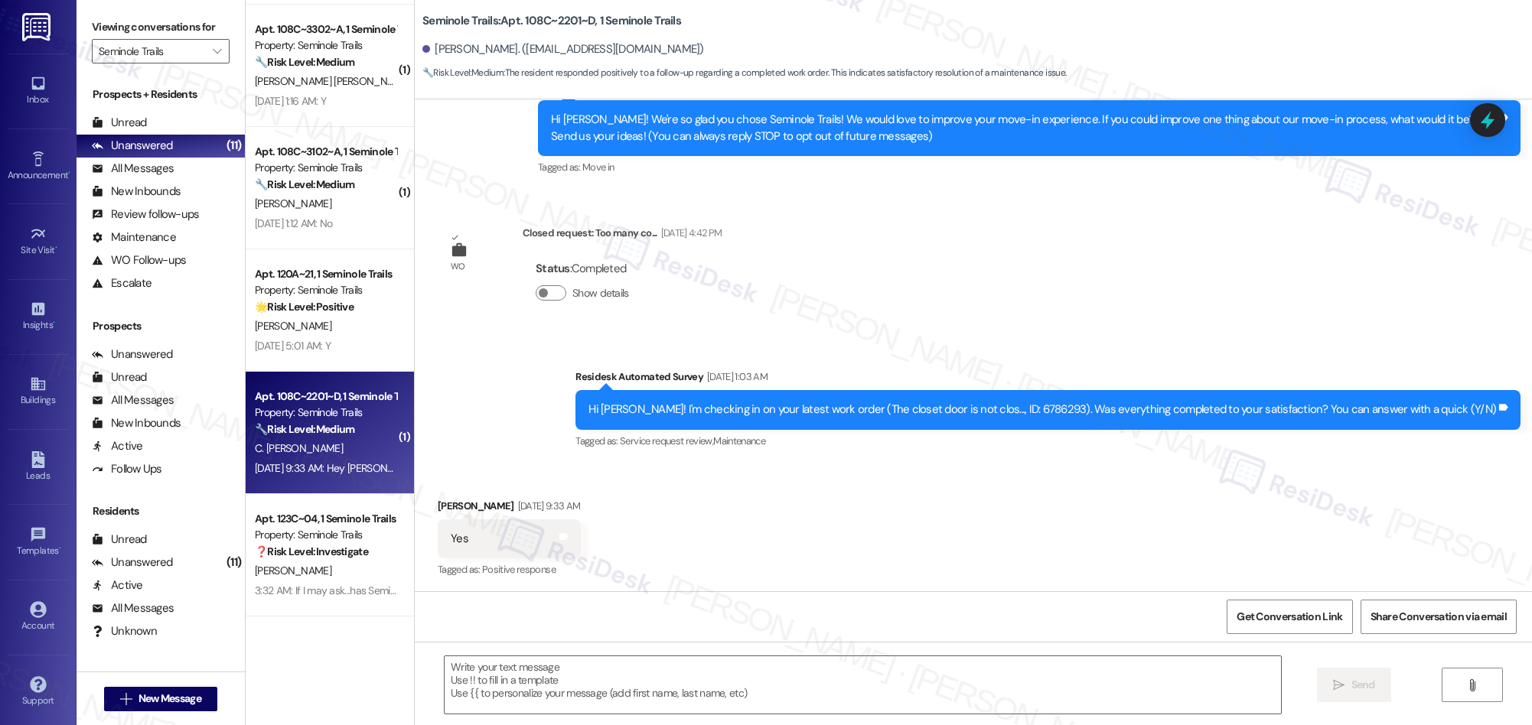
type textarea "Fetching suggested responses. Please feel free to read through the conversation…"
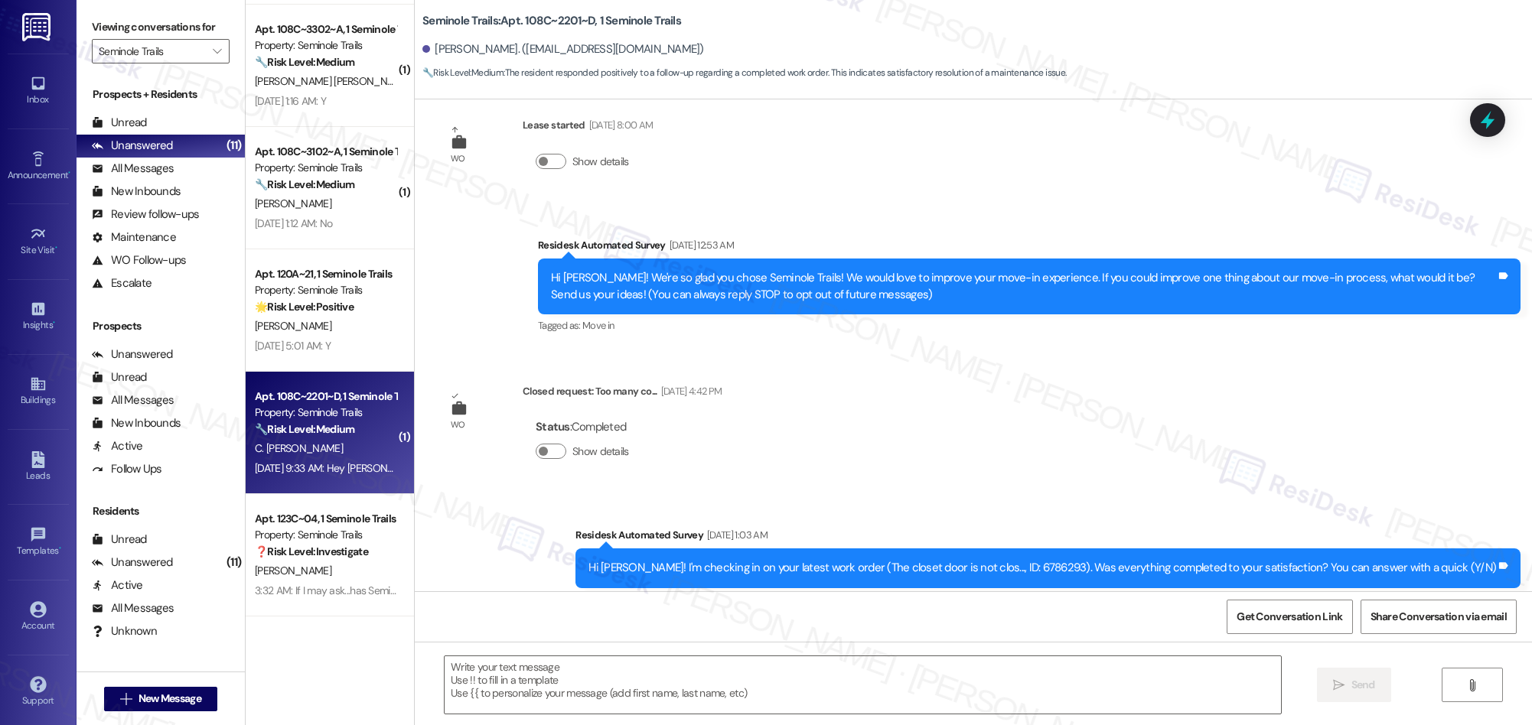
scroll to position [459, 0]
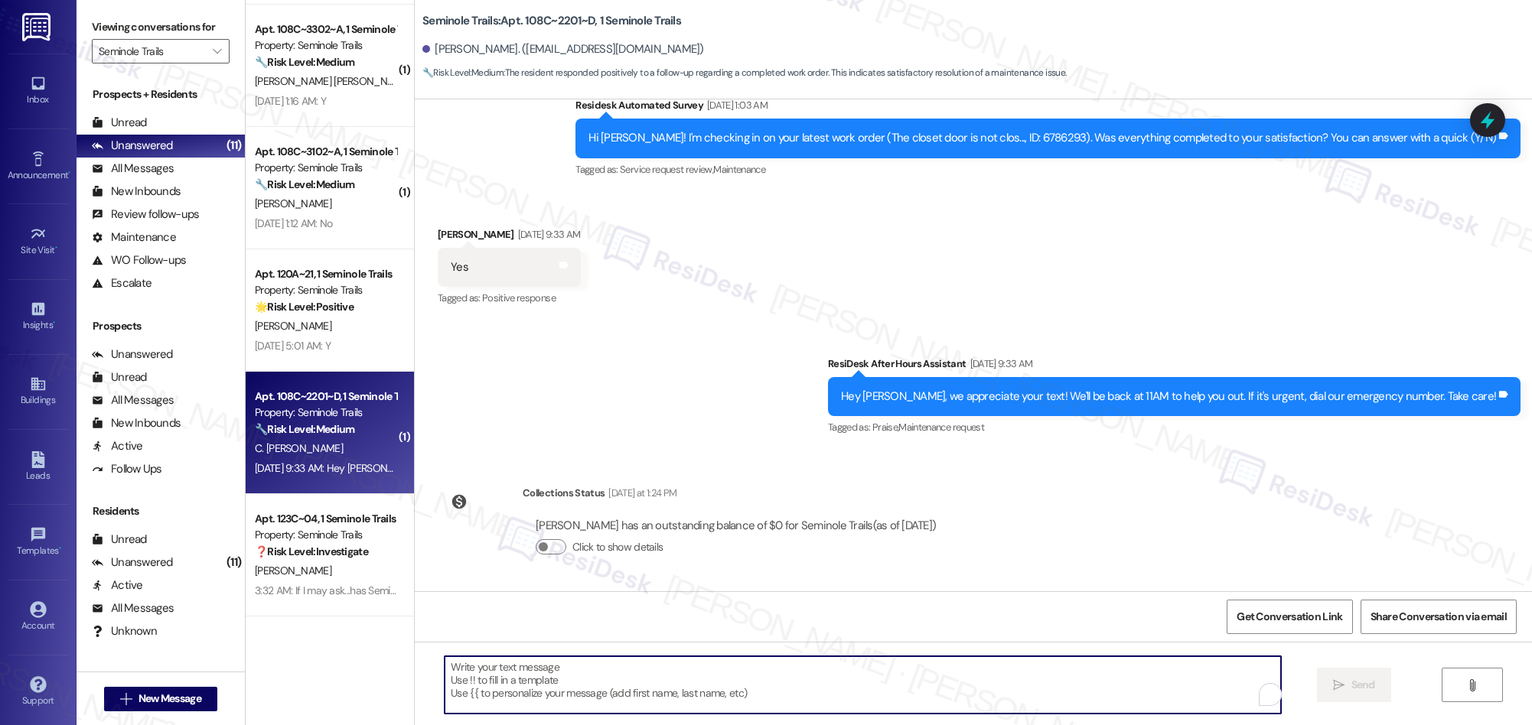
drag, startPoint x: 683, startPoint y: 669, endPoint x: 690, endPoint y: 536, distance: 132.6
click at [683, 667] on textarea "To enrich screen reader interactions, please activate Accessibility in Grammarl…" at bounding box center [863, 684] width 836 height 57
paste textarea "We’re glad everything went well with your work order! Let us know if there’s an…"
type textarea "We’re glad everything went well with your work order! Let us know if there’s an…"
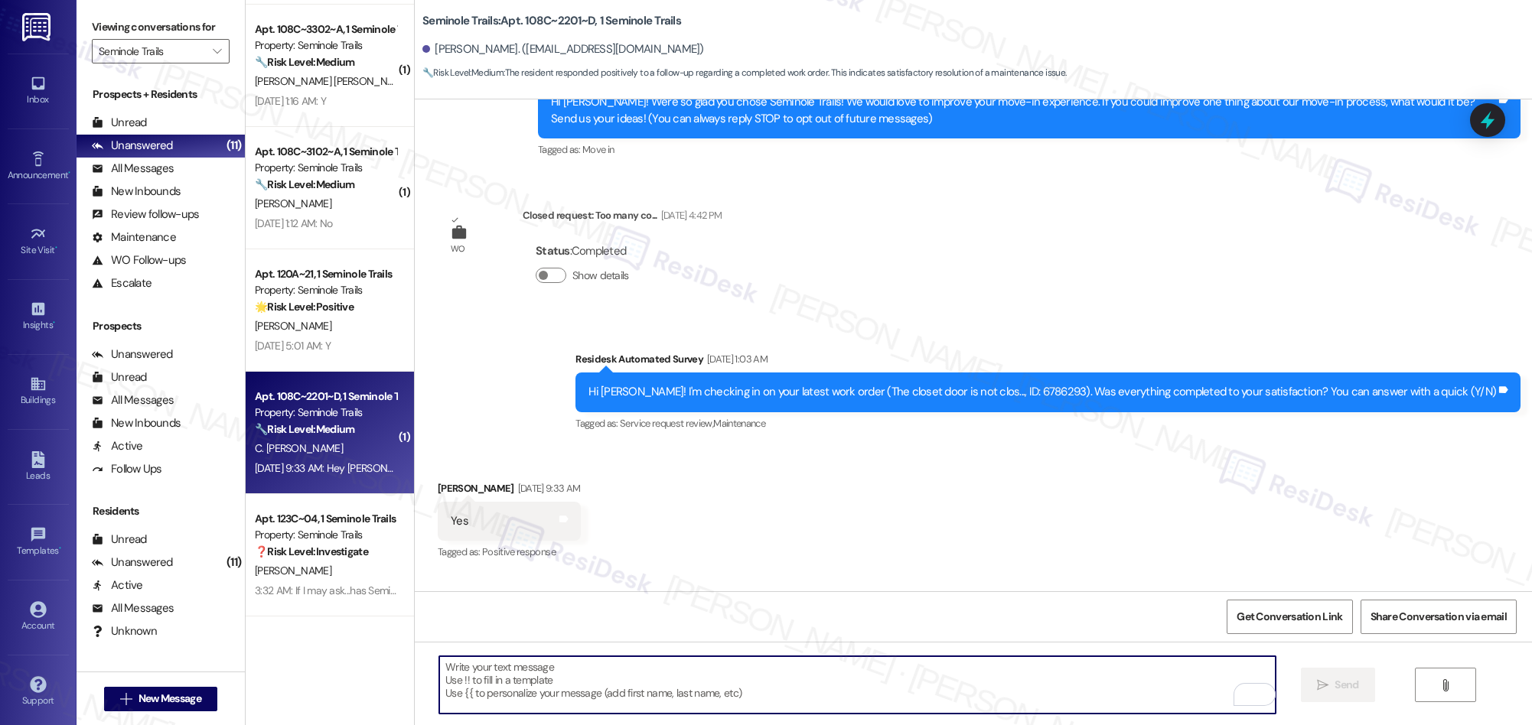
scroll to position [189, 0]
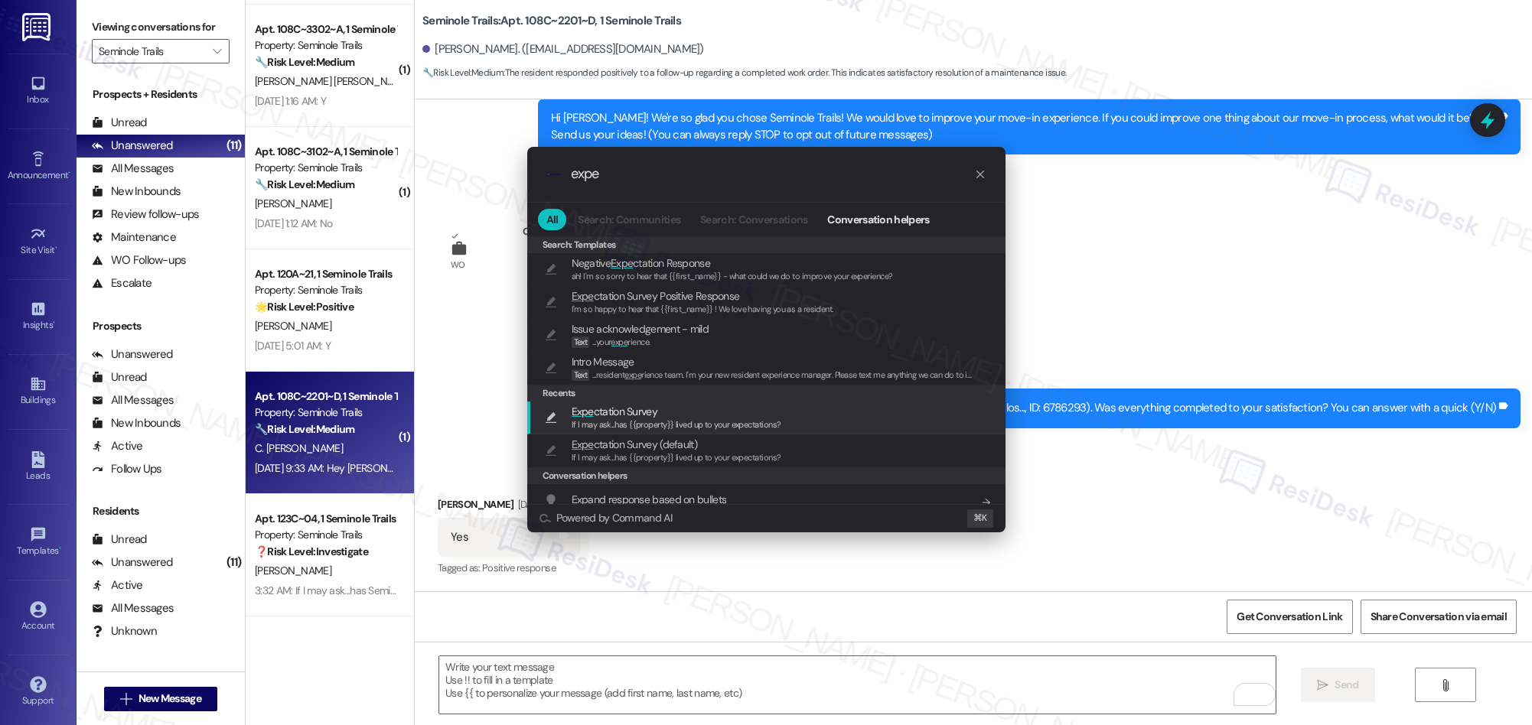
type input "expe"
click at [679, 415] on span "Expe ctation Survey" at bounding box center [677, 411] width 210 height 17
type textarea "If I may ask...has {{property}} lived up to your expectations?"
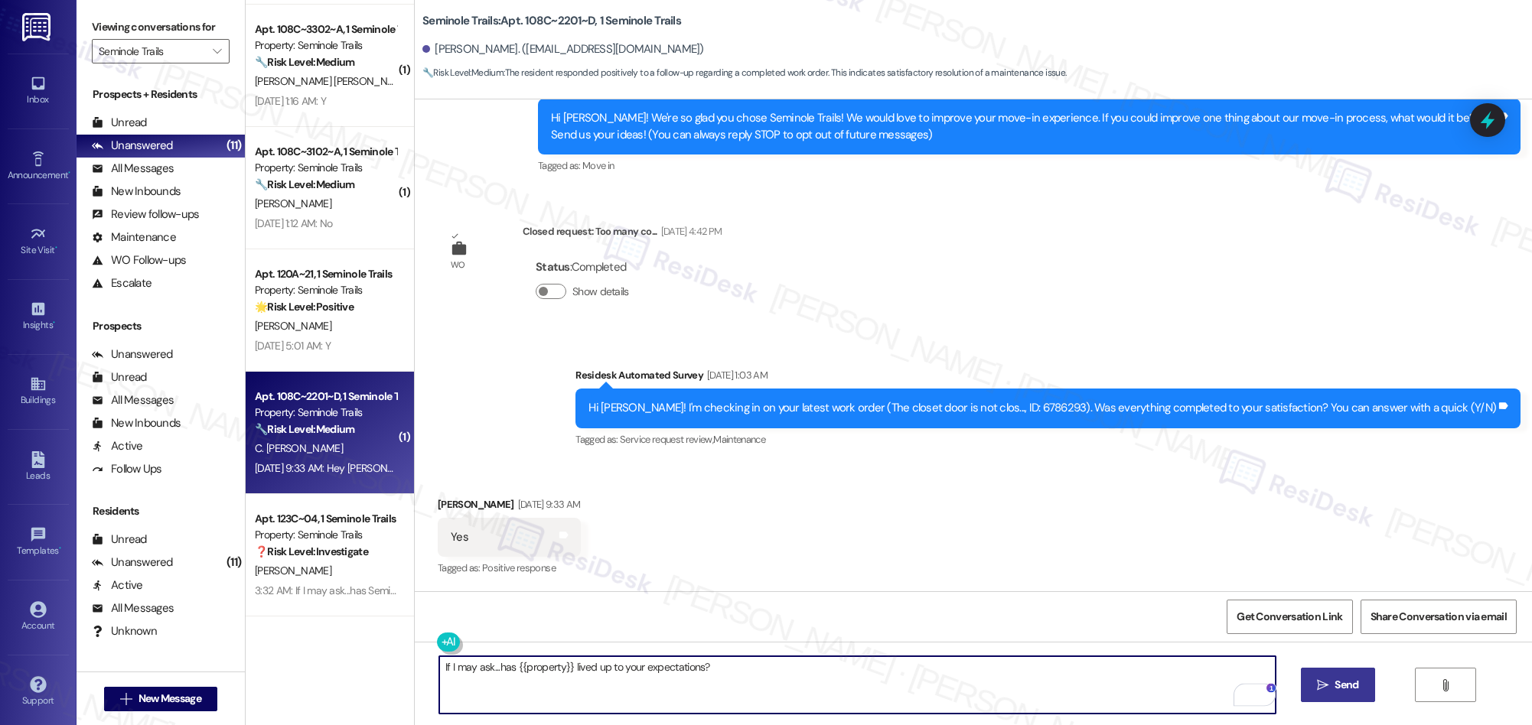
click at [1331, 685] on span "Send" at bounding box center [1346, 685] width 30 height 16
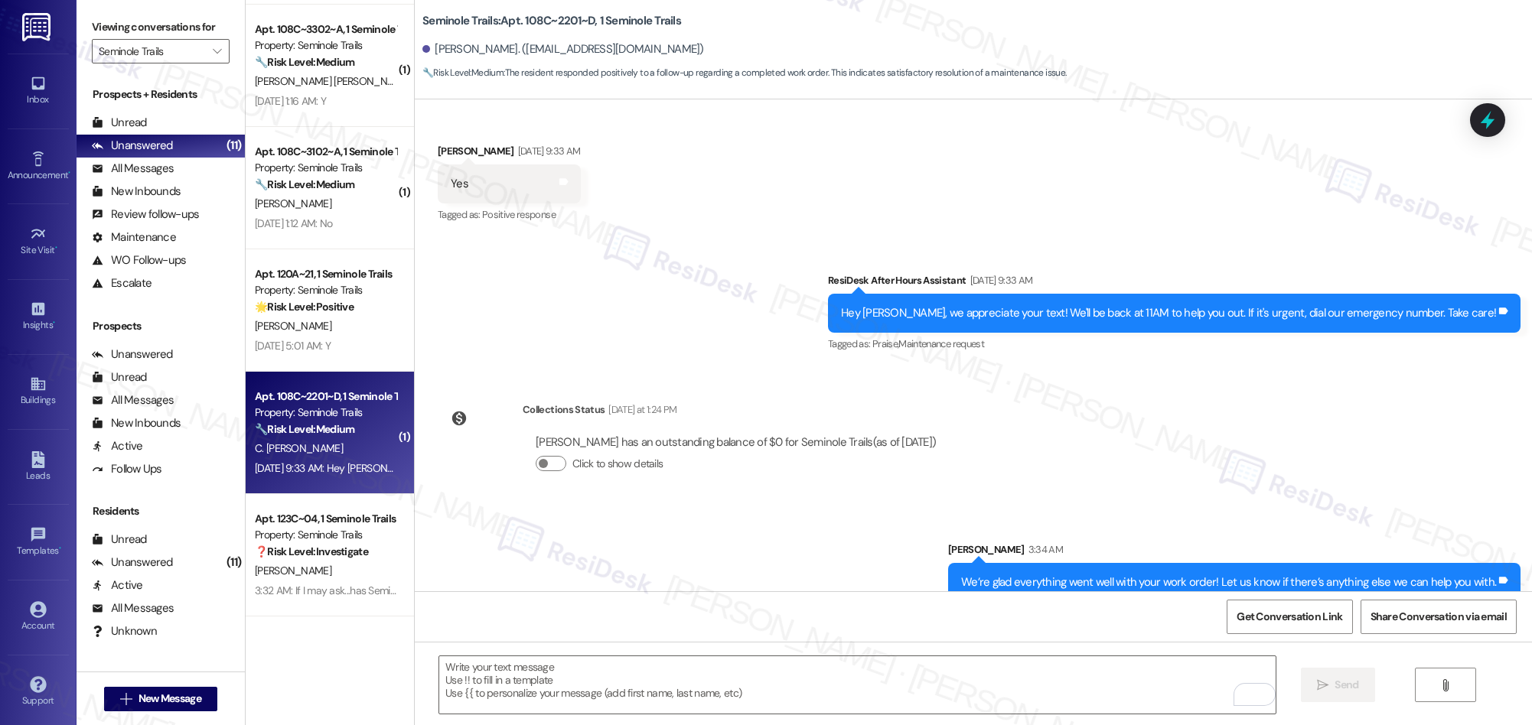
scroll to position [673, 0]
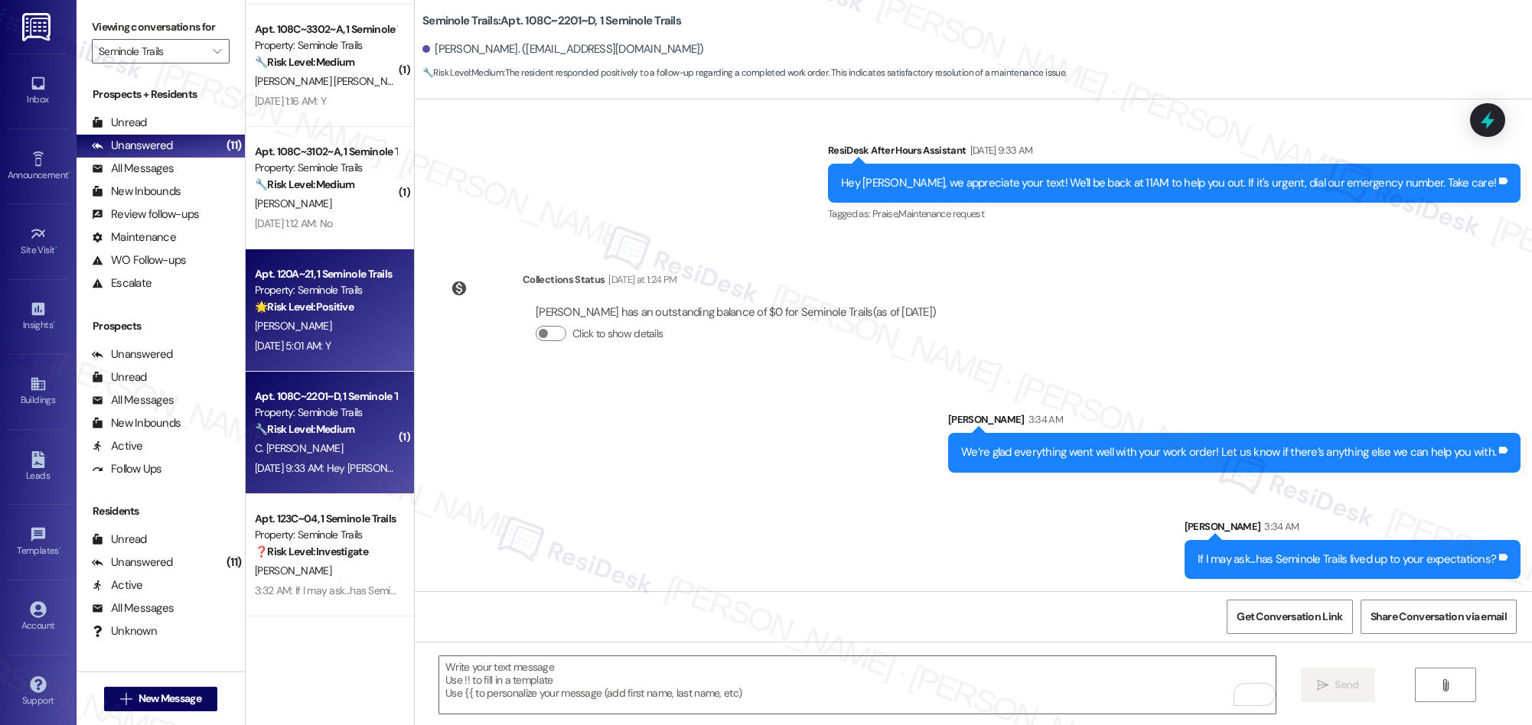
click at [334, 321] on div "[PERSON_NAME]" at bounding box center [325, 326] width 145 height 19
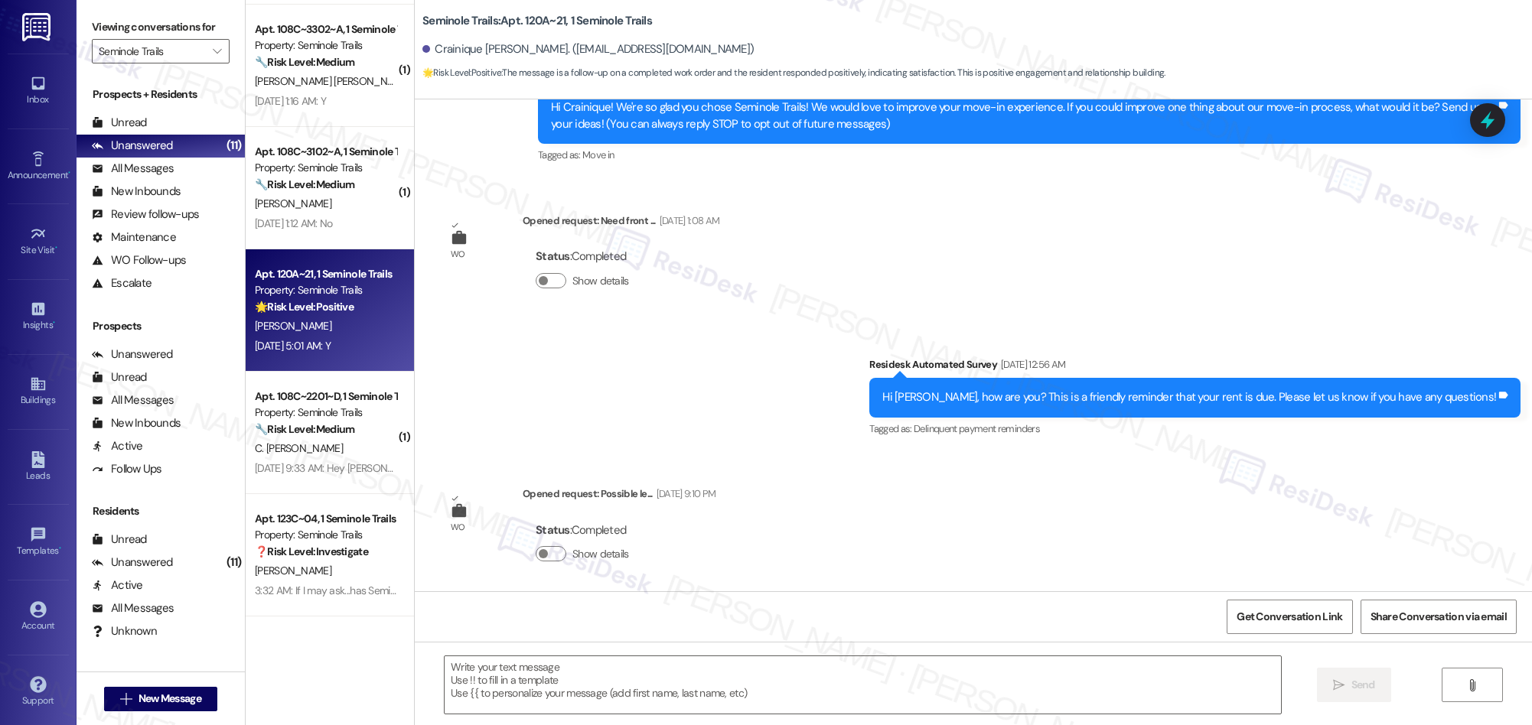
type textarea "Fetching suggested responses. Please feel free to read through the conversation…"
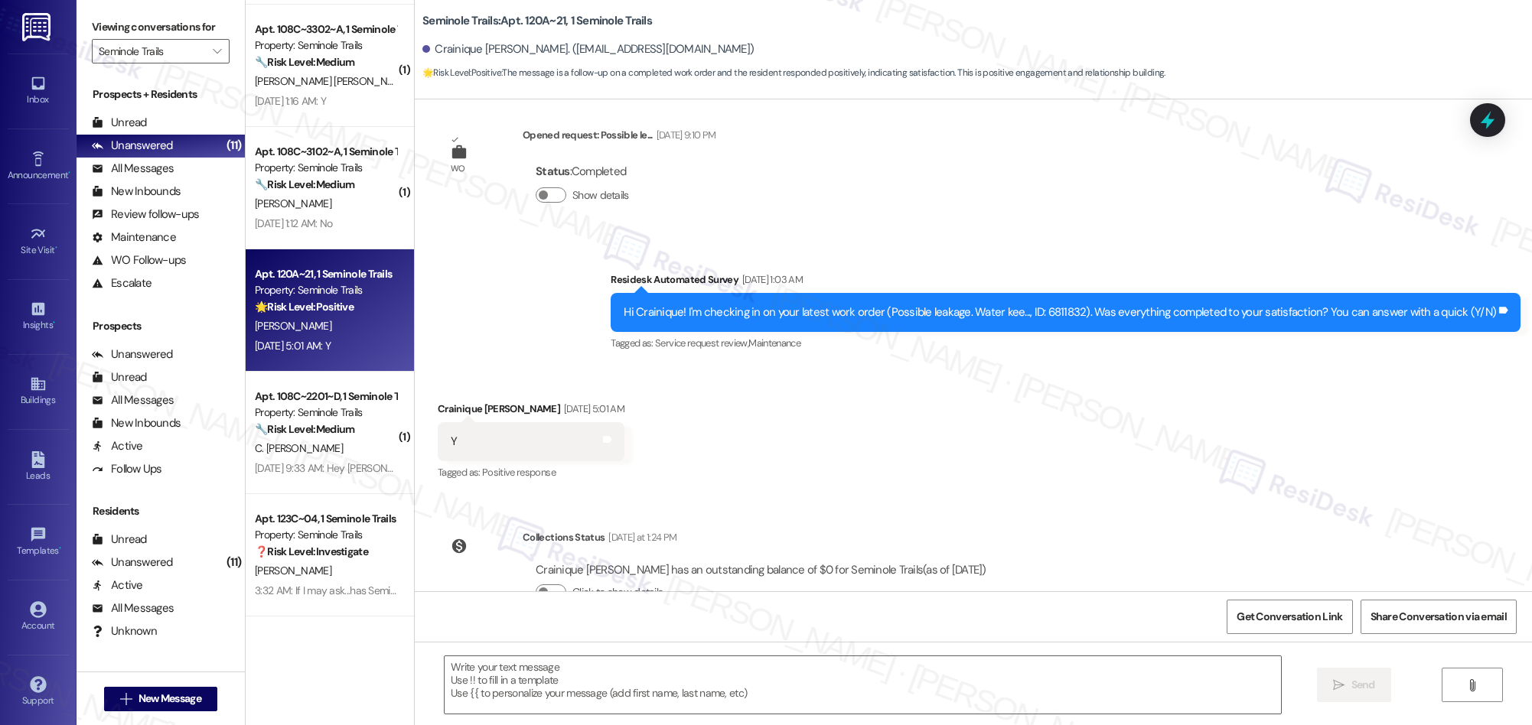
scroll to position [604, 0]
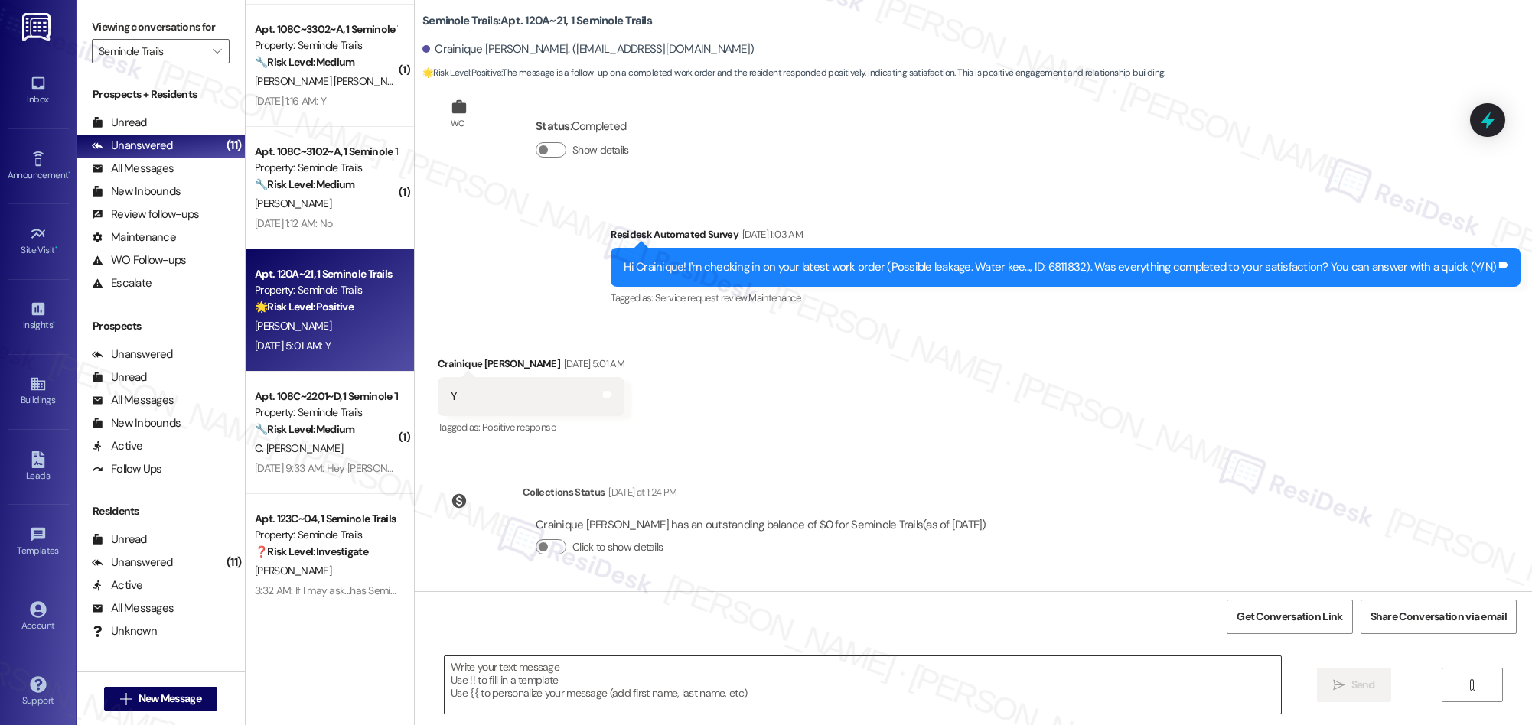
click at [636, 660] on textarea at bounding box center [863, 684] width 836 height 57
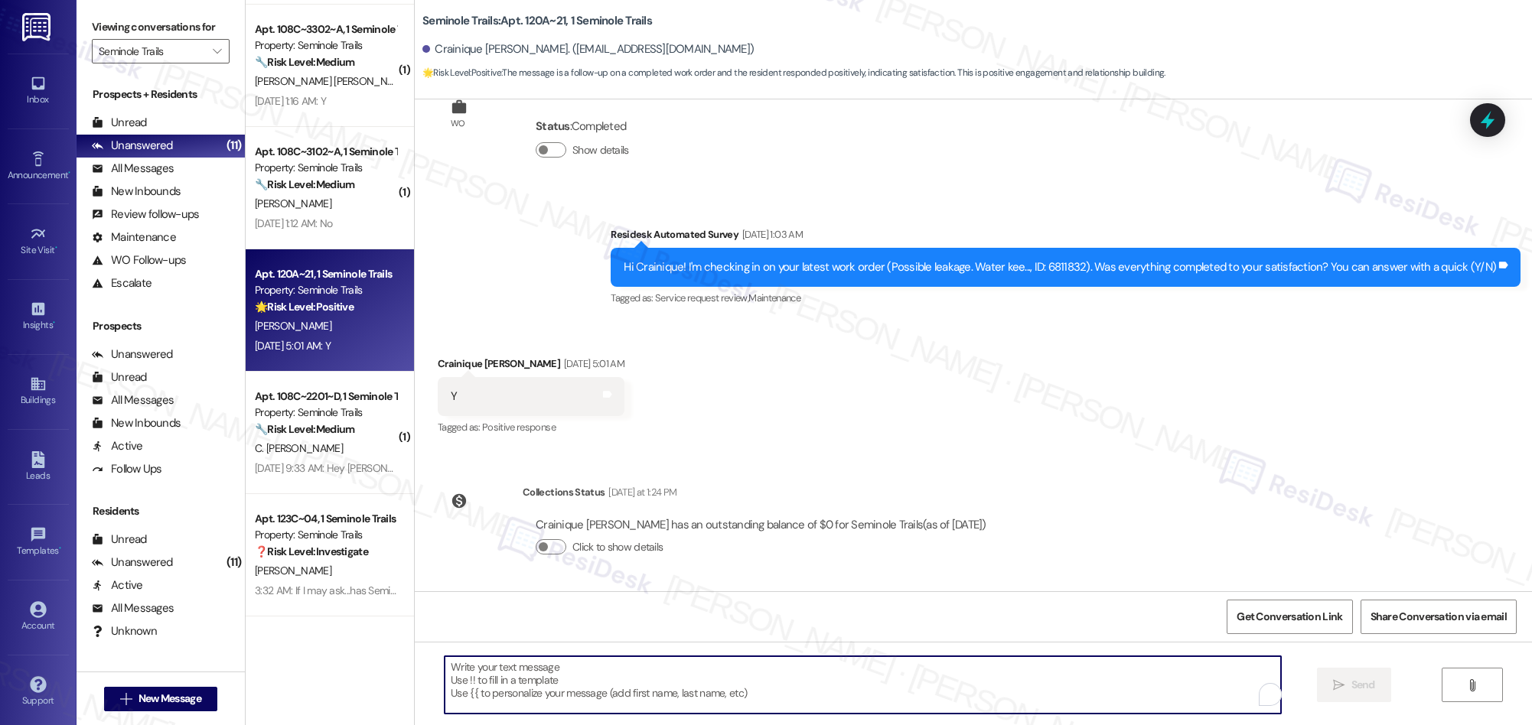
click at [625, 670] on textarea "To enrich screen reader interactions, please activate Accessibility in Grammarl…" at bounding box center [863, 684] width 836 height 57
paste textarea "We’re glad everything went well with your work order! Let us know if there’s an…"
type textarea "We’re glad everything went well with your work order! Let us know if there’s an…"
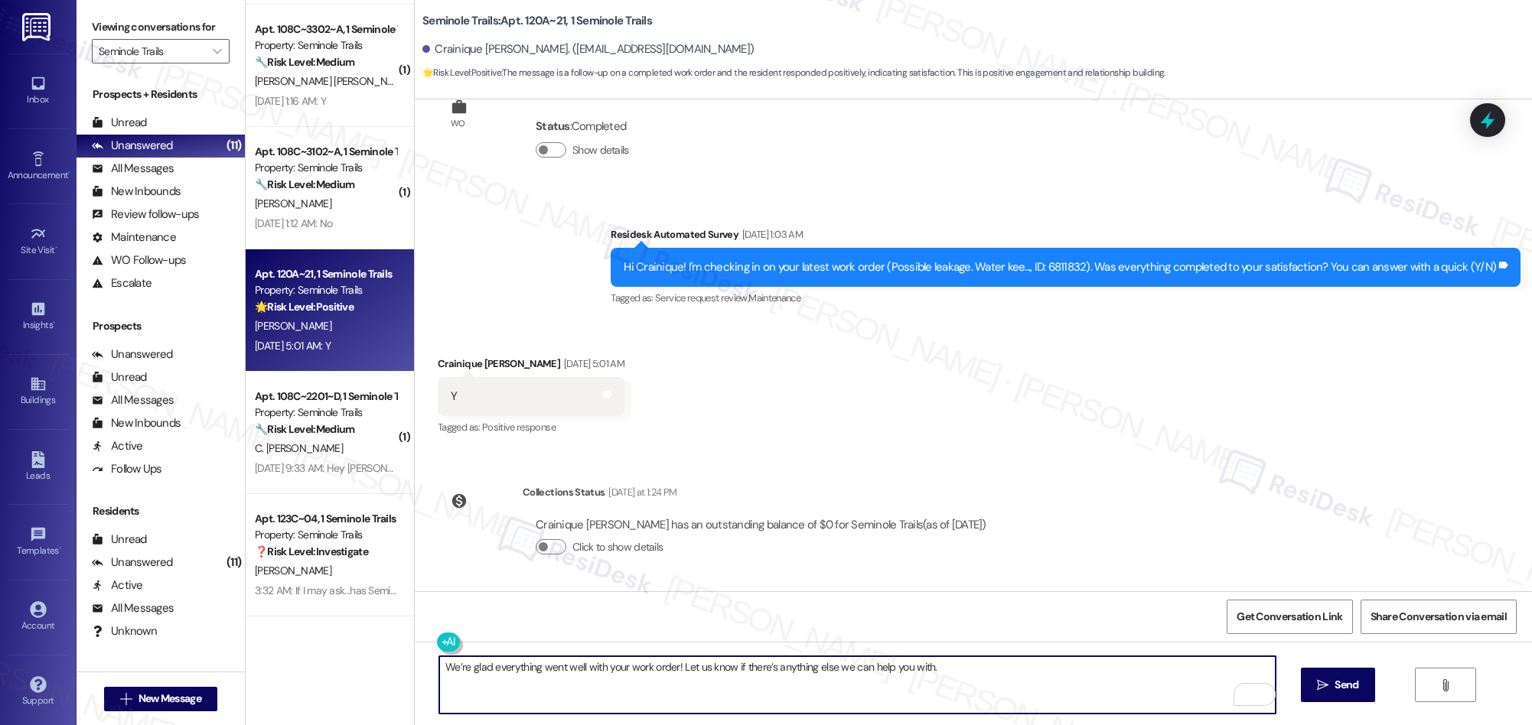
click at [968, 664] on textarea "We’re glad everything went well with your work order! Let us know if there’s an…" at bounding box center [857, 684] width 836 height 57
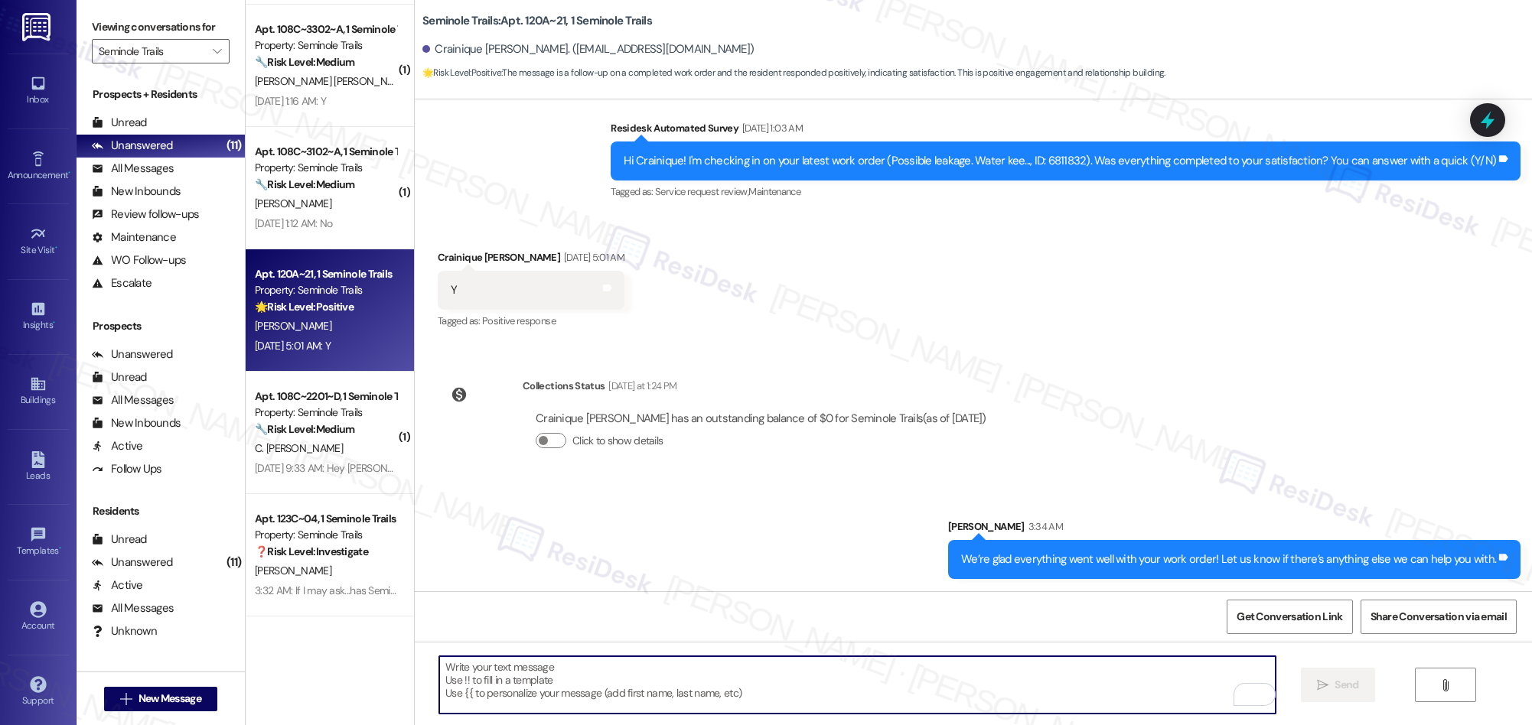
scroll to position [710, 0]
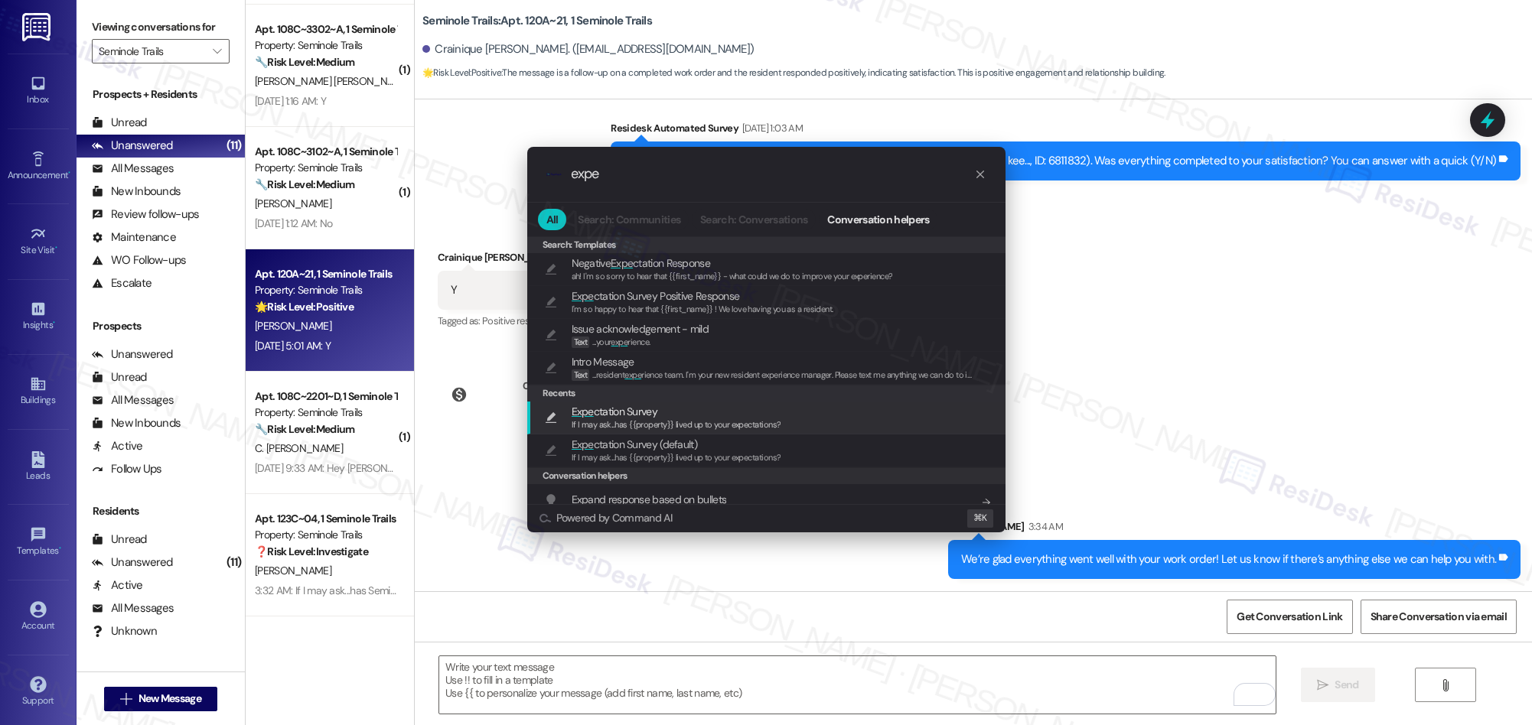
type input "expe"
click at [615, 422] on span "If I may ask...has {{property}} lived up to your expectations?" at bounding box center [677, 424] width 210 height 11
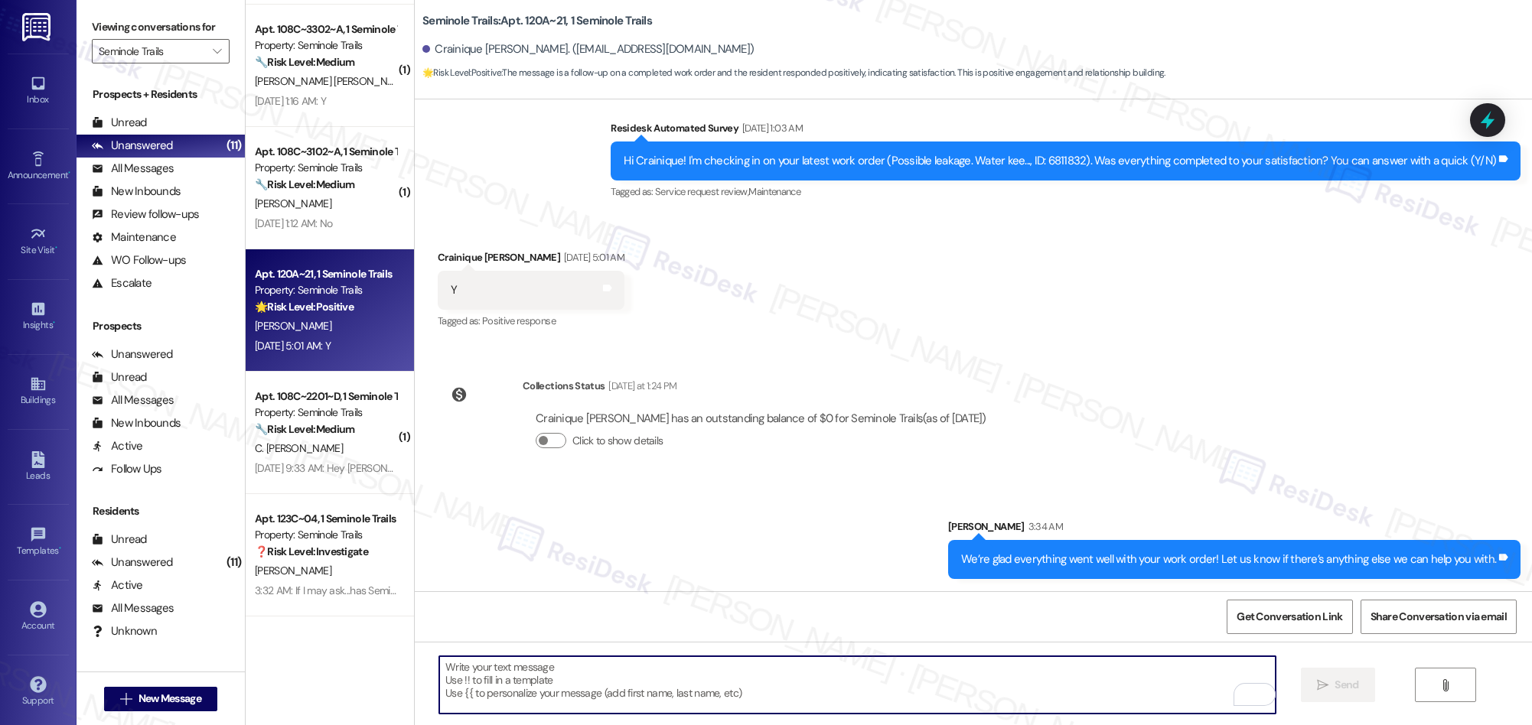
type textarea "If I may ask...has {{property}} lived up to your expectations?"
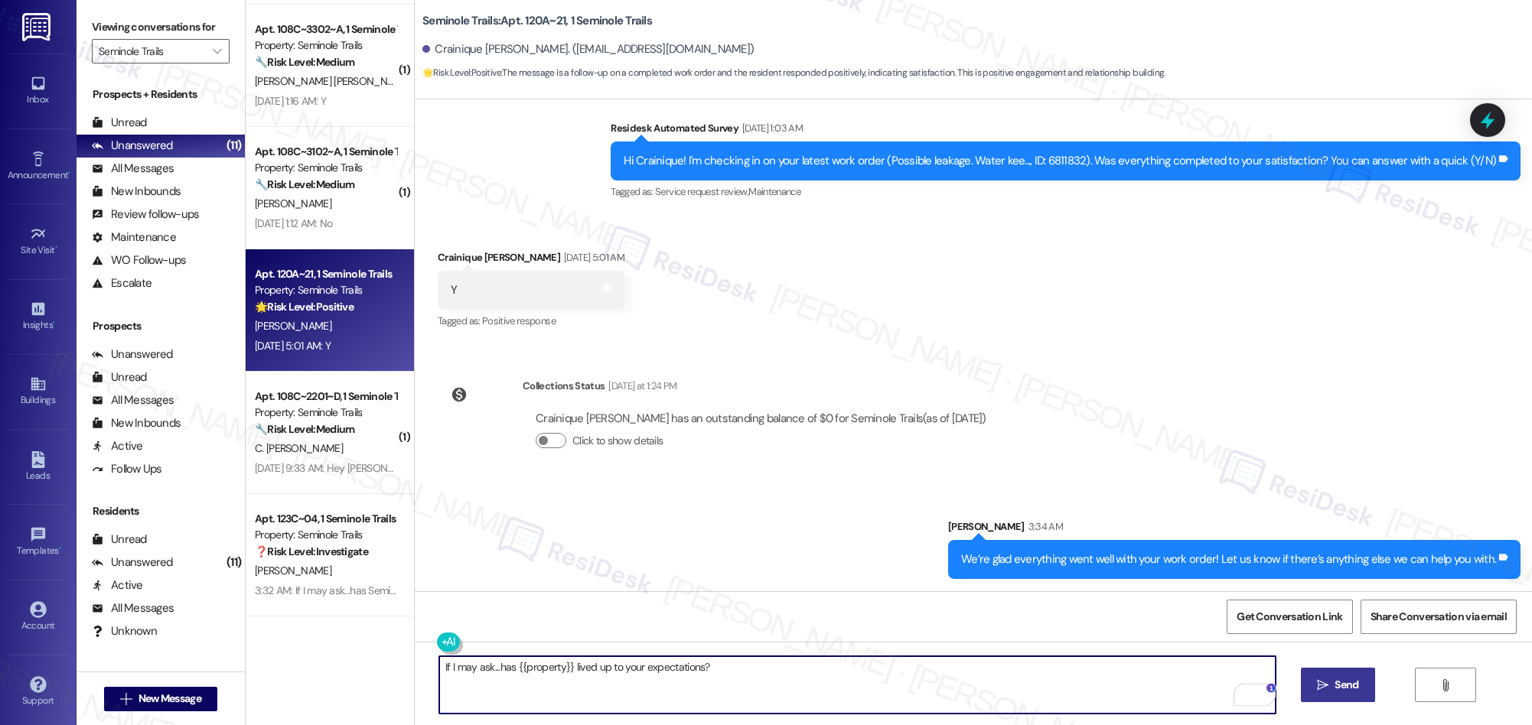
click at [1334, 687] on span "Send" at bounding box center [1346, 685] width 24 height 16
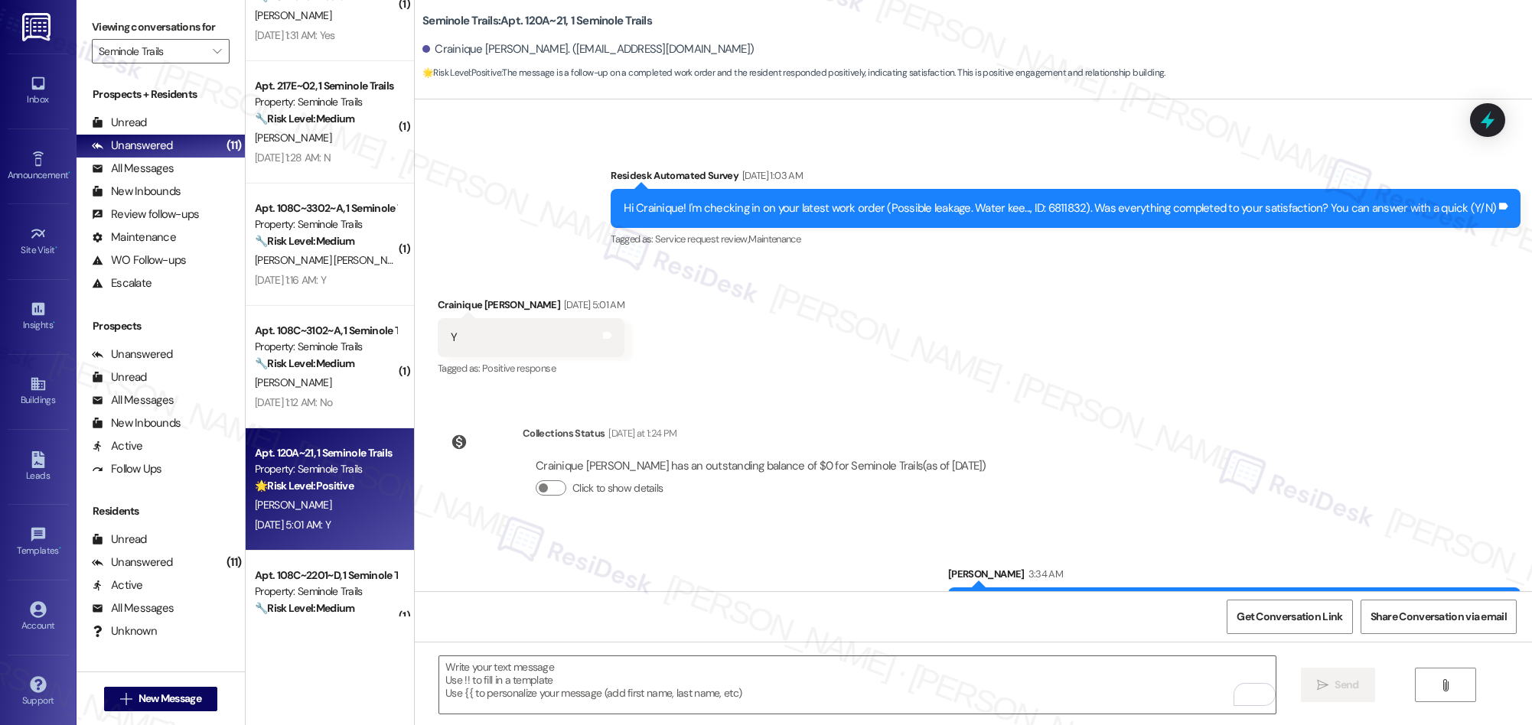
scroll to position [817, 0]
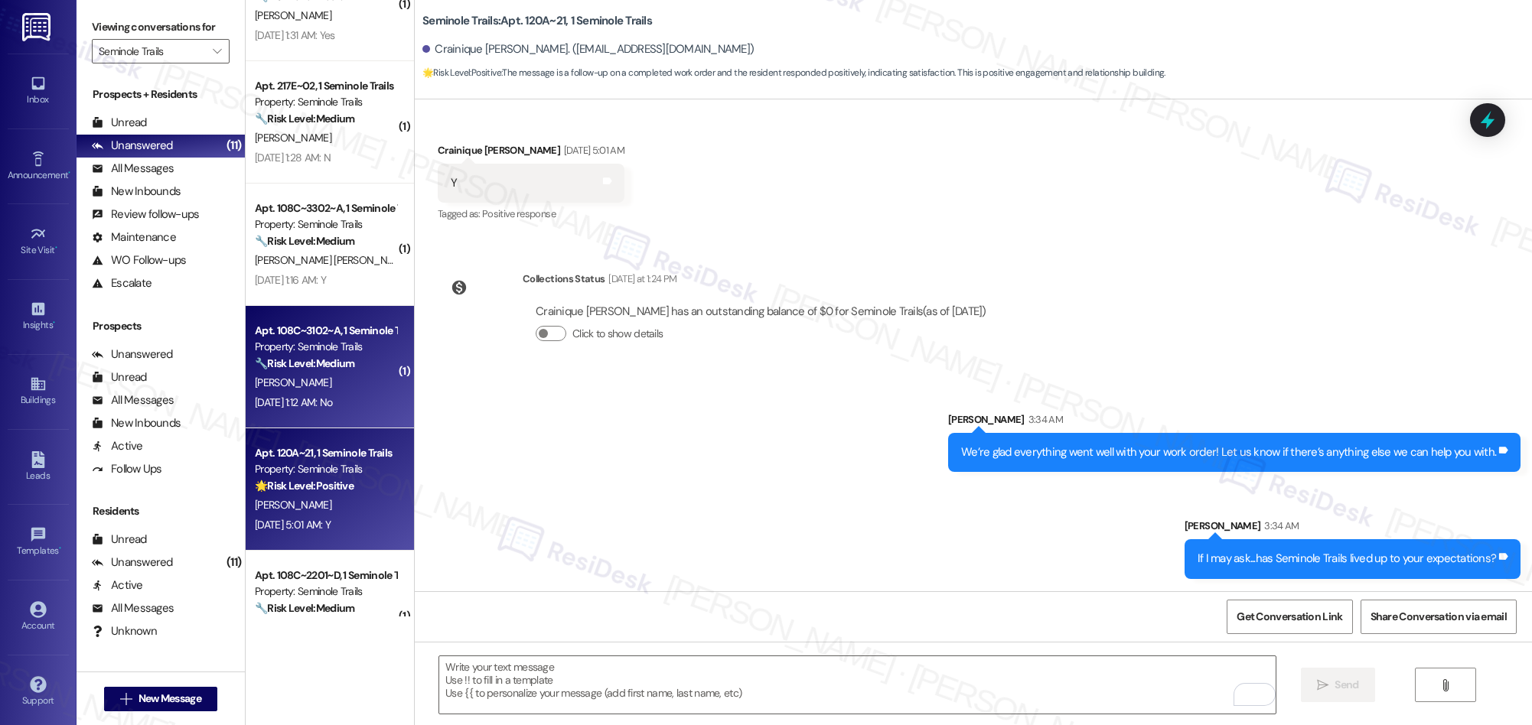
click at [314, 387] on div "[PERSON_NAME]" at bounding box center [325, 382] width 145 height 19
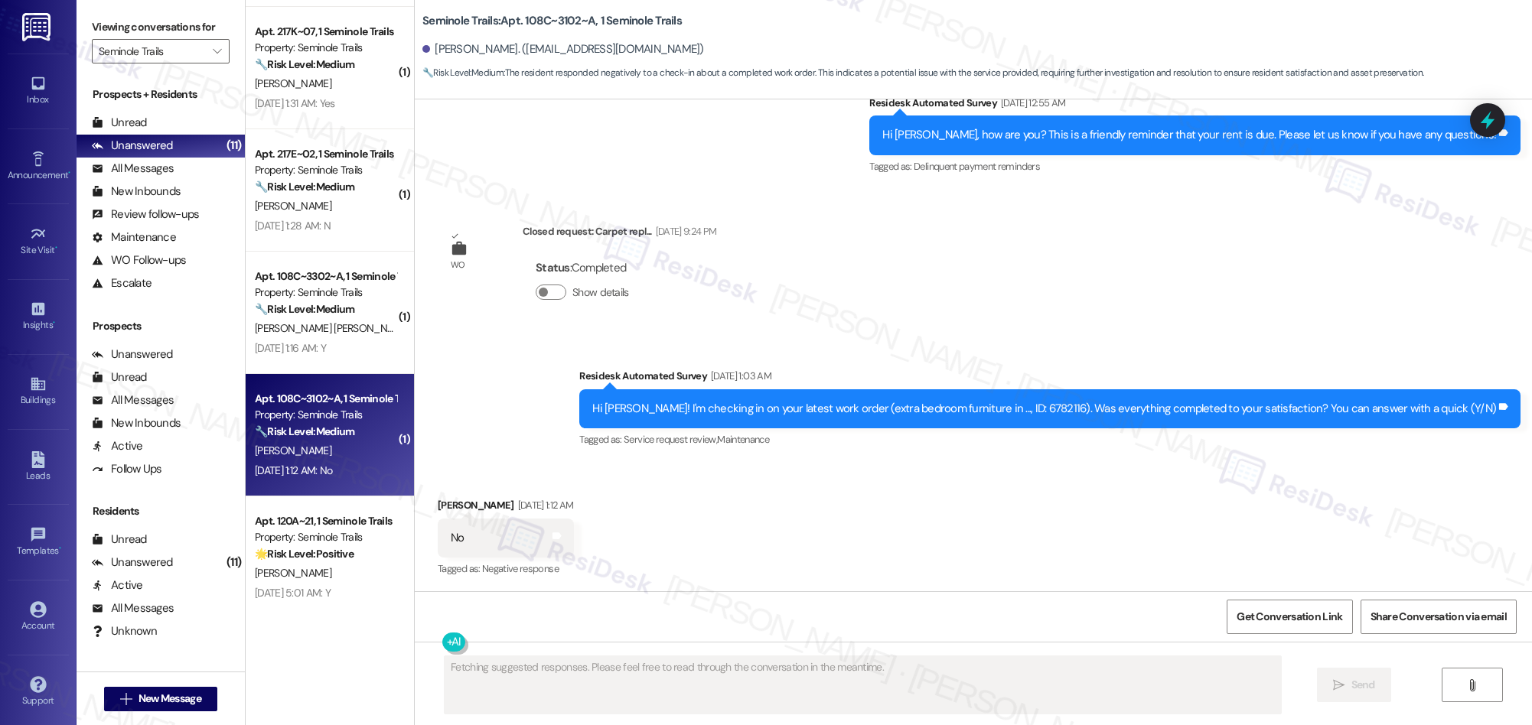
scroll to position [0, 0]
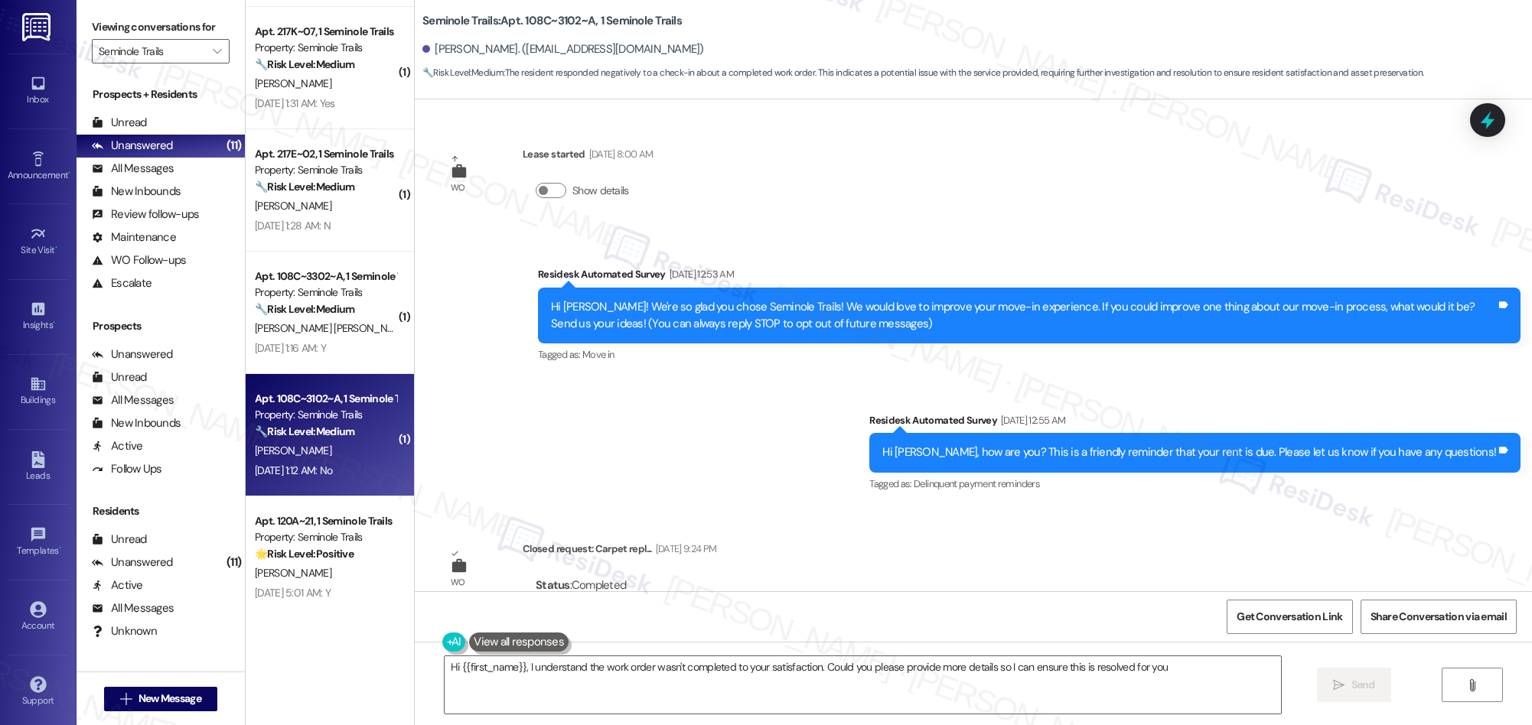
type textarea "Hi {{first_name}}, I understand the work order wasn't completed to your satisfa…"
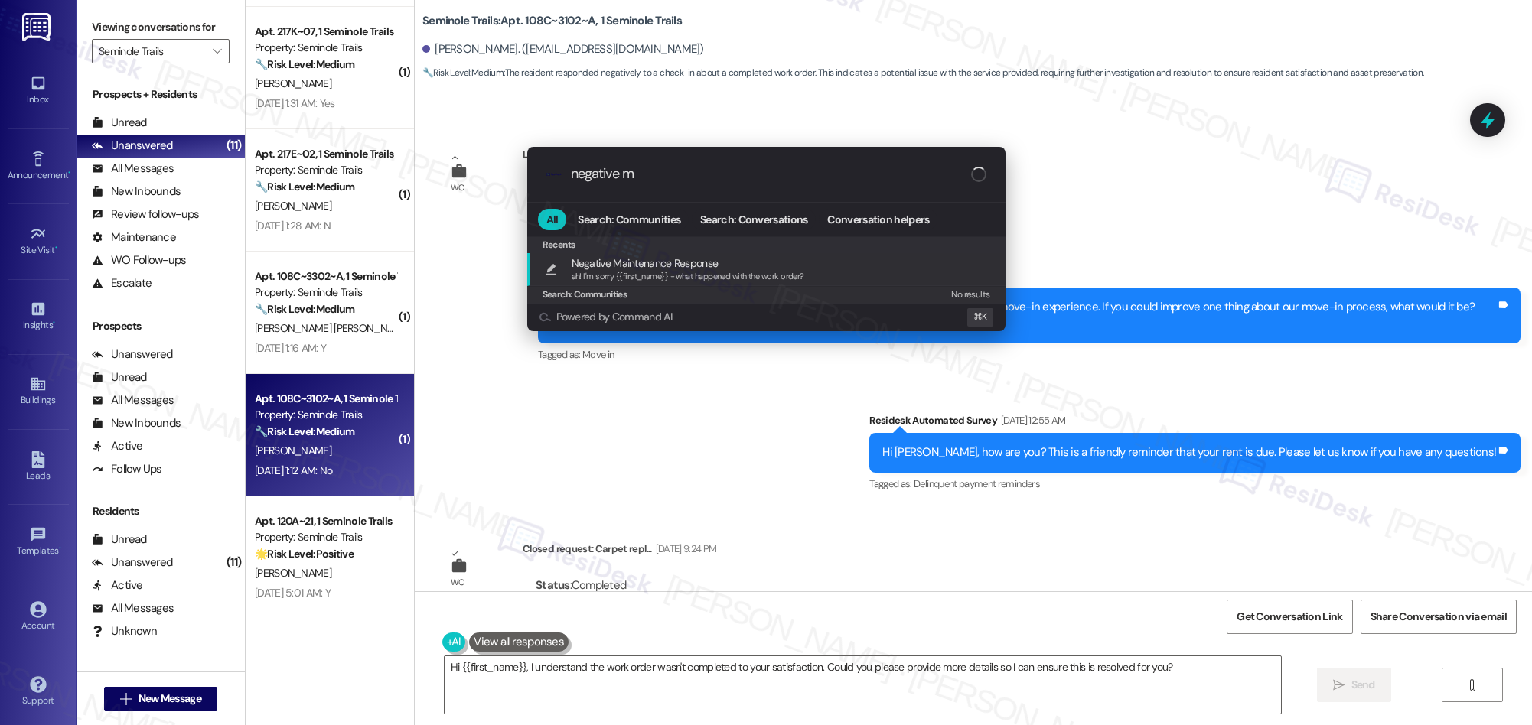
type input "negative m"
click at [664, 259] on span "Negative M aintenance Response" at bounding box center [645, 263] width 147 height 17
type textarea "ah! I'm sorry {{first_name}} - what happened with the work order?"
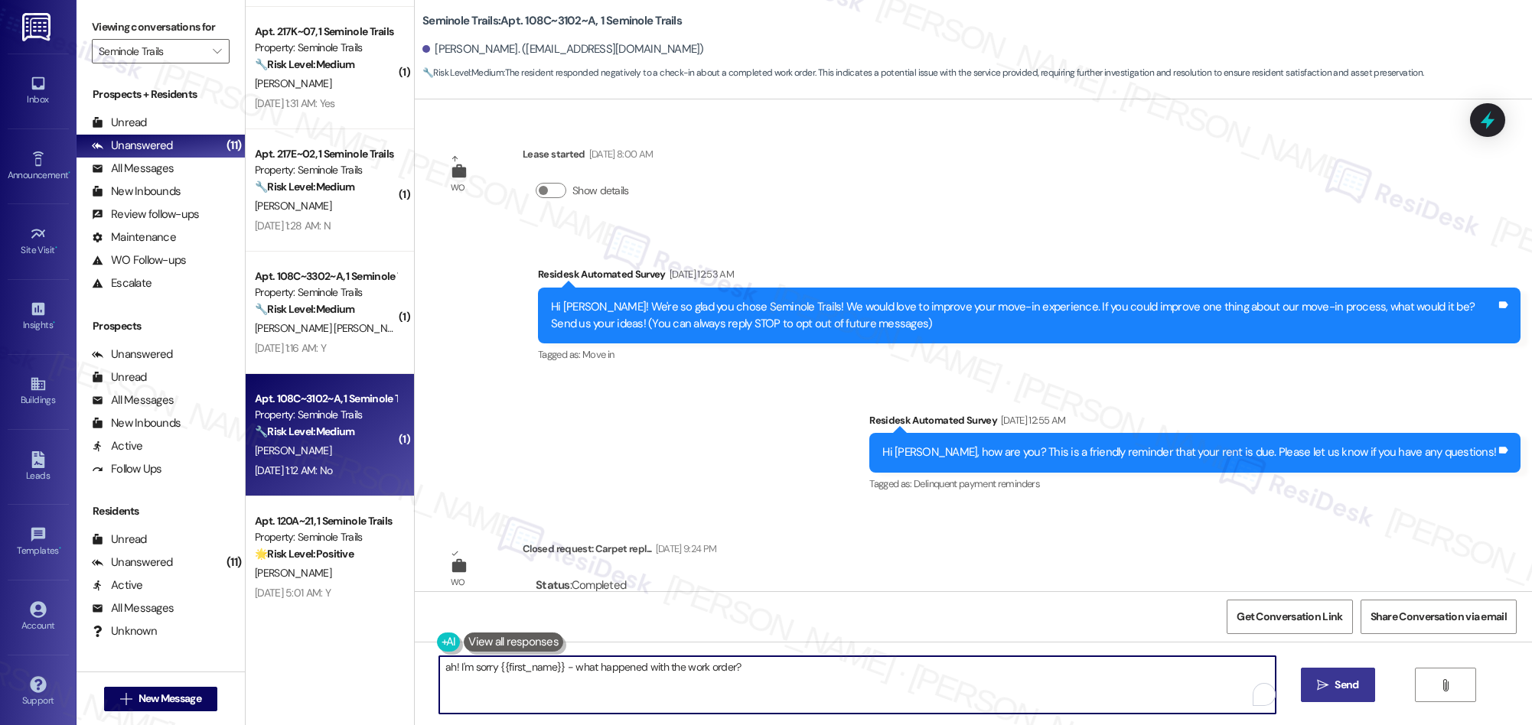
click at [1331, 684] on span "Send" at bounding box center [1346, 685] width 30 height 16
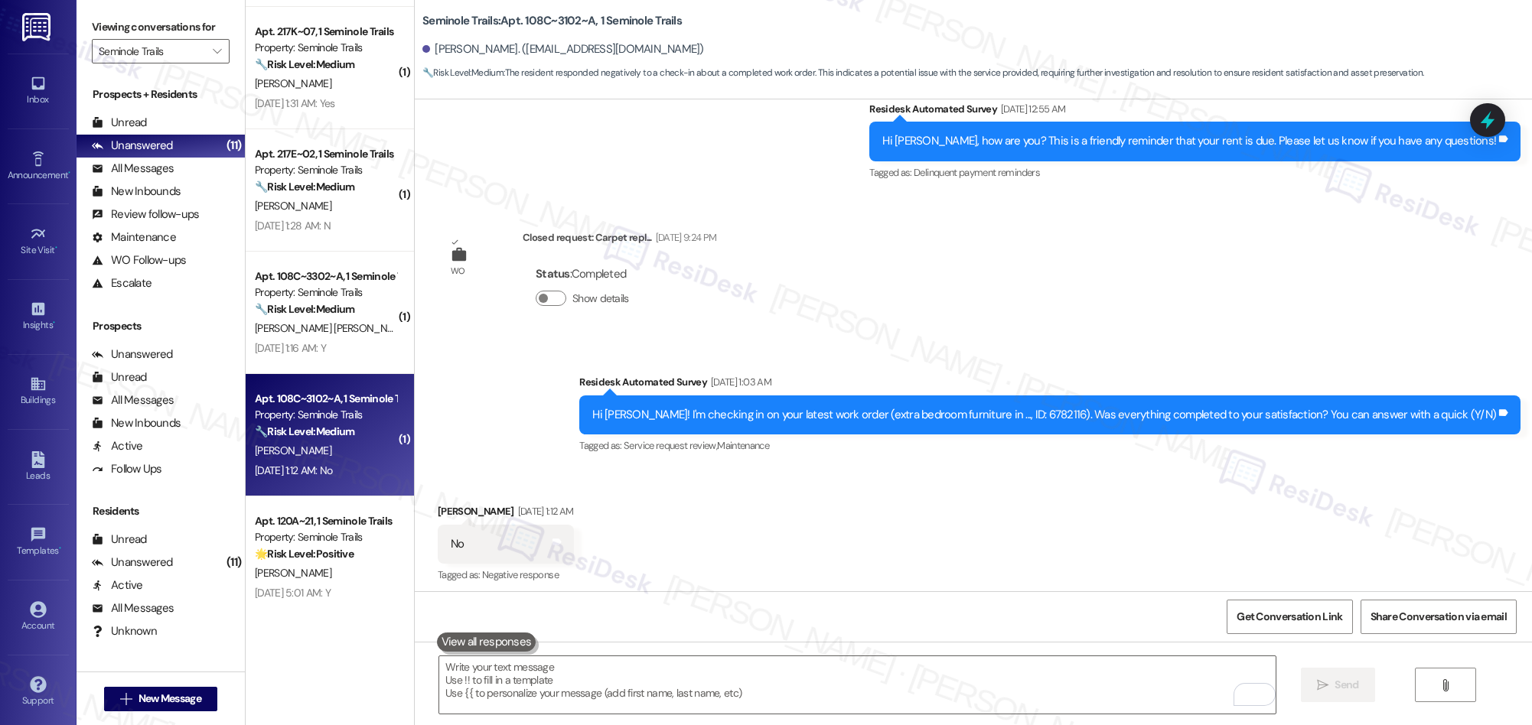
scroll to position [566, 0]
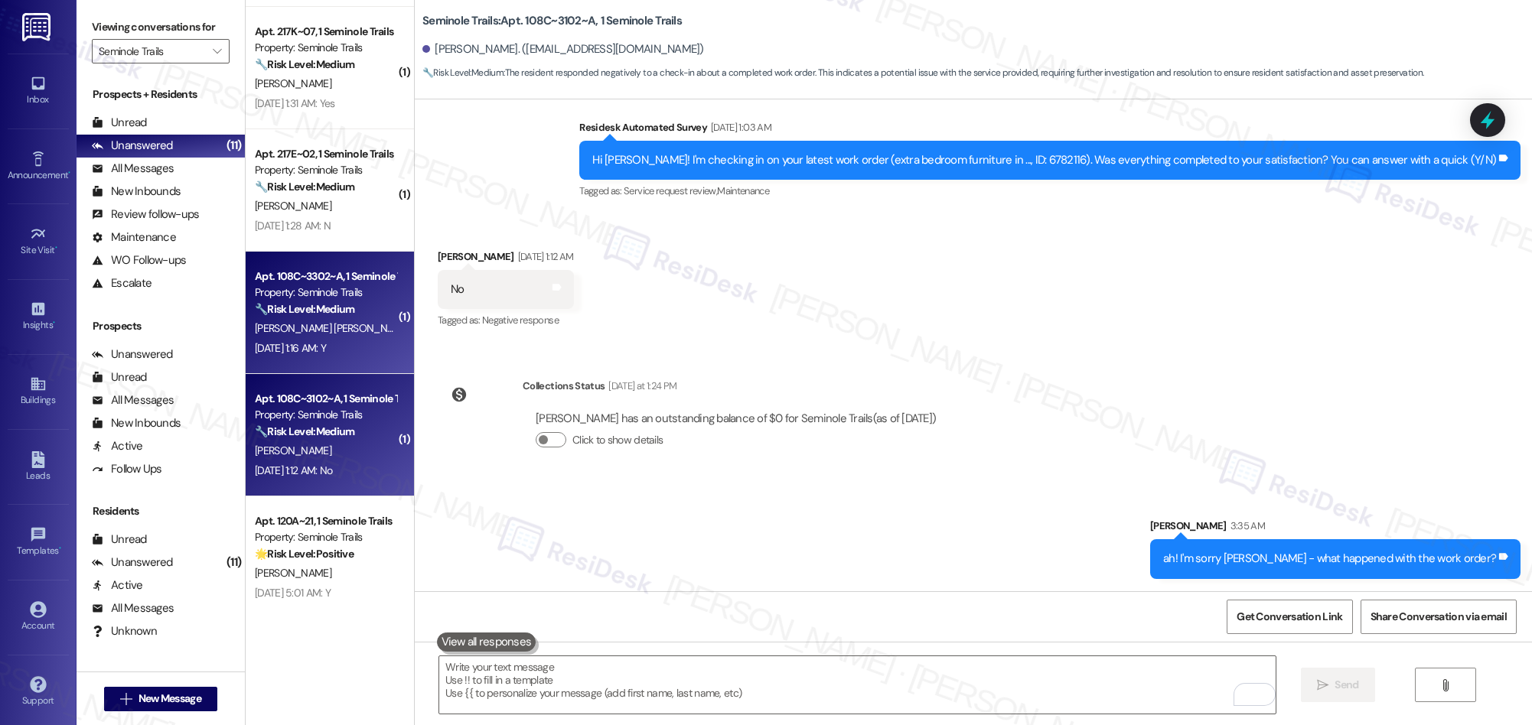
click at [292, 331] on span "[PERSON_NAME] [PERSON_NAME]" at bounding box center [332, 328] width 155 height 14
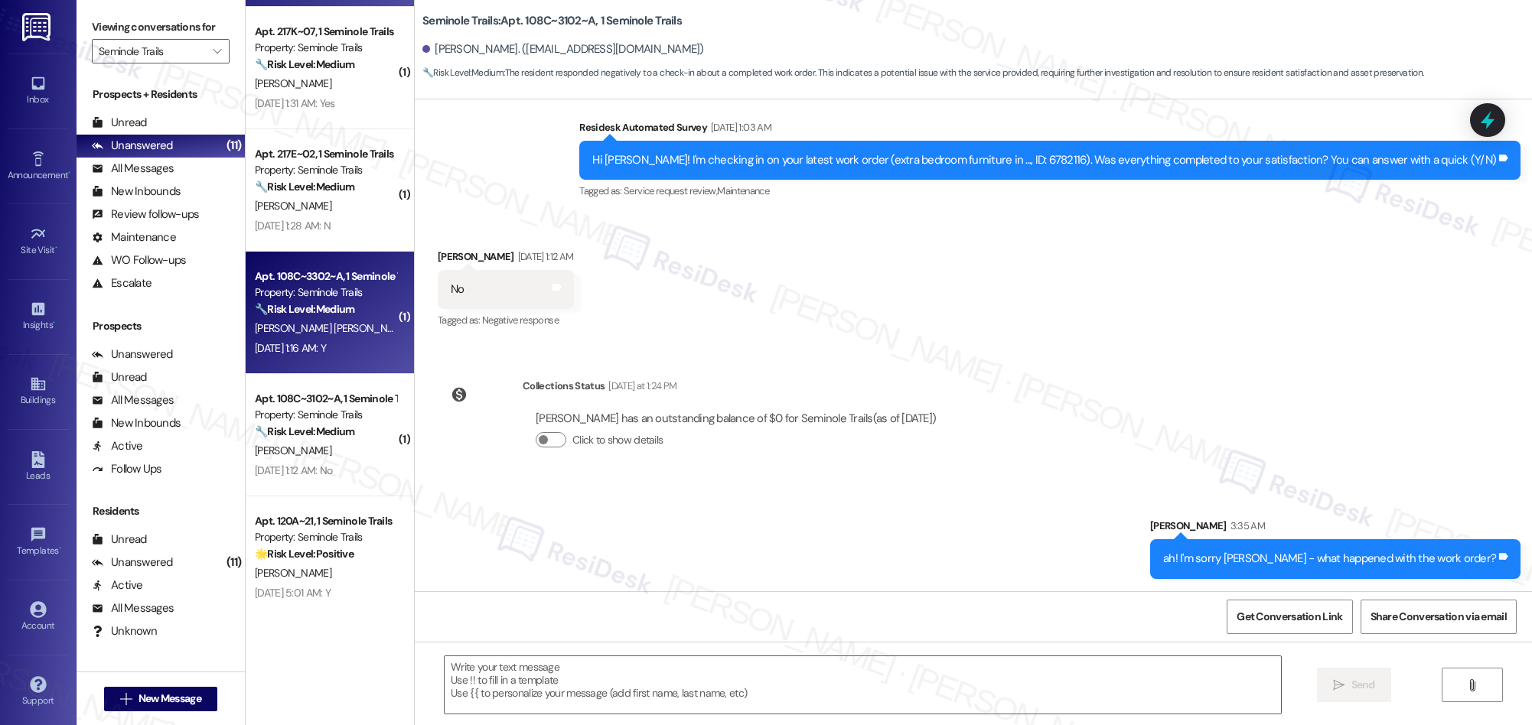
type textarea "Fetching suggested responses. Please feel free to read through the conversation…"
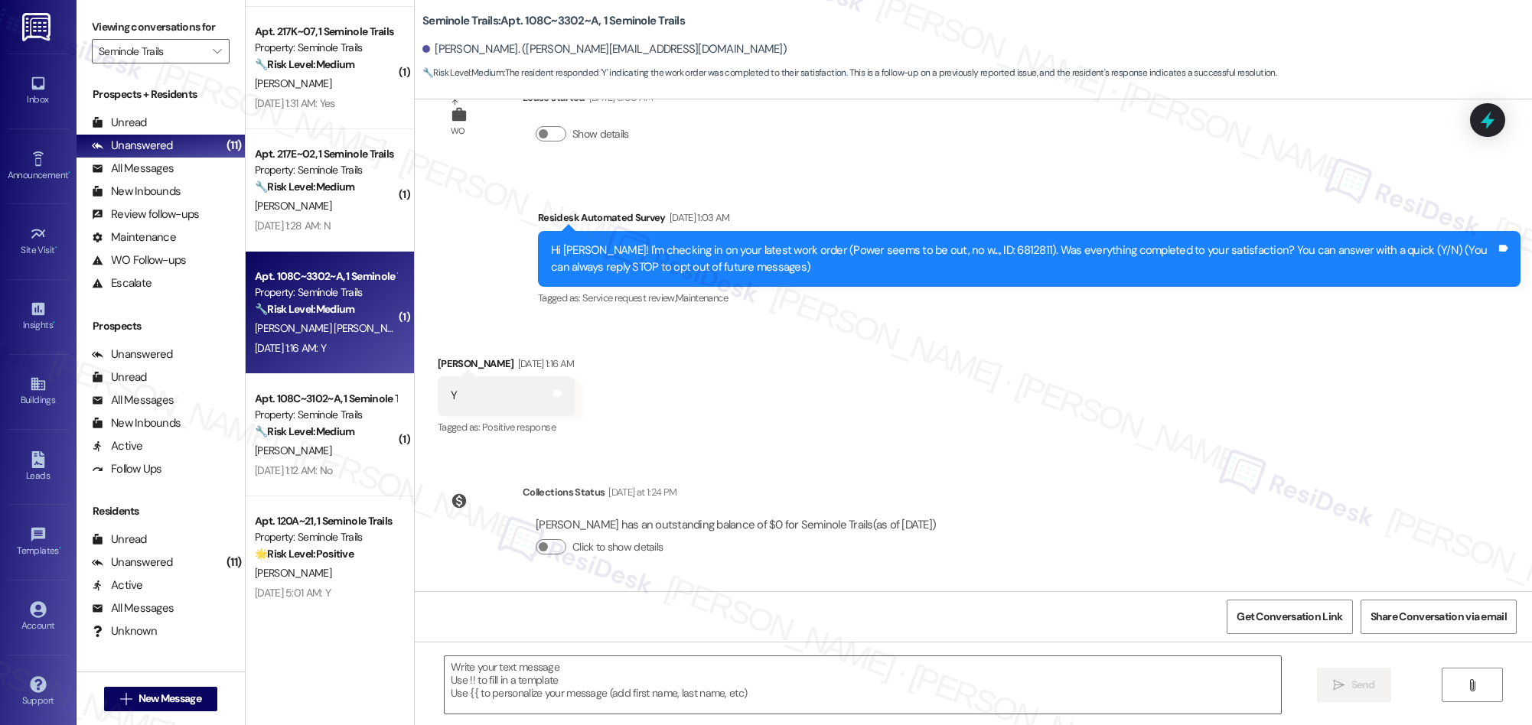
scroll to position [0, 0]
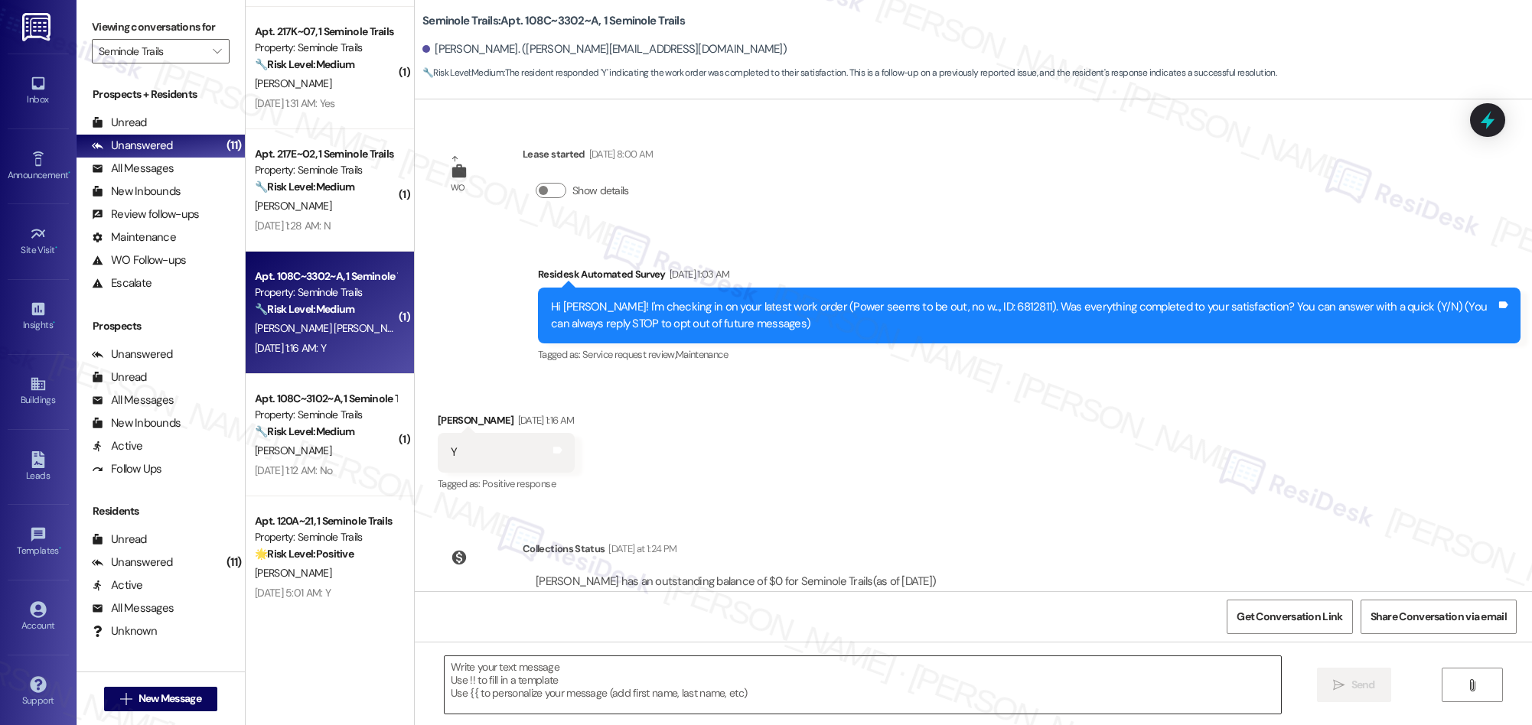
click at [694, 687] on textarea at bounding box center [863, 684] width 836 height 57
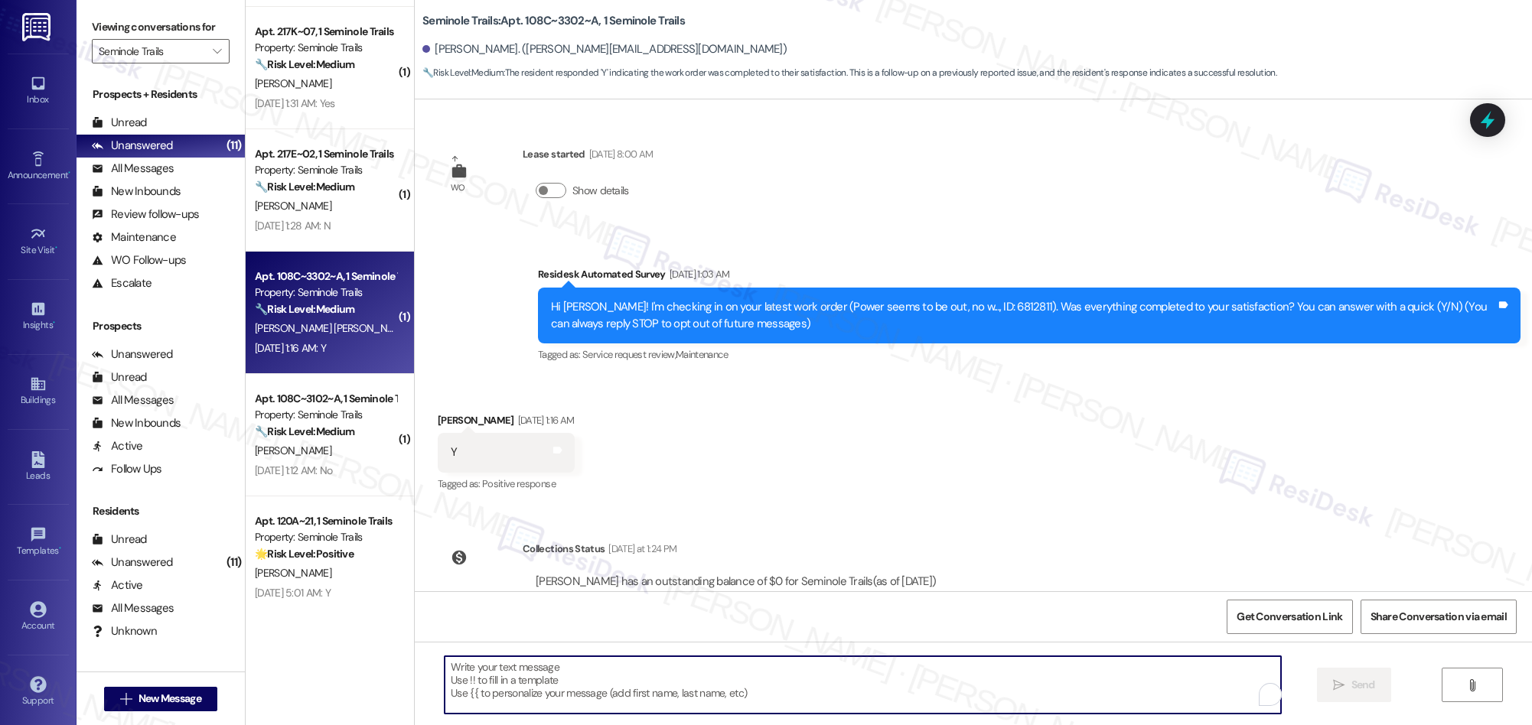
paste textarea "We’re glad everything went well with your work order! Let us know if there’s an…"
type textarea "We’re glad everything went well with your work order! Let us know if there’s an…"
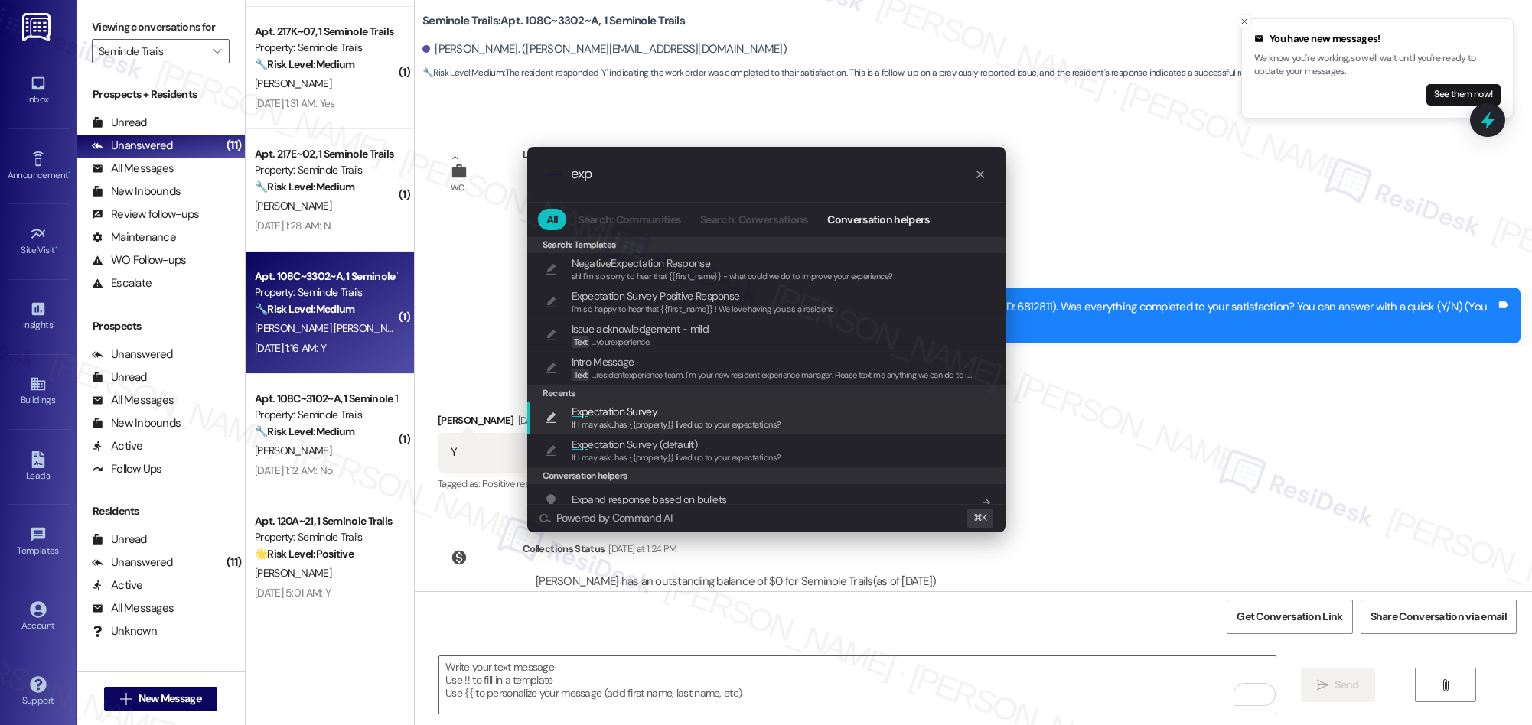
type input "exp"
click at [616, 423] on span "If I may ask...has {{property}} lived up to your expectations?" at bounding box center [677, 424] width 210 height 11
type textarea "If I may ask...has {{property}} lived up to your expectations?"
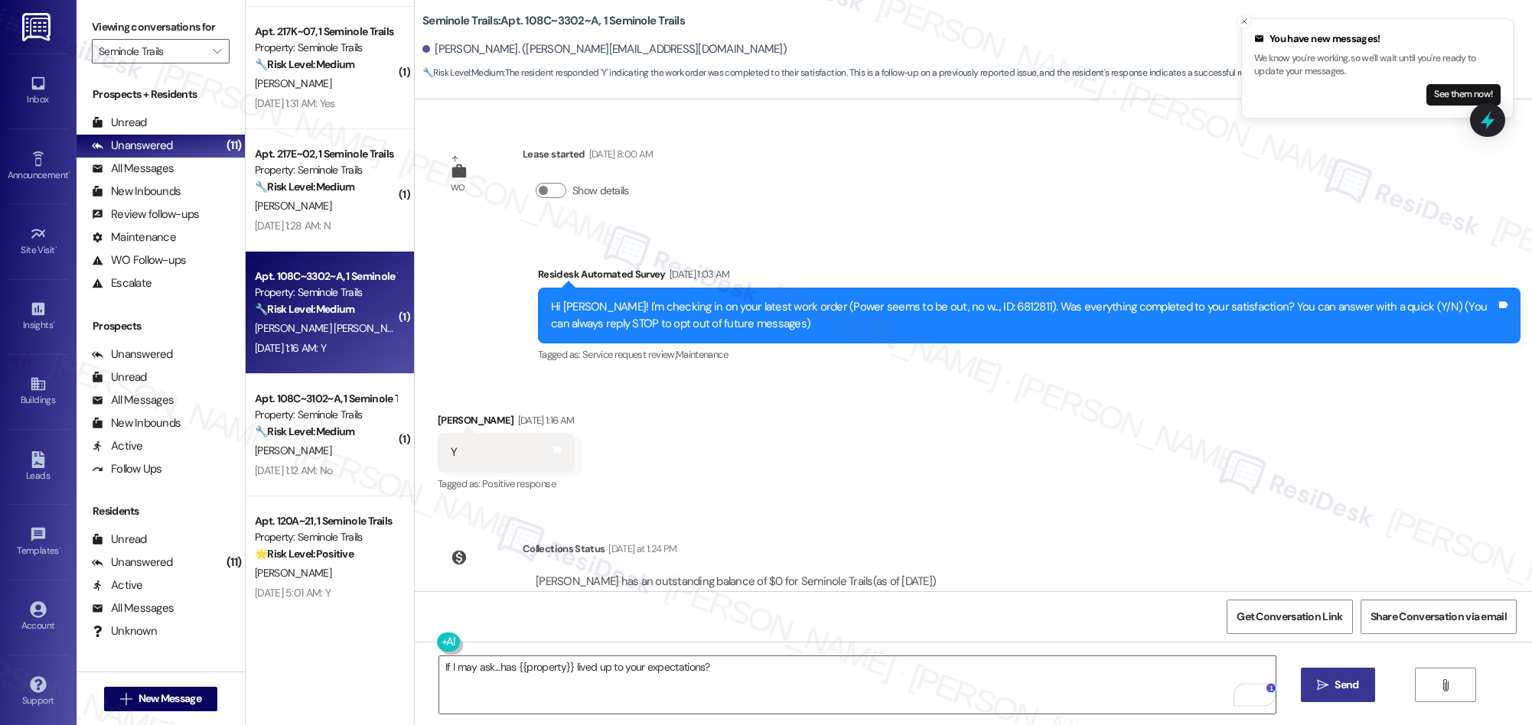
click at [1324, 680] on icon "" at bounding box center [1322, 685] width 11 height 12
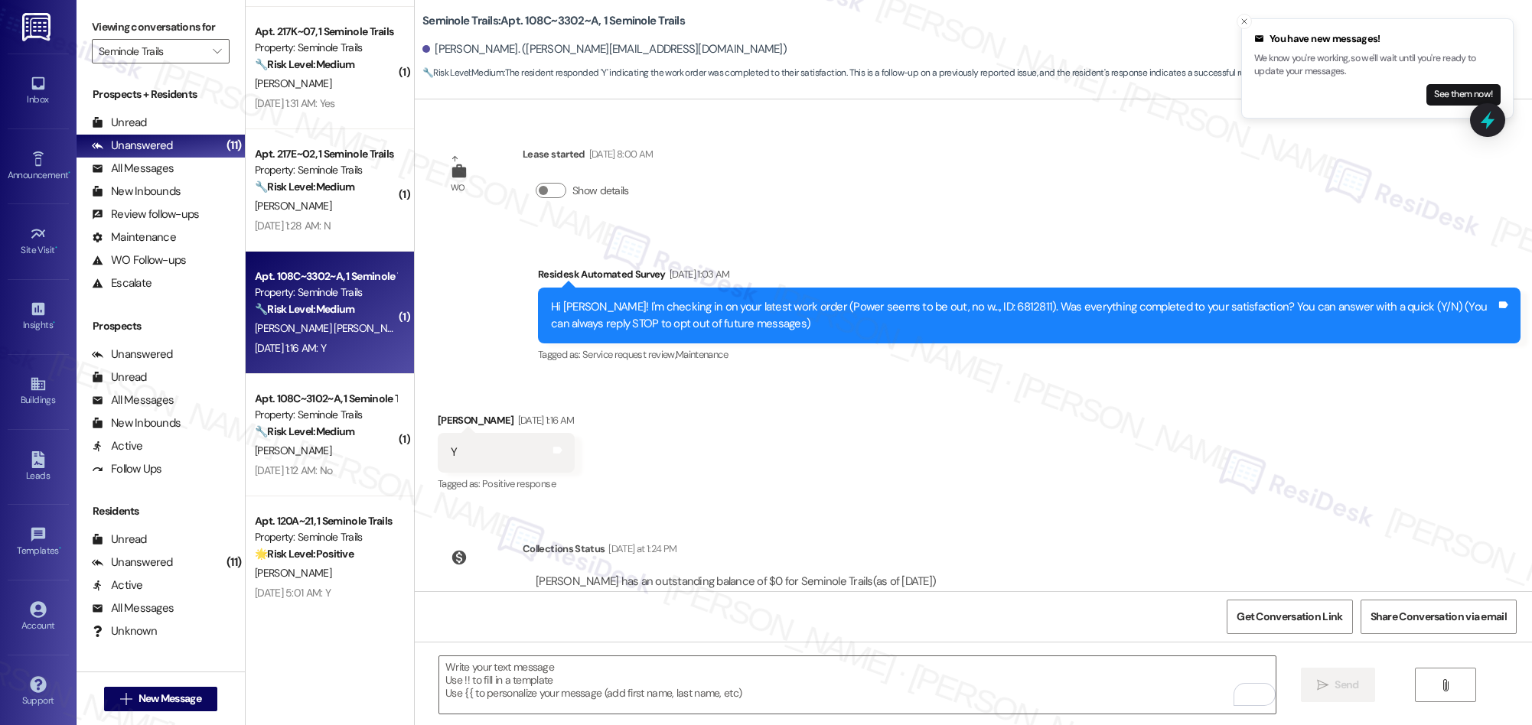
scroll to position [270, 0]
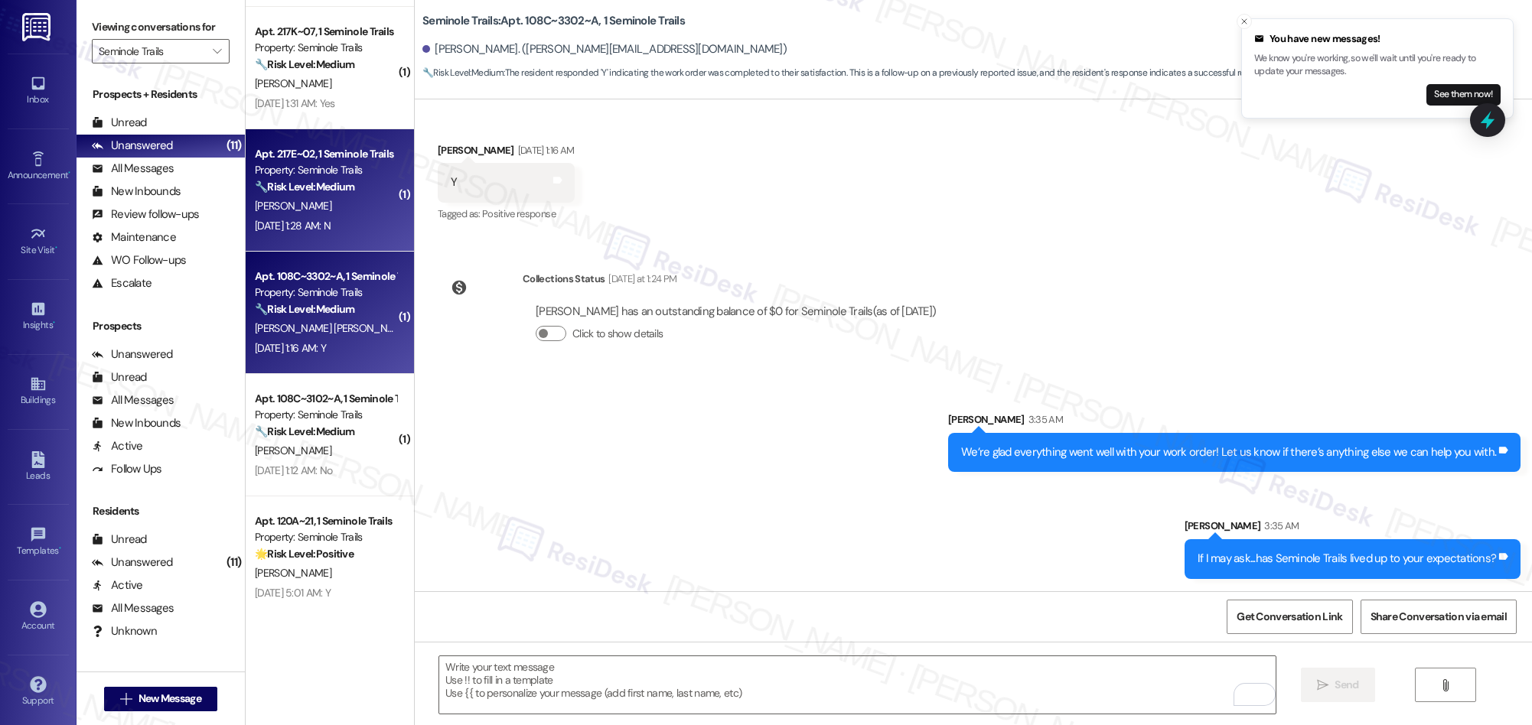
click at [312, 197] on div "M. Clarke" at bounding box center [325, 206] width 145 height 19
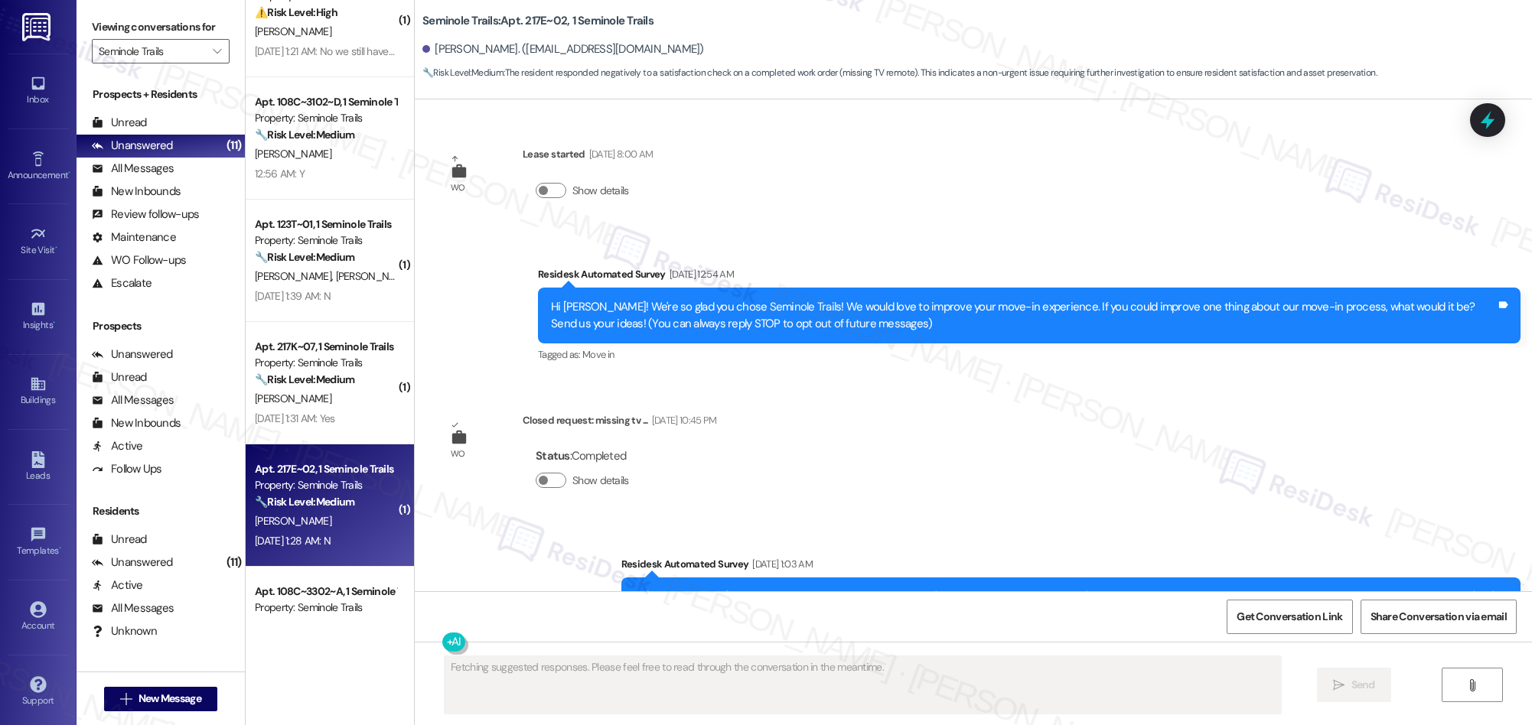
scroll to position [330, 0]
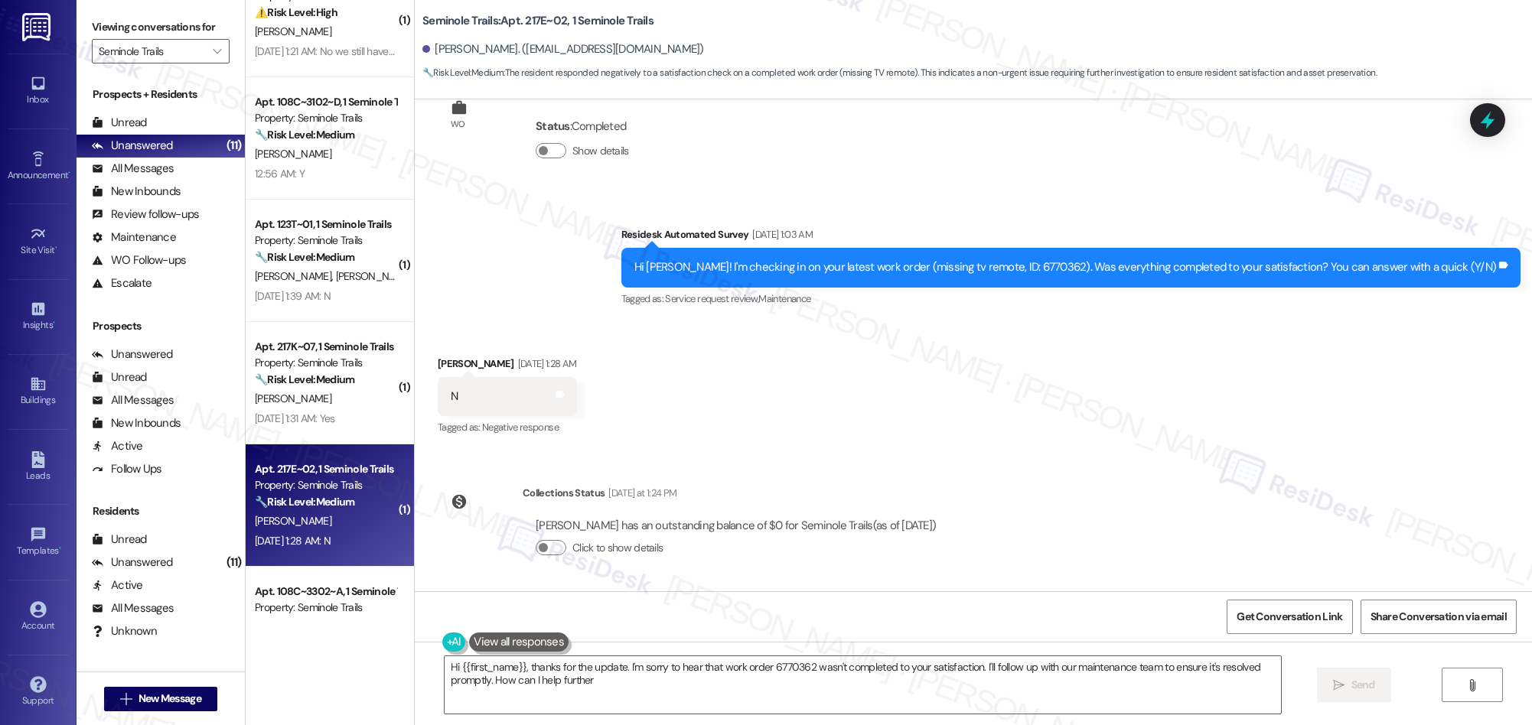
type textarea "Hi {{first_name}}, thanks for the update. I'm sorry to hear that work order 677…"
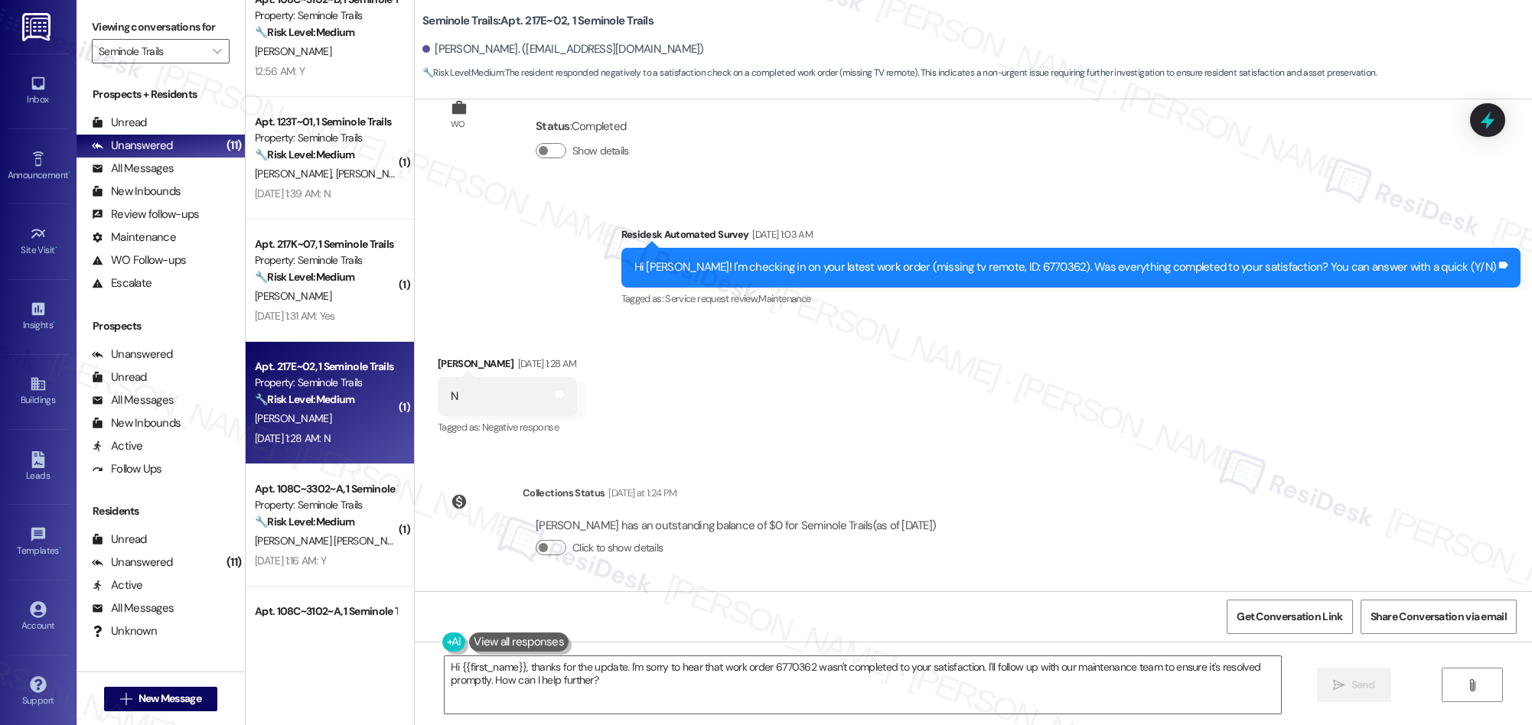
scroll to position [271, 0]
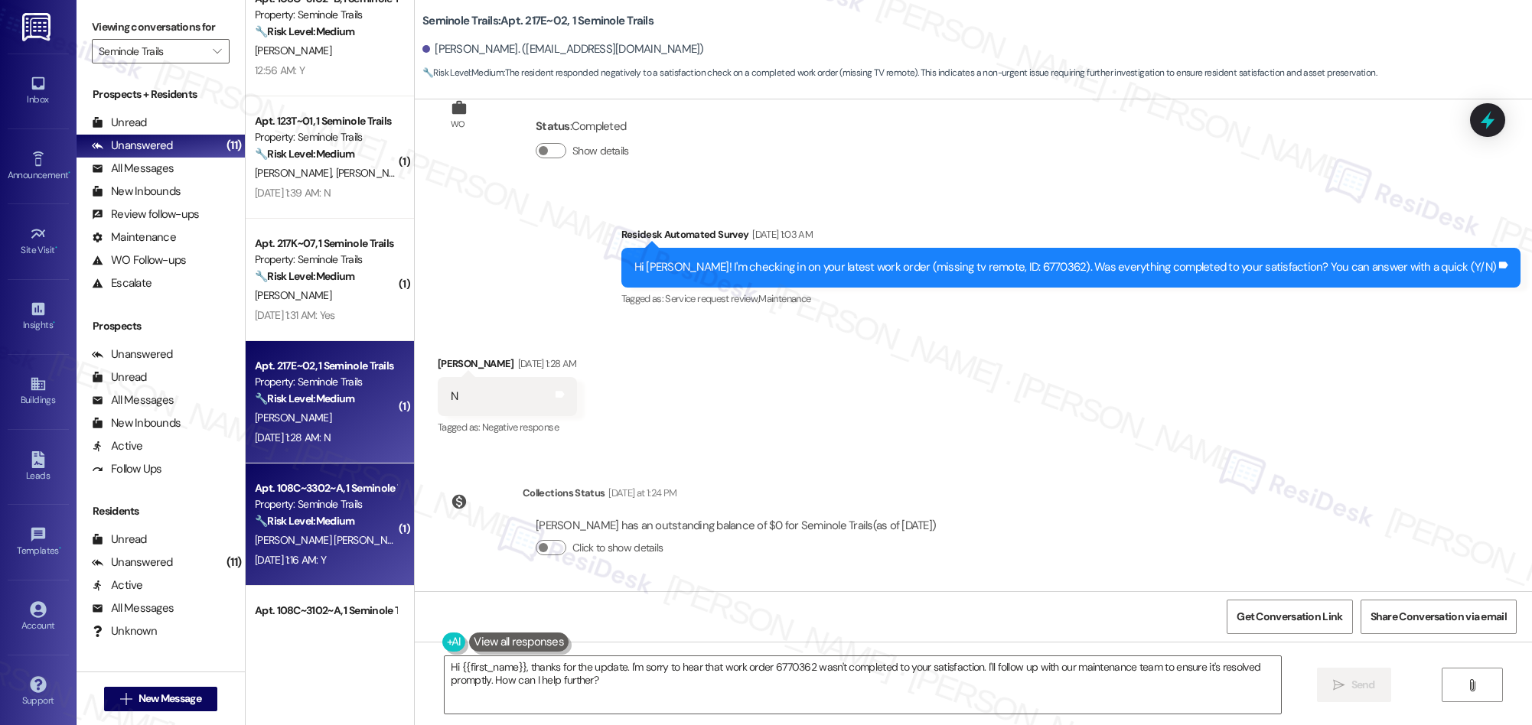
click at [370, 504] on div "Property: Seminole Trails" at bounding box center [326, 505] width 142 height 16
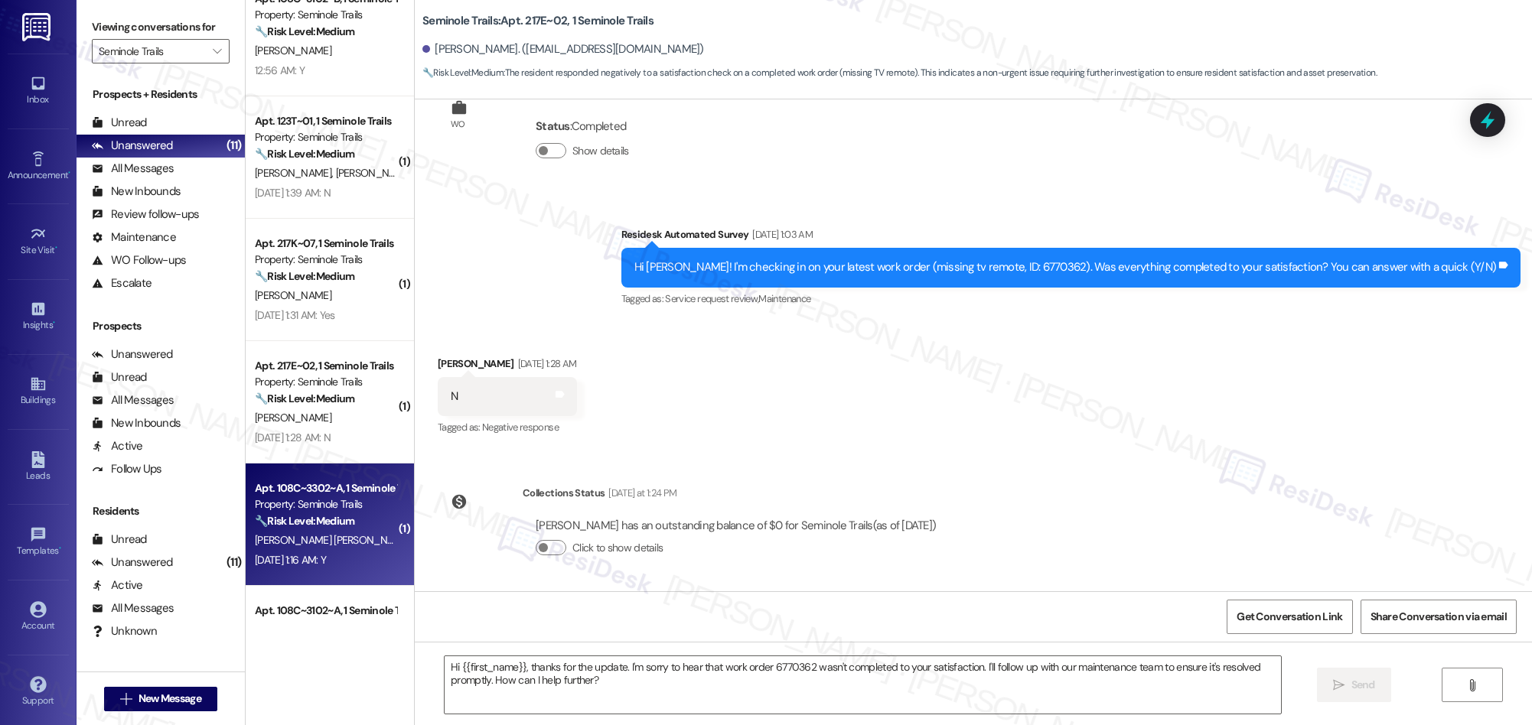
type textarea "Fetching suggested responses. Please feel free to read through the conversation…"
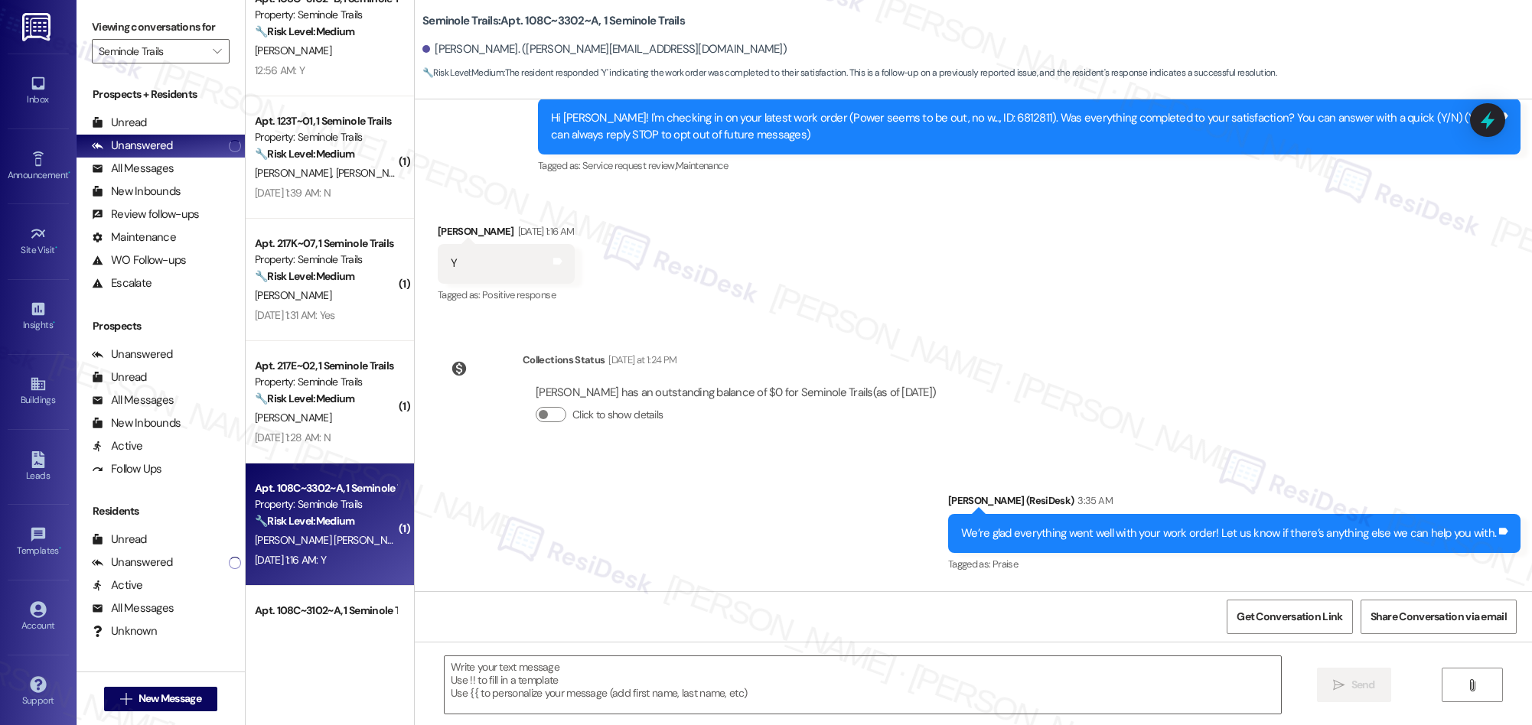
type textarea "Fetching suggested responses. Please feel free to read through the conversation…"
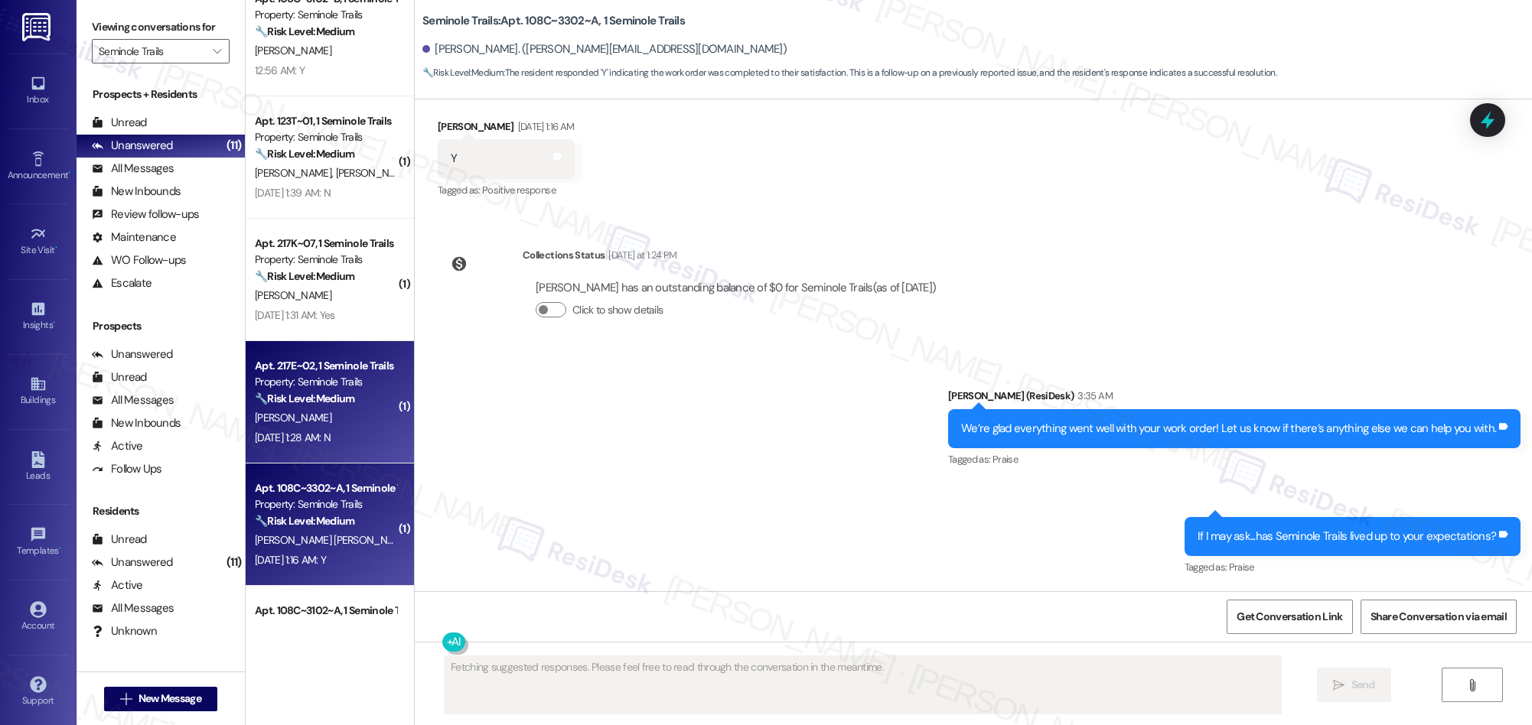
click at [363, 432] on div "Sep 13, 2025 at 1:28 AM: N Sep 13, 2025 at 1:28 AM: N" at bounding box center [325, 437] width 145 height 19
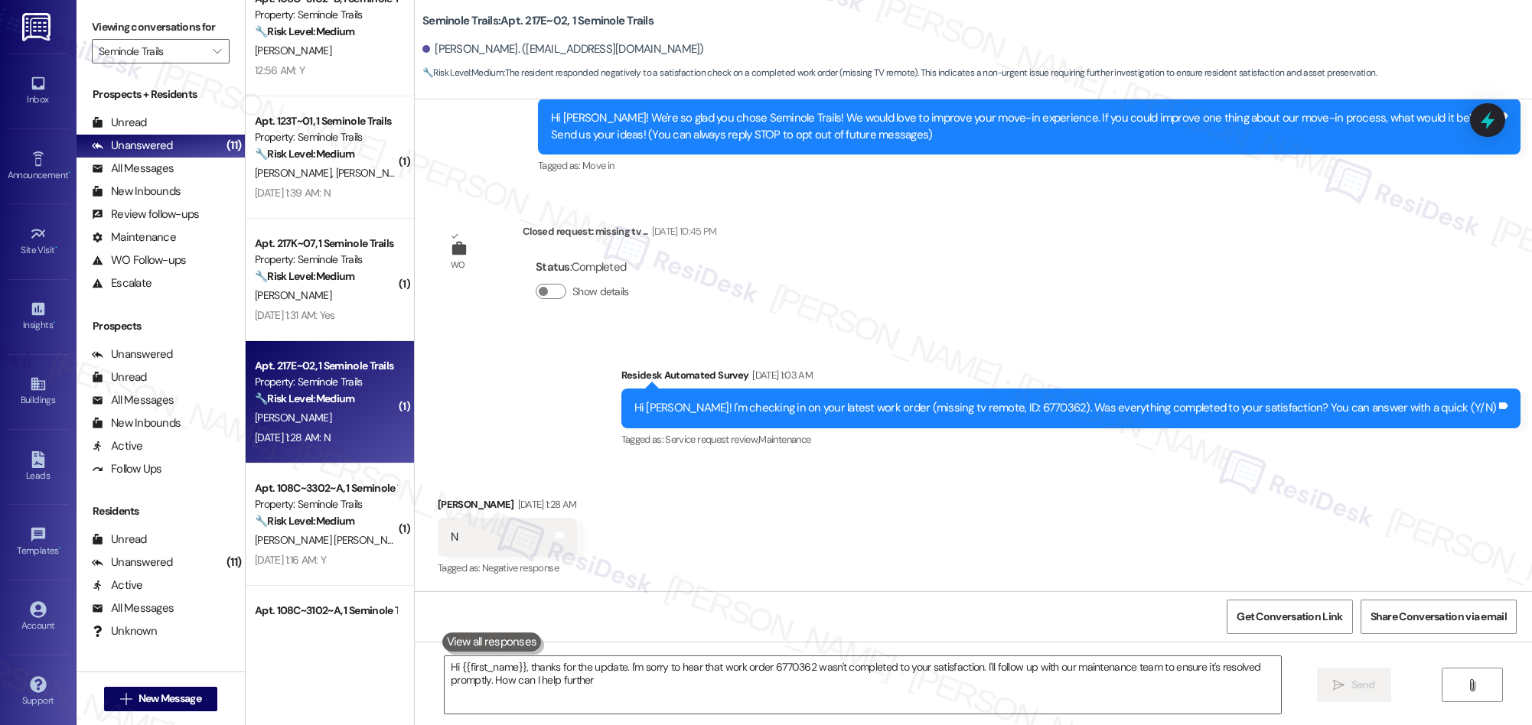
type textarea "Hi {{first_name}}, thanks for the update. I'm sorry to hear that work order 677…"
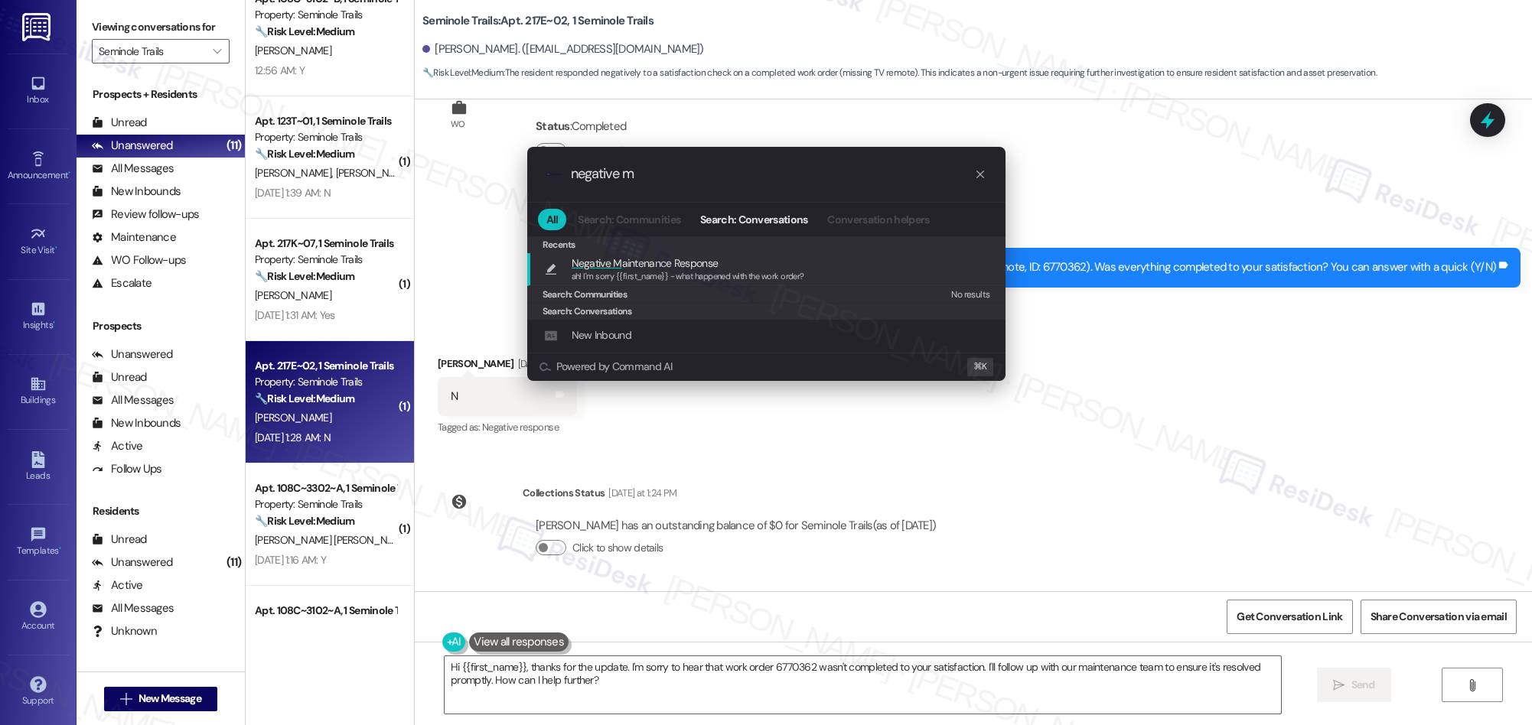
type input "negative m"
click at [692, 271] on span "ah! I'm sorry {{first_name}} - what happened with the work order?" at bounding box center [688, 276] width 233 height 11
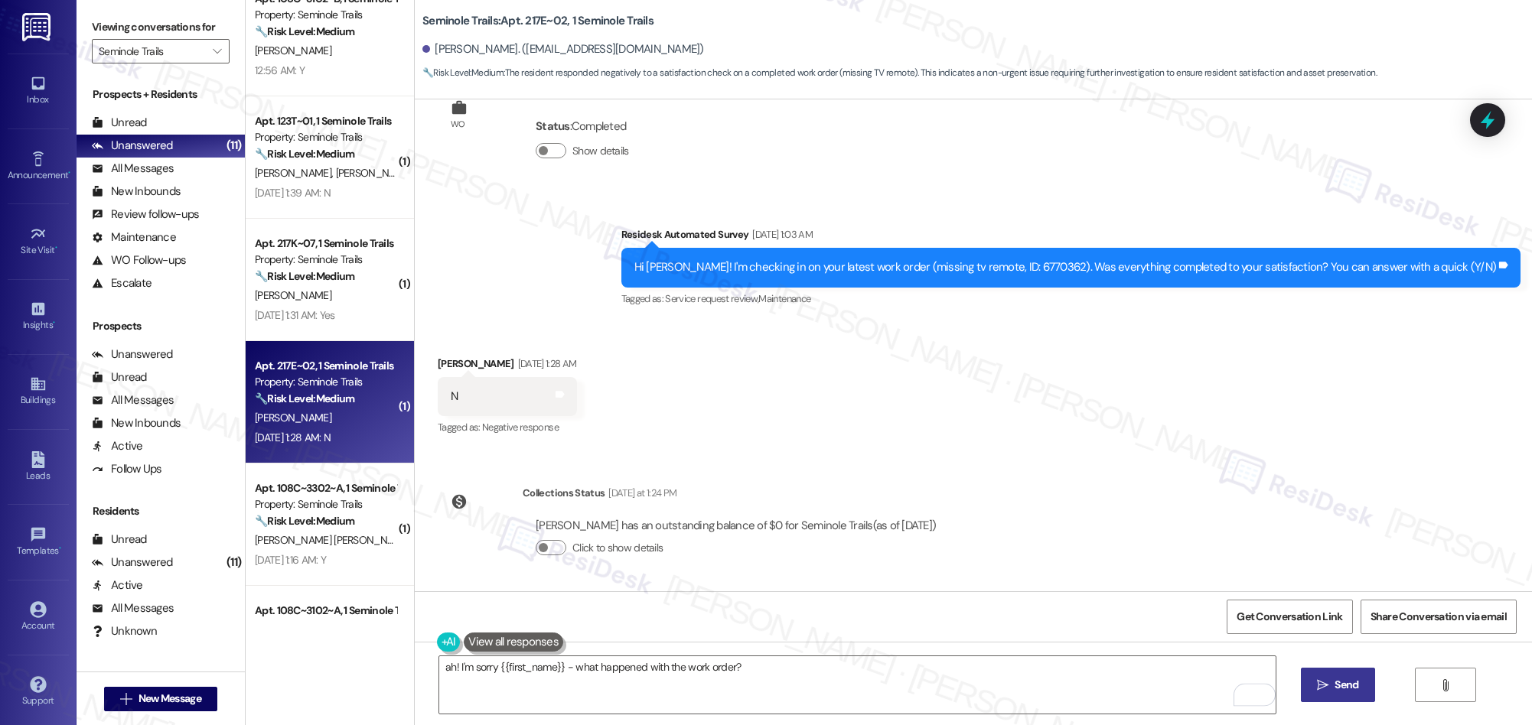
click at [1325, 684] on icon "" at bounding box center [1322, 685] width 11 height 12
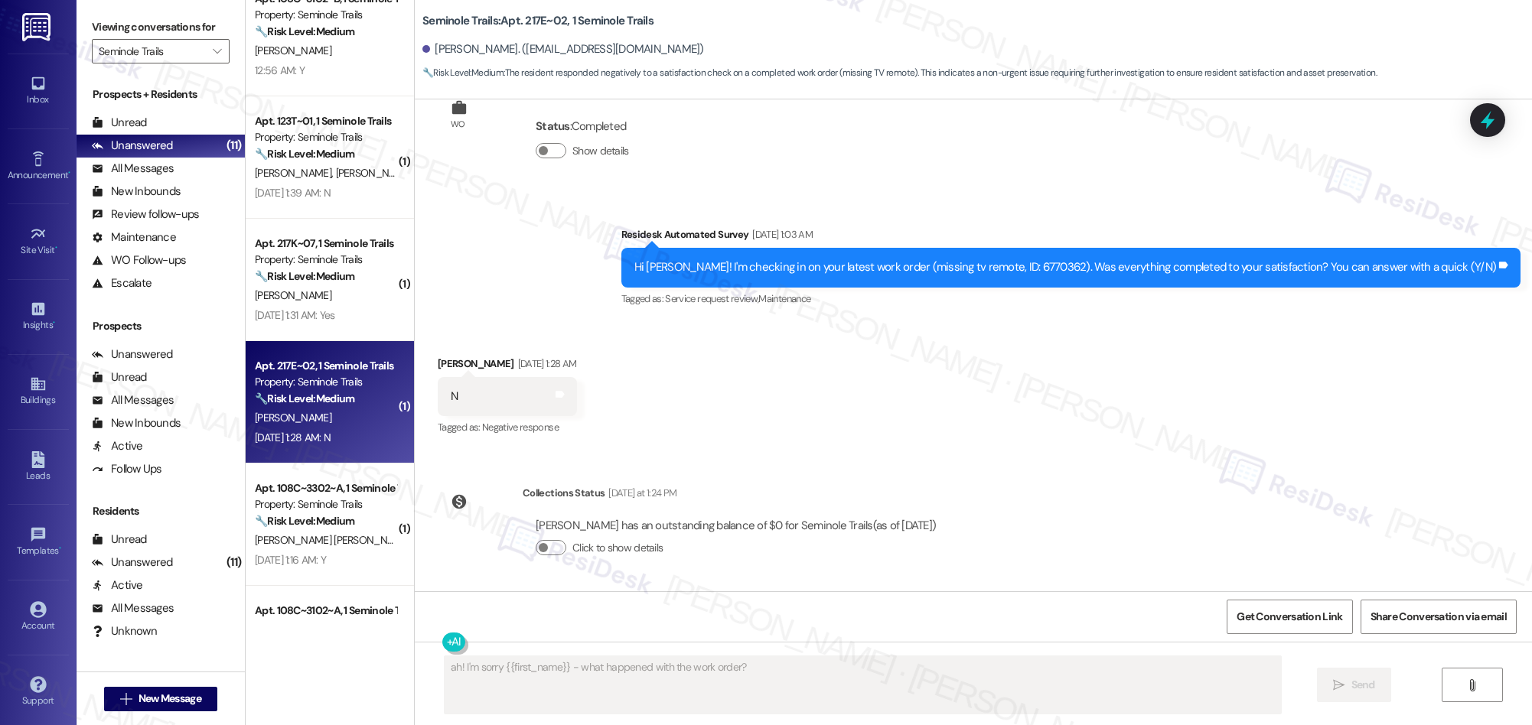
type textarea "Fetching suggested responses. Please feel free to read through the conversation…"
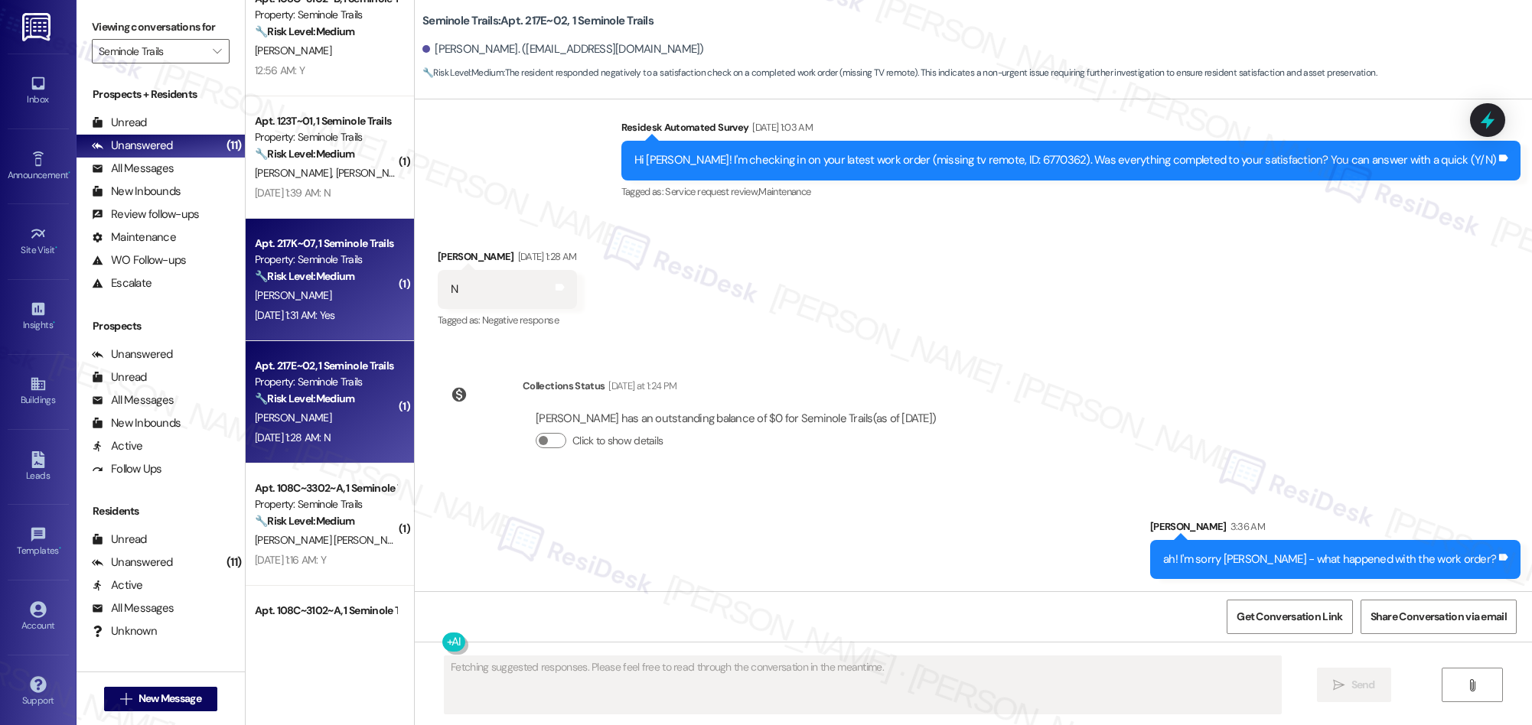
click at [366, 304] on div "G. Gravatt" at bounding box center [325, 295] width 145 height 19
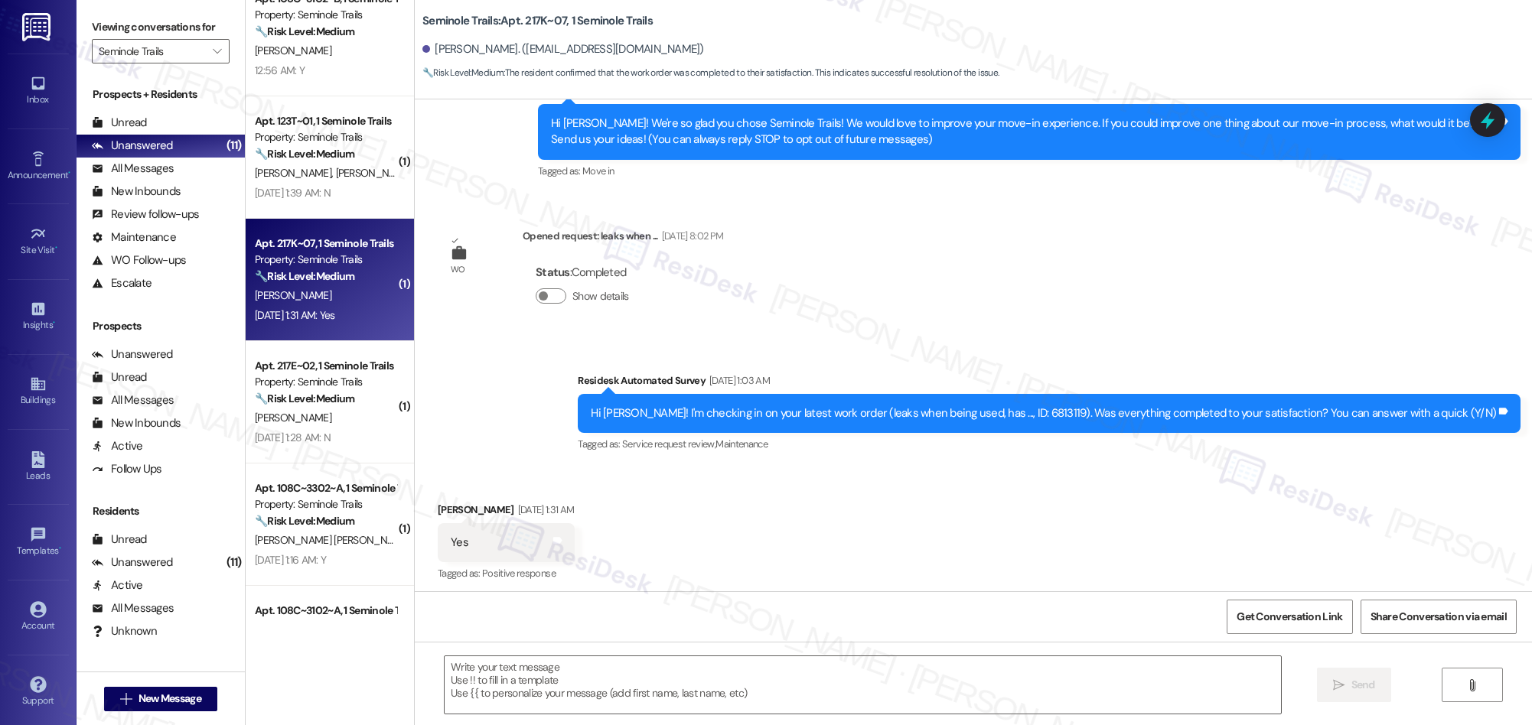
type textarea "Fetching suggested responses. Please feel free to read through the conversation…"
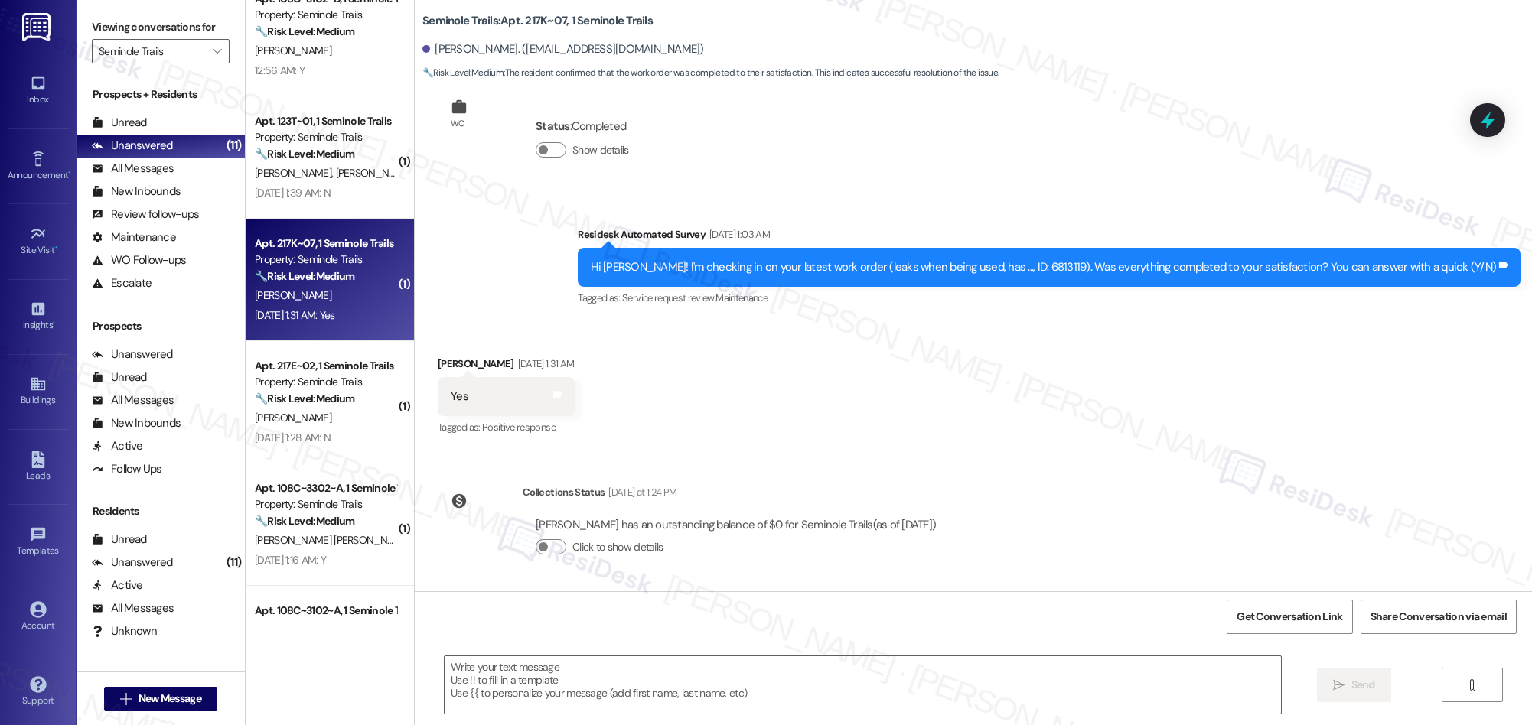
scroll to position [0, 0]
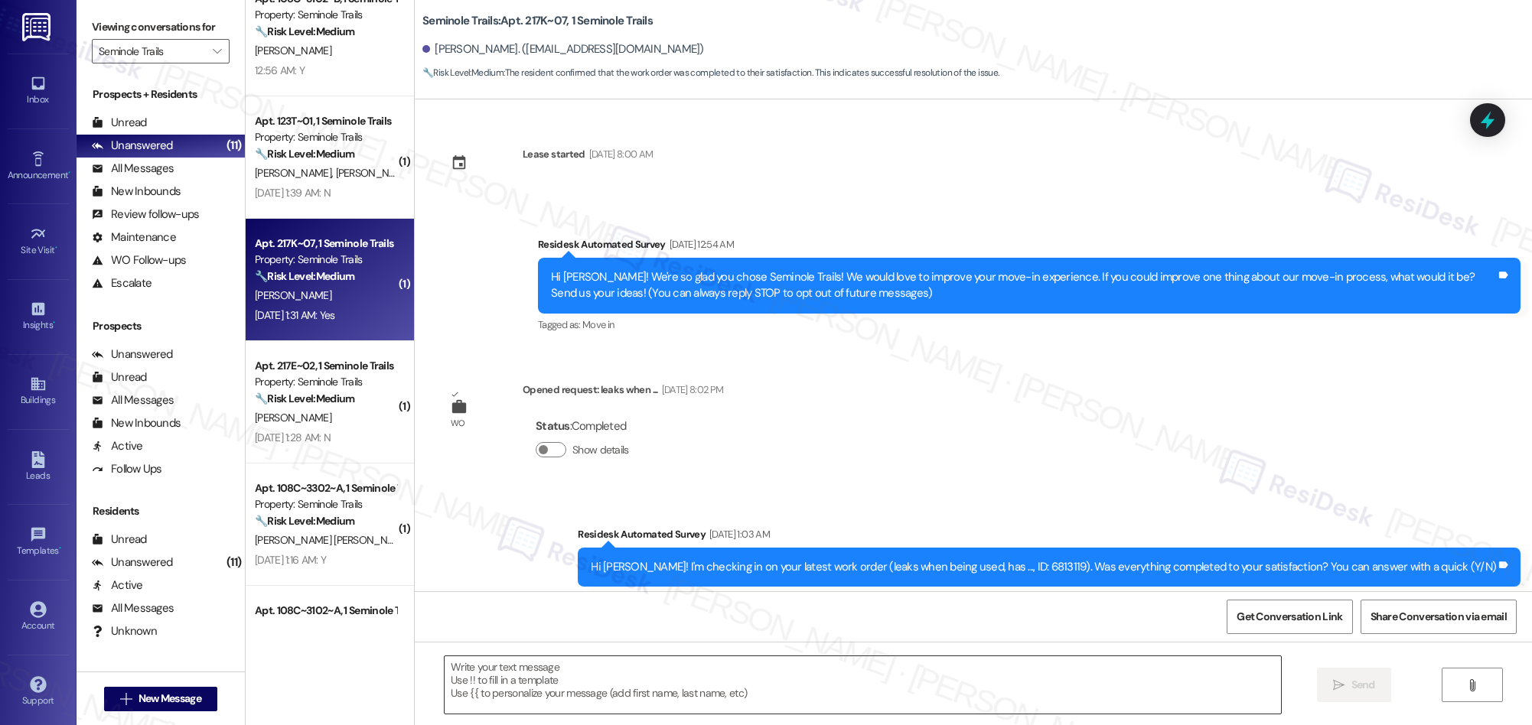
click at [771, 692] on textarea at bounding box center [863, 684] width 836 height 57
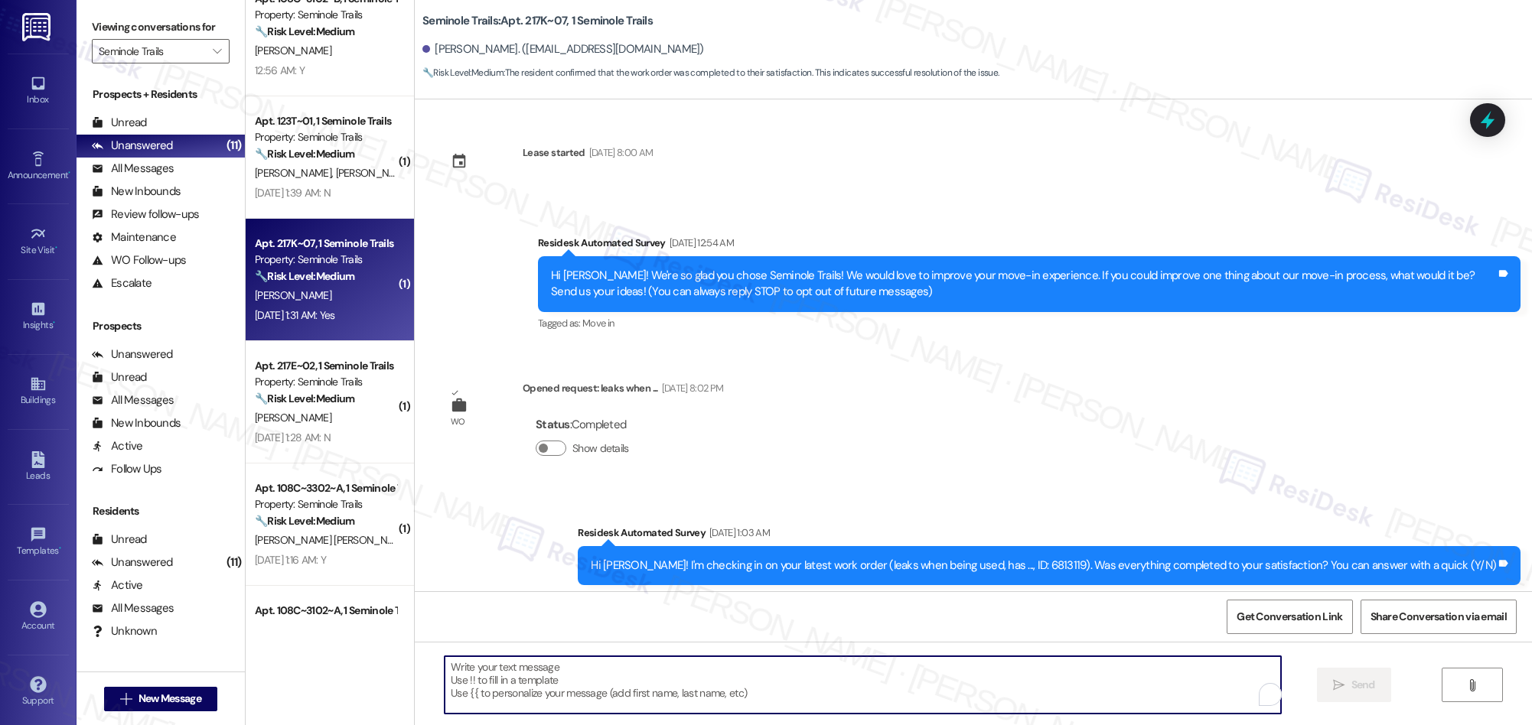
scroll to position [300, 0]
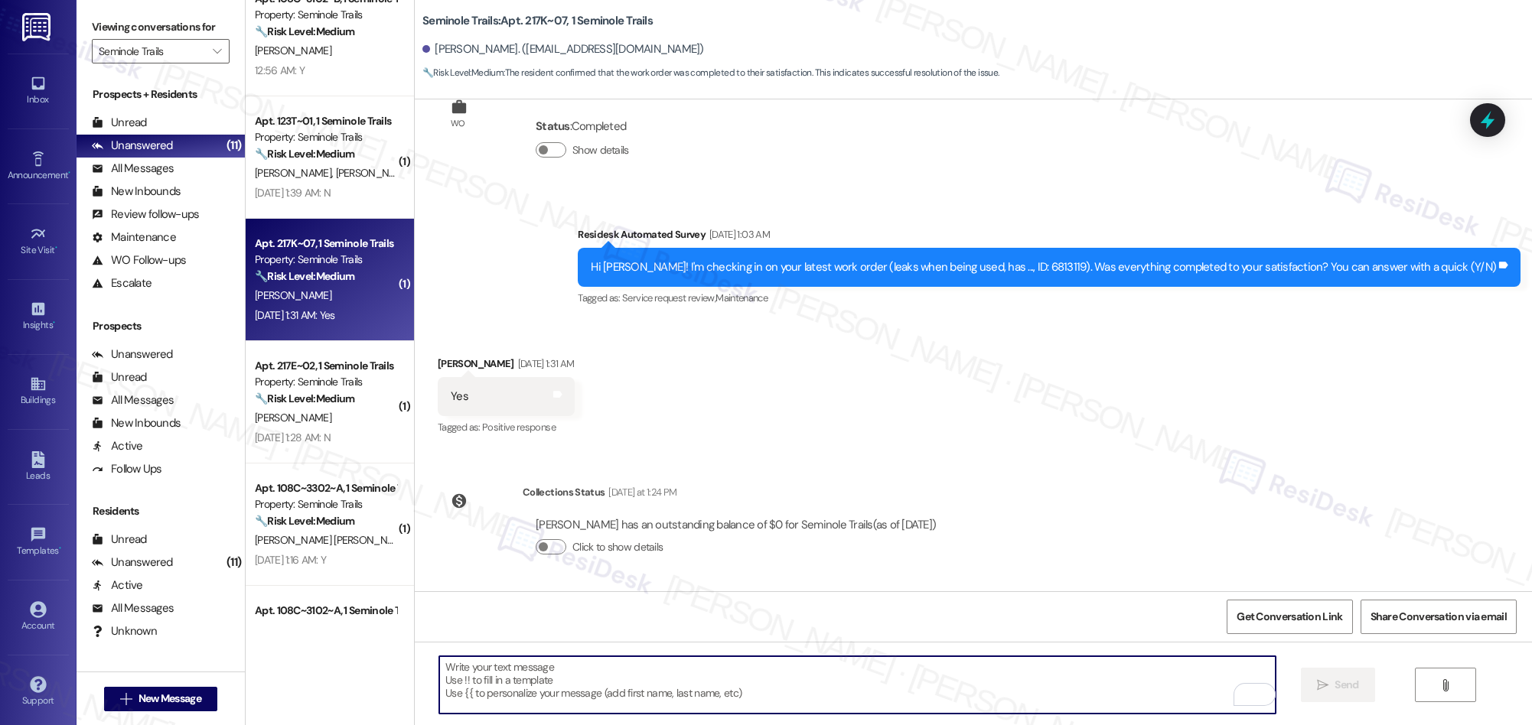
click at [745, 696] on textarea "To enrich screen reader interactions, please activate Accessibility in Grammarl…" at bounding box center [857, 684] width 836 height 57
paste textarea "We’re glad everything went well with your work order! Let us know if there’s an…"
type textarea "We’re glad everything went well with your work order! Let us know if there’s an…"
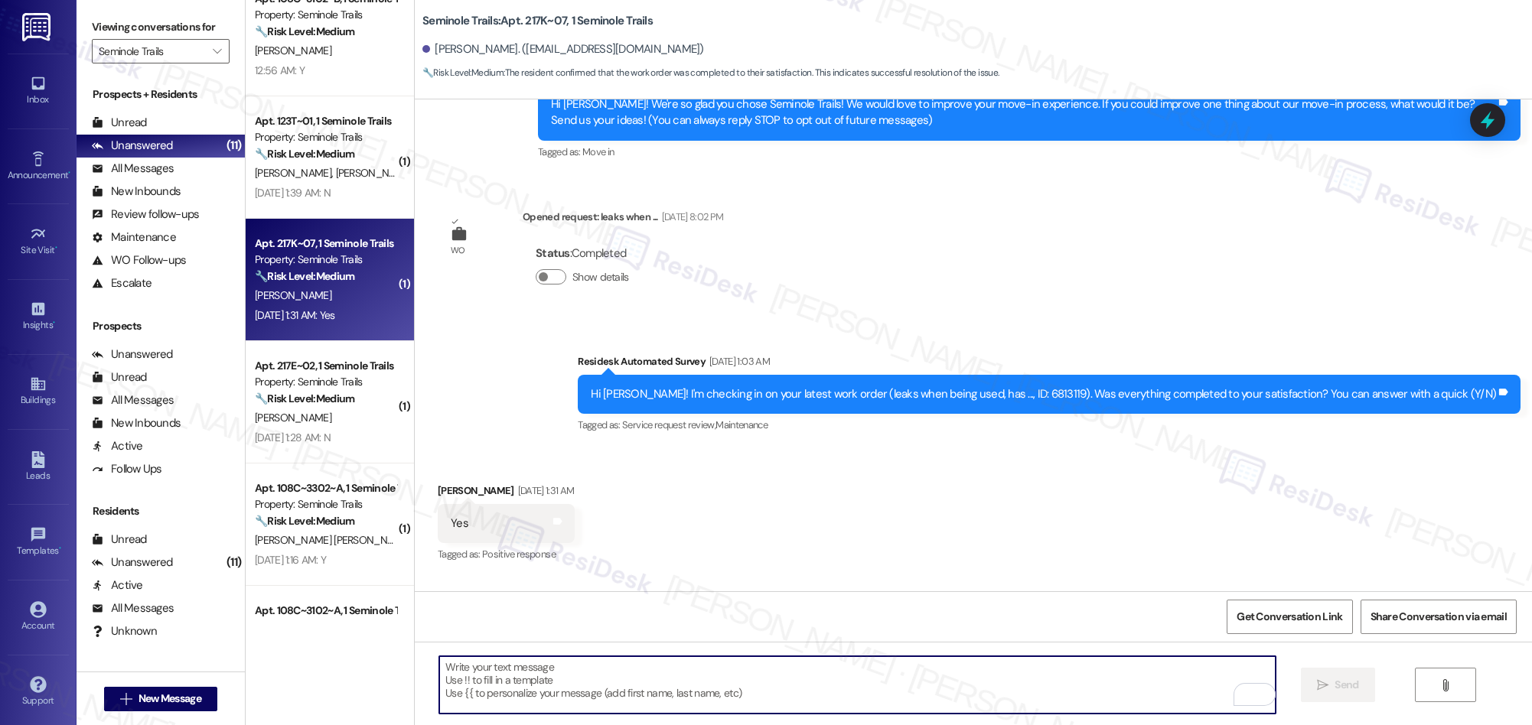
scroll to position [158, 0]
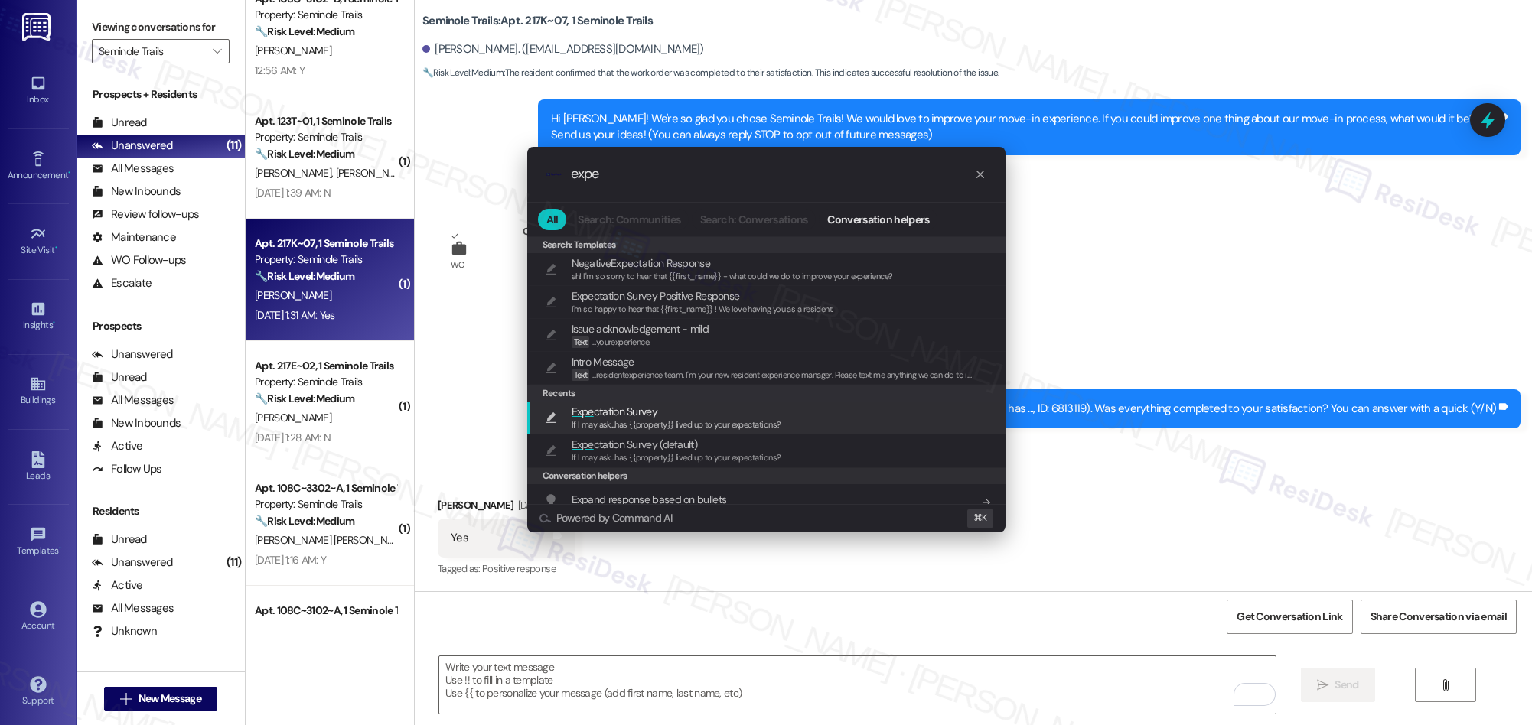
type input "expe"
click at [668, 412] on span "Expe ctation Survey" at bounding box center [677, 411] width 210 height 17
type textarea "If I may ask...has {{property}} lived up to your expectations?"
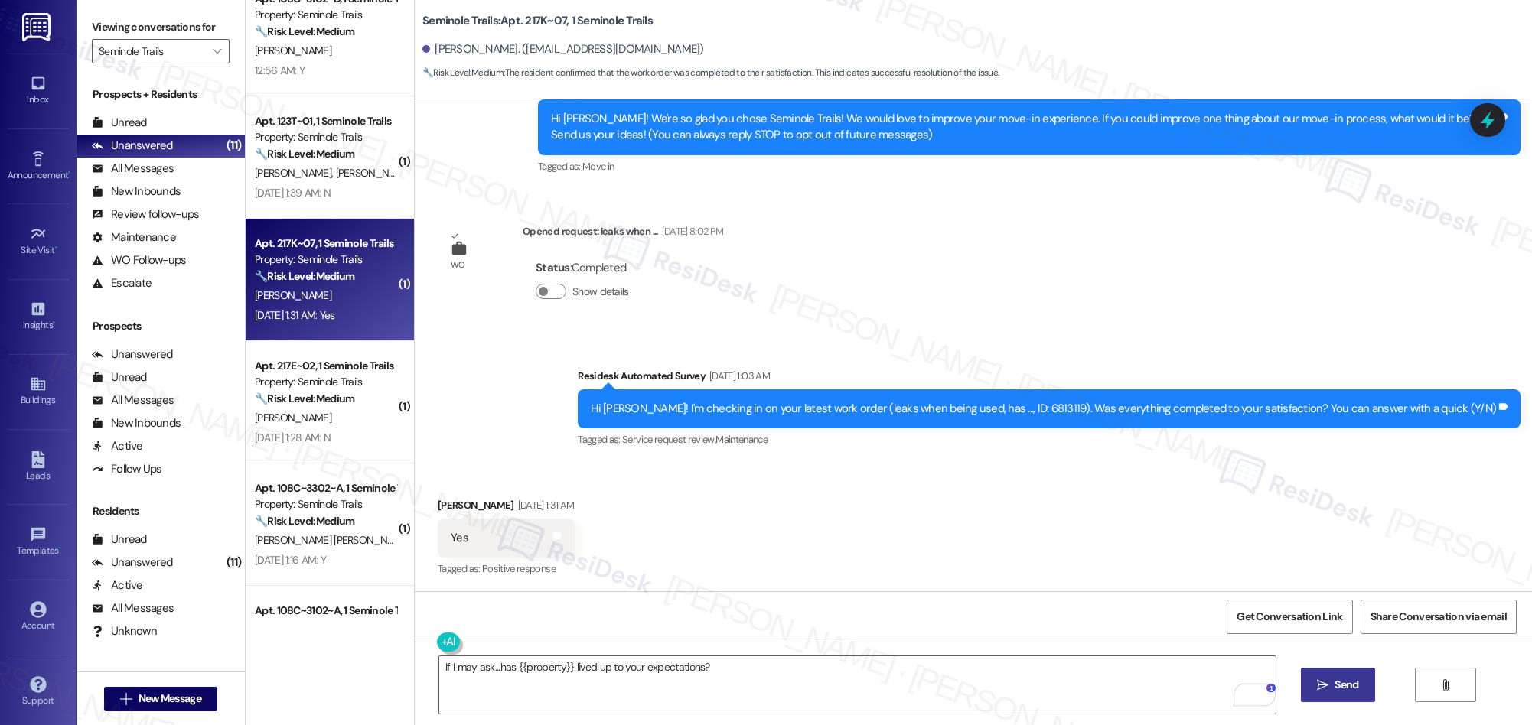
click at [1334, 689] on span "Send" at bounding box center [1346, 685] width 24 height 16
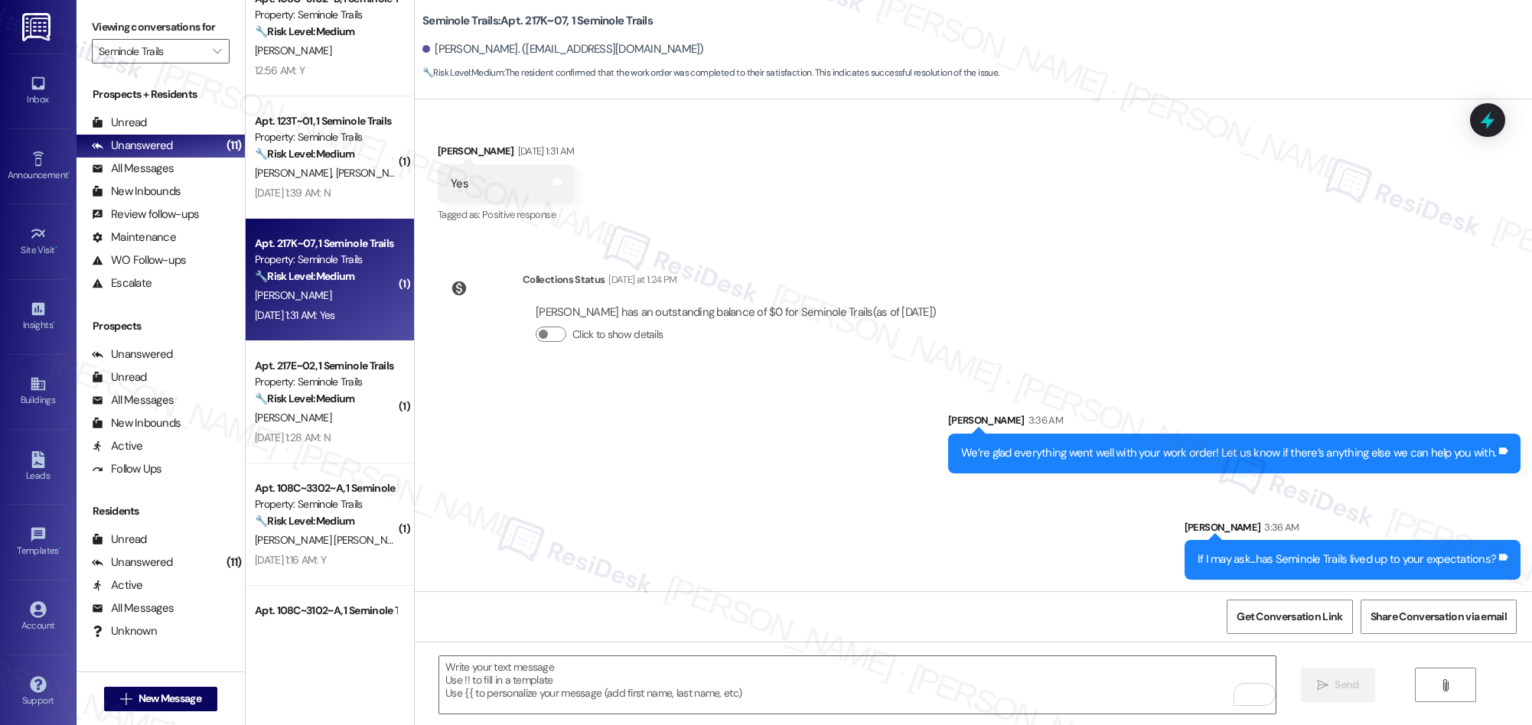
scroll to position [513, 0]
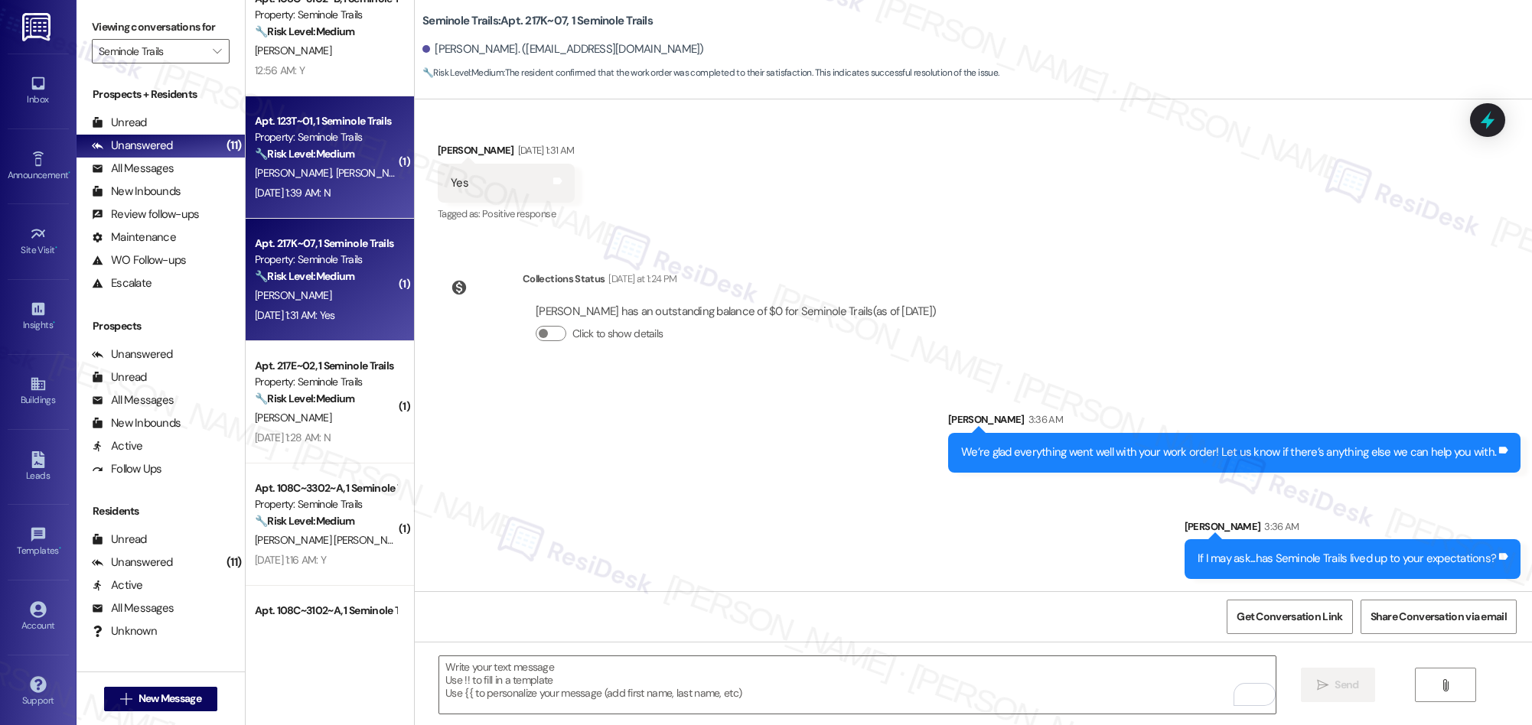
click at [331, 186] on div "Sep 13, 2025 at 1:39 AM: N Sep 13, 2025 at 1:39 AM: N" at bounding box center [293, 193] width 76 height 14
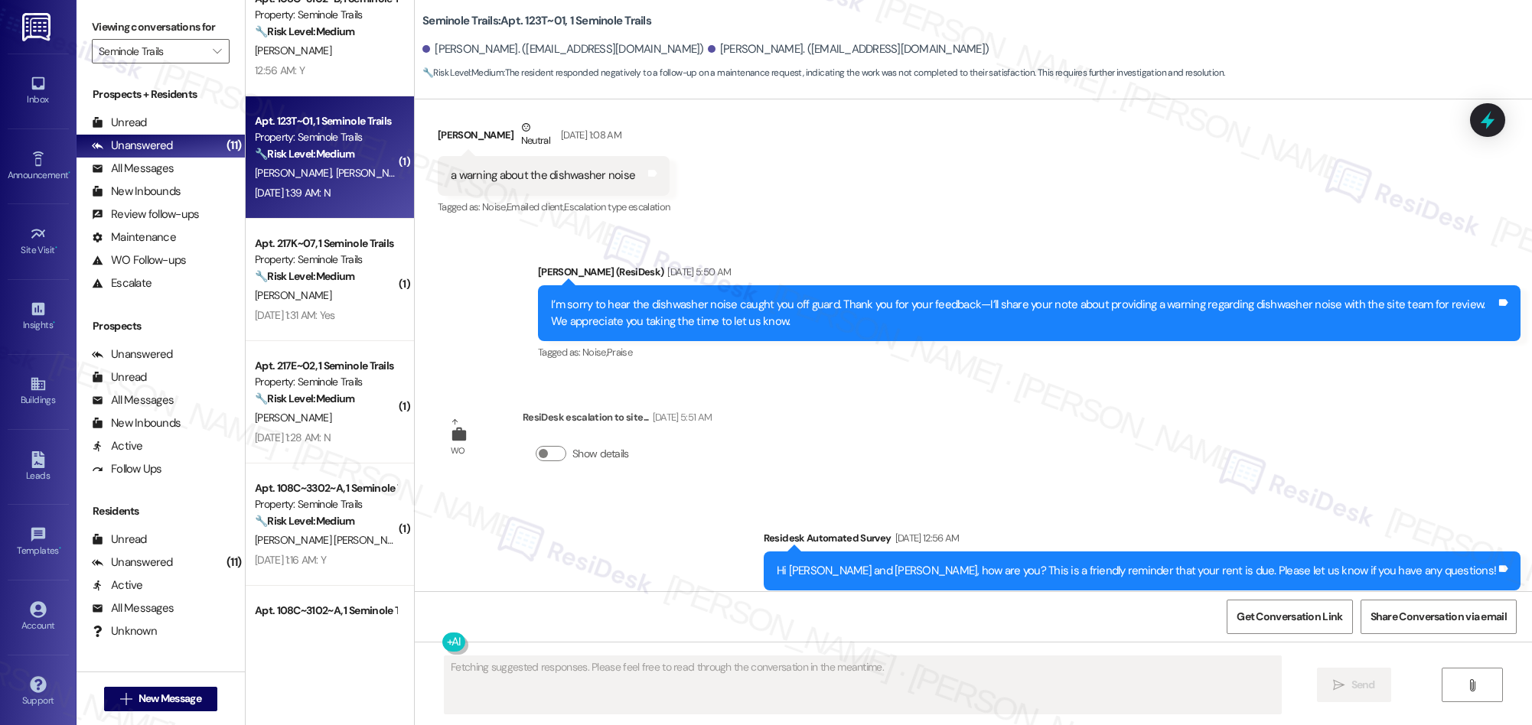
scroll to position [103, 0]
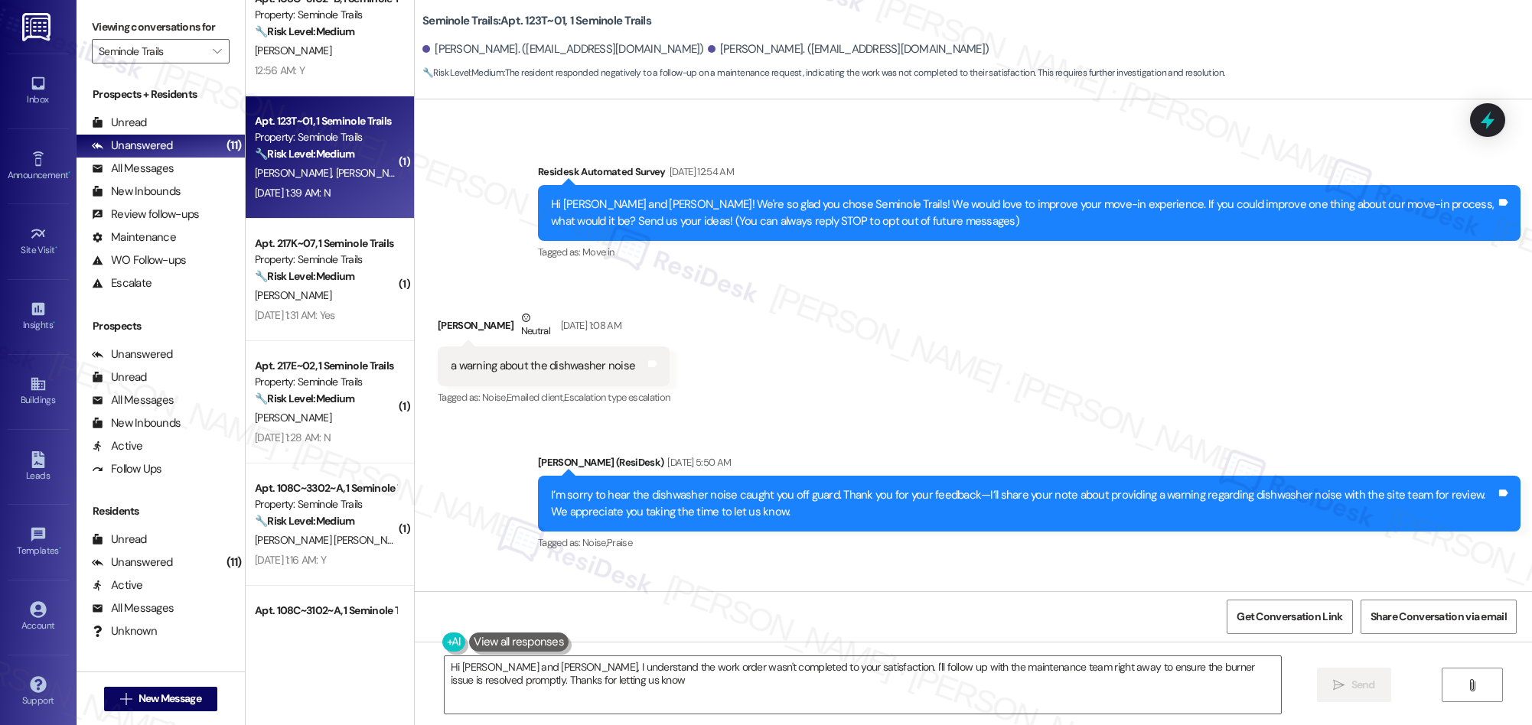
type textarea "Hi Leia and Daniel, I understand the work order wasn't completed to your satisf…"
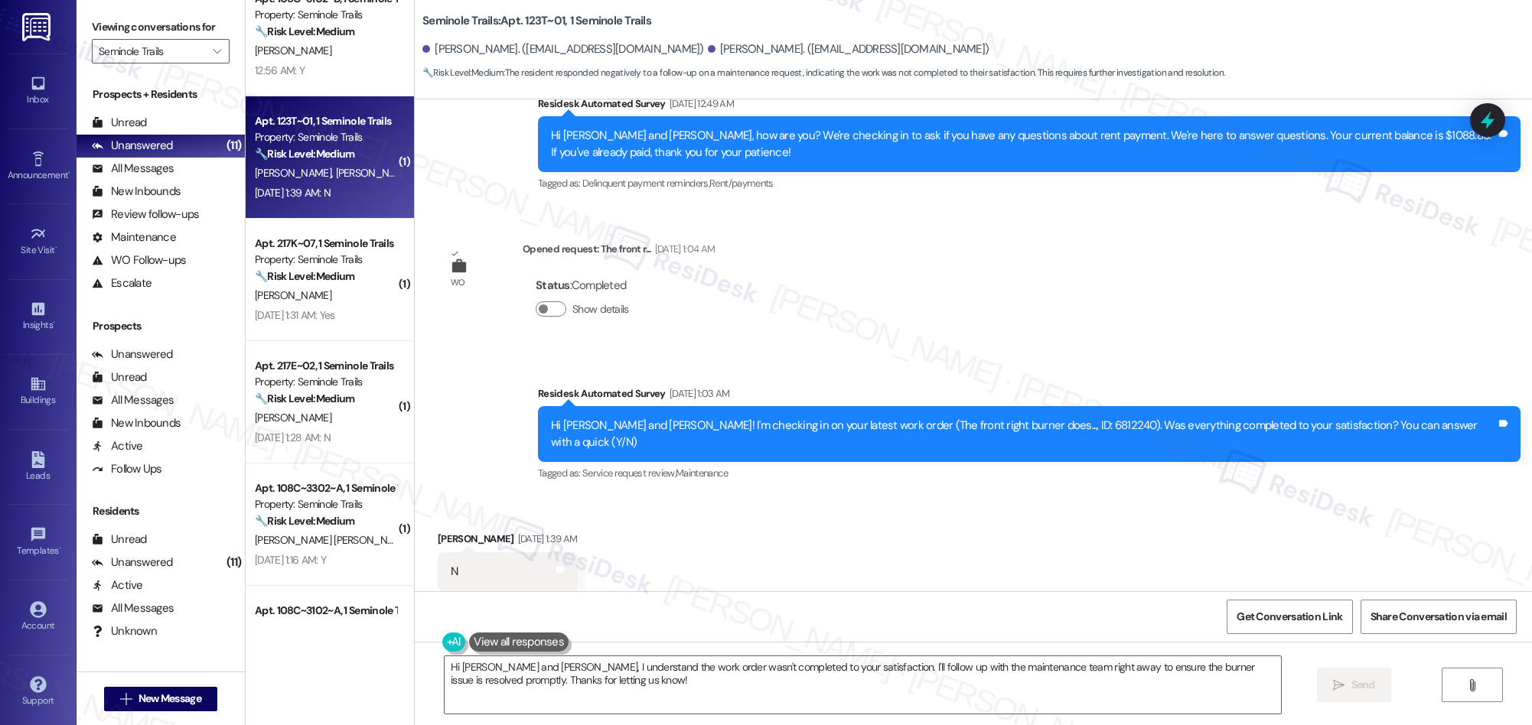
scroll to position [1306, 0]
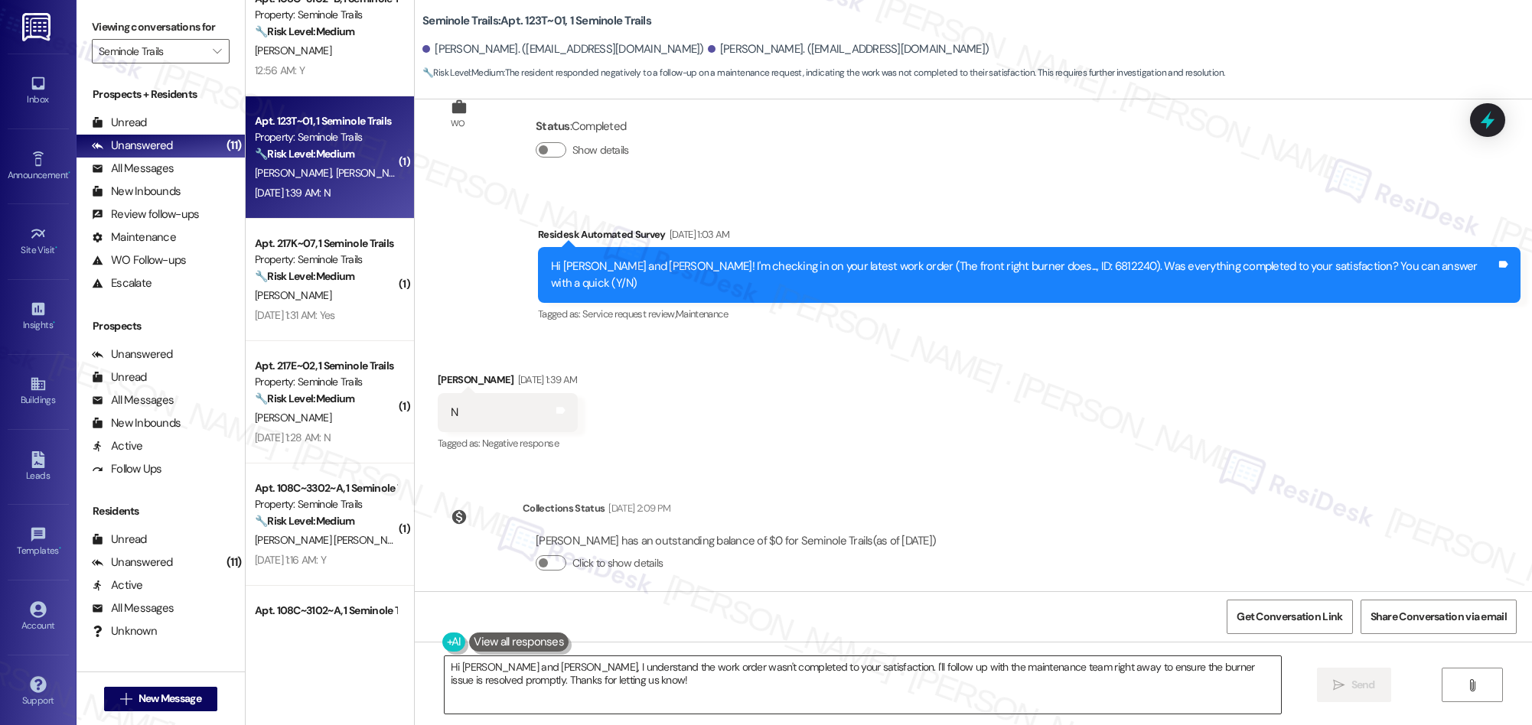
click at [676, 666] on textarea "Hi Leia and Daniel, I understand the work order wasn't completed to your satisf…" at bounding box center [863, 684] width 836 height 57
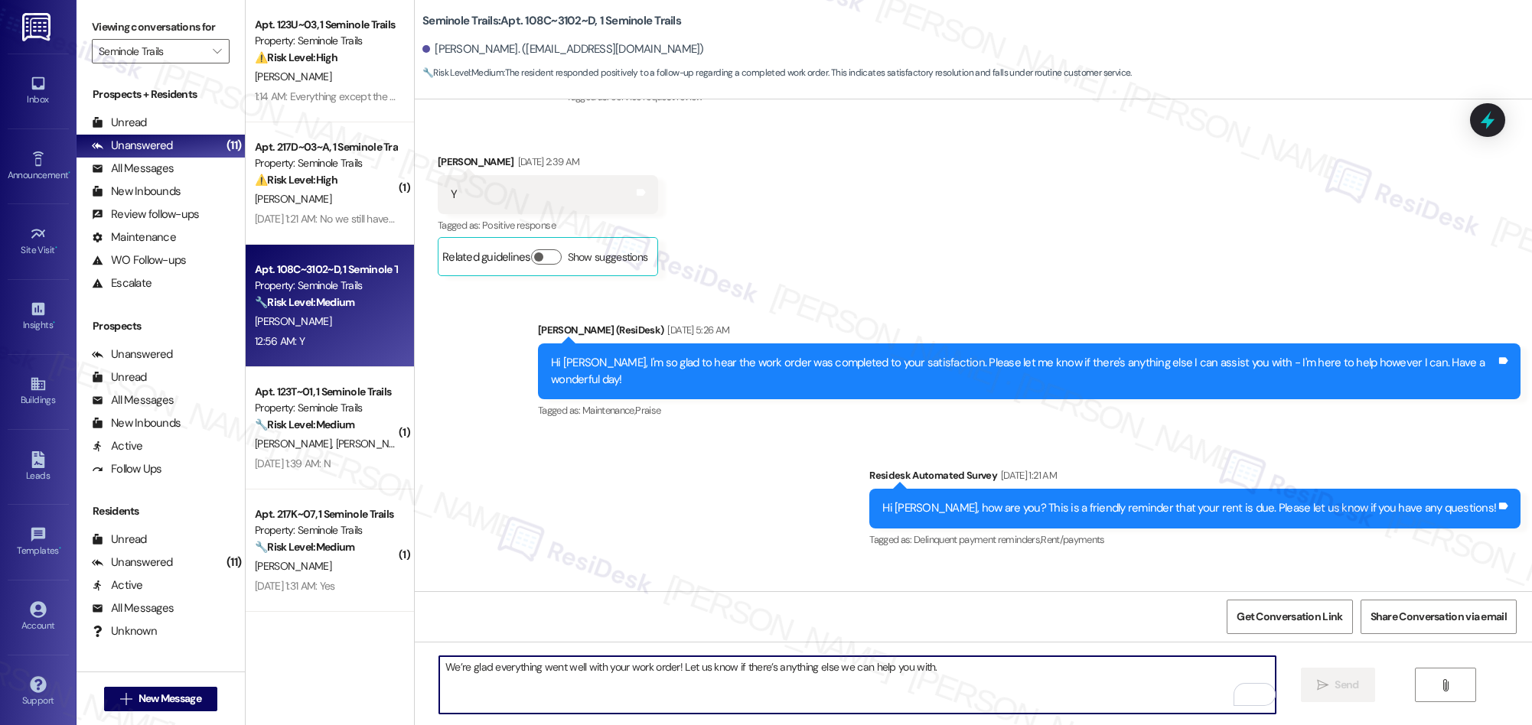
scroll to position [840, 0]
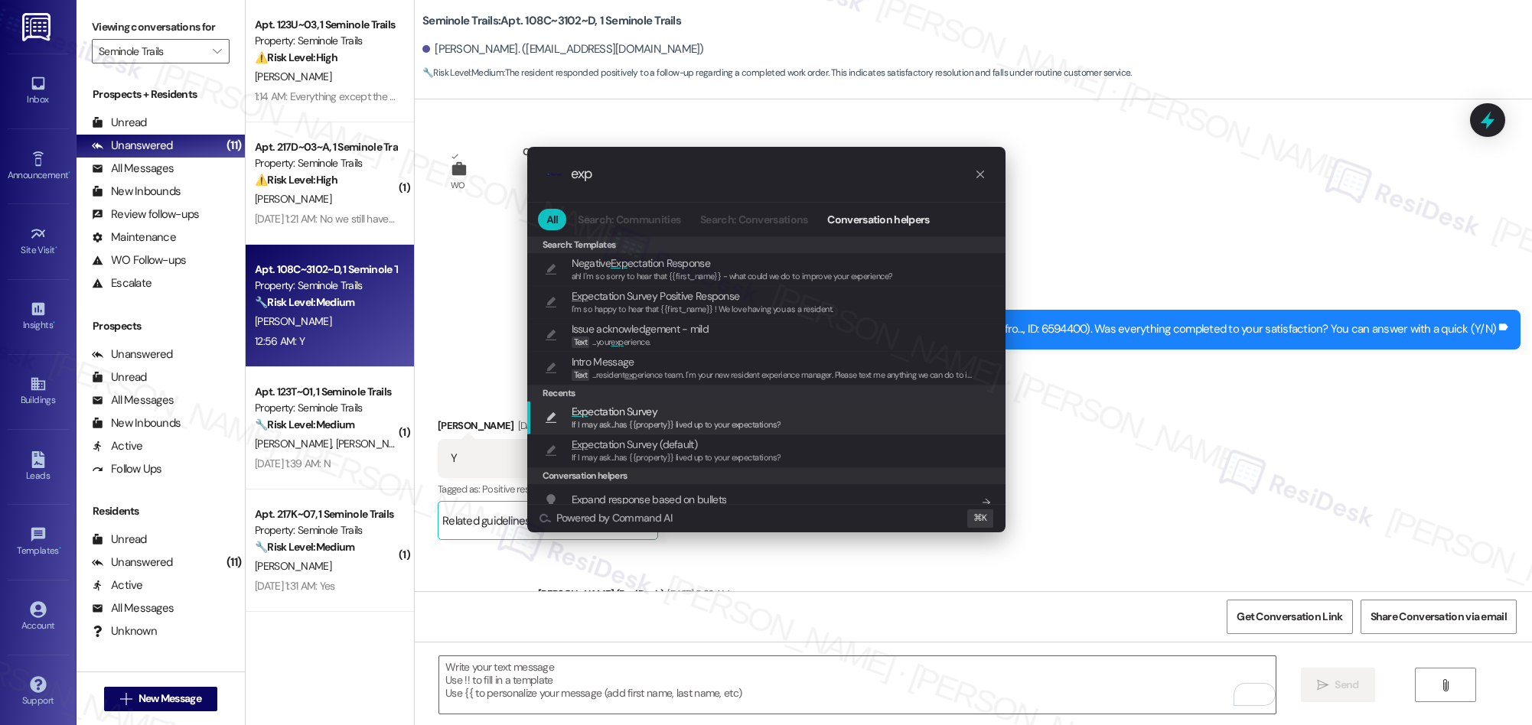
type input "exp"
click at [635, 422] on span "If I may ask...has {{property}} lived up to your expectations?" at bounding box center [677, 424] width 210 height 11
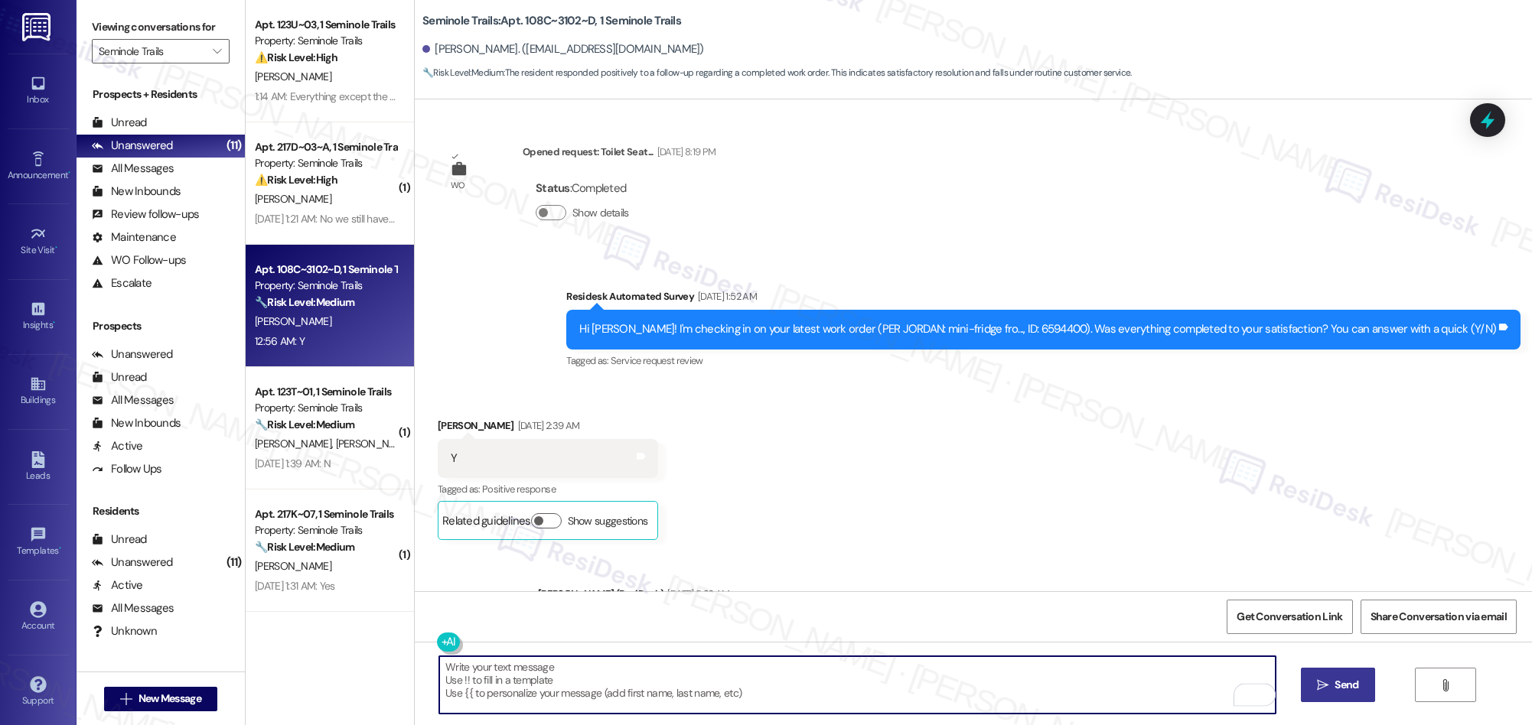
click at [1321, 669] on button " Send" at bounding box center [1338, 685] width 74 height 34
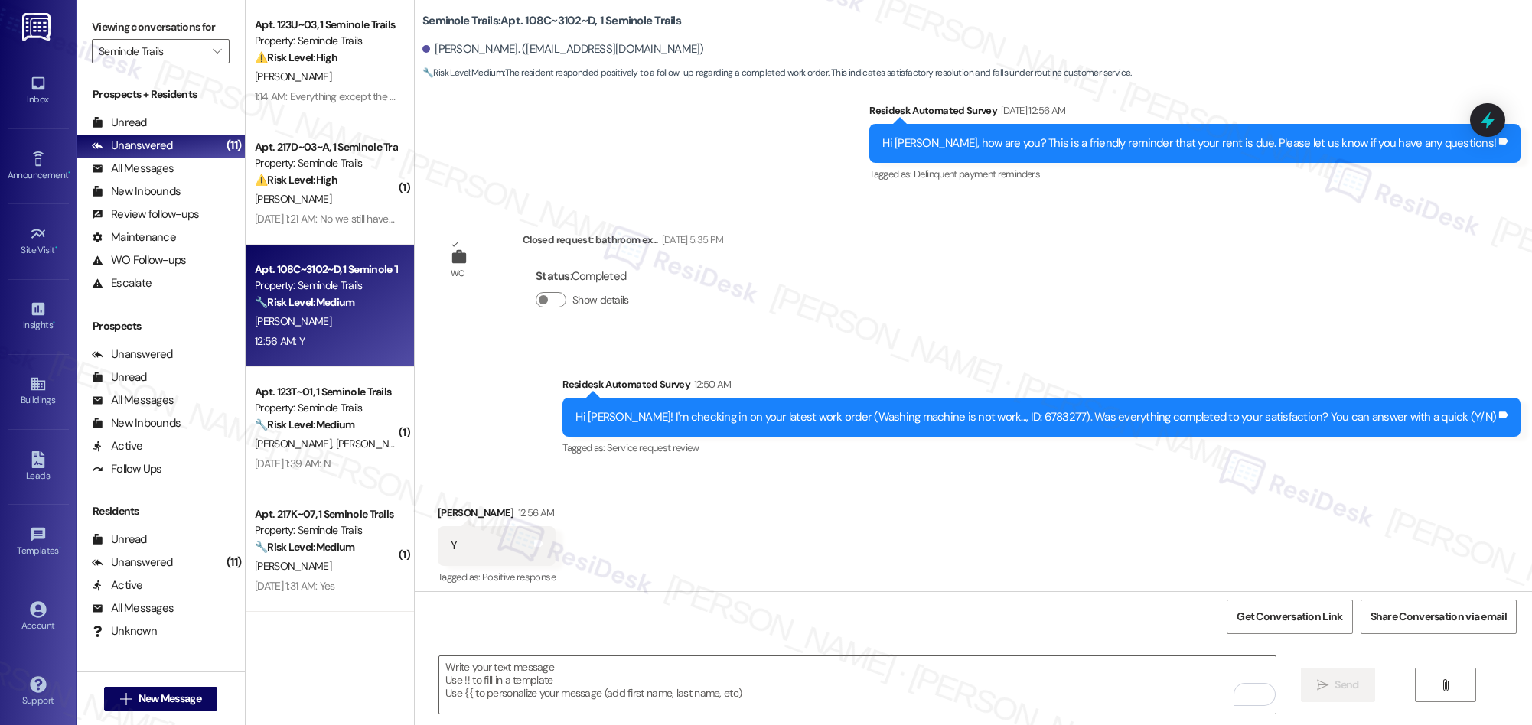
scroll to position [2684, 0]
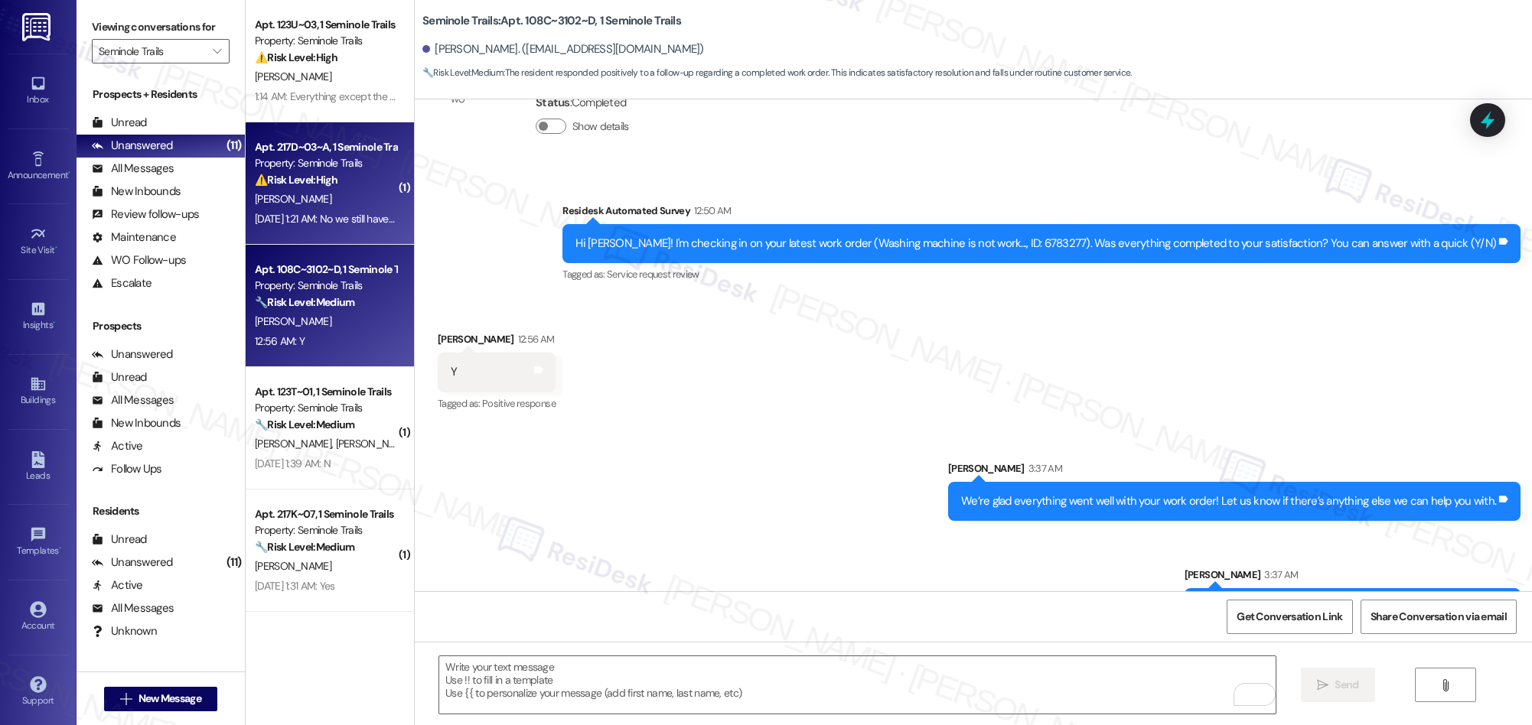
click at [333, 212] on div "[DATE] 1:21 AM: No we still have not received a remote [DATE] 1:21 AM: No we st…" at bounding box center [372, 219] width 234 height 14
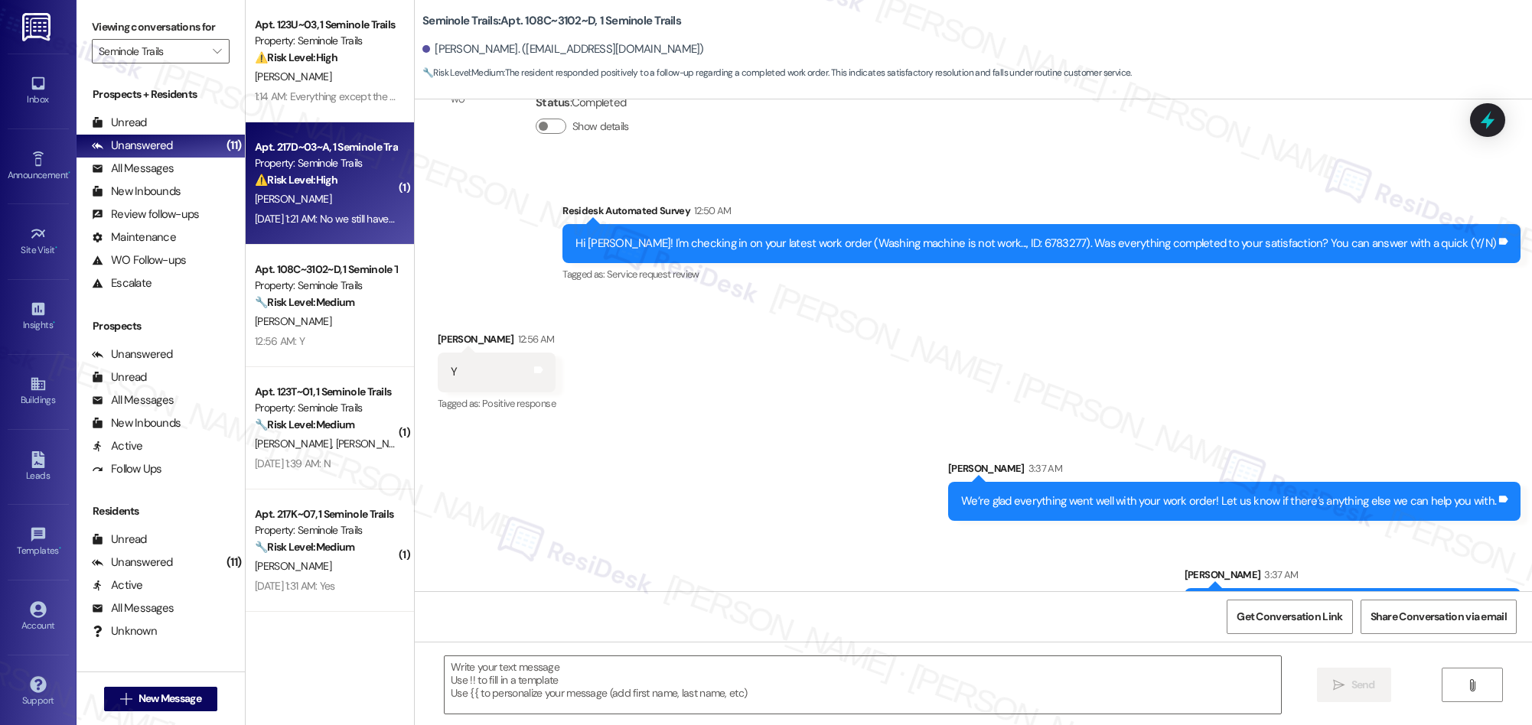
type textarea "Fetching suggested responses. Please feel free to read through the conversation…"
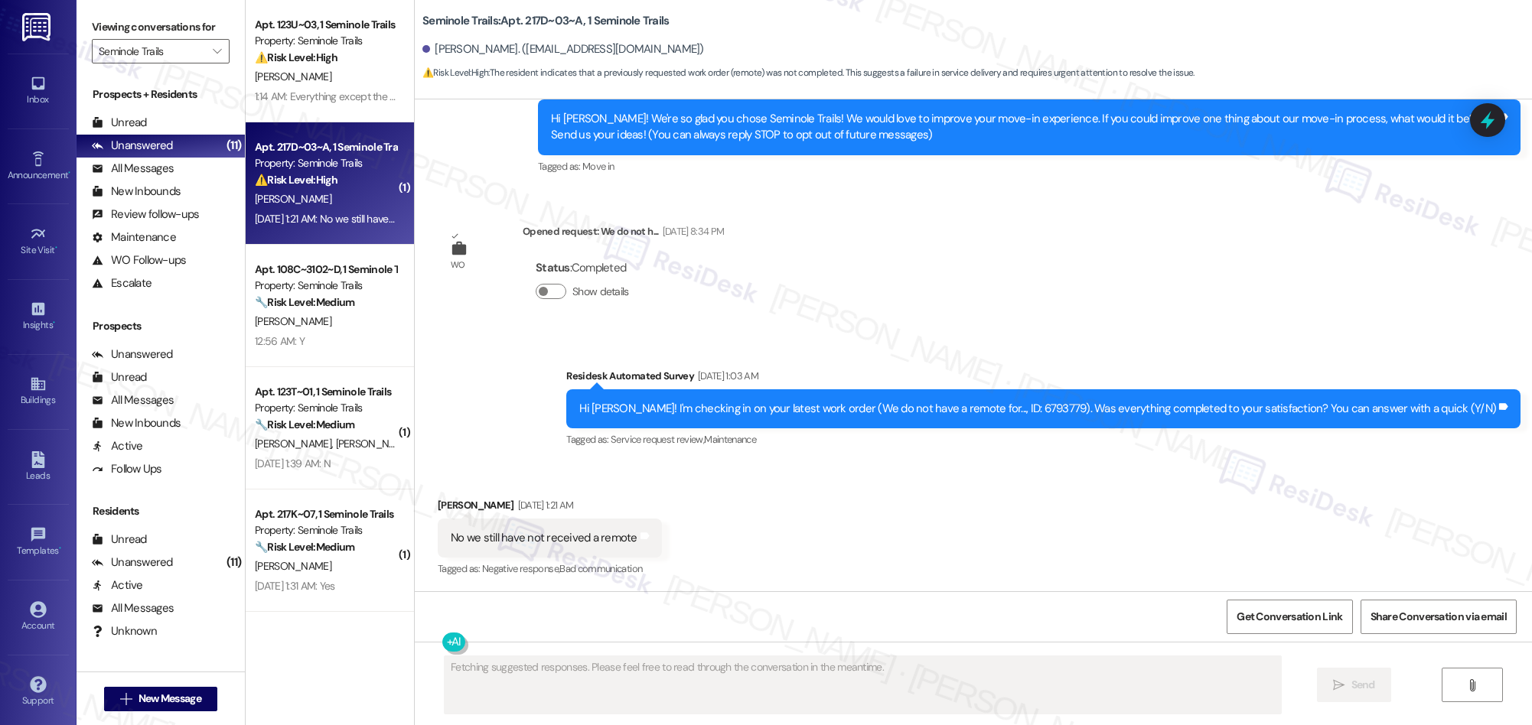
scroll to position [159, 0]
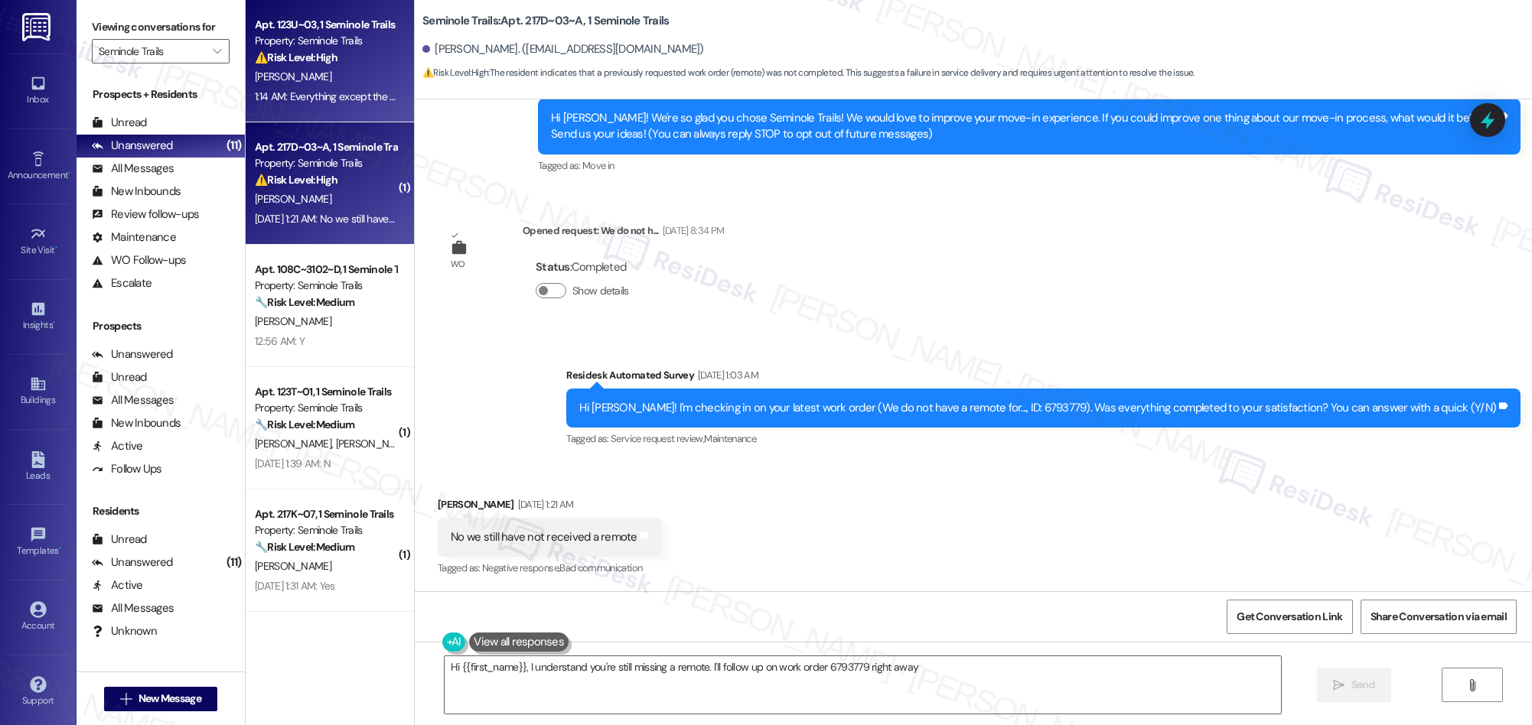
type textarea "Hi {{first_name}}, I understand you're still missing a remote. I'll follow up o…"
click at [344, 81] on div "[PERSON_NAME]" at bounding box center [325, 76] width 145 height 19
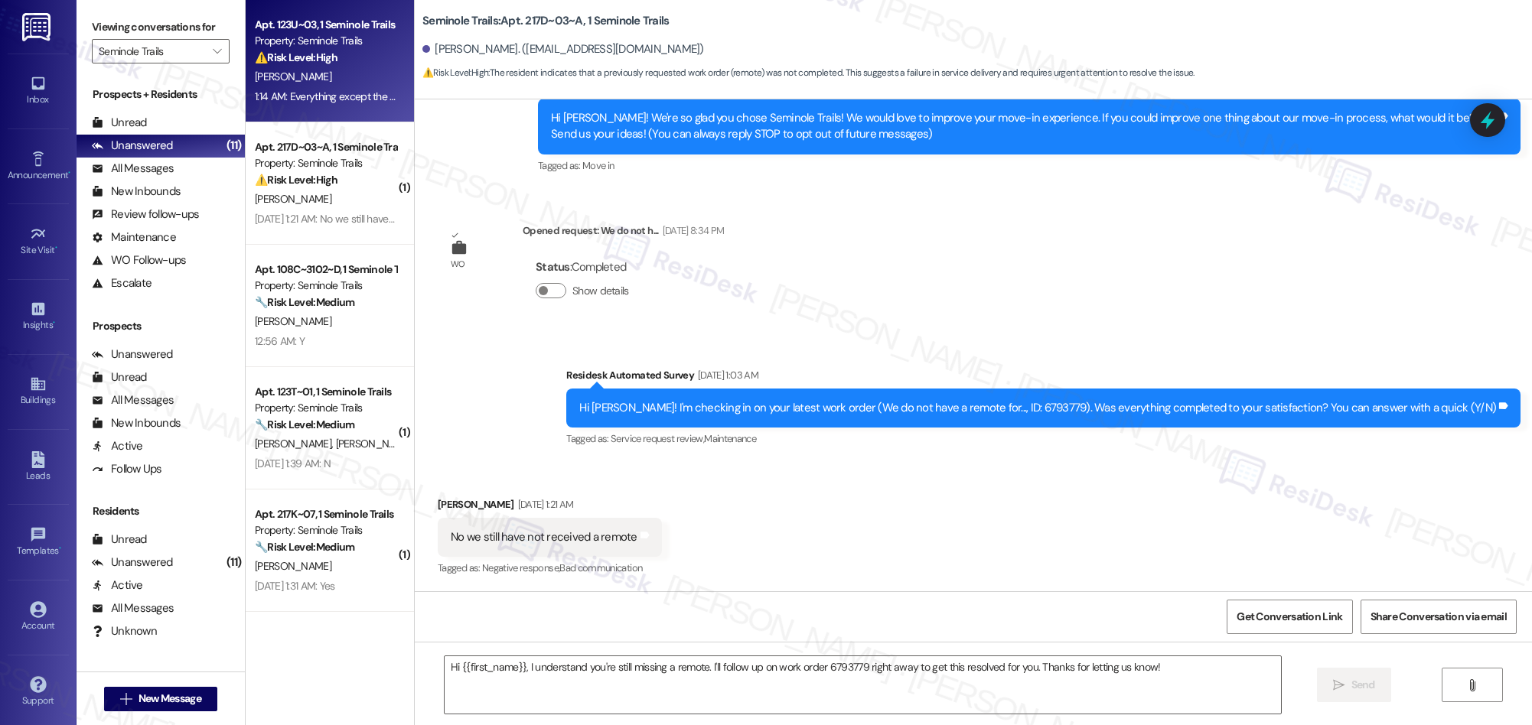
type textarea "Fetching suggested responses. Please feel free to read through the conversation…"
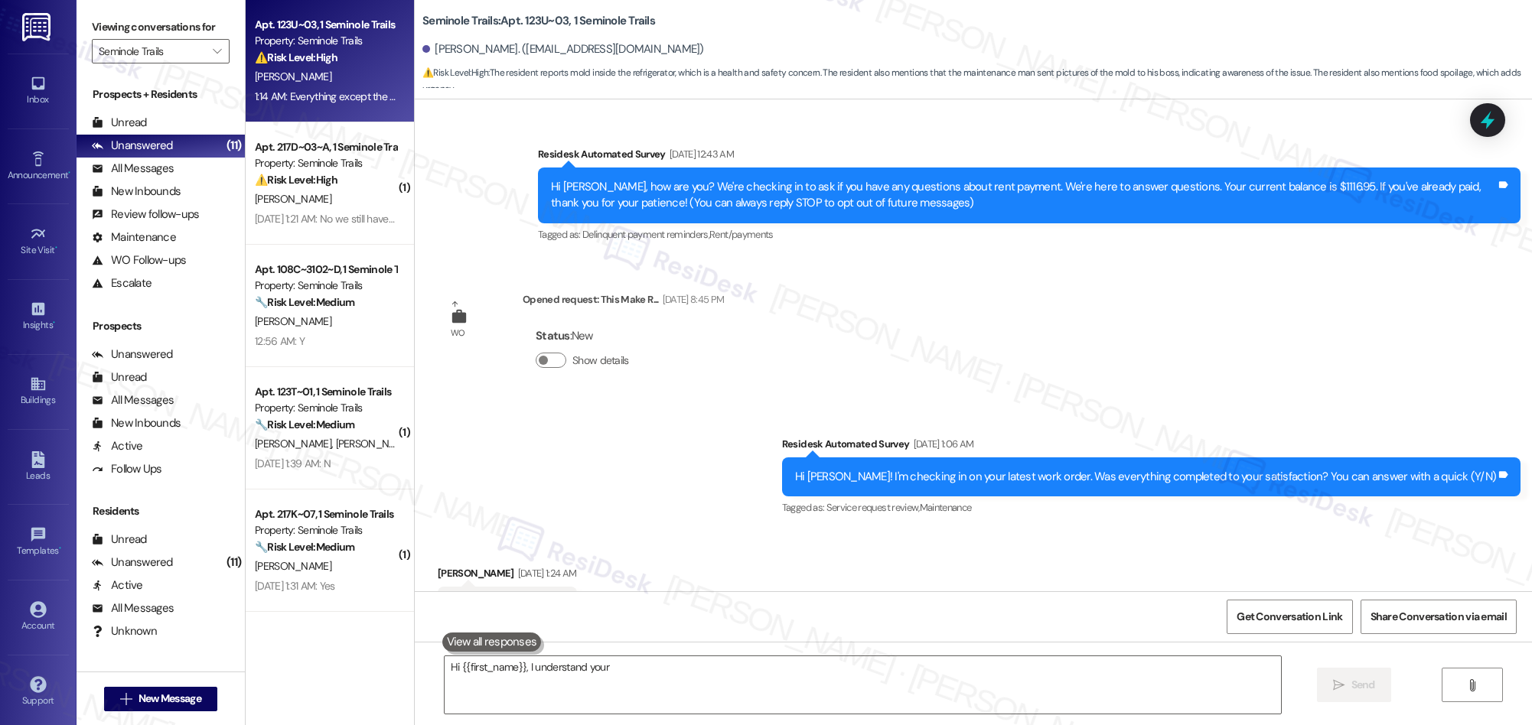
scroll to position [6479, 0]
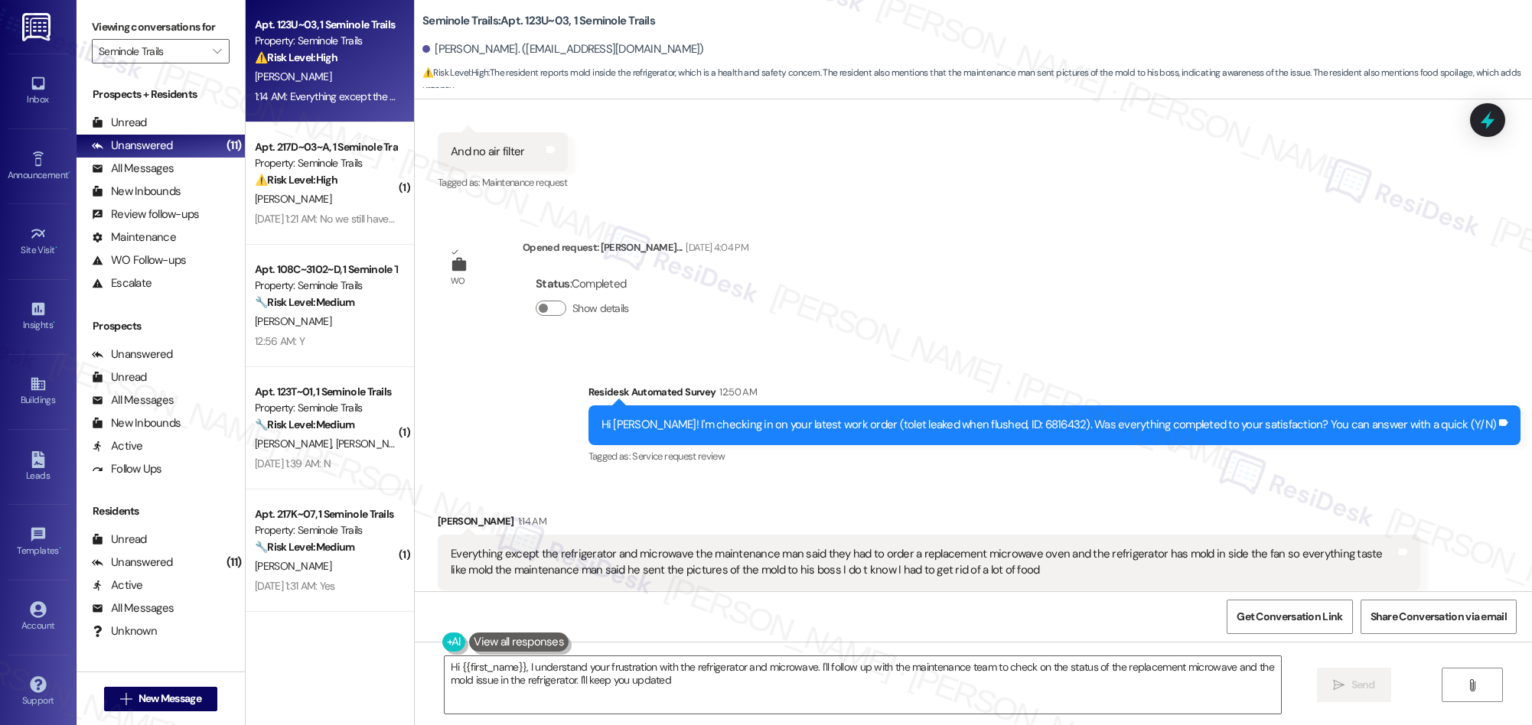
type textarea "Hi {{first_name}}, I understand your frustration with the refrigerator and micr…"
click at [213, 50] on icon "" at bounding box center [217, 51] width 8 height 12
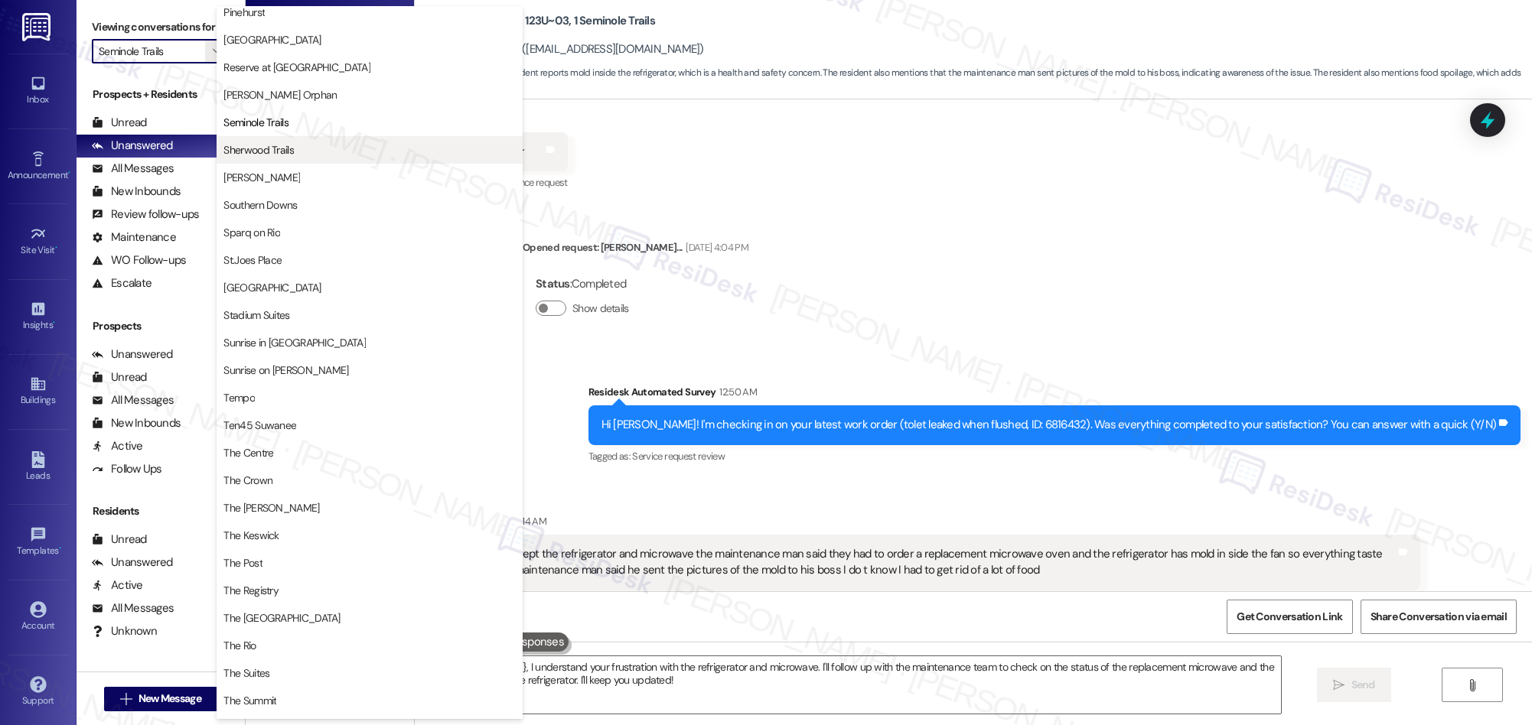
scroll to position [1026, 0]
click at [281, 101] on span "Scott Orphan" at bounding box center [279, 96] width 113 height 15
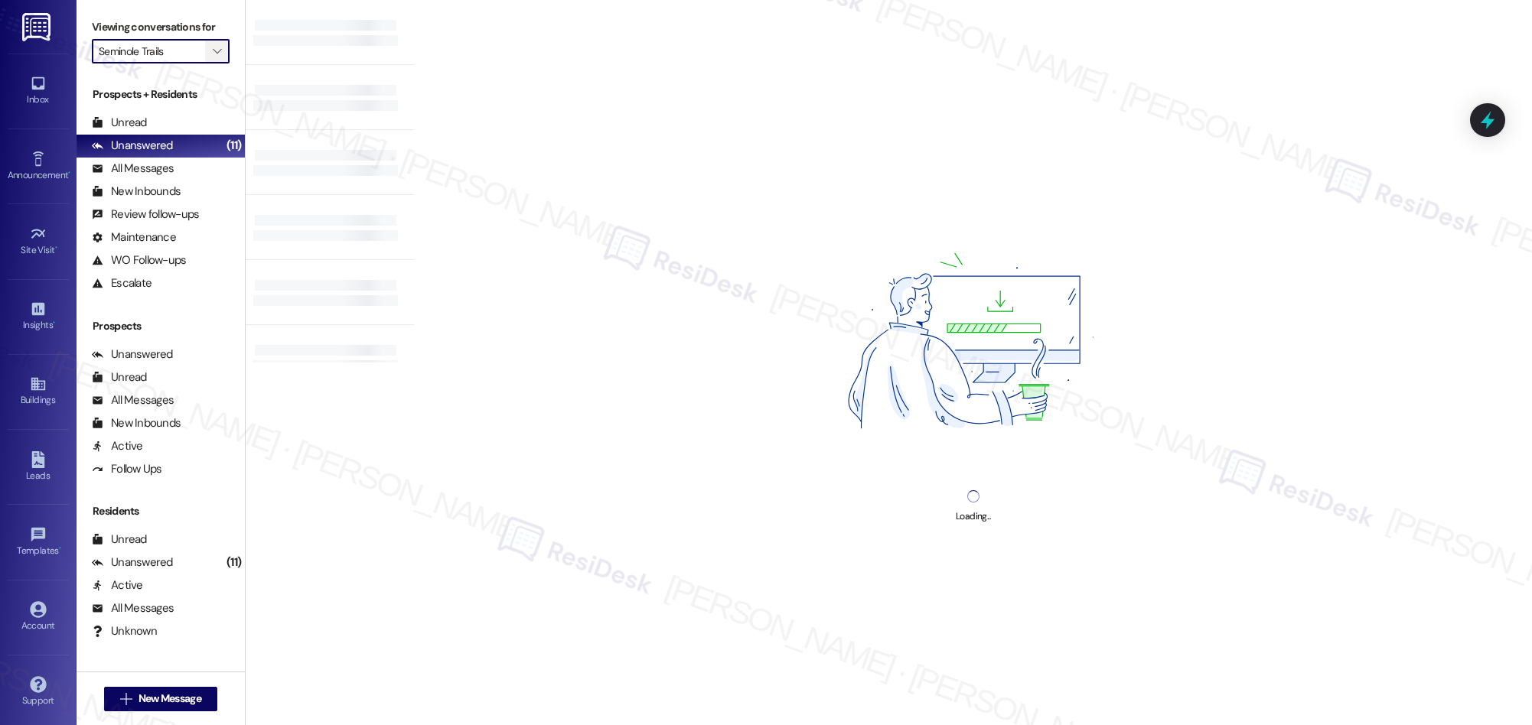
type input "Scott Orphan"
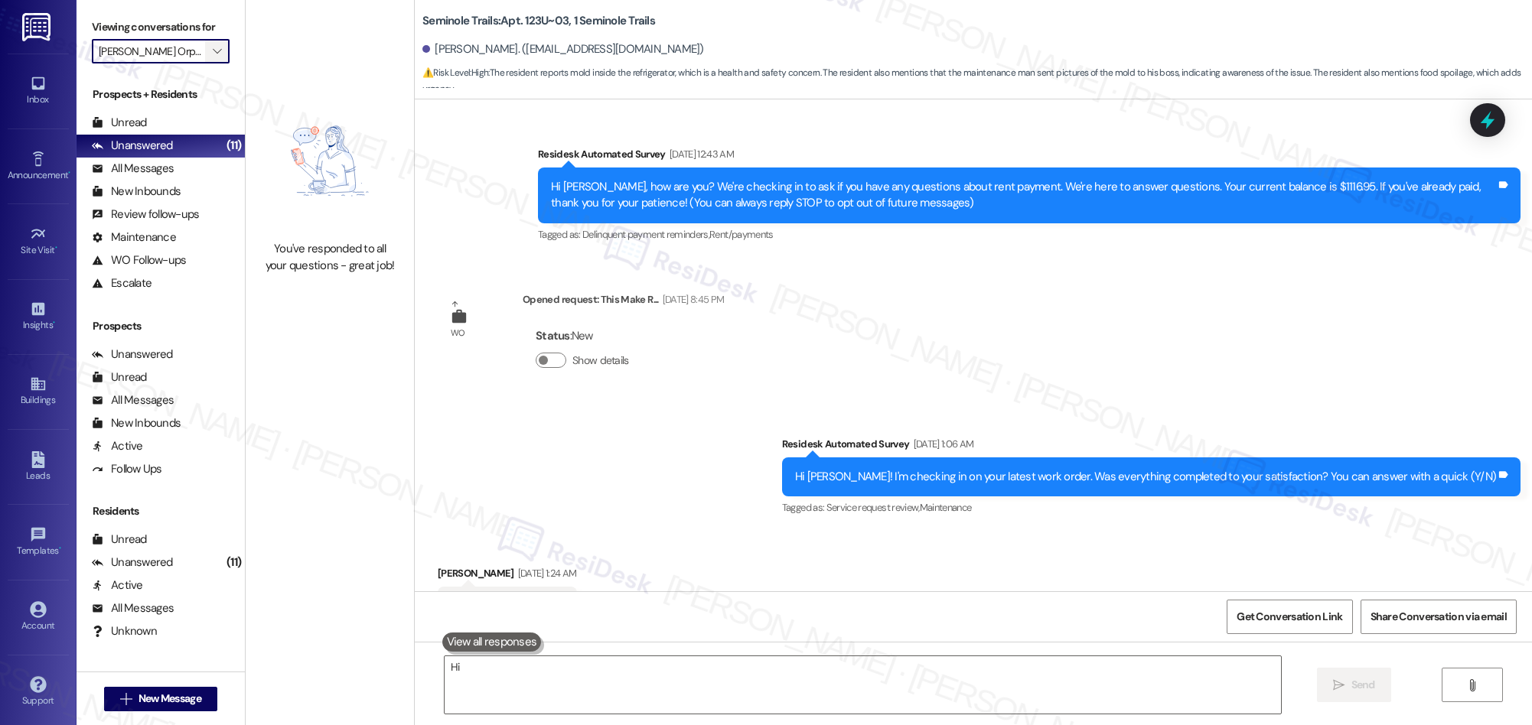
click at [213, 52] on icon "" at bounding box center [217, 51] width 8 height 12
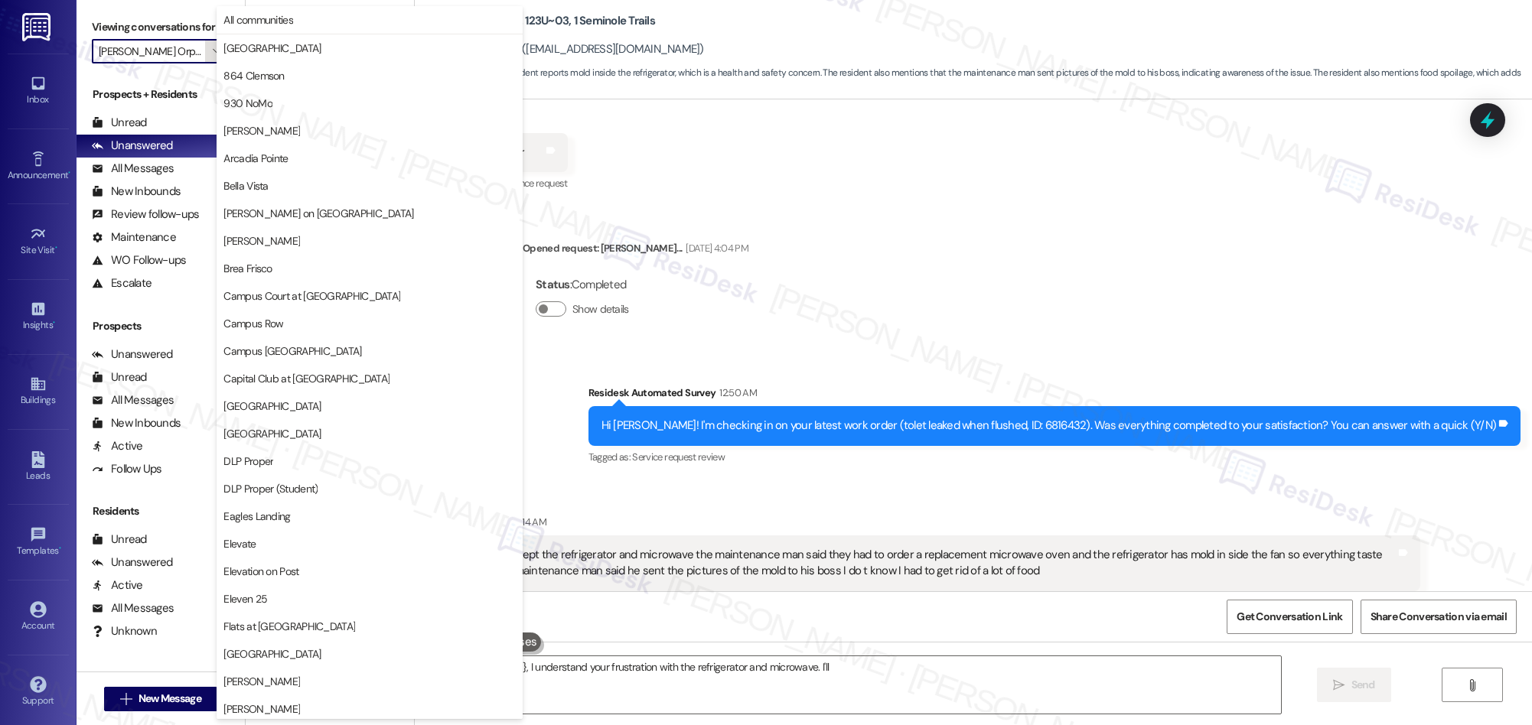
scroll to position [1067, 0]
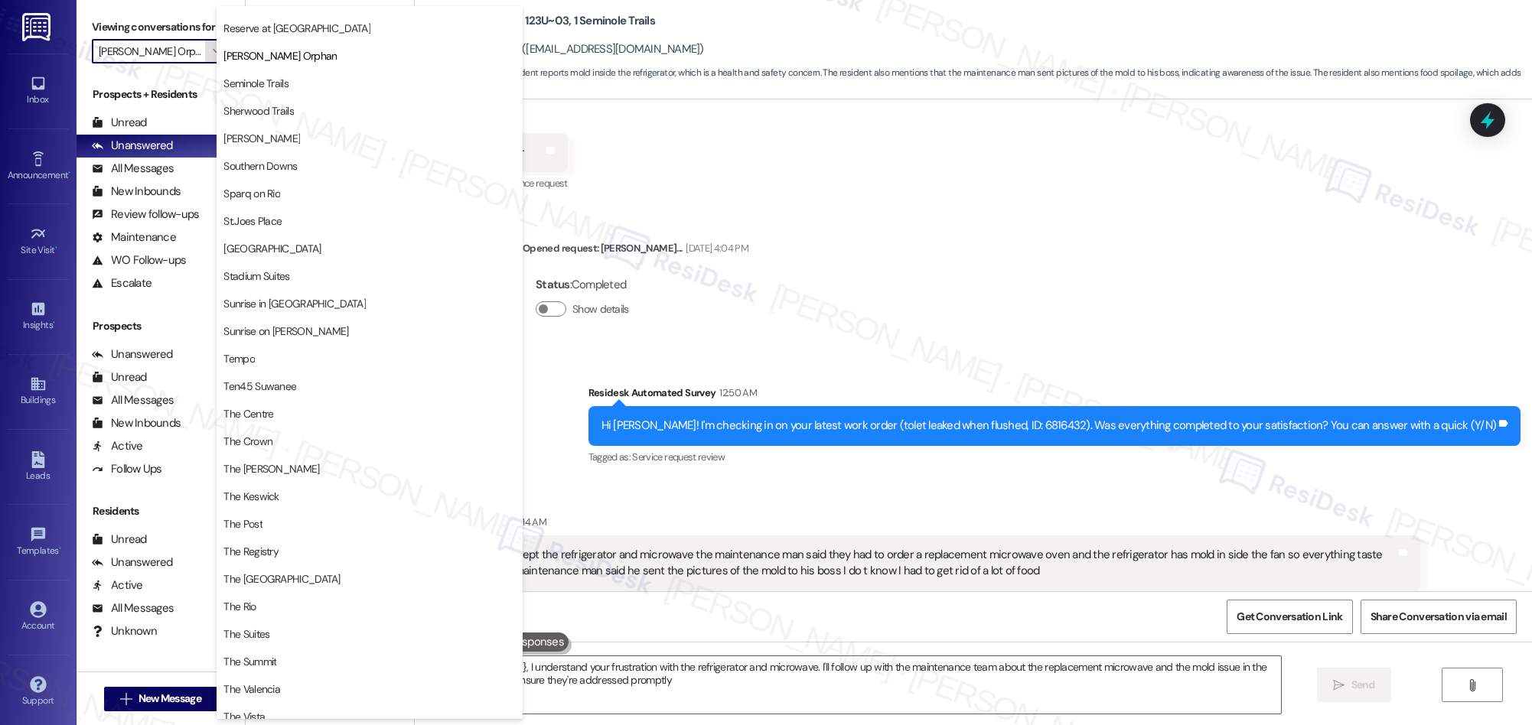
type textarea "Hi {{first_name}}, I understand your frustration with the refrigerator and micr…"
click at [270, 31] on span "Reserve at [GEOGRAPHIC_DATA]" at bounding box center [296, 28] width 146 height 15
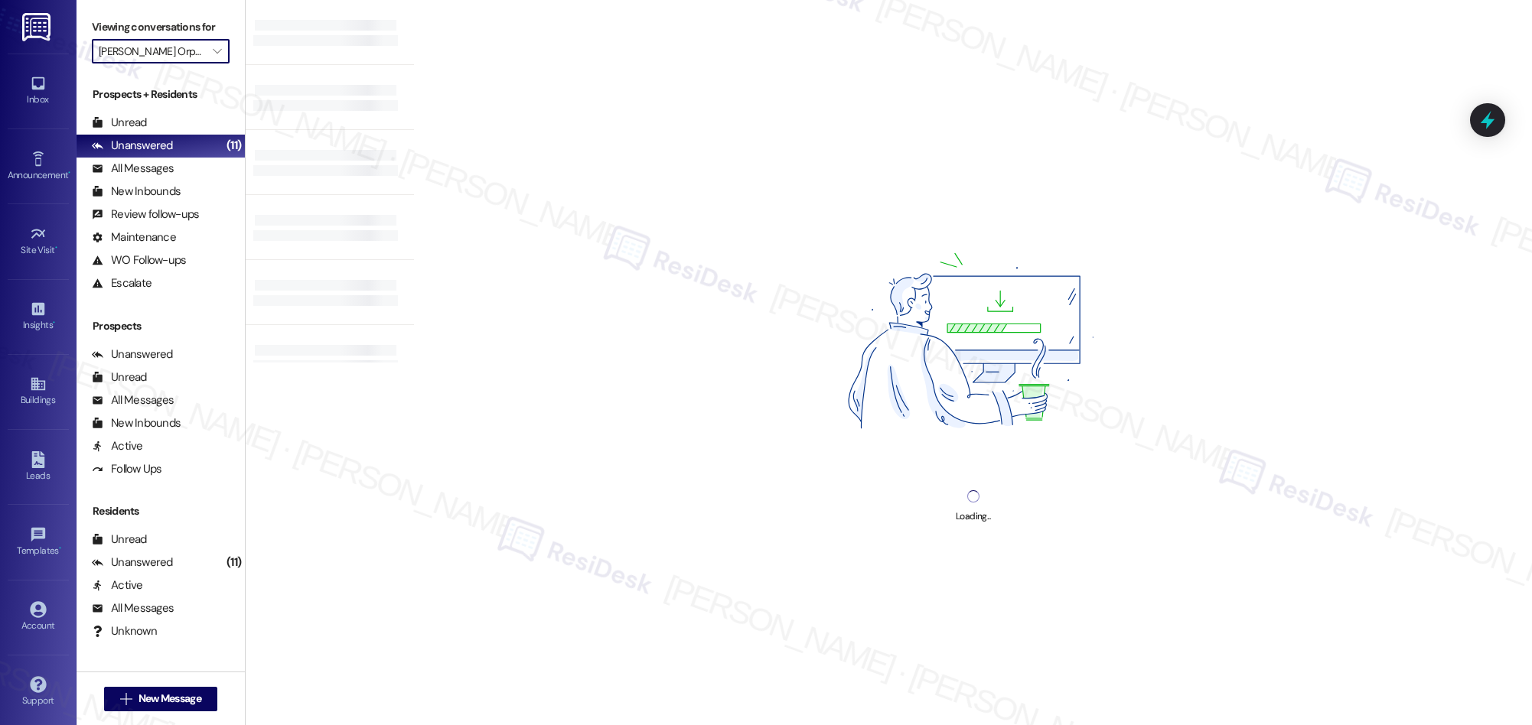
type input "Reserve at [GEOGRAPHIC_DATA]"
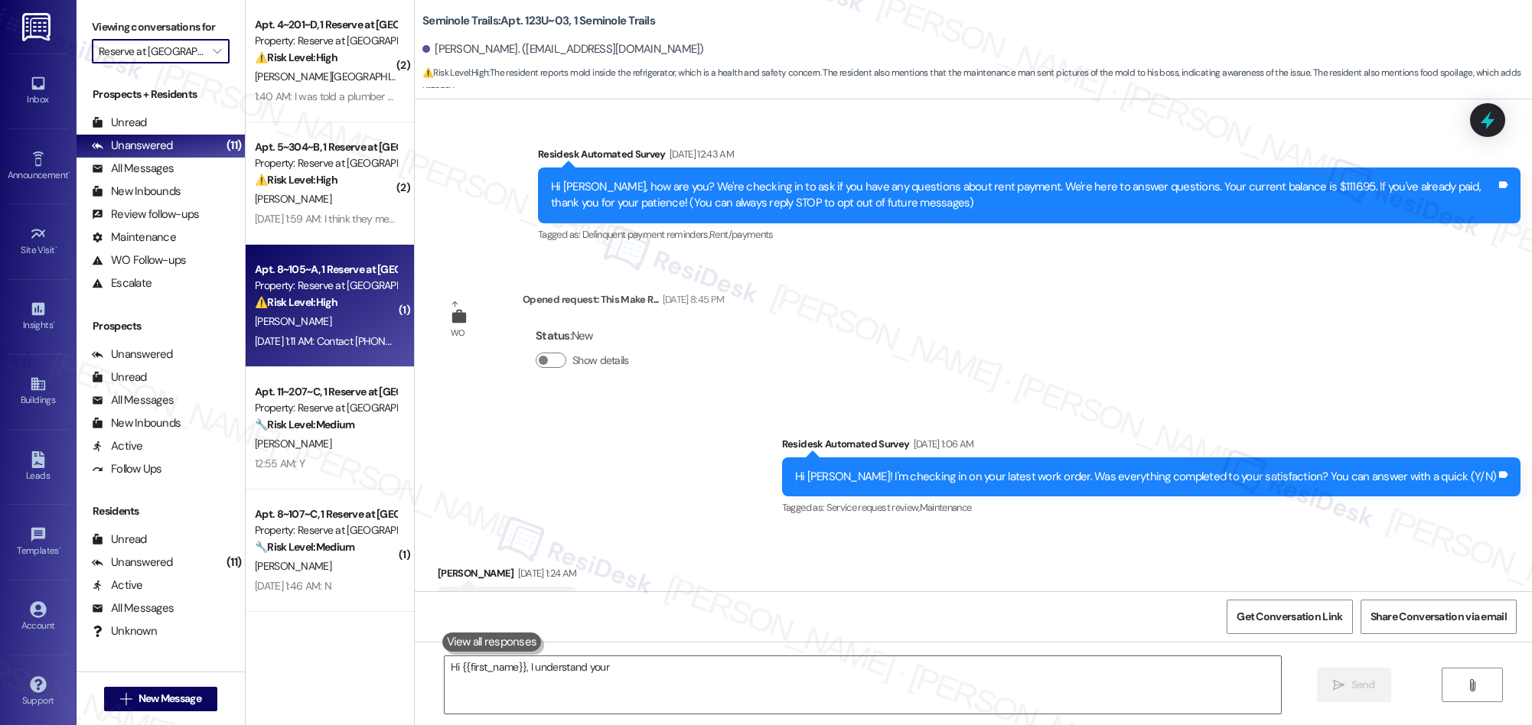
scroll to position [6478, 0]
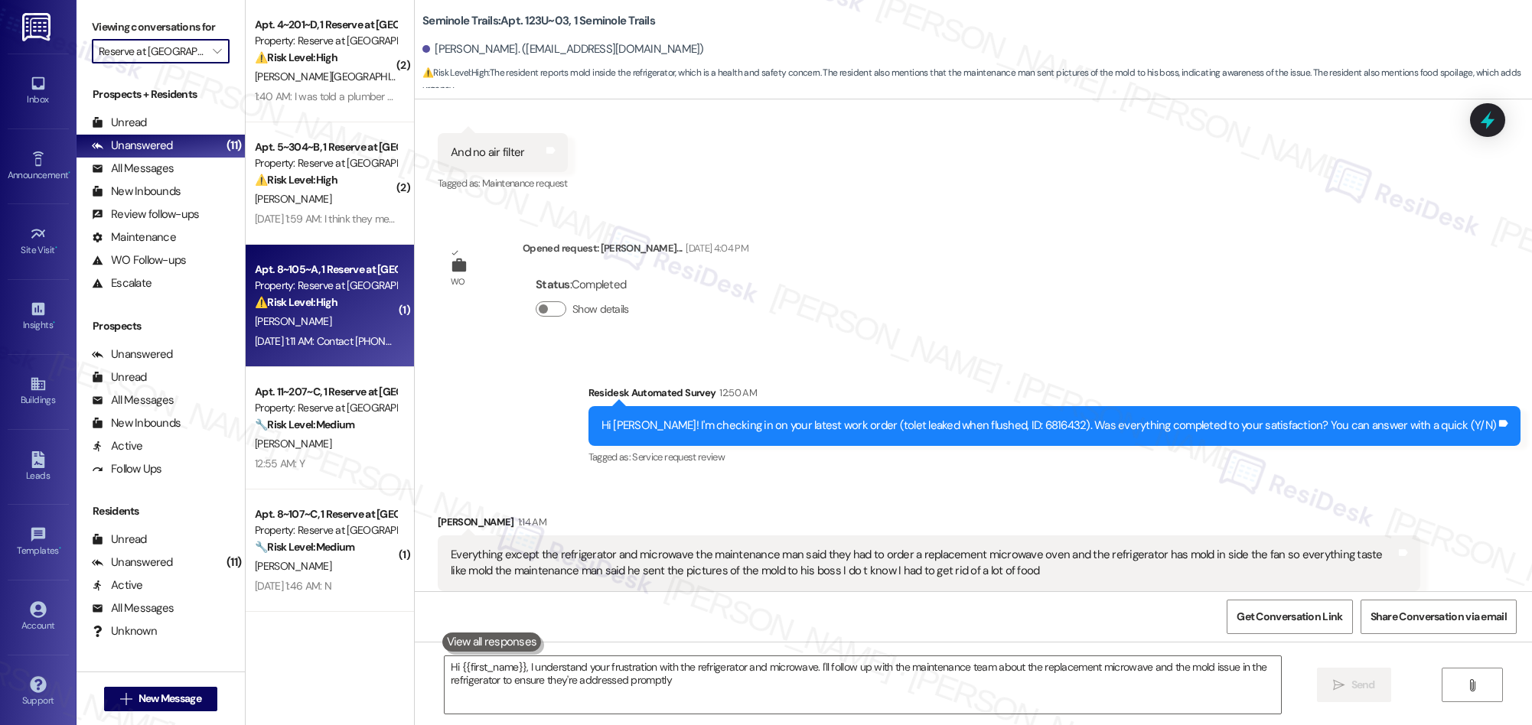
type textarea "Hi {{first_name}}, I understand your frustration with the refrigerator and micr…"
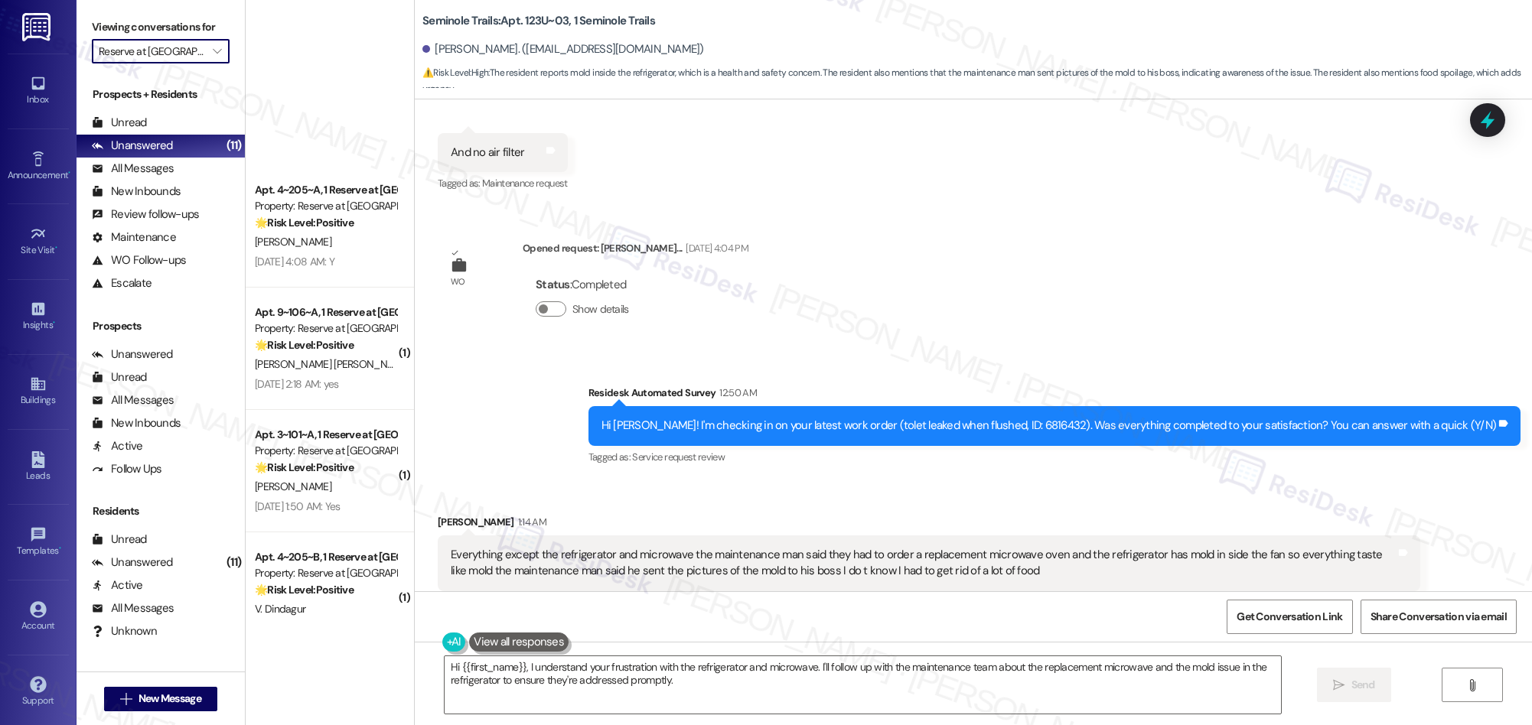
scroll to position [1587, 0]
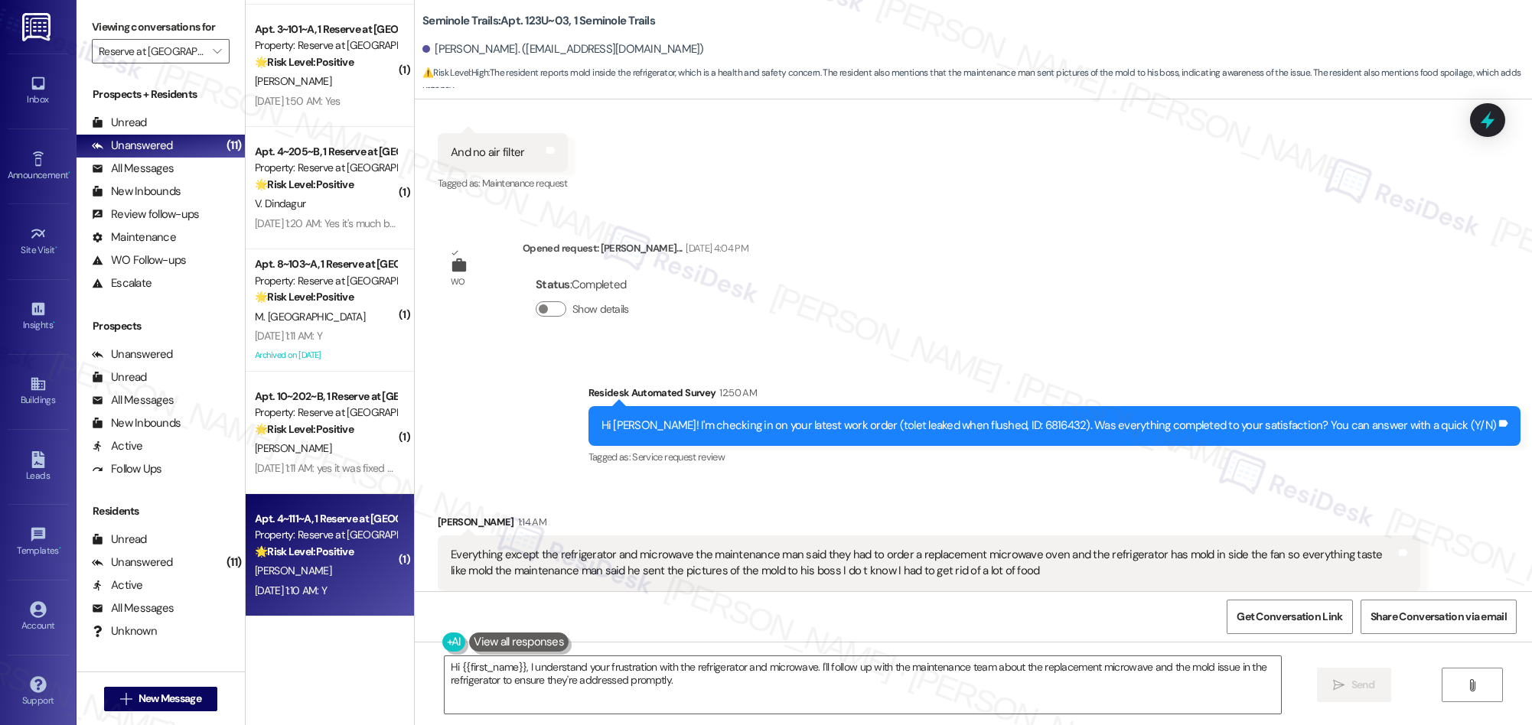
click at [323, 573] on div "S. Sharma" at bounding box center [325, 571] width 145 height 19
type textarea "Hi {{first_name}}, I understand your frustration with the refrigerator and micr…"
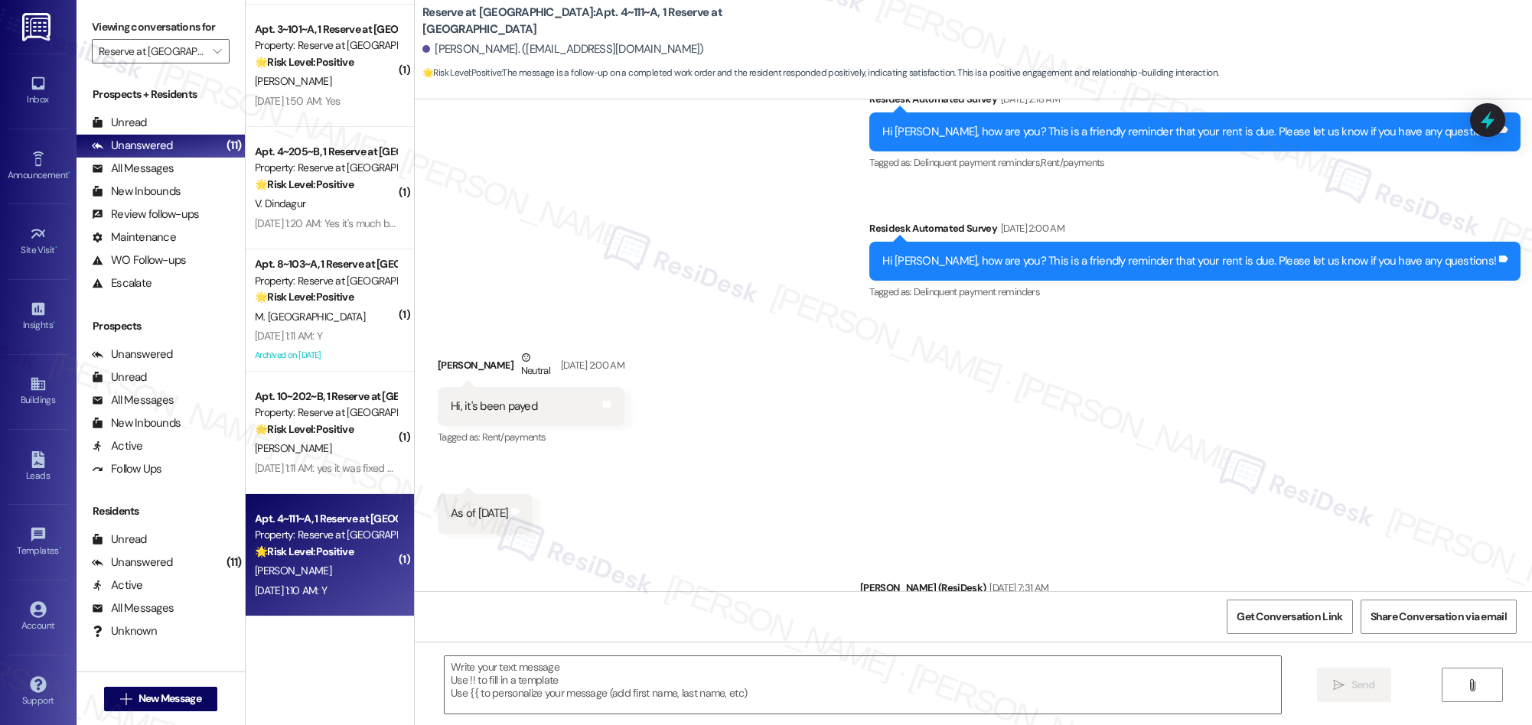
type textarea "Fetching suggested responses. Please feel free to read through the conversation…"
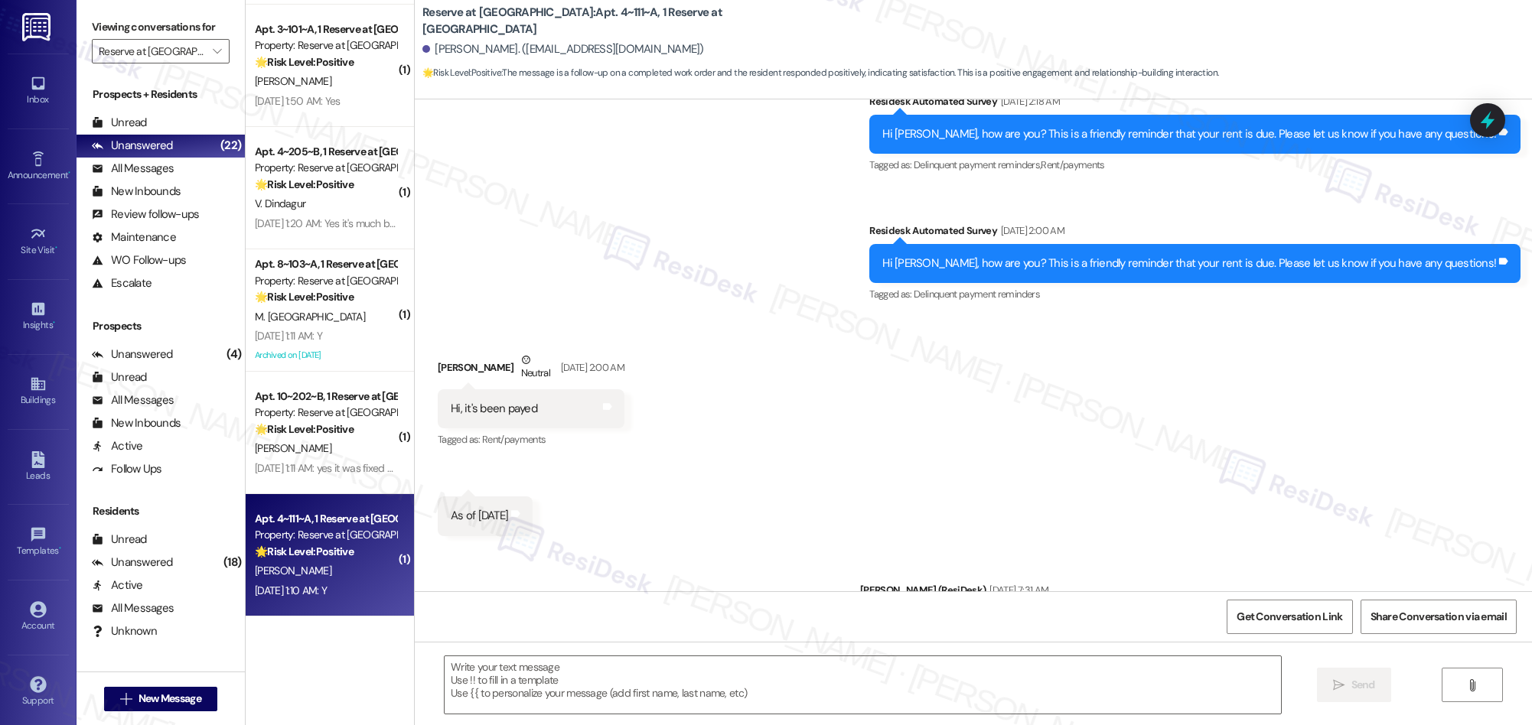
scroll to position [0, 0]
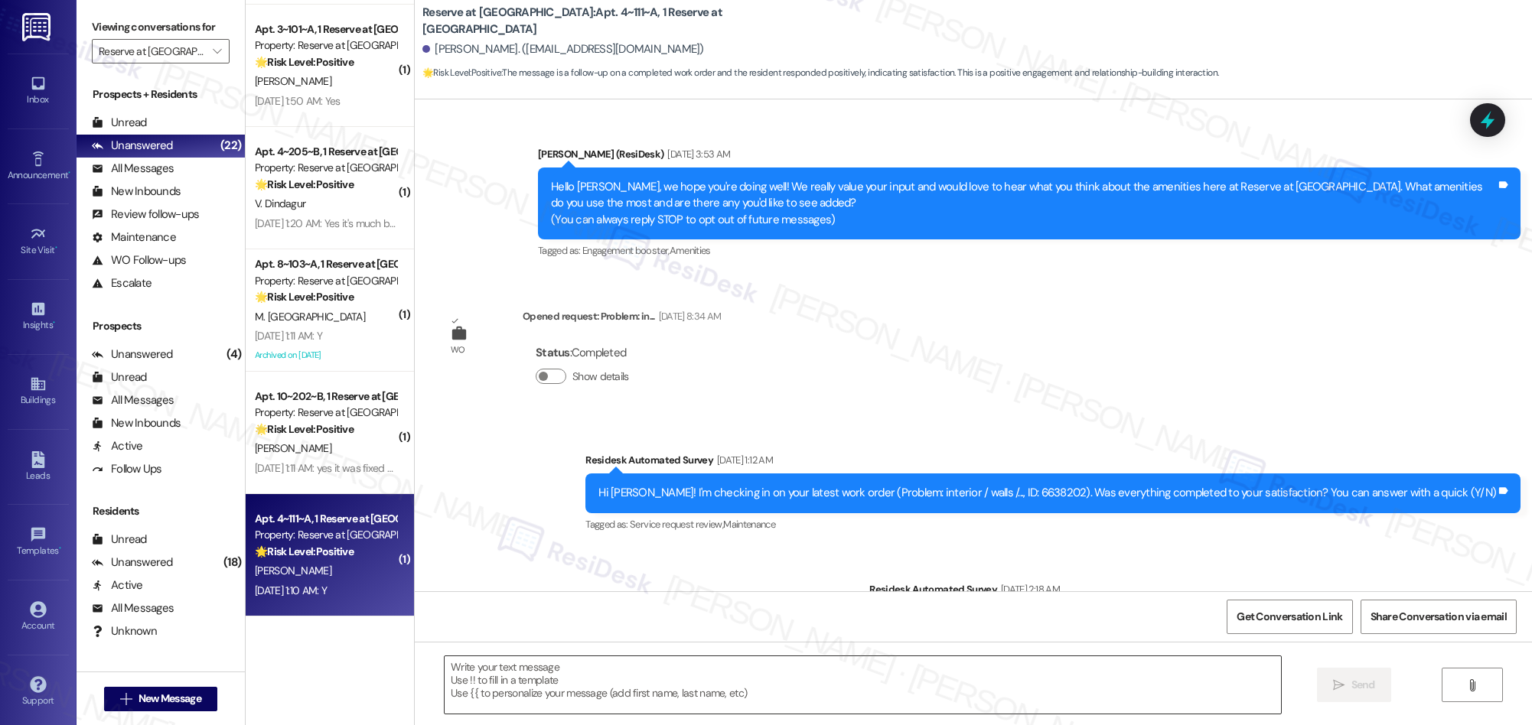
click at [660, 676] on textarea at bounding box center [863, 684] width 836 height 57
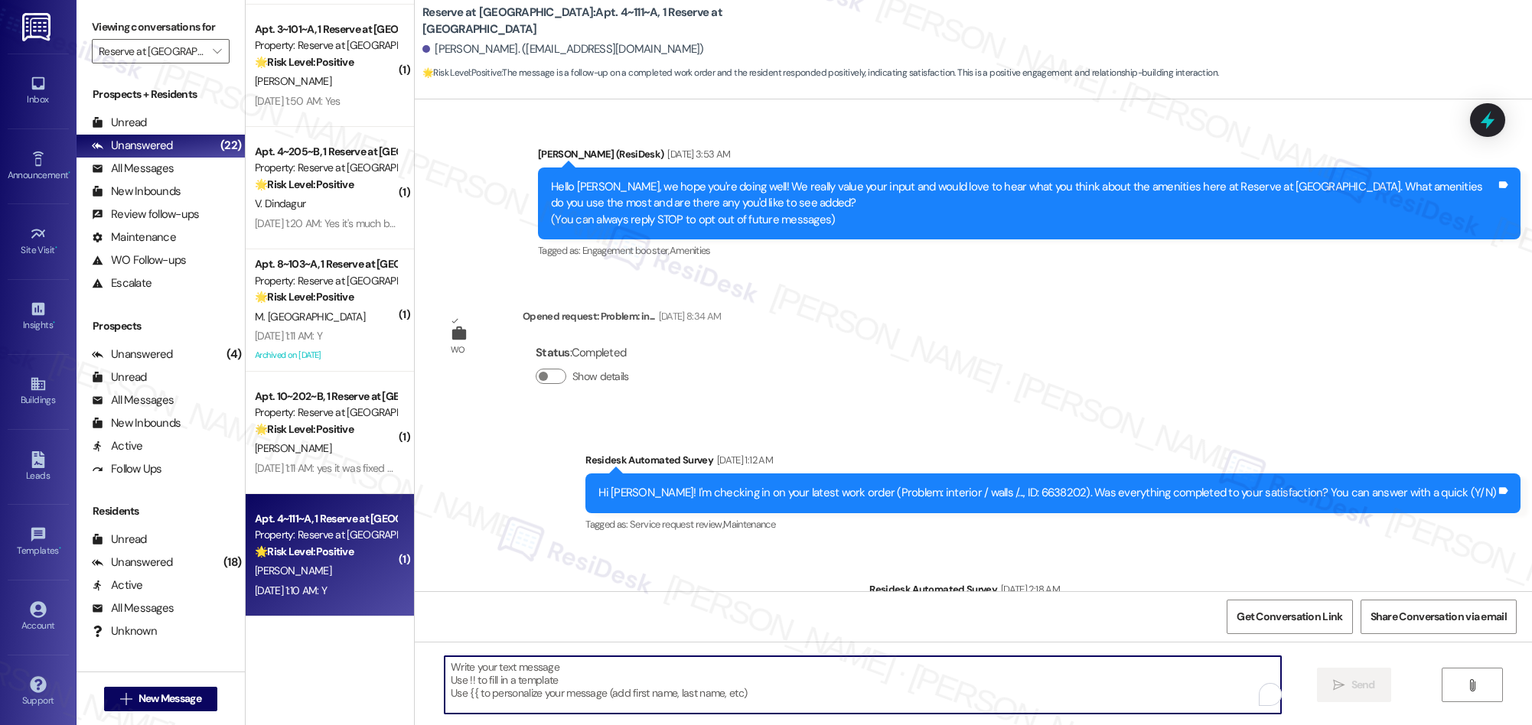
paste textarea "We’re glad everything went well with your work order! Let us know if there’s an…"
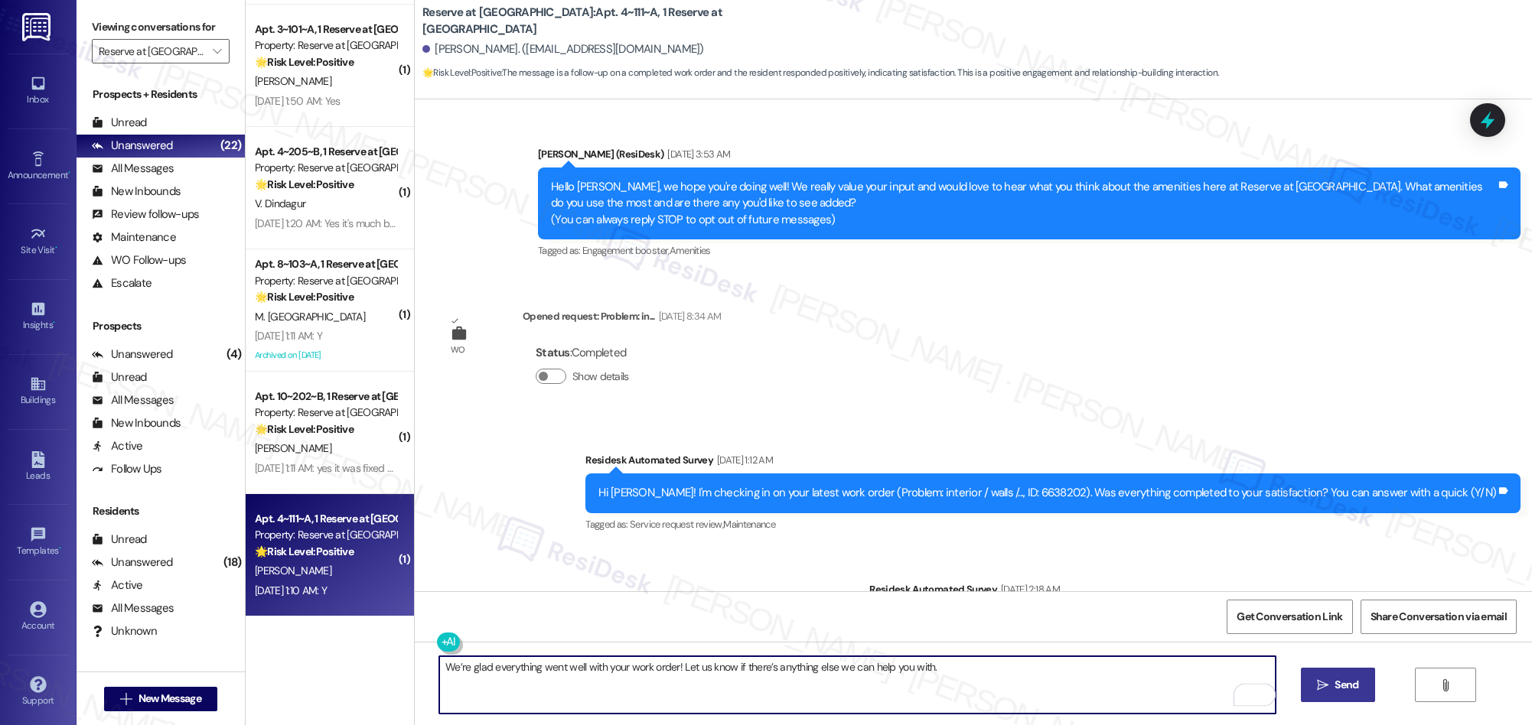
type textarea "We’re glad everything went well with your work order! Let us know if there’s an…"
click at [1331, 692] on span "Send" at bounding box center [1346, 685] width 30 height 16
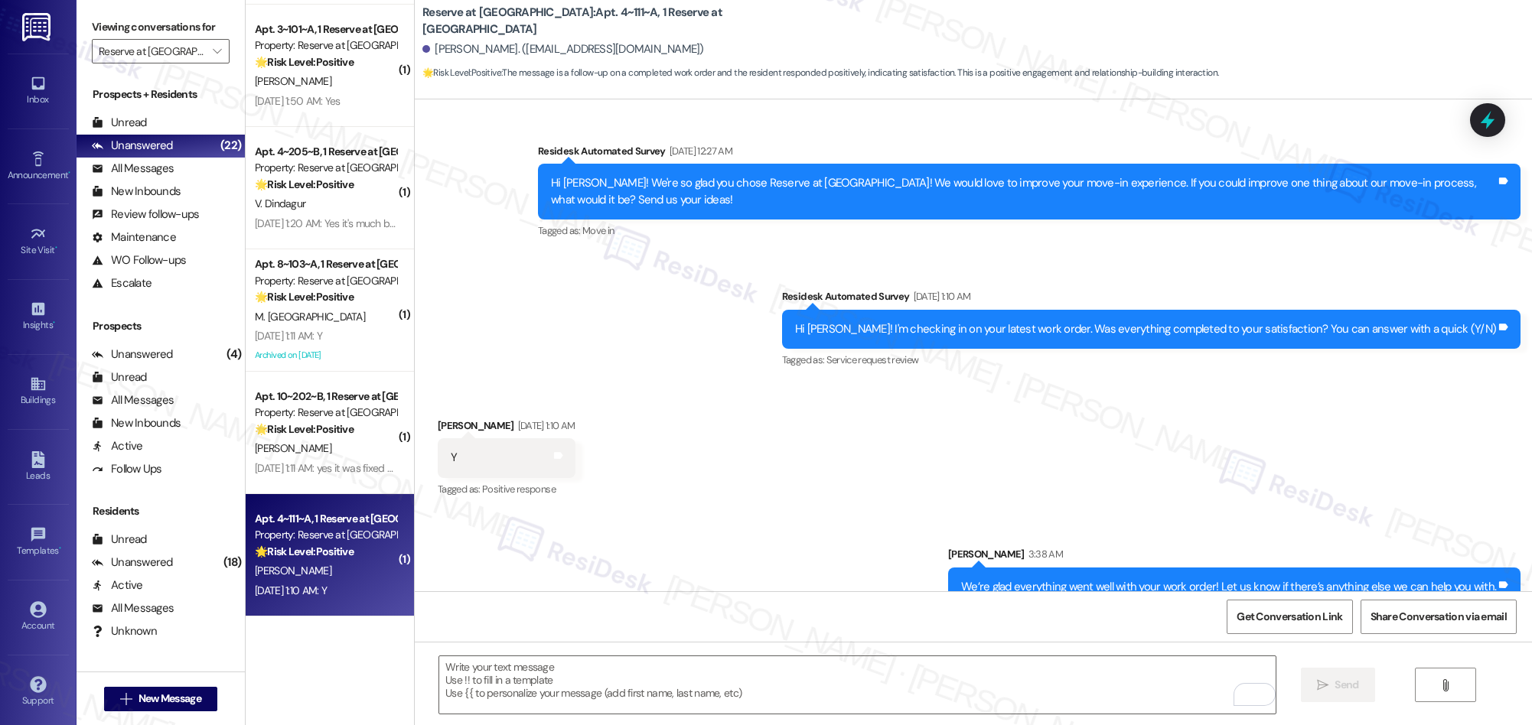
scroll to position [1175, 0]
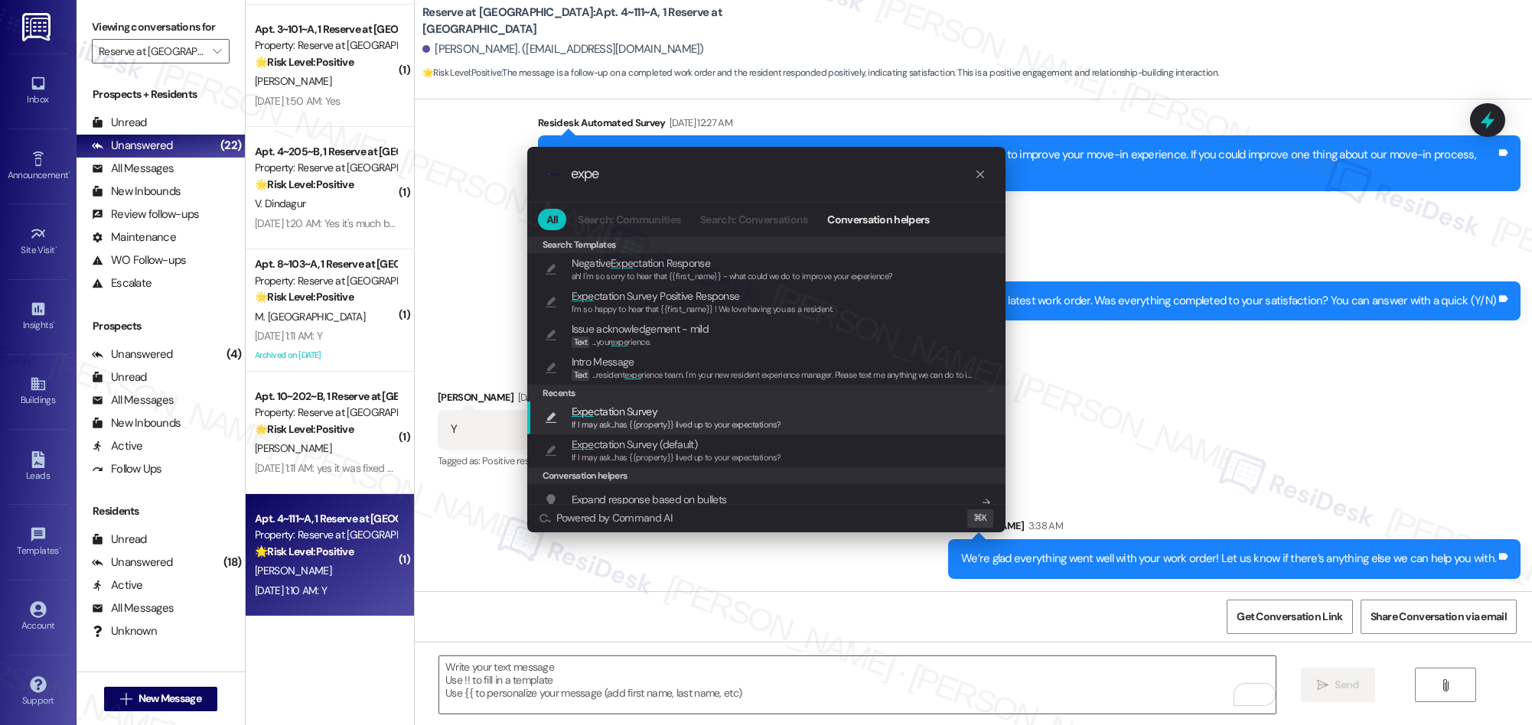
type input "expe"
click at [616, 420] on span "If I may ask...has {{property}} lived up to your expectations?" at bounding box center [677, 424] width 210 height 11
type textarea "If I may ask...has {{property}} lived up to your expectations?"
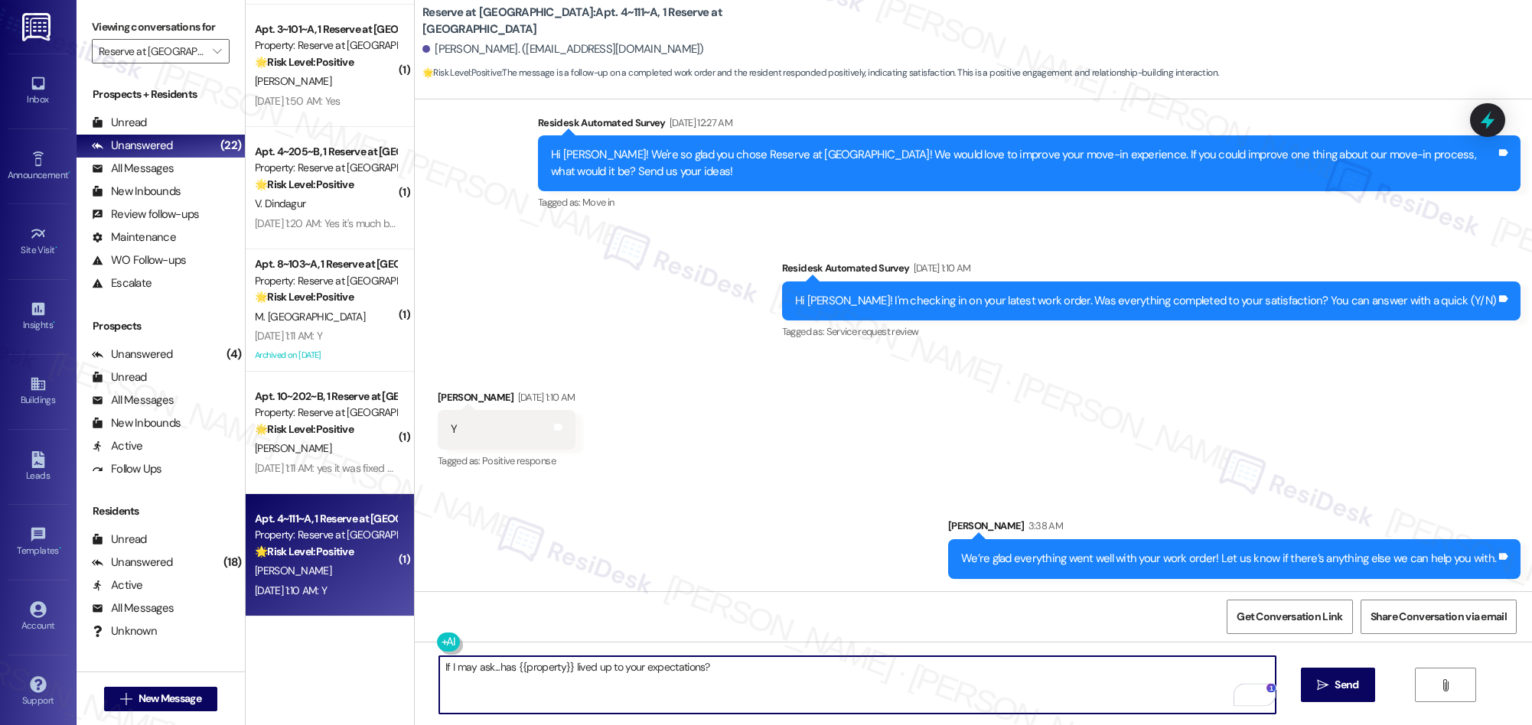
drag, startPoint x: 1323, startPoint y: 696, endPoint x: 943, endPoint y: 570, distance: 400.4
click at [1321, 696] on button " Send" at bounding box center [1338, 685] width 74 height 34
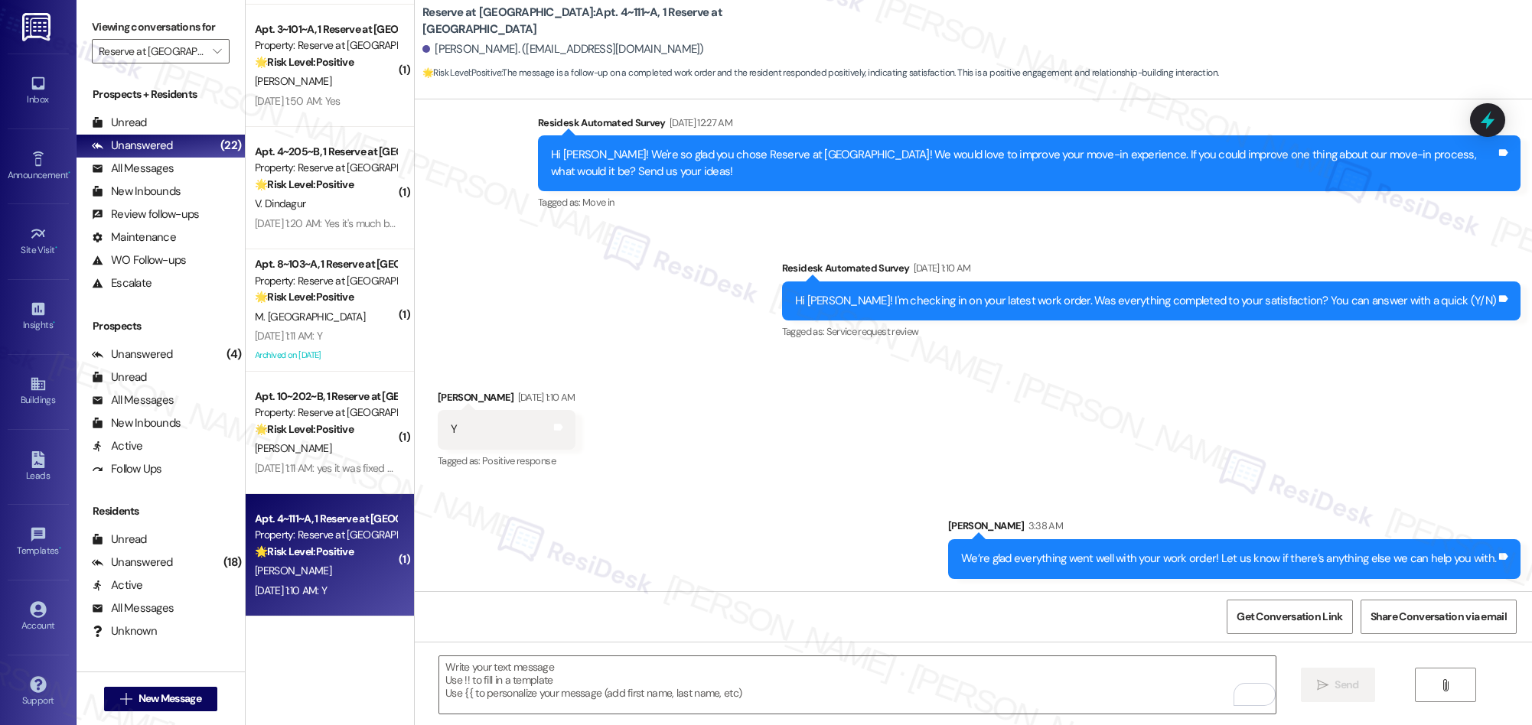
drag, startPoint x: 575, startPoint y: 673, endPoint x: 755, endPoint y: 485, distance: 259.8
click at [578, 666] on textarea "To enrich screen reader interactions, please activate Accessibility in Grammarl…" at bounding box center [857, 684] width 836 height 57
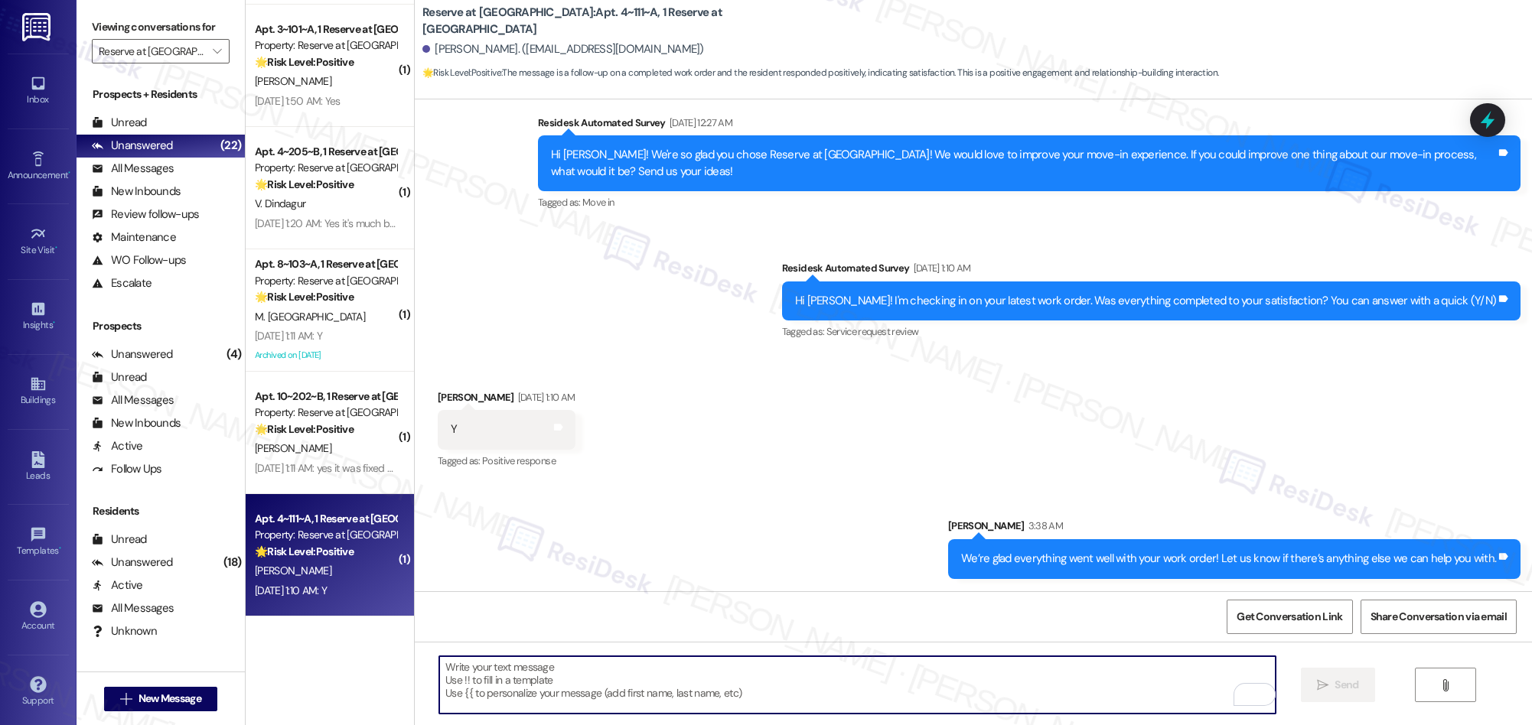
click at [713, 684] on textarea "To enrich screen reader interactions, please activate Accessibility in Grammarl…" at bounding box center [857, 684] width 836 height 57
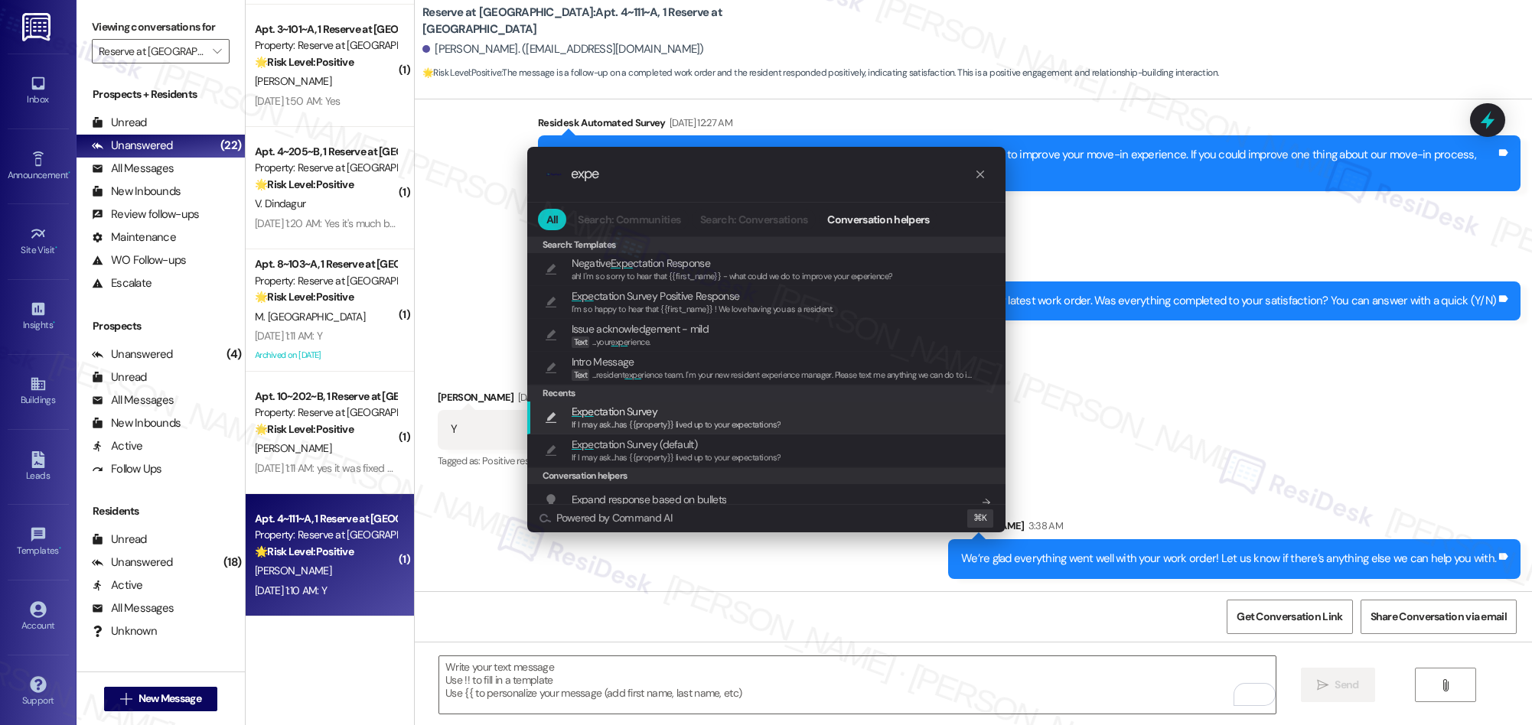
type input "expe"
click at [650, 420] on span "If I may ask...has {{property}} lived up to your expectations?" at bounding box center [677, 424] width 210 height 11
type textarea "If I may ask...has {{property}} lived up to your expectations?"
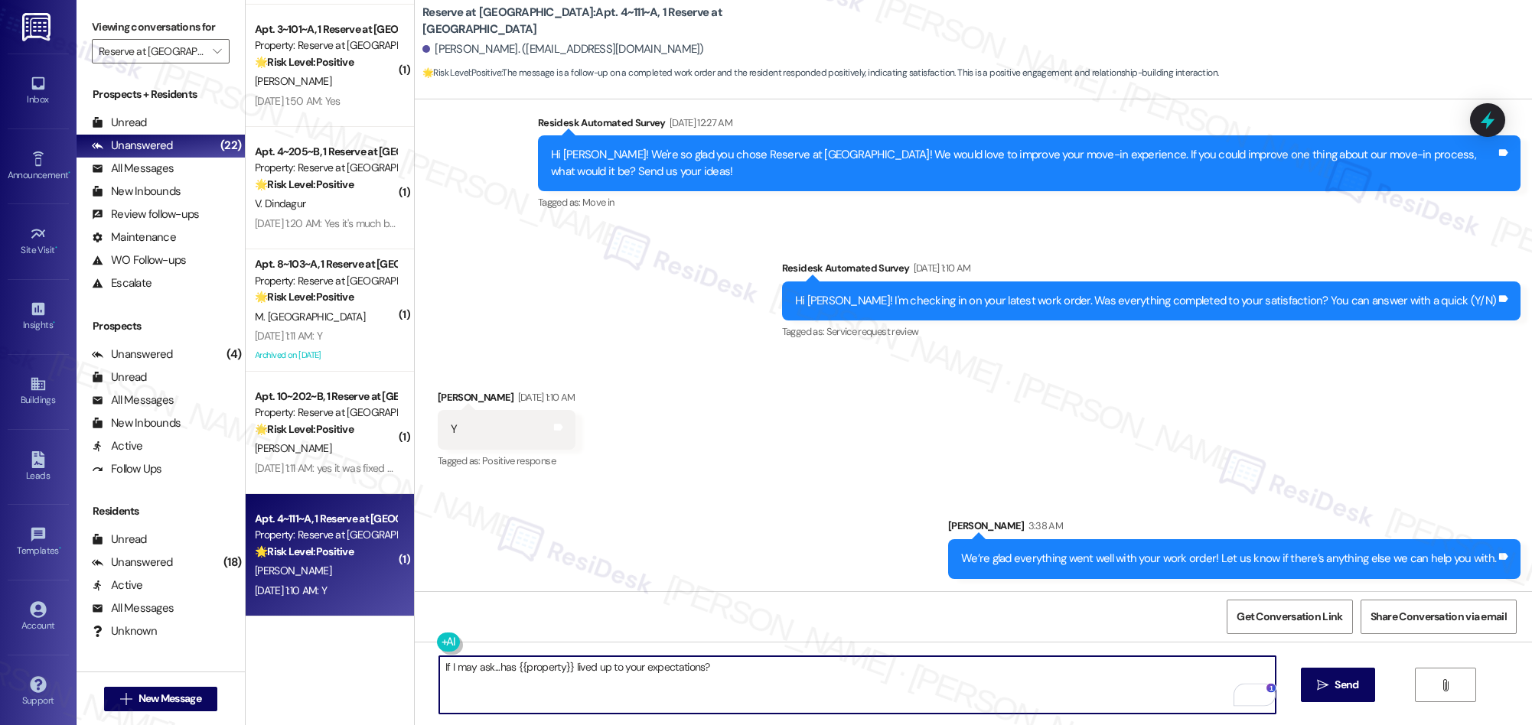
click at [802, 682] on textarea "If I may ask...has {{property}} lived up to your expectations?" at bounding box center [857, 684] width 836 height 57
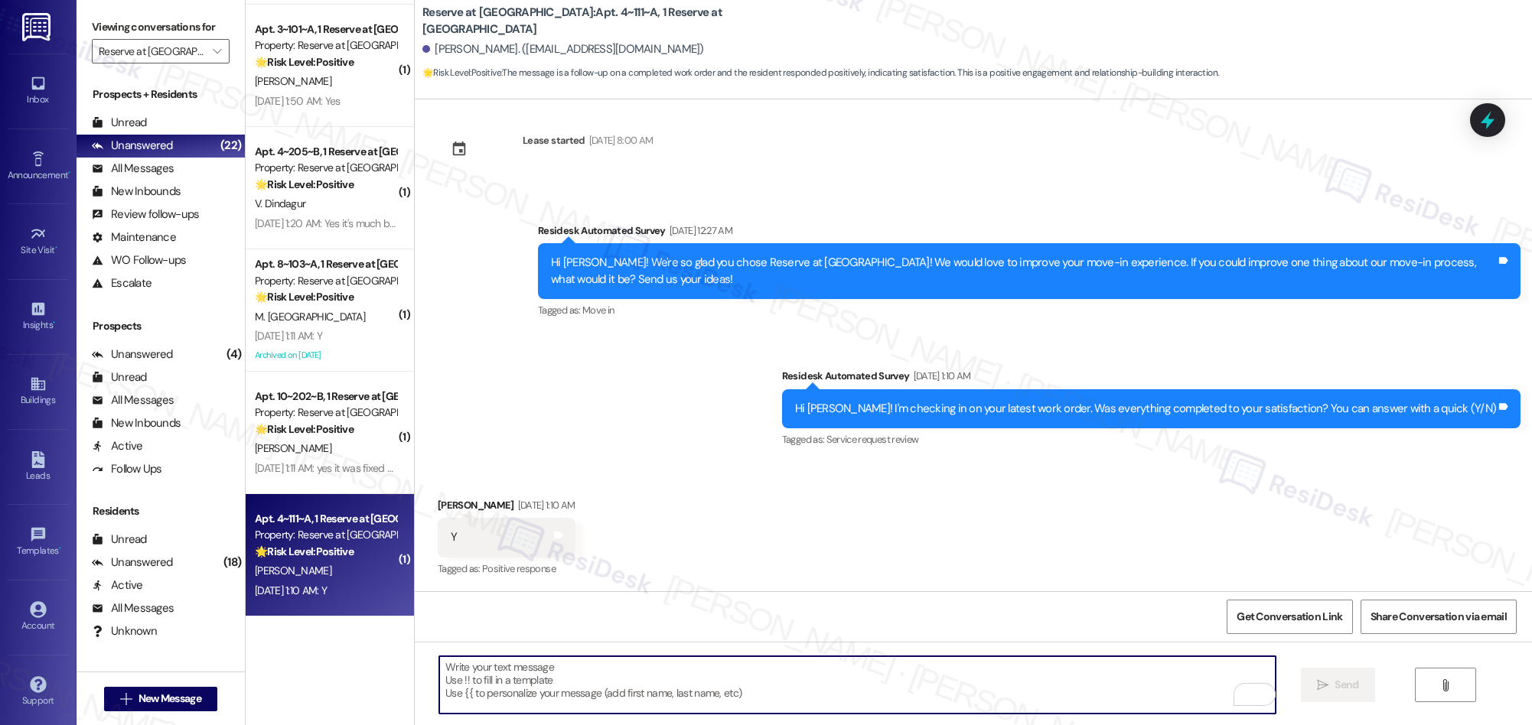
scroll to position [1282, 0]
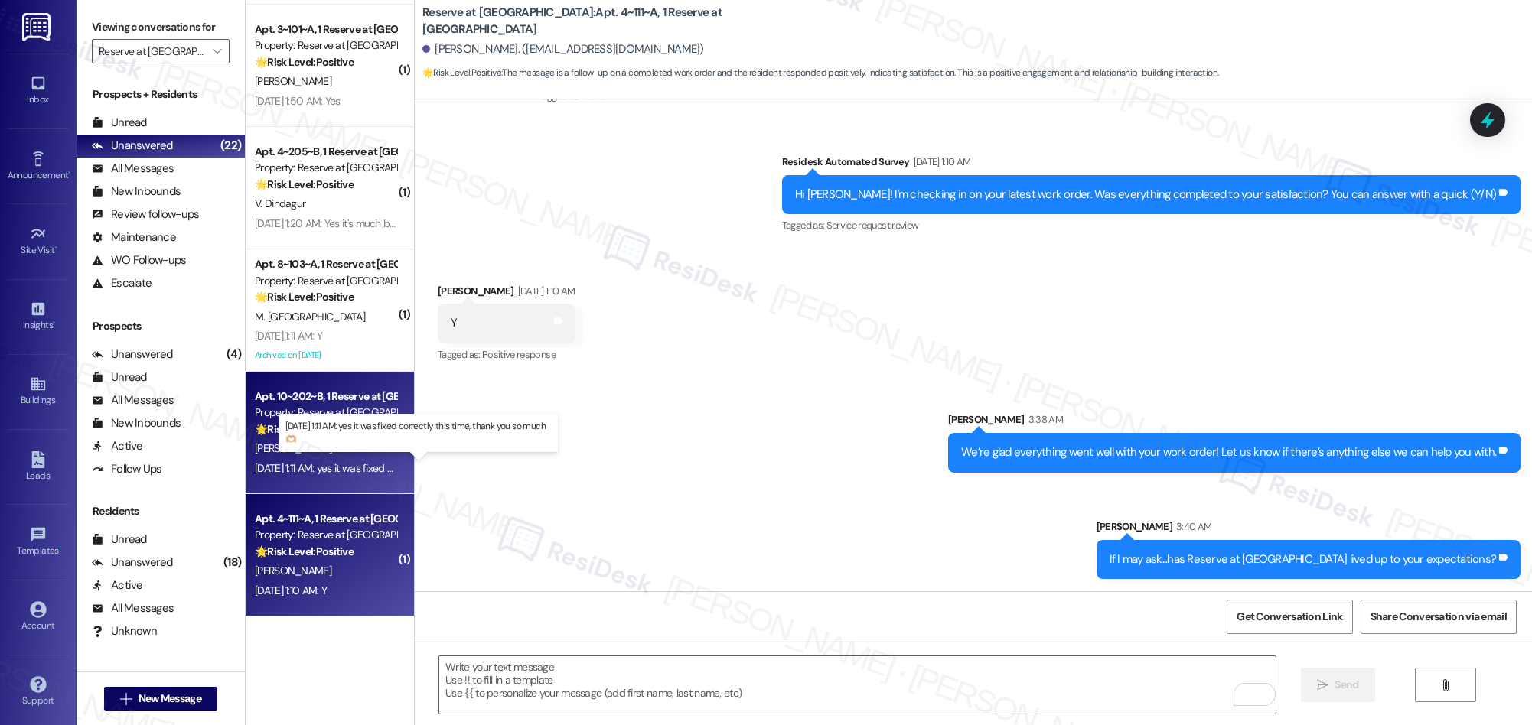
click at [310, 465] on div "Sep 13, 2025 at 1:11 AM: yes it was fixed correctly this time, thank you so muc…" at bounding box center [412, 468] width 315 height 14
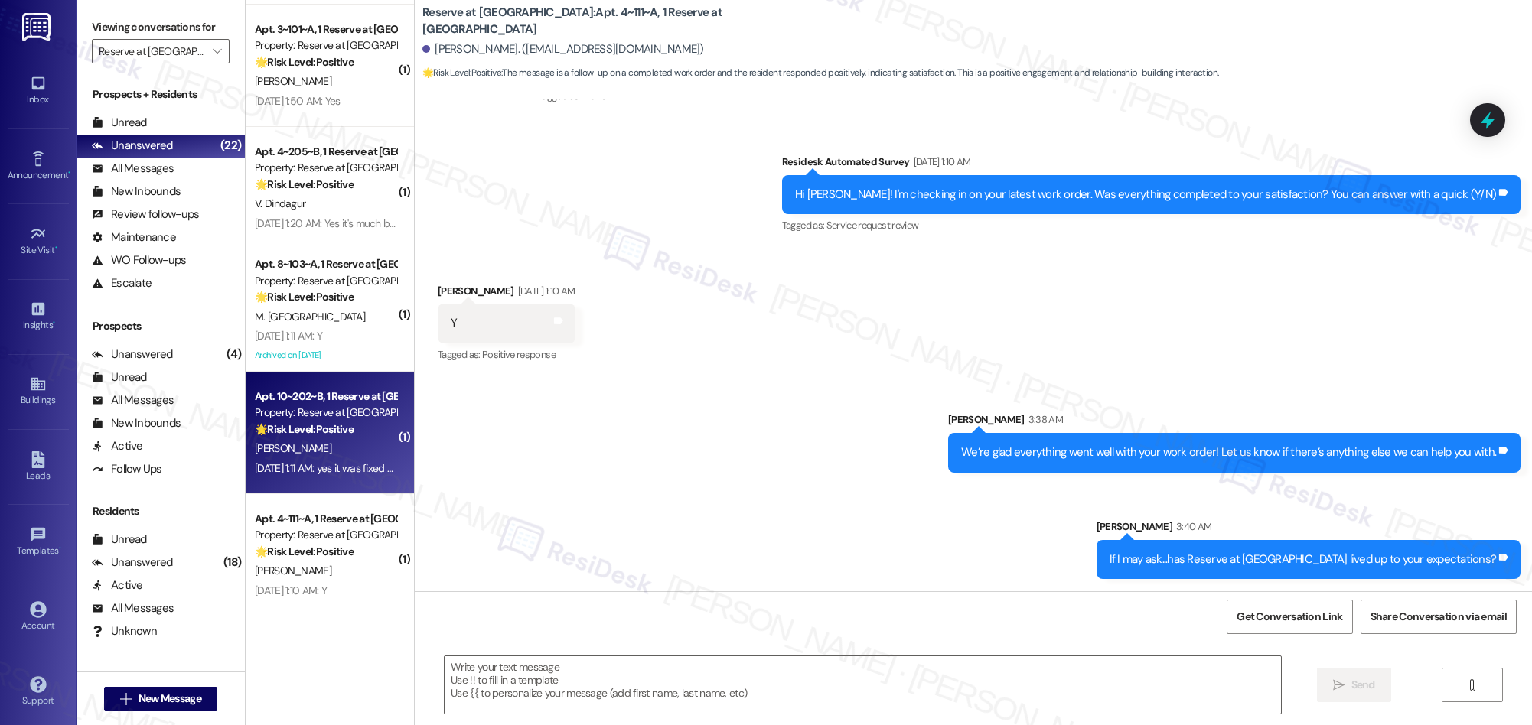
type textarea "Fetching suggested responses. Please feel free to read through the conversation…"
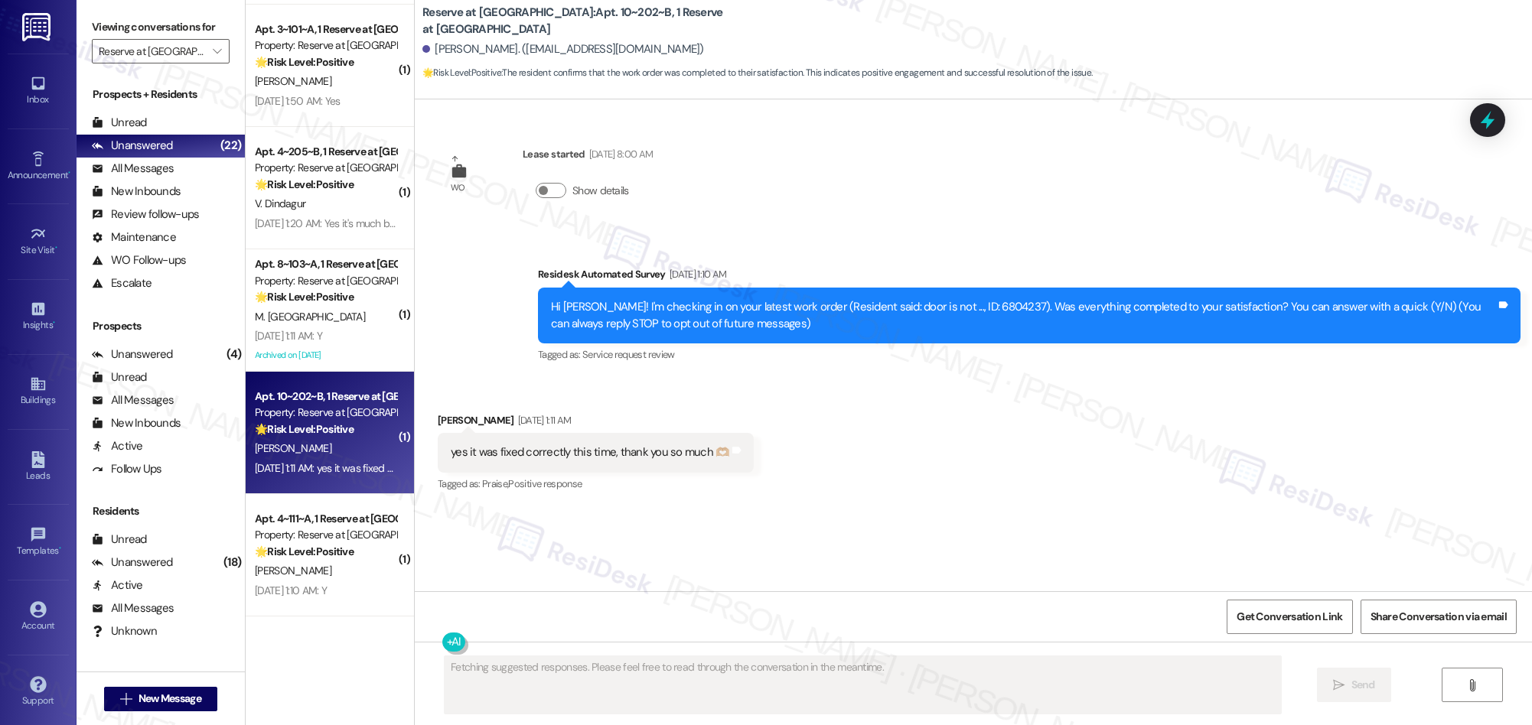
scroll to position [0, 0]
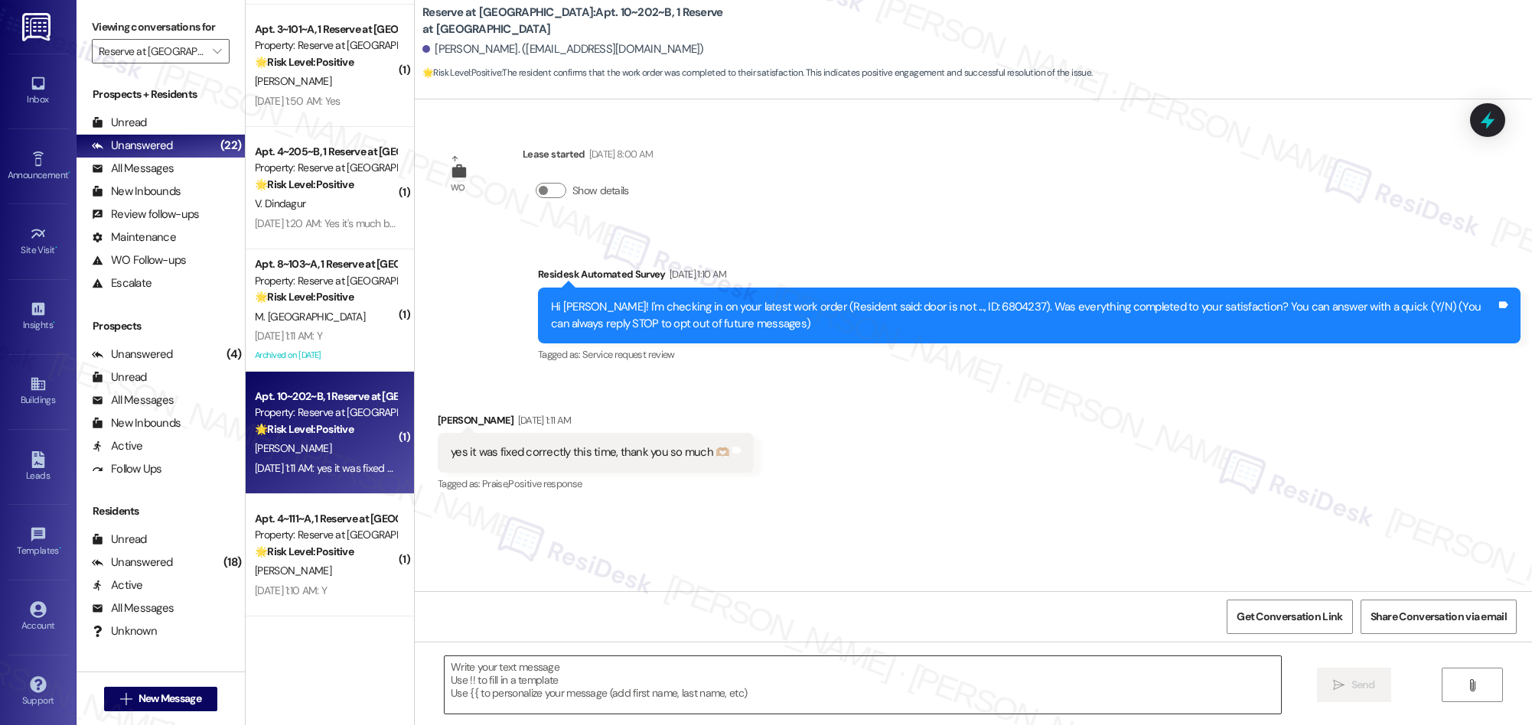
click at [748, 696] on textarea at bounding box center [863, 684] width 836 height 57
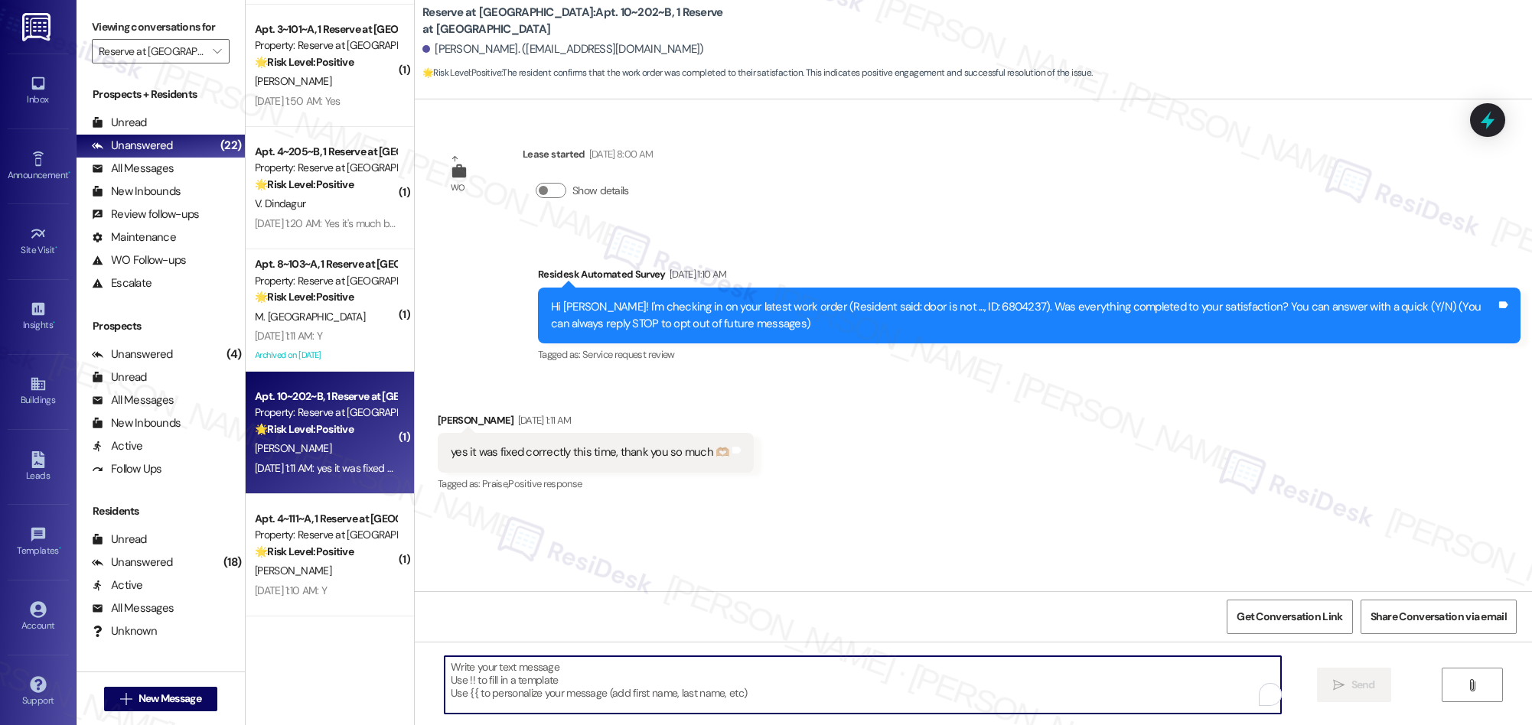
paste textarea "We’re glad everything went well with your work order! Let us know if there’s an…"
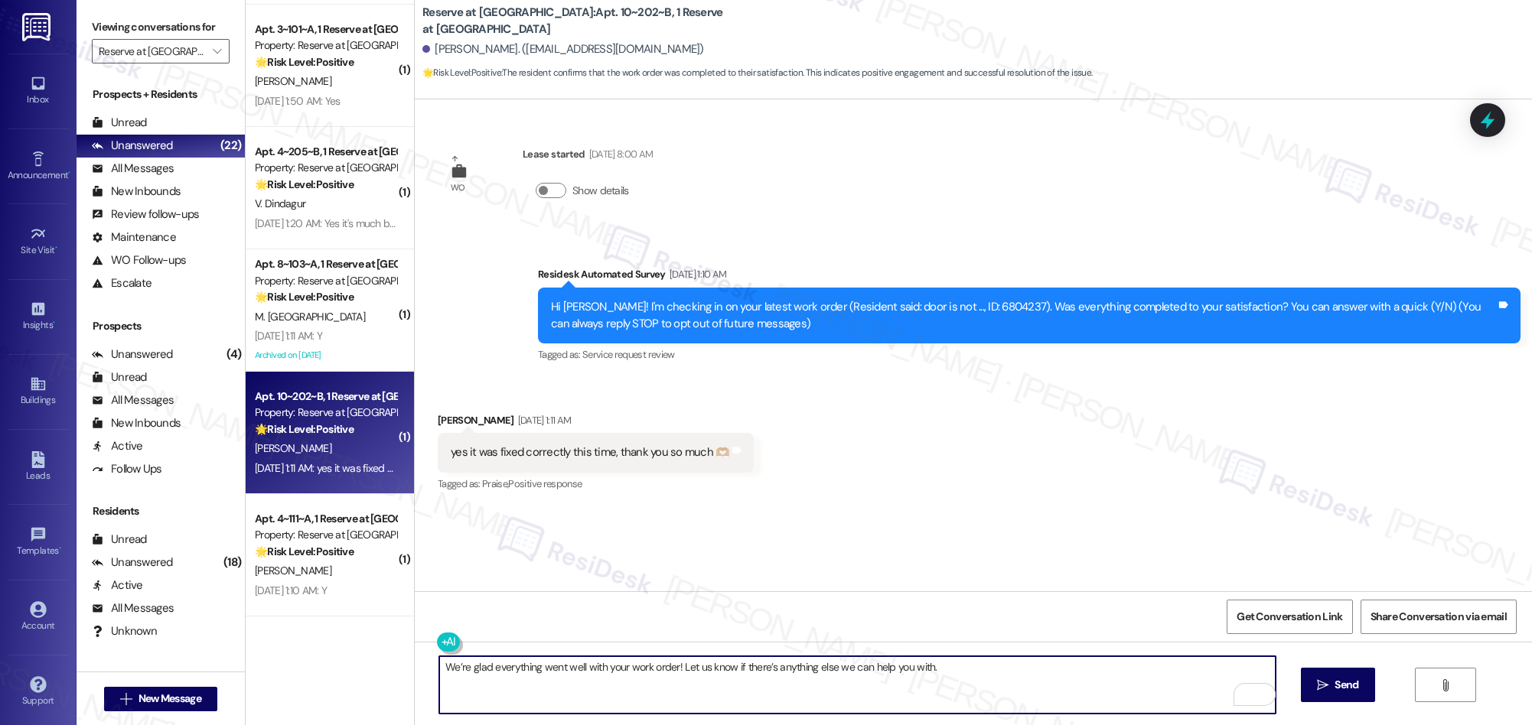
type textarea "We’re glad everything went well with your work order! Let us know if there’s an…"
click at [622, 666] on textarea "We’re glad everything went well with your work order! Let us know if there’s an…" at bounding box center [857, 684] width 836 height 57
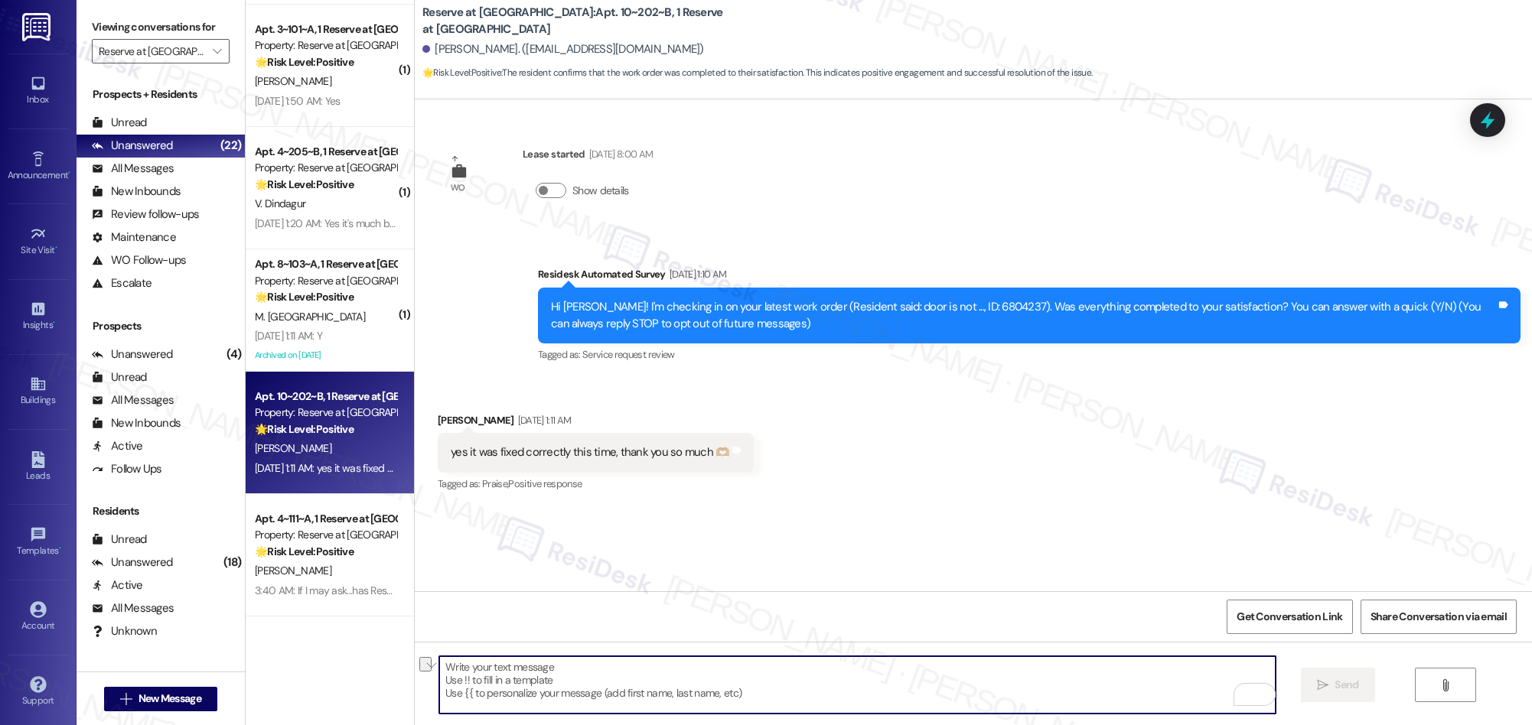
paste textarea "We’re thrilled that you’re satisfied with the work completed! If you have more …"
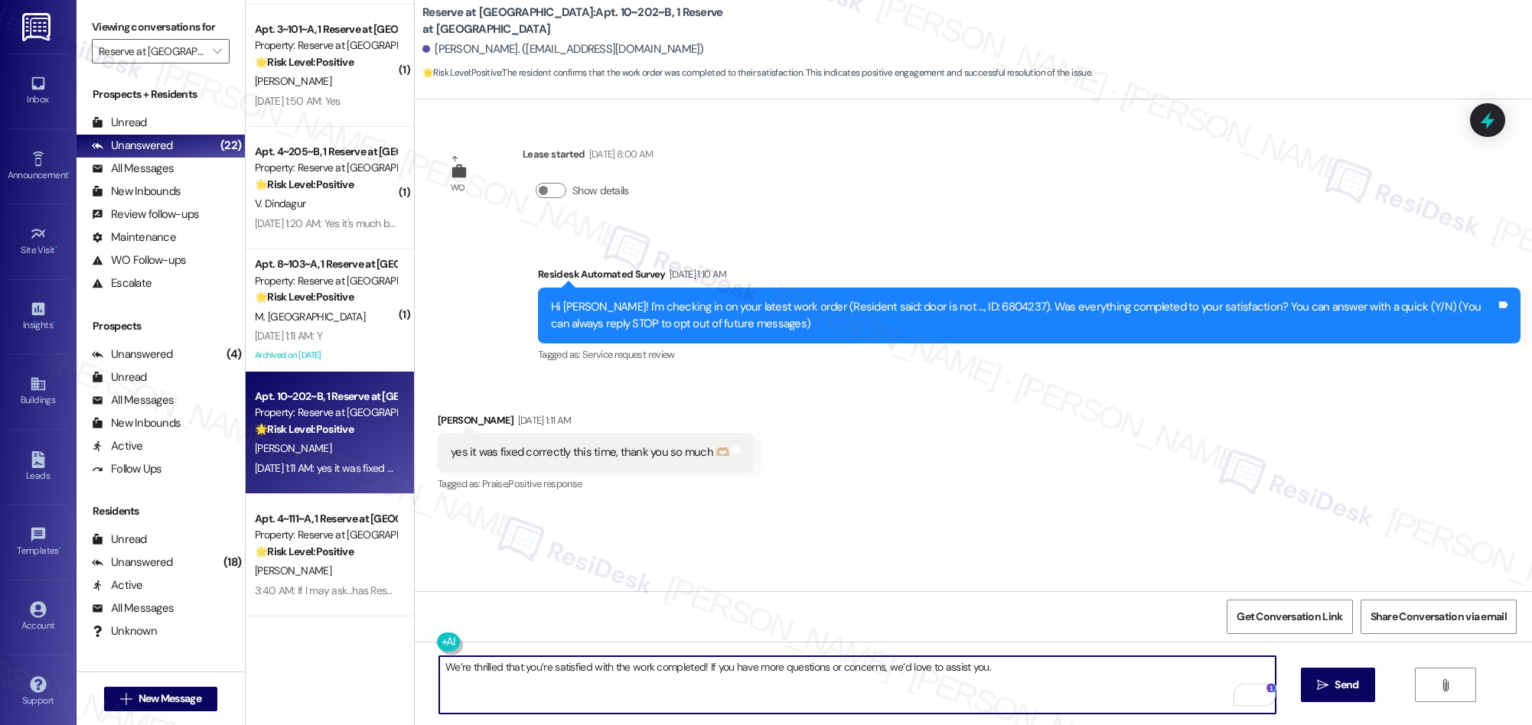
type textarea "We’re thrilled that you’re satisfied with the work completed! If you have more …"
drag, startPoint x: 1318, startPoint y: 692, endPoint x: 1238, endPoint y: 520, distance: 189.3
click at [1318, 692] on span " Send" at bounding box center [1338, 685] width 48 height 16
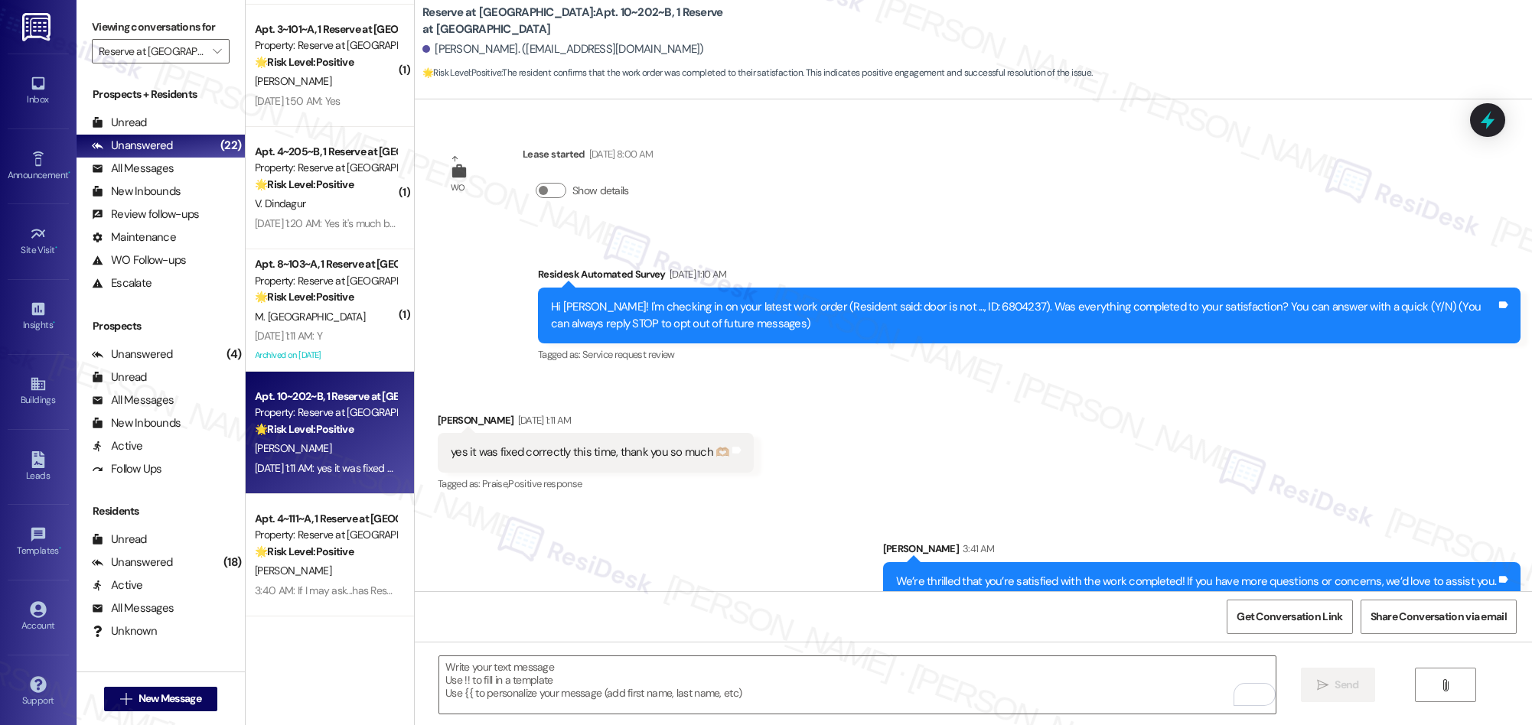
scroll to position [22, 0]
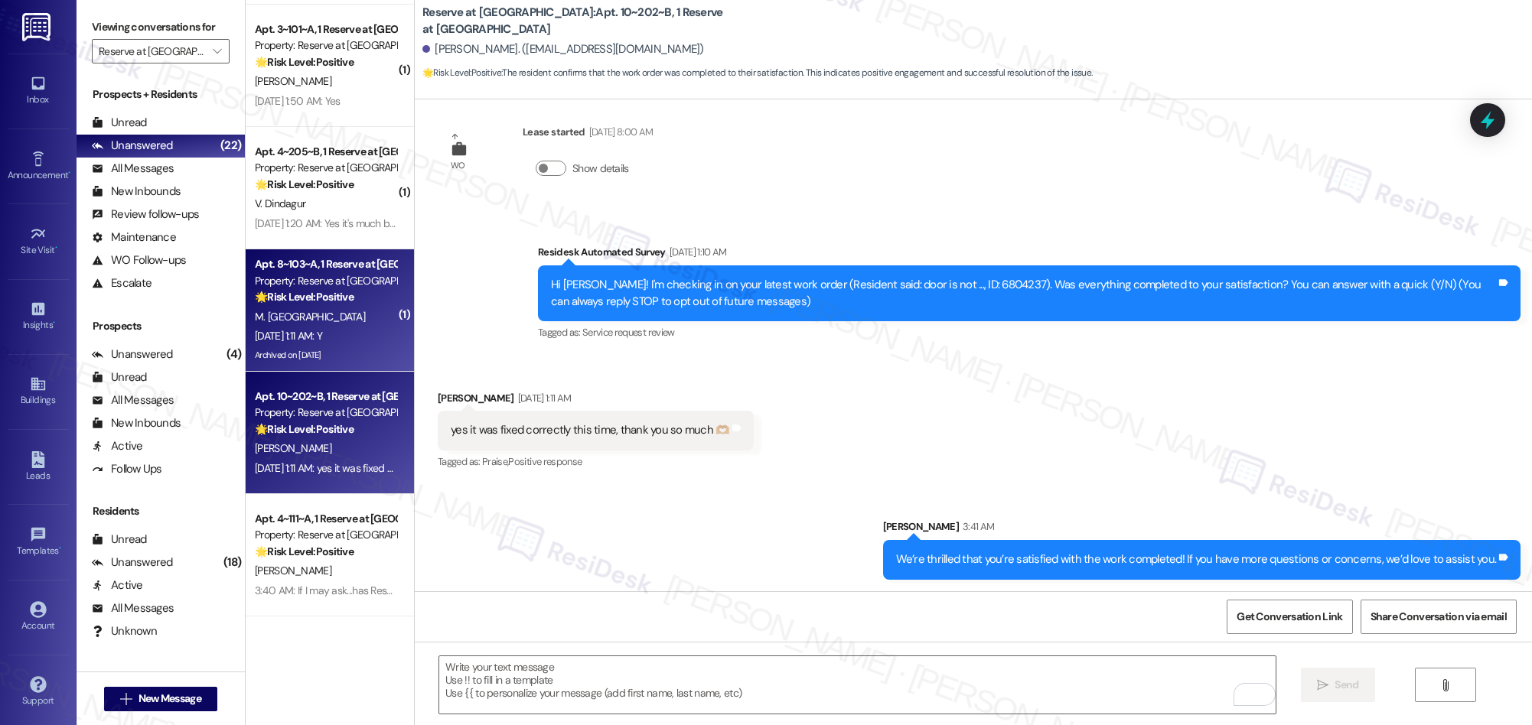
click at [367, 327] on div "Sep 13, 2025 at 1:11 AM: Y Sep 13, 2025 at 1:11 AM: Y" at bounding box center [325, 336] width 145 height 19
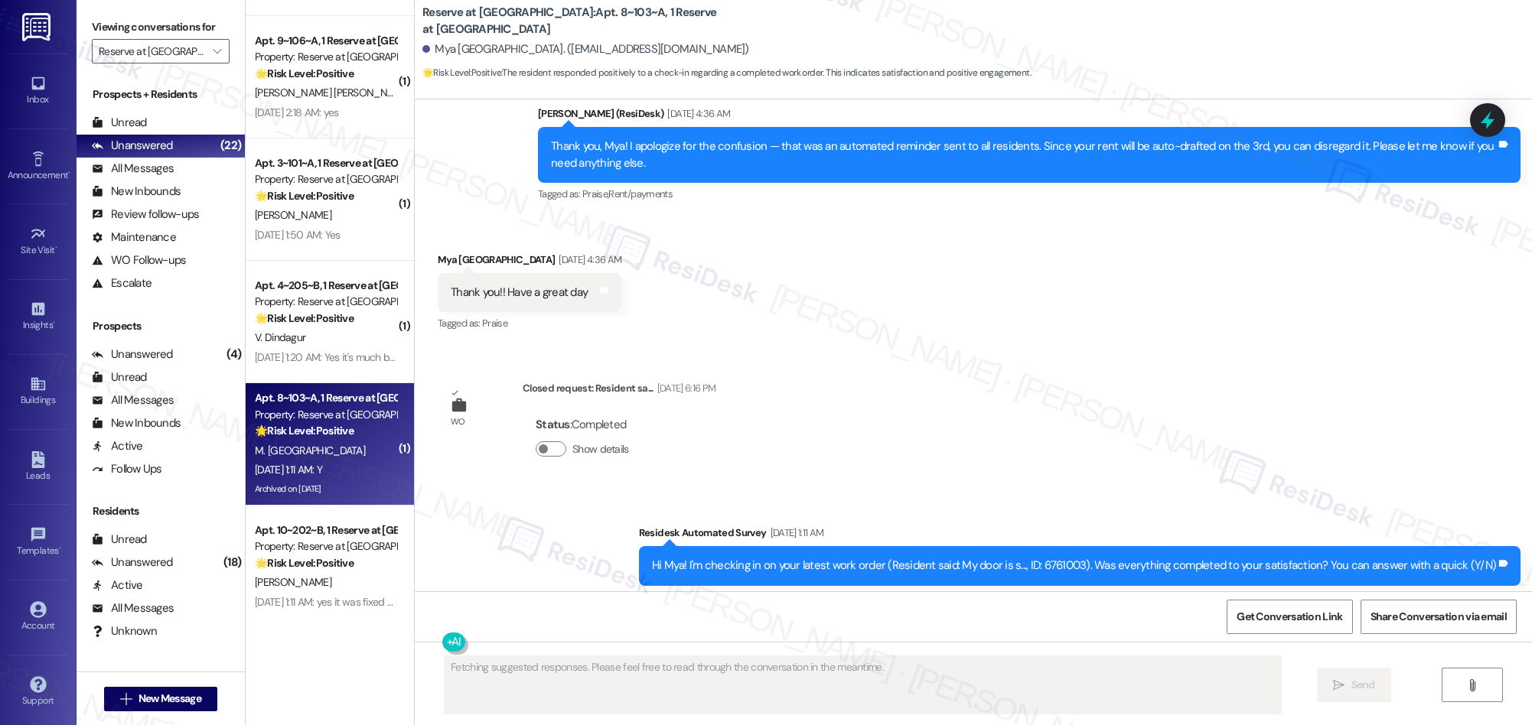
scroll to position [6325, 0]
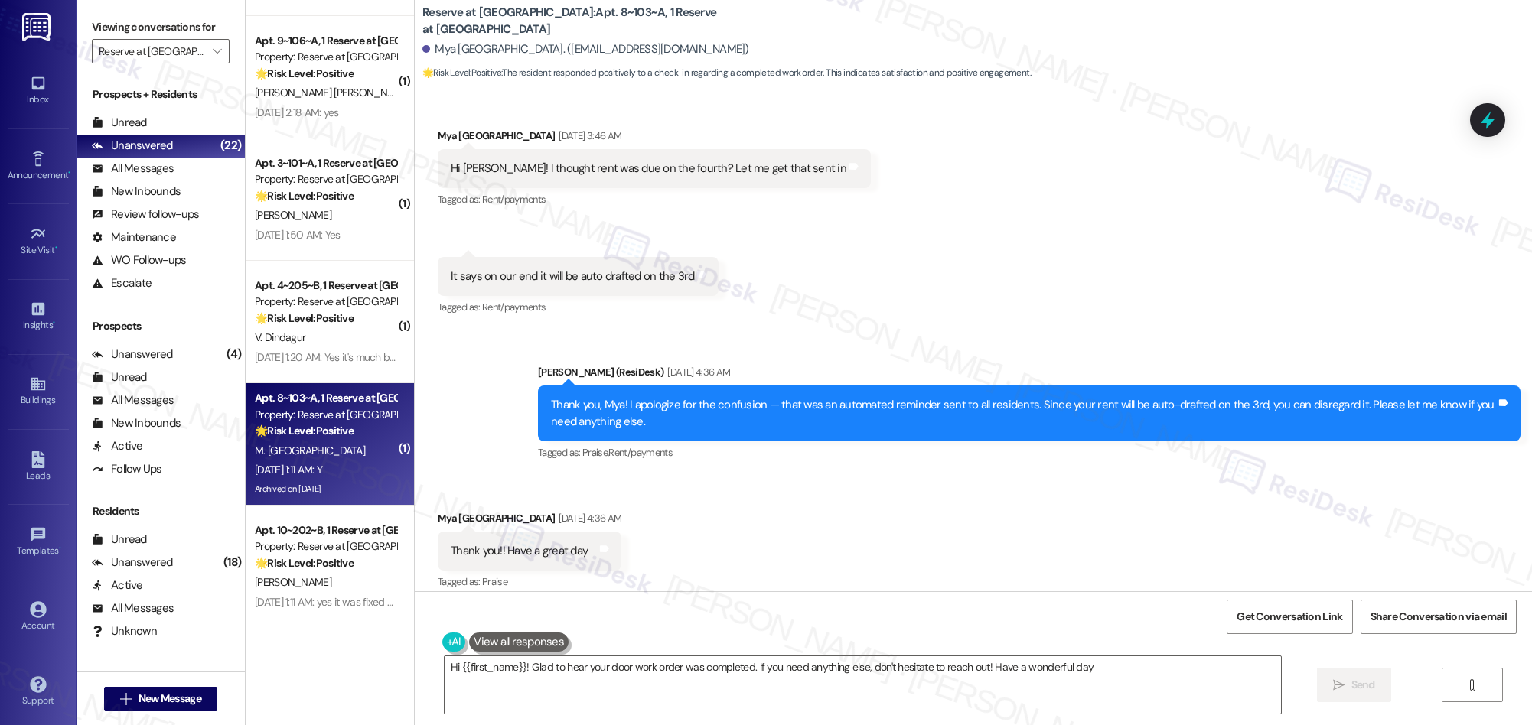
type textarea "Hi {{first_name}}! Glad to hear your door work order was completed. If you need…"
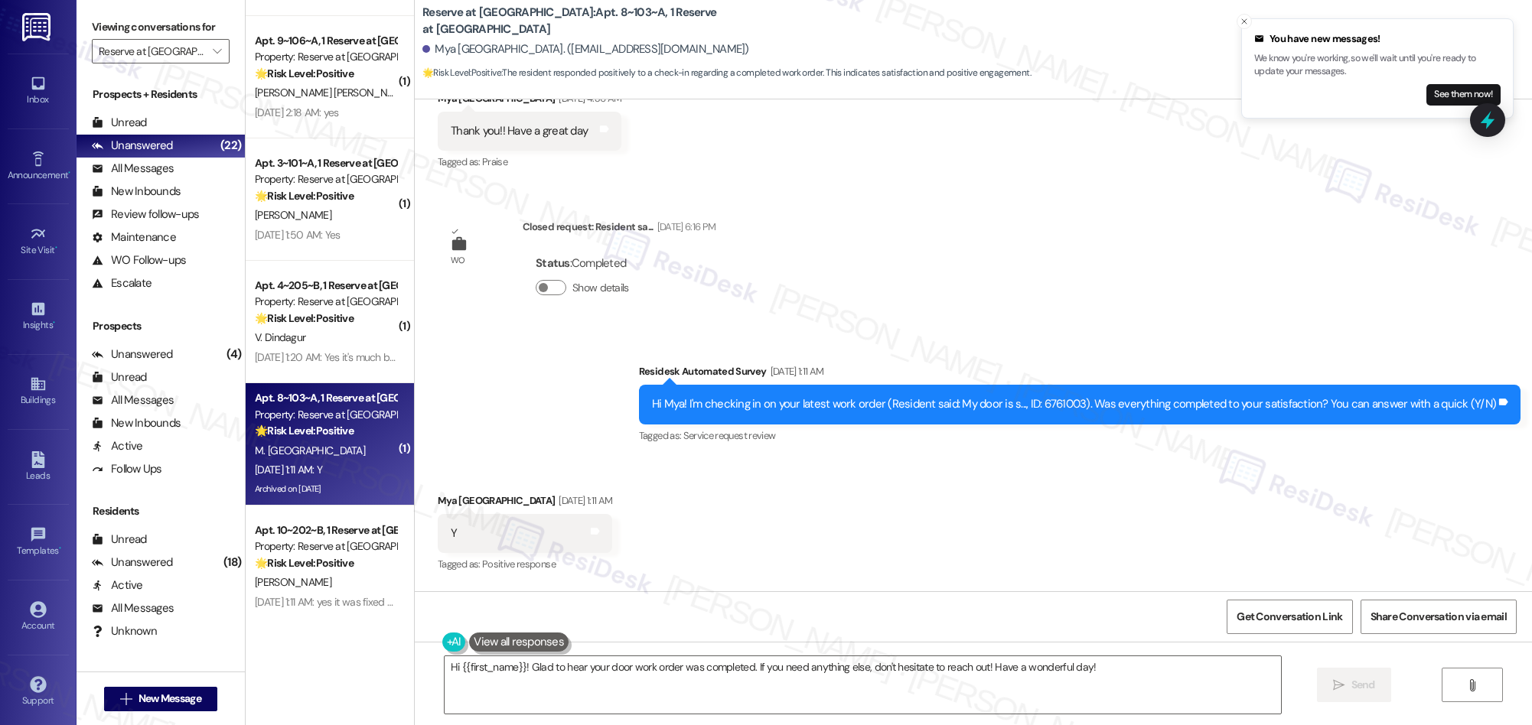
scroll to position [6687, 0]
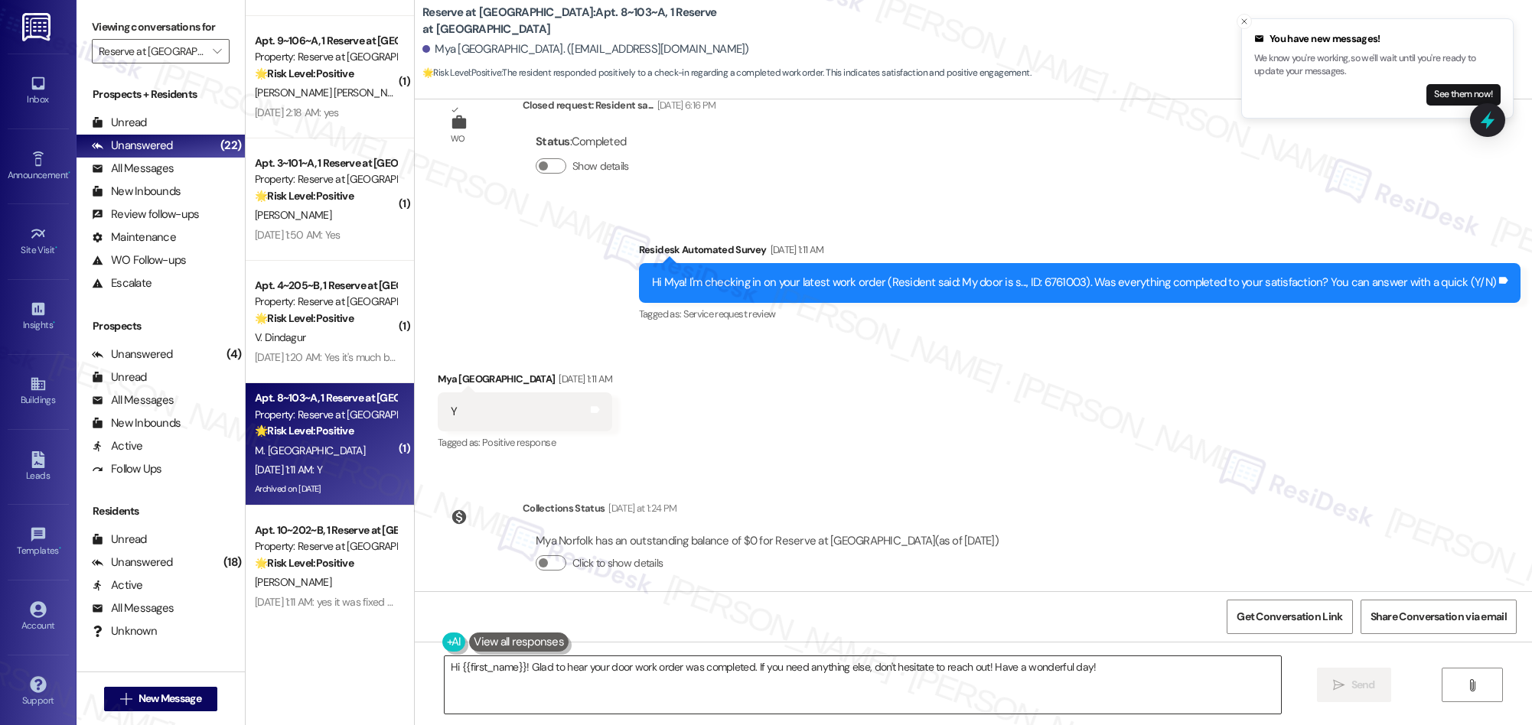
click at [731, 679] on textarea "Hi {{first_name}}! Glad to hear your door work order was completed. If you need…" at bounding box center [863, 684] width 836 height 57
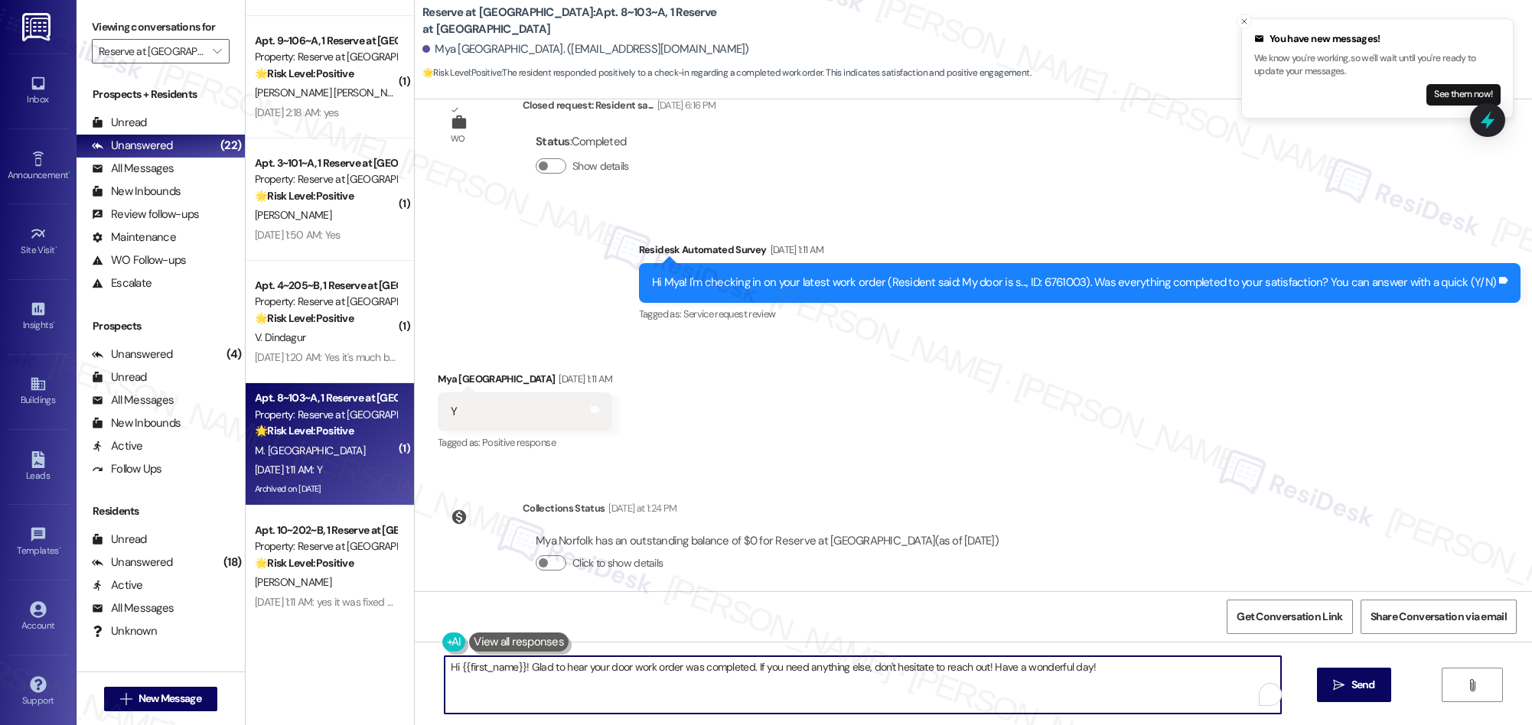
click at [731, 679] on textarea "Hi {{first_name}}! Glad to hear your door work order was completed. If you need…" at bounding box center [863, 684] width 836 height 57
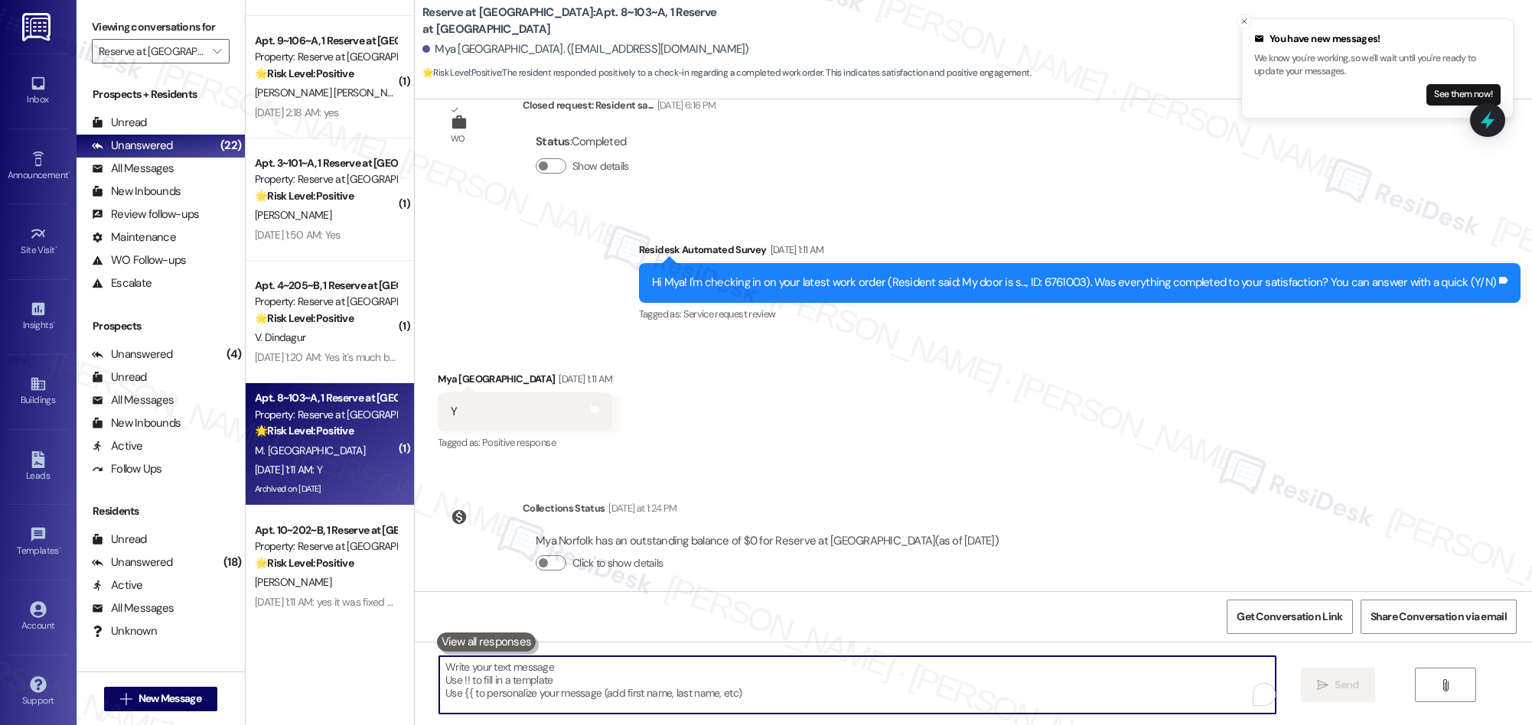
paste textarea "We’re thrilled that you’re satisfied with the work completed! If you have more …"
type textarea "We’re thrilled that you’re satisfied with the work completed! If you have more …"
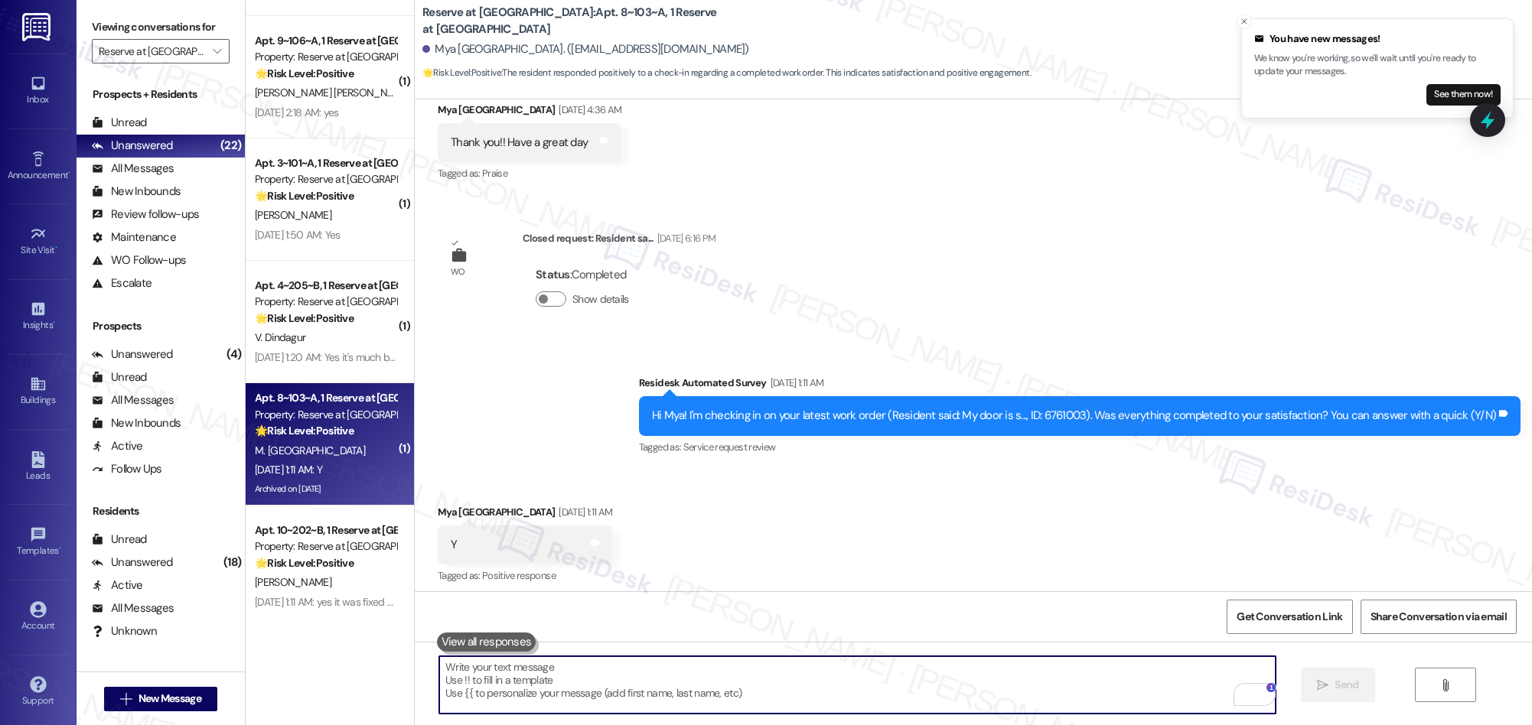
scroll to position [6546, 0]
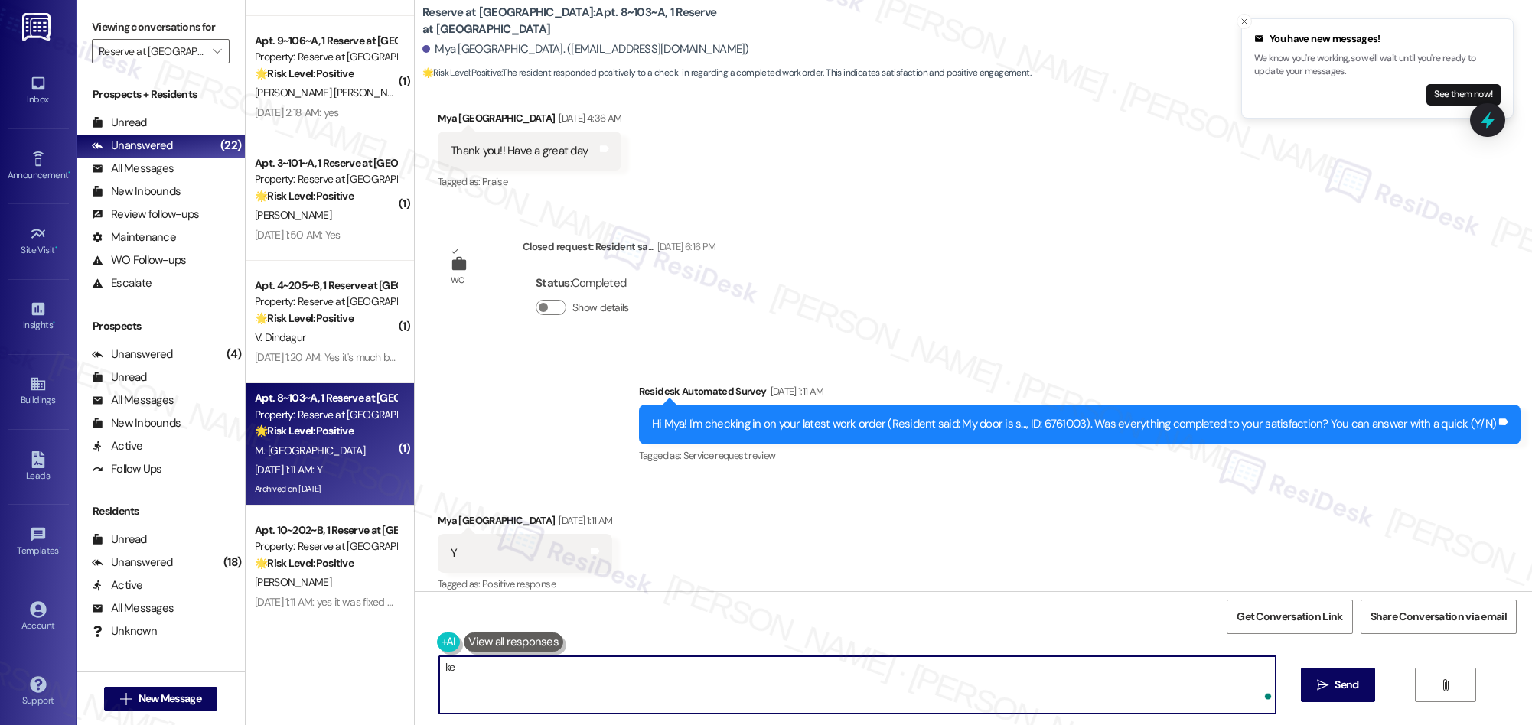
type textarea "k"
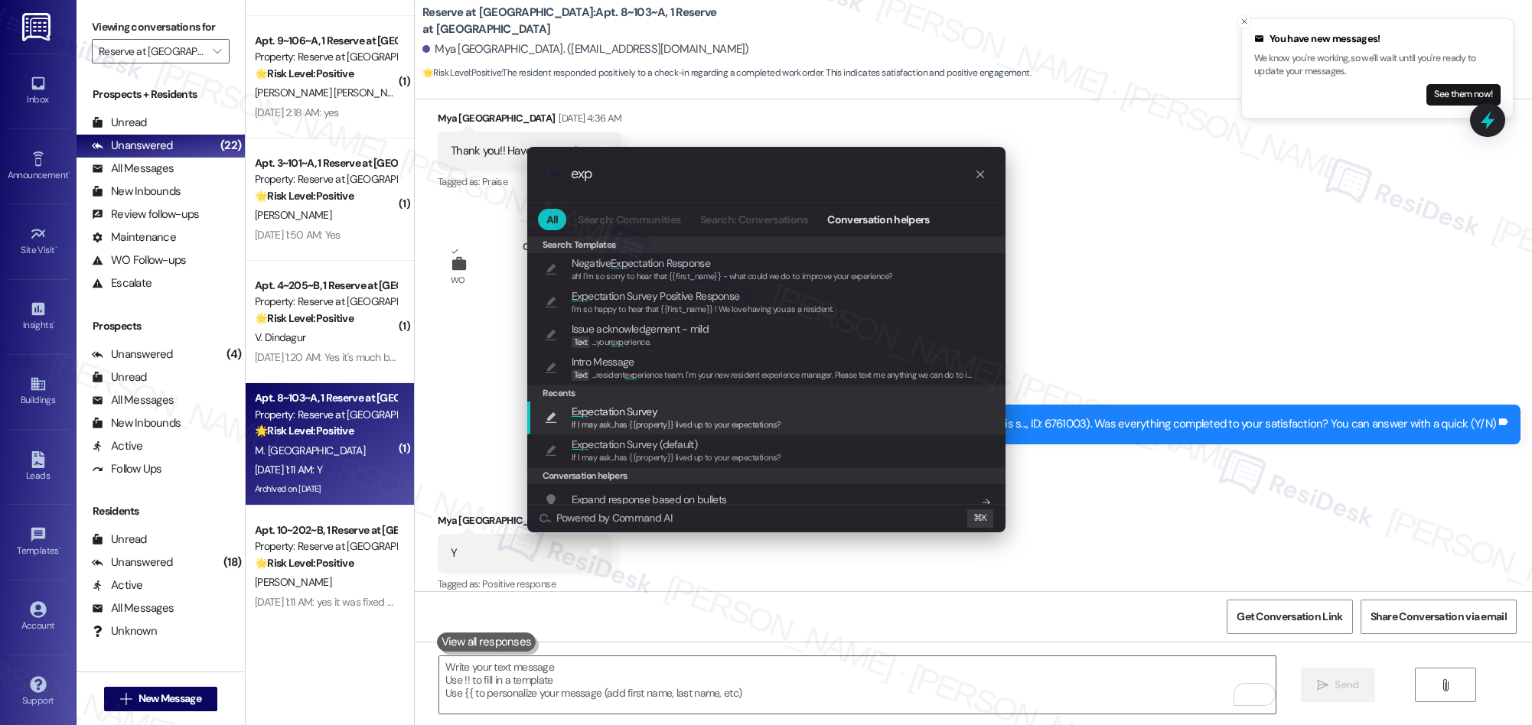
type input "exp"
click at [650, 422] on span "If I may ask...has {{property}} lived up to your expectations?" at bounding box center [677, 424] width 210 height 11
type textarea "If I may ask...has {{property}} lived up to your expectations?"
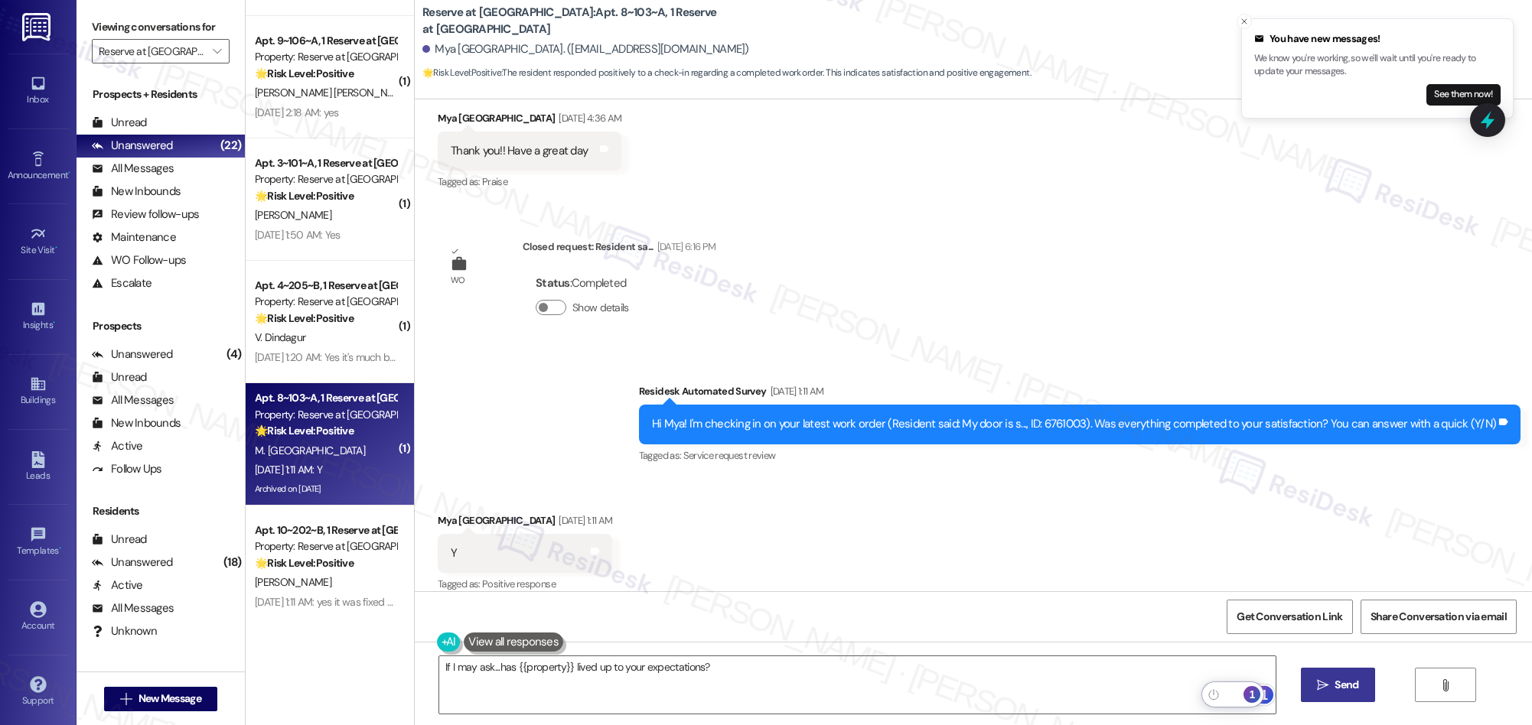
click at [1338, 694] on button " Send" at bounding box center [1338, 685] width 74 height 34
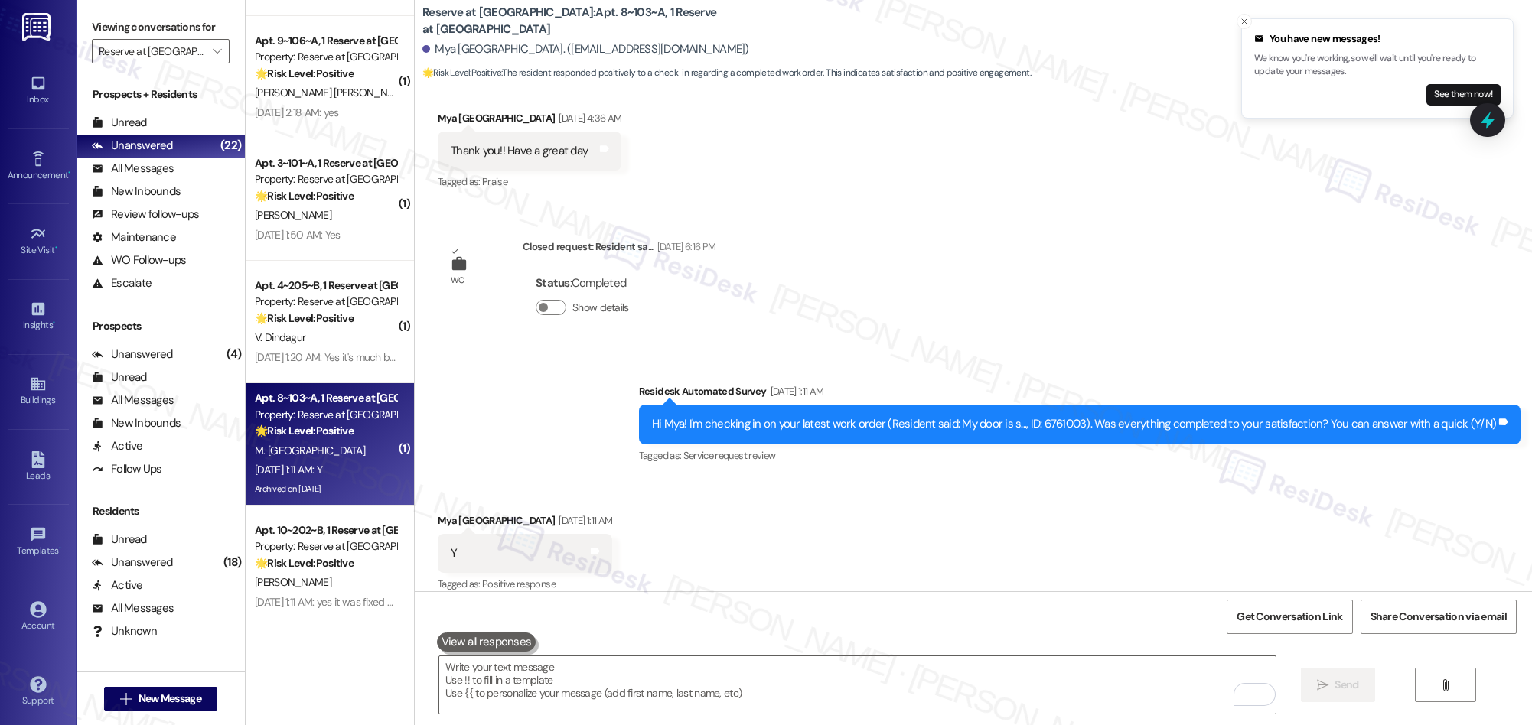
scroll to position [6901, 0]
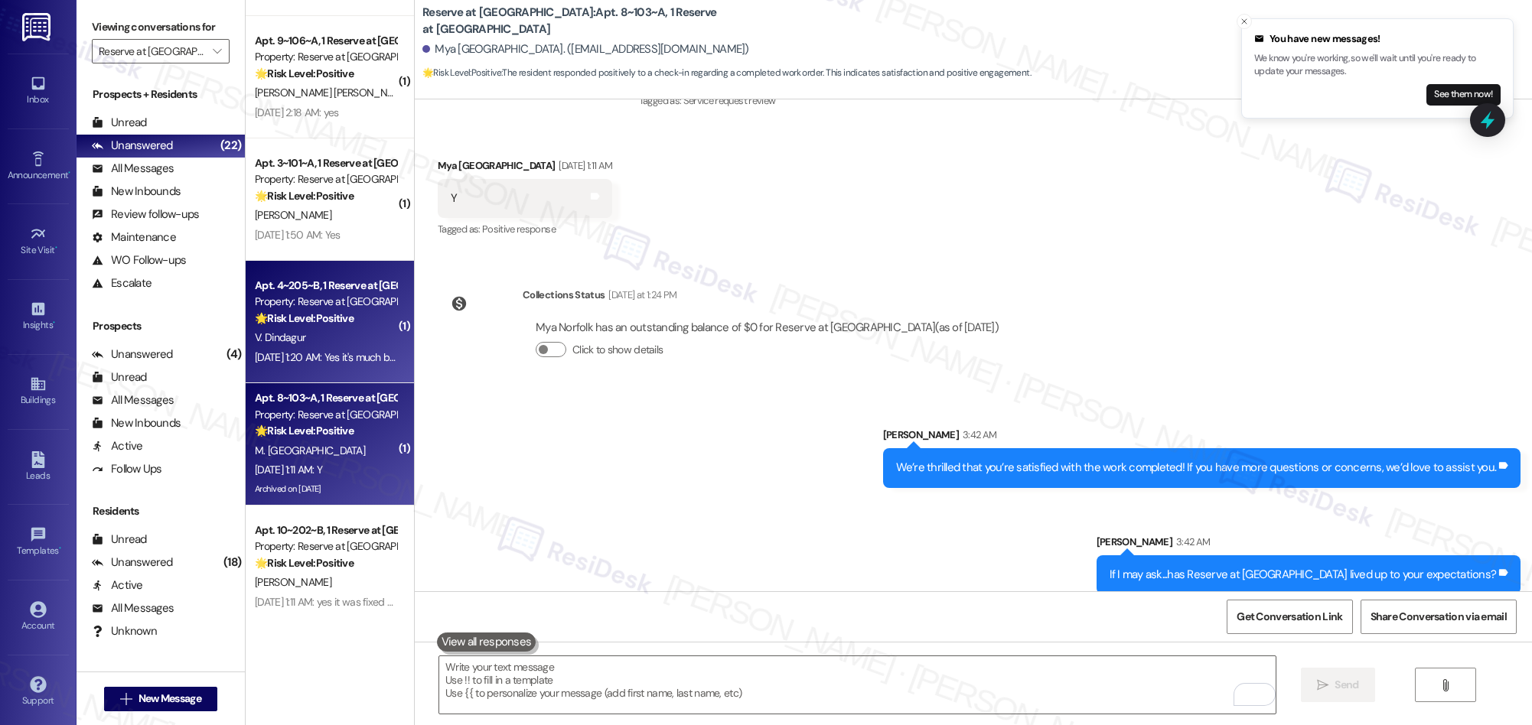
click at [354, 356] on div "Sep 13, 2025 at 1:20 AM: Yes it's much better, thank you Sep 13, 2025 at 1:20 A…" at bounding box center [357, 357] width 204 height 14
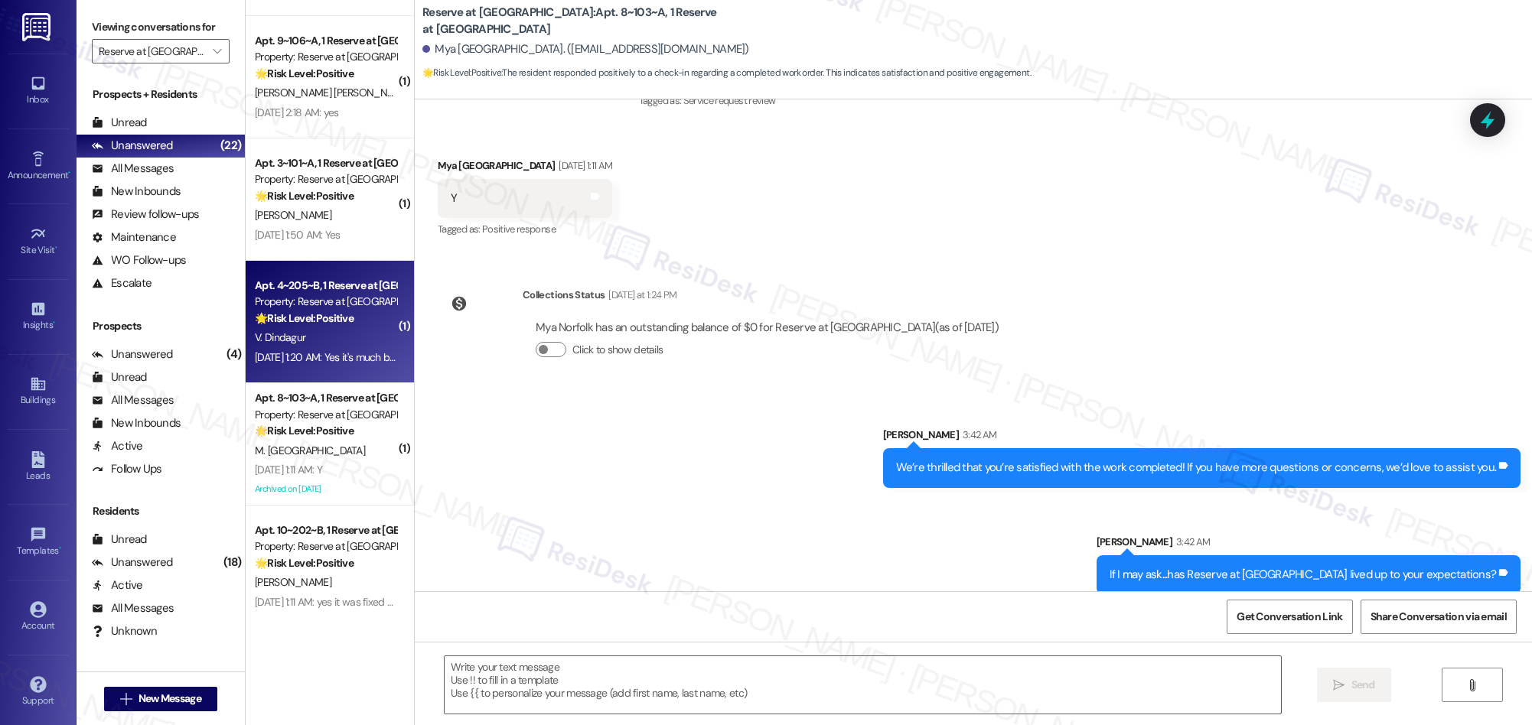
type textarea "Fetching suggested responses. Please feel free to read through the conversation…"
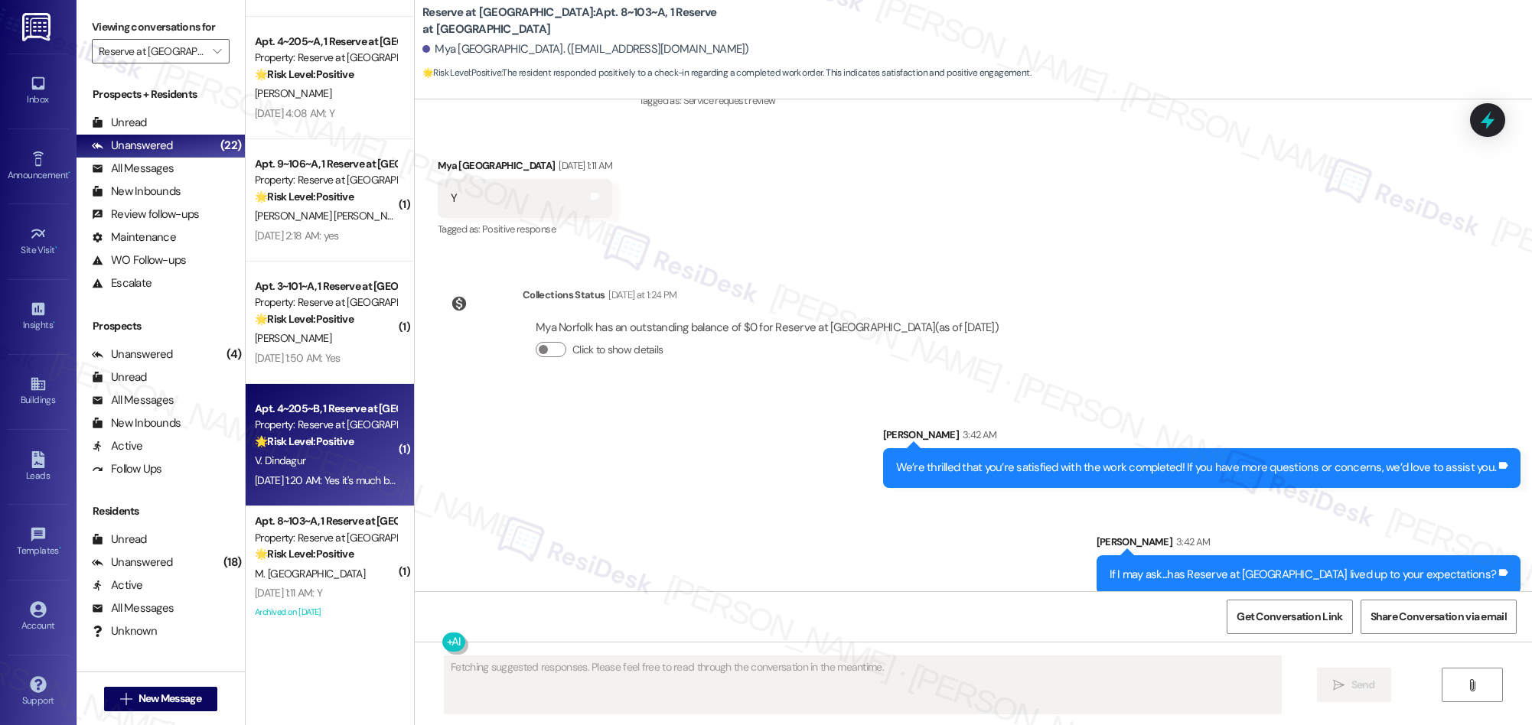
scroll to position [0, 0]
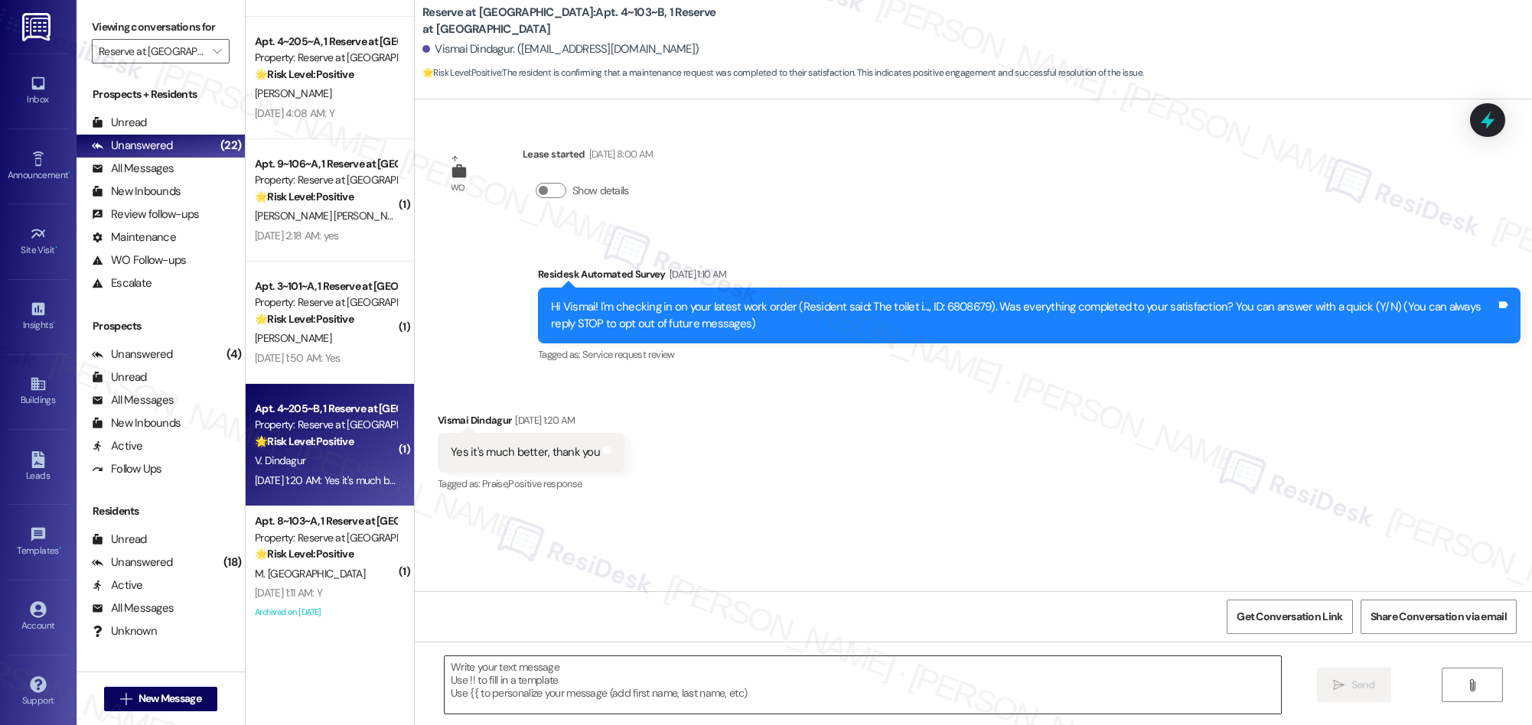
click at [804, 674] on textarea at bounding box center [863, 684] width 836 height 57
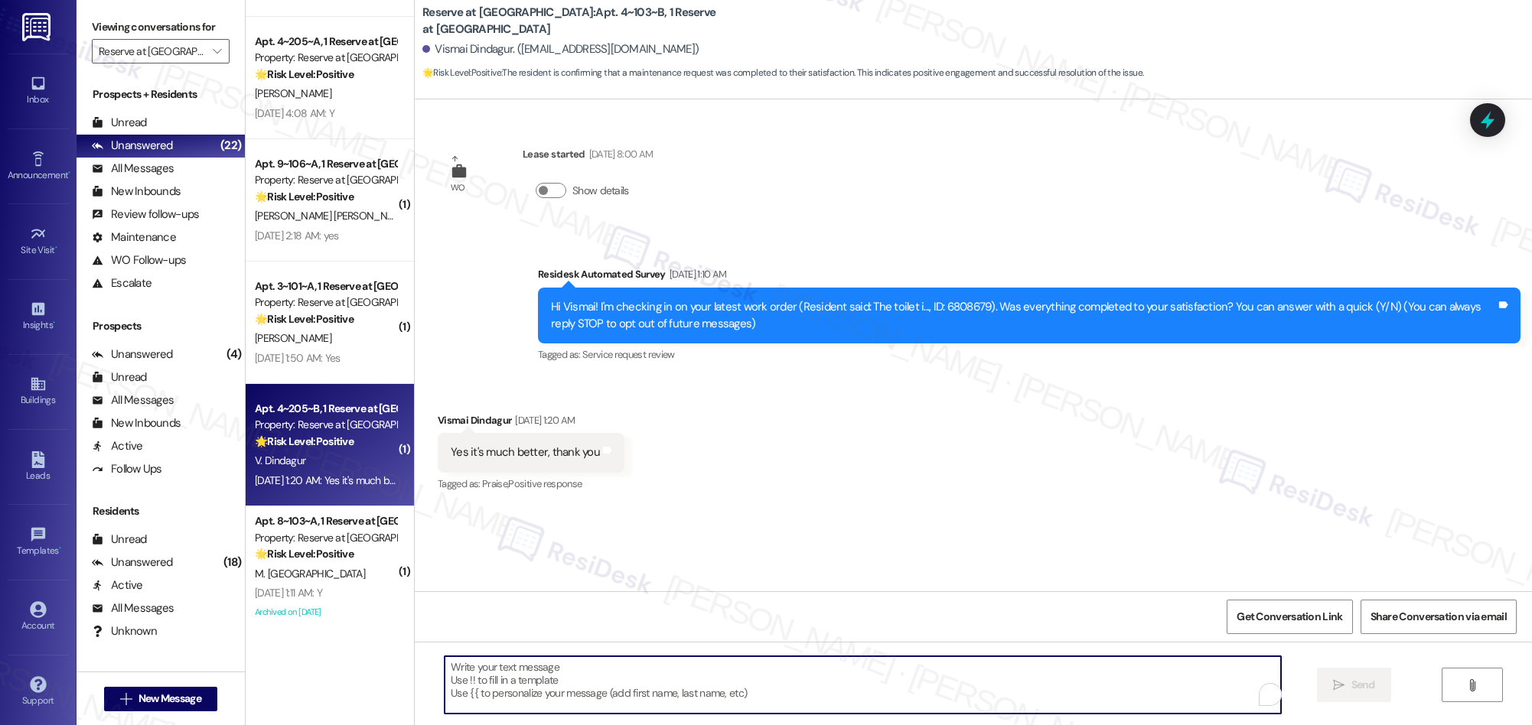
paste textarea "We’re thrilled that you’re satisfied with the work completed! If you have more …"
type textarea "We’re thrilled that you’re satisfied with the work completed! If you have more …"
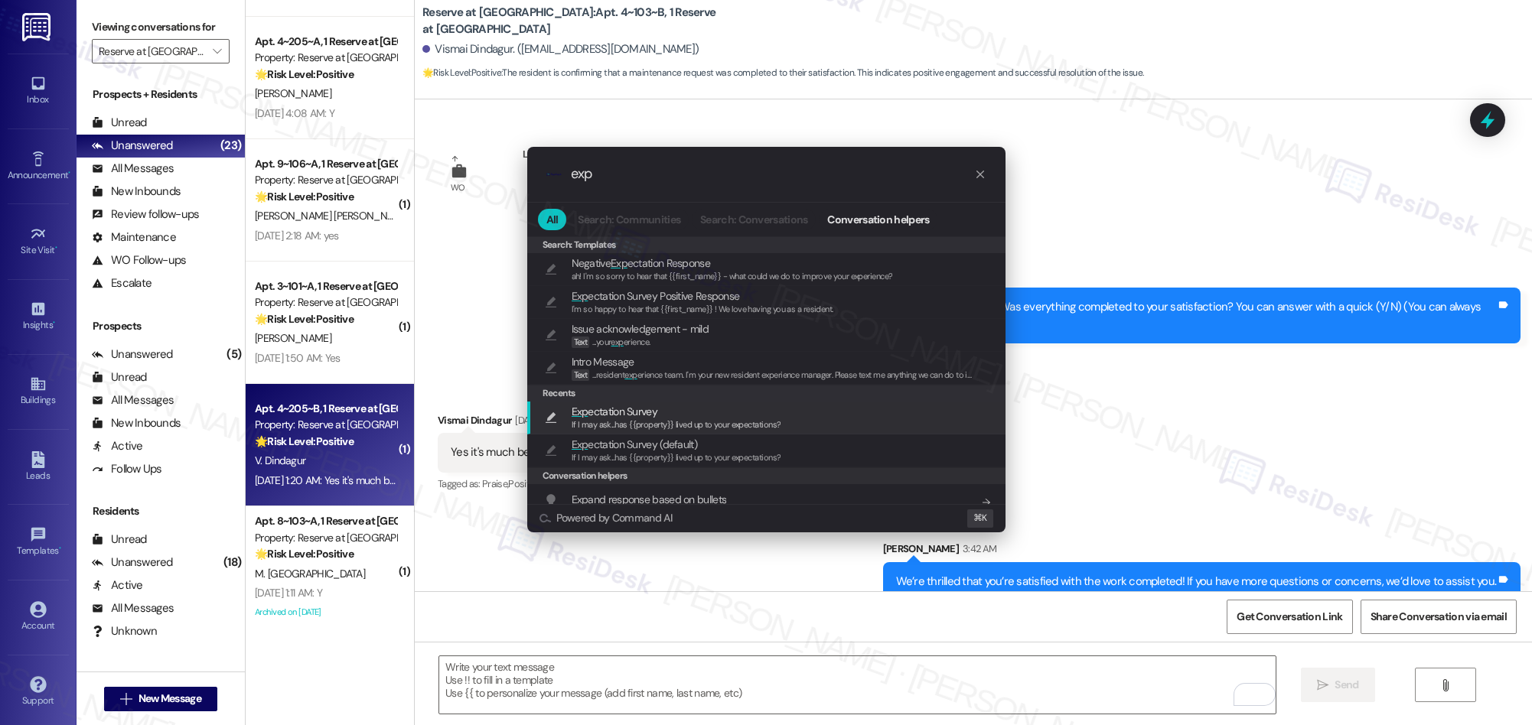
type input "exp"
click at [632, 422] on span "If I may ask...has {{property}} lived up to your expectations?" at bounding box center [677, 424] width 210 height 11
type textarea "If I may ask...has {{property}} lived up to your expectations?"
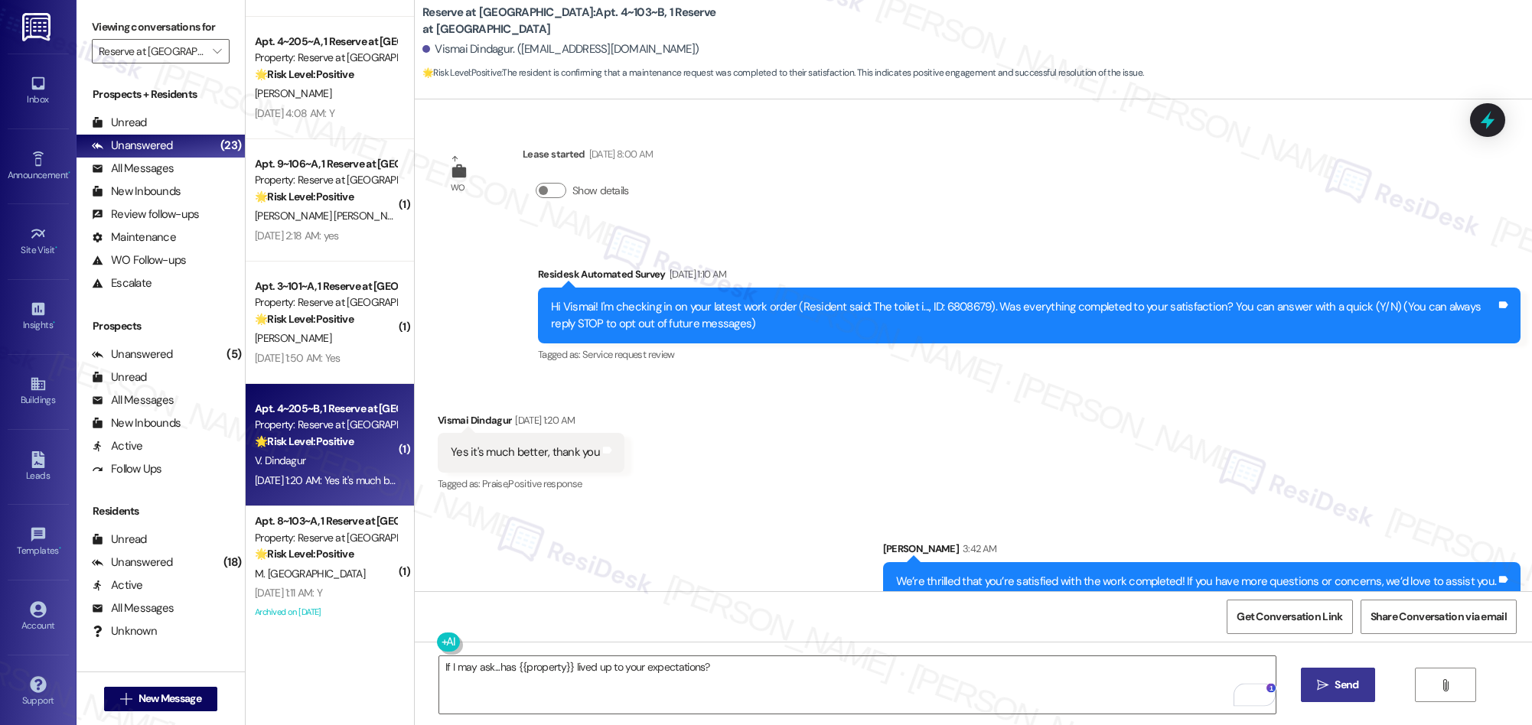
click at [1340, 686] on span "Send" at bounding box center [1346, 685] width 24 height 16
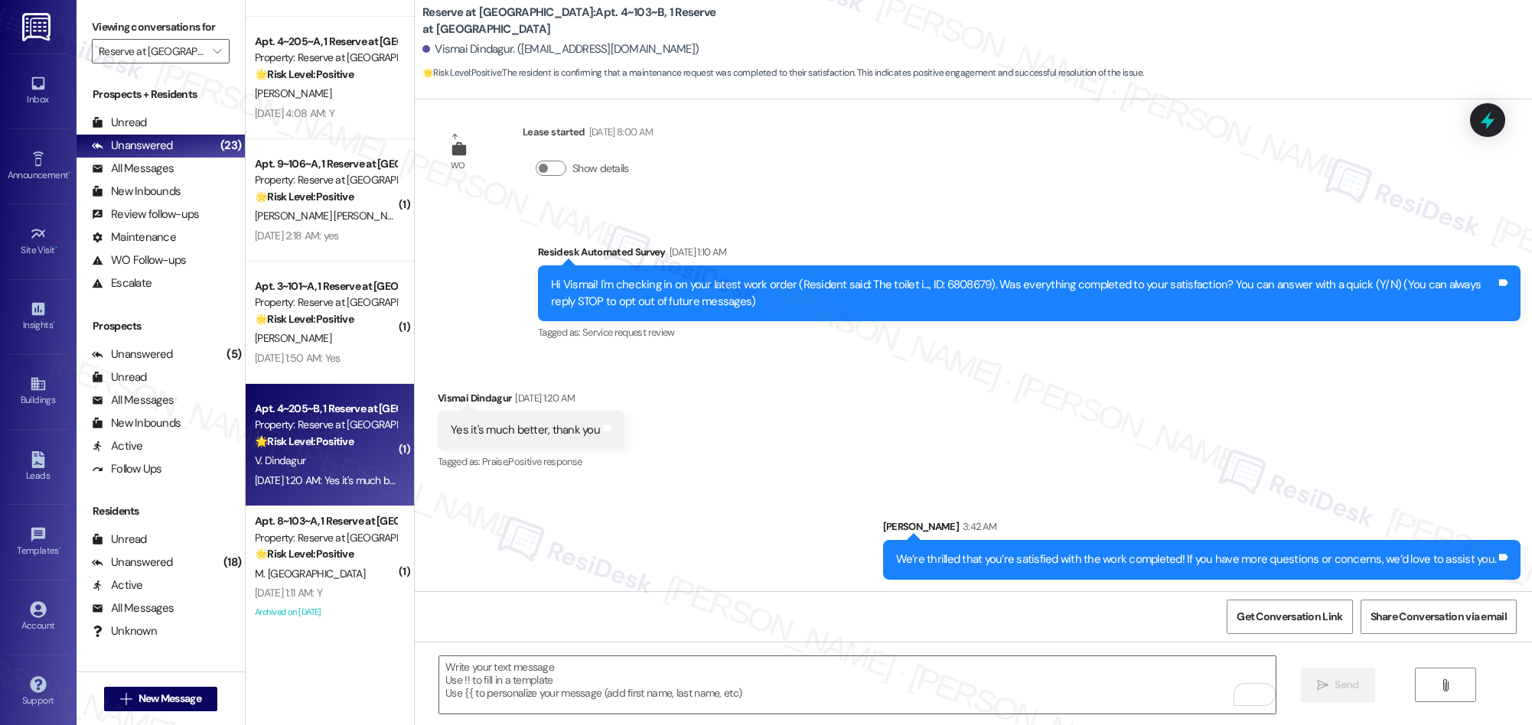
scroll to position [129, 0]
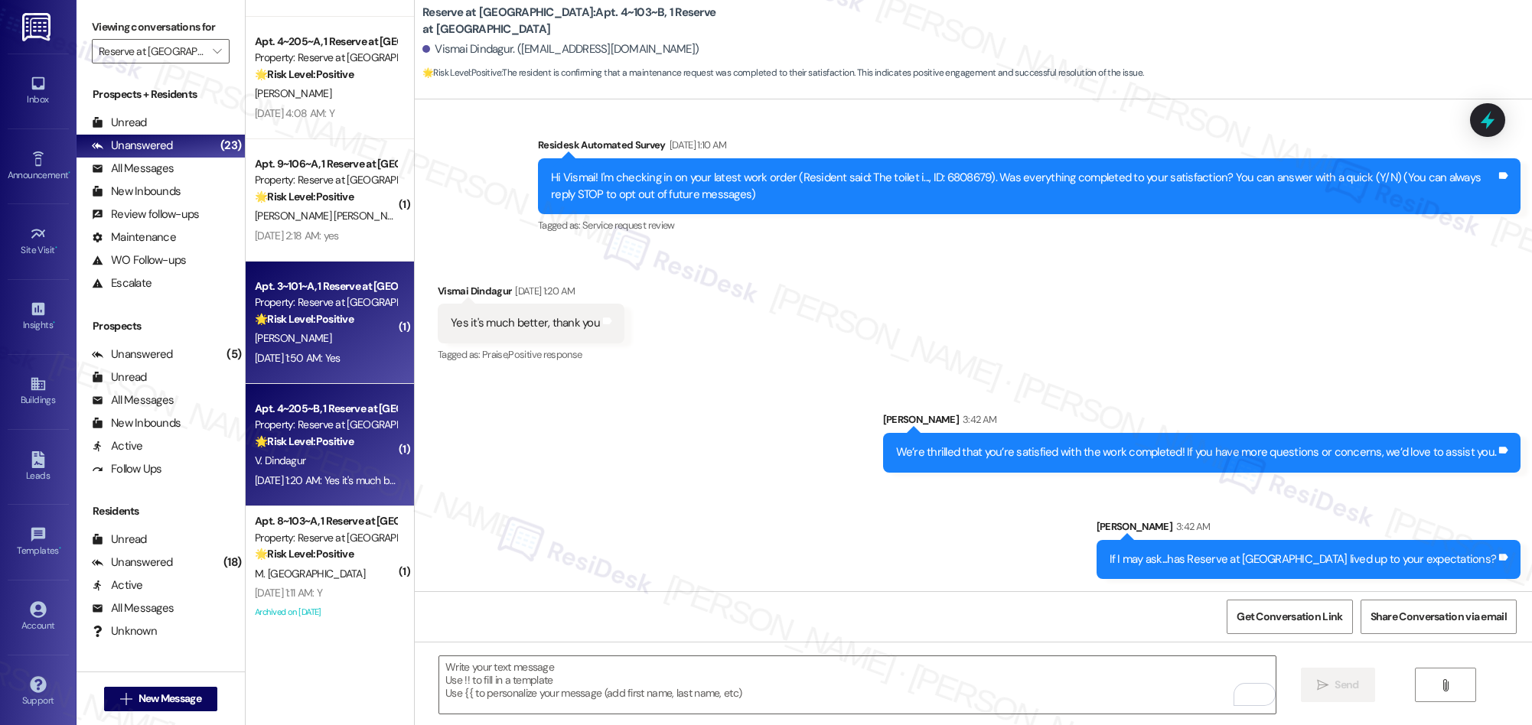
click at [302, 333] on div "[PERSON_NAME]" at bounding box center [325, 338] width 145 height 19
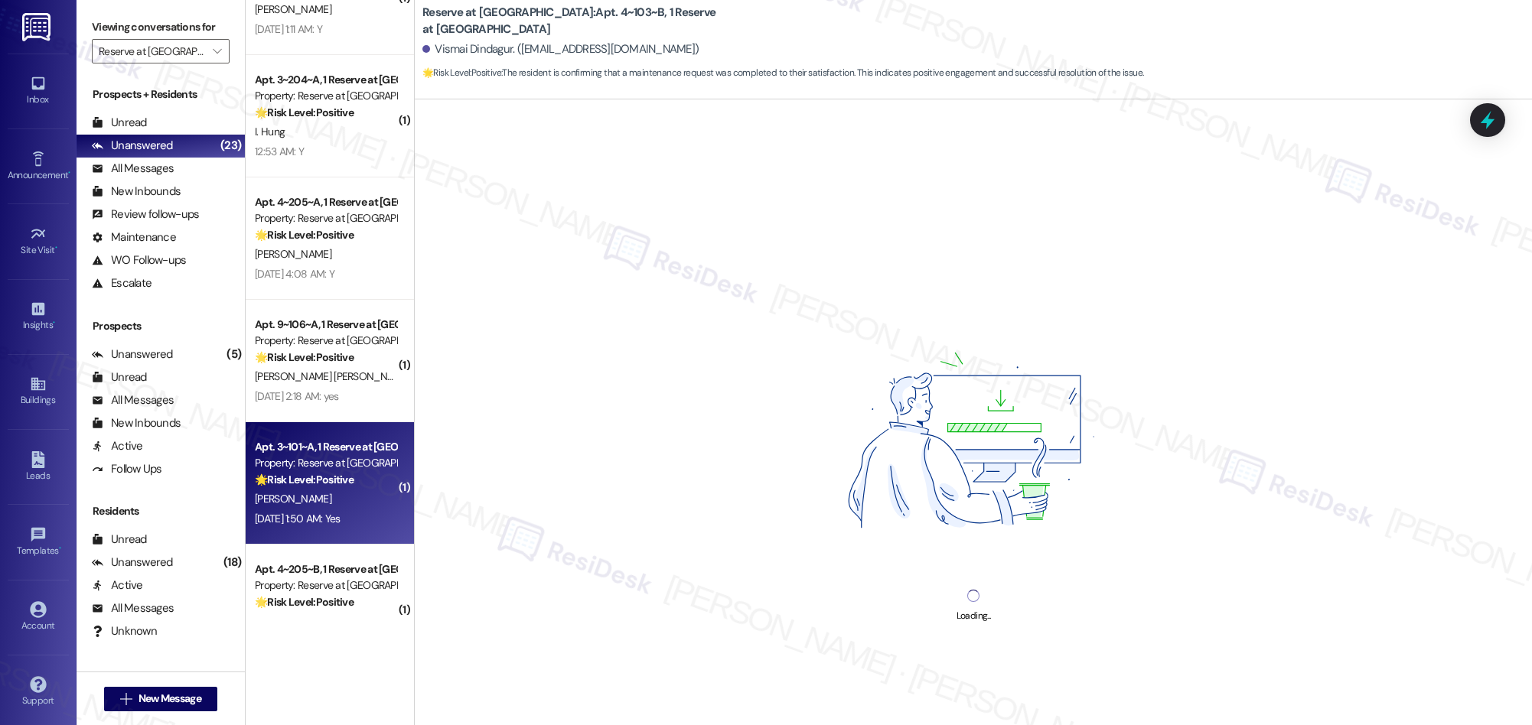
scroll to position [1154, 0]
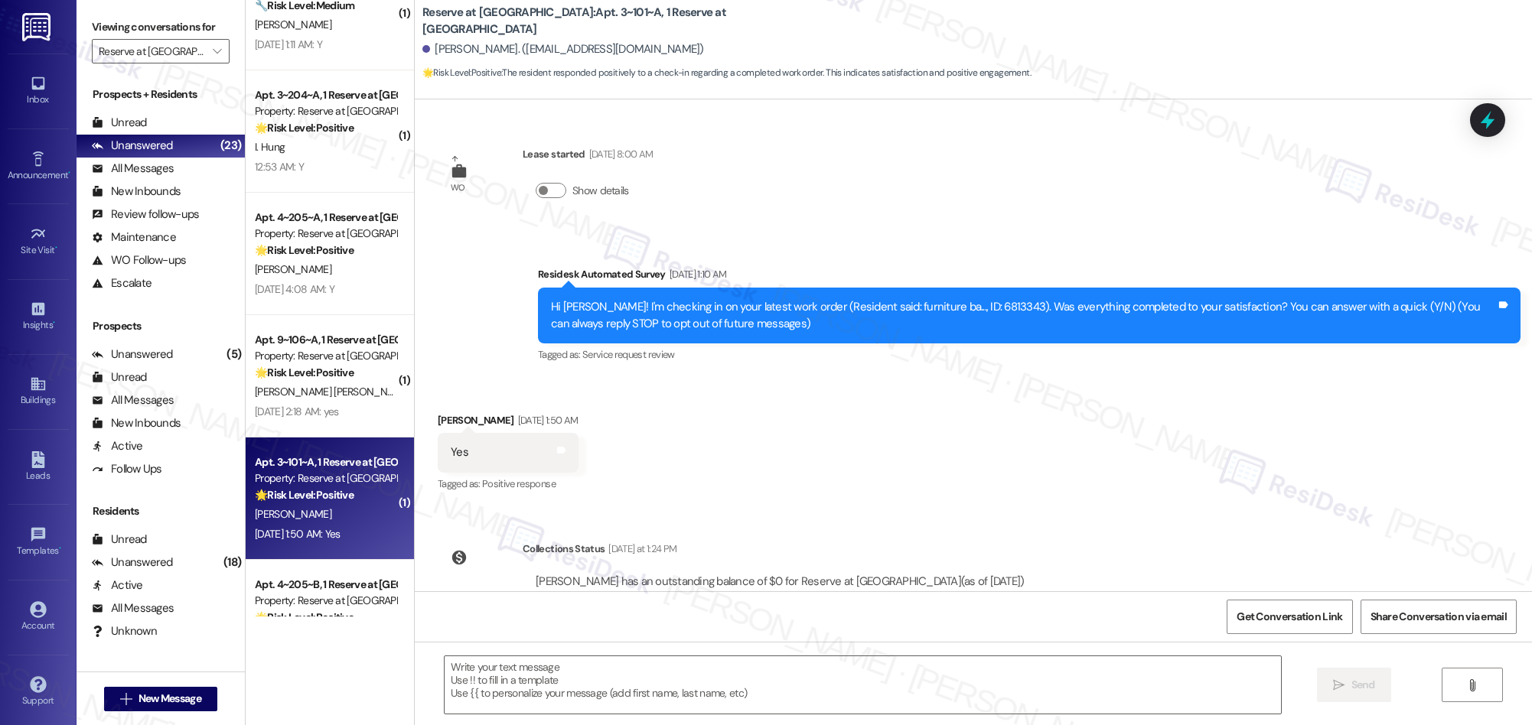
type textarea "Fetching suggested responses. Please feel free to read through the conversation…"
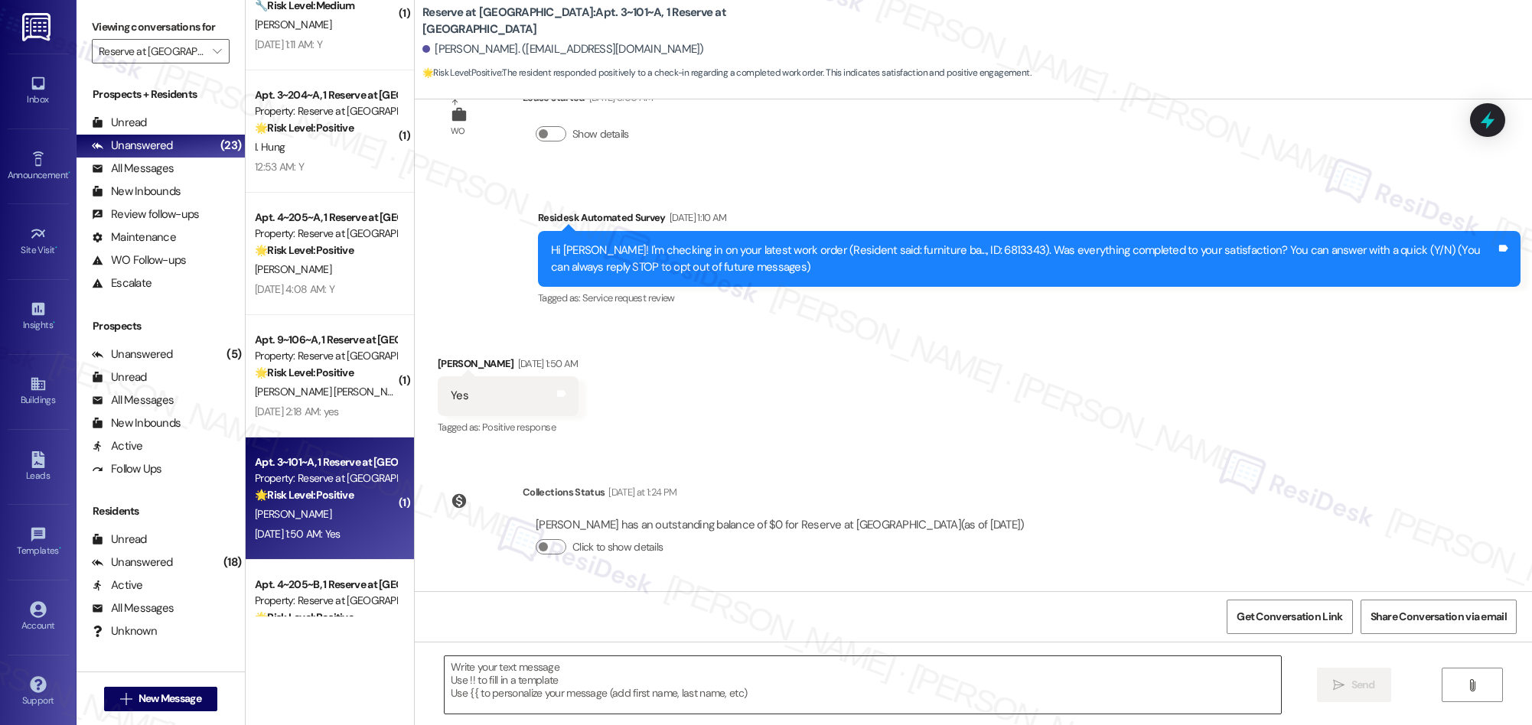
click at [709, 680] on textarea at bounding box center [863, 684] width 836 height 57
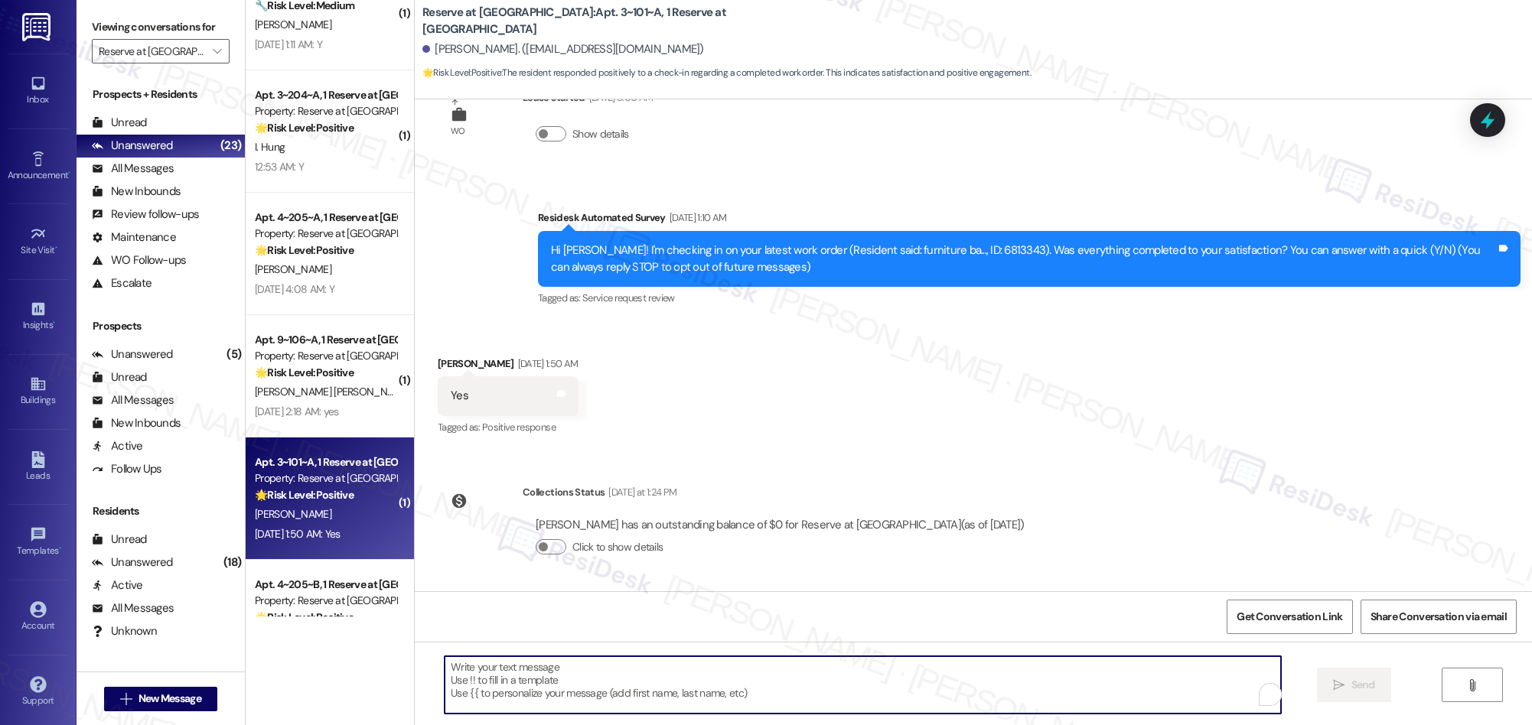
paste textarea "We’re thrilled that you’re satisfied with the work completed! If you have more …"
type textarea "We’re thrilled that you’re satisfied with the work completed! If you have more …"
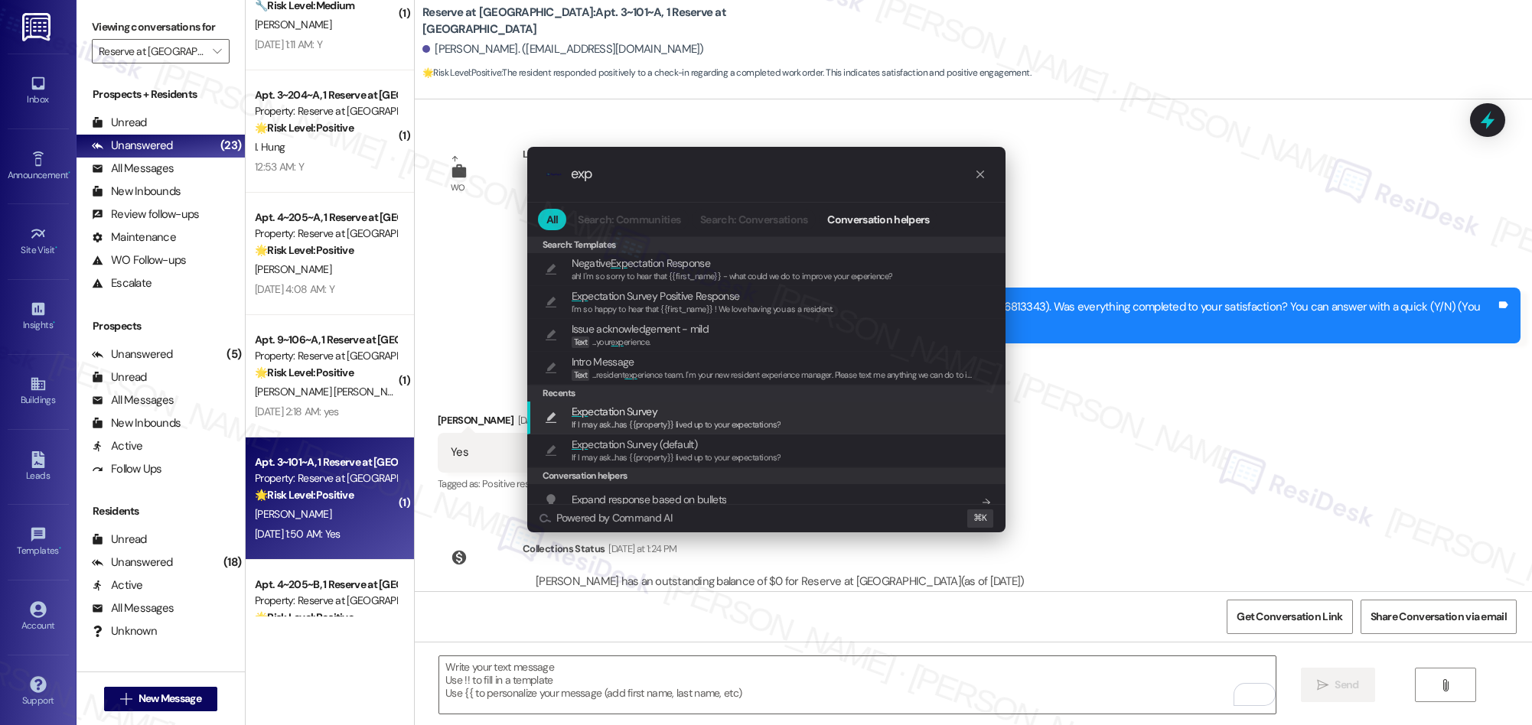
type input "exp"
click at [620, 422] on span "If I may ask...has {{property}} lived up to your expectations?" at bounding box center [677, 424] width 210 height 11
type textarea "If I may ask...has {{property}} lived up to your expectations?"
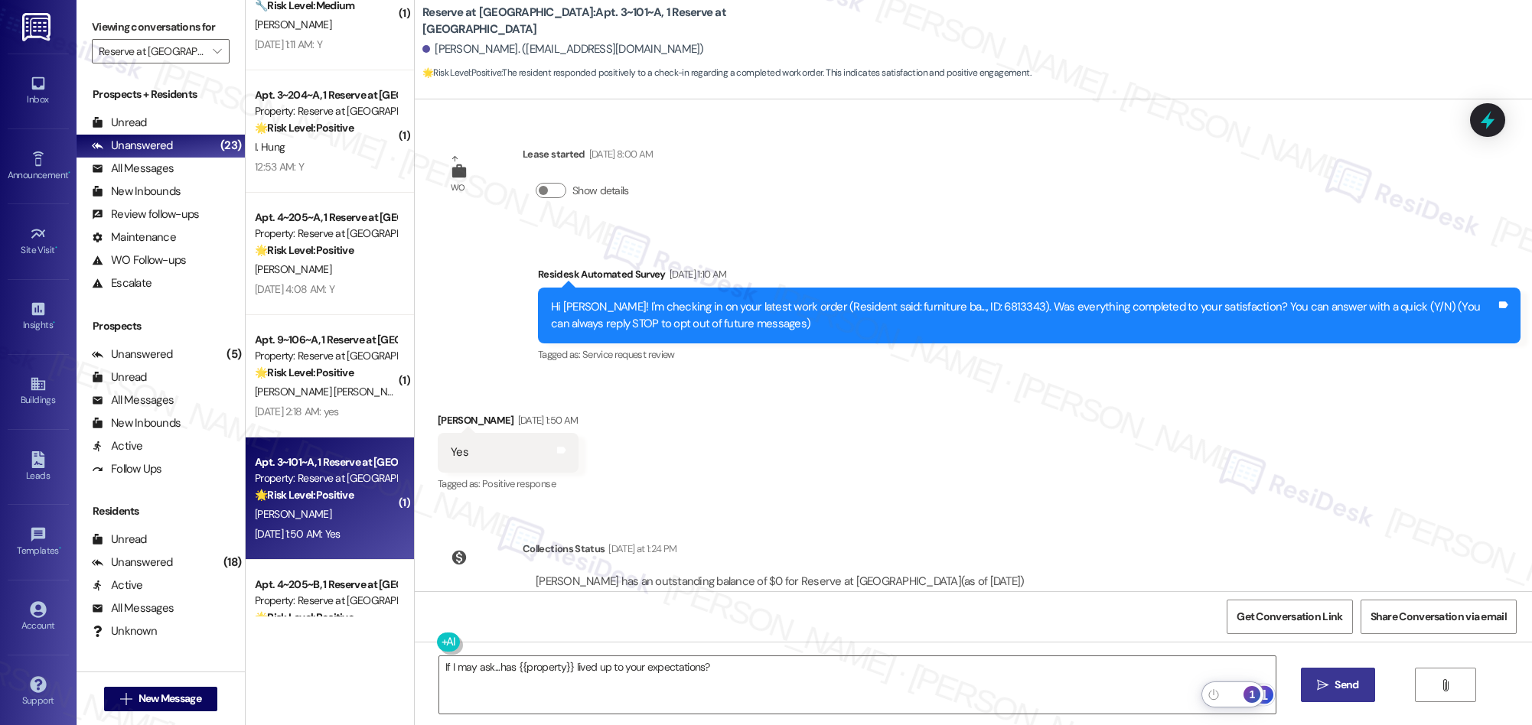
click at [1341, 681] on span "Send" at bounding box center [1346, 685] width 24 height 16
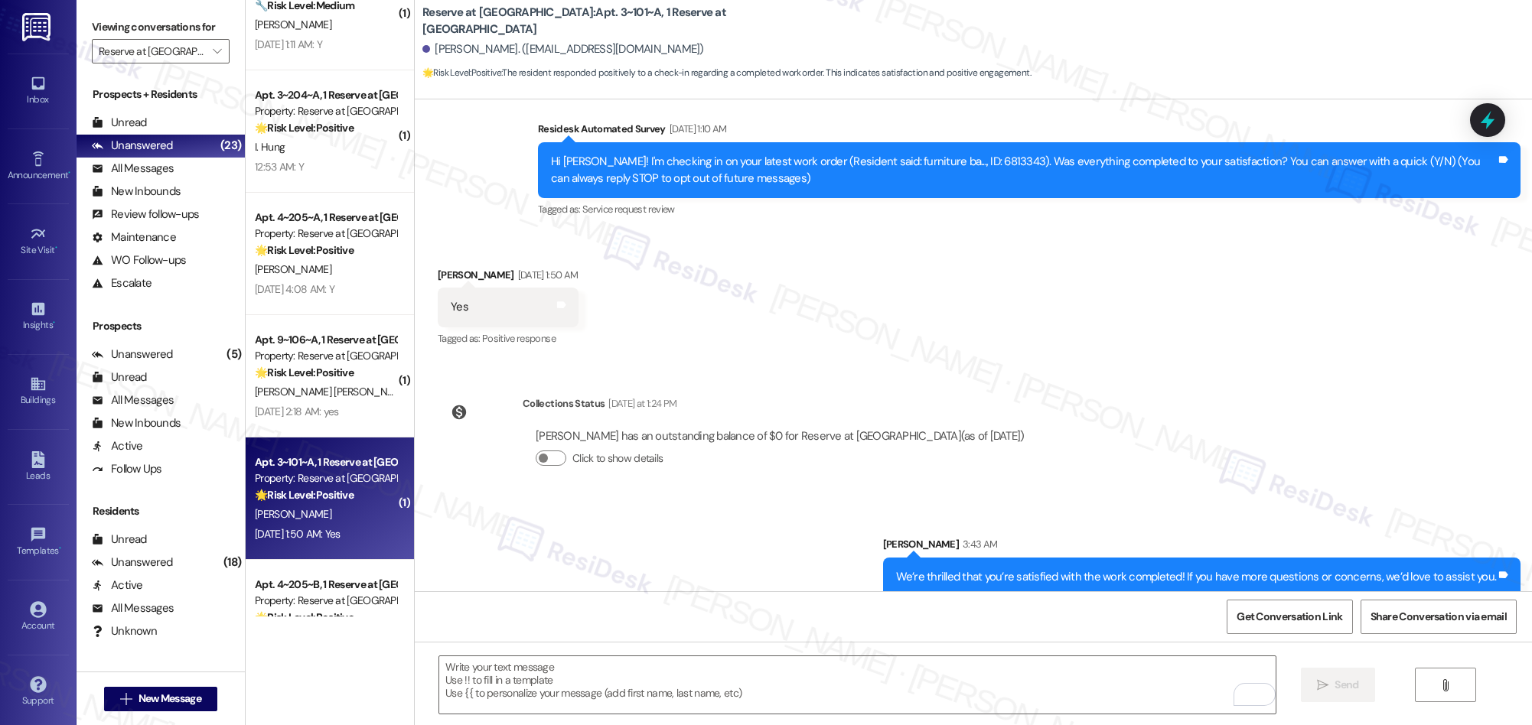
scroll to position [270, 0]
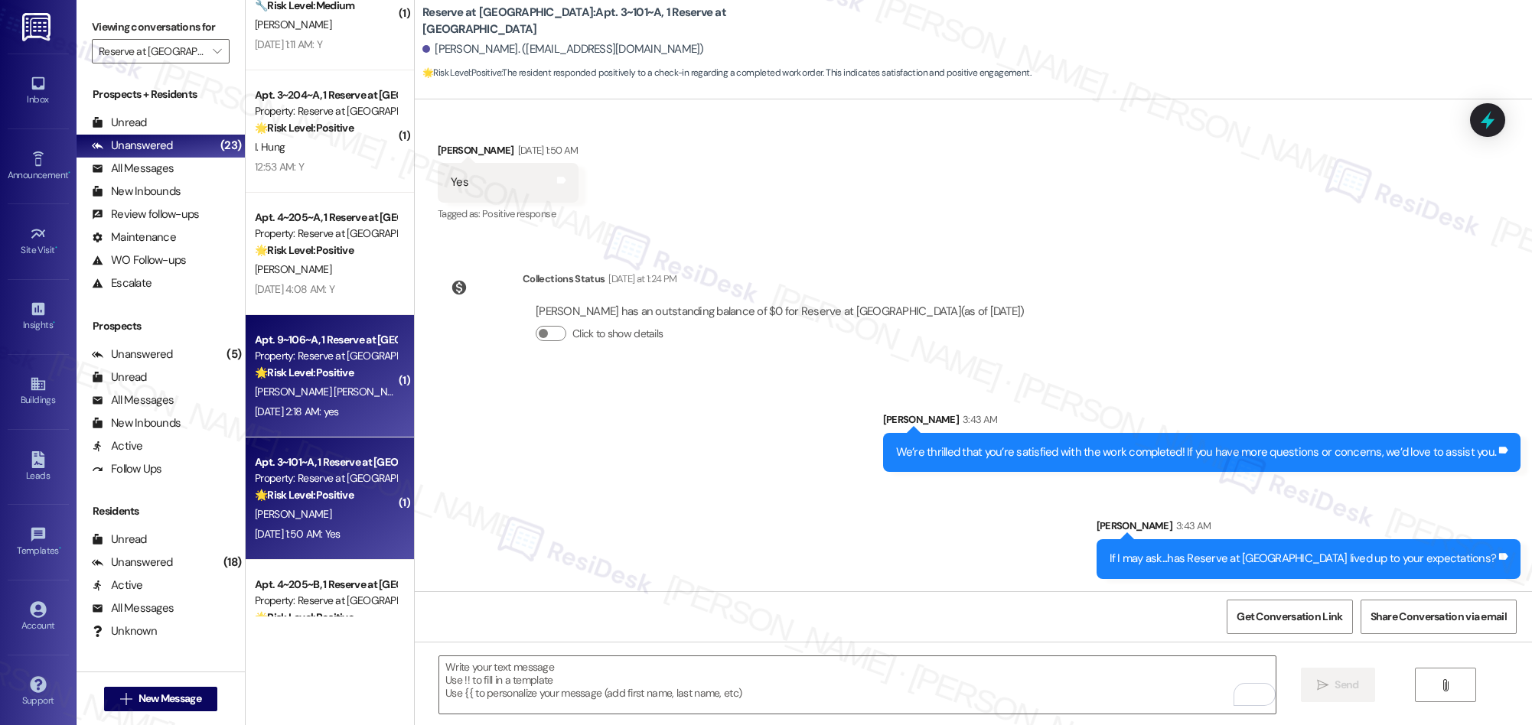
click at [315, 377] on strong "🌟 Risk Level: Positive" at bounding box center [304, 373] width 99 height 14
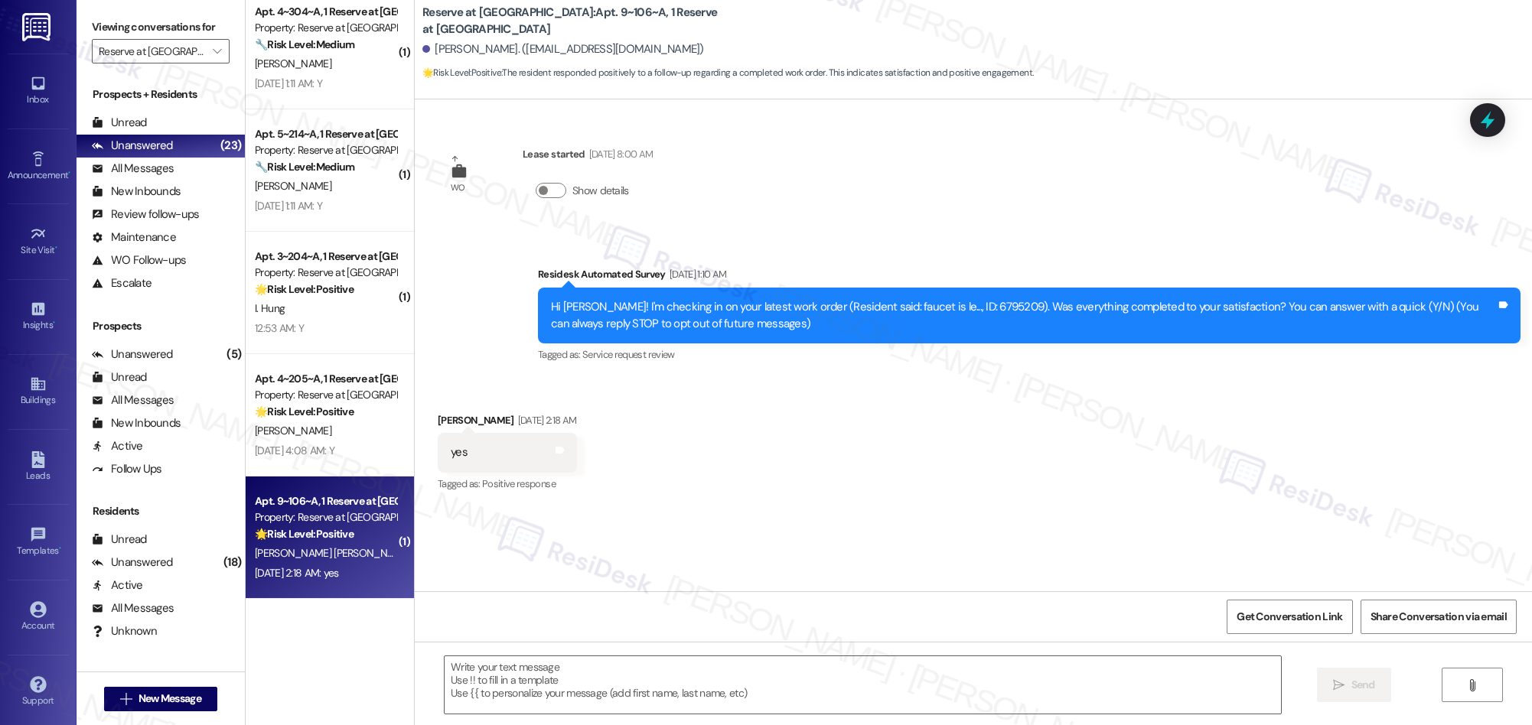
scroll to position [980, 0]
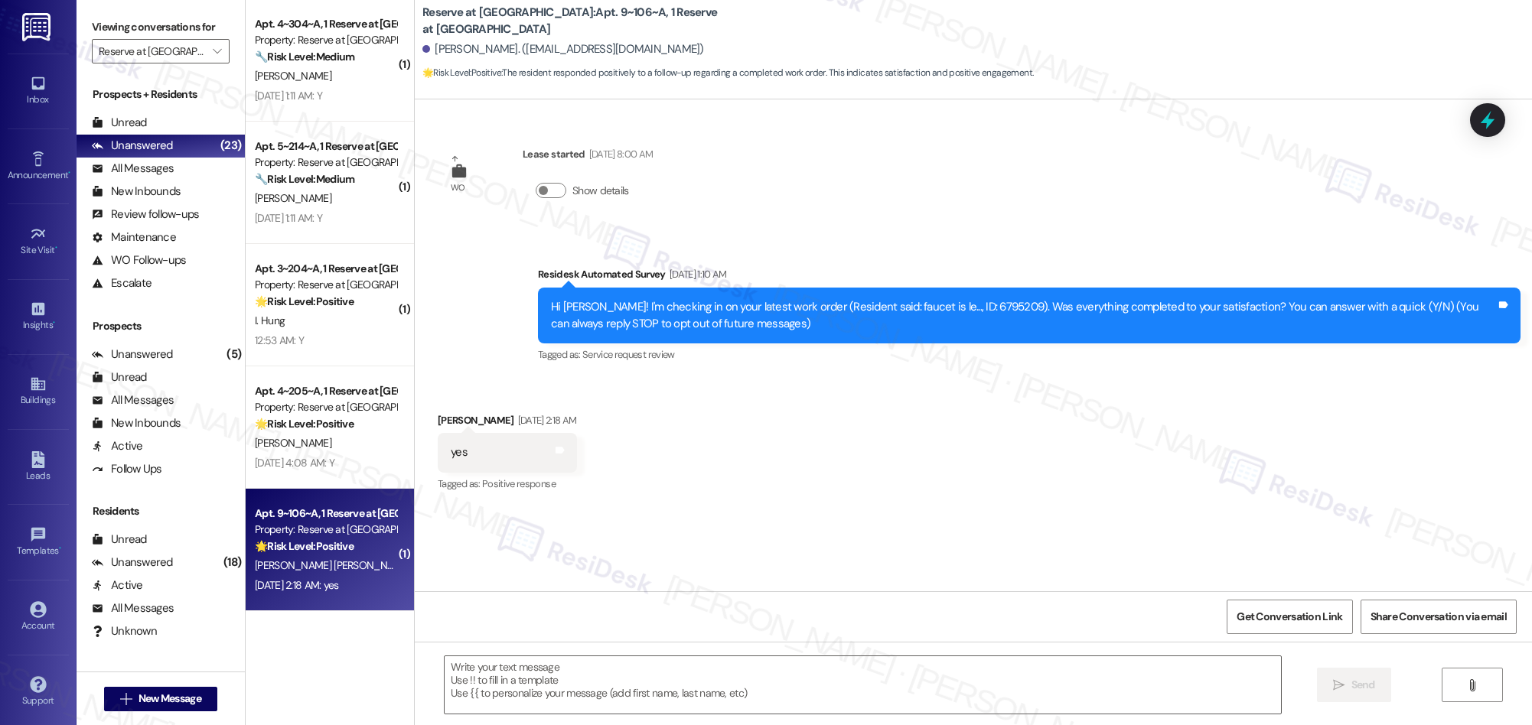
type textarea "Fetching suggested responses. Please feel free to read through the conversation…"
click at [708, 680] on textarea at bounding box center [863, 684] width 836 height 57
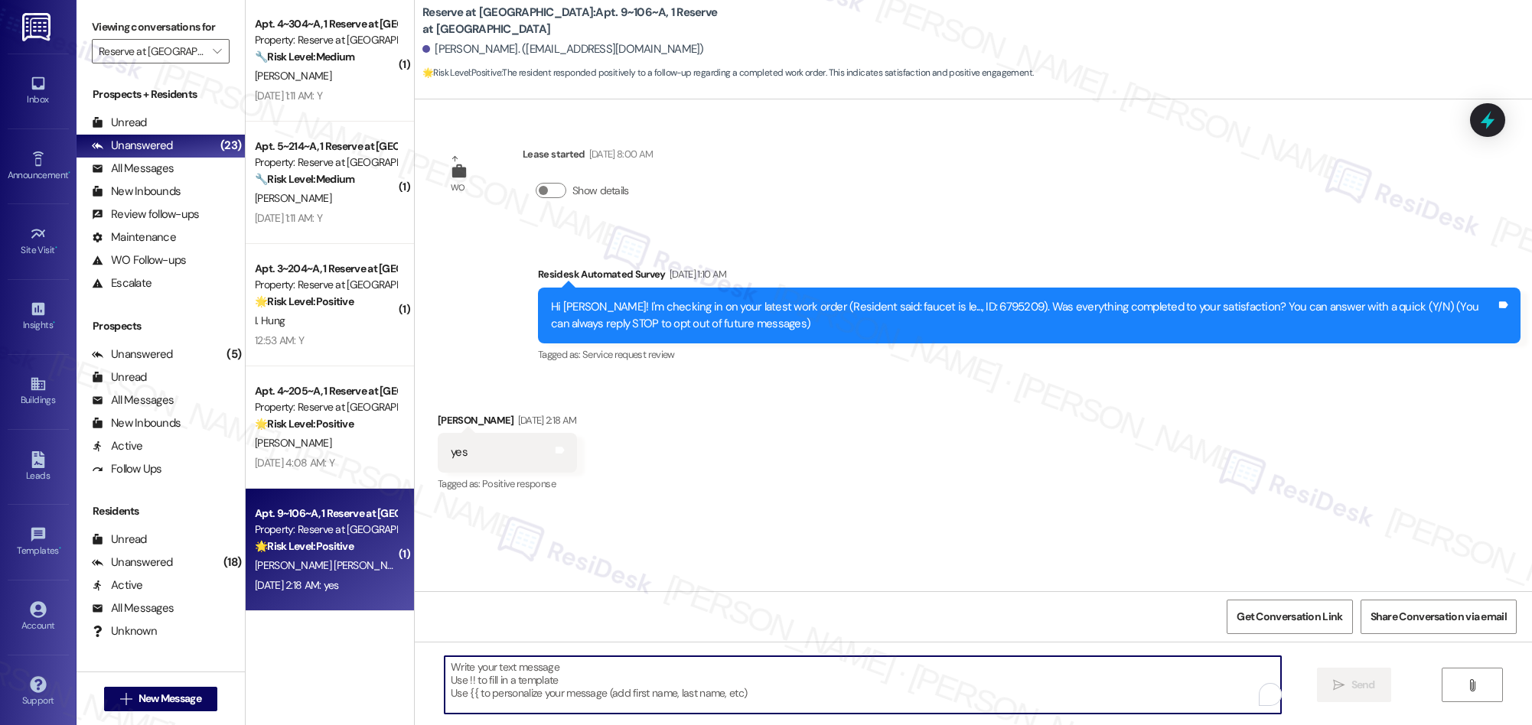
paste textarea "We’re thrilled that you’re satisfied with the work completed! If you have more …"
type textarea "We’re thrilled that you’re satisfied with the work completed! If you have more …"
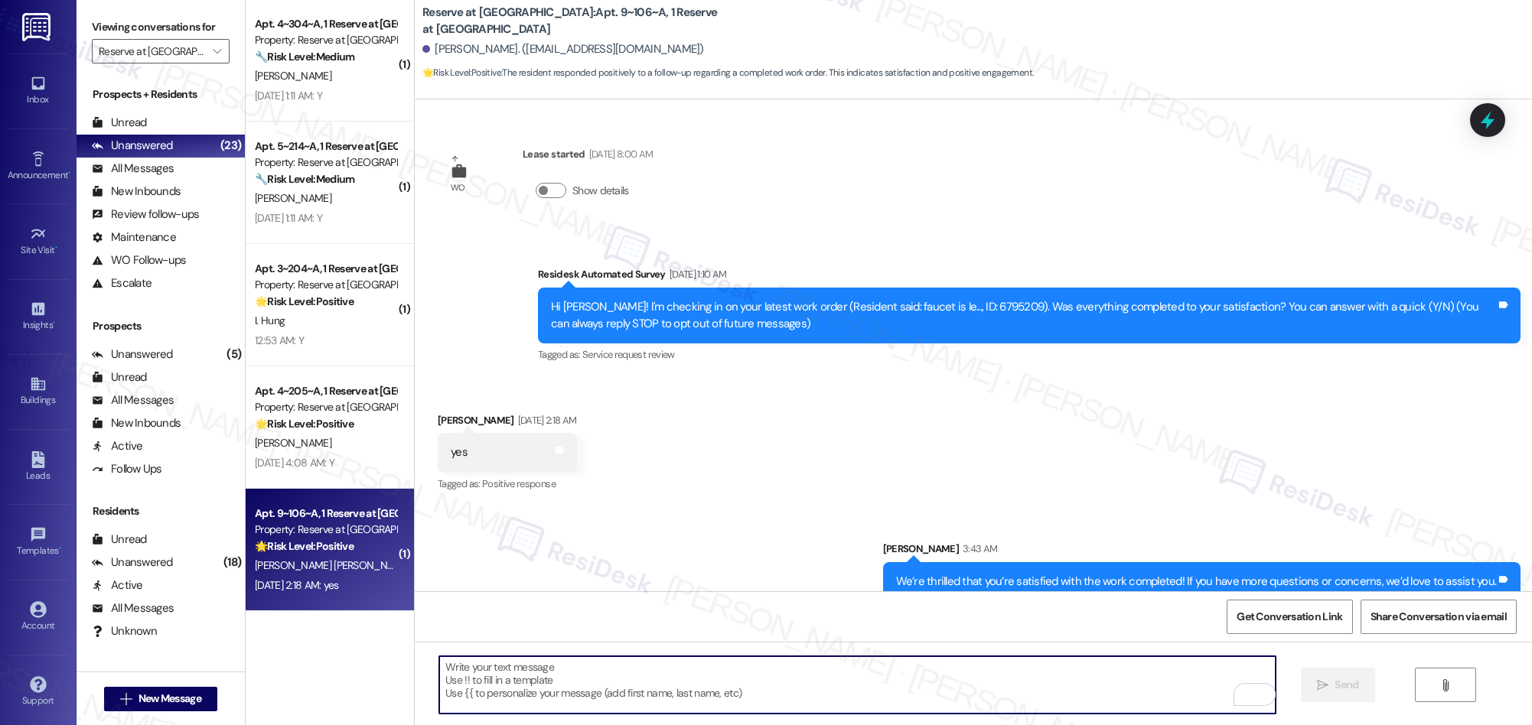
click at [979, 406] on div "Received via SMS Martha Munoz Guerrero Sep 13, 2025 at 2:18 AM yes Tags and not…" at bounding box center [973, 442] width 1117 height 129
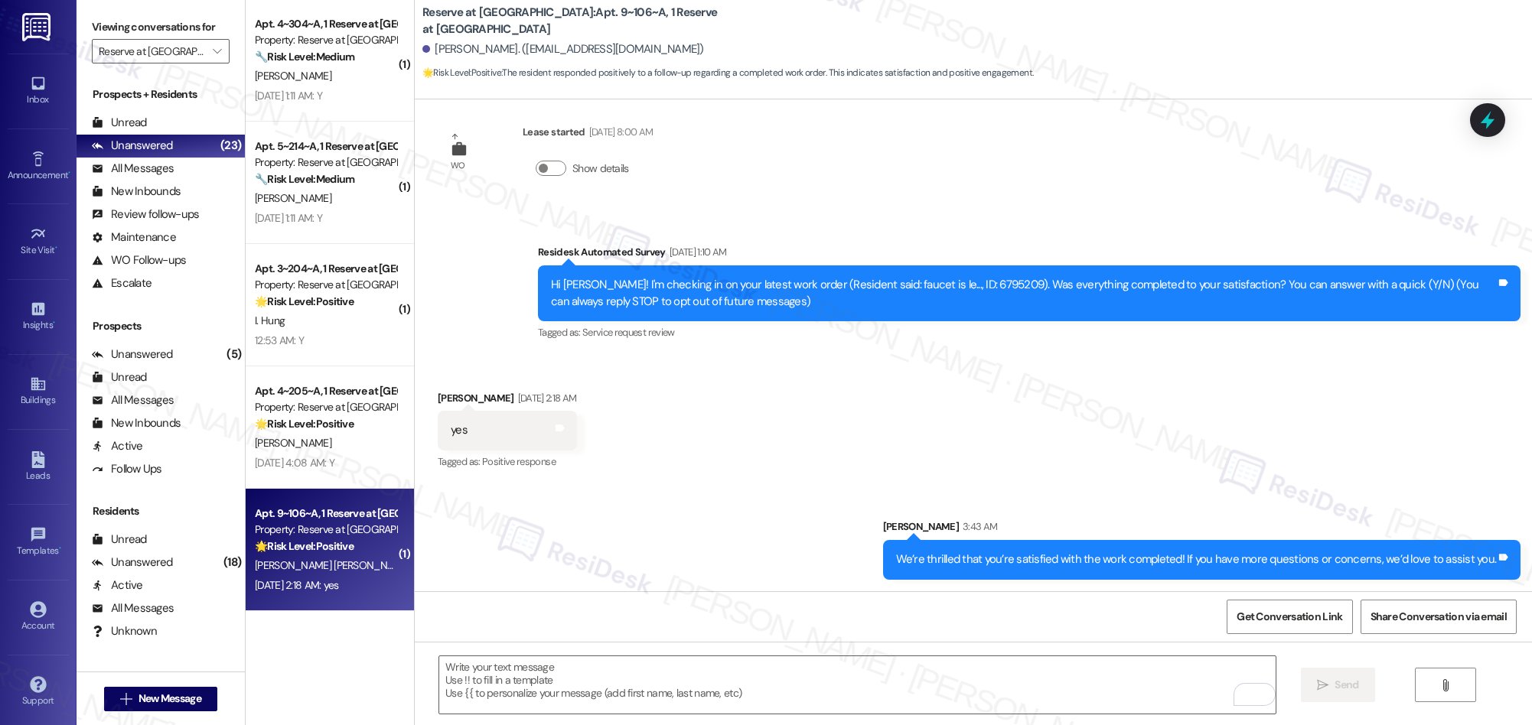
scroll to position [0, 0]
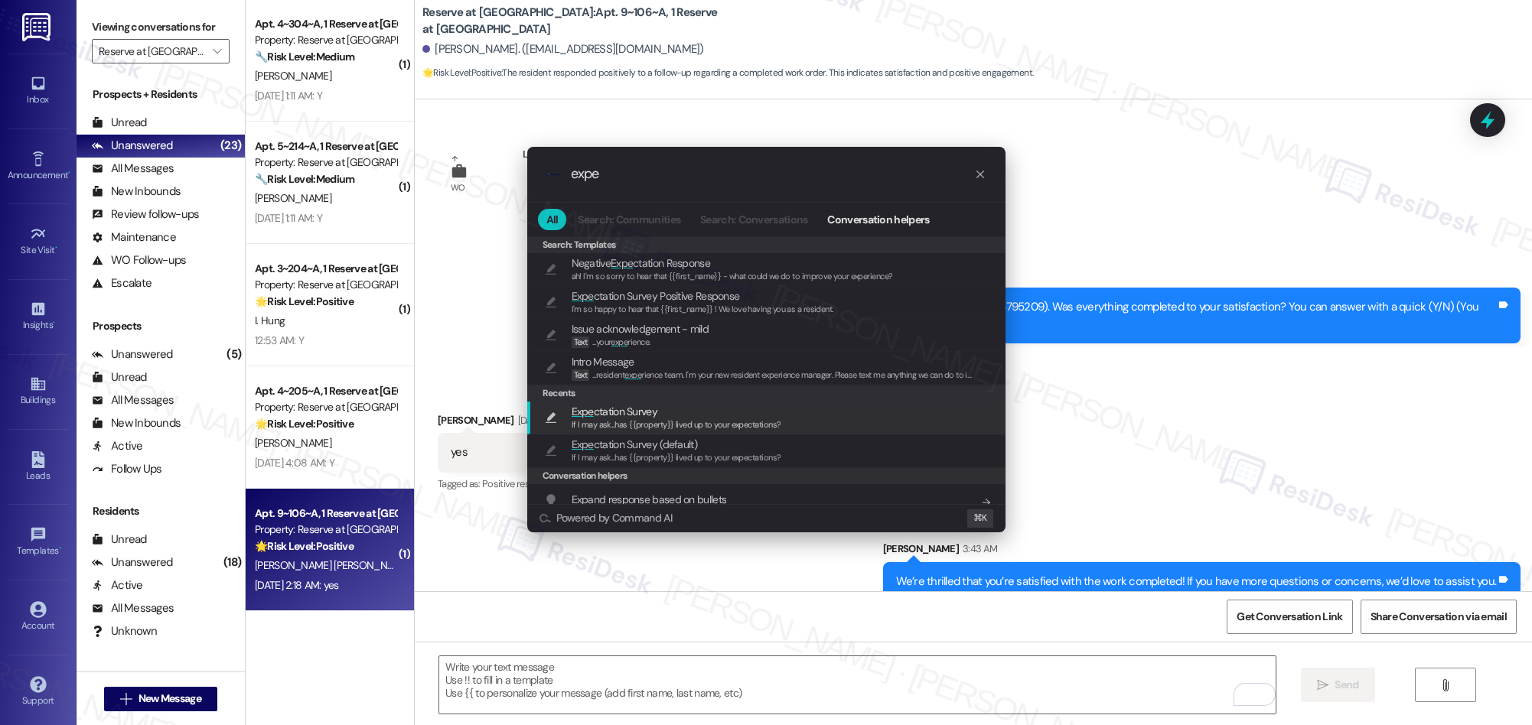
type input "expe"
click at [615, 420] on span "If I may ask...has {{property}} lived up to your expectations?" at bounding box center [677, 424] width 210 height 11
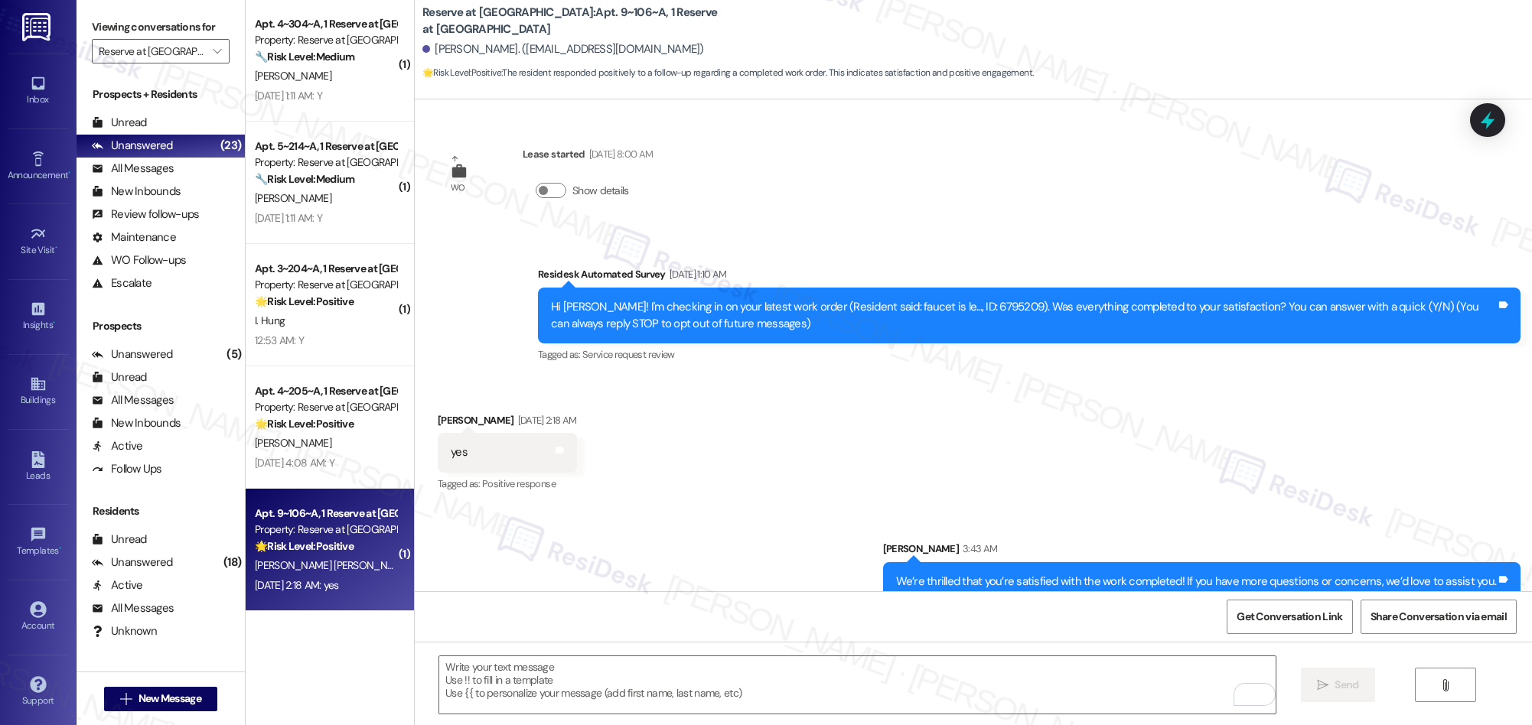
type textarea "If I may ask...has {{property}} lived up to your expectations?"
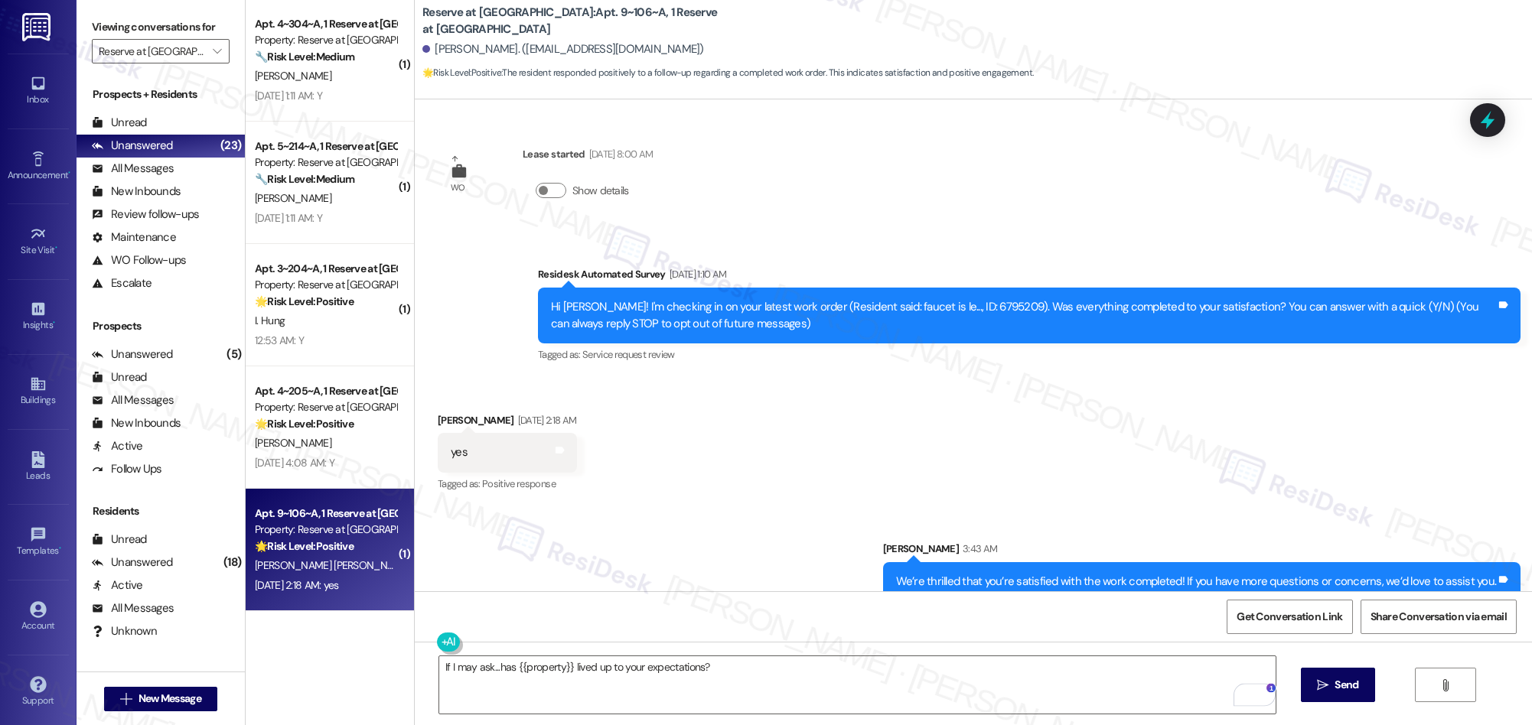
drag, startPoint x: 1340, startPoint y: 692, endPoint x: 1249, endPoint y: 648, distance: 101.0
click at [1339, 692] on span "Send" at bounding box center [1346, 685] width 24 height 16
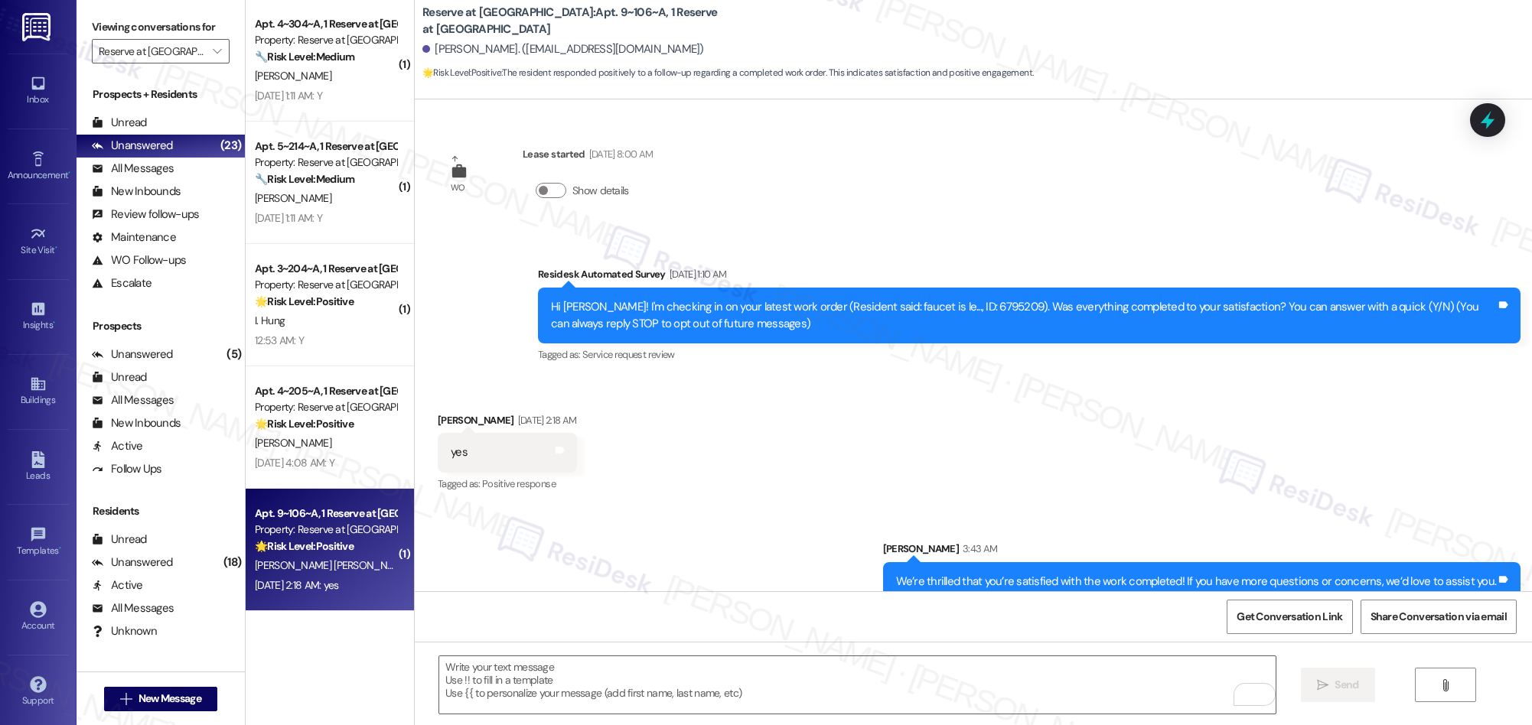
scroll to position [129, 0]
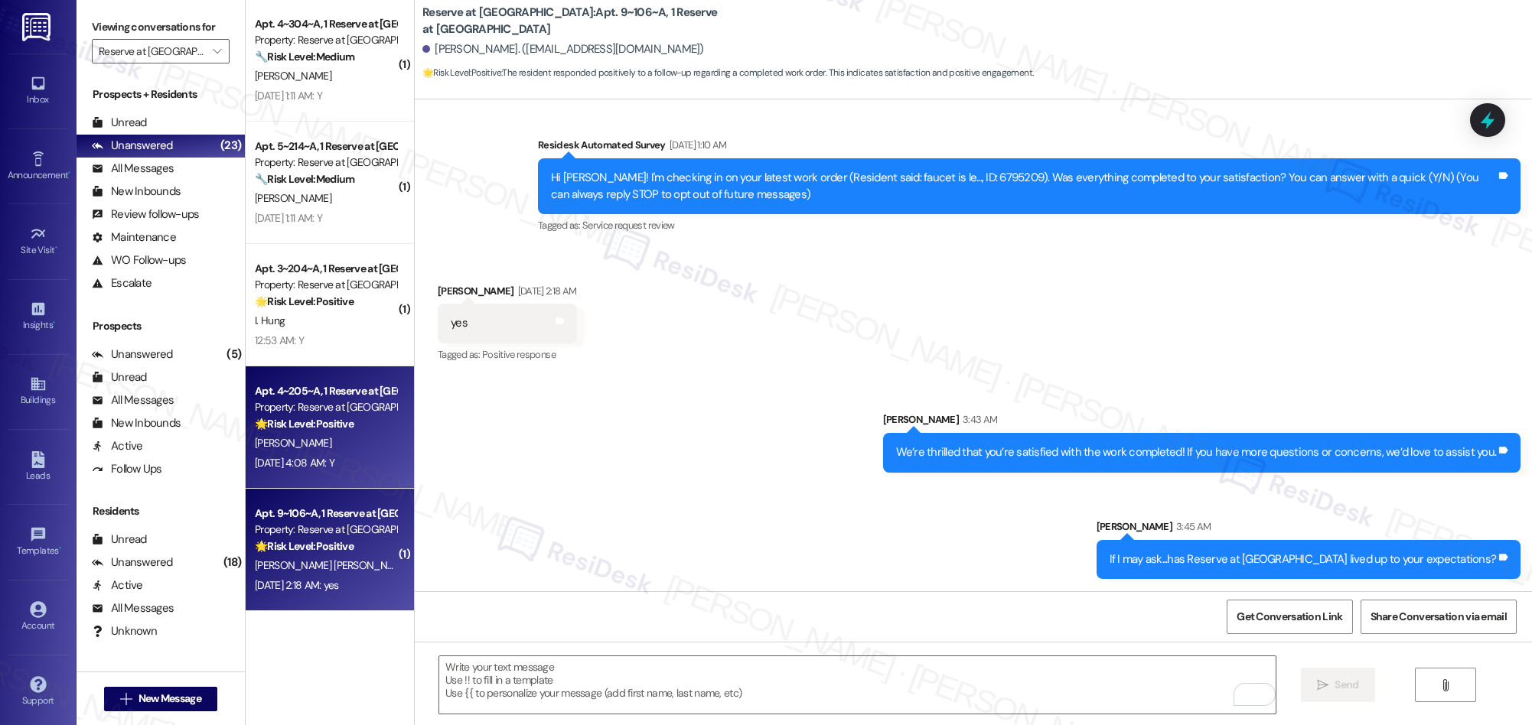
click at [350, 451] on div "[PERSON_NAME]" at bounding box center [325, 443] width 145 height 19
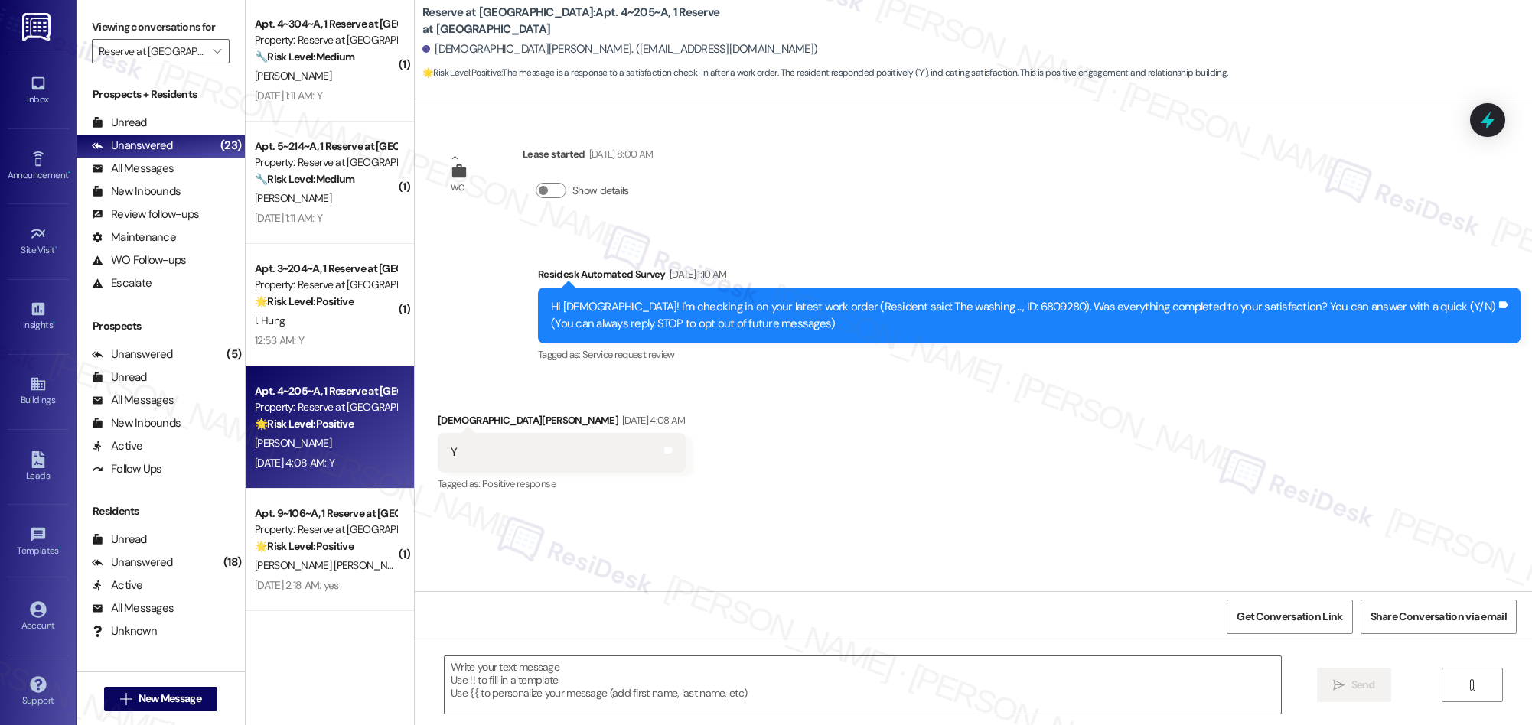
type textarea "Fetching suggested responses. Please feel free to read through the conversation…"
click at [804, 695] on textarea at bounding box center [863, 684] width 836 height 57
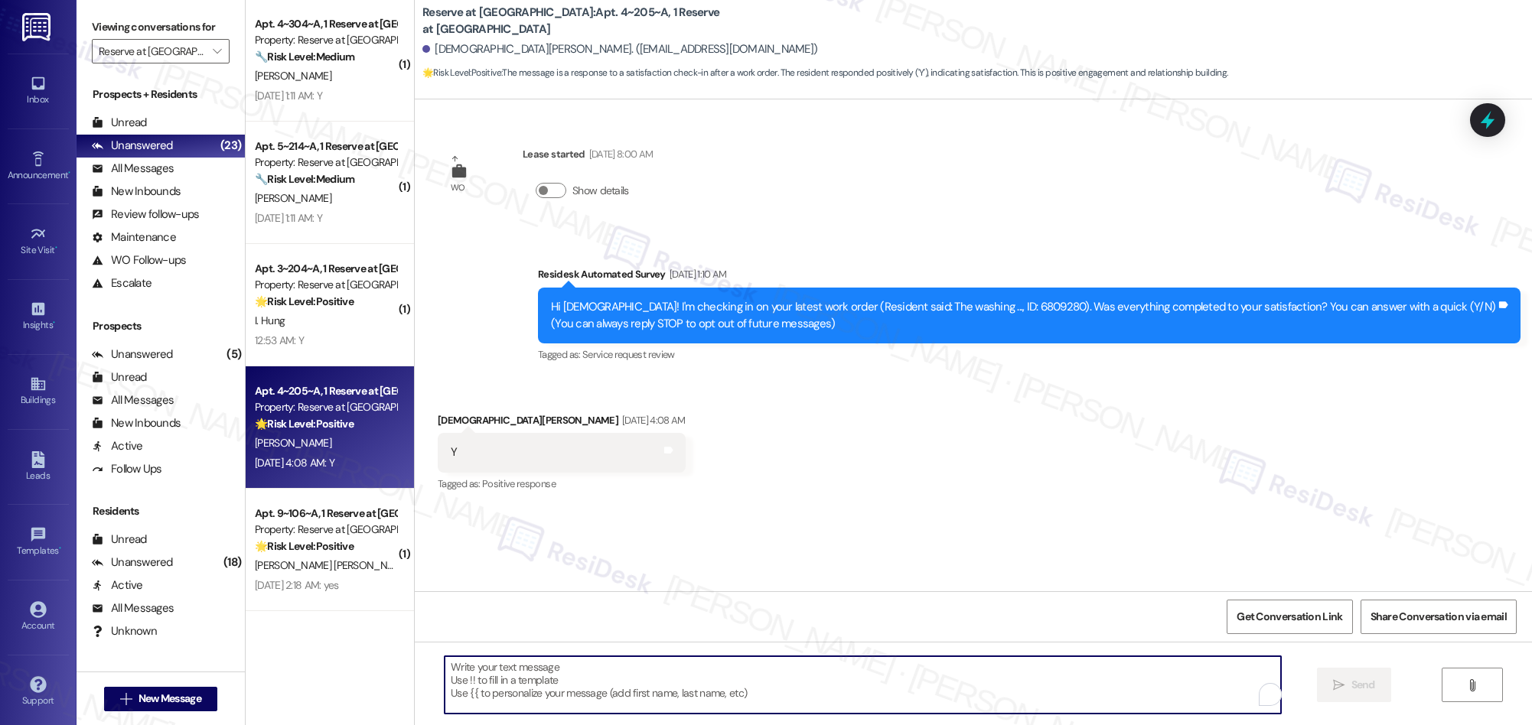
click at [804, 695] on textarea "To enrich screen reader interactions, please activate Accessibility in Grammarl…" at bounding box center [863, 684] width 836 height 57
paste textarea "We’re thrilled that you’re satisfied with the work completed! If you have more …"
type textarea "We’re thrilled that you’re satisfied with the work completed! If you have more …"
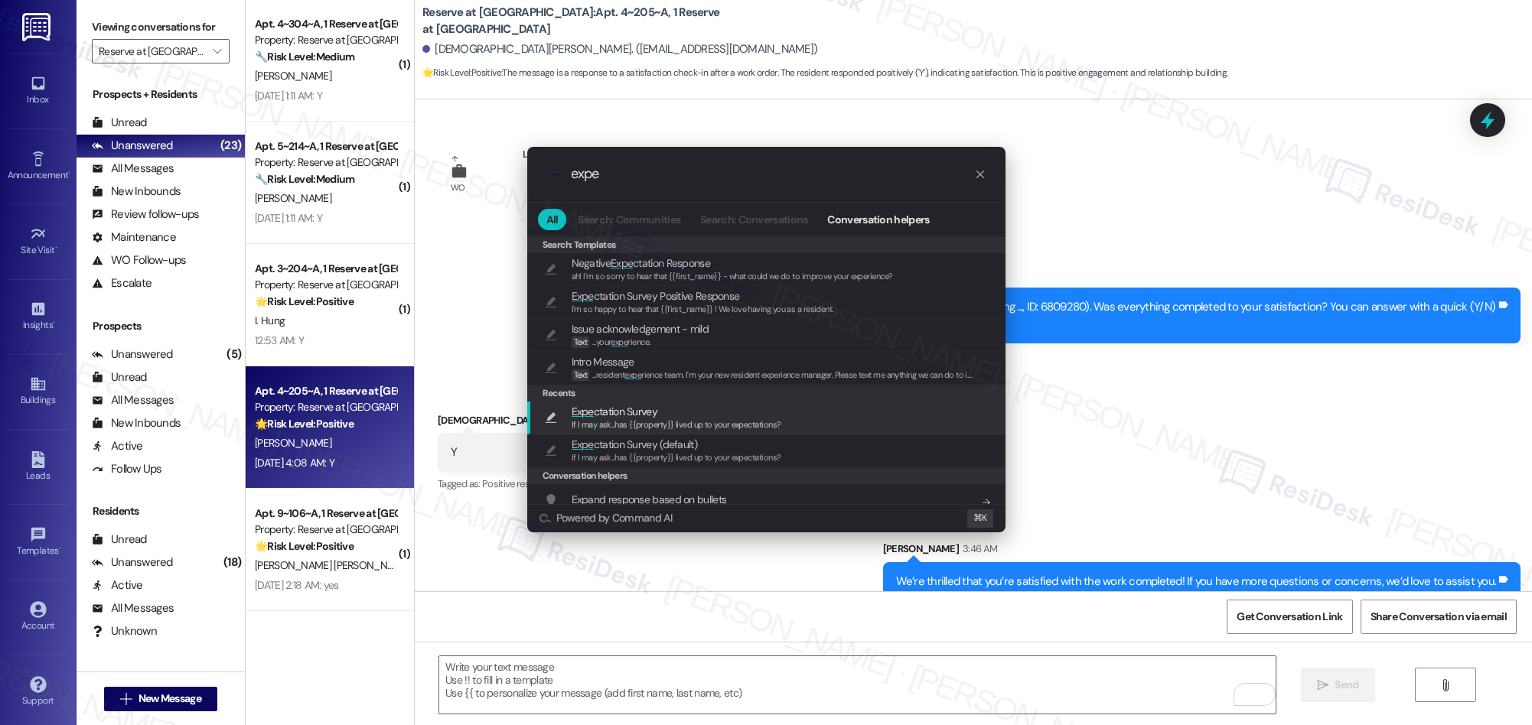
type input "expe"
click at [639, 415] on span "Expe ctation Survey" at bounding box center [615, 411] width 86 height 17
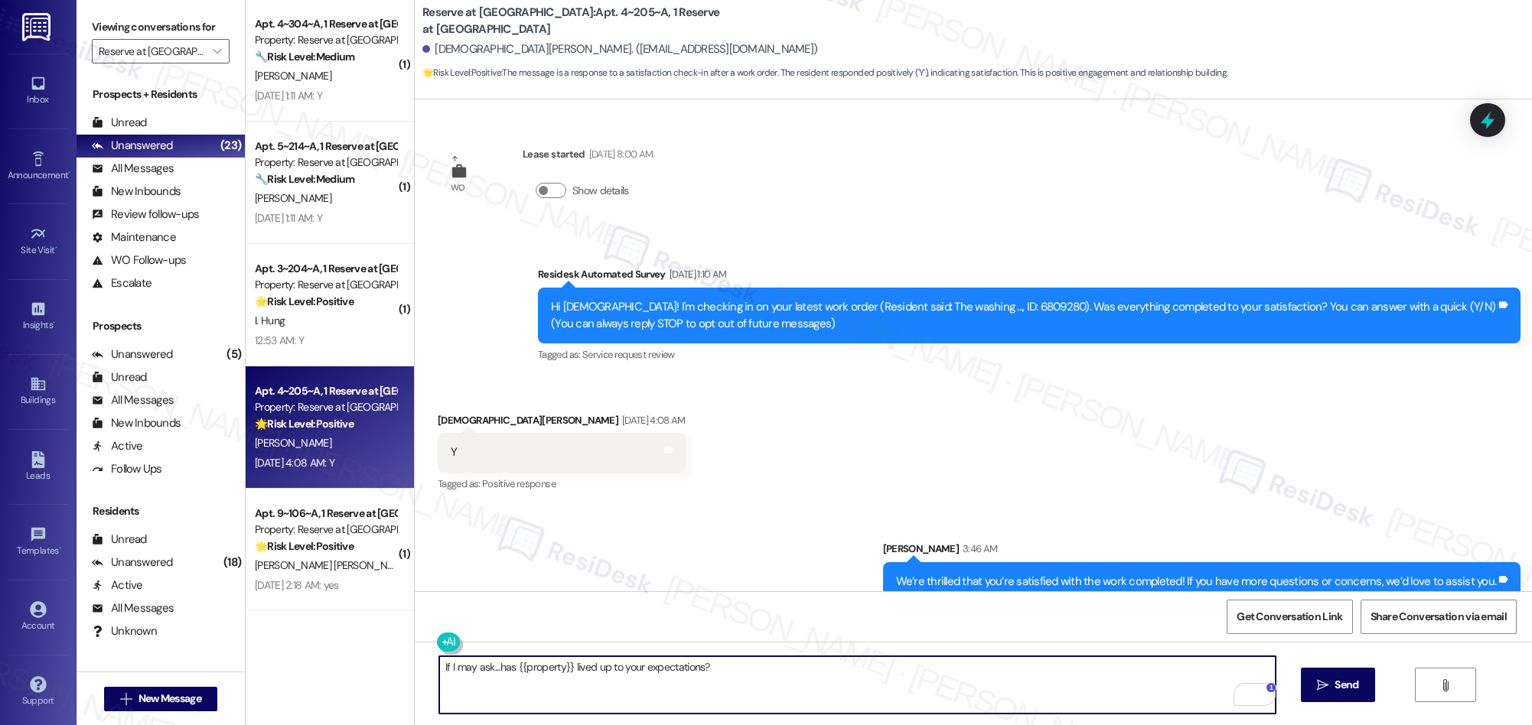
scroll to position [22, 0]
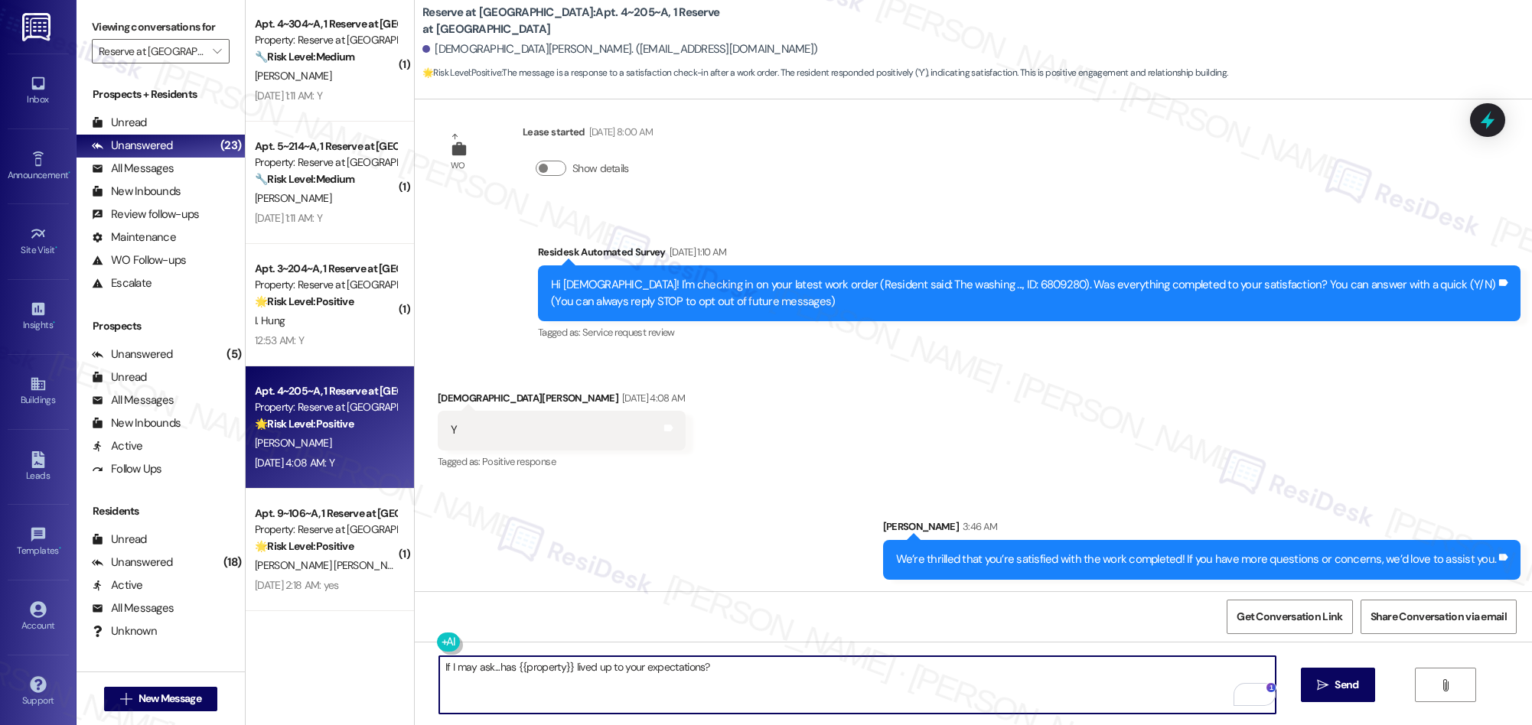
click at [789, 686] on textarea "If I may ask...has {{property}} lived up to your expectations?" at bounding box center [857, 684] width 836 height 57
type textarea "If I may ask...has {{property}} lived up to your expectations?"
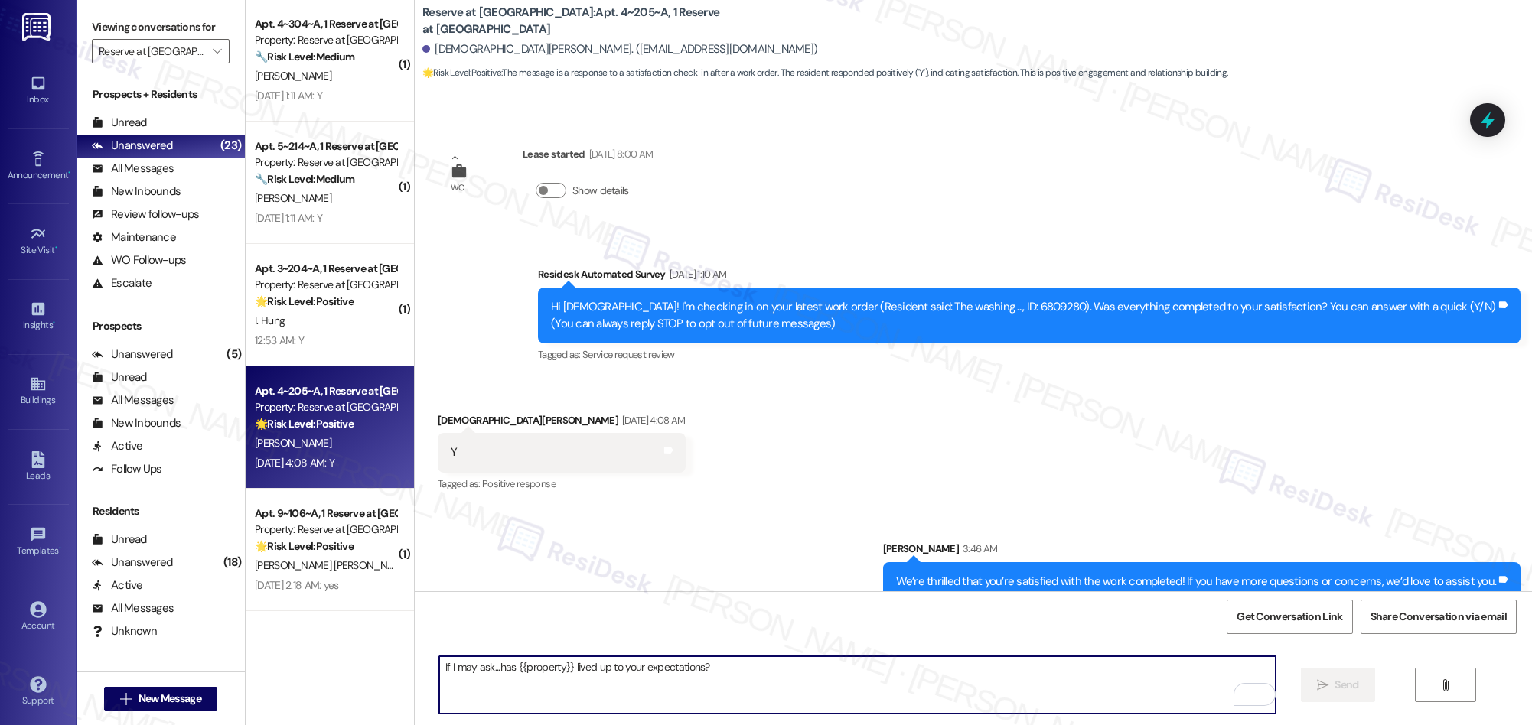
scroll to position [129, 0]
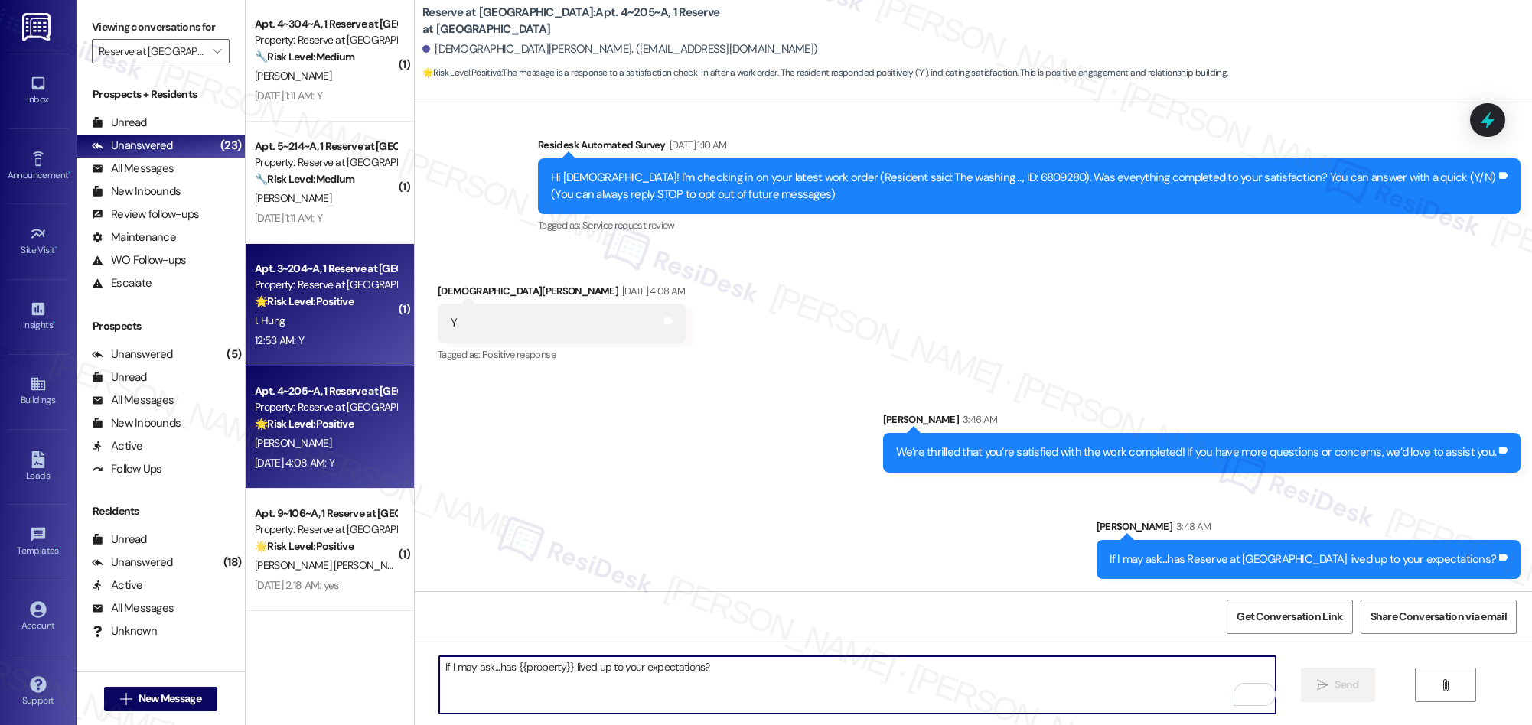
click at [366, 323] on div "I. Hung" at bounding box center [325, 320] width 145 height 19
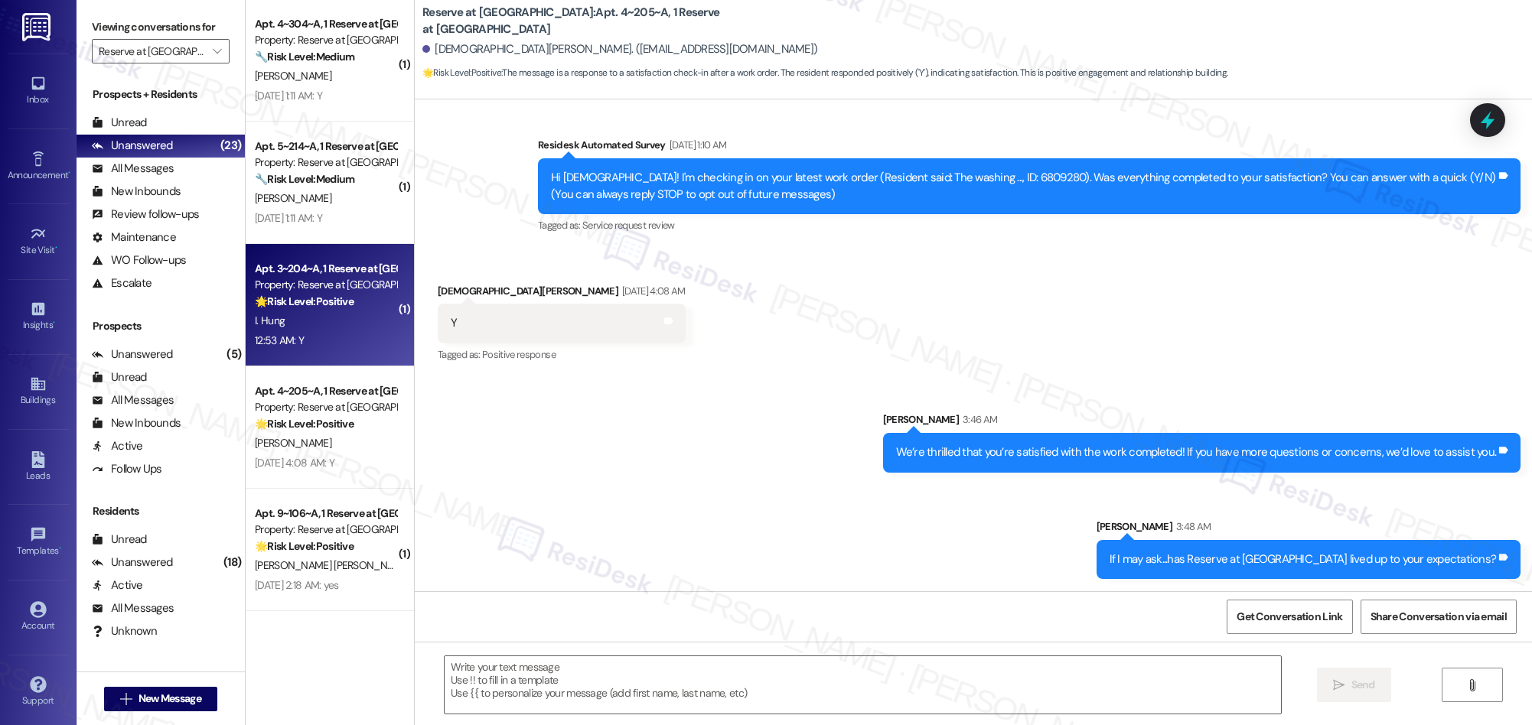
type textarea "Fetching suggested responses. Please feel free to read through the conversation…"
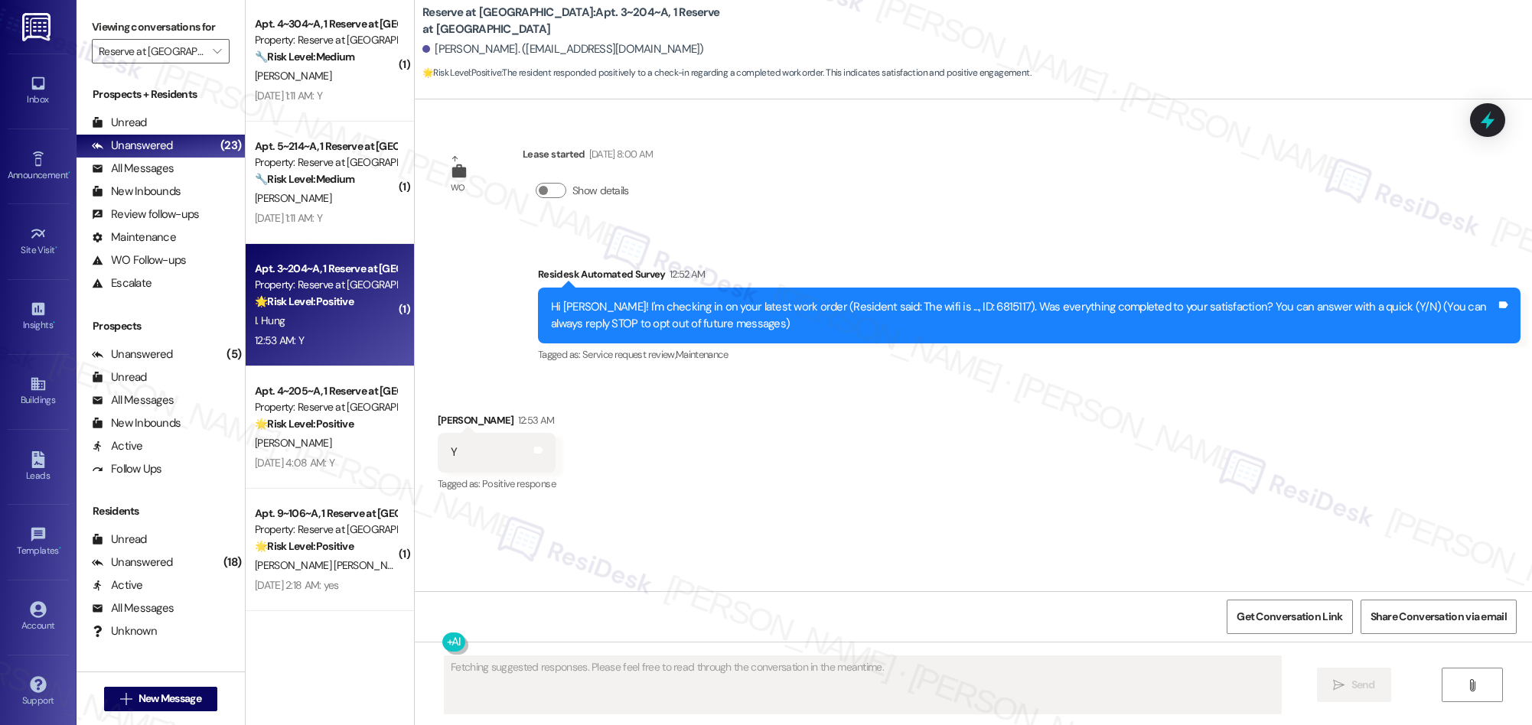
scroll to position [0, 0]
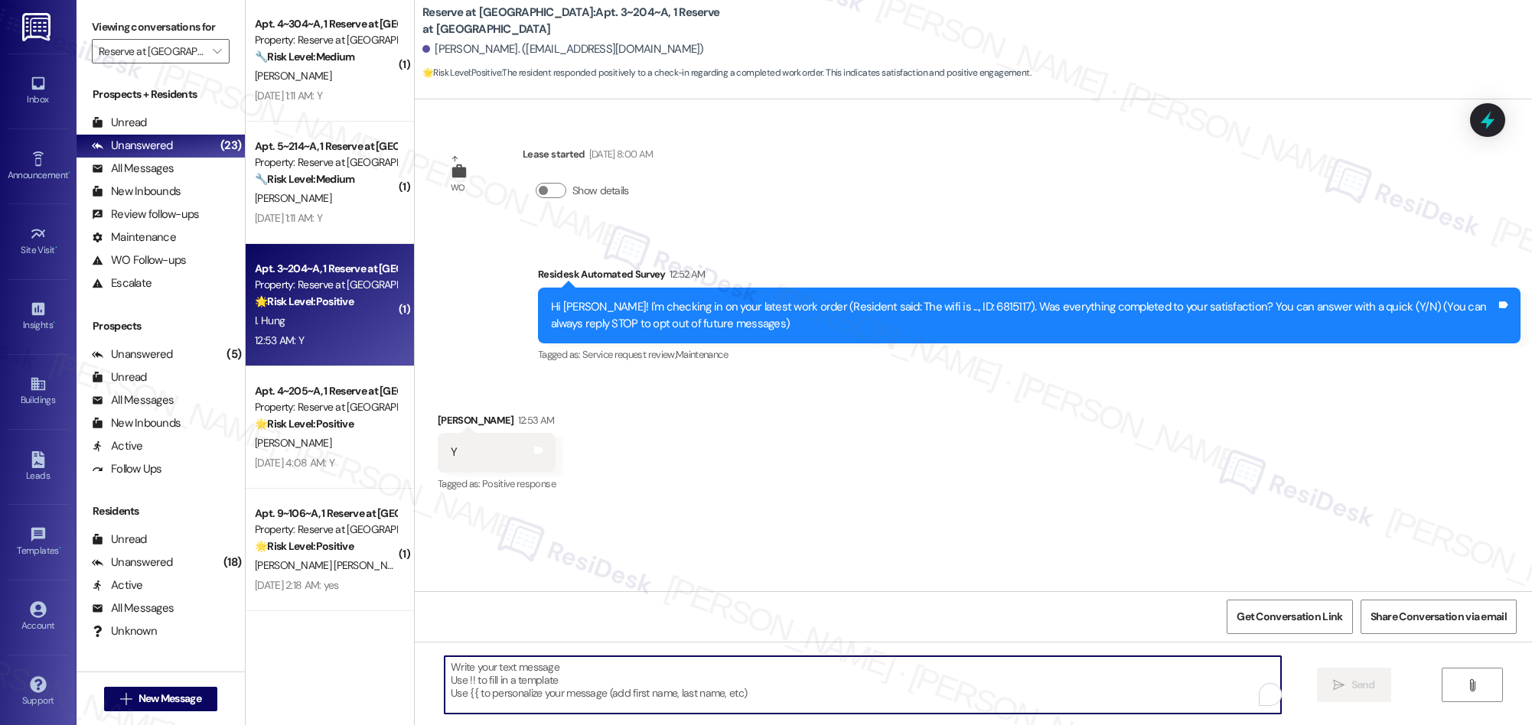
click at [694, 660] on textarea "To enrich screen reader interactions, please activate Accessibility in Grammarl…" at bounding box center [863, 684] width 836 height 57
paste textarea "We’re thrilled that you’re satisfied with the work completed! If you have more …"
type textarea "We’re thrilled that you’re satisfied with the work completed! If you have more …"
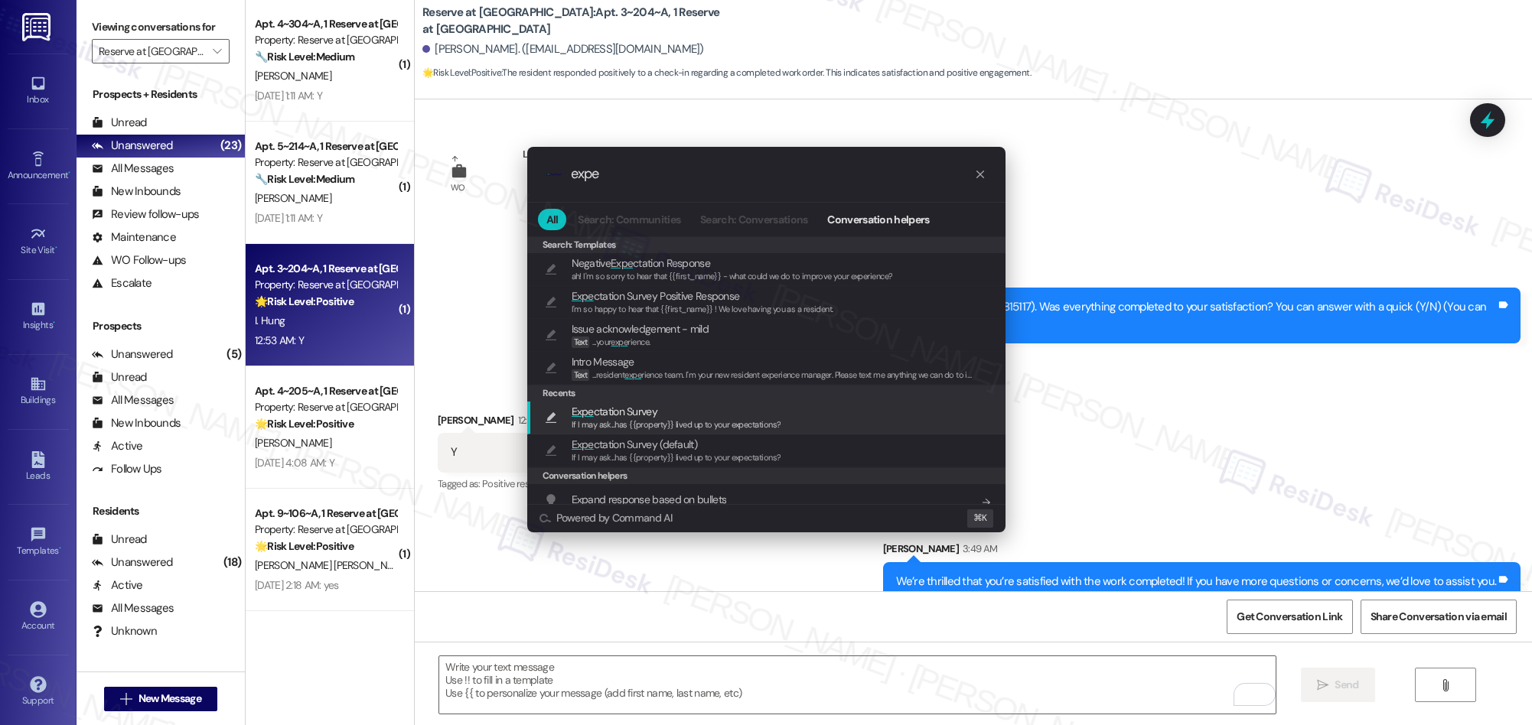
type input "expe"
click at [634, 423] on span "If I may ask...has {{property}} lived up to your expectations?" at bounding box center [677, 424] width 210 height 11
type textarea "If I may ask...has {{property}} lived up to your expectations?"
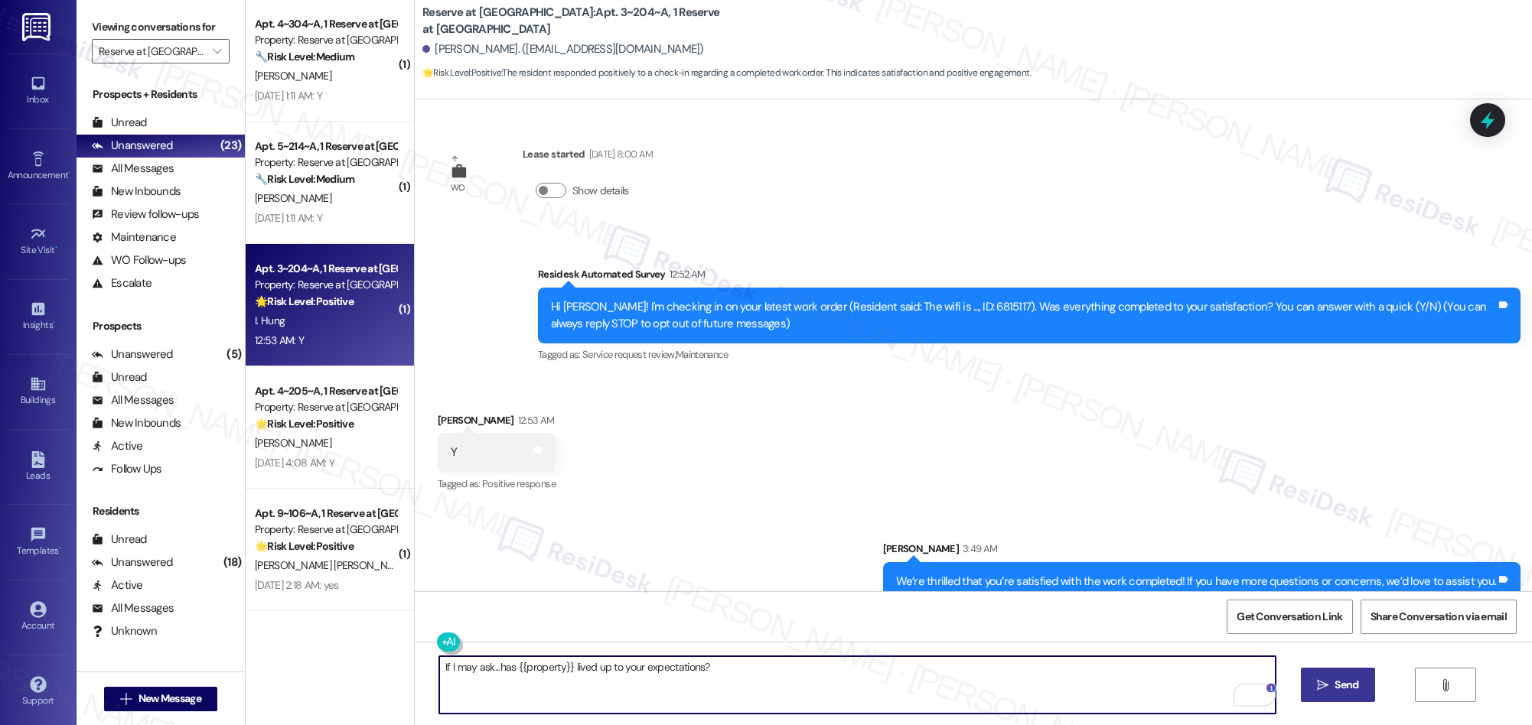
click at [1331, 686] on span "Send" at bounding box center [1346, 685] width 30 height 16
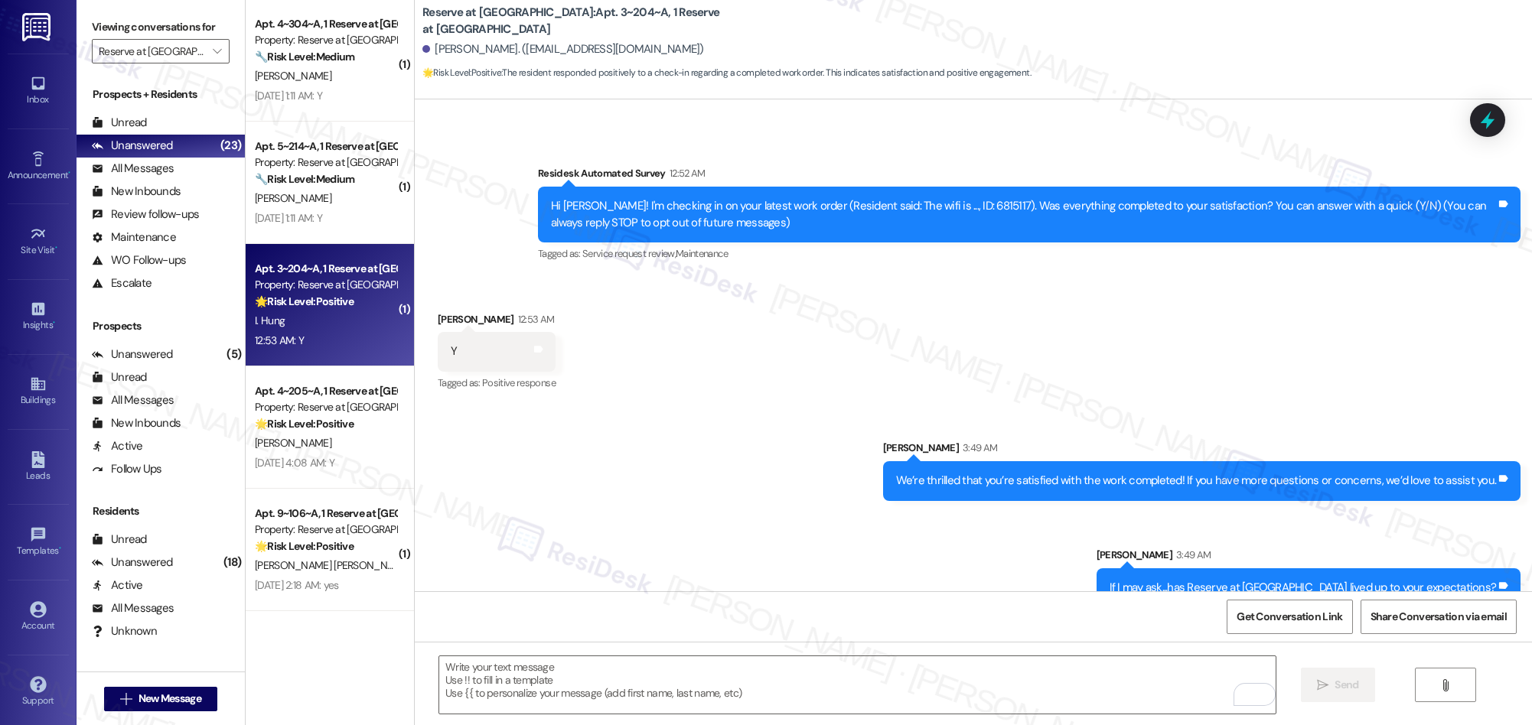
scroll to position [129, 0]
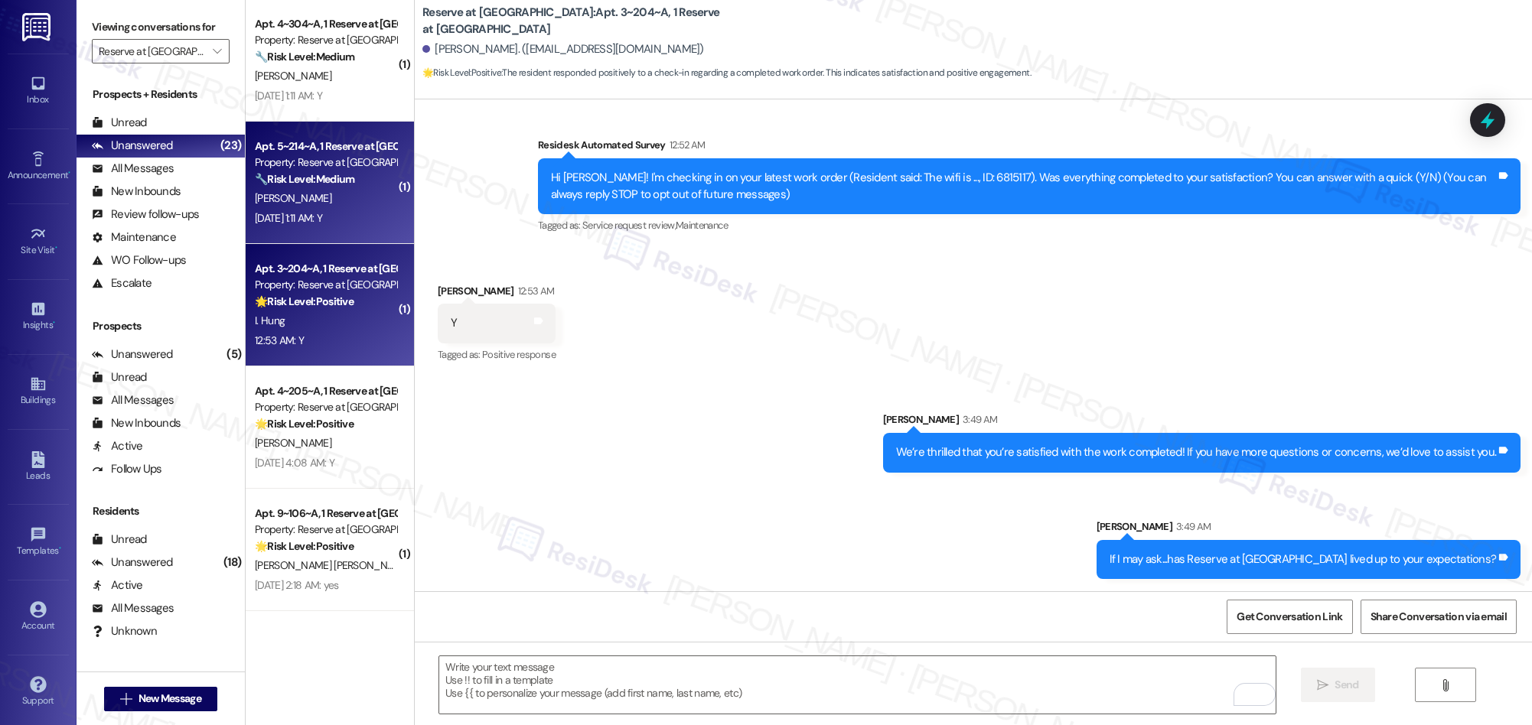
click at [318, 187] on div "Apt. 5~214~A, 1 Reserve at [GEOGRAPHIC_DATA] Property: Reserve at [GEOGRAPHIC_D…" at bounding box center [325, 163] width 145 height 52
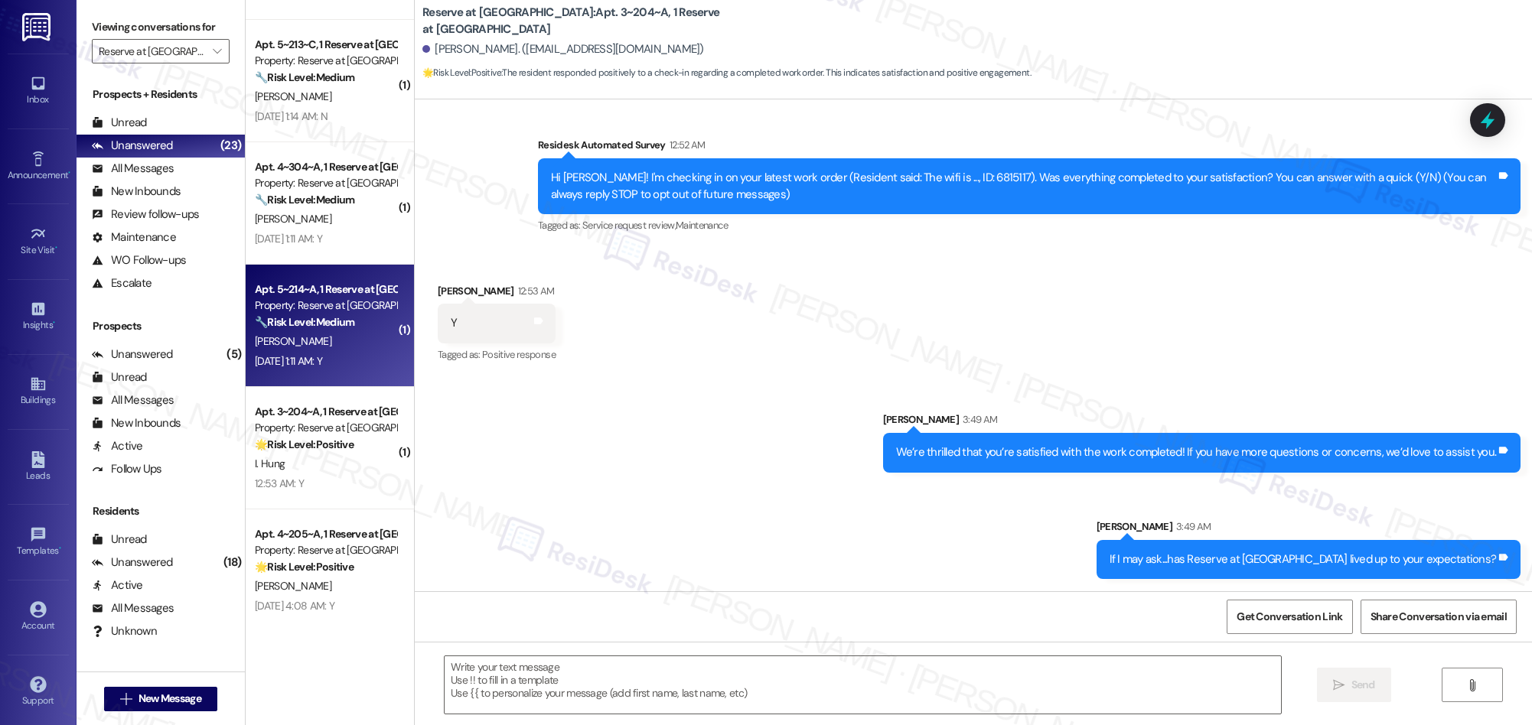
type textarea "Fetching suggested responses. Please feel free to read through the conversation…"
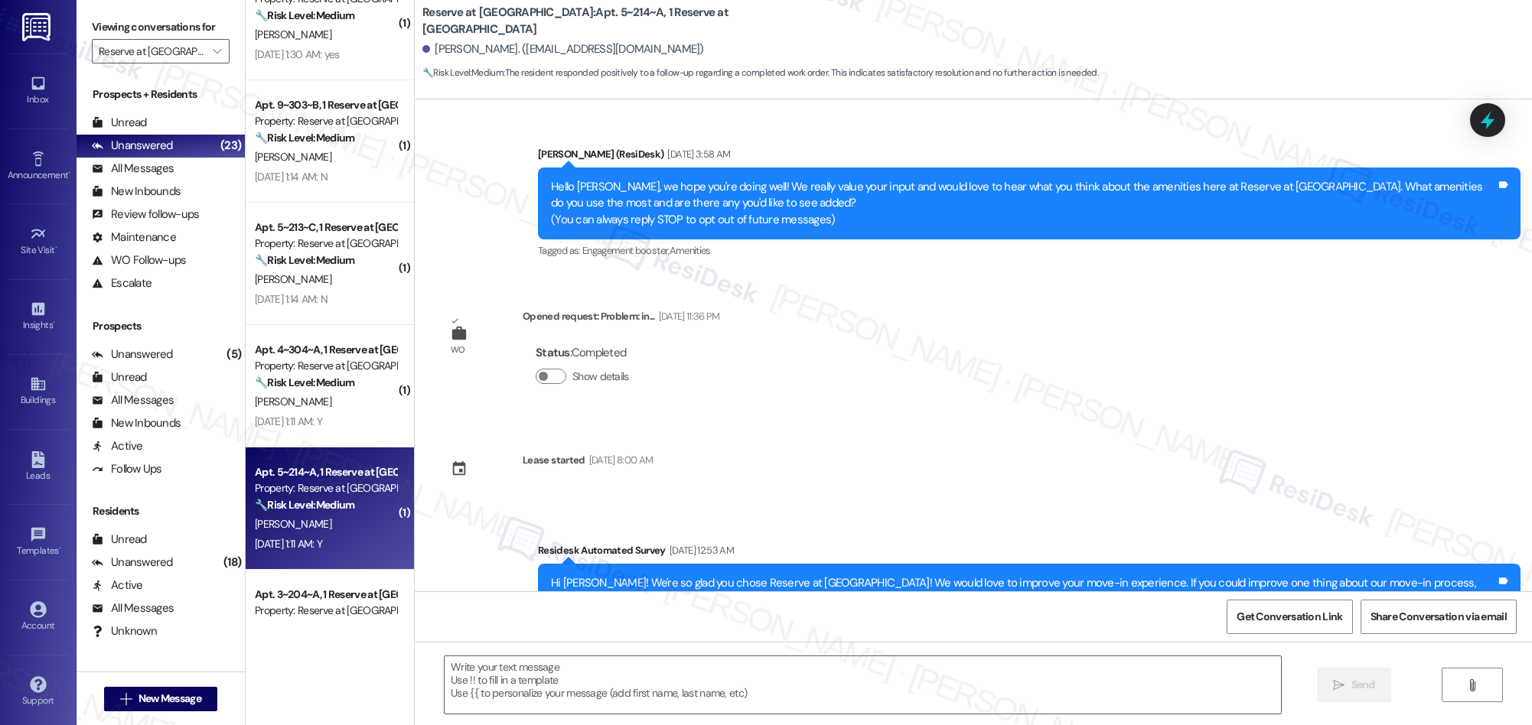
scroll to position [69, 0]
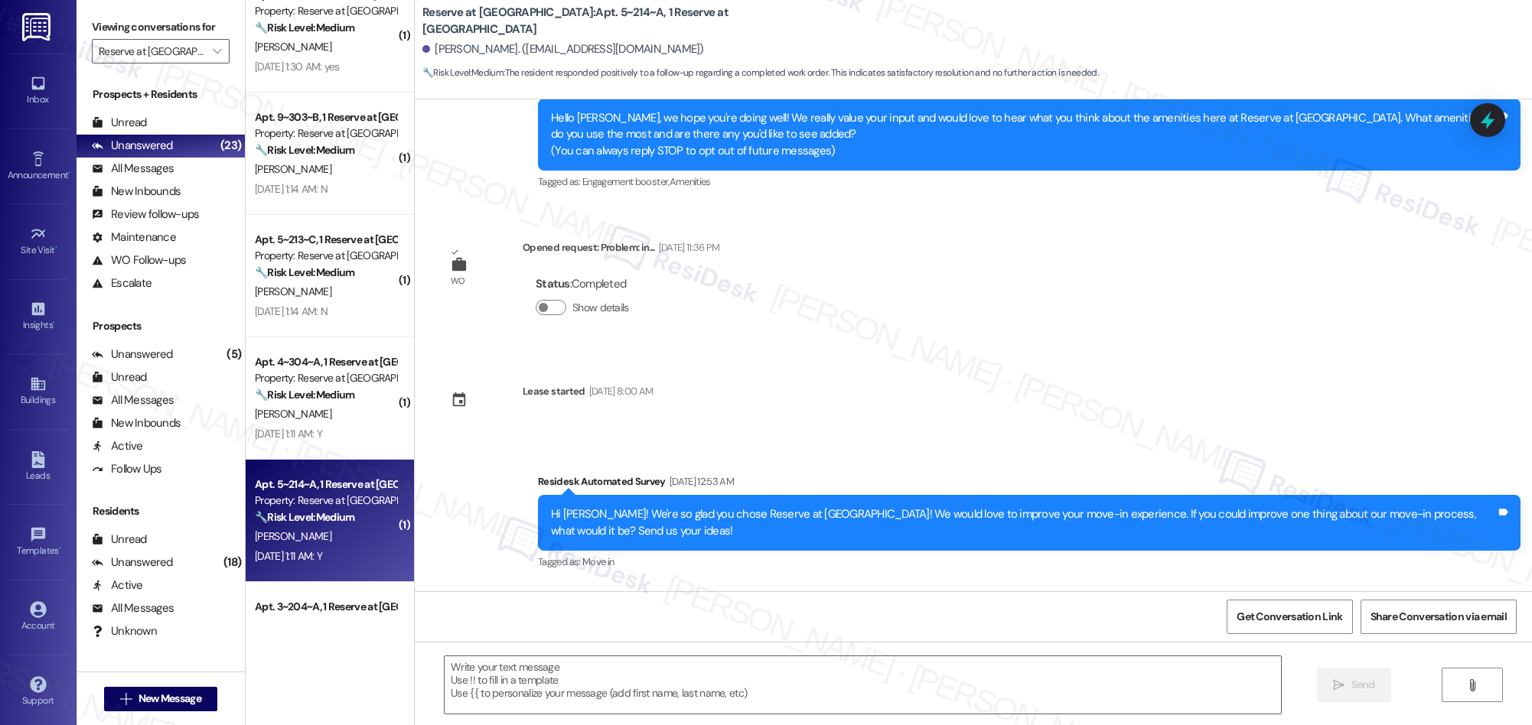
type textarea "Fetching suggested responses. Please feel free to read through the conversation…"
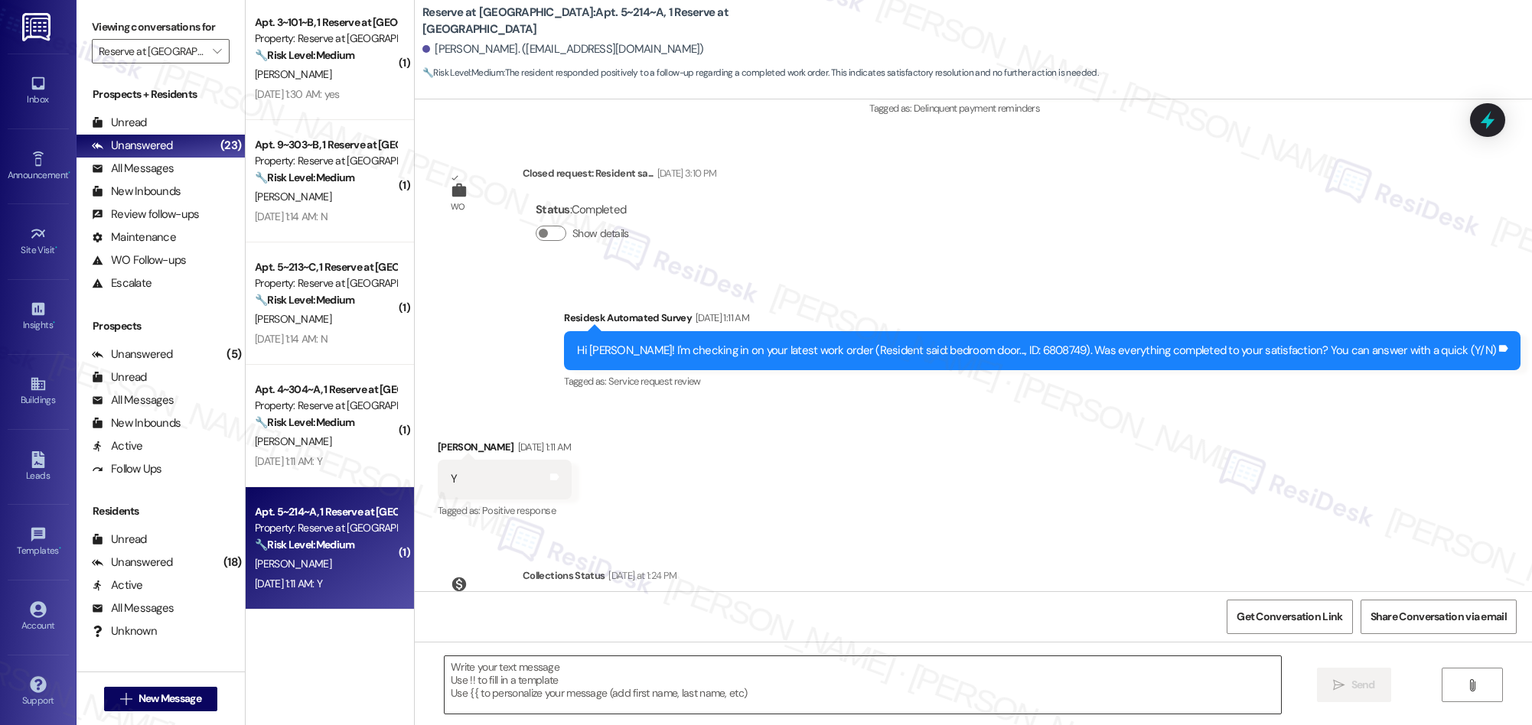
scroll to position [828, 0]
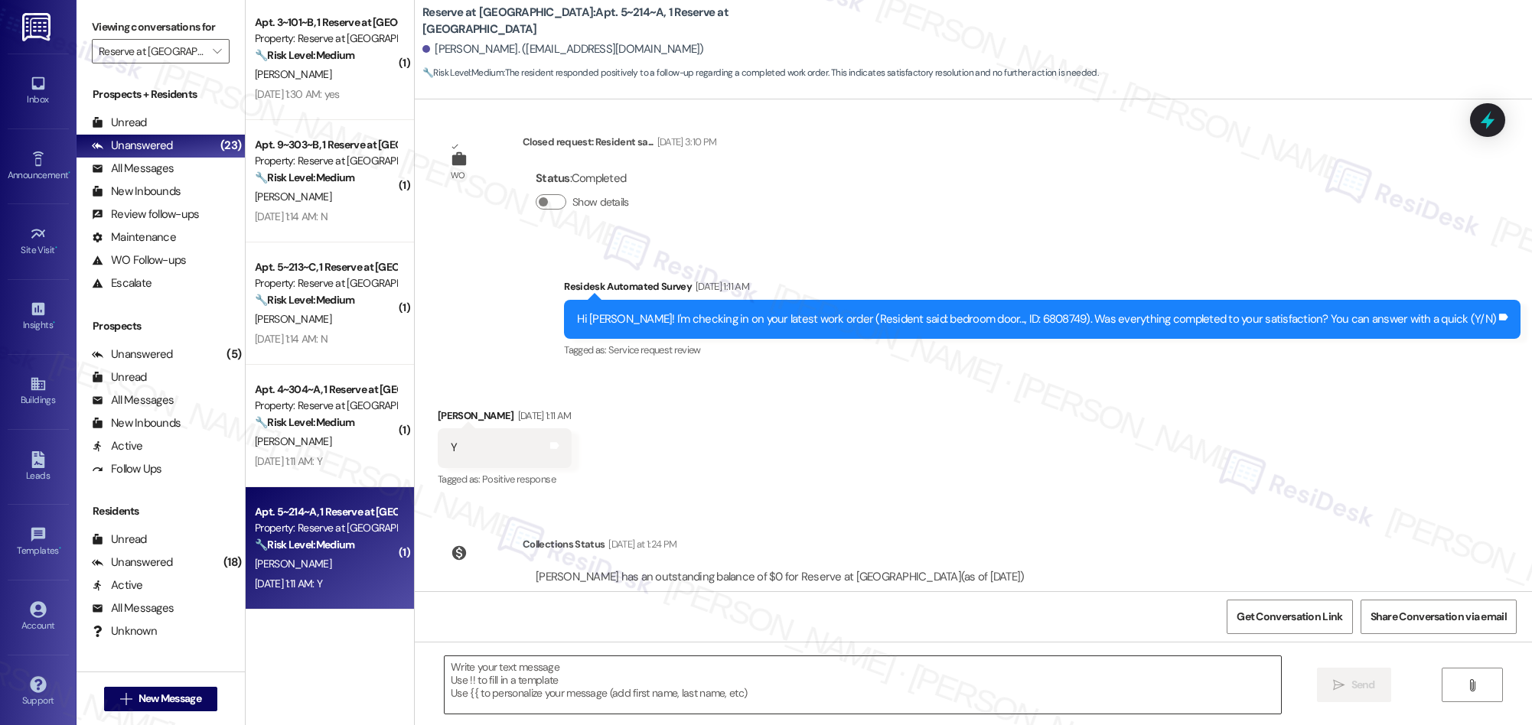
click at [692, 675] on textarea at bounding box center [863, 684] width 836 height 57
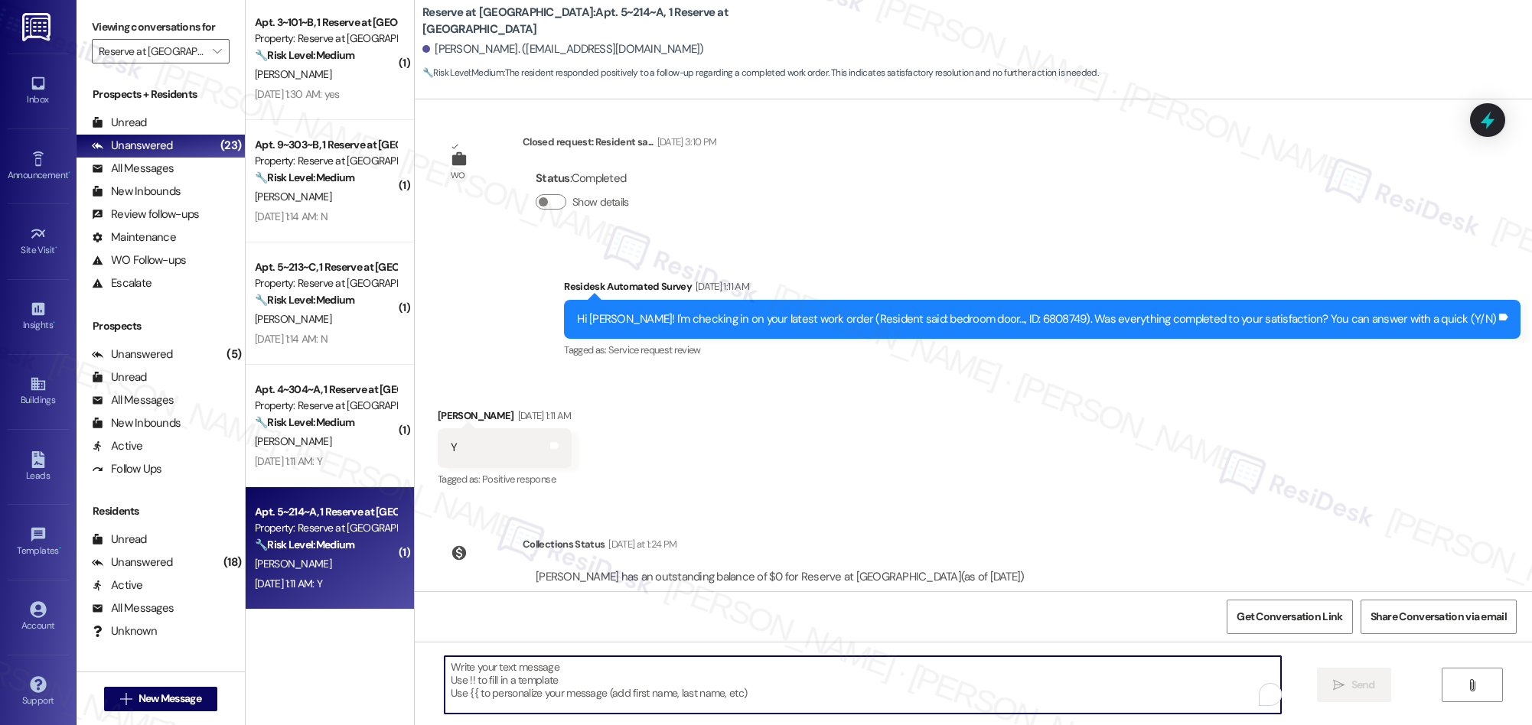
paste textarea "We’re thrilled that you’re satisfied with the work completed! If you have more …"
type textarea "We’re thrilled that you’re satisfied with the work completed! If you have more …"
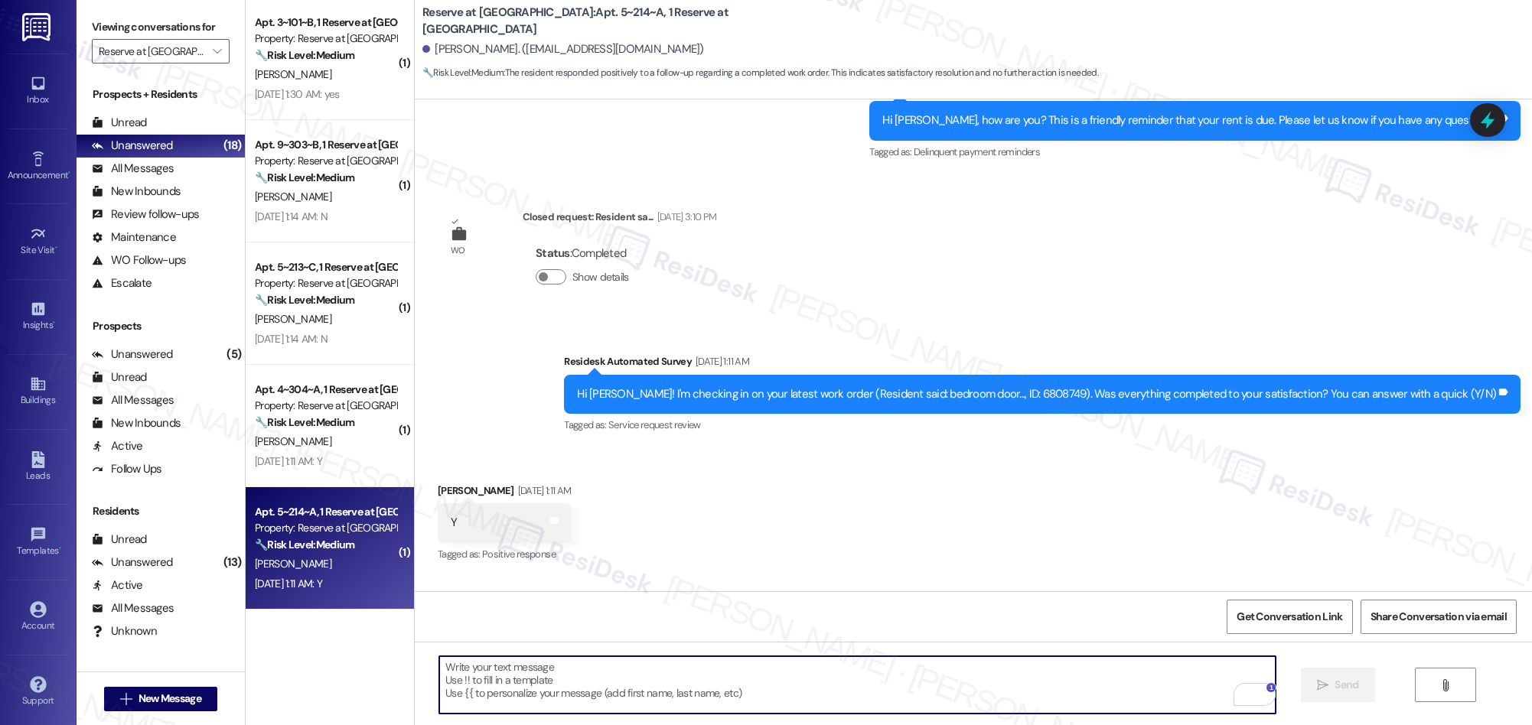
scroll to position [738, 0]
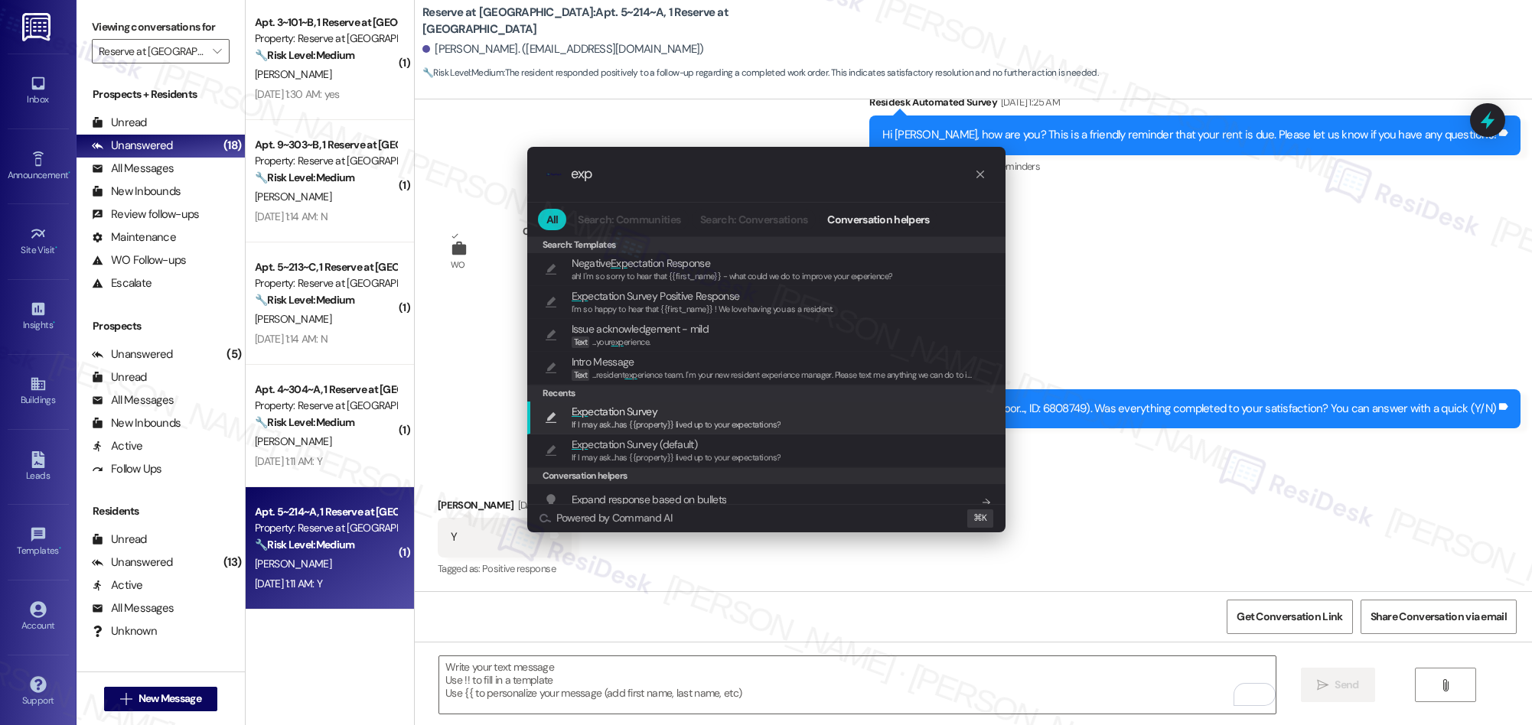
type input "exp"
click at [633, 421] on span "If I may ask...has {{property}} lived up to your expectations?" at bounding box center [677, 424] width 210 height 11
type textarea "If I may ask...has {{property}} lived up to your expectations?"
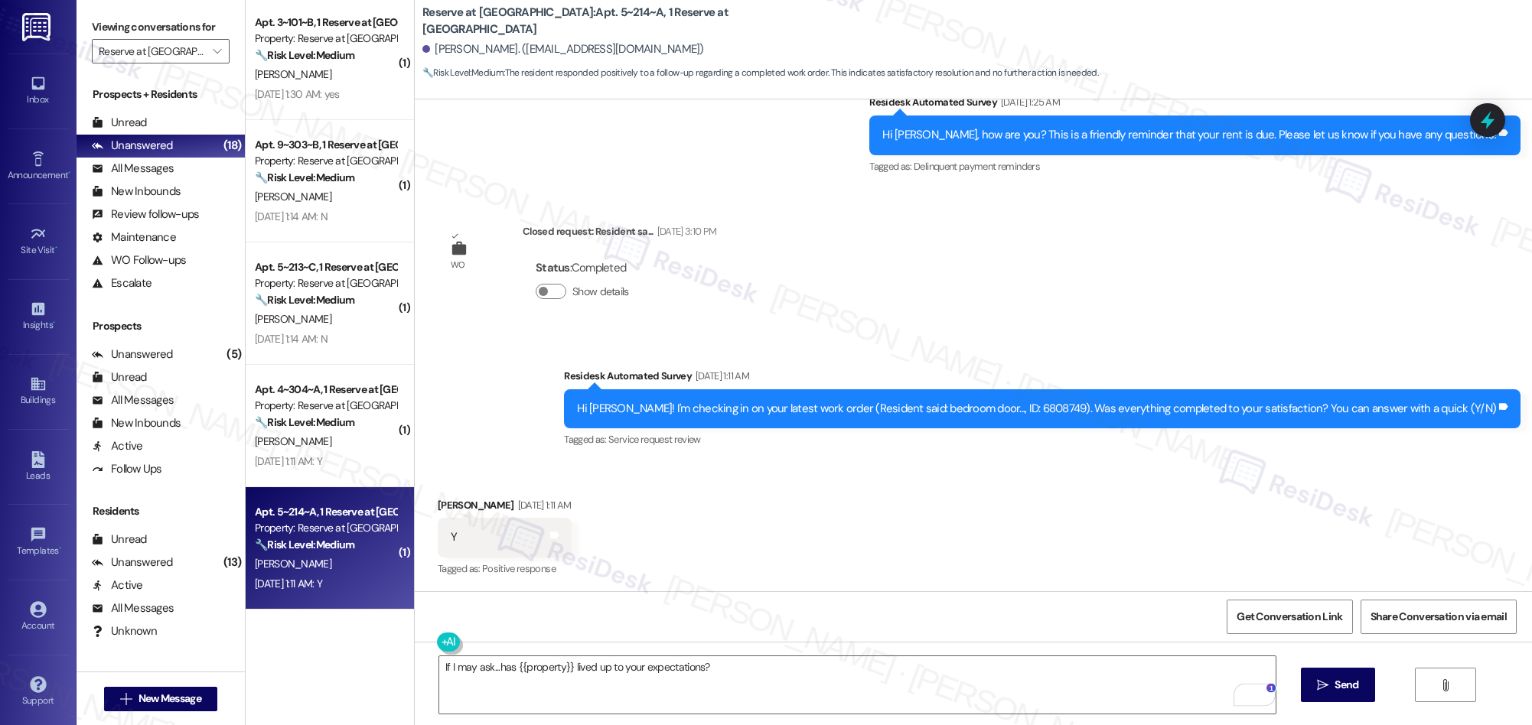
drag, startPoint x: 1322, startPoint y: 699, endPoint x: 1310, endPoint y: 564, distance: 135.2
click at [1319, 692] on button " Send" at bounding box center [1338, 685] width 74 height 34
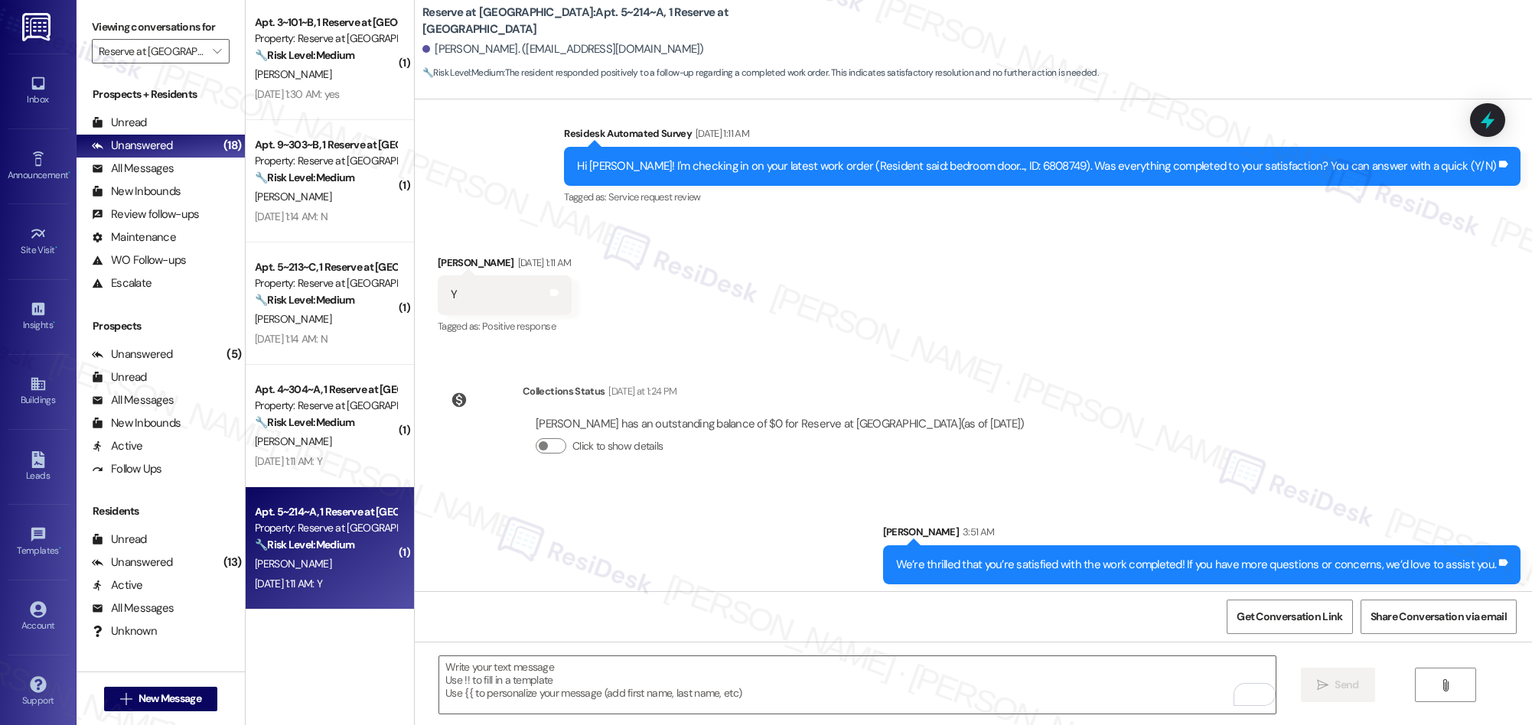
scroll to position [1093, 0]
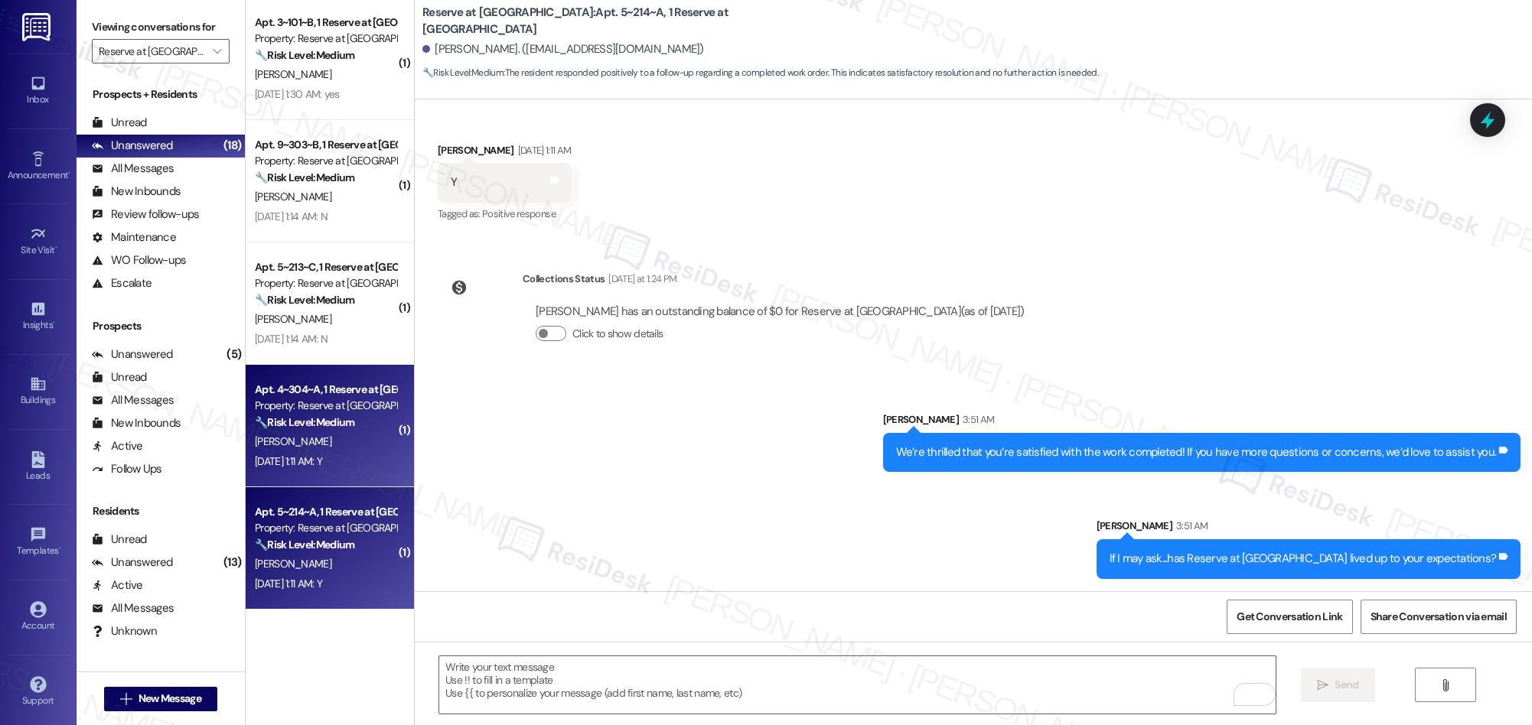
click at [278, 451] on div "[PERSON_NAME]" at bounding box center [325, 441] width 145 height 19
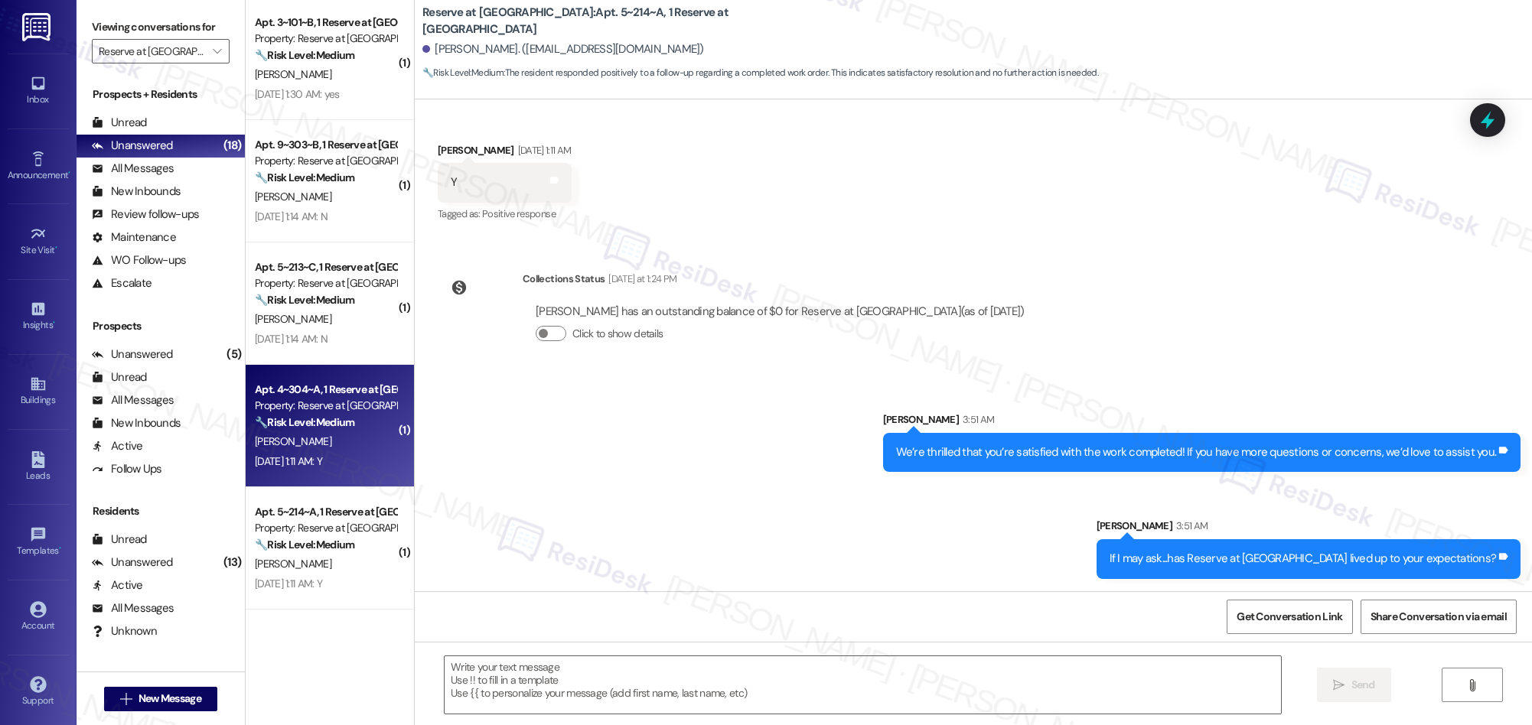
type textarea "Fetching suggested responses. Please feel free to read through the conversation…"
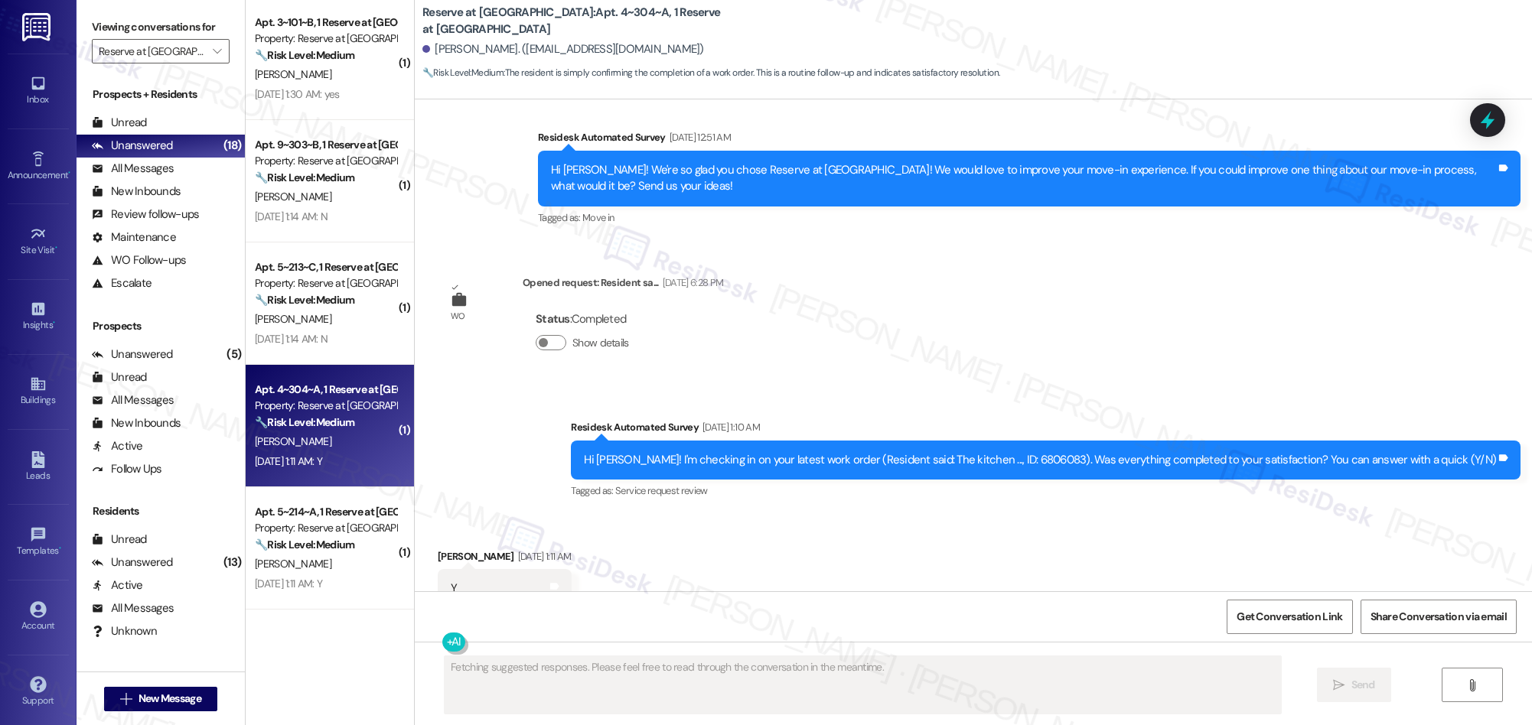
scroll to position [2373, 0]
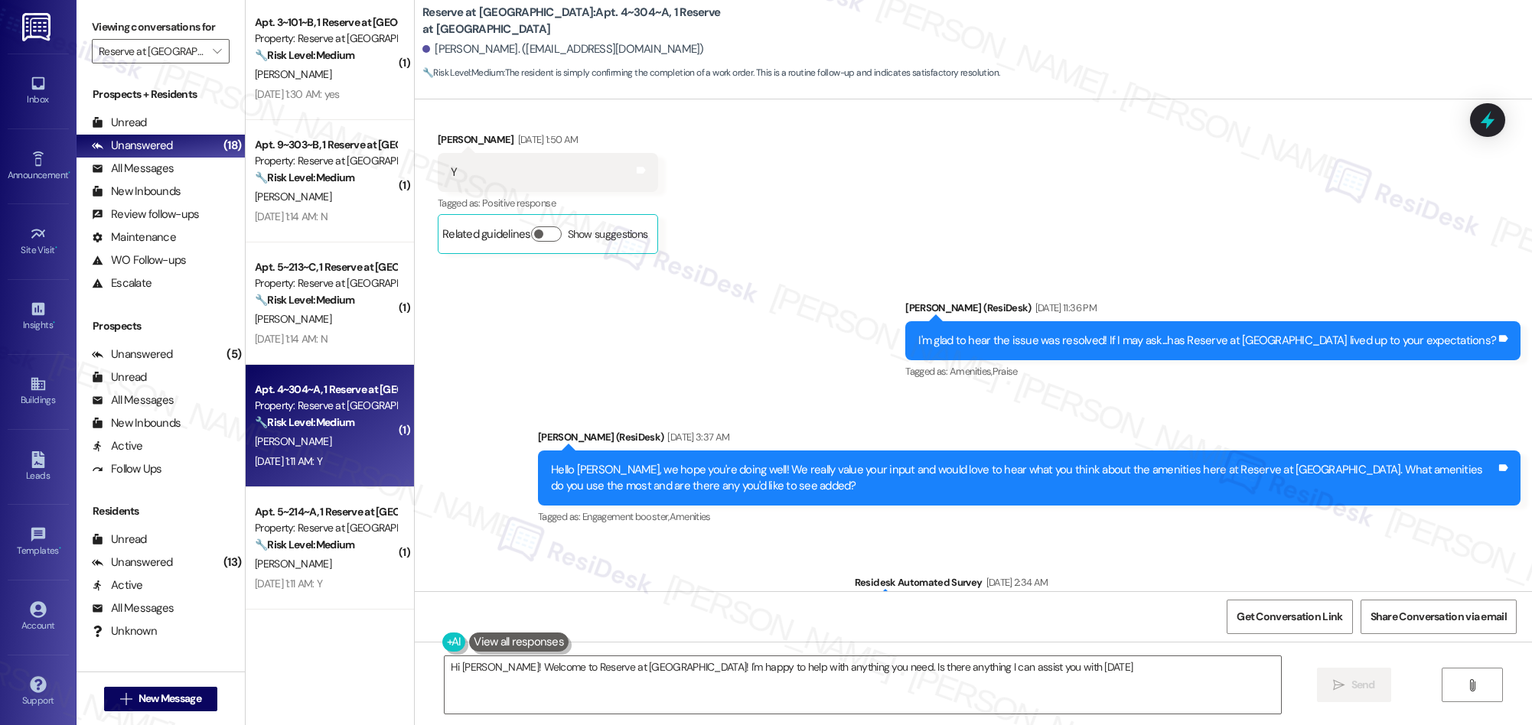
type textarea "Hi [PERSON_NAME]! Welcome to Reserve at [GEOGRAPHIC_DATA]! I'm happy to help wi…"
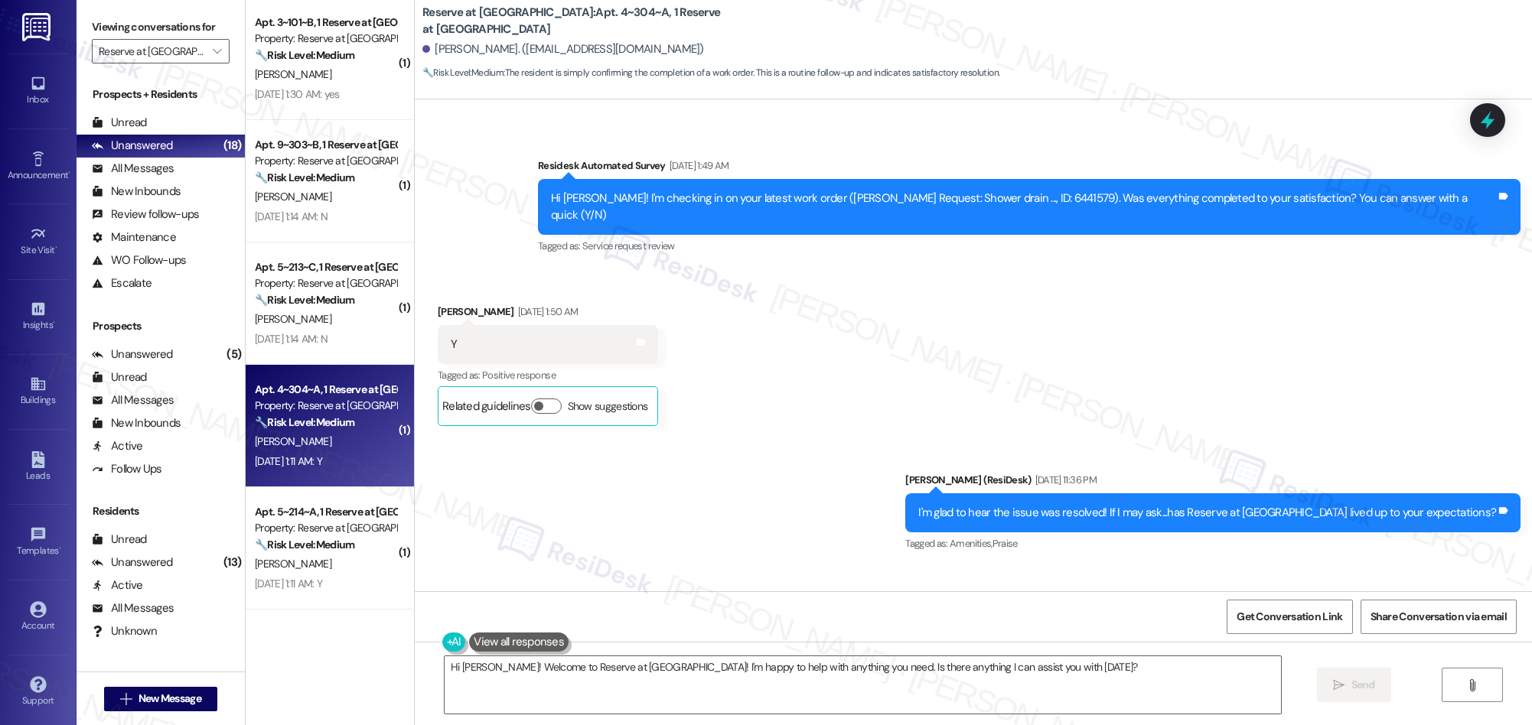
scroll to position [944, 0]
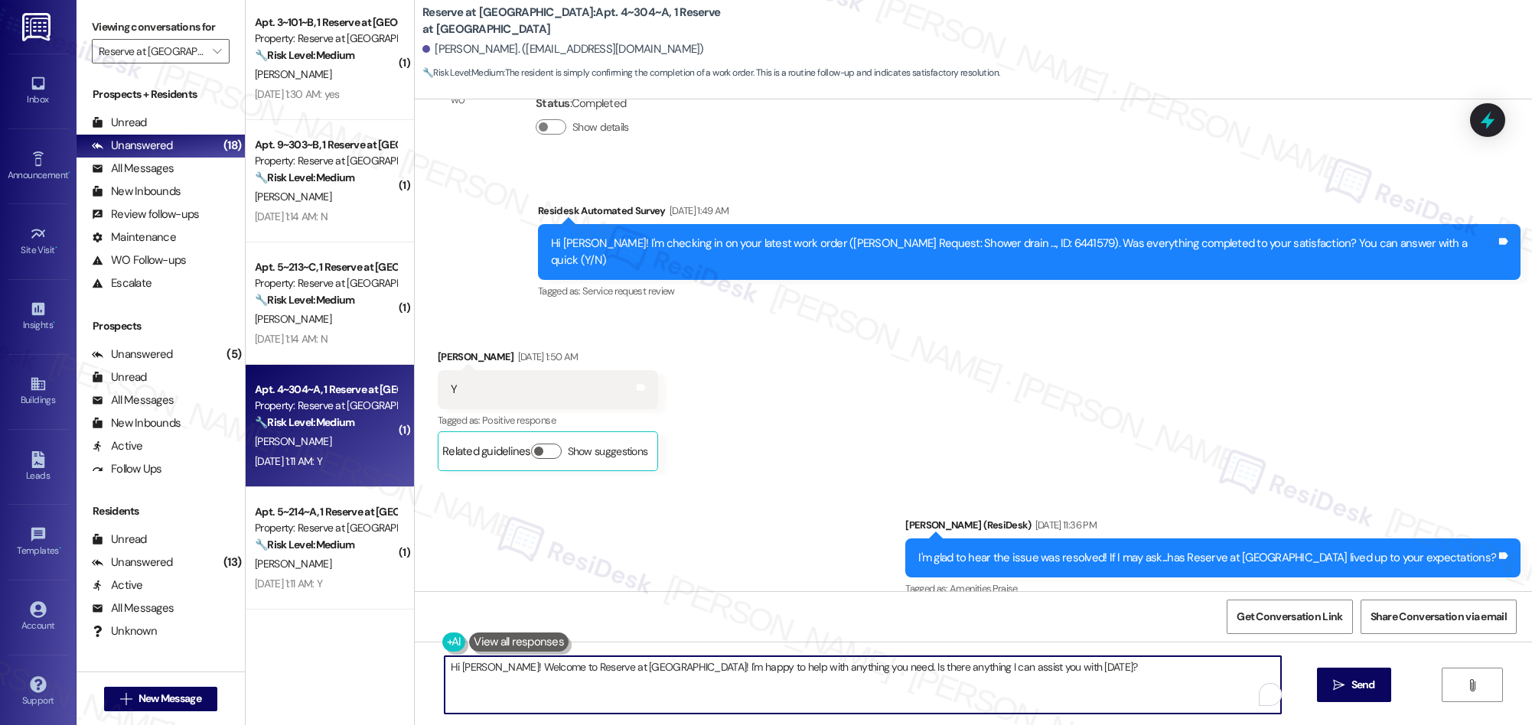
click at [718, 665] on textarea "Hi [PERSON_NAME]! Welcome to Reserve at [GEOGRAPHIC_DATA]! I'm happy to help wi…" at bounding box center [863, 684] width 836 height 57
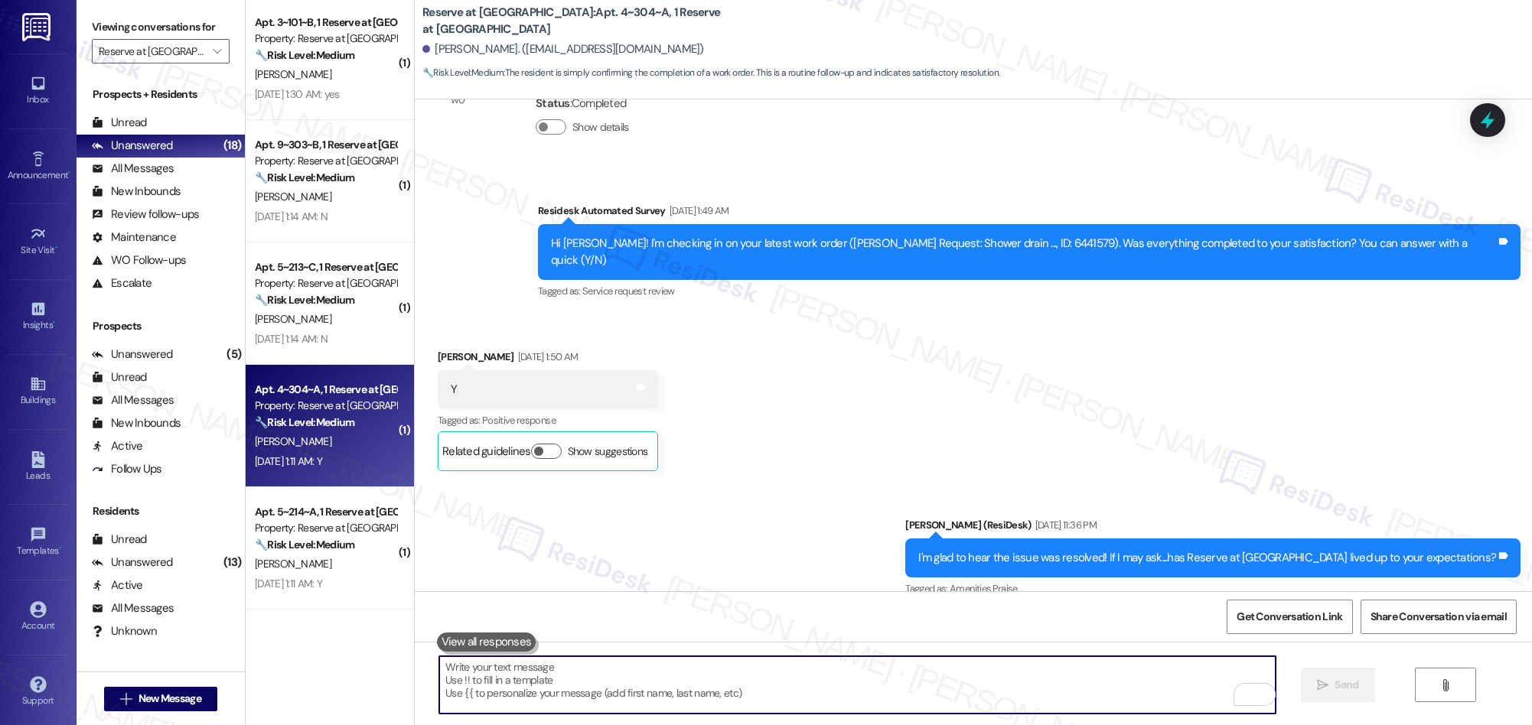
paste textarea "We’re thrilled that you’re satisfied with the work completed! If you have more …"
type textarea "We’re thrilled that you’re satisfied with the work completed! If you have more …"
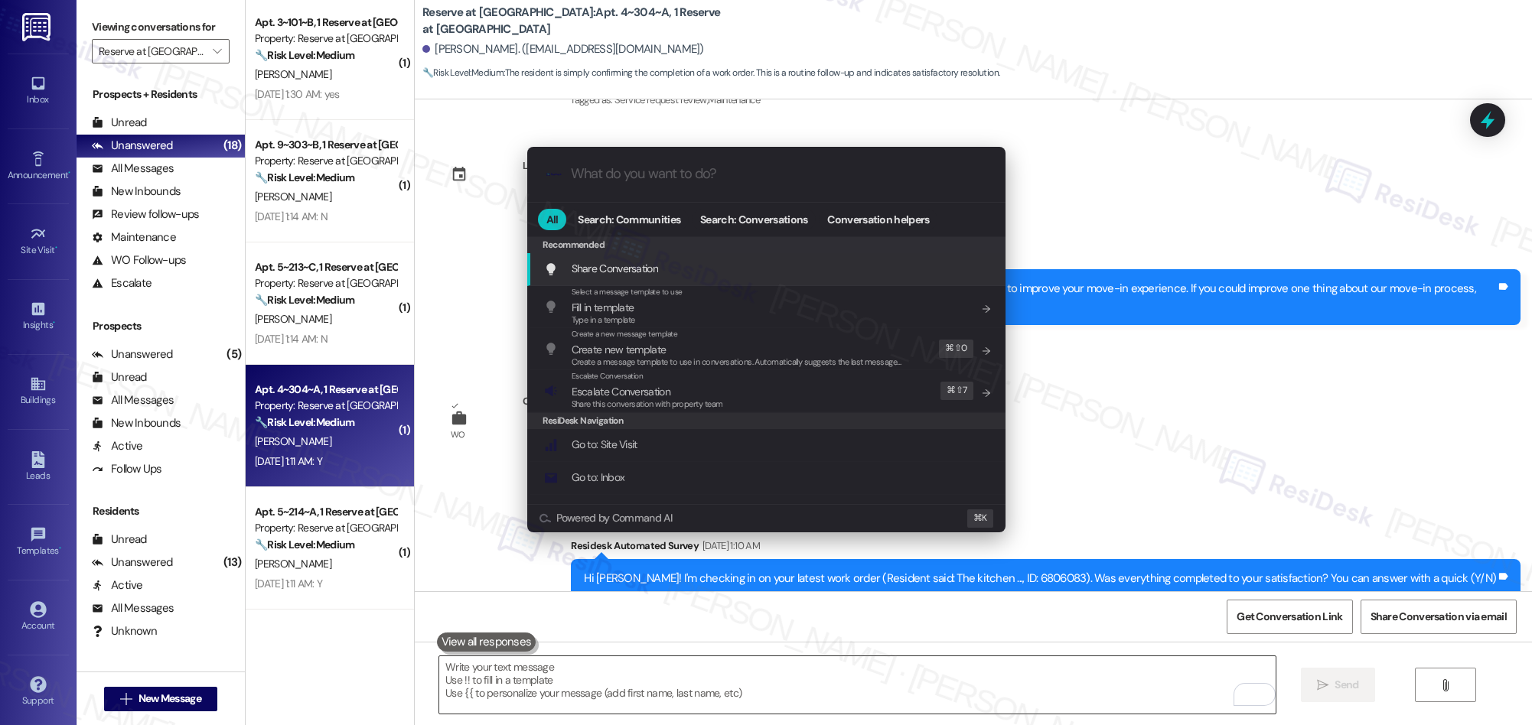
scroll to position [2231, 0]
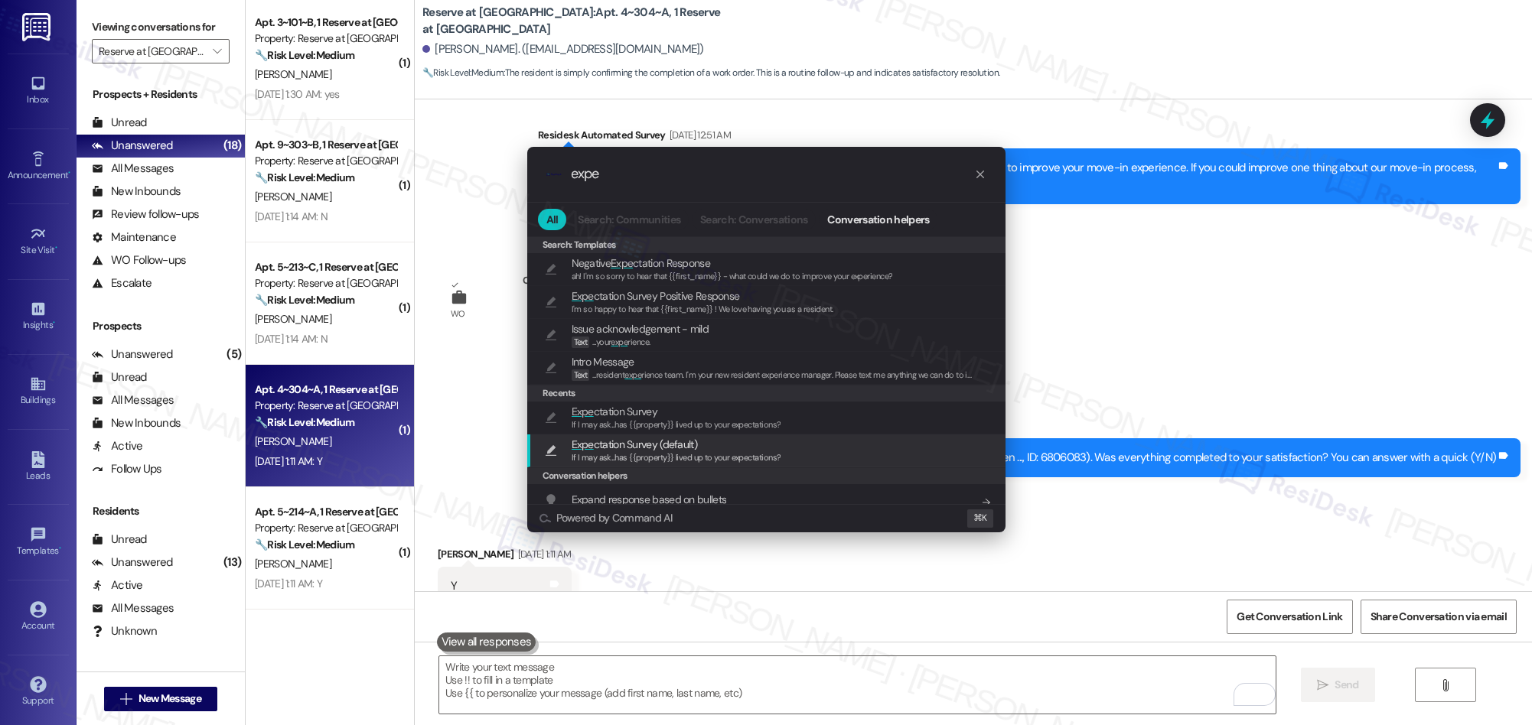
type input "expe"
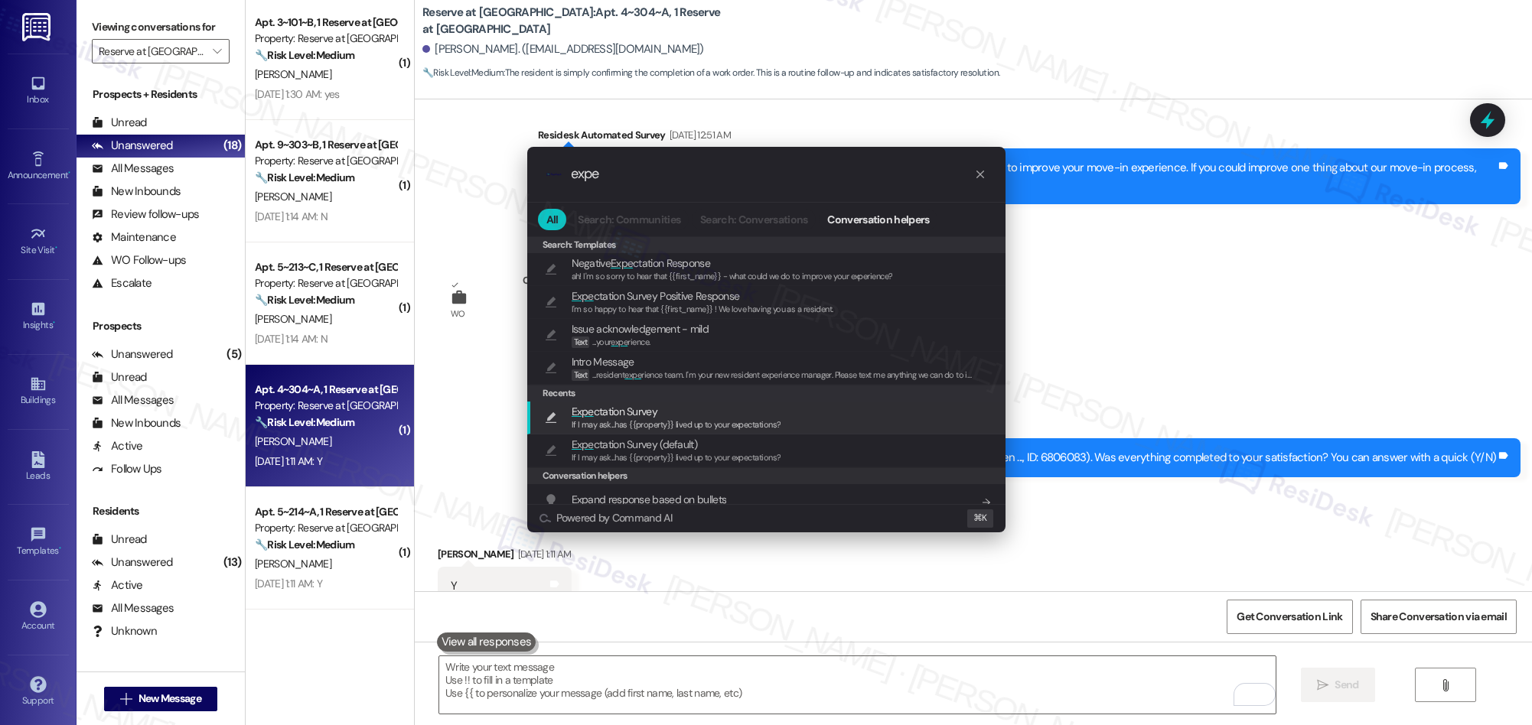
click at [623, 422] on span "If I may ask...has {{property}} lived up to your expectations?" at bounding box center [677, 424] width 210 height 11
type textarea "If I may ask...has {{property}} lived up to your expectations?"
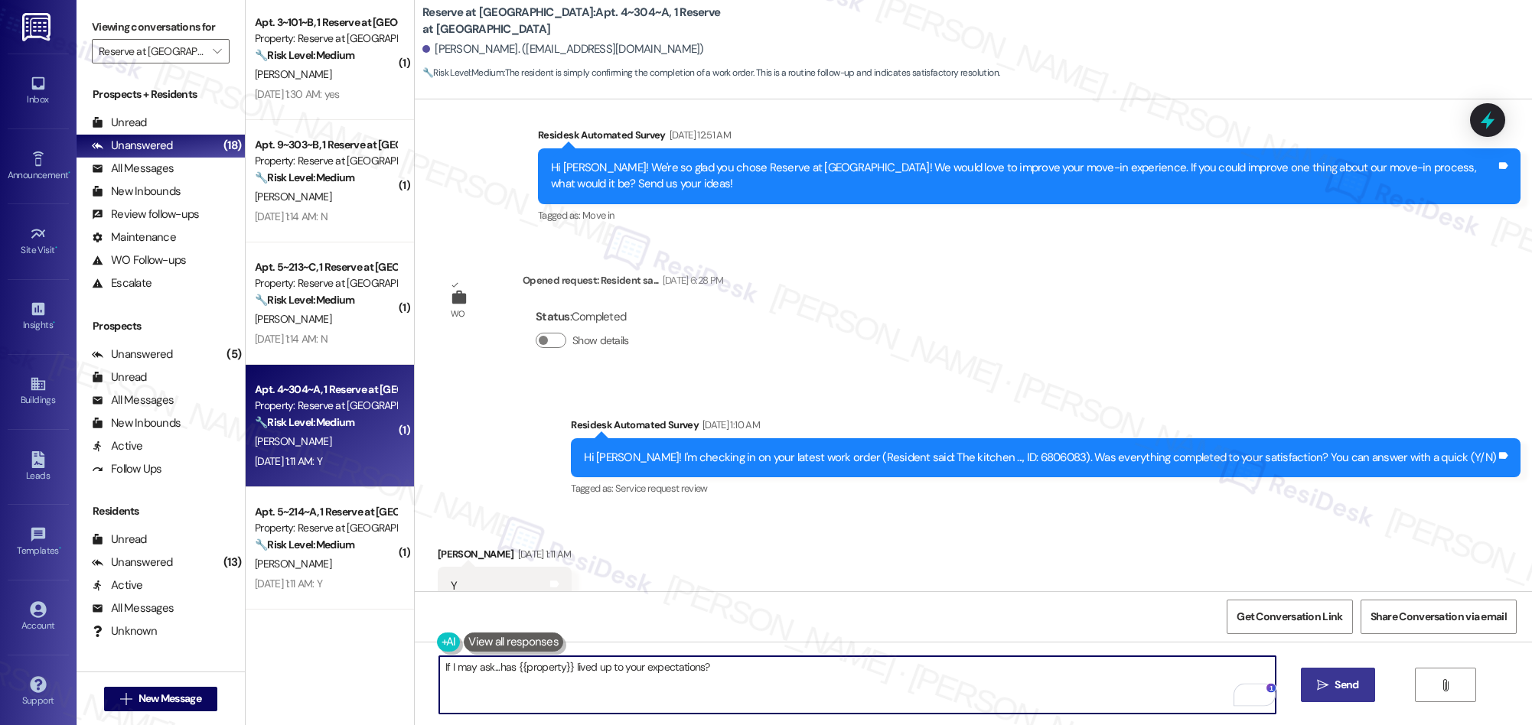
click at [1337, 681] on span "Send" at bounding box center [1346, 685] width 24 height 16
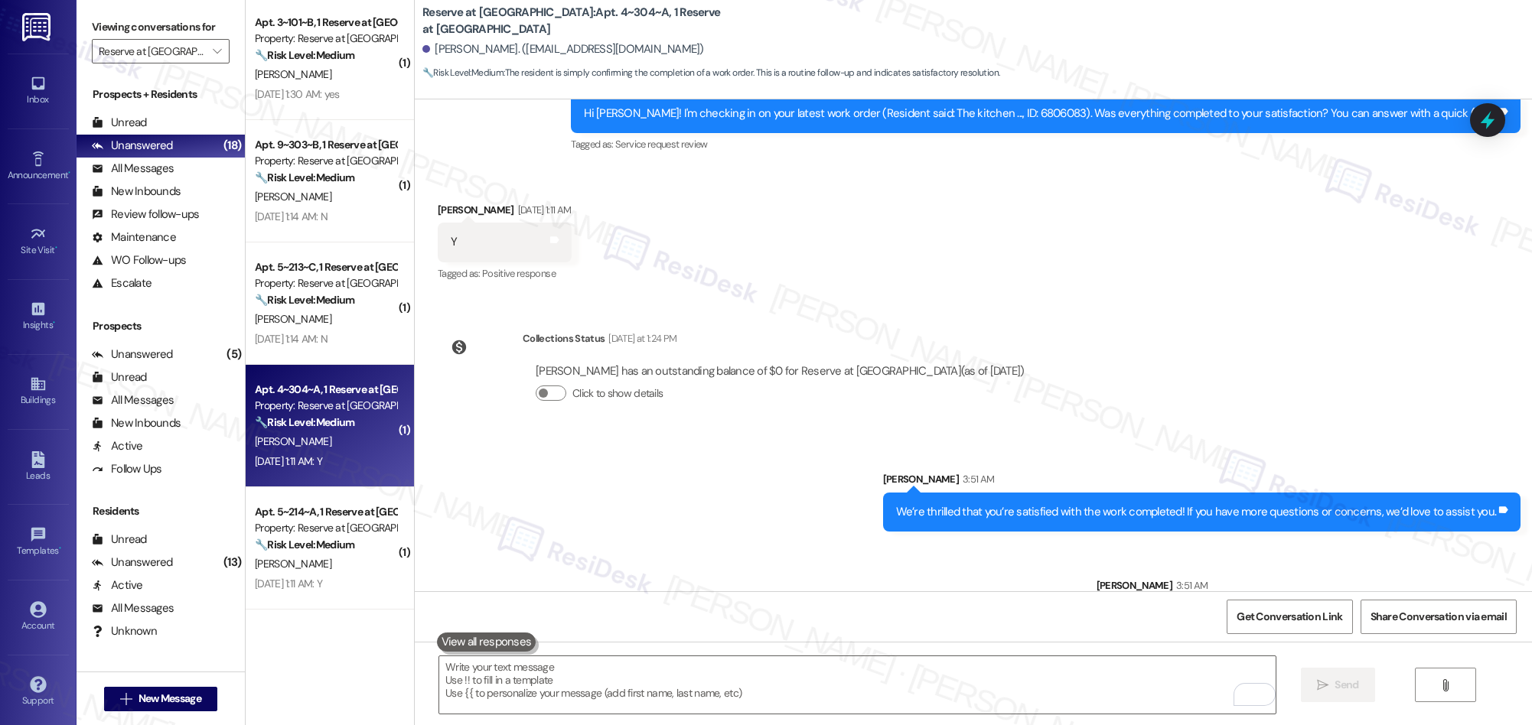
scroll to position [2586, 0]
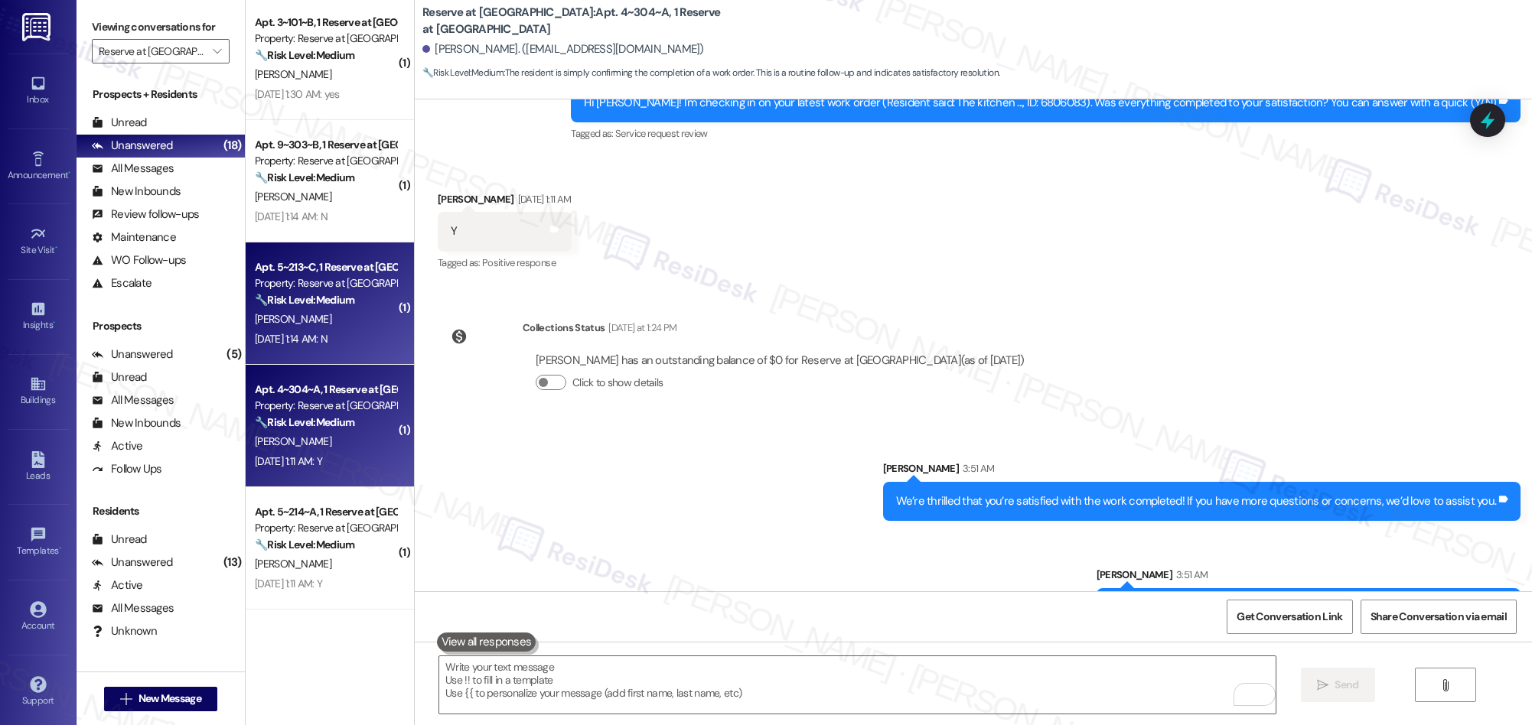
click at [318, 332] on div "[DATE] 1:14 AM: N [DATE] 1:14 AM: N" at bounding box center [291, 339] width 73 height 14
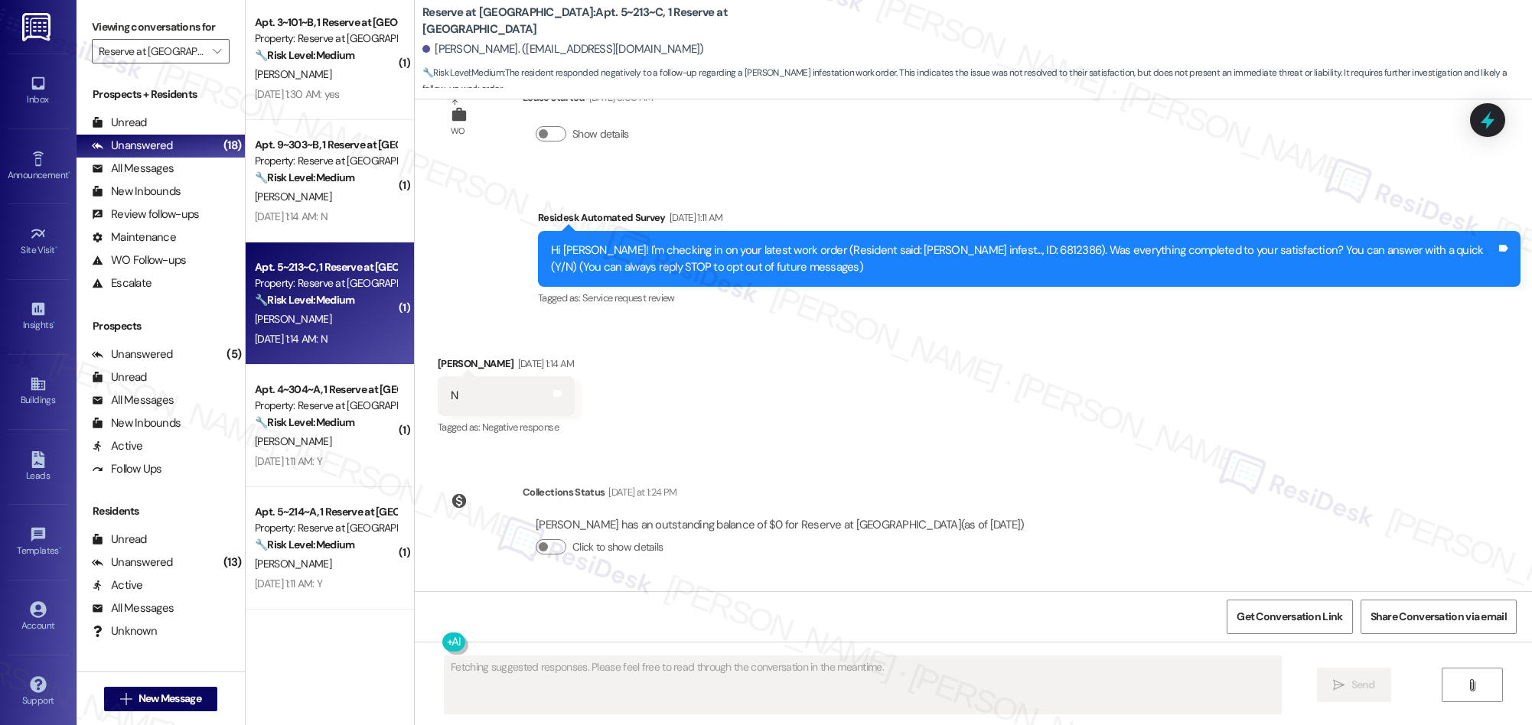
scroll to position [0, 0]
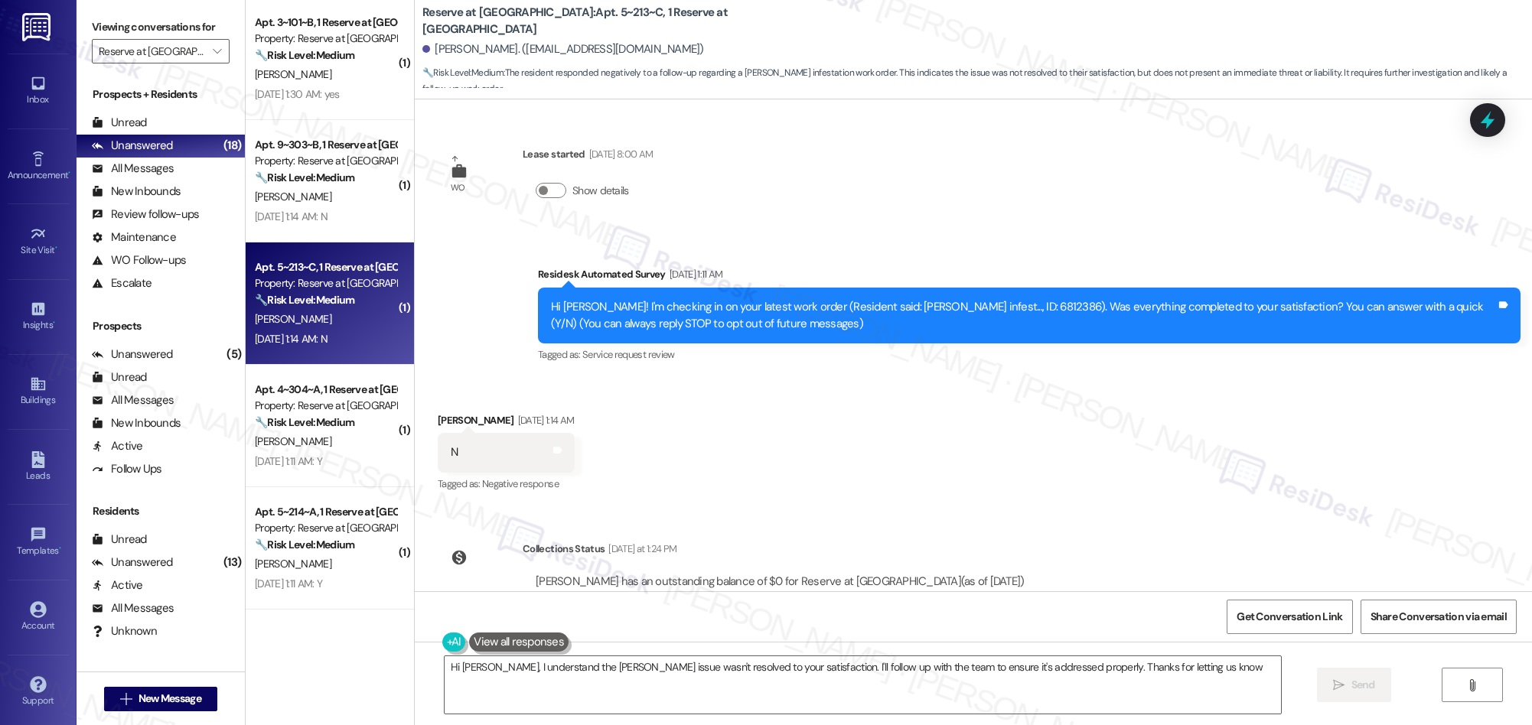
type textarea "Hi [PERSON_NAME], I understand the [PERSON_NAME] issue wasn't resolved to your …"
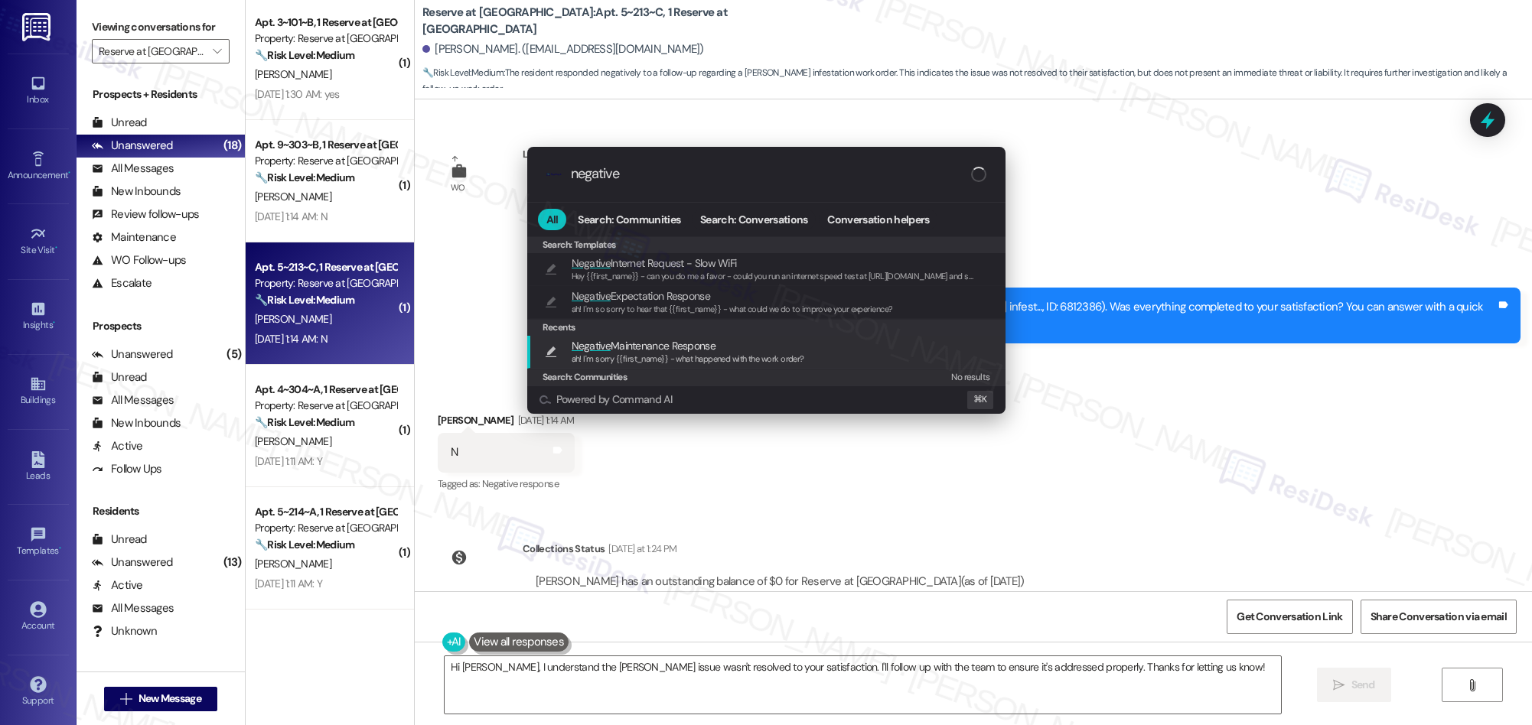
type input "negative"
click at [700, 350] on span "Negative Maintenance Response" at bounding box center [644, 345] width 144 height 17
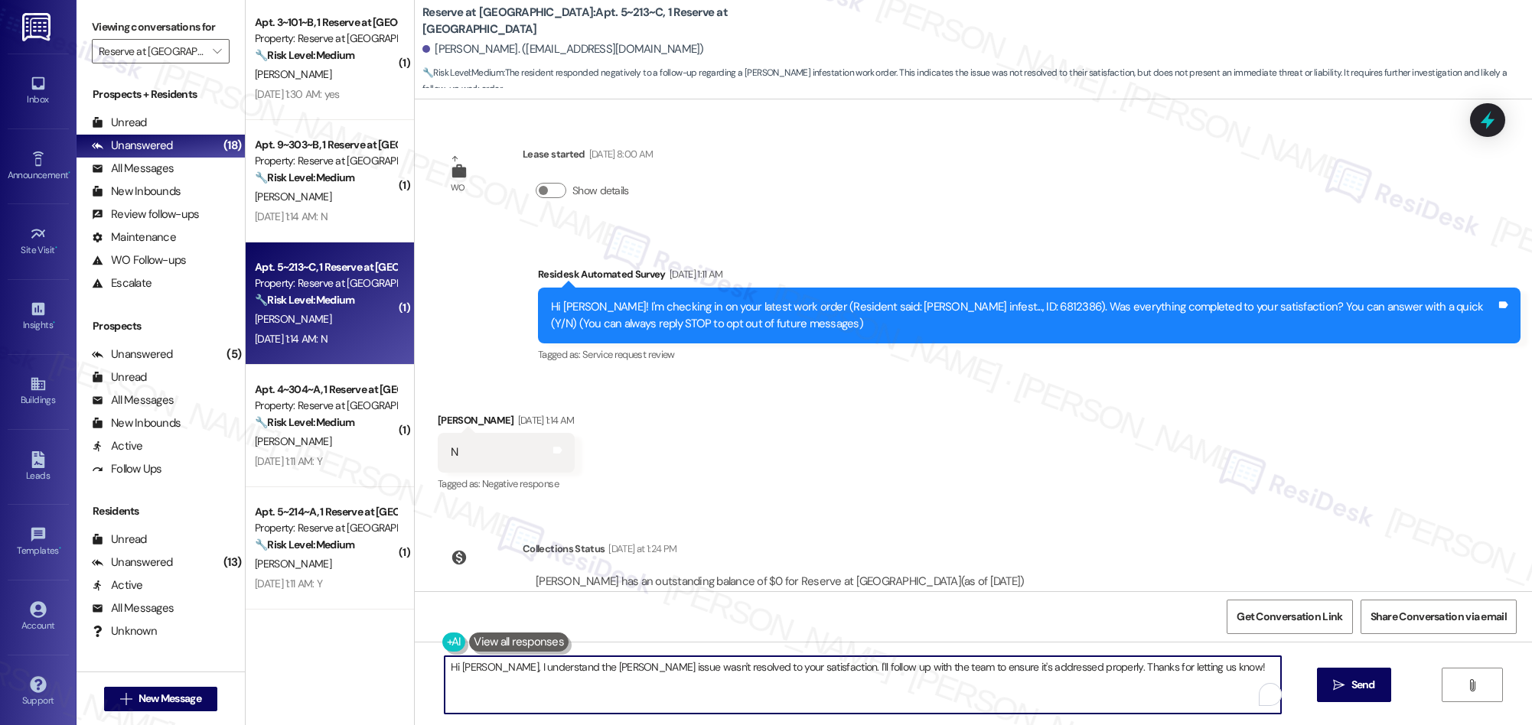
type textarea "ah! I'm sorry {{first_name}} - what happened with the work order?"
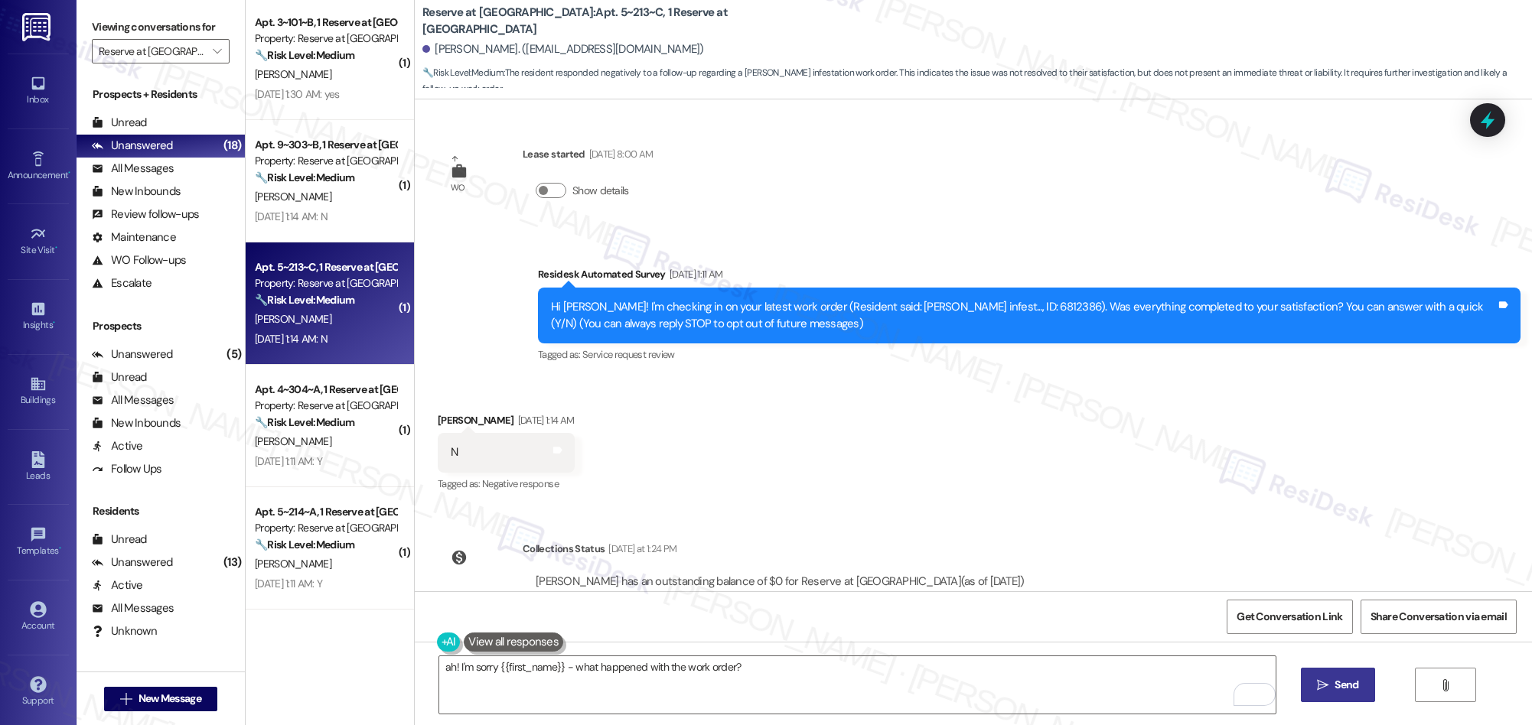
click at [1353, 678] on span "Send" at bounding box center [1346, 685] width 24 height 16
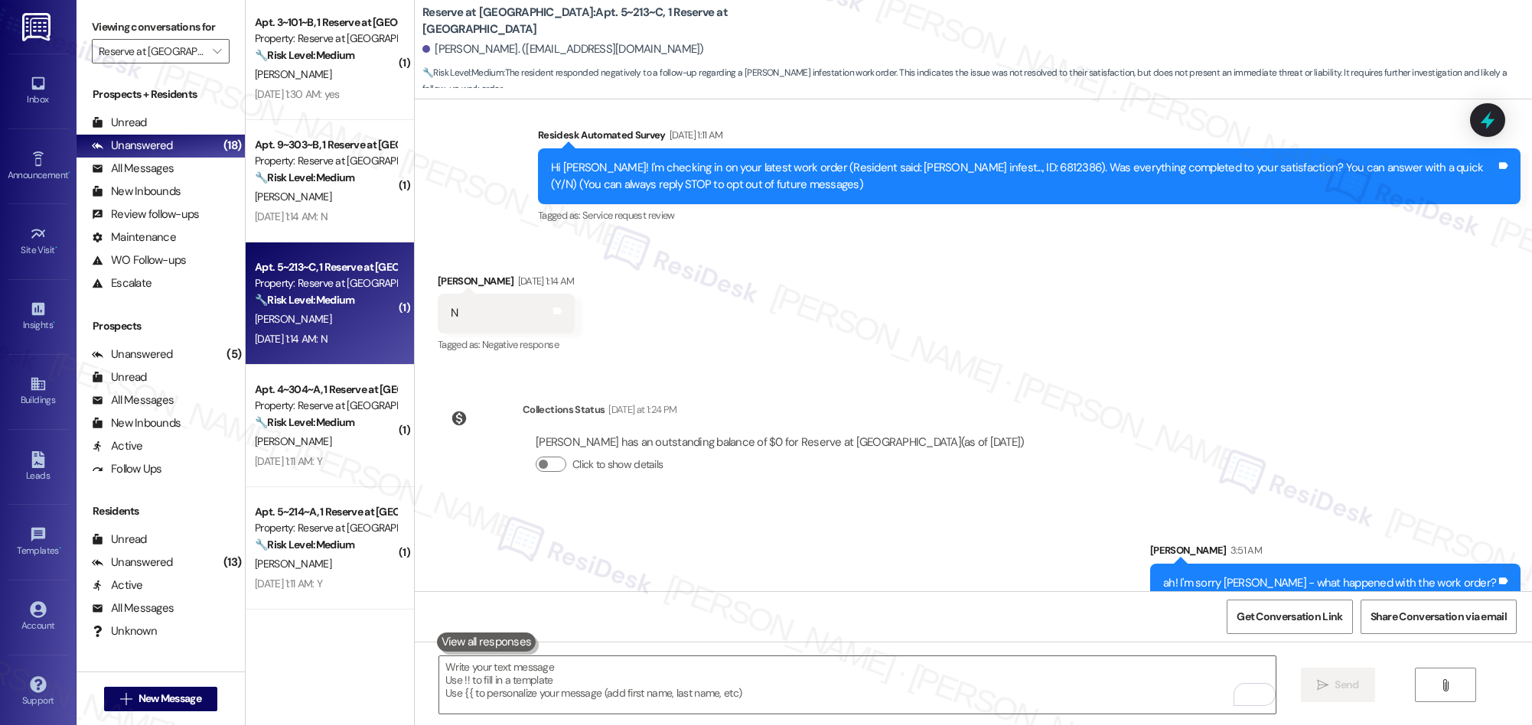
scroll to position [163, 0]
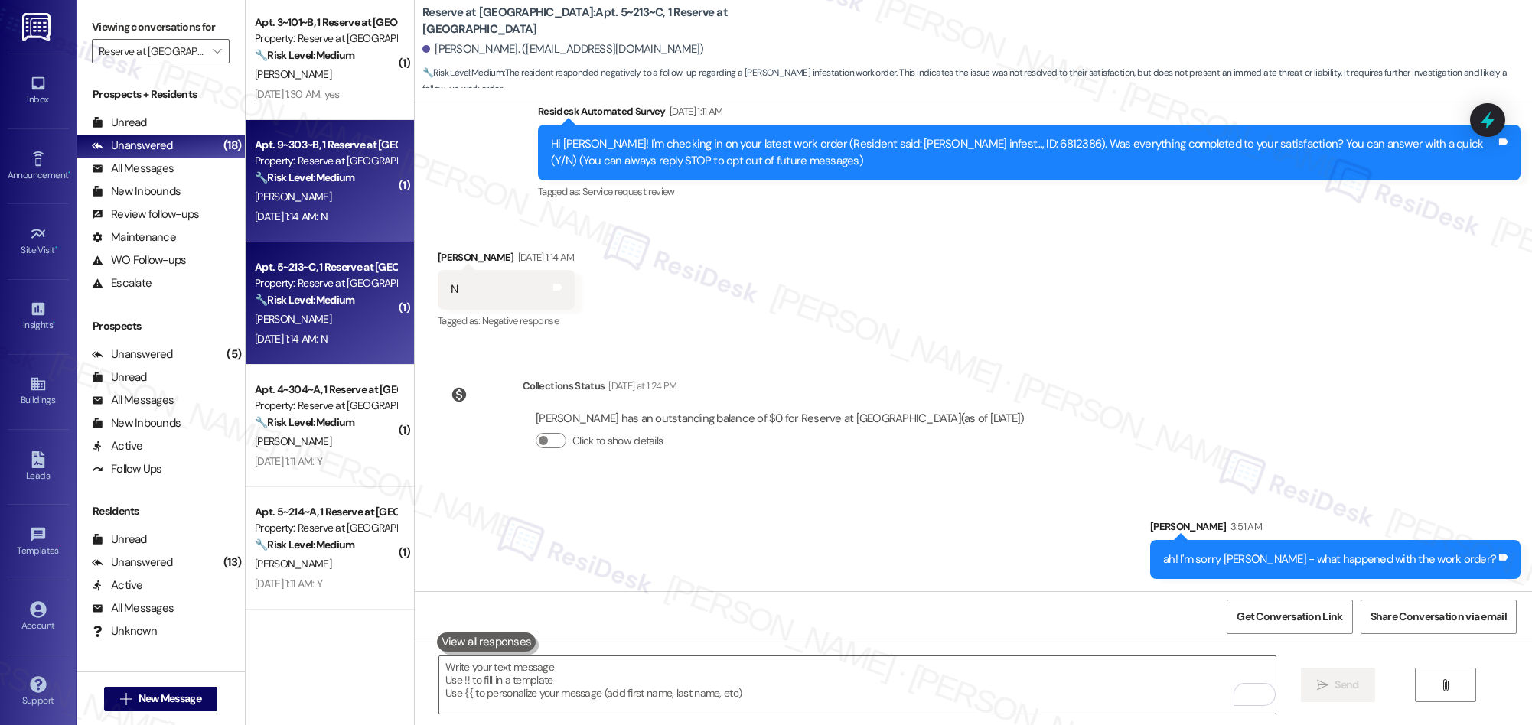
click at [311, 194] on div "[PERSON_NAME]" at bounding box center [325, 196] width 145 height 19
type textarea "Fetching suggested responses. Please feel free to read through the conversation…"
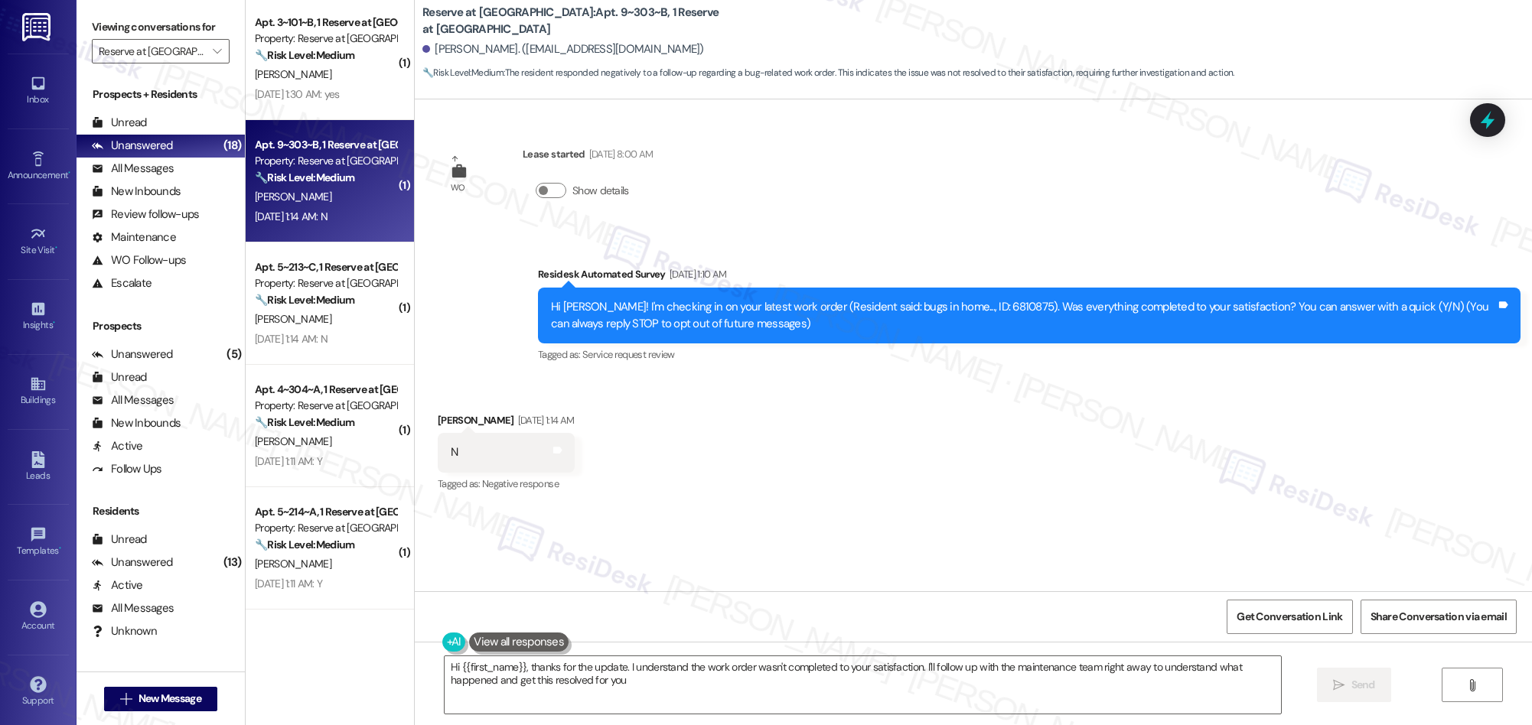
type textarea "Hi {{first_name}}, thanks for the update. I understand the work order wasn't co…"
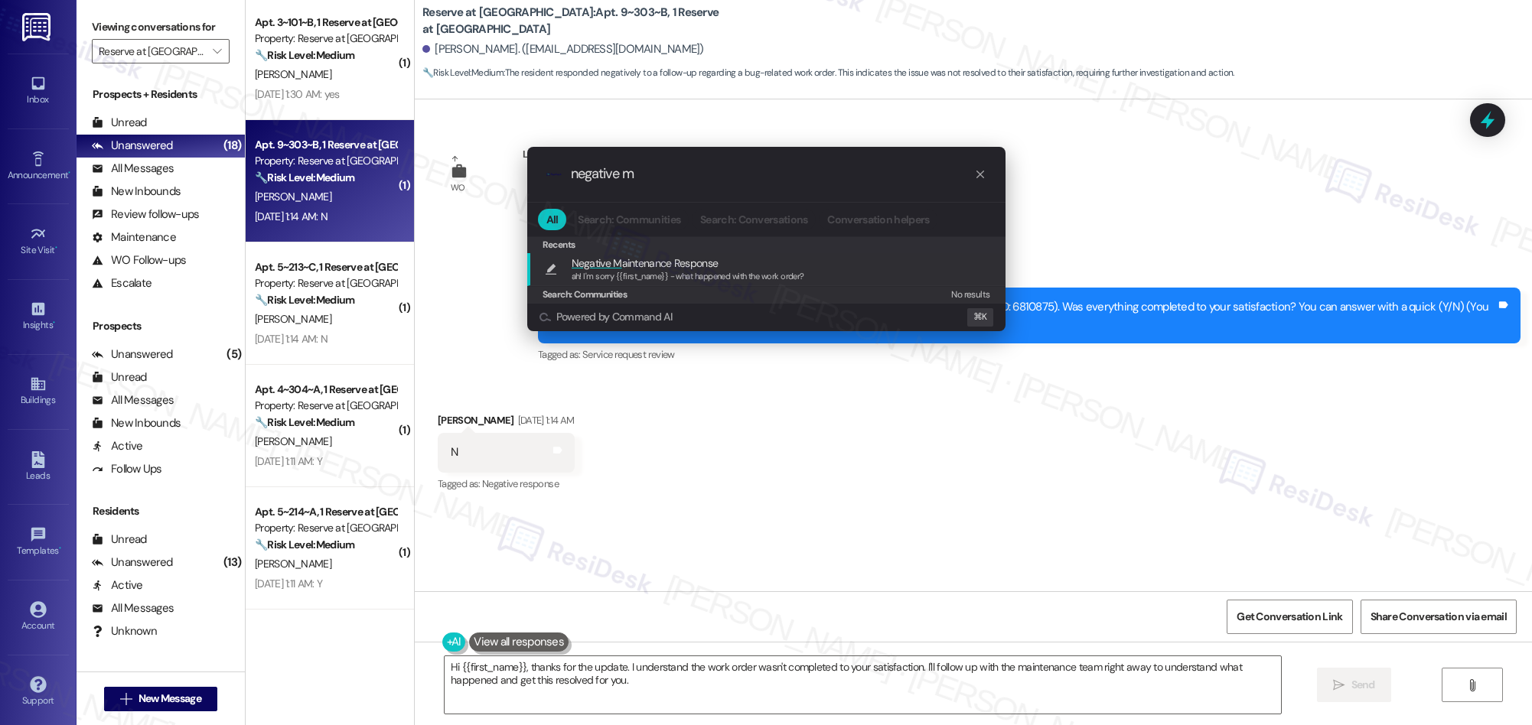
type input "negative m"
click at [638, 275] on span "ah! I'm sorry {{first_name}} - what happened with the work order?" at bounding box center [688, 276] width 233 height 11
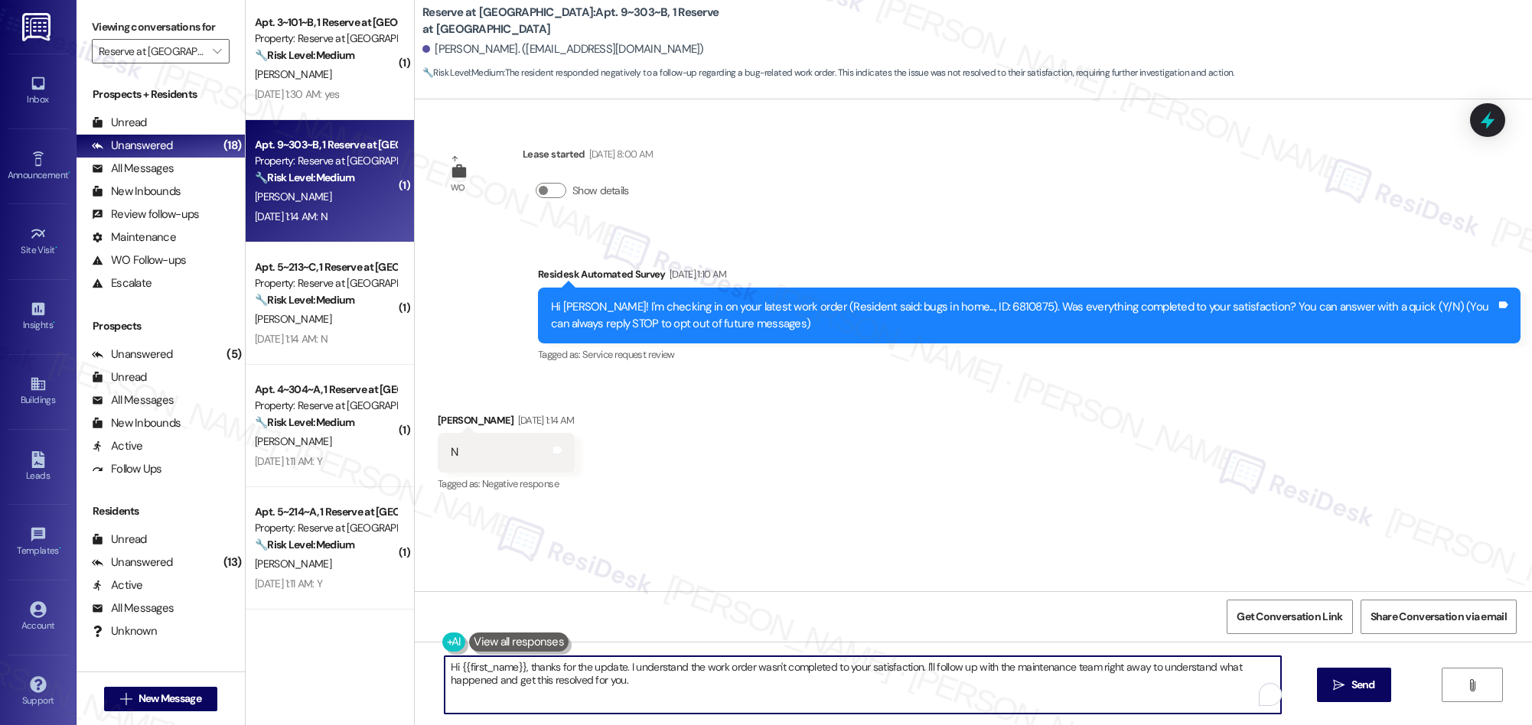
type textarea "ah! I'm sorry {{first_name}} - what happened with the work order?"
drag, startPoint x: 1350, startPoint y: 683, endPoint x: 1139, endPoint y: 572, distance: 237.5
click at [1351, 682] on span "Send" at bounding box center [1363, 685] width 24 height 16
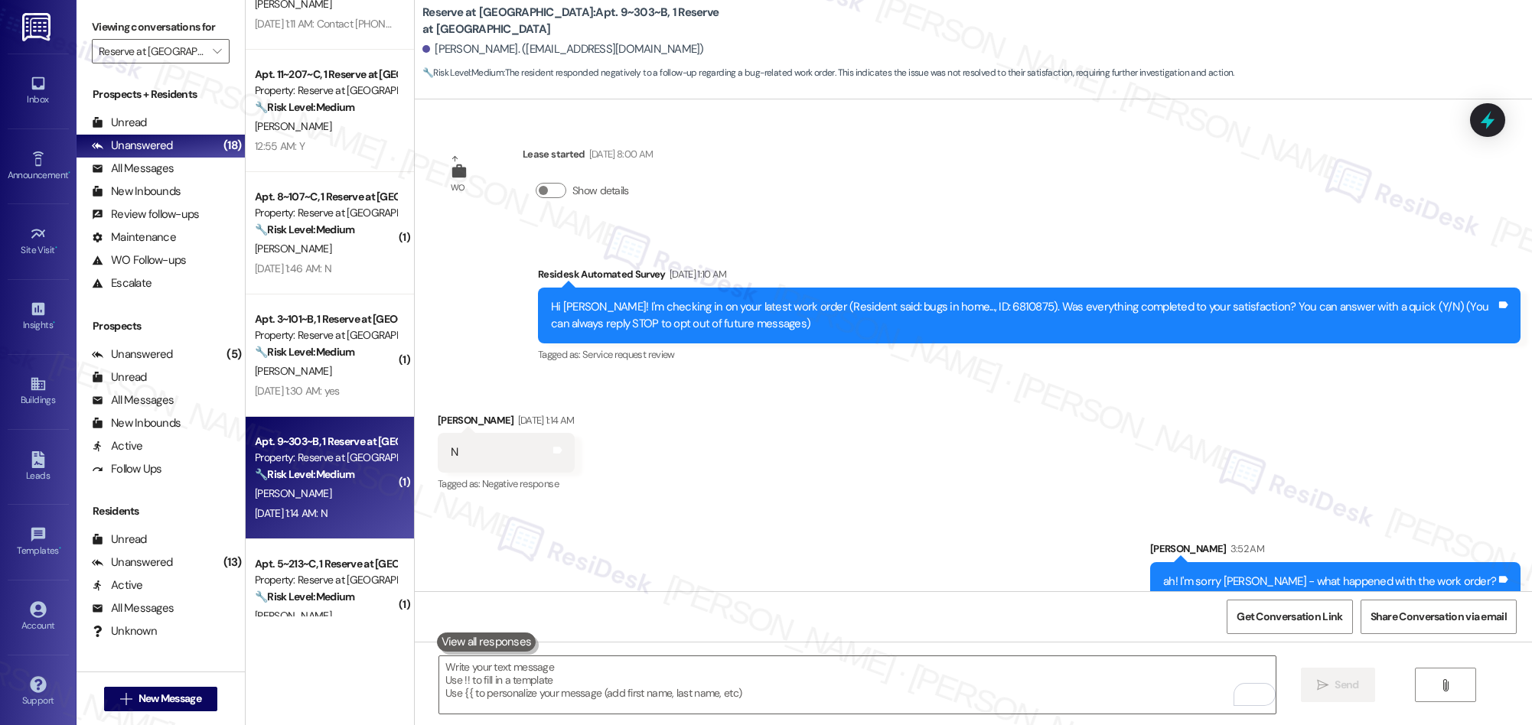
scroll to position [22, 0]
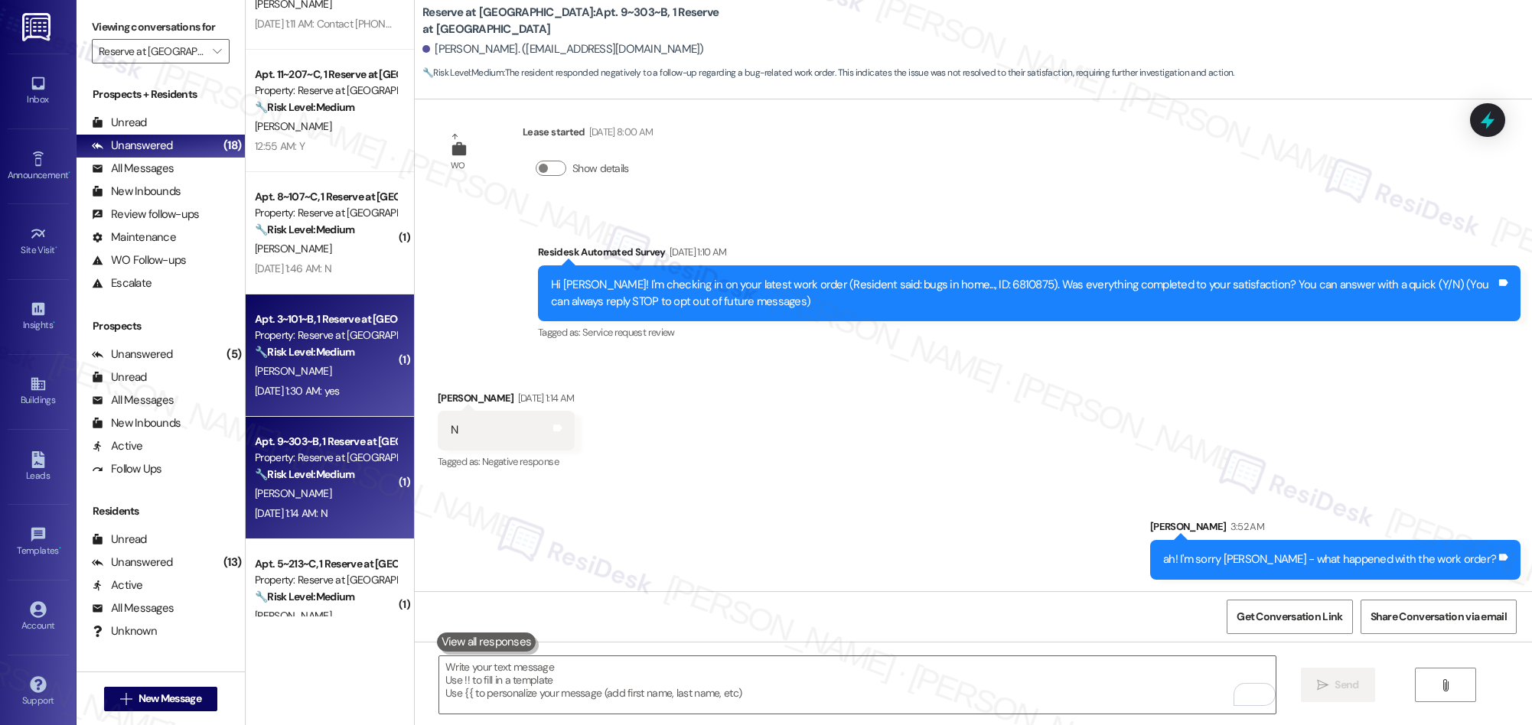
click at [347, 370] on div "[PERSON_NAME]" at bounding box center [325, 371] width 145 height 19
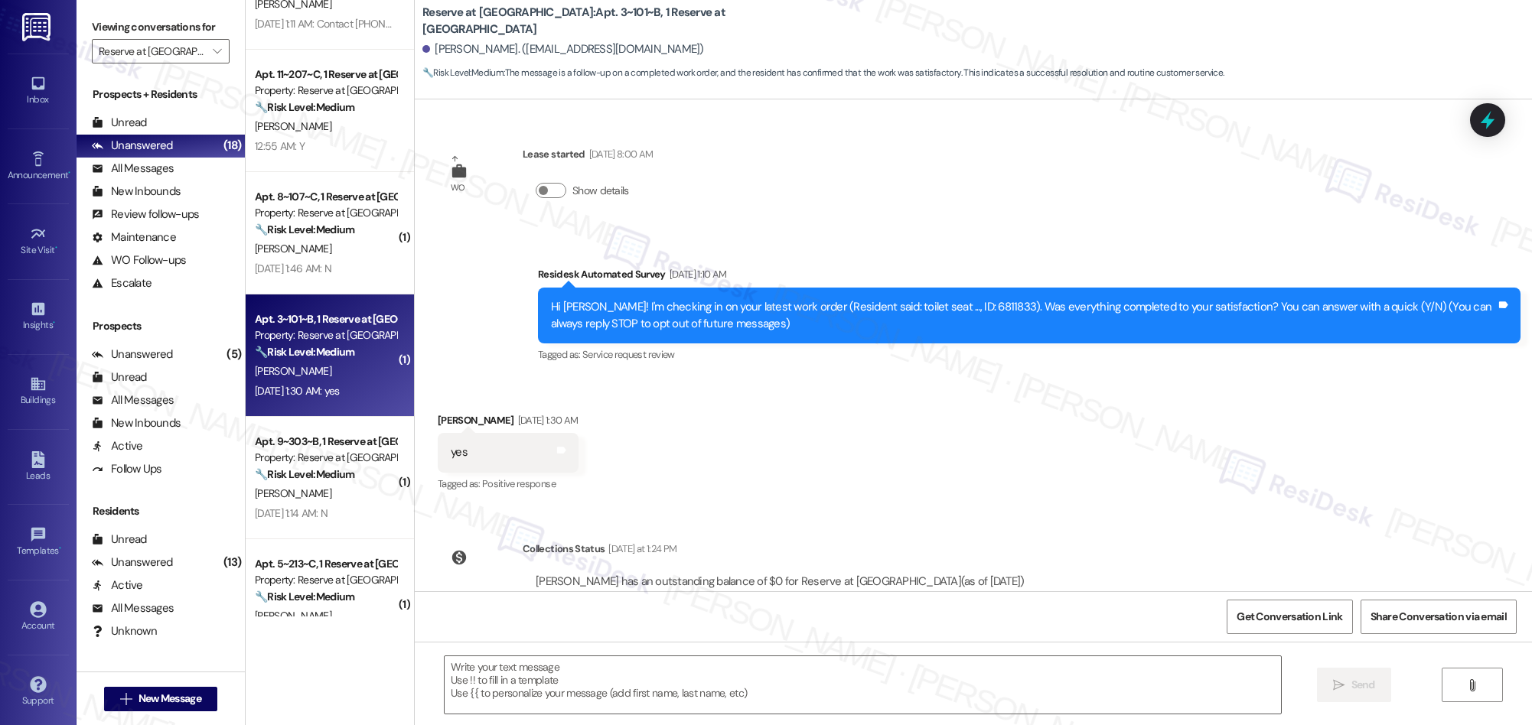
type textarea "Fetching suggested responses. Please feel free to read through the conversation…"
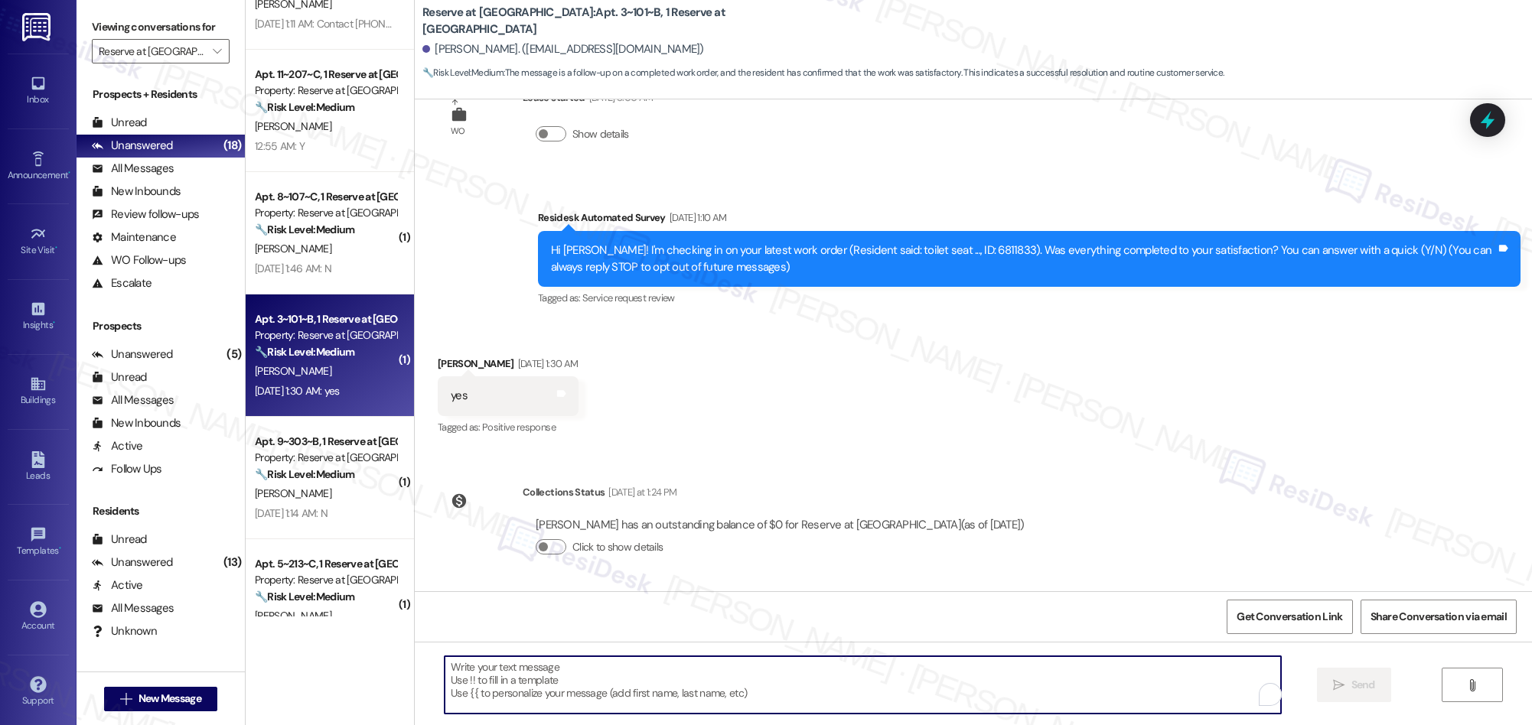
click at [747, 700] on textarea "To enrich screen reader interactions, please activate Accessibility in Grammarl…" at bounding box center [863, 684] width 836 height 57
paste textarea "We’re thrilled that you’re satisfied with the work completed! If you have more …"
type textarea "We’re thrilled that you’re satisfied with the work completed! If you have more …"
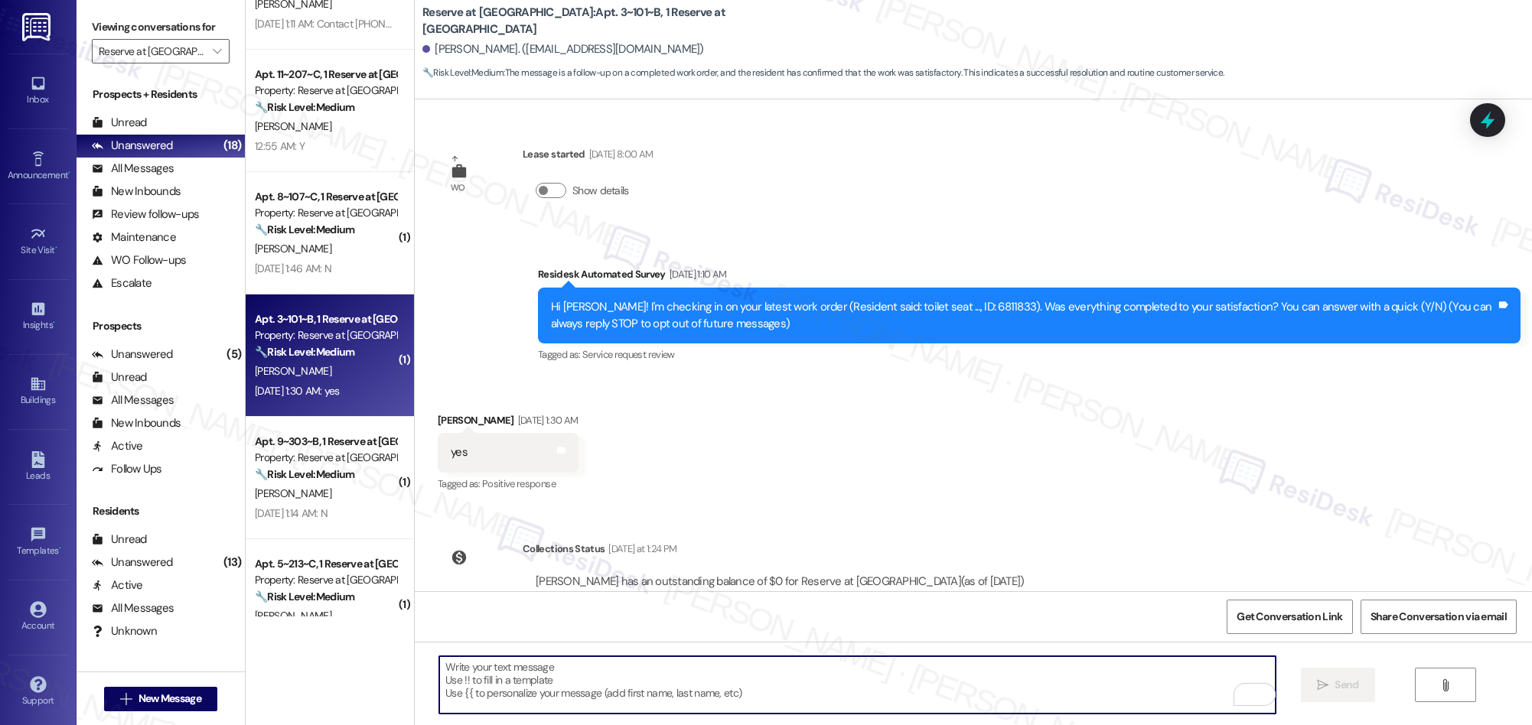
scroll to position [163, 0]
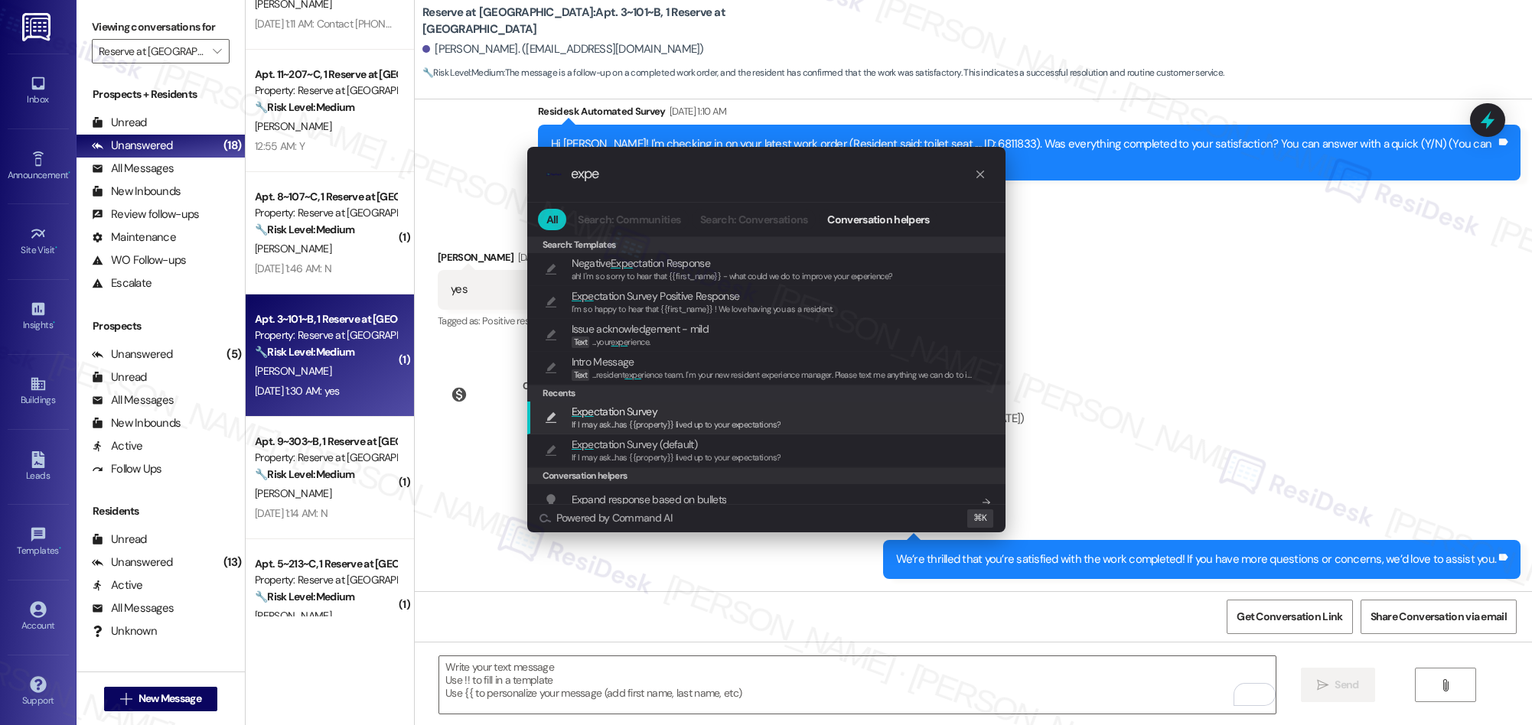
type input "expe"
click at [649, 406] on span "Expe ctation Survey" at bounding box center [615, 411] width 86 height 17
type textarea "If I may ask...has {{property}} lived up to your expectations?"
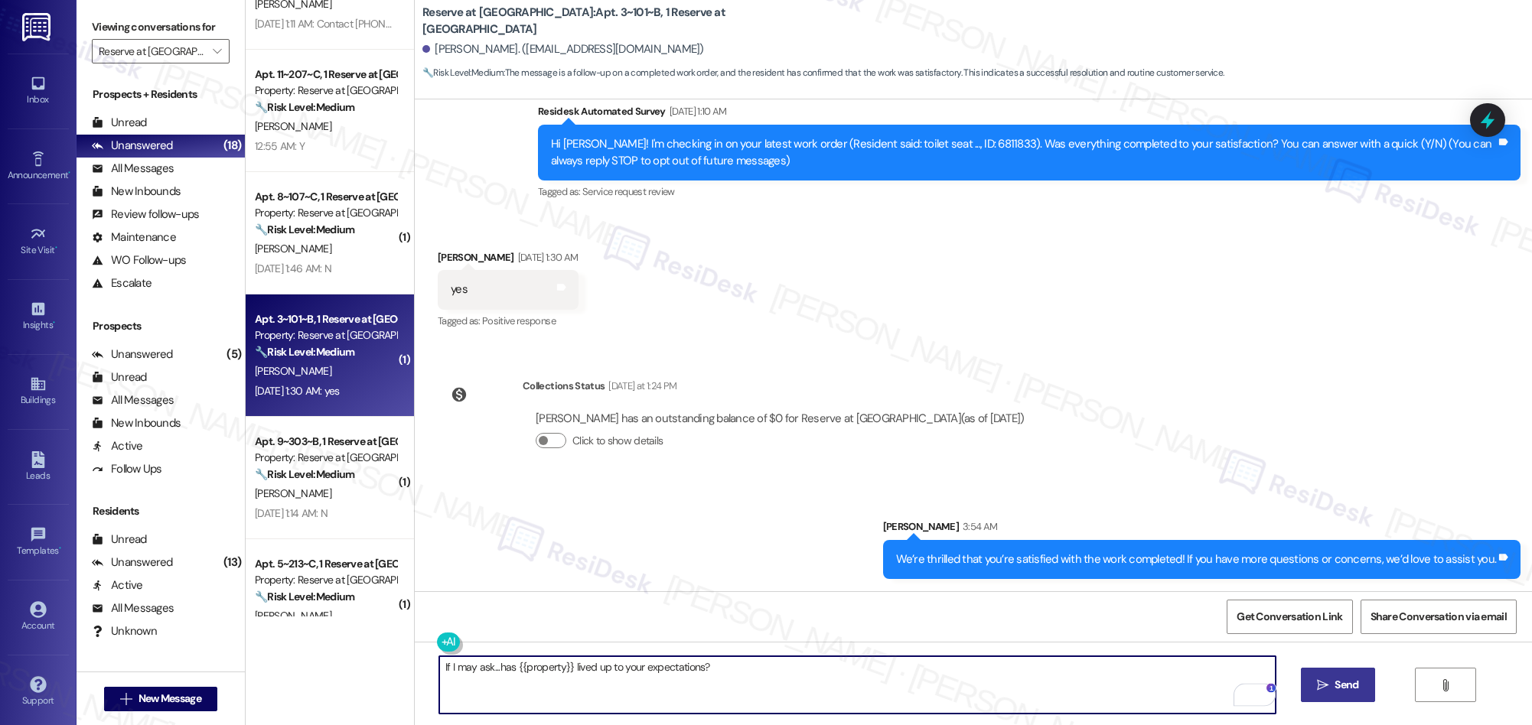
click at [1331, 689] on span "Send" at bounding box center [1346, 685] width 30 height 16
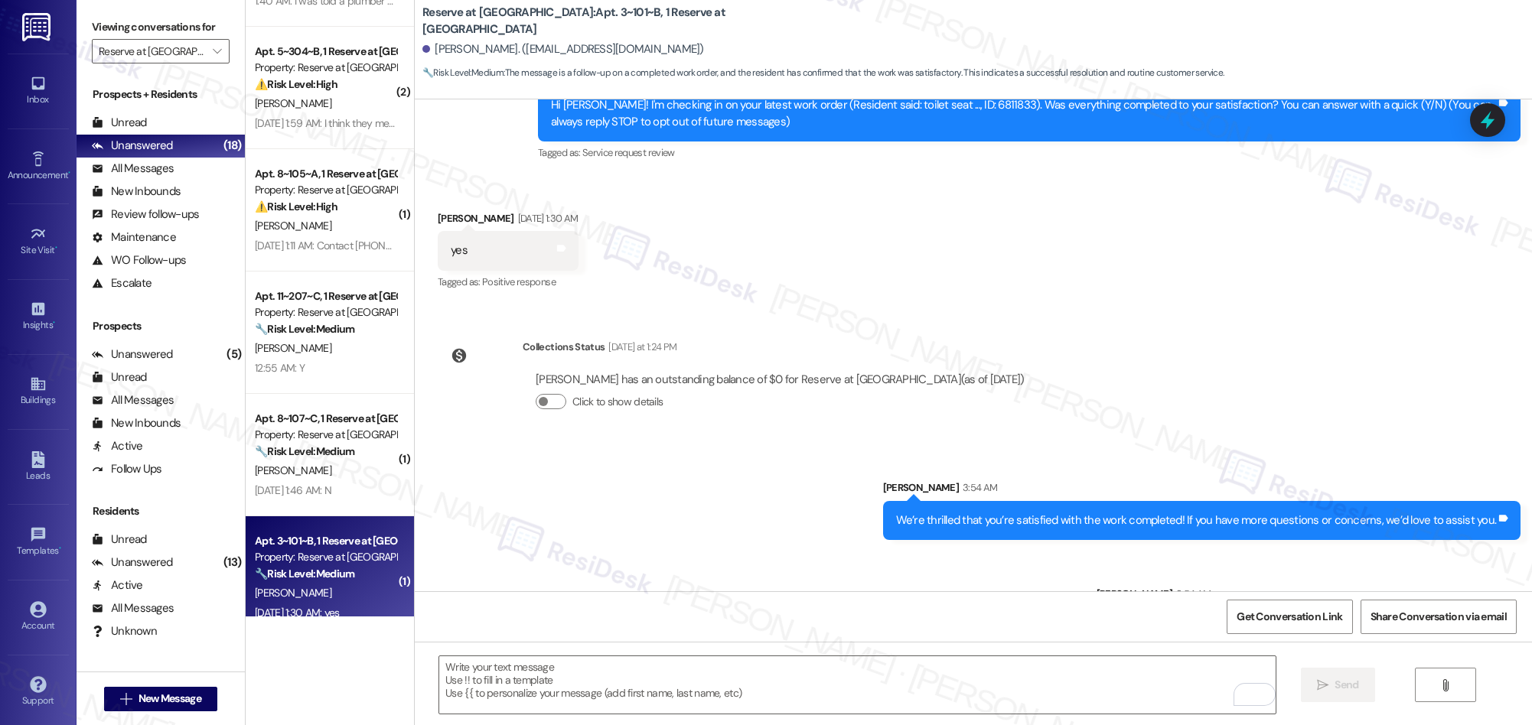
scroll to position [201, 0]
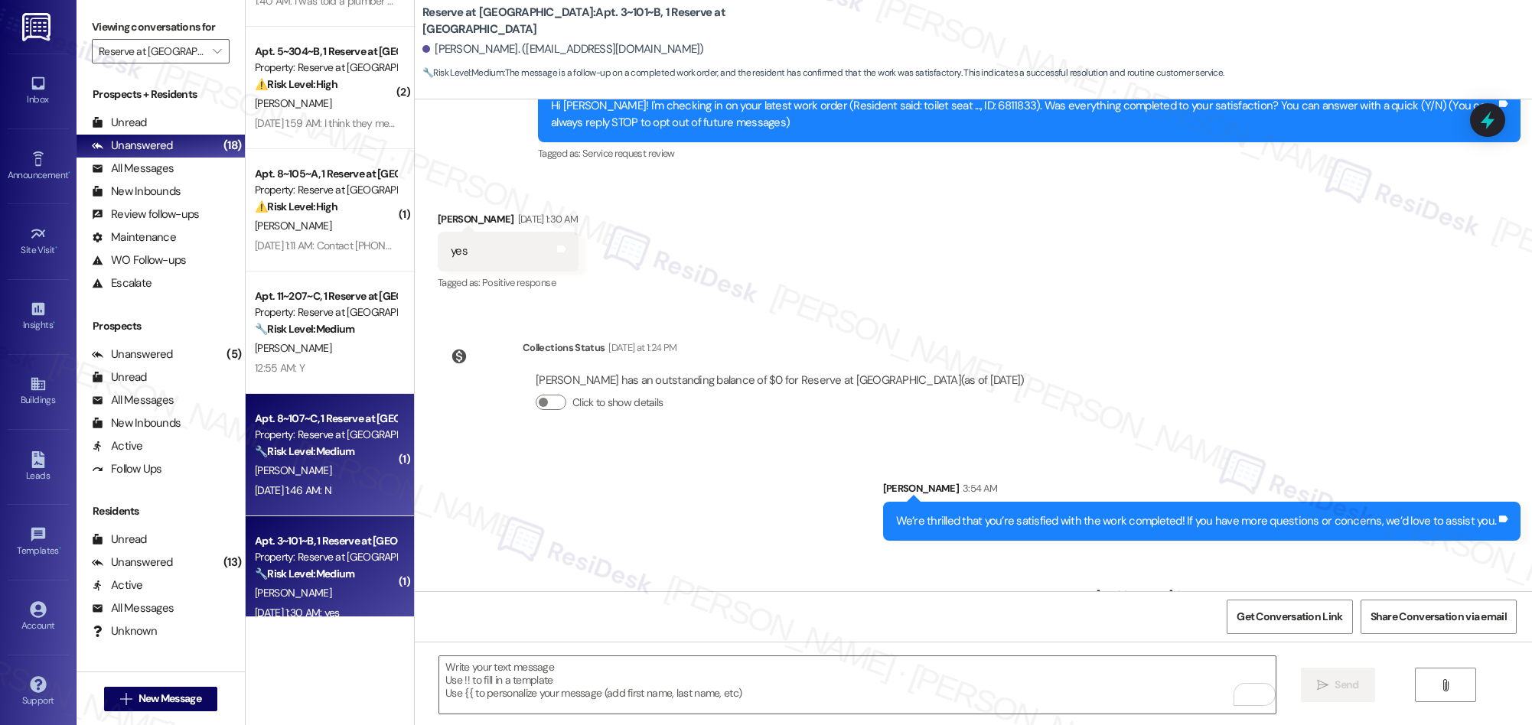
click at [318, 449] on strong "🔧 Risk Level: Medium" at bounding box center [304, 452] width 99 height 14
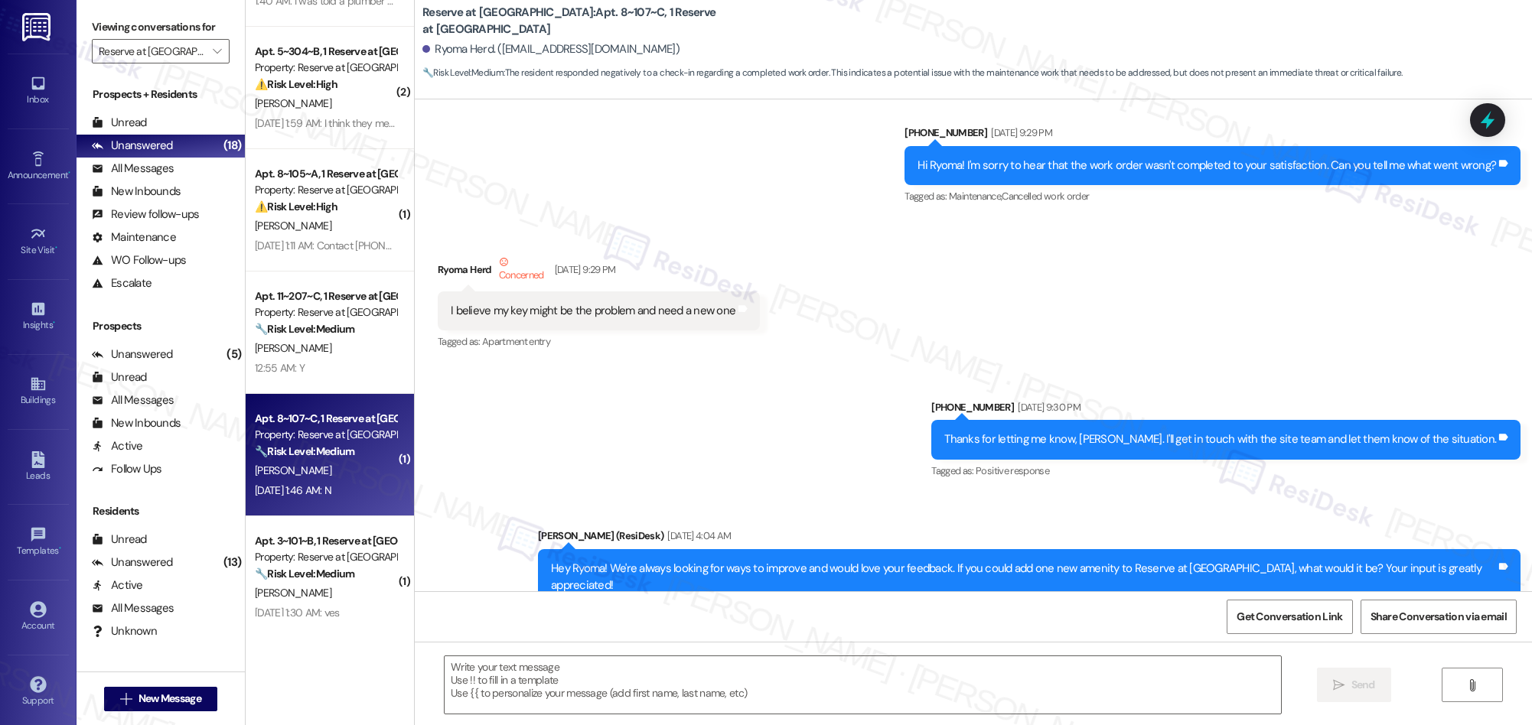
type textarea "Fetching suggested responses. Please feel free to read through the conversation…"
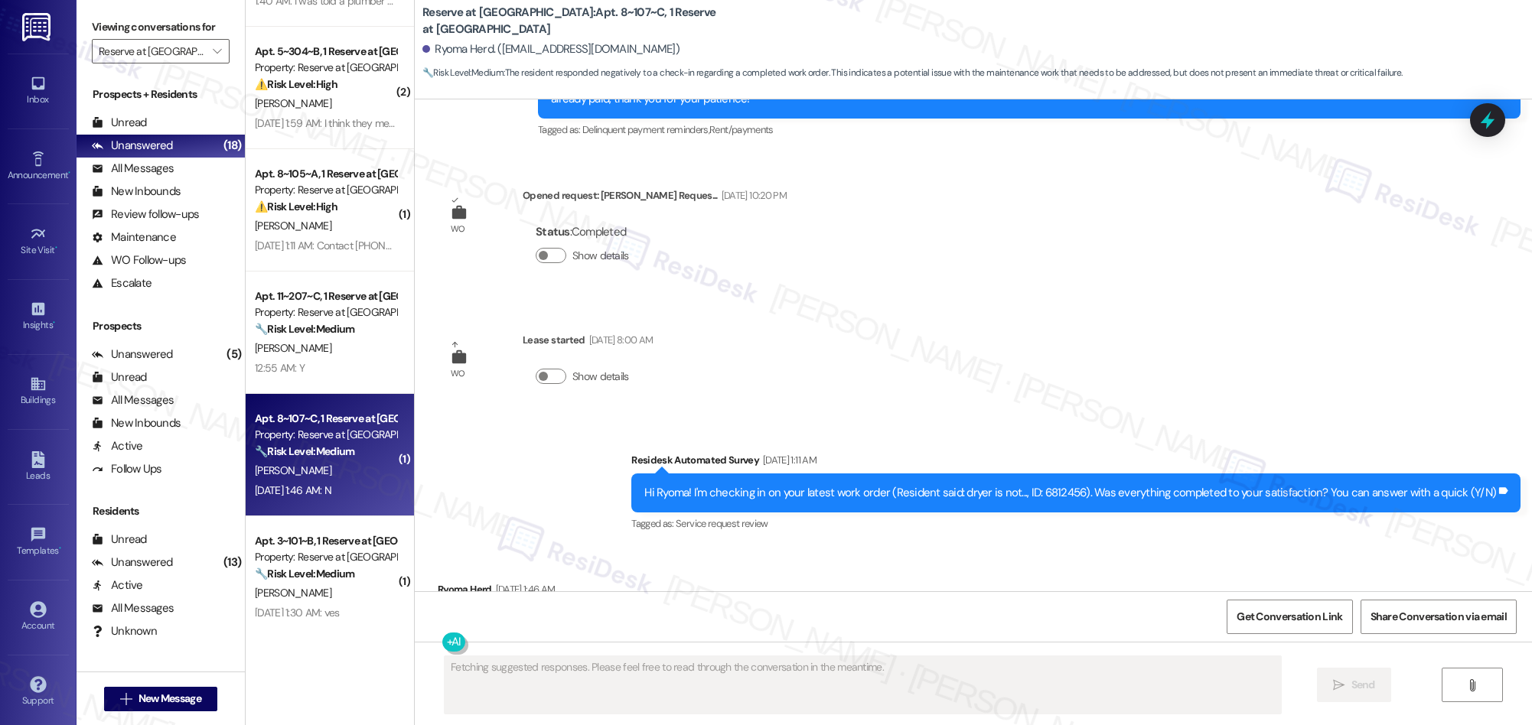
scroll to position [1689, 0]
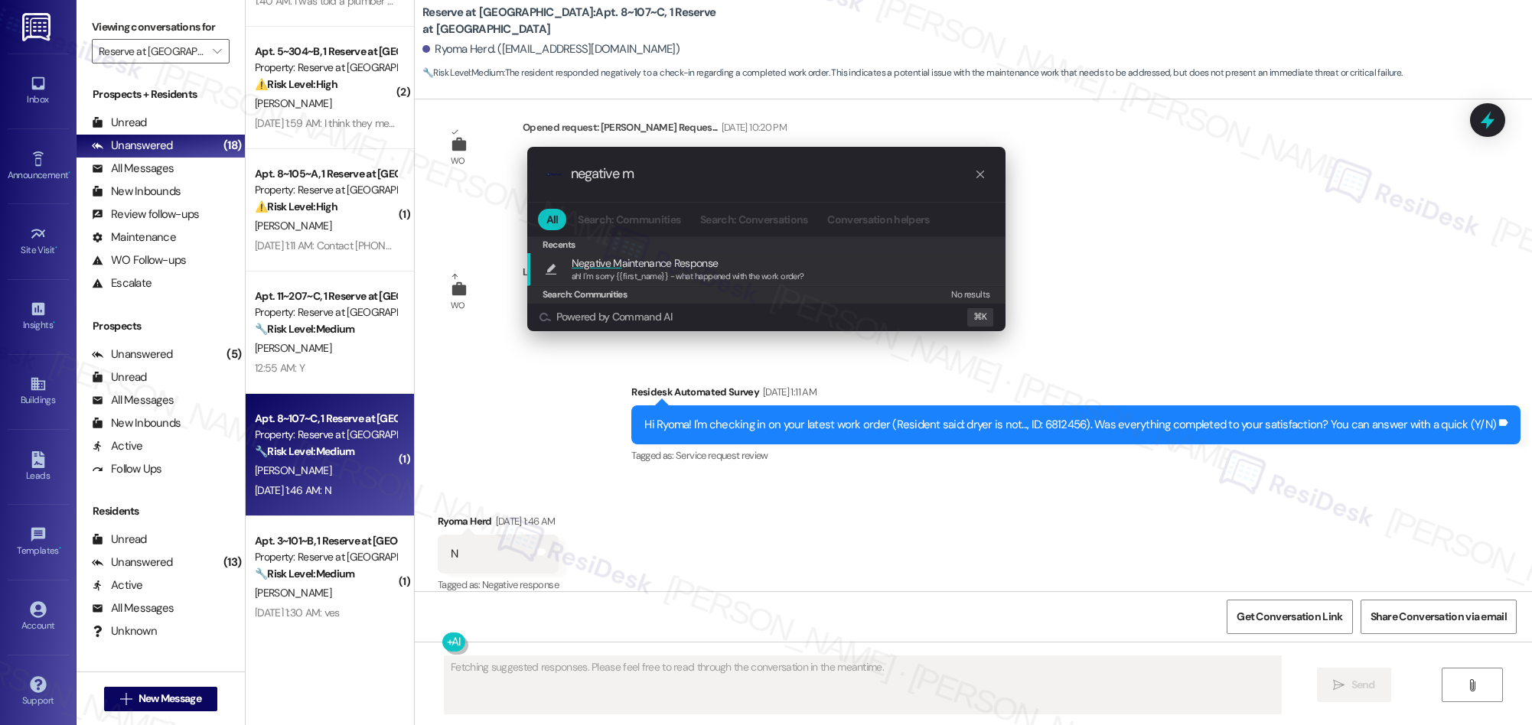
type input "negative m"
click at [625, 271] on span "ah! I'm sorry {{first_name}} - what happened with the work order?" at bounding box center [688, 276] width 233 height 11
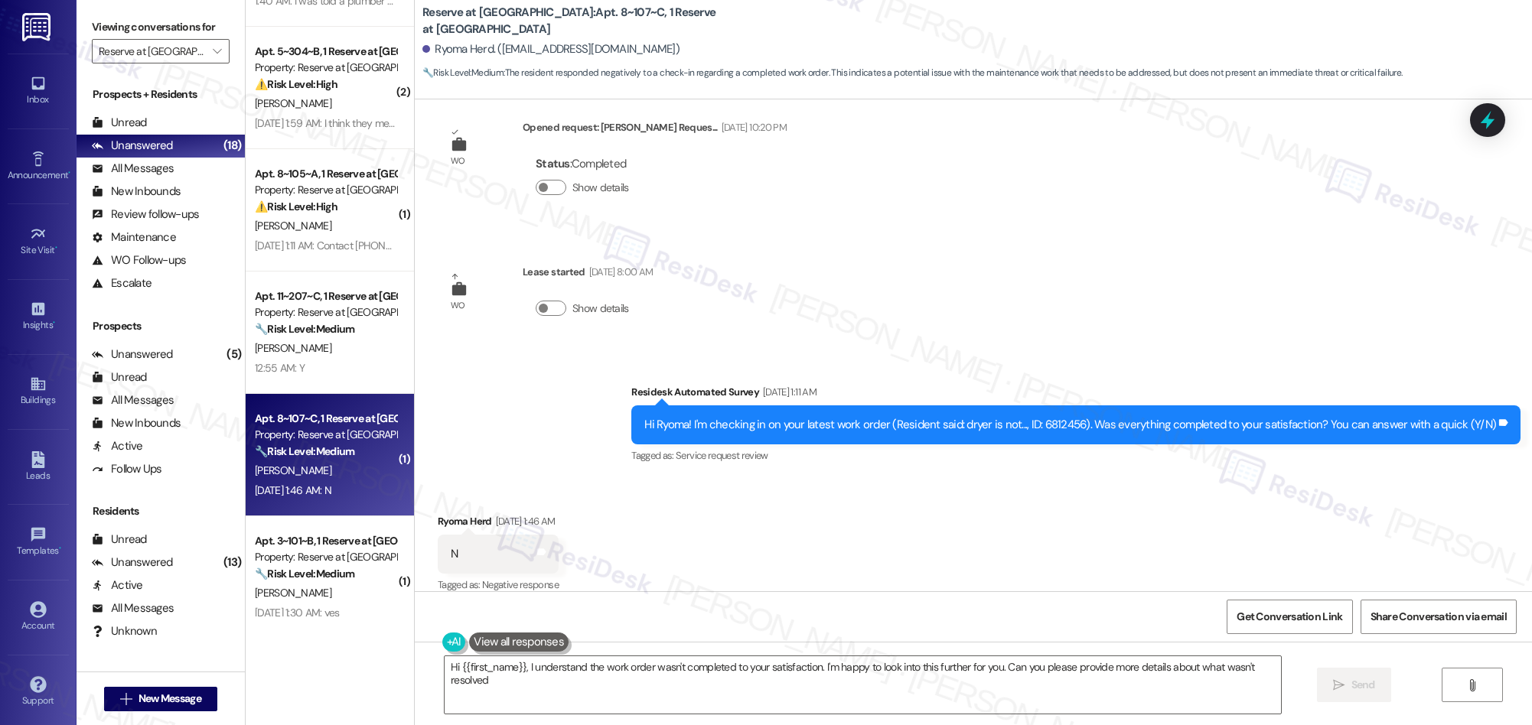
type textarea "Hi {{first_name}}, I understand the work order wasn't completed to your satisfa…"
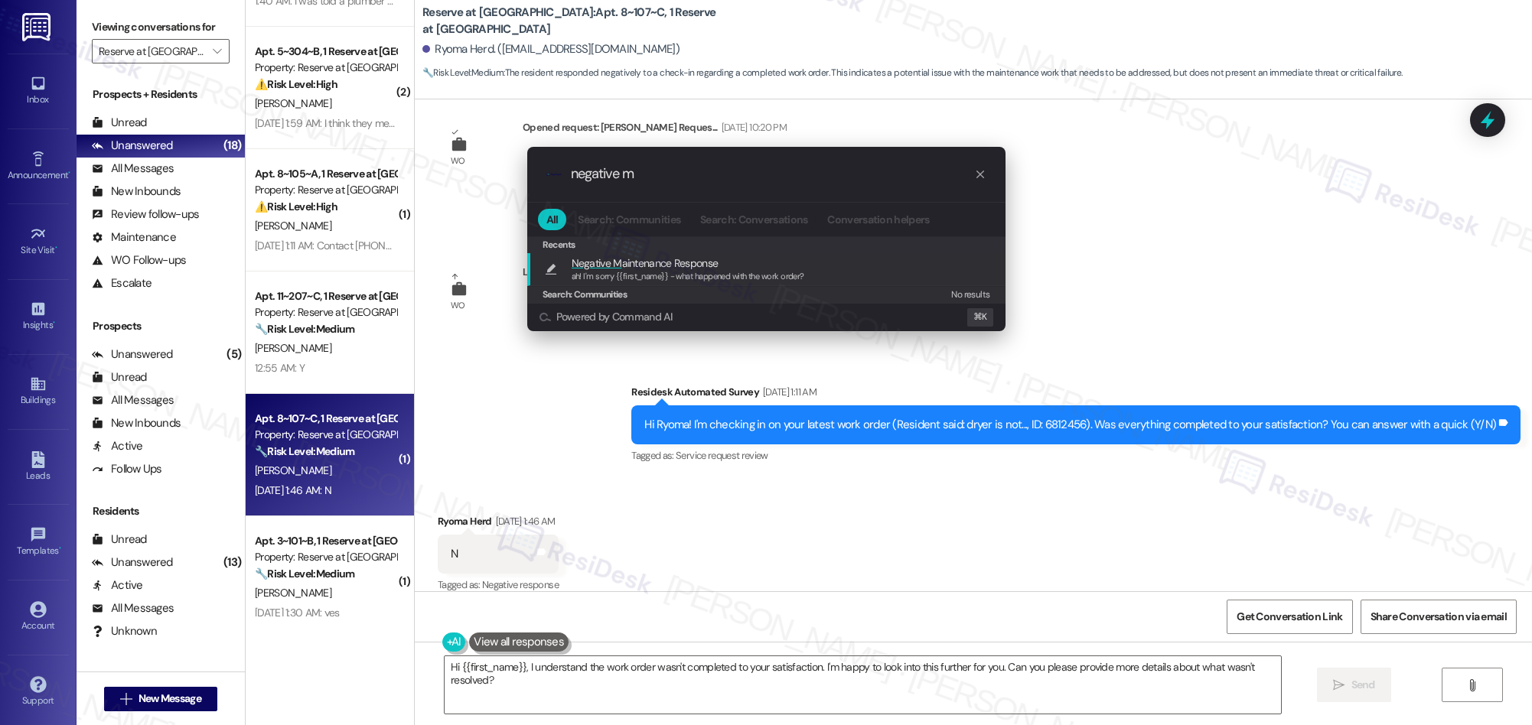
type input "negative m"
click at [680, 269] on span "Negative M aintenance Response" at bounding box center [645, 263] width 147 height 17
type textarea "ah! I'm sorry {{first_name}} - what happened with the work order?"
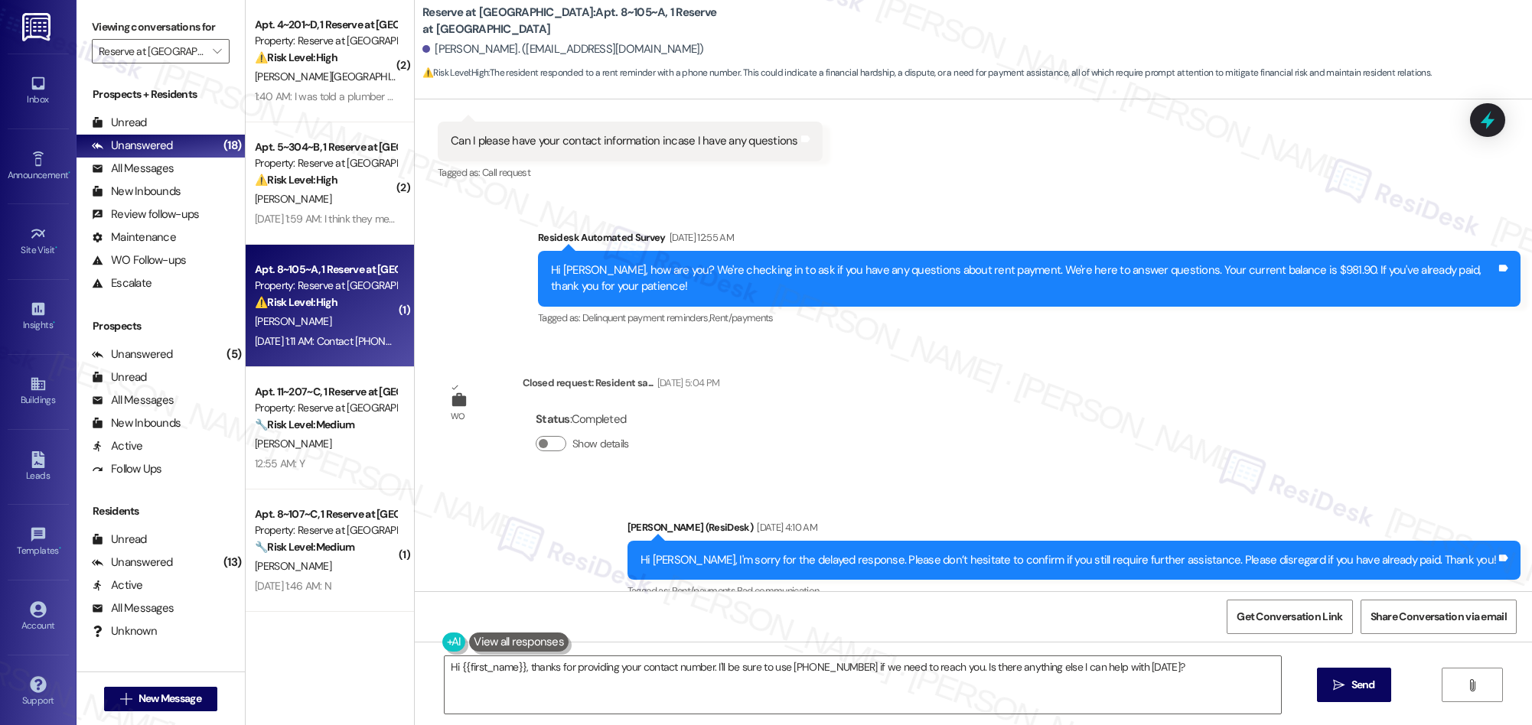
scroll to position [178, 0]
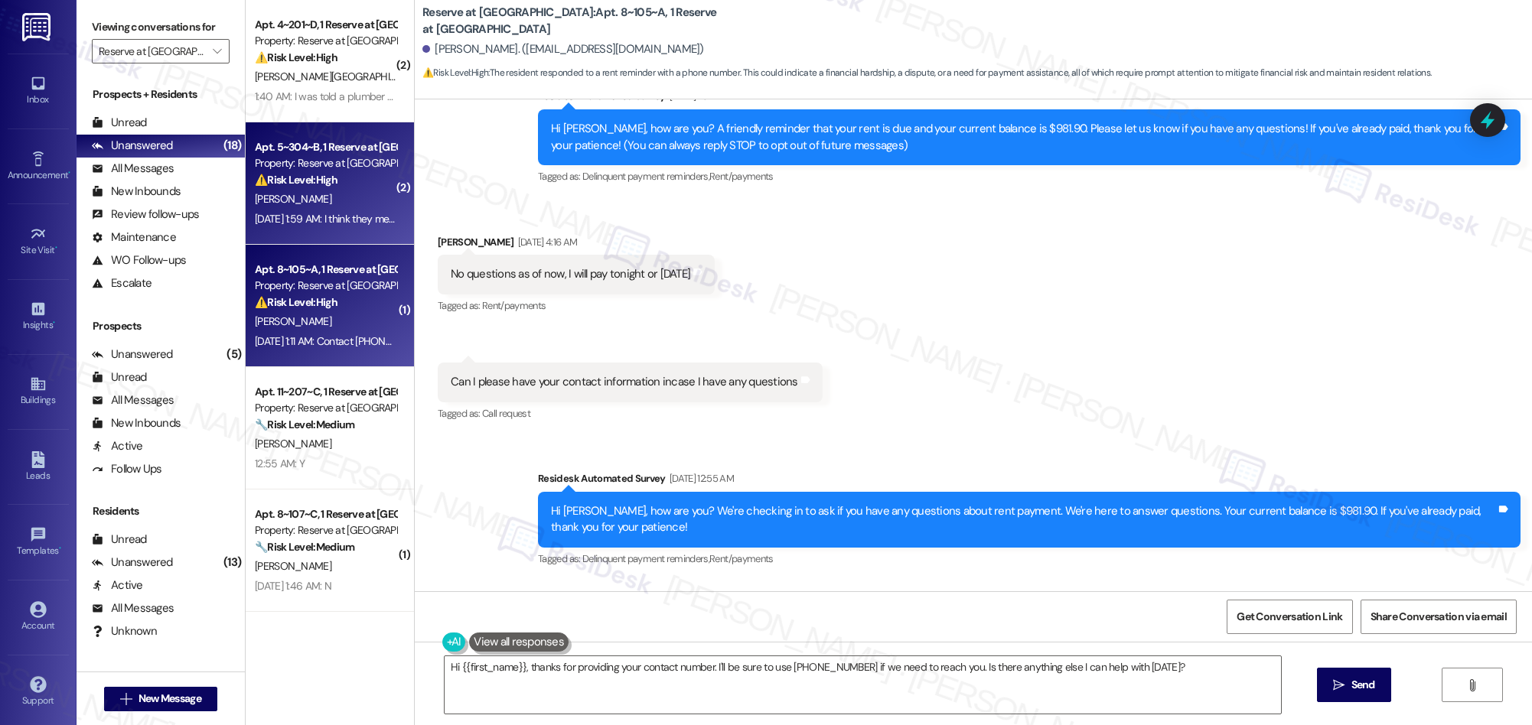
click at [305, 178] on strong "⚠️ Risk Level: High" at bounding box center [296, 180] width 83 height 14
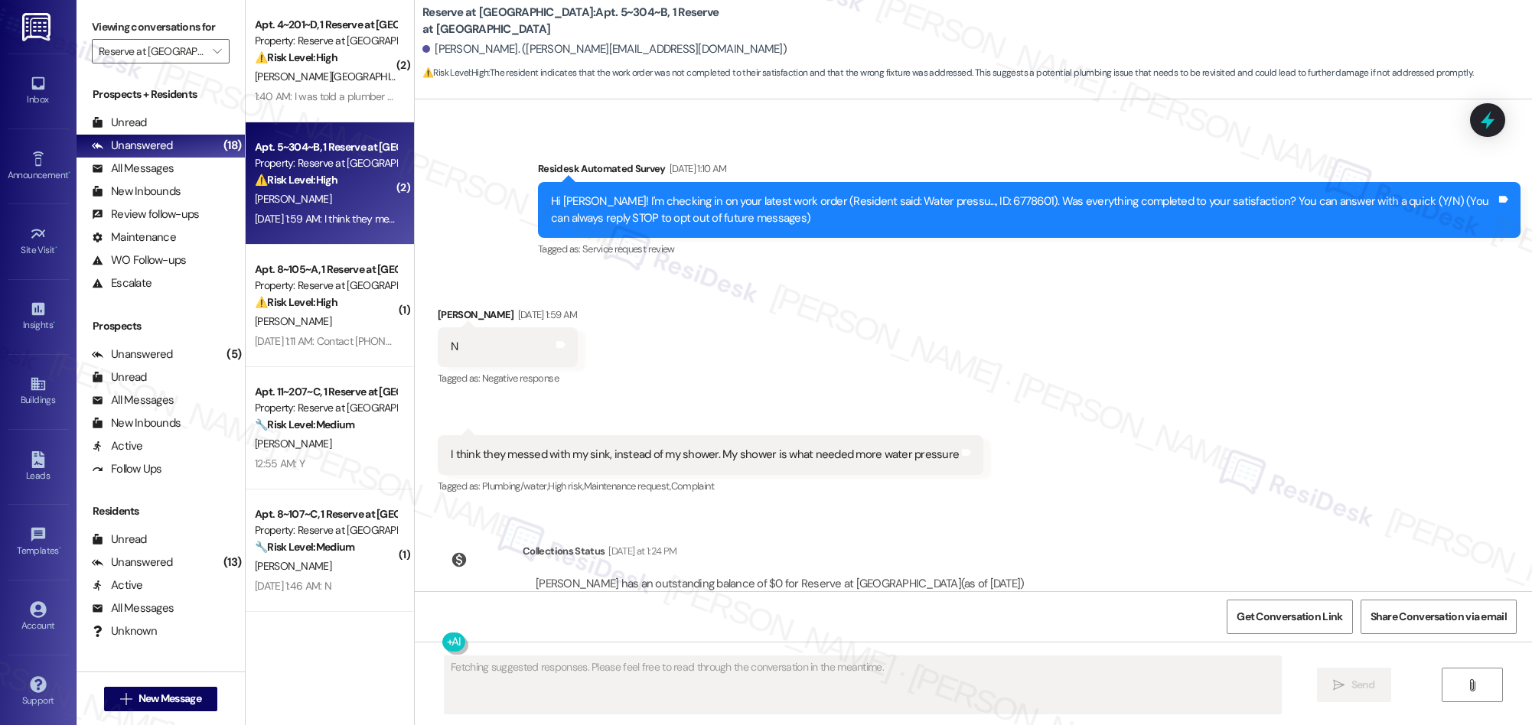
scroll to position [165, 0]
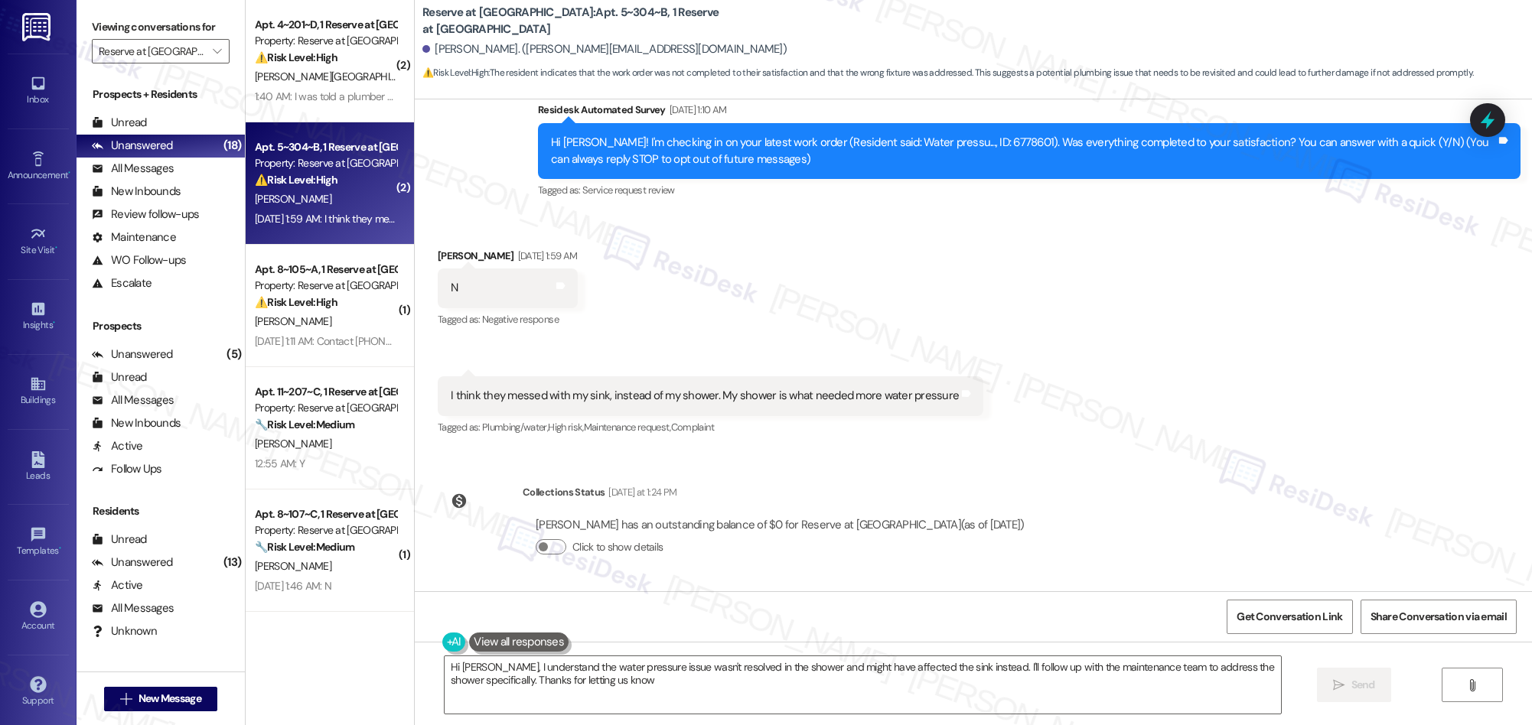
type textarea "Hi [PERSON_NAME], I understand the water pressure issue wasn't resolved in the …"
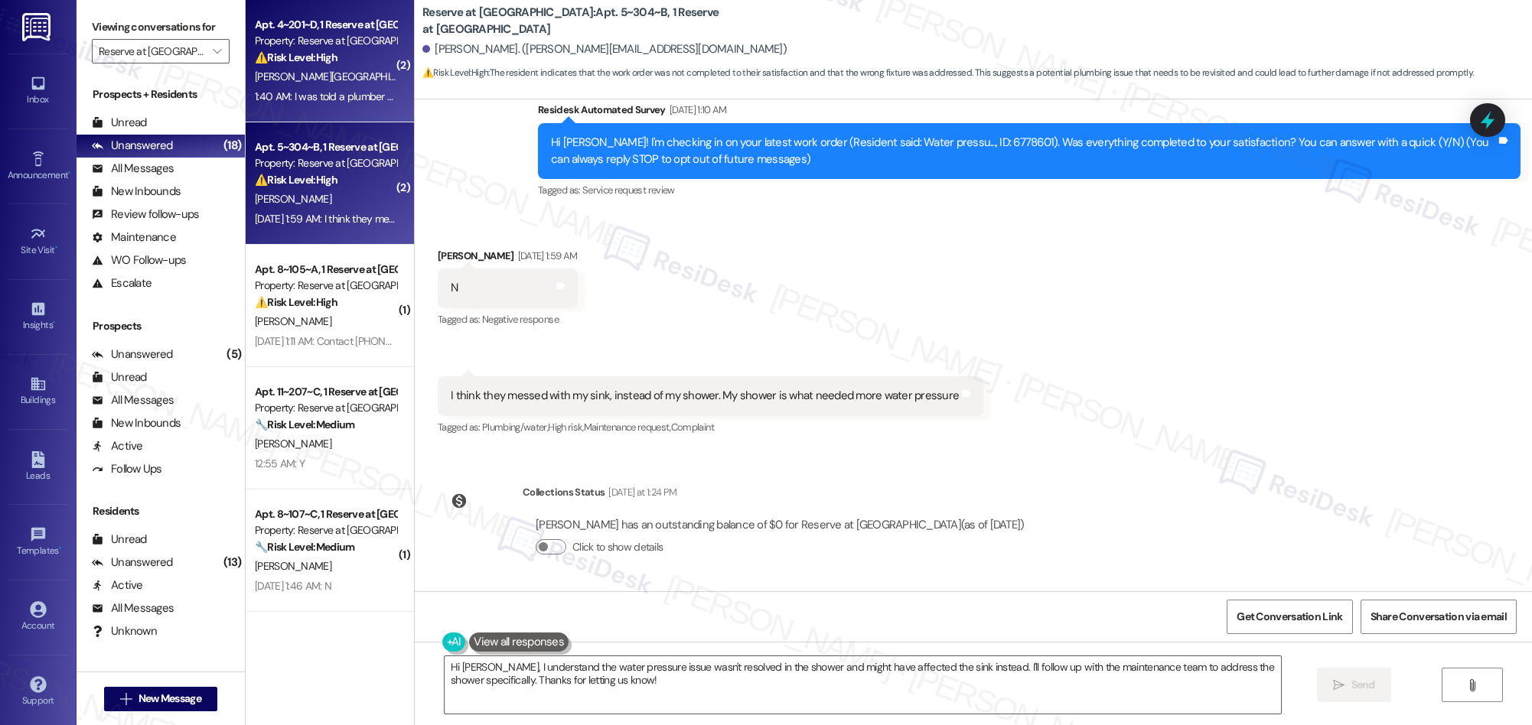
click at [308, 72] on div "[PERSON_NAME][GEOGRAPHIC_DATA]" at bounding box center [325, 76] width 145 height 19
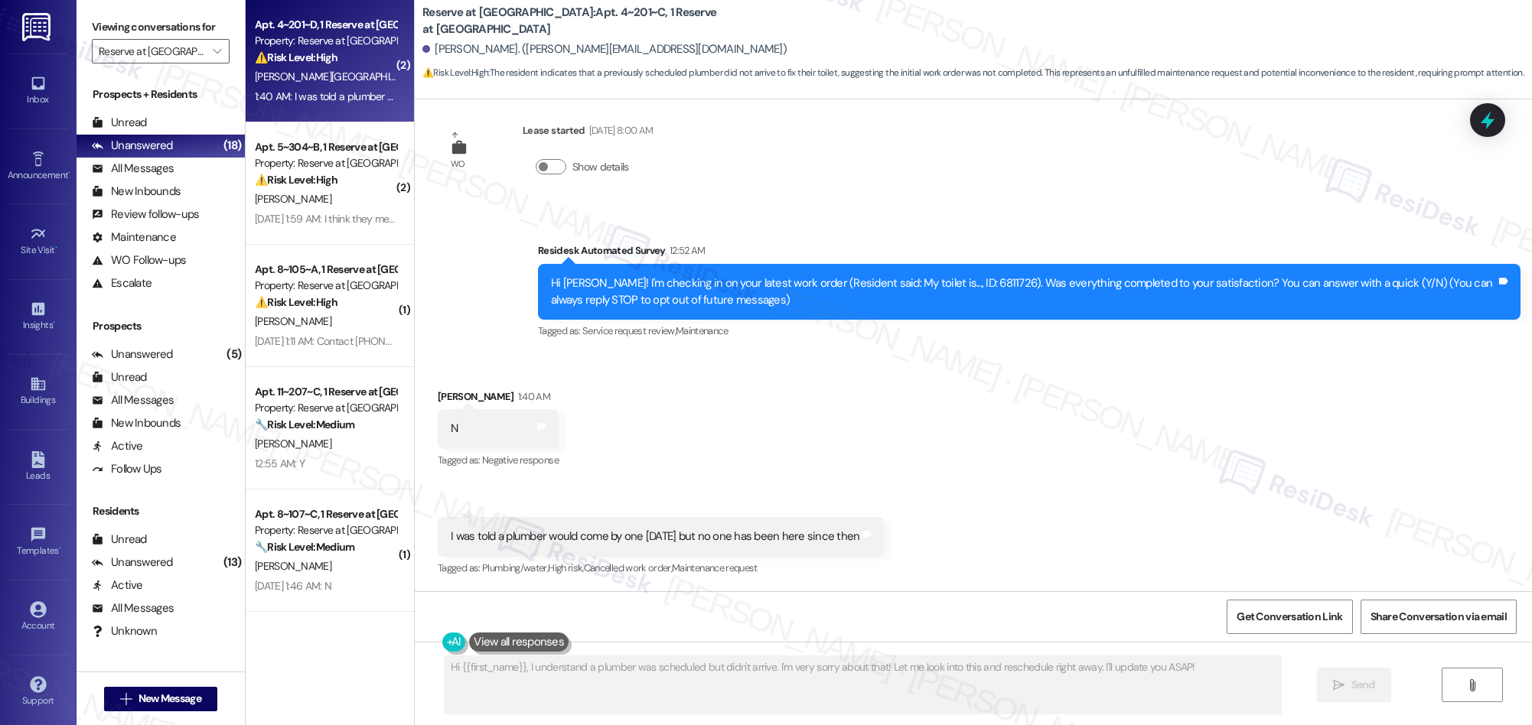
scroll to position [23, 0]
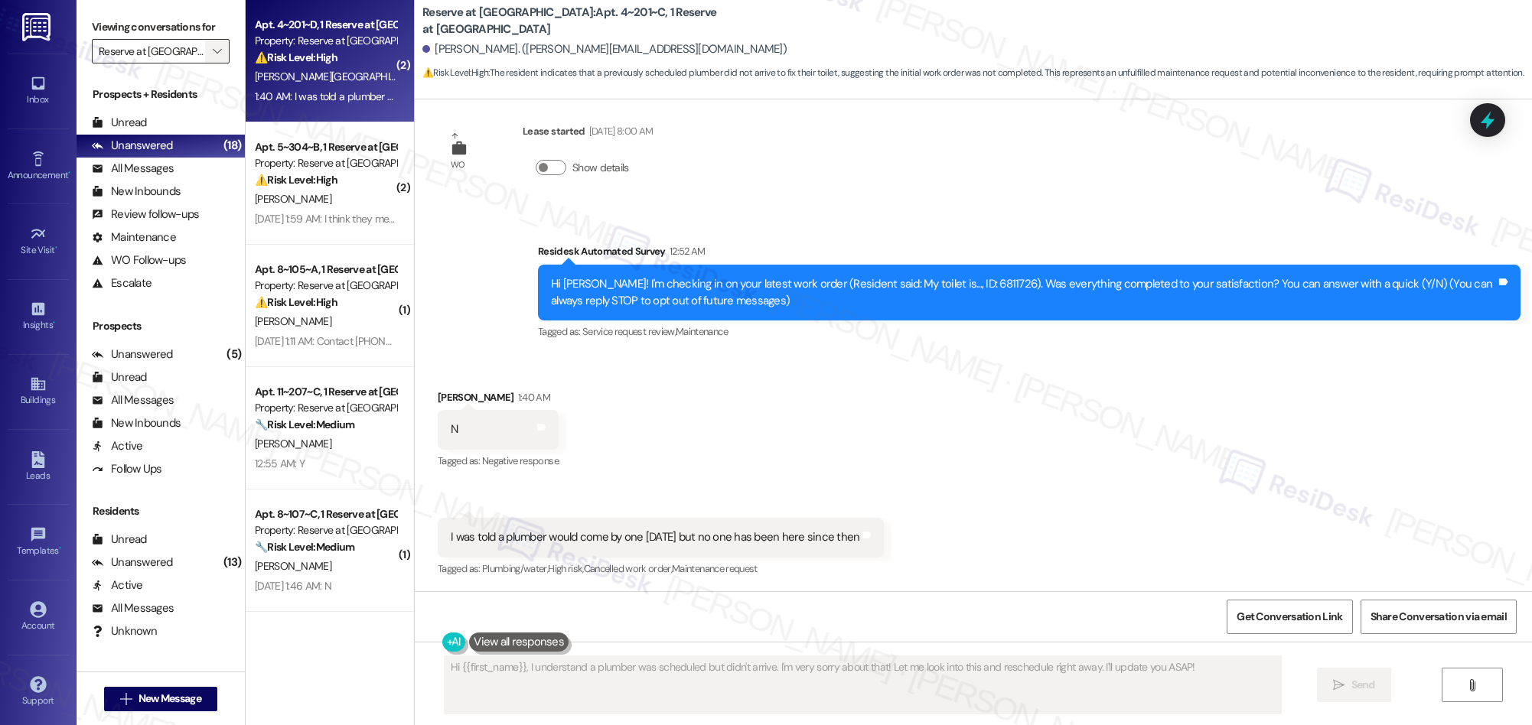
click at [213, 50] on icon "" at bounding box center [217, 51] width 8 height 12
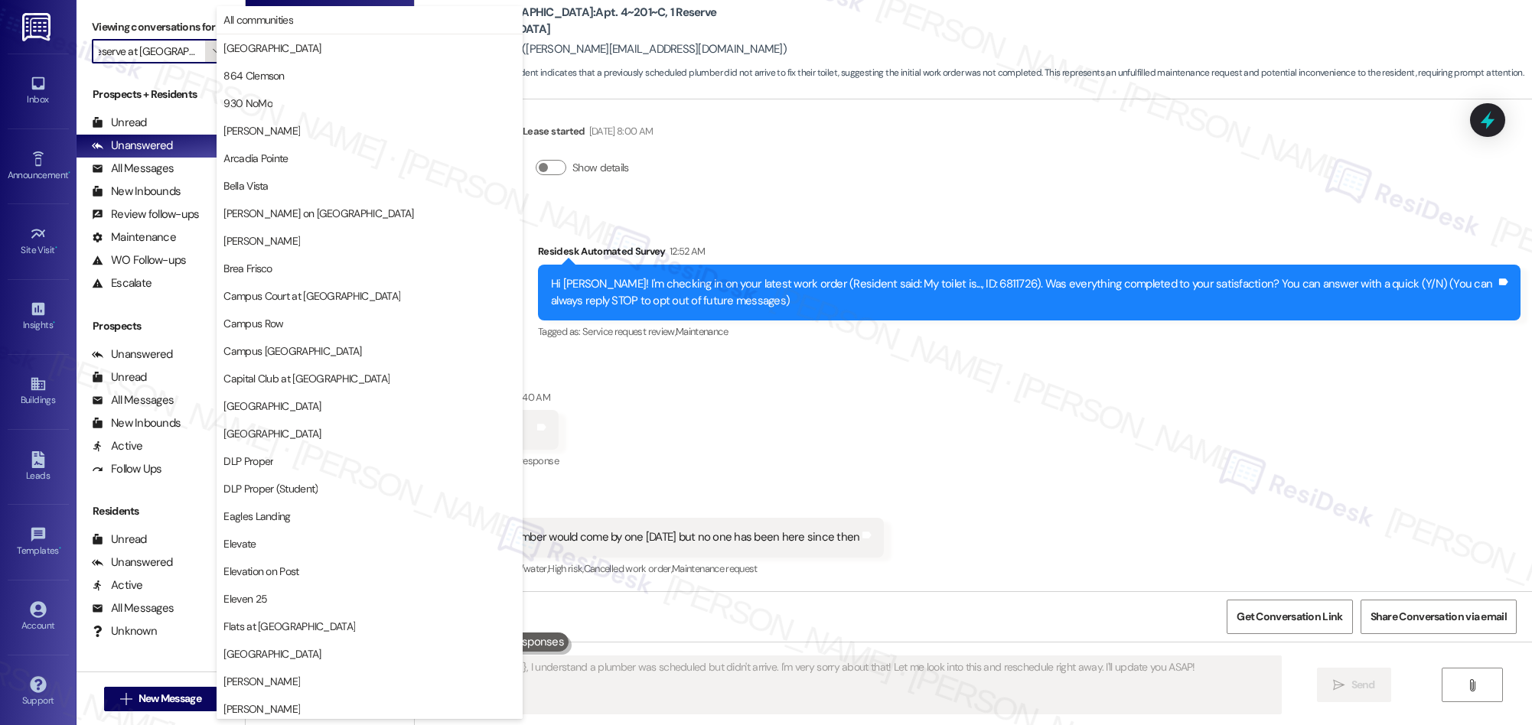
scroll to position [1067, 0]
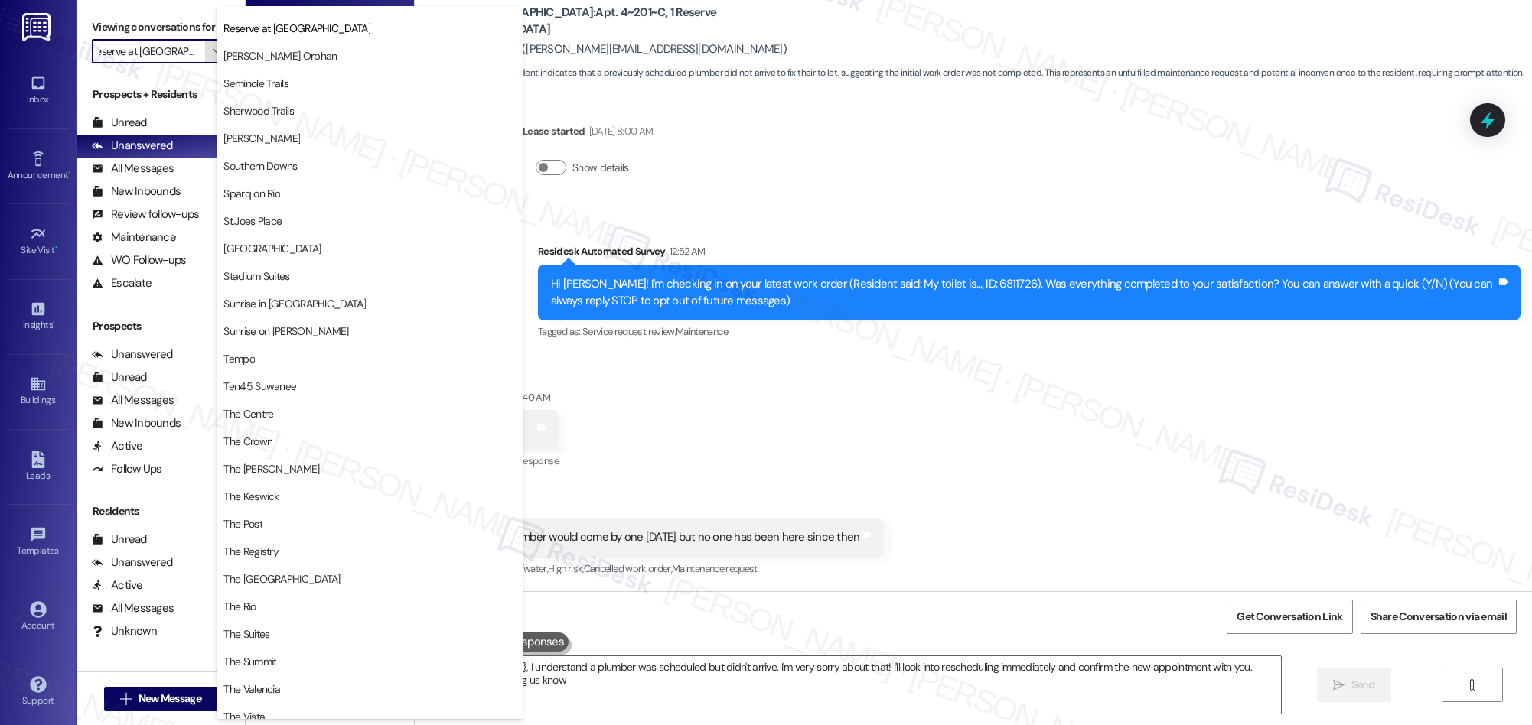
type textarea "Hi {{first_name}}, I understand a plumber was scheduled but didn't arrive. I'm …"
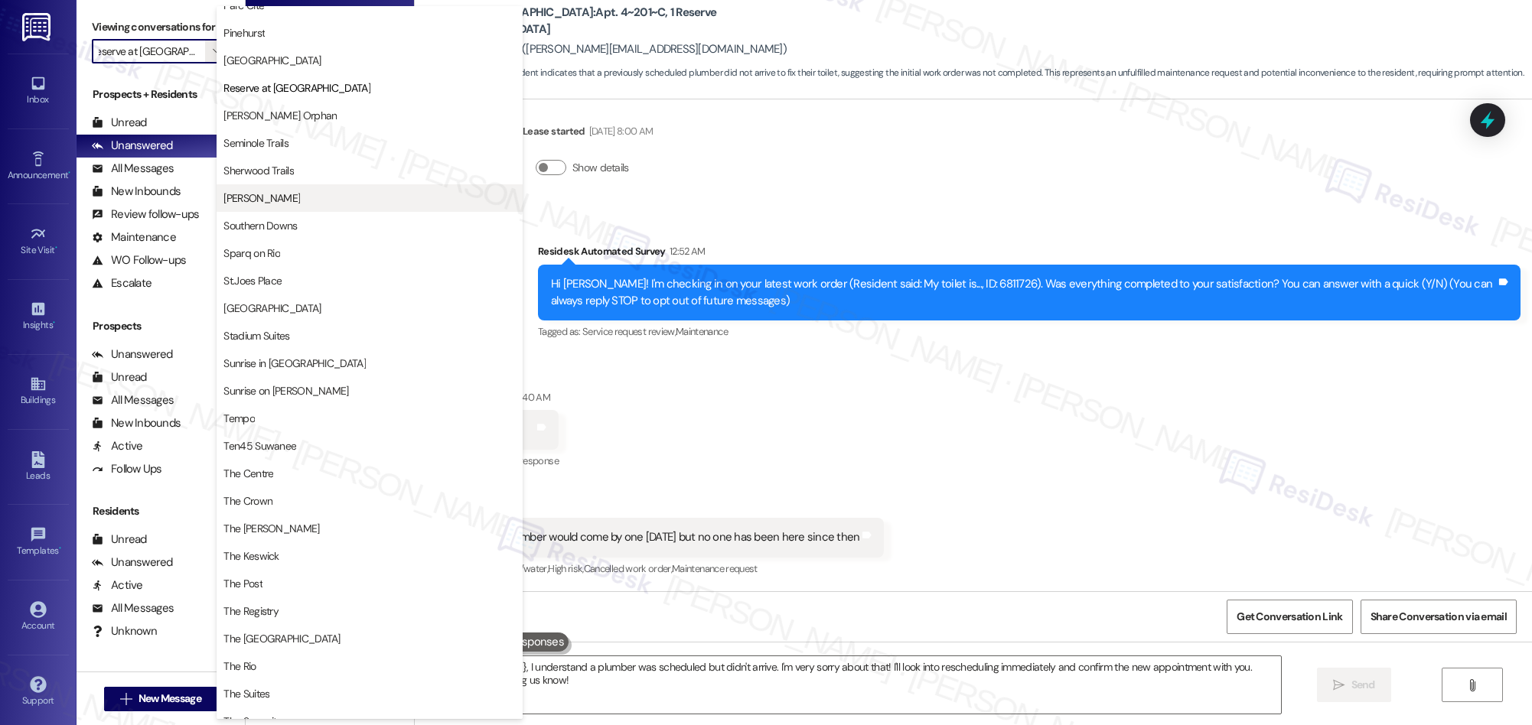
scroll to position [996, 0]
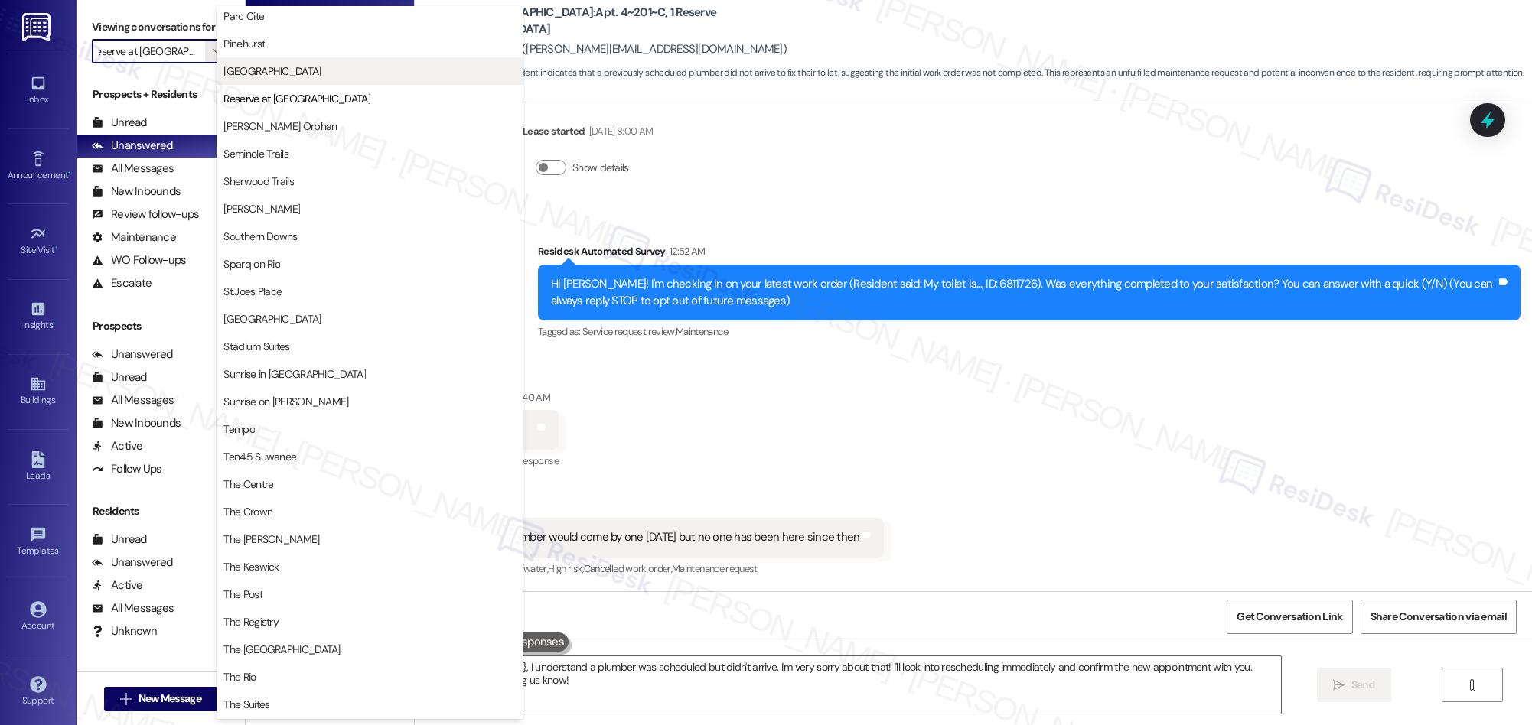
click at [285, 76] on span "[GEOGRAPHIC_DATA]" at bounding box center [271, 71] width 97 height 15
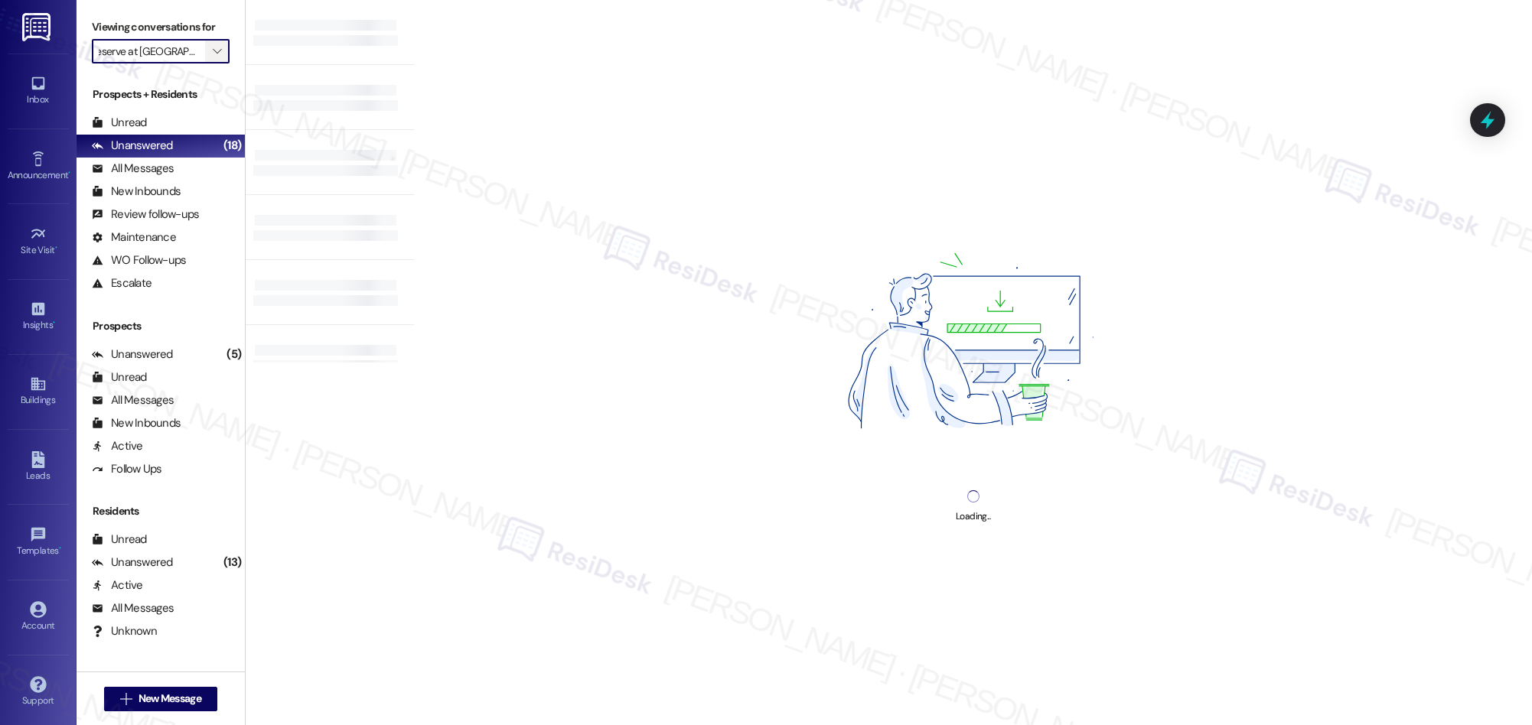
type input "[GEOGRAPHIC_DATA]"
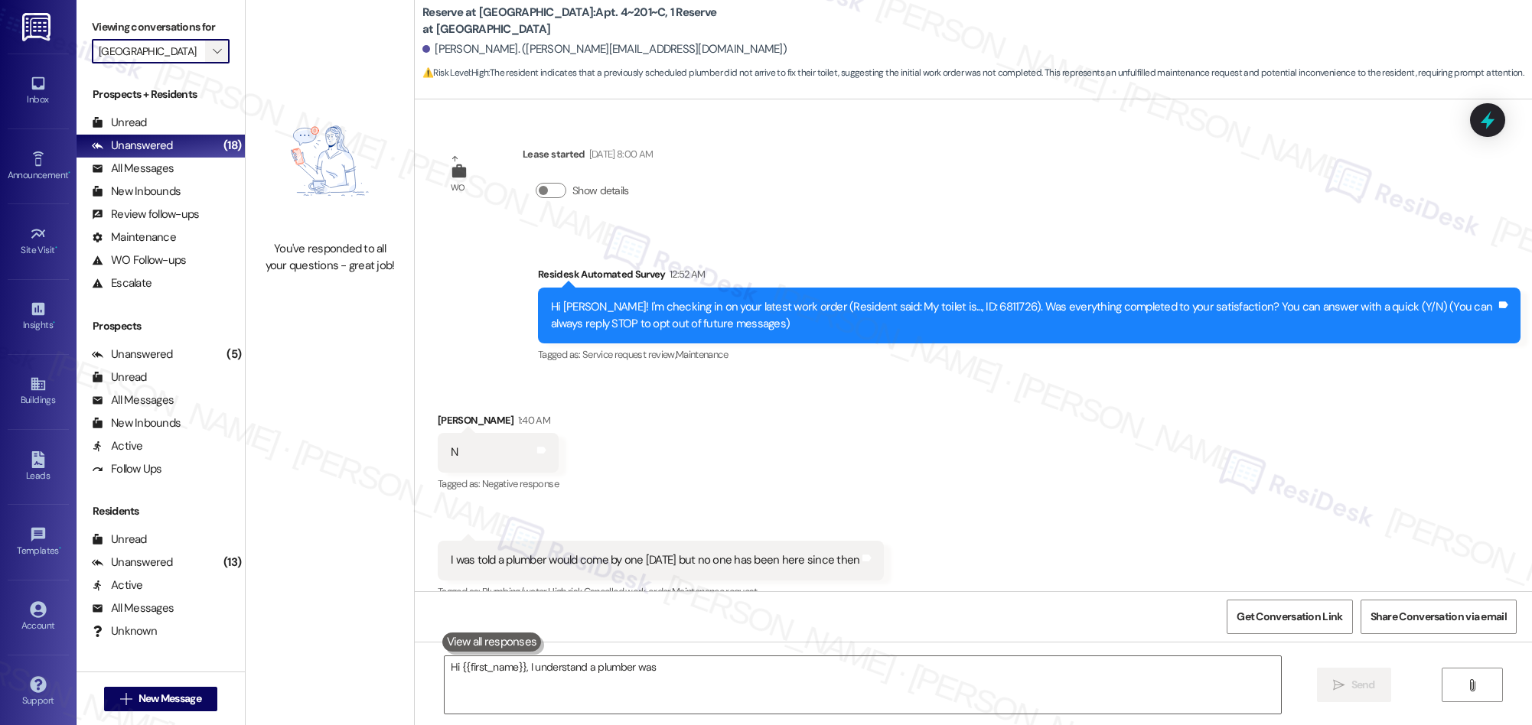
click at [213, 50] on icon "" at bounding box center [217, 51] width 8 height 12
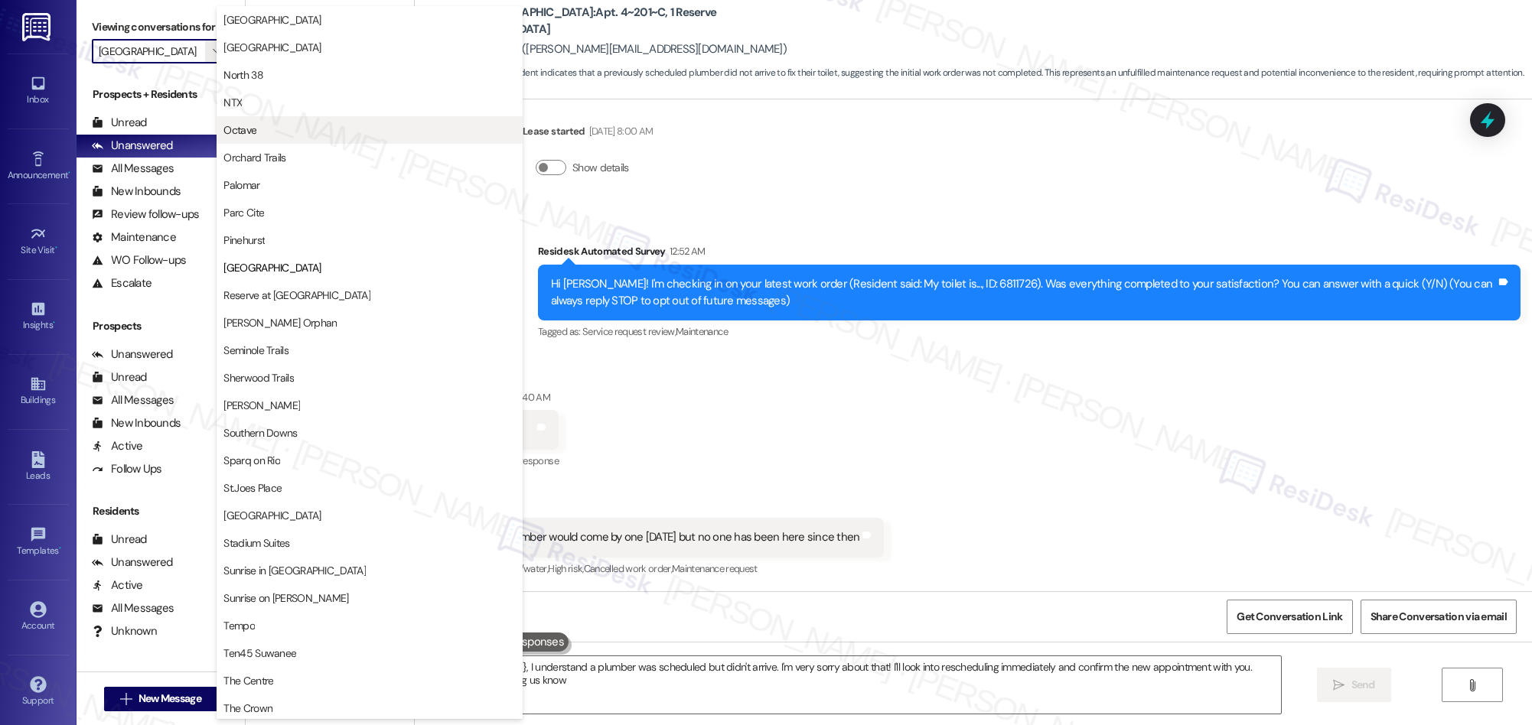
type textarea "Hi {{first_name}}, I understand a plumber was scheduled but didn't arrive. I'm …"
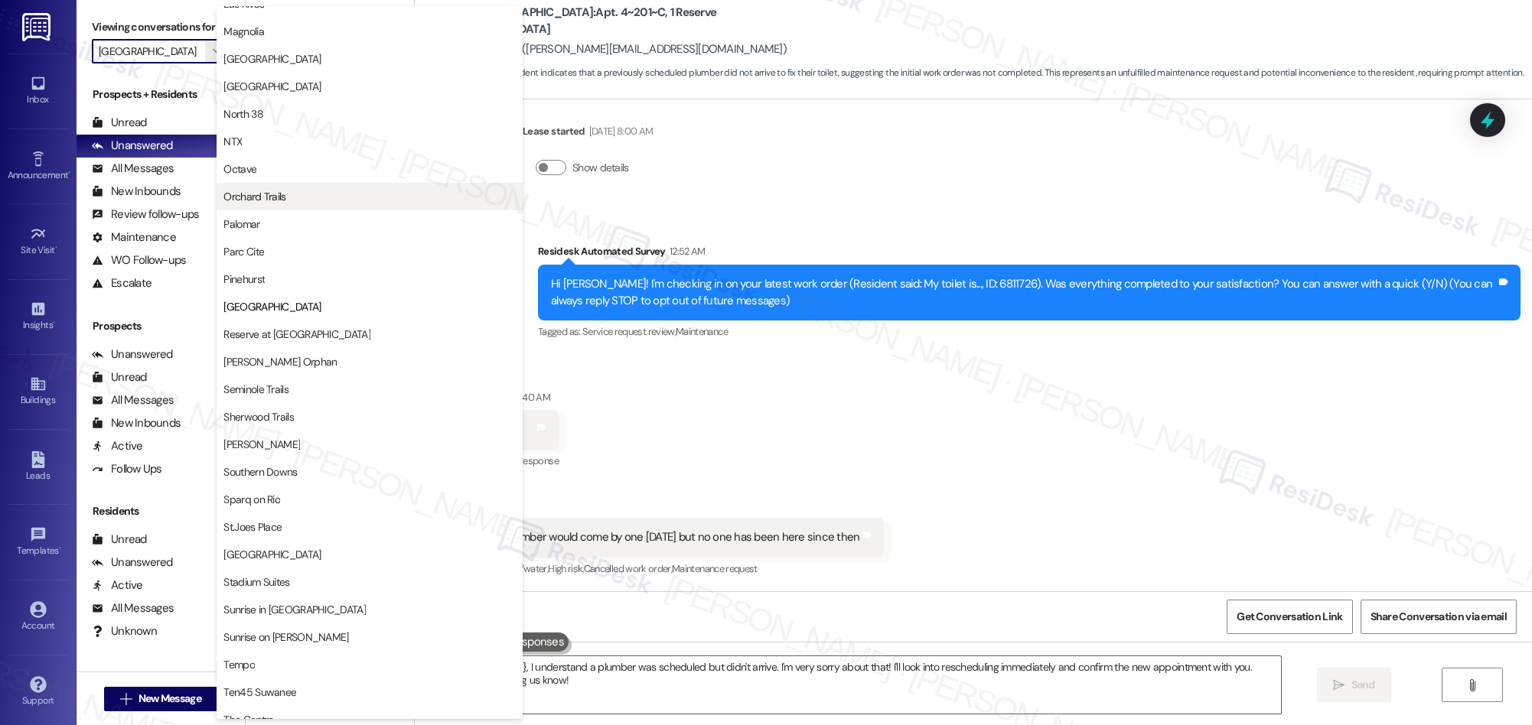
scroll to position [759, 0]
click at [254, 281] on span "Pinehurst" at bounding box center [243, 280] width 41 height 15
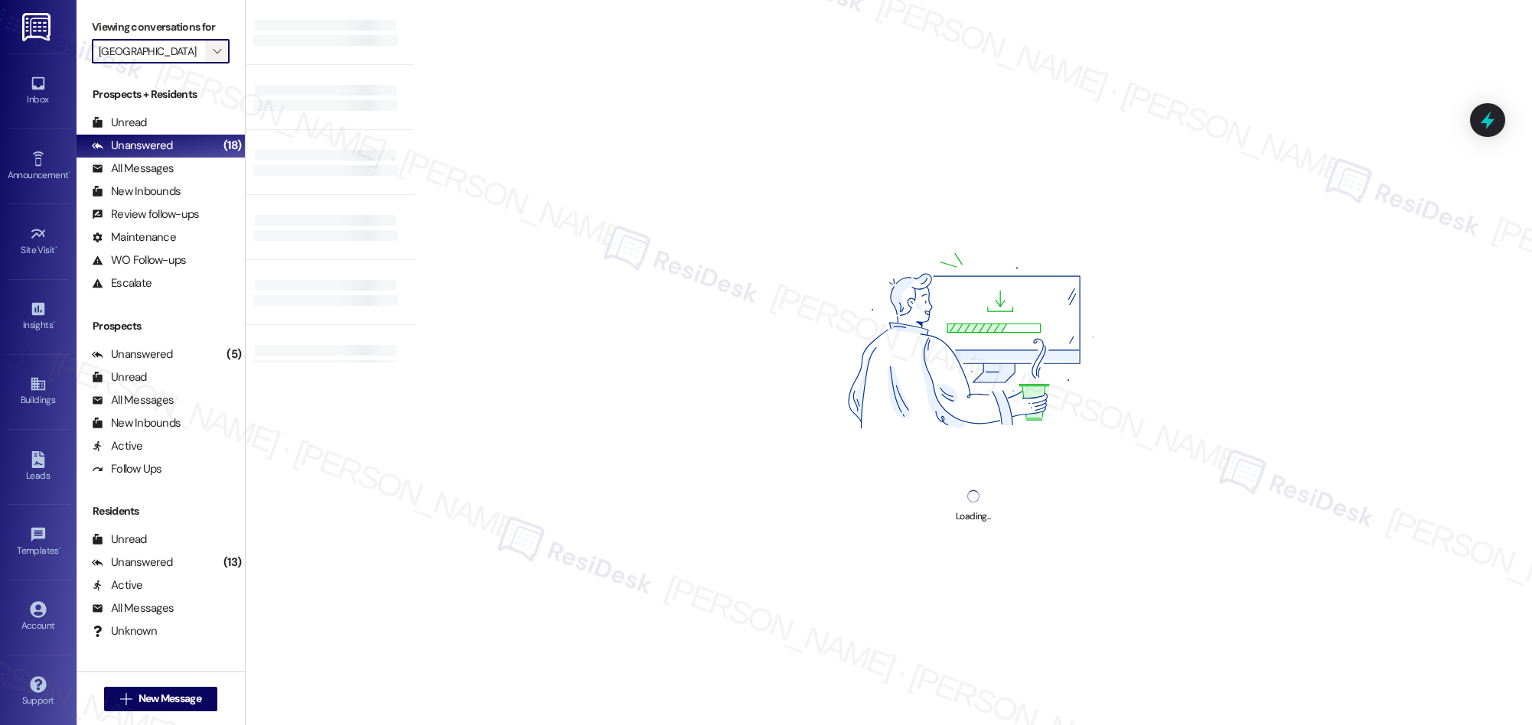
type input "Pinehurst"
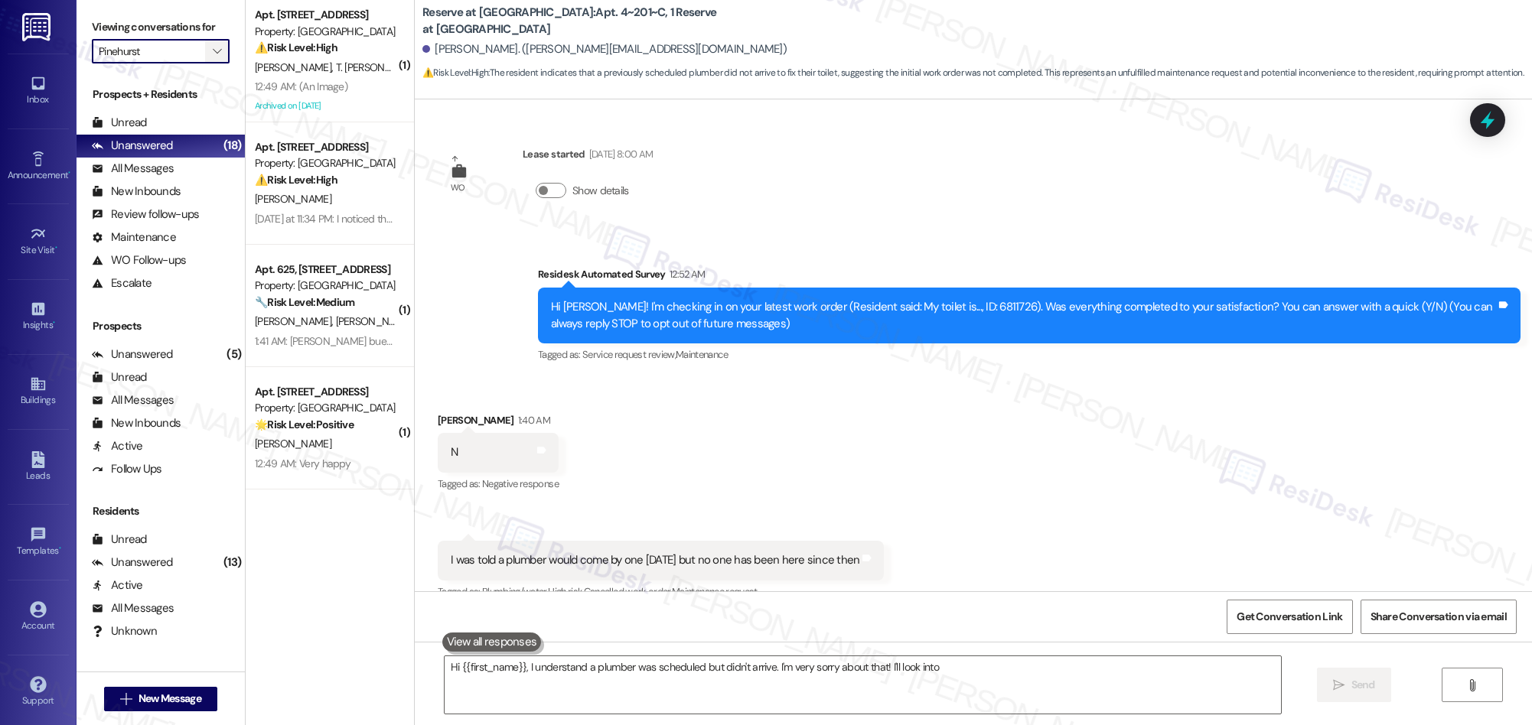
scroll to position [23, 0]
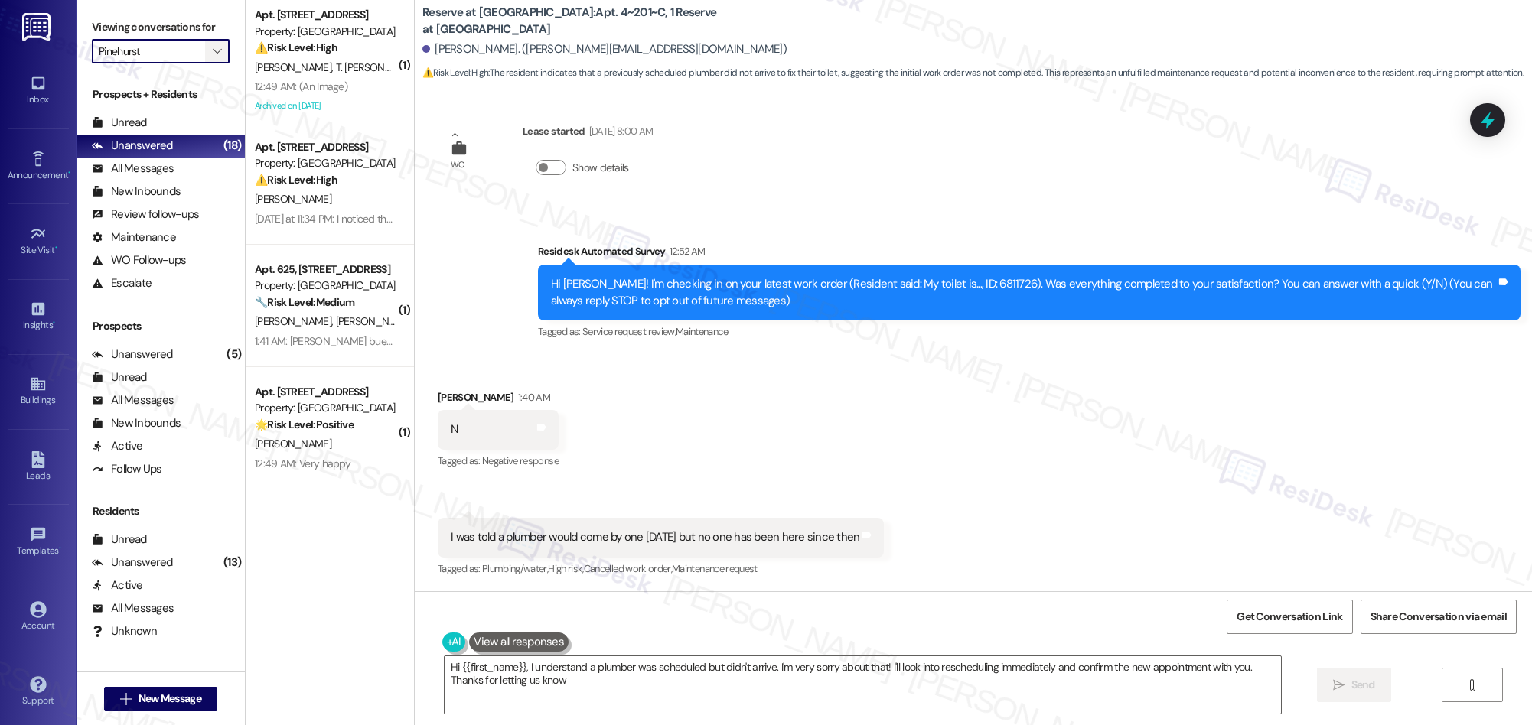
type textarea "Hi {{first_name}}, I understand a plumber was scheduled but didn't arrive. I'm …"
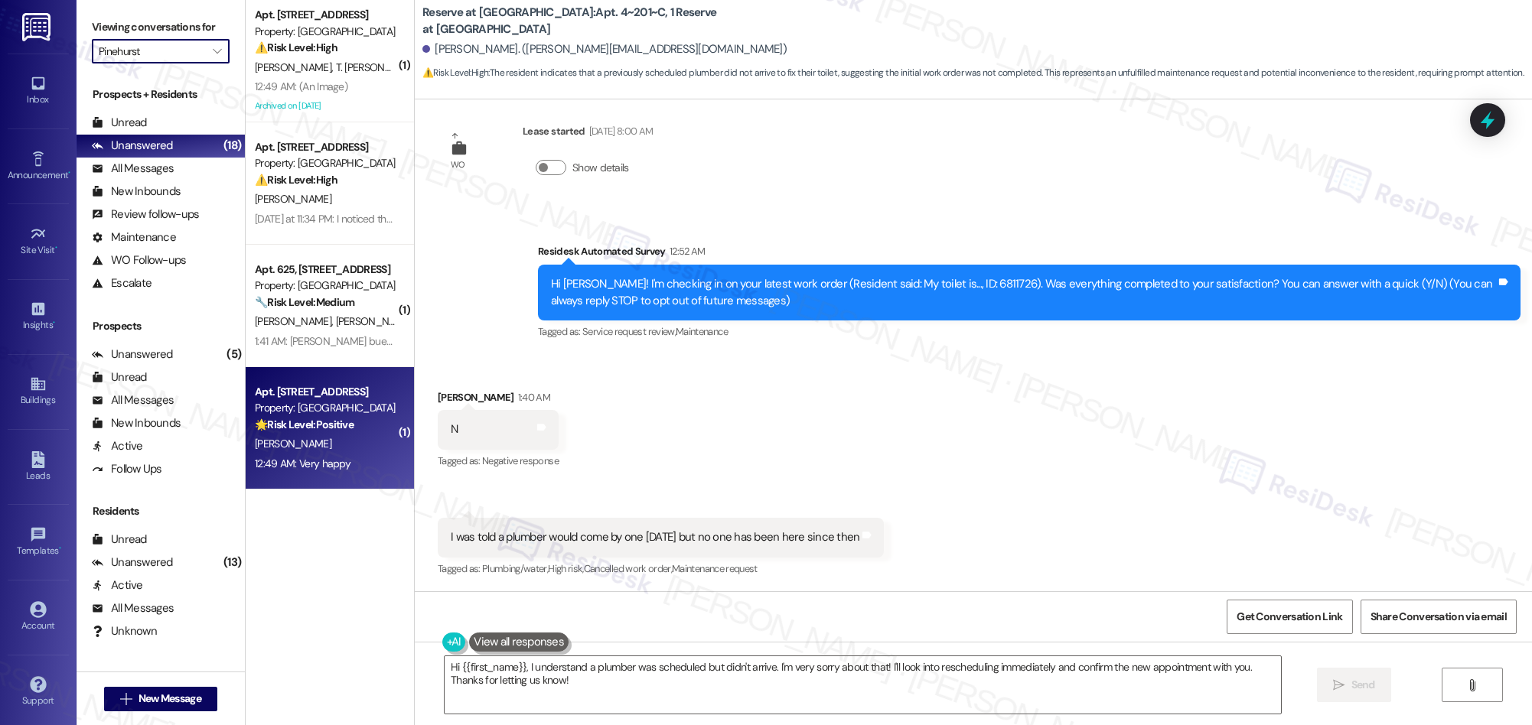
click at [342, 419] on div "🌟 Risk Level: Positive The resident responded positively to a check-in message,…" at bounding box center [326, 425] width 142 height 16
type textarea "Hi {{first_name}}, I understand a plumber was scheduled but didn't arrive. I'm …"
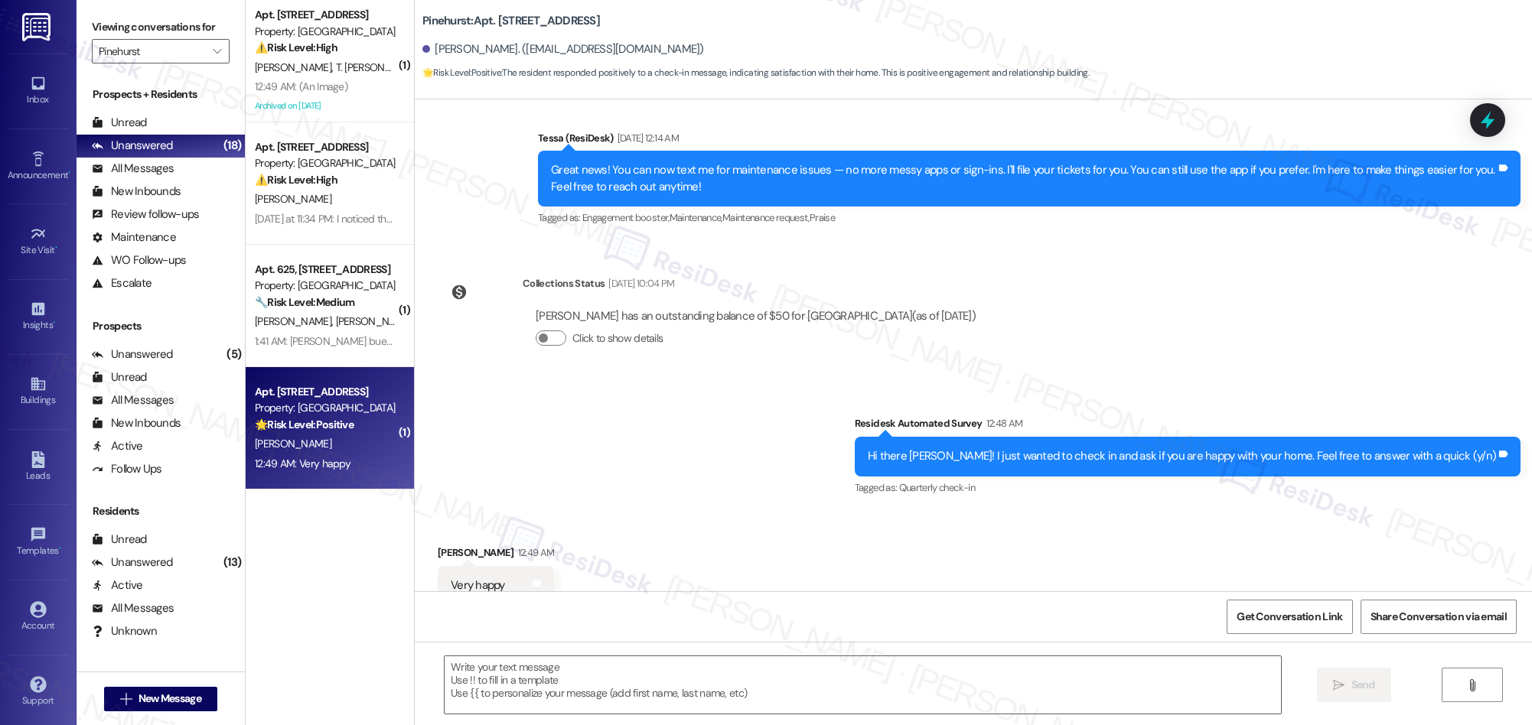
type textarea "Fetching suggested responses. Please feel free to read through the conversation…"
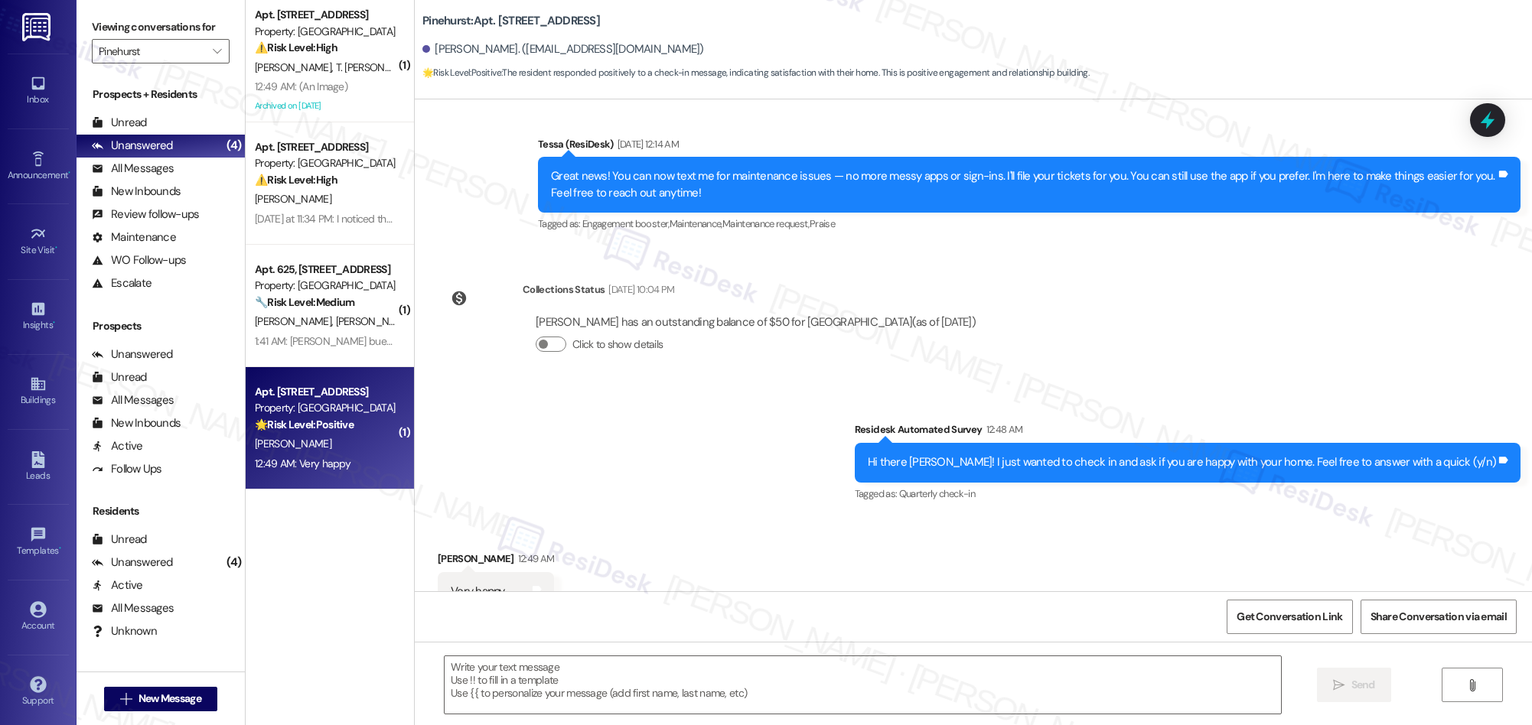
scroll to position [318, 0]
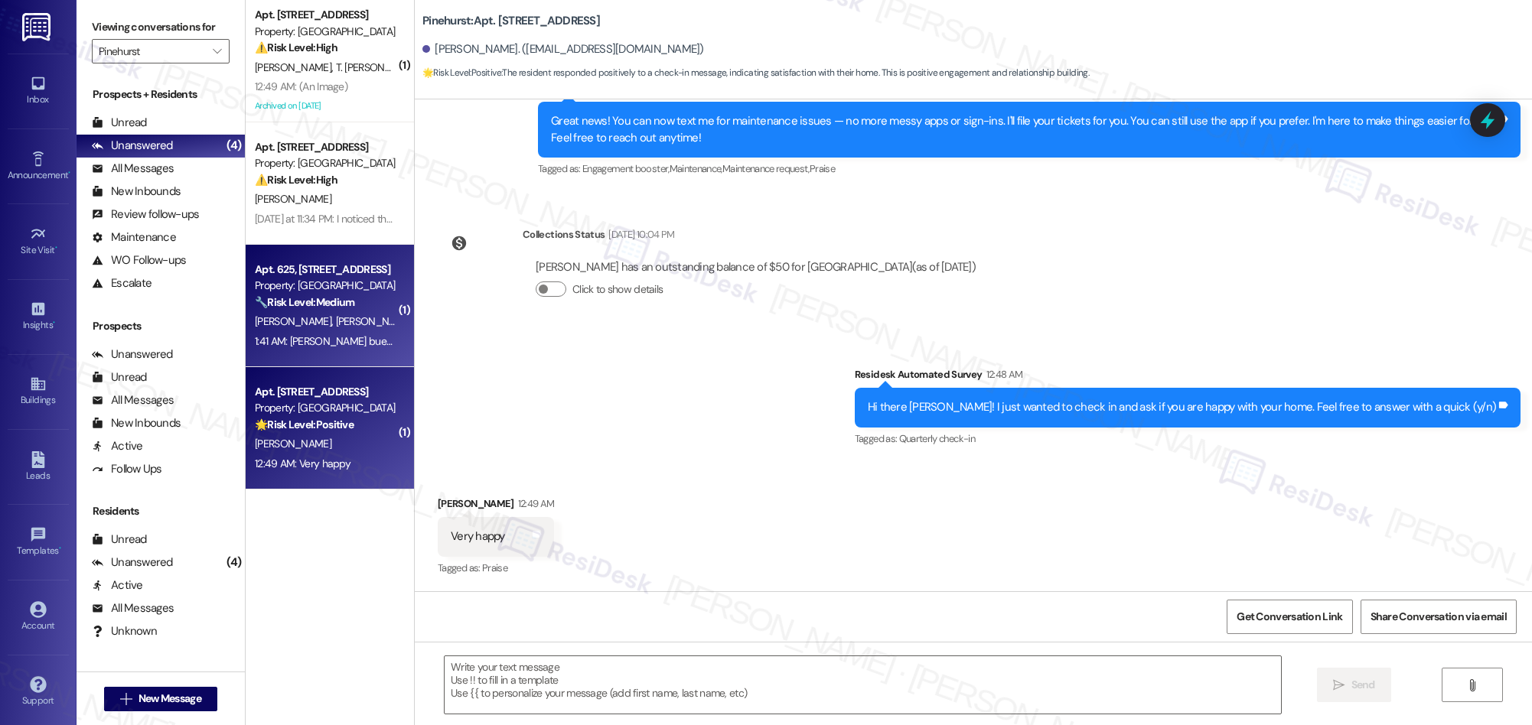
click at [352, 322] on span "[PERSON_NAME] [PERSON_NAME]" at bounding box center [413, 321] width 155 height 14
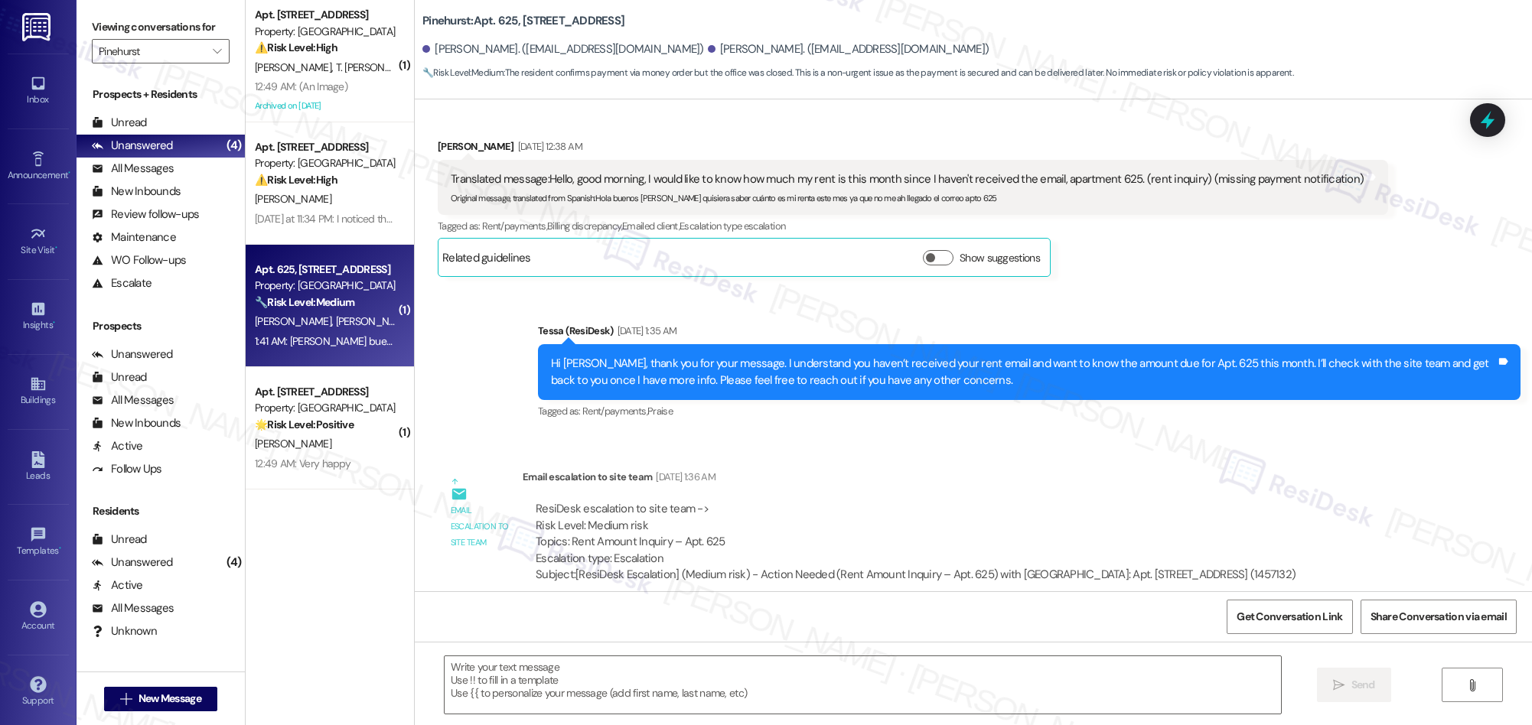
type textarea "Fetching suggested responses. Please feel free to read through the conversation…"
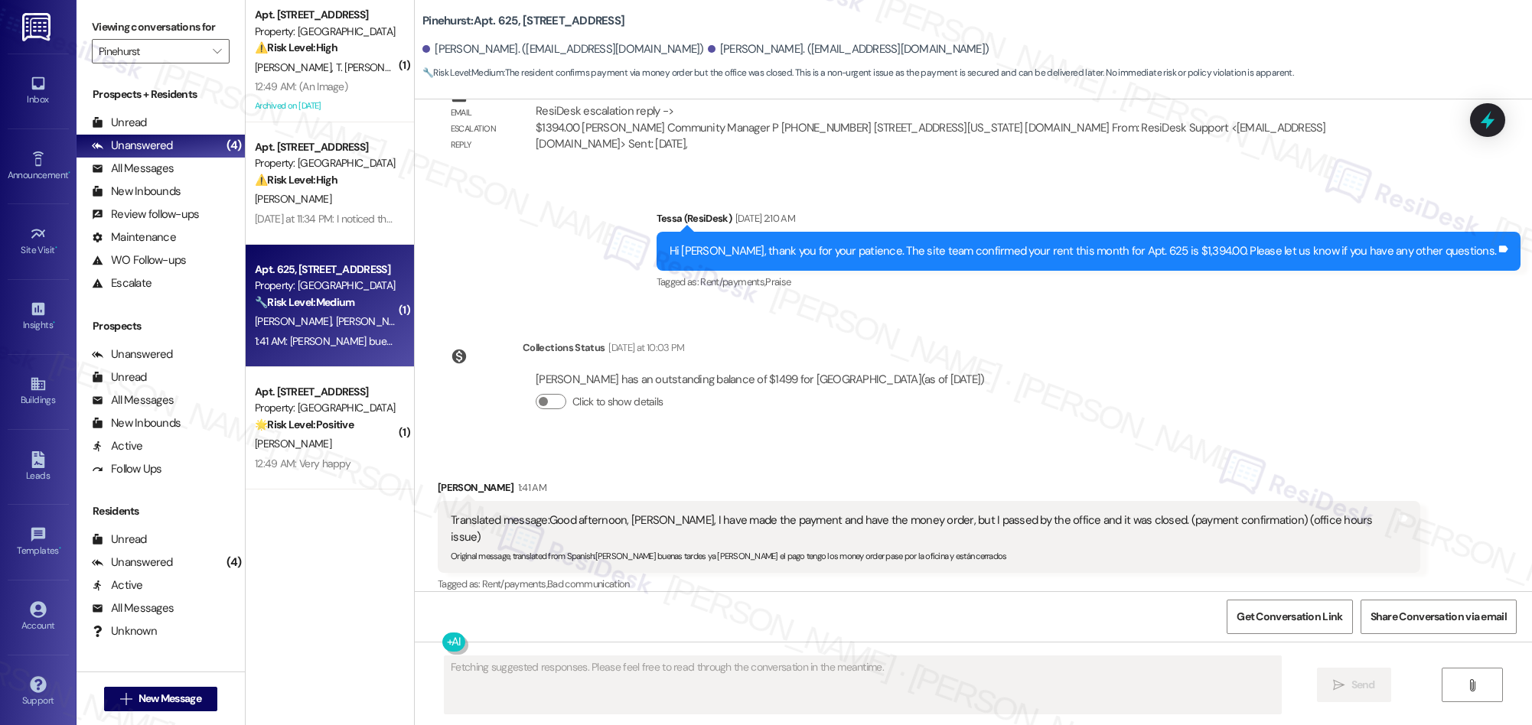
scroll to position [976, 0]
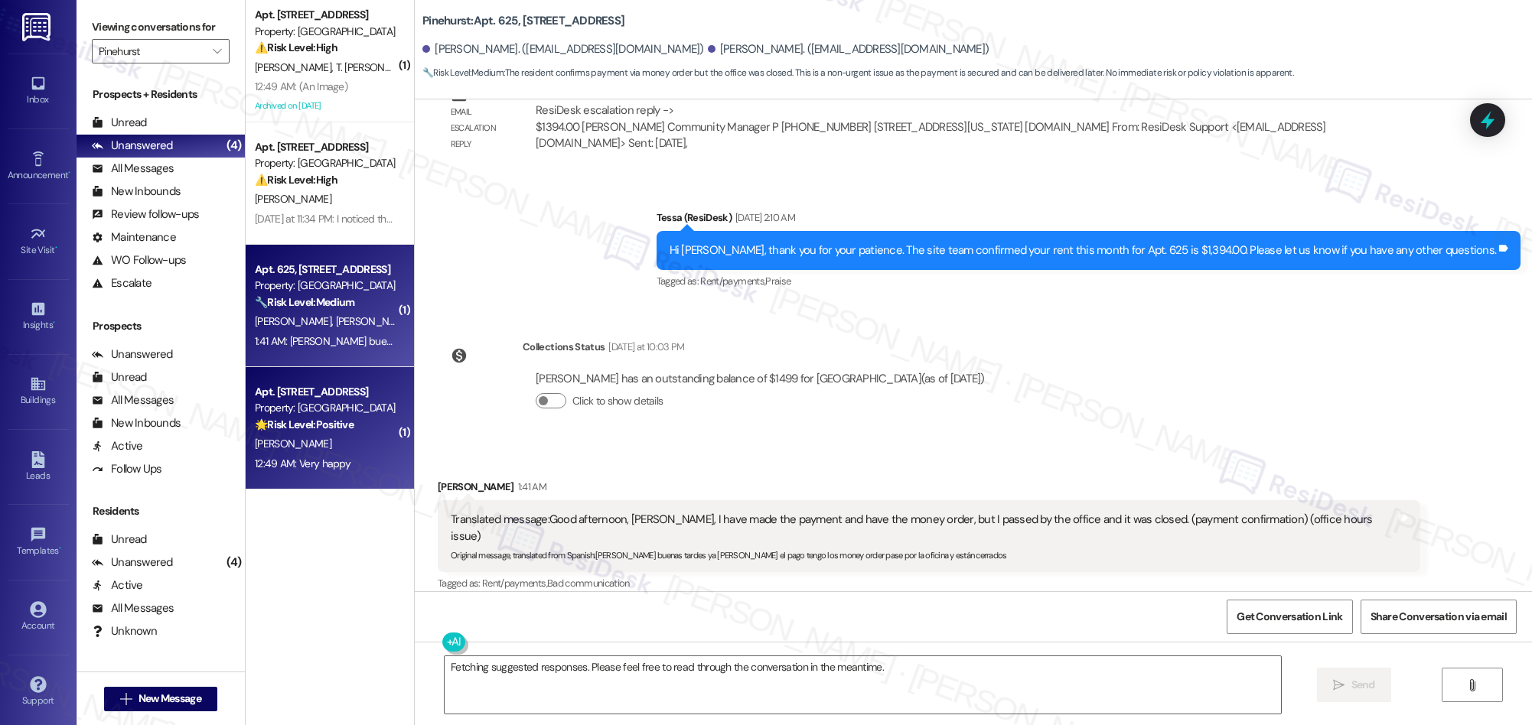
click at [337, 452] on div "[PERSON_NAME]" at bounding box center [325, 444] width 145 height 19
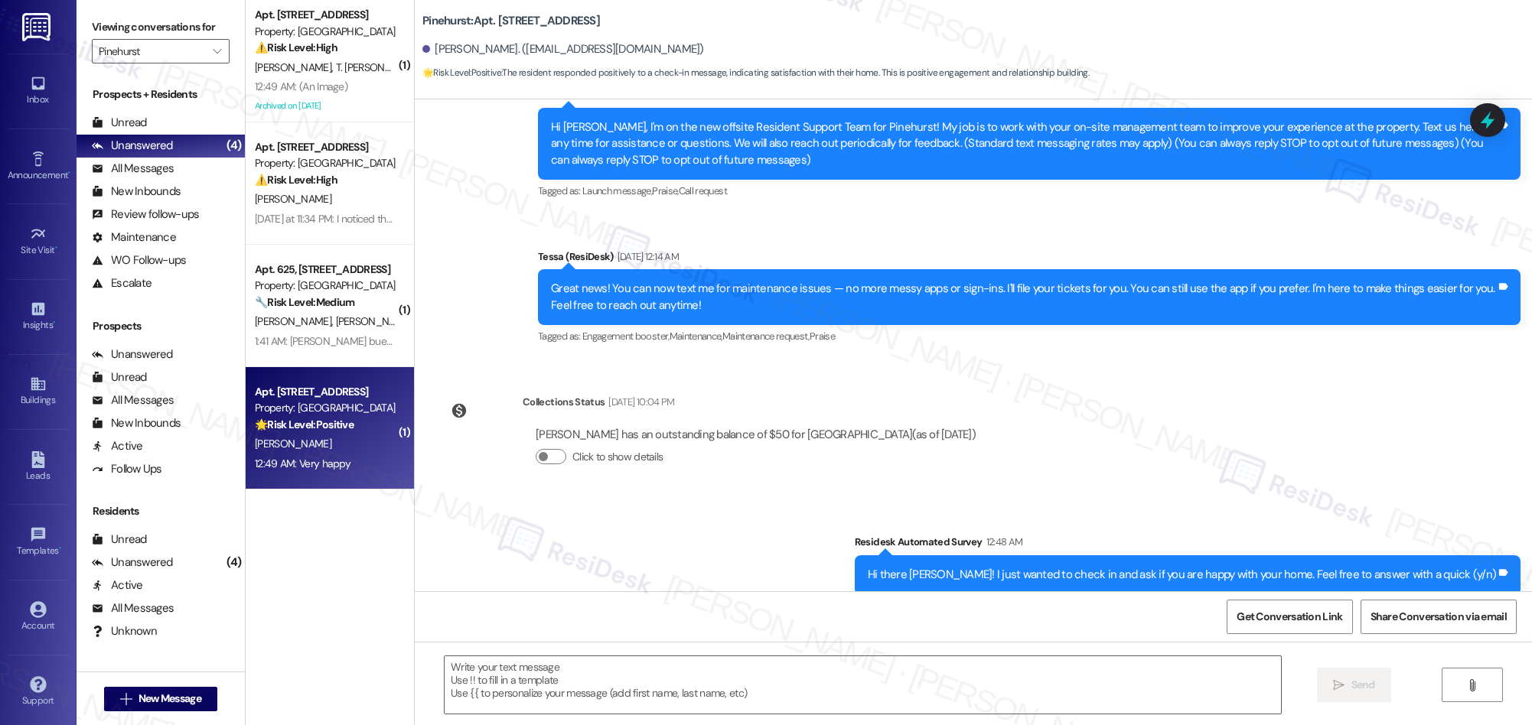
type textarea "Fetching suggested responses. Please feel free to read through the conversation…"
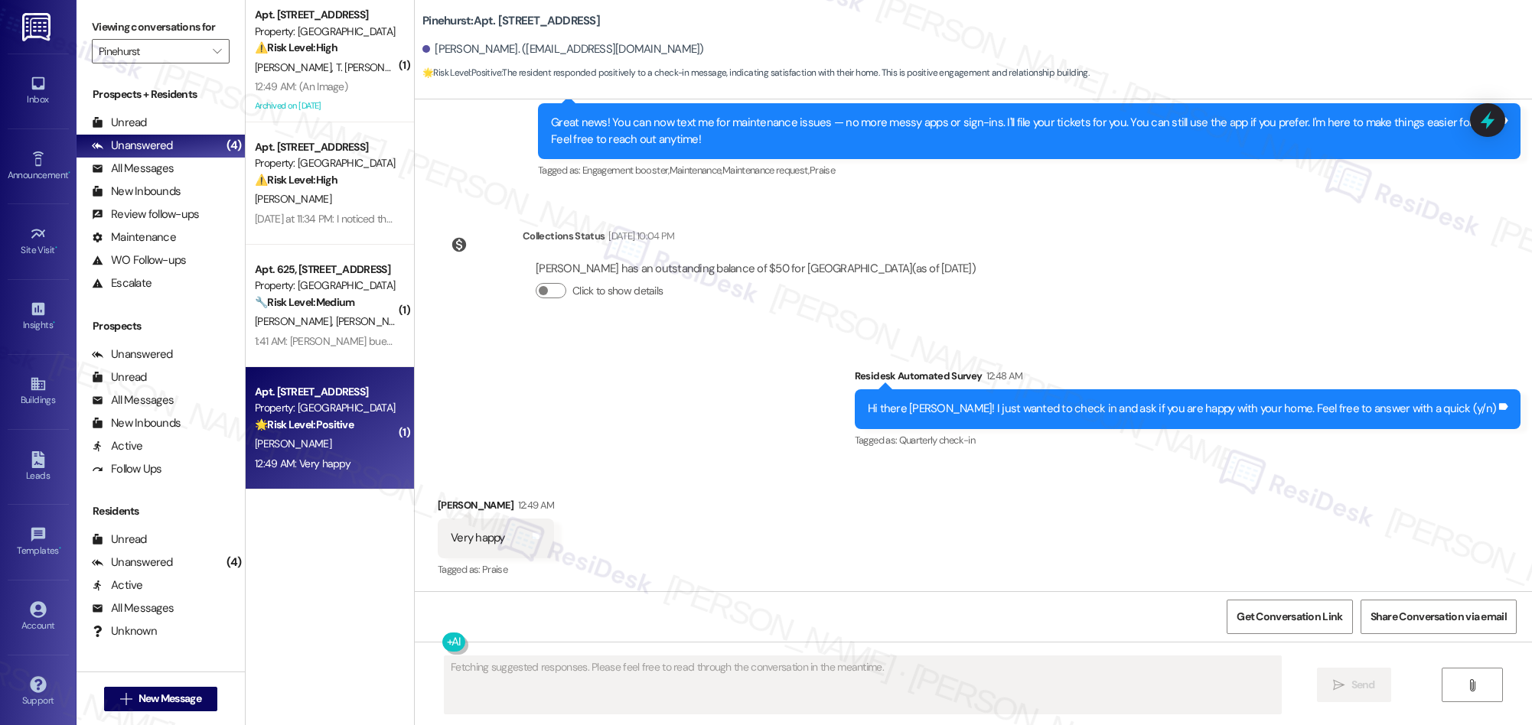
scroll to position [317, 0]
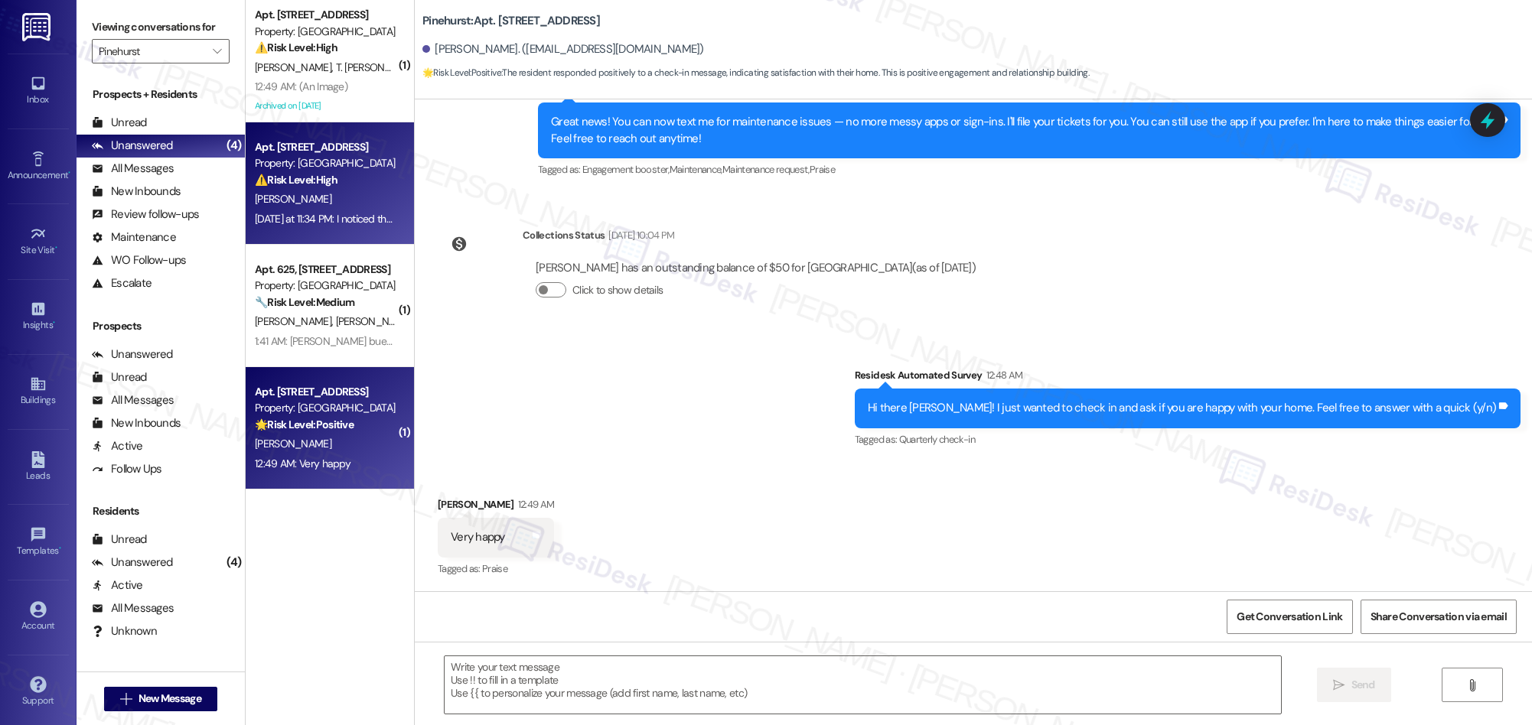
click at [338, 198] on div "[PERSON_NAME]" at bounding box center [325, 199] width 145 height 19
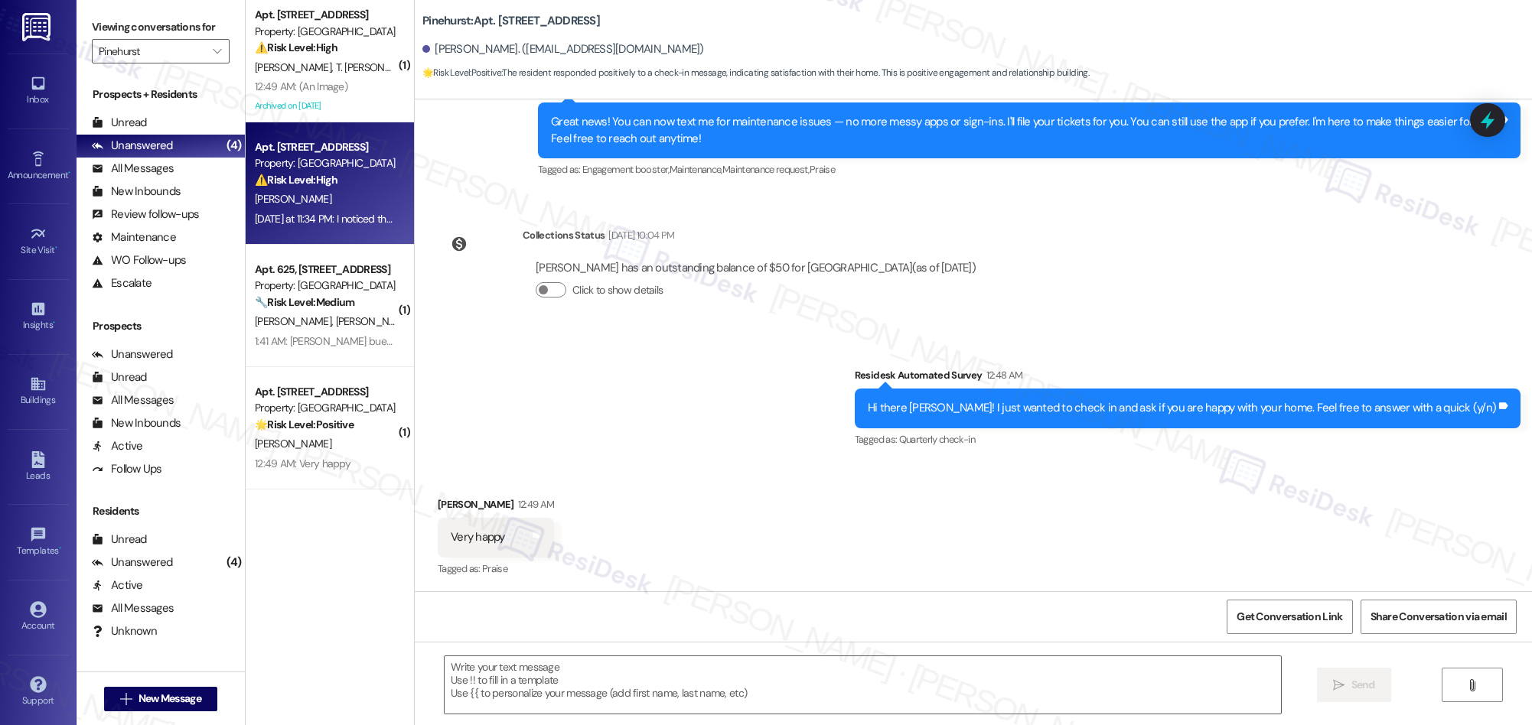
type textarea "Fetching suggested responses. Please feel free to read through the conversation…"
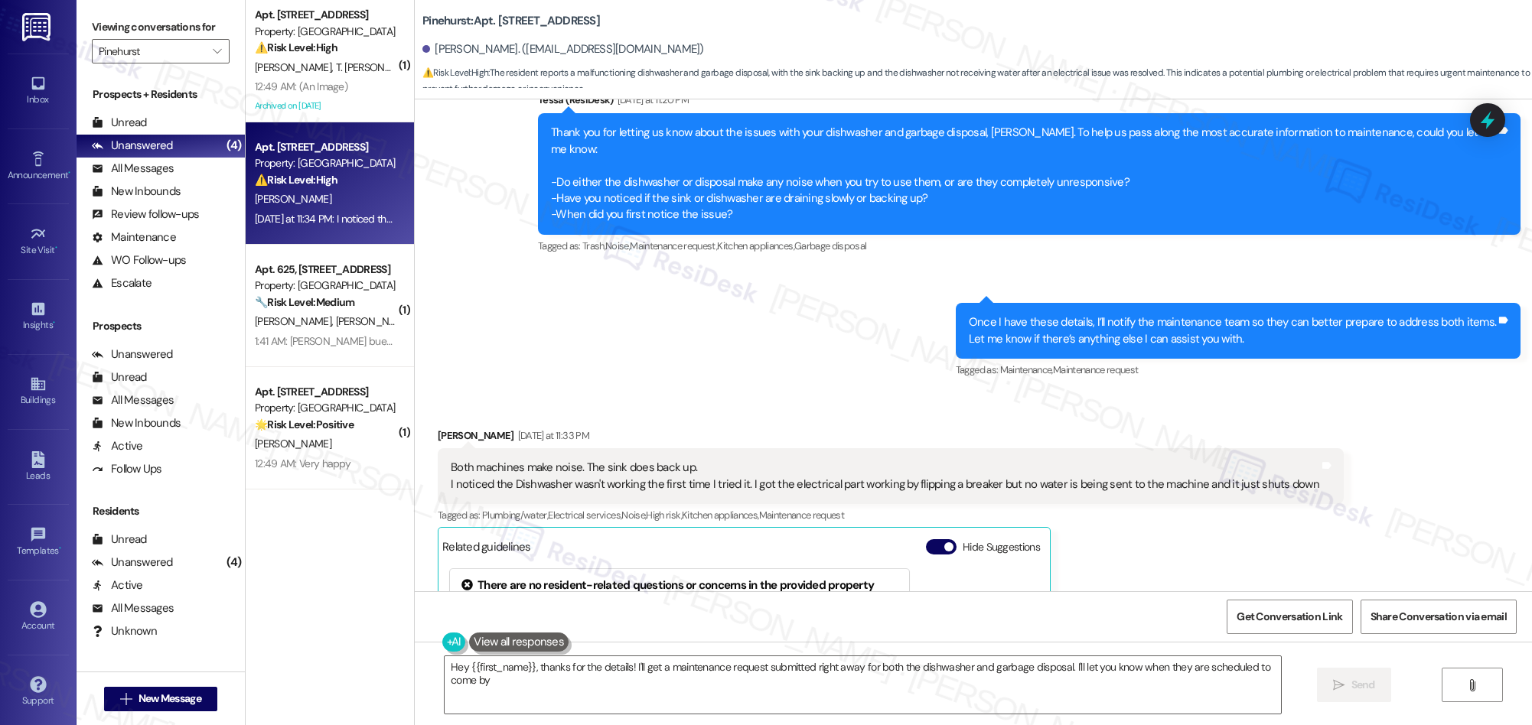
type textarea "Hey {{first_name}}, thanks for the details! I'll get a maintenance request subm…"
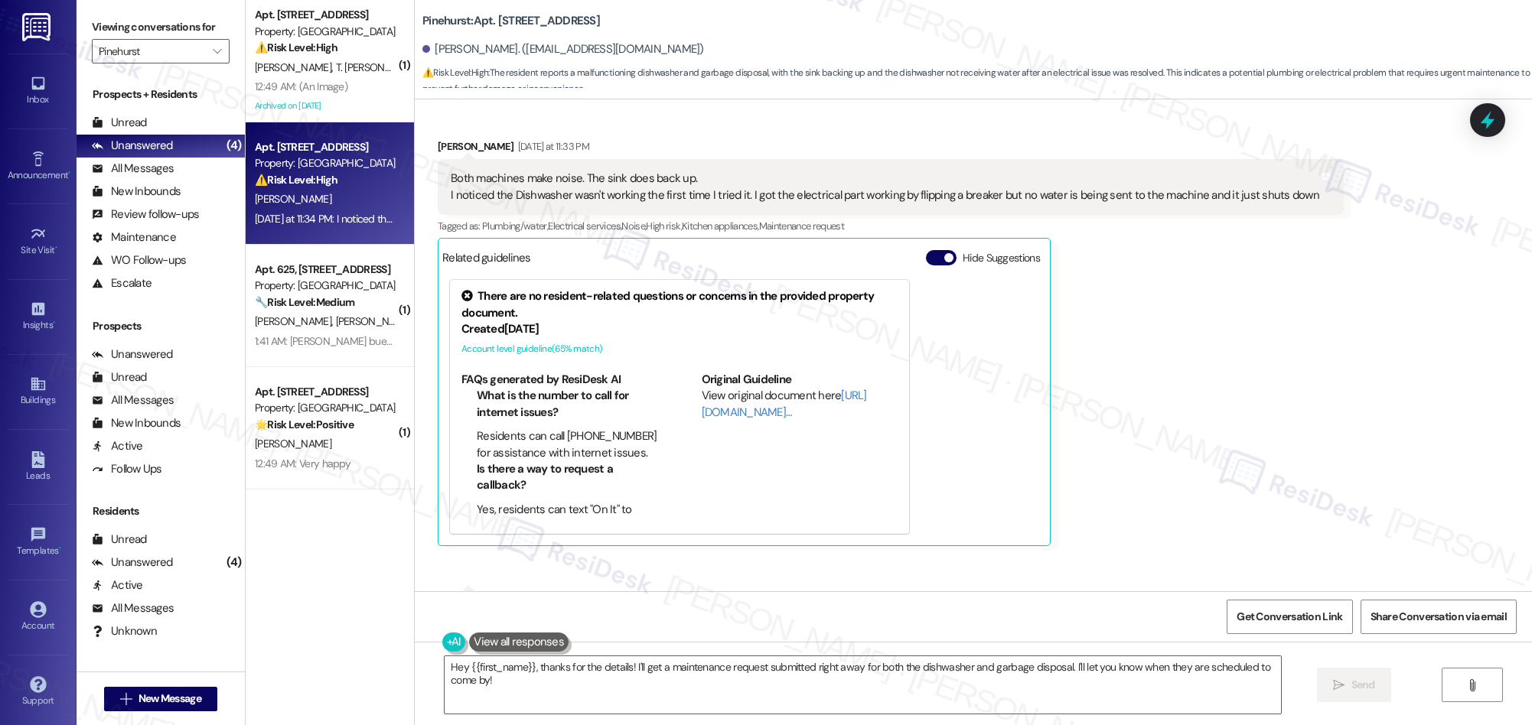
scroll to position [1052, 0]
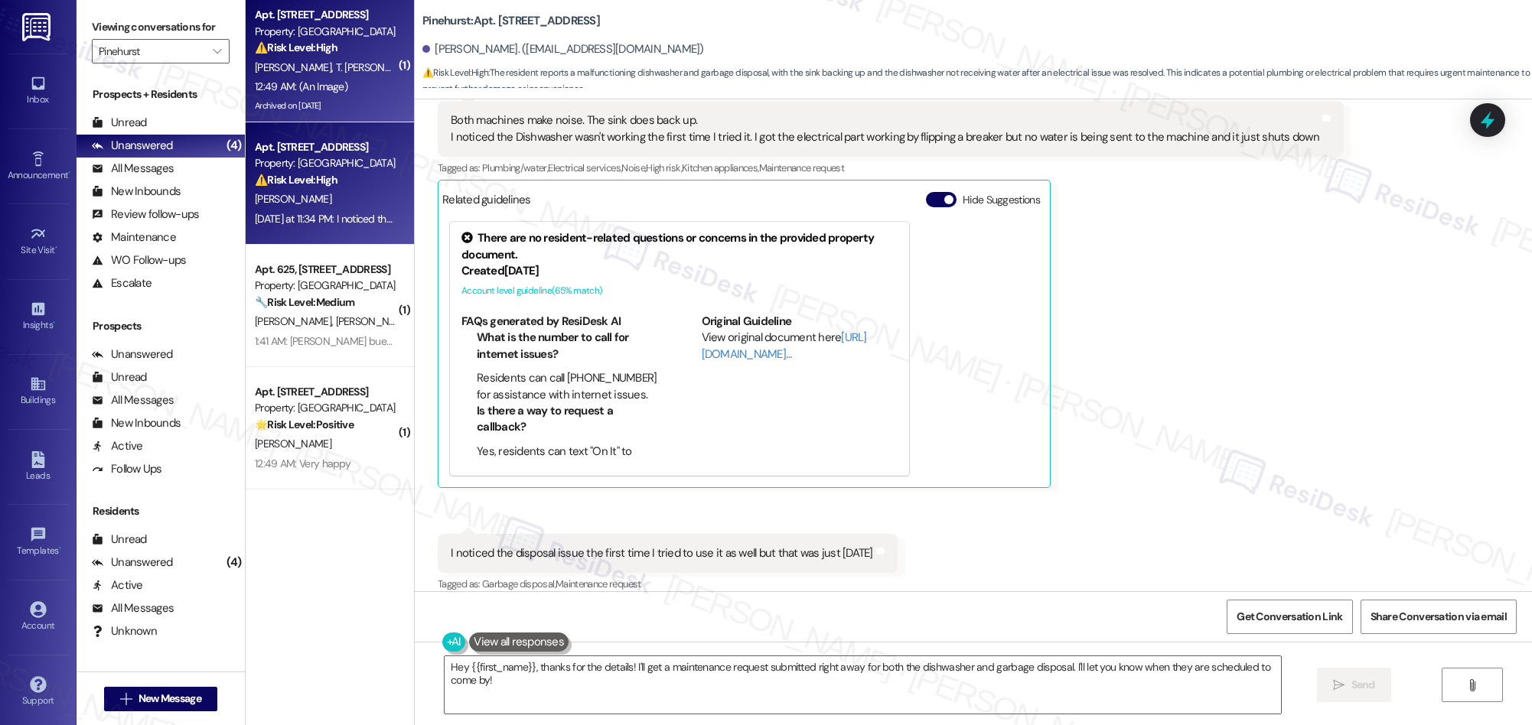
click at [349, 81] on div "12:49 AM: (An Image) 12:49 AM: (An Image)" at bounding box center [325, 86] width 145 height 19
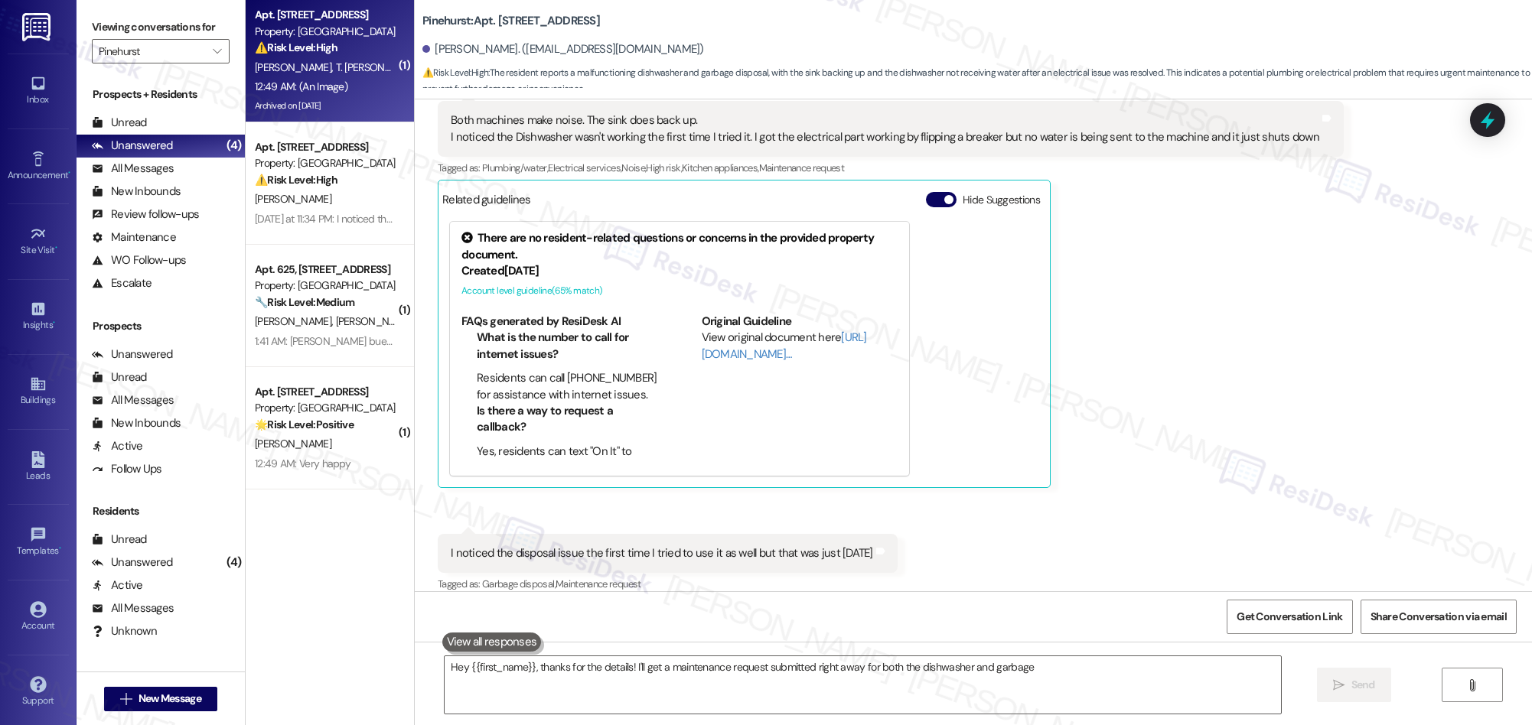
type textarea "Hey {{first_name}}, thanks for the details! I'll get a maintenance request subm…"
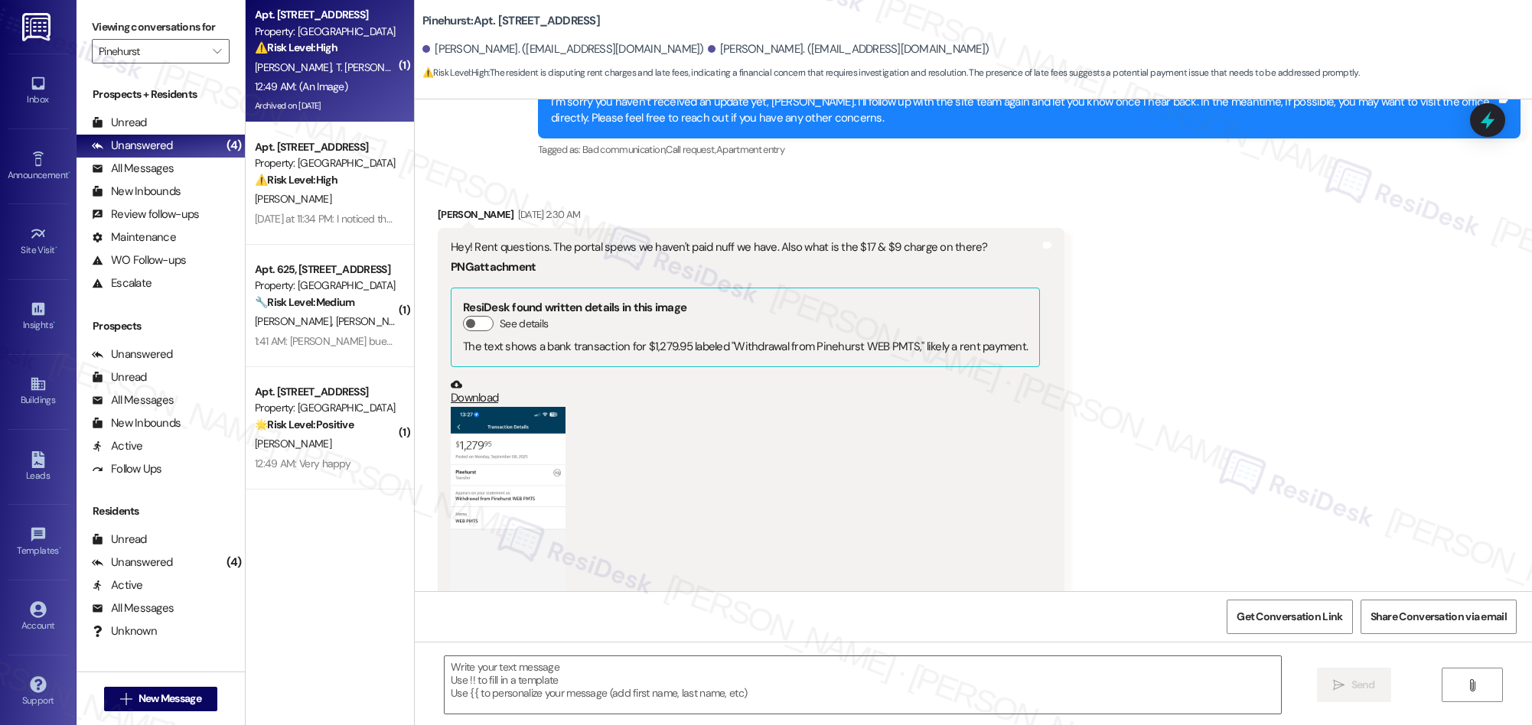
type textarea "Fetching suggested responses. Please feel free to read through the conversation…"
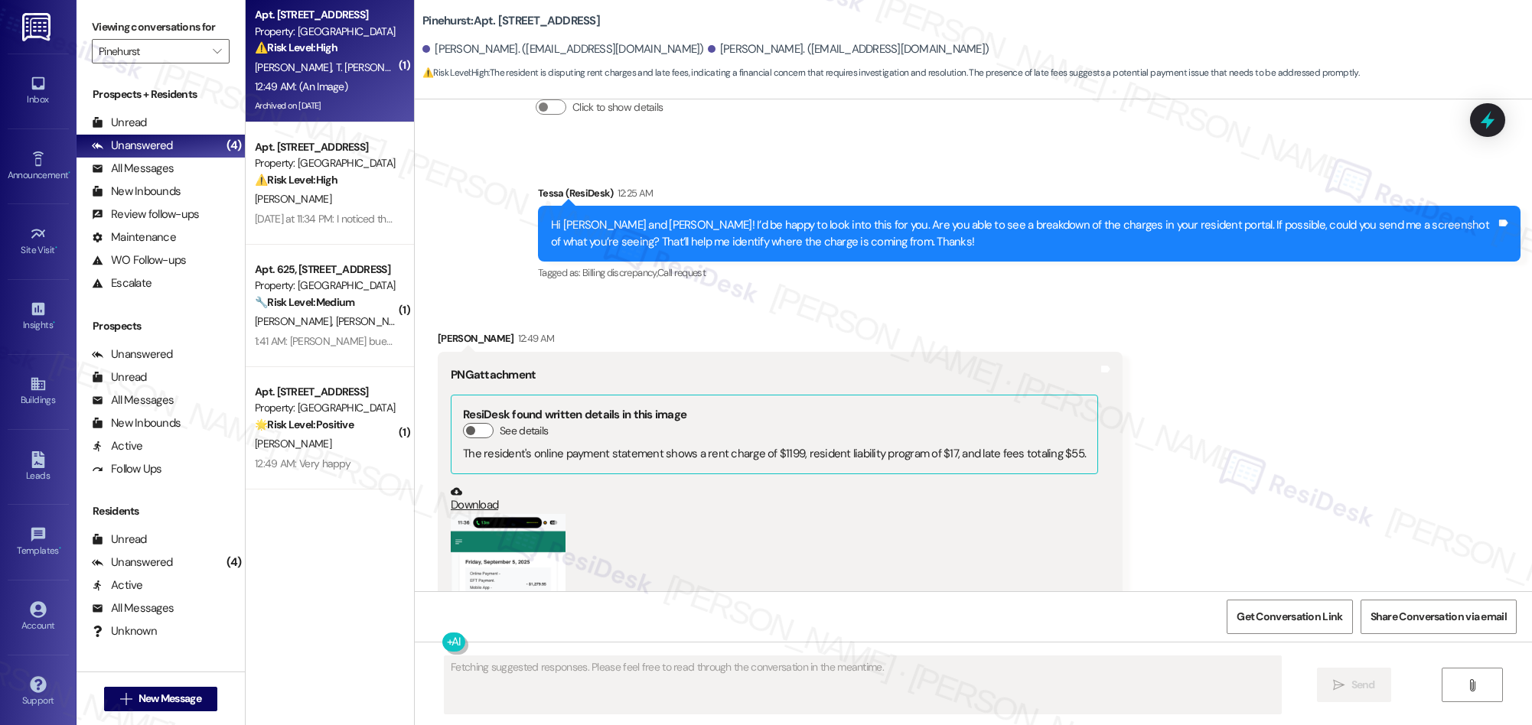
scroll to position [3592, 0]
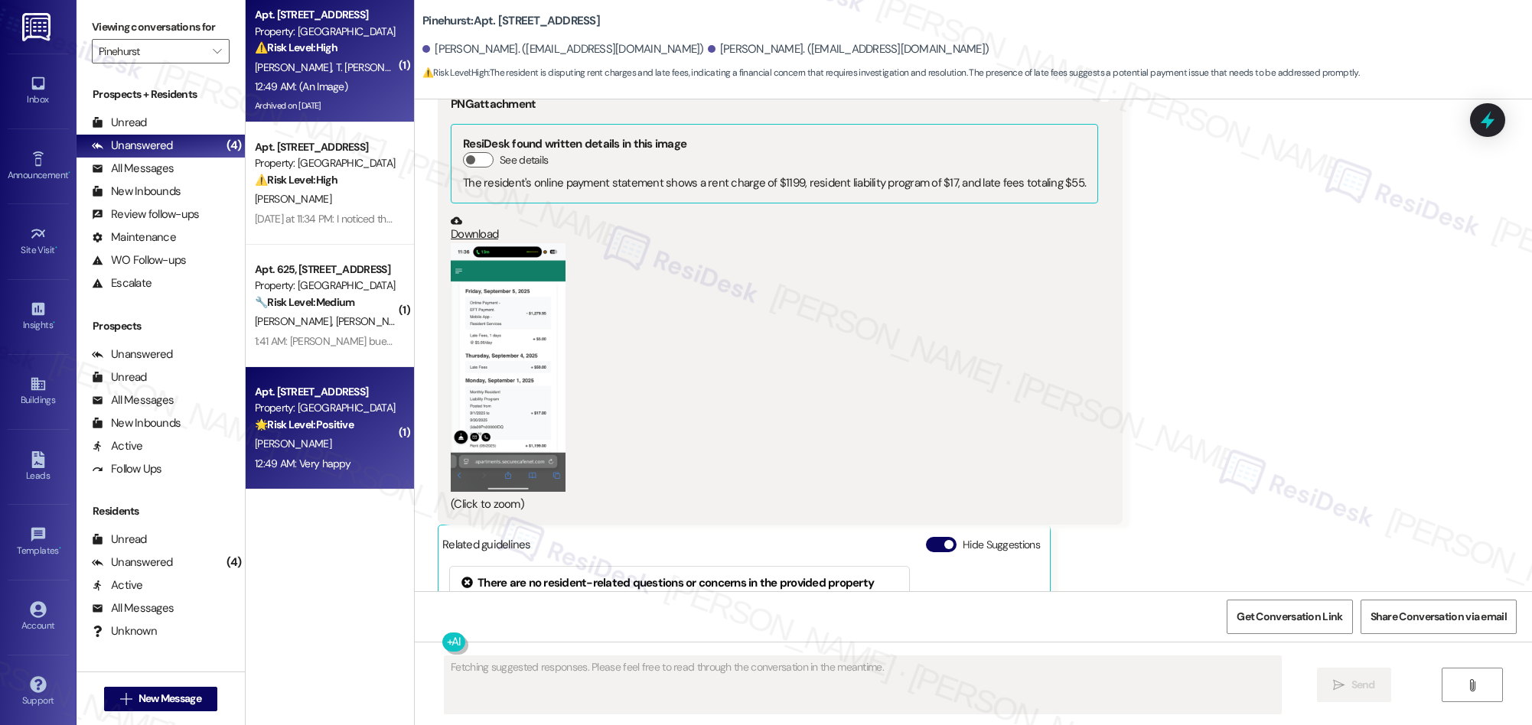
click at [339, 472] on div "12:49 AM: Very happy 12:49 AM: Very happy" at bounding box center [325, 463] width 145 height 19
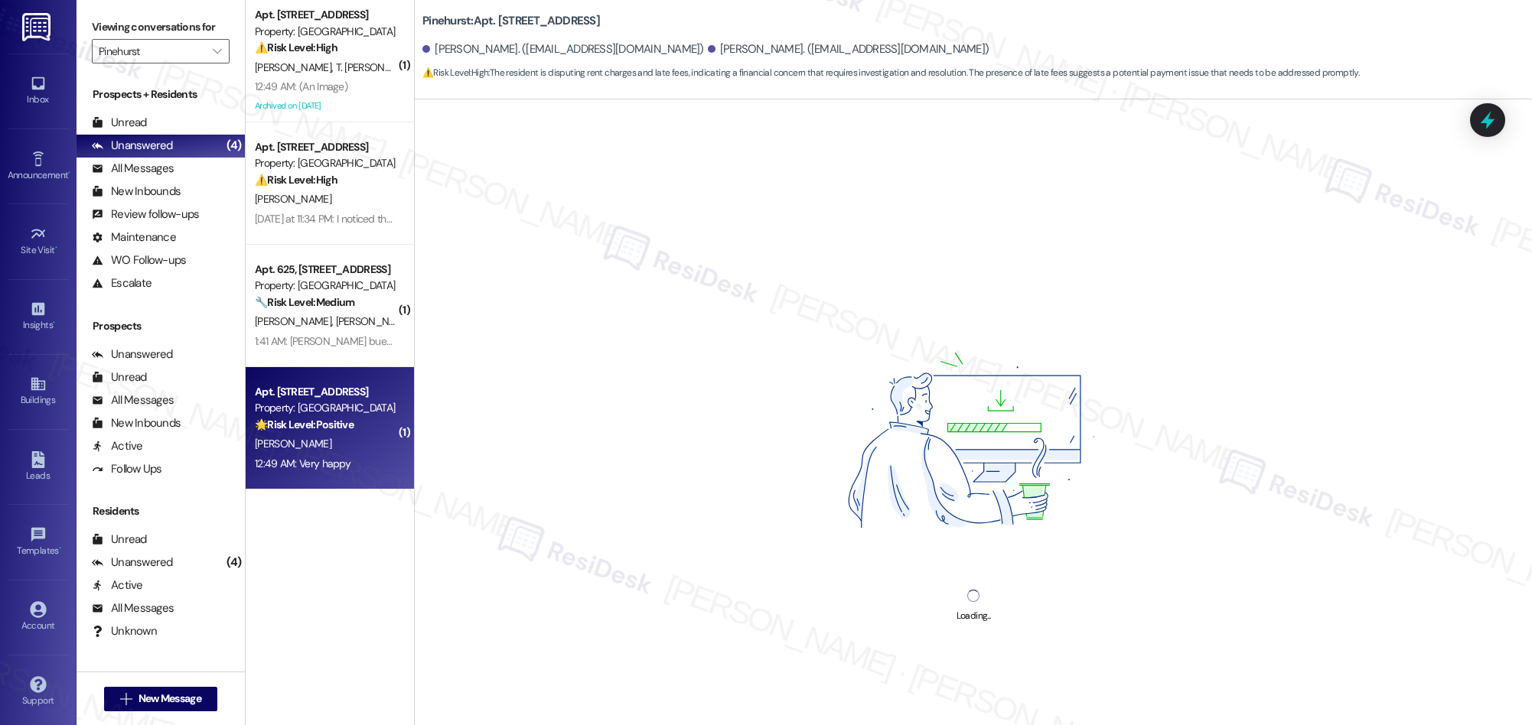
click at [349, 468] on div "12:49 AM: Very happy 12:49 AM: Very happy" at bounding box center [325, 463] width 145 height 19
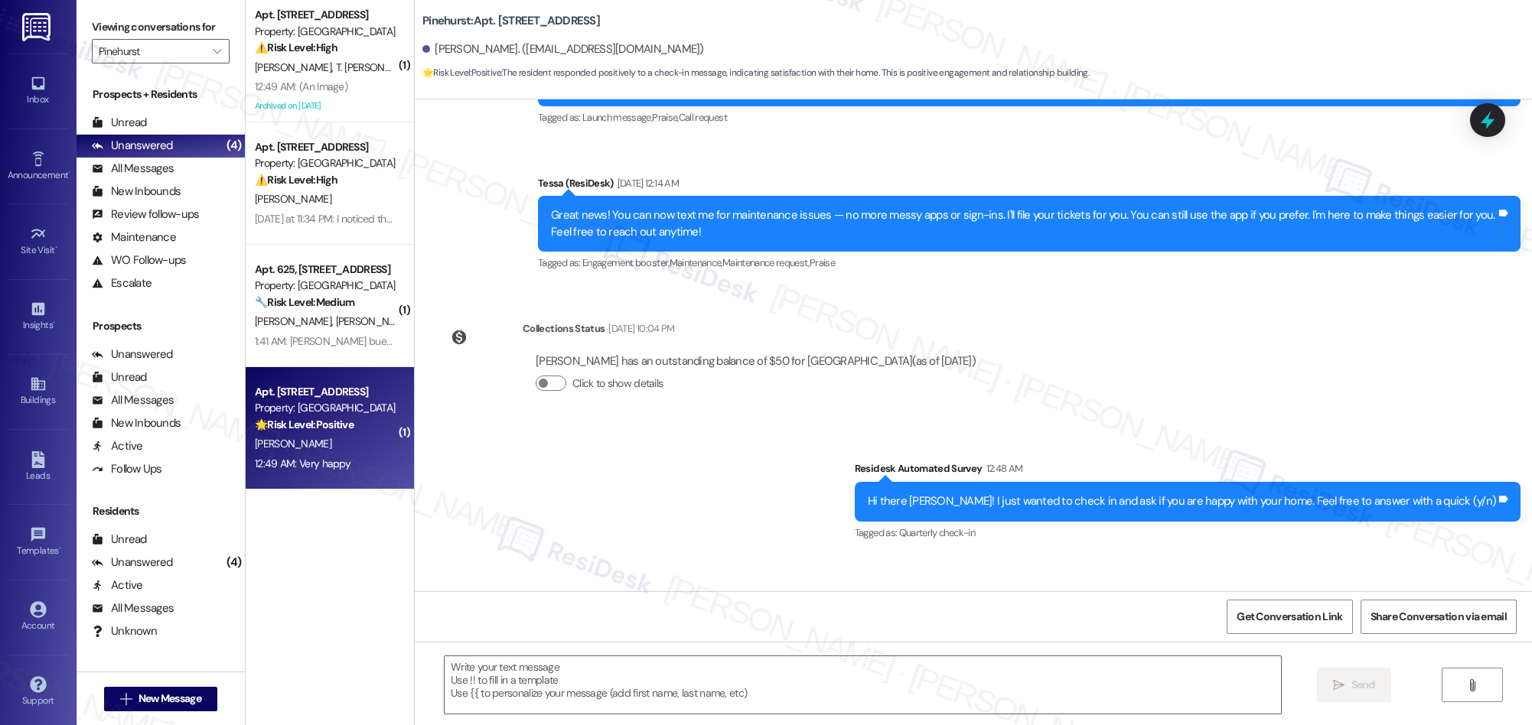
type textarea "Fetching suggested responses. Please feel free to read through the conversation…"
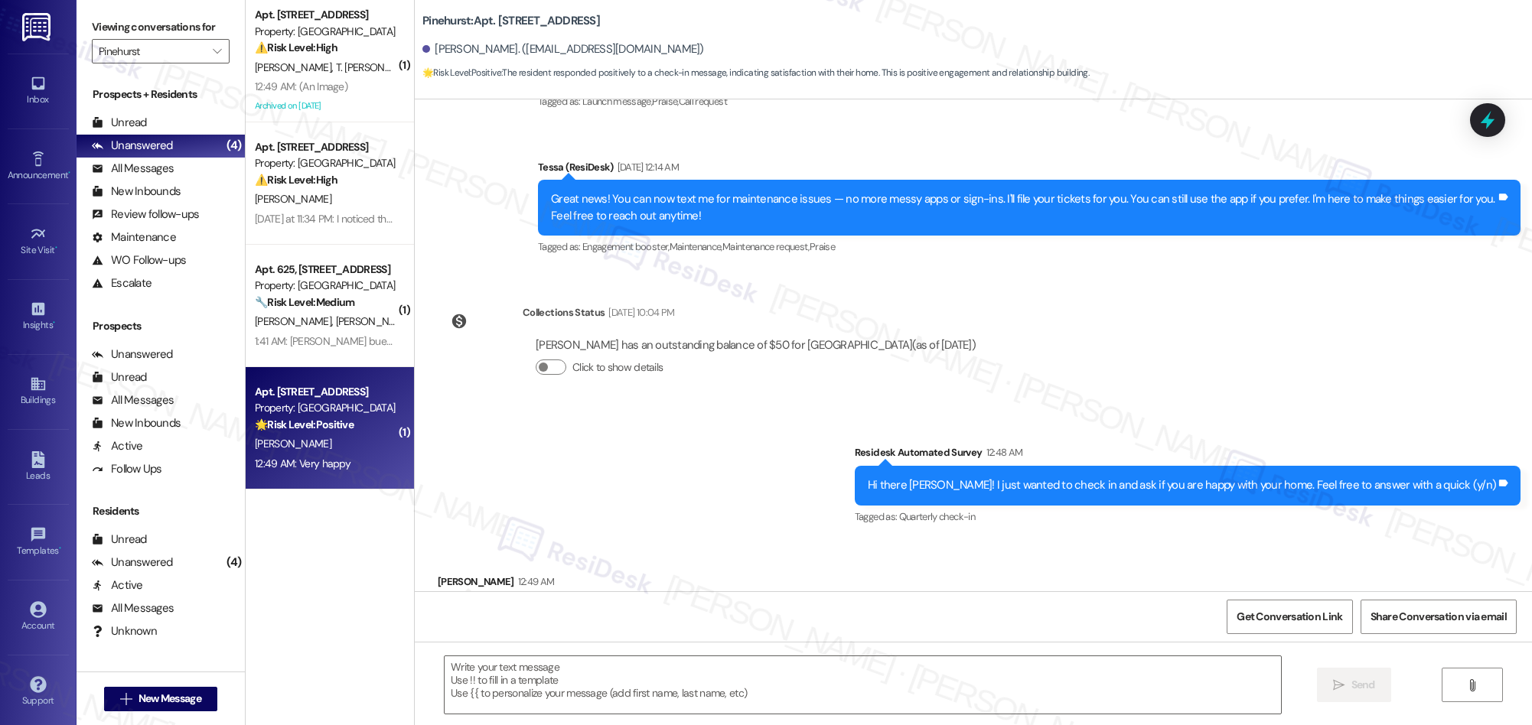
scroll to position [318, 0]
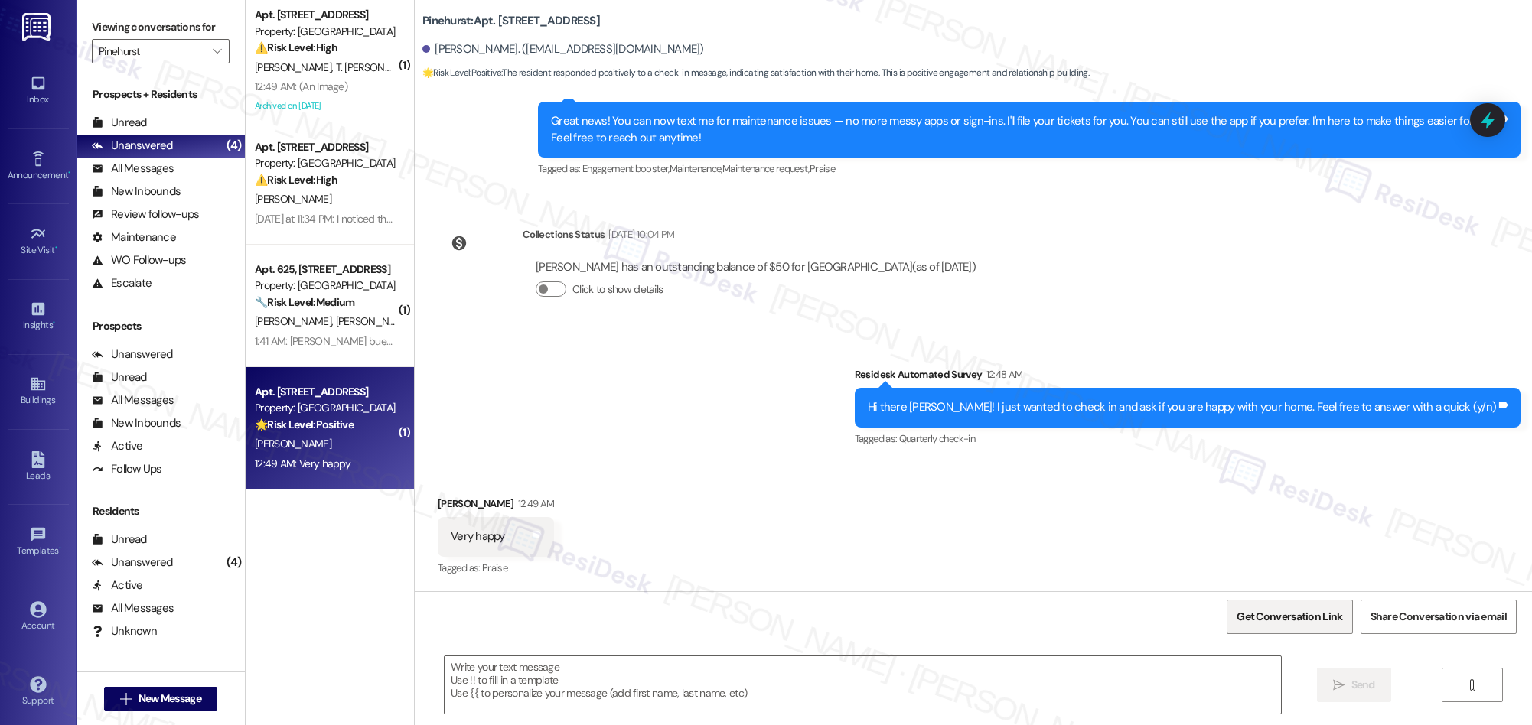
click at [1287, 619] on span "Get Conversation Link" at bounding box center [1289, 617] width 106 height 16
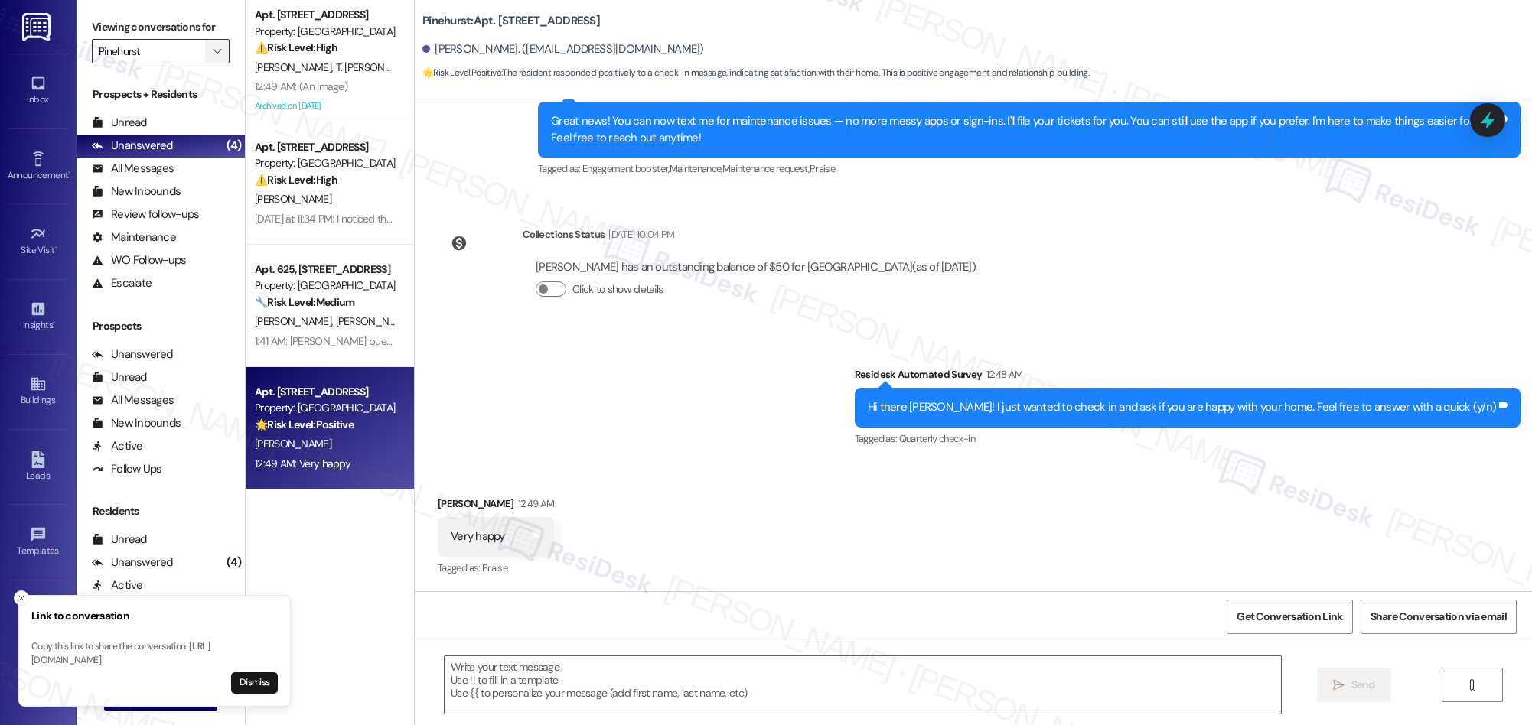
click at [213, 54] on icon "" at bounding box center [217, 51] width 8 height 12
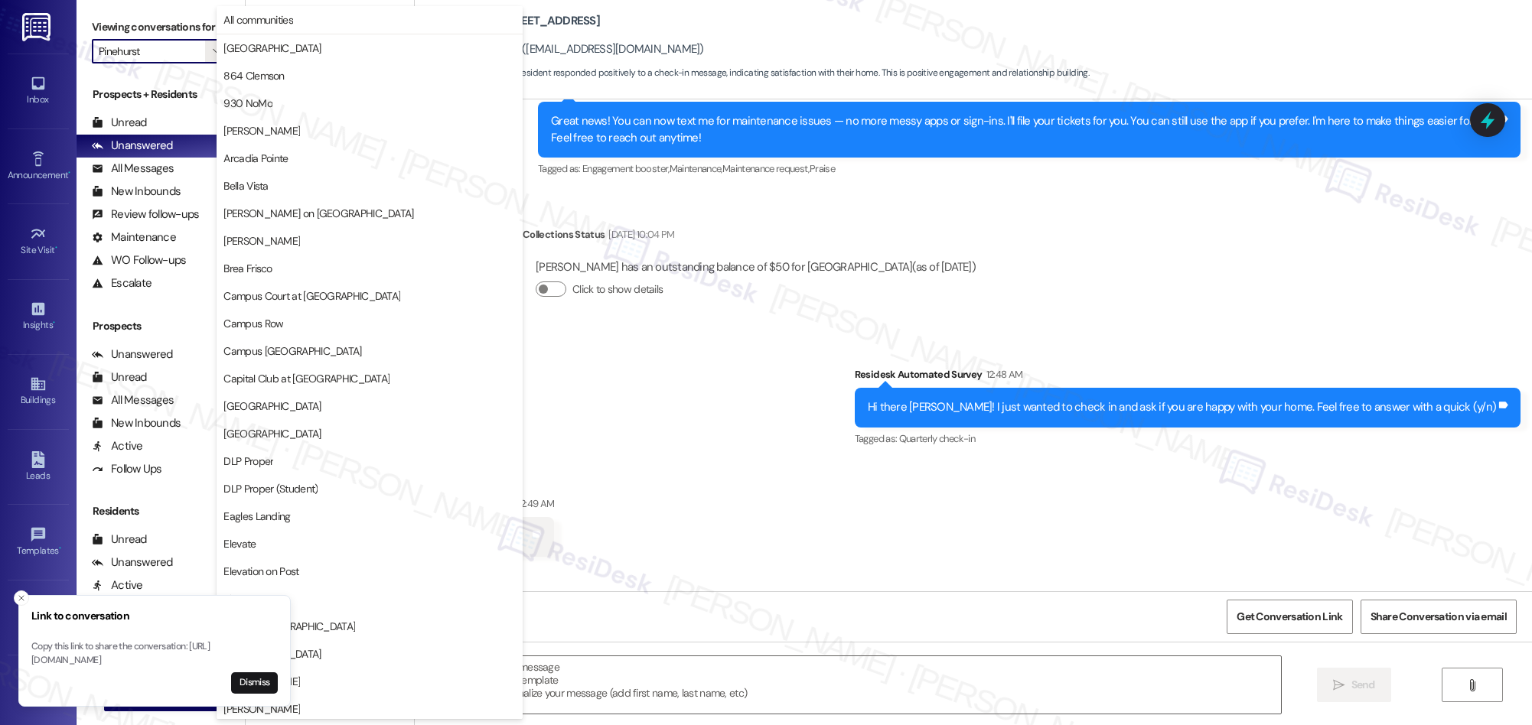
scroll to position [800, 0]
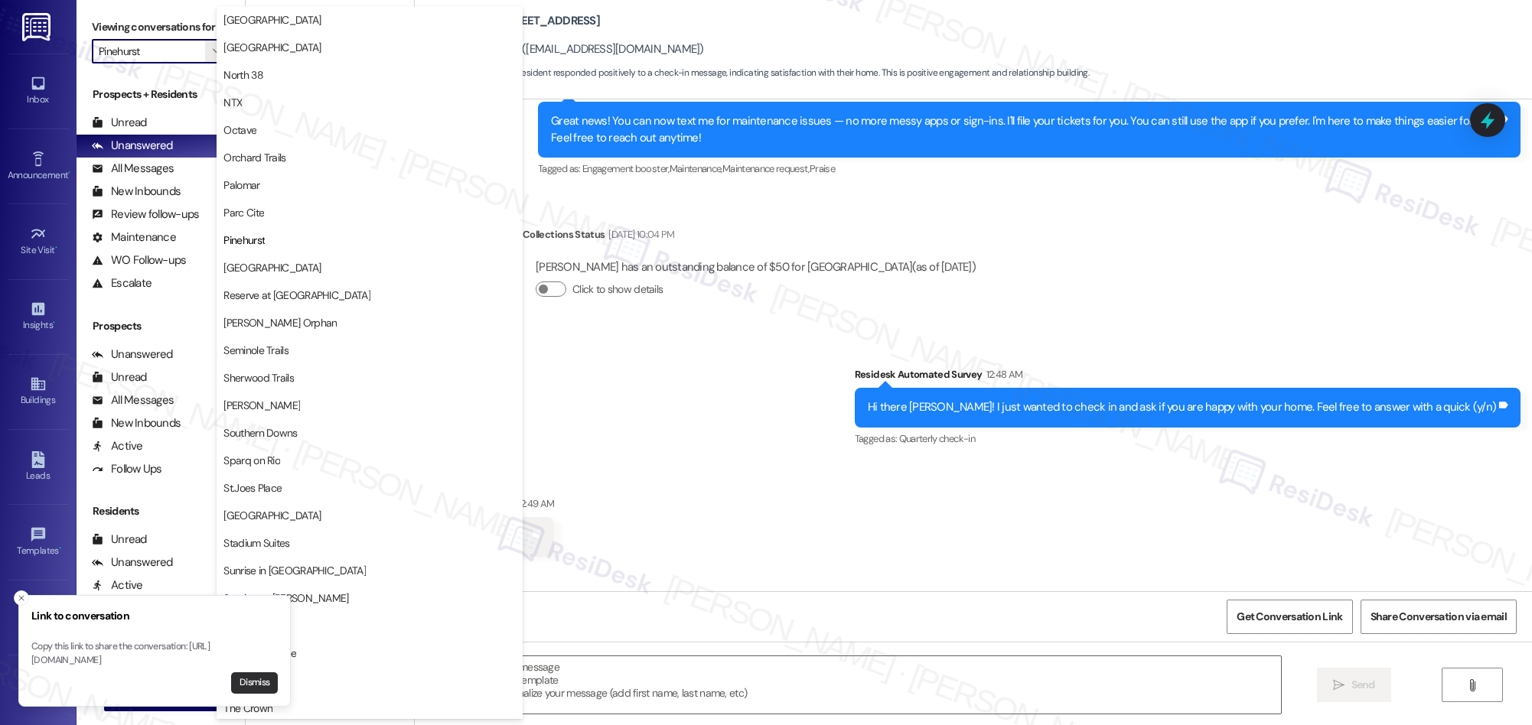
click at [252, 683] on button "Dismiss" at bounding box center [254, 683] width 47 height 21
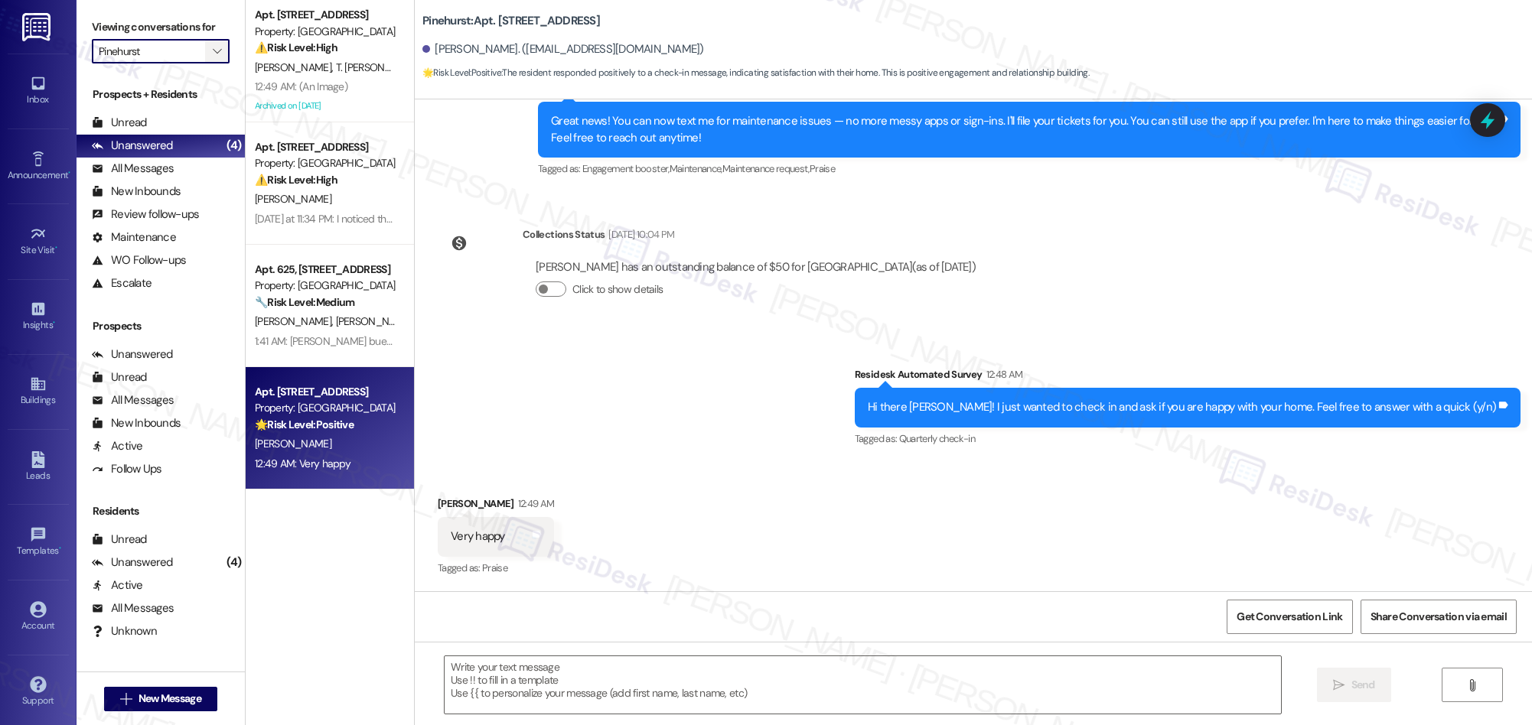
click at [211, 47] on span "" at bounding box center [217, 51] width 15 height 24
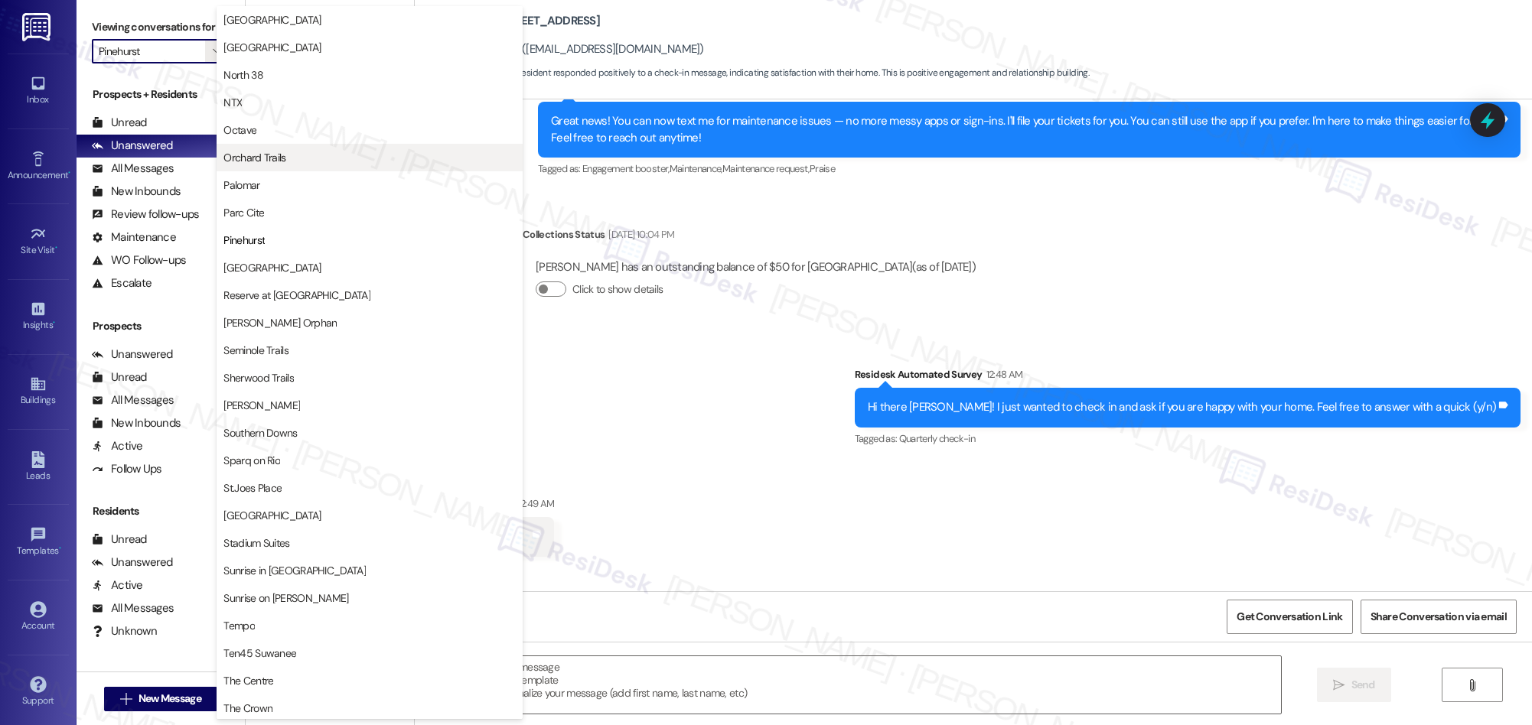
click at [266, 165] on span "Orchard Trails" at bounding box center [254, 157] width 62 height 15
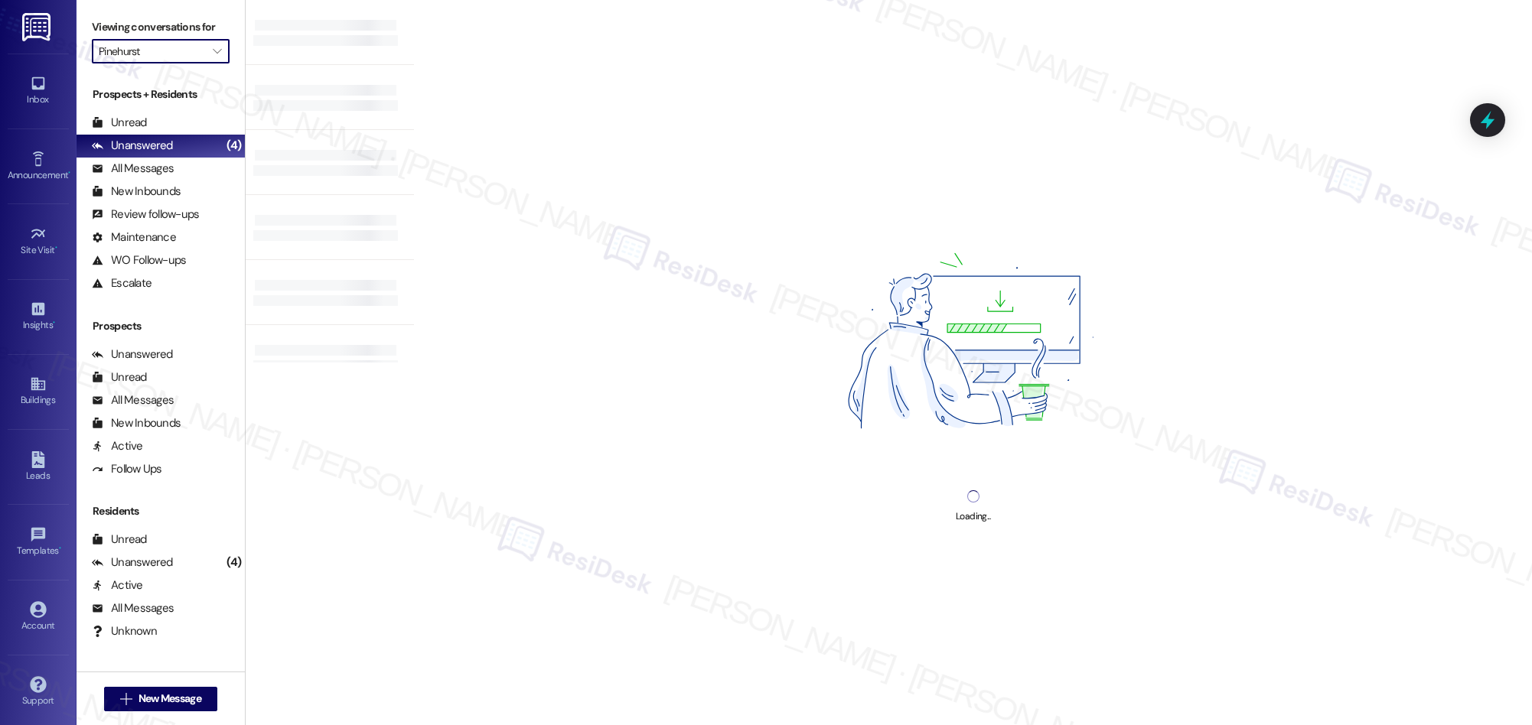
type input "Orchard Trails"
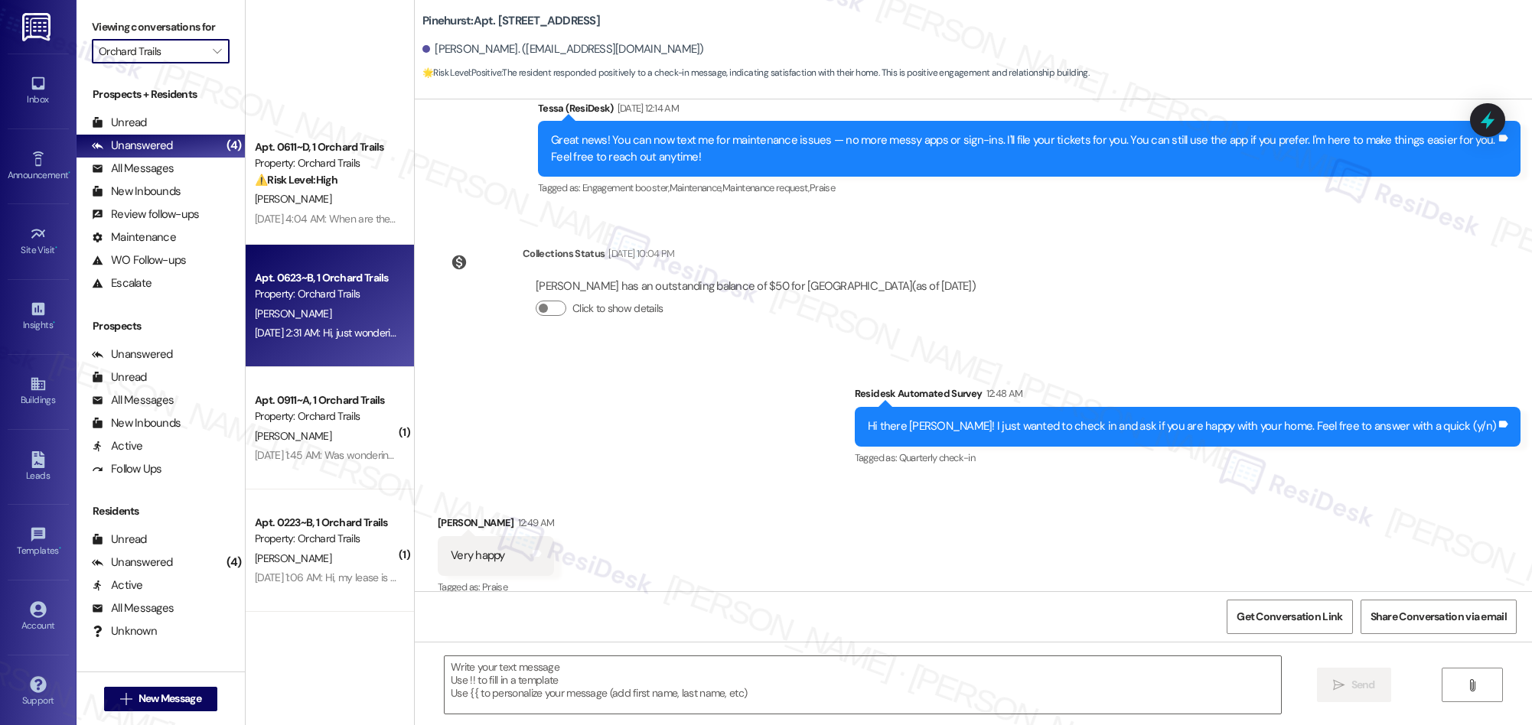
scroll to position [317, 0]
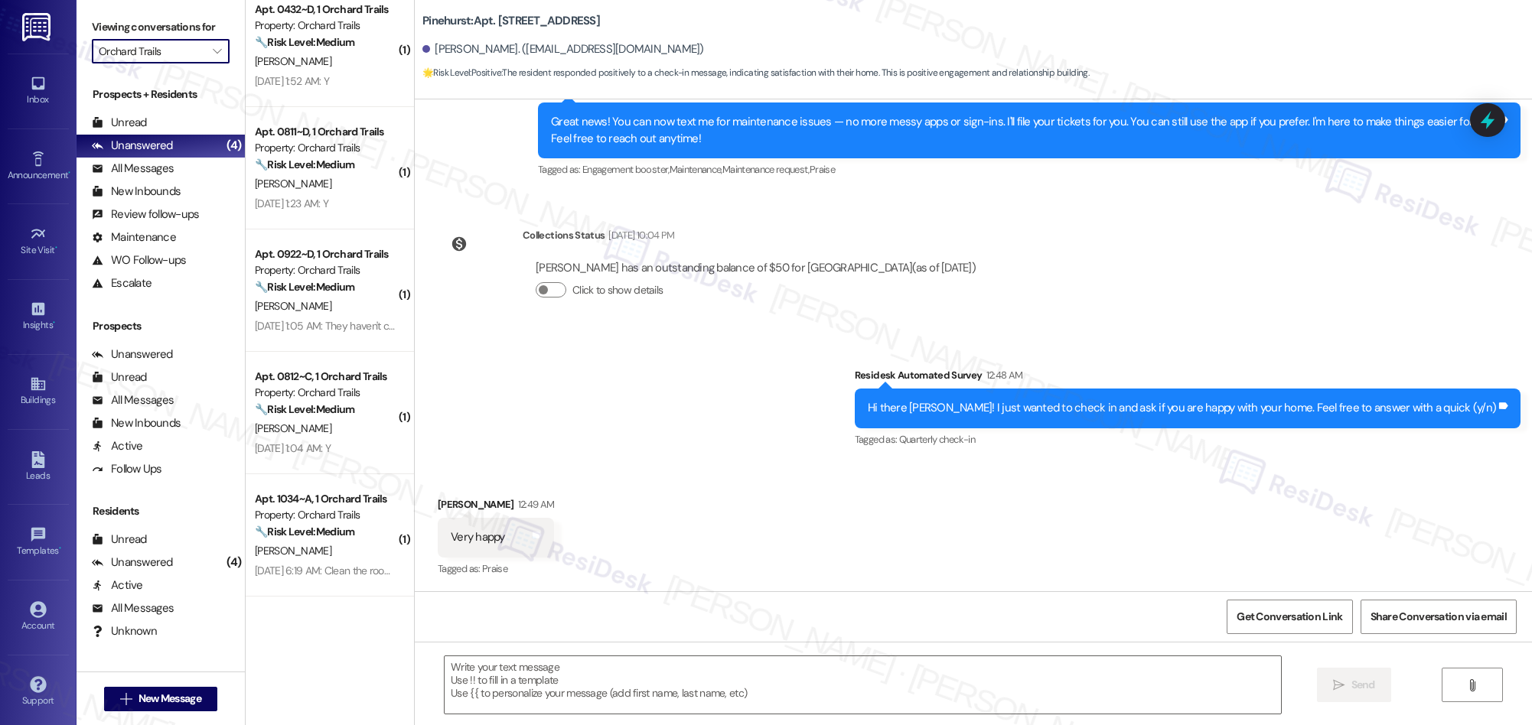
type textarea "Fetching suggested responses. Please feel free to read through the conversation…"
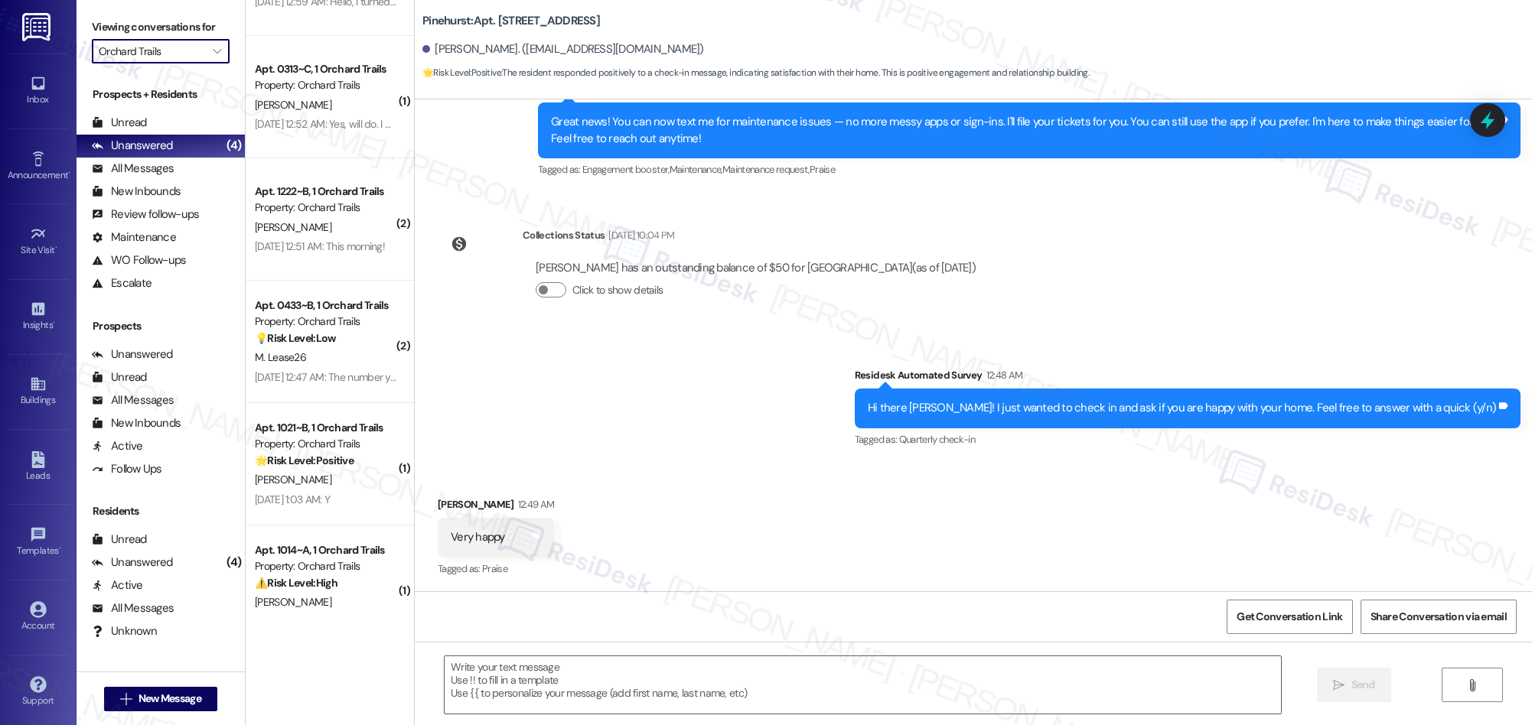
scroll to position [1954, 0]
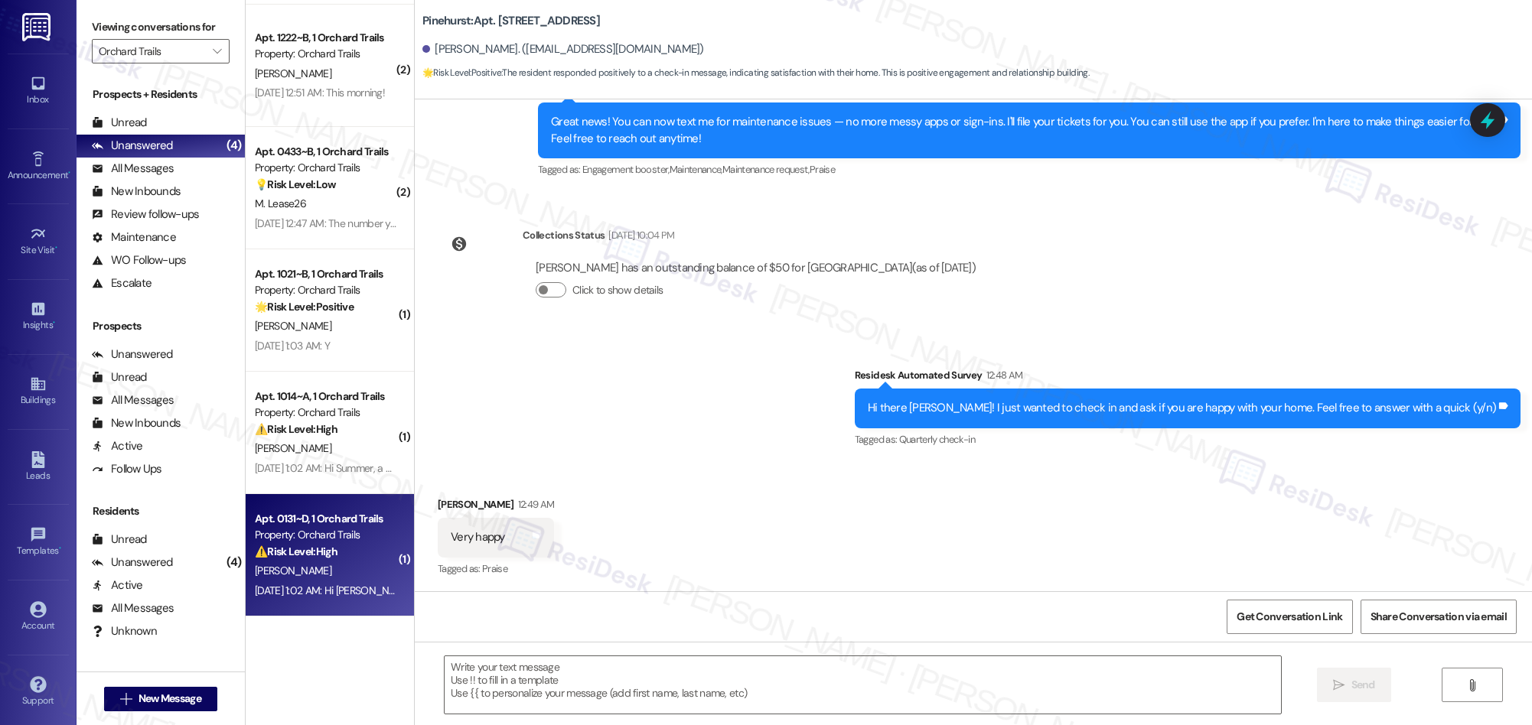
click at [357, 529] on div "Property: Orchard Trails" at bounding box center [326, 535] width 142 height 16
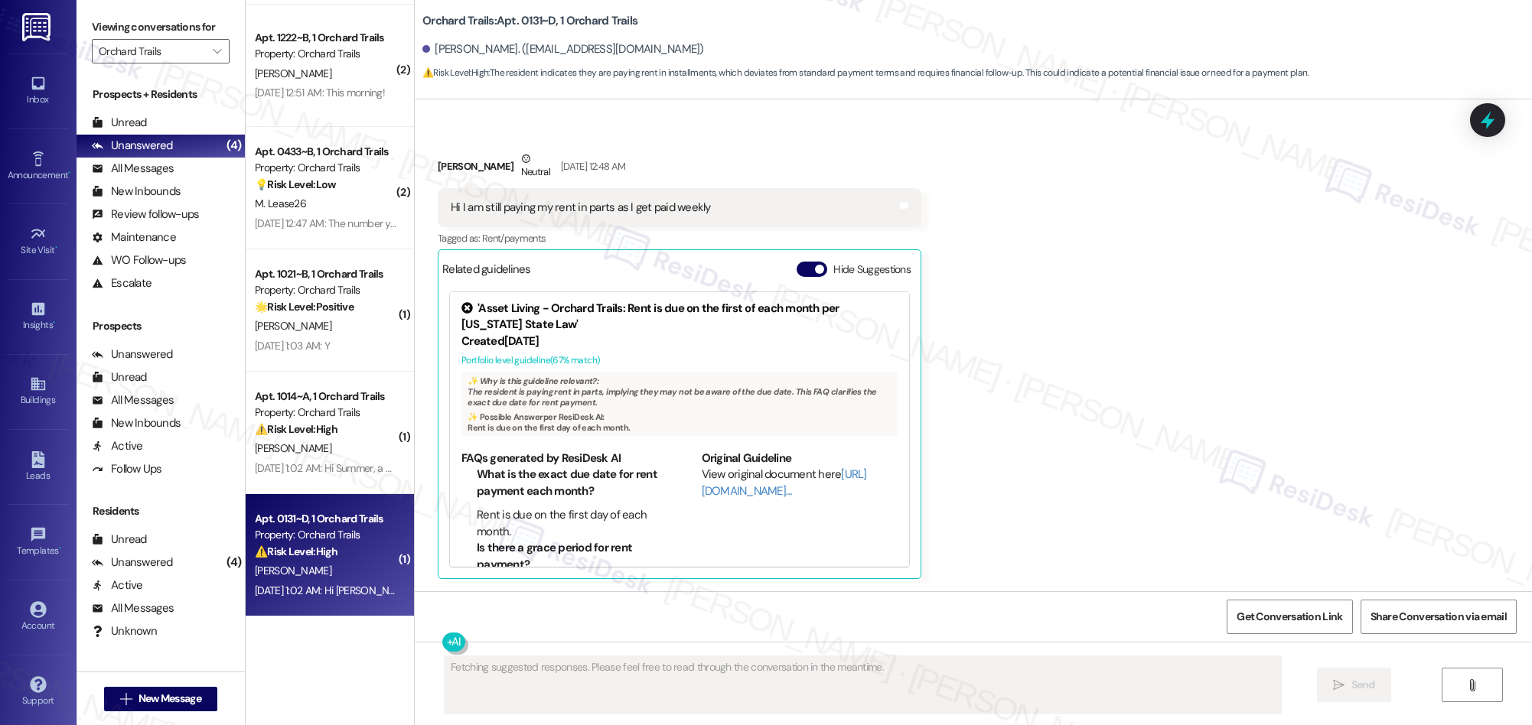
scroll to position [5162, 0]
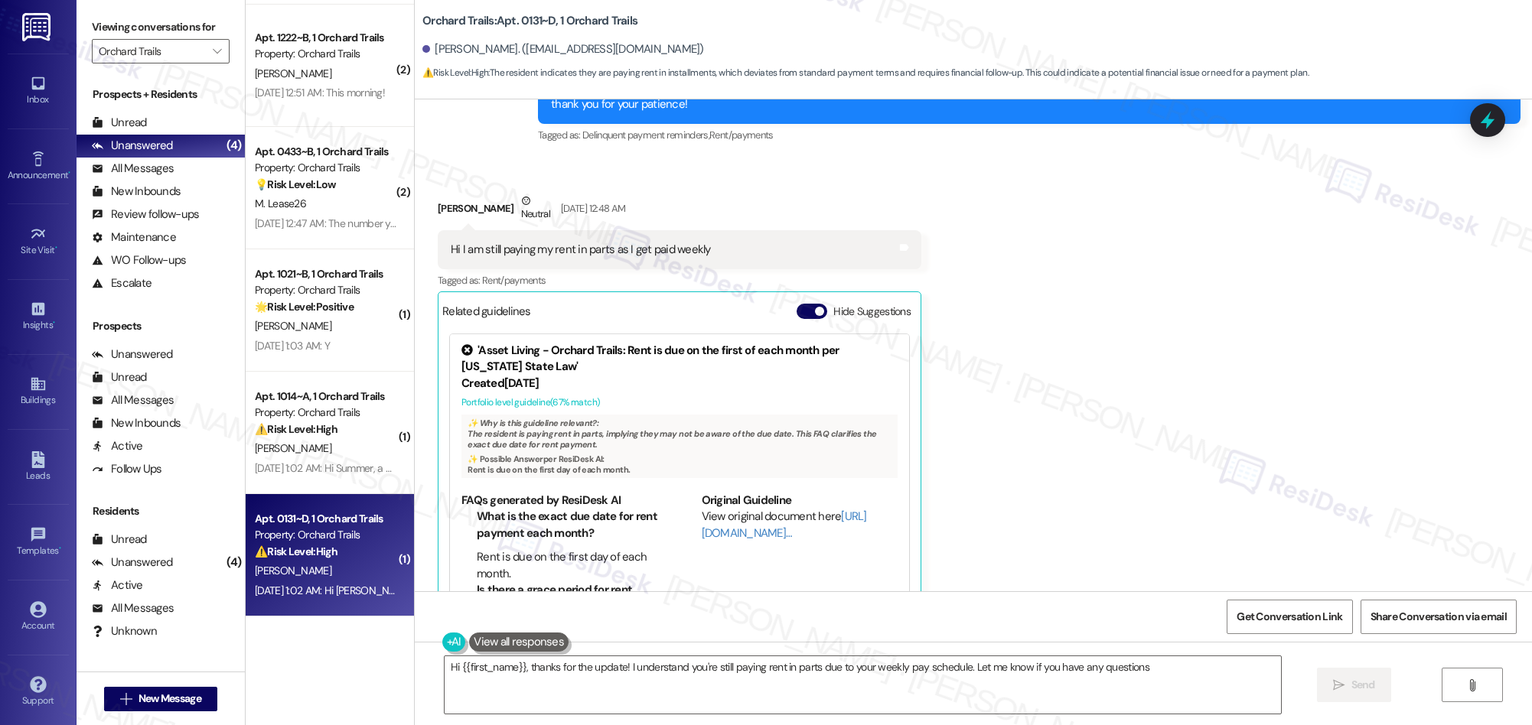
type textarea "Hi {{first_name}}, thanks for the update! I understand you're still paying rent…"
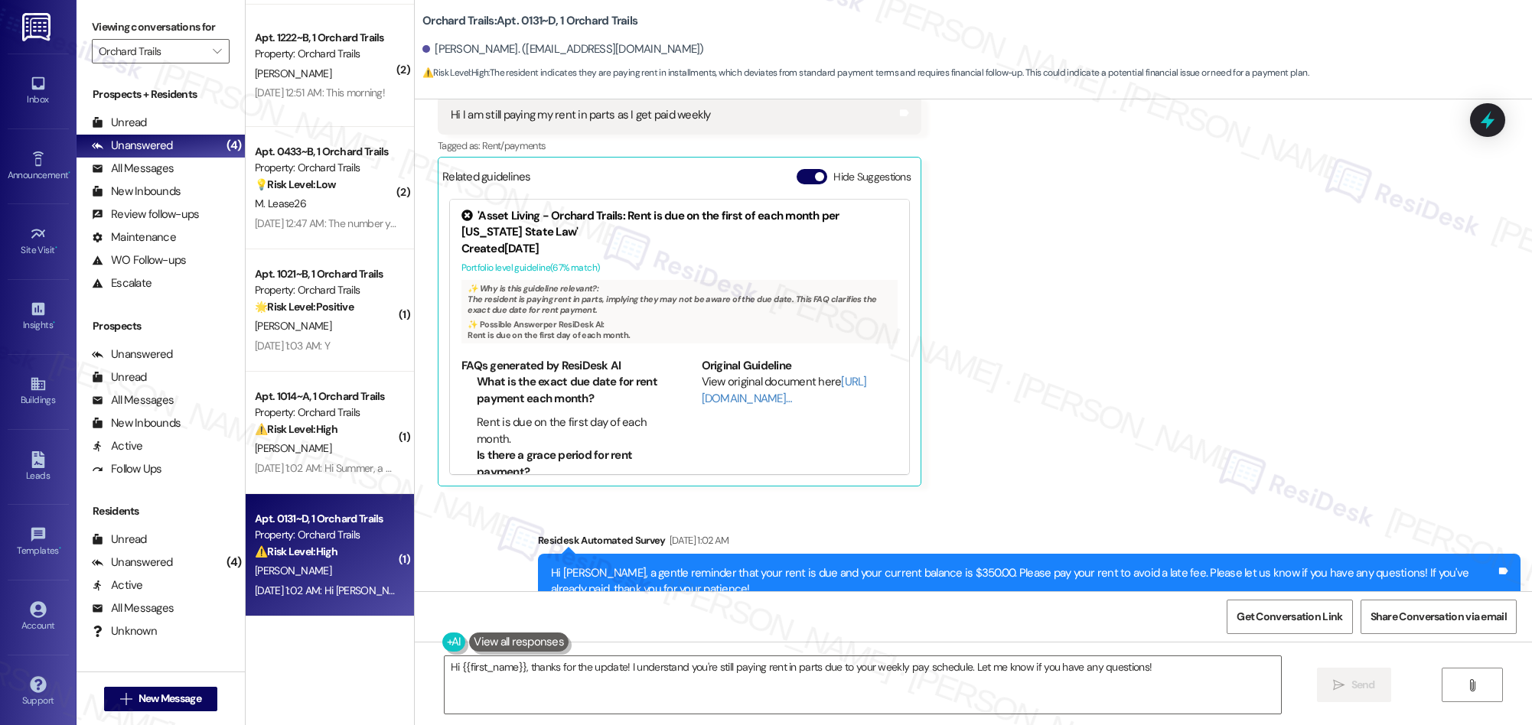
scroll to position [5409, 0]
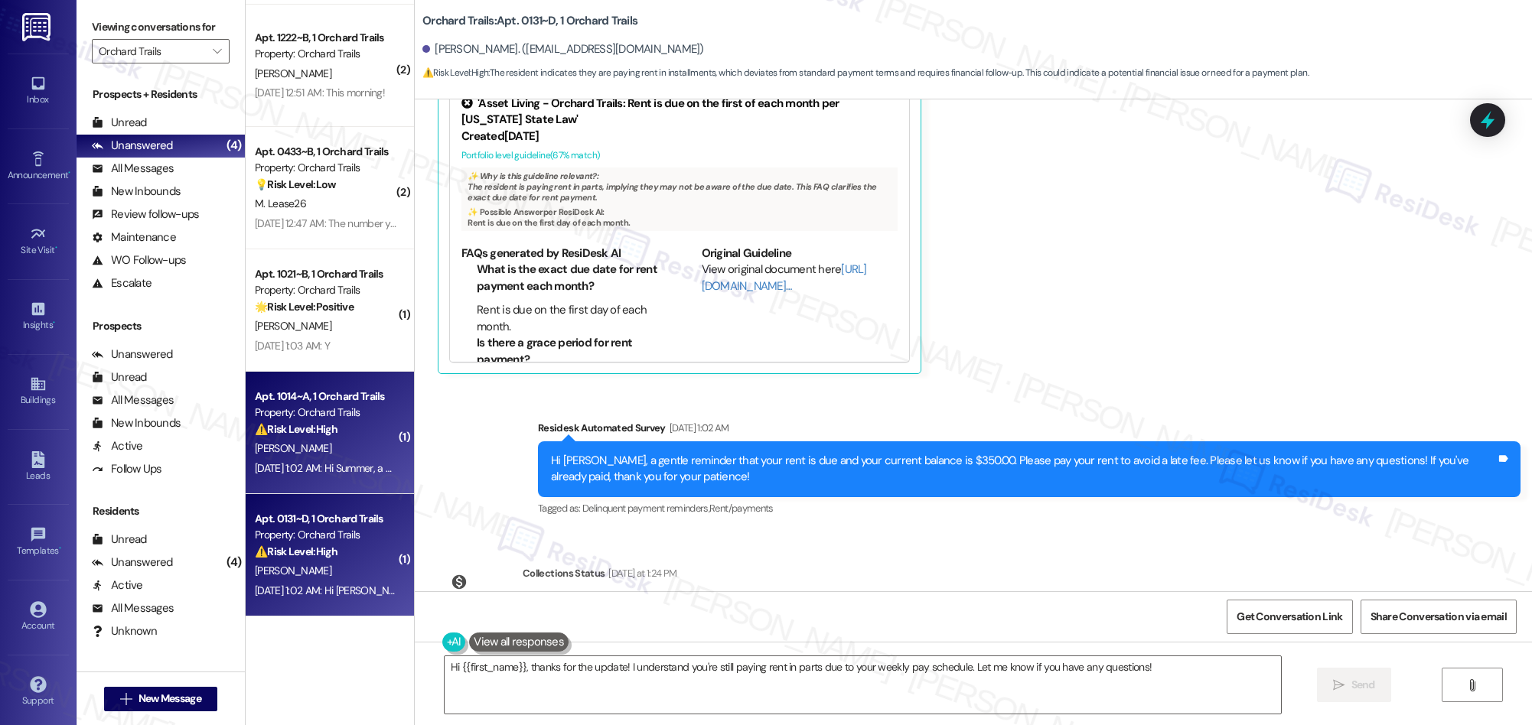
click at [312, 432] on strong "⚠️ Risk Level: High" at bounding box center [296, 429] width 83 height 14
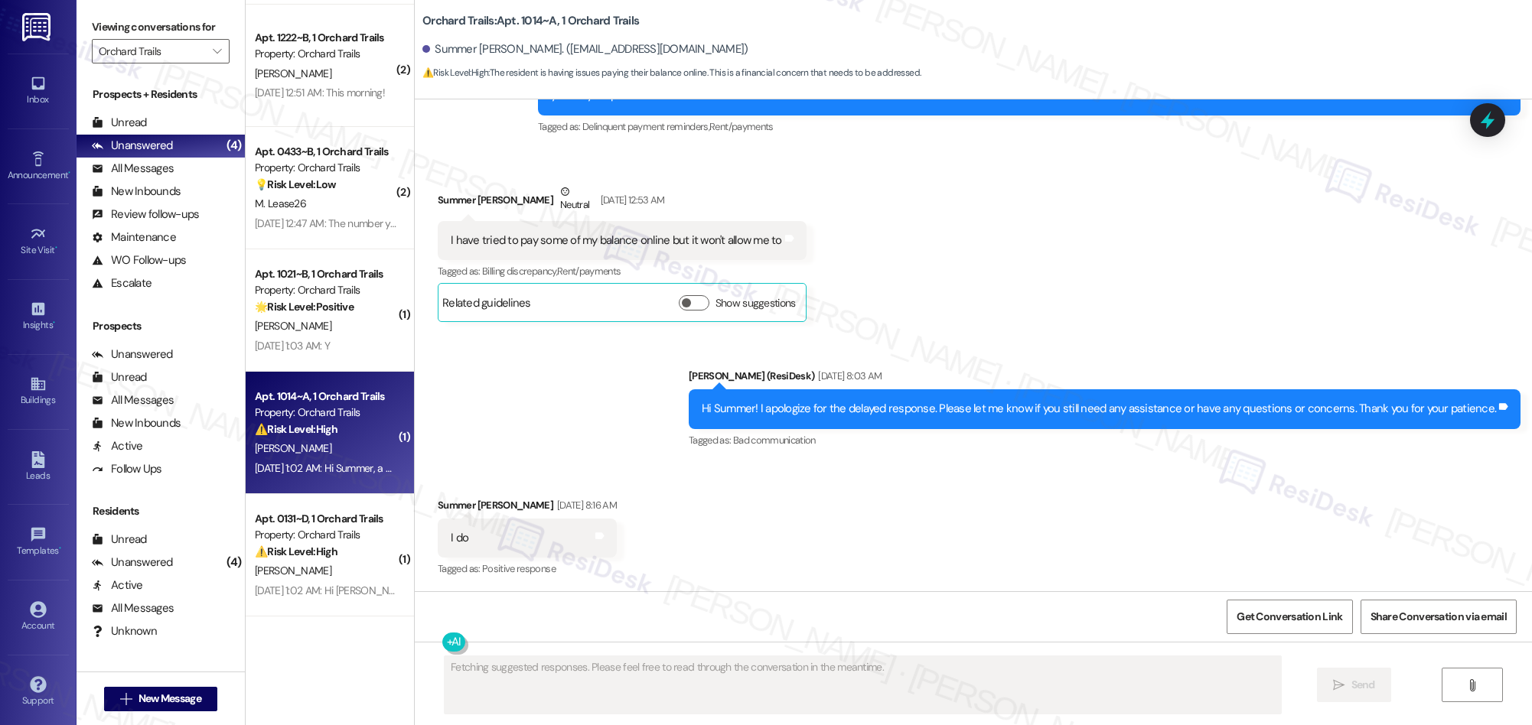
scroll to position [2499, 0]
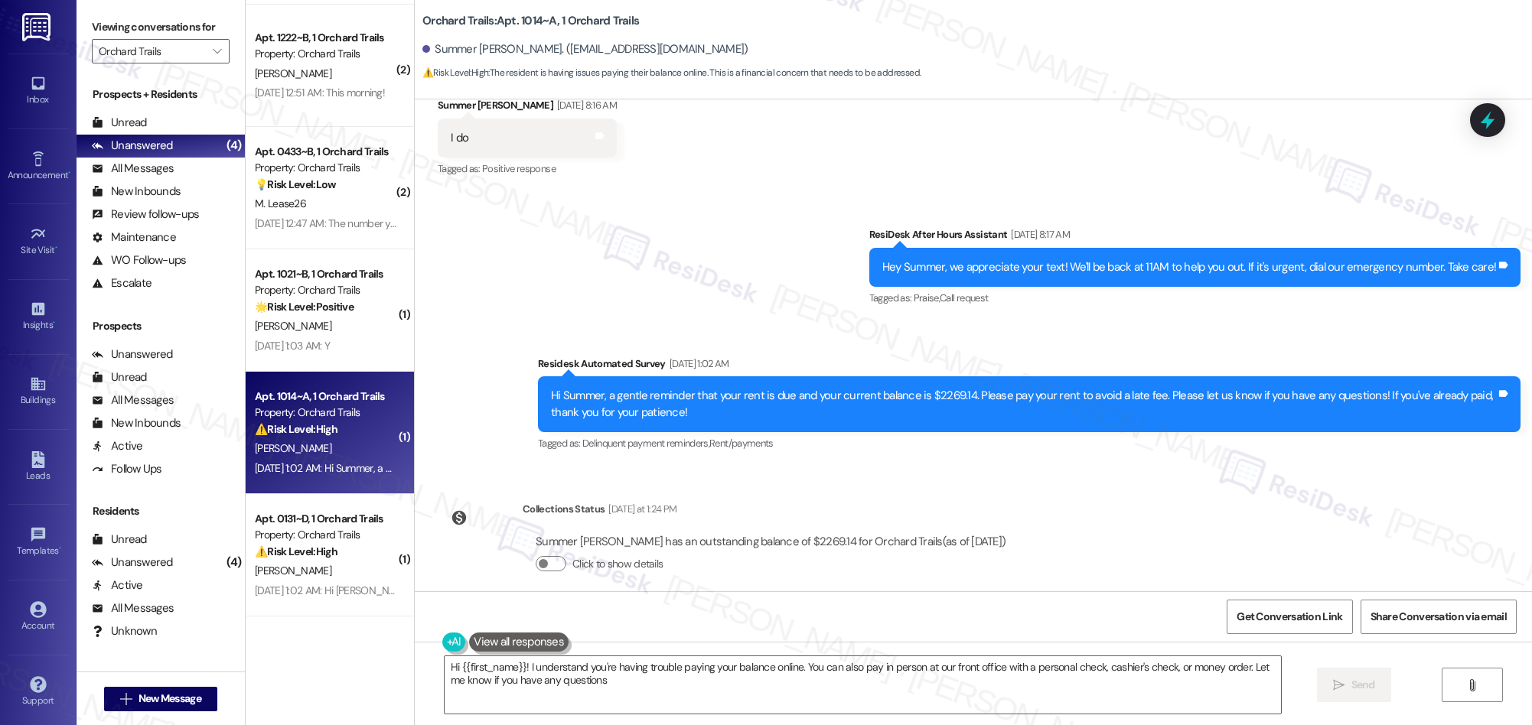
type textarea "Hi {{first_name}}! I understand you're having trouble paying your balance onlin…"
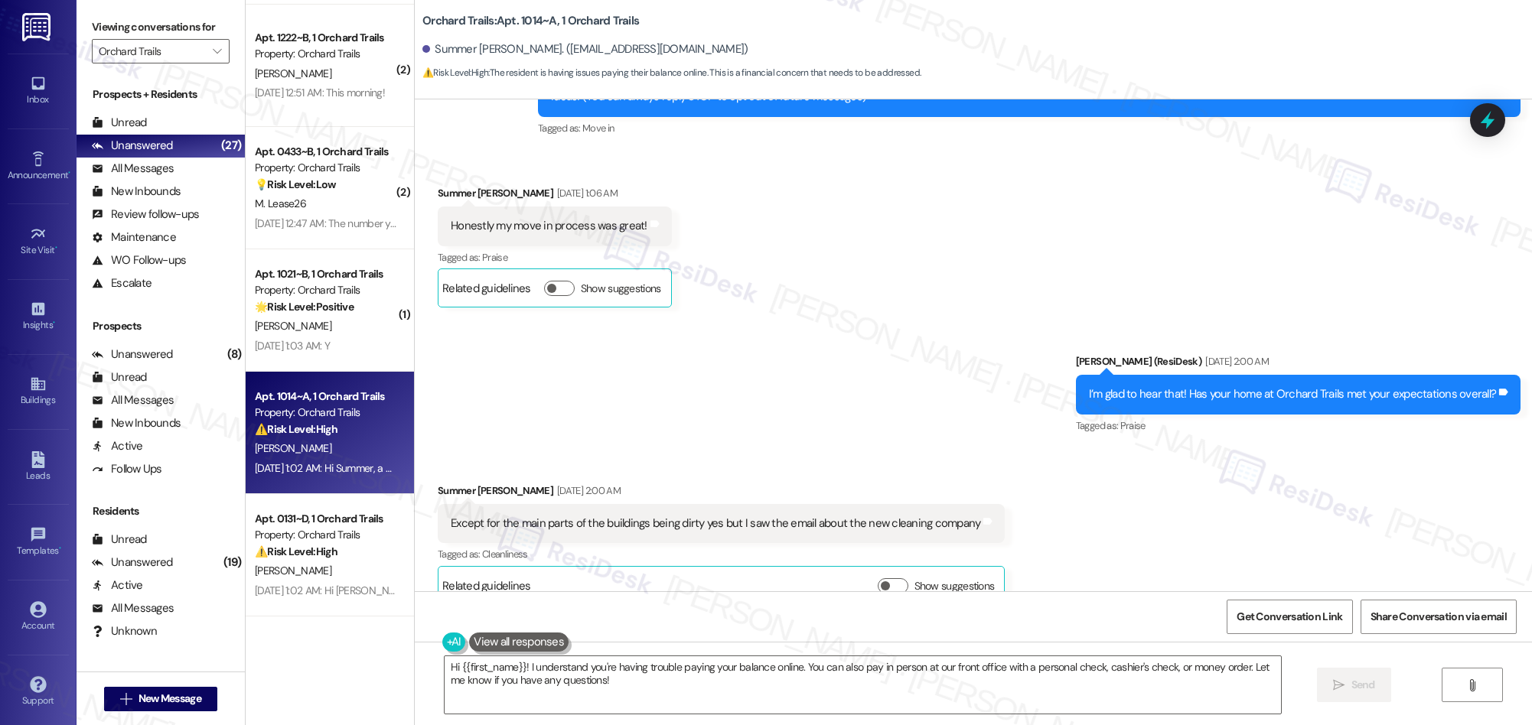
scroll to position [0, 0]
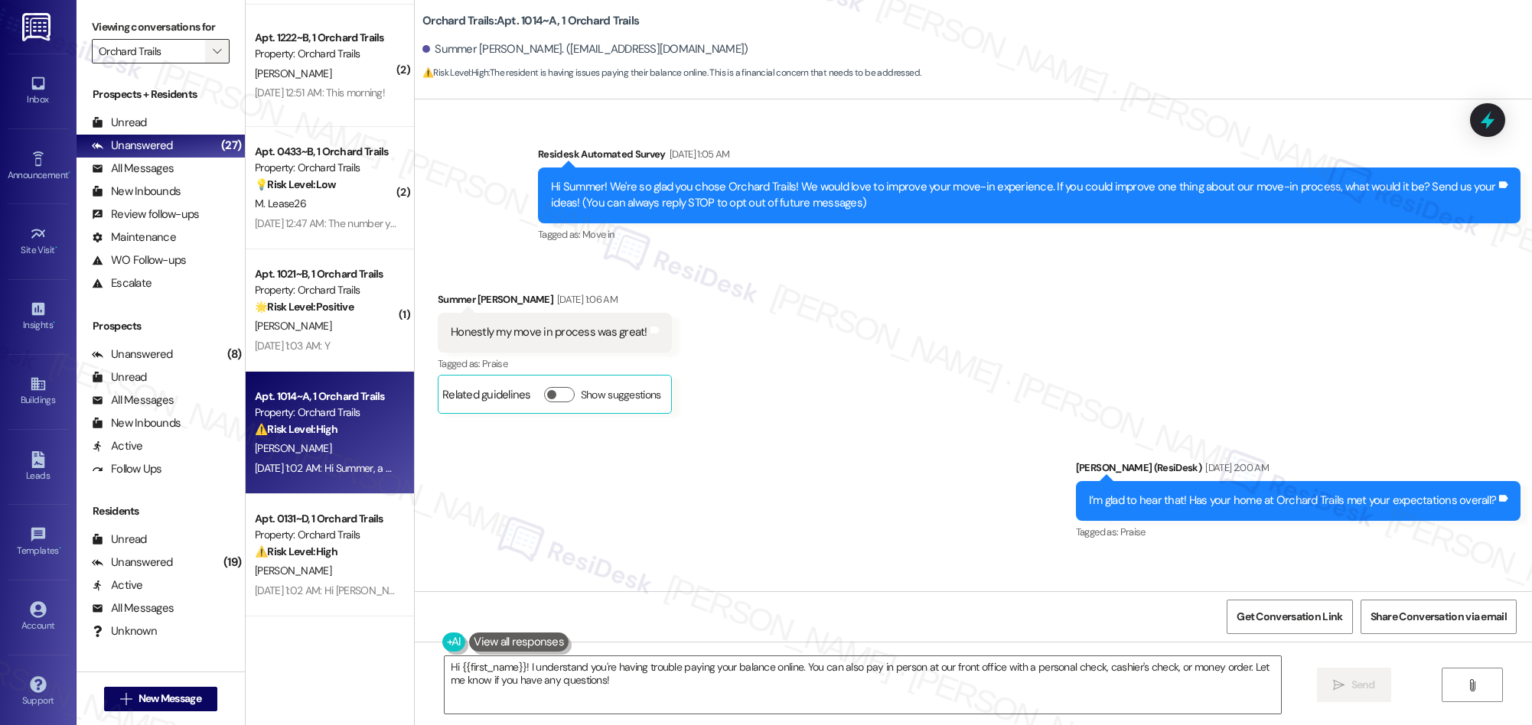
click at [213, 48] on icon "" at bounding box center [217, 51] width 8 height 12
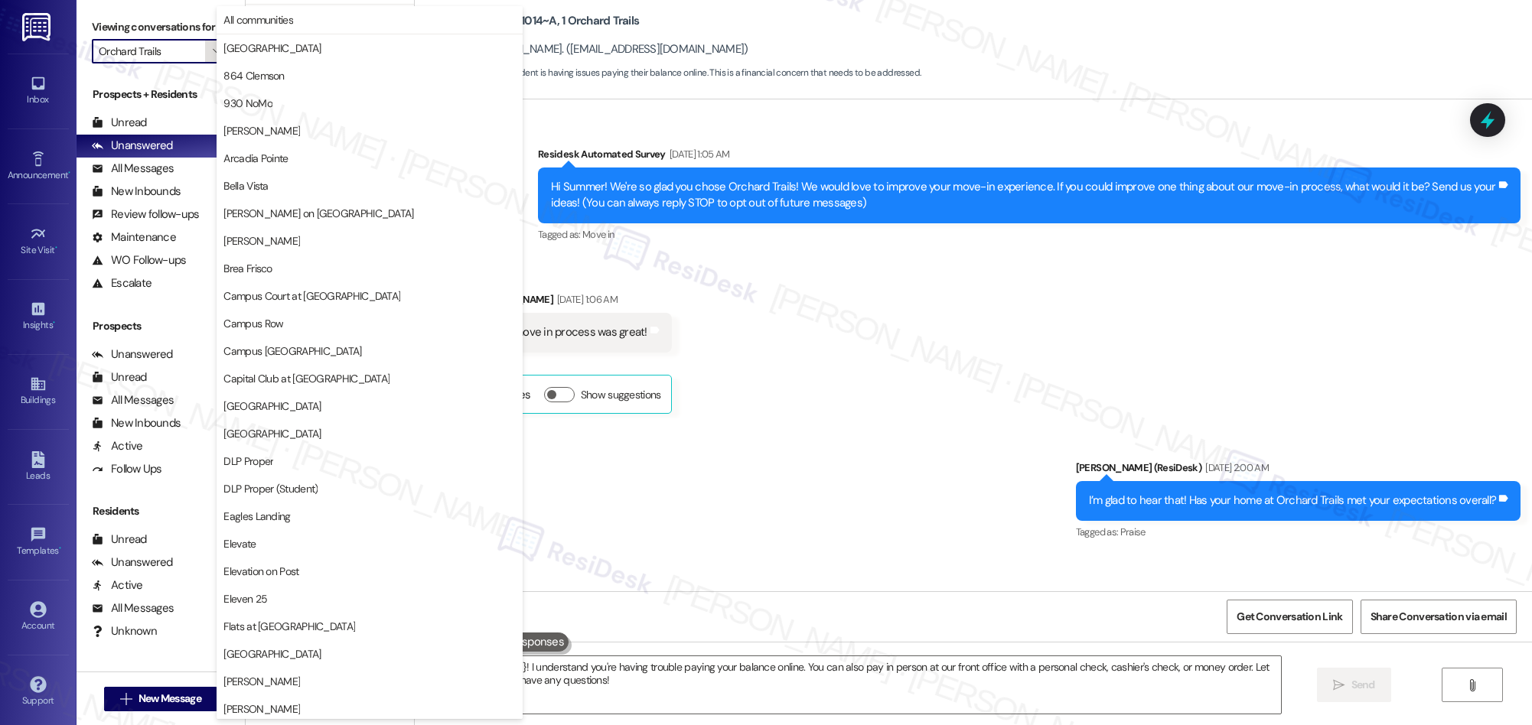
scroll to position [800, 0]
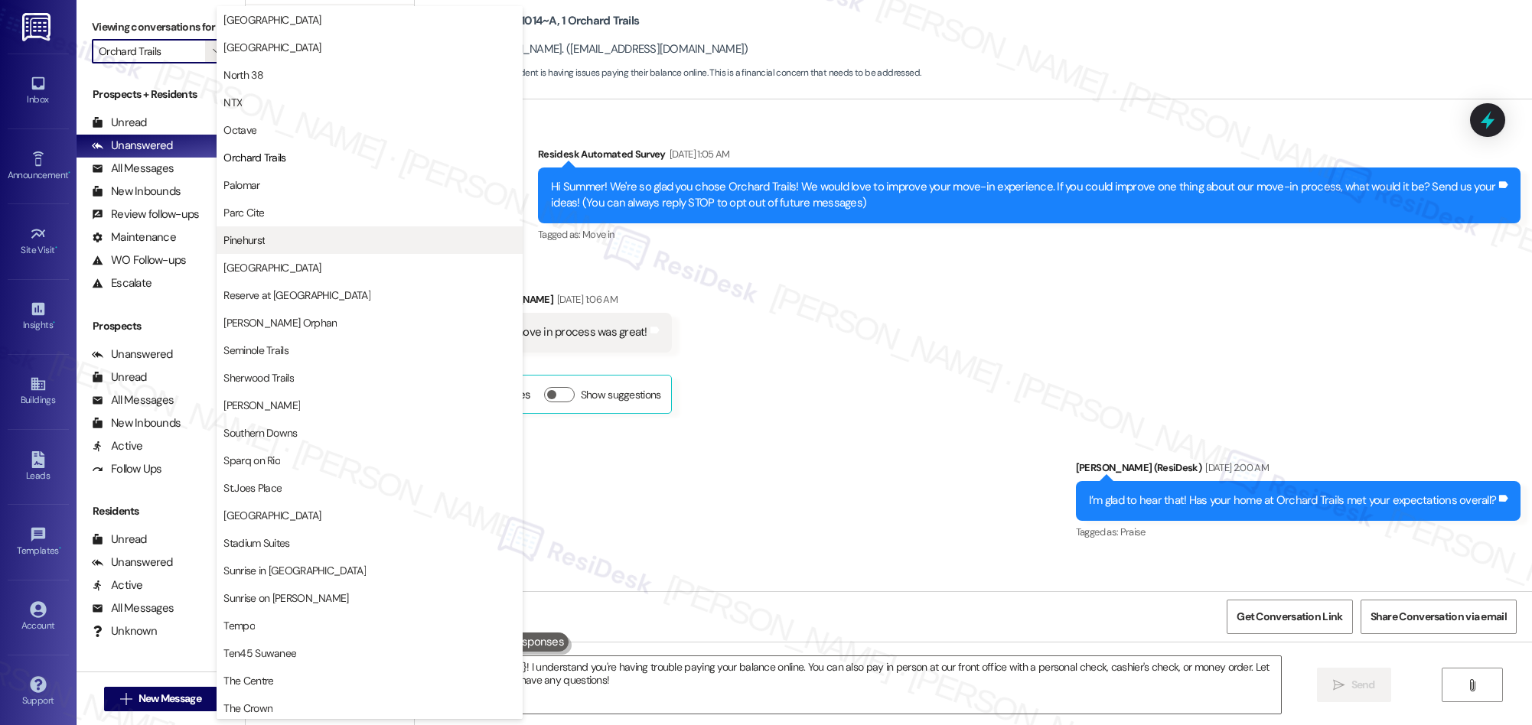
click at [241, 239] on span "Pinehurst" at bounding box center [243, 240] width 41 height 15
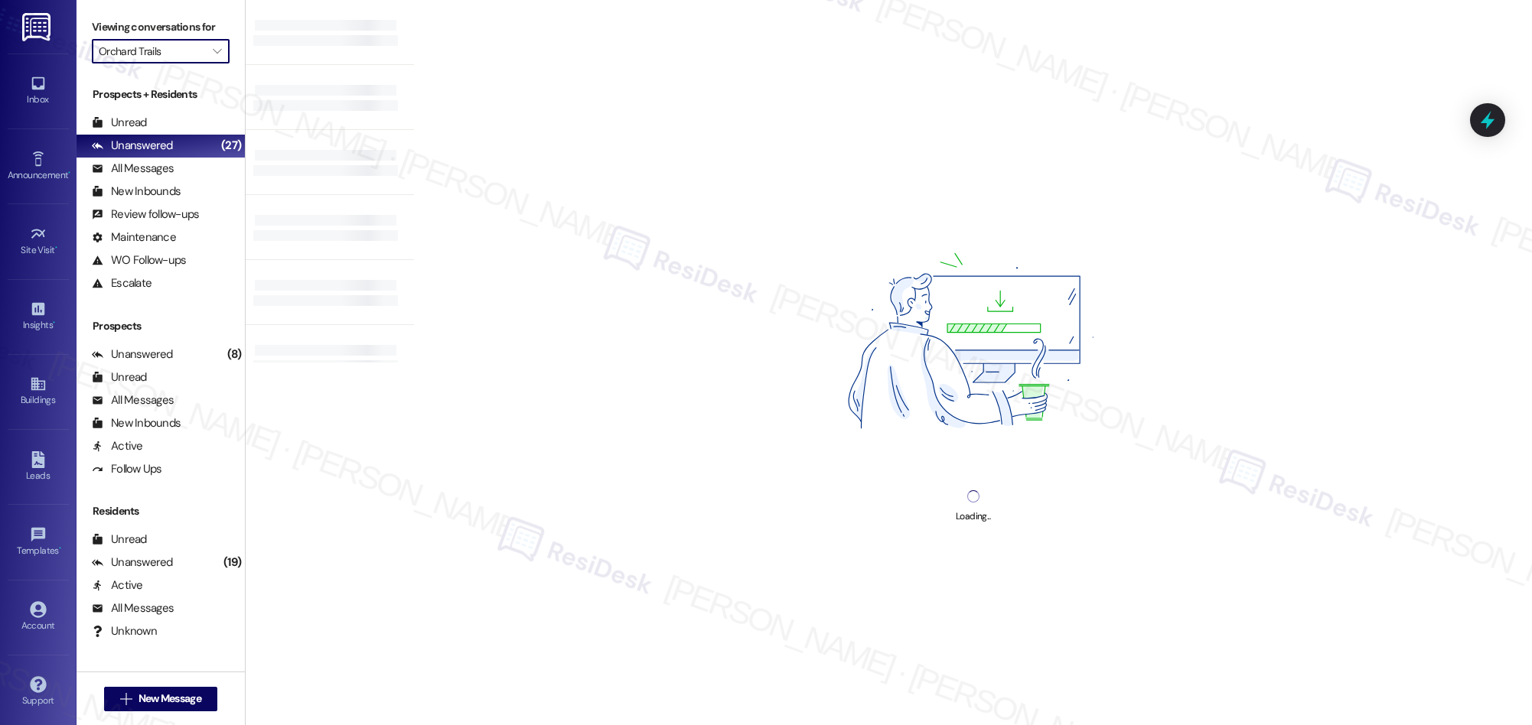
type input "Pinehurst"
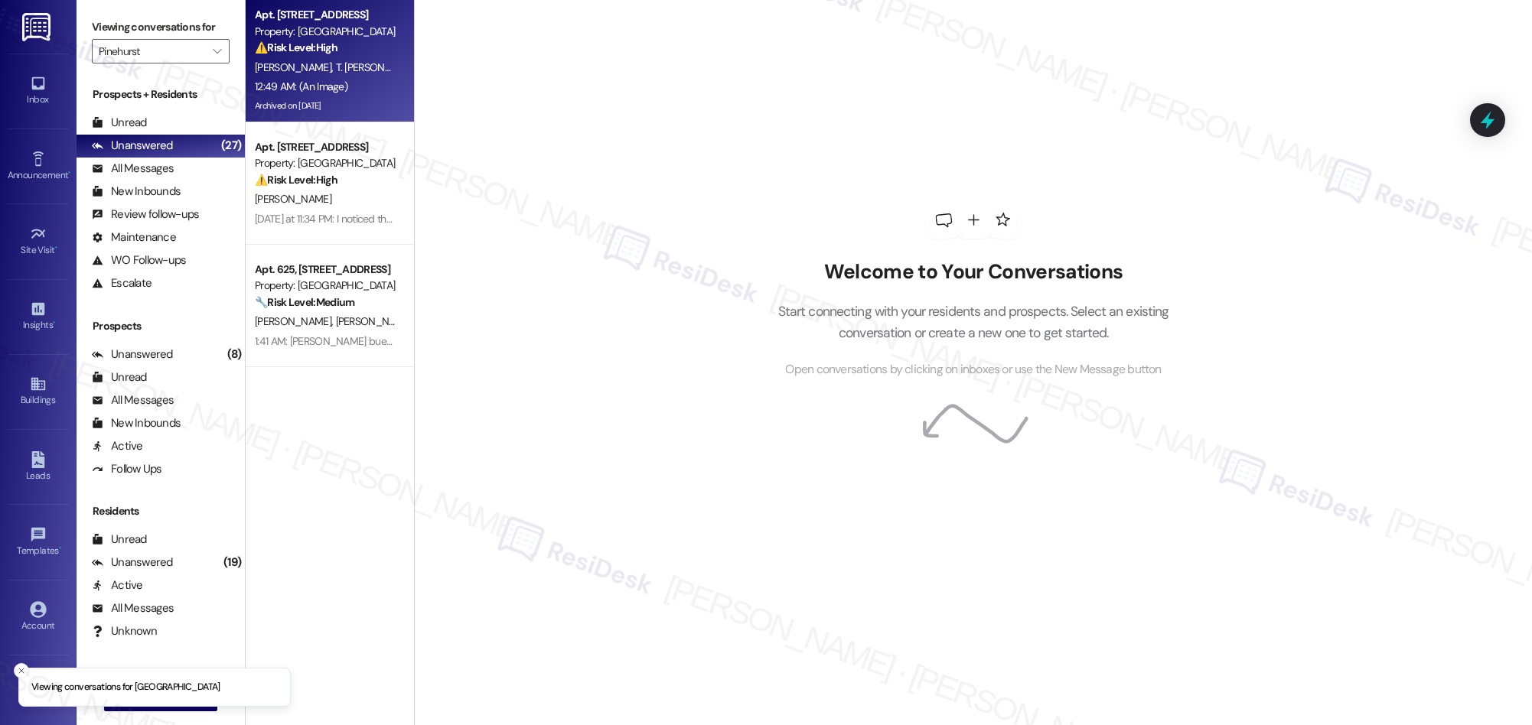
click at [363, 94] on div "12:49 AM: (An Image) 12:49 AM: (An Image)" at bounding box center [325, 86] width 145 height 19
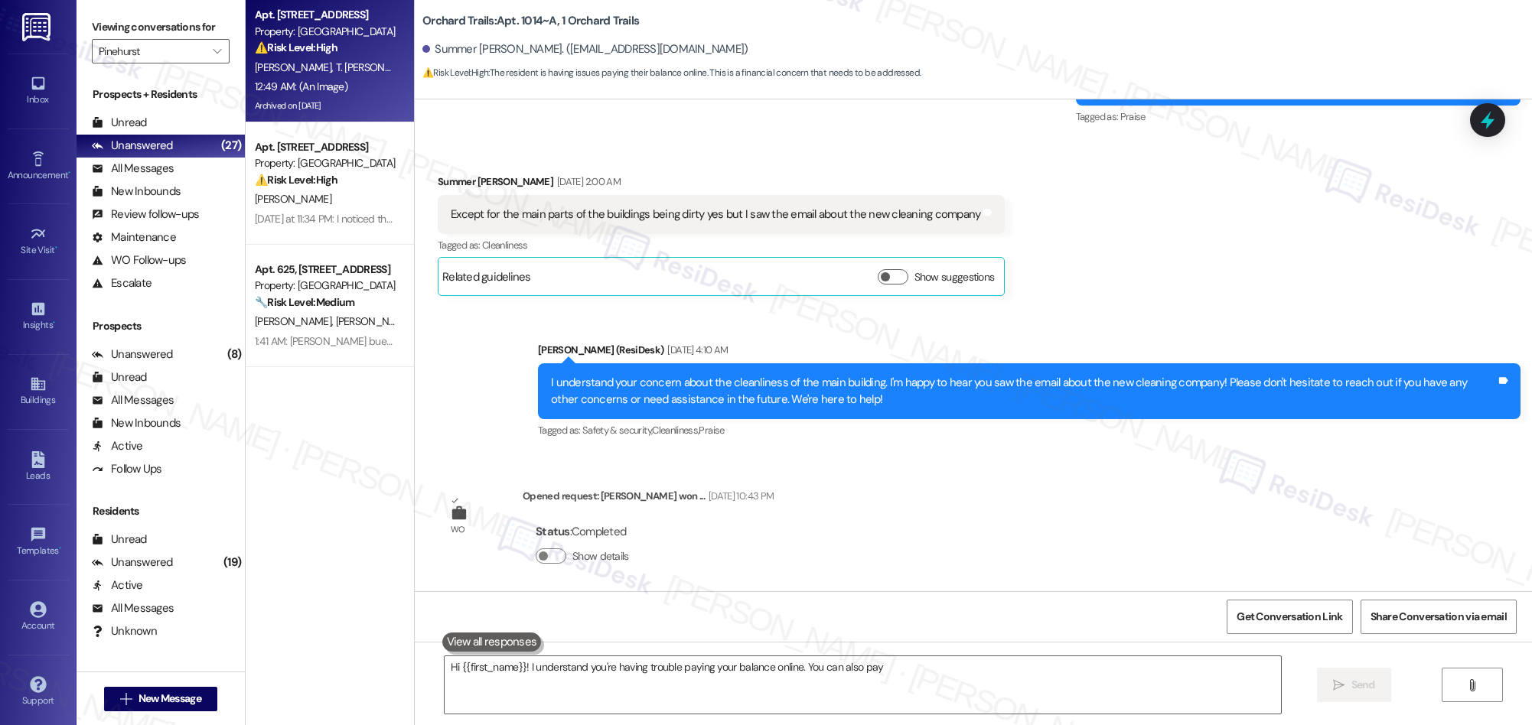
type textarea "Hi {{first_name}}! I understand you're having trouble paying your balance onlin…"
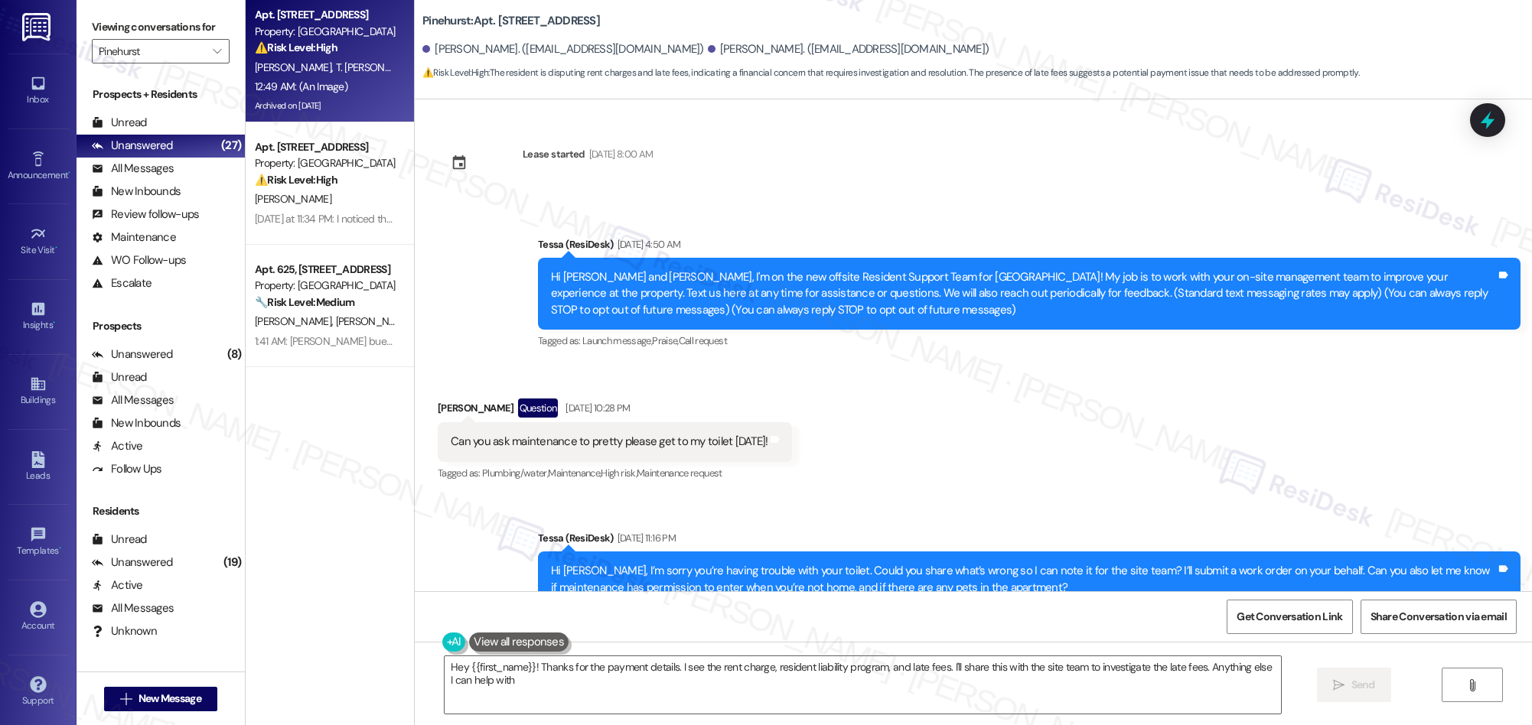
type textarea "Hey {{first_name}}! Thanks for the payment details. I see the rent charge, resi…"
drag, startPoint x: 890, startPoint y: 275, endPoint x: 754, endPoint y: 270, distance: 136.3
click at [754, 270] on div "Hi Trever and Samantha, I'm on the new offsite Resident Support Team for Pinehu…" at bounding box center [1023, 293] width 945 height 49
drag, startPoint x: 656, startPoint y: 274, endPoint x: 886, endPoint y: 273, distance: 230.3
click at [886, 273] on div "Hi Trever and Samantha, I'm on the new offsite Resident Support Team for Pinehu…" at bounding box center [1023, 293] width 945 height 49
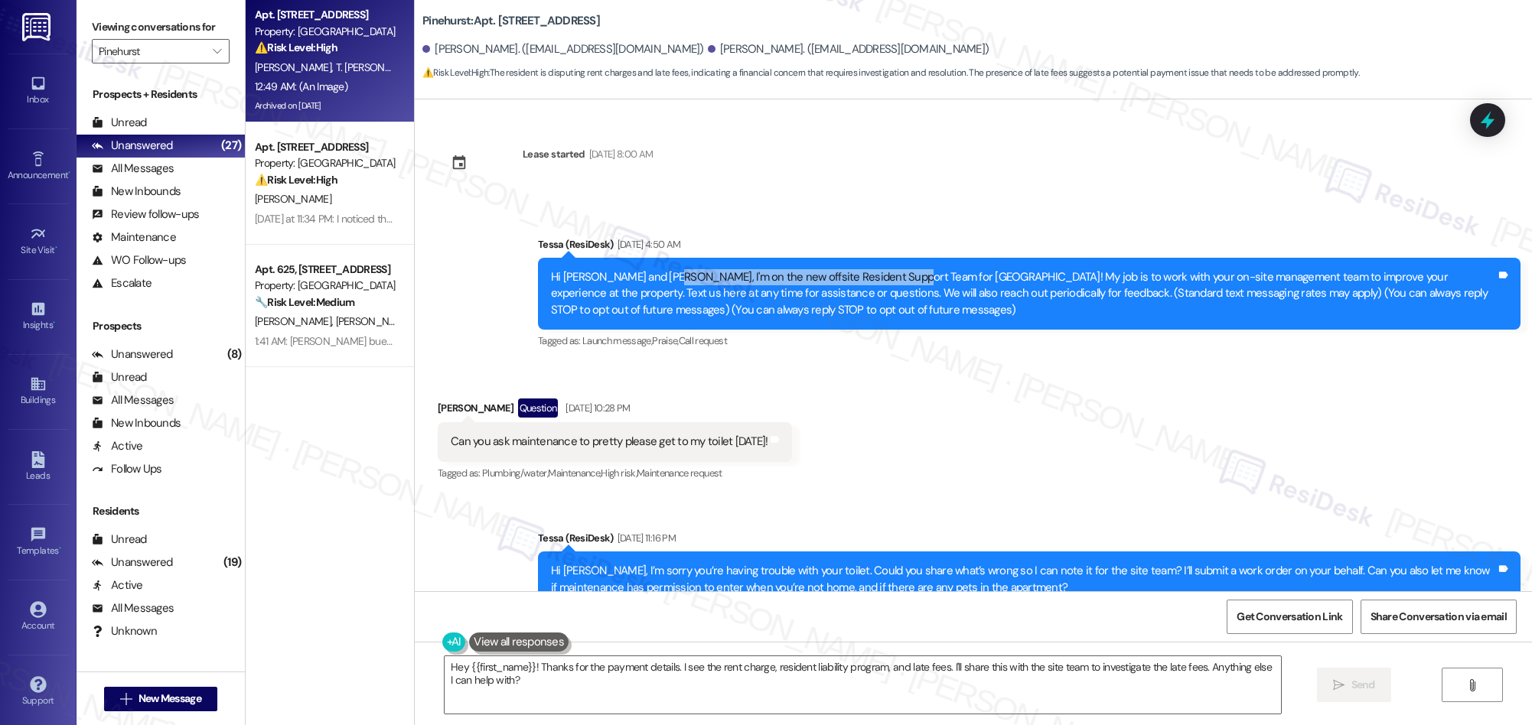
copy div "I'm on the new offsite Resident Support Team for"
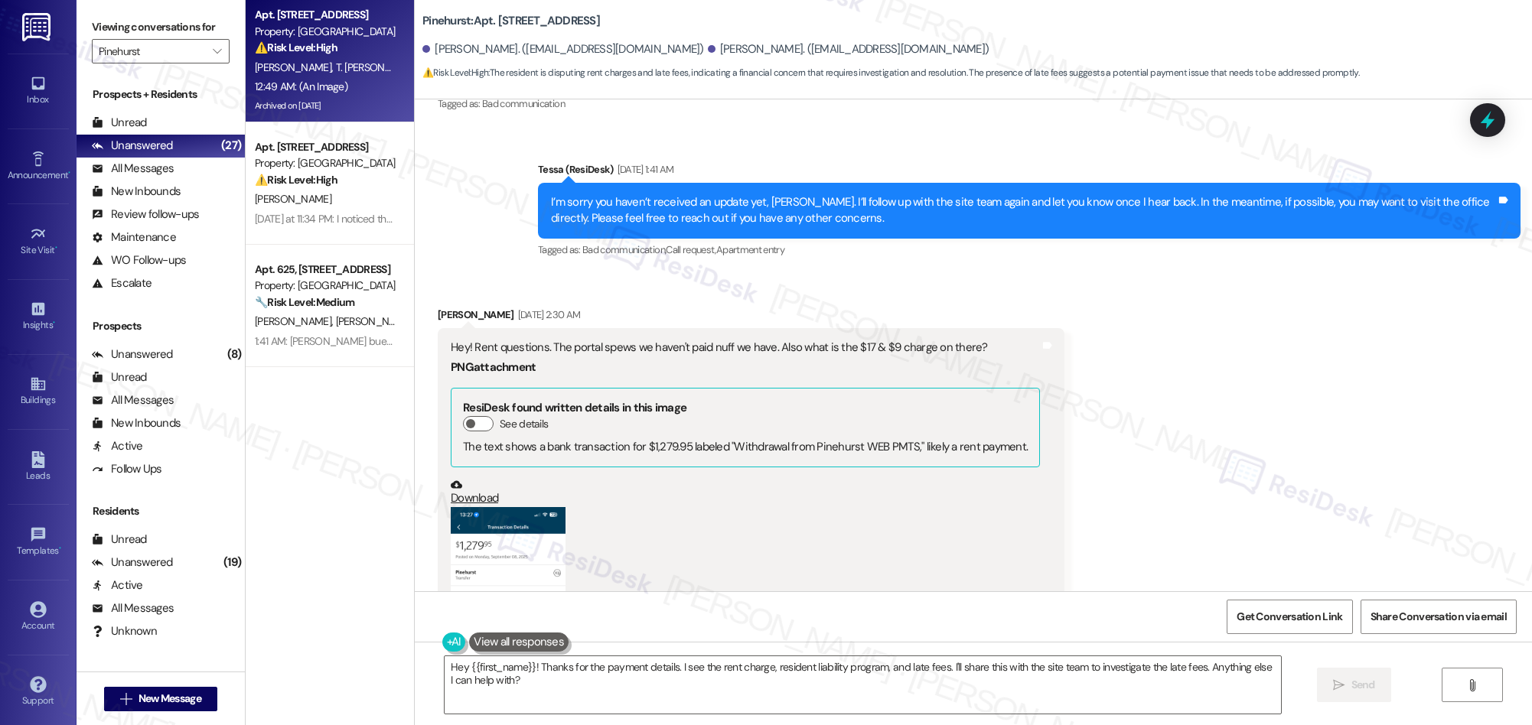
scroll to position [3830, 0]
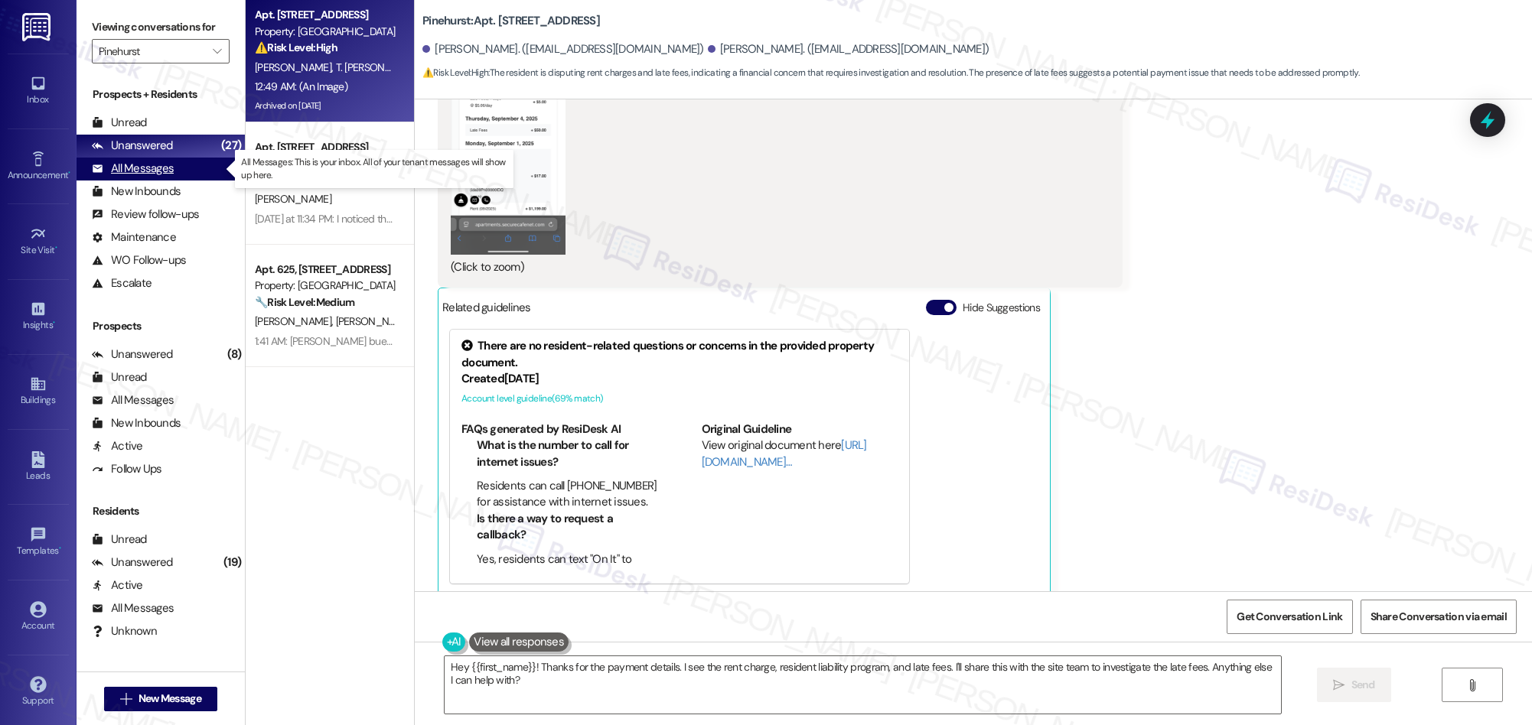
click at [145, 170] on div "All Messages" at bounding box center [133, 169] width 82 height 16
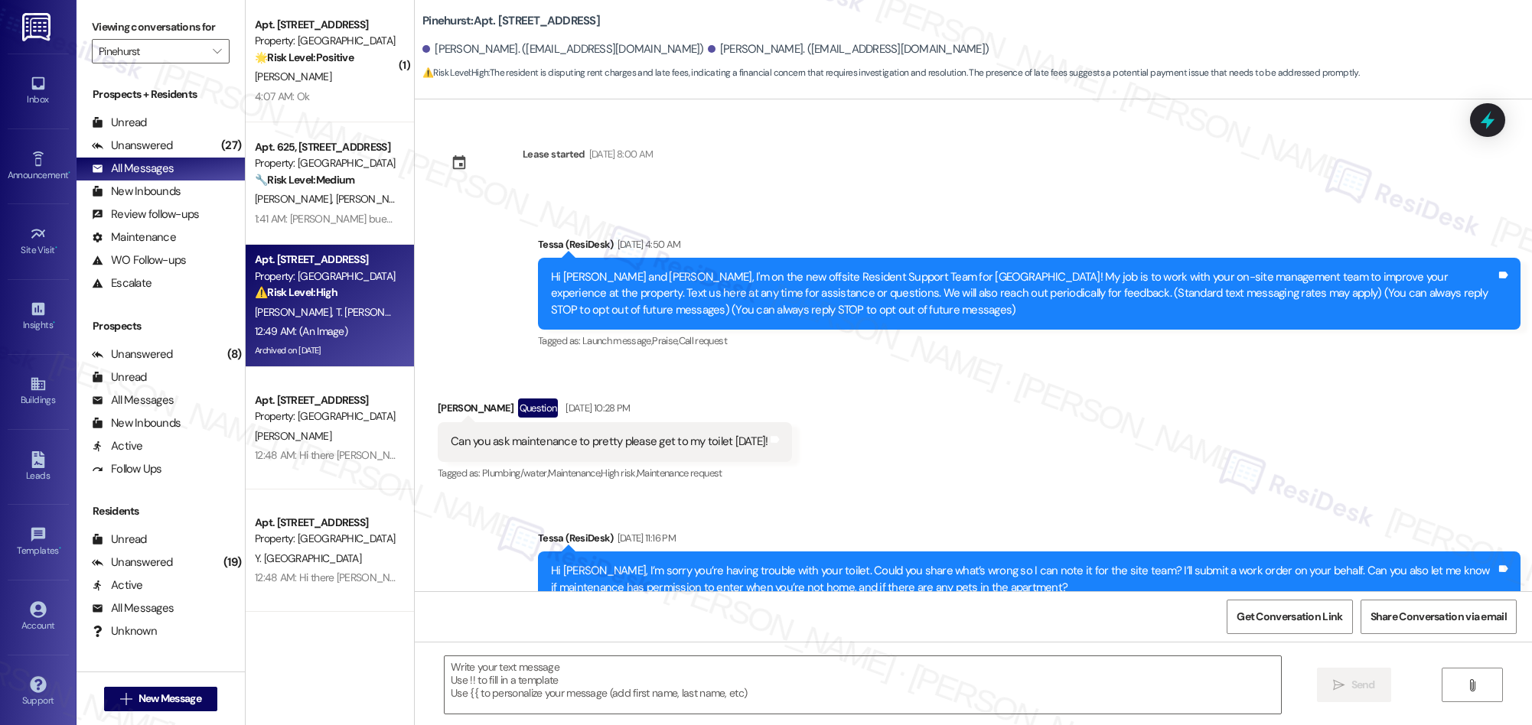
scroll to position [3829, 0]
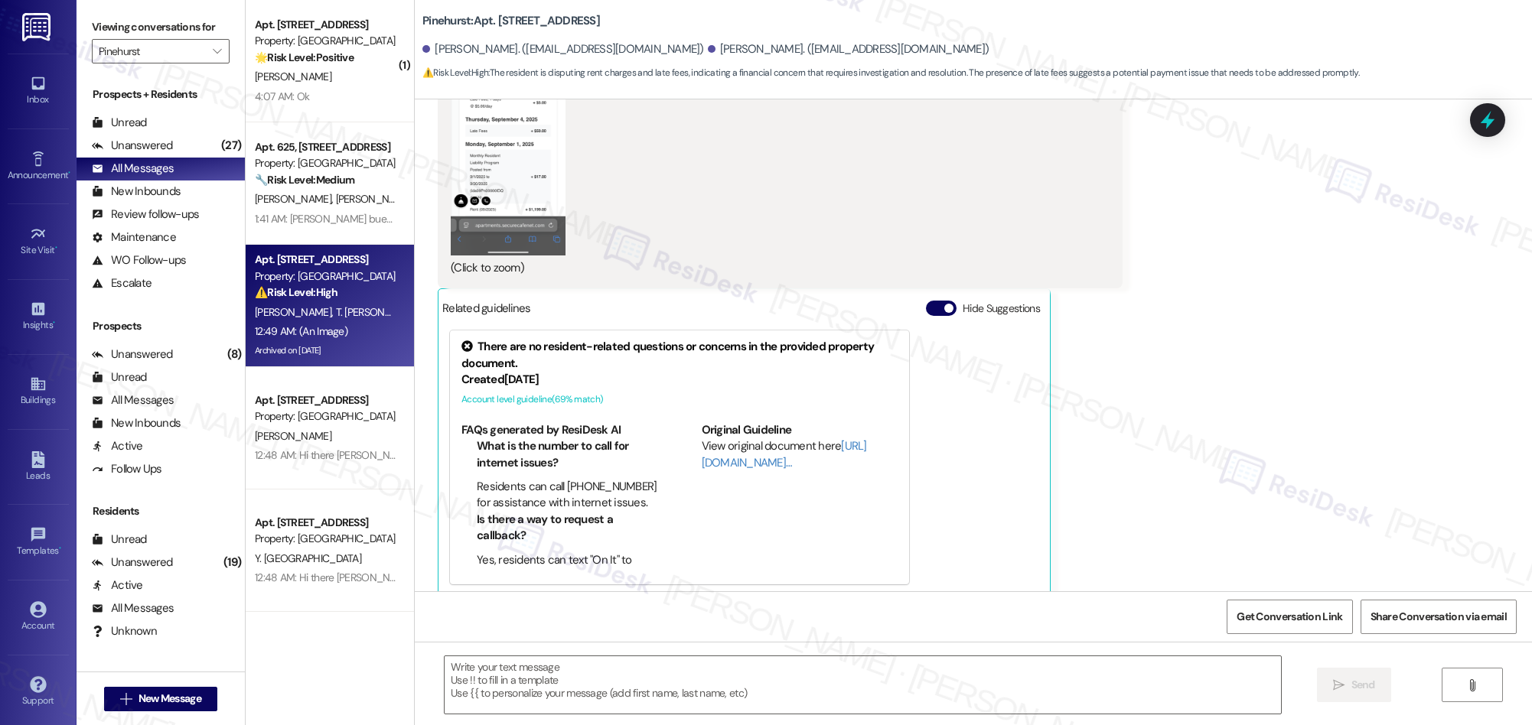
type textarea "Fetching suggested responses. Please feel free to read through the conversation…"
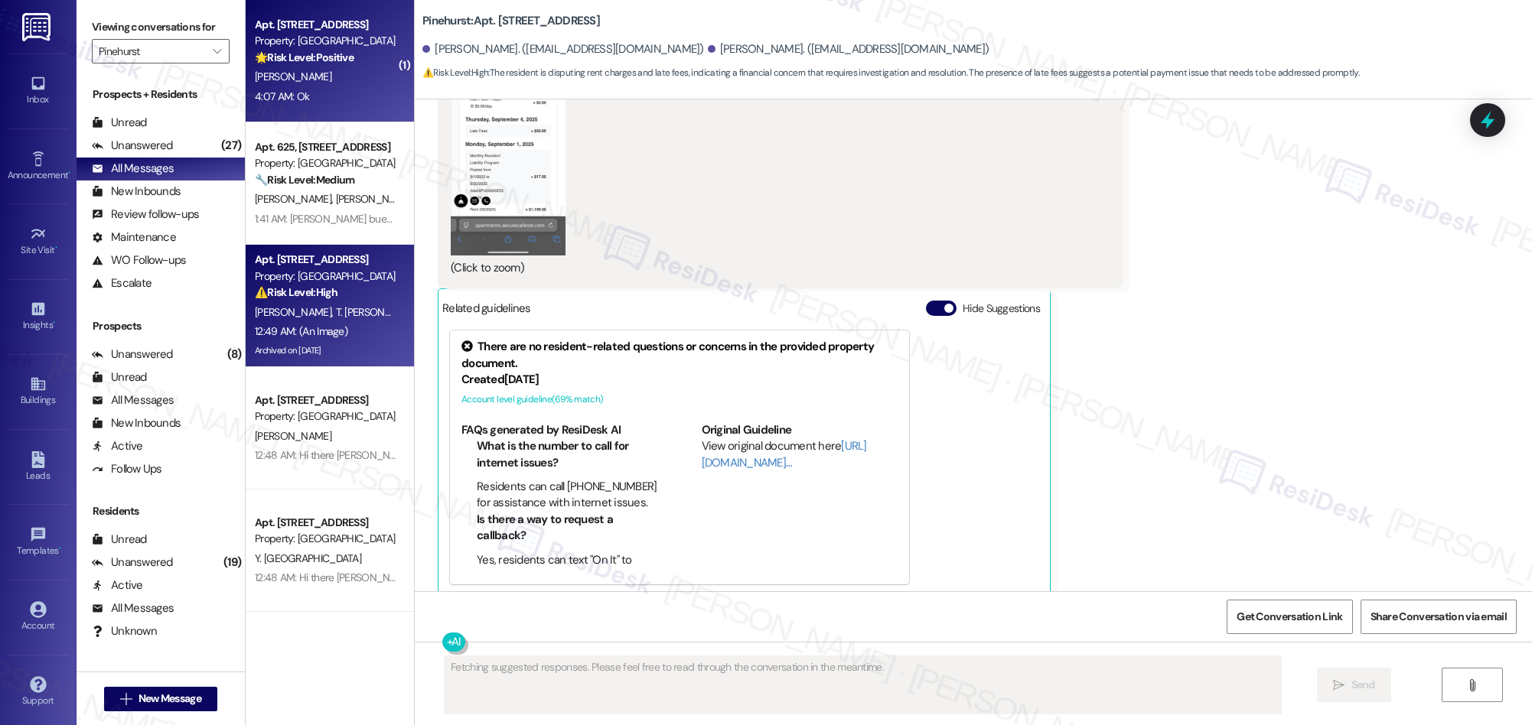
click at [331, 96] on div "4:07 AM: Ok 4:07 AM: Ok" at bounding box center [325, 96] width 145 height 19
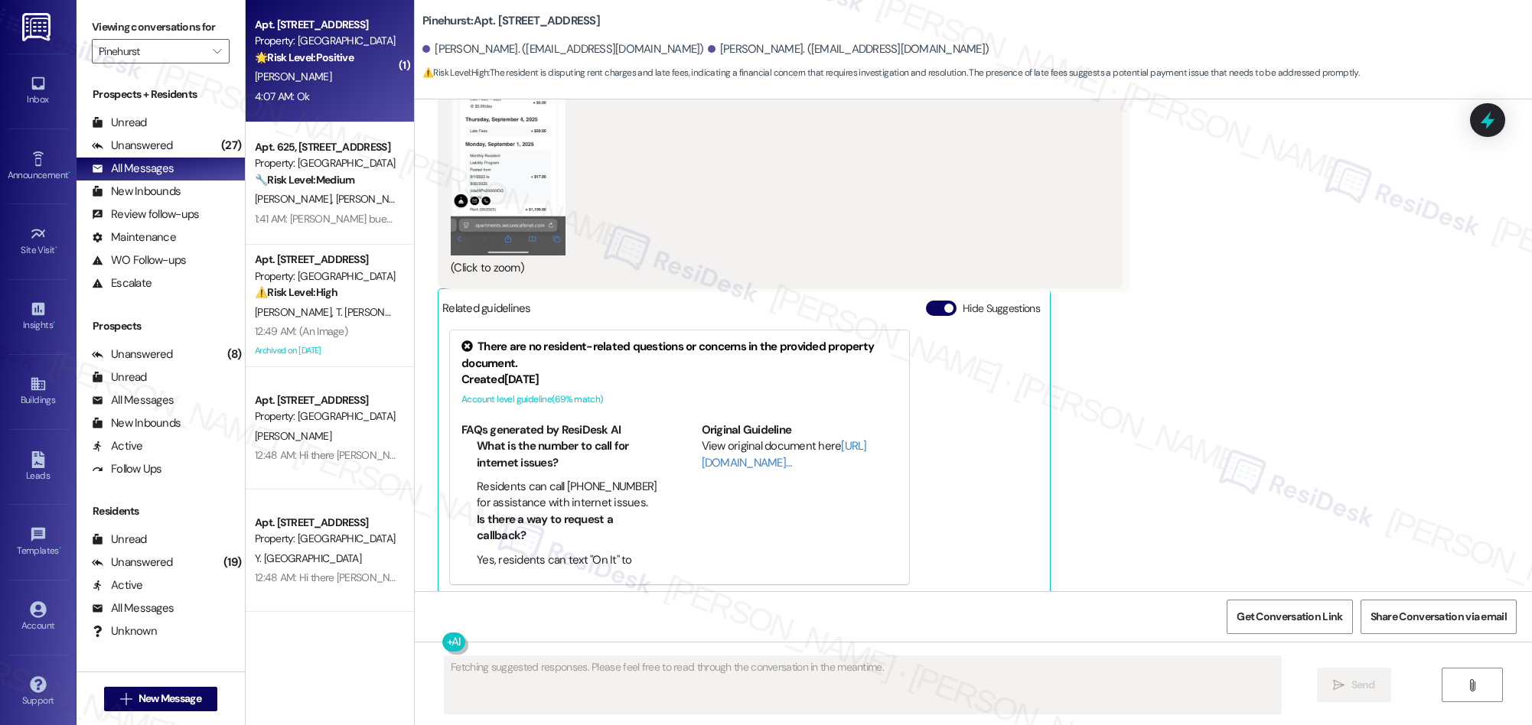
scroll to position [748, 0]
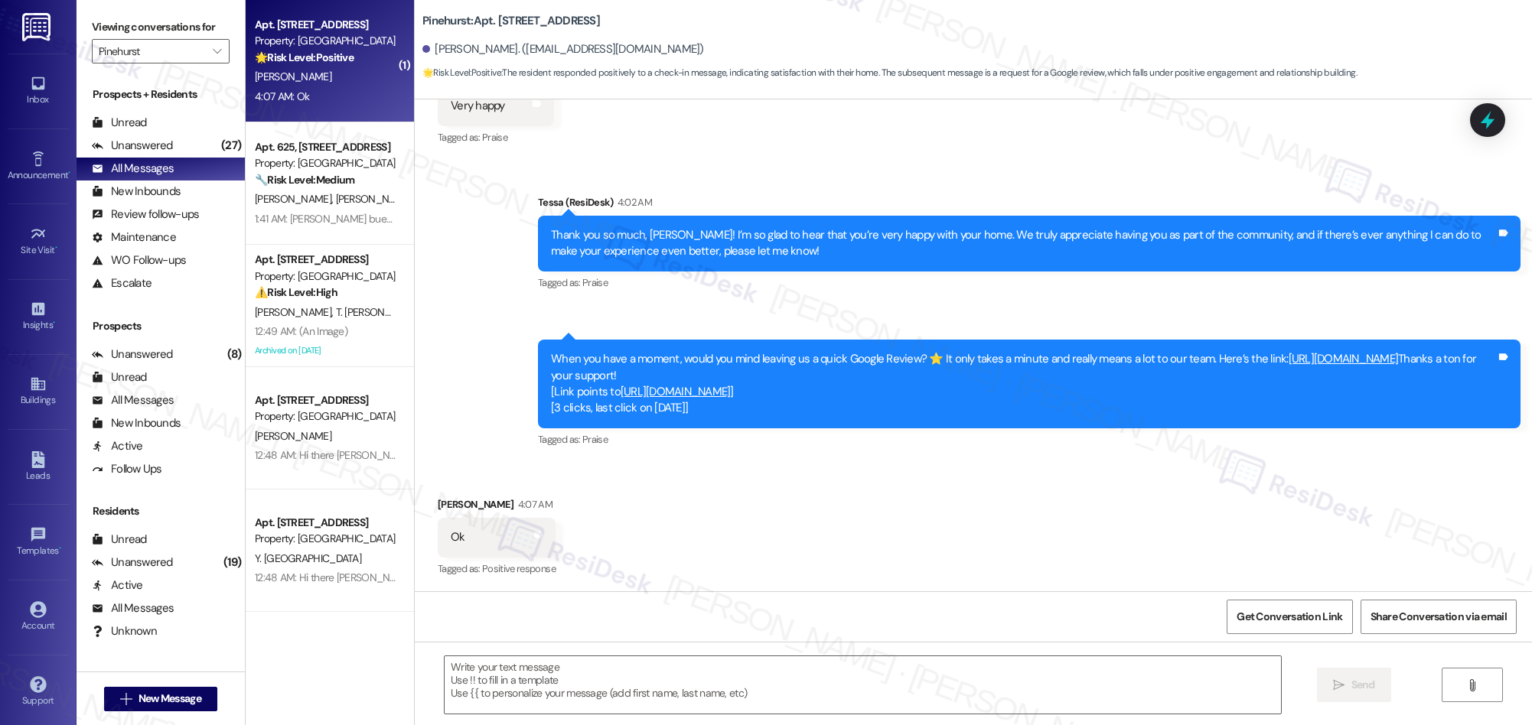
click at [1347, 359] on link "https://www.theresidesk.com/links/review-a1bpRFWMz" at bounding box center [1344, 358] width 110 height 15
click at [41, 394] on div "Buildings" at bounding box center [38, 400] width 77 height 15
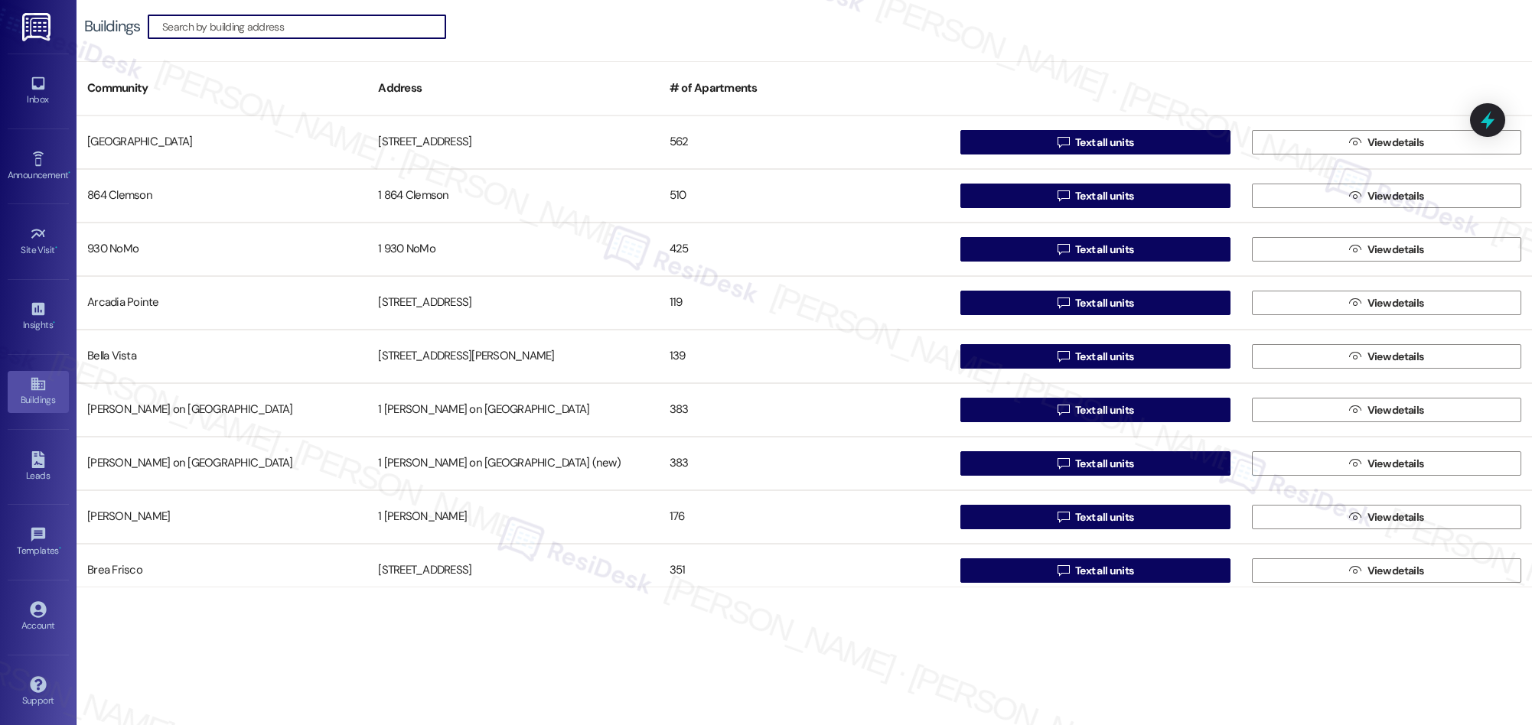
click at [338, 28] on input at bounding box center [303, 26] width 283 height 21
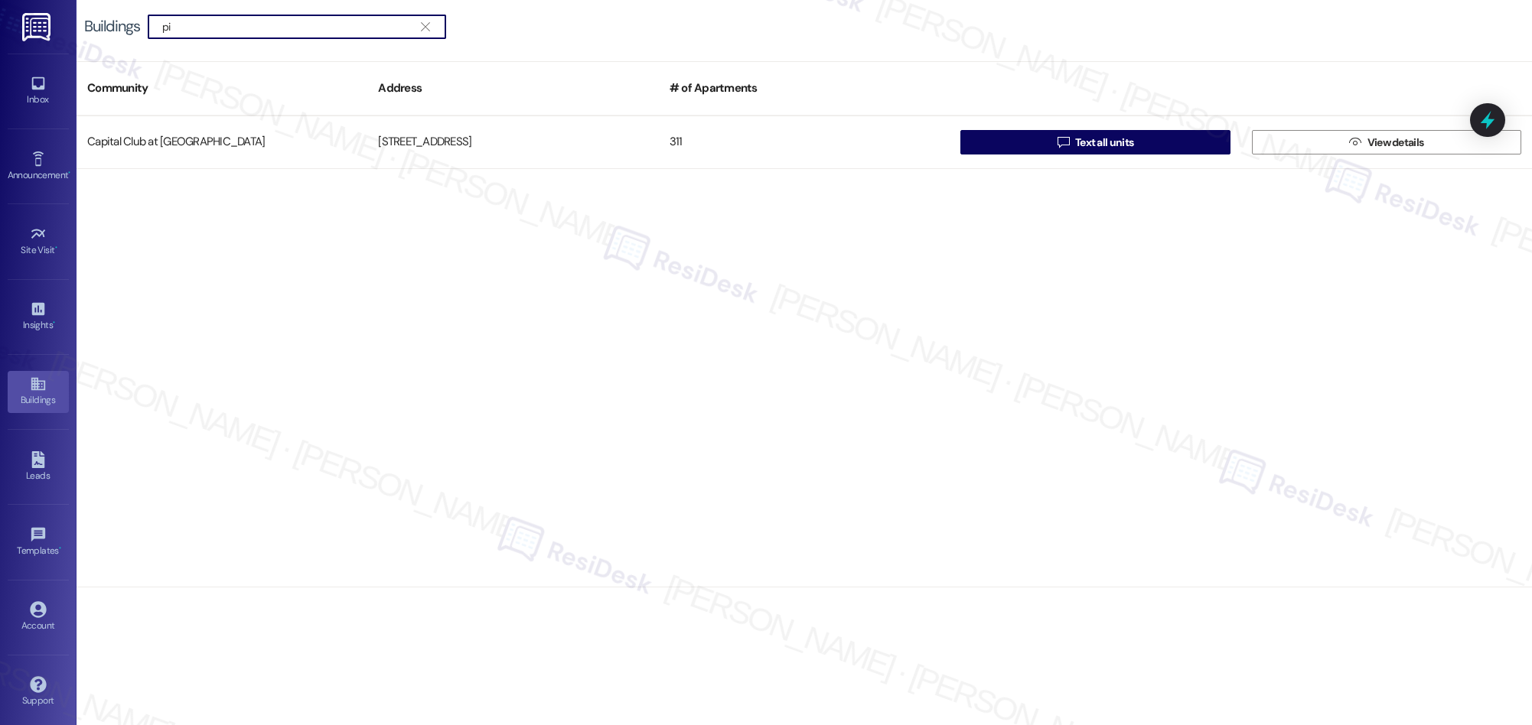
type input "p"
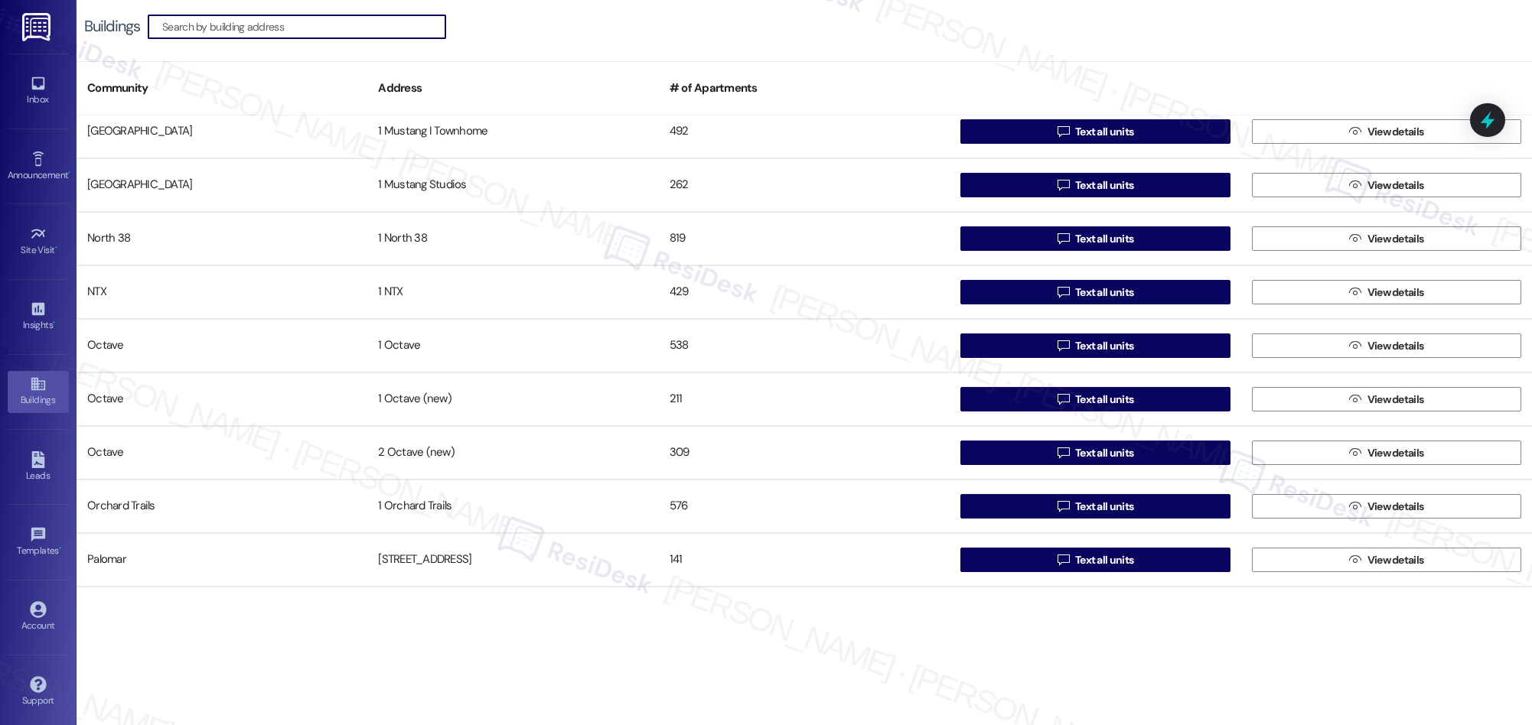
scroll to position [1798, 0]
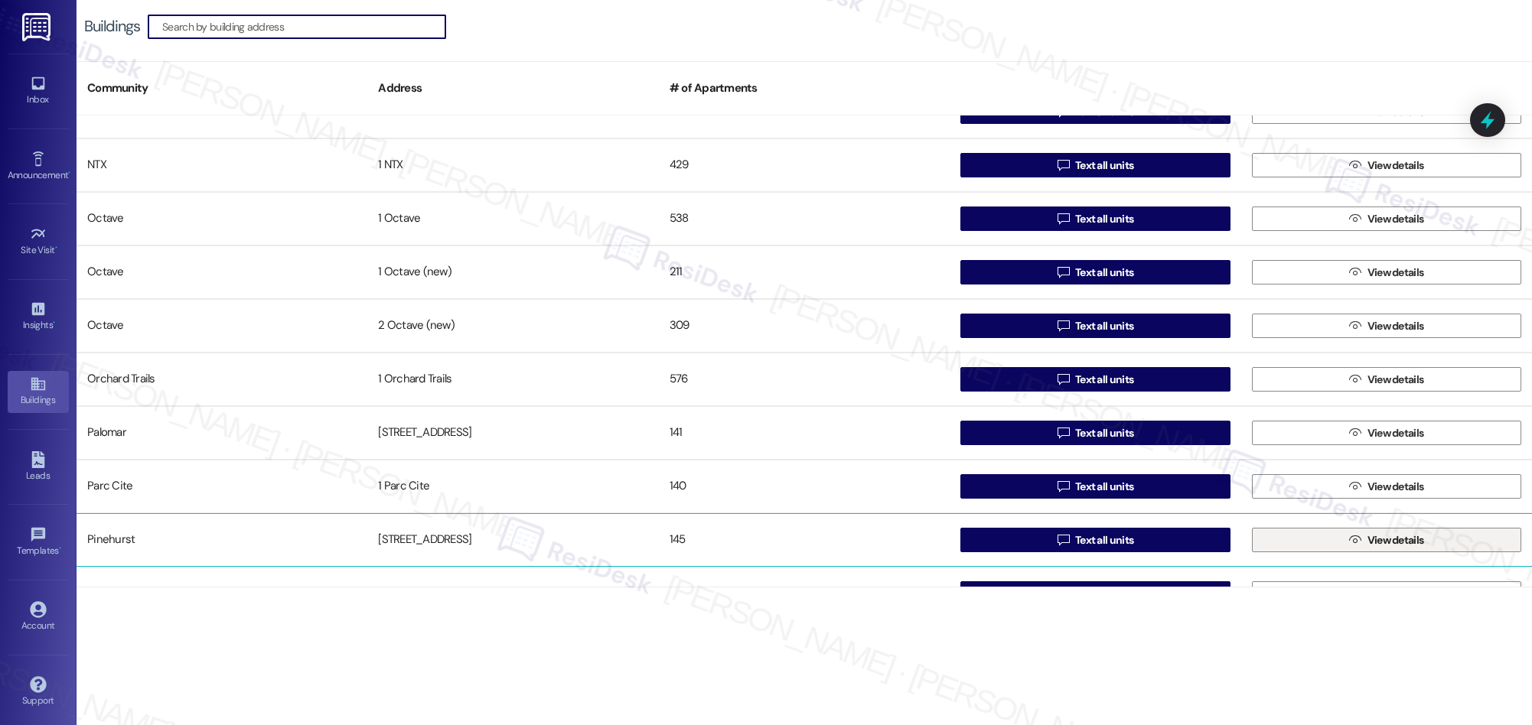
click at [1373, 539] on span "View details" at bounding box center [1395, 541] width 57 height 16
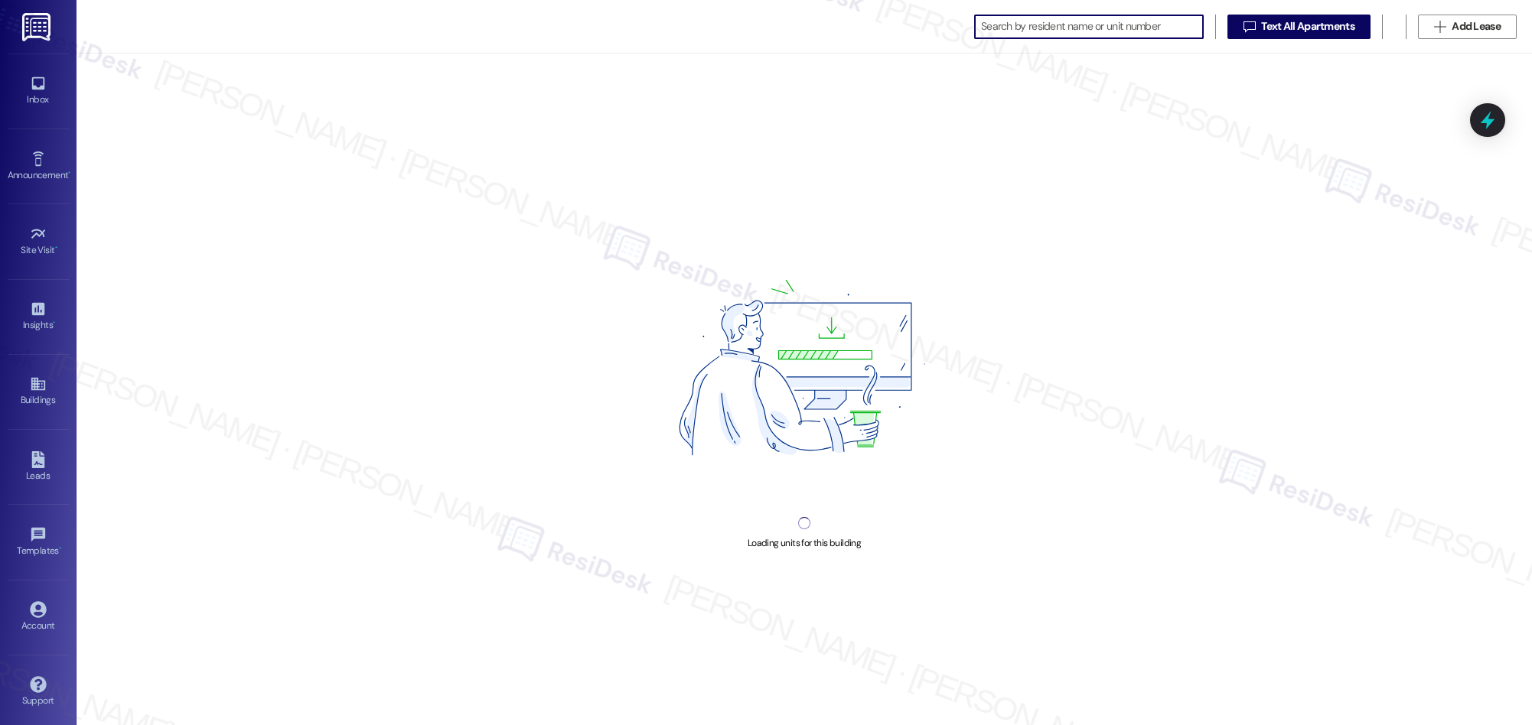
click at [1017, 25] on input at bounding box center [1092, 26] width 222 height 21
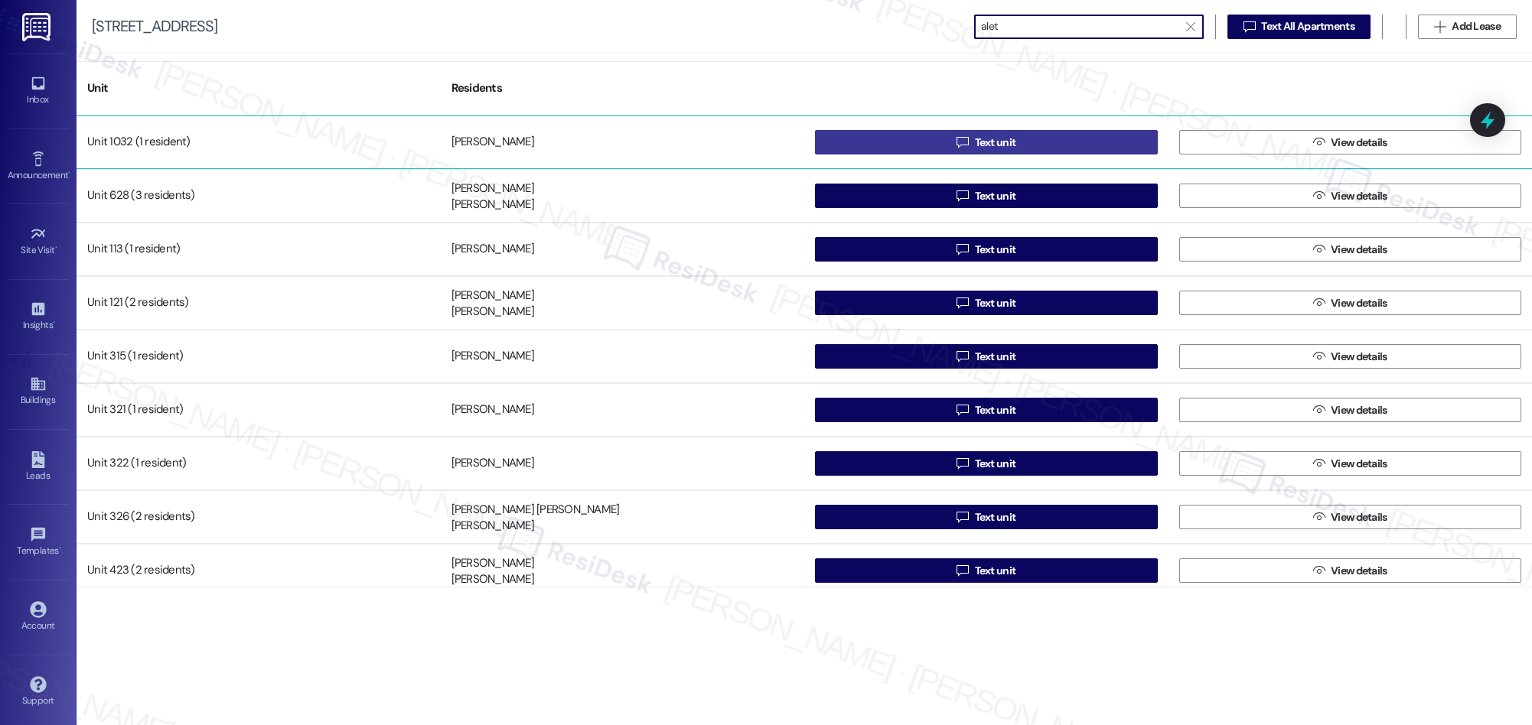
type input "alet"
click at [982, 145] on span "Text unit" at bounding box center [995, 143] width 41 height 16
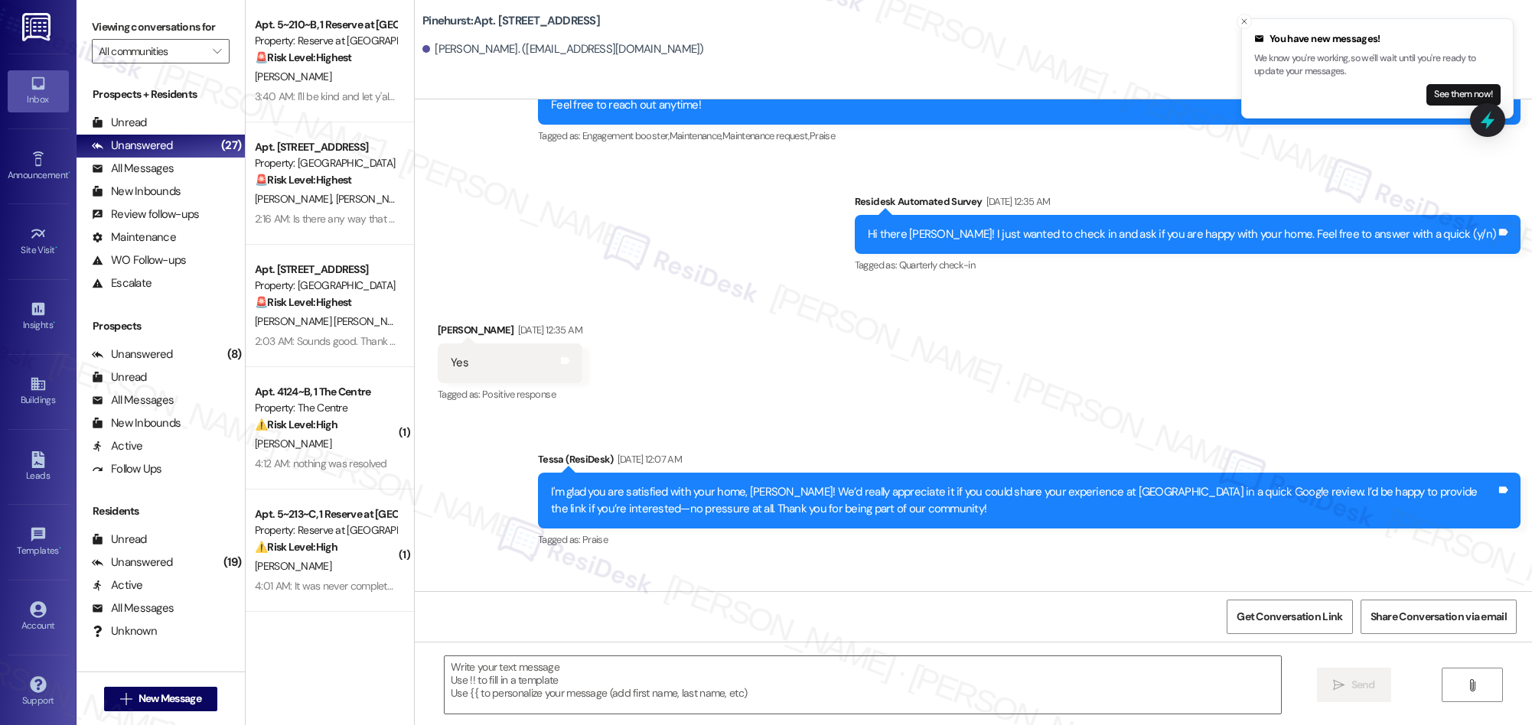
type textarea "Fetching suggested responses. Please feel free to read through the conversation…"
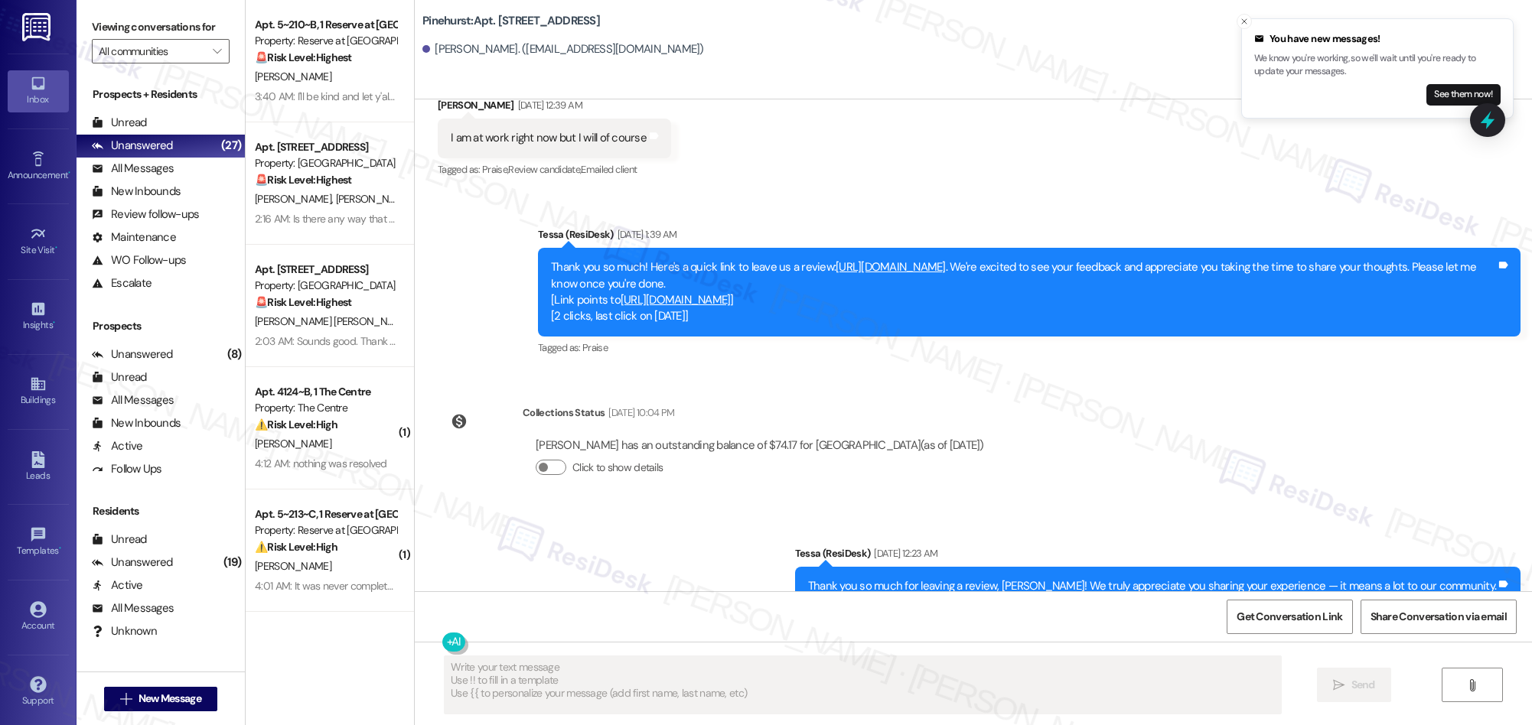
scroll to position [900, 0]
